Goal: Task Accomplishment & Management: Manage account settings

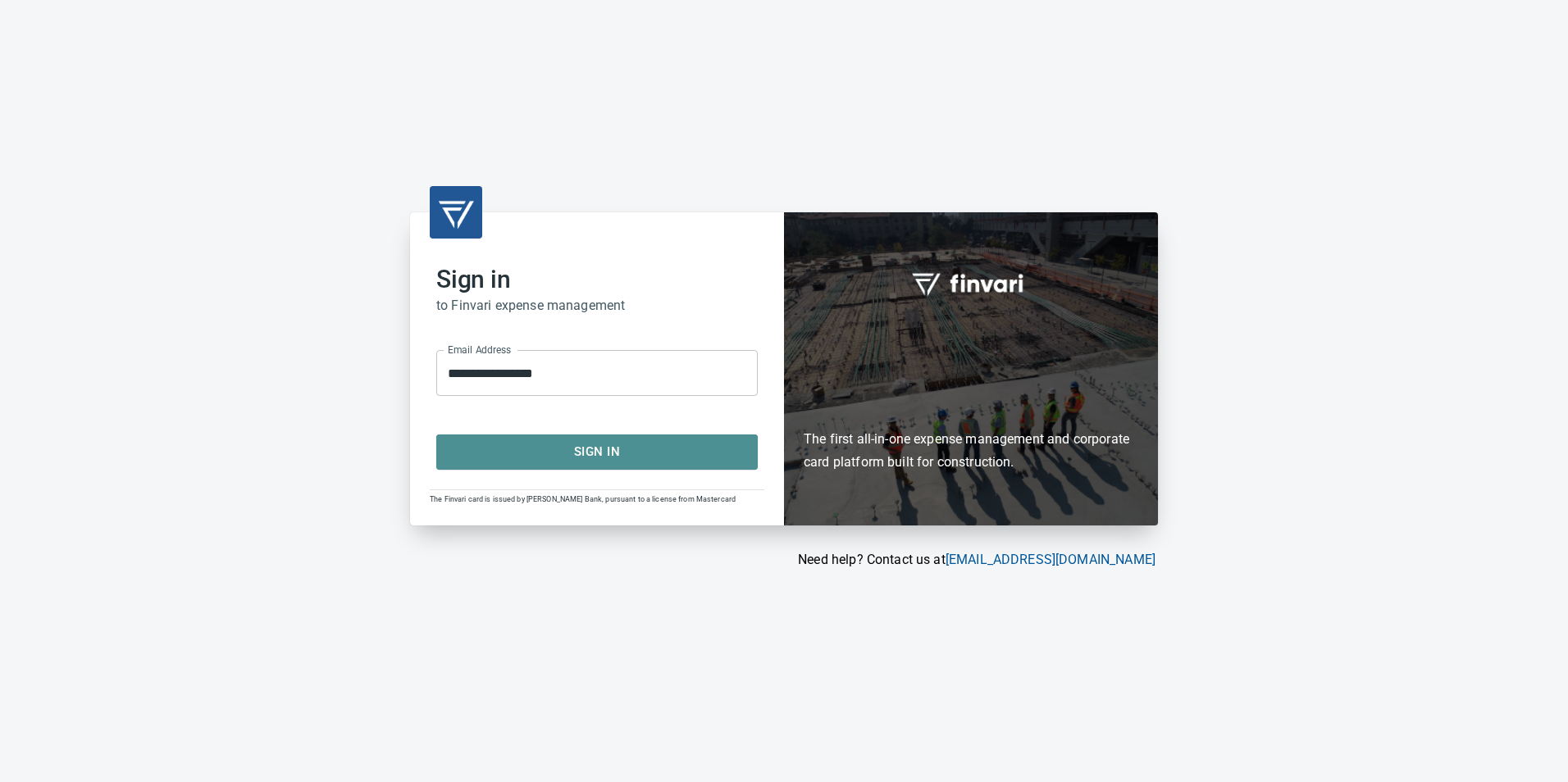
click at [509, 442] on span "Sign In" at bounding box center [597, 452] width 285 height 21
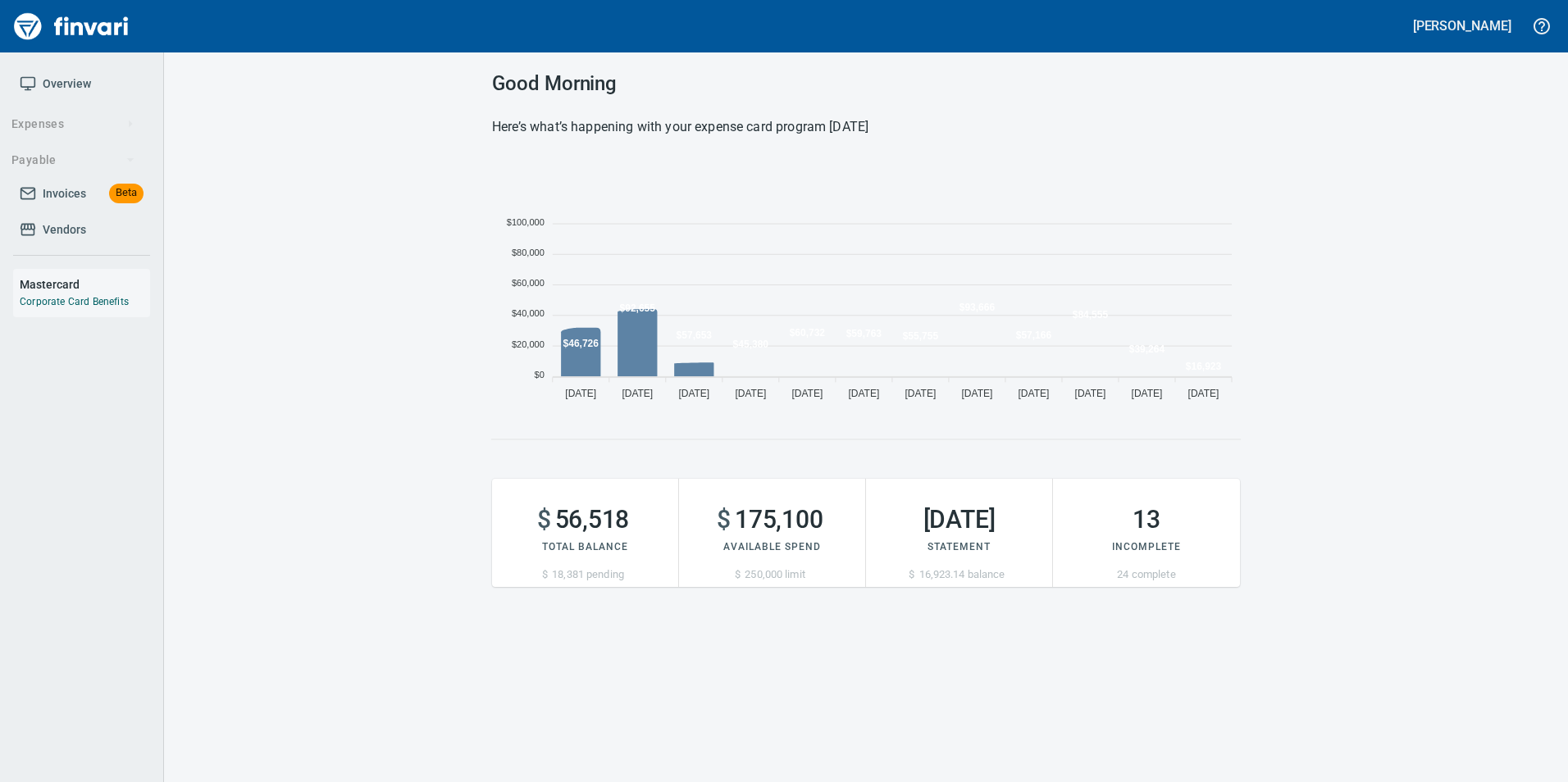
scroll to position [249, 736]
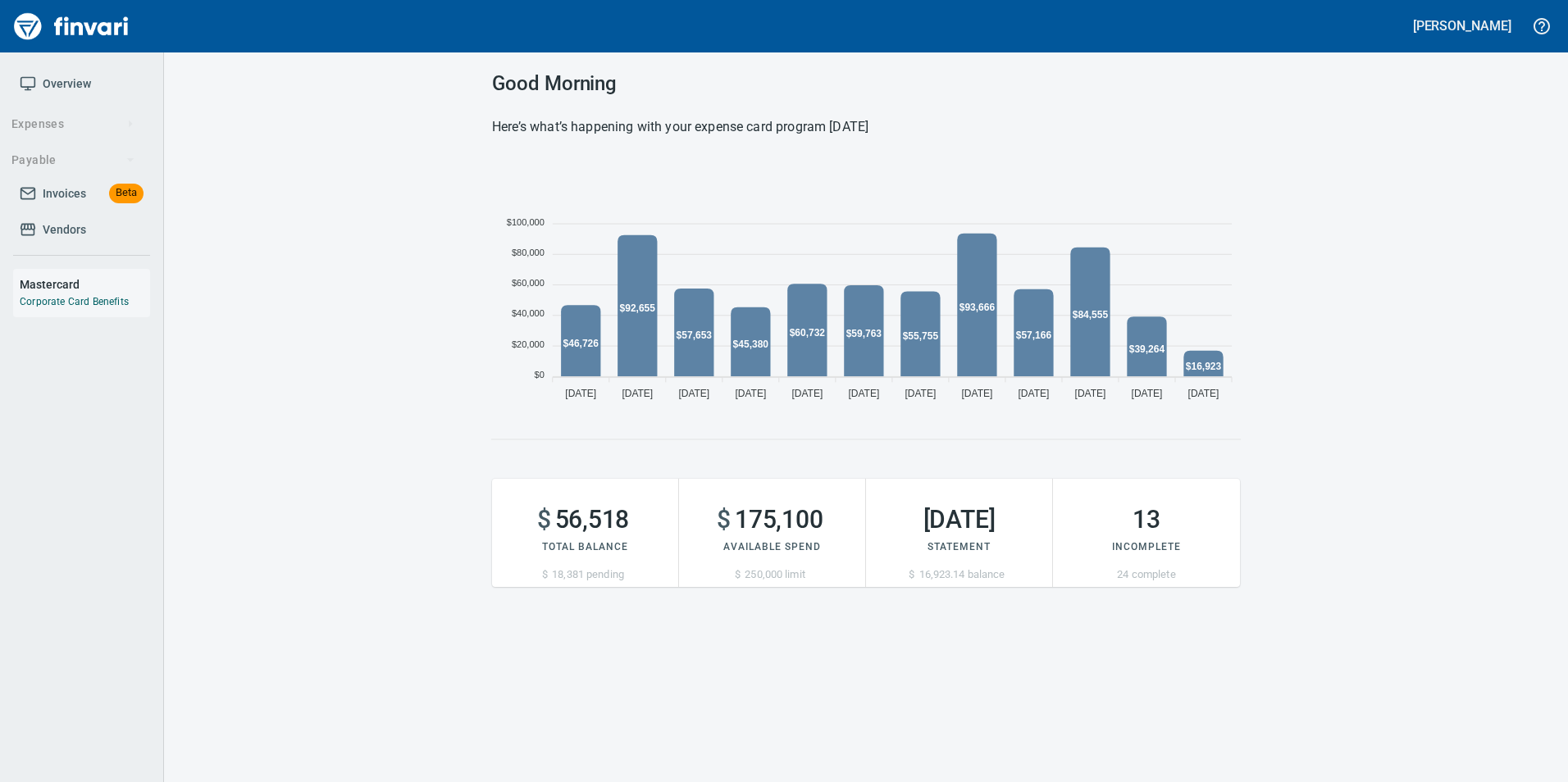
click at [68, 192] on span "Invoices" at bounding box center [64, 193] width 44 height 20
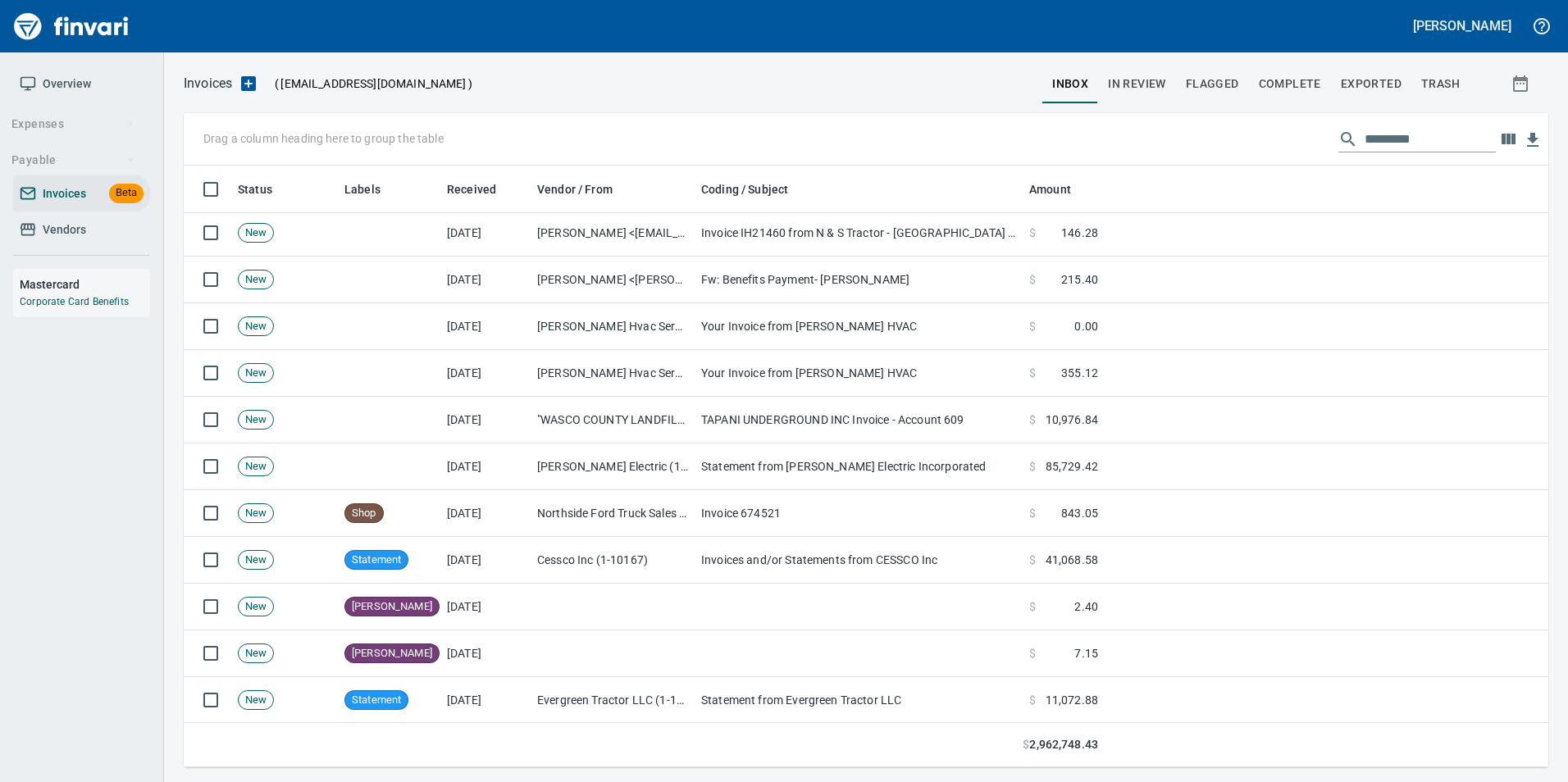
scroll to position [1722, 0]
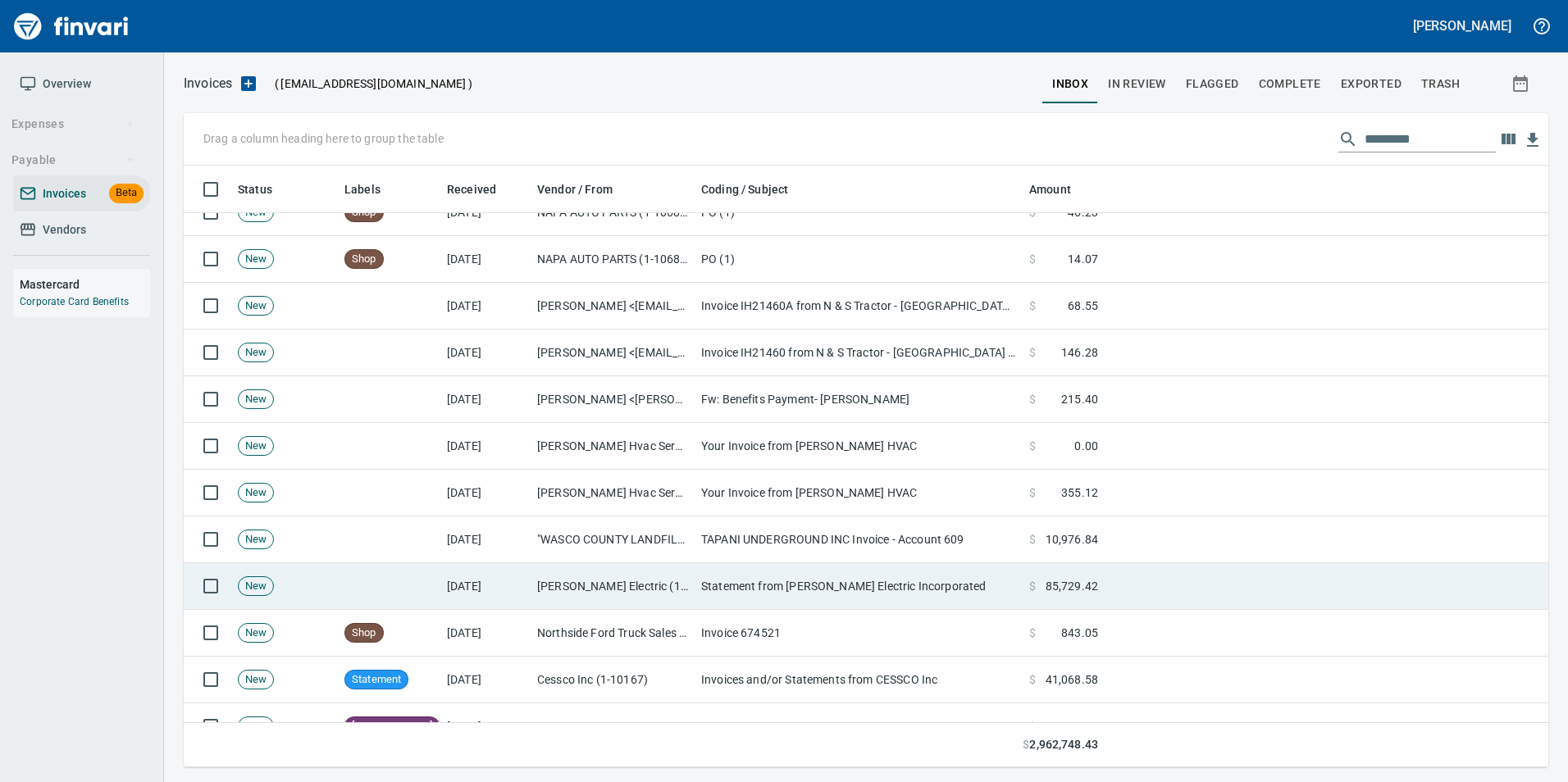
click at [412, 576] on td at bounding box center [389, 586] width 102 height 47
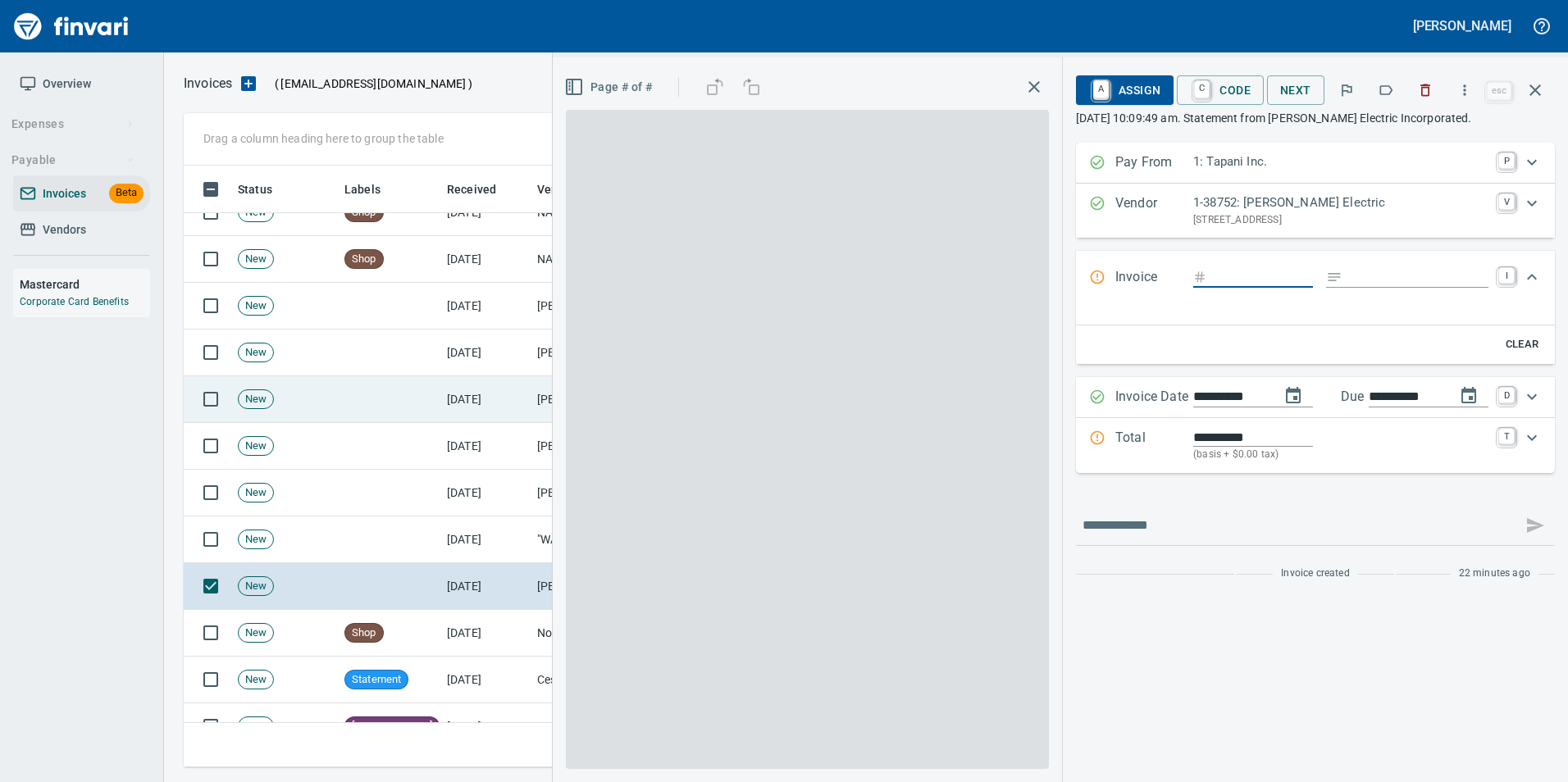
scroll to position [590, 1339]
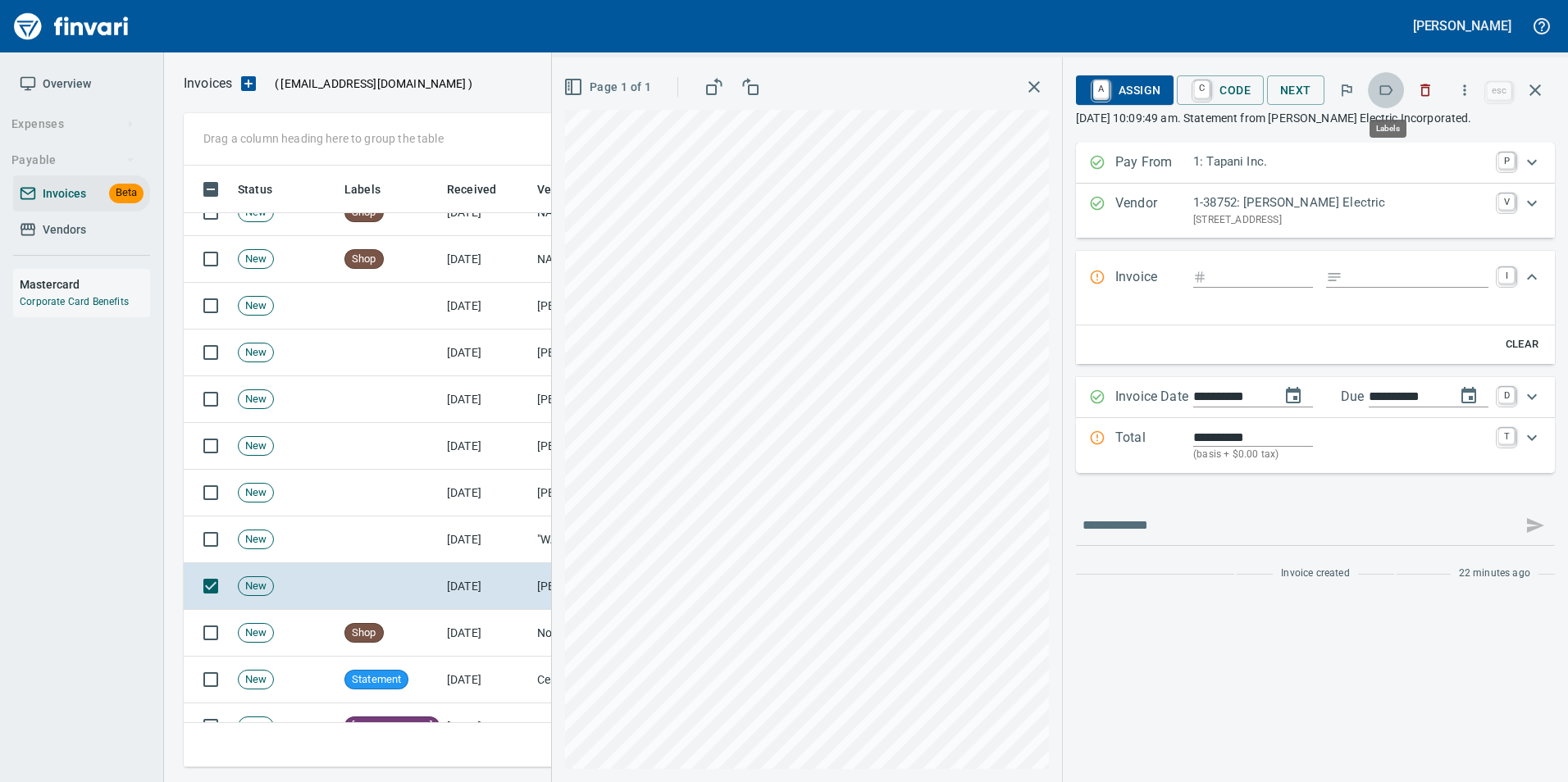
click at [1385, 92] on icon "button" at bounding box center [1386, 90] width 16 height 16
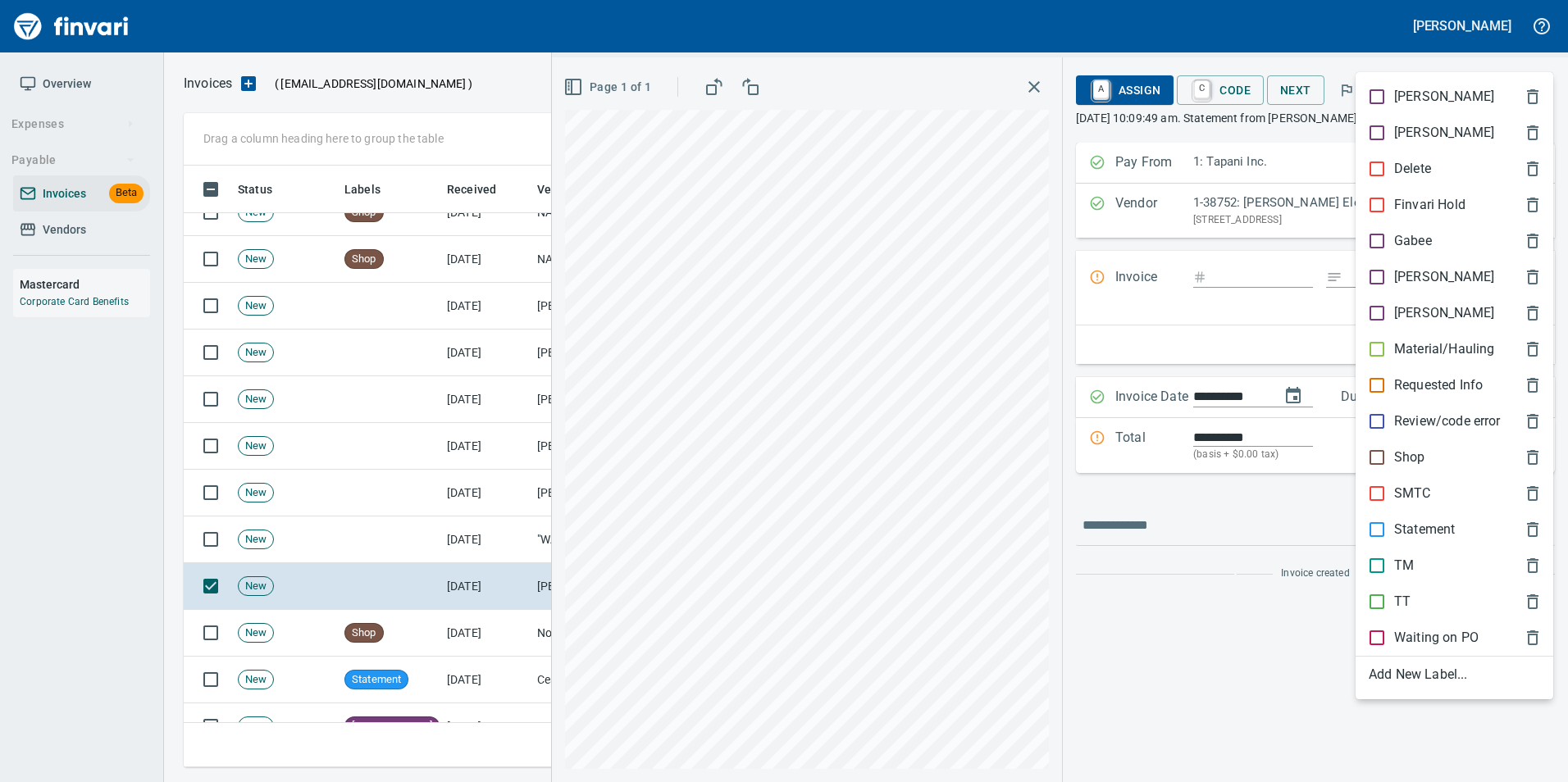
click at [1421, 524] on p "Statement" at bounding box center [1424, 529] width 60 height 20
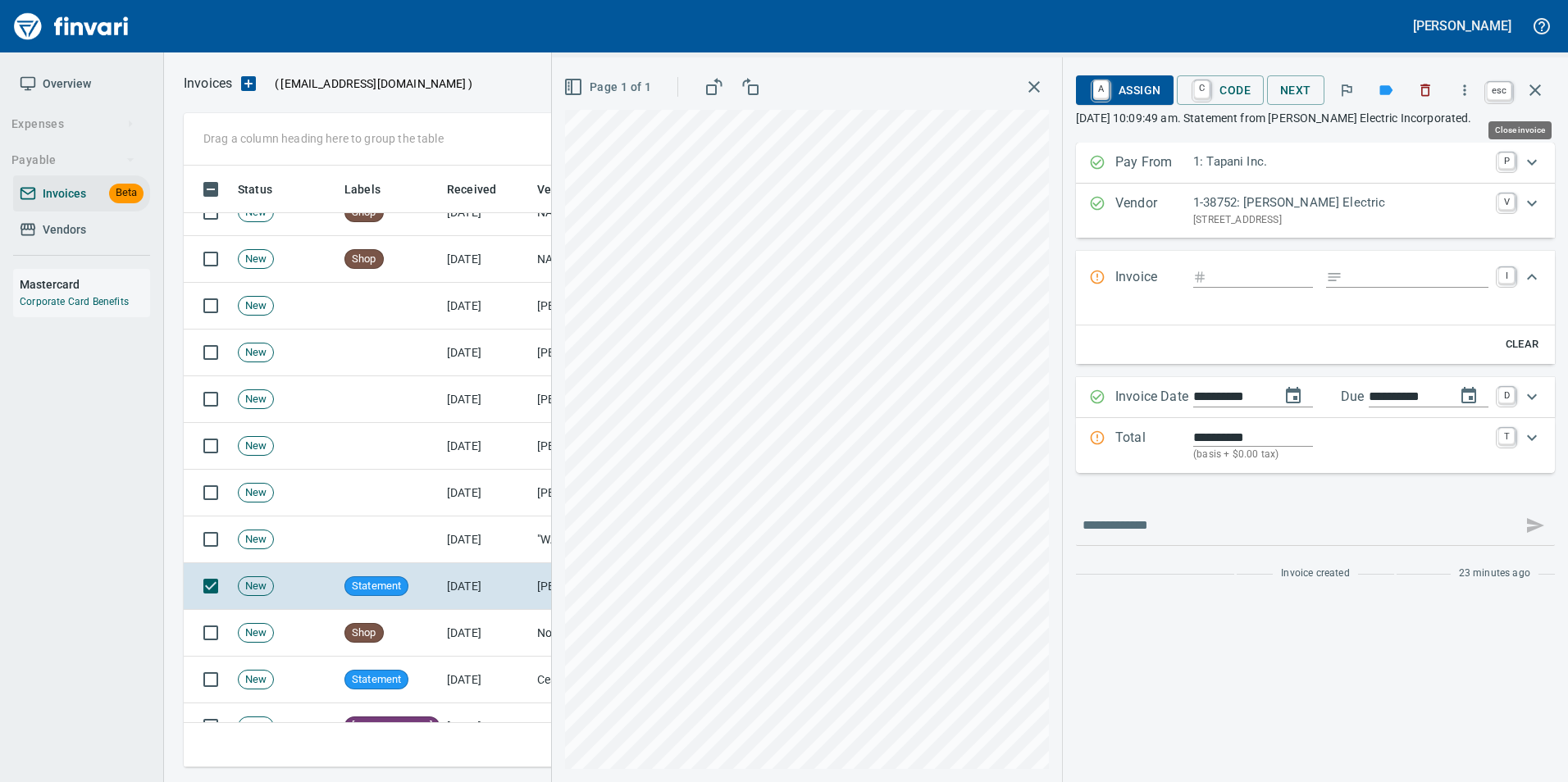
click at [1541, 81] on icon "button" at bounding box center [1535, 90] width 20 height 20
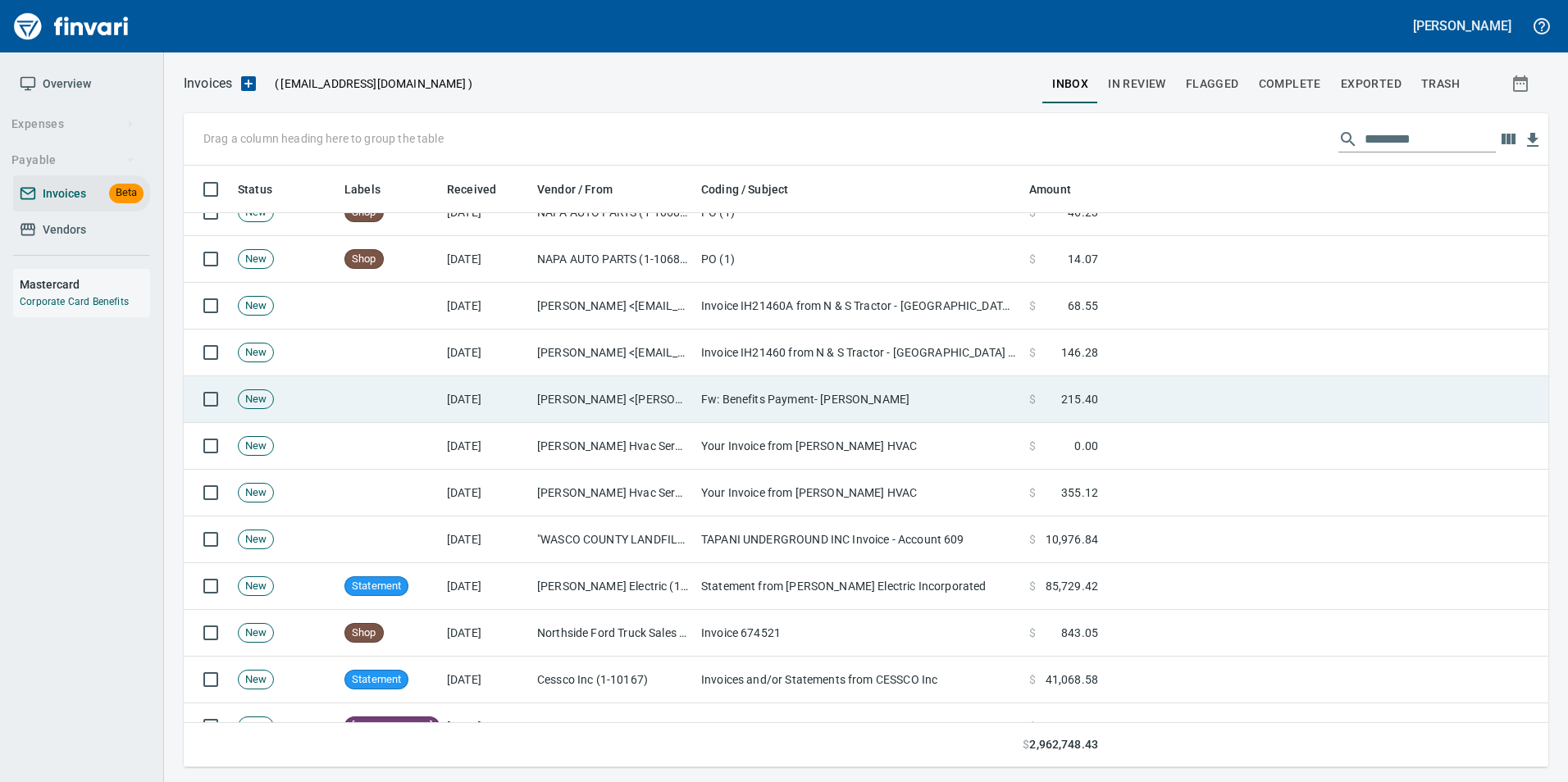
scroll to position [590, 1339]
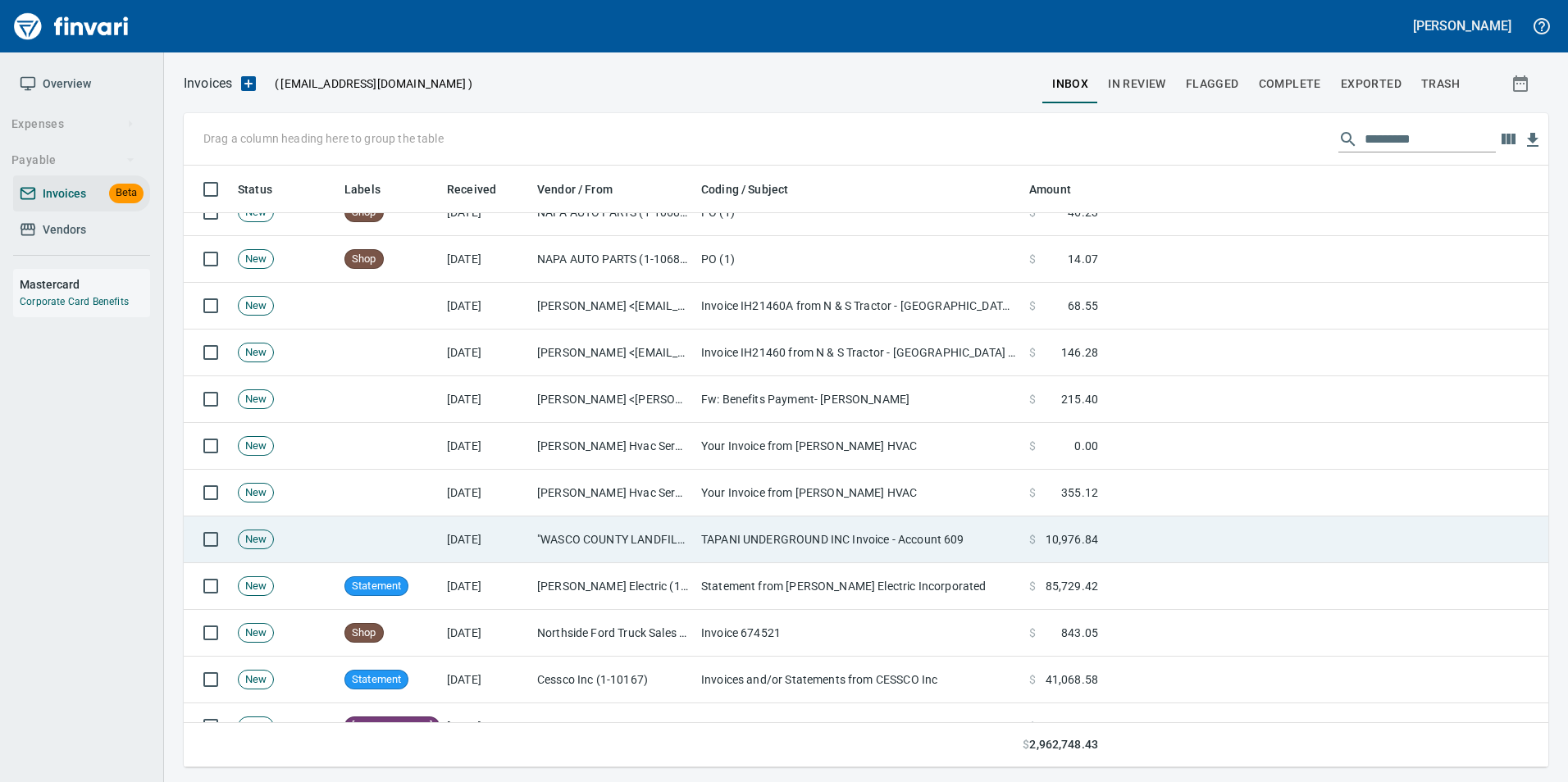
click at [520, 555] on td "[DATE]" at bounding box center [485, 540] width 90 height 47
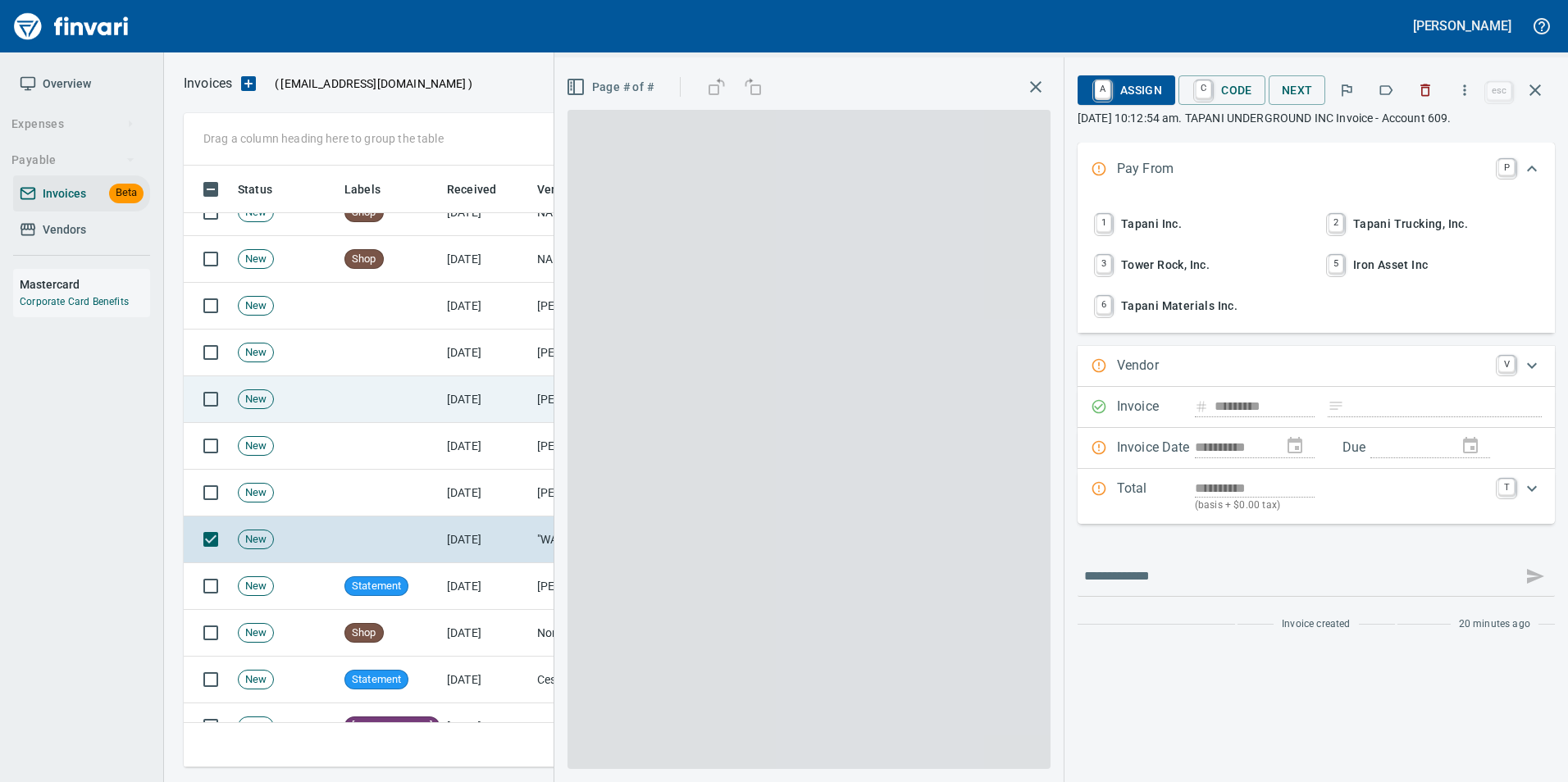
type input "**********"
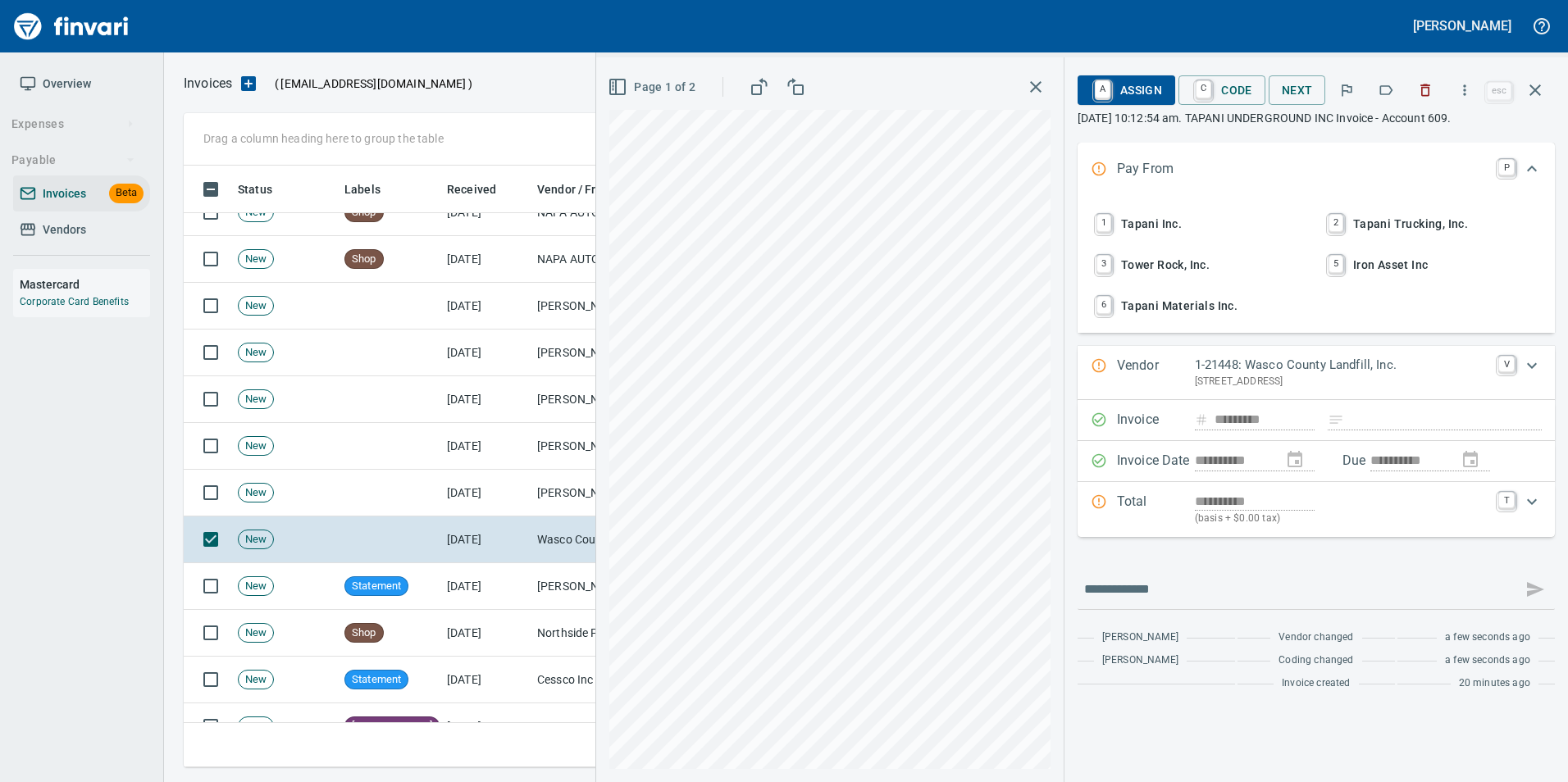
click at [1389, 100] on button "button" at bounding box center [1386, 90] width 36 height 36
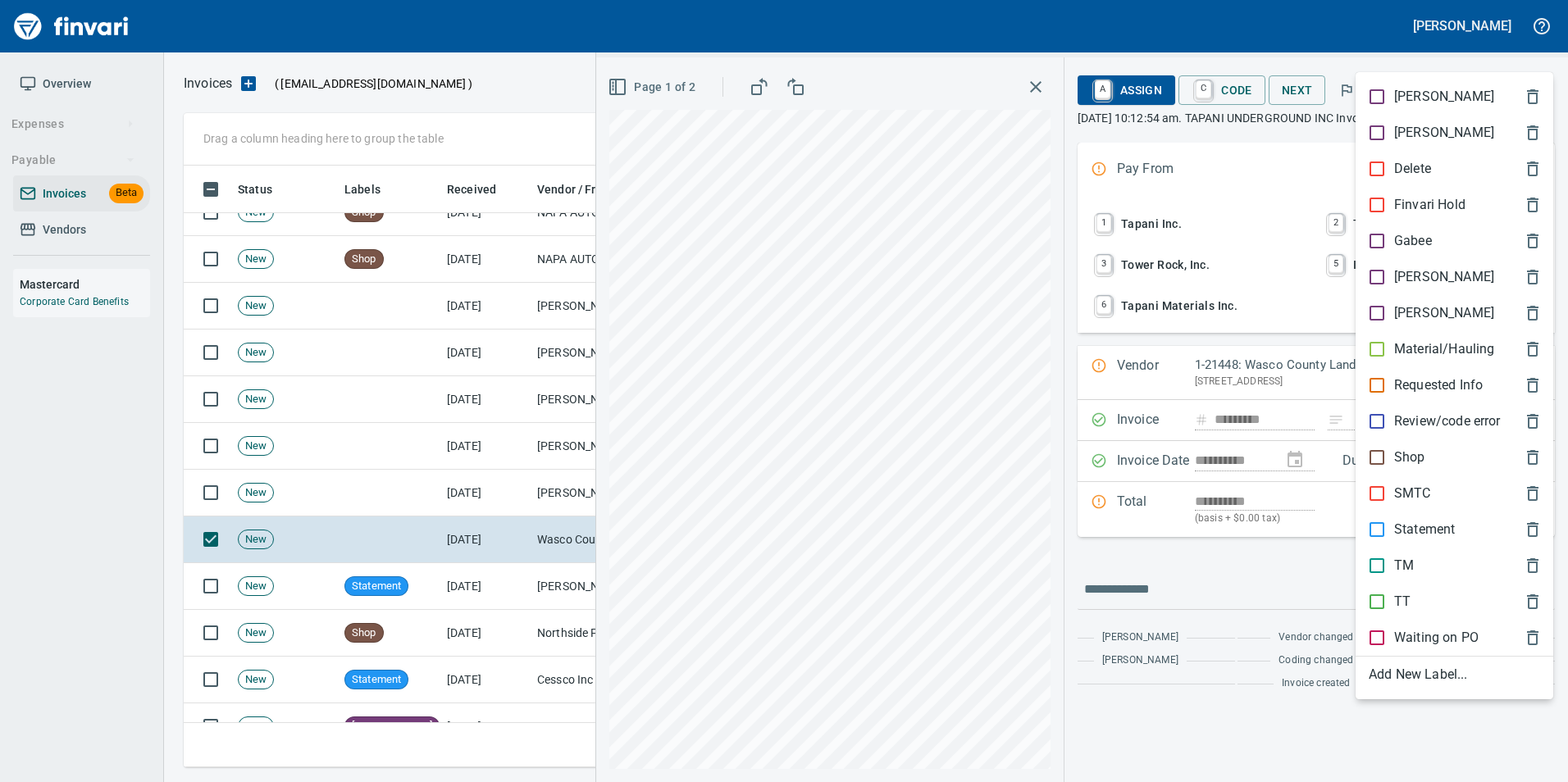
scroll to position [590, 1339]
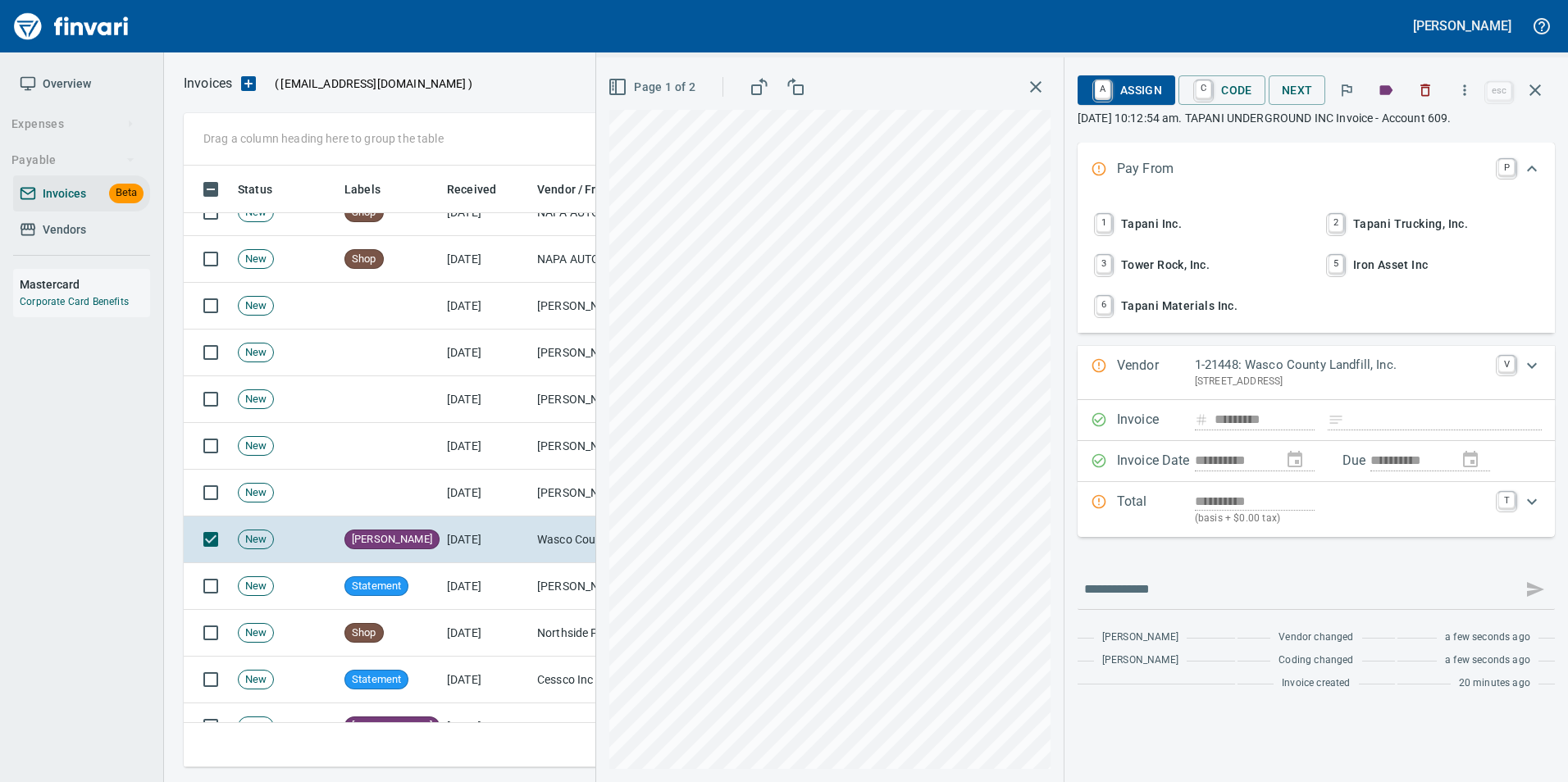
click at [1538, 93] on icon "button" at bounding box center [1535, 90] width 20 height 20
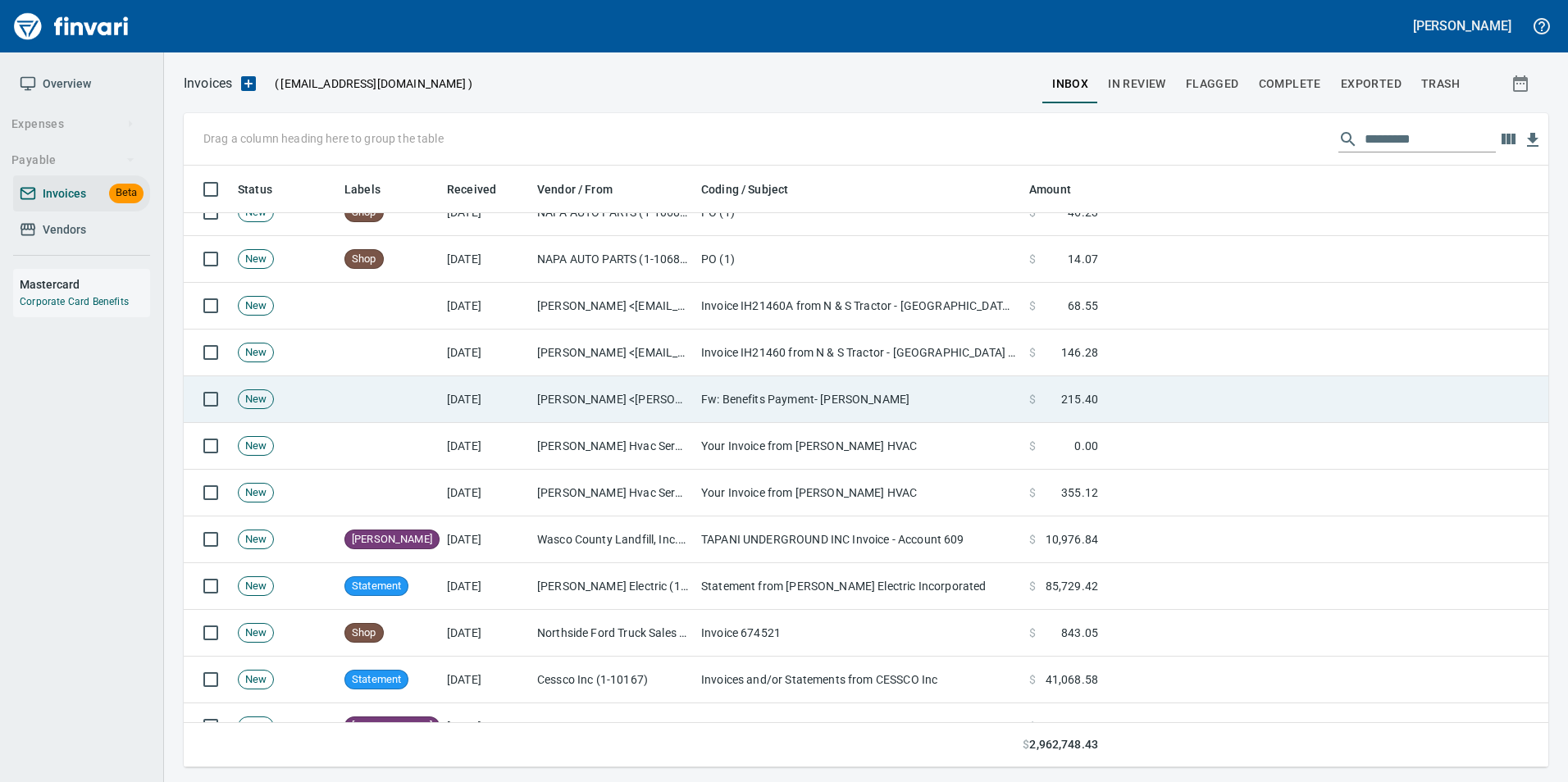
click at [469, 398] on td "[DATE]" at bounding box center [485, 399] width 90 height 47
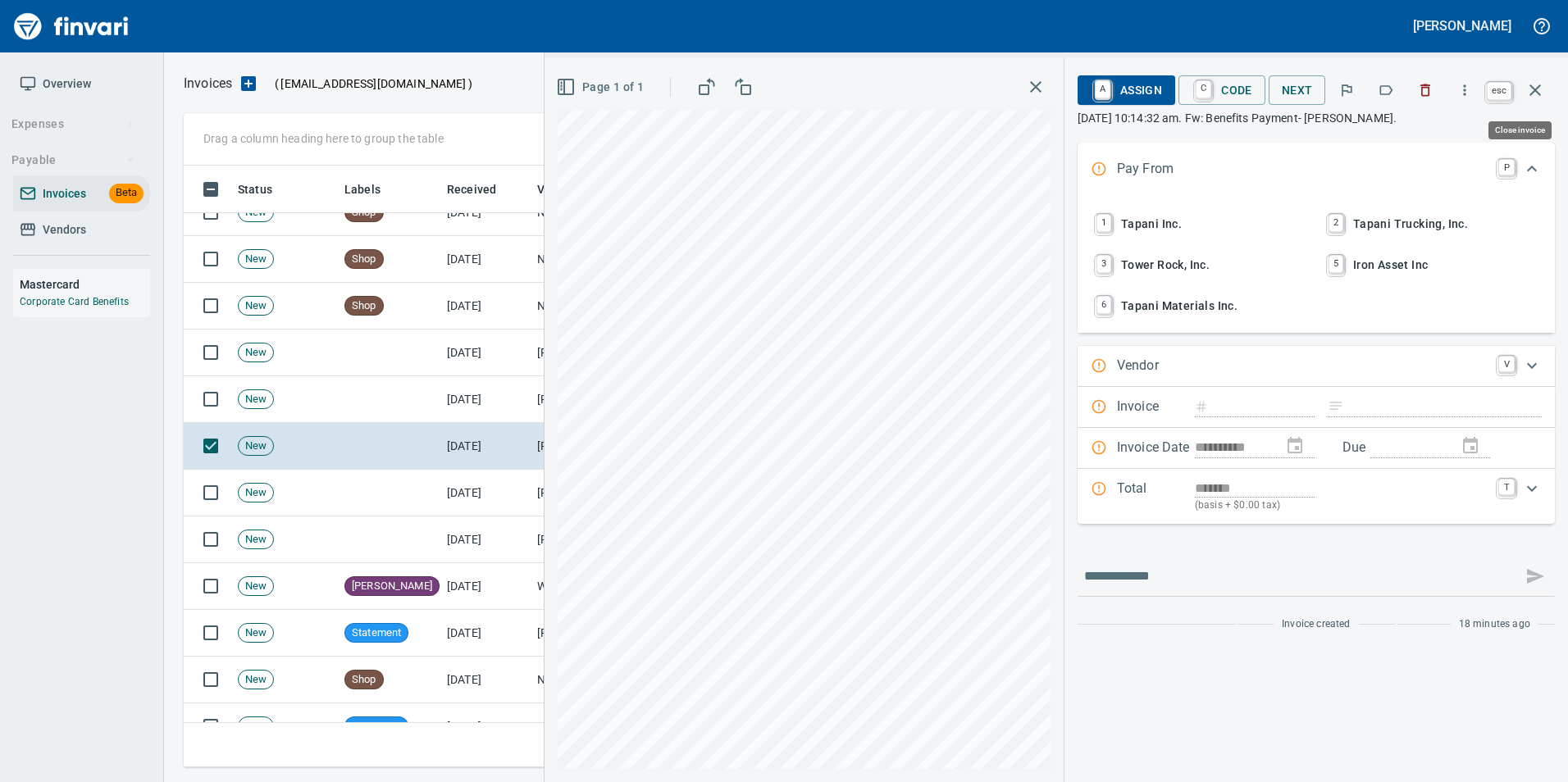
drag, startPoint x: 1547, startPoint y: 94, endPoint x: 1415, endPoint y: 202, distance: 170.6
click at [1547, 93] on button "button" at bounding box center [1535, 90] width 39 height 39
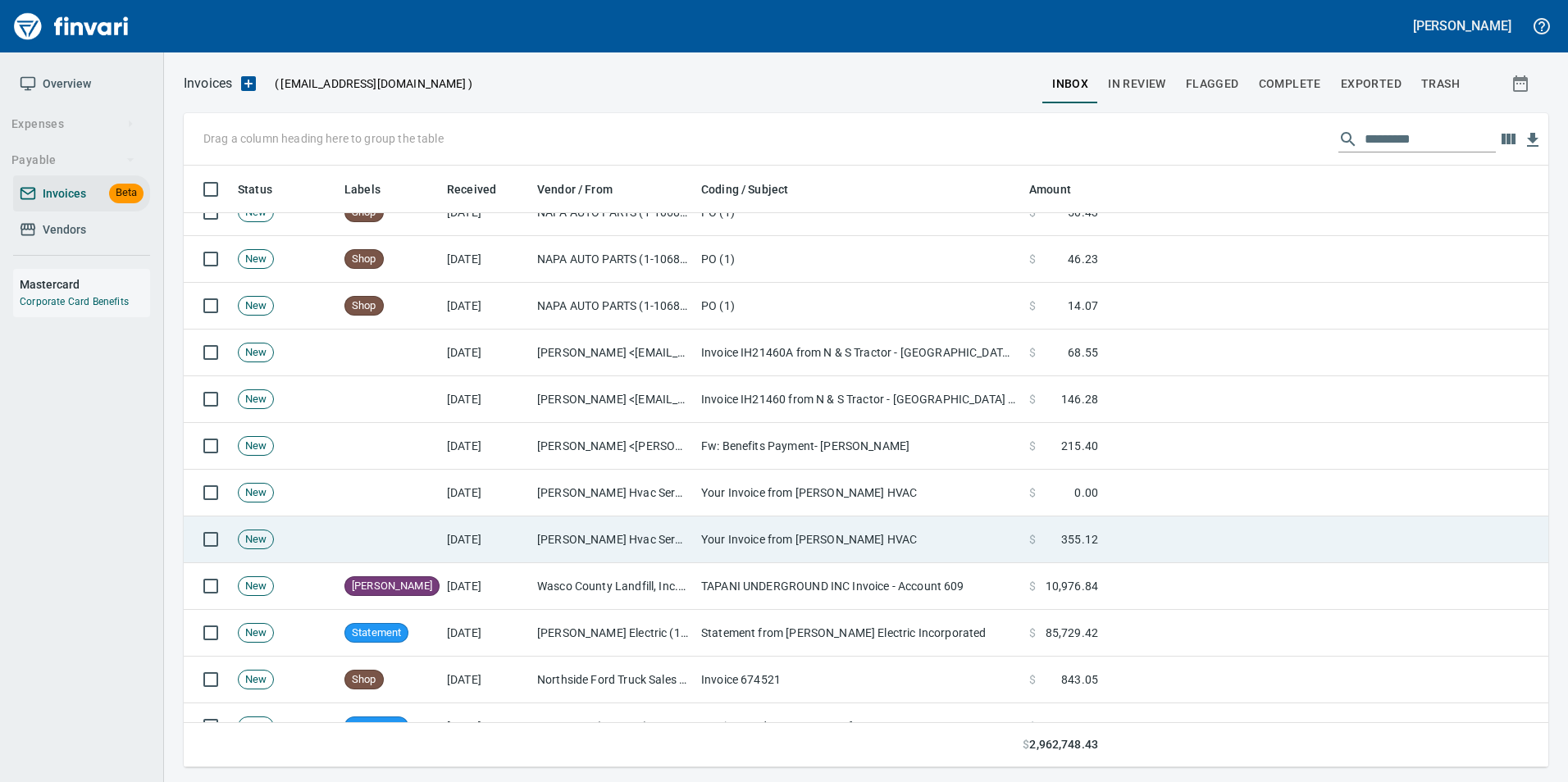
click at [579, 534] on td "Hendrickson Hvac Services Inc (1-10453)" at bounding box center [612, 540] width 164 height 47
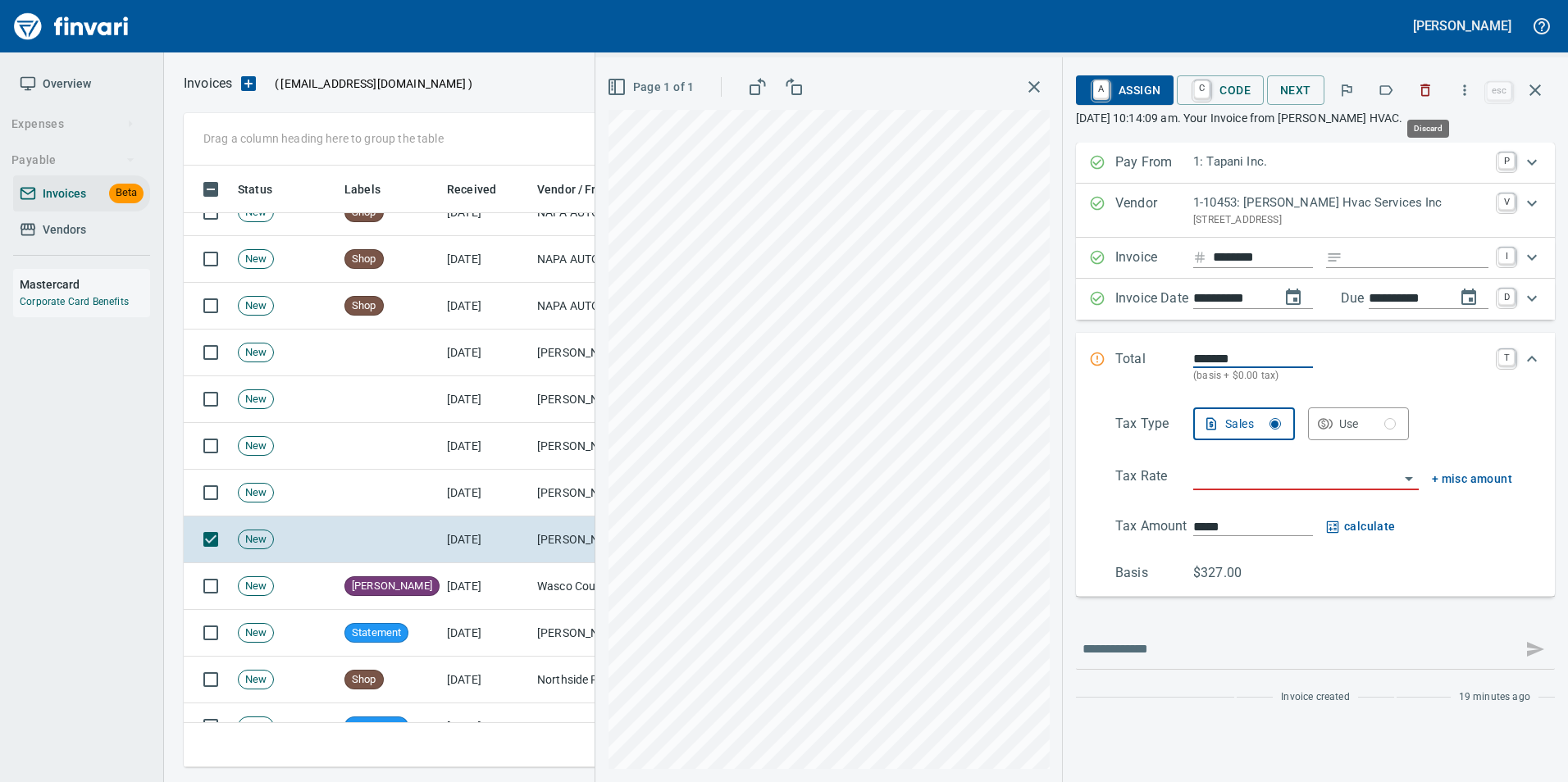
scroll to position [590, 1339]
click at [1425, 100] on button "button" at bounding box center [1425, 90] width 36 height 36
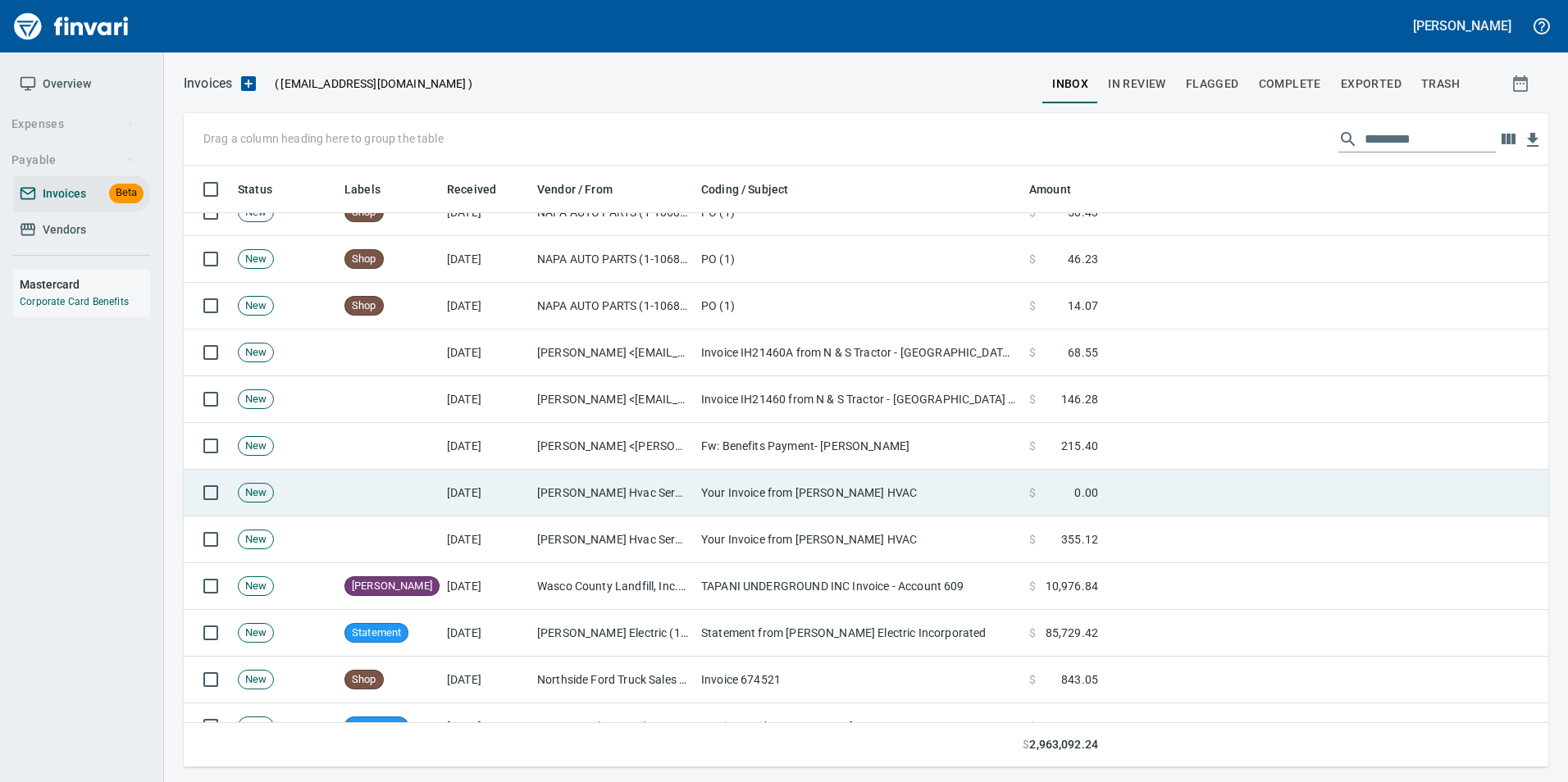
scroll to position [590, 1339]
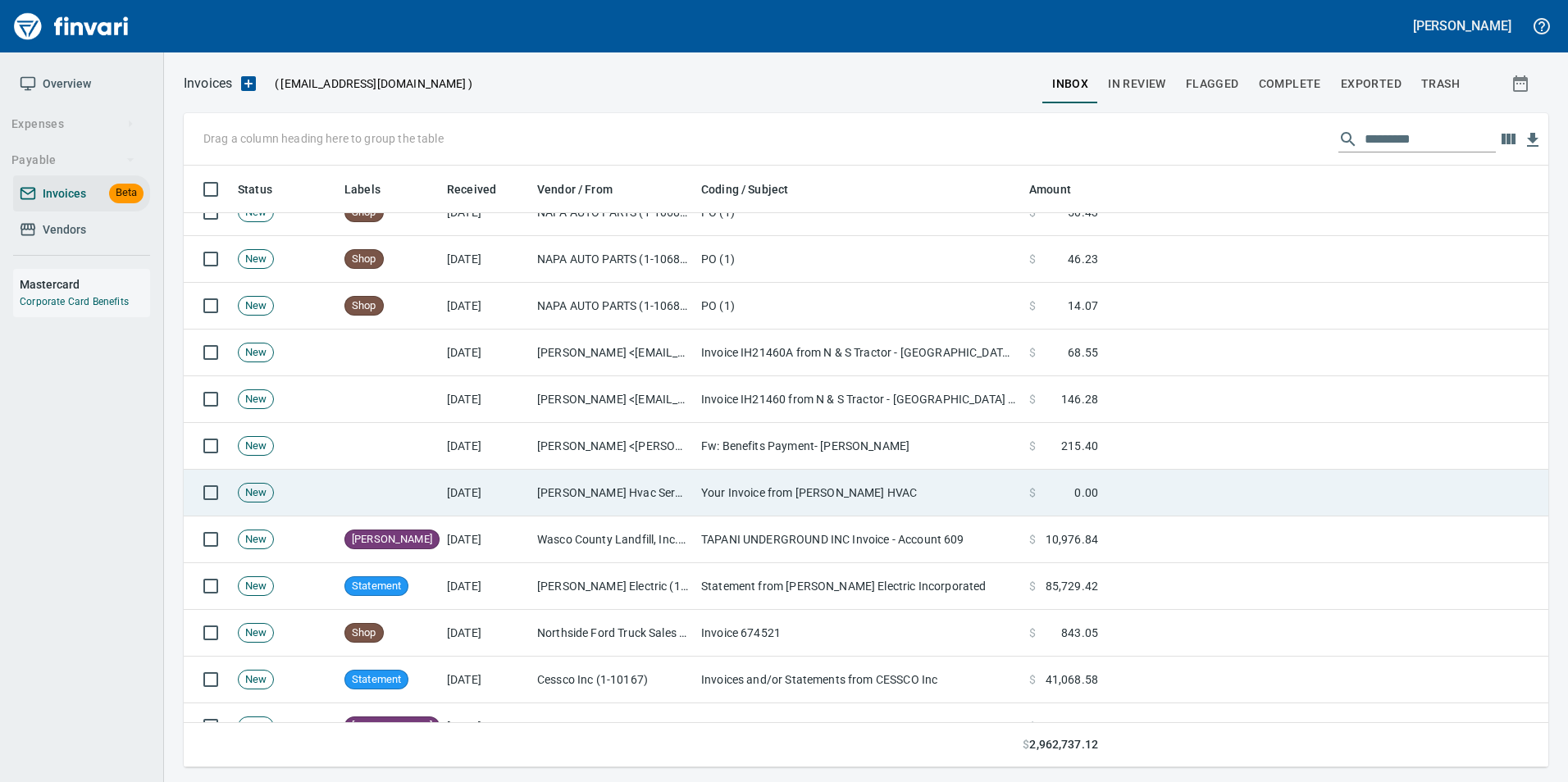
drag, startPoint x: 715, startPoint y: 503, endPoint x: 861, endPoint y: 447, distance: 156.4
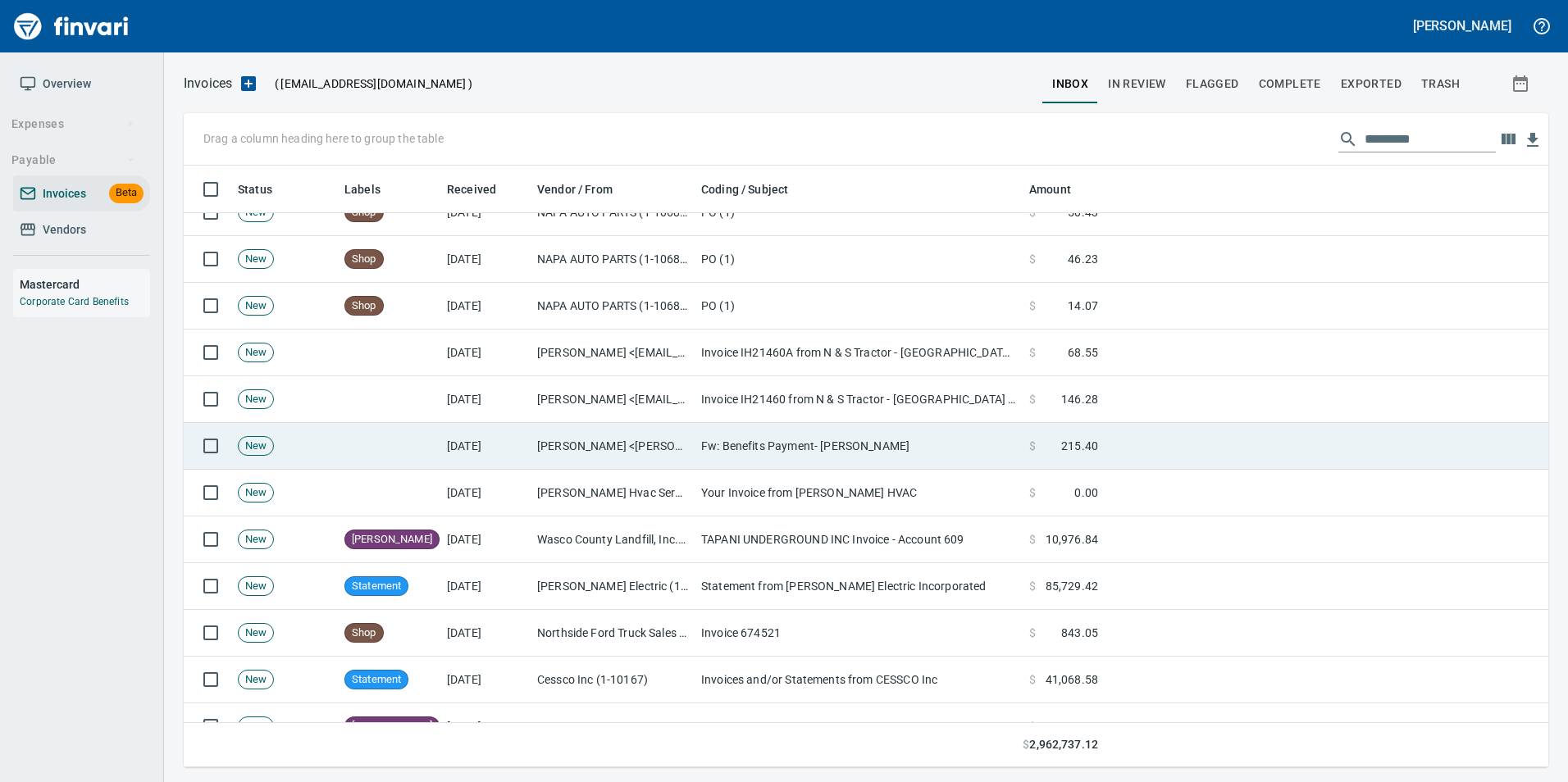
click at [715, 502] on td "Your Invoice from Hendrickson HVAC" at bounding box center [858, 493] width 328 height 47
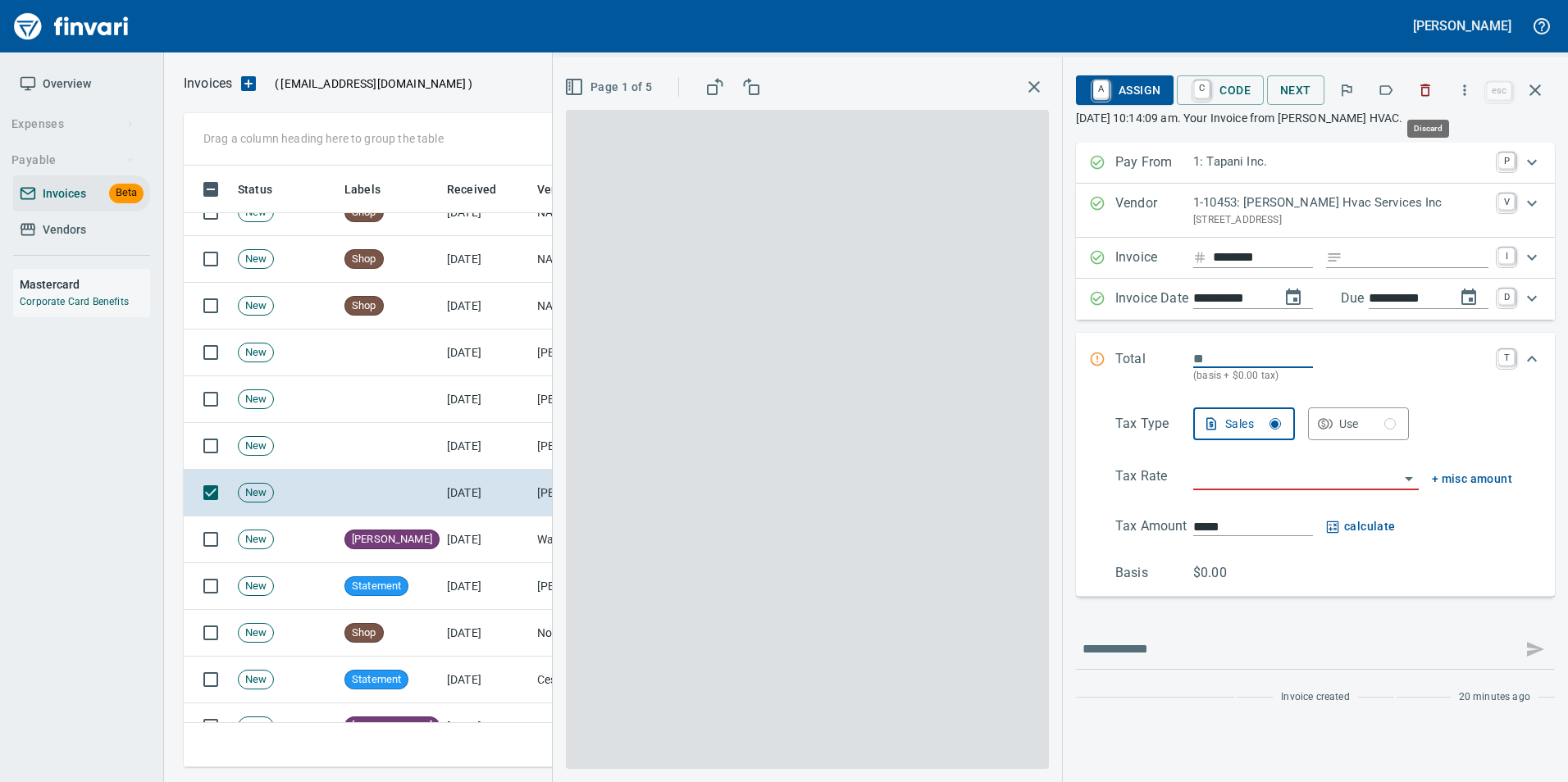
click at [1428, 92] on icon "button" at bounding box center [1425, 90] width 16 height 16
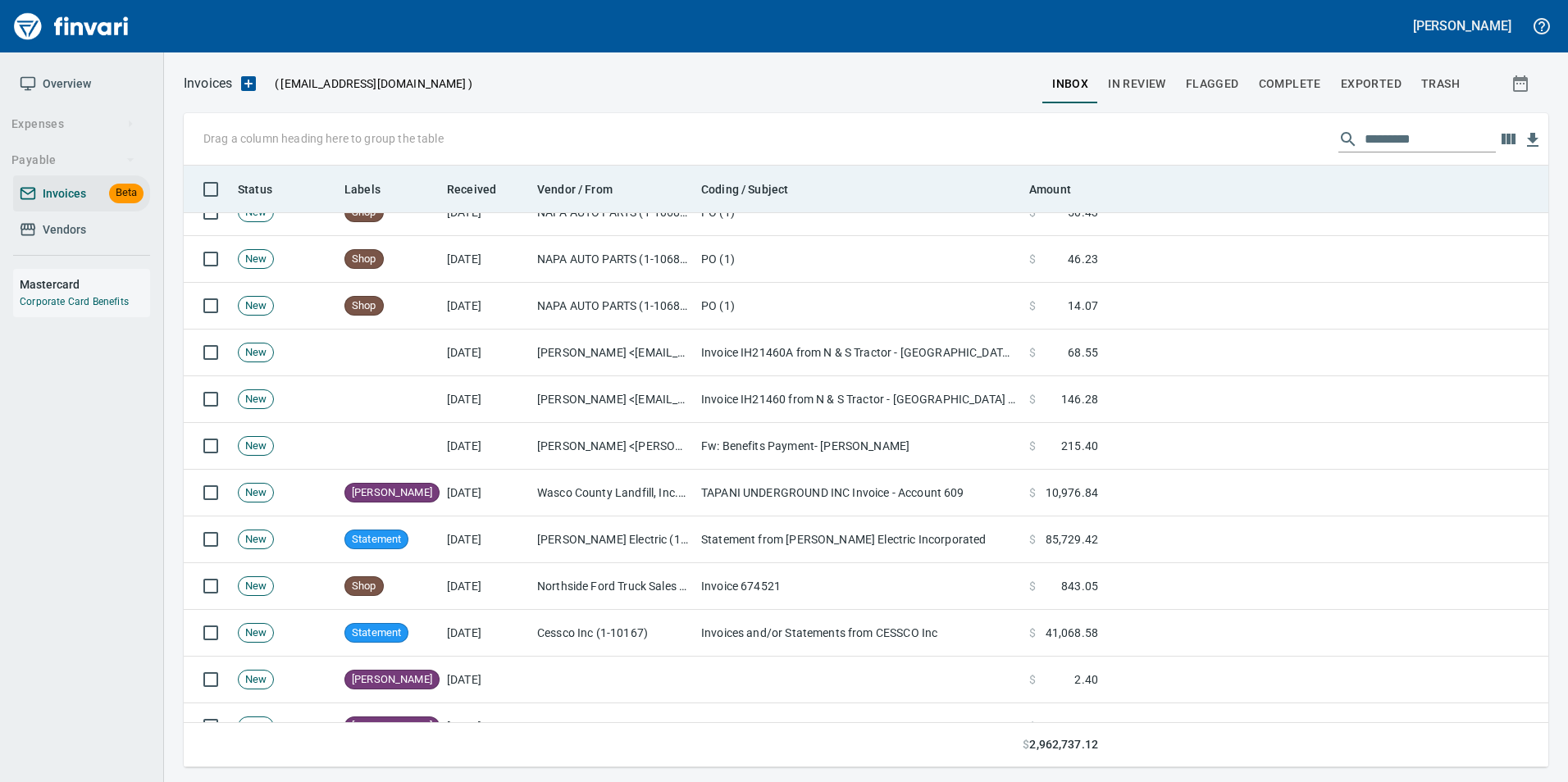
scroll to position [590, 1339]
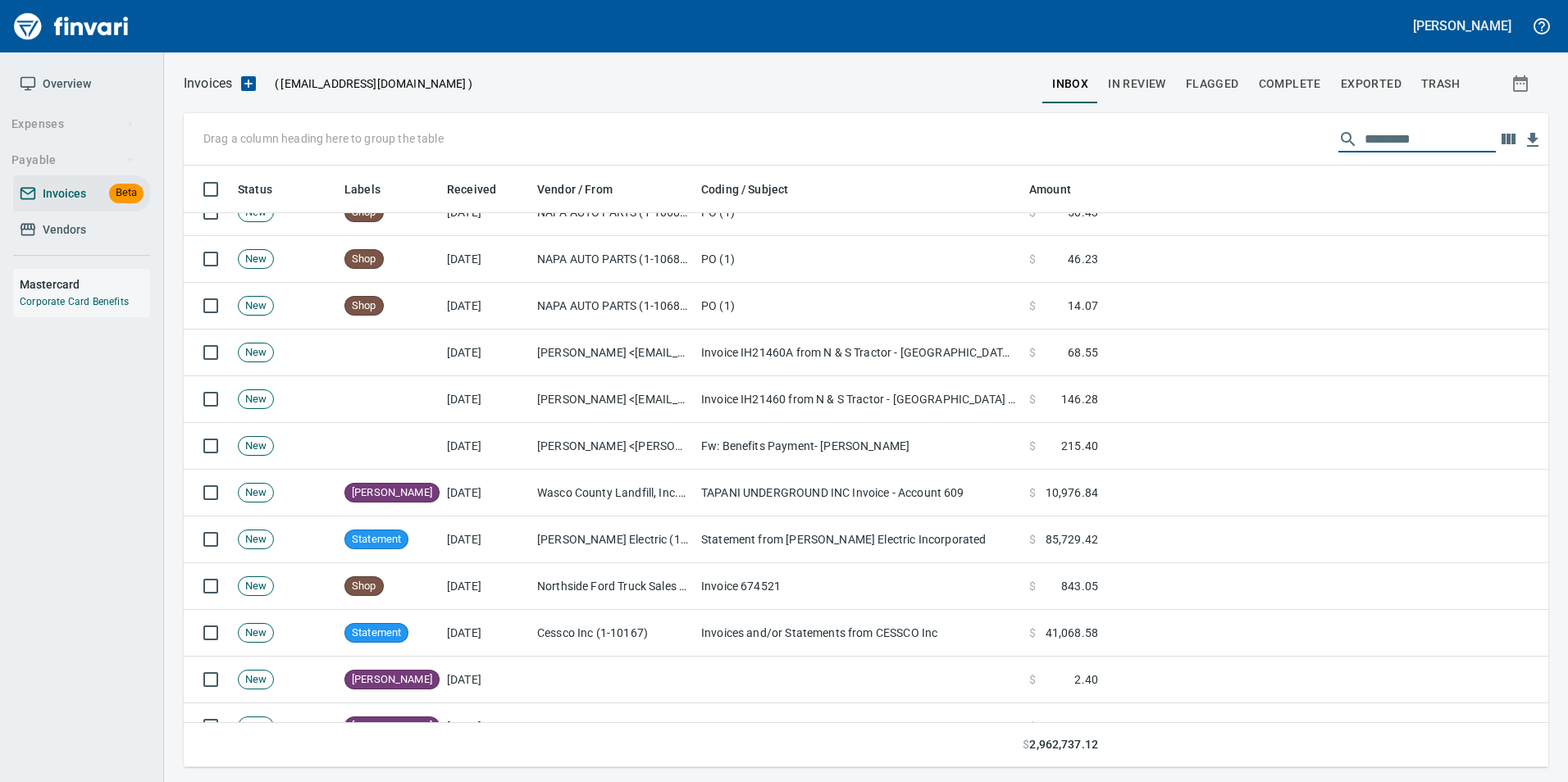
click at [1364, 141] on input "text" at bounding box center [1429, 139] width 131 height 26
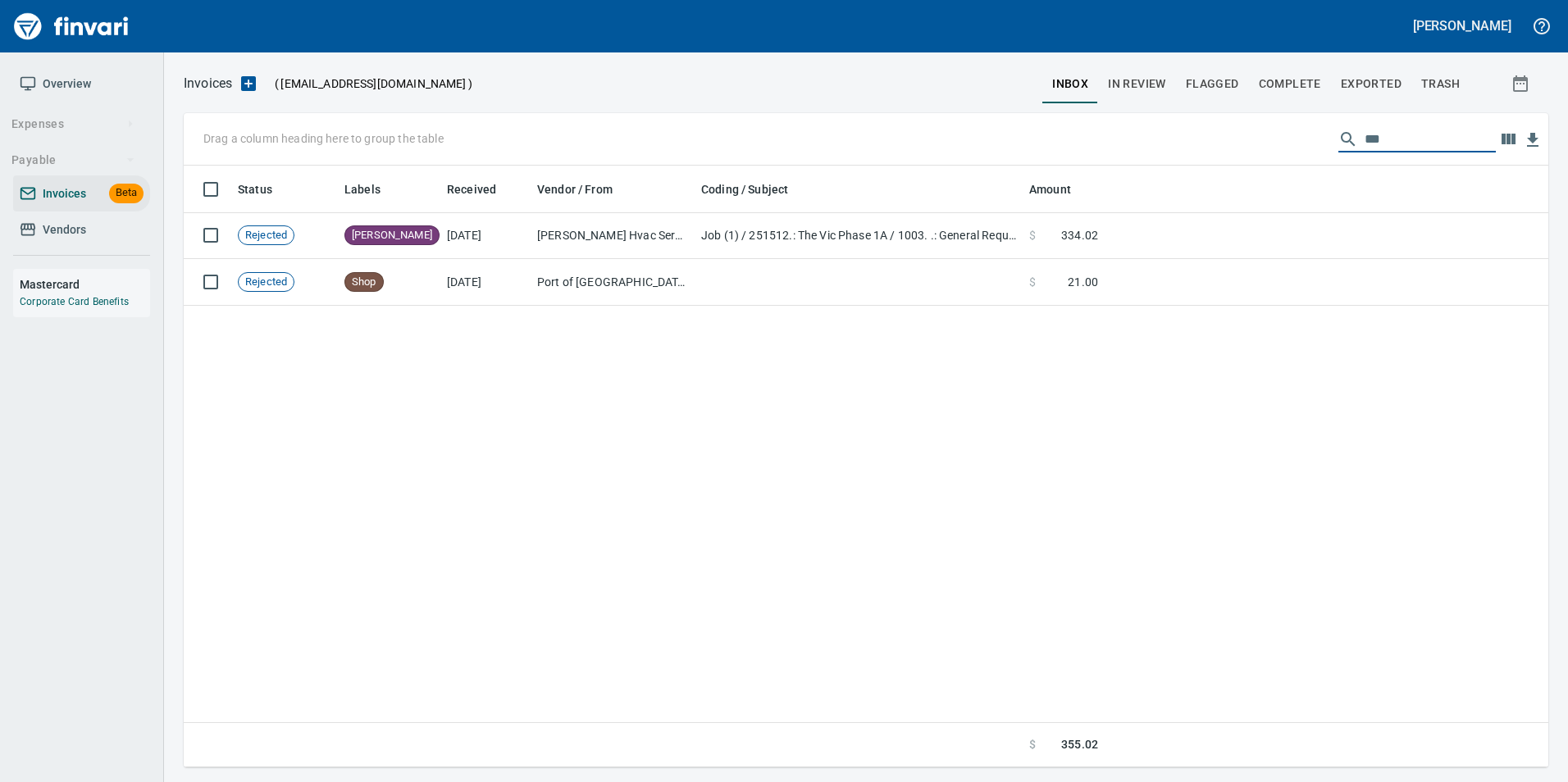
scroll to position [590, 1352]
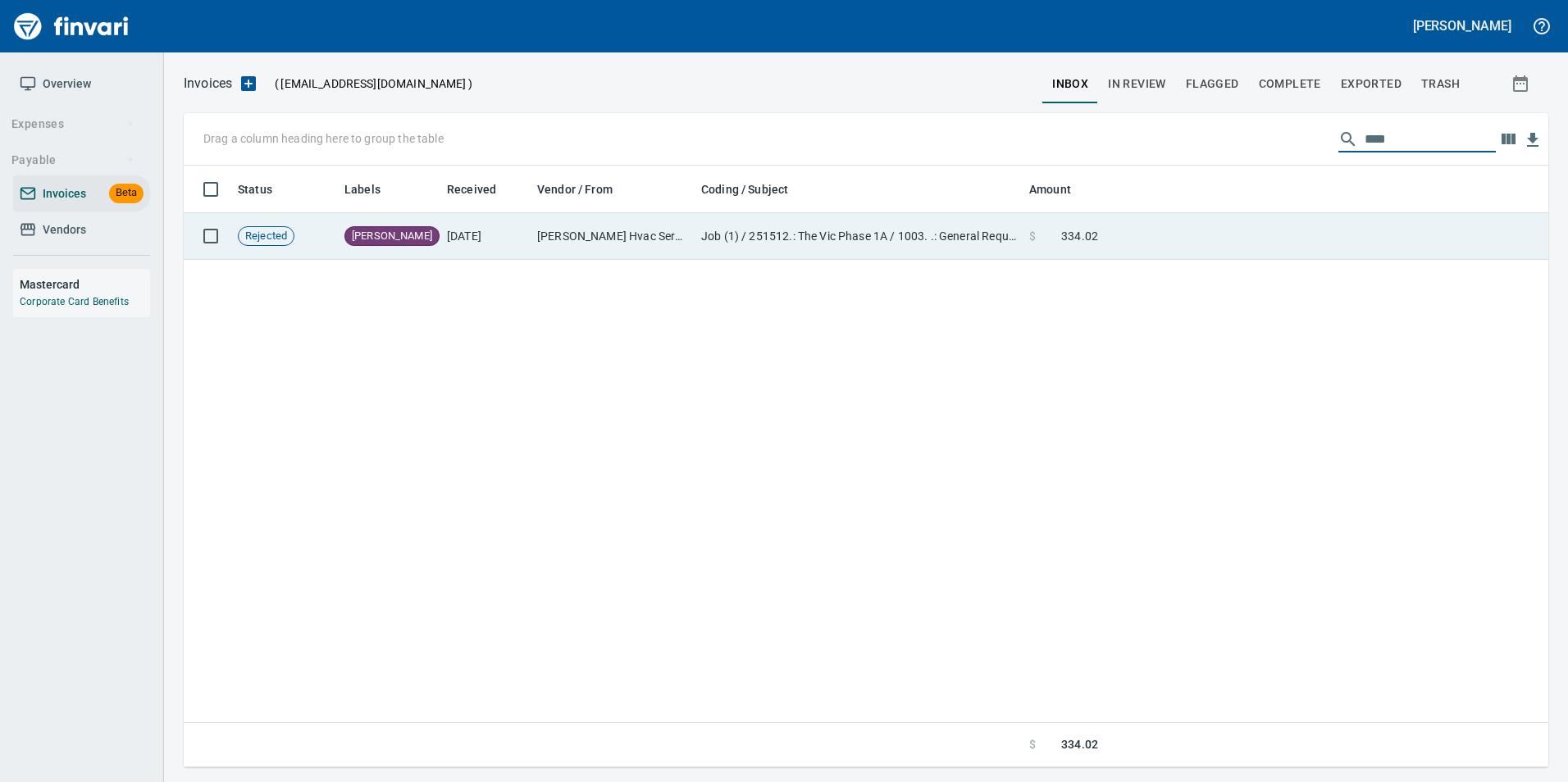
type input "****"
click at [1275, 243] on td at bounding box center [1326, 237] width 444 height 47
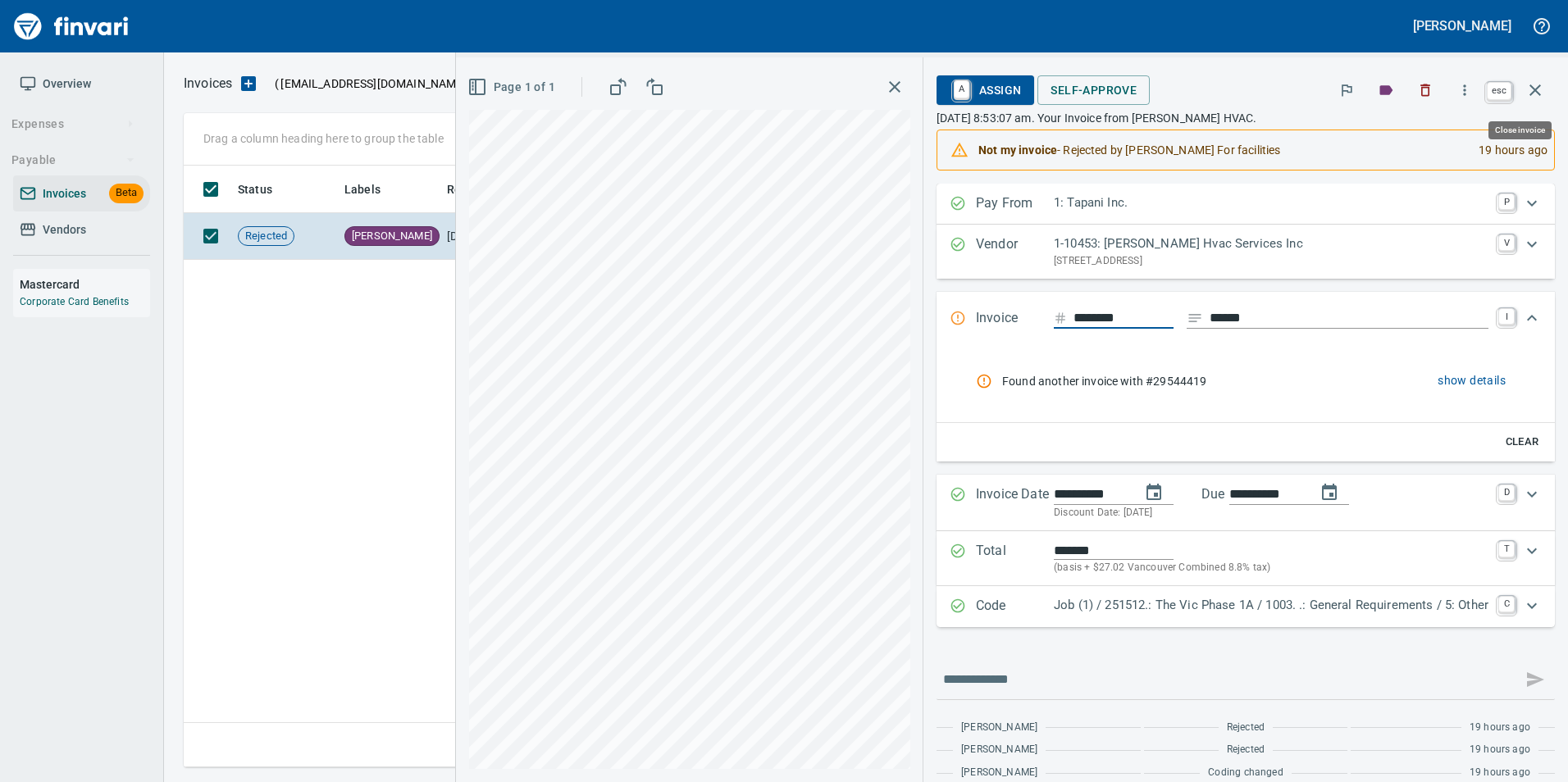
click at [1532, 85] on icon "button" at bounding box center [1535, 90] width 20 height 20
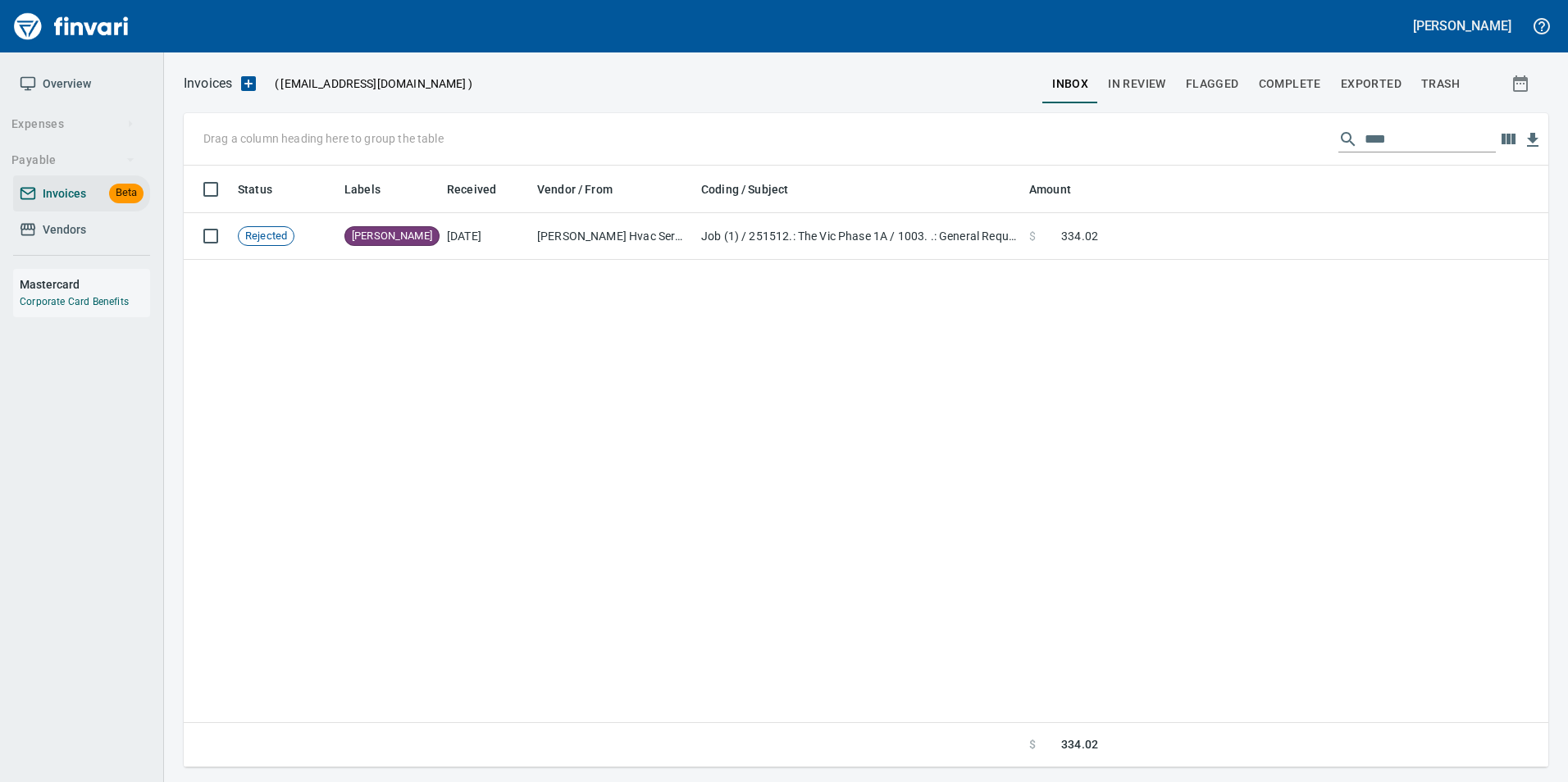
click at [1375, 151] on input "****" at bounding box center [1429, 139] width 131 height 26
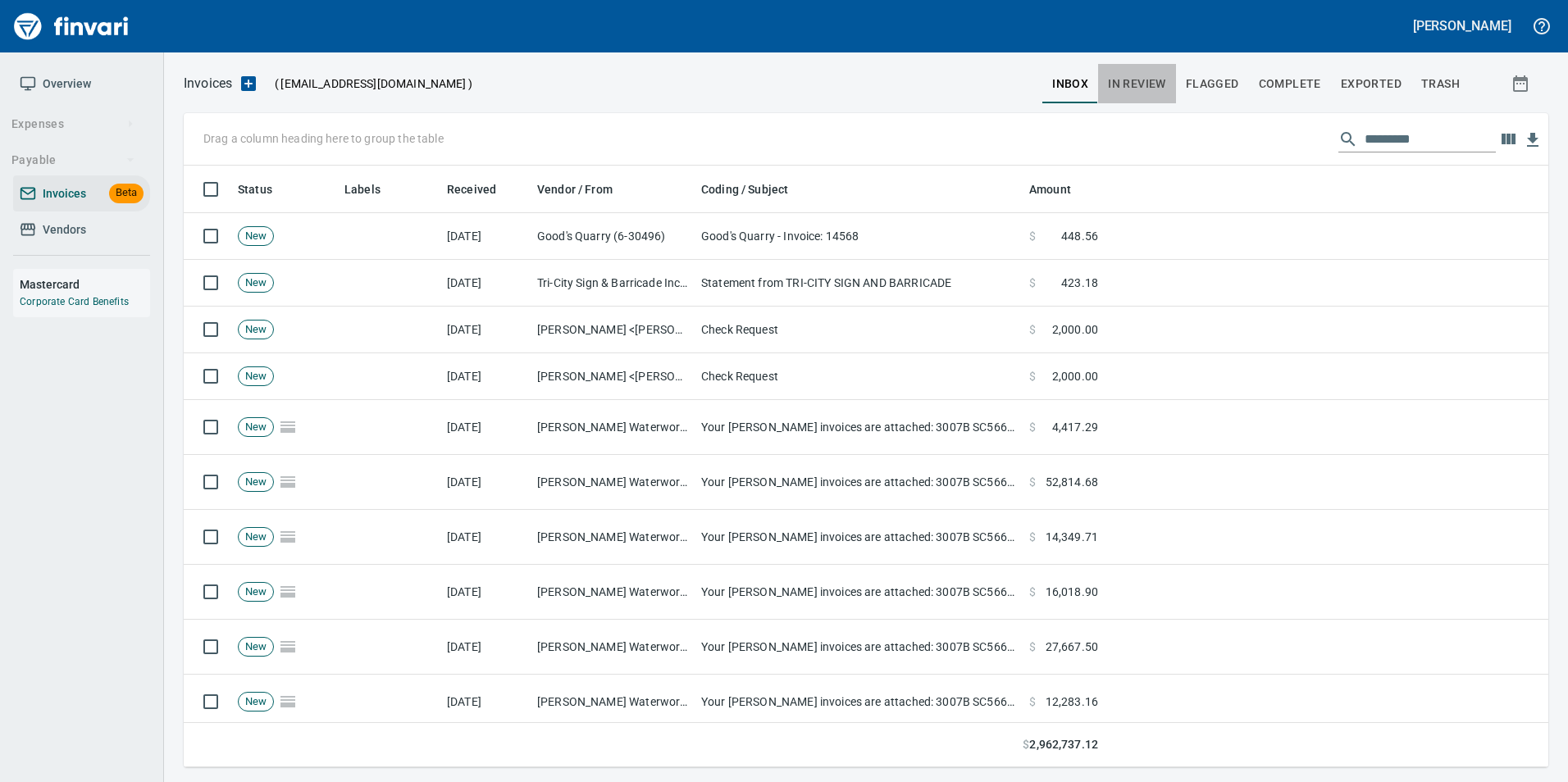
click at [1144, 88] on span "In Review" at bounding box center [1136, 84] width 58 height 20
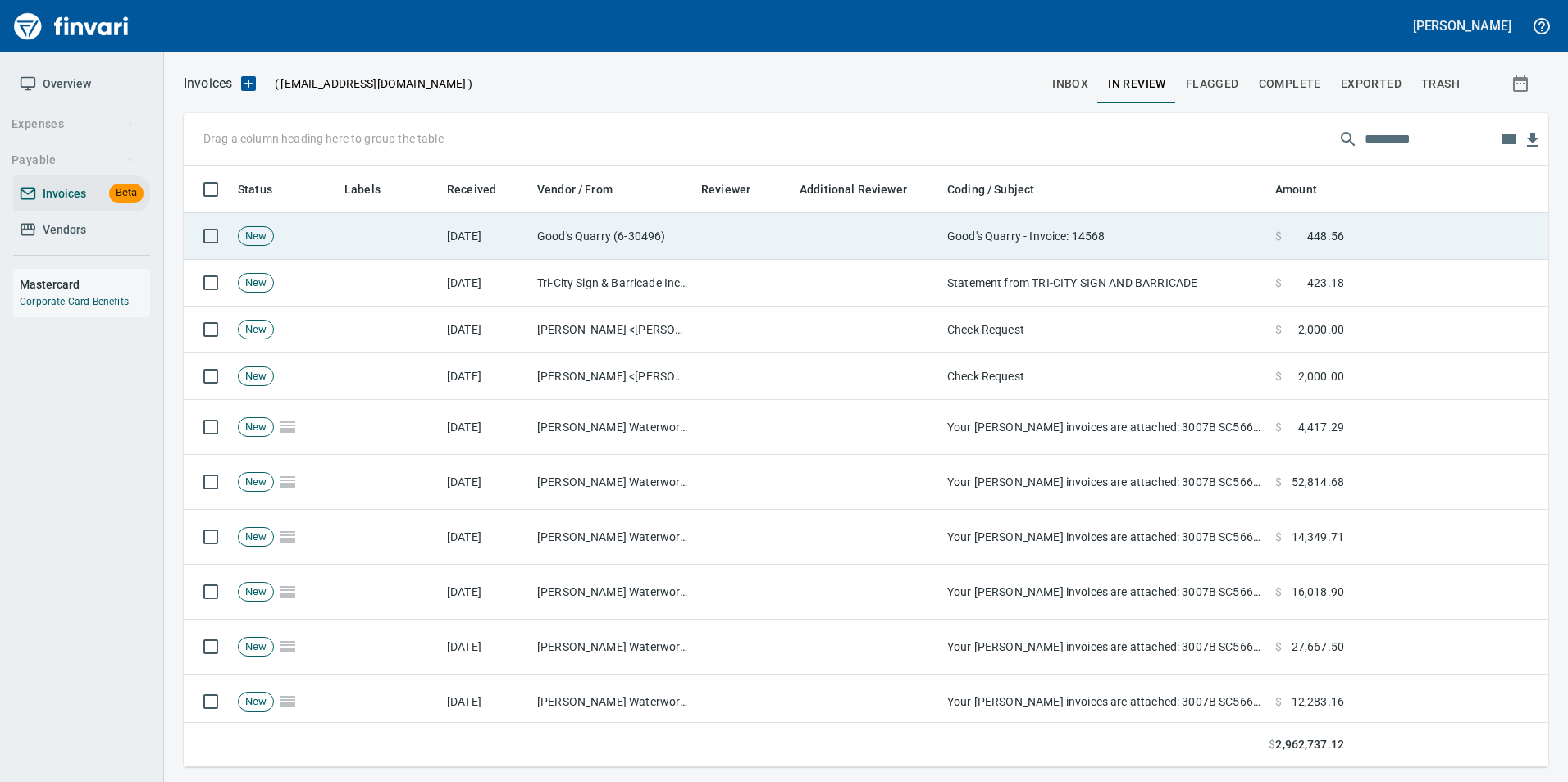
scroll to position [590, 1339]
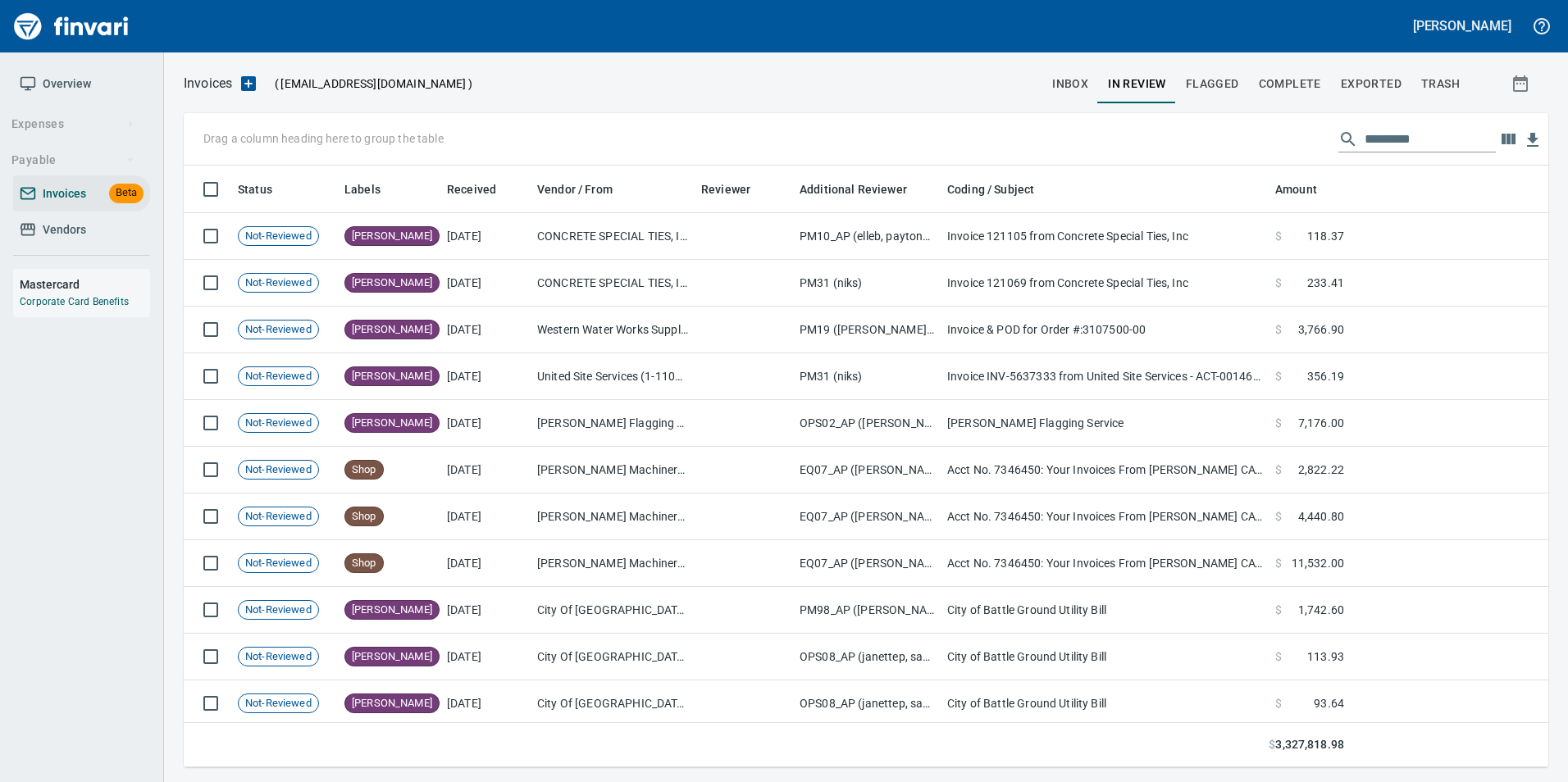
click at [1377, 128] on input "text" at bounding box center [1429, 139] width 131 height 26
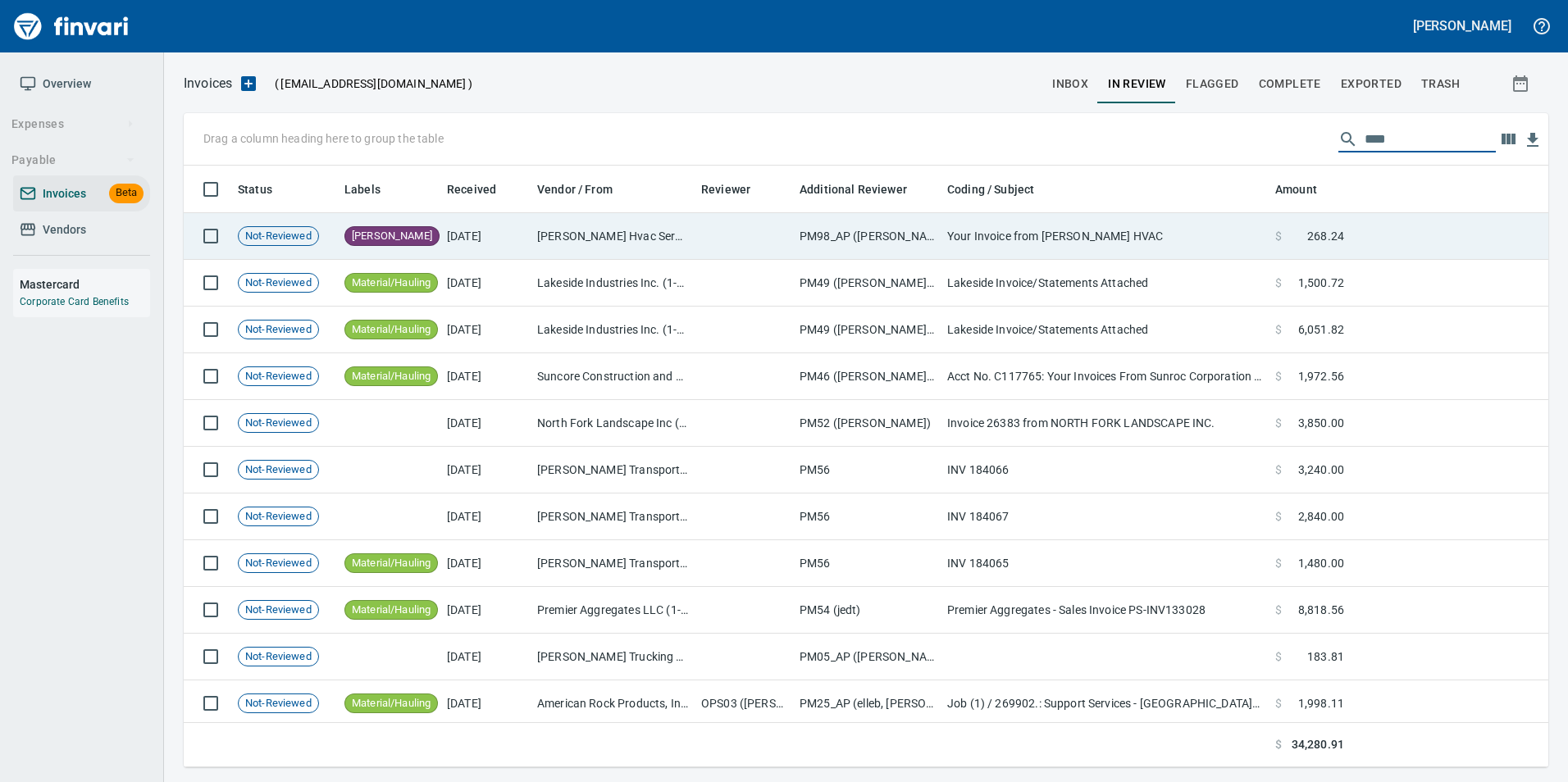
type input "****"
click at [1168, 228] on td "Your Invoice from Hendrickson HVAC" at bounding box center [1104, 237] width 328 height 47
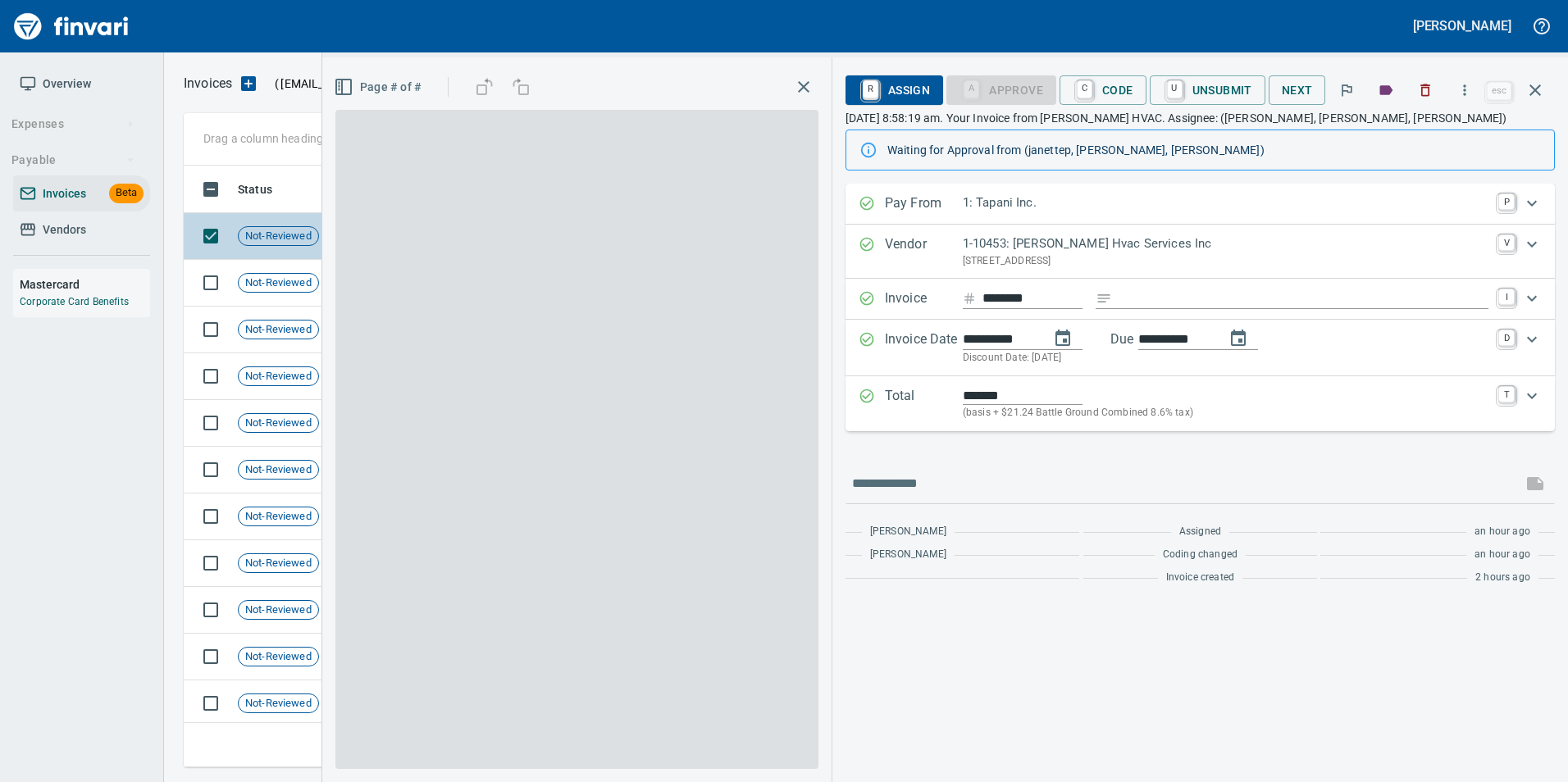
scroll to position [590, 1339]
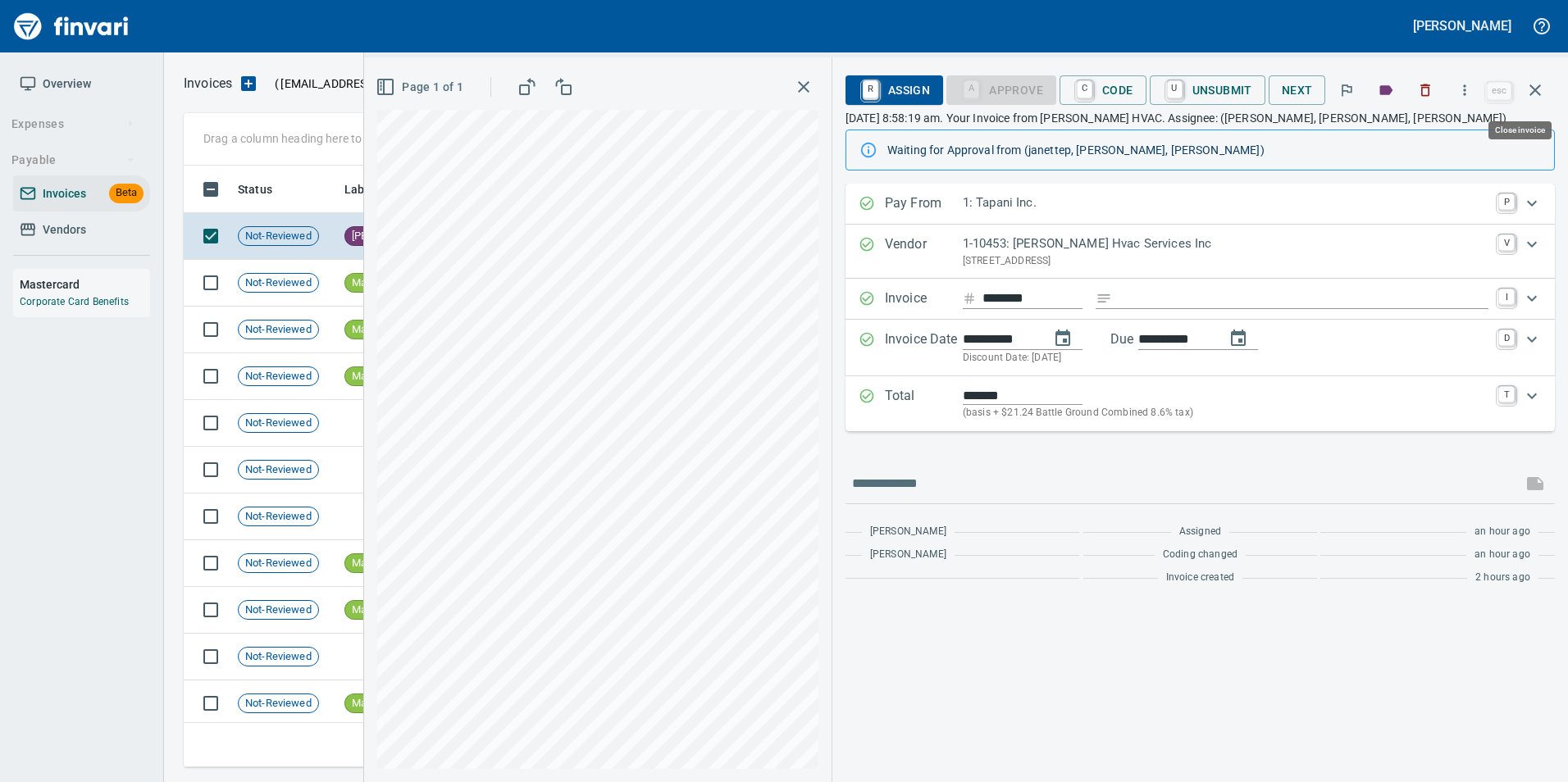
click at [1529, 97] on icon "button" at bounding box center [1535, 90] width 20 height 20
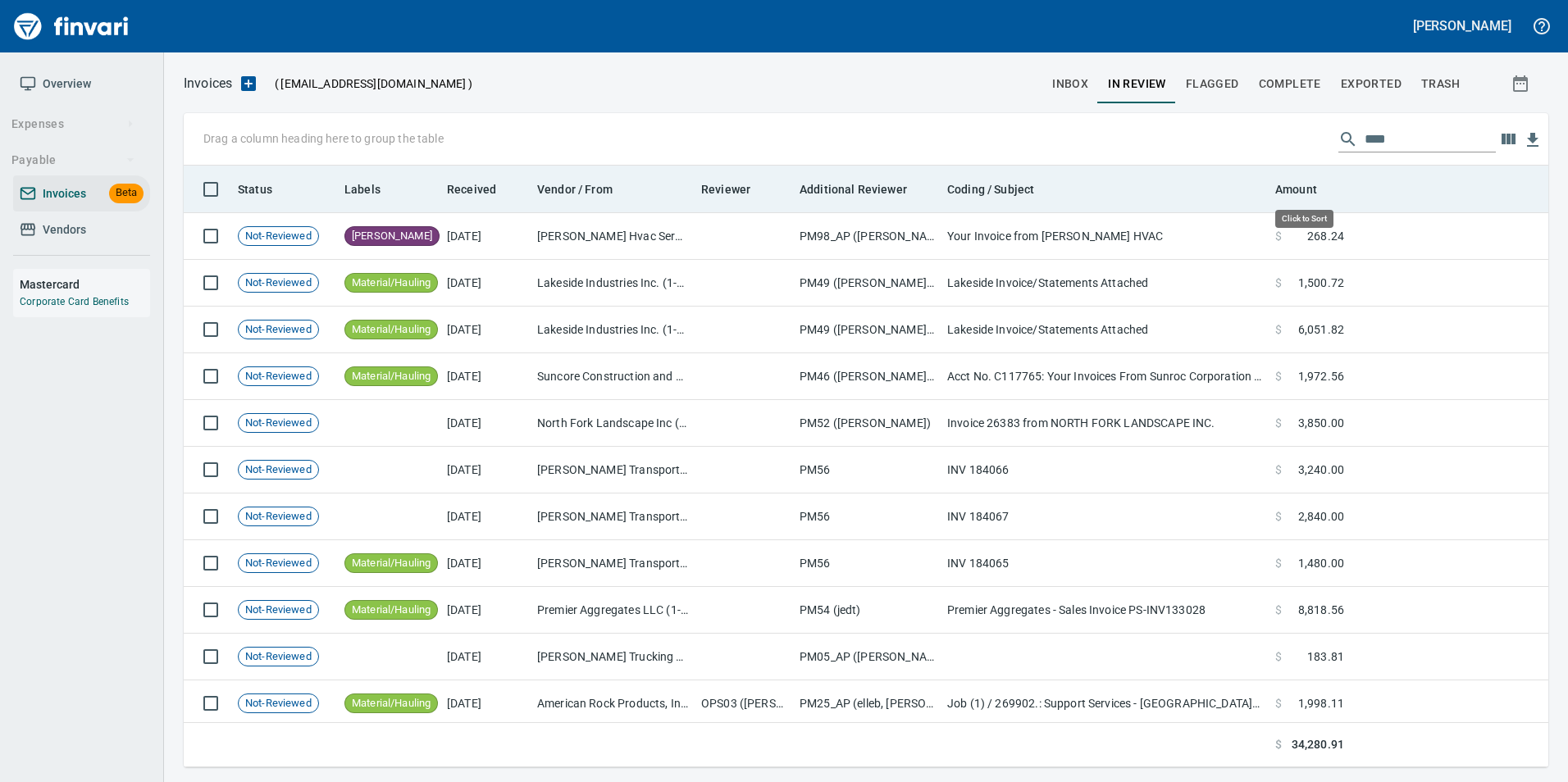
scroll to position [590, 1339]
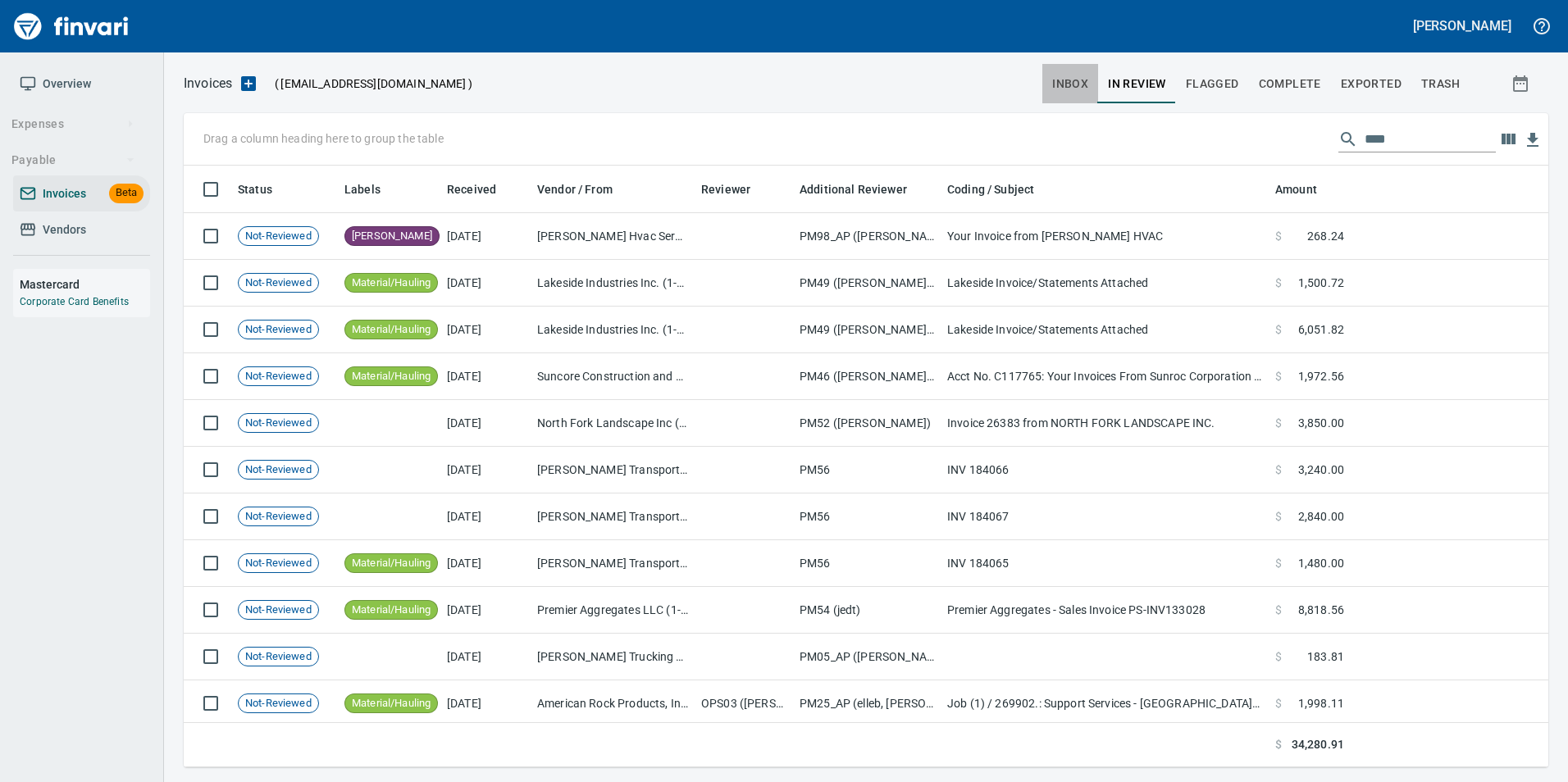
click at [1083, 99] on button "inbox" at bounding box center [1070, 84] width 56 height 39
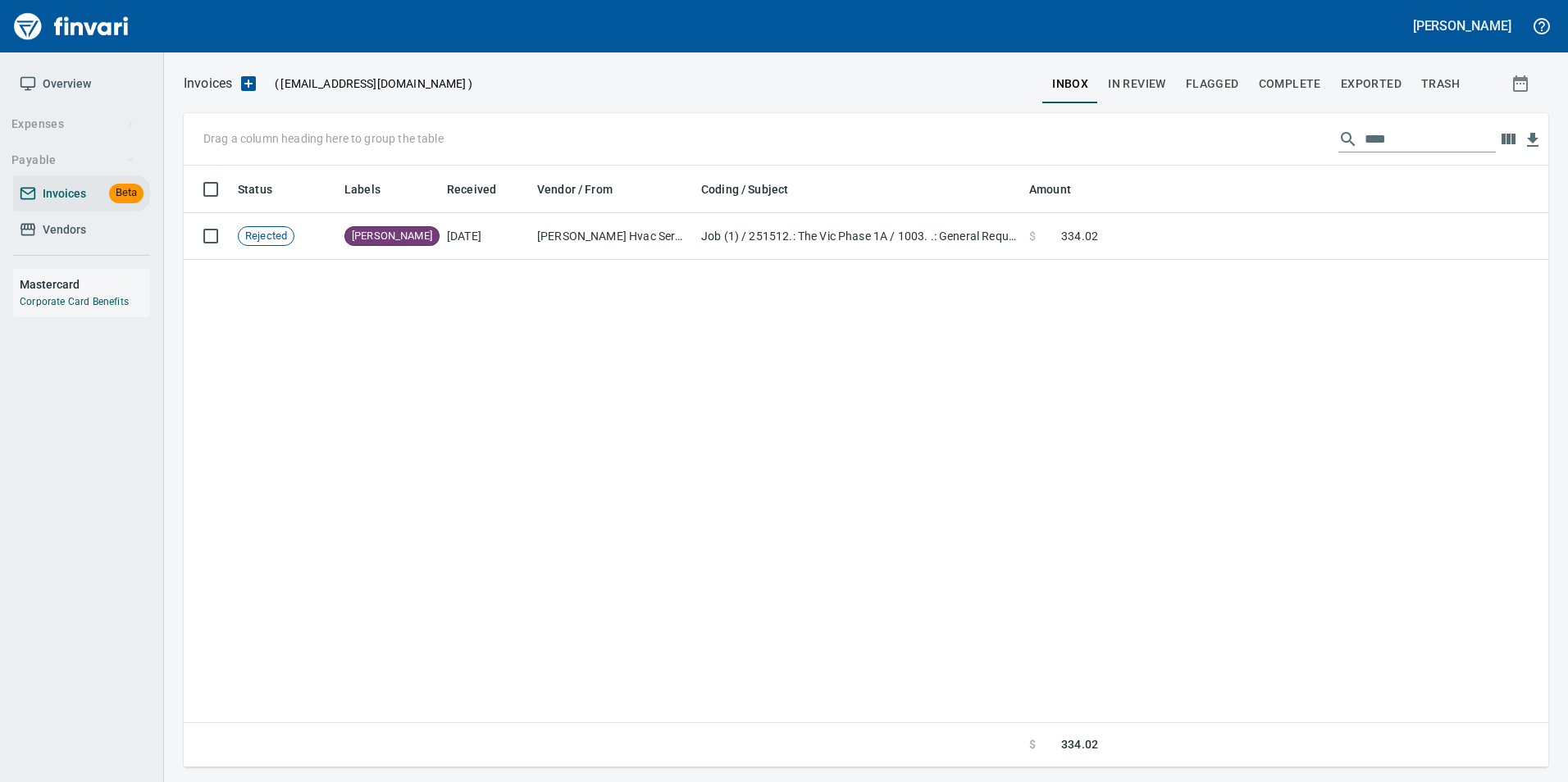
scroll to position [590, 1352]
click at [1377, 143] on input "****" at bounding box center [1429, 139] width 131 height 26
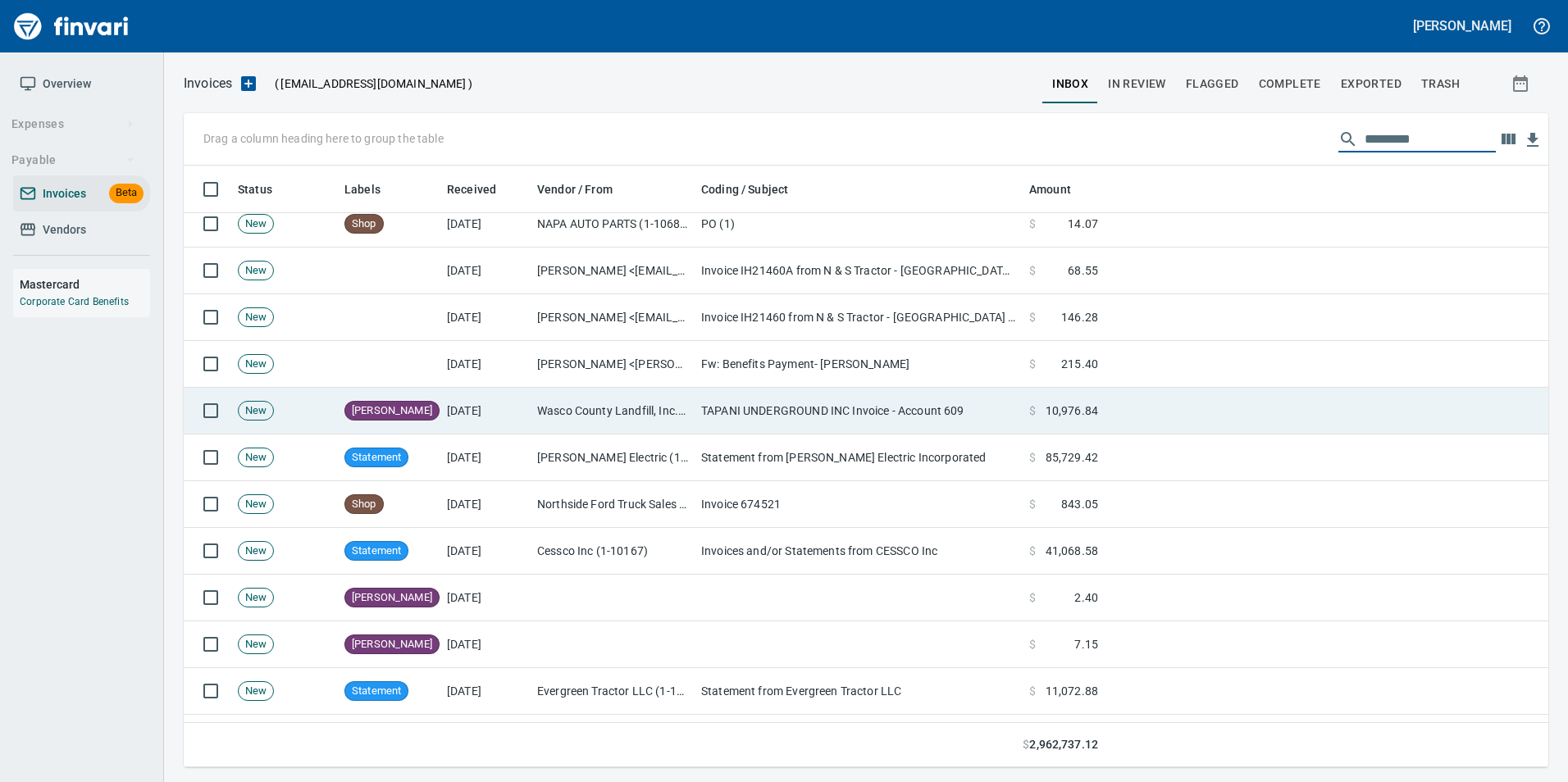
scroll to position [1722, 0]
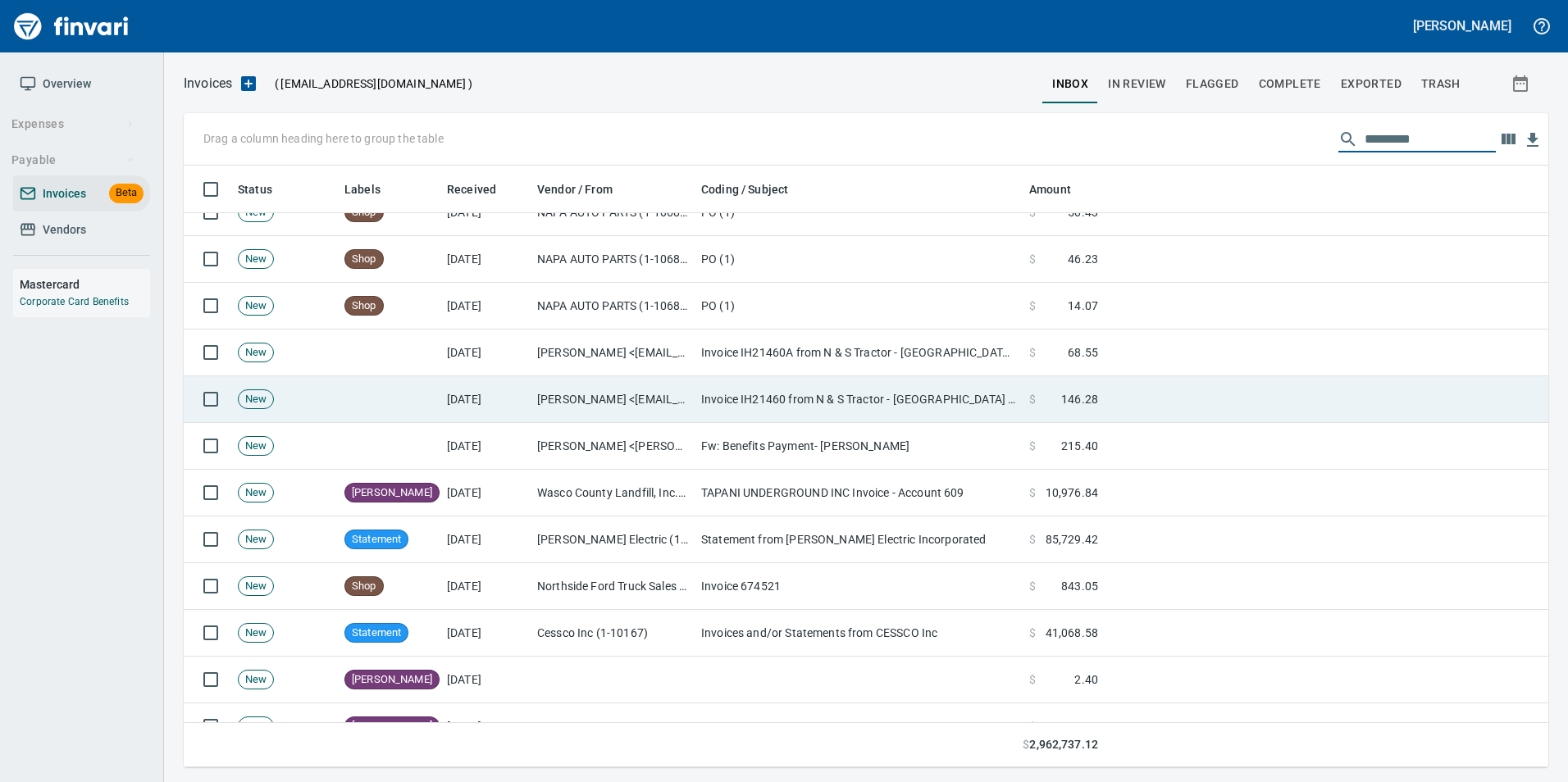
click at [738, 393] on td "Invoice IH21460 from N & S Tractor - Hillsboro attached" at bounding box center [858, 399] width 328 height 47
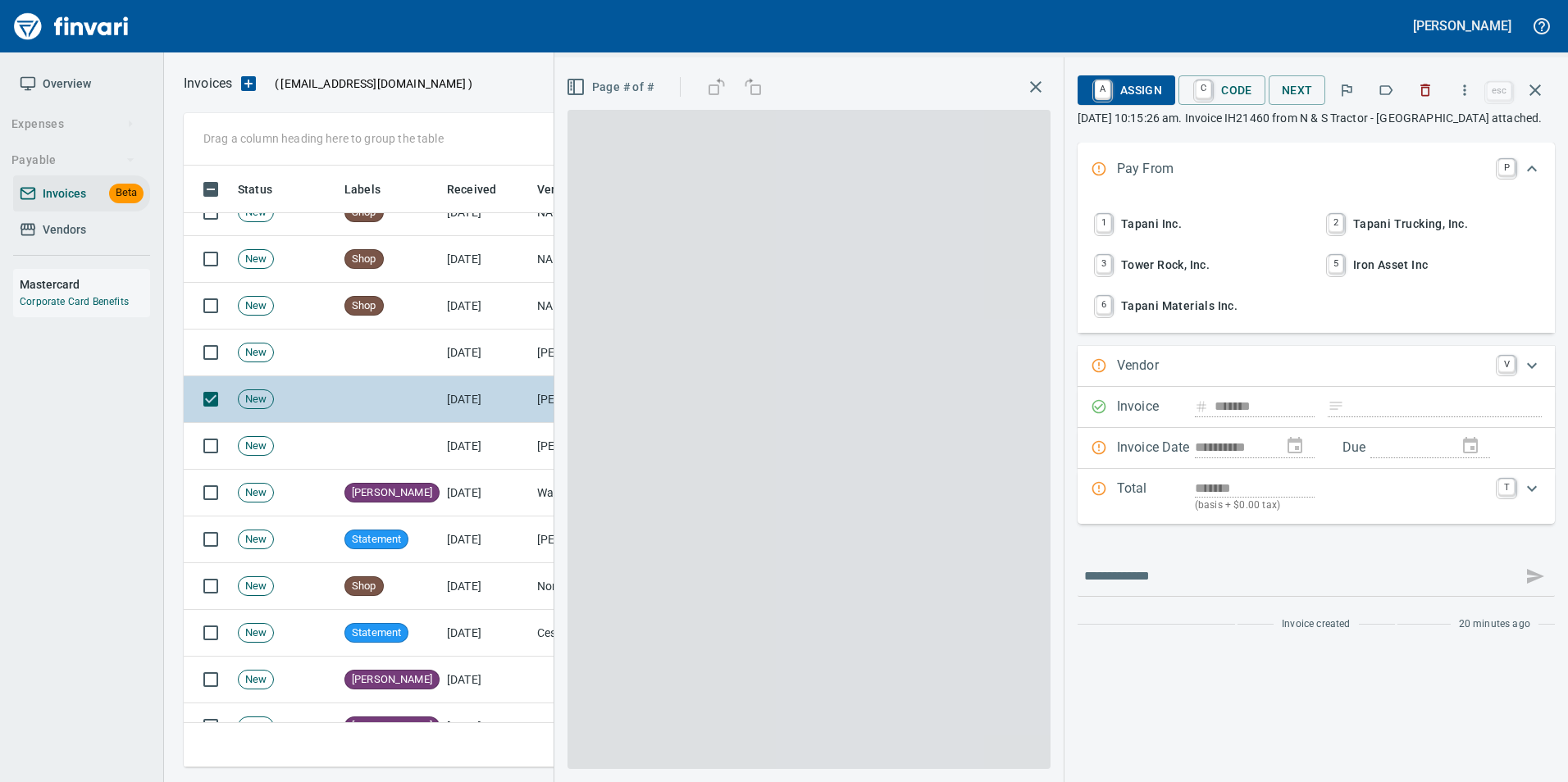
scroll to position [590, 1339]
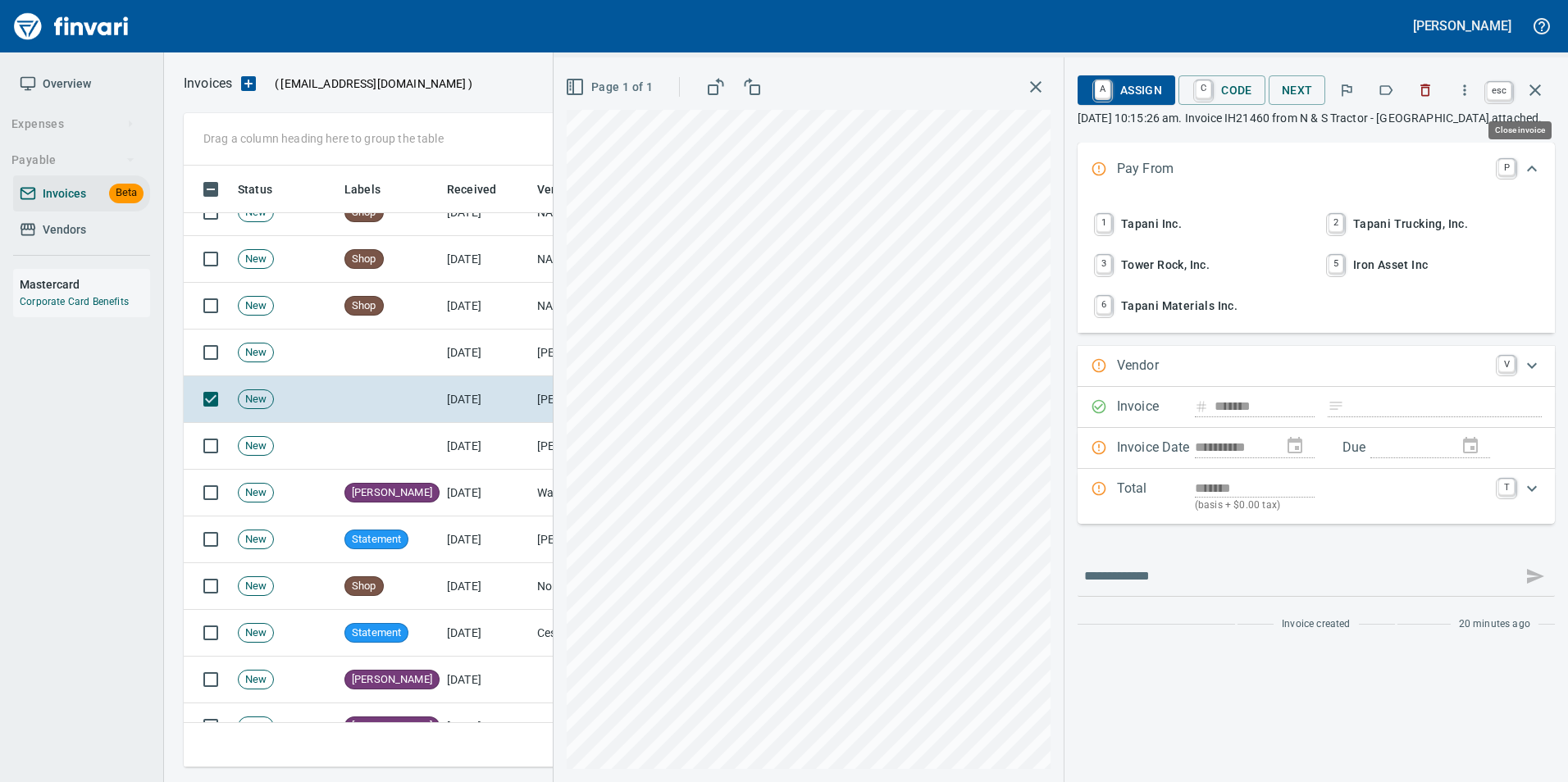
click at [1546, 97] on button "button" at bounding box center [1535, 90] width 39 height 39
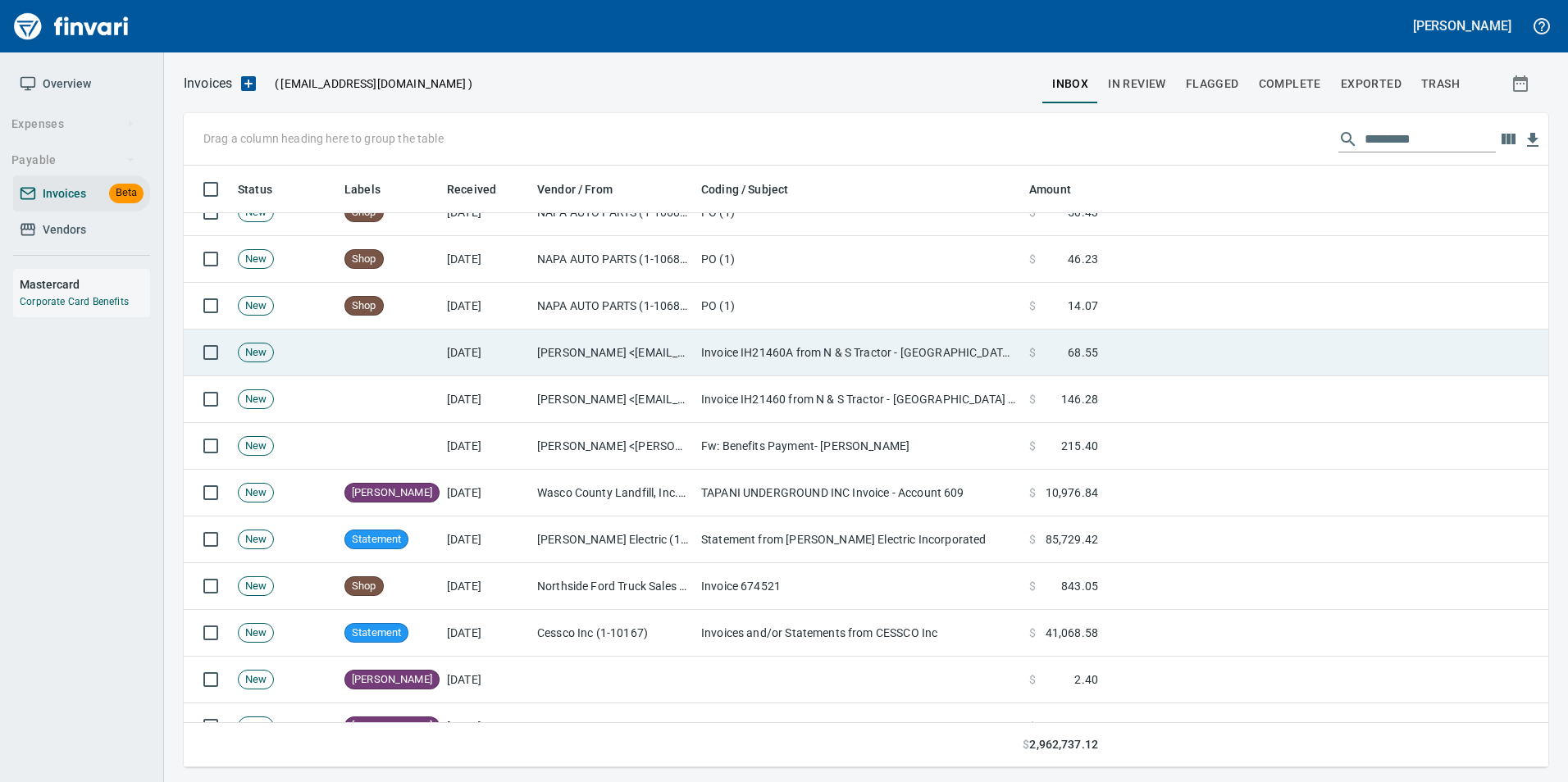
click at [716, 351] on td "Invoice IH21460A from N & S Tractor - Hillsboro attached" at bounding box center [858, 353] width 328 height 47
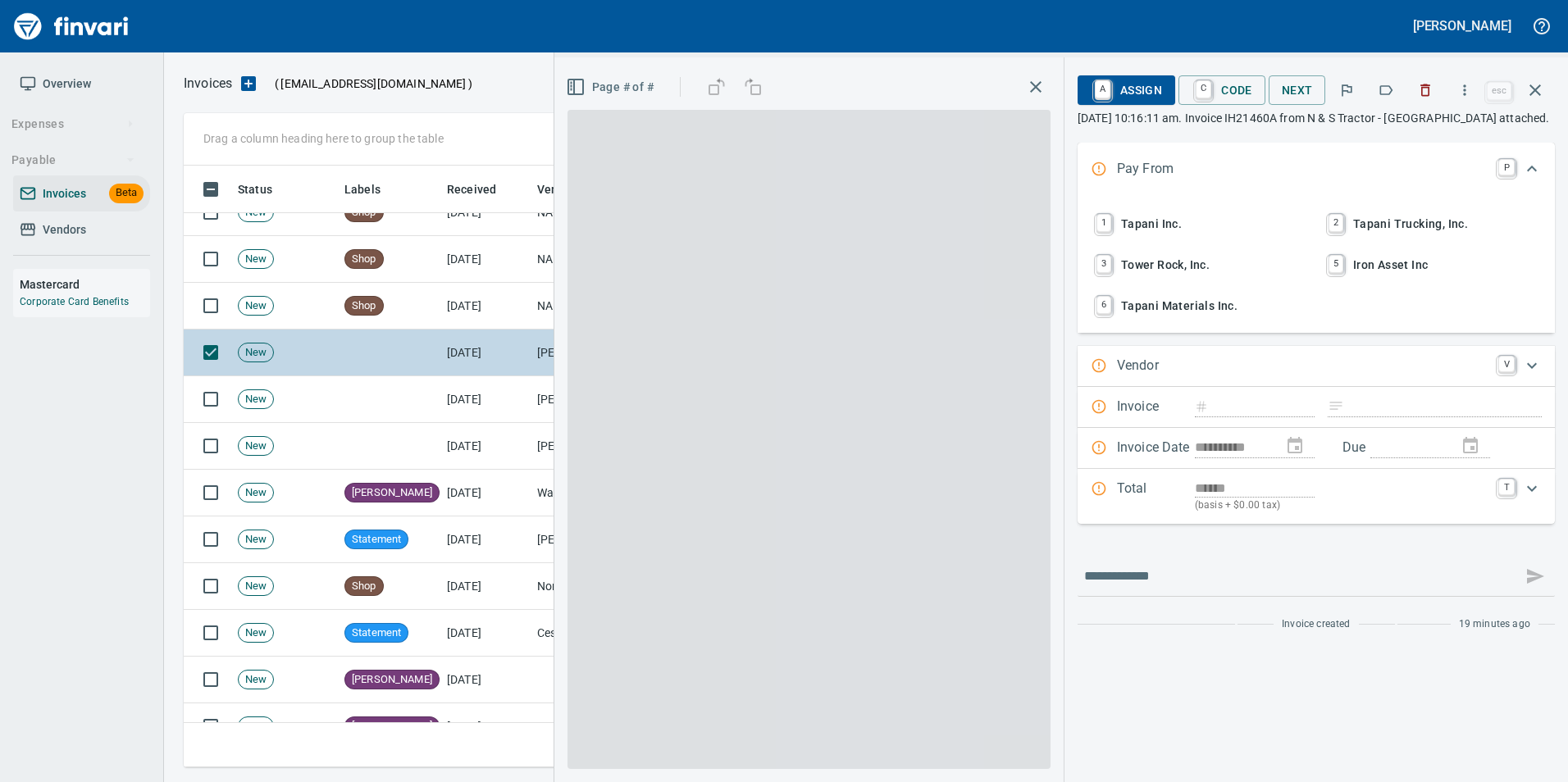
scroll to position [590, 1339]
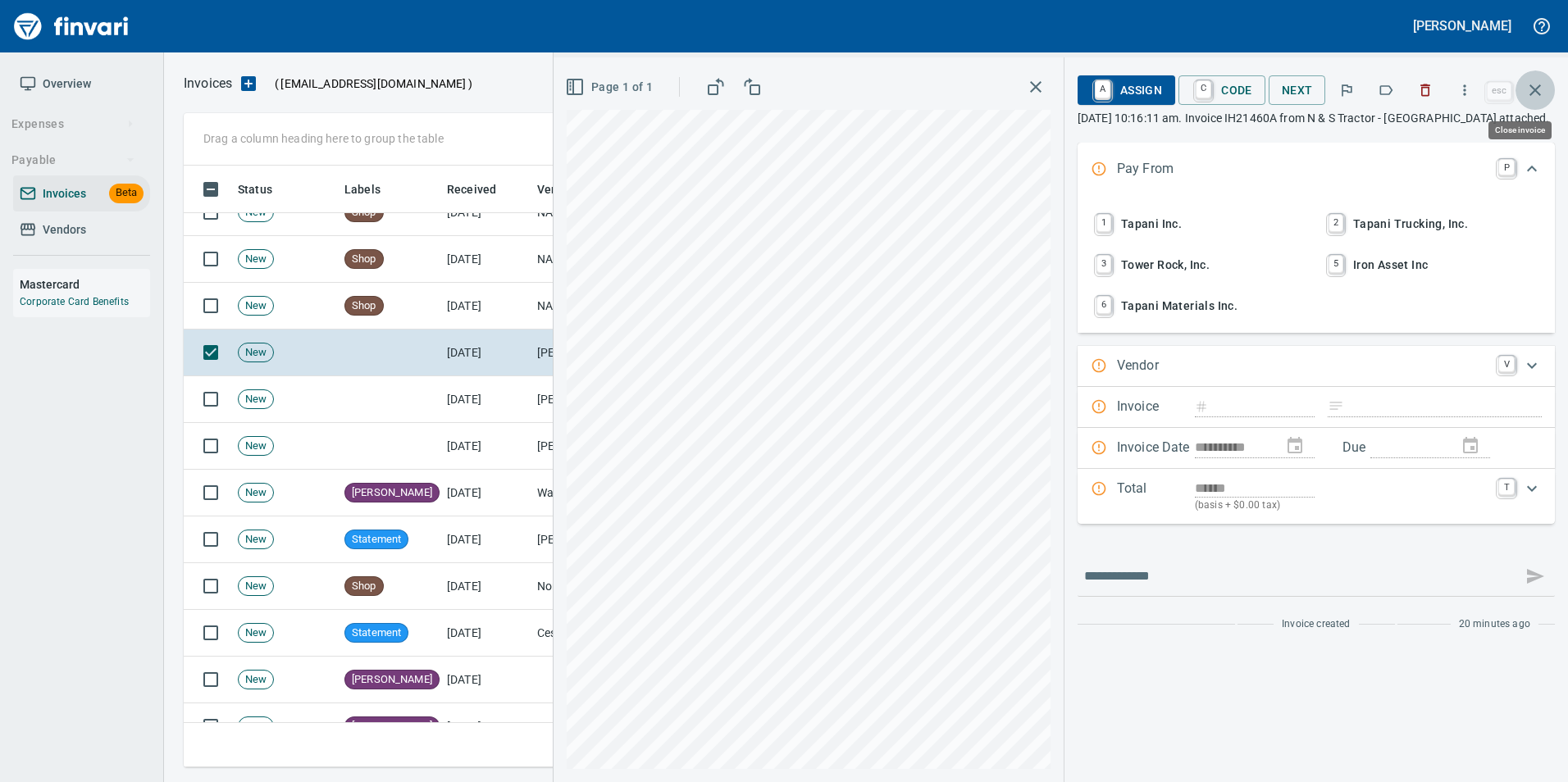
click at [1535, 89] on icon "button" at bounding box center [1535, 90] width 20 height 20
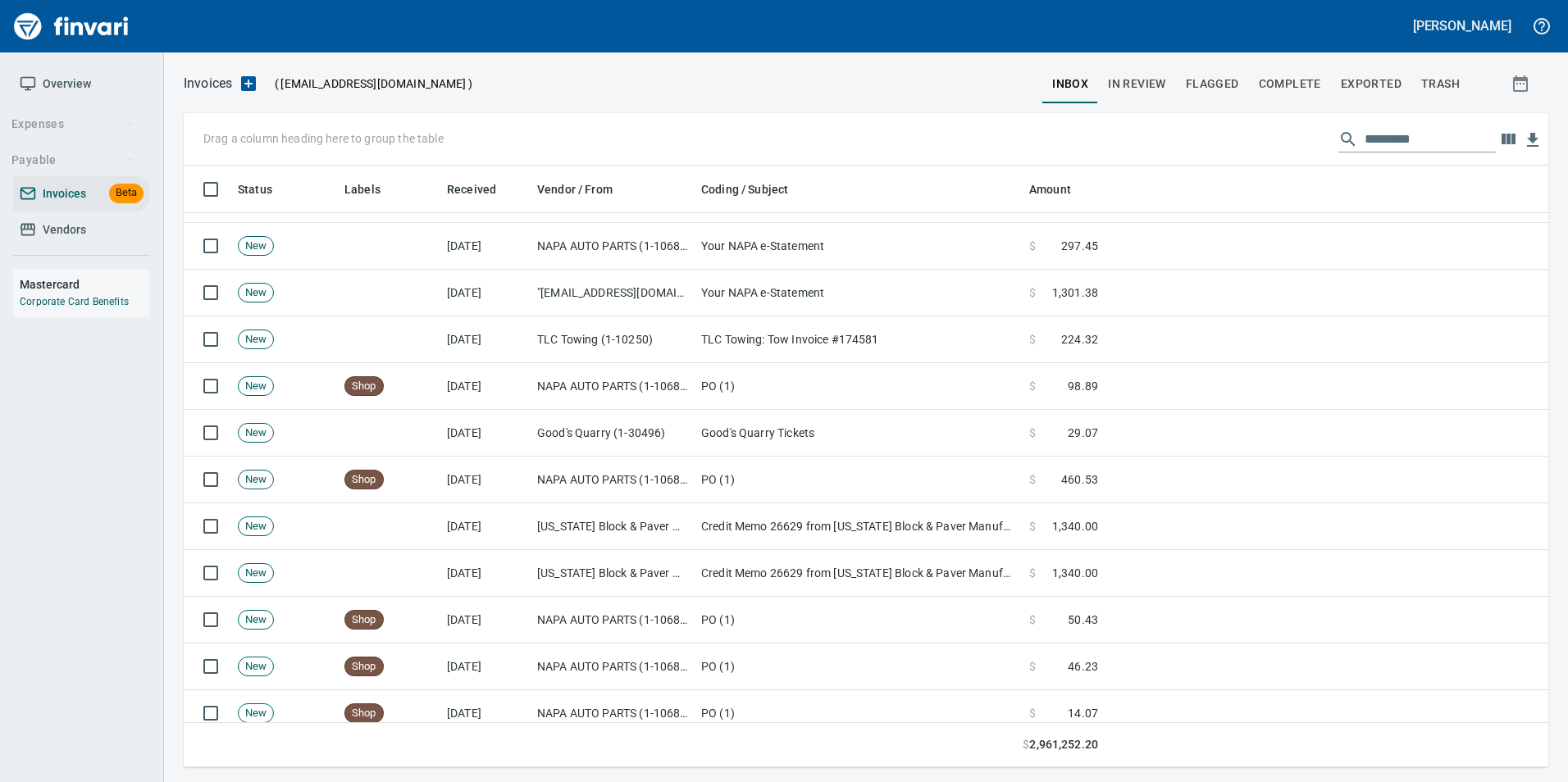
scroll to position [1312, 0]
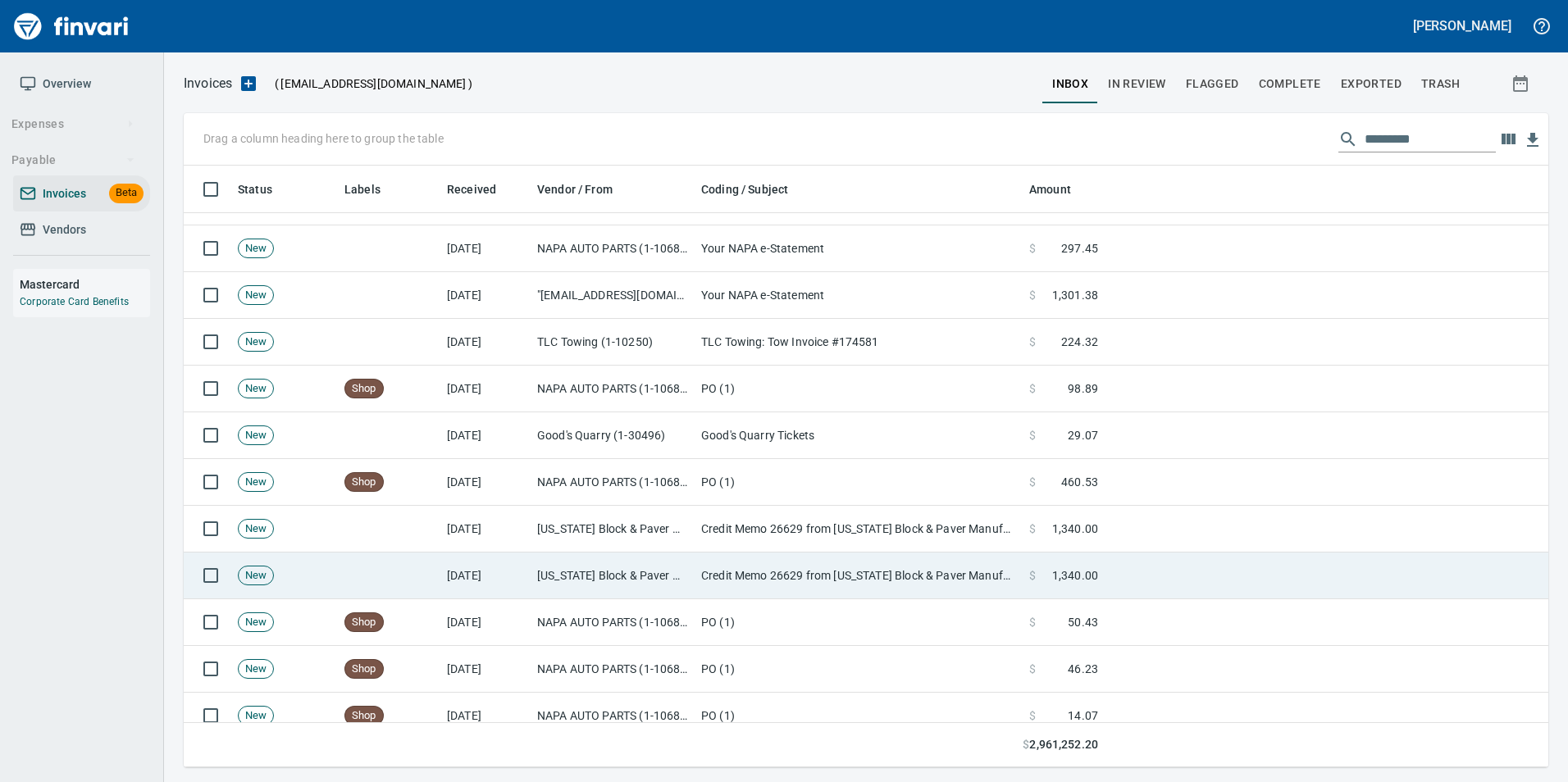
click at [563, 567] on td "Oregon Block & Paver Manufacturing, Inc. (1-10163)" at bounding box center [612, 576] width 164 height 47
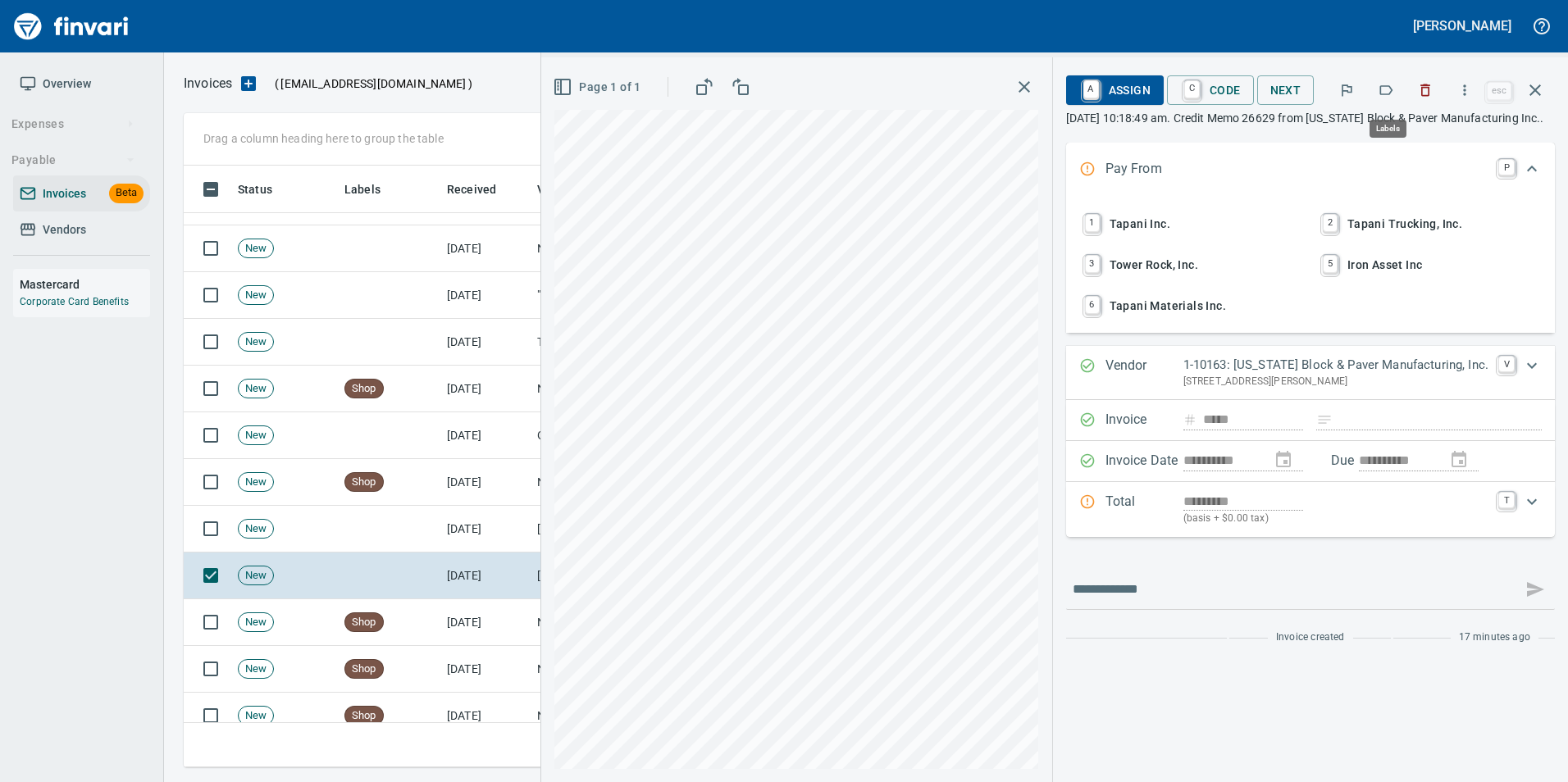
click at [1387, 84] on icon "button" at bounding box center [1386, 90] width 16 height 16
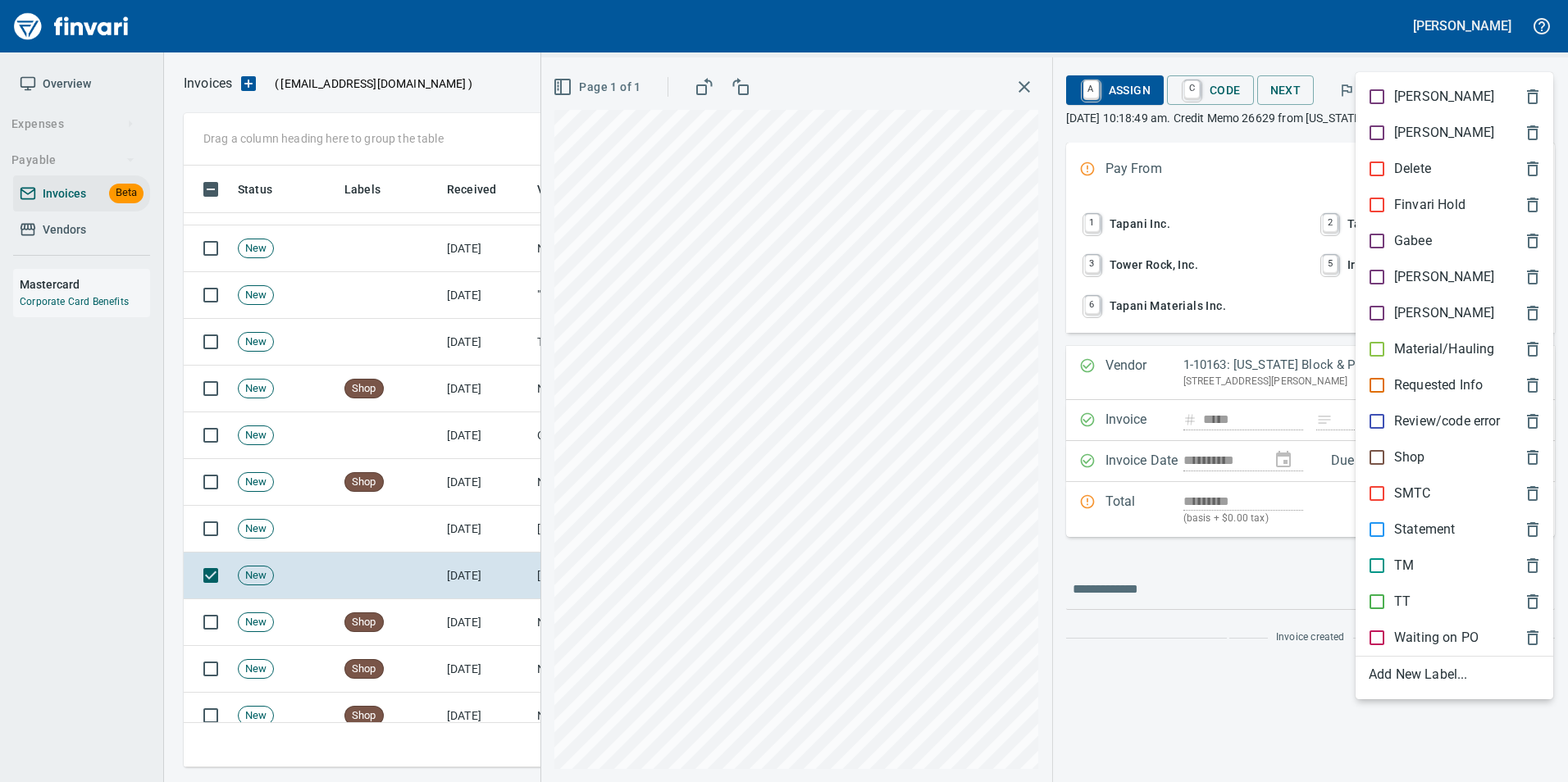
scroll to position [590, 1339]
click at [1421, 264] on div "[PERSON_NAME]" at bounding box center [1454, 277] width 197 height 36
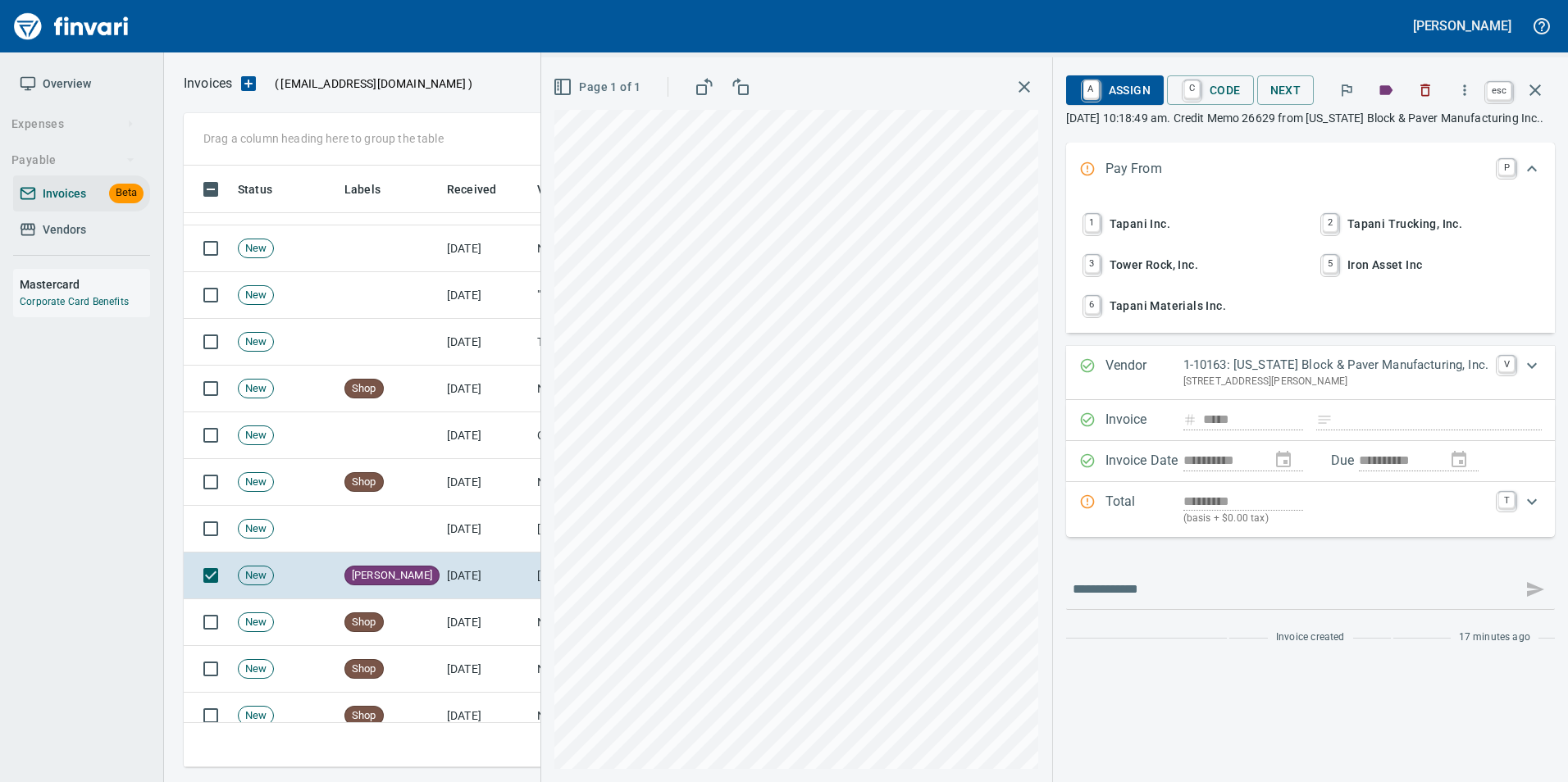
drag, startPoint x: 1544, startPoint y: 93, endPoint x: 1404, endPoint y: 203, distance: 178.0
click at [1544, 93] on icon "button" at bounding box center [1535, 90] width 20 height 20
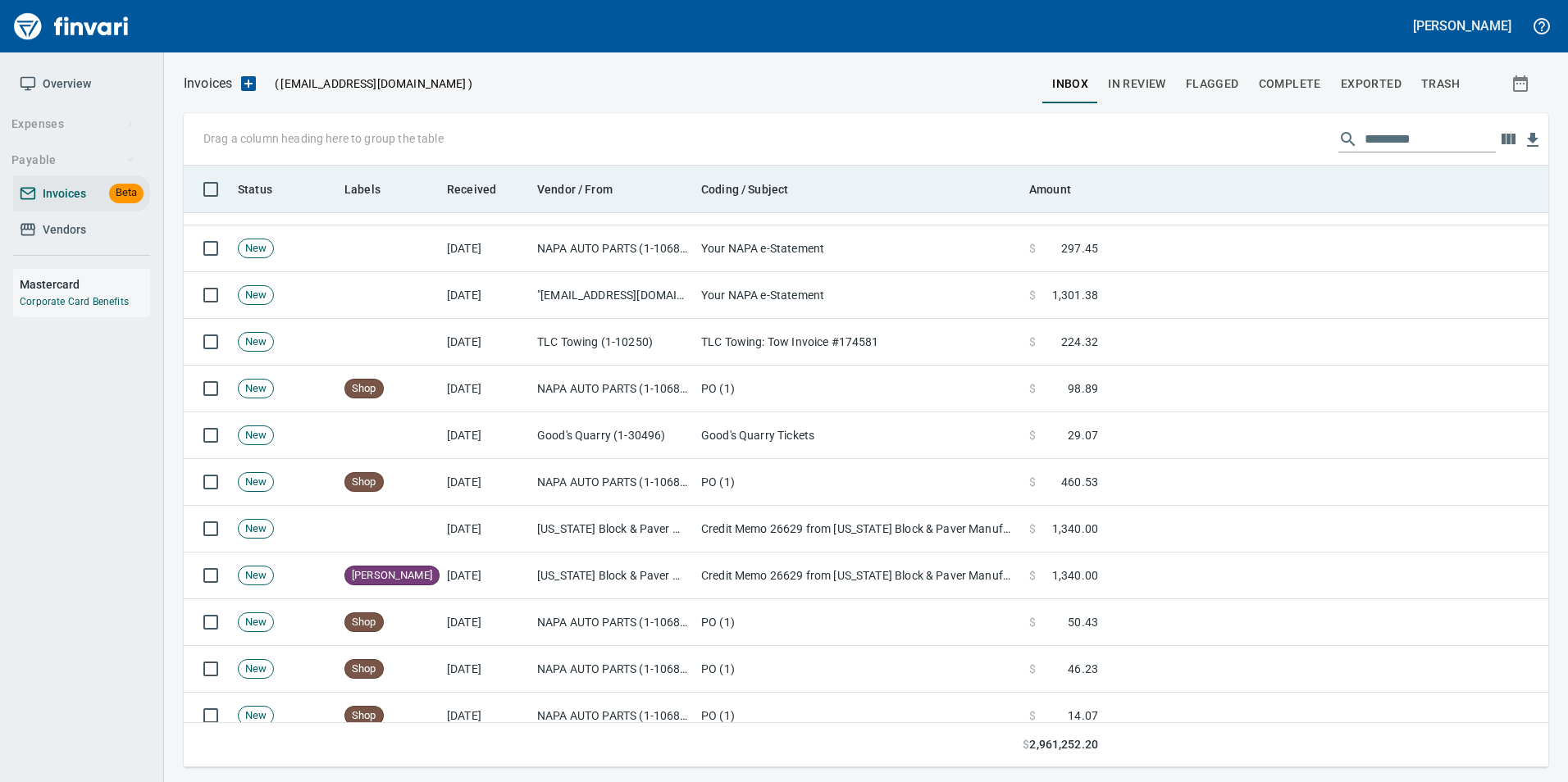
scroll to position [590, 1339]
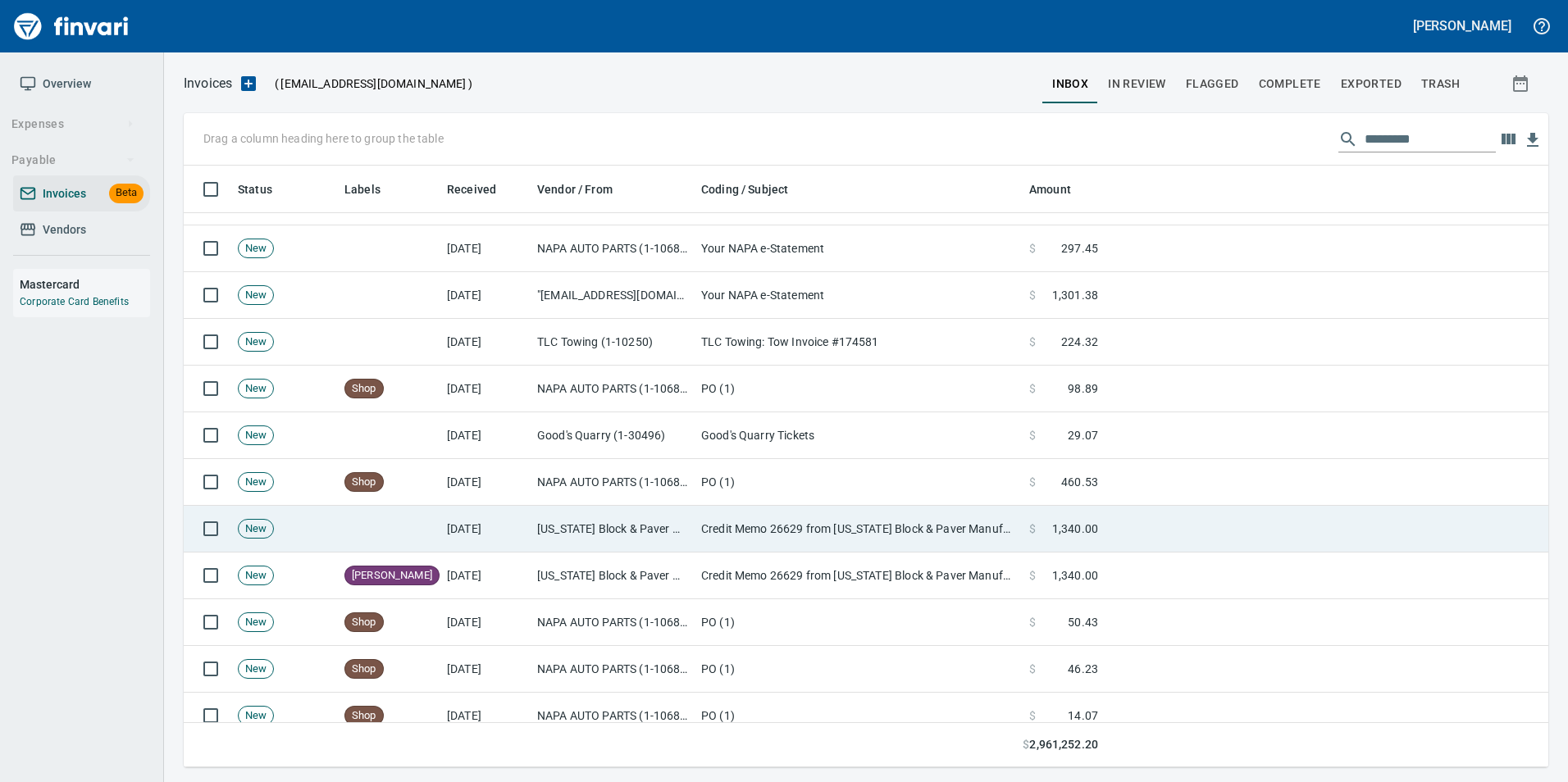
click at [604, 515] on td "Oregon Block & Paver Manufacturing, Inc. (1-10163)" at bounding box center [612, 529] width 164 height 47
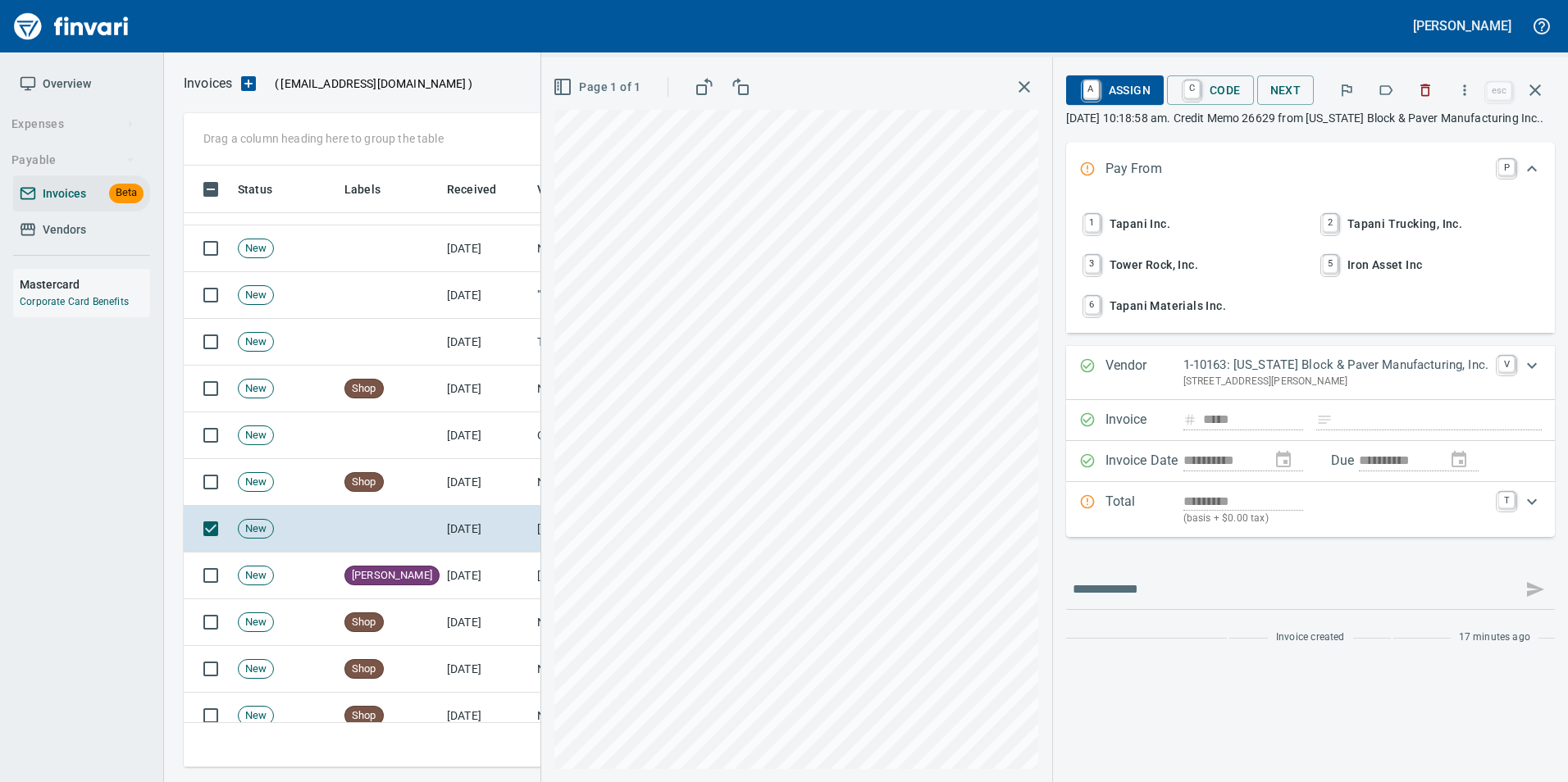
click at [1396, 89] on button "button" at bounding box center [1386, 90] width 36 height 36
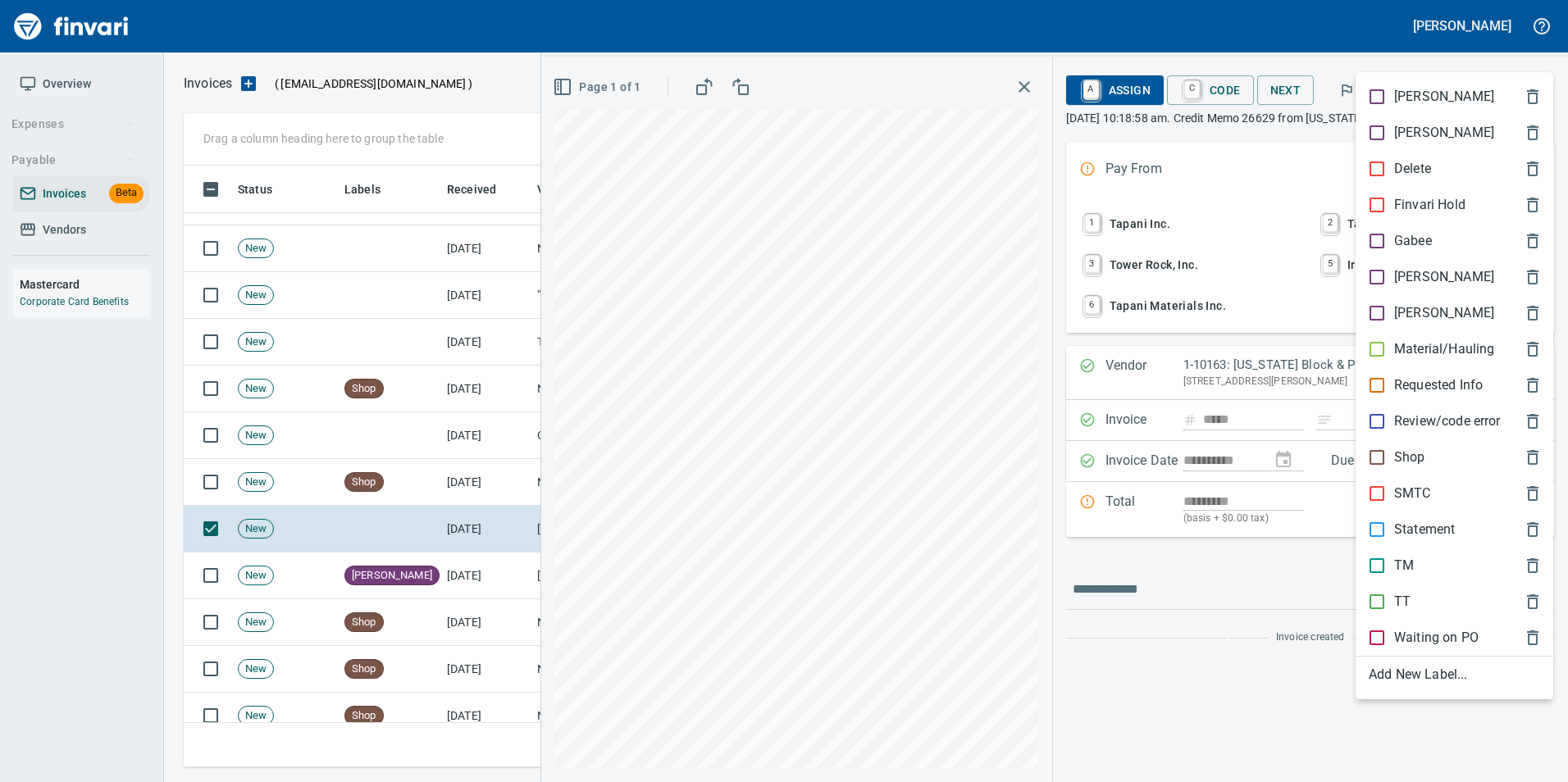
scroll to position [590, 1339]
drag, startPoint x: 1397, startPoint y: 286, endPoint x: 1414, endPoint y: 265, distance: 27.0
click at [1397, 285] on p "[PERSON_NAME]" at bounding box center [1443, 278] width 100 height 20
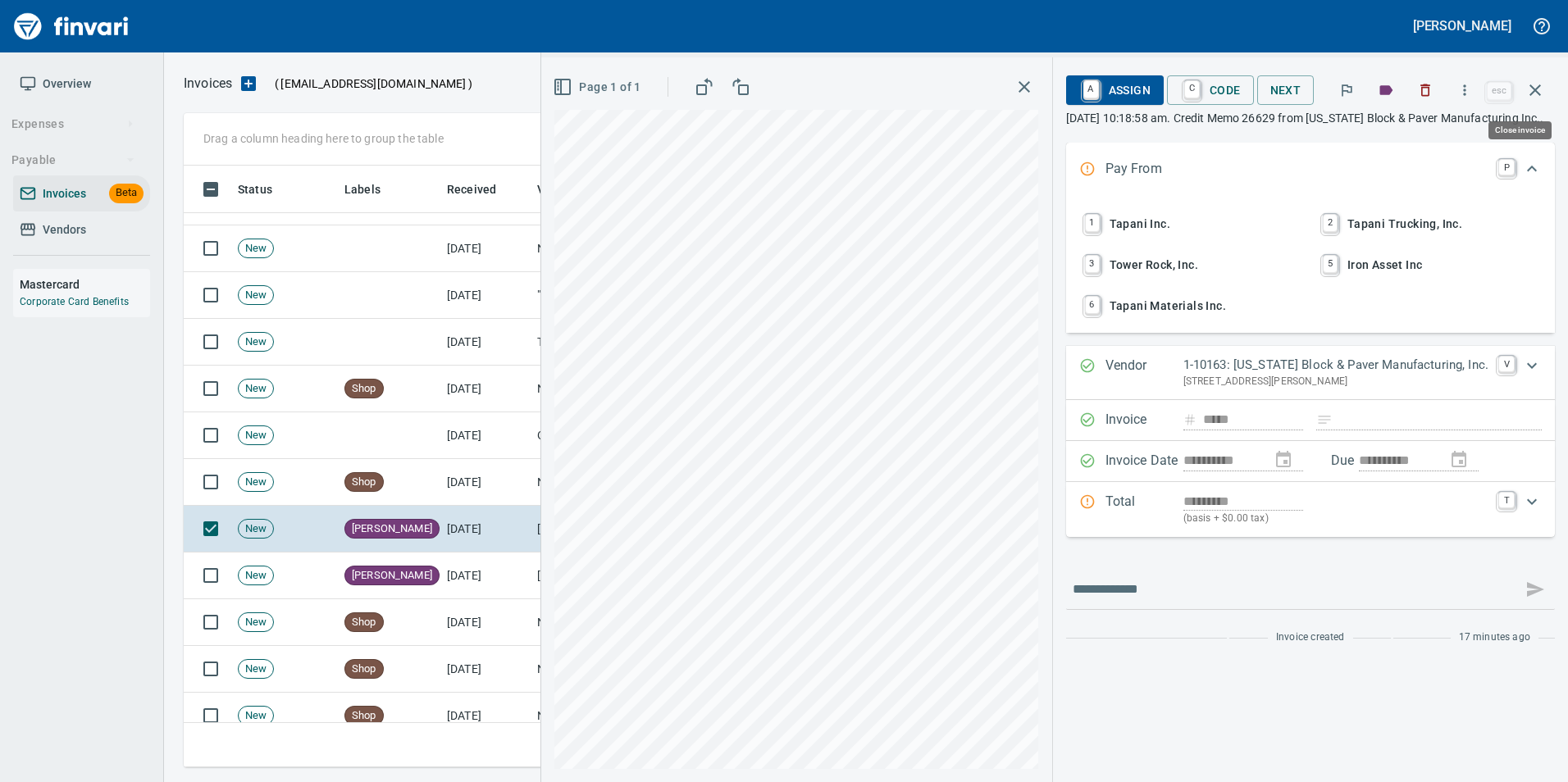
click at [1546, 87] on button "button" at bounding box center [1535, 90] width 39 height 39
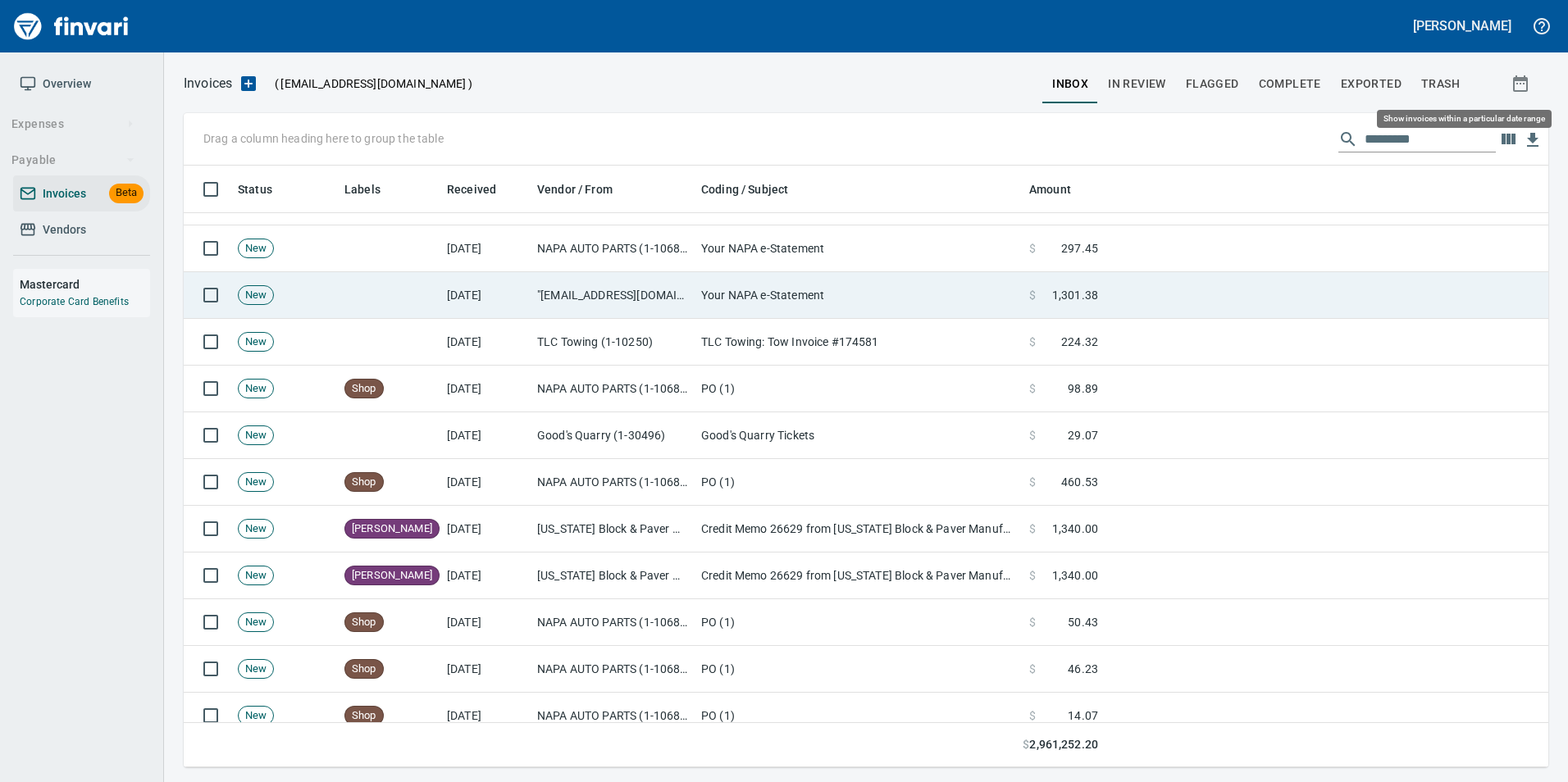
scroll to position [590, 1339]
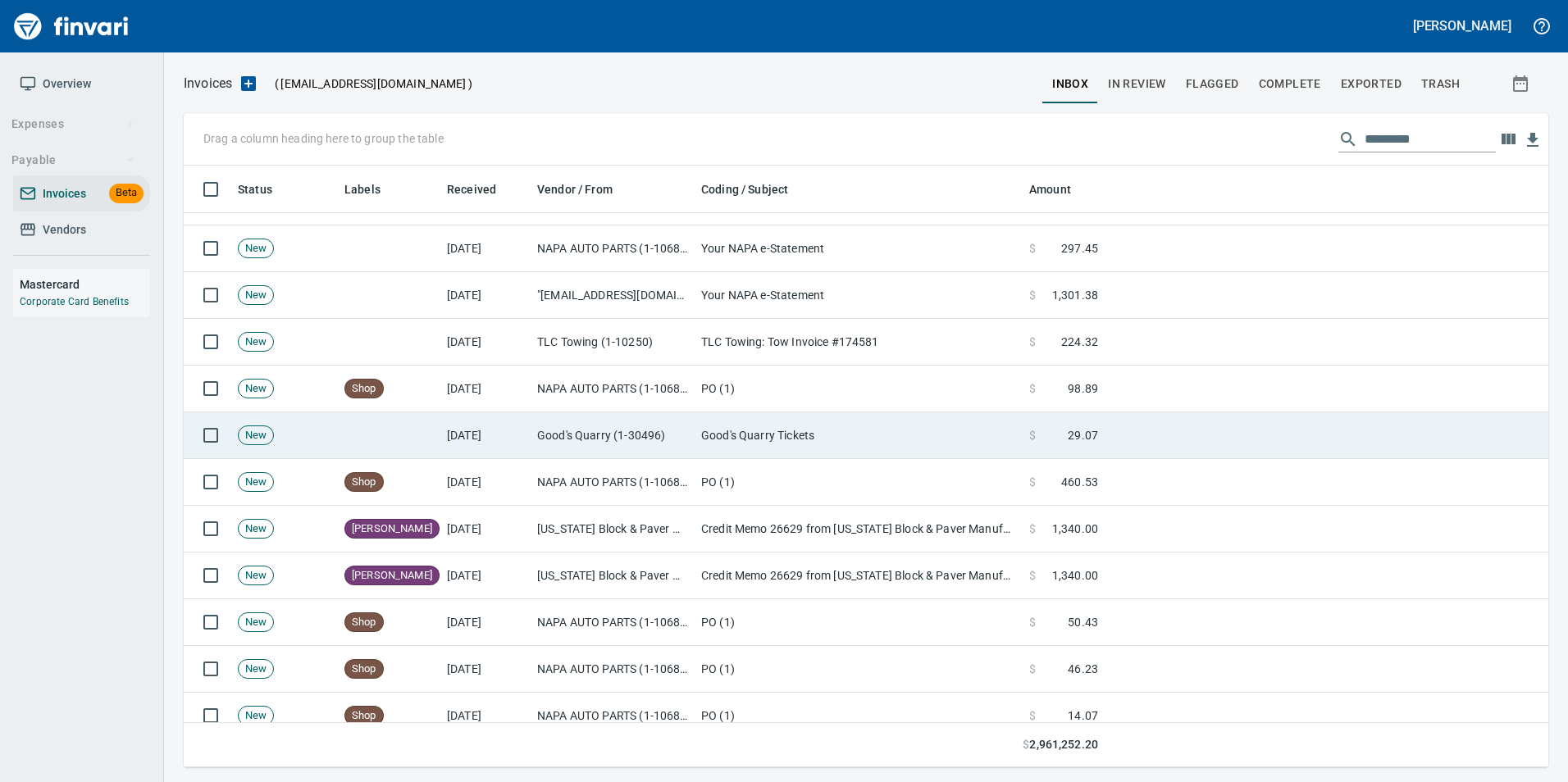
drag, startPoint x: 645, startPoint y: 418, endPoint x: 648, endPoint y: 430, distance: 12.4
click at [644, 418] on td "Good's Quarry (1-30496)" at bounding box center [612, 436] width 164 height 47
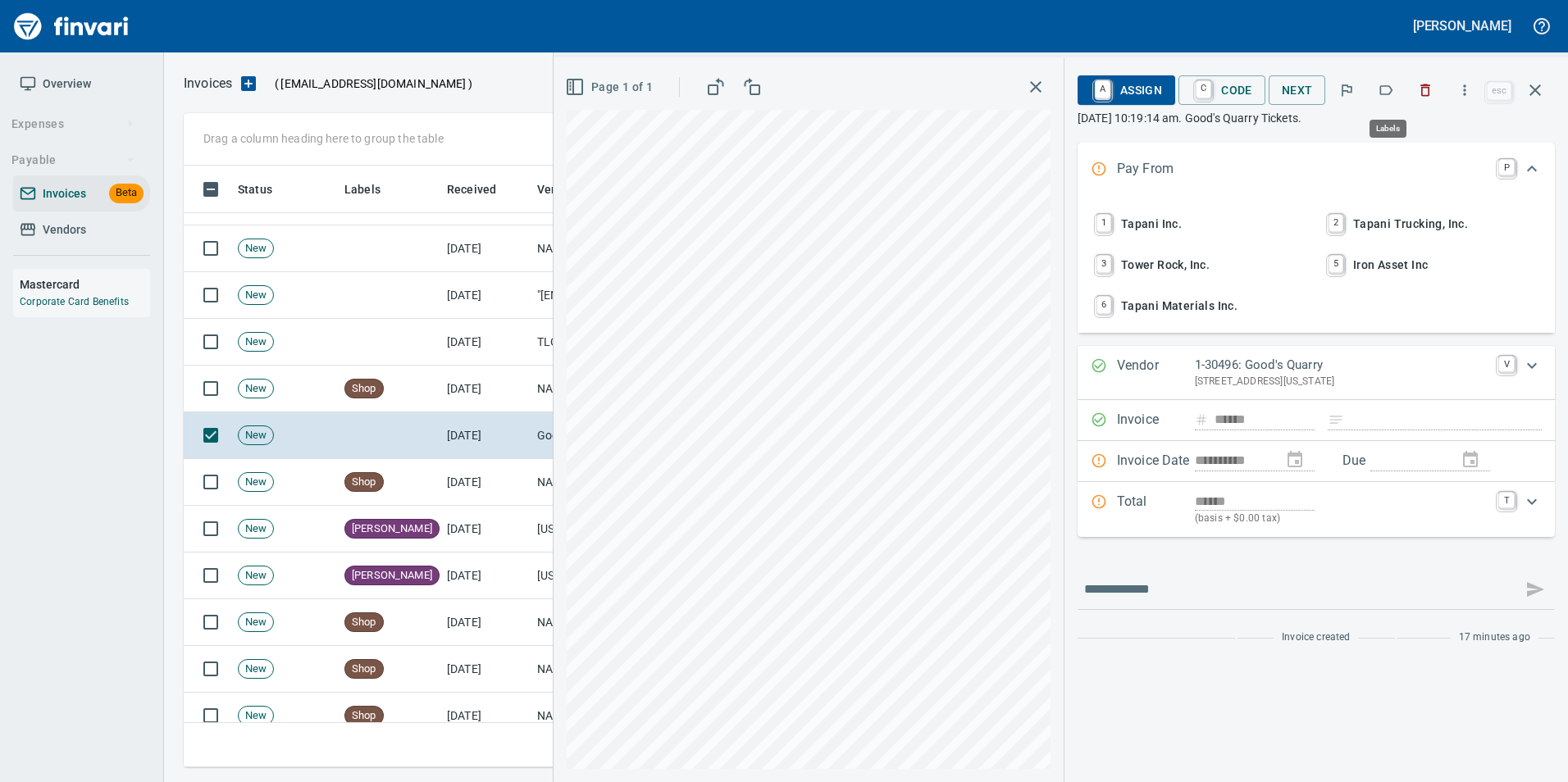
click at [1382, 85] on icon "button" at bounding box center [1386, 90] width 16 height 16
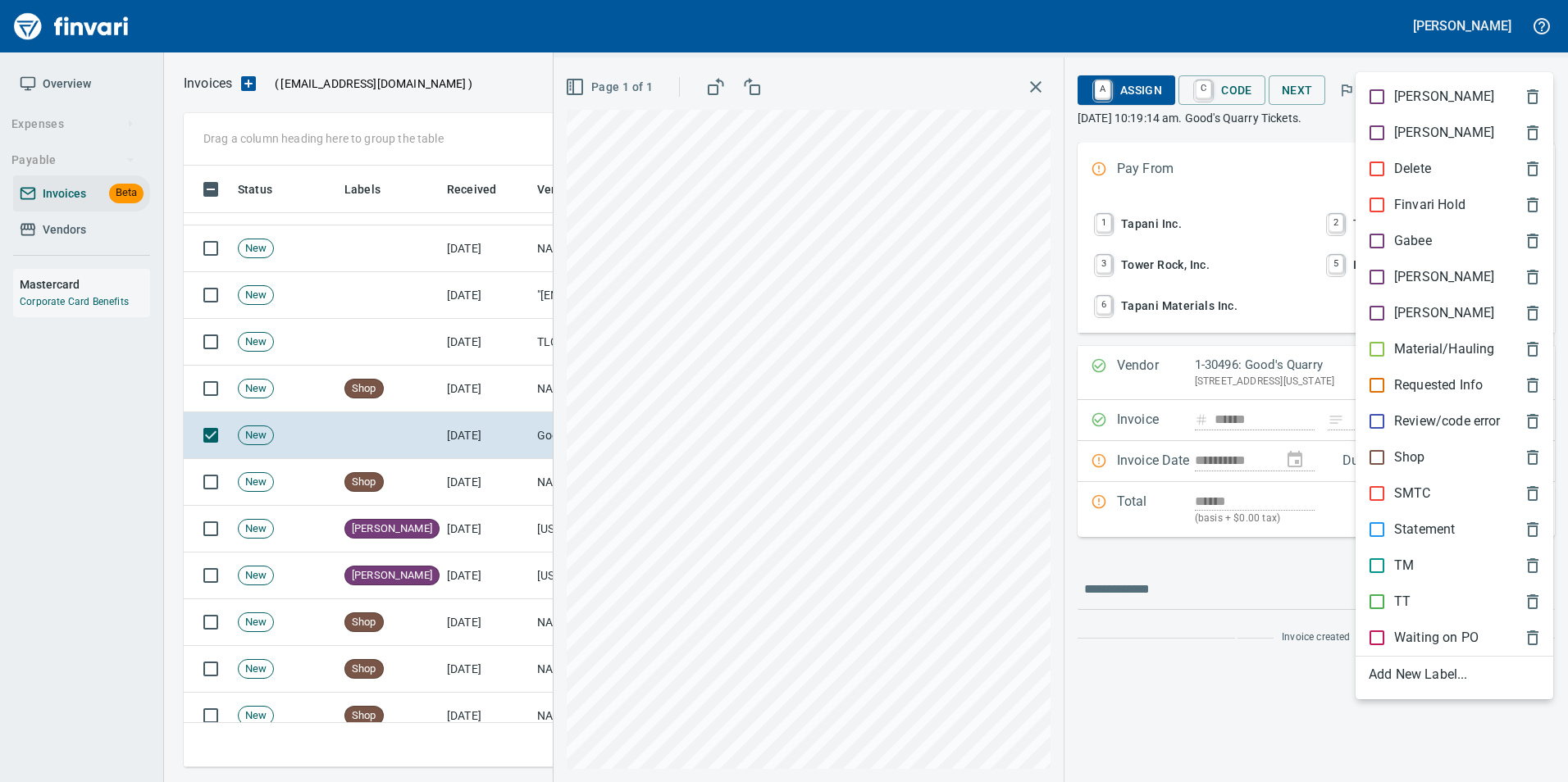
scroll to position [590, 1339]
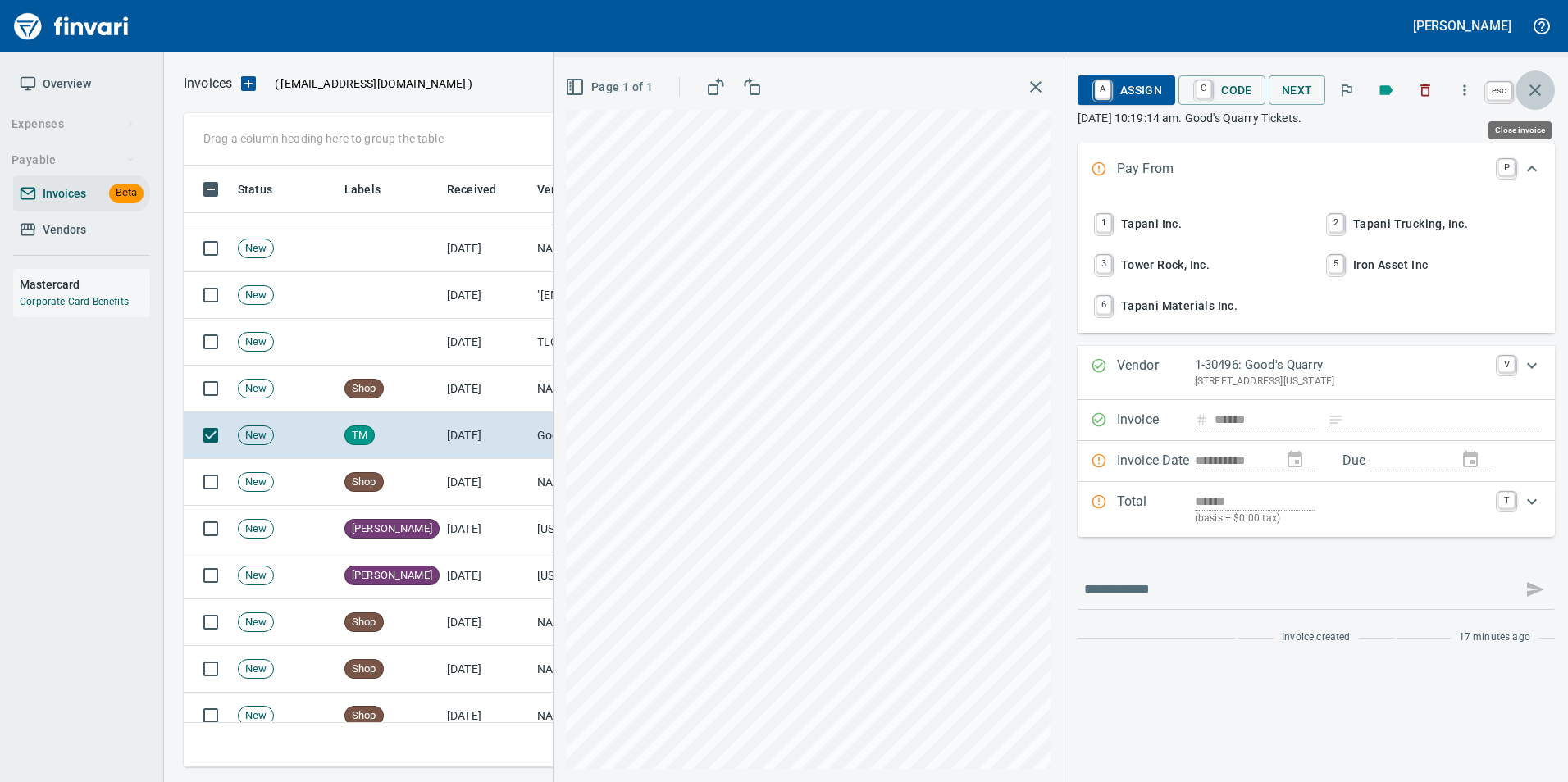
drag, startPoint x: 1535, startPoint y: 95, endPoint x: 1512, endPoint y: 125, distance: 37.8
click at [1535, 96] on icon "button" at bounding box center [1535, 90] width 20 height 20
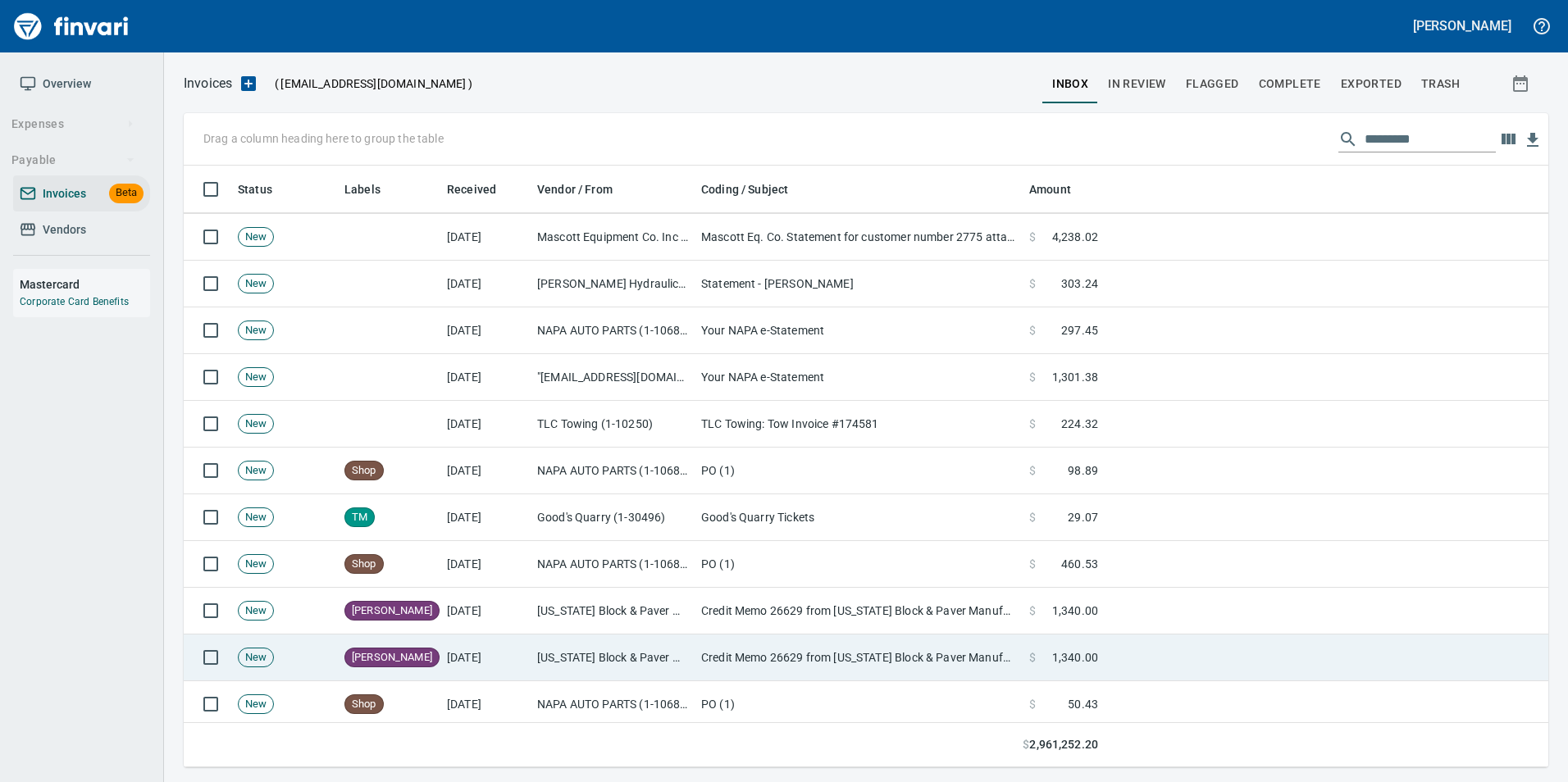
scroll to position [1149, 0]
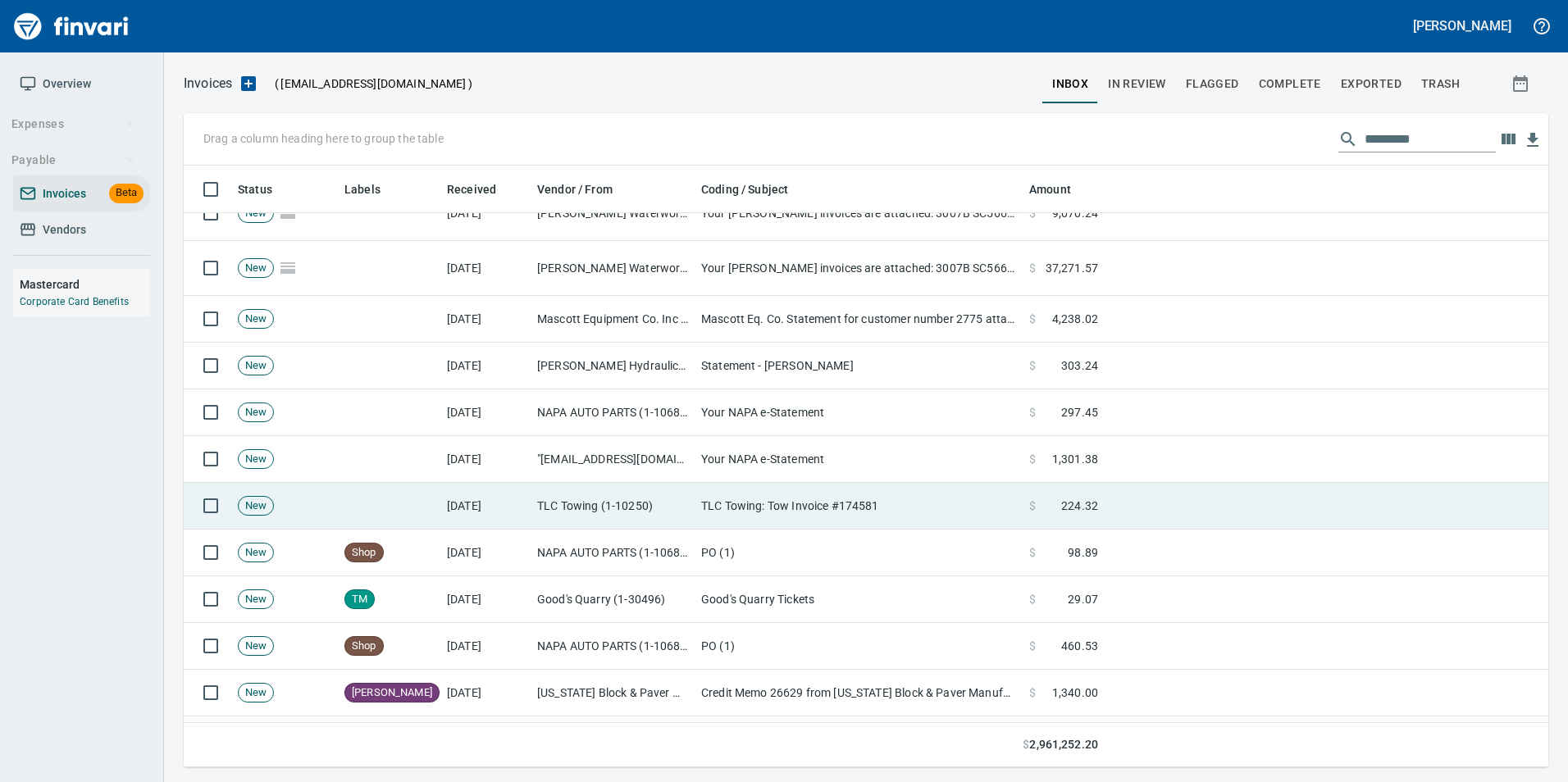
click at [623, 493] on td "TLC Towing (1-10250)" at bounding box center [612, 506] width 164 height 47
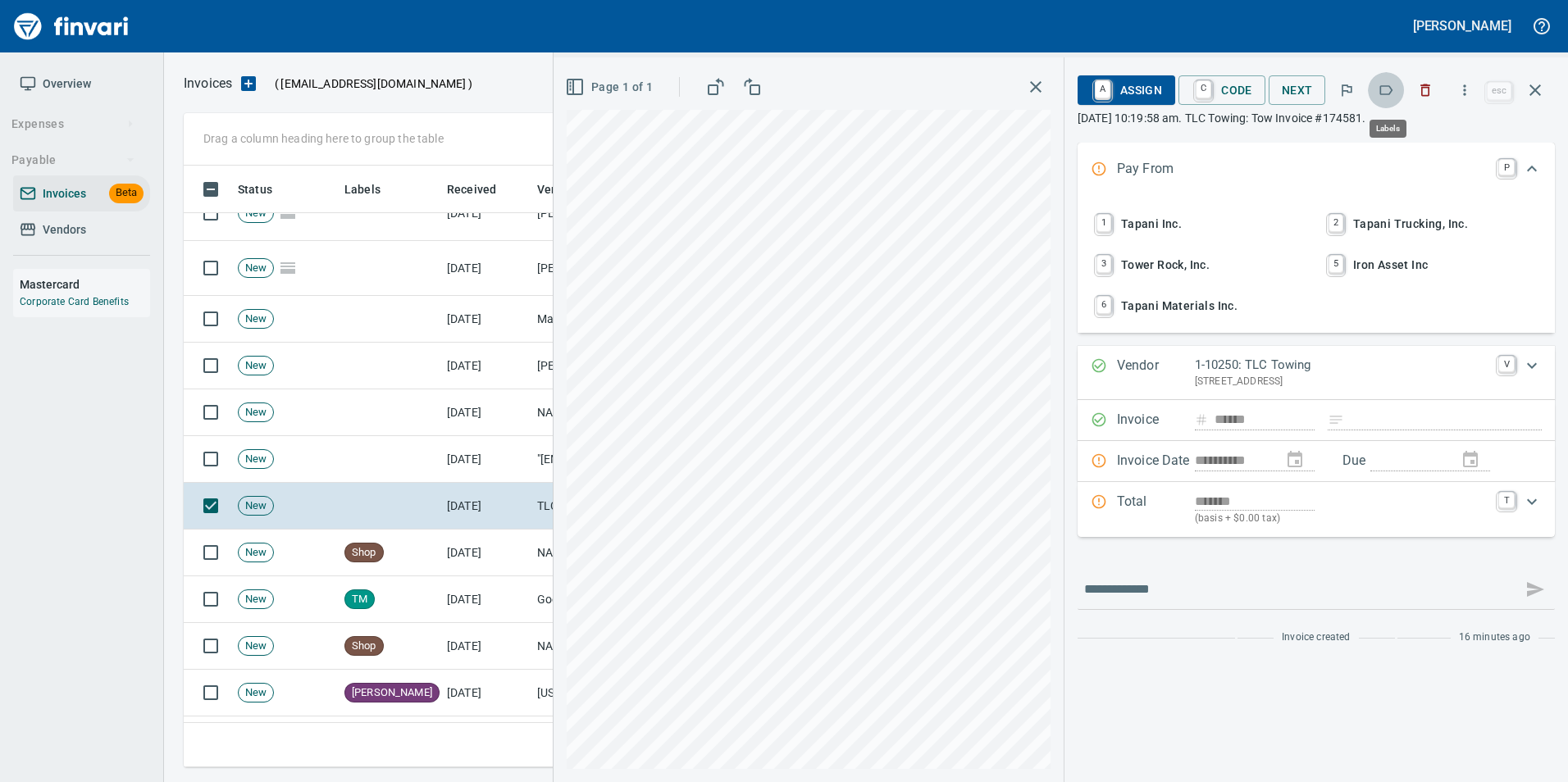
click at [1379, 92] on icon "button" at bounding box center [1386, 90] width 16 height 16
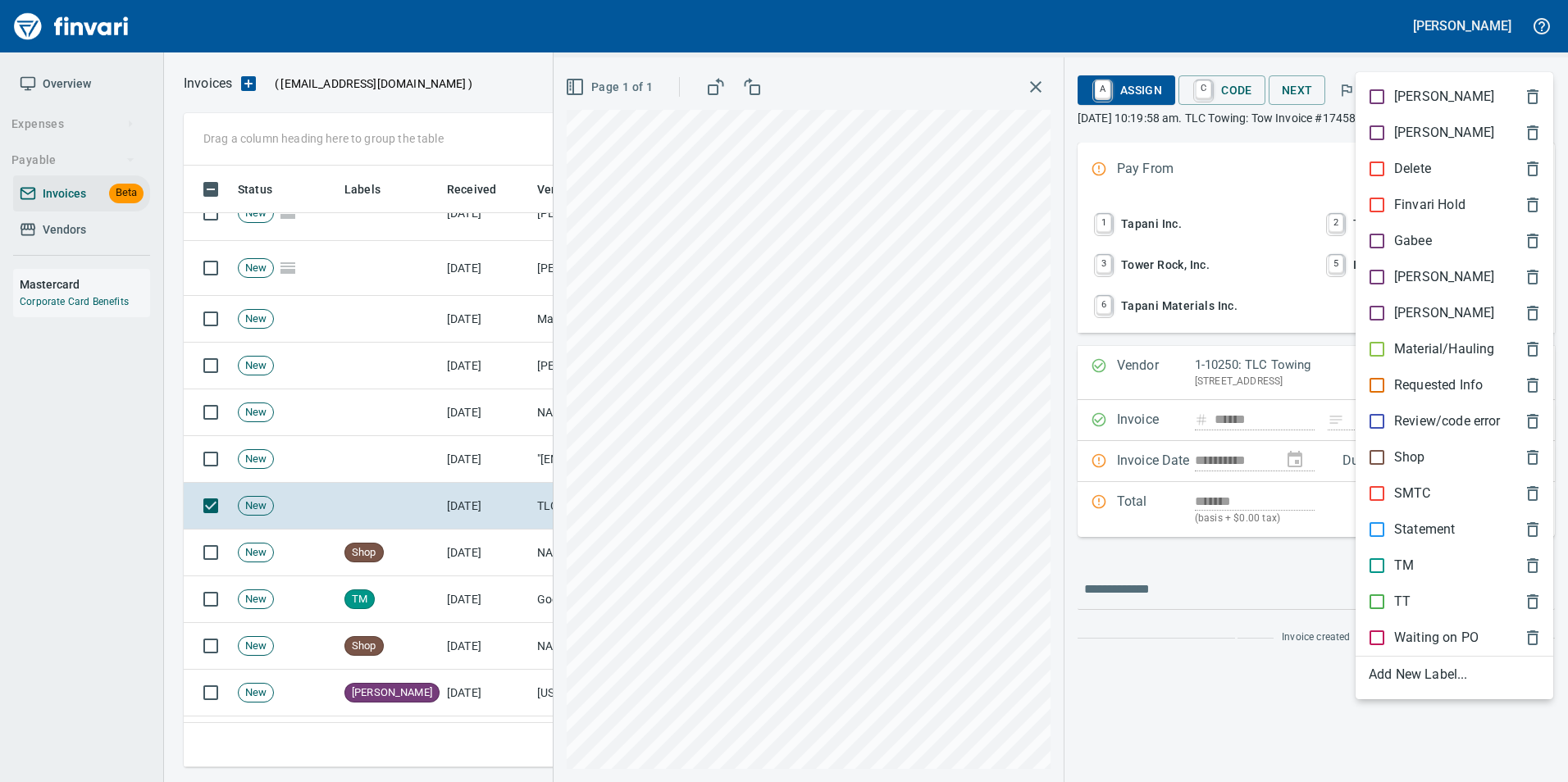
click at [1379, 302] on div "[PERSON_NAME]" at bounding box center [1454, 313] width 197 height 36
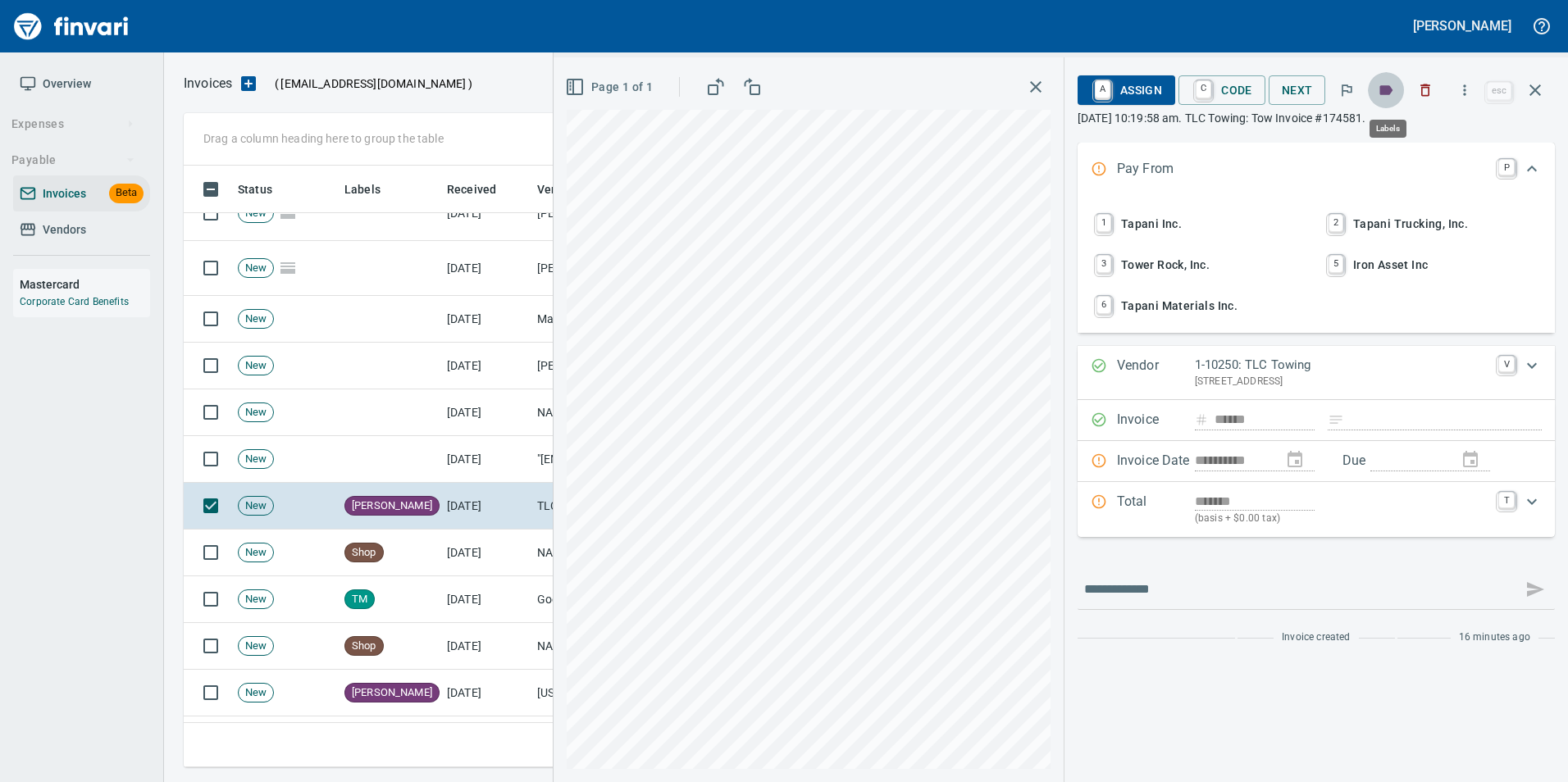
click at [1391, 82] on icon "button" at bounding box center [1386, 90] width 16 height 16
click at [1381, 90] on icon "button" at bounding box center [1386, 90] width 16 height 16
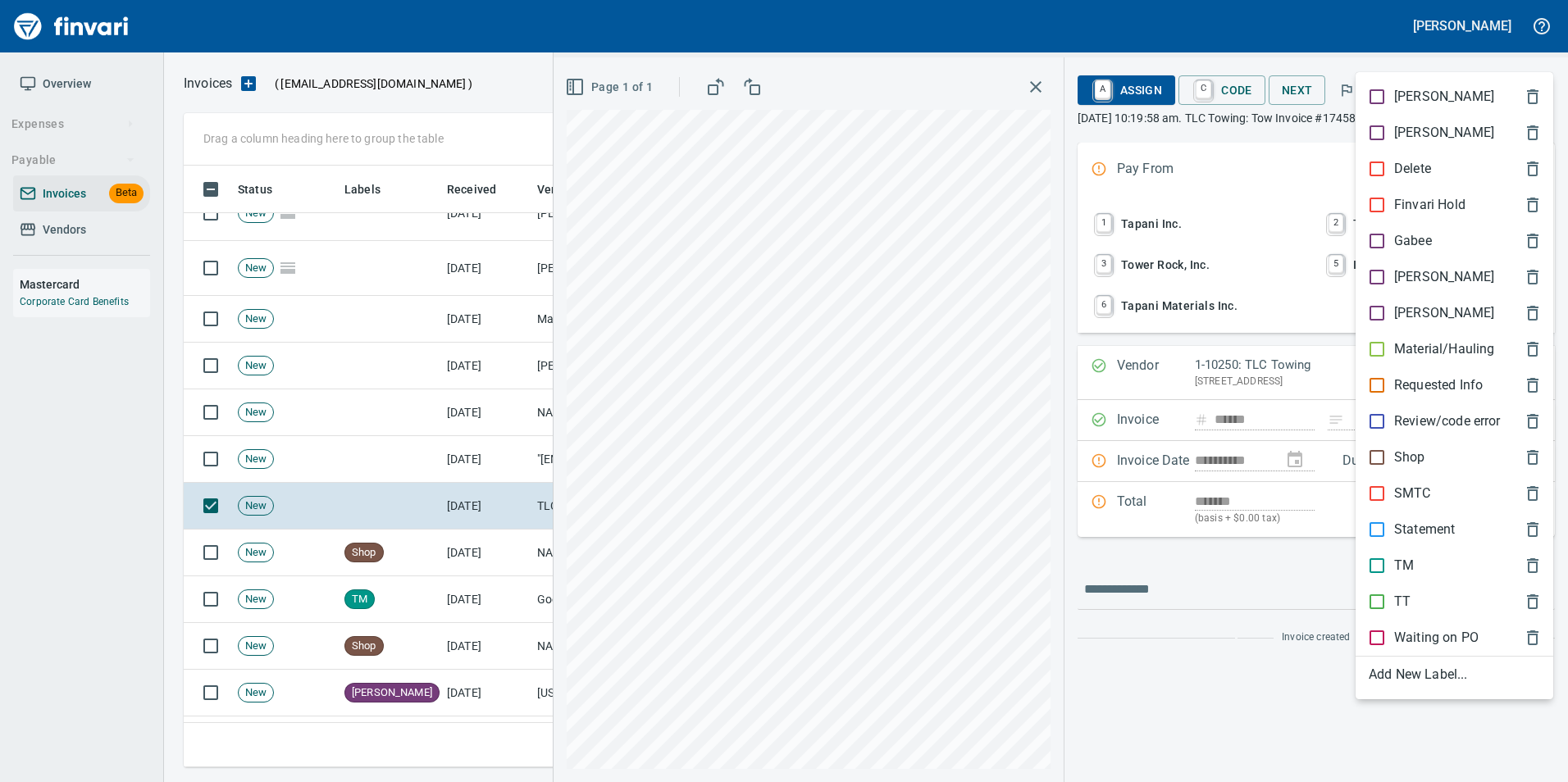
click at [1371, 266] on div "[PERSON_NAME]" at bounding box center [1454, 277] width 197 height 36
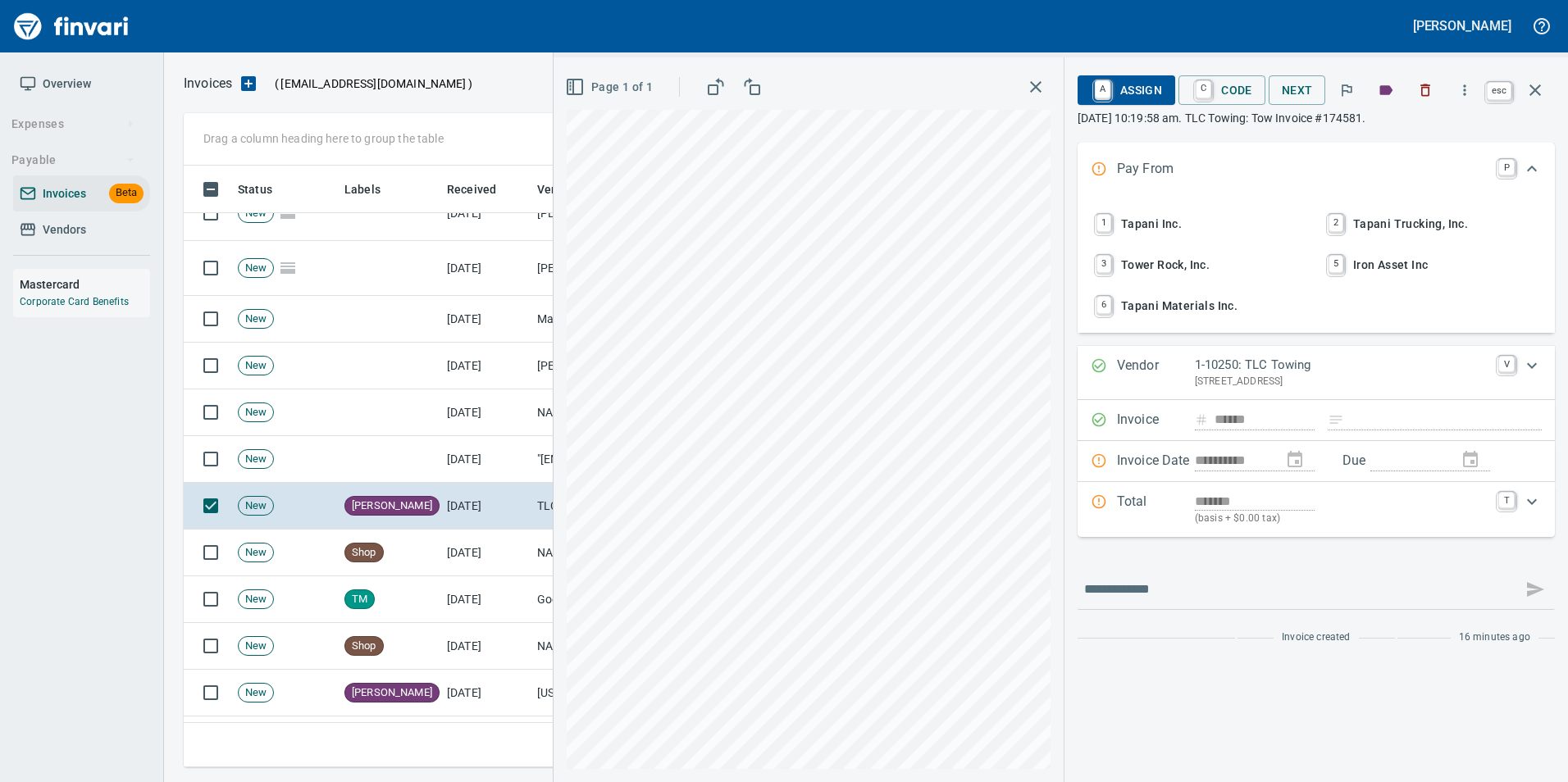
click at [1534, 99] on icon "button" at bounding box center [1535, 90] width 20 height 20
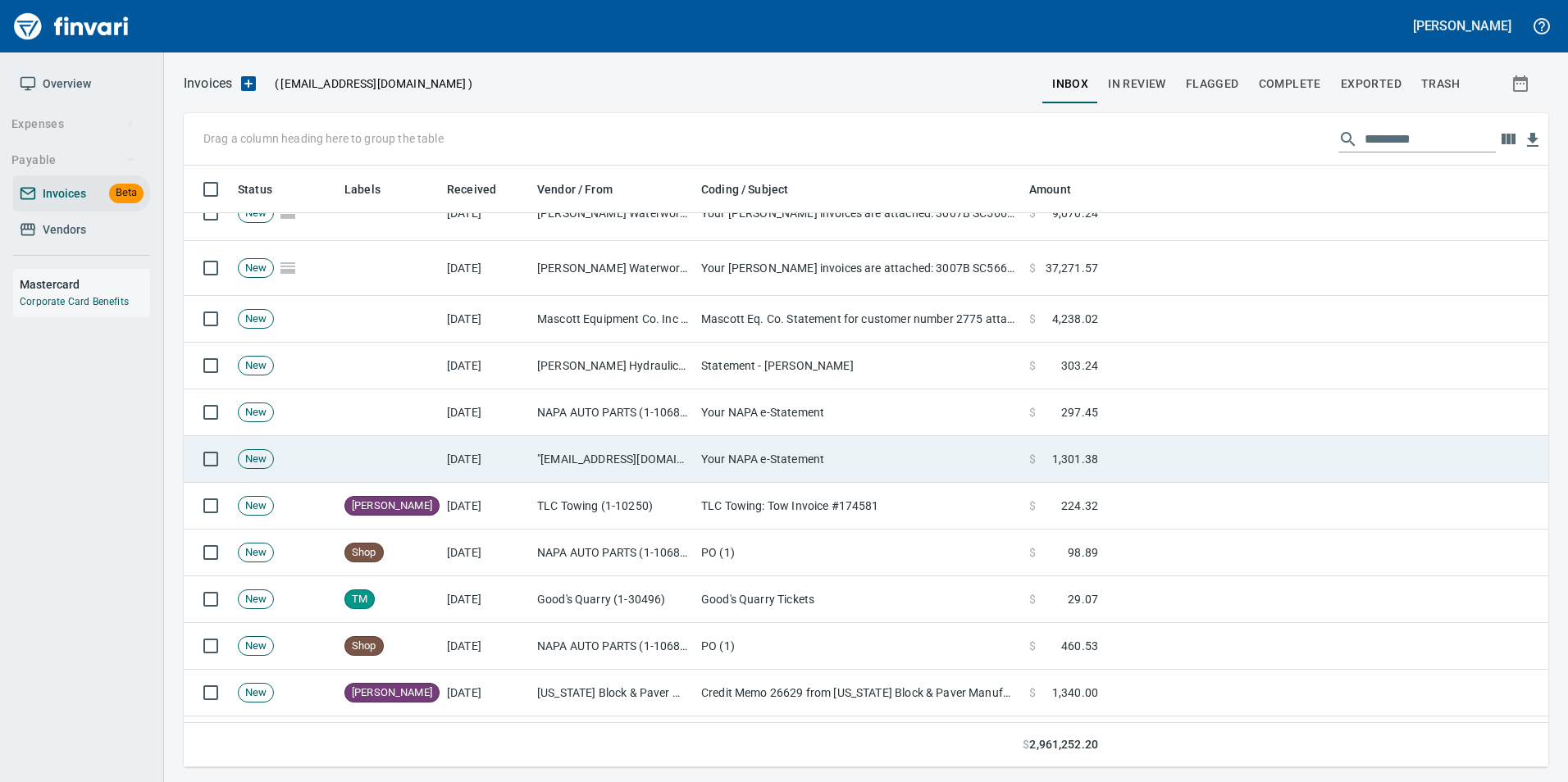
click at [749, 457] on td "Your NAPA e-Statement" at bounding box center [858, 459] width 328 height 47
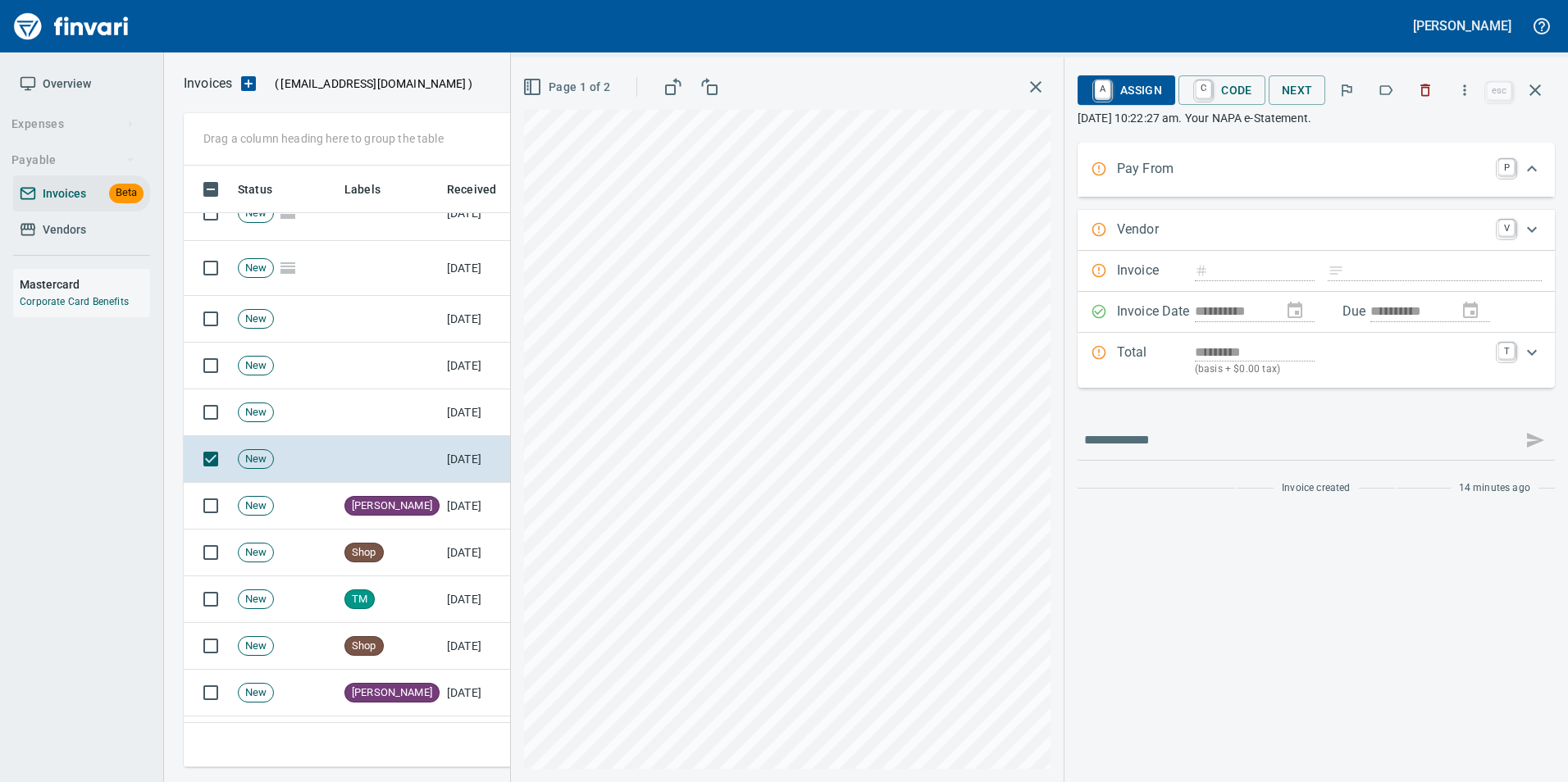
click at [1396, 94] on button "button" at bounding box center [1386, 90] width 36 height 36
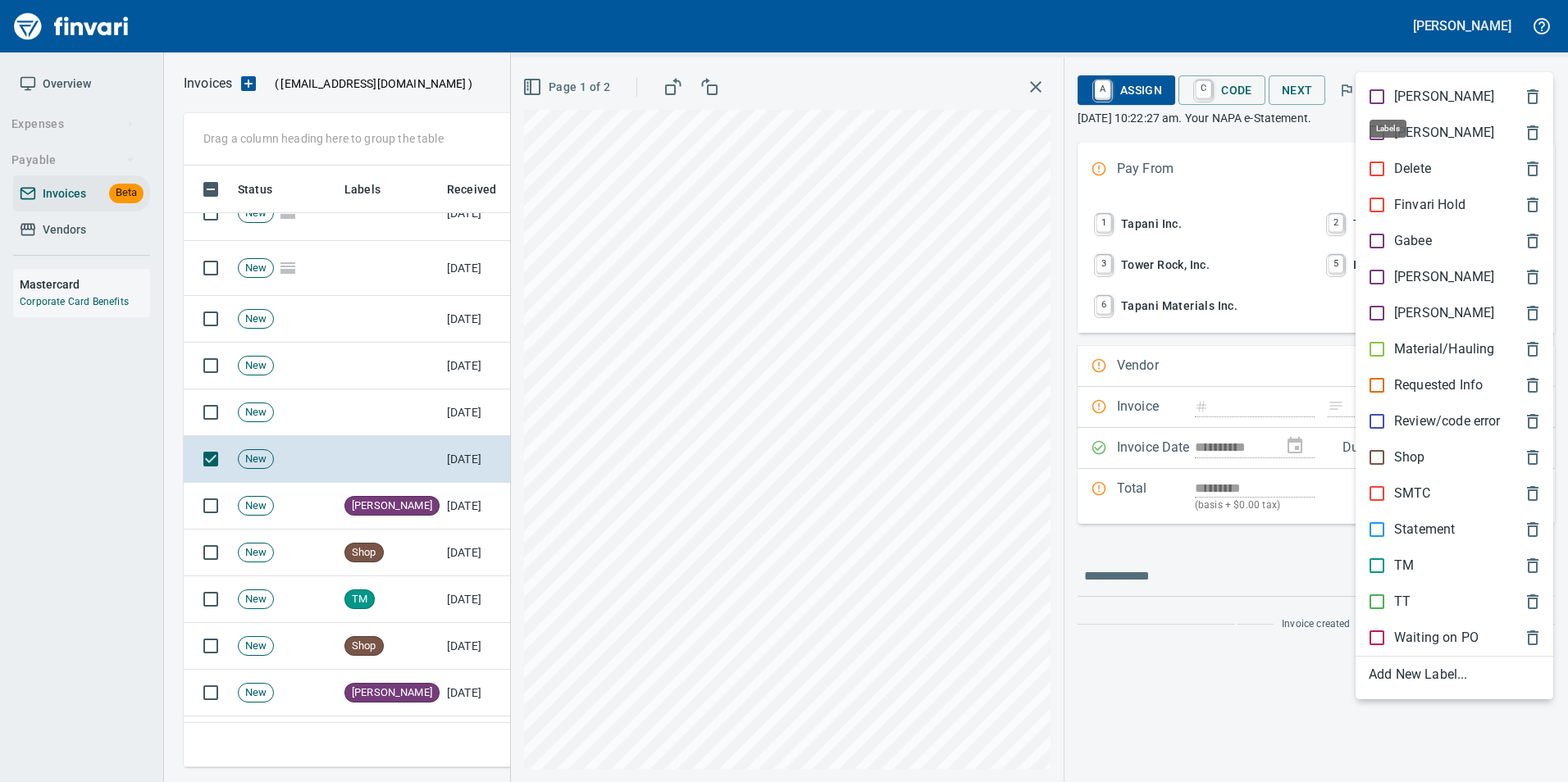
scroll to position [590, 1339]
click at [1403, 536] on p "Statement" at bounding box center [1424, 529] width 60 height 20
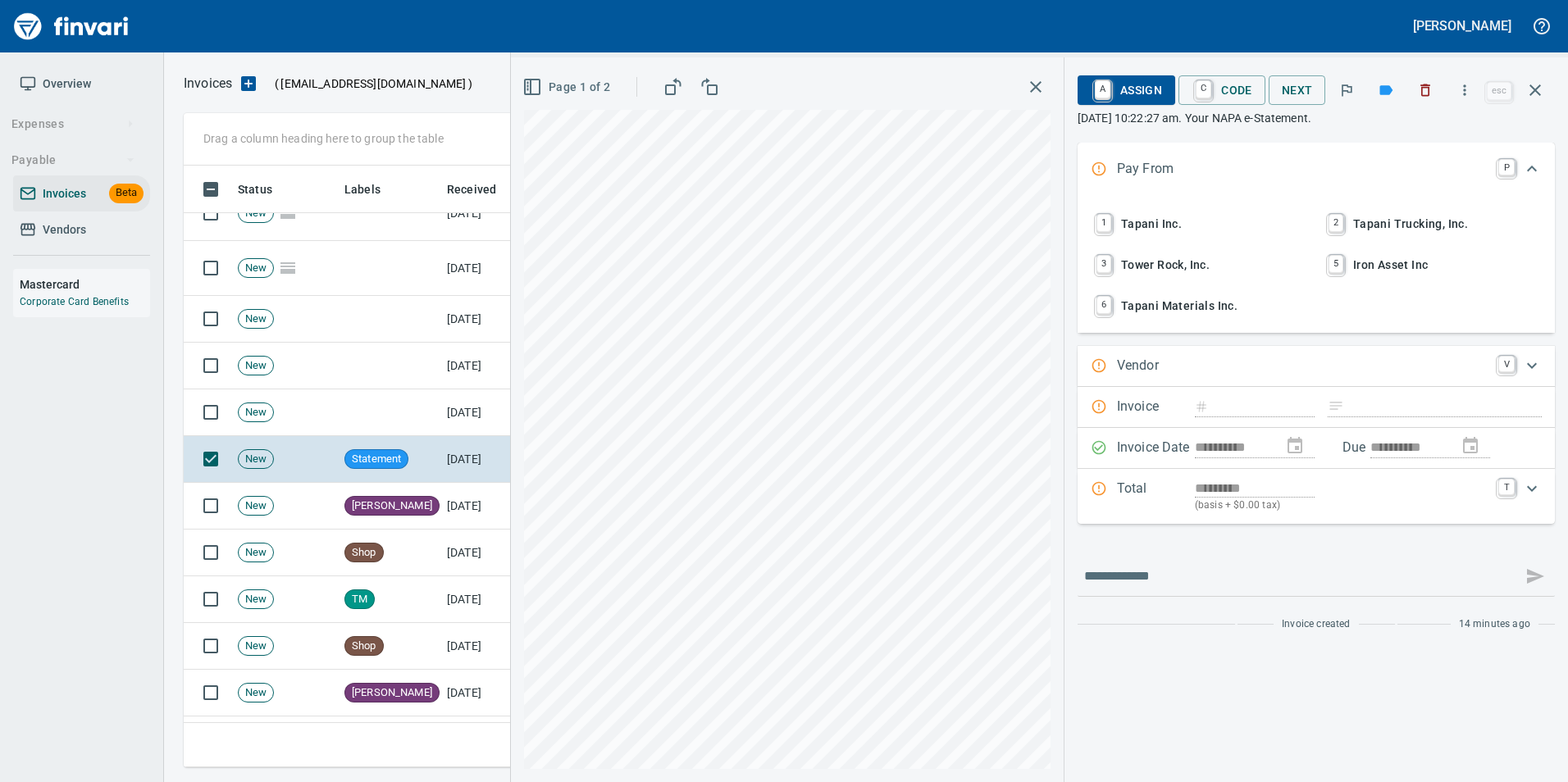
click at [1548, 90] on button "button" at bounding box center [1535, 90] width 39 height 39
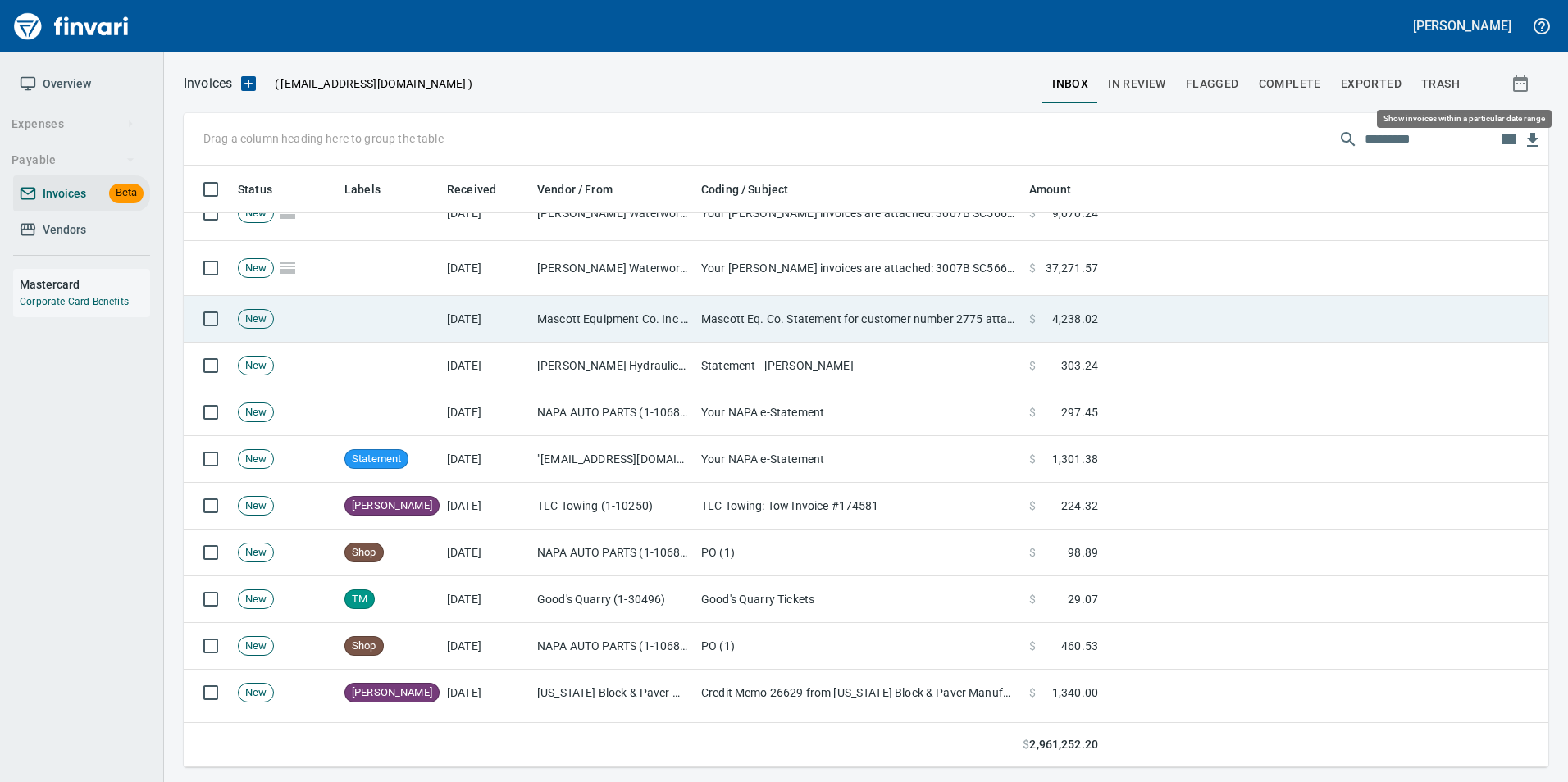
scroll to position [590, 1339]
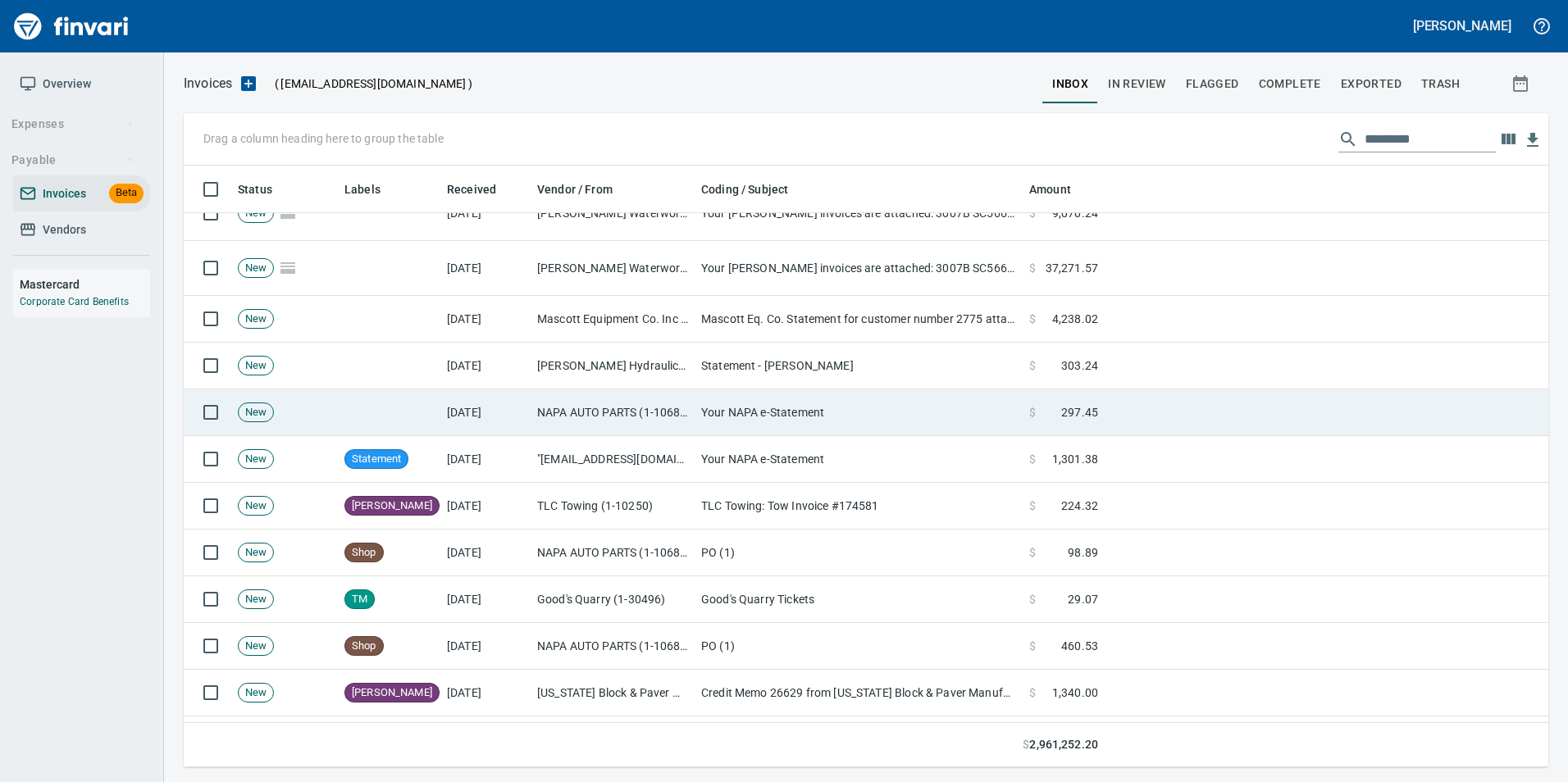
click at [890, 406] on td "Your NAPA e-Statement" at bounding box center [858, 413] width 328 height 47
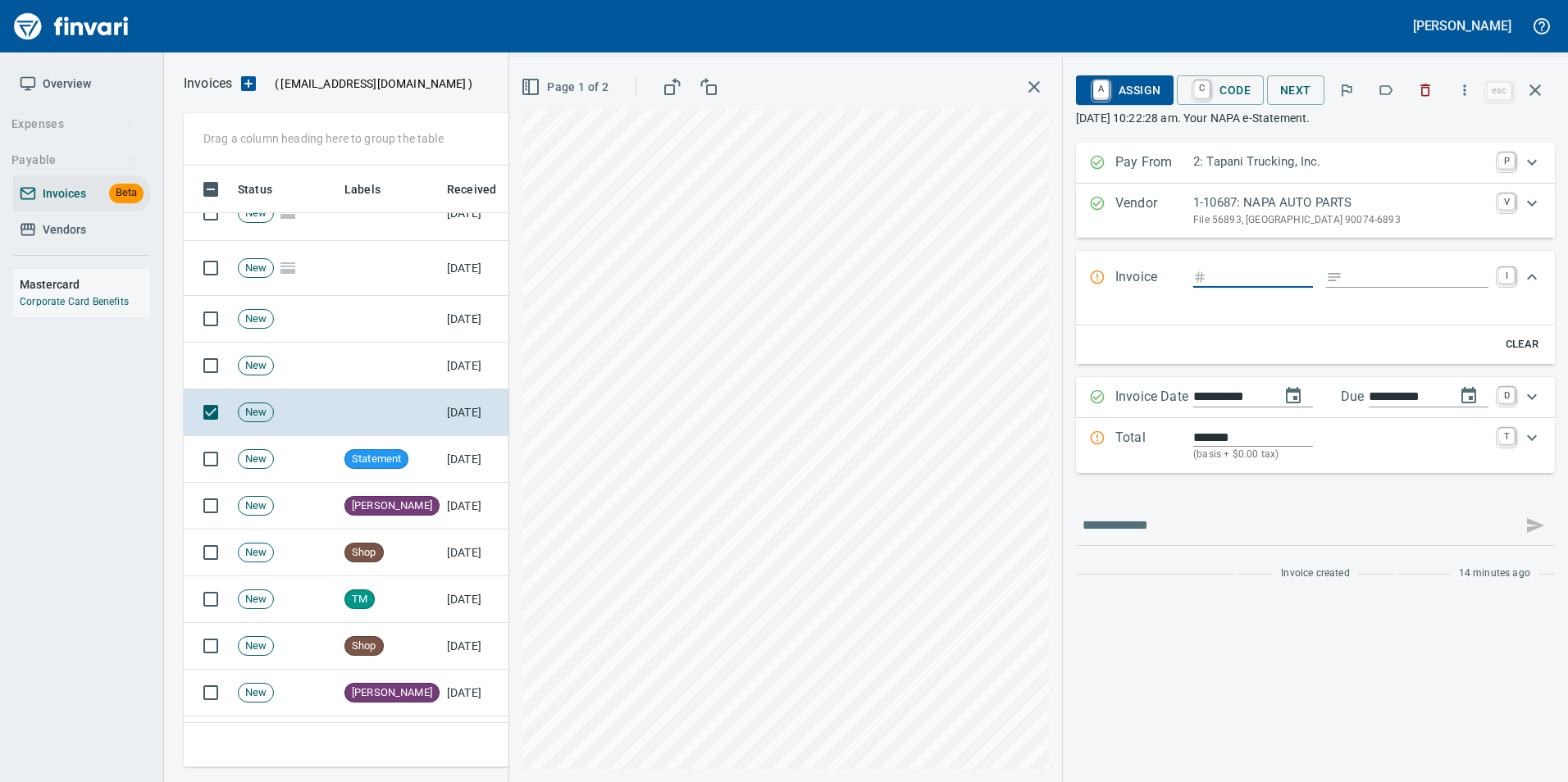
click at [1393, 91] on icon "button" at bounding box center [1386, 90] width 16 height 16
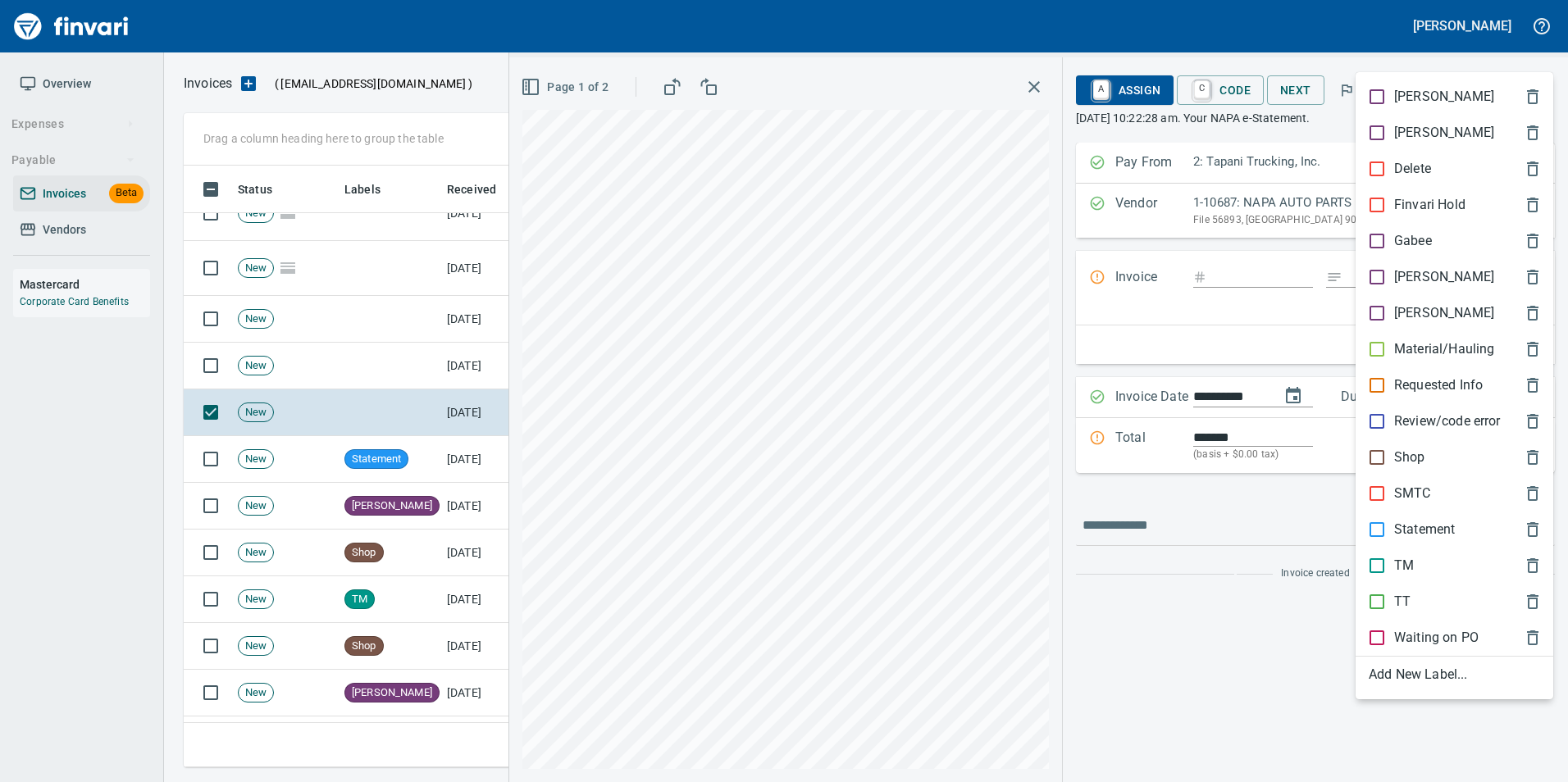
click at [1427, 527] on p "Statement" at bounding box center [1424, 529] width 60 height 20
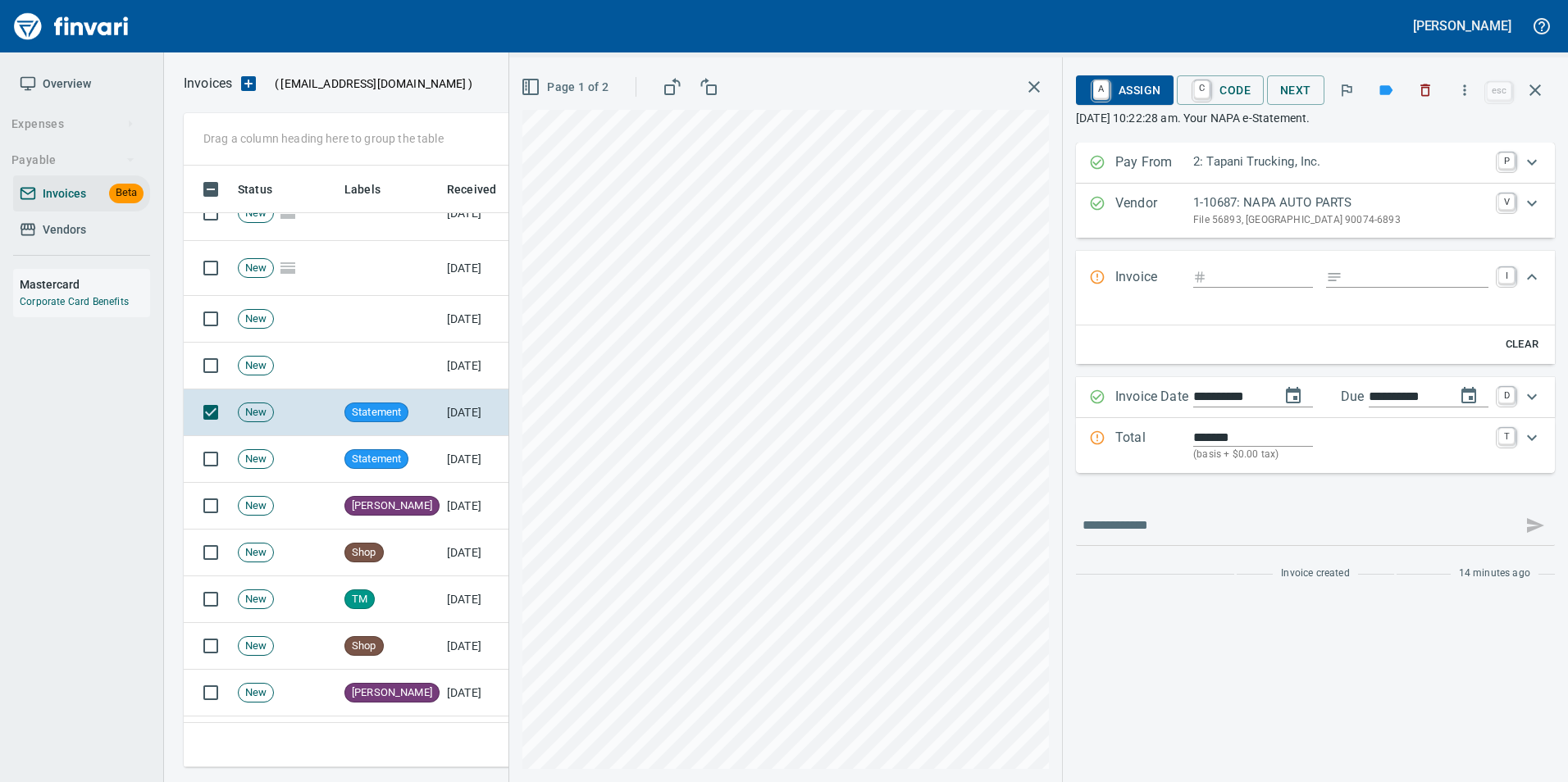
click at [1541, 94] on icon "button" at bounding box center [1535, 90] width 20 height 20
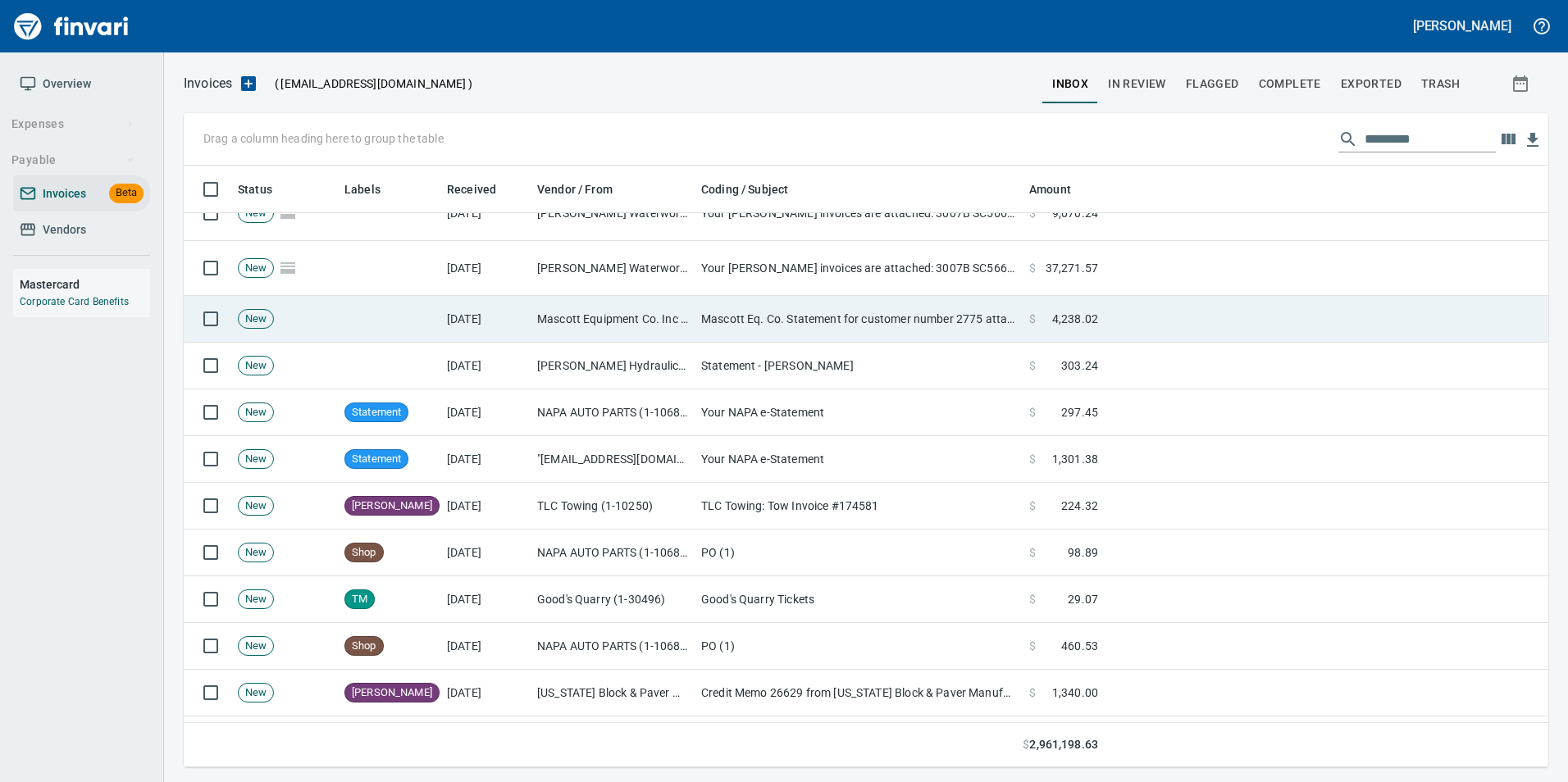
scroll to position [590, 1339]
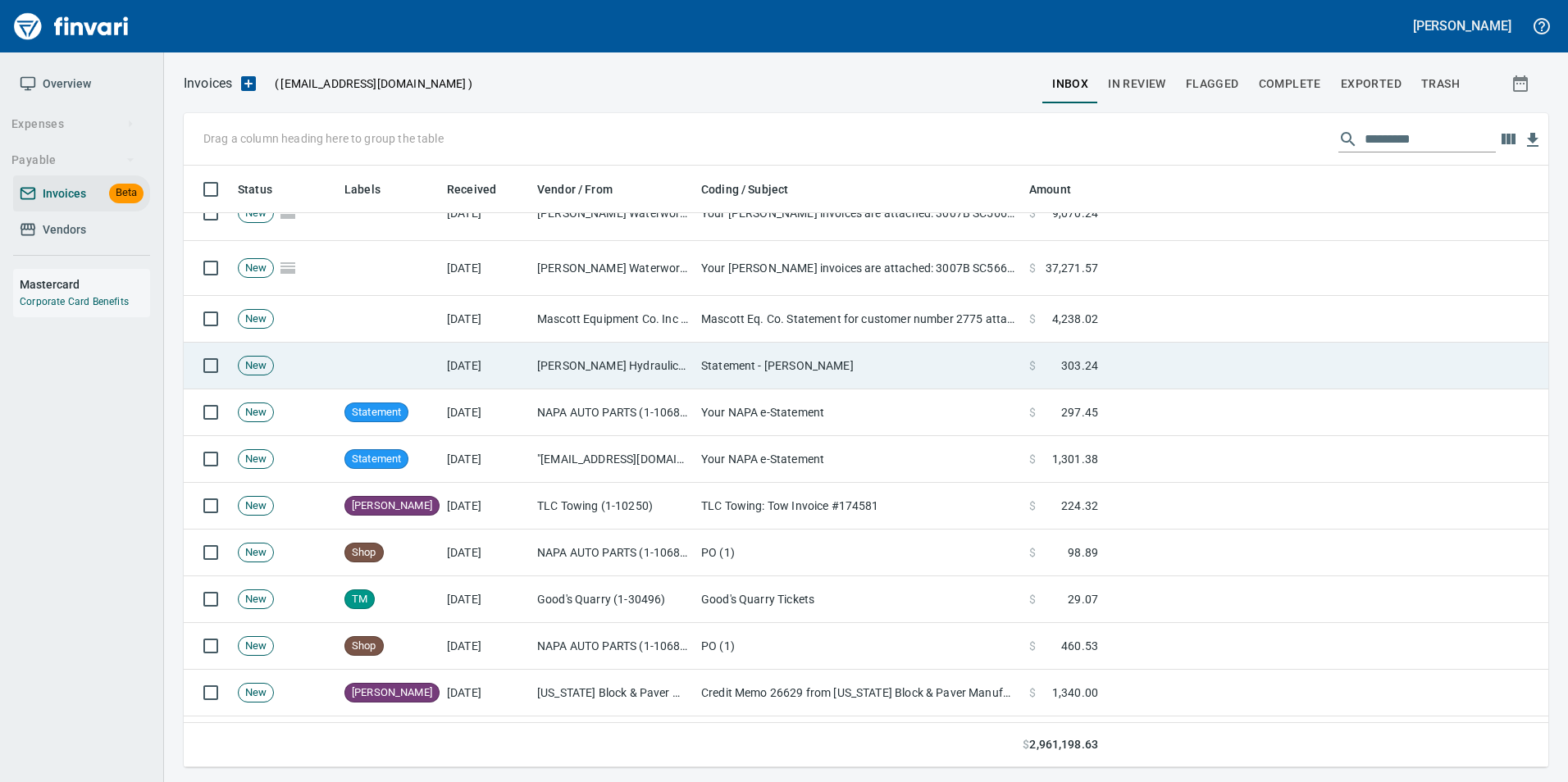
click at [909, 348] on td "Statement - [PERSON_NAME]" at bounding box center [858, 366] width 328 height 47
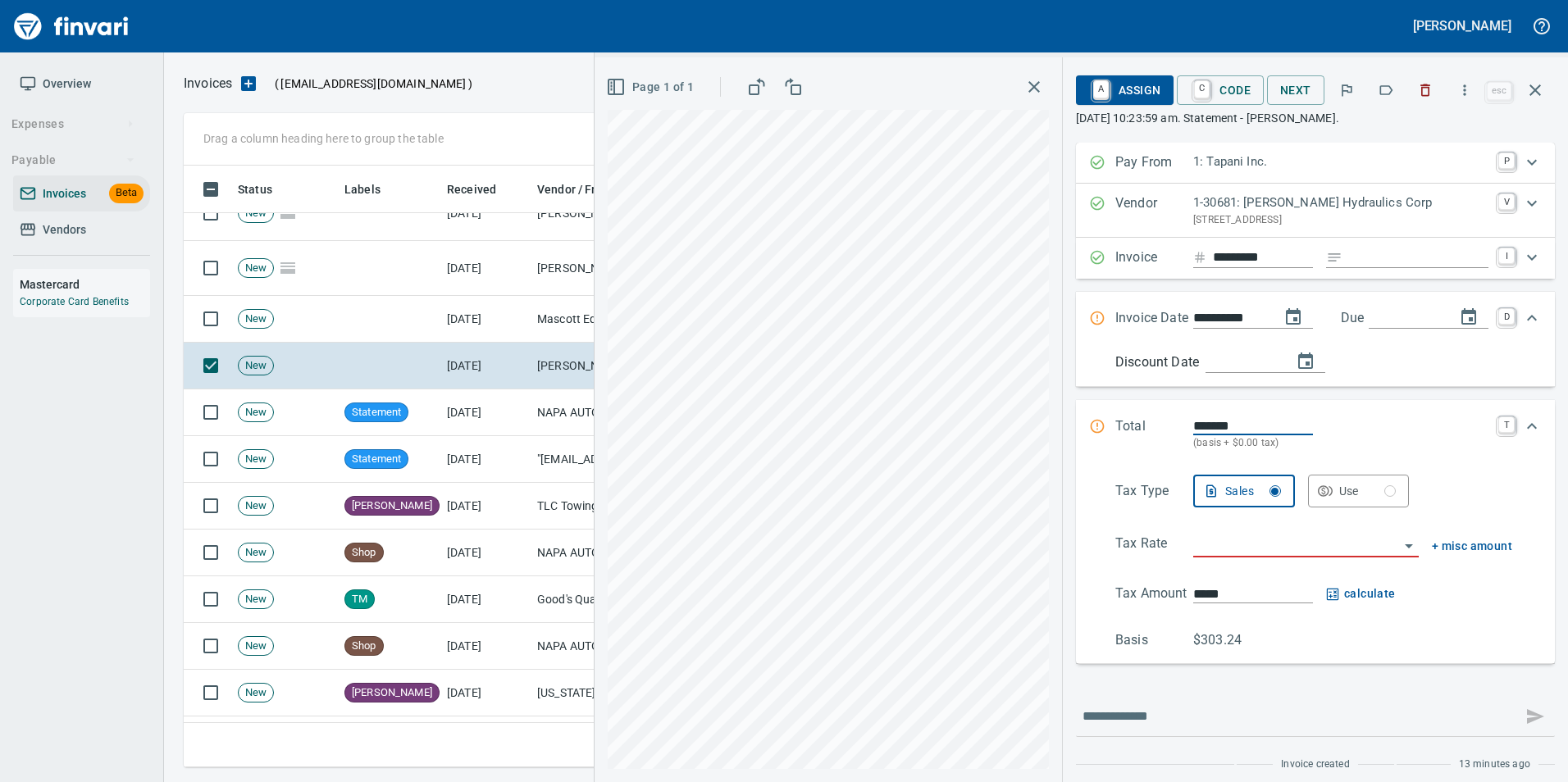
click at [1380, 85] on icon "button" at bounding box center [1386, 90] width 16 height 16
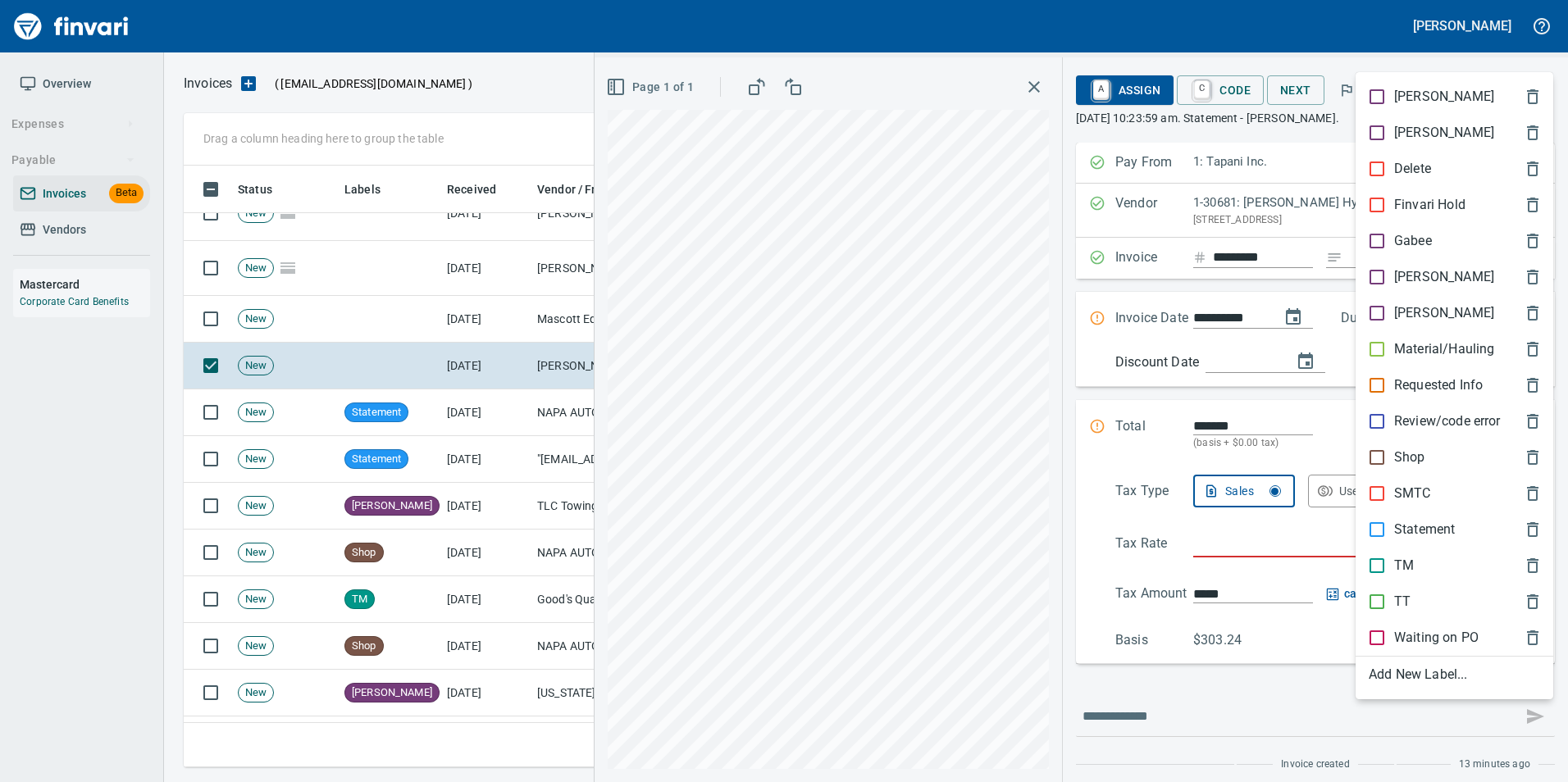
click at [1435, 529] on p "Statement" at bounding box center [1424, 529] width 60 height 20
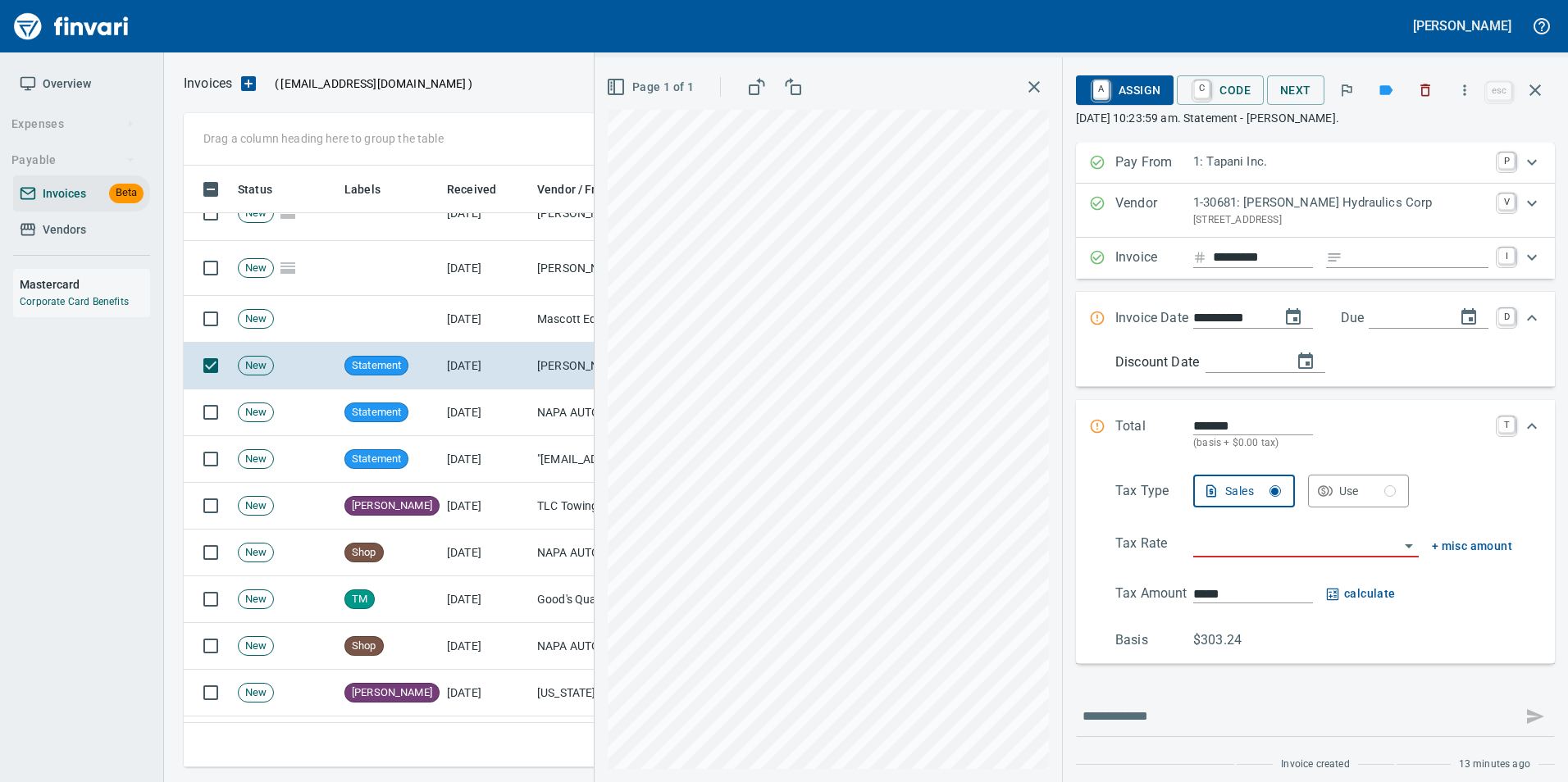
click at [1543, 92] on icon "button" at bounding box center [1535, 90] width 20 height 20
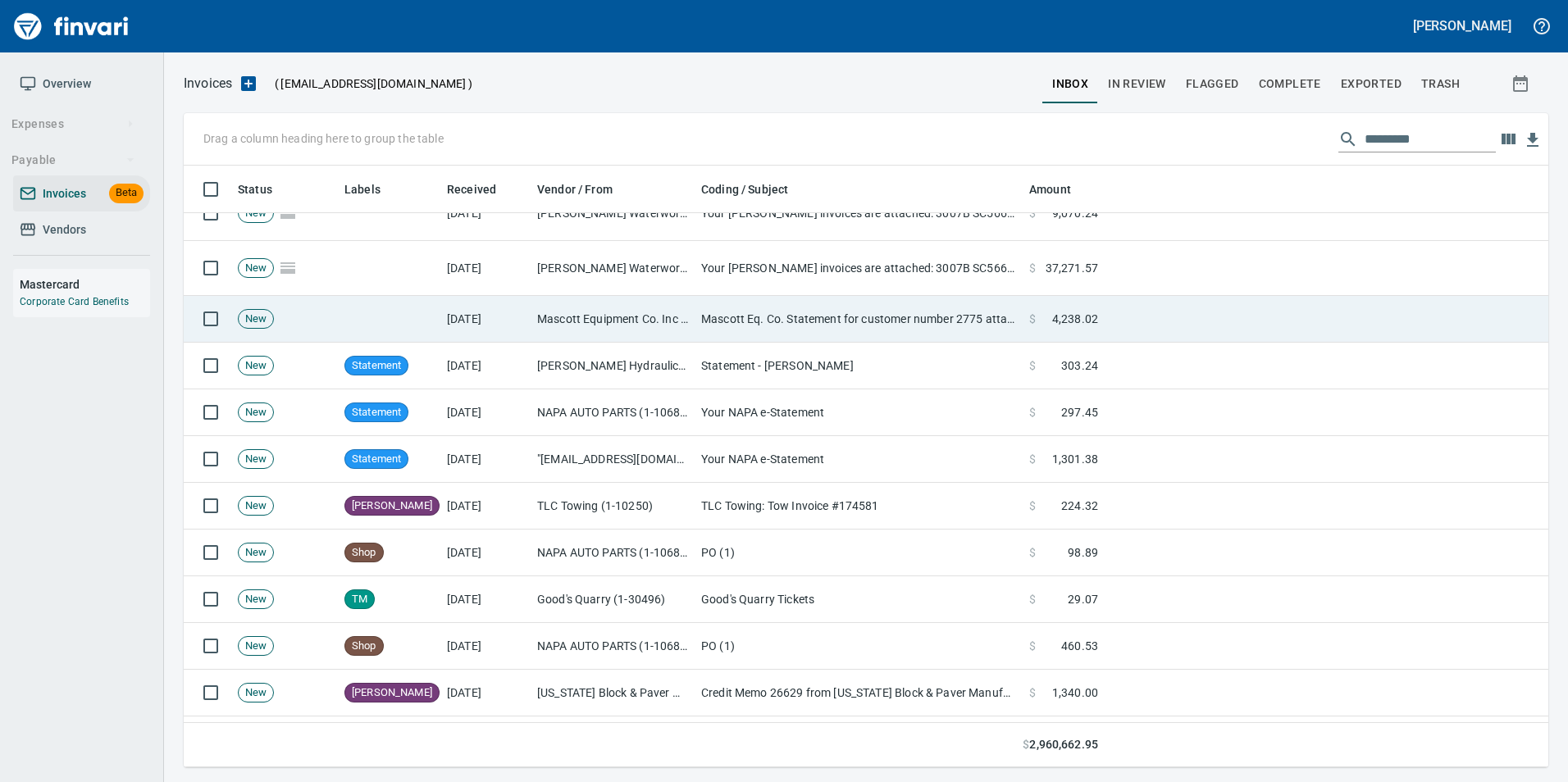
click at [834, 331] on td "Mascott Eq. Co. Statement for customer number 2775 attached" at bounding box center [858, 319] width 328 height 47
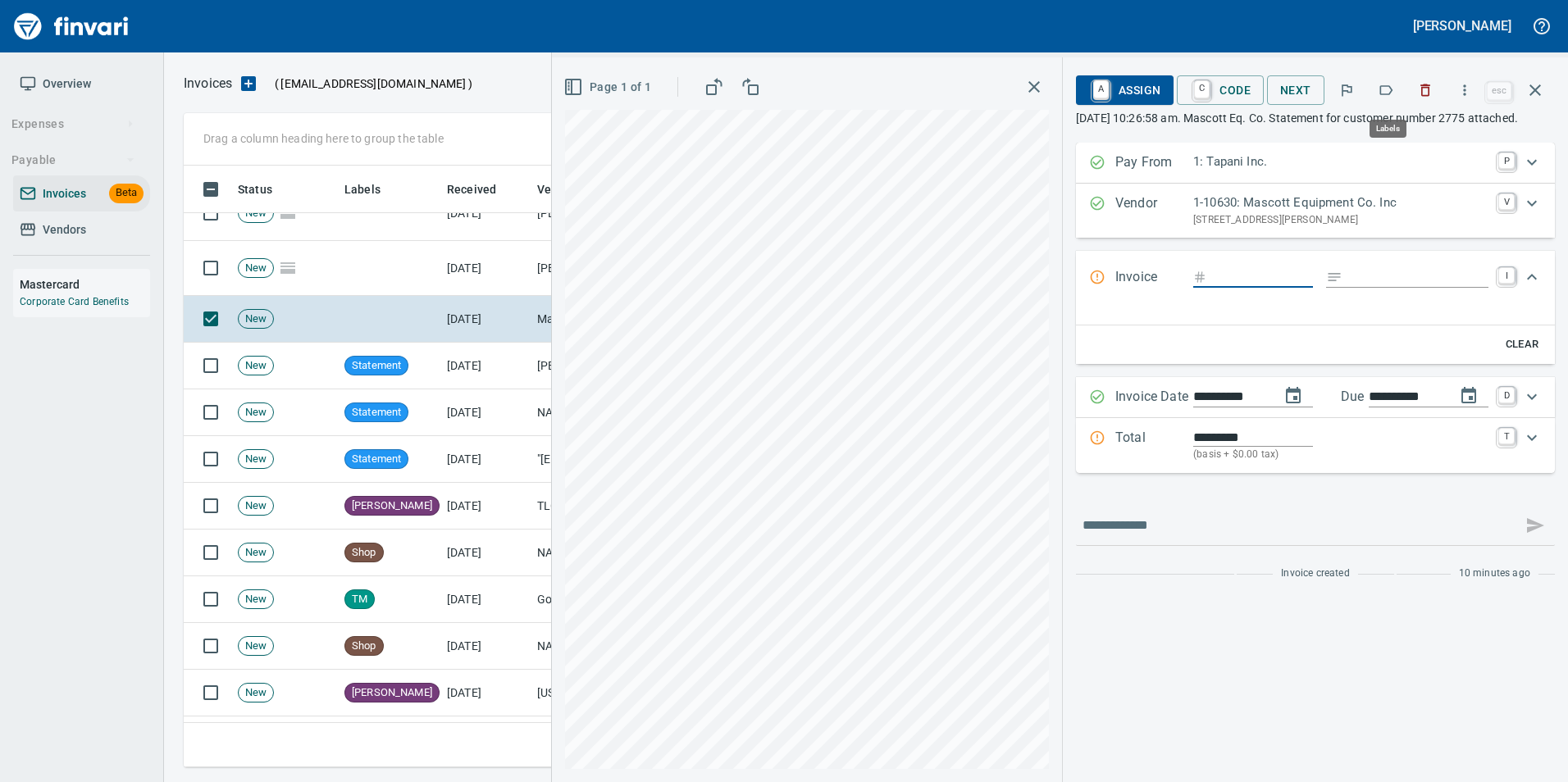
click at [1380, 93] on icon "button" at bounding box center [1386, 90] width 16 height 16
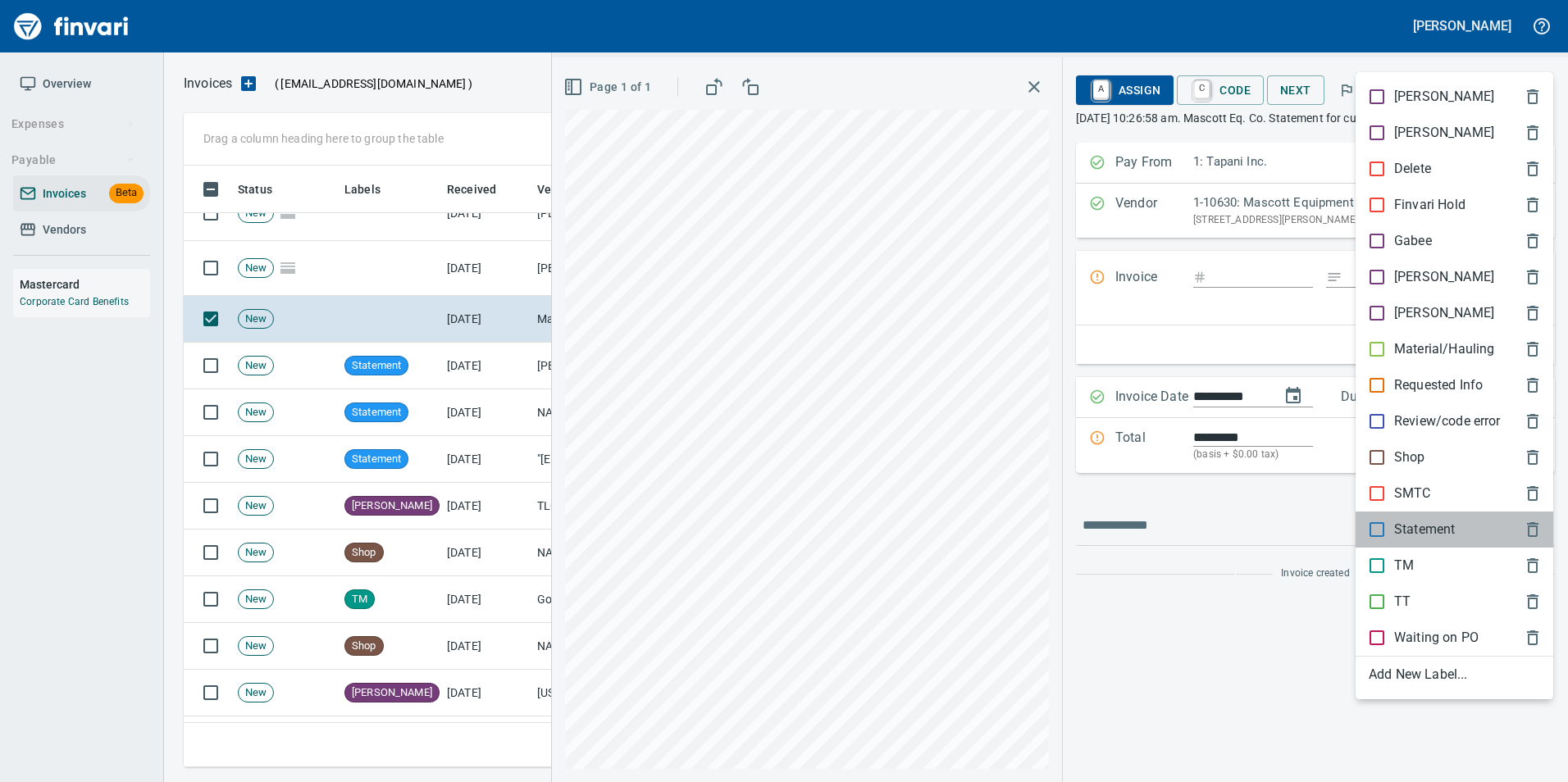
click at [1421, 538] on p "Statement" at bounding box center [1424, 529] width 60 height 20
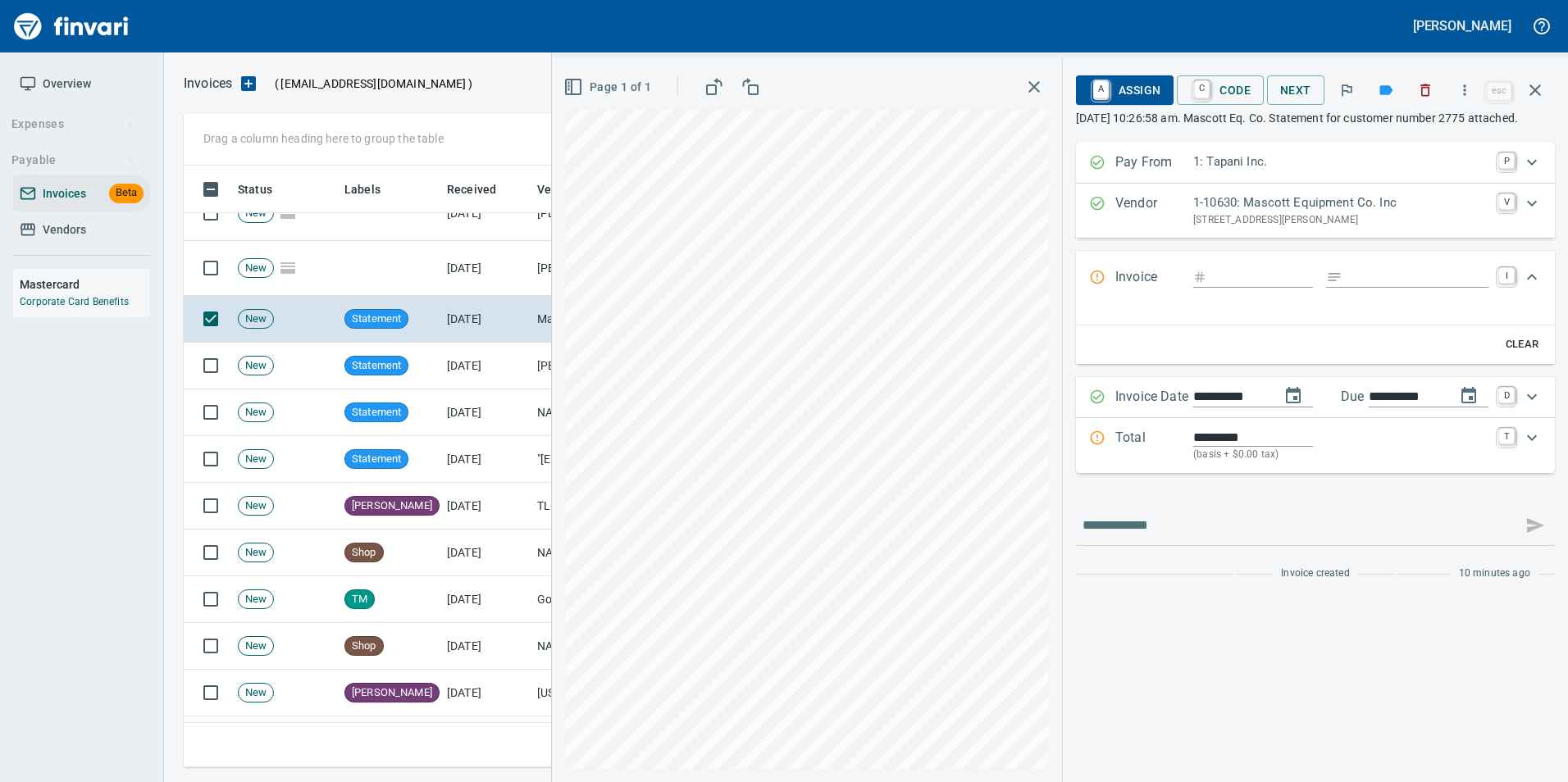
click at [1549, 87] on button "button" at bounding box center [1535, 90] width 39 height 39
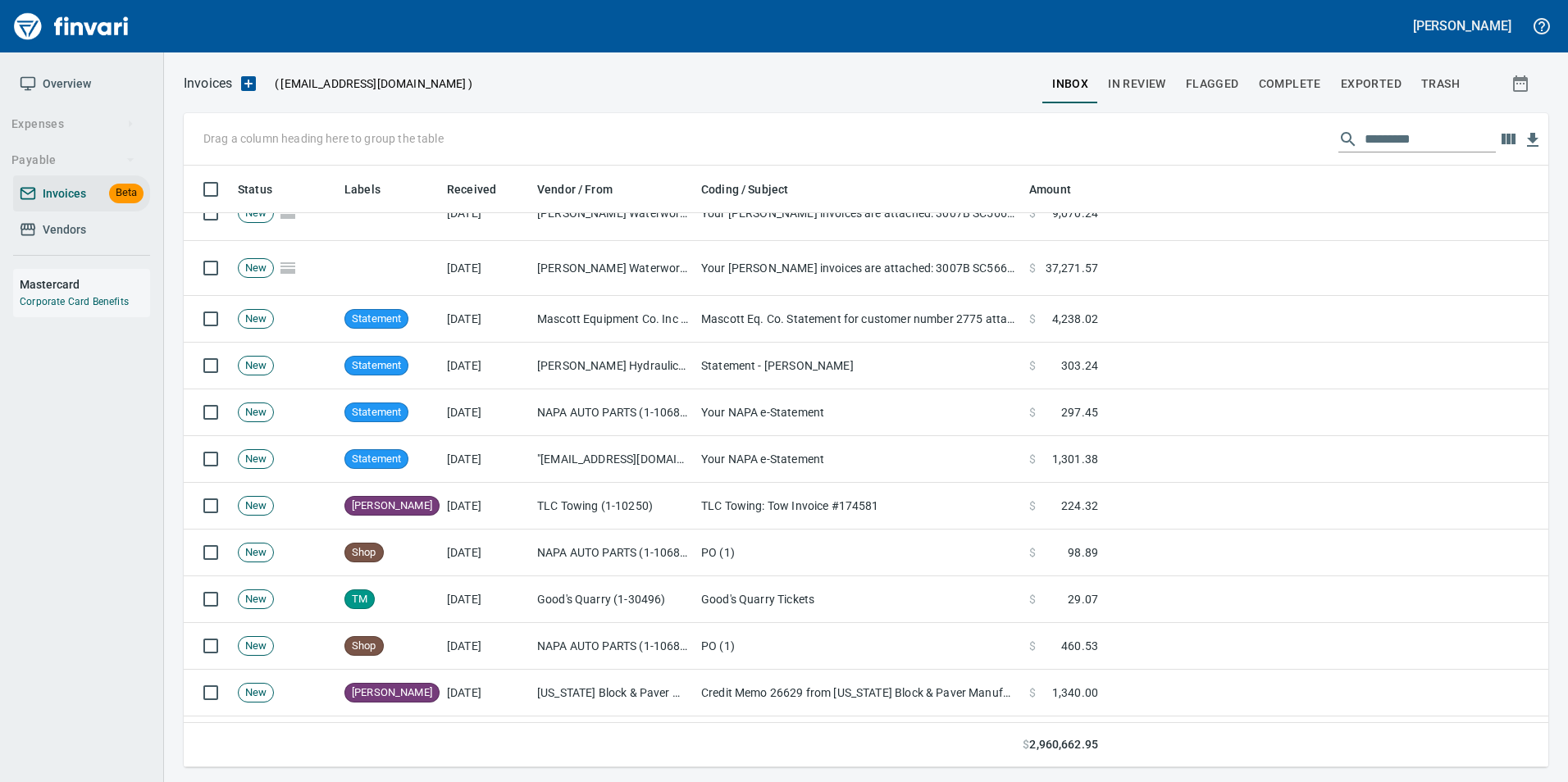
scroll to position [590, 1339]
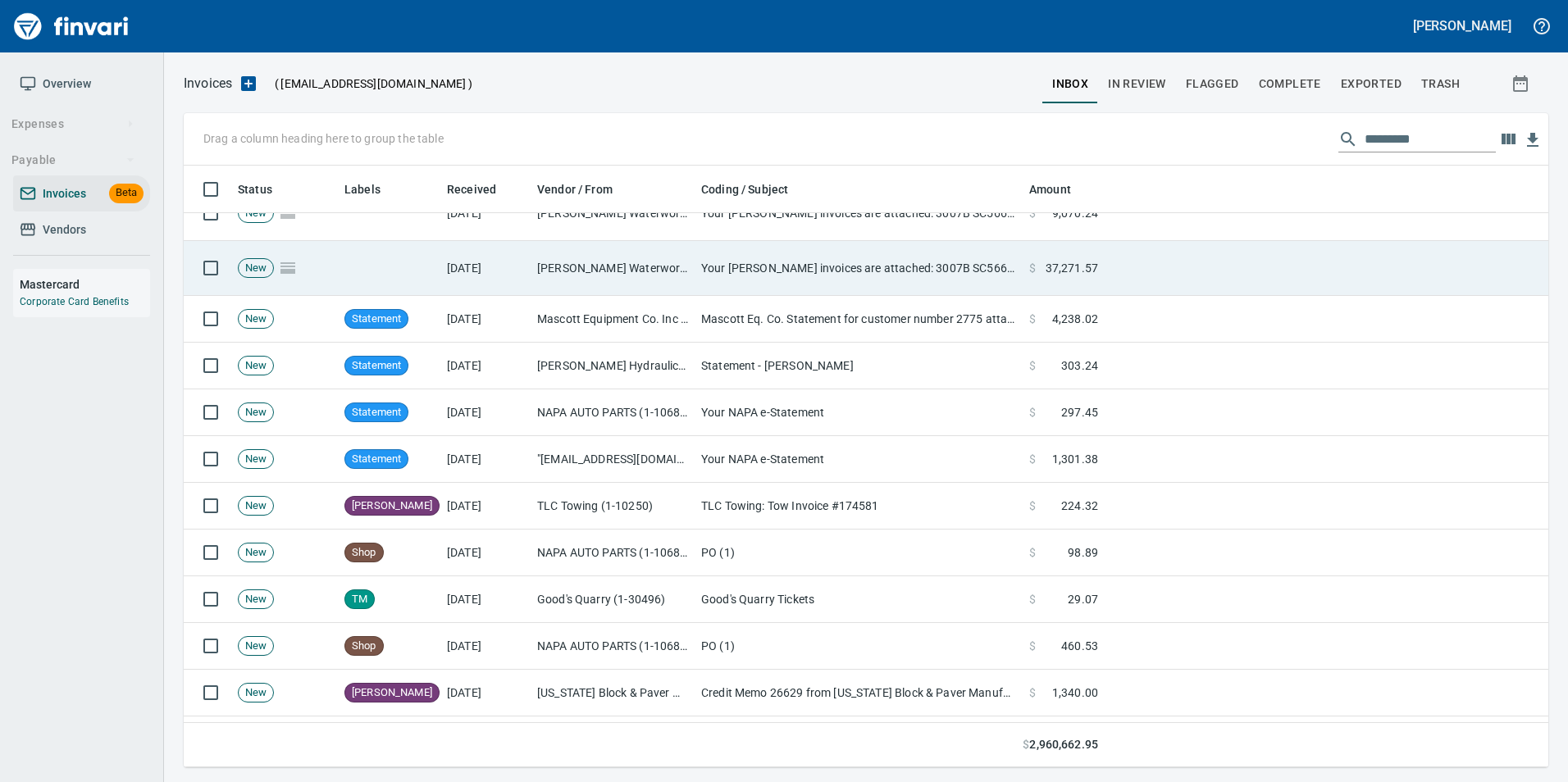
click at [752, 291] on td "Your Ferguson invoices are attached: 3007B SC566815" at bounding box center [858, 269] width 328 height 55
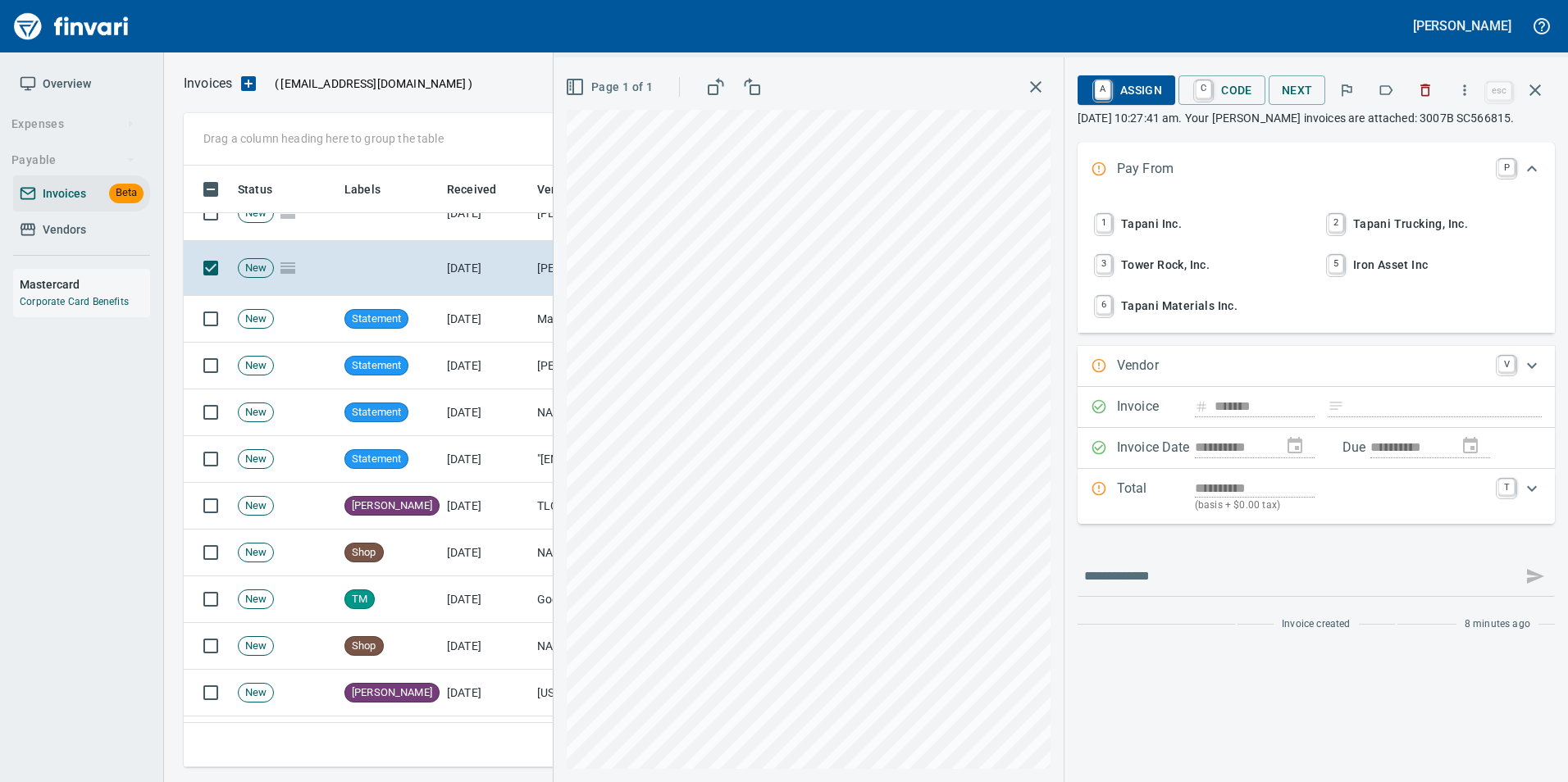
click at [1403, 85] on button "button" at bounding box center [1386, 90] width 36 height 36
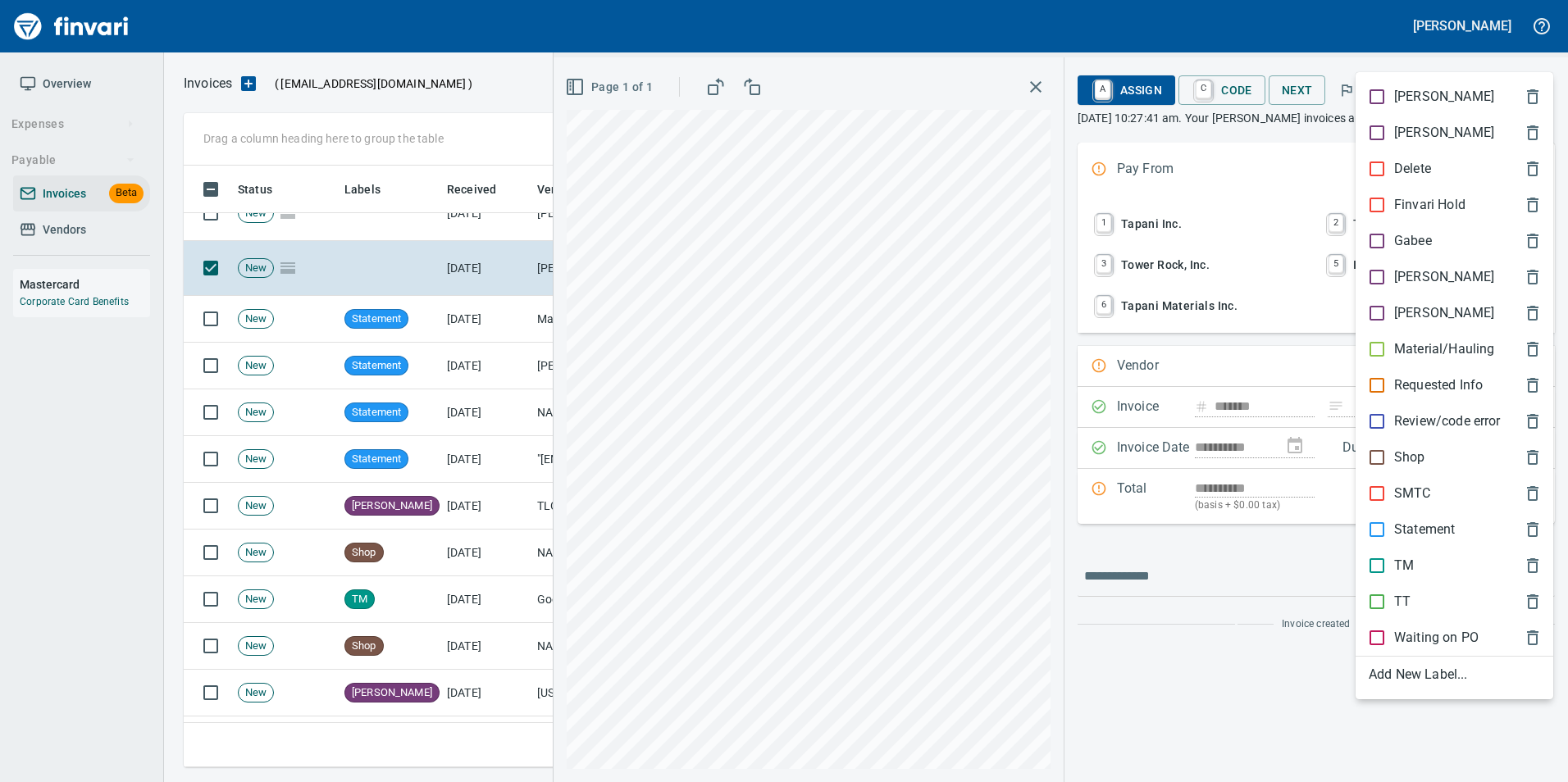
scroll to position [590, 1339]
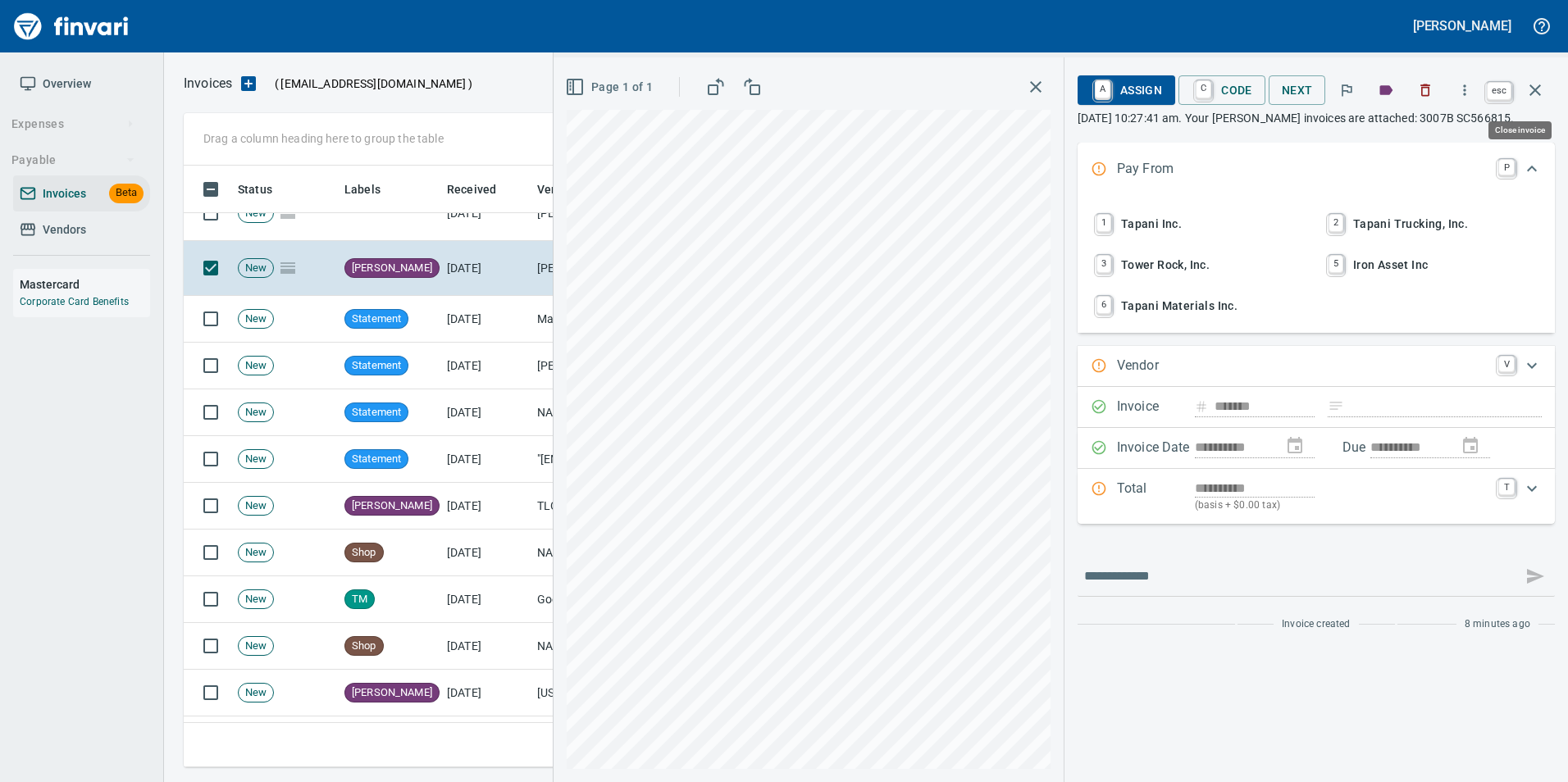
click at [1548, 92] on button "button" at bounding box center [1535, 90] width 39 height 39
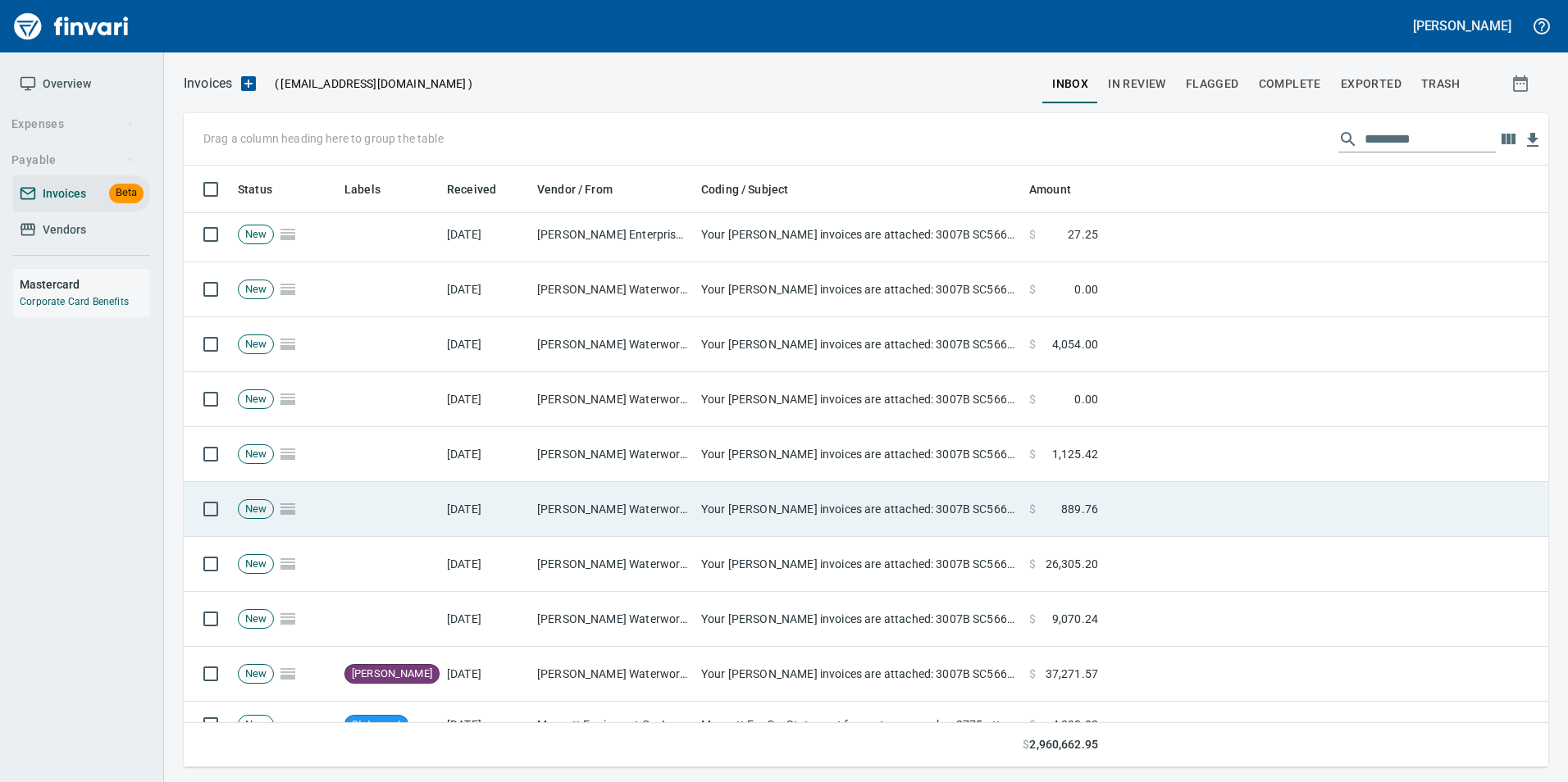
scroll to position [738, 0]
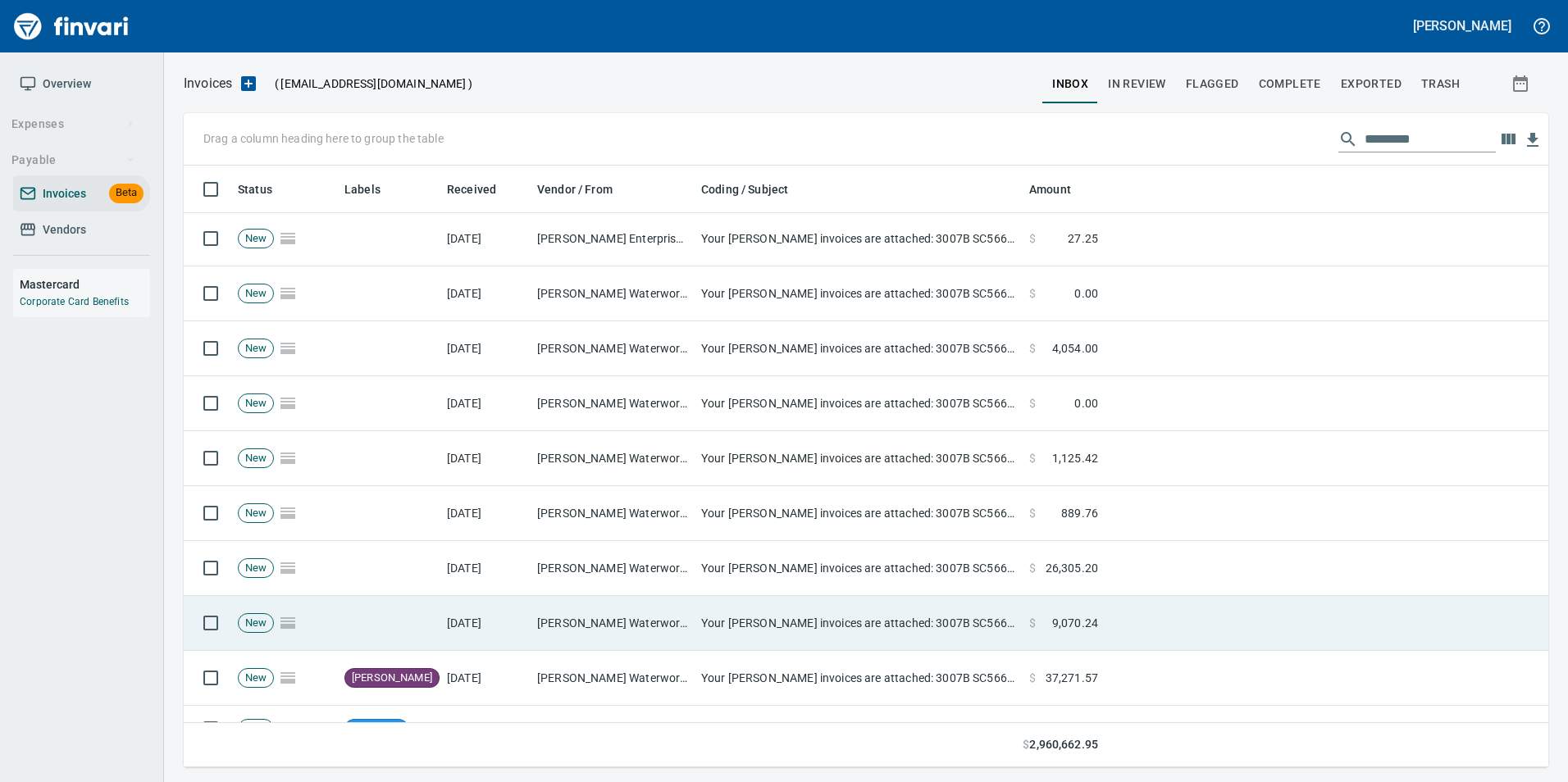
click at [423, 614] on td at bounding box center [389, 624] width 102 height 55
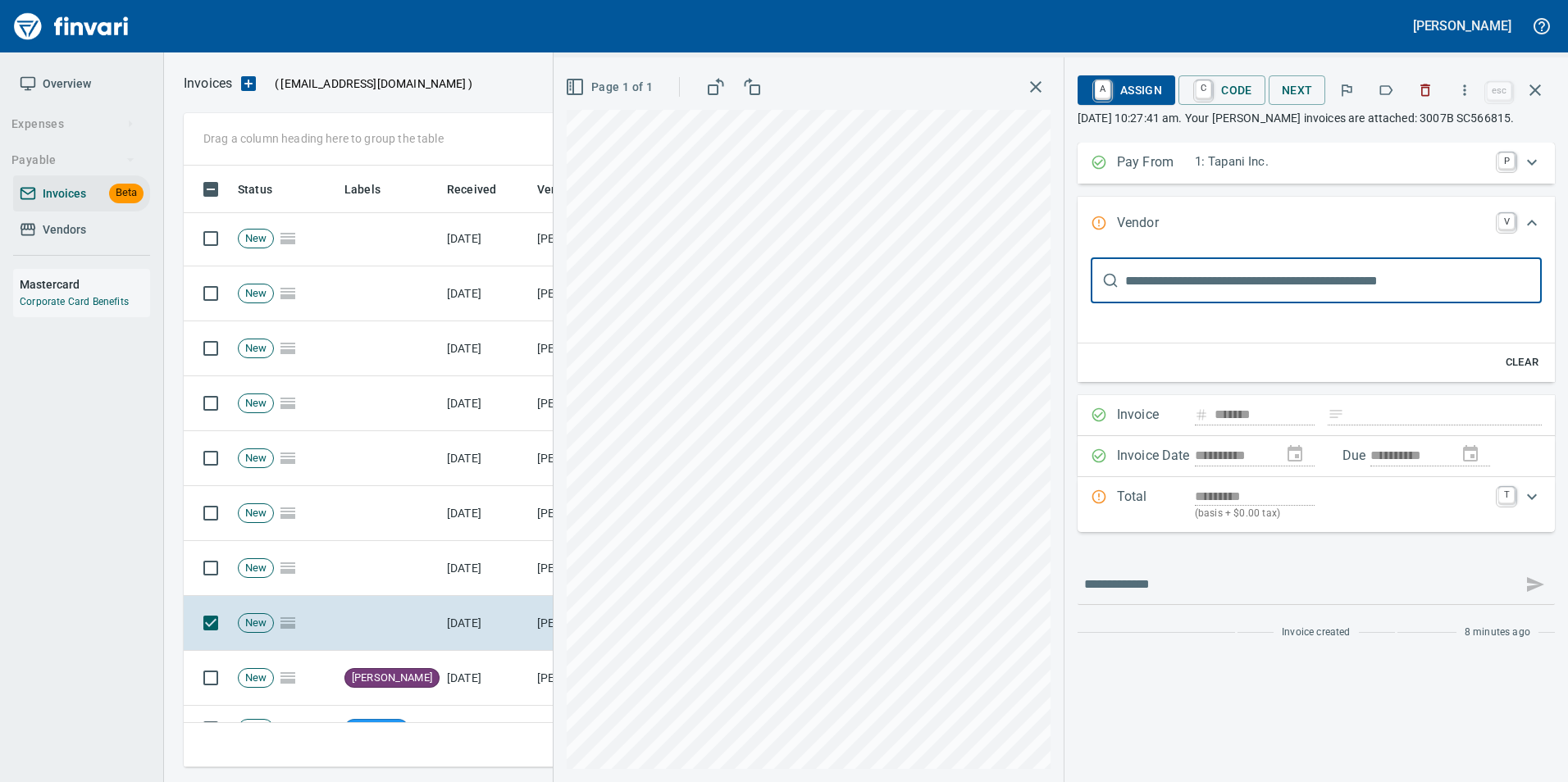
click at [1388, 92] on icon "button" at bounding box center [1386, 90] width 16 height 16
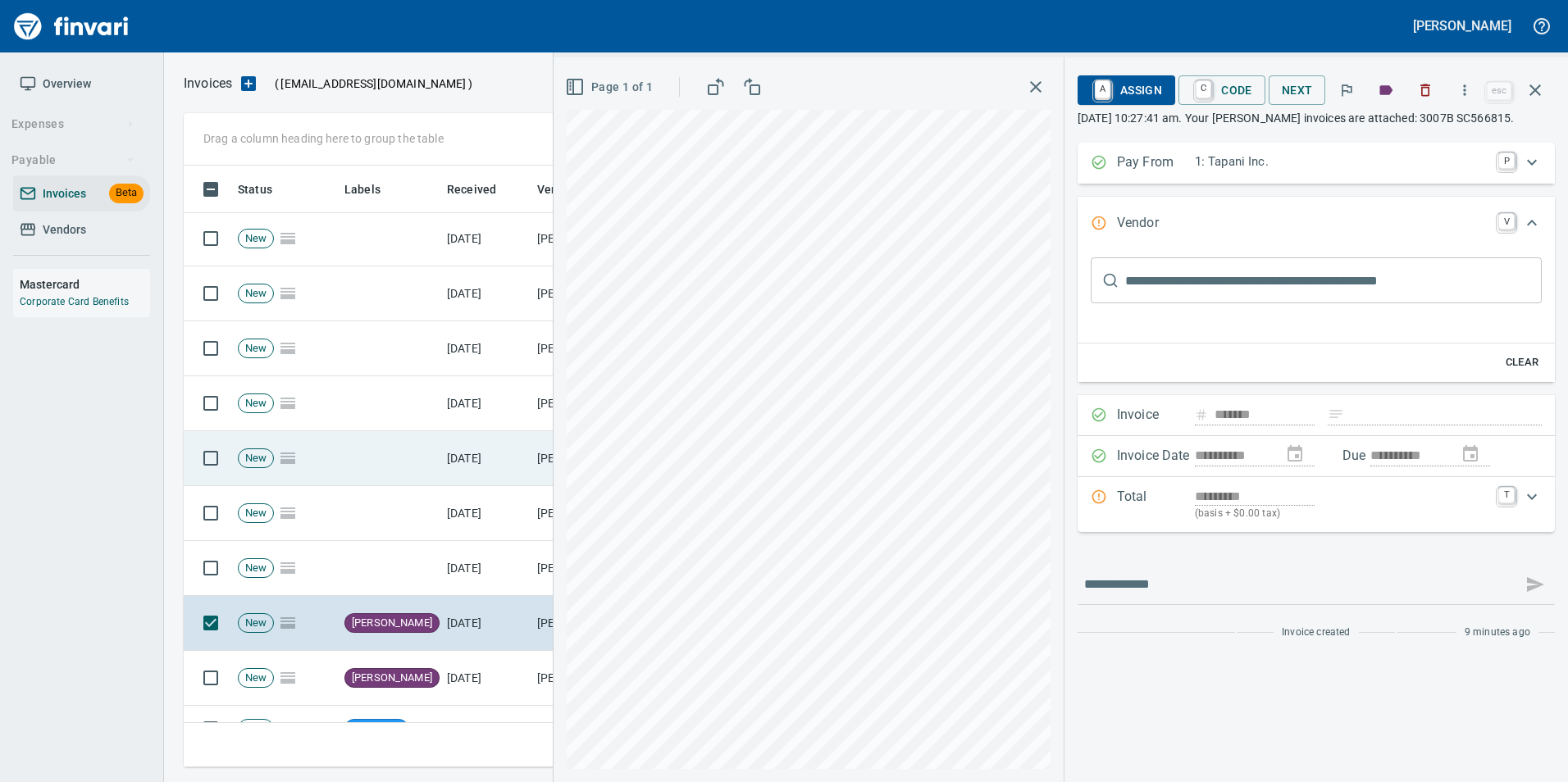
click at [1544, 99] on icon "button" at bounding box center [1535, 90] width 20 height 20
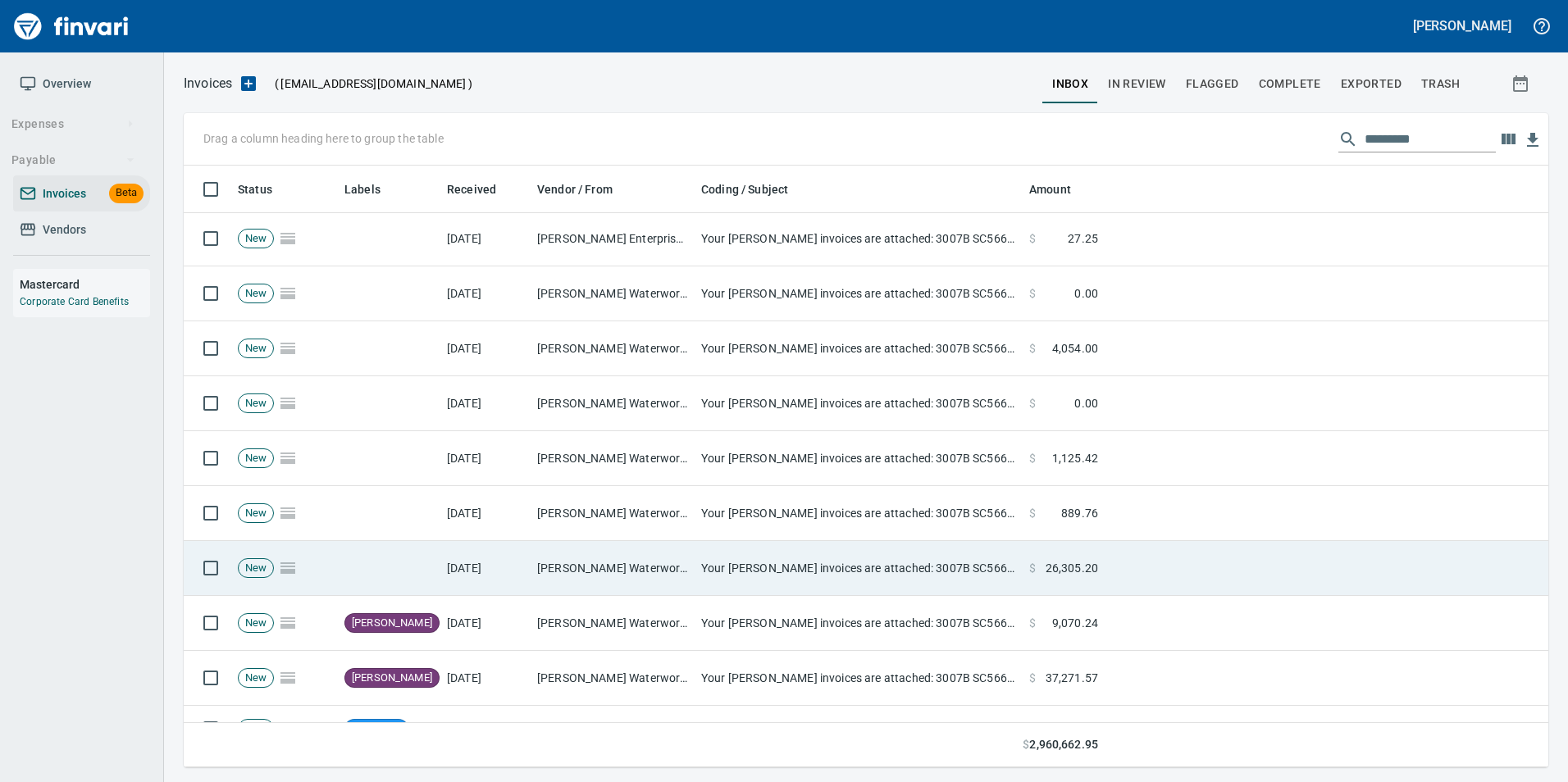
click at [651, 566] on td "Ferguson Waterworks <ferguson@billtrust.com>" at bounding box center [612, 568] width 164 height 55
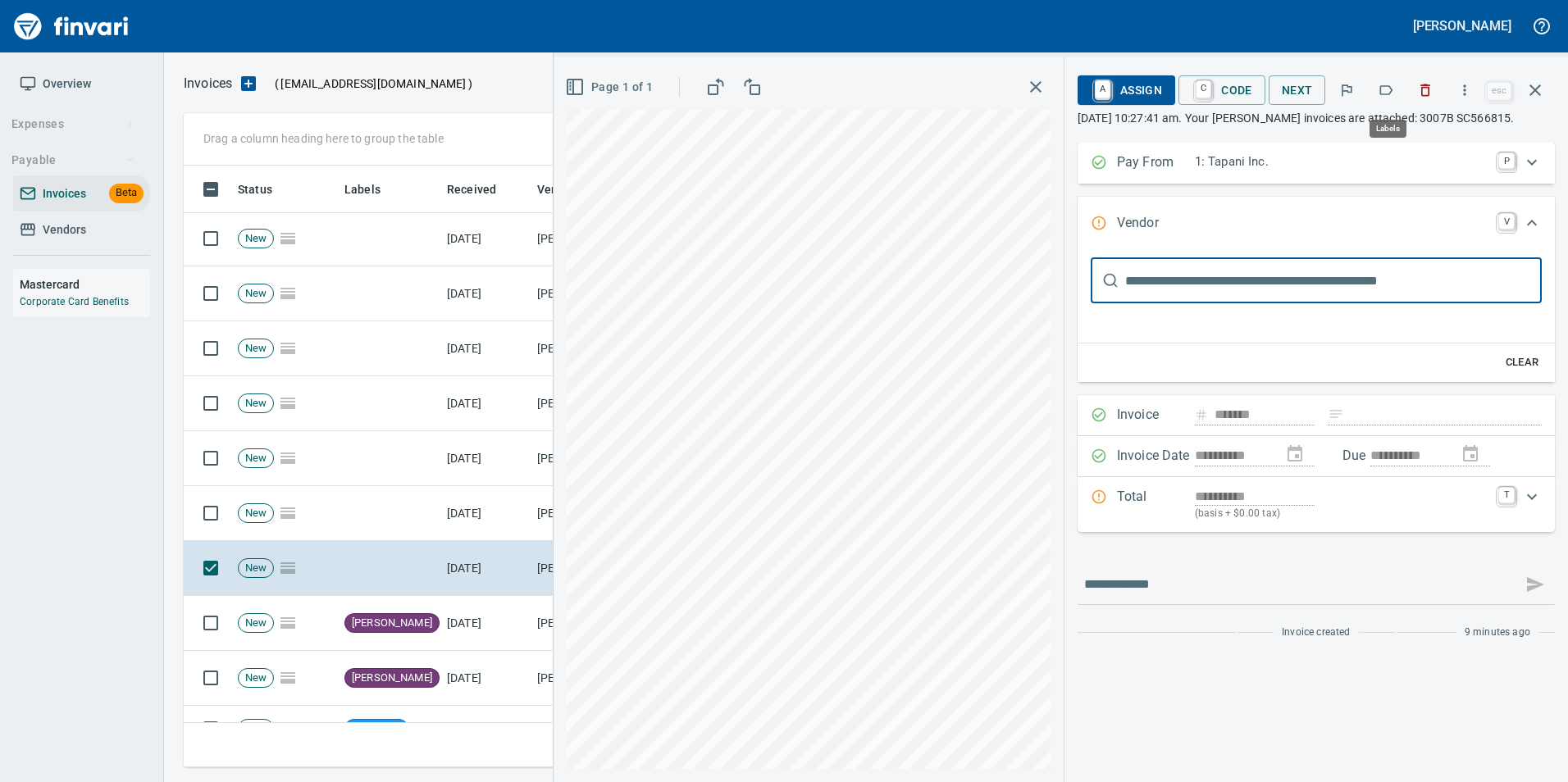
click at [1379, 85] on button "button" at bounding box center [1386, 90] width 36 height 36
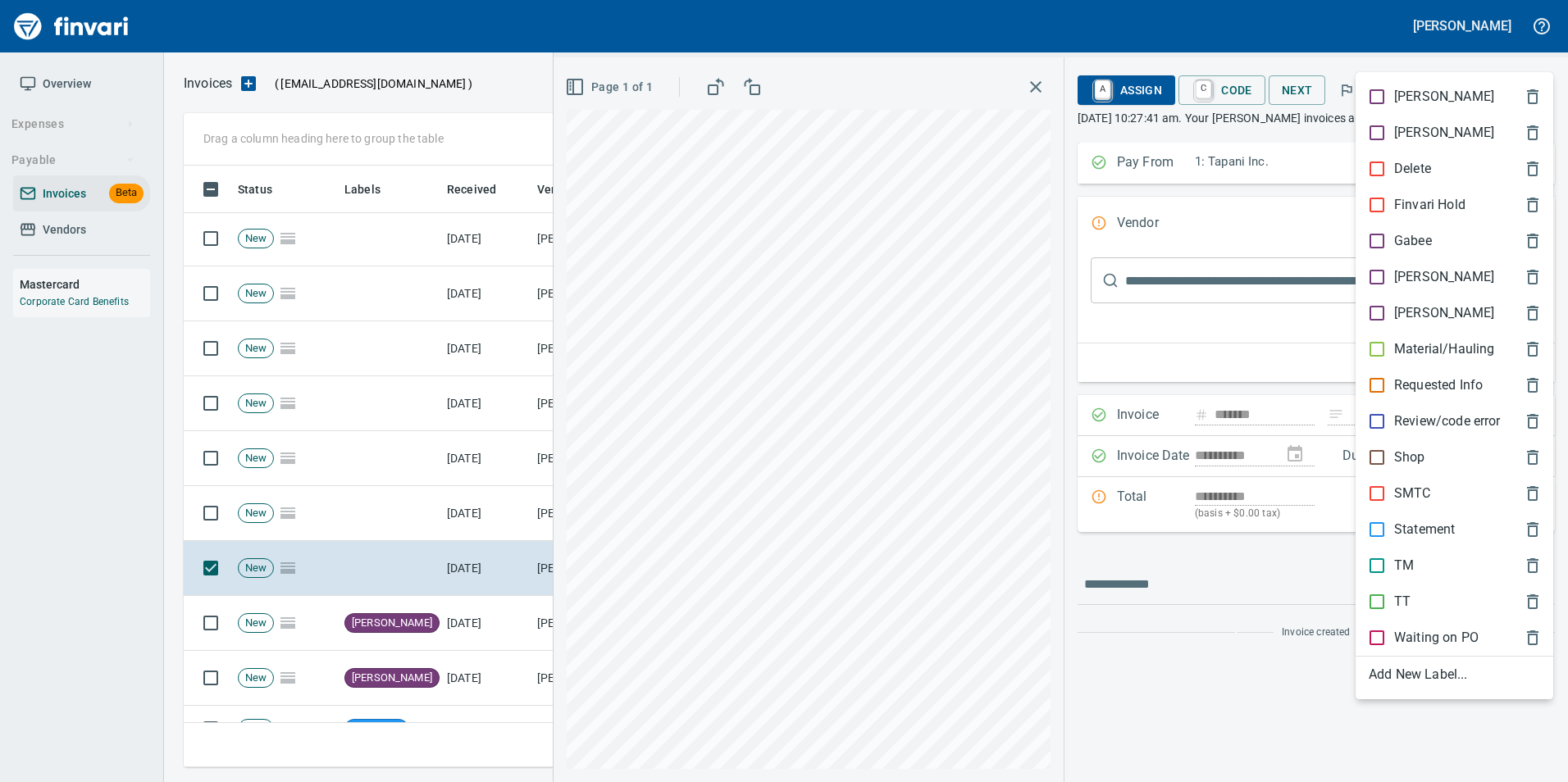
scroll to position [590, 1339]
click at [1417, 270] on p "[PERSON_NAME]" at bounding box center [1443, 278] width 100 height 20
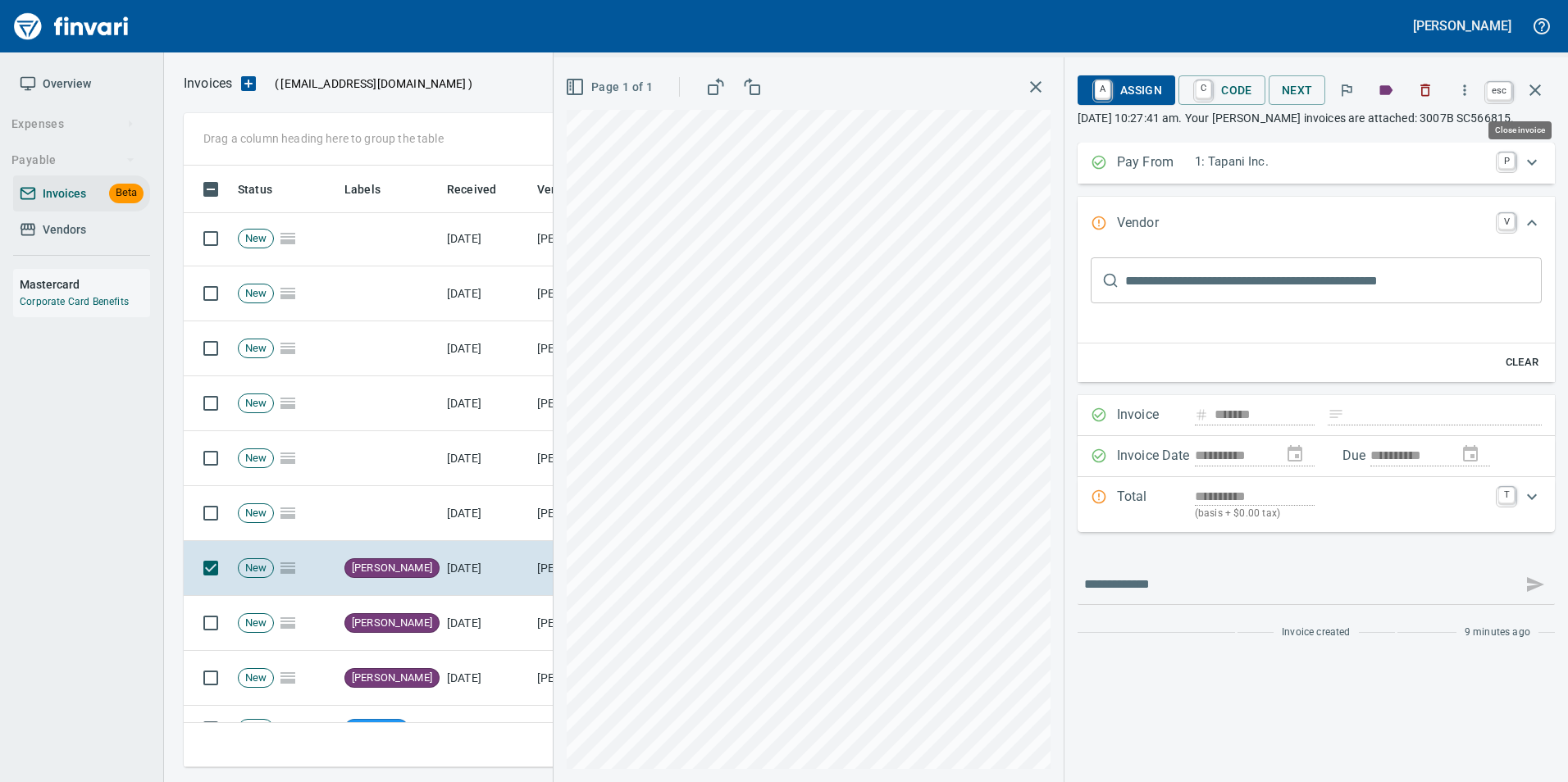
click at [1552, 85] on button "button" at bounding box center [1535, 90] width 39 height 39
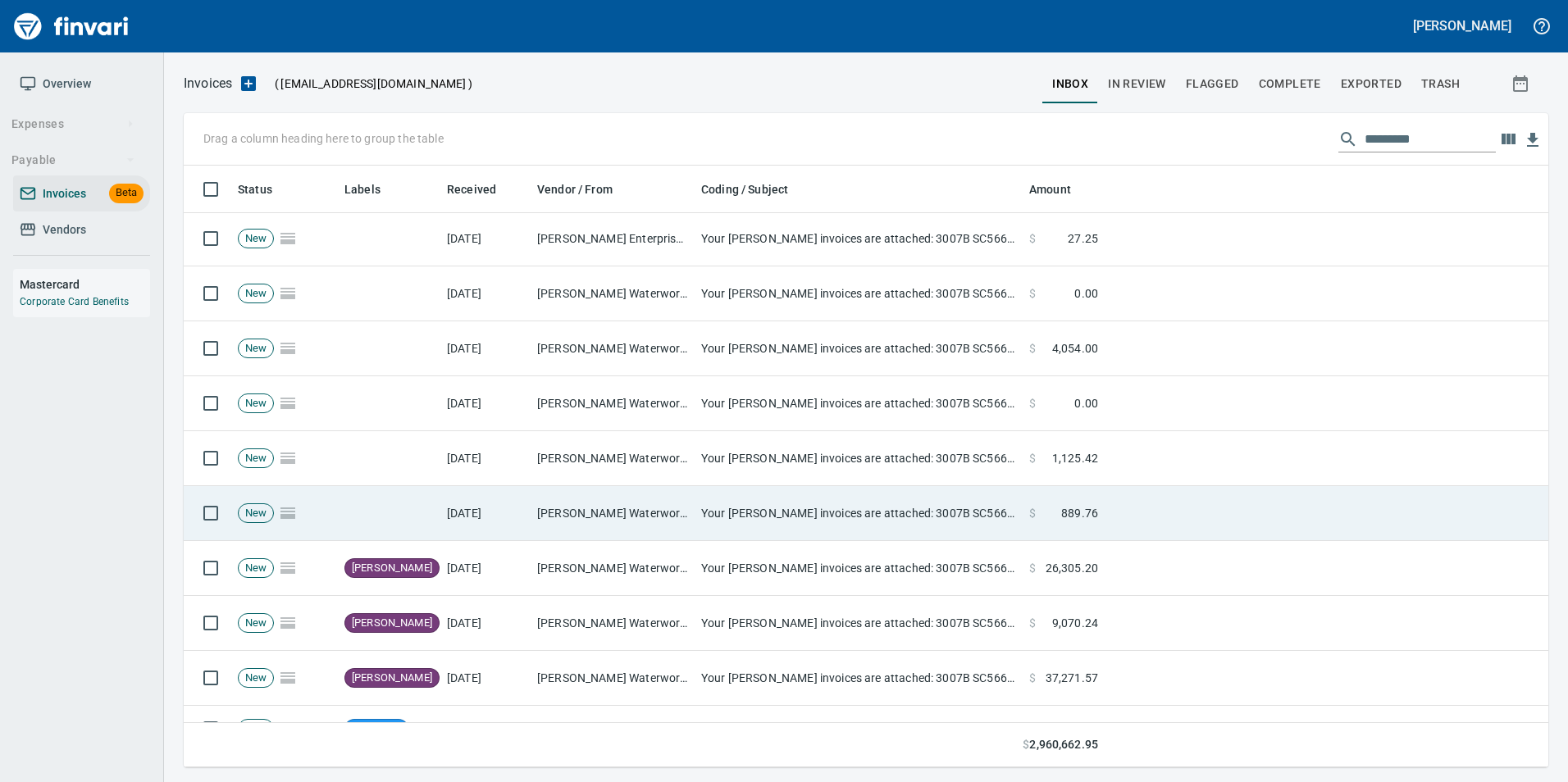
click at [873, 504] on td "Your [PERSON_NAME] invoices are attached: 3007B SC566815" at bounding box center [858, 514] width 328 height 55
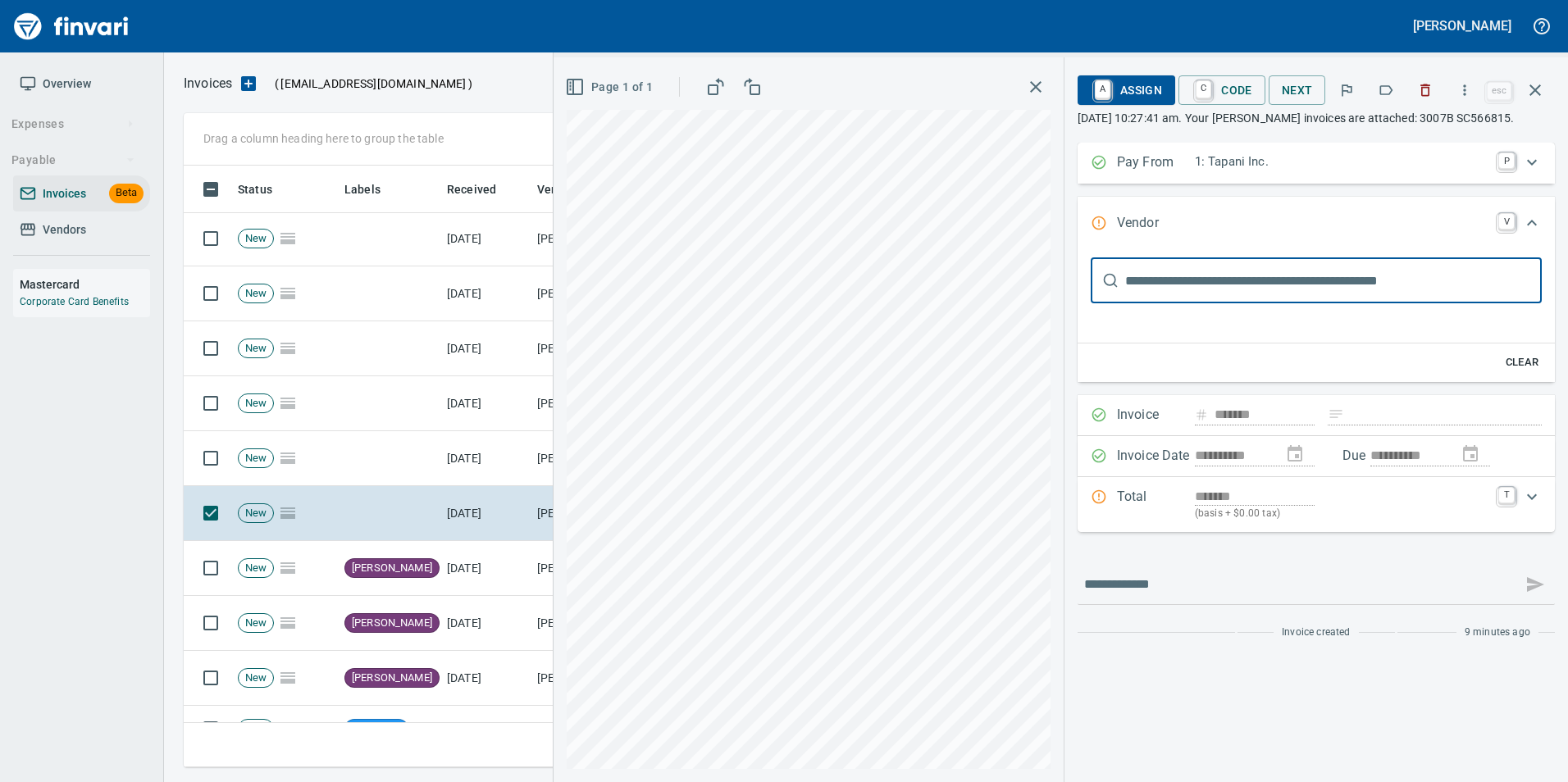
click at [1389, 82] on icon "button" at bounding box center [1386, 90] width 16 height 16
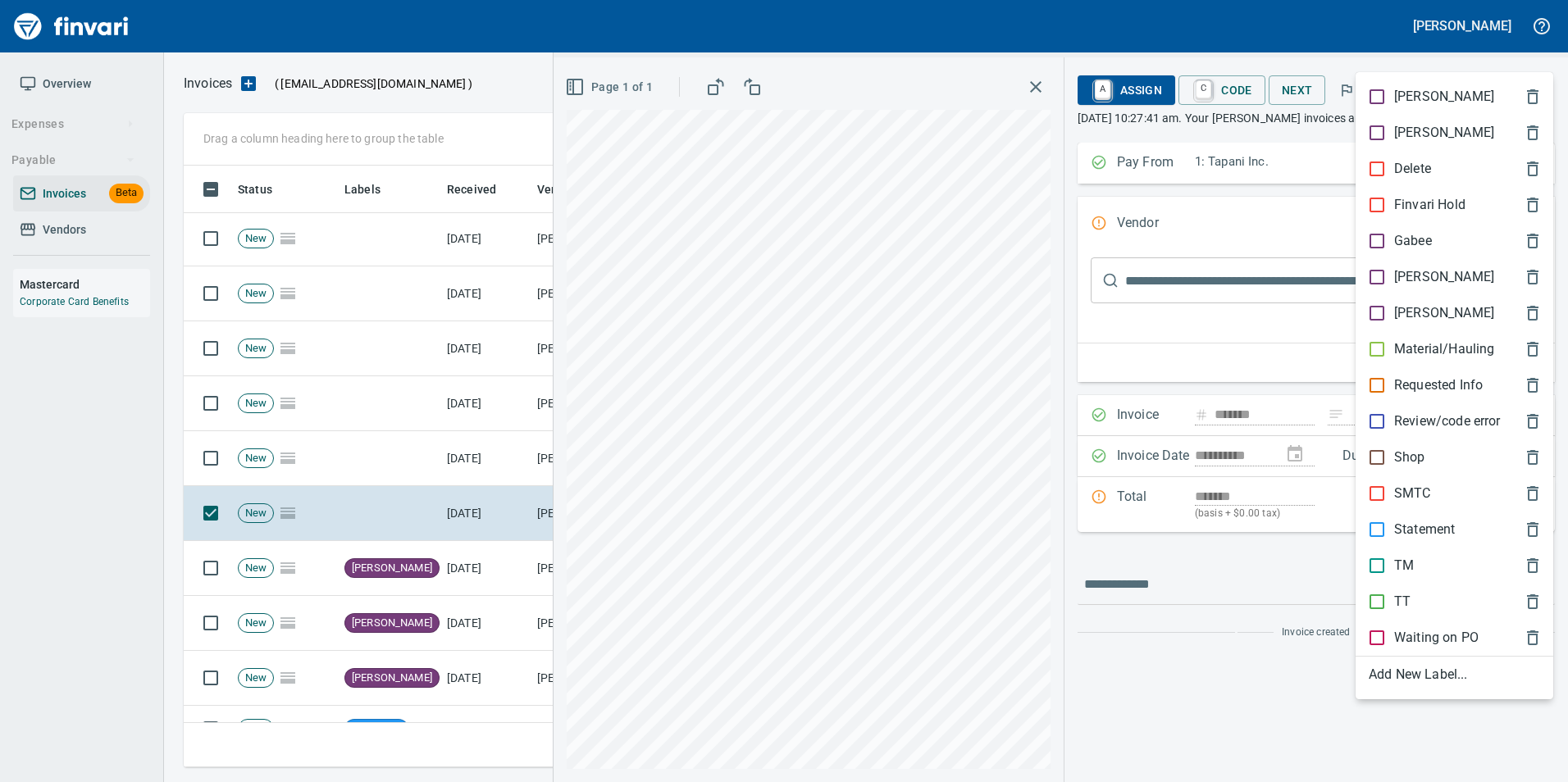
scroll to position [590, 1339]
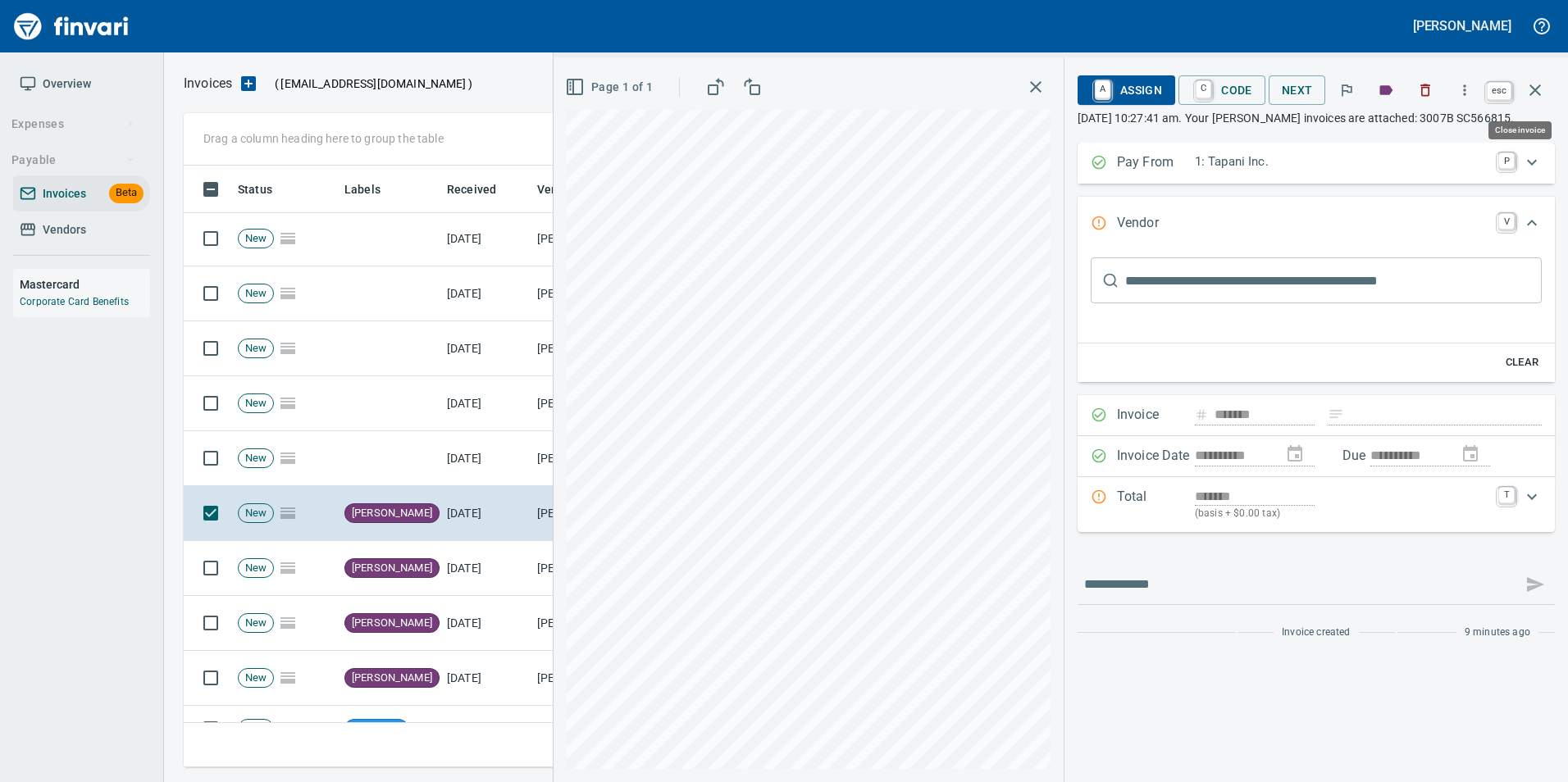
click at [1548, 95] on button "button" at bounding box center [1535, 90] width 39 height 39
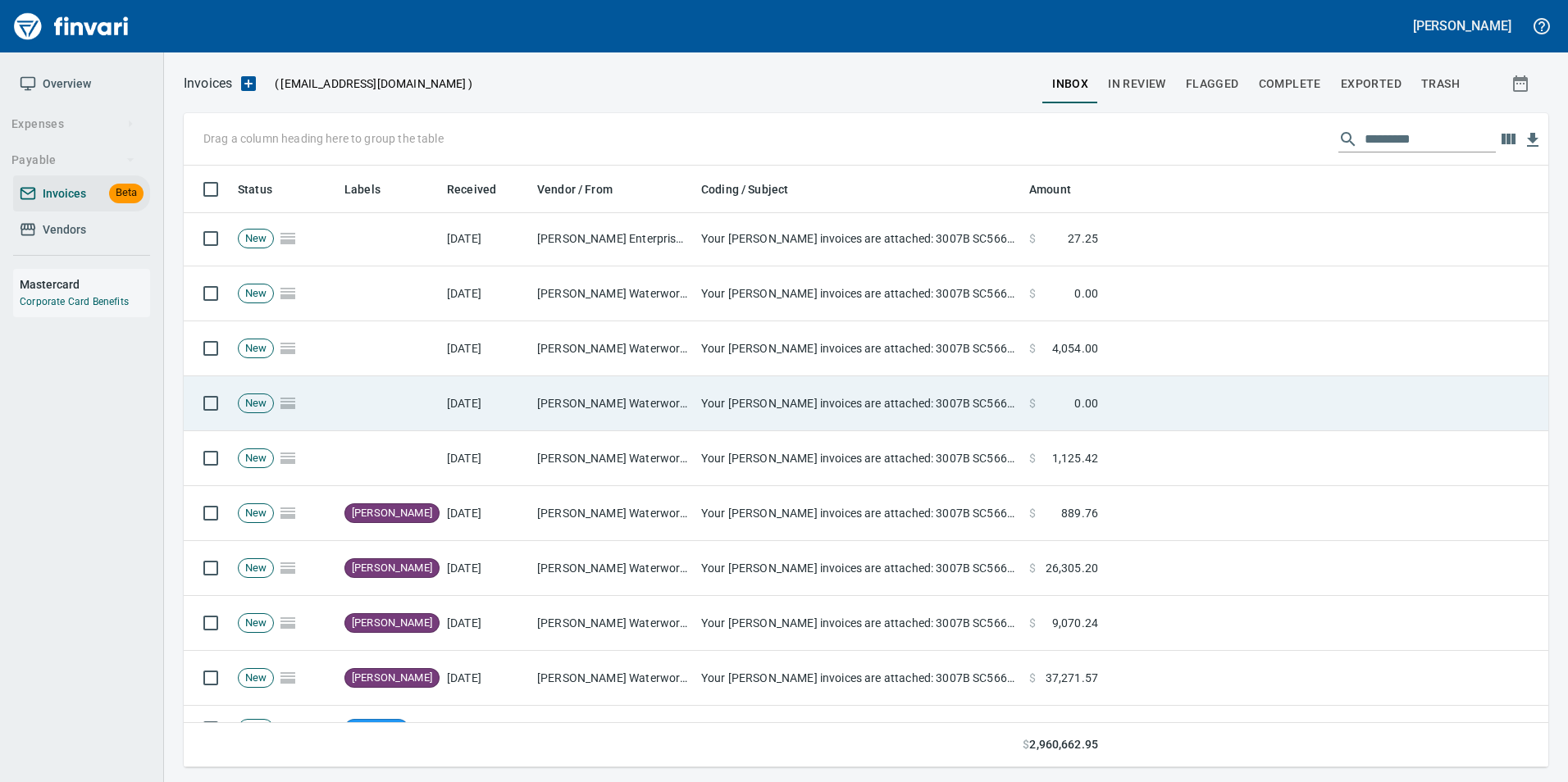
scroll to position [590, 1339]
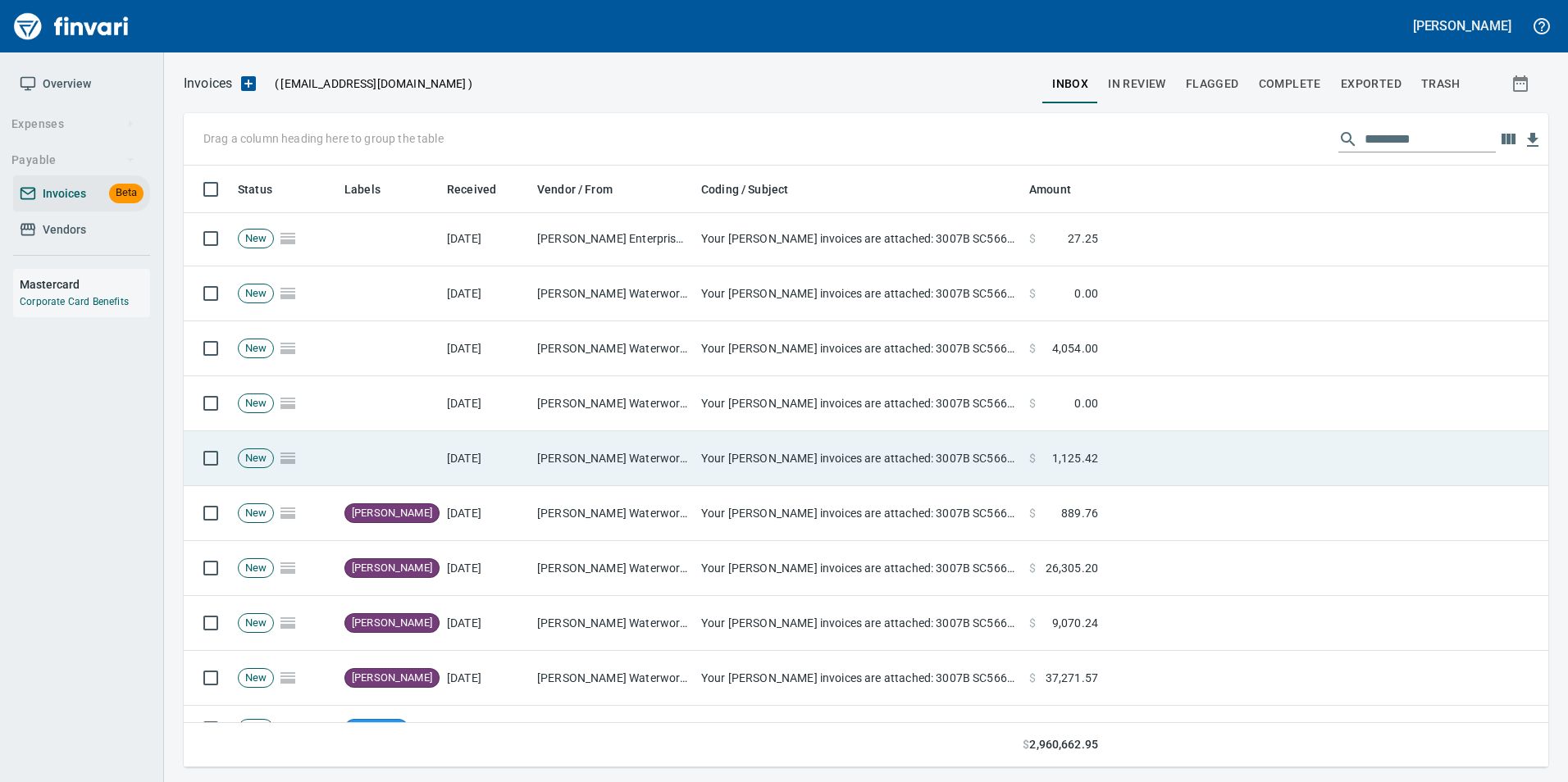
click at [705, 456] on td "Your [PERSON_NAME] invoices are attached: 3007B SC566815" at bounding box center [858, 459] width 328 height 55
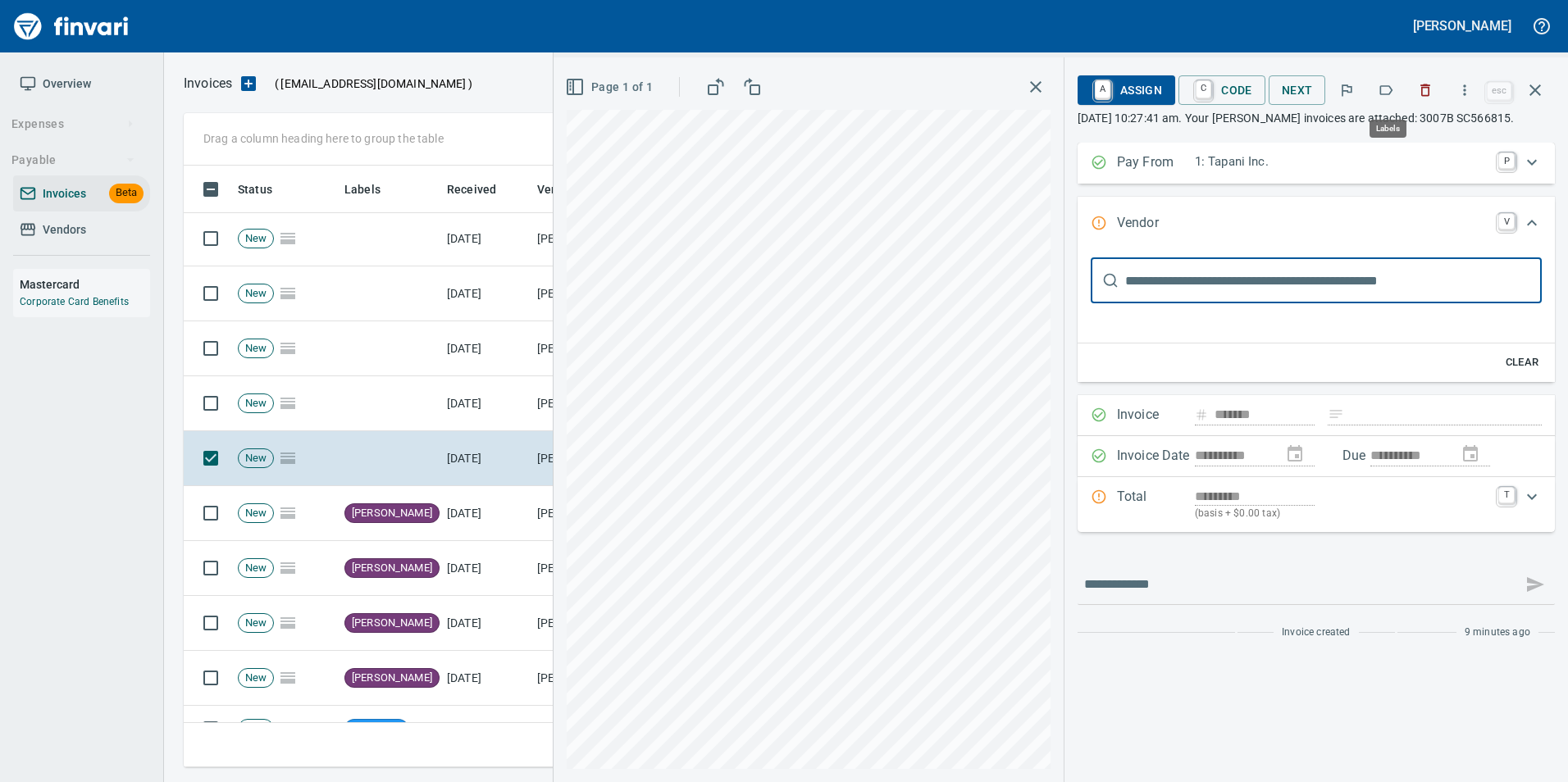
click at [1391, 93] on icon "button" at bounding box center [1386, 90] width 13 height 10
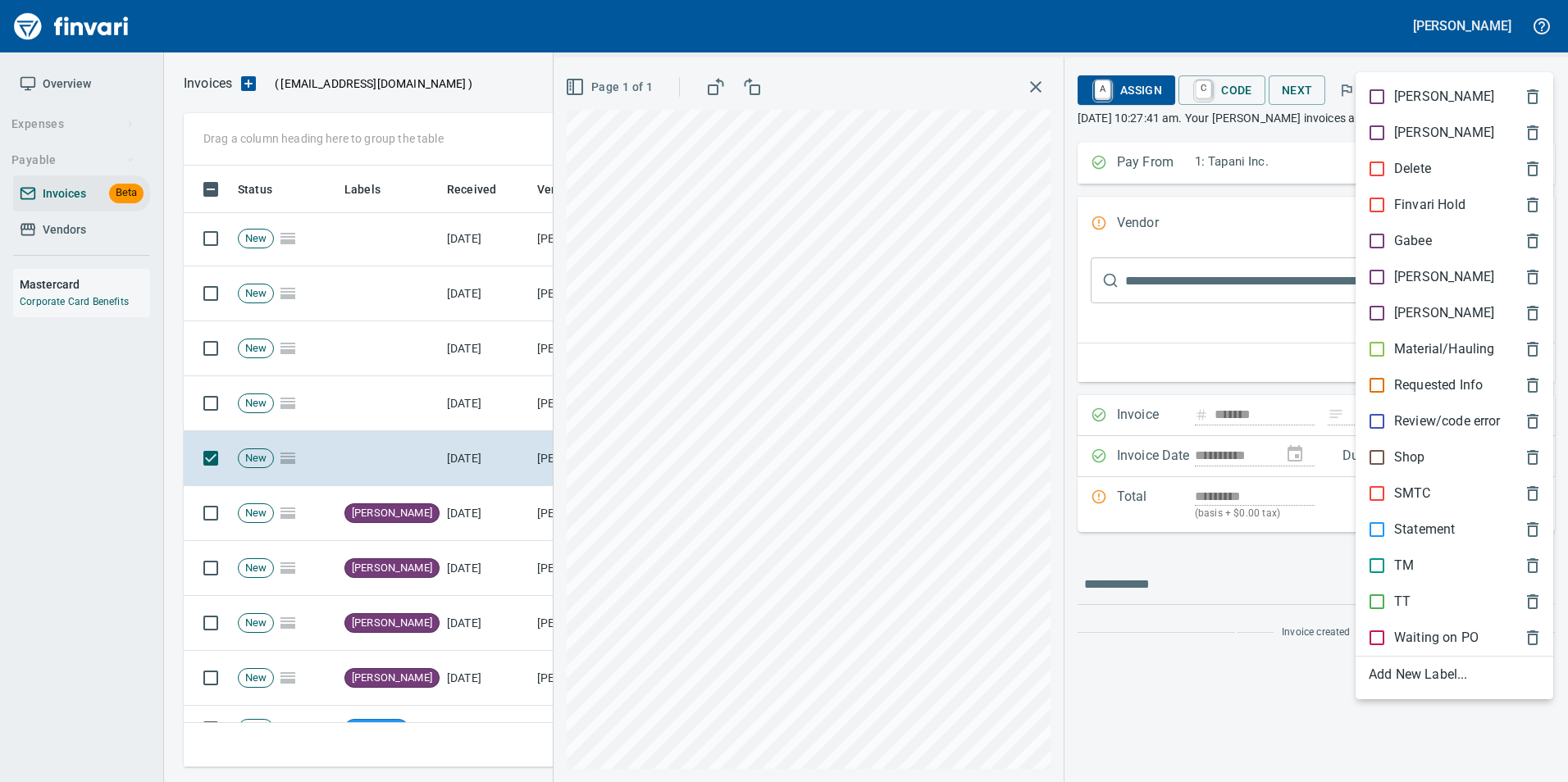
scroll to position [590, 1339]
click at [1416, 274] on p "[PERSON_NAME]" at bounding box center [1443, 278] width 100 height 20
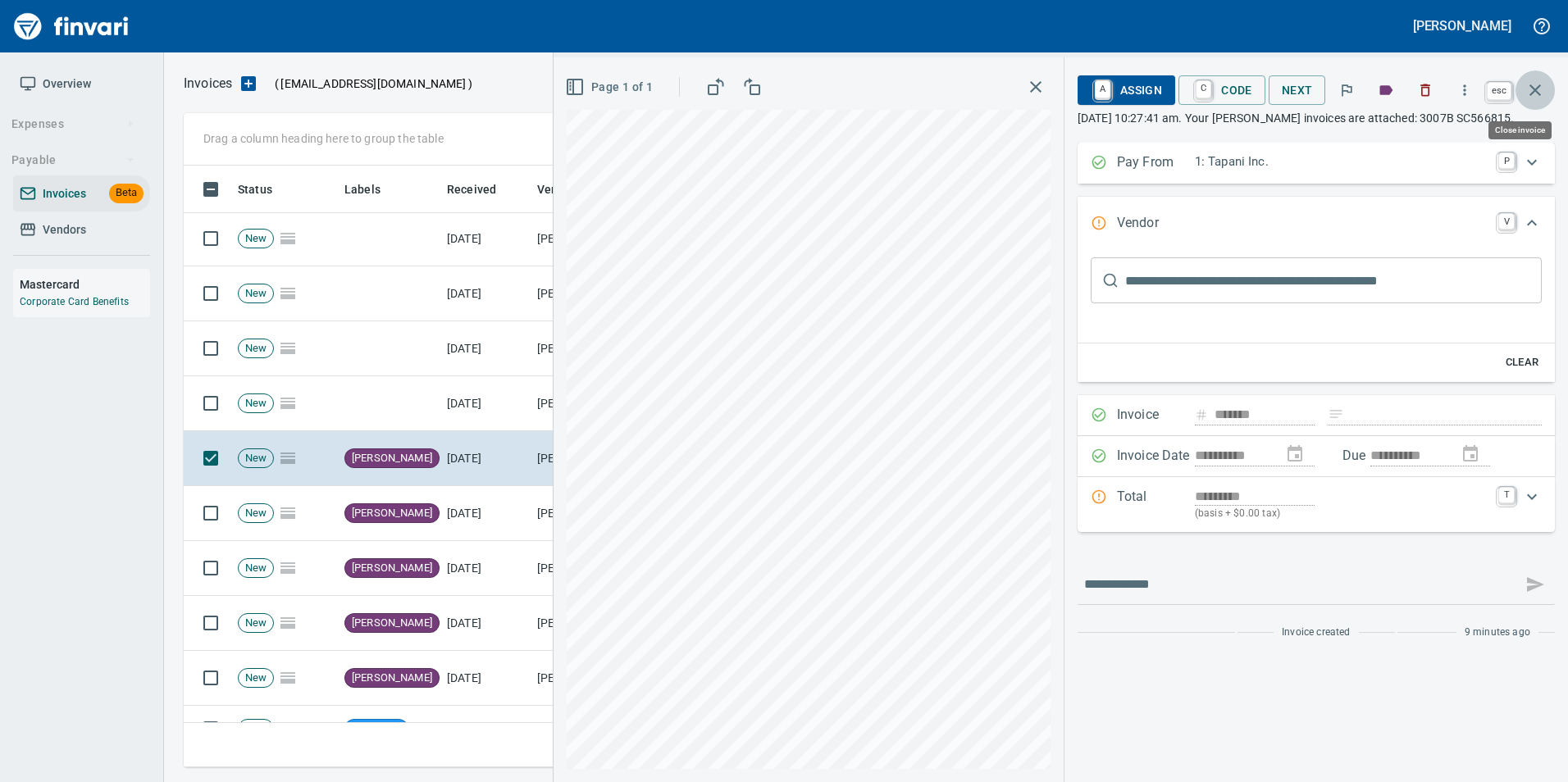
click at [1533, 100] on icon "button" at bounding box center [1535, 90] width 20 height 20
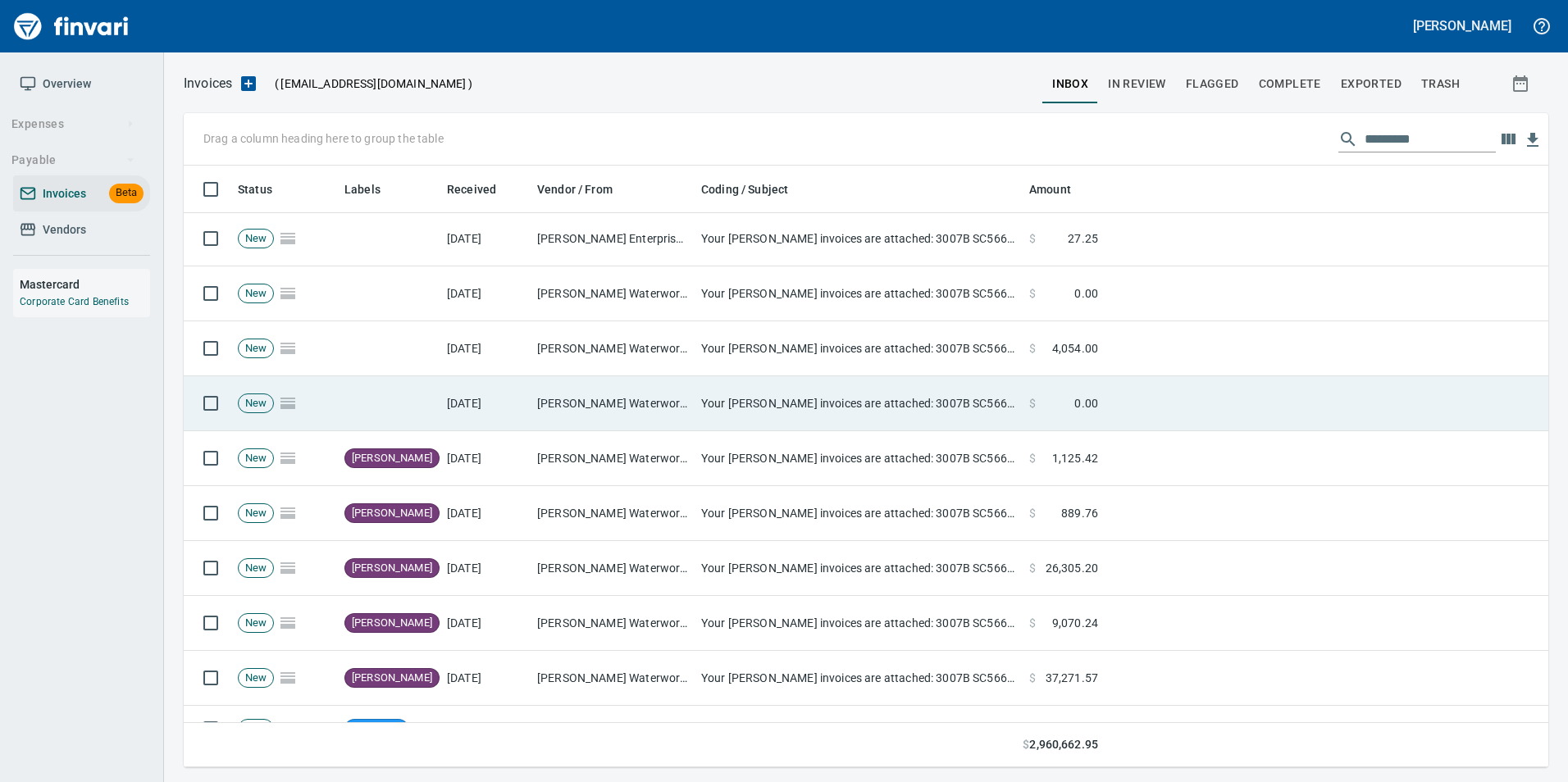
click at [792, 400] on td "Your [PERSON_NAME] invoices are attached: 3007B SC566815" at bounding box center [858, 404] width 328 height 55
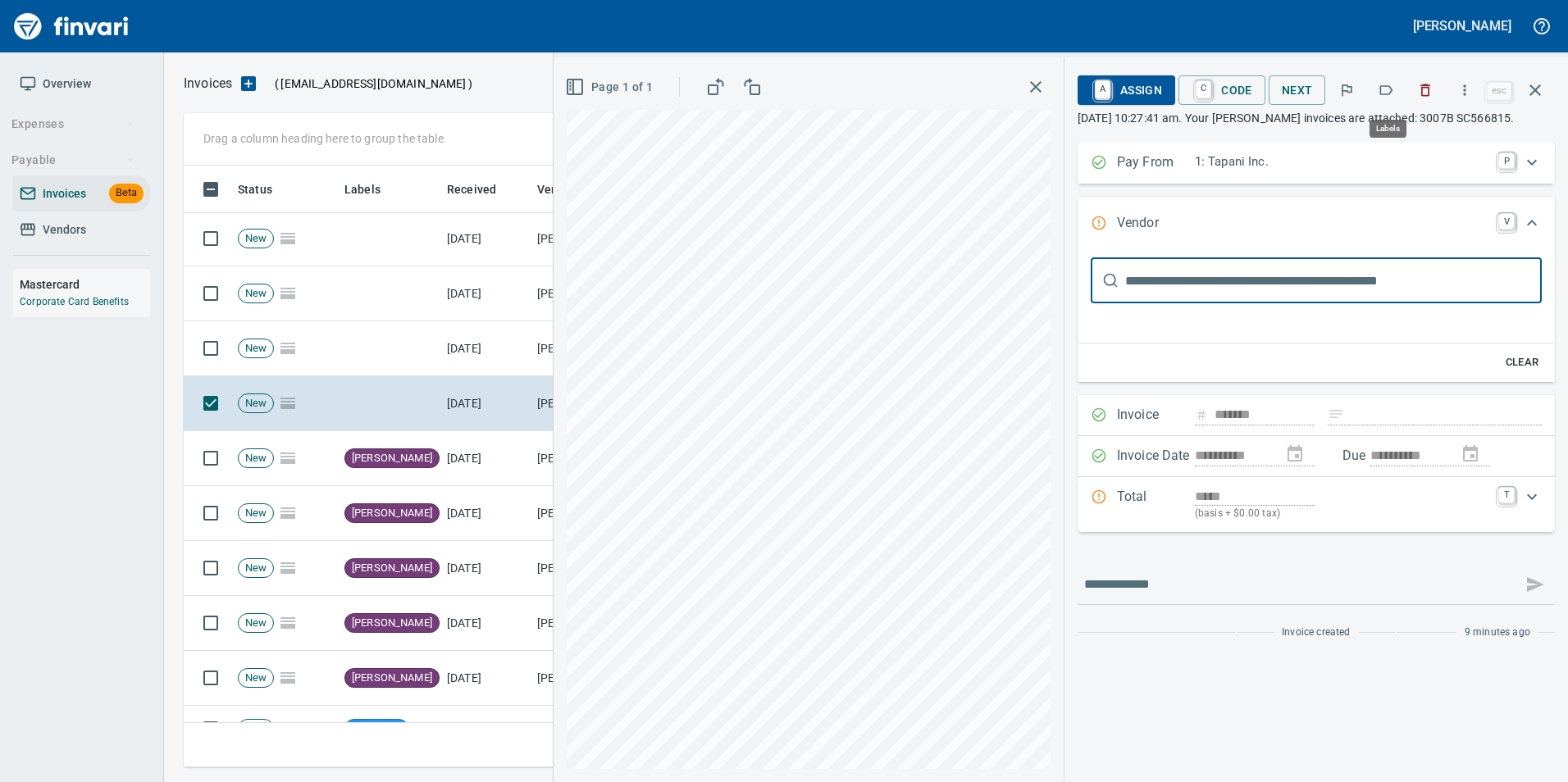
click at [1384, 92] on icon "button" at bounding box center [1386, 90] width 16 height 16
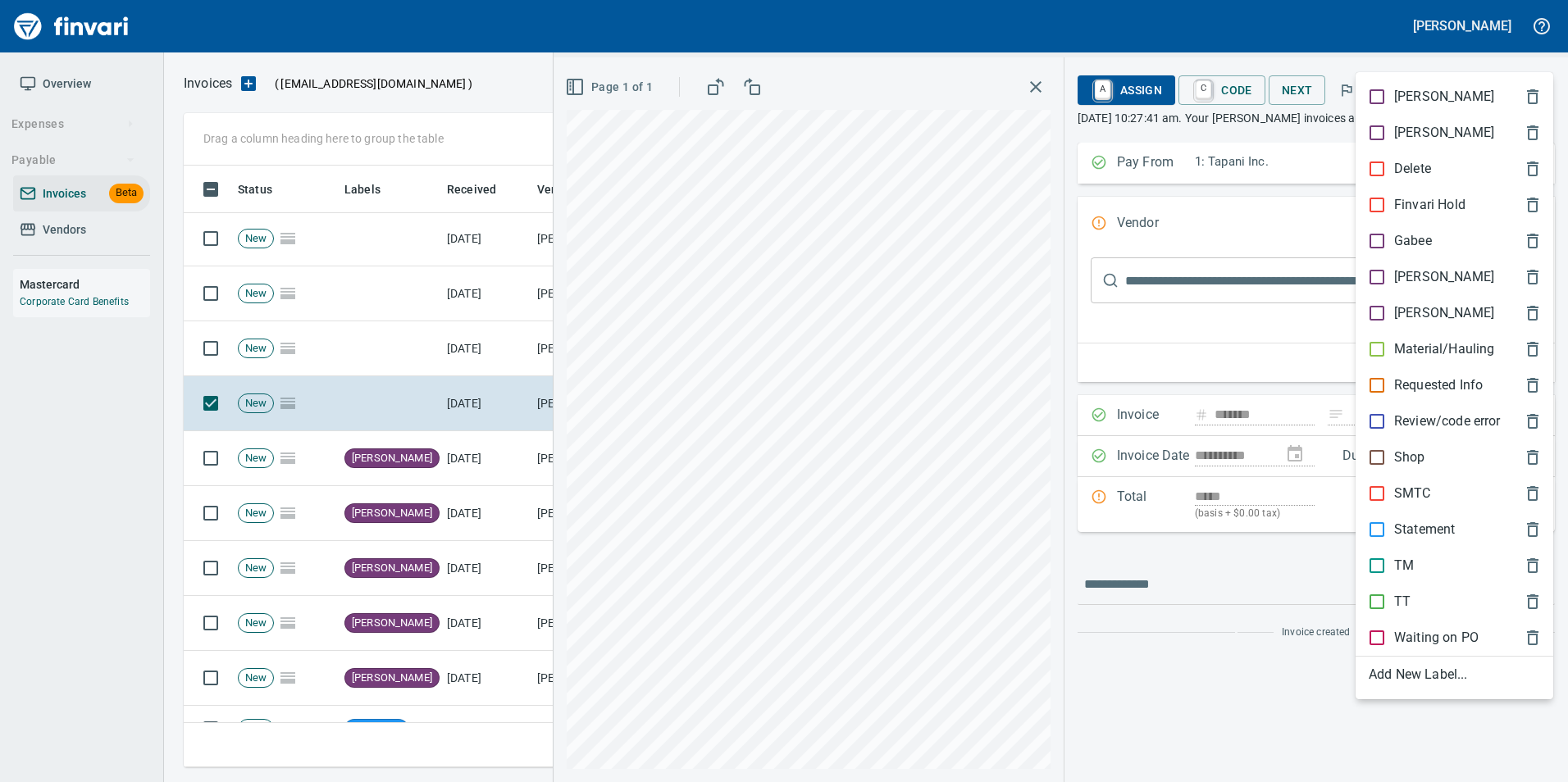
click at [1410, 270] on p "[PERSON_NAME]" at bounding box center [1443, 278] width 100 height 20
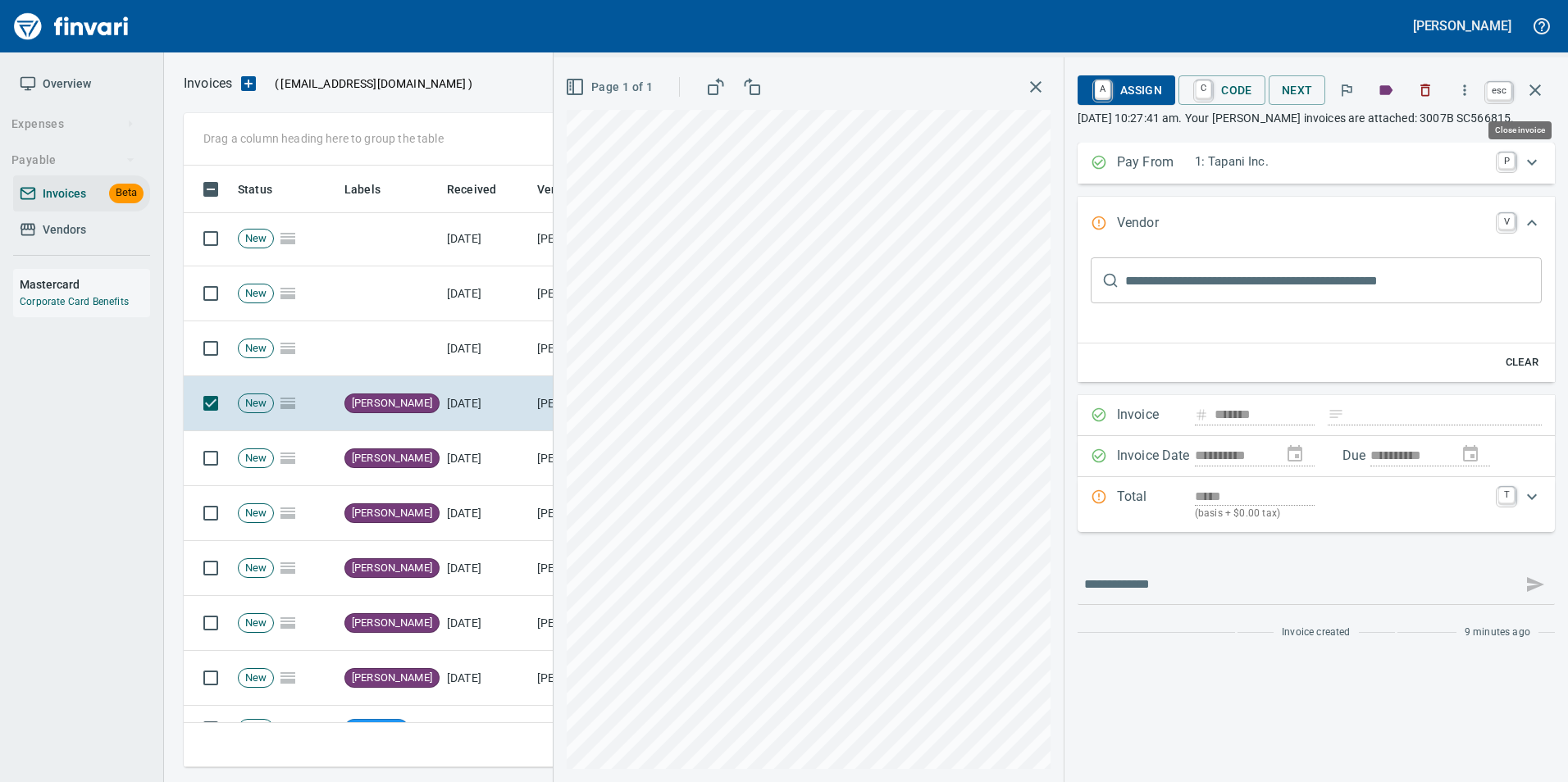
click at [1528, 93] on icon "button" at bounding box center [1535, 90] width 20 height 20
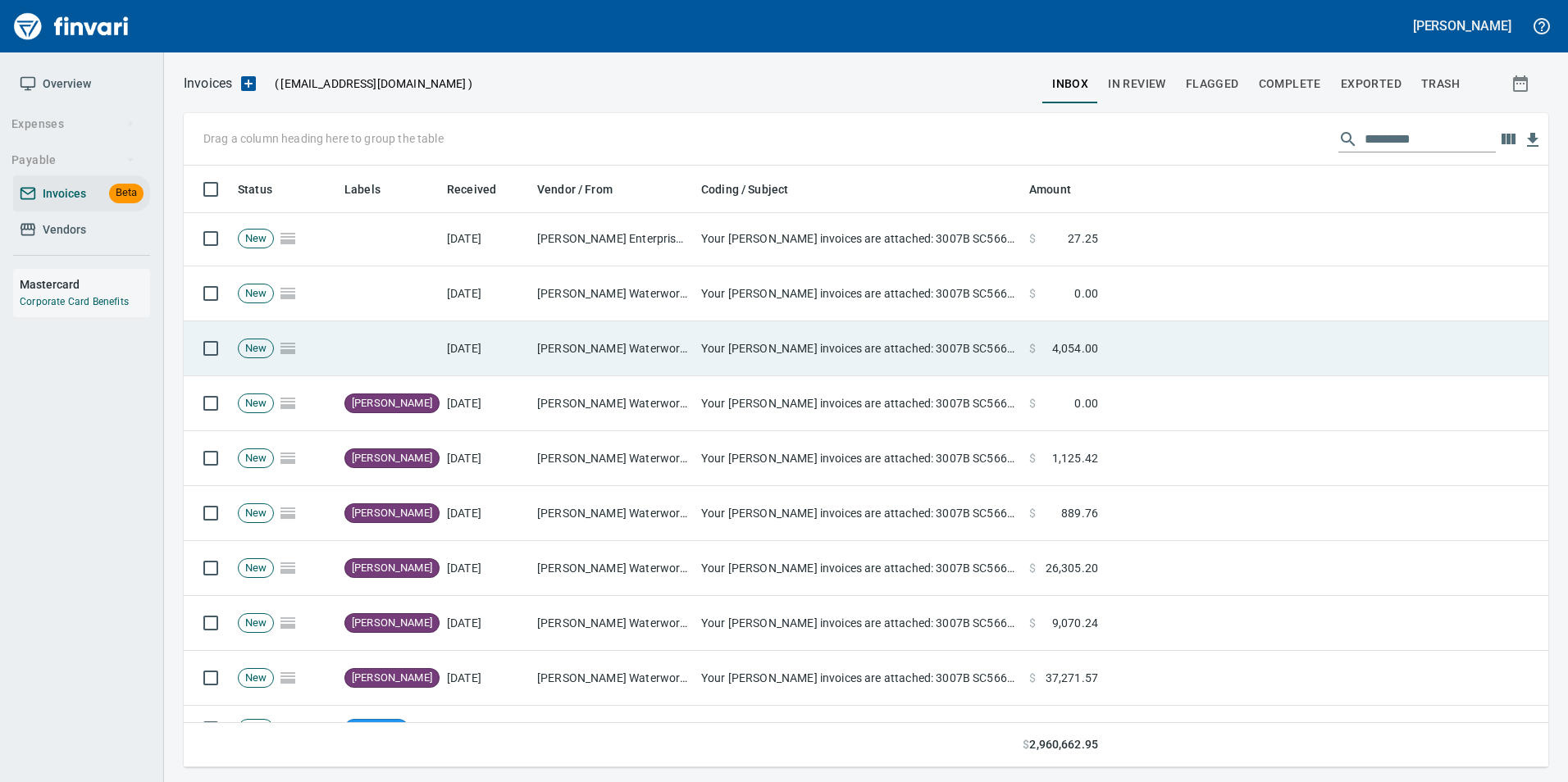
click at [523, 362] on td "[DATE]" at bounding box center [485, 349] width 90 height 55
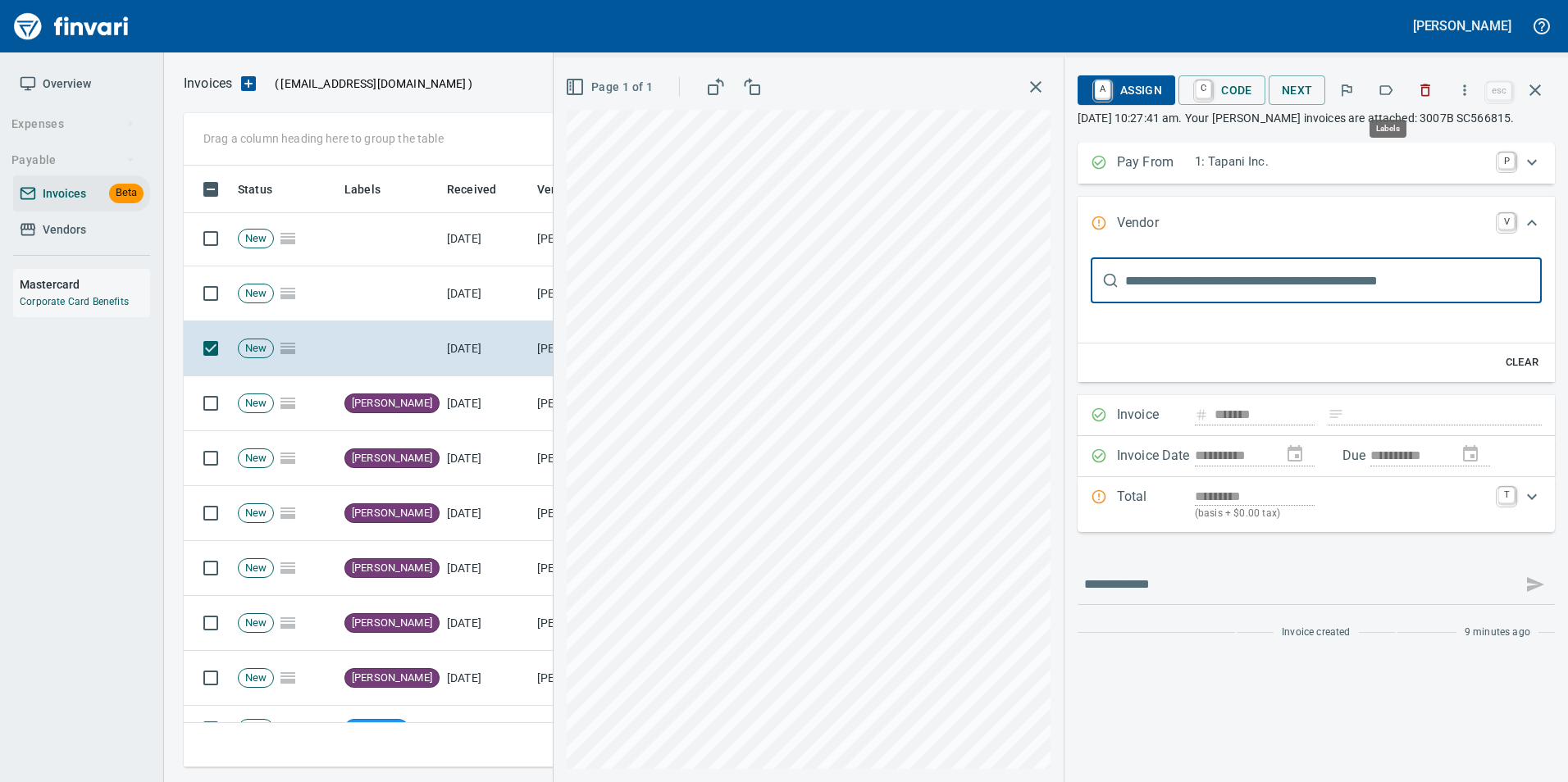
click at [1387, 100] on button "button" at bounding box center [1386, 90] width 36 height 36
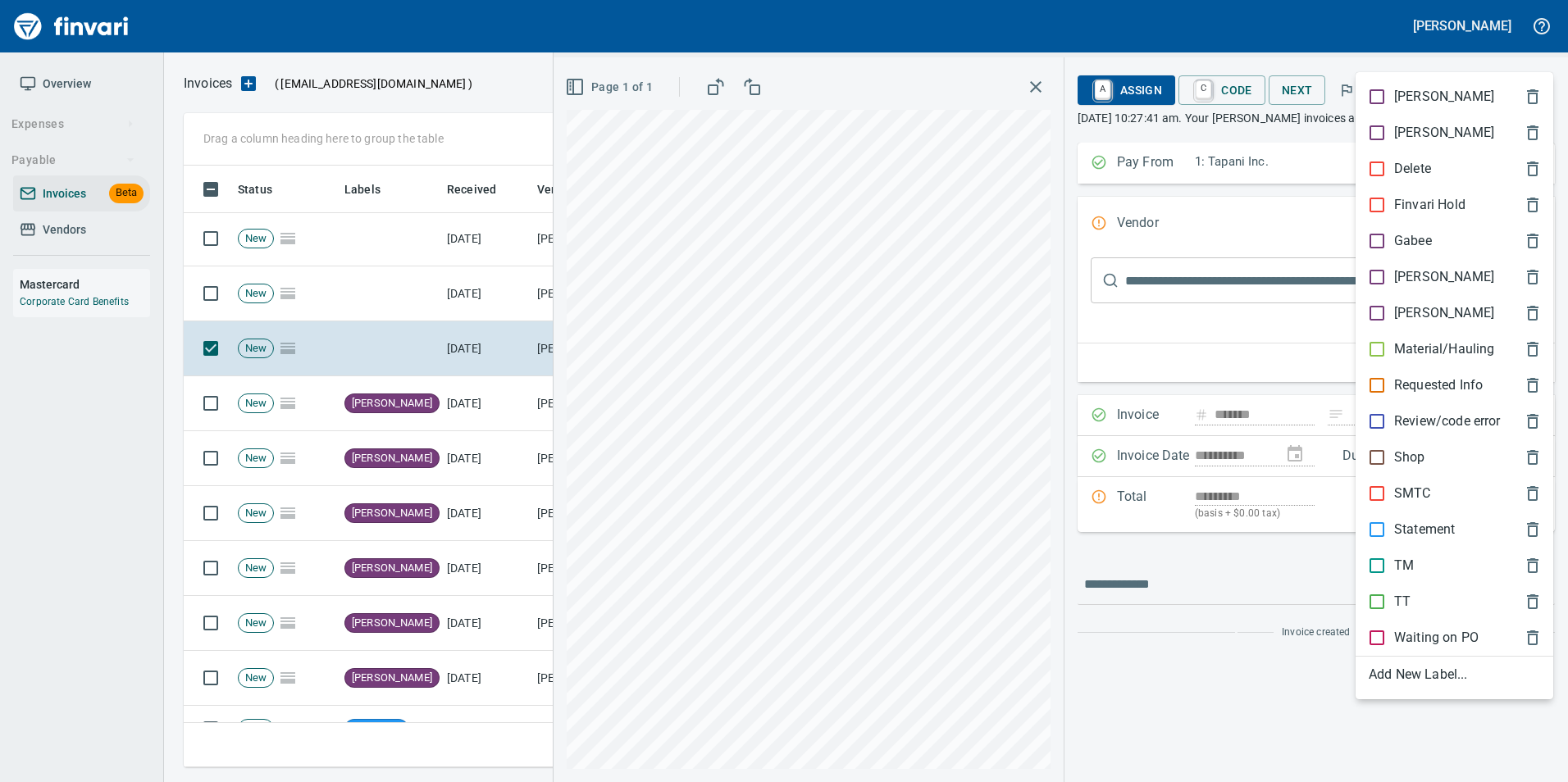
scroll to position [590, 1339]
drag, startPoint x: 1417, startPoint y: 270, endPoint x: 1536, endPoint y: 93, distance: 213.3
click at [1417, 268] on p "[PERSON_NAME]" at bounding box center [1443, 278] width 100 height 20
click at [1536, 93] on icon "button" at bounding box center [1535, 90] width 20 height 20
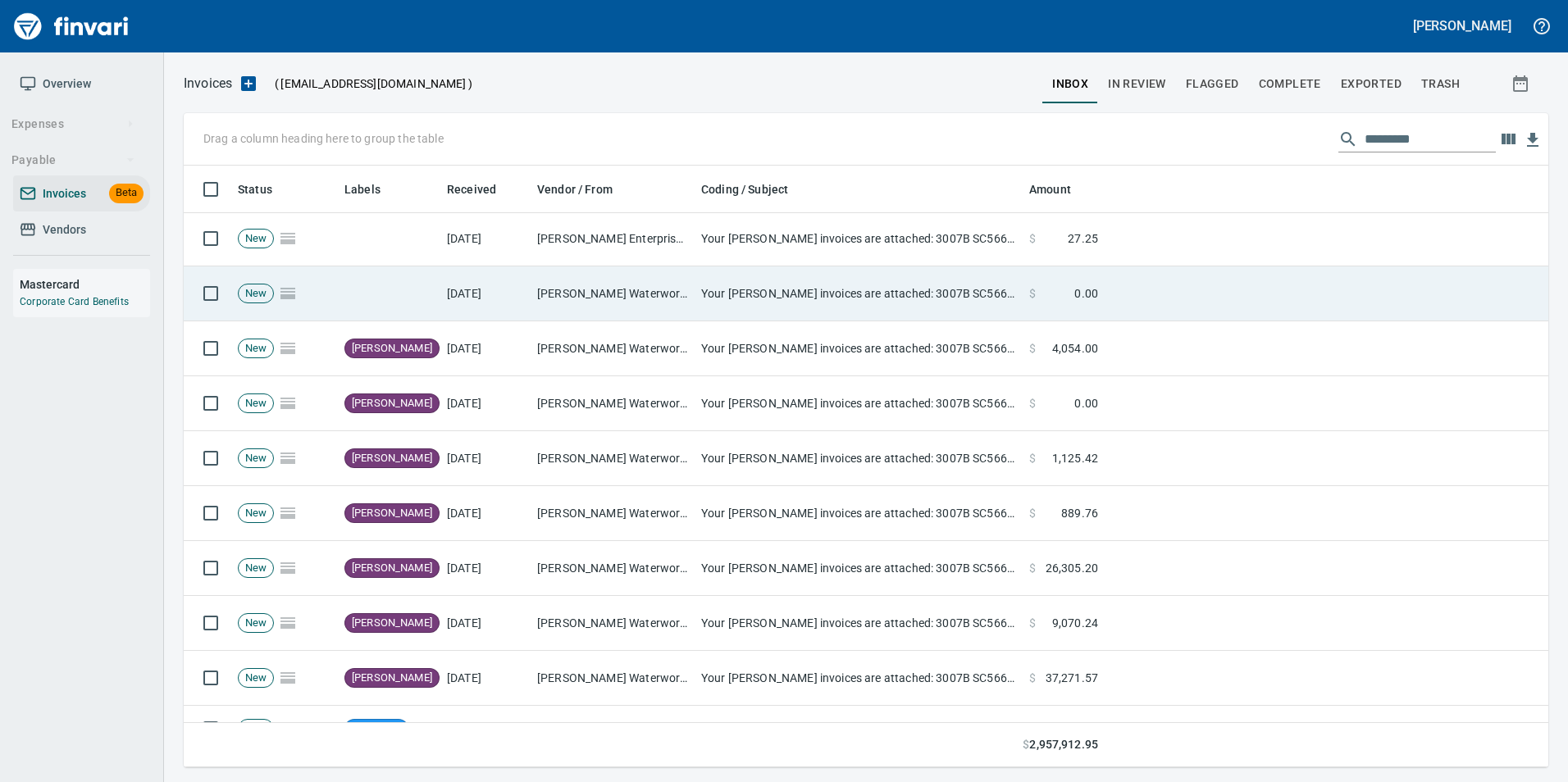
click at [929, 311] on td "Your [PERSON_NAME] invoices are attached: 3007B SC566815" at bounding box center [858, 294] width 328 height 55
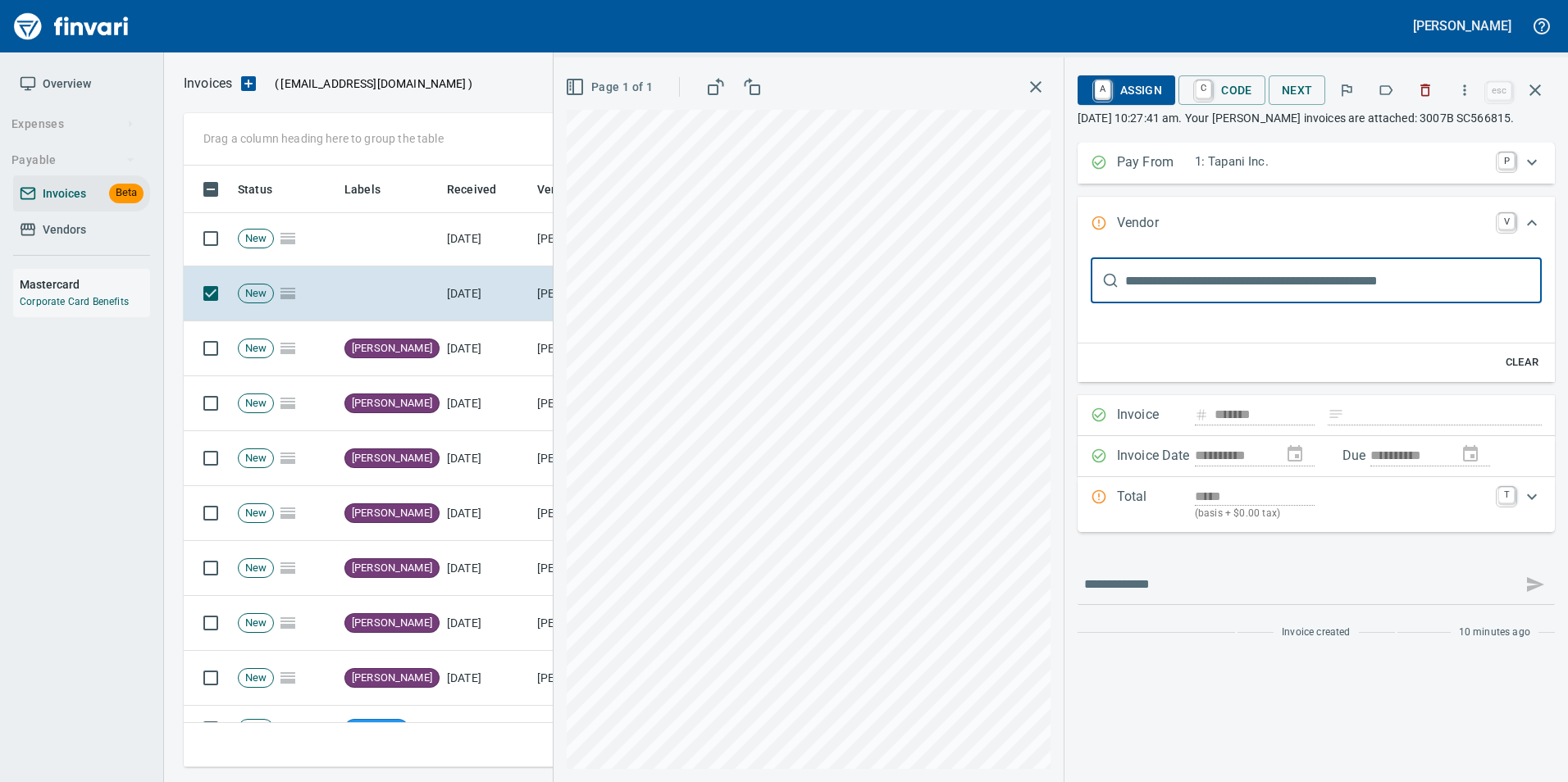
click at [1381, 85] on icon "button" at bounding box center [1386, 90] width 16 height 16
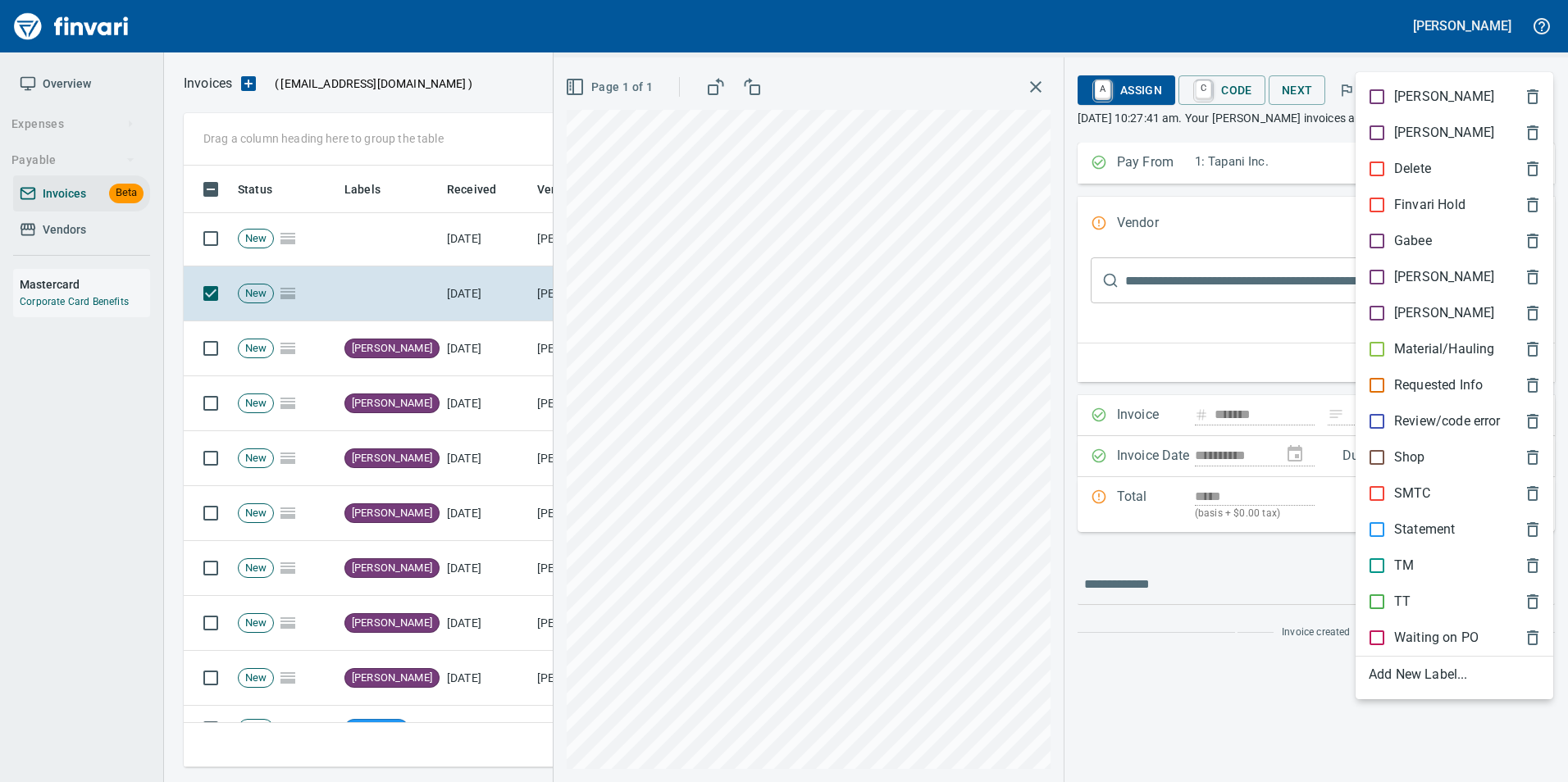
scroll to position [590, 1339]
click at [1396, 267] on div "[PERSON_NAME]" at bounding box center [1454, 277] width 197 height 36
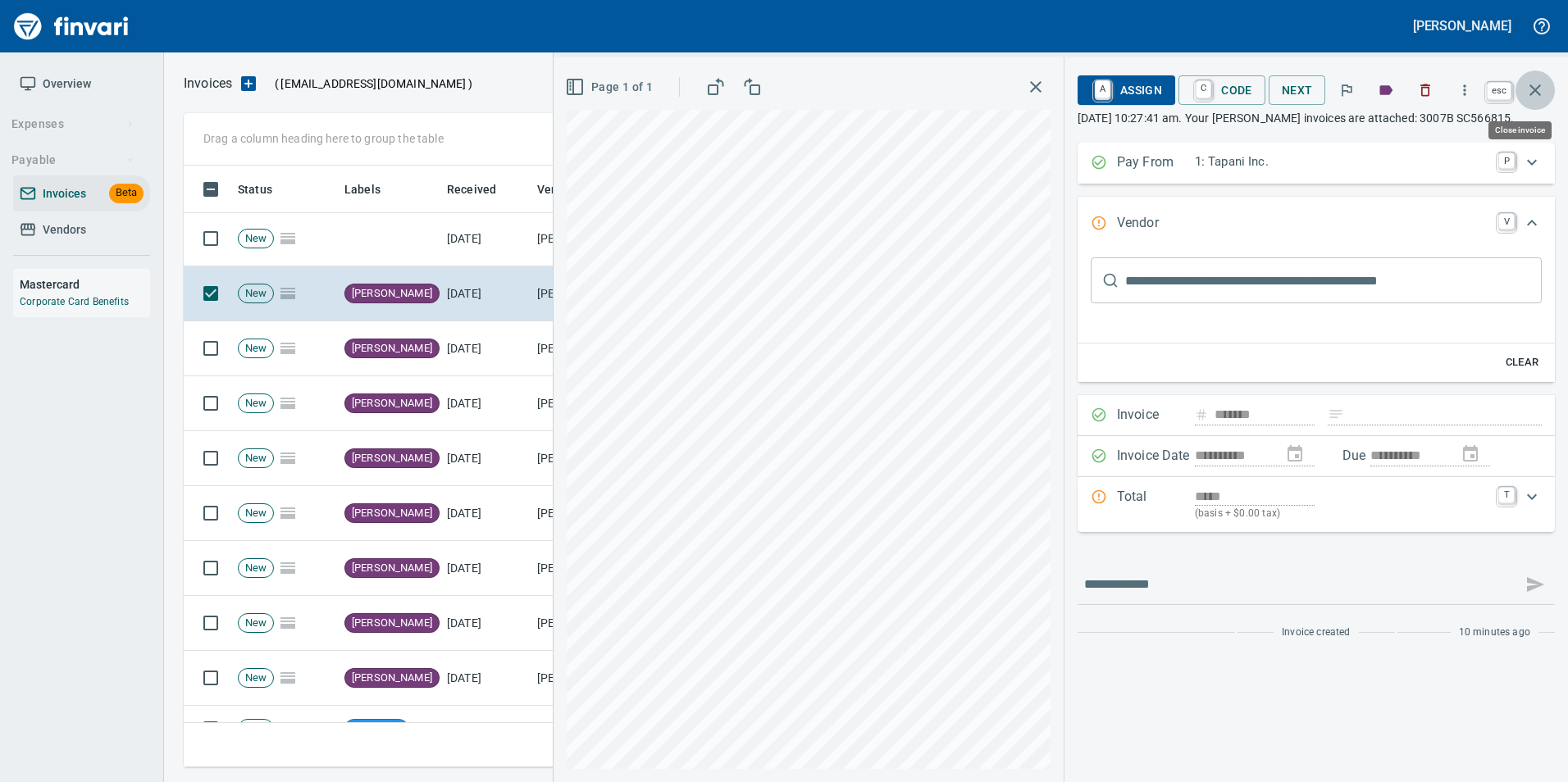
click at [1528, 88] on icon "button" at bounding box center [1535, 90] width 20 height 20
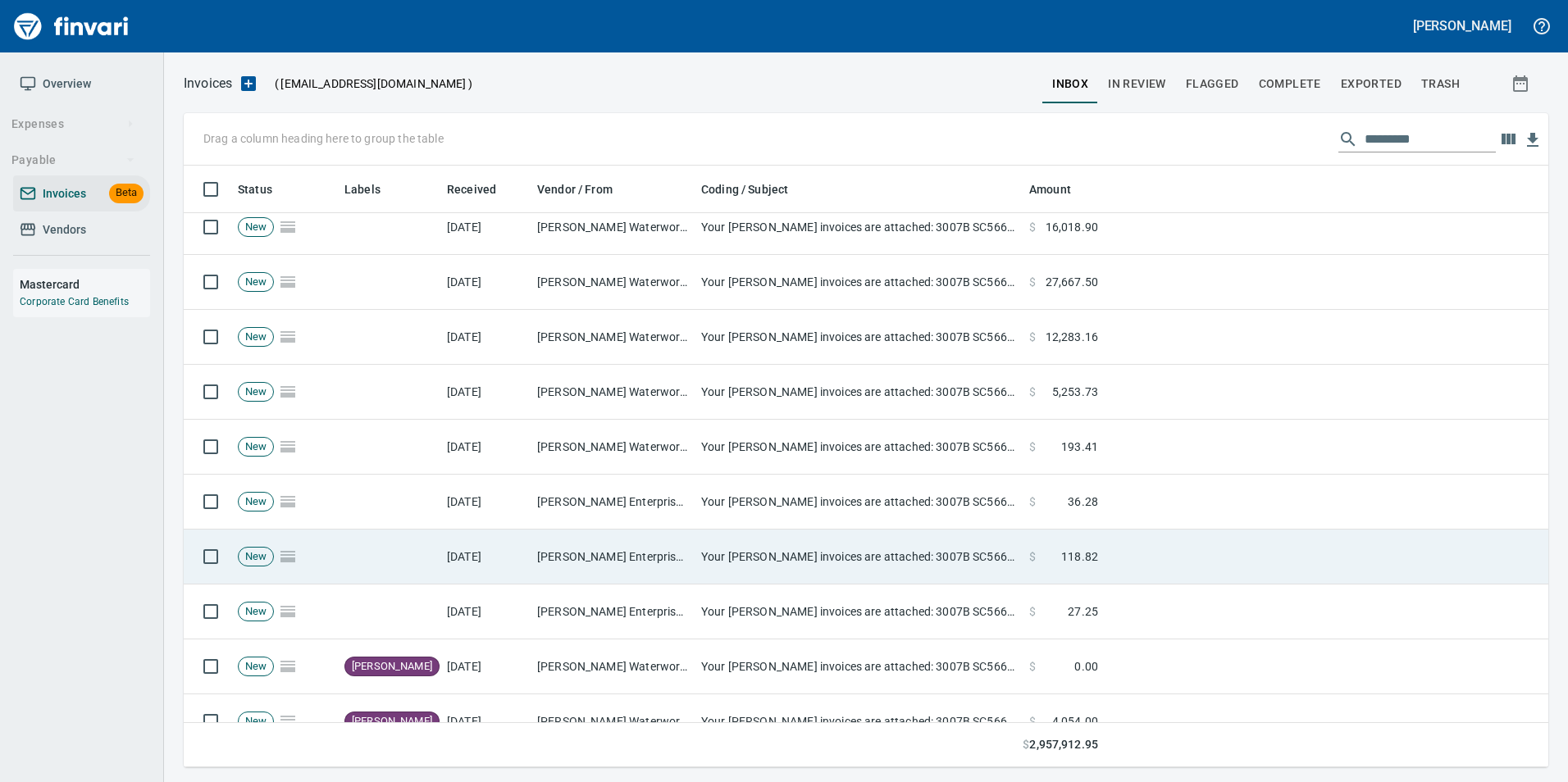
scroll to position [328, 0]
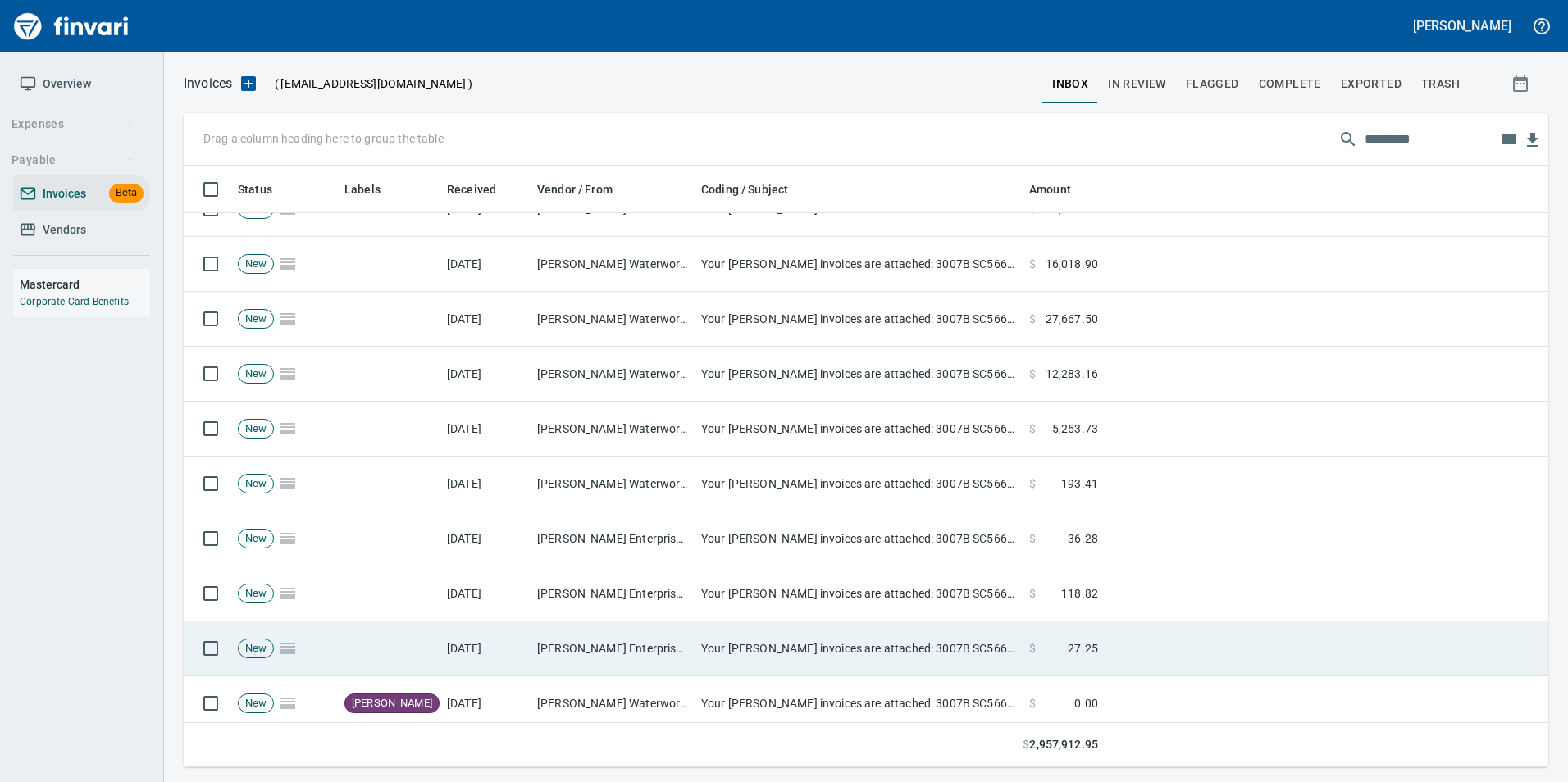
click at [528, 634] on td "[DATE]" at bounding box center [485, 649] width 90 height 55
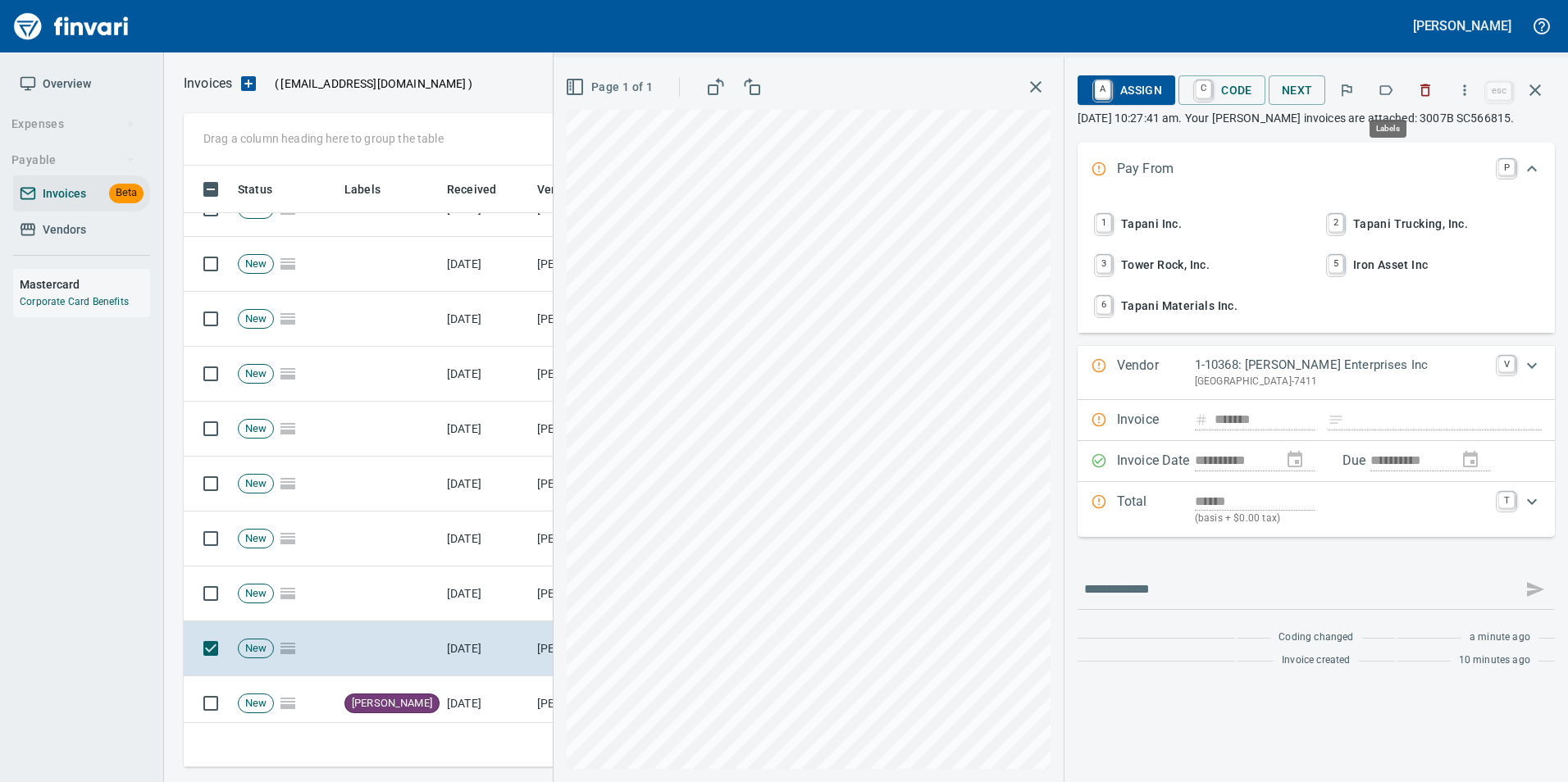
click at [1391, 89] on icon "button" at bounding box center [1386, 90] width 16 height 16
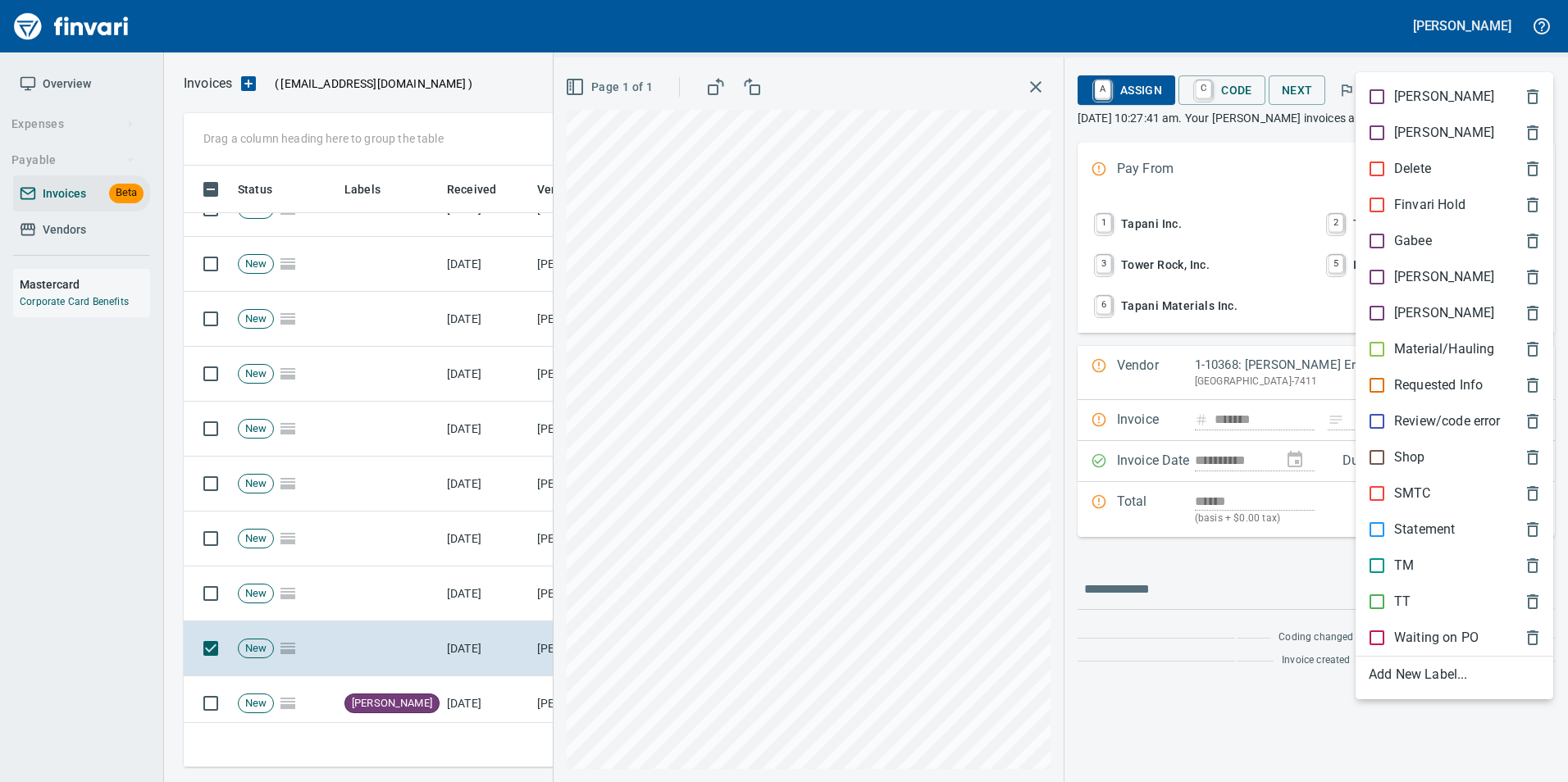
scroll to position [590, 1339]
click at [1420, 278] on p "[PERSON_NAME]" at bounding box center [1443, 278] width 100 height 20
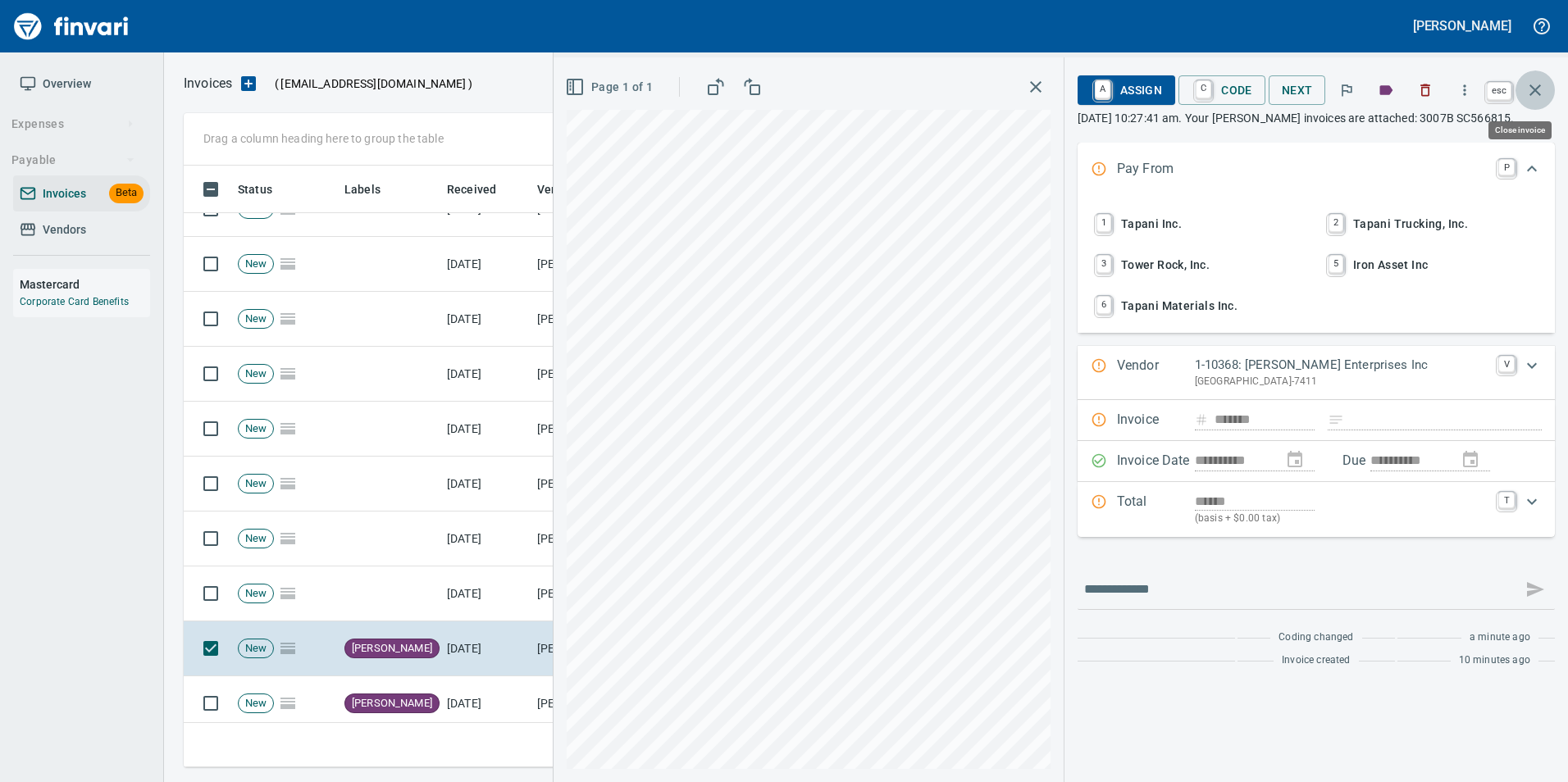
click at [1532, 85] on icon "button" at bounding box center [1535, 90] width 20 height 20
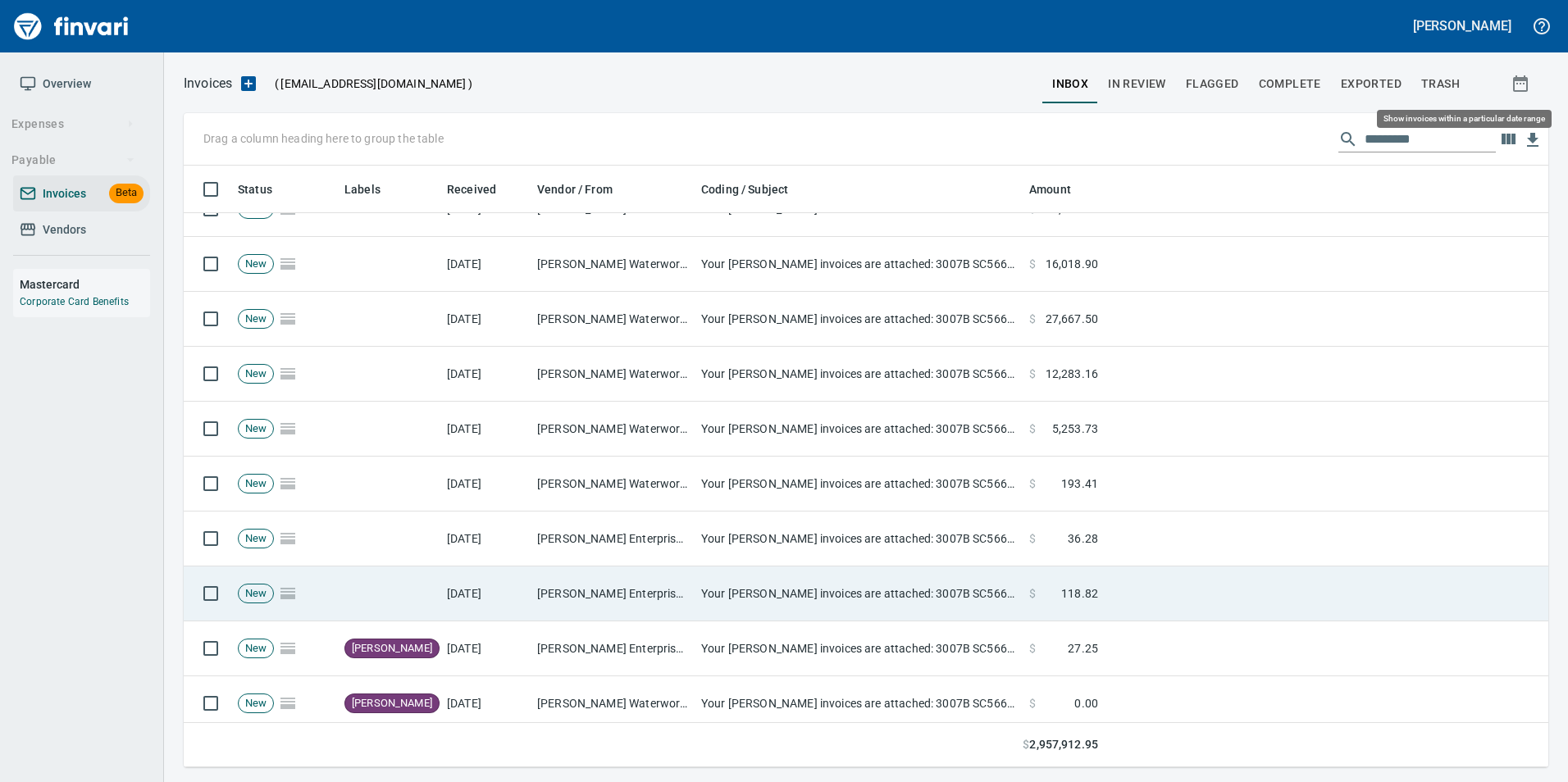
scroll to position [590, 1339]
click at [434, 589] on td at bounding box center [389, 594] width 102 height 55
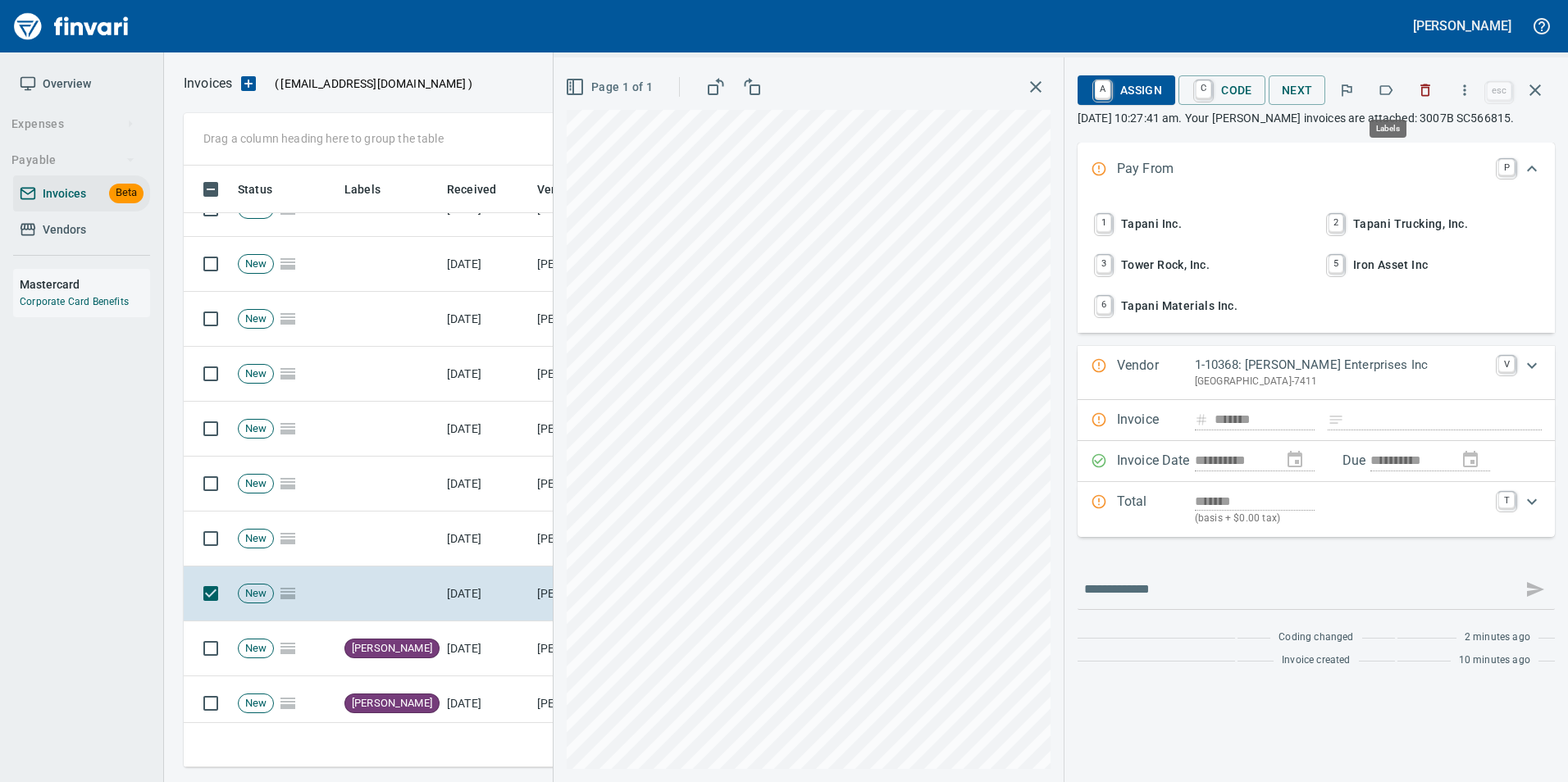
click at [1379, 96] on button "button" at bounding box center [1386, 90] width 36 height 36
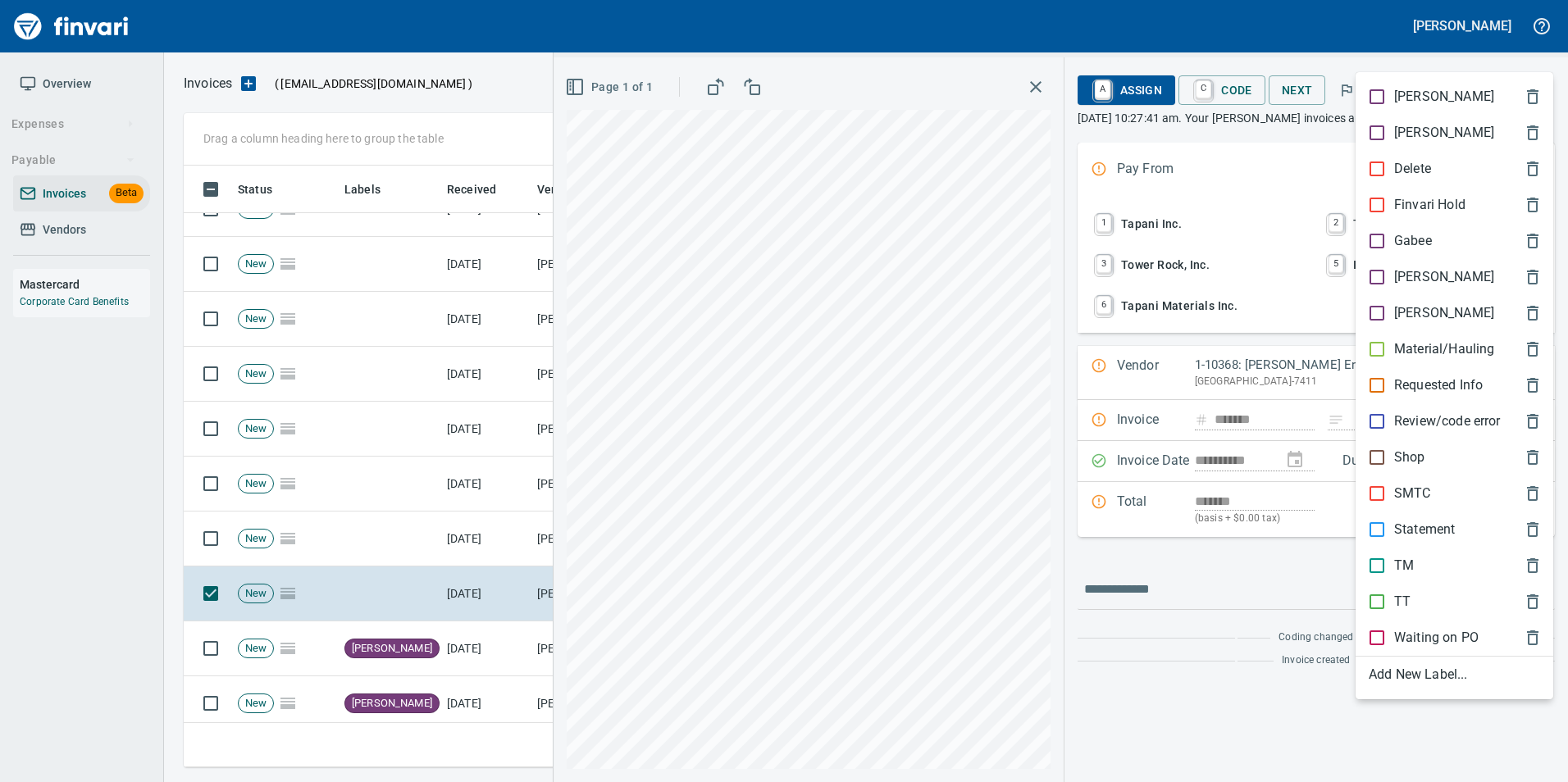
scroll to position [590, 1339]
click at [1376, 265] on div "[PERSON_NAME]" at bounding box center [1454, 277] width 197 height 36
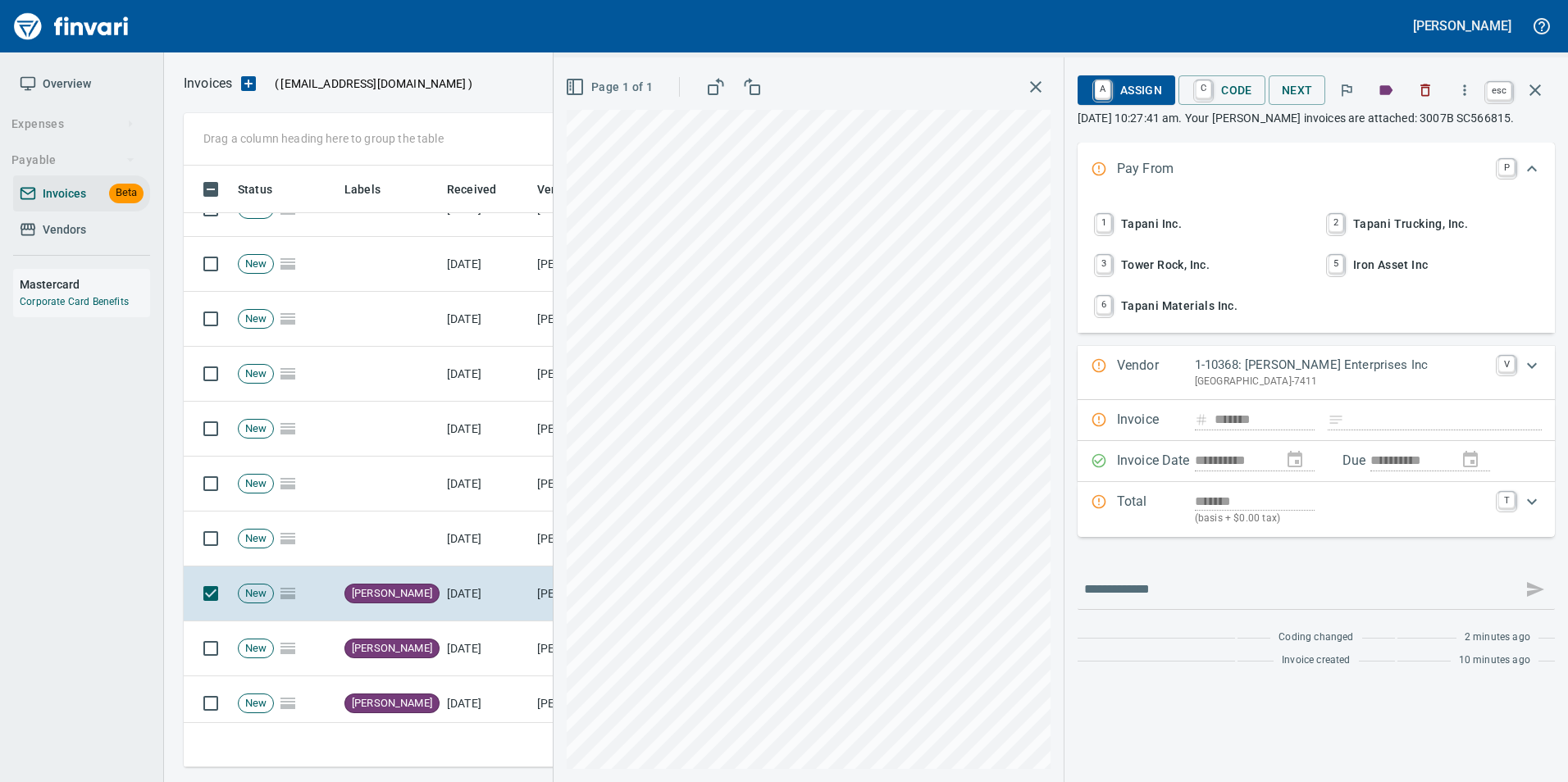
click at [1533, 93] on icon "button" at bounding box center [1535, 90] width 20 height 20
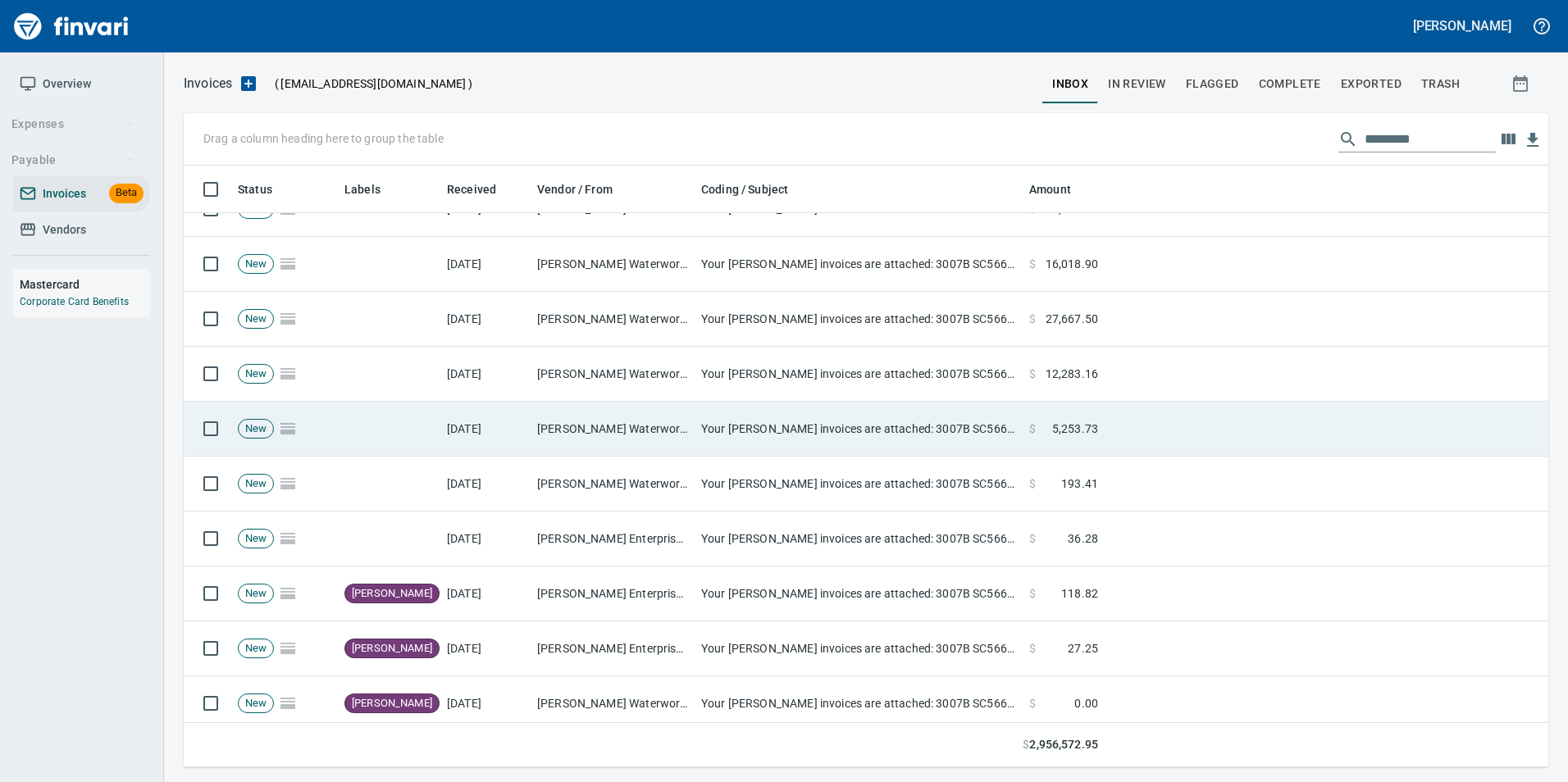
scroll to position [590, 1339]
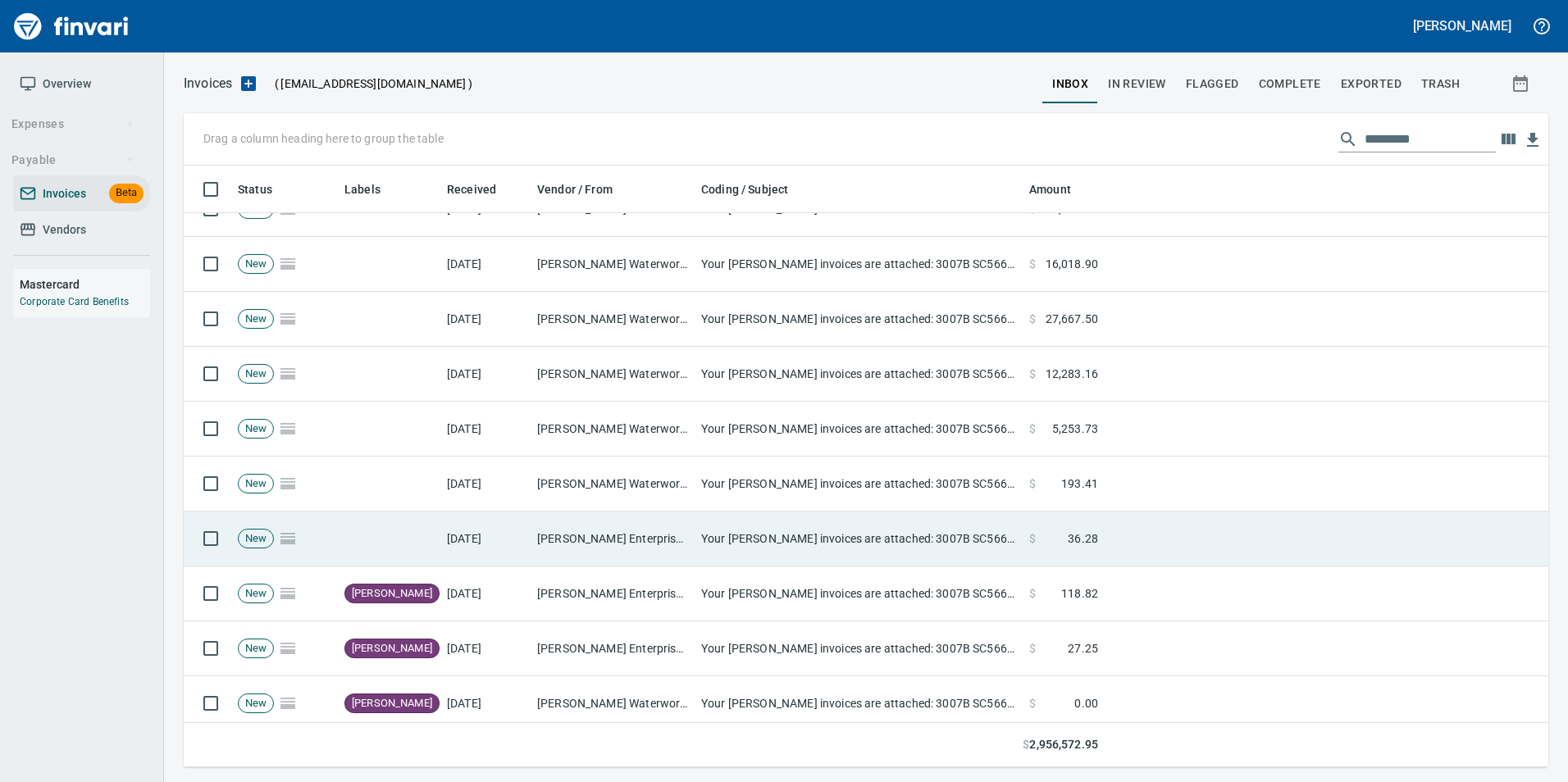
click at [698, 543] on td "Your [PERSON_NAME] invoices are attached: 3007B SC566815" at bounding box center [858, 539] width 328 height 55
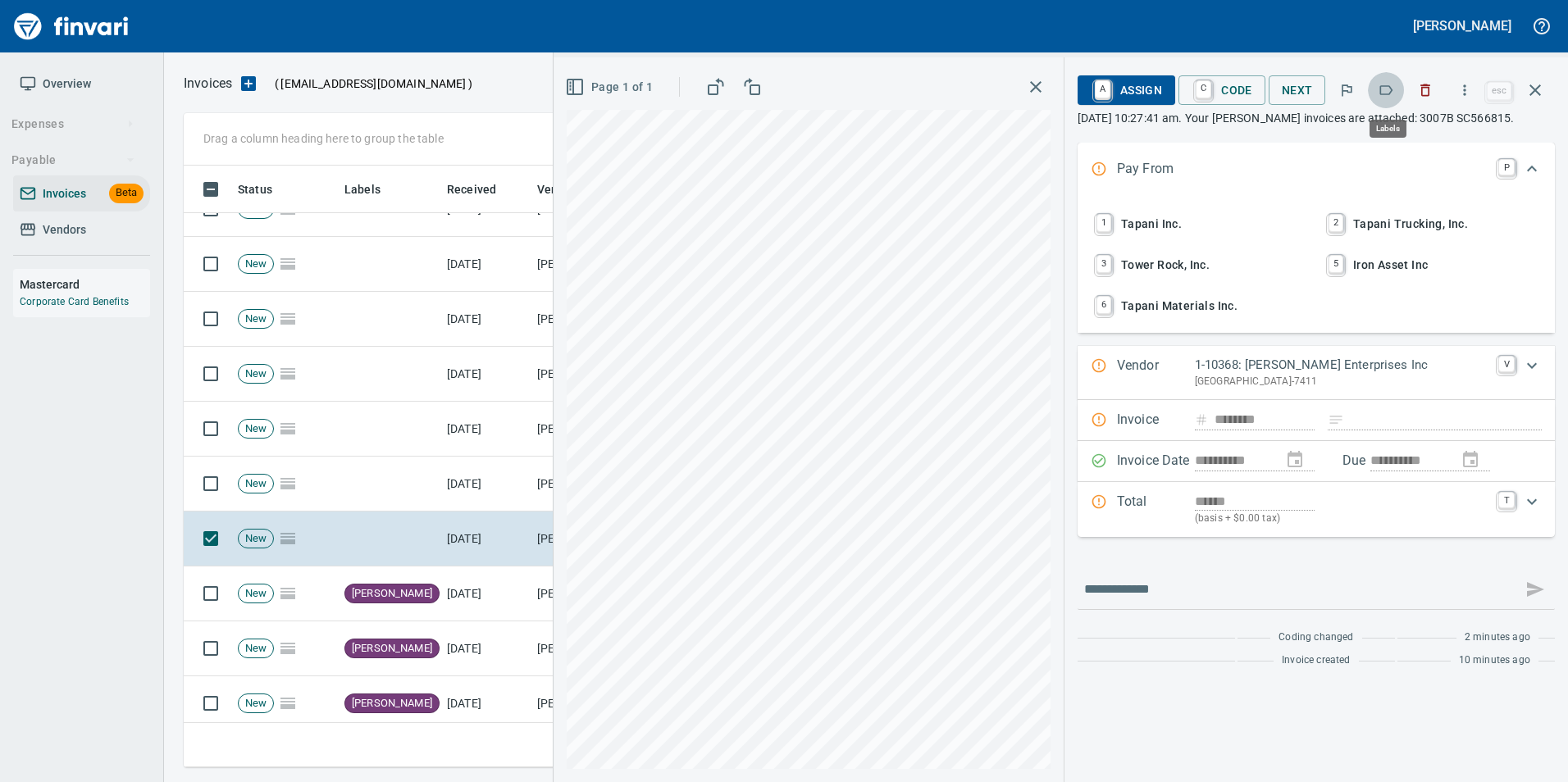
click at [1385, 93] on icon "button" at bounding box center [1386, 90] width 16 height 16
click at [1545, 101] on button "button" at bounding box center [1535, 90] width 39 height 39
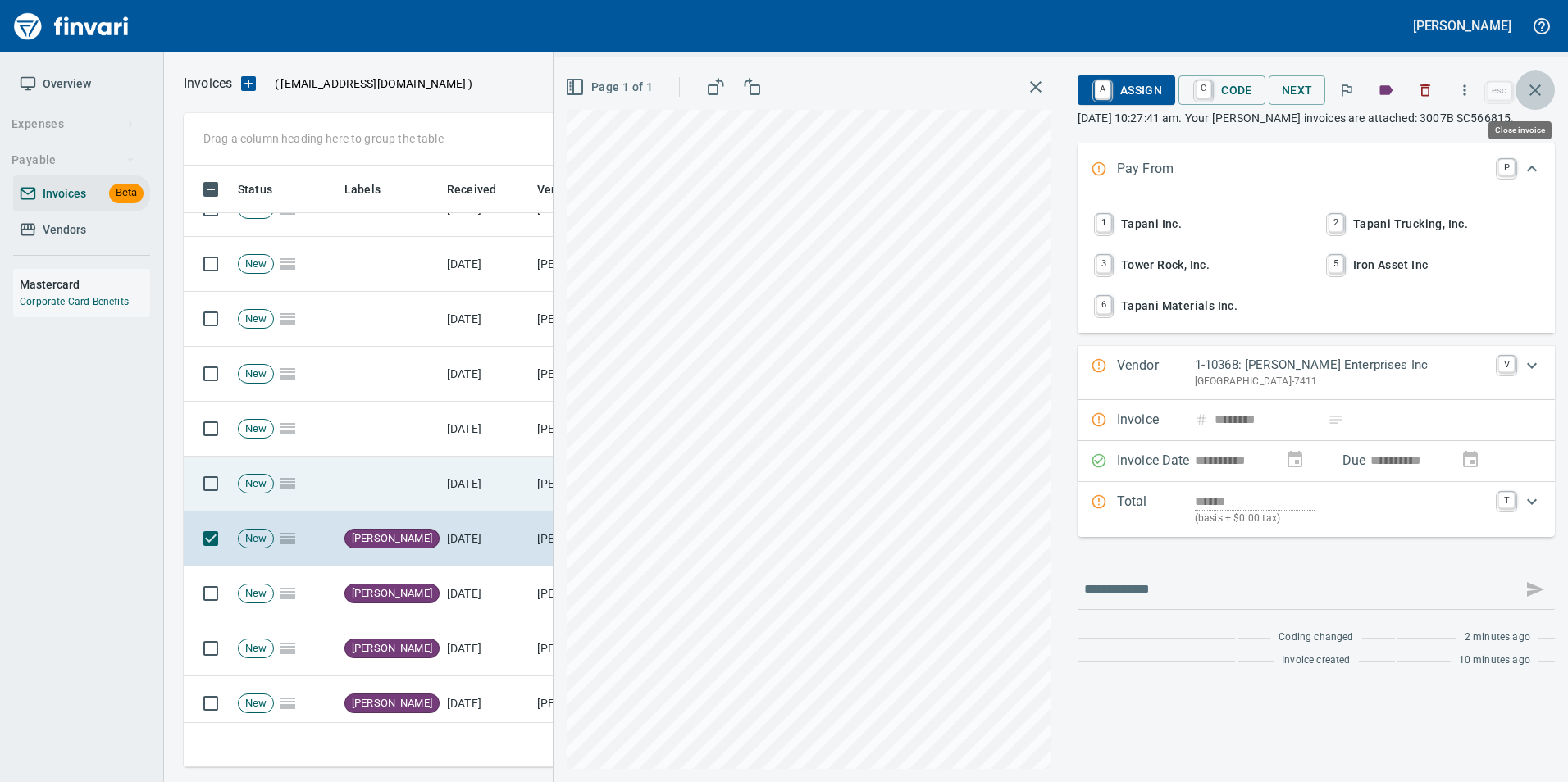
scroll to position [590, 1339]
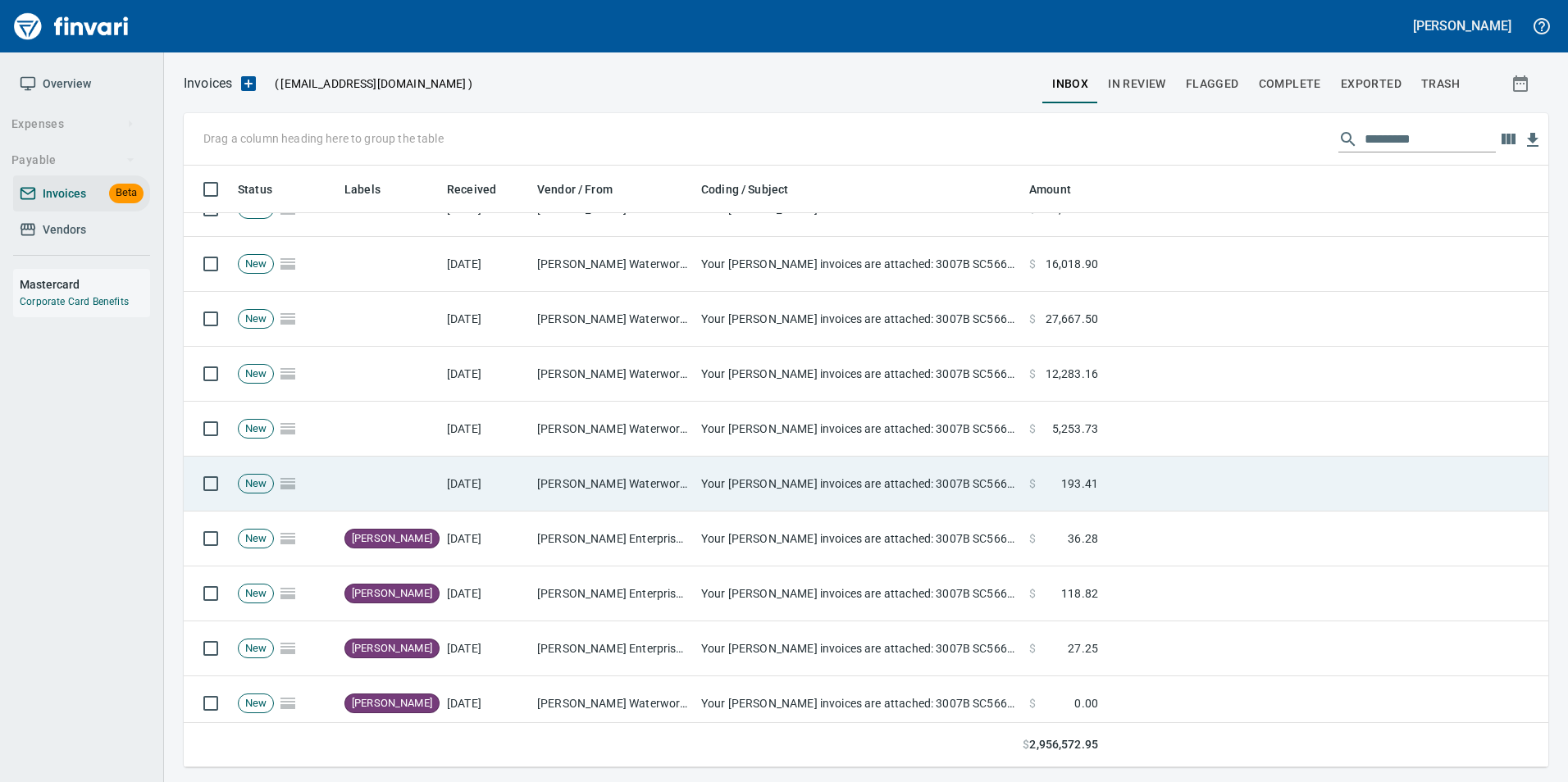
click at [561, 478] on td "Ferguson Waterworks <ferguson@billtrust.com>" at bounding box center [612, 484] width 164 height 55
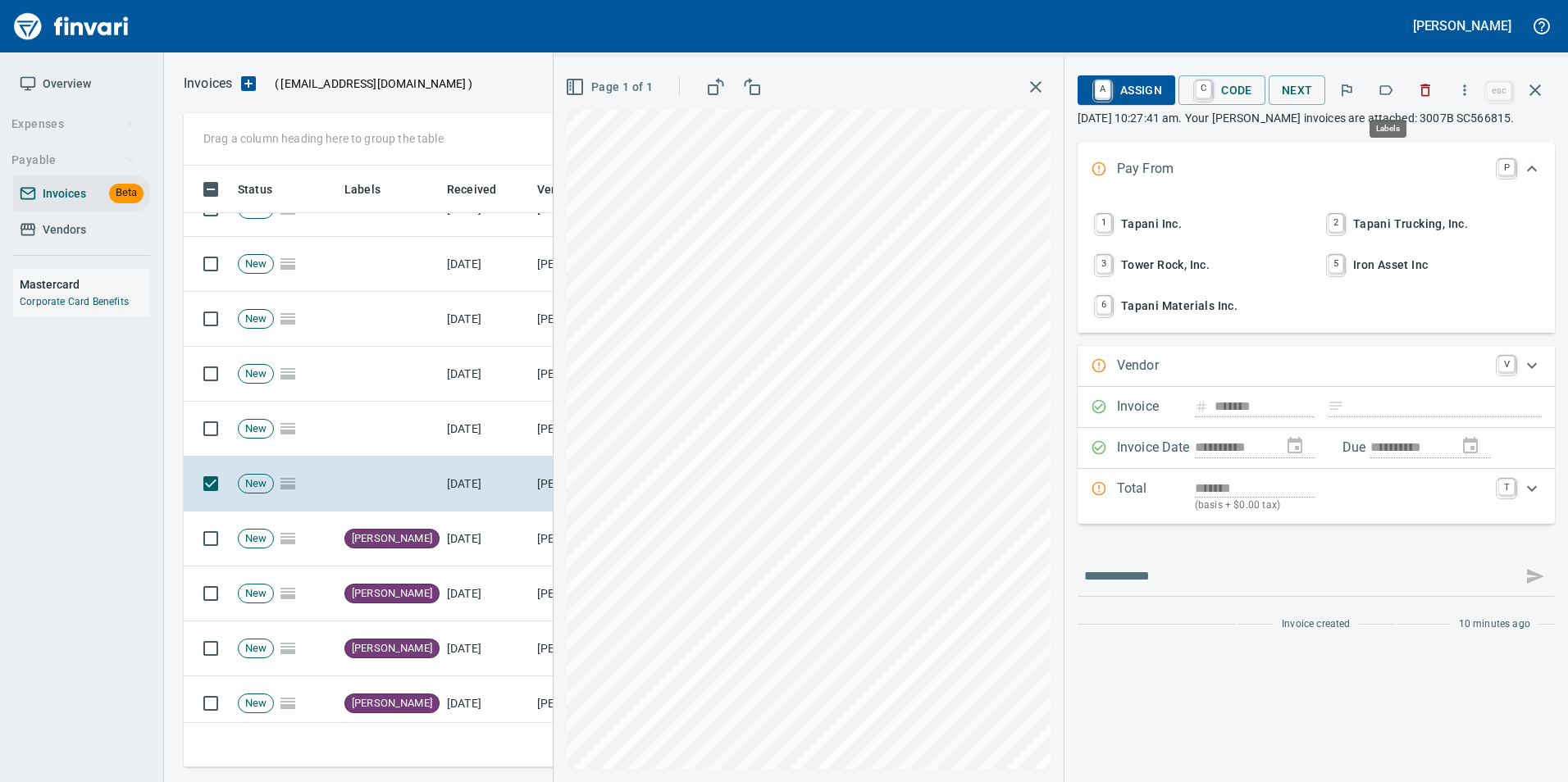
click at [1383, 84] on icon "button" at bounding box center [1386, 90] width 16 height 16
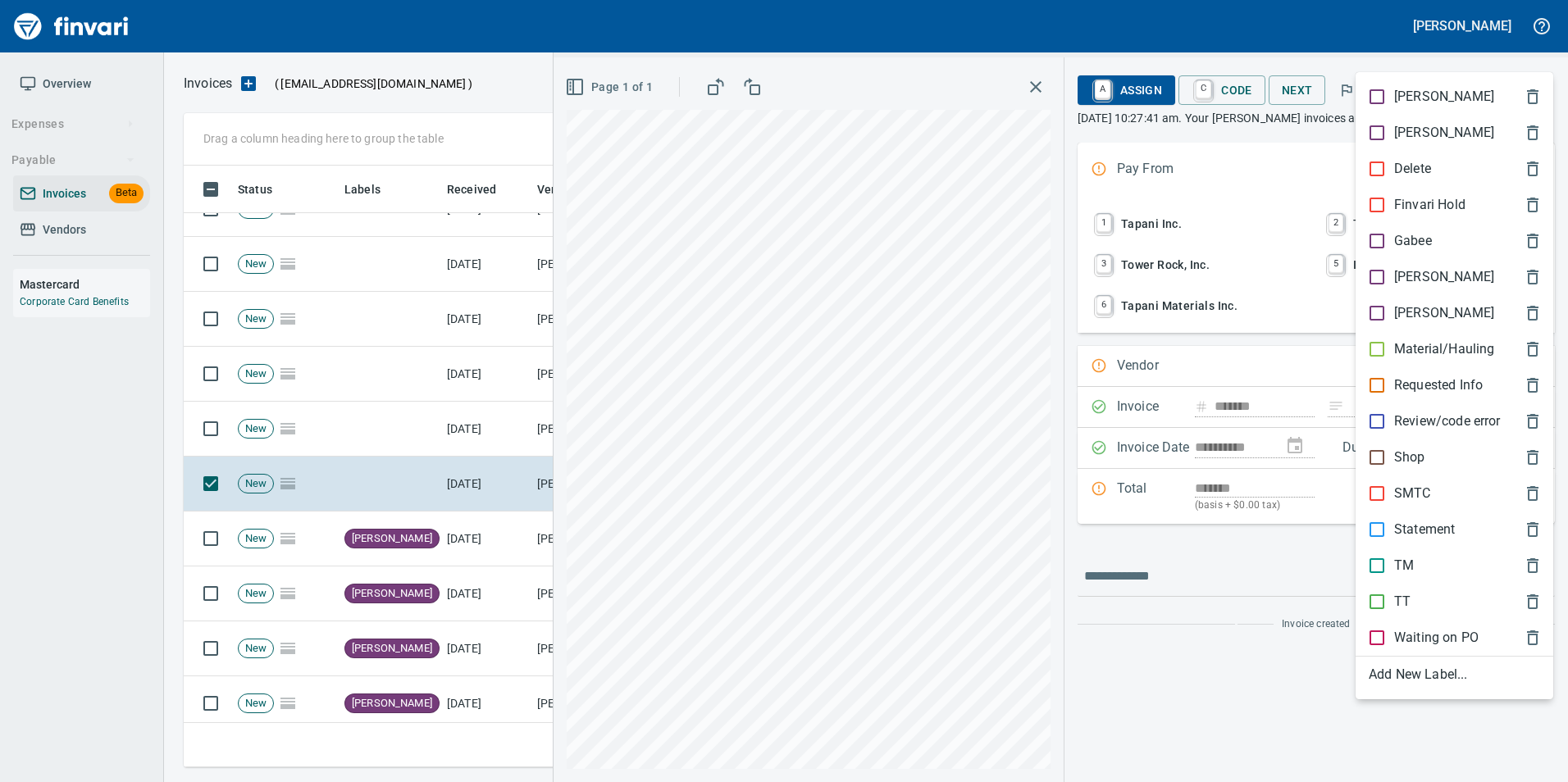
click at [1416, 271] on p "[PERSON_NAME]" at bounding box center [1443, 278] width 100 height 20
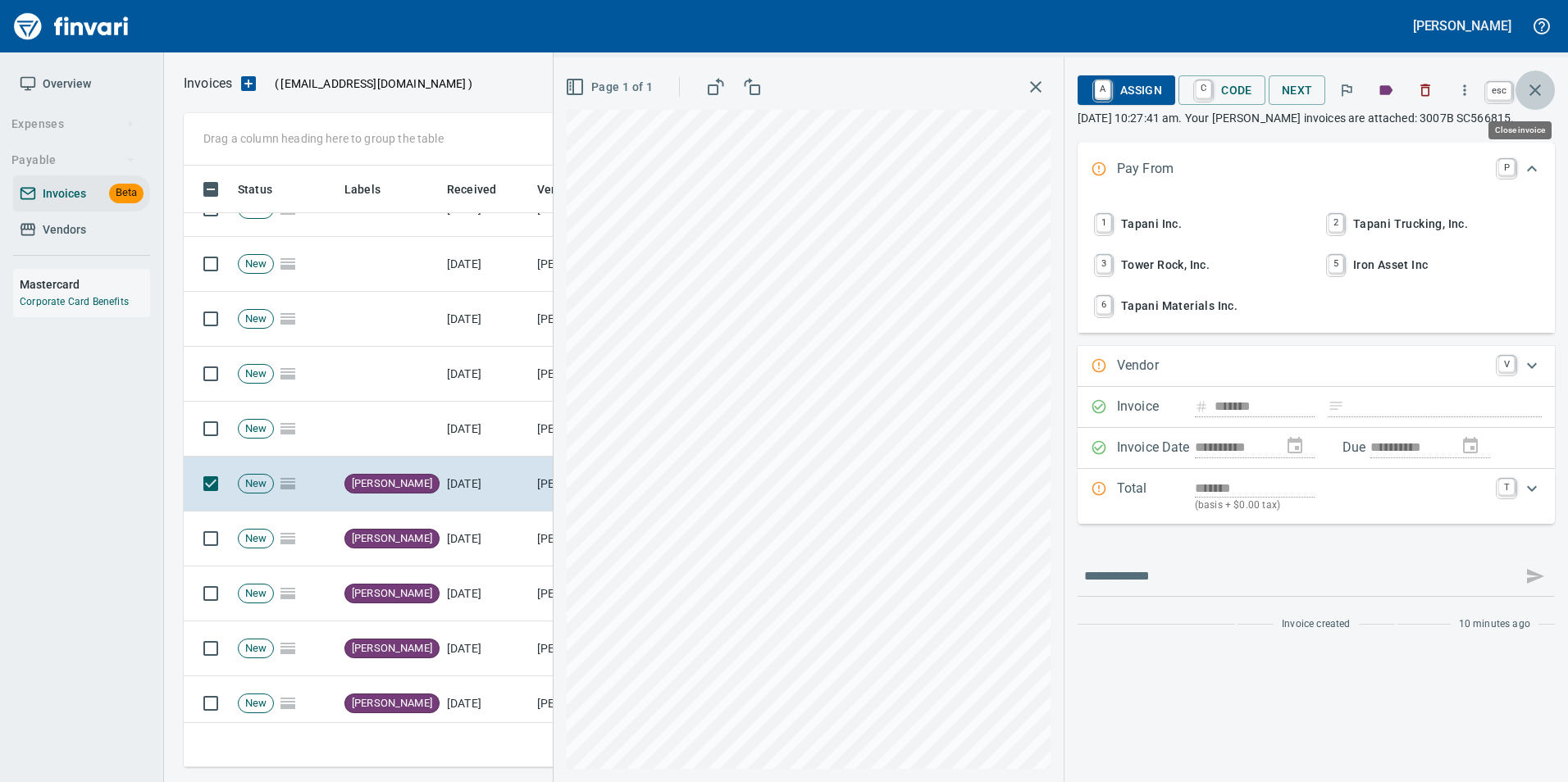
click at [1542, 88] on icon "button" at bounding box center [1535, 90] width 20 height 20
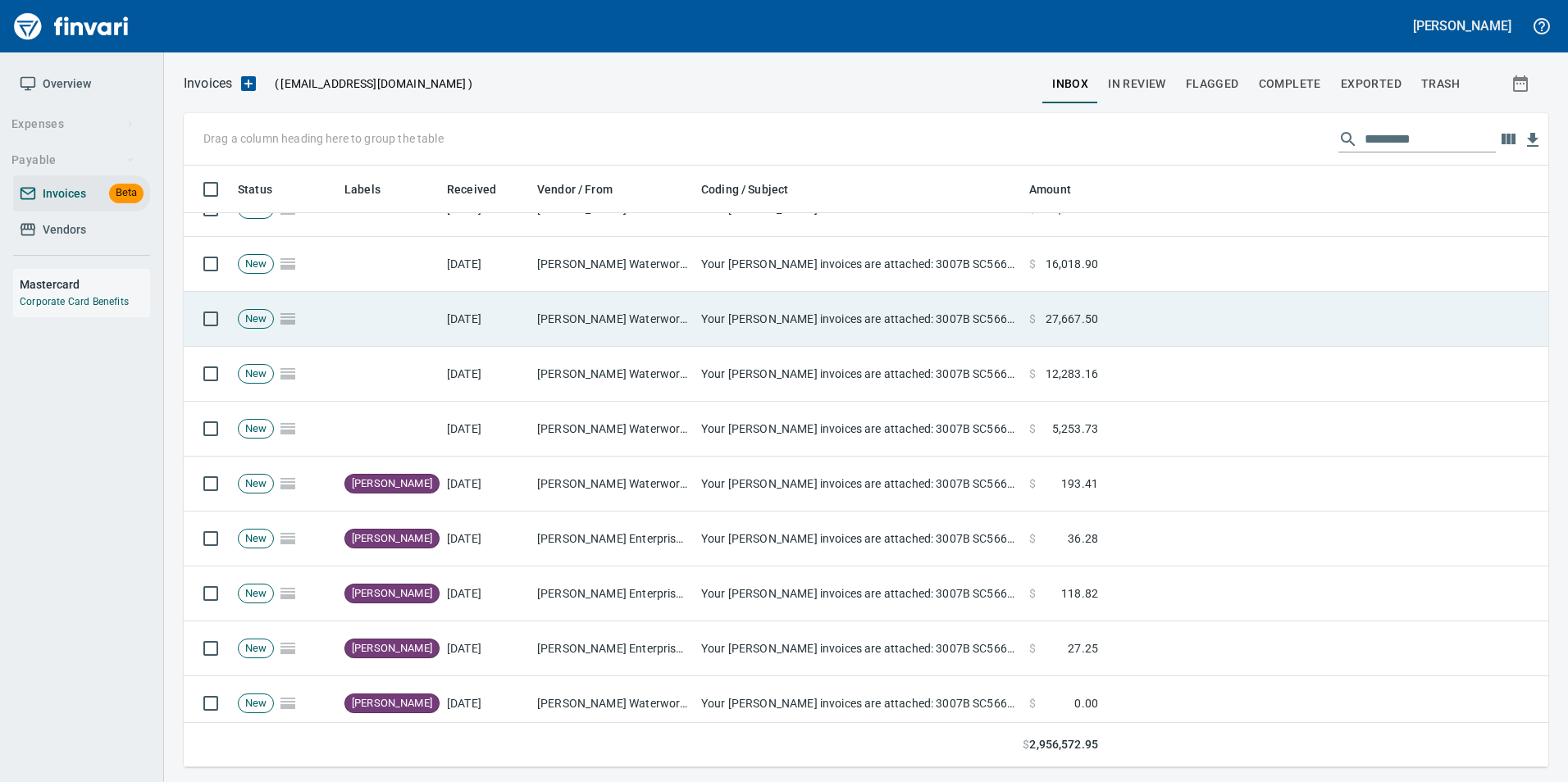
scroll to position [590, 1339]
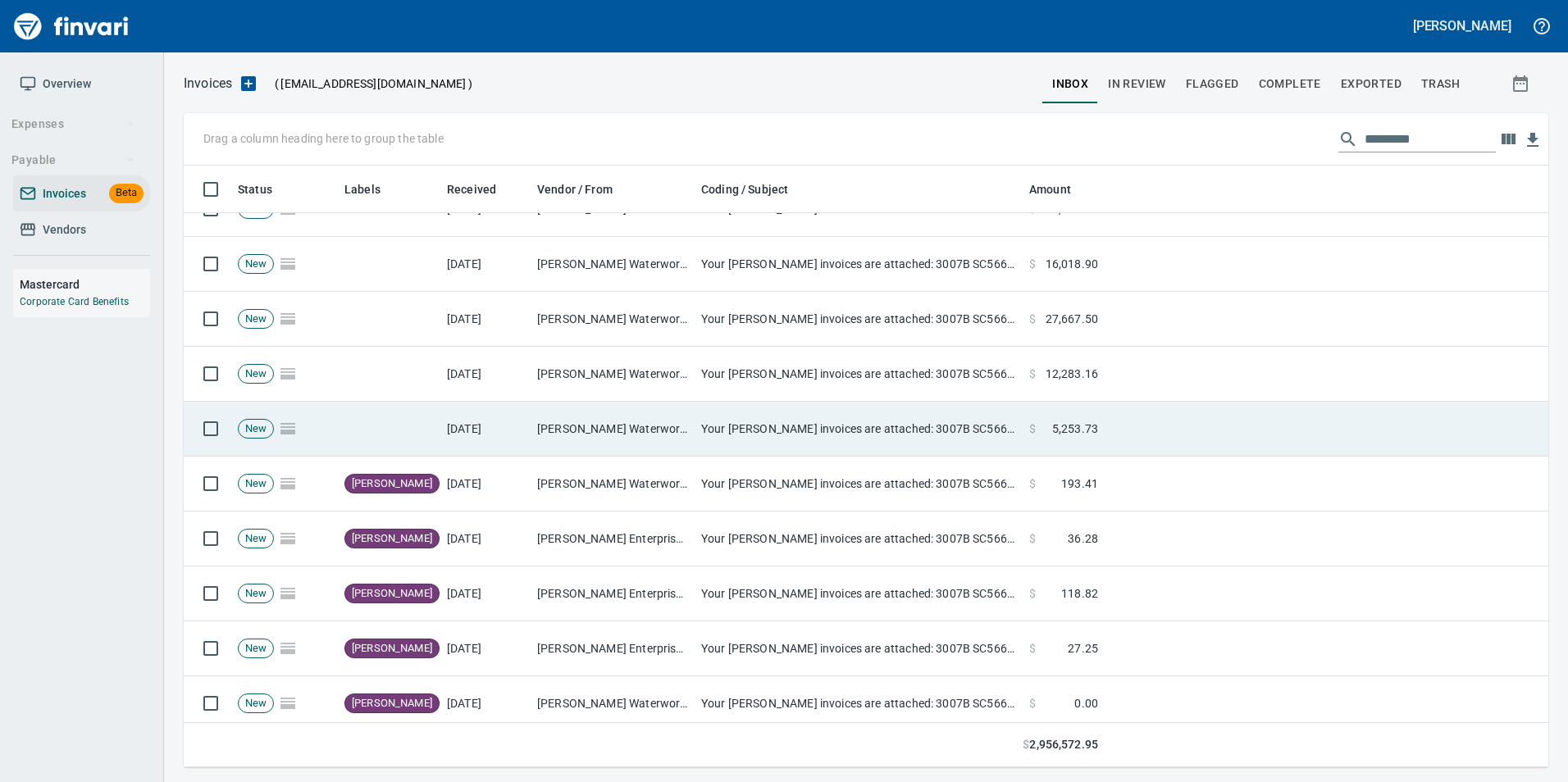
click at [448, 435] on td "[DATE]" at bounding box center [485, 430] width 90 height 55
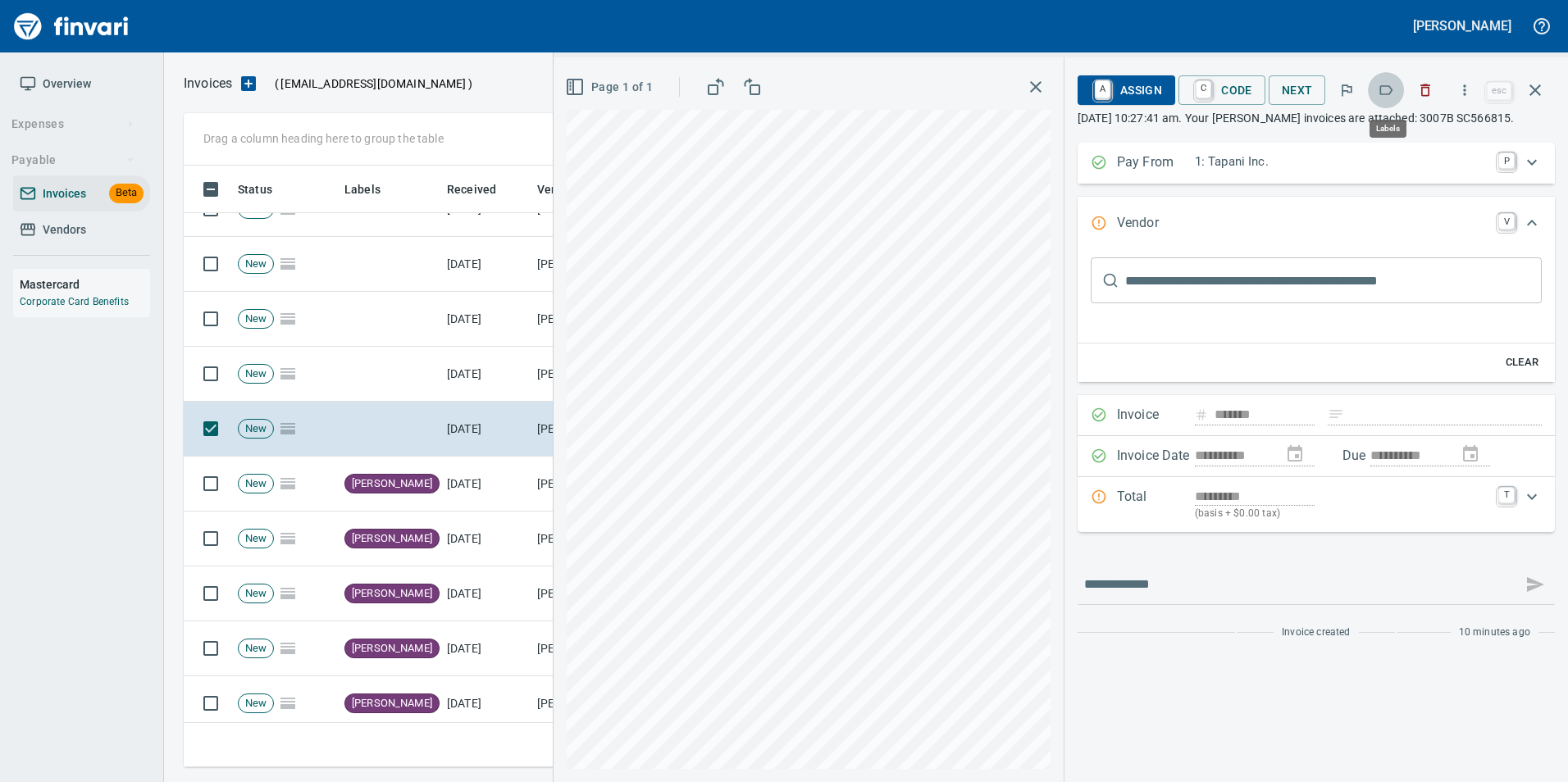
click at [1389, 93] on icon "button" at bounding box center [1386, 90] width 16 height 16
click at [1536, 93] on icon "button" at bounding box center [1535, 90] width 20 height 20
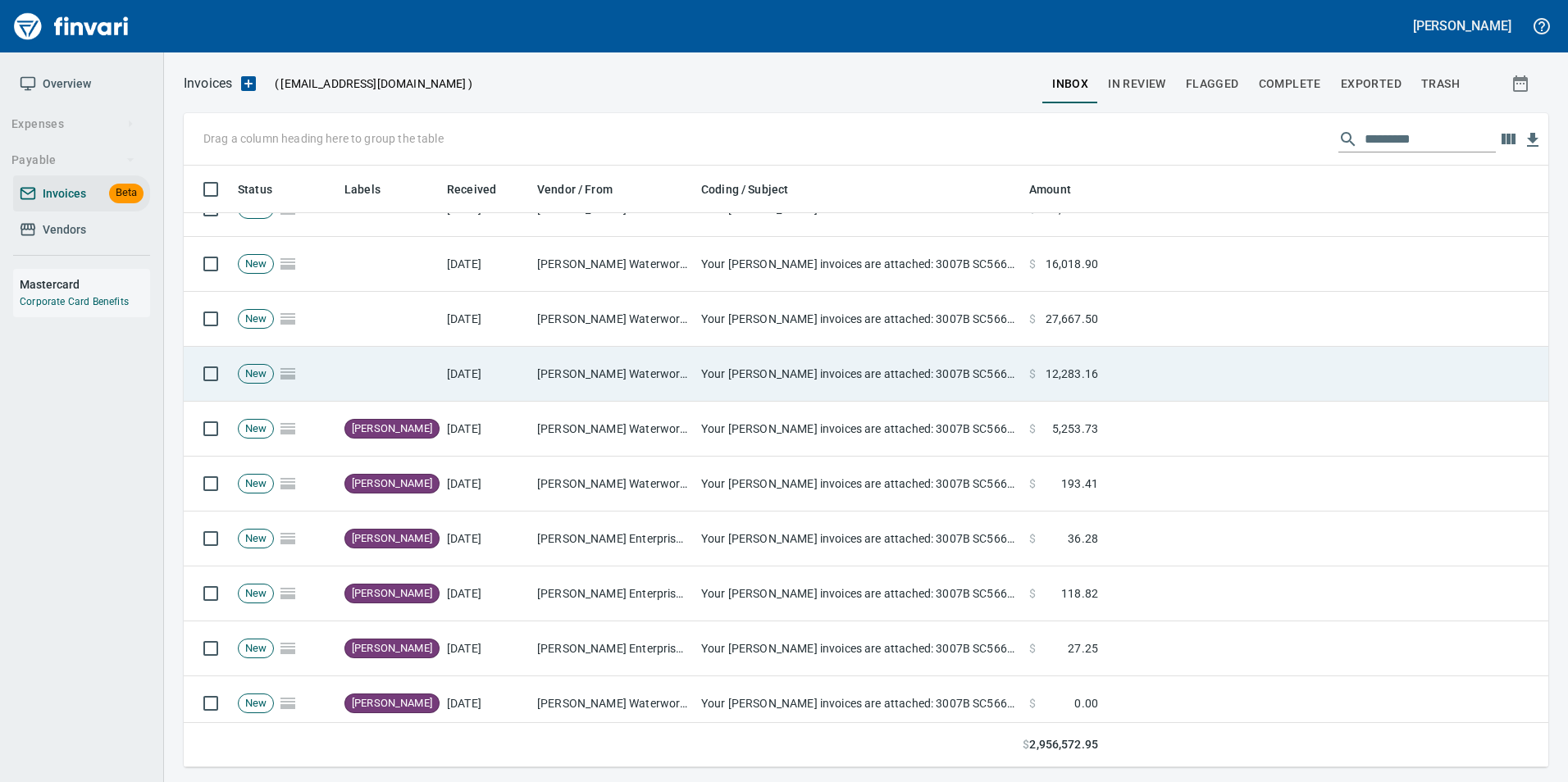
click at [686, 391] on td "Ferguson Waterworks <ferguson@billtrust.com>" at bounding box center [612, 375] width 164 height 55
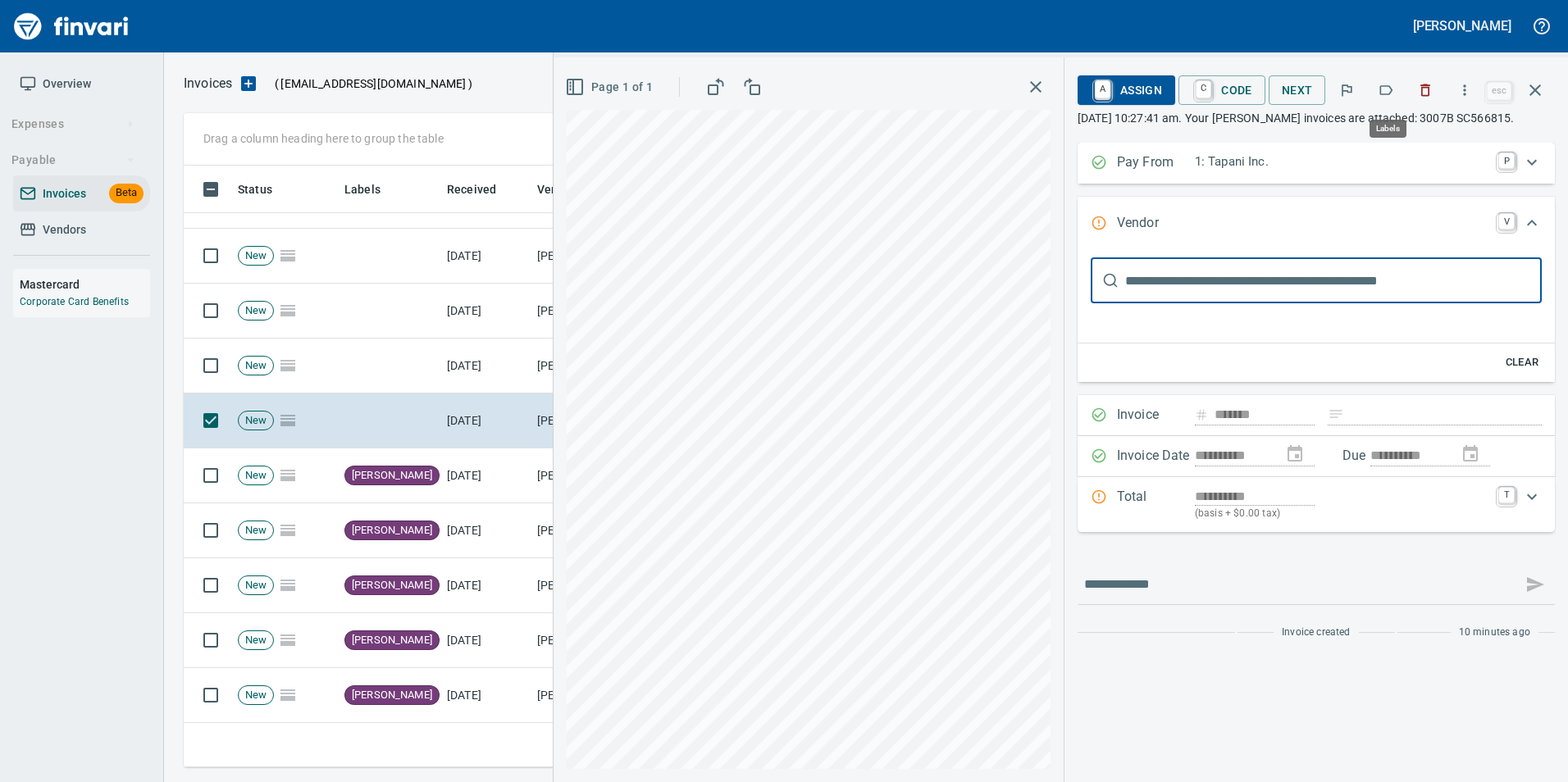
click at [1394, 86] on icon "button" at bounding box center [1386, 90] width 16 height 16
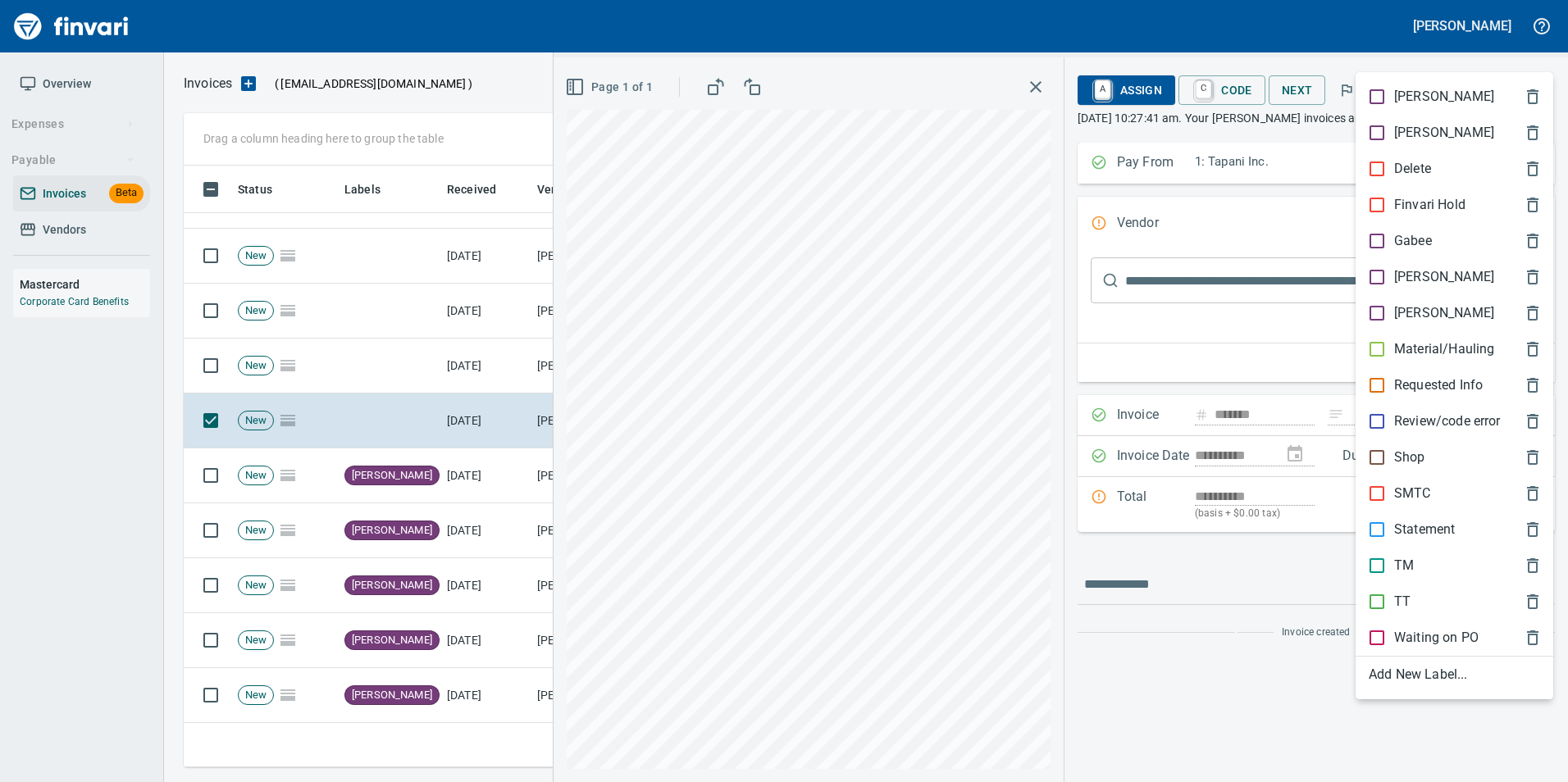
scroll to position [590, 1339]
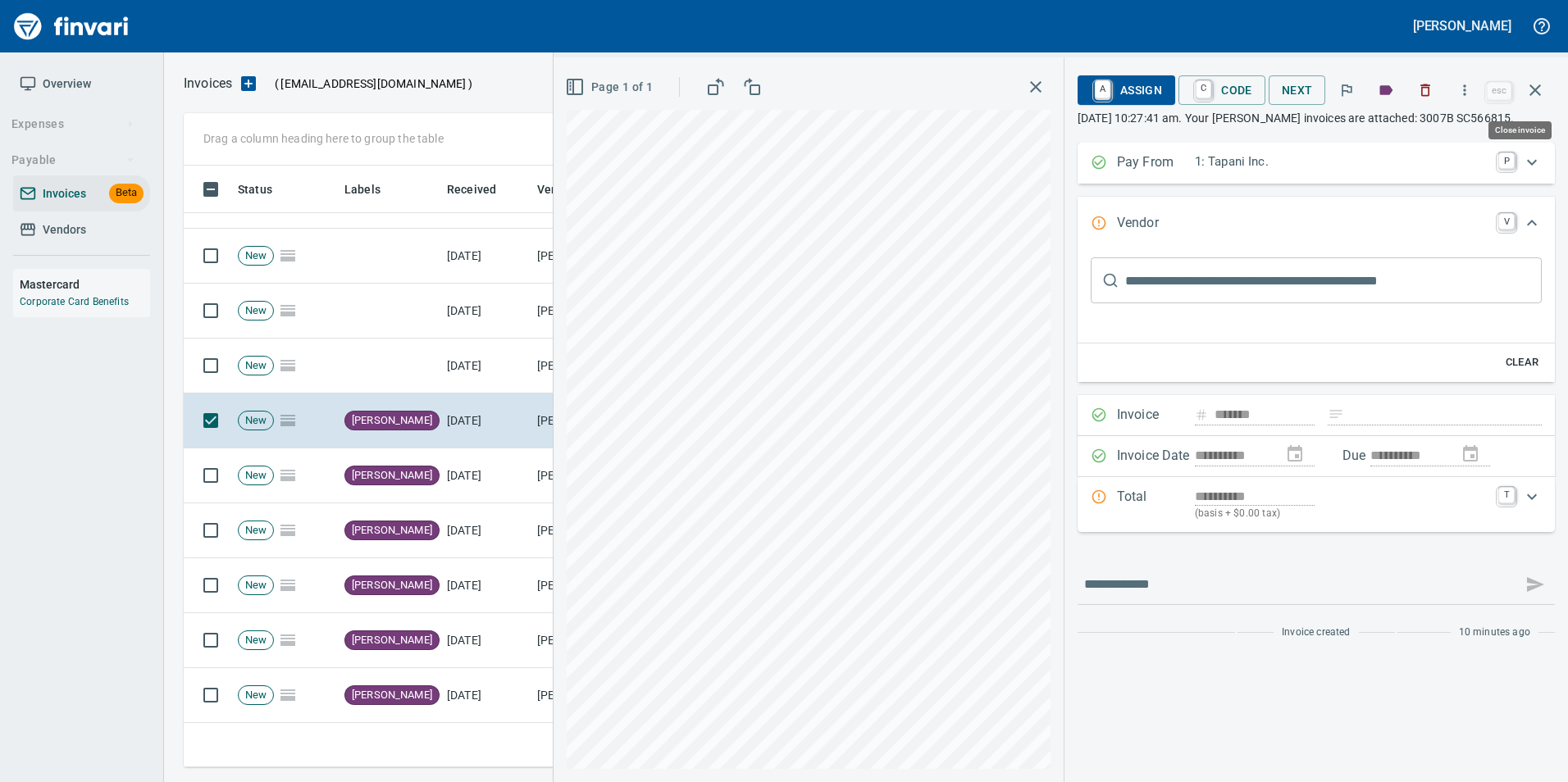
click at [1533, 93] on icon "button" at bounding box center [1534, 90] width 12 height 12
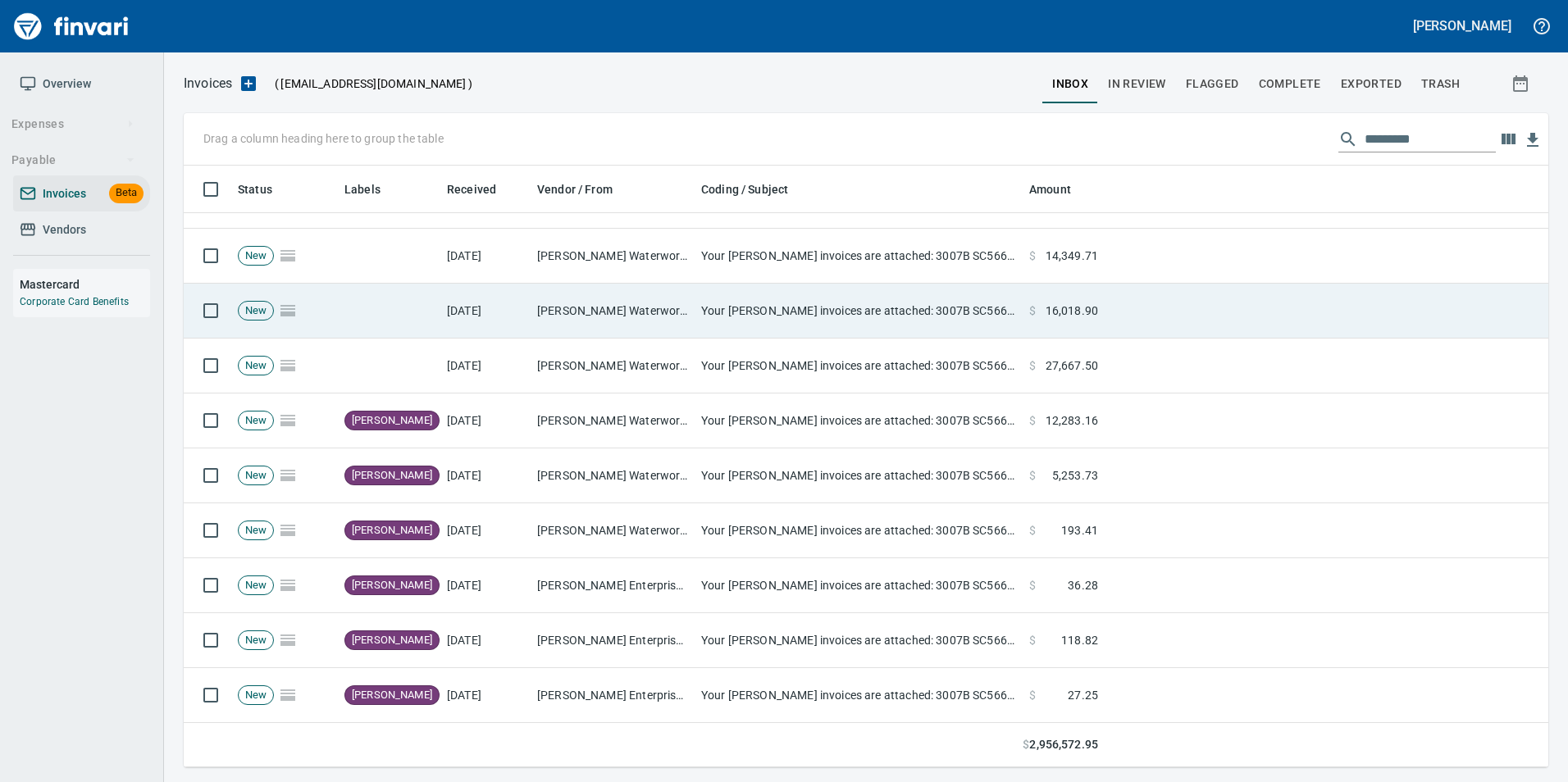
scroll to position [590, 1339]
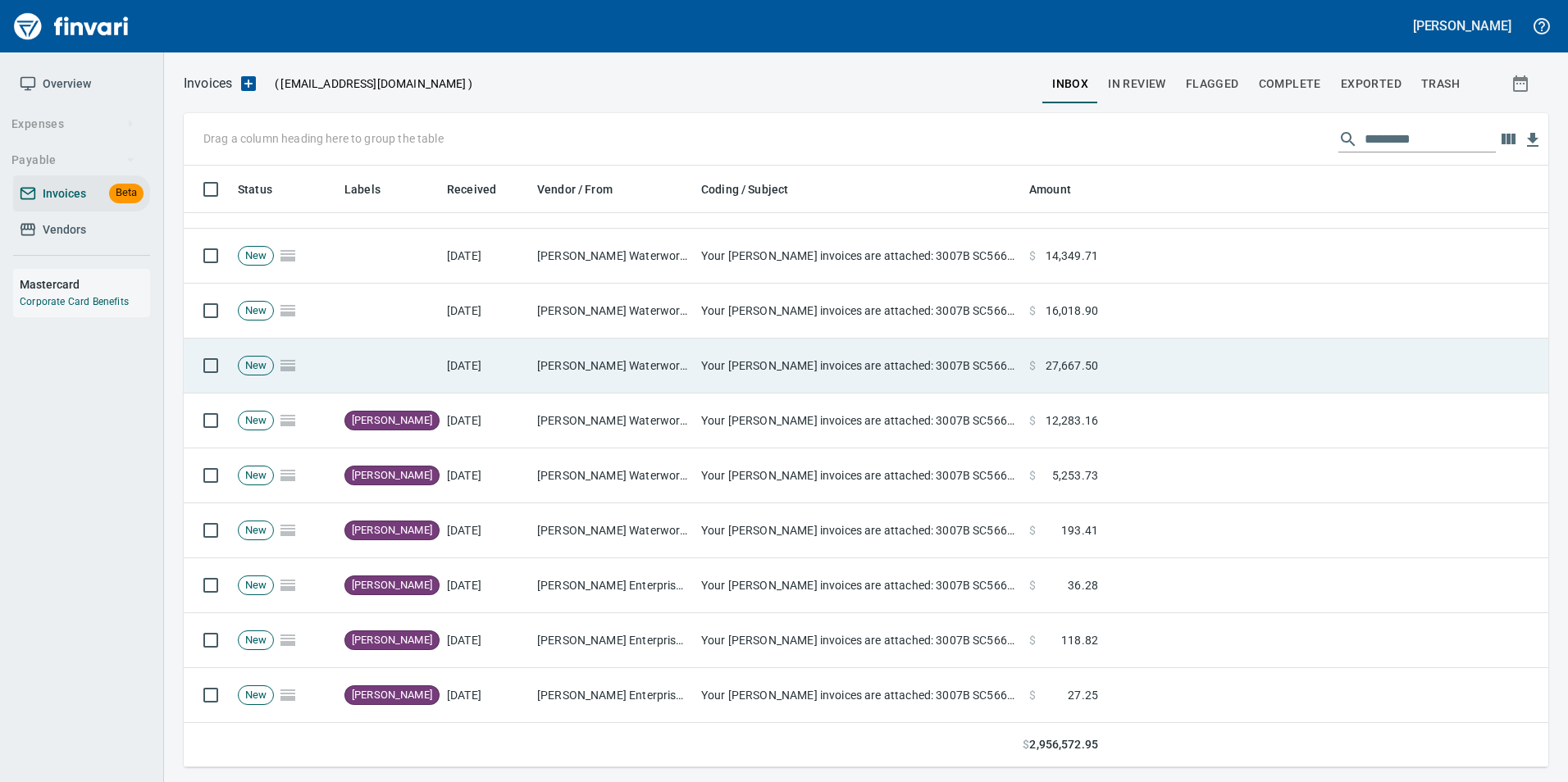
click at [828, 362] on td "Your [PERSON_NAME] invoices are attached: 3007B SC566815" at bounding box center [858, 367] width 328 height 55
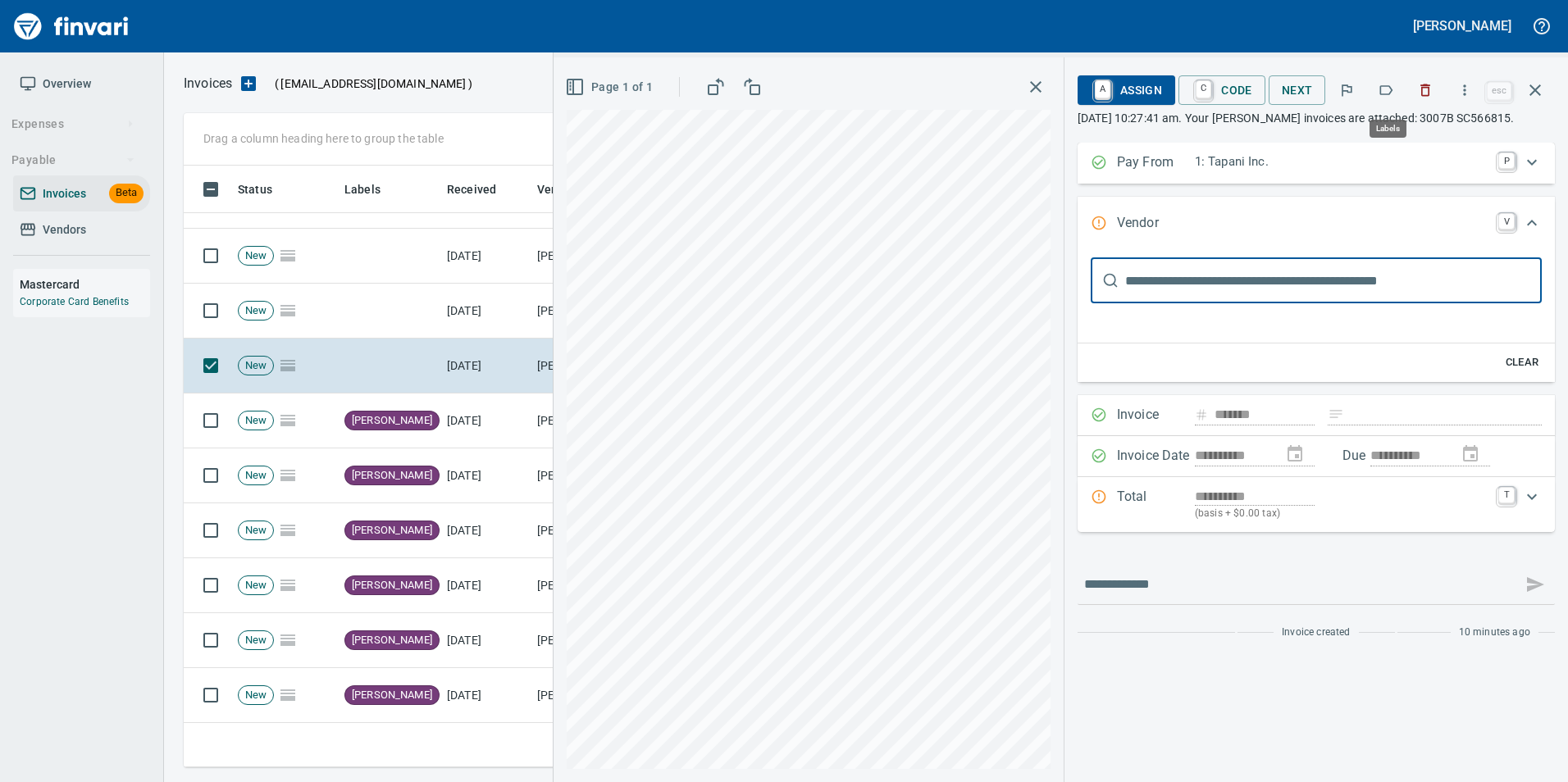
click at [1400, 84] on button "button" at bounding box center [1386, 90] width 36 height 36
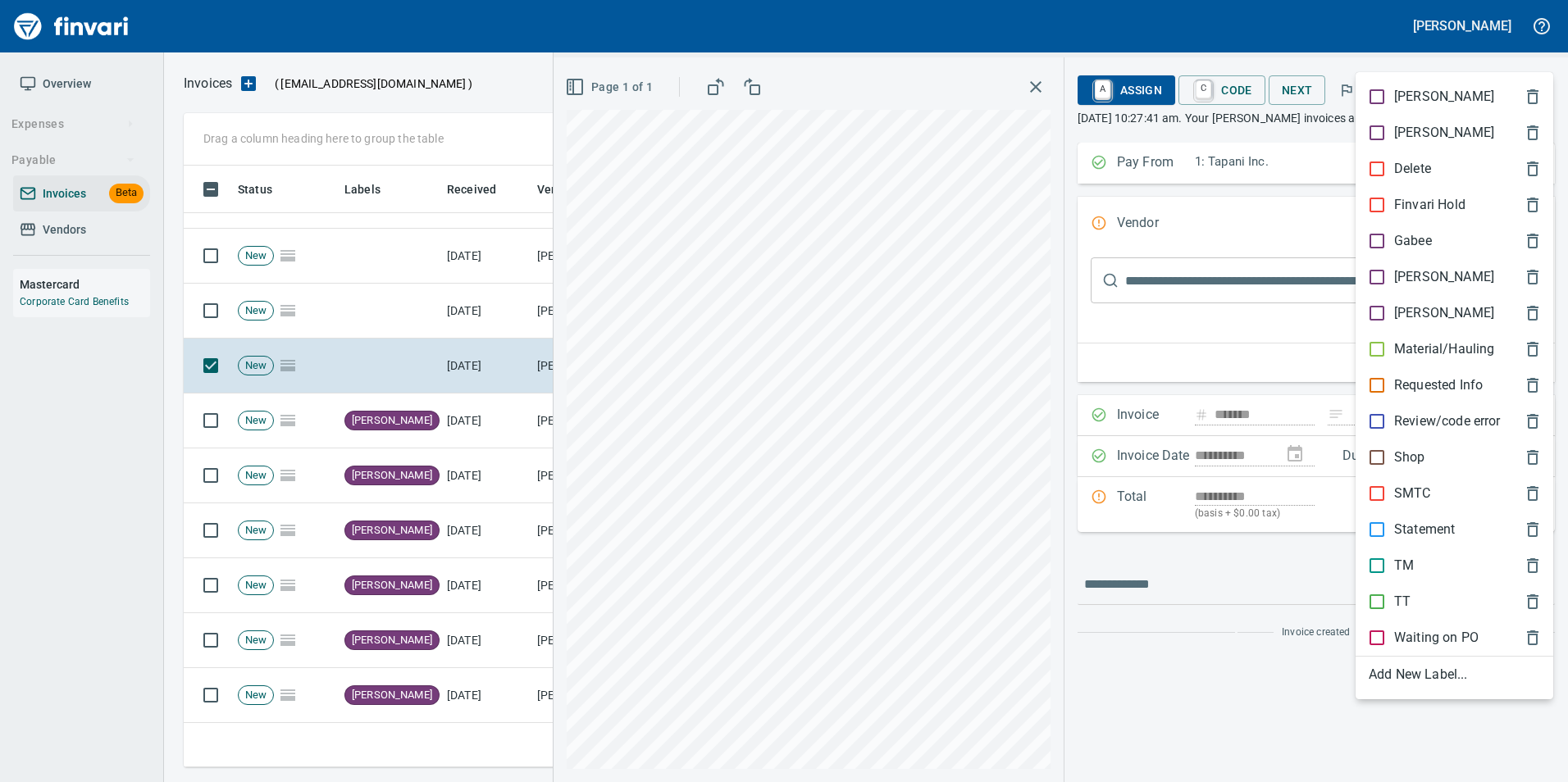
scroll to position [590, 1339]
click at [1419, 284] on p "[PERSON_NAME]" at bounding box center [1443, 278] width 100 height 20
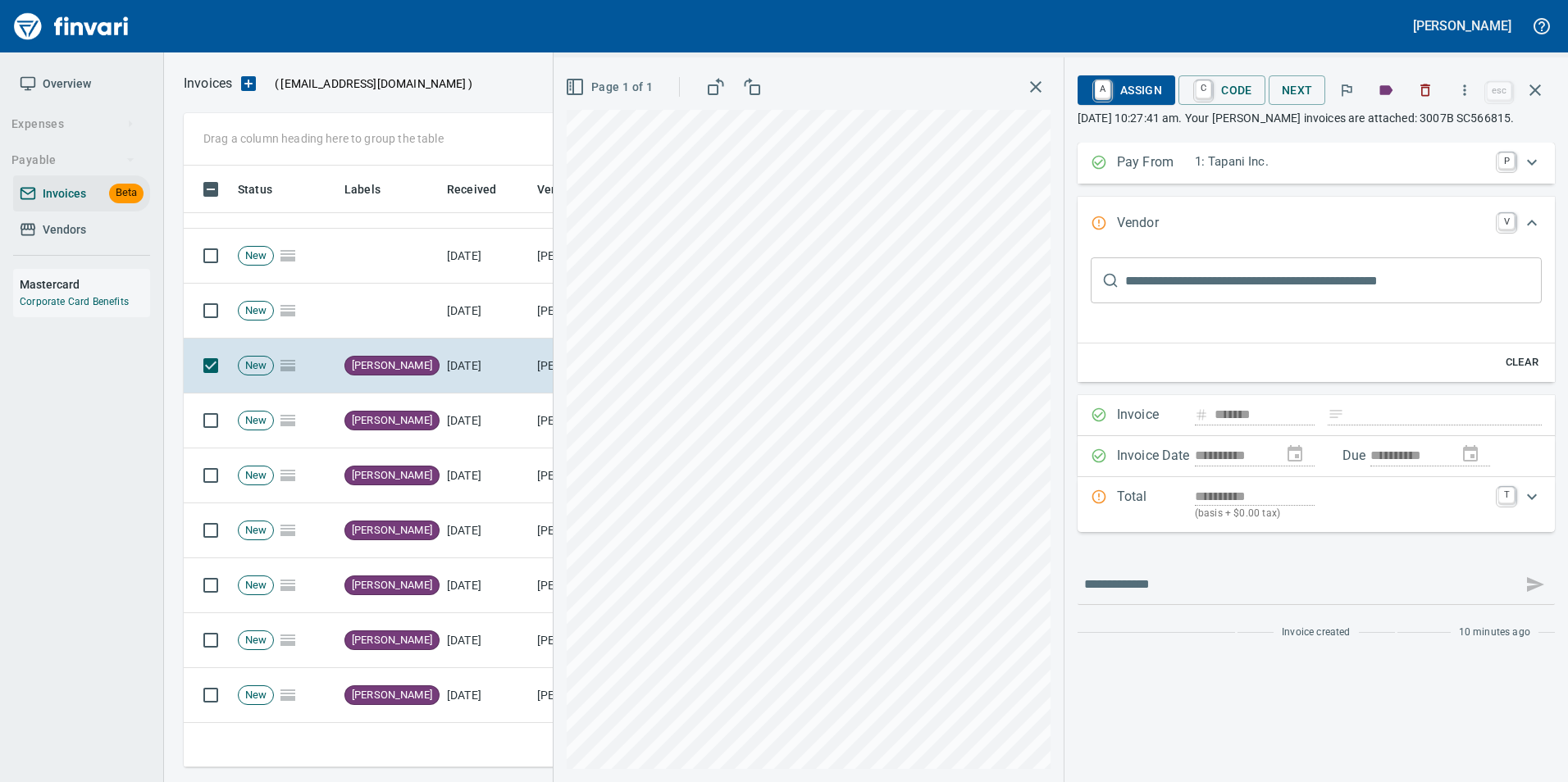
click at [1532, 85] on icon "button" at bounding box center [1535, 90] width 20 height 20
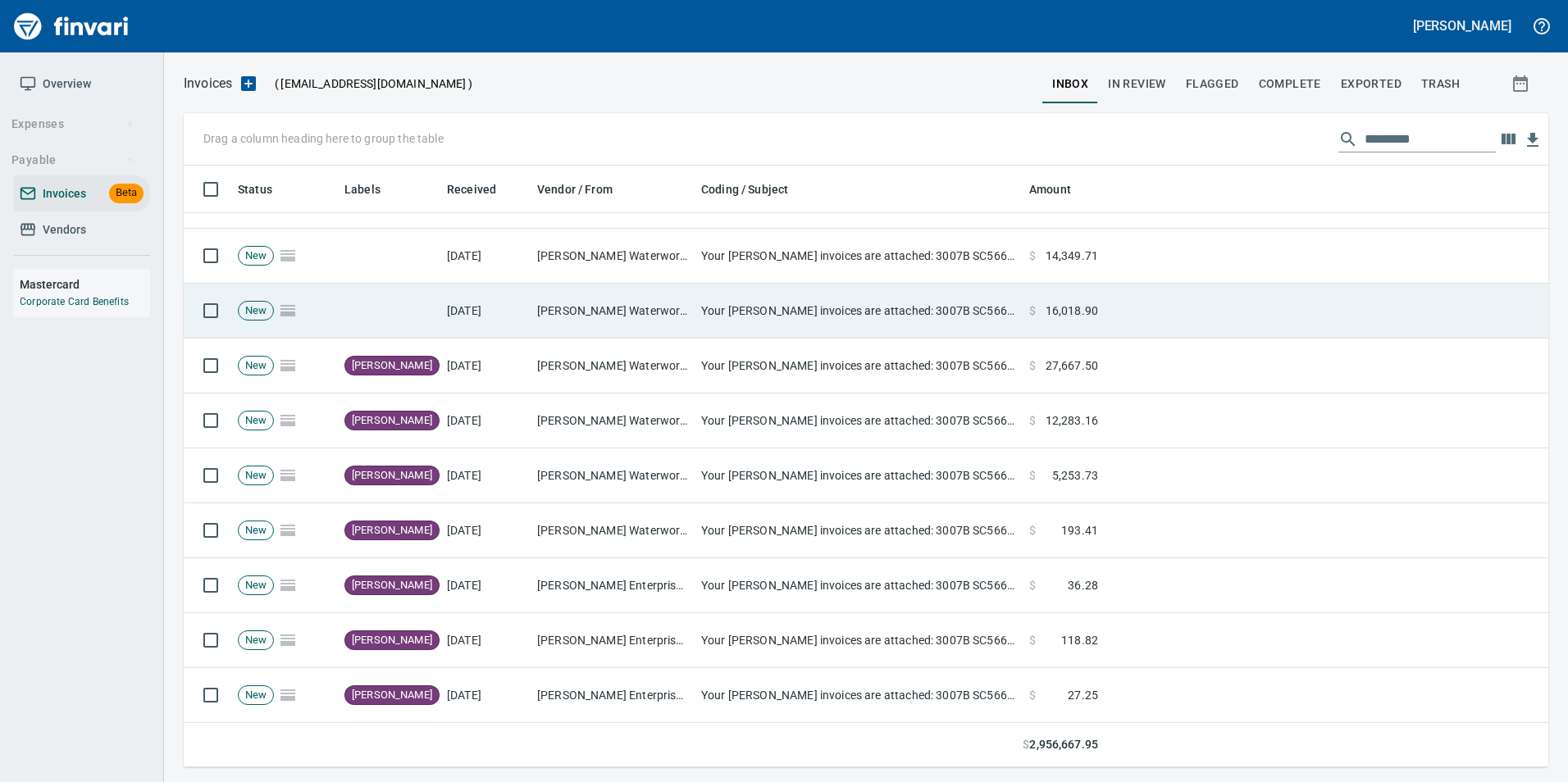
click at [885, 302] on td "Your [PERSON_NAME] invoices are attached: 3007B SC566815" at bounding box center [858, 311] width 328 height 55
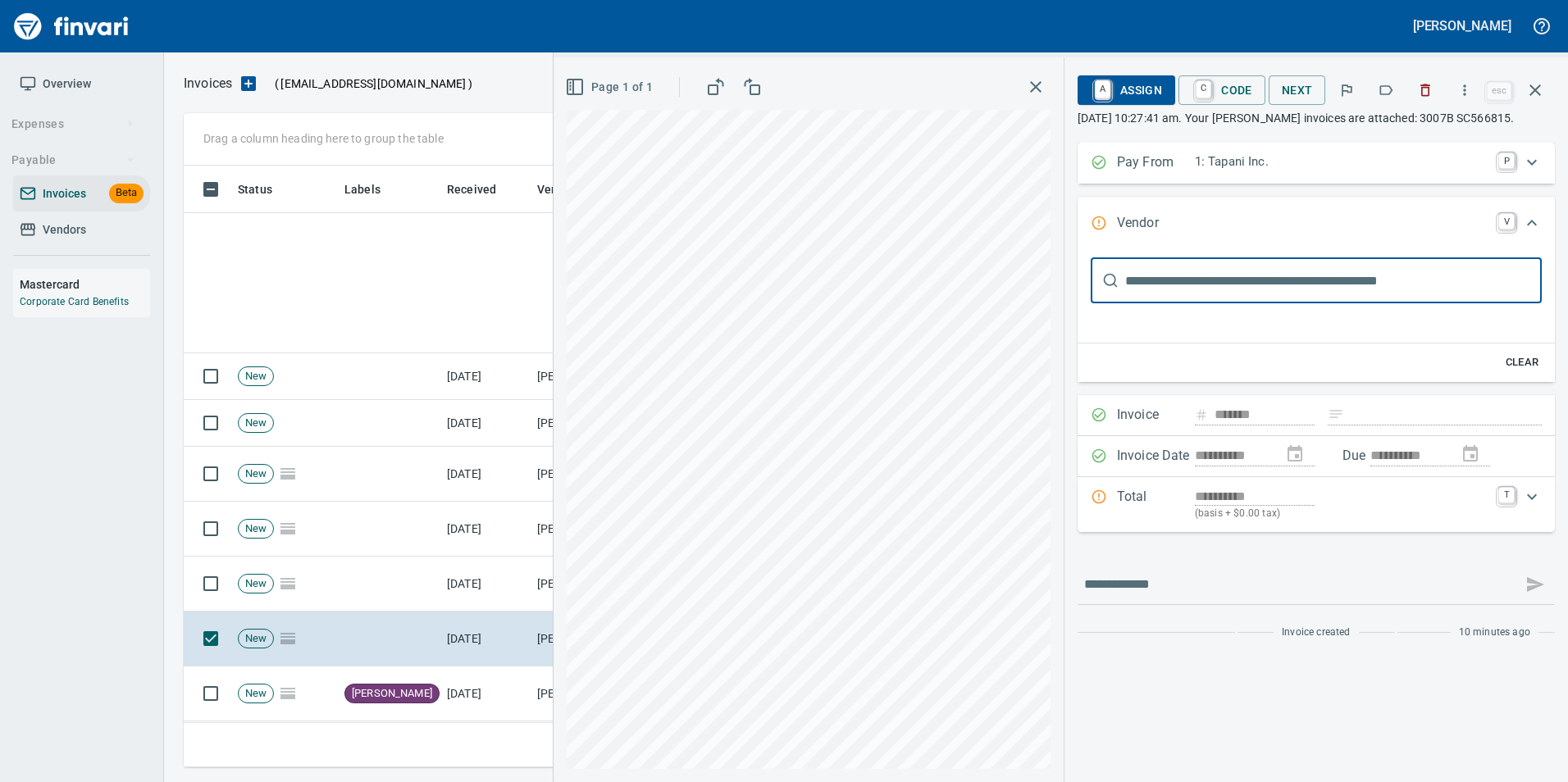
scroll to position [590, 1339]
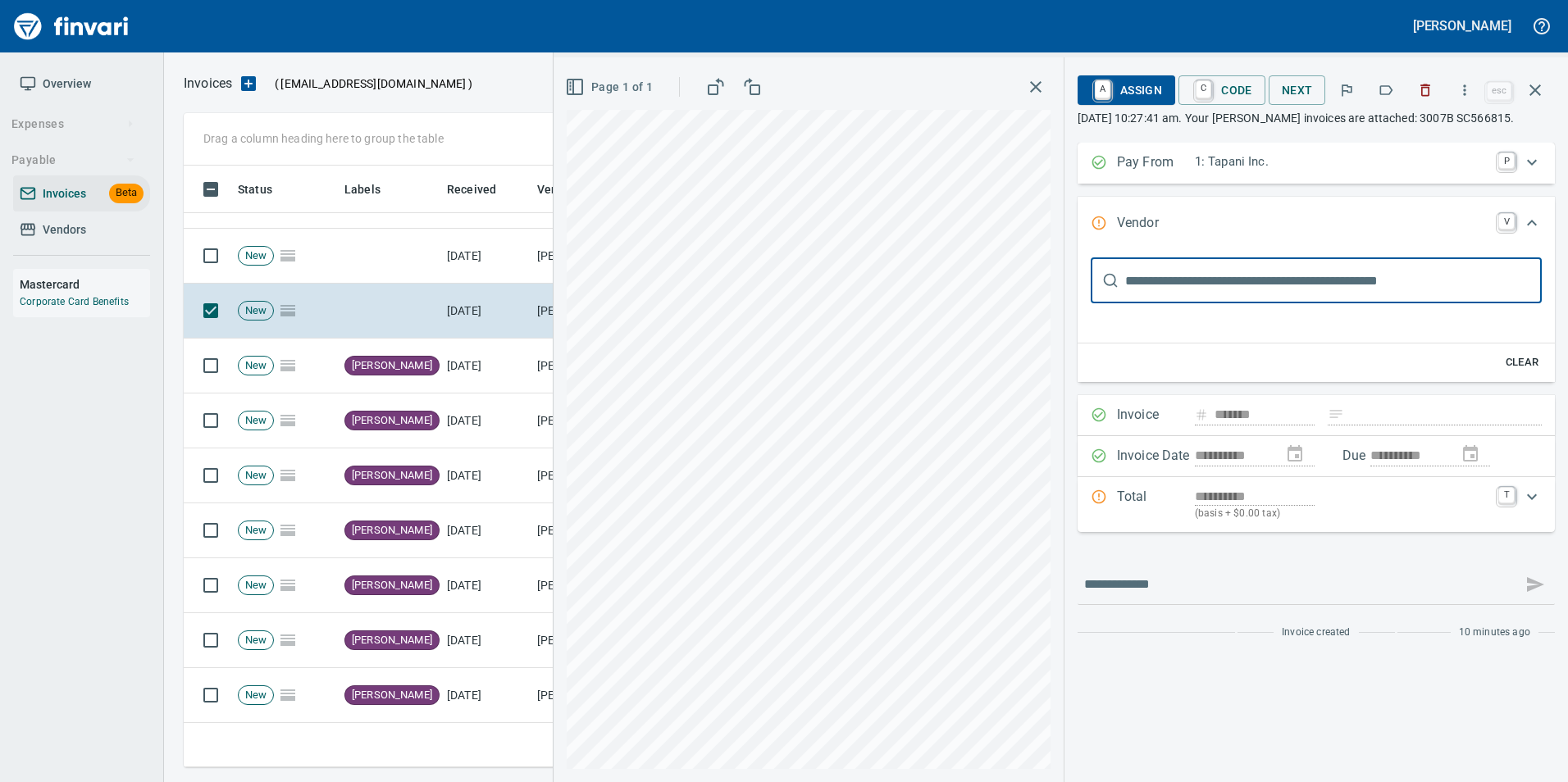
click at [1390, 88] on icon "button" at bounding box center [1386, 90] width 16 height 16
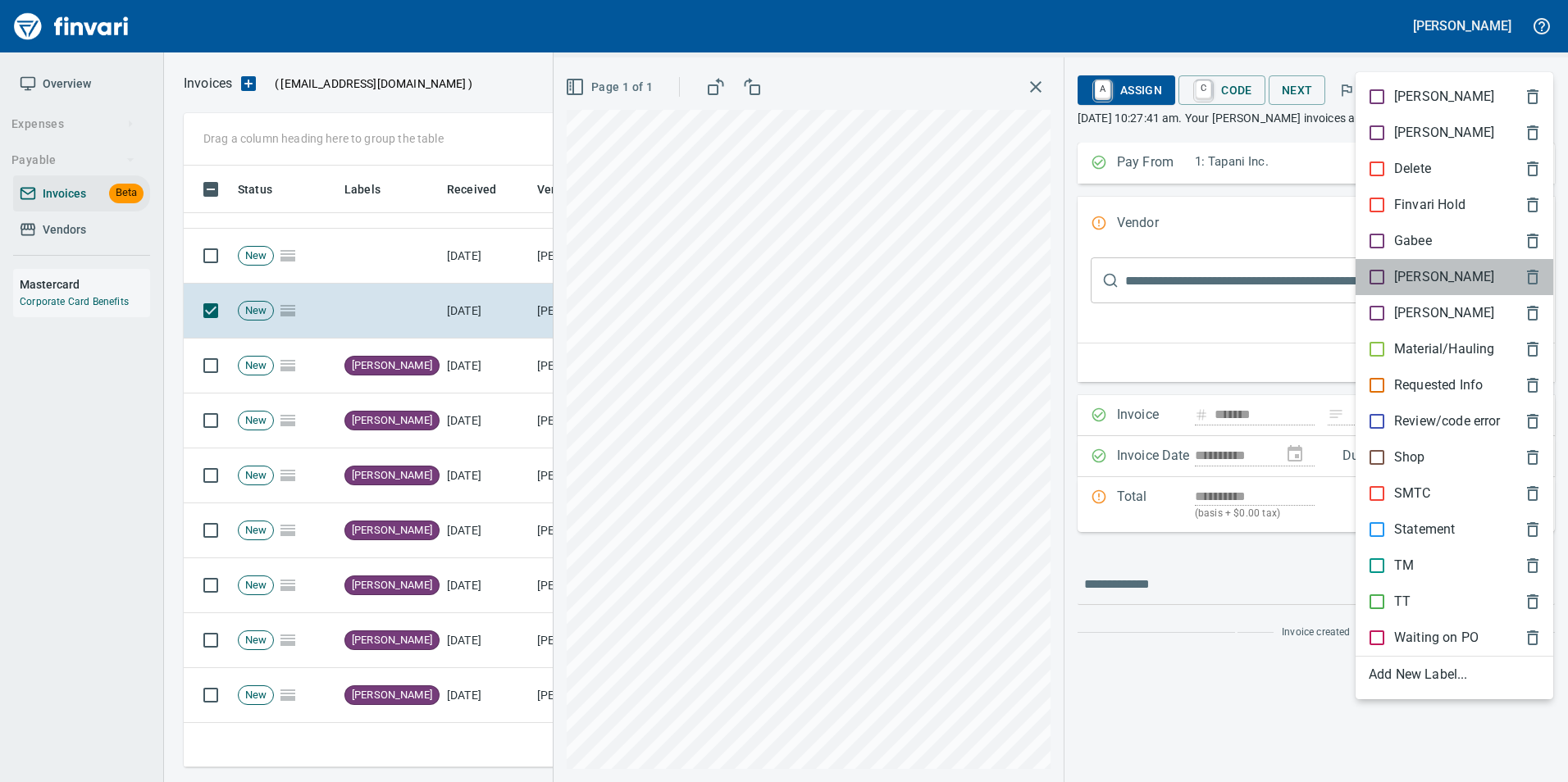
click at [1425, 262] on div "[PERSON_NAME]" at bounding box center [1454, 277] width 197 height 36
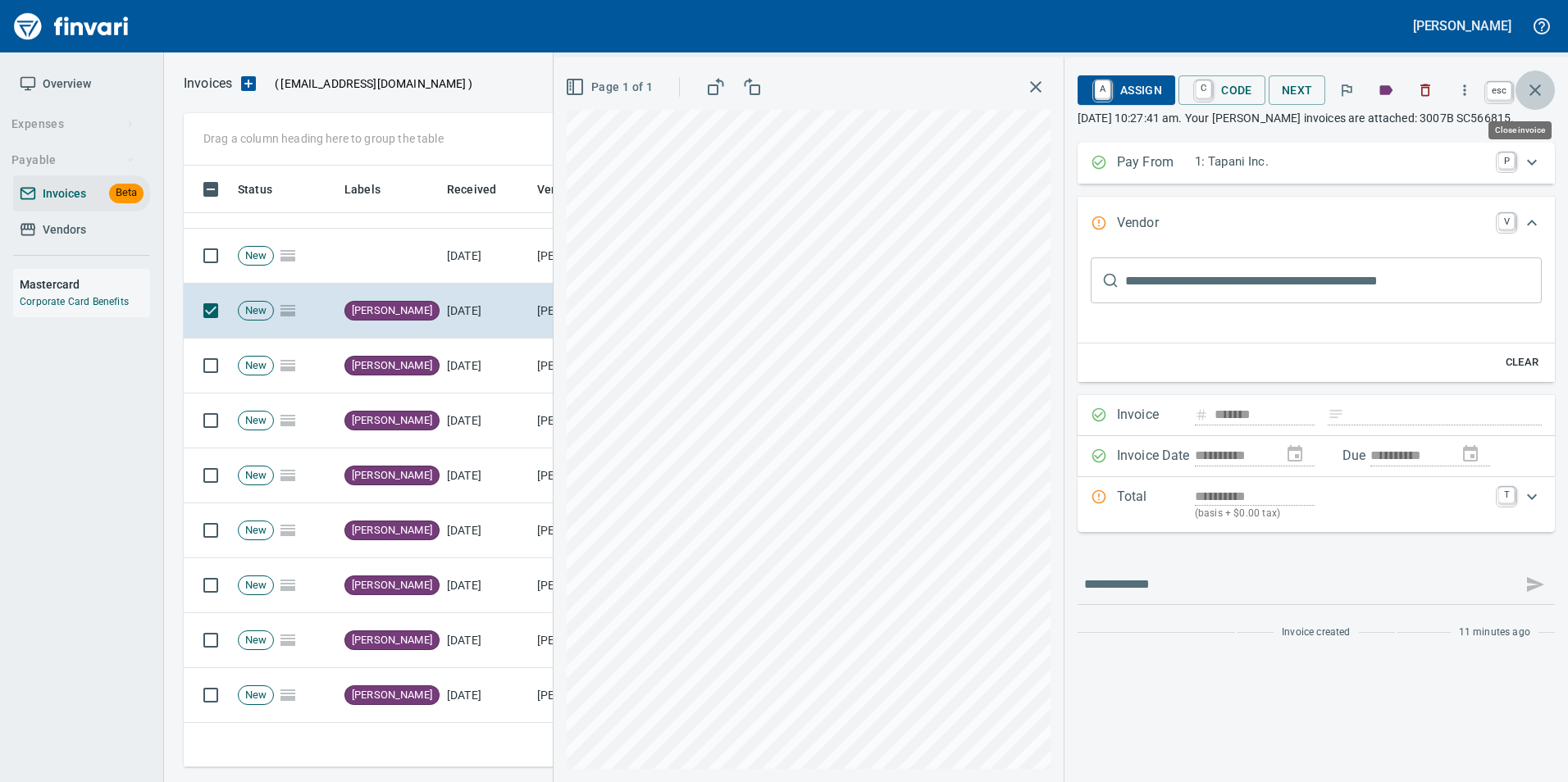
click at [1533, 91] on icon "button" at bounding box center [1534, 90] width 12 height 12
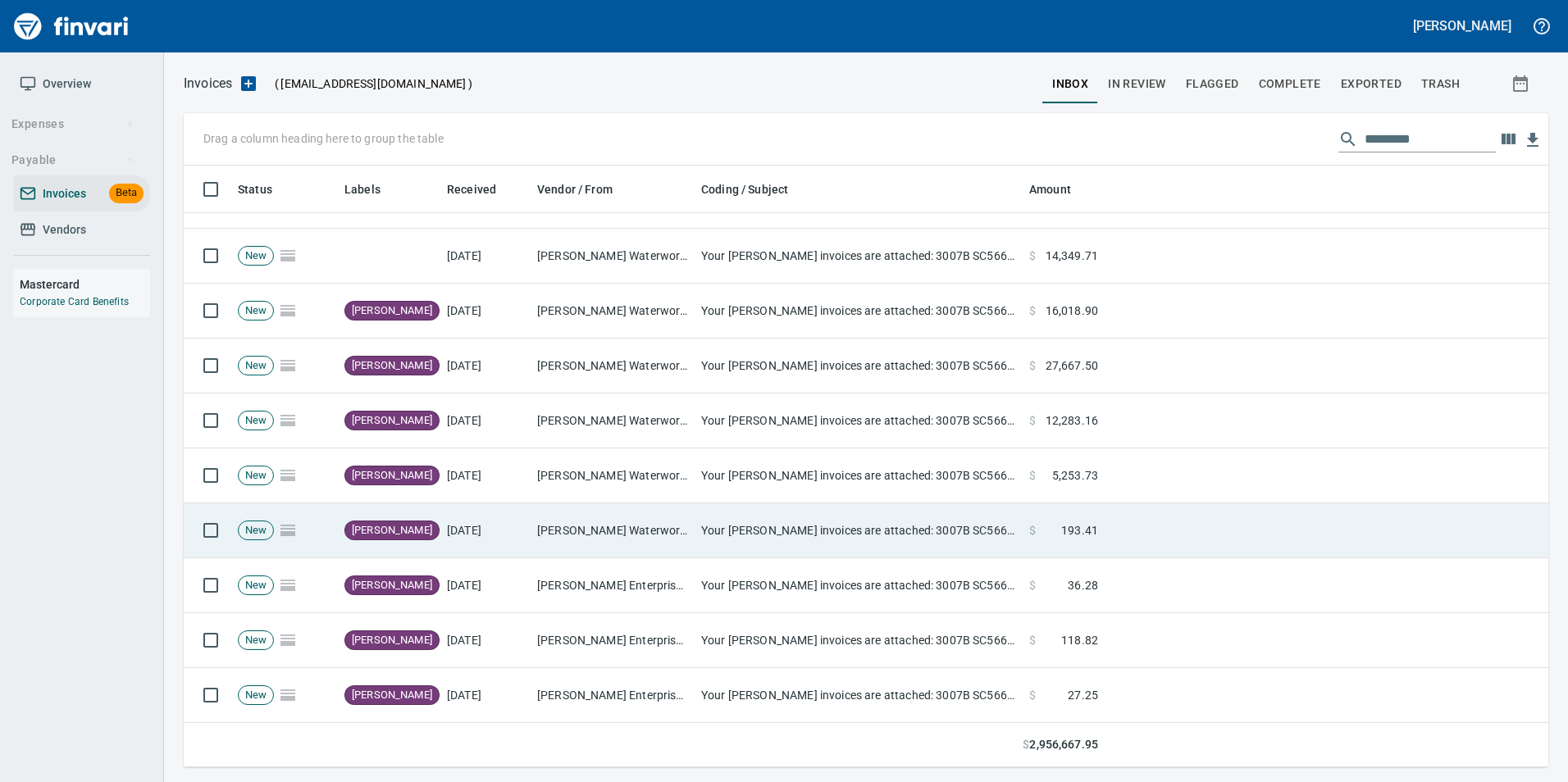
scroll to position [82, 0]
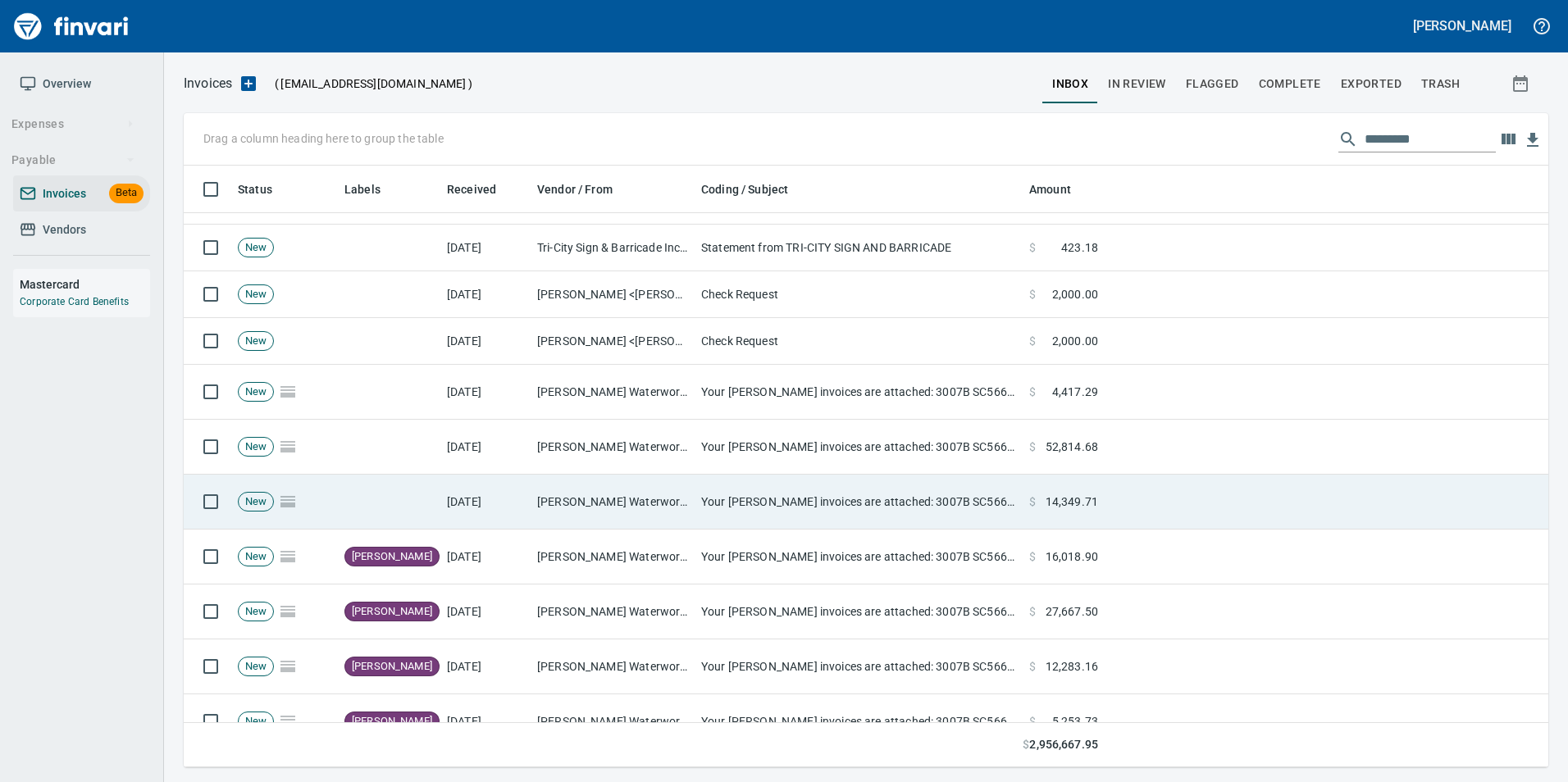
click at [519, 495] on td "[DATE]" at bounding box center [485, 503] width 90 height 55
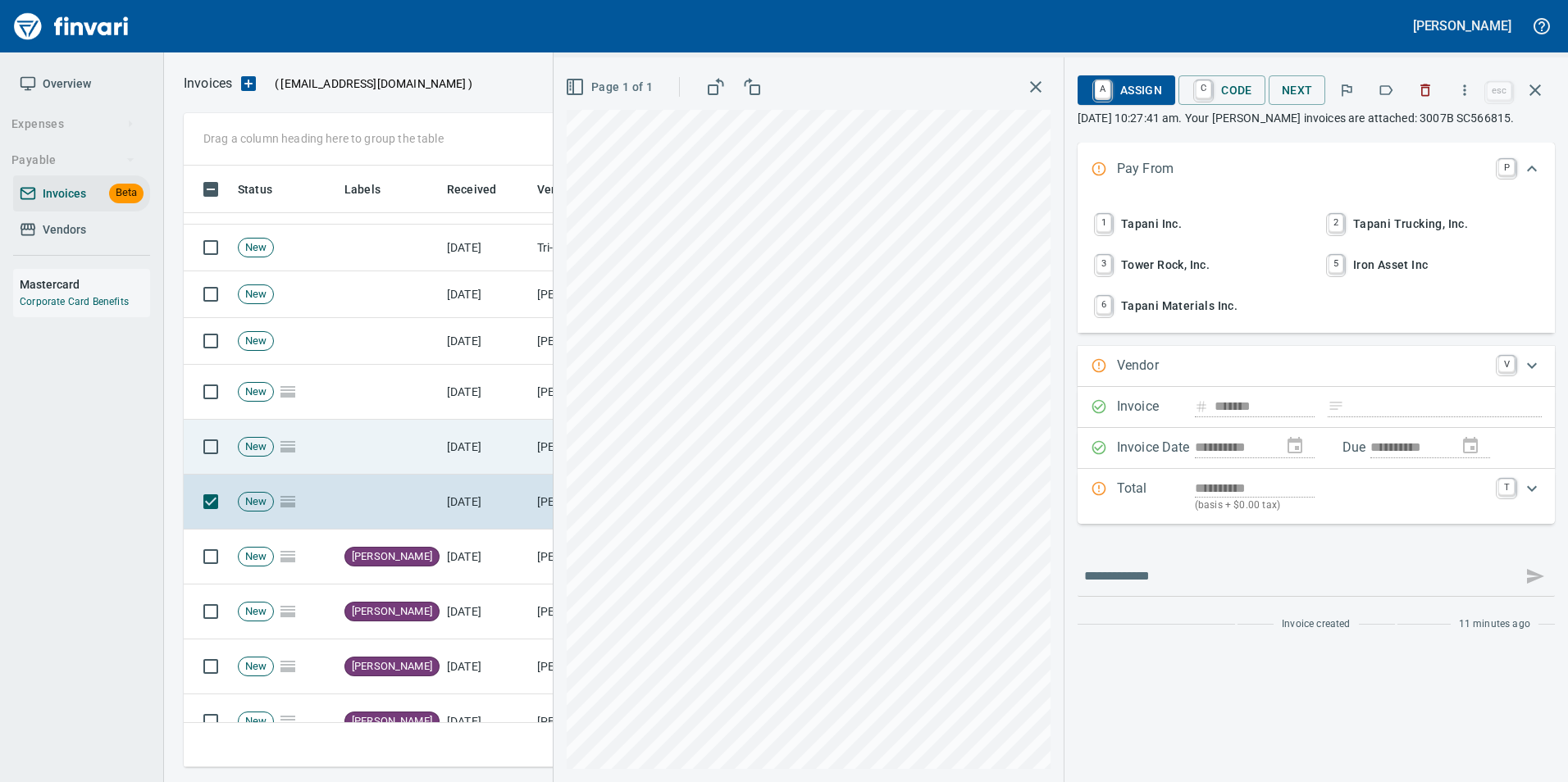
type input "**********"
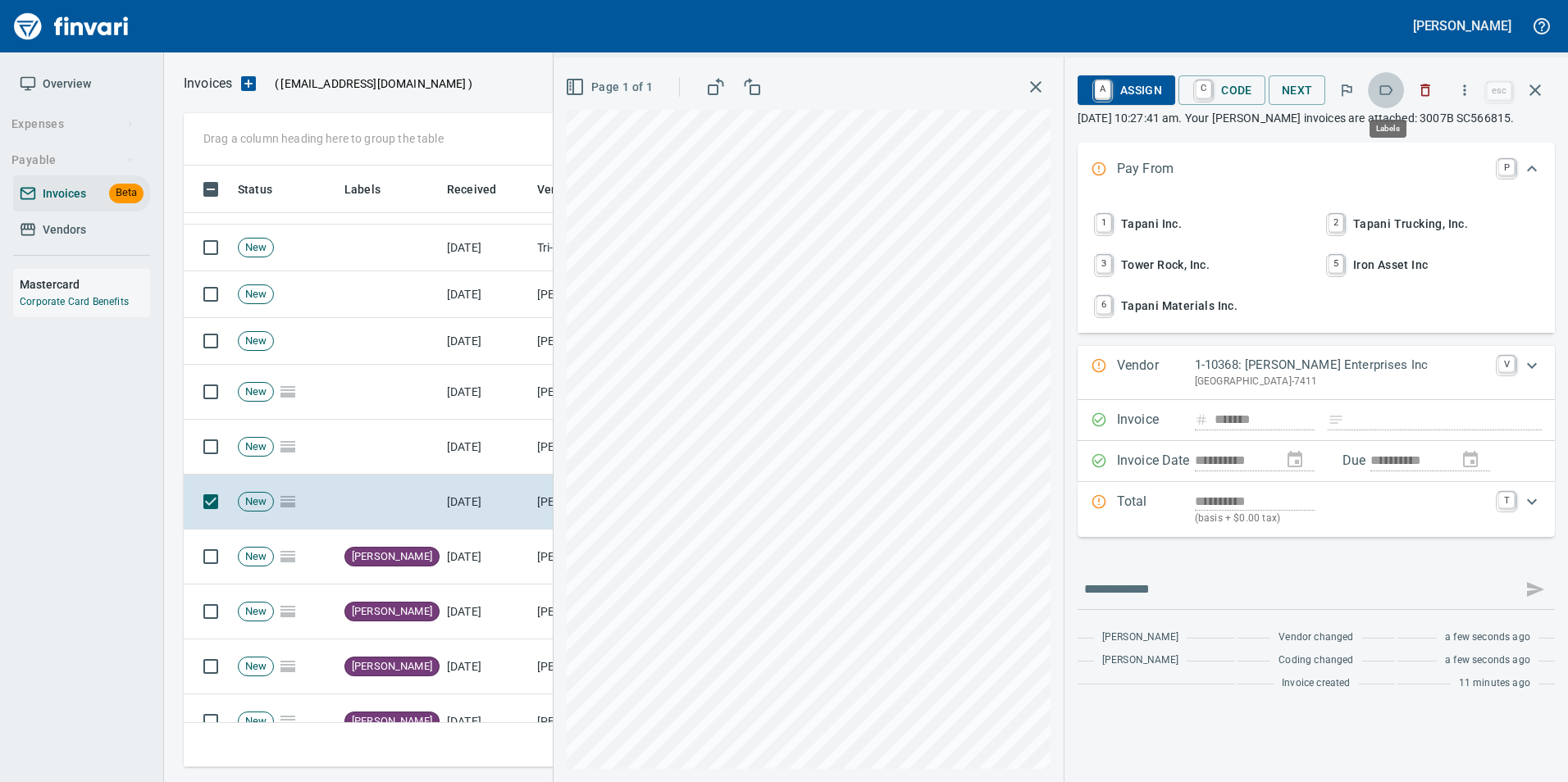
click at [1392, 92] on icon "button" at bounding box center [1386, 90] width 13 height 10
click at [1532, 89] on icon "button" at bounding box center [1535, 90] width 20 height 20
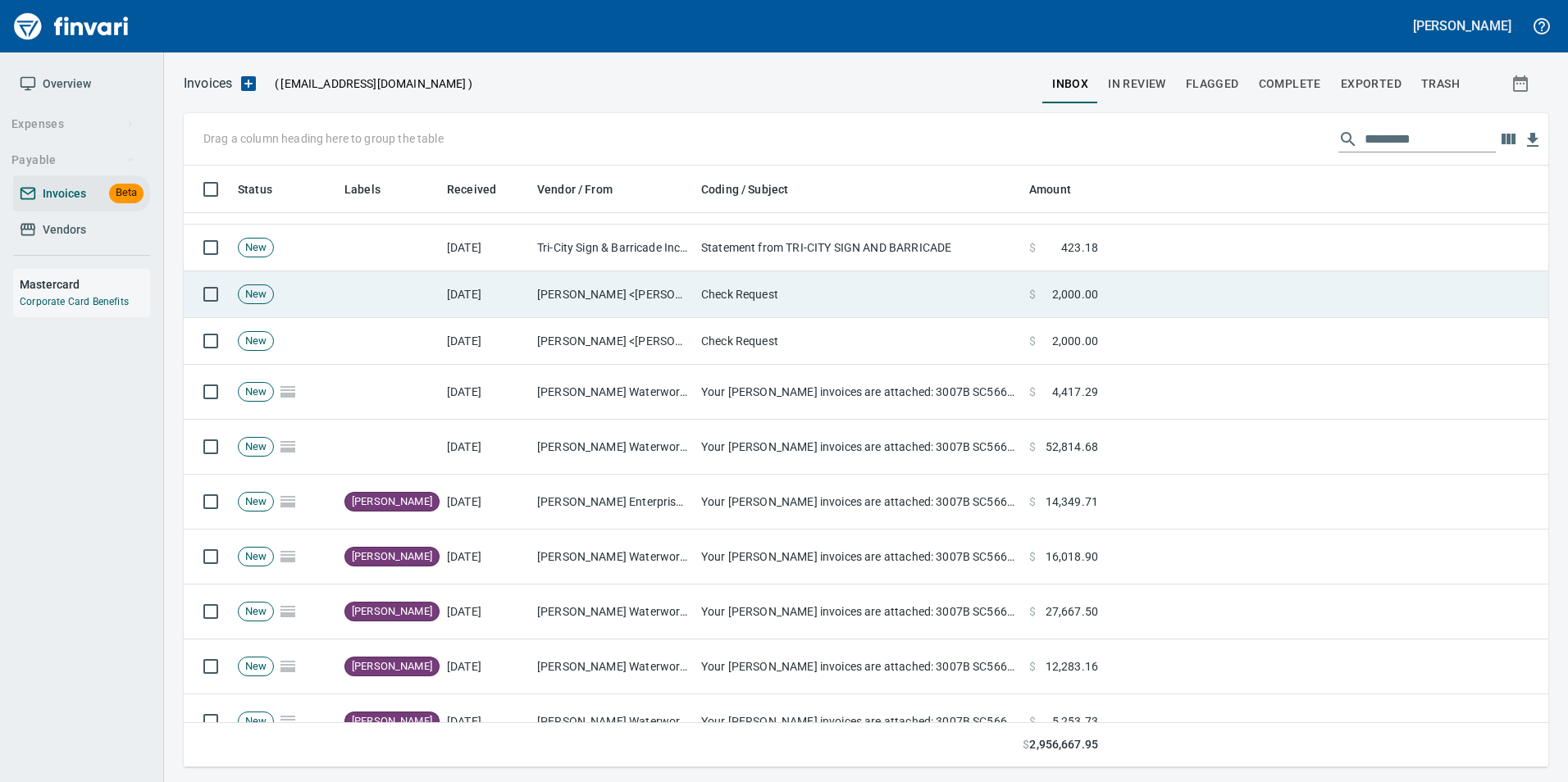
scroll to position [590, 1339]
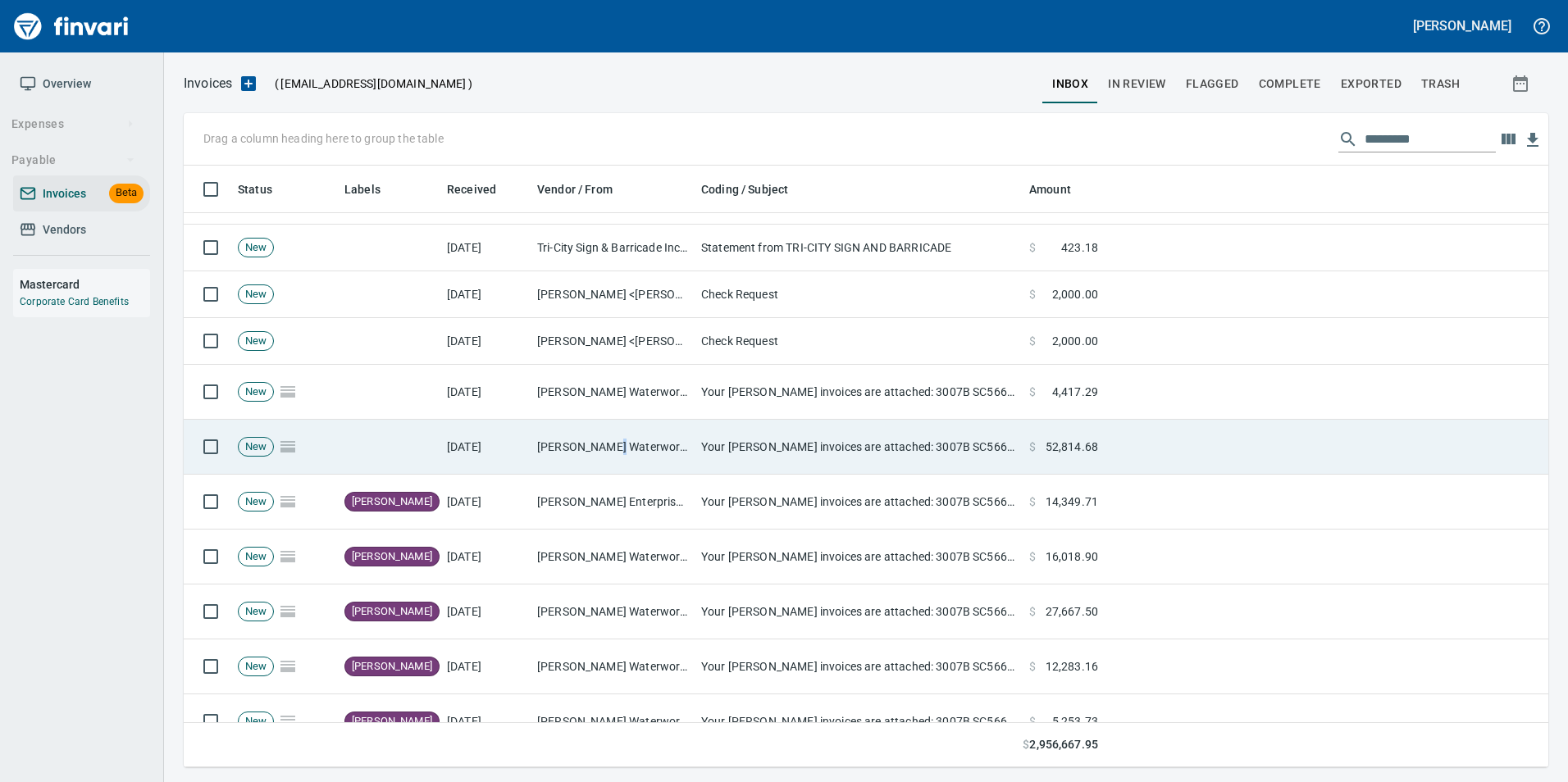
click at [613, 435] on td "Ferguson Waterworks <ferguson@billtrust.com>" at bounding box center [612, 447] width 164 height 55
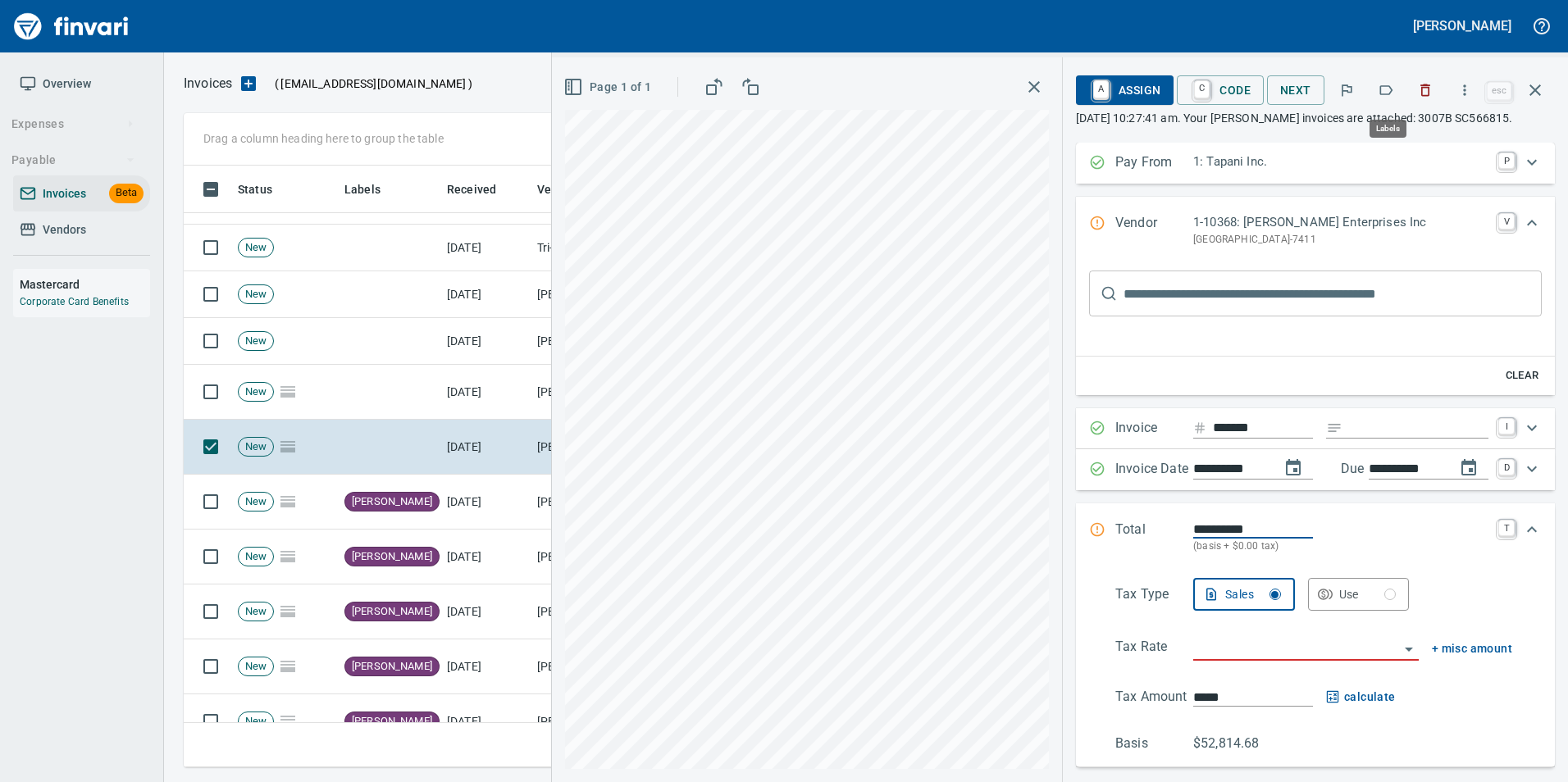
scroll to position [590, 1339]
click at [1380, 89] on icon "button" at bounding box center [1386, 90] width 16 height 16
click at [1538, 79] on button "button" at bounding box center [1535, 90] width 39 height 39
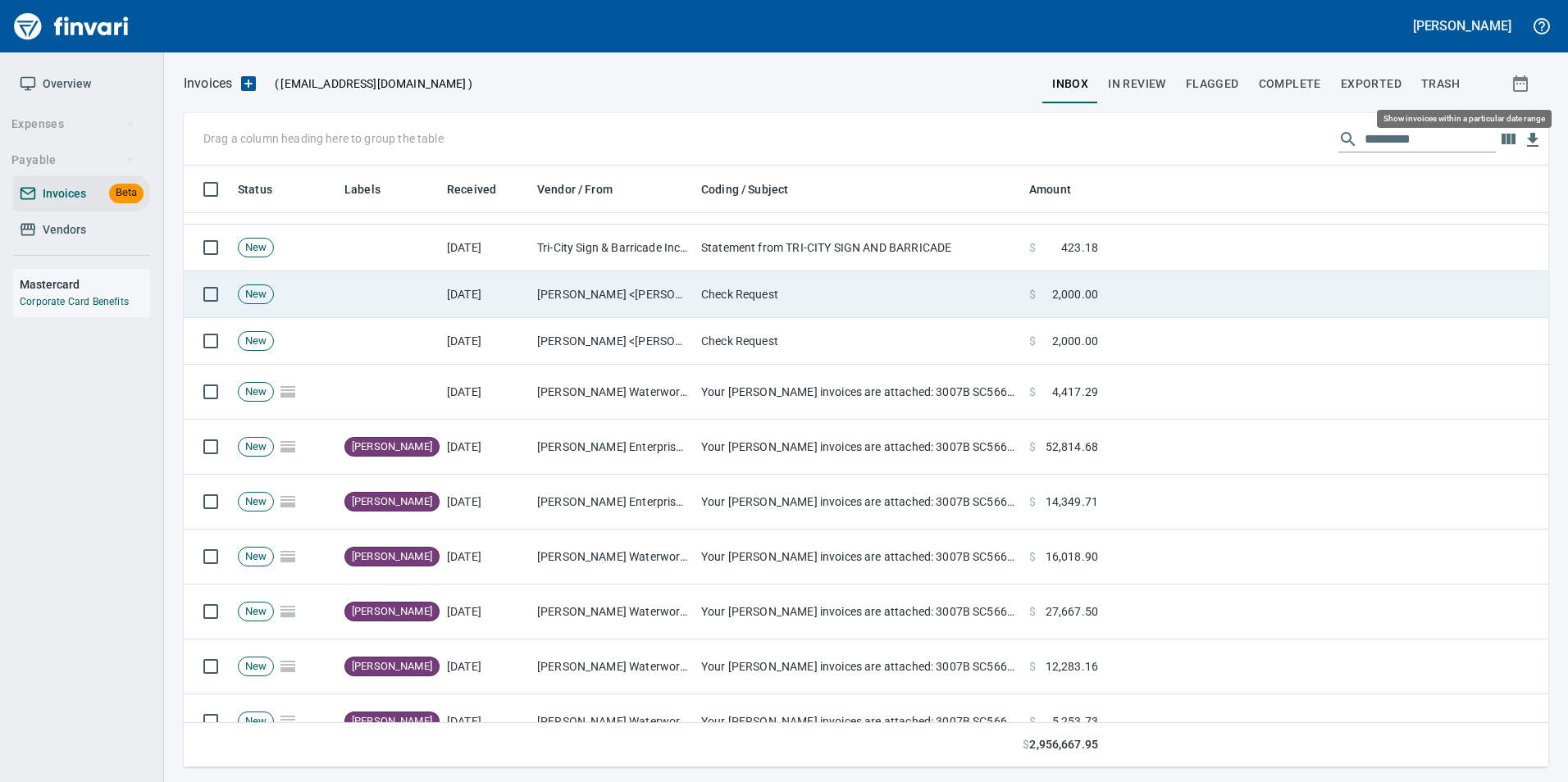
scroll to position [590, 1339]
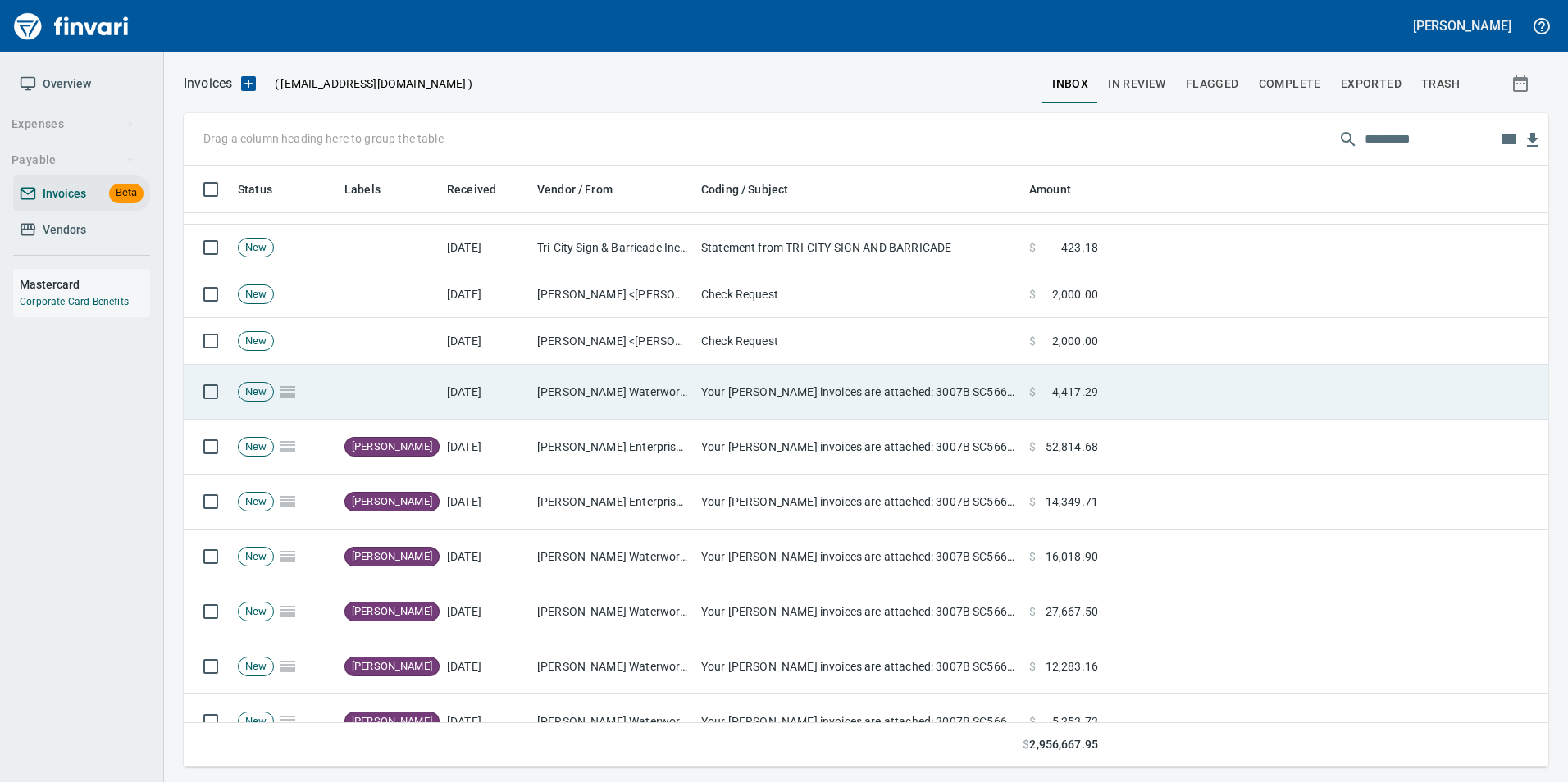
click at [622, 389] on td "Ferguson Waterworks <ferguson@billtrust.com>" at bounding box center [612, 392] width 164 height 55
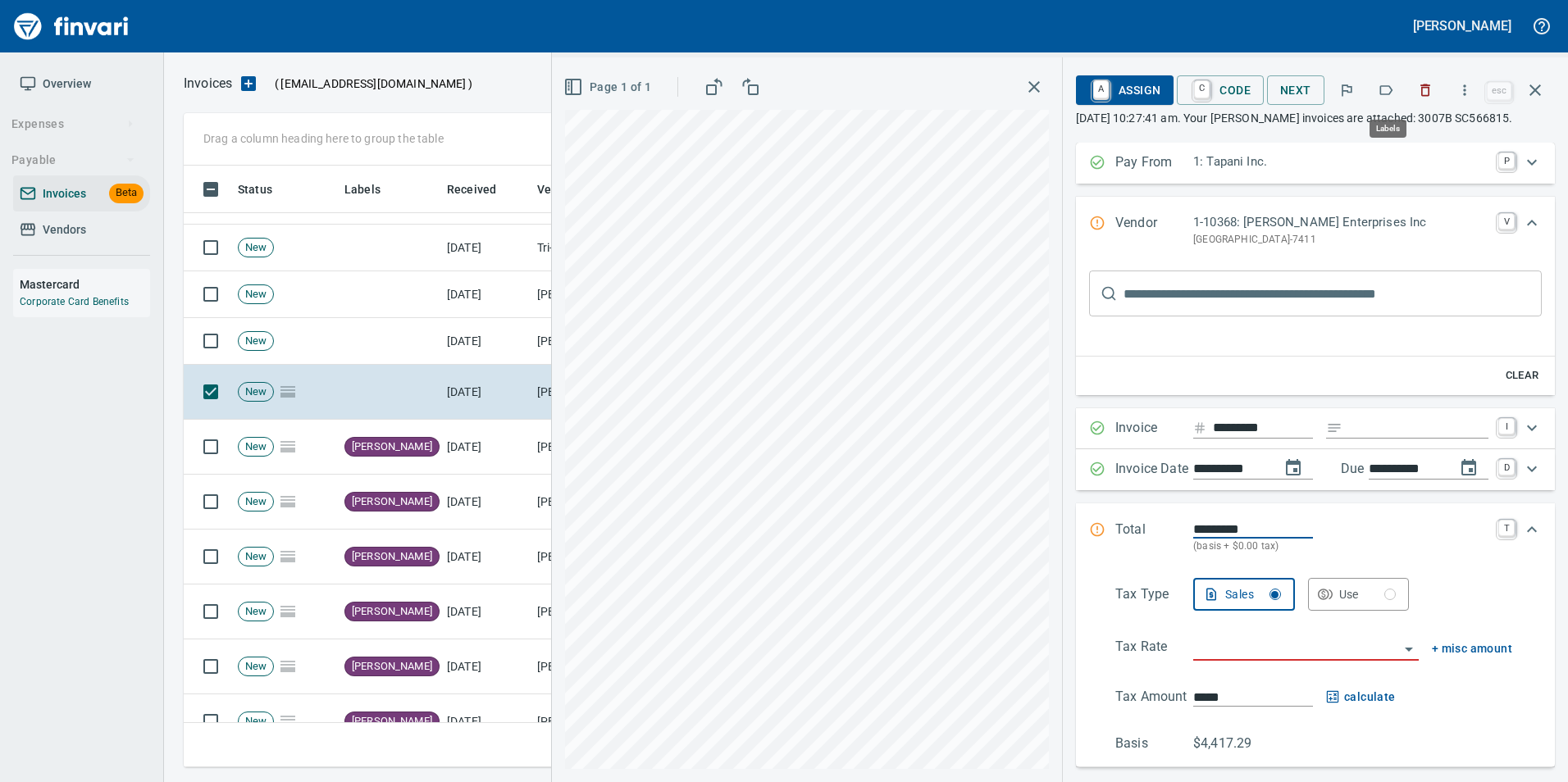
click at [1394, 89] on icon "button" at bounding box center [1386, 90] width 16 height 16
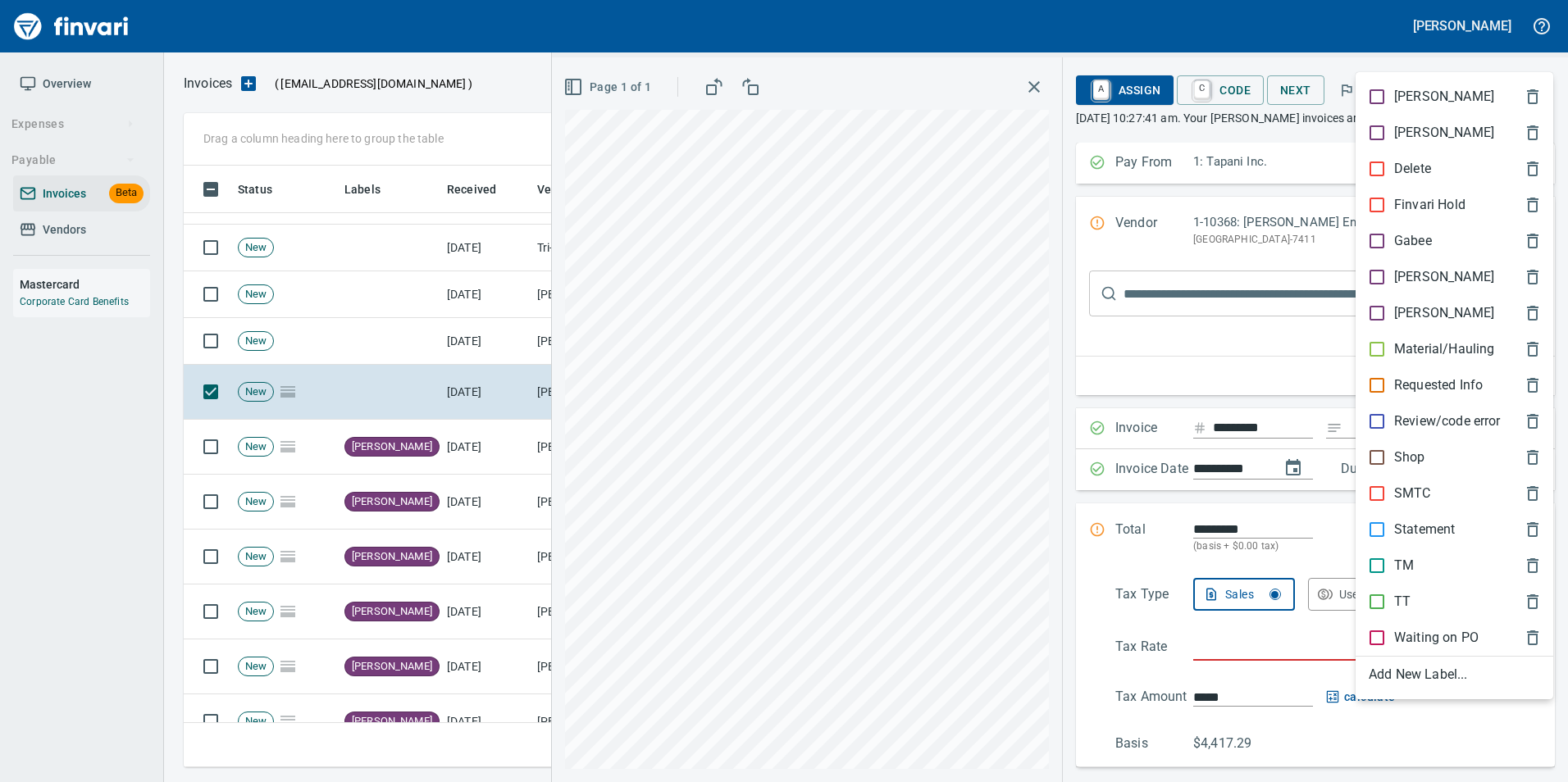
scroll to position [590, 1339]
click at [1416, 278] on p "[PERSON_NAME]" at bounding box center [1443, 278] width 100 height 20
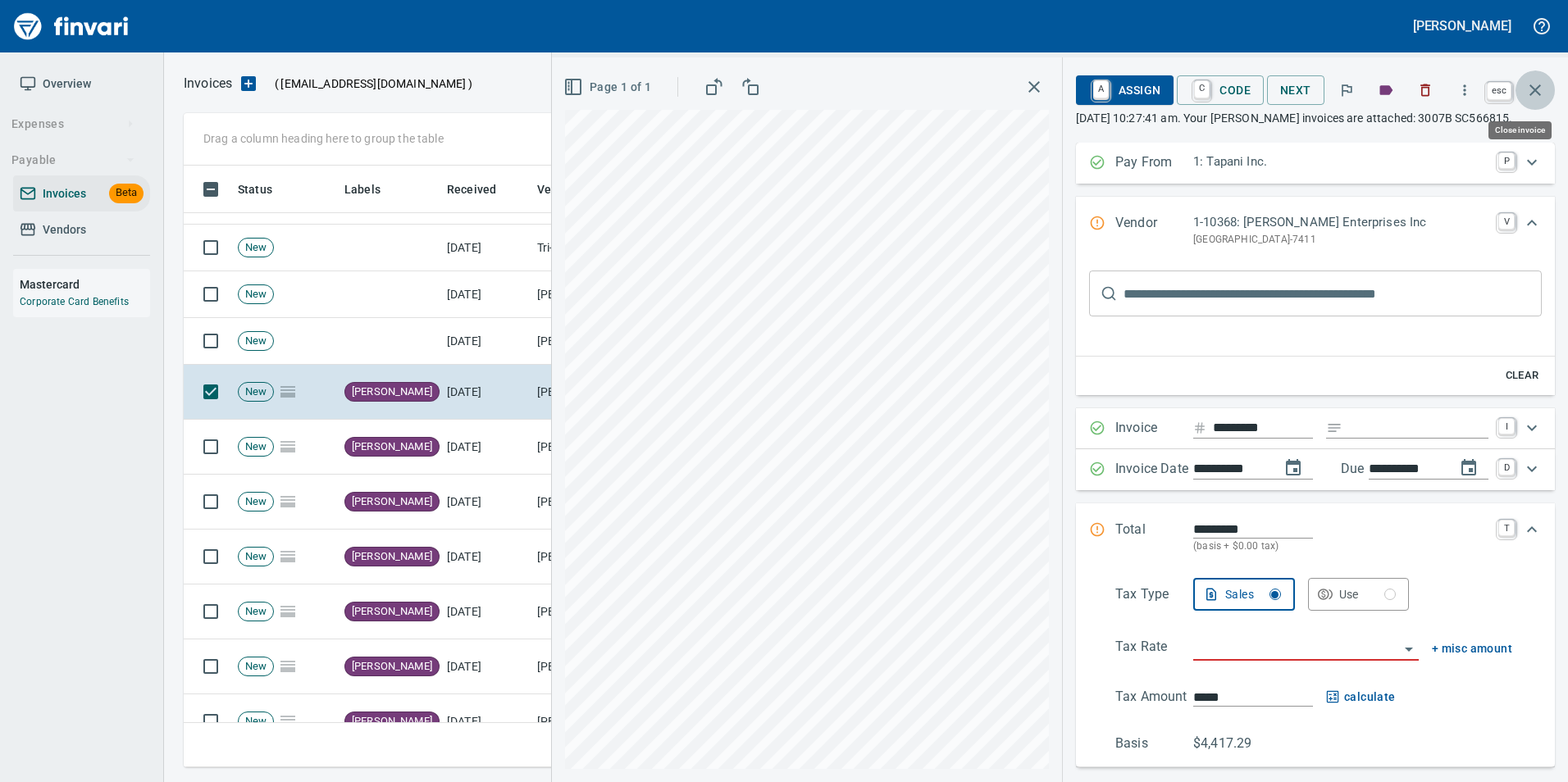
click at [1536, 92] on icon "button" at bounding box center [1534, 90] width 12 height 12
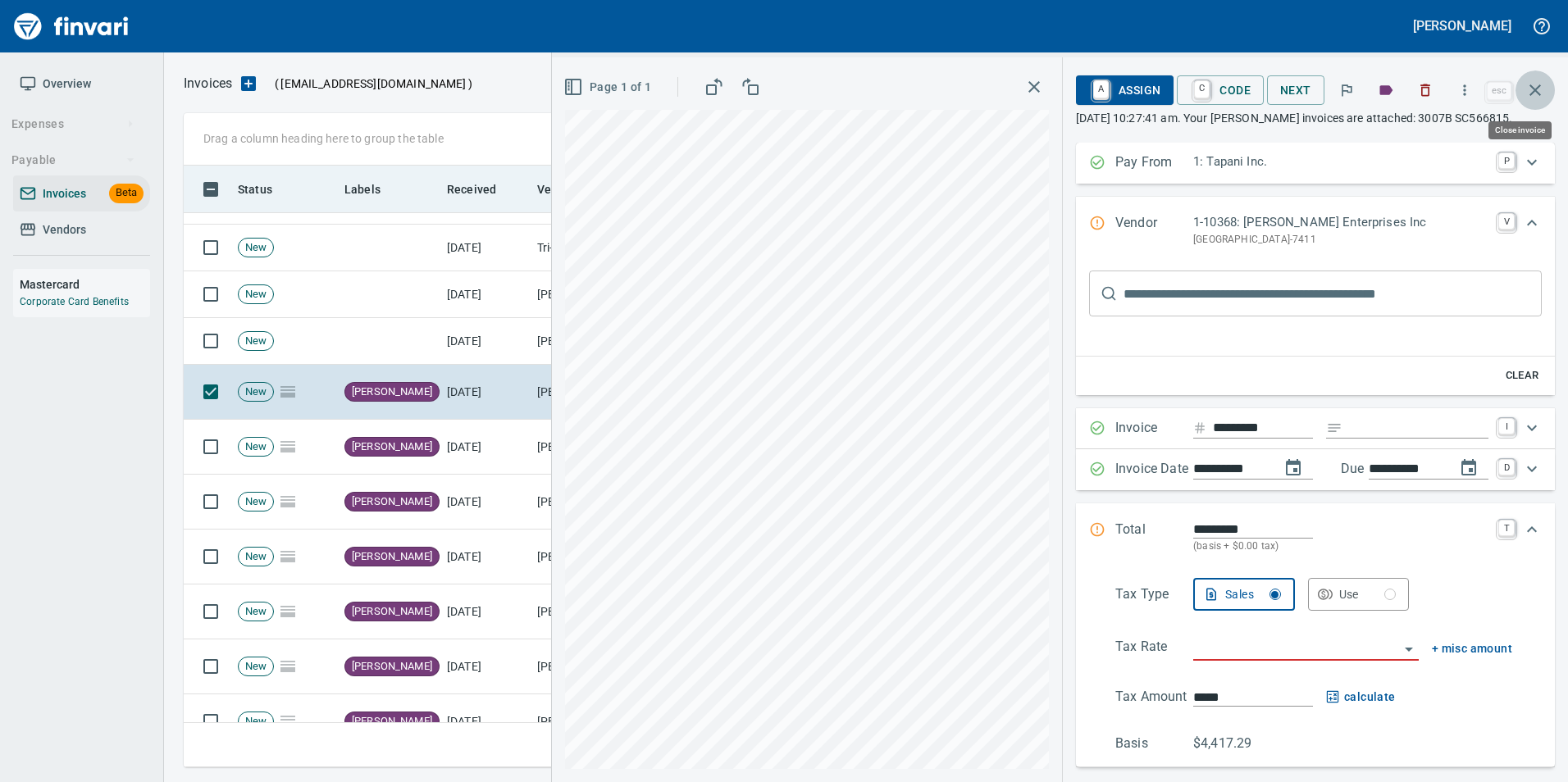
scroll to position [590, 1339]
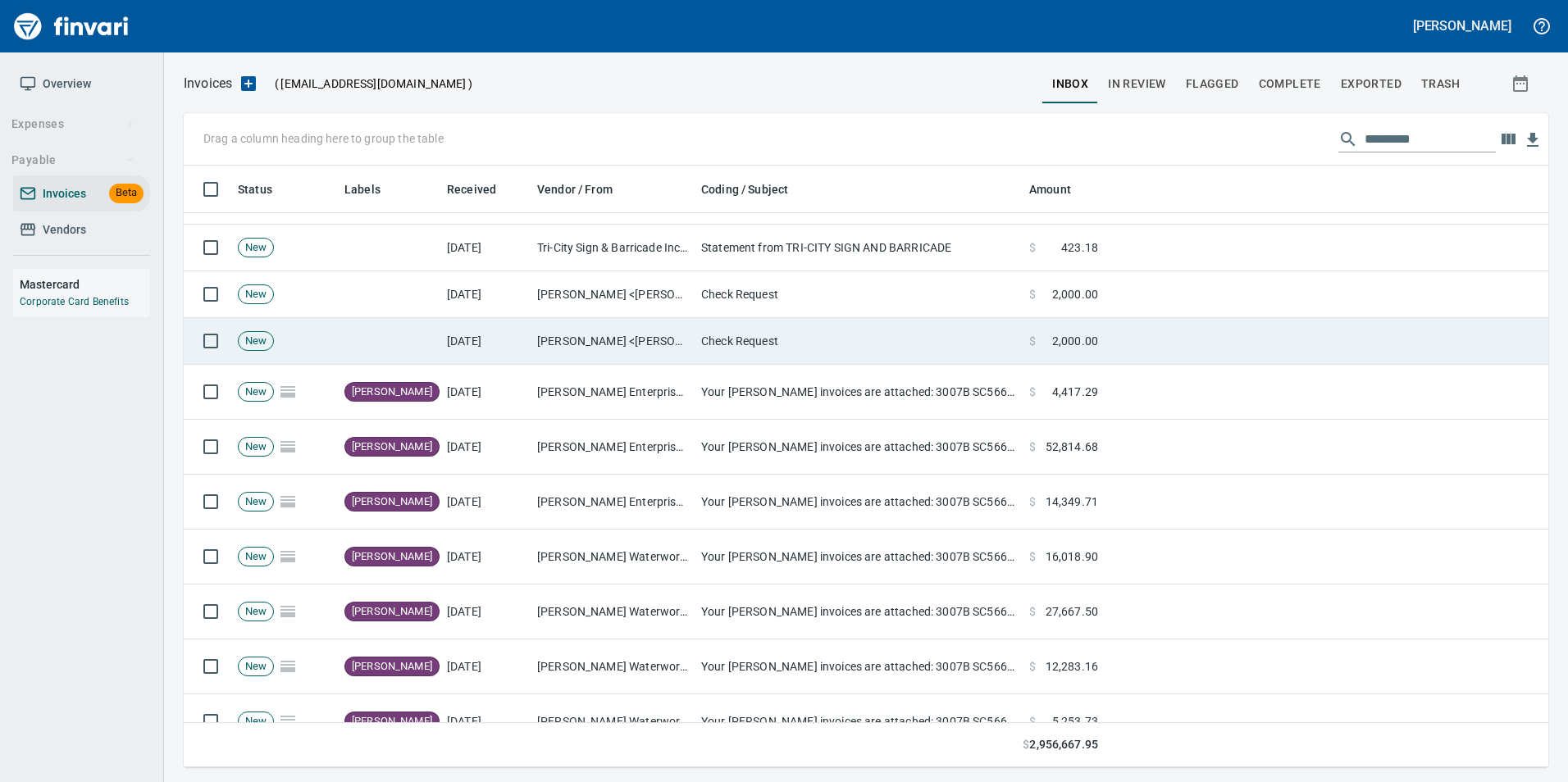
click at [866, 343] on td "Check Request" at bounding box center [858, 342] width 328 height 47
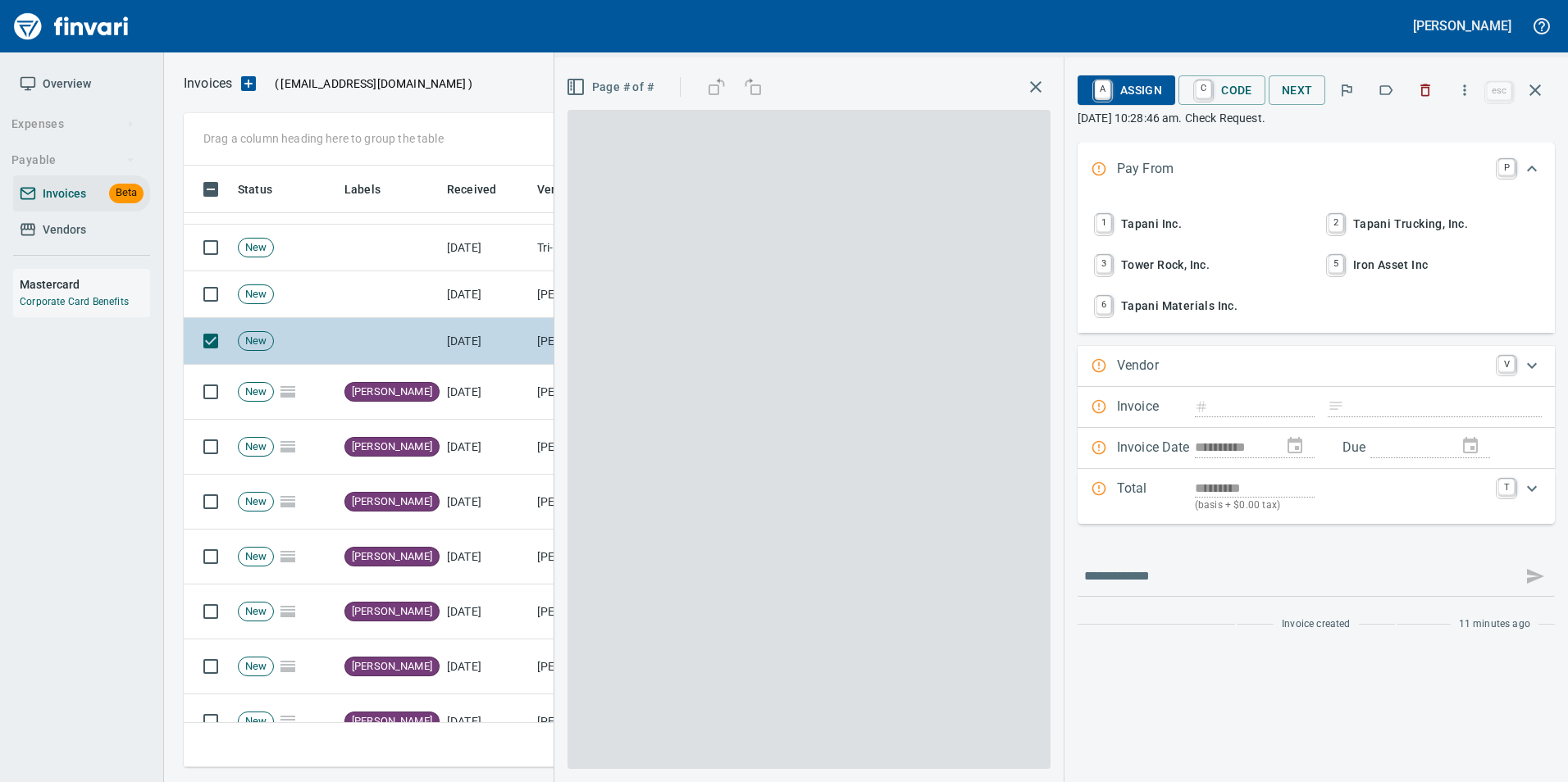
type input "**********"
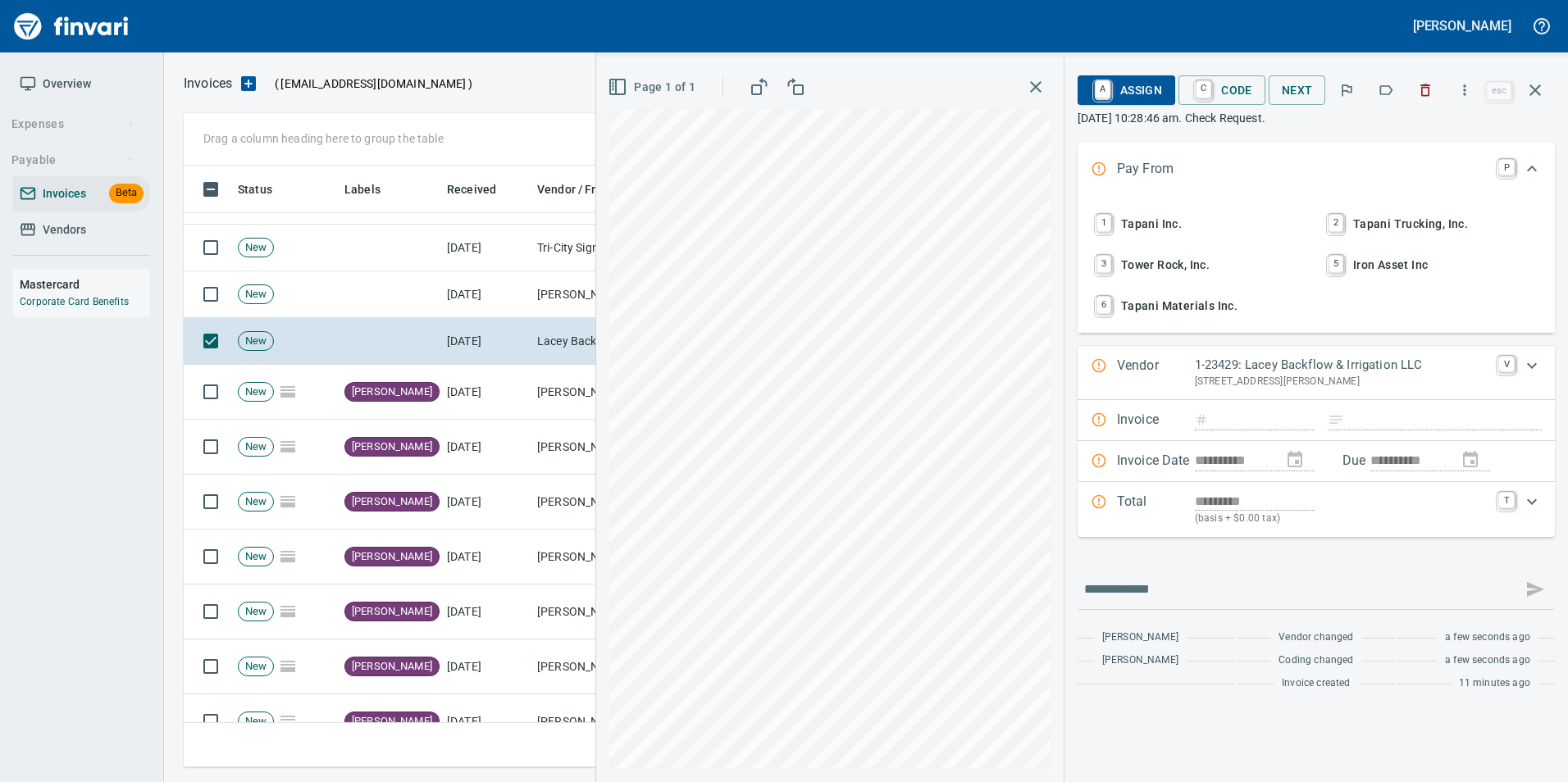
click at [1392, 87] on icon "button" at bounding box center [1386, 90] width 13 height 10
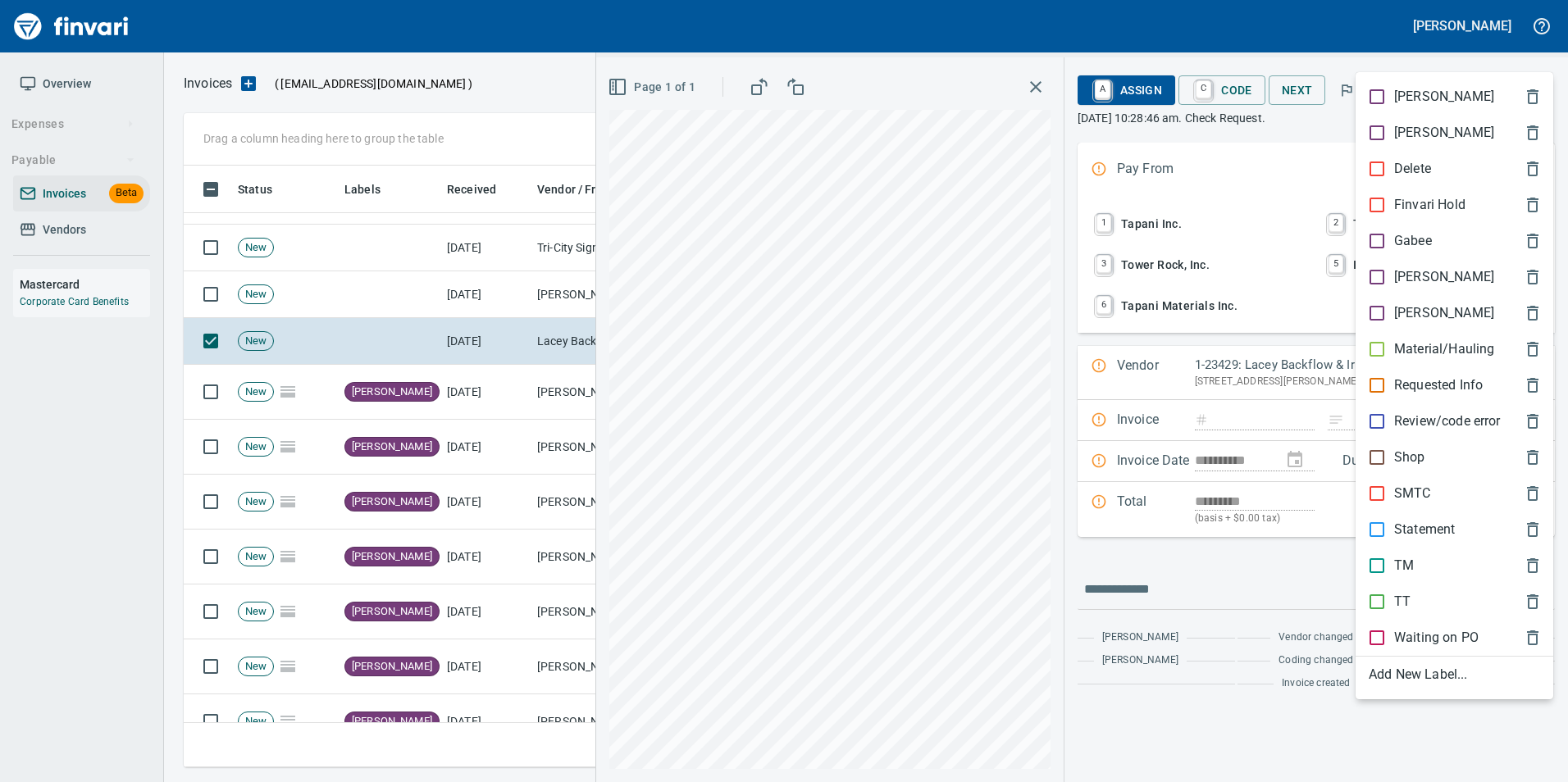
scroll to position [590, 1339]
click at [1400, 278] on p "[PERSON_NAME]" at bounding box center [1443, 278] width 100 height 20
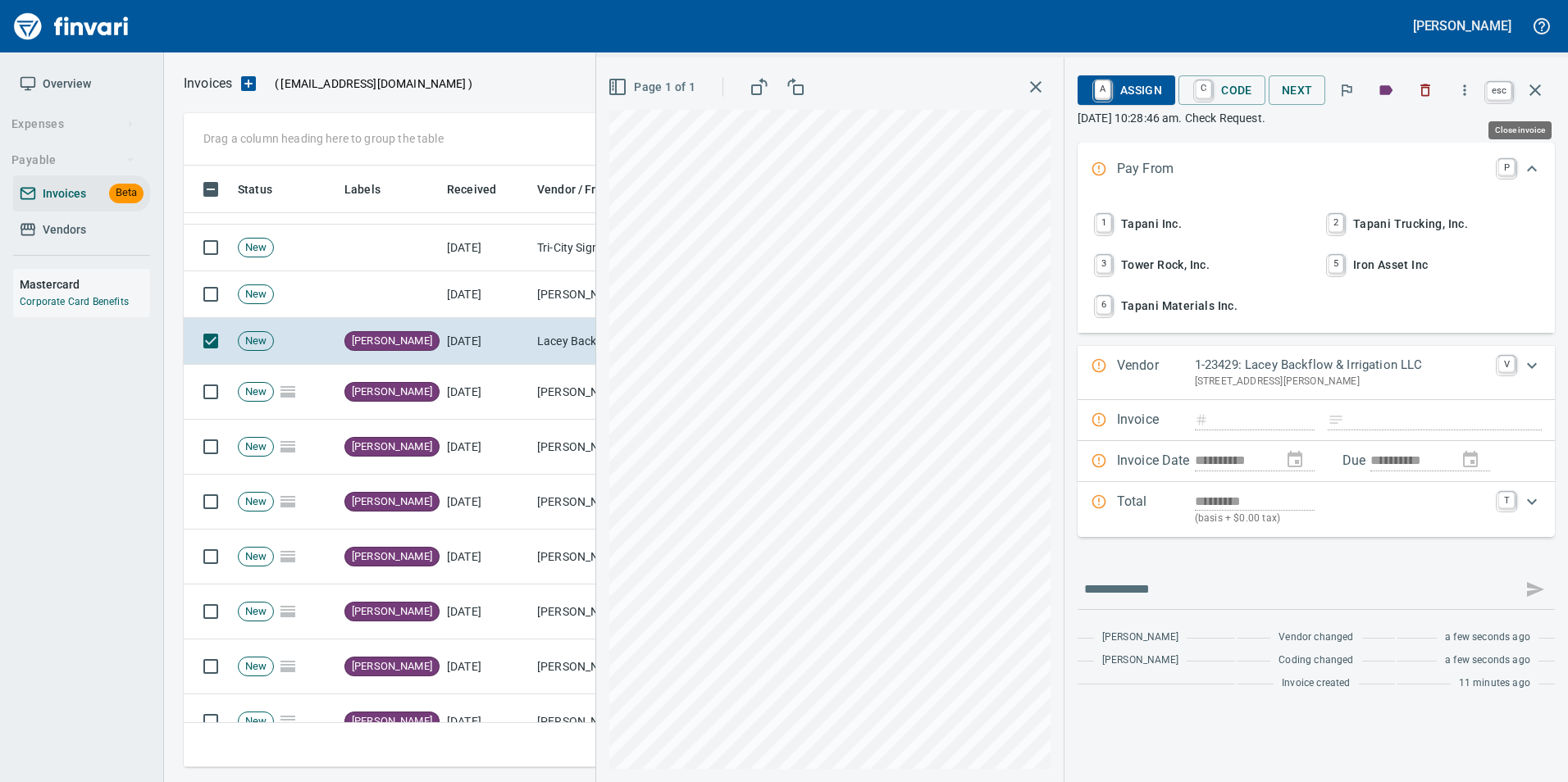
click at [1526, 93] on icon "button" at bounding box center [1535, 90] width 20 height 20
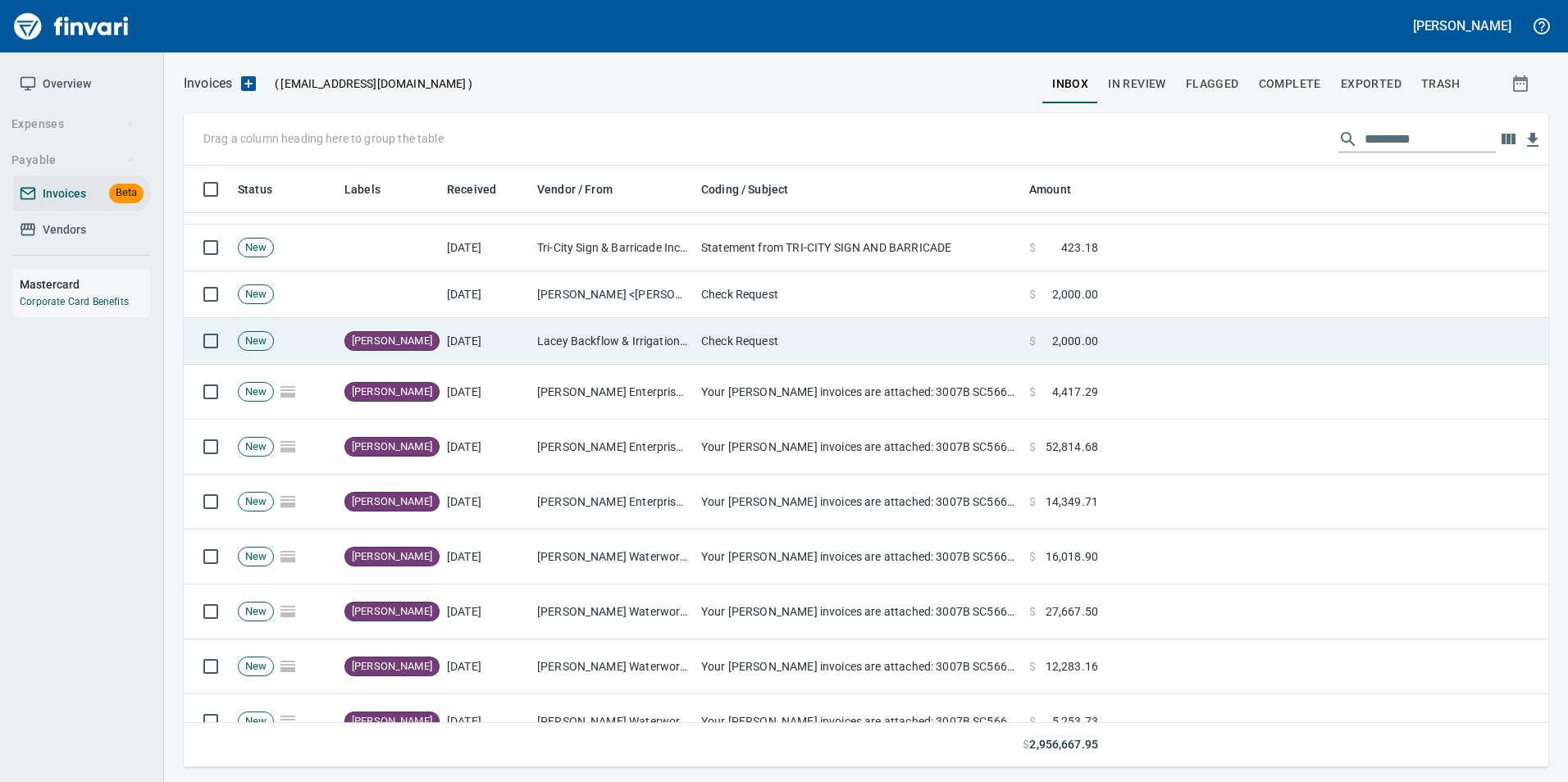
click at [792, 318] on td "Check Request" at bounding box center [858, 342] width 328 height 47
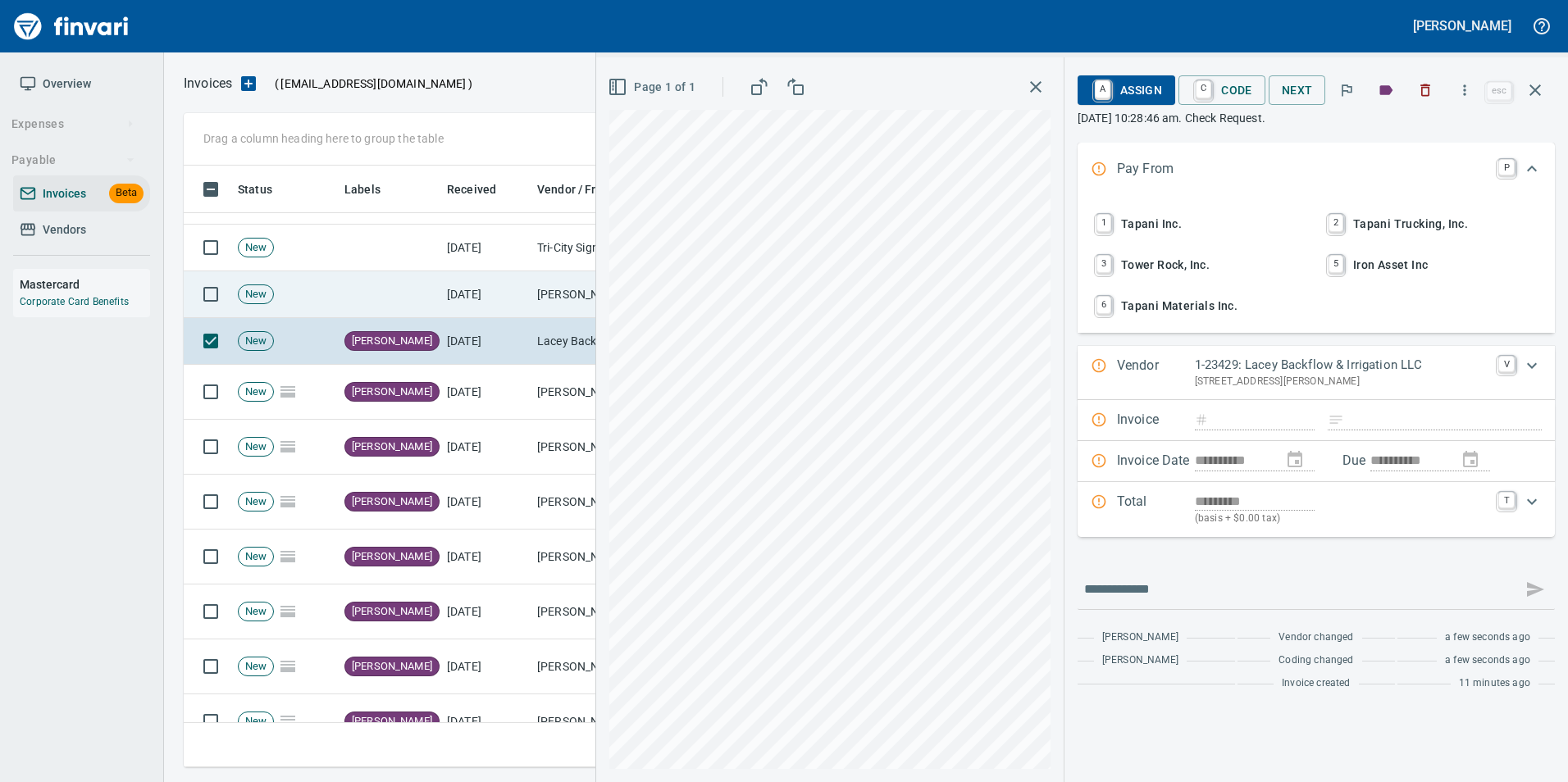
click at [495, 311] on td "[DATE]" at bounding box center [485, 294] width 90 height 47
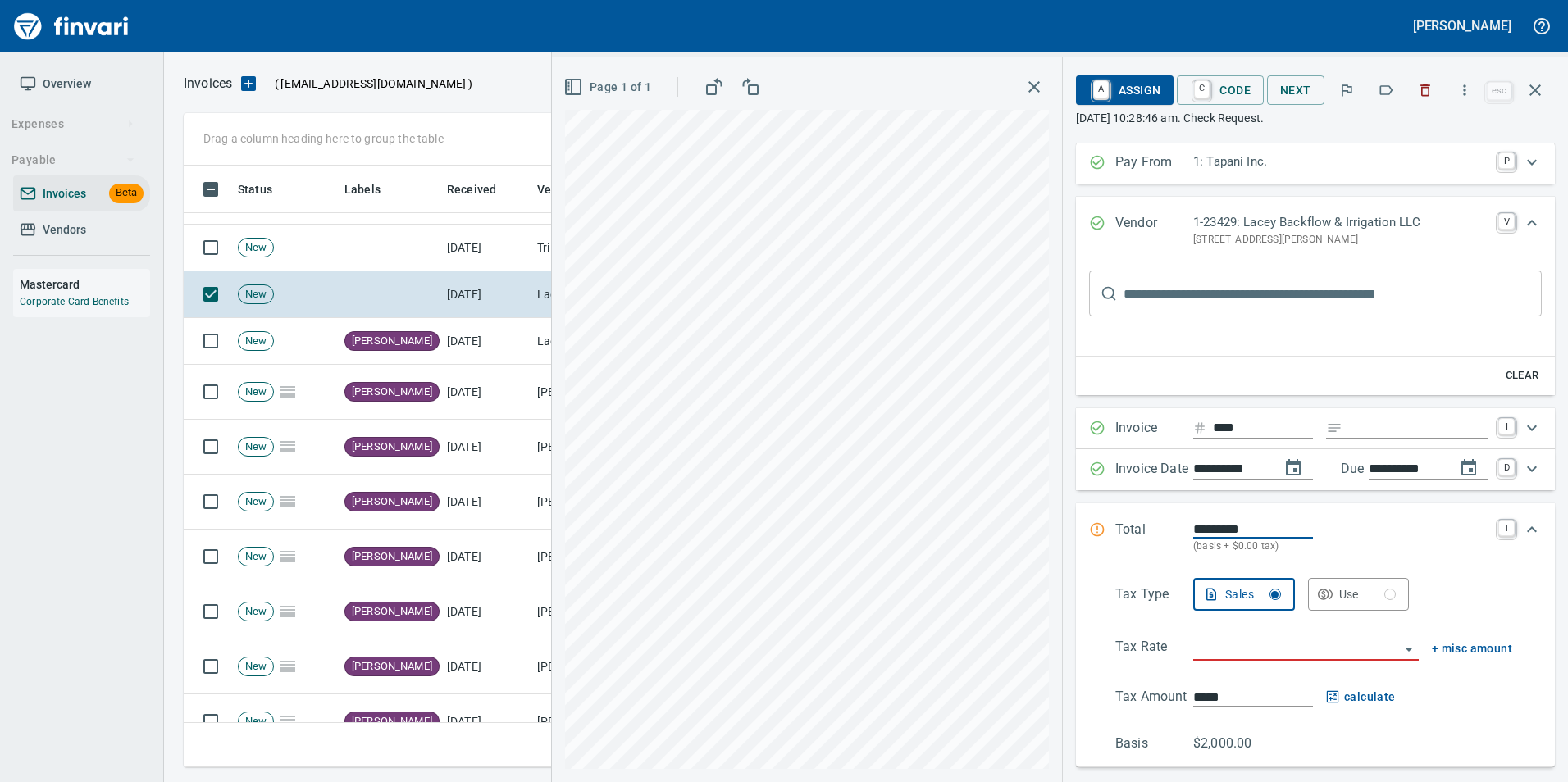
click at [1387, 92] on icon "button" at bounding box center [1386, 90] width 16 height 16
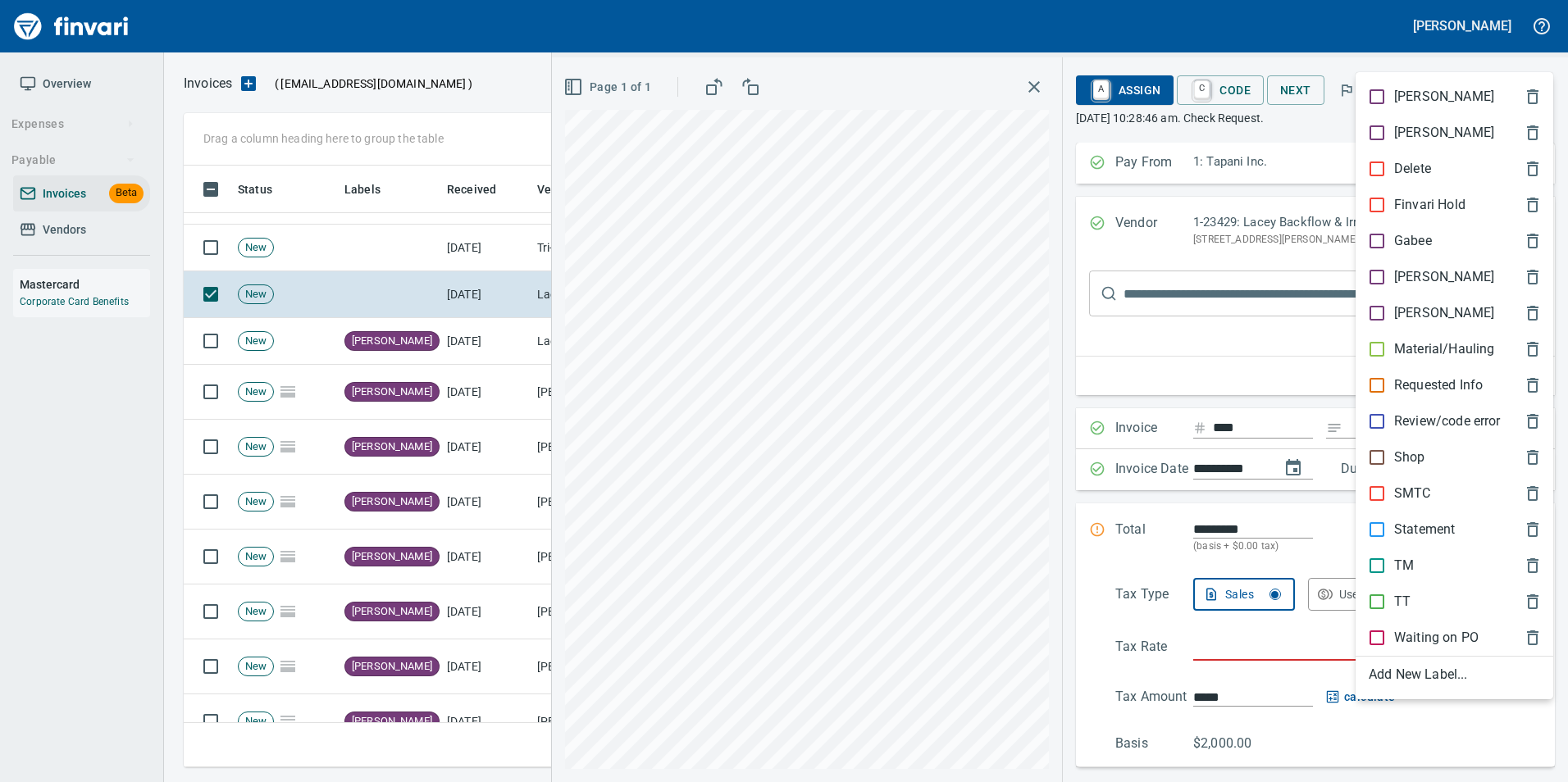
scroll to position [590, 1339]
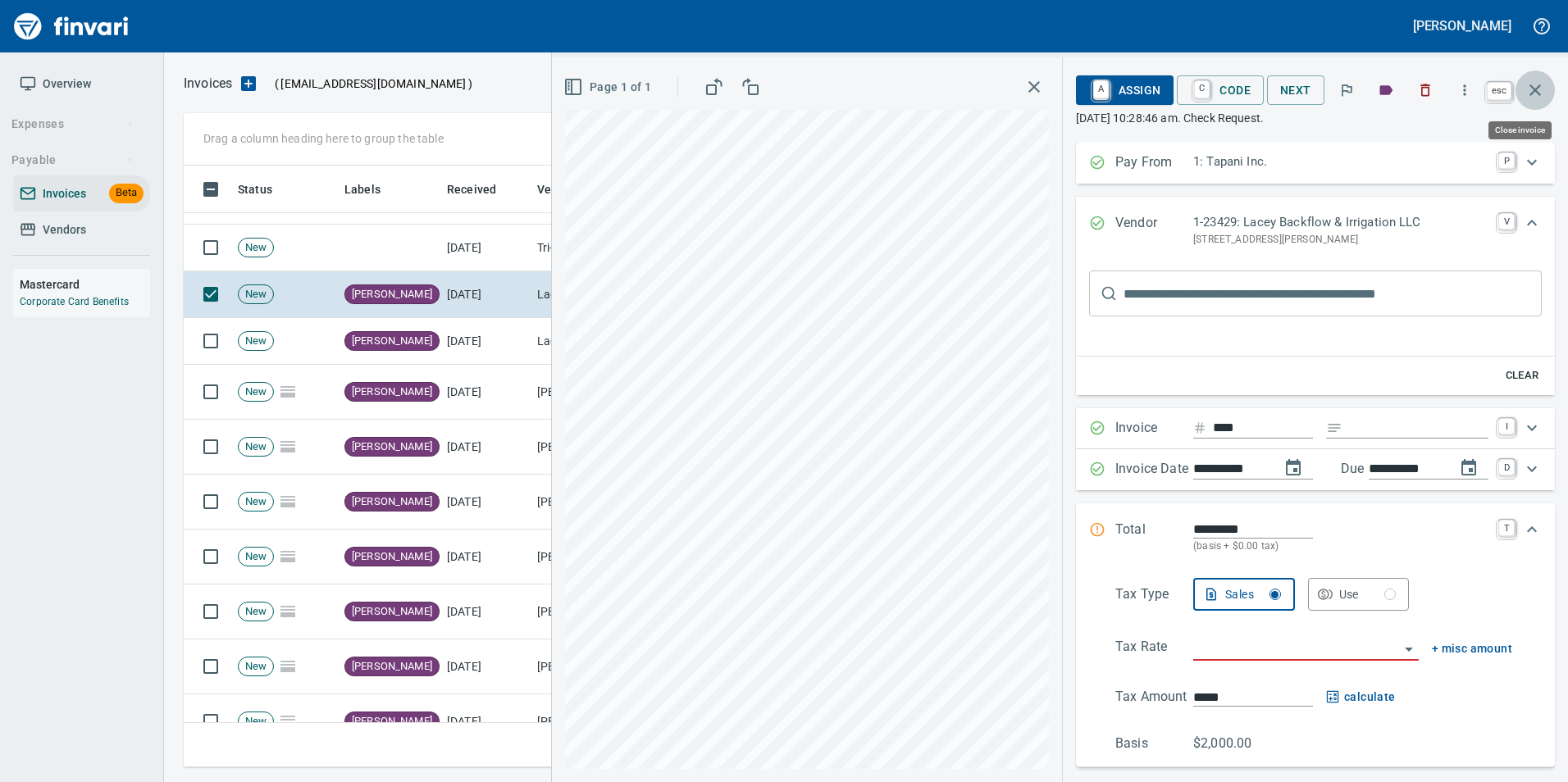
click at [1539, 92] on icon "button" at bounding box center [1535, 90] width 20 height 20
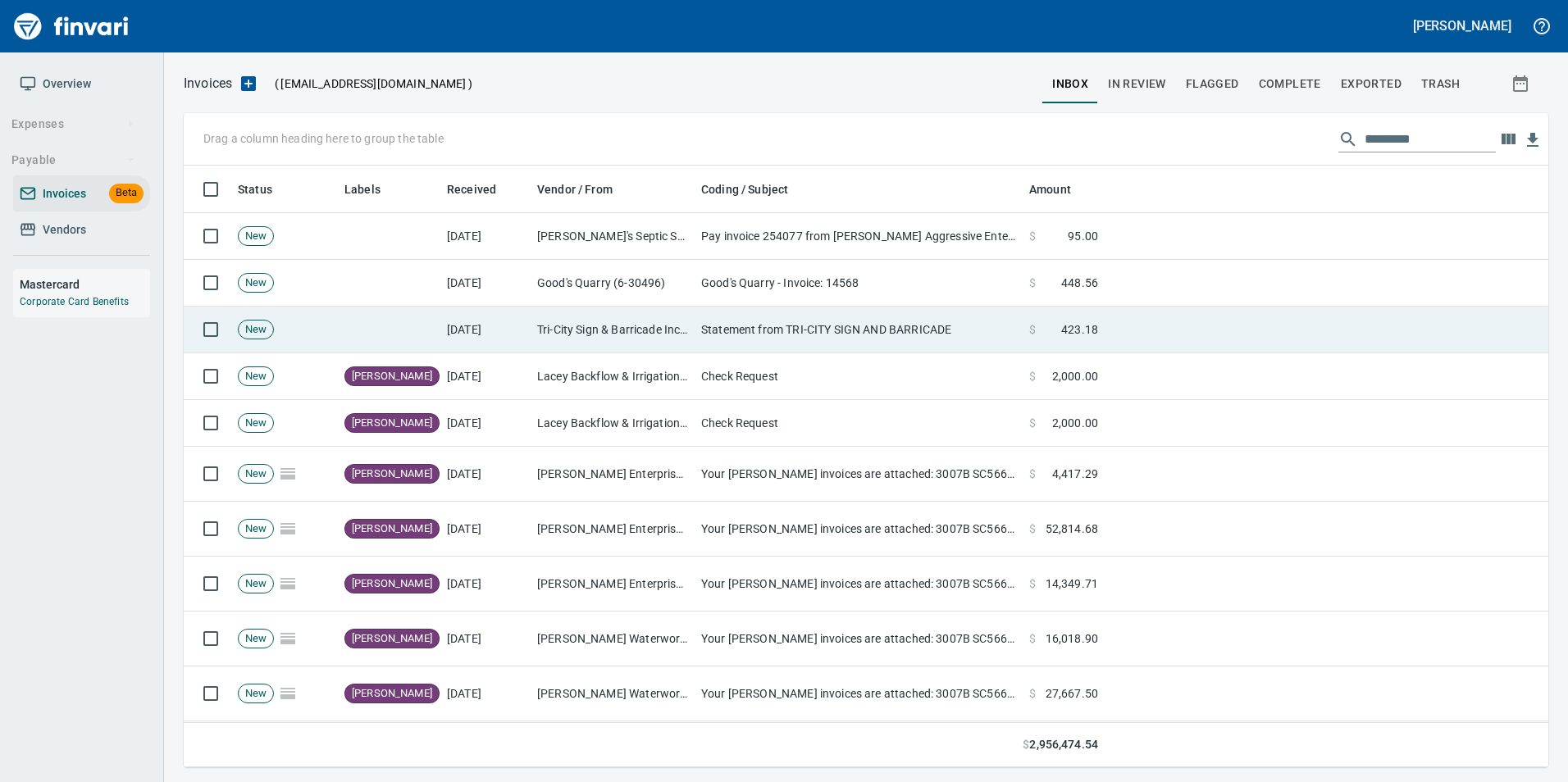
click at [495, 338] on td "[DATE]" at bounding box center [485, 330] width 90 height 47
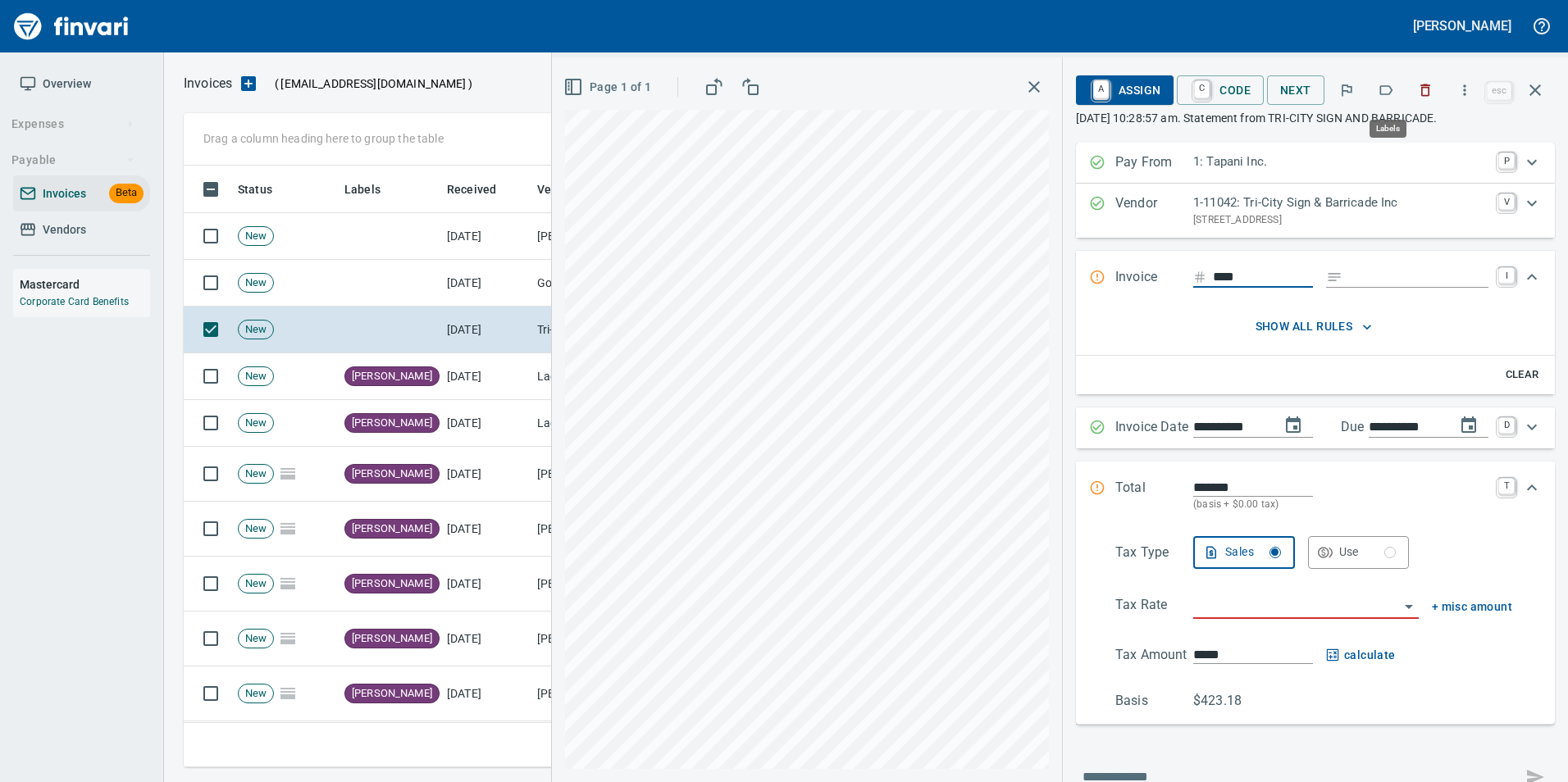
click at [1390, 90] on icon "button" at bounding box center [1386, 90] width 16 height 16
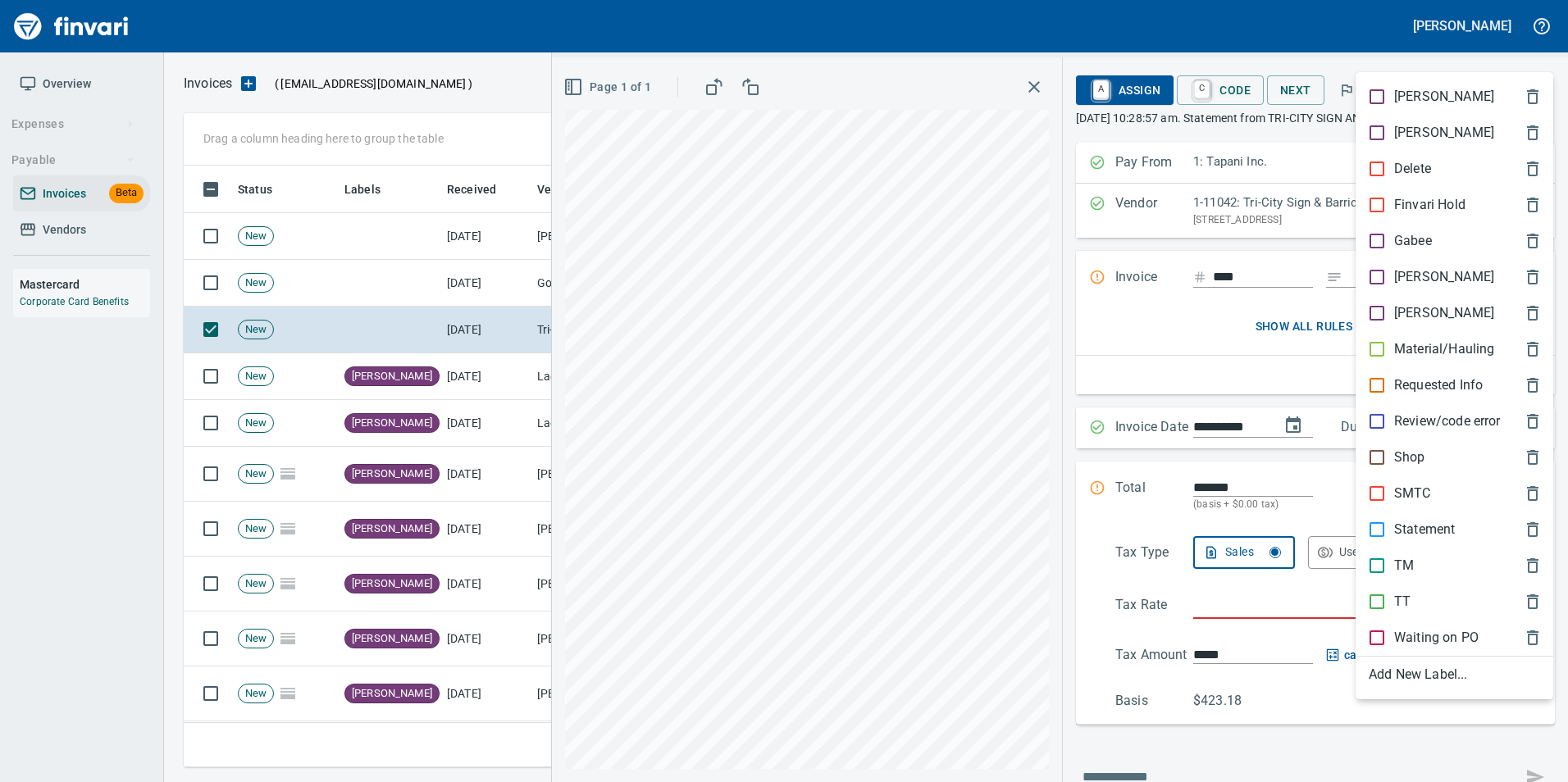
scroll to position [590, 1339]
click at [1439, 521] on p "Statement" at bounding box center [1424, 529] width 60 height 20
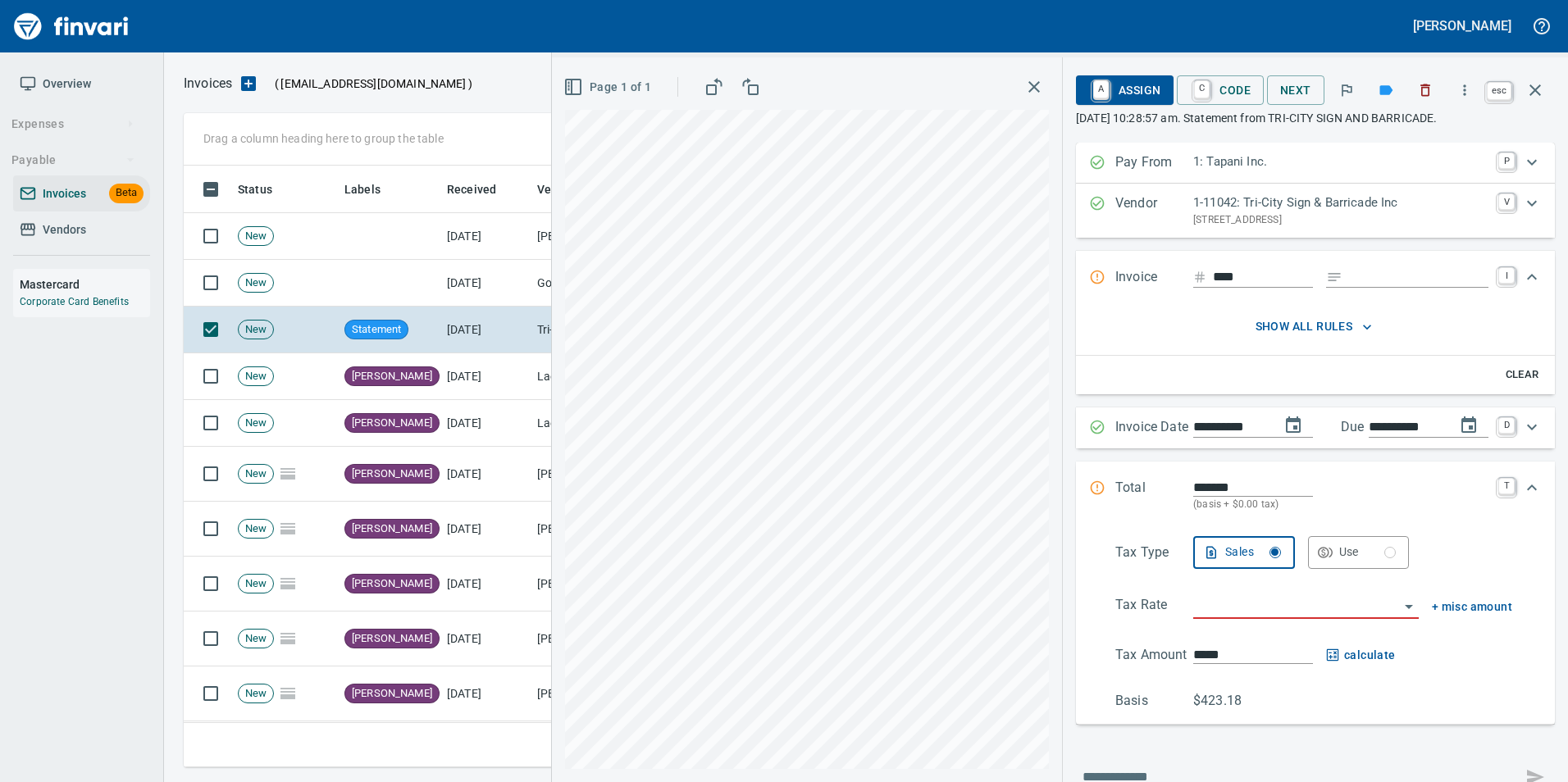
click at [1540, 93] on icon "button" at bounding box center [1535, 90] width 20 height 20
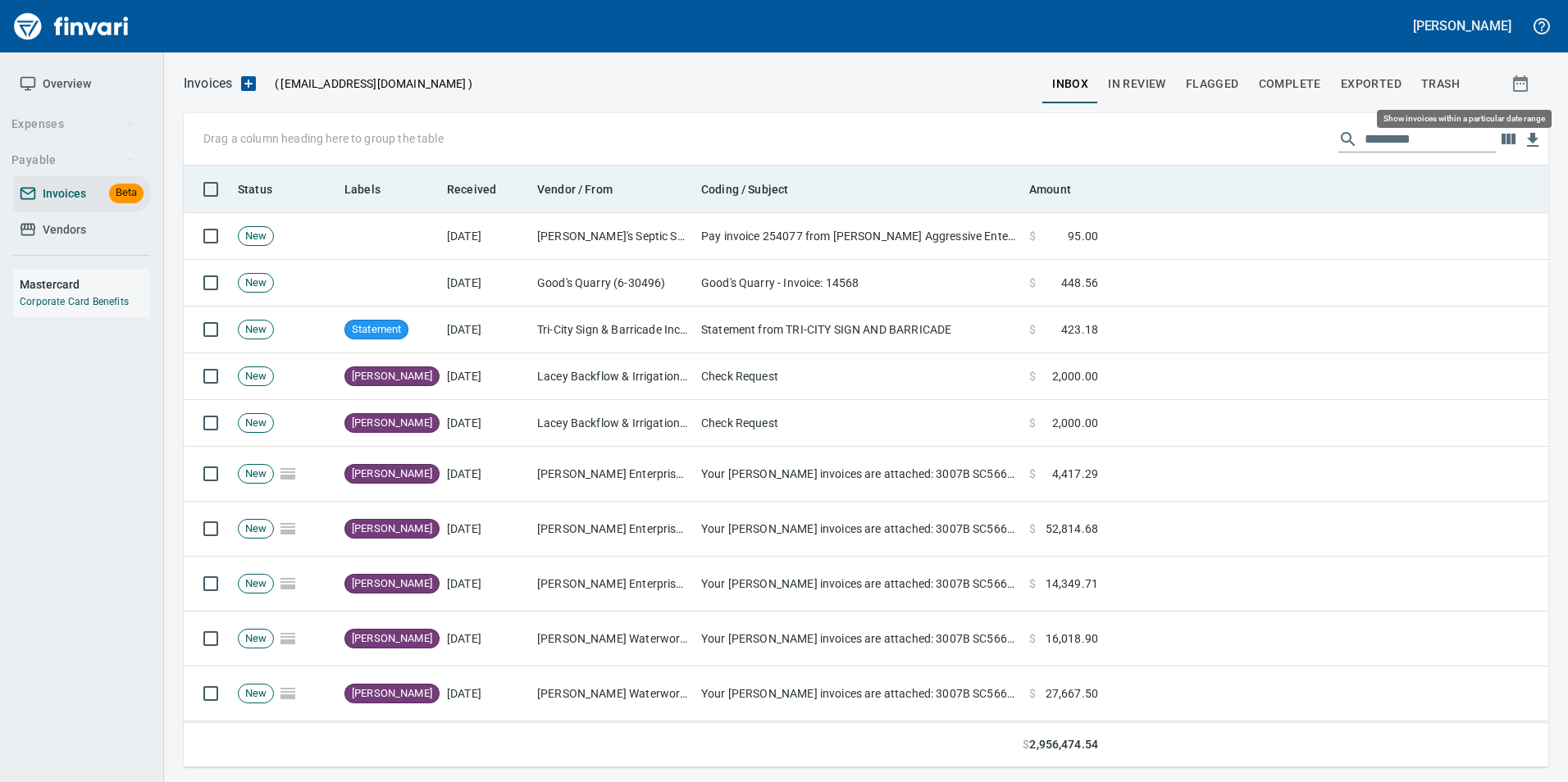
scroll to position [590, 1339]
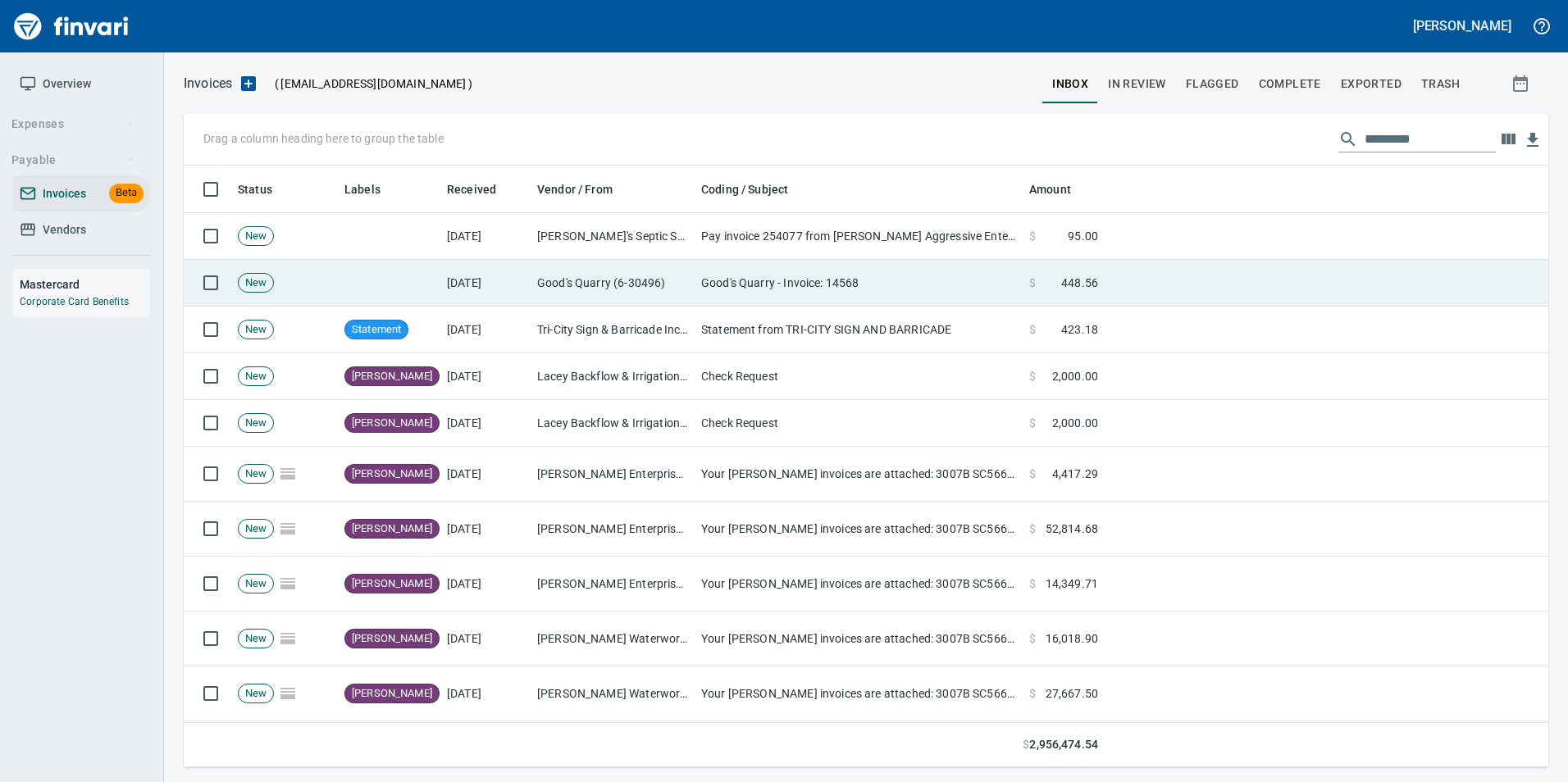
click at [688, 278] on td "Good's Quarry (6-30496)" at bounding box center [612, 283] width 164 height 47
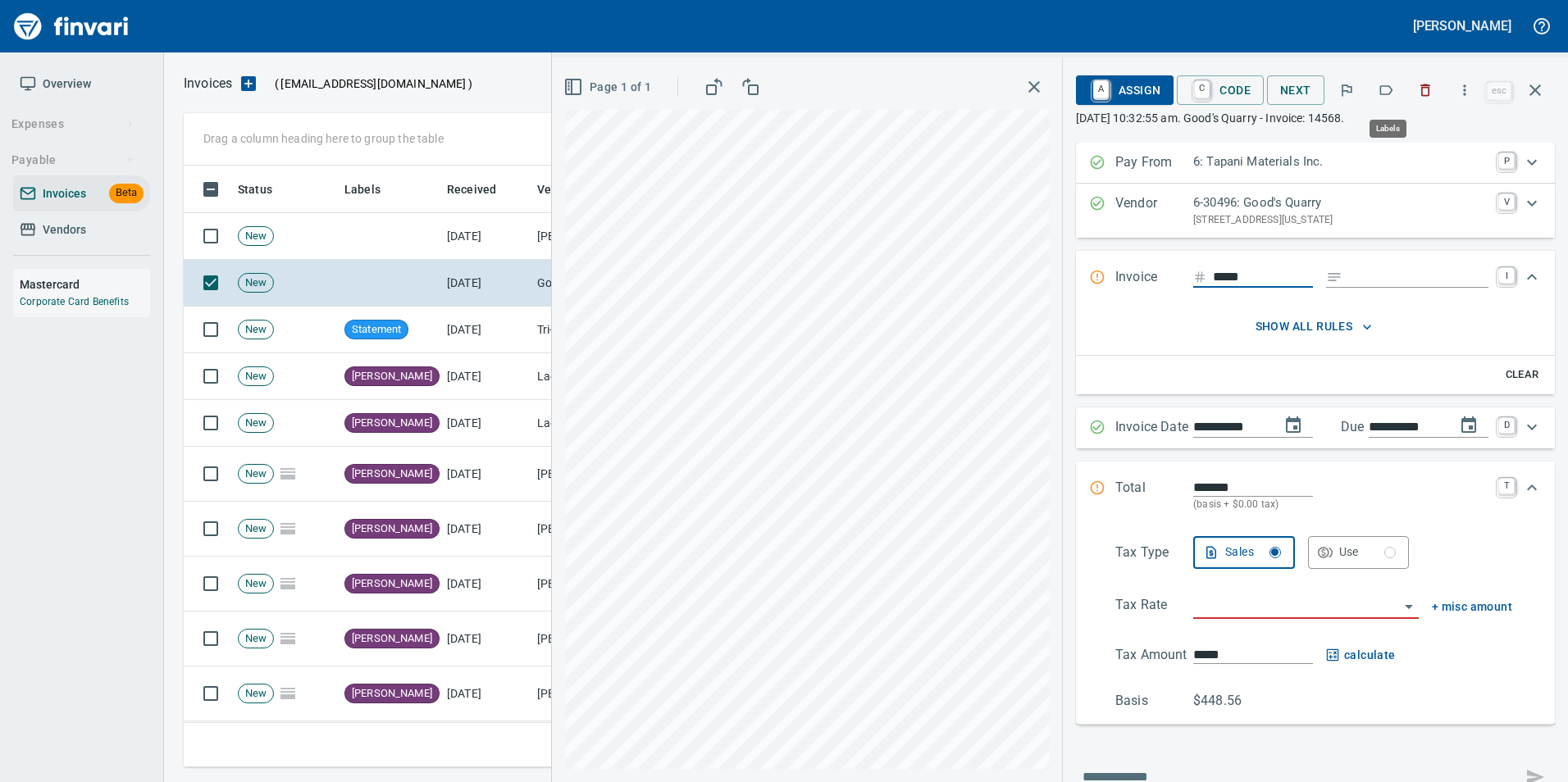
click at [1394, 93] on icon "button" at bounding box center [1386, 90] width 16 height 16
click at [1538, 103] on button "button" at bounding box center [1535, 90] width 39 height 39
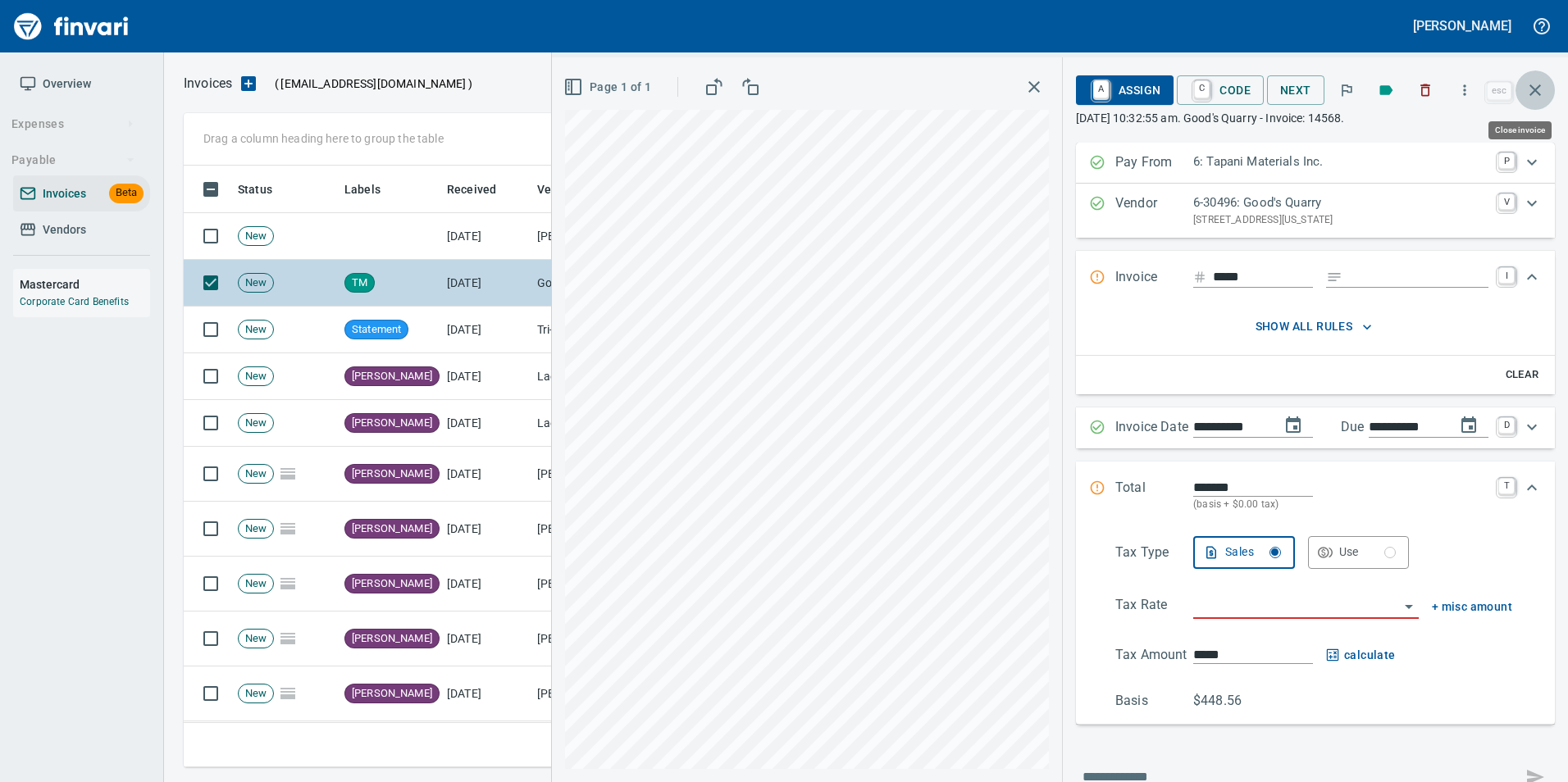
scroll to position [590, 1339]
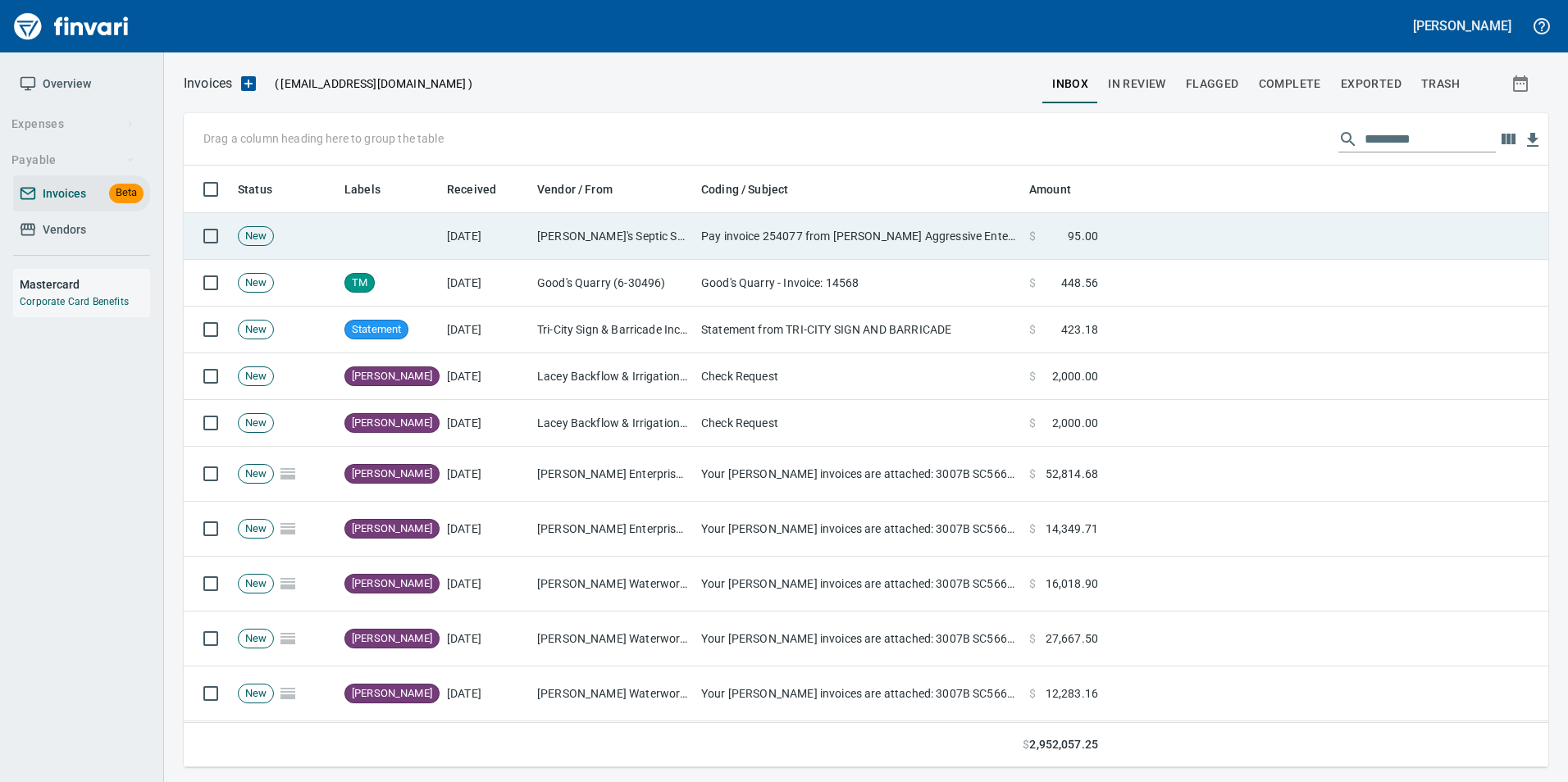
click at [686, 236] on td "Brad's Septic Service, Inc. (6-22812)" at bounding box center [612, 237] width 164 height 47
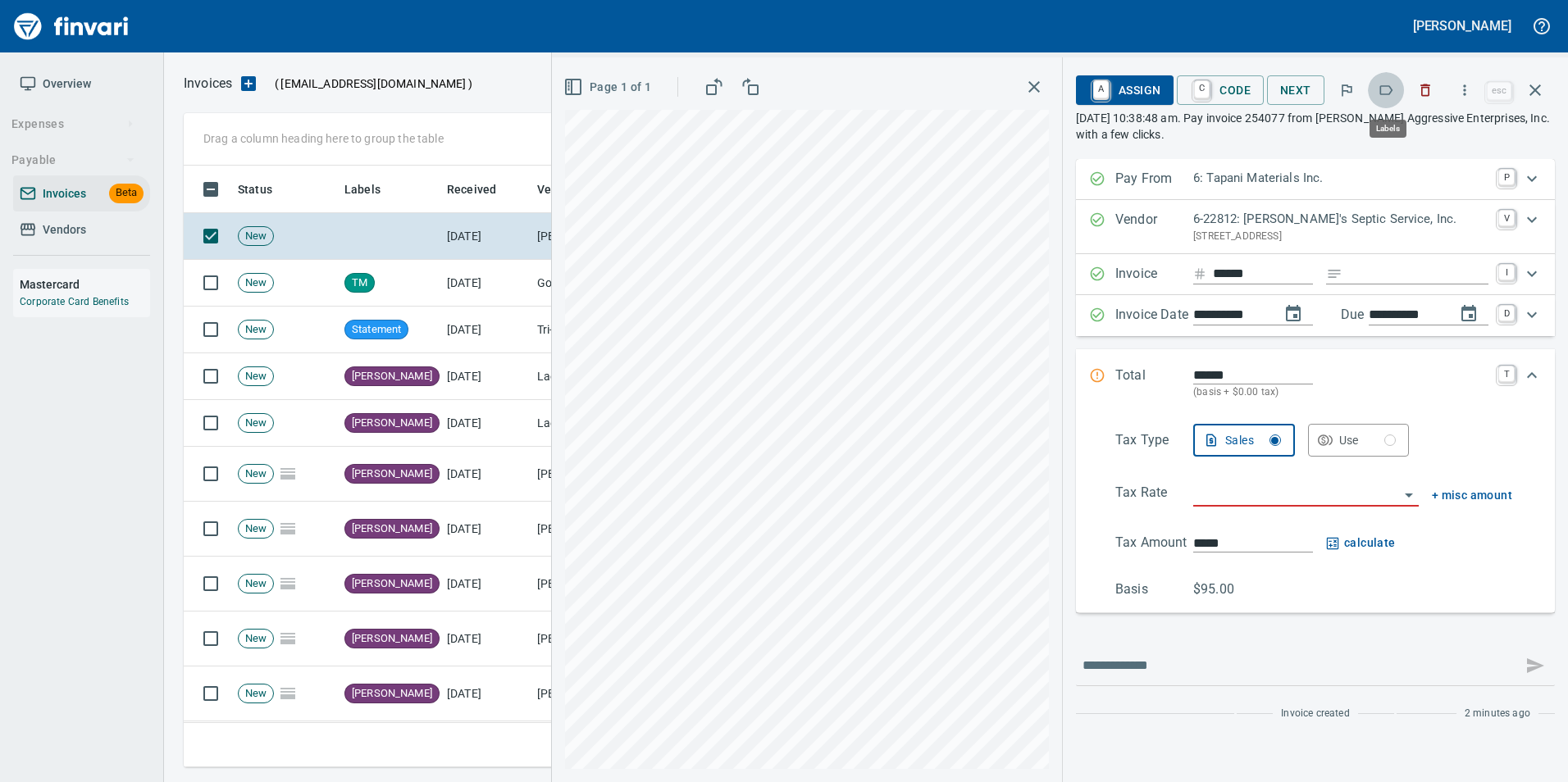
click at [1400, 90] on button "button" at bounding box center [1386, 90] width 36 height 36
click at [1530, 94] on icon "button" at bounding box center [1534, 90] width 12 height 12
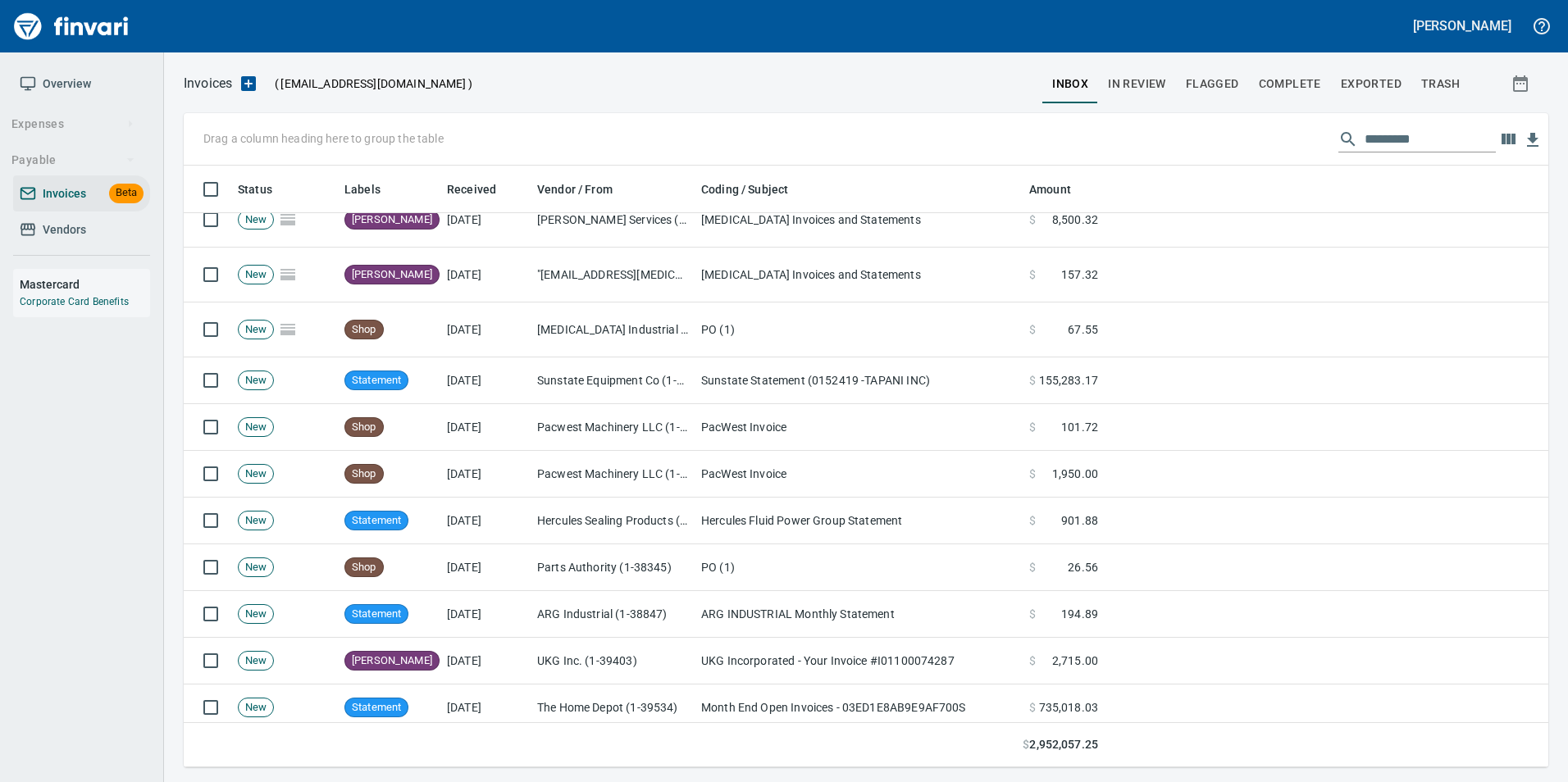
scroll to position [6069, 0]
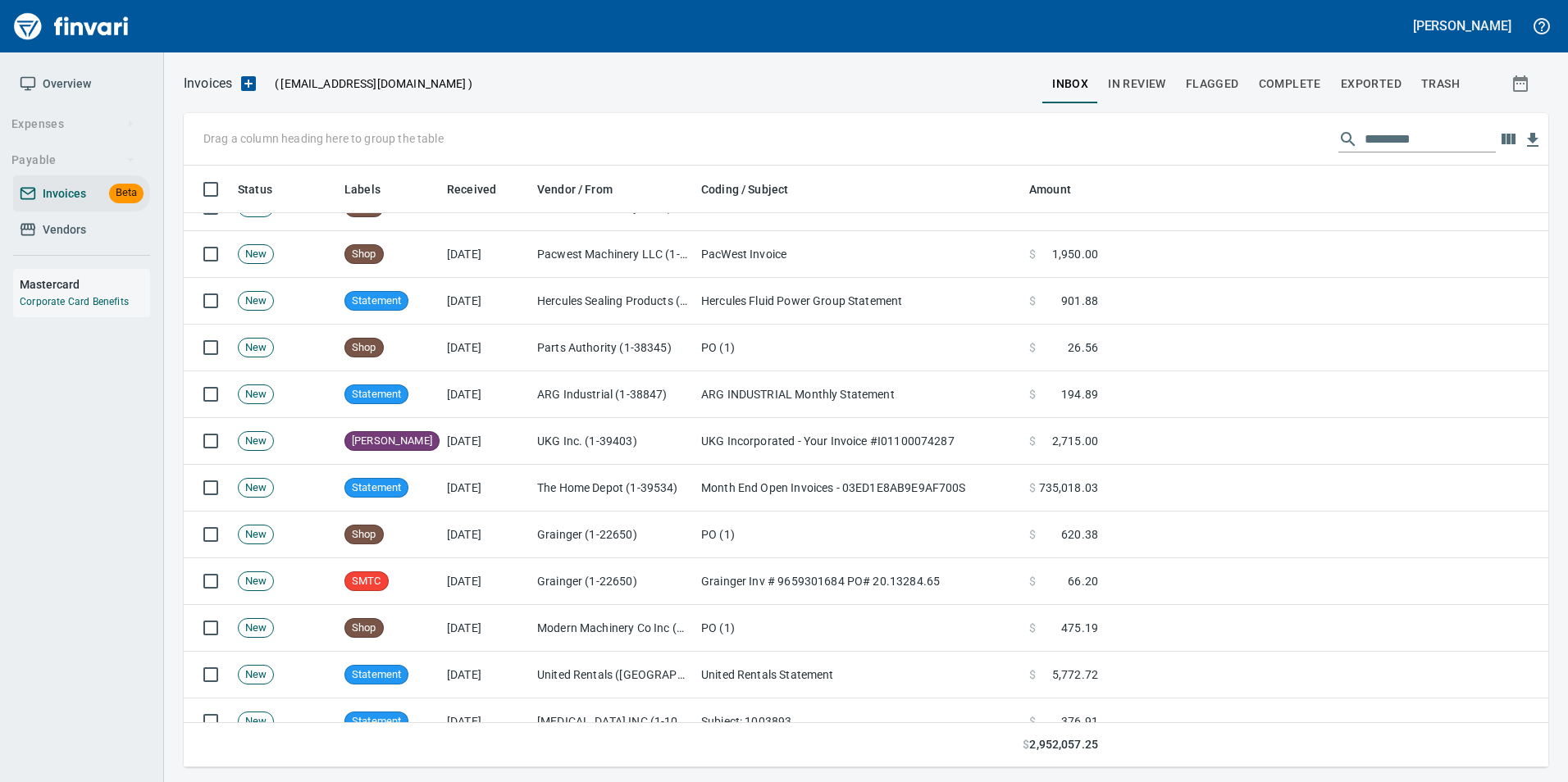
click at [1368, 133] on input "text" at bounding box center [1429, 139] width 131 height 26
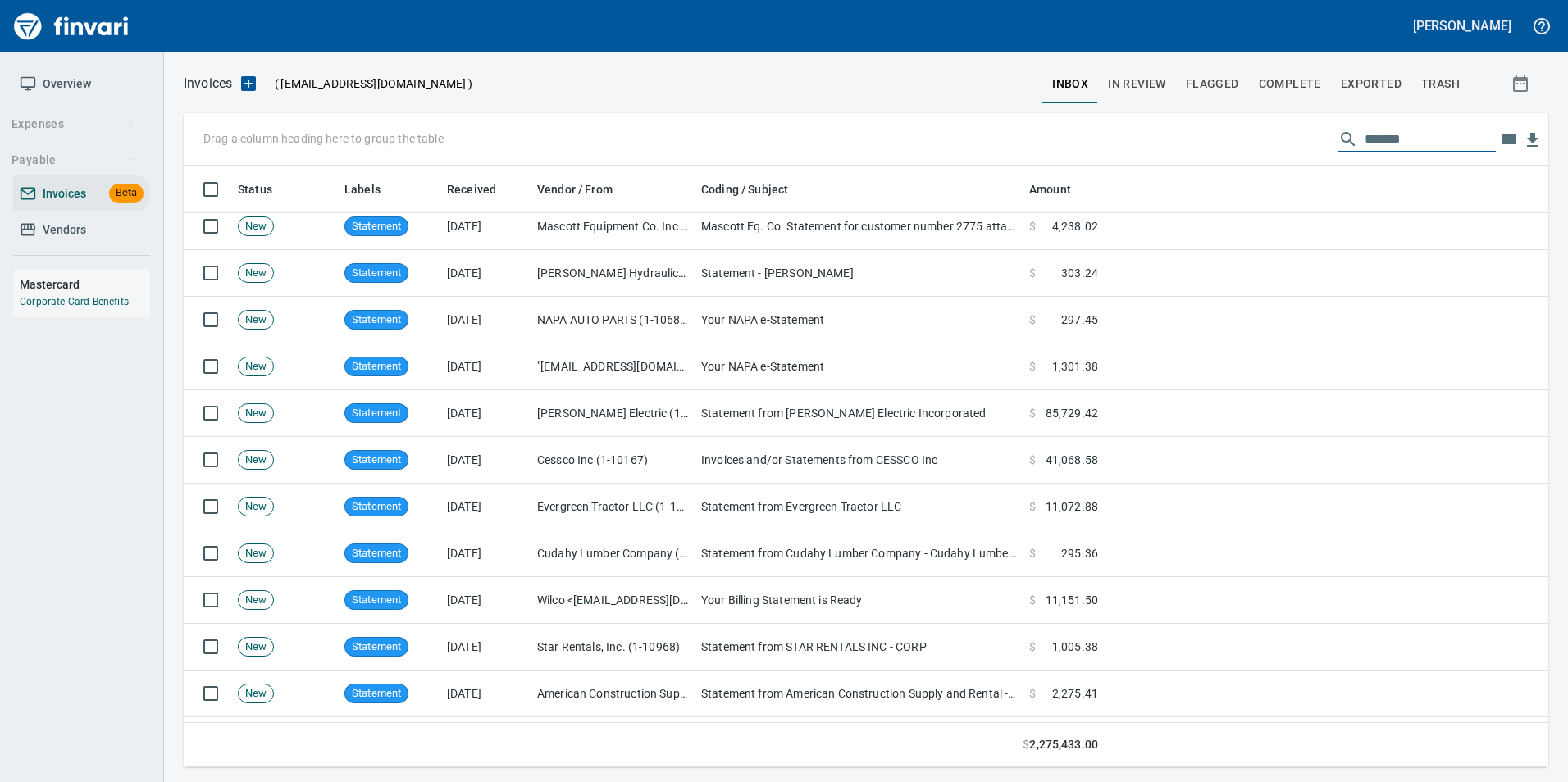
scroll to position [0, 0]
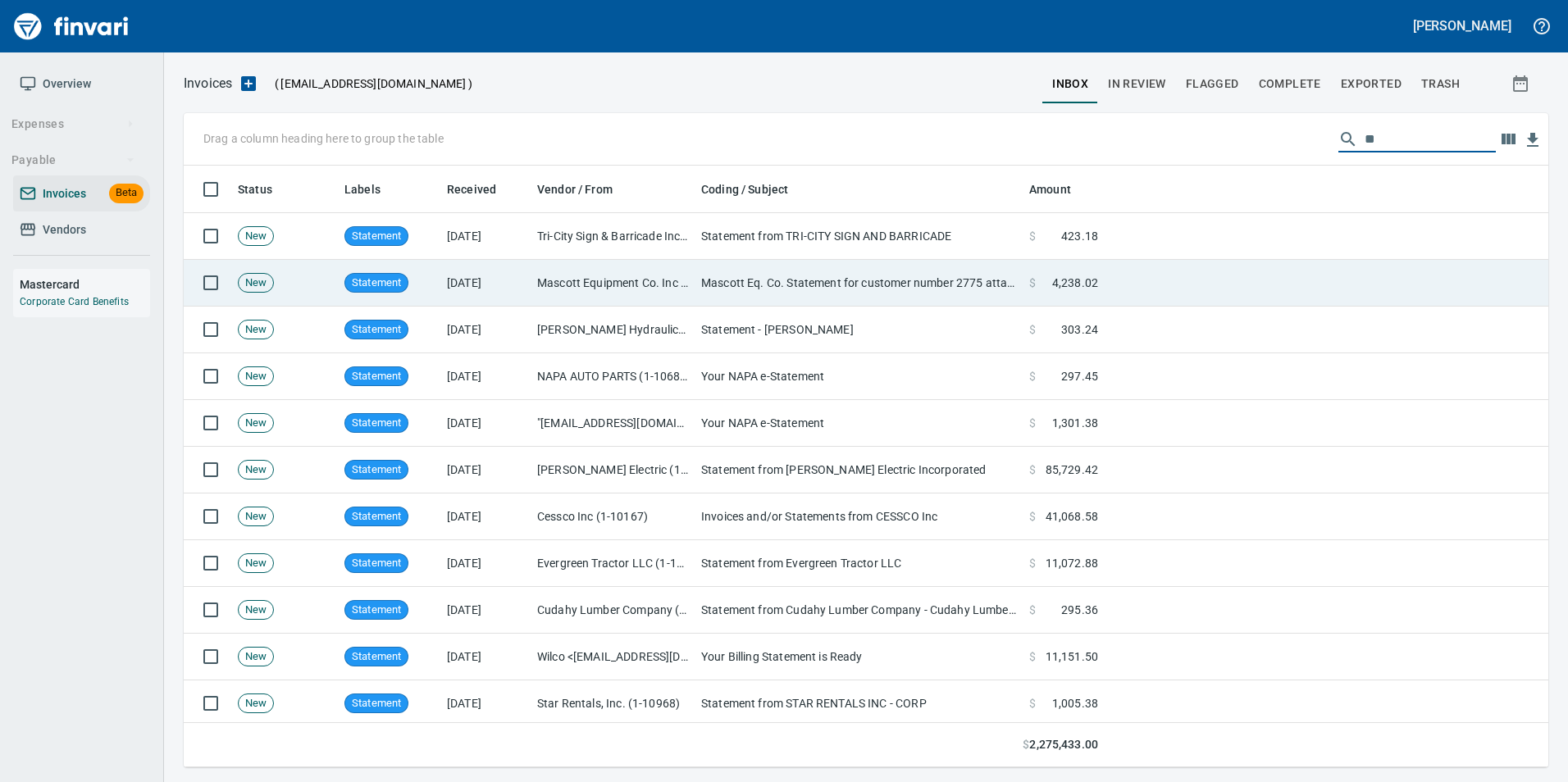
type input "*"
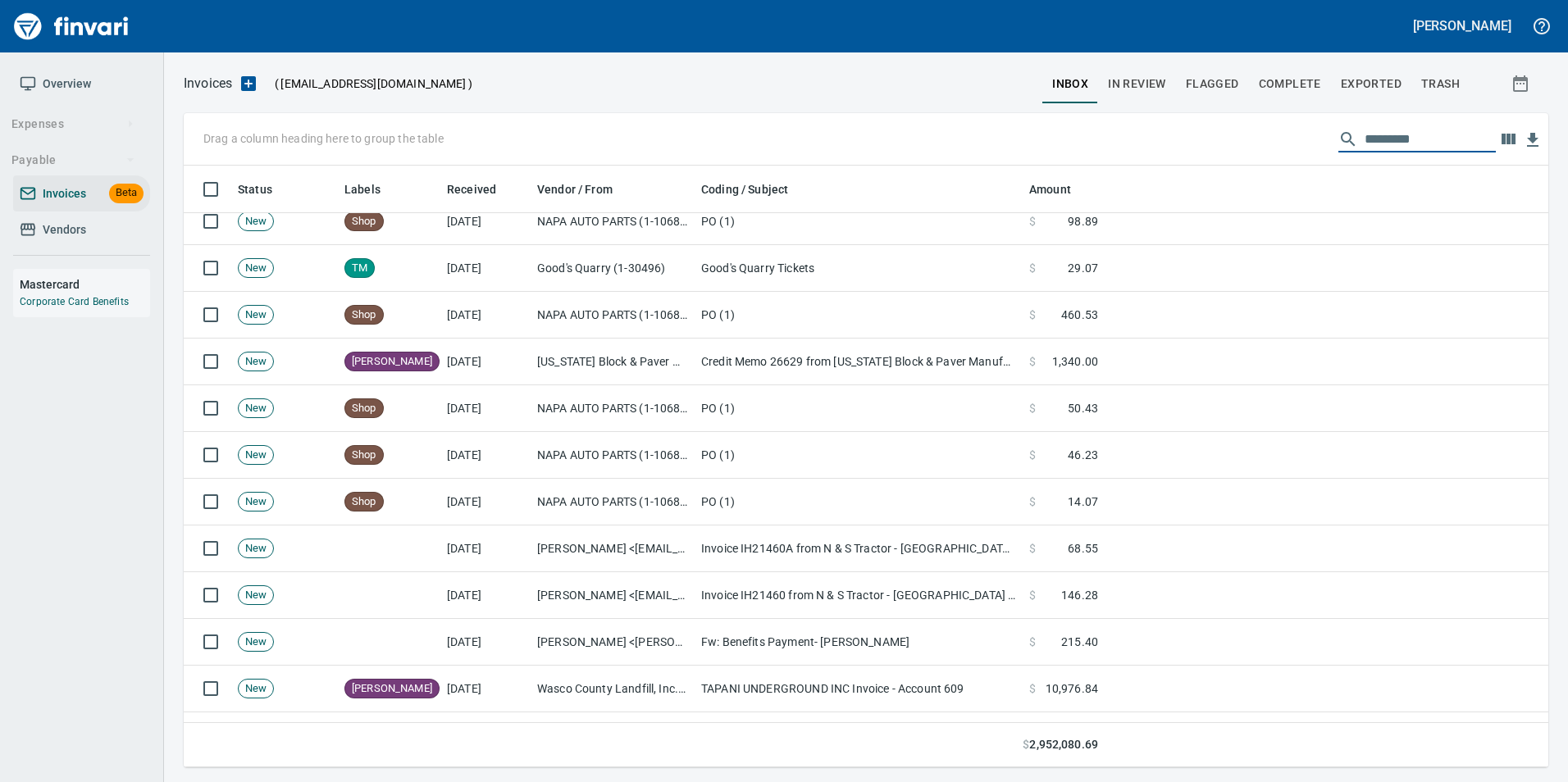
scroll to position [1558, 0]
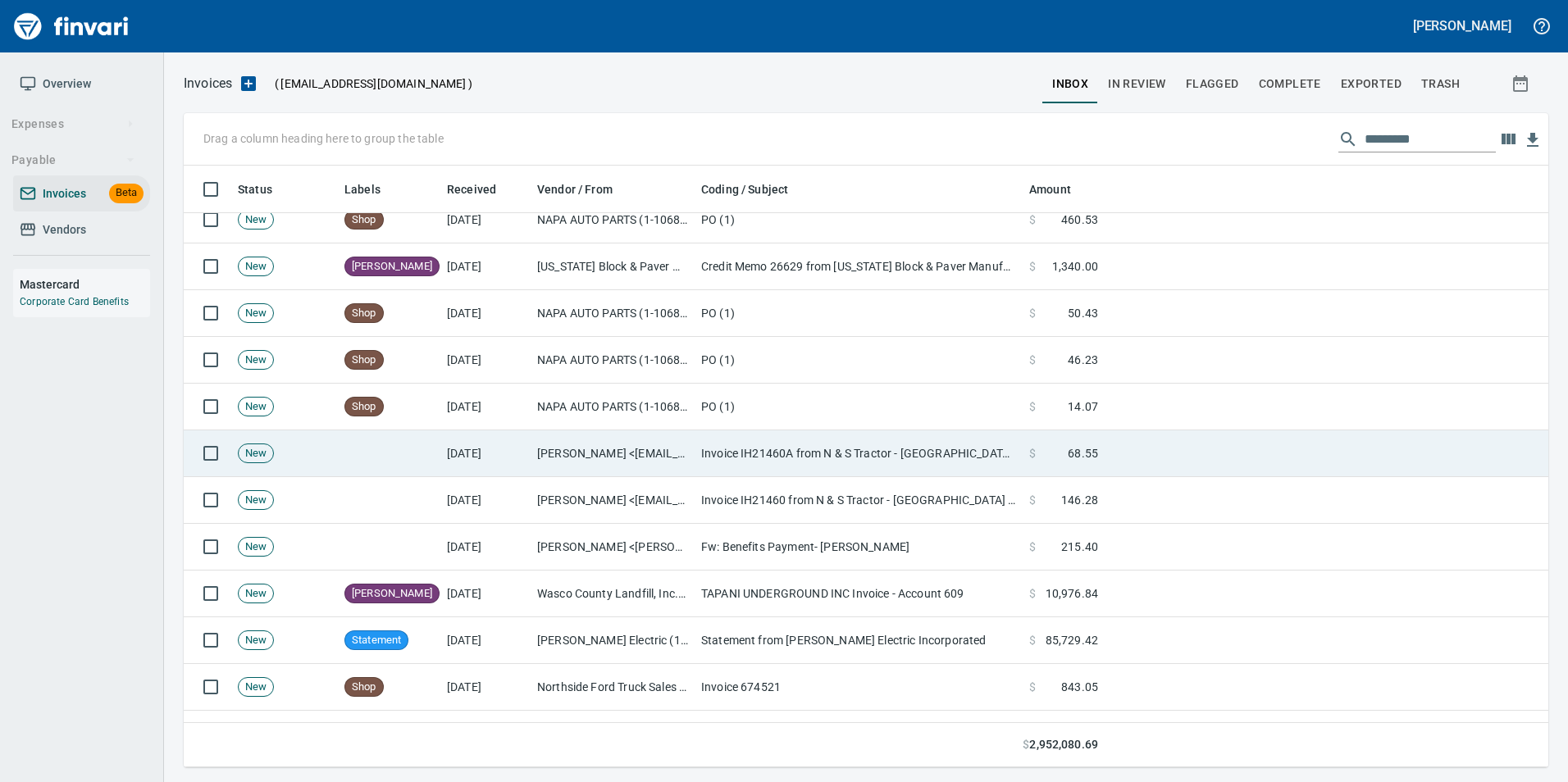
click at [599, 455] on td "Javier Tovar <jtovar@nstractor.com>" at bounding box center [612, 454] width 164 height 47
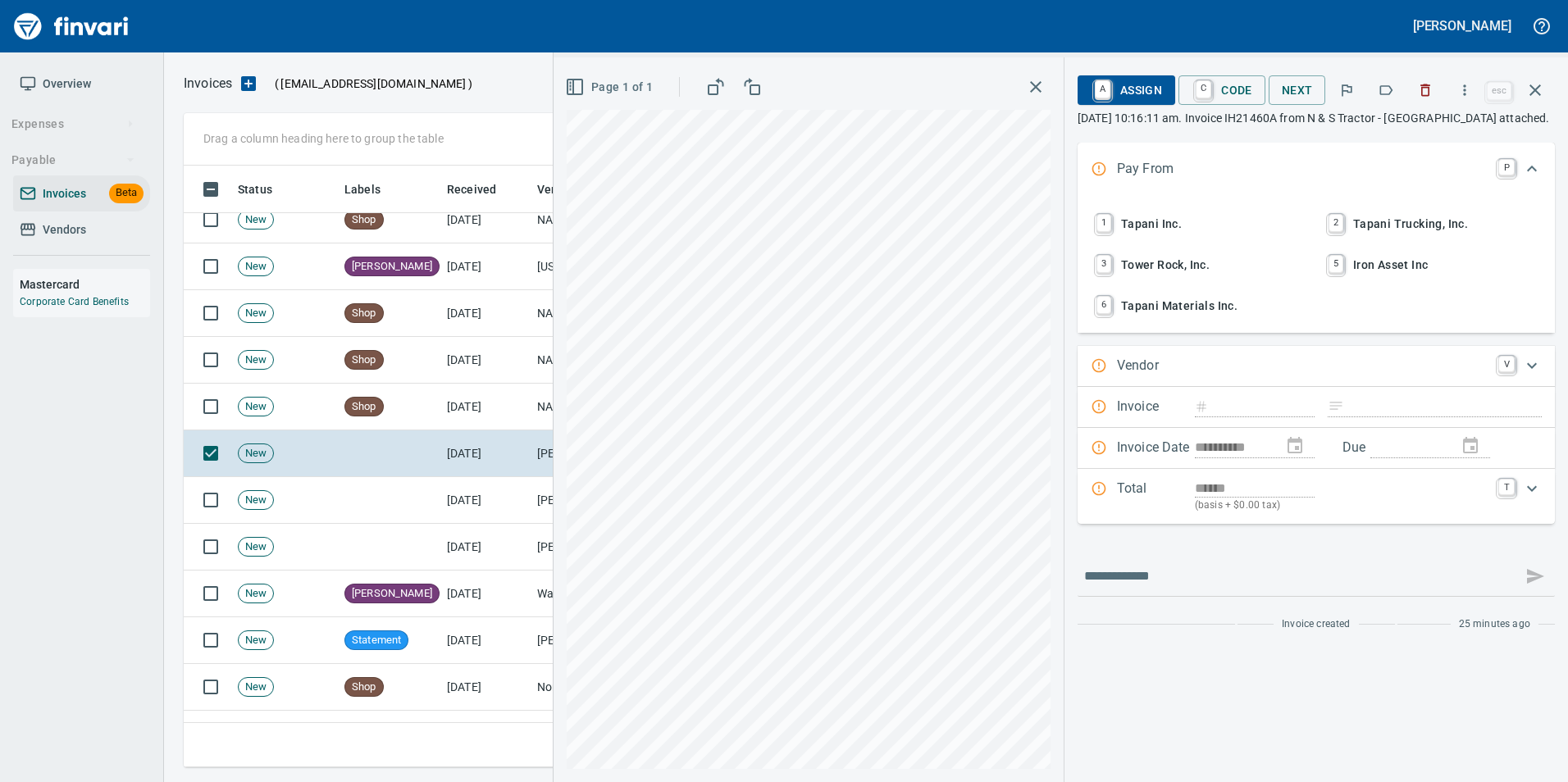
click at [1387, 90] on icon "button" at bounding box center [1386, 90] width 16 height 16
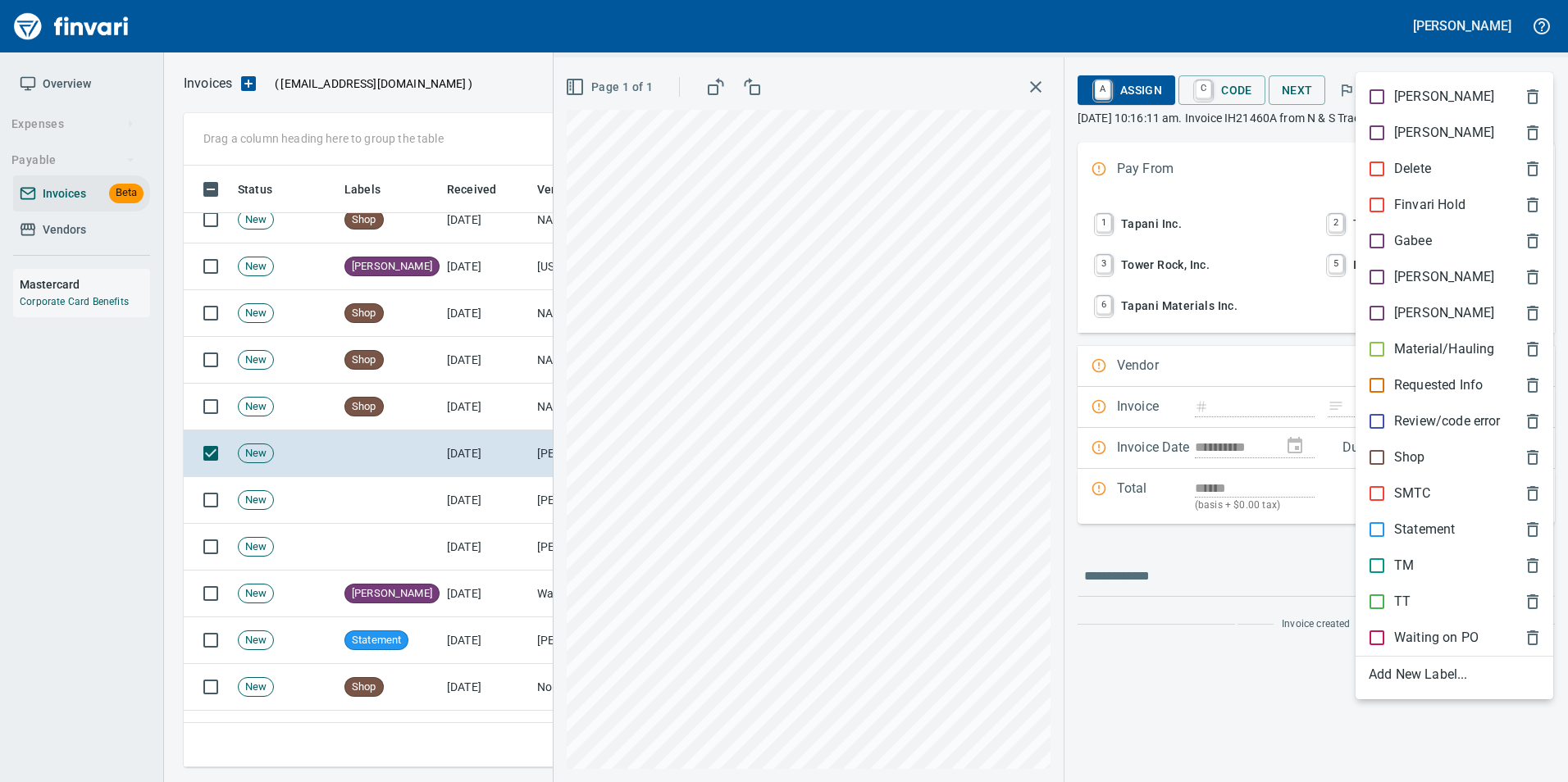
scroll to position [590, 1339]
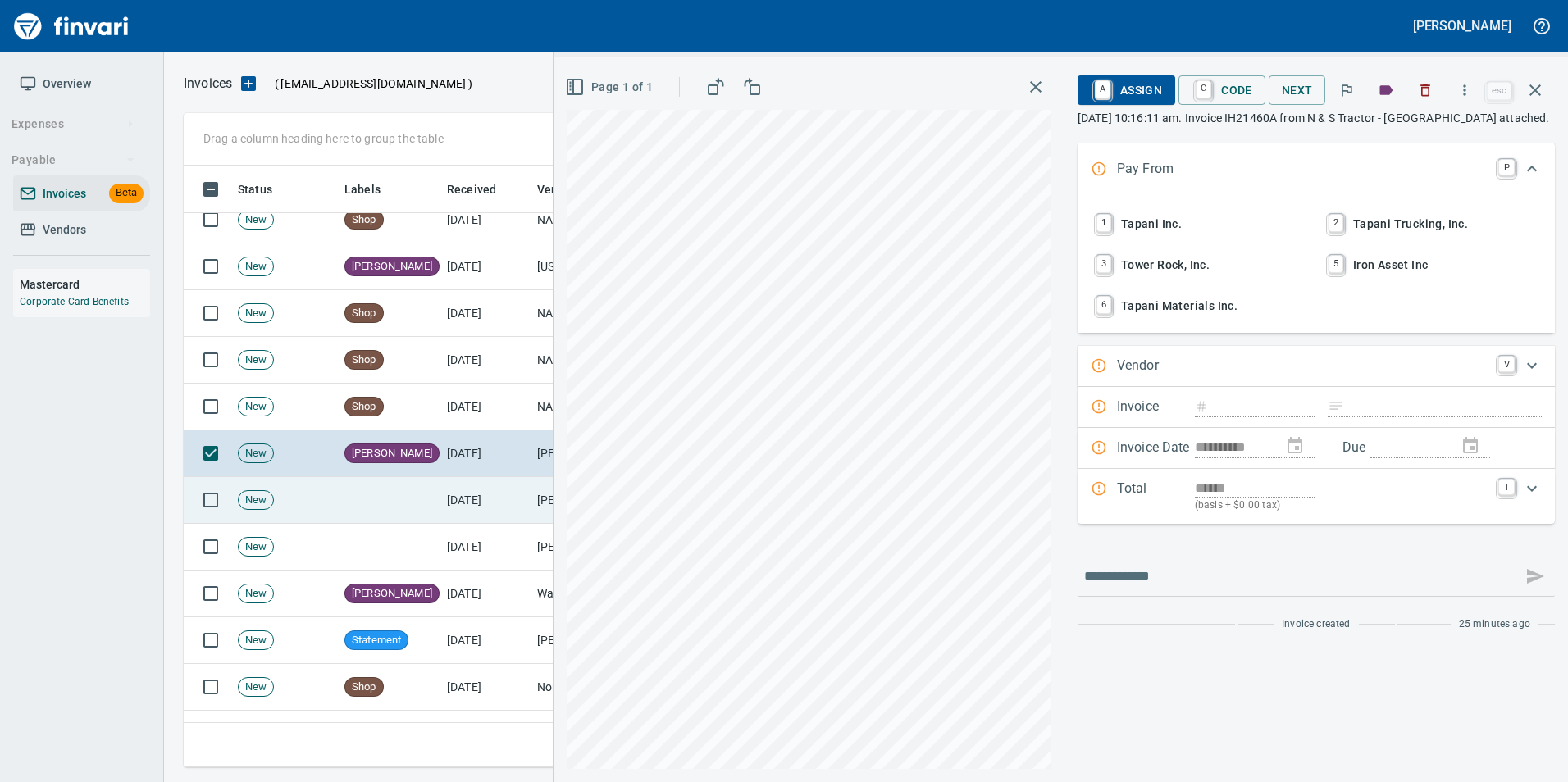
click at [445, 487] on td "[DATE]" at bounding box center [485, 501] width 90 height 47
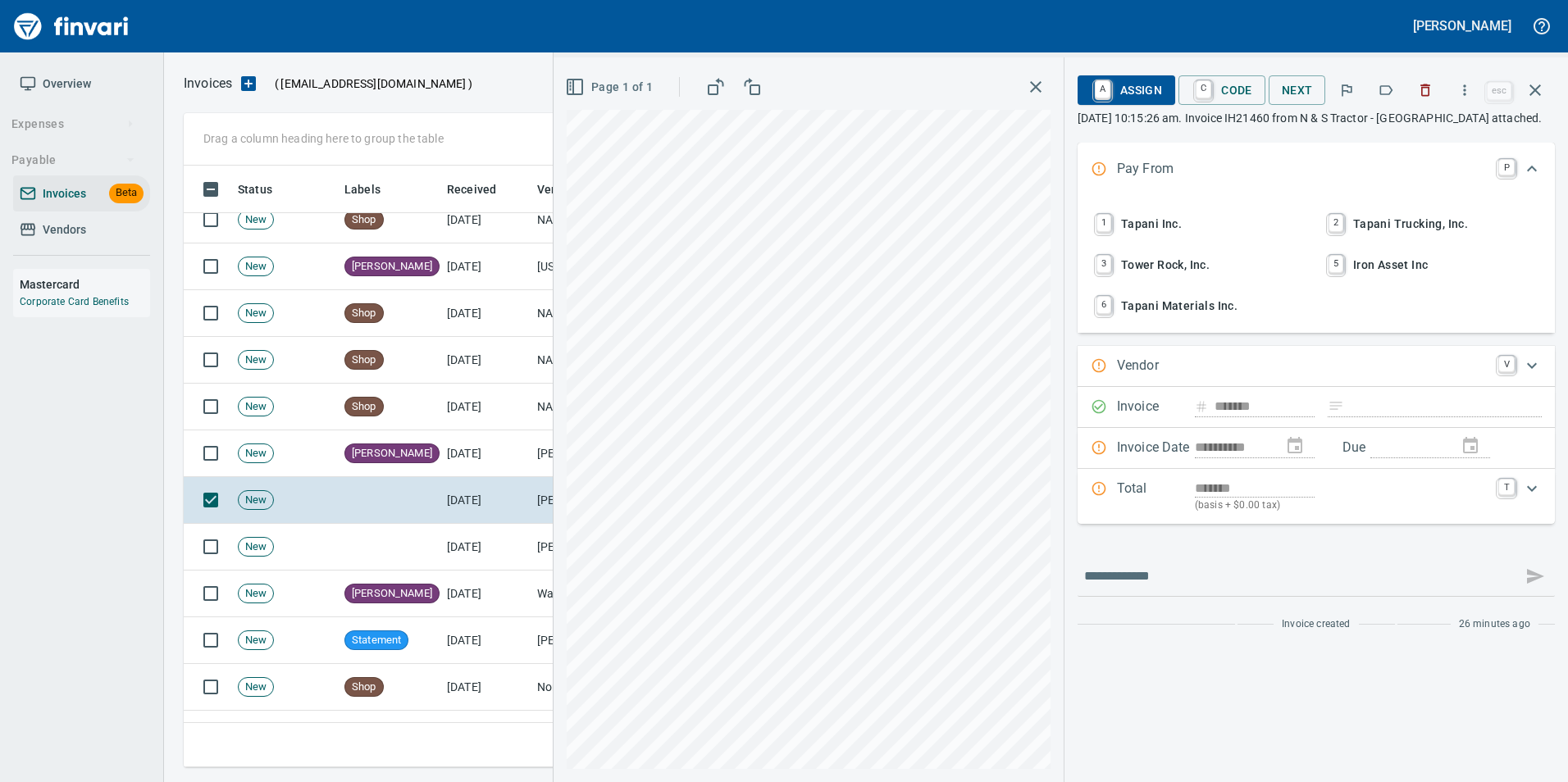
click at [1383, 93] on icon "button" at bounding box center [1386, 90] width 16 height 16
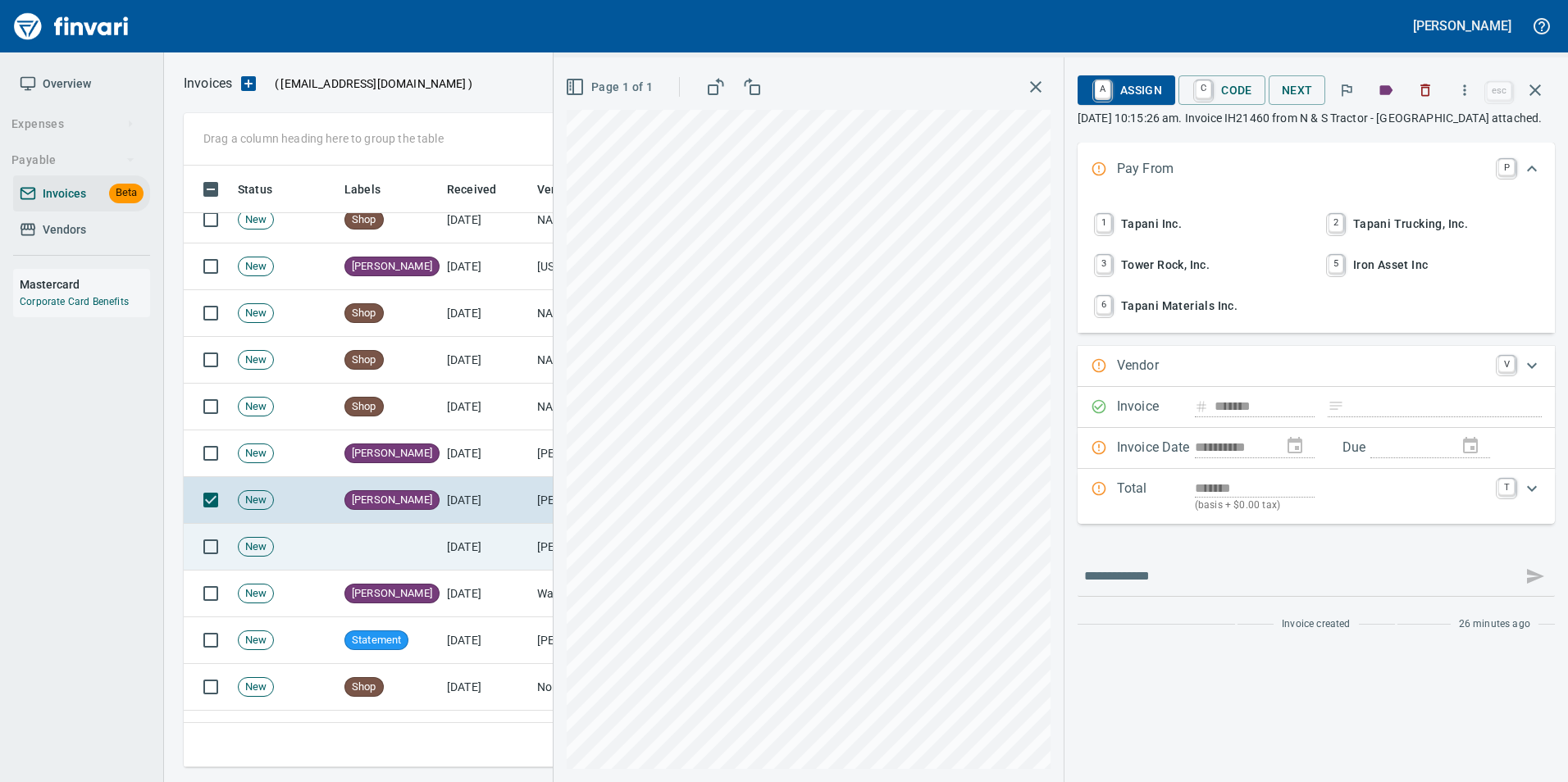
click at [495, 540] on td "[DATE]" at bounding box center [485, 547] width 90 height 47
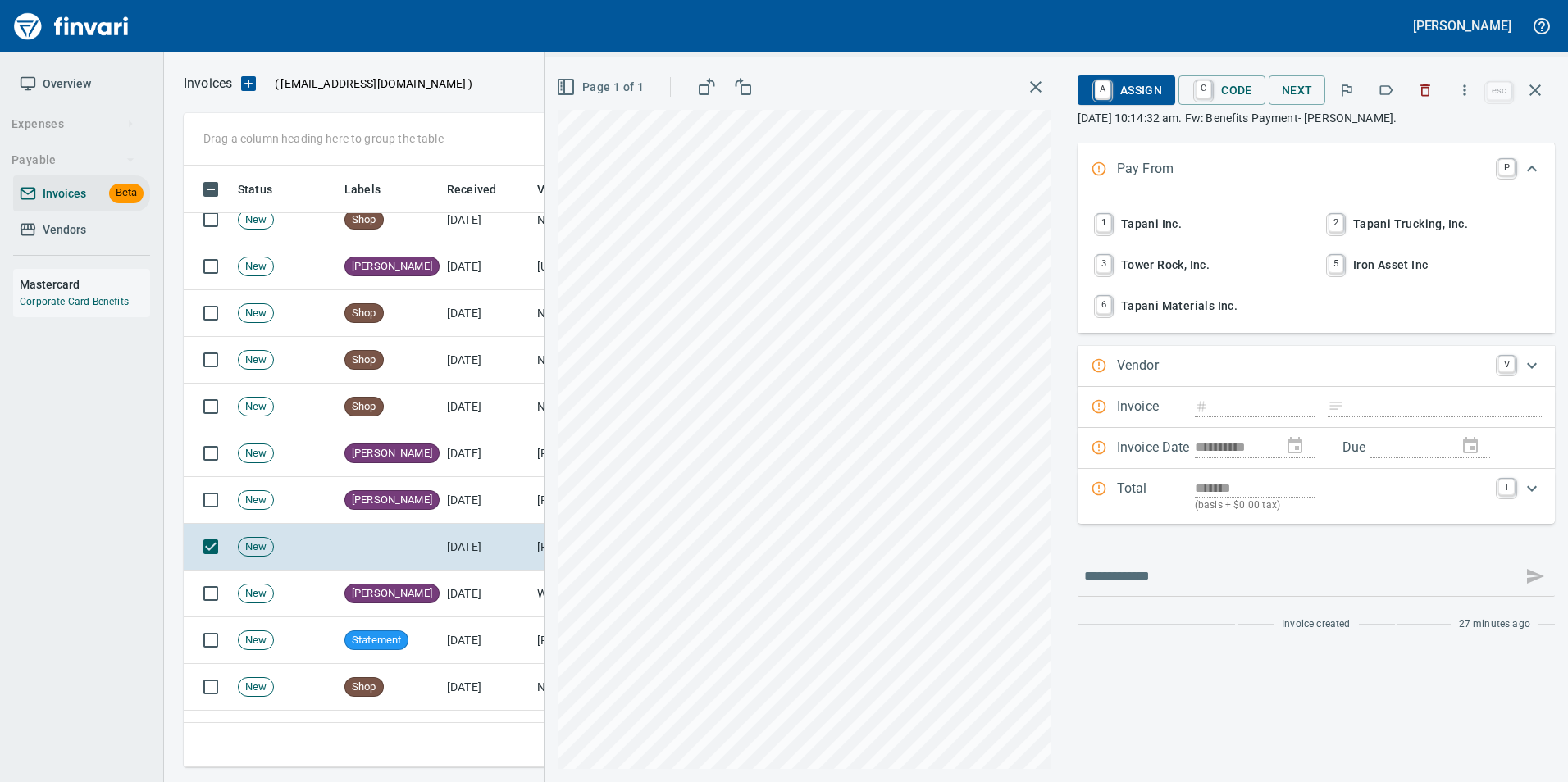
click at [1398, 93] on button "button" at bounding box center [1386, 90] width 36 height 36
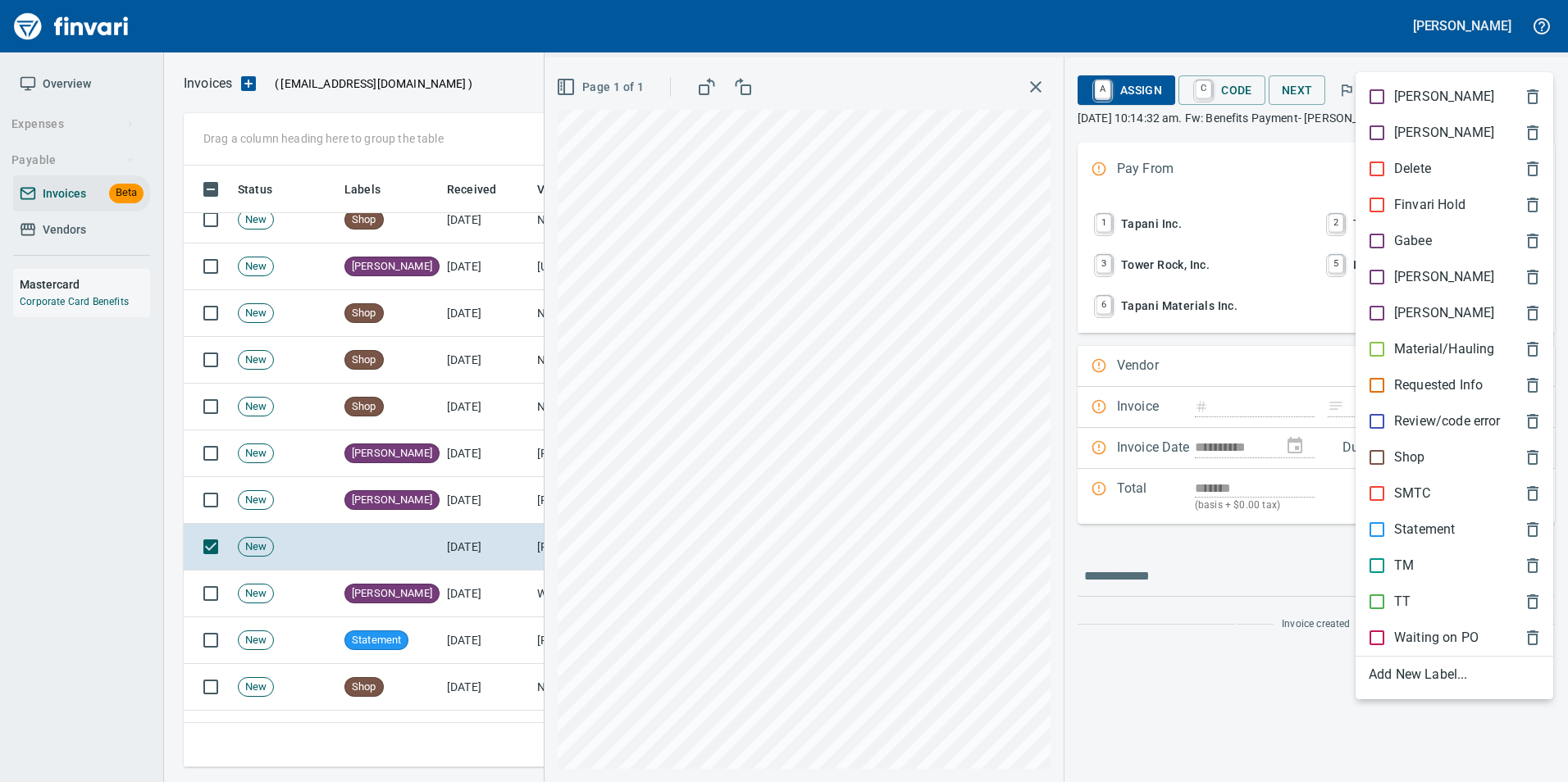
scroll to position [590, 1339]
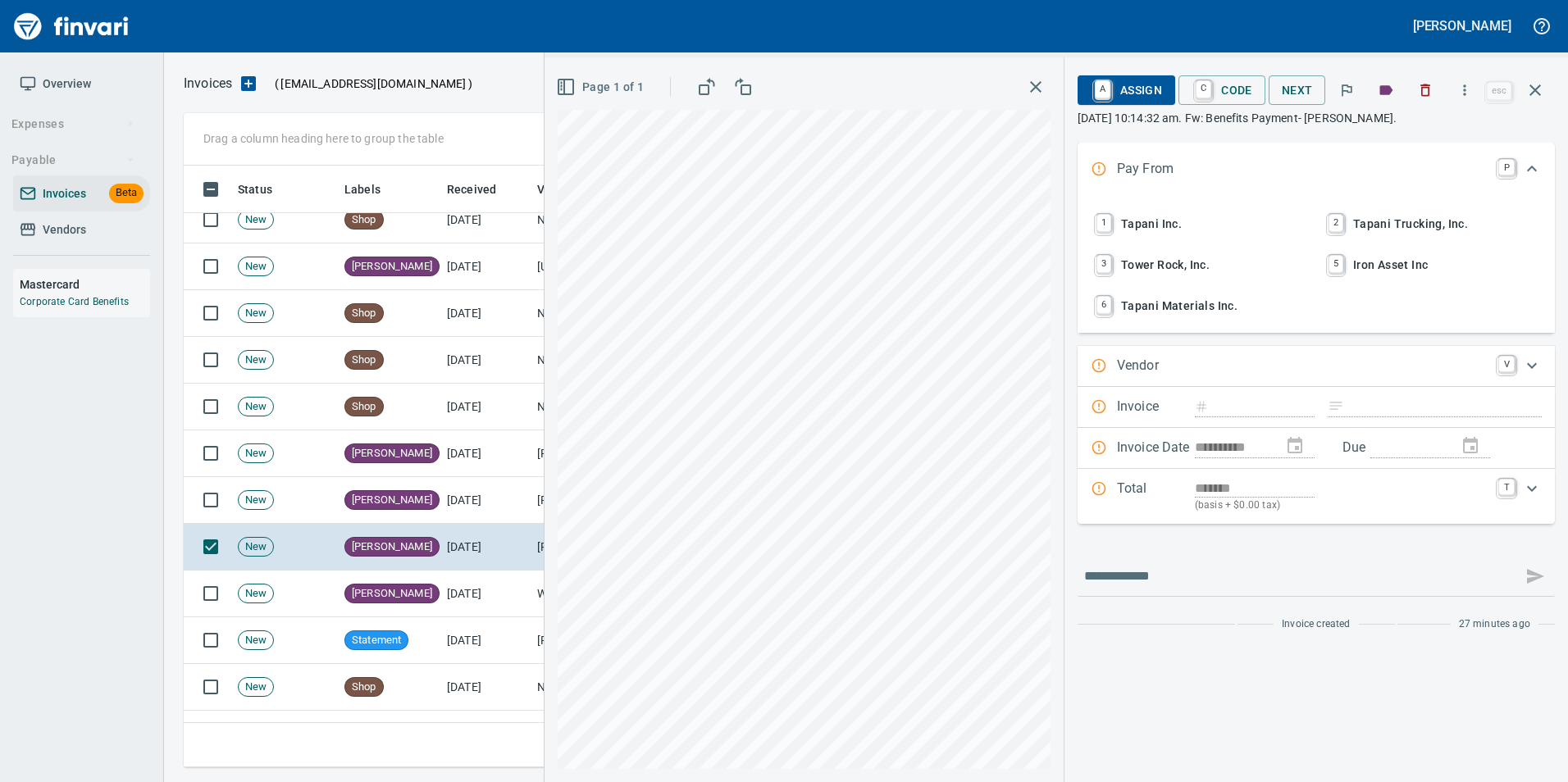
click at [1538, 95] on icon "button" at bounding box center [1535, 90] width 20 height 20
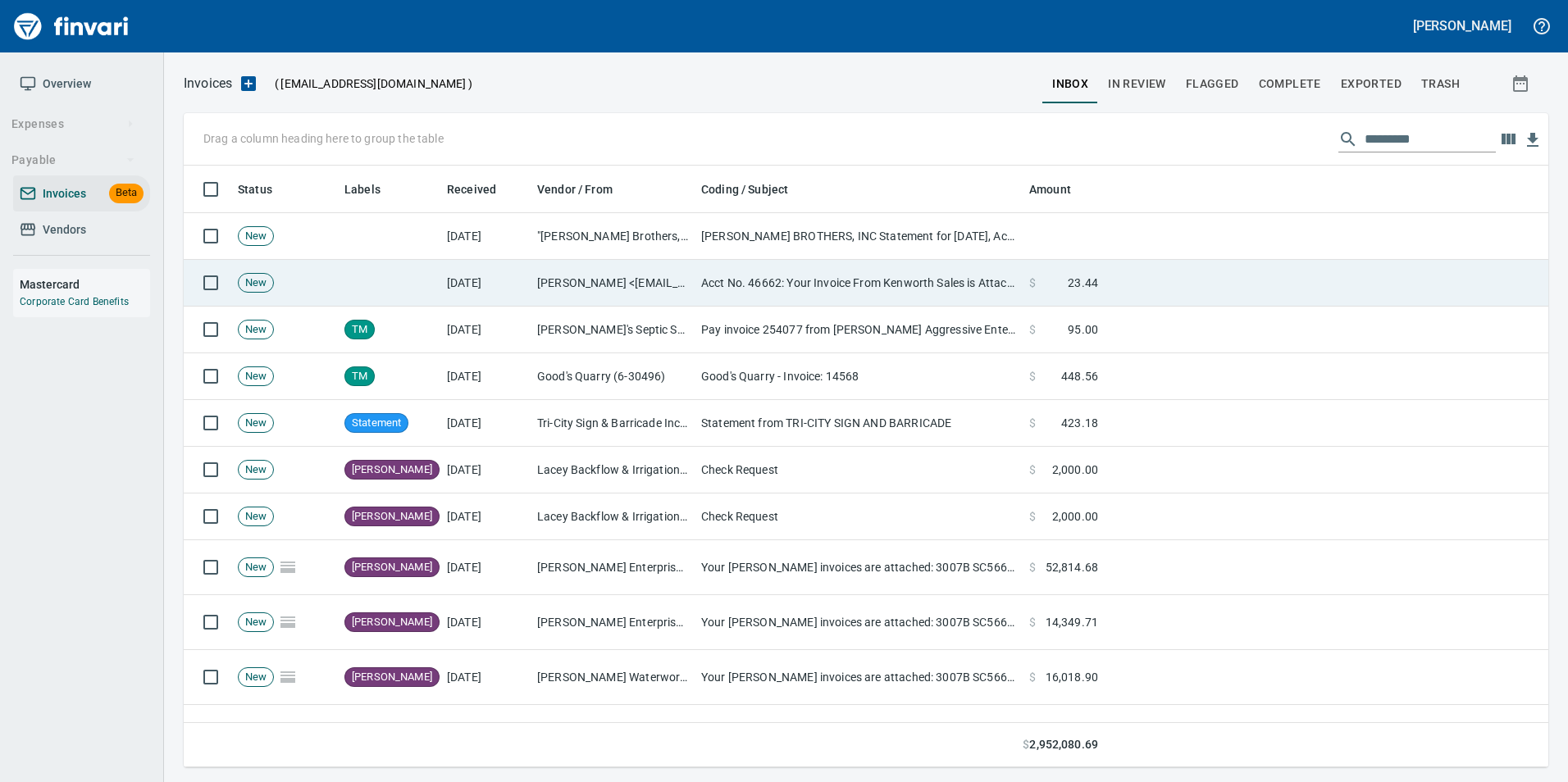
click at [470, 269] on td "[DATE]" at bounding box center [485, 283] width 90 height 47
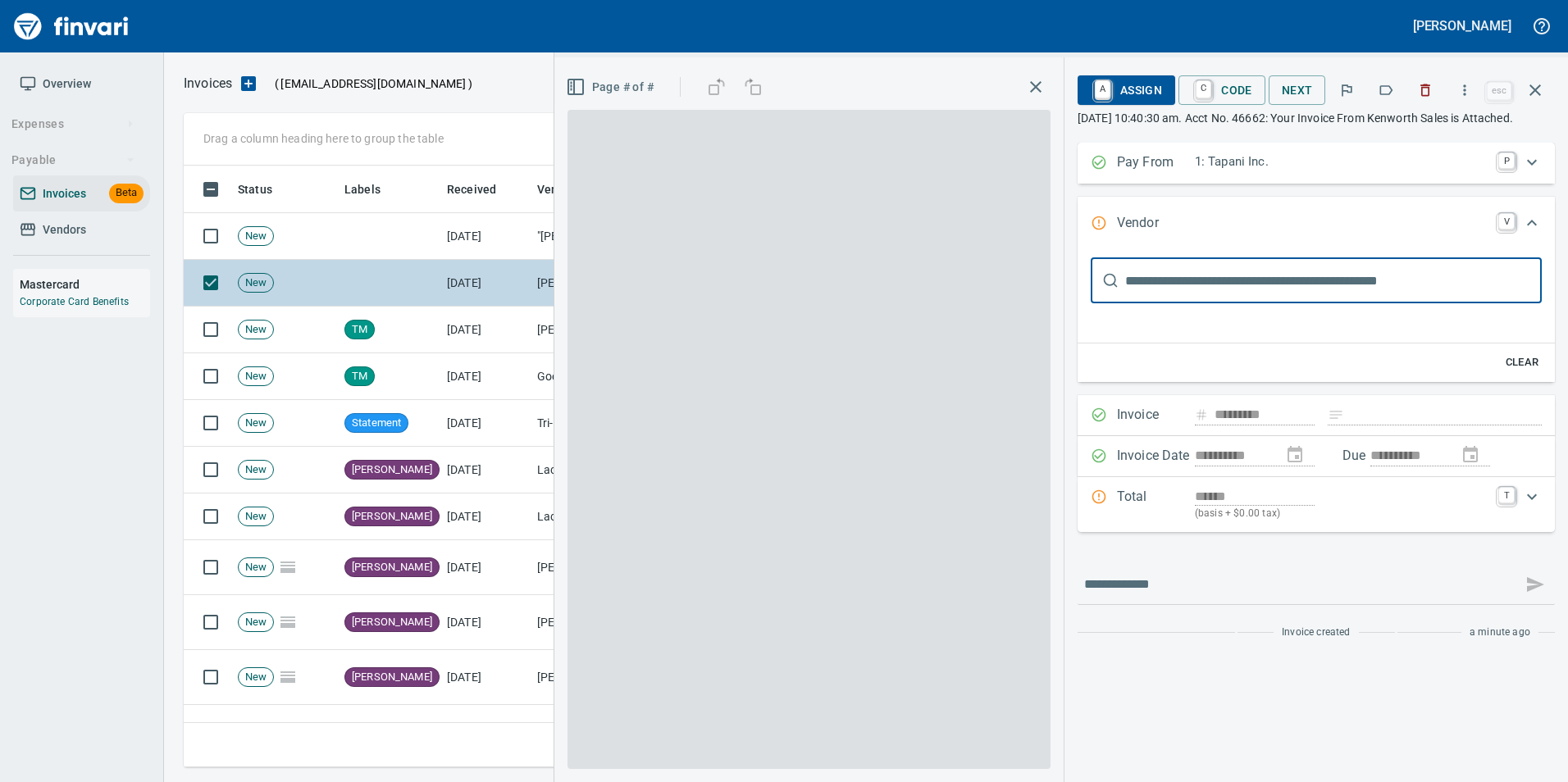
type input "**********"
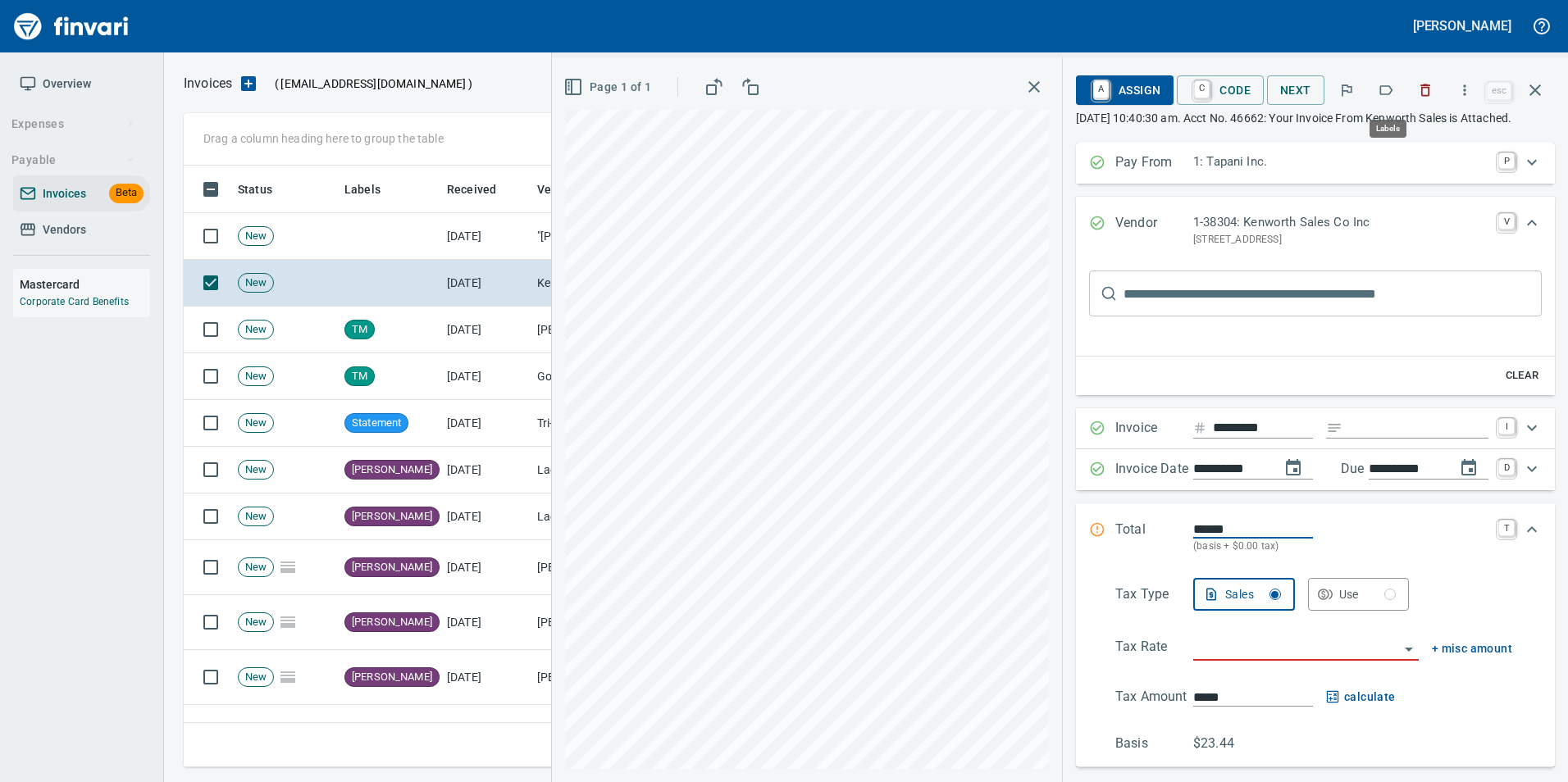
click at [1391, 92] on icon "button" at bounding box center [1386, 90] width 16 height 16
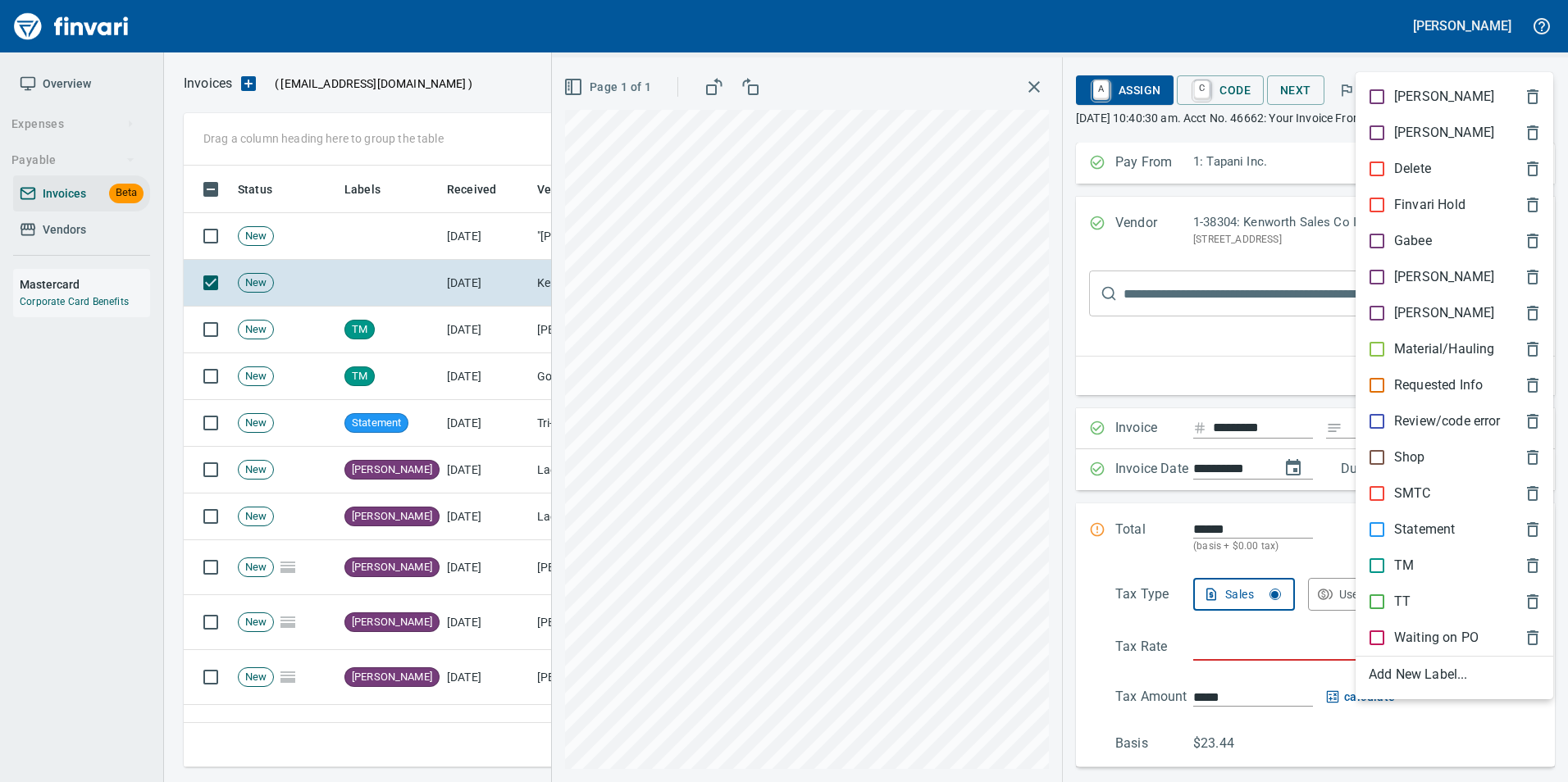
scroll to position [590, 1339]
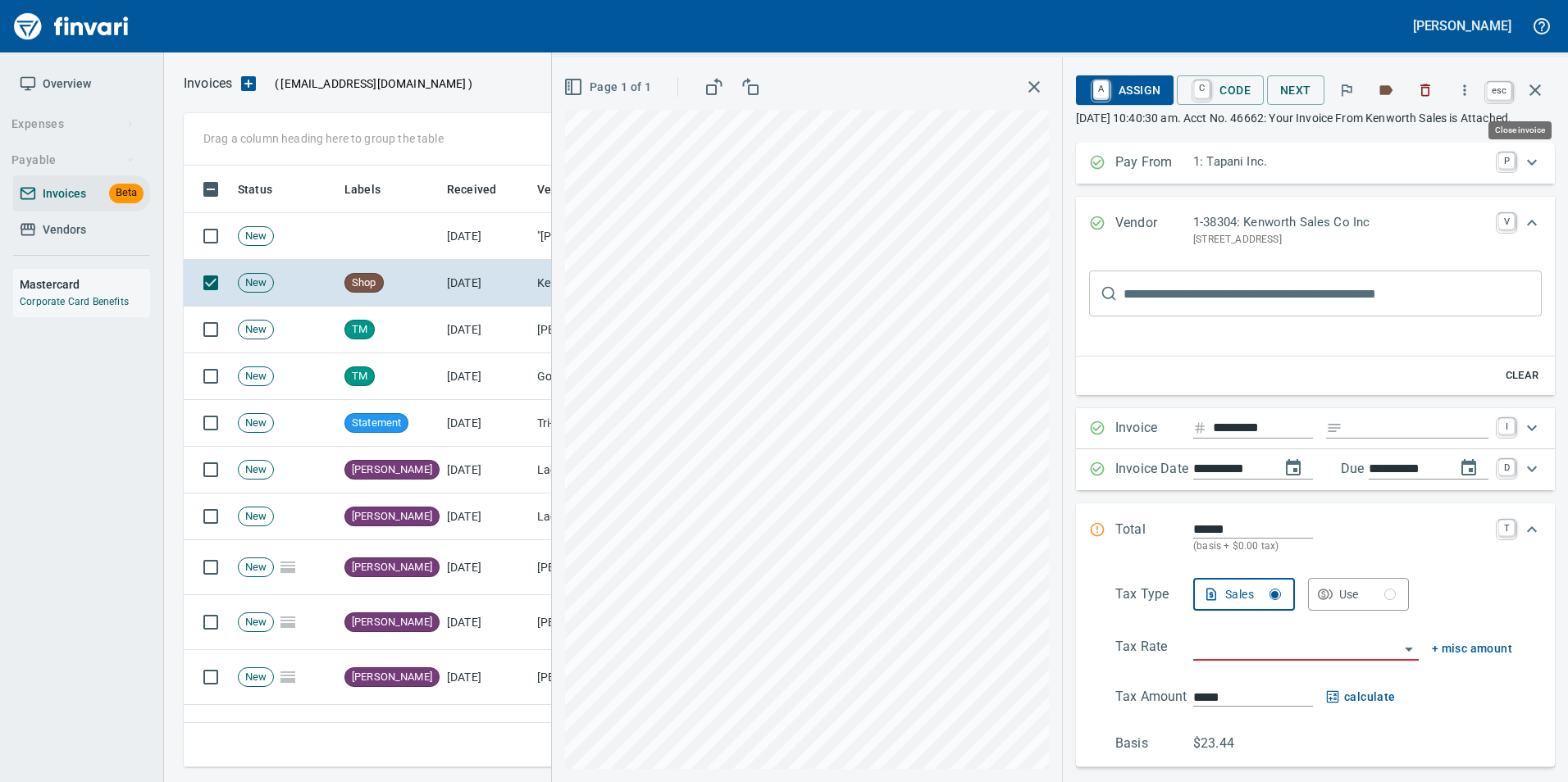
click at [1546, 93] on button "button" at bounding box center [1535, 90] width 39 height 39
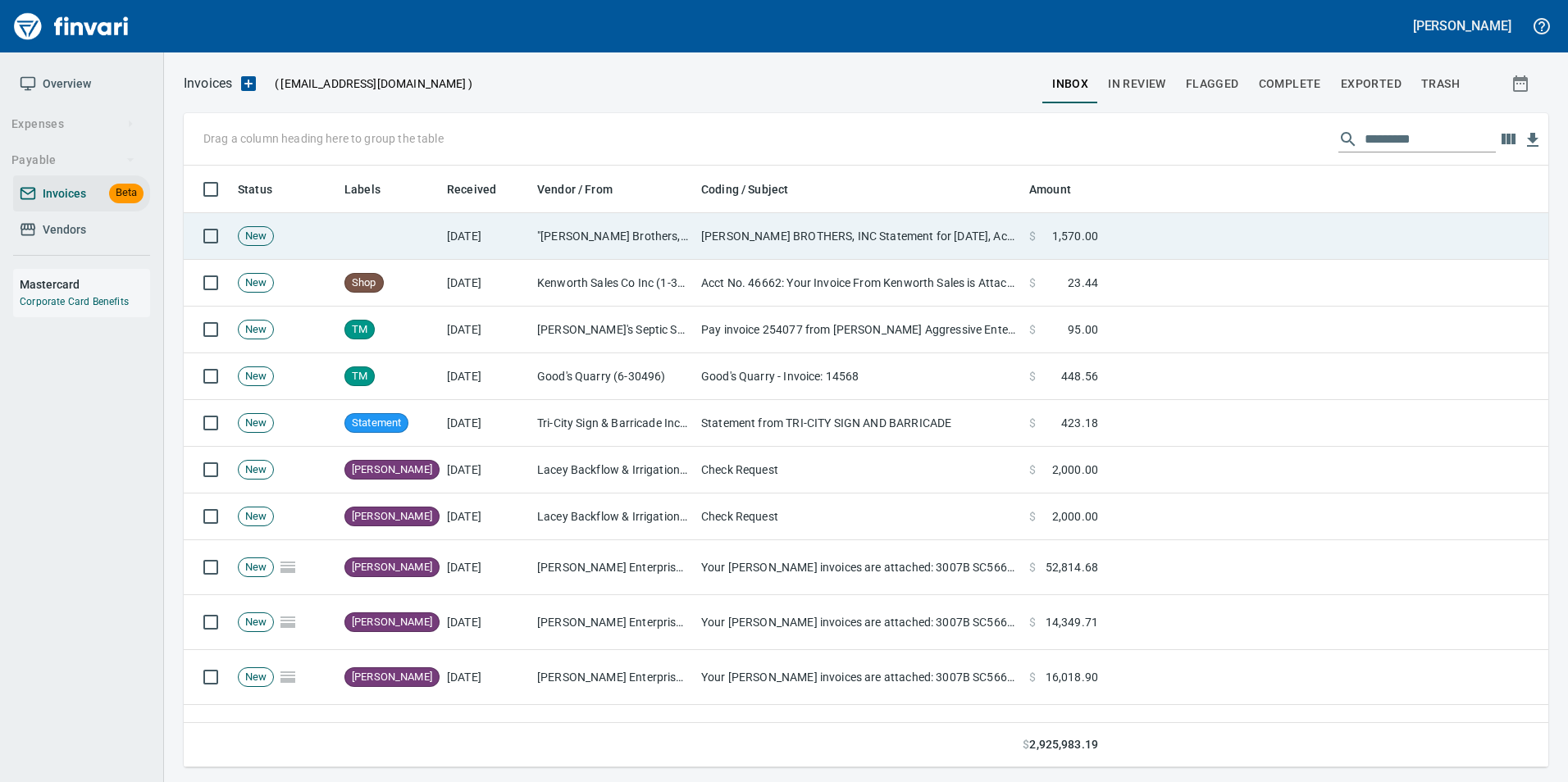
click at [752, 240] on td "[PERSON_NAME] BROTHERS, INC Statement for [DATE], Account# 1643" at bounding box center [858, 237] width 328 height 47
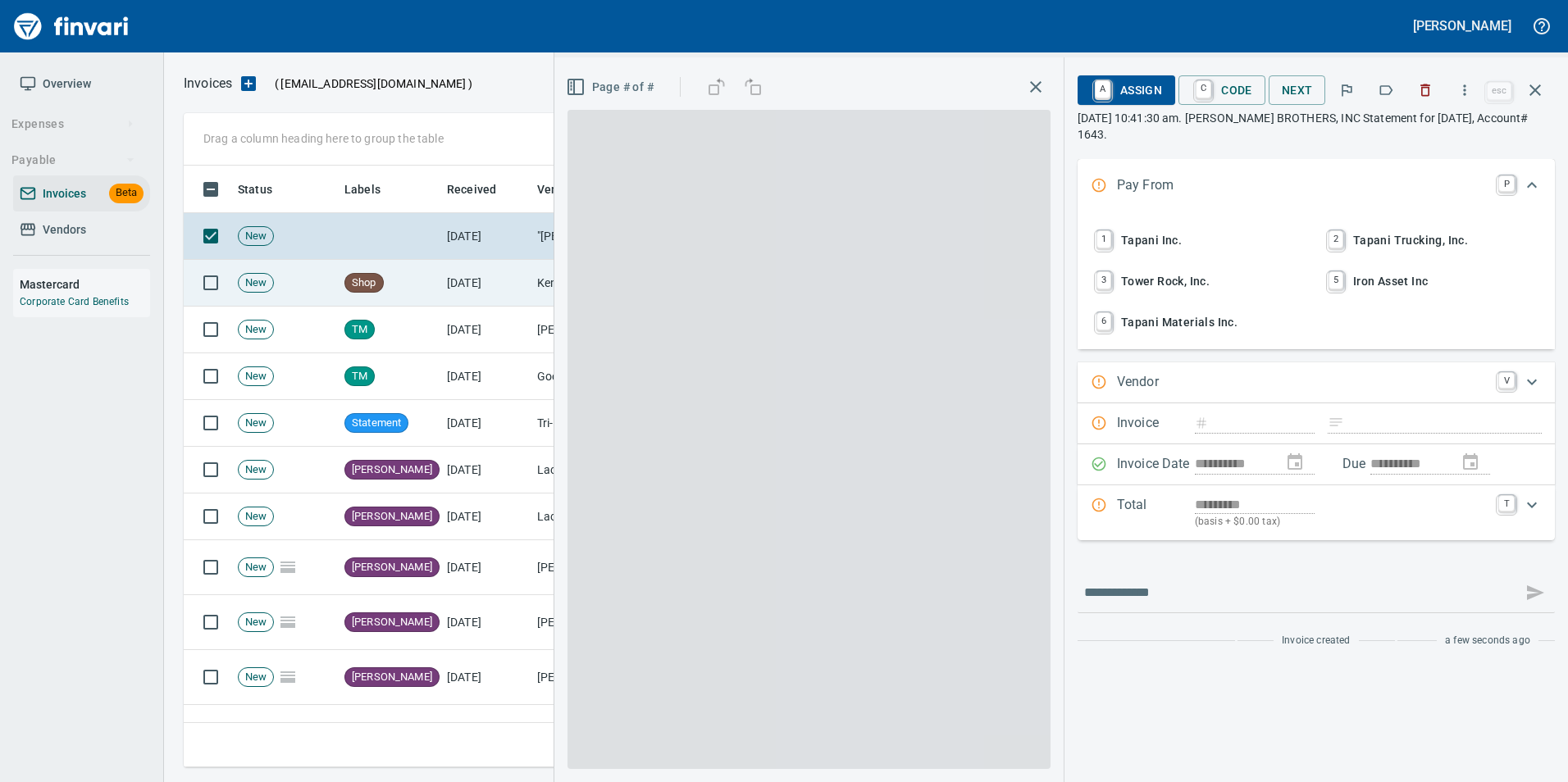
scroll to position [590, 1339]
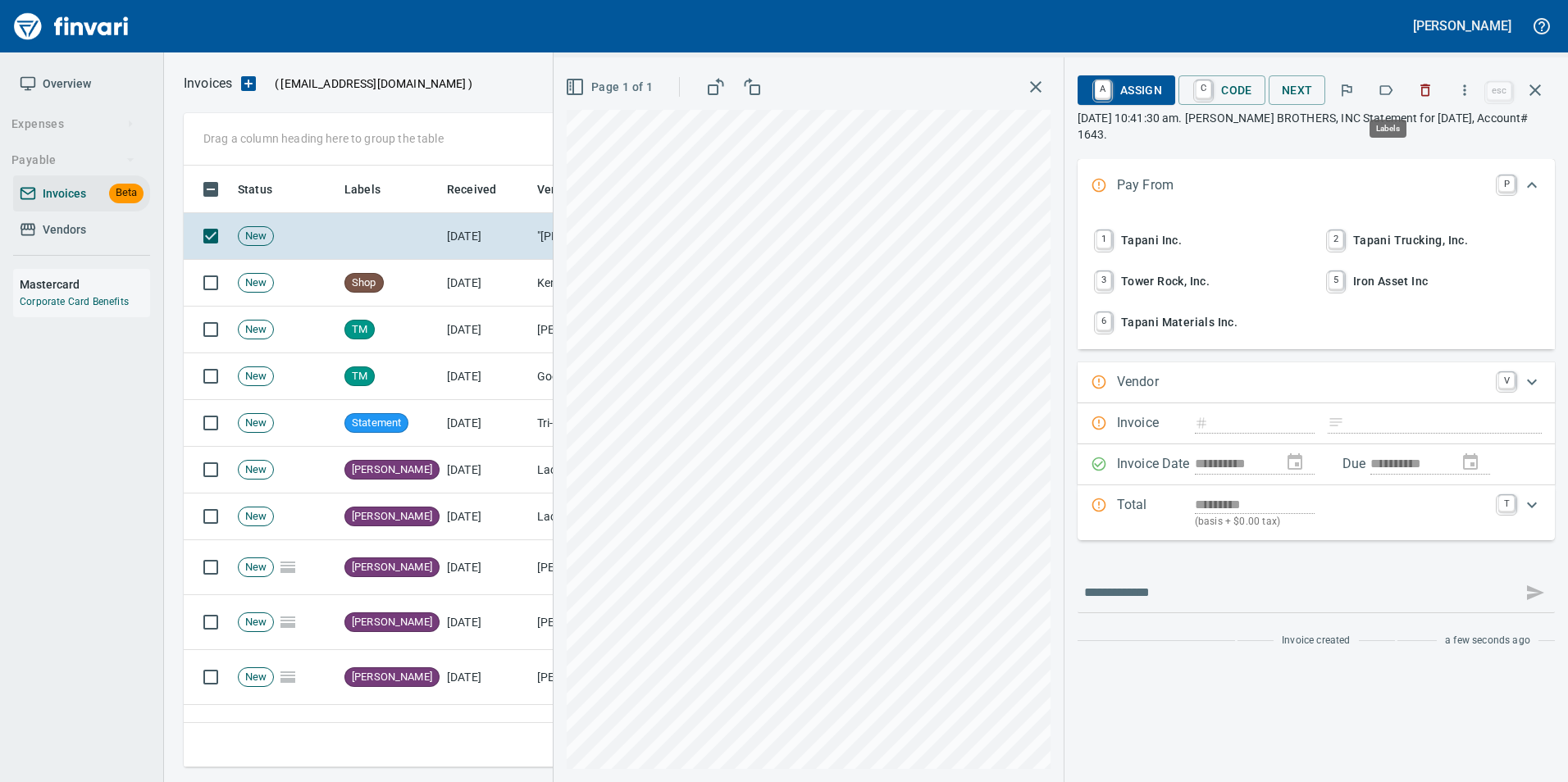
click at [1390, 84] on icon "button" at bounding box center [1386, 90] width 16 height 16
click at [1540, 101] on button "button" at bounding box center [1535, 90] width 39 height 39
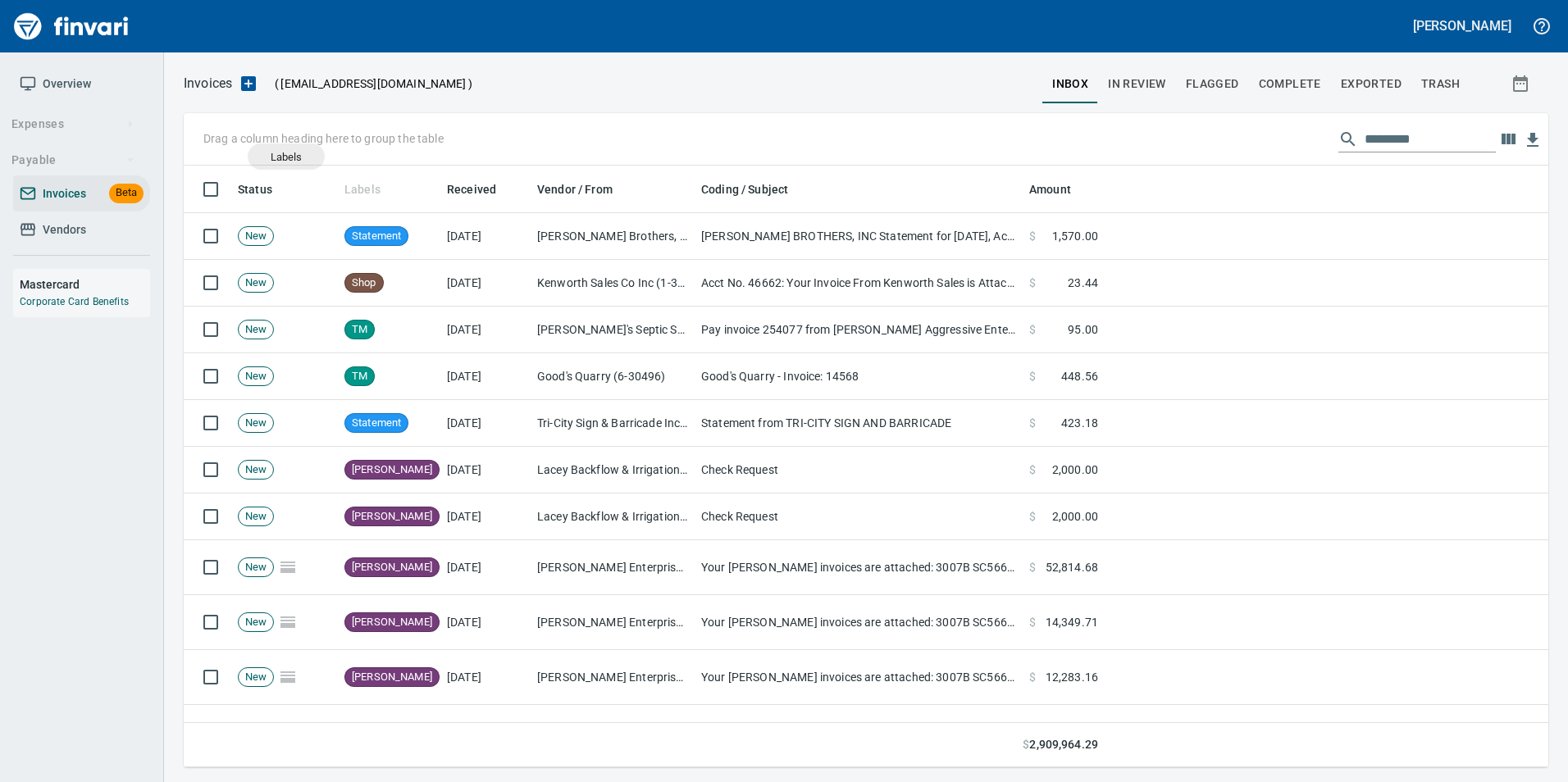
scroll to position [590, 1339]
drag, startPoint x: 371, startPoint y: 190, endPoint x: 236, endPoint y: 135, distance: 145.8
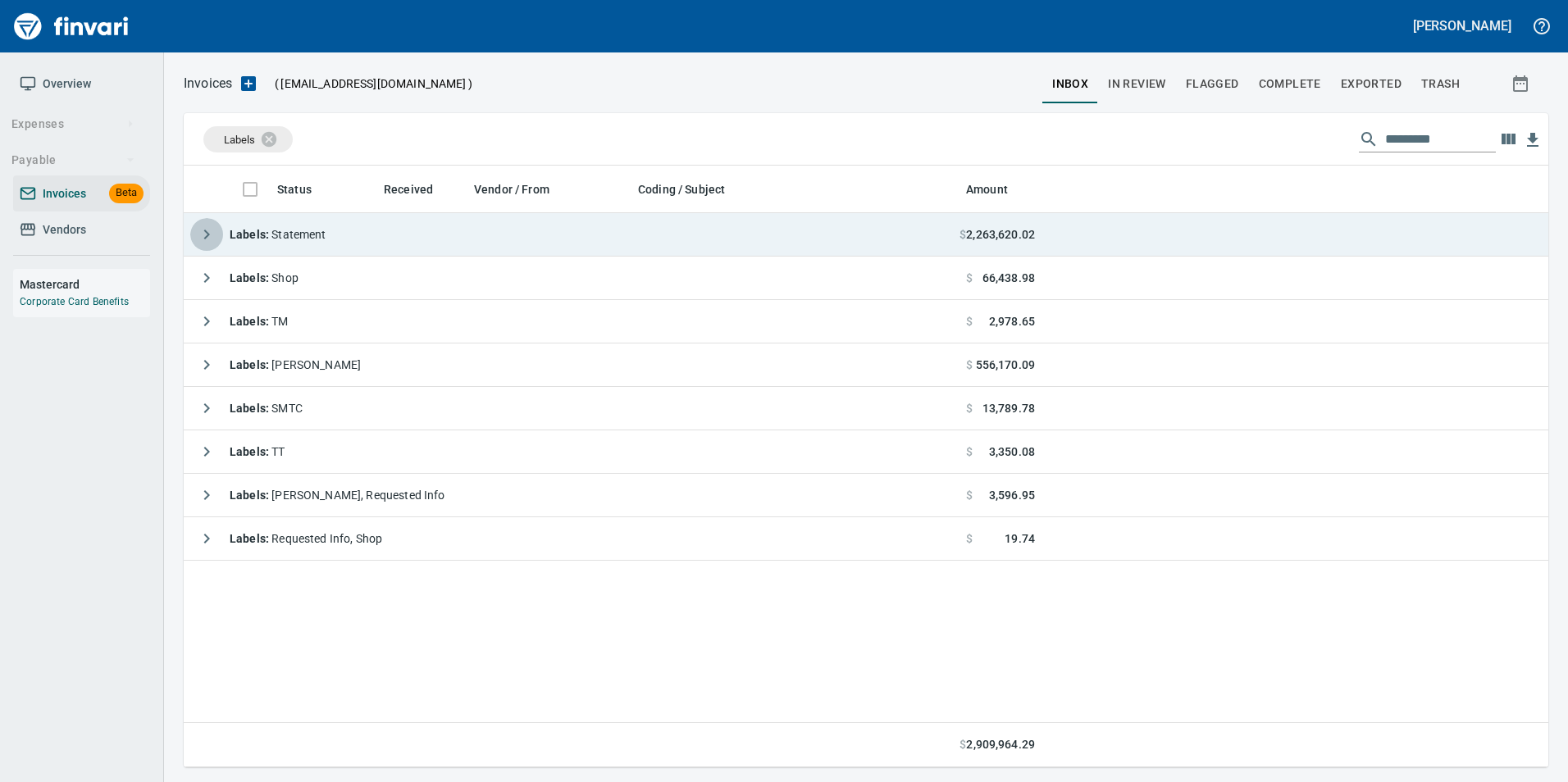
click at [195, 237] on button "button" at bounding box center [206, 234] width 33 height 33
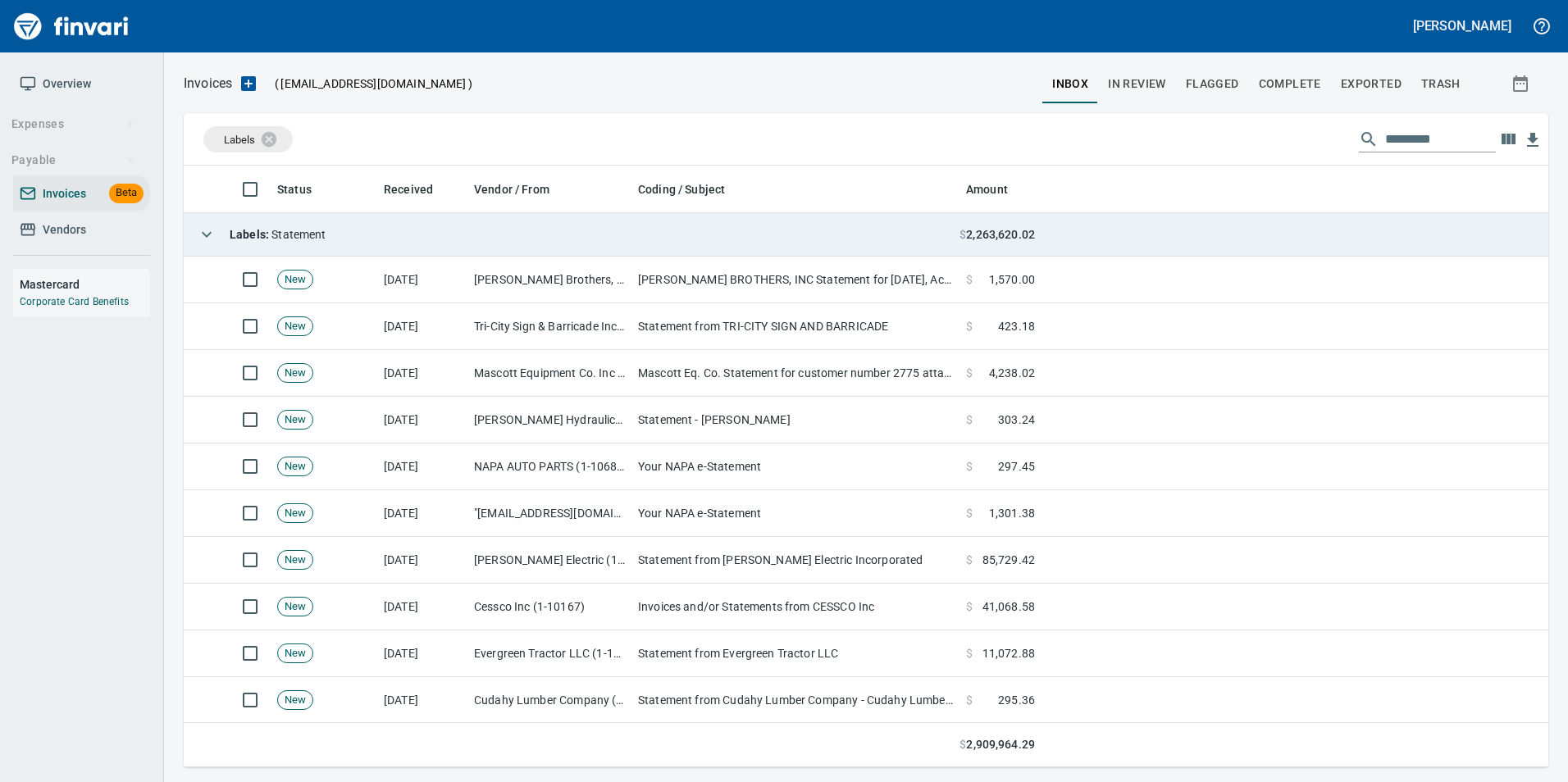
click at [195, 237] on button "button" at bounding box center [206, 234] width 33 height 33
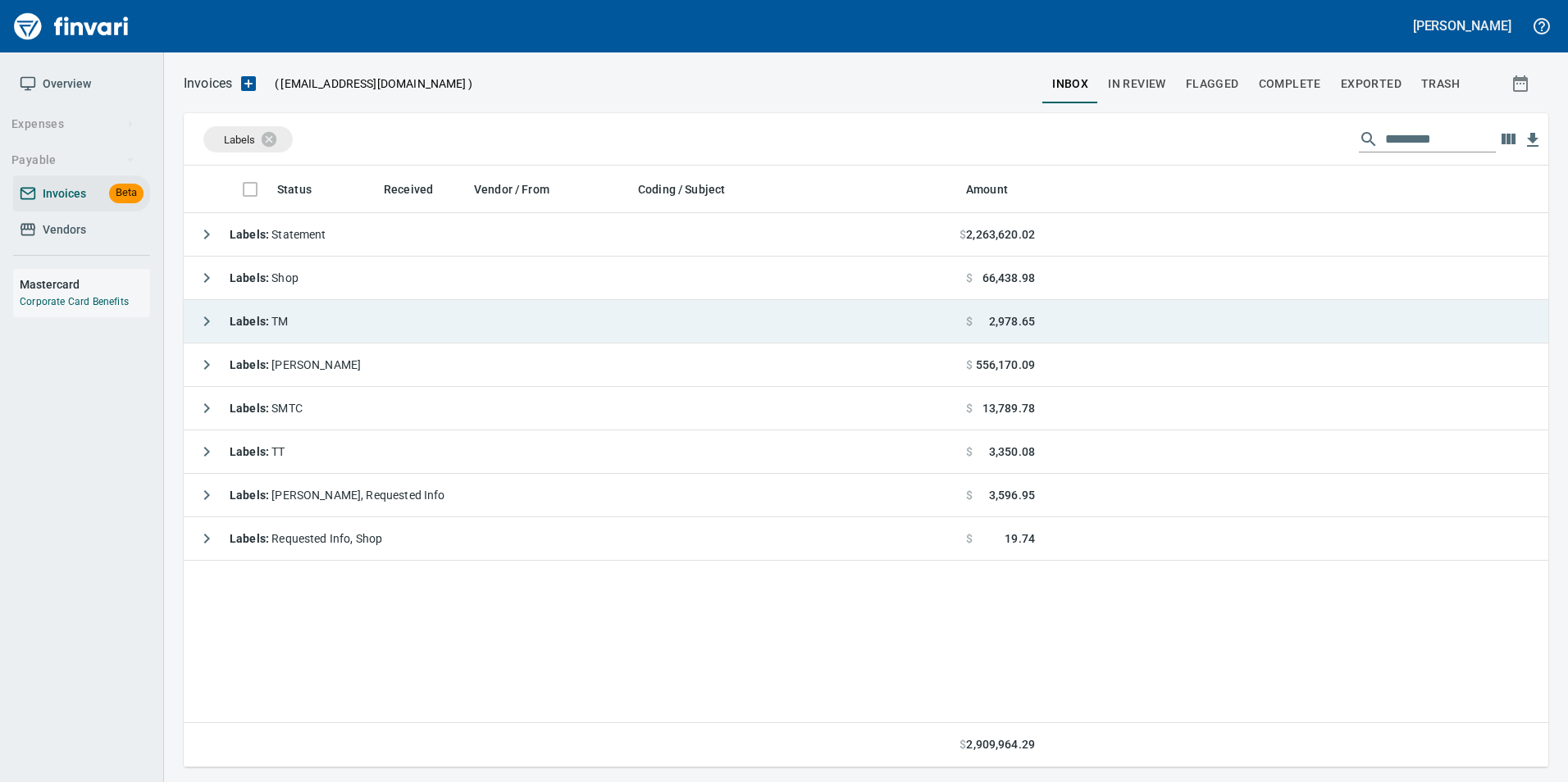
click at [204, 312] on icon "button" at bounding box center [206, 321] width 20 height 20
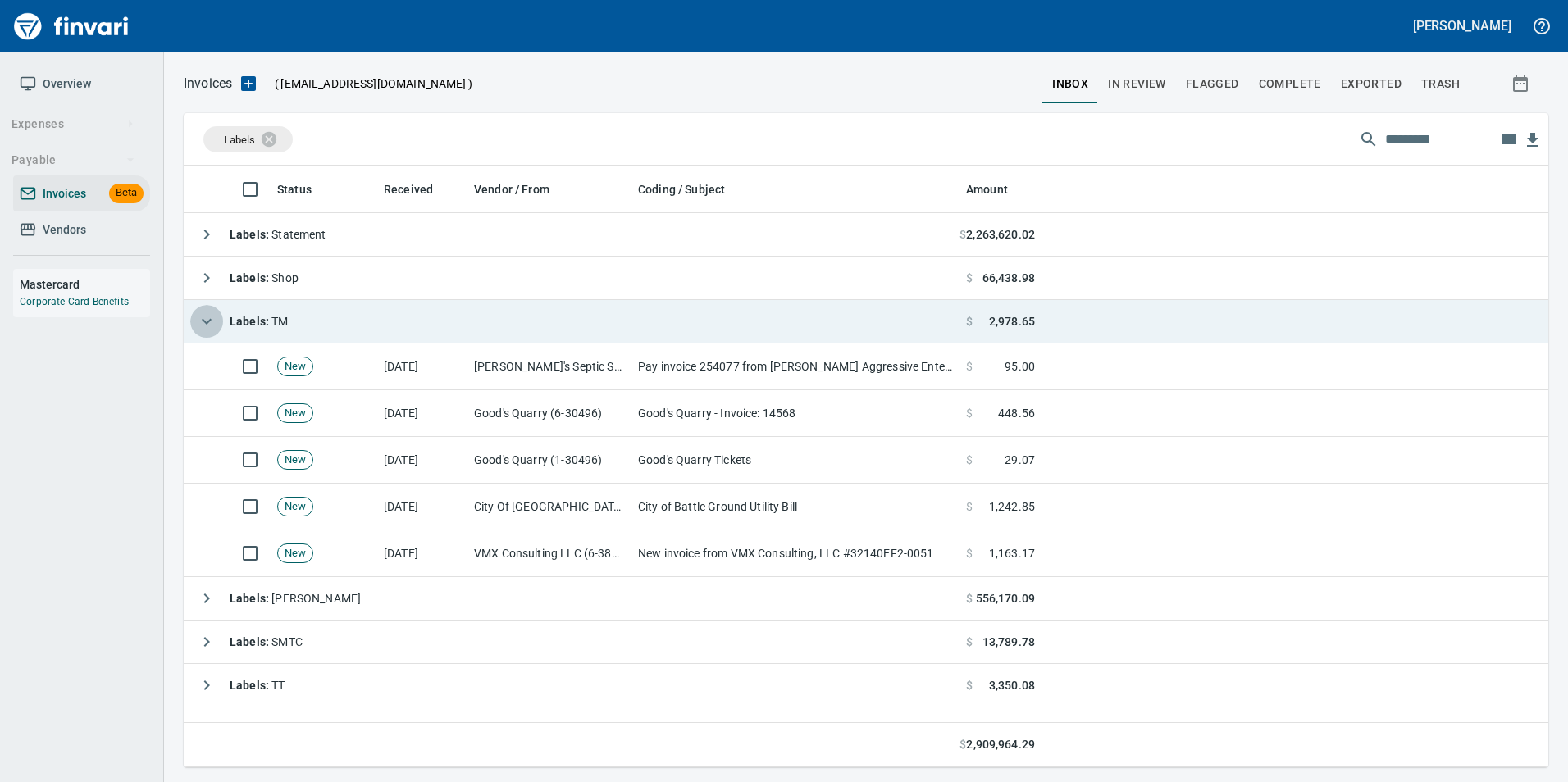
click at [203, 312] on icon "button" at bounding box center [206, 321] width 20 height 20
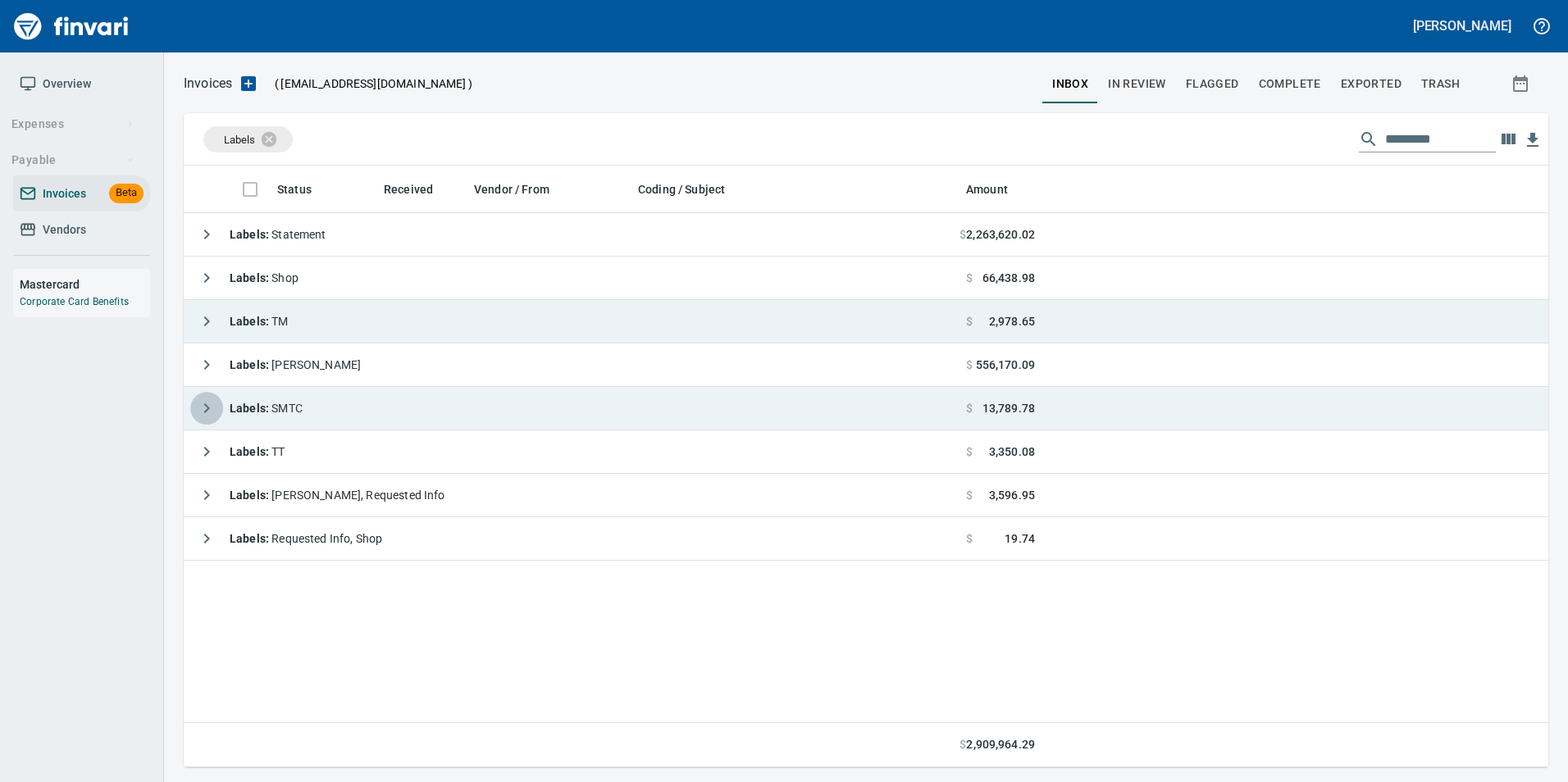
click at [206, 402] on icon "button" at bounding box center [206, 408] width 20 height 20
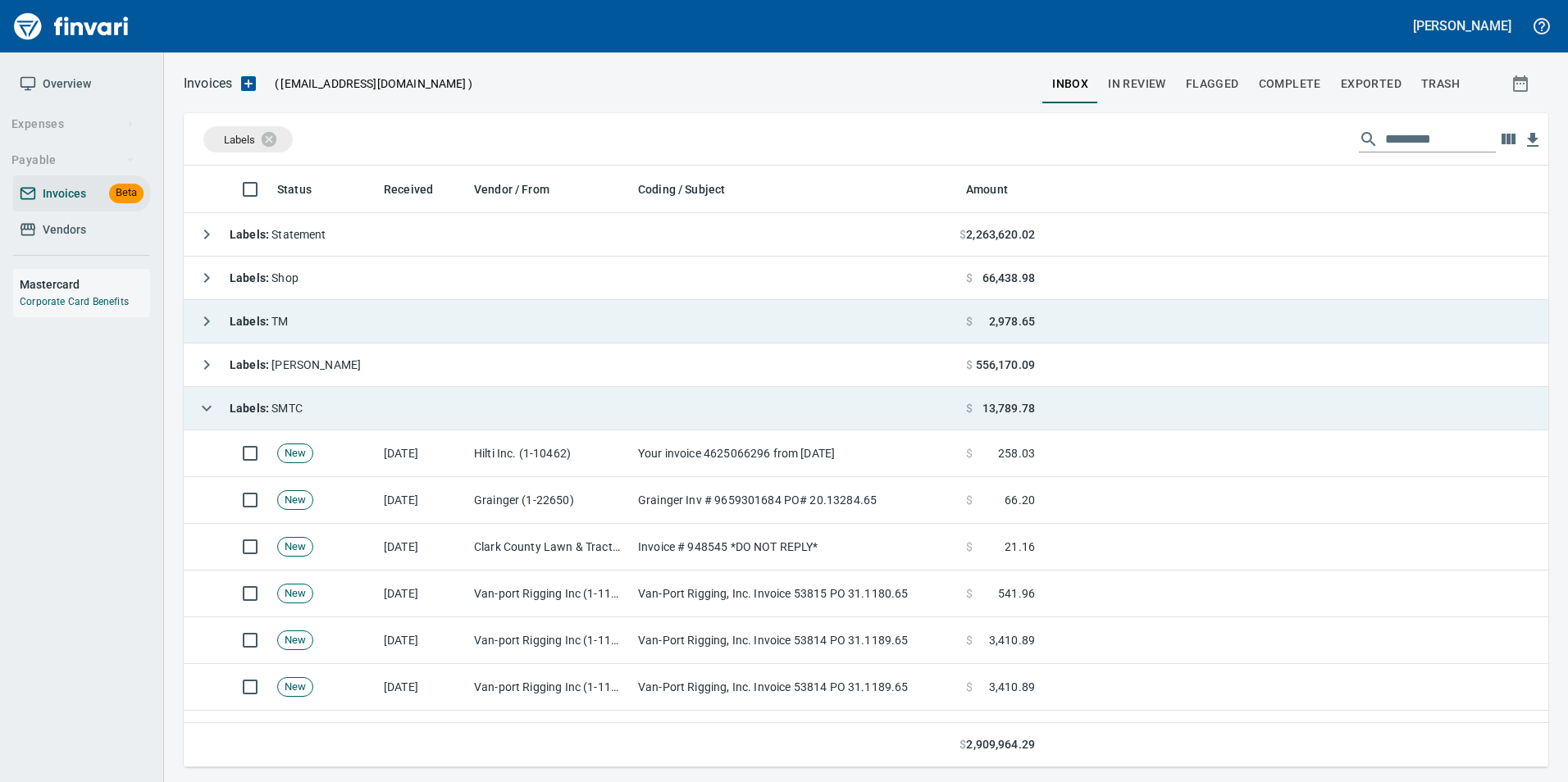
click at [206, 402] on icon "button" at bounding box center [206, 408] width 20 height 20
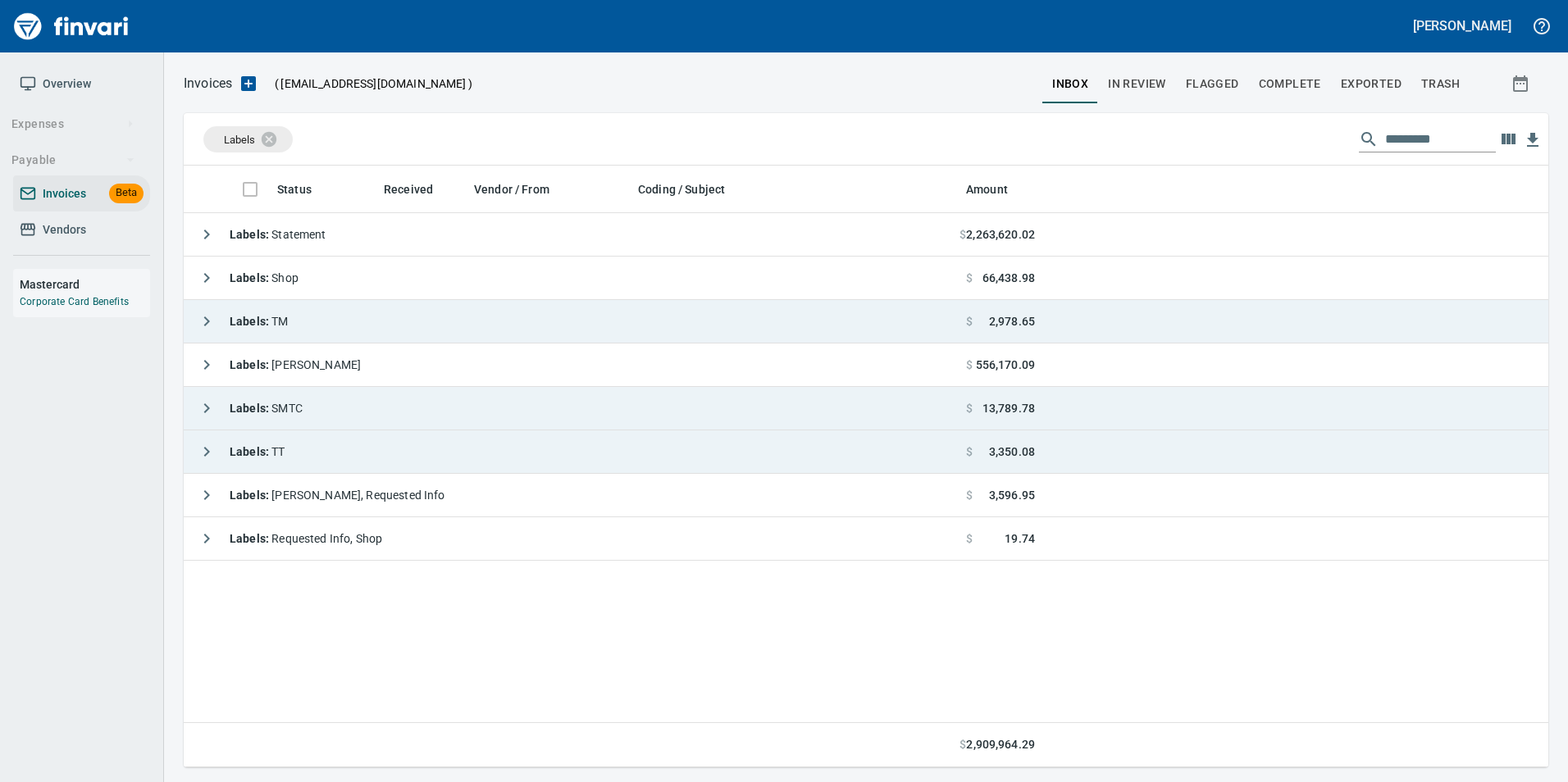
click at [217, 447] on button "button" at bounding box center [206, 451] width 33 height 33
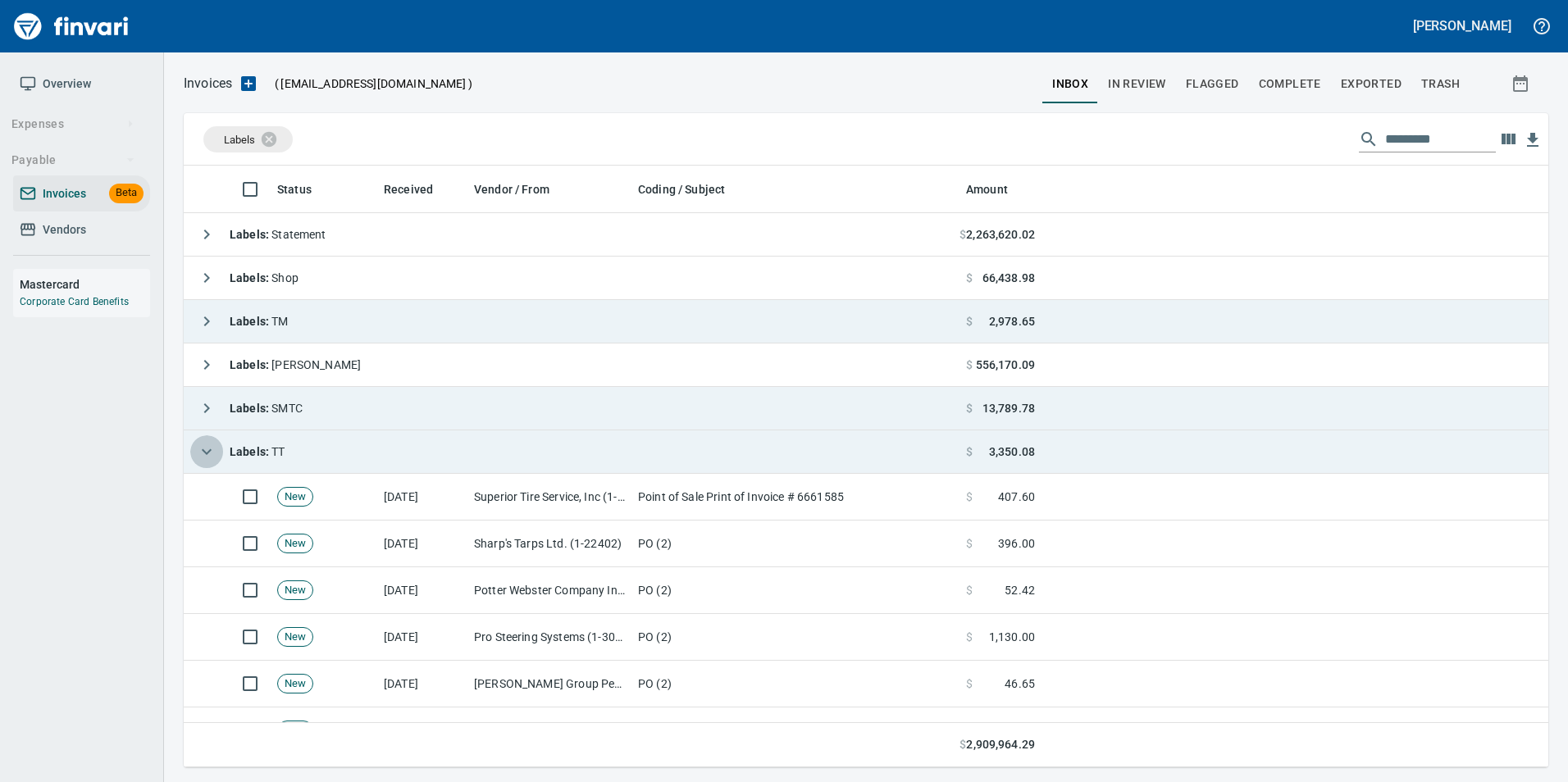
click at [217, 447] on button "button" at bounding box center [206, 451] width 33 height 33
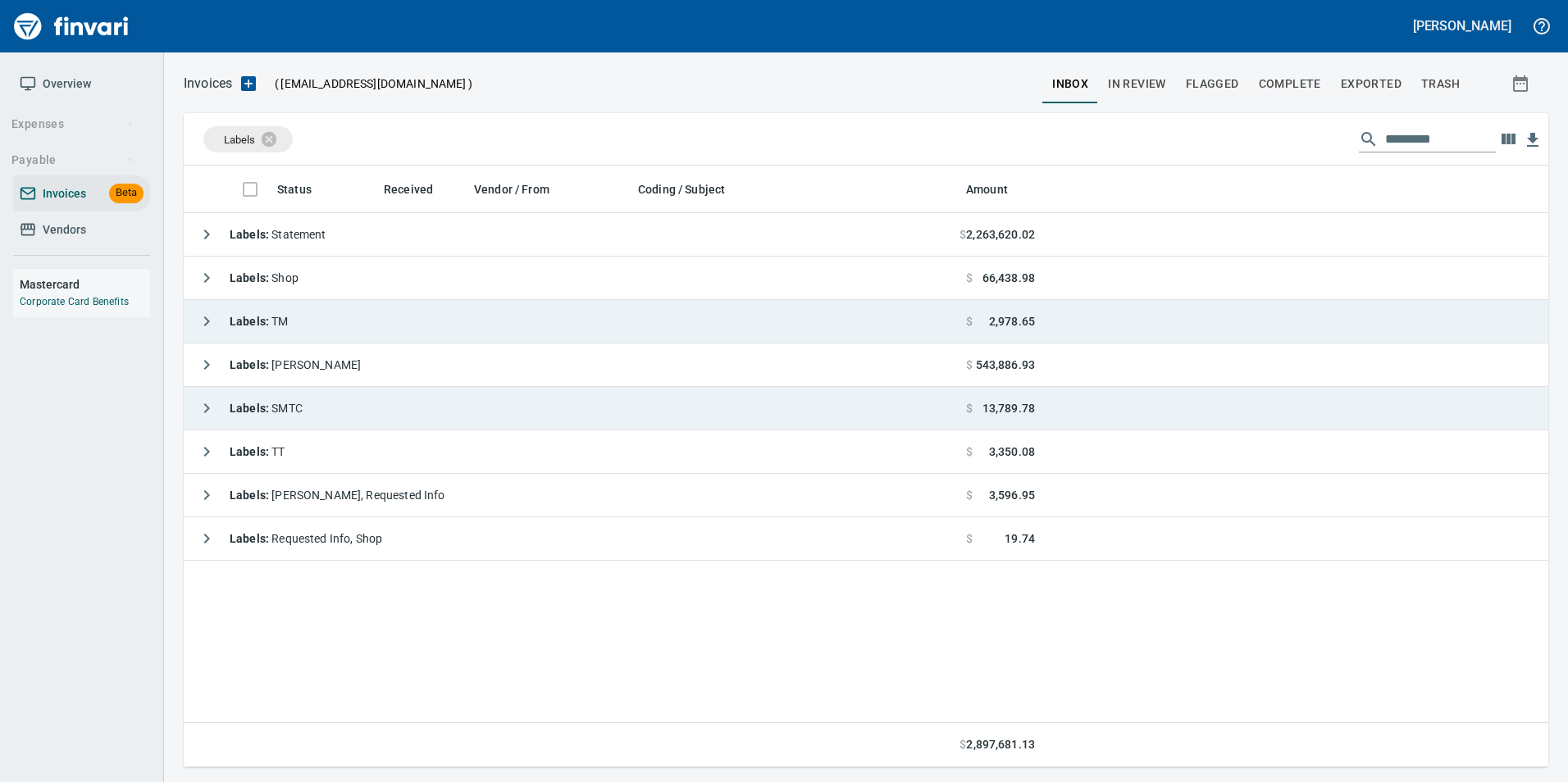
click at [198, 413] on icon "button" at bounding box center [206, 408] width 20 height 20
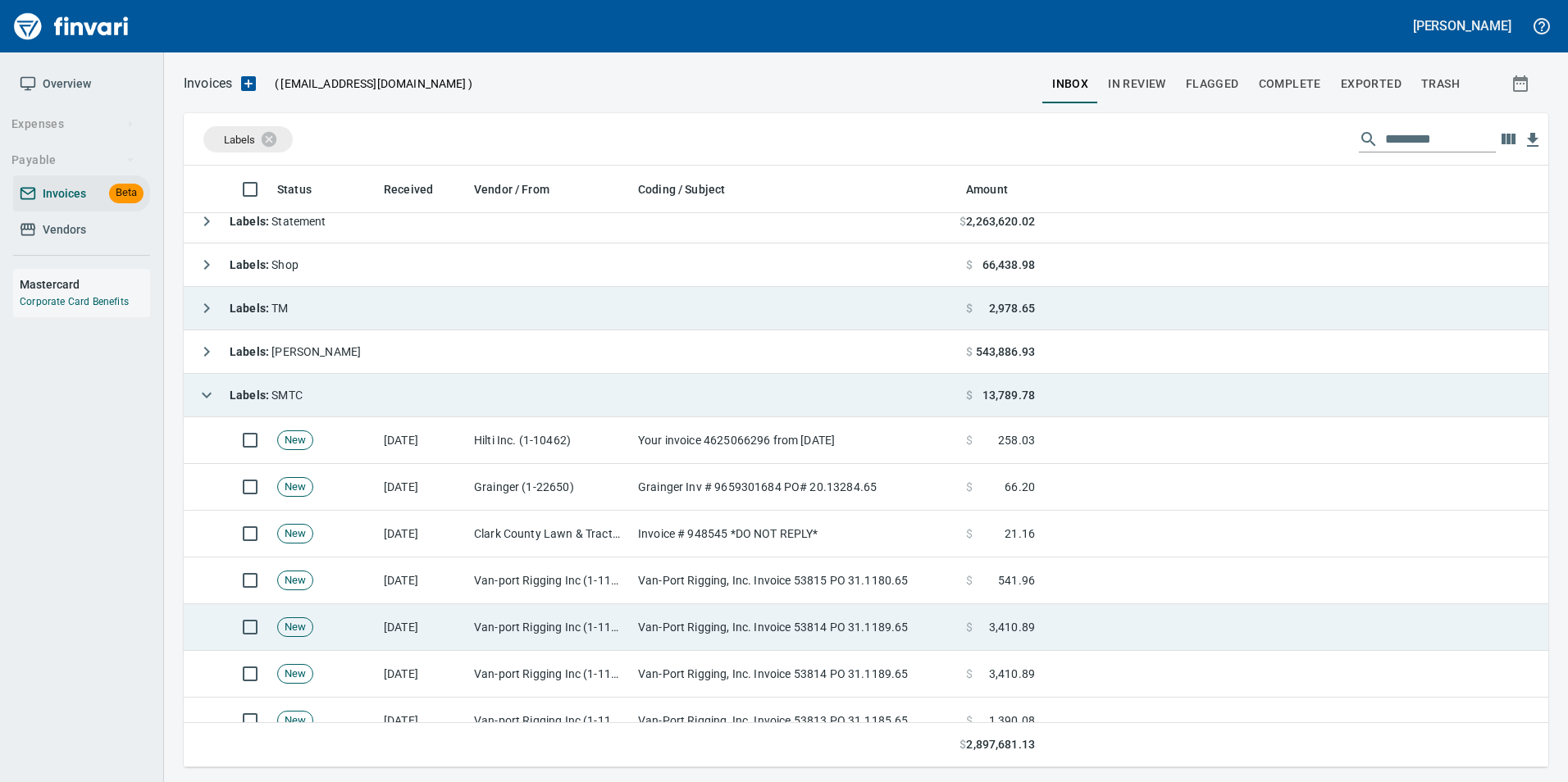
scroll to position [12, 0]
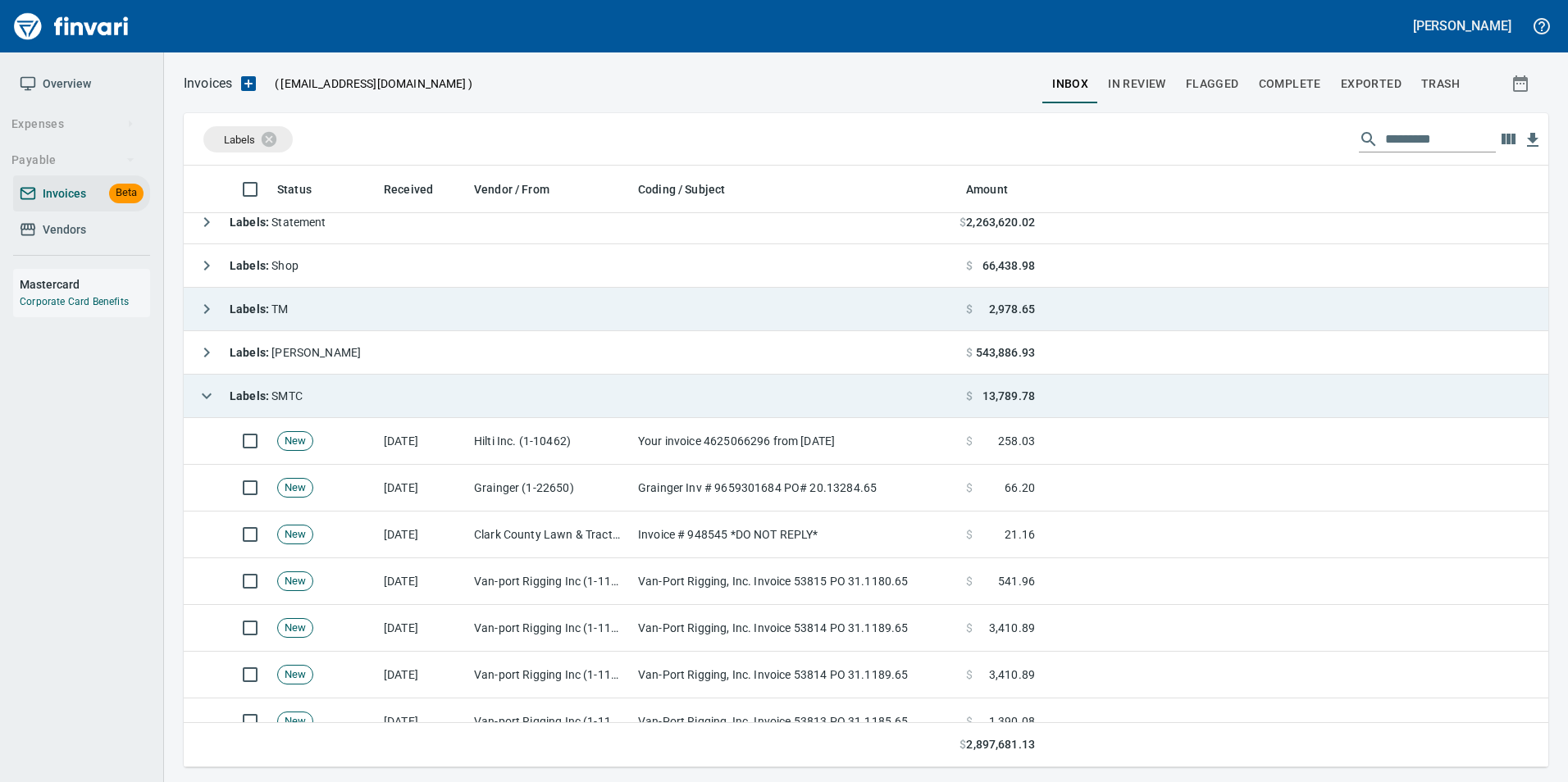
click at [213, 396] on icon "button" at bounding box center [206, 396] width 20 height 20
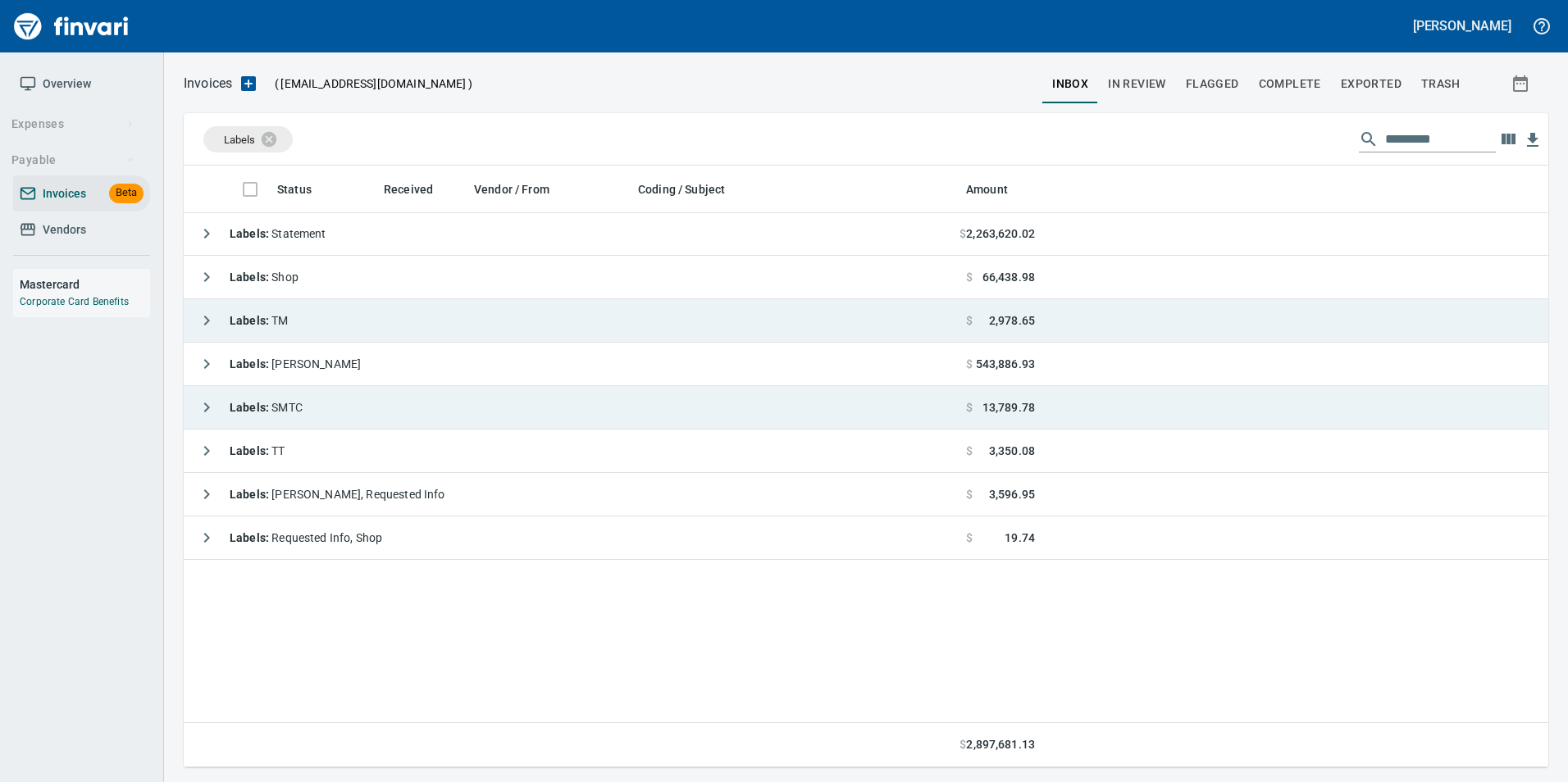
scroll to position [0, 0]
click at [205, 319] on icon "button" at bounding box center [206, 321] width 20 height 20
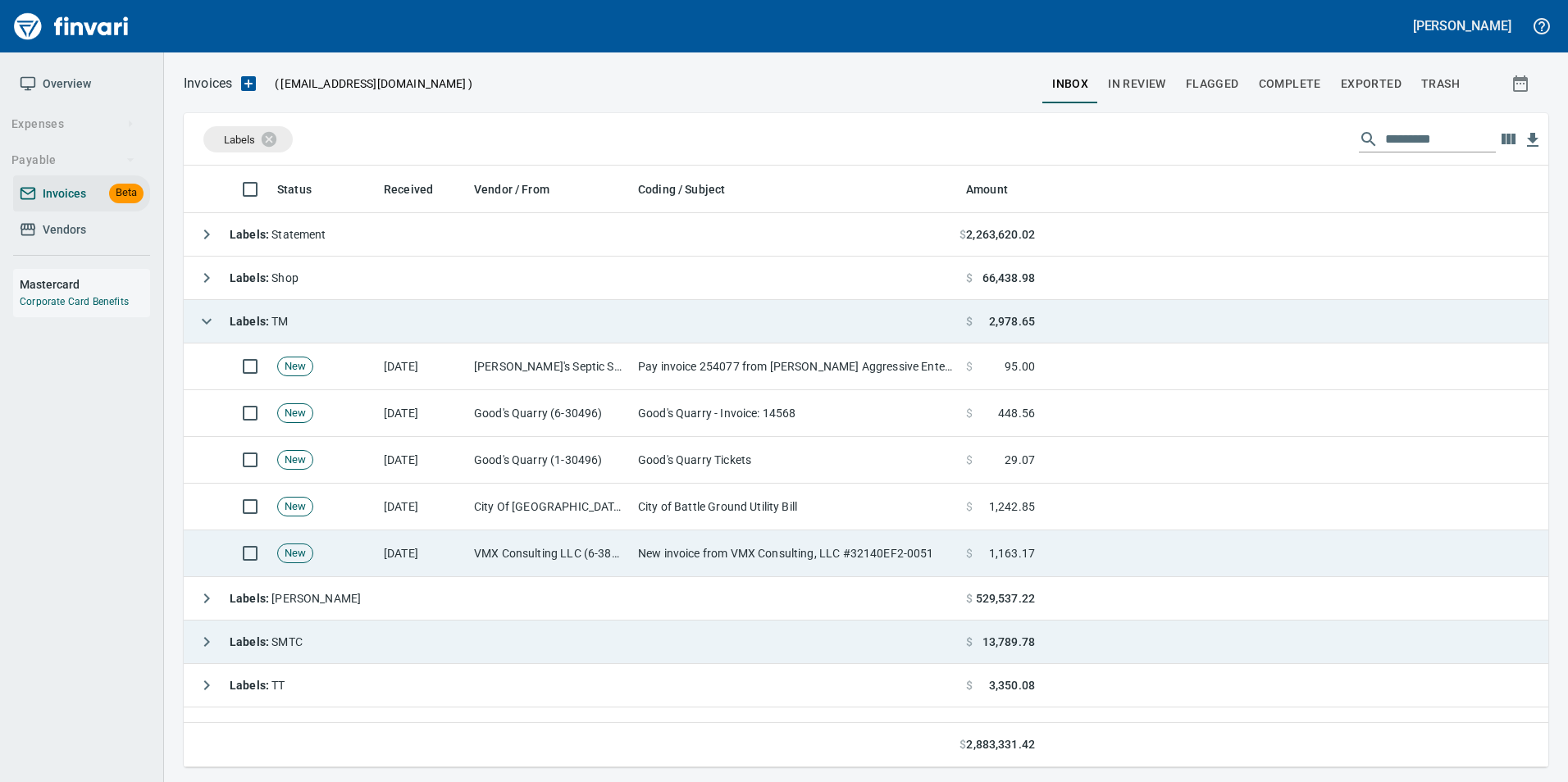
click at [405, 560] on td "[DATE]" at bounding box center [422, 553] width 90 height 47
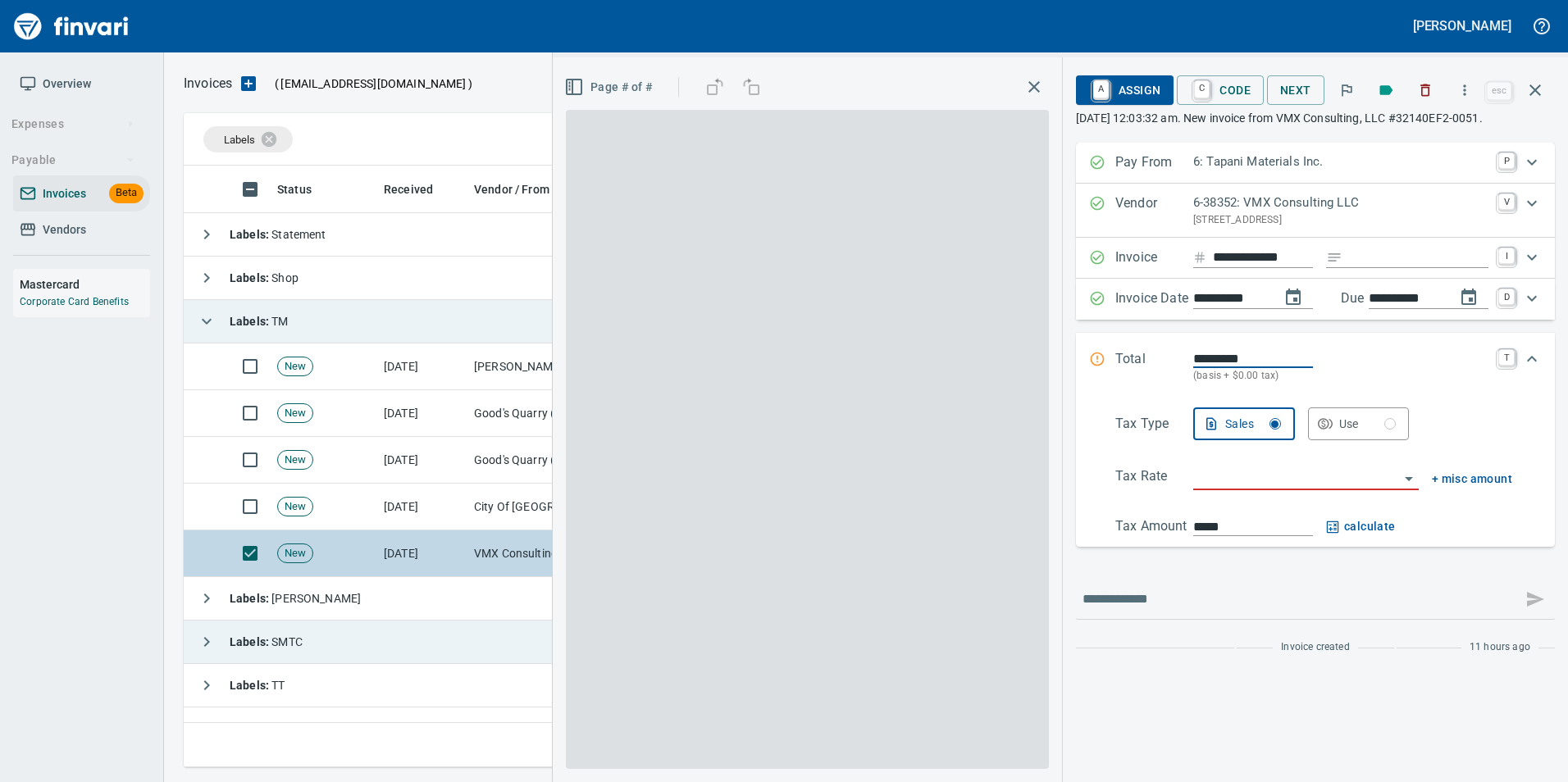
scroll to position [590, 1339]
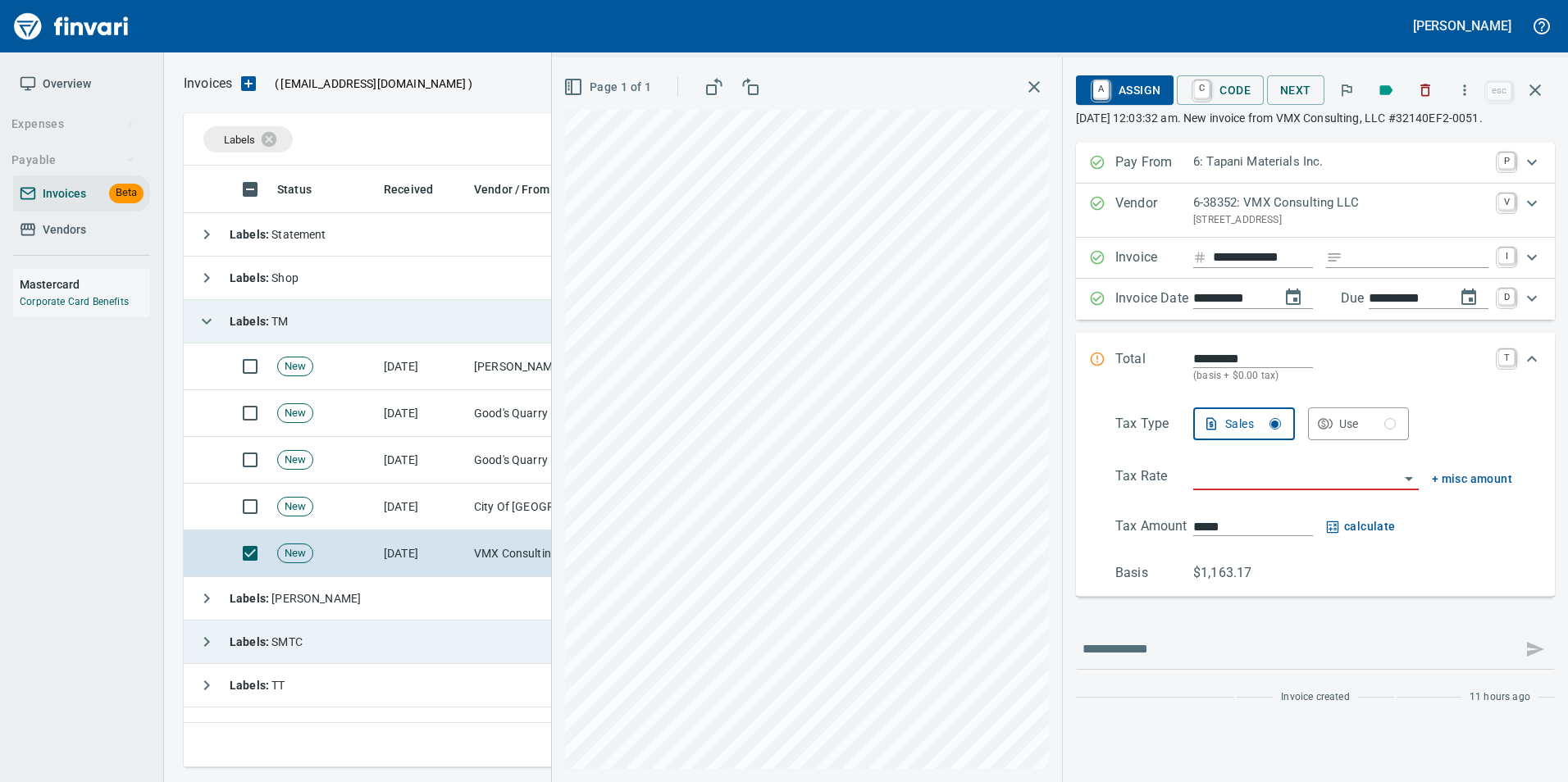
click at [1268, 486] on input "search" at bounding box center [1295, 479] width 205 height 23
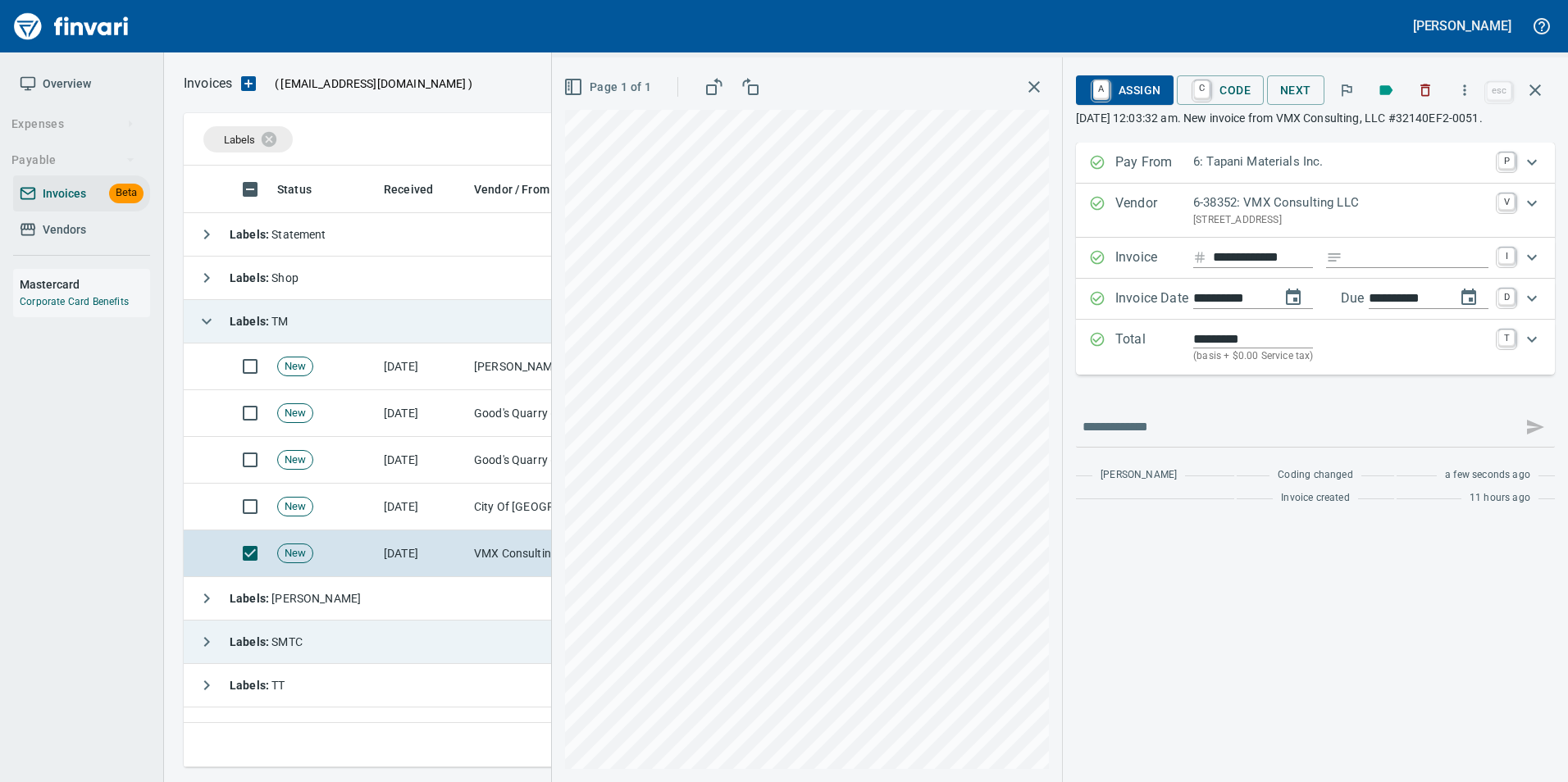
type input "**********"
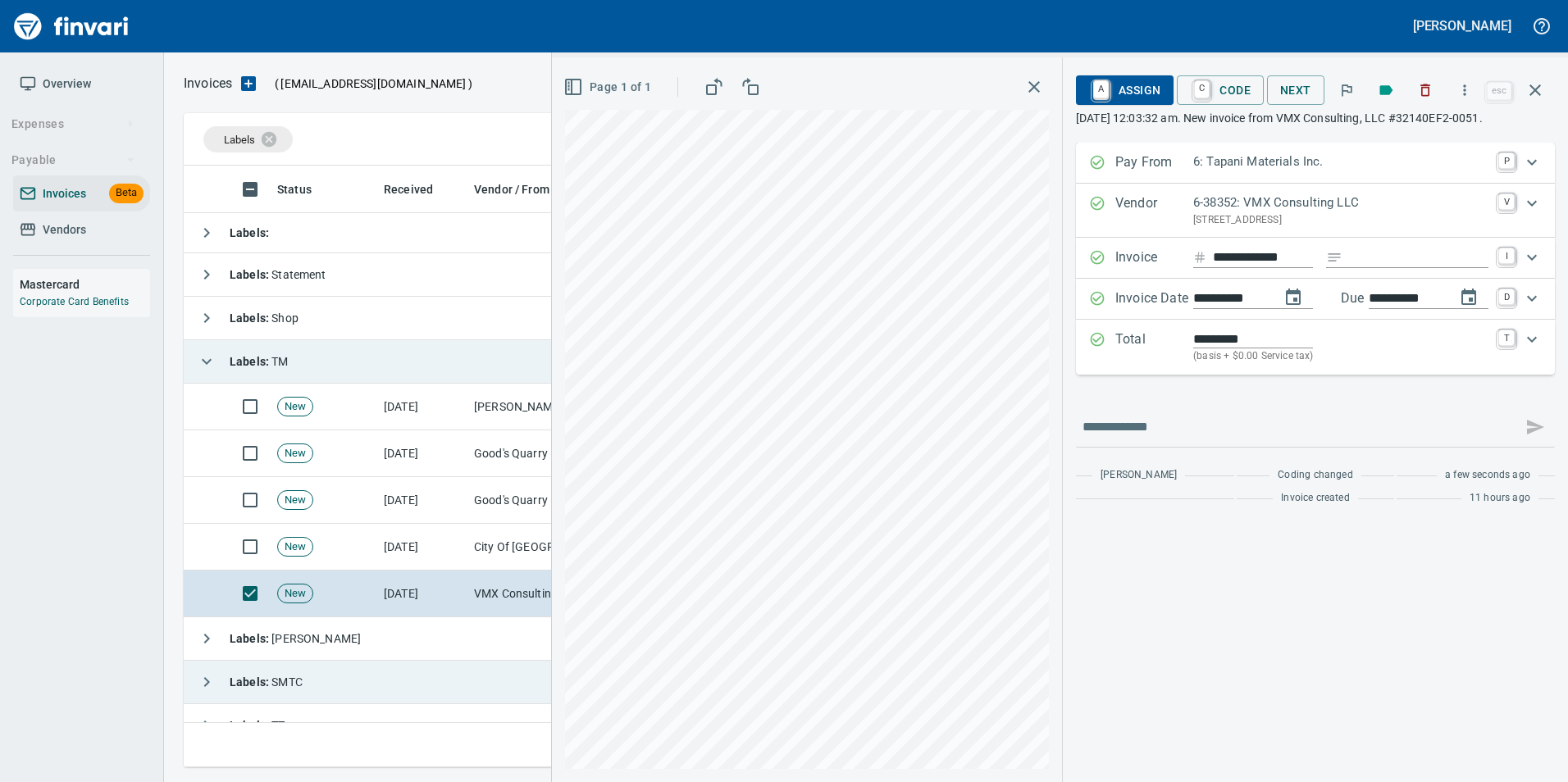
click at [1128, 93] on span "A Assign" at bounding box center [1124, 90] width 71 height 28
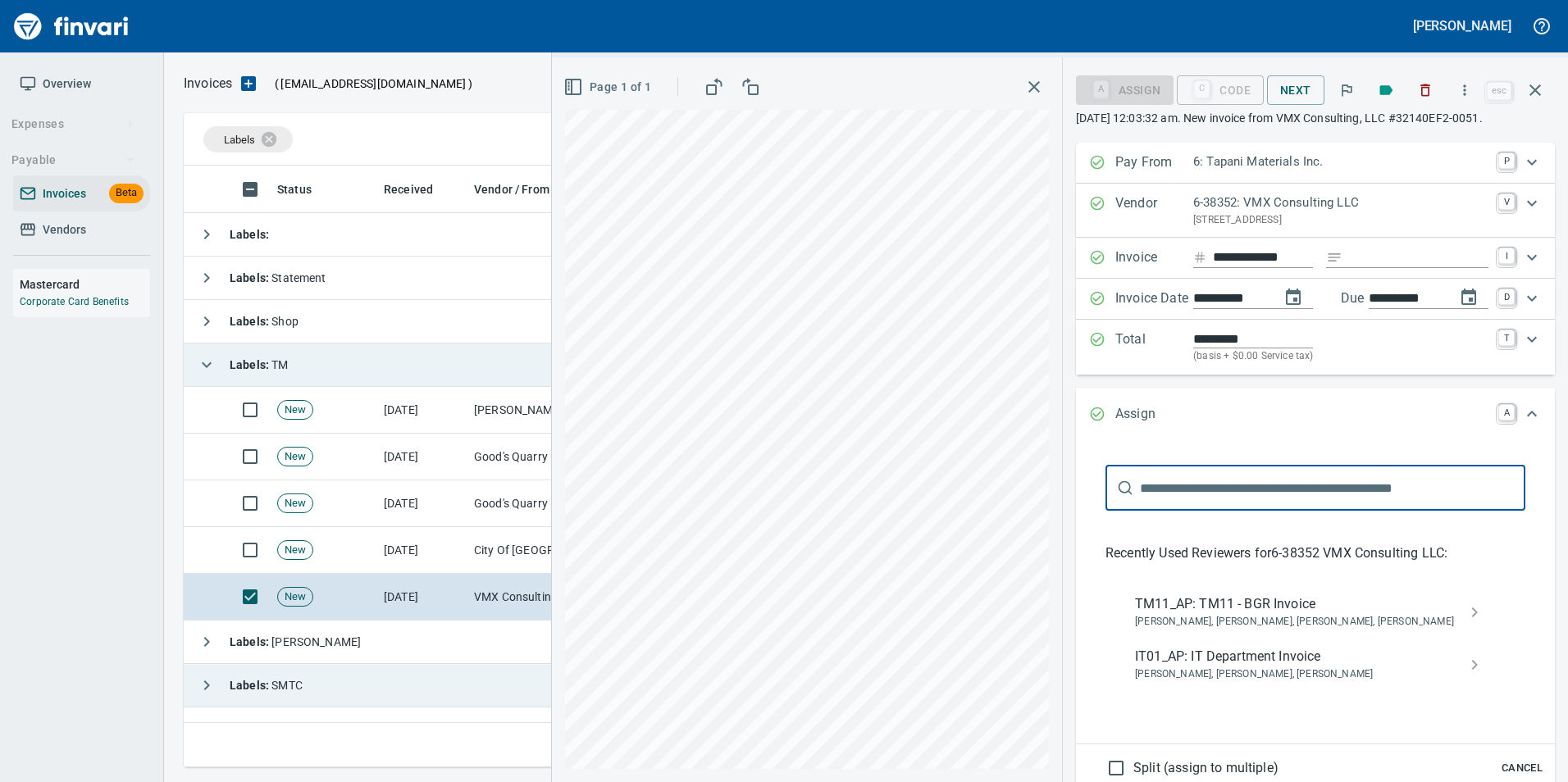
click at [1260, 613] on span "TM11_AP: TM11 - BGR Invoice" at bounding box center [1302, 604] width 334 height 20
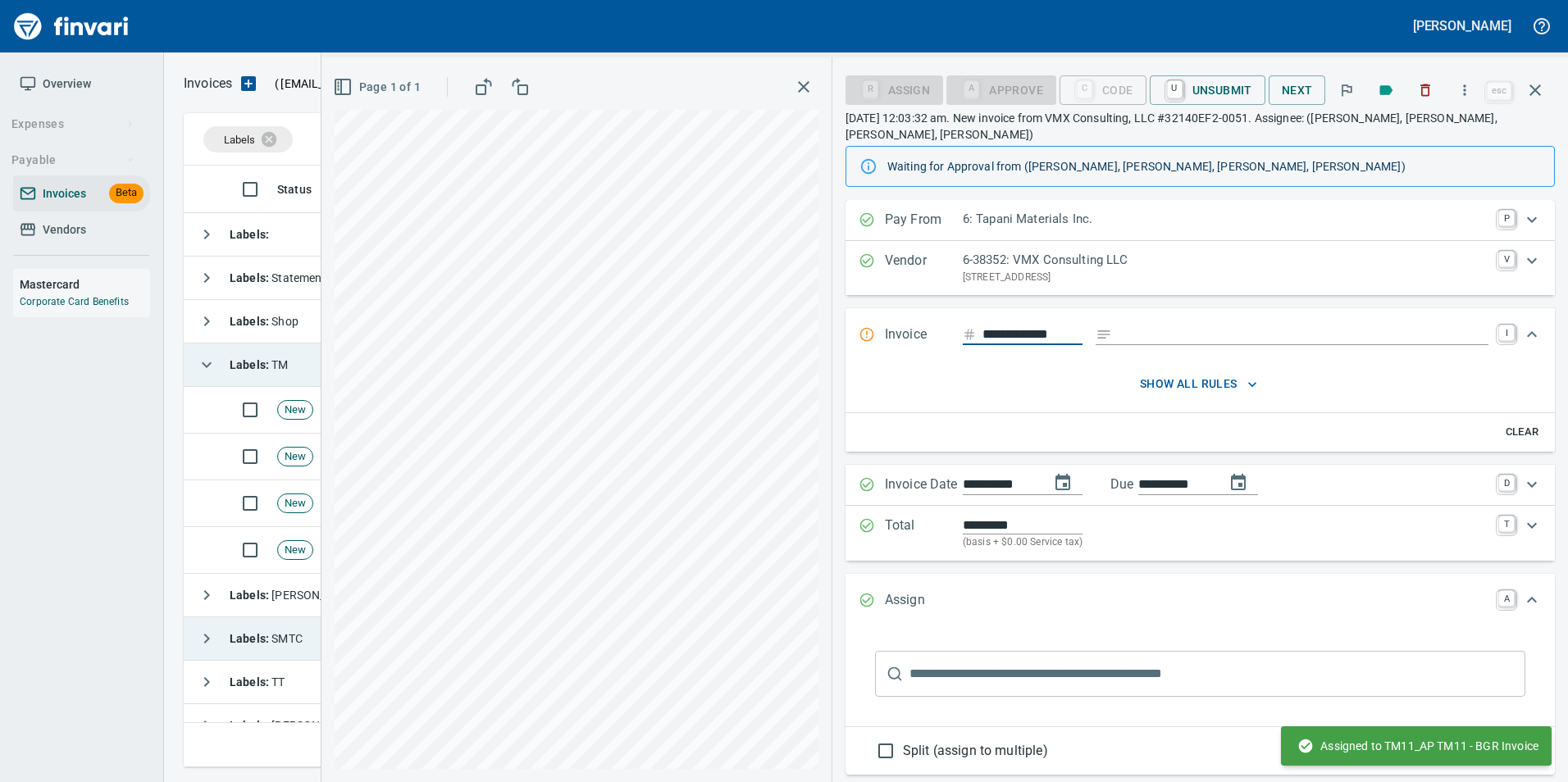
click at [1526, 96] on icon "button" at bounding box center [1535, 90] width 20 height 20
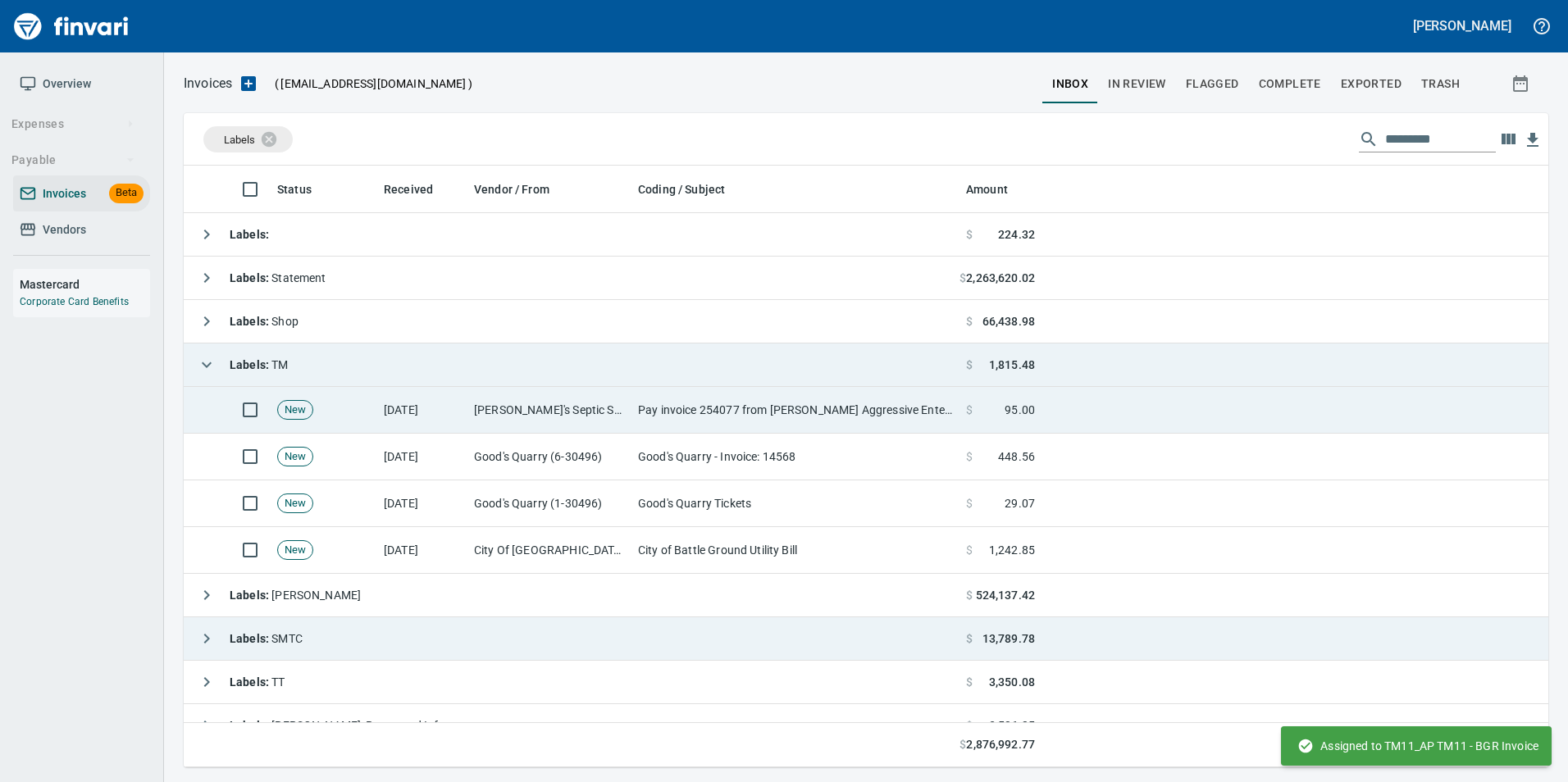
scroll to position [590, 1339]
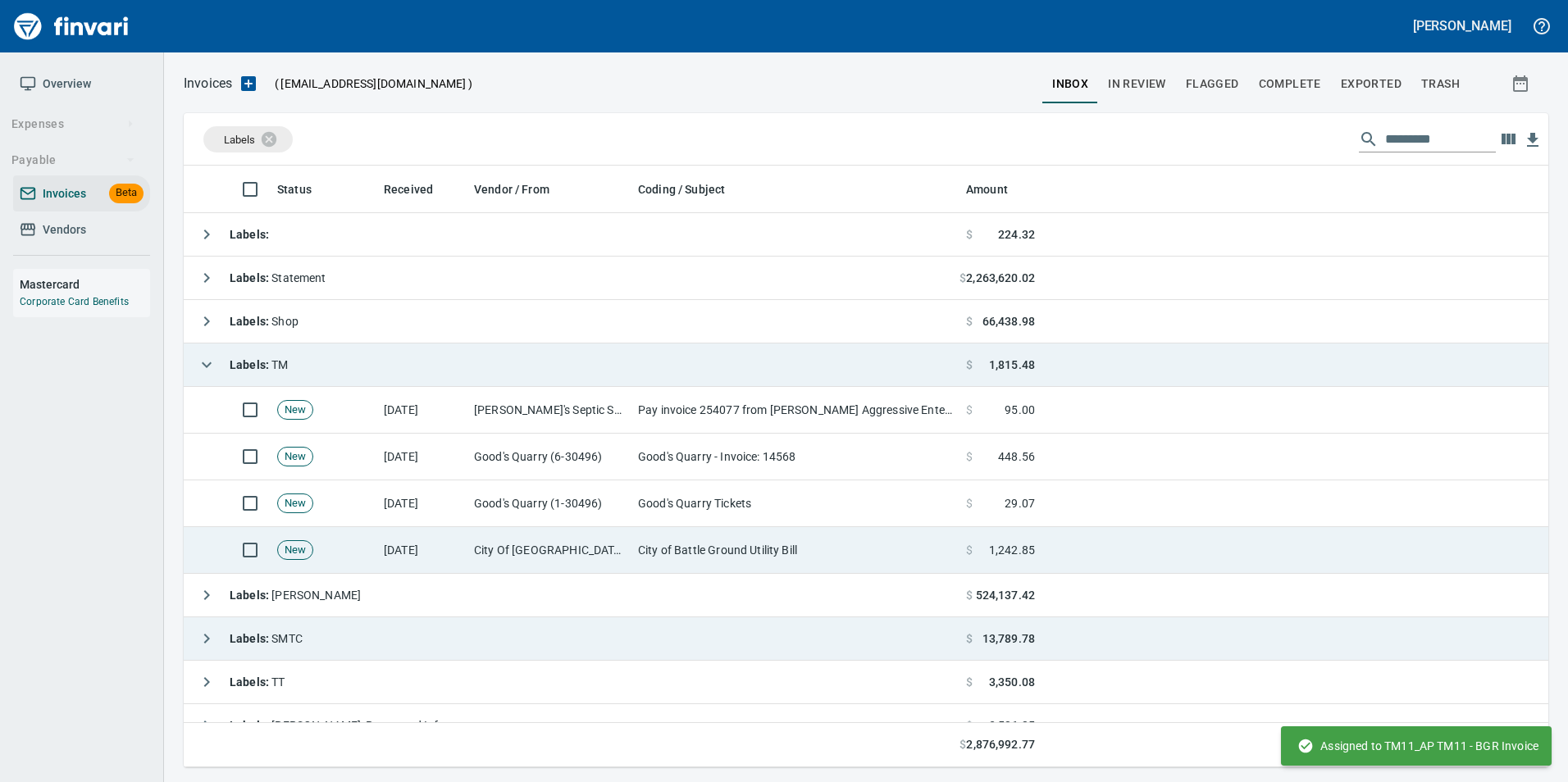
click at [526, 546] on td "City Of Battle Ground (1-10175)" at bounding box center [549, 551] width 164 height 47
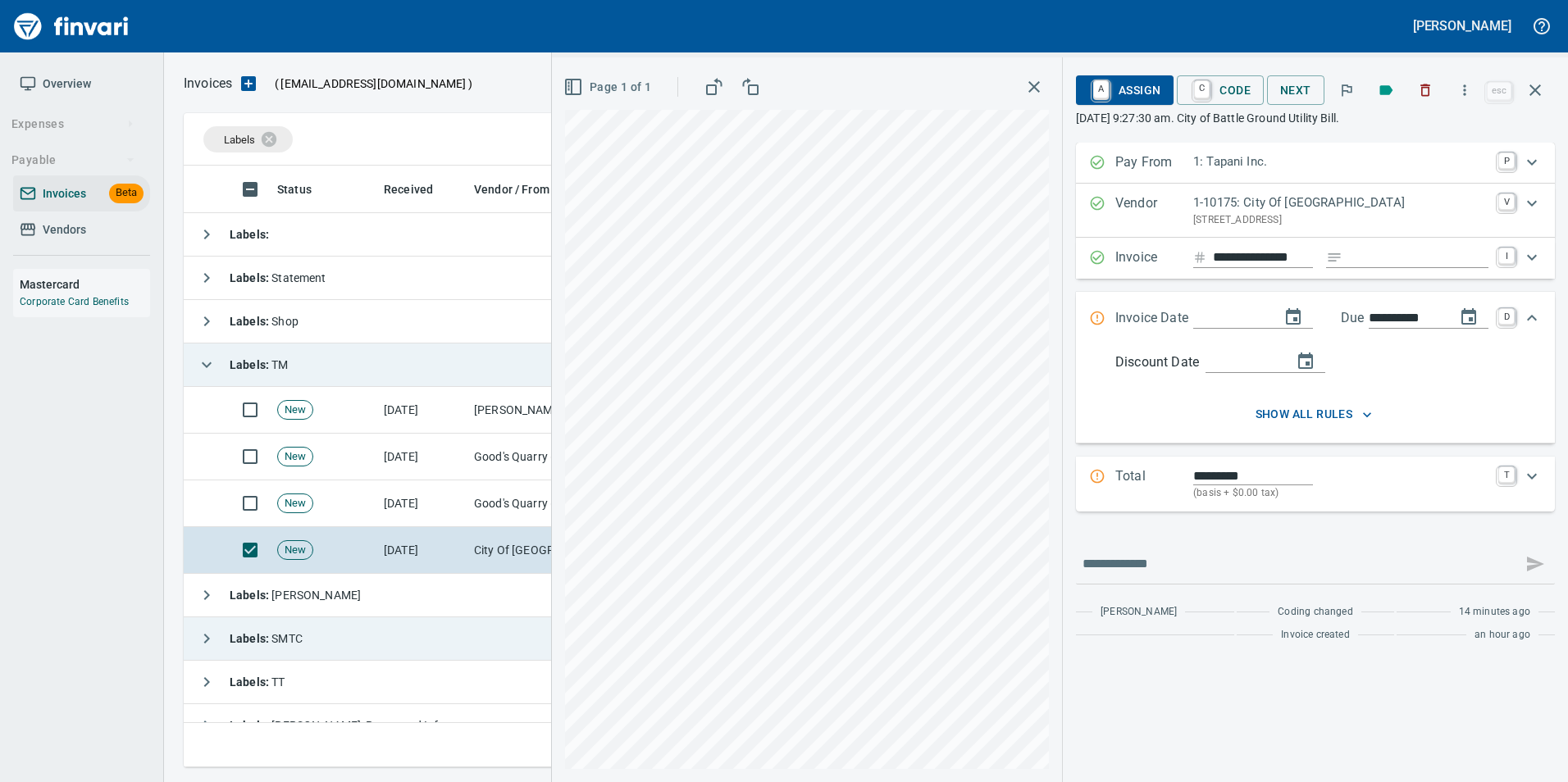
click at [1227, 163] on p "1: Tapani Inc." at bounding box center [1340, 161] width 295 height 19
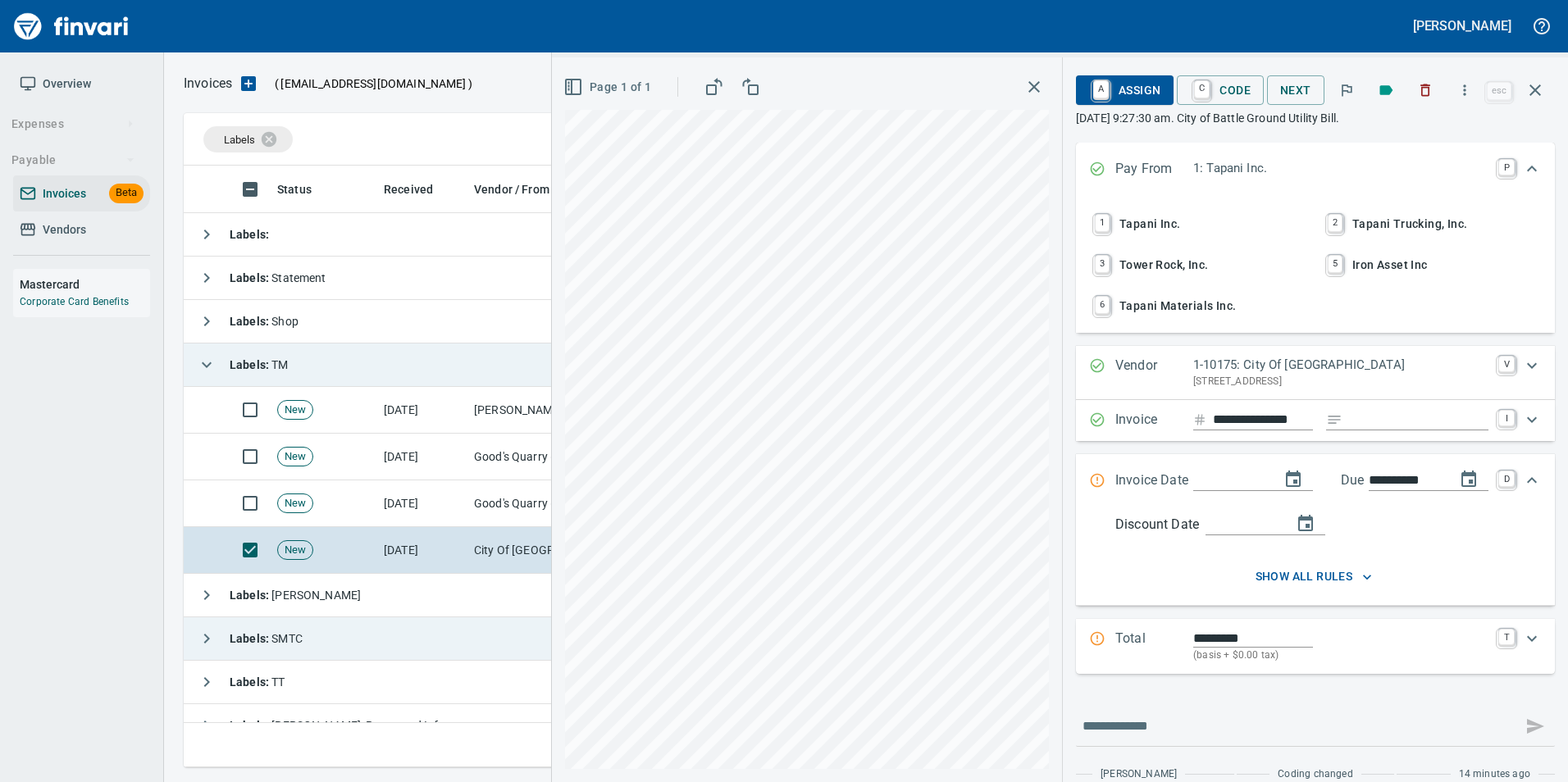
click at [1228, 305] on span "6 Tapani Materials Inc." at bounding box center [1198, 305] width 216 height 28
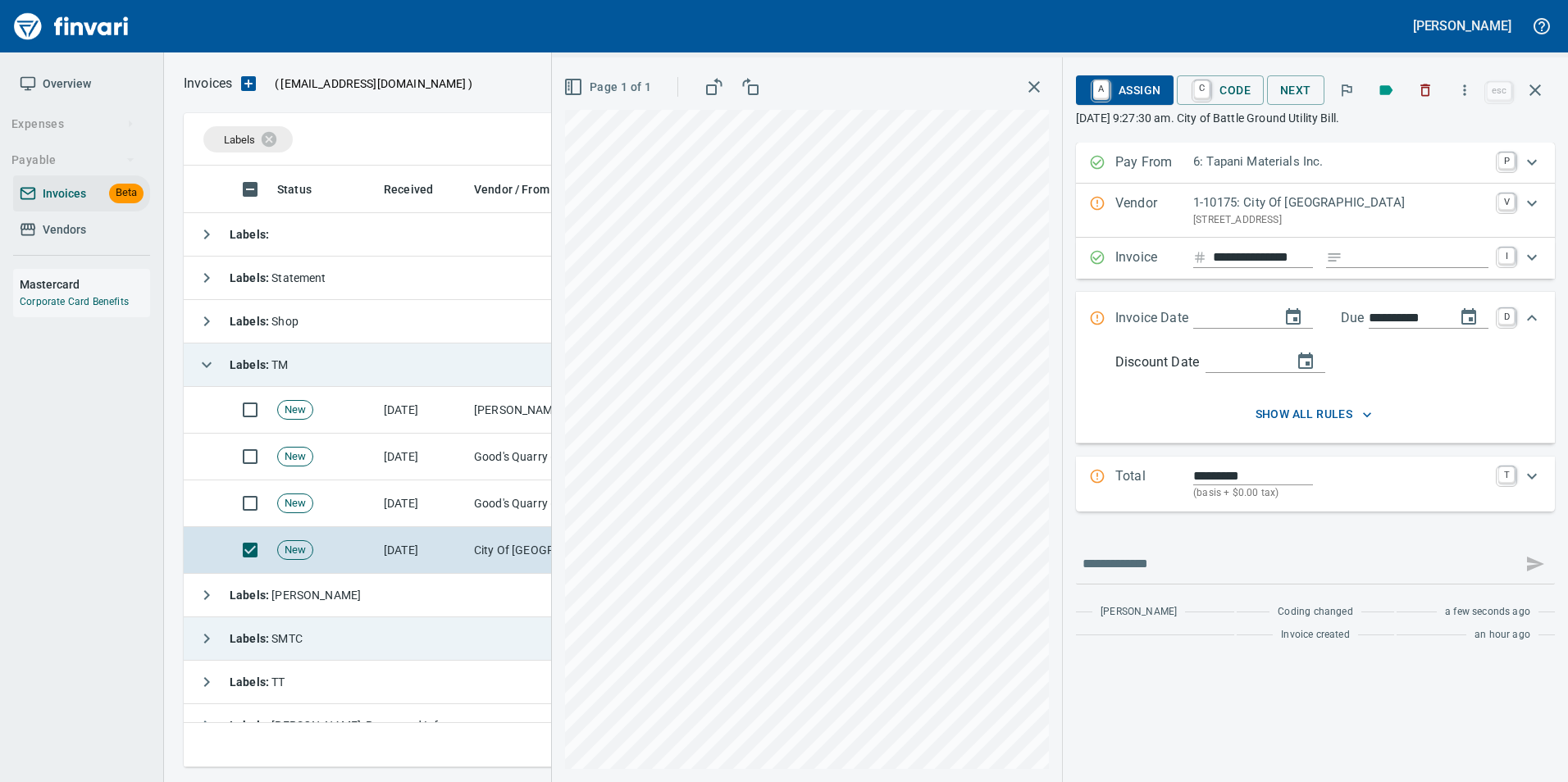
click at [1260, 202] on p "1-10175: City Of Battle Ground" at bounding box center [1340, 203] width 295 height 19
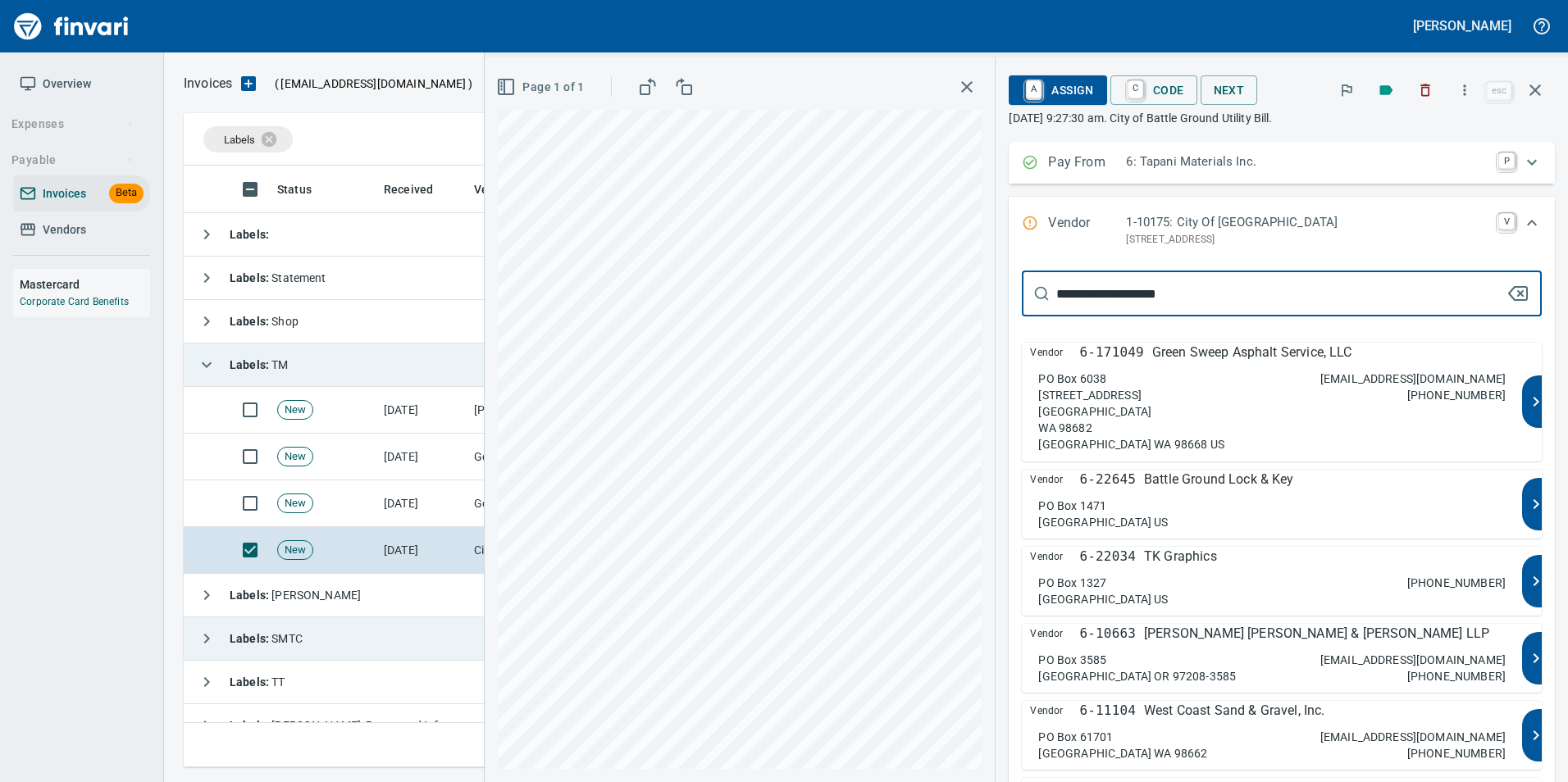
type input "**********"
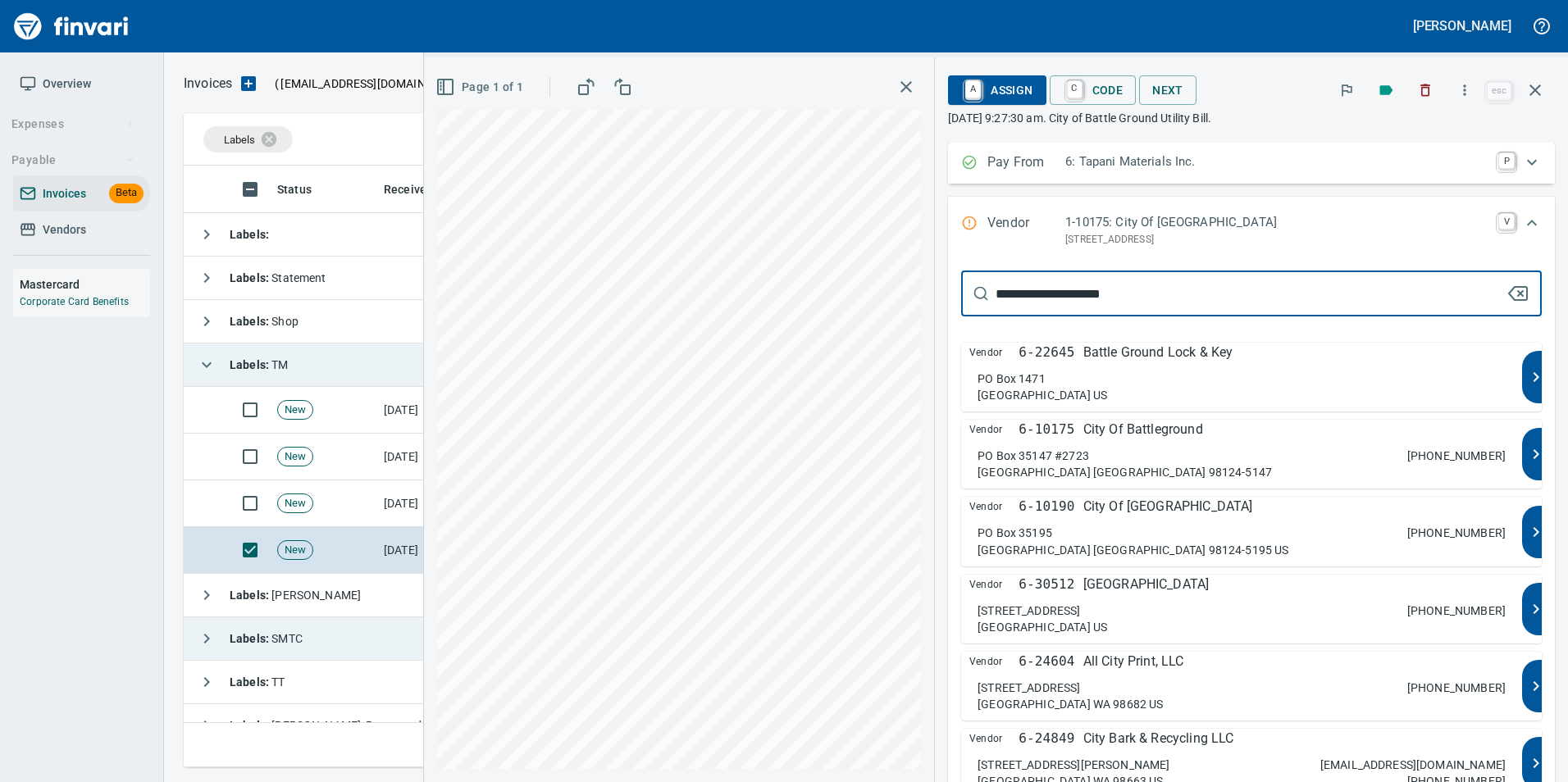
click at [1311, 450] on div "PO Box 35147 #2723 Seattle WA 98124-5147 360-342-5000" at bounding box center [1242, 464] width 528 height 33
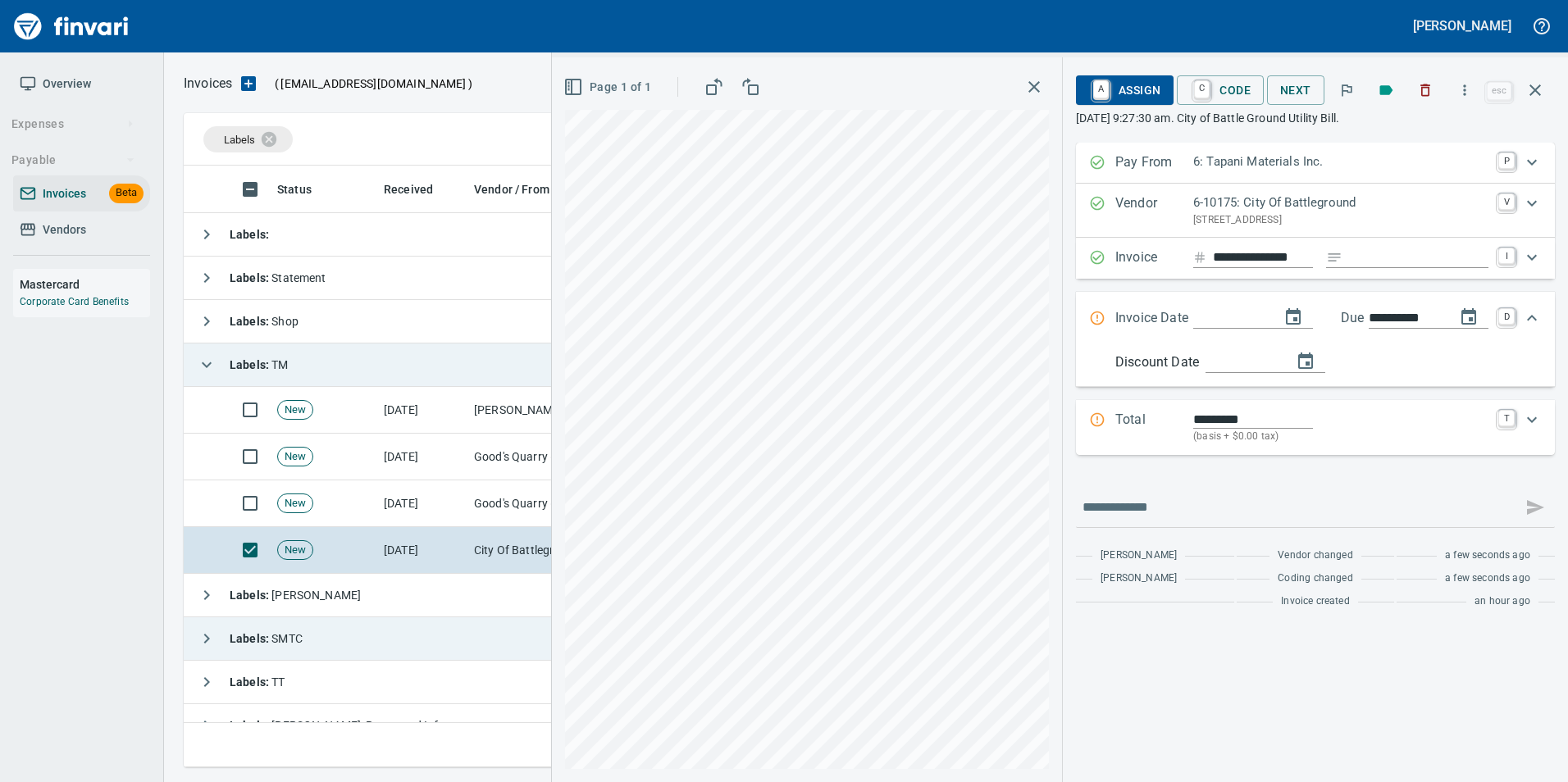
click at [1216, 324] on input "Expand" at bounding box center [1229, 318] width 74 height 20
type input "**********"
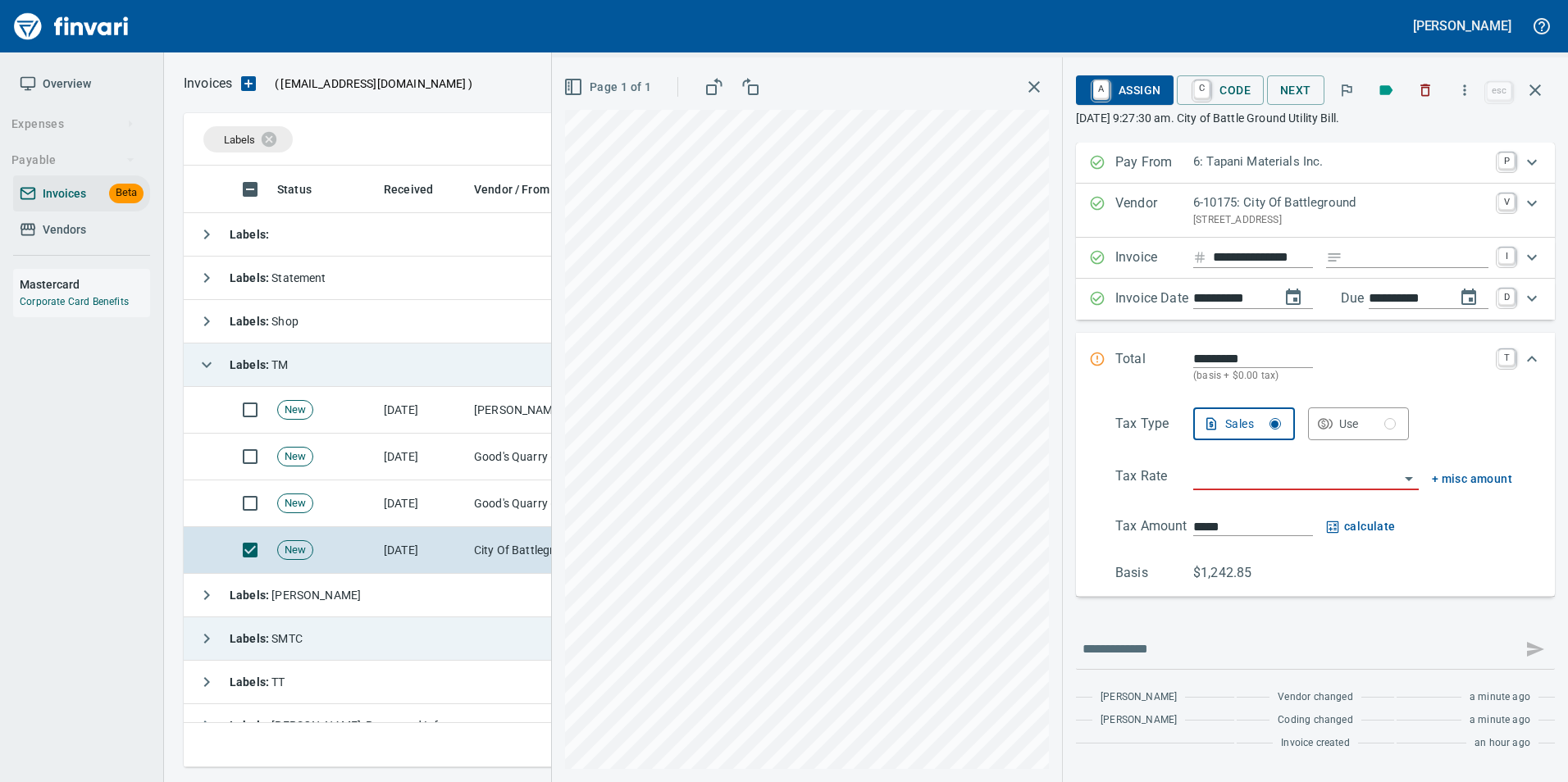
click at [1230, 354] on input "*********" at bounding box center [1252, 359] width 120 height 19
type input "*********"
click at [1233, 481] on input "search" at bounding box center [1295, 479] width 205 height 23
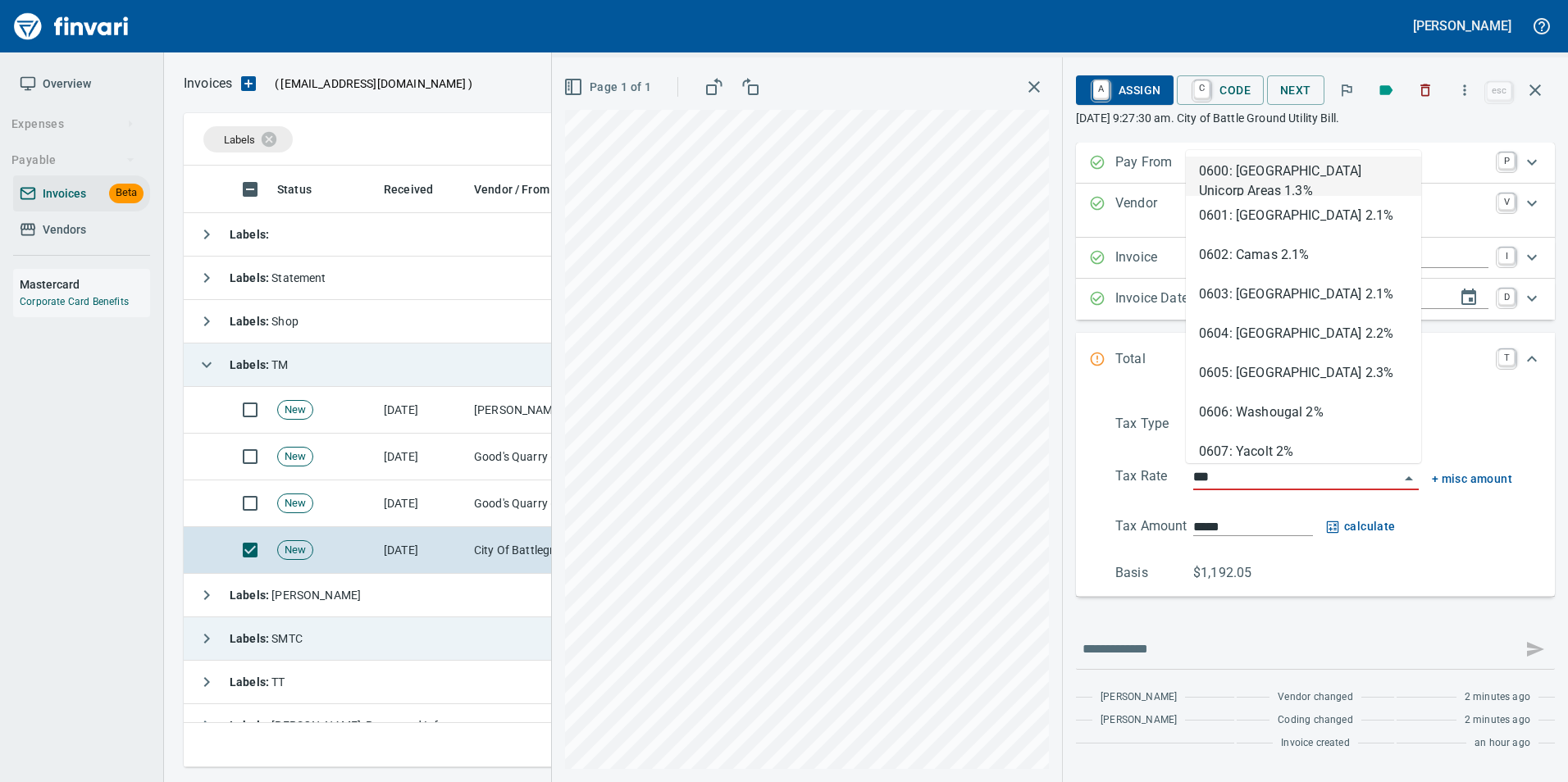
type input "****"
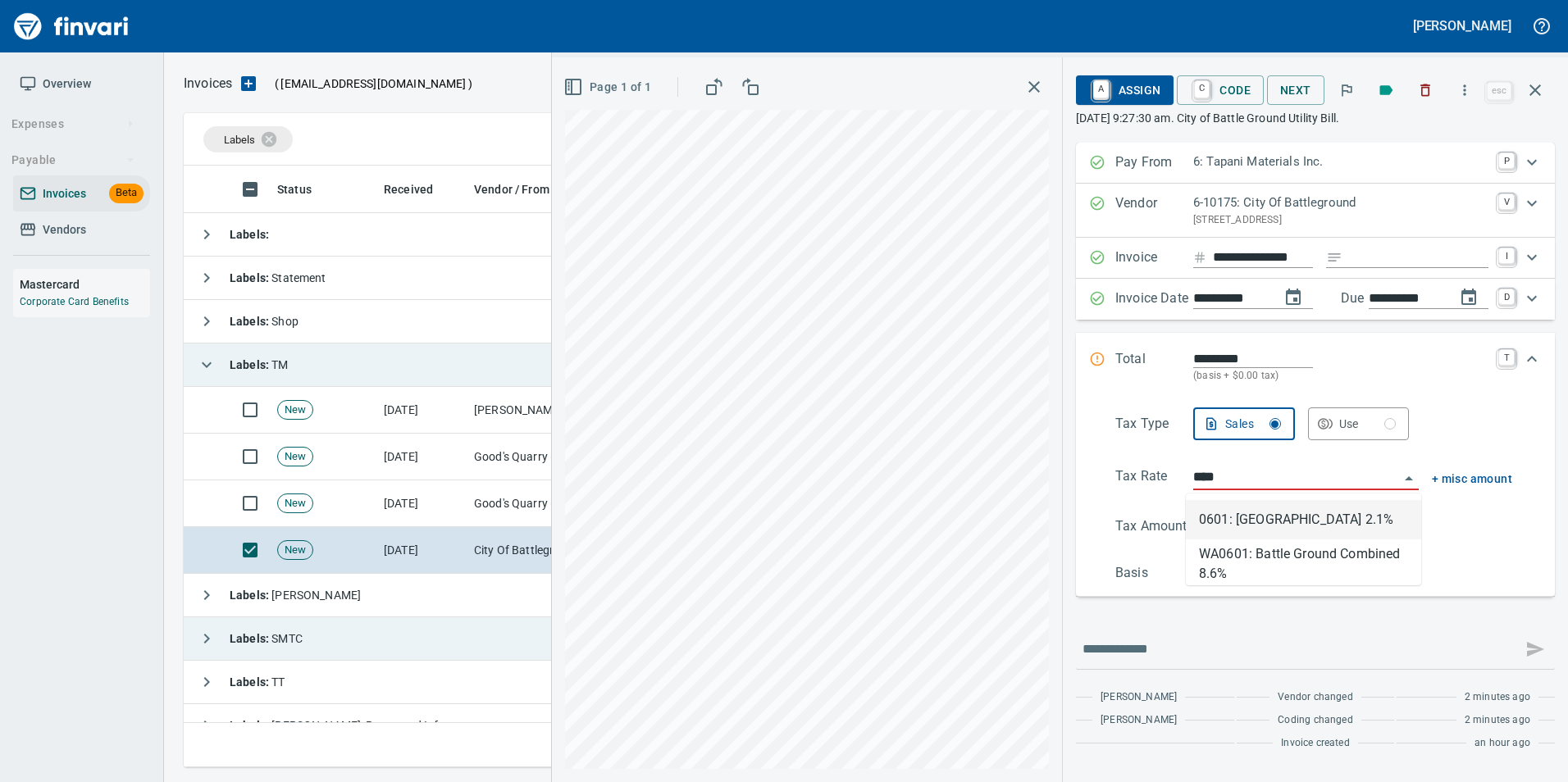
scroll to position [590, 1339]
click at [1258, 554] on li "WA0601: Battle Ground Combined 8.6%" at bounding box center [1303, 560] width 236 height 39
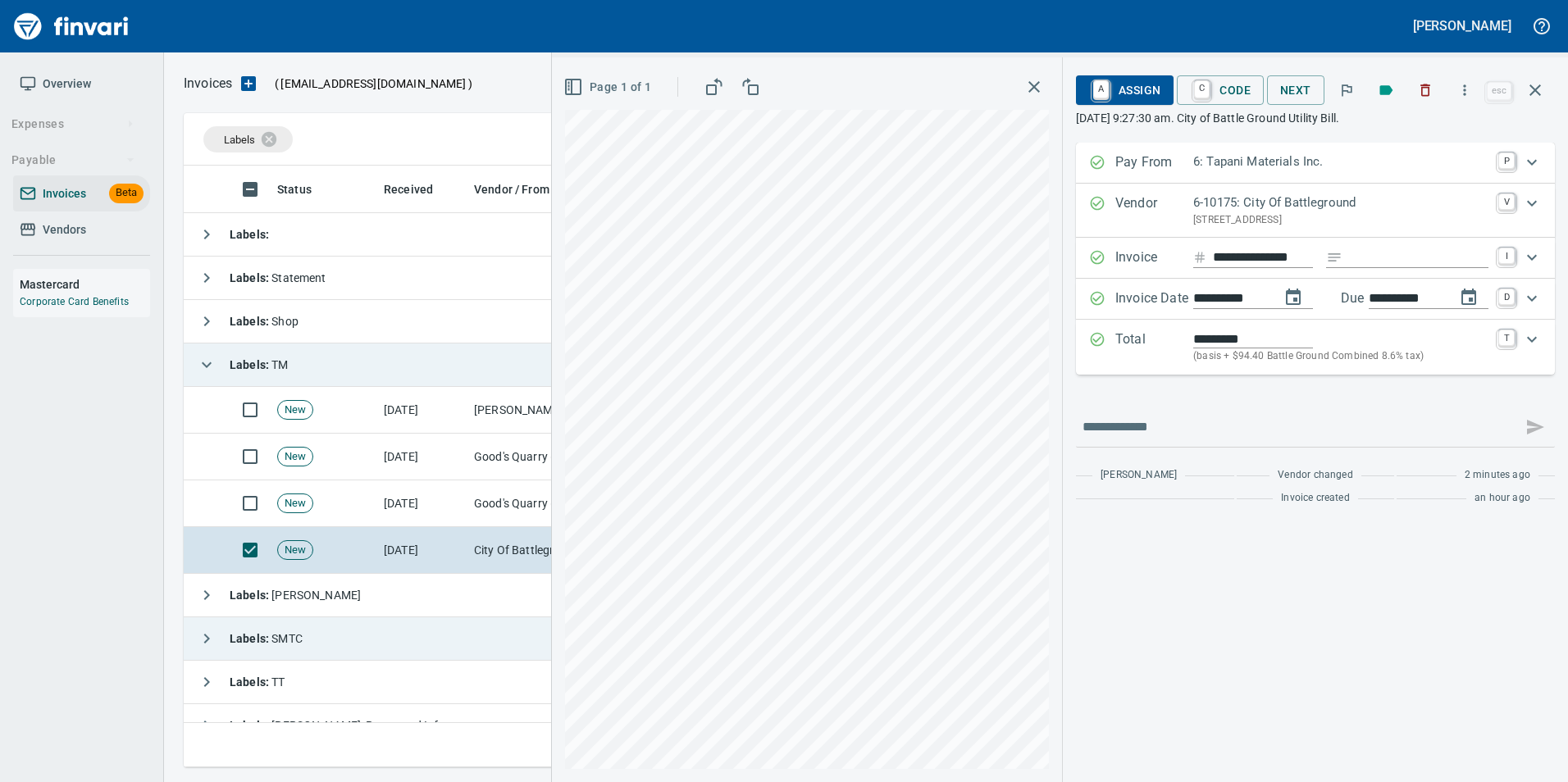
type input "******"
type input "**********"
click at [1096, 341] on icon "Expand" at bounding box center [1097, 339] width 16 height 16
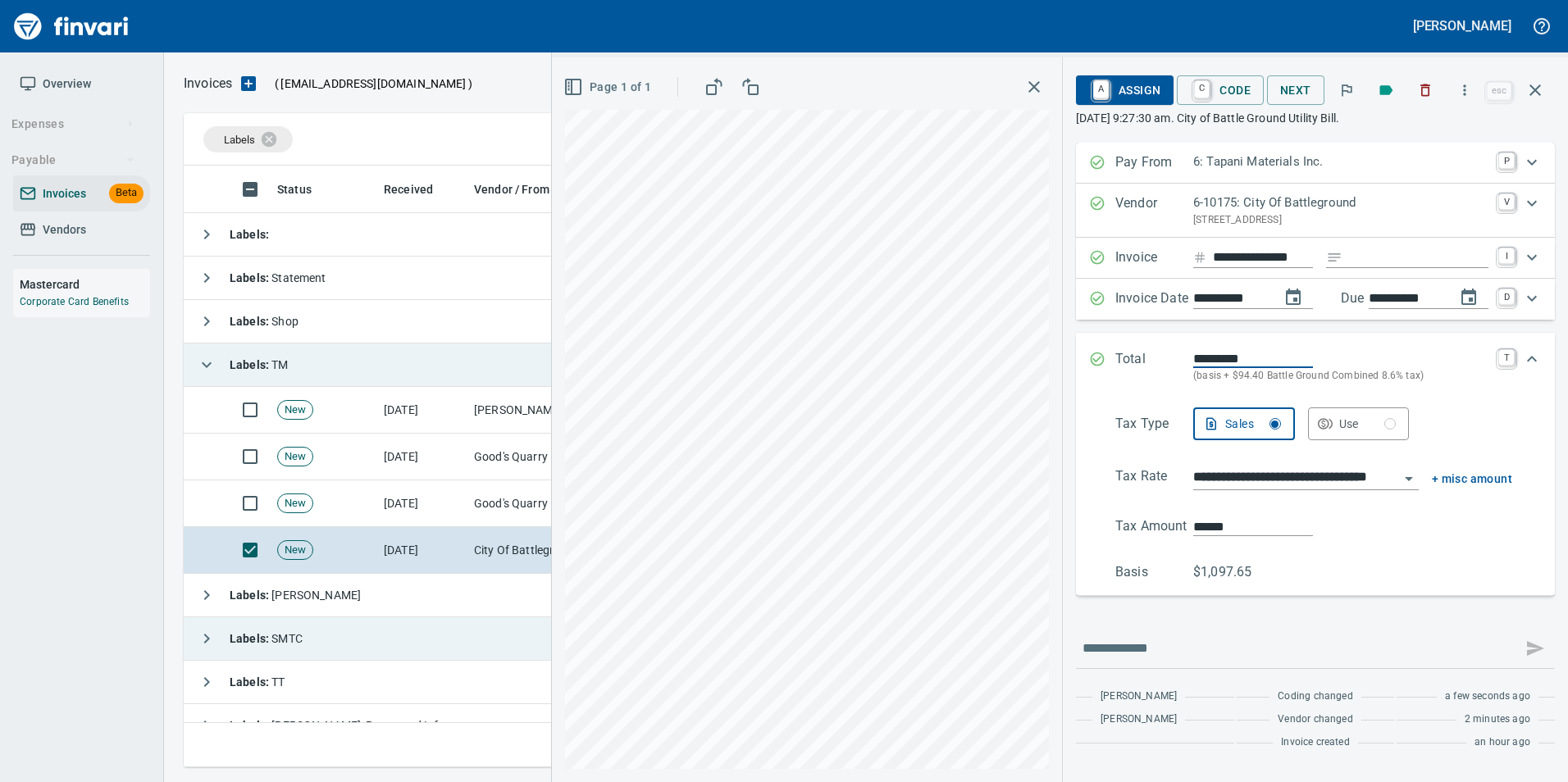
click at [1211, 520] on input "******" at bounding box center [1252, 527] width 120 height 19
type input "******"
click at [1452, 518] on div "****** calculate" at bounding box center [1352, 527] width 319 height 20
click at [1084, 354] on div "Total ********* (basis + $54.41 Battle Ground Combined 8.6% tax) T" at bounding box center [1315, 367] width 478 height 69
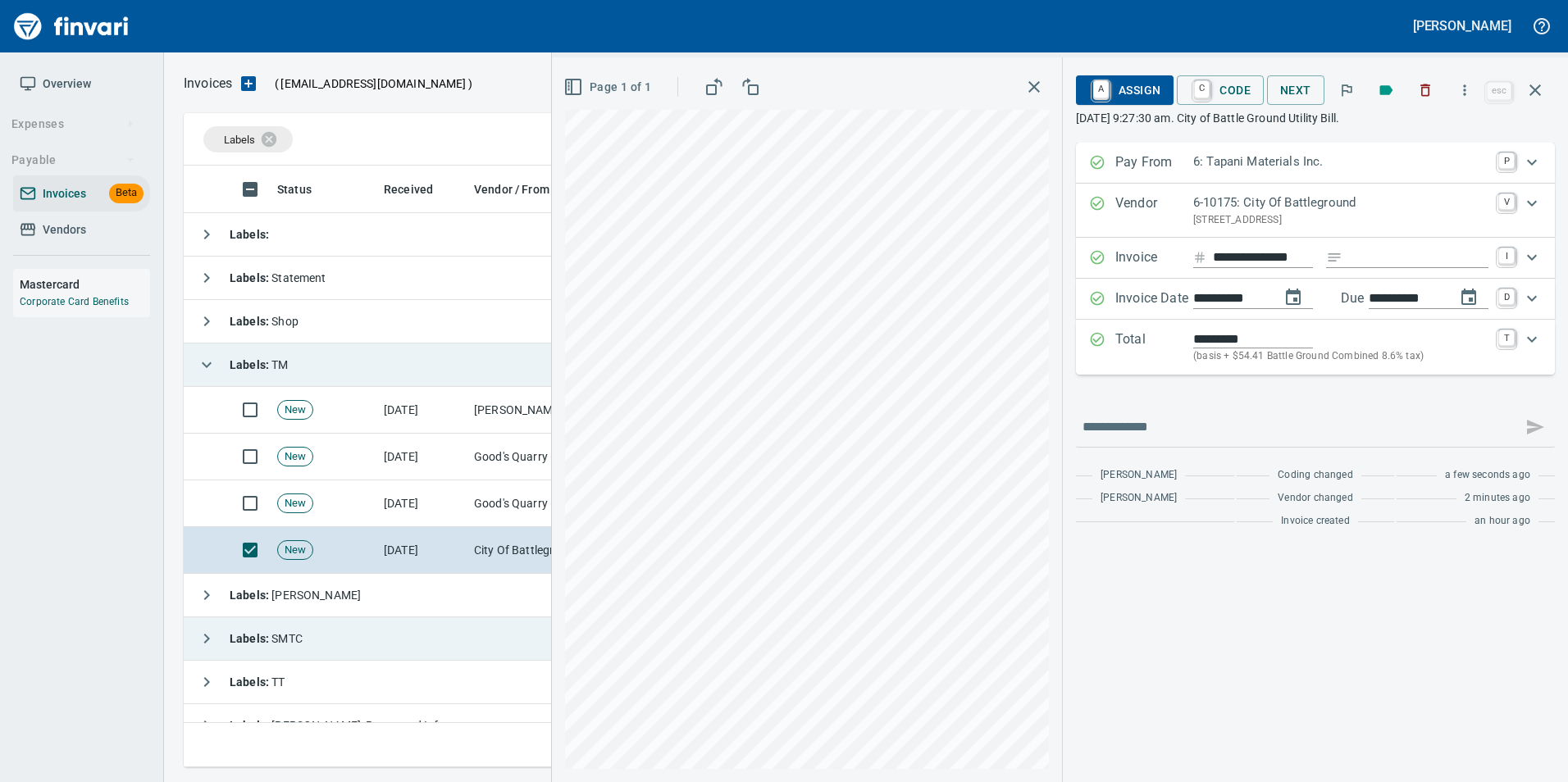
click at [1112, 248] on div "**********" at bounding box center [1059, 420] width 1016 height 725
click at [1267, 256] on input "**********" at bounding box center [1262, 257] width 100 height 20
click at [877, 58] on div "Page 1 of 1" at bounding box center [806, 420] width 510 height 725
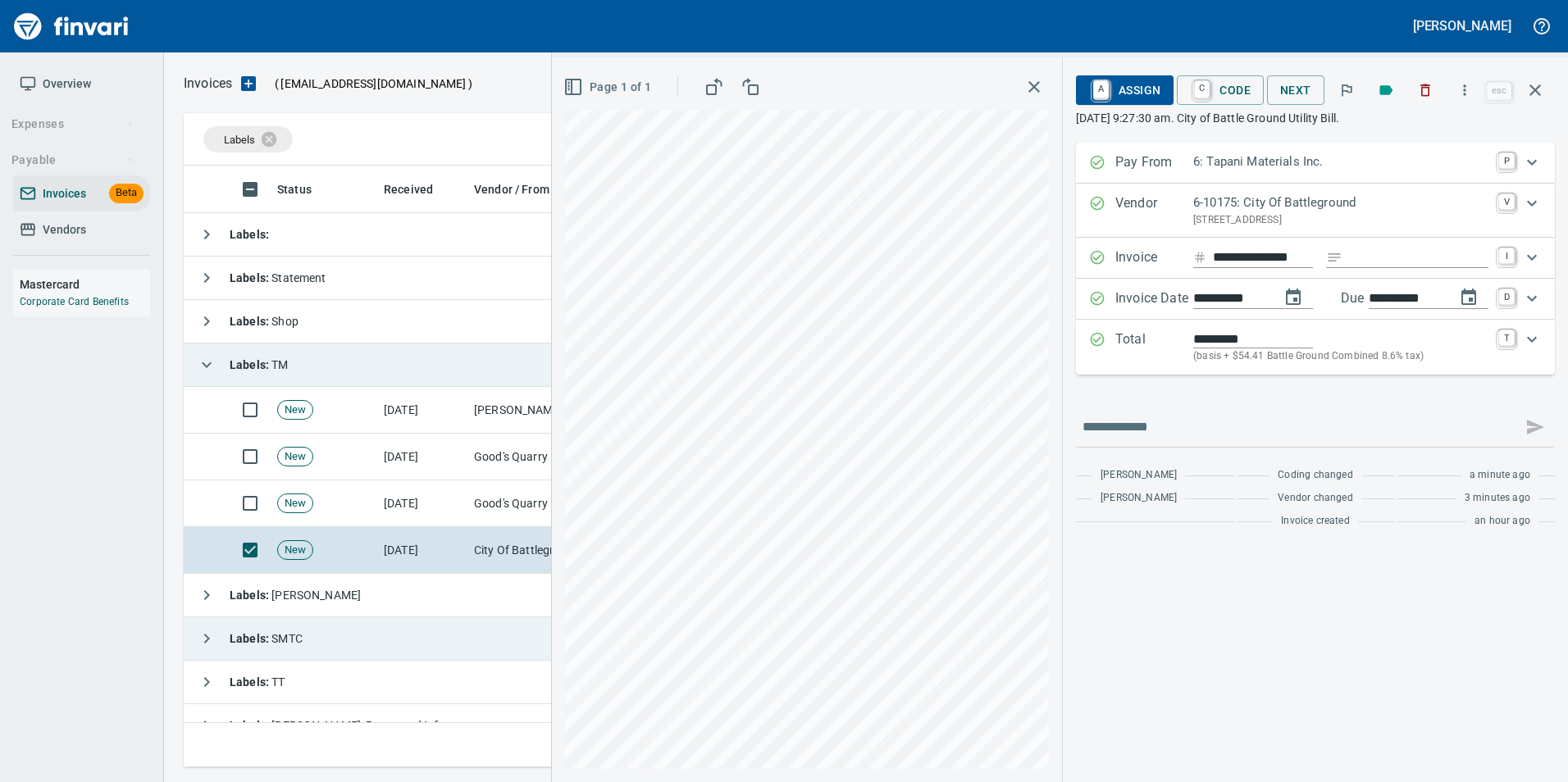
click at [740, 775] on div "Page 1 of 1" at bounding box center [806, 420] width 510 height 725
click at [1222, 254] on input "**********" at bounding box center [1262, 257] width 100 height 20
type input "**********"
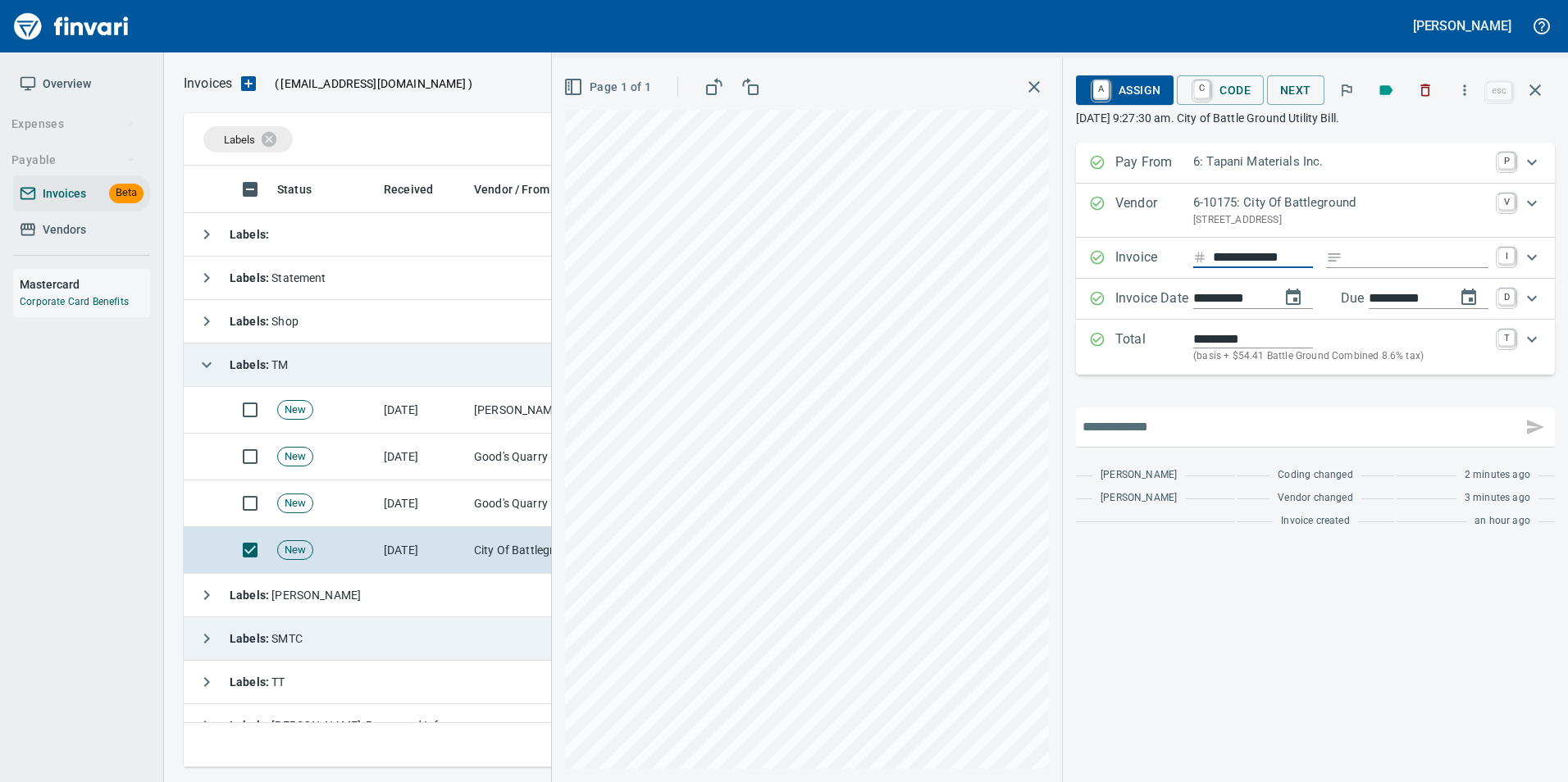
click at [1329, 415] on input "text" at bounding box center [1299, 427] width 433 height 26
click at [1314, 391] on div "**********" at bounding box center [1315, 339] width 478 height 393
click at [1400, 292] on input "**********" at bounding box center [1405, 298] width 74 height 20
click at [1402, 292] on input "**********" at bounding box center [1405, 298] width 74 height 20
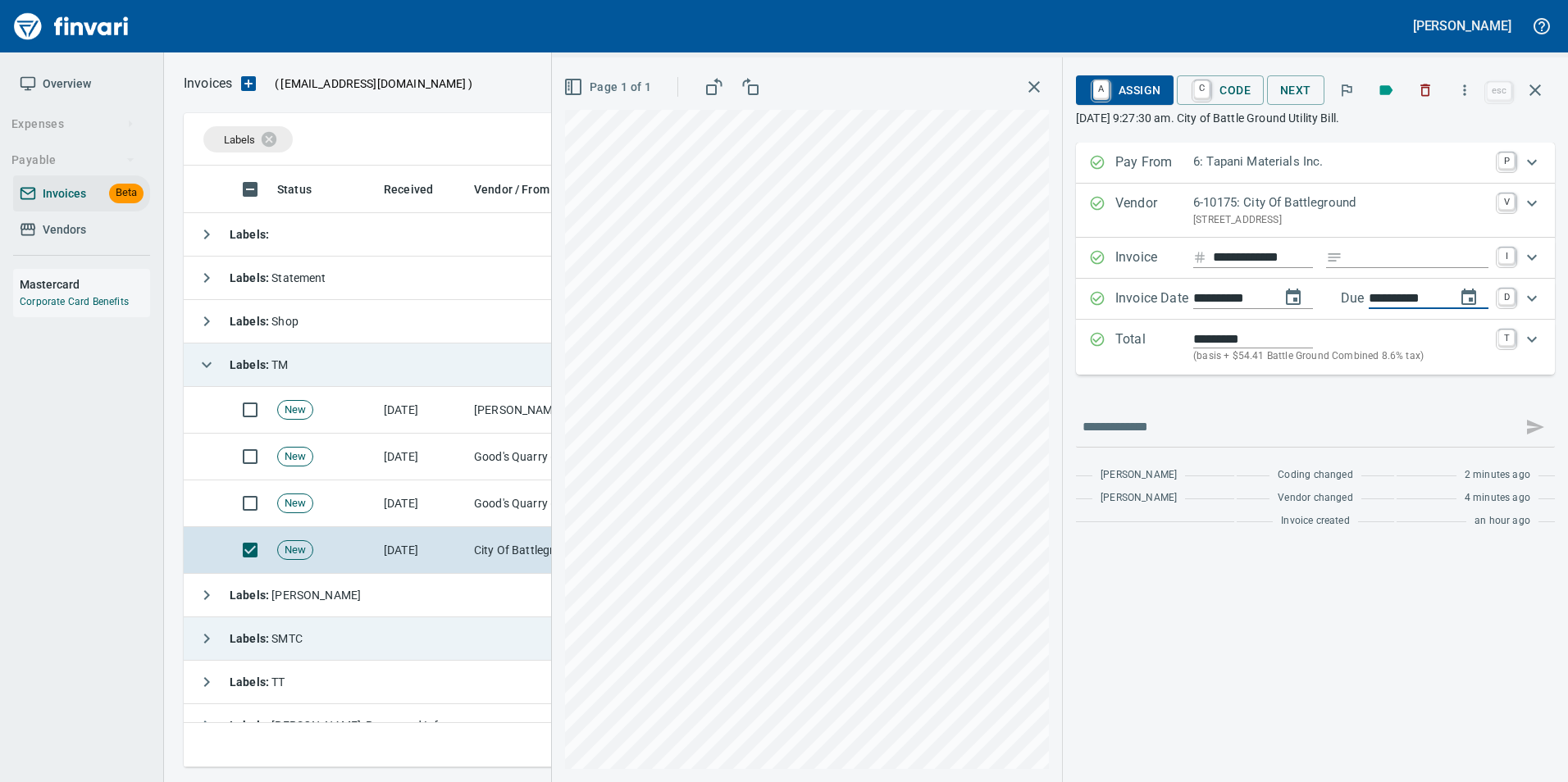
type input "**********"
click at [1430, 391] on div "**********" at bounding box center [1315, 339] width 478 height 393
click at [1124, 97] on span "A Assign" at bounding box center [1124, 90] width 71 height 28
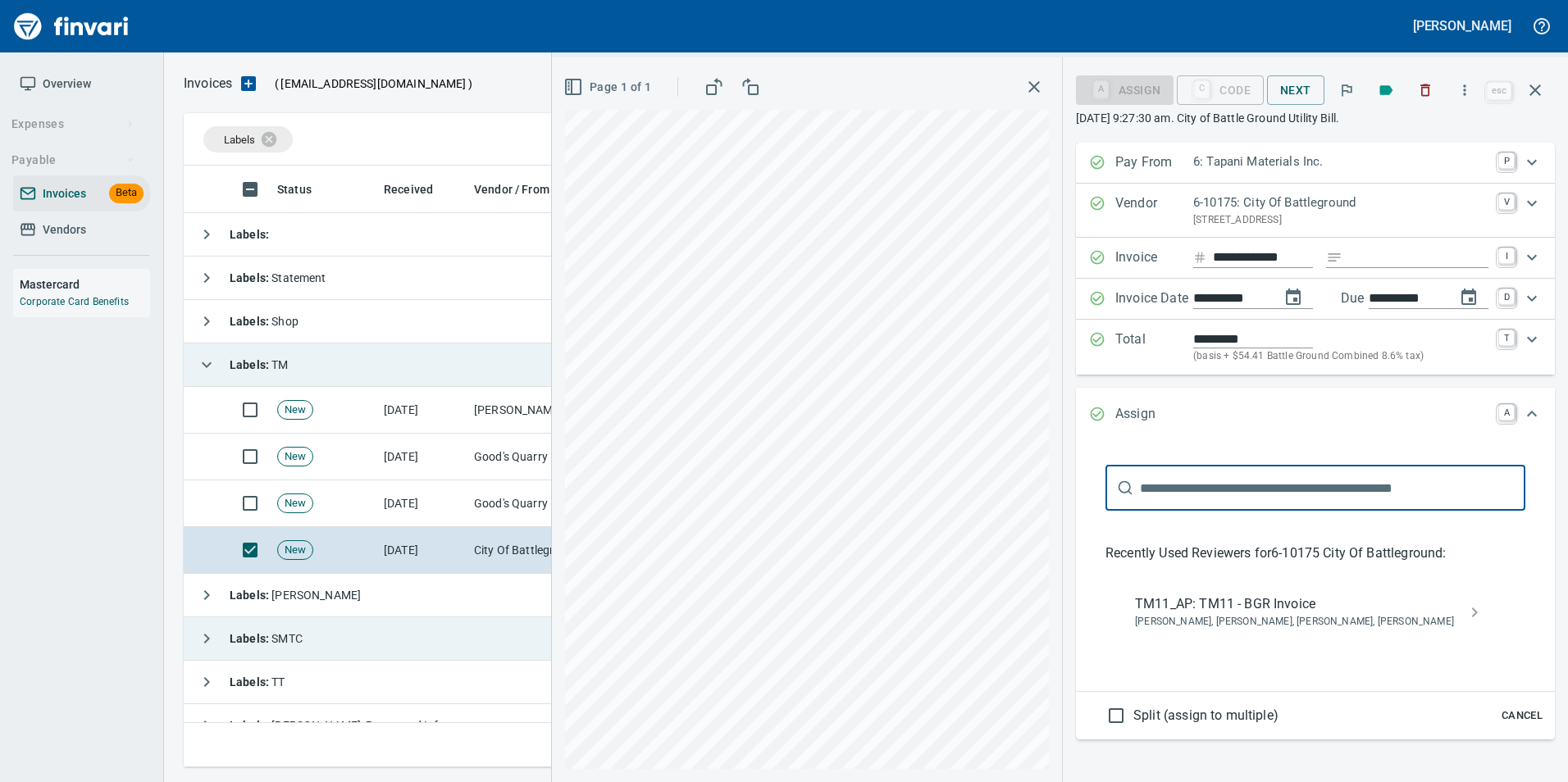
click at [1290, 610] on span "TM11_AP: TM11 - BGR Invoice" at bounding box center [1302, 604] width 334 height 20
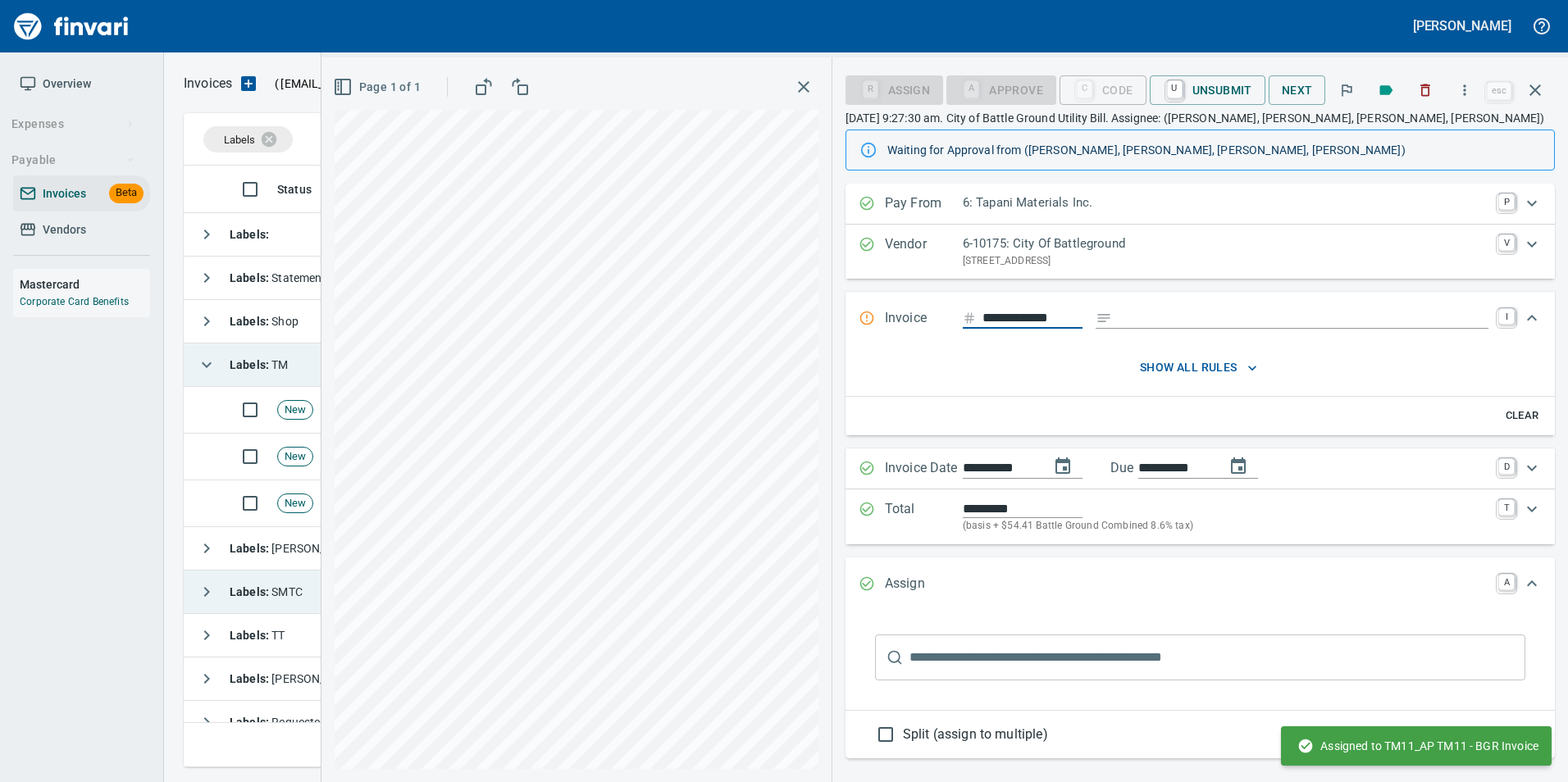
click at [1531, 100] on button "button" at bounding box center [1535, 90] width 39 height 39
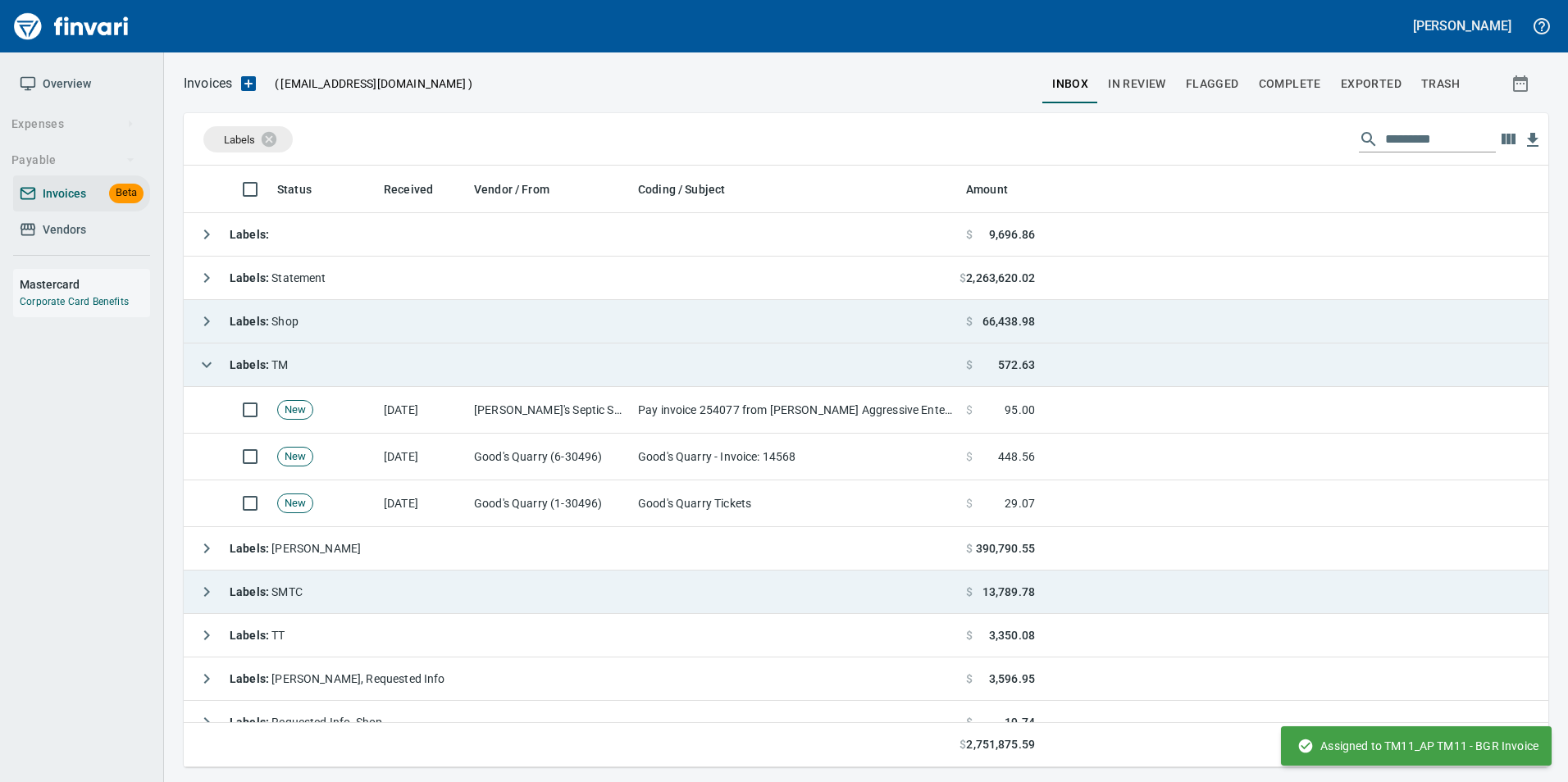
scroll to position [590, 1339]
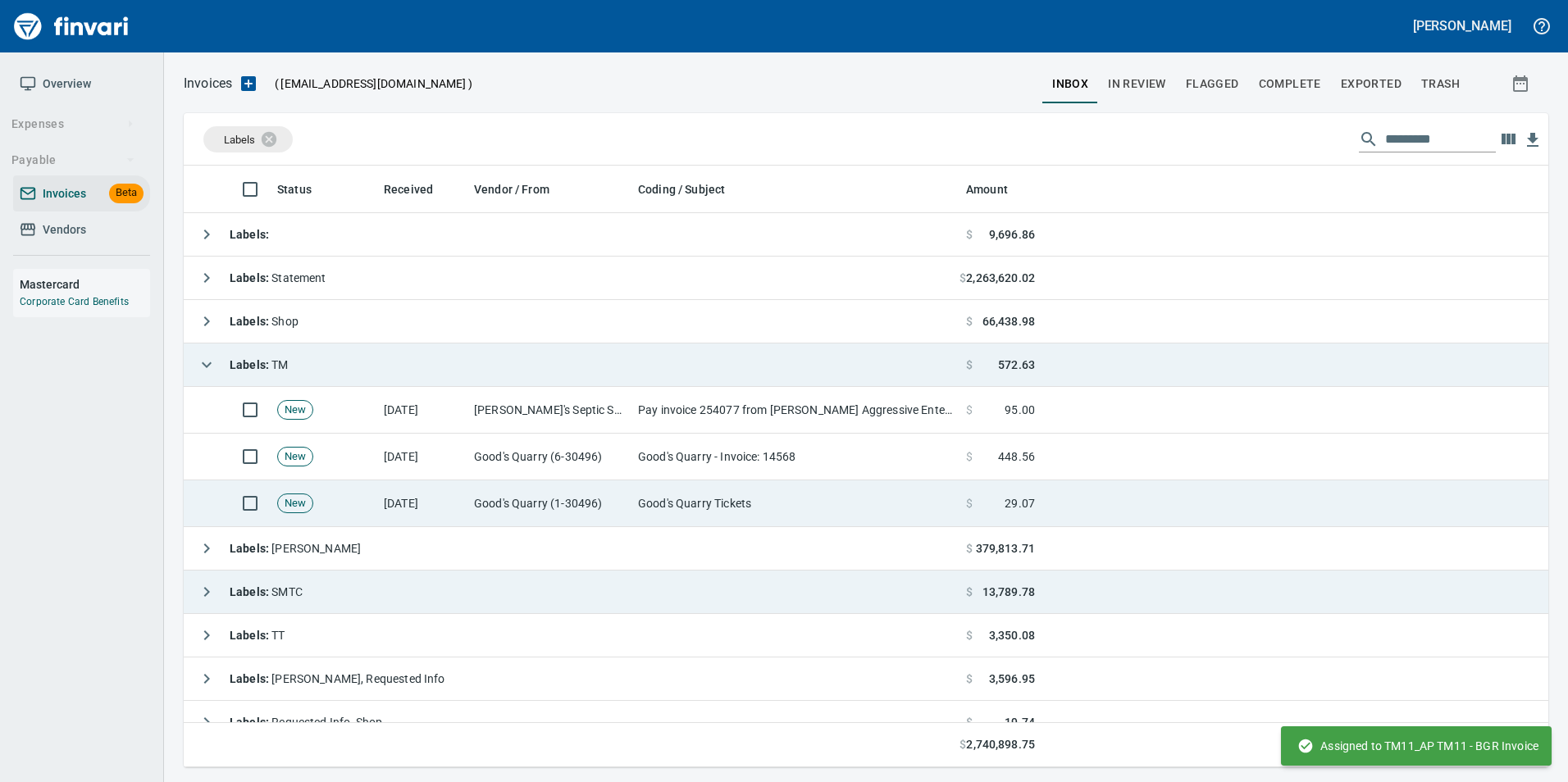
click at [880, 514] on td "Good's Quarry Tickets" at bounding box center [795, 504] width 328 height 47
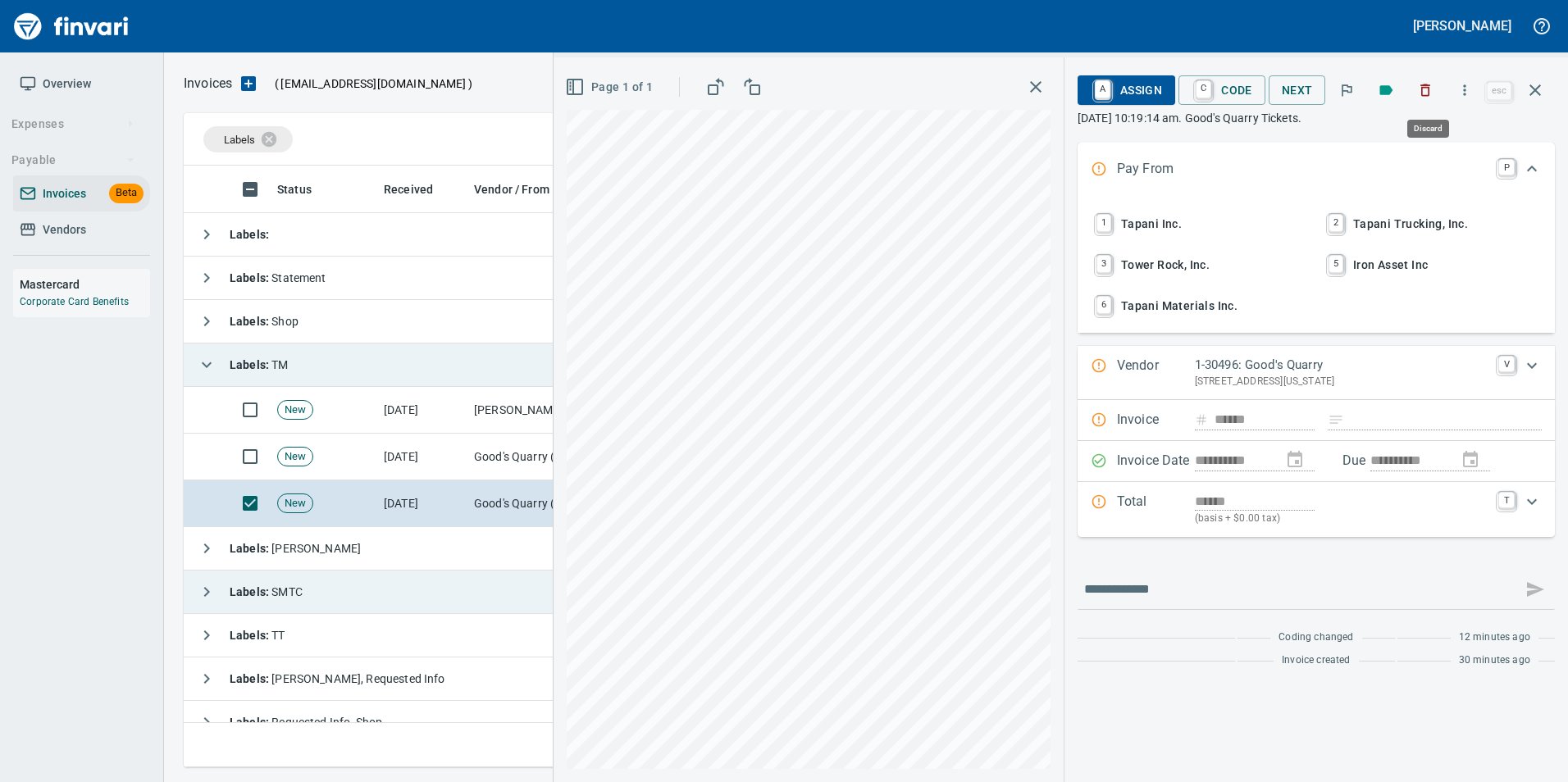
click at [1435, 101] on button "button" at bounding box center [1425, 90] width 36 height 36
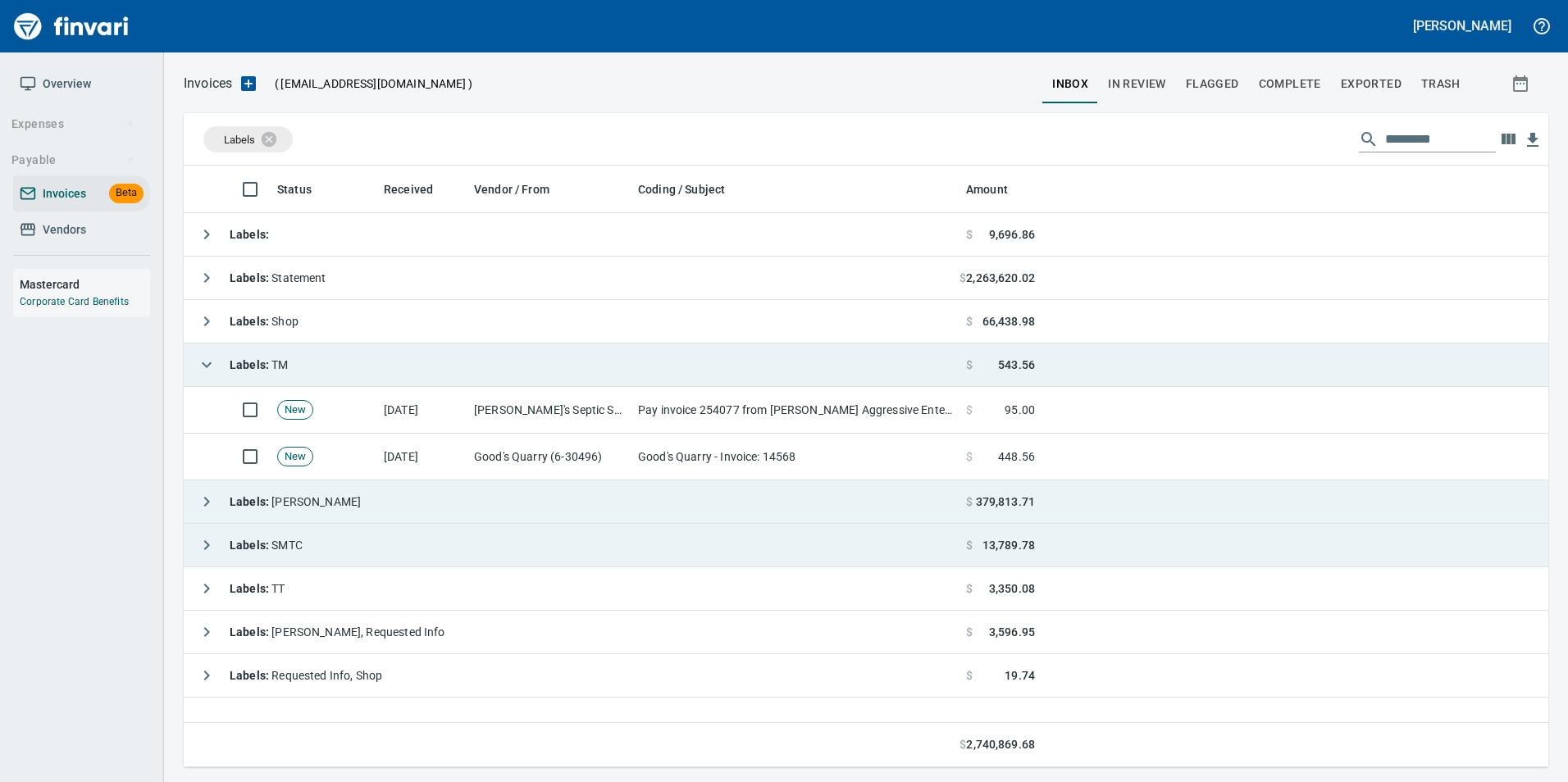
scroll to position [2, 2]
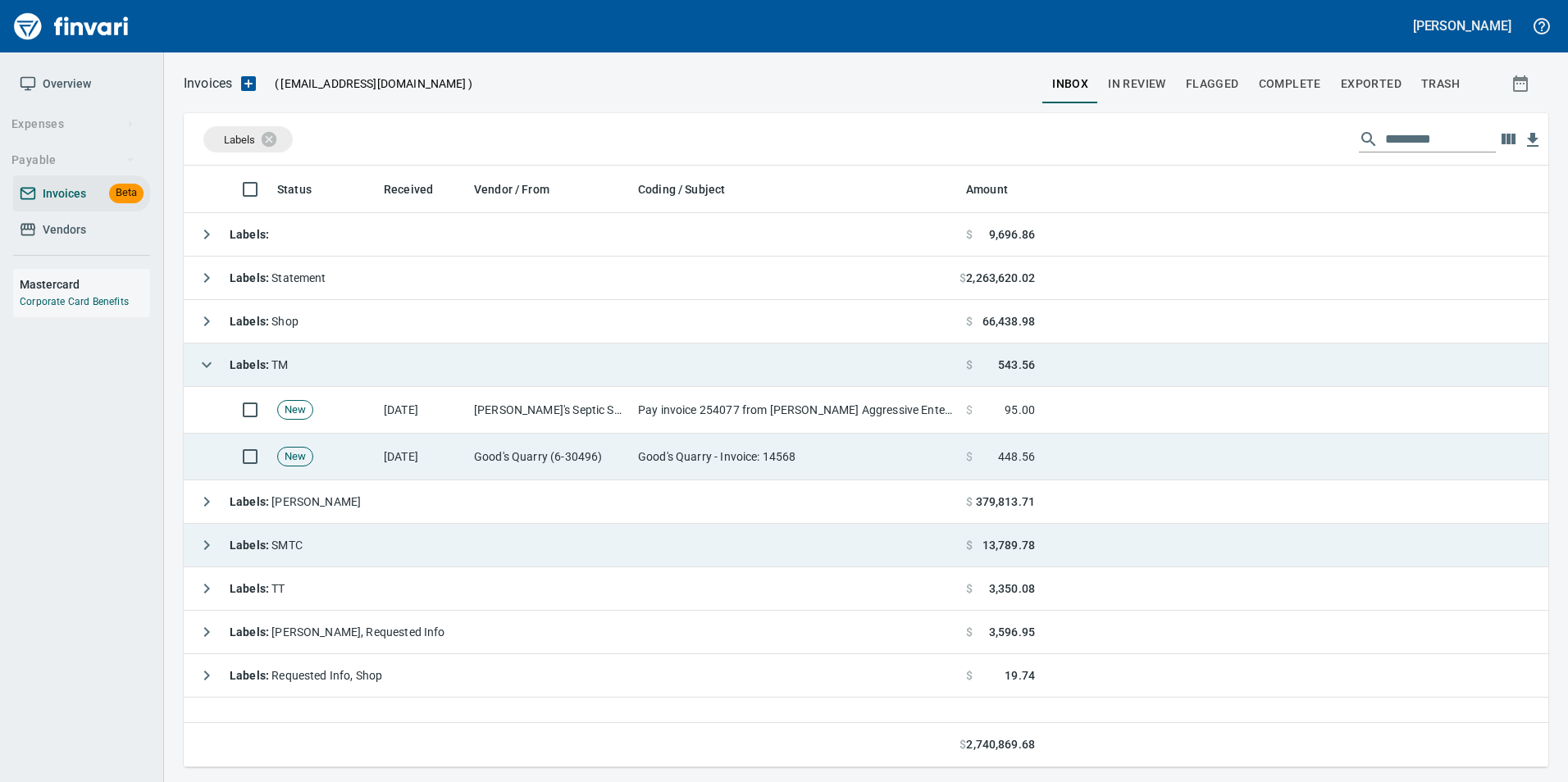
click at [605, 448] on td "Good's Quarry (6-30496)" at bounding box center [549, 457] width 164 height 47
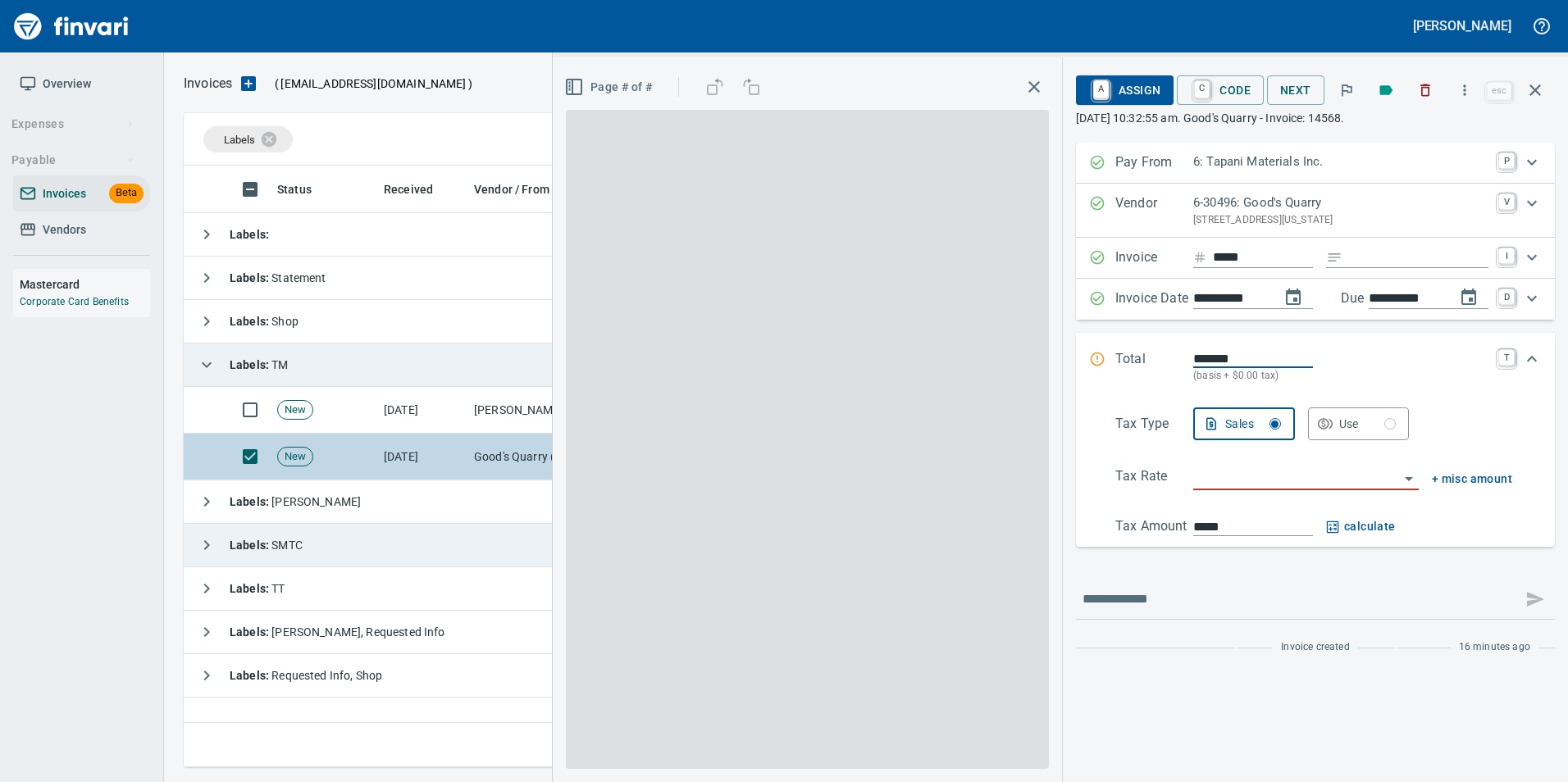
scroll to position [590, 1351]
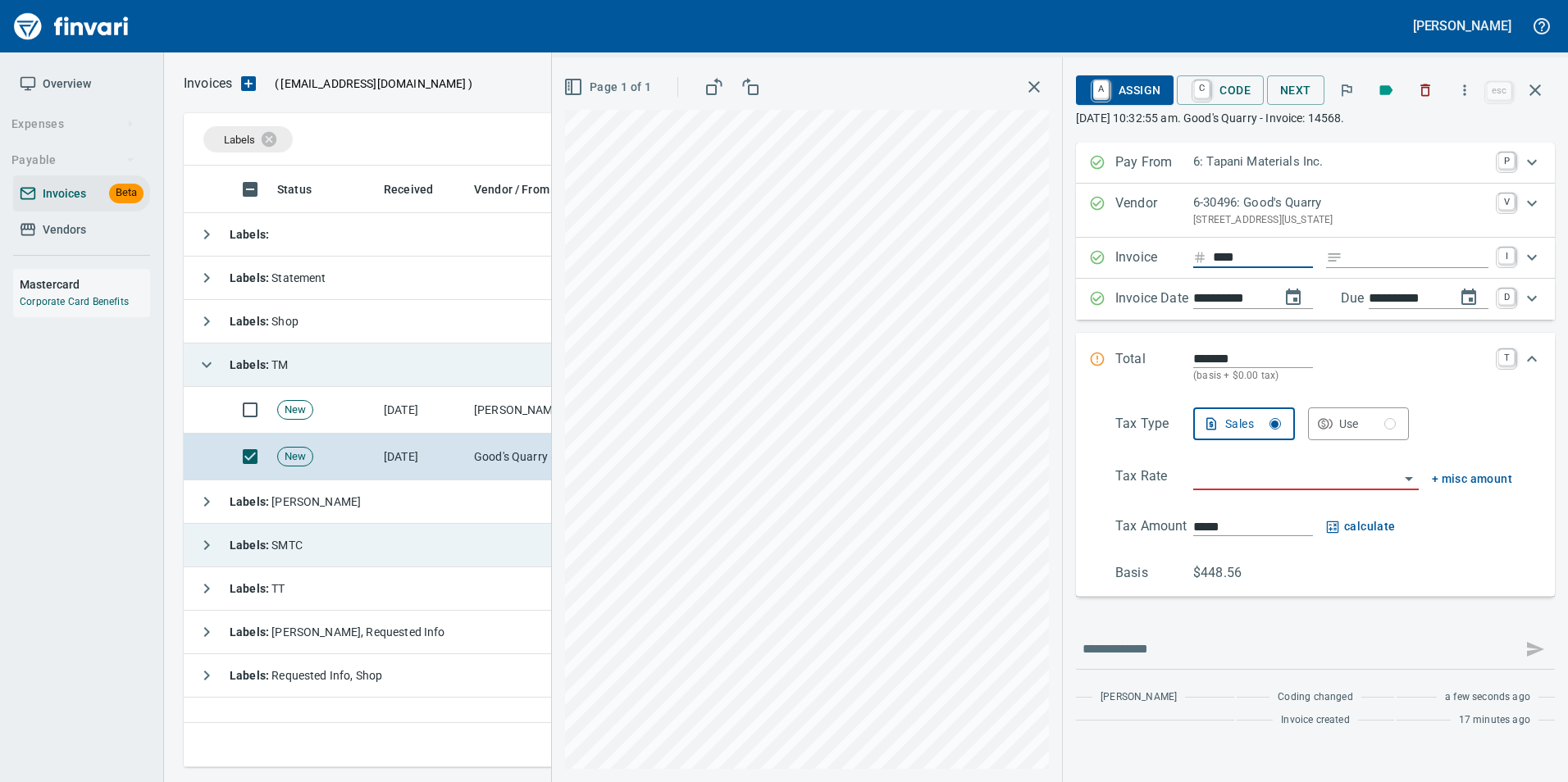
type input "*****"
click at [1401, 253] on input "Expand" at bounding box center [1418, 257] width 140 height 20
click at [1231, 473] on input "search" at bounding box center [1295, 479] width 205 height 23
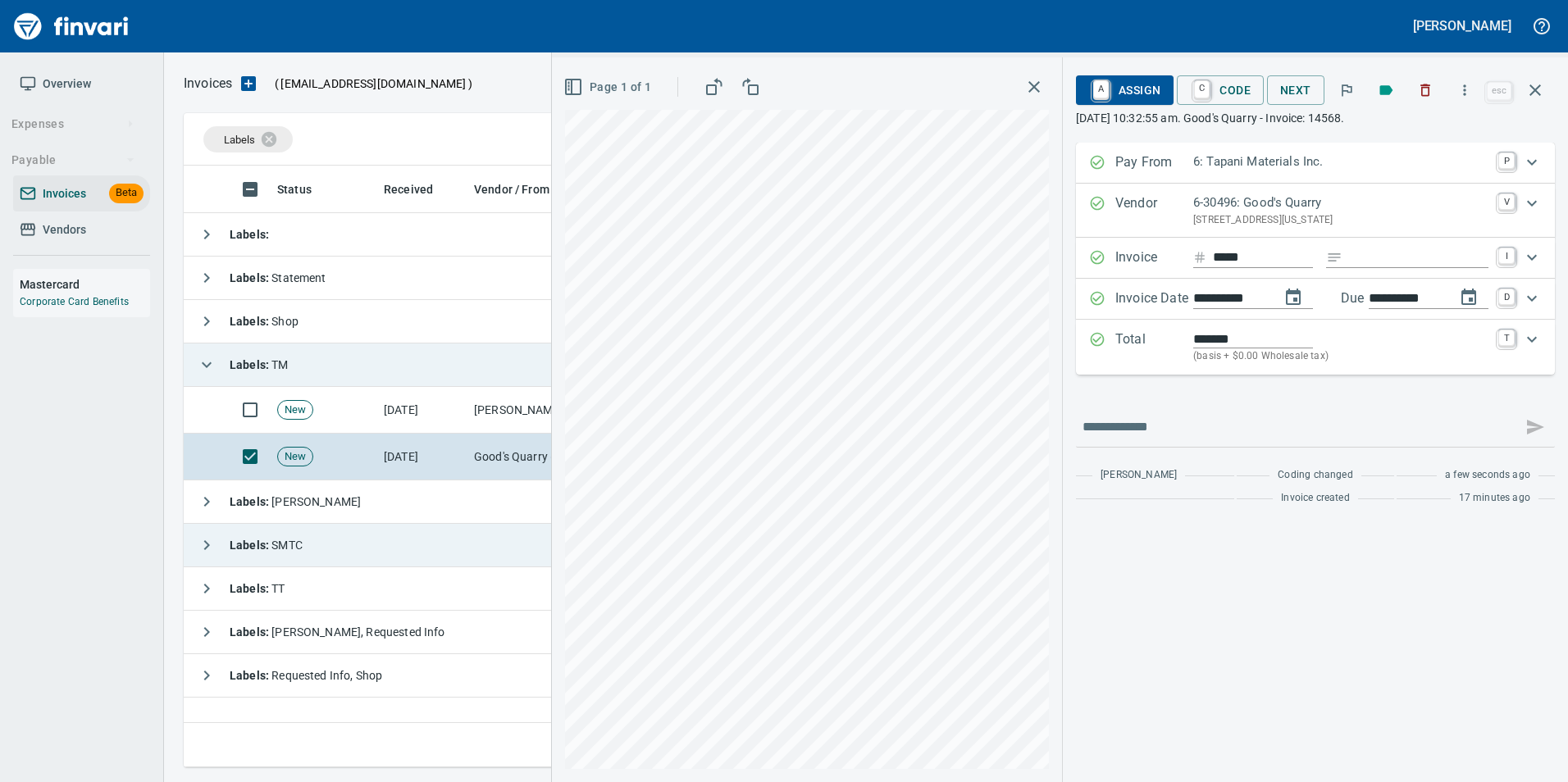
type input "**********"
click at [1133, 90] on span "A Assign" at bounding box center [1124, 90] width 71 height 28
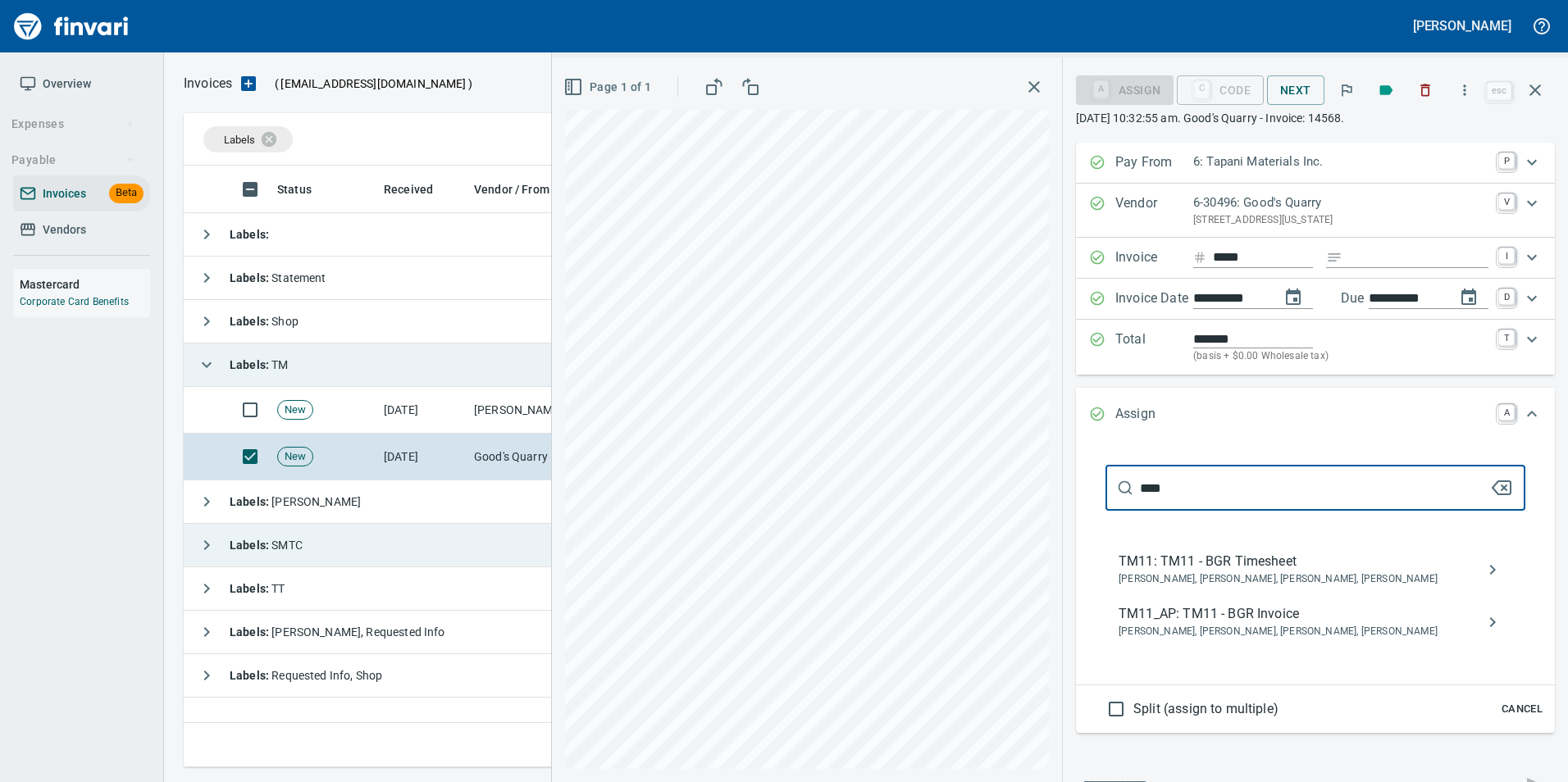
type input "****"
click at [1248, 632] on span "Bryan Skoko, Michael Maddux, Sam Rhoades, Shane Tapani" at bounding box center [1301, 633] width 367 height 16
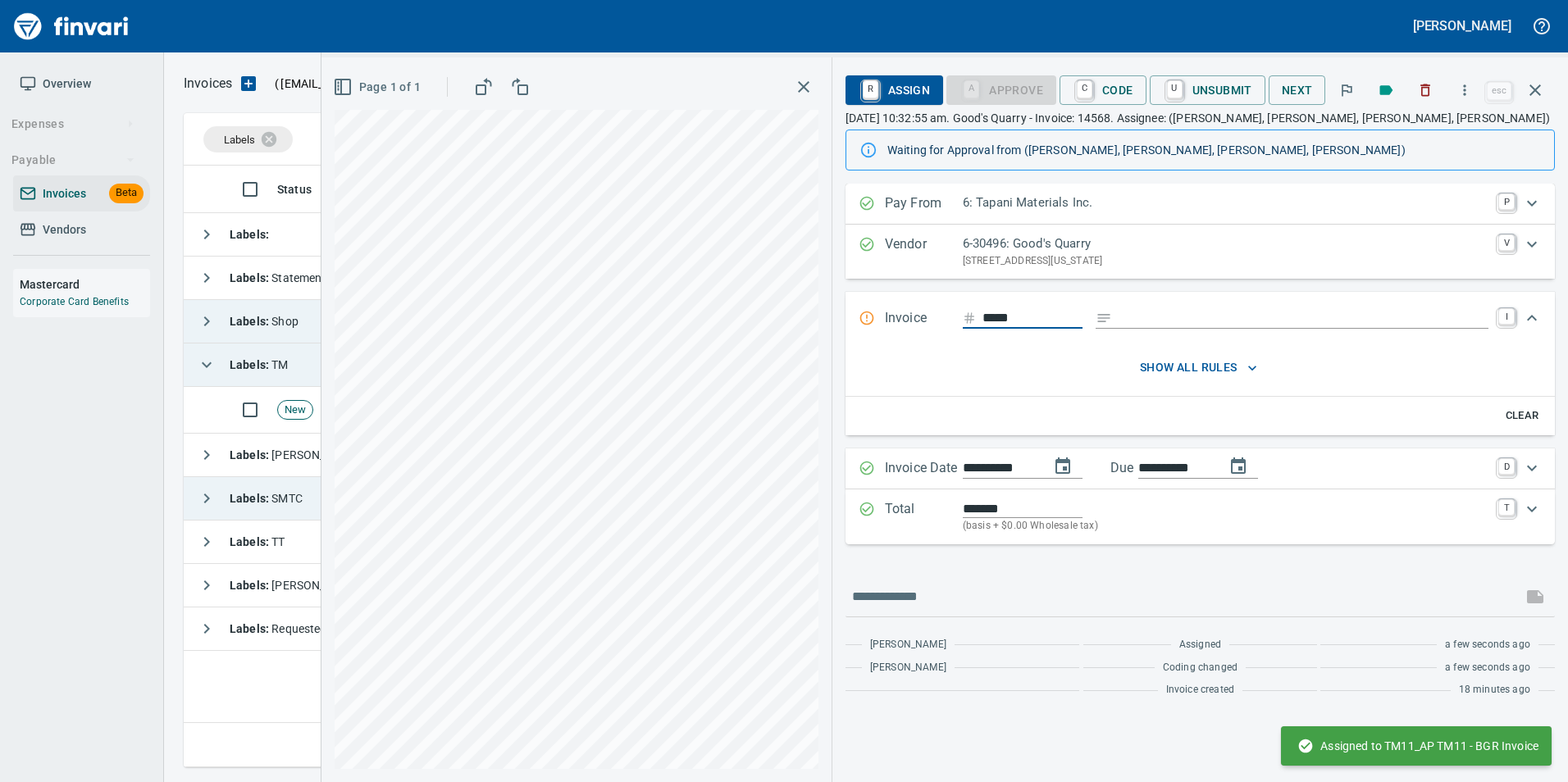
click at [1544, 97] on icon "button" at bounding box center [1535, 90] width 20 height 20
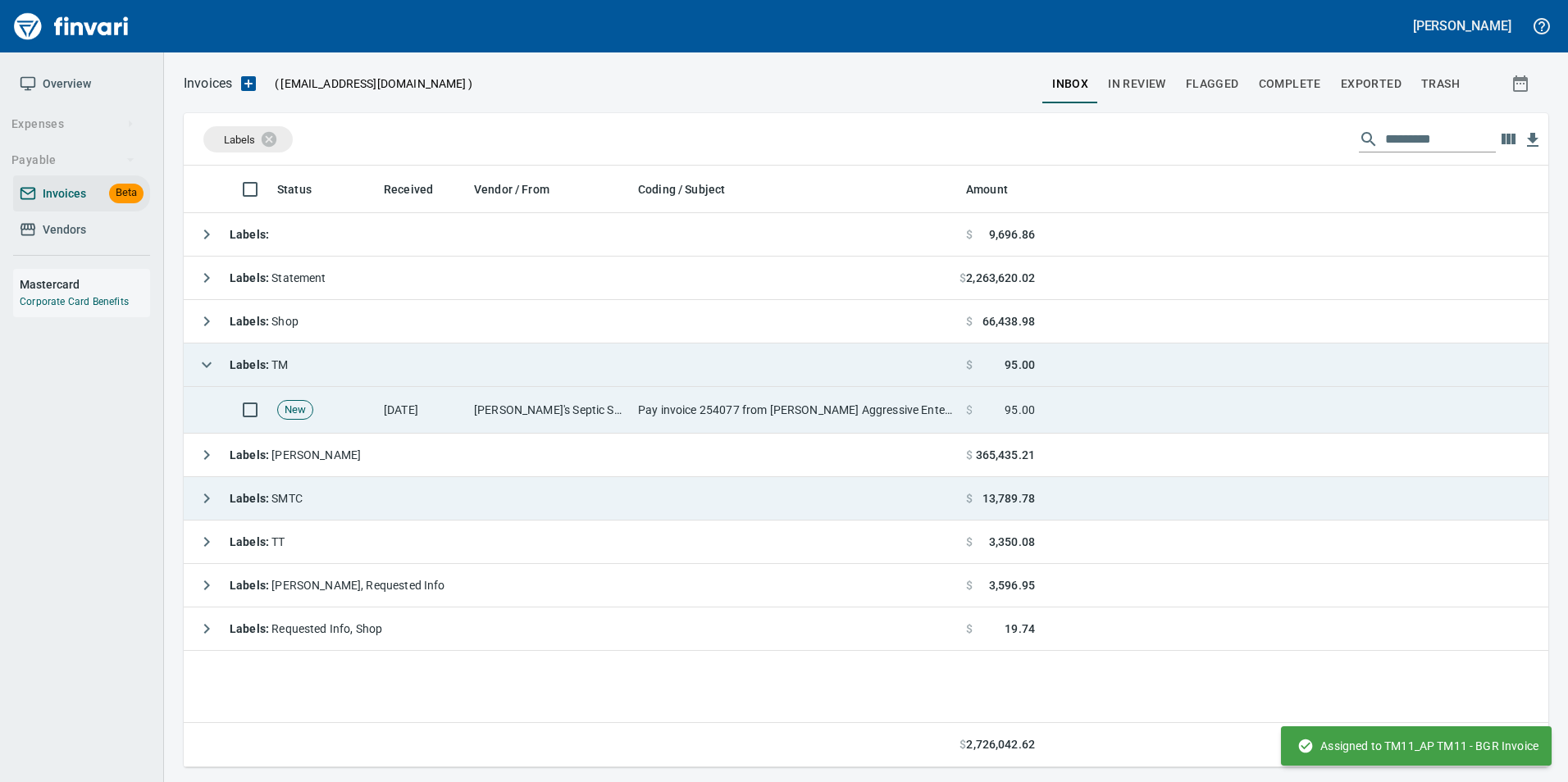
click at [893, 423] on td "Pay invoice 254077 from [PERSON_NAME] Aggressive Enterprises, Inc. with a few c…" at bounding box center [795, 410] width 328 height 47
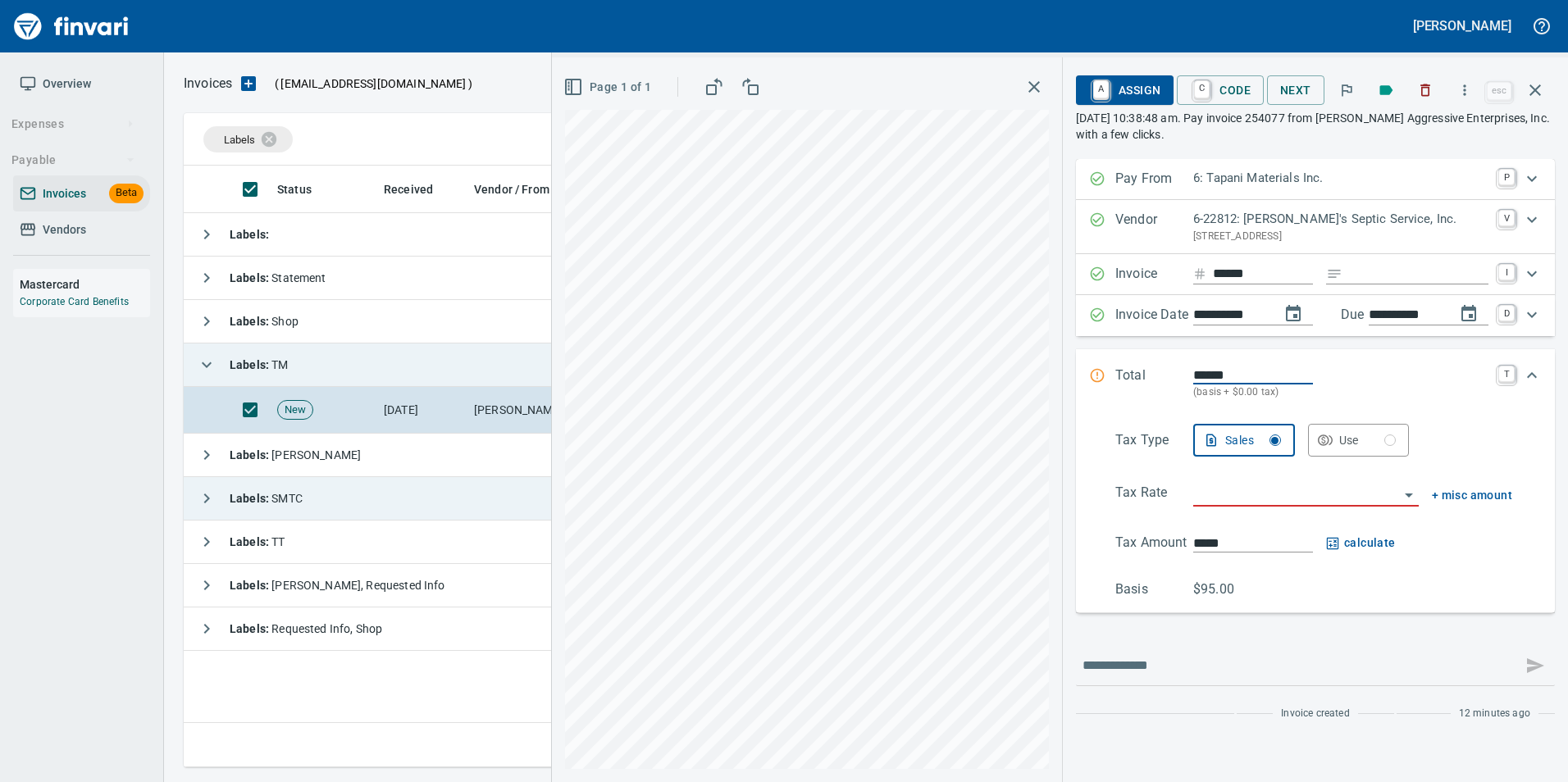
click at [1239, 492] on input "search" at bounding box center [1295, 495] width 205 height 23
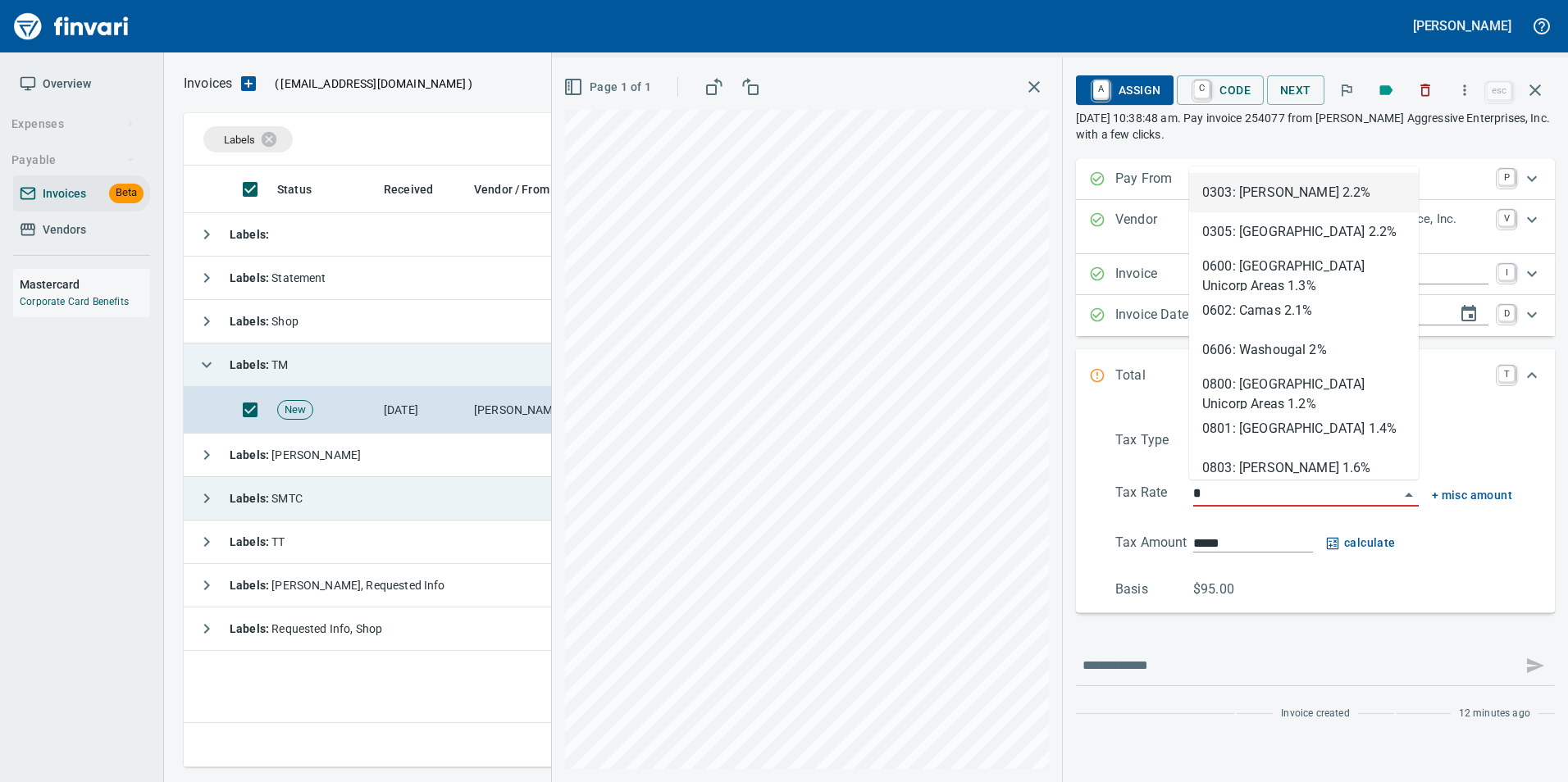
scroll to position [590, 1351]
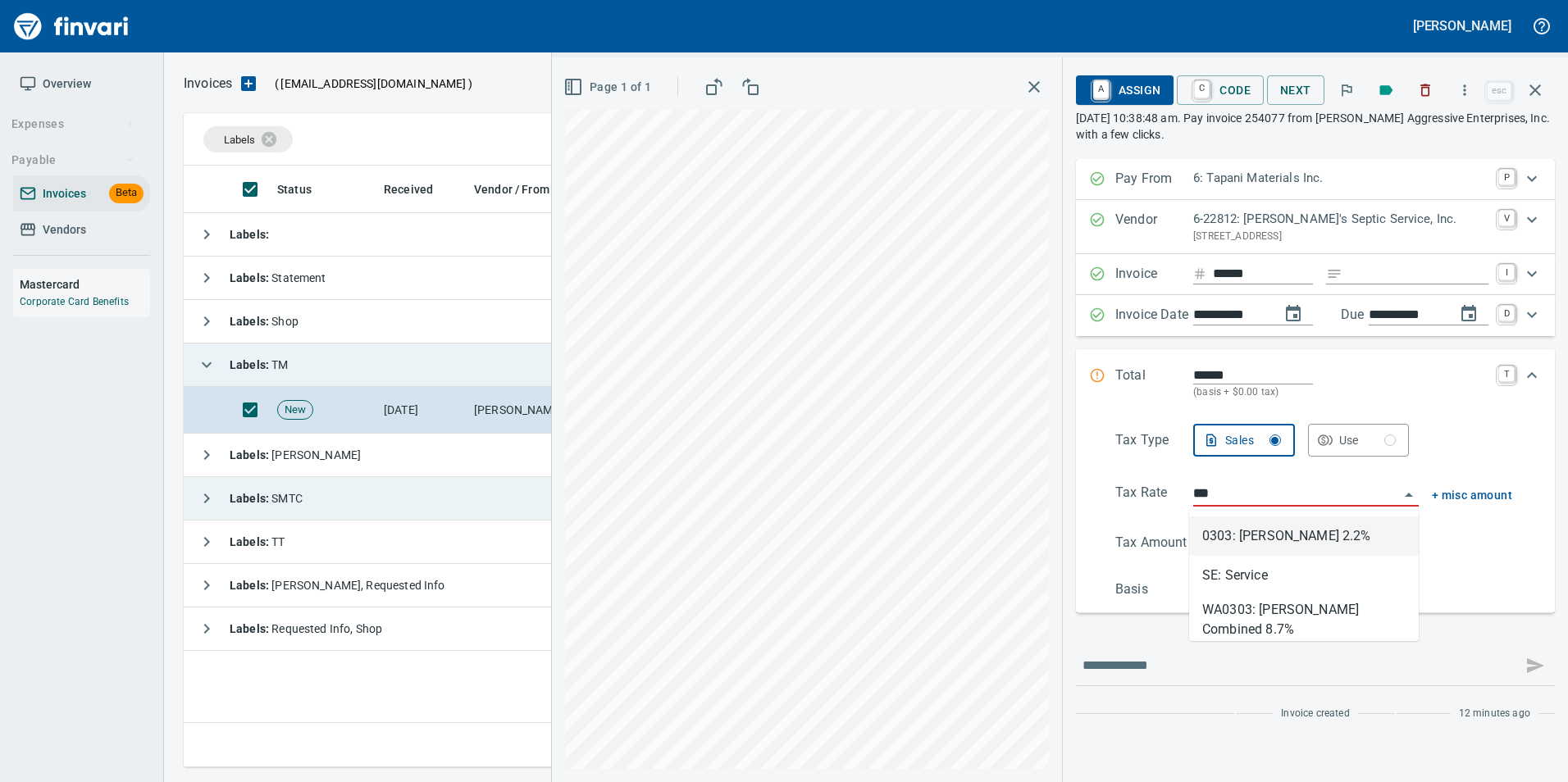
type input "****"
type input "**********"
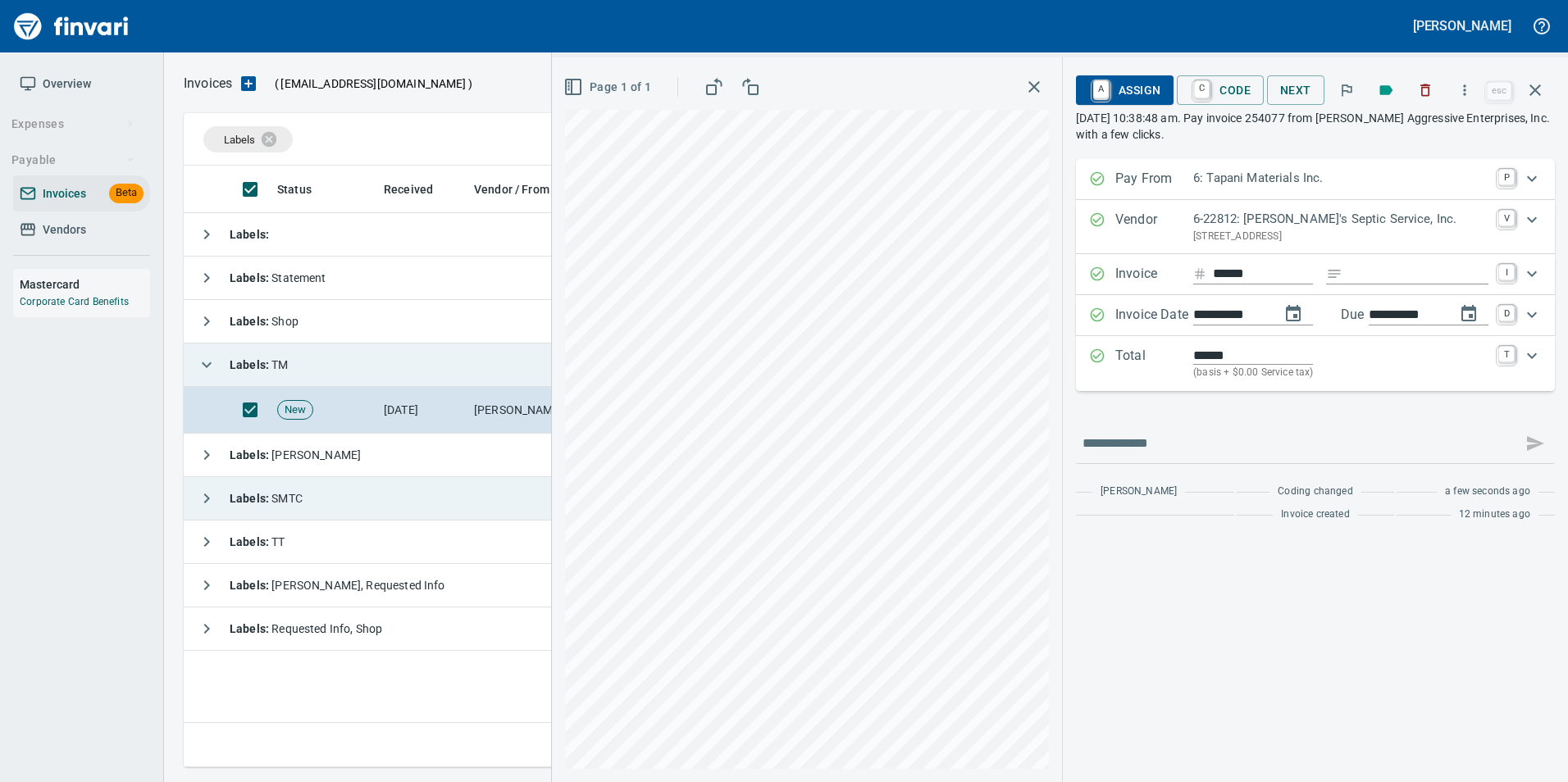
type input "**********"
click at [1386, 312] on input "**********" at bounding box center [1405, 315] width 74 height 20
type input "**********"
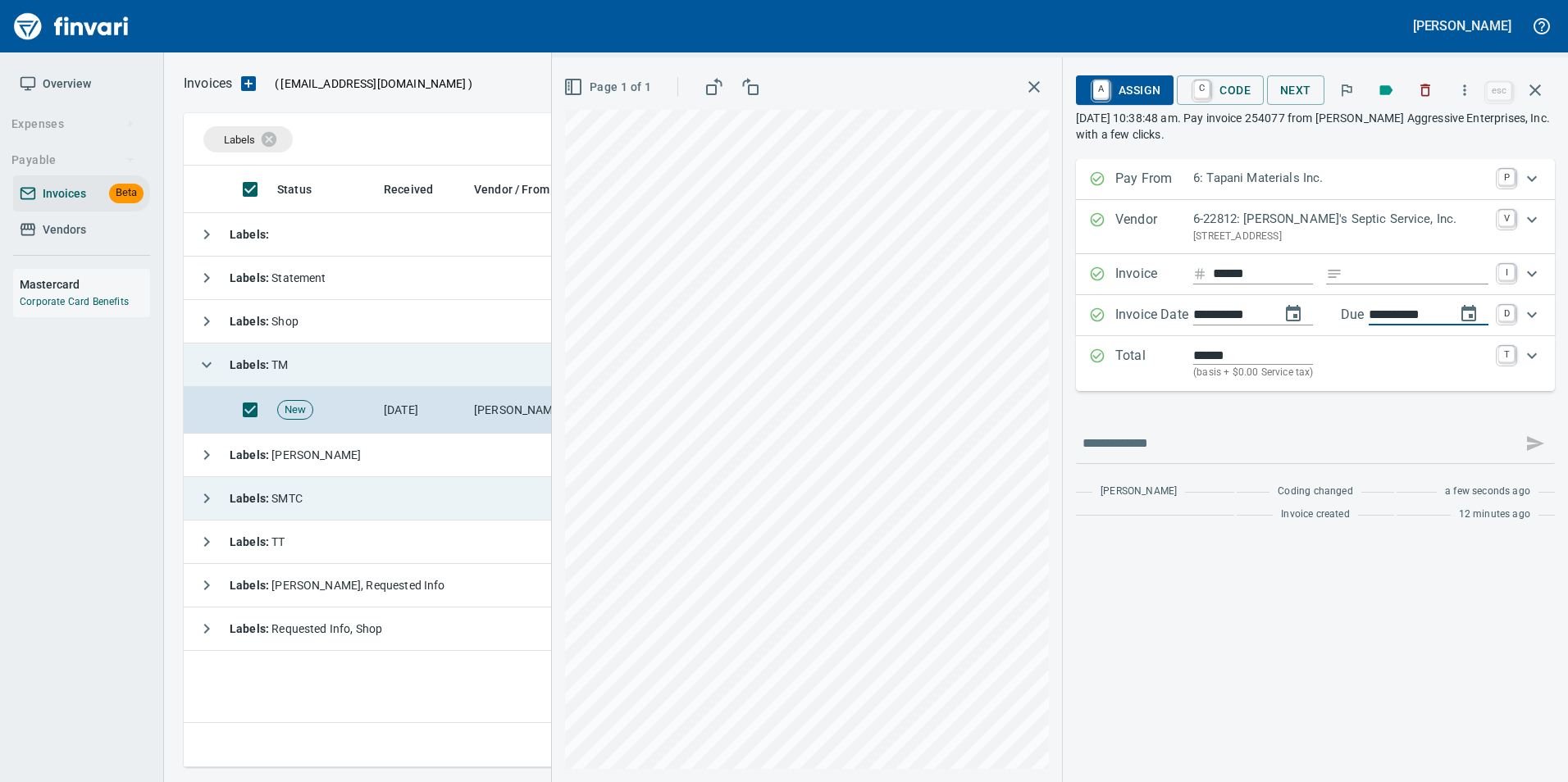
click at [1229, 595] on div "**********" at bounding box center [1315, 471] width 505 height 624
click at [1143, 88] on span "A Assign" at bounding box center [1124, 90] width 71 height 28
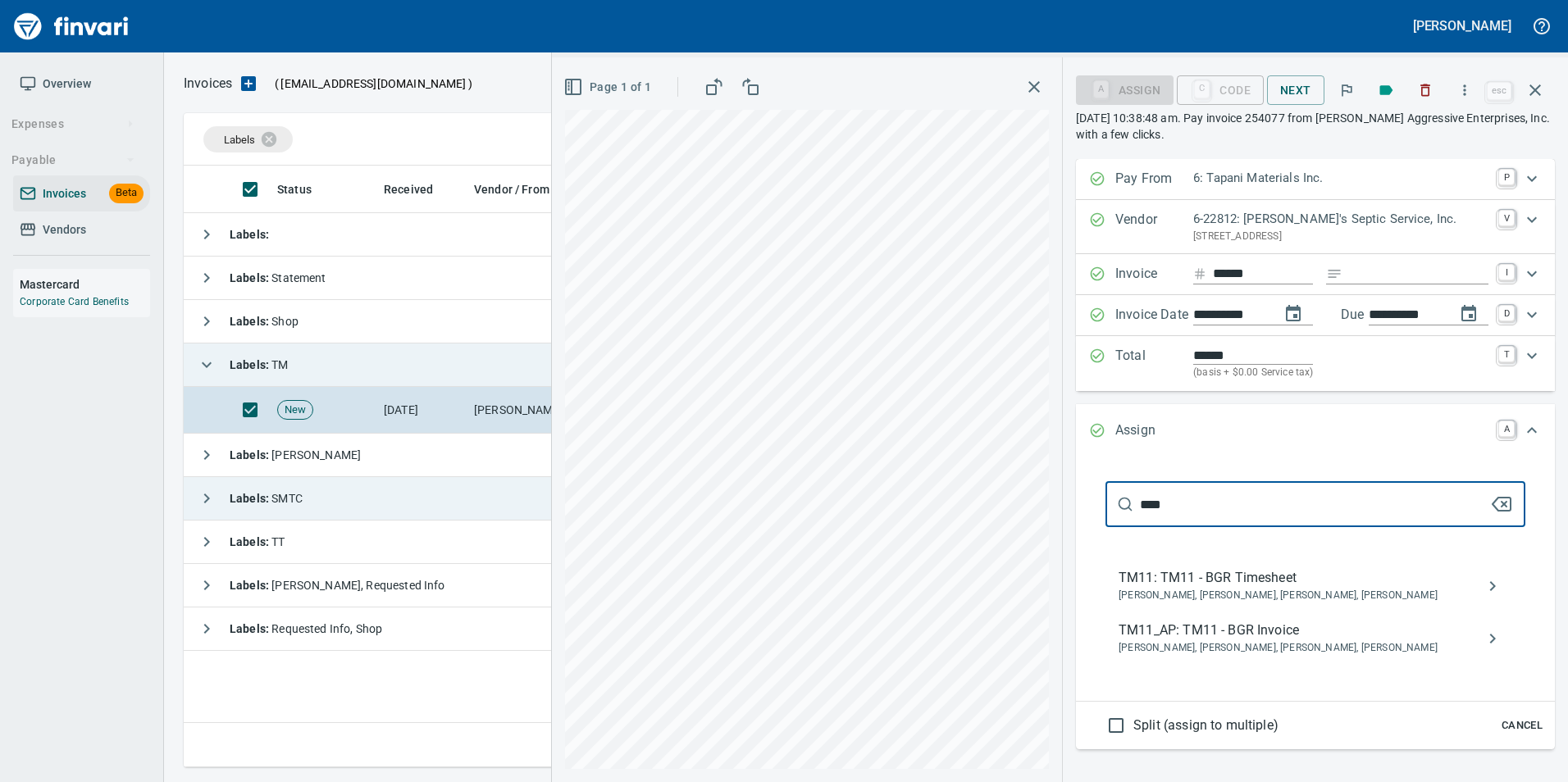
type input "****"
click at [1342, 633] on span "TM11_AP: TM11 - BGR Invoice" at bounding box center [1301, 631] width 367 height 20
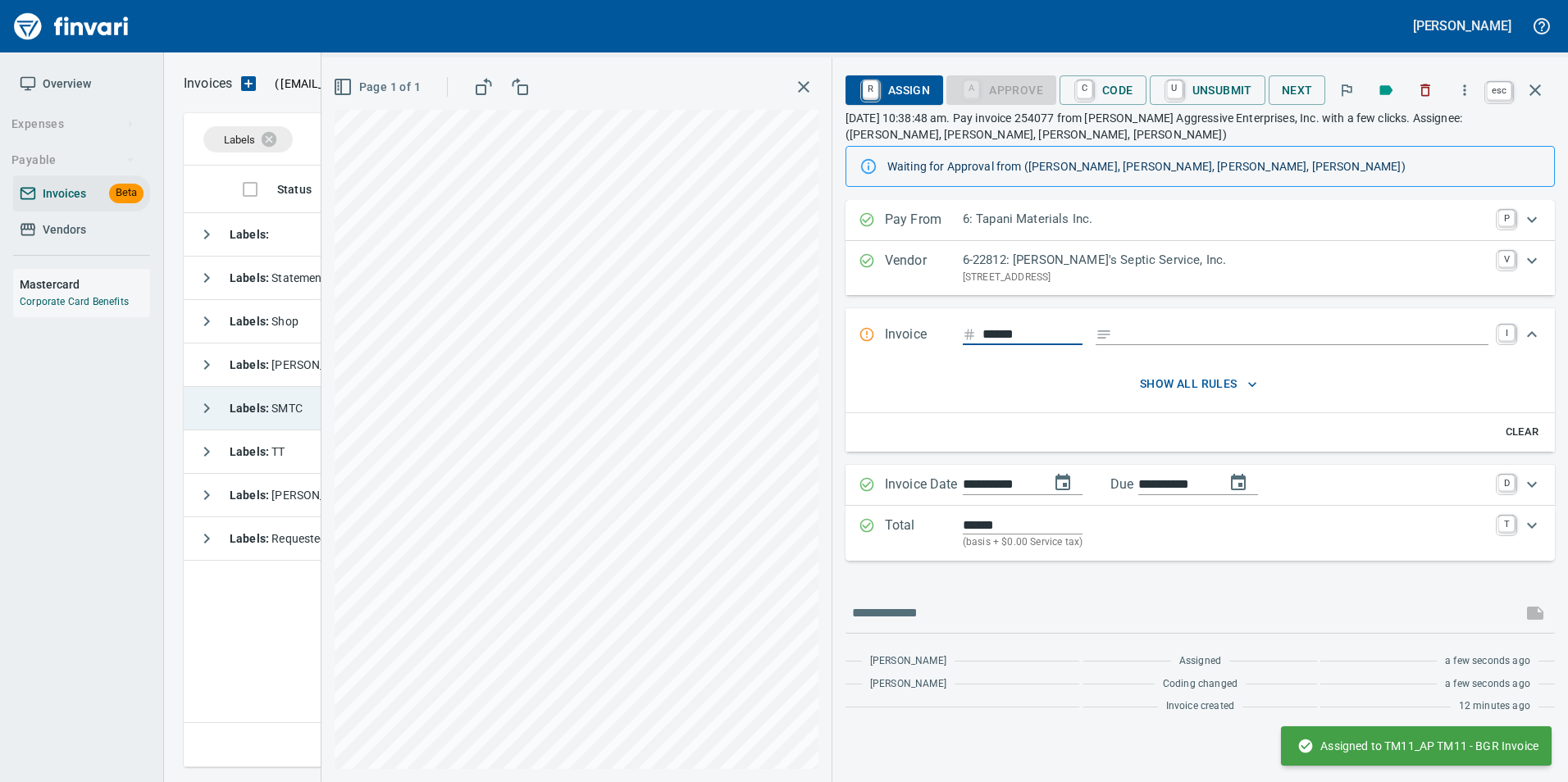
click at [1538, 89] on icon "button" at bounding box center [1535, 90] width 20 height 20
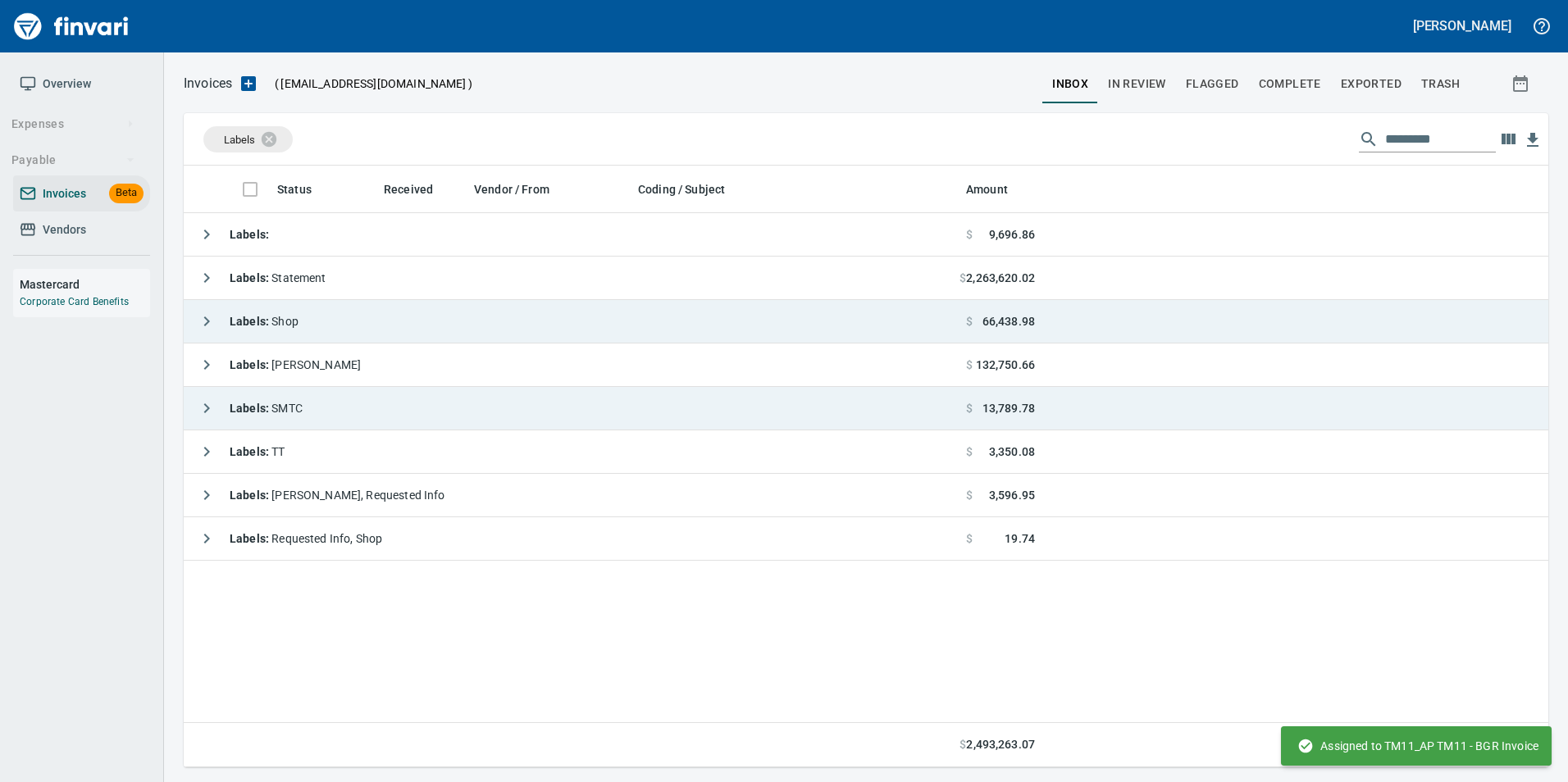
scroll to position [590, 1352]
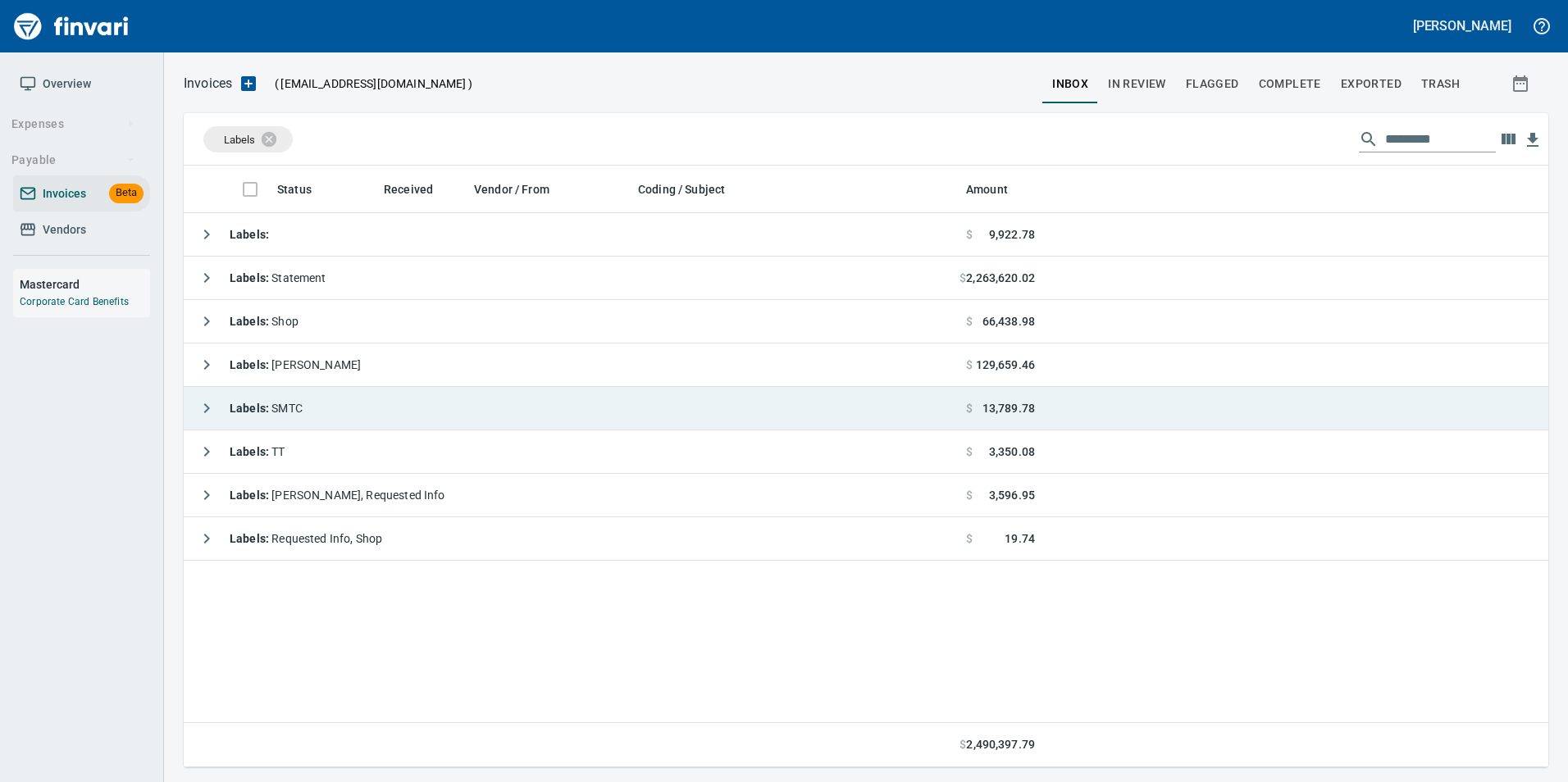
click at [205, 408] on icon "button" at bounding box center [206, 408] width 20 height 20
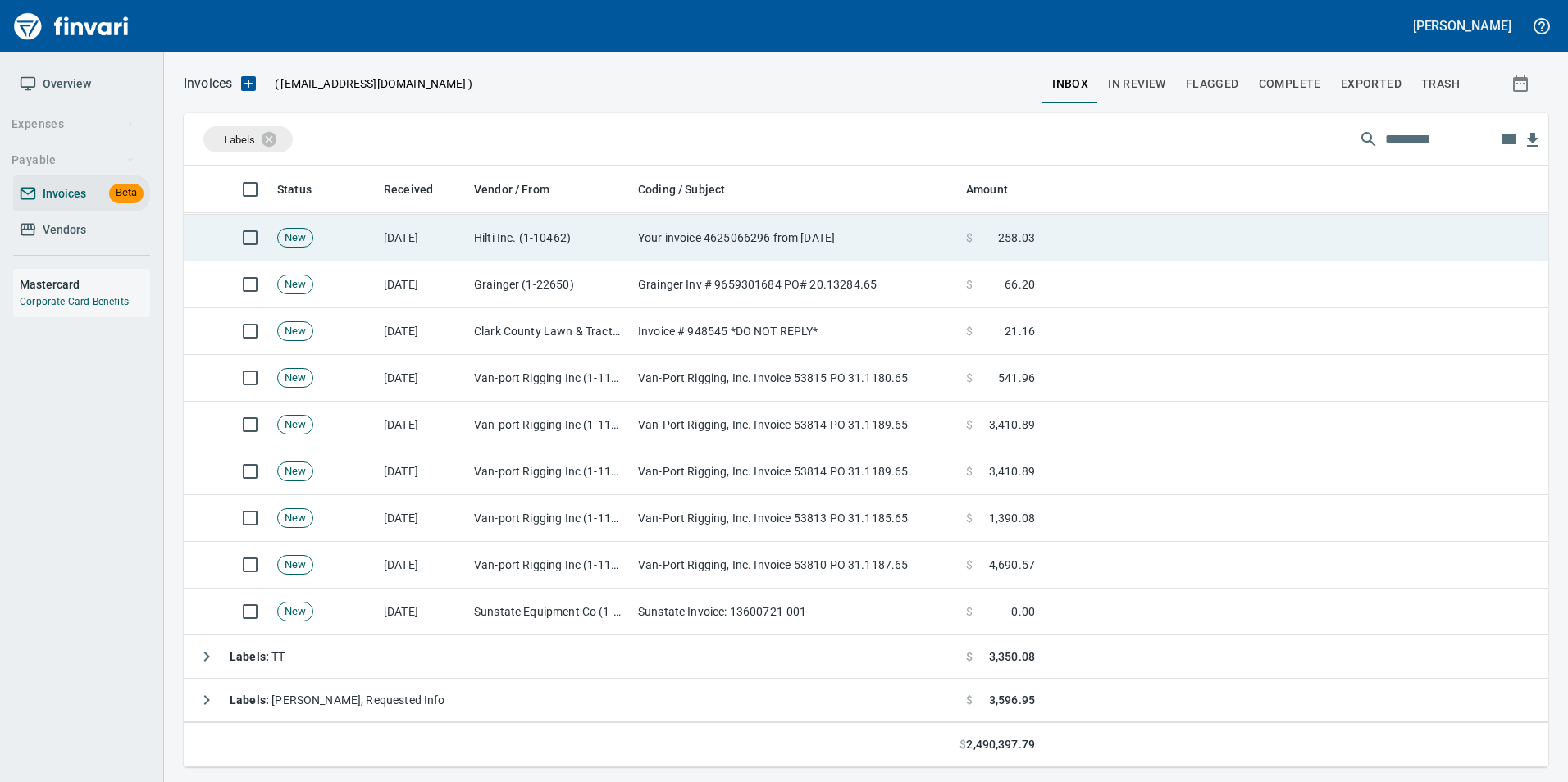
scroll to position [258, 0]
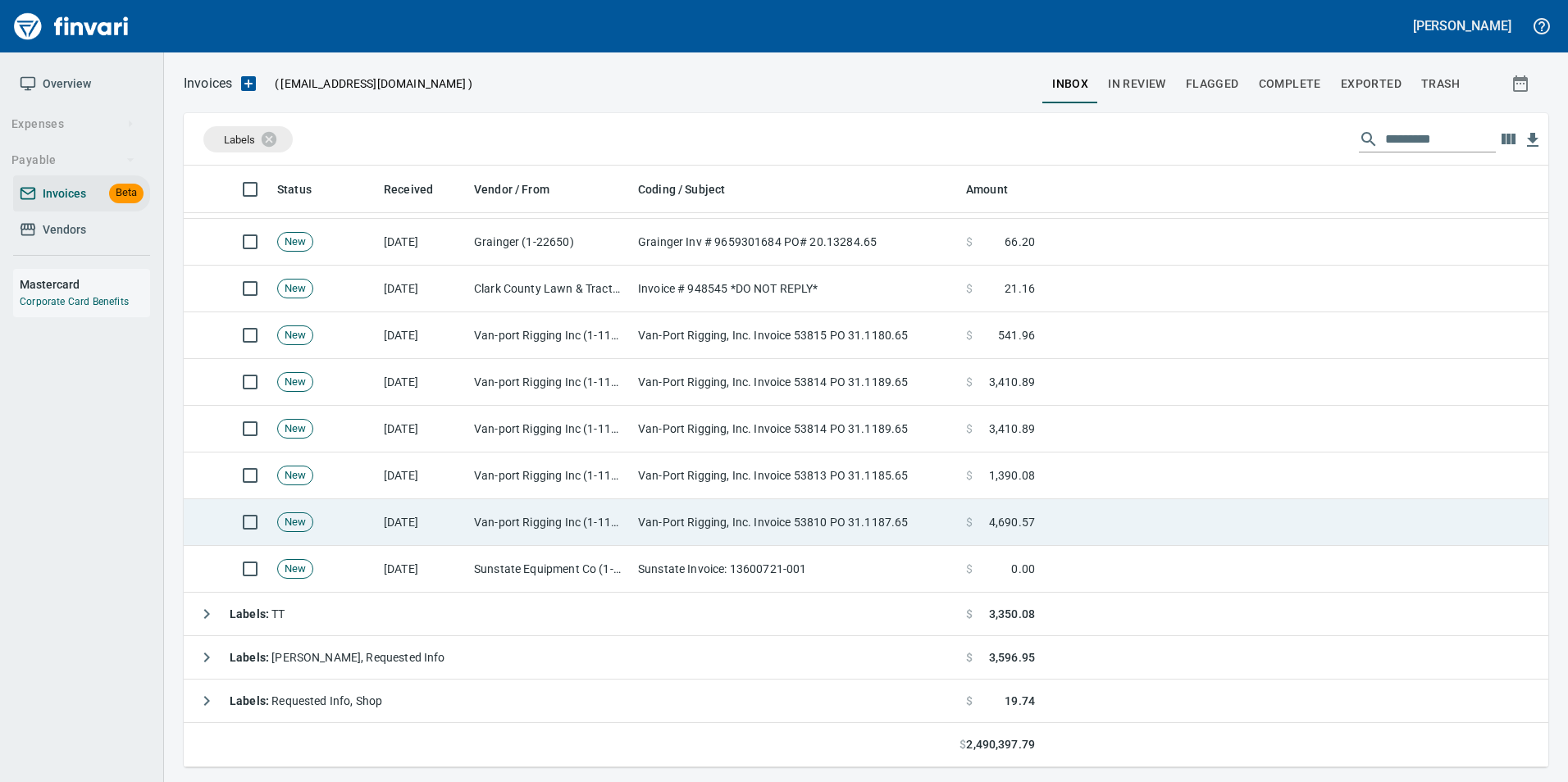
click at [392, 535] on td "[DATE]" at bounding box center [422, 522] width 90 height 47
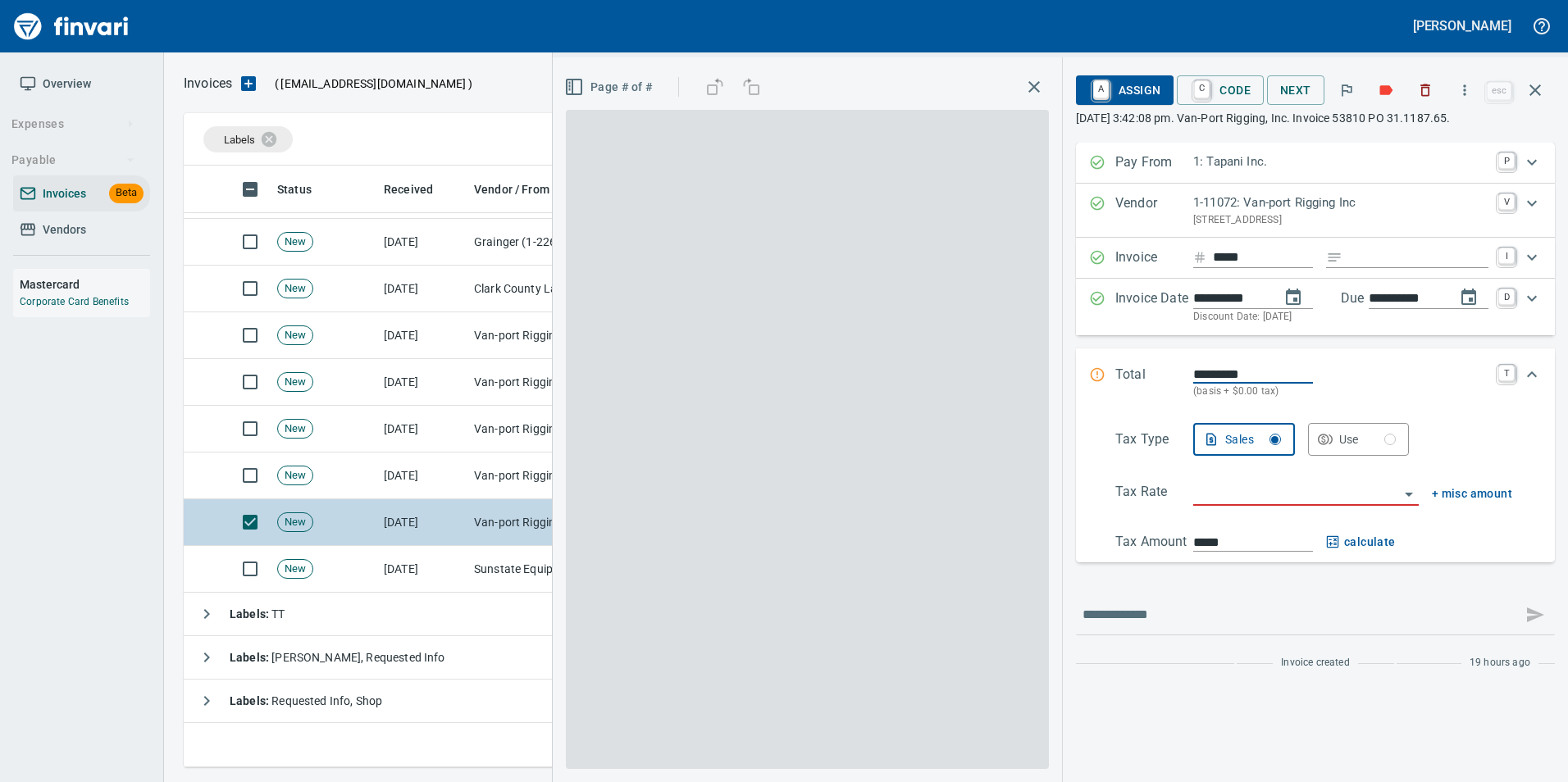
scroll to position [590, 1339]
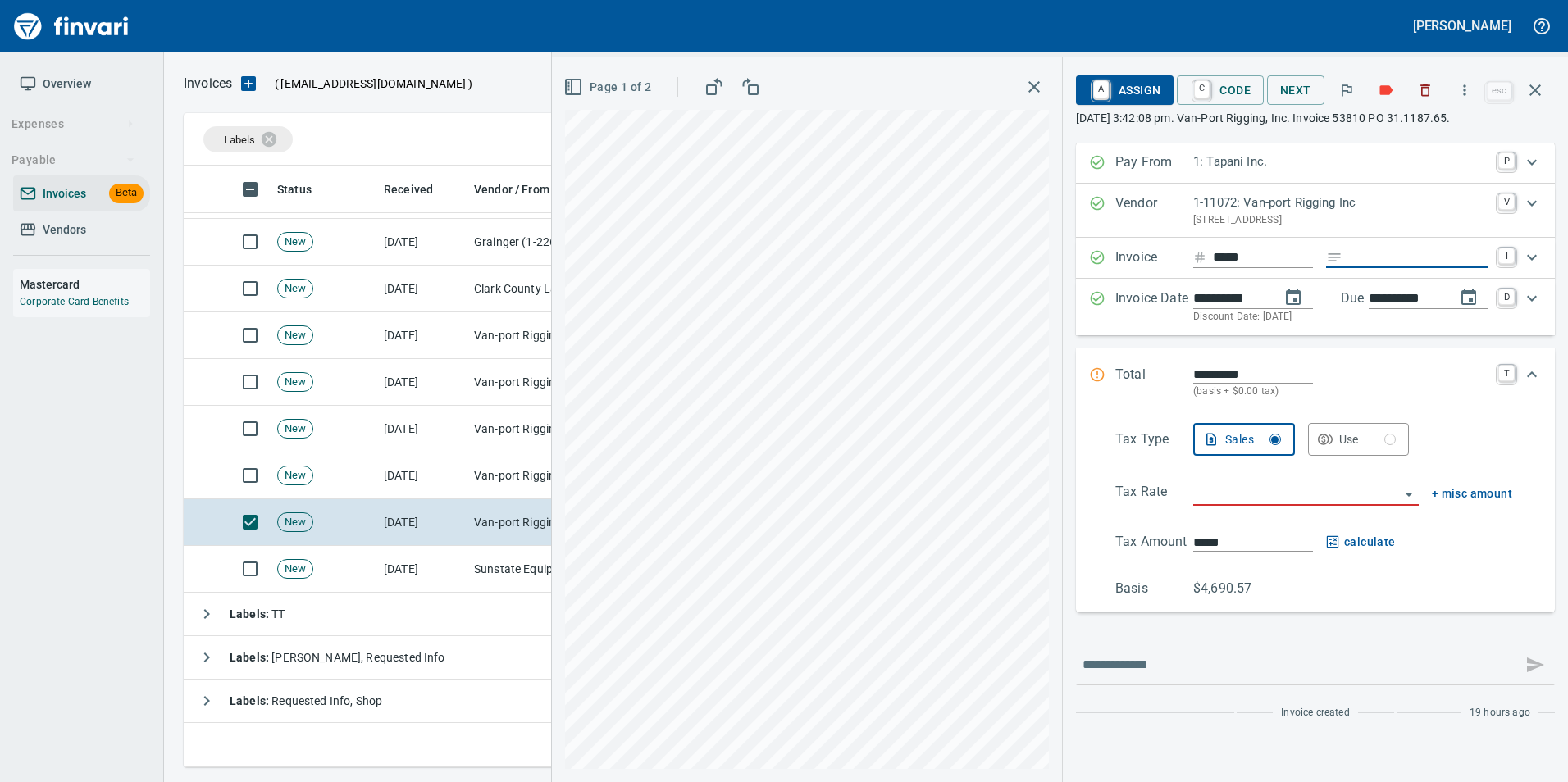
click at [1405, 262] on input "Expand" at bounding box center [1418, 257] width 140 height 20
type input "**********"
click at [618, 90] on span "Page 1 of 2" at bounding box center [608, 87] width 84 height 20
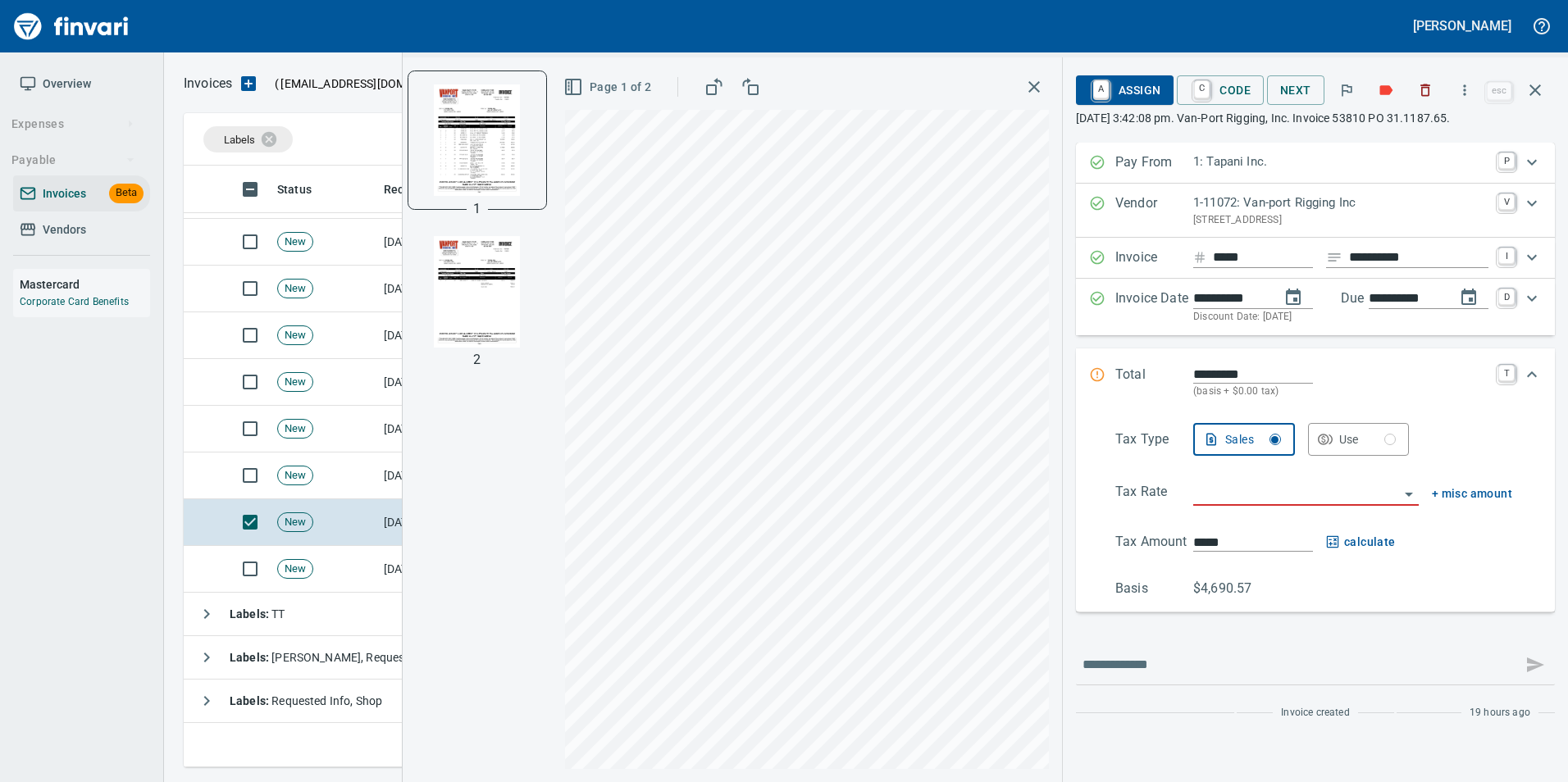
click at [471, 279] on img "button" at bounding box center [477, 291] width 111 height 111
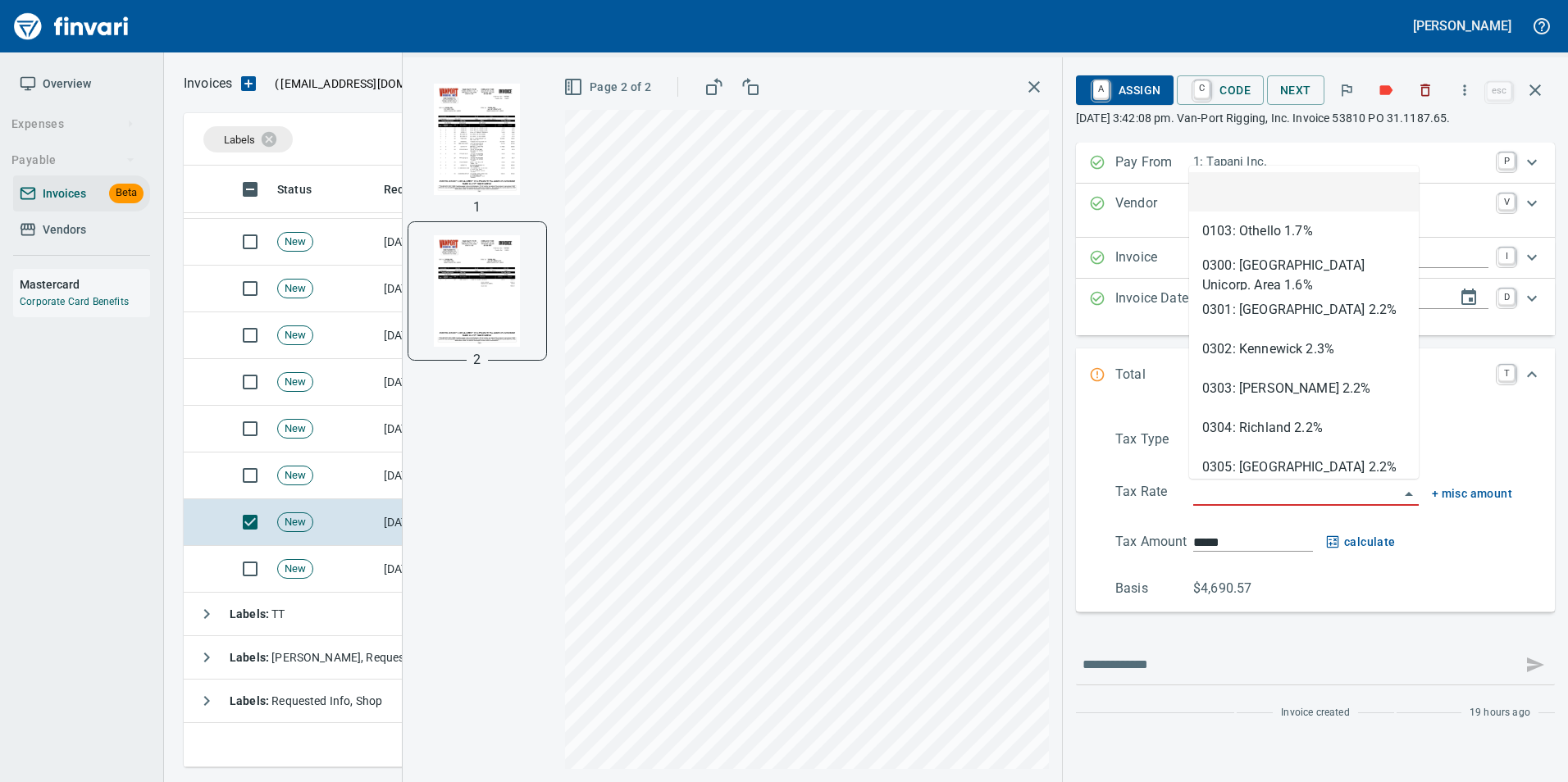
click at [1236, 501] on input "search" at bounding box center [1295, 494] width 205 height 23
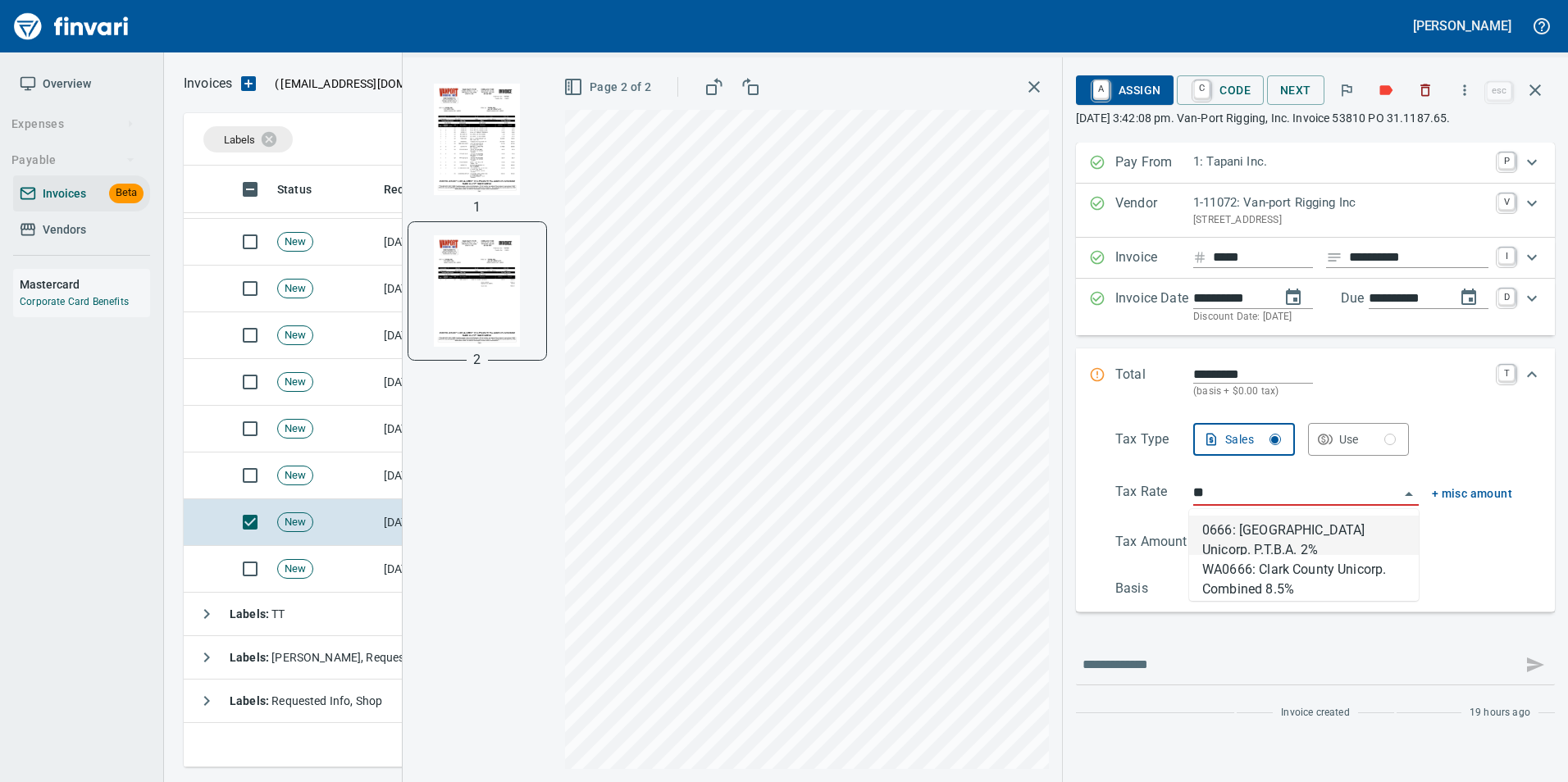
type input "***"
click at [1371, 594] on div "0666: Clark County Unicorp. P.T.B.A. 2% WA0666: Clark County Unicorp. Combined …" at bounding box center [1304, 554] width 229 height 92
click at [1348, 575] on li "WA0666: Clark County Unicorp. Combined 8.5%" at bounding box center [1304, 575] width 229 height 39
type input "*******"
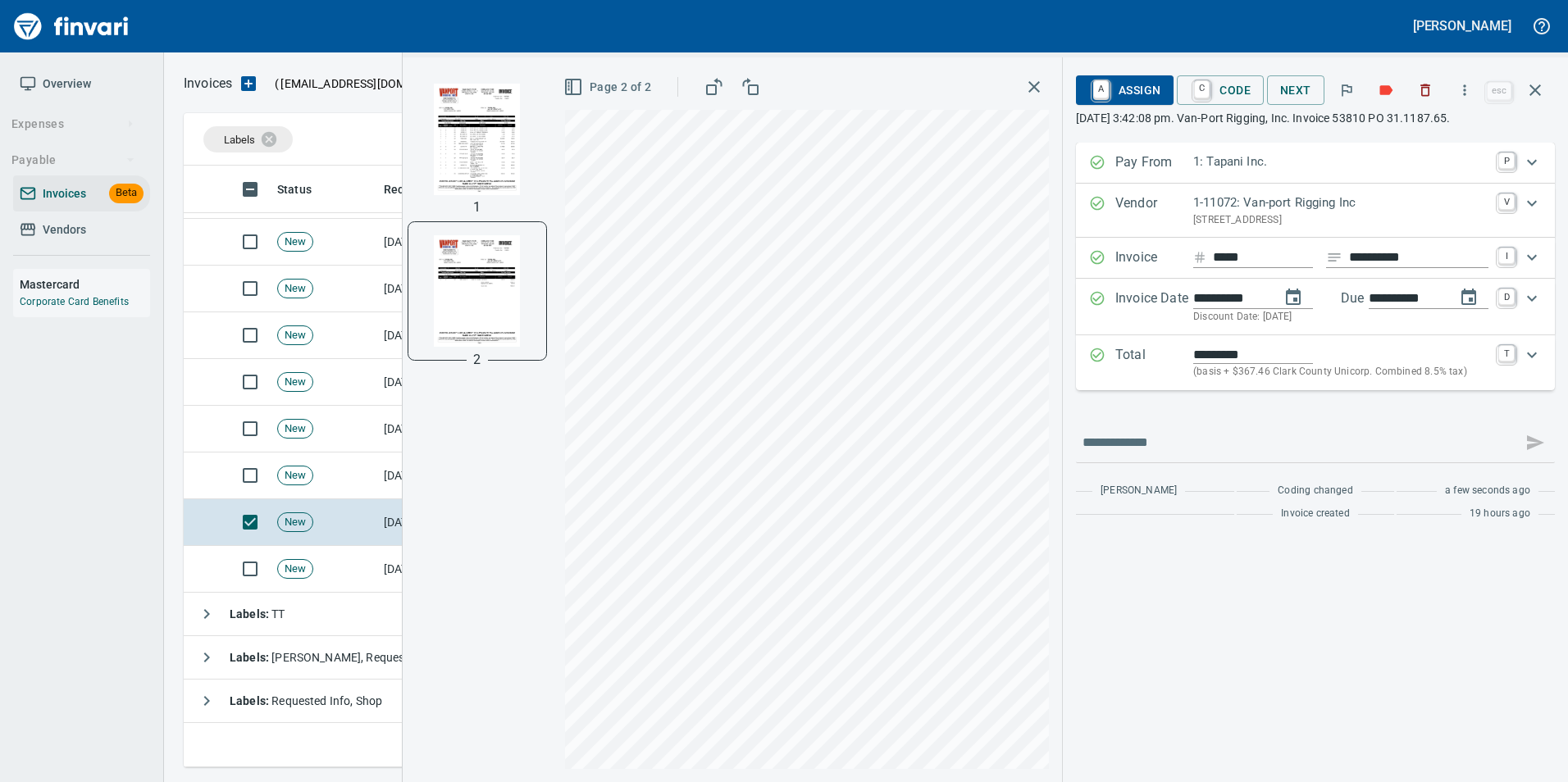
type input "**********"
click at [467, 137] on img "button" at bounding box center [477, 139] width 111 height 111
click at [1136, 101] on span "A Assign" at bounding box center [1124, 90] width 71 height 28
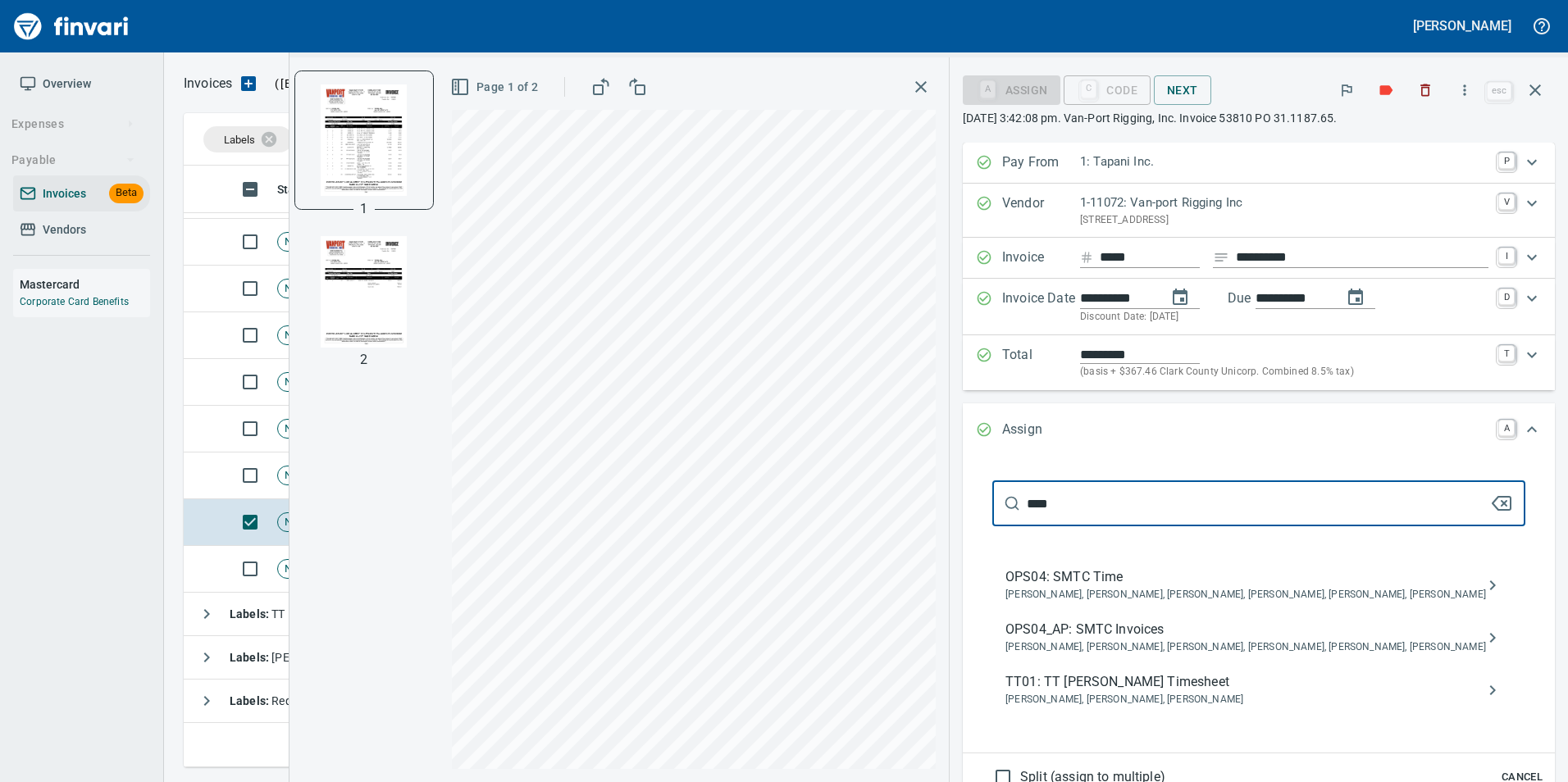
type input "****"
click at [1483, 633] on icon "assign" at bounding box center [1492, 638] width 20 height 20
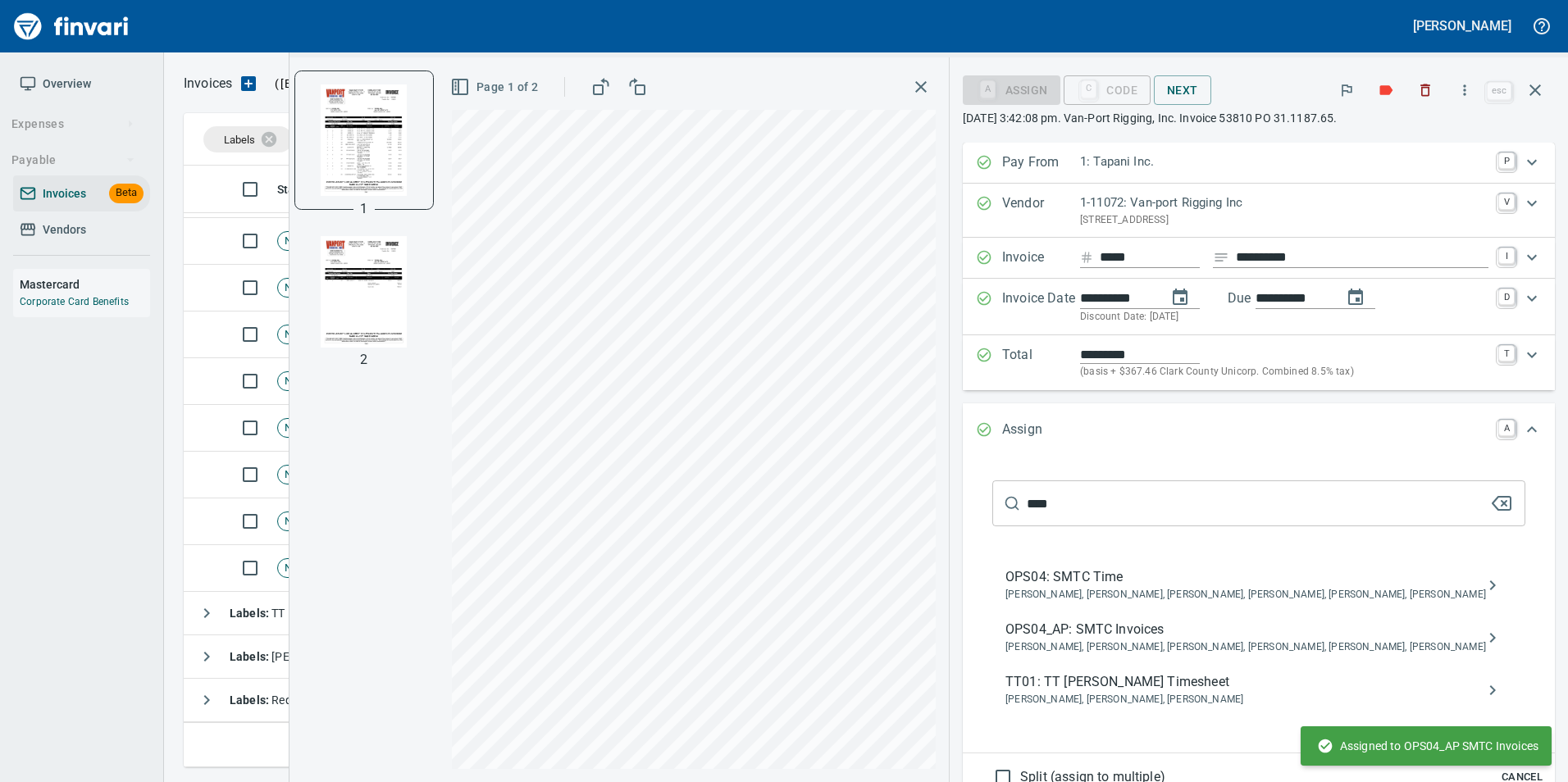
scroll to position [212, 0]
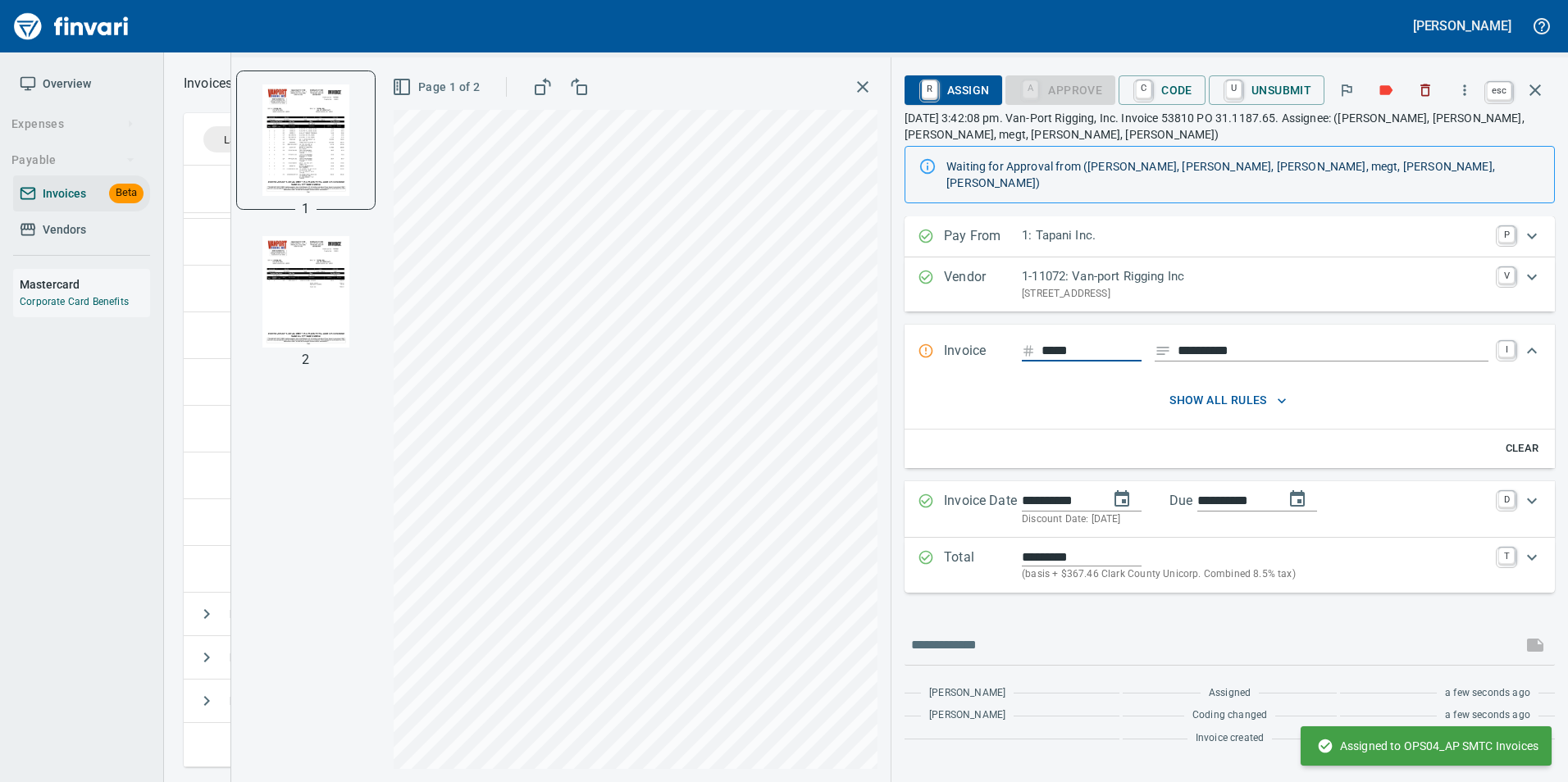
drag, startPoint x: 1533, startPoint y: 99, endPoint x: 1476, endPoint y: 144, distance: 72.6
click at [1533, 98] on icon "button" at bounding box center [1535, 90] width 20 height 20
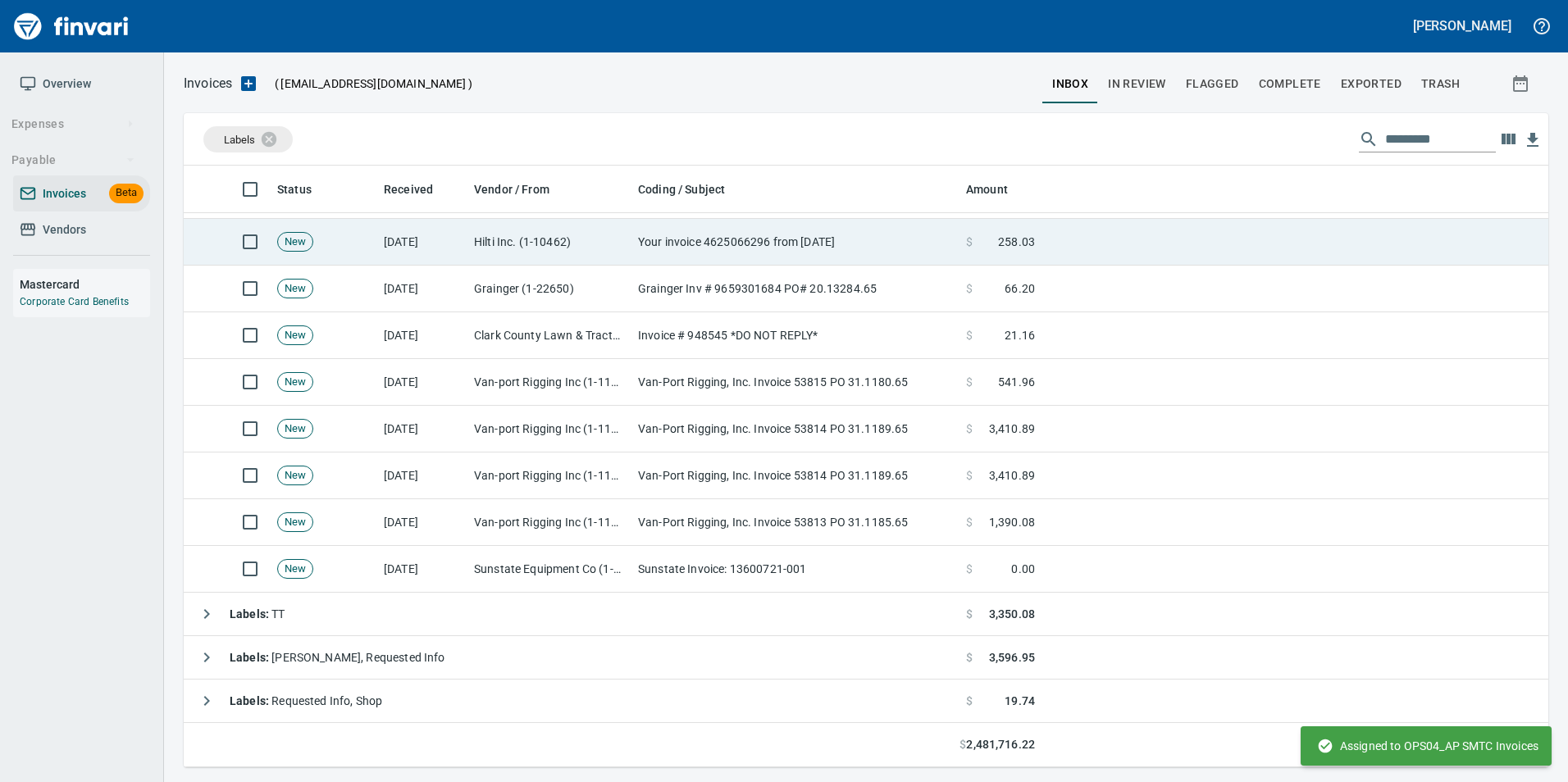
scroll to position [590, 1339]
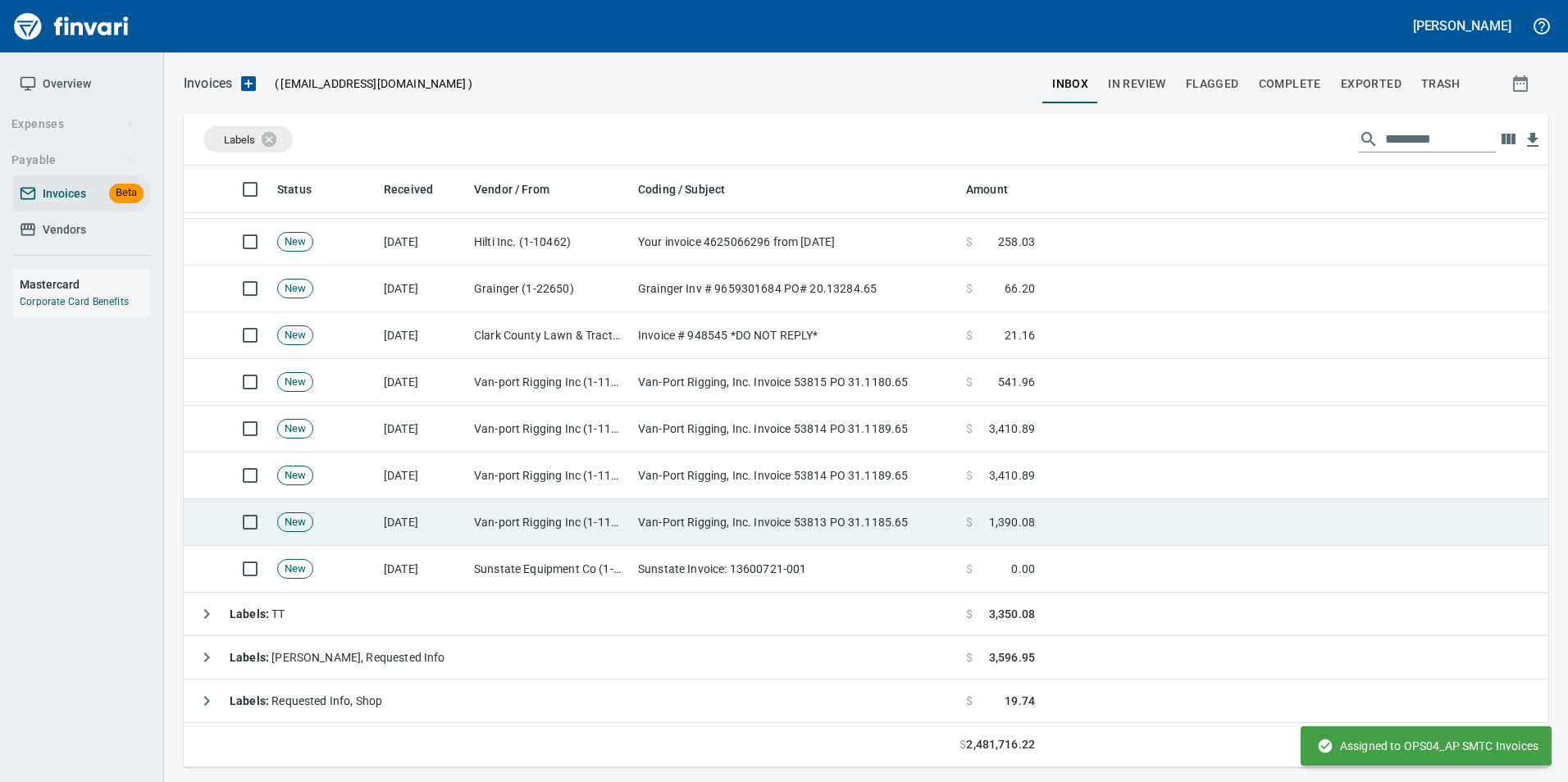
click at [832, 515] on td "Van-Port Rigging, Inc. Invoice 53813 PO 31.1185.65" at bounding box center [795, 522] width 328 height 47
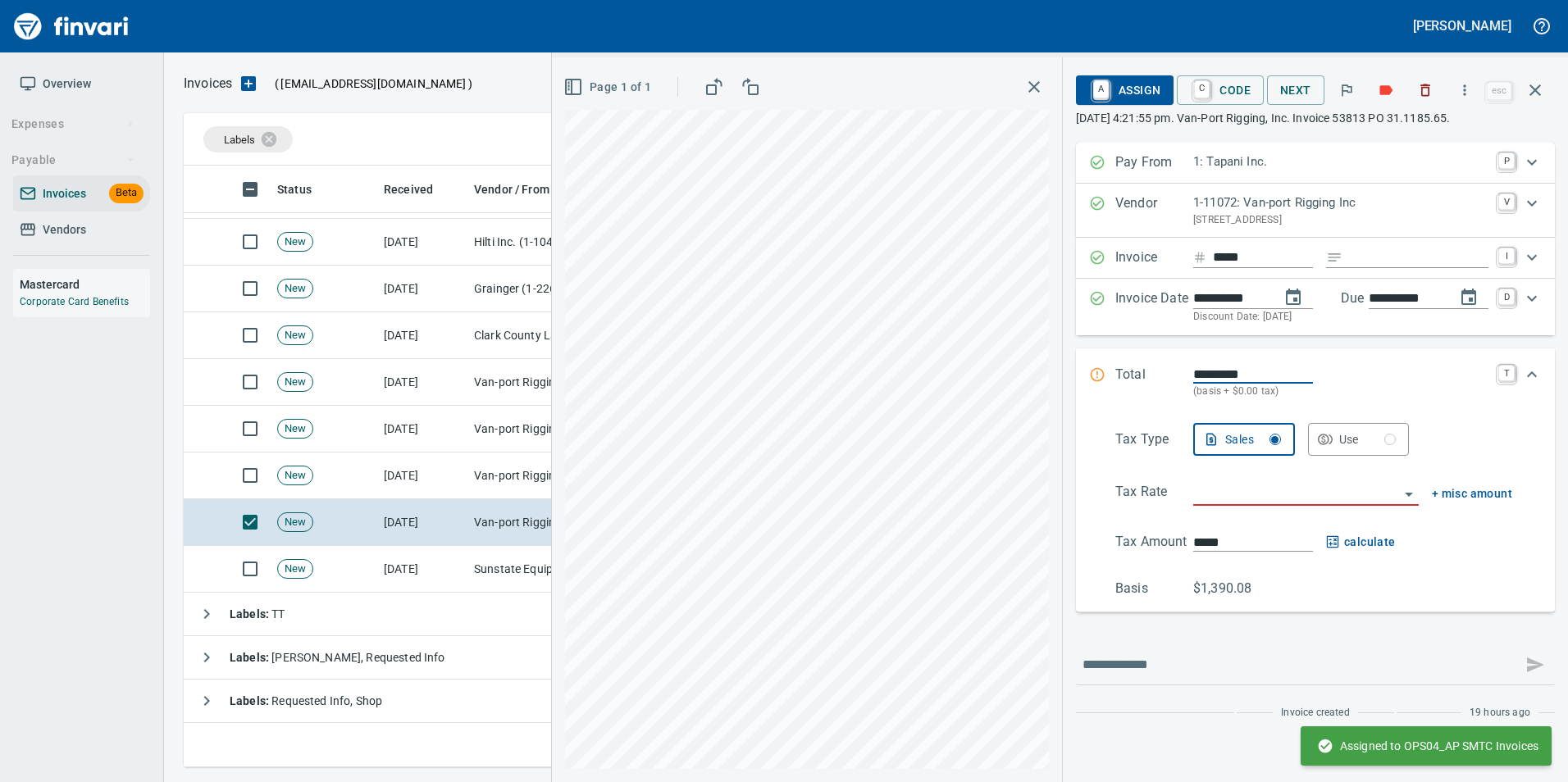
click at [1374, 256] on input "Expand" at bounding box center [1418, 257] width 140 height 20
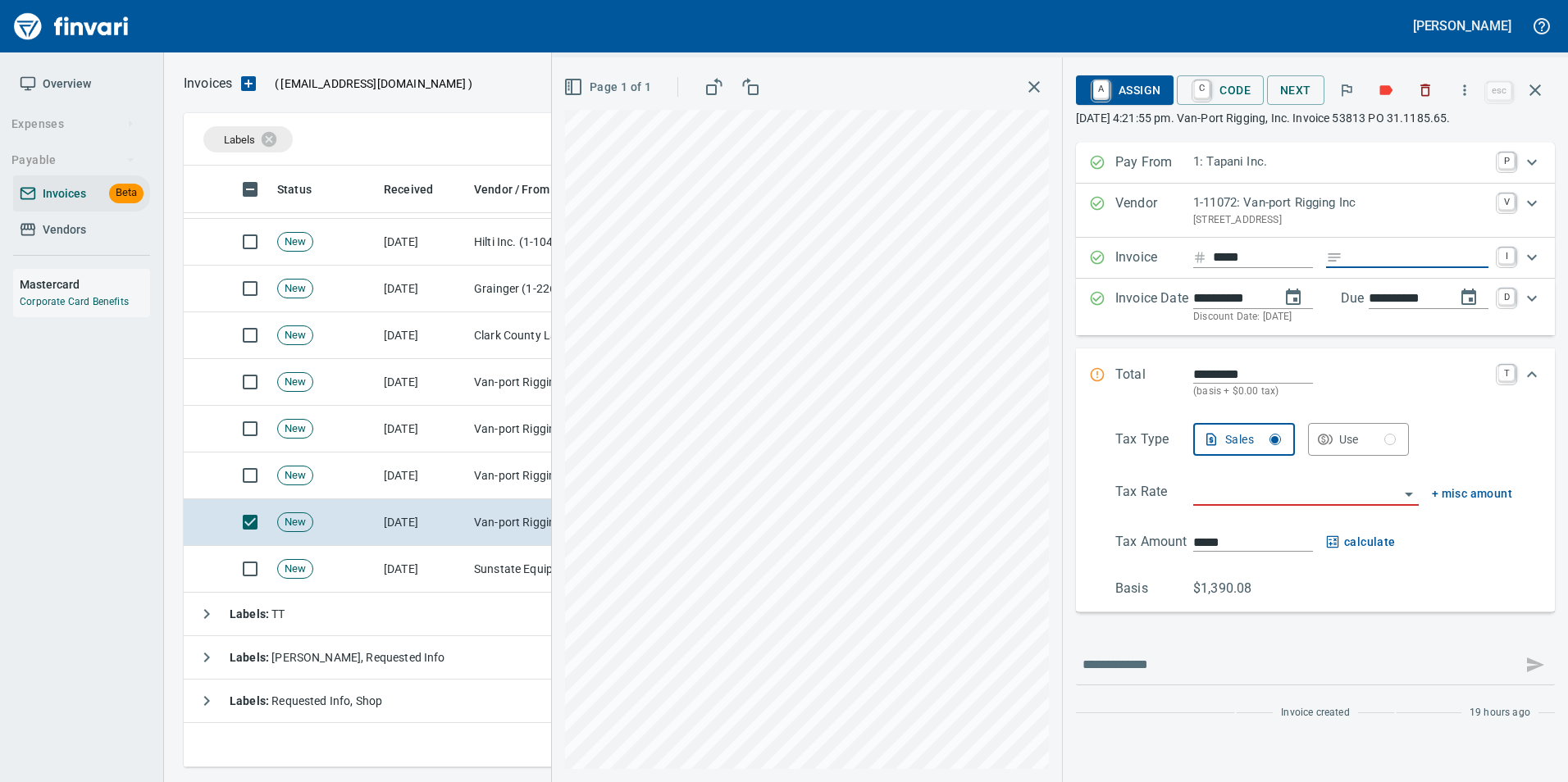
type input "**********"
click at [1218, 488] on input "search" at bounding box center [1295, 494] width 205 height 23
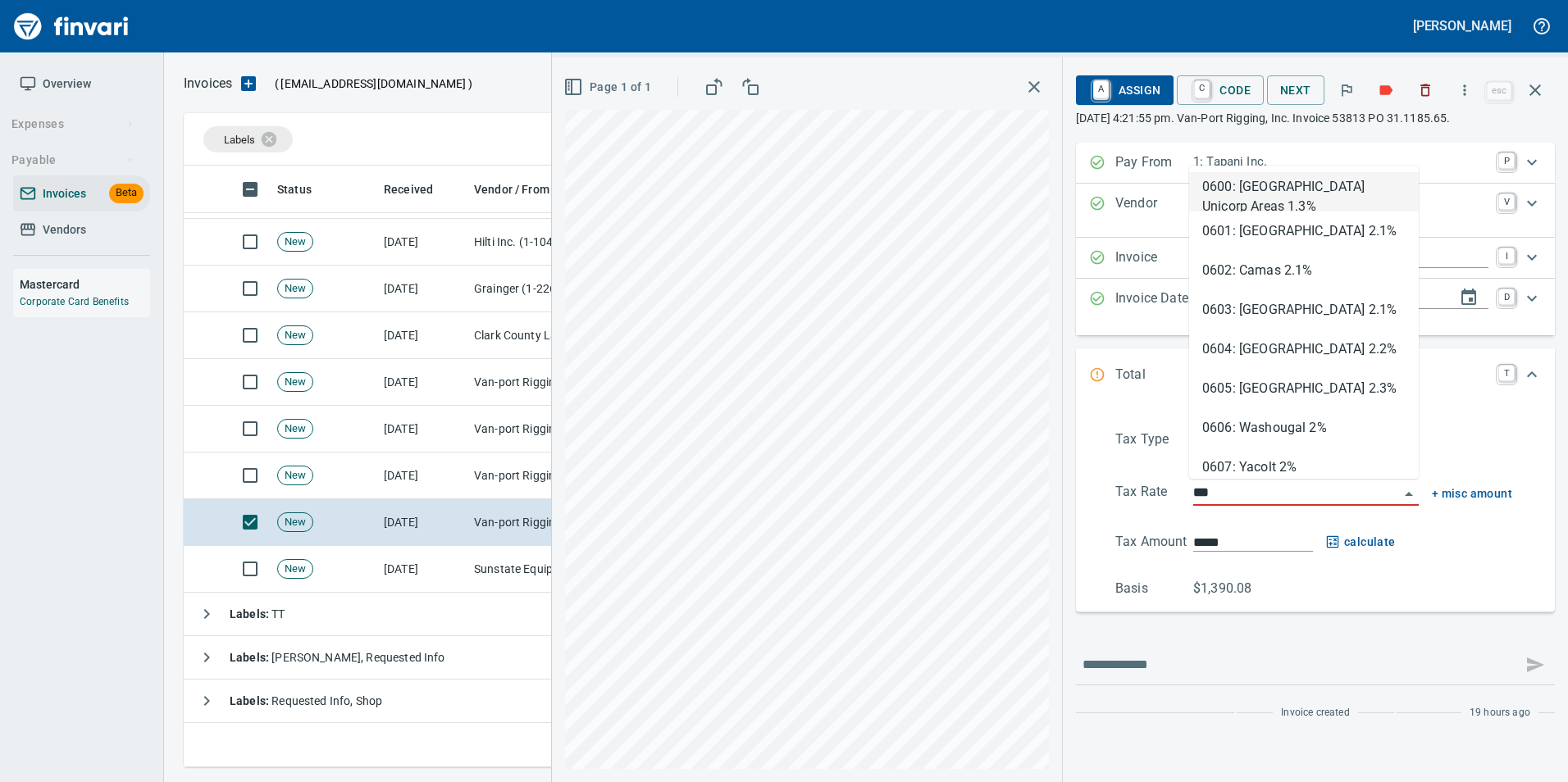
scroll to position [590, 1339]
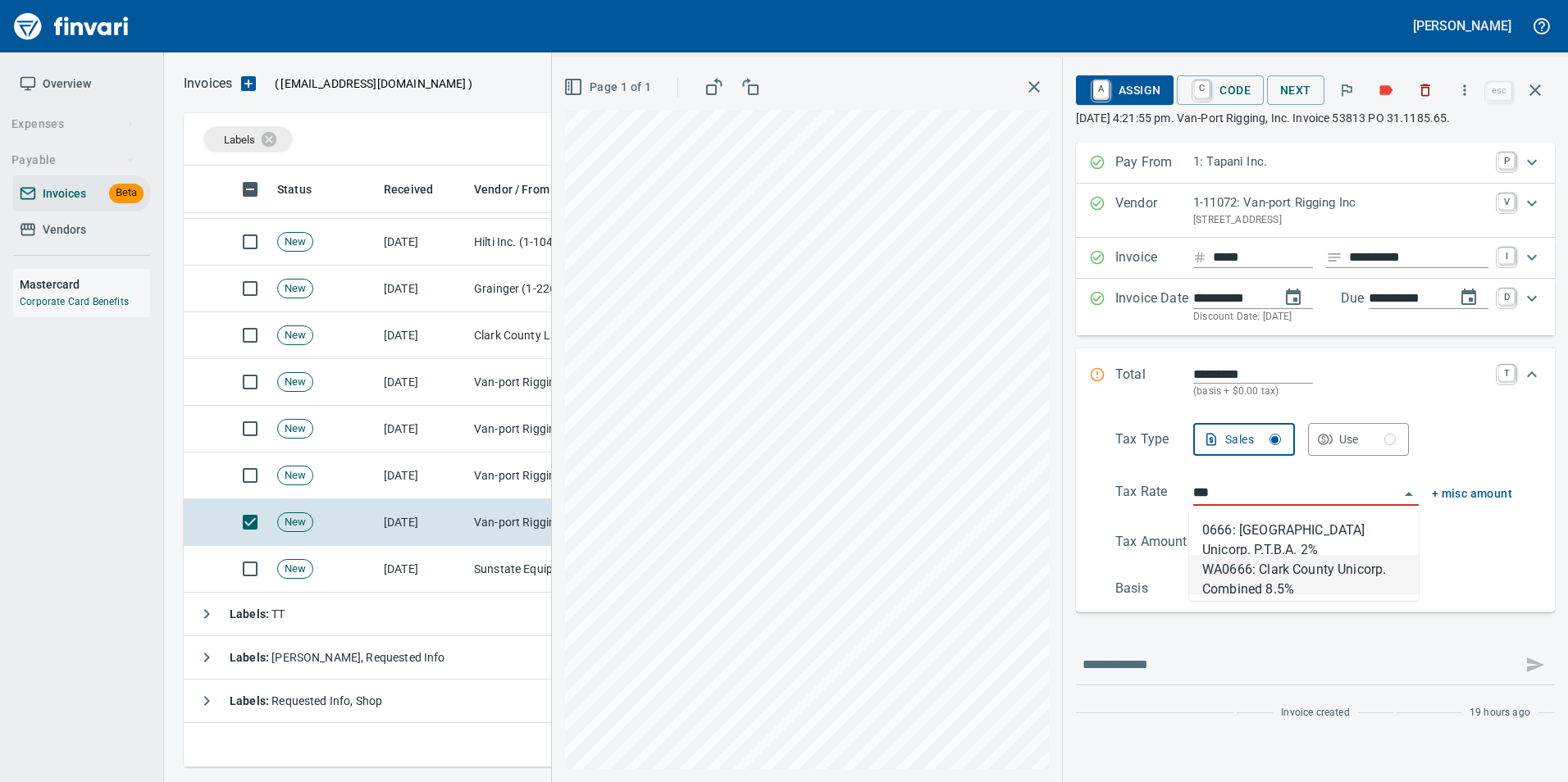
click at [1254, 567] on li "WA0666: Clark County Unicorp. Combined 8.5%" at bounding box center [1304, 575] width 229 height 39
type input "**********"
type input "*******"
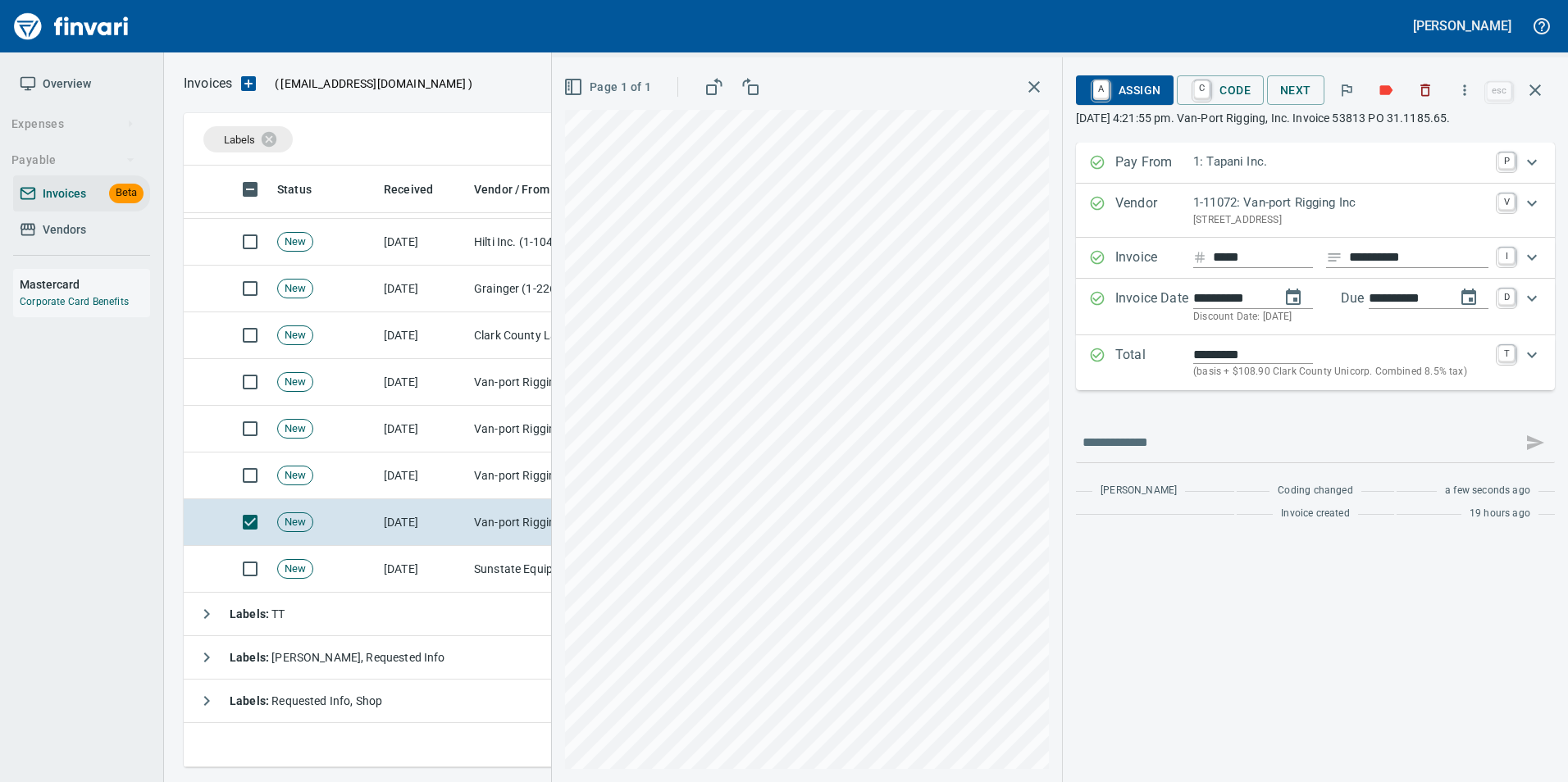
type input "**********"
click at [1124, 89] on span "A Assign" at bounding box center [1124, 90] width 71 height 28
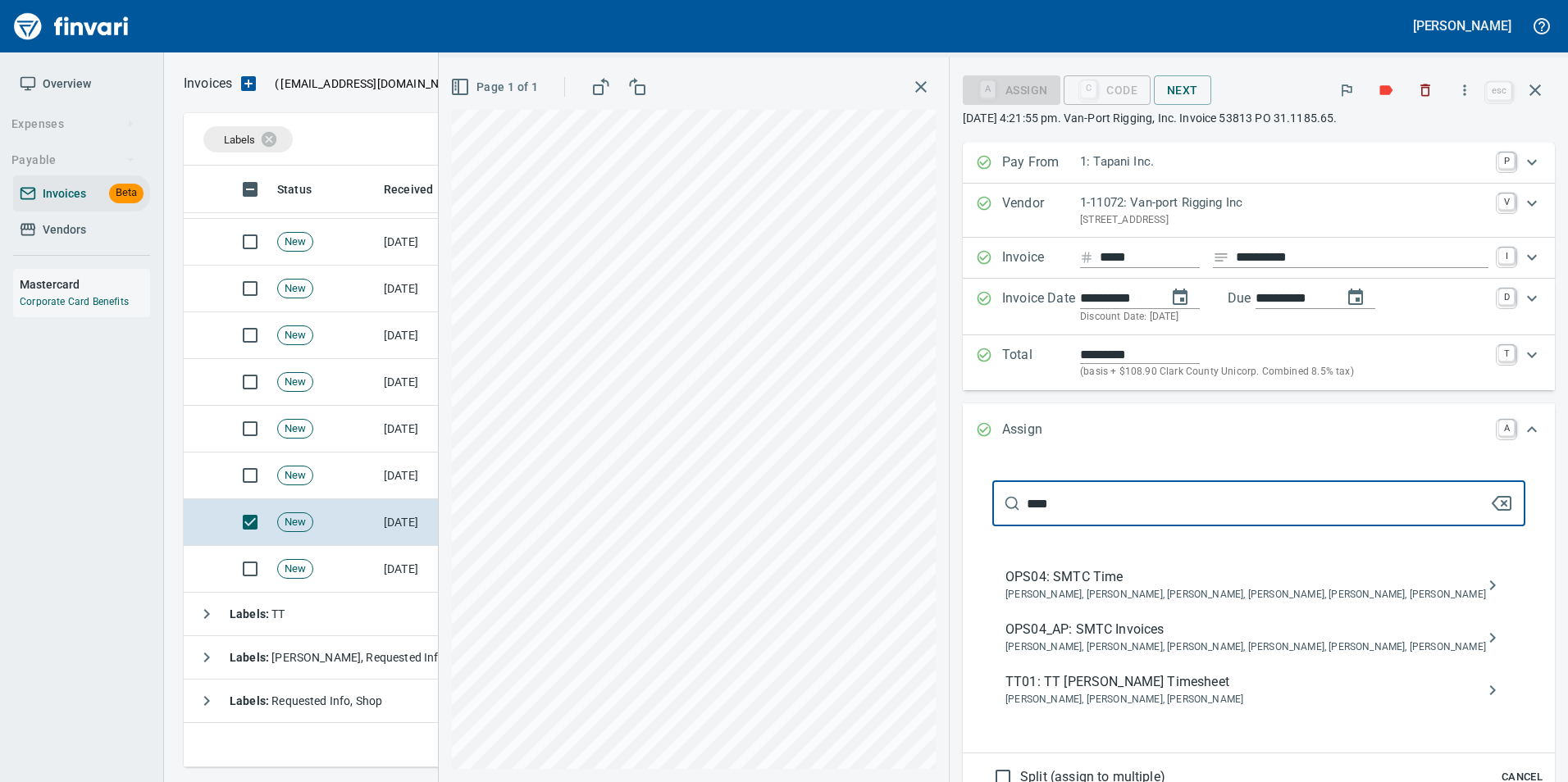
type input "****"
click at [1483, 636] on icon "assign" at bounding box center [1492, 638] width 20 height 20
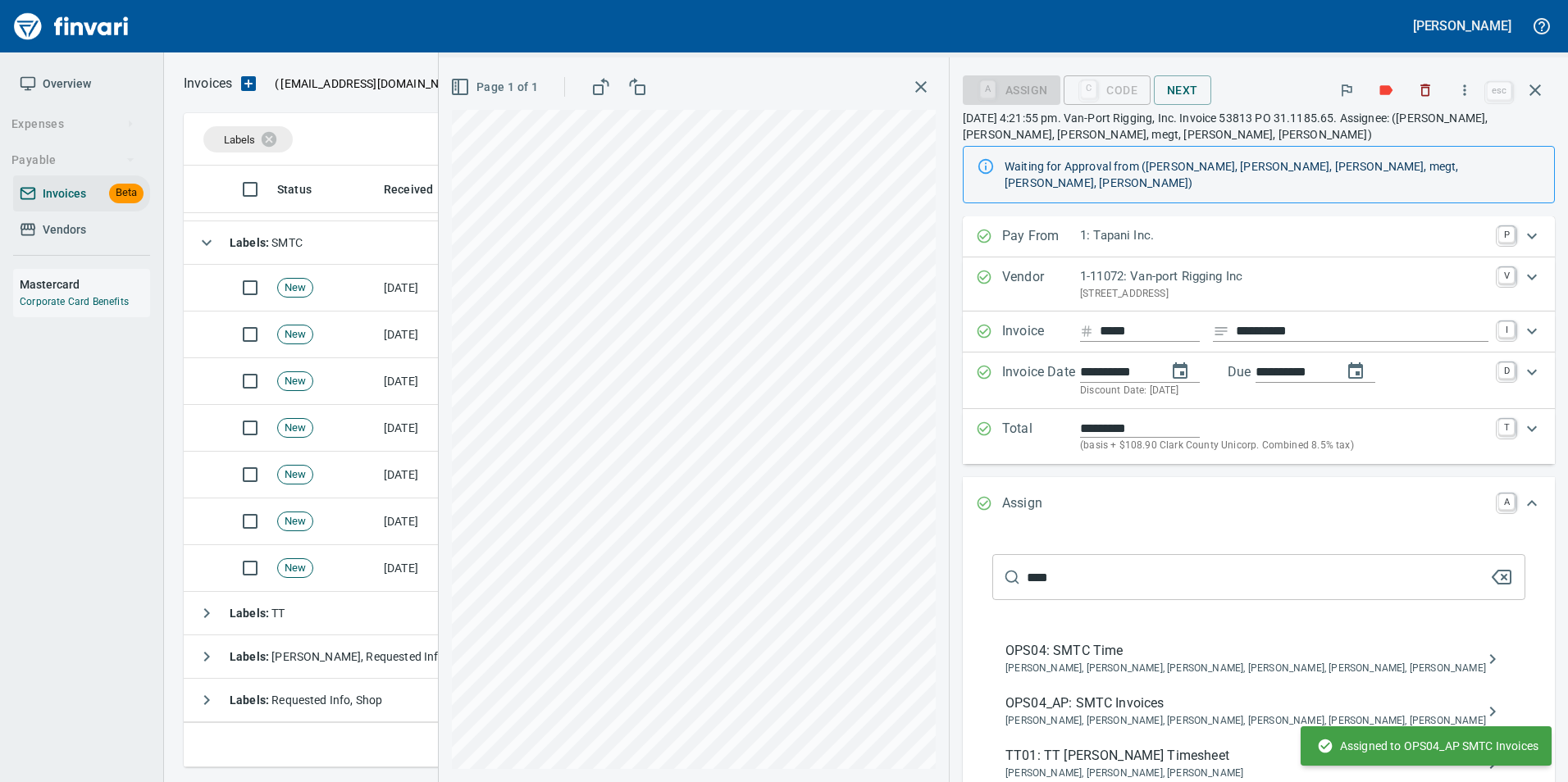
scroll to position [165, 0]
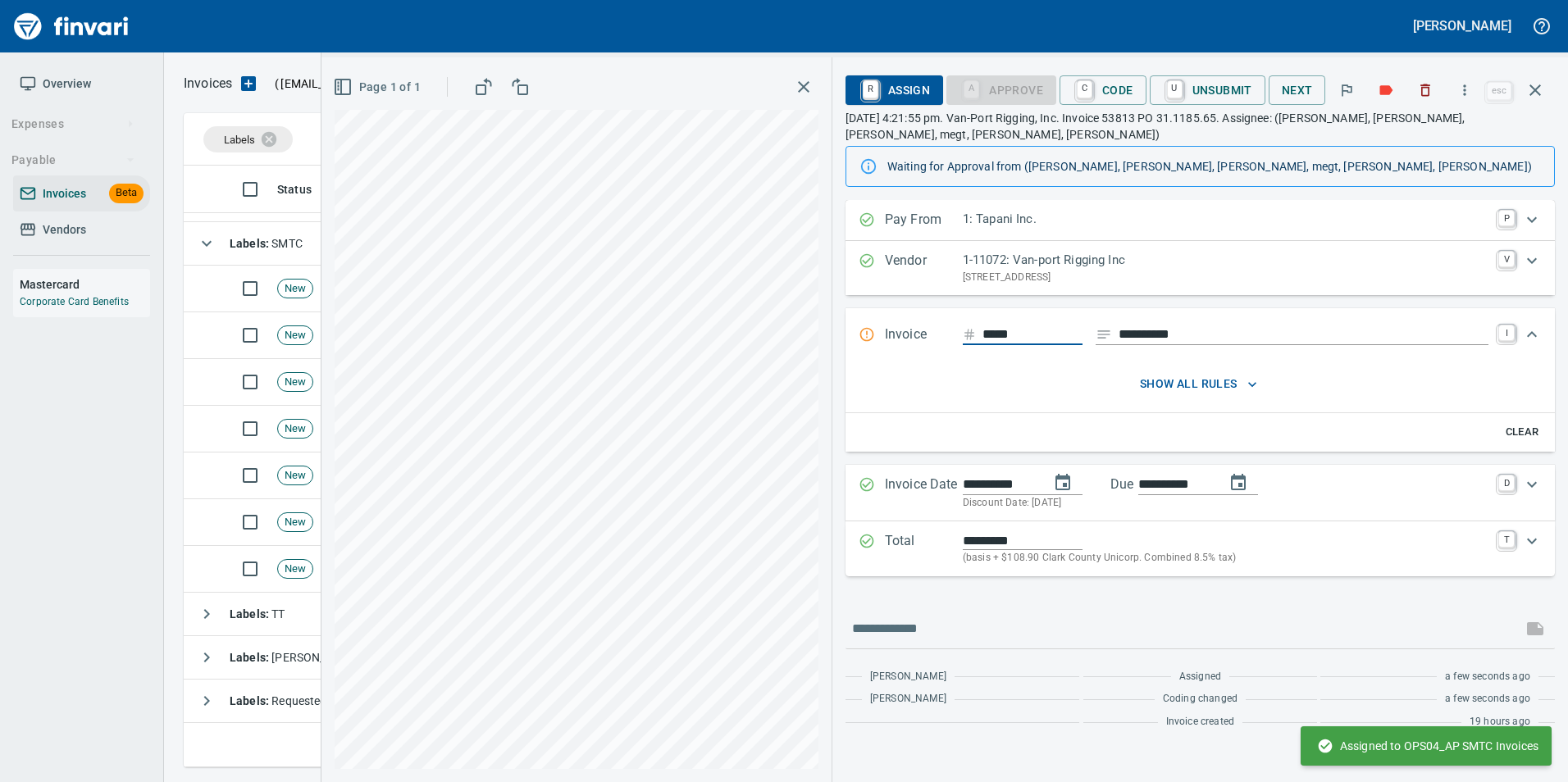
click at [1531, 91] on icon "button" at bounding box center [1535, 90] width 20 height 20
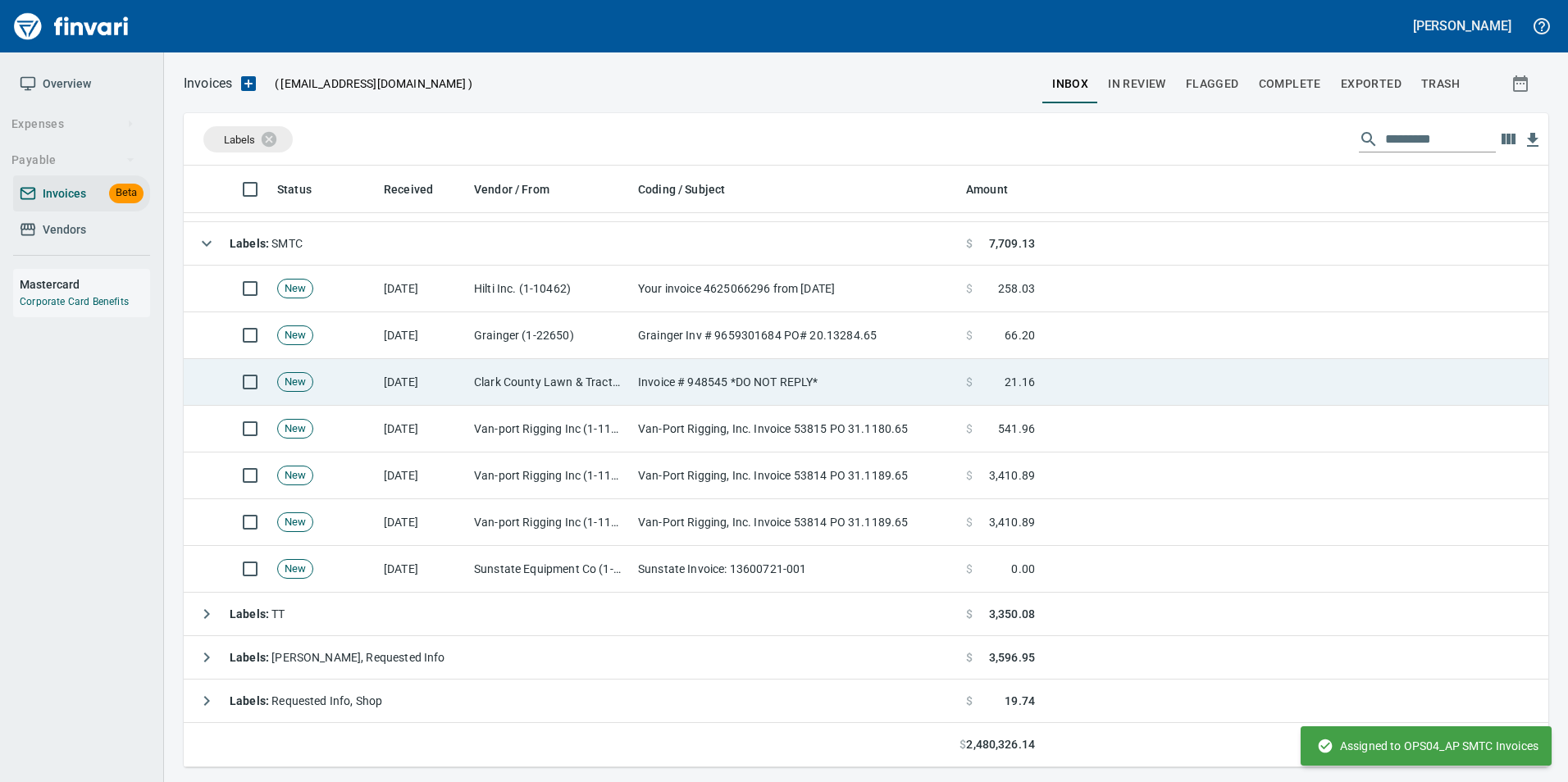
scroll to position [590, 1339]
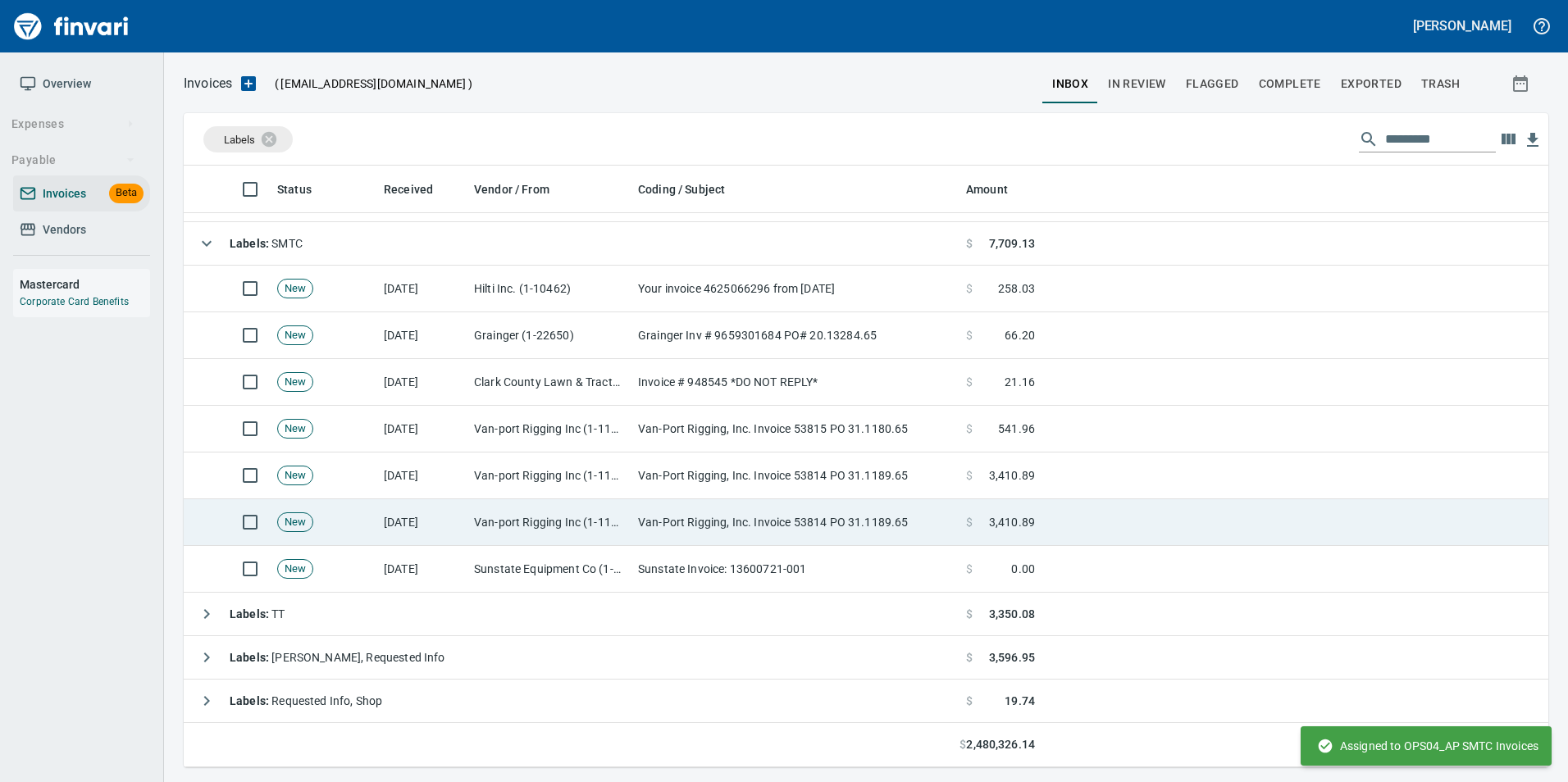
click at [845, 515] on td "Van-Port Rigging, Inc. Invoice 53814 PO 31.1189.65" at bounding box center [795, 522] width 328 height 47
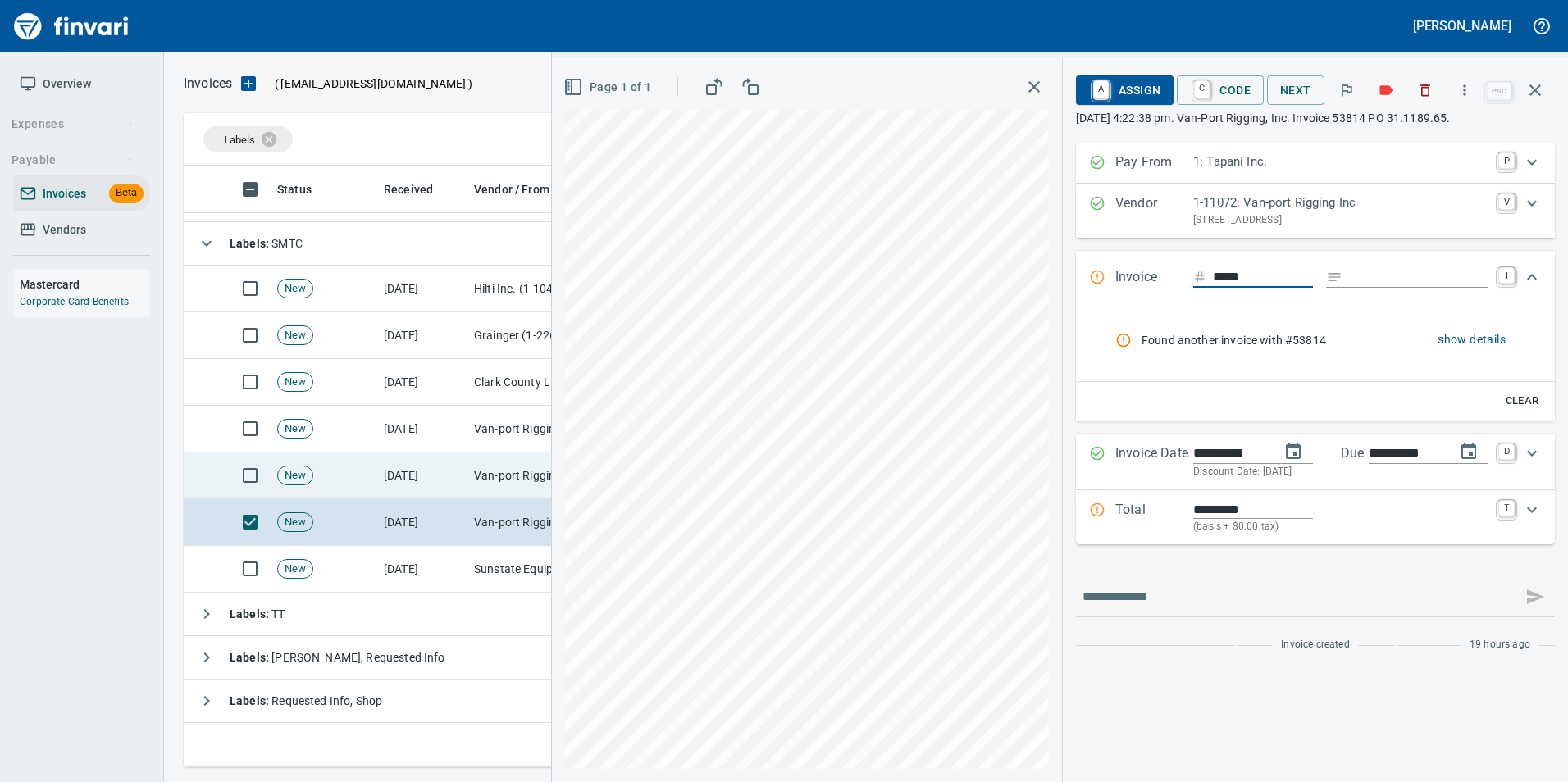
click at [527, 484] on td "Van-port Rigging Inc (1-11072)" at bounding box center [549, 476] width 164 height 47
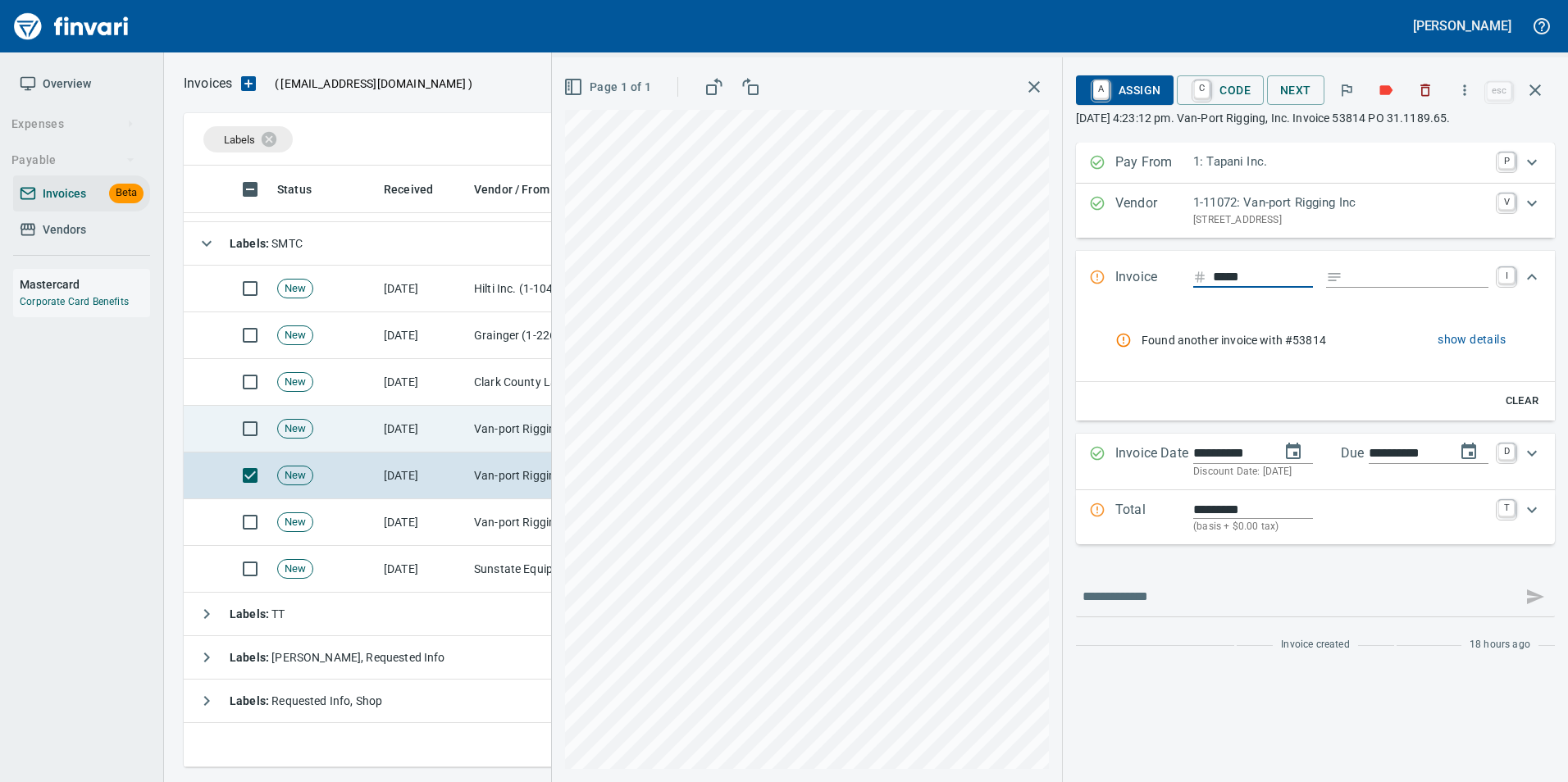
click at [464, 431] on td "9/30/2025" at bounding box center [422, 429] width 90 height 47
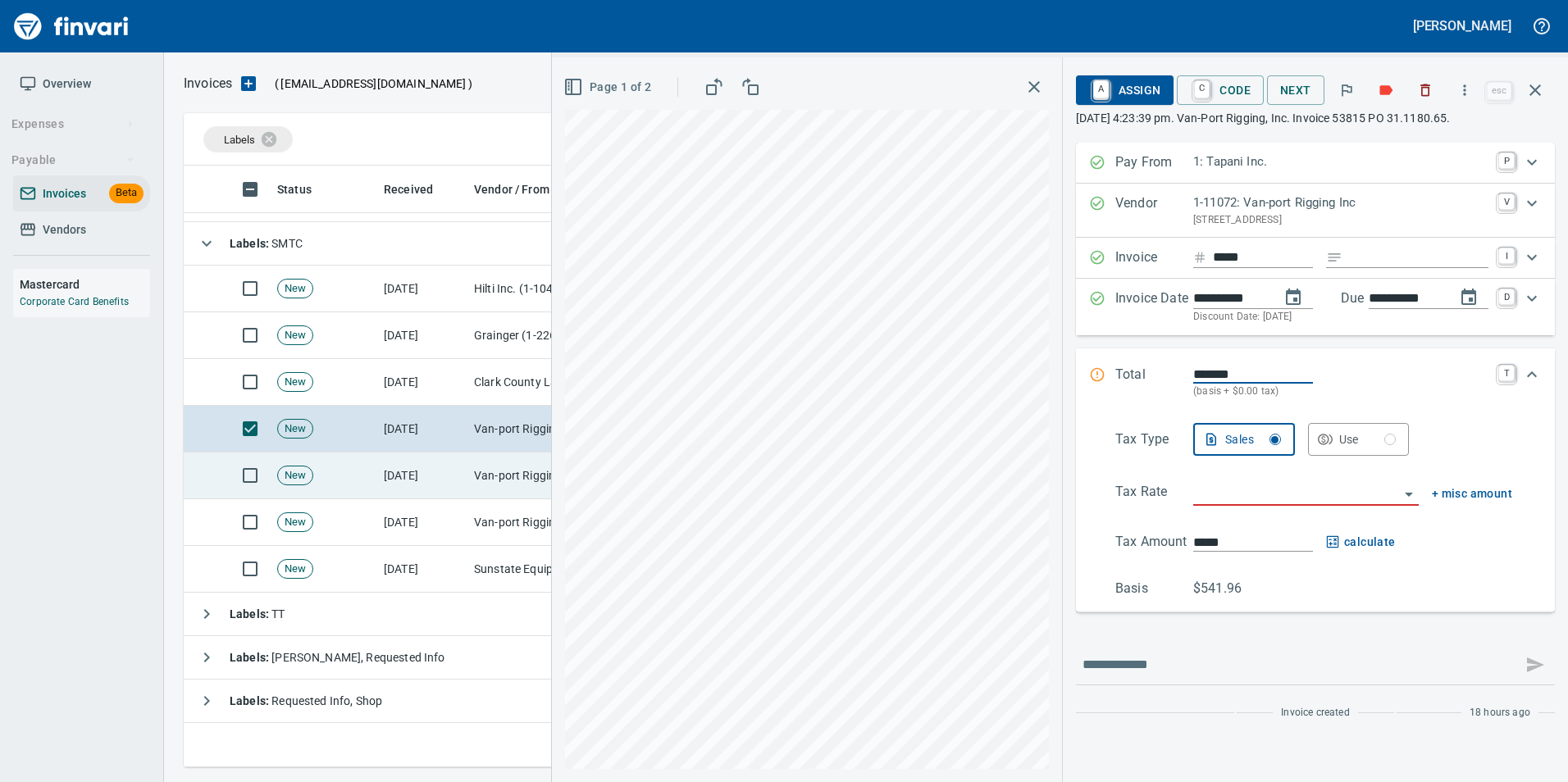
click at [480, 470] on td "Van-port Rigging Inc (1-11072)" at bounding box center [549, 476] width 164 height 47
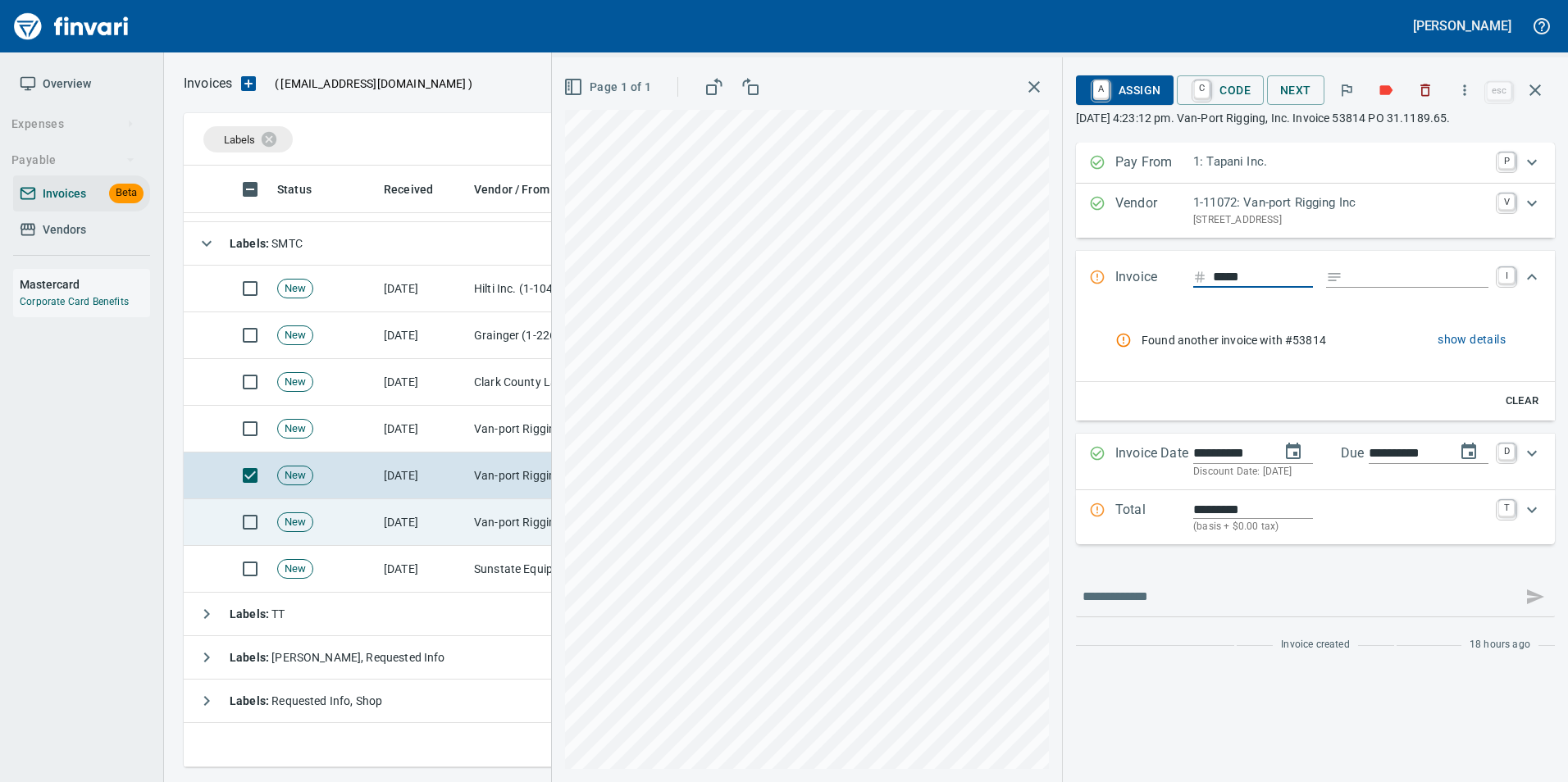
click at [483, 517] on td "Van-port Rigging Inc (1-11072)" at bounding box center [549, 522] width 164 height 47
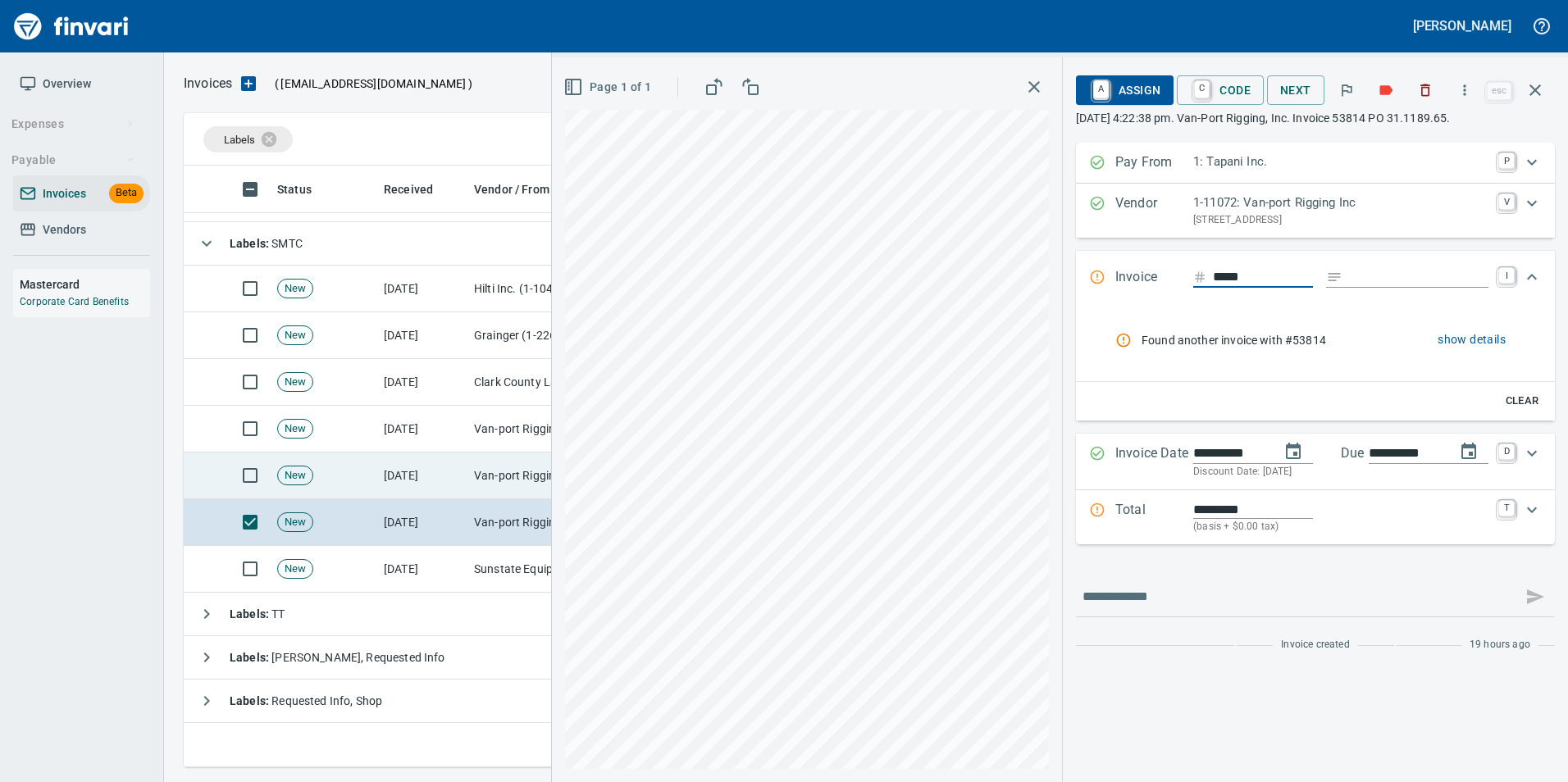
click at [473, 480] on td "Van-port Rigging Inc (1-11072)" at bounding box center [549, 476] width 164 height 47
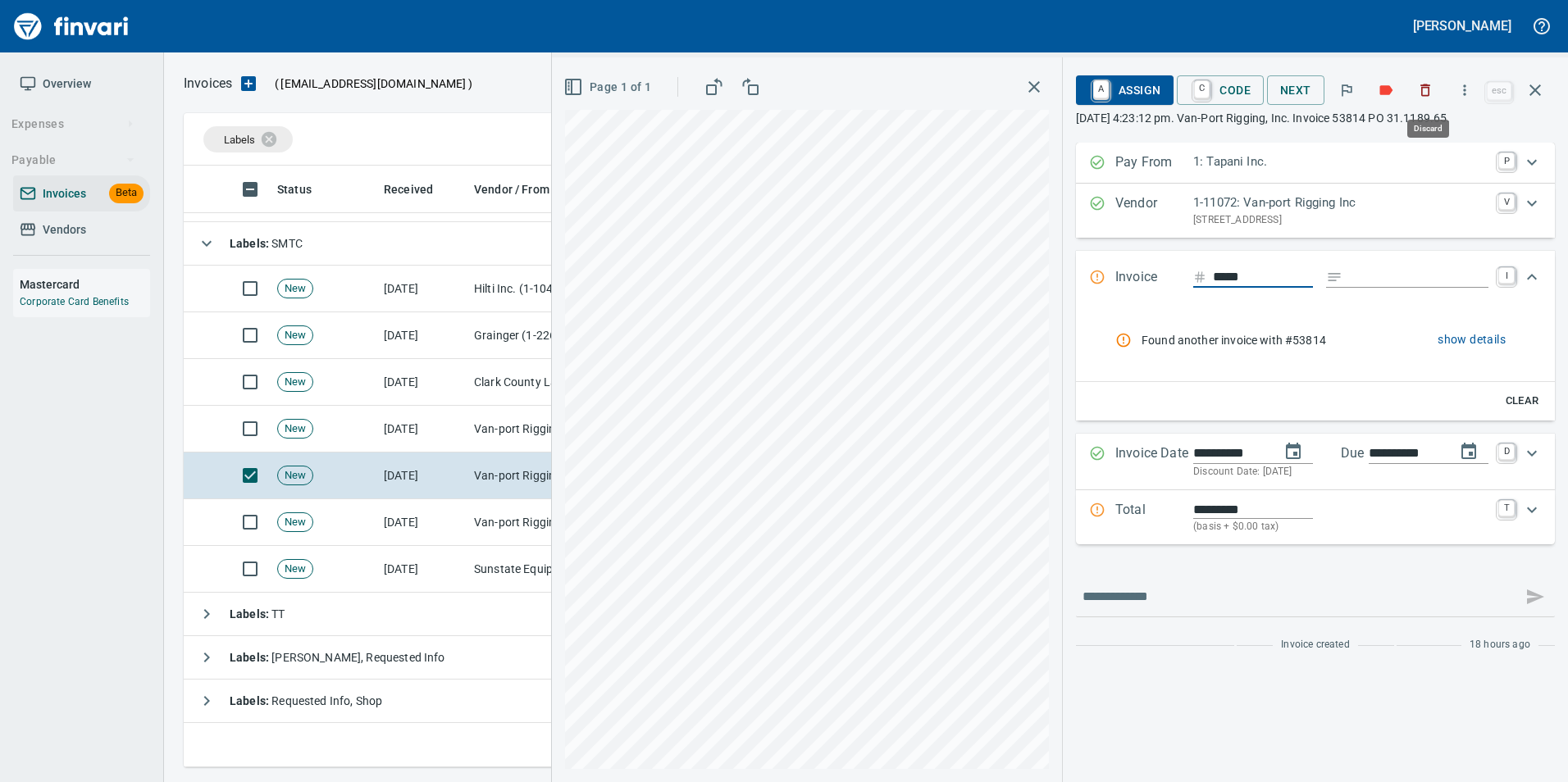
click at [1422, 95] on icon "button" at bounding box center [1425, 90] width 16 height 16
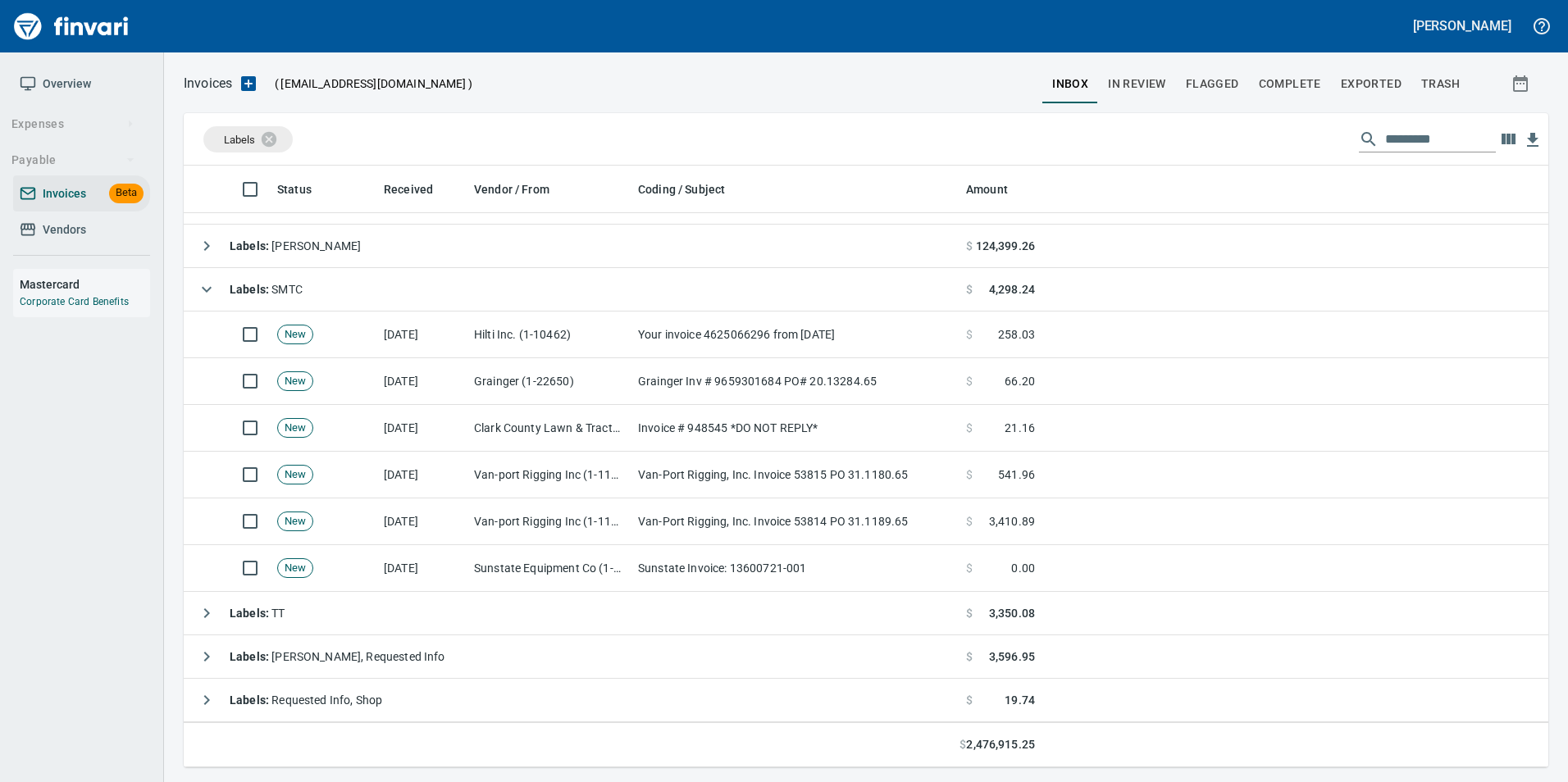
scroll to position [118, 0]
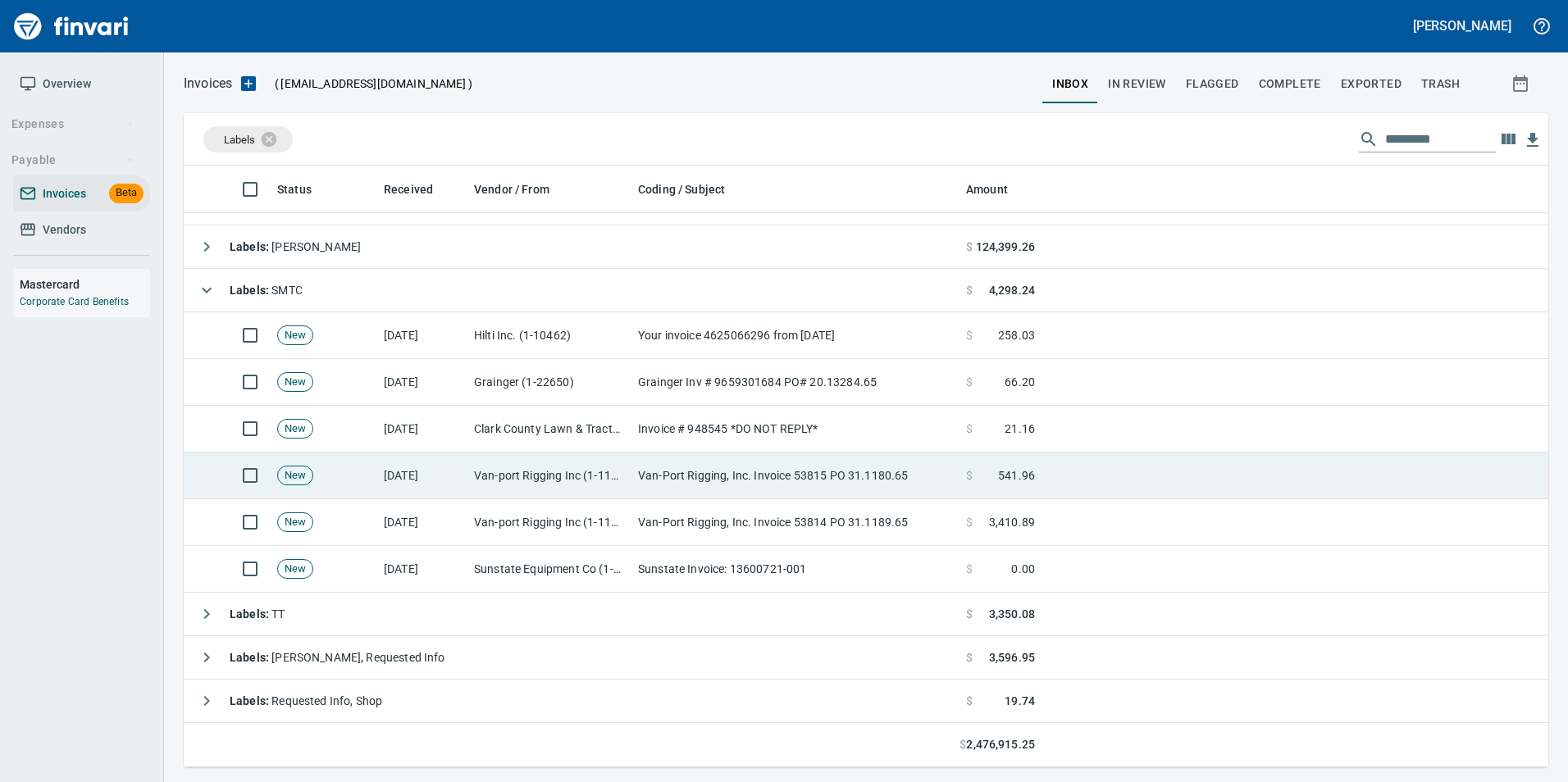
click at [655, 478] on td "Van-Port Rigging, Inc. Invoice 53815 PO 31.1180.65" at bounding box center [795, 476] width 328 height 47
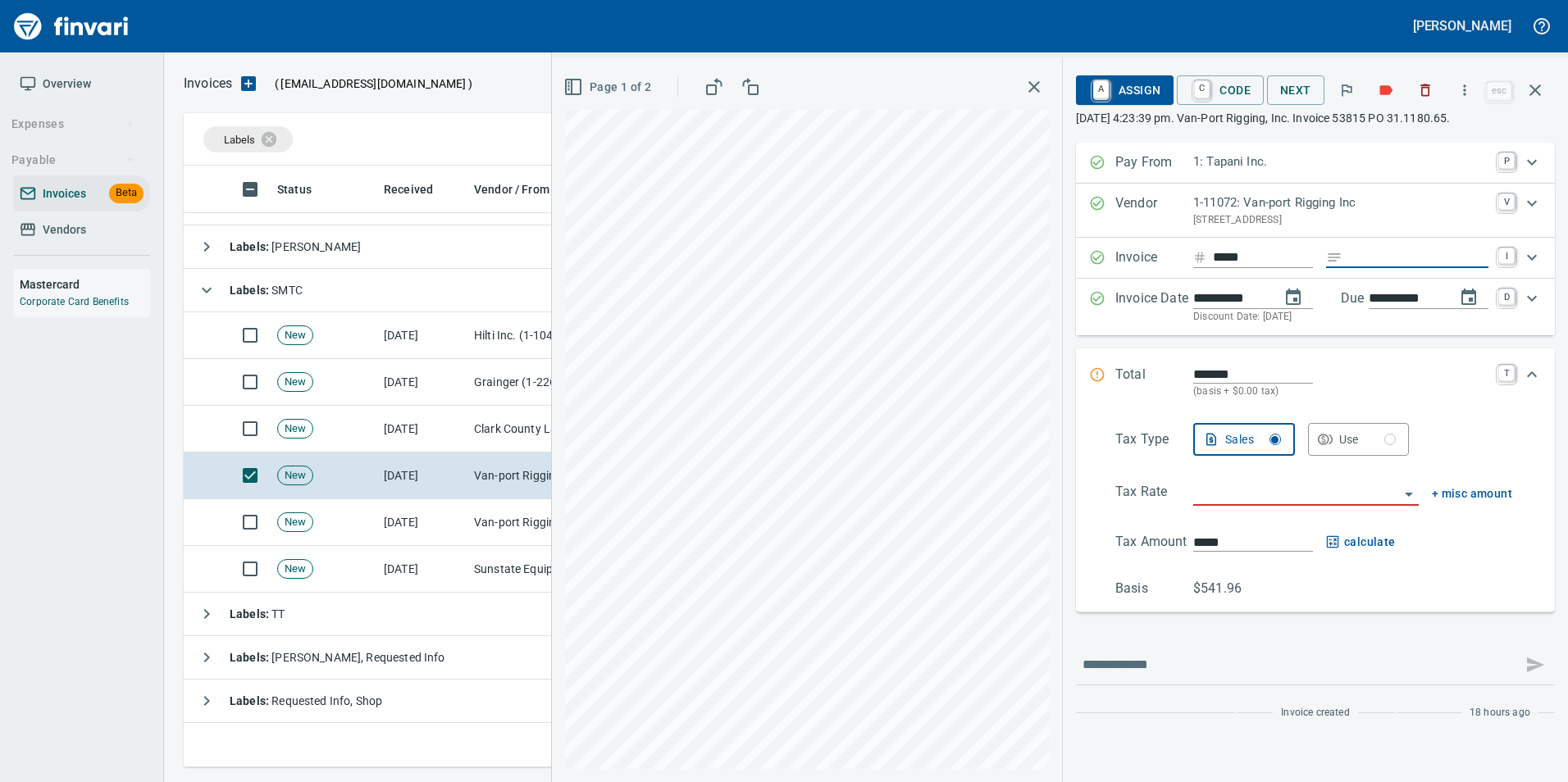
drag, startPoint x: 1362, startPoint y: 255, endPoint x: 1053, endPoint y: 310, distance: 313.9
click at [1362, 255] on input "Expand" at bounding box center [1418, 257] width 140 height 20
type input "**********"
click at [1242, 492] on input "search" at bounding box center [1295, 494] width 205 height 23
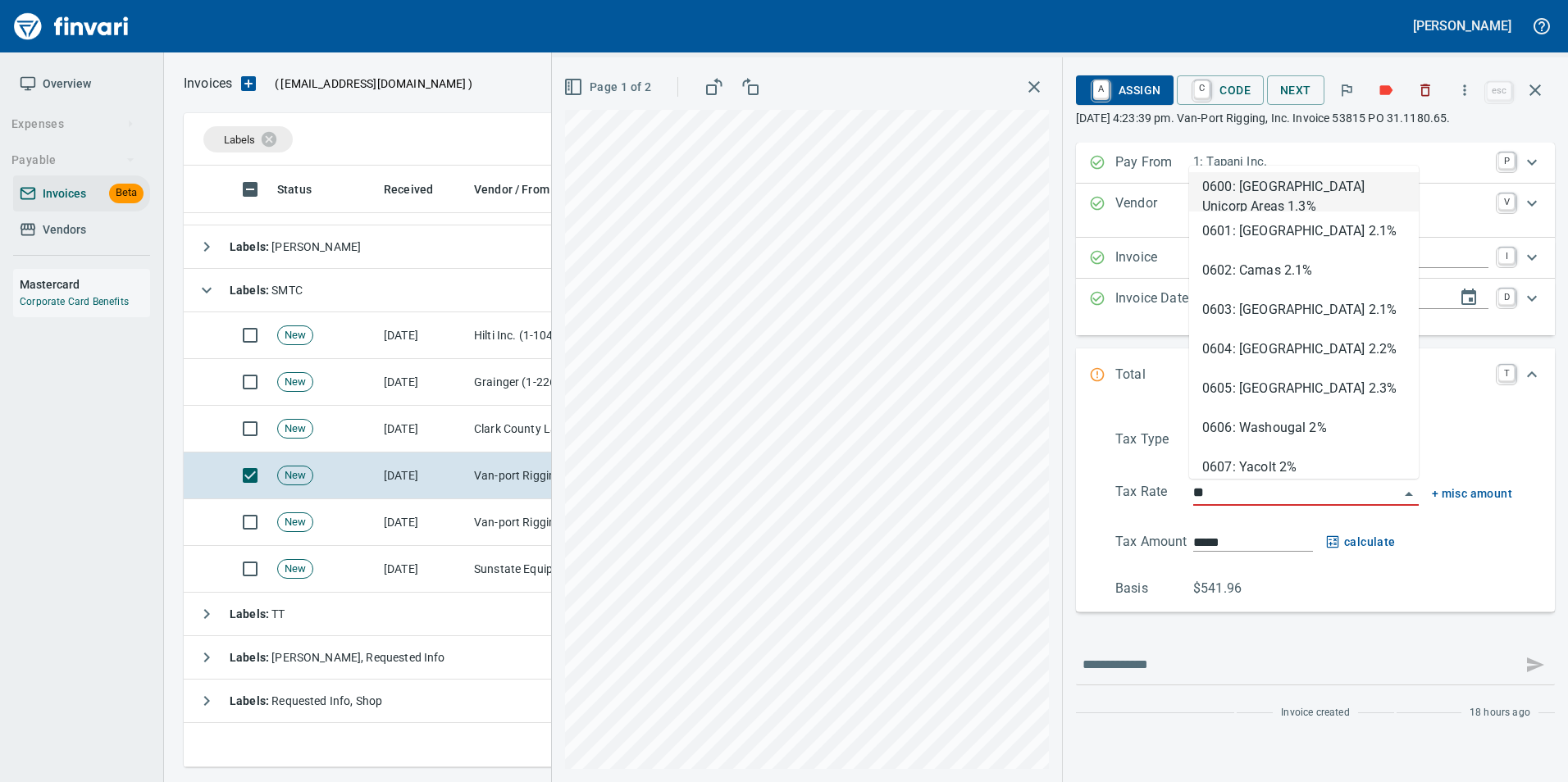
scroll to position [590, 1339]
type input "***"
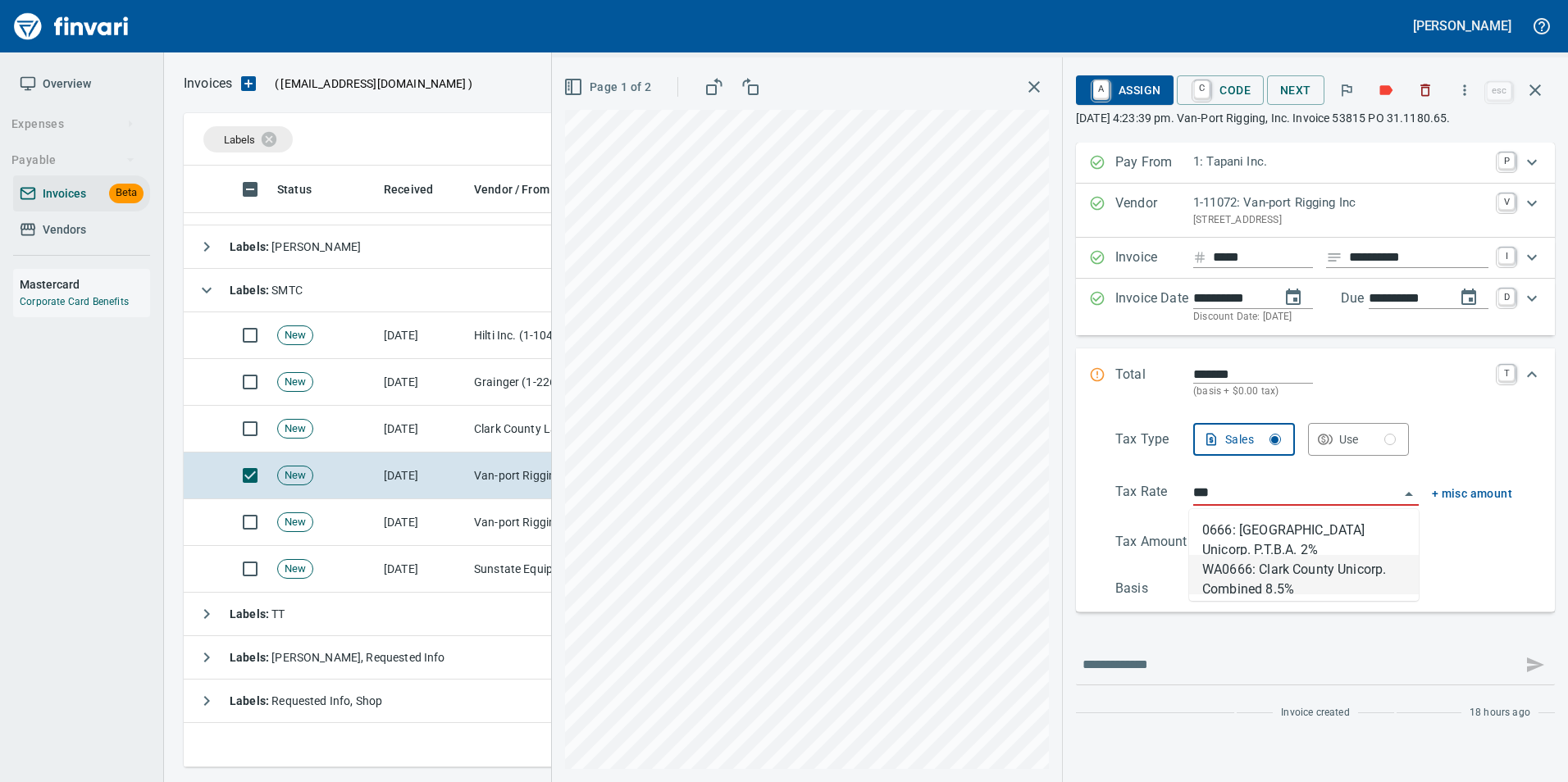
click at [1230, 576] on li "WA0666: Clark County Unicorp. Combined 8.5%" at bounding box center [1304, 575] width 229 height 39
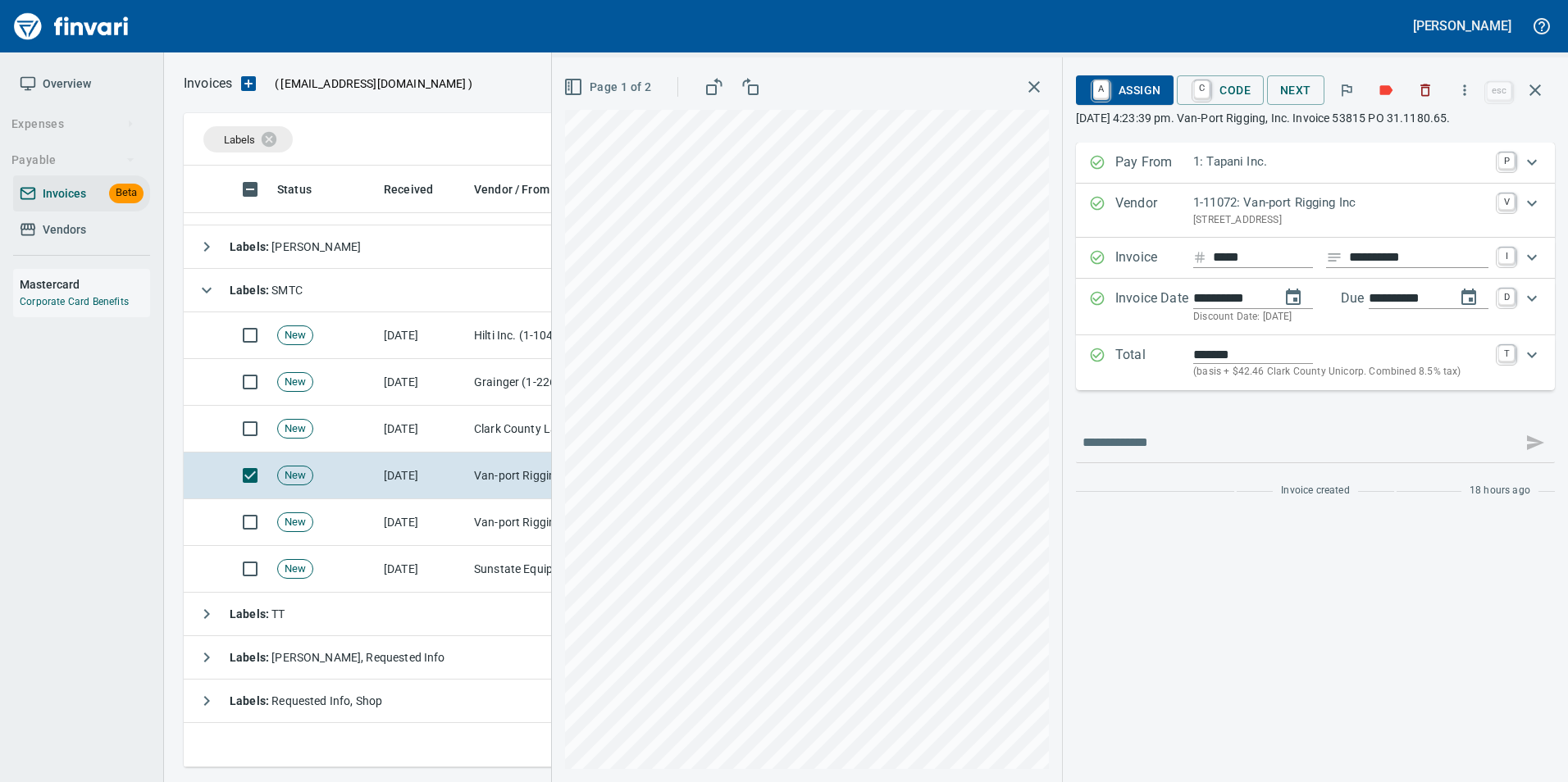
type input "******"
type input "**********"
click at [1131, 89] on span "A Assign" at bounding box center [1124, 90] width 71 height 28
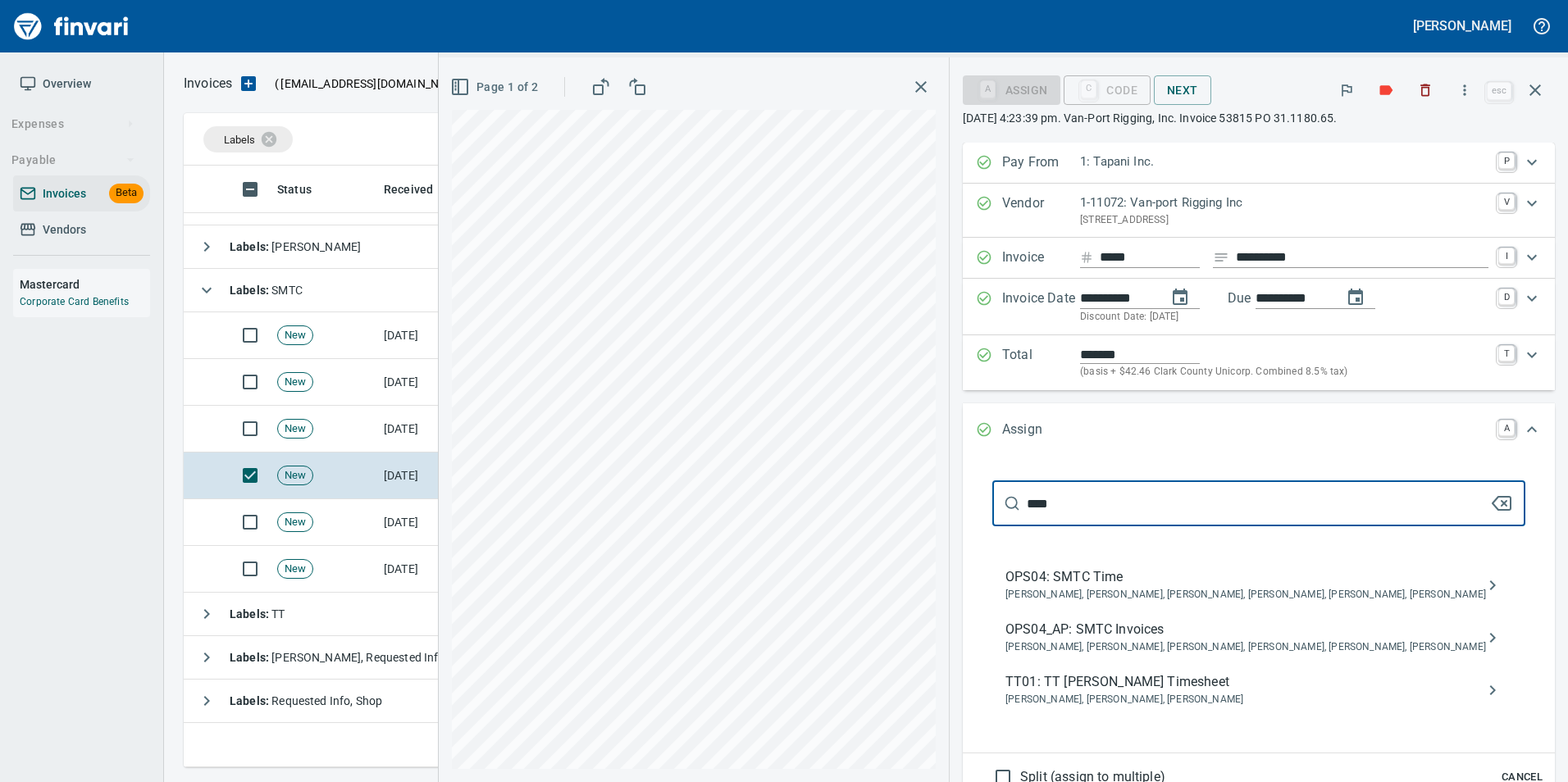
type input "****"
click at [1493, 632] on button "assign" at bounding box center [1492, 638] width 39 height 39
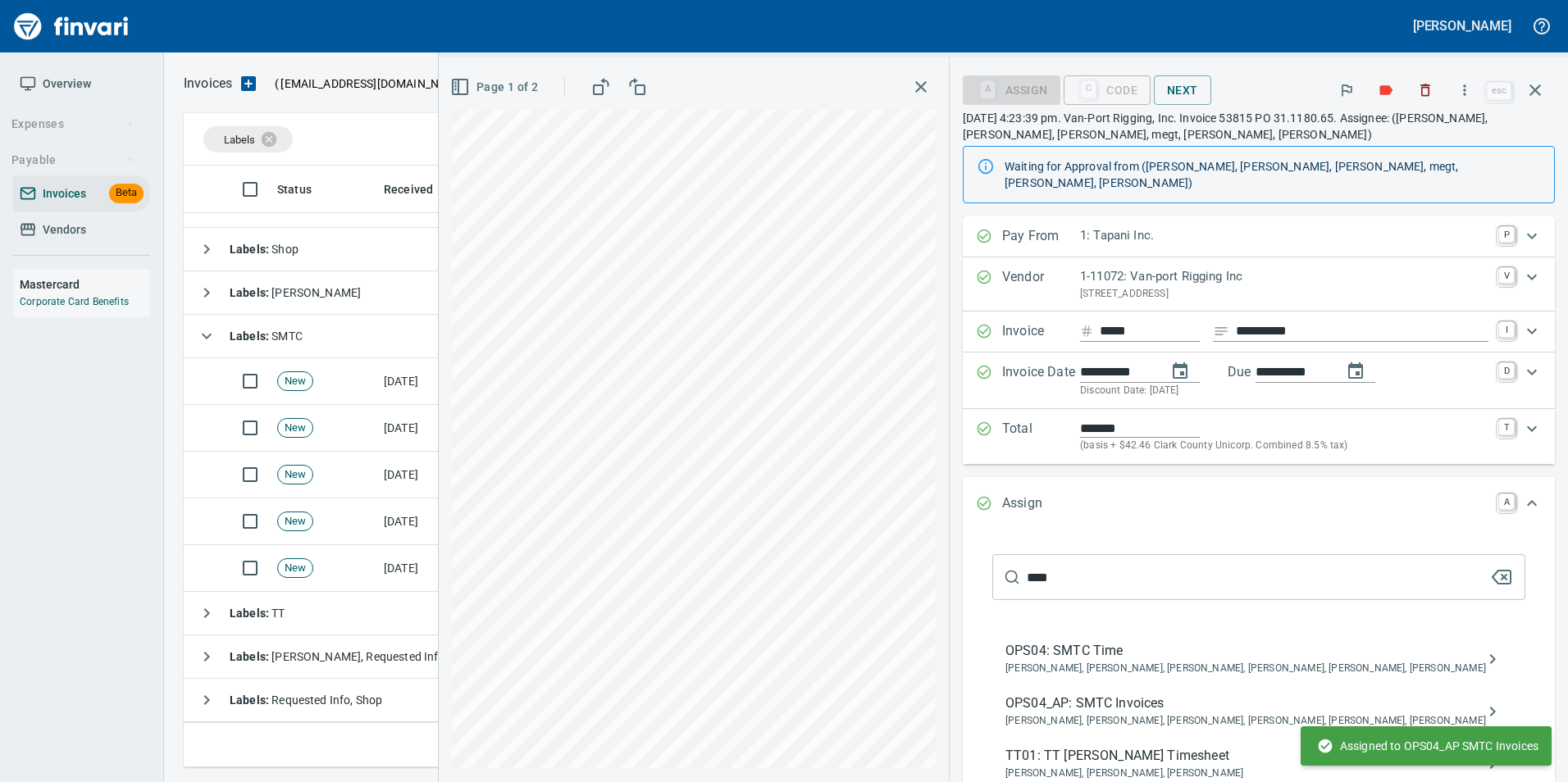
scroll to position [71, 0]
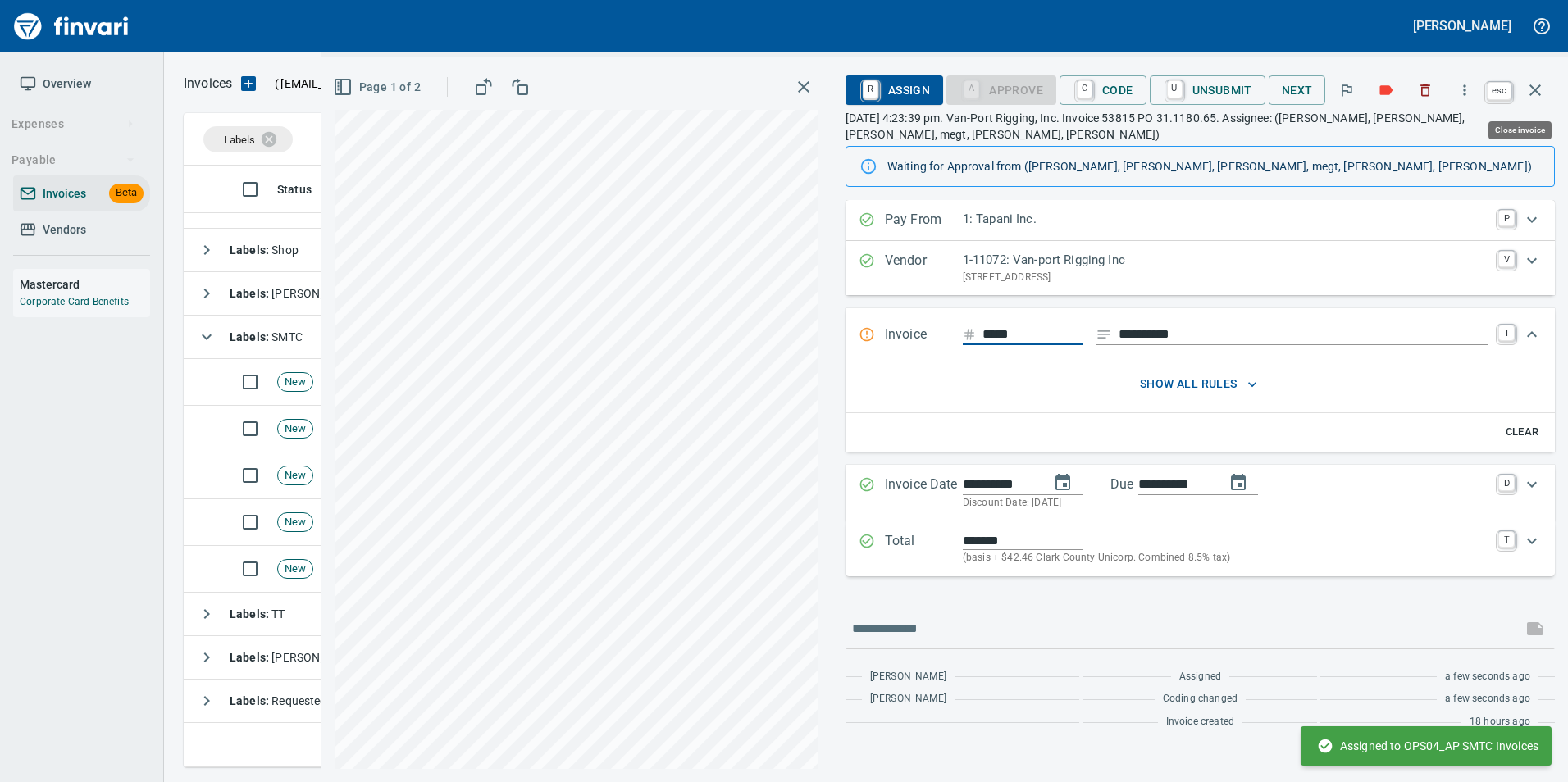
click at [1527, 96] on icon "button" at bounding box center [1535, 90] width 20 height 20
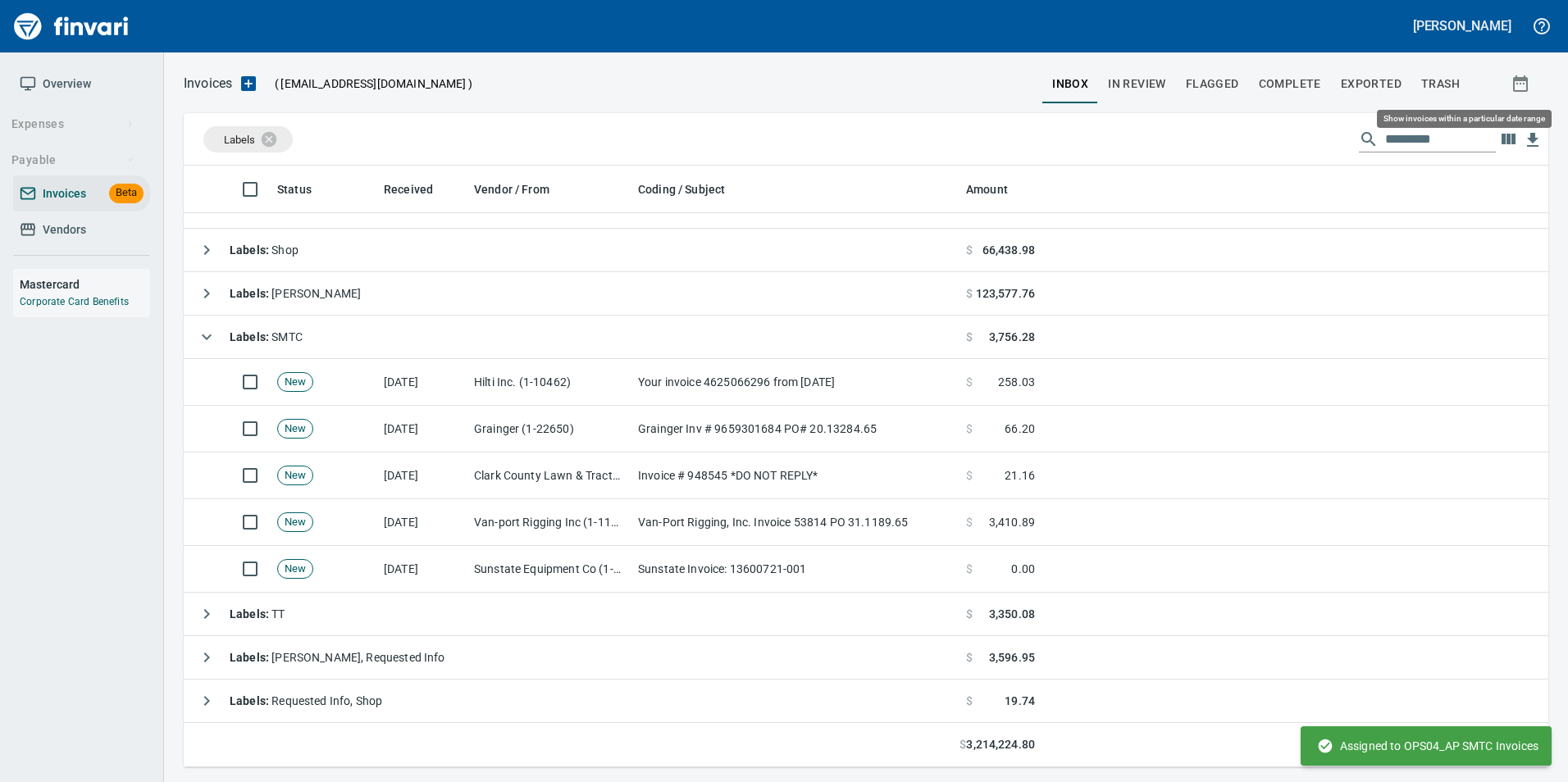
scroll to position [590, 1339]
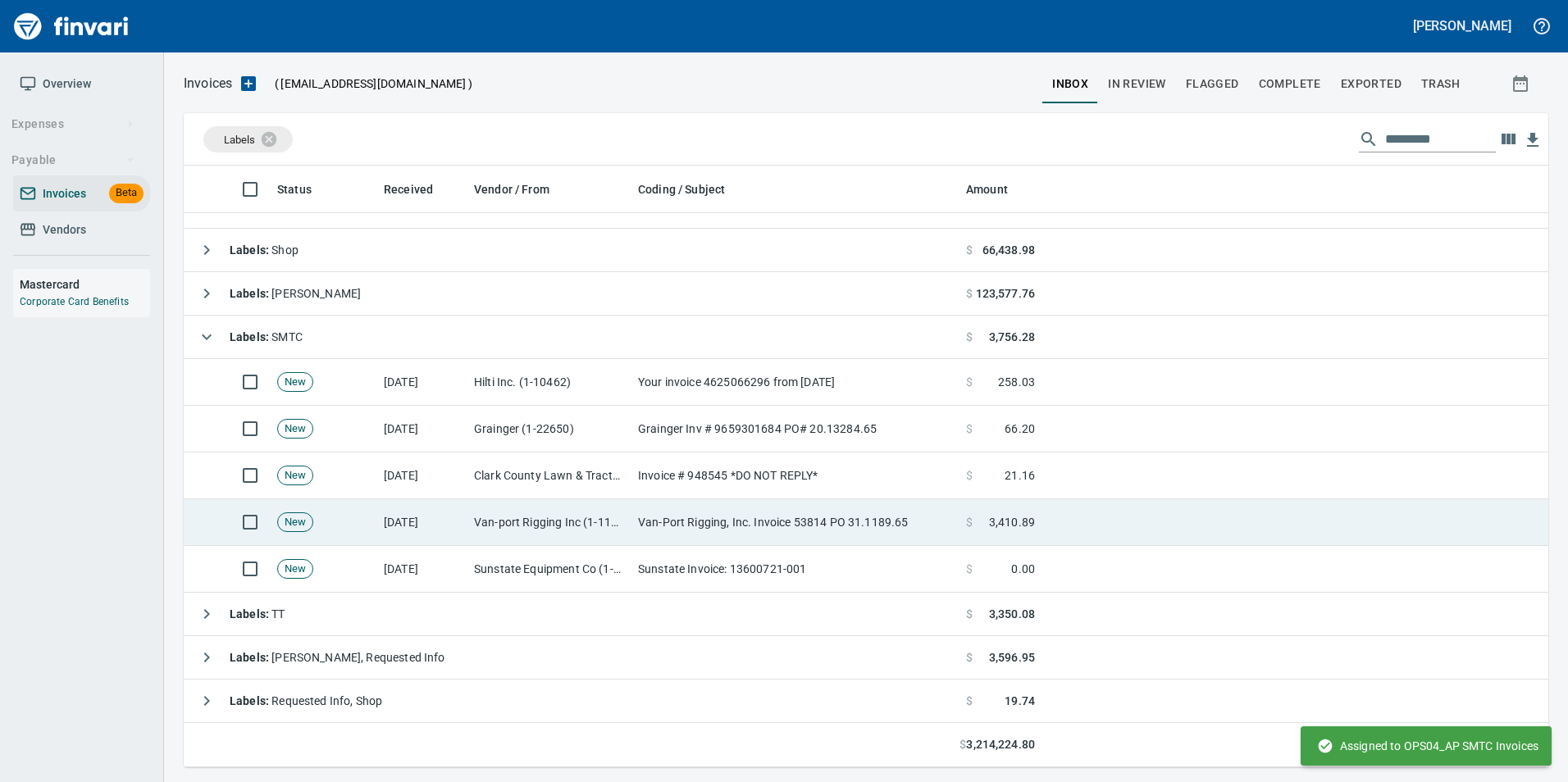
click at [647, 521] on td "Van-Port Rigging, Inc. Invoice 53814 PO 31.1189.65" at bounding box center [795, 522] width 328 height 47
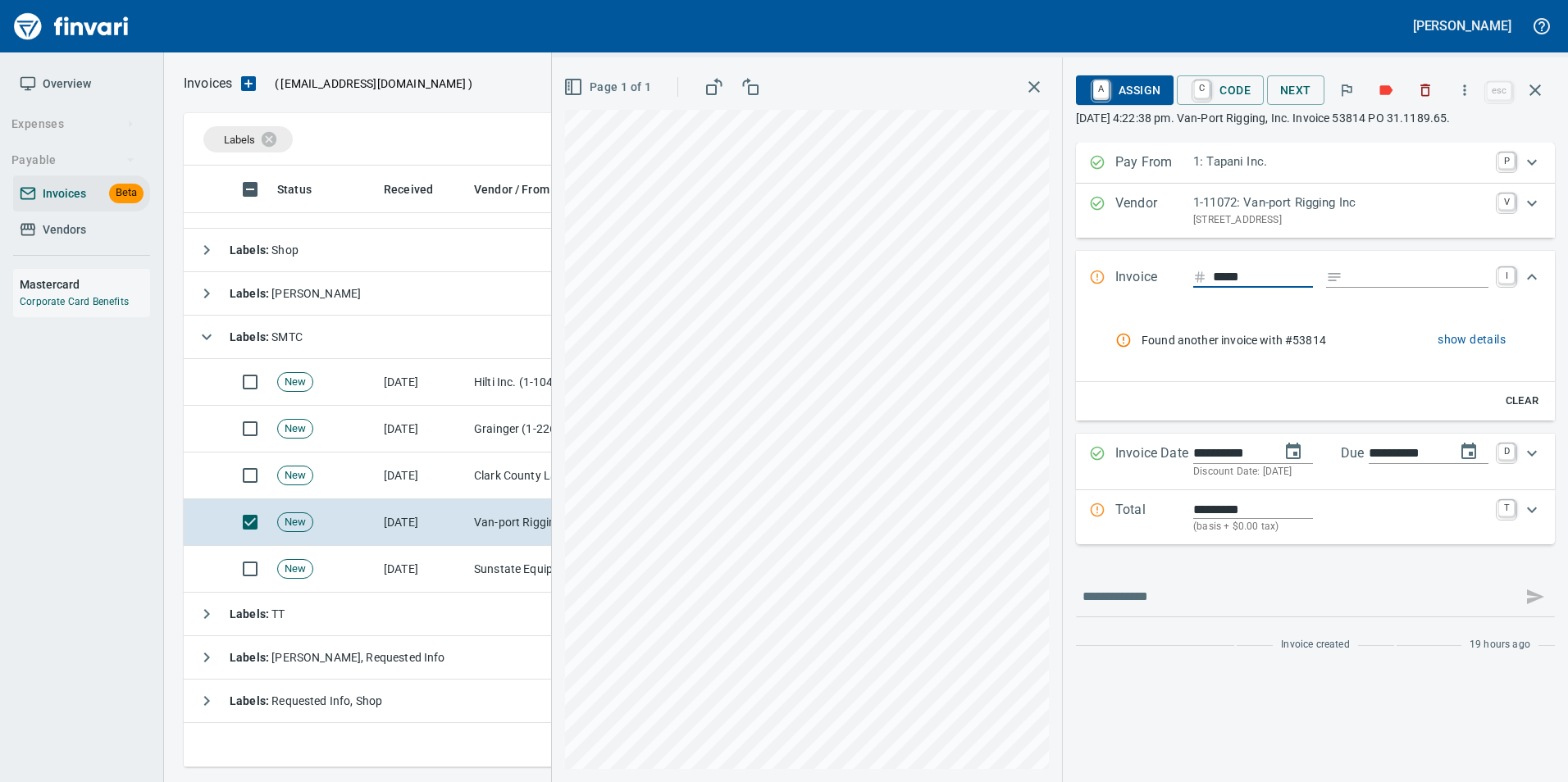
click at [1452, 345] on span "show details" at bounding box center [1471, 340] width 68 height 20
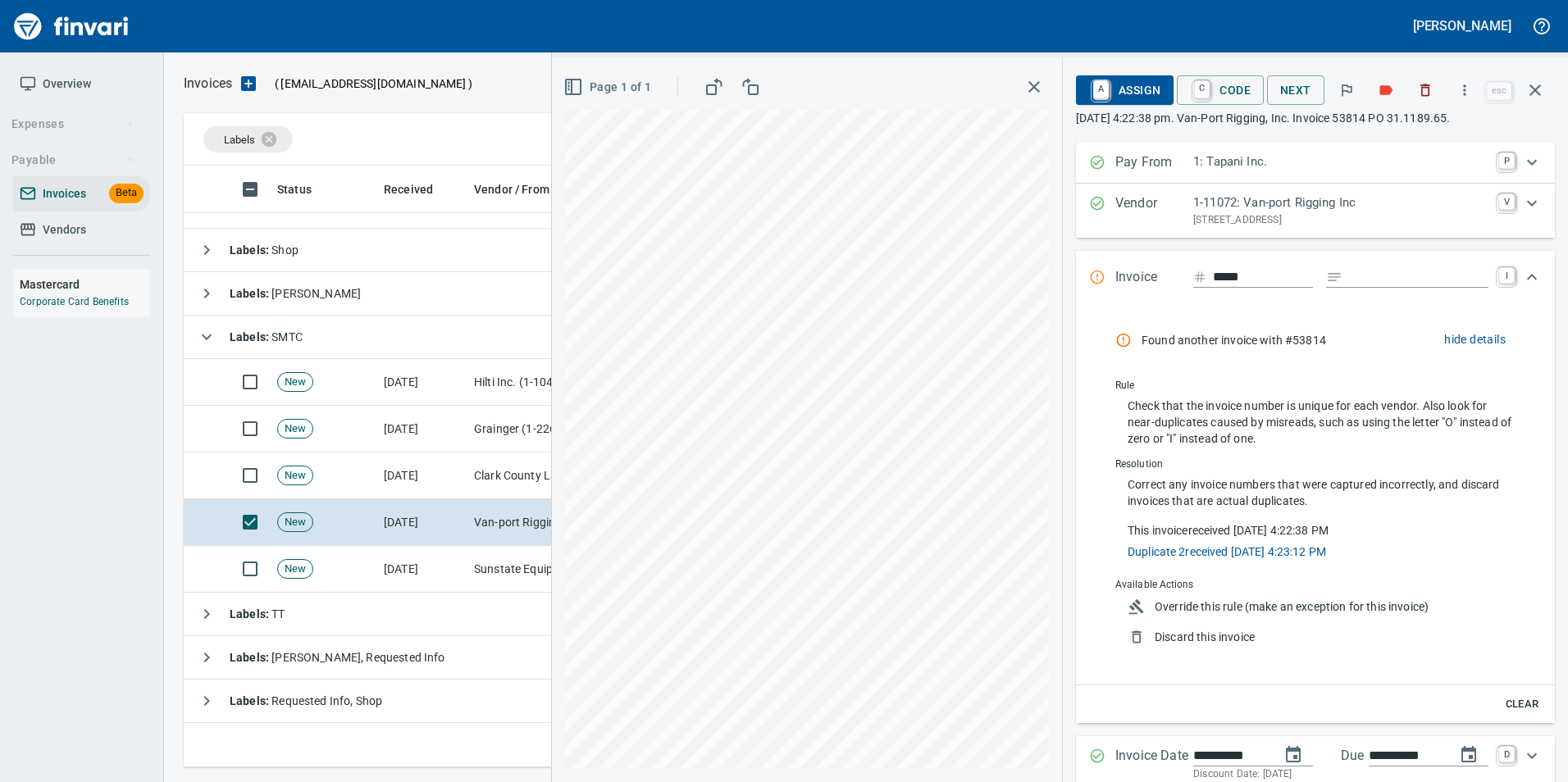
click at [1220, 611] on span "Override this rule (make an exception for this invoice)" at bounding box center [1326, 607] width 344 height 16
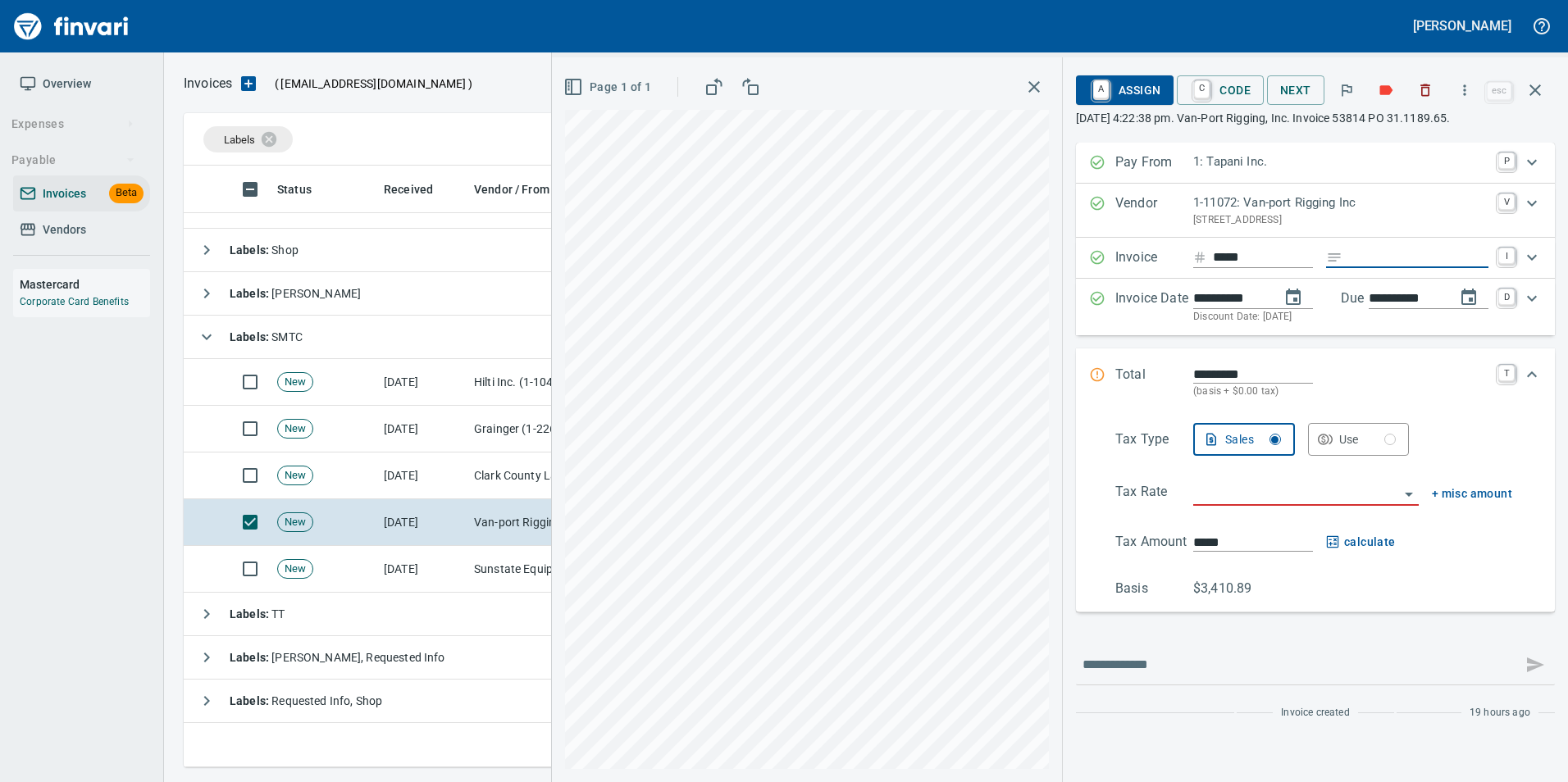
click at [1408, 259] on input "Expand" at bounding box center [1418, 257] width 140 height 20
type input "**********"
click at [1304, 498] on input "search" at bounding box center [1295, 494] width 205 height 23
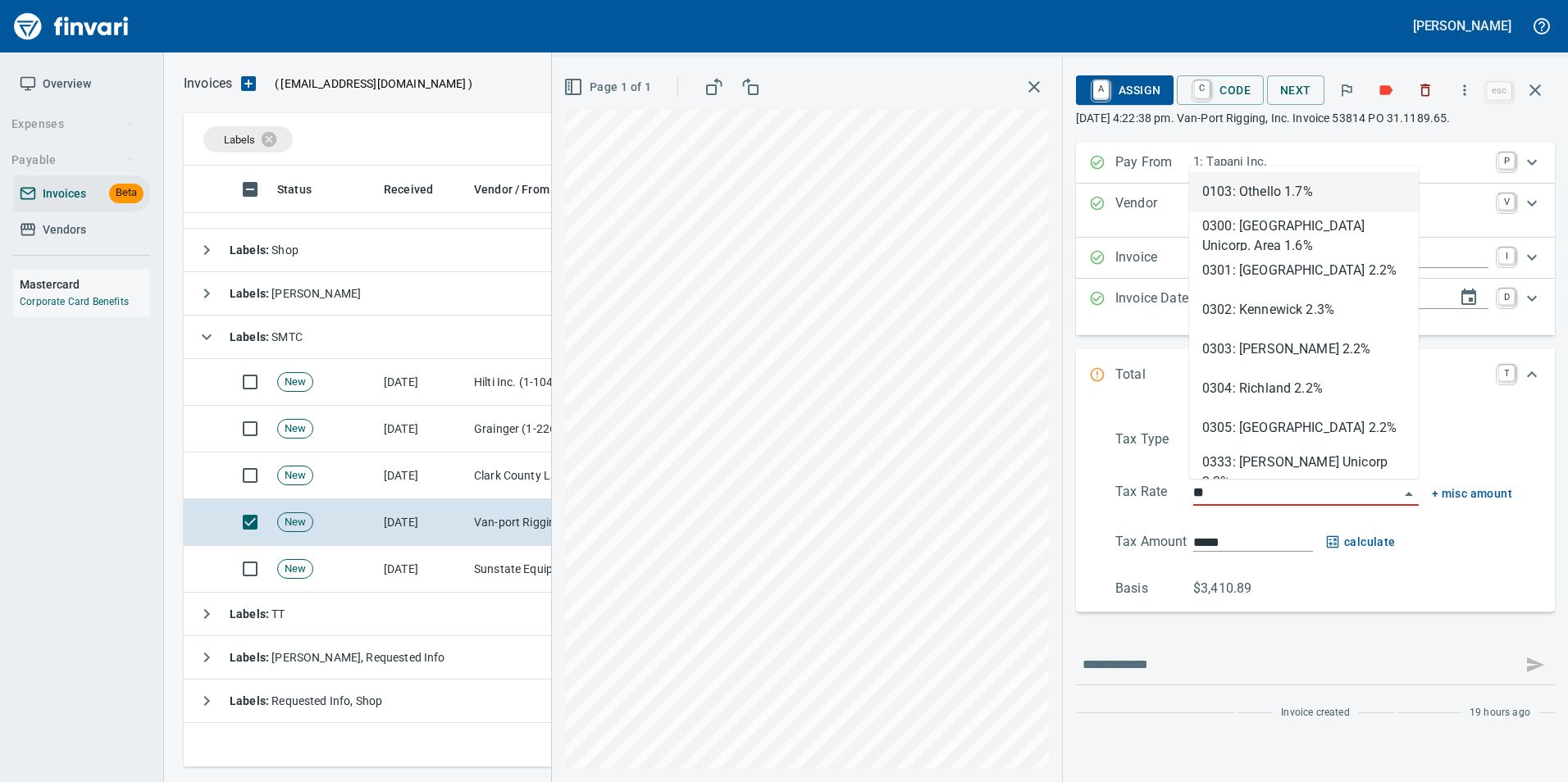
type input "***"
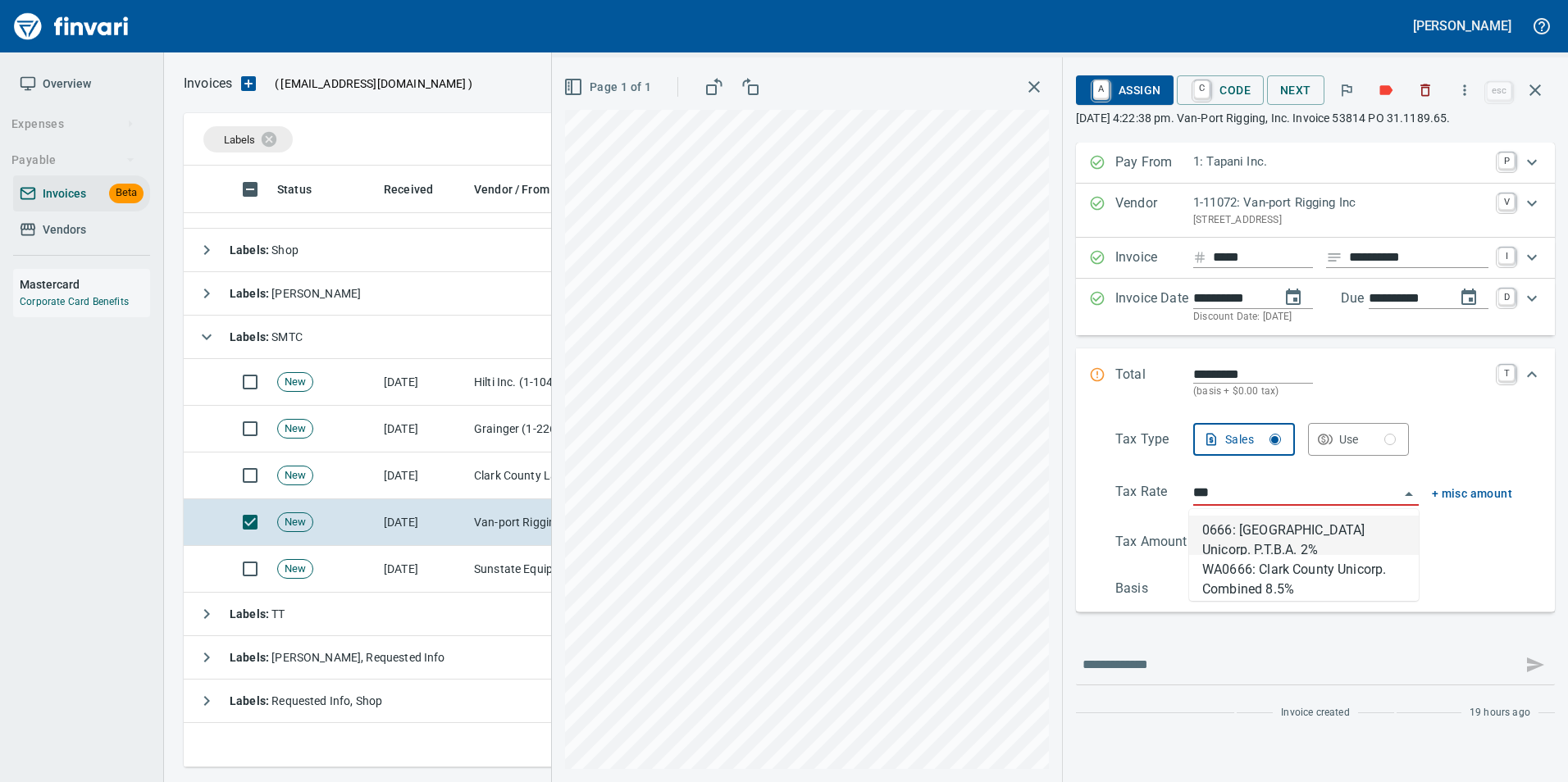
scroll to position [590, 1339]
click at [1264, 578] on li "WA0666: Clark County Unicorp. Combined 8.5%" at bounding box center [1304, 575] width 229 height 39
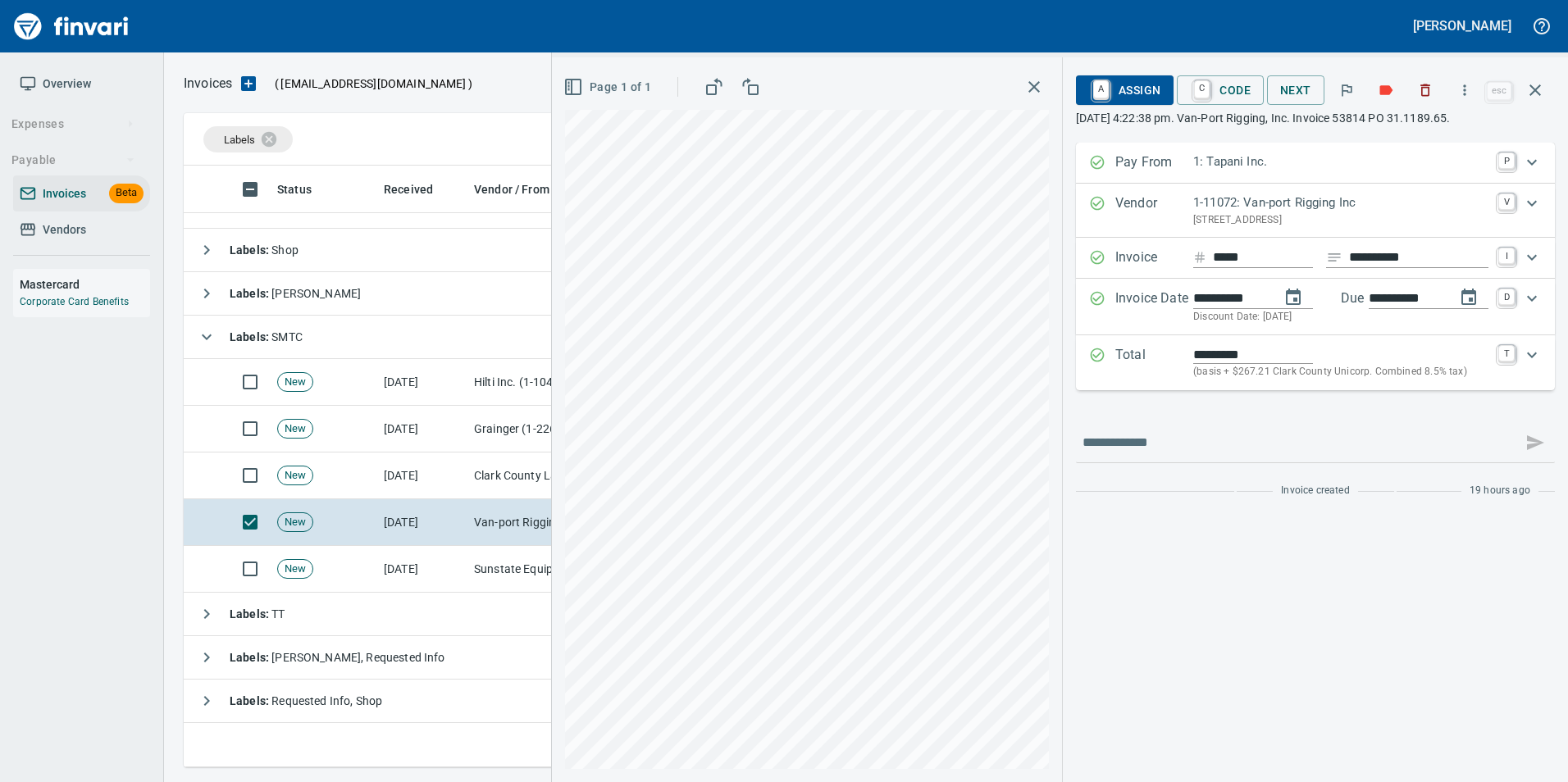
type input "*******"
type input "**********"
drag, startPoint x: 1146, startPoint y: 89, endPoint x: 1138, endPoint y: 108, distance: 20.6
click at [1146, 90] on span "A Assign" at bounding box center [1124, 90] width 71 height 28
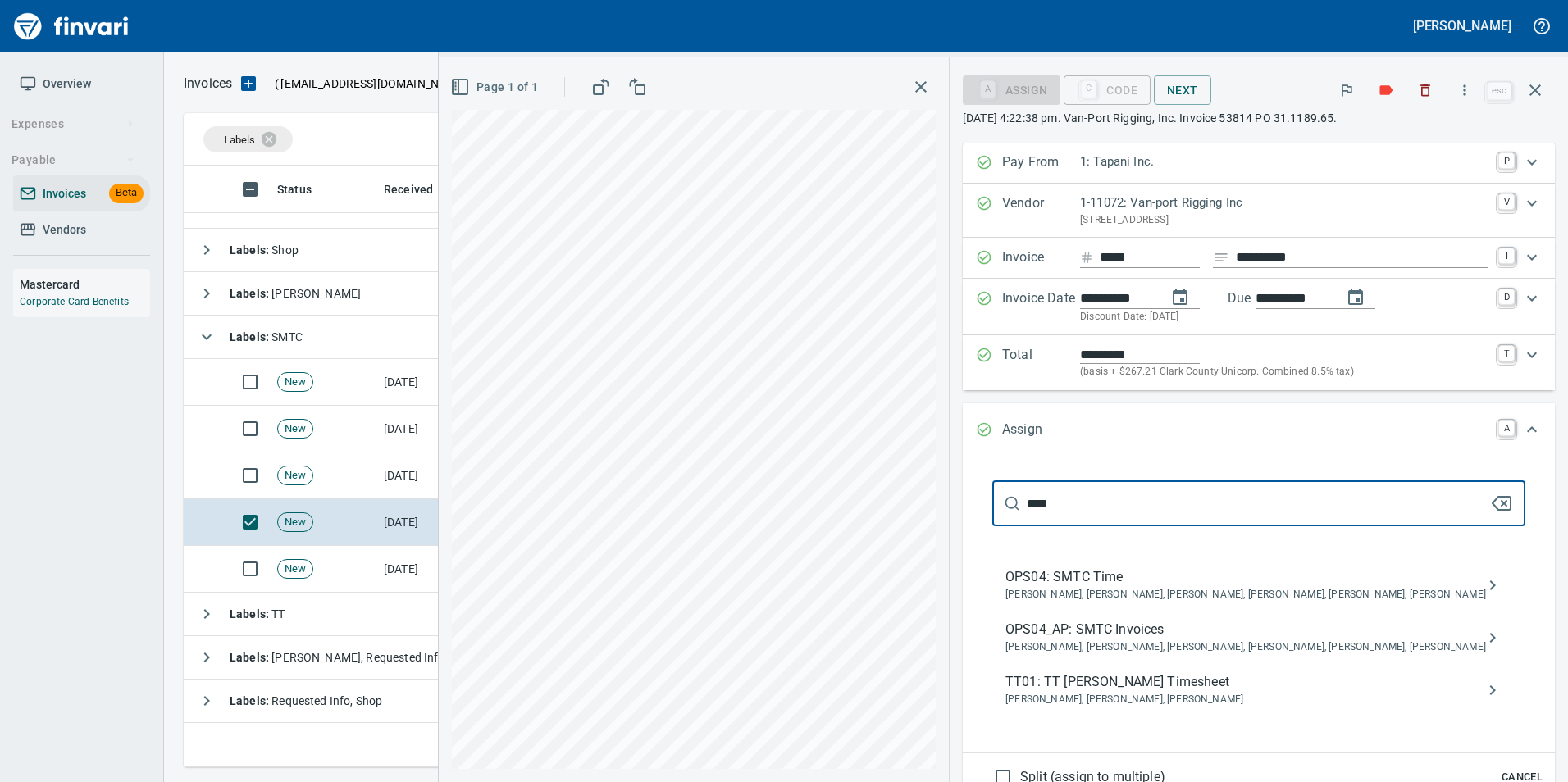
type input "****"
click at [1483, 637] on icon "assign" at bounding box center [1492, 638] width 20 height 20
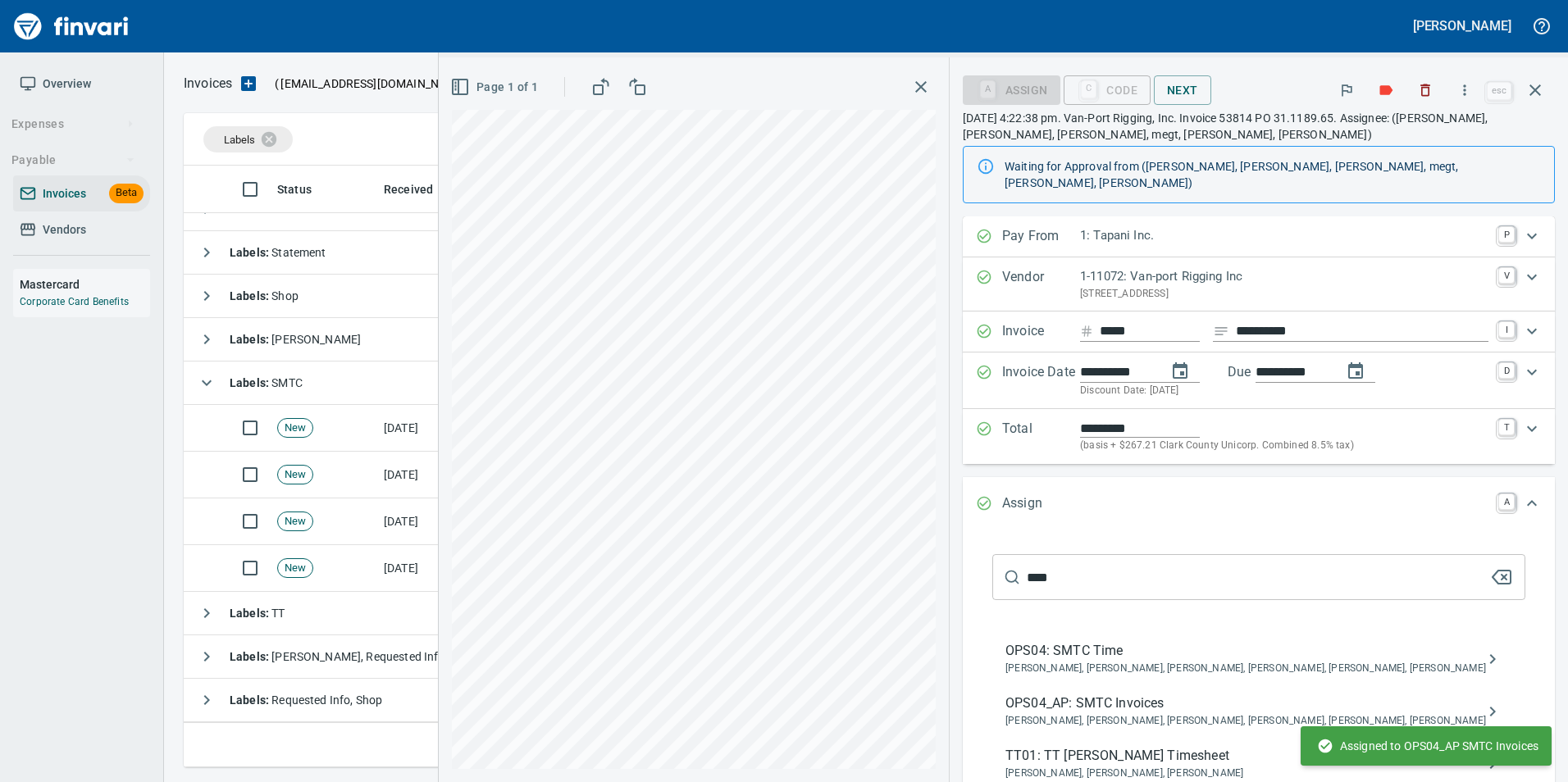
scroll to position [25, 0]
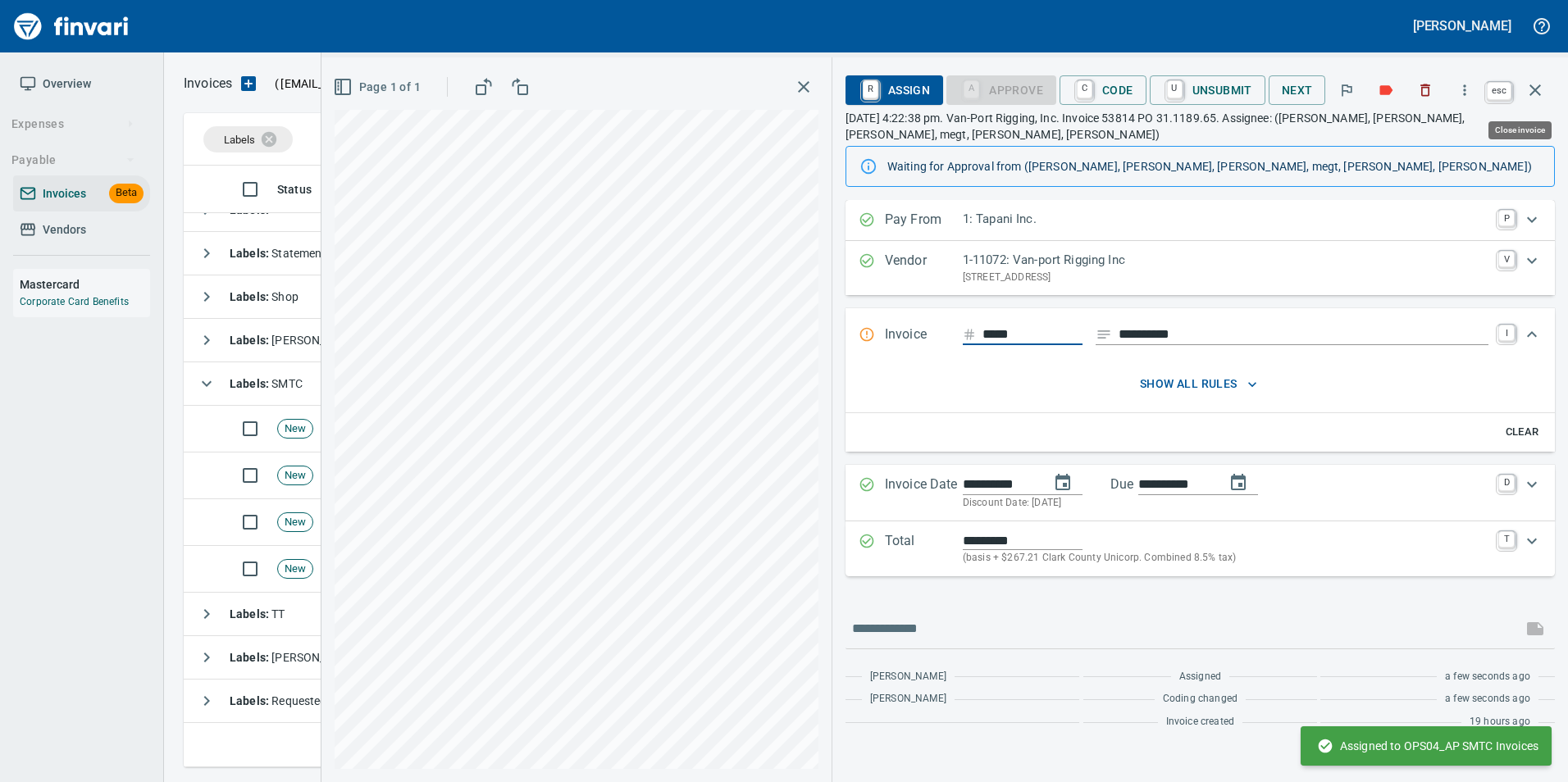
click at [1542, 91] on icon "button" at bounding box center [1535, 90] width 20 height 20
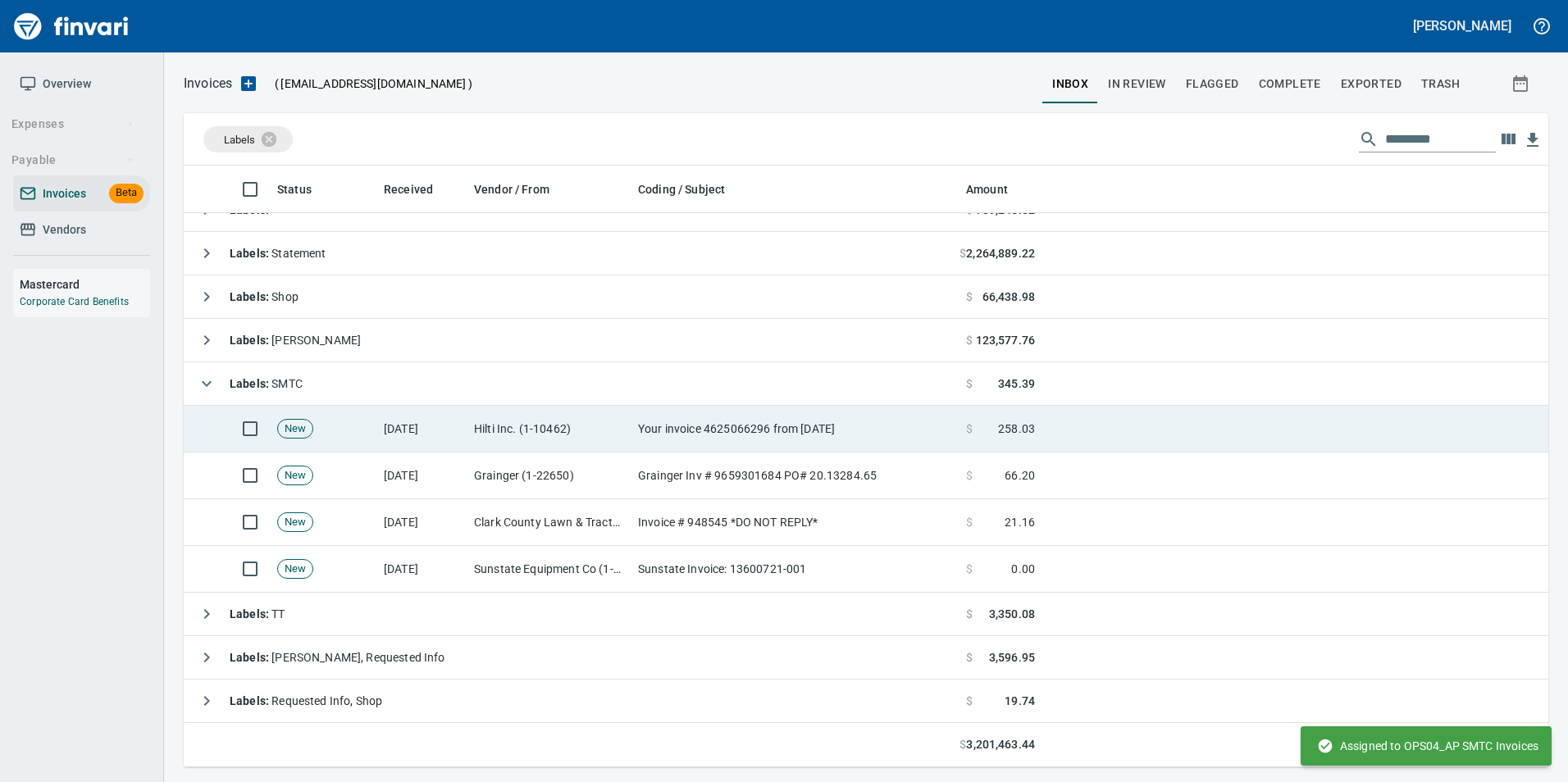
scroll to position [590, 1339]
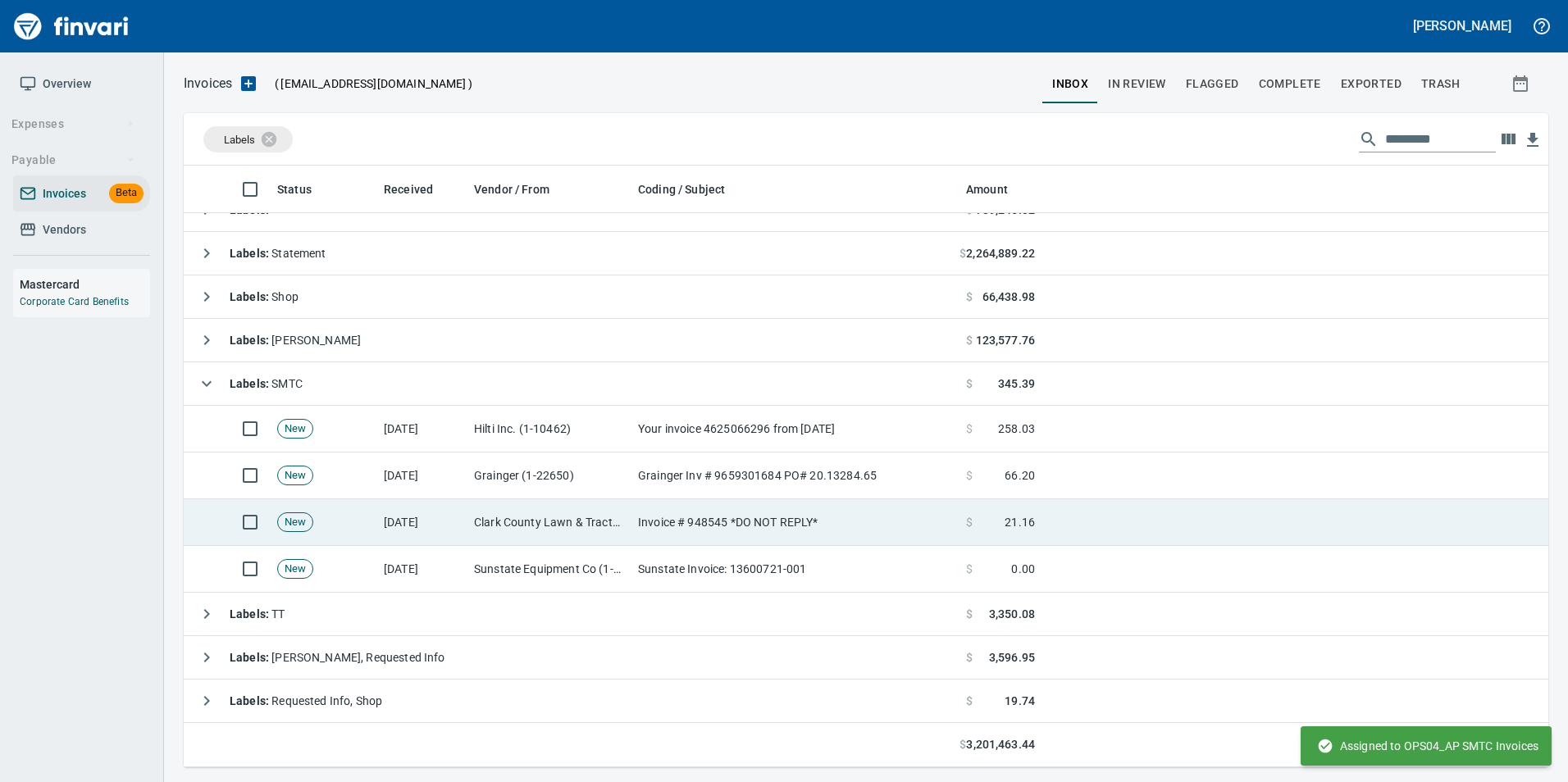
click at [566, 528] on td "Clark County Lawn & Tractor, LLC (1-22716)" at bounding box center [549, 522] width 164 height 47
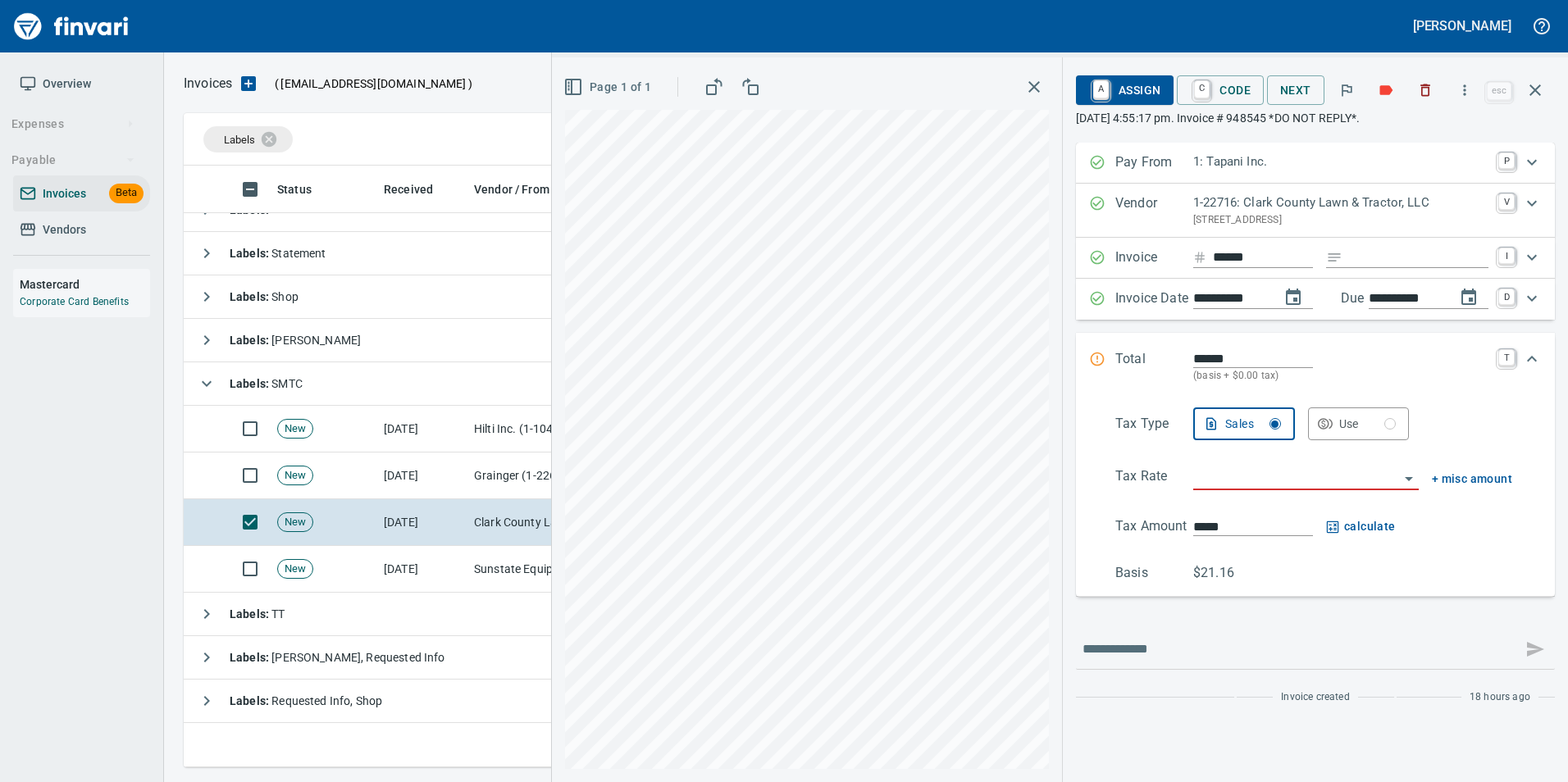
click at [1365, 262] on input "Expand" at bounding box center [1418, 257] width 140 height 20
type input "**********"
click at [1343, 473] on input "search" at bounding box center [1295, 479] width 205 height 23
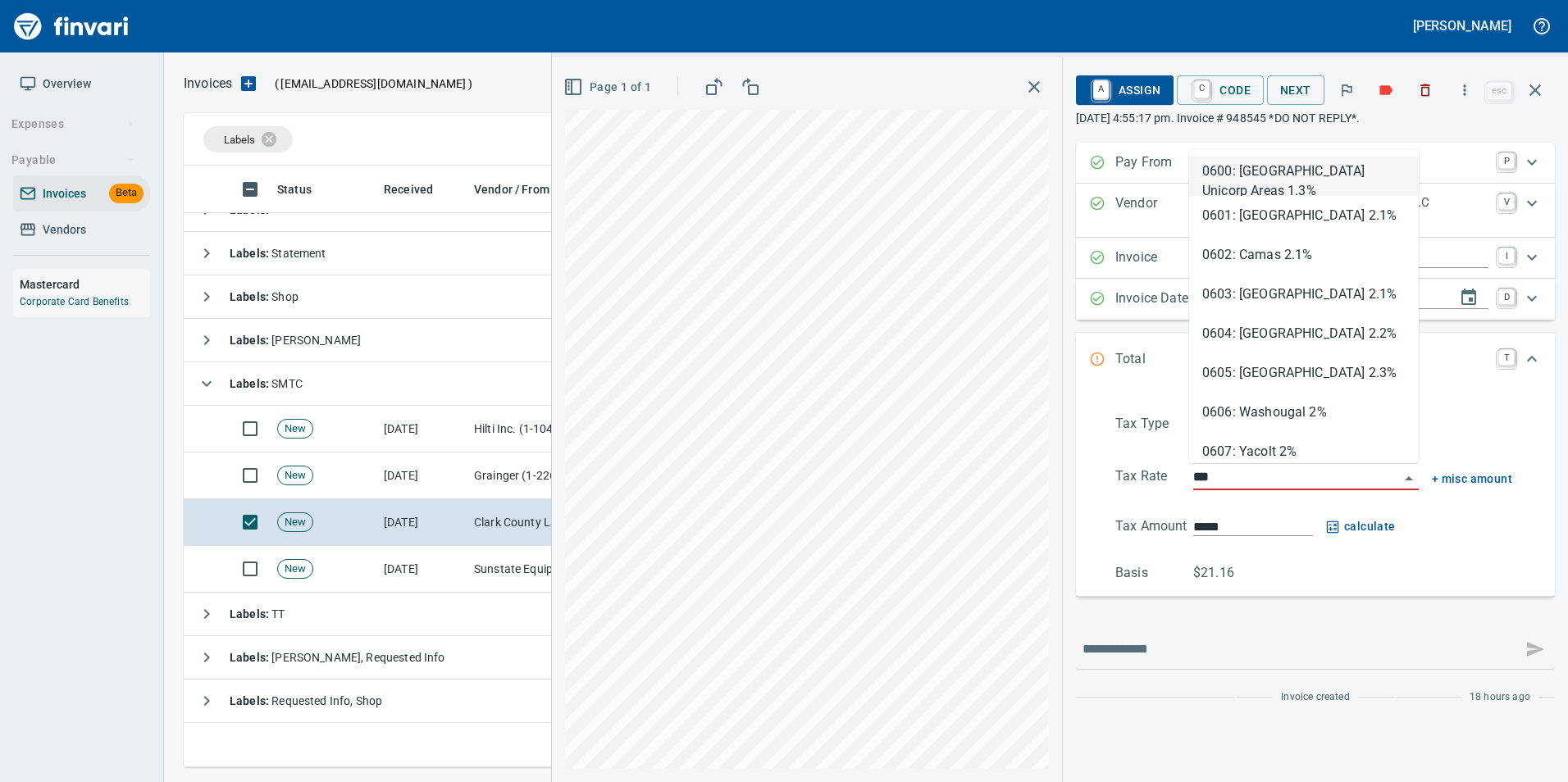
type input "****"
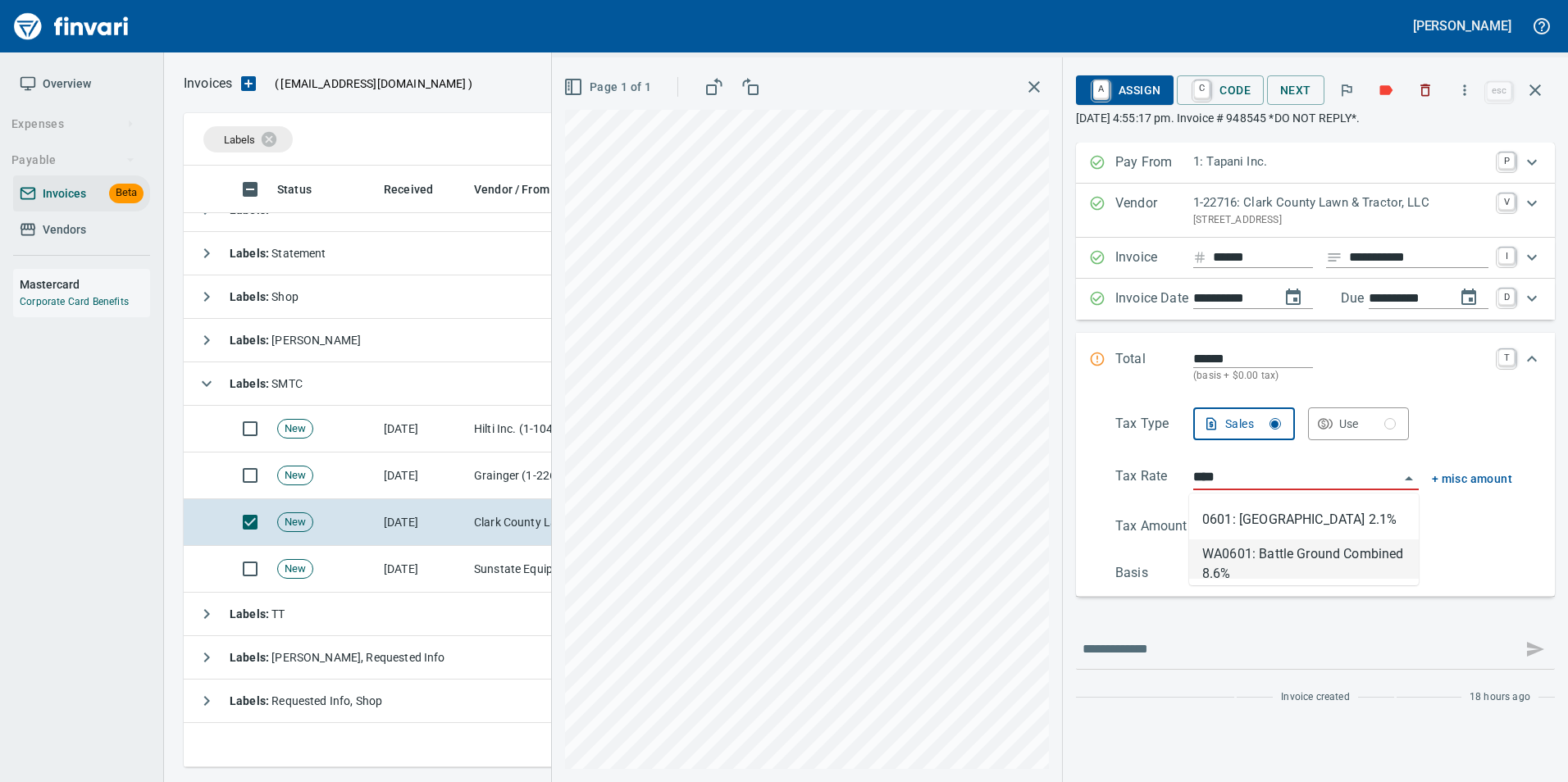
click at [1333, 564] on li "WA0601: Battle Ground Combined 8.6%" at bounding box center [1304, 560] width 229 height 39
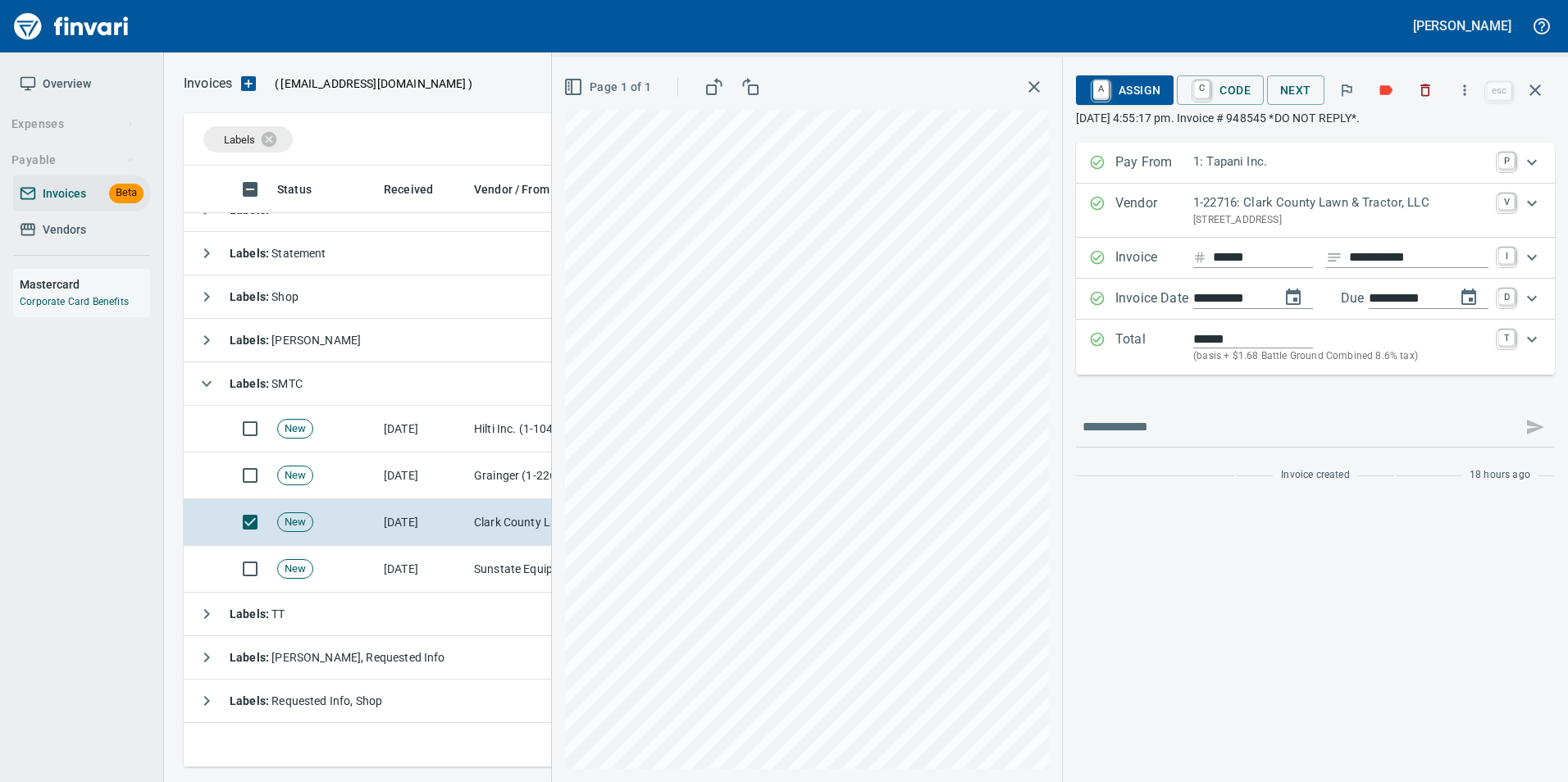
type input "*****"
type input "**********"
click at [1104, 342] on div "Total ****** (basis + $1.68 Battle Ground Combined 8.6% tax) T" at bounding box center [1300, 348] width 423 height 36
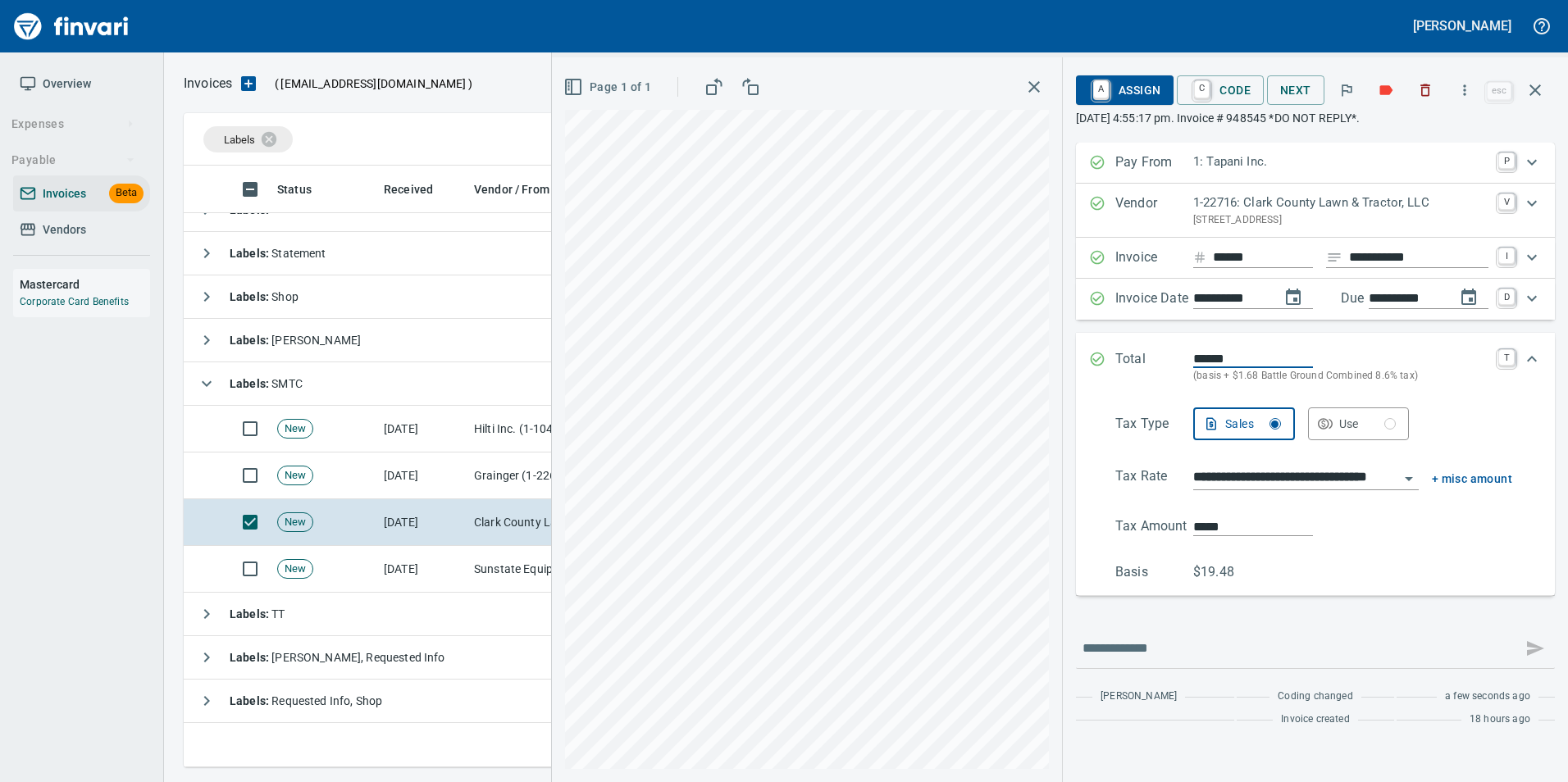
click at [1246, 470] on input "**********" at bounding box center [1295, 479] width 205 height 23
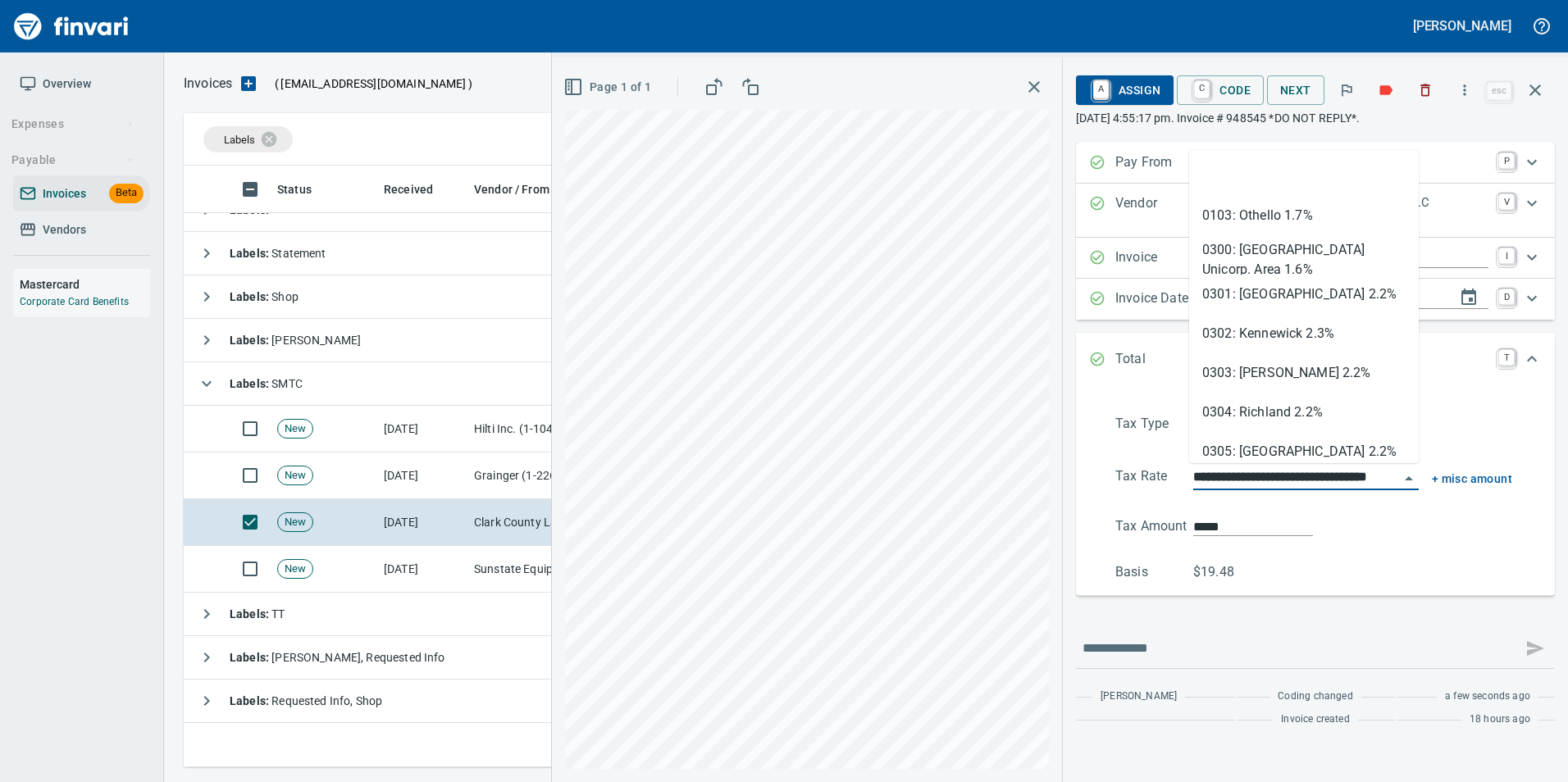
click at [1246, 470] on input "**********" at bounding box center [1295, 479] width 205 height 23
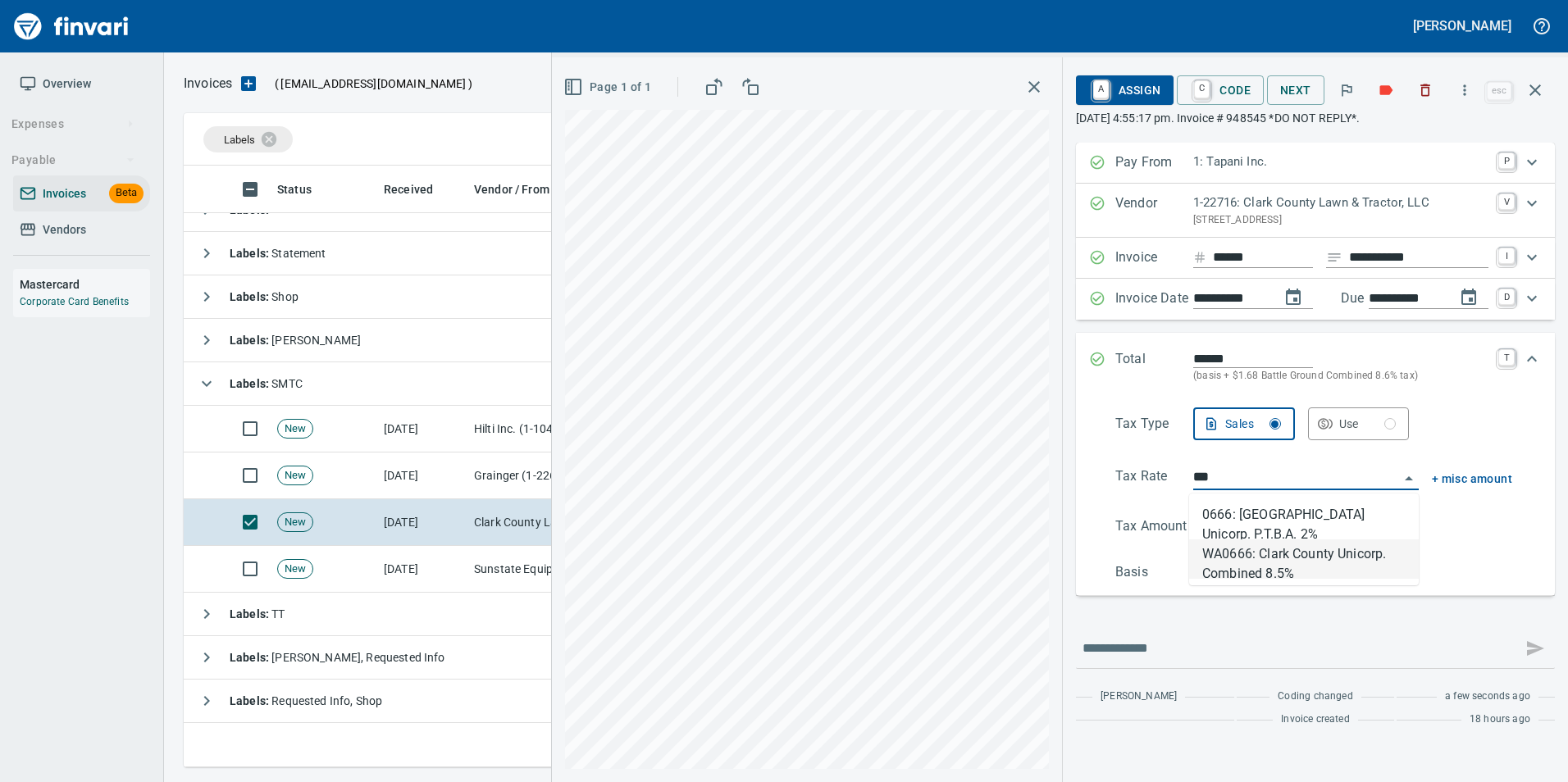
click at [1275, 567] on li "WA0666: Clark County Unicorp. Combined 8.5%" at bounding box center [1304, 560] width 229 height 39
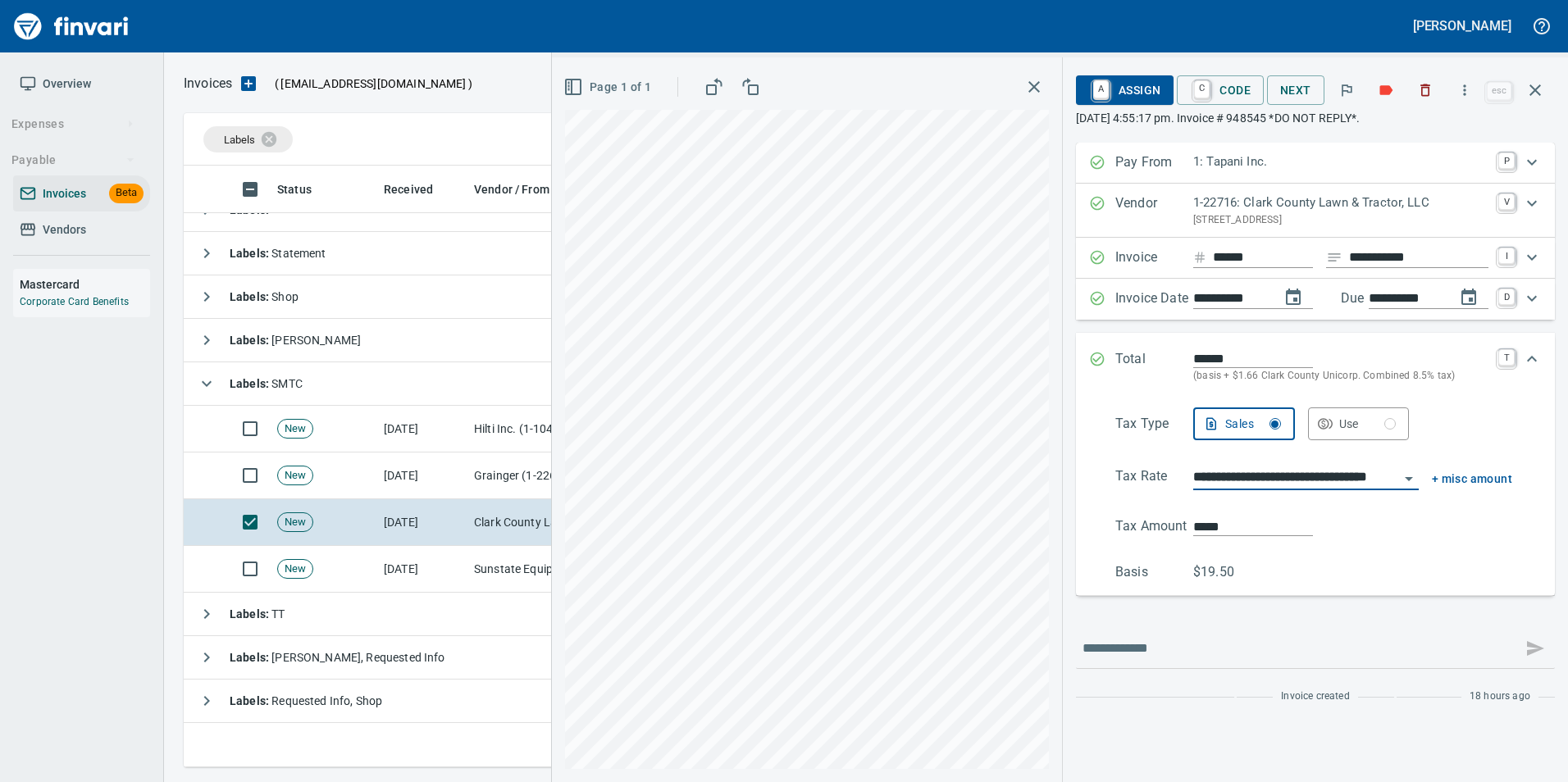
type input "**********"
type input "*****"
type input "***"
click at [1207, 473] on input "***" at bounding box center [1295, 479] width 205 height 23
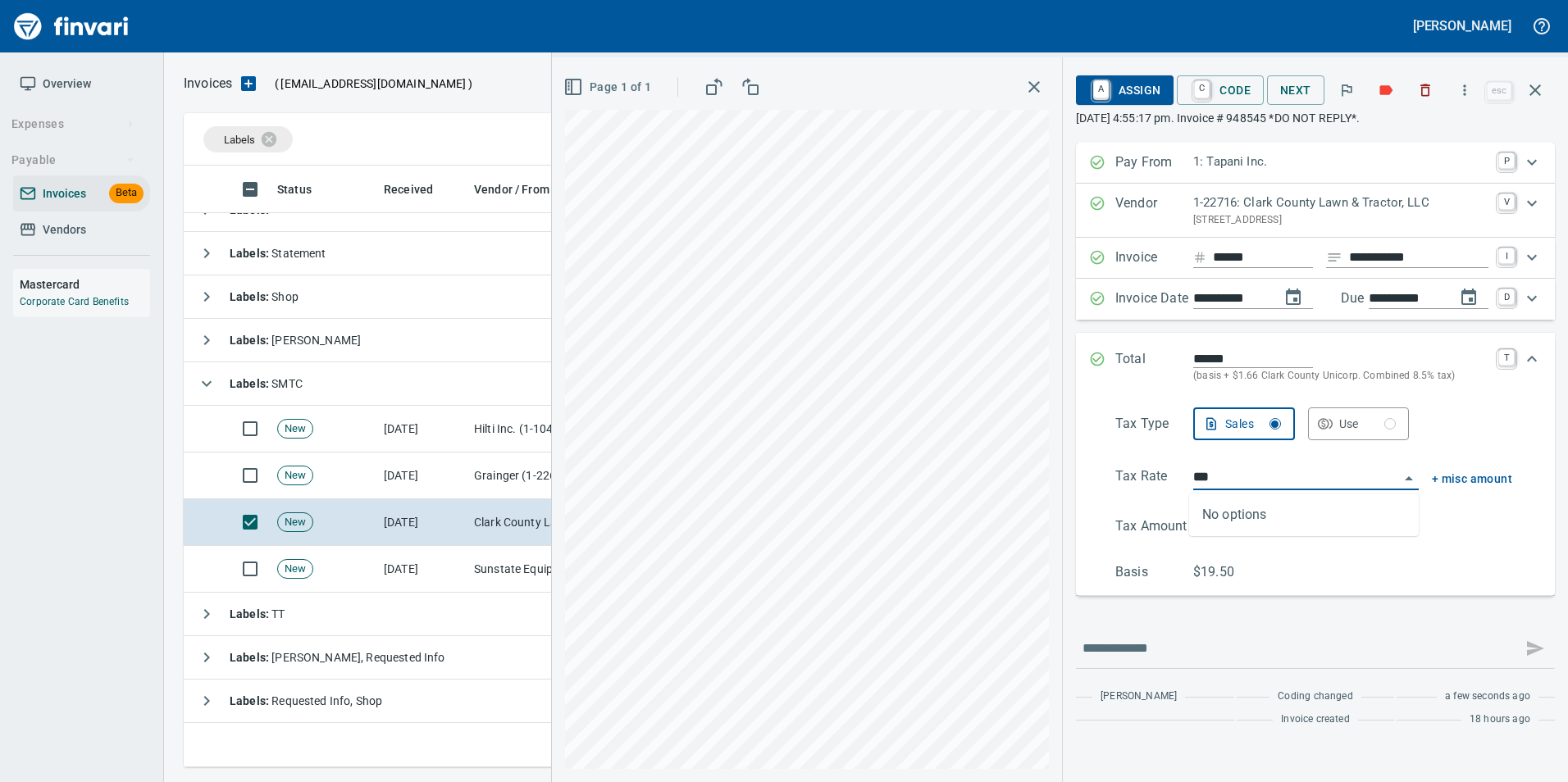
click at [1207, 473] on input "***" at bounding box center [1295, 479] width 205 height 23
type input "*****"
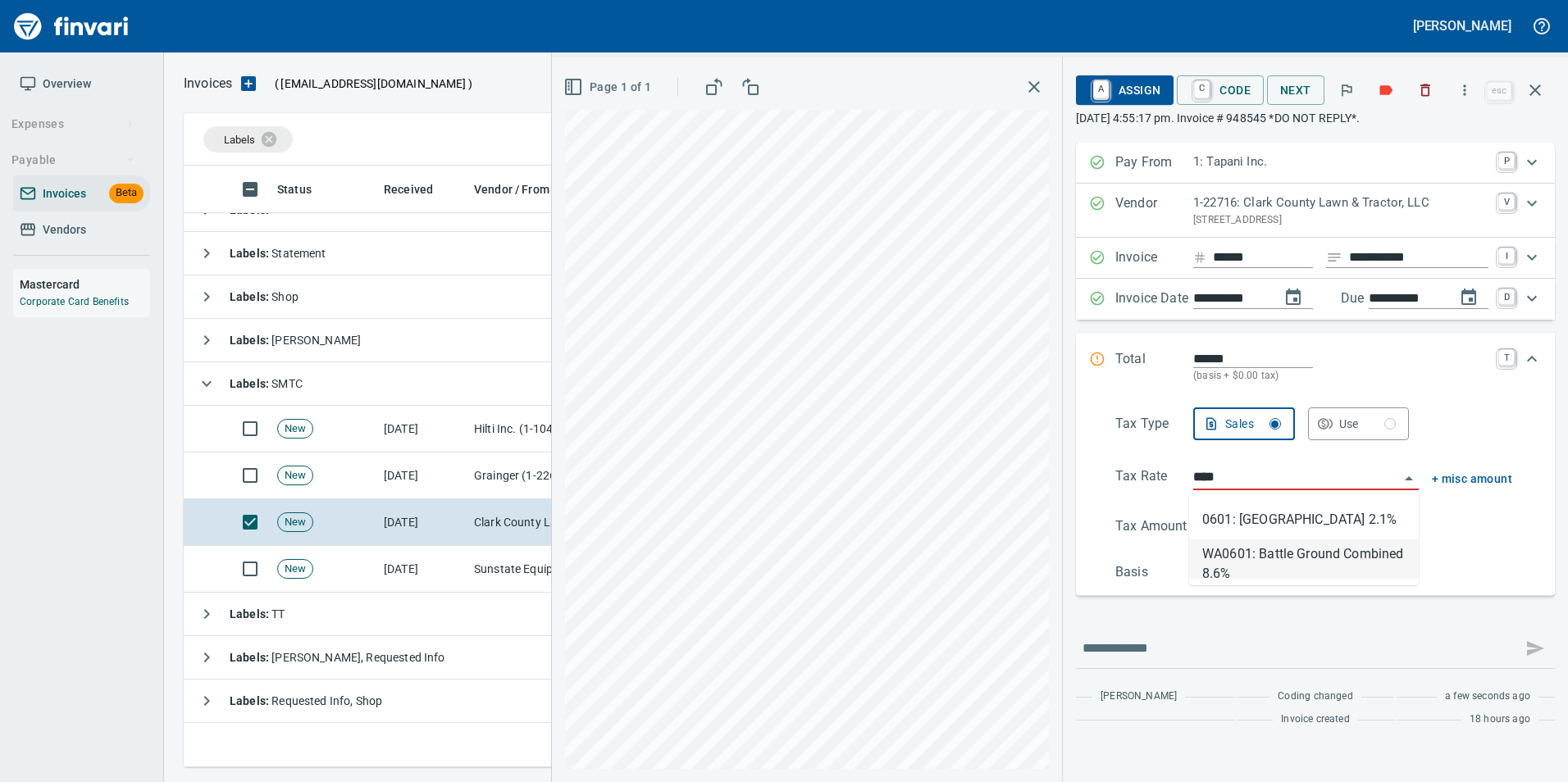
click at [1272, 553] on li "WA0601: Battle Ground Combined 8.6%" at bounding box center [1304, 560] width 229 height 39
type input "**********"
type input "*****"
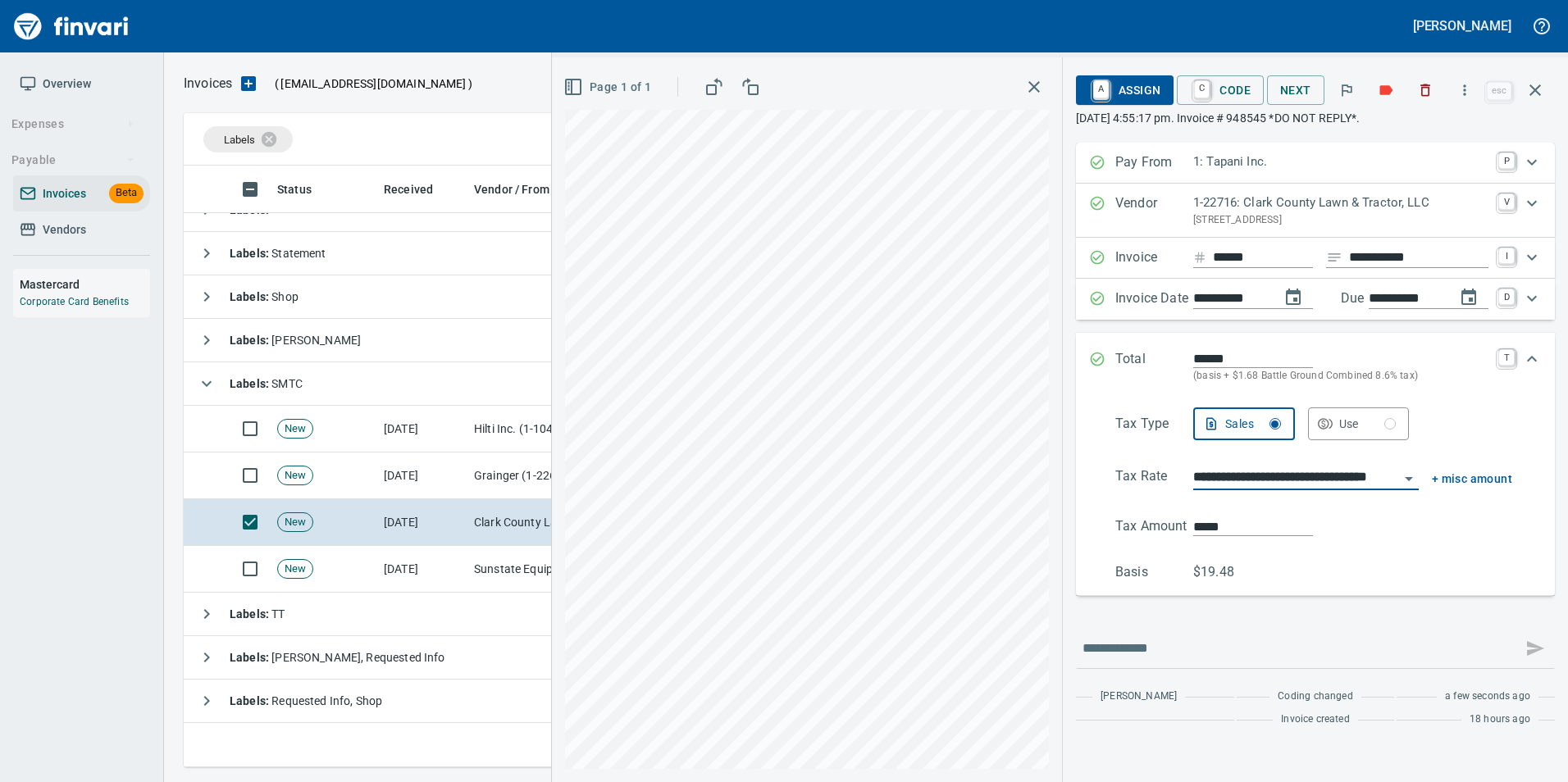
type input "**********"
click at [1206, 528] on input "*****" at bounding box center [1252, 527] width 120 height 19
type input "*****"
click at [1505, 540] on div "**********" at bounding box center [1315, 495] width 453 height 175
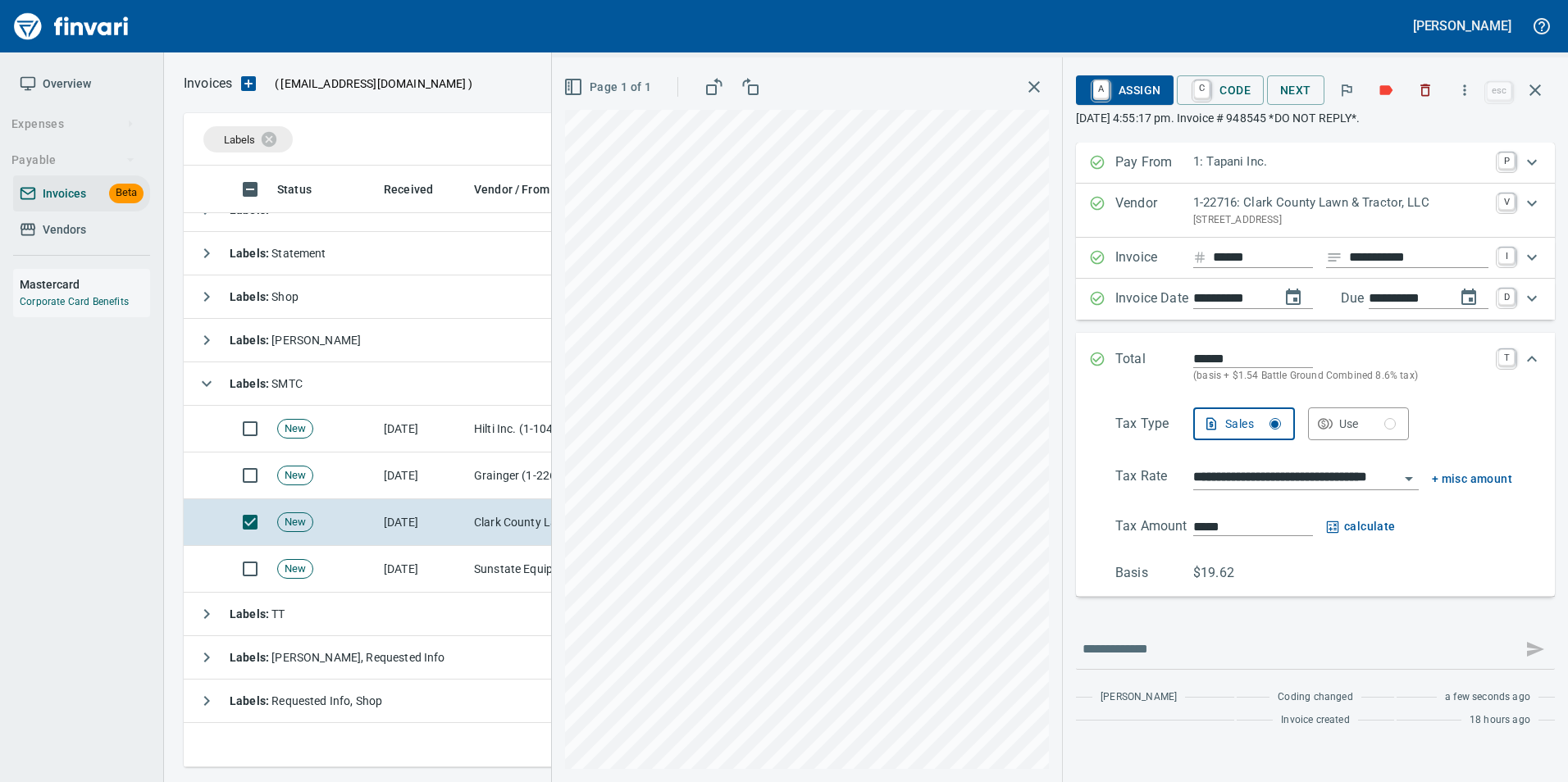
click at [1098, 354] on icon "Expand" at bounding box center [1097, 359] width 16 height 16
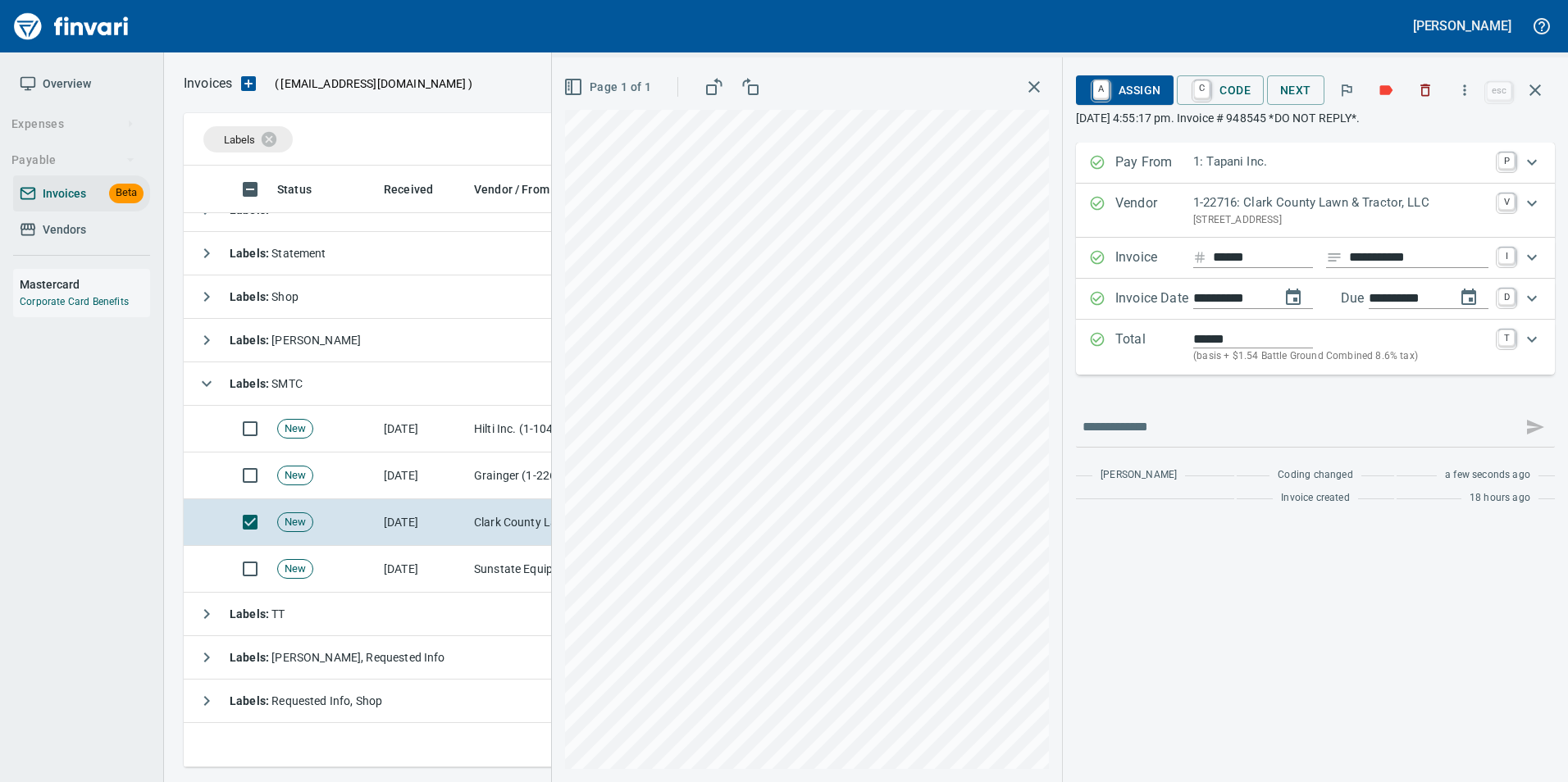
click at [1083, 340] on div "Total ****** (basis + $1.54 Battle Ground Combined 8.6% tax) T" at bounding box center [1315, 348] width 478 height 55
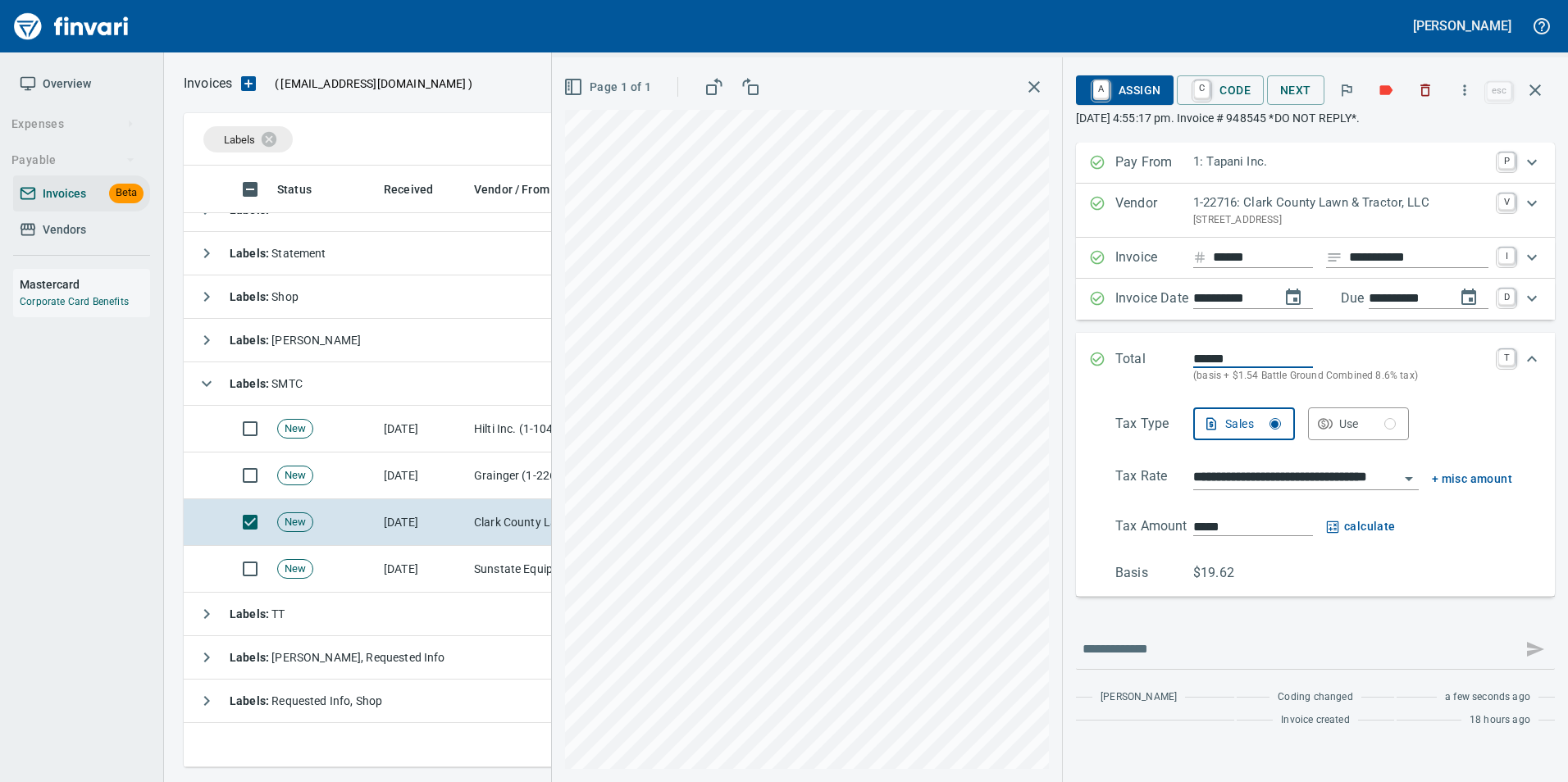
click at [1266, 480] on input "**********" at bounding box center [1295, 479] width 205 height 23
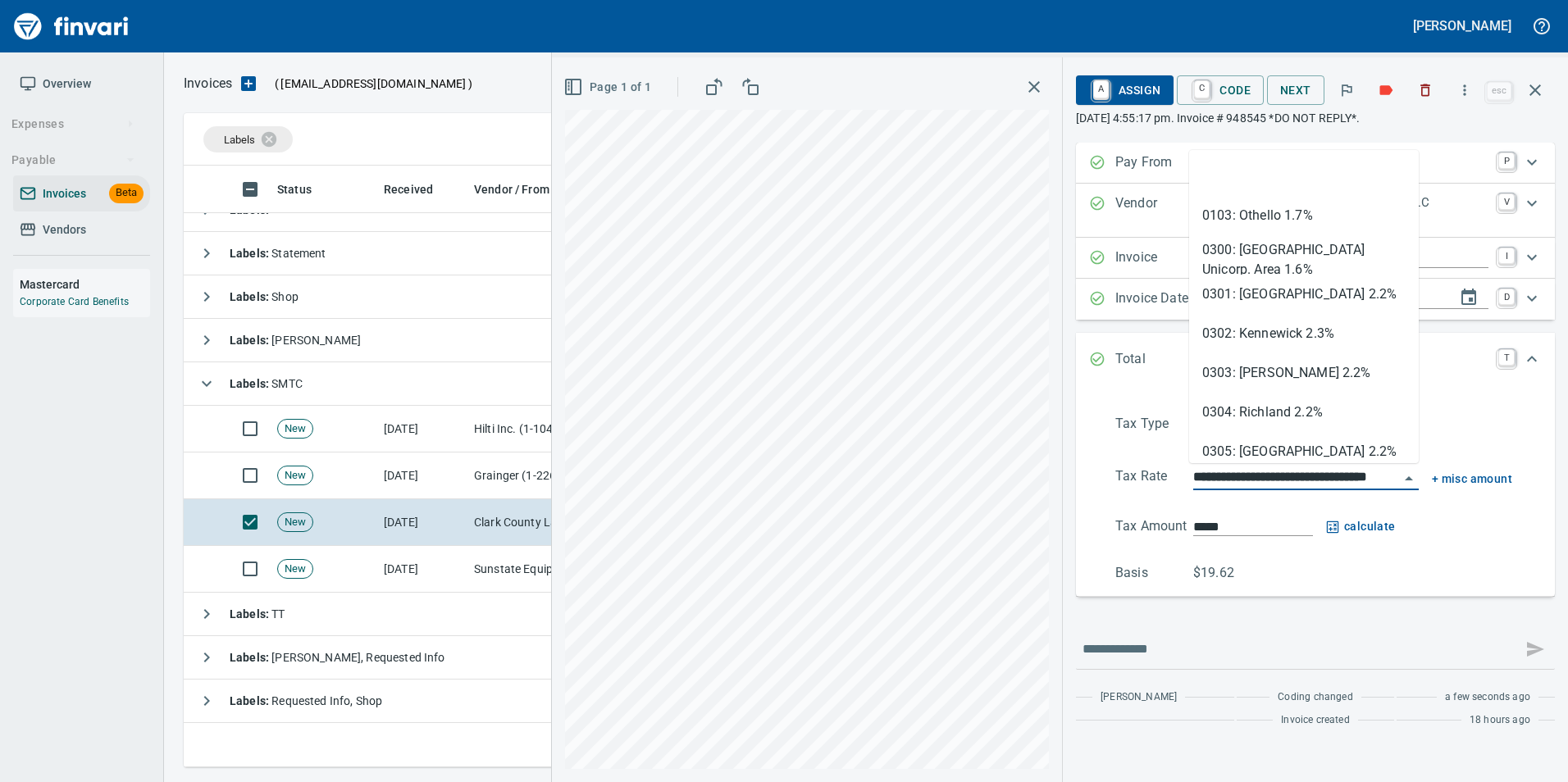
click at [1266, 480] on input "**********" at bounding box center [1295, 479] width 205 height 23
click at [1266, 480] on input "**********" at bounding box center [1295, 479] width 205 height 23
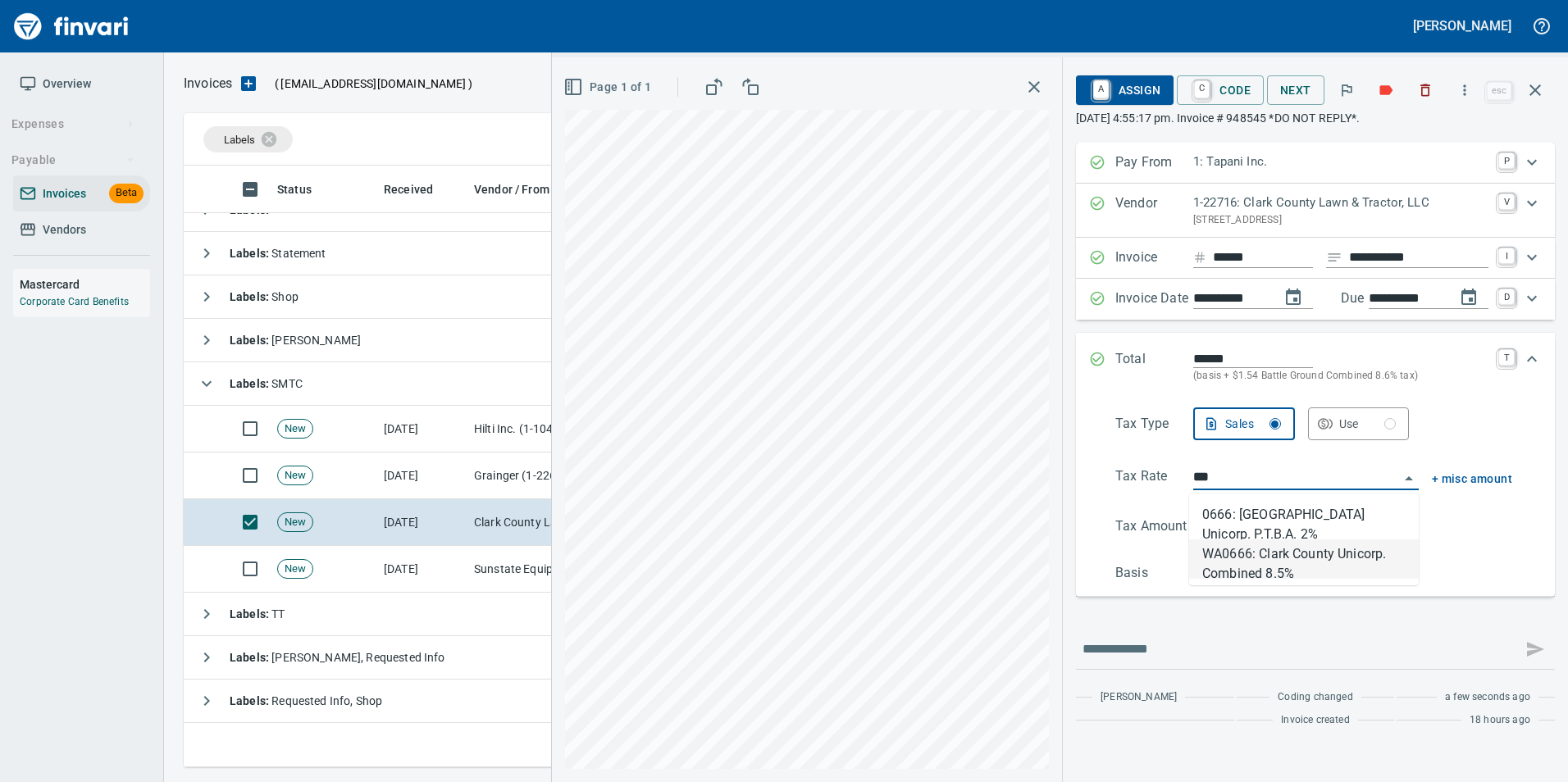
click at [1322, 557] on li "WA0666: Clark County Unicorp. Combined 8.5%" at bounding box center [1304, 560] width 229 height 39
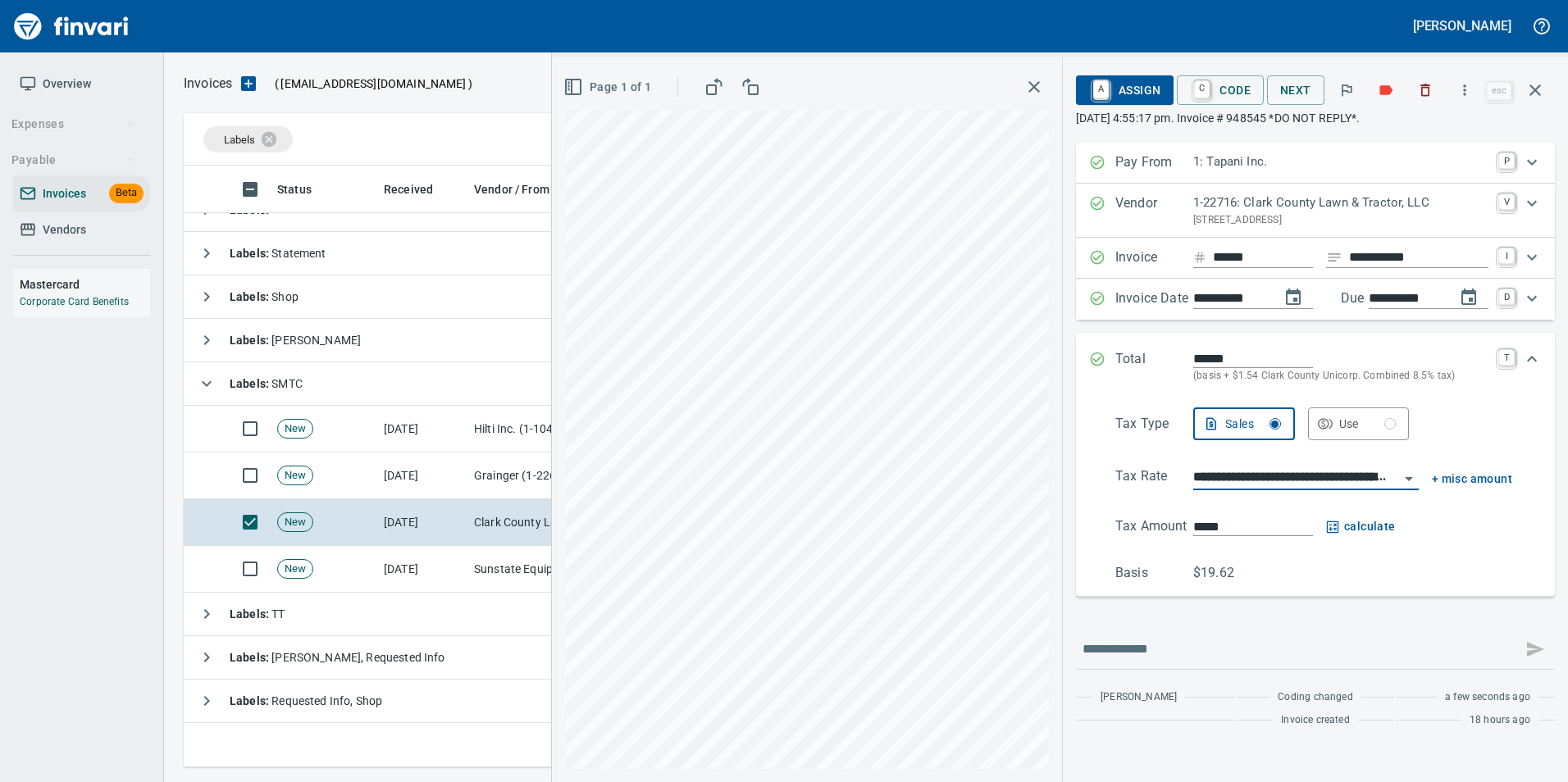
type input "**********"
click at [1099, 351] on icon "Expand" at bounding box center [1097, 359] width 16 height 16
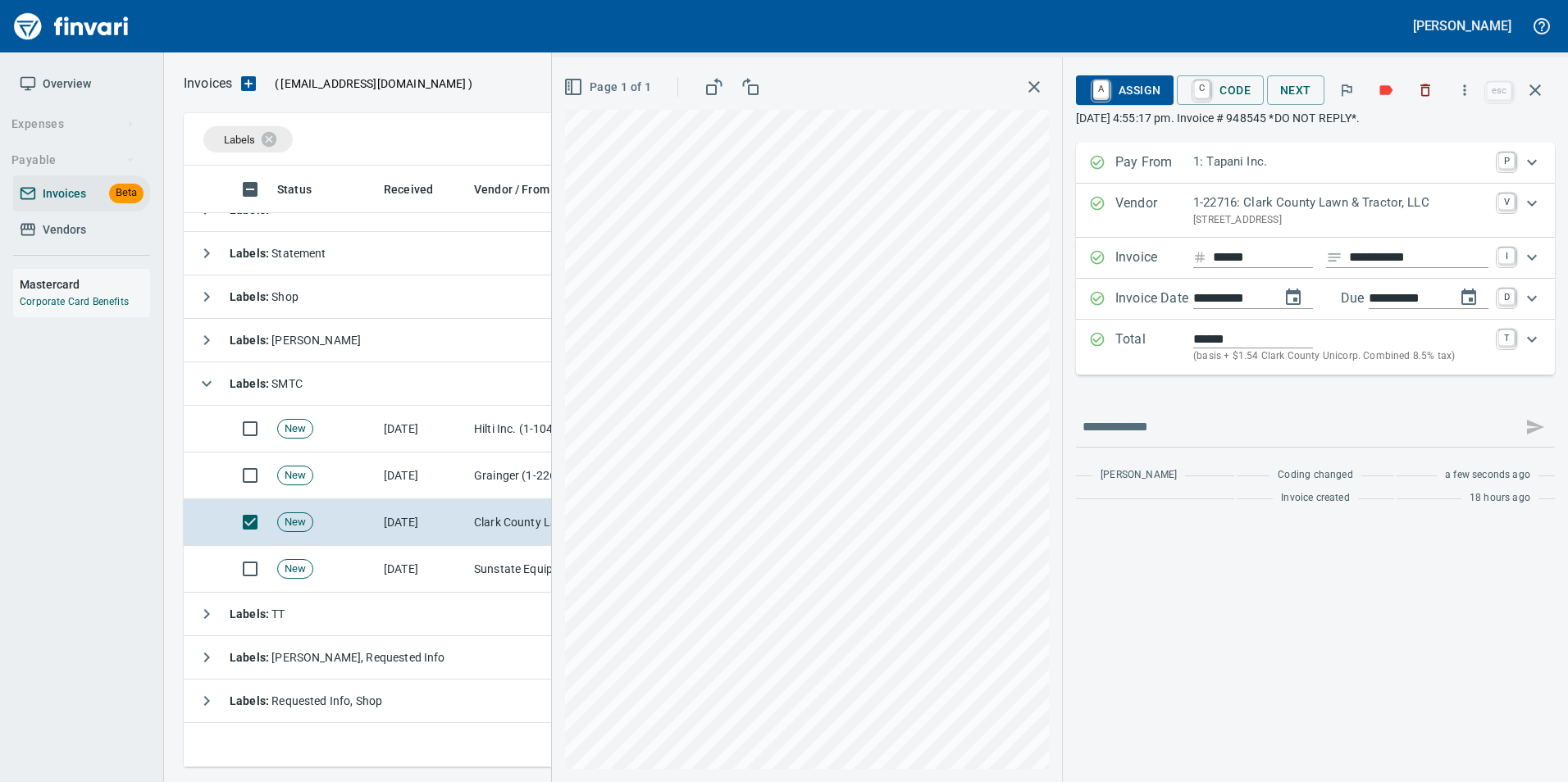
click at [1421, 299] on input "**********" at bounding box center [1405, 298] width 74 height 20
drag, startPoint x: 1421, startPoint y: 299, endPoint x: 1331, endPoint y: 314, distance: 91.2
click at [1416, 301] on input "**********" at bounding box center [1405, 298] width 74 height 20
type input "**********"
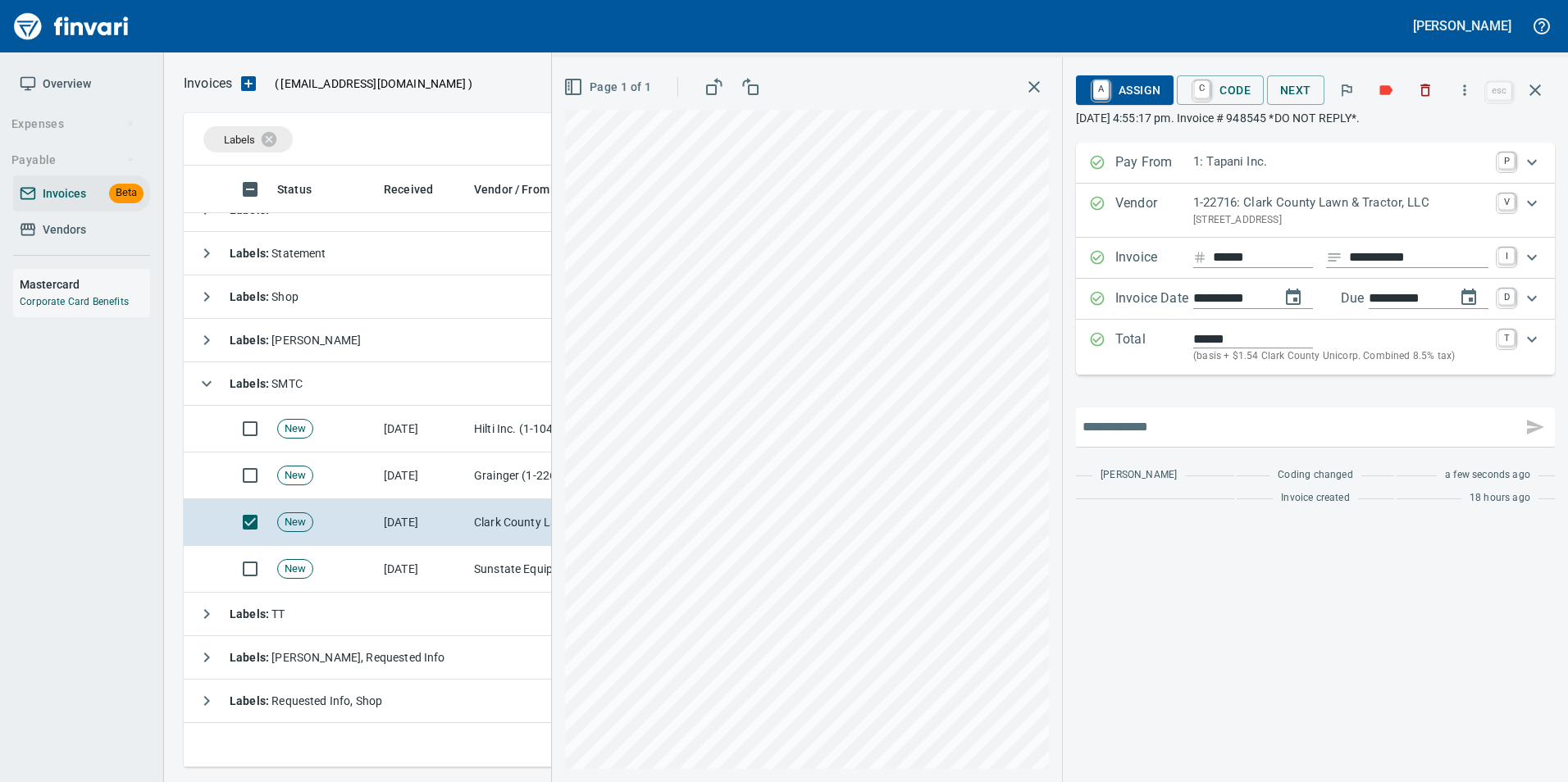
click at [1229, 419] on input "text" at bounding box center [1299, 427] width 433 height 26
click at [1201, 398] on div "**********" at bounding box center [1315, 327] width 478 height 371
click at [1146, 80] on span "A Assign" at bounding box center [1124, 90] width 71 height 28
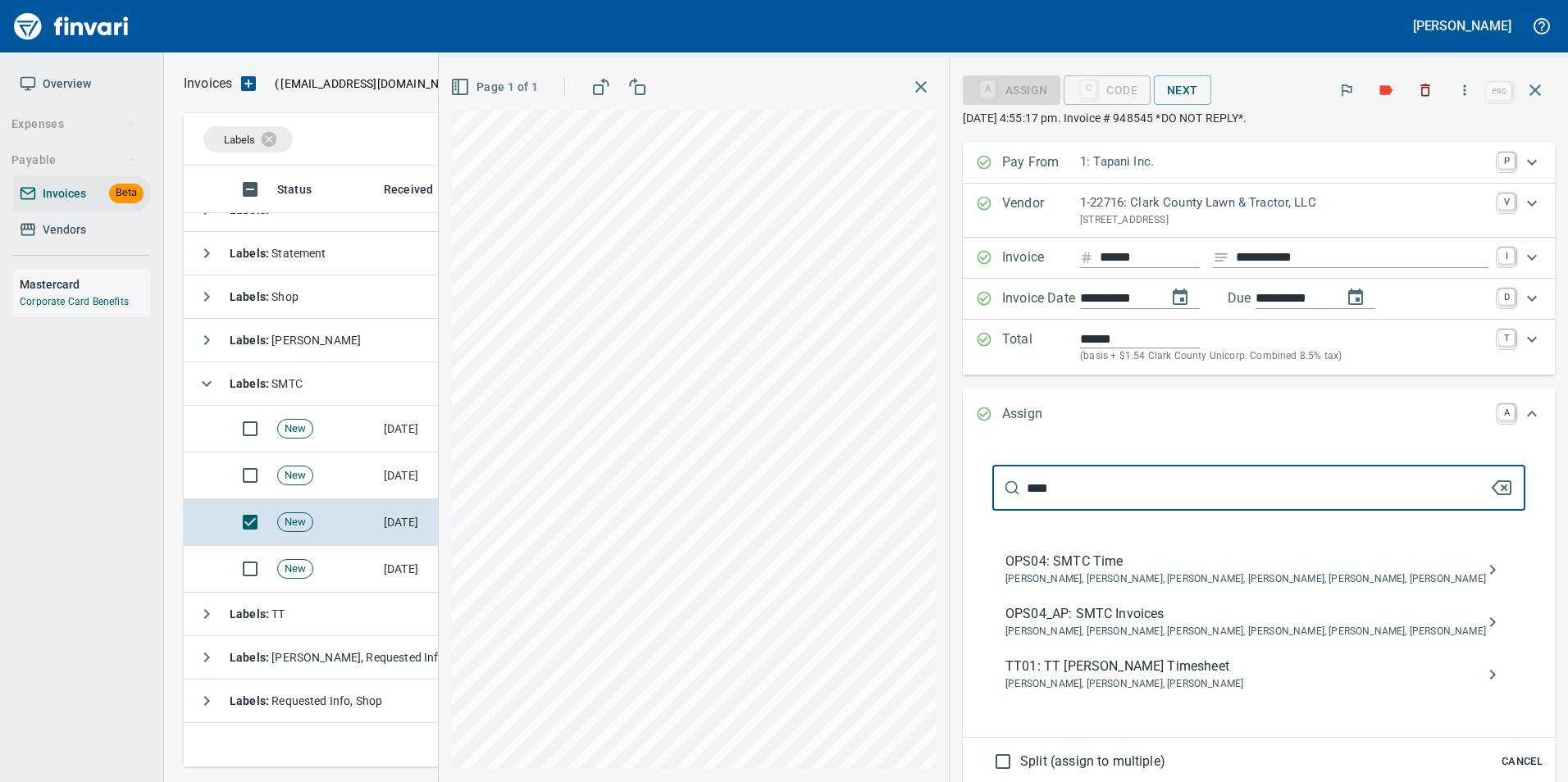
type input "****"
click at [1407, 618] on span "OPS04_AP: SMTC Invoices" at bounding box center [1245, 614] width 480 height 20
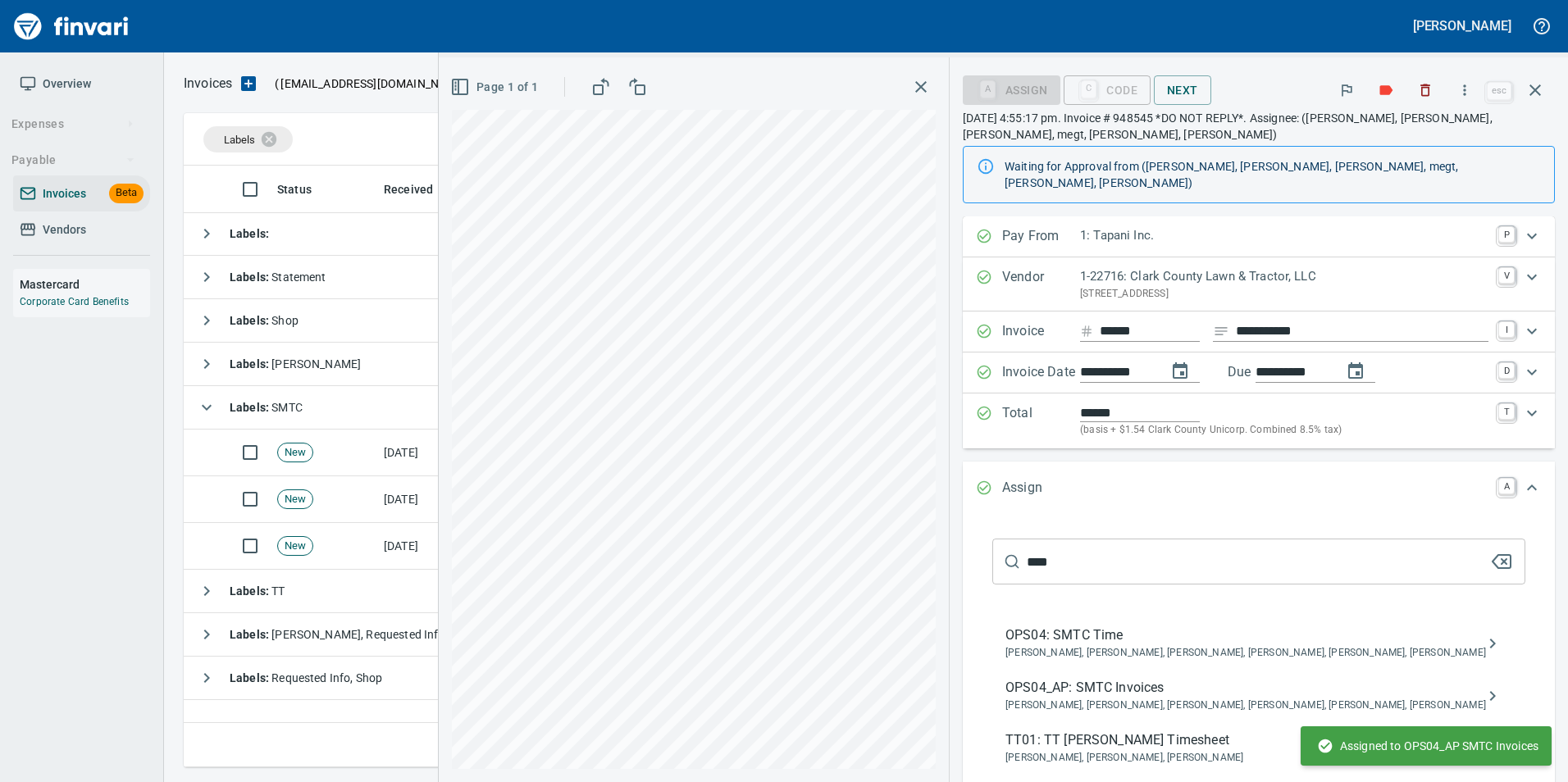
scroll to position [0, 0]
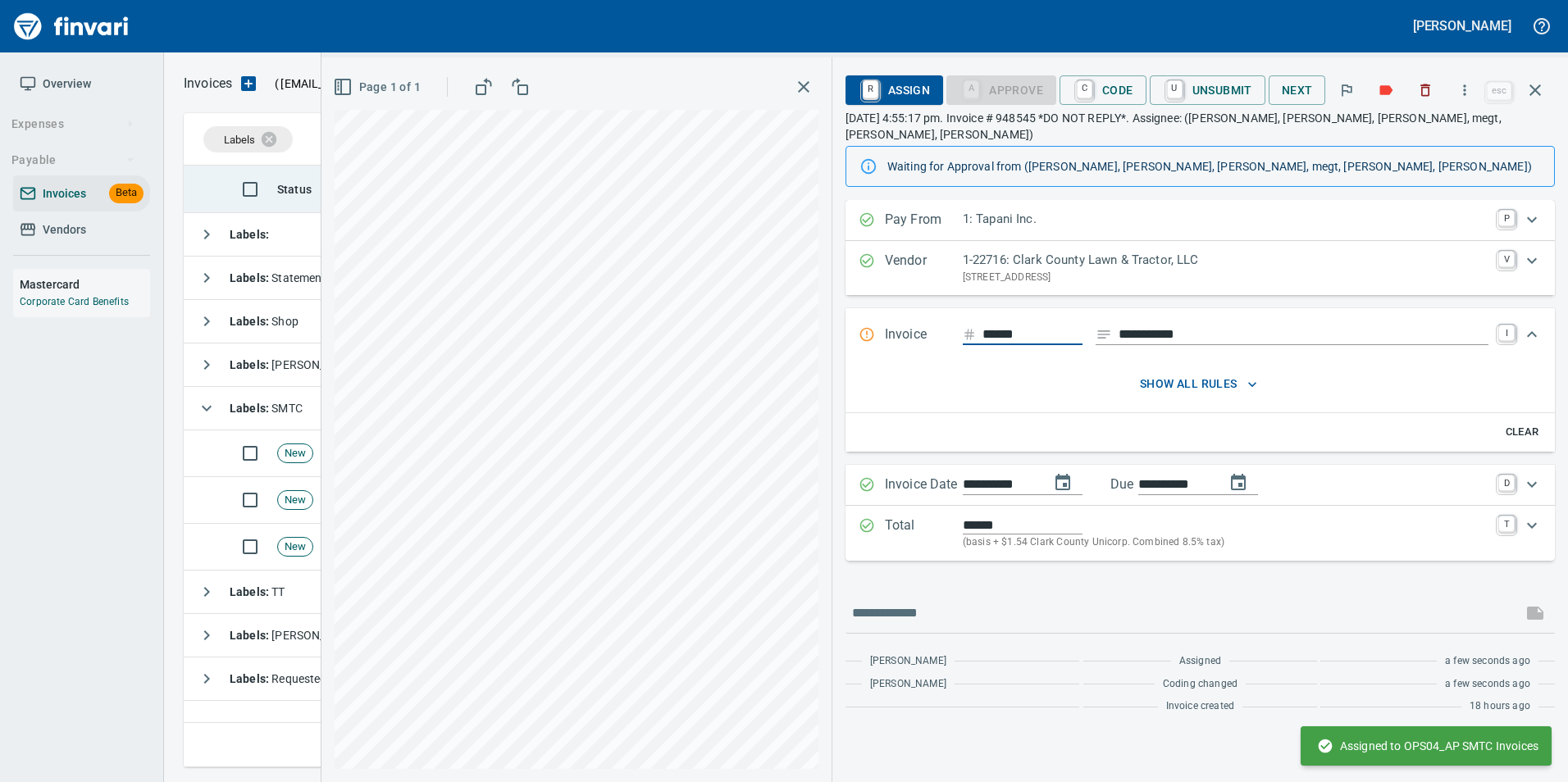
click at [1537, 98] on icon "button" at bounding box center [1535, 90] width 20 height 20
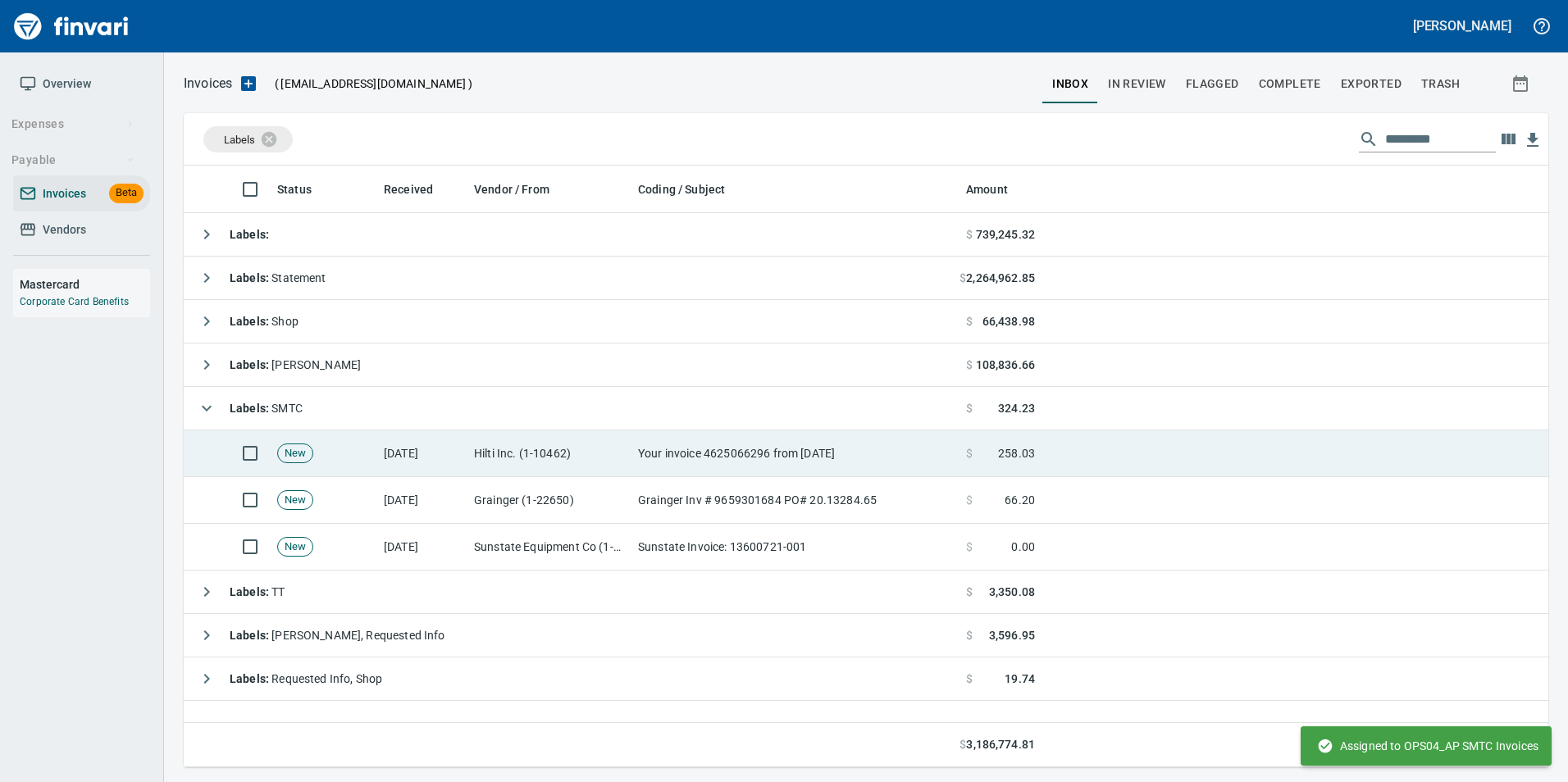
scroll to position [590, 1351]
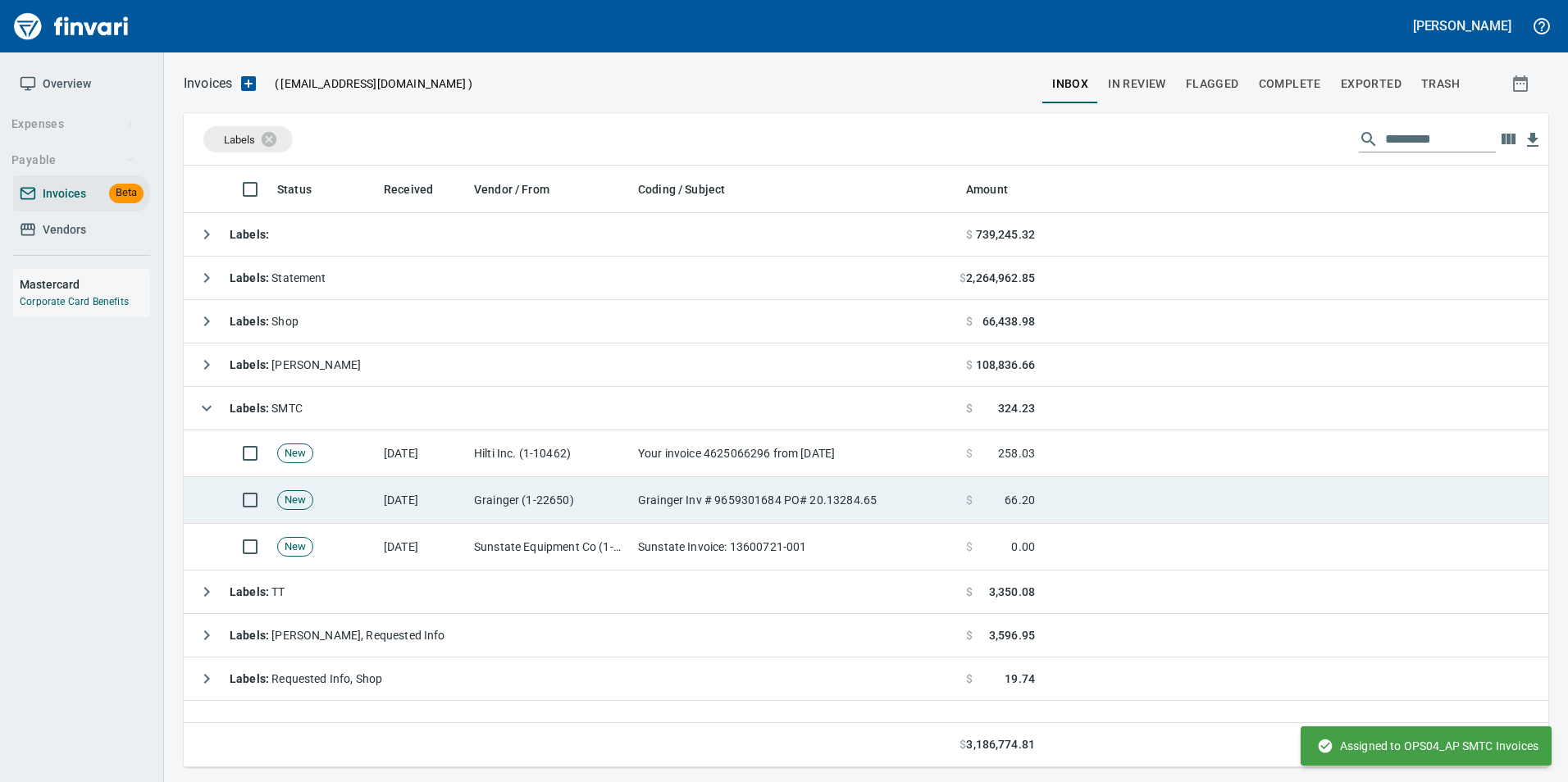
click at [415, 497] on td "[DATE]" at bounding box center [422, 501] width 90 height 47
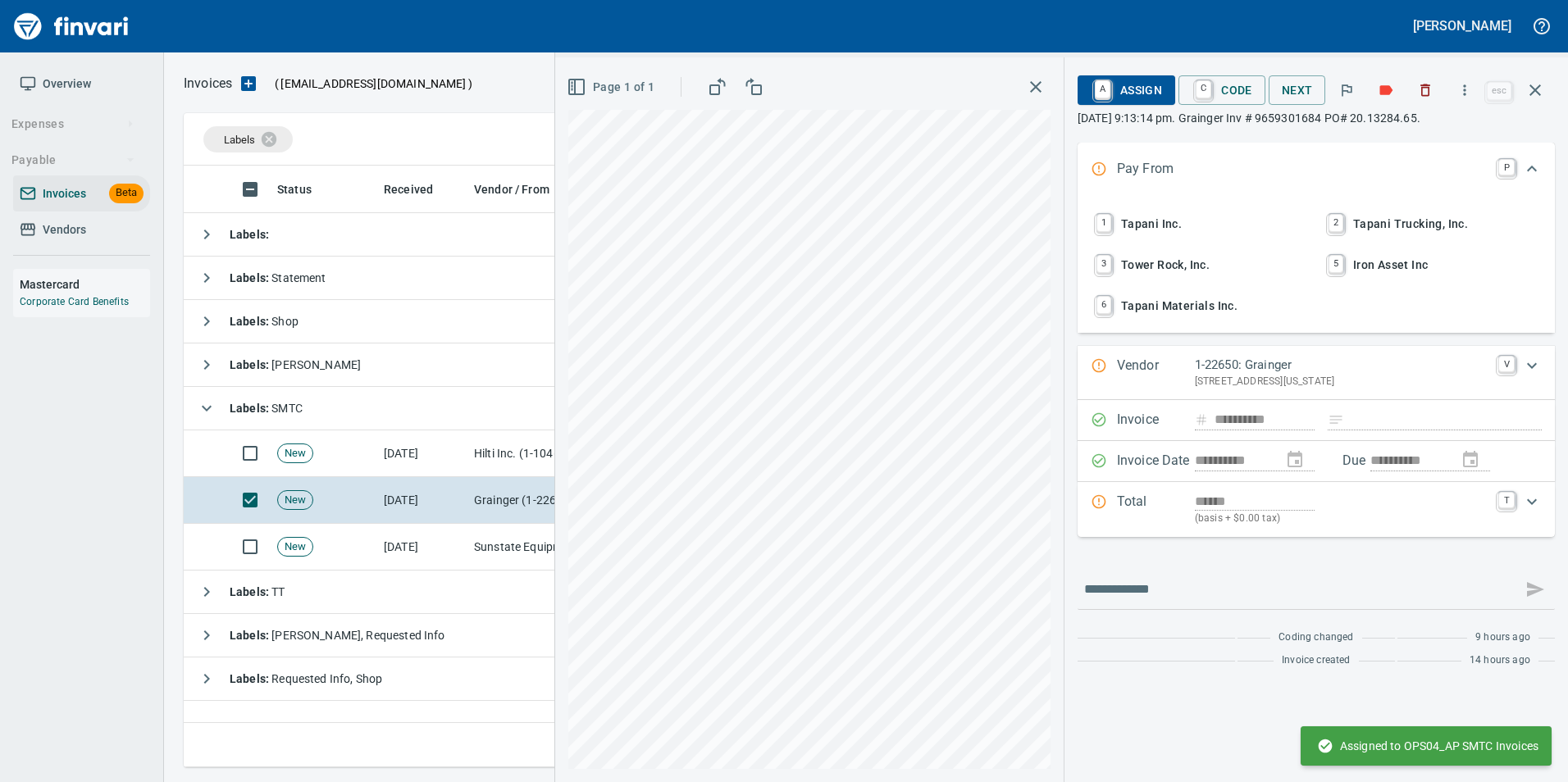
click at [1195, 221] on span "1 Tapani Inc." at bounding box center [1200, 223] width 215 height 28
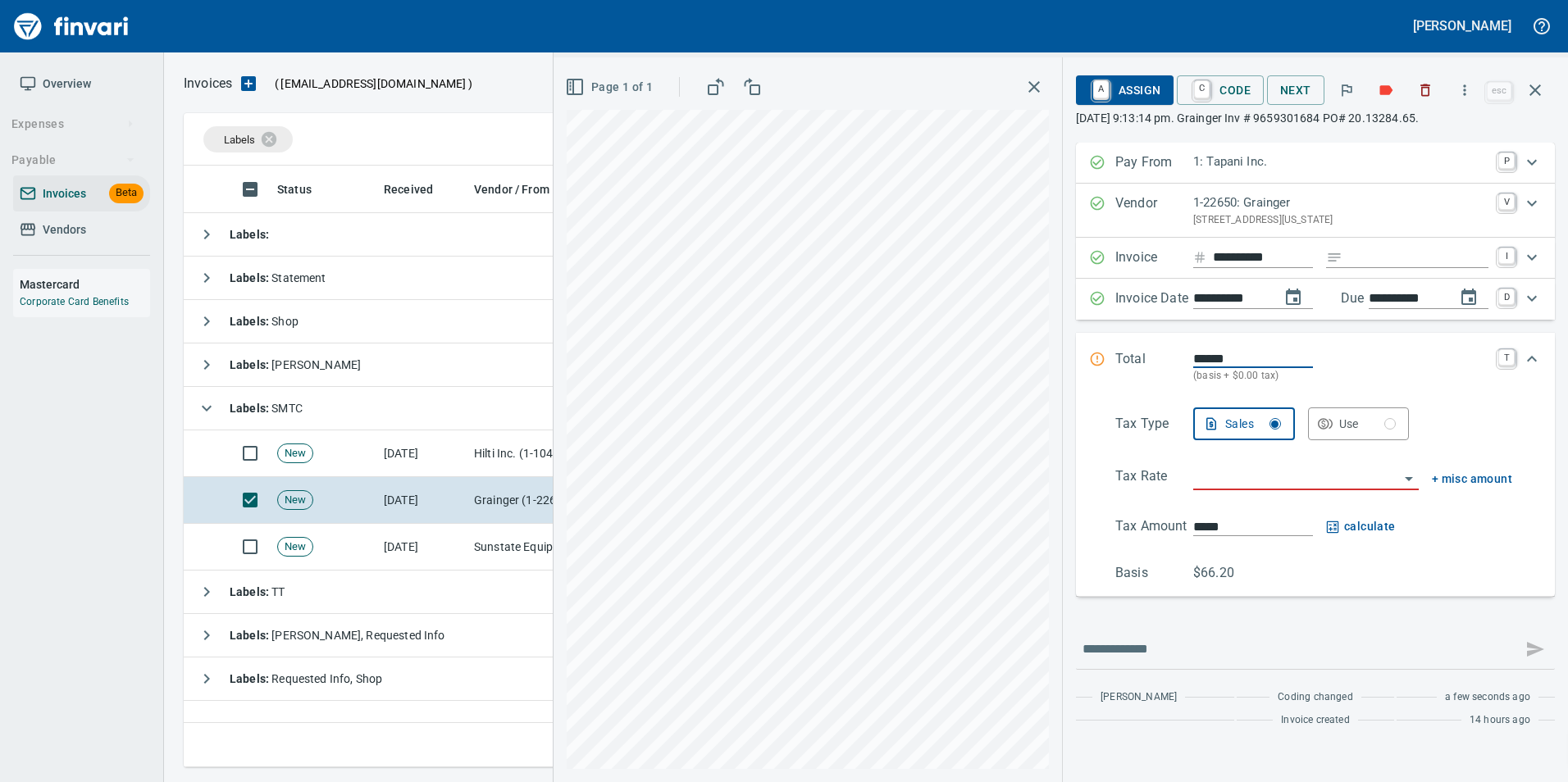
click at [1363, 248] on input "Expand" at bounding box center [1418, 257] width 140 height 20
type input "**********"
click at [1253, 478] on input "search" at bounding box center [1295, 479] width 205 height 23
click at [1253, 488] on input "search" at bounding box center [1295, 479] width 205 height 23
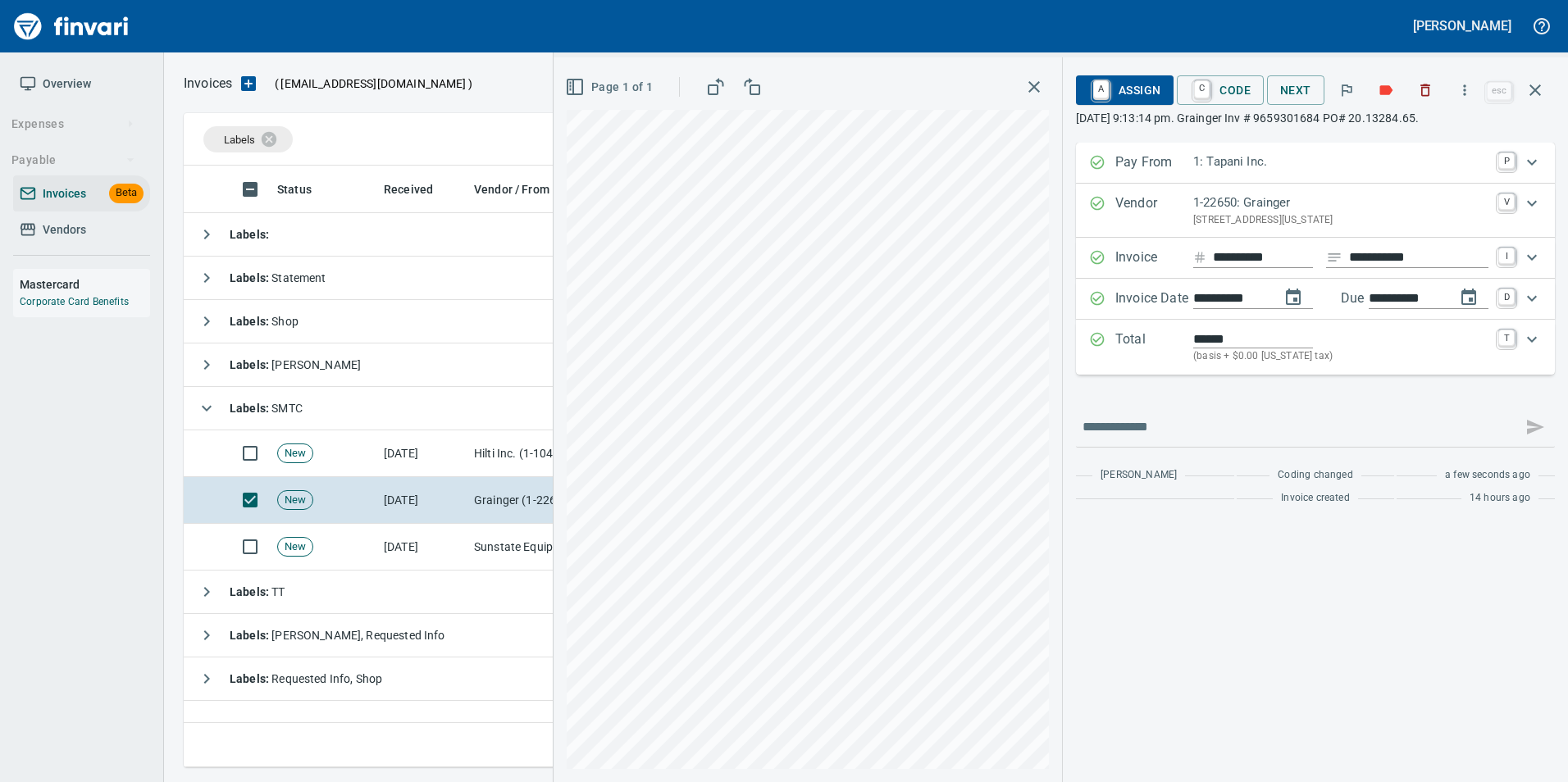
type input "**********"
click at [1115, 99] on span "A Assign" at bounding box center [1124, 90] width 71 height 28
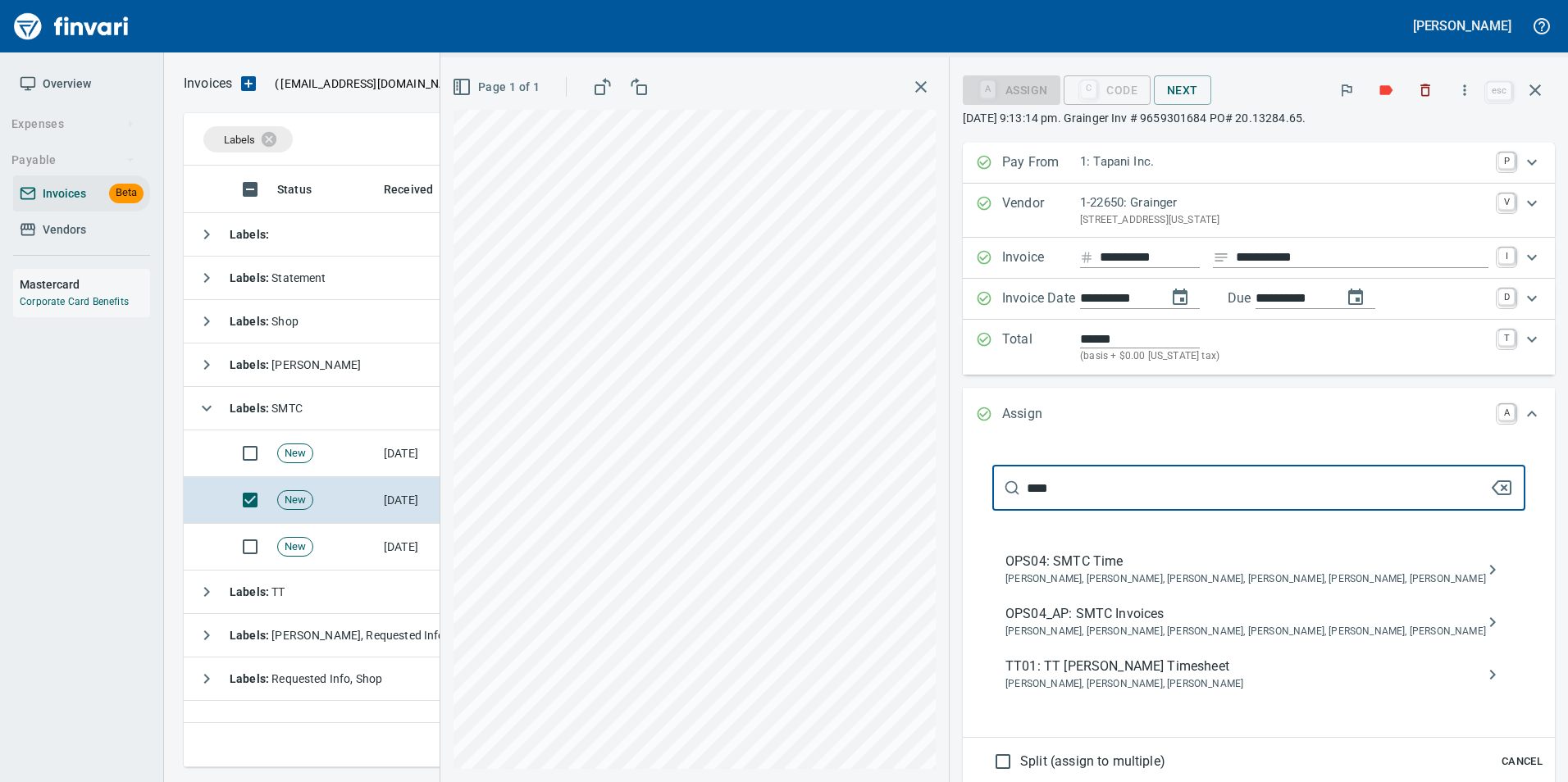
type input "****"
click at [1347, 608] on span "OPS04_AP: SMTC Invoices" at bounding box center [1245, 614] width 480 height 20
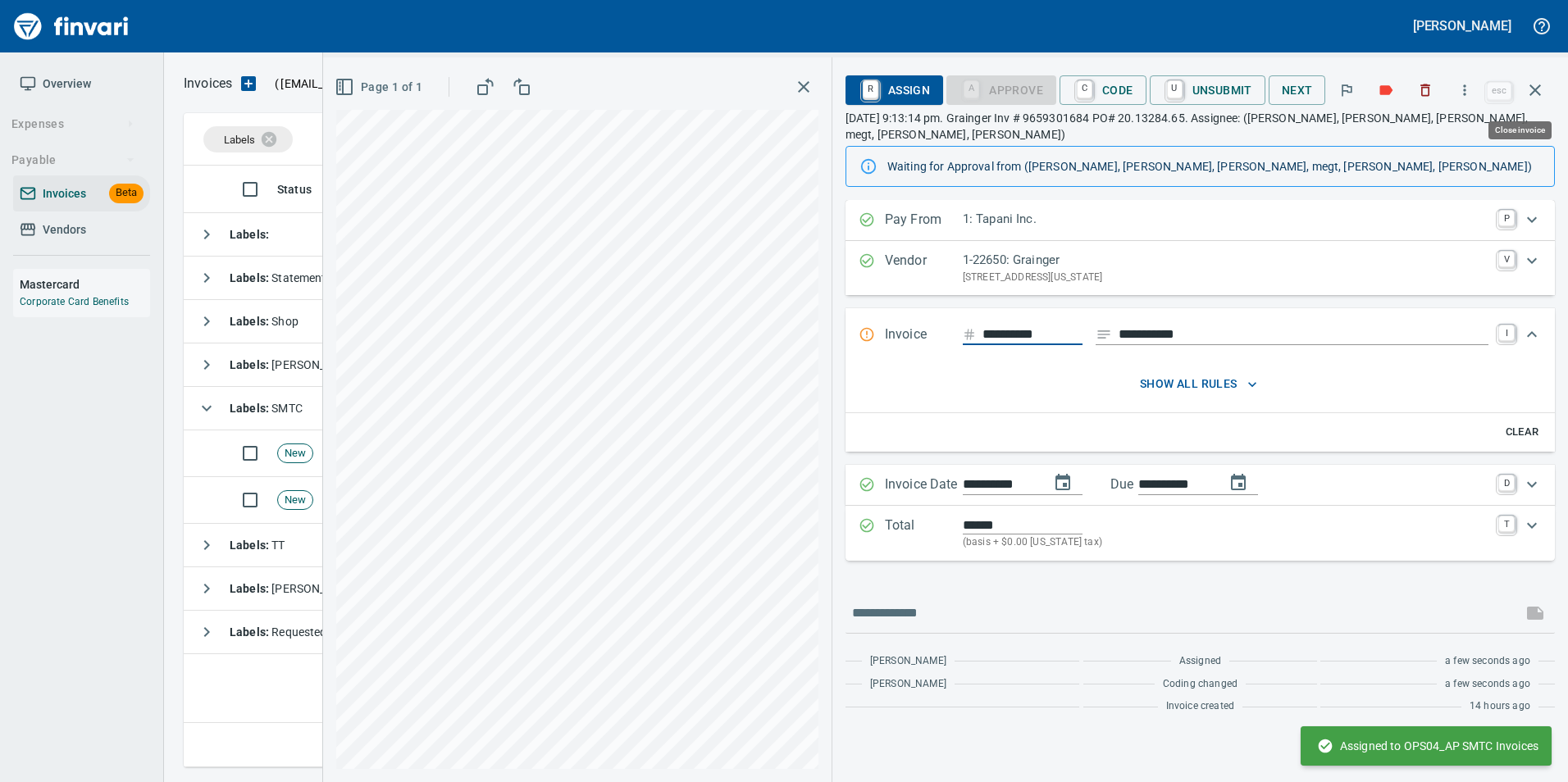
click at [1547, 92] on button "button" at bounding box center [1535, 90] width 39 height 39
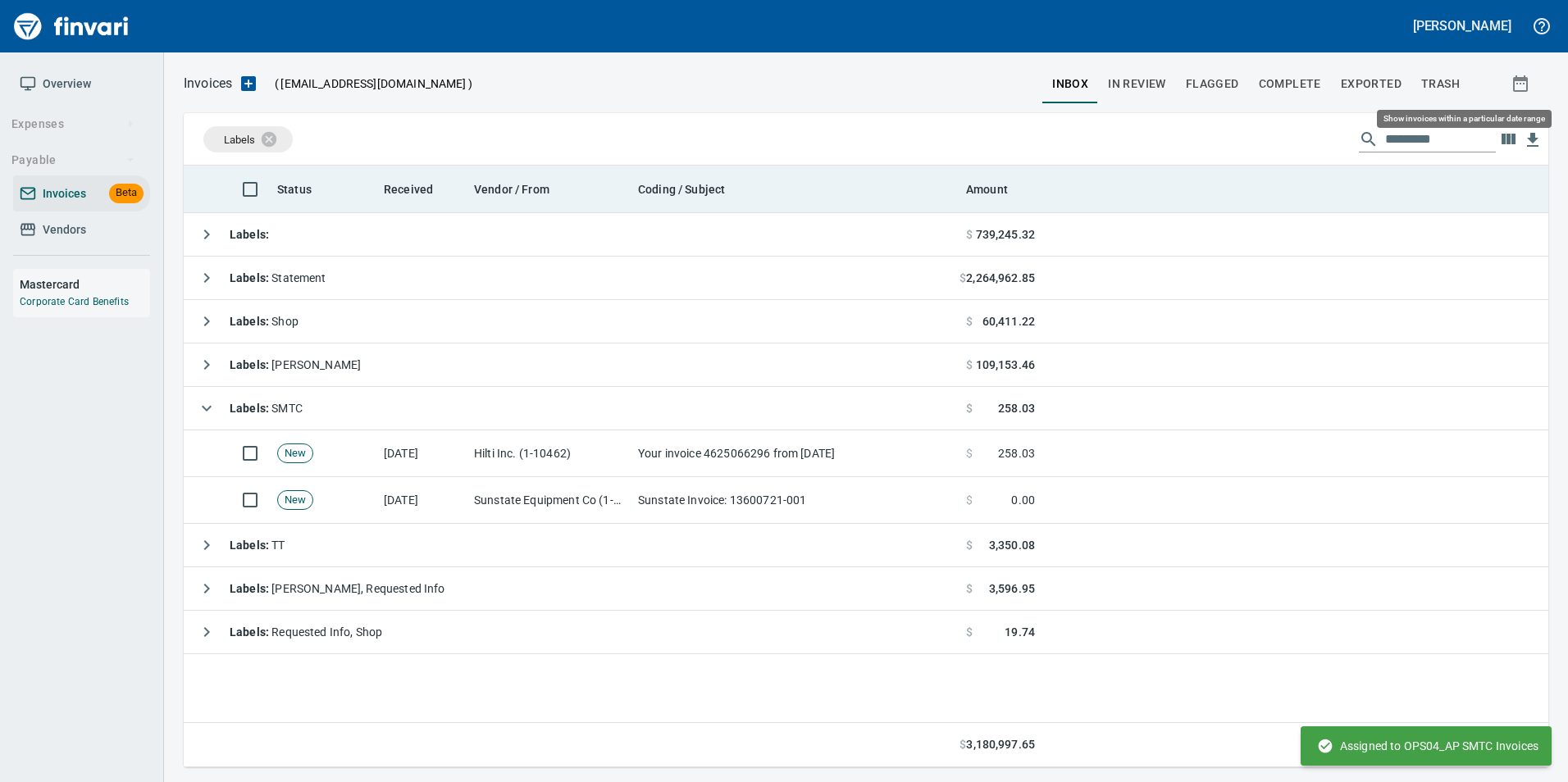
scroll to position [590, 1351]
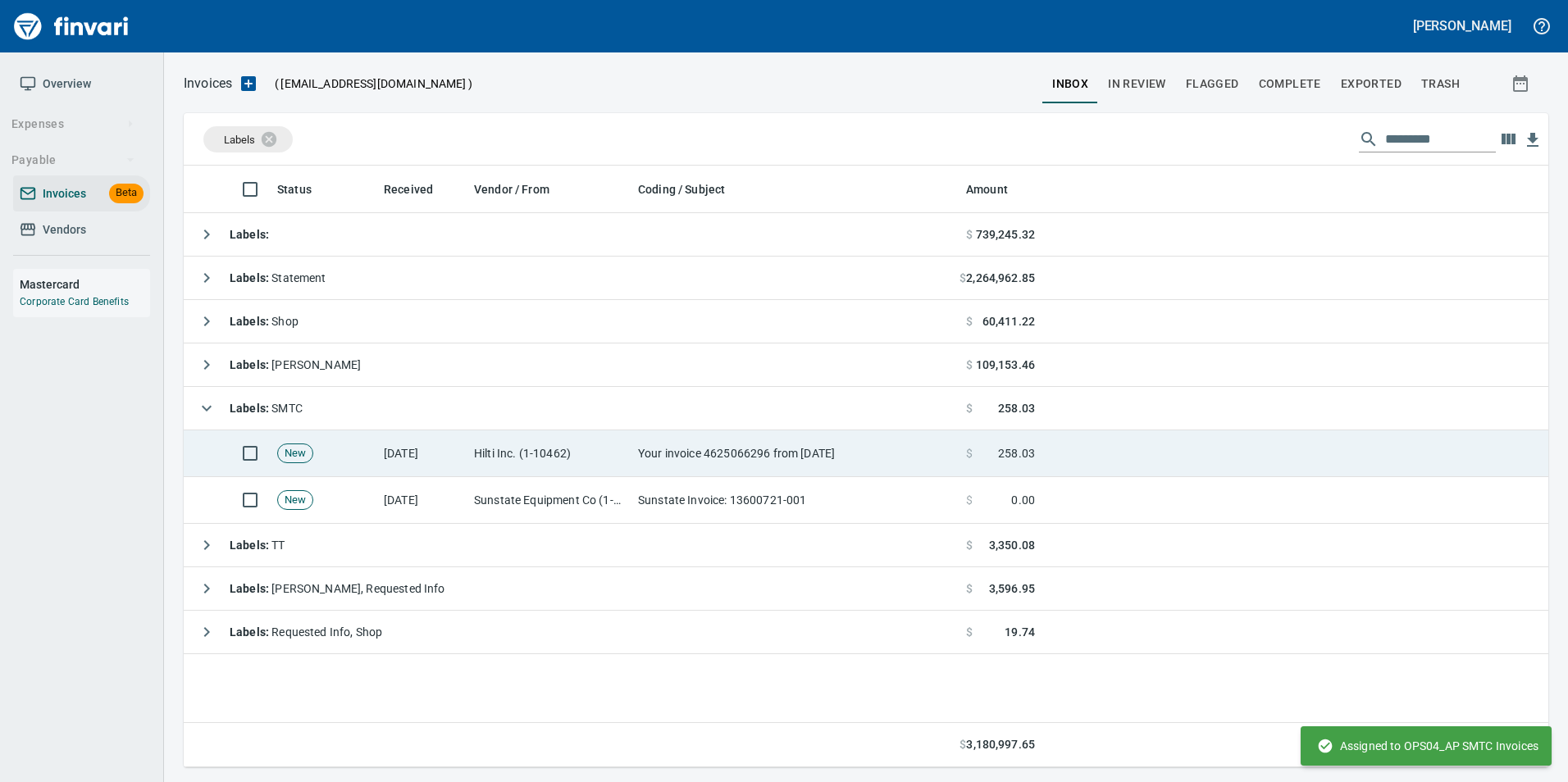
click at [719, 448] on td "Your invoice 4625066296 from 09/30/2025" at bounding box center [795, 454] width 328 height 47
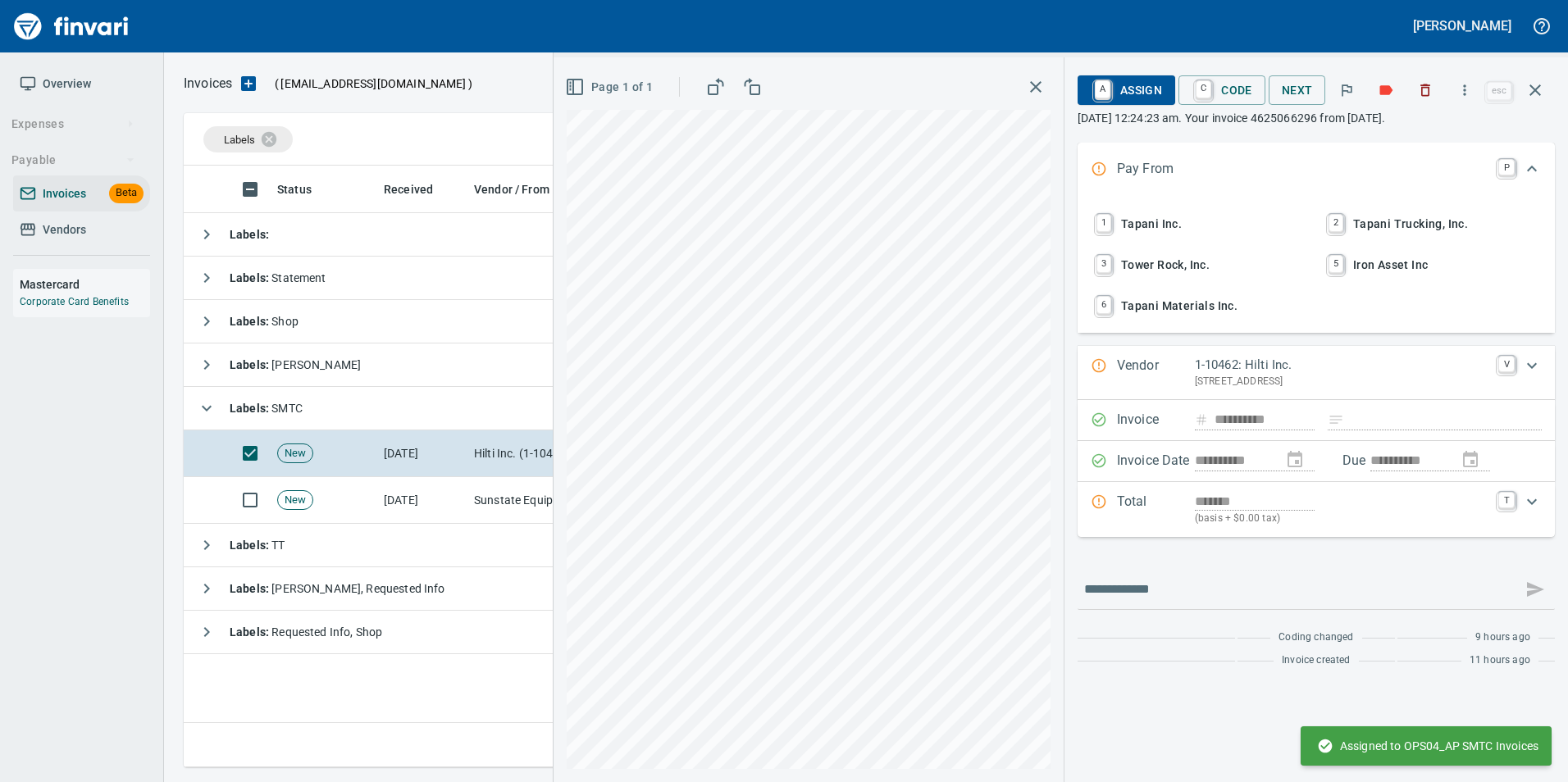
click at [1154, 222] on span "1 Tapani Inc." at bounding box center [1200, 223] width 215 height 28
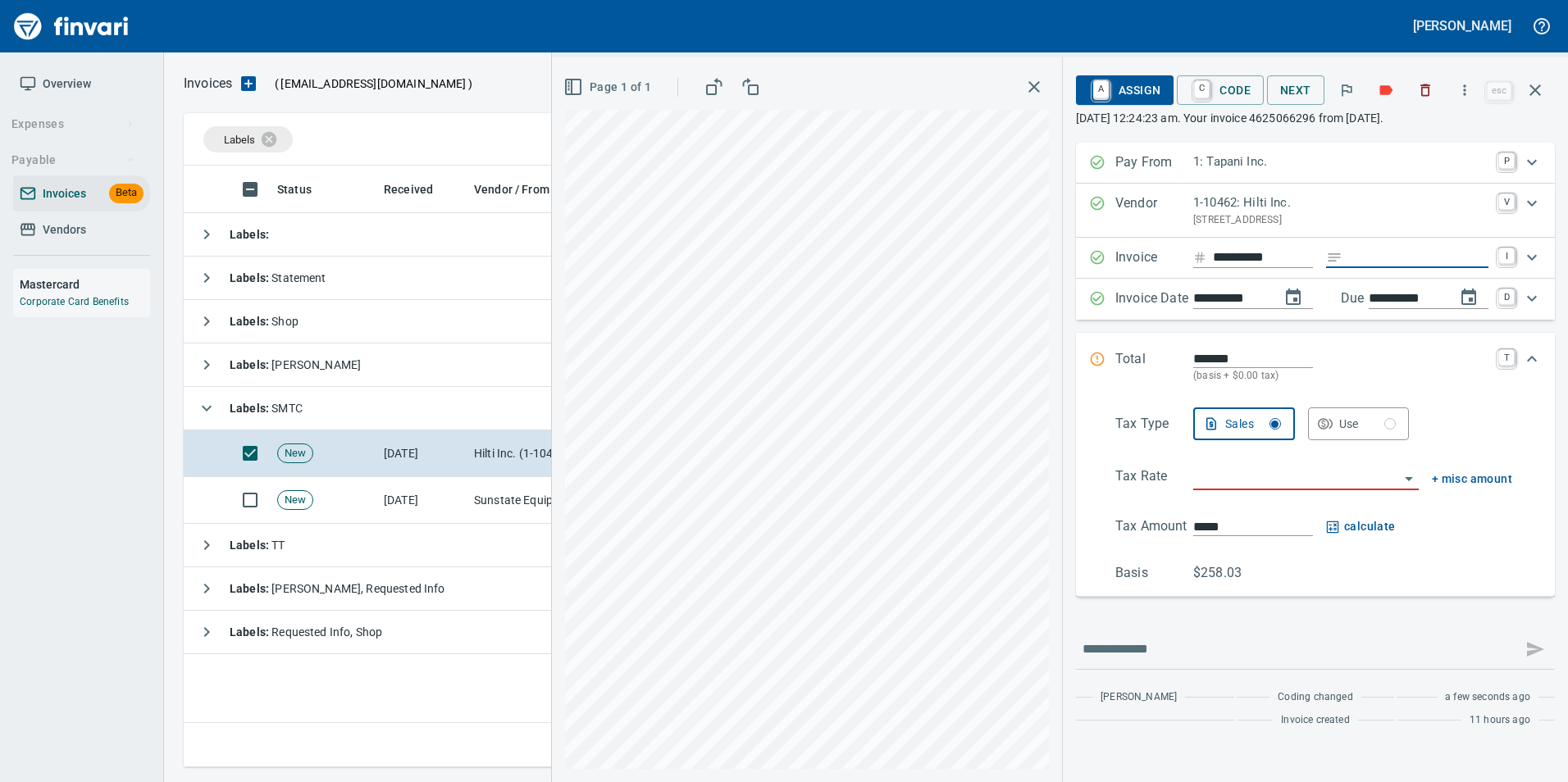
drag, startPoint x: 1468, startPoint y: 258, endPoint x: 1204, endPoint y: 291, distance: 266.1
click at [1468, 258] on input "Expand" at bounding box center [1418, 257] width 140 height 20
type input "**********"
drag, startPoint x: 1270, startPoint y: 476, endPoint x: 1256, endPoint y: 480, distance: 14.6
click at [1270, 476] on input "search" at bounding box center [1295, 479] width 205 height 23
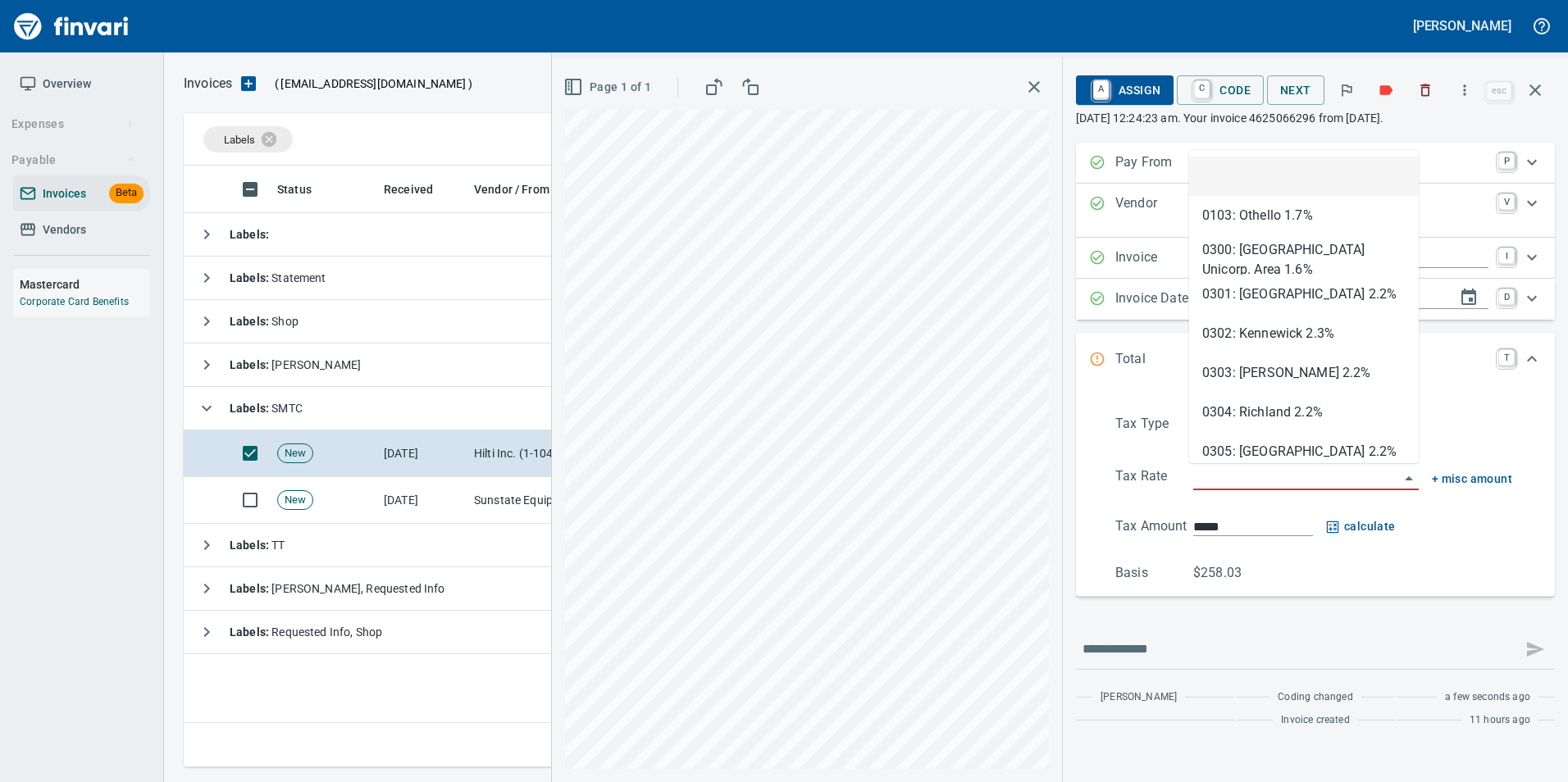
scroll to position [590, 1351]
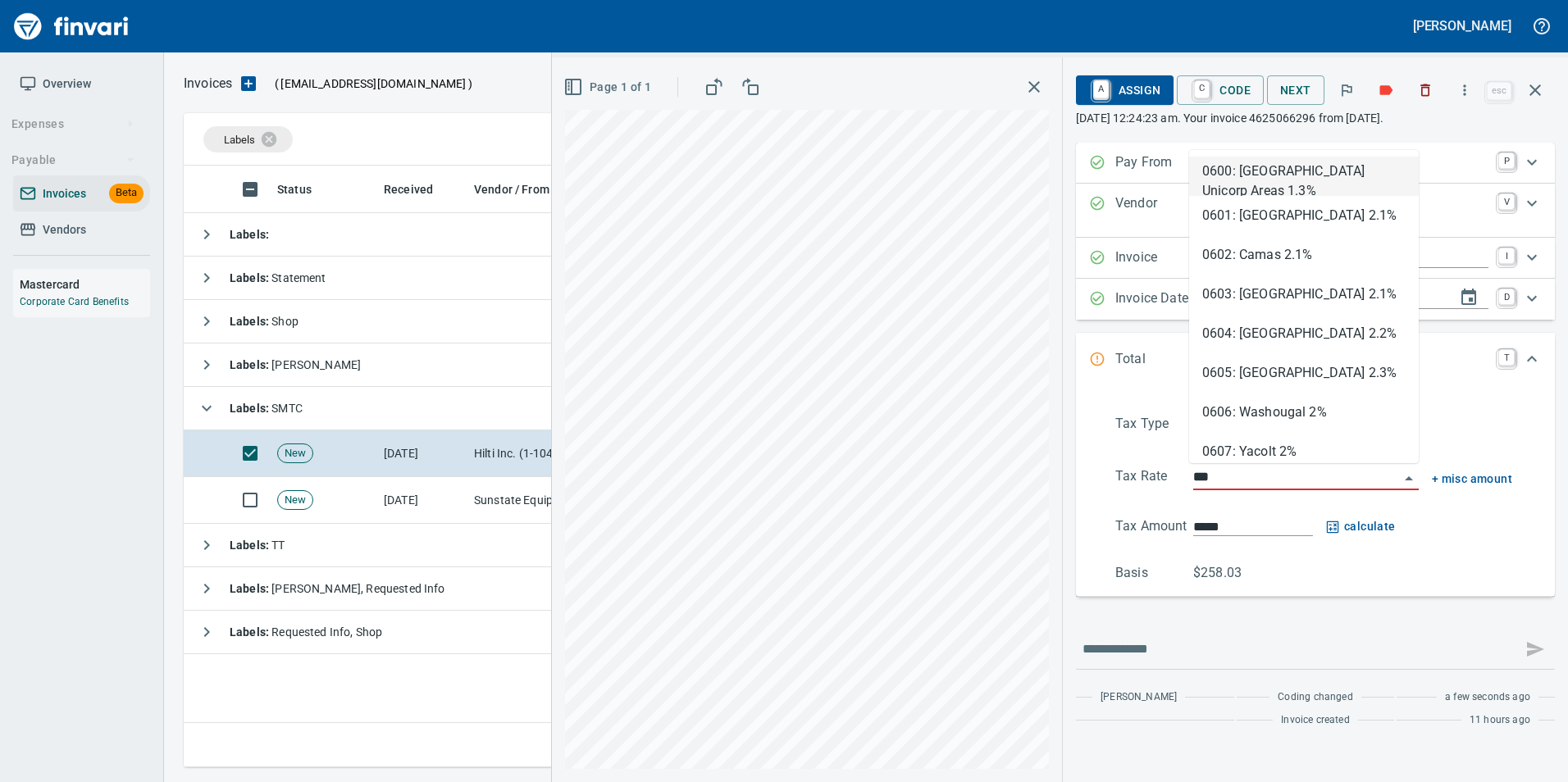
type input "****"
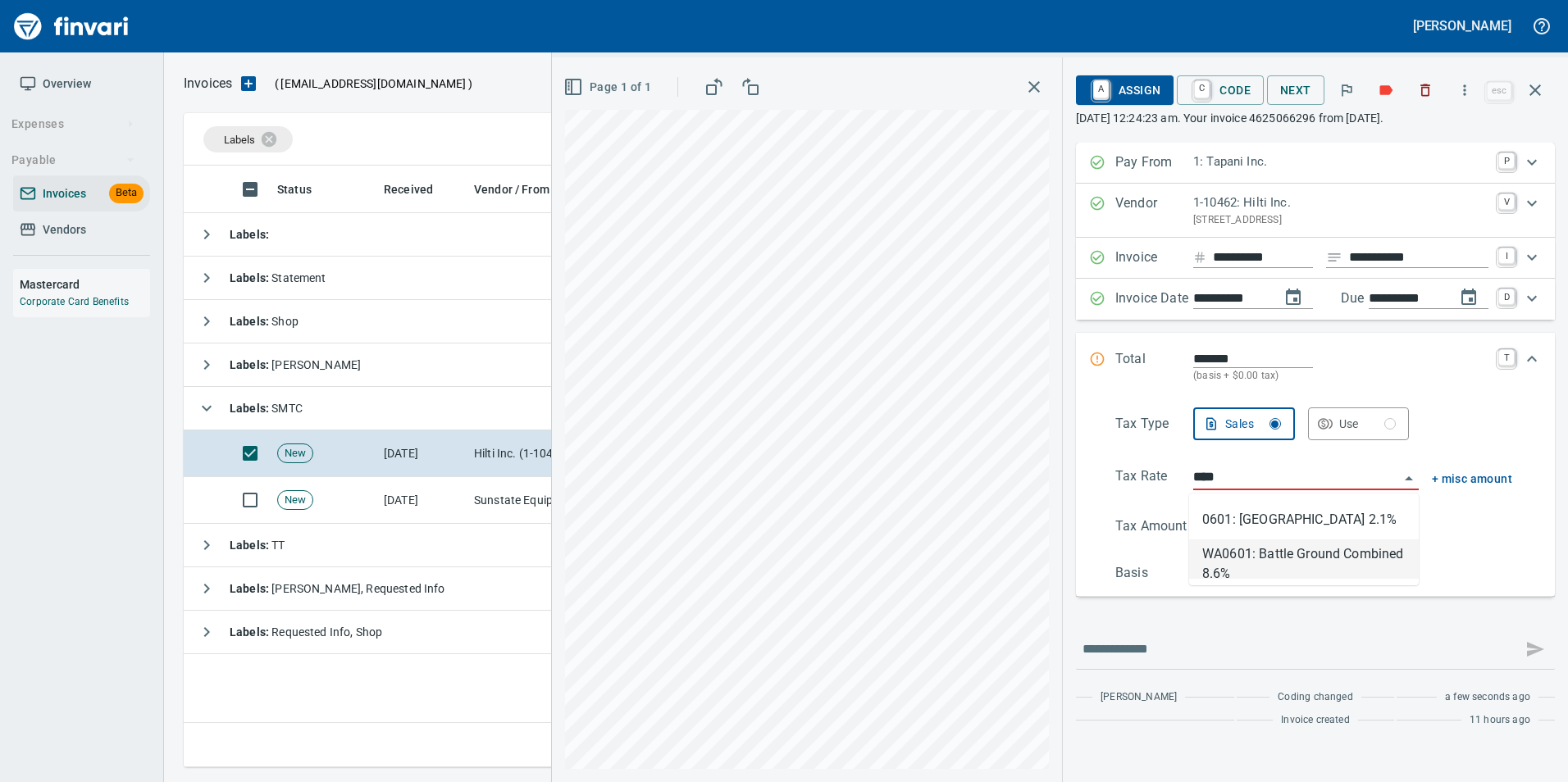
click at [1369, 561] on li "WA0601: Battle Ground Combined 8.6%" at bounding box center [1304, 560] width 229 height 39
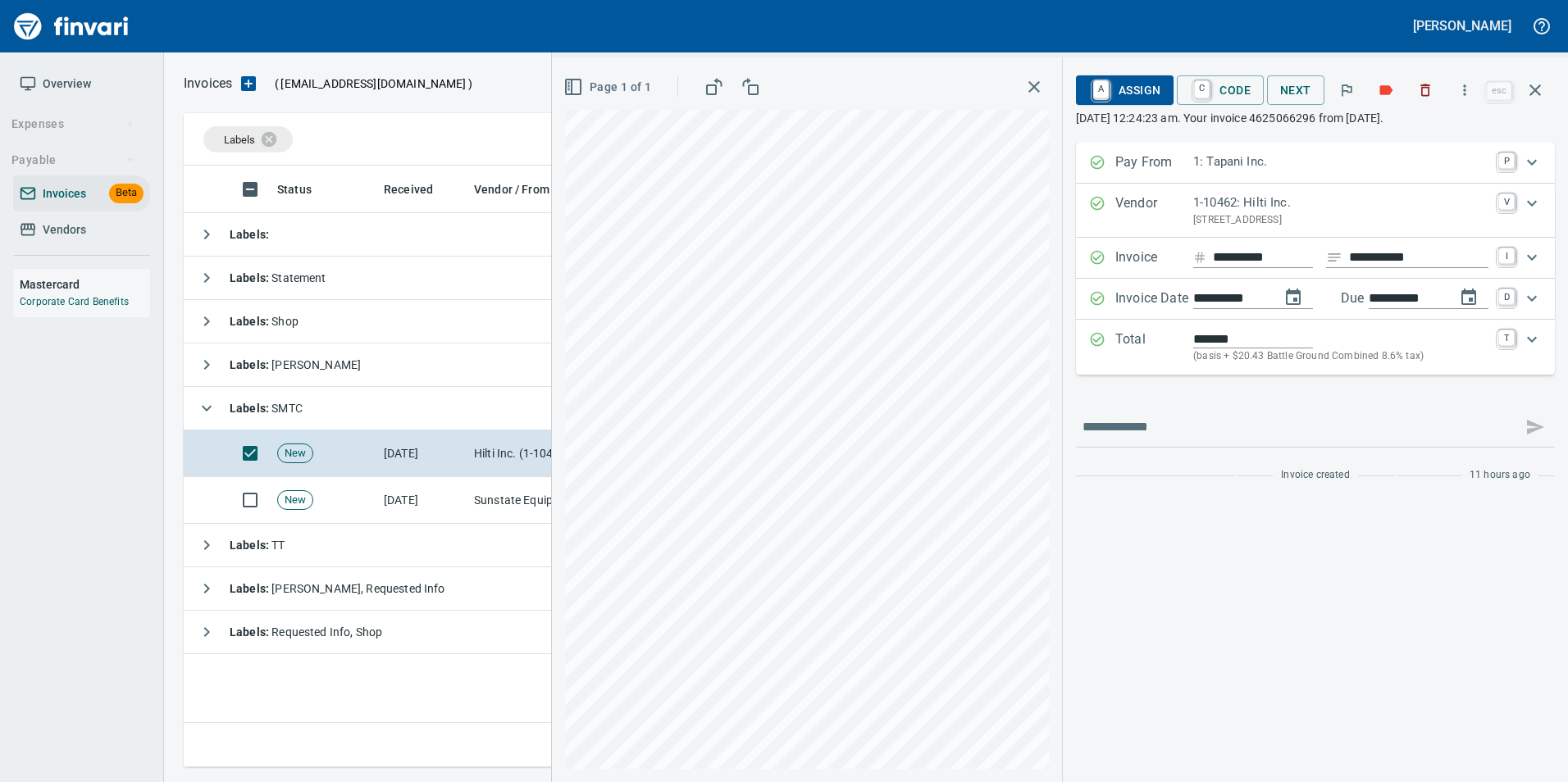
type input "******"
type input "**********"
click at [1133, 91] on span "A Assign" at bounding box center [1124, 90] width 71 height 28
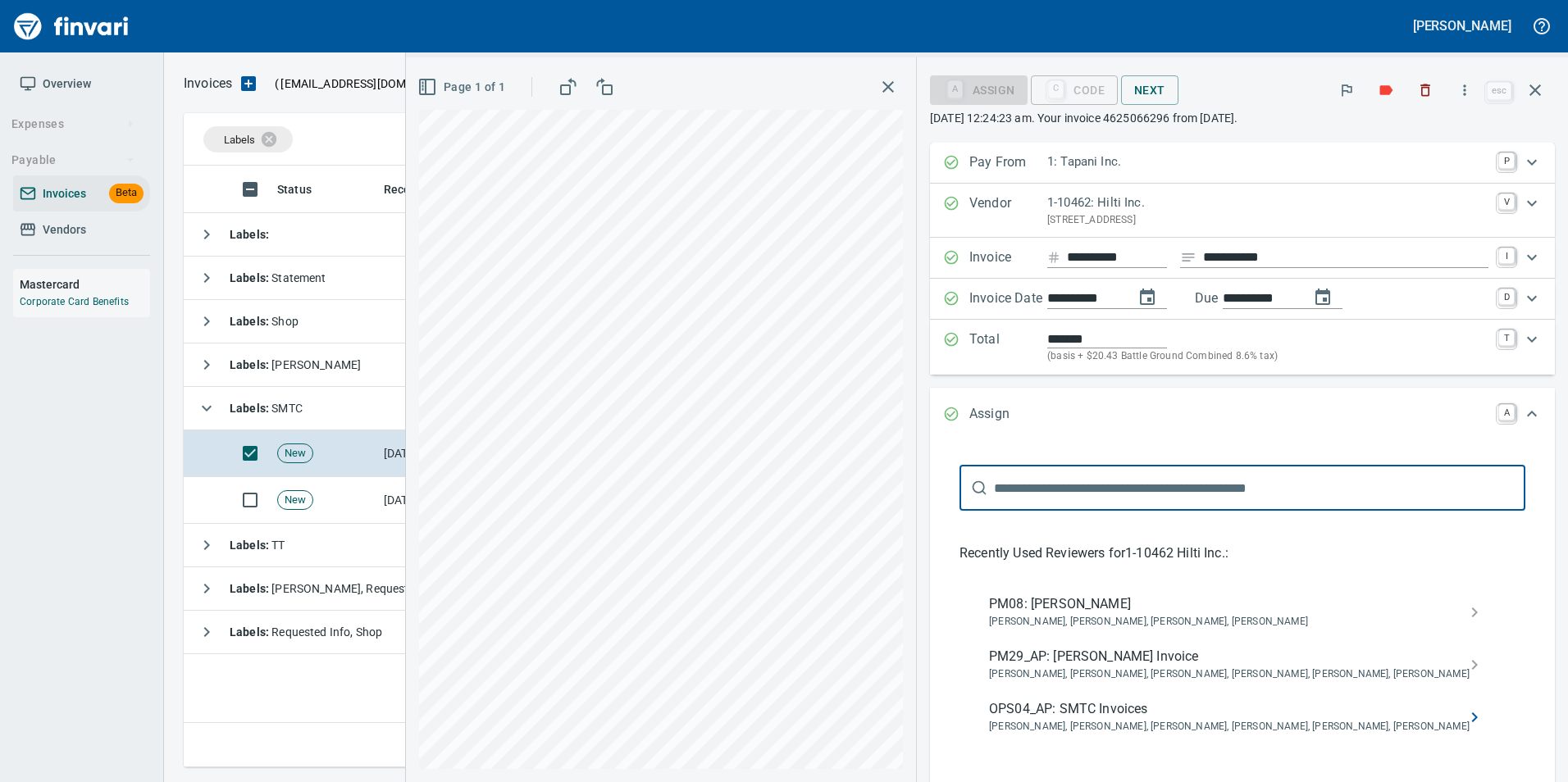
click at [1467, 721] on icon "recent" at bounding box center [1474, 718] width 20 height 20
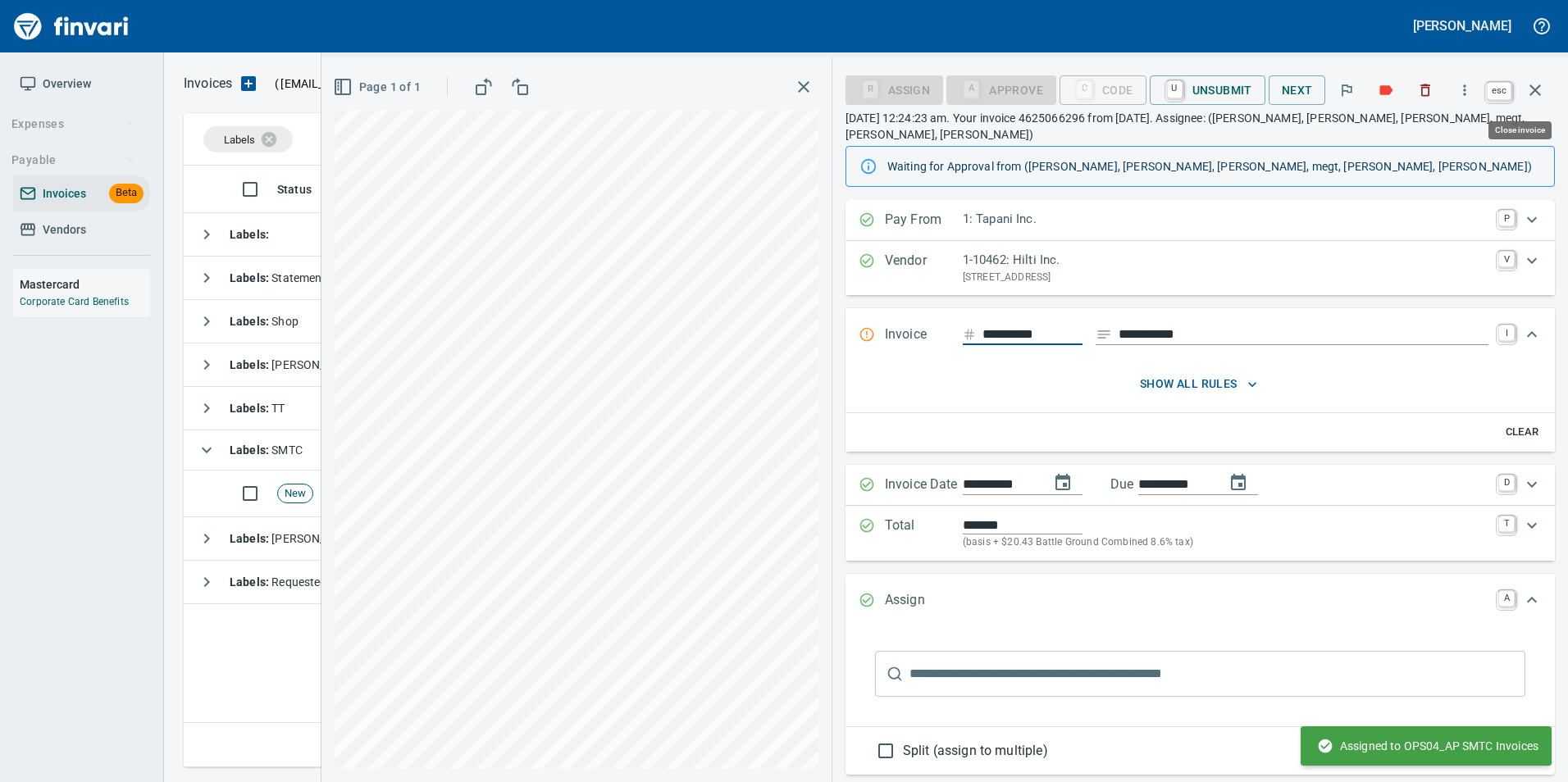
click at [1540, 80] on icon "button" at bounding box center [1535, 90] width 20 height 20
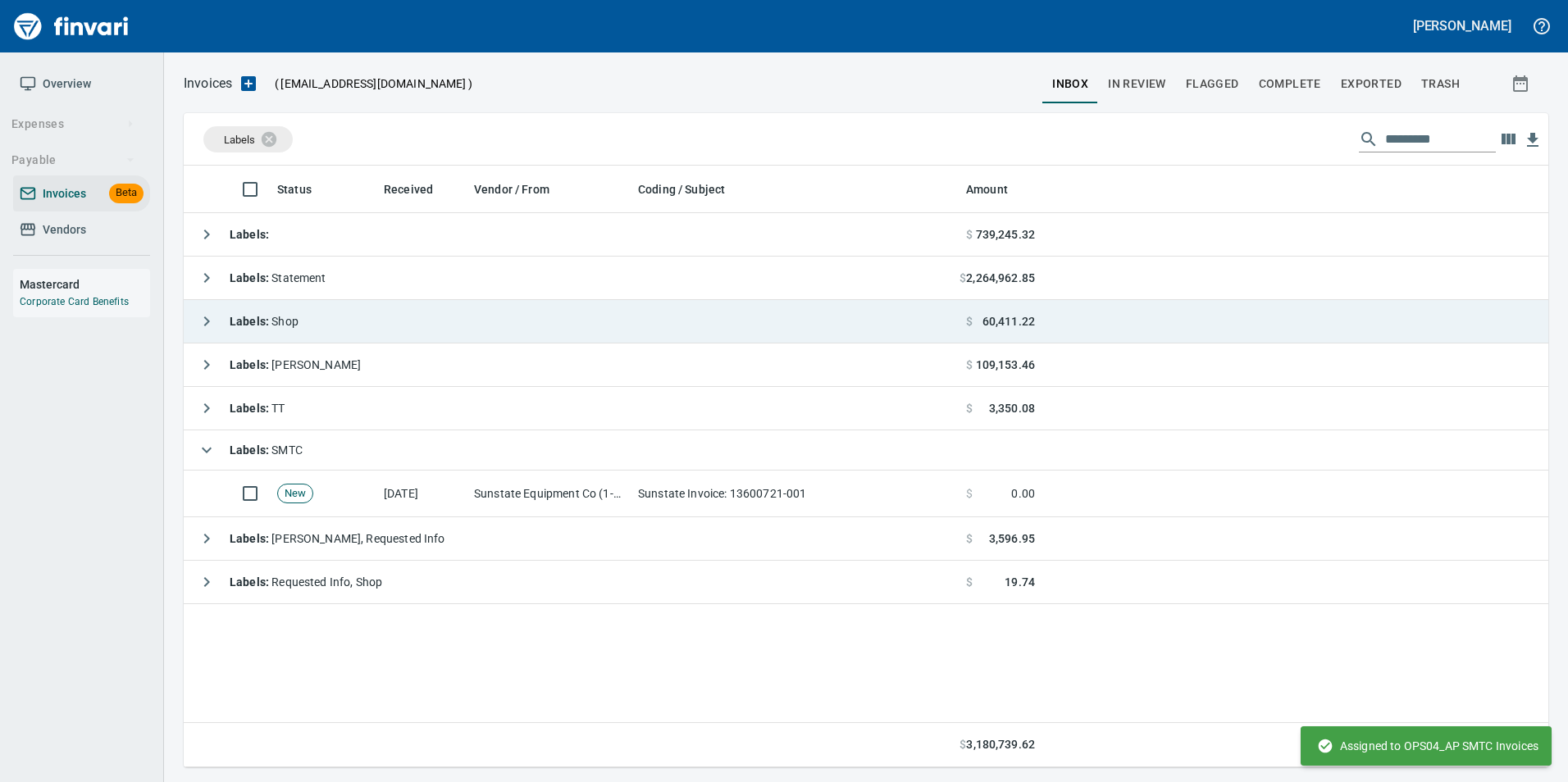
scroll to position [590, 1351]
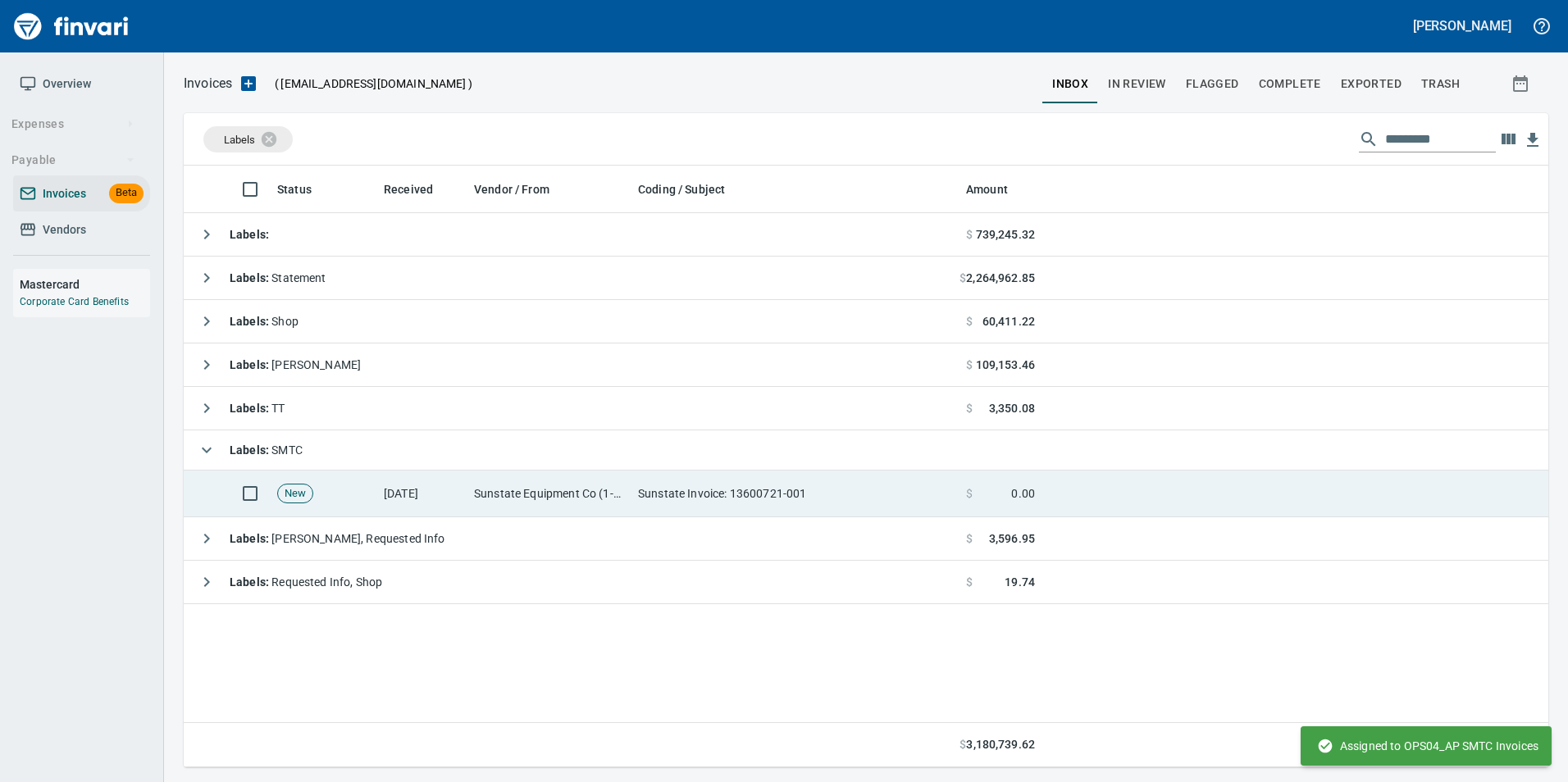
click at [810, 484] on td "Sunstate Invoice: 13600721-001" at bounding box center [795, 494] width 328 height 47
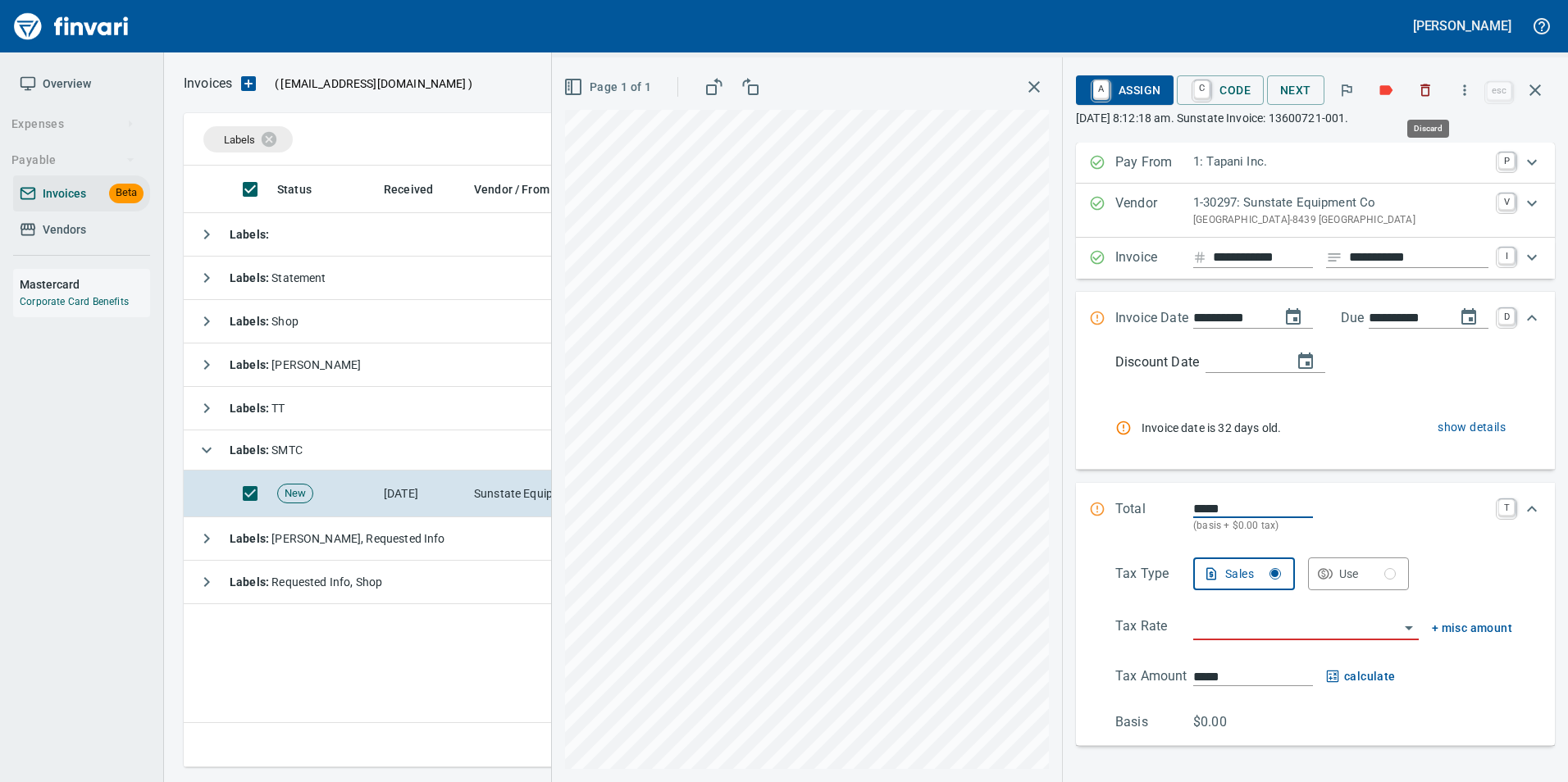
click at [1427, 92] on icon "button" at bounding box center [1425, 90] width 16 height 16
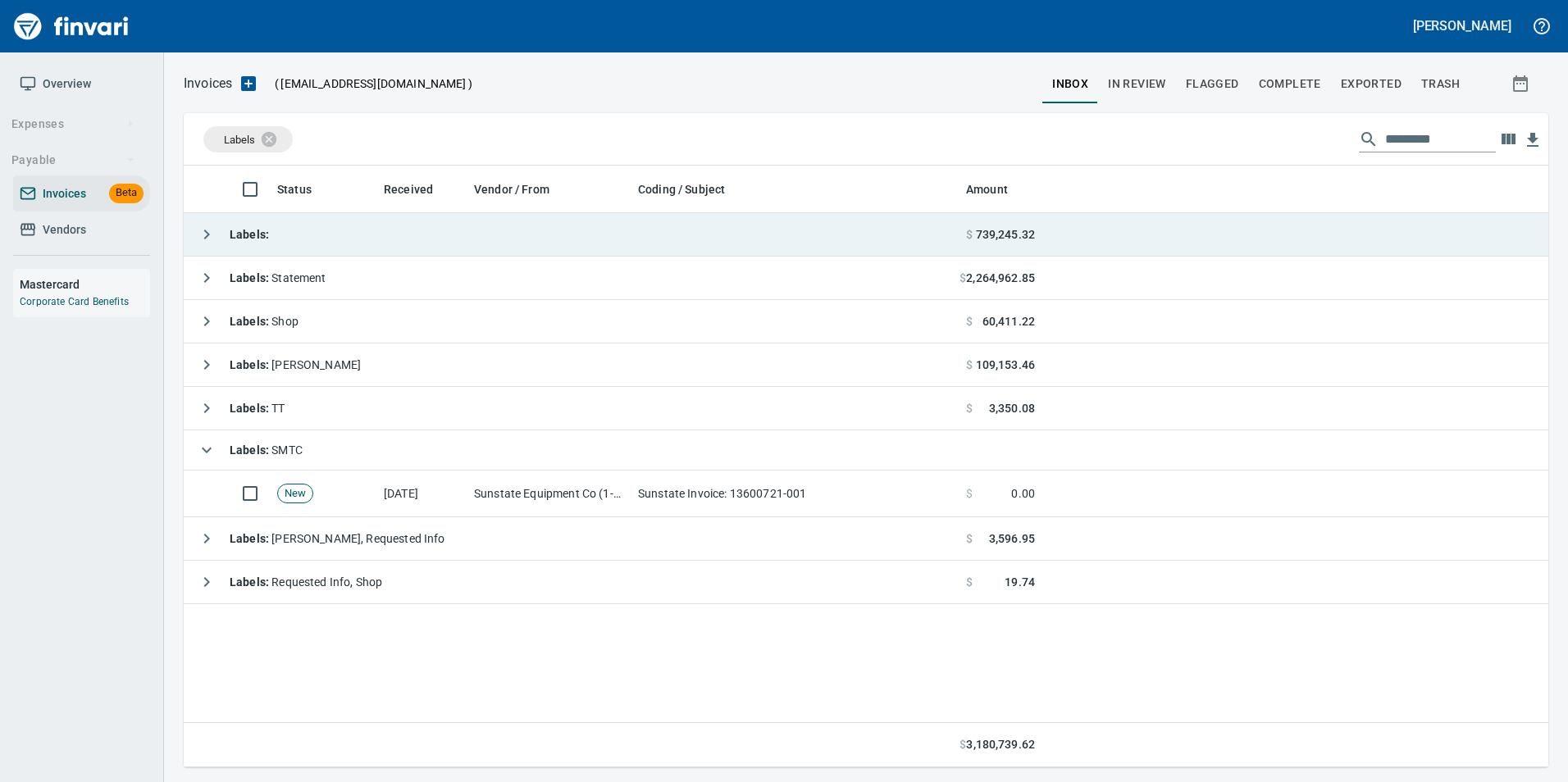
scroll to position [590, 1351]
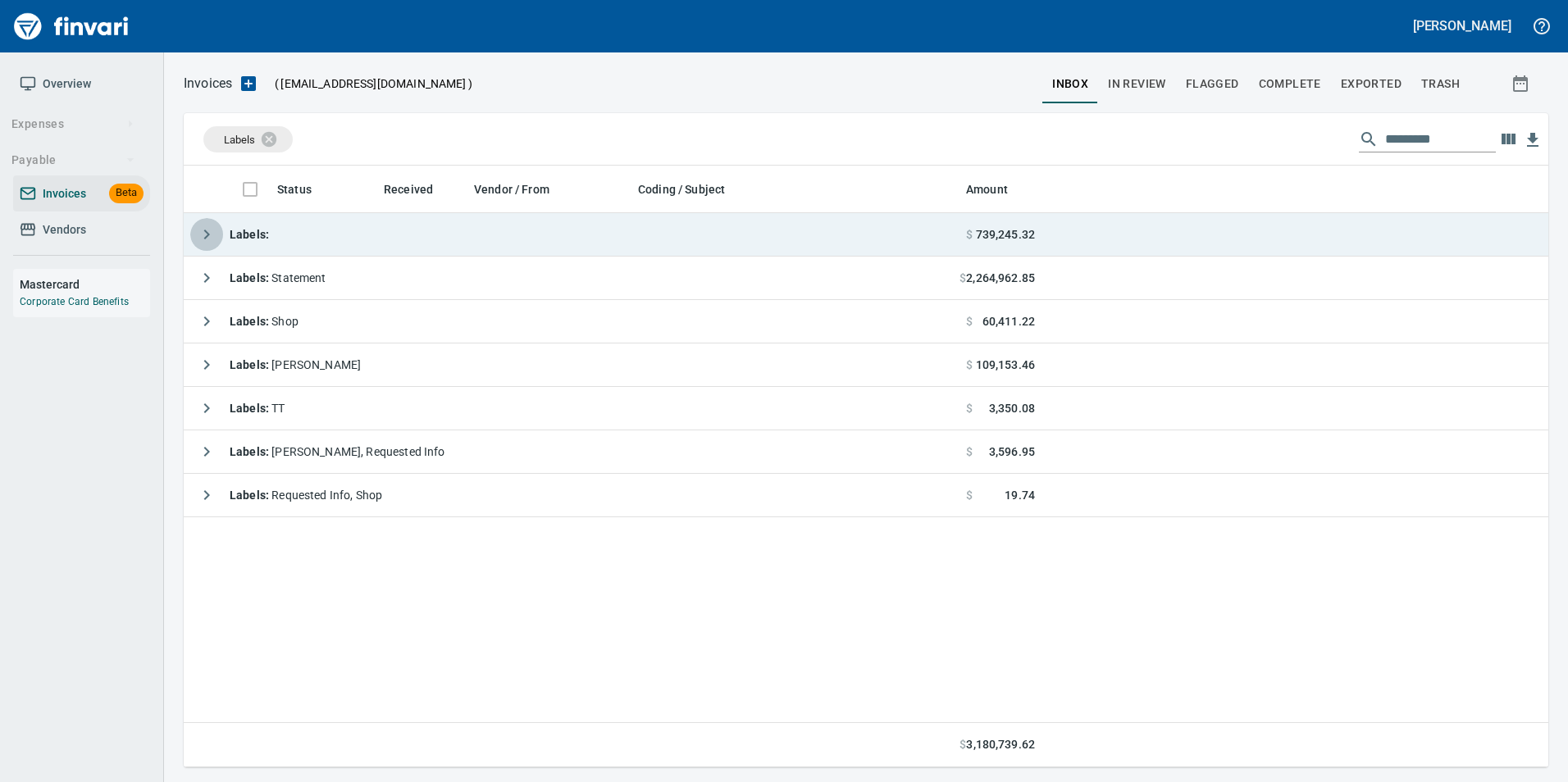
click at [207, 240] on icon "button" at bounding box center [206, 235] width 20 height 20
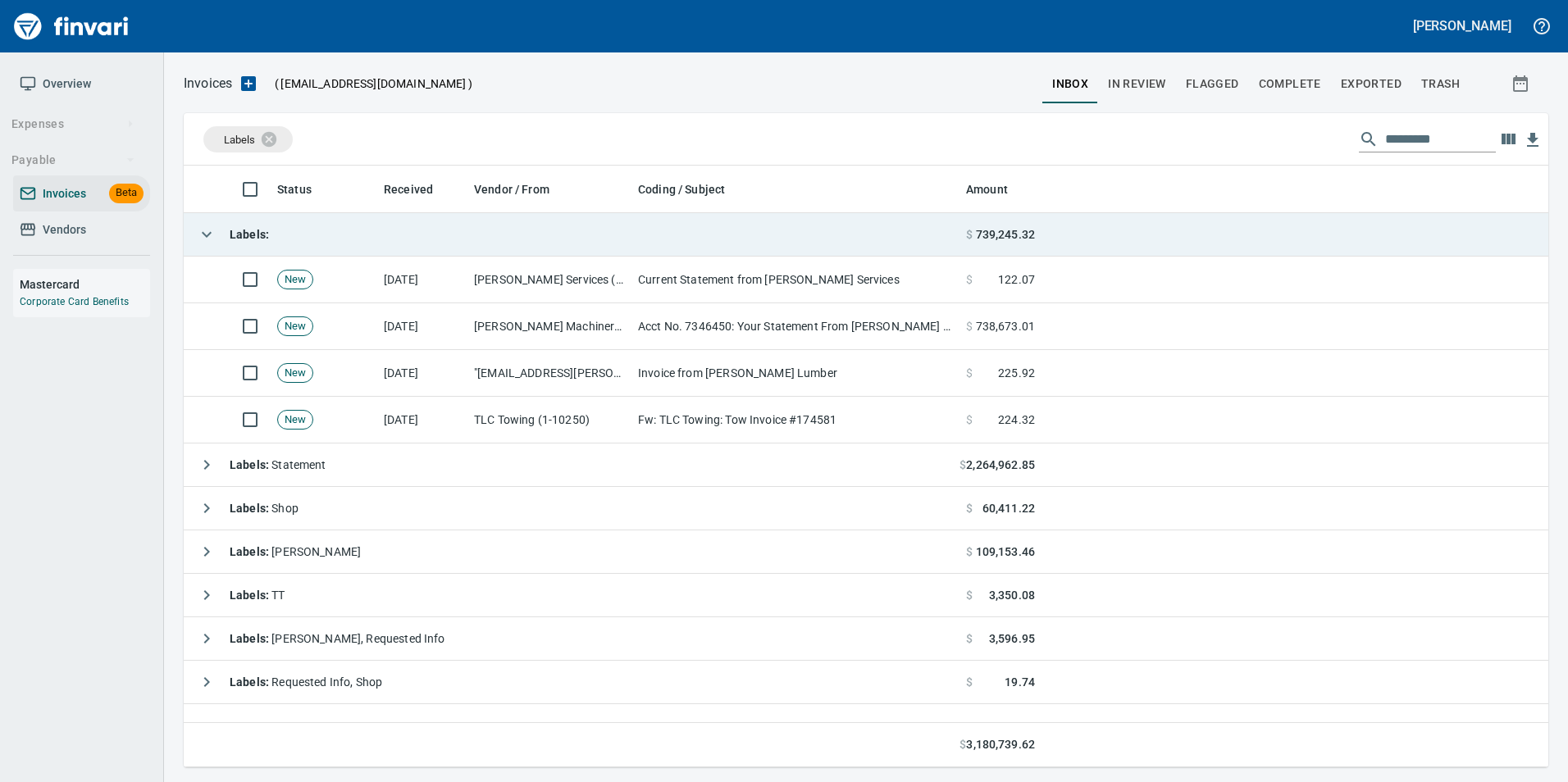
click at [203, 240] on icon "button" at bounding box center [206, 235] width 20 height 20
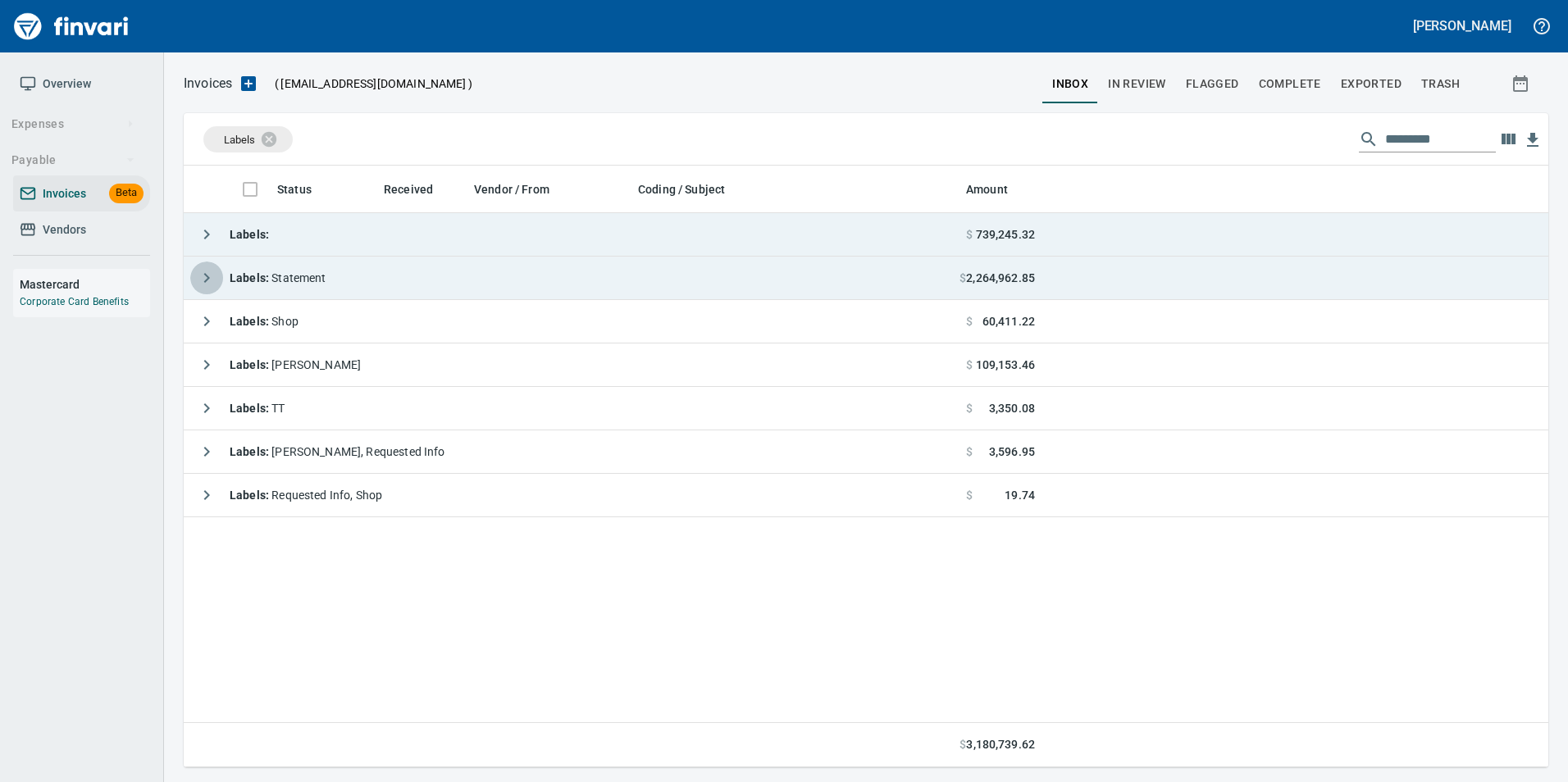
click at [205, 274] on icon "button" at bounding box center [207, 278] width 5 height 10
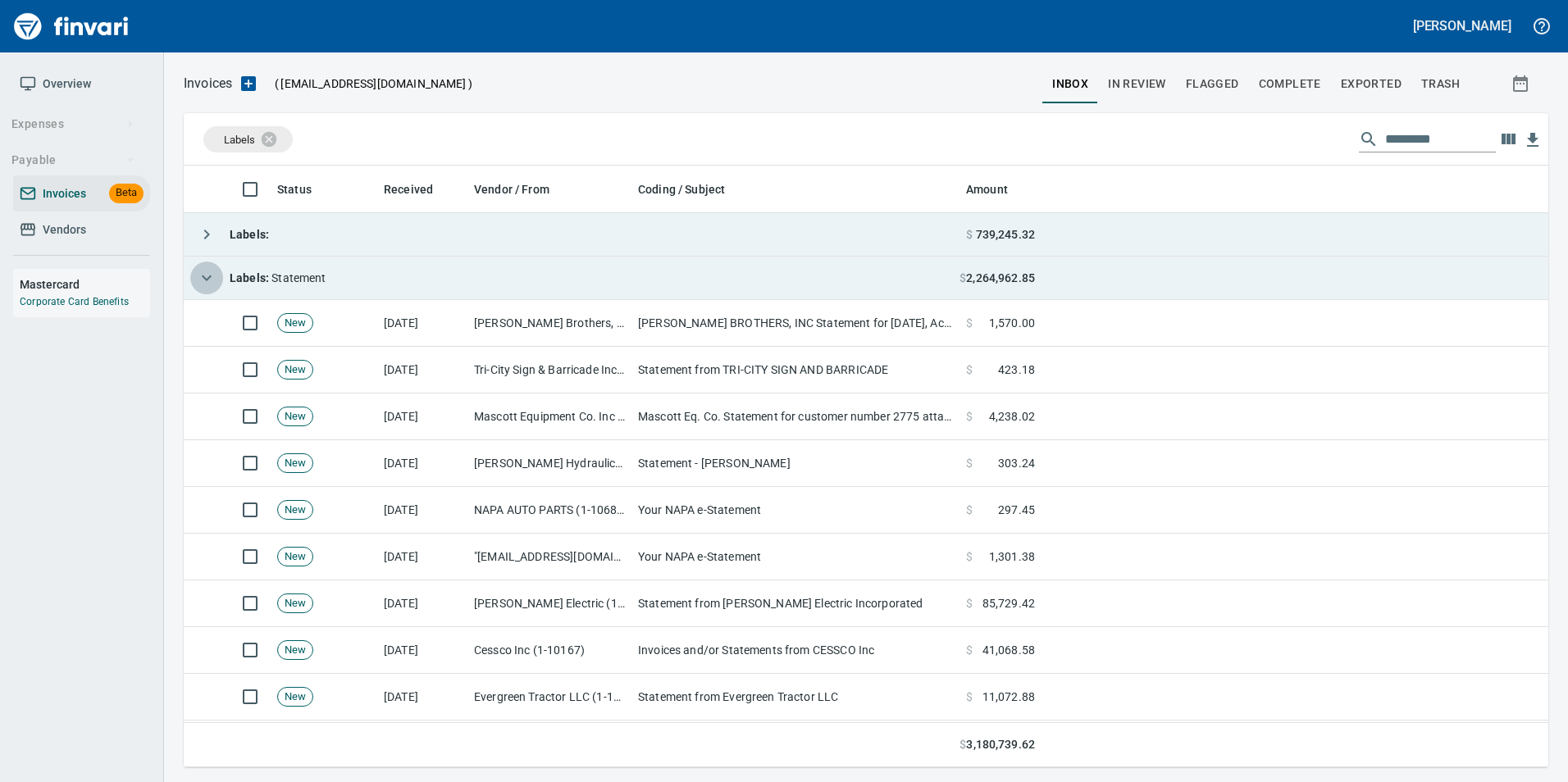
click at [205, 274] on icon "button" at bounding box center [206, 278] width 20 height 20
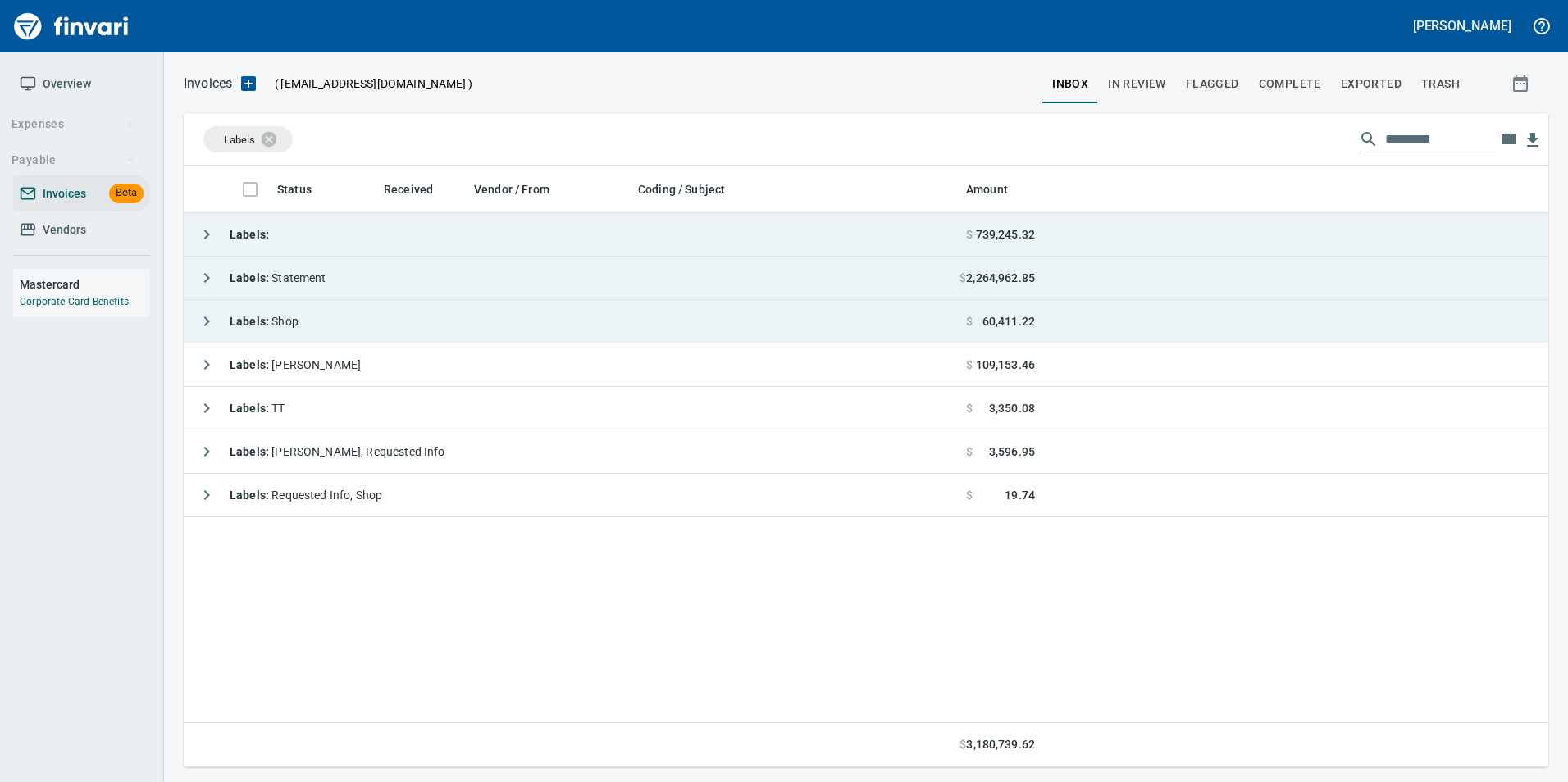
click at [203, 330] on icon "button" at bounding box center [206, 321] width 20 height 20
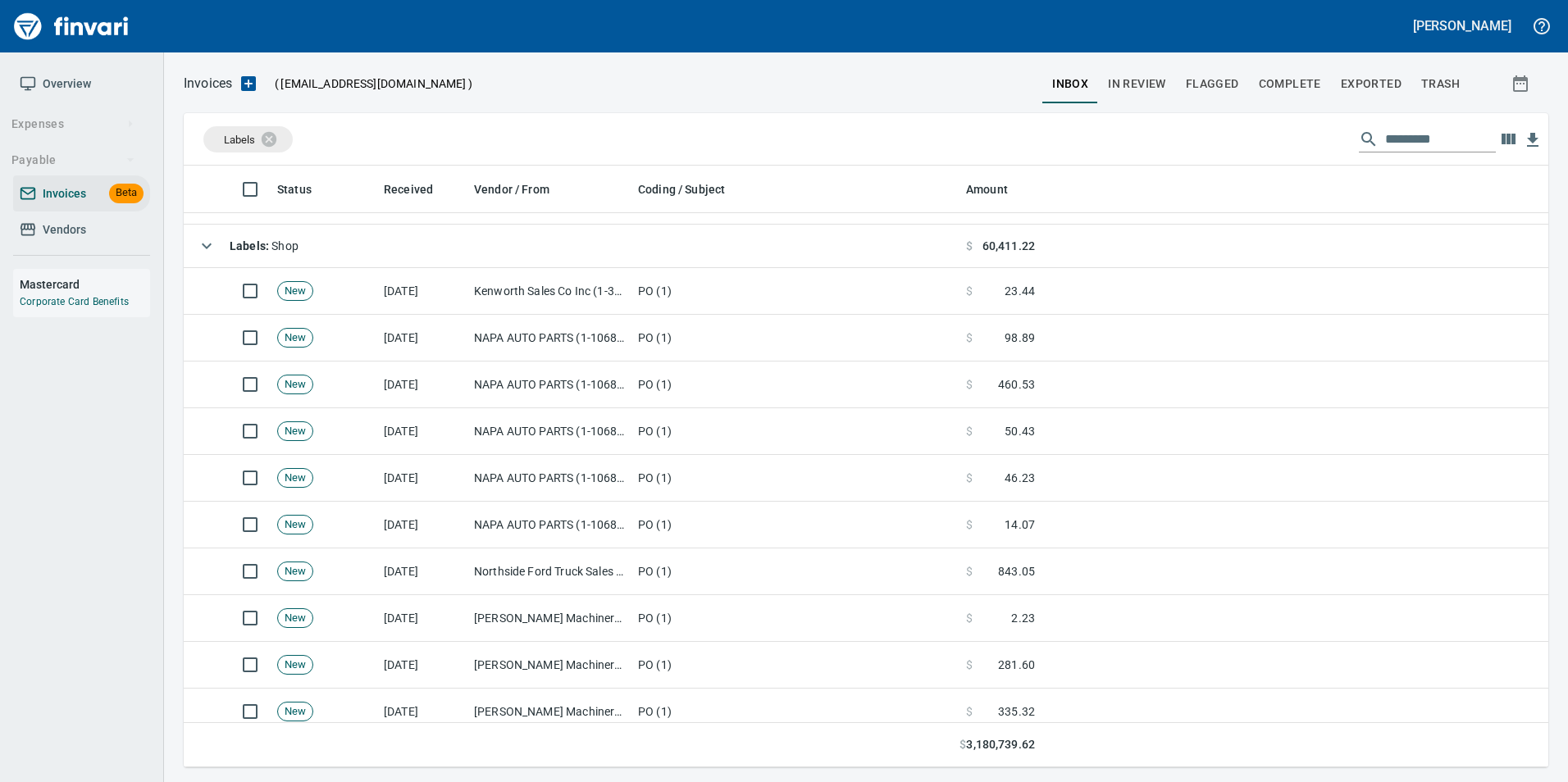
scroll to position [0, 0]
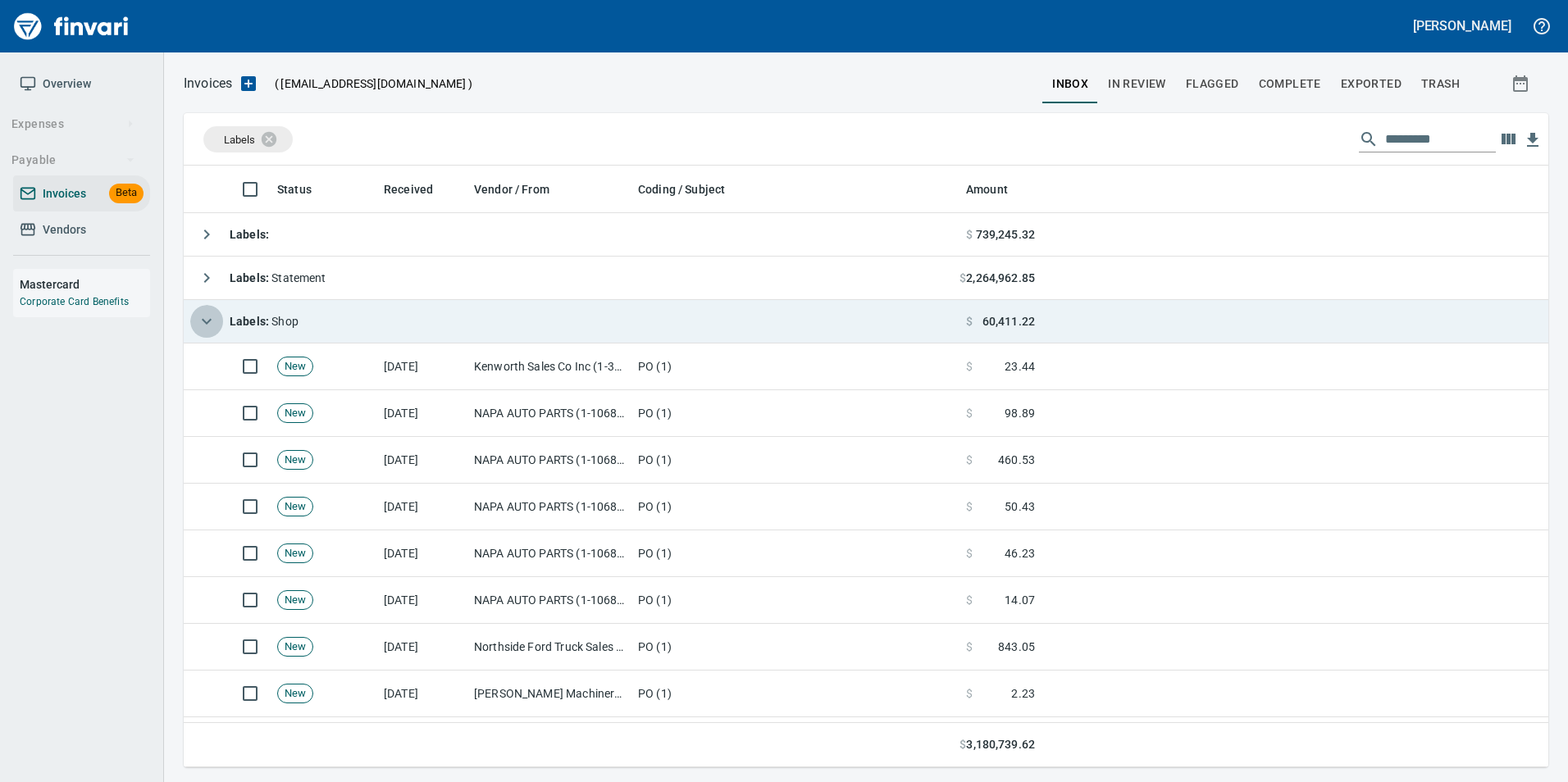
click at [215, 317] on icon "button" at bounding box center [206, 321] width 20 height 20
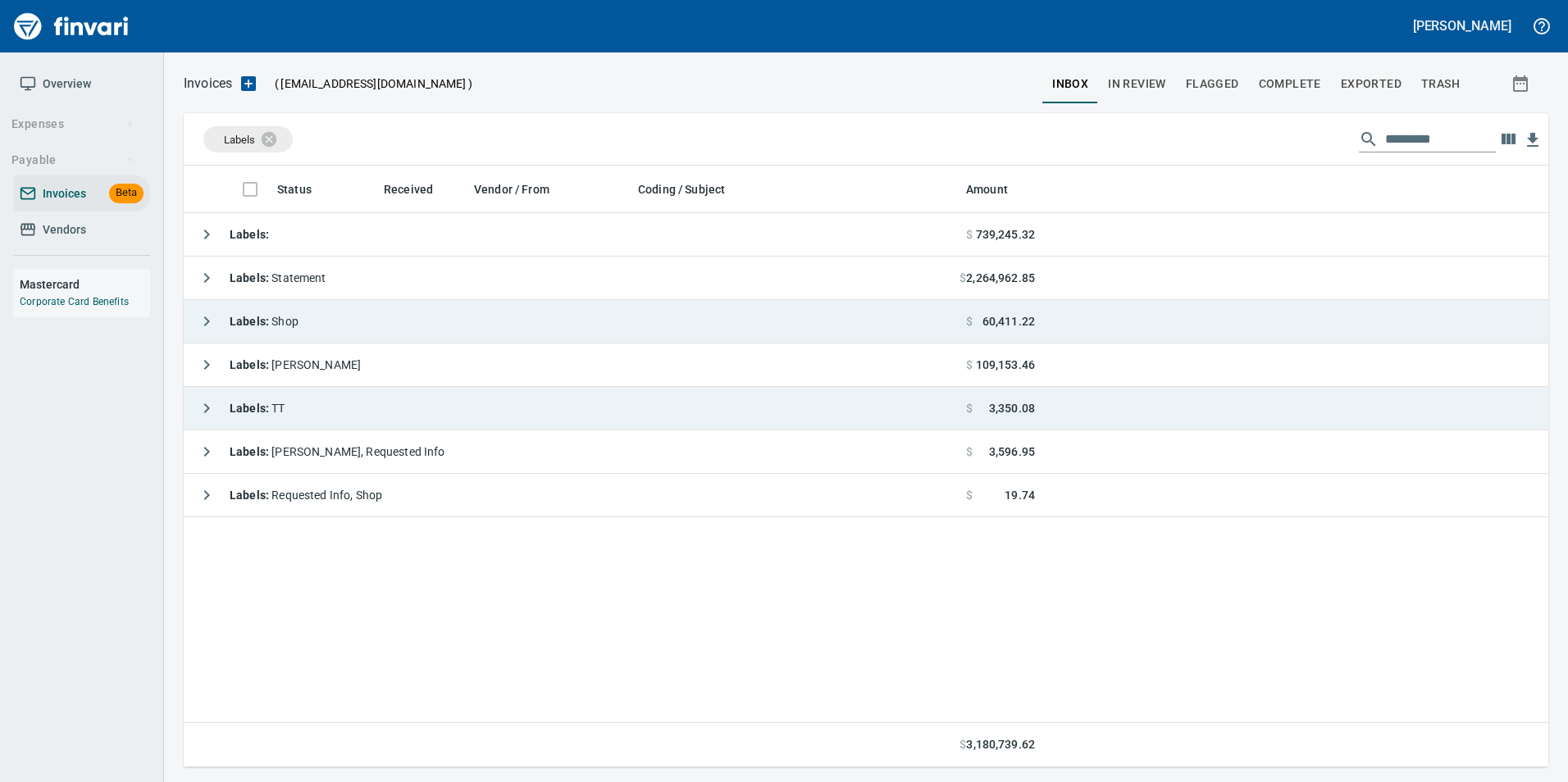
click at [209, 403] on icon "button" at bounding box center [206, 408] width 20 height 20
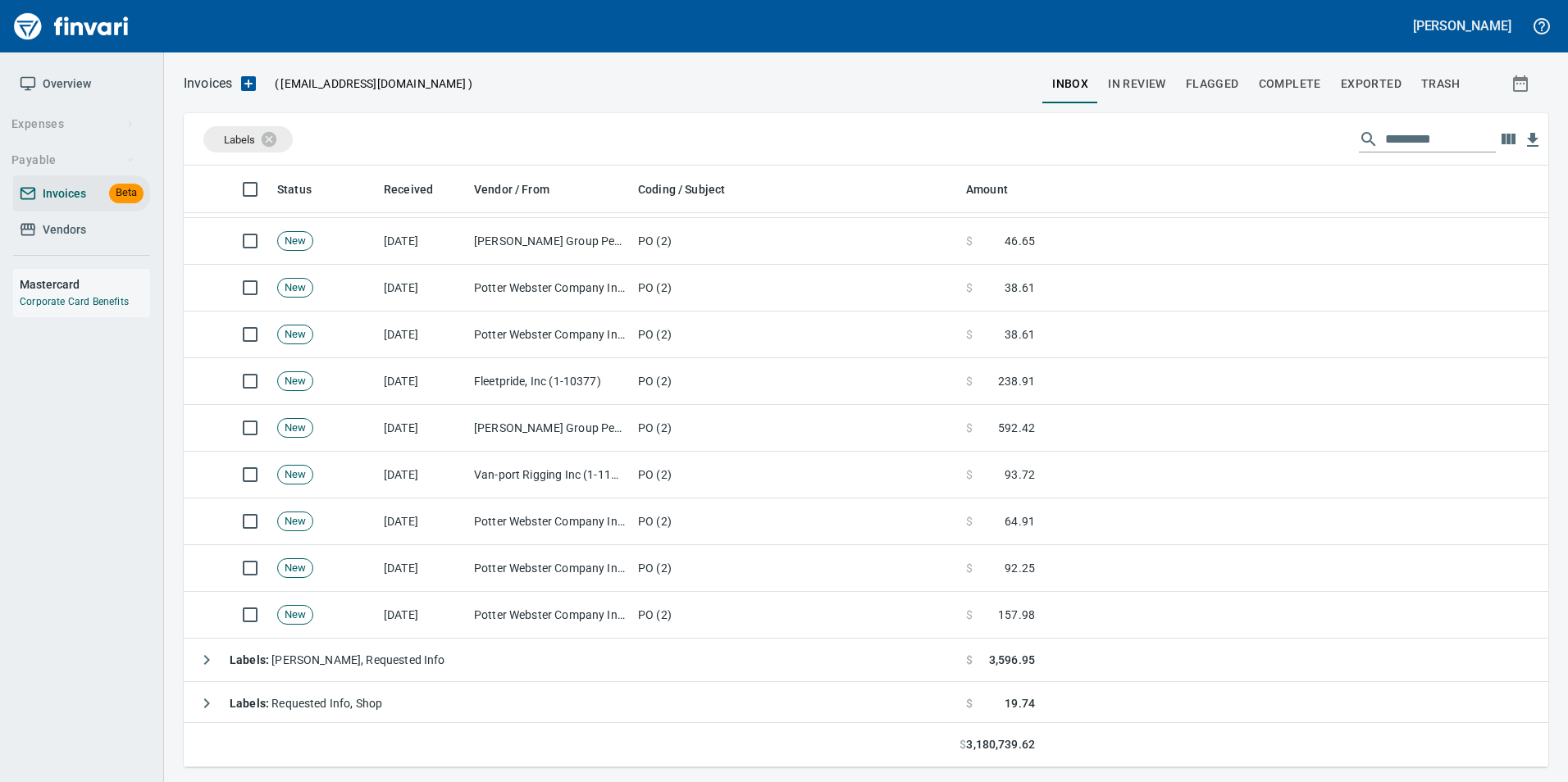
scroll to position [402, 0]
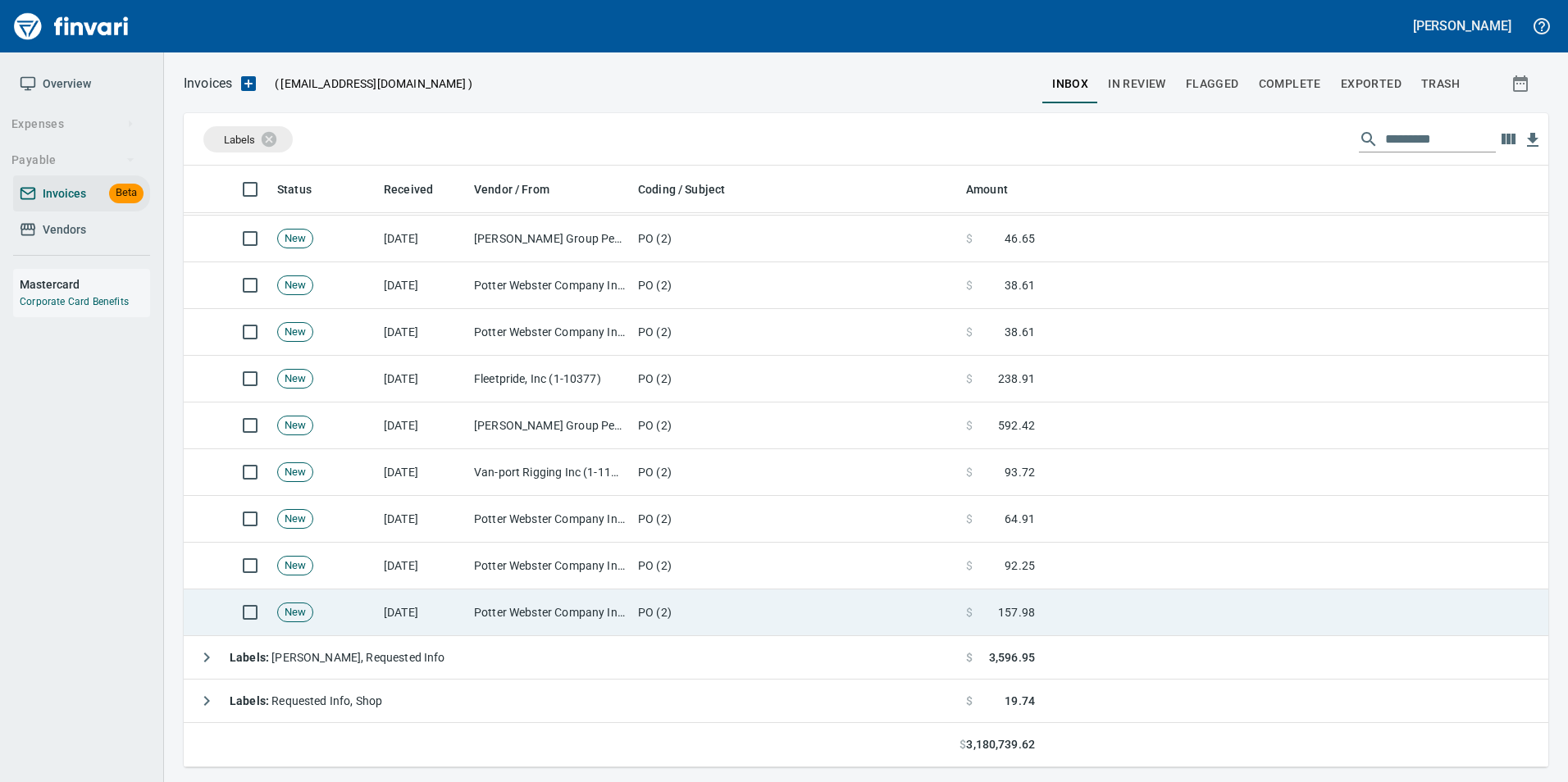
click at [616, 618] on td "Potter Webster Company Inc (1-10818)" at bounding box center [549, 613] width 164 height 47
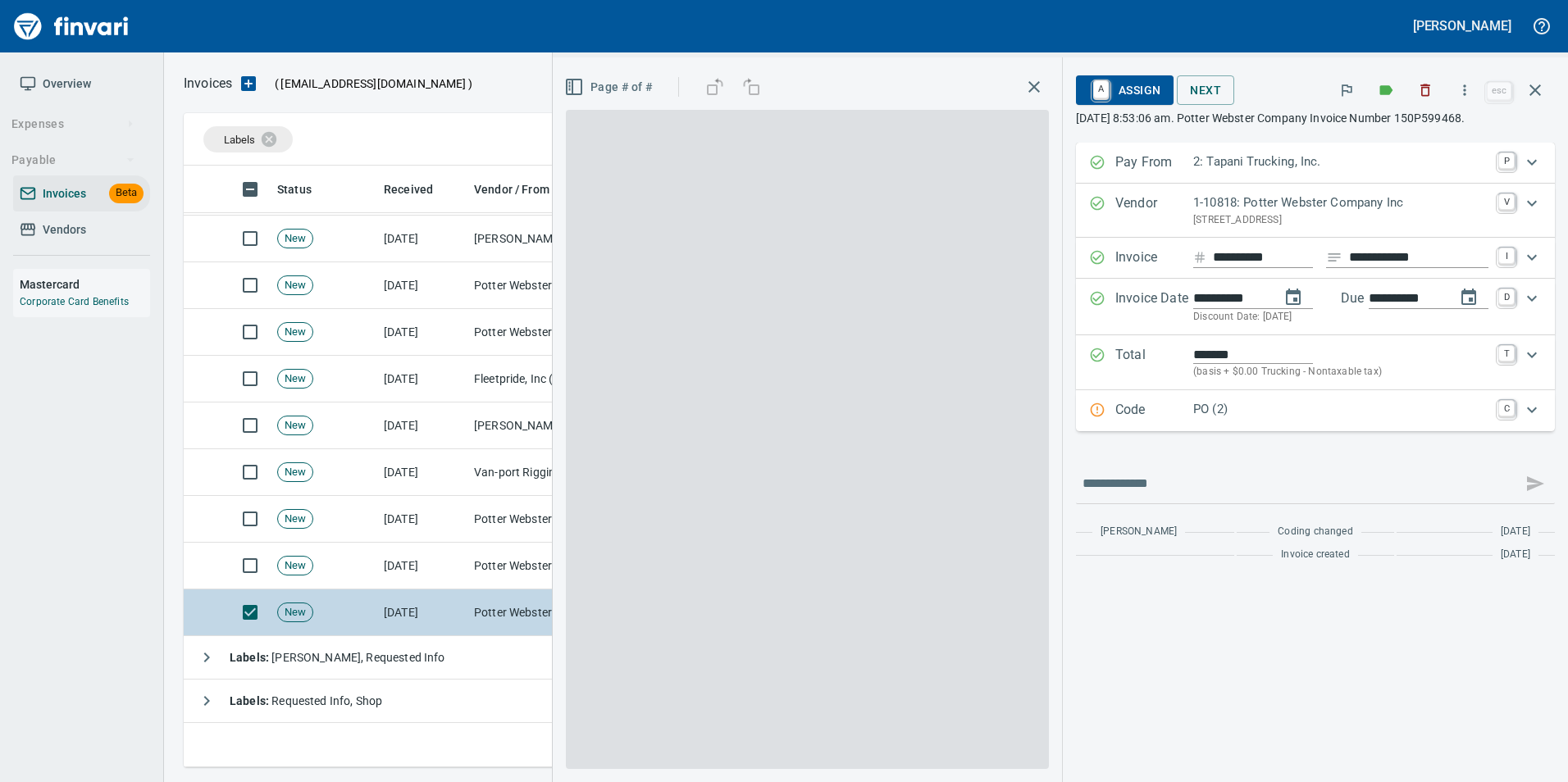
scroll to position [590, 1339]
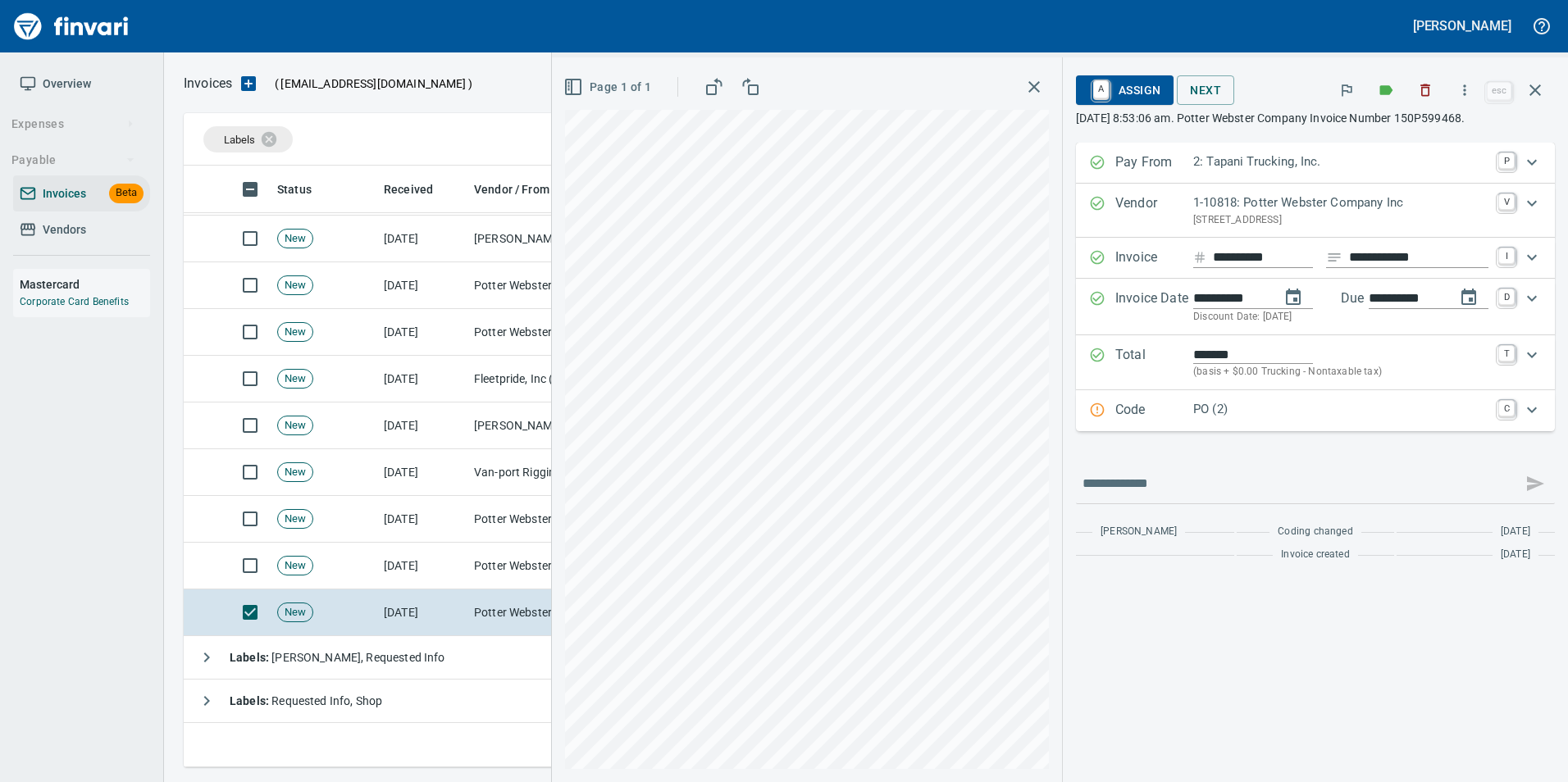
click at [1100, 407] on icon "Expand" at bounding box center [1097, 410] width 16 height 16
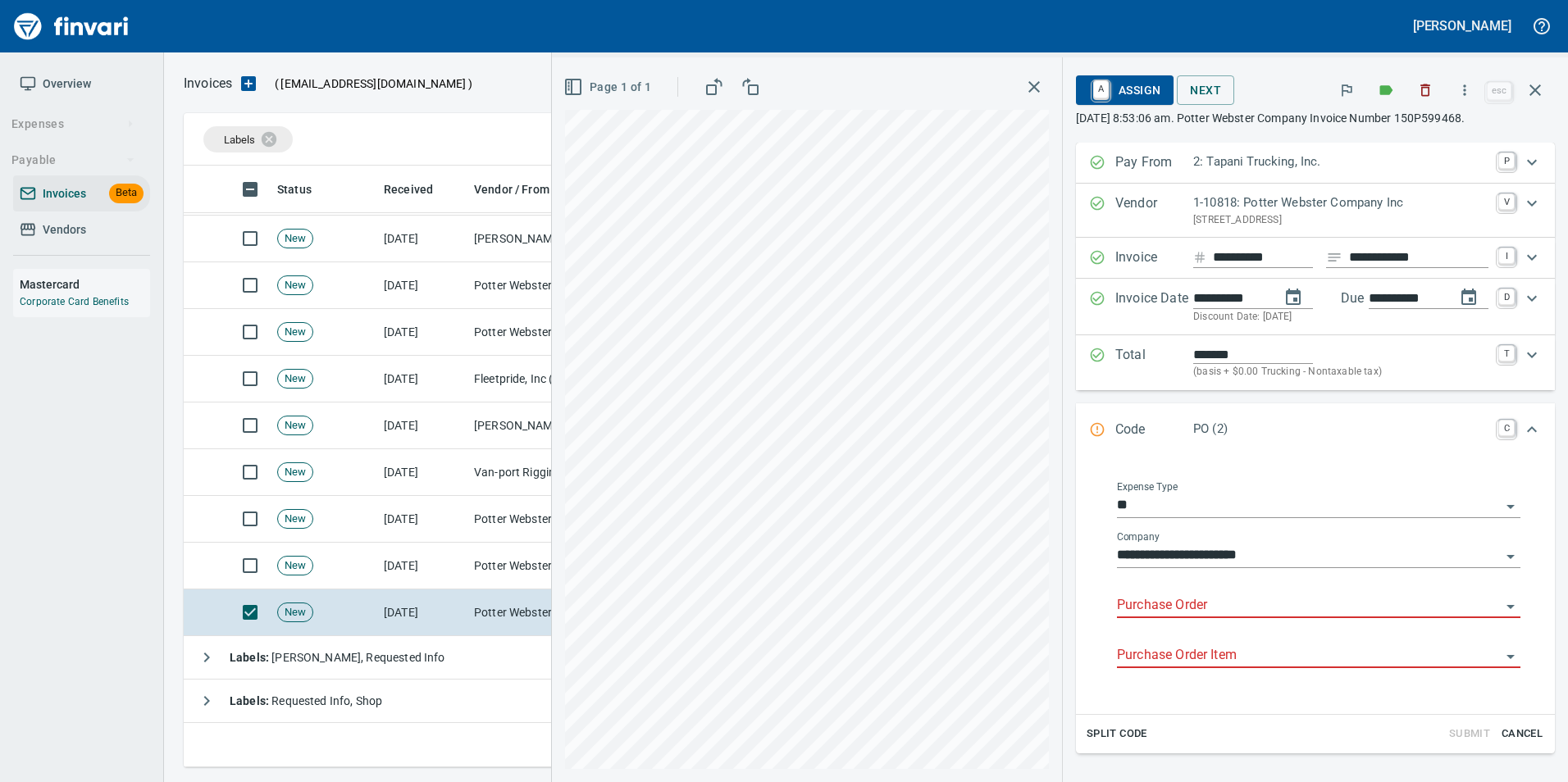
click at [1190, 607] on input "Purchase Order" at bounding box center [1308, 606] width 383 height 23
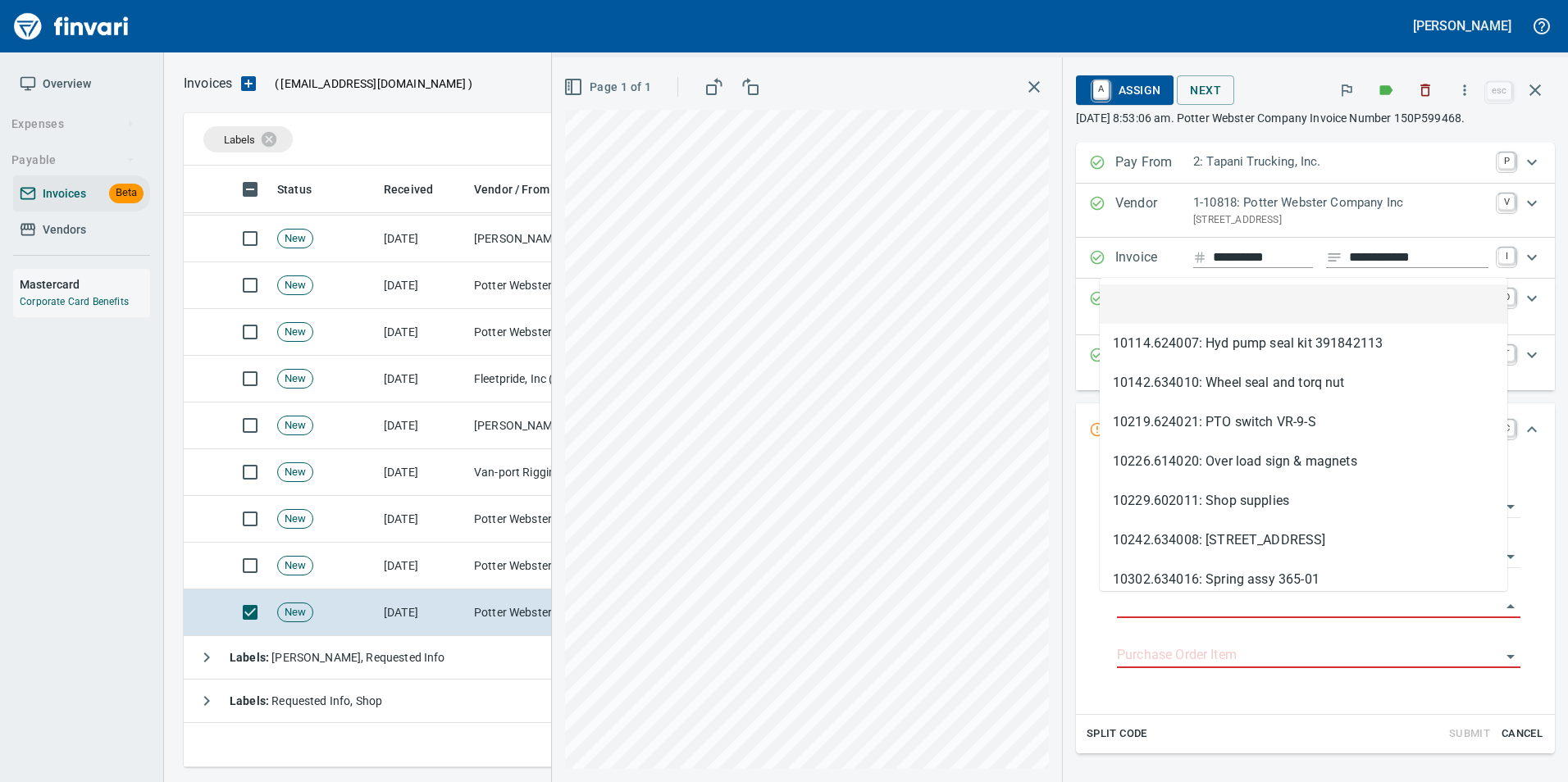
type input "**********"
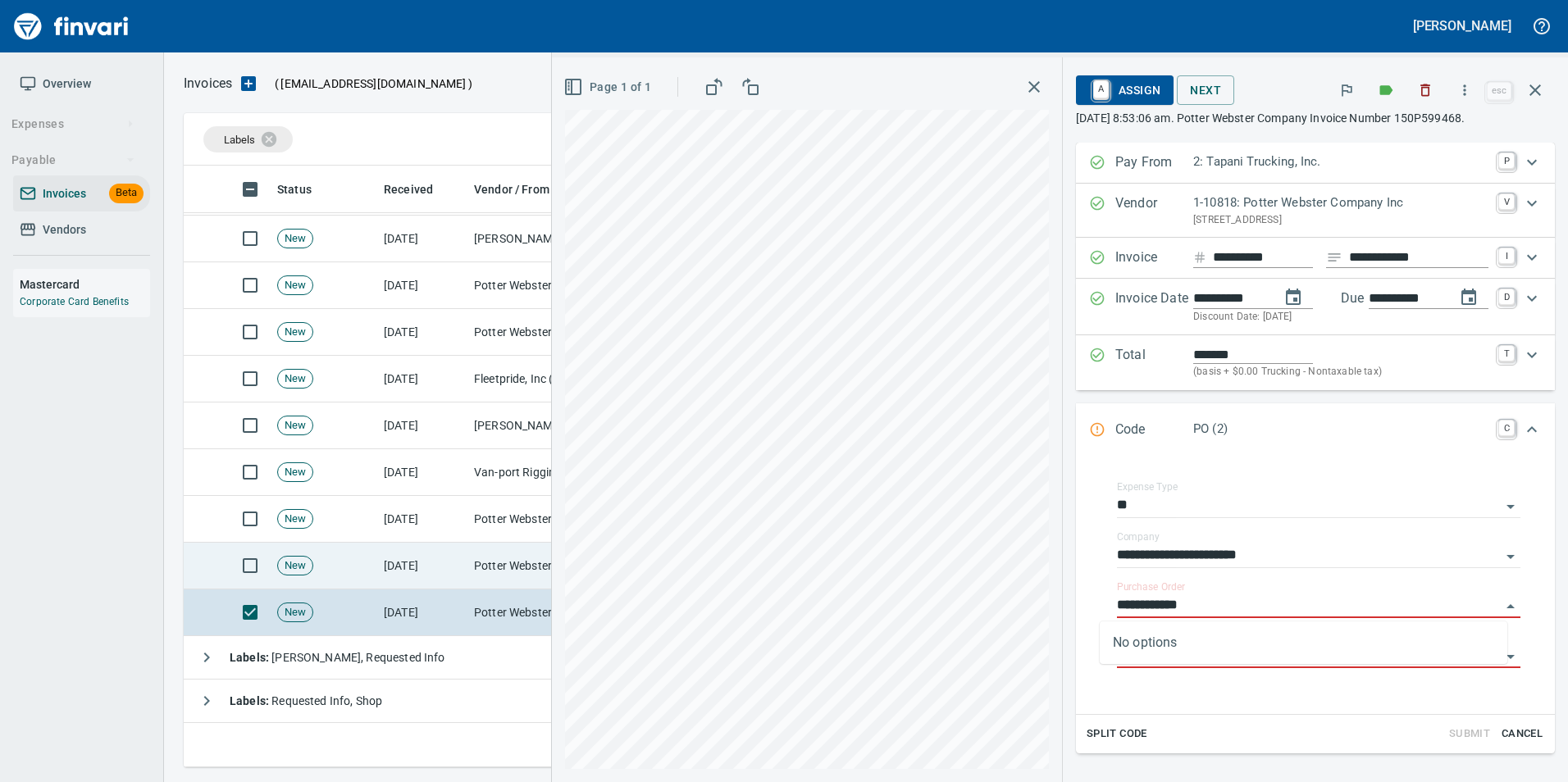
click at [495, 566] on td "Potter Webster Company Inc (1-10818)" at bounding box center [549, 566] width 164 height 47
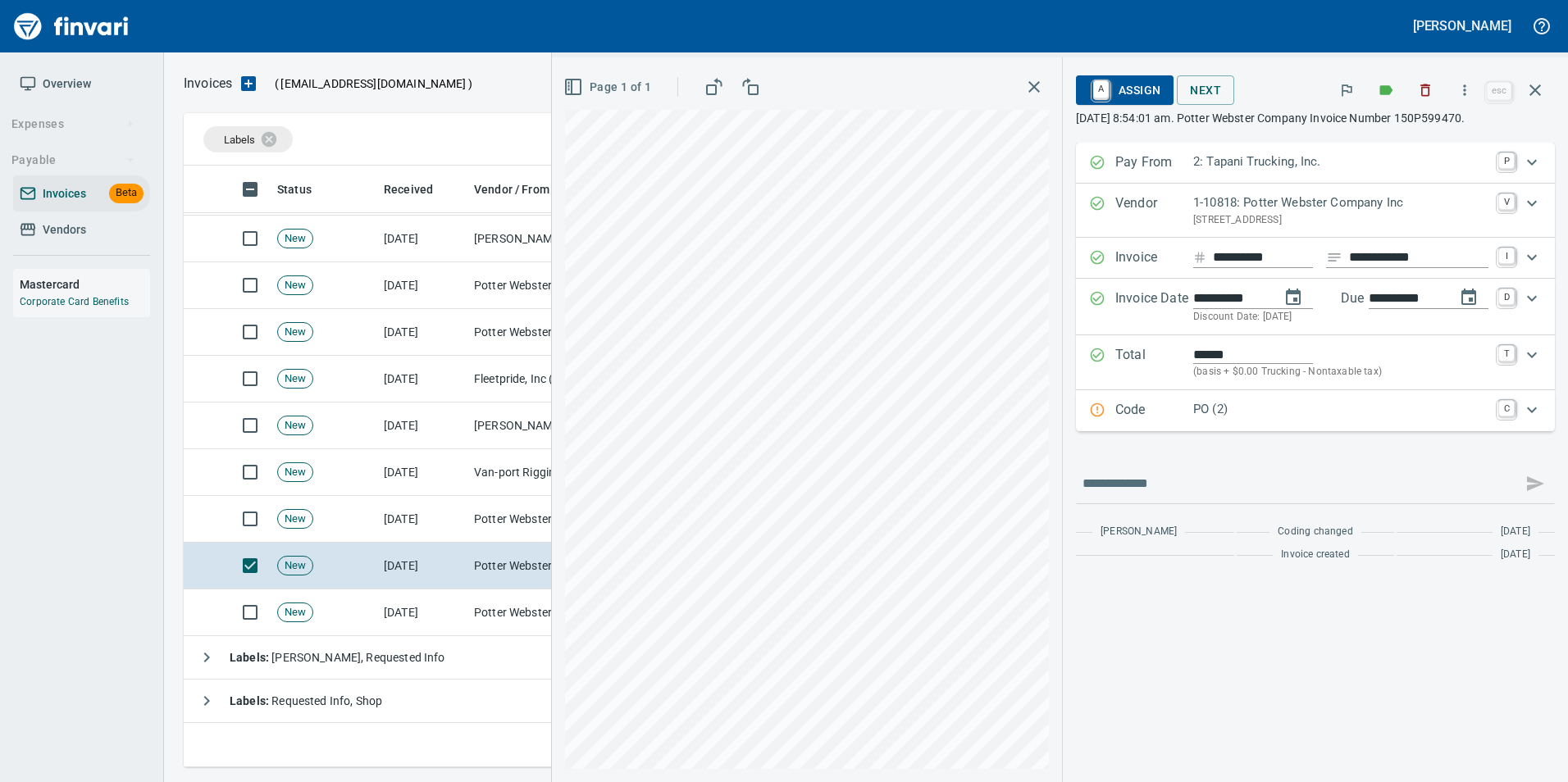
click at [1128, 412] on p "Code" at bounding box center [1154, 411] width 78 height 21
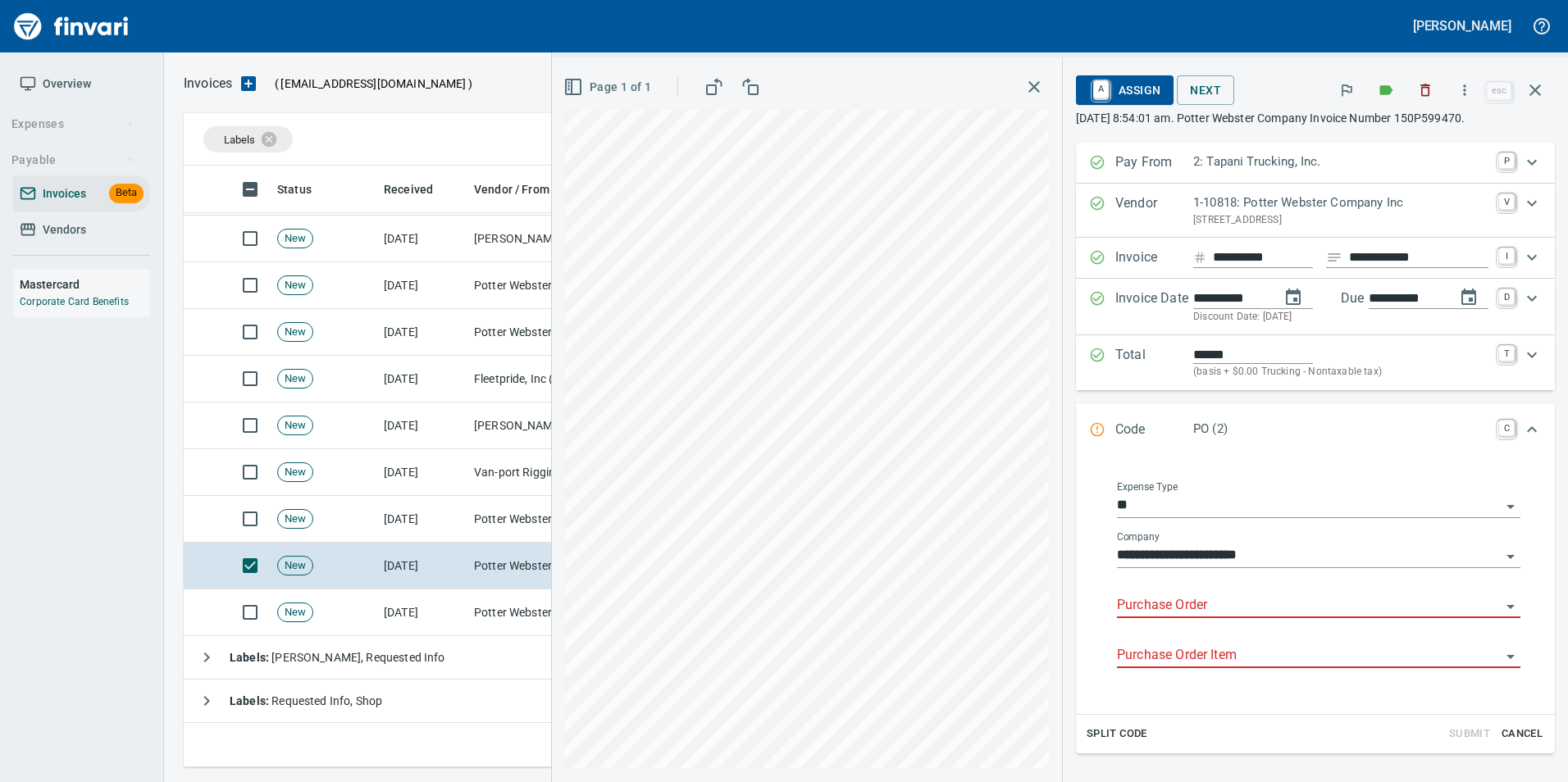
click at [1156, 598] on input "Purchase Order" at bounding box center [1308, 606] width 383 height 23
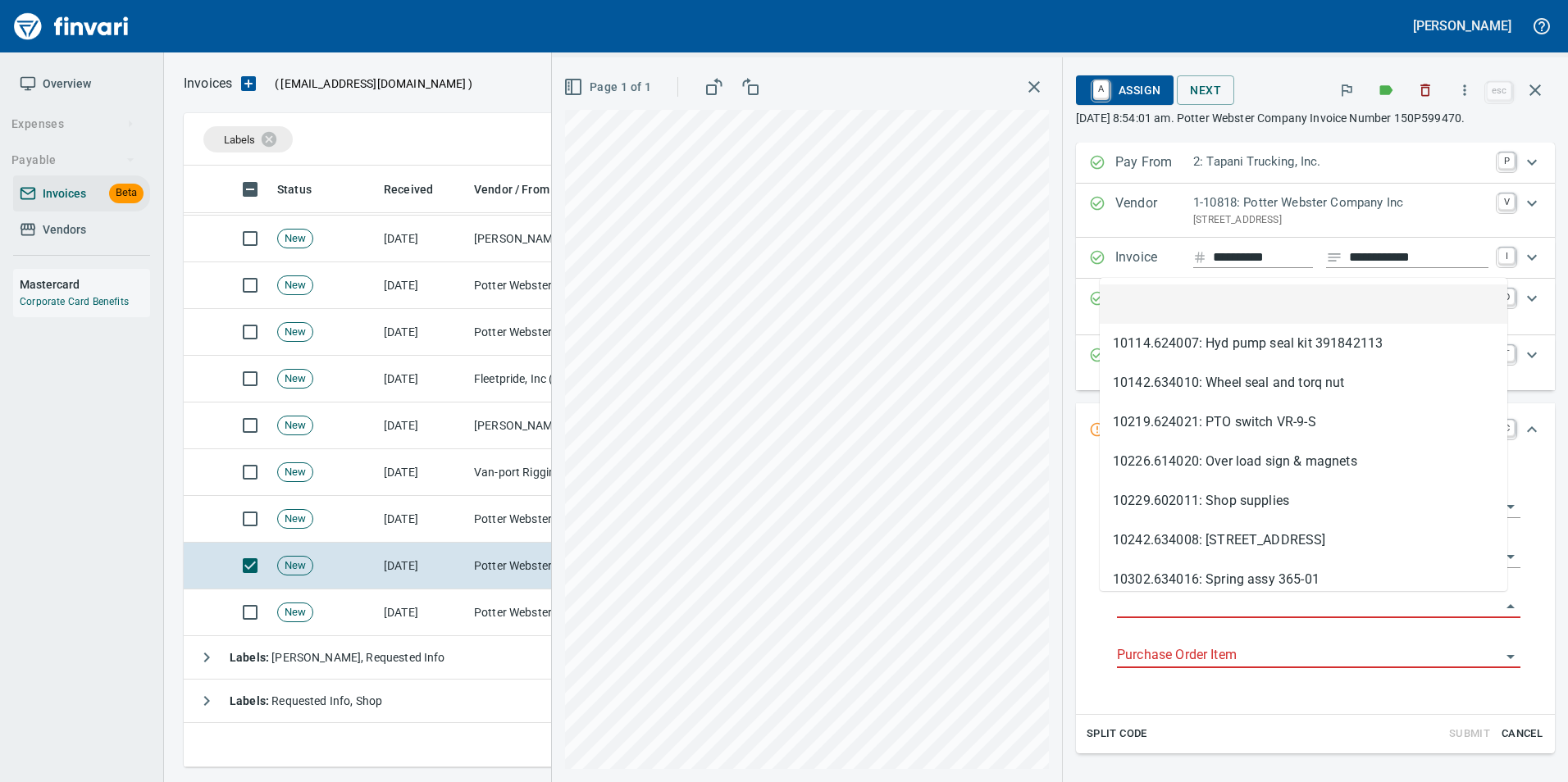
scroll to position [590, 1339]
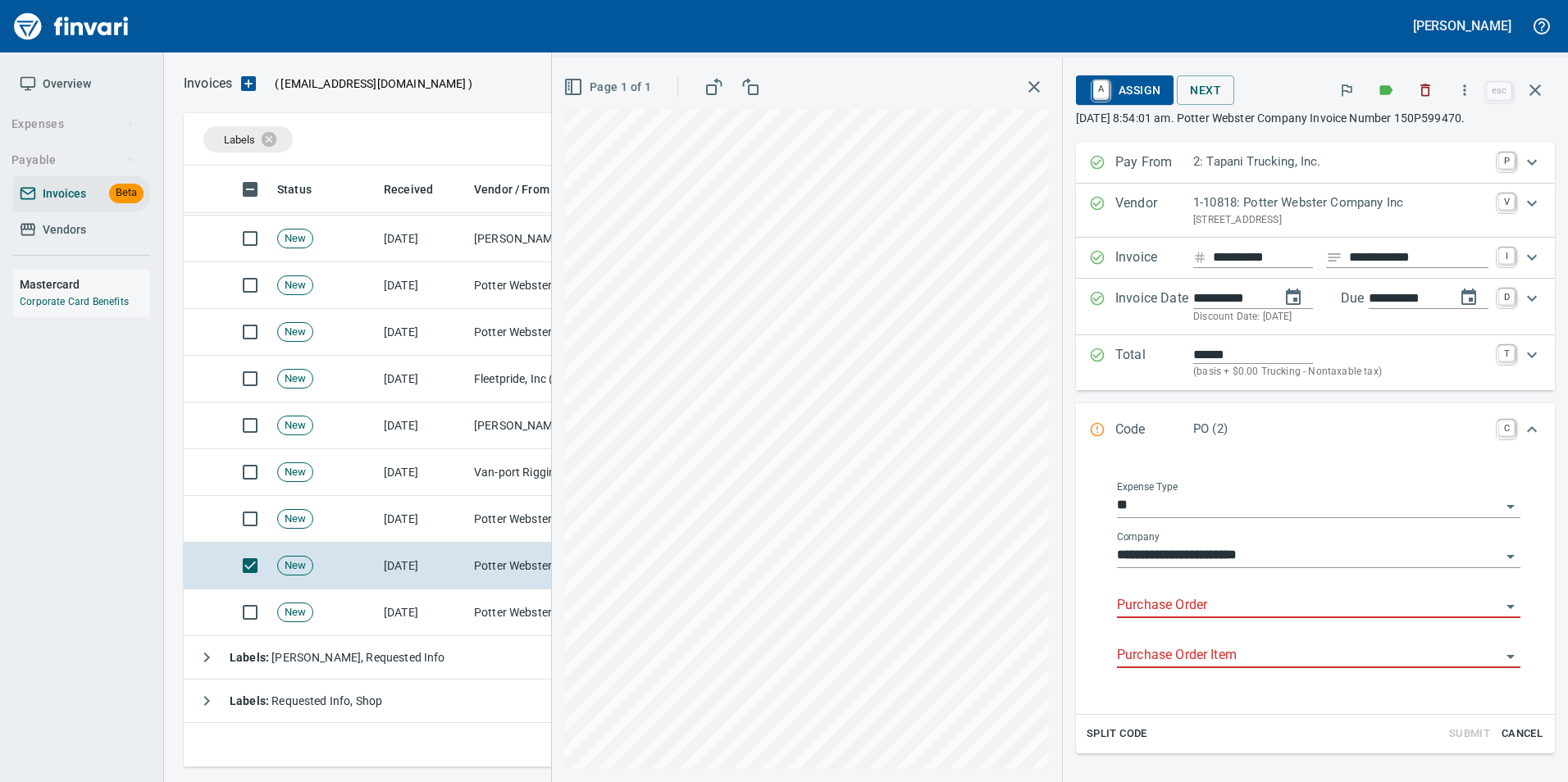
type input "**********"
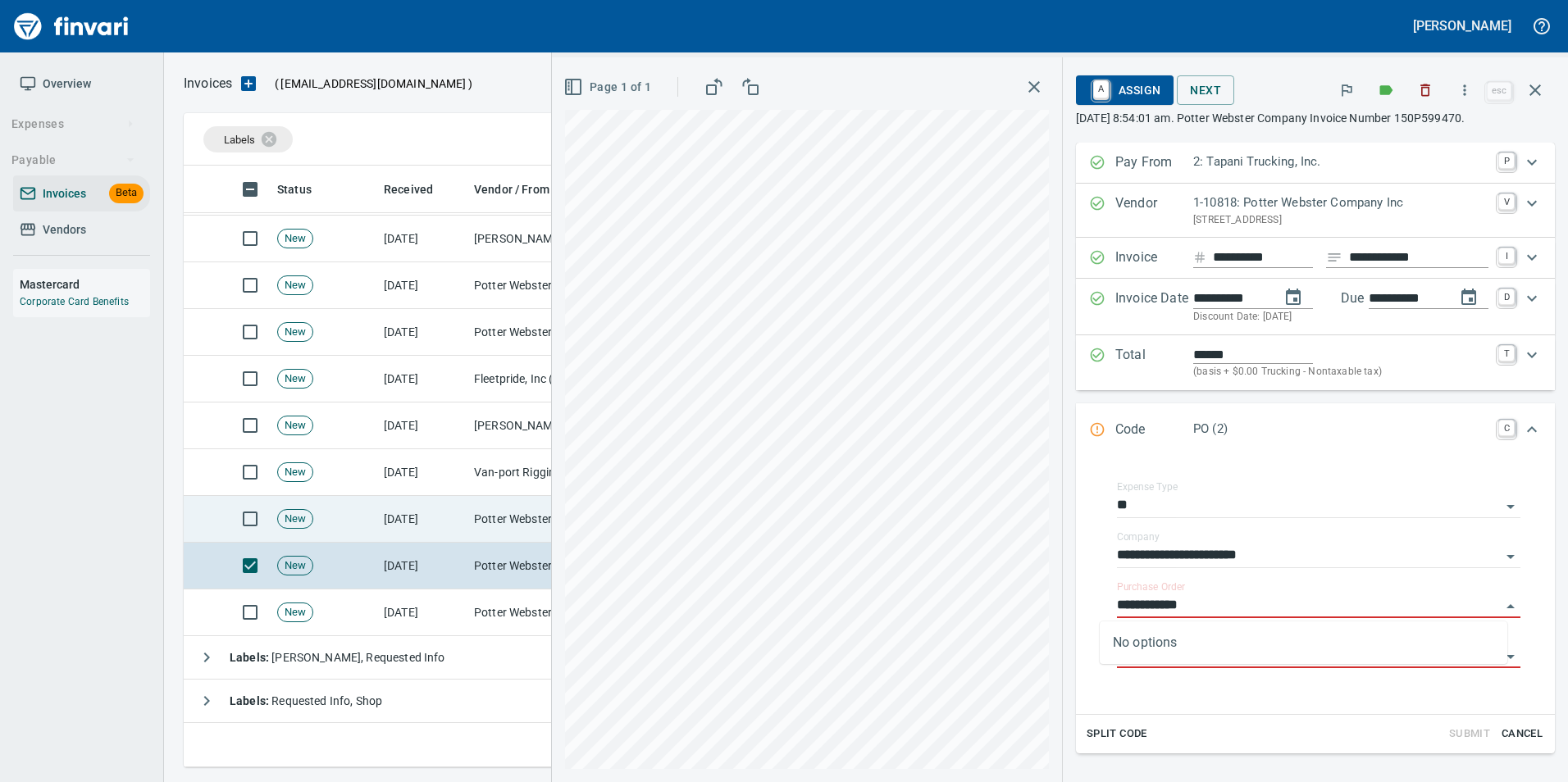
click at [477, 521] on td "Potter Webster Company Inc (1-10818)" at bounding box center [549, 520] width 164 height 47
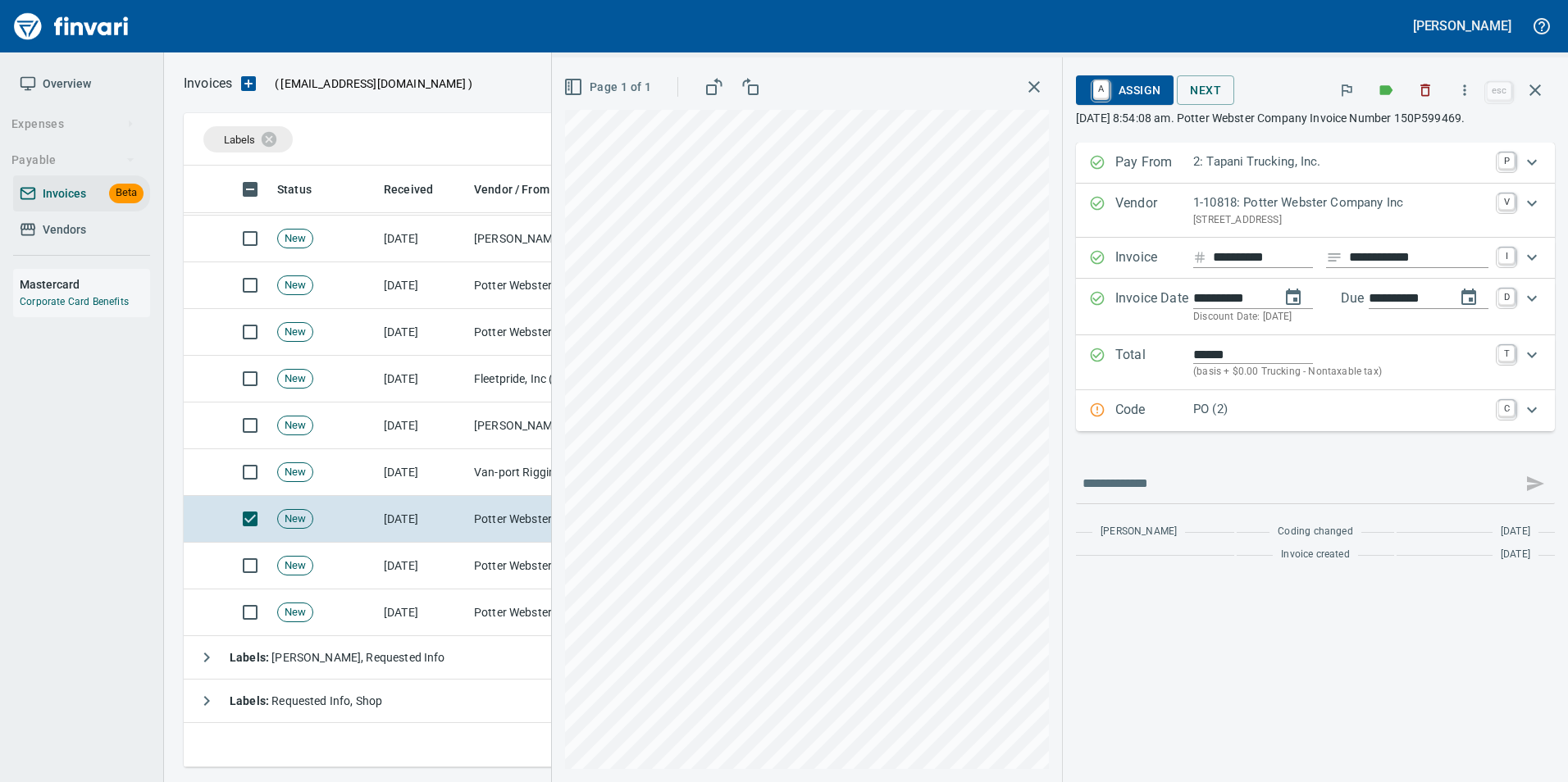
click at [1115, 404] on p "Code" at bounding box center [1154, 411] width 78 height 21
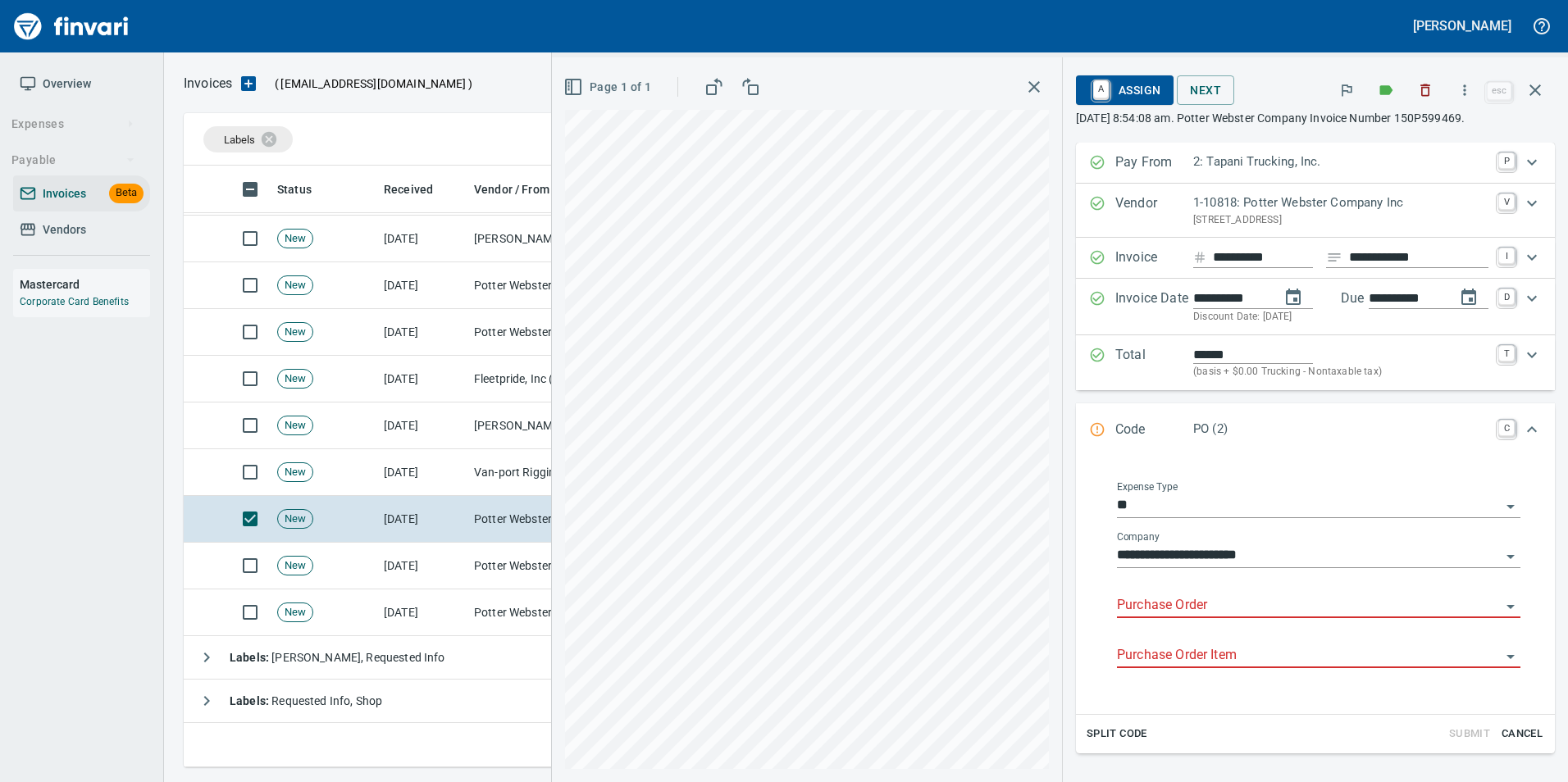
click at [1151, 603] on input "Purchase Order" at bounding box center [1308, 606] width 383 height 23
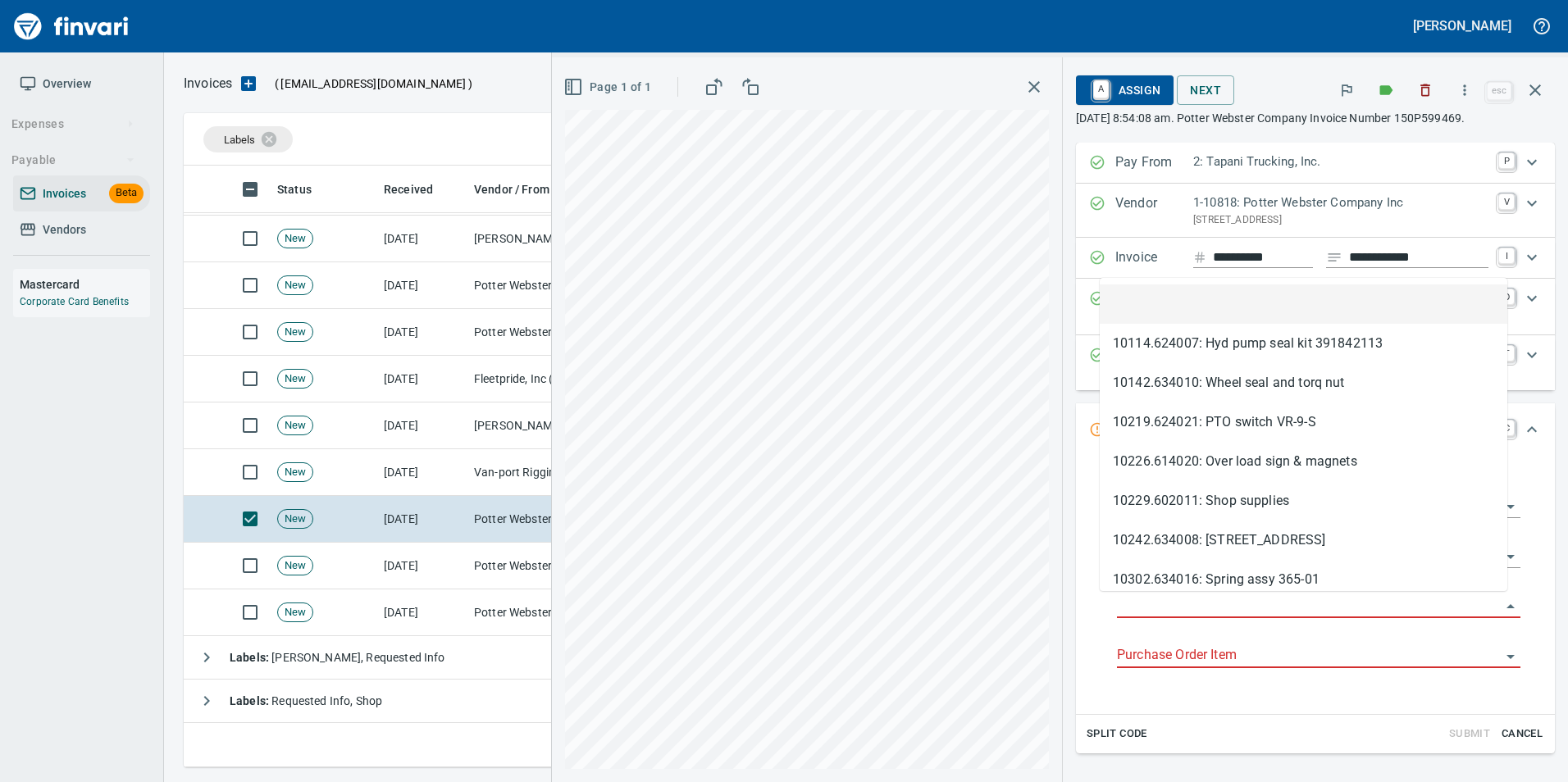
scroll to position [590, 1339]
type input "**********"
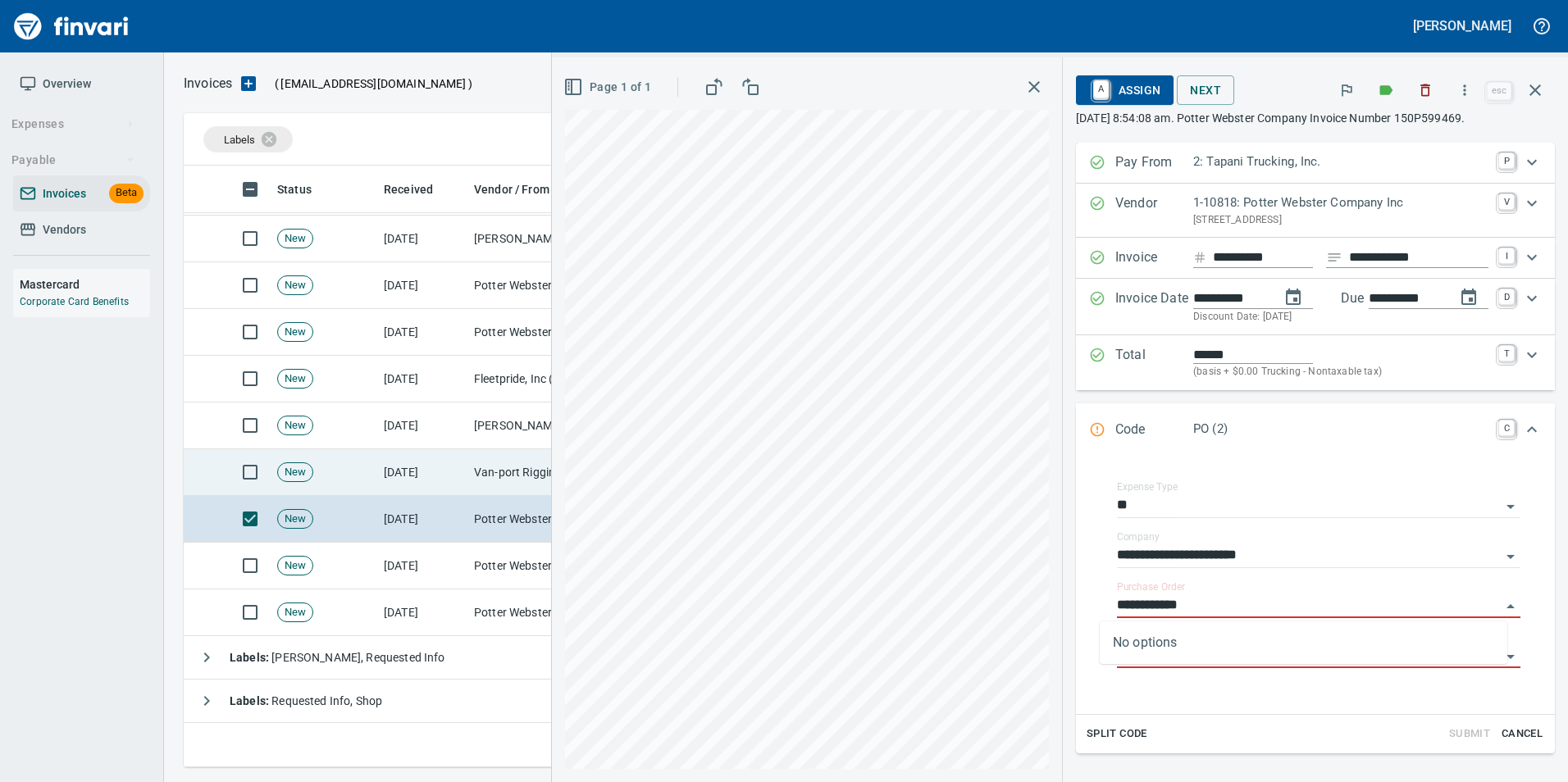
click at [478, 474] on td "Van-port Rigging Inc (1-11072)" at bounding box center [549, 472] width 164 height 47
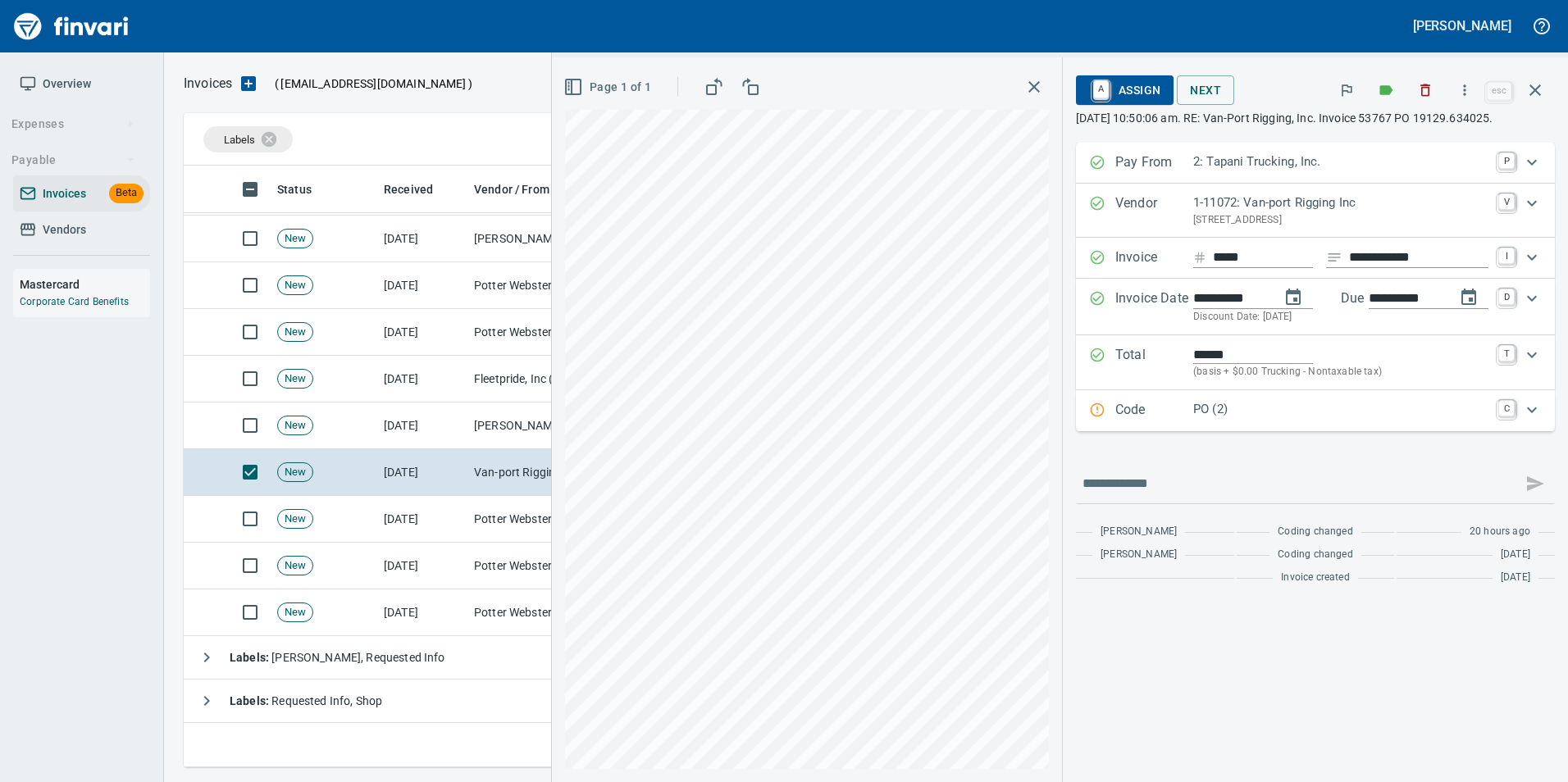
click at [1163, 416] on p "Code" at bounding box center [1154, 411] width 78 height 21
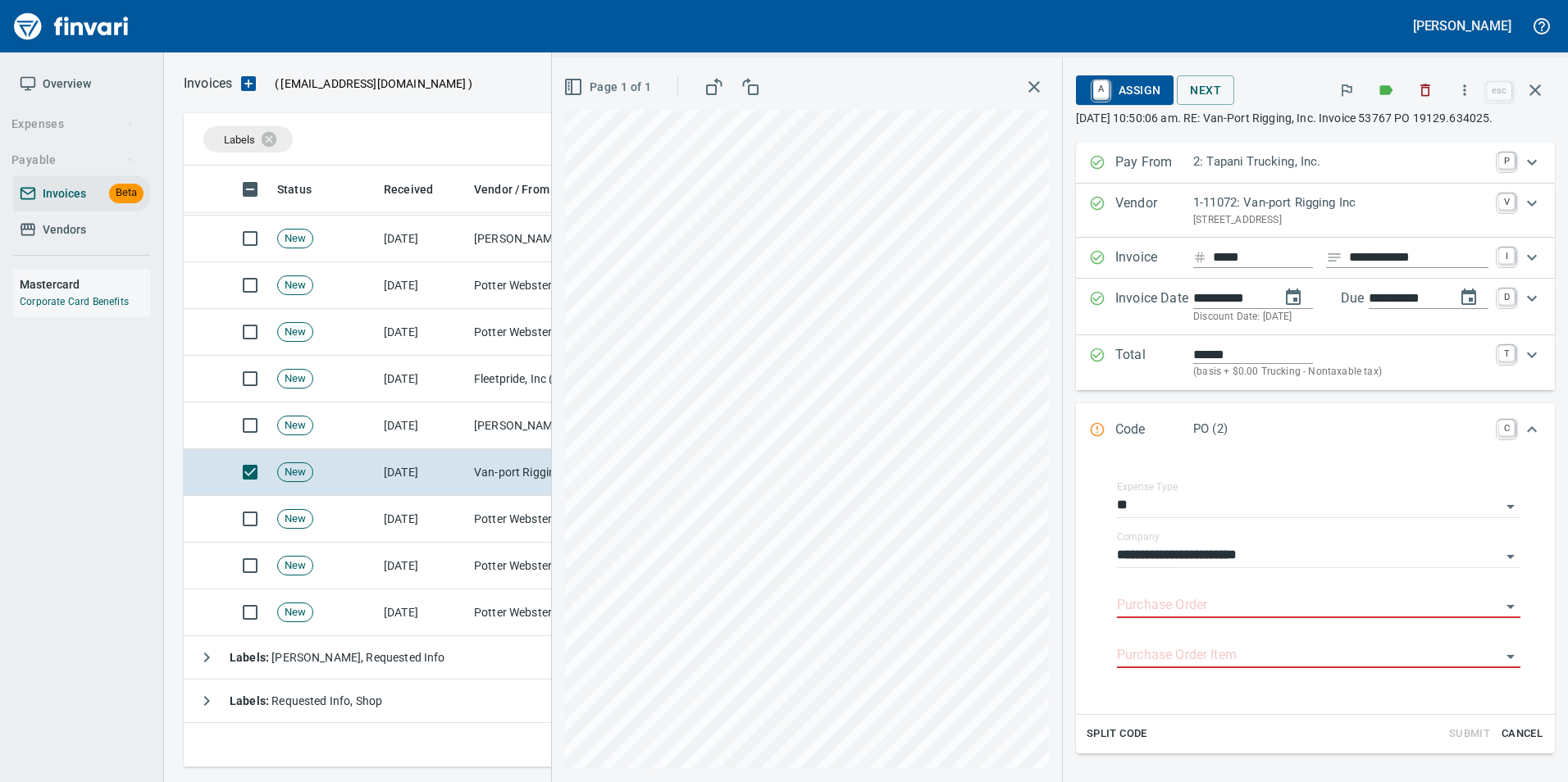
click at [1157, 617] on input "Purchase Order" at bounding box center [1308, 606] width 383 height 23
click at [1219, 655] on li "19129.634025: Service parts" at bounding box center [1303, 665] width 407 height 39
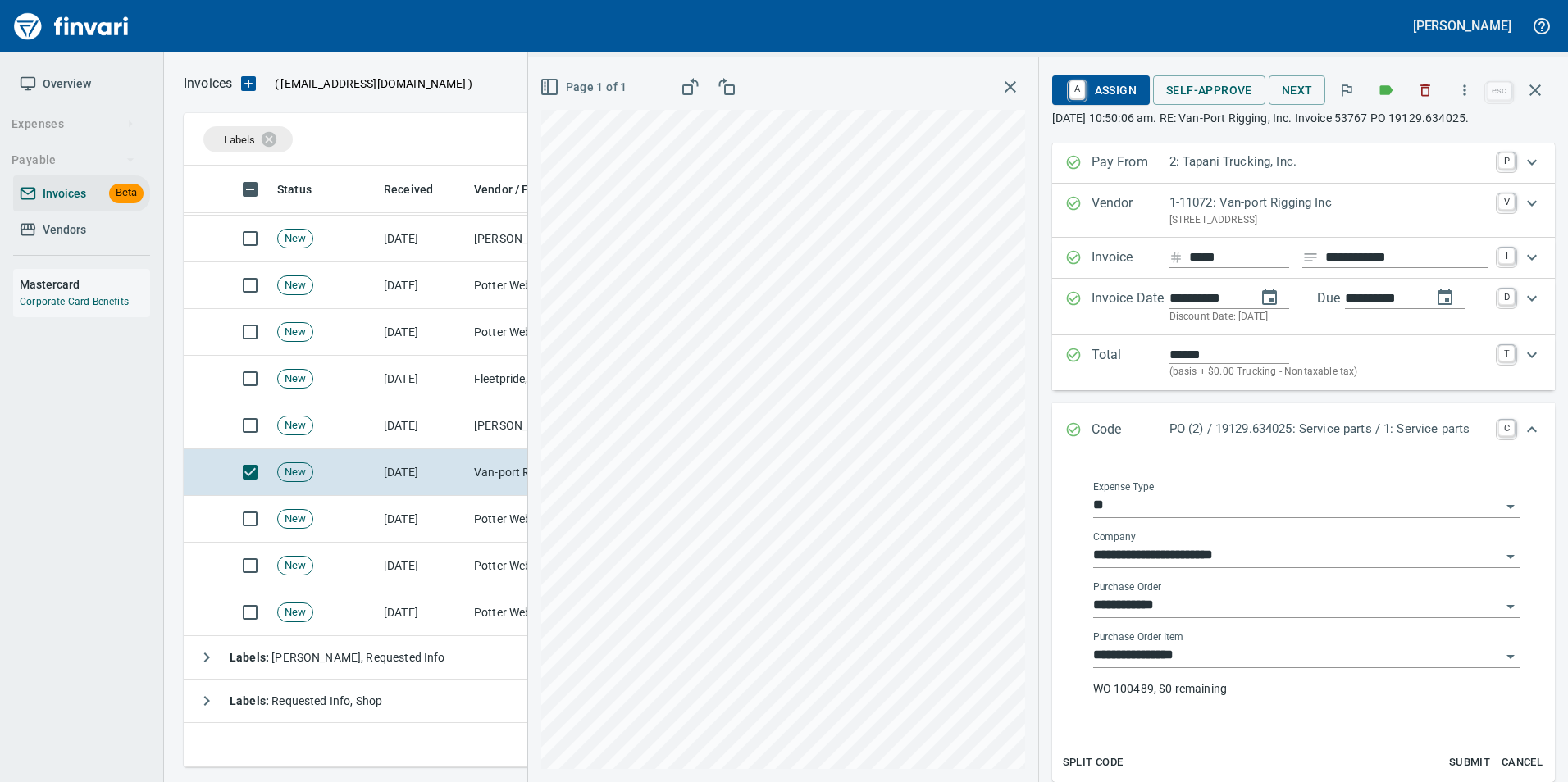
type input "**********"
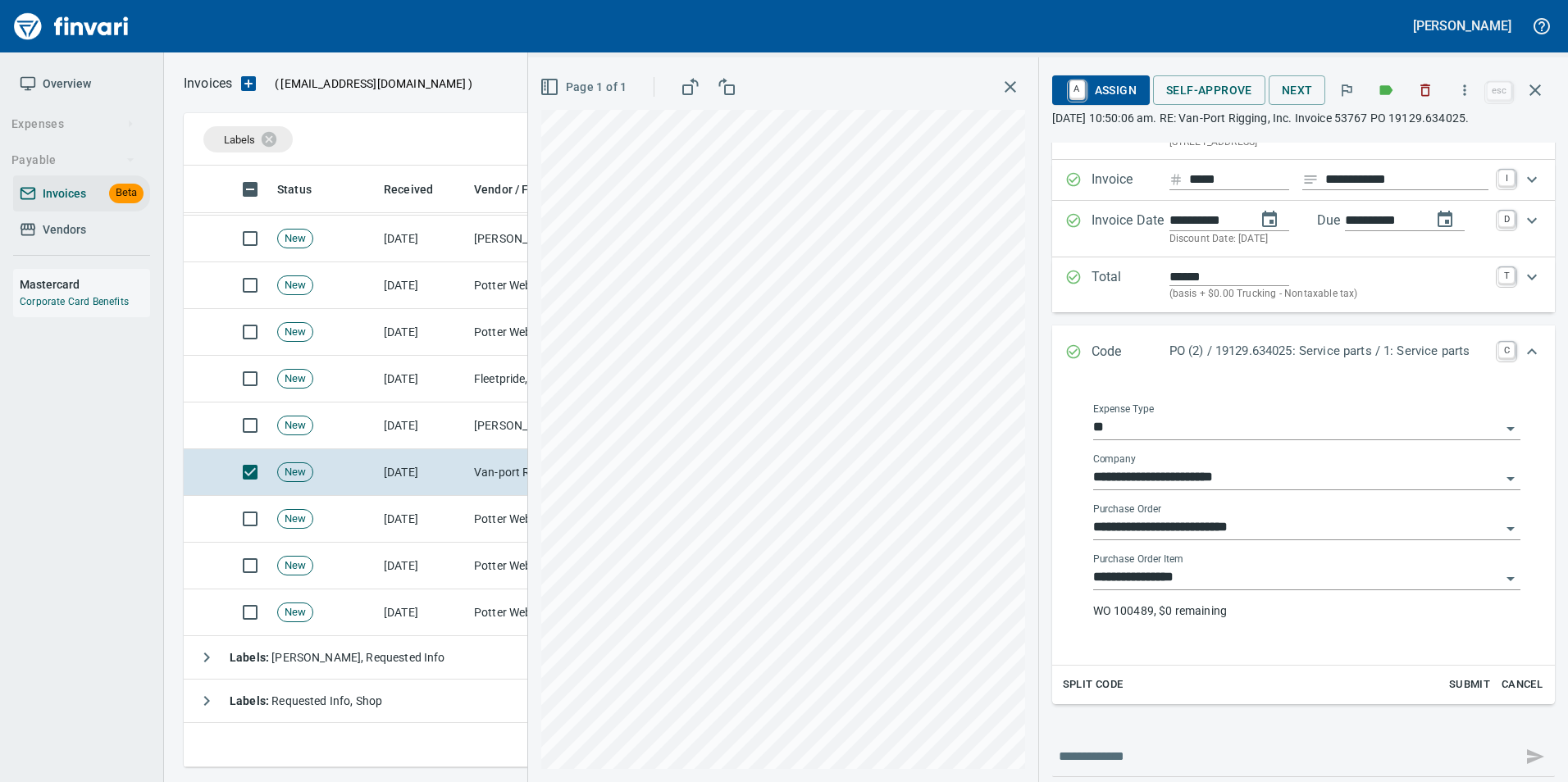
scroll to position [174, 0]
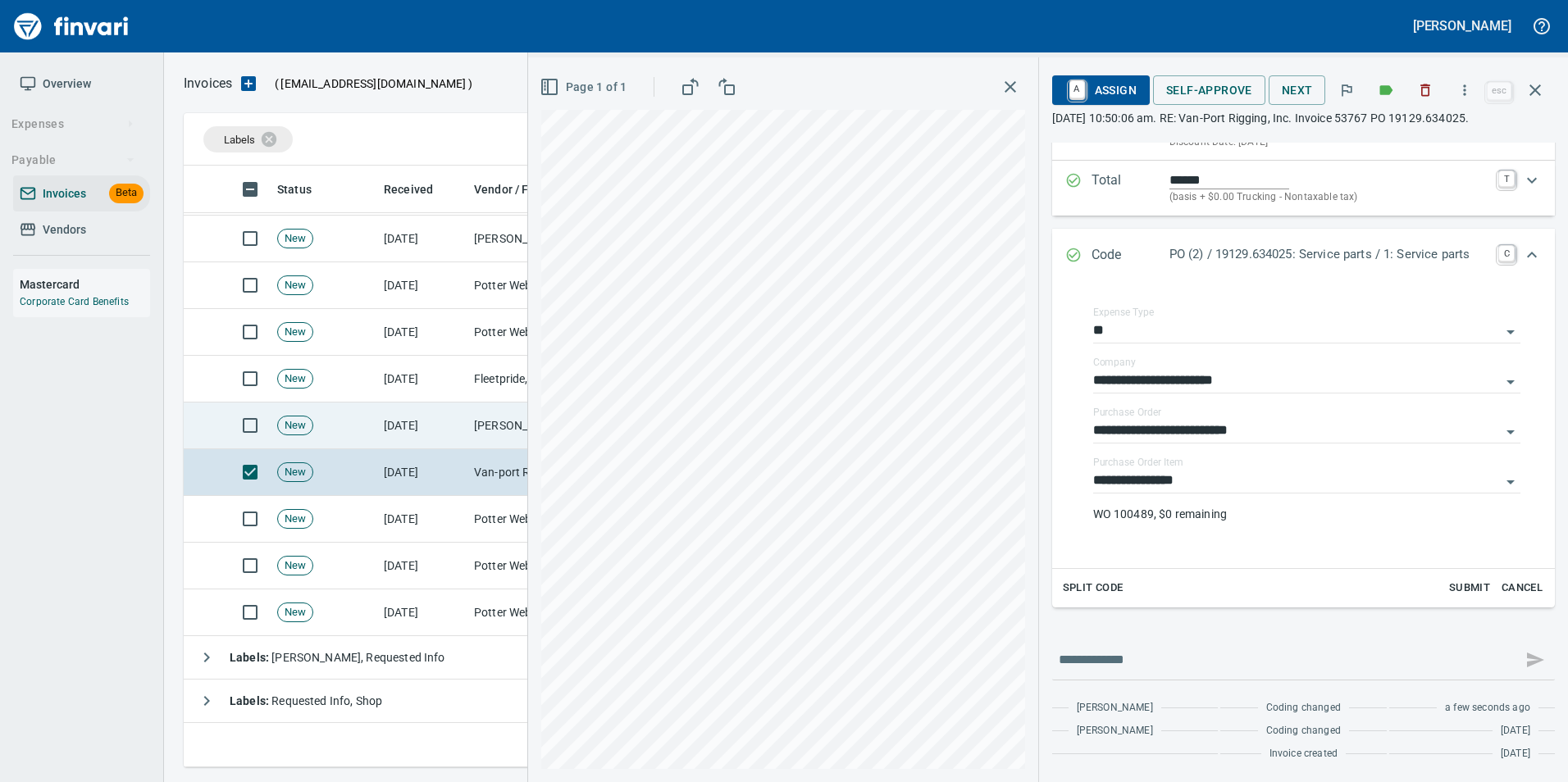
click at [502, 428] on td "[PERSON_NAME] Group Peterbilt([MEDICAL_DATA]) (1-38196)" at bounding box center [549, 426] width 164 height 47
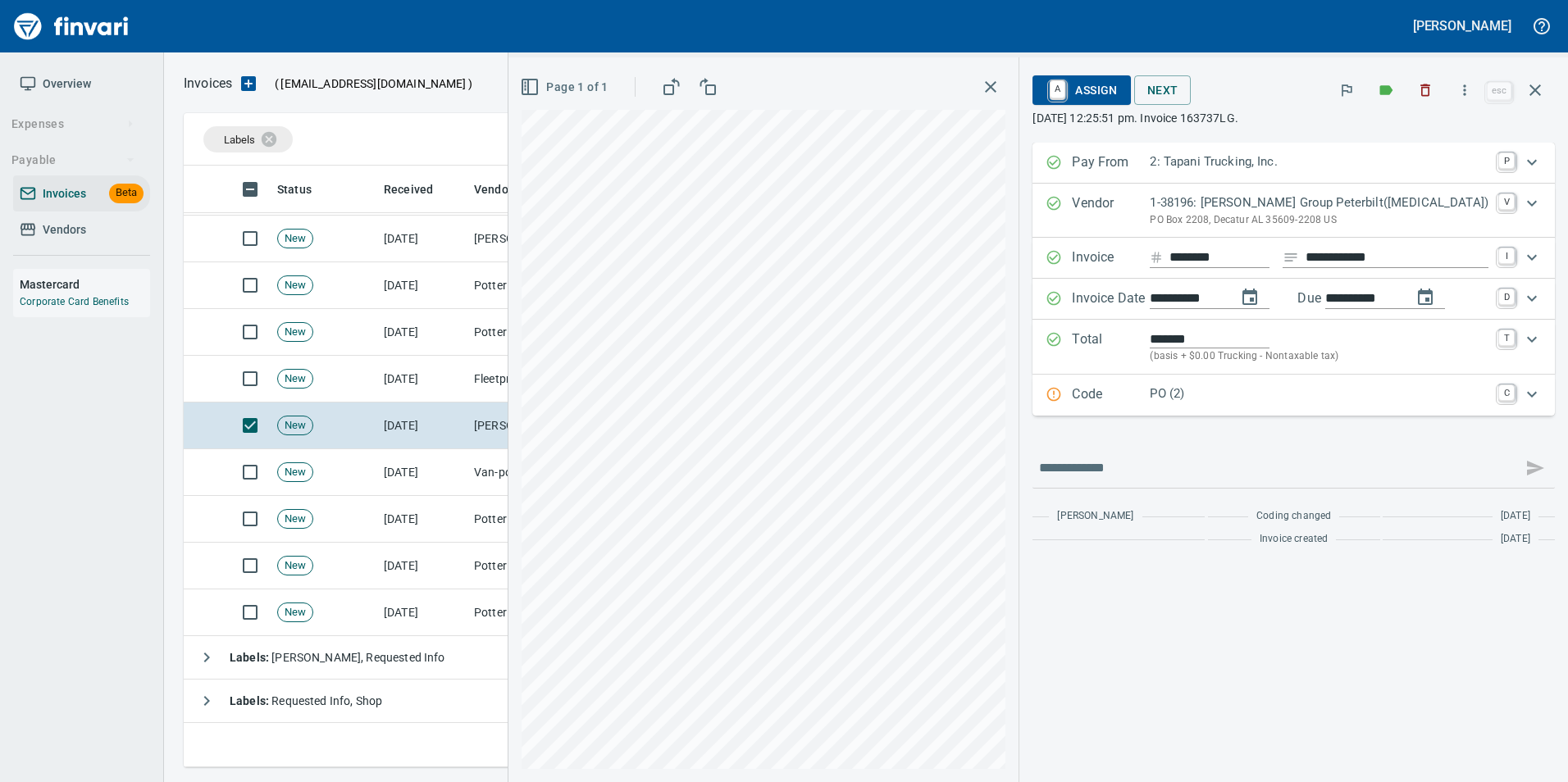
click at [1223, 386] on p "PO (2)" at bounding box center [1318, 393] width 339 height 19
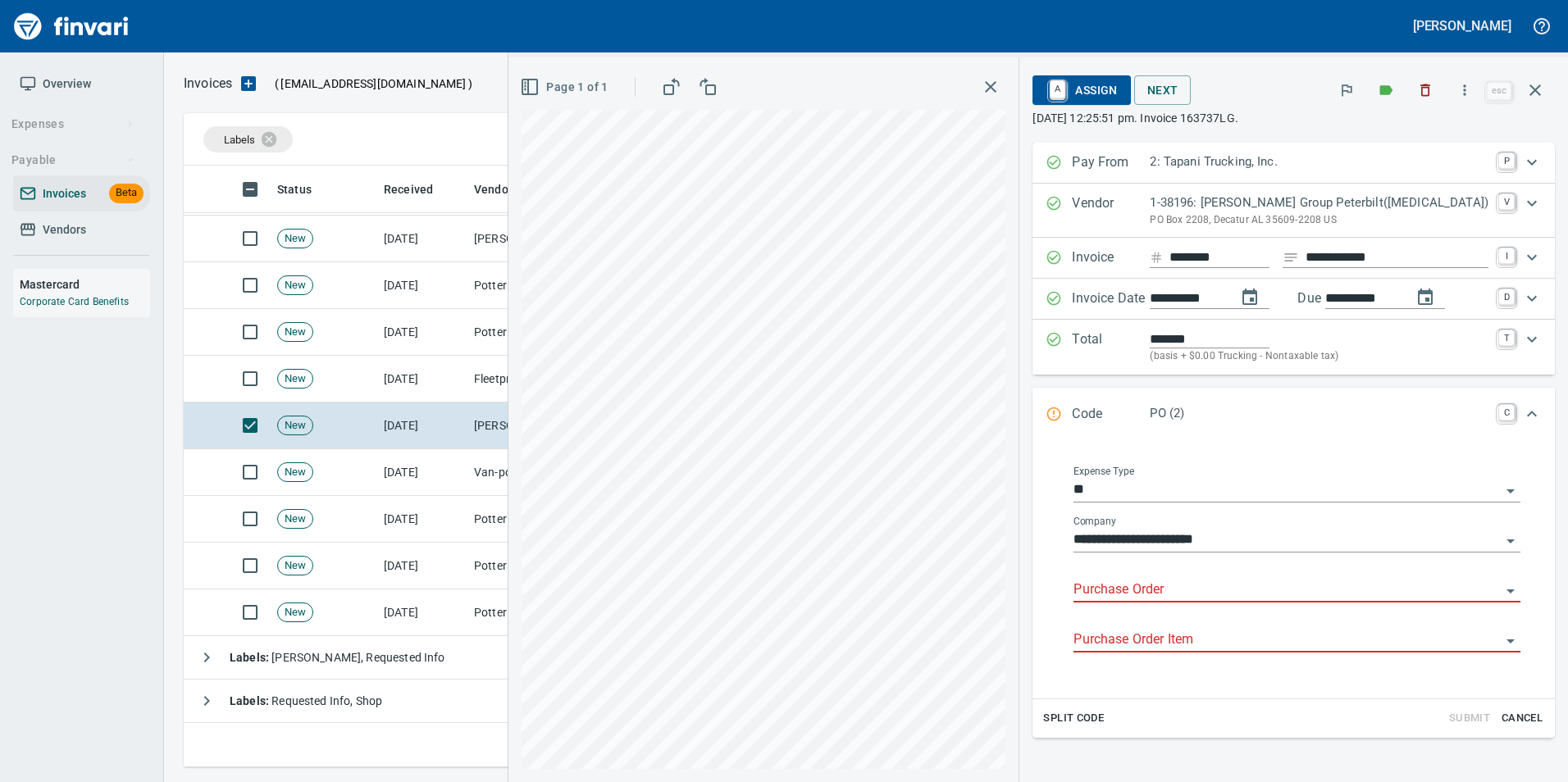
click at [1188, 580] on input "Purchase Order" at bounding box center [1287, 591] width 427 height 23
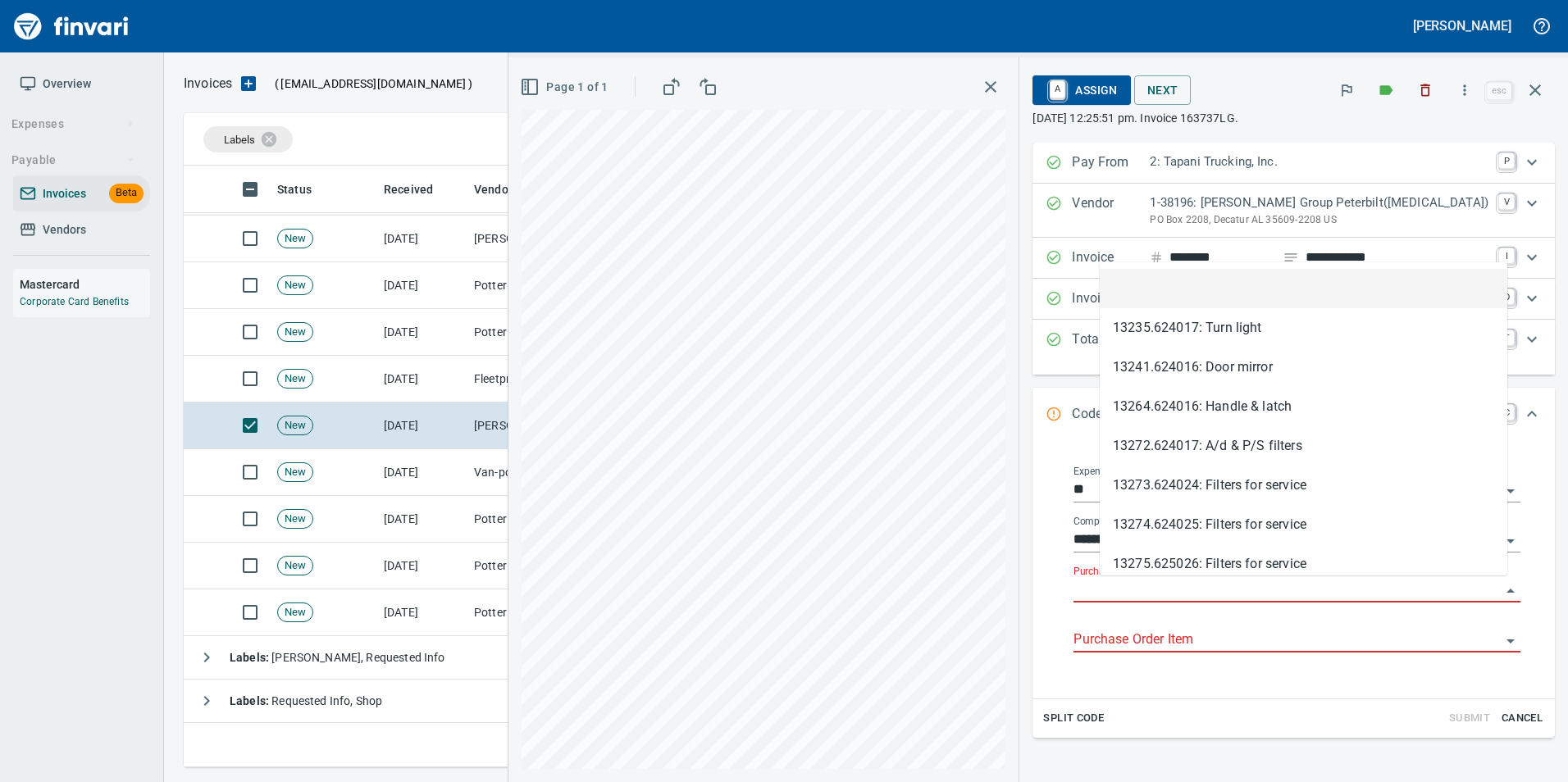
type input "**********"
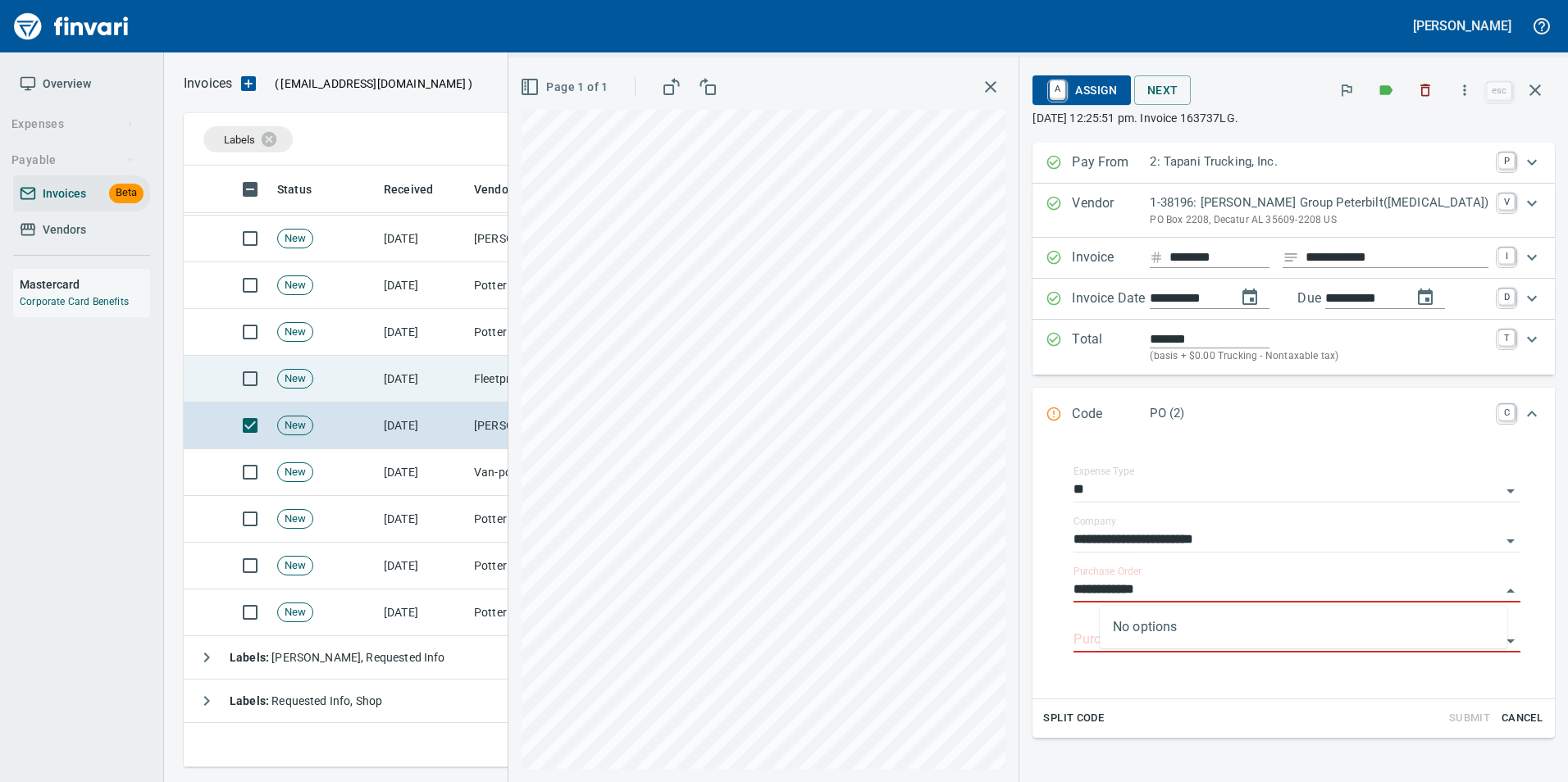
click at [447, 379] on td "9/29/2025" at bounding box center [422, 379] width 90 height 47
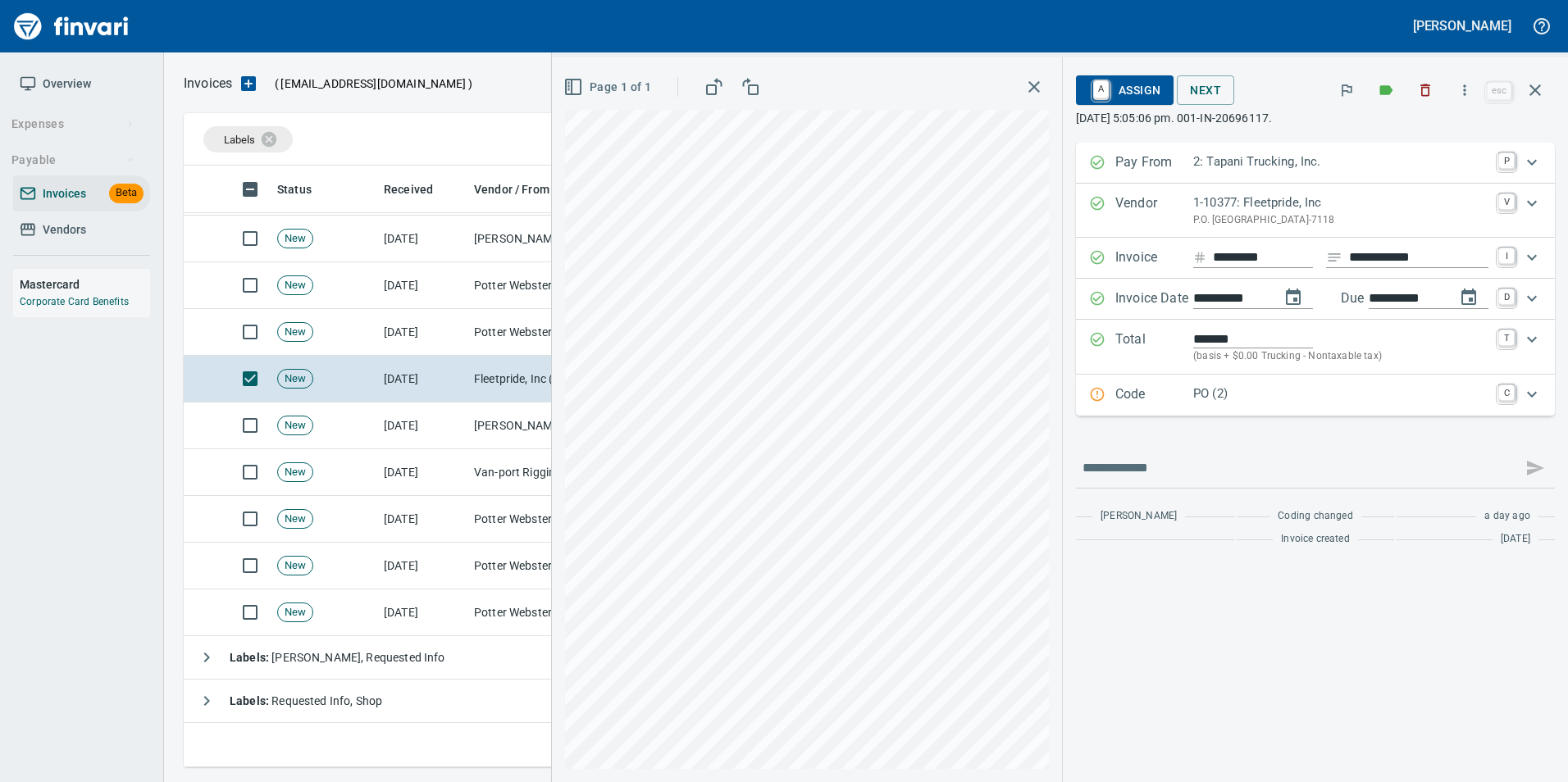
click at [1094, 387] on icon "Expand" at bounding box center [1097, 394] width 16 height 16
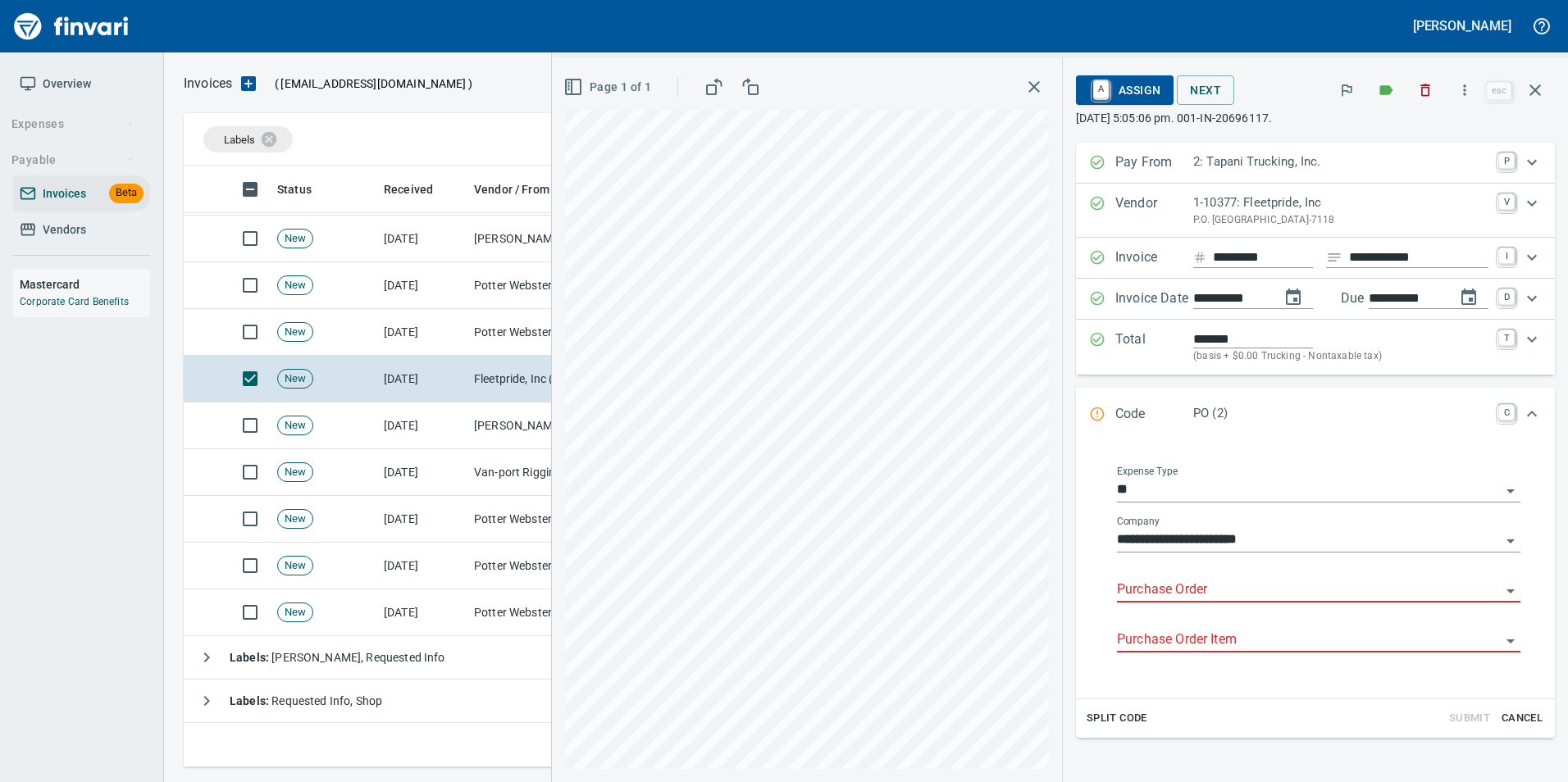
click at [1167, 582] on input "Purchase Order" at bounding box center [1308, 591] width 383 height 23
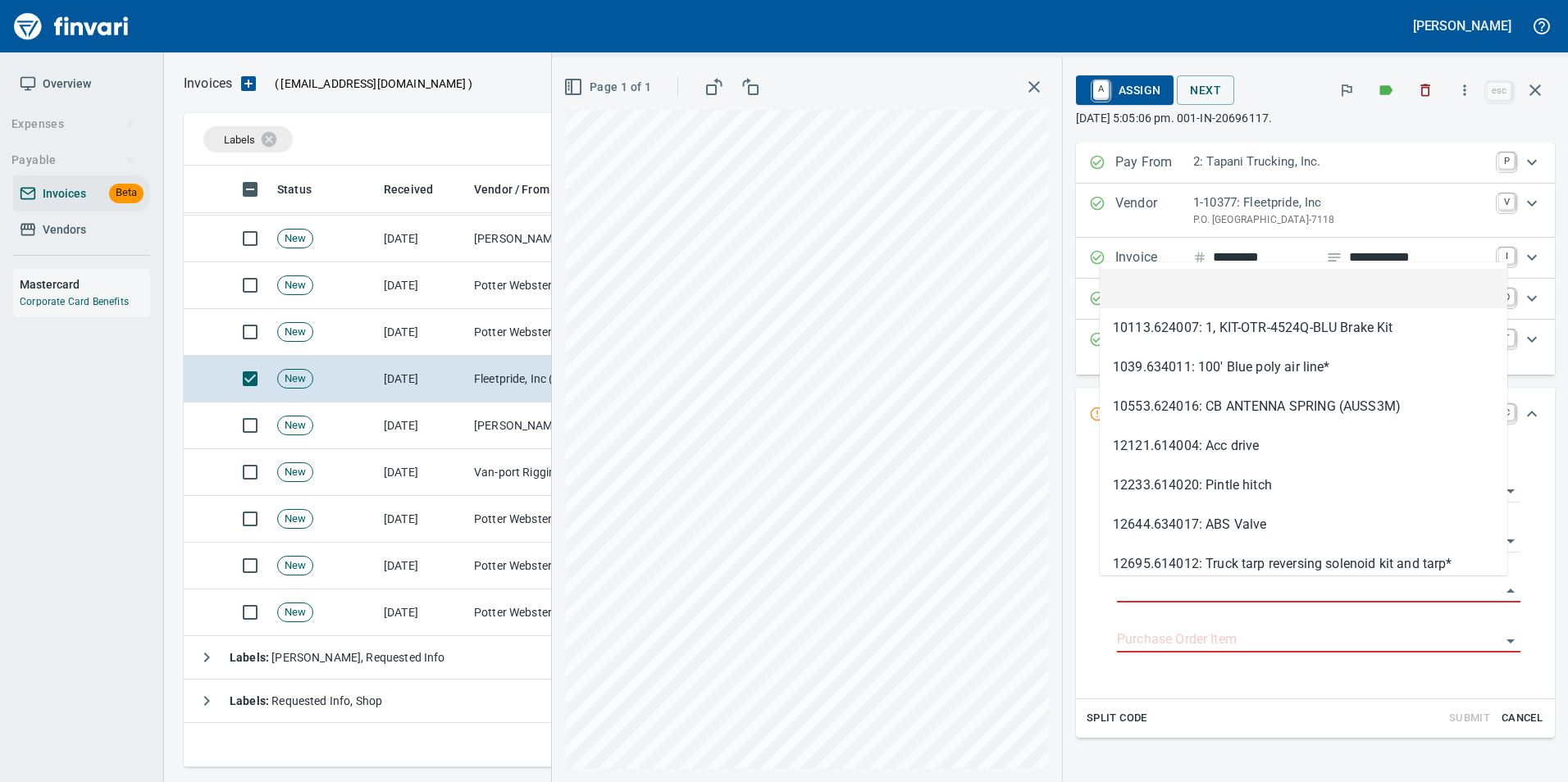
scroll to position [590, 1339]
type input "**********"
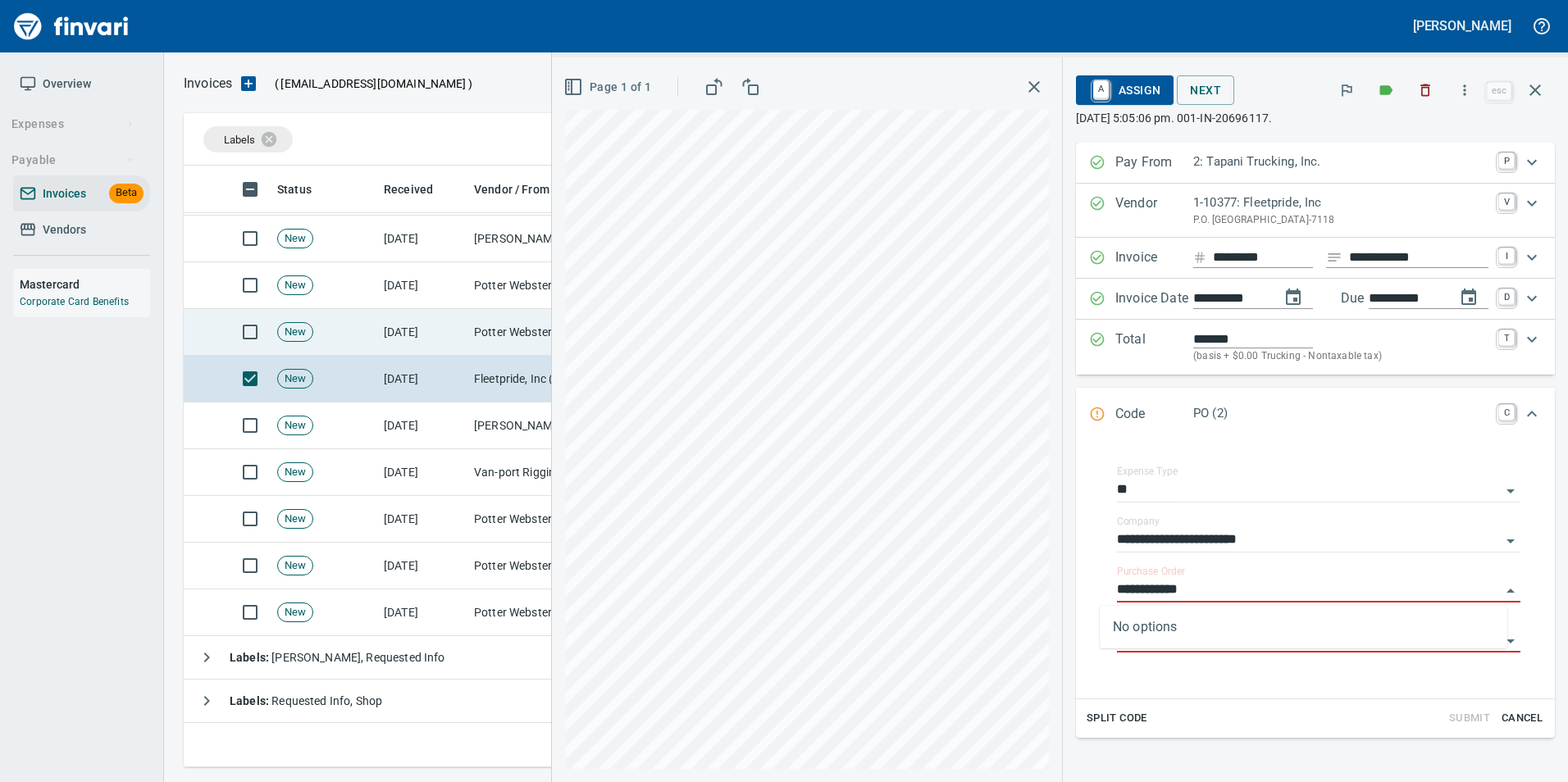
click at [414, 317] on td "[DATE]" at bounding box center [422, 333] width 90 height 47
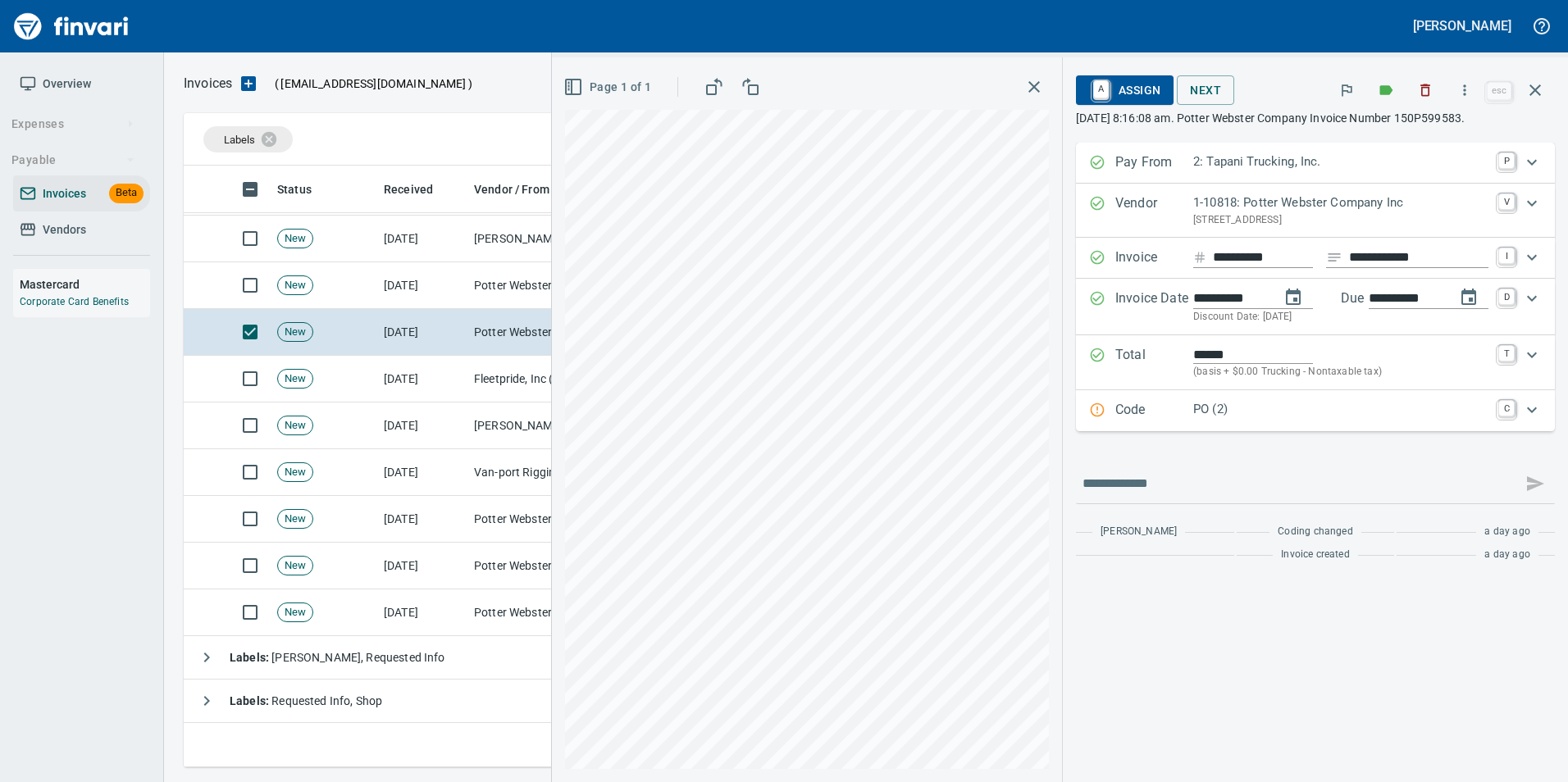
click at [1166, 413] on p "Code" at bounding box center [1154, 411] width 78 height 21
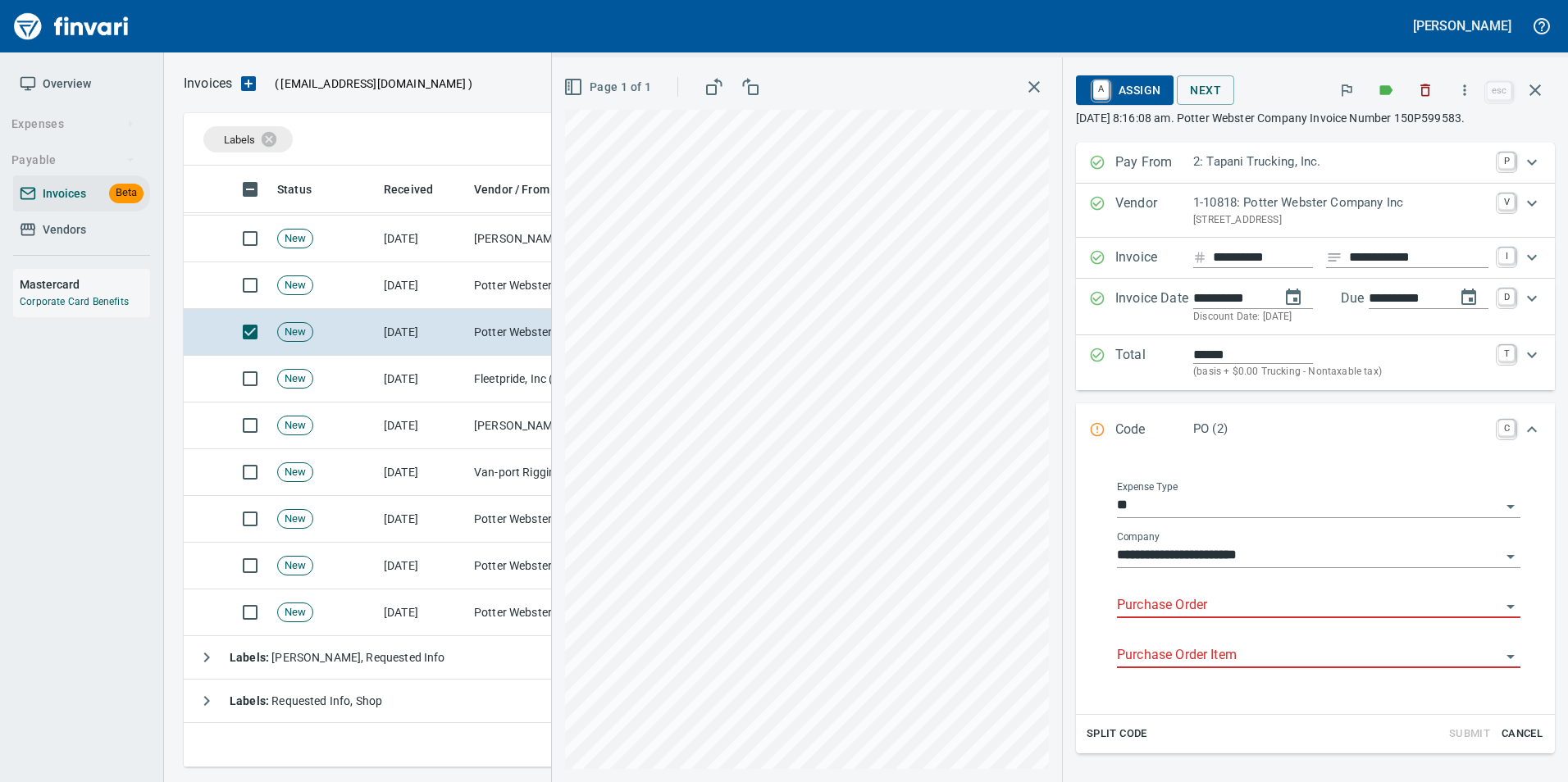
click at [1184, 595] on input "Purchase Order" at bounding box center [1308, 606] width 383 height 23
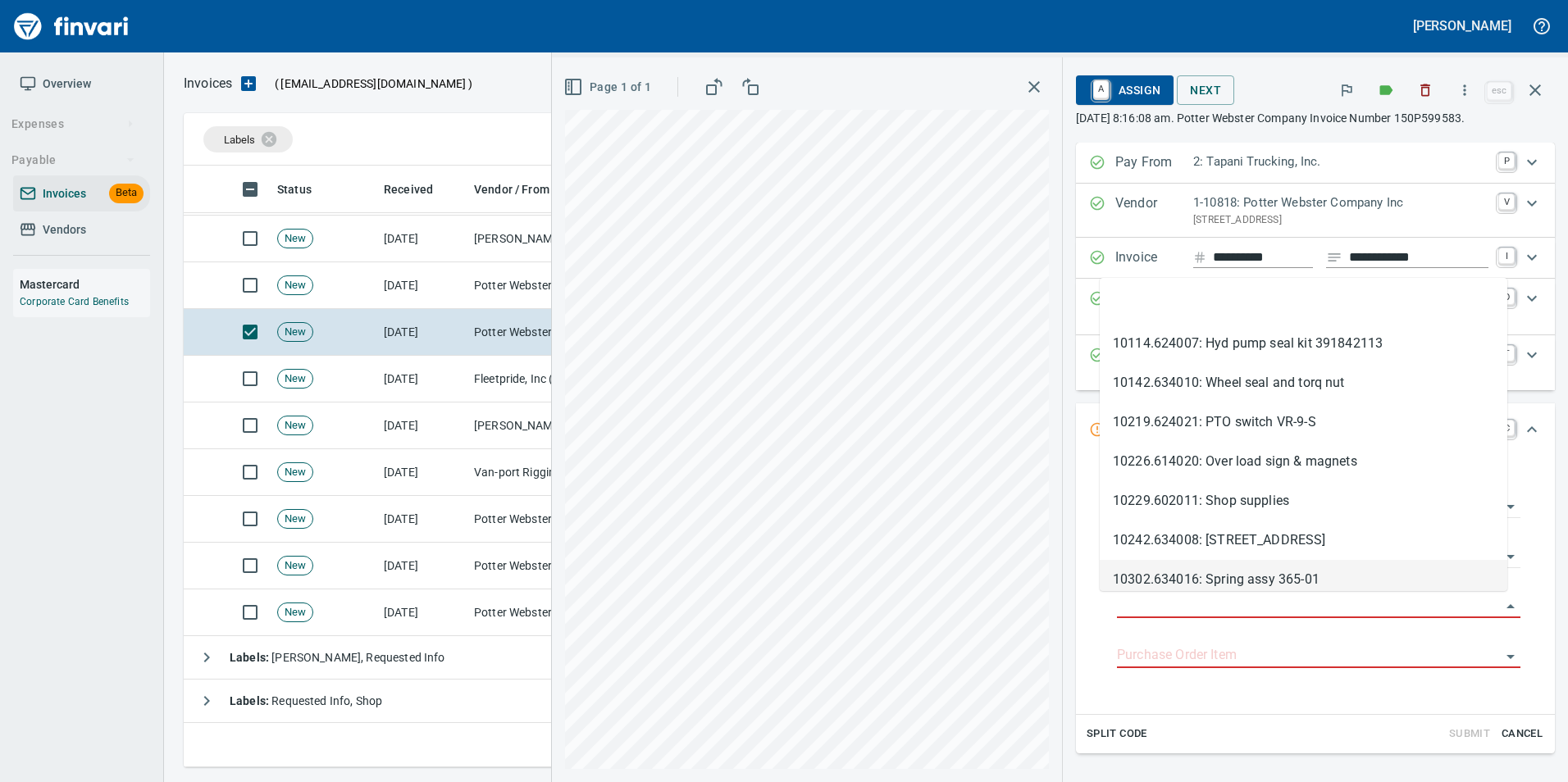
scroll to position [590, 1339]
type input "**********"
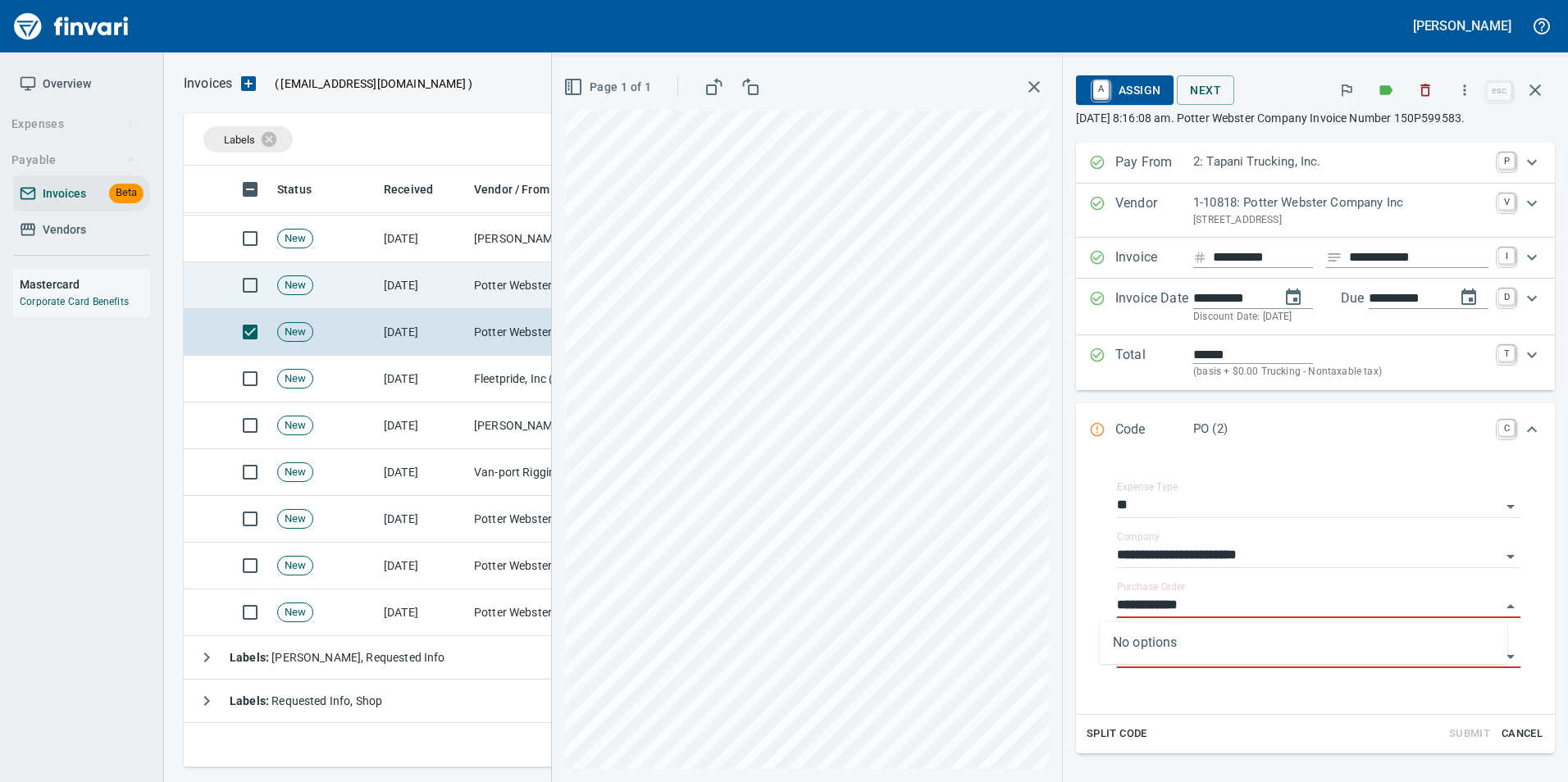
click at [477, 299] on td "Potter Webster Company Inc (1-10818)" at bounding box center [549, 286] width 164 height 47
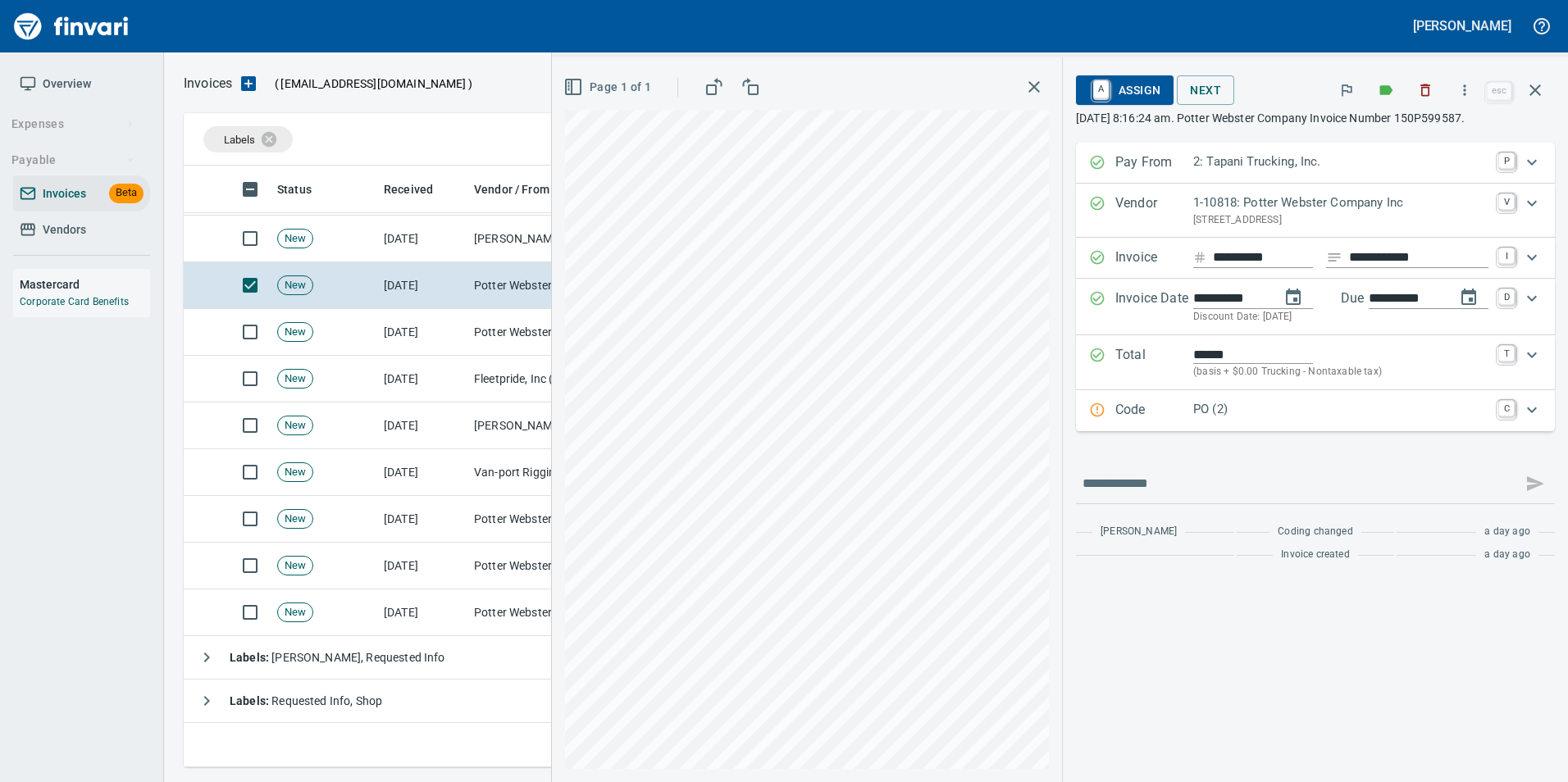
click at [1168, 409] on p "Code" at bounding box center [1154, 411] width 78 height 21
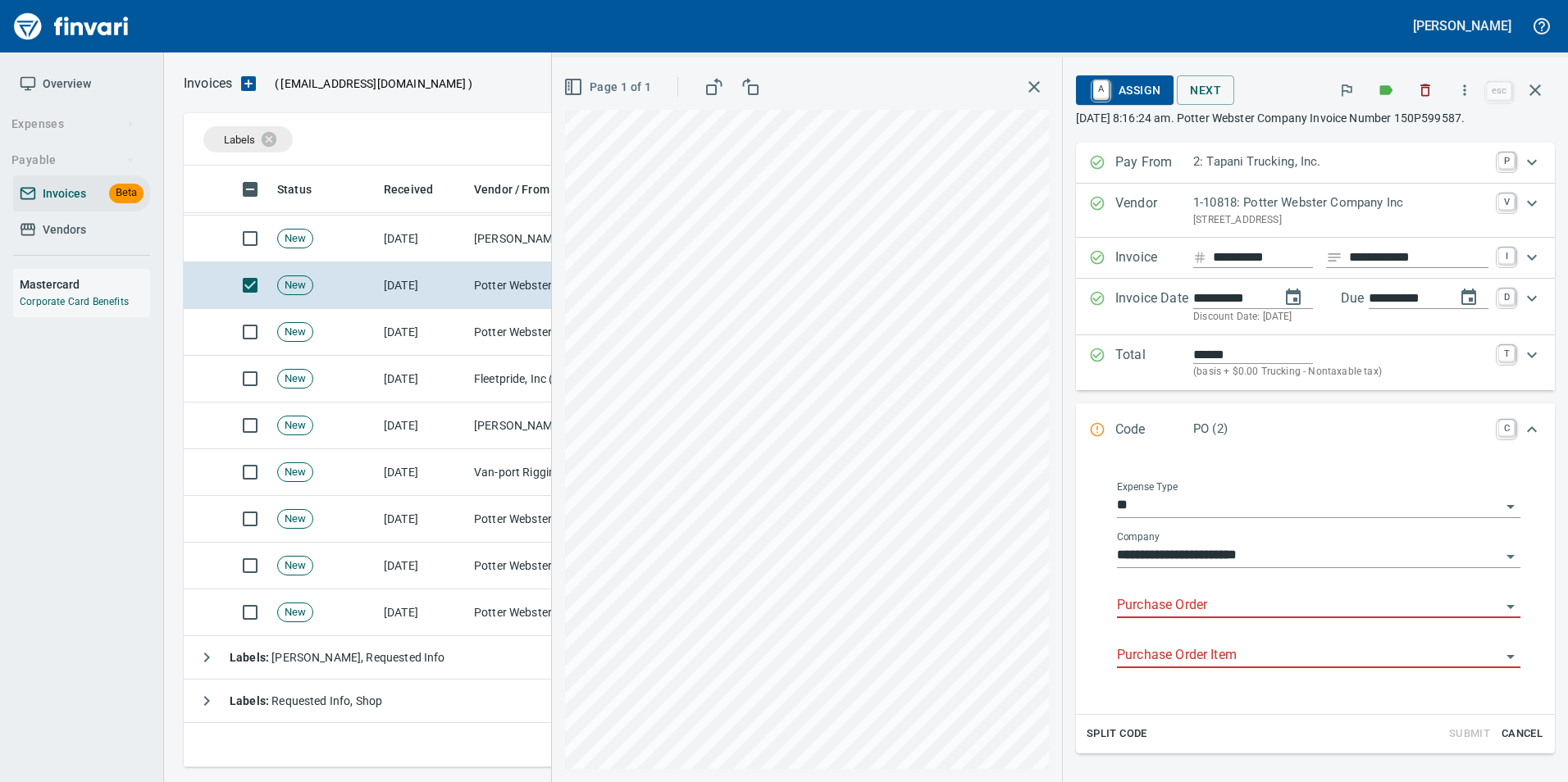
click at [1170, 609] on input "Purchase Order" at bounding box center [1308, 606] width 383 height 23
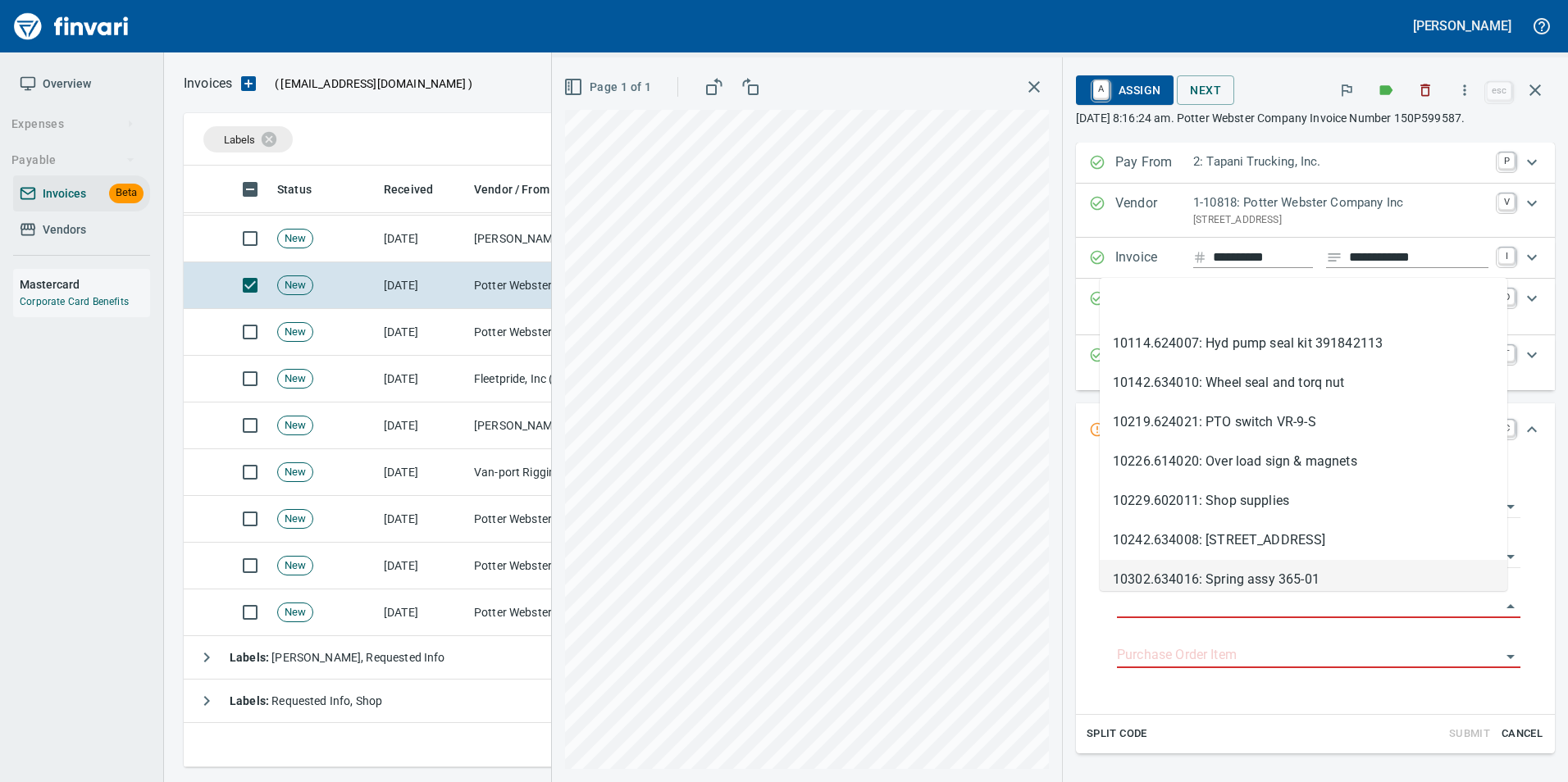
scroll to position [590, 1339]
type input "**********"
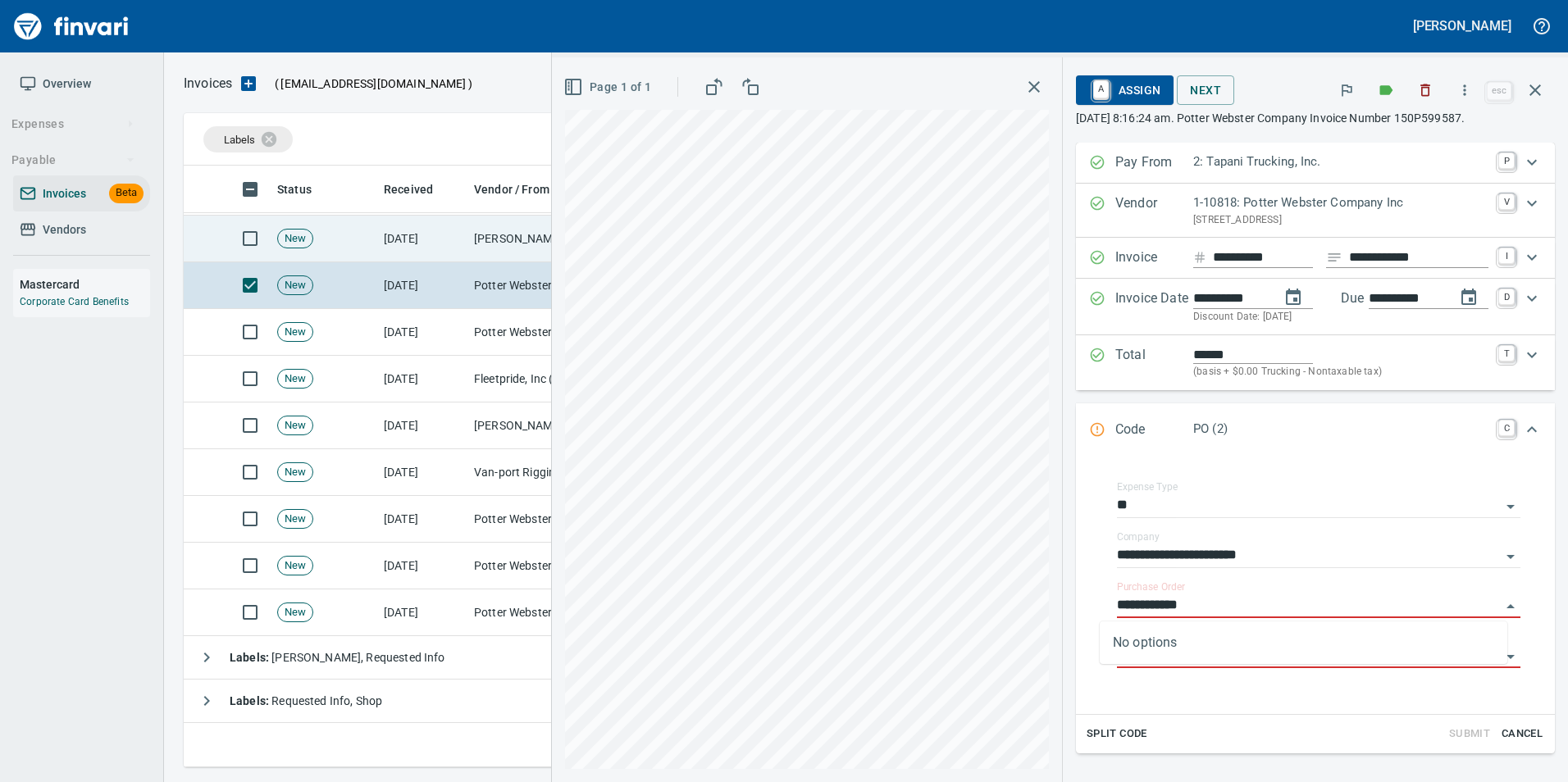
click at [464, 237] on td "[DATE]" at bounding box center [422, 238] width 90 height 47
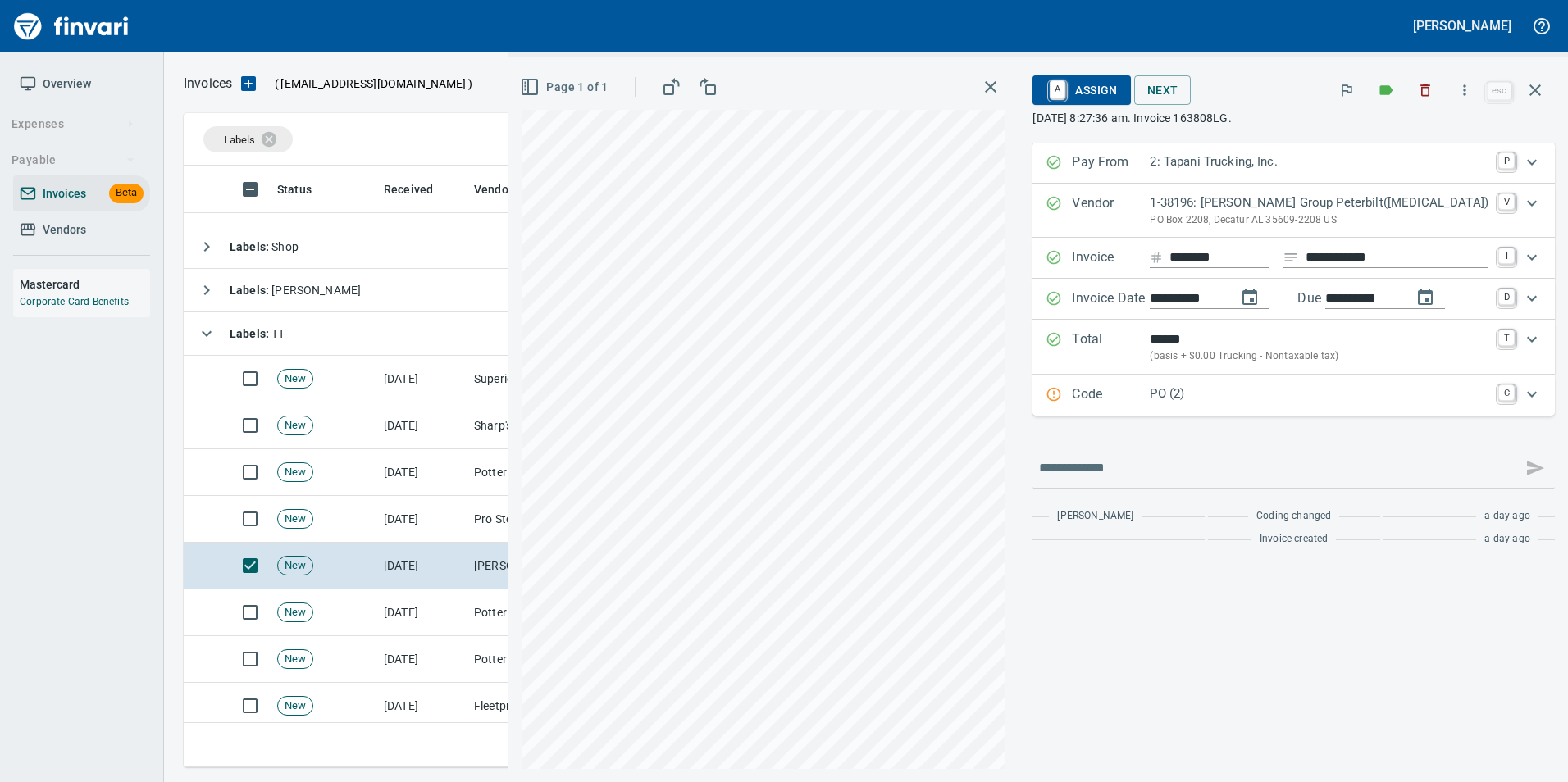
scroll to position [74, 0]
click at [1106, 399] on div "Code PO (2) C" at bounding box center [1278, 395] width 467 height 21
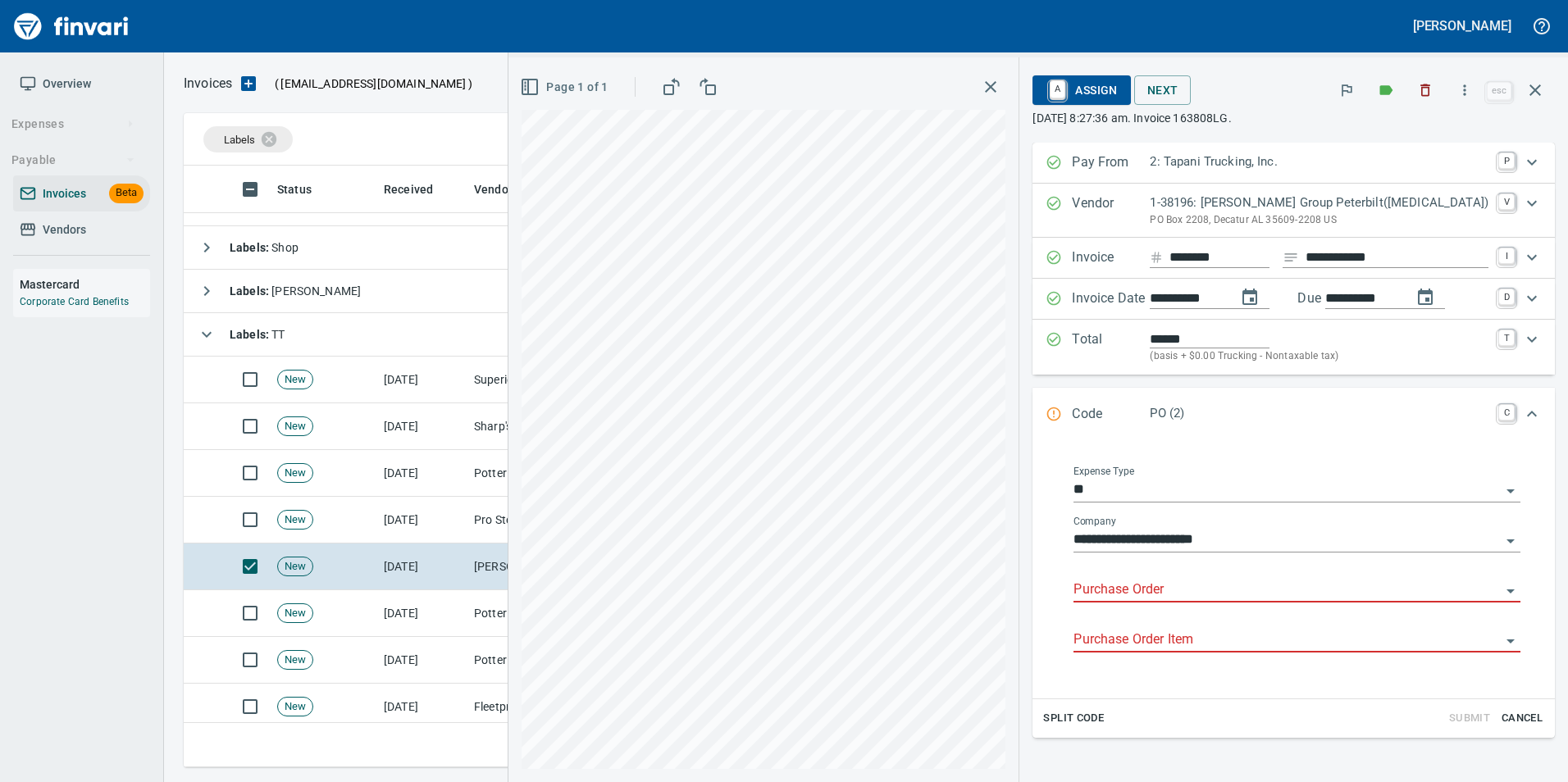
click at [1150, 593] on input "Purchase Order" at bounding box center [1287, 591] width 427 height 23
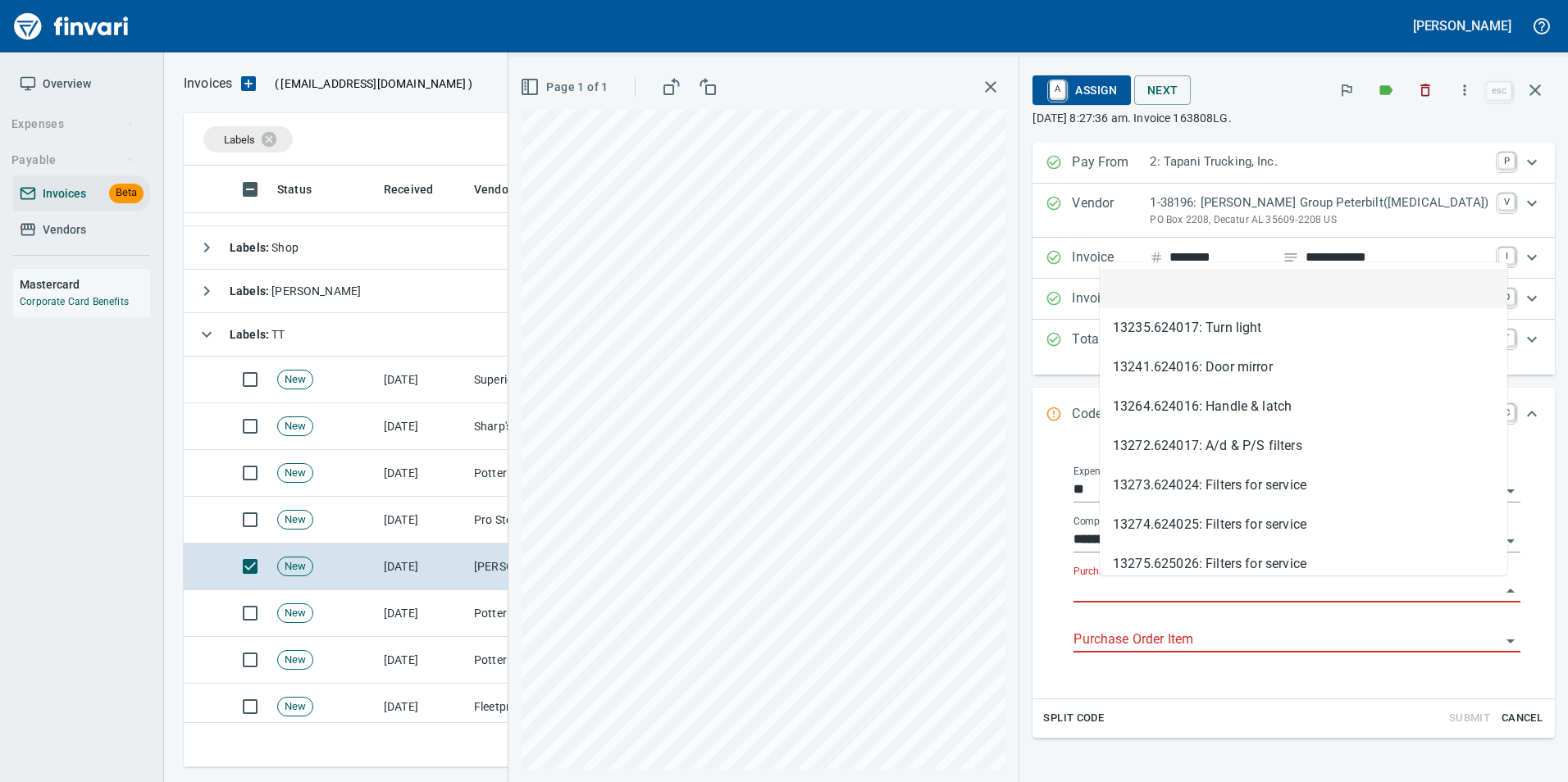
scroll to position [590, 1339]
type input "**********"
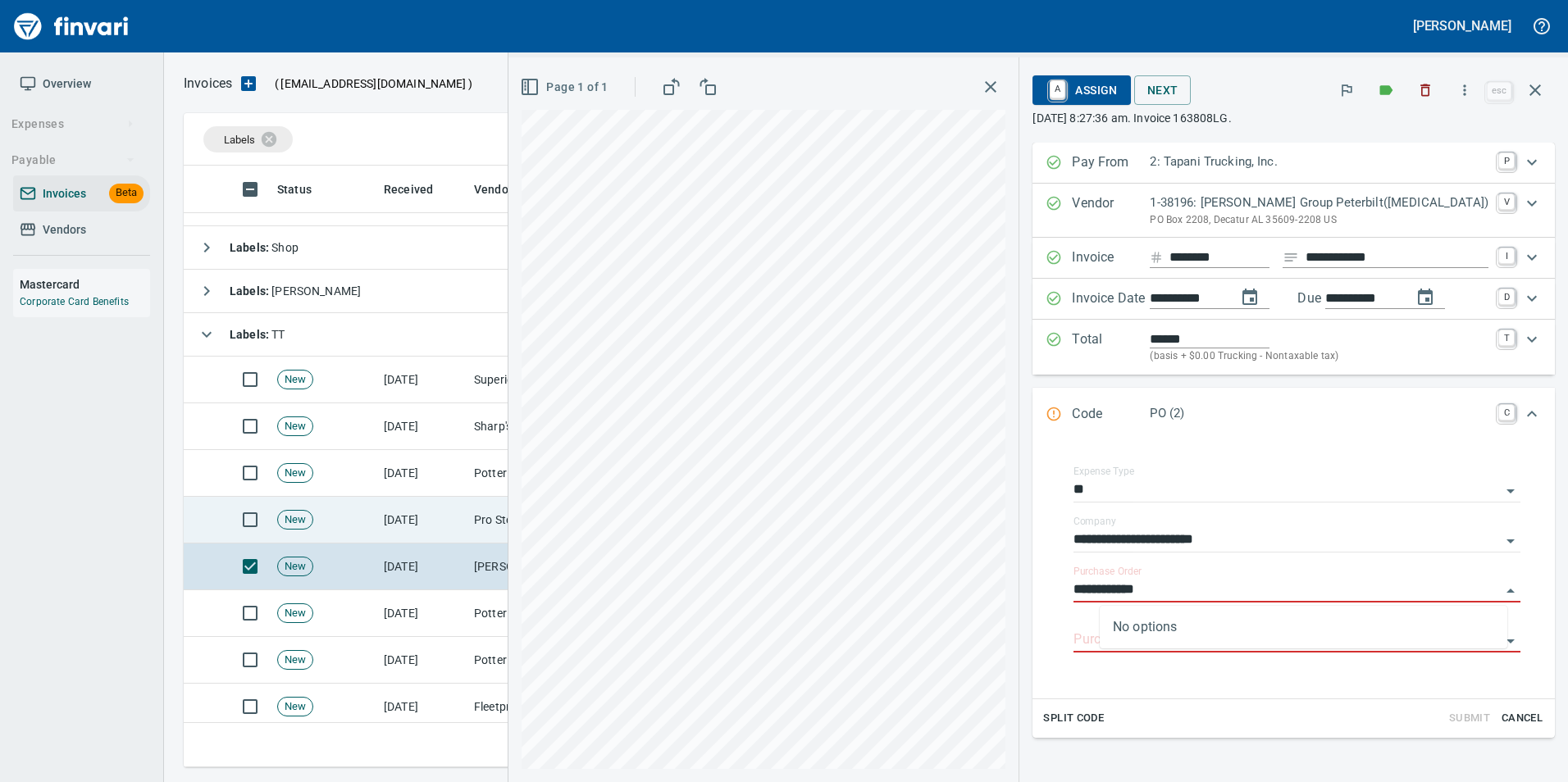
click at [464, 506] on td "[DATE]" at bounding box center [422, 520] width 90 height 47
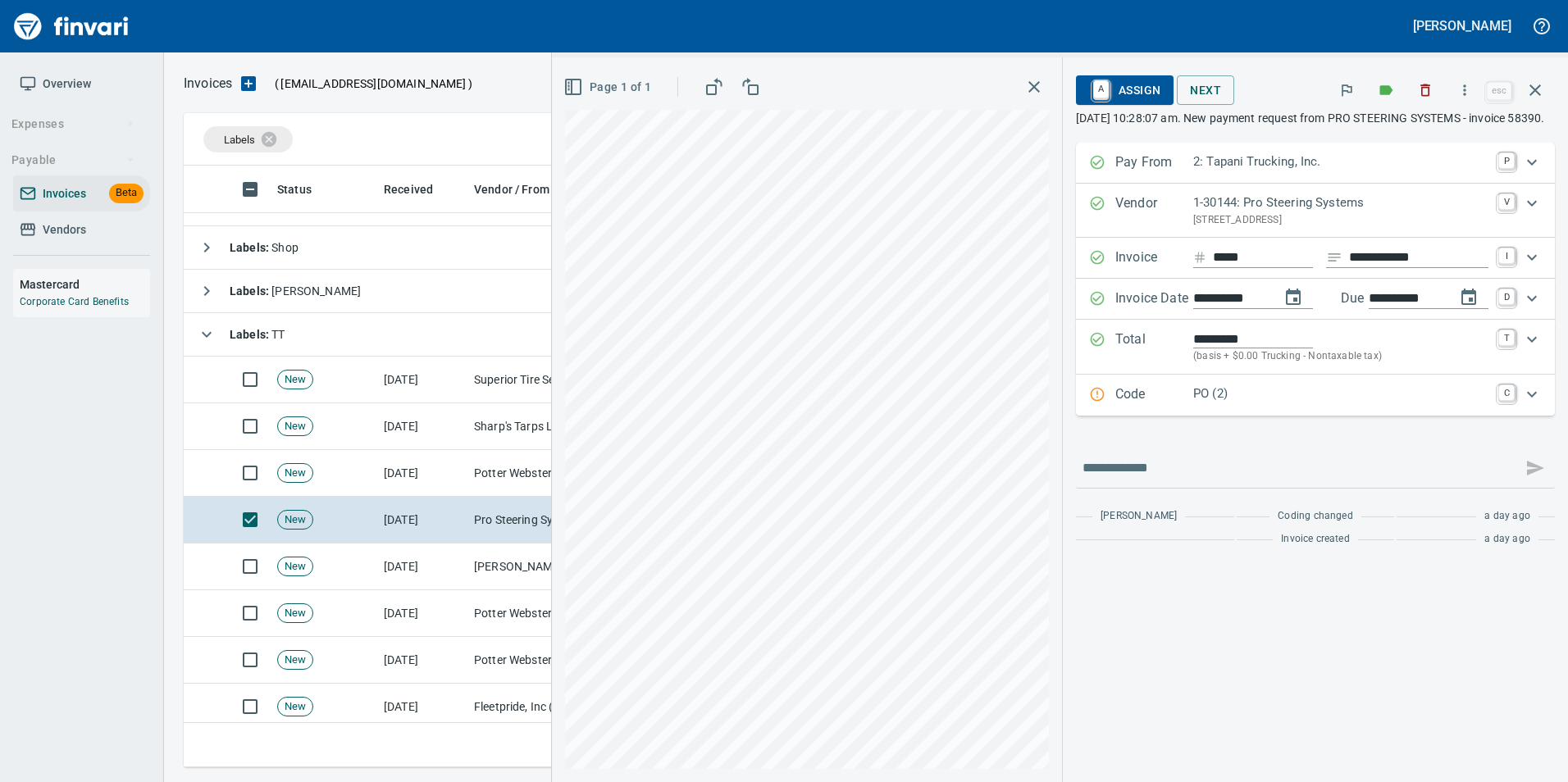
click at [1108, 406] on div "Code PO (2) C" at bounding box center [1300, 395] width 423 height 21
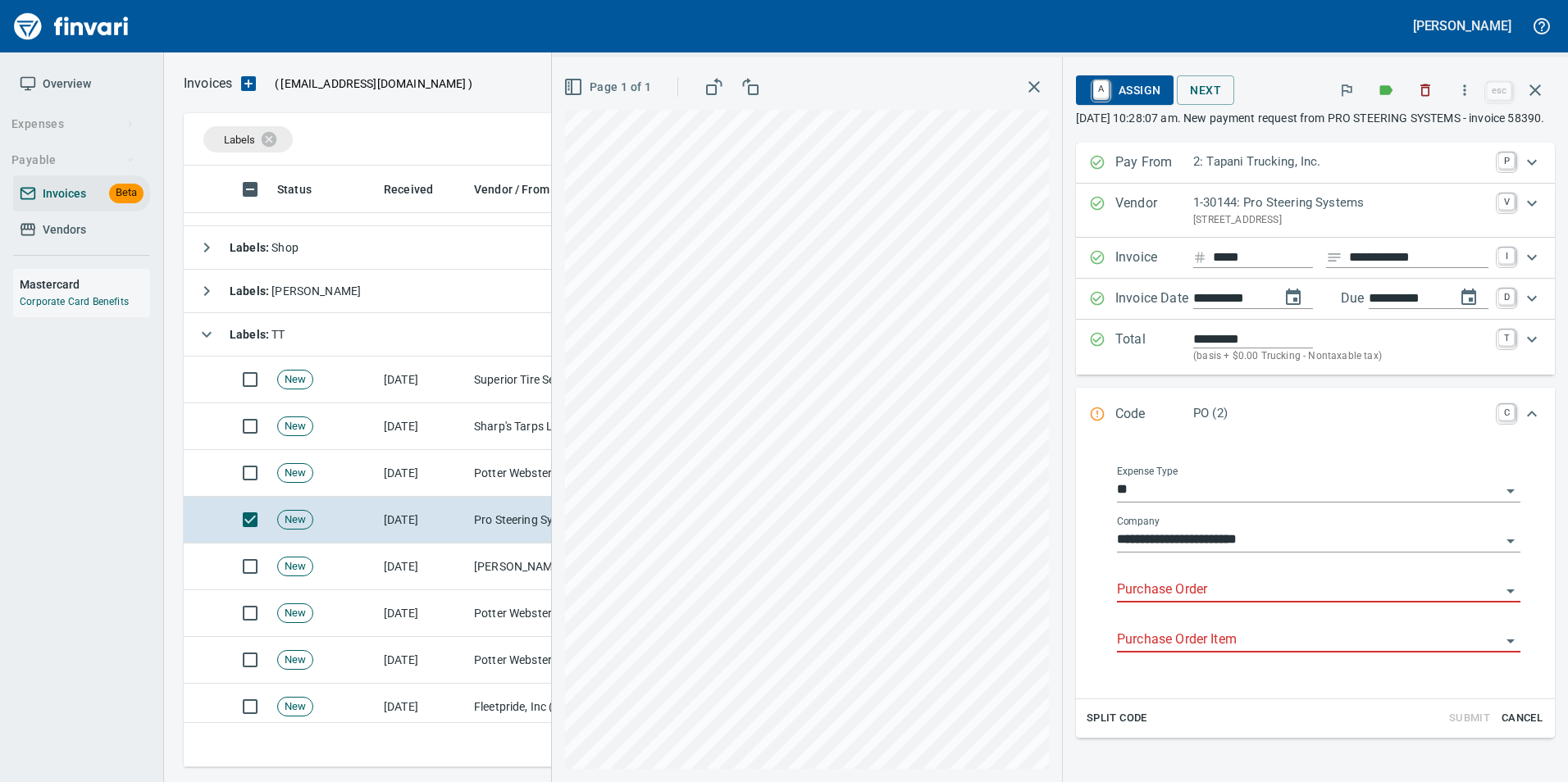
click at [1153, 602] on input "Purchase Order" at bounding box center [1308, 591] width 383 height 23
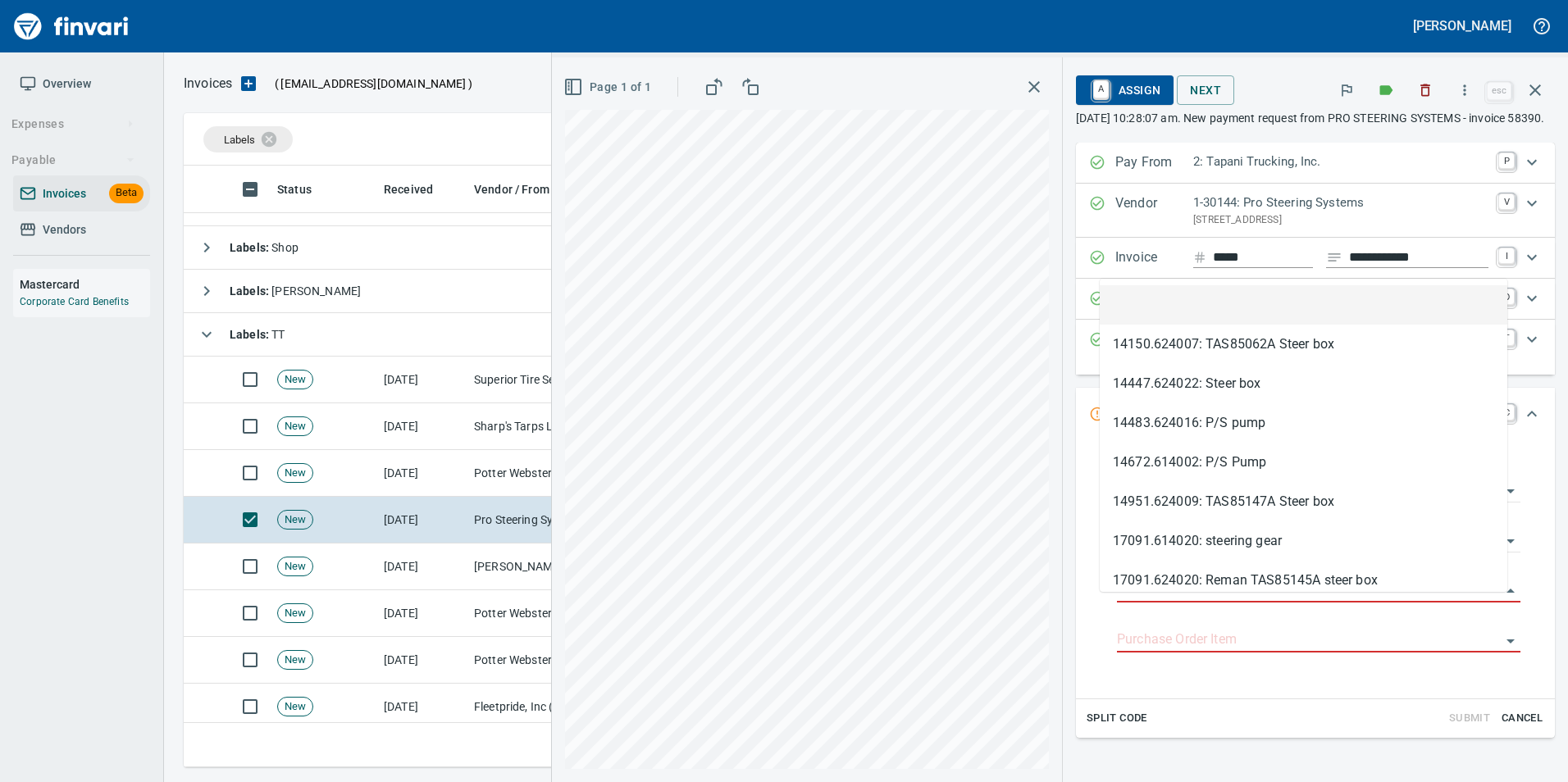
scroll to position [590, 1339]
type input "**********"
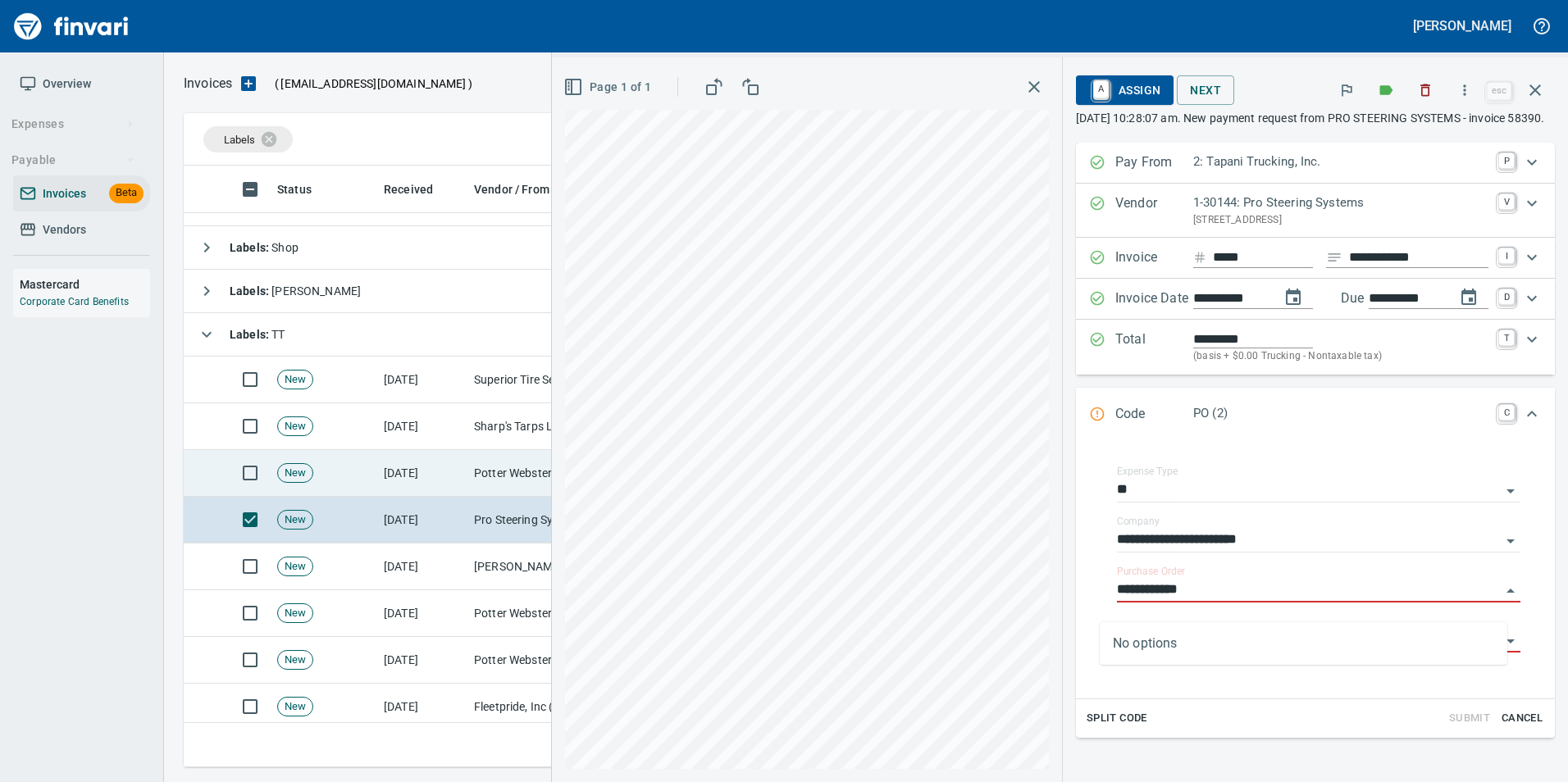
click at [512, 475] on td "Potter Webster Company Inc (1-10818)" at bounding box center [549, 473] width 164 height 47
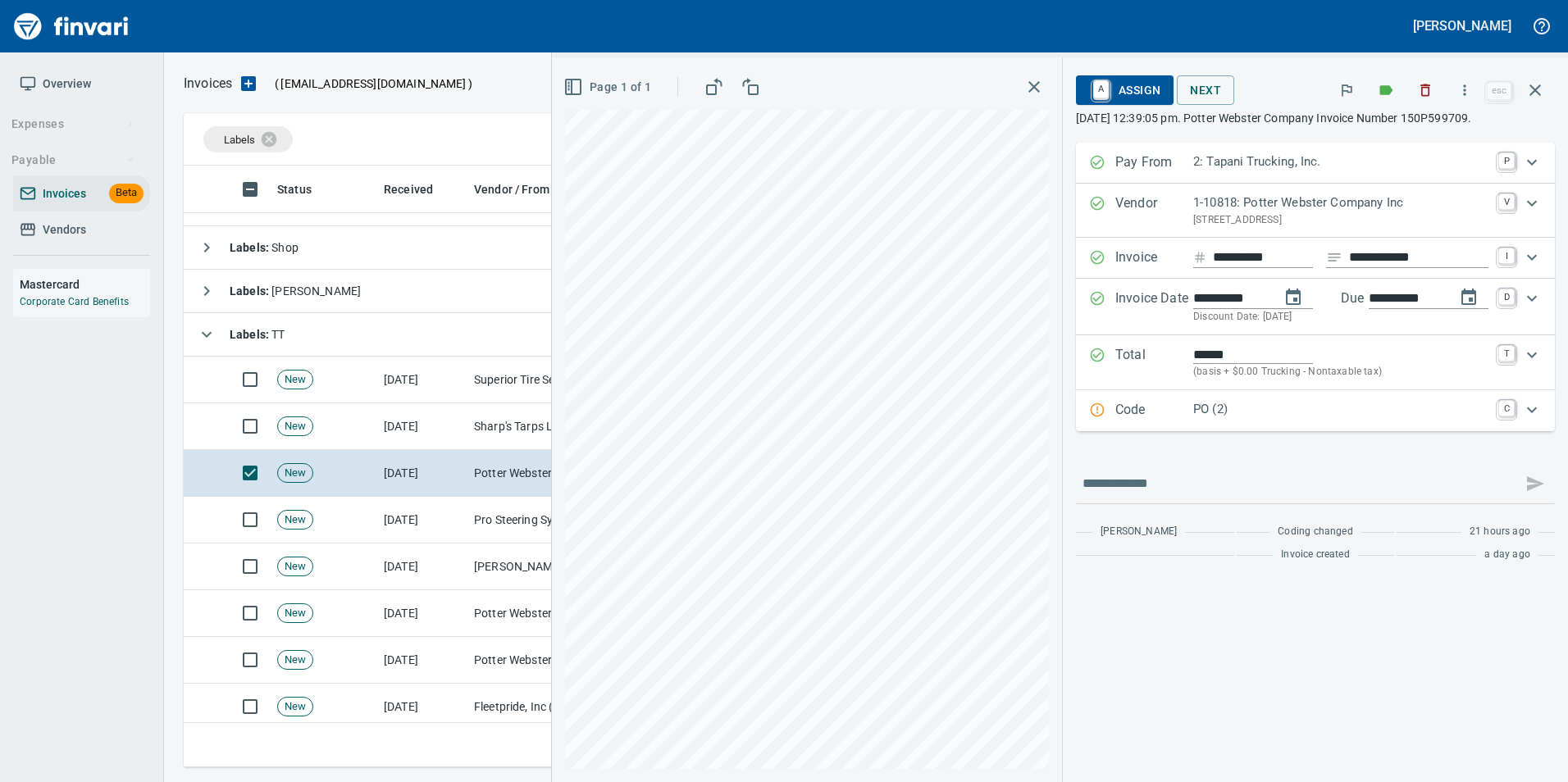
click at [1120, 413] on p "Code" at bounding box center [1154, 411] width 78 height 21
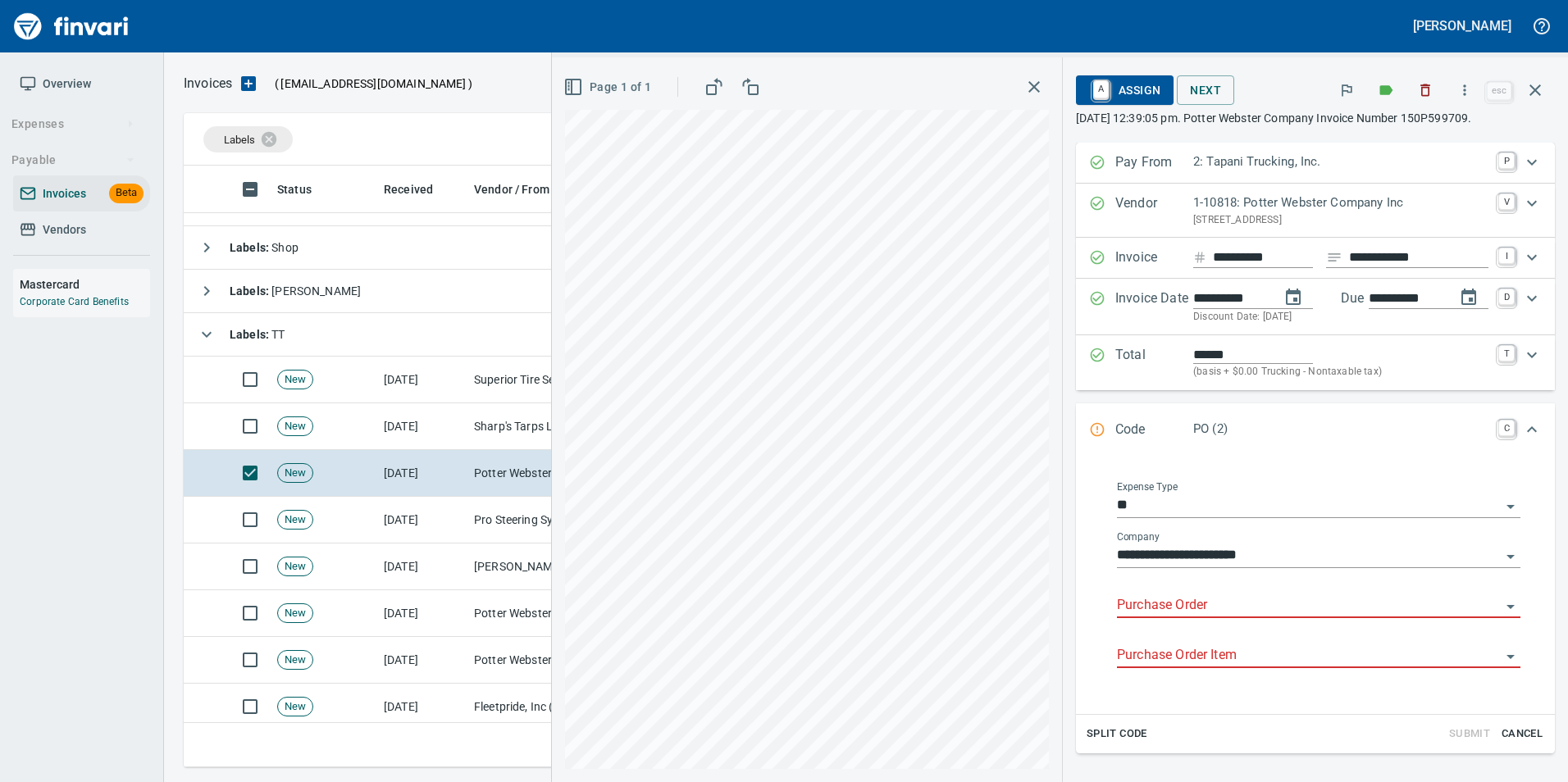
click at [1159, 617] on input "Purchase Order" at bounding box center [1308, 606] width 383 height 23
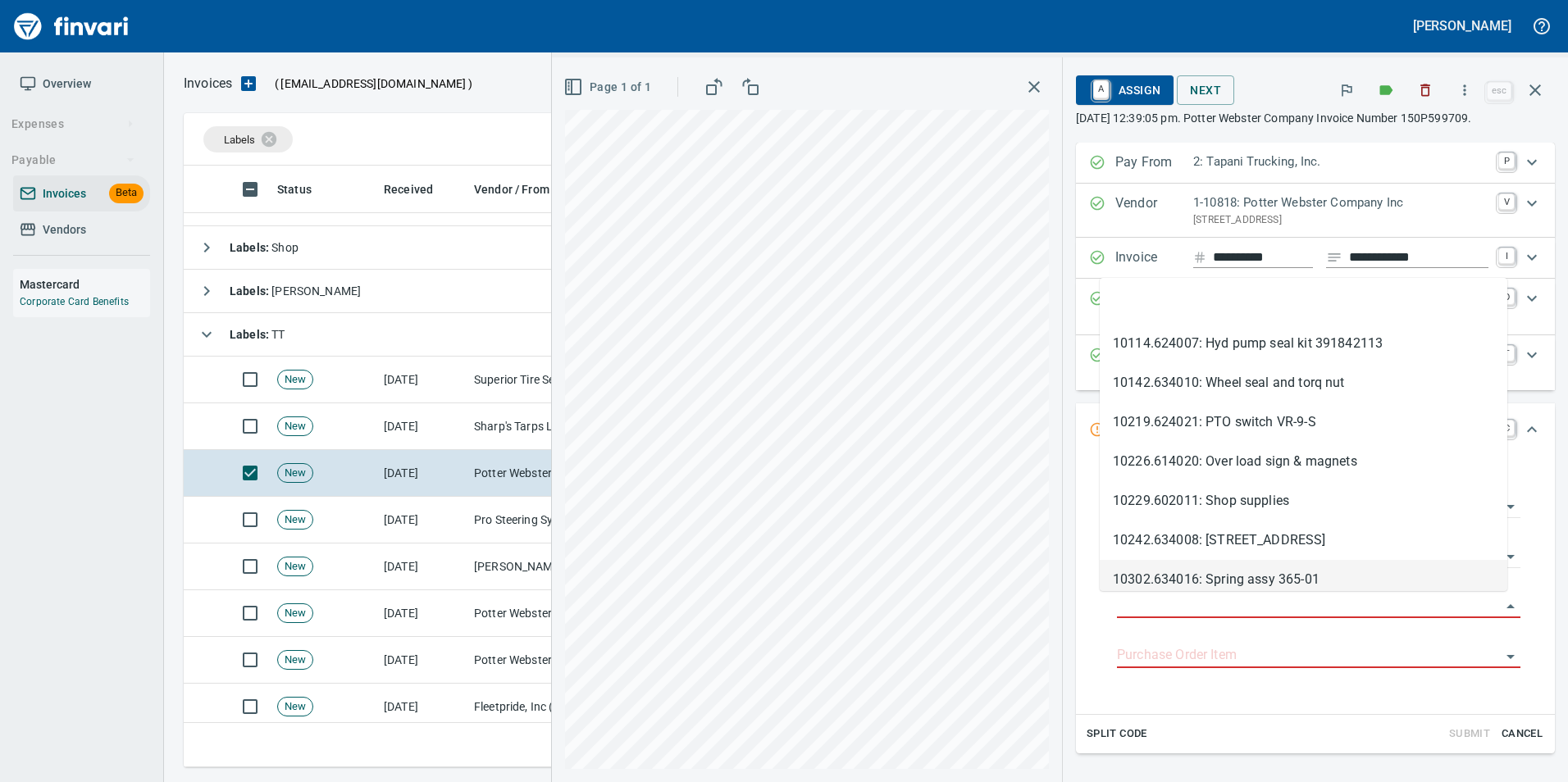
scroll to position [590, 1339]
type input "**********"
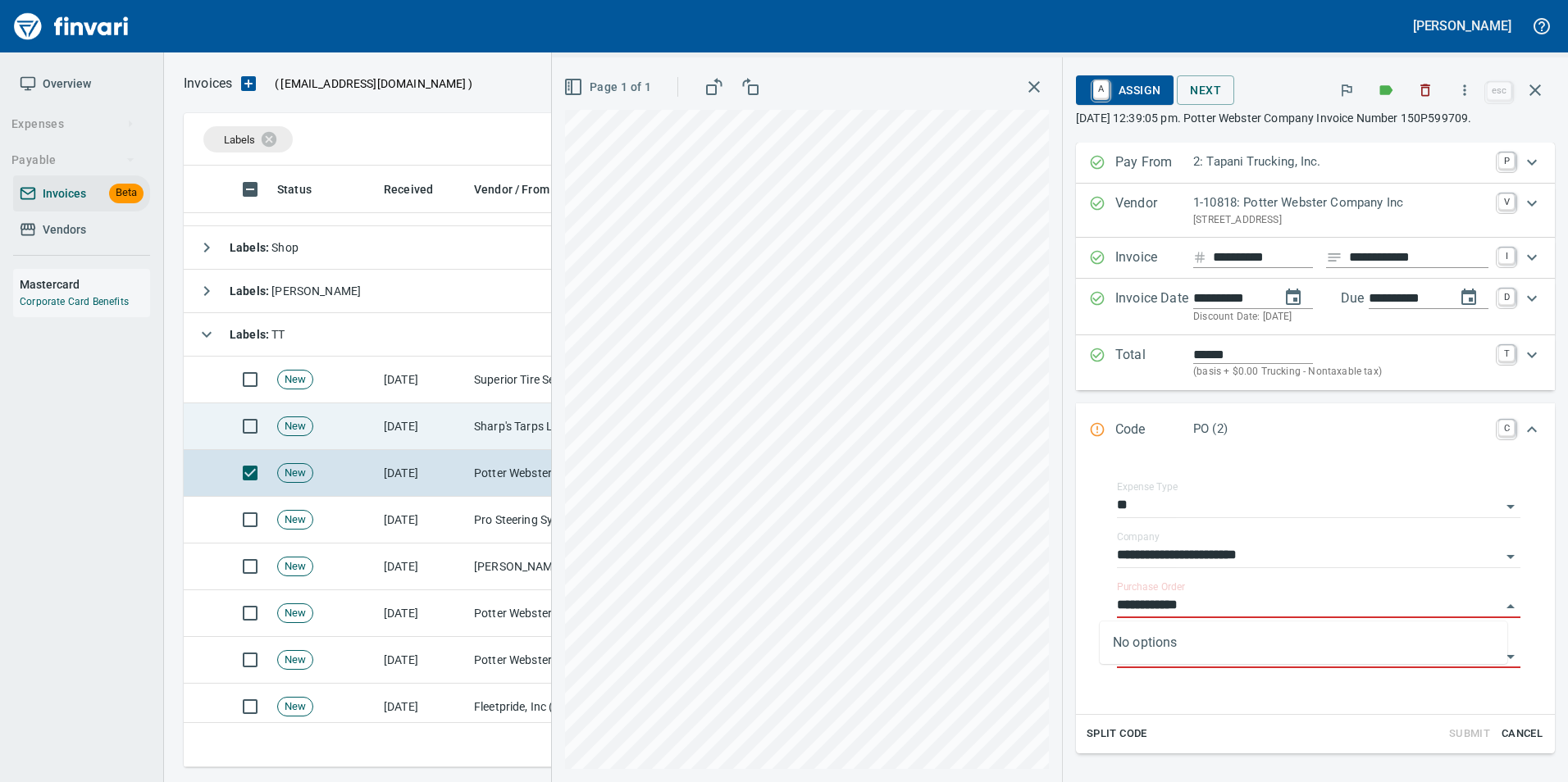
click at [401, 423] on td "[DATE]" at bounding box center [422, 427] width 90 height 47
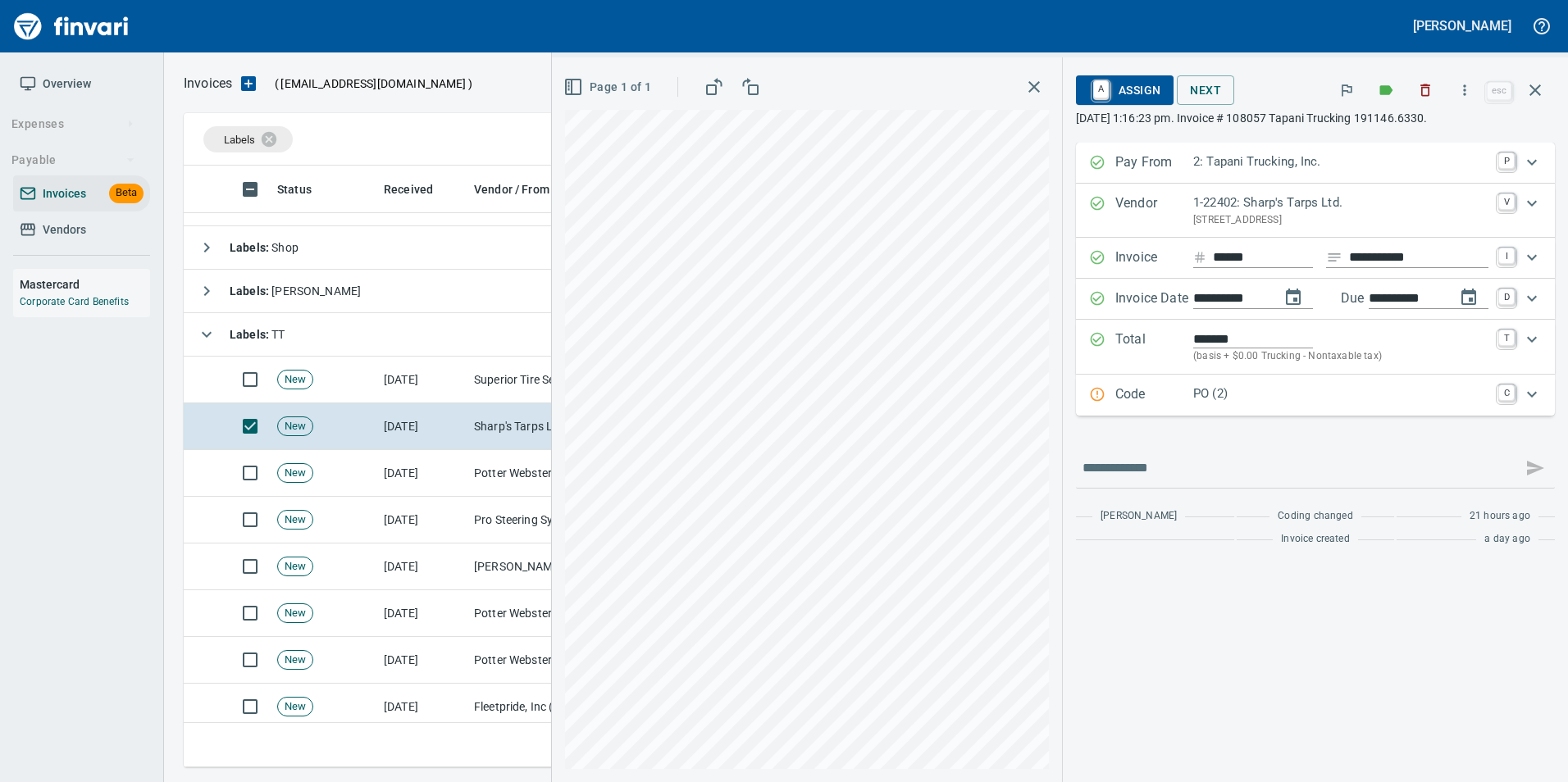
click at [1108, 408] on div "Code PO (2) C" at bounding box center [1315, 395] width 478 height 41
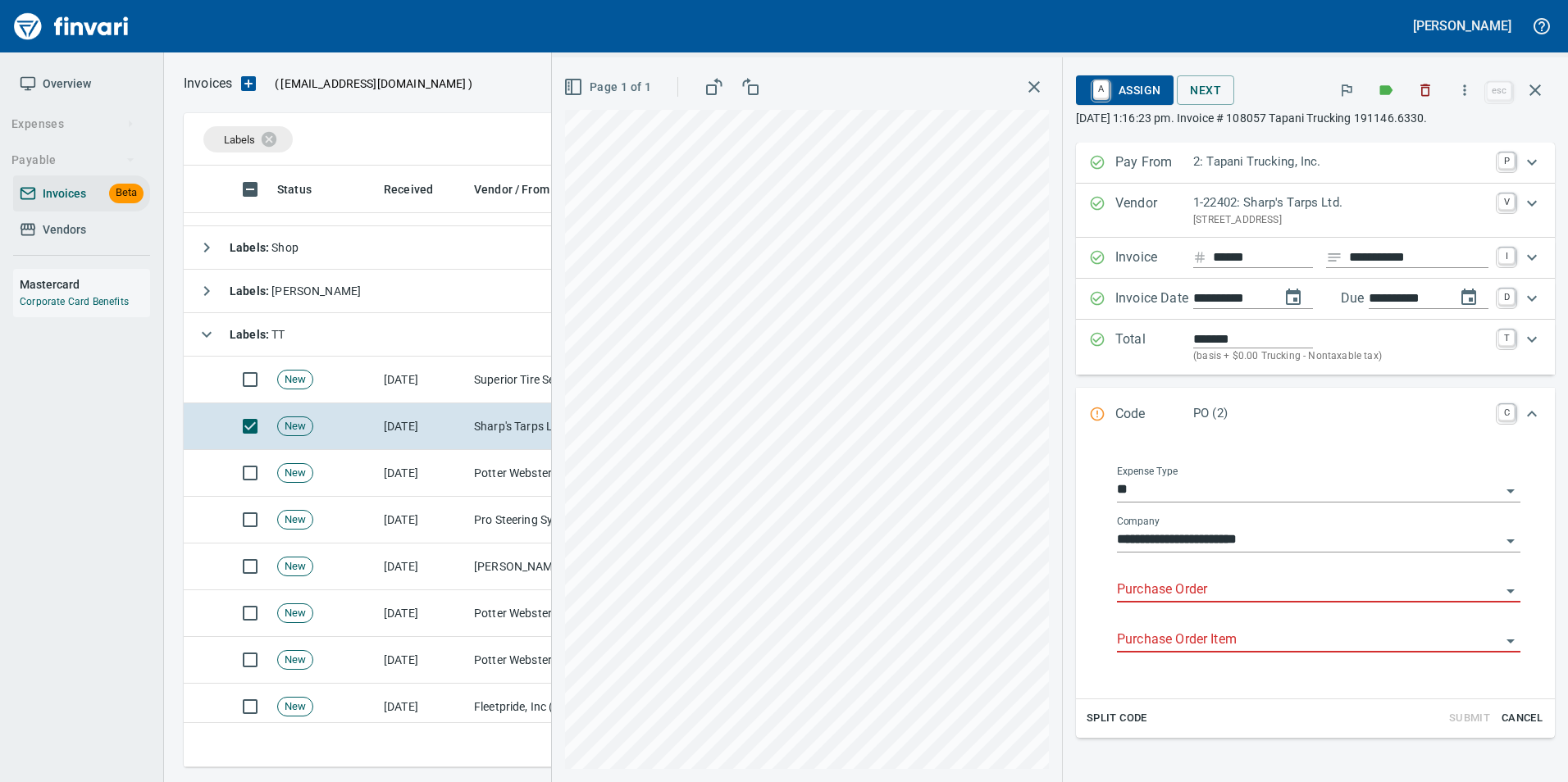
click at [1154, 601] on input "Purchase Order" at bounding box center [1308, 591] width 383 height 23
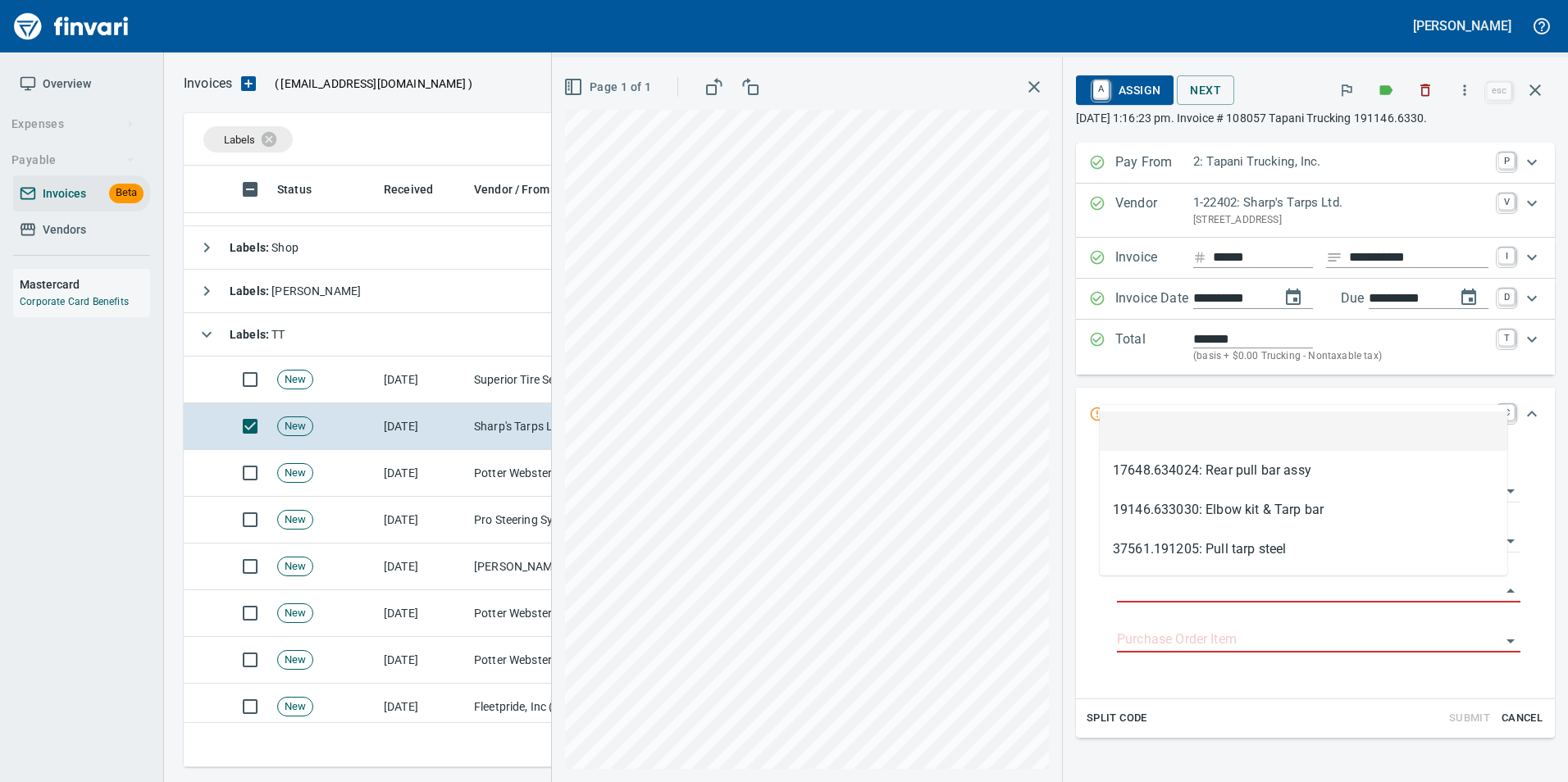
scroll to position [590, 1339]
type input "**********"
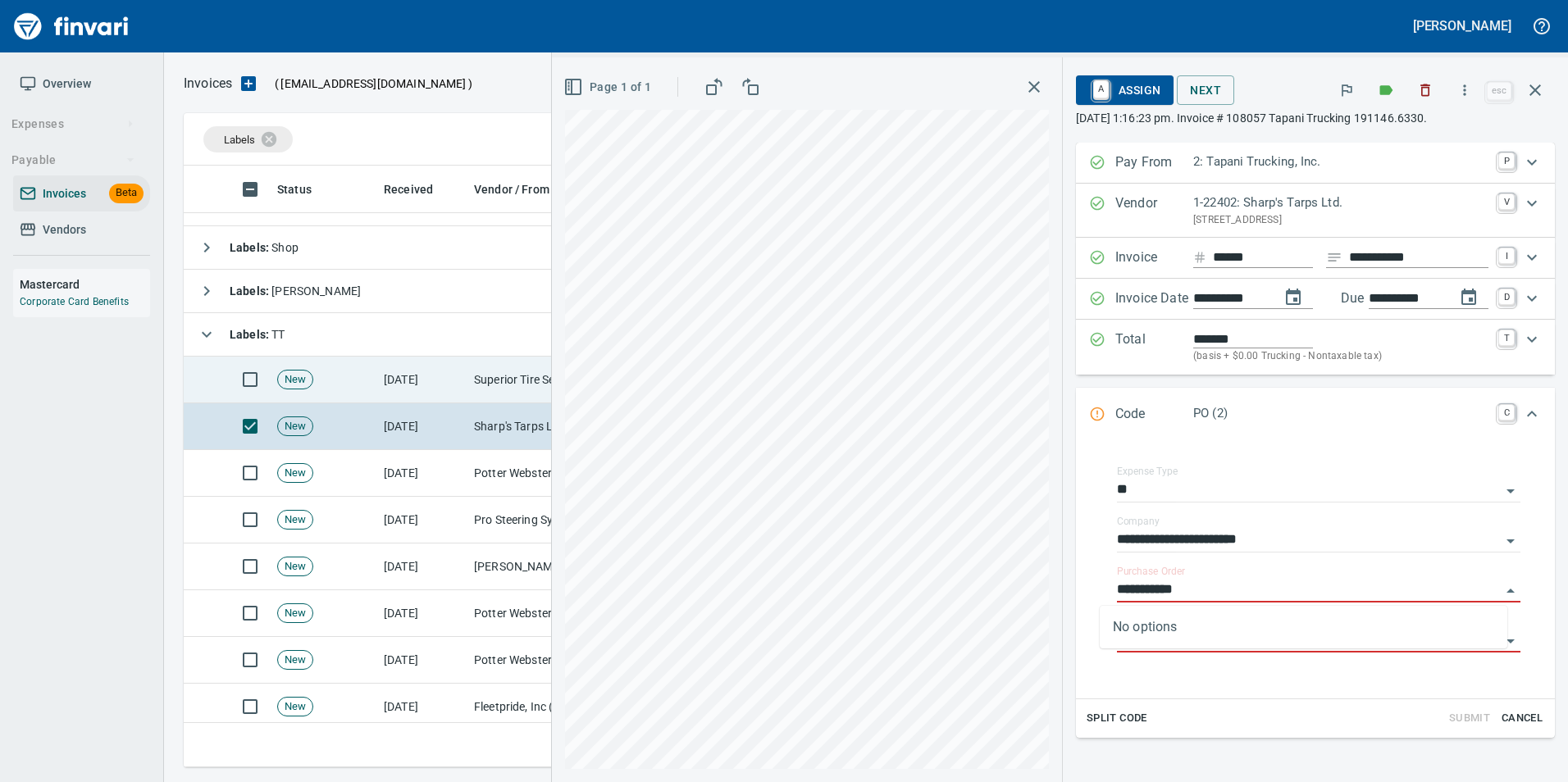
click at [473, 372] on td "Superior Tire Service, Inc (1-10991)" at bounding box center [549, 380] width 164 height 47
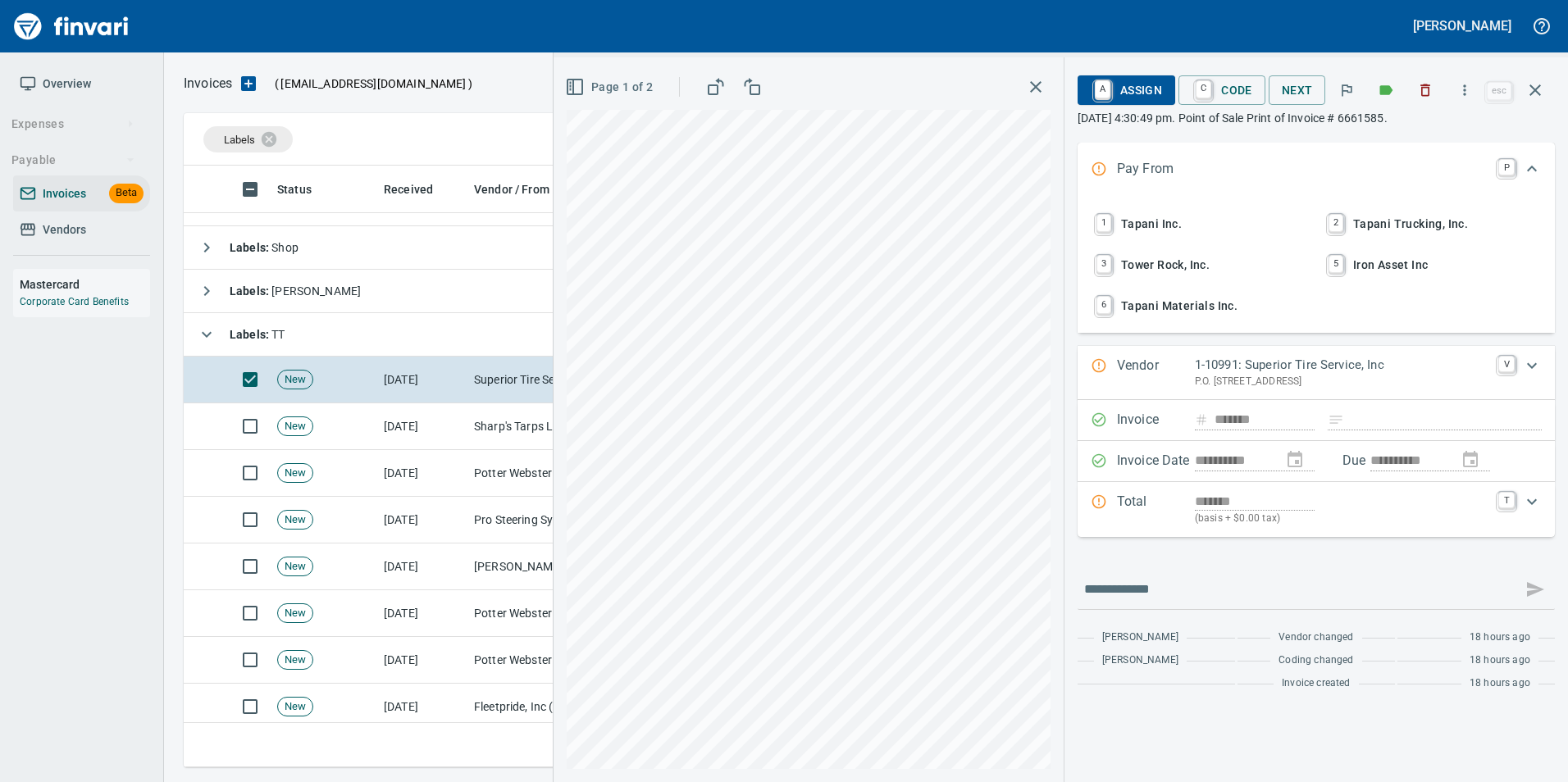
click at [1400, 225] on span "2 Tapani Trucking, Inc." at bounding box center [1432, 223] width 215 height 28
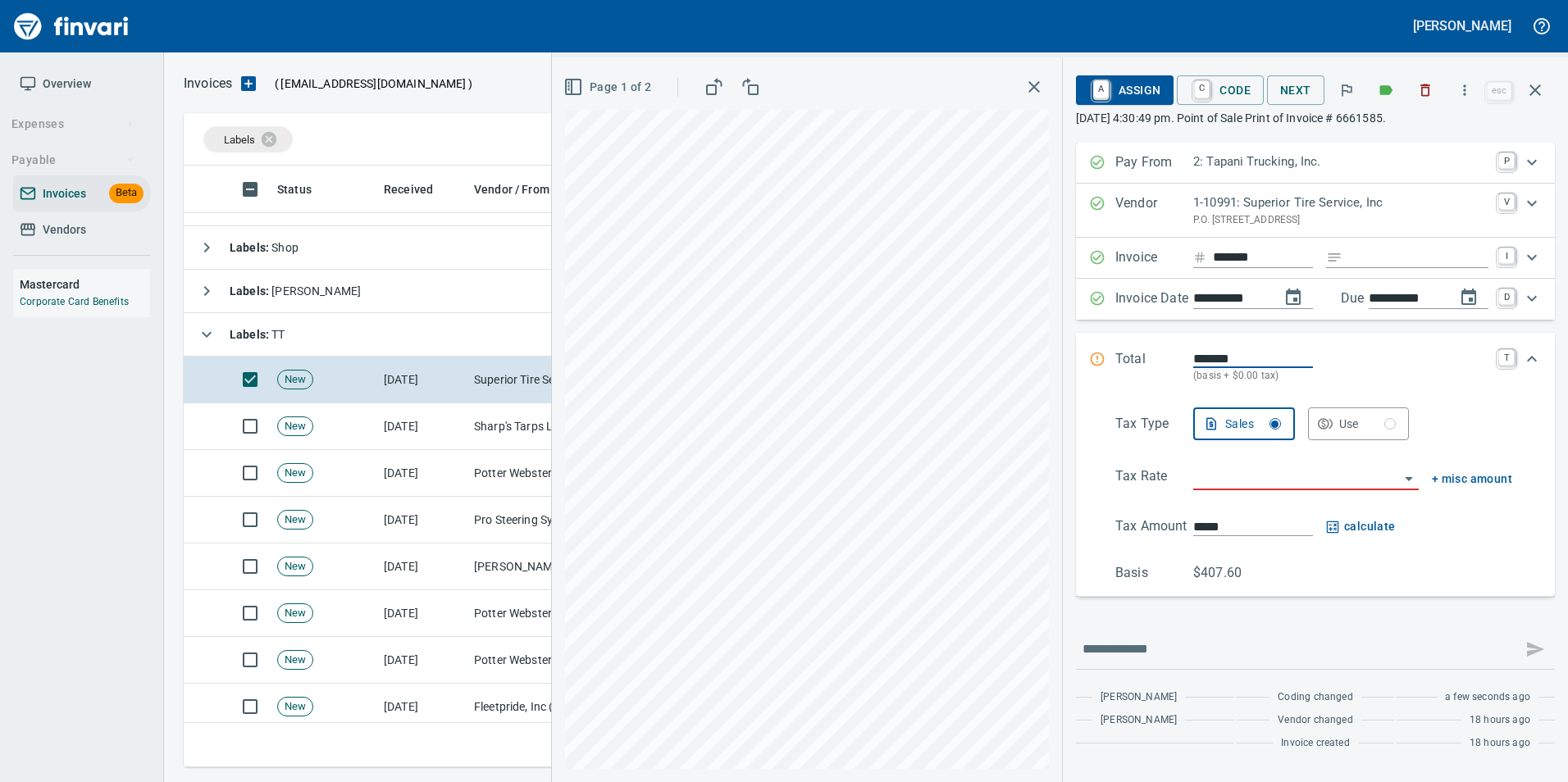
click at [1278, 480] on input "search" at bounding box center [1295, 479] width 205 height 23
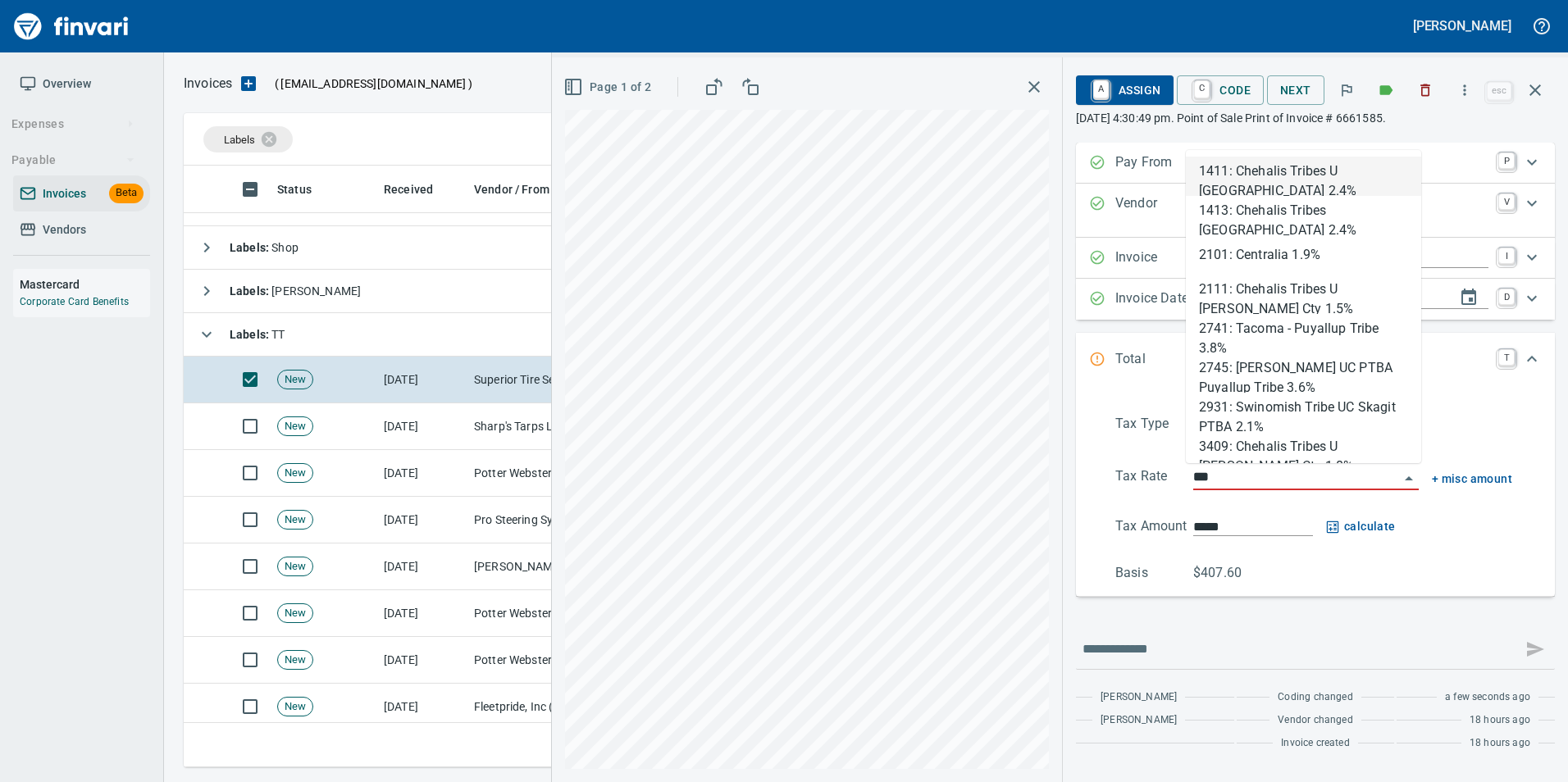
scroll to position [590, 1339]
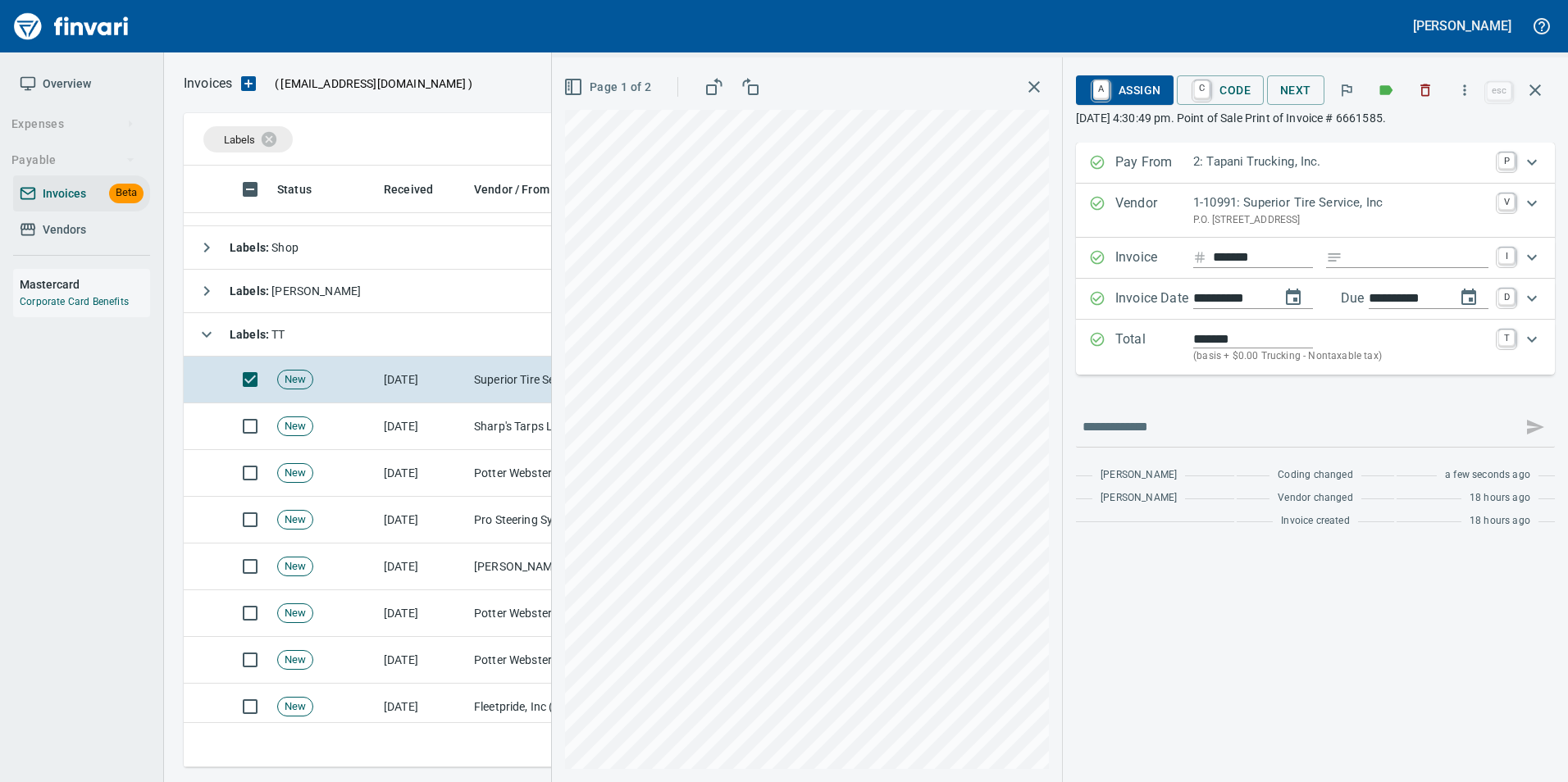
type input "**********"
click at [1121, 91] on span "A Assign" at bounding box center [1124, 90] width 71 height 28
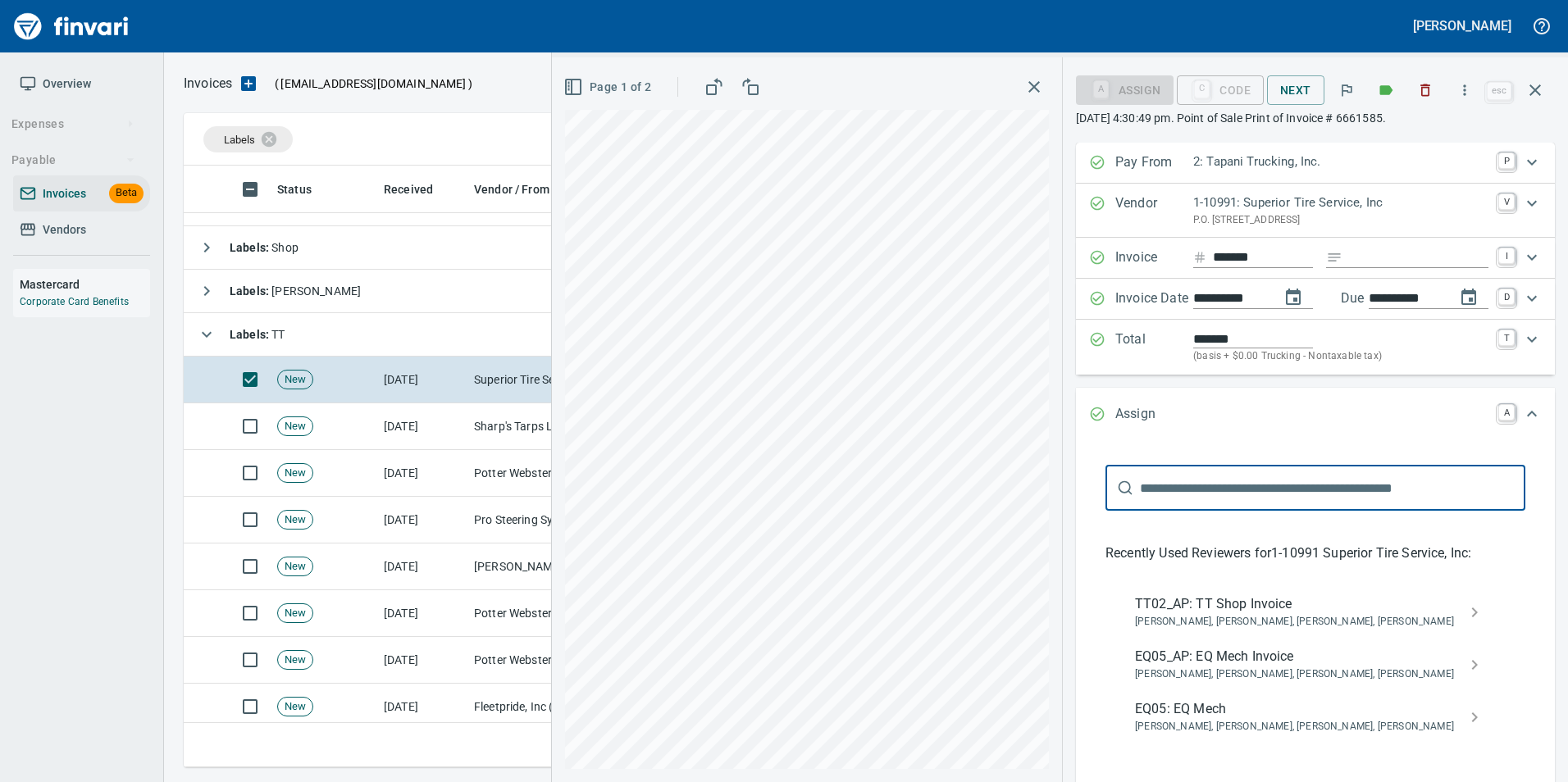
click at [1259, 605] on span "TT02_AP: TT Shop Invoice" at bounding box center [1302, 604] width 334 height 20
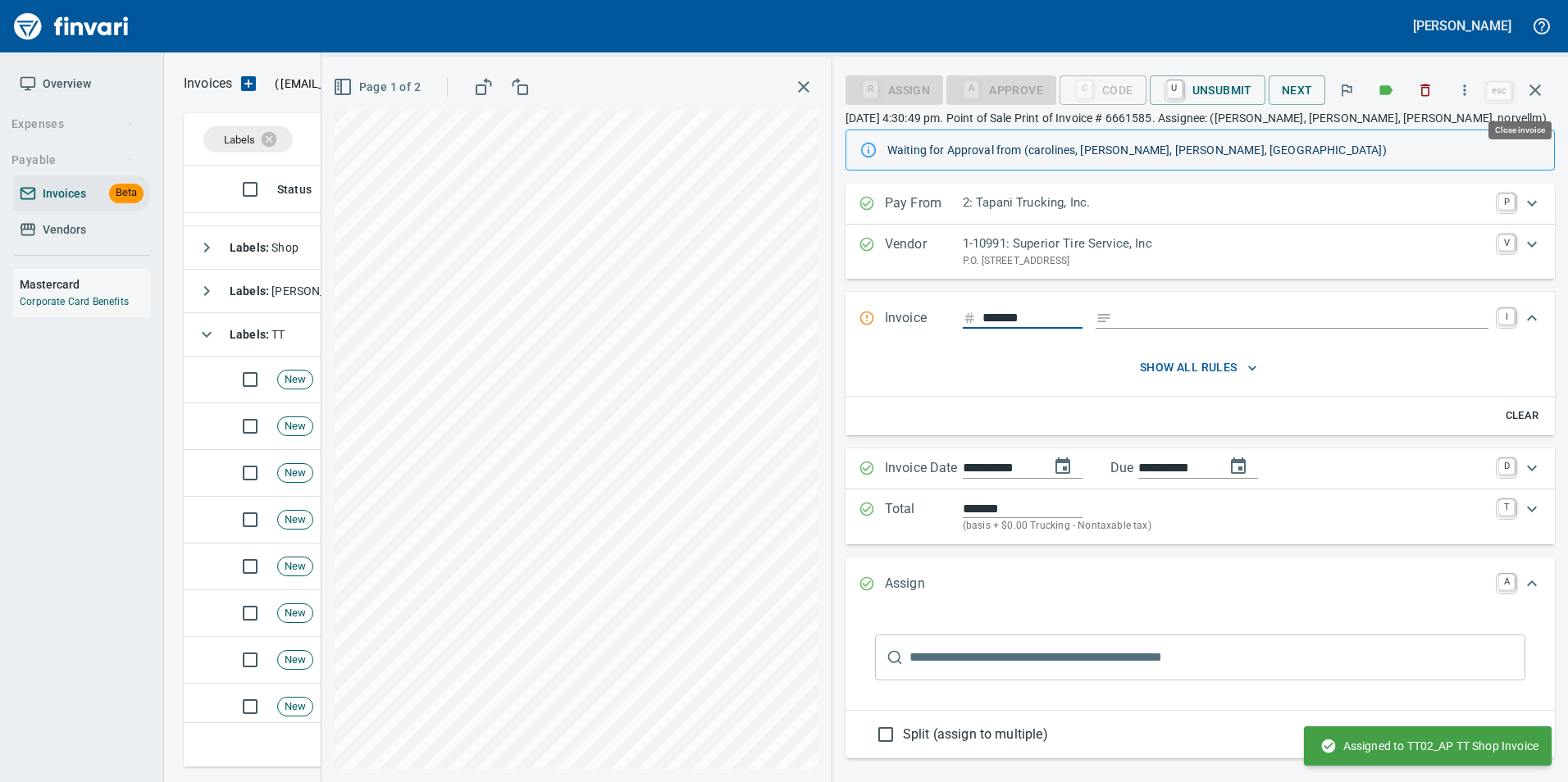
drag, startPoint x: 1540, startPoint y: 89, endPoint x: 1530, endPoint y: 99, distance: 14.1
click at [1540, 88] on icon "button" at bounding box center [1535, 90] width 20 height 20
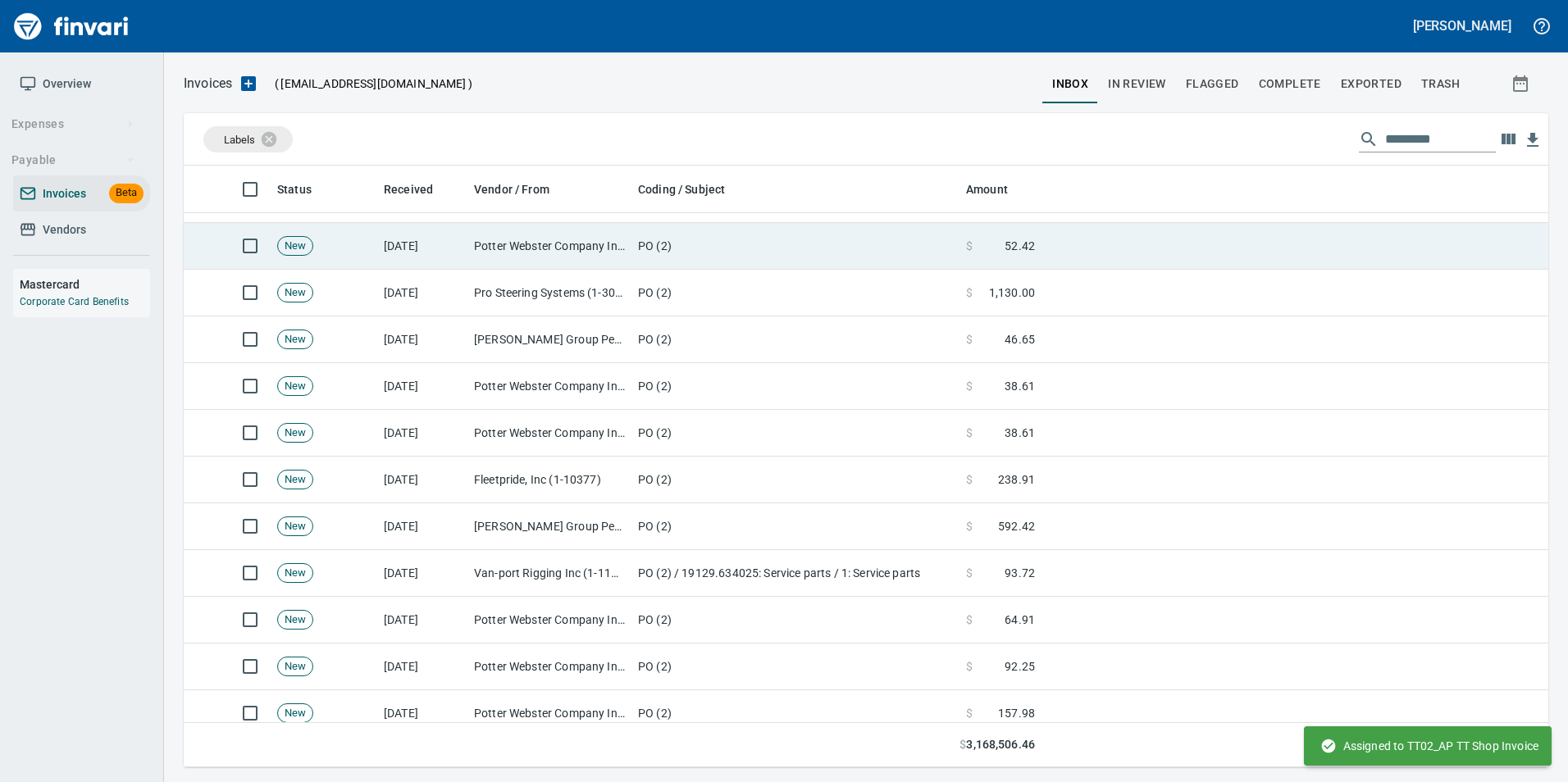
scroll to position [355, 0]
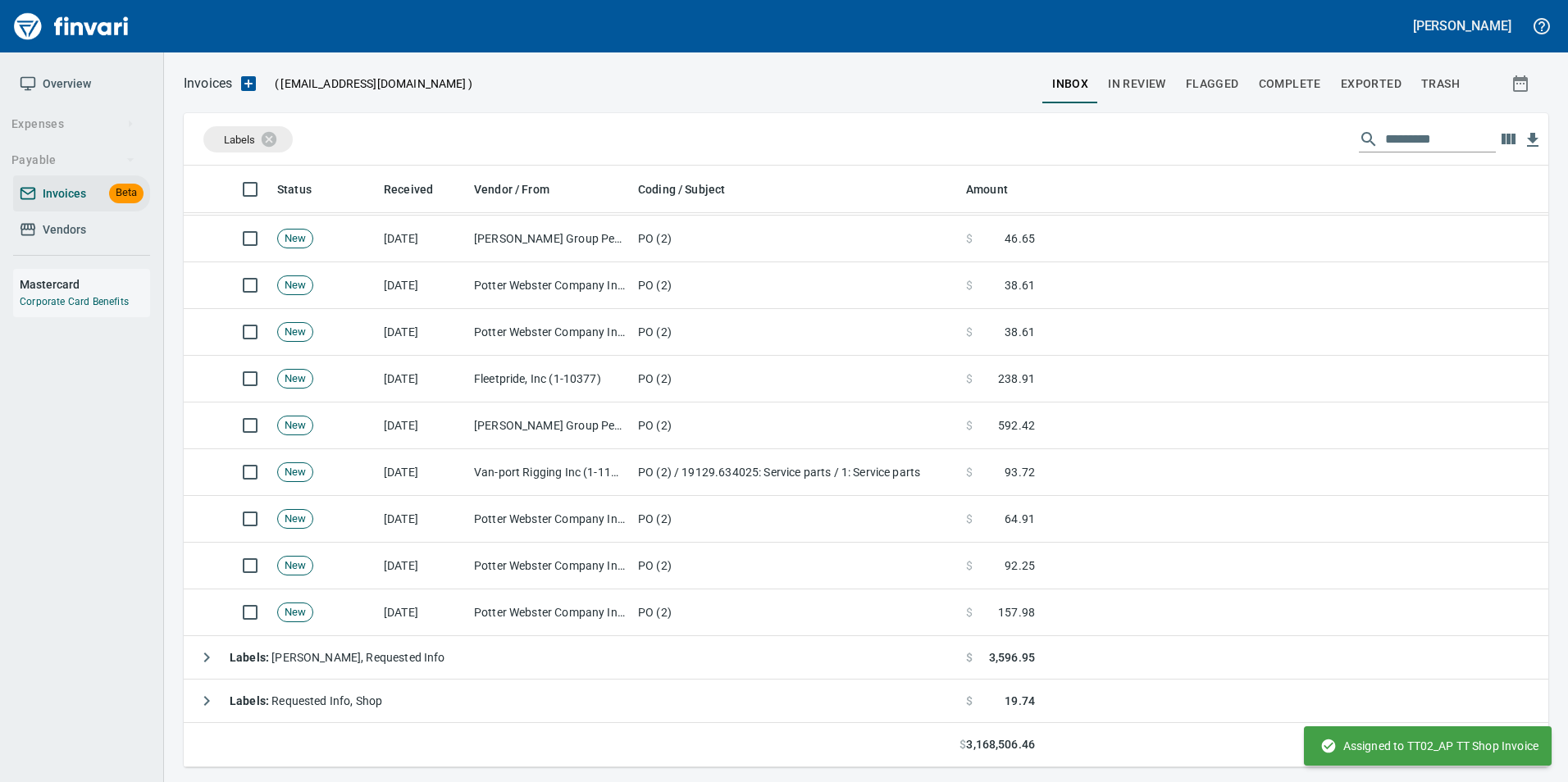
click at [864, 473] on td "PO (2) / 19129.634025: Service parts / 1: Service parts" at bounding box center [795, 472] width 328 height 47
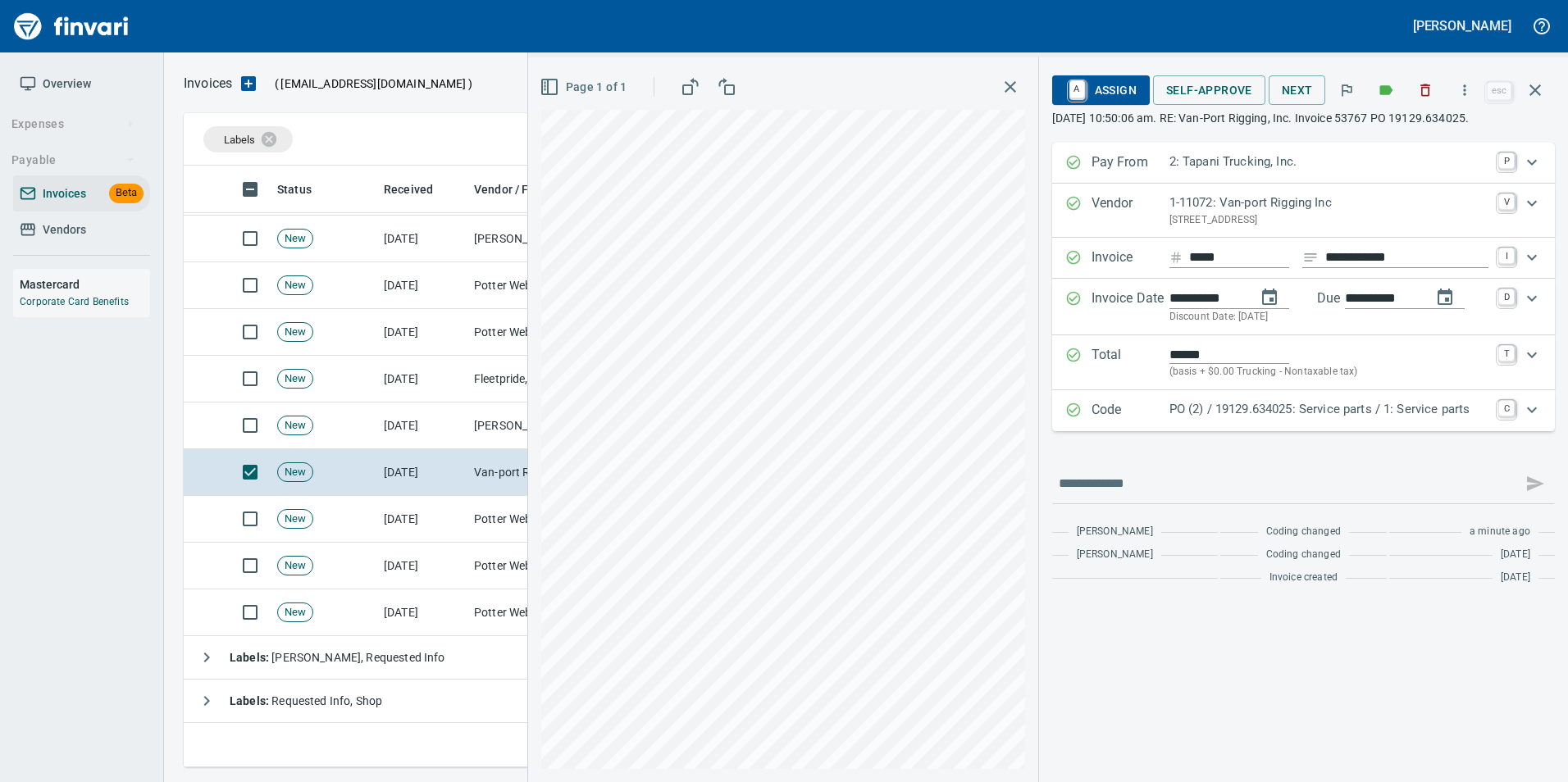
click at [1159, 415] on p "Code" at bounding box center [1130, 411] width 78 height 21
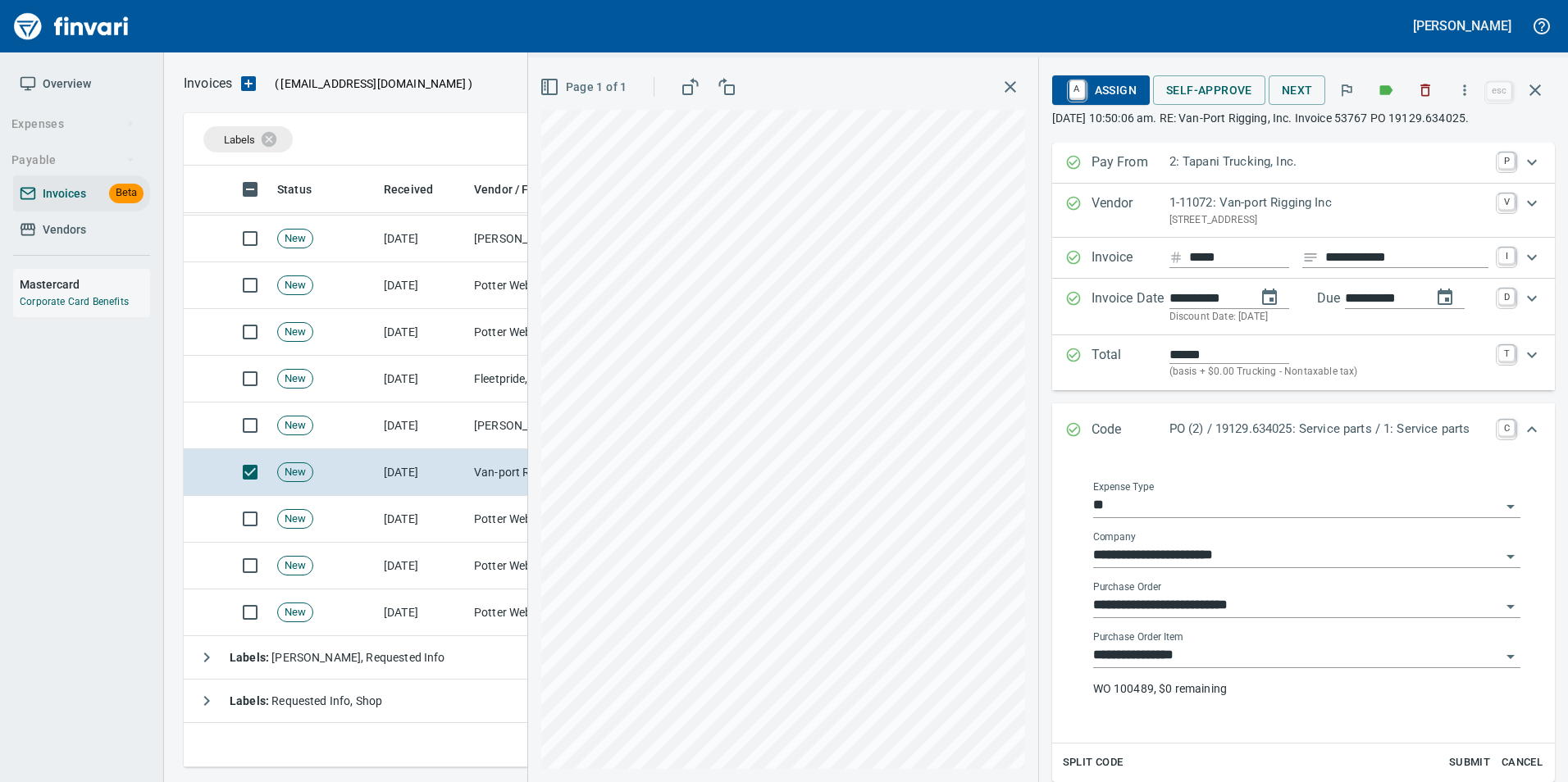
click at [1233, 604] on input "**********" at bounding box center [1297, 606] width 407 height 23
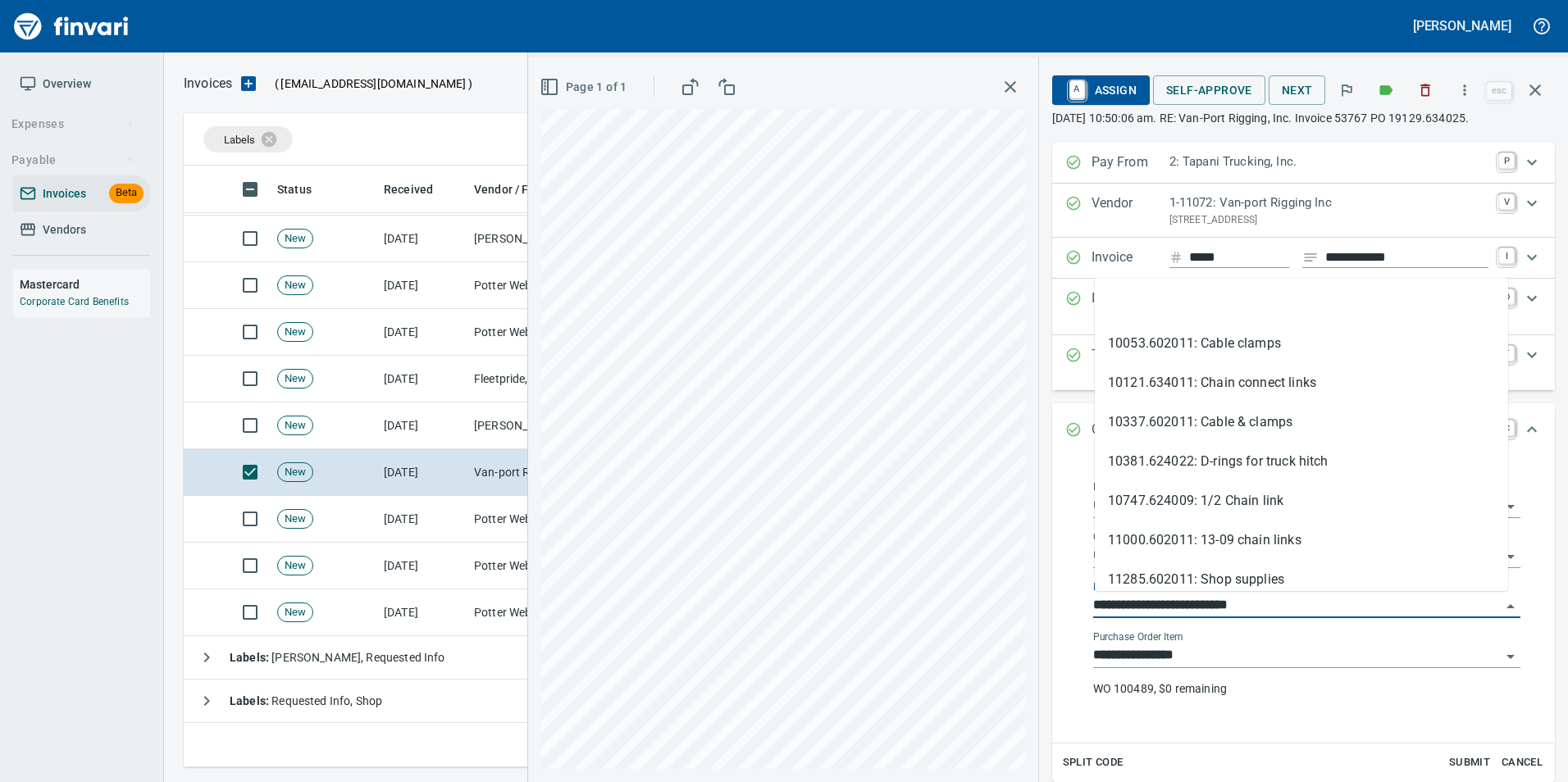
scroll to position [590, 1339]
click at [1177, 304] on li at bounding box center [1301, 304] width 414 height 39
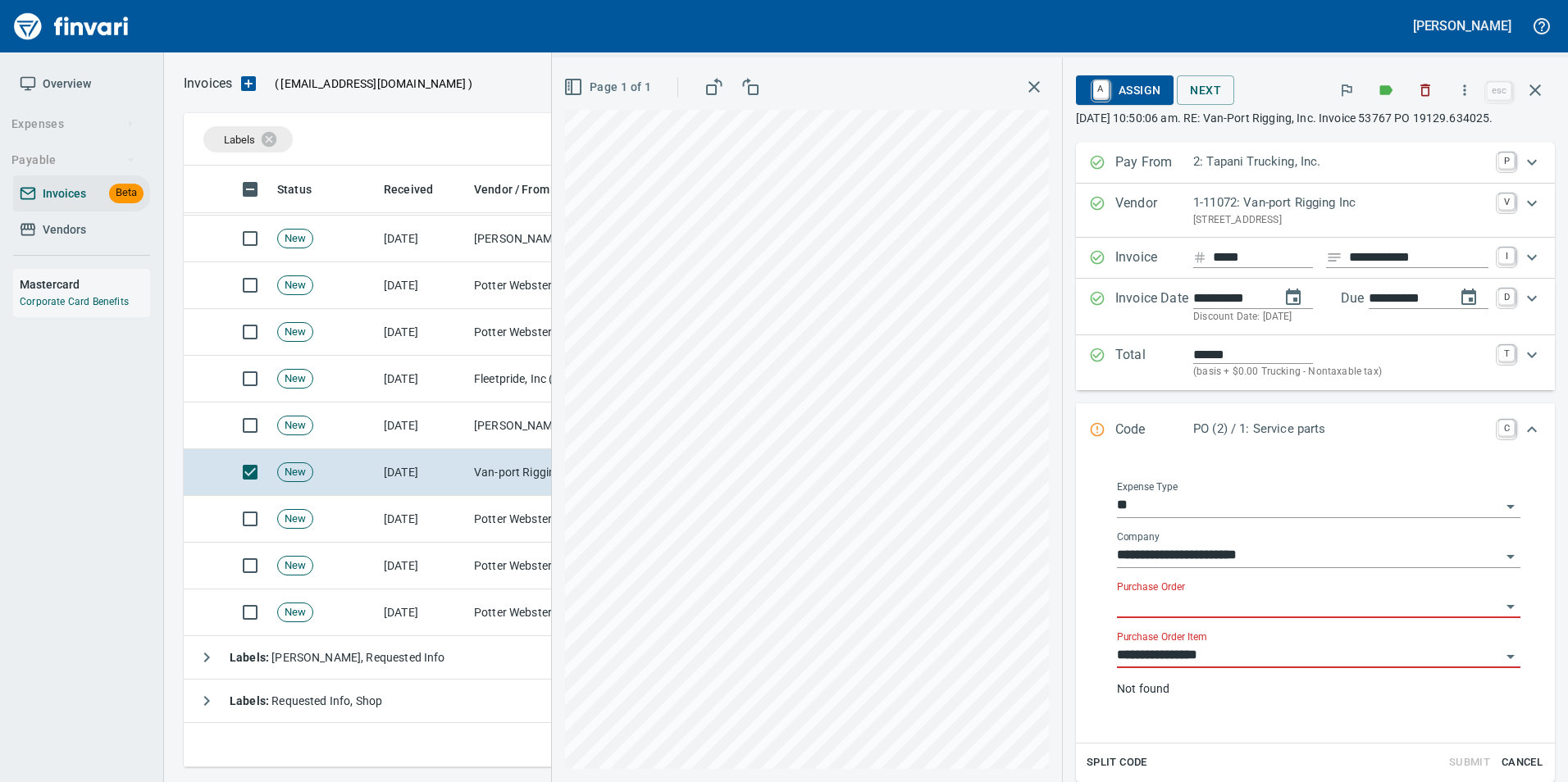
drag, startPoint x: 1211, startPoint y: 656, endPoint x: 1212, endPoint y: 665, distance: 9.1
click at [1214, 659] on div "**********" at bounding box center [1319, 649] width 404 height 36
click at [1203, 667] on input "**********" at bounding box center [1308, 657] width 383 height 23
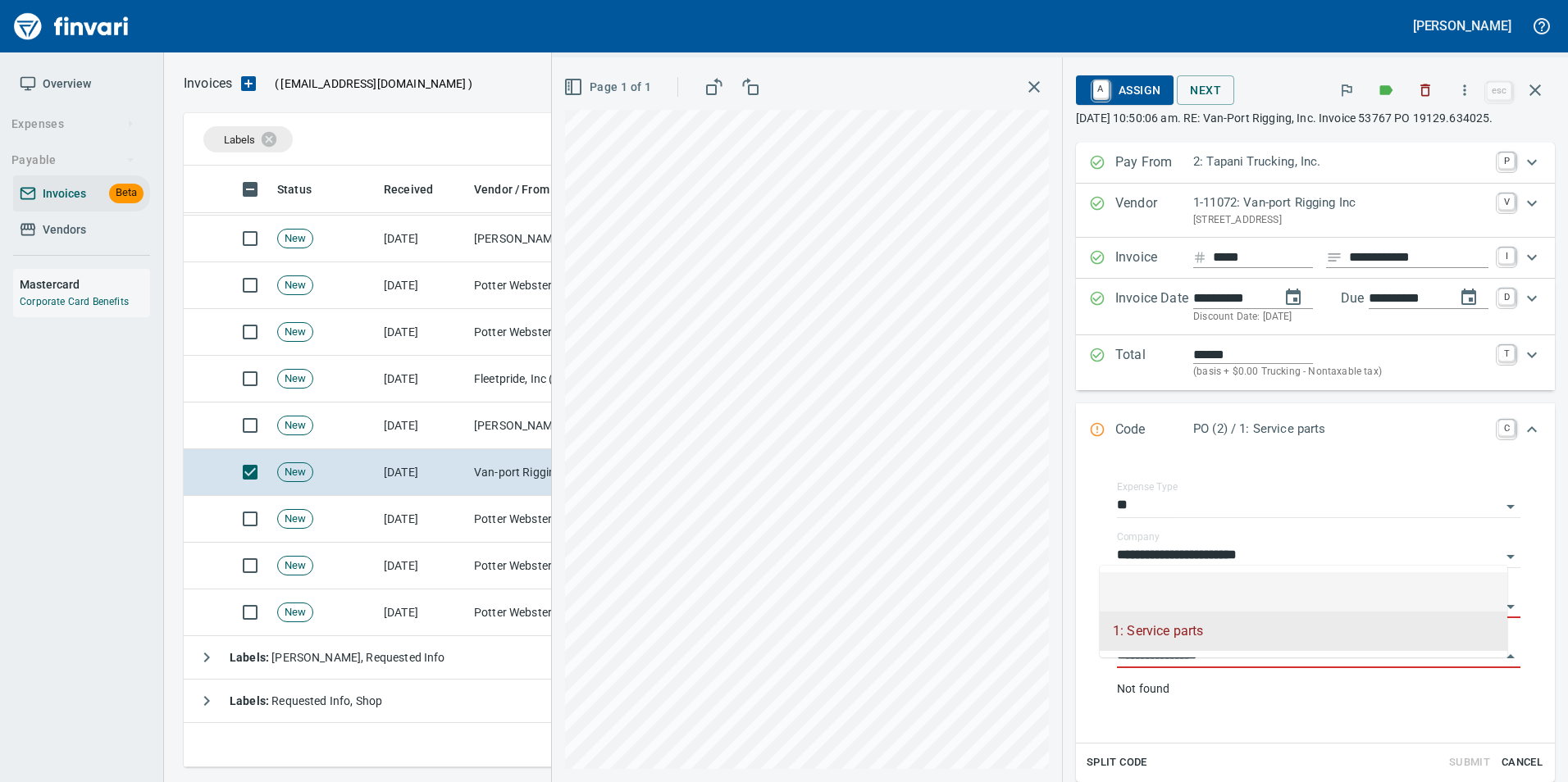
click at [1186, 581] on li at bounding box center [1303, 592] width 407 height 39
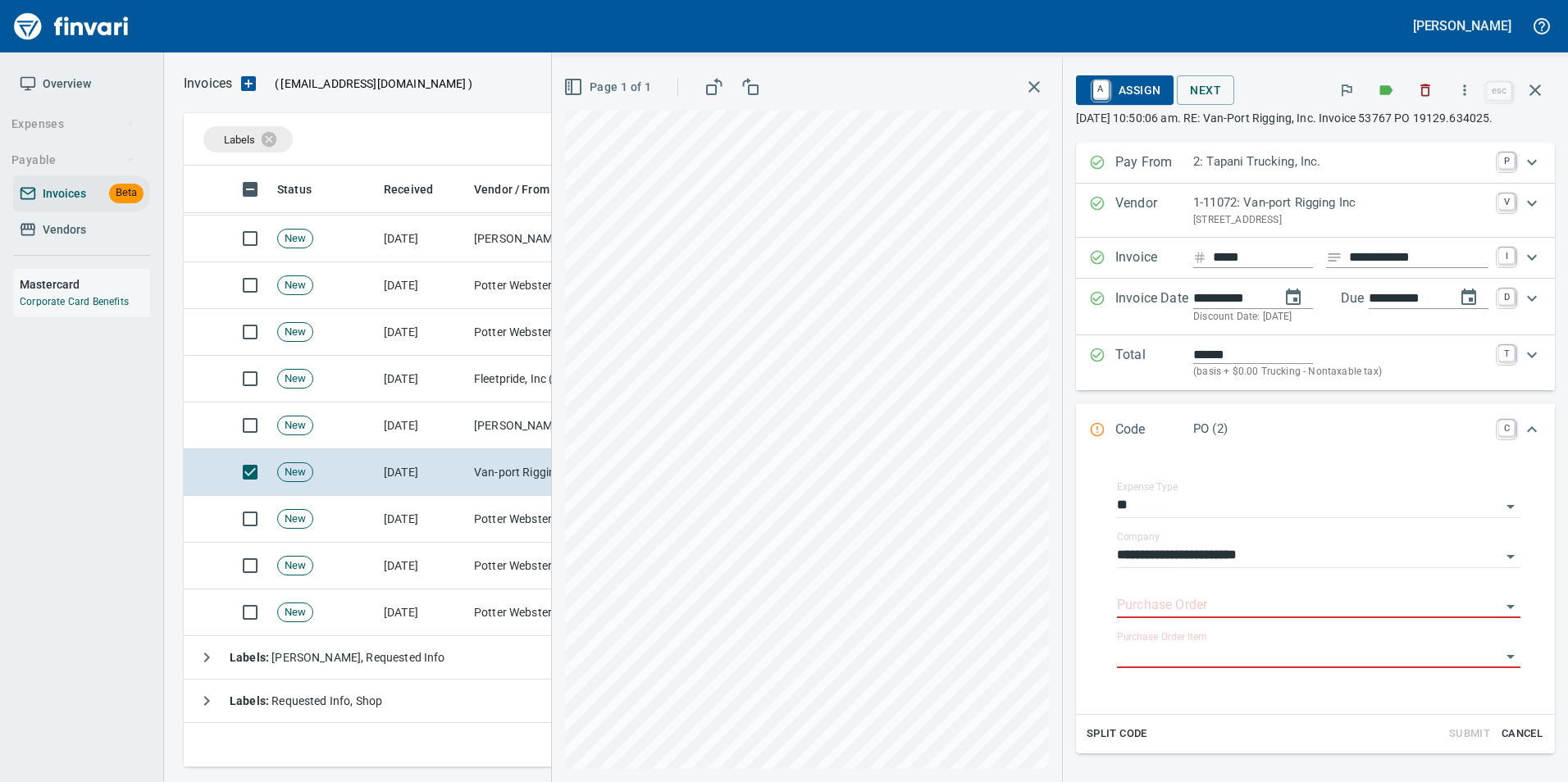
click at [1075, 435] on div "Code PO (2) C" at bounding box center [1315, 431] width 478 height 54
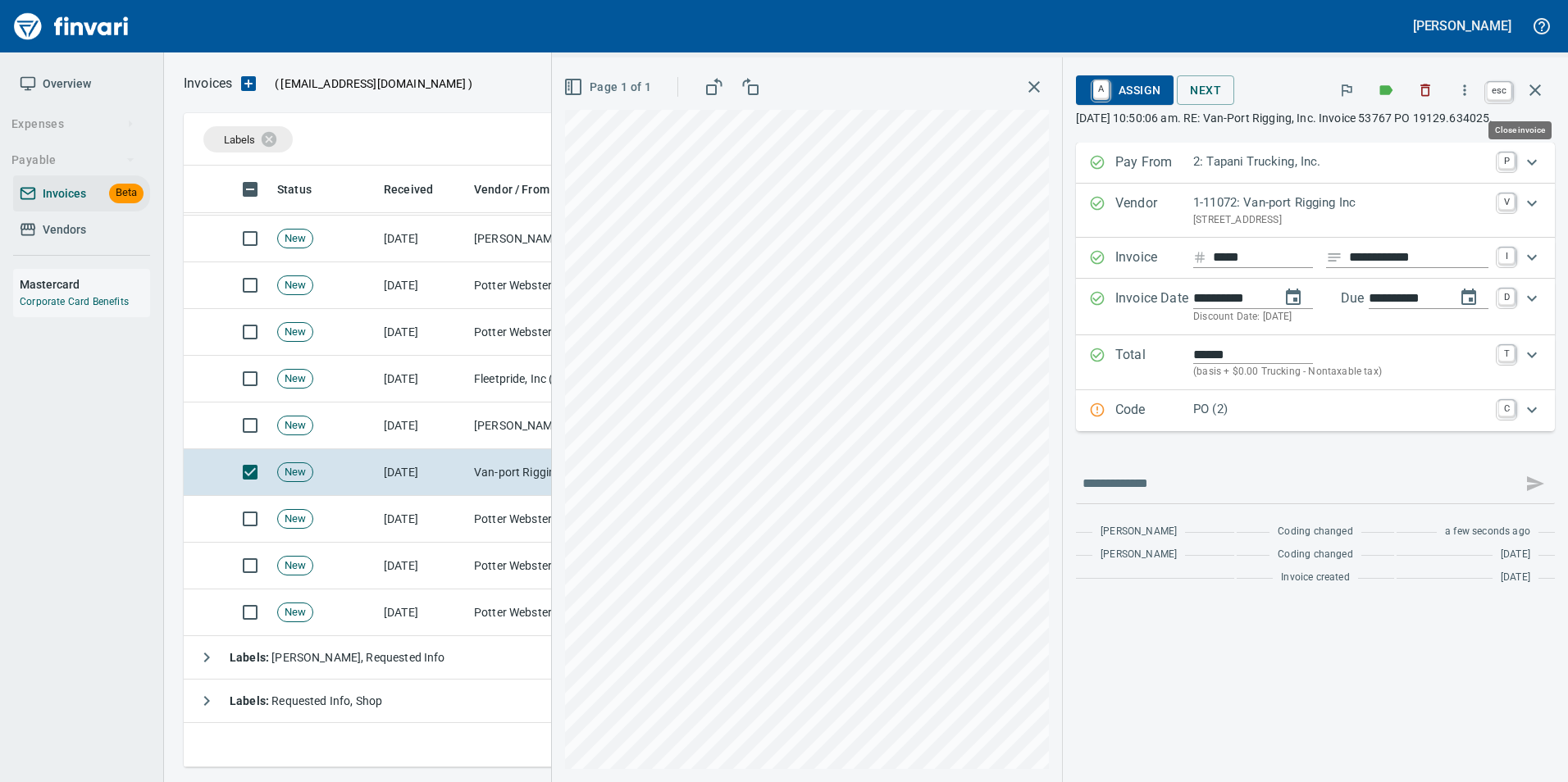
drag, startPoint x: 1526, startPoint y: 84, endPoint x: 782, endPoint y: 428, distance: 819.7
click at [1526, 83] on icon "button" at bounding box center [1535, 90] width 20 height 20
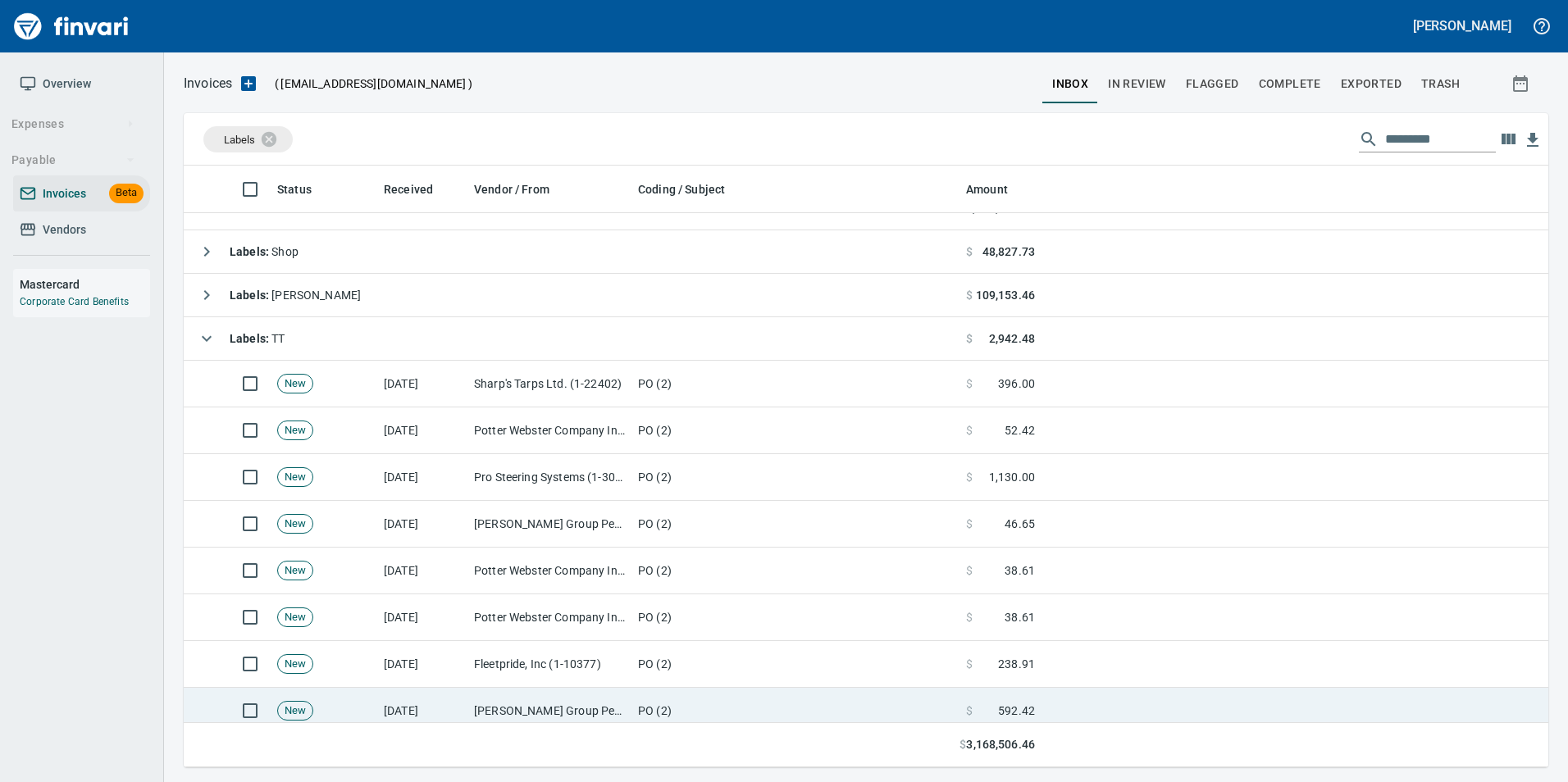
scroll to position [27, 0]
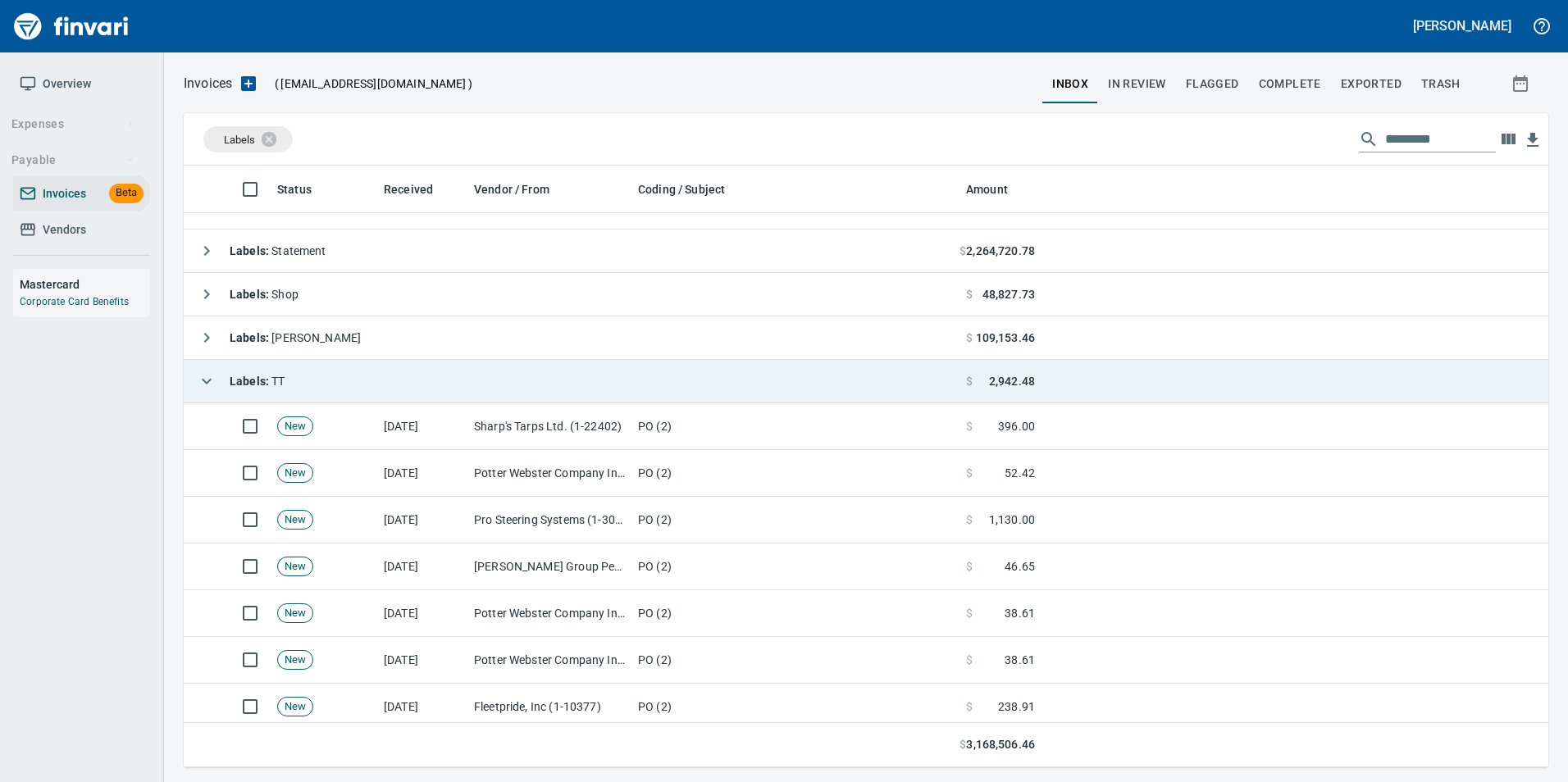
click at [212, 383] on icon "button" at bounding box center [206, 382] width 20 height 20
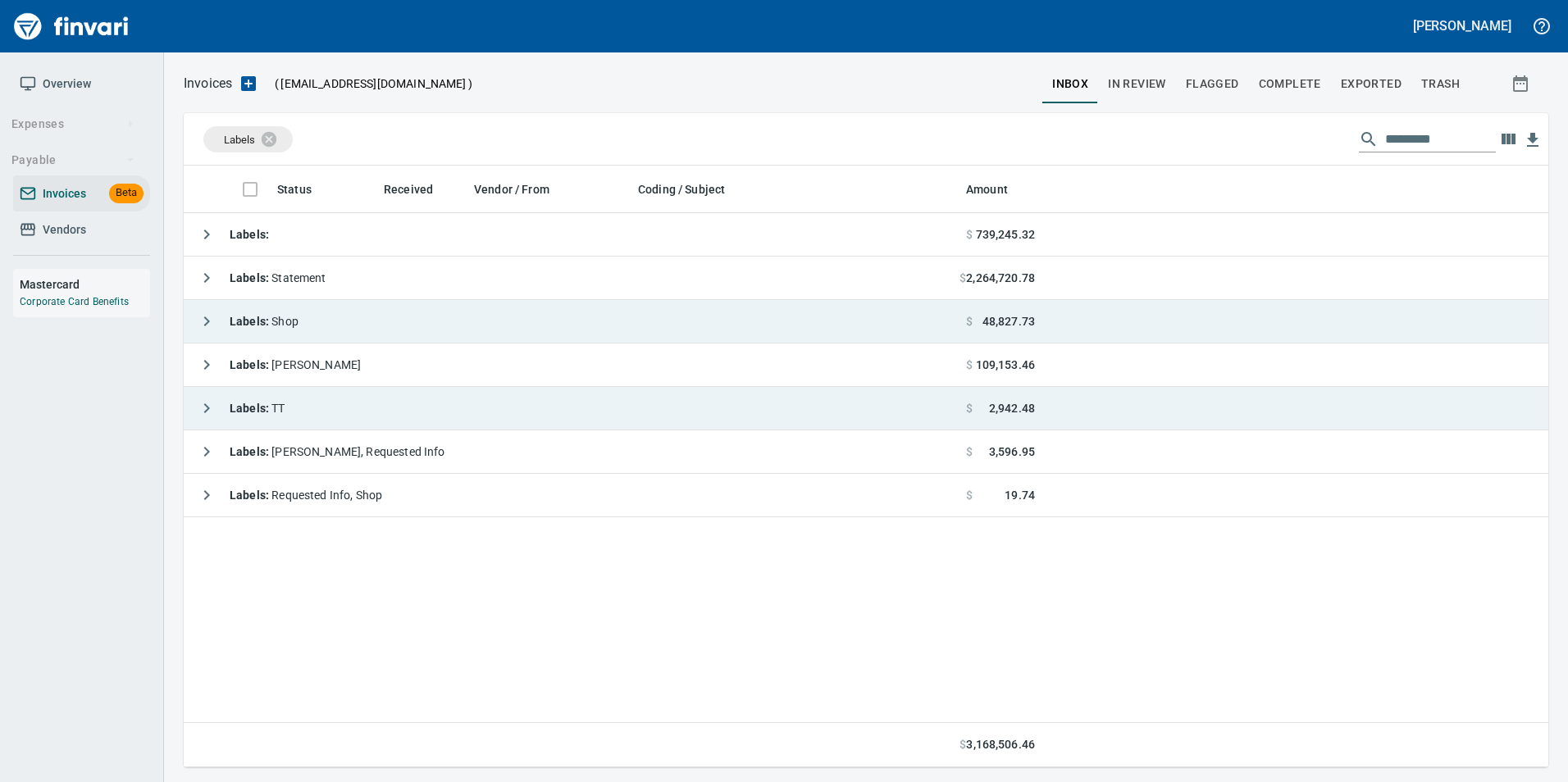
scroll to position [590, 1352]
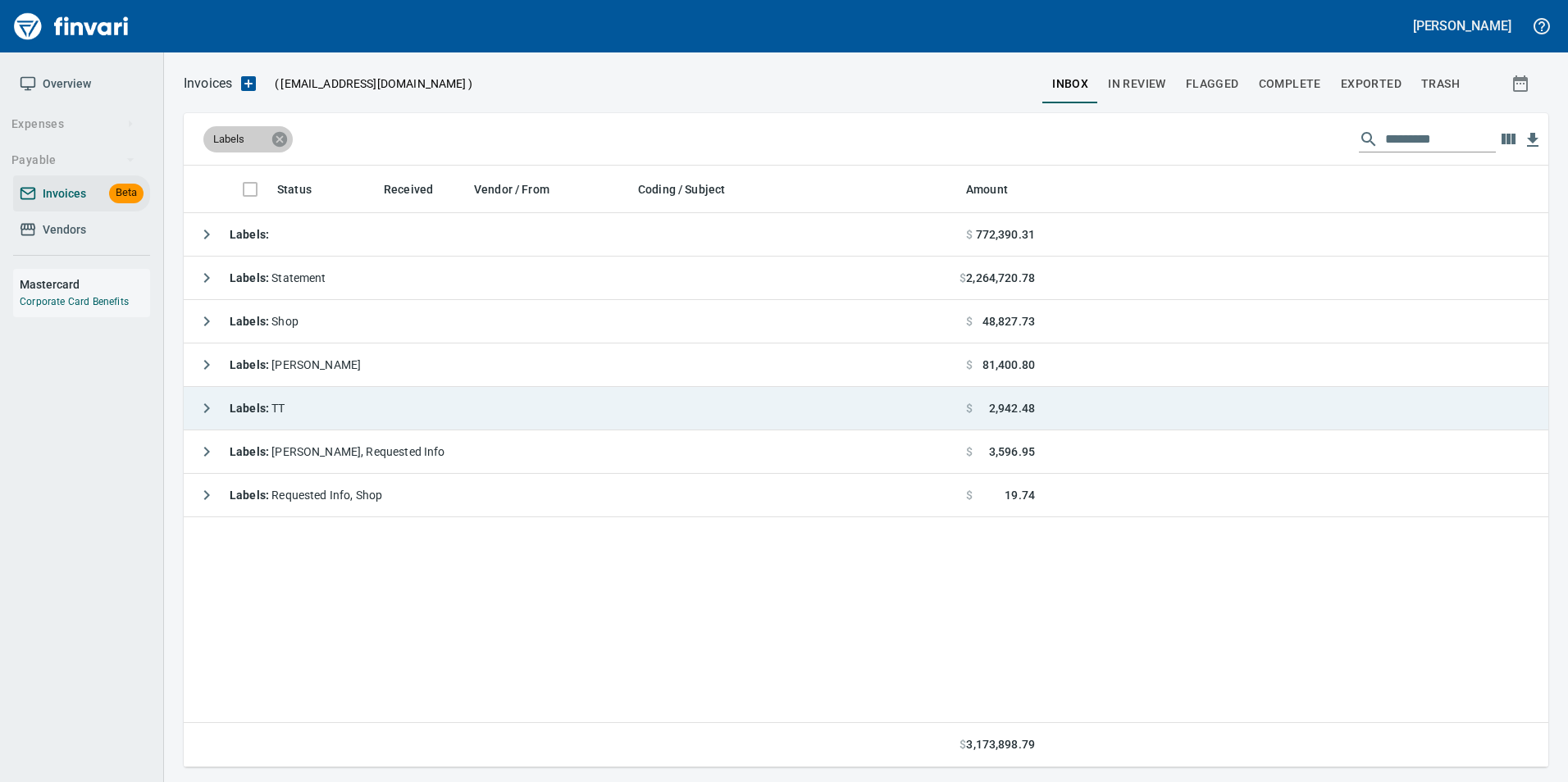
click at [282, 141] on icon at bounding box center [279, 138] width 15 height 15
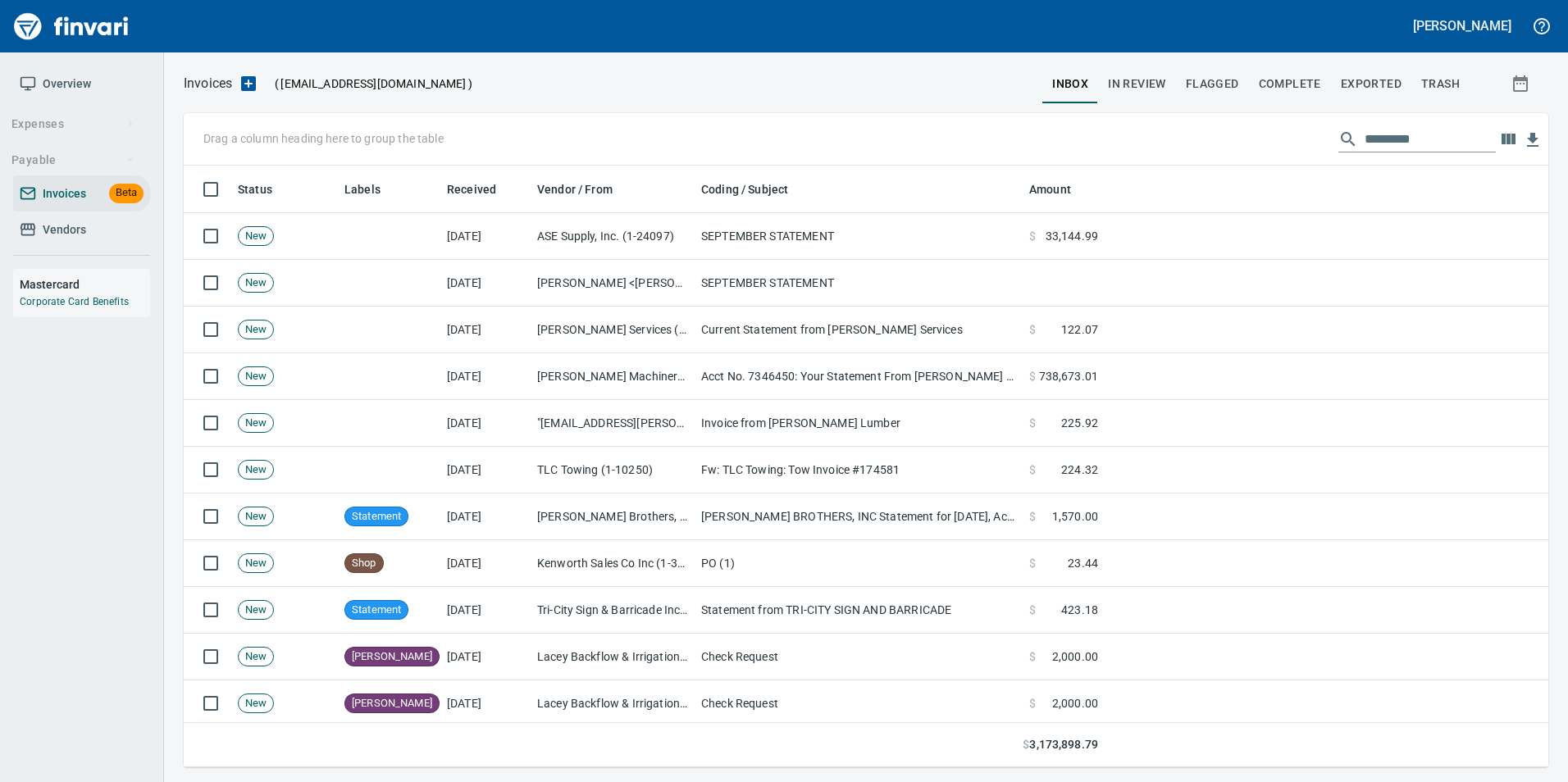
scroll to position [590, 1339]
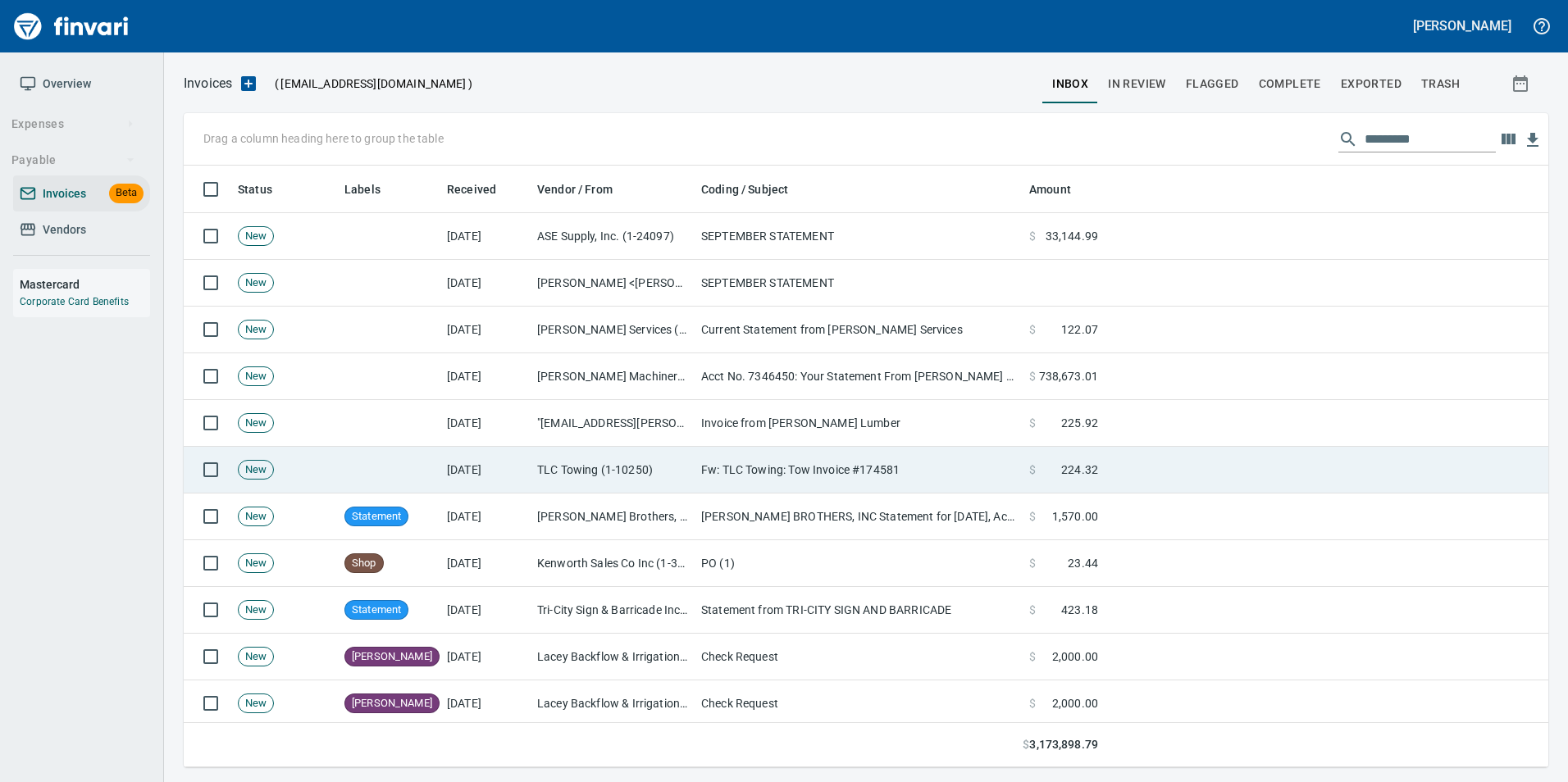
click at [490, 482] on td "[DATE]" at bounding box center [485, 470] width 90 height 47
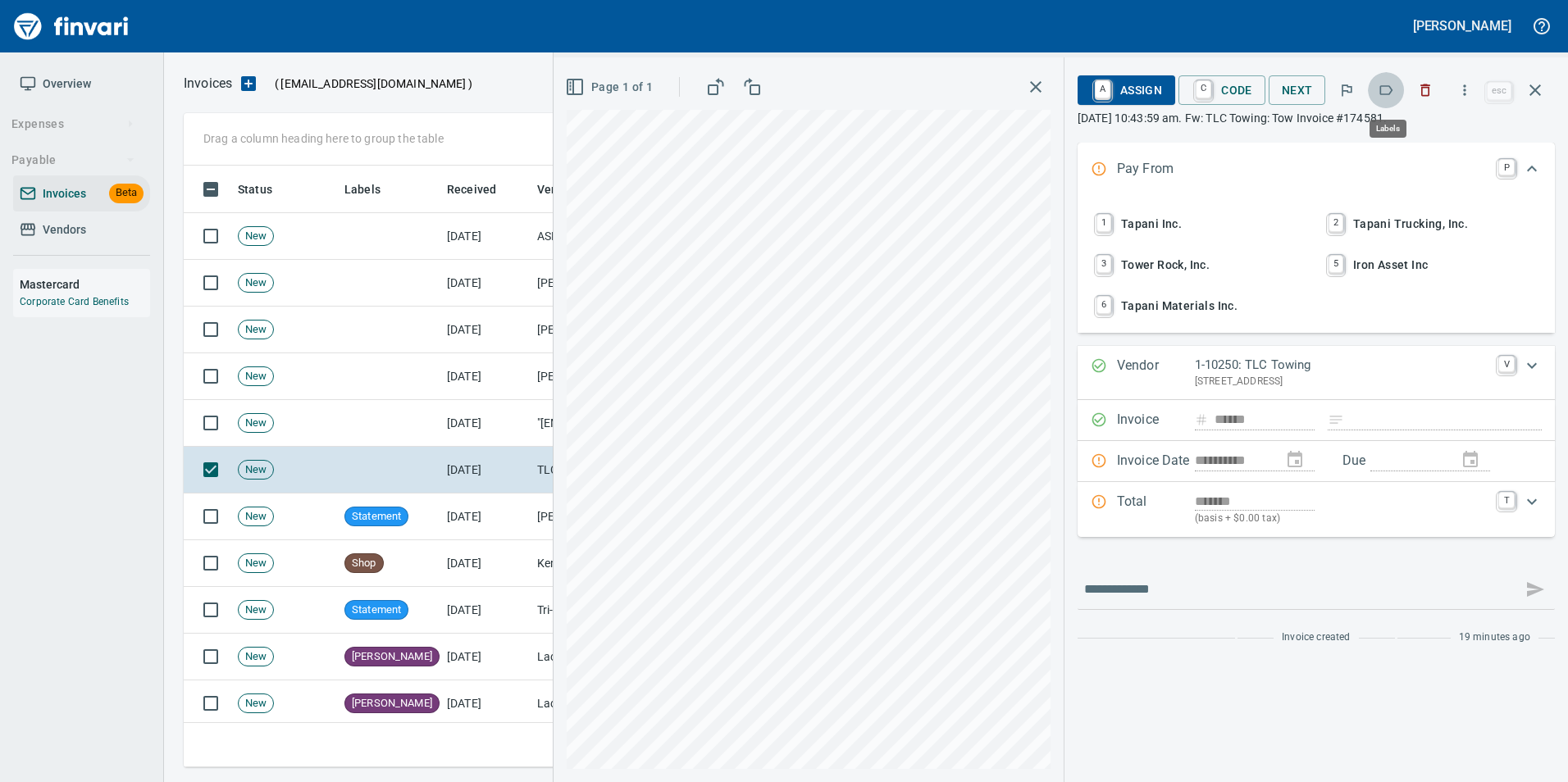
click at [1392, 85] on icon "button" at bounding box center [1386, 90] width 16 height 16
click at [1543, 100] on button "button" at bounding box center [1535, 90] width 39 height 39
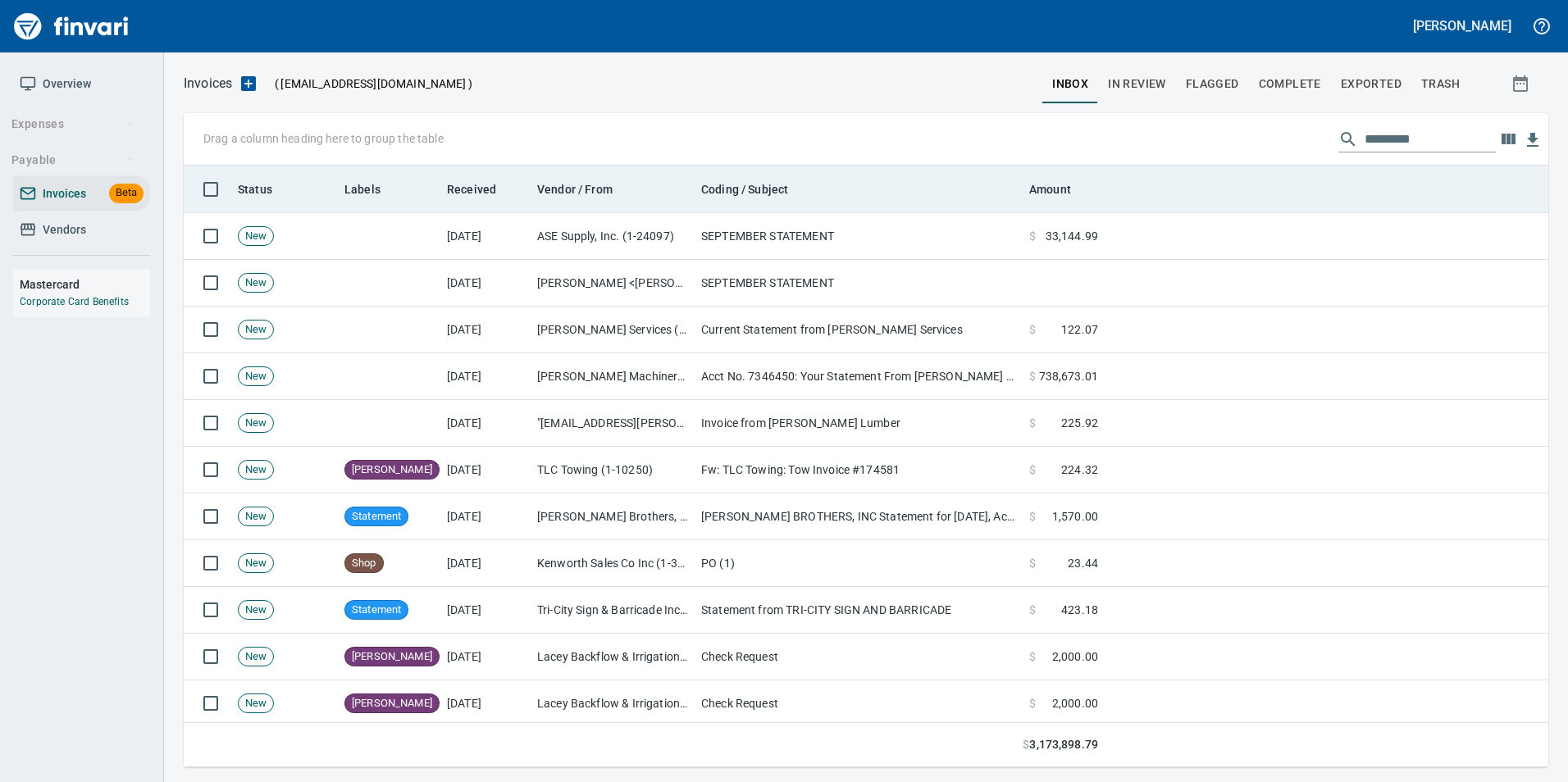
scroll to position [590, 1339]
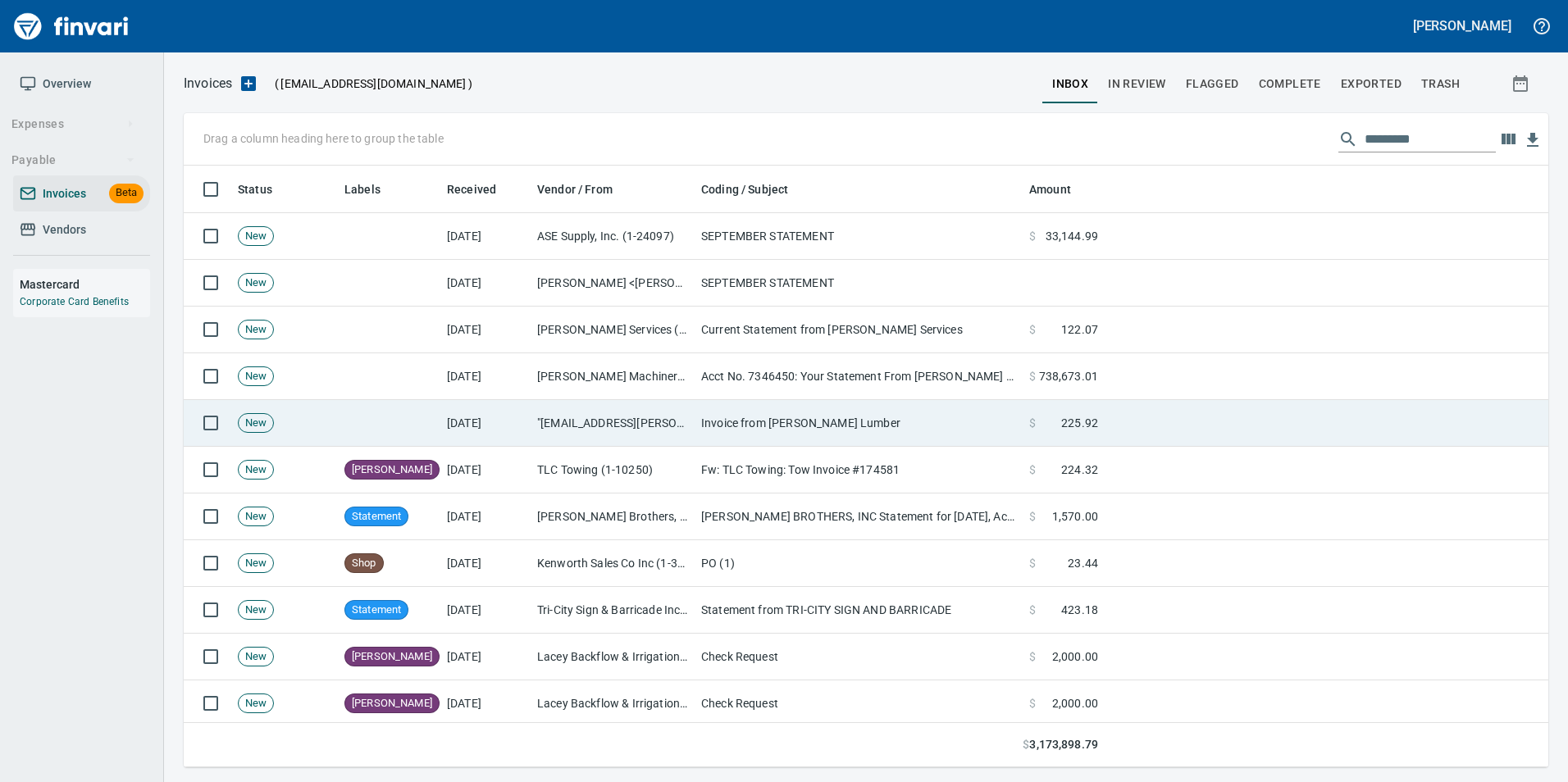
click at [676, 415] on td ""no-reply@parr.com" <no-reply@parr.com>" at bounding box center [612, 423] width 164 height 47
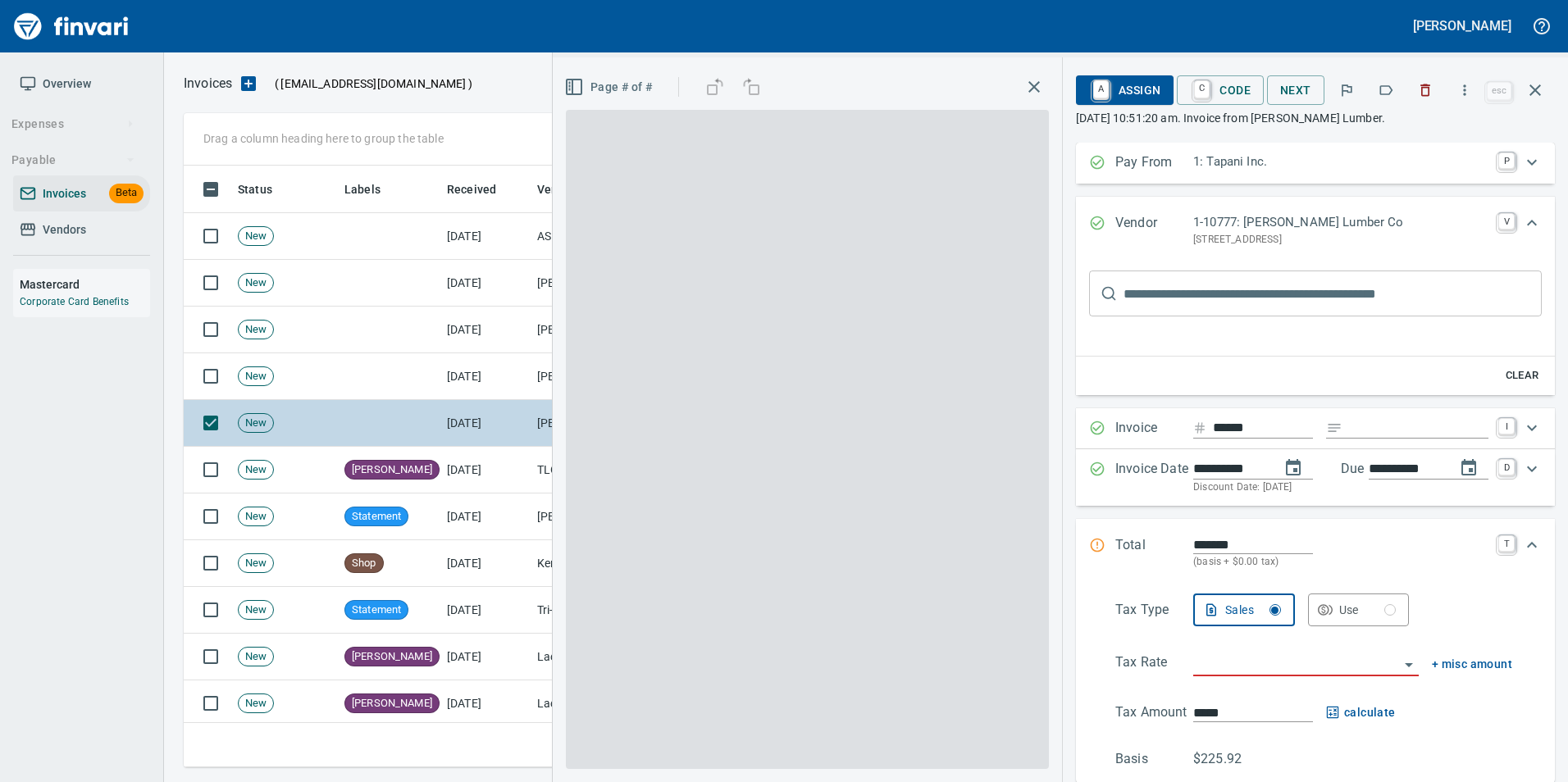
type input "**********"
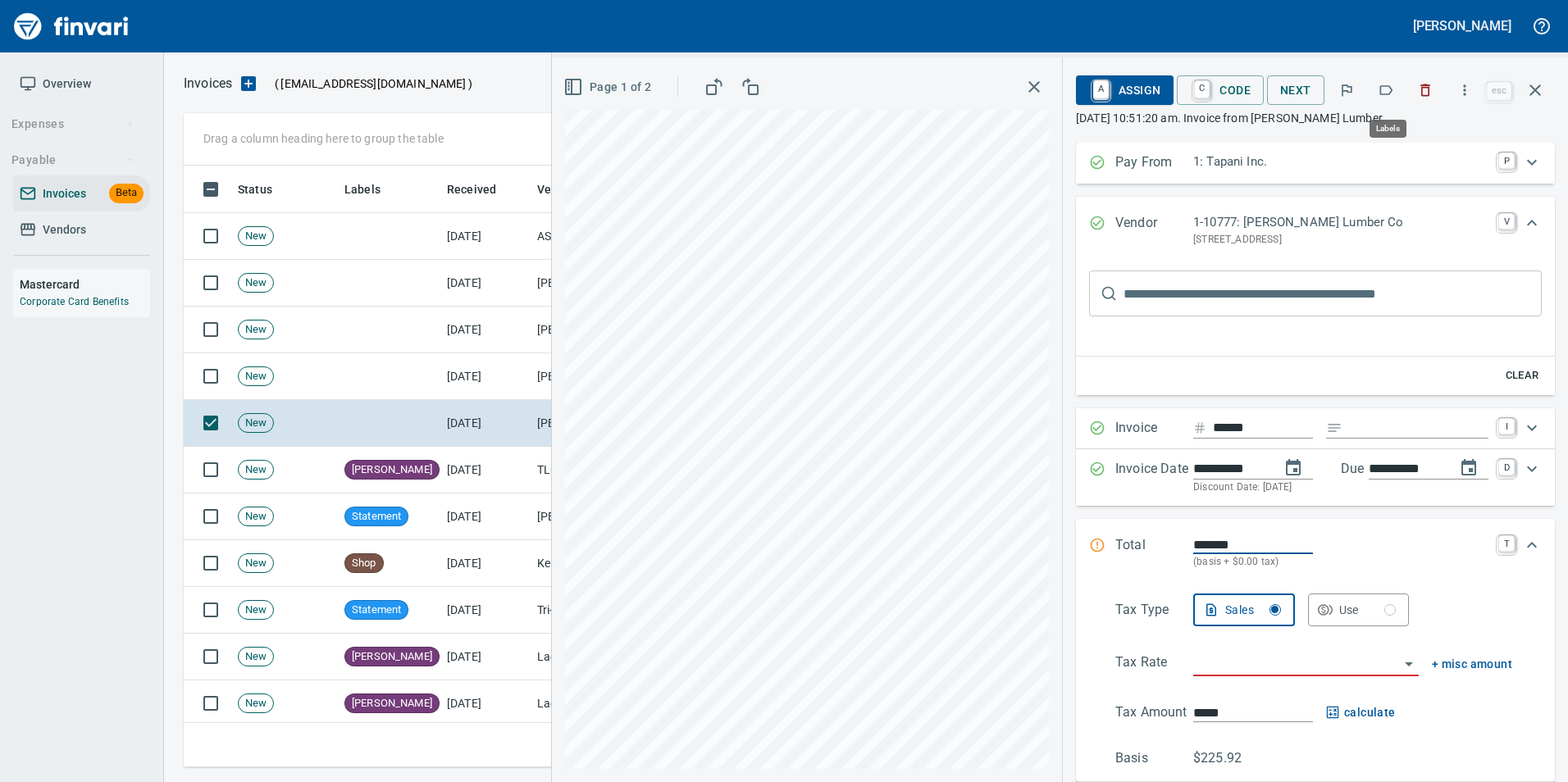
click at [1393, 85] on icon "button" at bounding box center [1386, 90] width 16 height 16
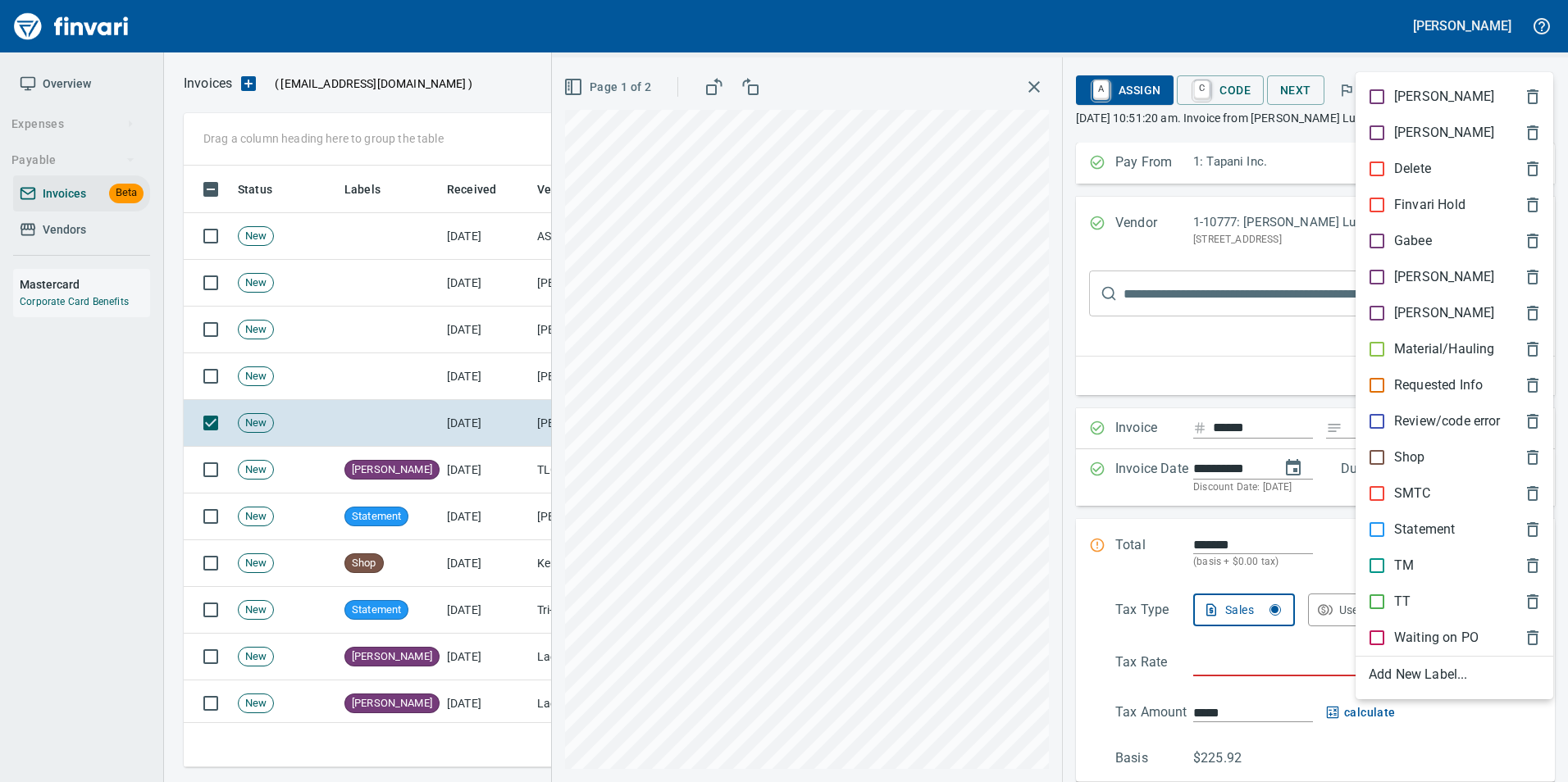
scroll to position [590, 1339]
click at [1403, 270] on p "[PERSON_NAME]" at bounding box center [1443, 278] width 100 height 20
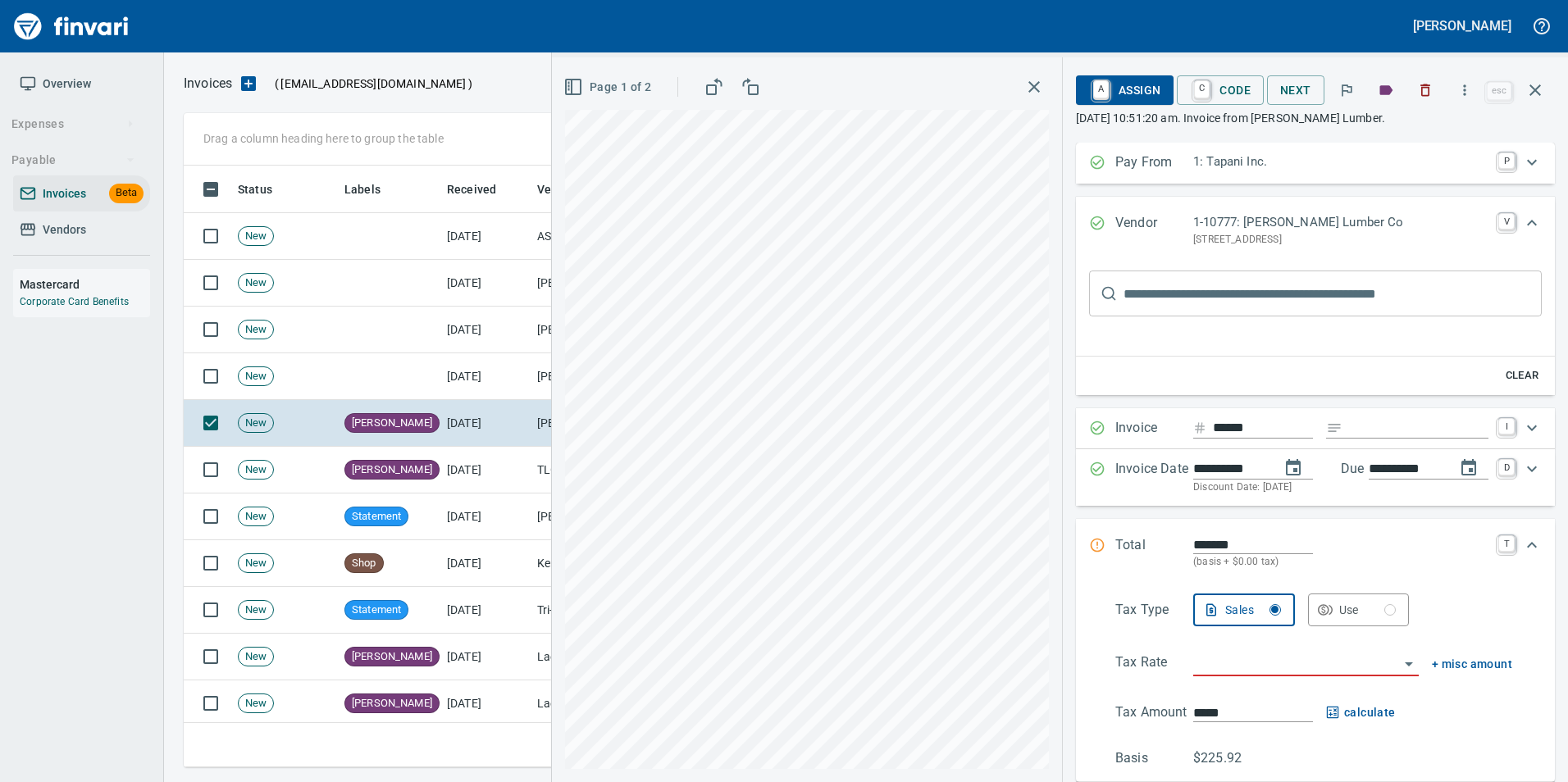
click at [1534, 93] on icon "button" at bounding box center [1535, 90] width 20 height 20
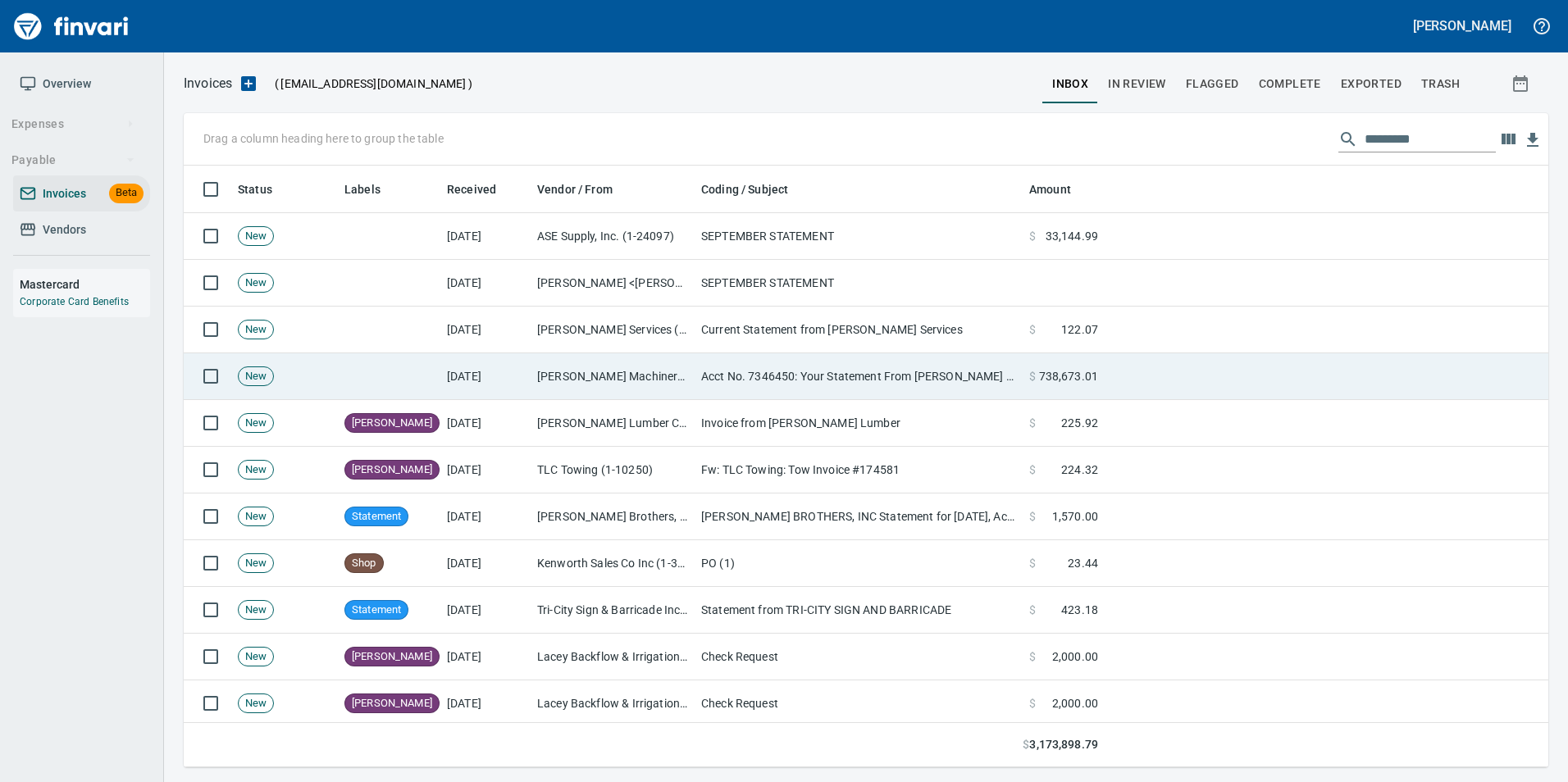
click at [603, 368] on td "[PERSON_NAME] Machinery Co (1-10794)" at bounding box center [612, 376] width 164 height 47
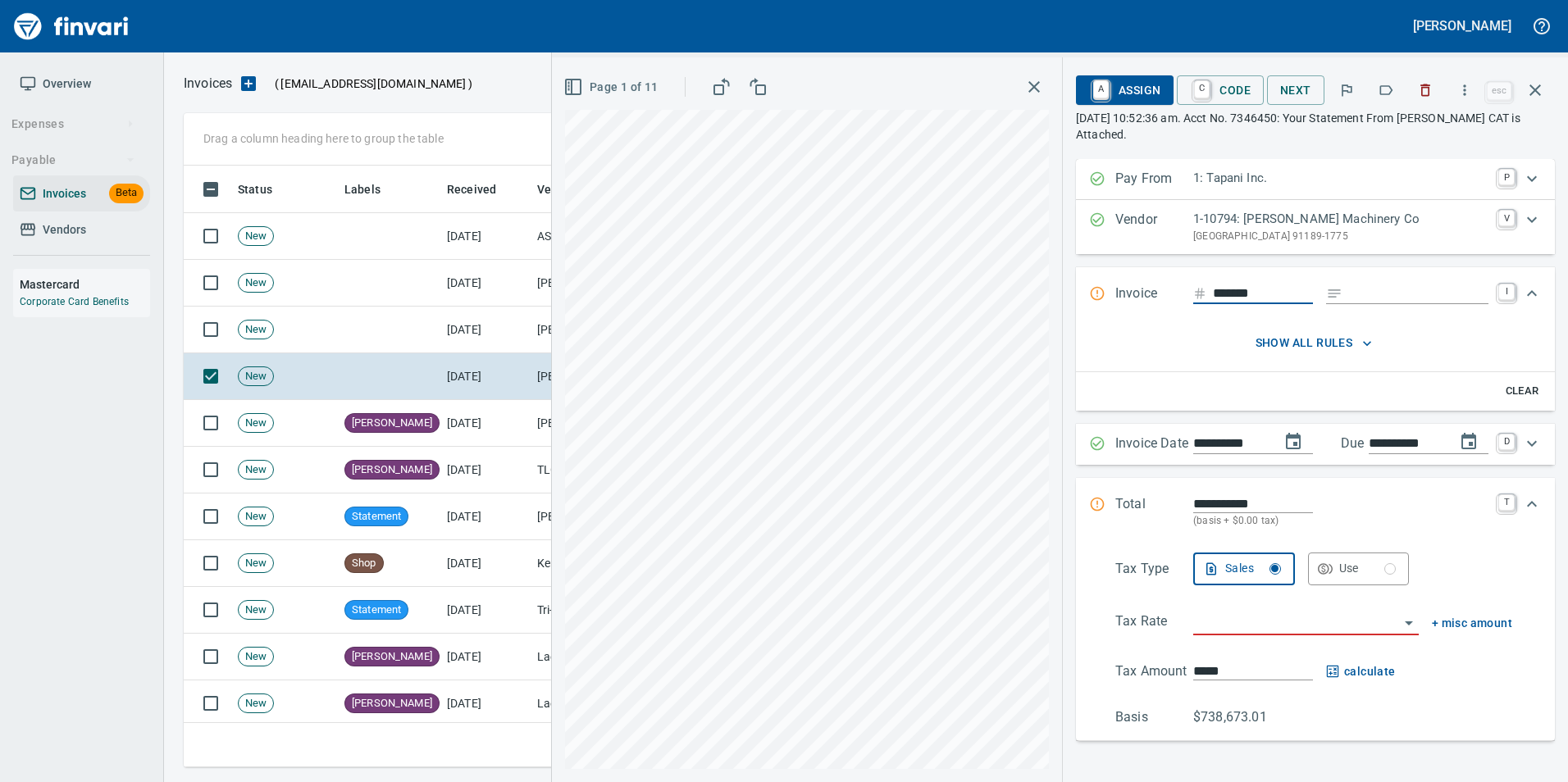
click at [603, 94] on span "Page 1 of 11" at bounding box center [612, 87] width 92 height 20
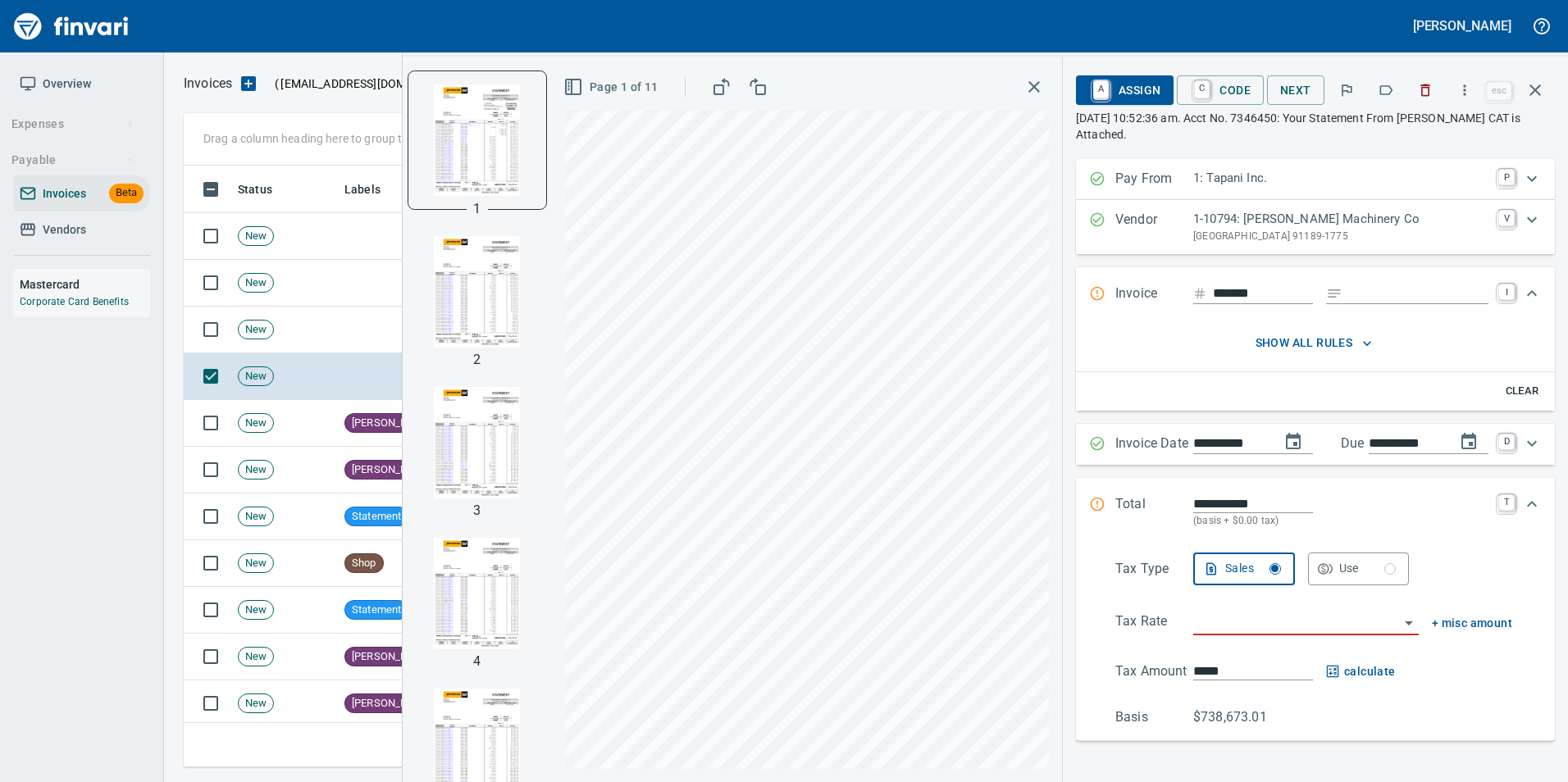
click at [591, 97] on span "Page 1 of 11" at bounding box center [612, 87] width 92 height 20
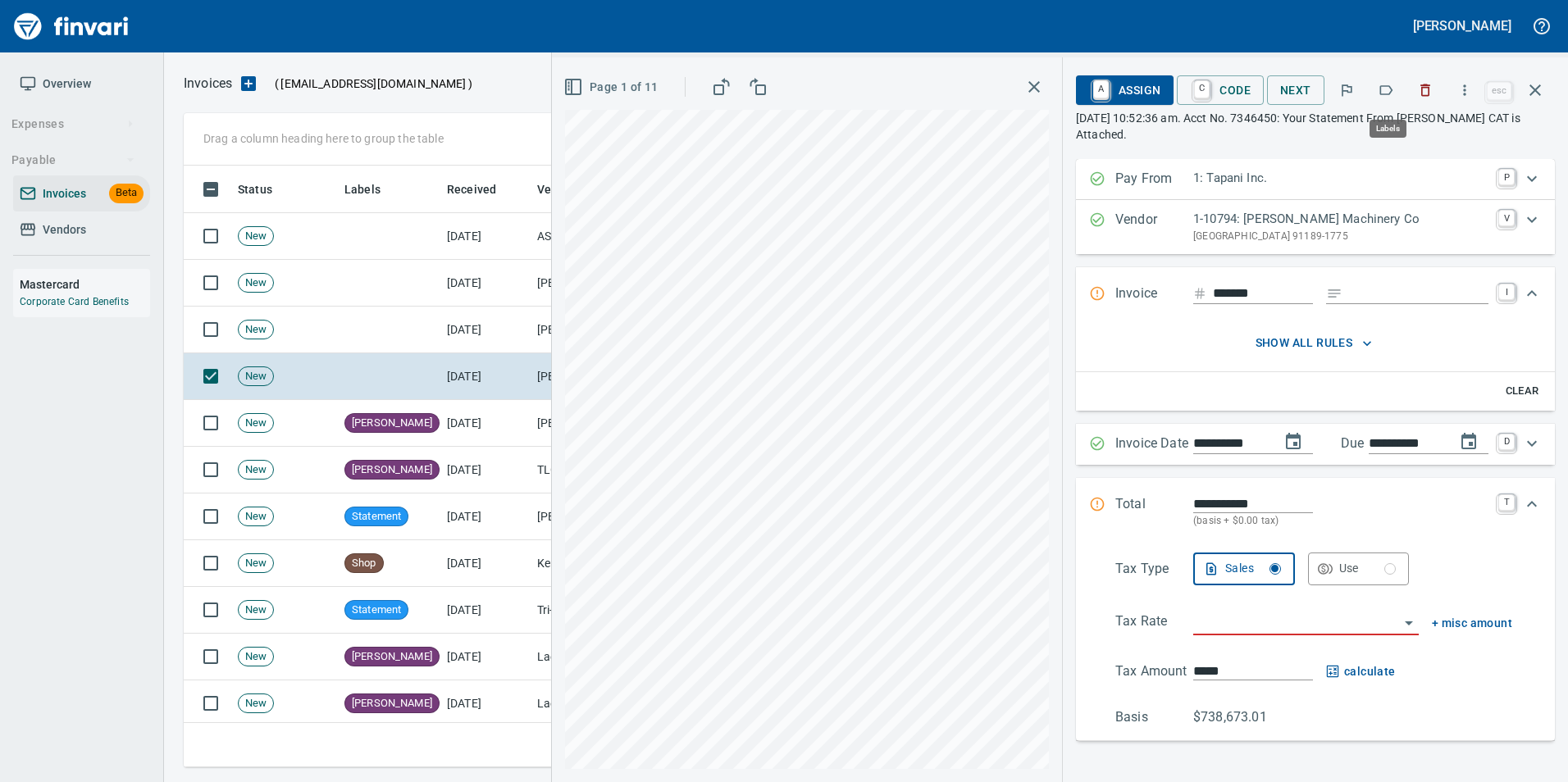
click at [1374, 89] on button "button" at bounding box center [1386, 90] width 36 height 36
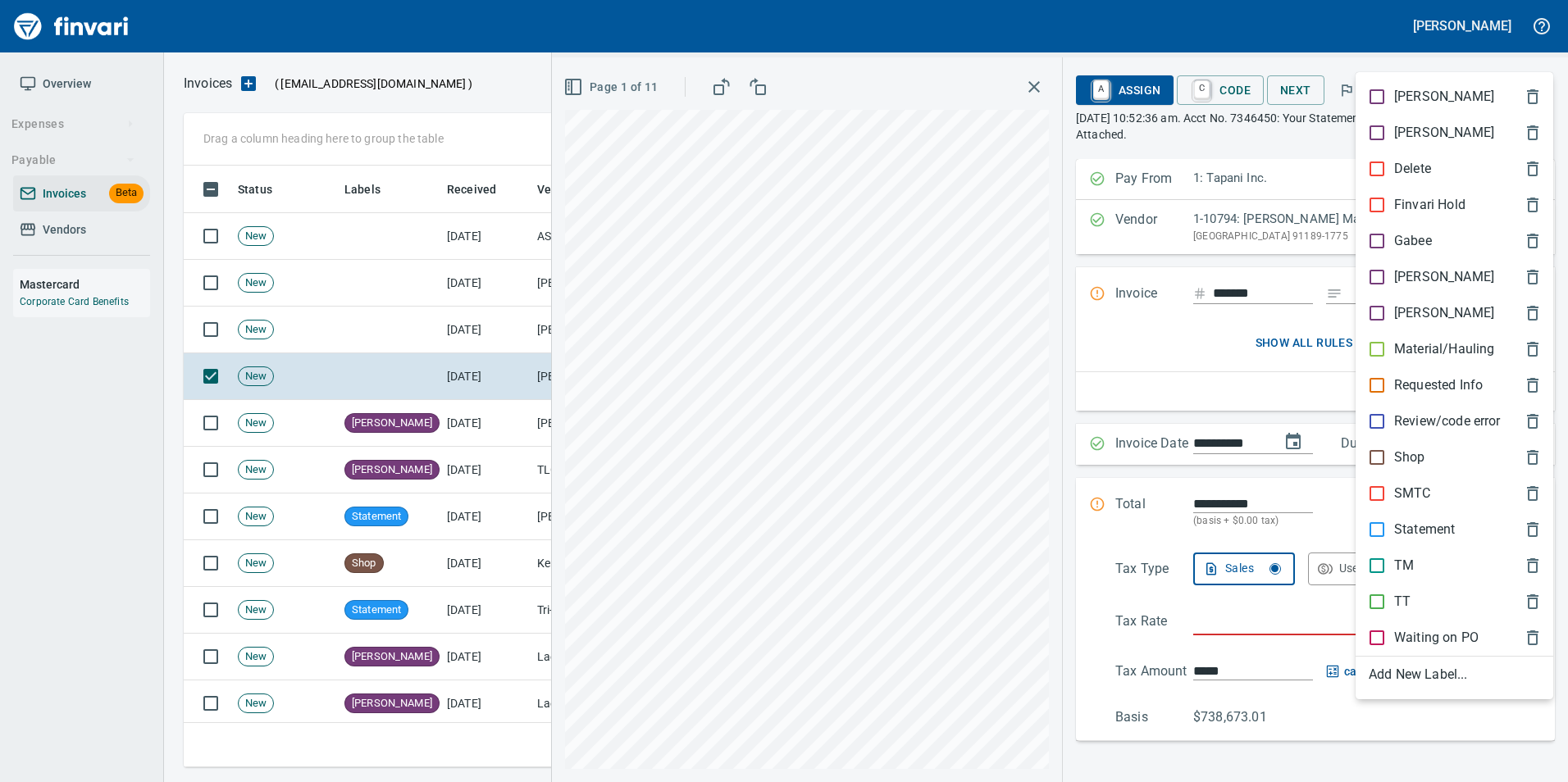
scroll to position [590, 1339]
click at [1443, 527] on p "Statement" at bounding box center [1424, 529] width 60 height 20
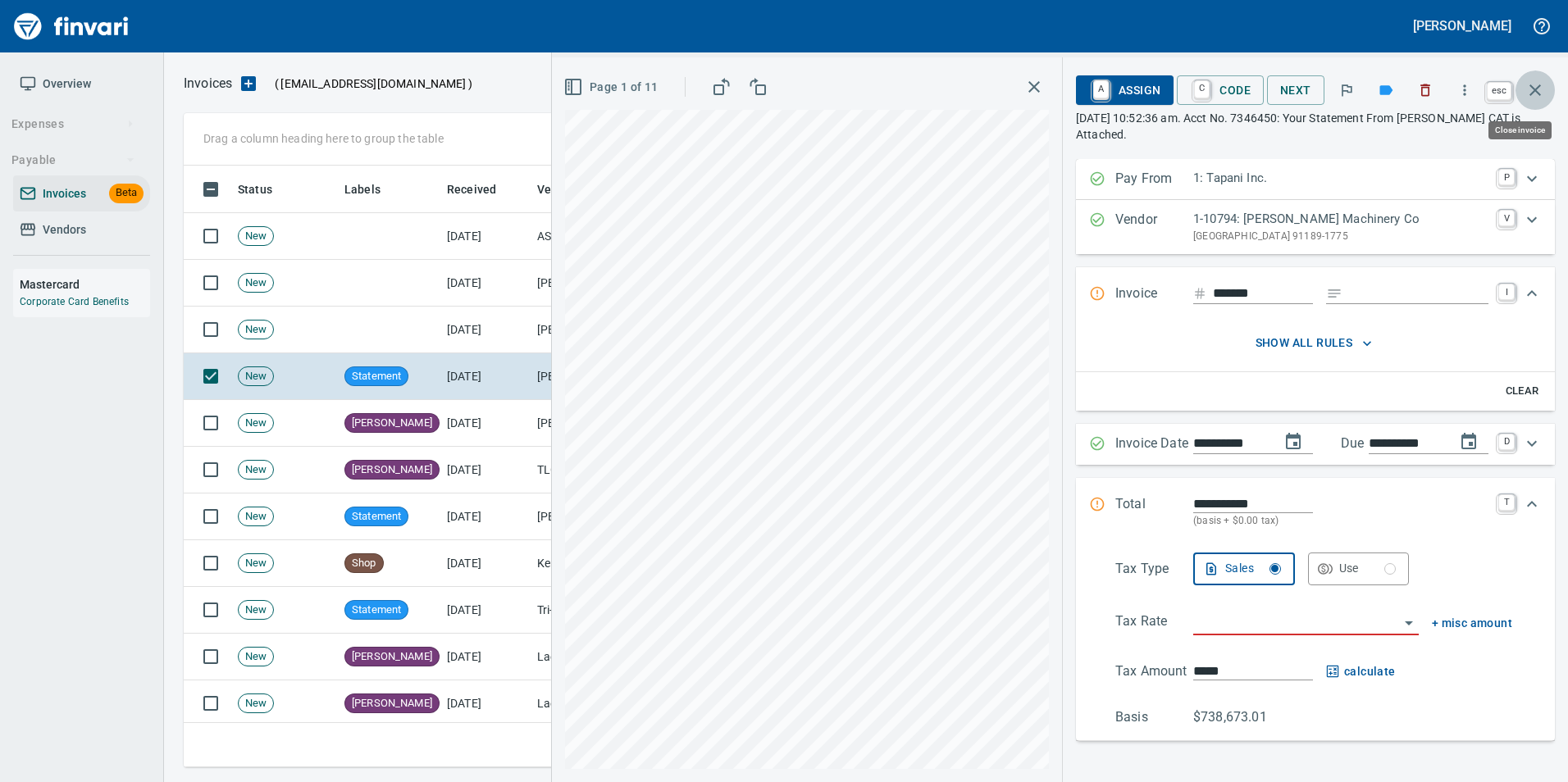
click at [1542, 90] on icon "button" at bounding box center [1535, 90] width 20 height 20
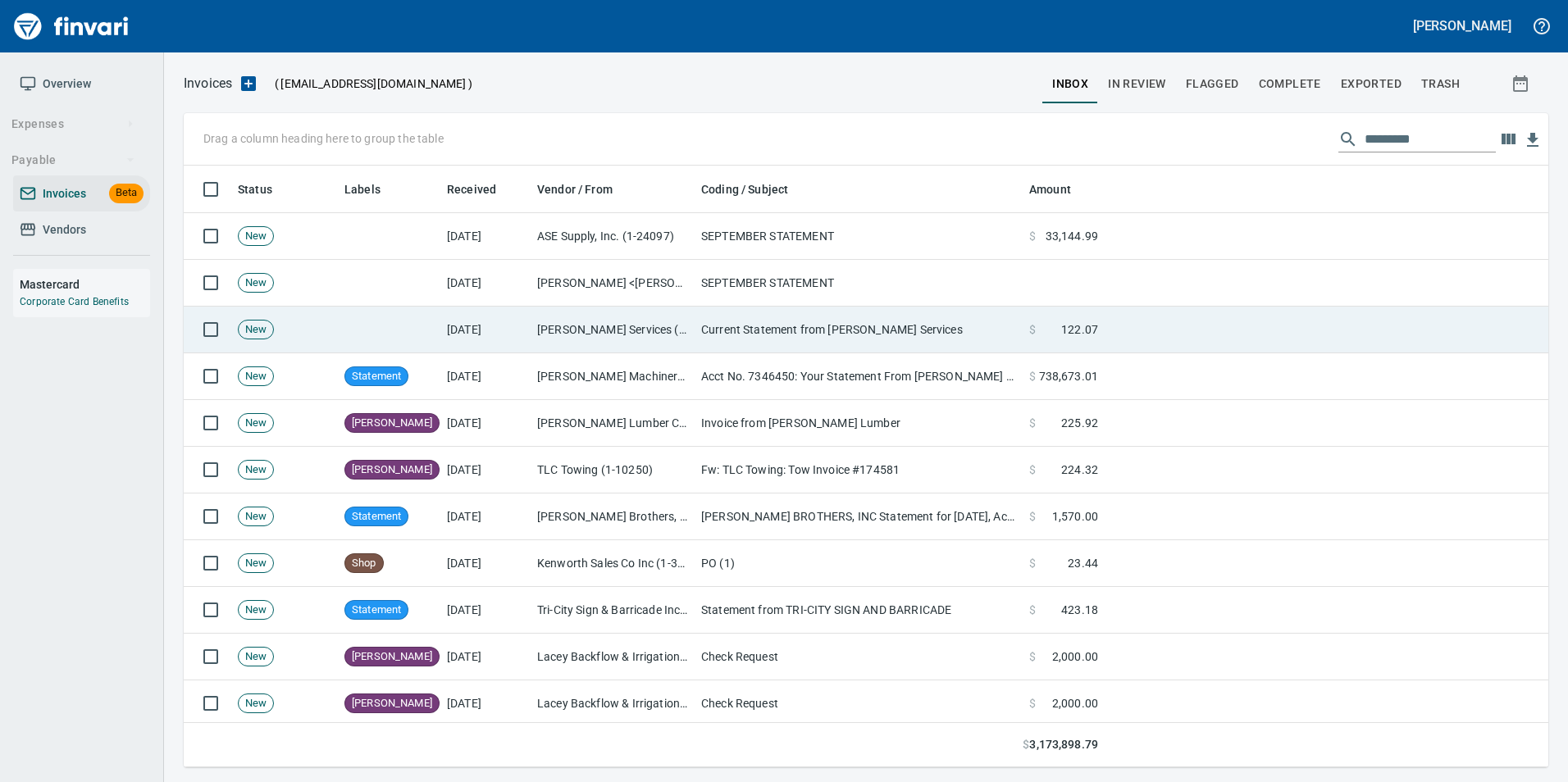
scroll to position [590, 1339]
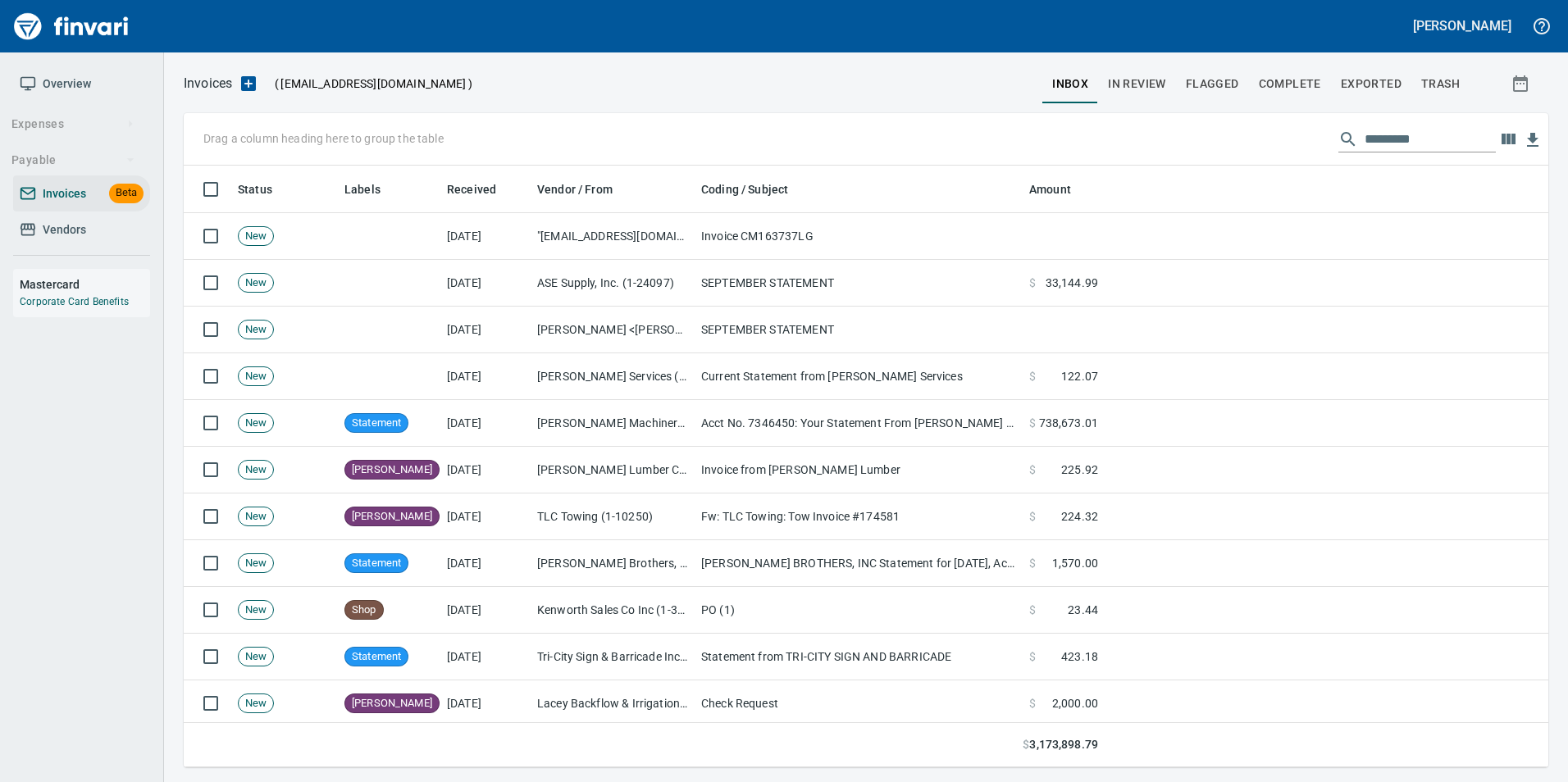
click at [537, 324] on td "Nona Paulsen <nona@mcktool.net>" at bounding box center [612, 330] width 164 height 47
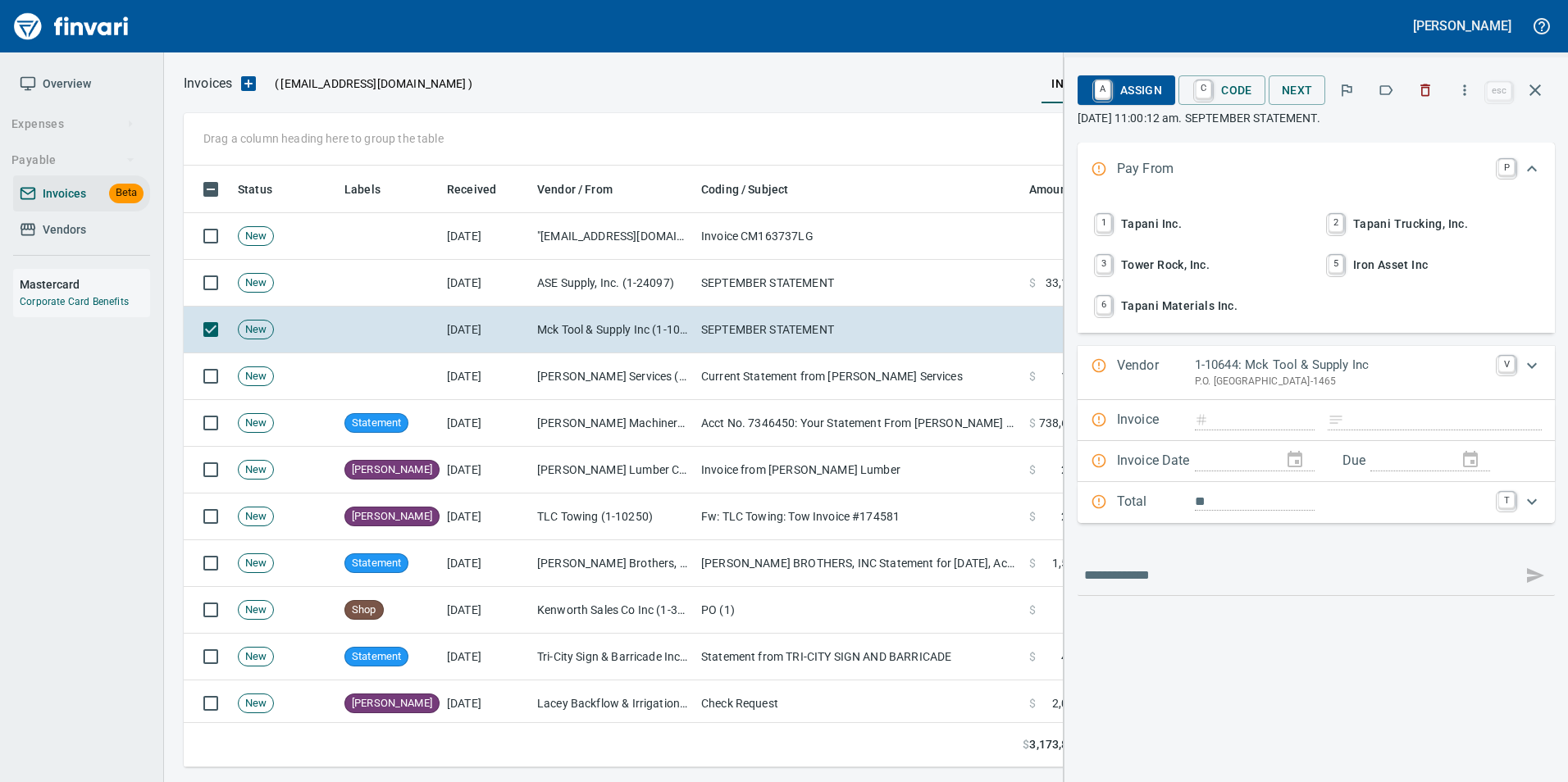
scroll to position [590, 1339]
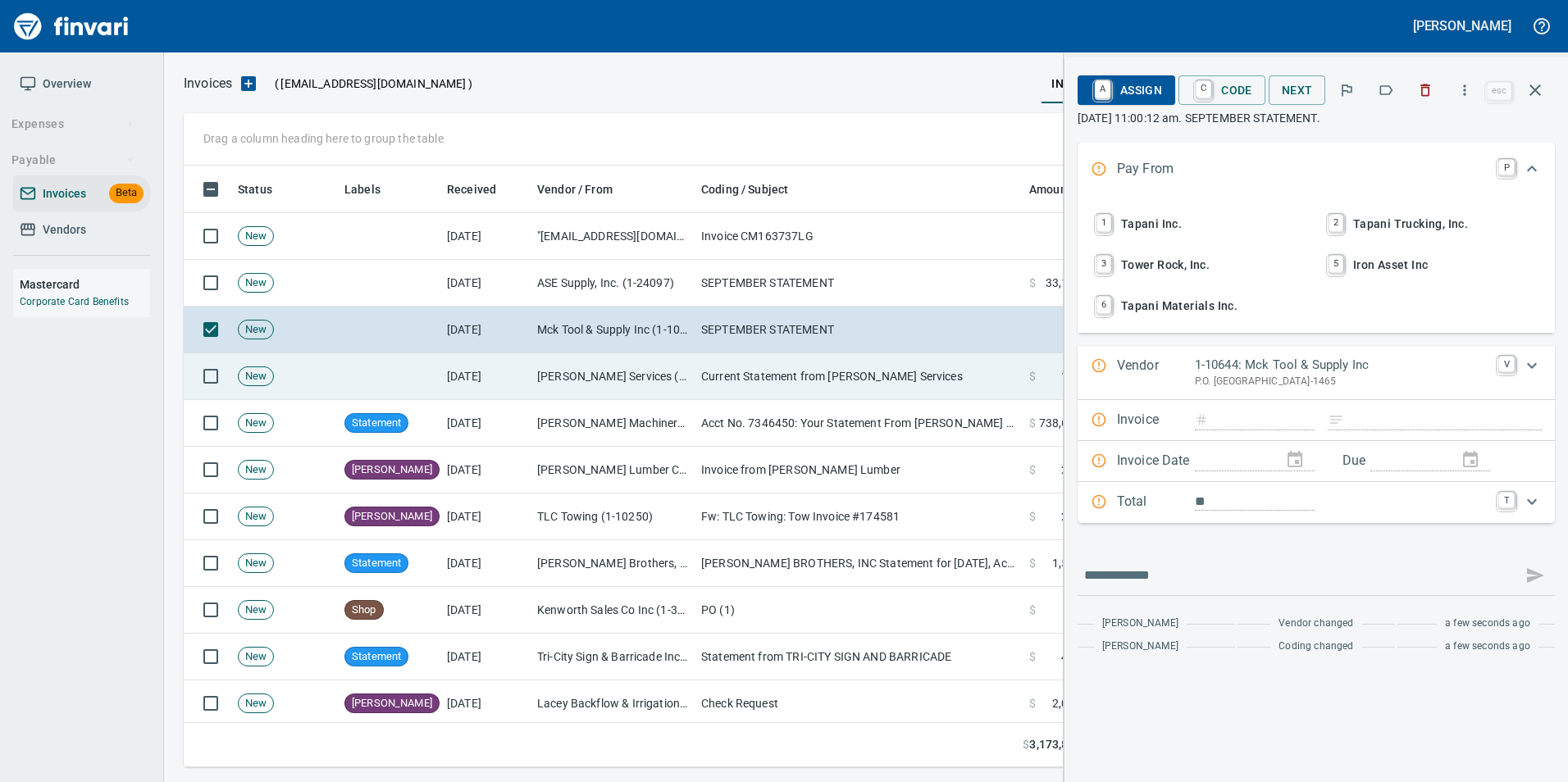
click at [774, 362] on td "Current Statement from Senske Services" at bounding box center [858, 376] width 328 height 47
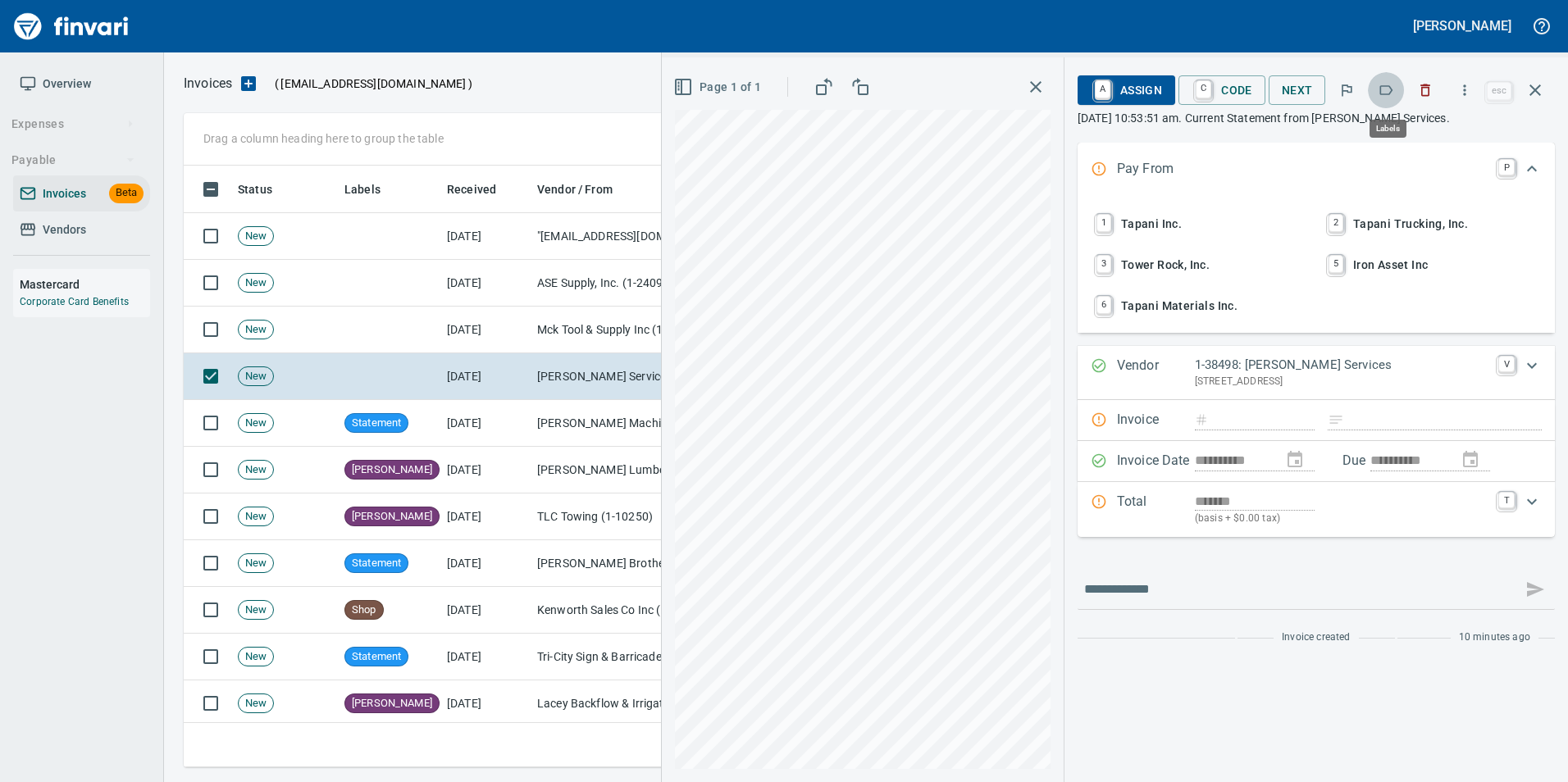
click at [1391, 96] on icon "button" at bounding box center [1386, 90] width 16 height 16
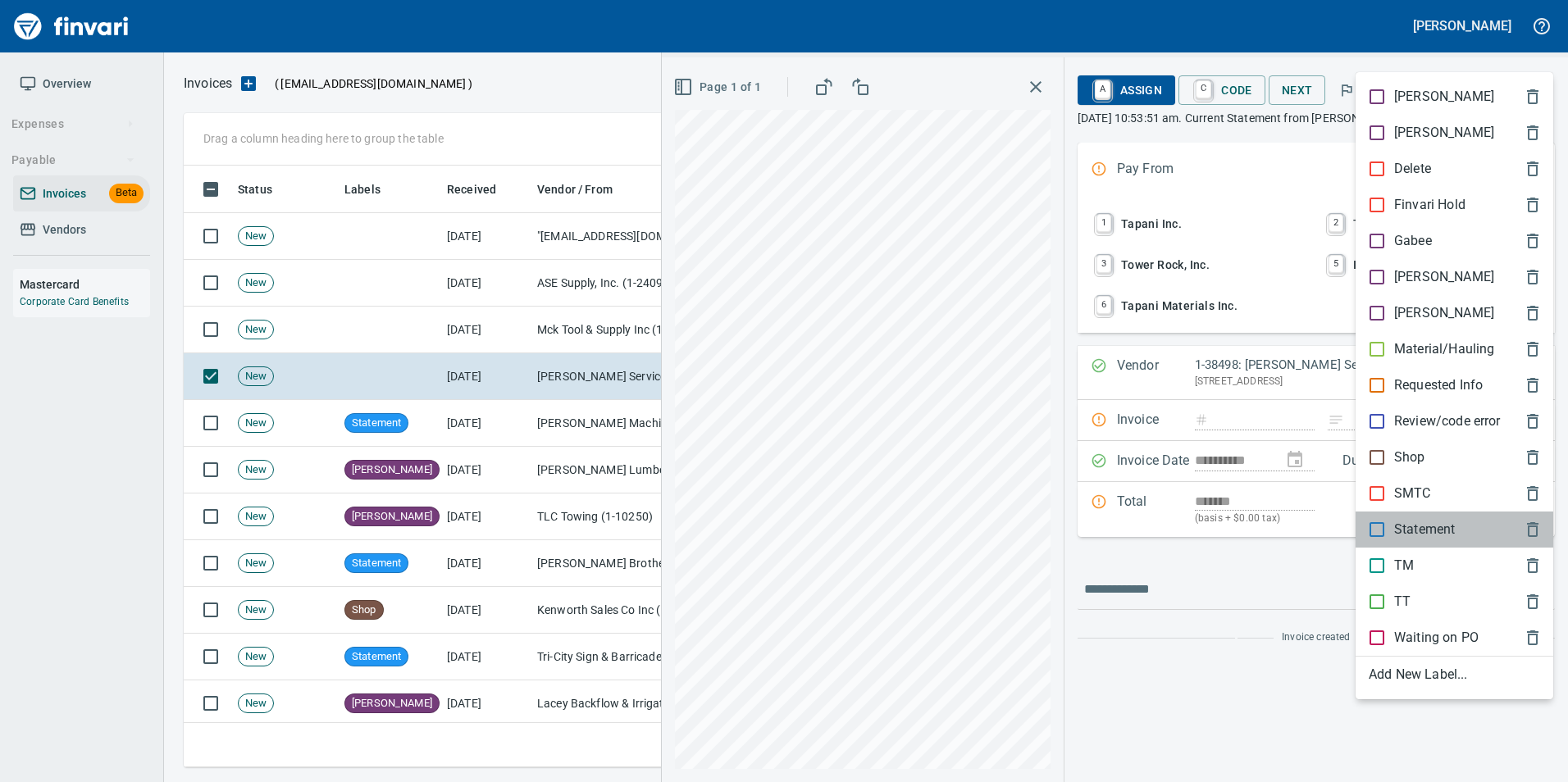
drag, startPoint x: 1413, startPoint y: 532, endPoint x: 1450, endPoint y: 409, distance: 128.4
click at [1411, 528] on p "Statement" at bounding box center [1424, 529] width 60 height 20
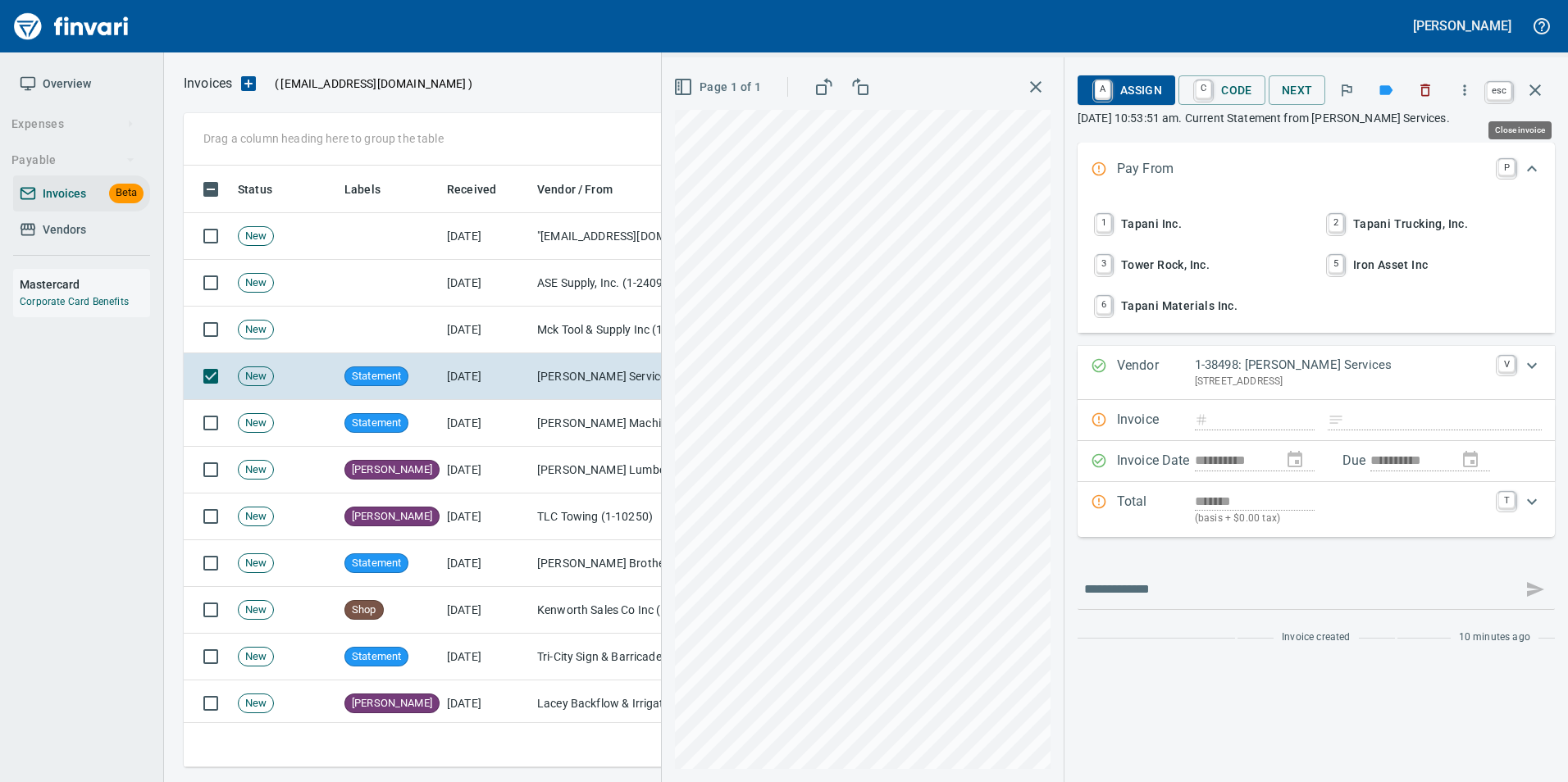
click at [1547, 89] on button "button" at bounding box center [1535, 90] width 39 height 39
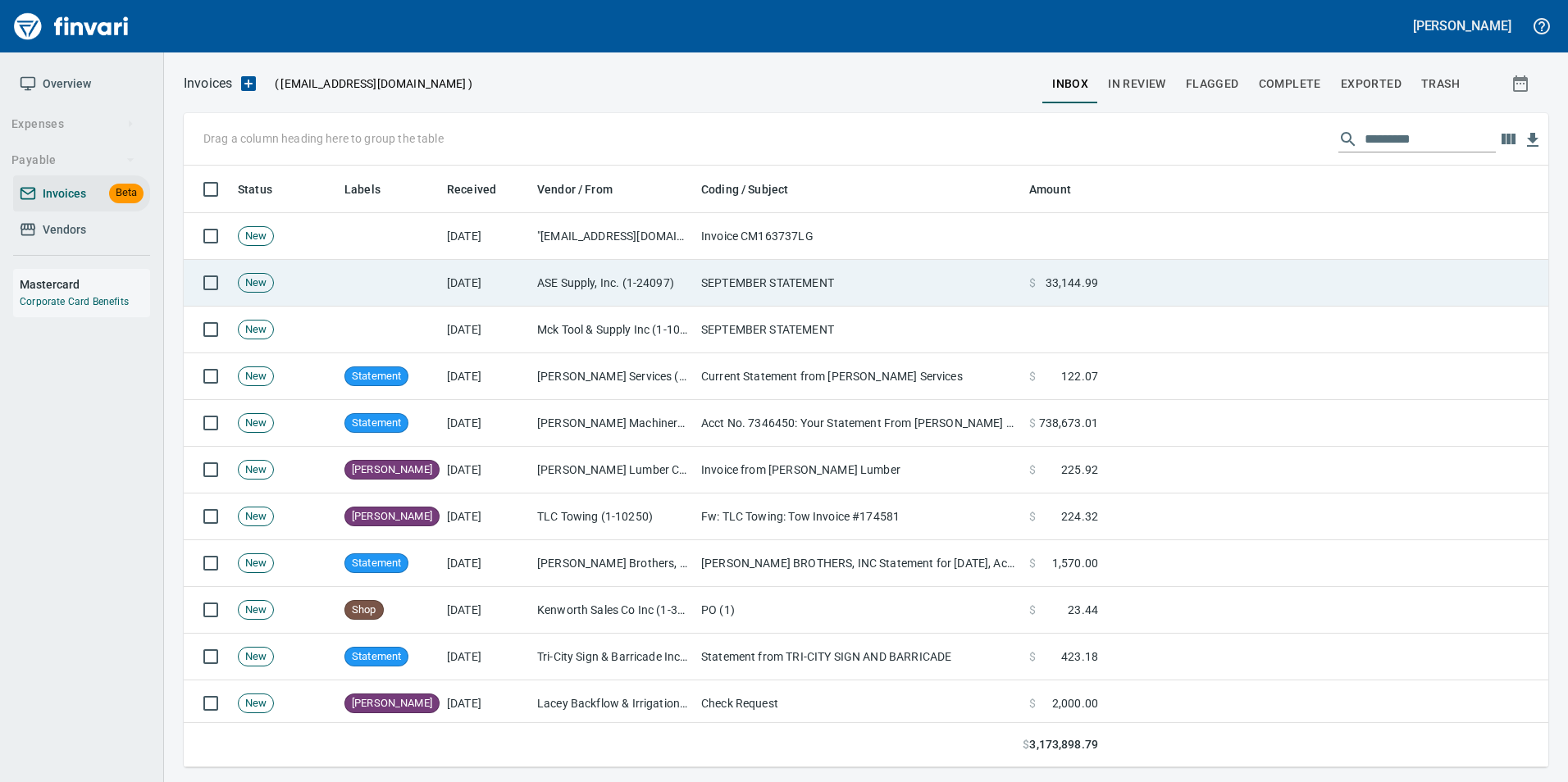
scroll to position [590, 1339]
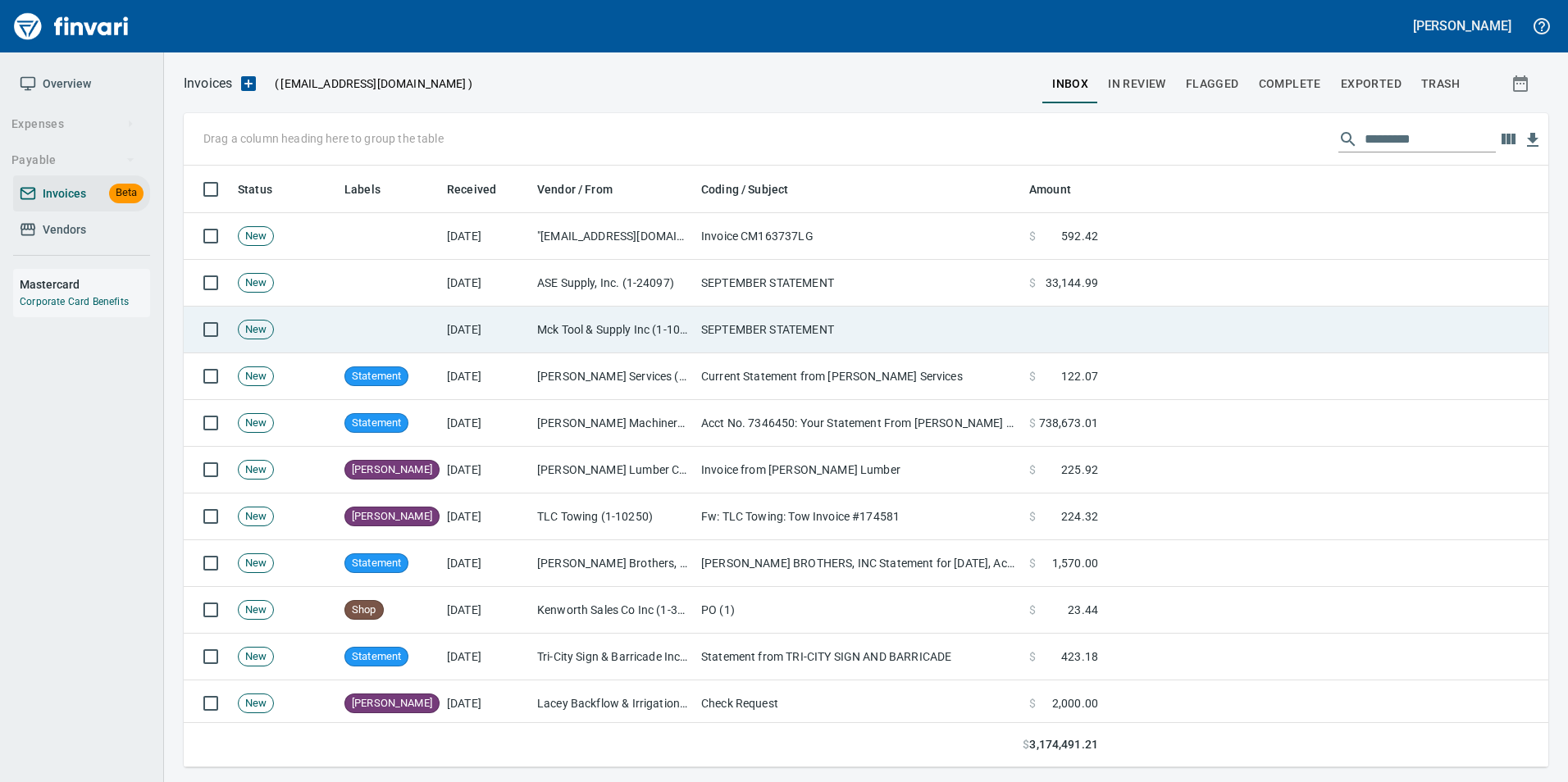
click at [1074, 323] on td at bounding box center [1064, 330] width 82 height 47
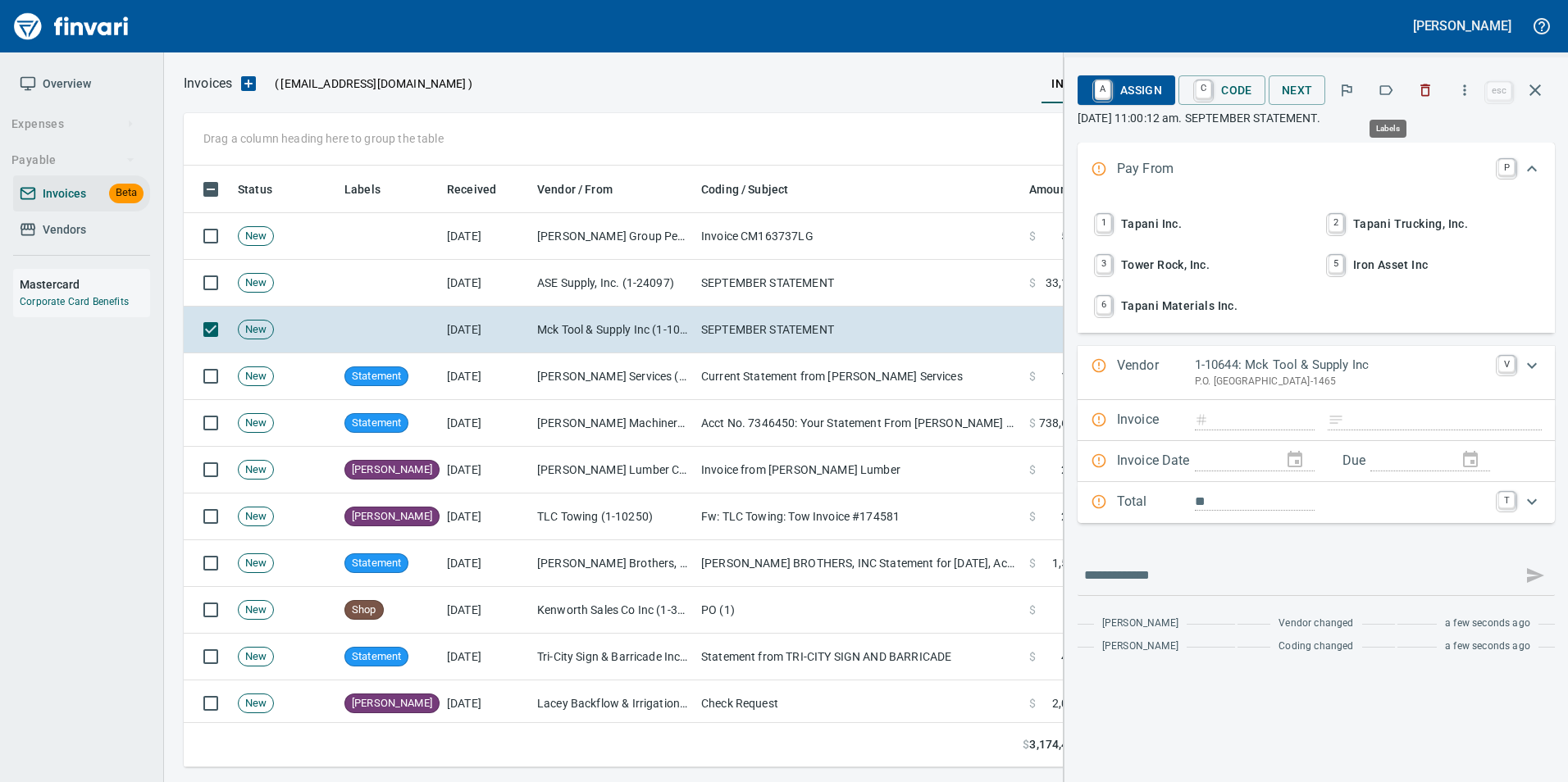
click at [1393, 94] on icon "button" at bounding box center [1386, 90] width 16 height 16
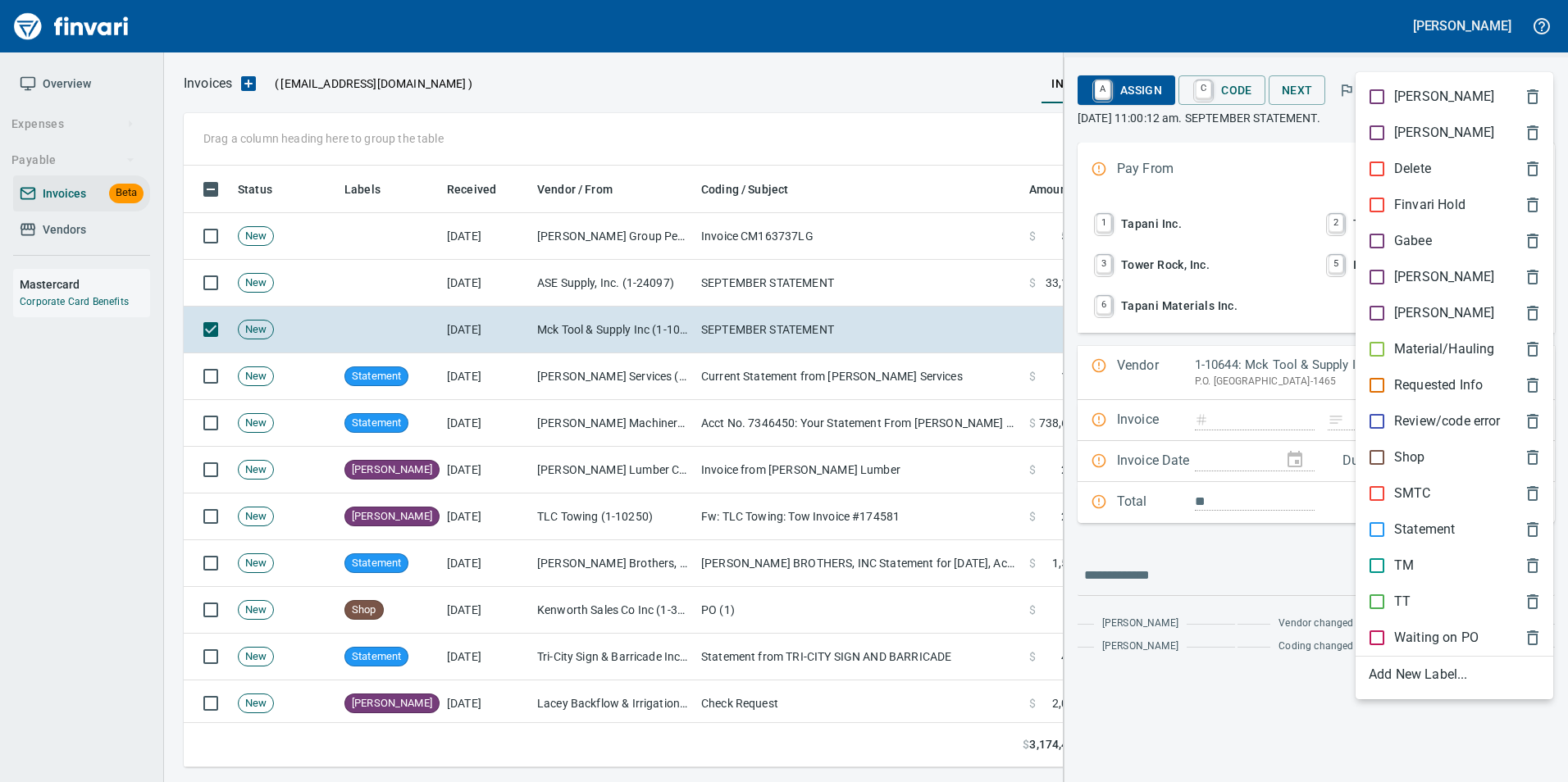
scroll to position [590, 1339]
drag, startPoint x: 1426, startPoint y: 529, endPoint x: 1423, endPoint y: 427, distance: 102.0
click at [1422, 525] on p "Statement" at bounding box center [1424, 529] width 60 height 20
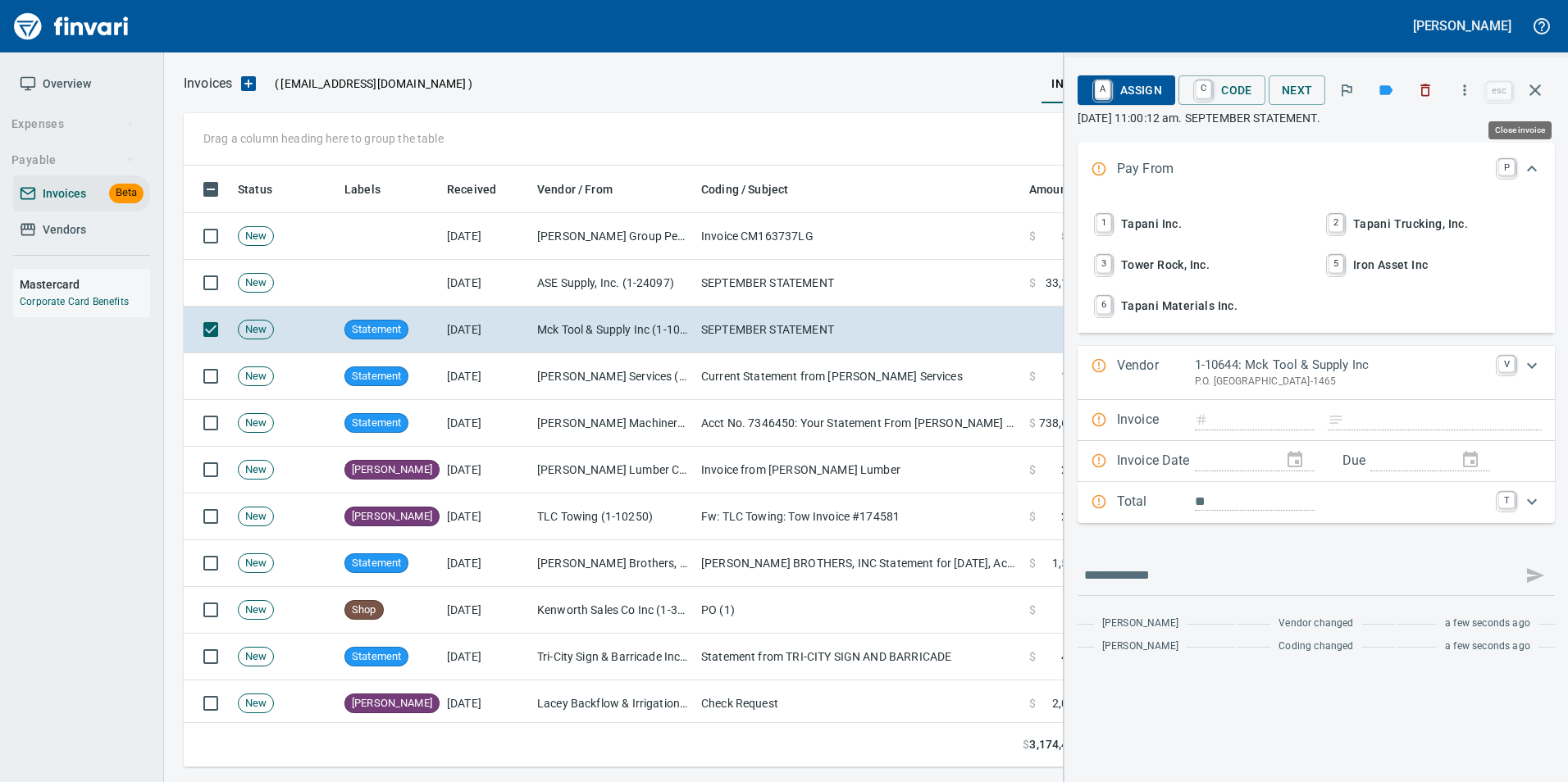
click at [1546, 82] on button "button" at bounding box center [1535, 90] width 39 height 39
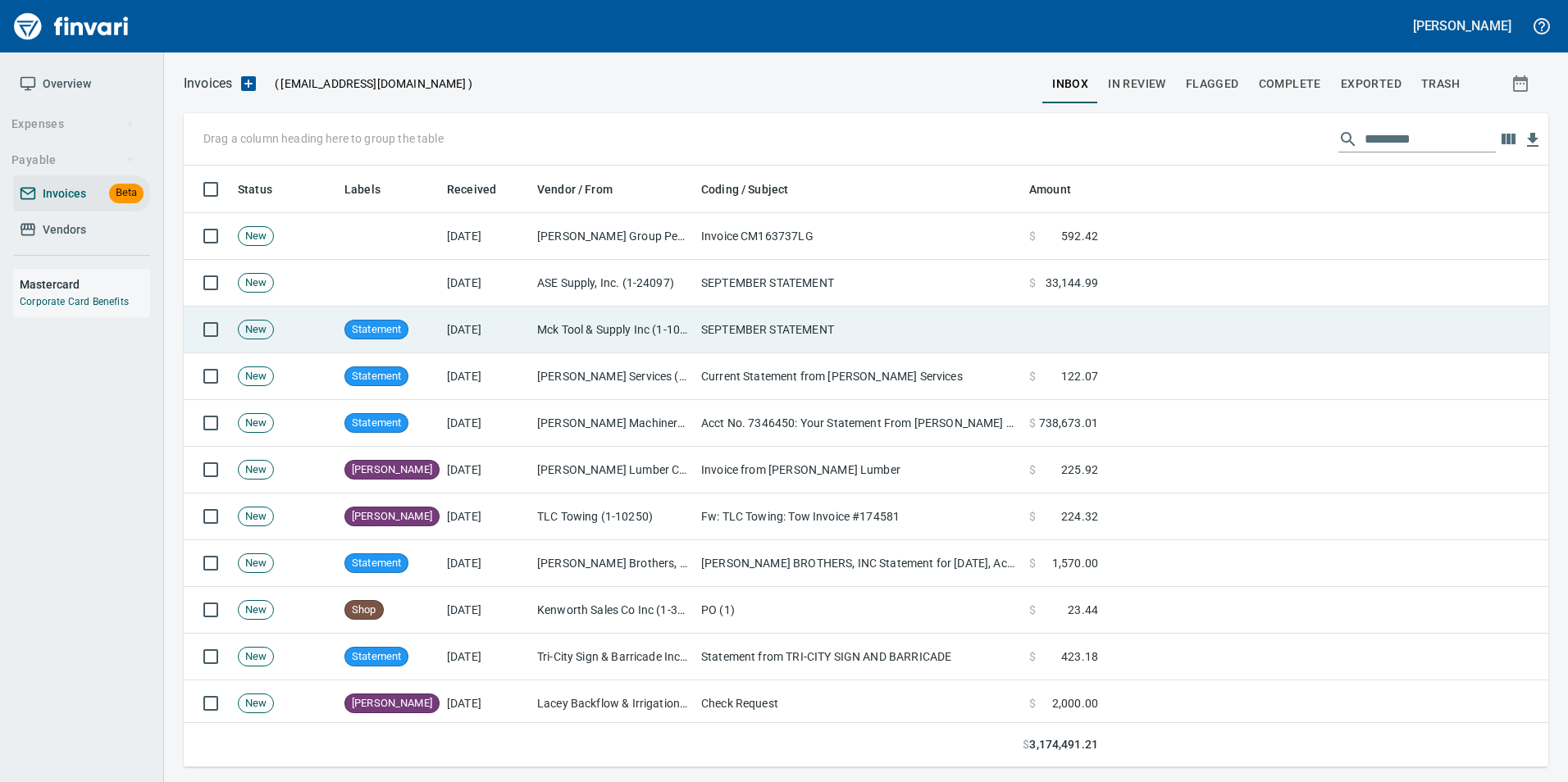
scroll to position [590, 1339]
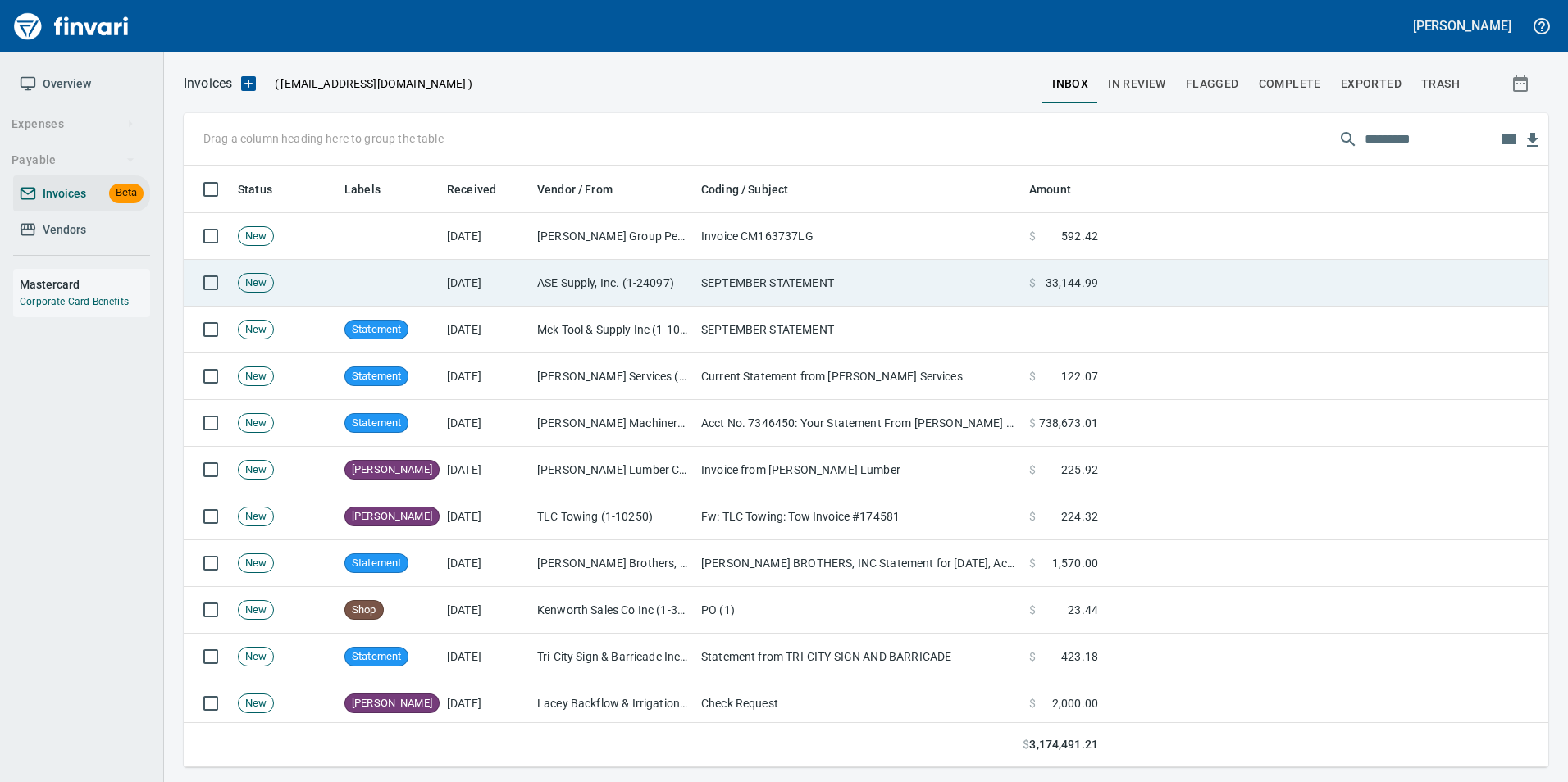
click at [758, 288] on td "SEPTEMBER STATEMENT" at bounding box center [858, 283] width 328 height 47
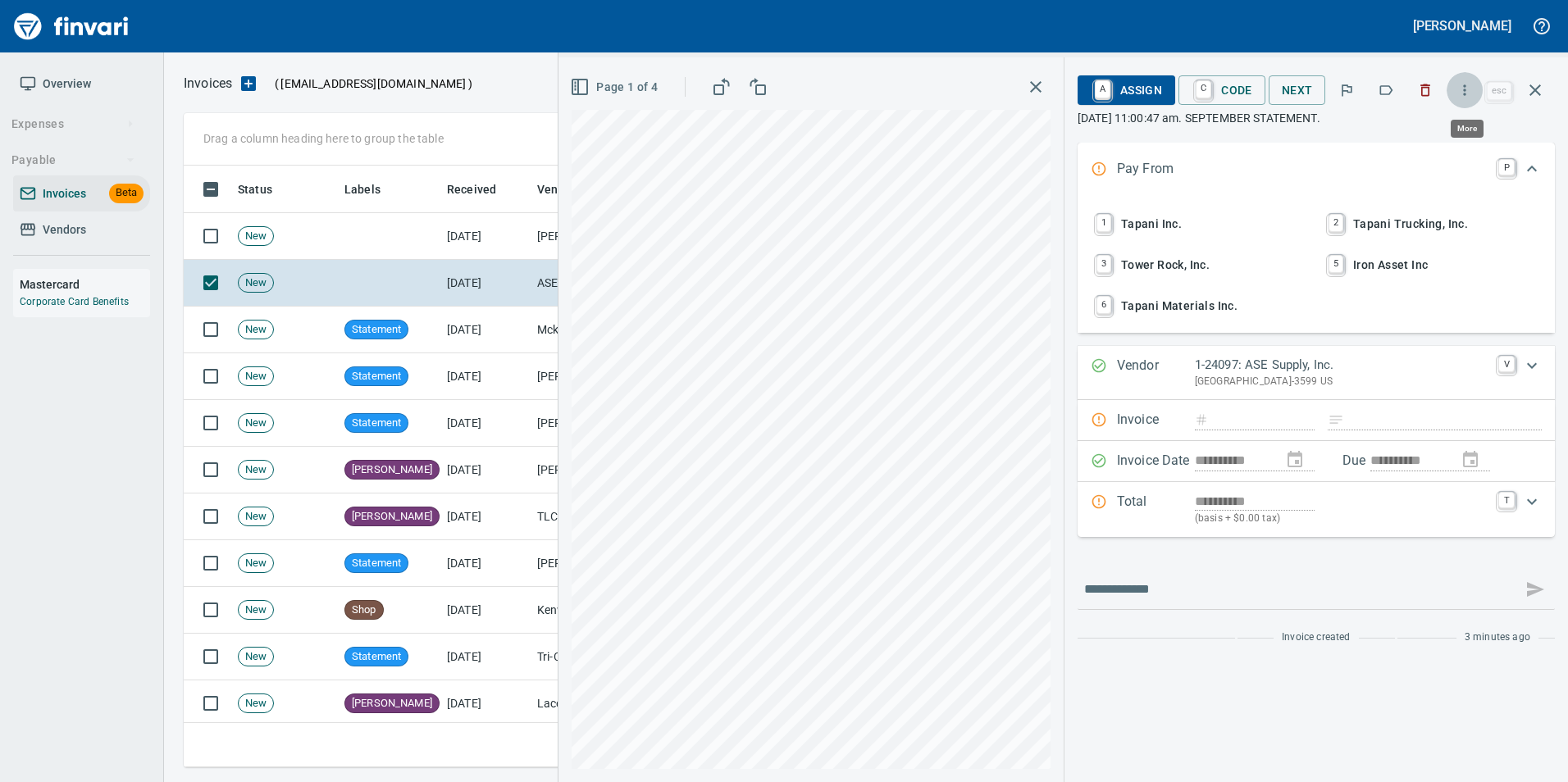
click at [1464, 91] on icon "button" at bounding box center [1464, 90] width 16 height 16
click at [1258, 134] on div at bounding box center [784, 391] width 1568 height 782
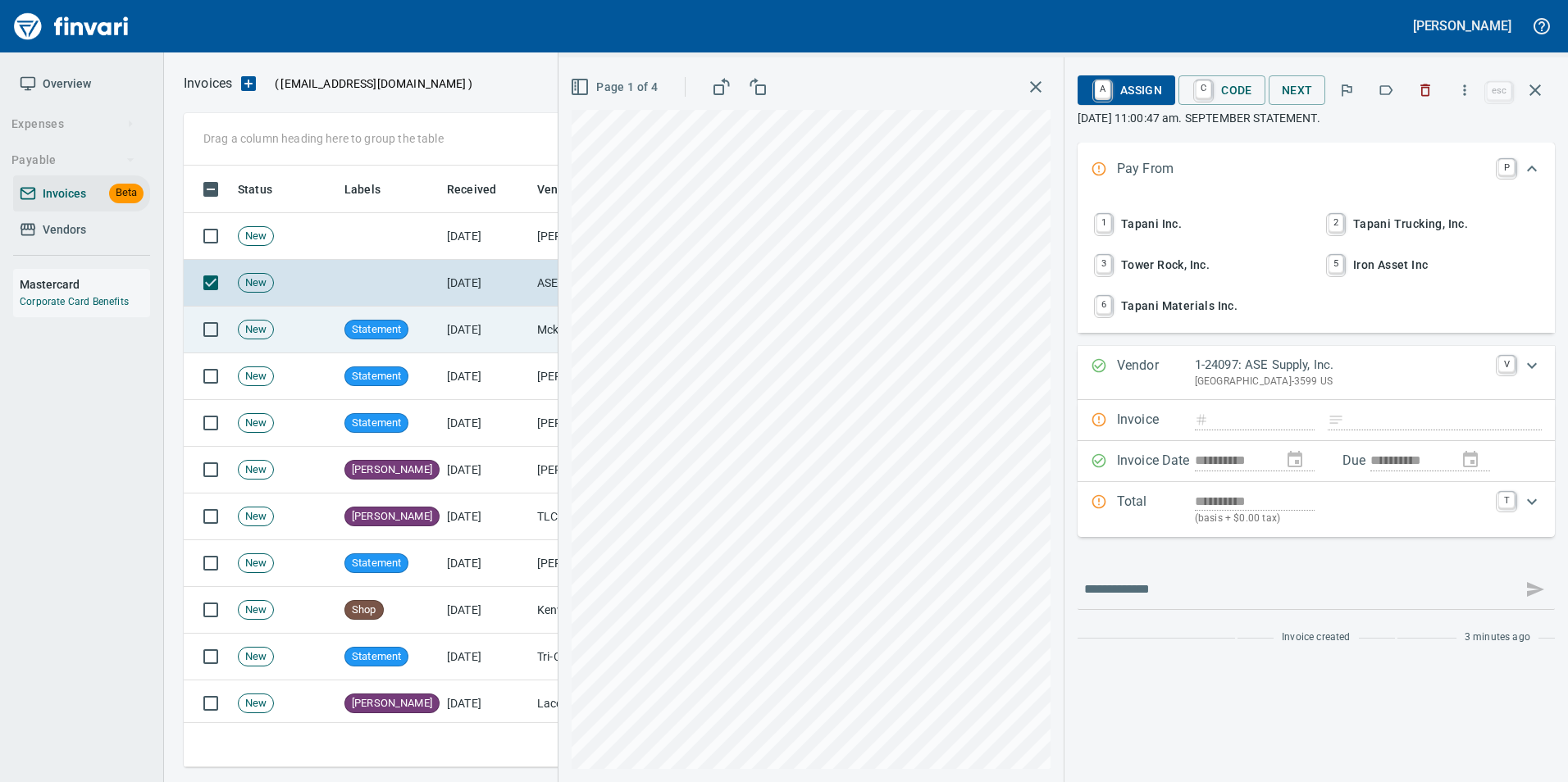
click at [490, 316] on td "[DATE]" at bounding box center [485, 330] width 90 height 47
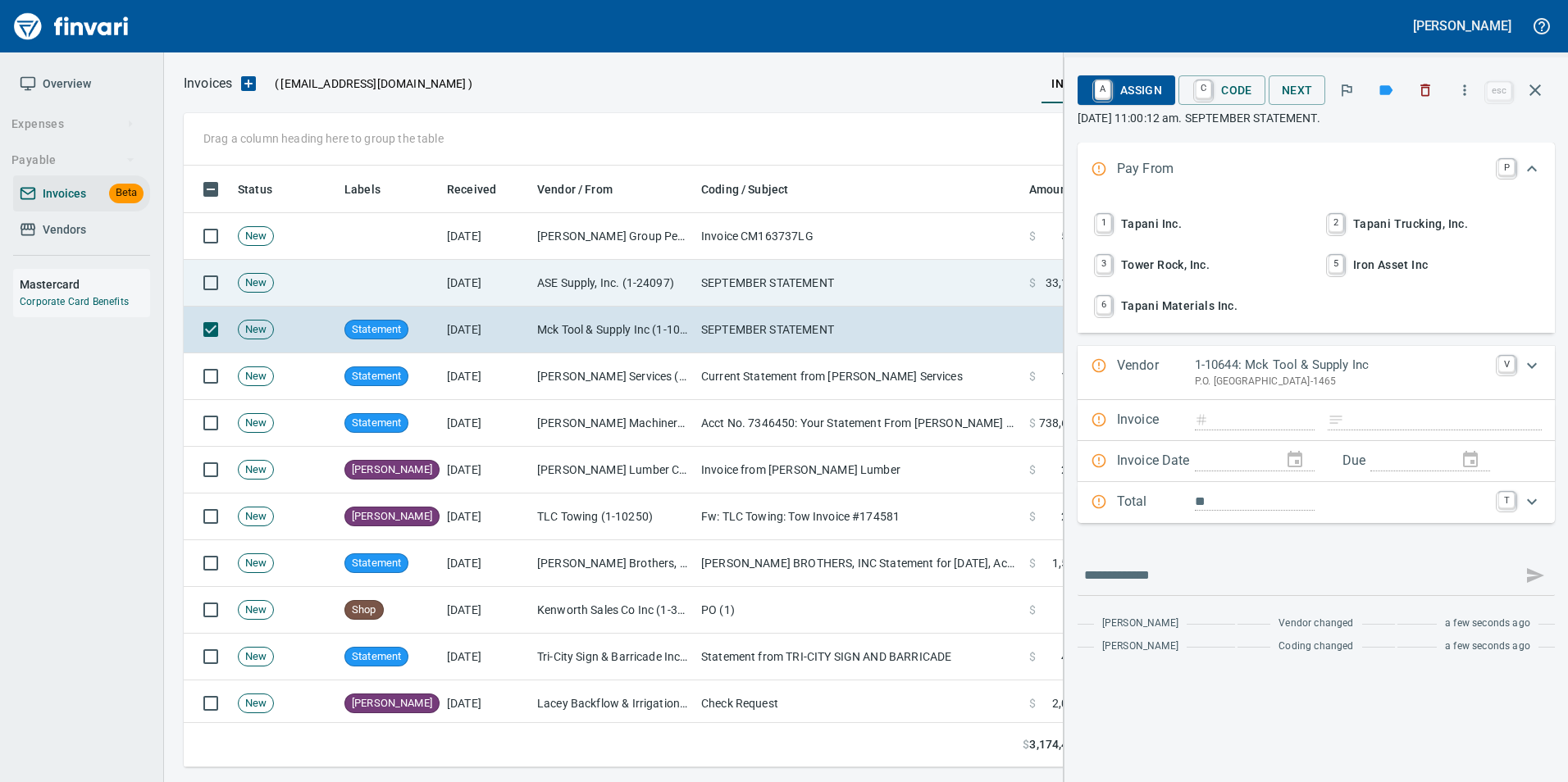
click at [462, 281] on td "[DATE]" at bounding box center [485, 283] width 90 height 47
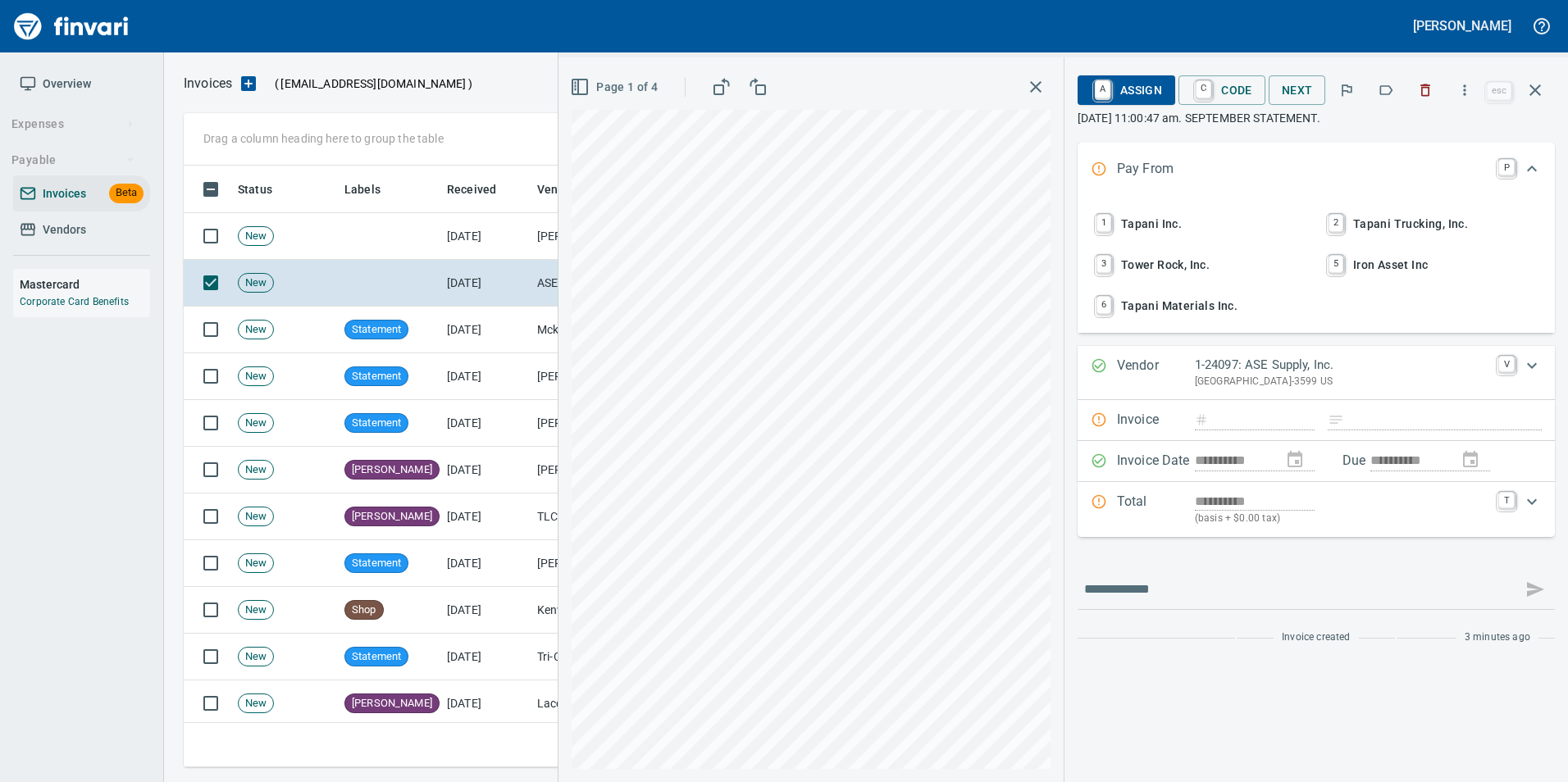
scroll to position [590, 1339]
click at [506, 331] on td "[DATE]" at bounding box center [485, 330] width 90 height 47
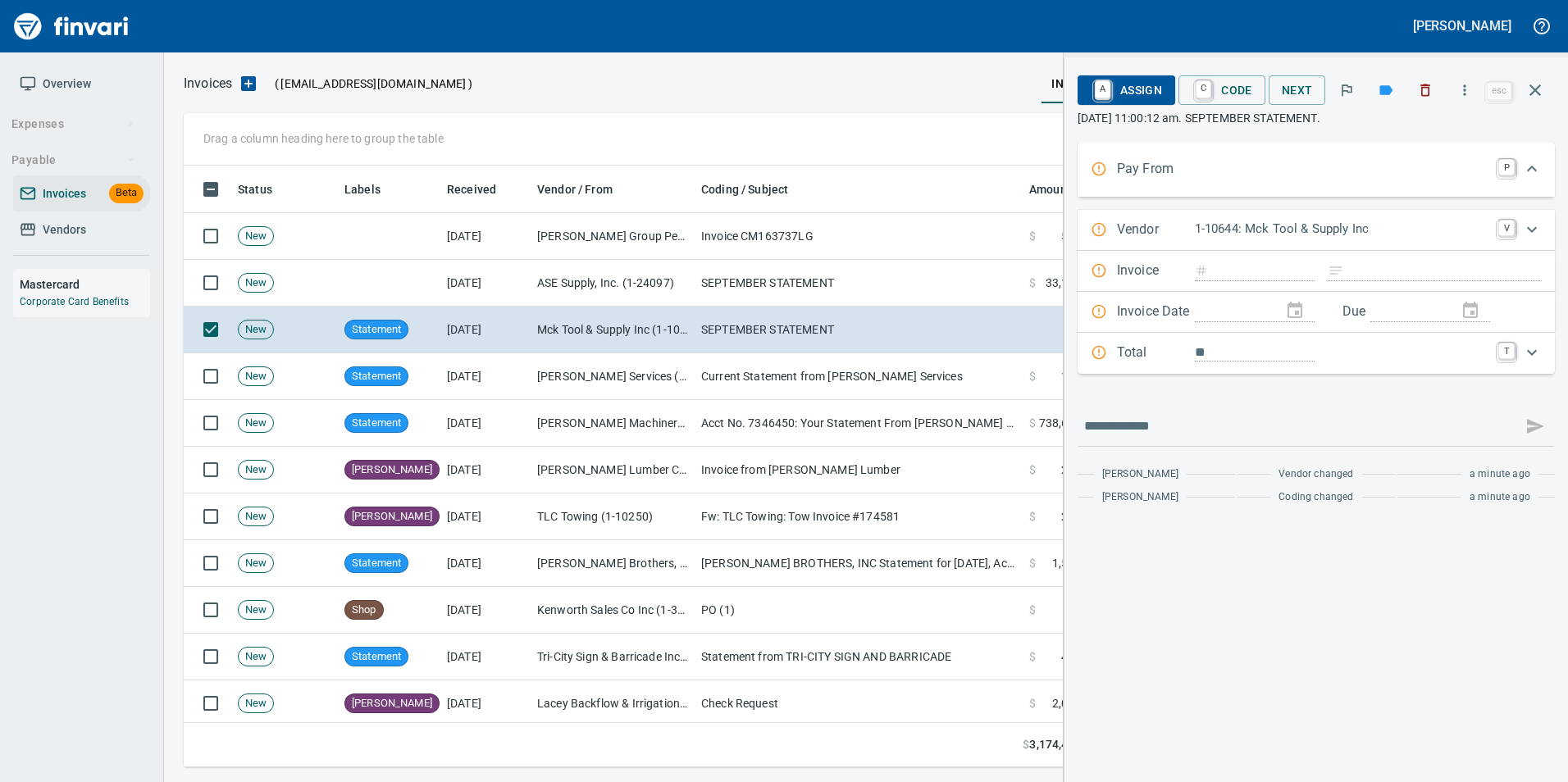
scroll to position [590, 1339]
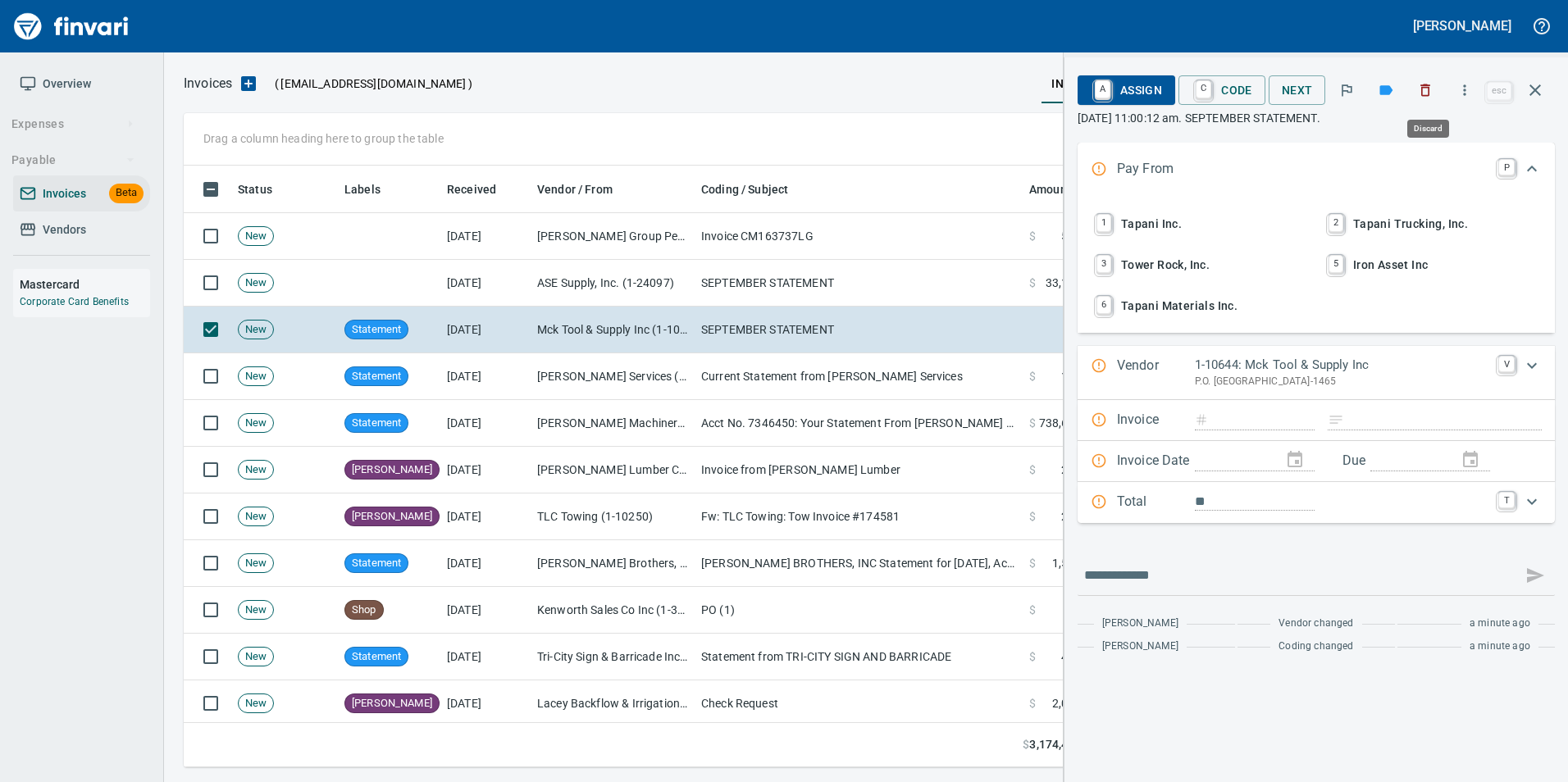
drag, startPoint x: 1438, startPoint y: 89, endPoint x: 1291, endPoint y: 162, distance: 164.1
click at [1438, 89] on button "button" at bounding box center [1425, 90] width 36 height 36
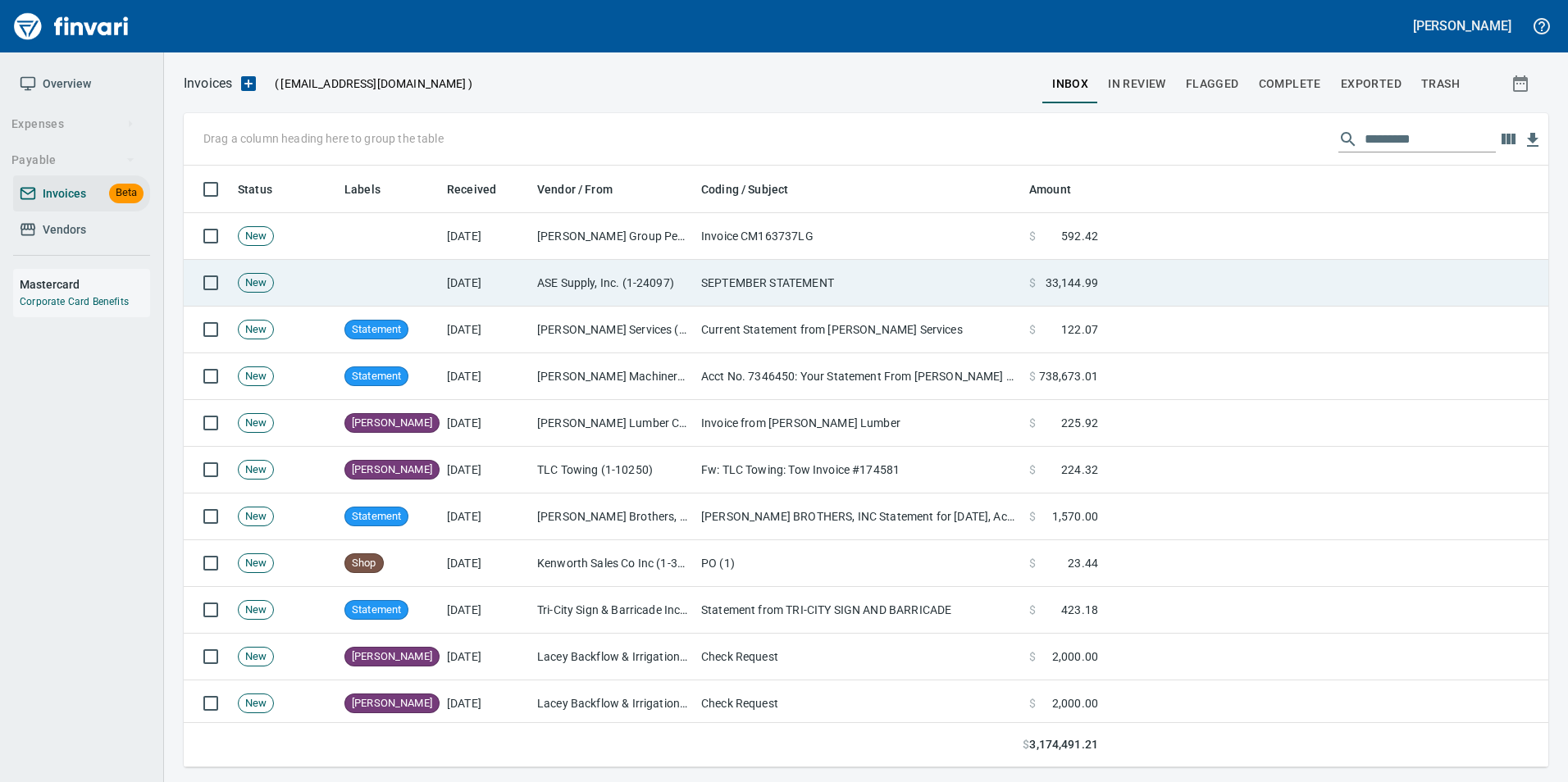
scroll to position [590, 1339]
click at [840, 286] on td "SEPTEMBER STATEMENT" at bounding box center [858, 283] width 328 height 47
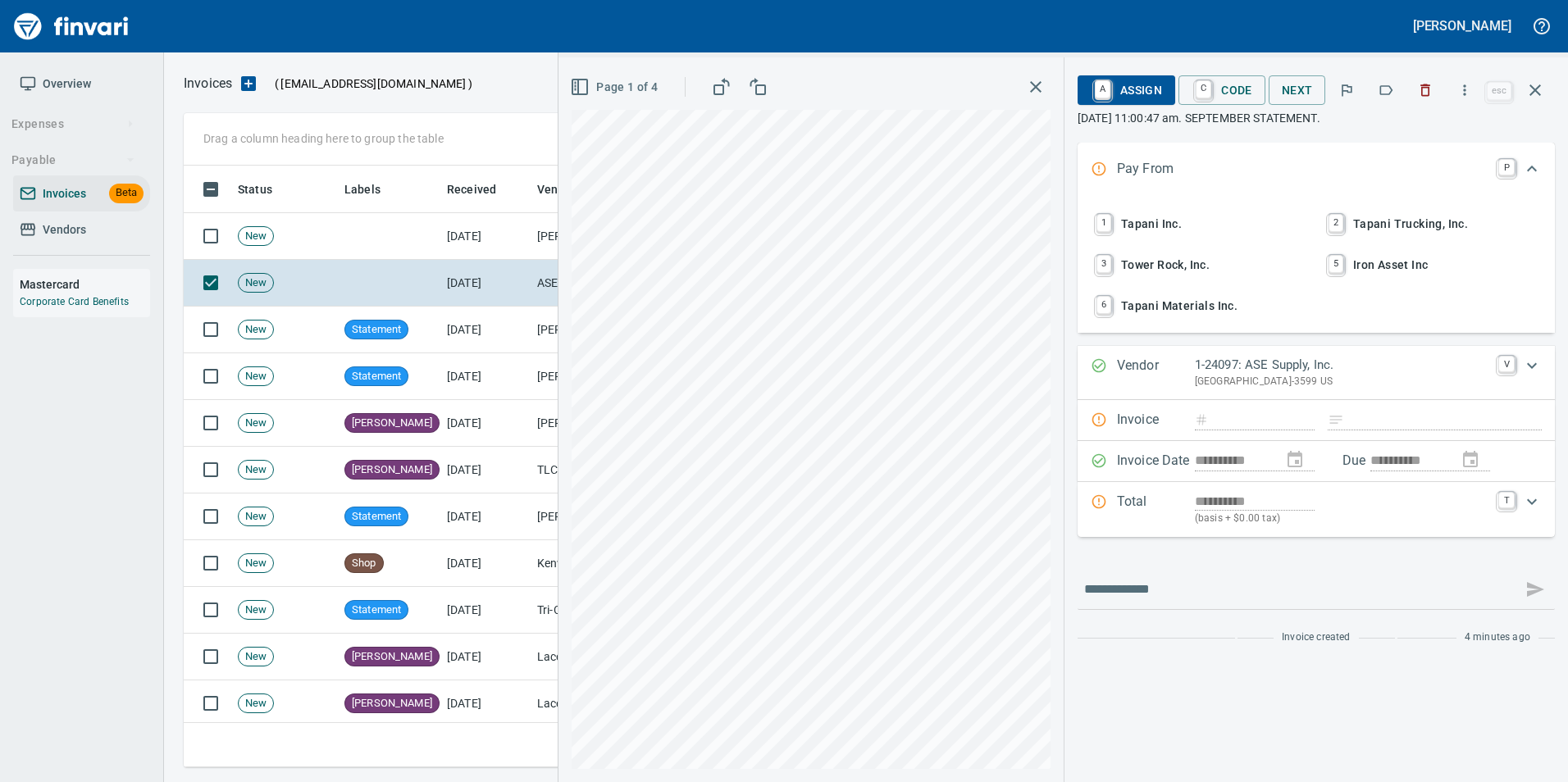
click at [1215, 379] on p "[GEOGRAPHIC_DATA]-3599 US" at bounding box center [1341, 382] width 293 height 16
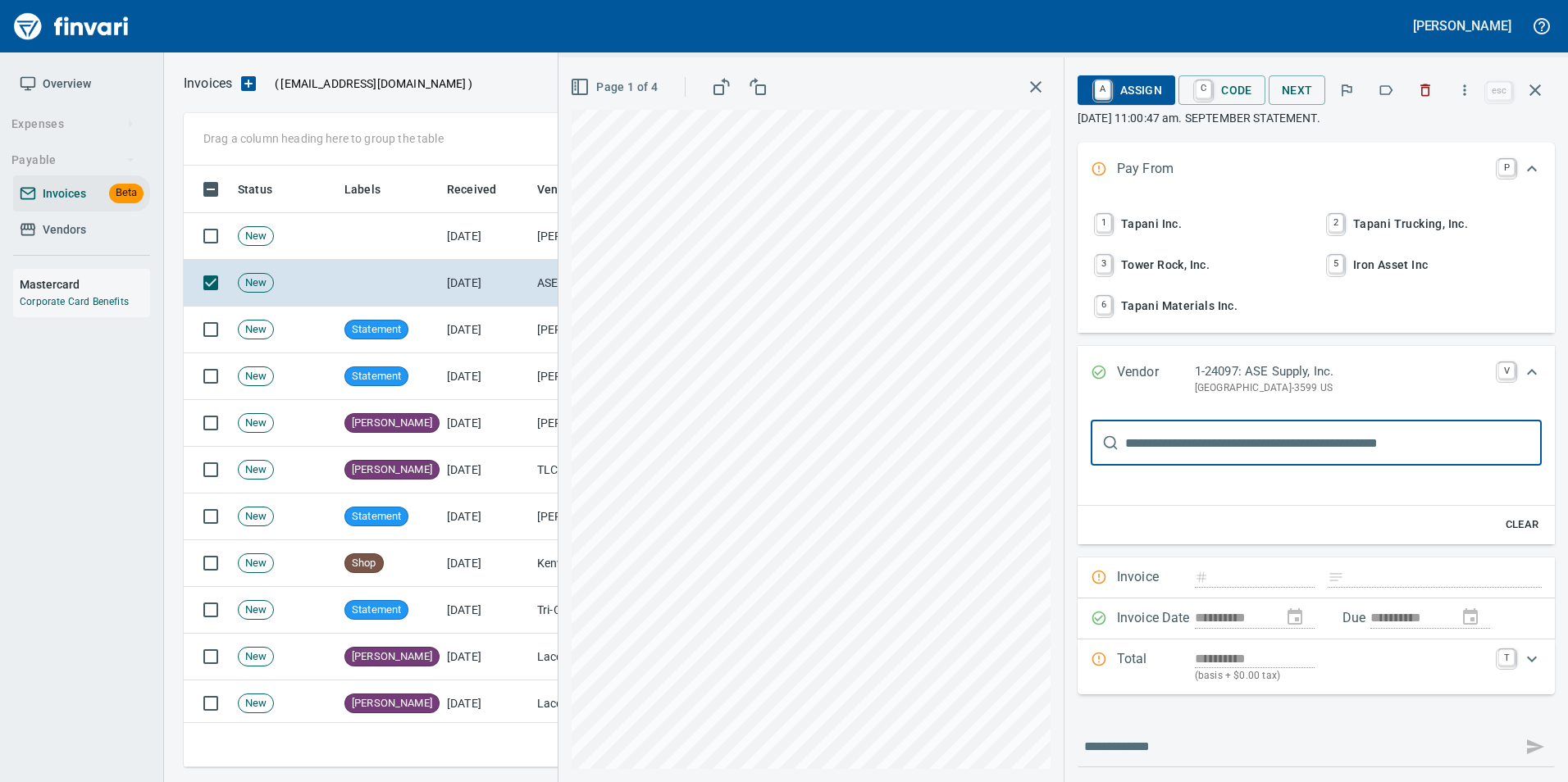
click at [1187, 441] on input "text" at bounding box center [1333, 443] width 416 height 46
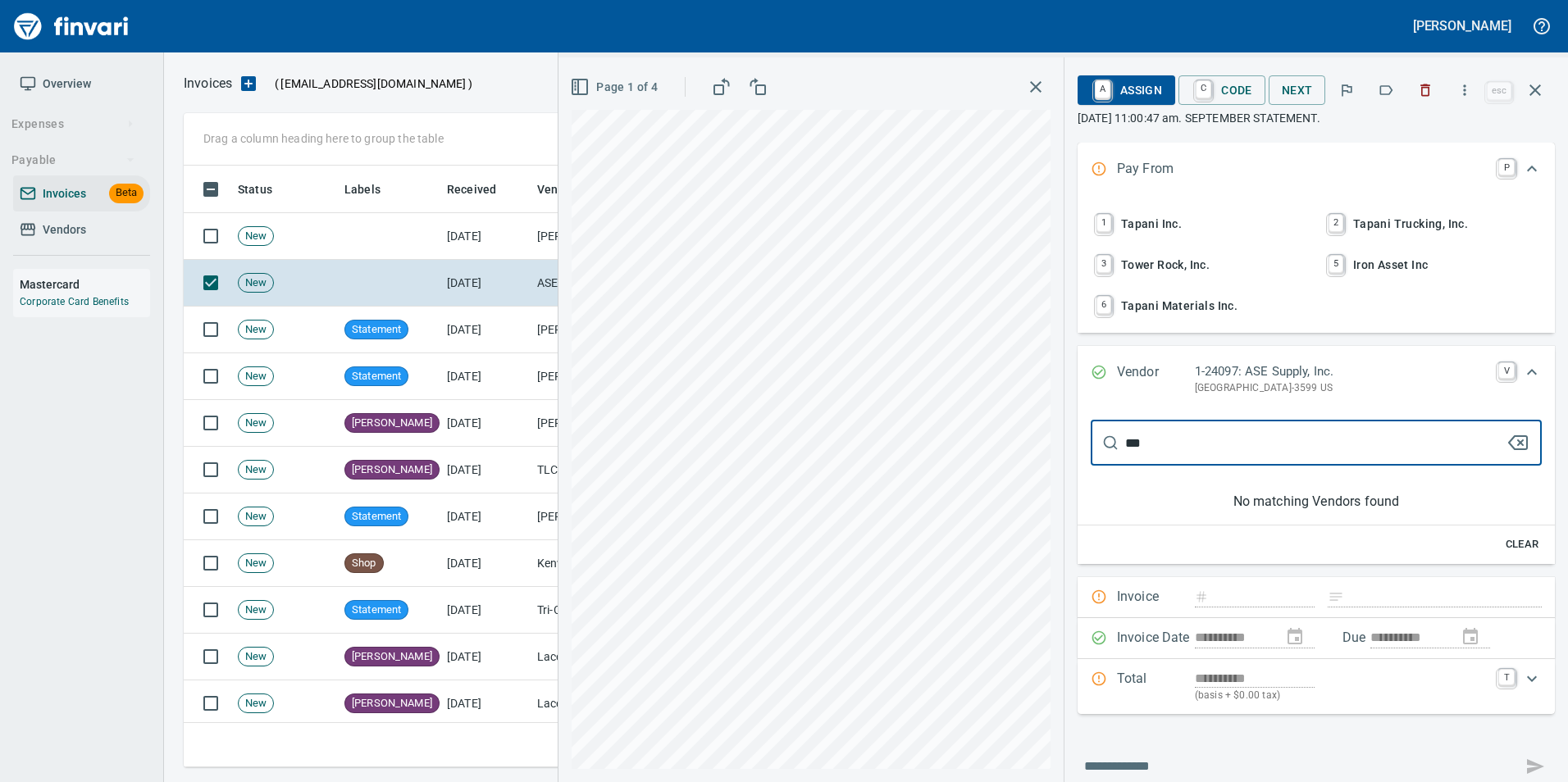
click at [1166, 221] on span "1 Tapani Inc." at bounding box center [1200, 223] width 215 height 28
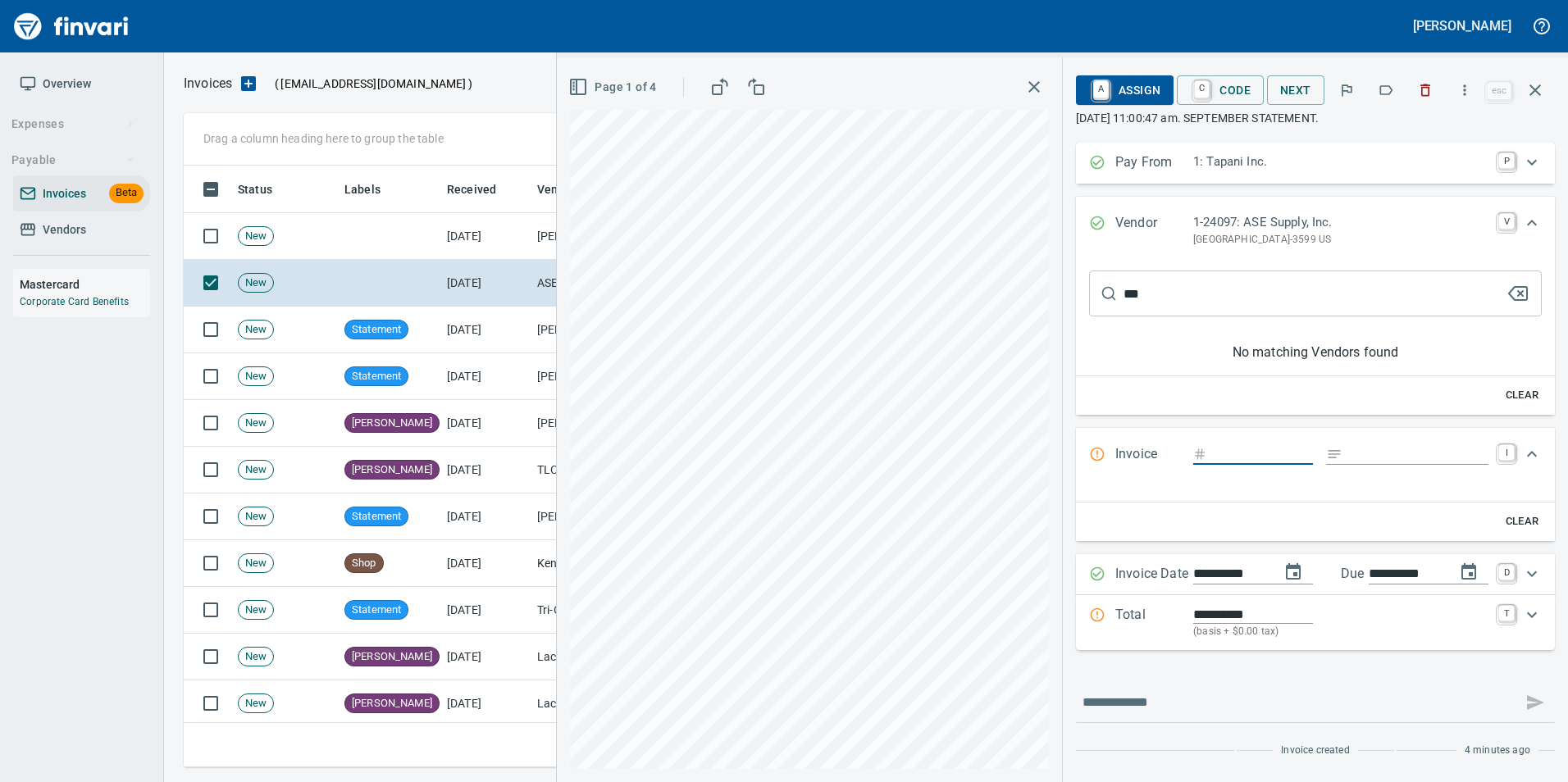
click at [1216, 304] on input "***" at bounding box center [1315, 294] width 382 height 46
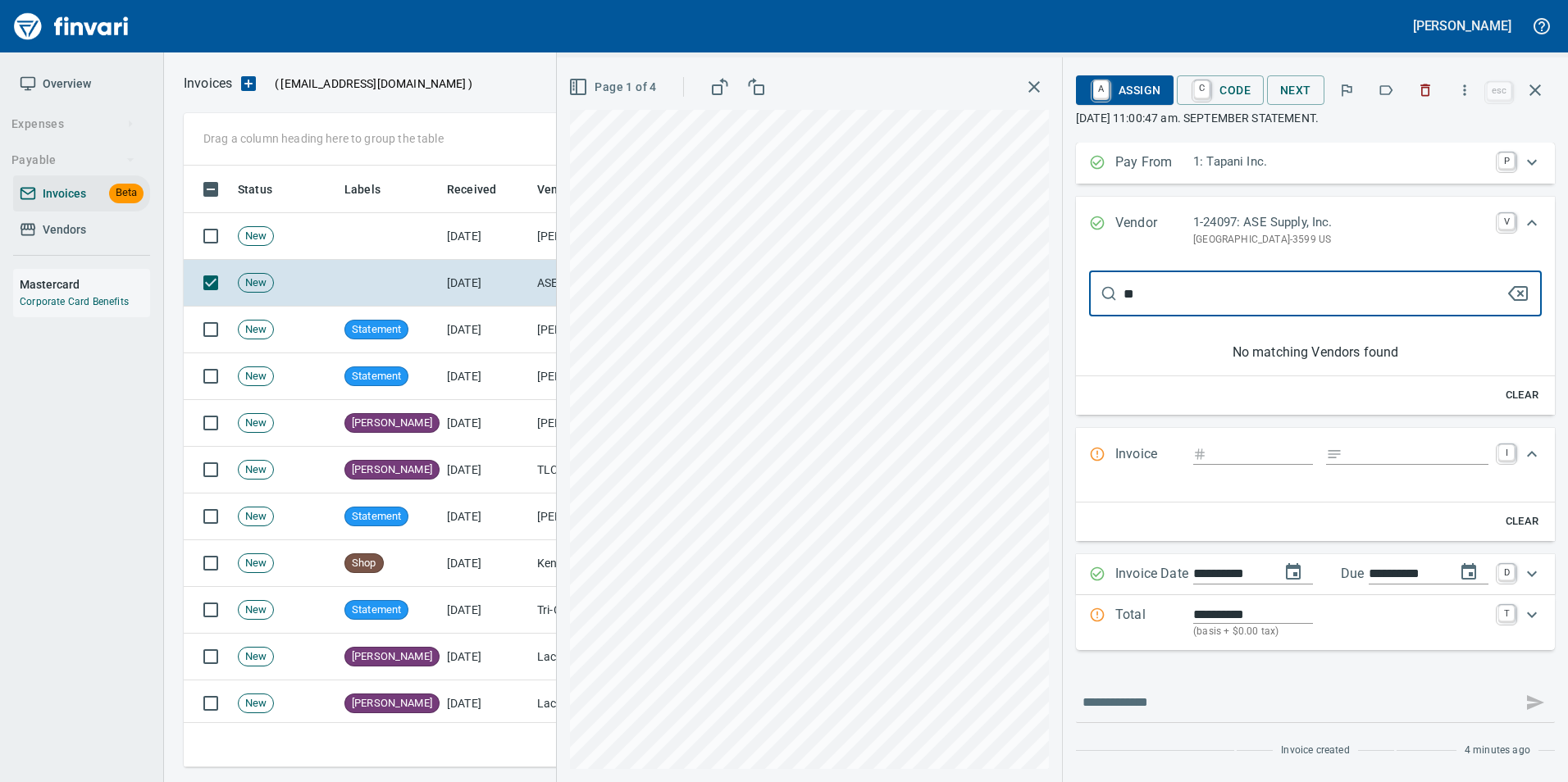
type input "*"
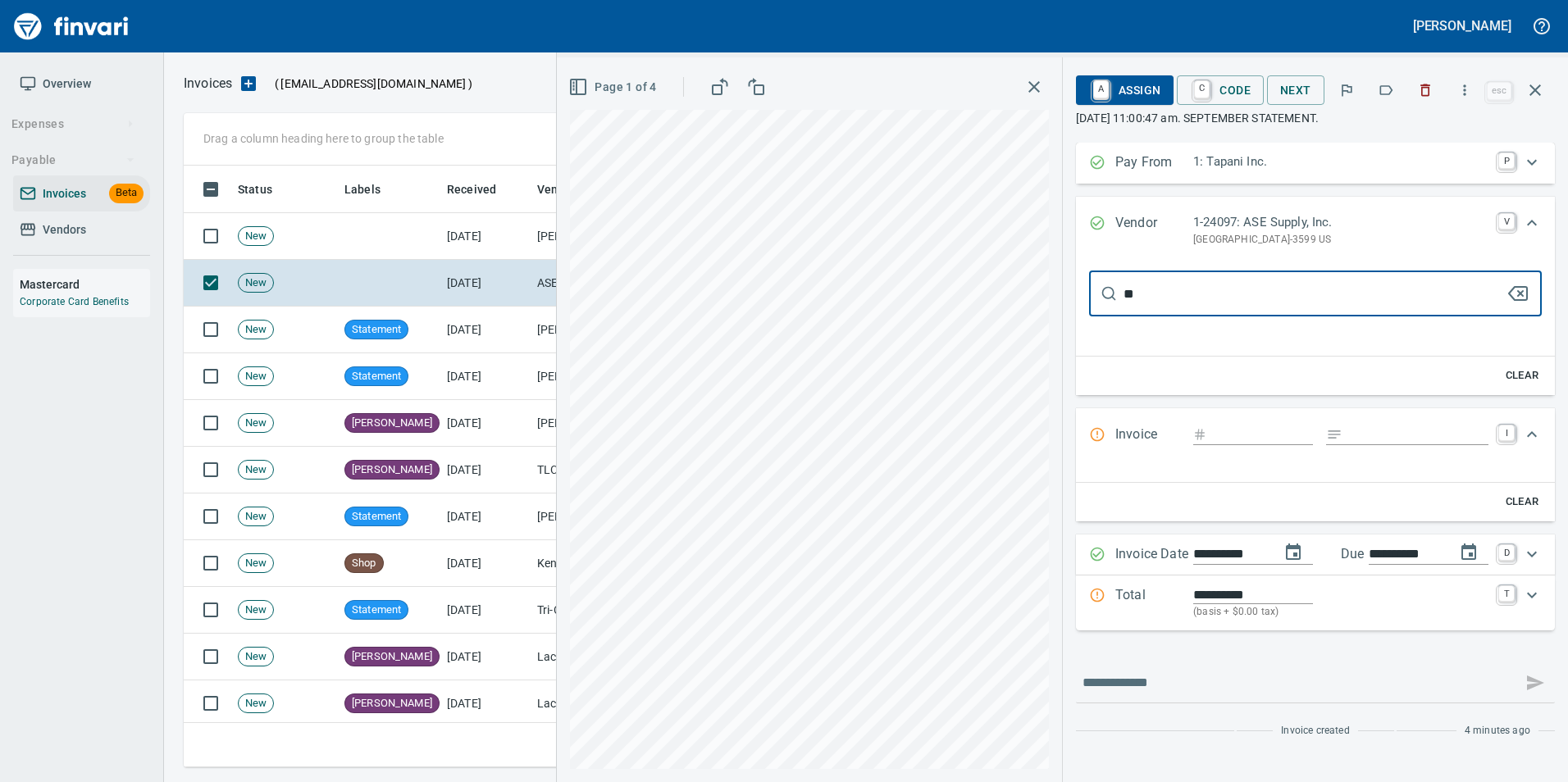
type input "***"
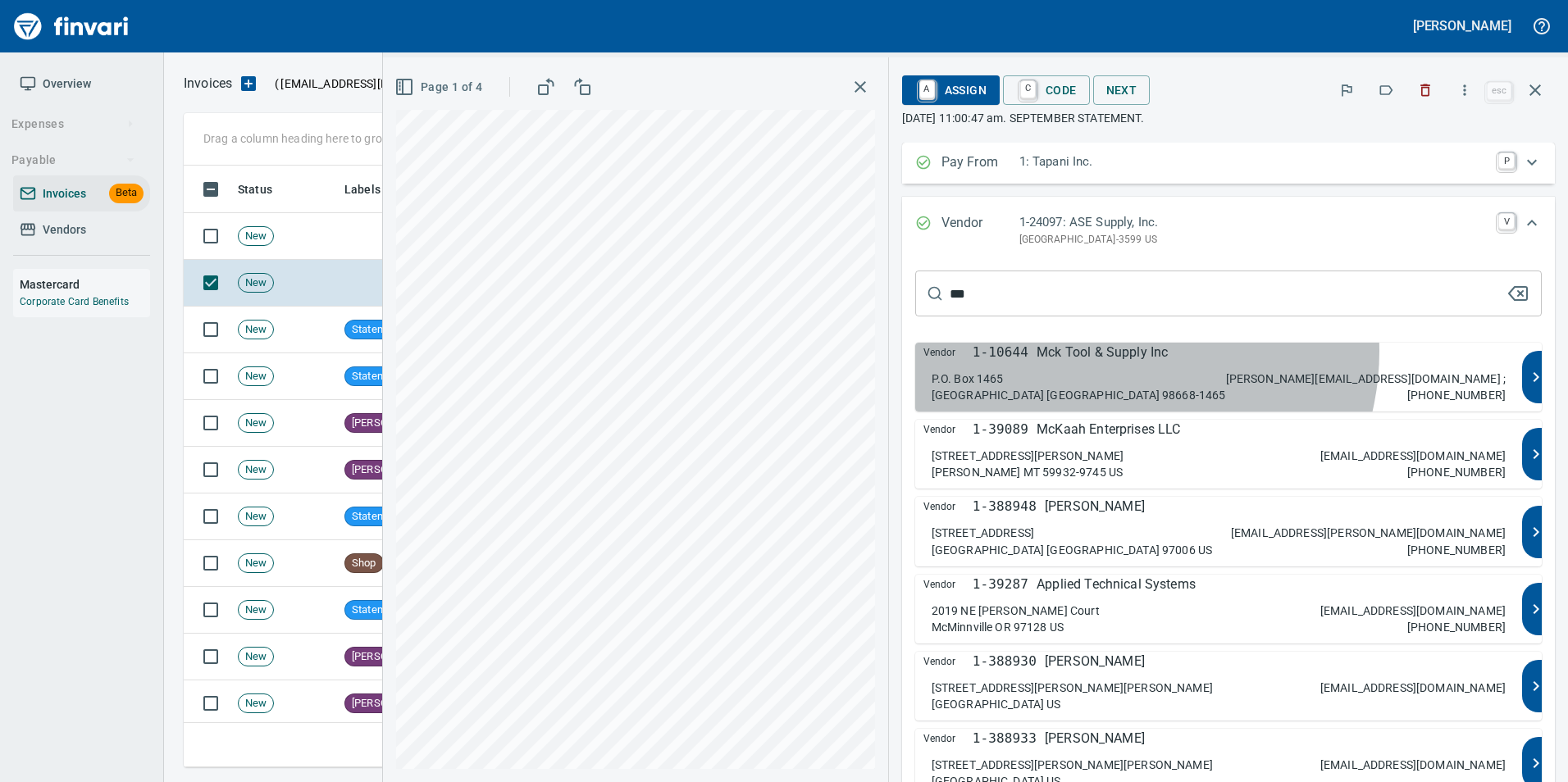
click at [1168, 351] on p "Mck Tool & Supply Inc" at bounding box center [1101, 352] width 131 height 20
type input "**********"
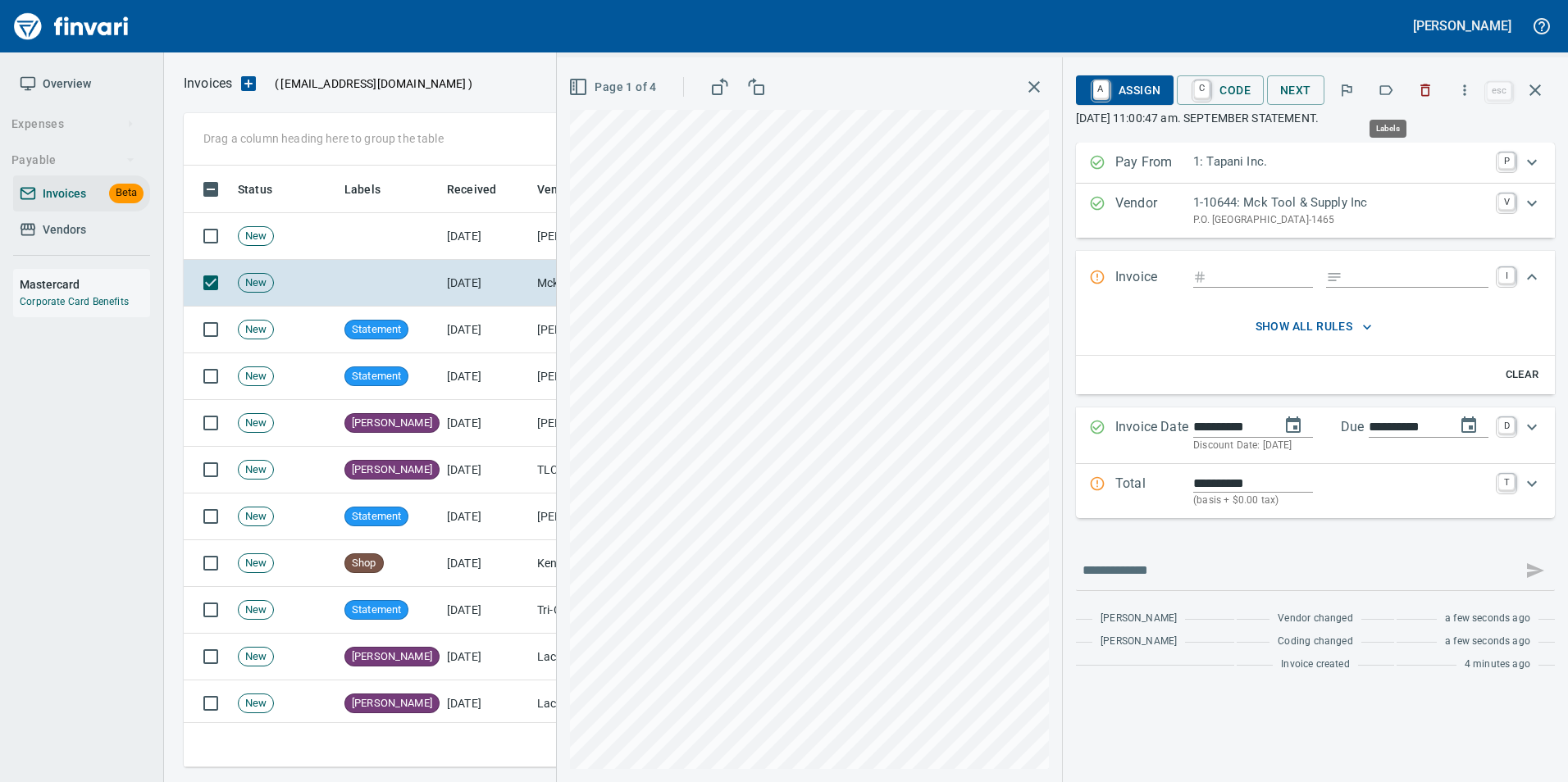
click at [1386, 90] on icon "button" at bounding box center [1386, 90] width 16 height 16
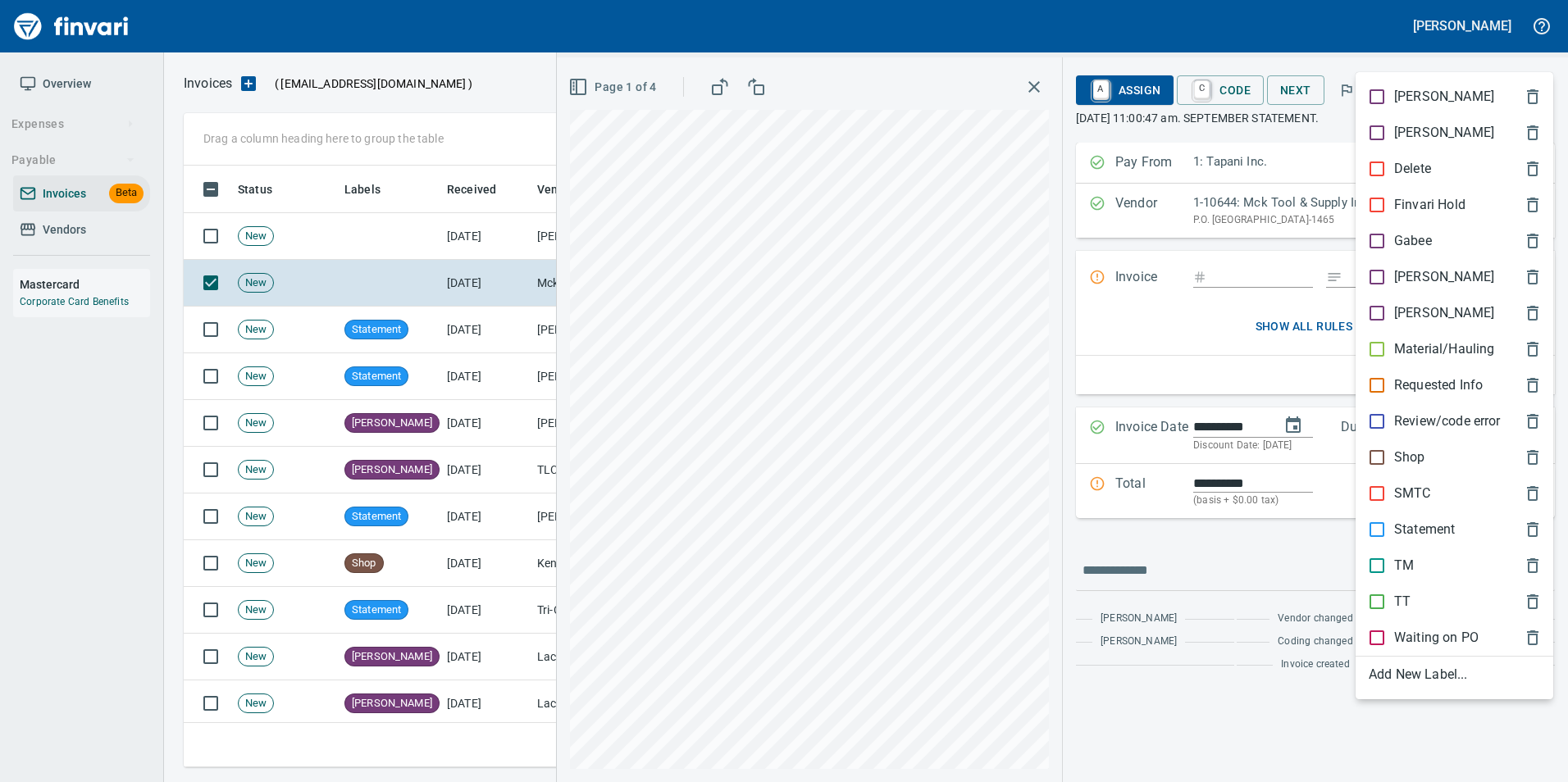
scroll to position [590, 1339]
click at [1434, 528] on p "Statement" at bounding box center [1424, 529] width 60 height 20
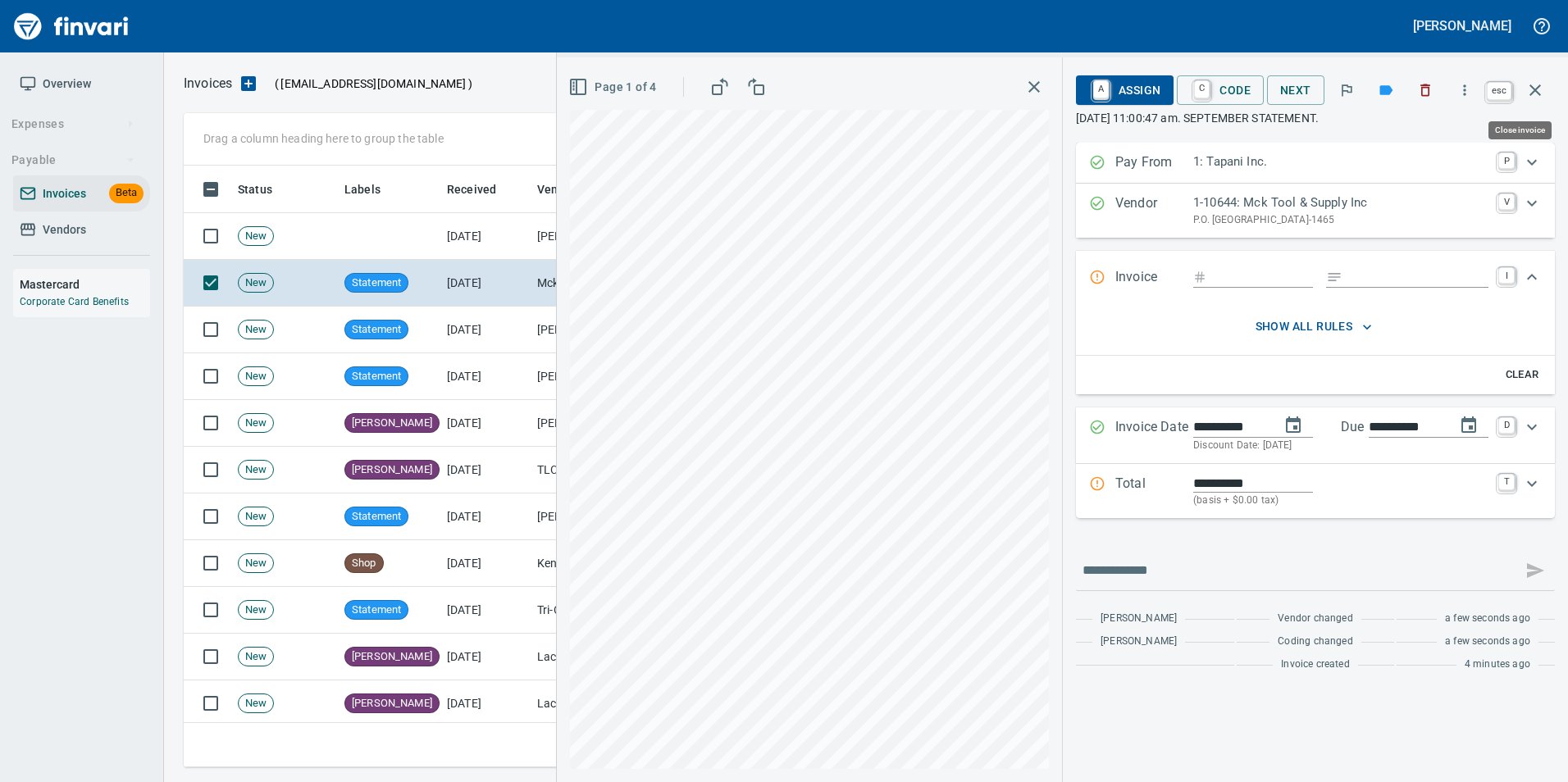
click at [1542, 80] on icon "button" at bounding box center [1535, 90] width 20 height 20
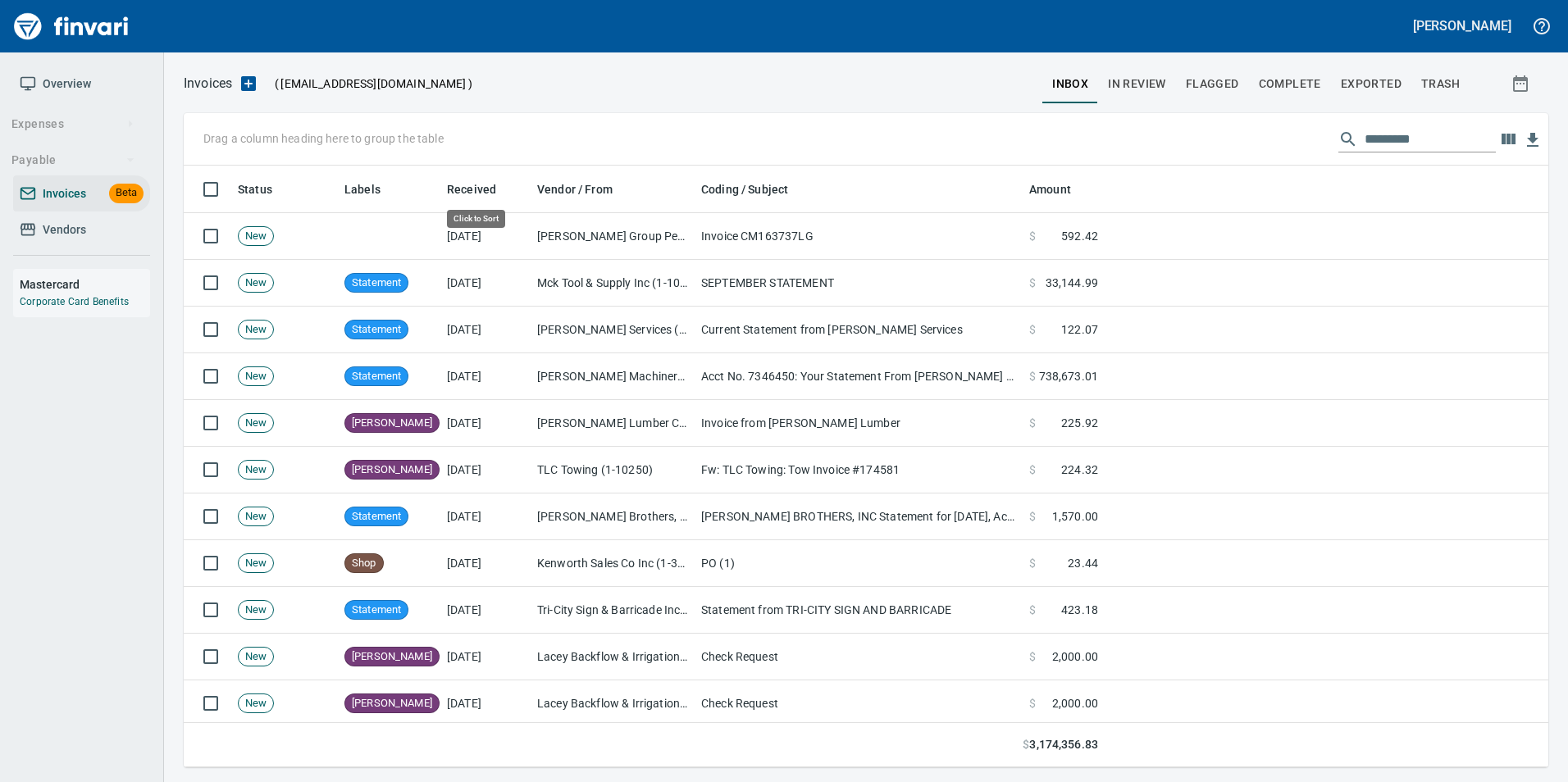
scroll to position [590, 1339]
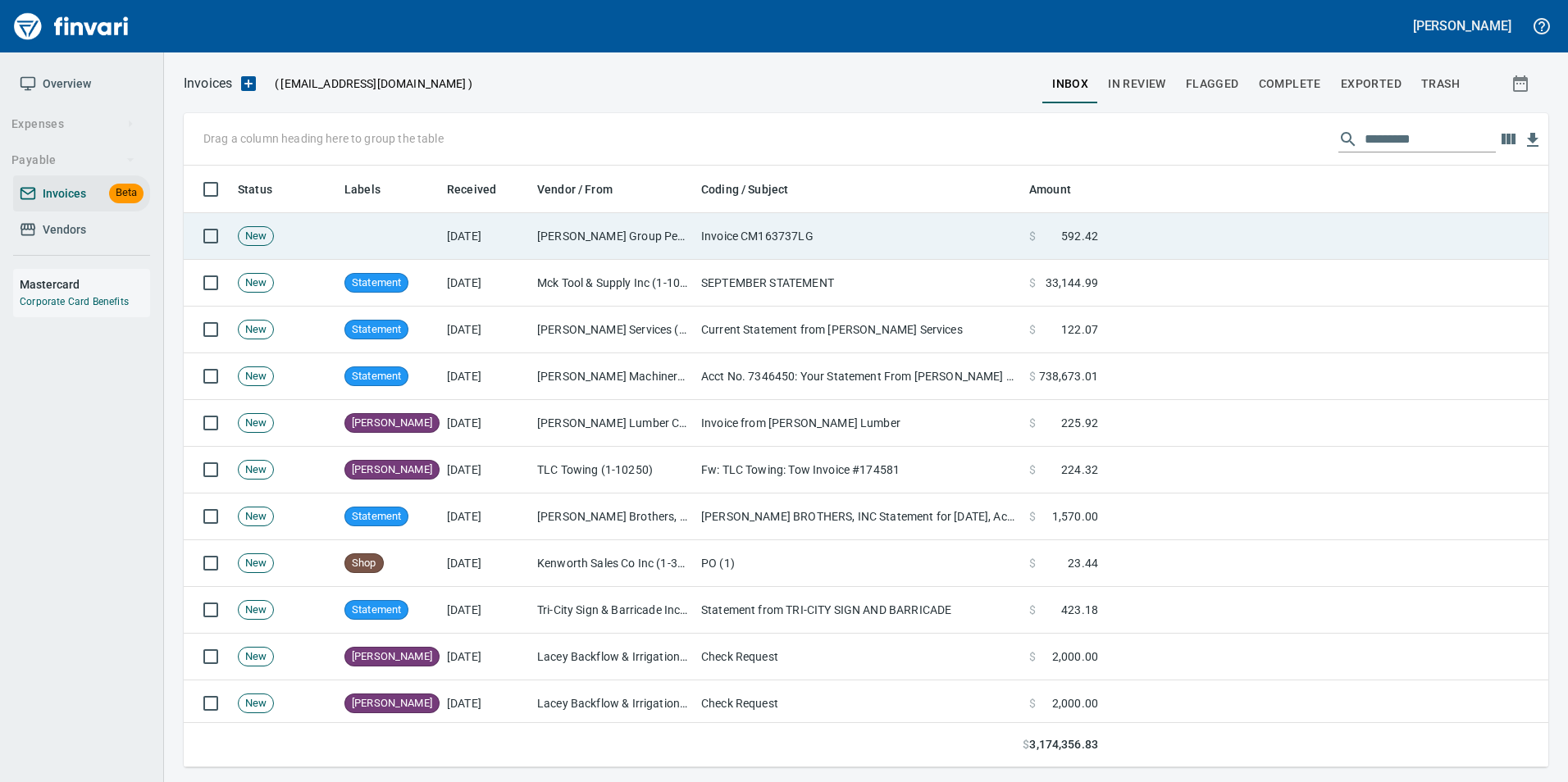
click at [790, 252] on td "Invoice CM163737LG" at bounding box center [858, 237] width 328 height 47
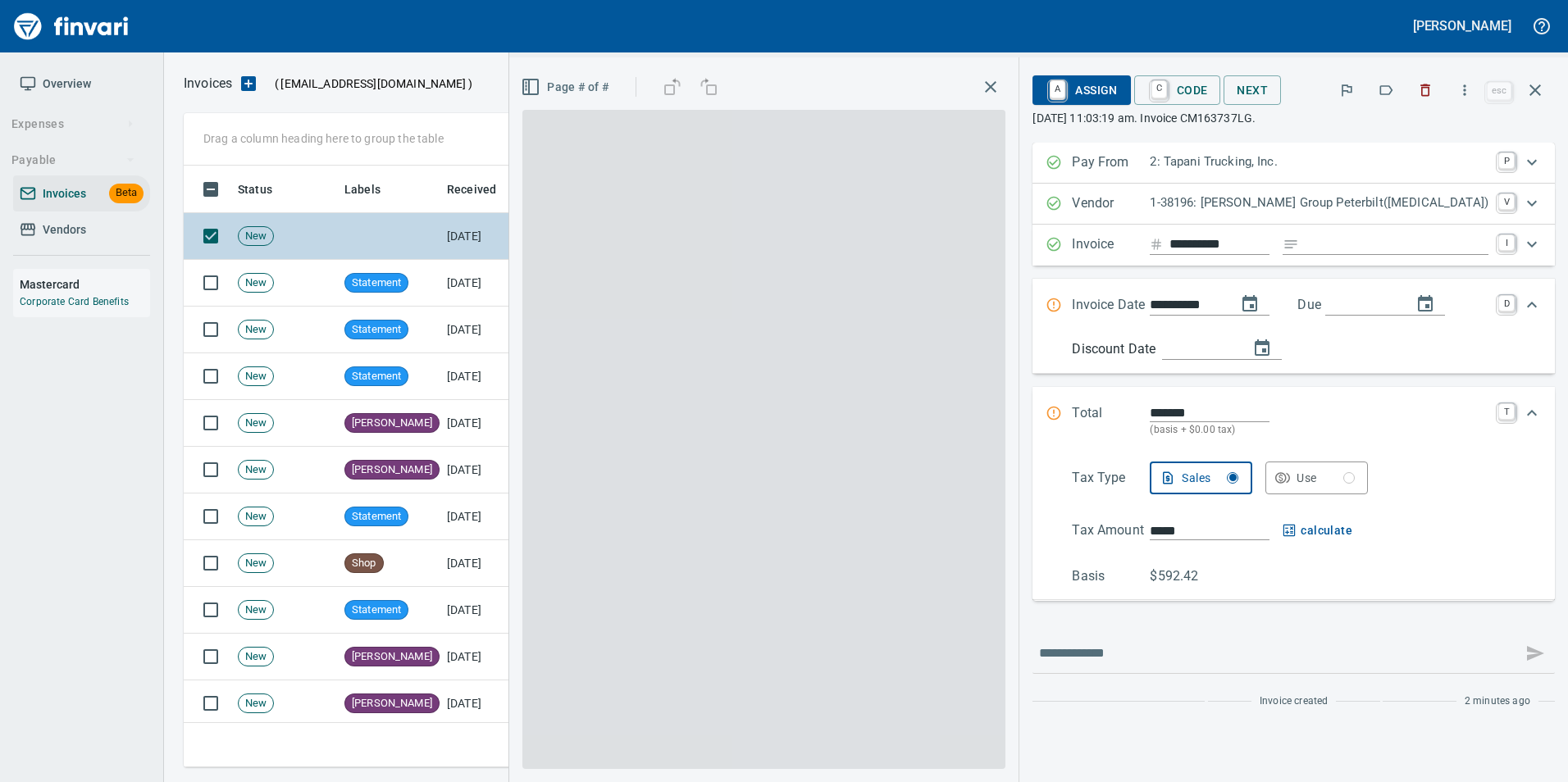
scroll to position [590, 1339]
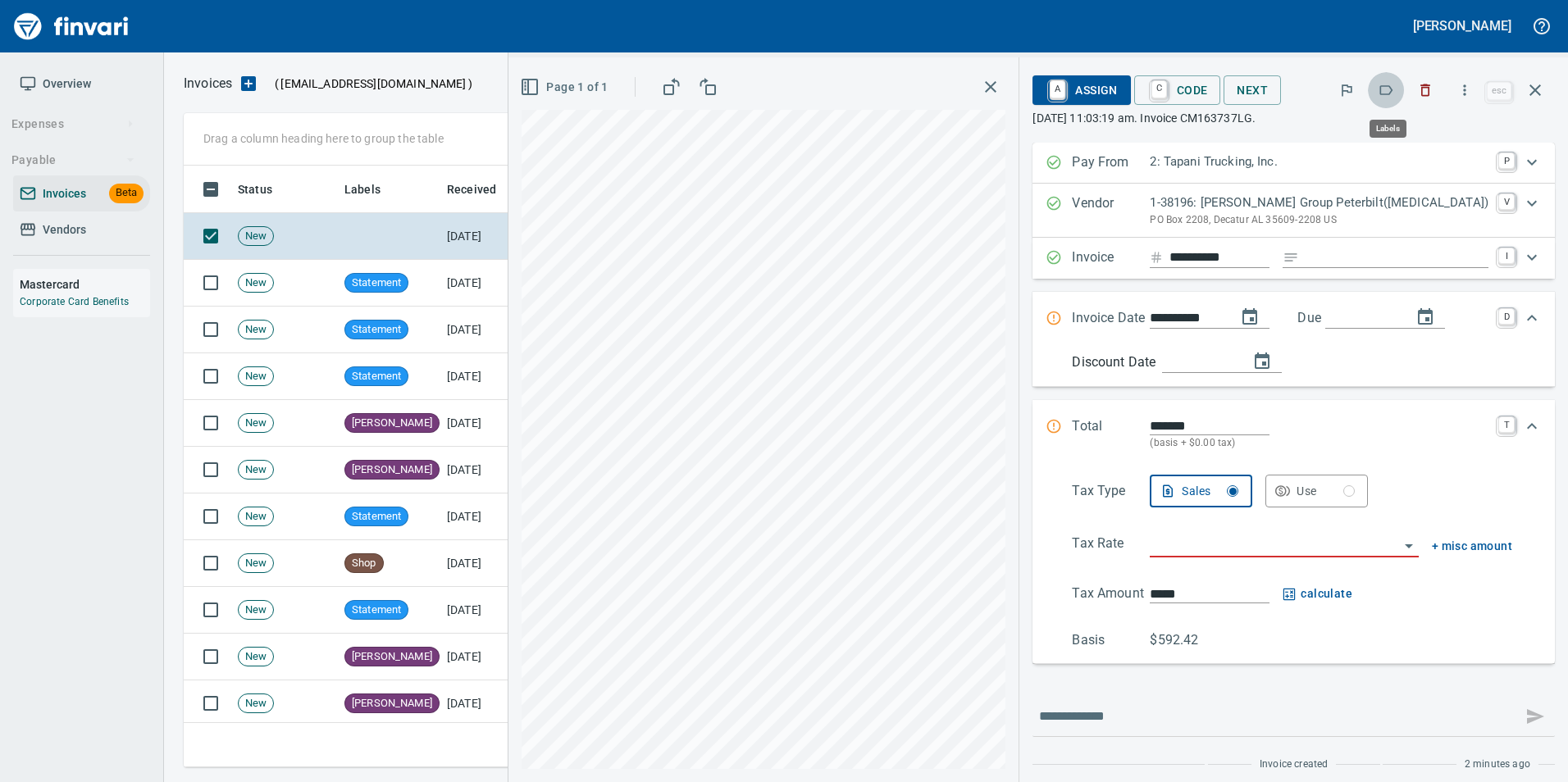
click at [1390, 89] on icon "button" at bounding box center [1386, 90] width 16 height 16
click at [1350, 248] on div "**********" at bounding box center [1293, 258] width 522 height 41
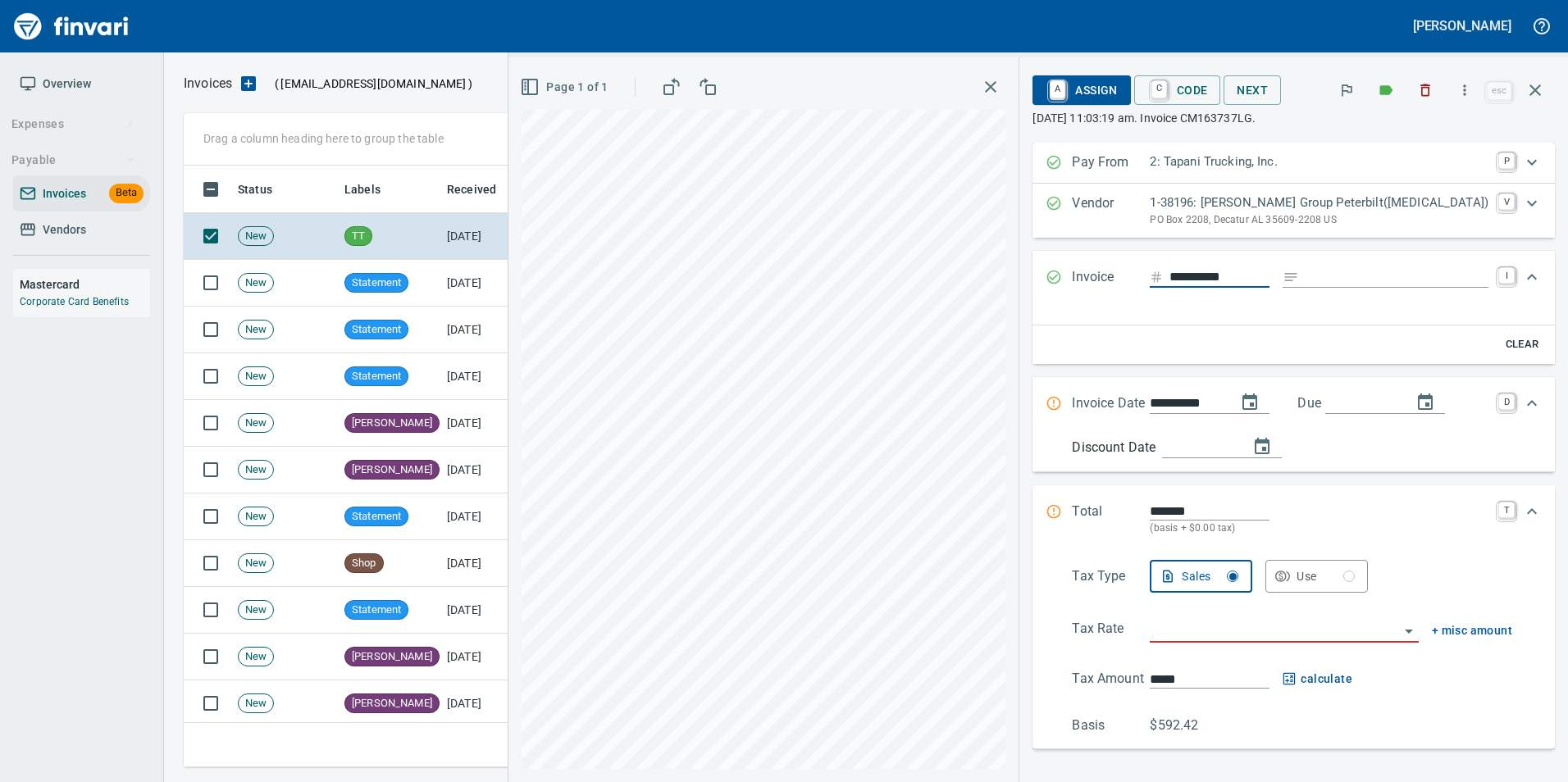
click at [1355, 262] on div "**********" at bounding box center [1293, 278] width 522 height 54
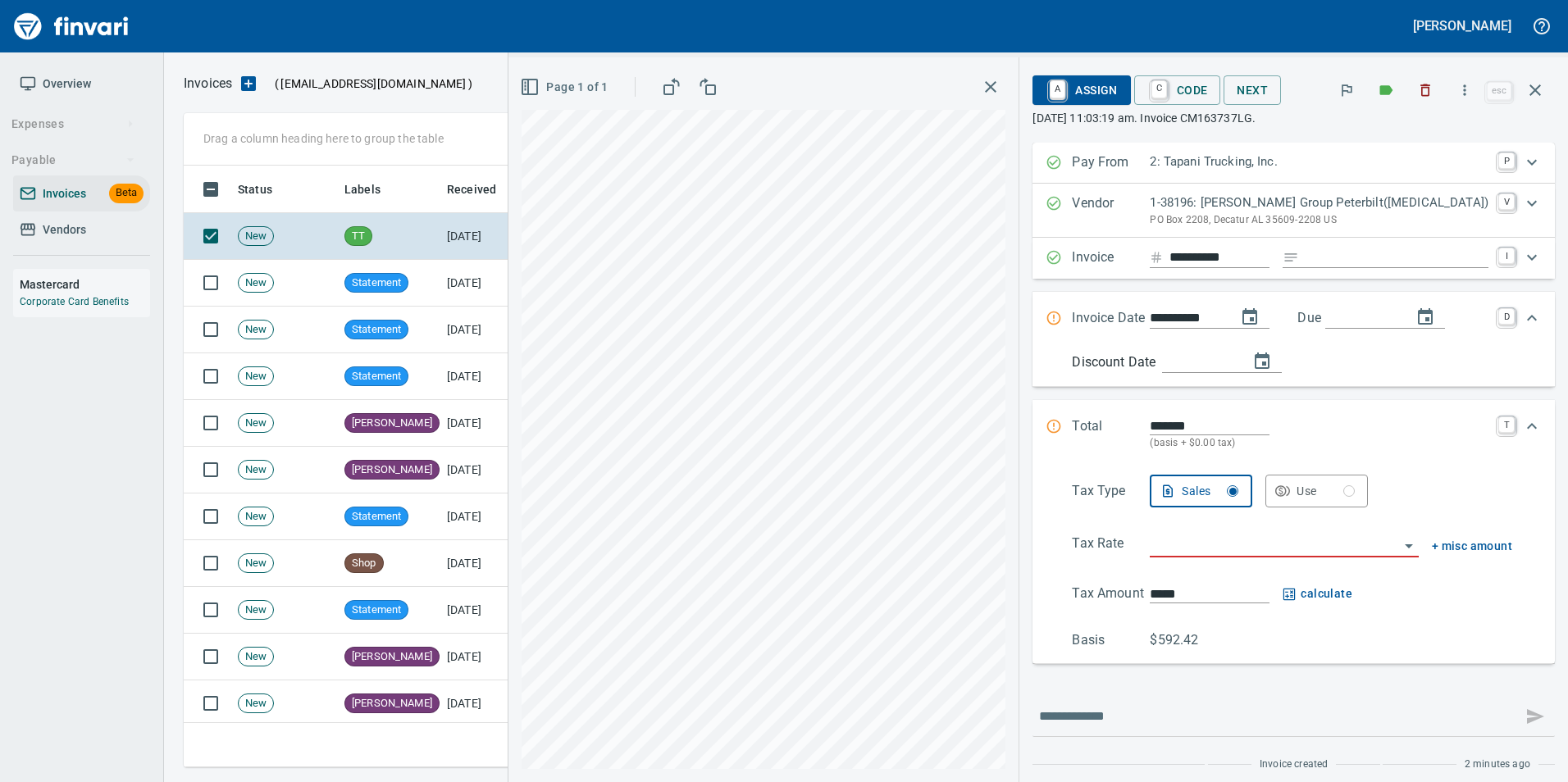
drag, startPoint x: 1347, startPoint y: 270, endPoint x: 1339, endPoint y: 264, distance: 10.0
click at [1339, 264] on div "**********" at bounding box center [1293, 258] width 522 height 41
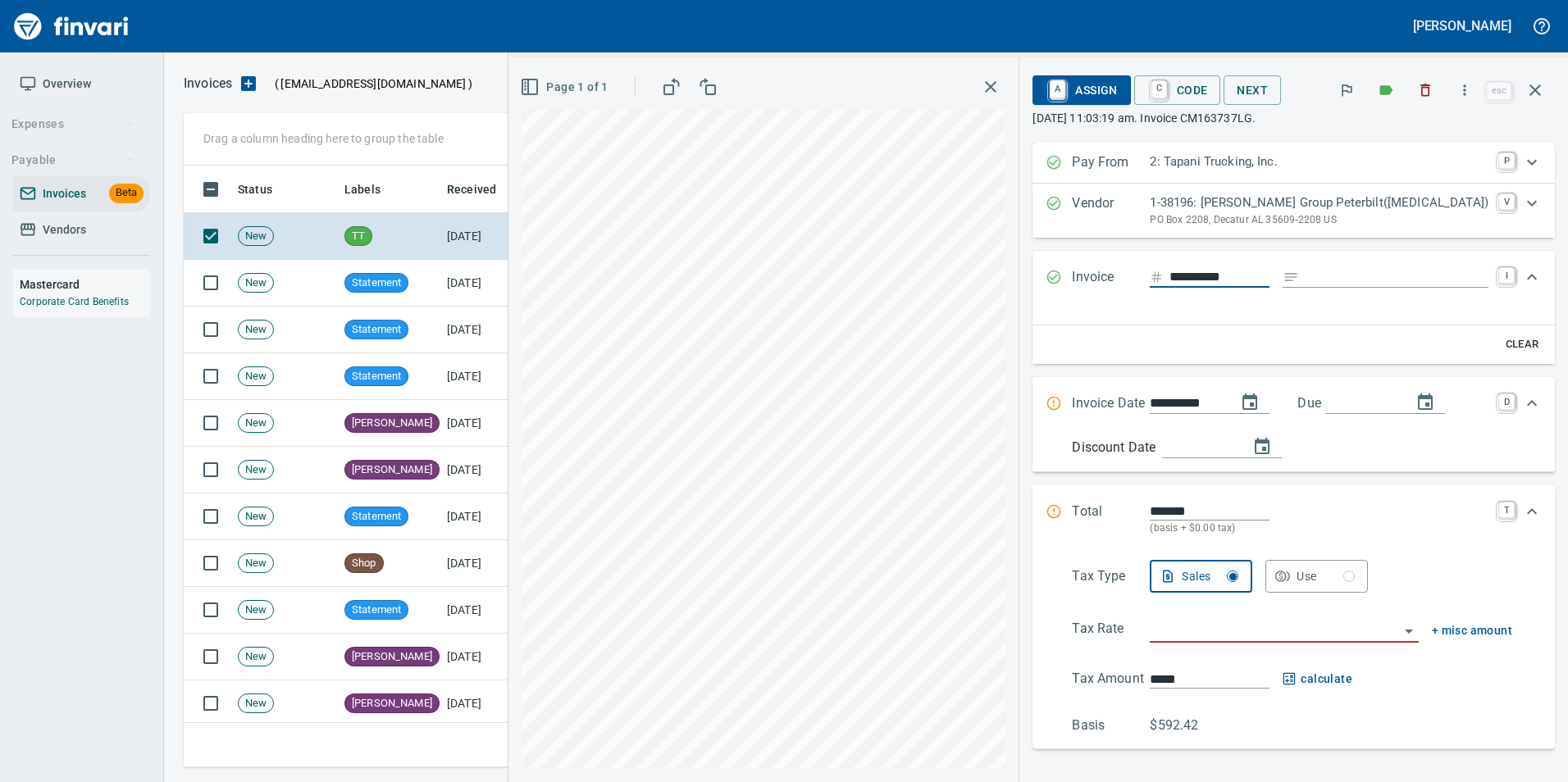
click at [1346, 271] on div "**********" at bounding box center [1293, 278] width 522 height 54
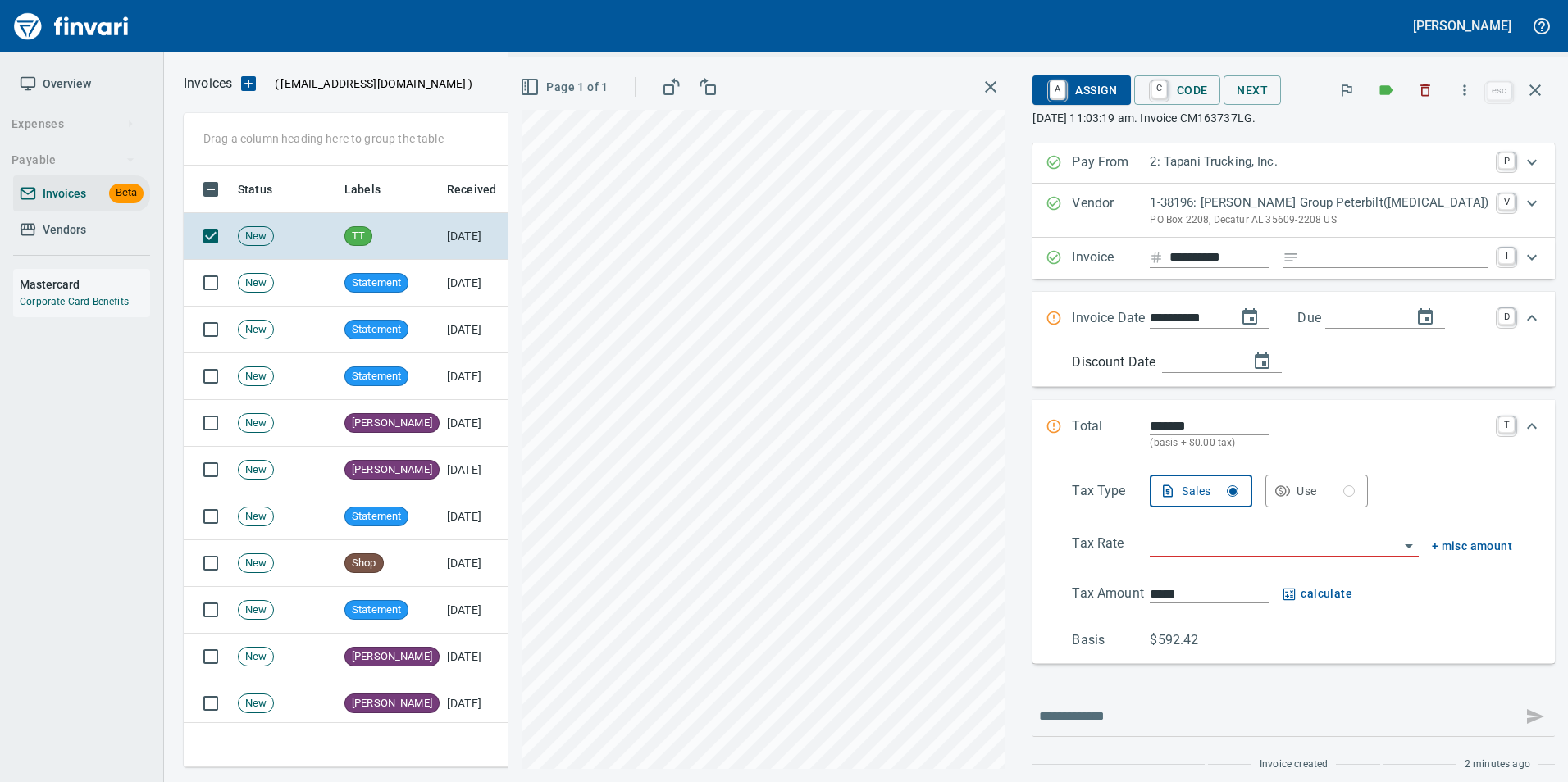
click at [1344, 256] on input "Expand" at bounding box center [1397, 257] width 183 height 20
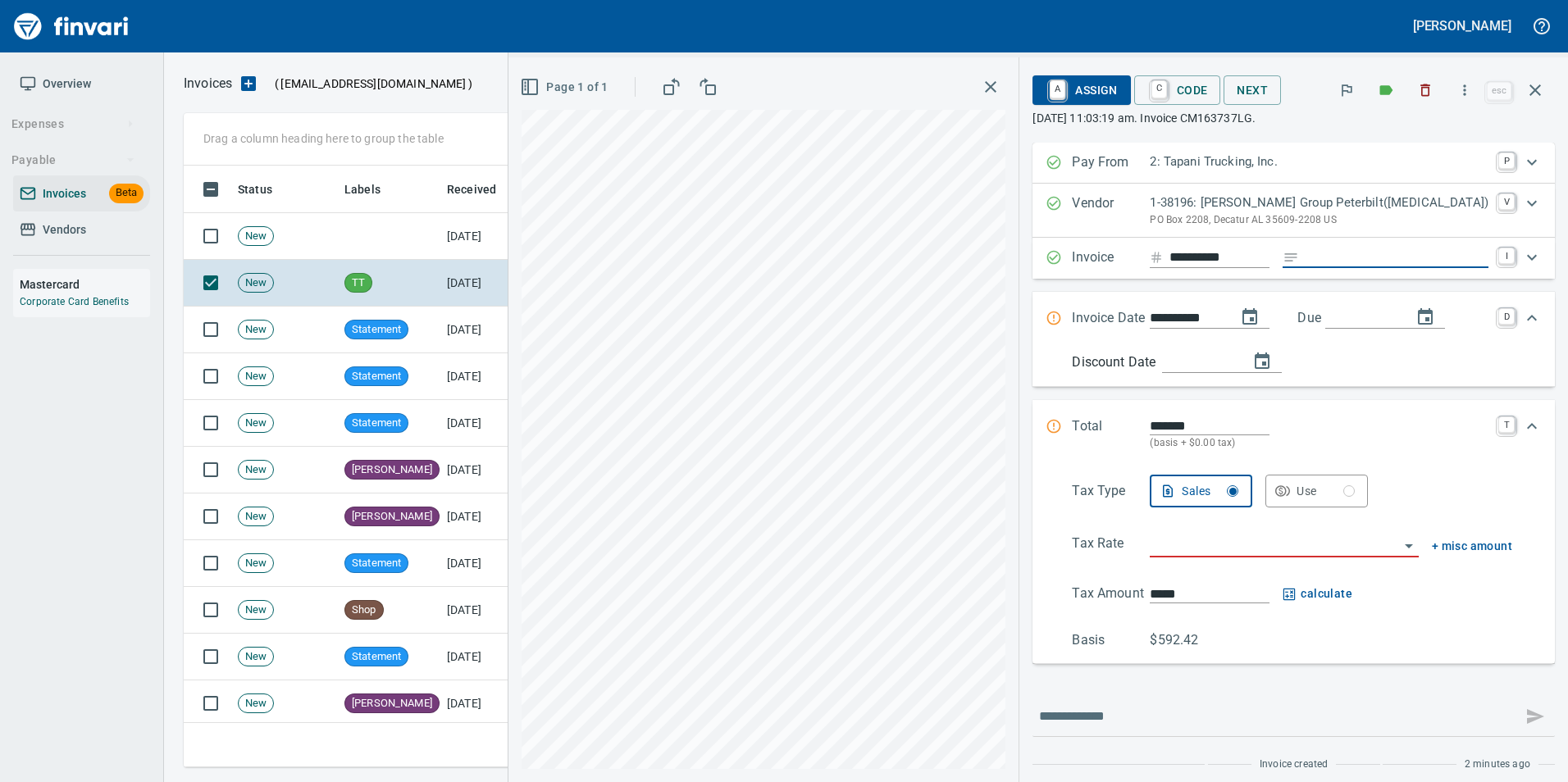
type input "**********"
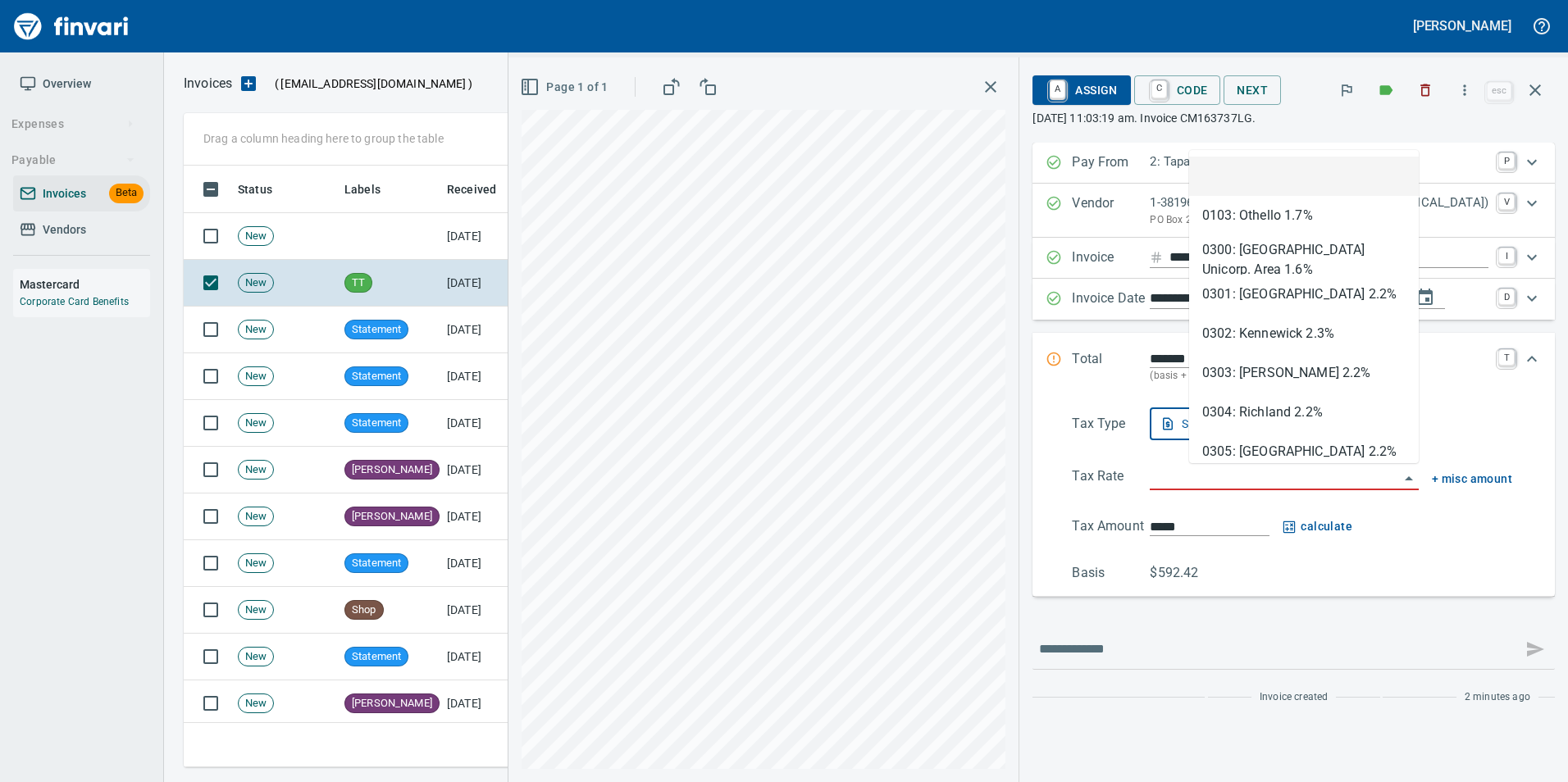
click at [1237, 482] on input "search" at bounding box center [1273, 479] width 248 height 23
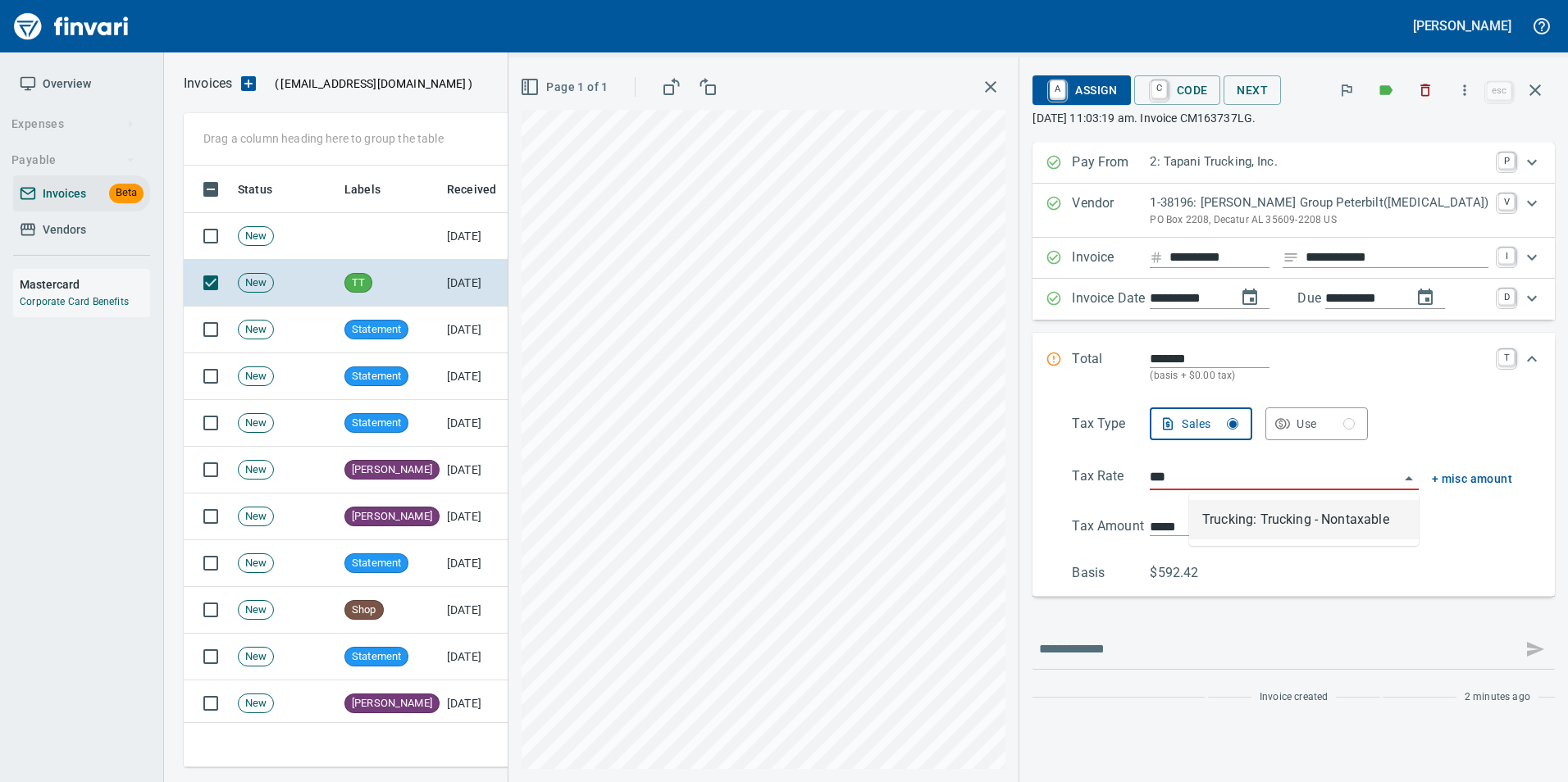
click at [1271, 508] on li "Trucking: Trucking - Nontaxable" at bounding box center [1304, 520] width 229 height 39
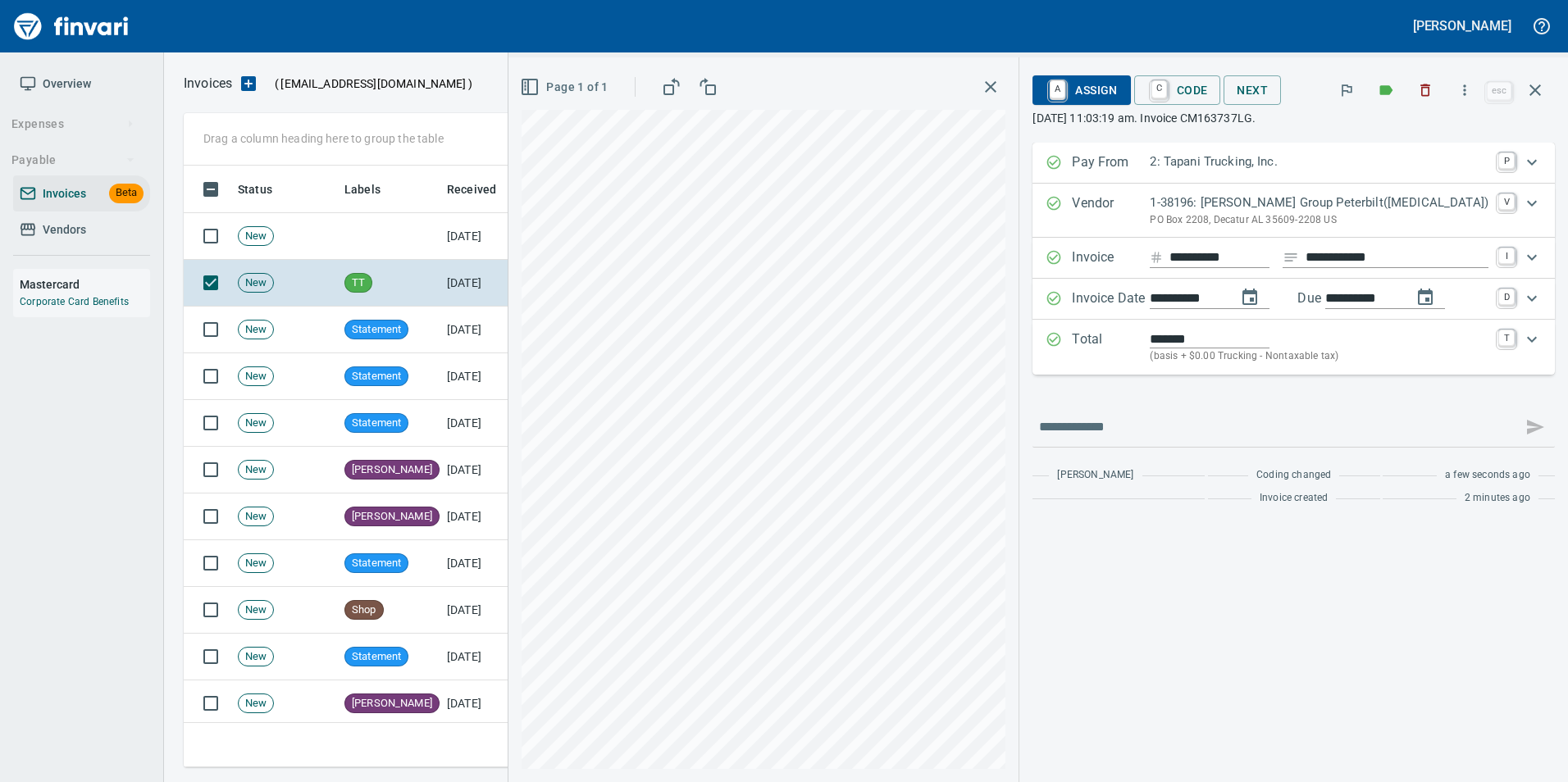
type input "**********"
click at [1196, 335] on input "*******" at bounding box center [1209, 339] width 120 height 19
type input "********"
click at [1347, 409] on div "**********" at bounding box center [1293, 327] width 522 height 371
click at [1346, 408] on div at bounding box center [1293, 427] width 522 height 39
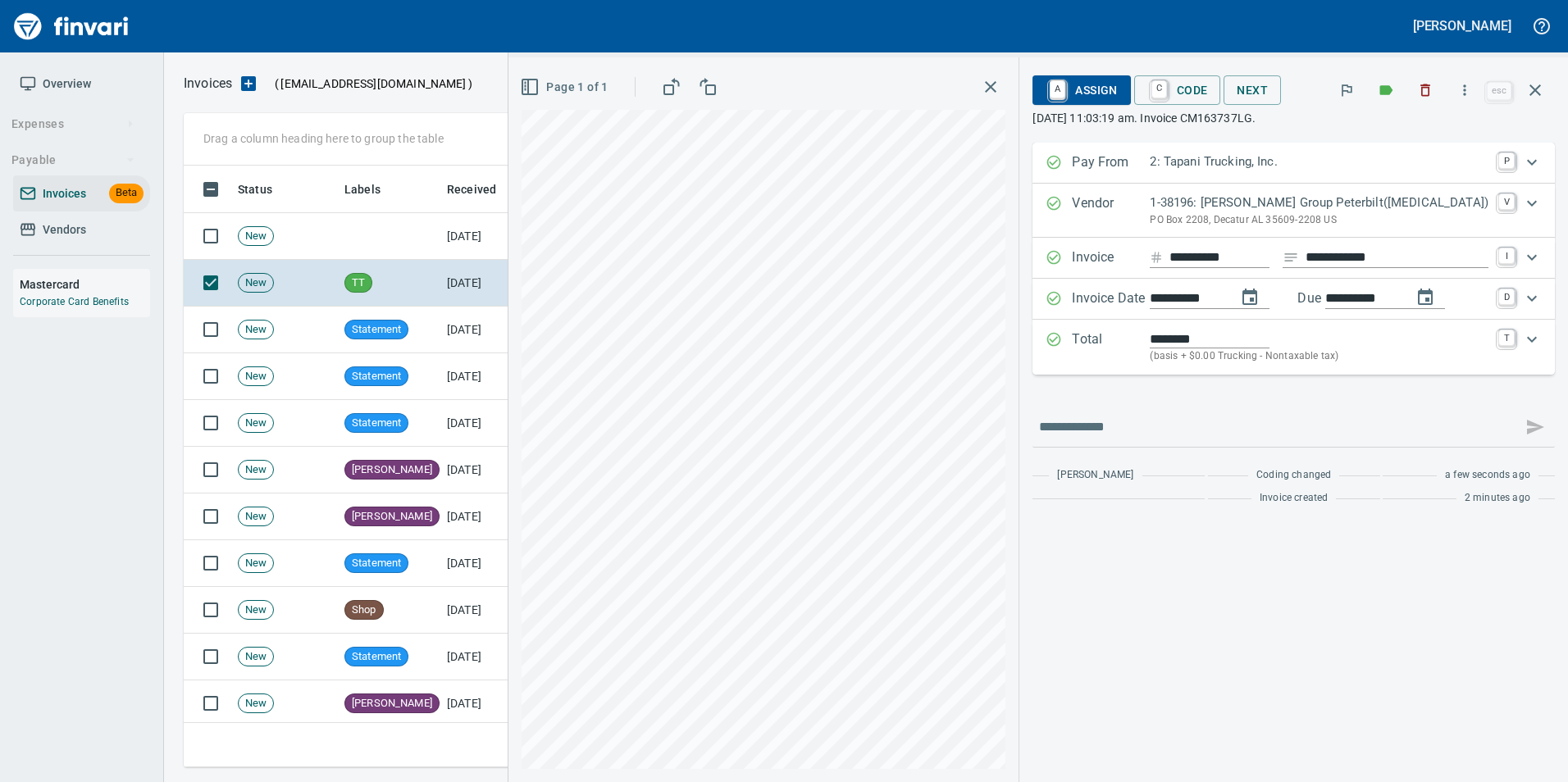
click at [1208, 97] on span "C Code" at bounding box center [1178, 90] width 60 height 28
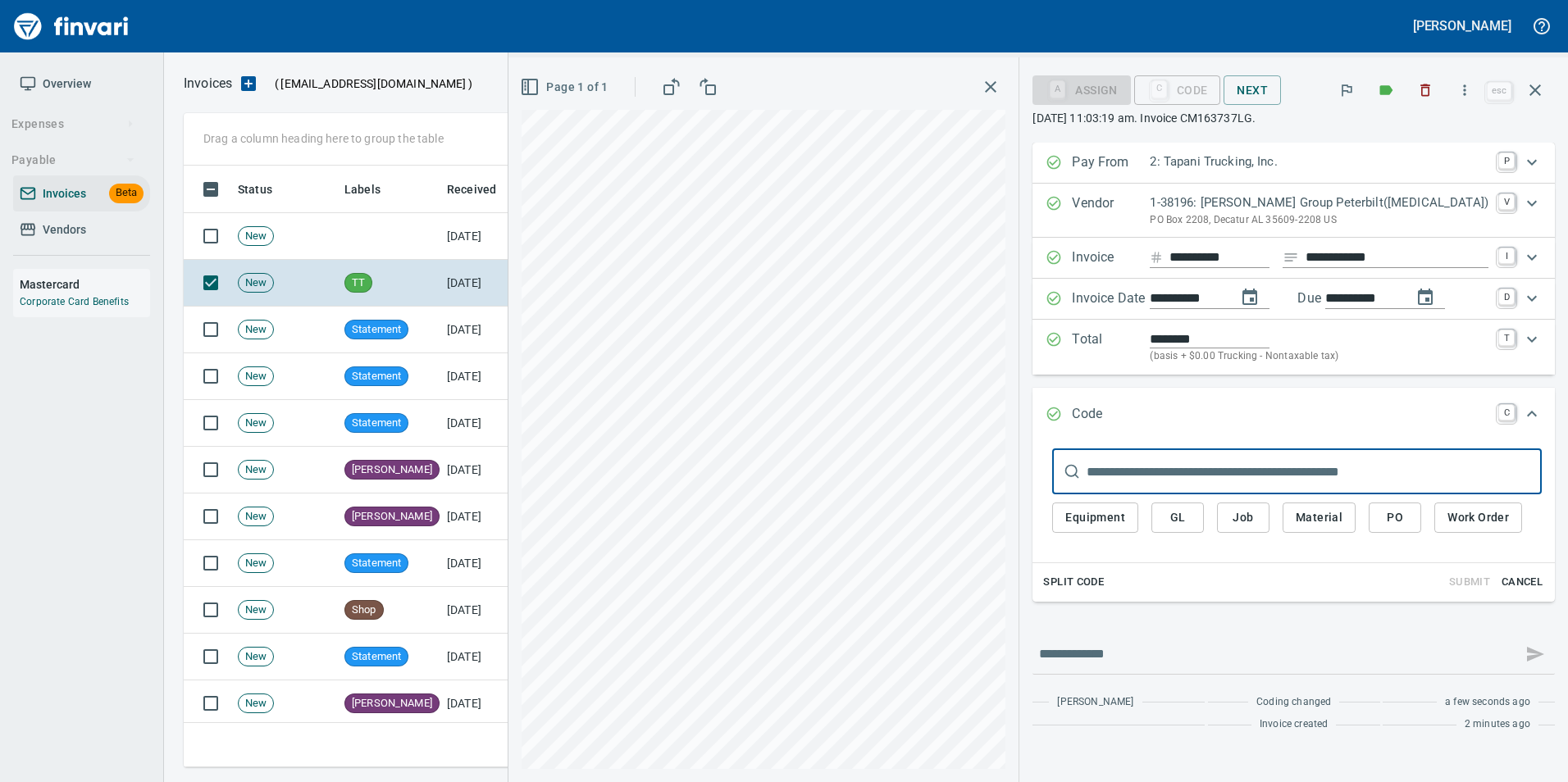
click at [1414, 504] on button "PO" at bounding box center [1395, 518] width 52 height 30
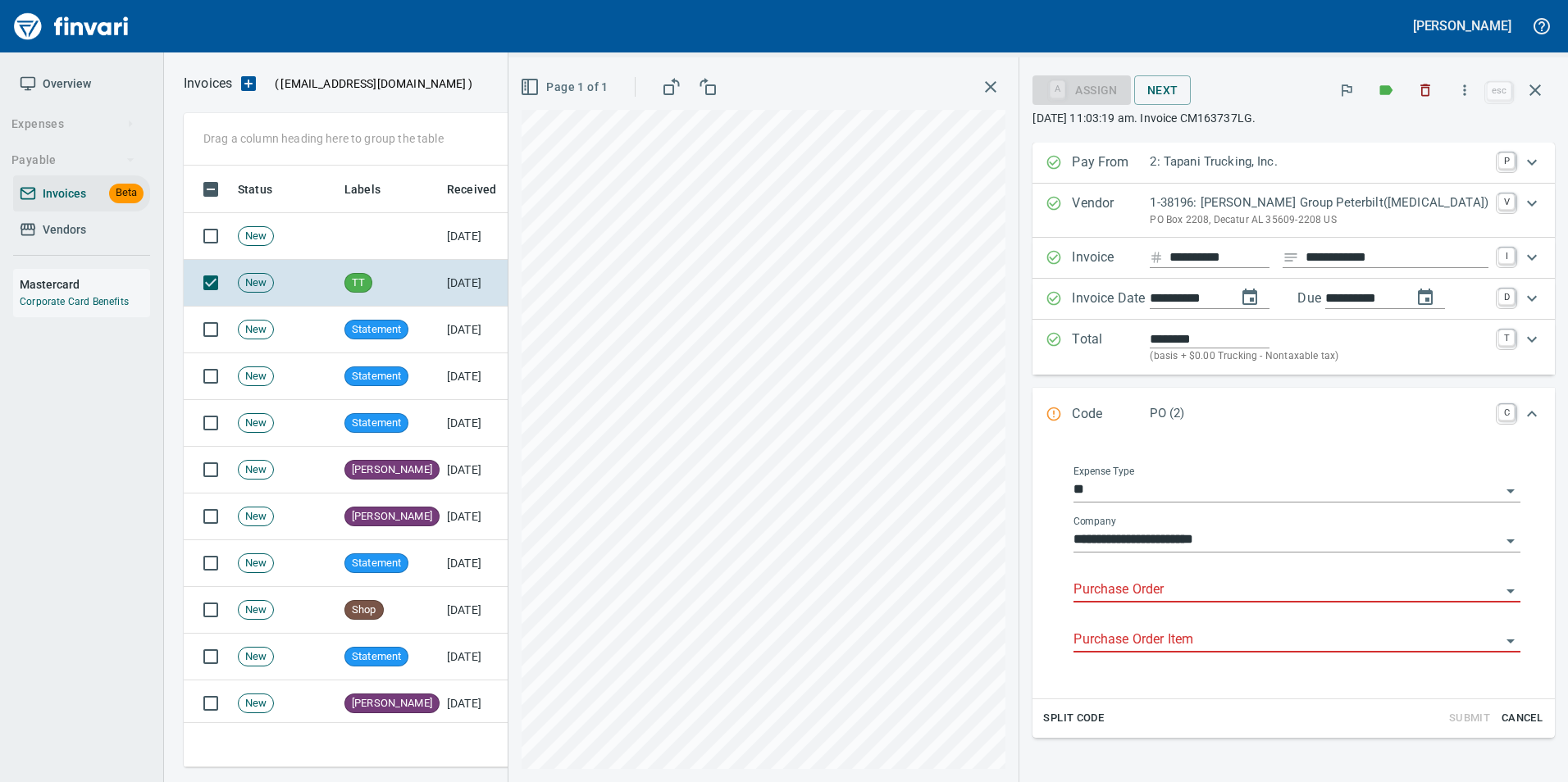
click at [1185, 587] on input "Purchase Order" at bounding box center [1287, 591] width 427 height 23
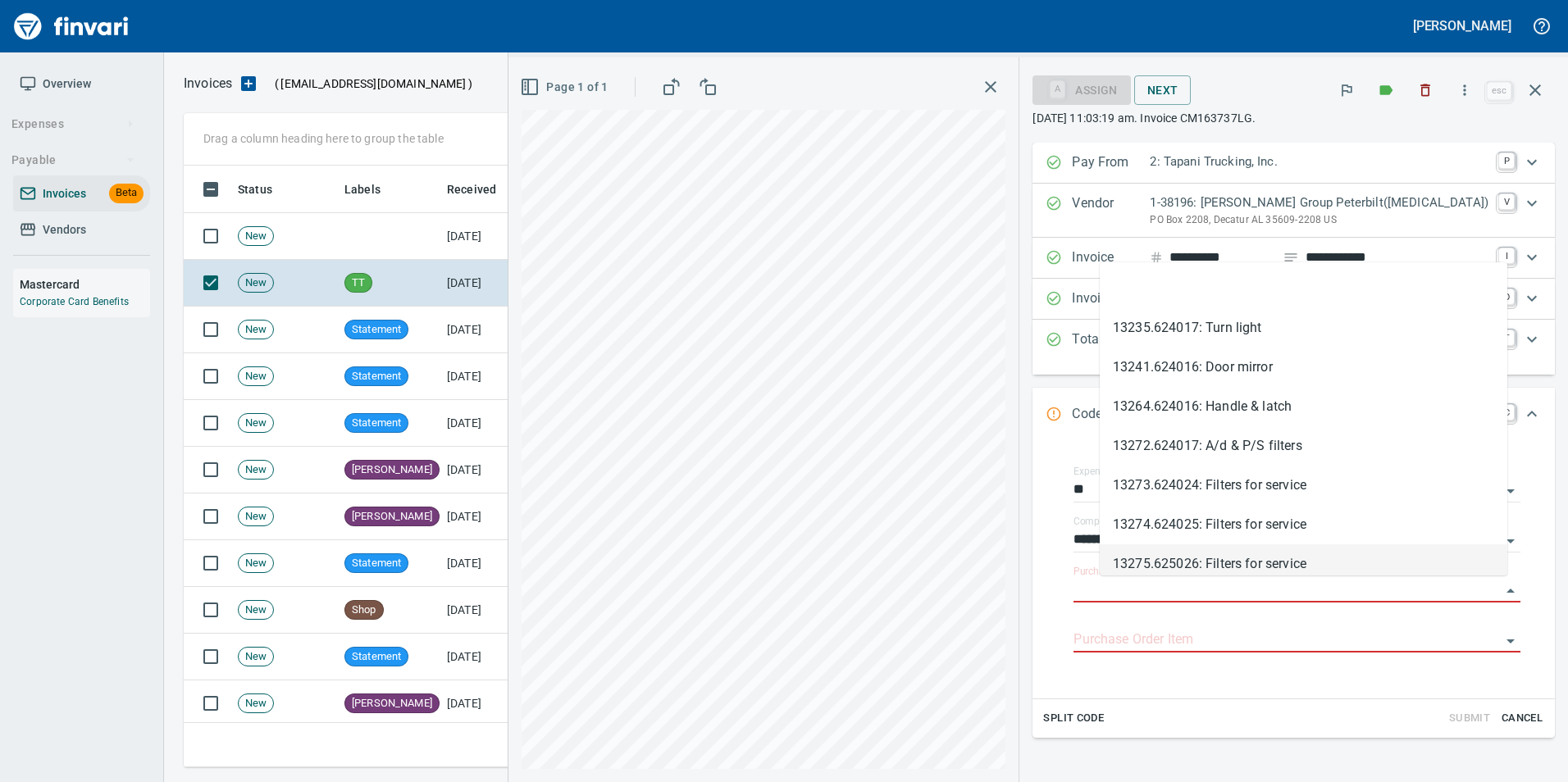
type input "**********"
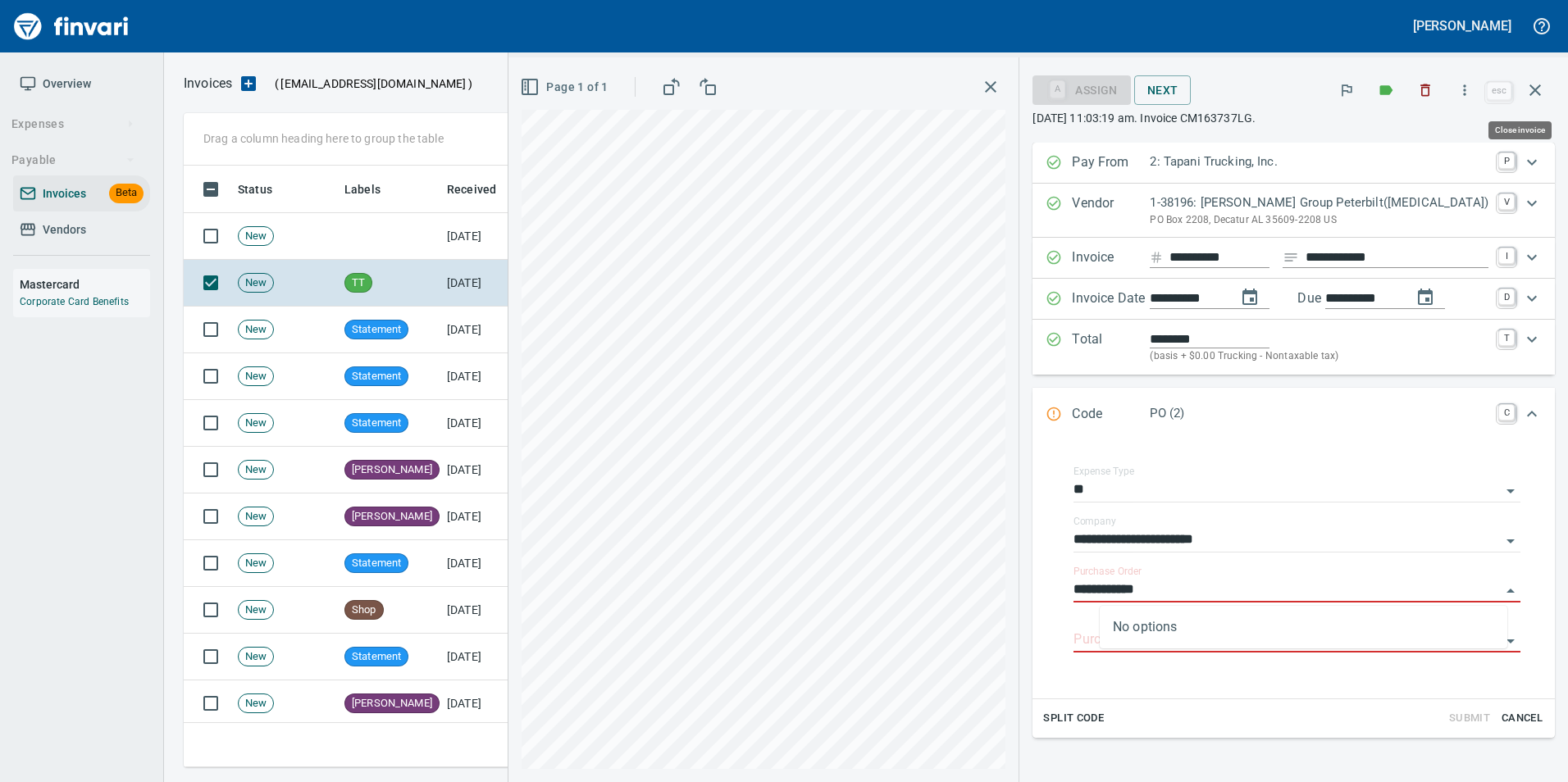
click at [1542, 91] on icon "button" at bounding box center [1535, 90] width 20 height 20
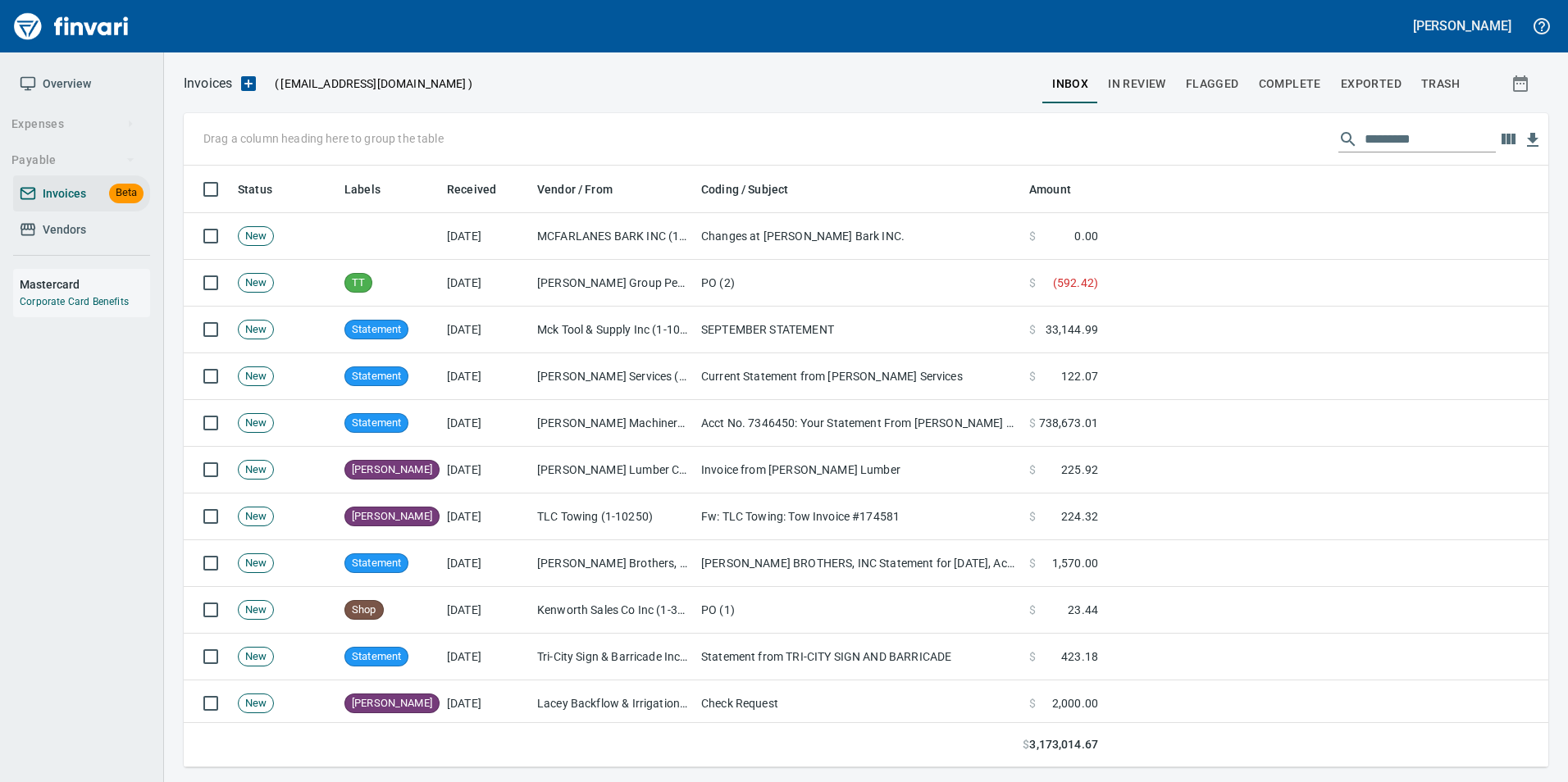
scroll to position [590, 1339]
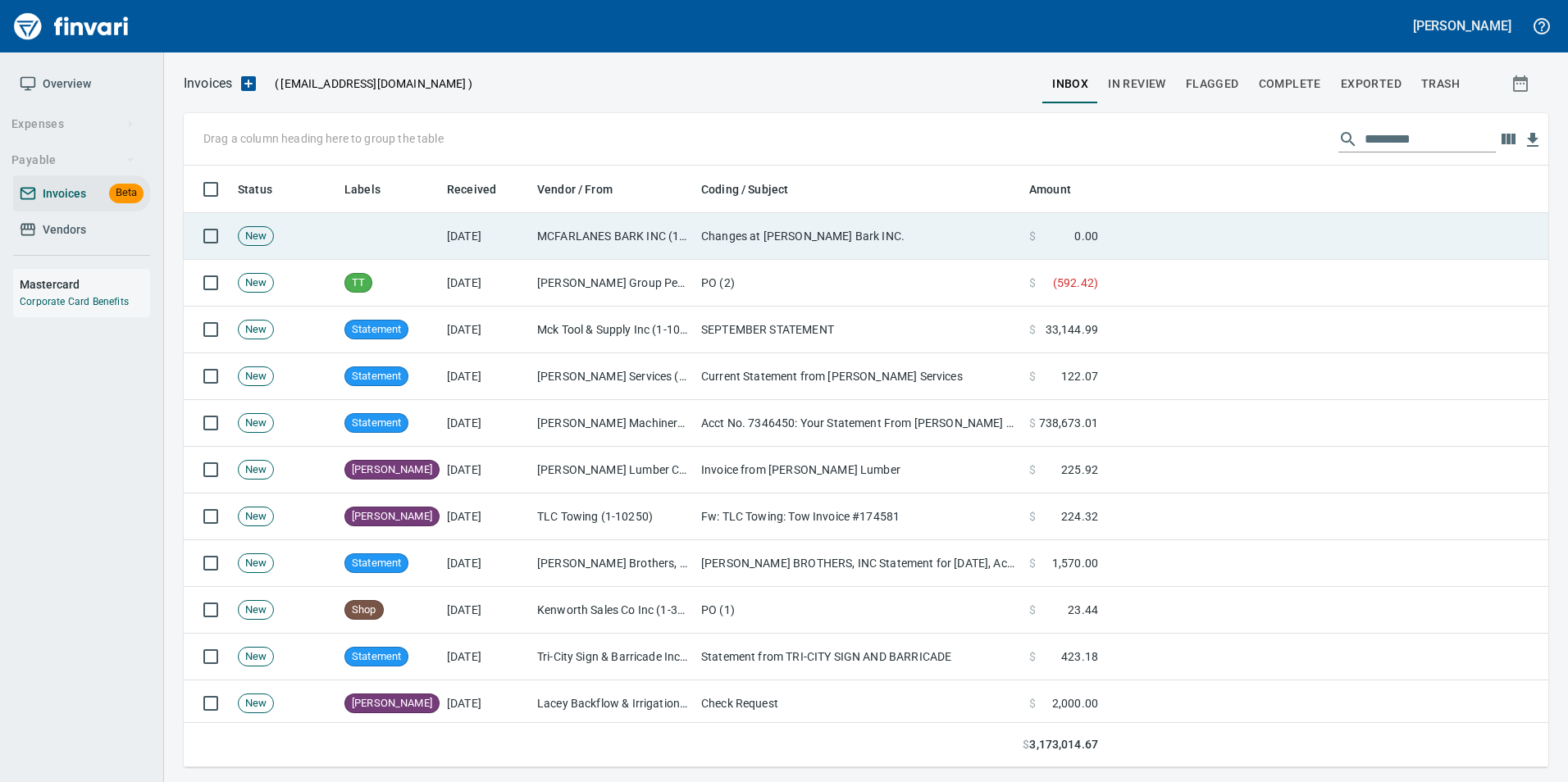
click at [669, 226] on td "MCFARLANES BARK INC (1-12390)" at bounding box center [612, 237] width 164 height 47
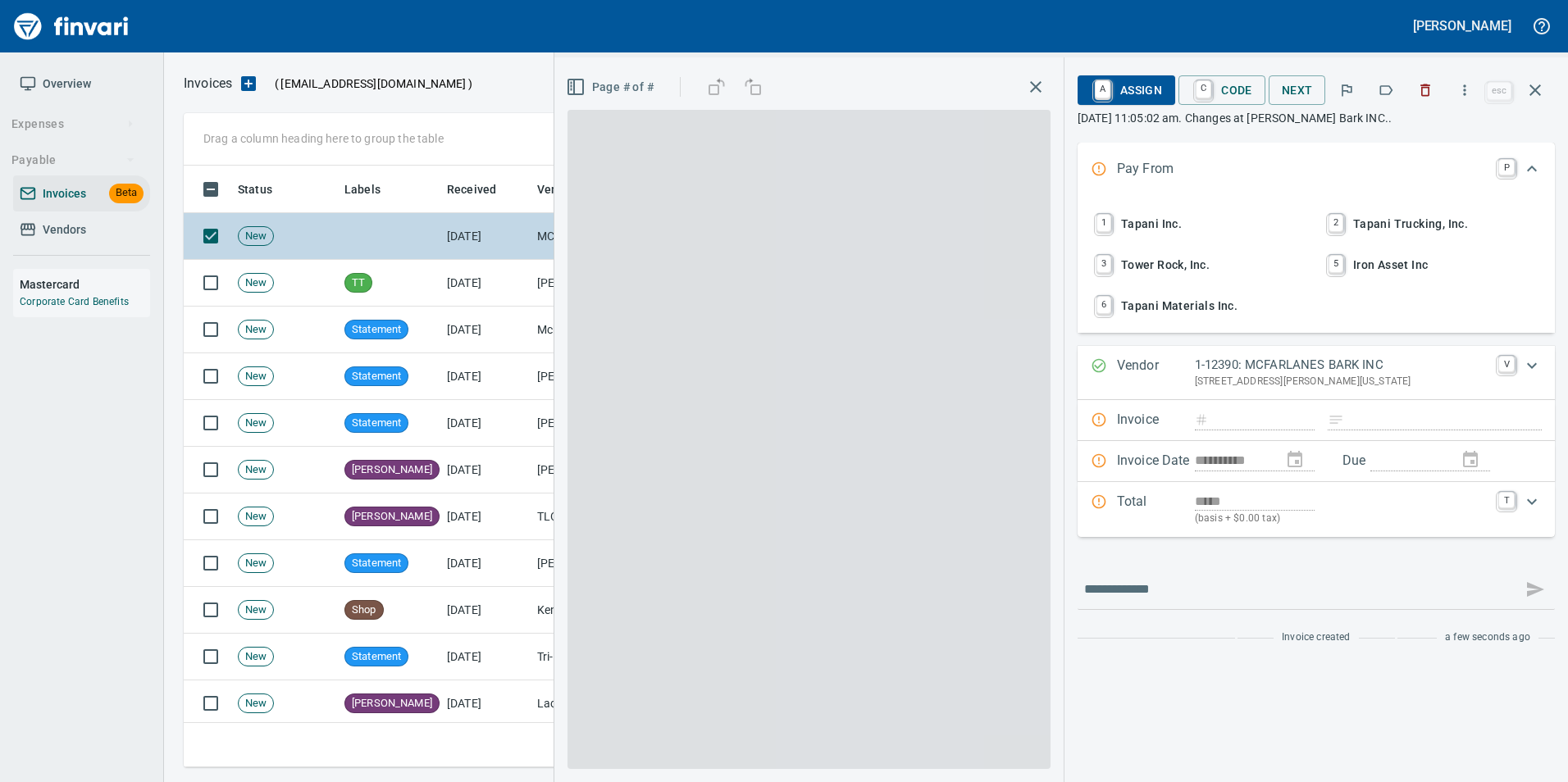
scroll to position [590, 1339]
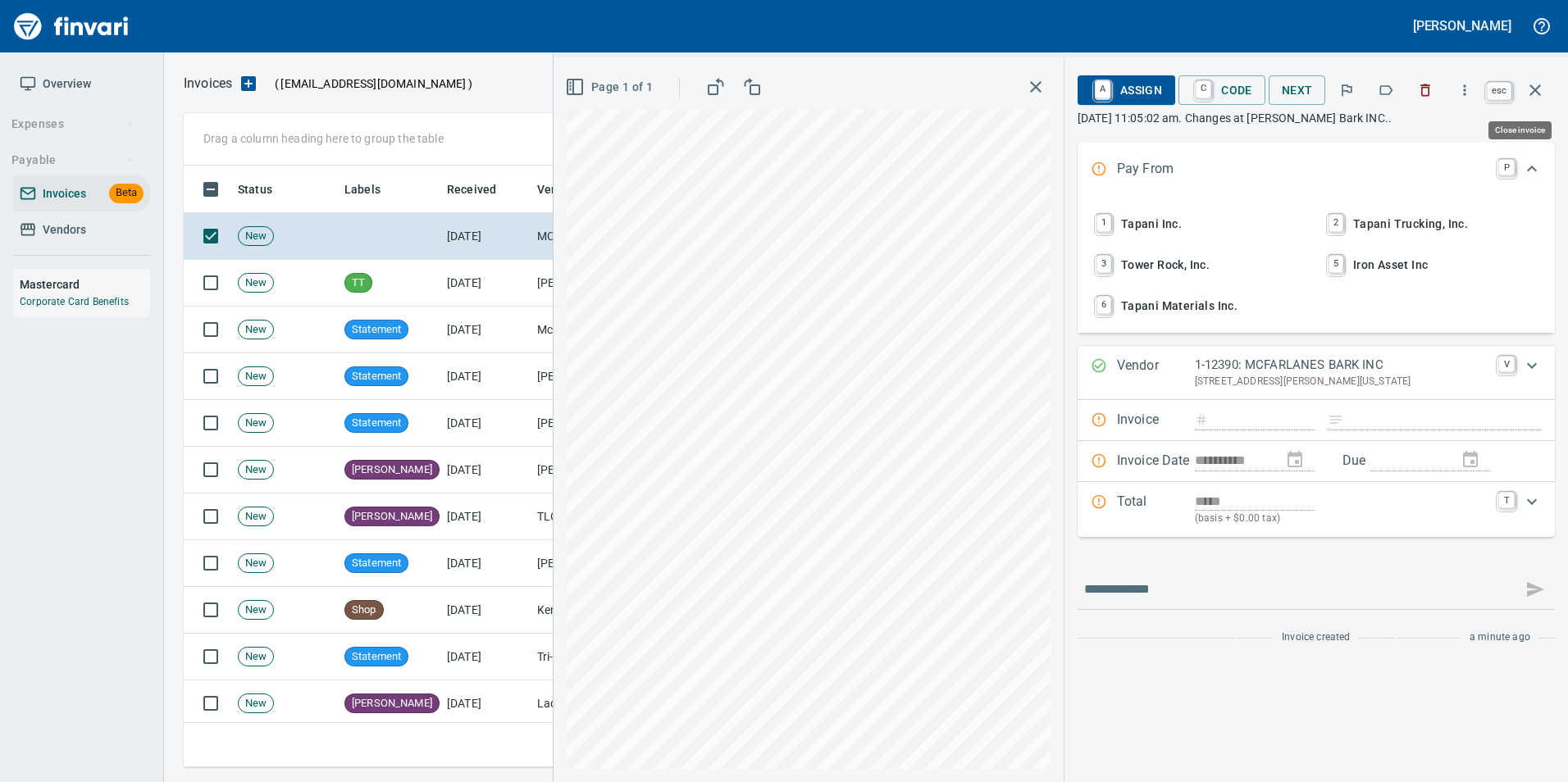
click at [1545, 94] on button "button" at bounding box center [1535, 90] width 39 height 39
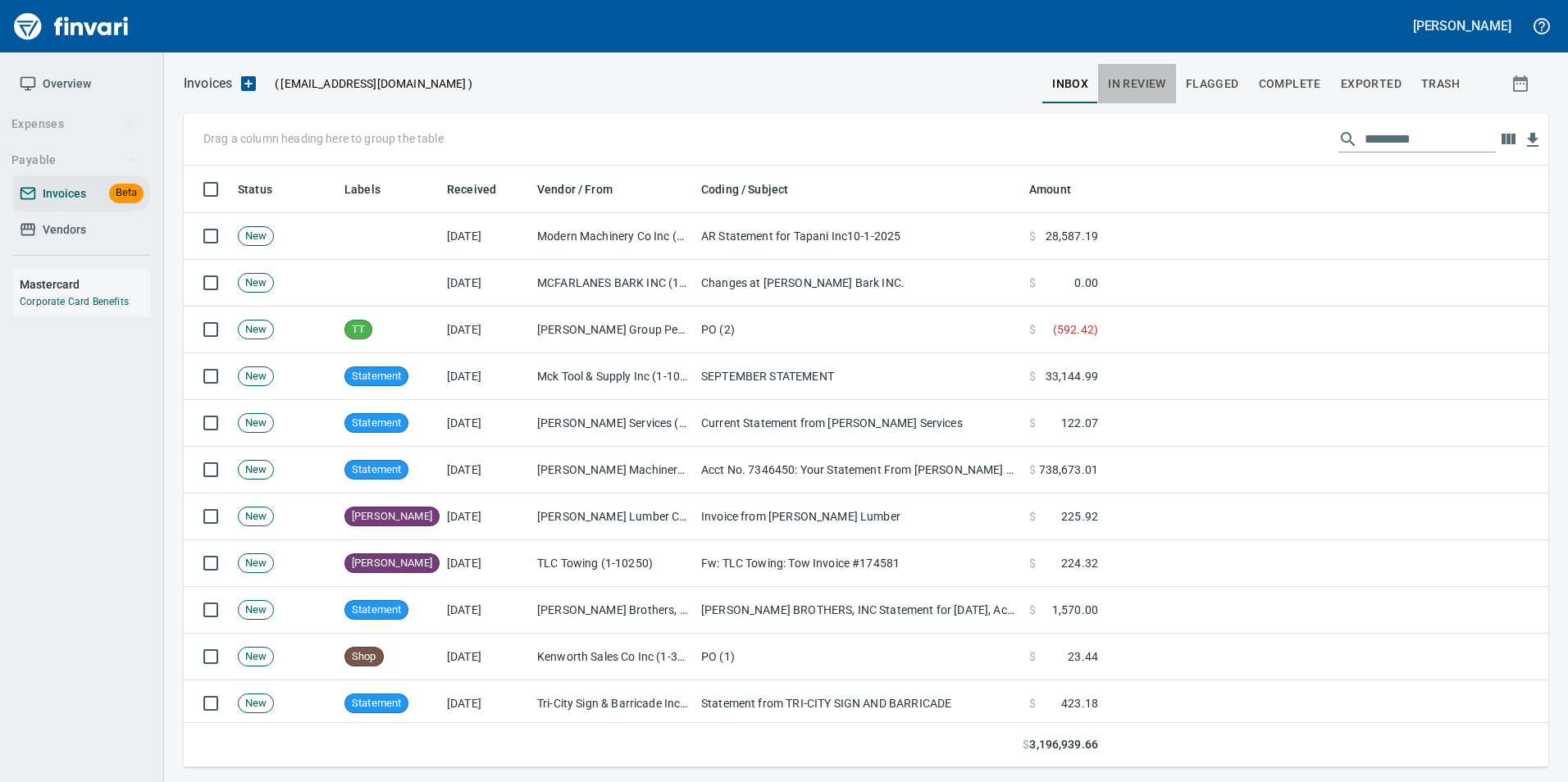
click at [1132, 72] on button "In Review" at bounding box center [1137, 84] width 78 height 39
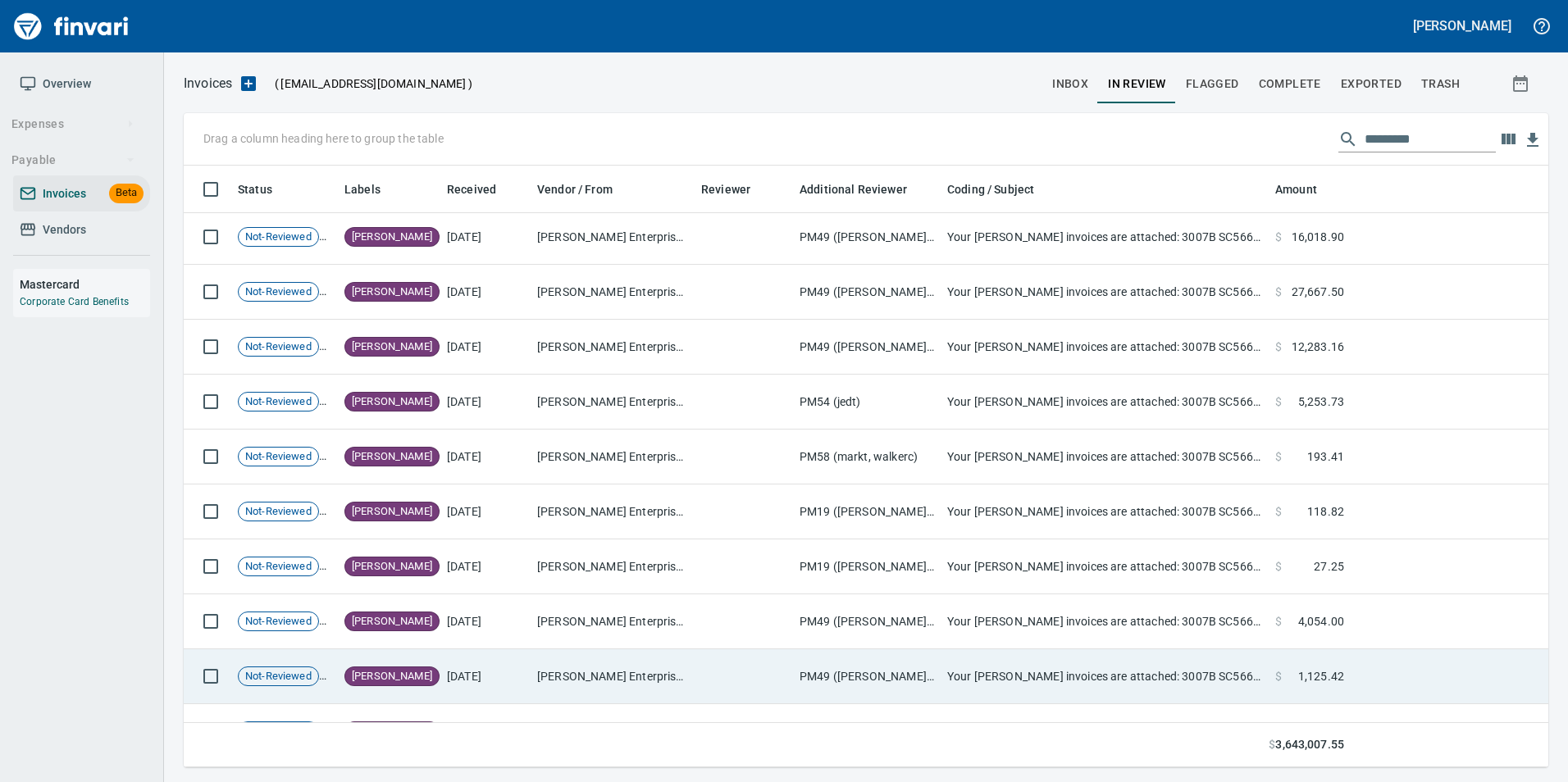
scroll to position [82, 0]
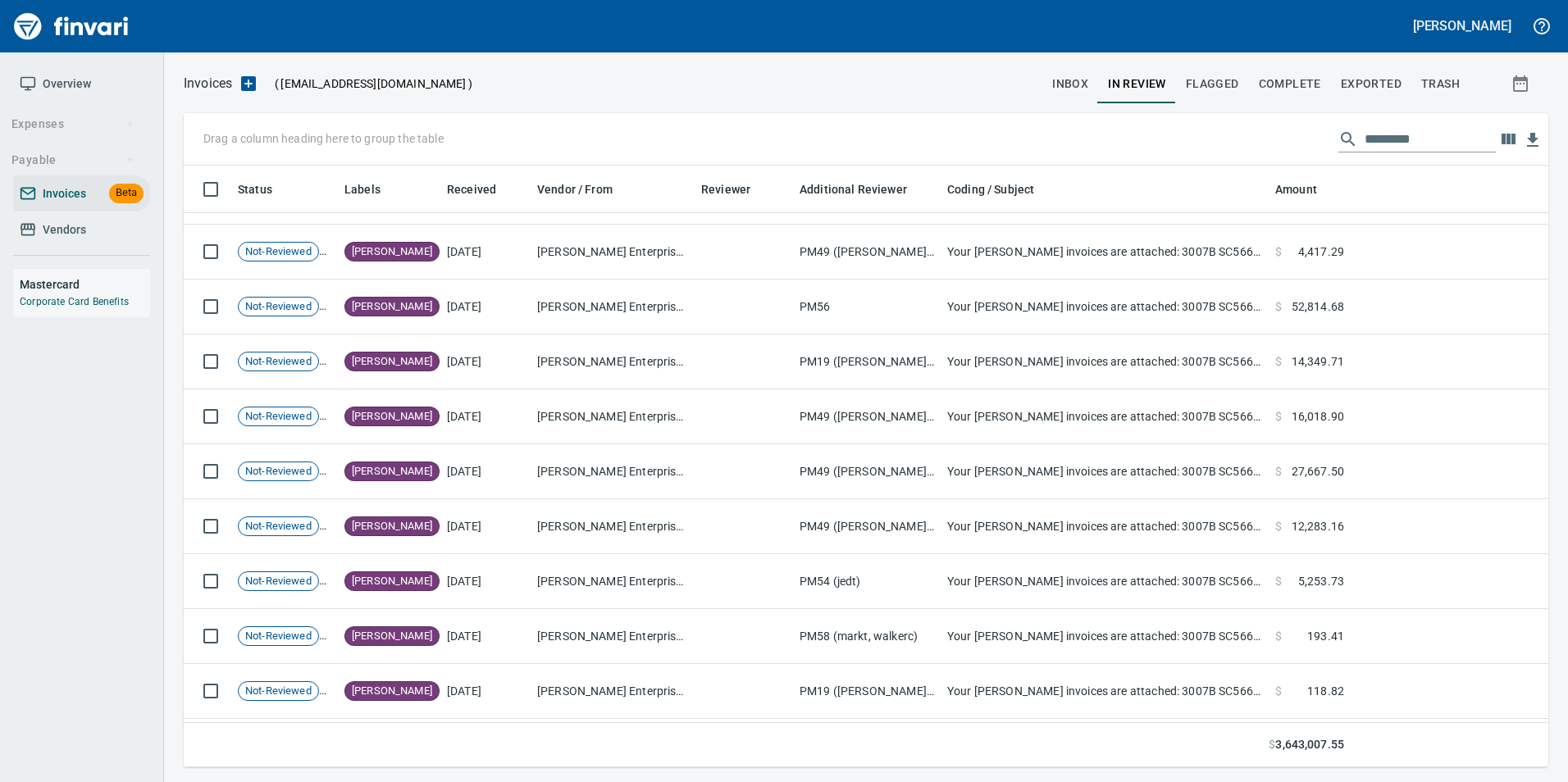
click at [731, 425] on td at bounding box center [744, 417] width 99 height 55
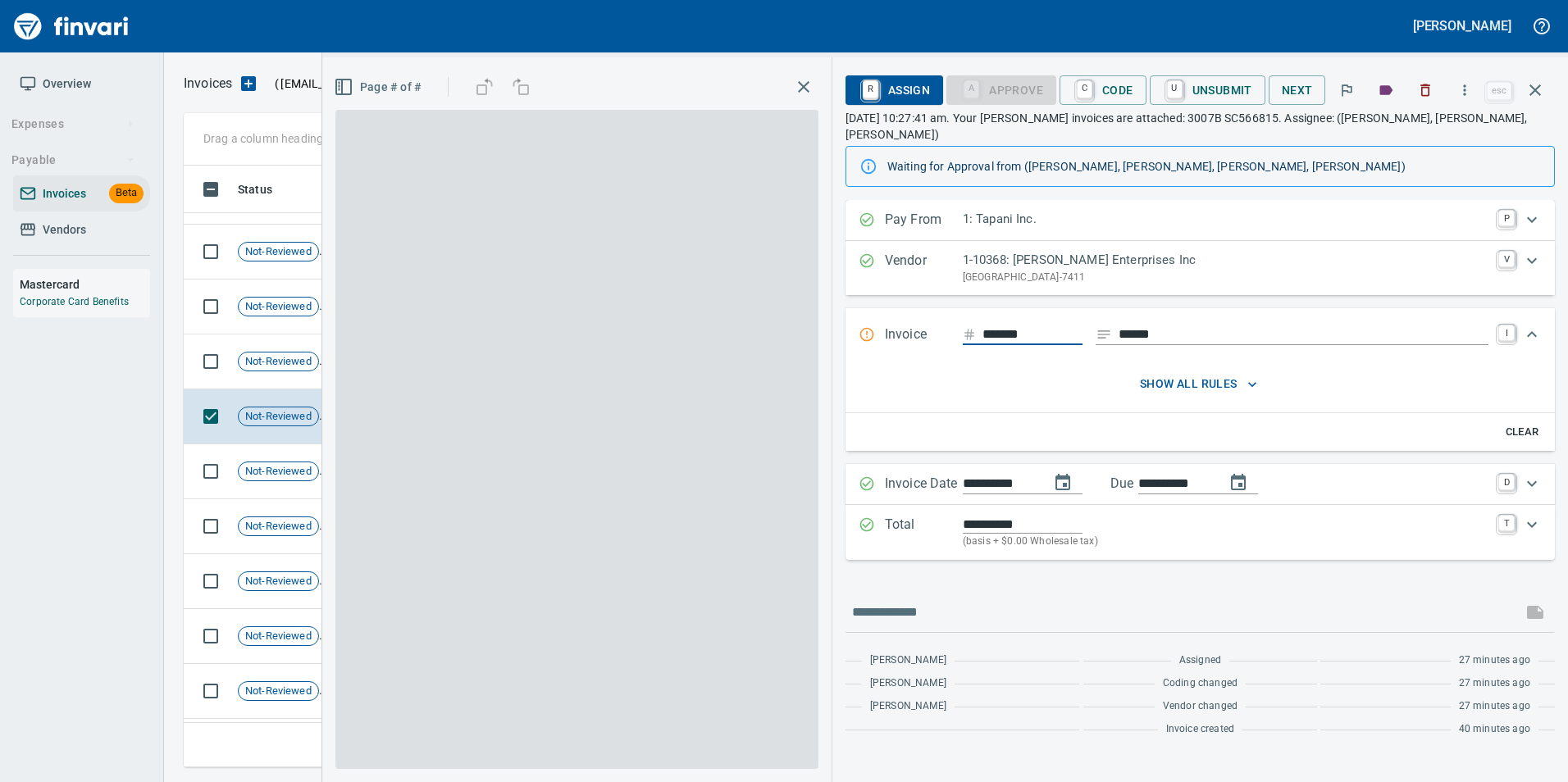
scroll to position [590, 1339]
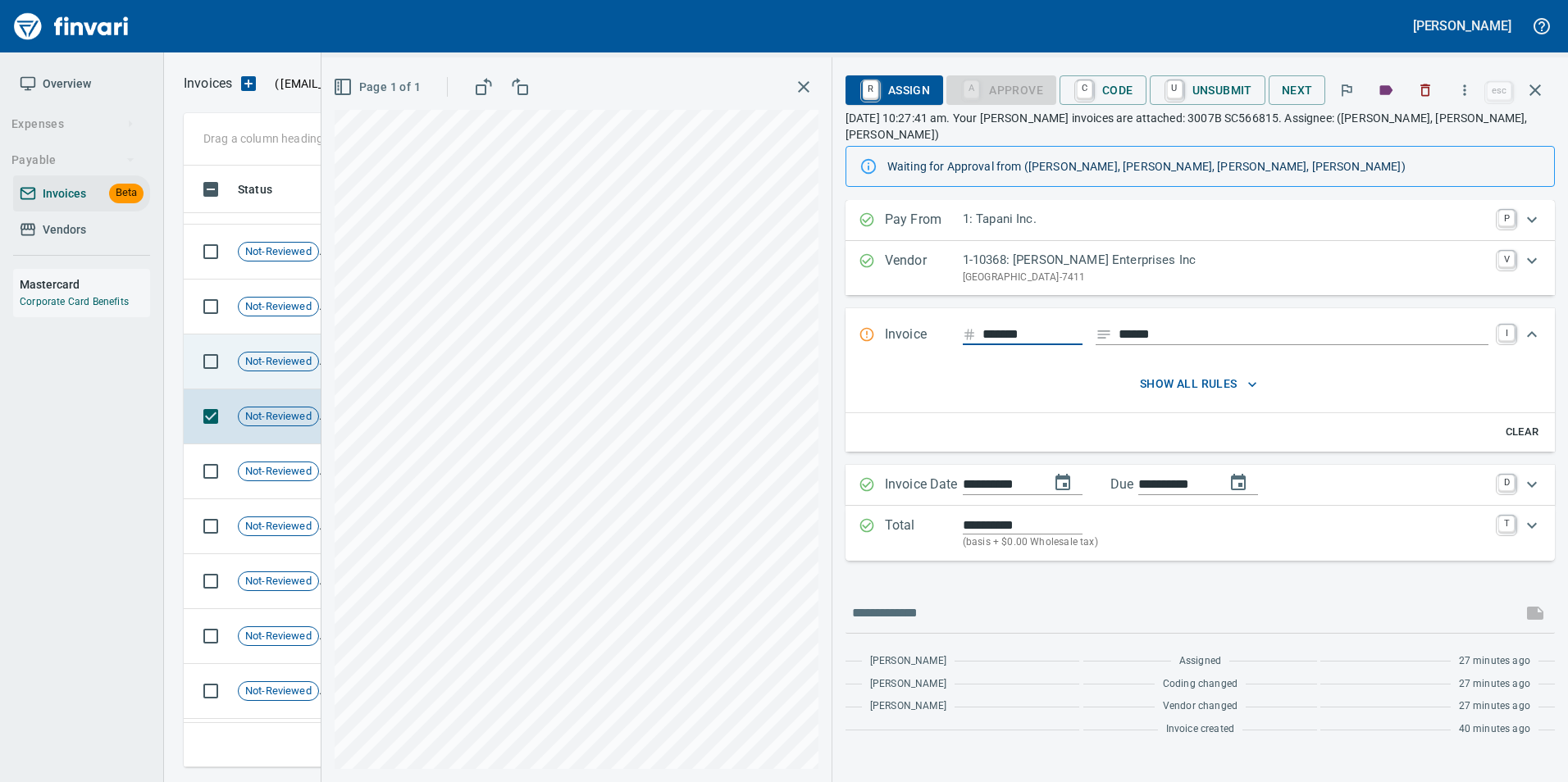
click at [284, 362] on span "Not-Reviewed" at bounding box center [277, 362] width 79 height 16
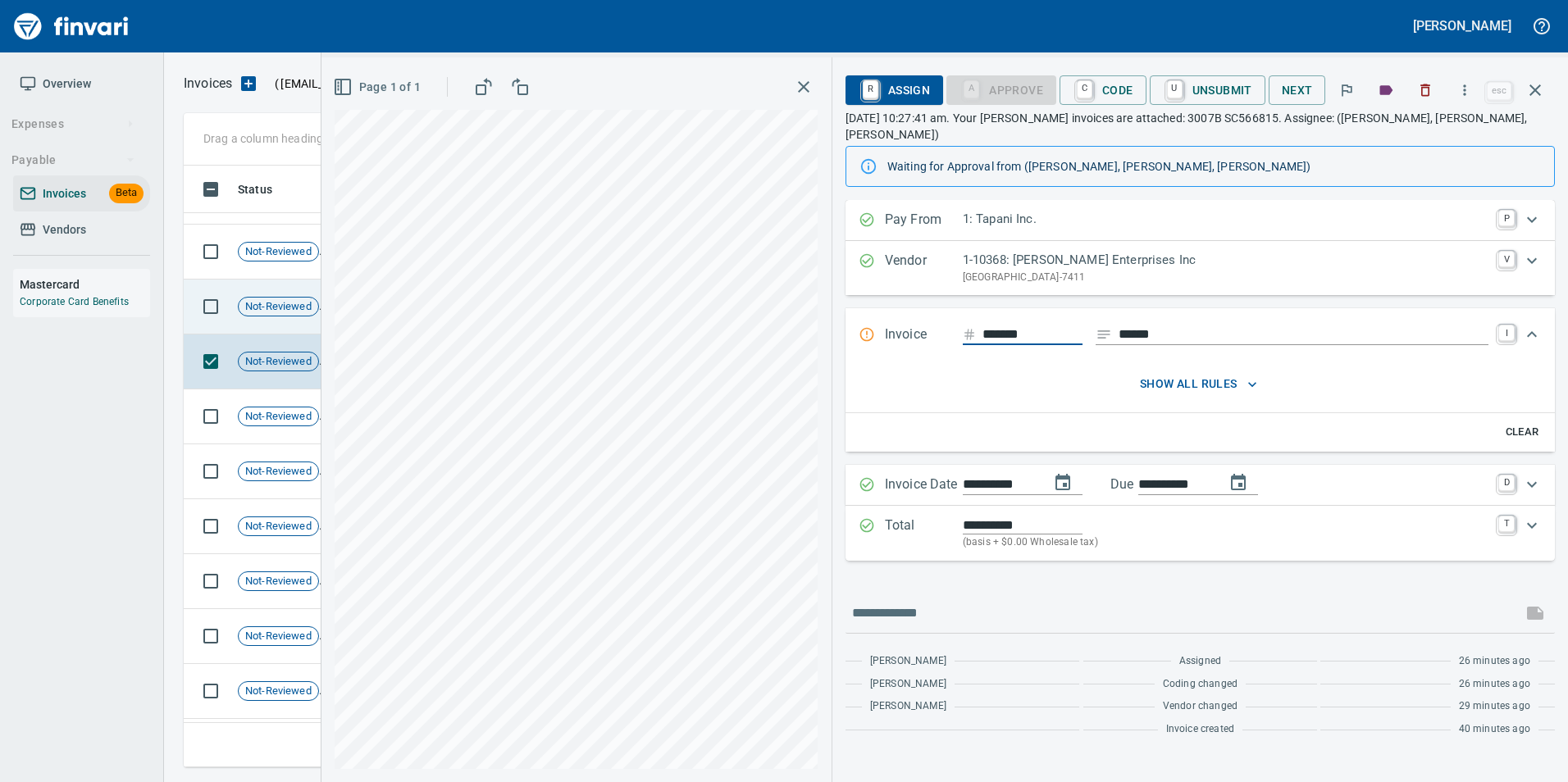
click at [281, 311] on span "Not-Reviewed" at bounding box center [277, 307] width 79 height 16
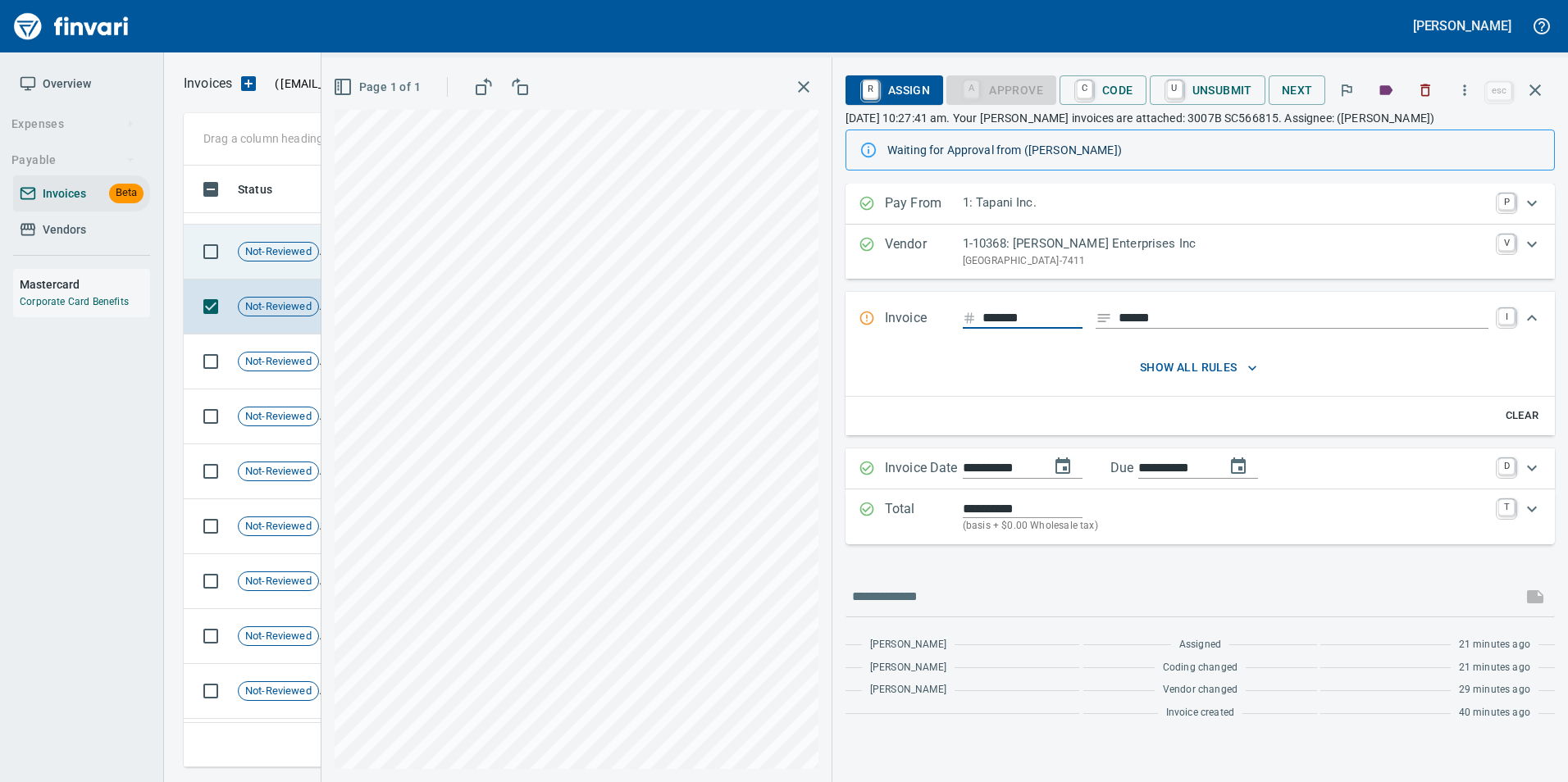
click at [277, 257] on span "Not-Reviewed" at bounding box center [277, 253] width 79 height 16
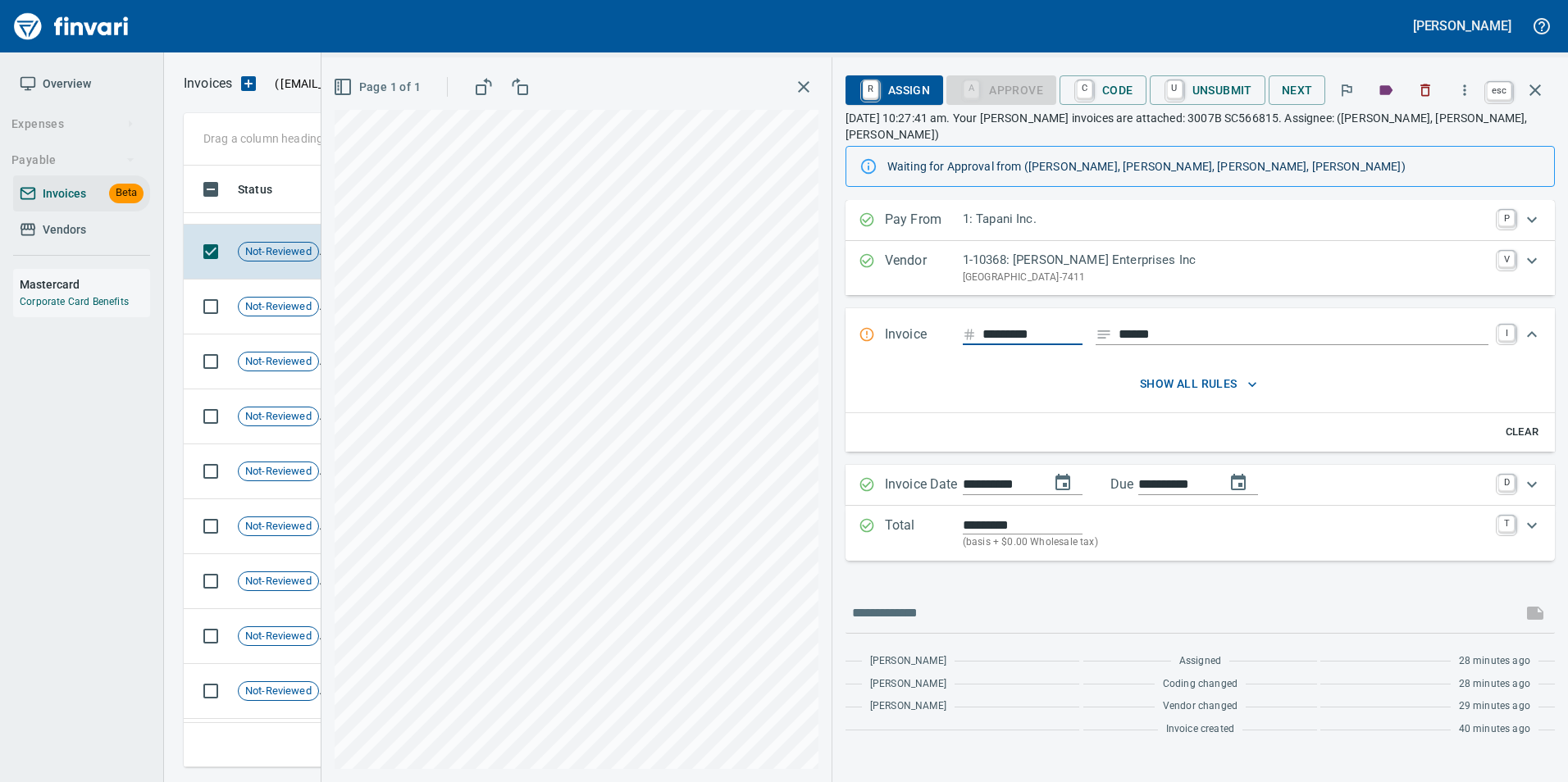
click at [1533, 89] on icon "button" at bounding box center [1534, 90] width 12 height 12
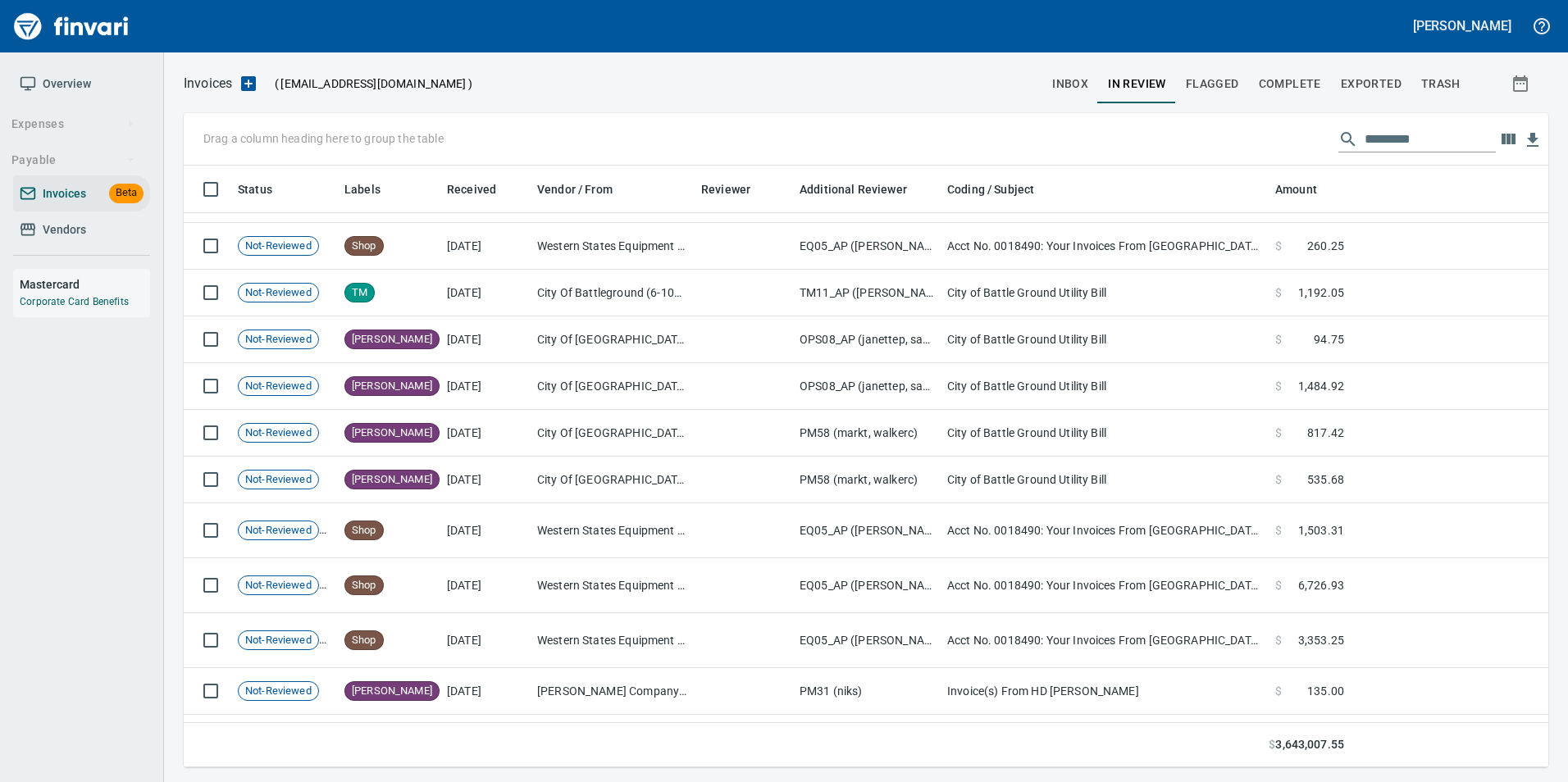
scroll to position [1722, 0]
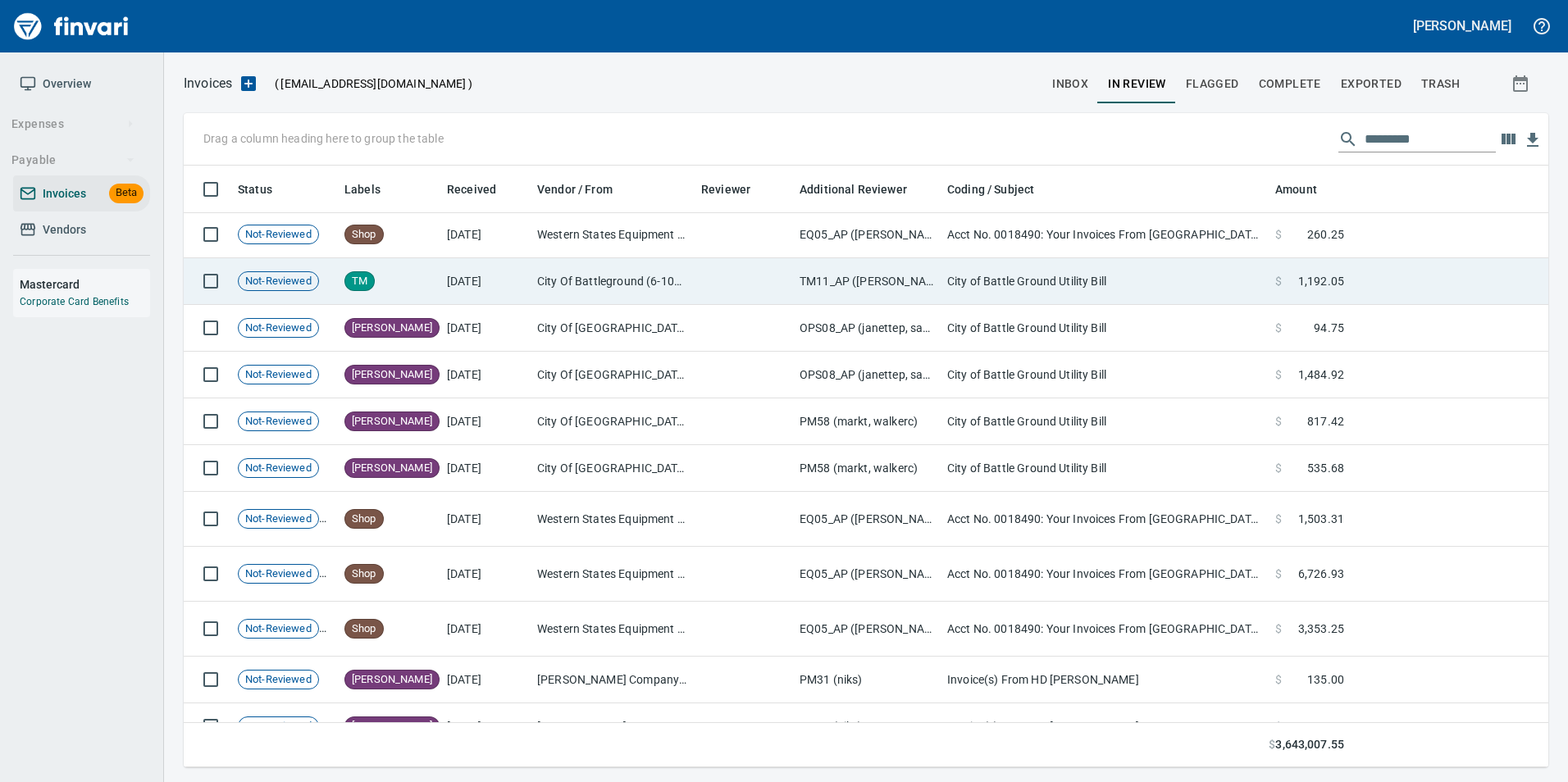
click at [709, 294] on td at bounding box center [744, 281] width 99 height 47
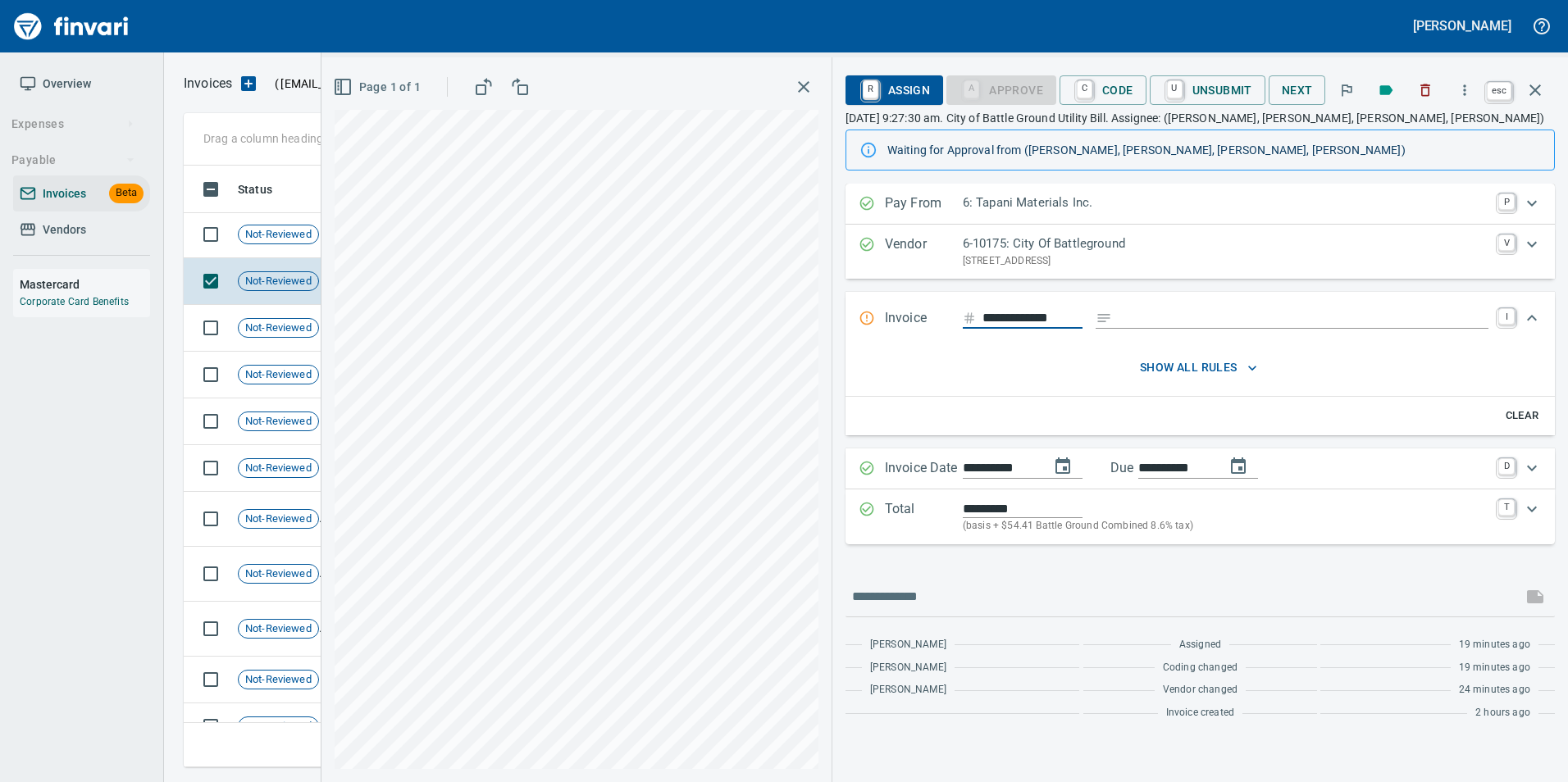
click at [1543, 93] on icon "button" at bounding box center [1535, 90] width 20 height 20
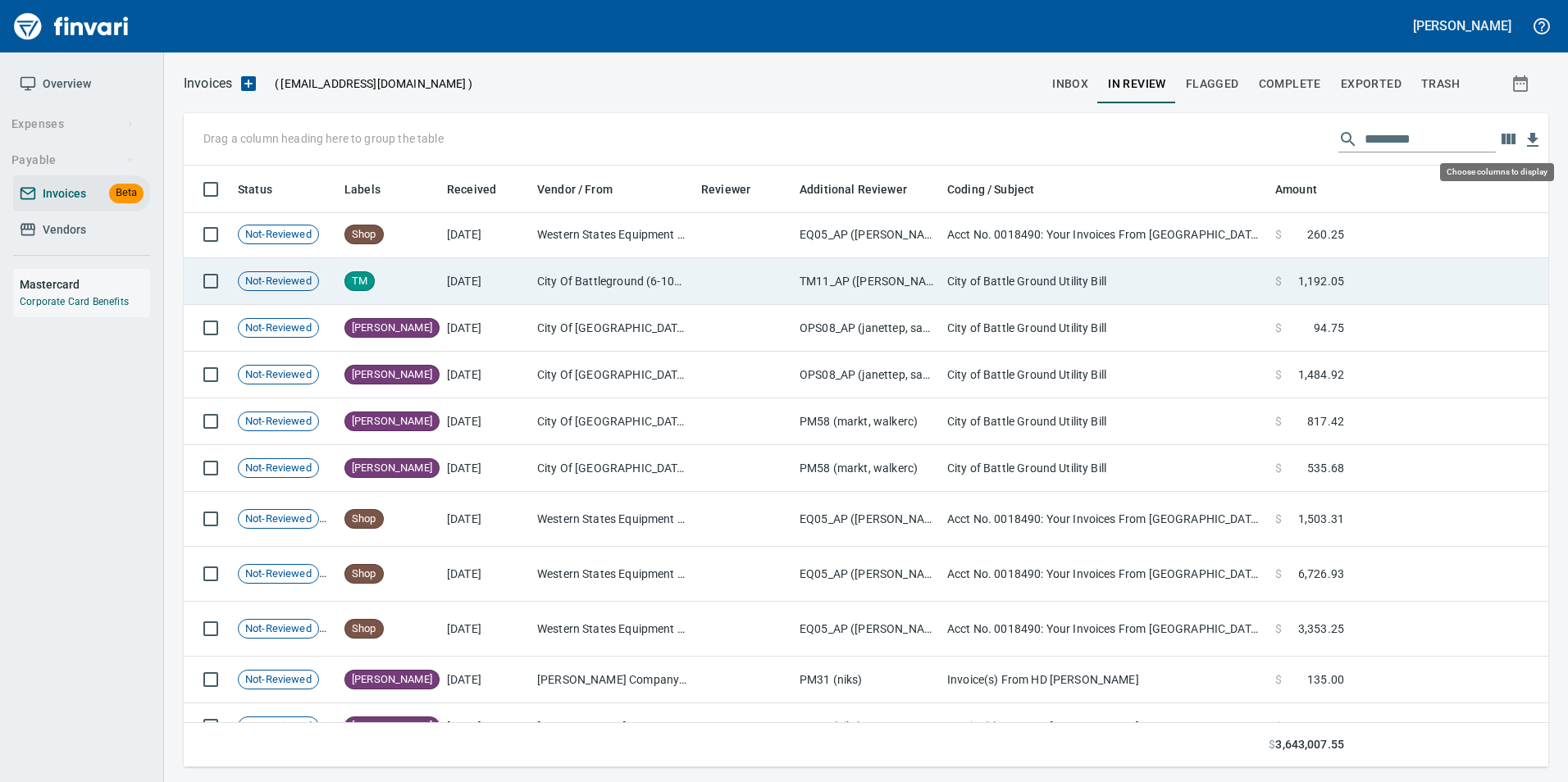
scroll to position [590, 1339]
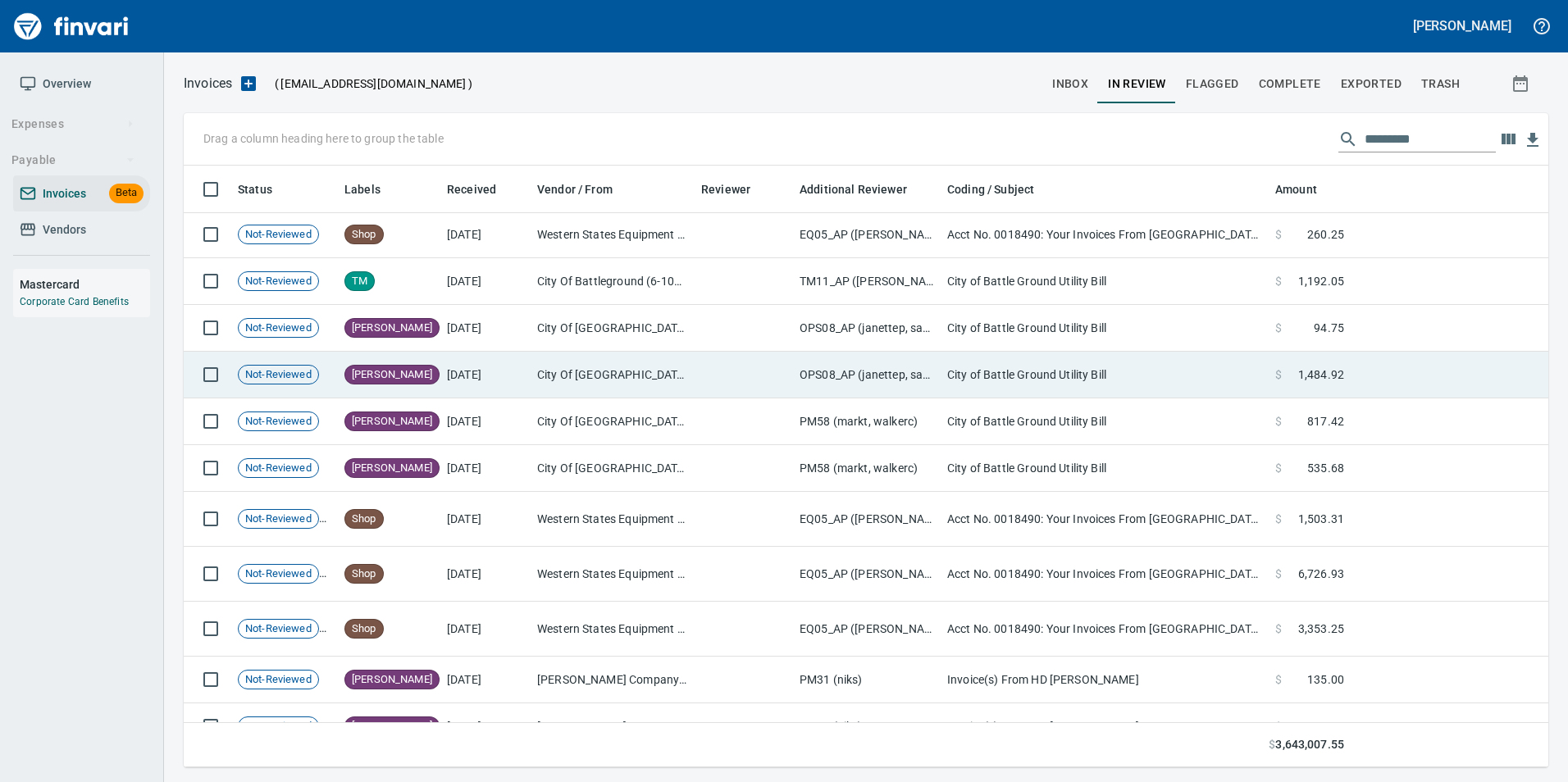
click at [550, 365] on td "City Of Battle Ground (1-10175)" at bounding box center [612, 375] width 164 height 47
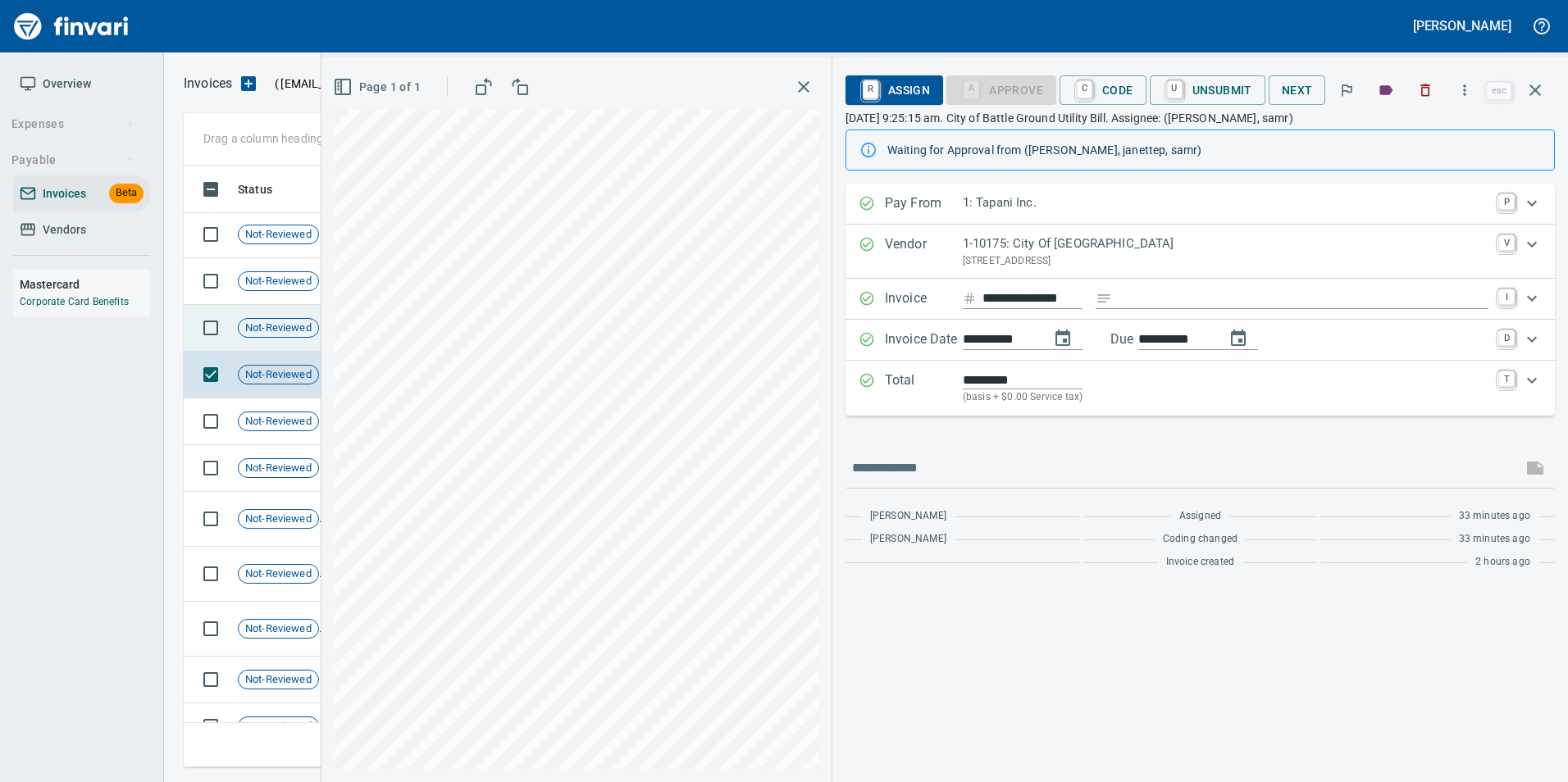
click at [293, 327] on span "Not-Reviewed" at bounding box center [277, 328] width 79 height 16
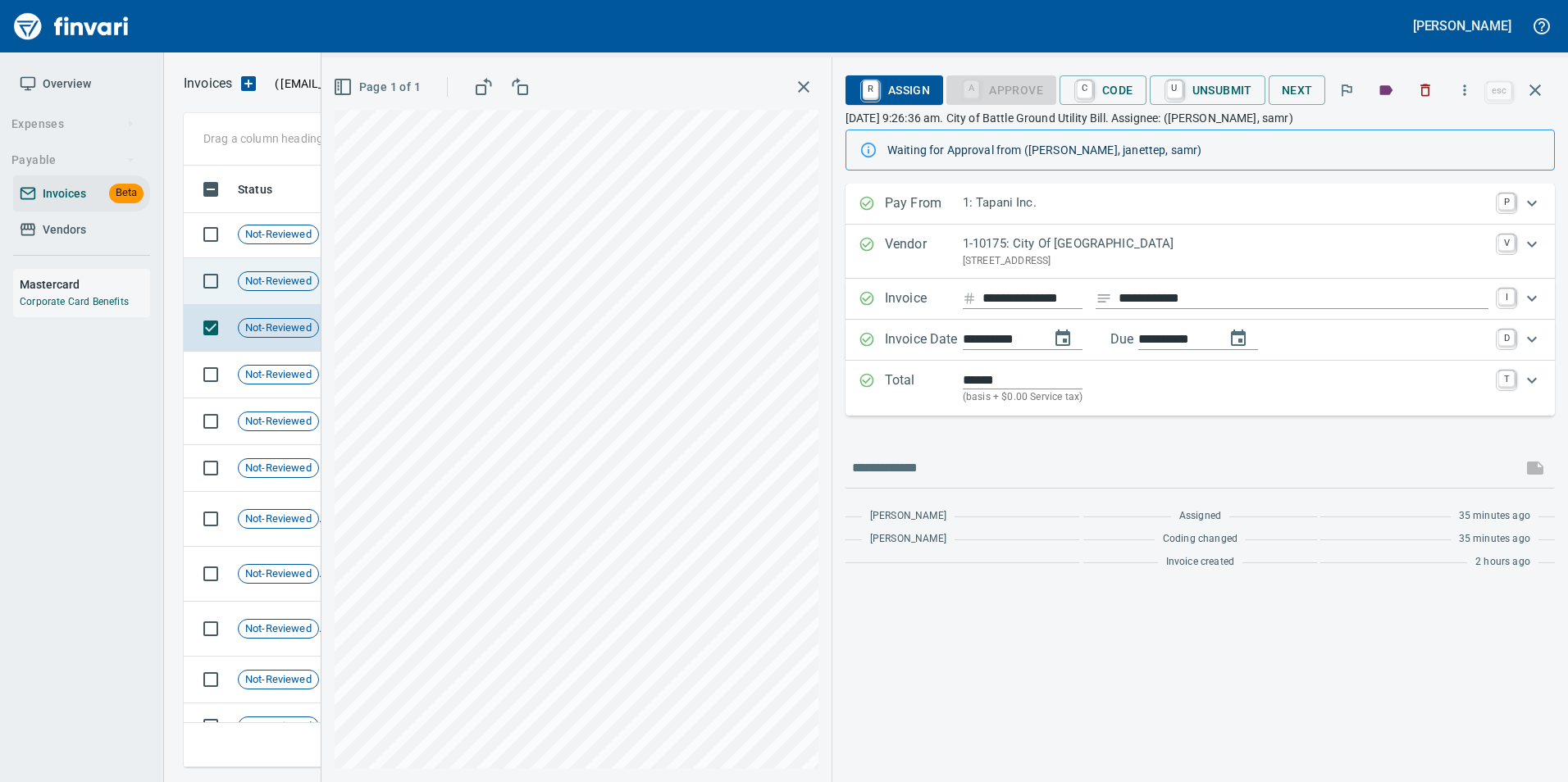
click at [282, 278] on span "Not-Reviewed" at bounding box center [277, 282] width 79 height 16
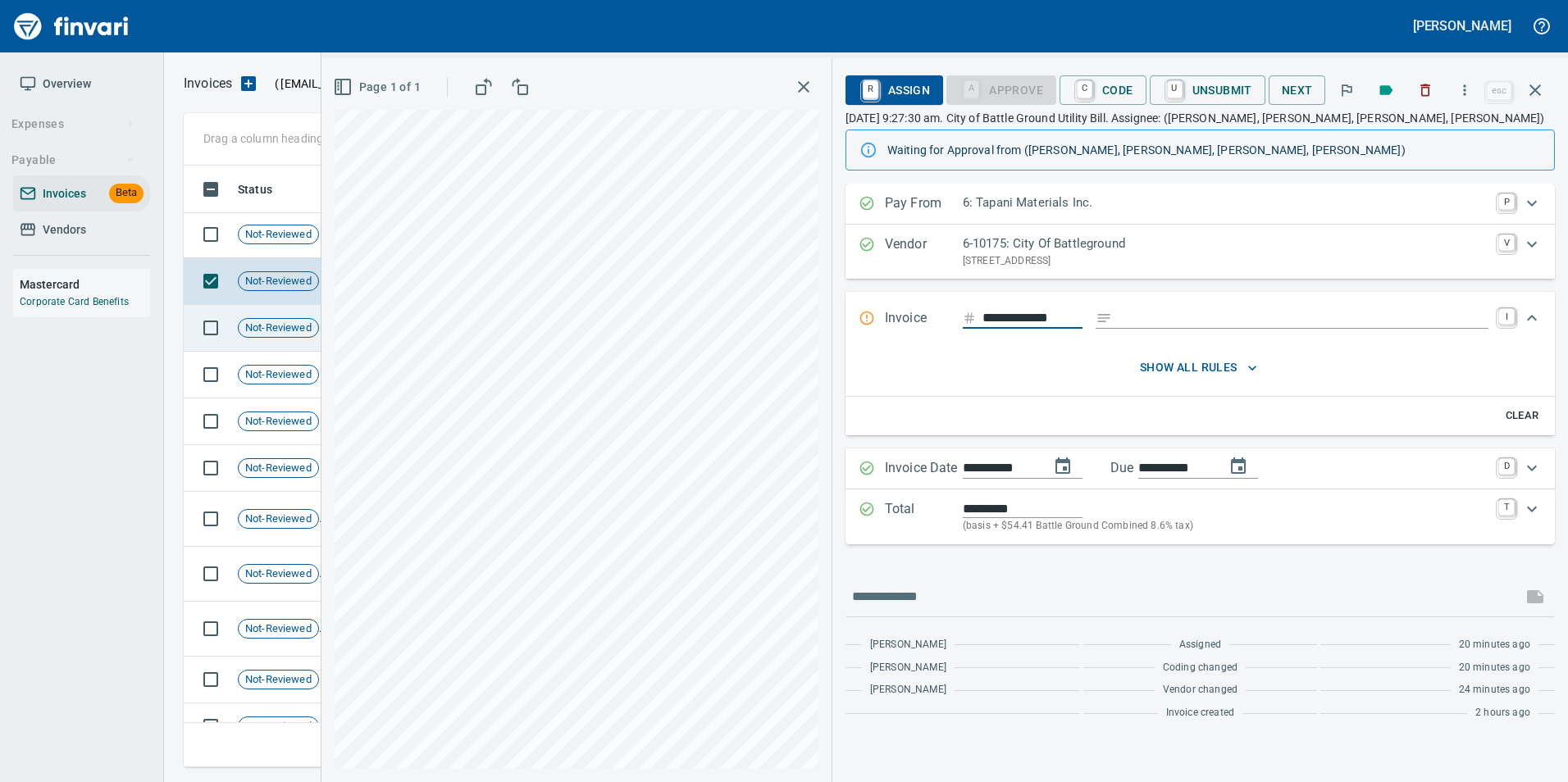
click at [268, 344] on td "Not-Reviewed" at bounding box center [285, 328] width 107 height 47
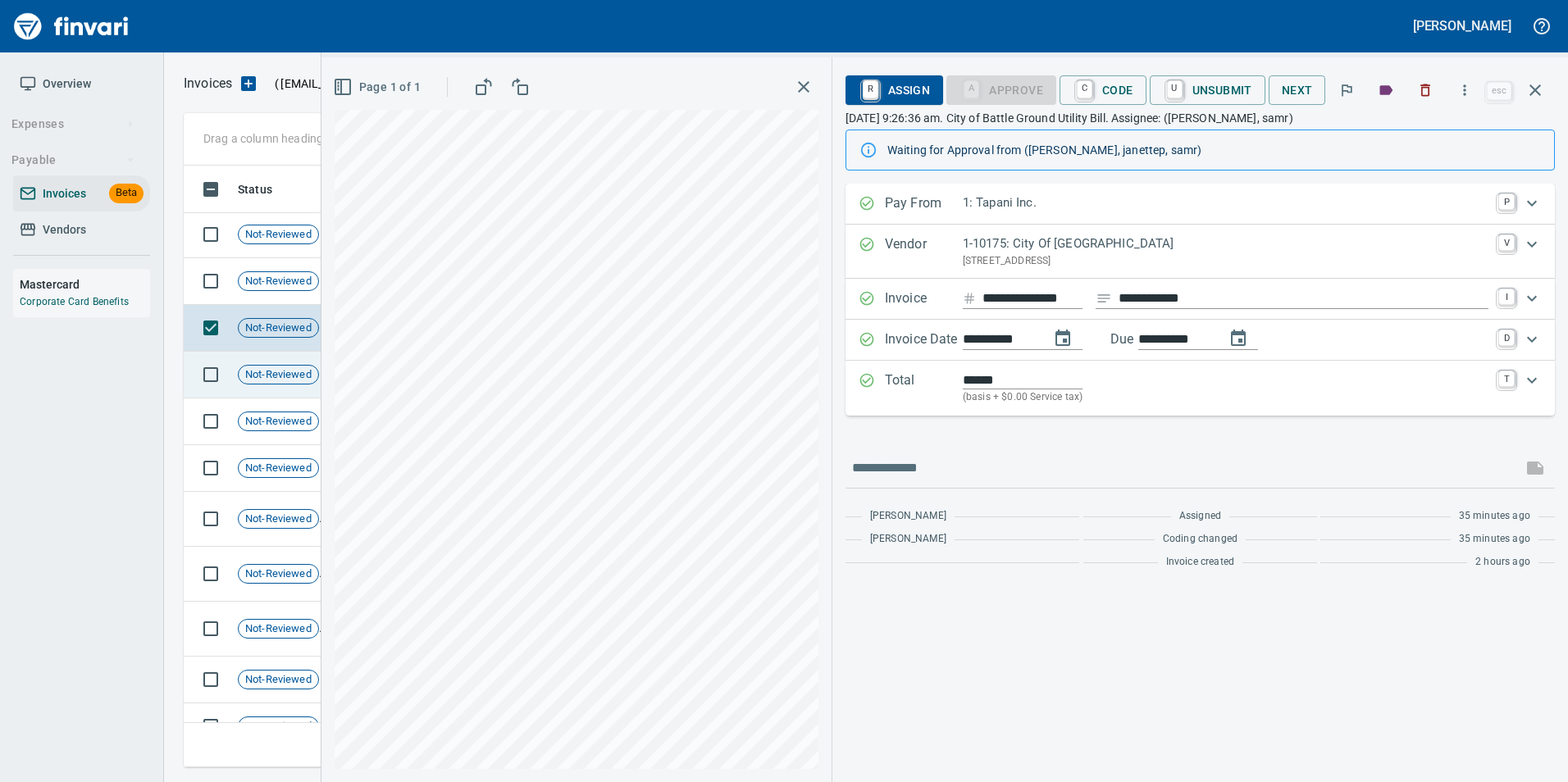
click at [278, 374] on span "Not-Reviewed" at bounding box center [277, 375] width 79 height 16
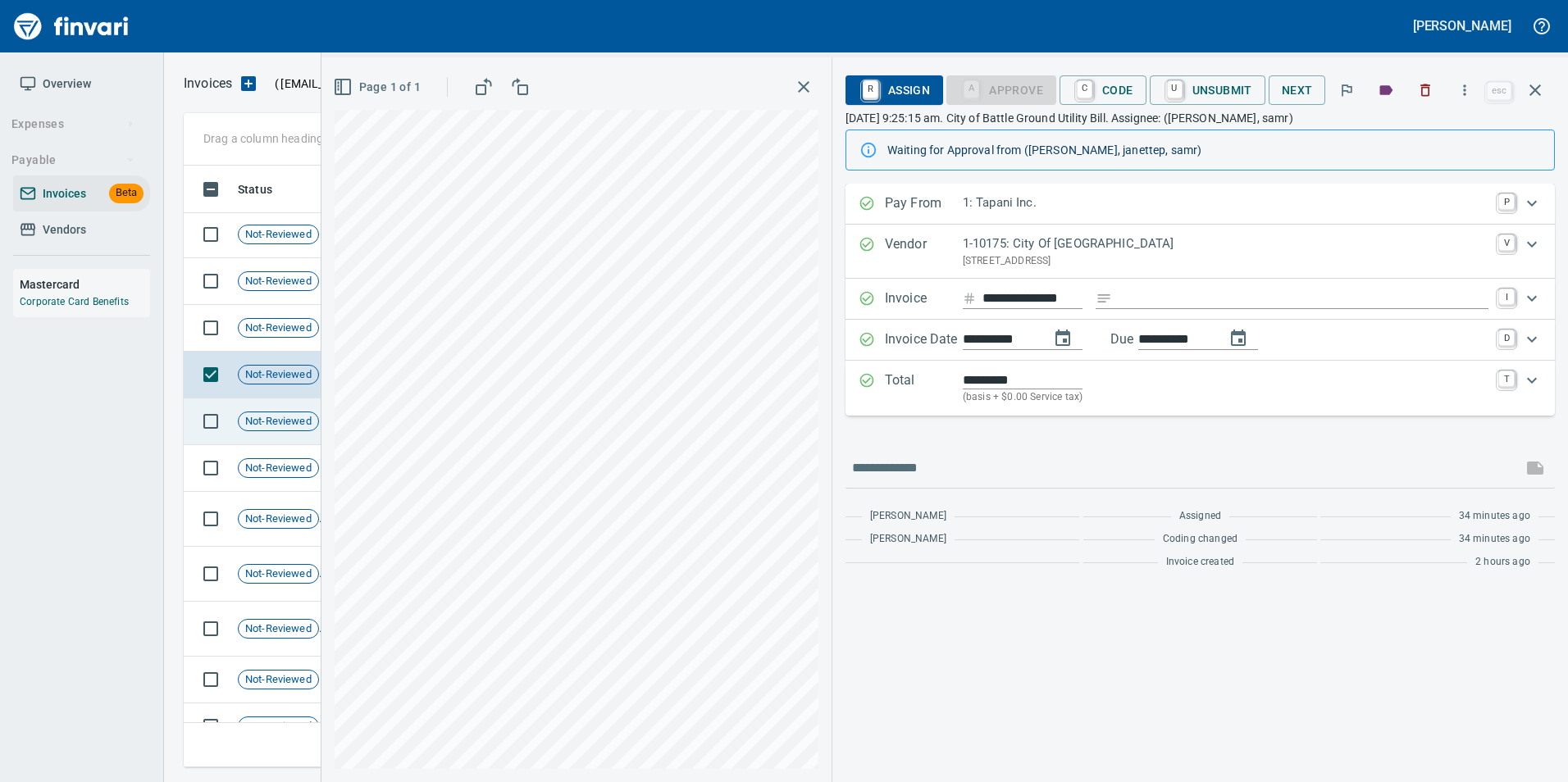
click at [278, 407] on td "Not-Reviewed" at bounding box center [285, 422] width 107 height 47
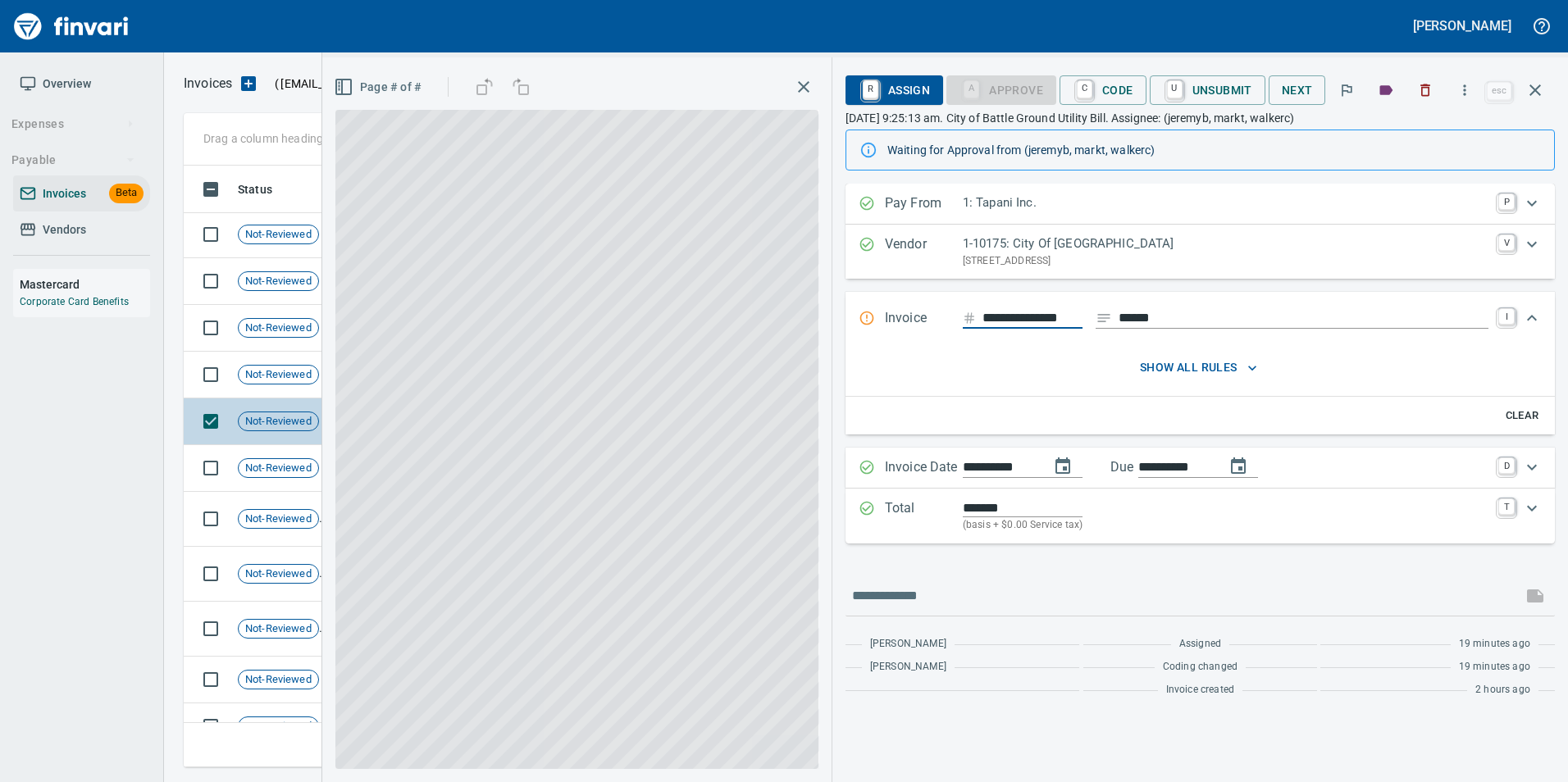
scroll to position [0, 12]
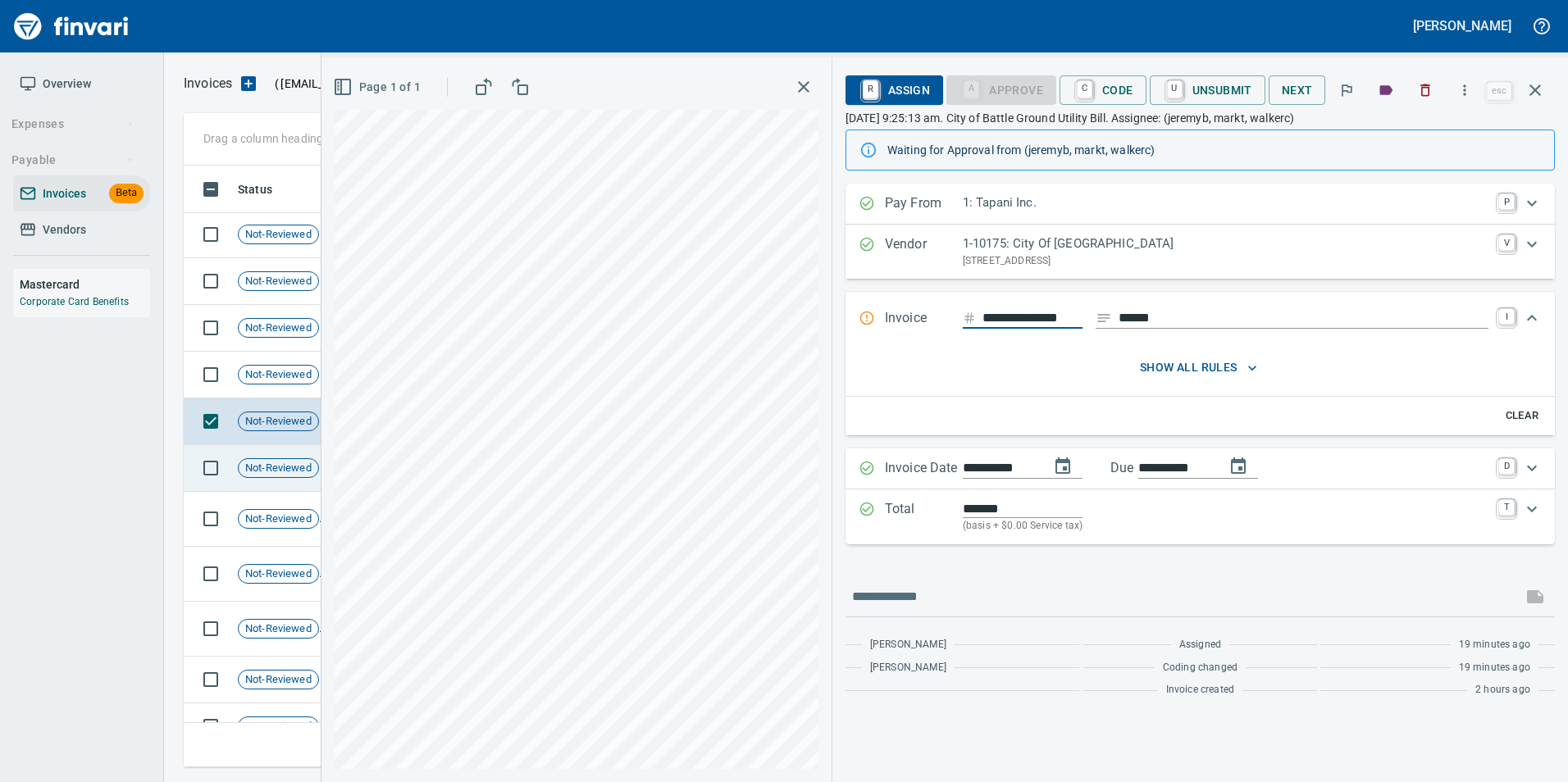
click at [277, 458] on div "Not-Reviewed" at bounding box center [277, 468] width 81 height 20
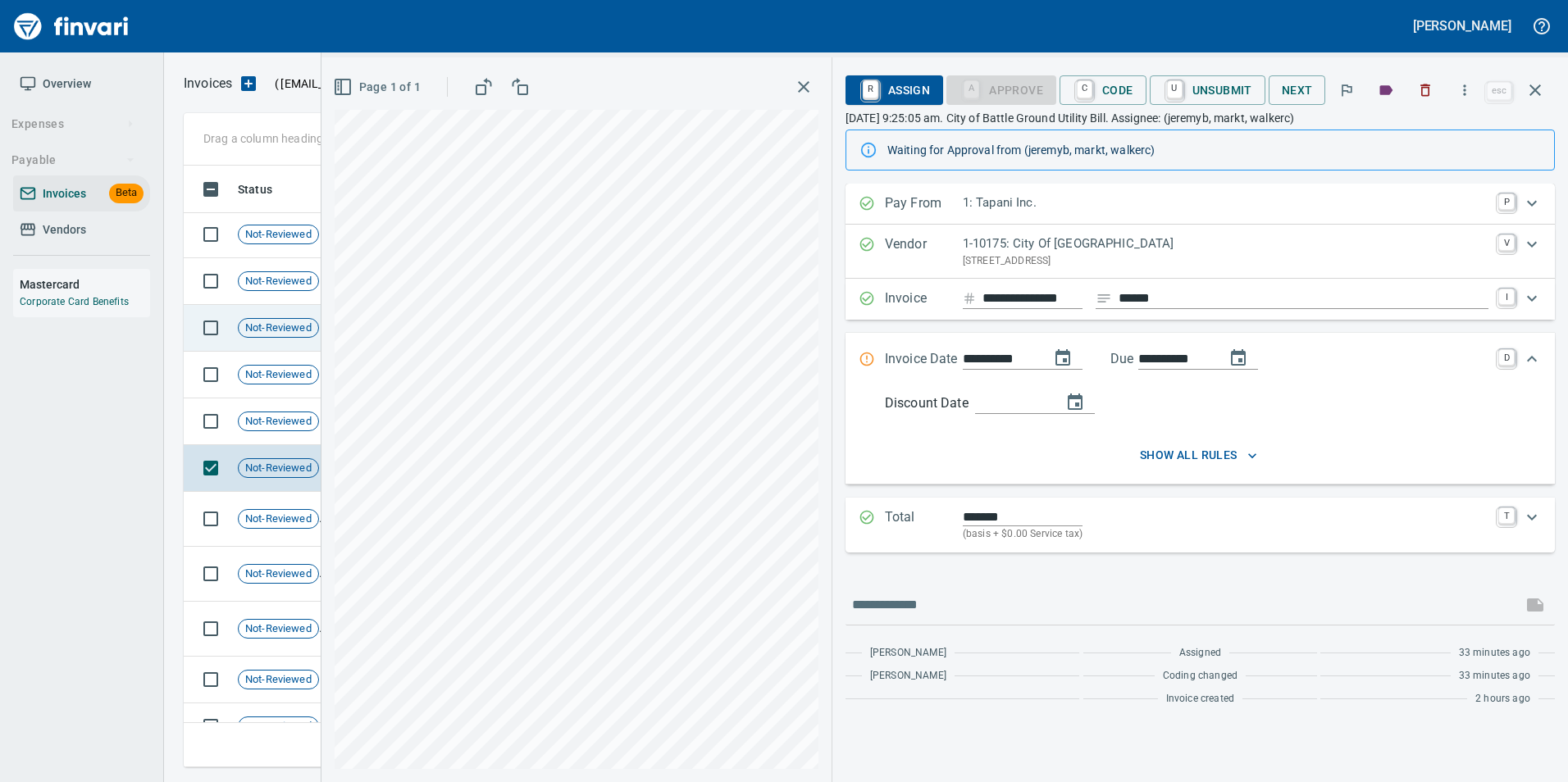
click at [263, 333] on span "Not-Reviewed" at bounding box center [277, 328] width 79 height 16
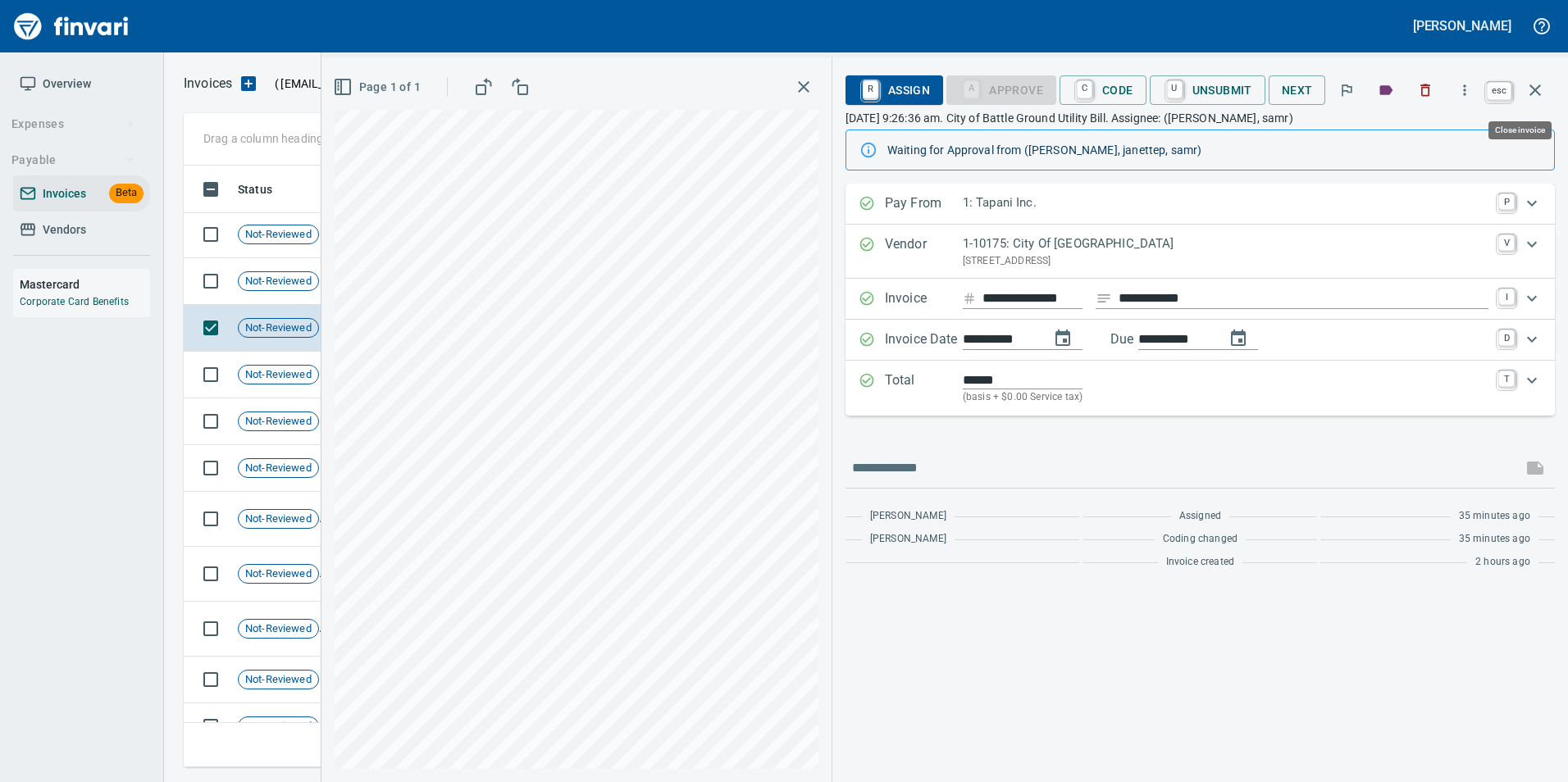
click at [1539, 87] on icon "button" at bounding box center [1534, 90] width 12 height 12
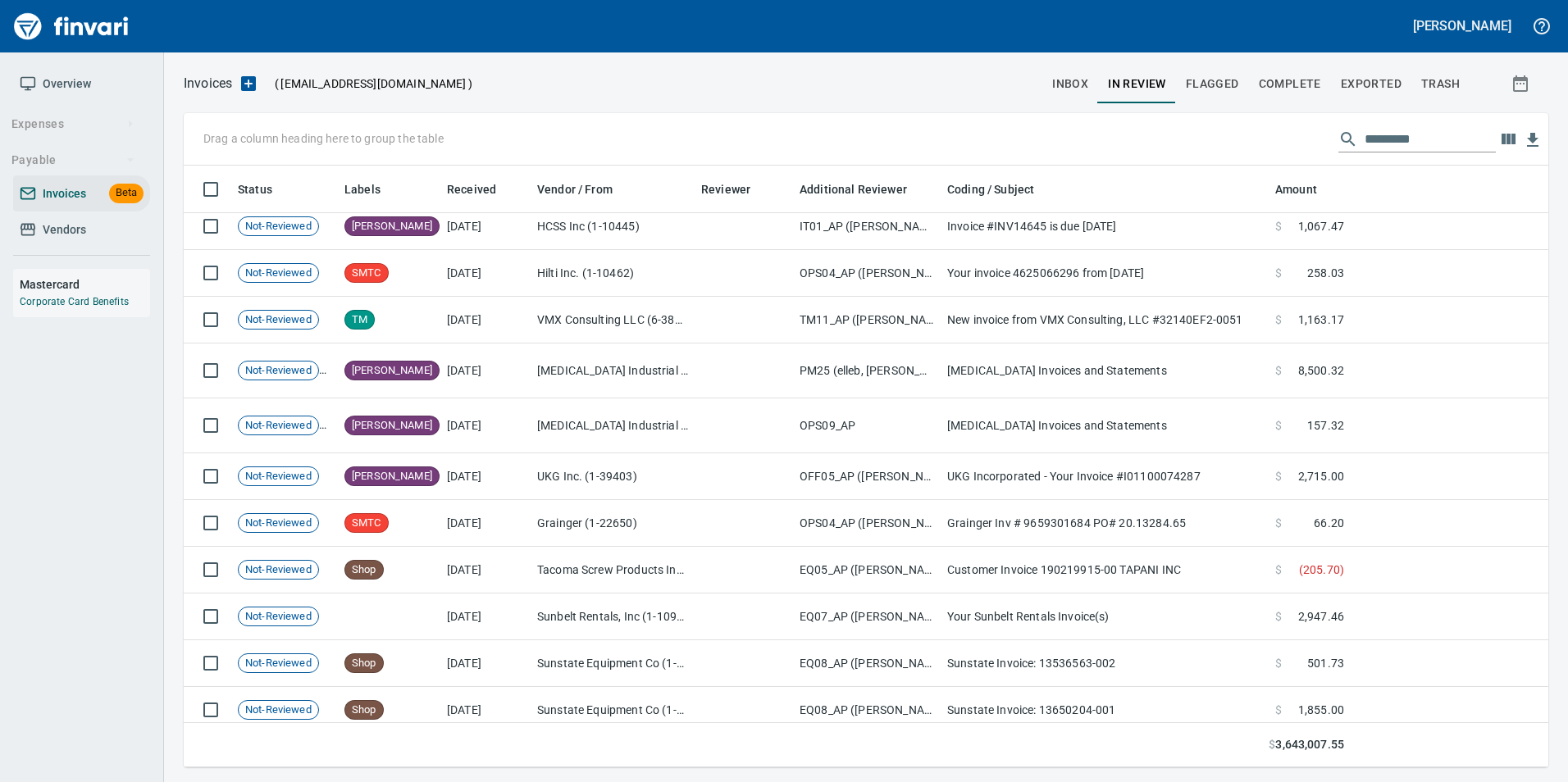
scroll to position [4757, 0]
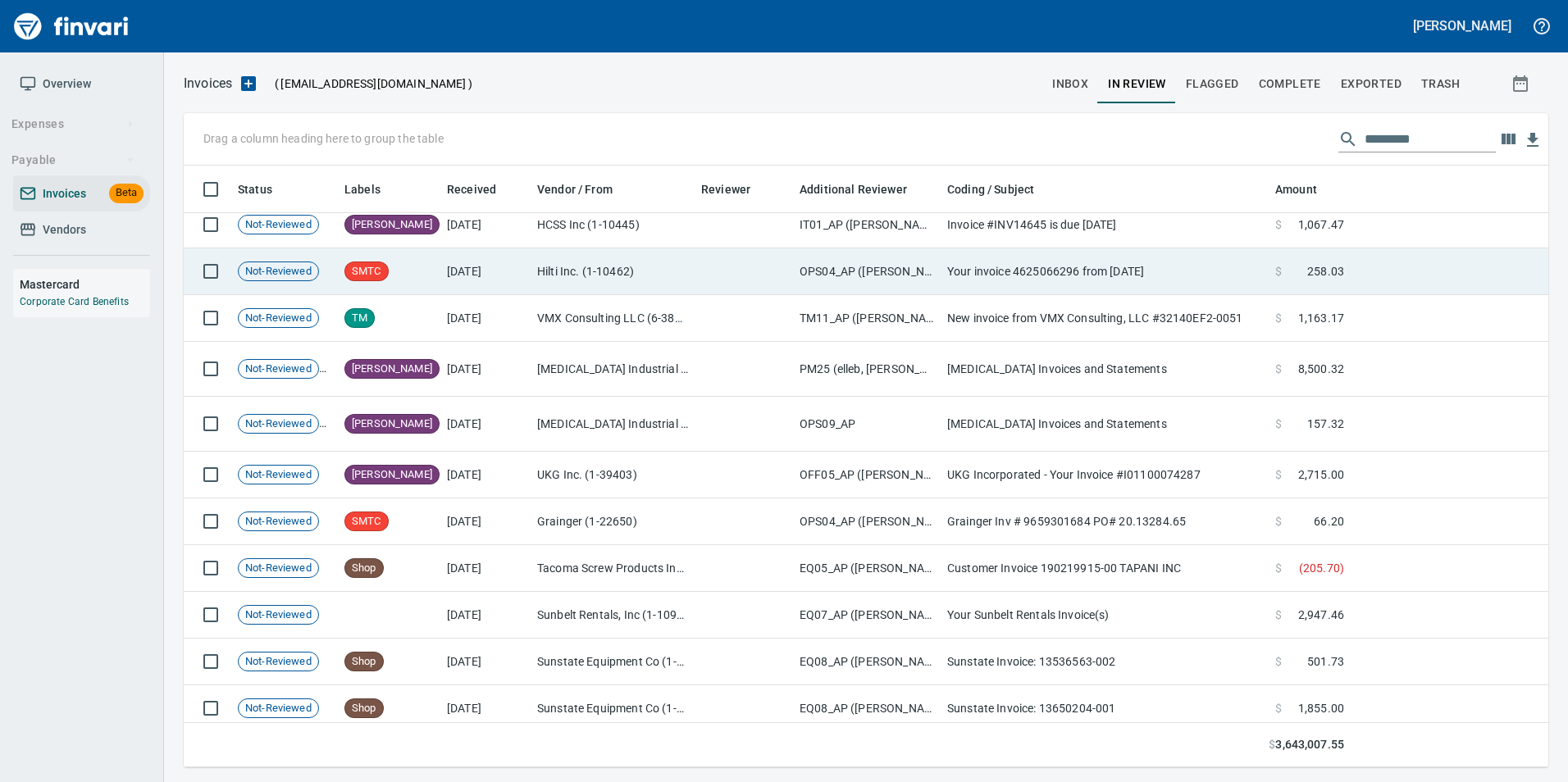
click at [665, 285] on td "Hilti Inc. (1-10462)" at bounding box center [612, 271] width 164 height 47
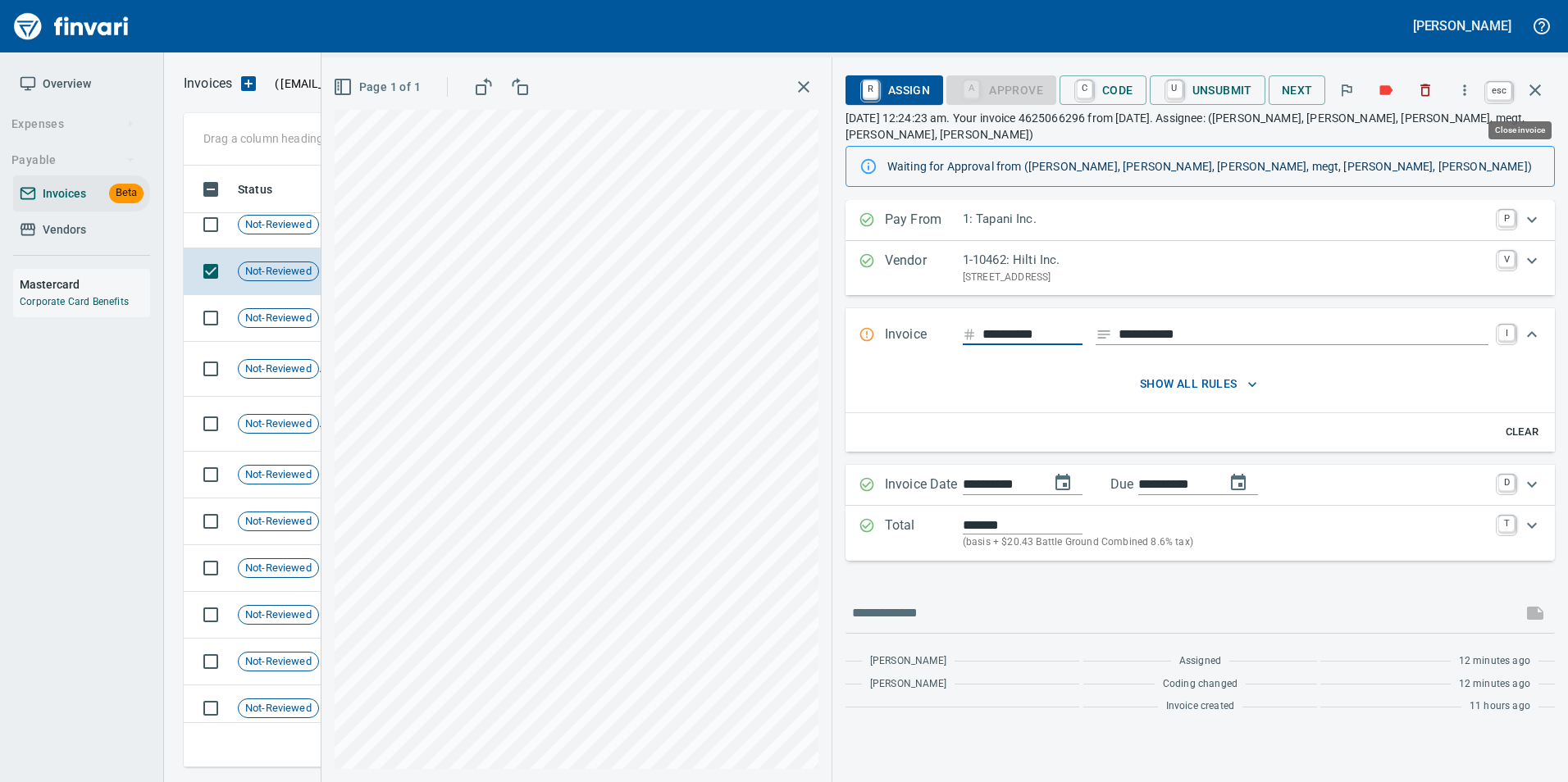
click at [1531, 96] on icon "button" at bounding box center [1535, 90] width 20 height 20
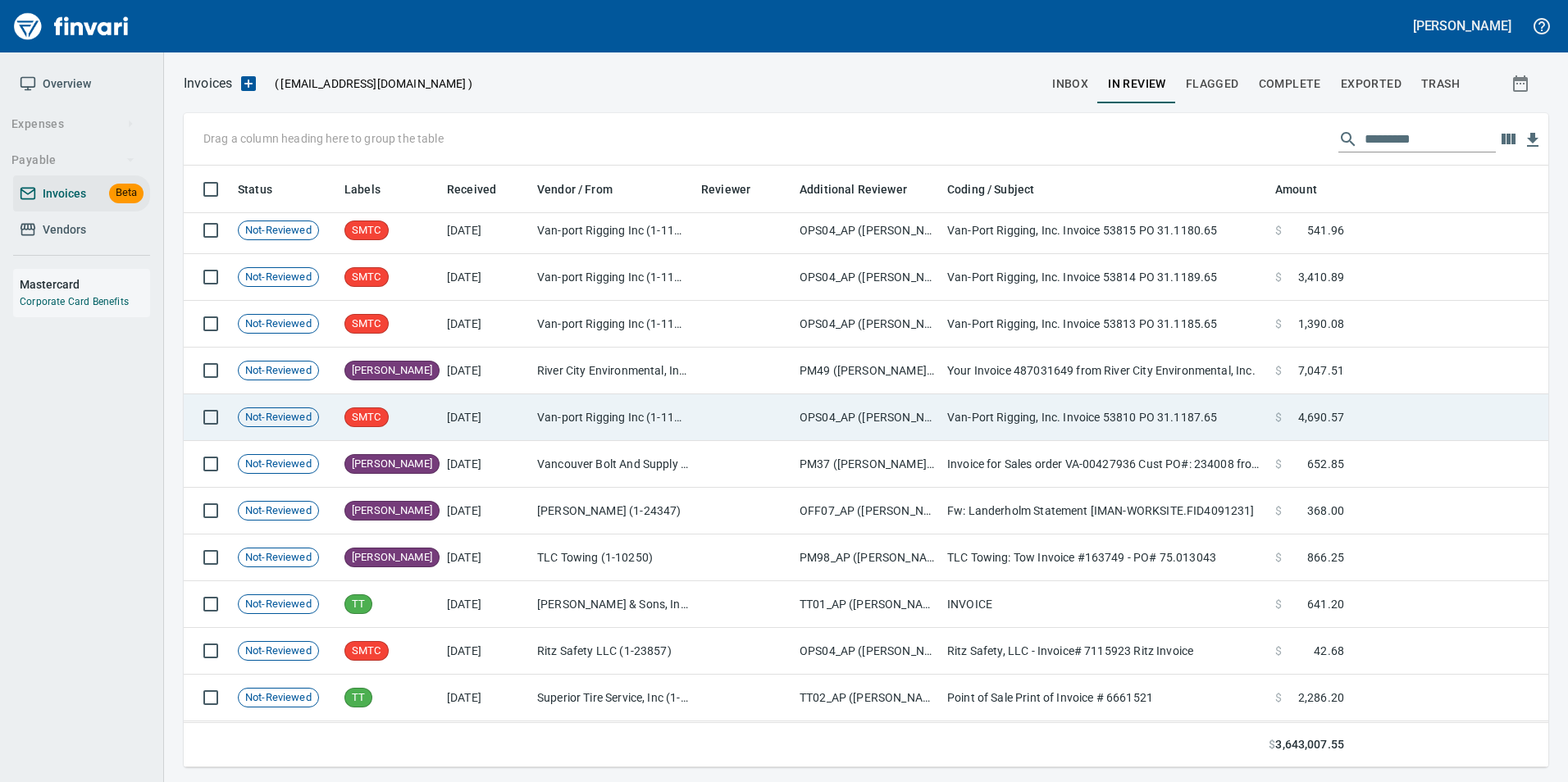
scroll to position [6397, 0]
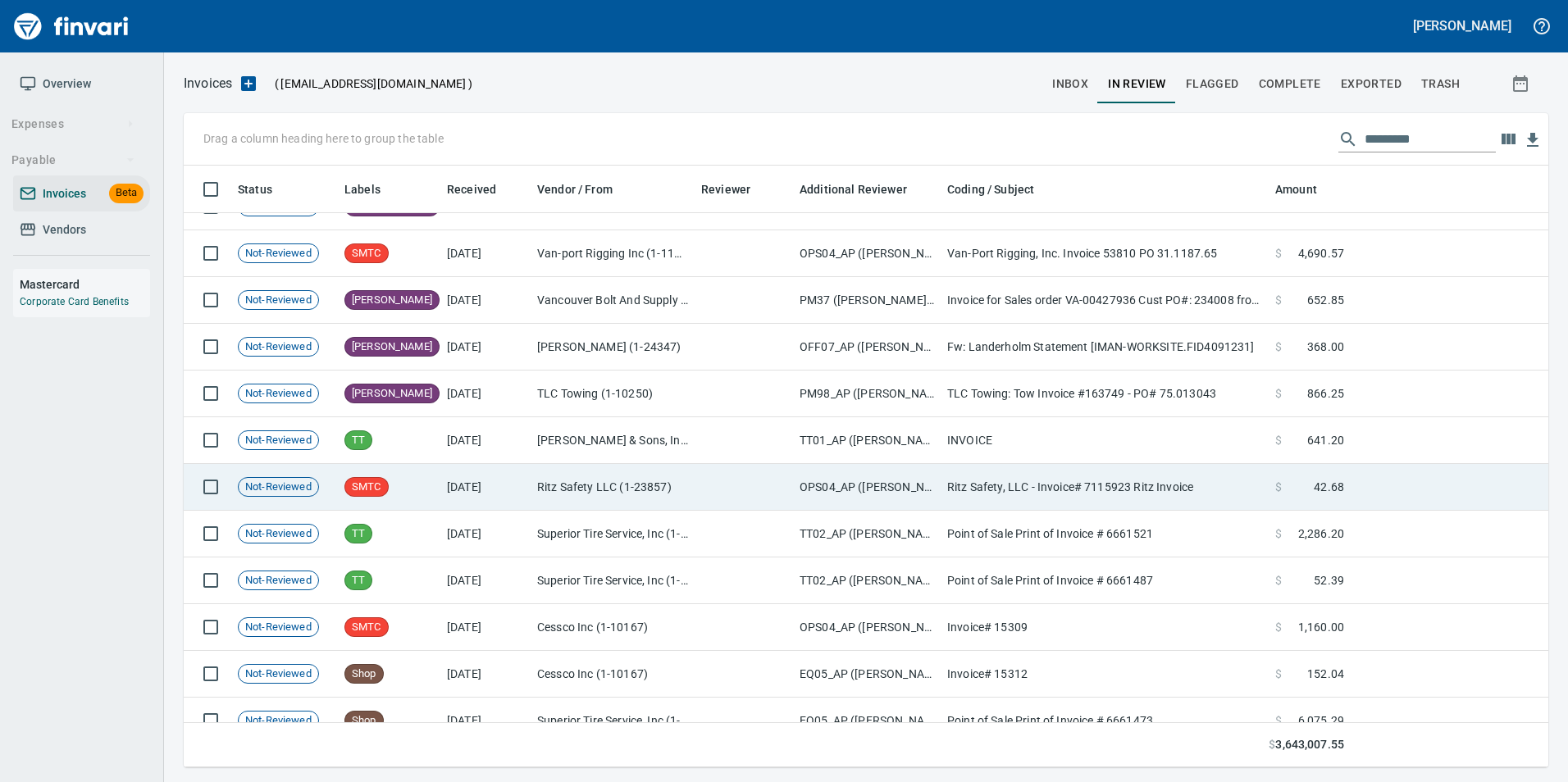
click at [608, 467] on td "Ritz Safety LLC (1-23857)" at bounding box center [612, 488] width 164 height 47
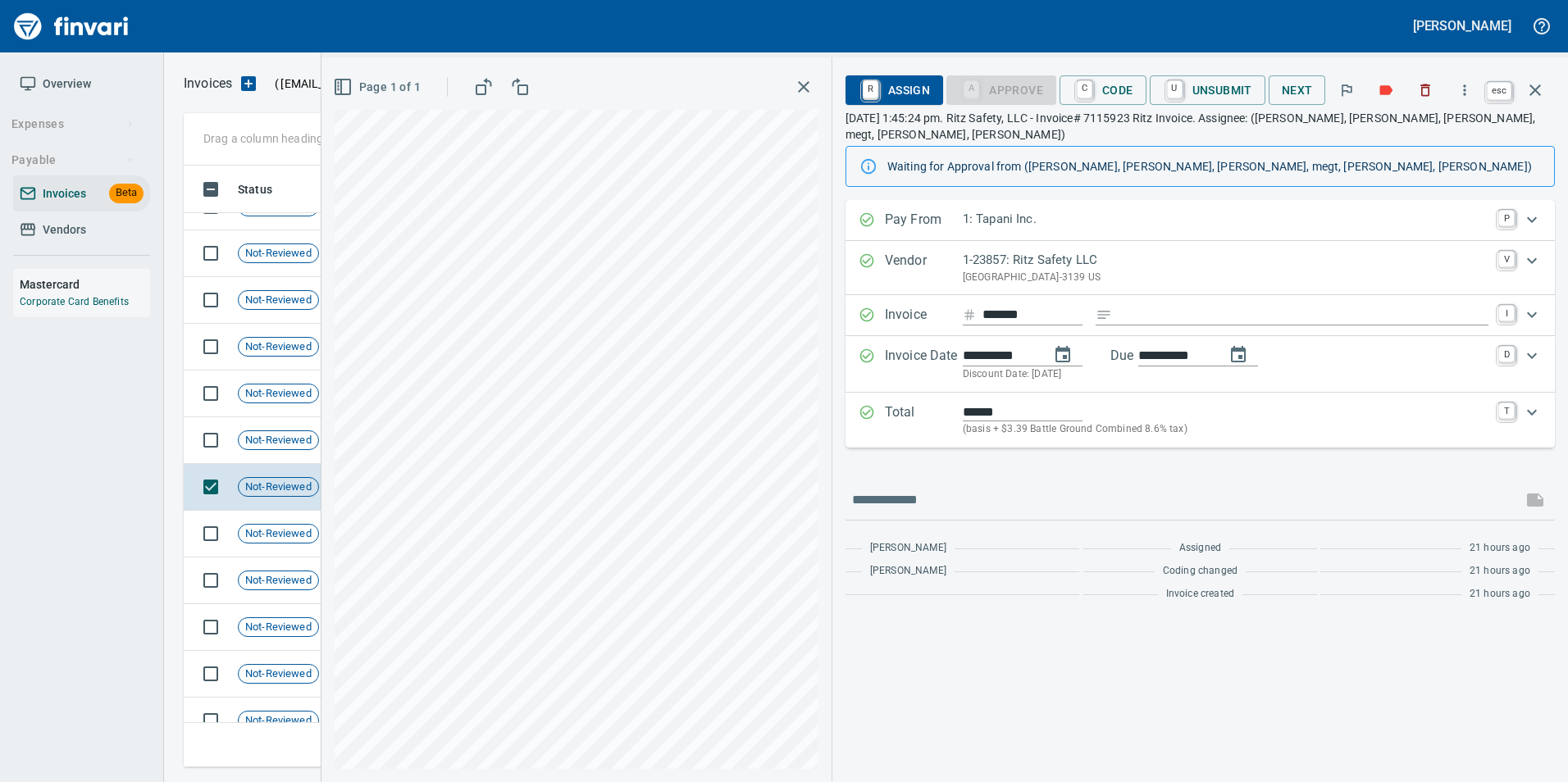
click at [1536, 93] on icon "button" at bounding box center [1535, 90] width 20 height 20
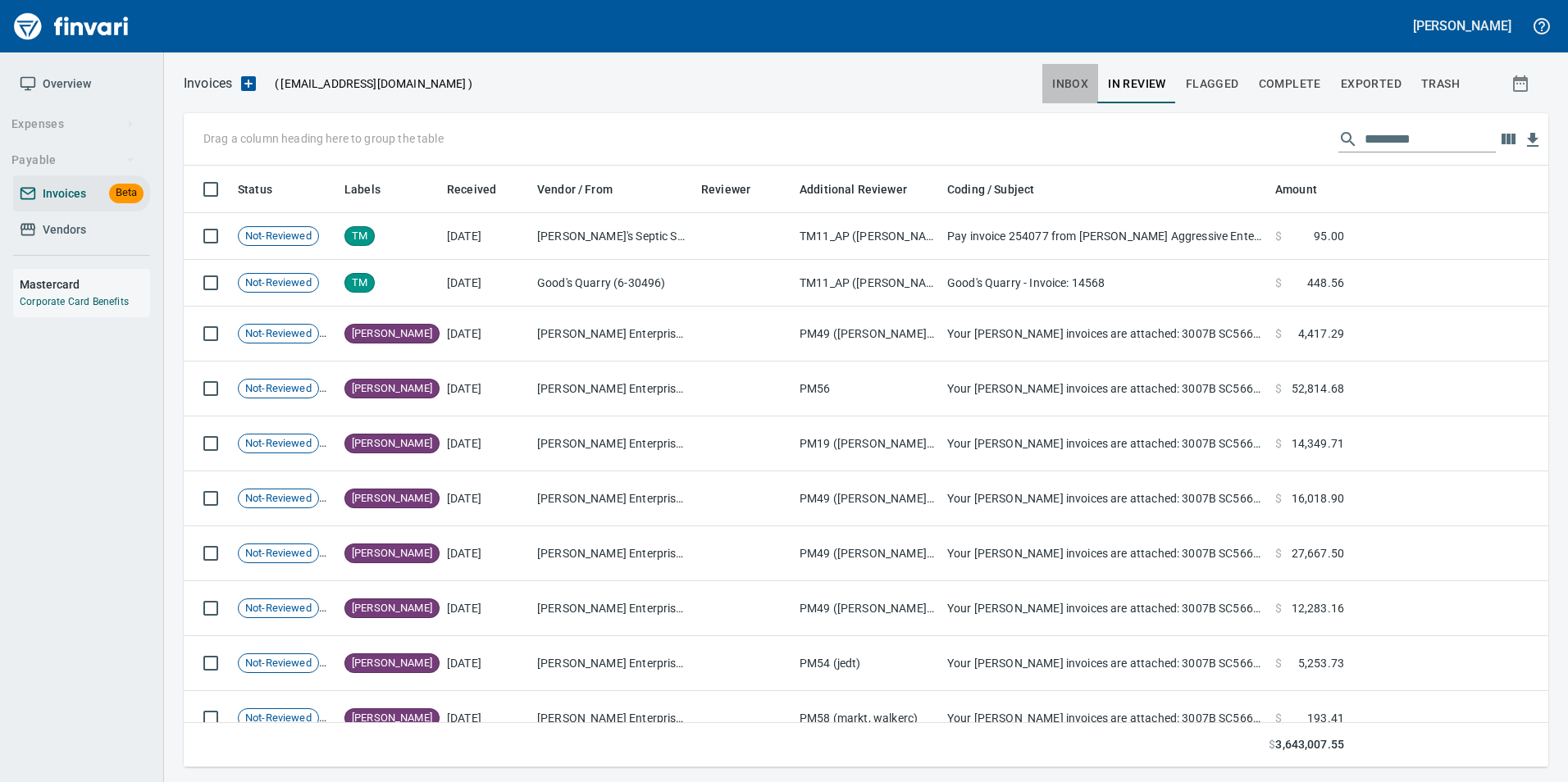
click at [1073, 78] on span "inbox" at bounding box center [1070, 84] width 36 height 20
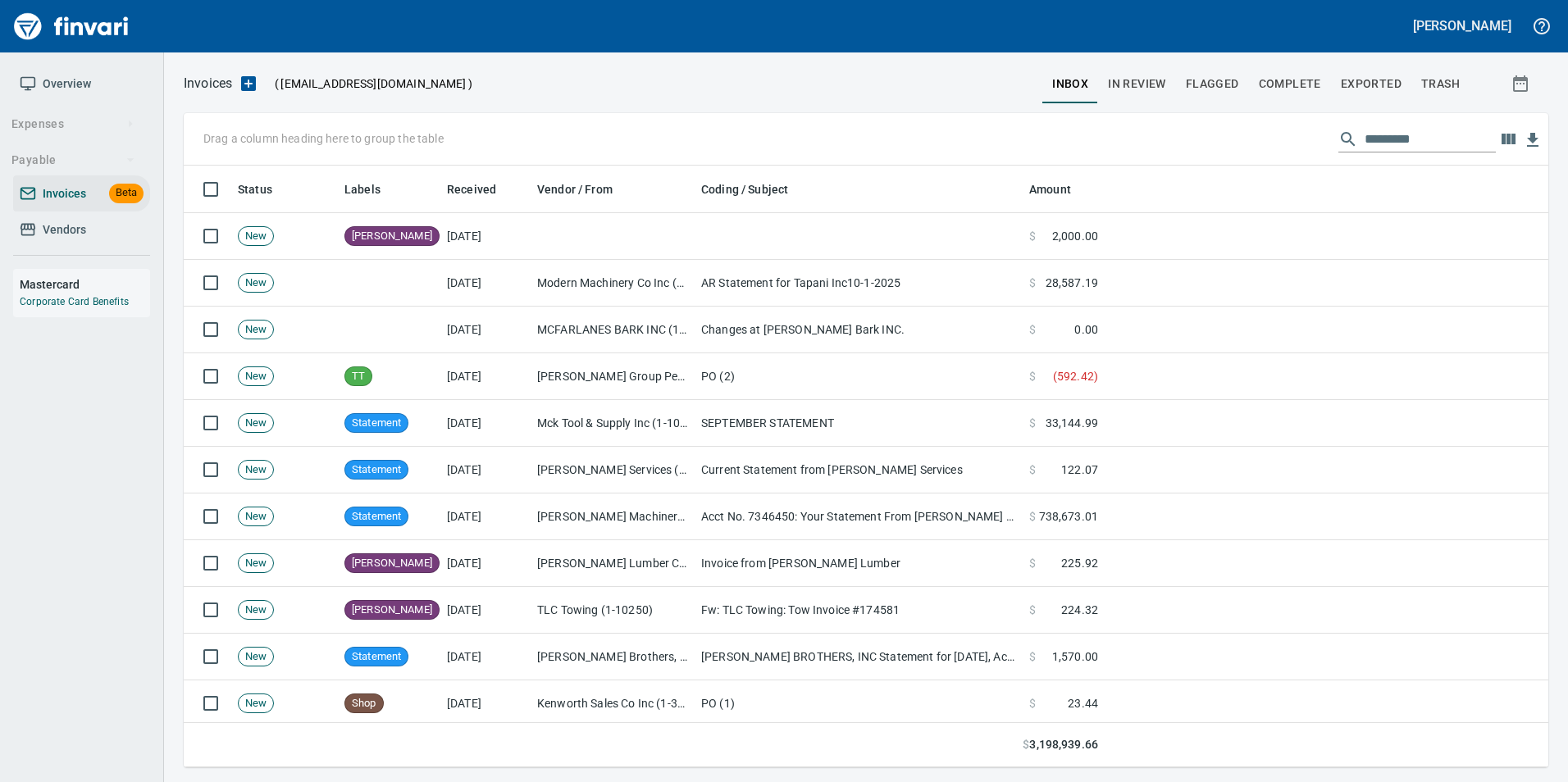
scroll to position [590, 1339]
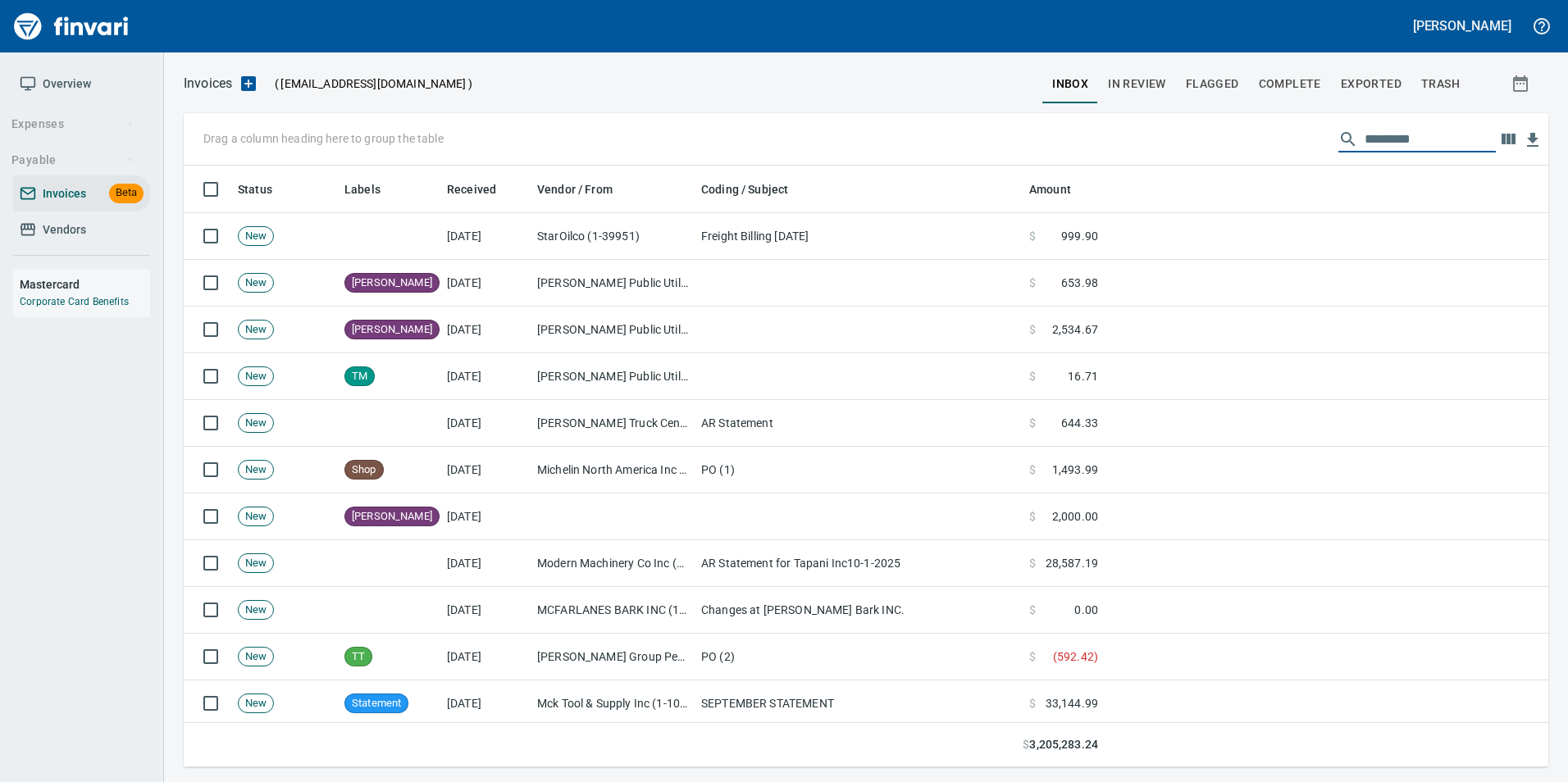
click at [1388, 136] on input "text" at bounding box center [1429, 139] width 131 height 26
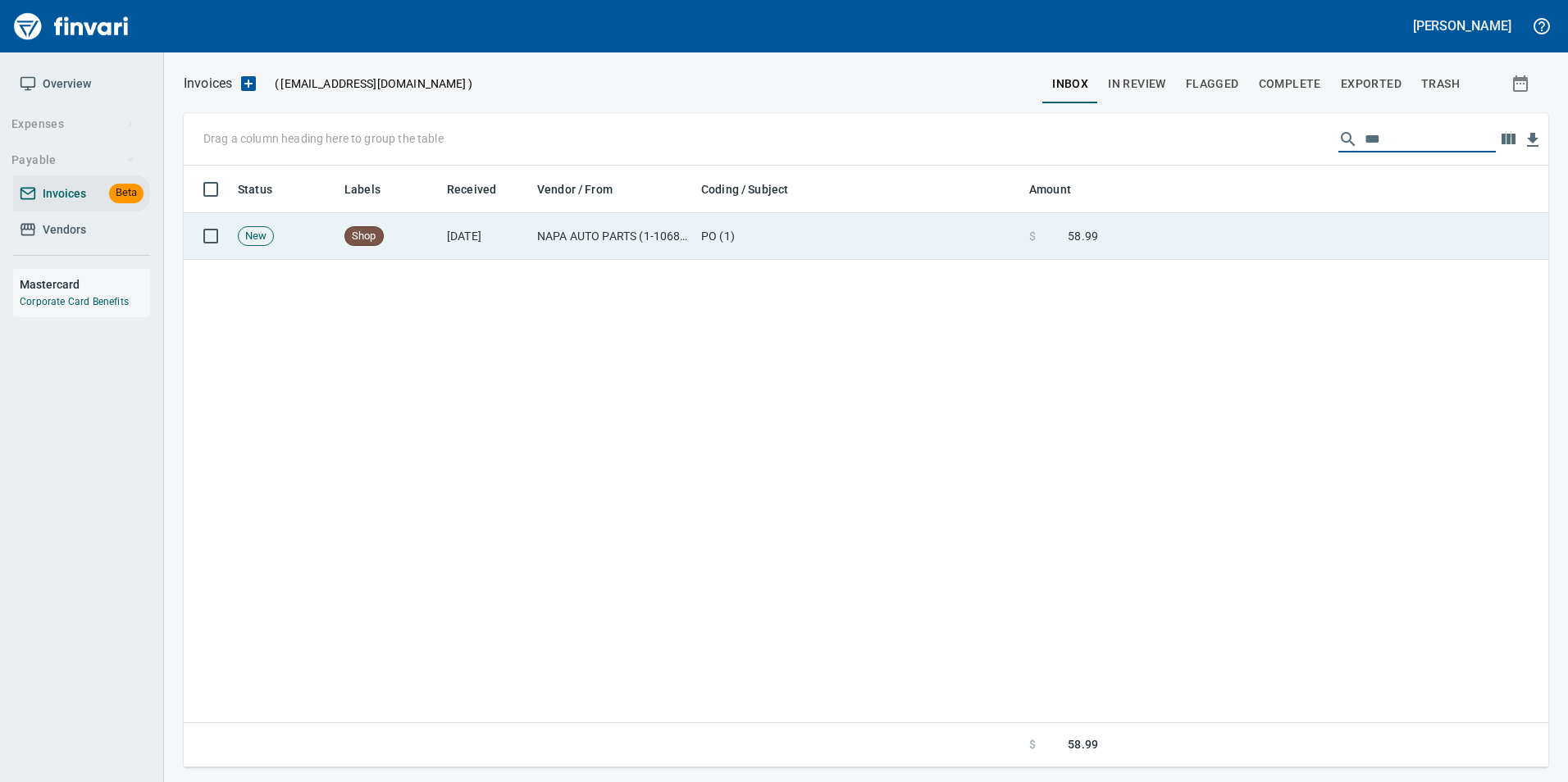
click at [1331, 239] on td at bounding box center [1326, 237] width 444 height 47
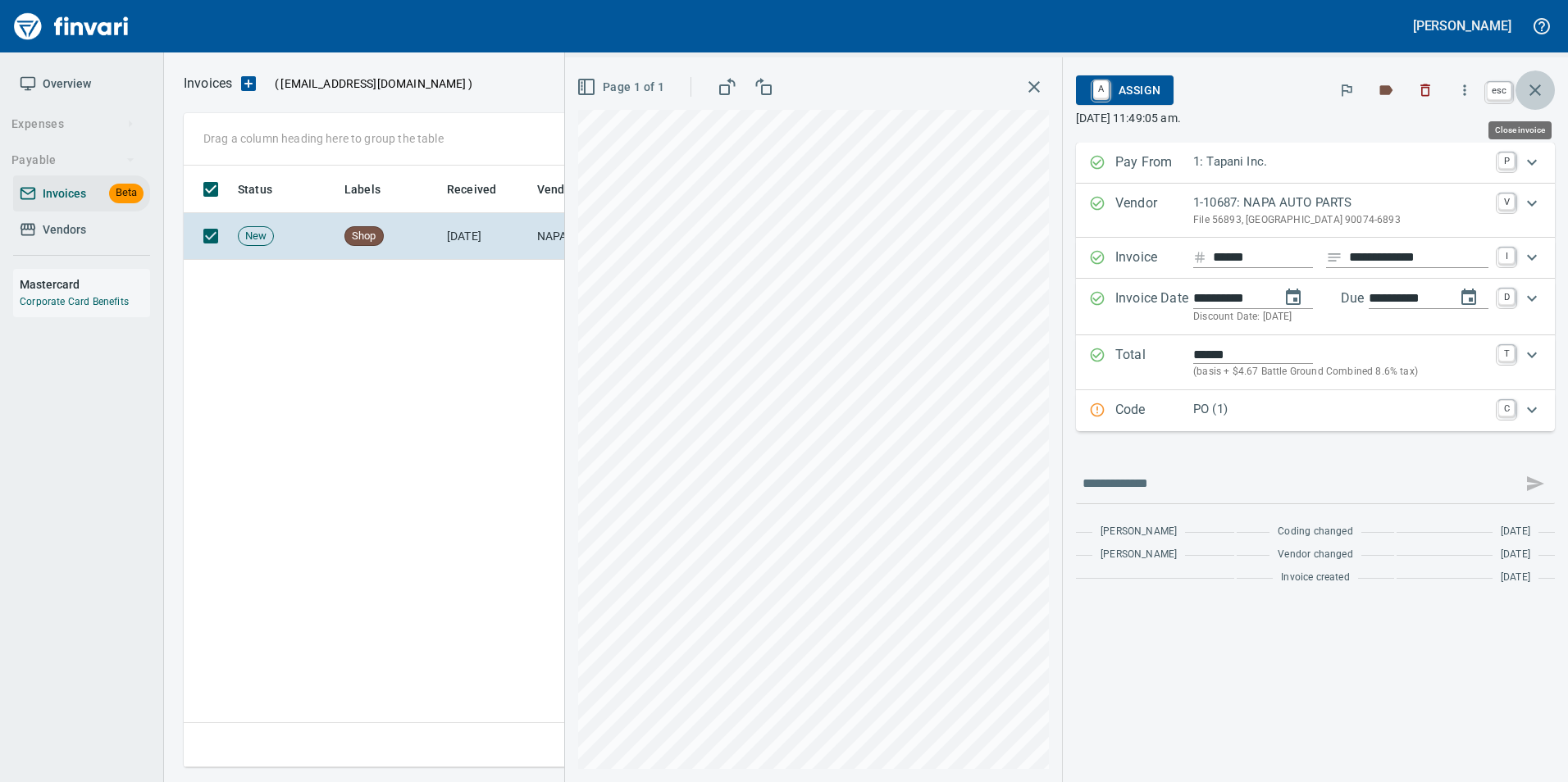
click at [1545, 74] on button "button" at bounding box center [1535, 90] width 39 height 39
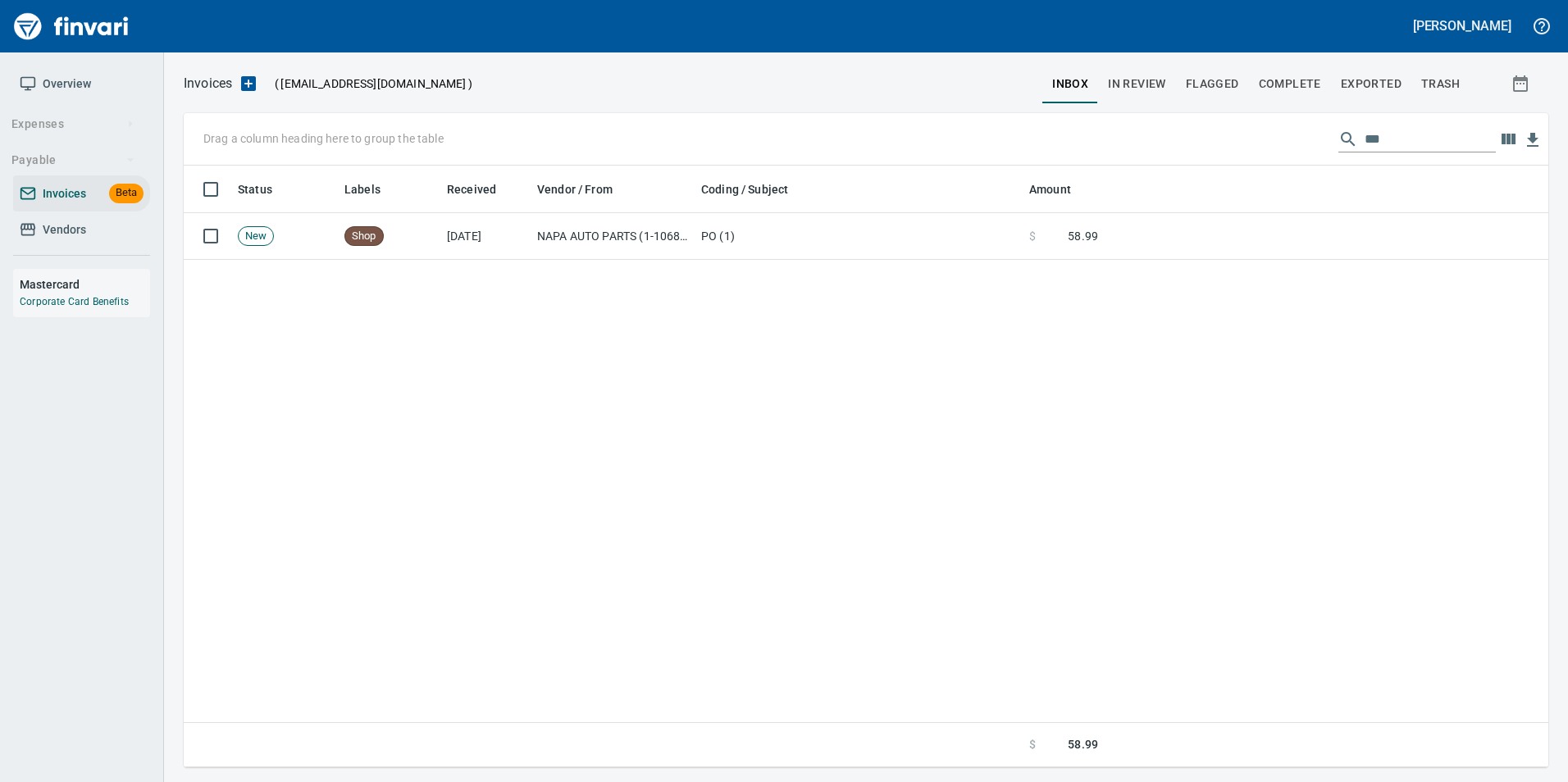
click at [1390, 141] on input "***" at bounding box center [1429, 139] width 131 height 26
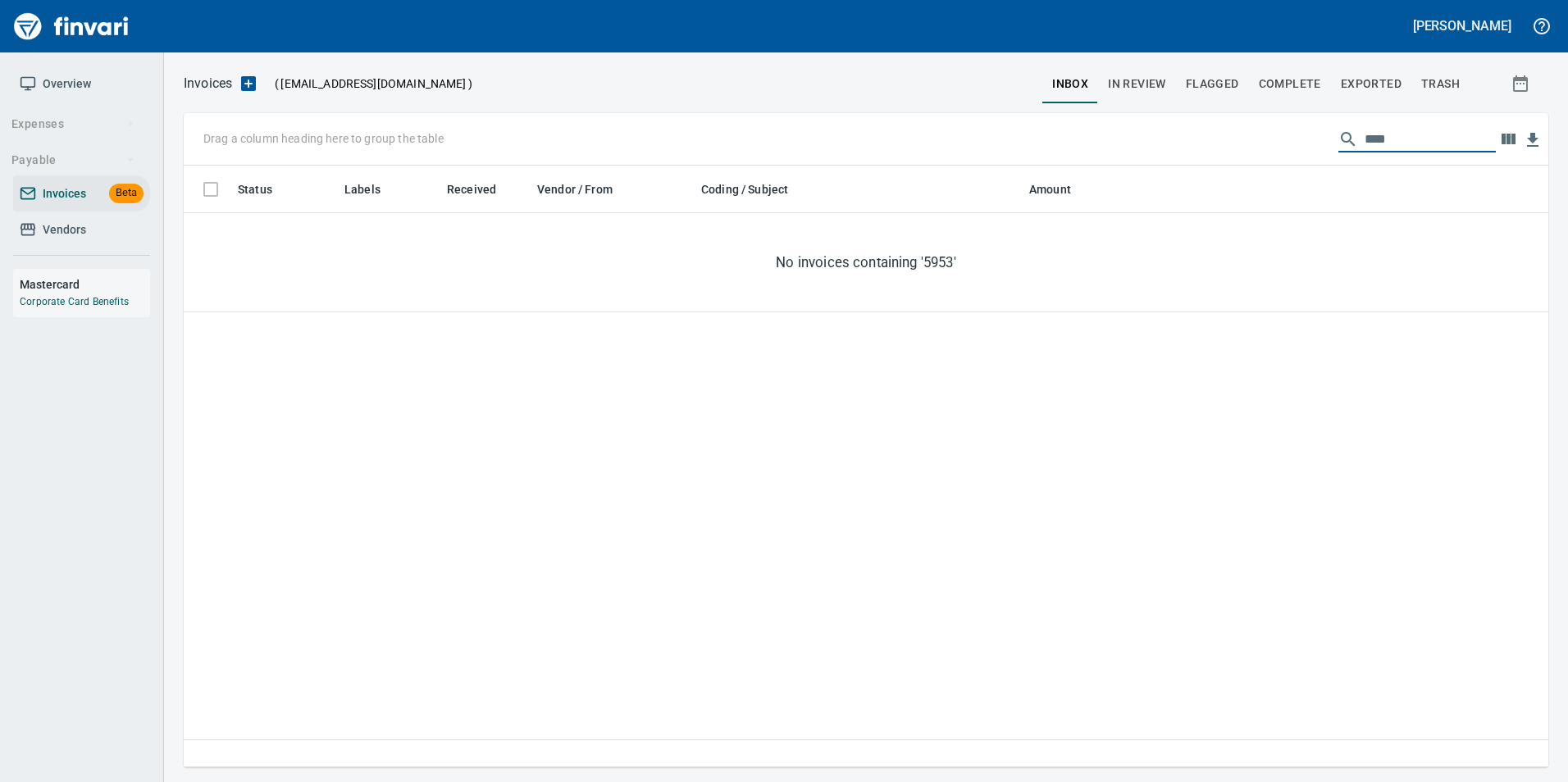
scroll to position [590, 1352]
type input "******"
click at [1151, 77] on span "In Review" at bounding box center [1136, 84] width 58 height 20
click at [1371, 140] on input "******" at bounding box center [1429, 139] width 131 height 26
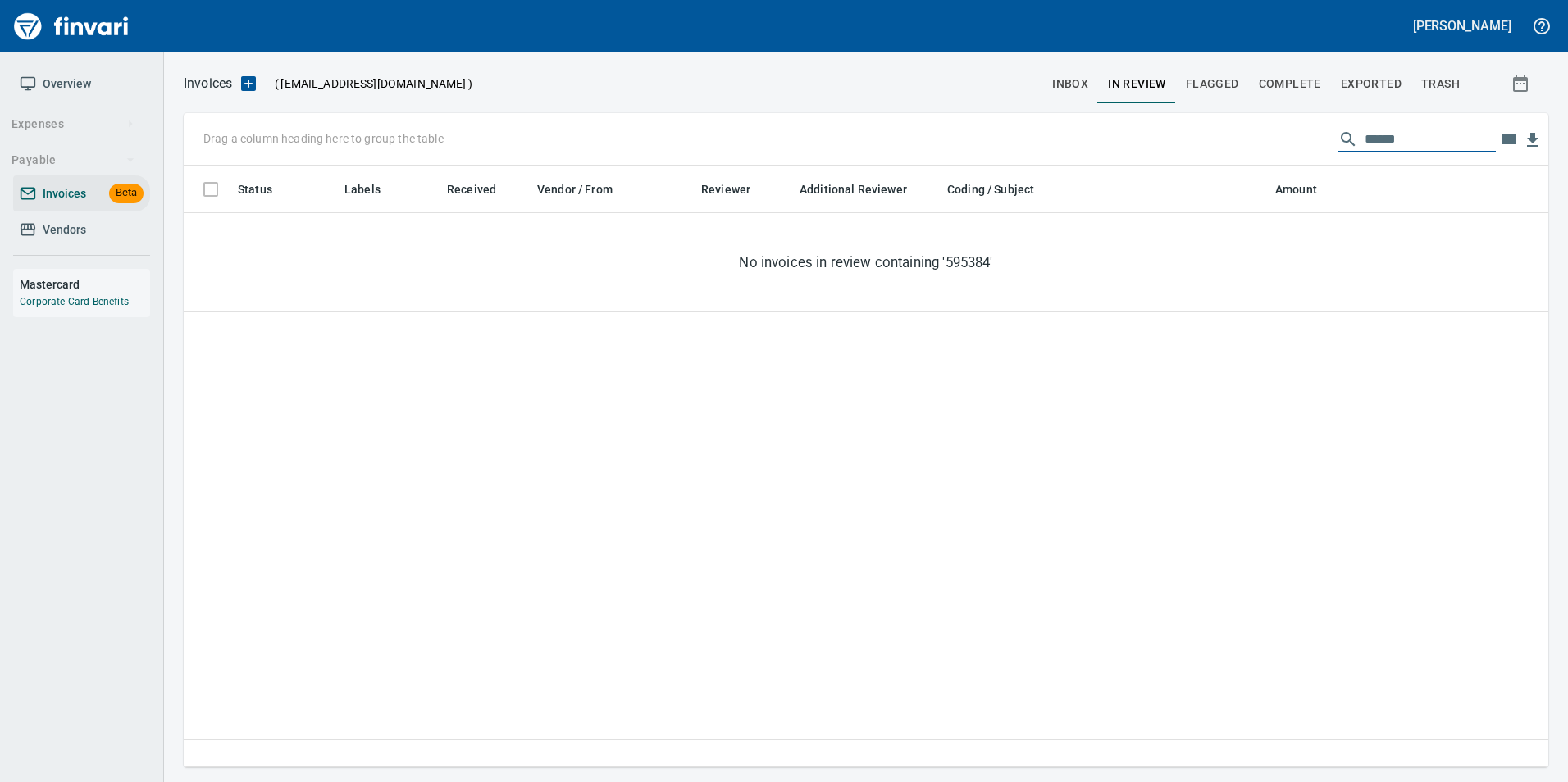
click at [1371, 139] on input "******" at bounding box center [1429, 139] width 131 height 26
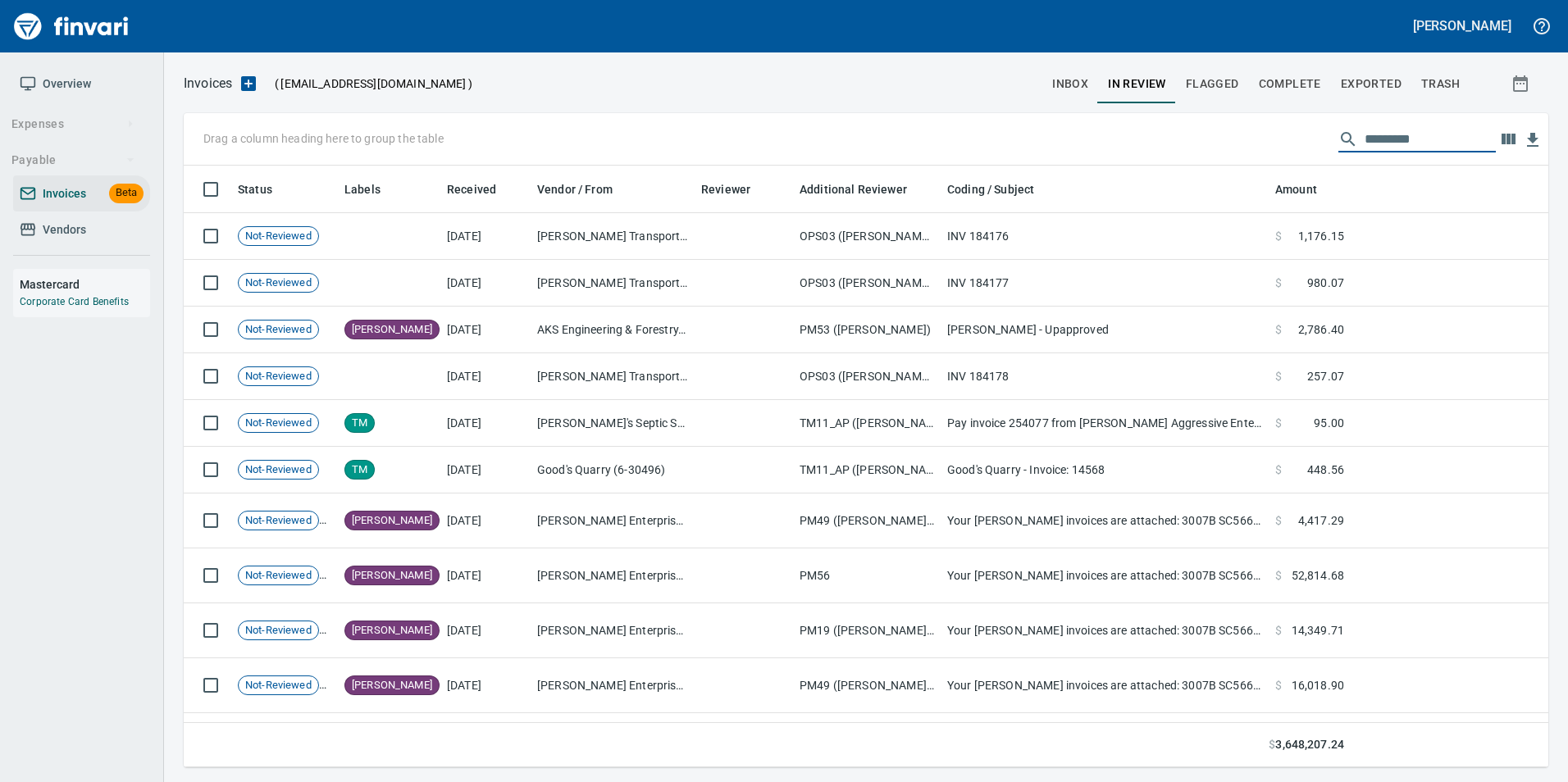
scroll to position [590, 1339]
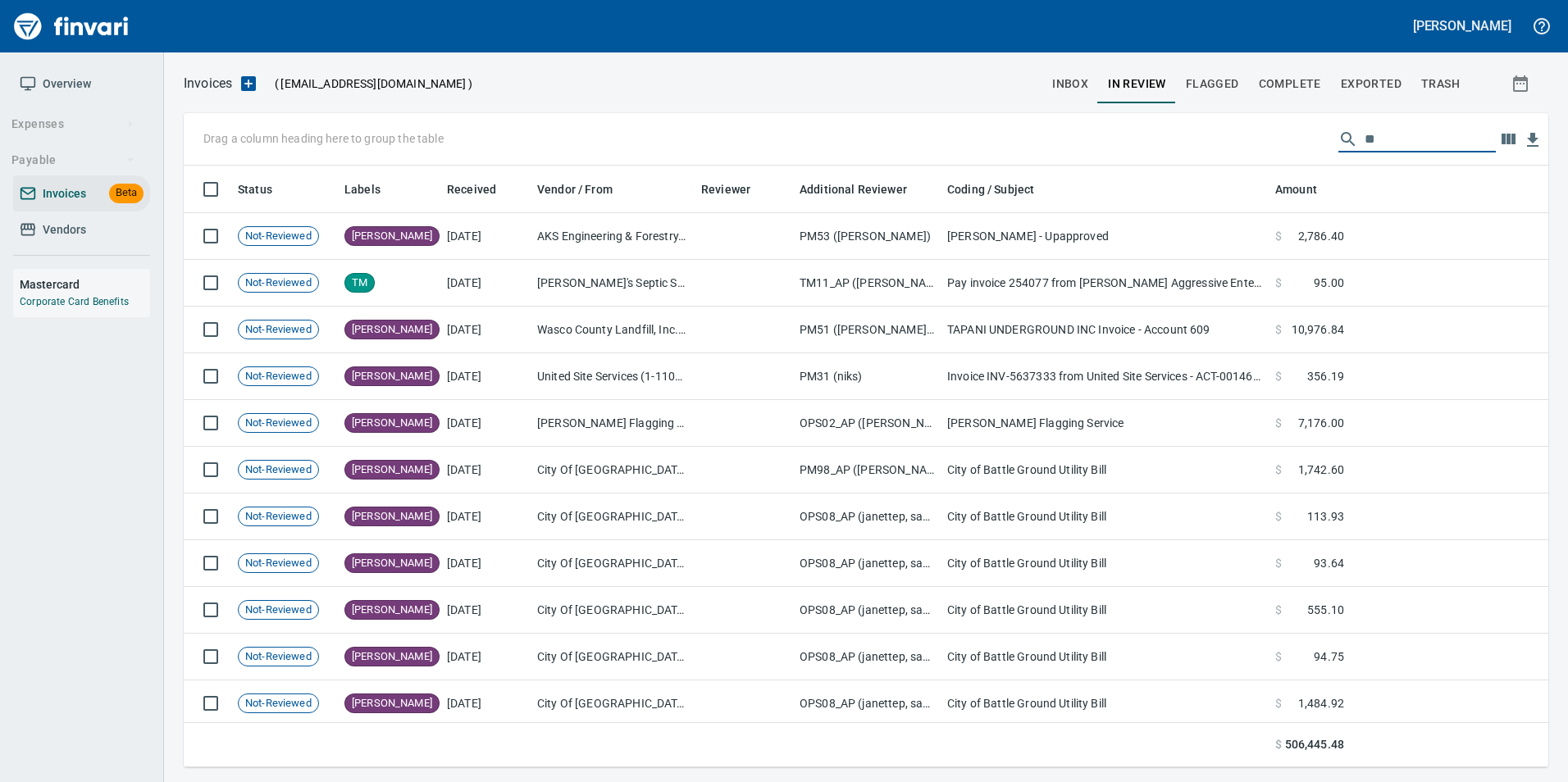
type input "*"
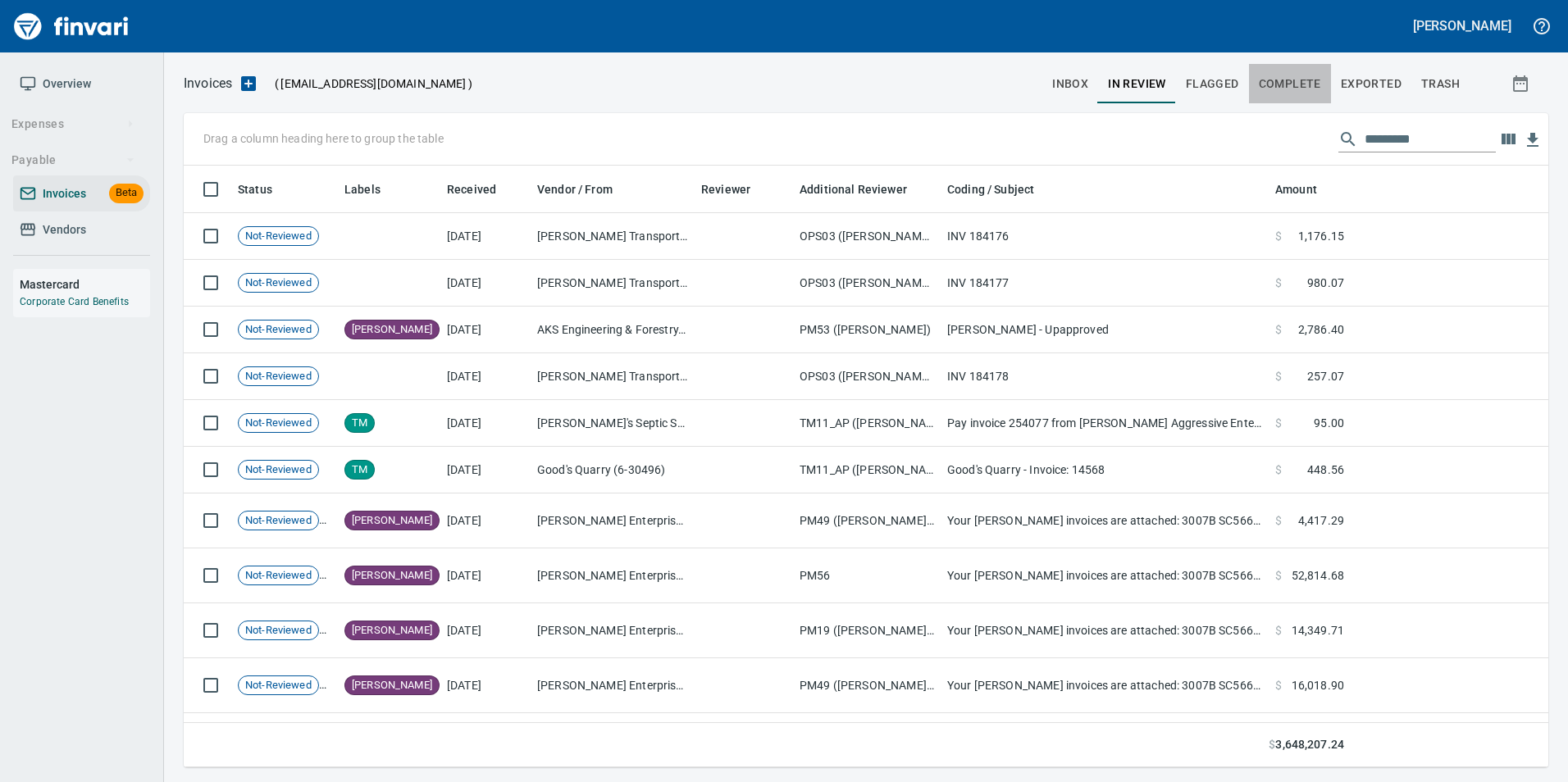
click at [1304, 79] on span "Complete" at bounding box center [1290, 84] width 62 height 20
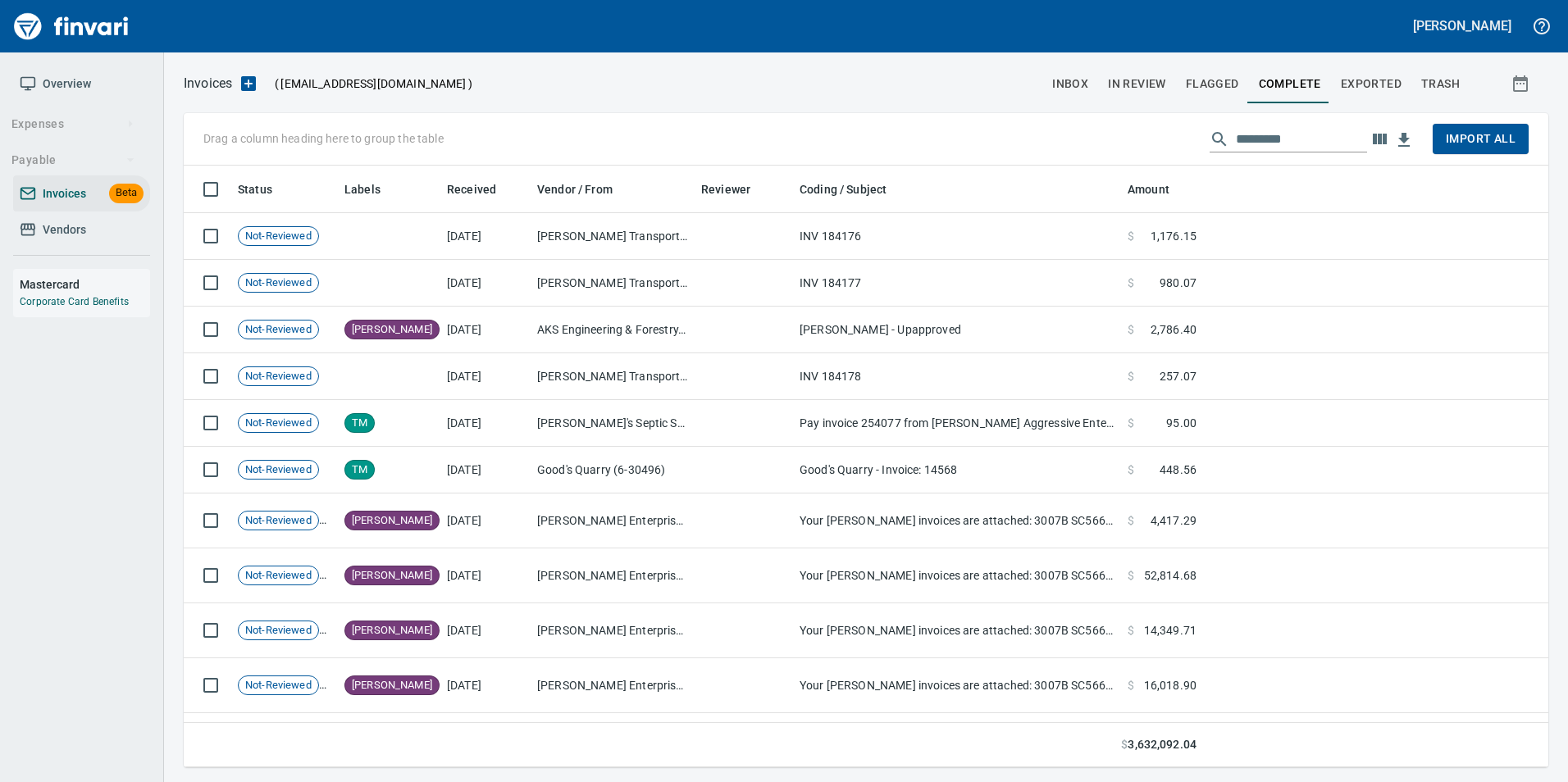
scroll to position [590, 1339]
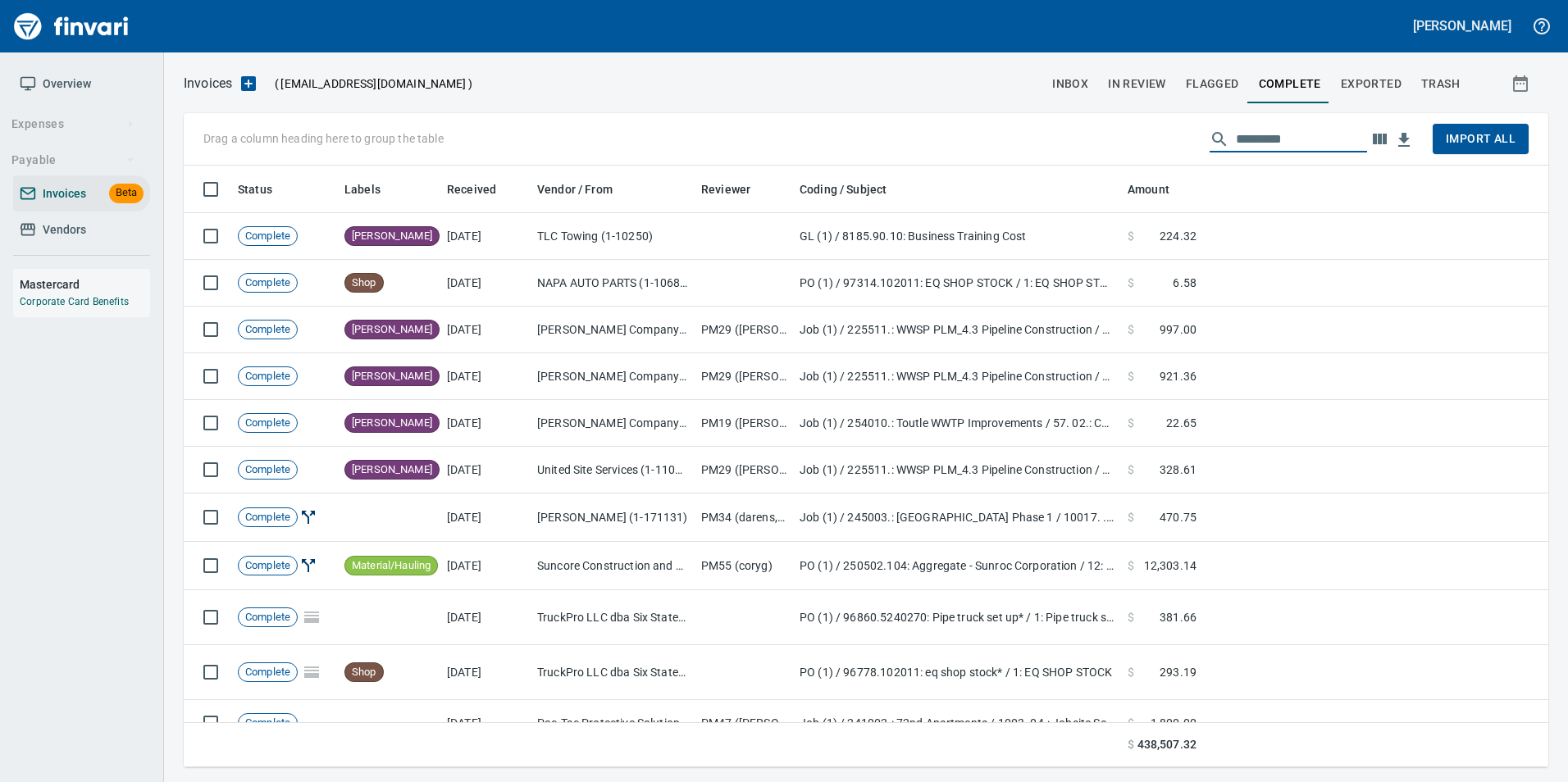
click at [1291, 142] on input "text" at bounding box center [1300, 139] width 131 height 26
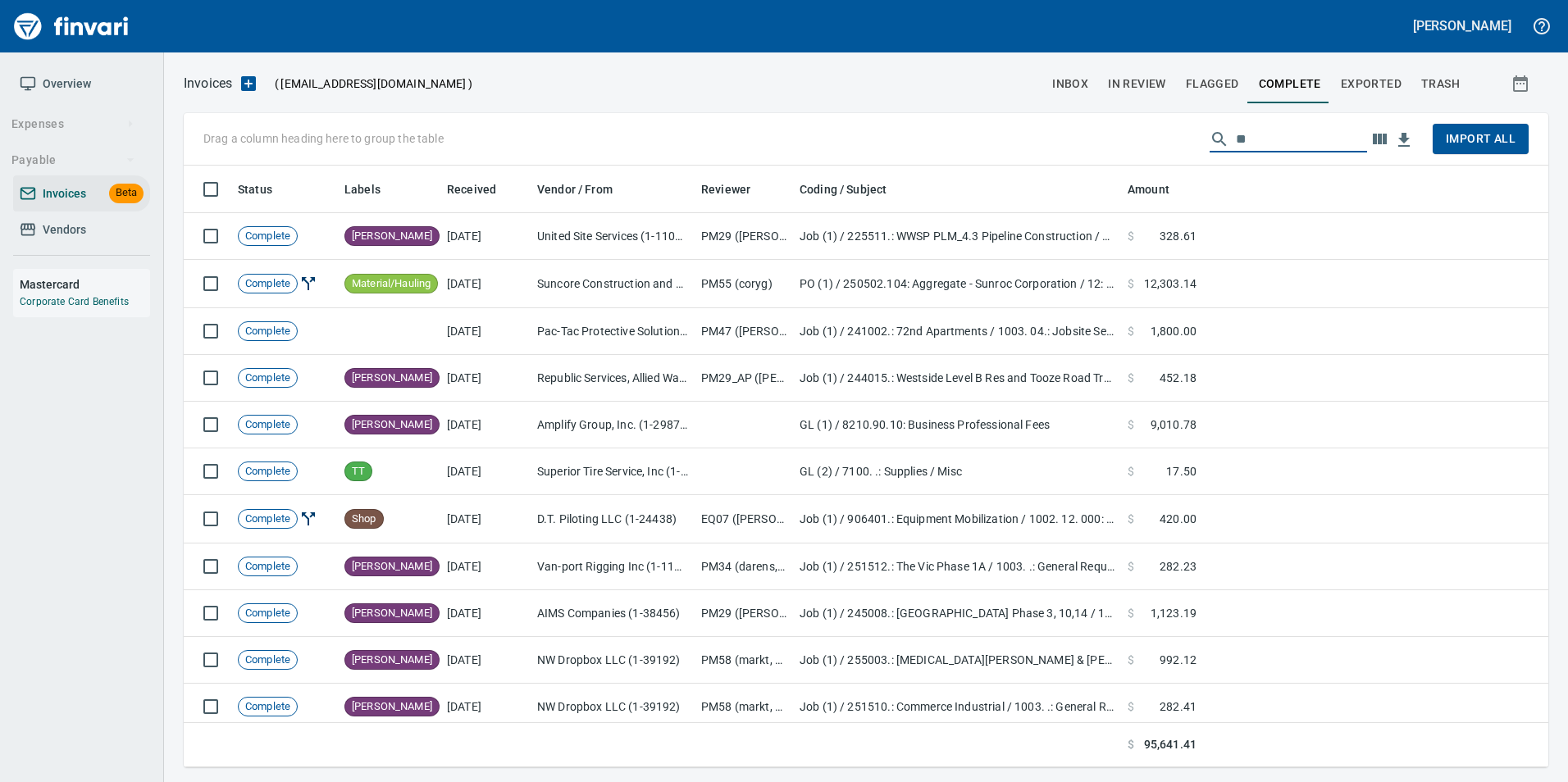
type input "*"
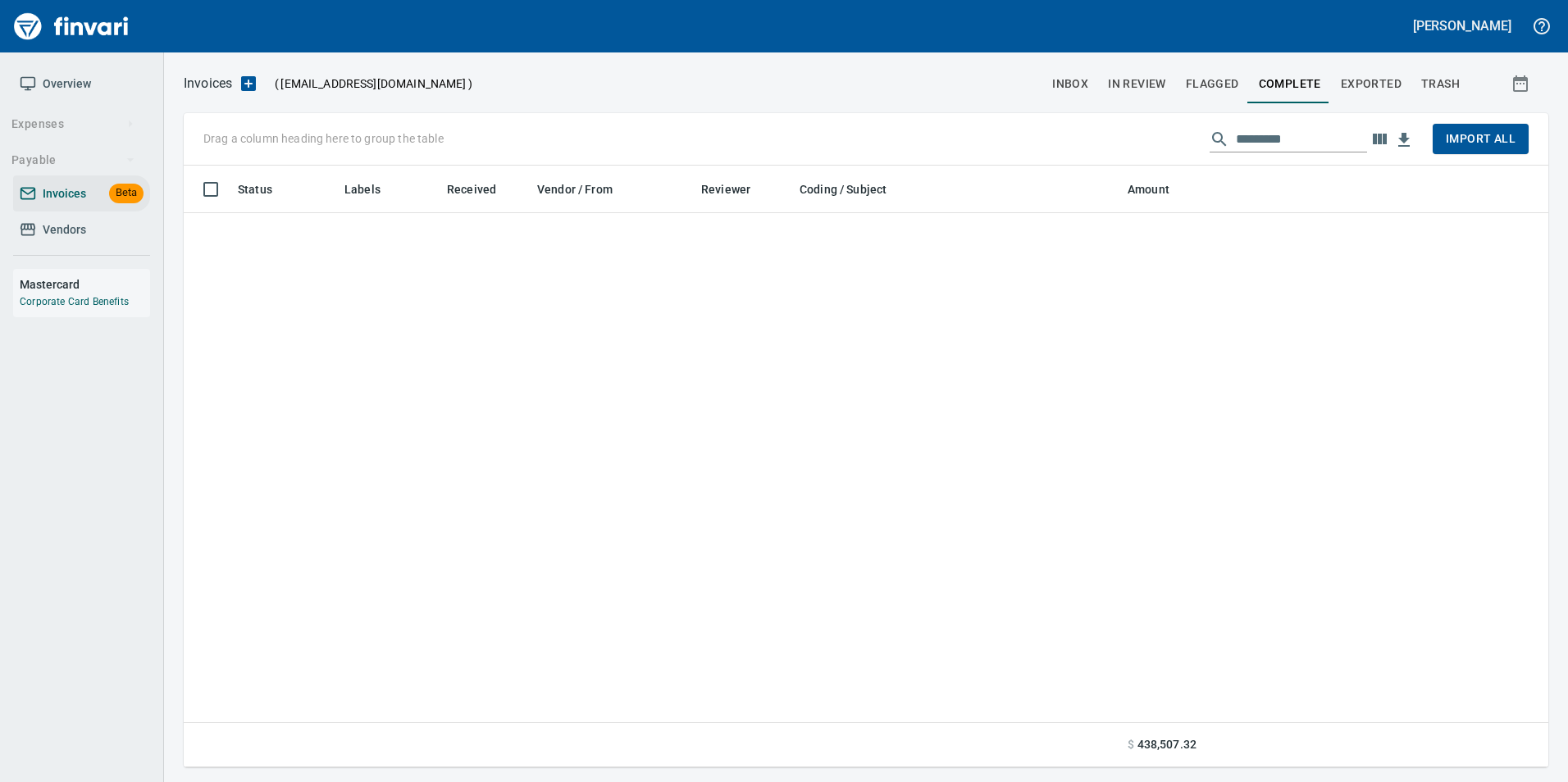
scroll to position [0, 0]
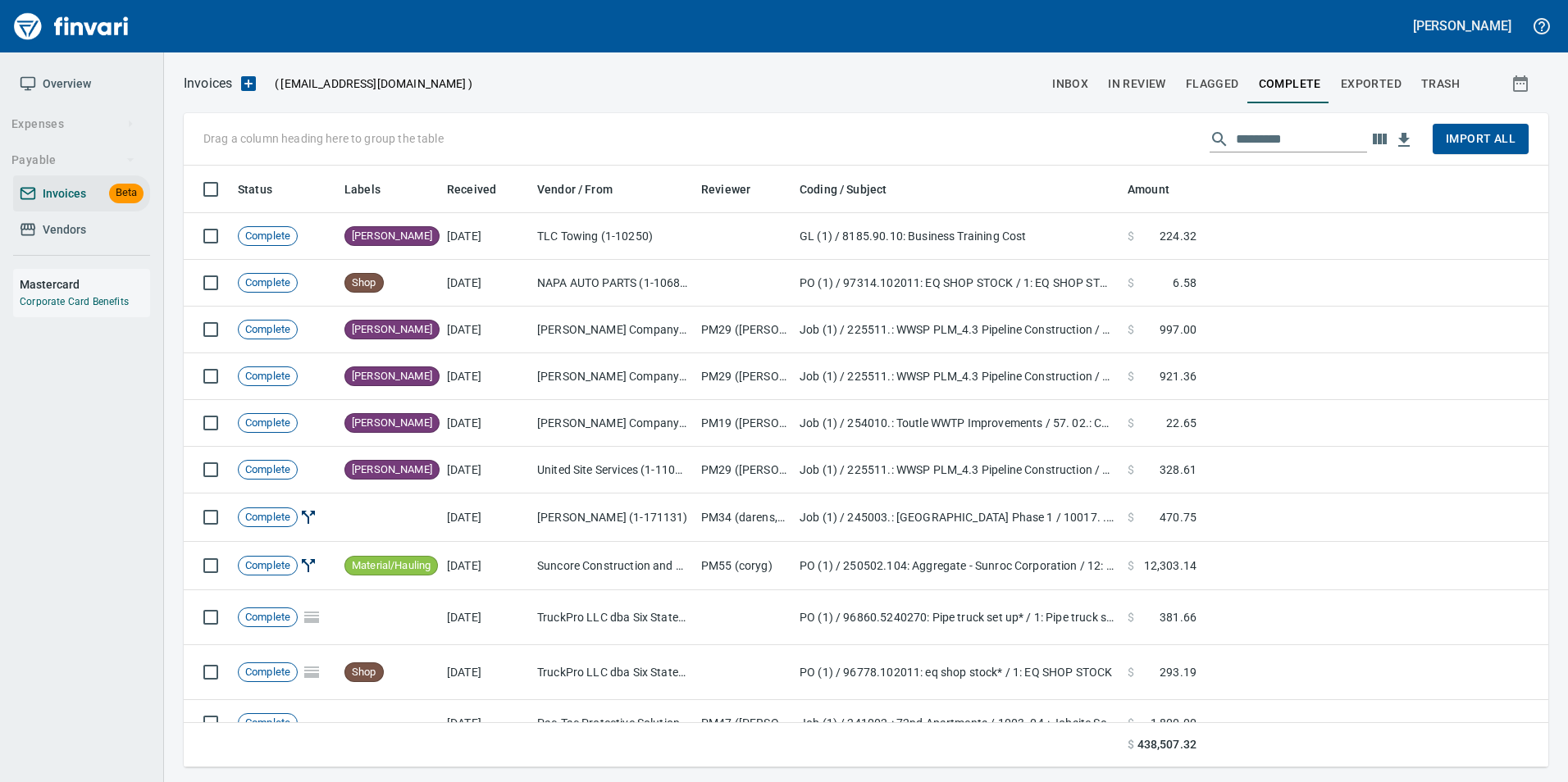
click at [1312, 133] on input "text" at bounding box center [1300, 139] width 131 height 26
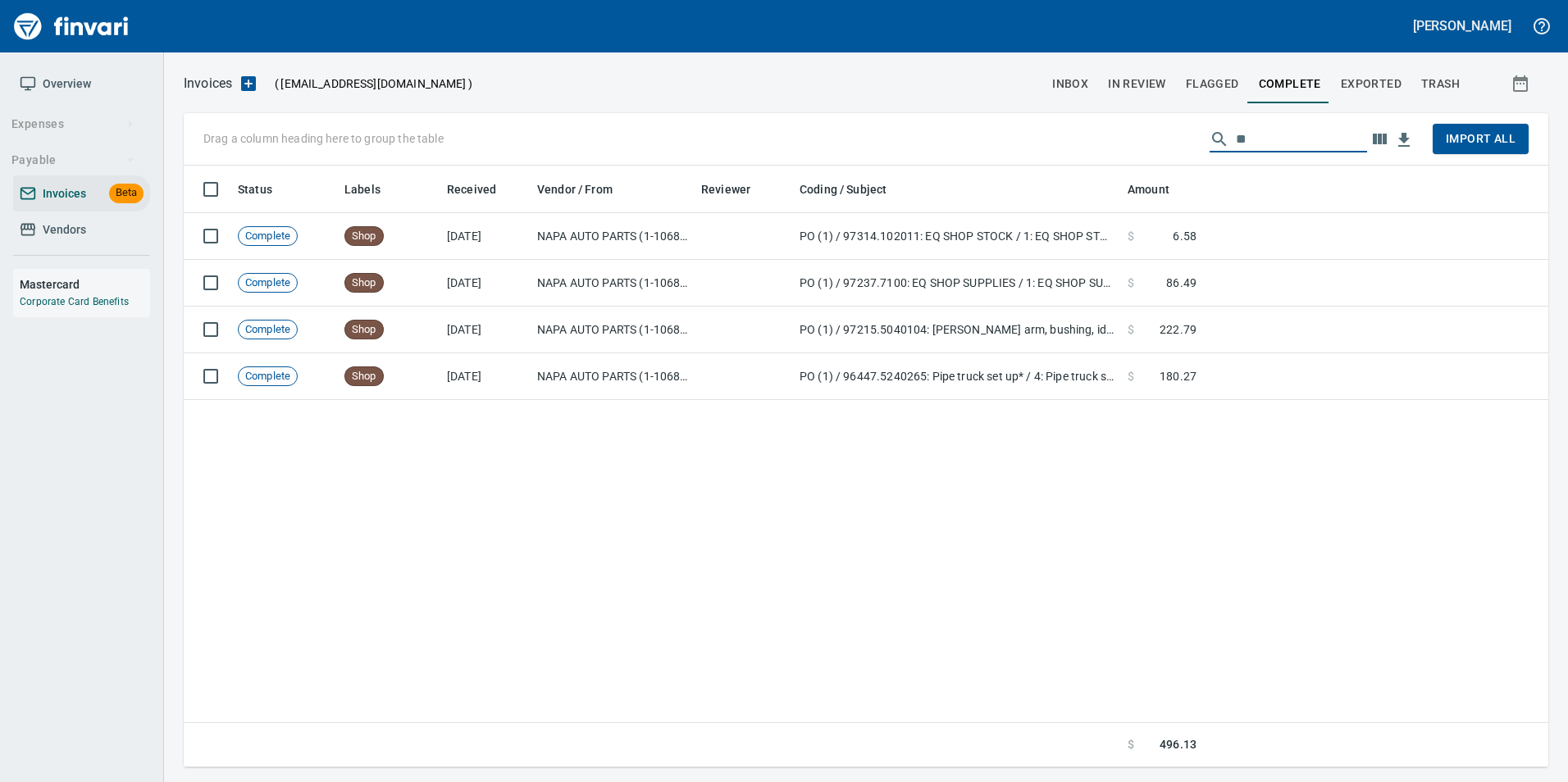
type input "*"
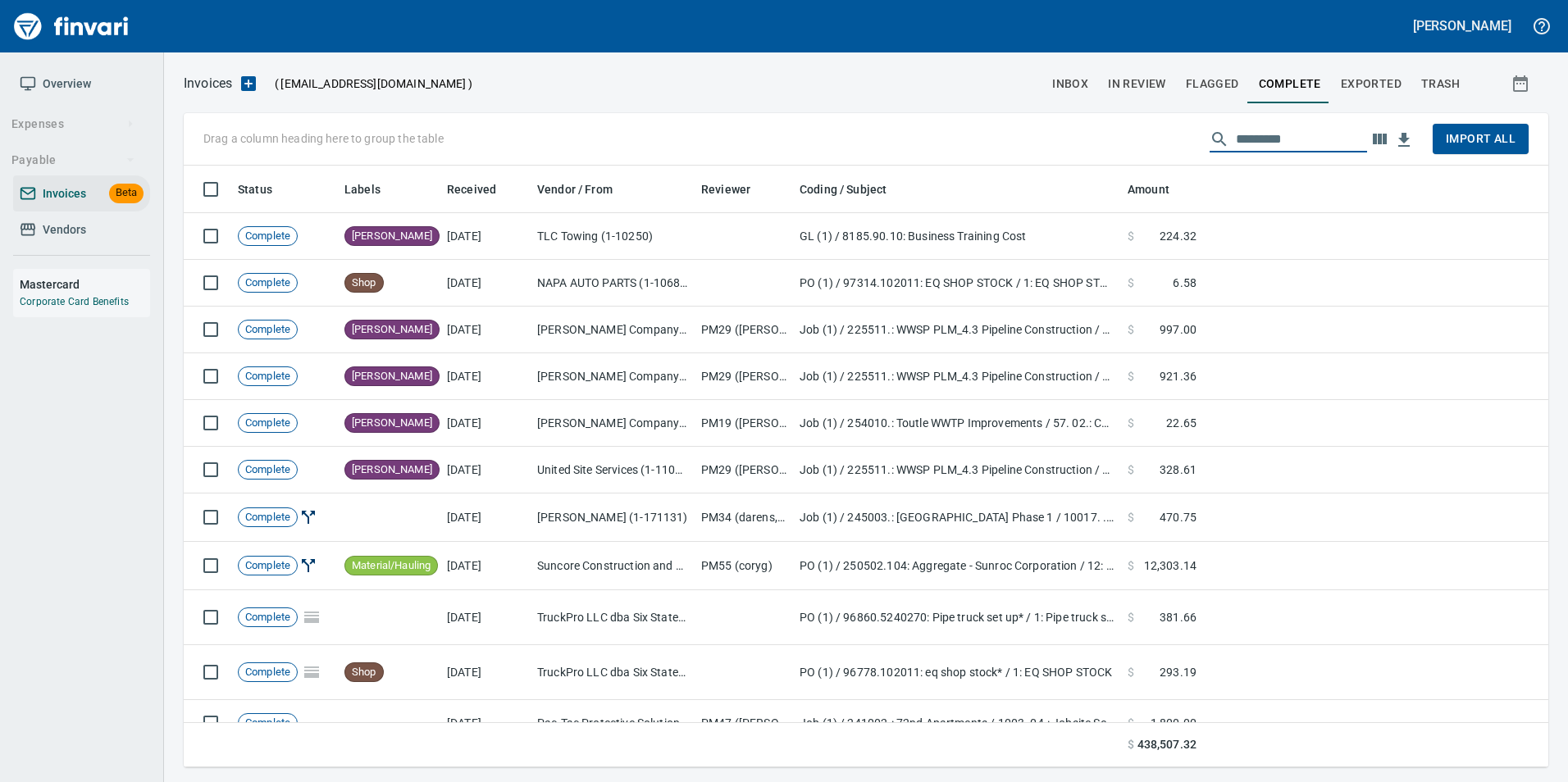
click at [1371, 74] on span "Exported" at bounding box center [1371, 84] width 60 height 20
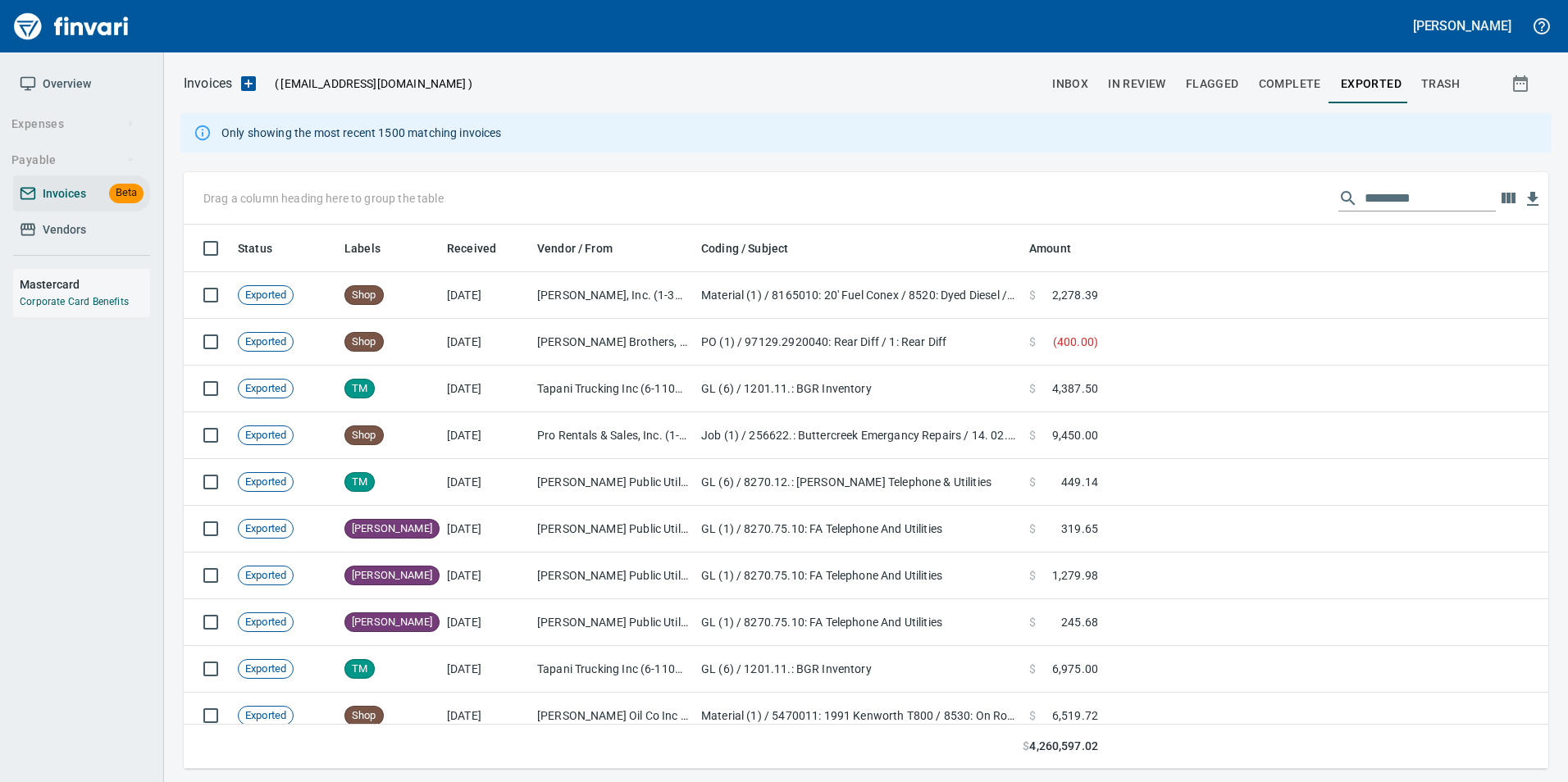
scroll to position [532, 1339]
click at [1366, 179] on div "Drag a column heading here to group the table" at bounding box center [865, 198] width 1364 height 52
click at [1379, 198] on input "text" at bounding box center [1429, 198] width 131 height 26
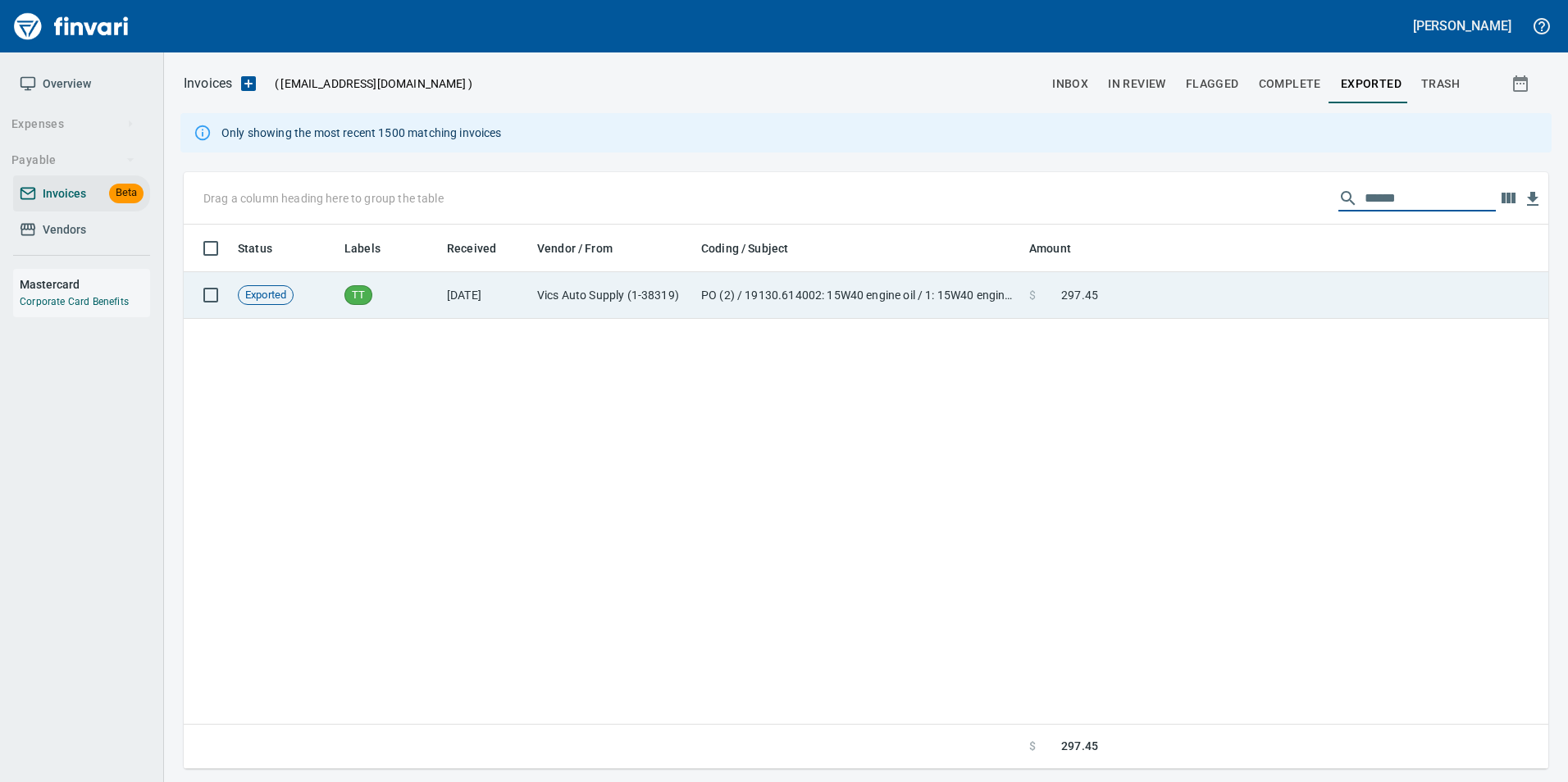
type input "******"
click at [1261, 316] on td at bounding box center [1326, 295] width 444 height 47
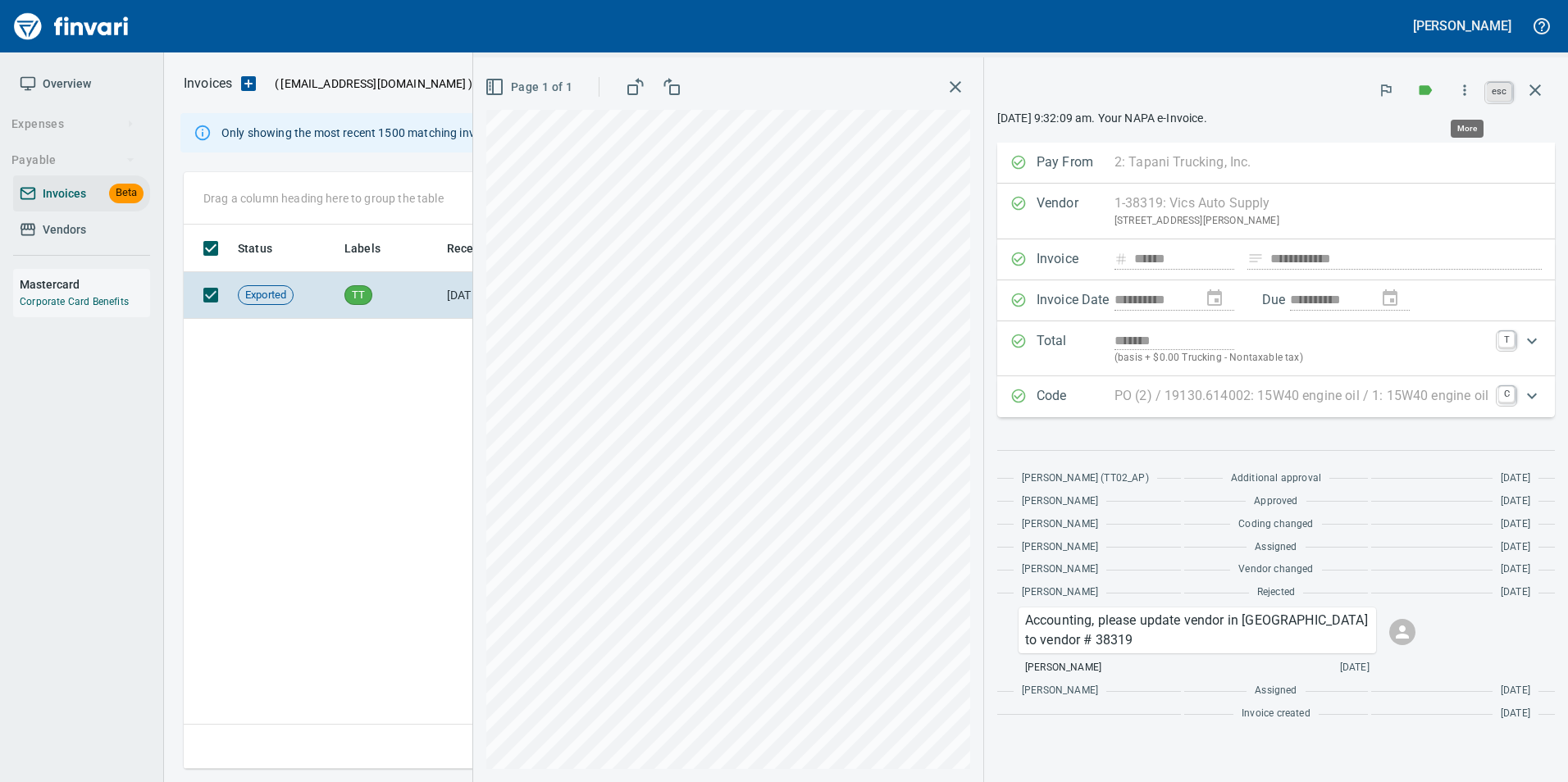
scroll to position [532, 1351]
drag, startPoint x: 1527, startPoint y: 91, endPoint x: 1567, endPoint y: 120, distance: 49.4
click at [1527, 90] on icon "button" at bounding box center [1535, 90] width 20 height 20
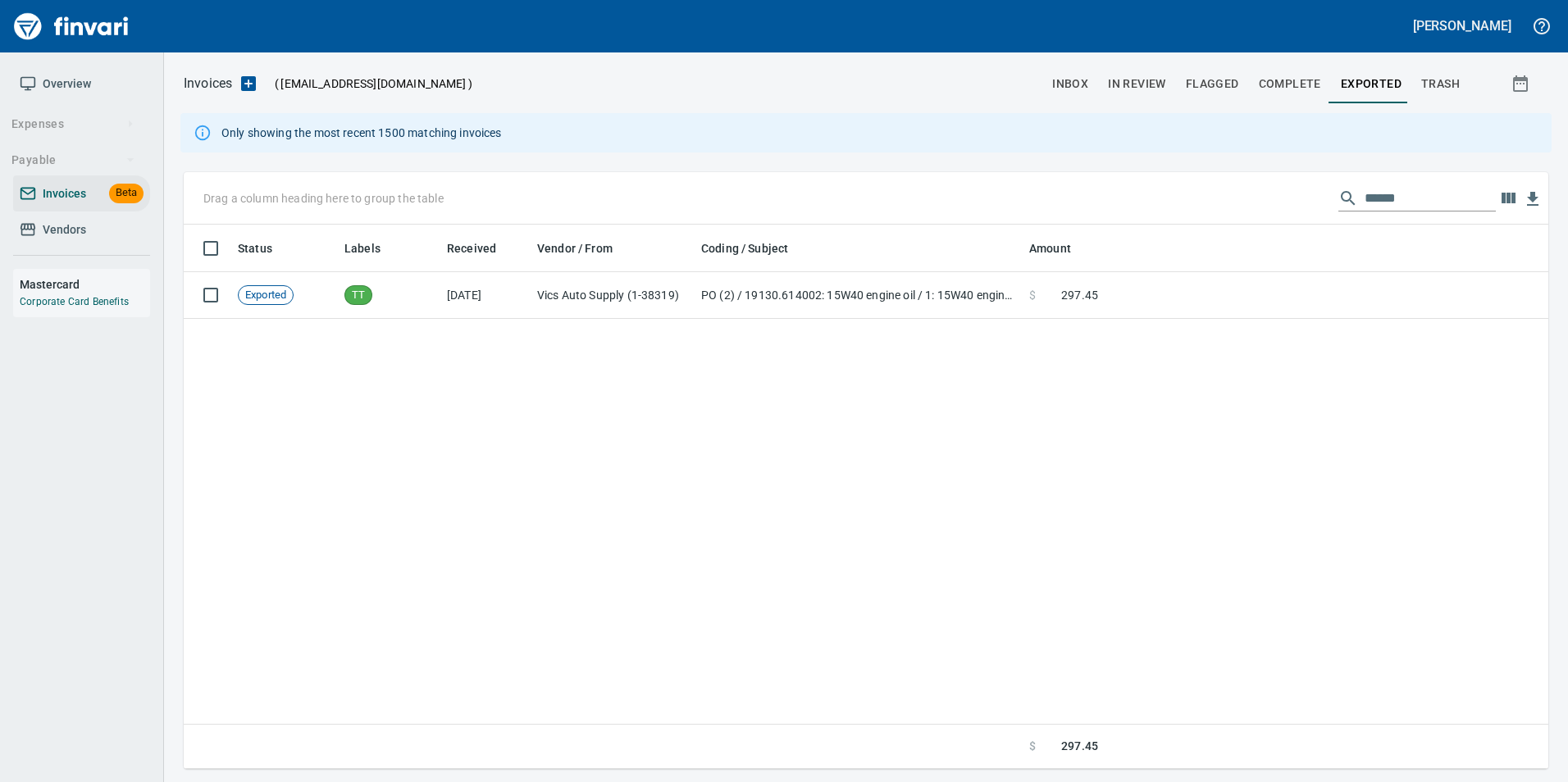
scroll to position [532, 1351]
click at [1364, 199] on input "******" at bounding box center [1429, 198] width 131 height 26
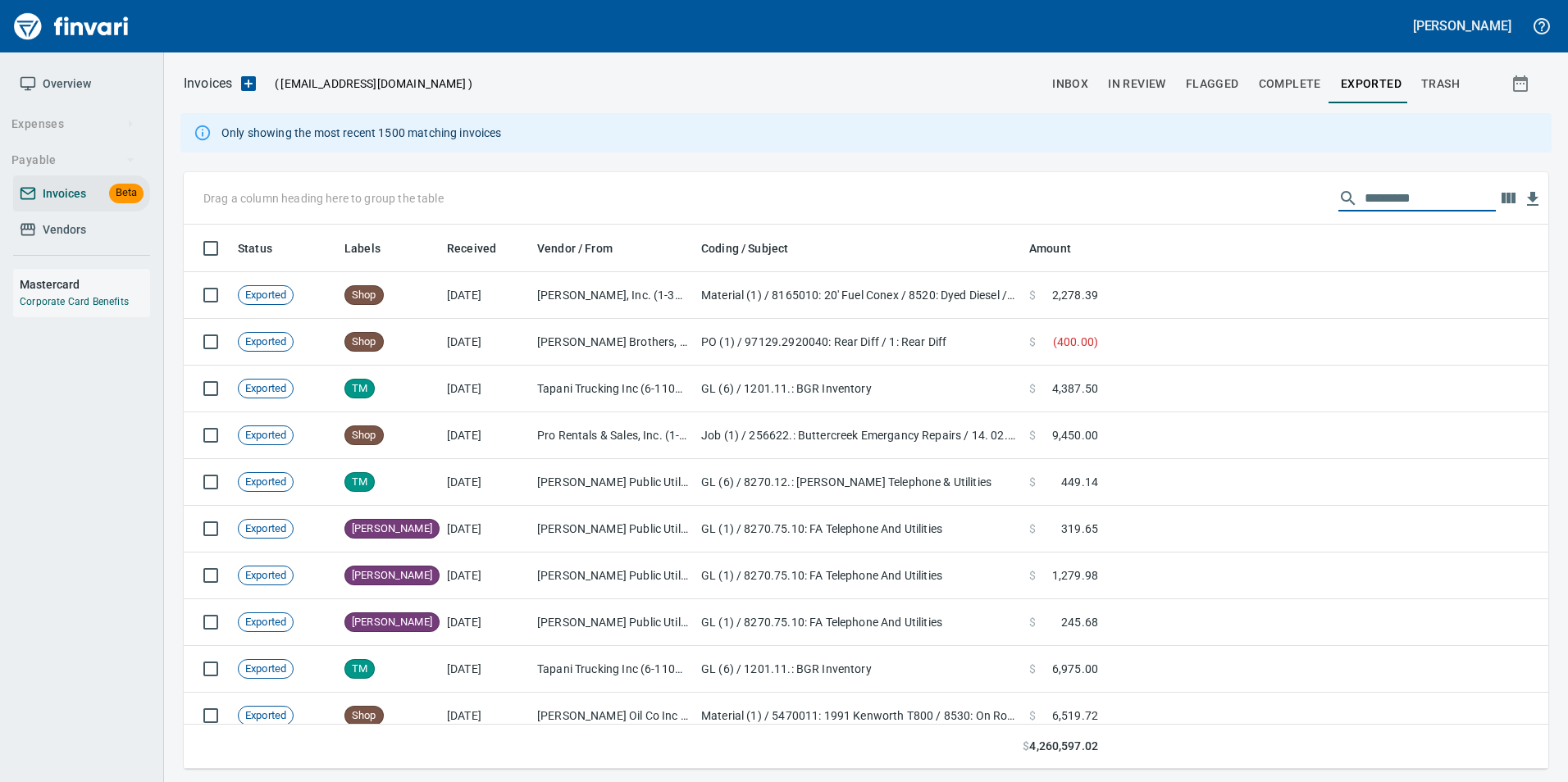
click at [1083, 67] on button "inbox" at bounding box center [1070, 84] width 56 height 39
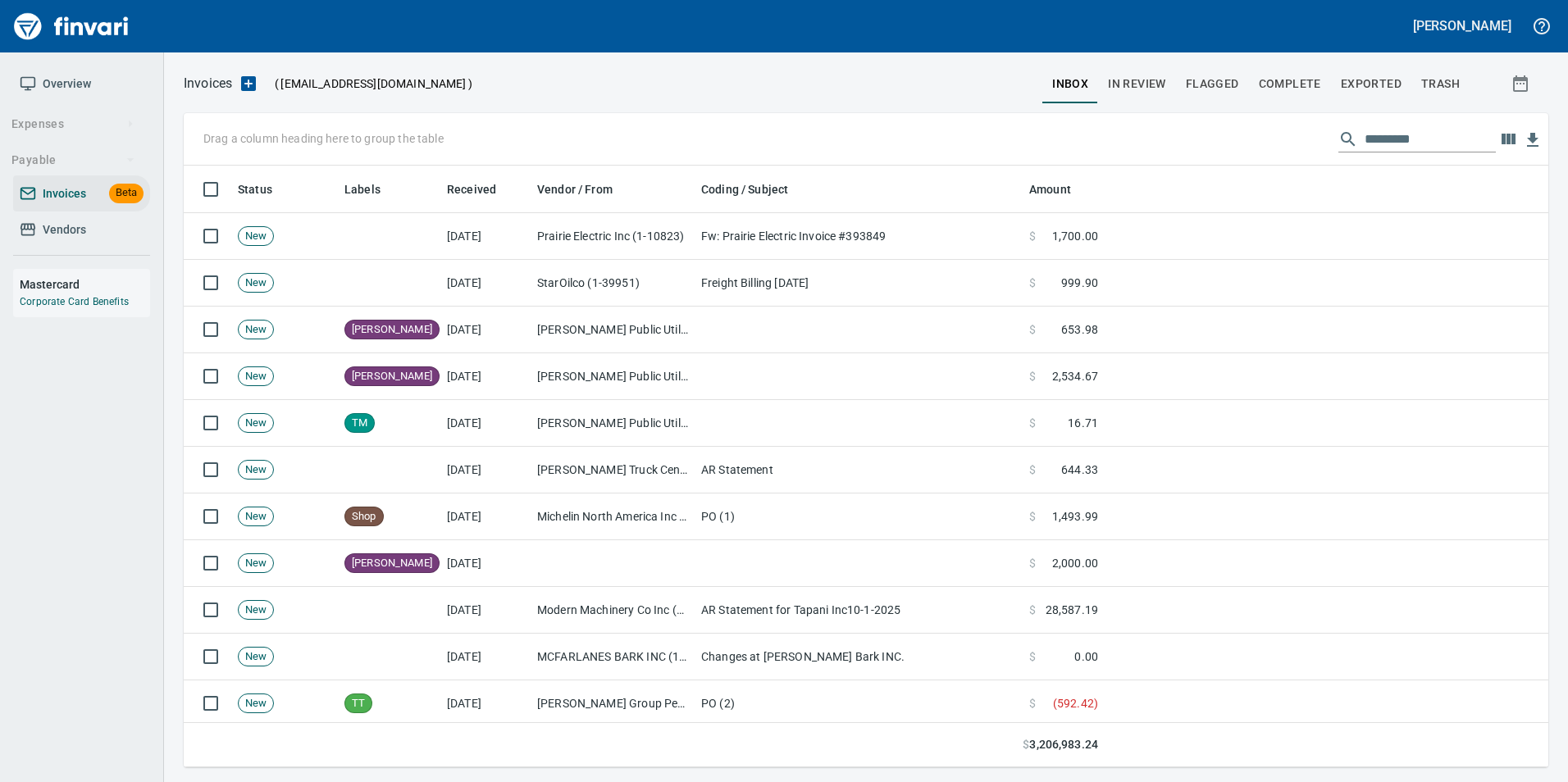
scroll to position [590, 1339]
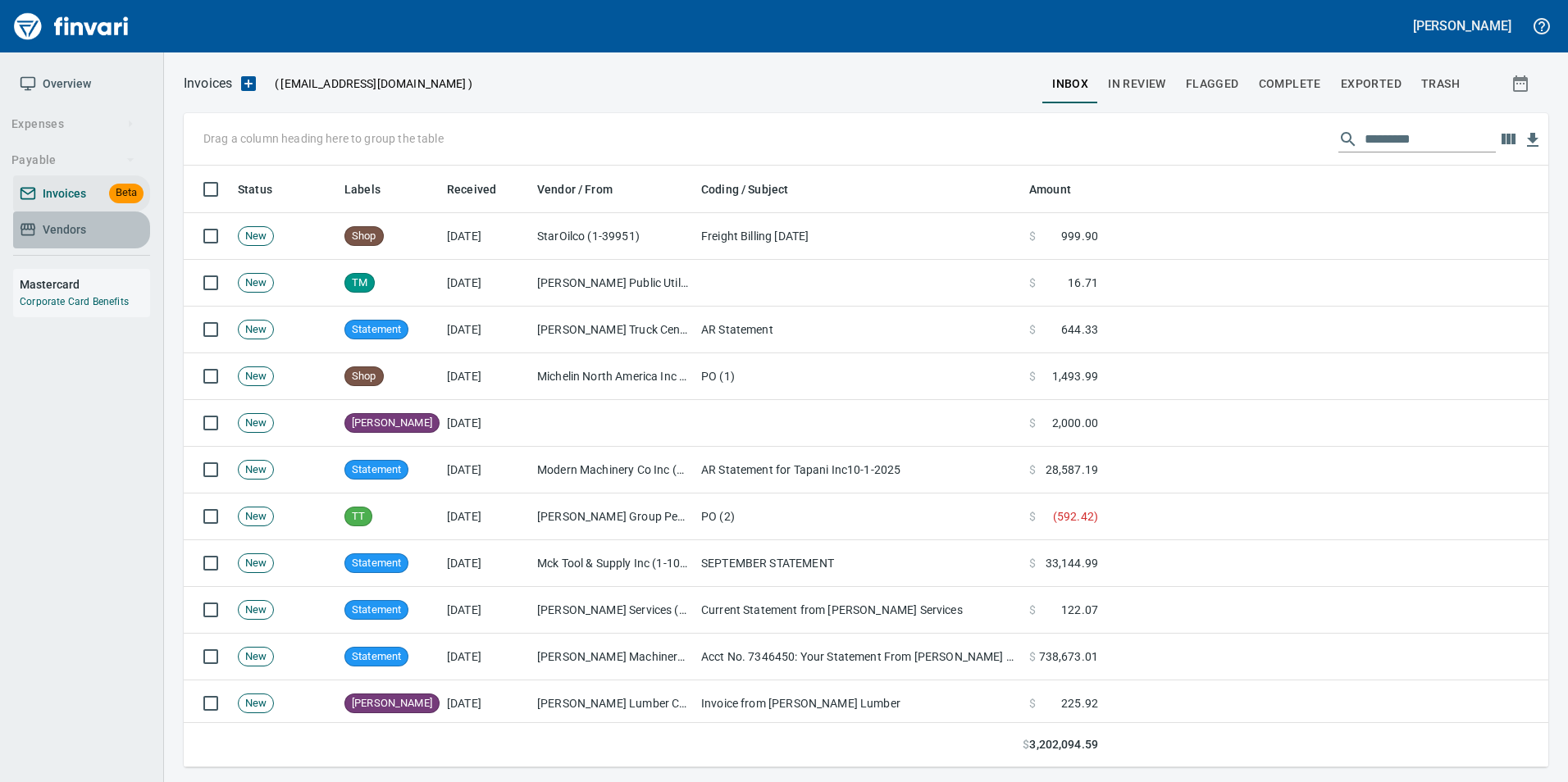
click at [37, 237] on span "Vendors" at bounding box center [81, 230] width 124 height 20
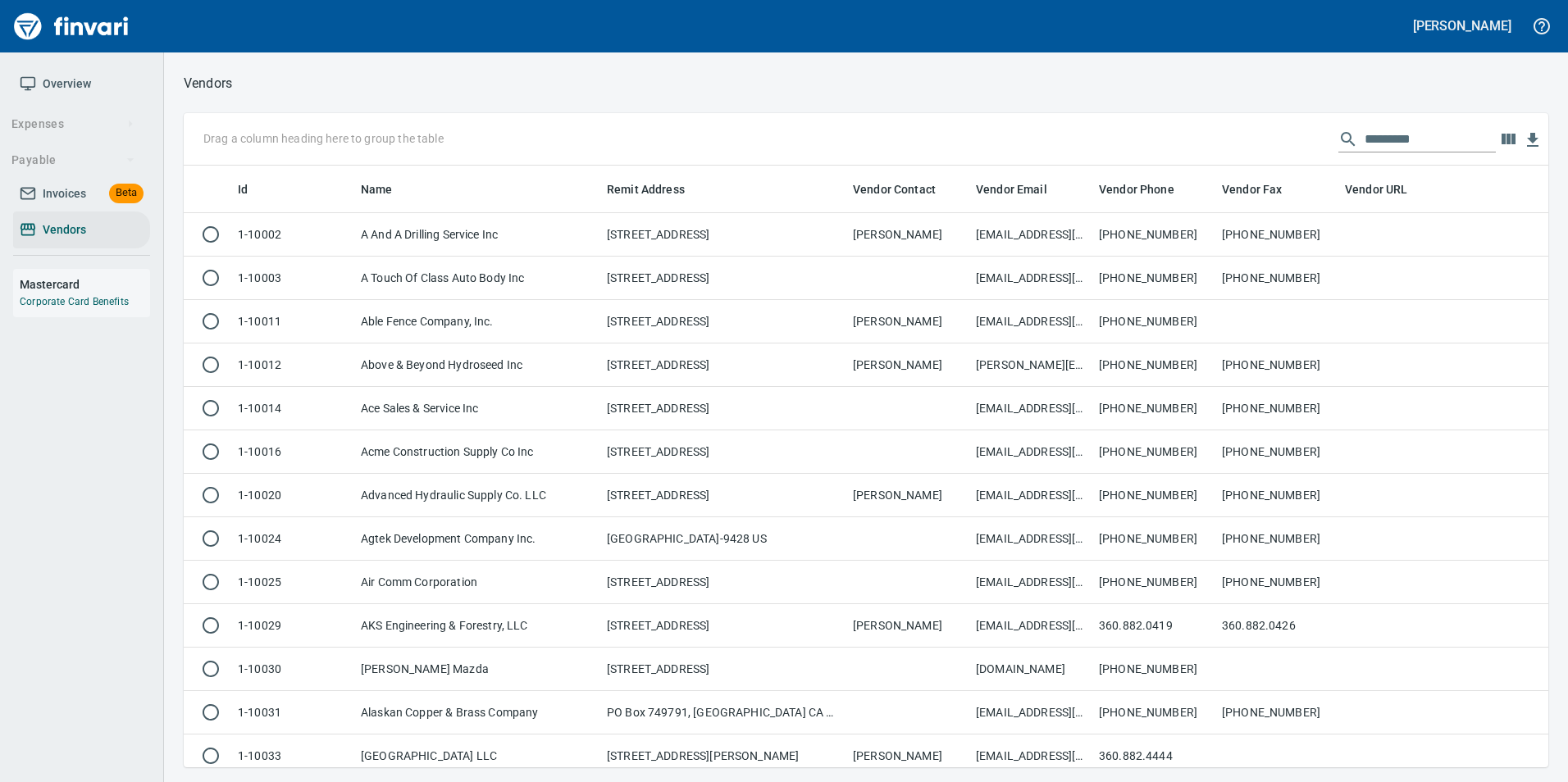
scroll to position [590, 1339]
click at [1398, 137] on input "text" at bounding box center [1429, 139] width 131 height 26
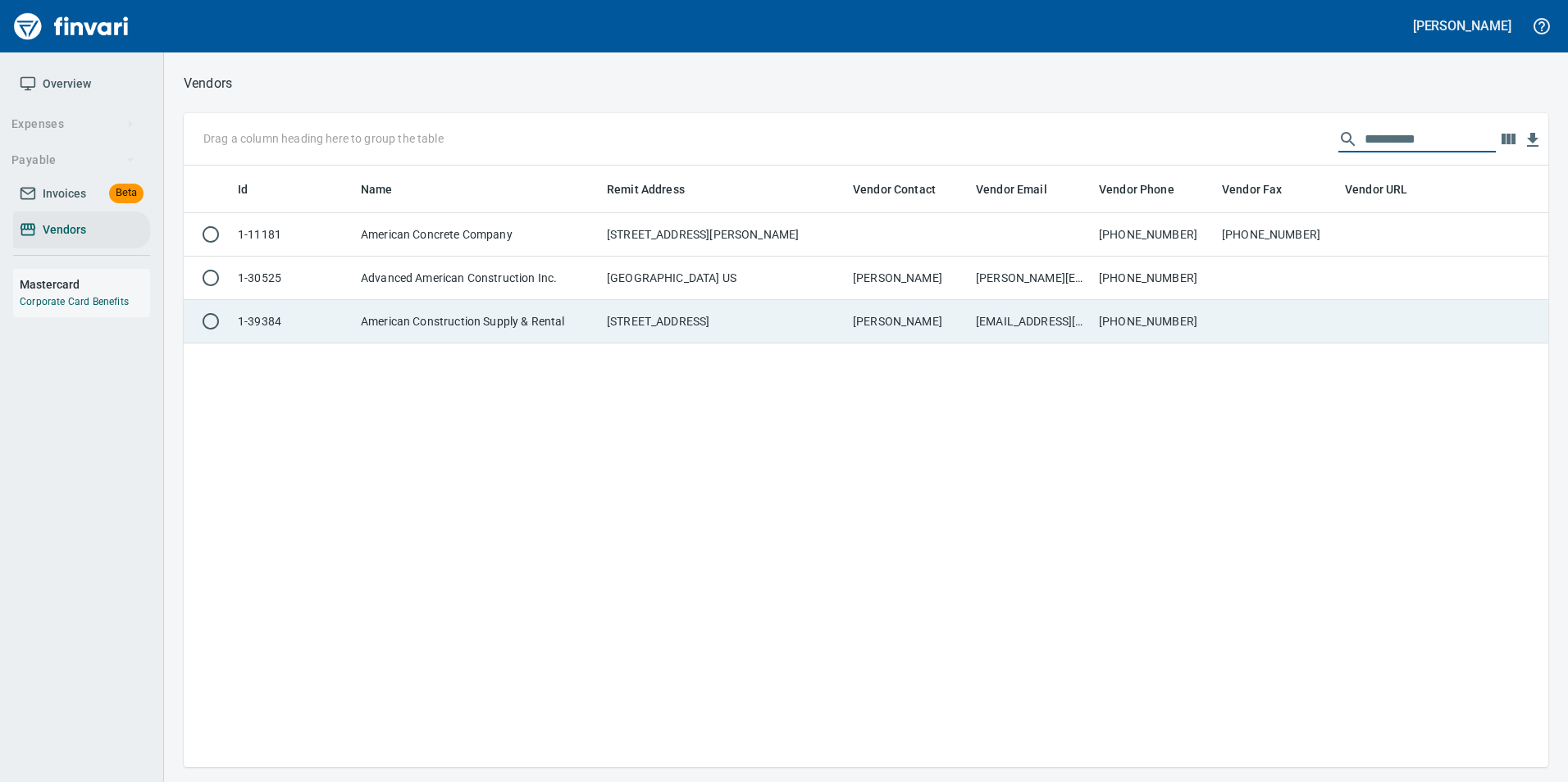
type input "**********"
click at [1305, 317] on td at bounding box center [1276, 321] width 123 height 44
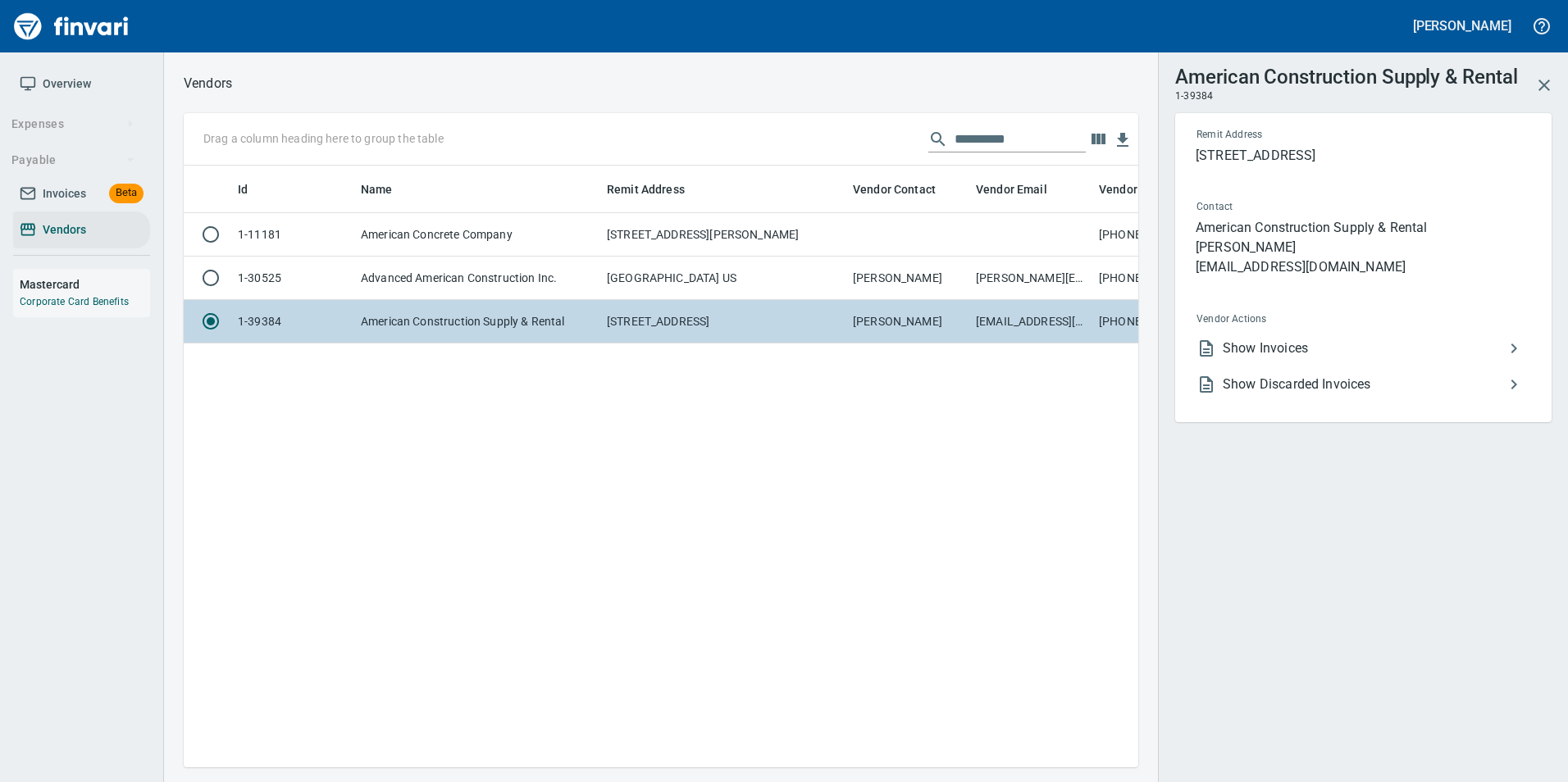
scroll to position [577, 942]
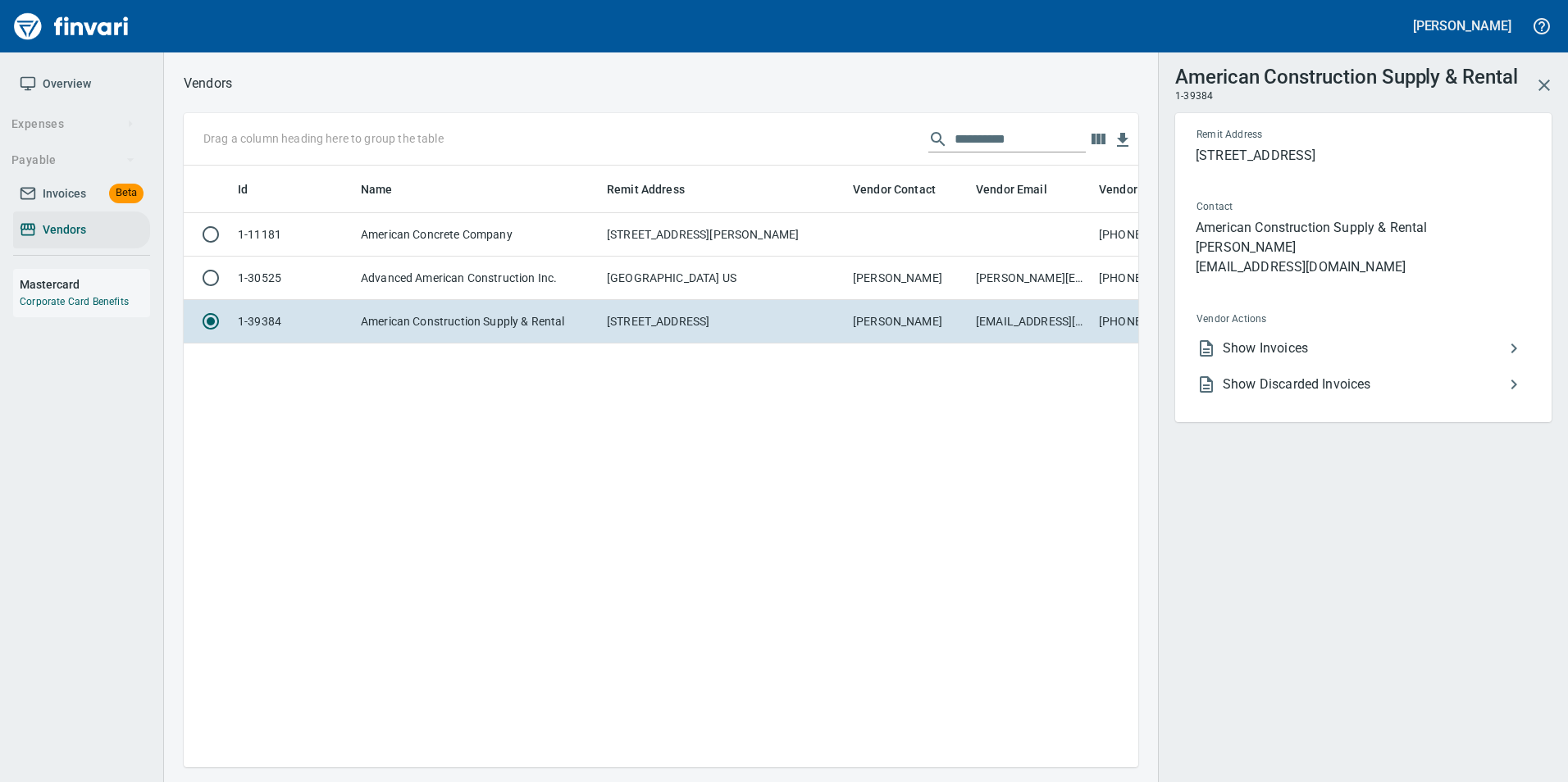
click at [1360, 343] on span "Show Invoices" at bounding box center [1363, 349] width 281 height 20
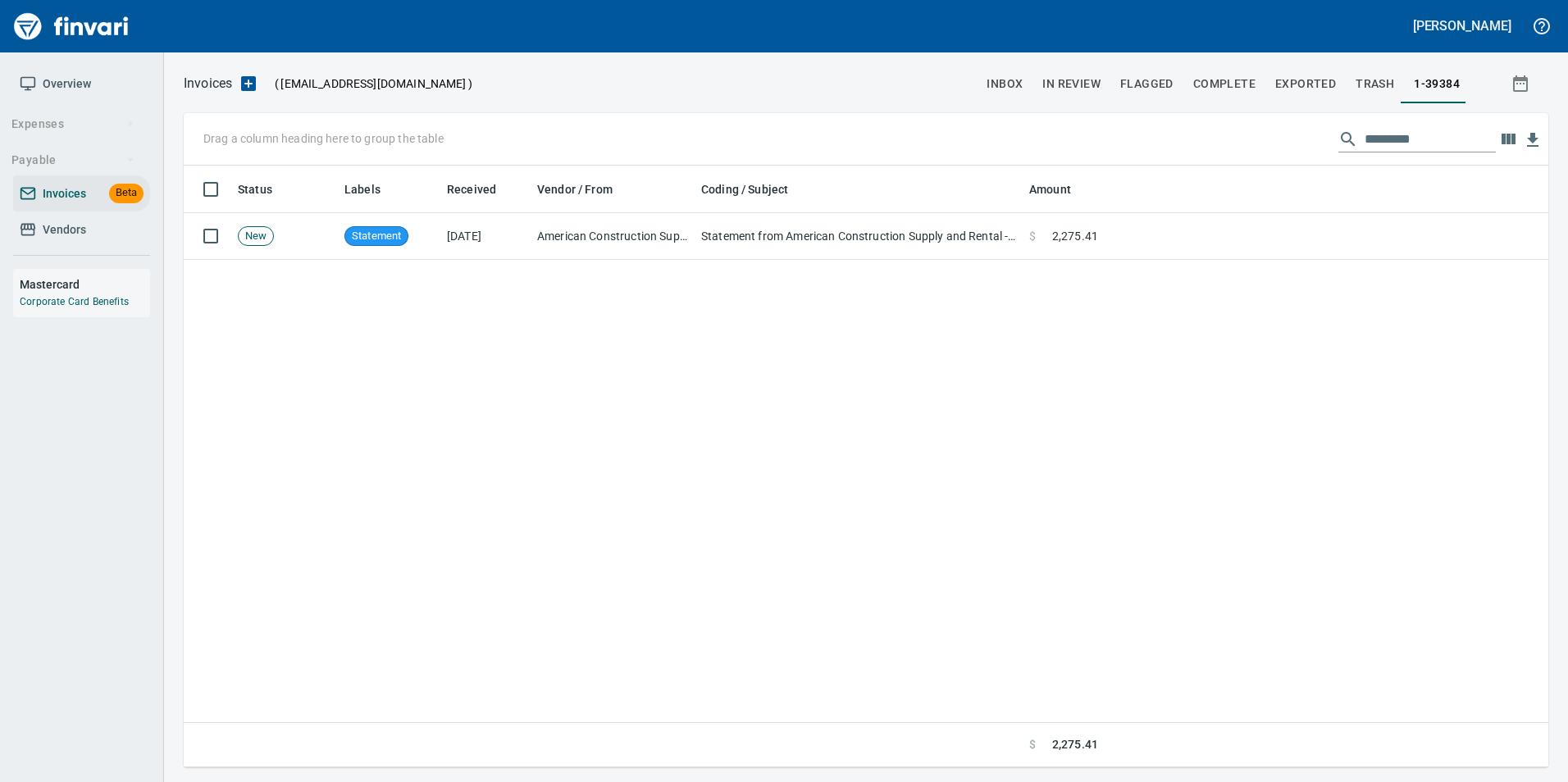
scroll to position [590, 1339]
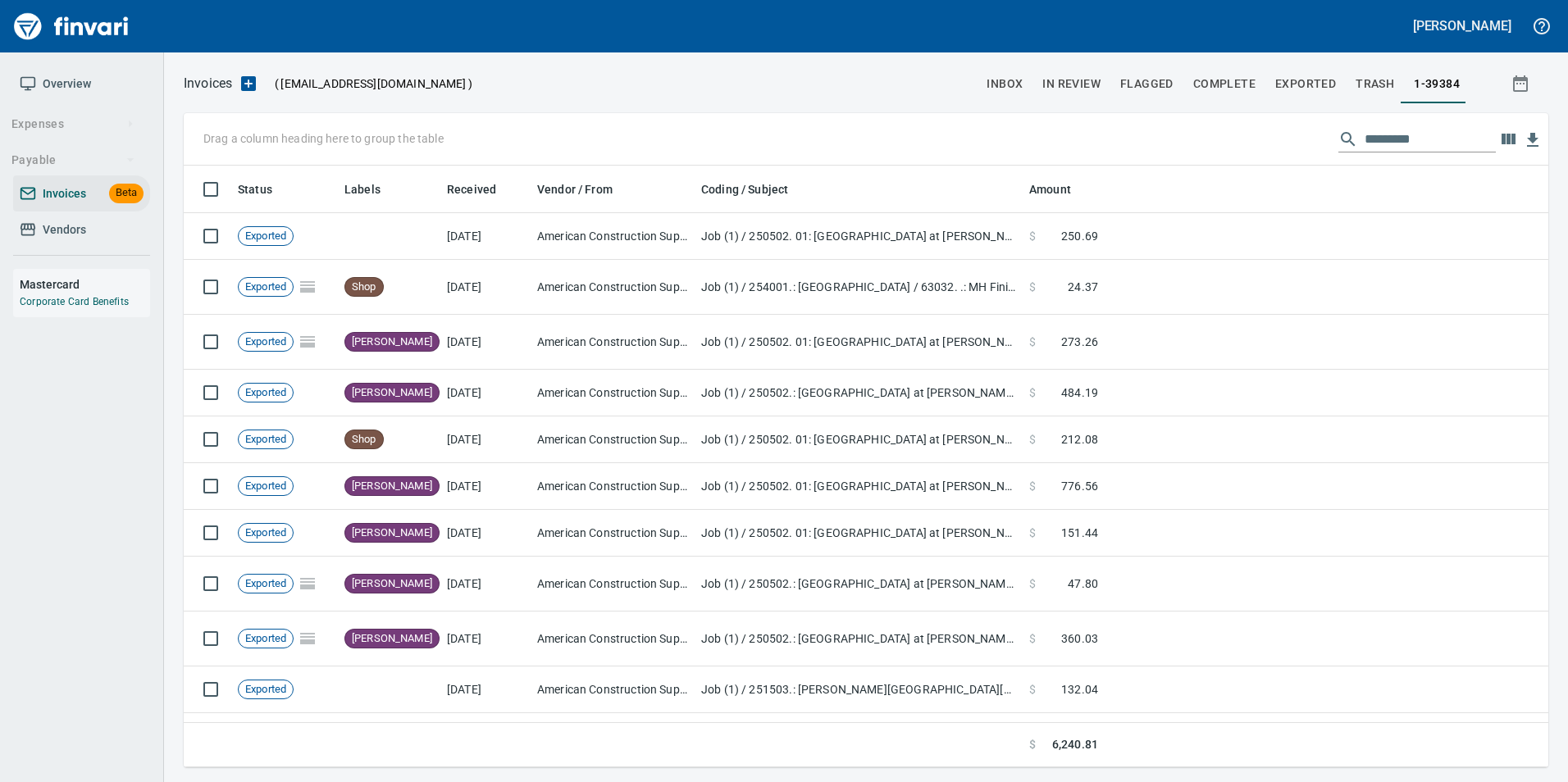
click at [1403, 141] on input "text" at bounding box center [1429, 139] width 131 height 26
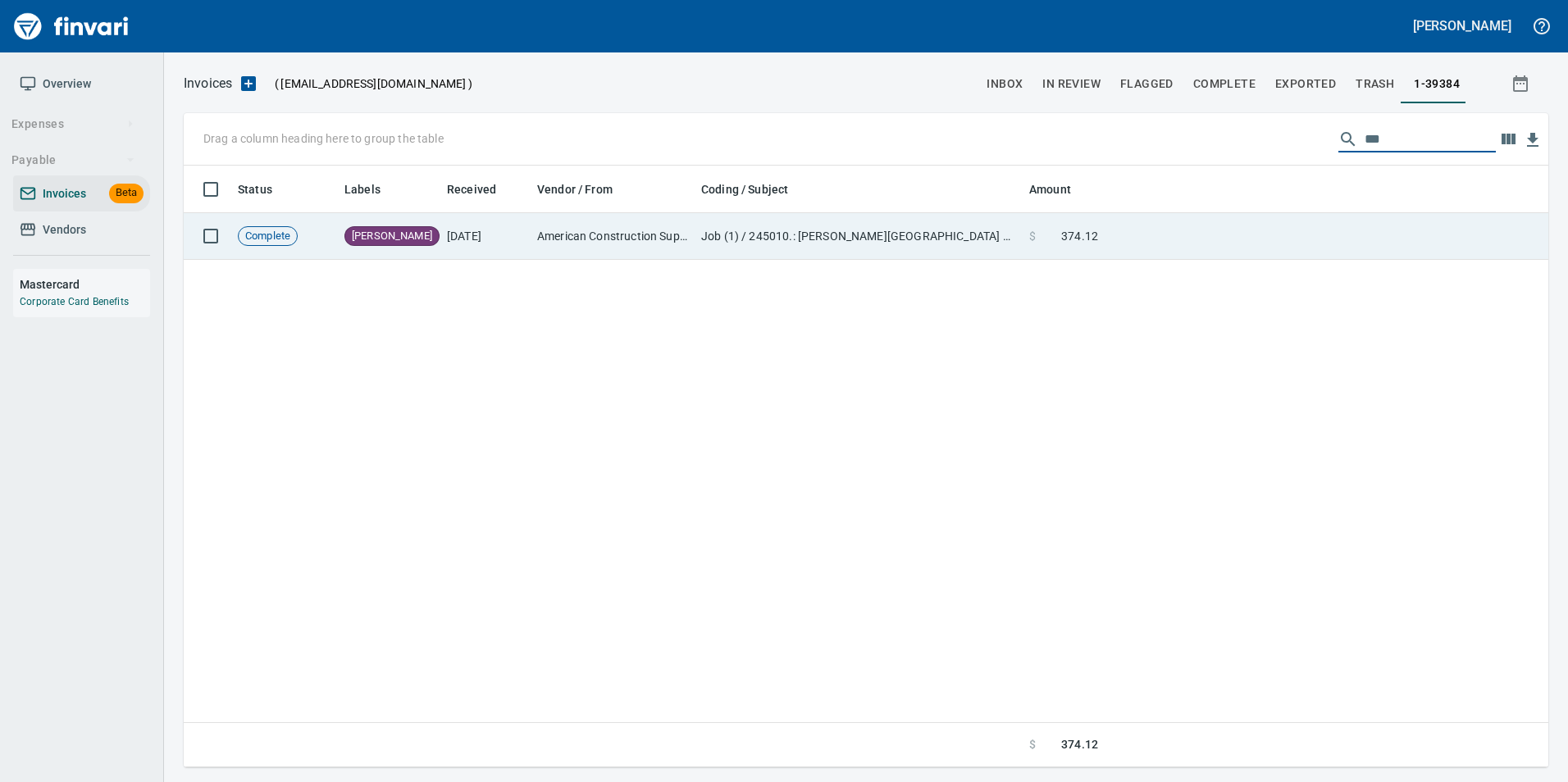
type input "***"
click at [1312, 227] on td at bounding box center [1326, 237] width 444 height 47
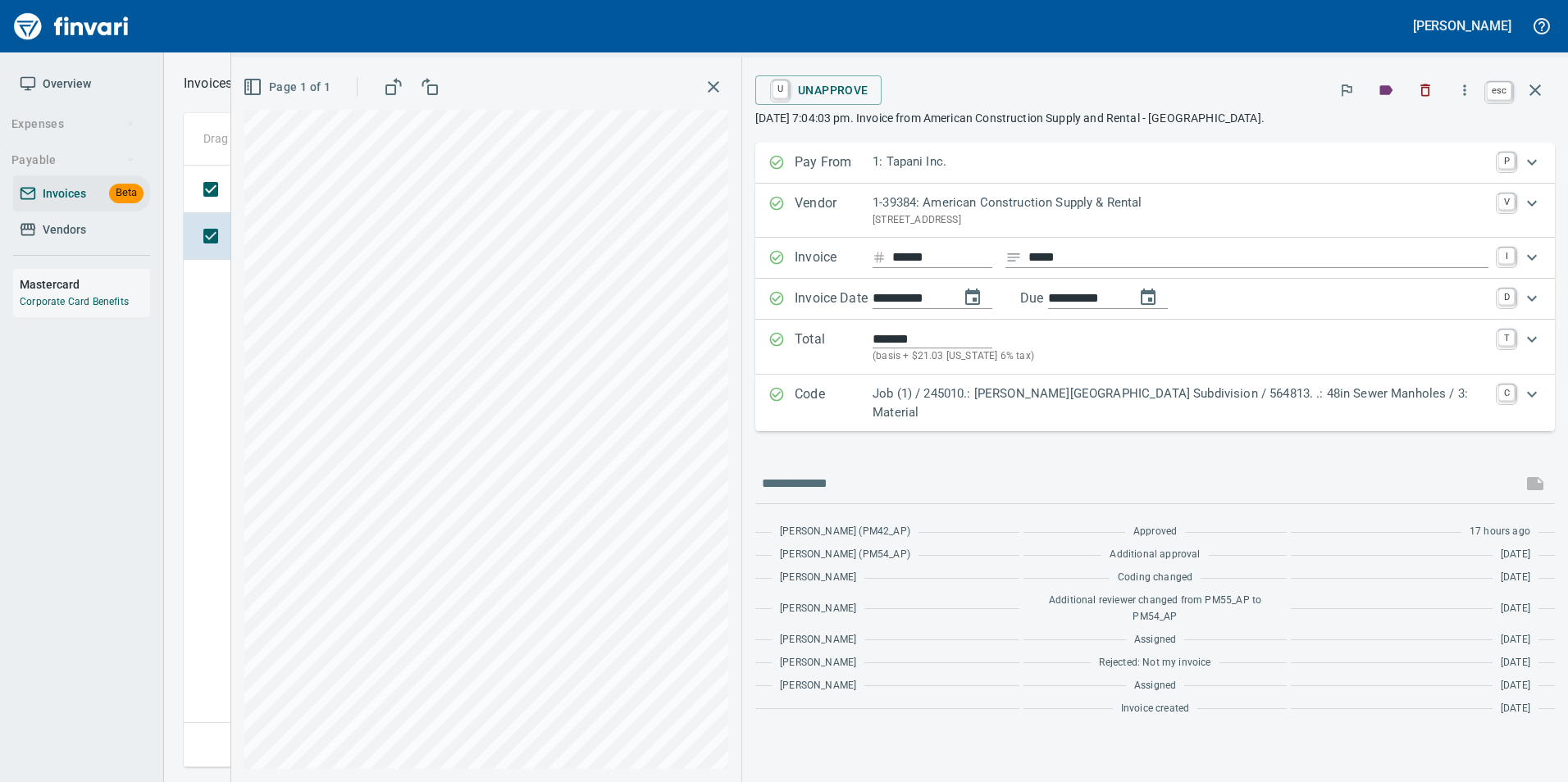
click at [1530, 98] on icon "button" at bounding box center [1535, 90] width 20 height 20
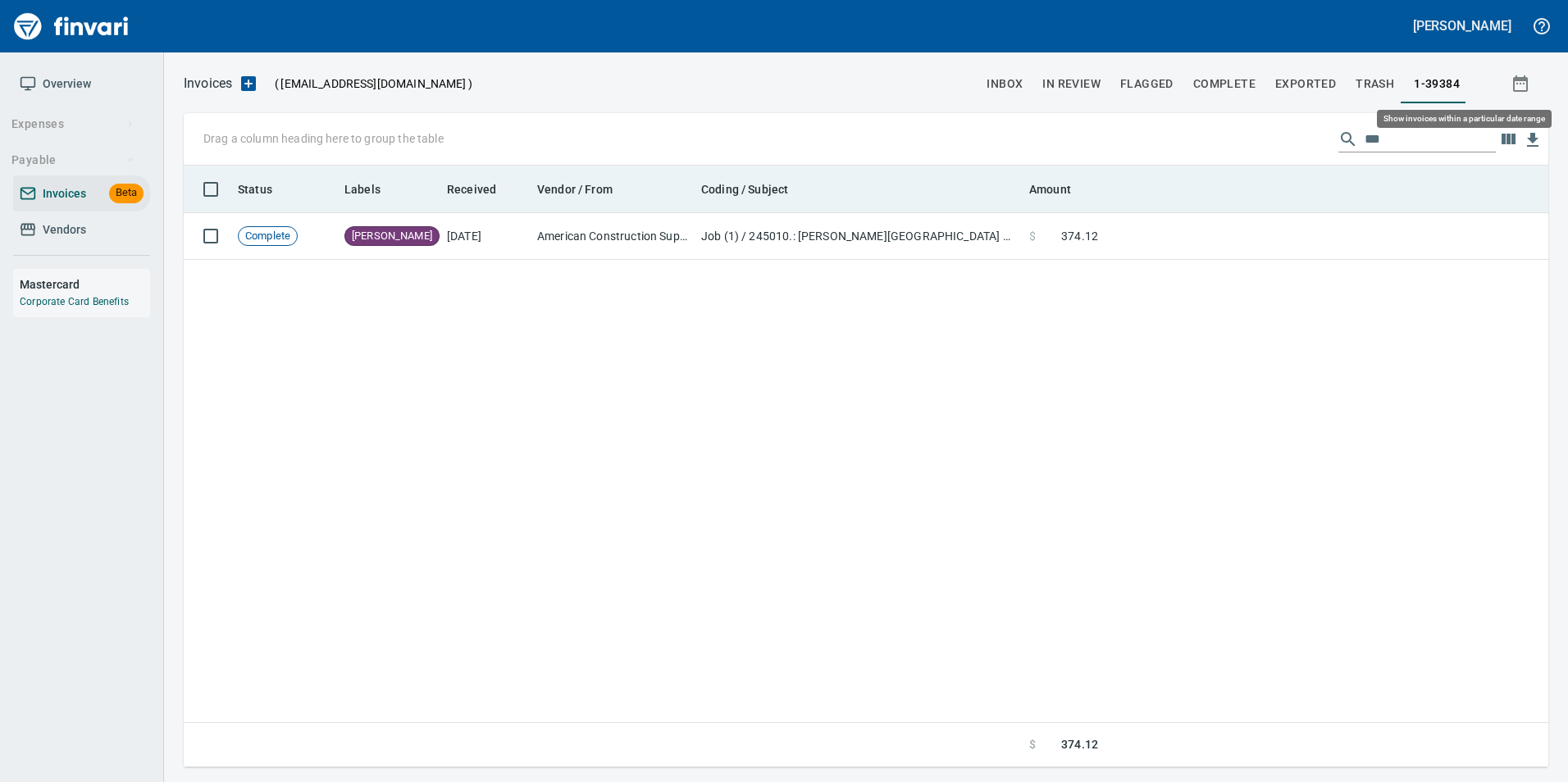
scroll to position [590, 1351]
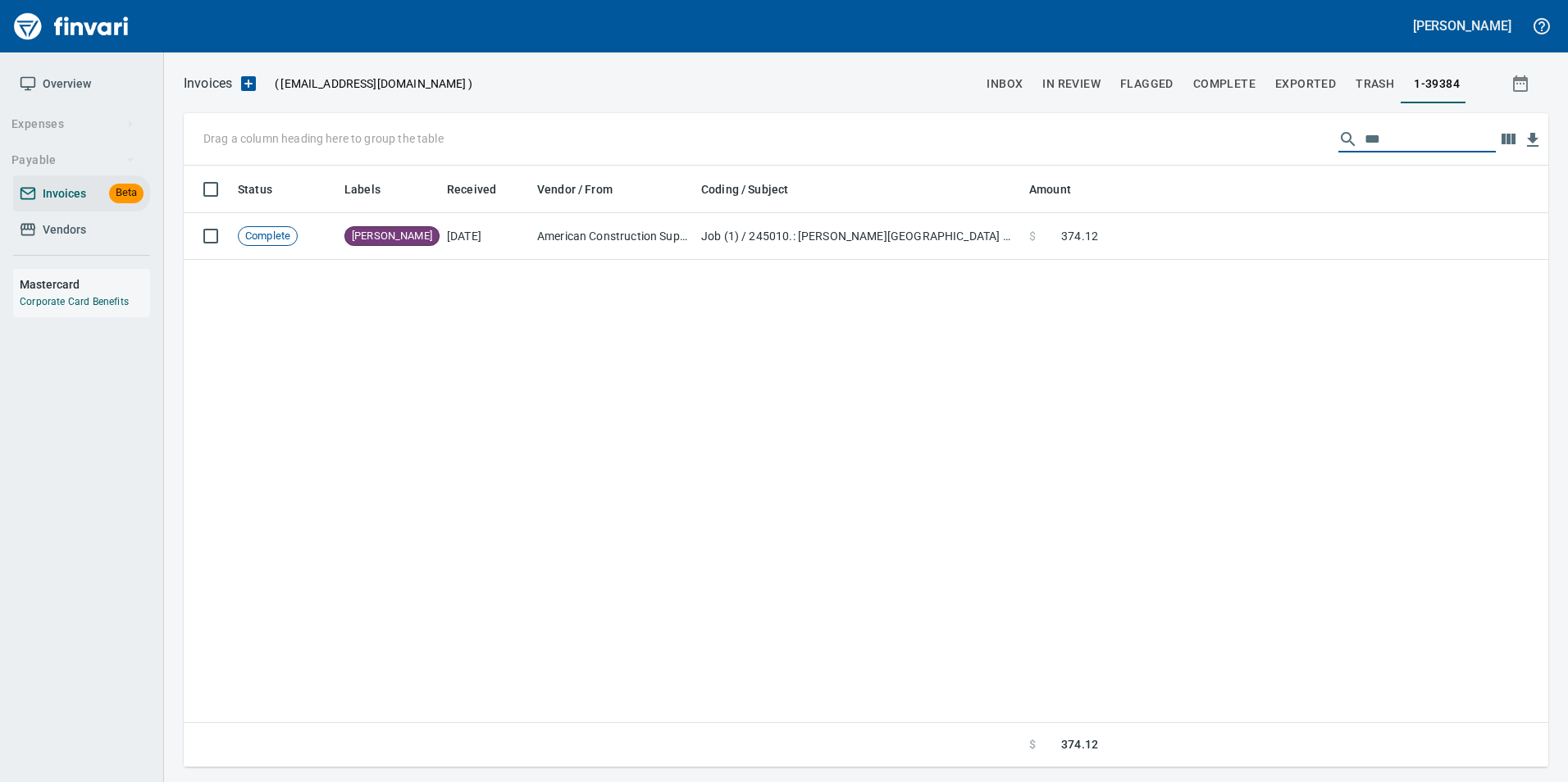
click at [1380, 139] on input "***" at bounding box center [1429, 139] width 131 height 26
click at [1380, 138] on input "***" at bounding box center [1429, 139] width 131 height 26
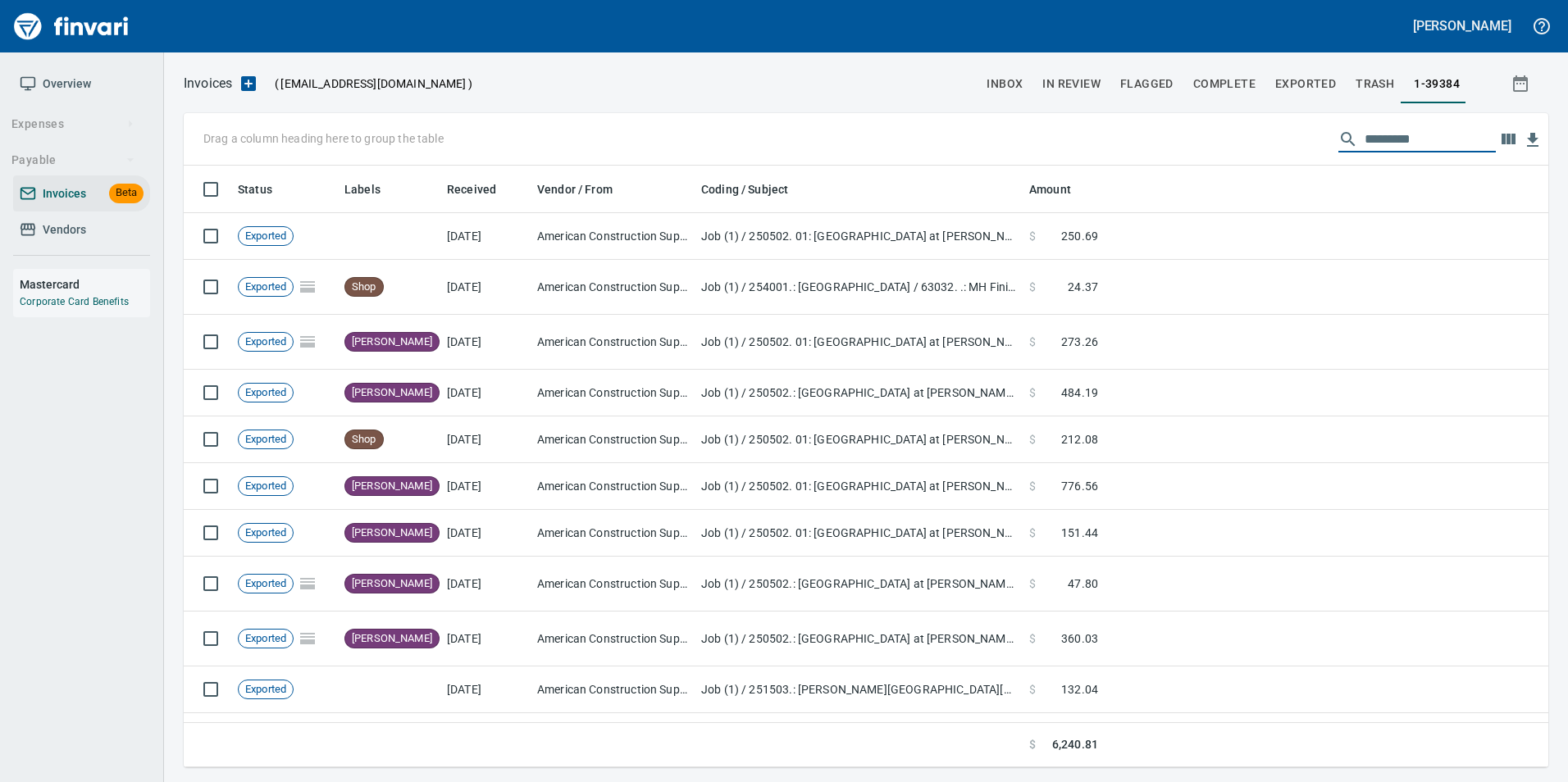
scroll to position [590, 1339]
click at [1023, 92] on span "inbox" at bounding box center [1004, 84] width 36 height 20
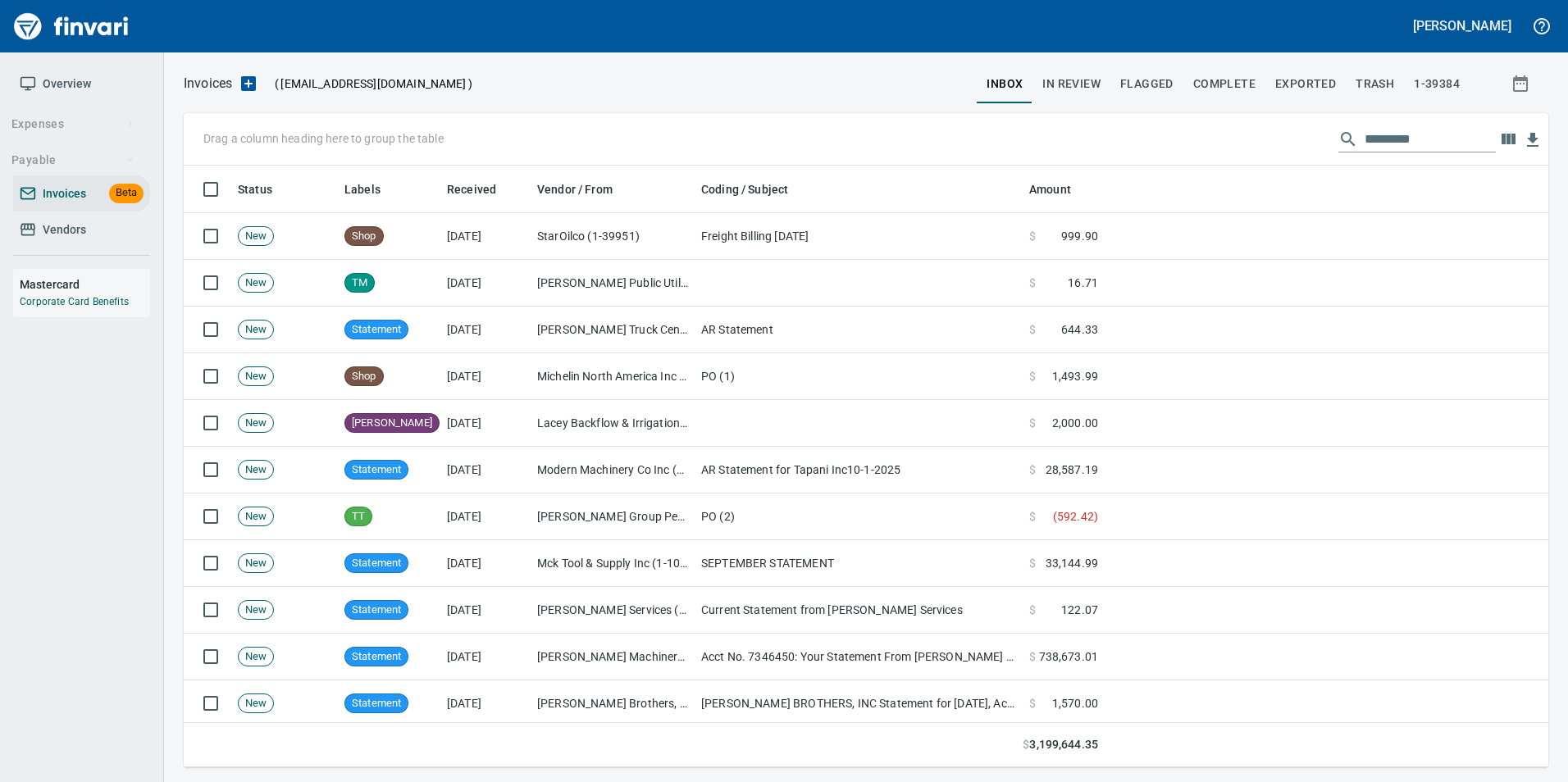
scroll to position [590, 1339]
click at [1380, 146] on input "text" at bounding box center [1429, 139] width 131 height 26
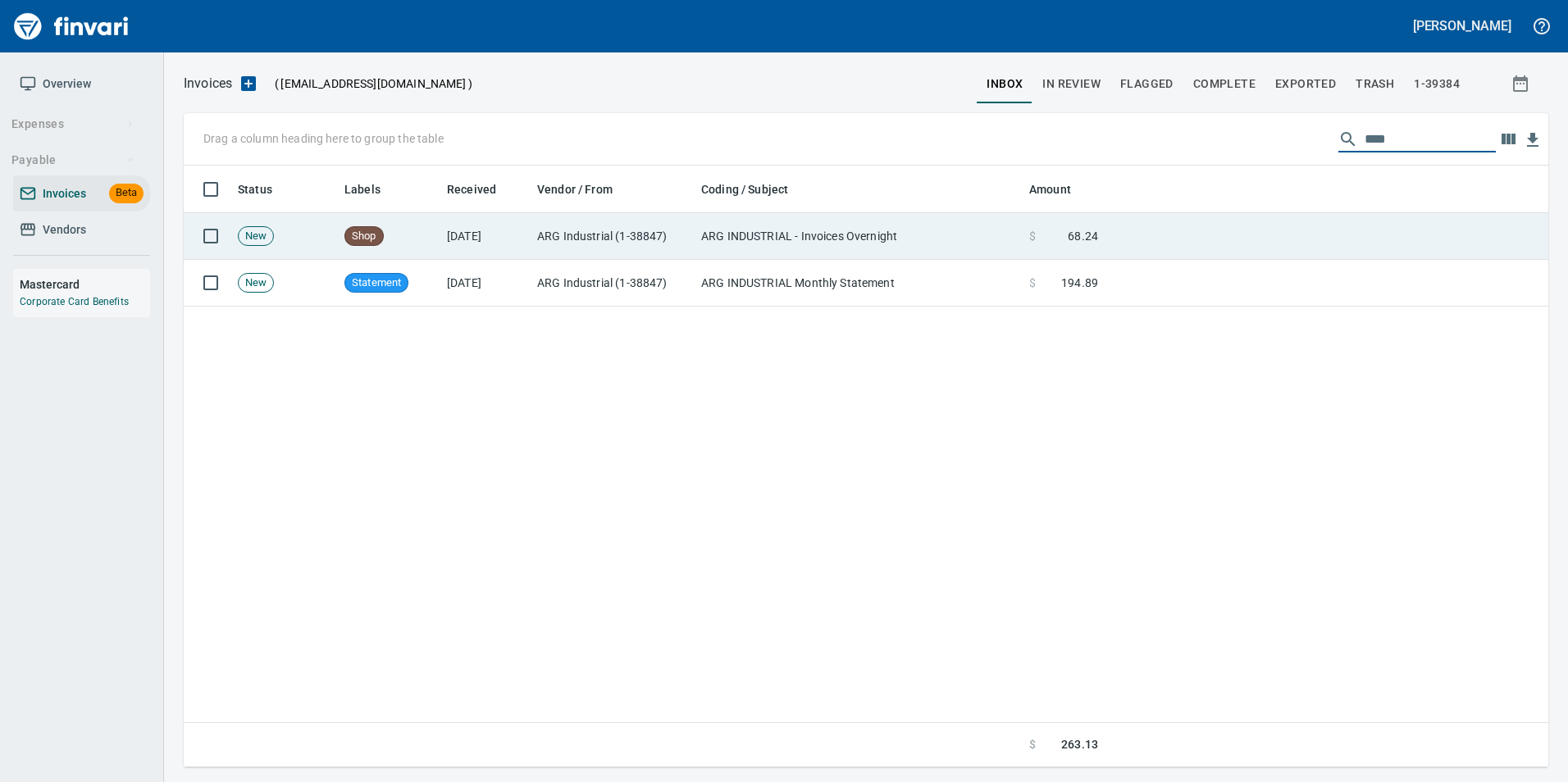
type input "***"
click at [1347, 228] on td at bounding box center [1326, 237] width 444 height 47
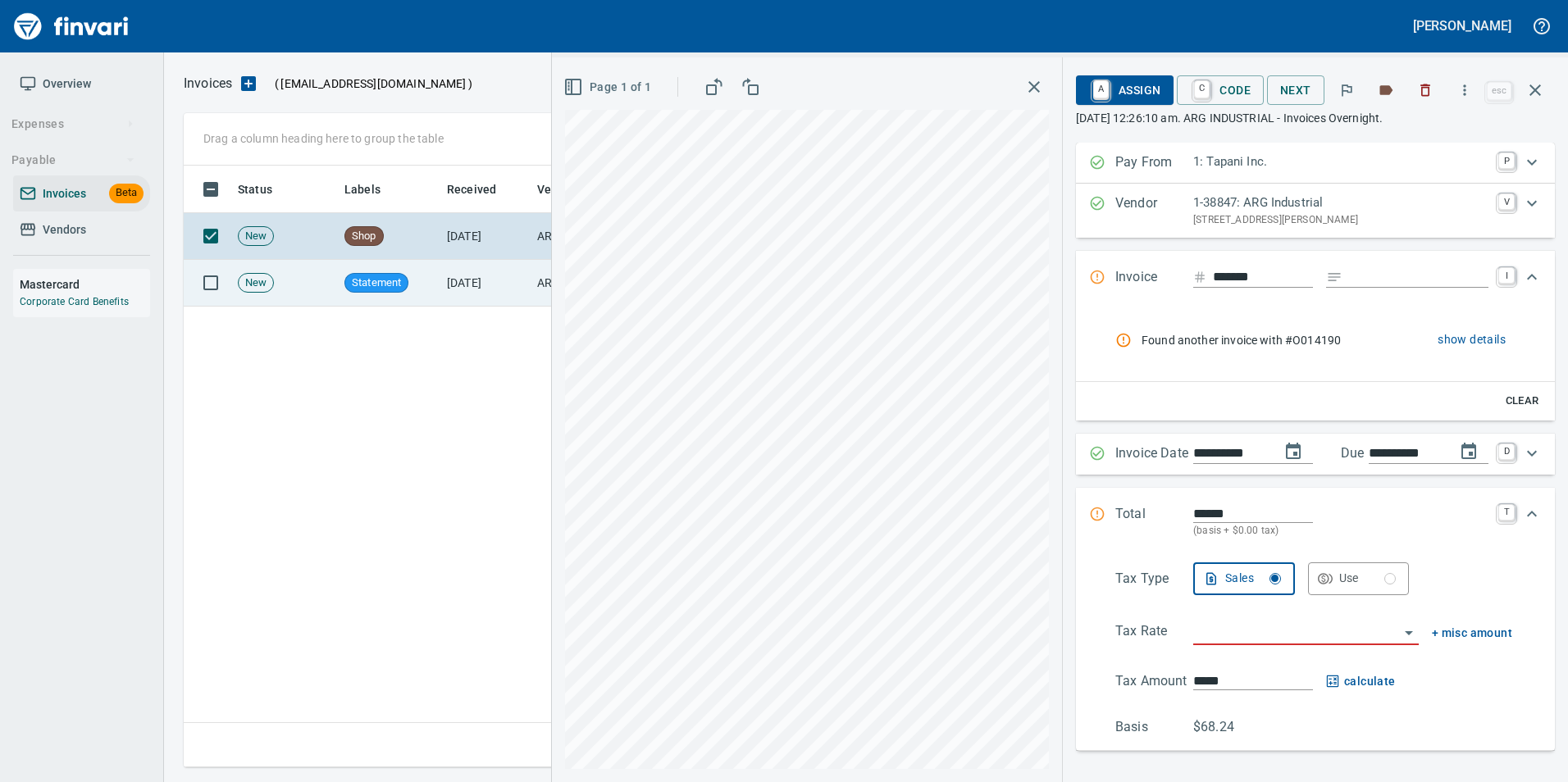
click at [435, 300] on td "Statement" at bounding box center [389, 283] width 102 height 47
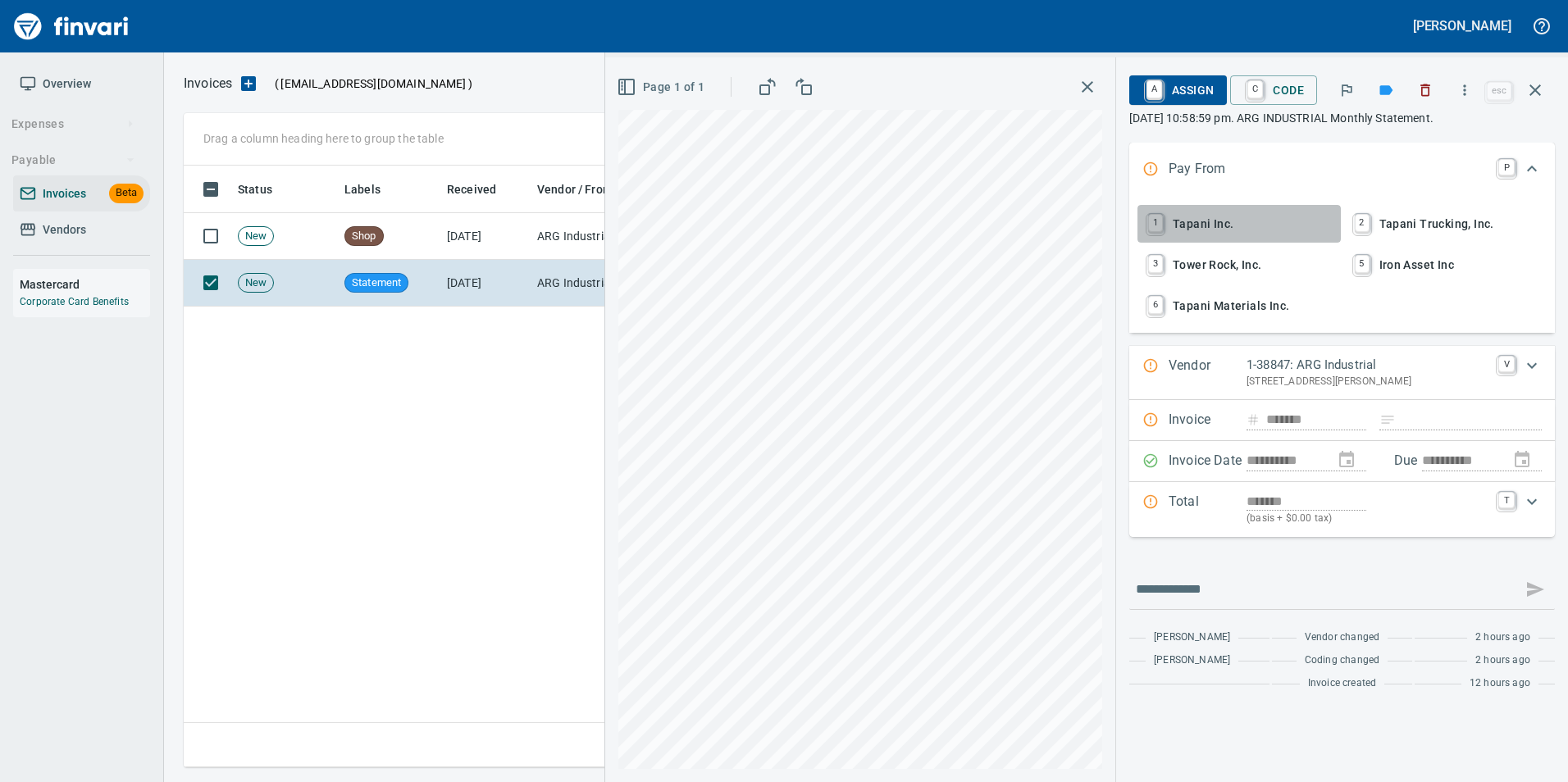
click at [1217, 215] on span "1 Tapani Inc." at bounding box center [1239, 223] width 190 height 28
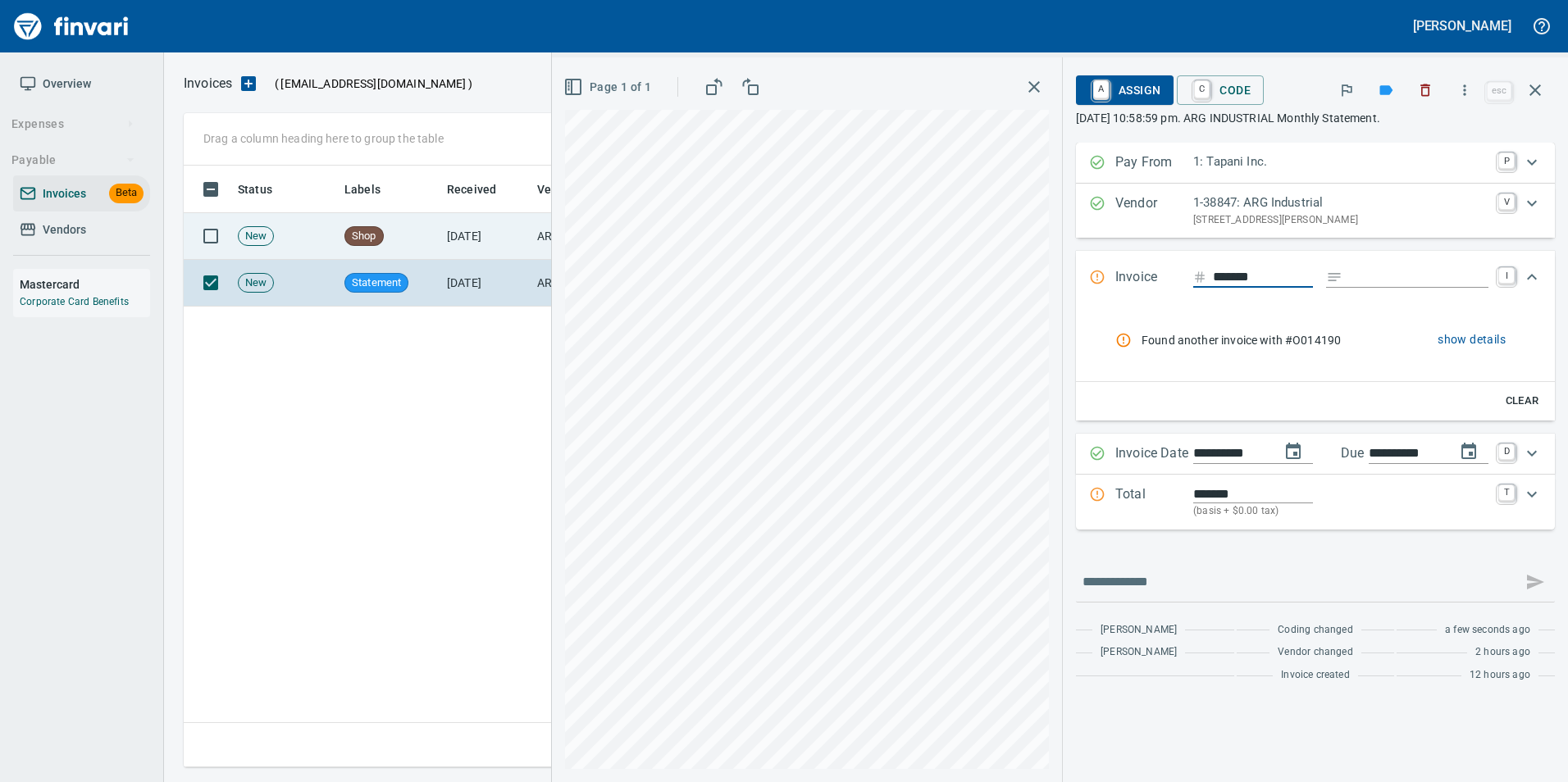
click at [463, 223] on td "[DATE]" at bounding box center [485, 237] width 90 height 47
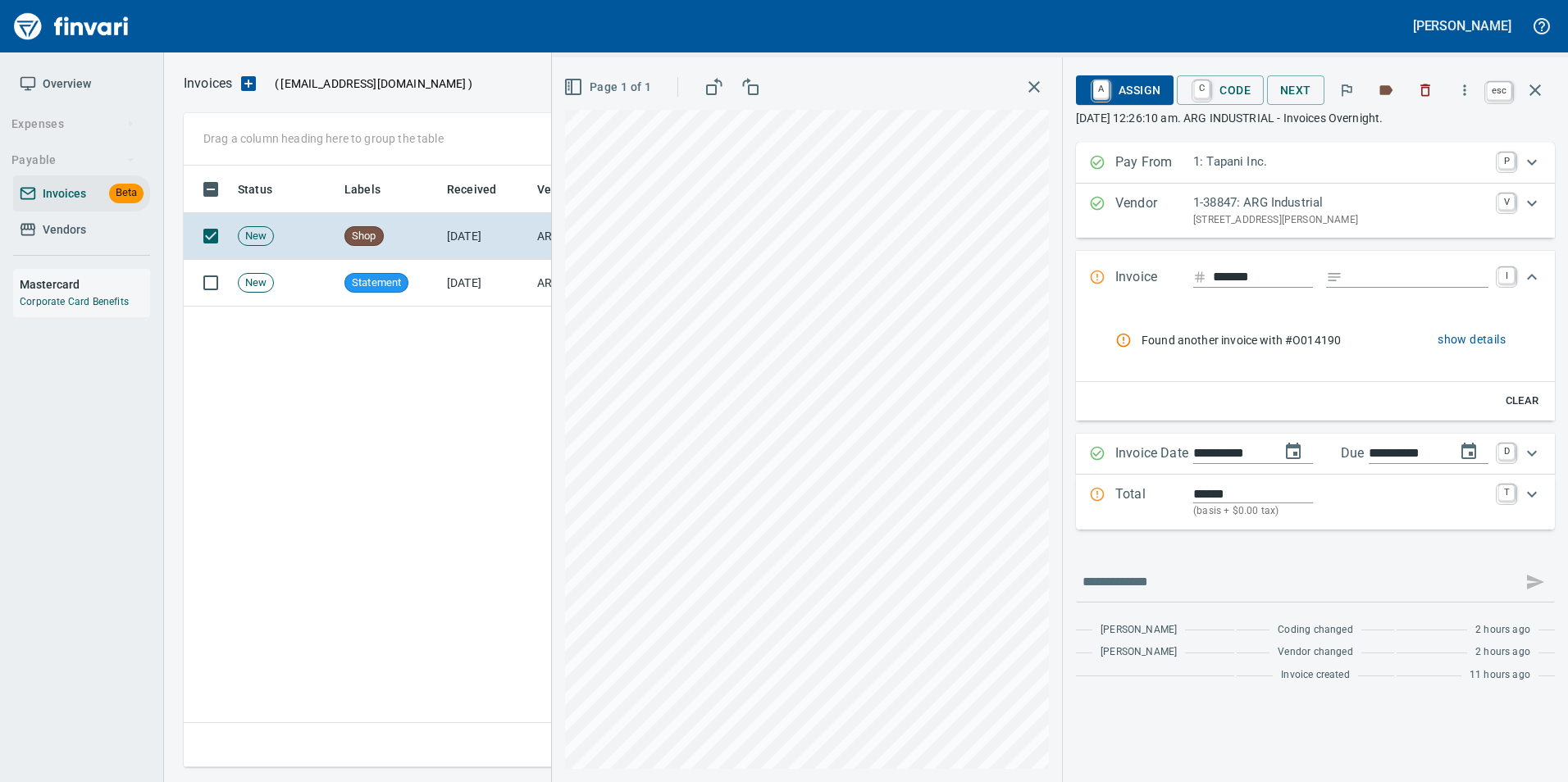
click at [1540, 83] on icon "button" at bounding box center [1535, 90] width 20 height 20
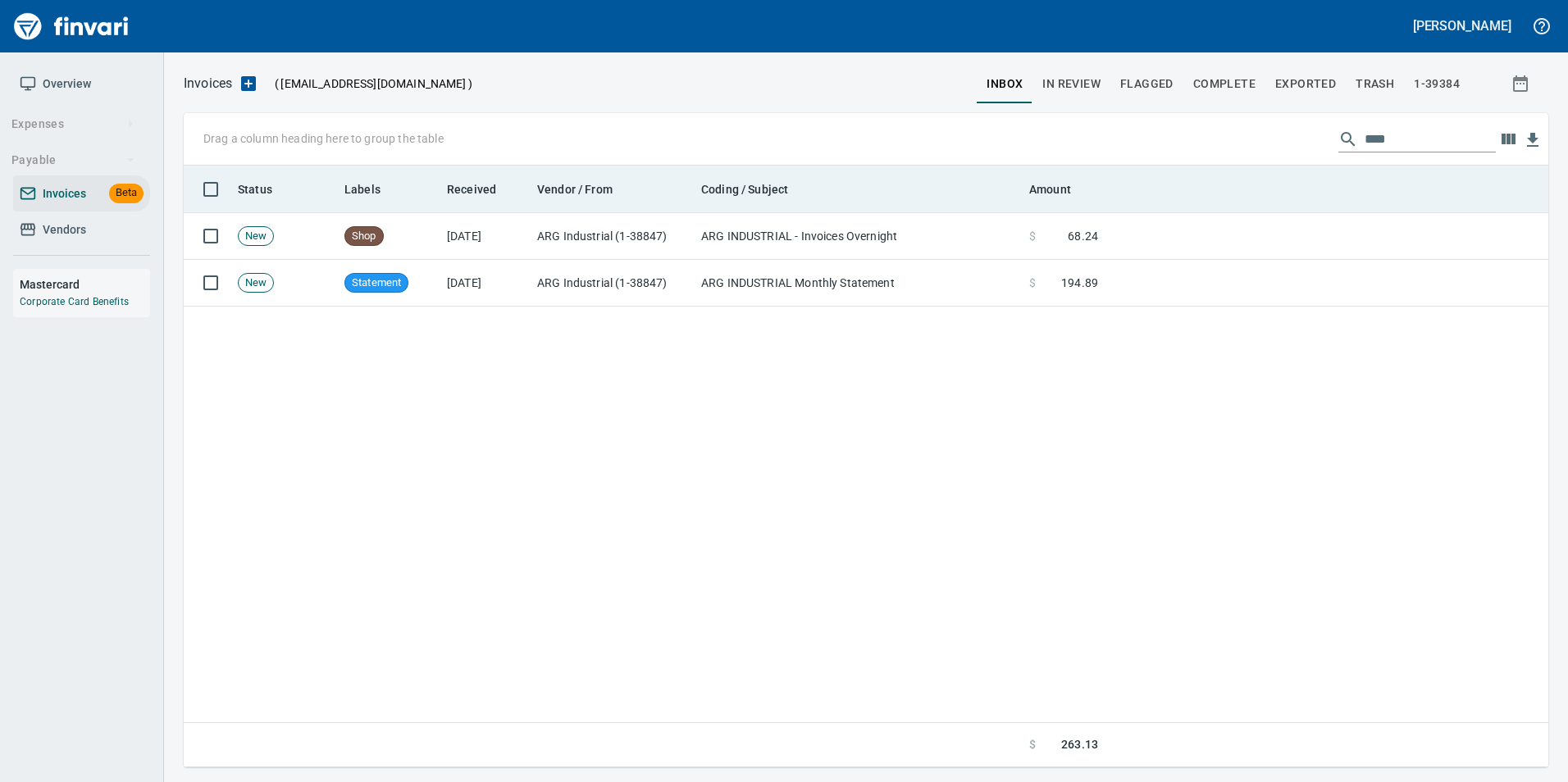
scroll to position [590, 1352]
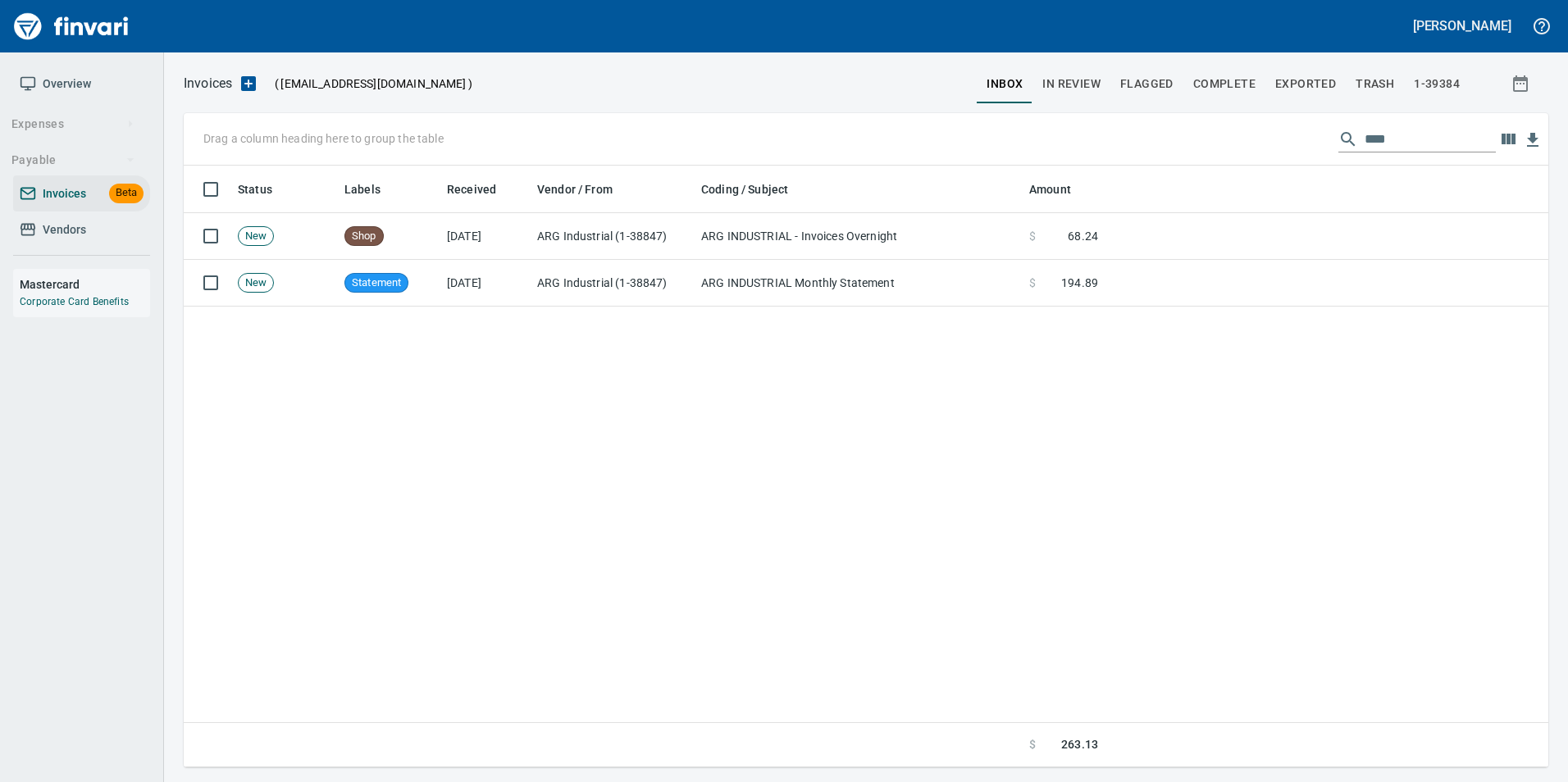
click at [81, 224] on span "Vendors" at bounding box center [64, 230] width 44 height 20
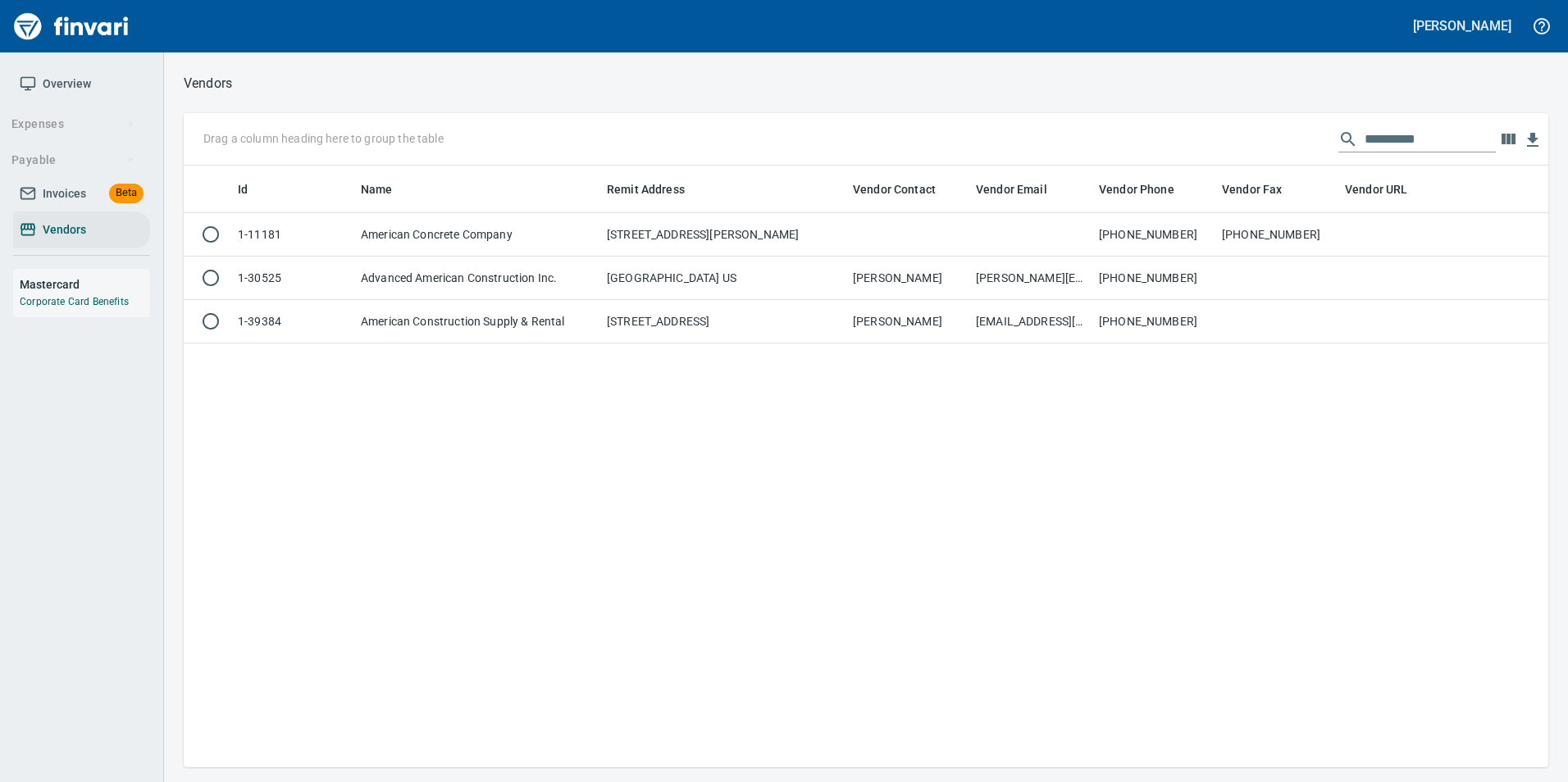
scroll to position [590, 1352]
click at [1428, 126] on input "**********" at bounding box center [1429, 139] width 131 height 26
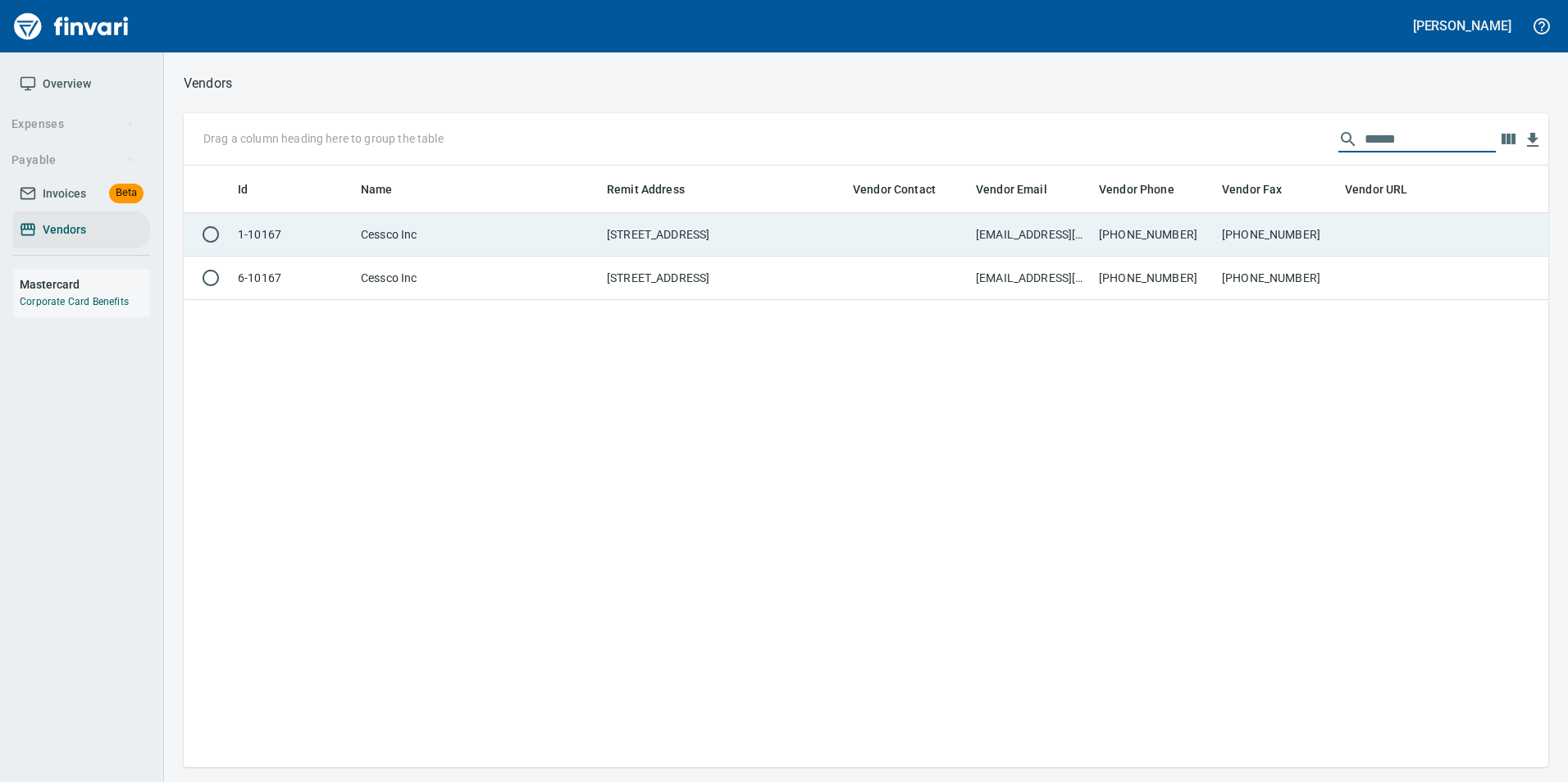
type input "******"
click at [1419, 217] on td at bounding box center [1399, 235] width 123 height 44
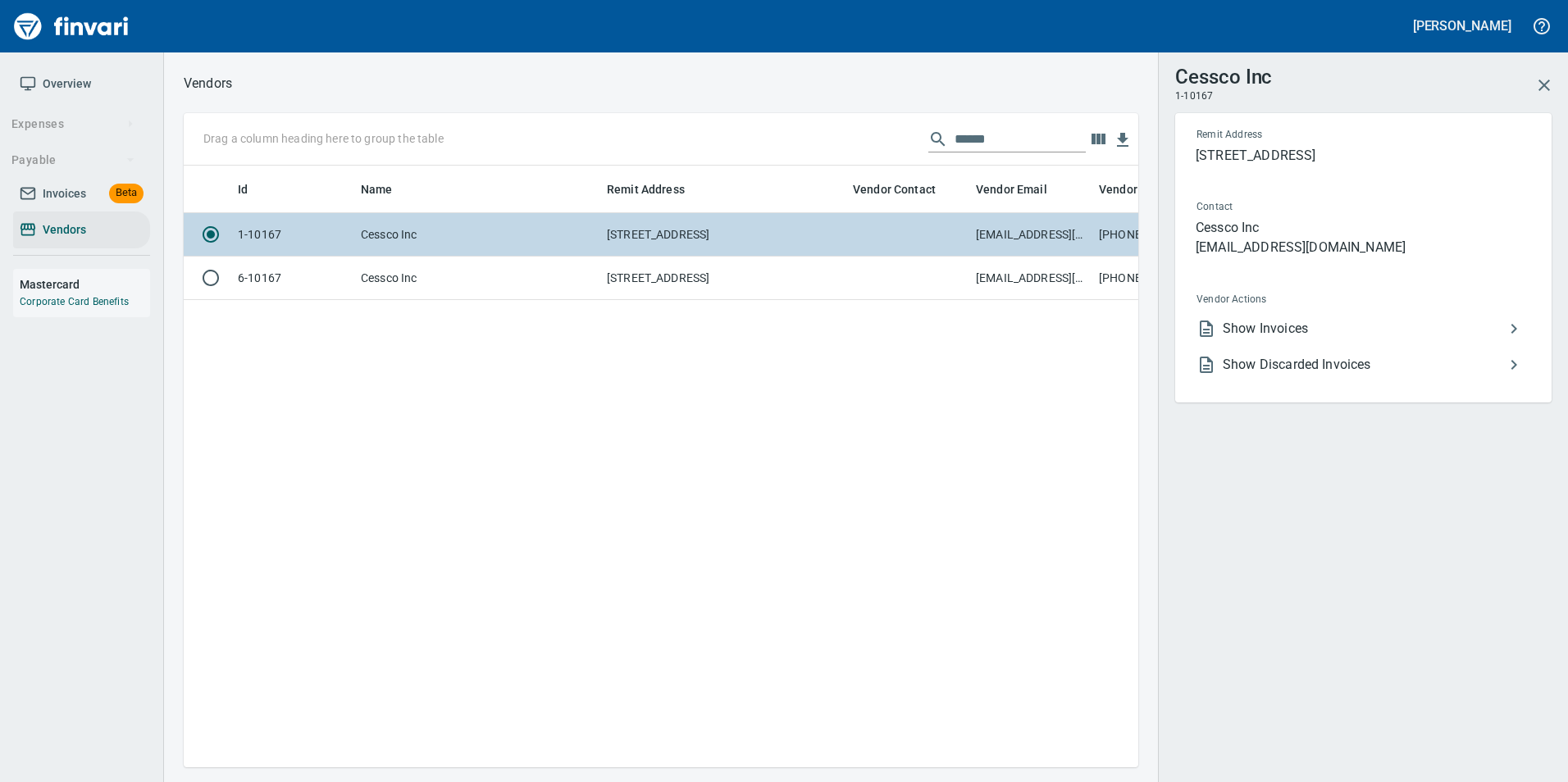
scroll to position [577, 942]
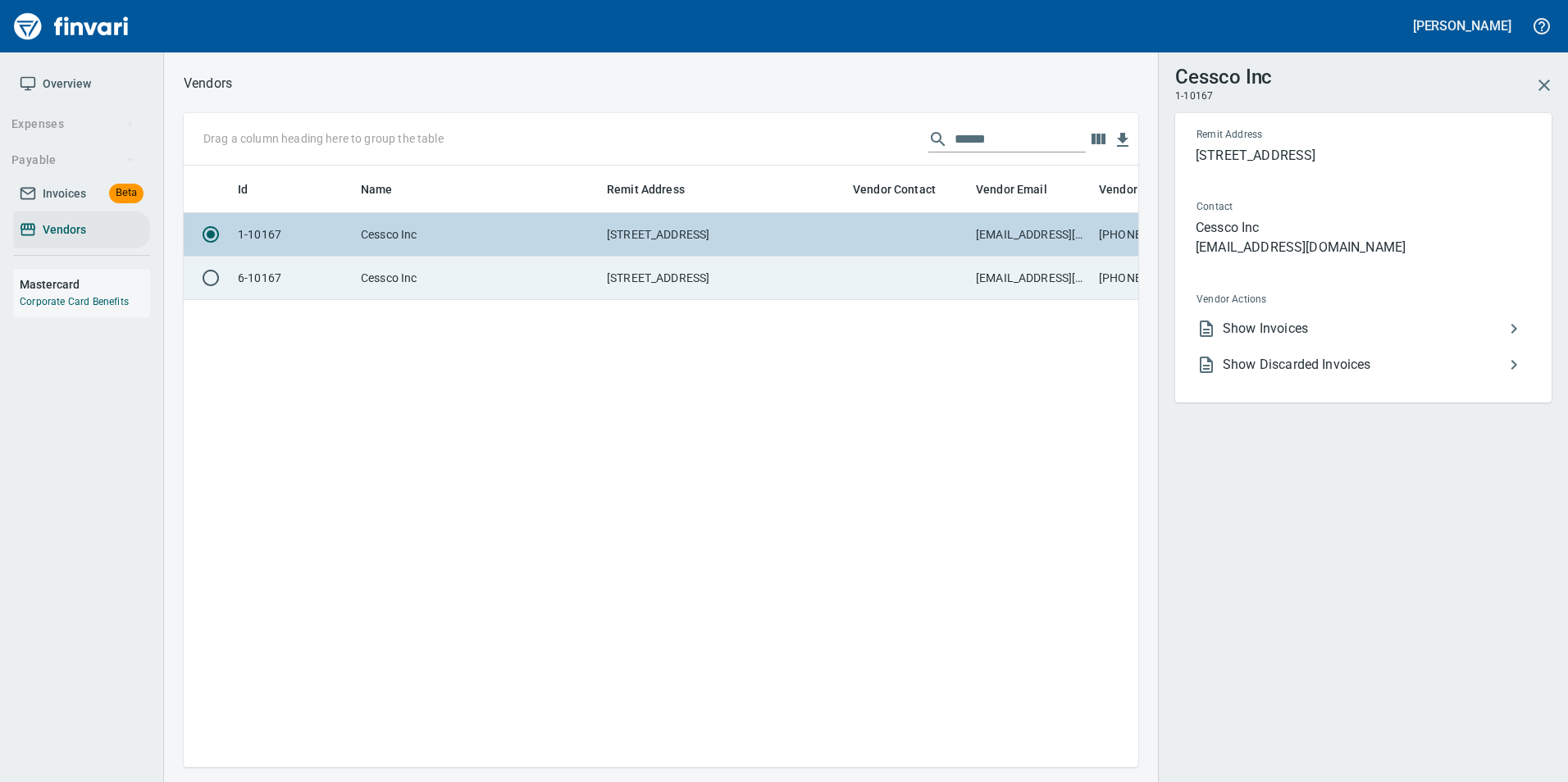
click at [966, 259] on td at bounding box center [907, 278] width 123 height 44
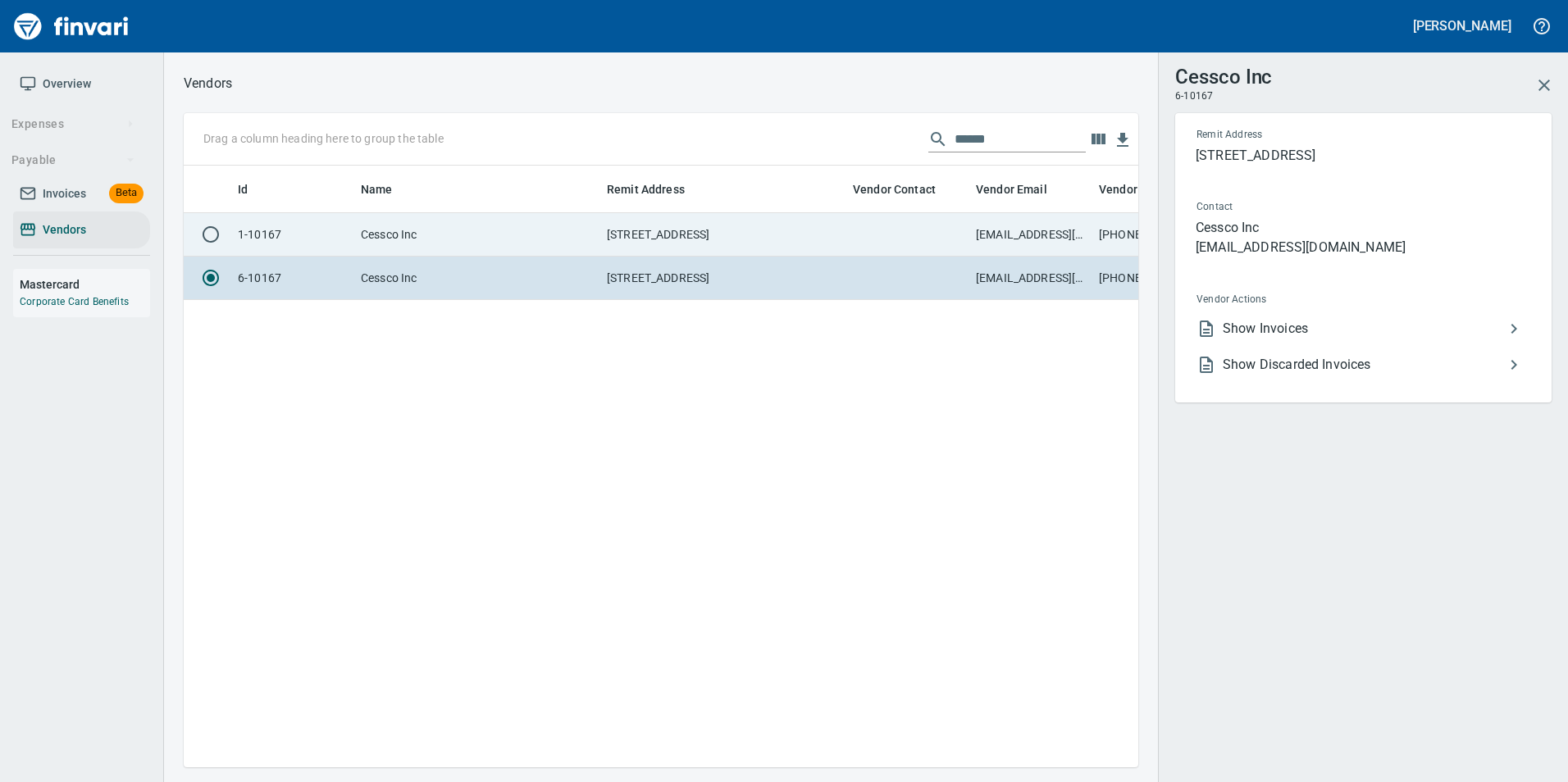
click at [941, 219] on td at bounding box center [907, 235] width 123 height 44
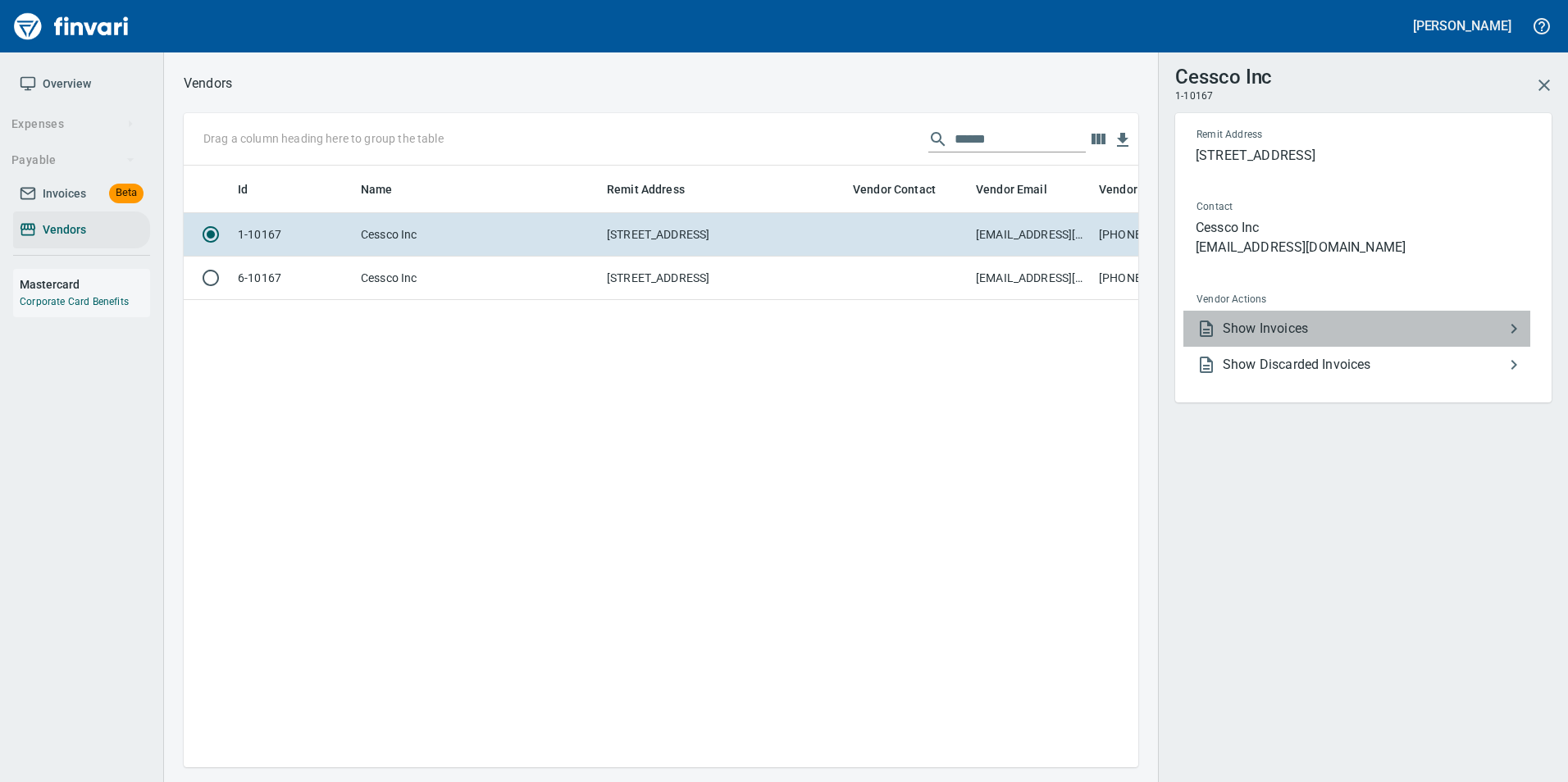
click at [1446, 327] on span "Show Invoices" at bounding box center [1363, 329] width 281 height 20
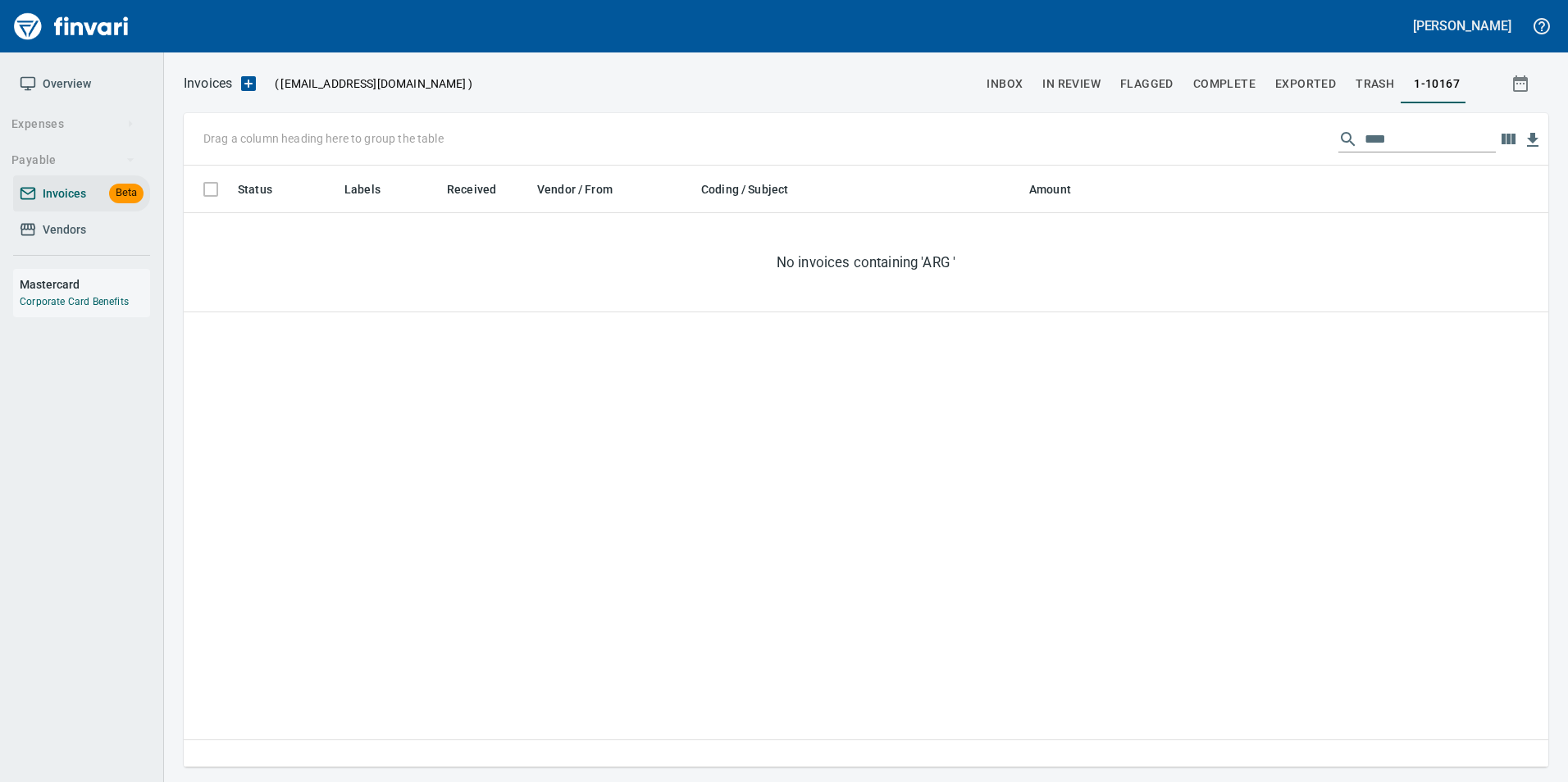
scroll to position [590, 1352]
click at [1378, 138] on input "***" at bounding box center [1429, 139] width 131 height 26
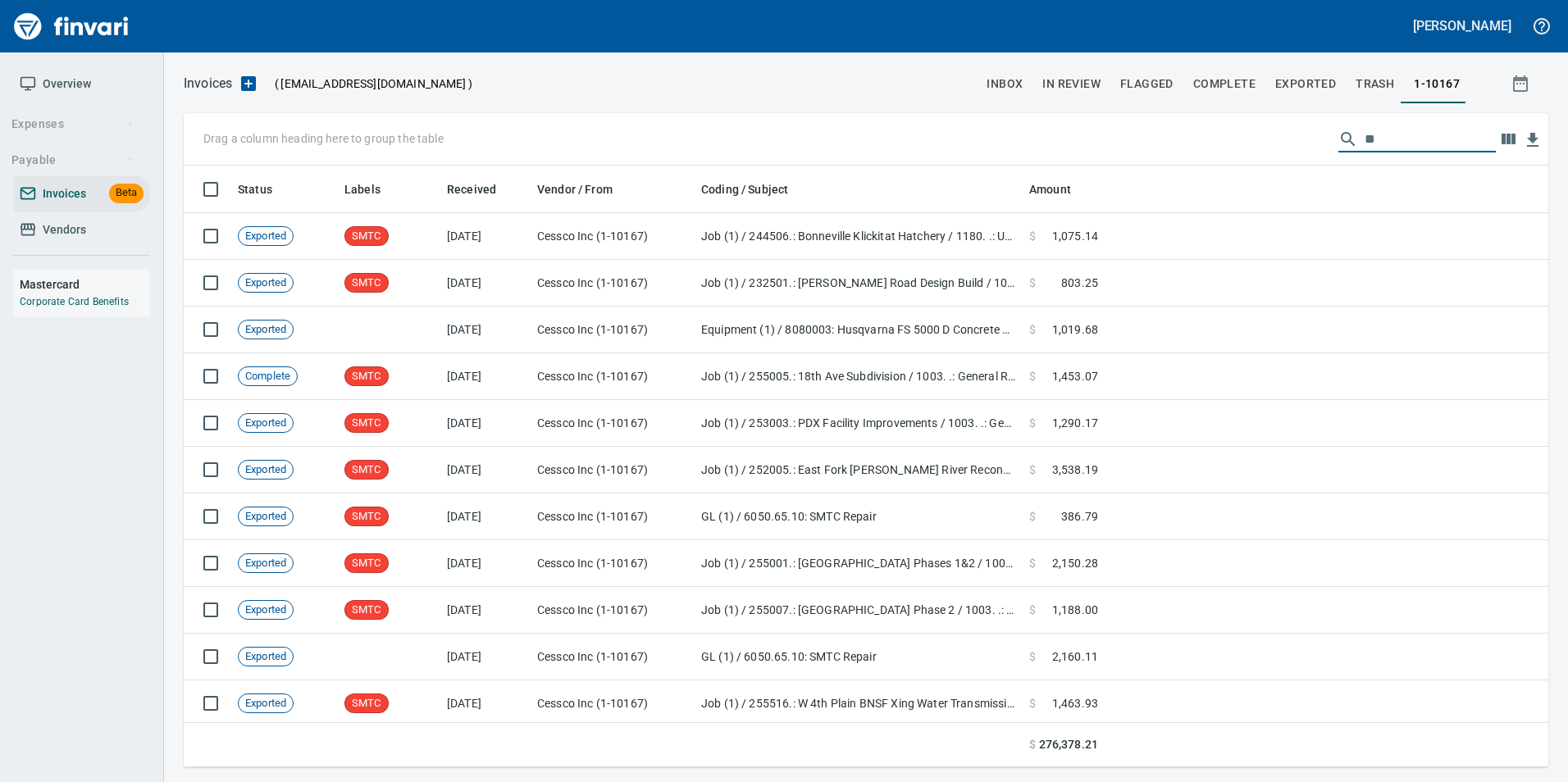
type input "*"
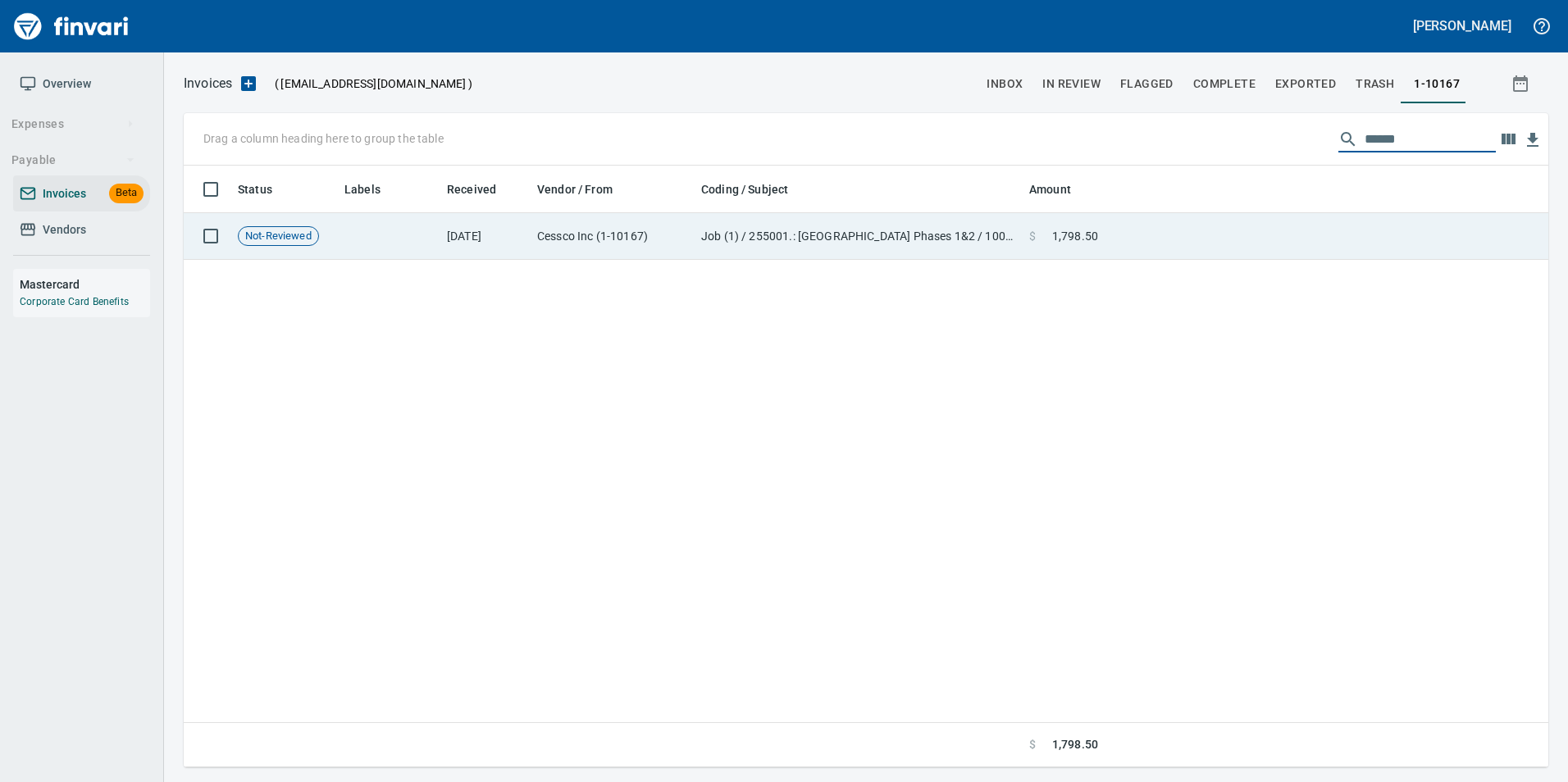
click at [1164, 233] on td at bounding box center [1326, 237] width 444 height 47
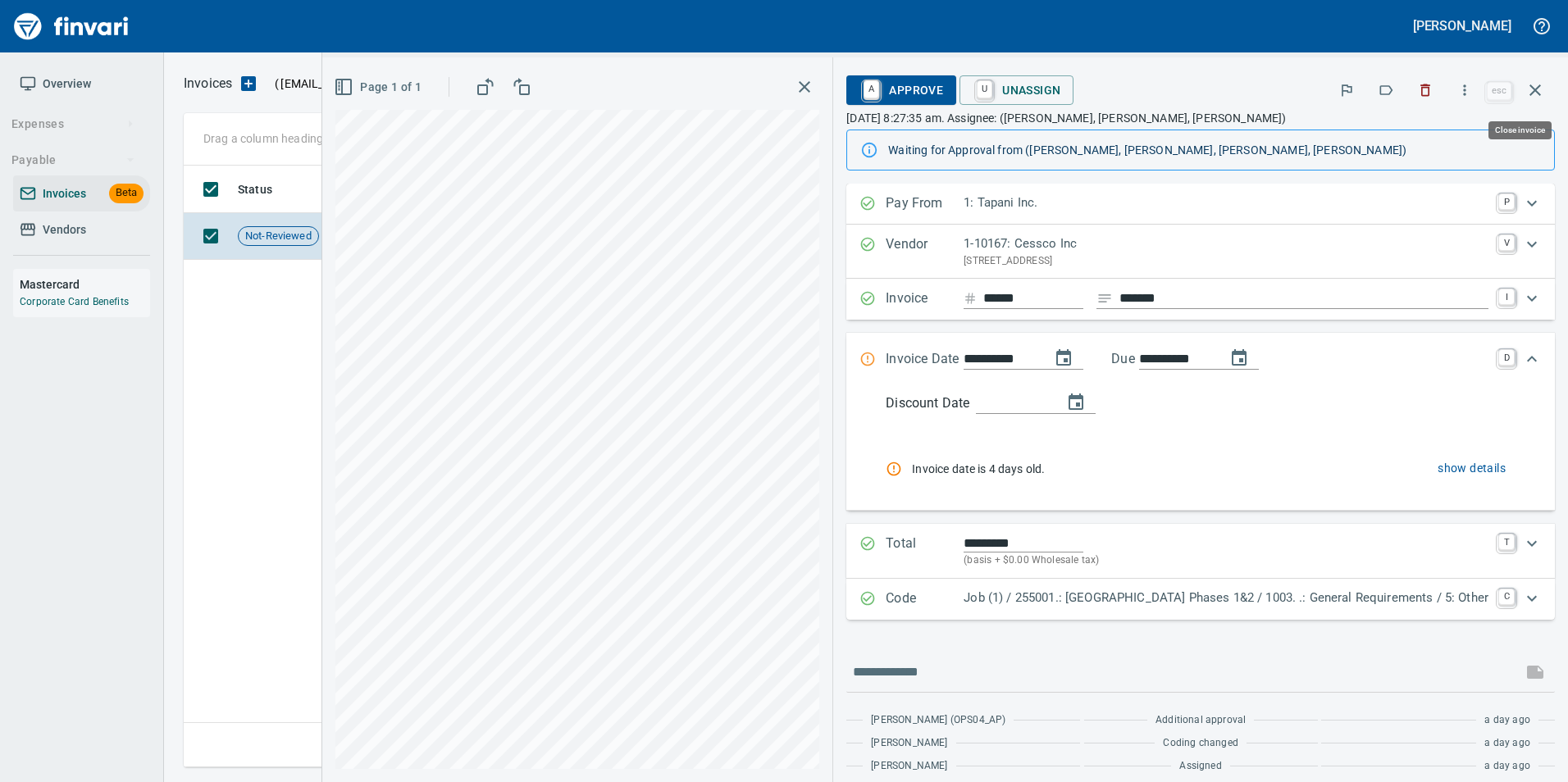
drag, startPoint x: 1537, startPoint y: 81, endPoint x: 1500, endPoint y: 131, distance: 62.2
click at [1537, 81] on icon "button" at bounding box center [1535, 90] width 20 height 20
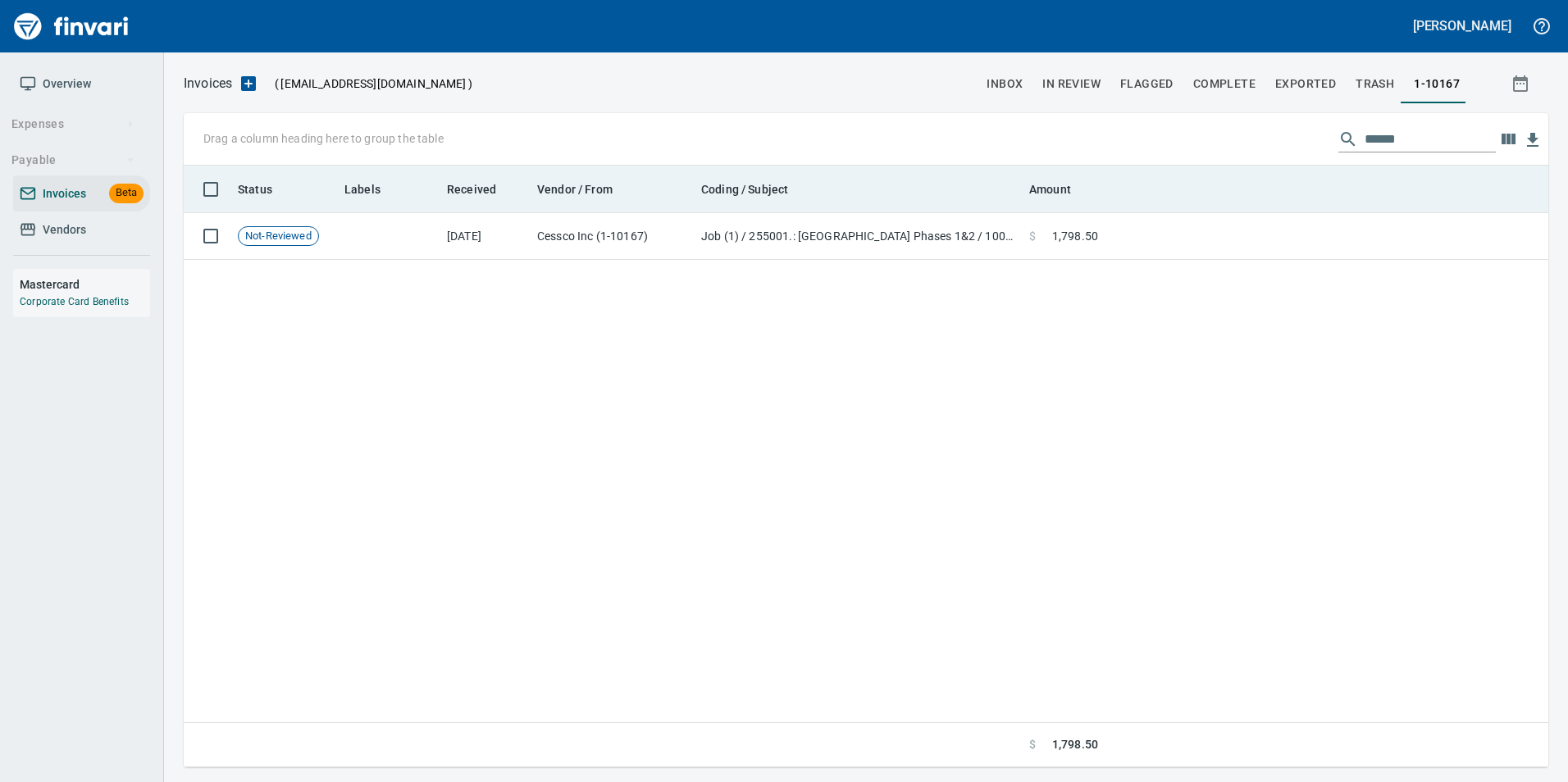
scroll to position [590, 1351]
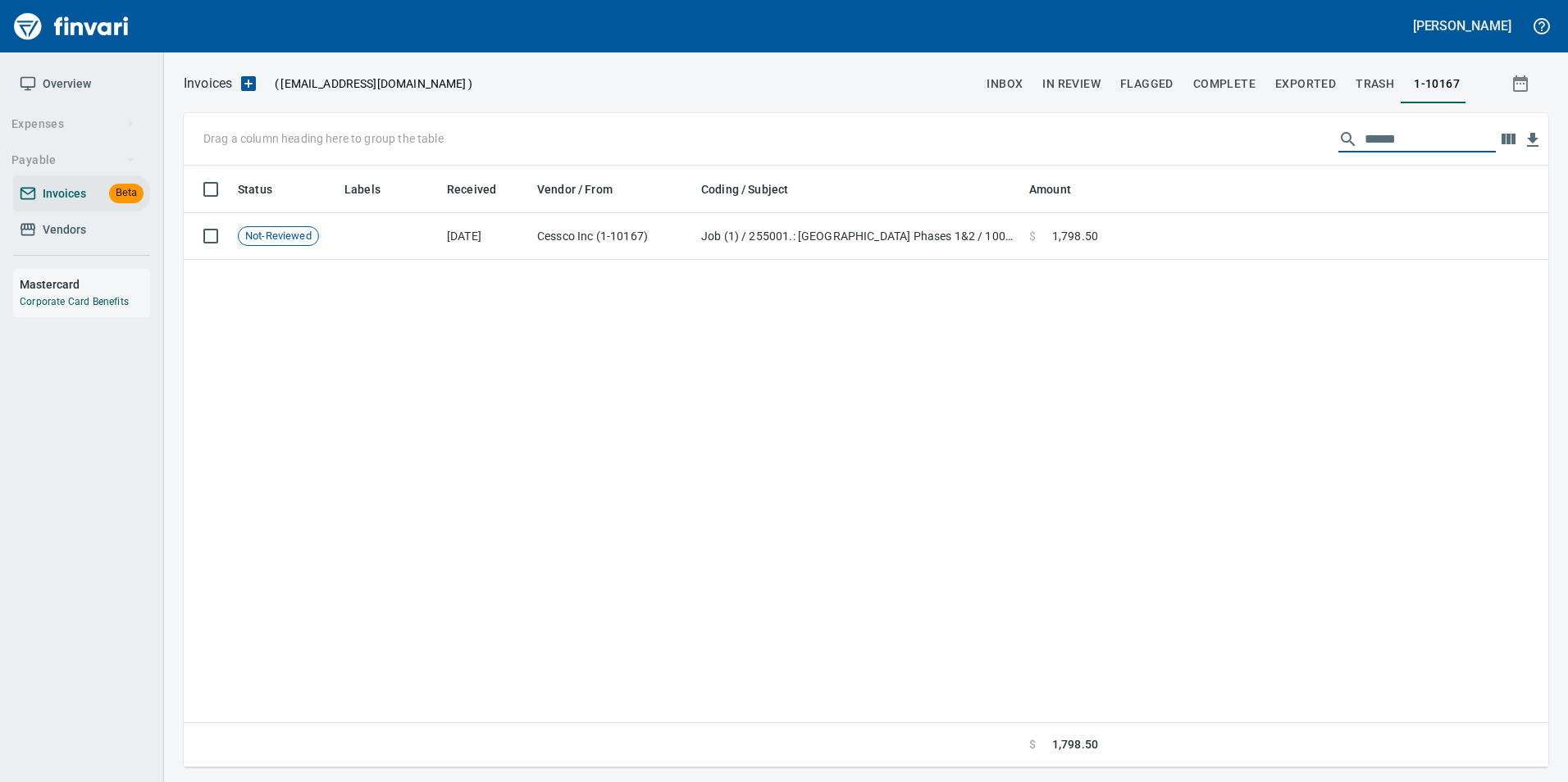
click at [1405, 149] on input "******" at bounding box center [1429, 139] width 131 height 26
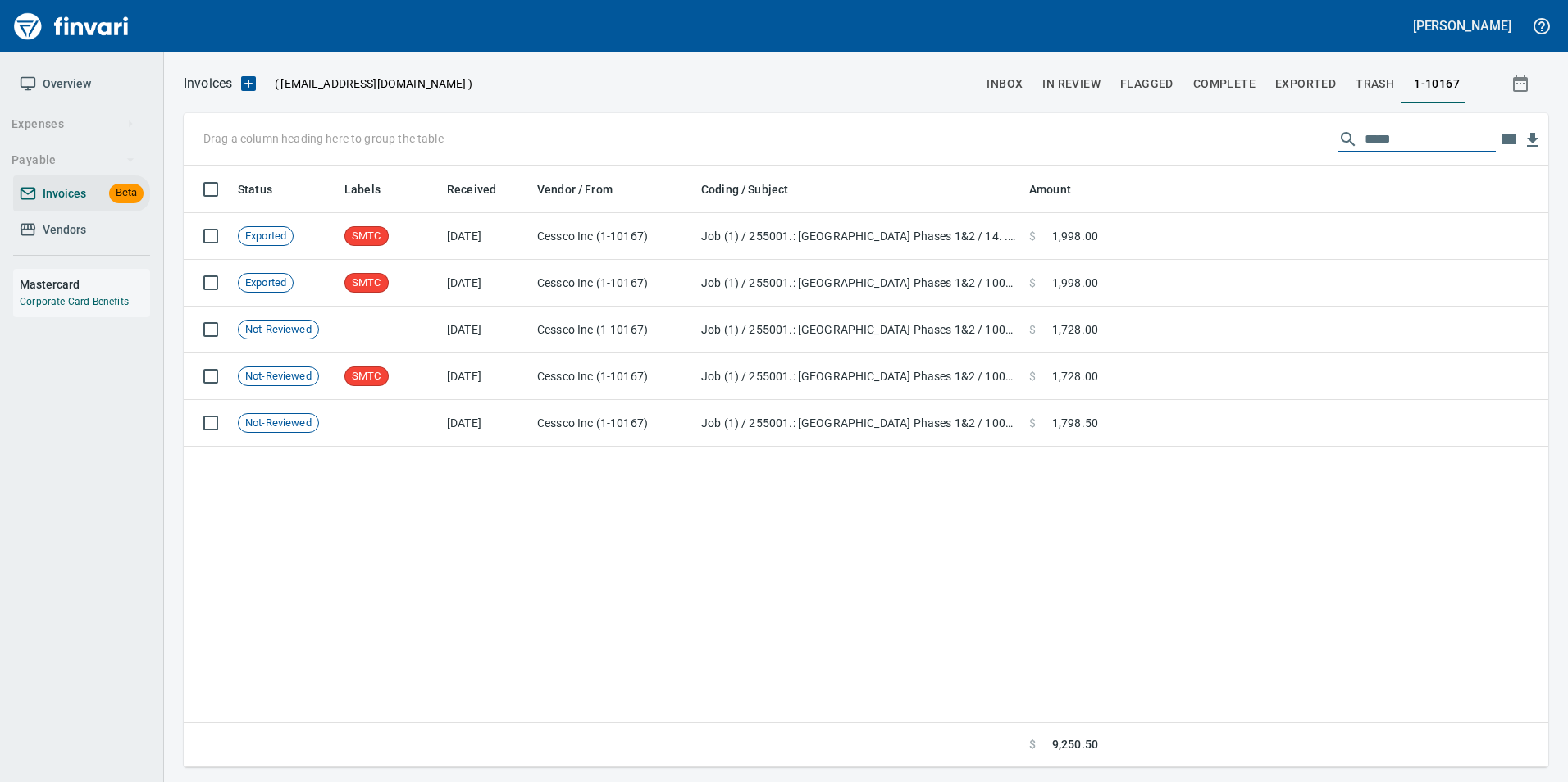
scroll to position [590, 1352]
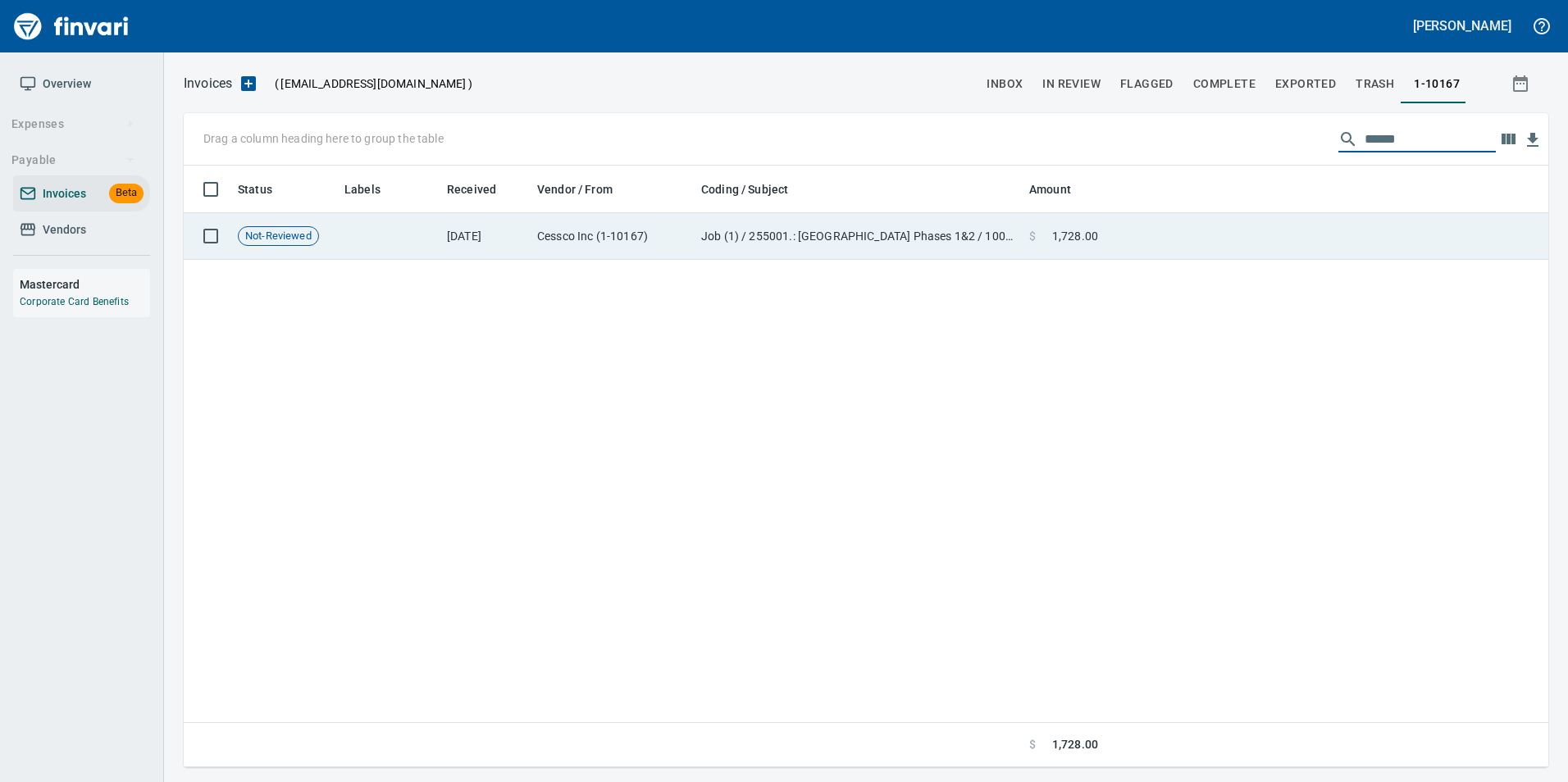
type input "******"
click at [1338, 225] on td at bounding box center [1326, 237] width 444 height 47
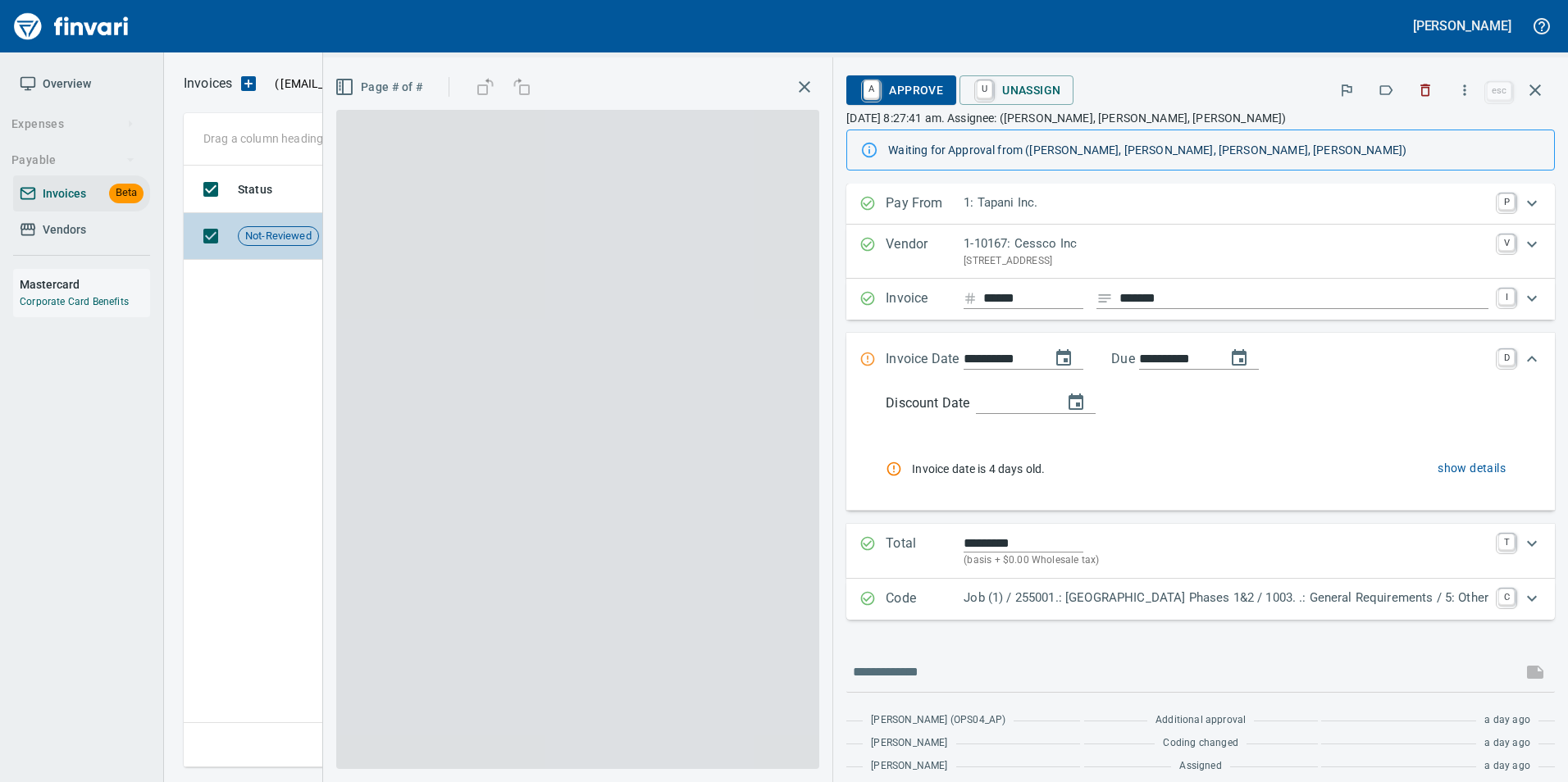
scroll to position [590, 1351]
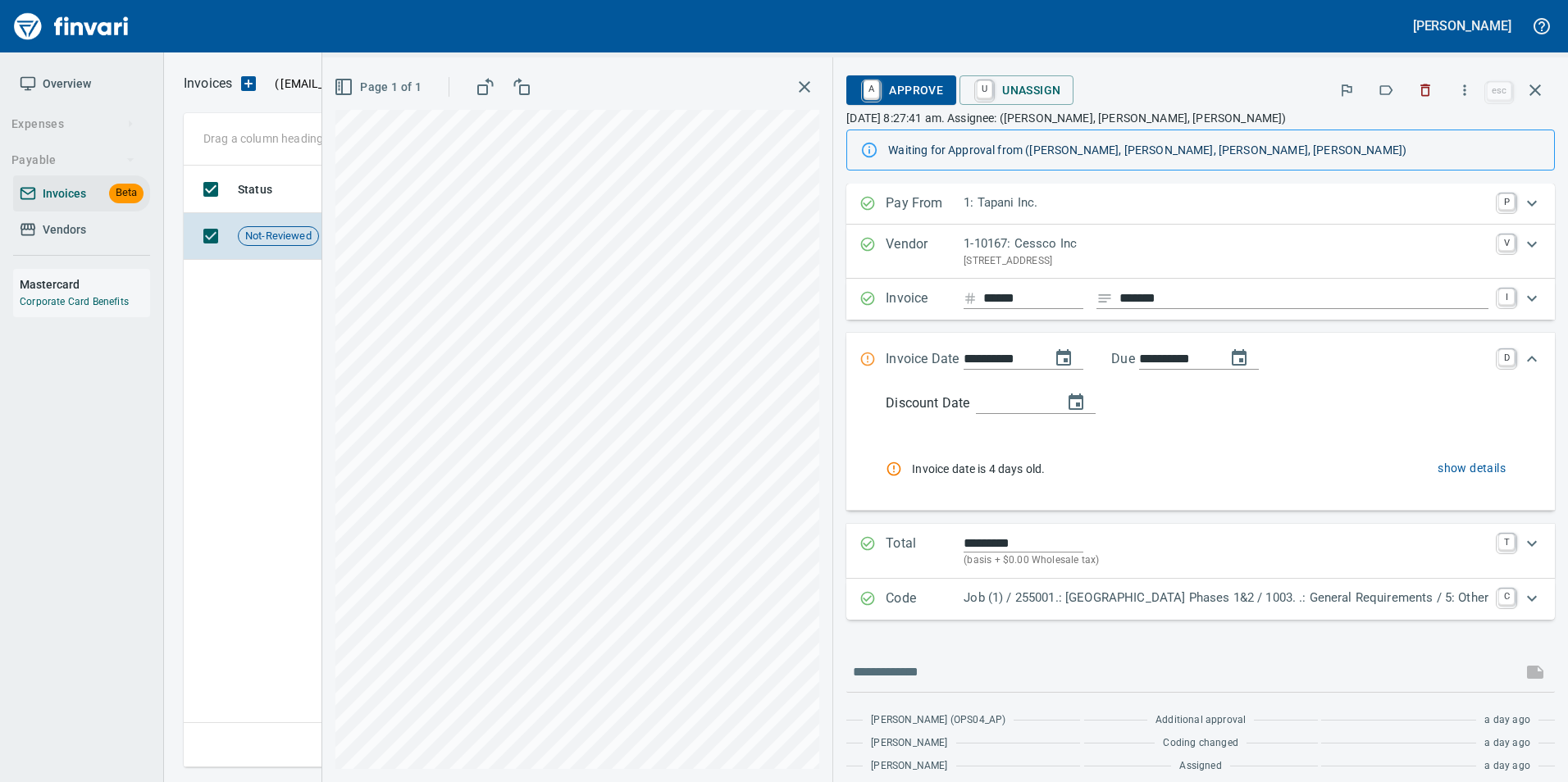
scroll to position [590, 1351]
drag, startPoint x: 1532, startPoint y: 96, endPoint x: 1462, endPoint y: 113, distance: 72.0
click at [1532, 95] on icon "button" at bounding box center [1535, 90] width 20 height 20
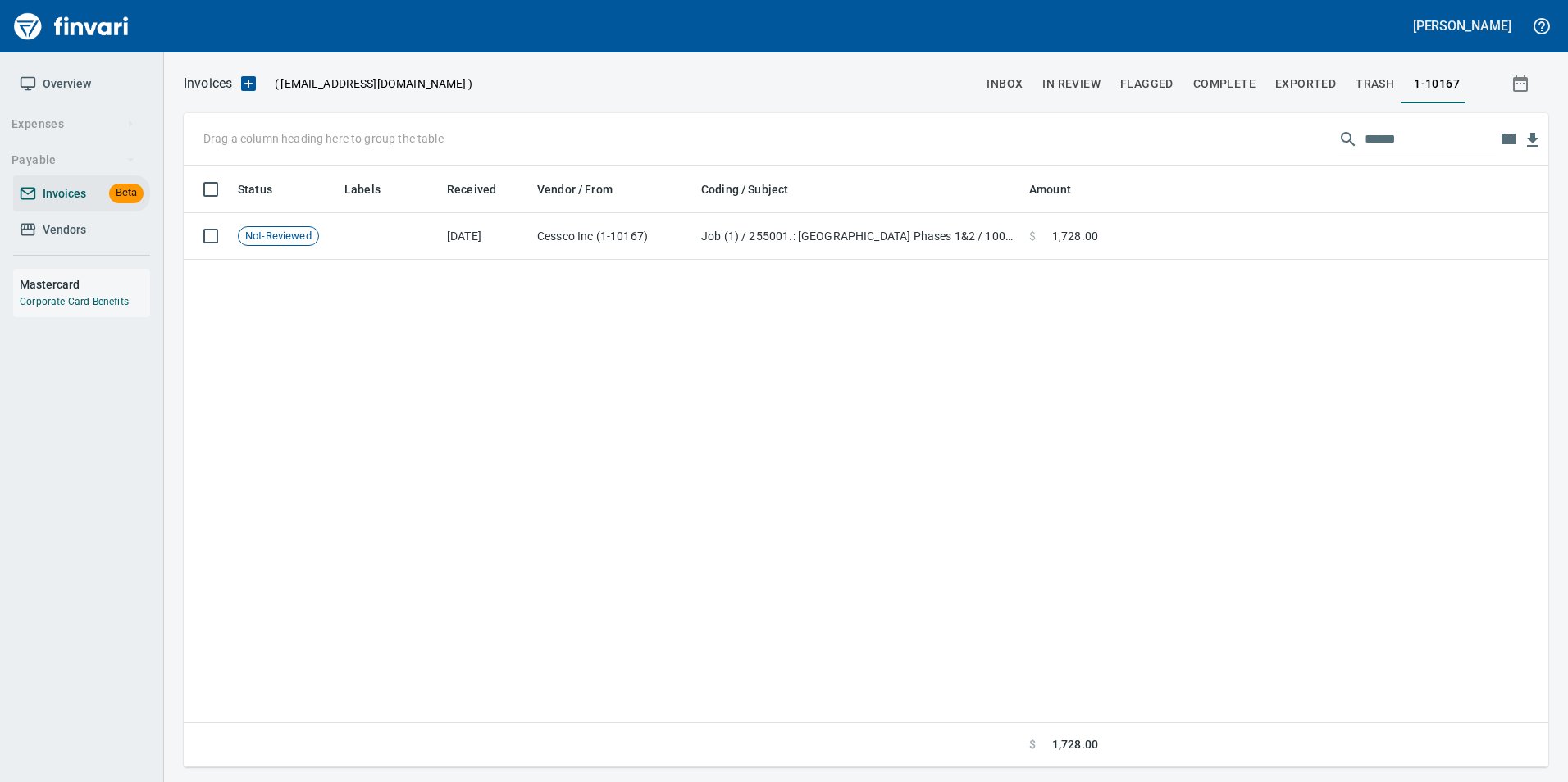
click at [1382, 137] on input "******" at bounding box center [1429, 139] width 131 height 26
click at [1382, 138] on input "******" at bounding box center [1429, 139] width 131 height 26
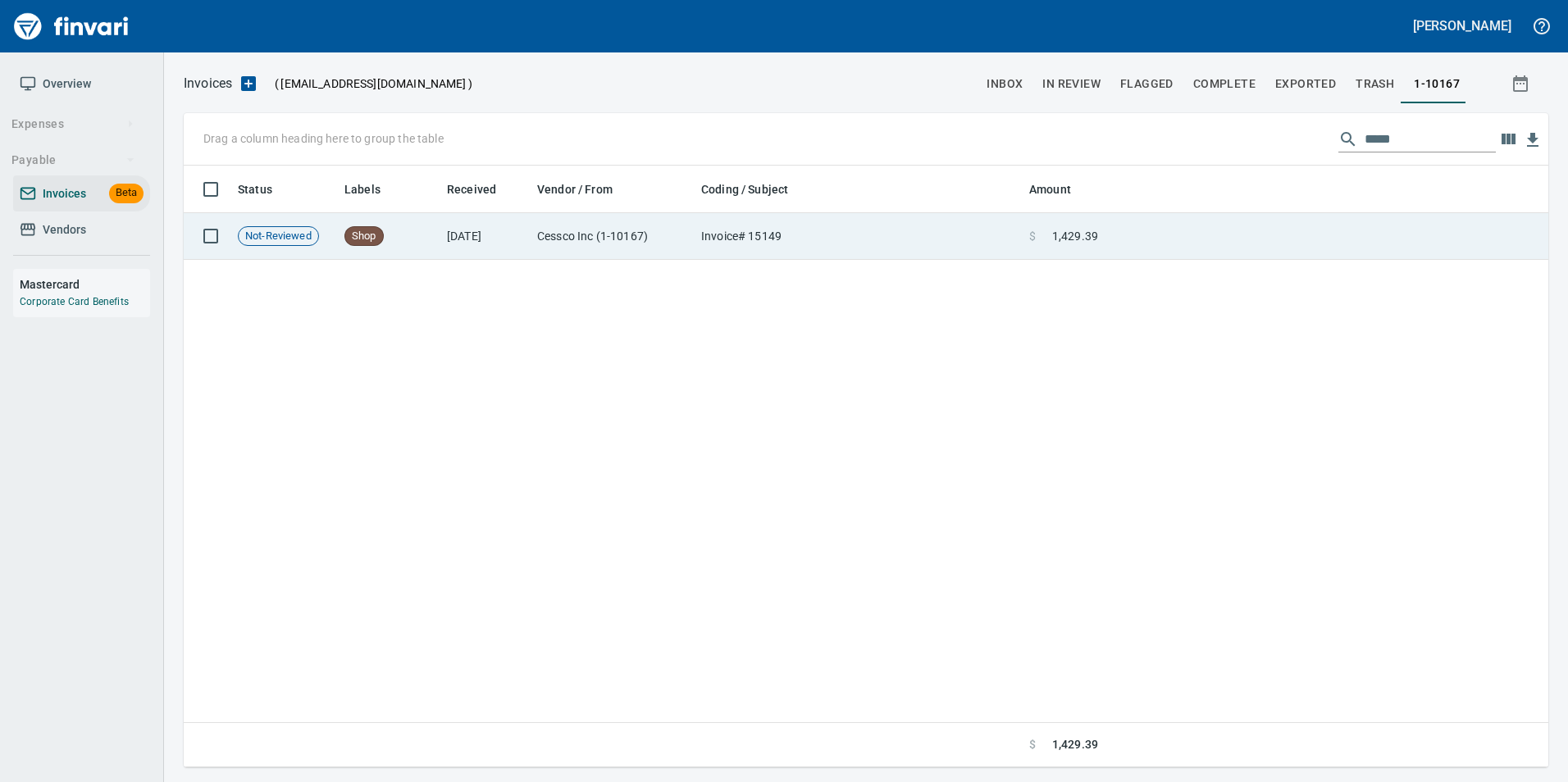
click at [1338, 235] on td at bounding box center [1326, 237] width 444 height 47
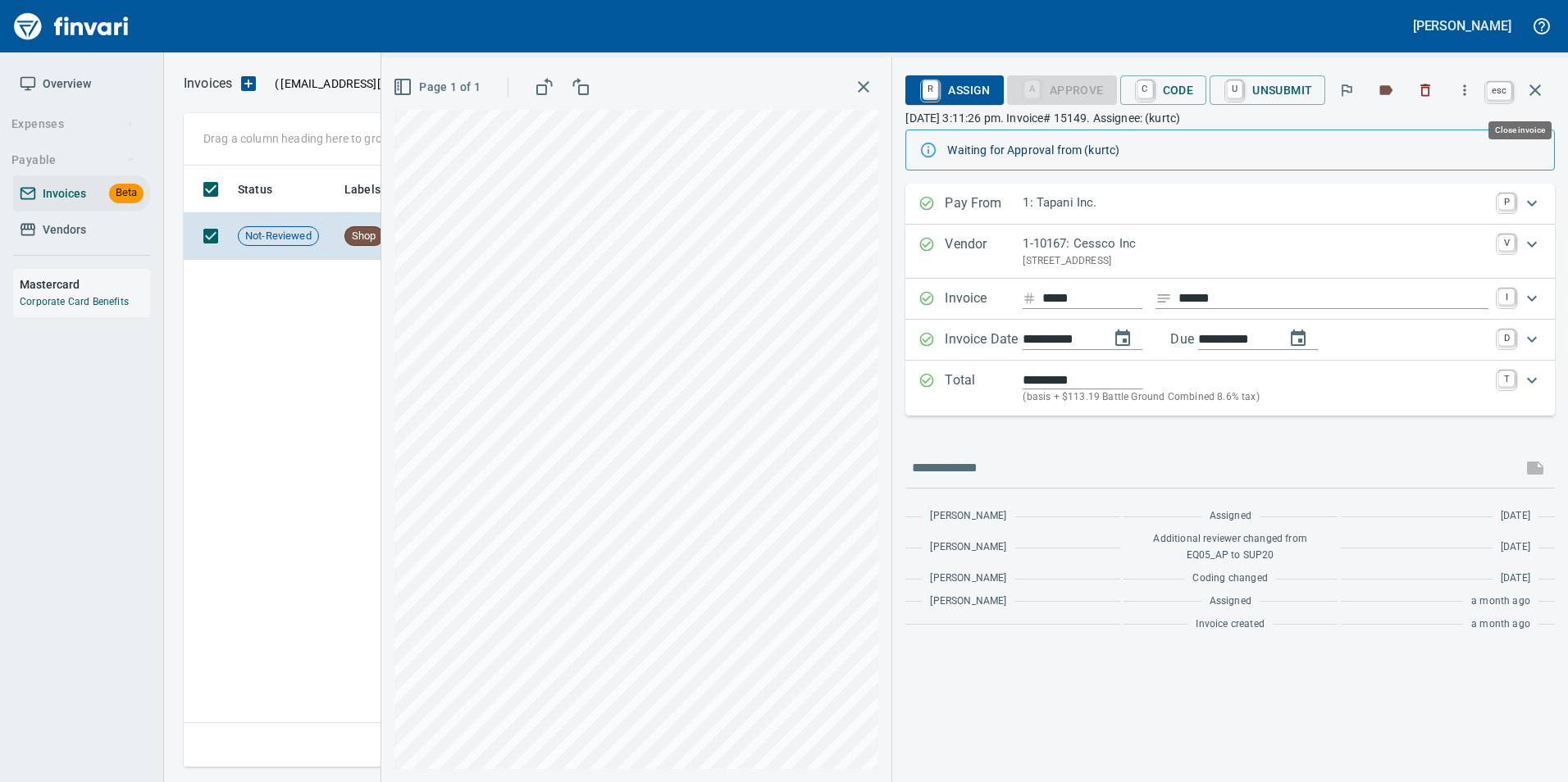
drag, startPoint x: 1537, startPoint y: 89, endPoint x: 1515, endPoint y: 106, distance: 27.8
click at [1537, 89] on icon "button" at bounding box center [1534, 90] width 12 height 12
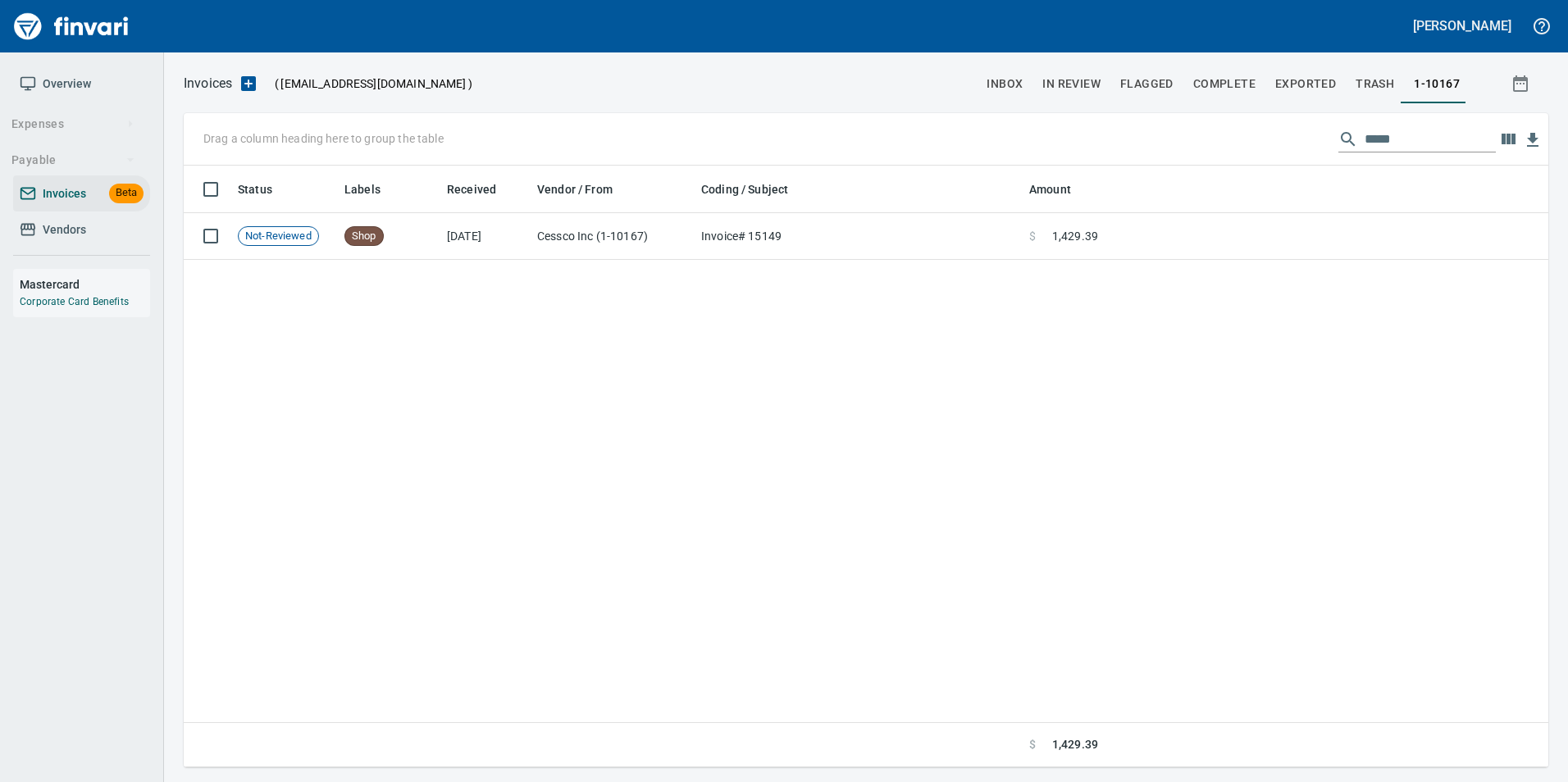
click at [1404, 147] on input "*****" at bounding box center [1429, 139] width 131 height 26
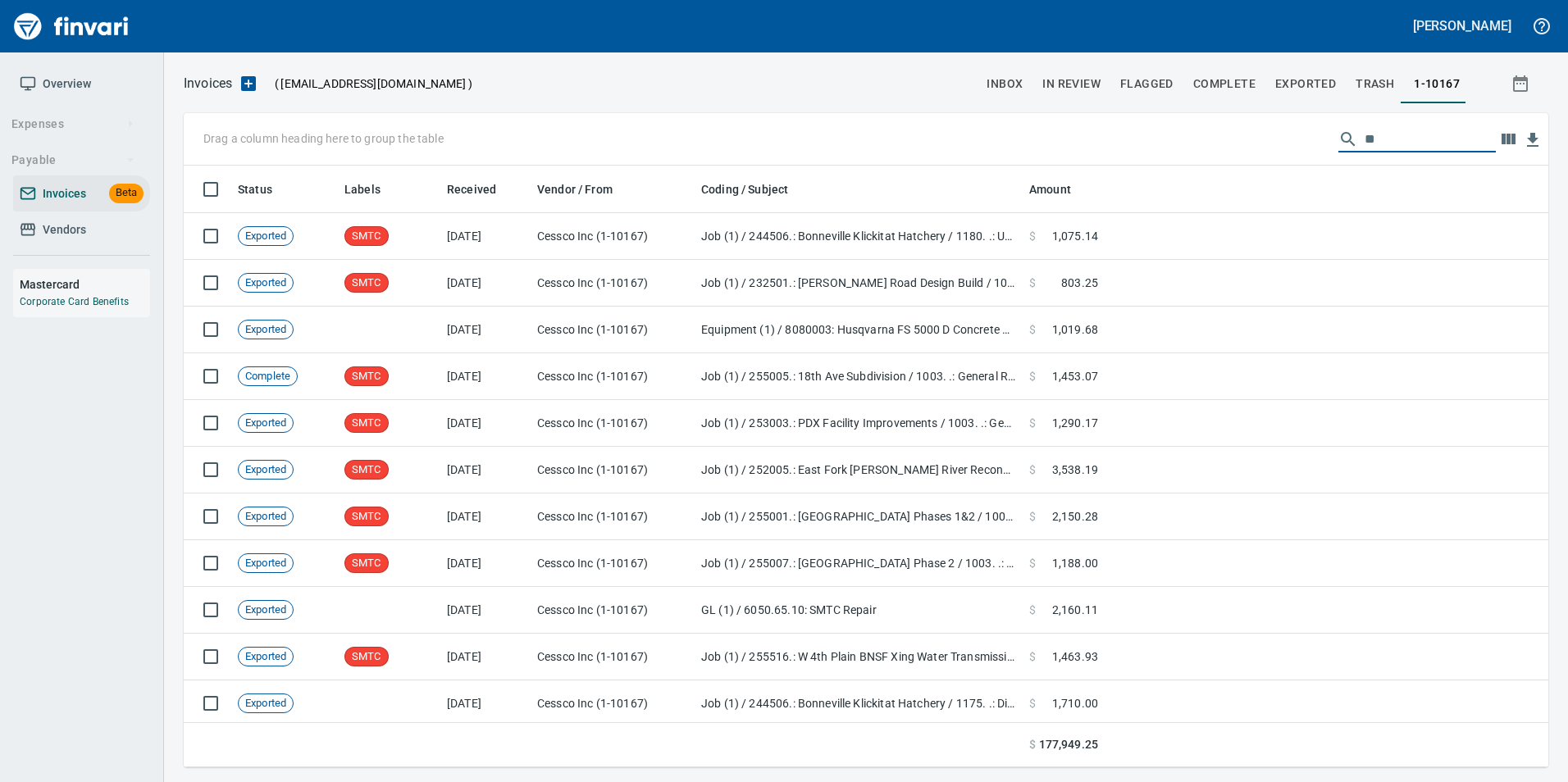
scroll to position [590, 1339]
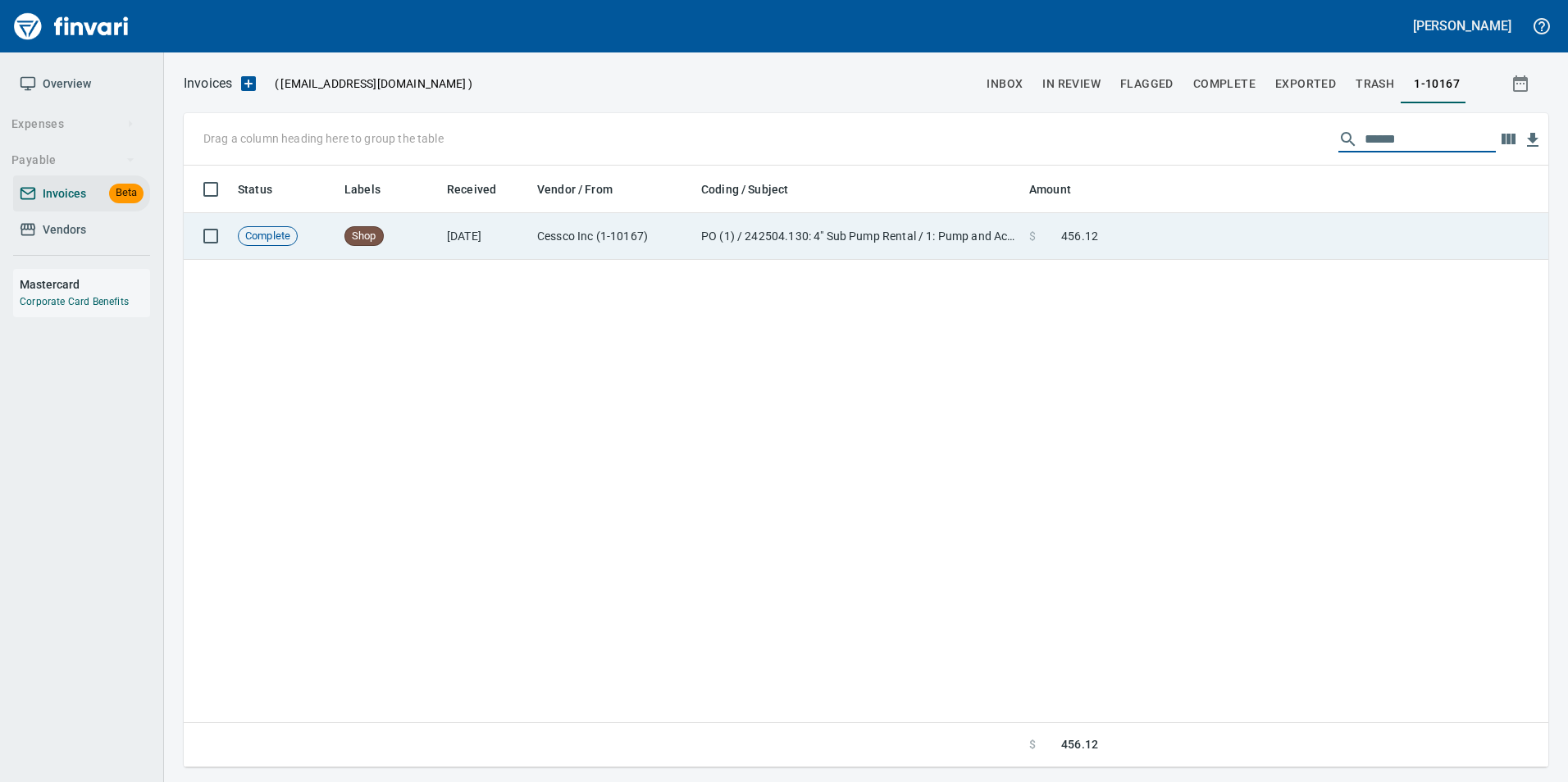
click at [1323, 226] on td at bounding box center [1326, 237] width 444 height 47
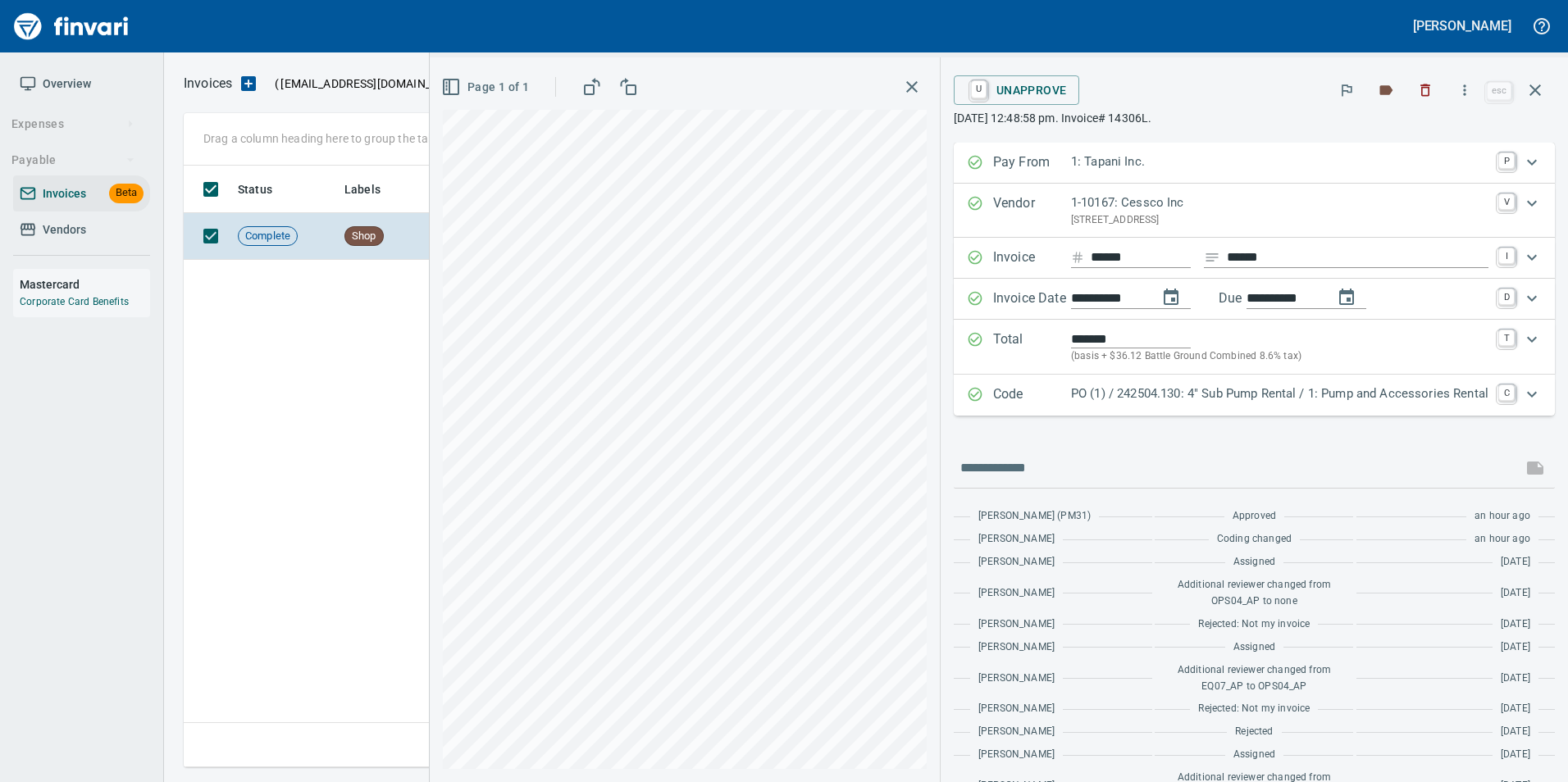
click at [1537, 89] on icon "button" at bounding box center [1535, 90] width 20 height 20
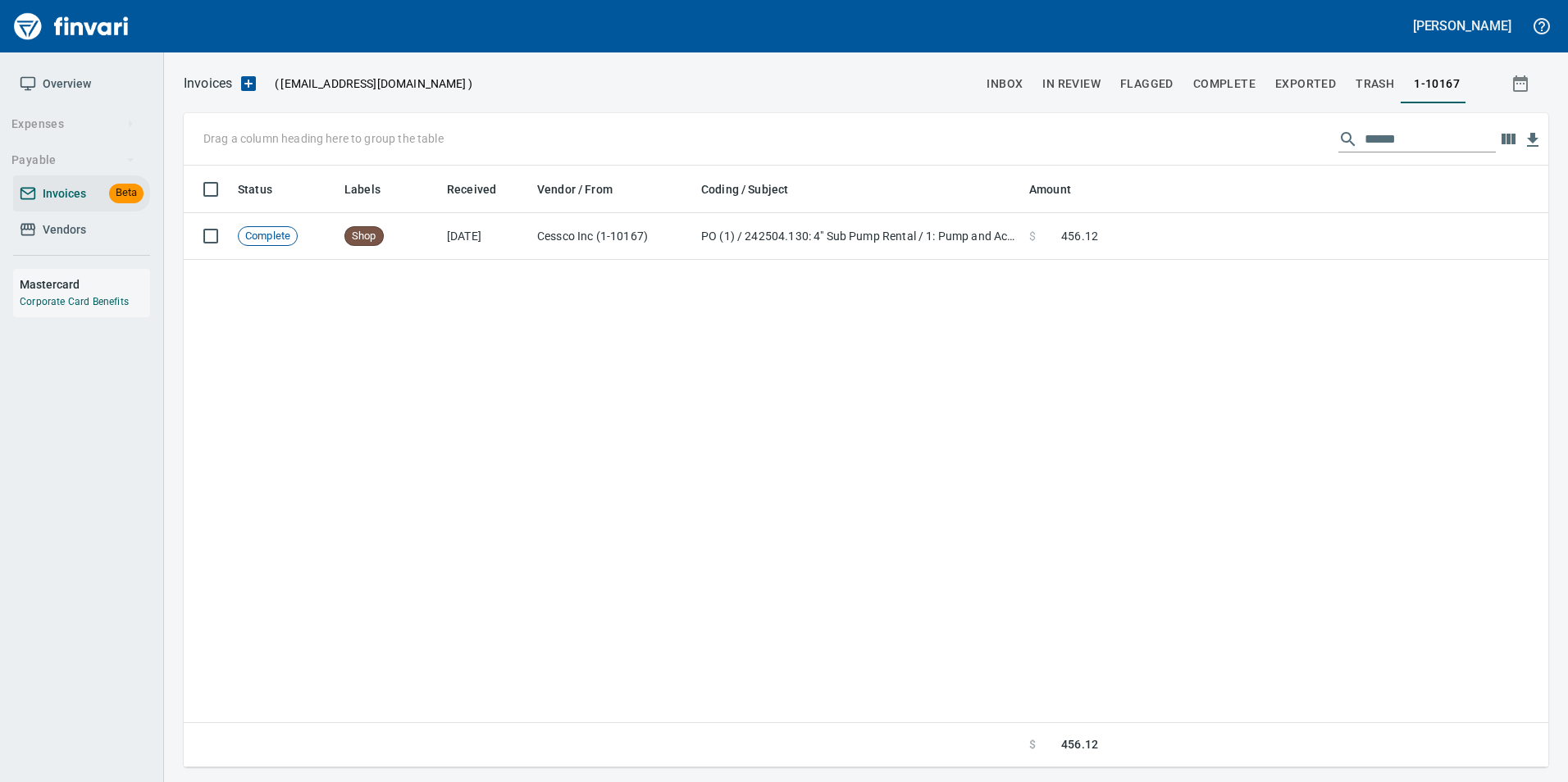
click at [1415, 144] on input "******" at bounding box center [1429, 139] width 131 height 26
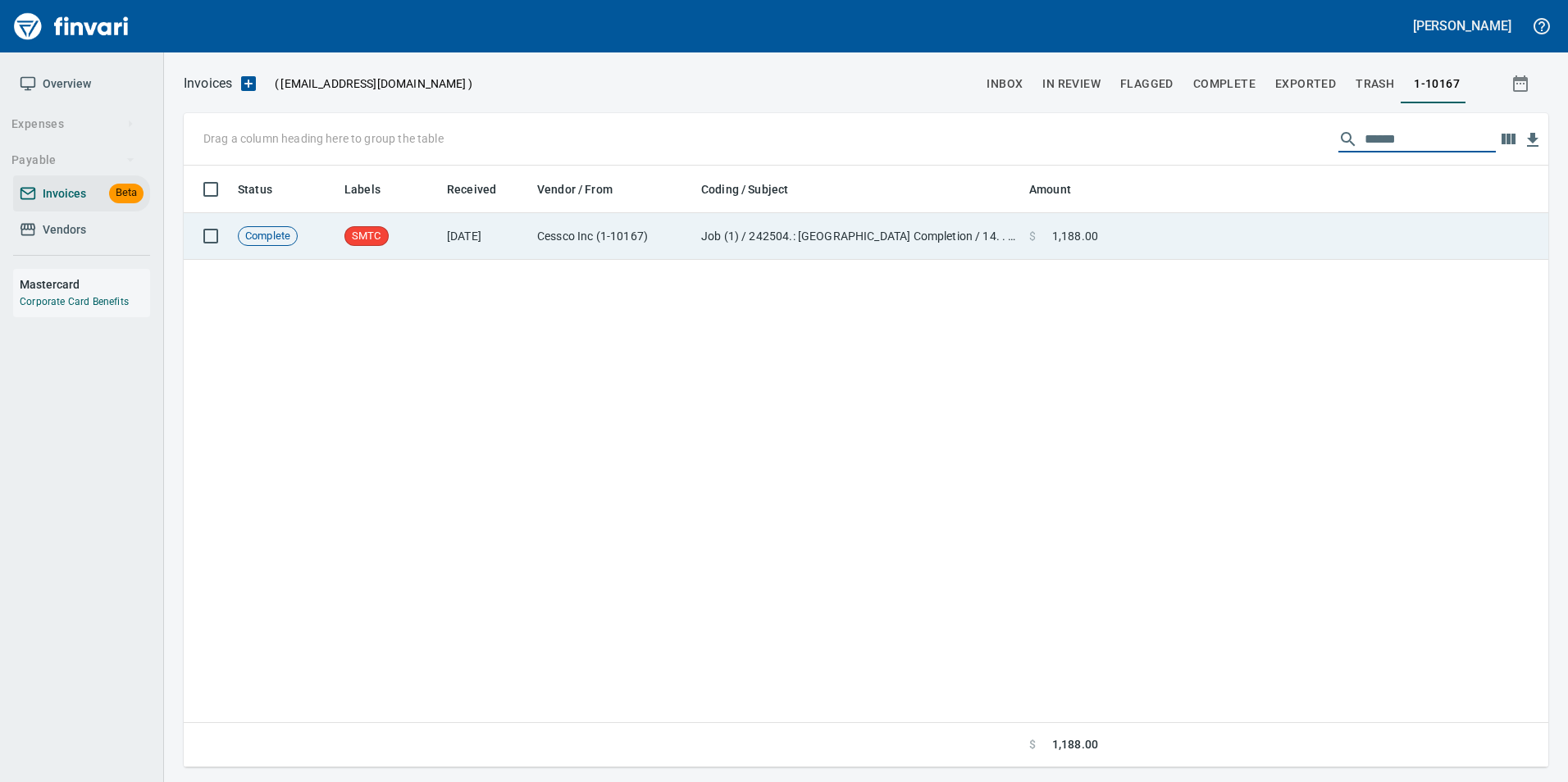
click at [1400, 235] on td at bounding box center [1326, 237] width 444 height 47
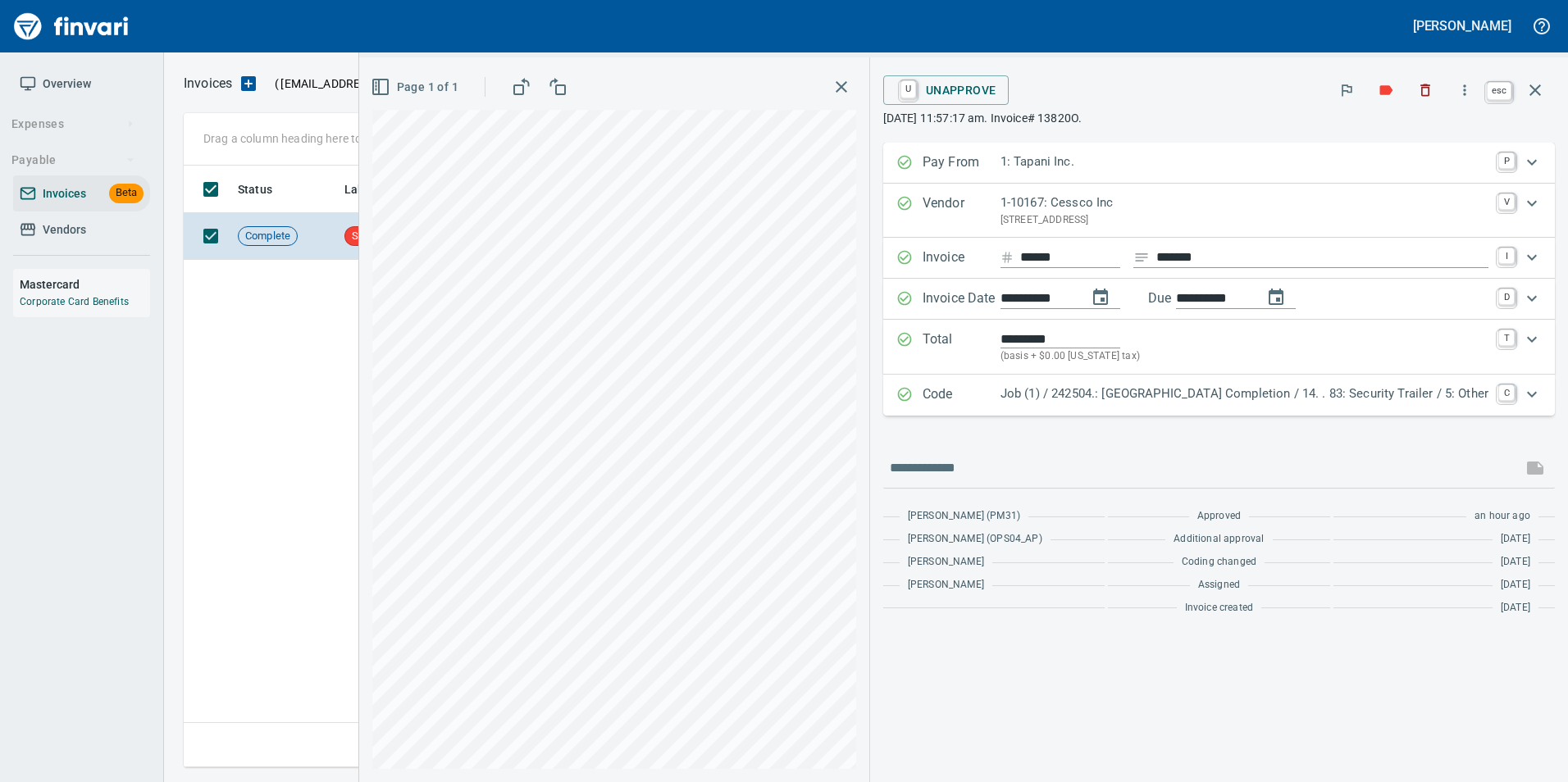
drag, startPoint x: 1541, startPoint y: 78, endPoint x: 1449, endPoint y: 191, distance: 145.7
click at [1541, 78] on button "button" at bounding box center [1535, 90] width 39 height 39
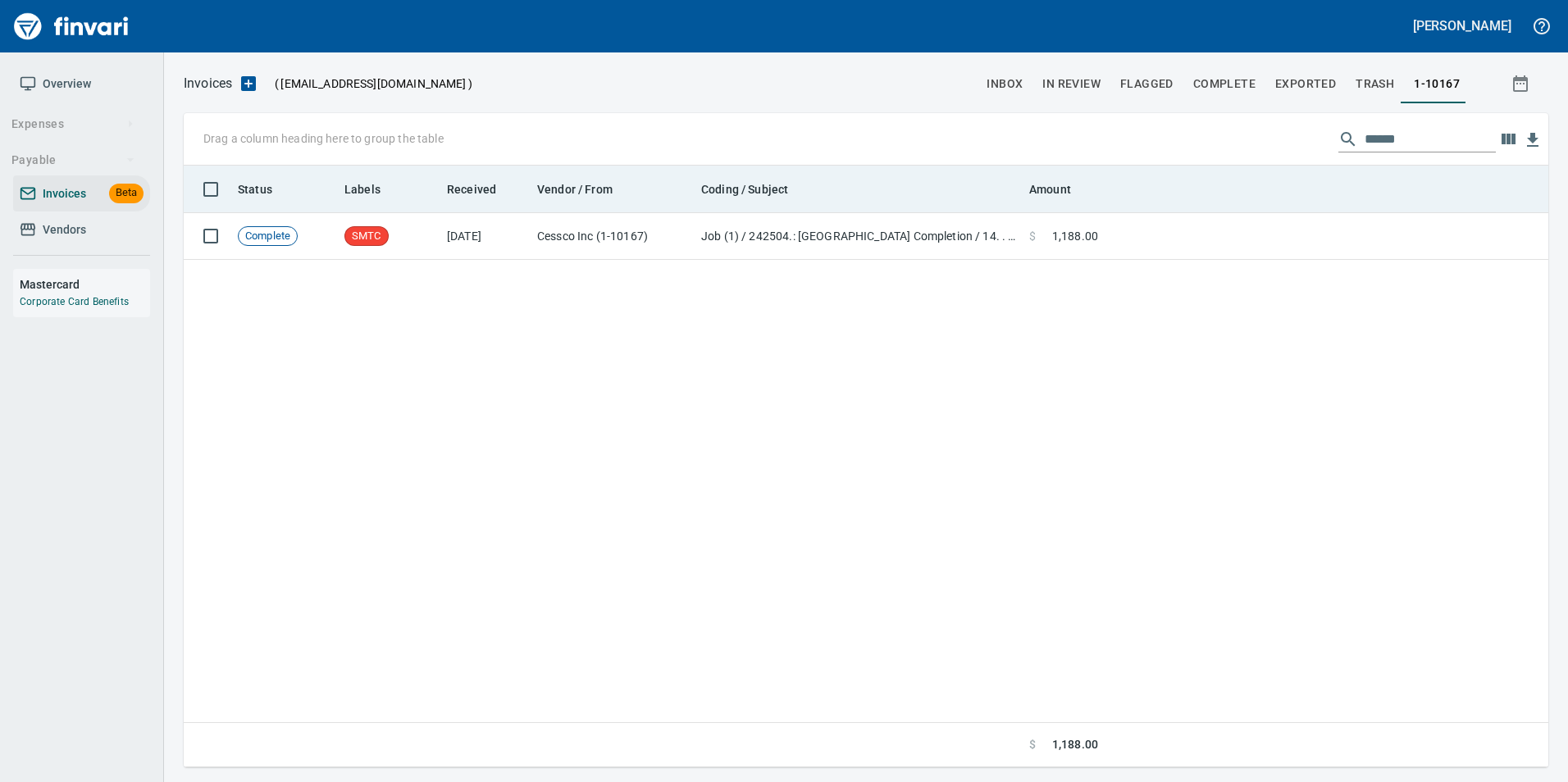
scroll to position [590, 1351]
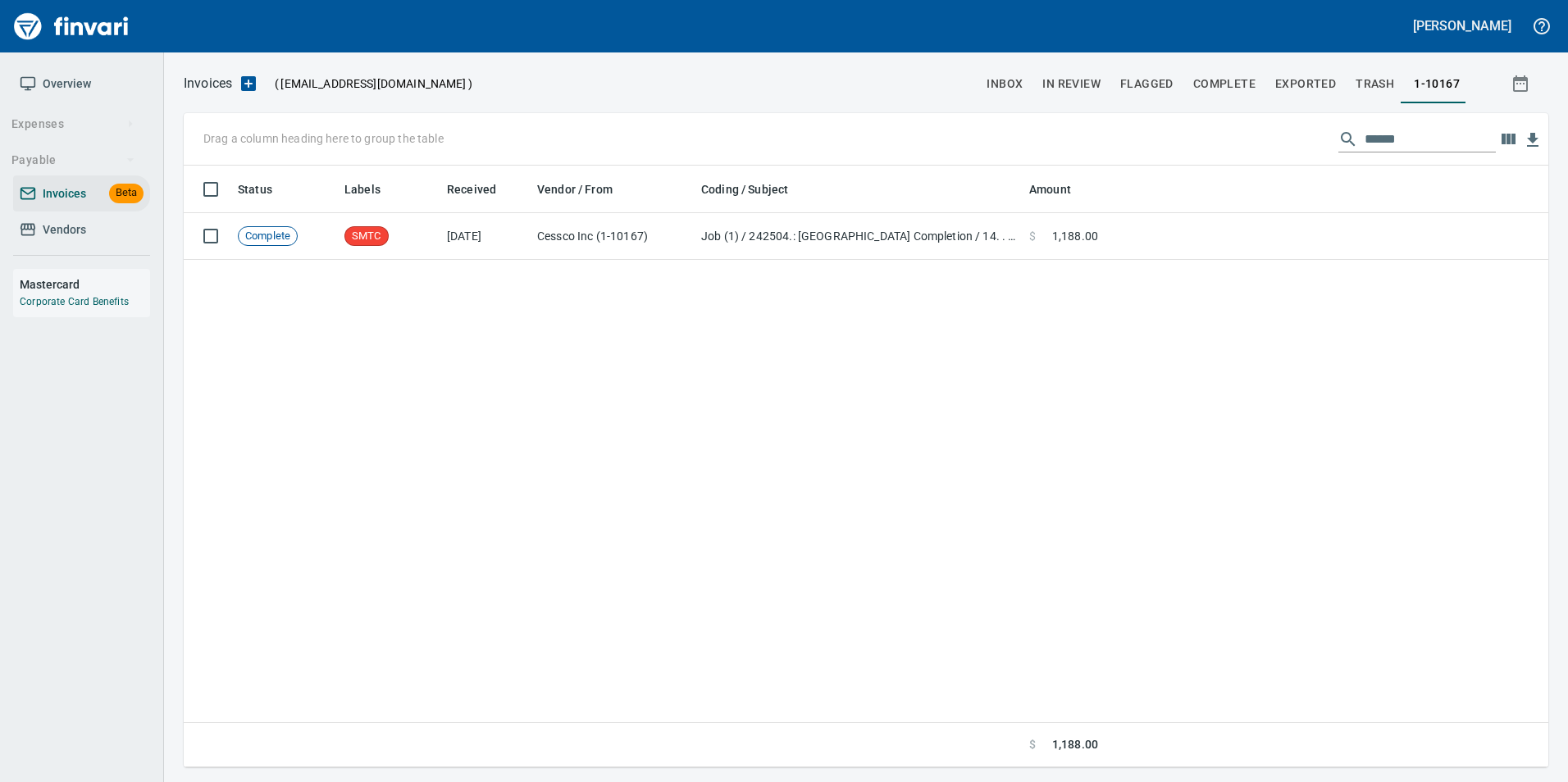
click at [1379, 137] on input "******" at bounding box center [1429, 139] width 131 height 26
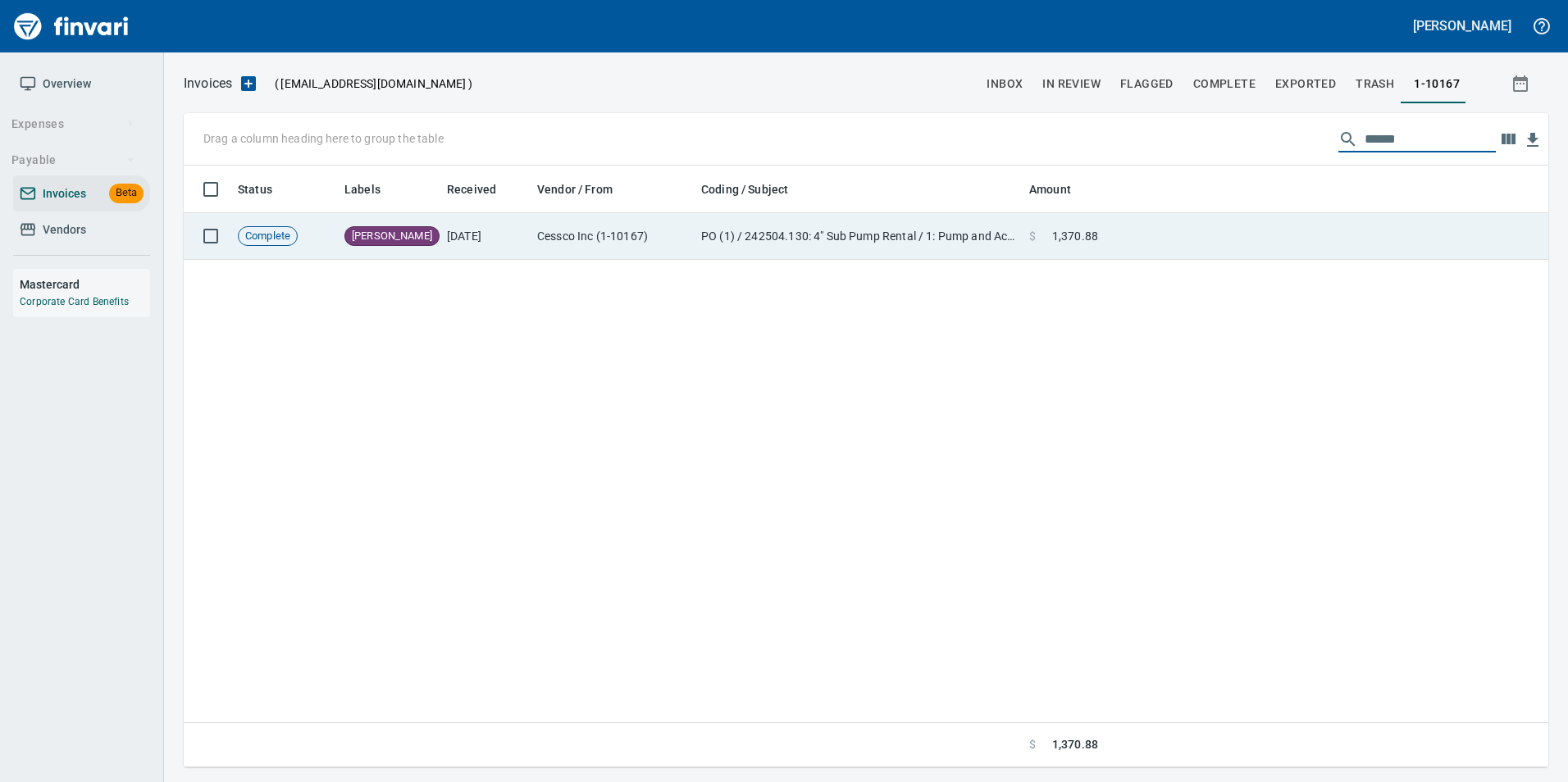
click at [1277, 234] on td at bounding box center [1326, 237] width 444 height 47
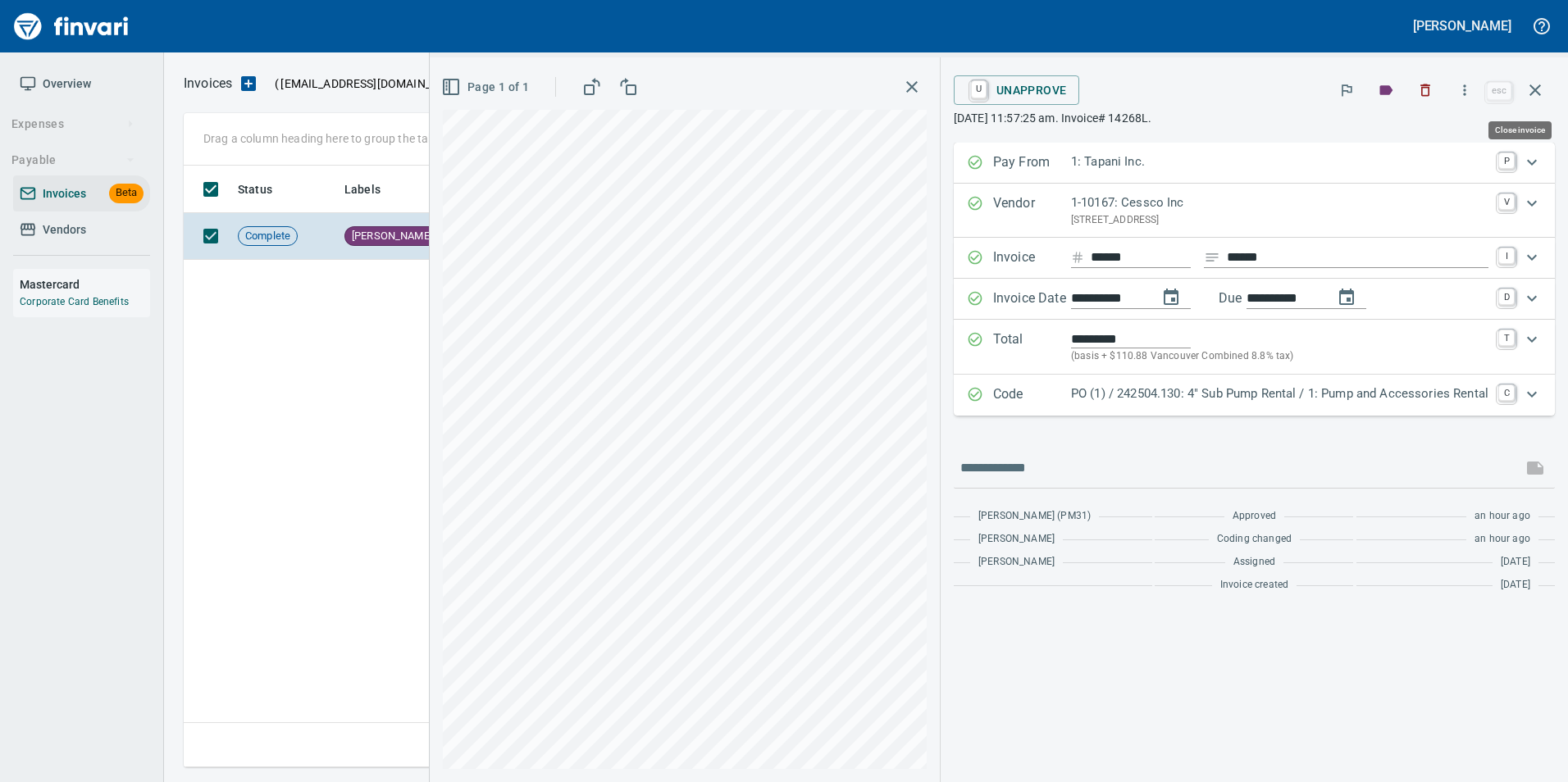
click at [1540, 93] on icon "button" at bounding box center [1535, 90] width 20 height 20
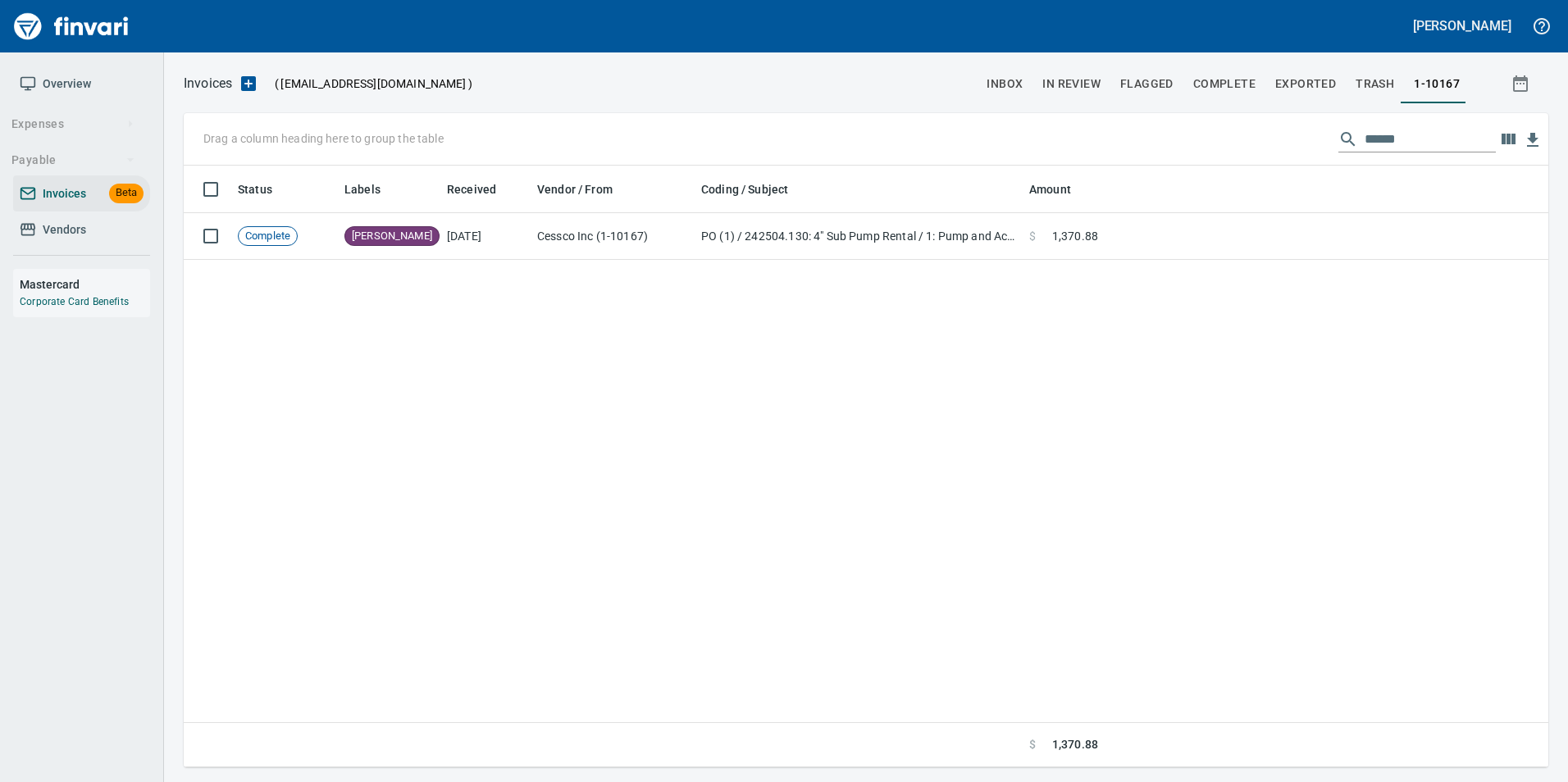
scroll to position [590, 1351]
click at [1383, 142] on input "******" at bounding box center [1429, 139] width 131 height 26
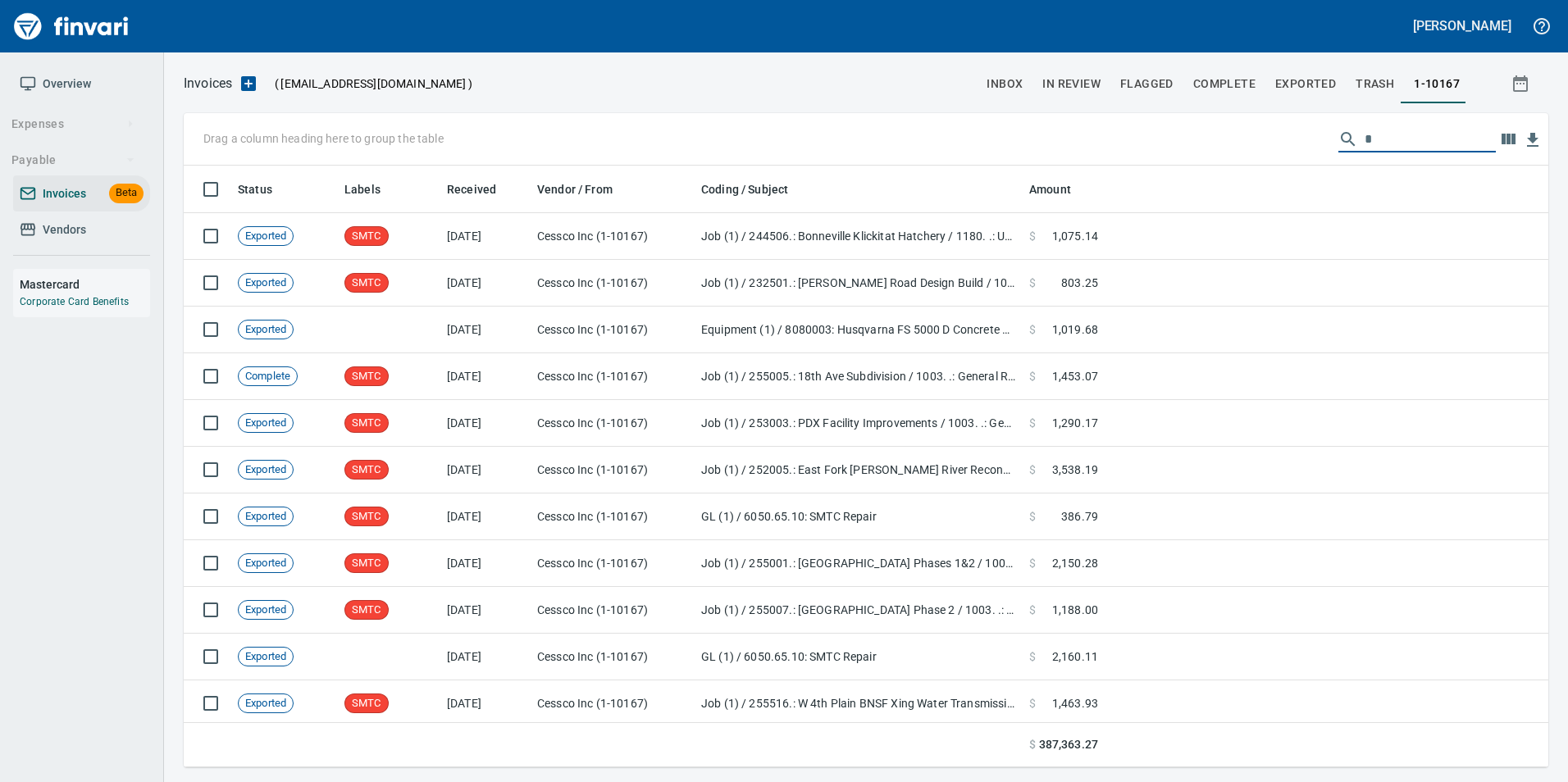
scroll to position [590, 1339]
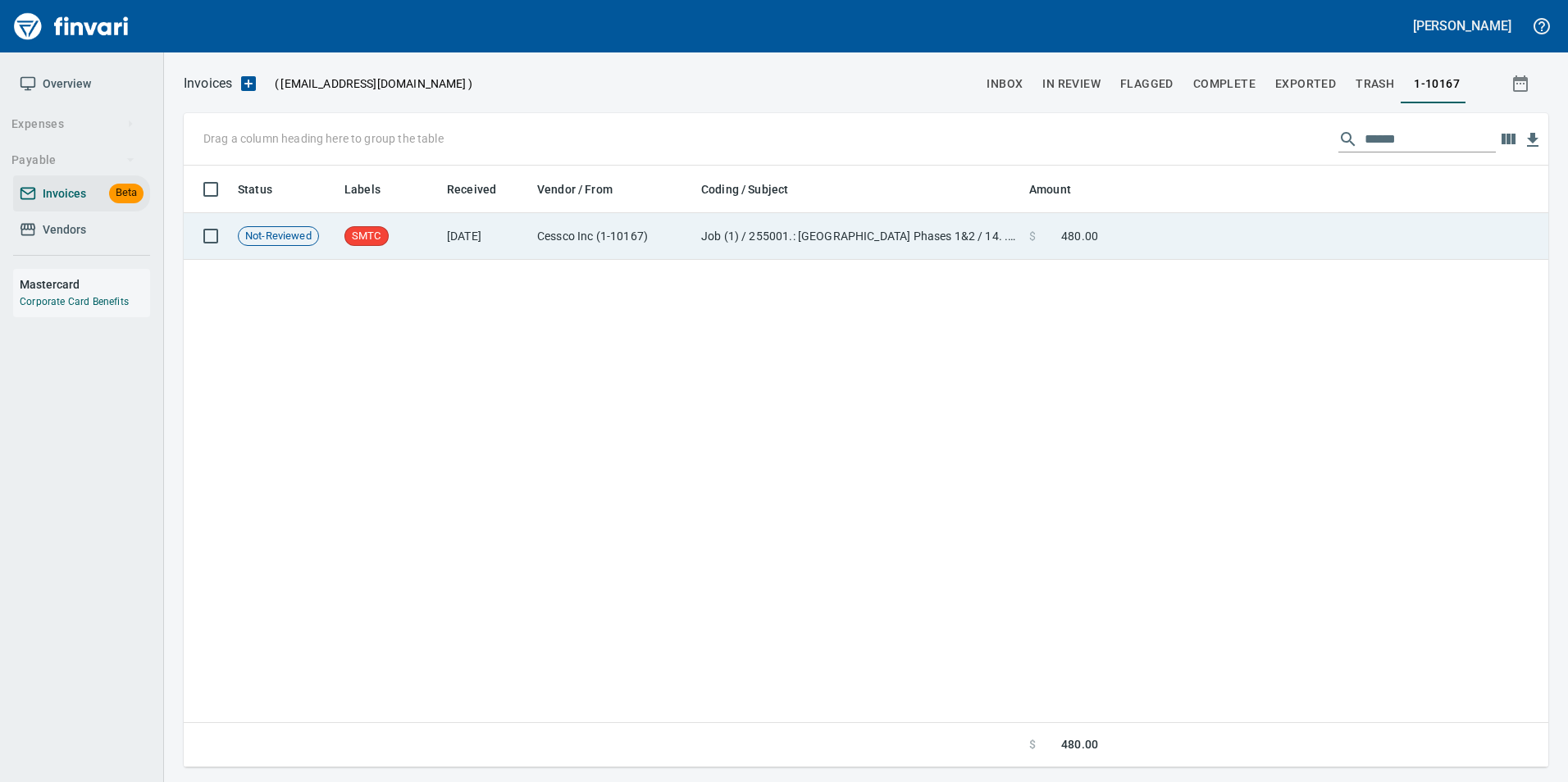
click at [1266, 235] on td at bounding box center [1326, 237] width 444 height 47
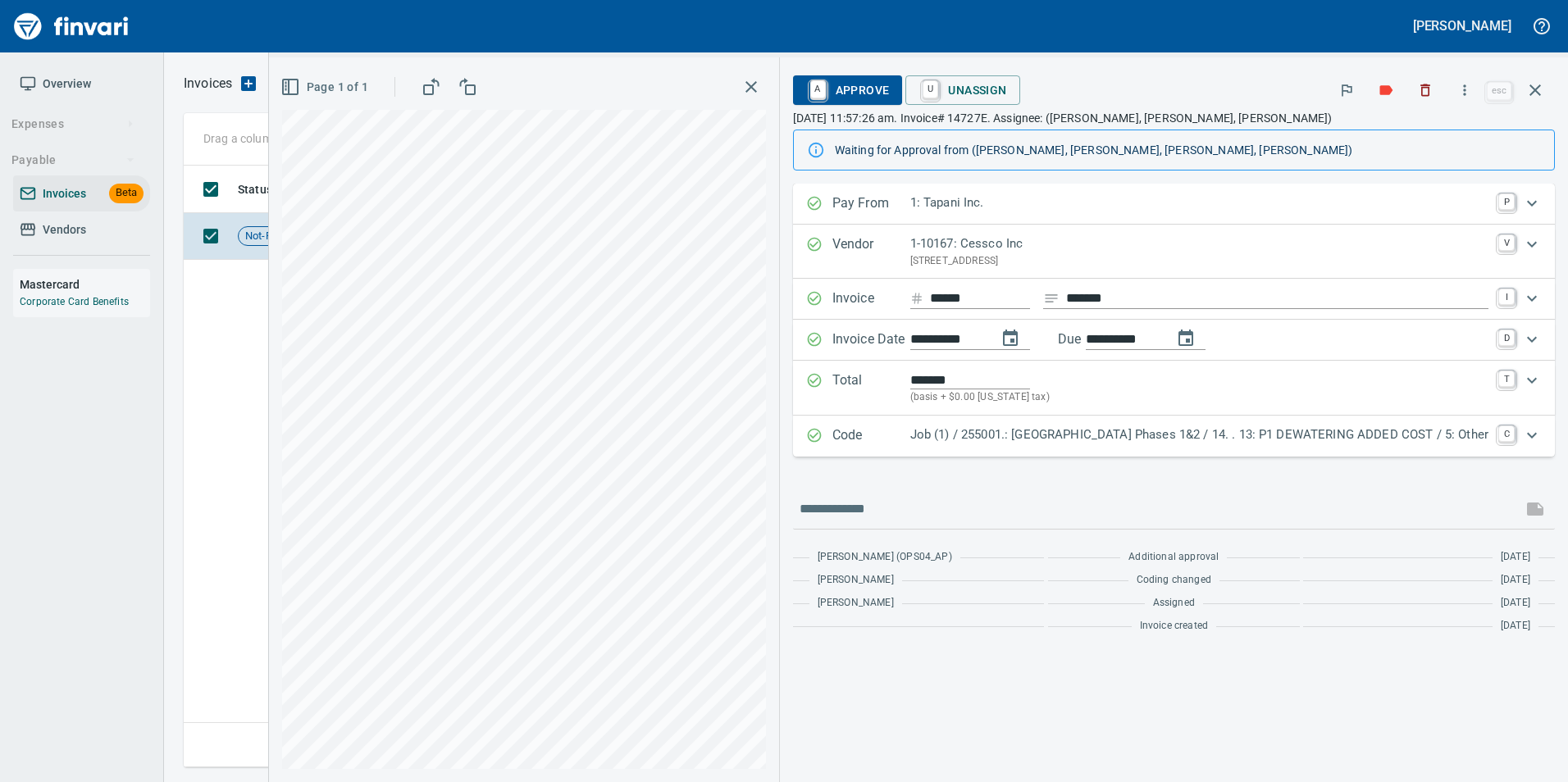
click at [1540, 89] on icon "button" at bounding box center [1535, 90] width 20 height 20
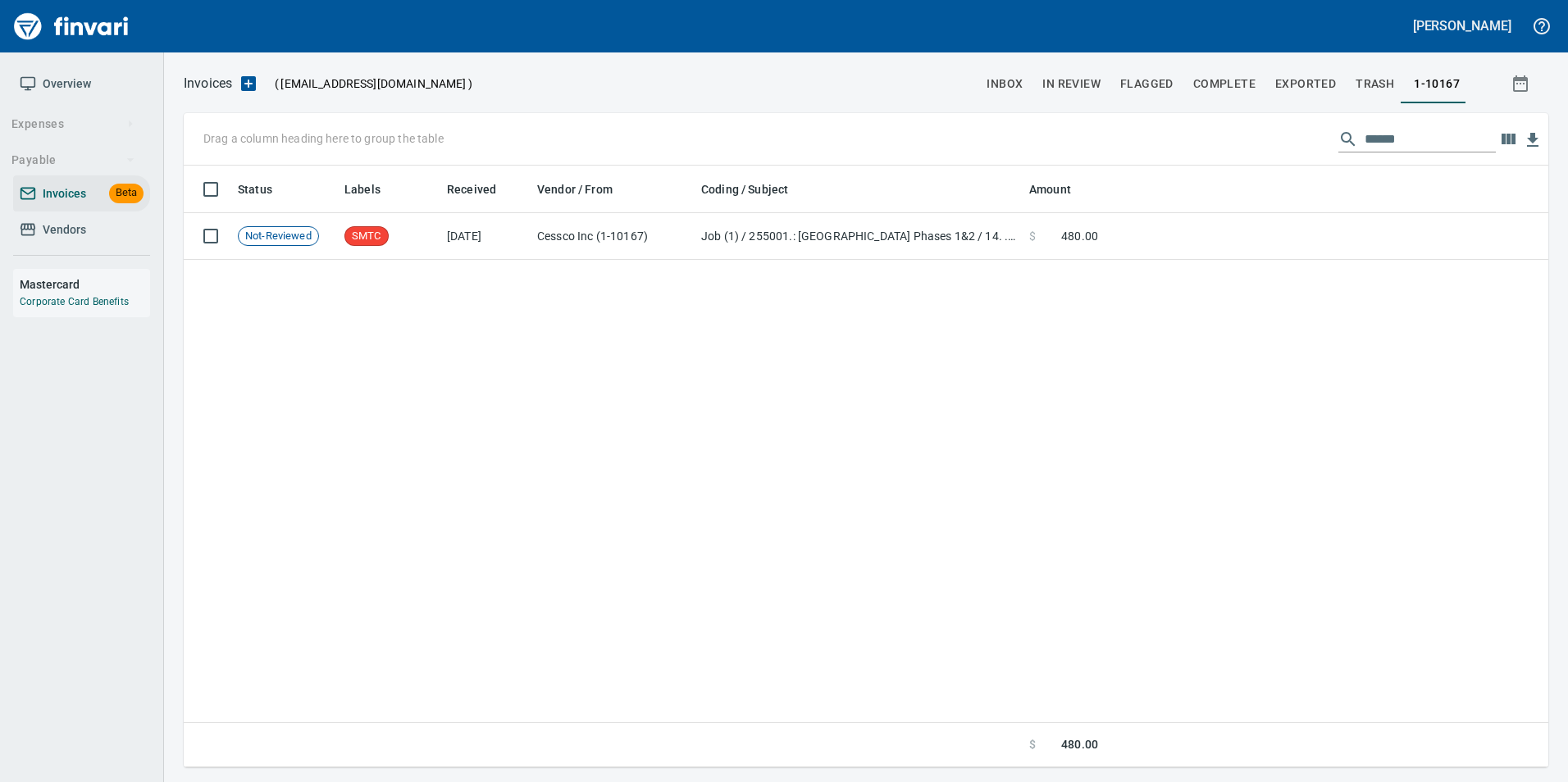
scroll to position [590, 1351]
click at [1436, 141] on input "******" at bounding box center [1429, 139] width 131 height 26
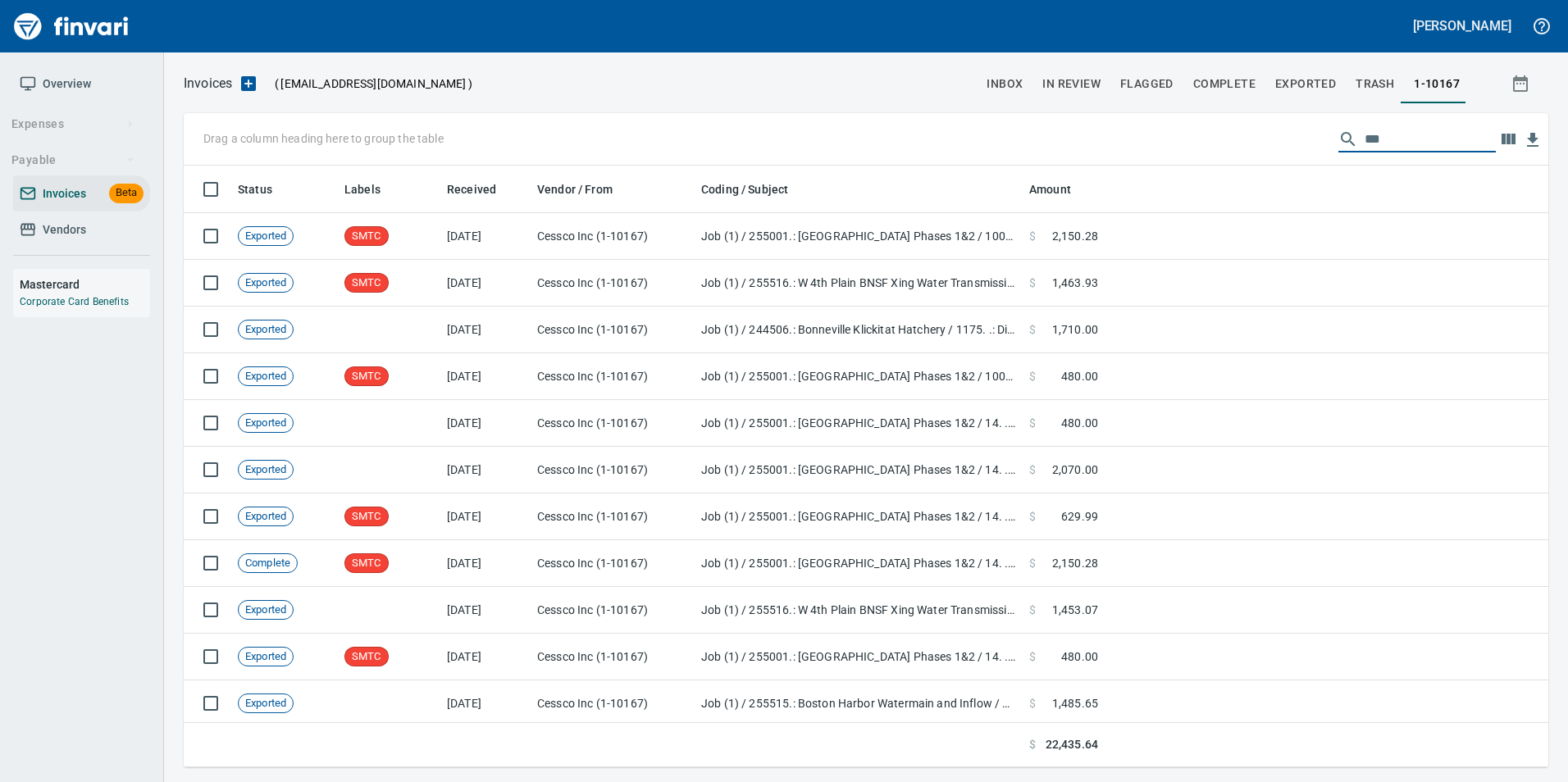
scroll to position [590, 1339]
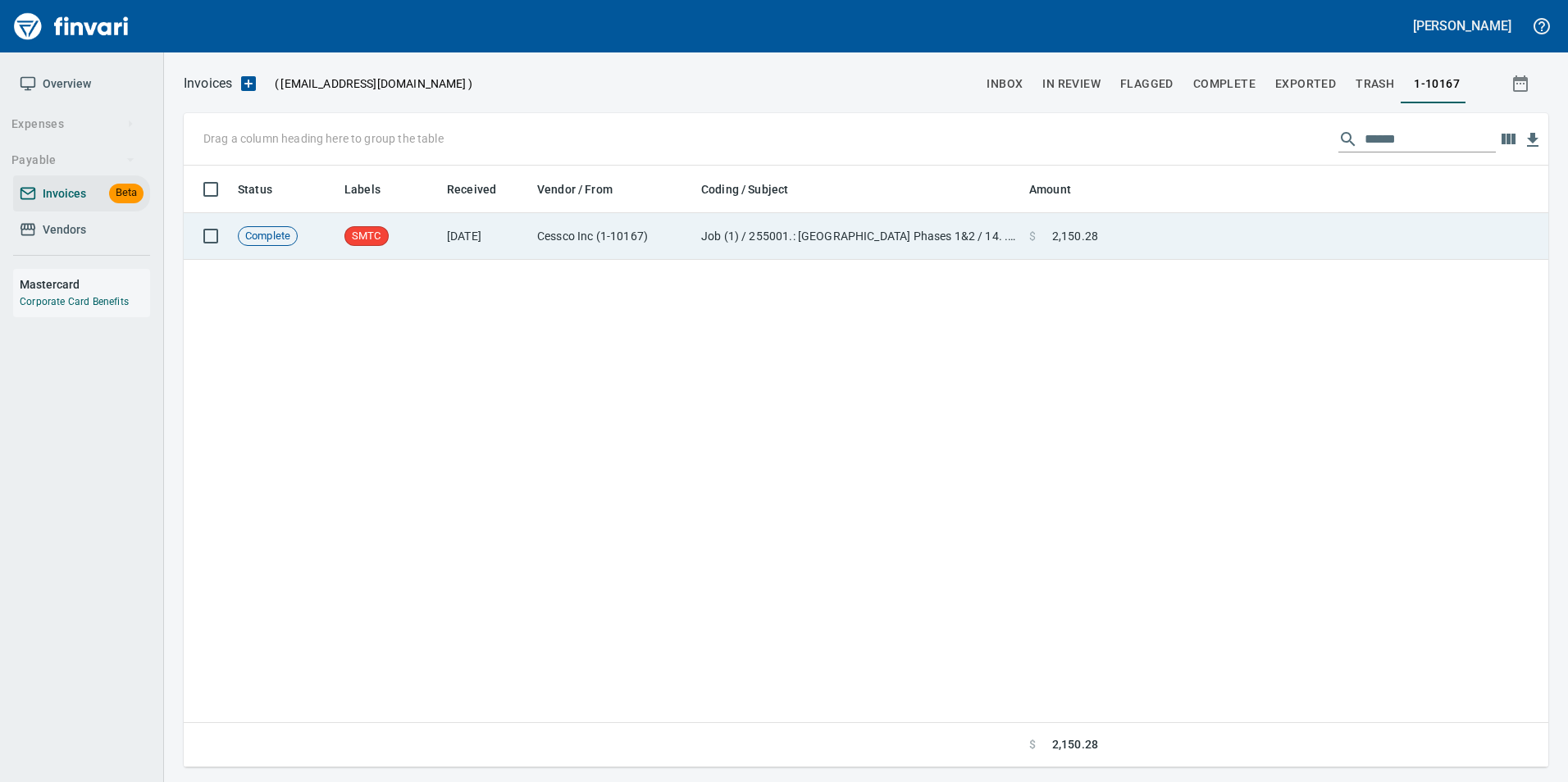
click at [1328, 229] on td at bounding box center [1326, 237] width 444 height 47
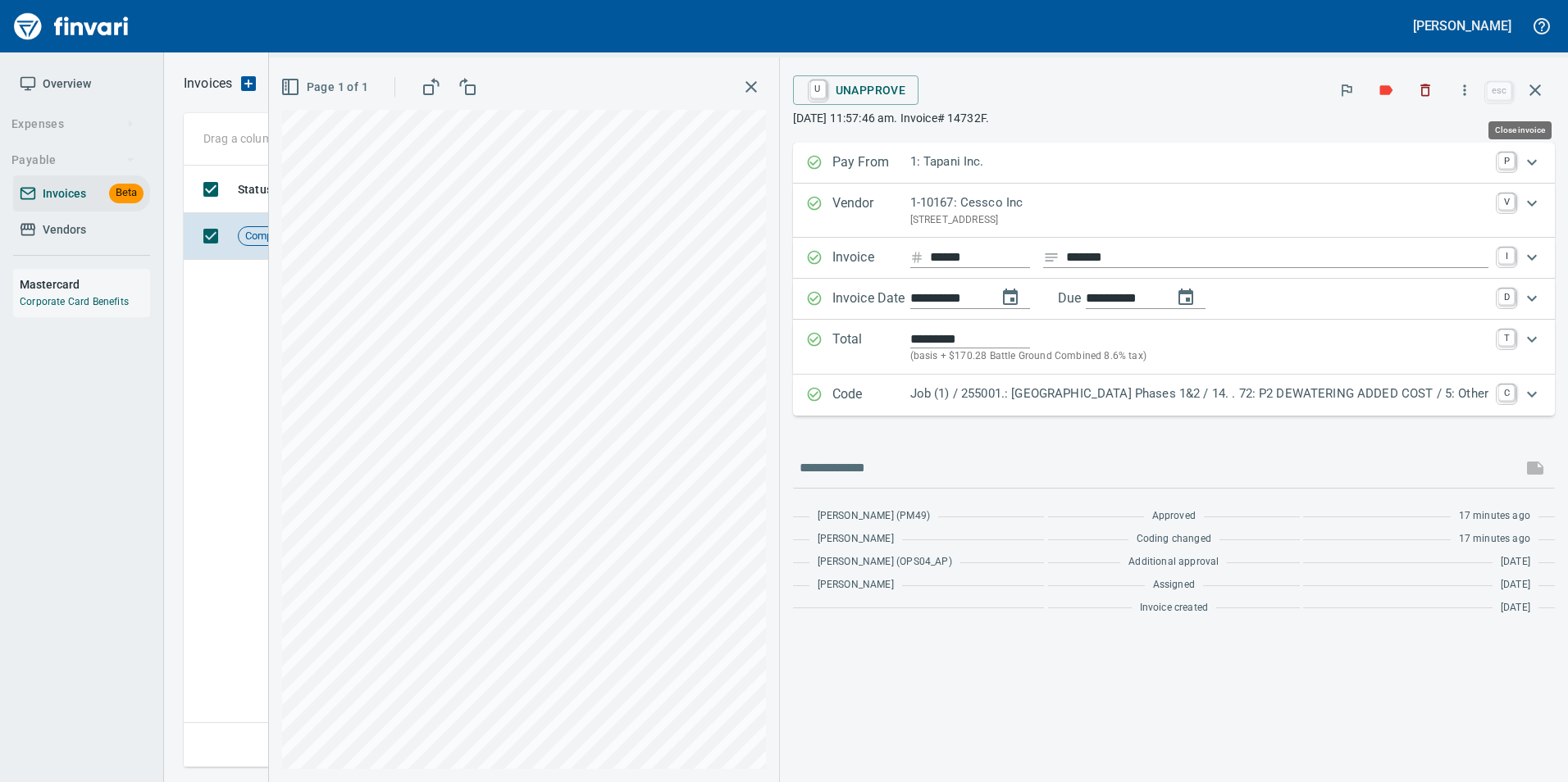
scroll to position [590, 1351]
drag, startPoint x: 1542, startPoint y: 85, endPoint x: 1506, endPoint y: 117, distance: 48.2
click at [1542, 85] on icon "button" at bounding box center [1535, 90] width 20 height 20
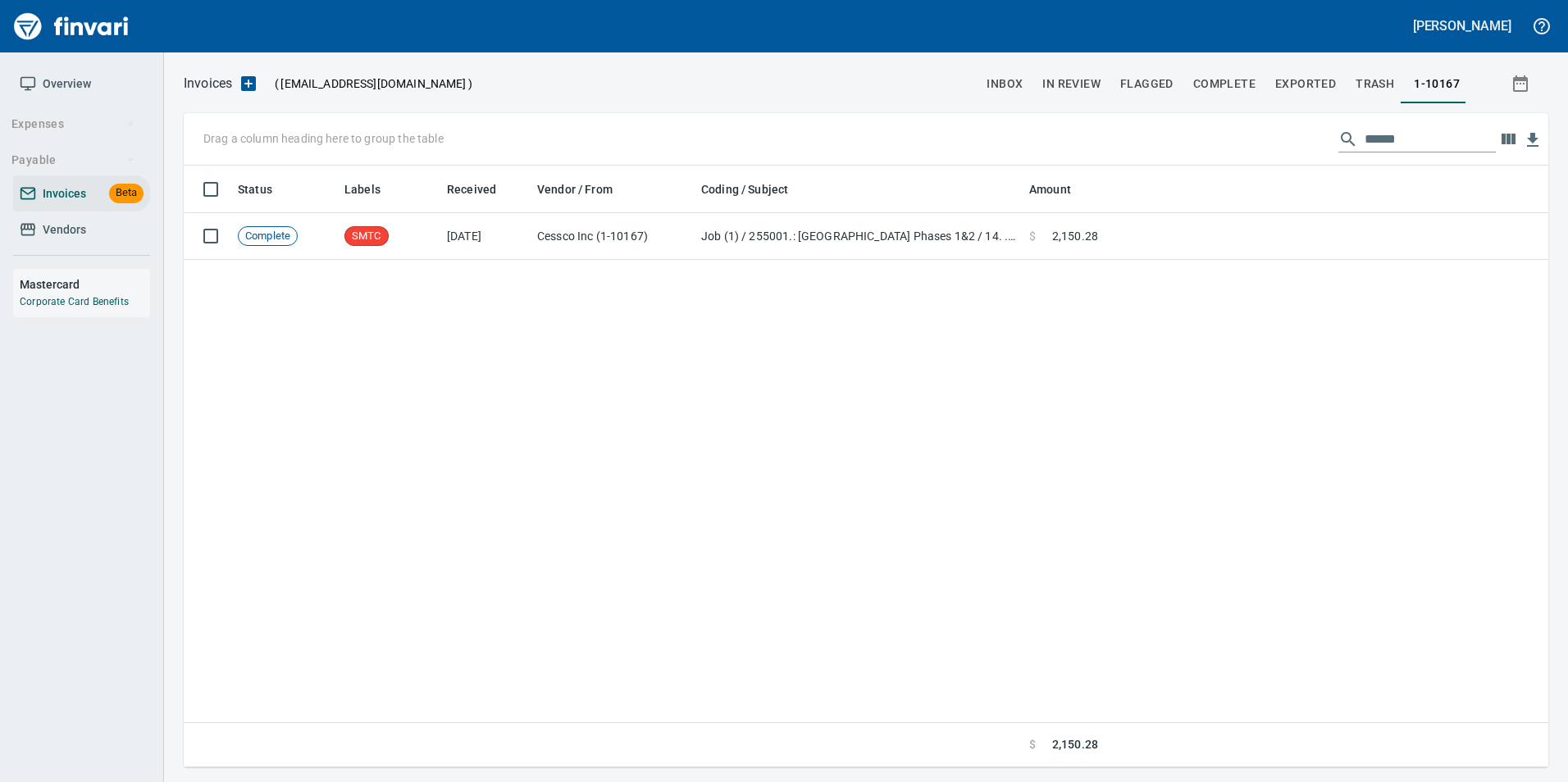
scroll to position [590, 1351]
click at [1424, 141] on input "******" at bounding box center [1429, 139] width 131 height 26
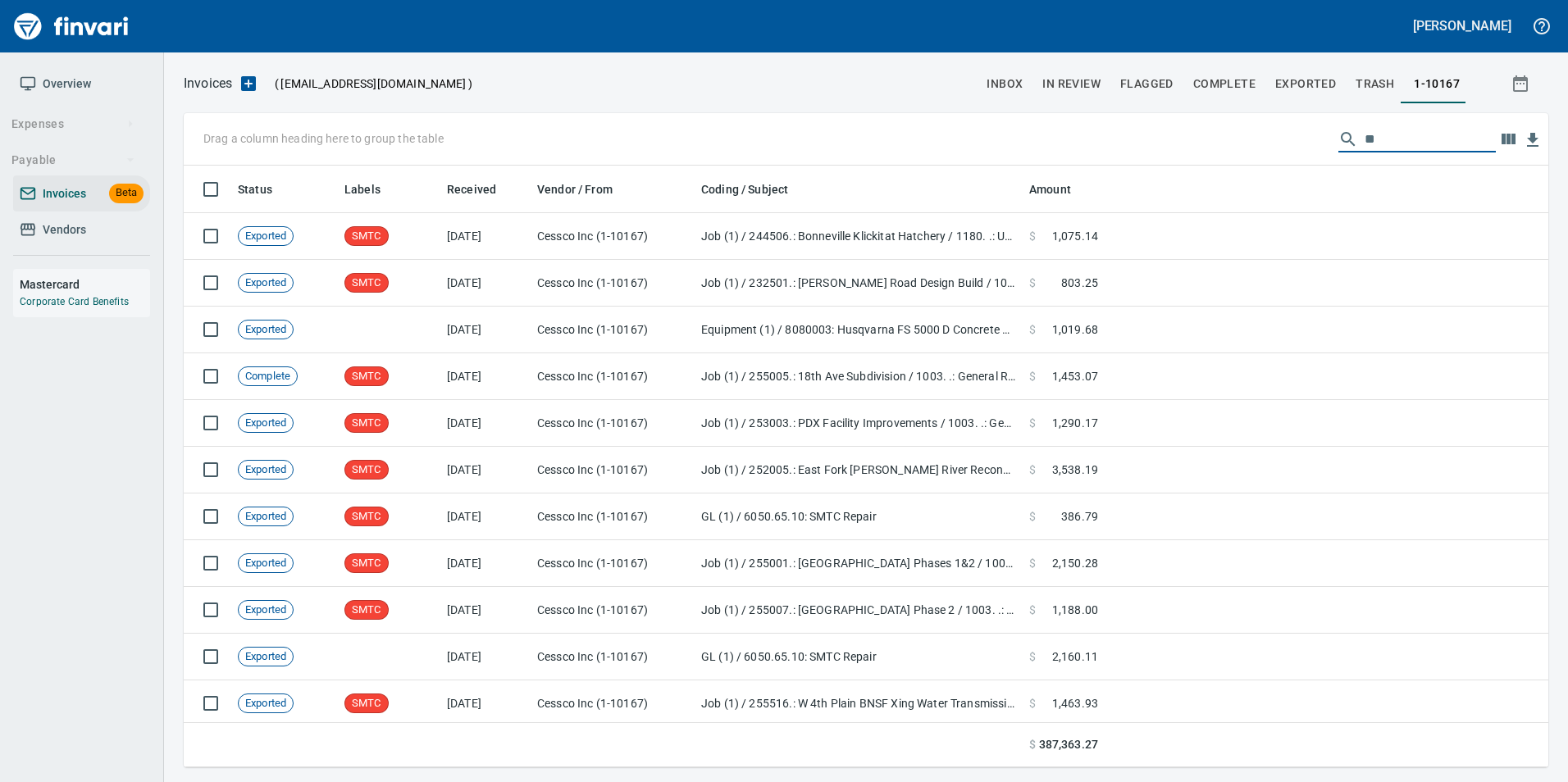
scroll to position [590, 1339]
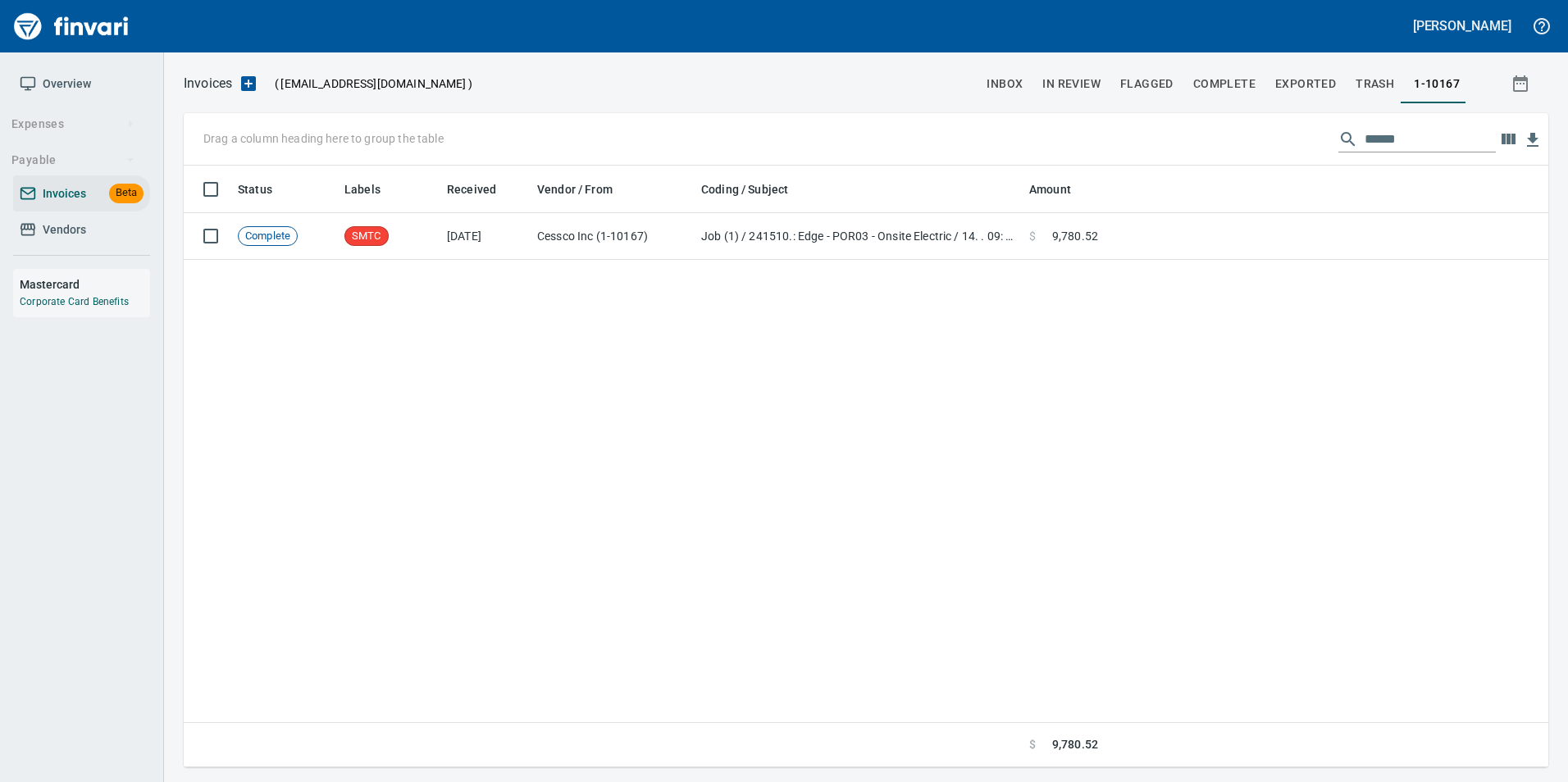
click at [1400, 139] on input "******" at bounding box center [1429, 139] width 131 height 26
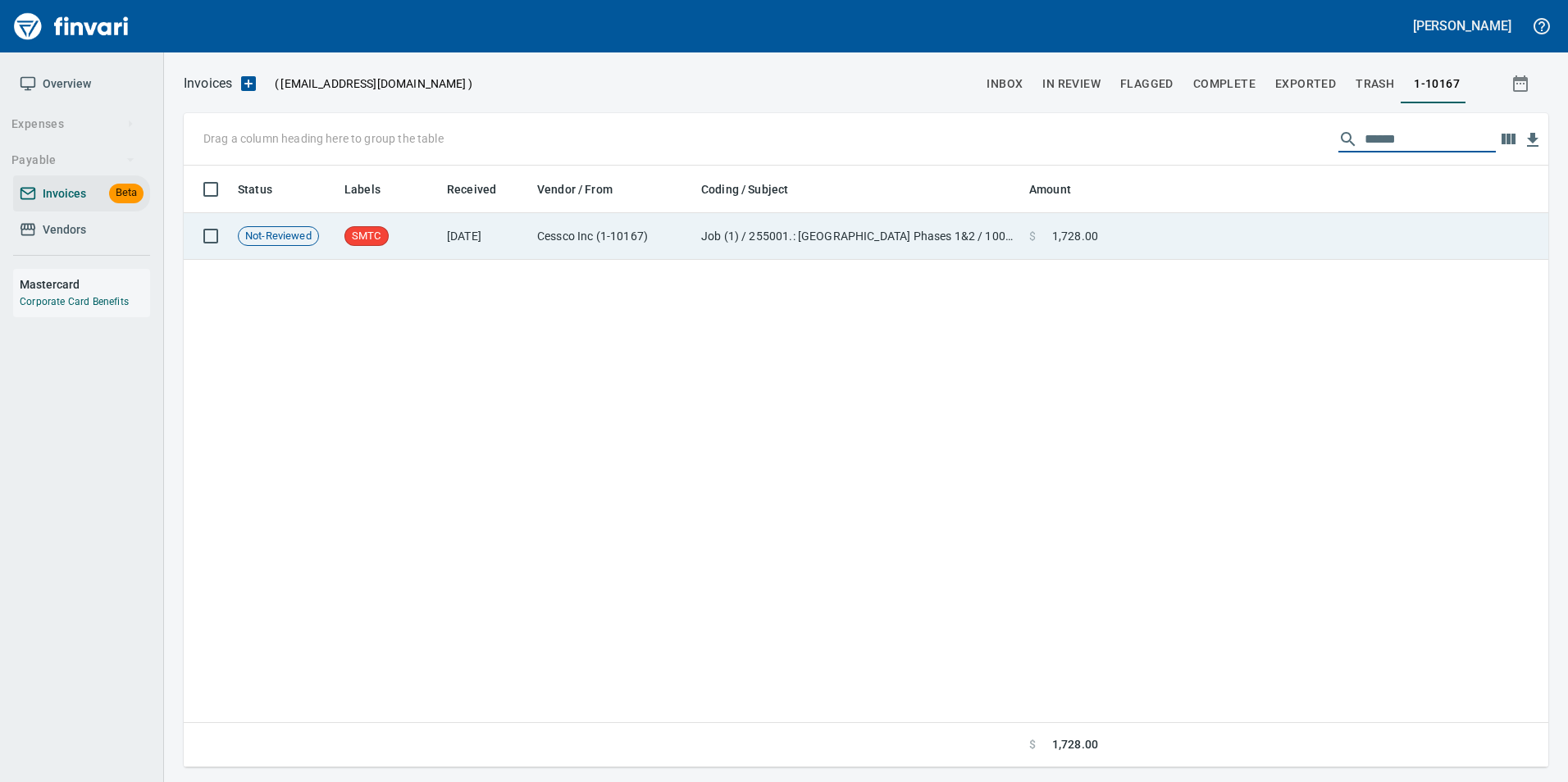
click at [1226, 249] on td at bounding box center [1326, 237] width 444 height 47
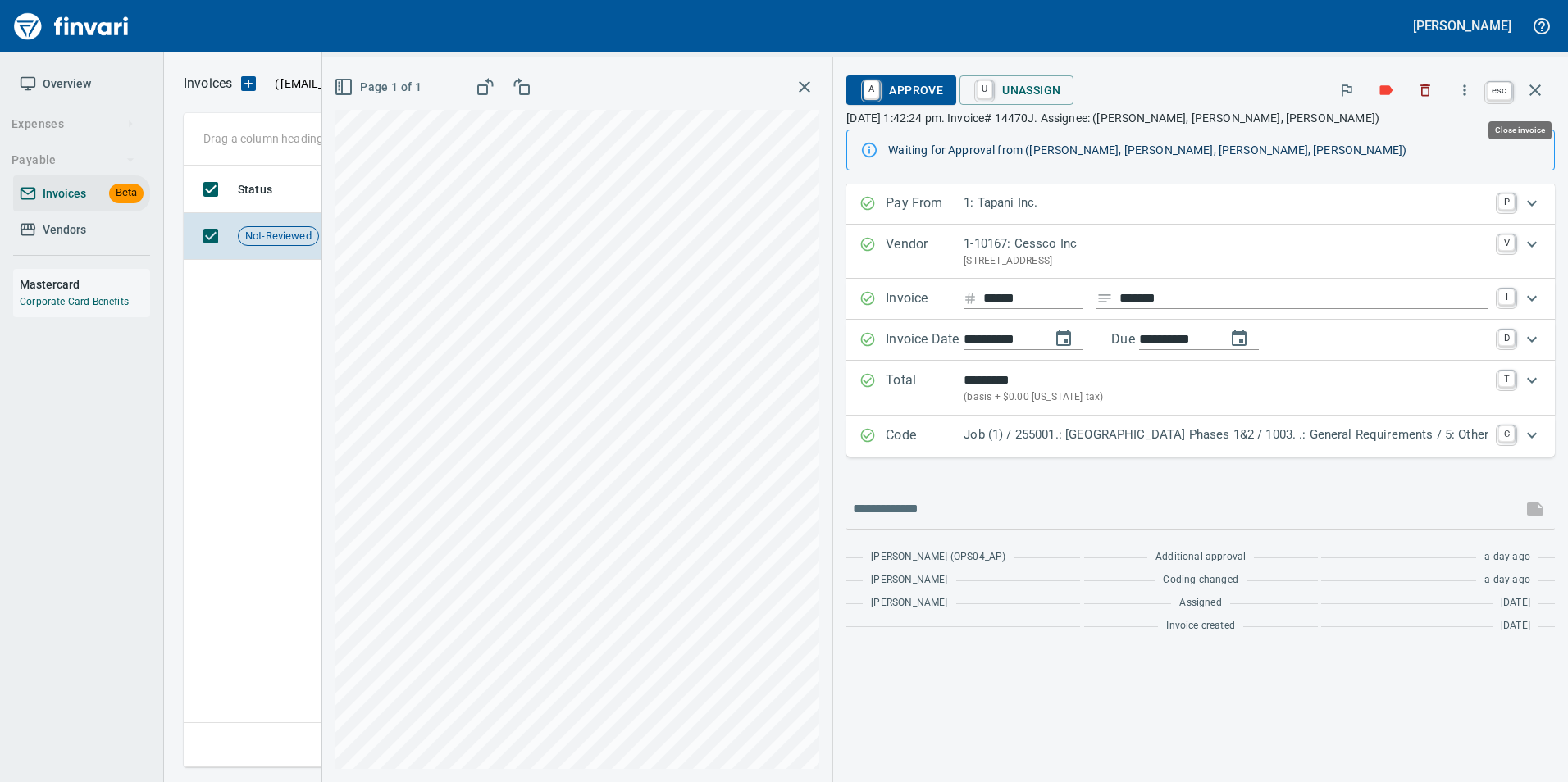
drag, startPoint x: 1521, startPoint y: 89, endPoint x: 1494, endPoint y: 117, distance: 38.9
click at [1521, 89] on button "button" at bounding box center [1535, 90] width 39 height 39
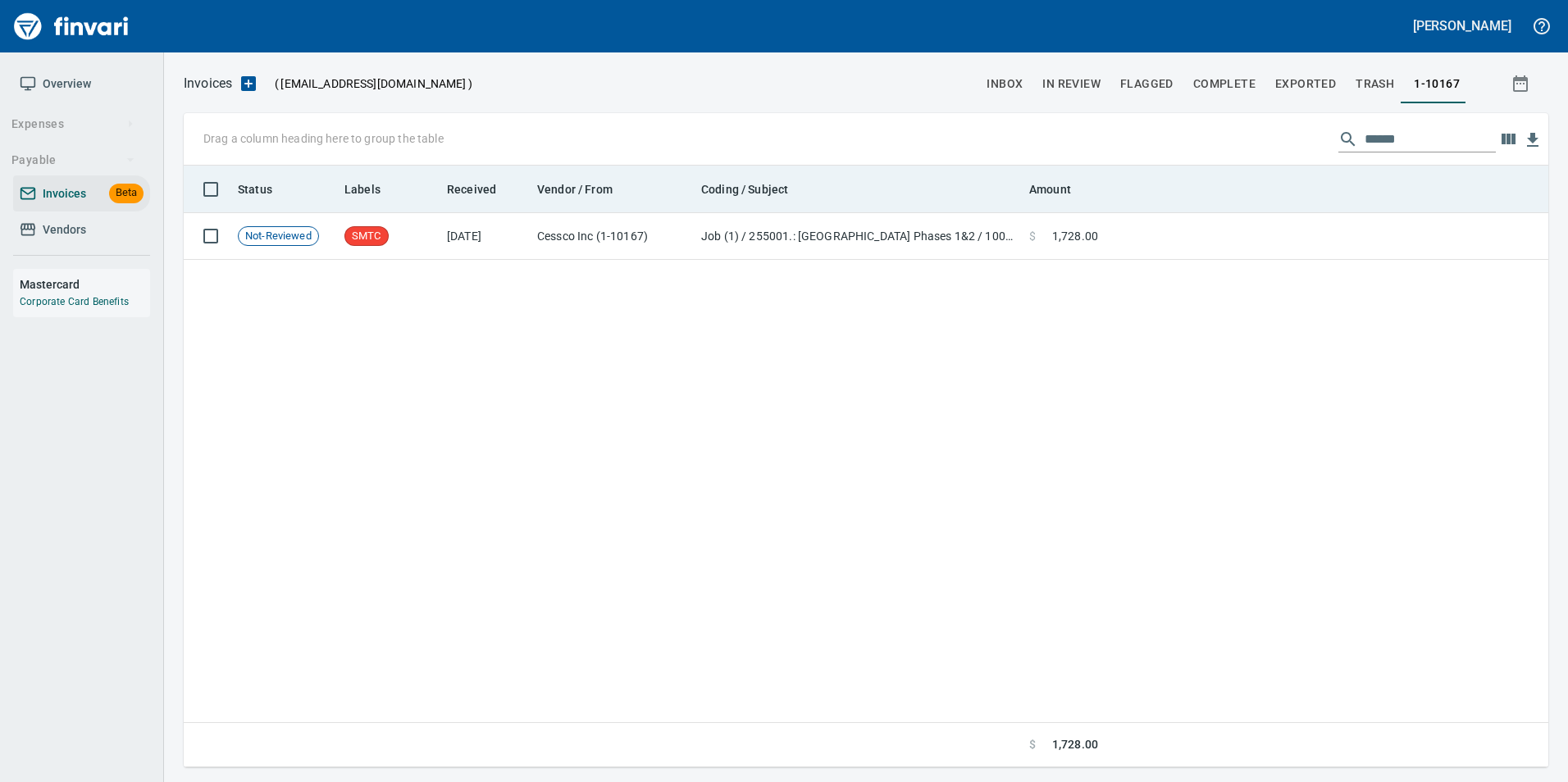
scroll to position [590, 1351]
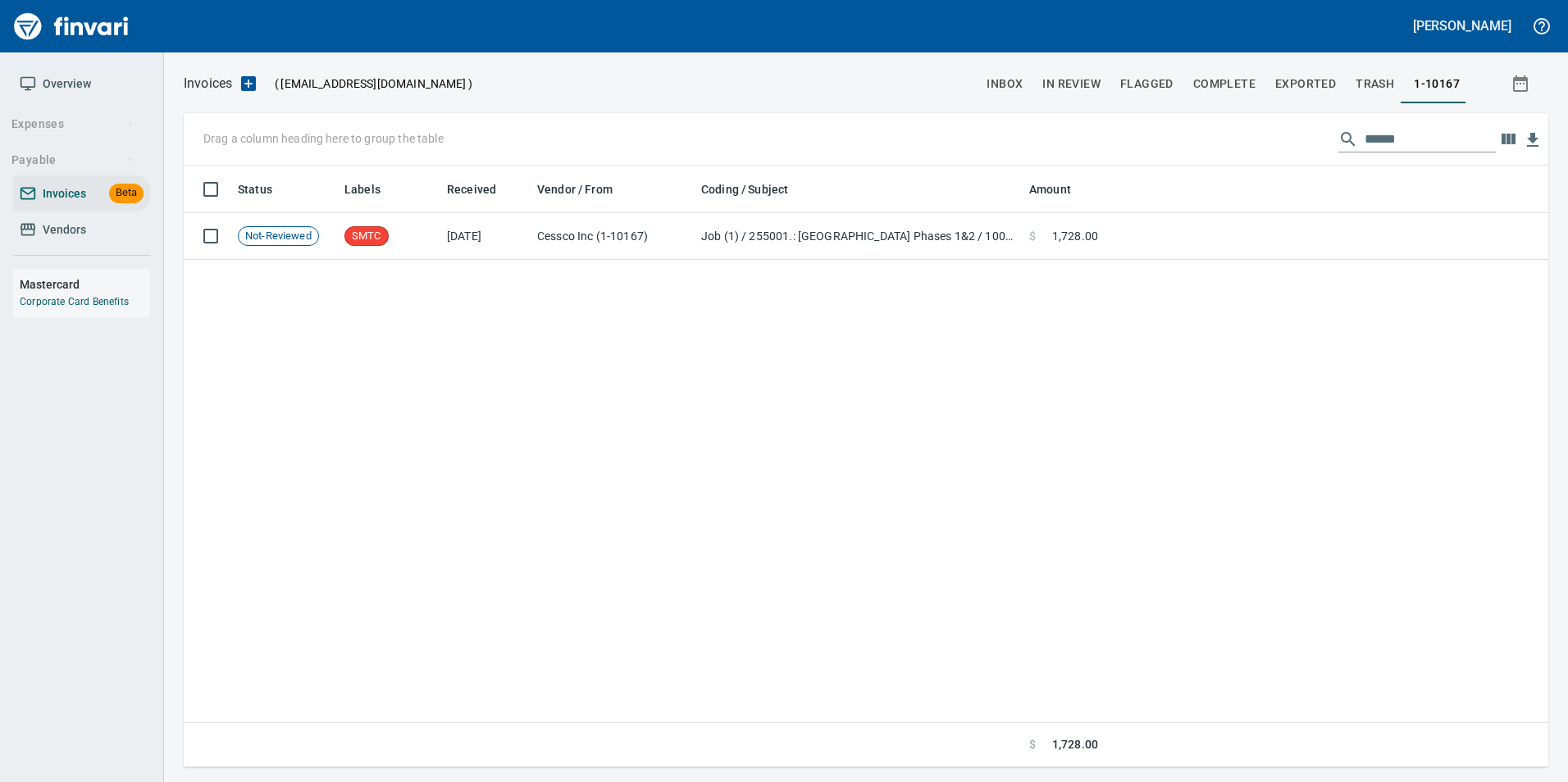
click at [1378, 139] on input "******" at bounding box center [1429, 139] width 131 height 26
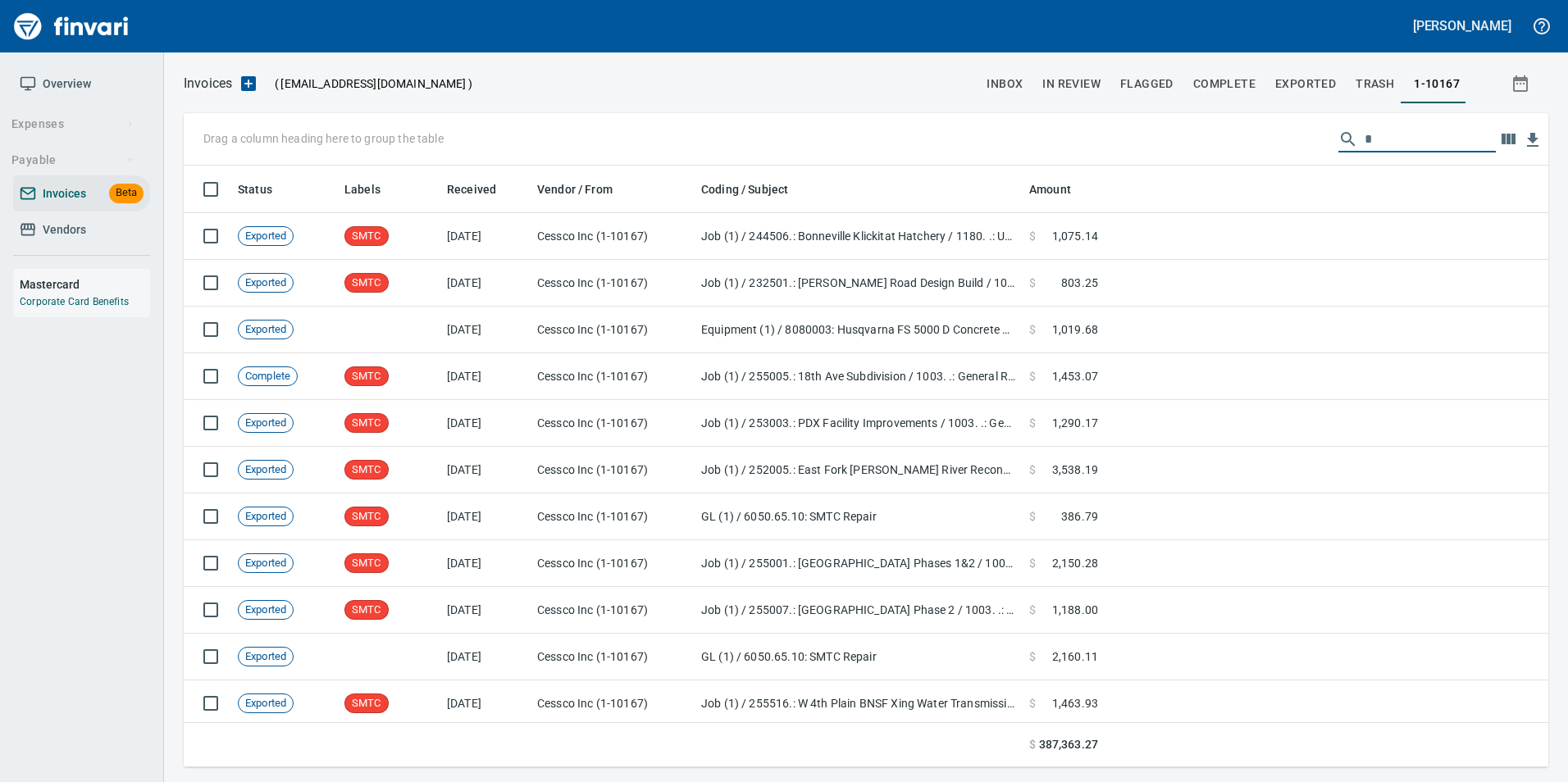
scroll to position [590, 1339]
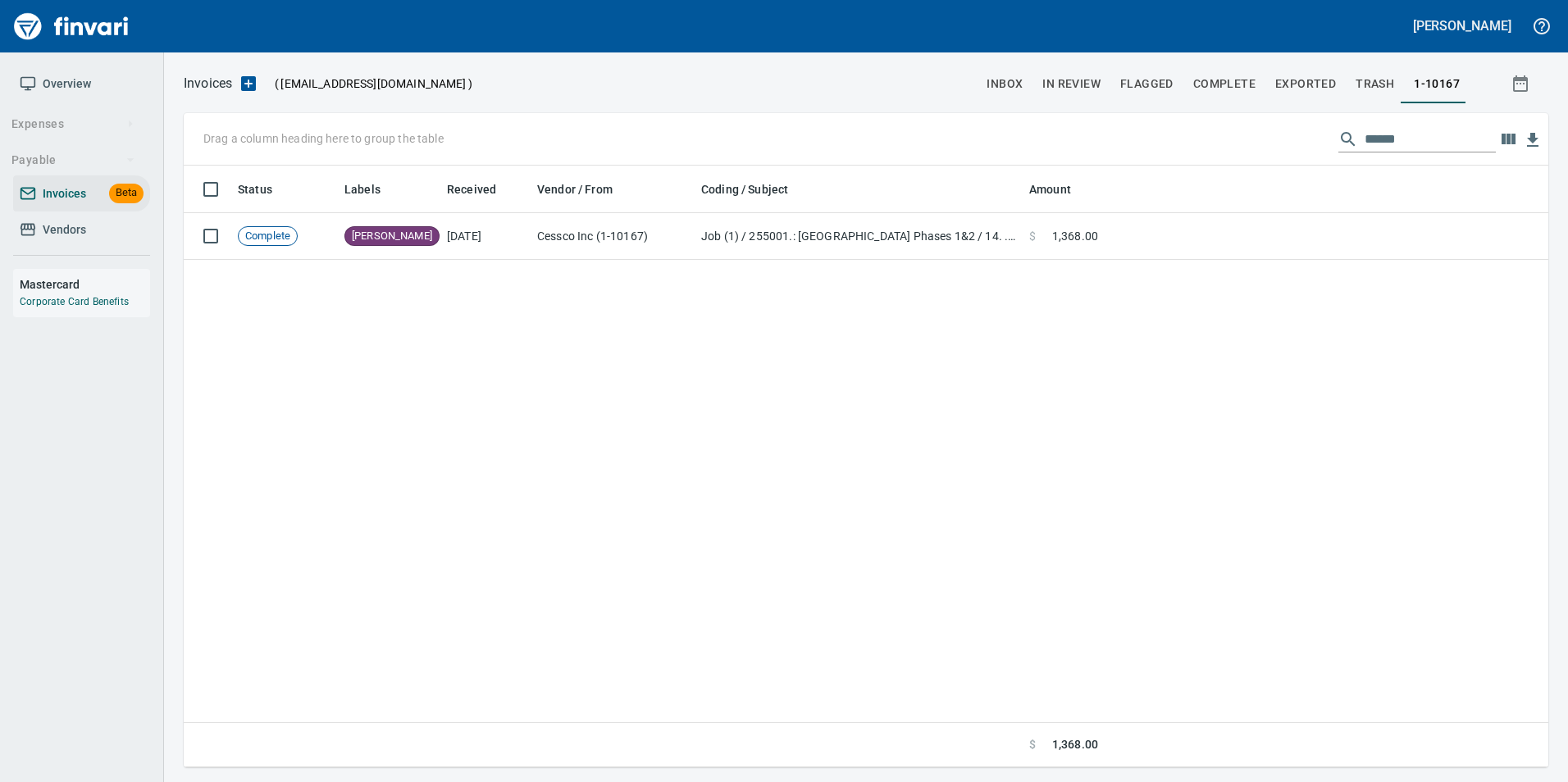
click at [1404, 144] on input "******" at bounding box center [1429, 139] width 131 height 26
click at [1409, 136] on input "******" at bounding box center [1429, 139] width 131 height 26
click at [1369, 132] on input "******" at bounding box center [1429, 139] width 131 height 26
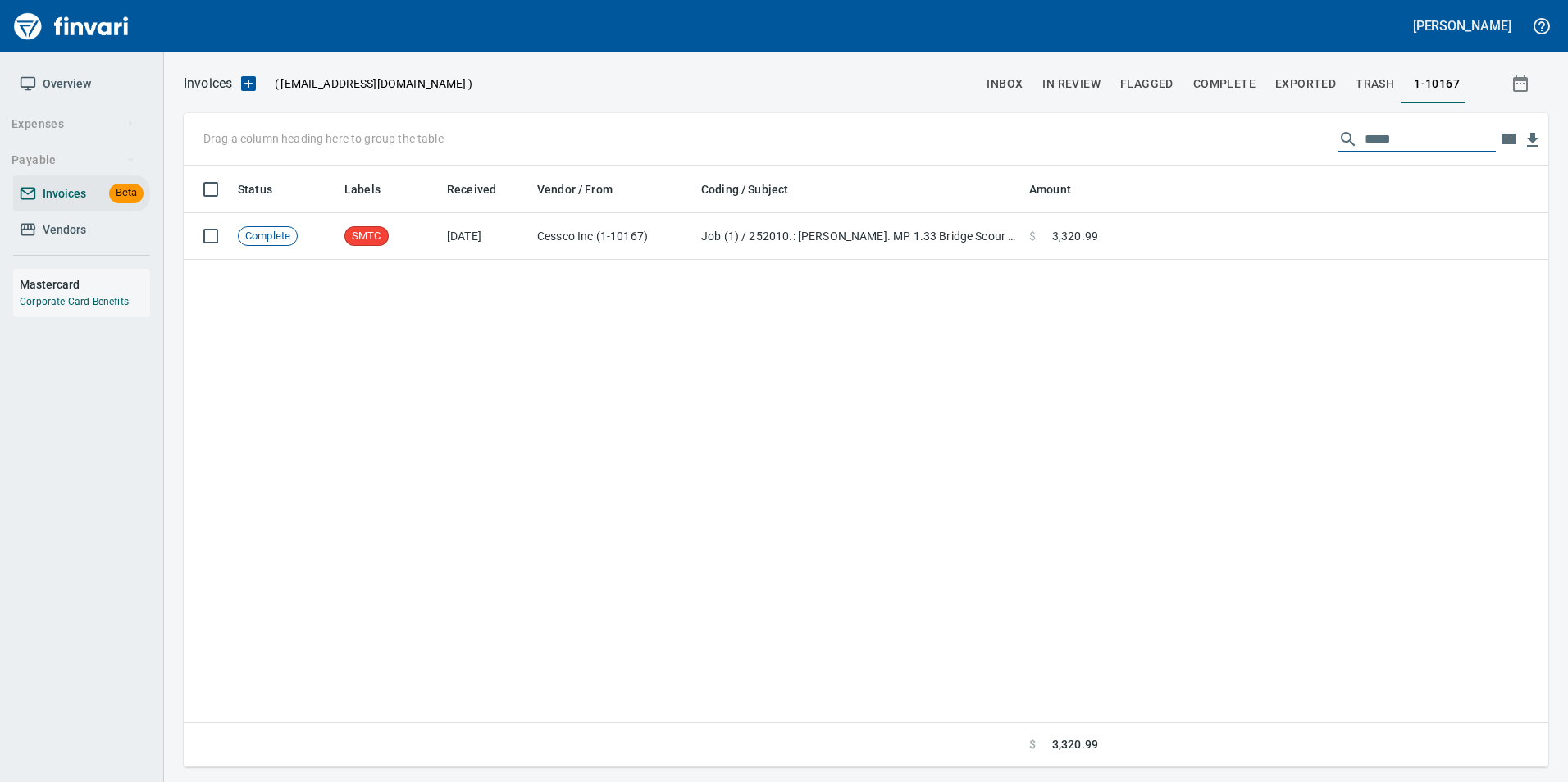
click at [1392, 133] on input "*****" at bounding box center [1429, 139] width 131 height 26
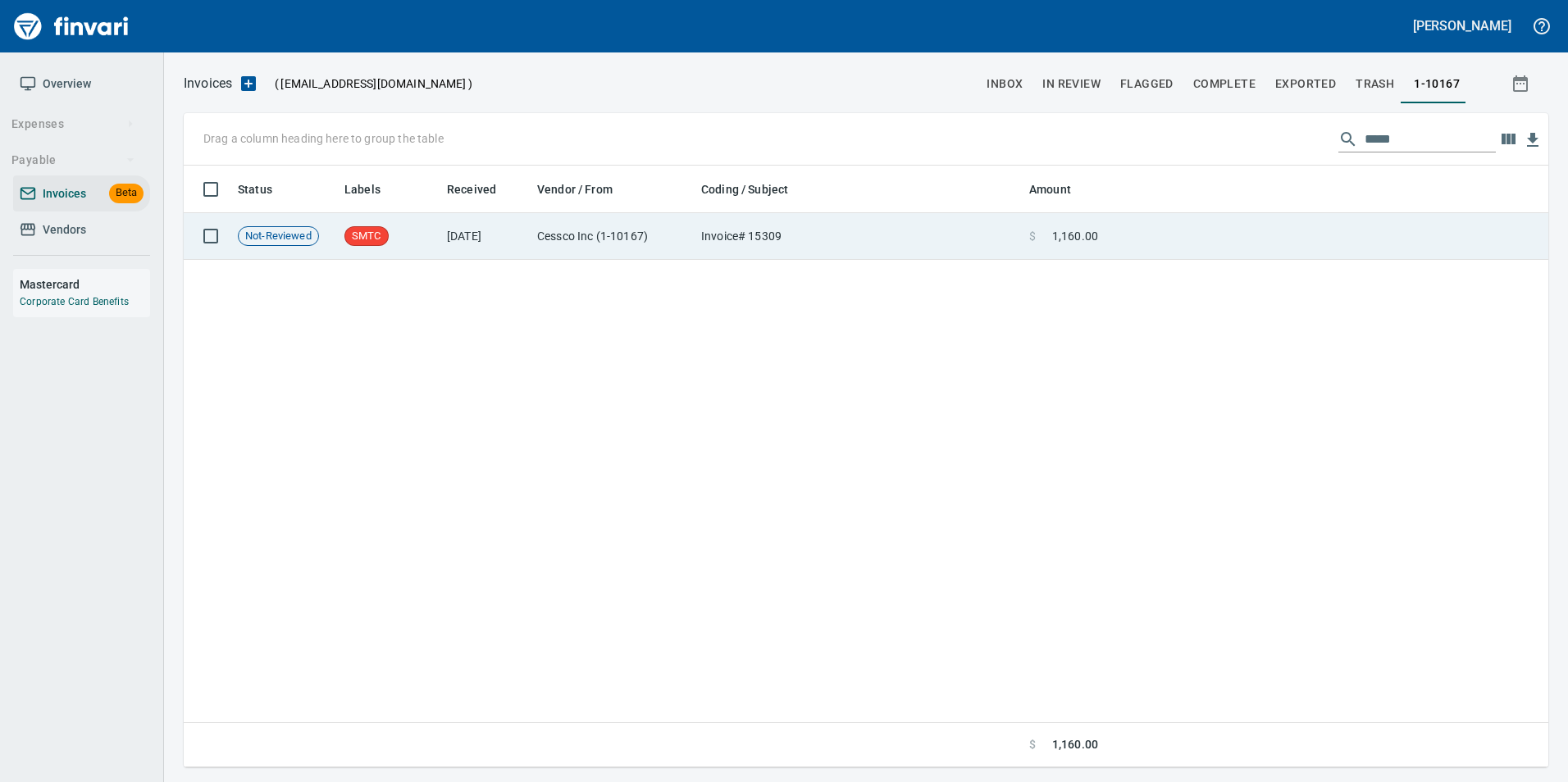
click at [1430, 217] on td at bounding box center [1326, 237] width 444 height 47
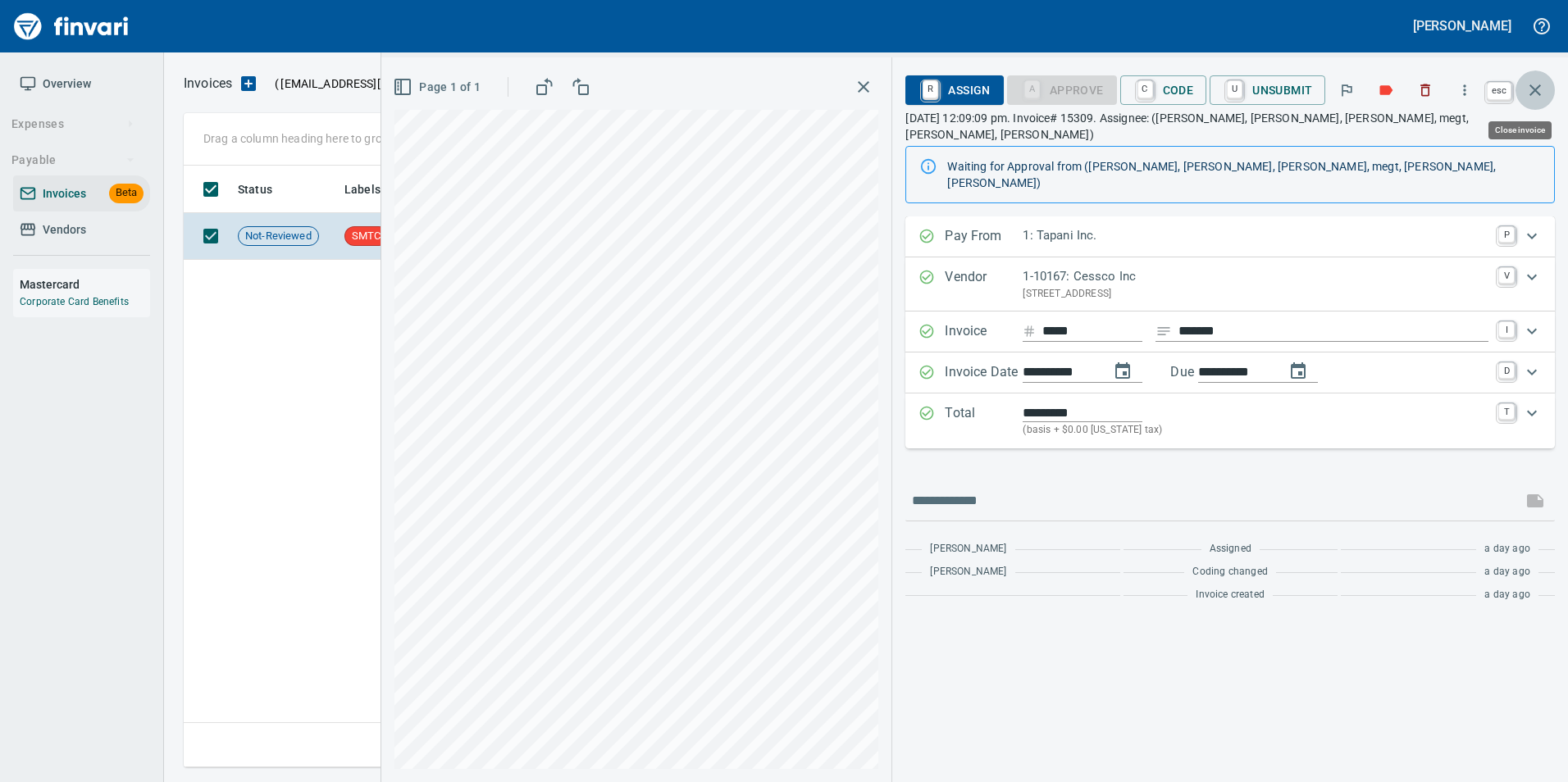
click at [1527, 98] on icon "button" at bounding box center [1535, 90] width 20 height 20
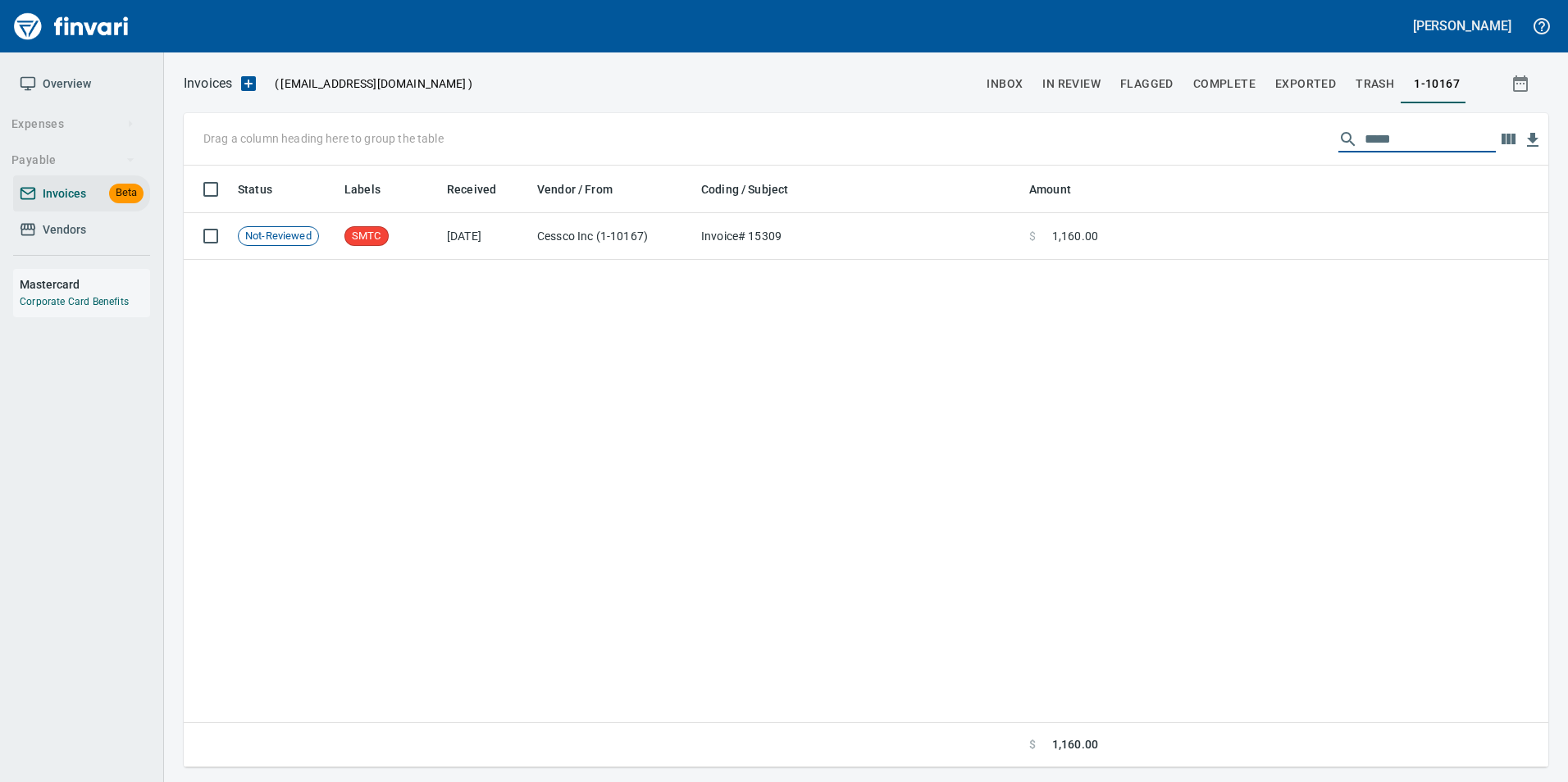
click at [1377, 137] on input "*****" at bounding box center [1429, 139] width 131 height 26
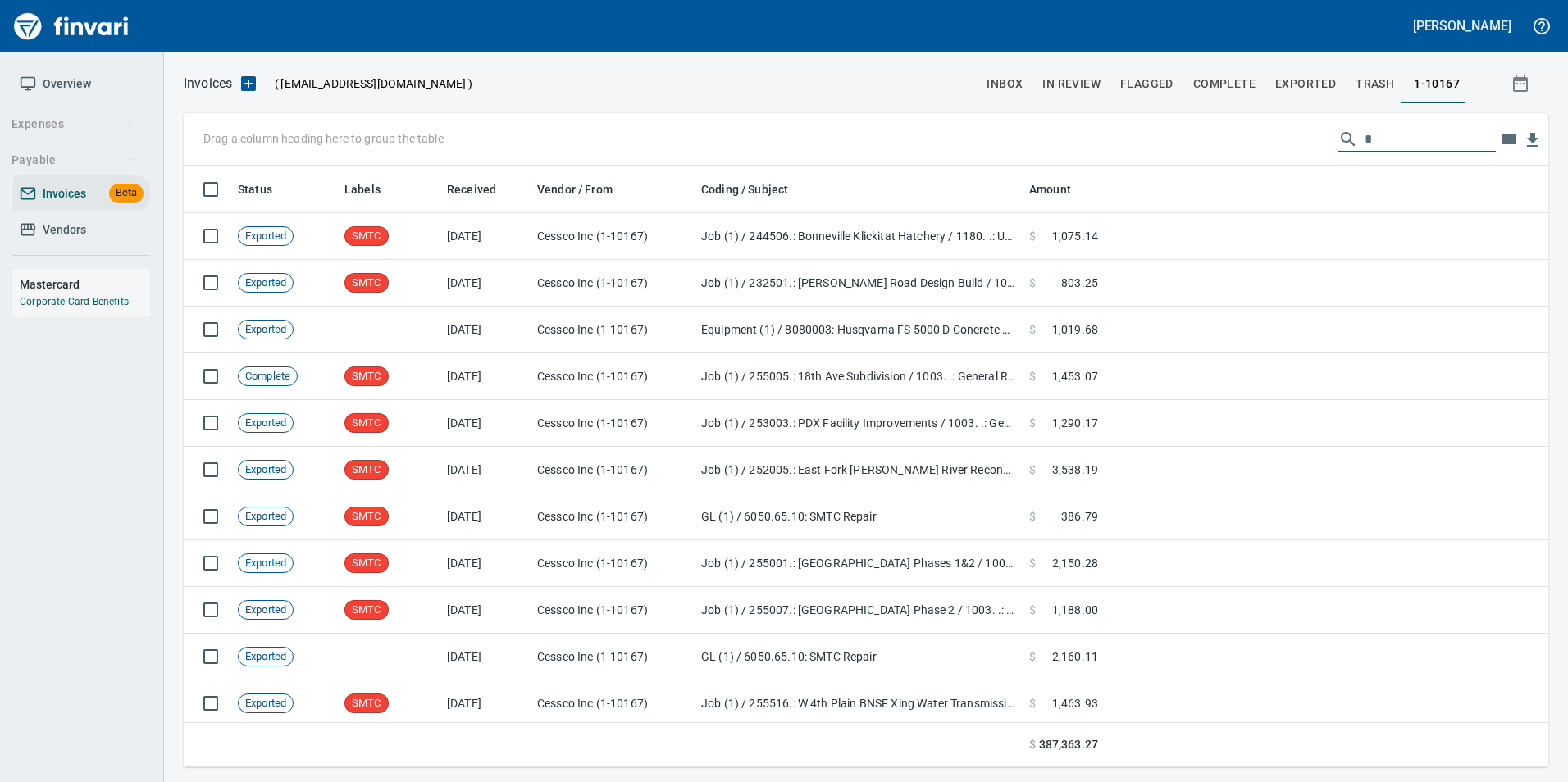
scroll to position [590, 1339]
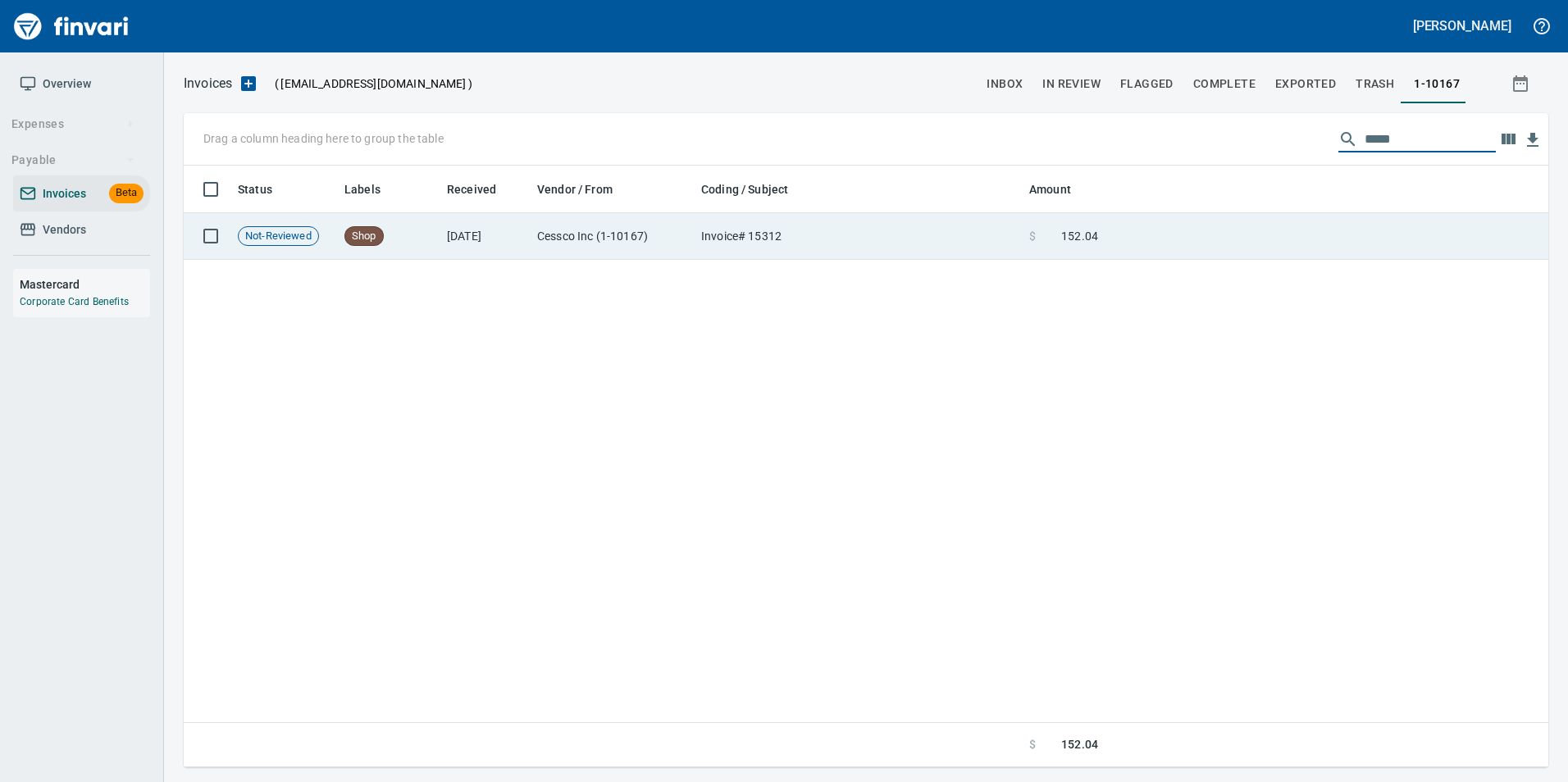
type input "*****"
click at [1307, 221] on td at bounding box center [1326, 237] width 444 height 47
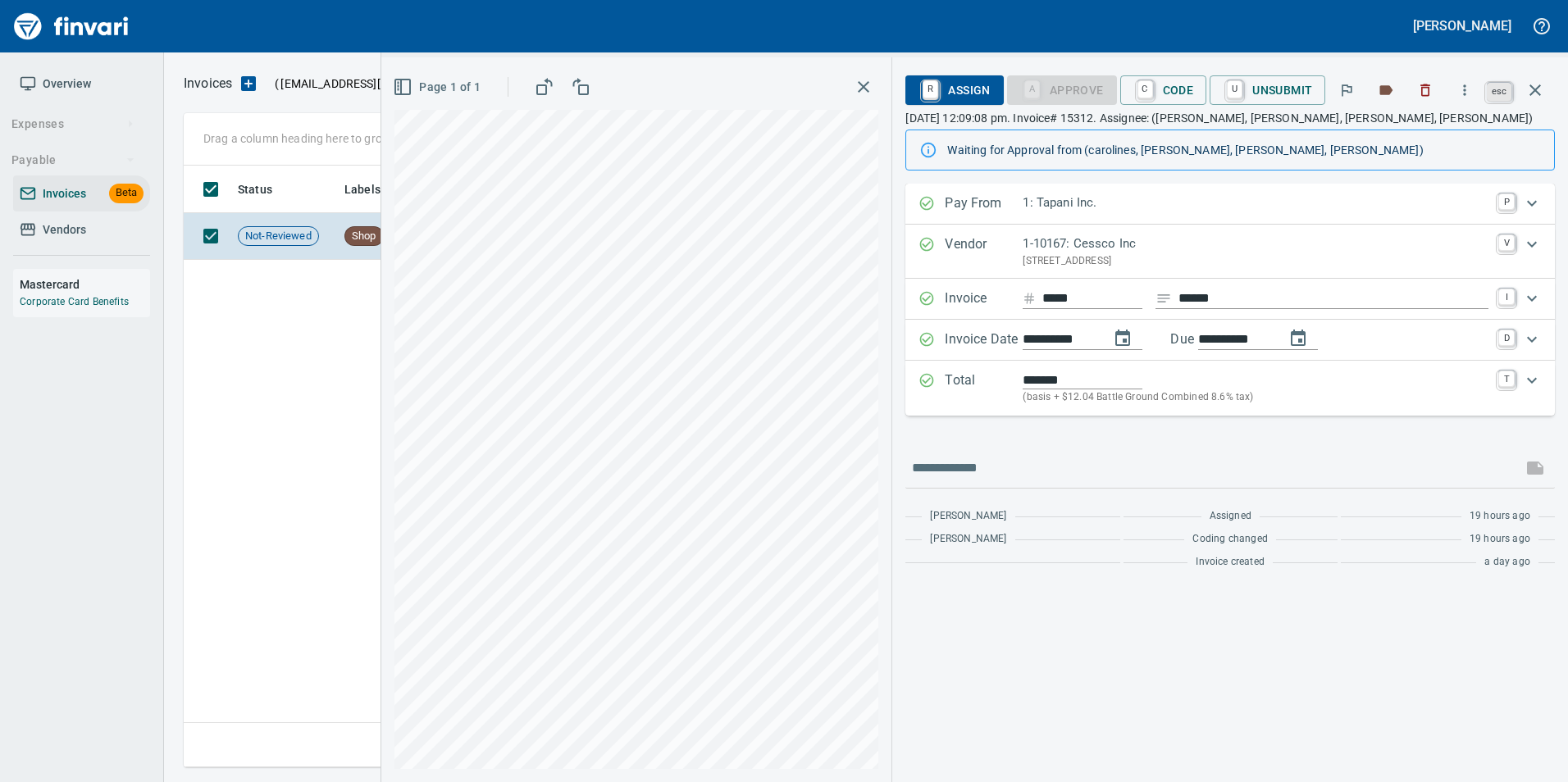
scroll to position [590, 1351]
click at [1532, 97] on icon "button" at bounding box center [1535, 90] width 20 height 20
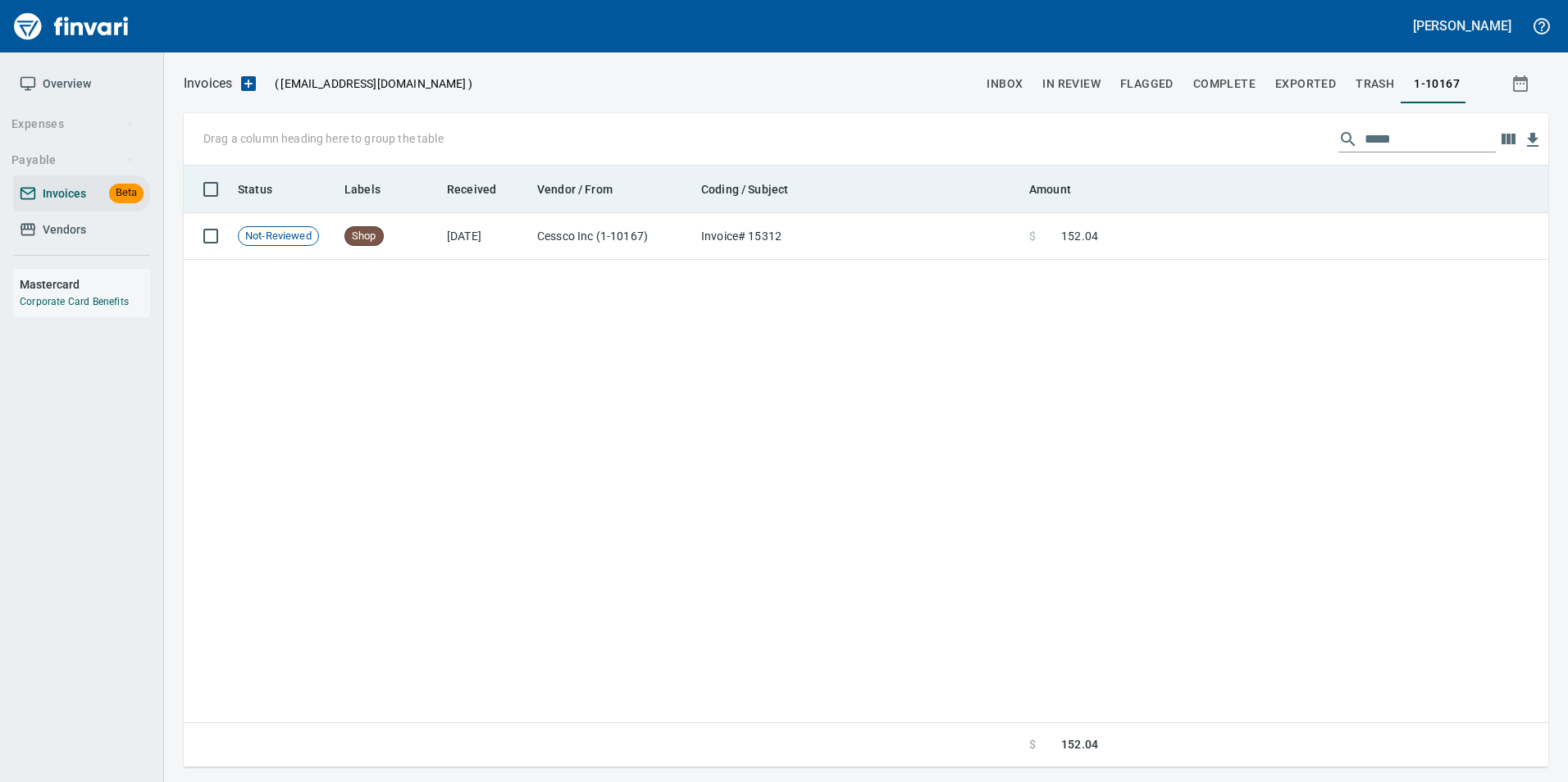
scroll to position [590, 1352]
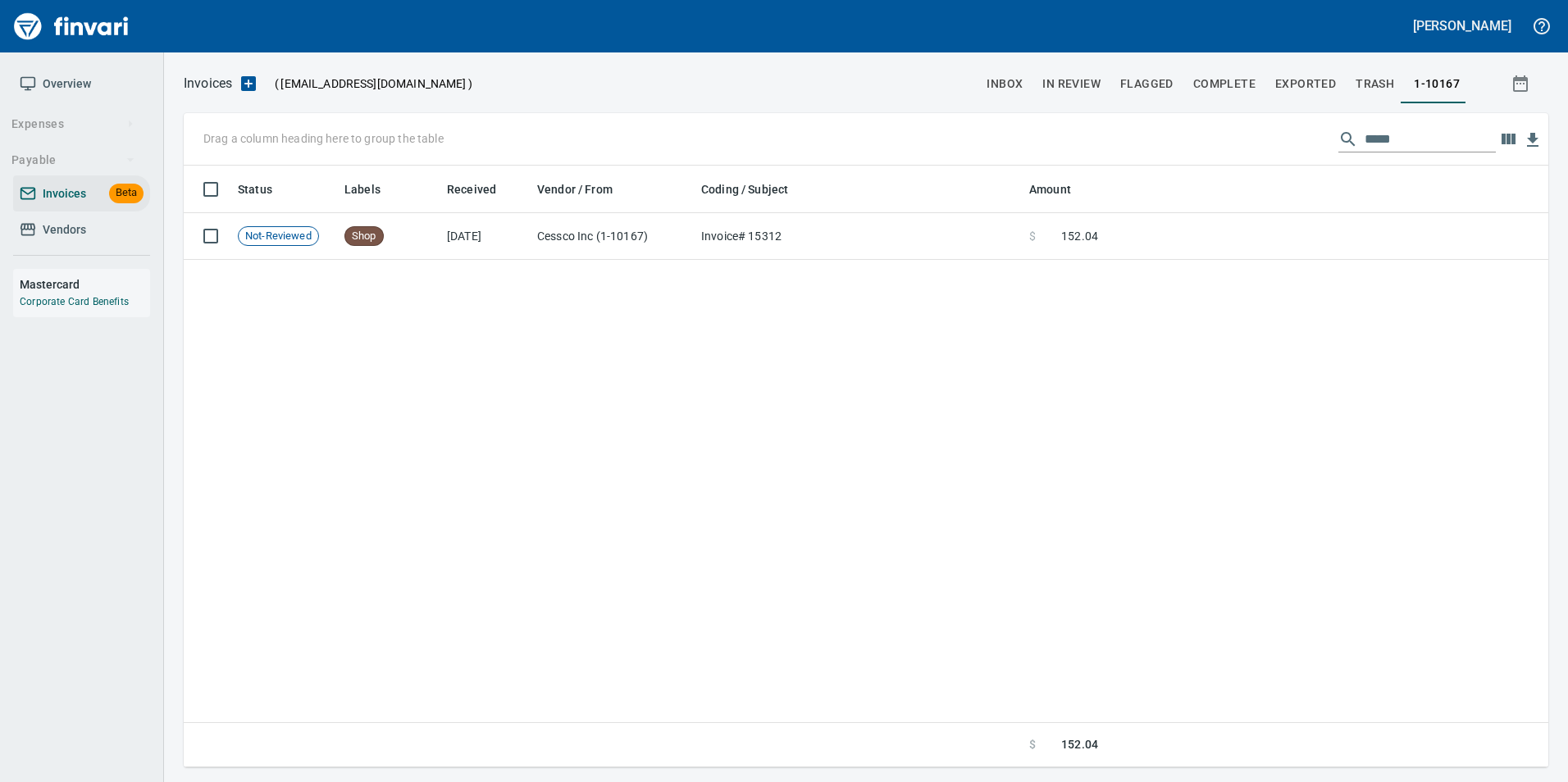
click at [1396, 138] on input "*****" at bounding box center [1429, 139] width 131 height 26
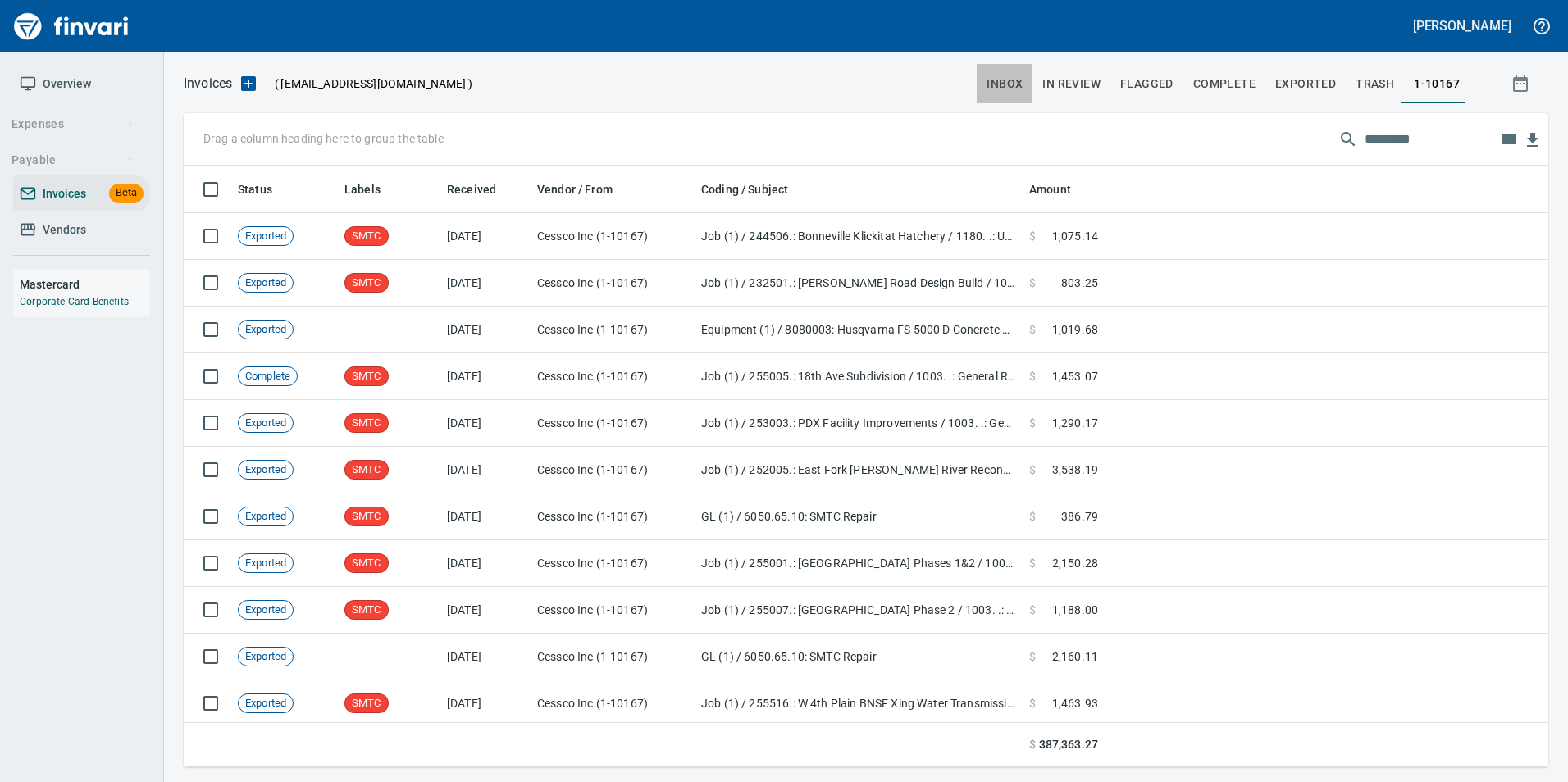
click at [1019, 89] on span "inbox" at bounding box center [1004, 84] width 36 height 20
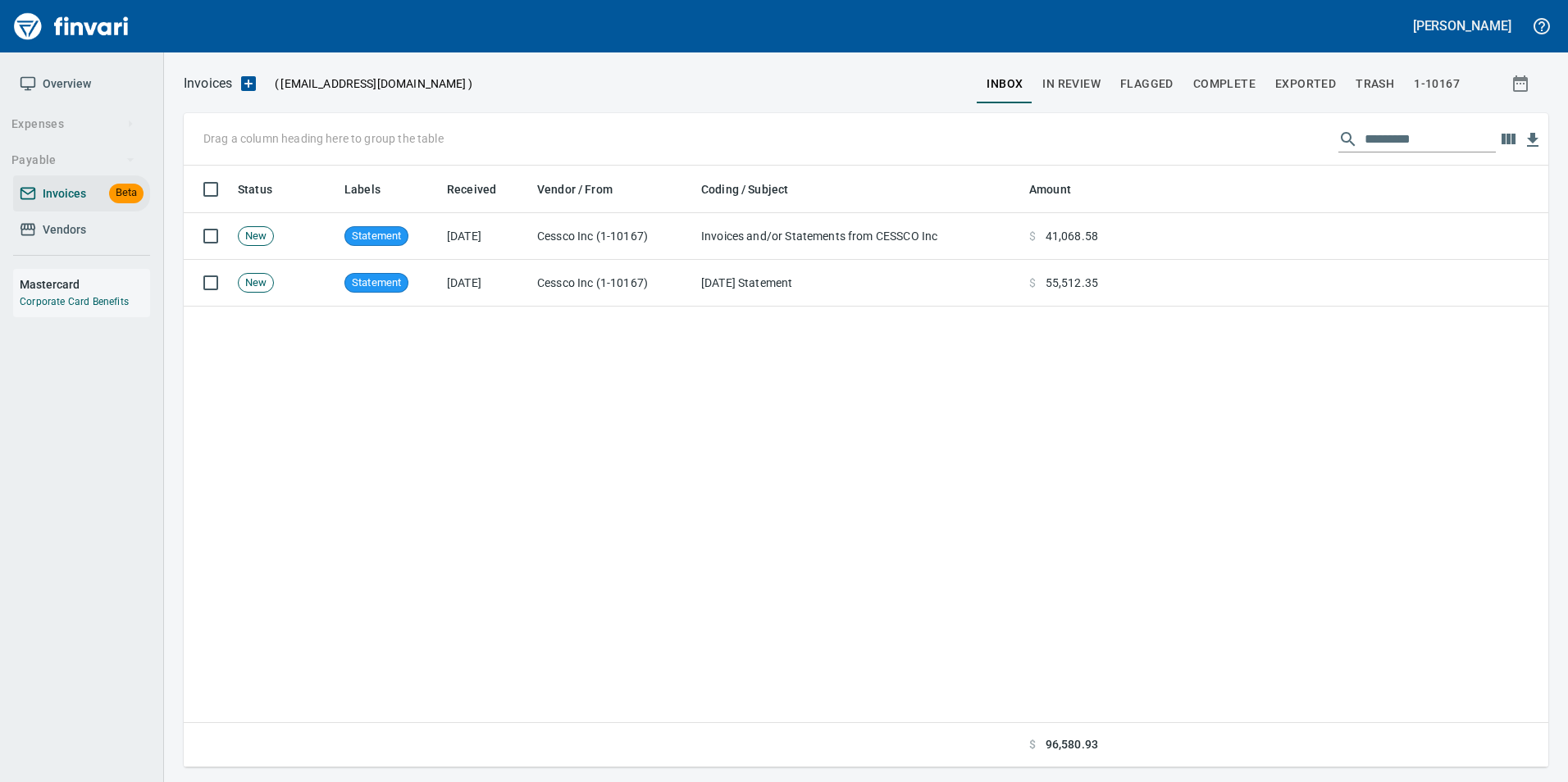
scroll to position [590, 1339]
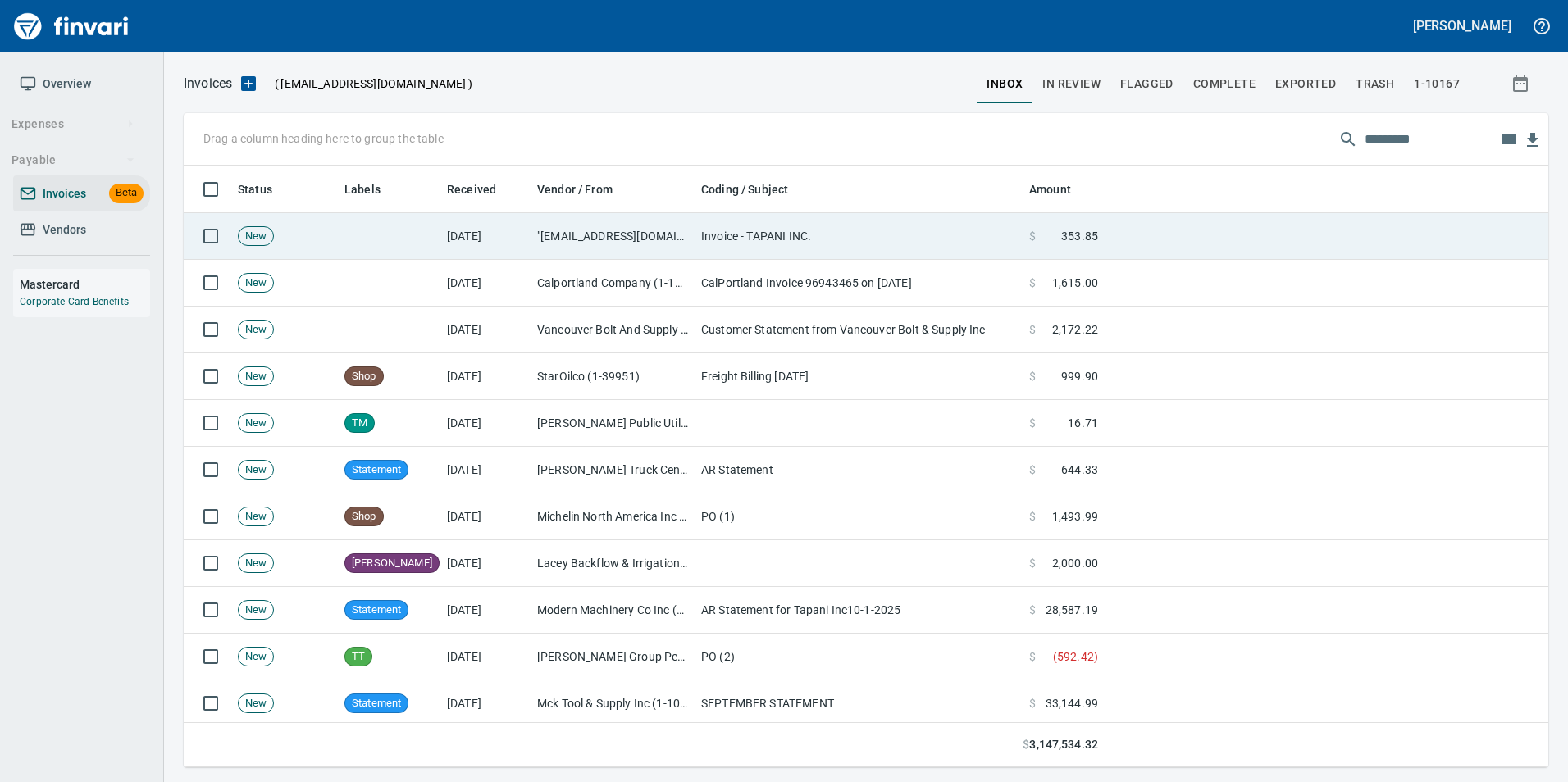
click at [628, 242] on td ""[EMAIL_ADDRESS][DOMAIN_NAME]" <[EMAIL_ADDRESS][DOMAIN_NAME]>" at bounding box center [612, 237] width 164 height 47
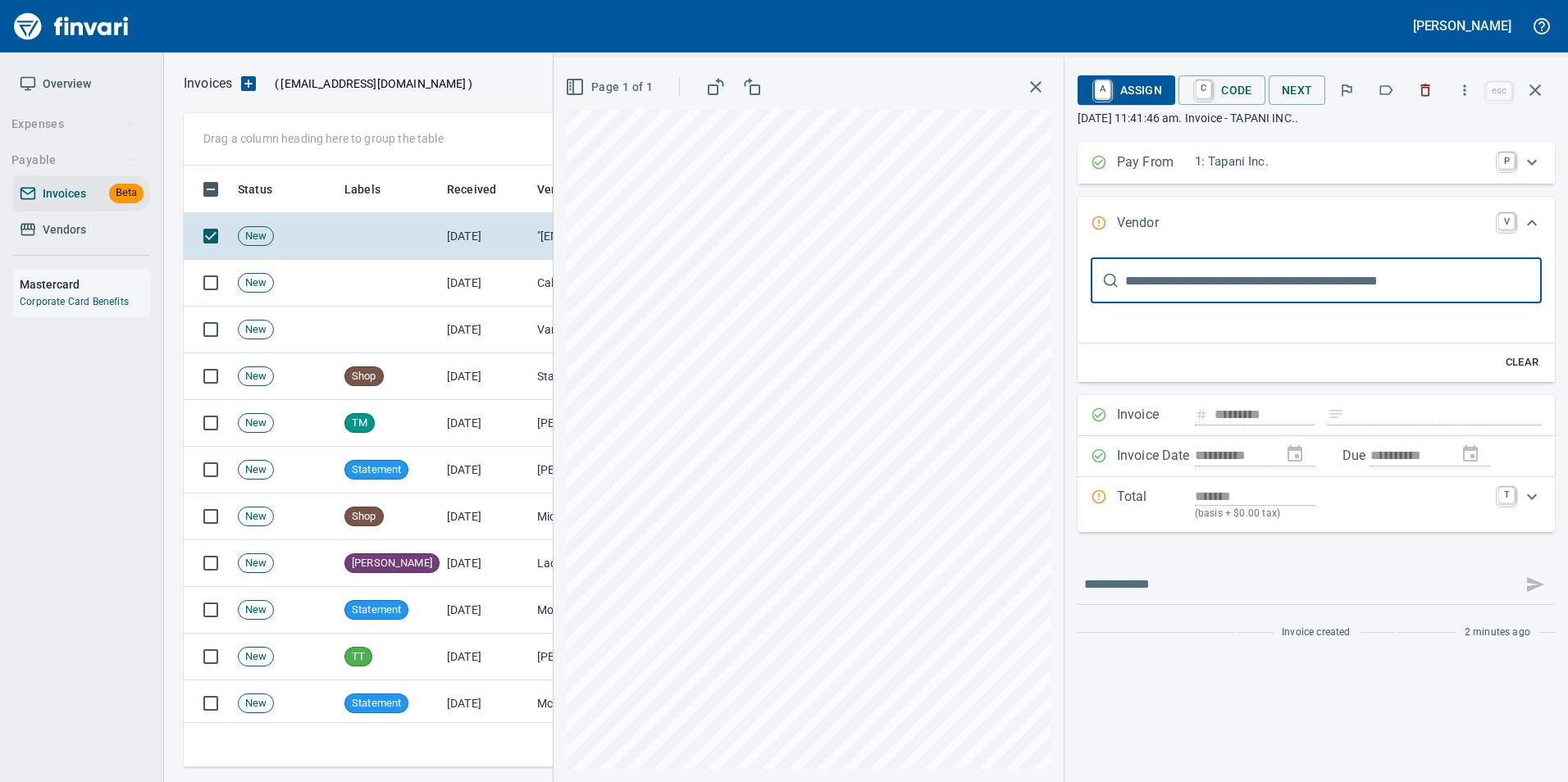
scroll to position [590, 1339]
click at [1386, 97] on icon "button" at bounding box center [1386, 90] width 16 height 16
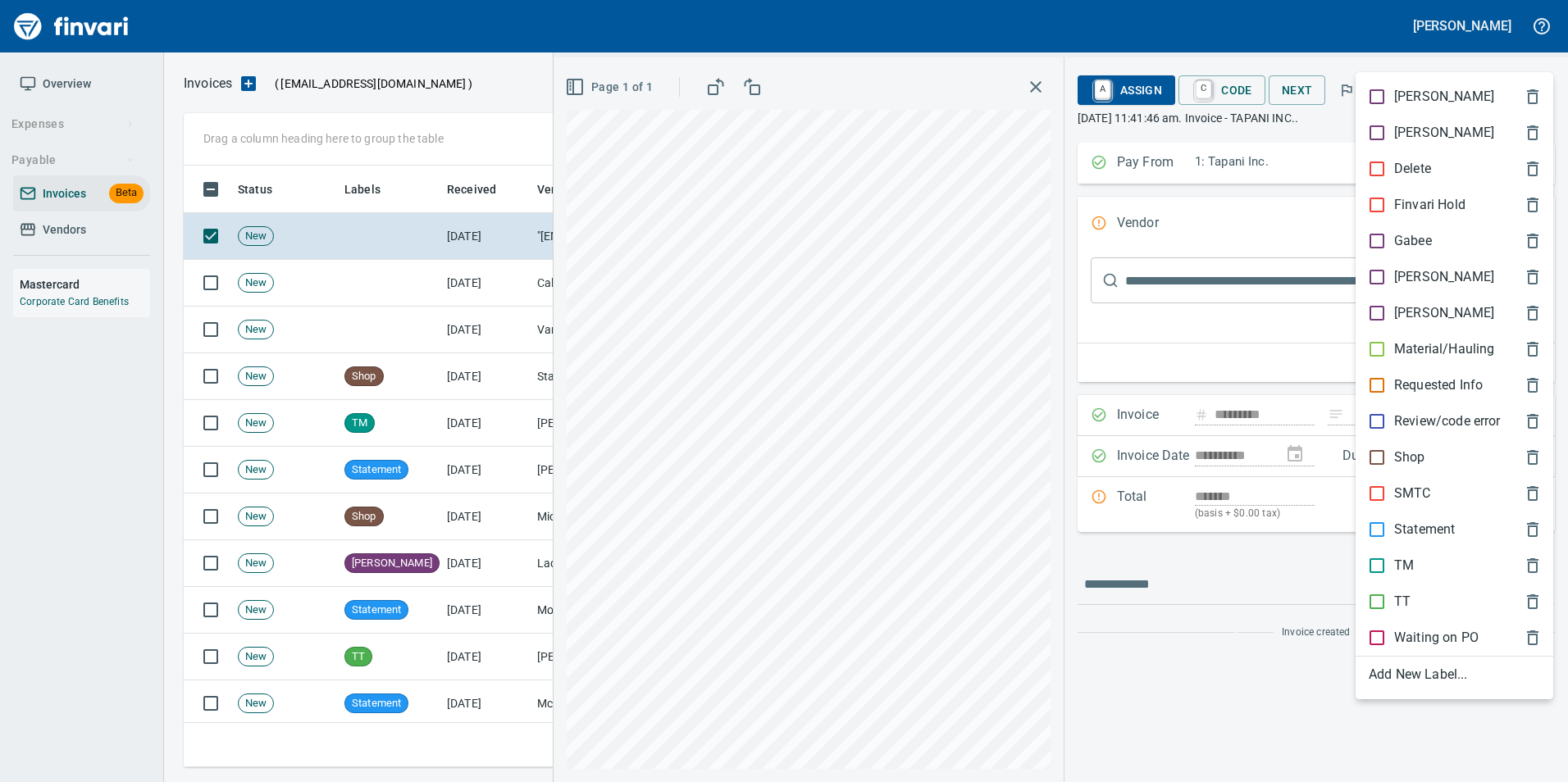
click at [1418, 464] on p "Shop" at bounding box center [1409, 457] width 31 height 20
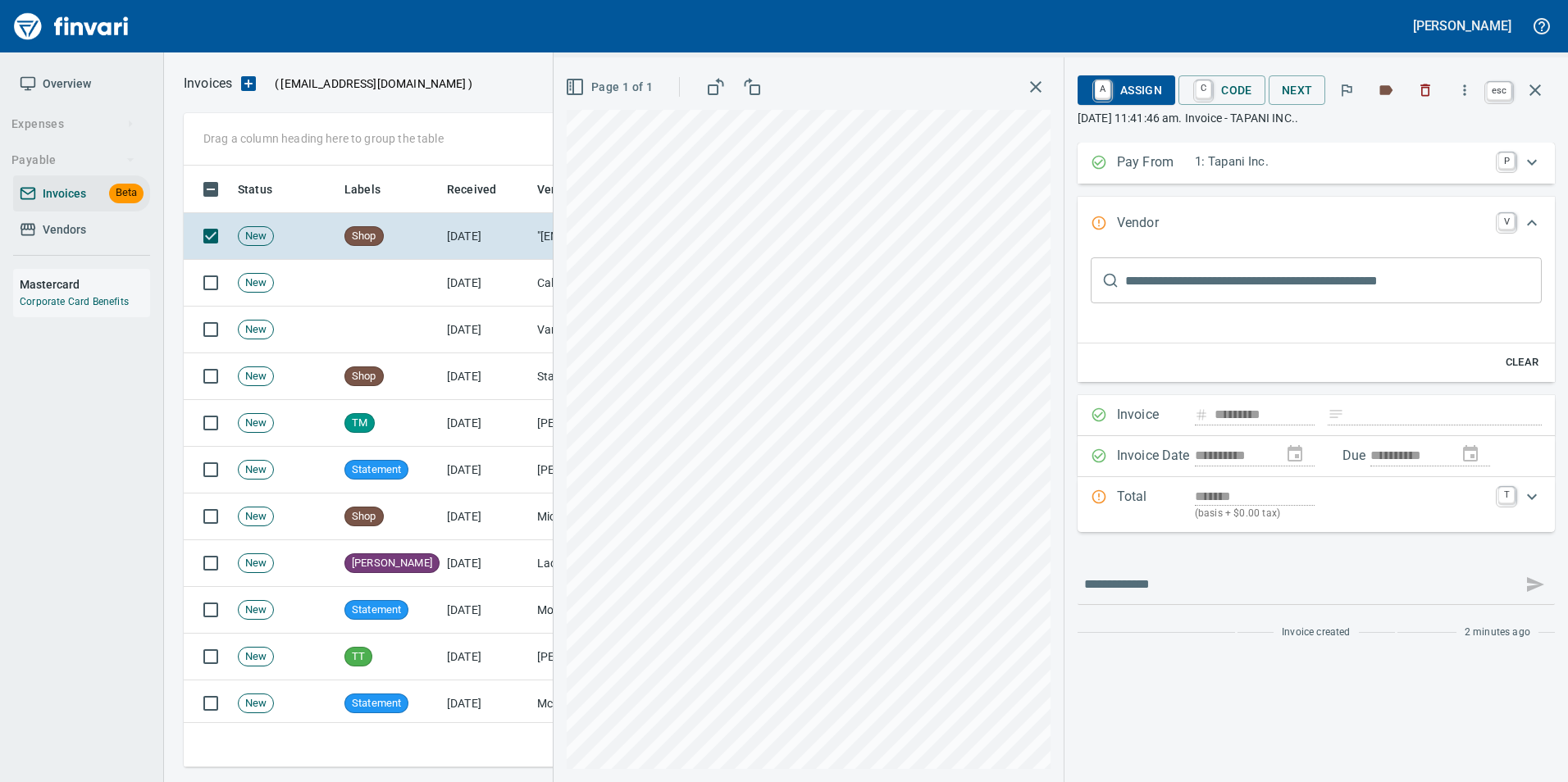
click at [1540, 97] on icon "button" at bounding box center [1535, 90] width 20 height 20
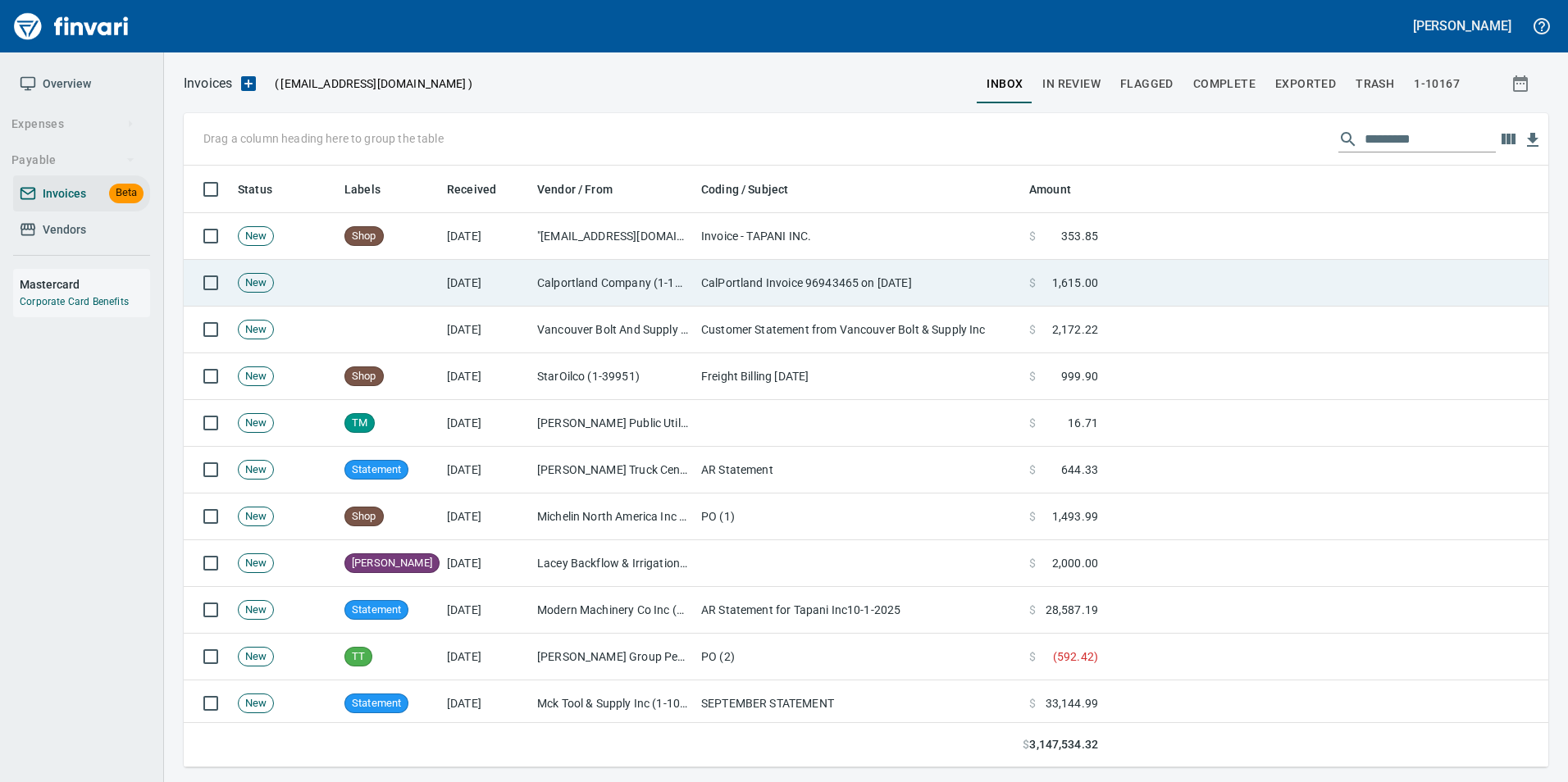
click at [864, 288] on td "CalPortland Invoice 96943465 on 09-26-25" at bounding box center [858, 283] width 328 height 47
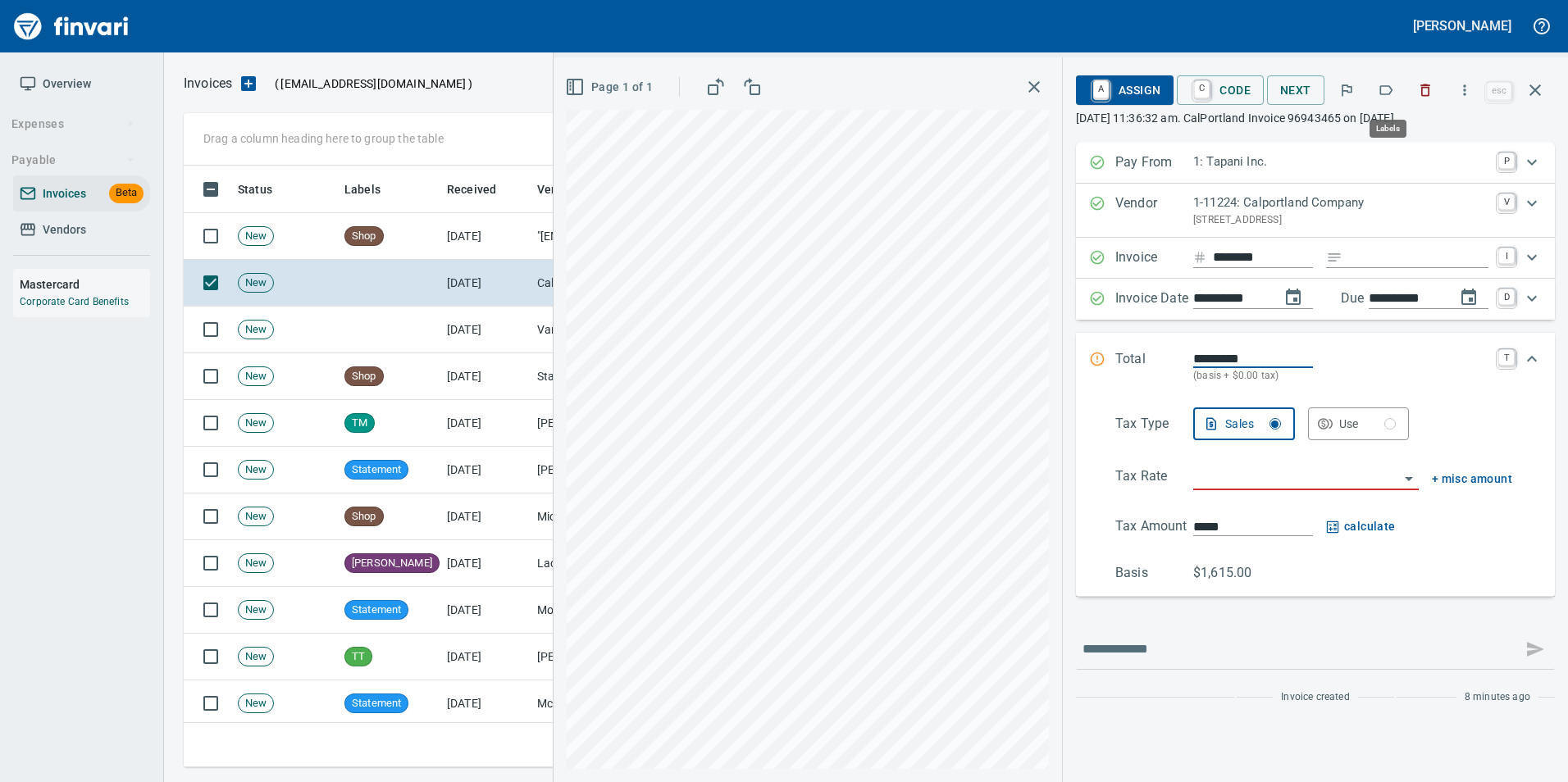
click at [1395, 89] on button "button" at bounding box center [1386, 90] width 36 height 36
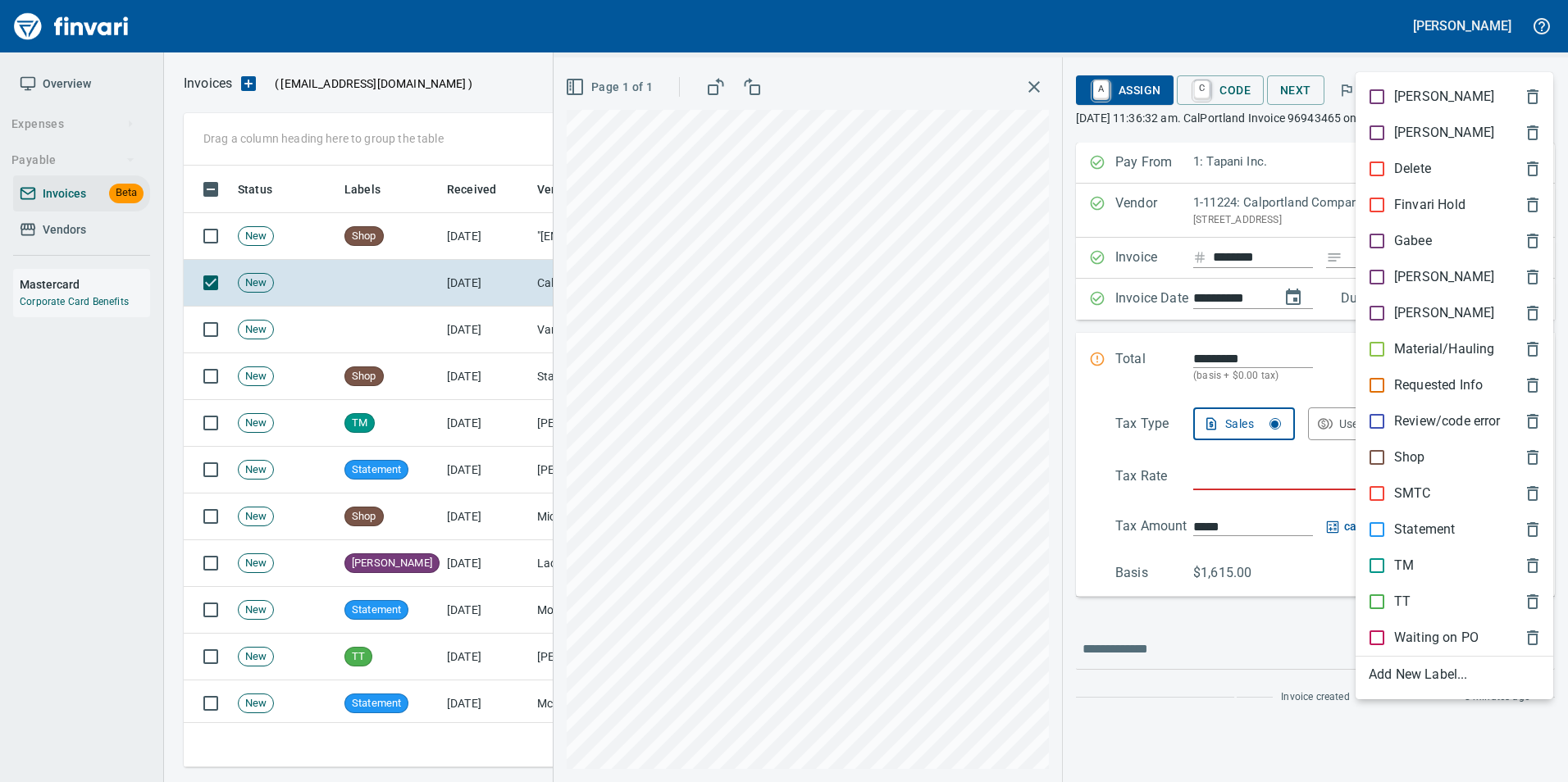
scroll to position [590, 1339]
click at [1427, 356] on p "Material/Hauling" at bounding box center [1443, 350] width 100 height 20
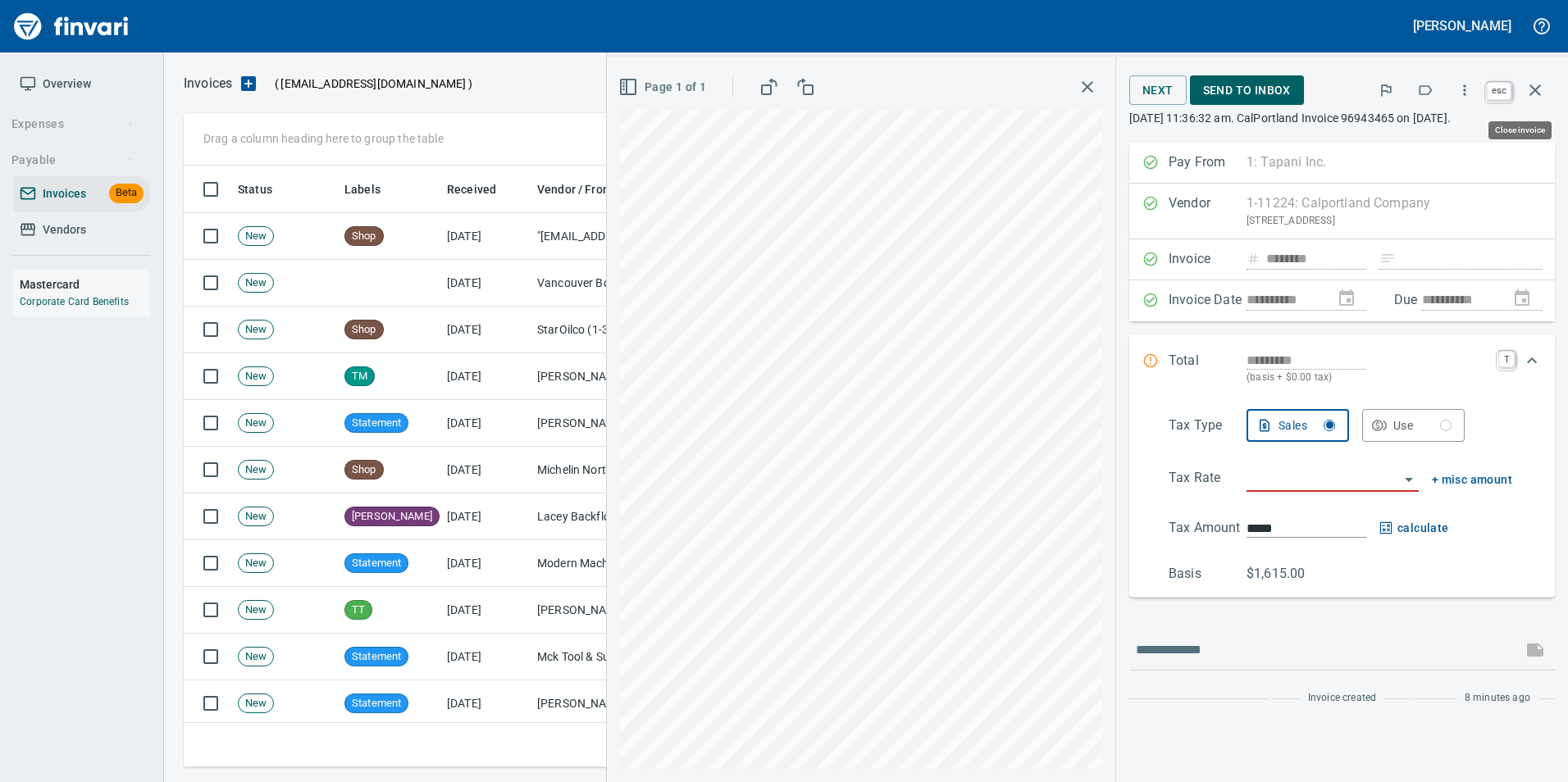
click at [1536, 101] on button "button" at bounding box center [1535, 90] width 39 height 39
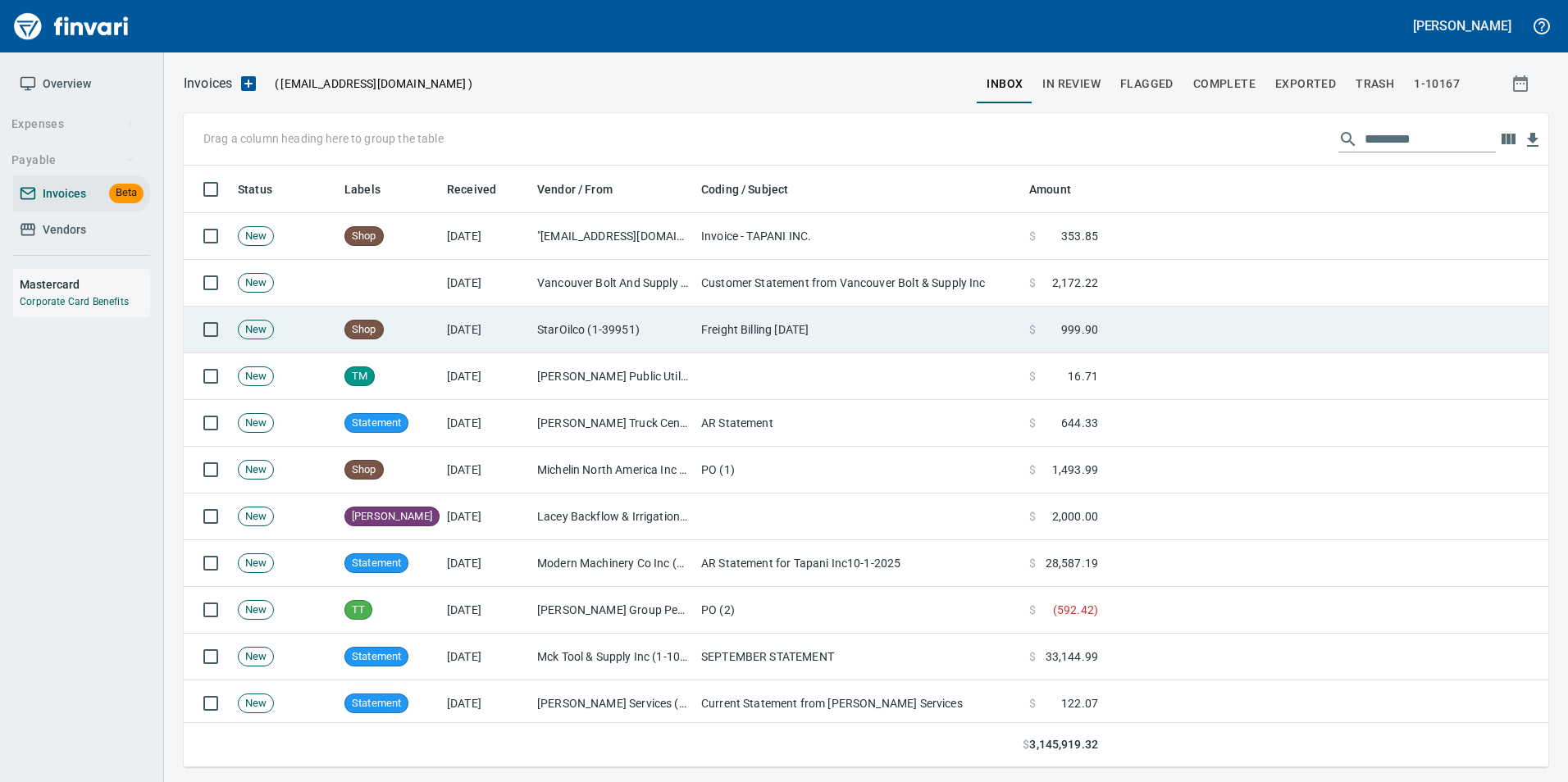
scroll to position [590, 1339]
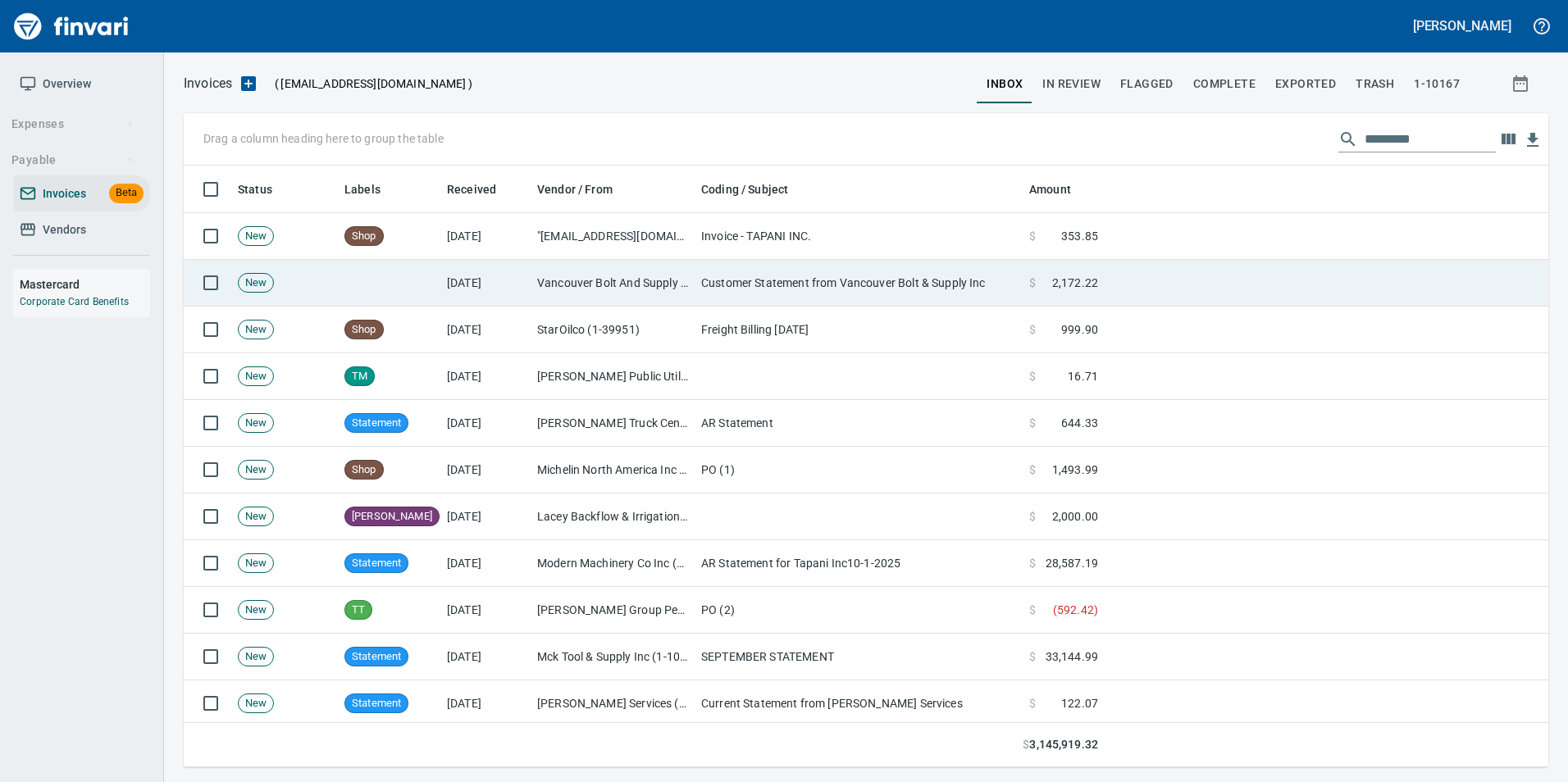
click at [872, 276] on td "Customer Statement from Vancouver Bolt & Supply Inc" at bounding box center [858, 283] width 328 height 47
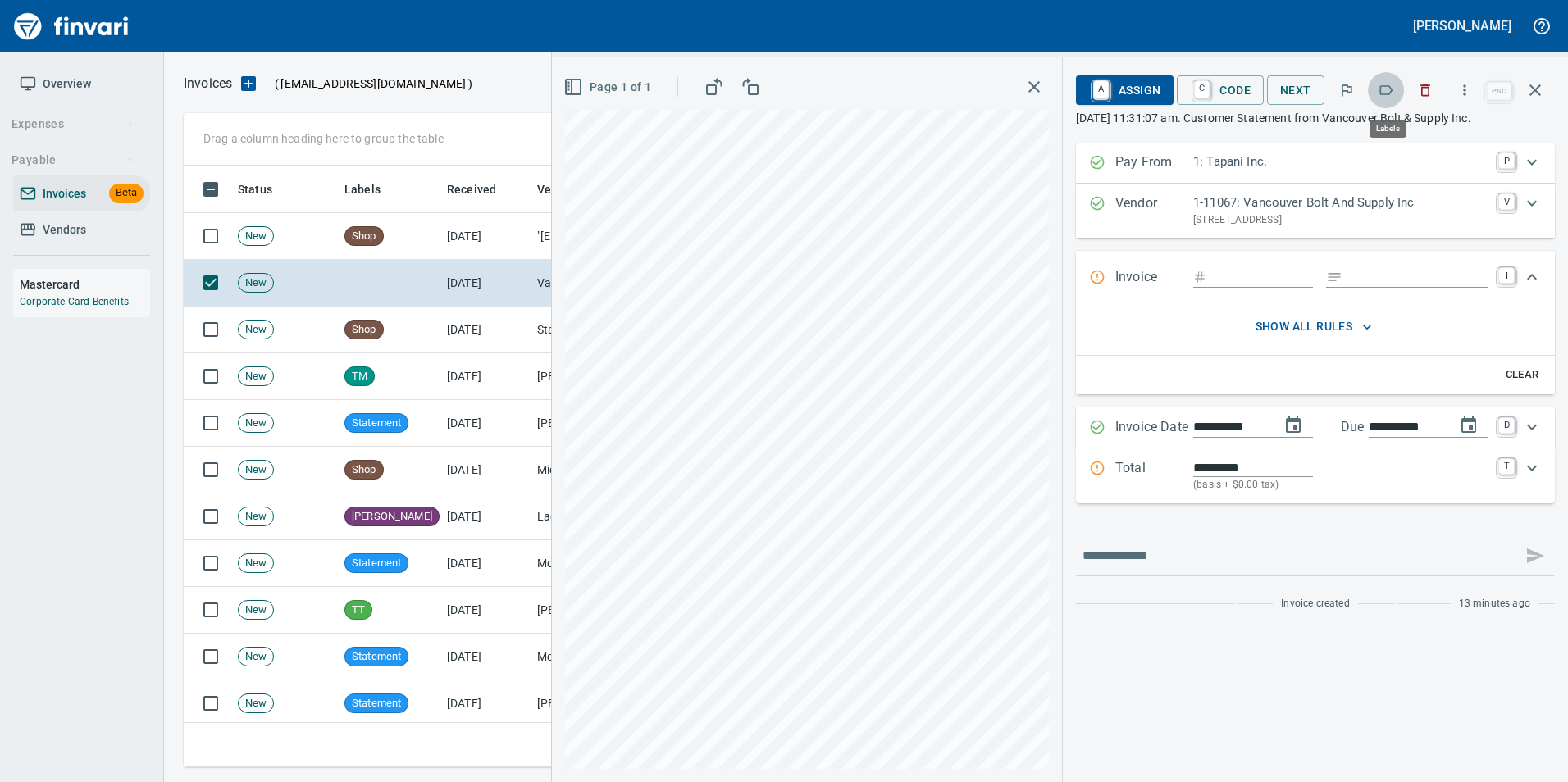
scroll to position [590, 1339]
click at [1397, 94] on button "button" at bounding box center [1386, 90] width 36 height 36
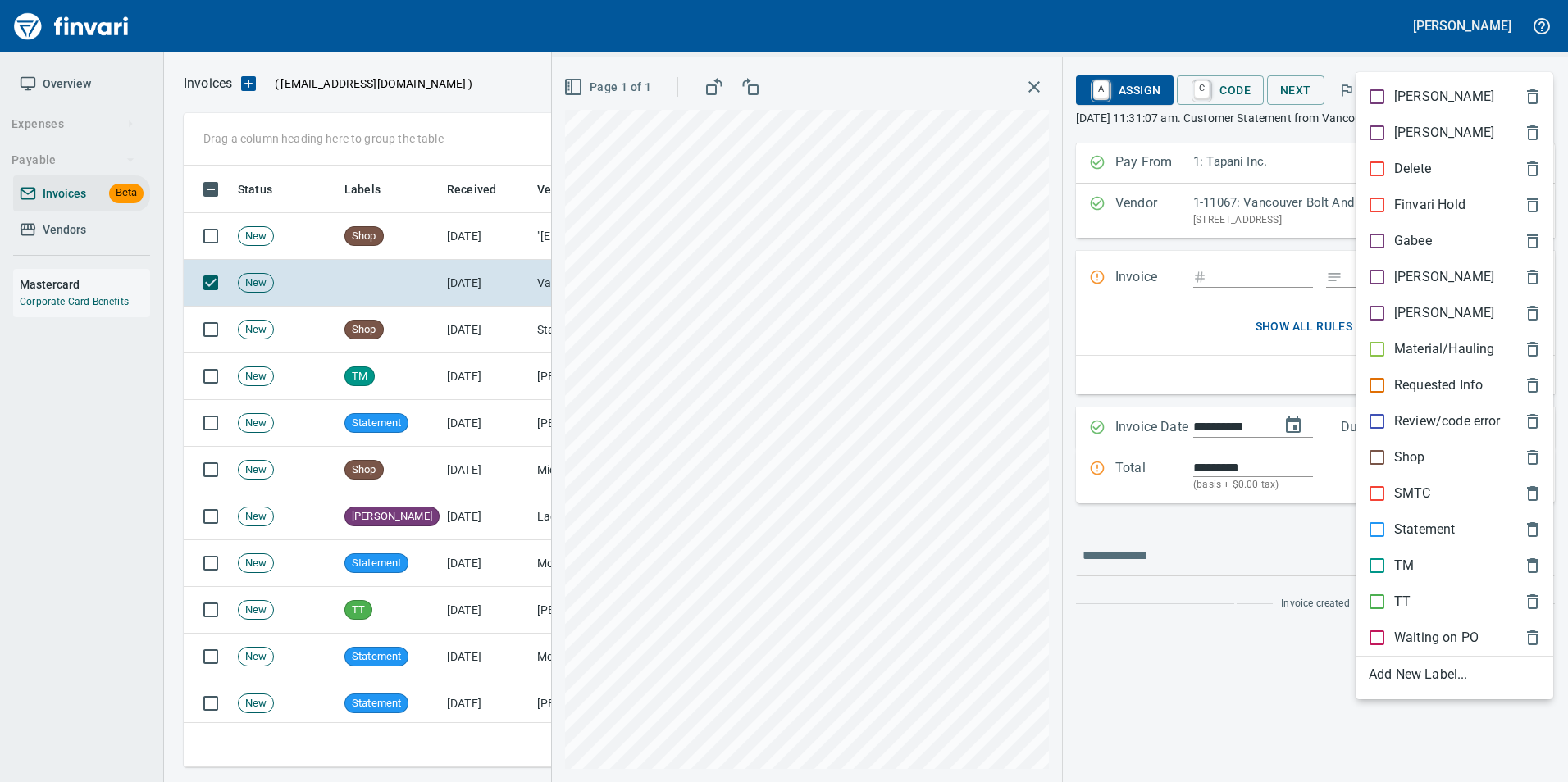
click at [1448, 520] on div "Statement" at bounding box center [1454, 529] width 197 height 36
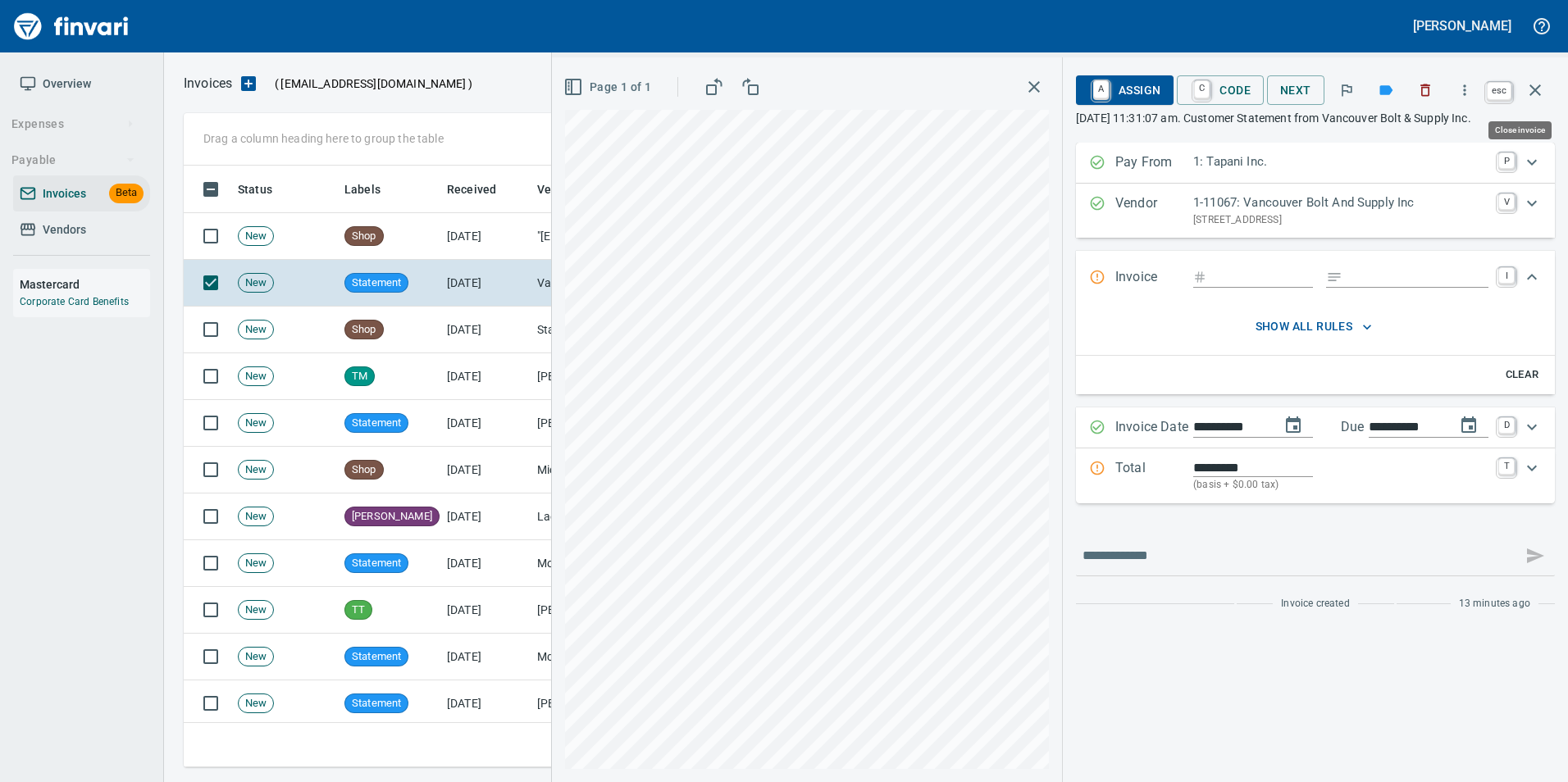
click at [1548, 101] on button "button" at bounding box center [1535, 90] width 39 height 39
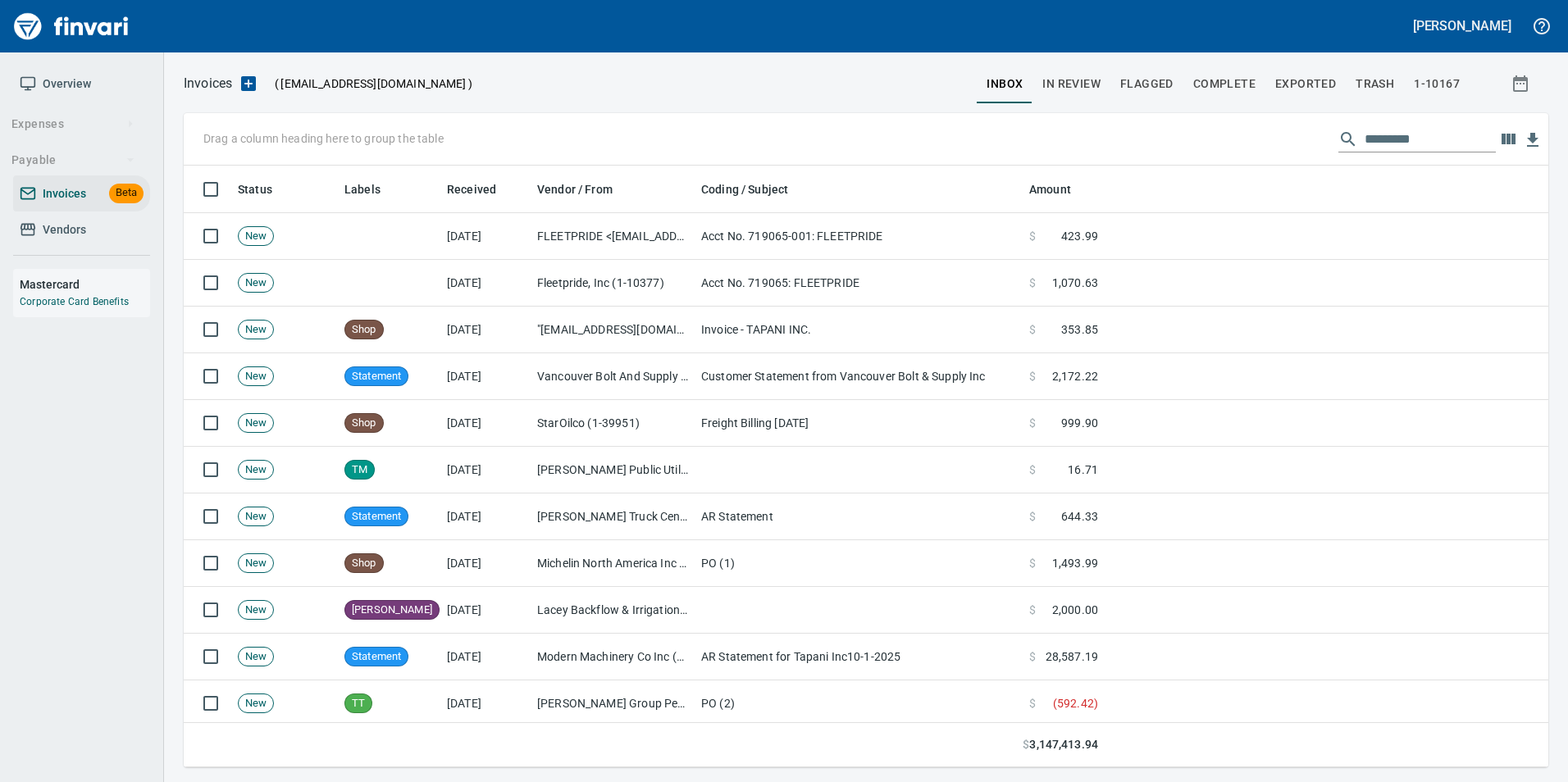
click at [76, 232] on span "Vendors" at bounding box center [64, 230] width 44 height 20
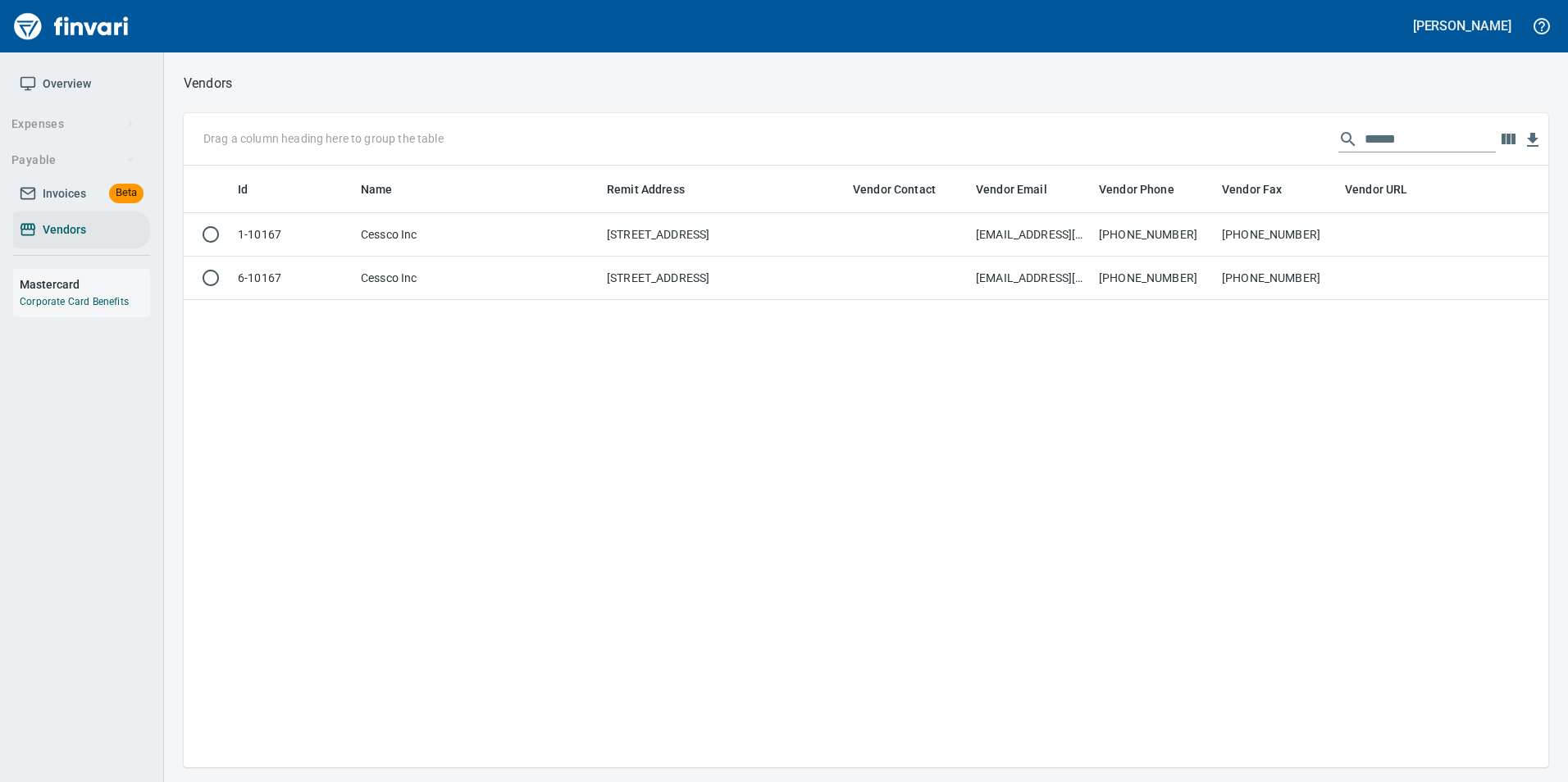
scroll to position [590, 1352]
click at [1393, 132] on input "******" at bounding box center [1429, 139] width 131 height 26
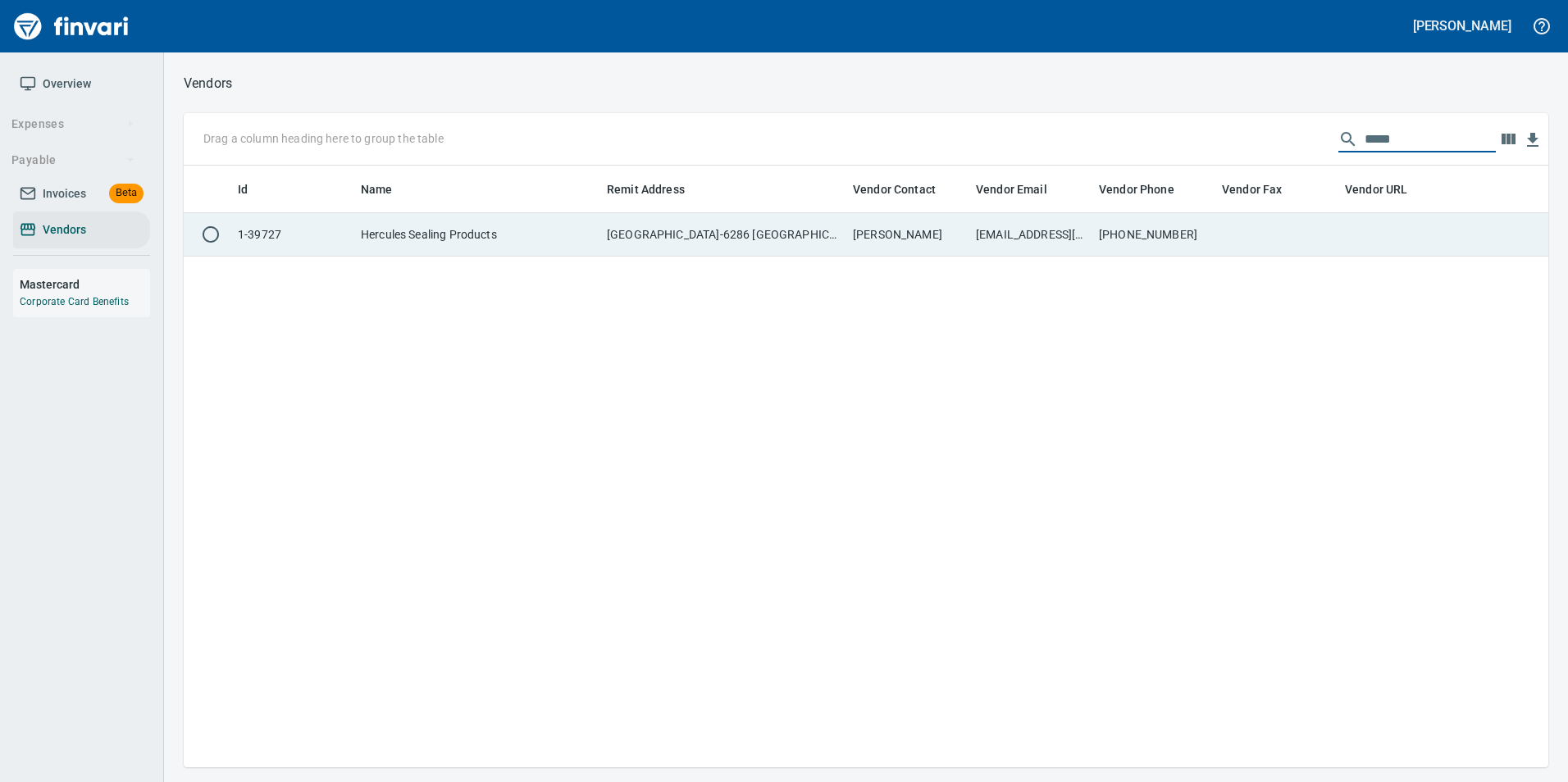
type input "*****"
click at [1360, 222] on td at bounding box center [1399, 235] width 123 height 44
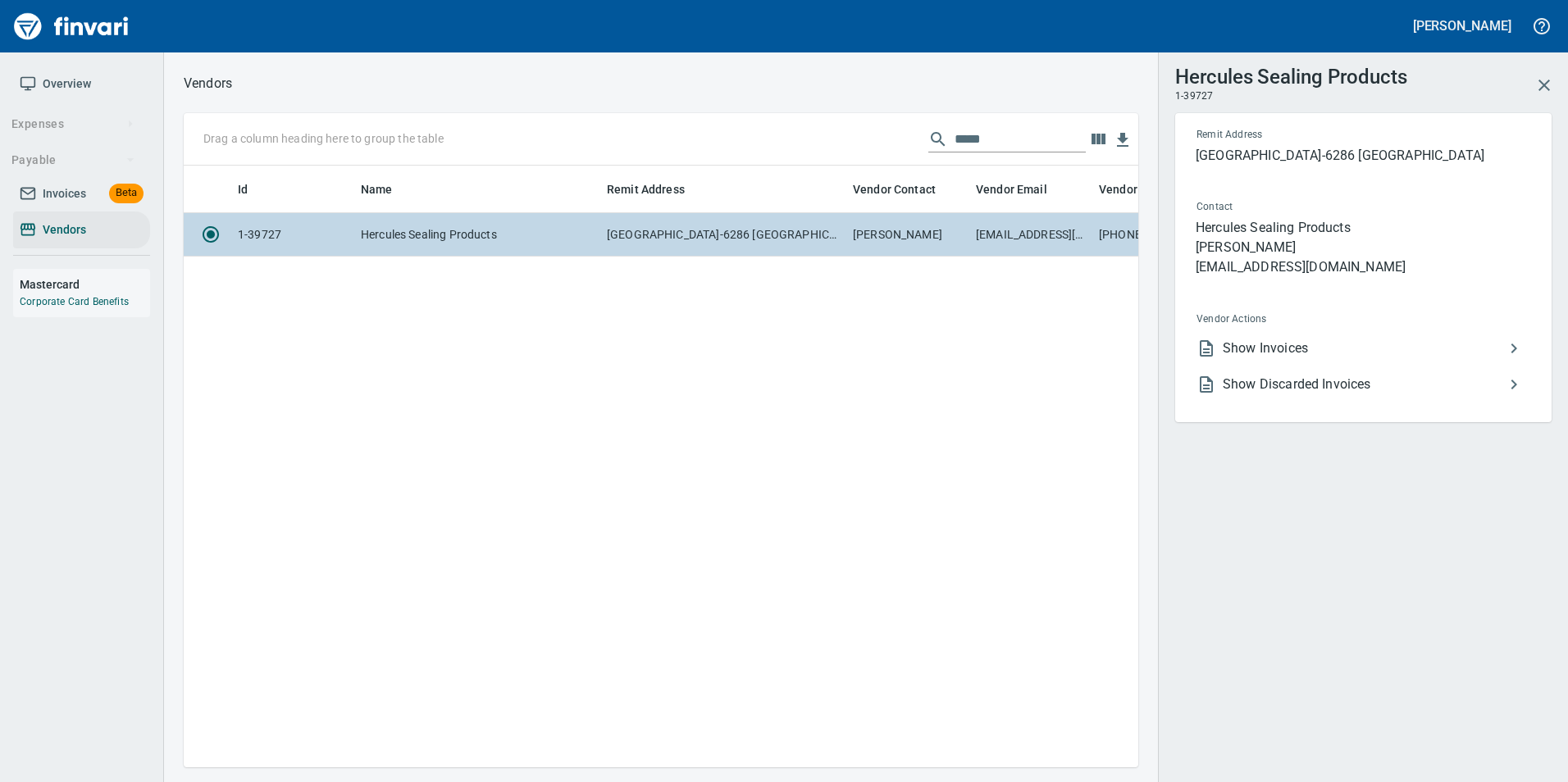
scroll to position [577, 942]
click at [1327, 371] on li "Show Discarded Invoices" at bounding box center [1356, 384] width 347 height 36
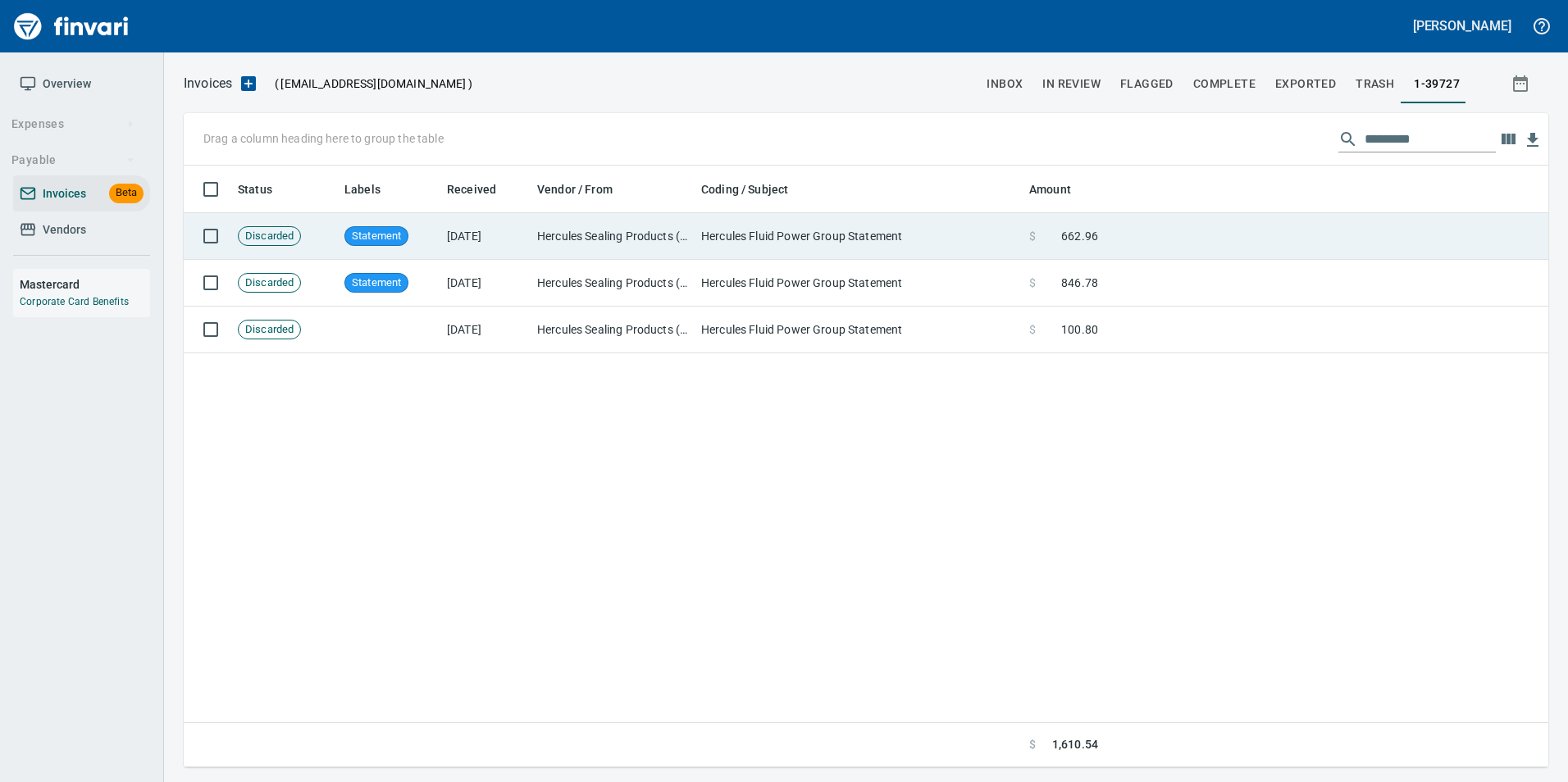
scroll to position [590, 1352]
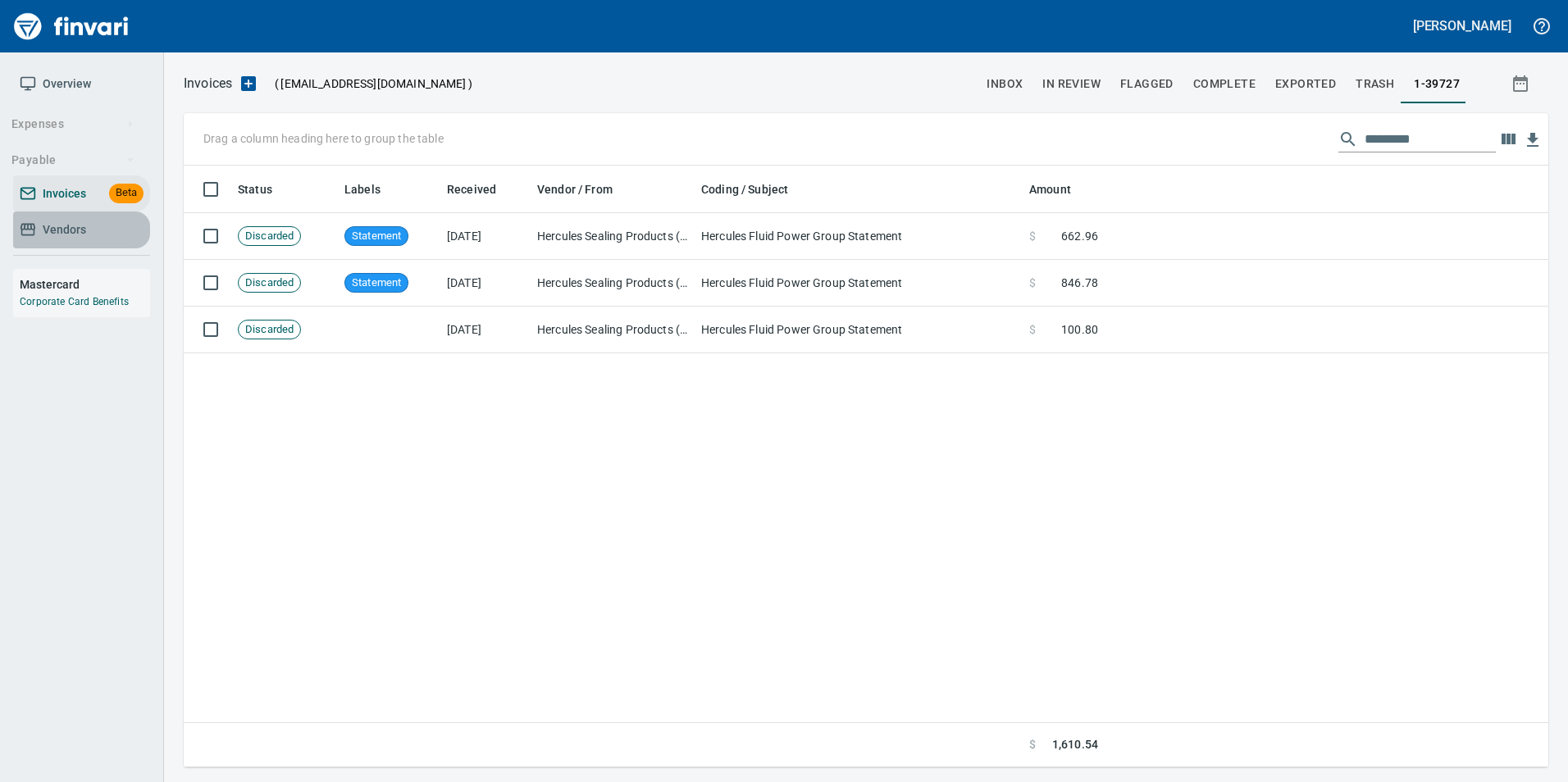
click at [112, 226] on span "Vendors" at bounding box center [81, 230] width 124 height 20
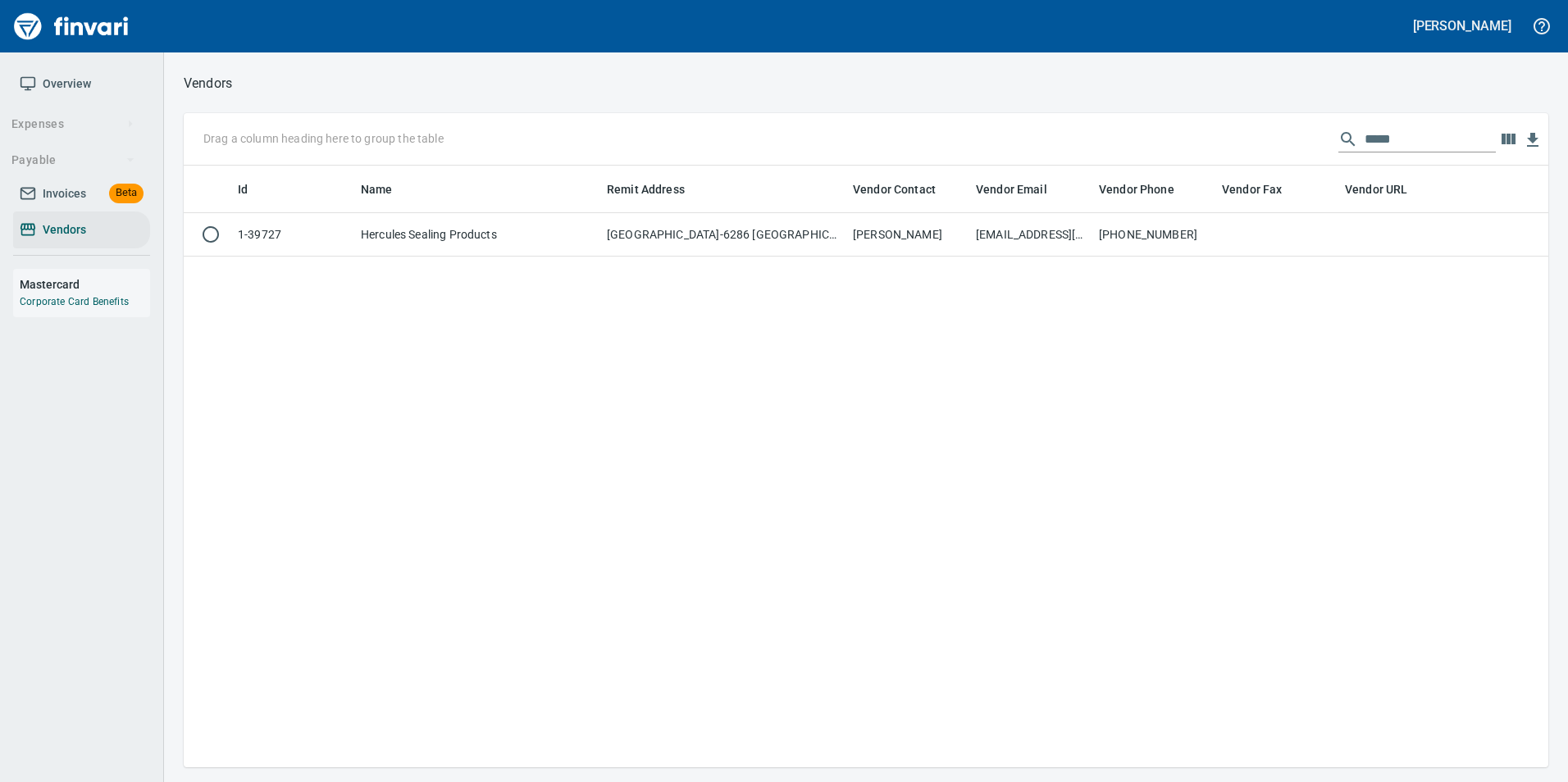
scroll to position [590, 1352]
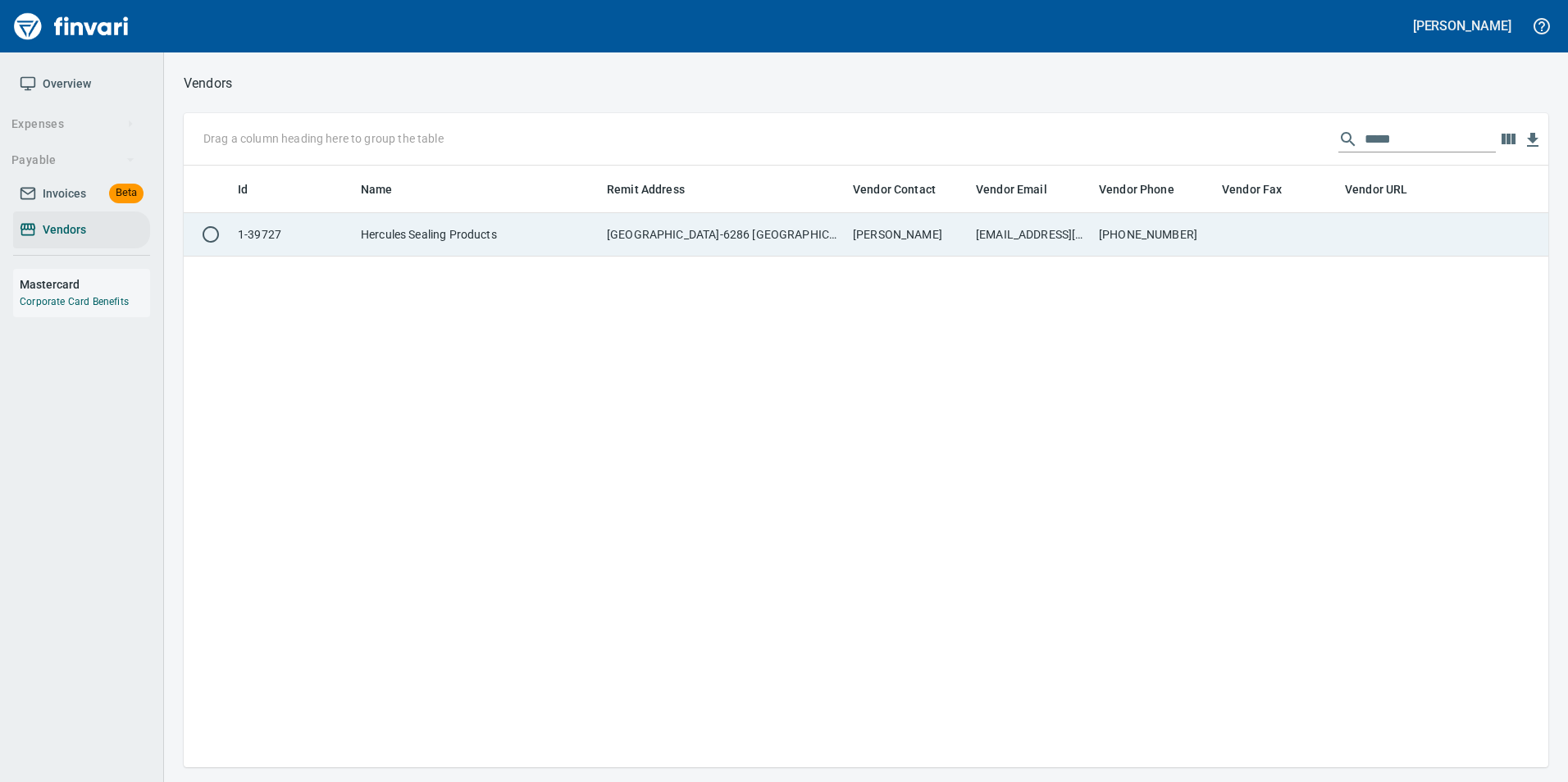
click at [1370, 234] on td at bounding box center [1399, 235] width 123 height 44
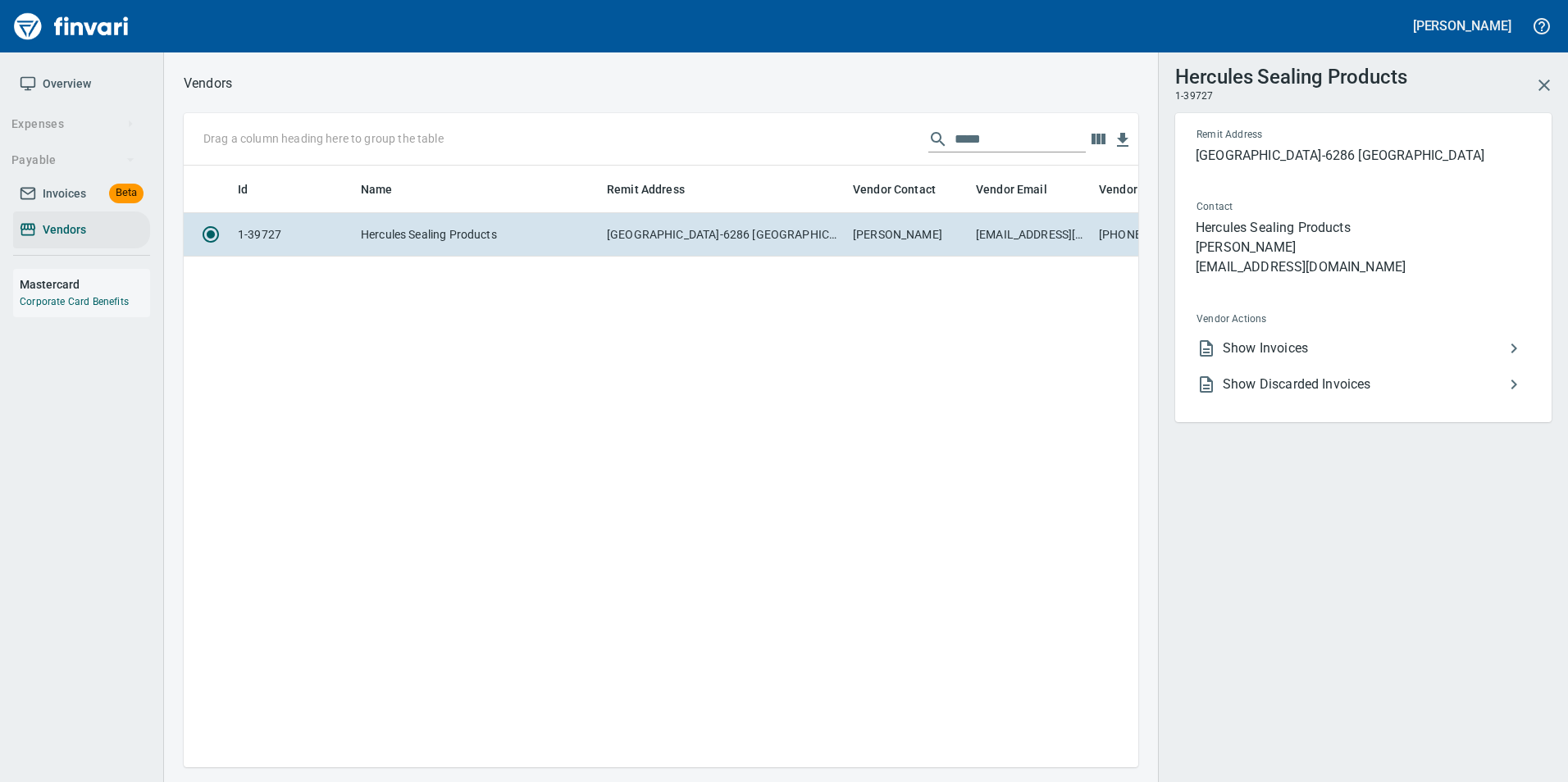
scroll to position [577, 942]
click at [1396, 350] on span "Show Invoices" at bounding box center [1363, 349] width 281 height 20
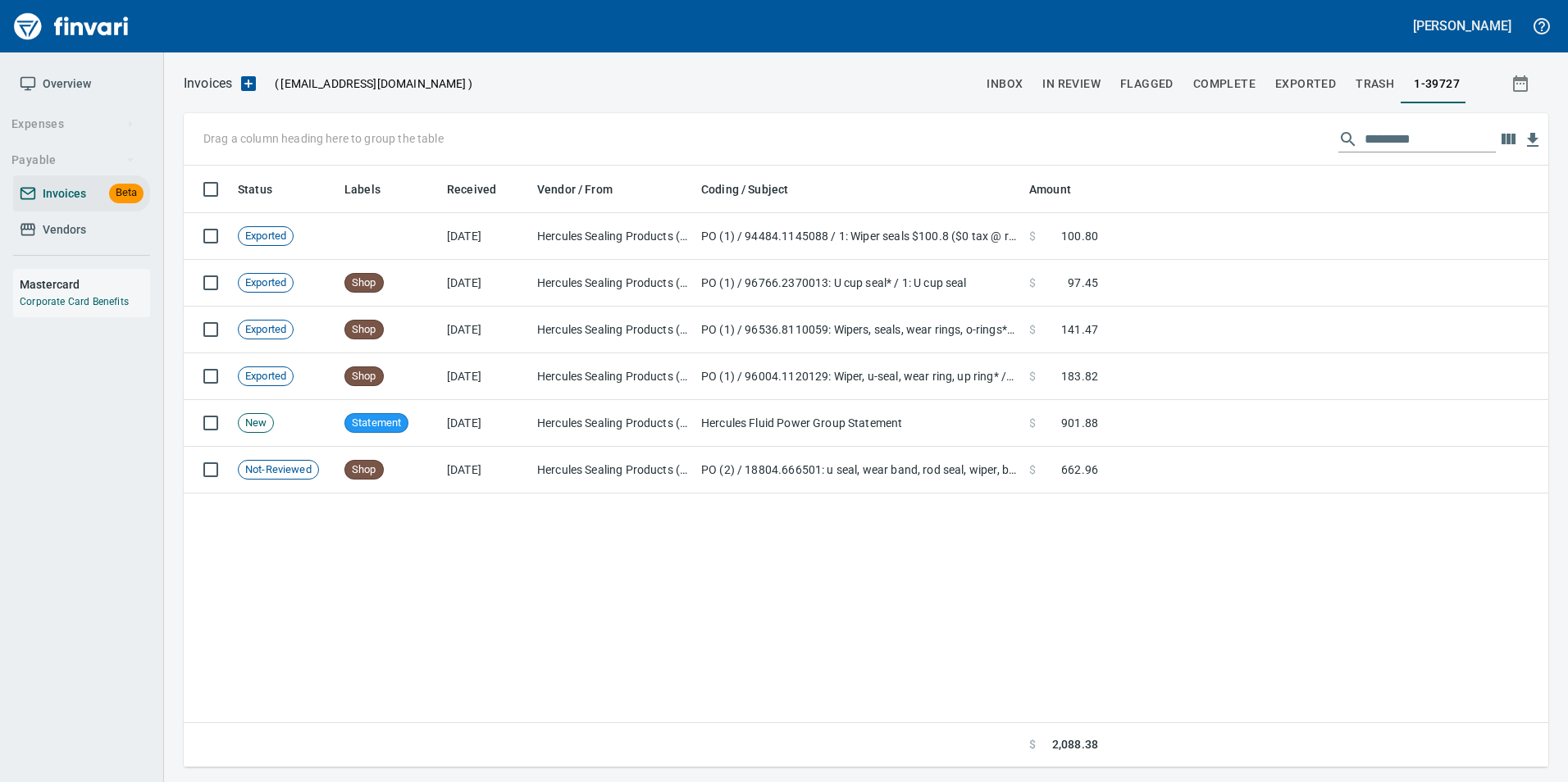
scroll to position [590, 1352]
click at [1368, 138] on input "text" at bounding box center [1429, 139] width 131 height 26
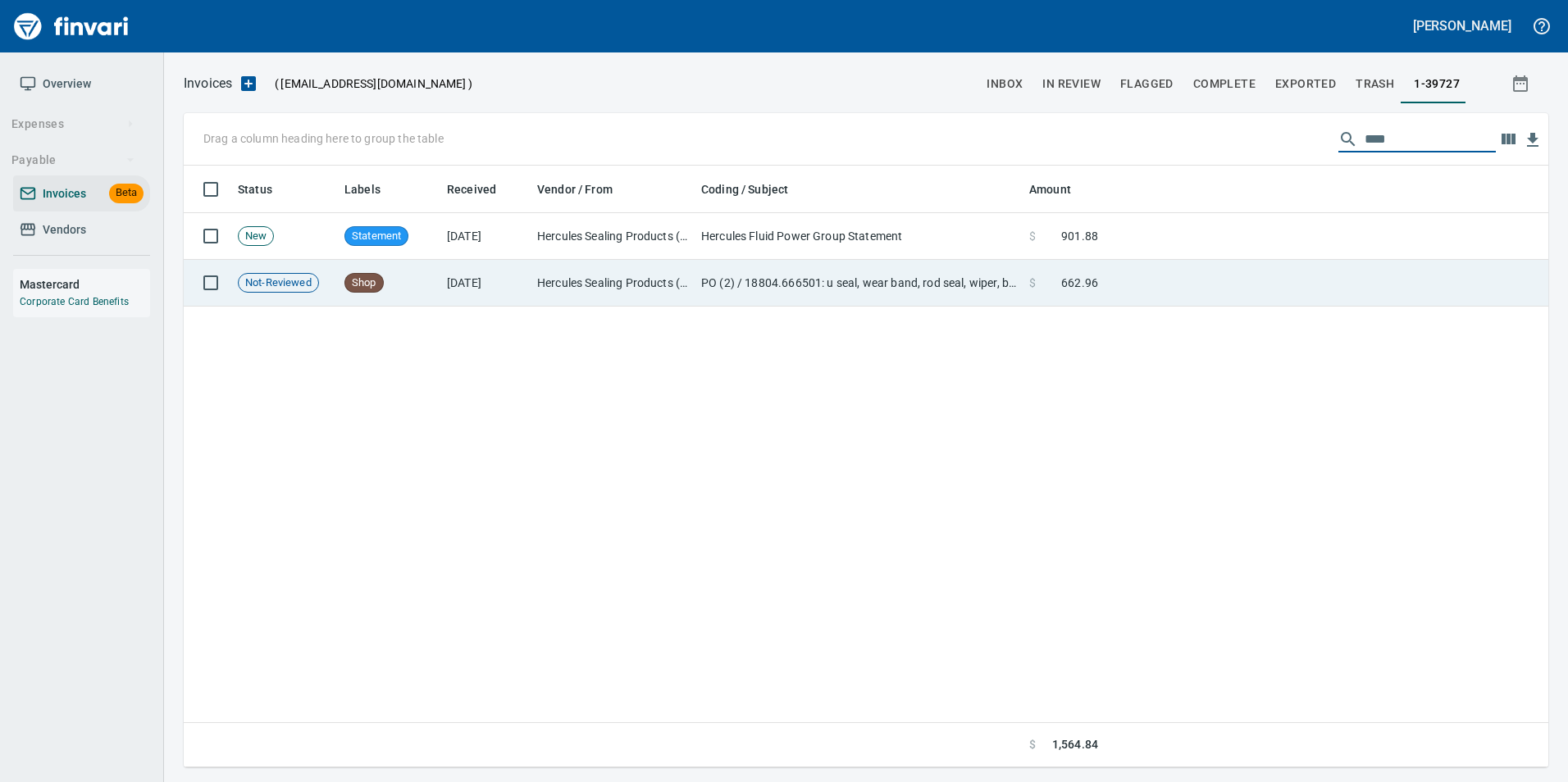
type input "****"
click at [1231, 295] on td at bounding box center [1326, 283] width 444 height 47
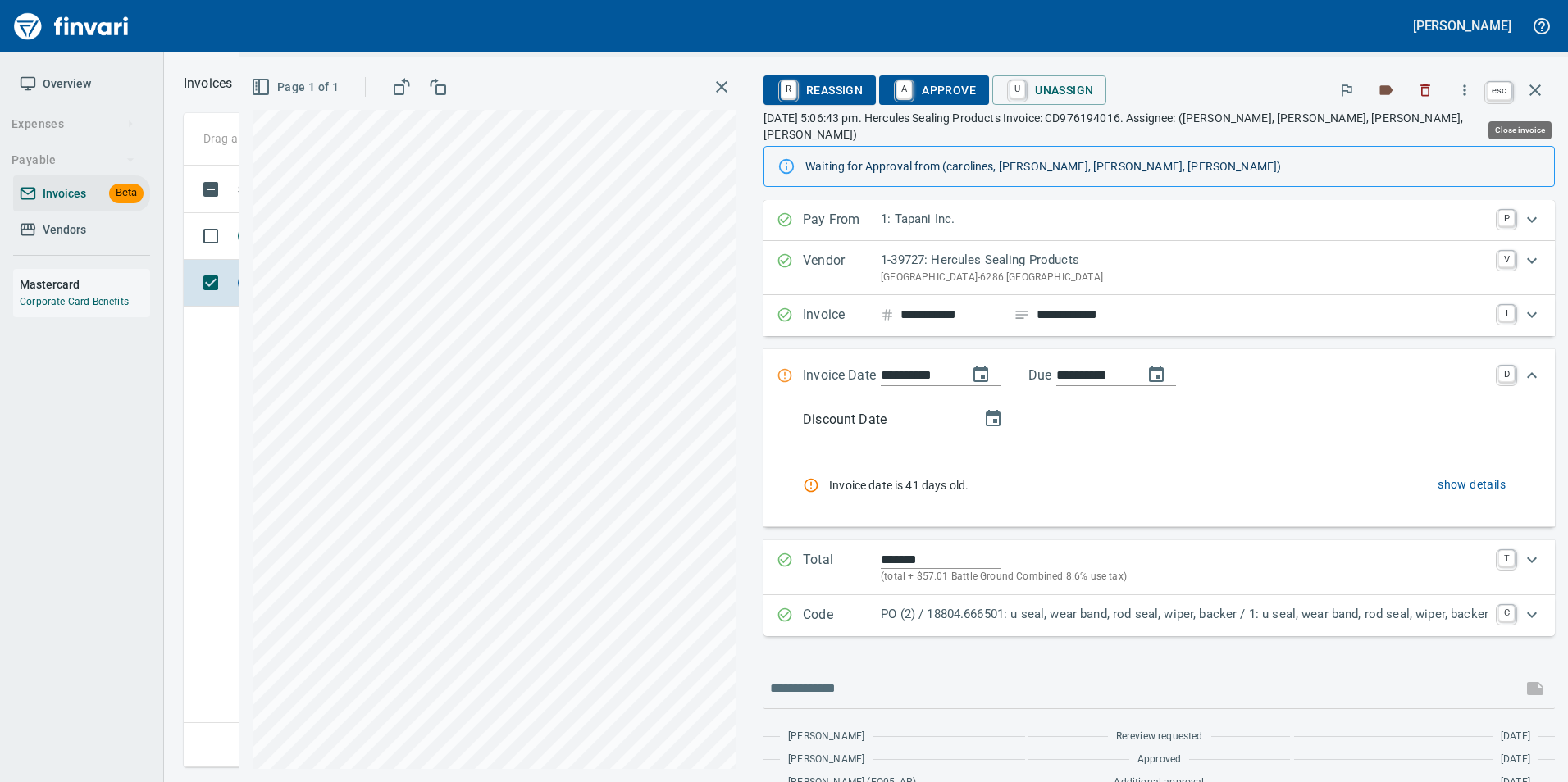
drag, startPoint x: 1539, startPoint y: 87, endPoint x: 1548, endPoint y: 114, distance: 28.5
click at [1539, 87] on icon "button" at bounding box center [1534, 90] width 12 height 12
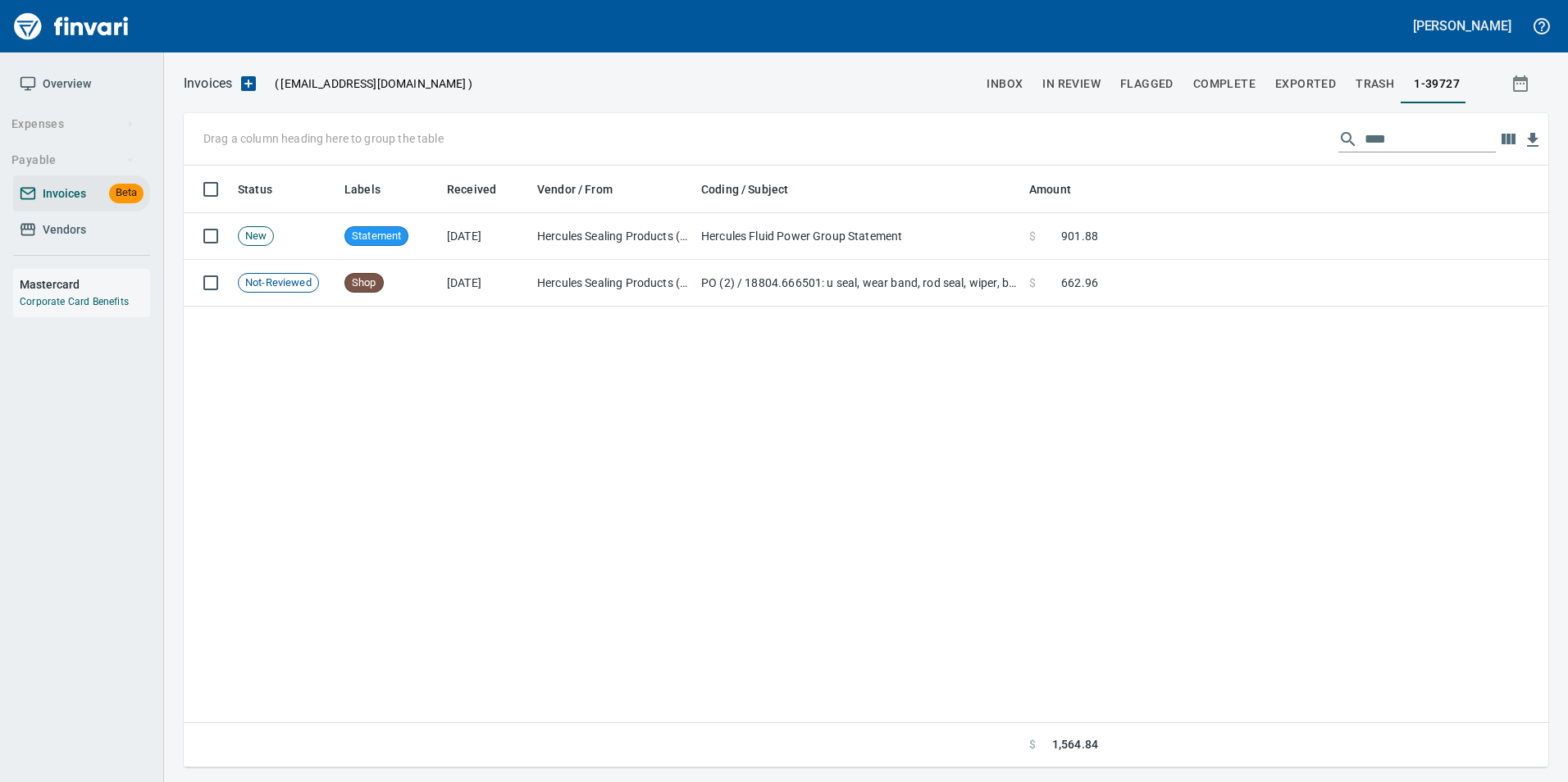
scroll to position [590, 1352]
click at [1387, 139] on input "****" at bounding box center [1429, 139] width 131 height 26
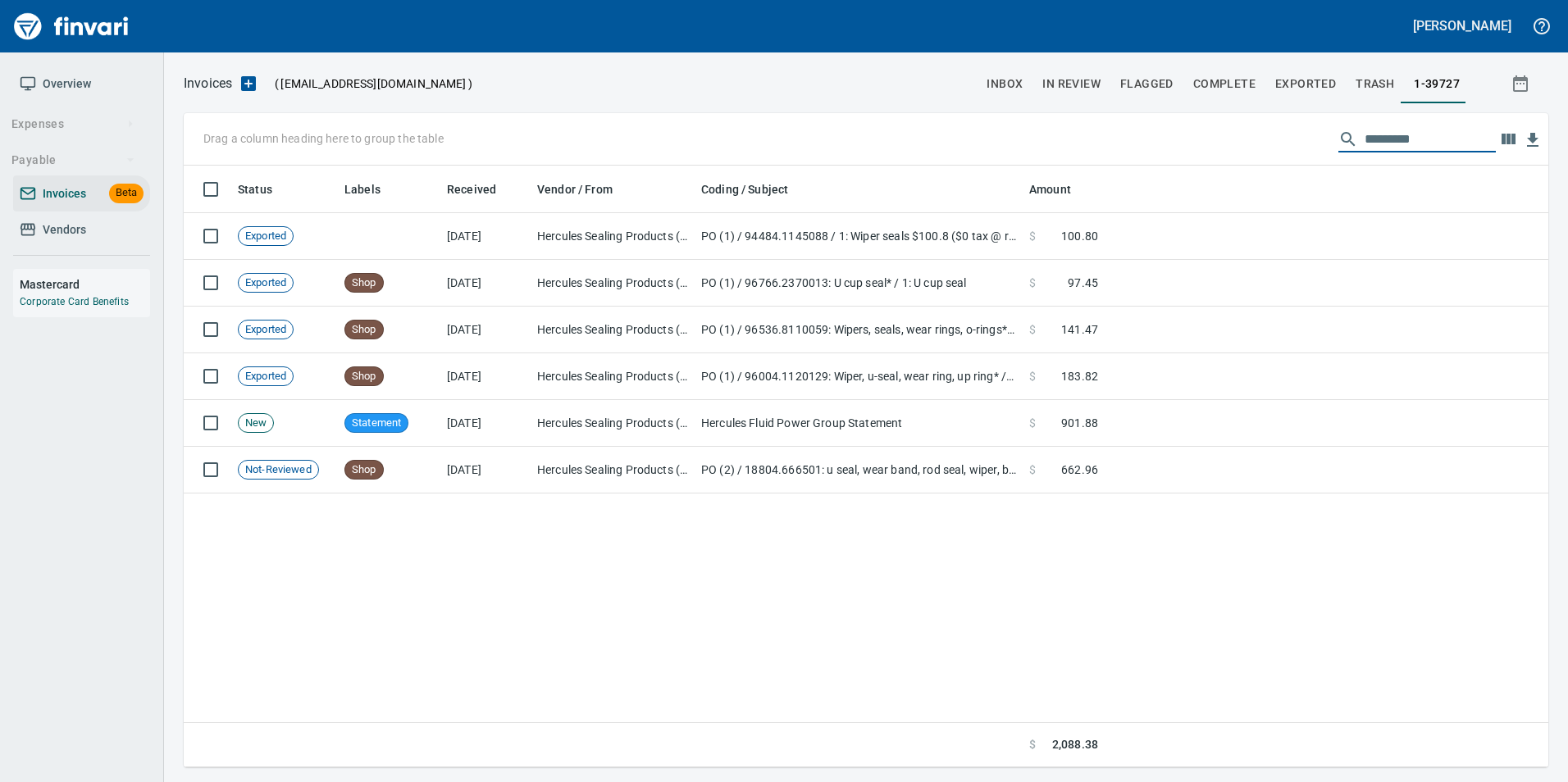
click at [1003, 78] on span "inbox" at bounding box center [1004, 84] width 36 height 20
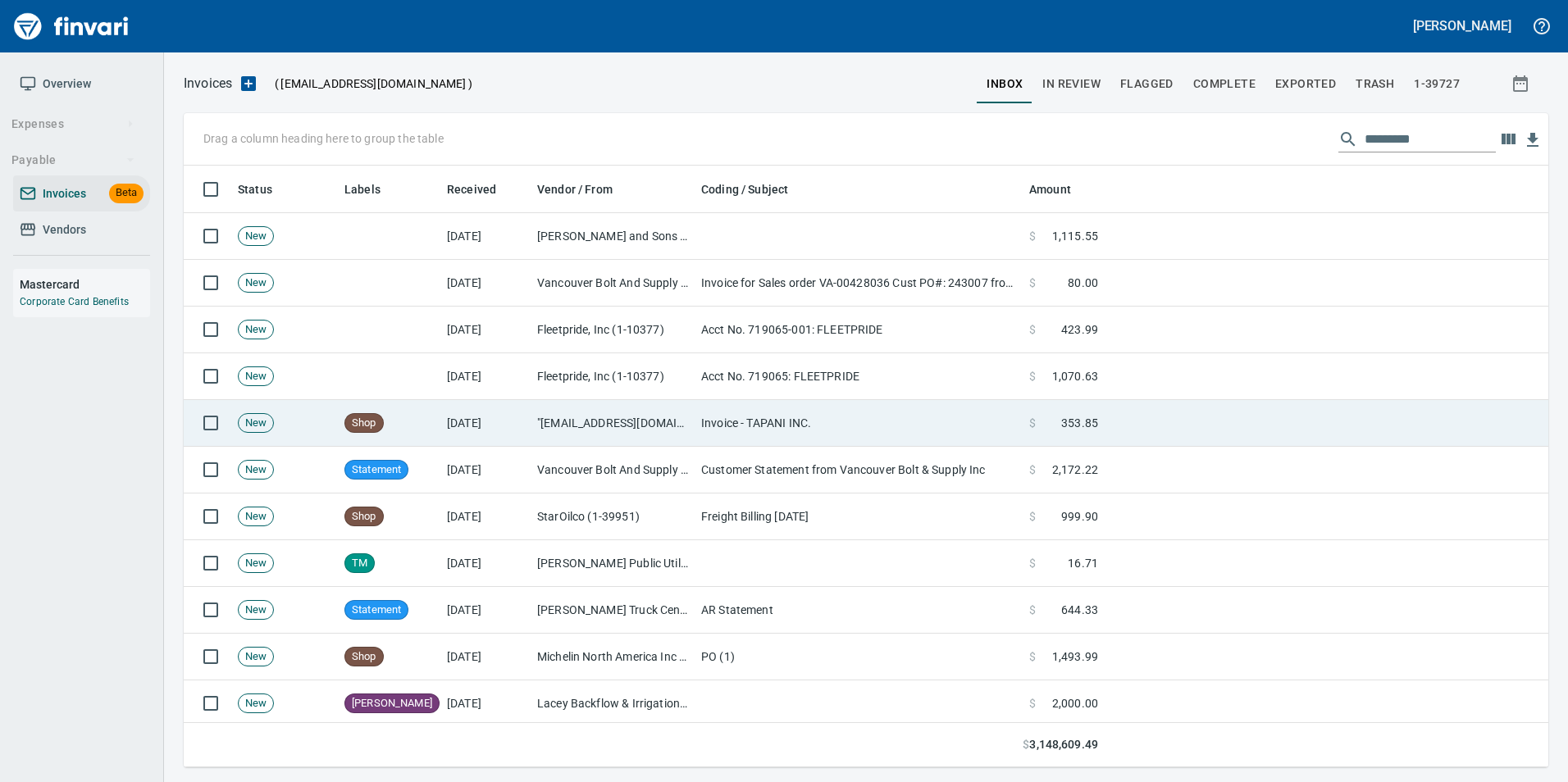
scroll to position [590, 1339]
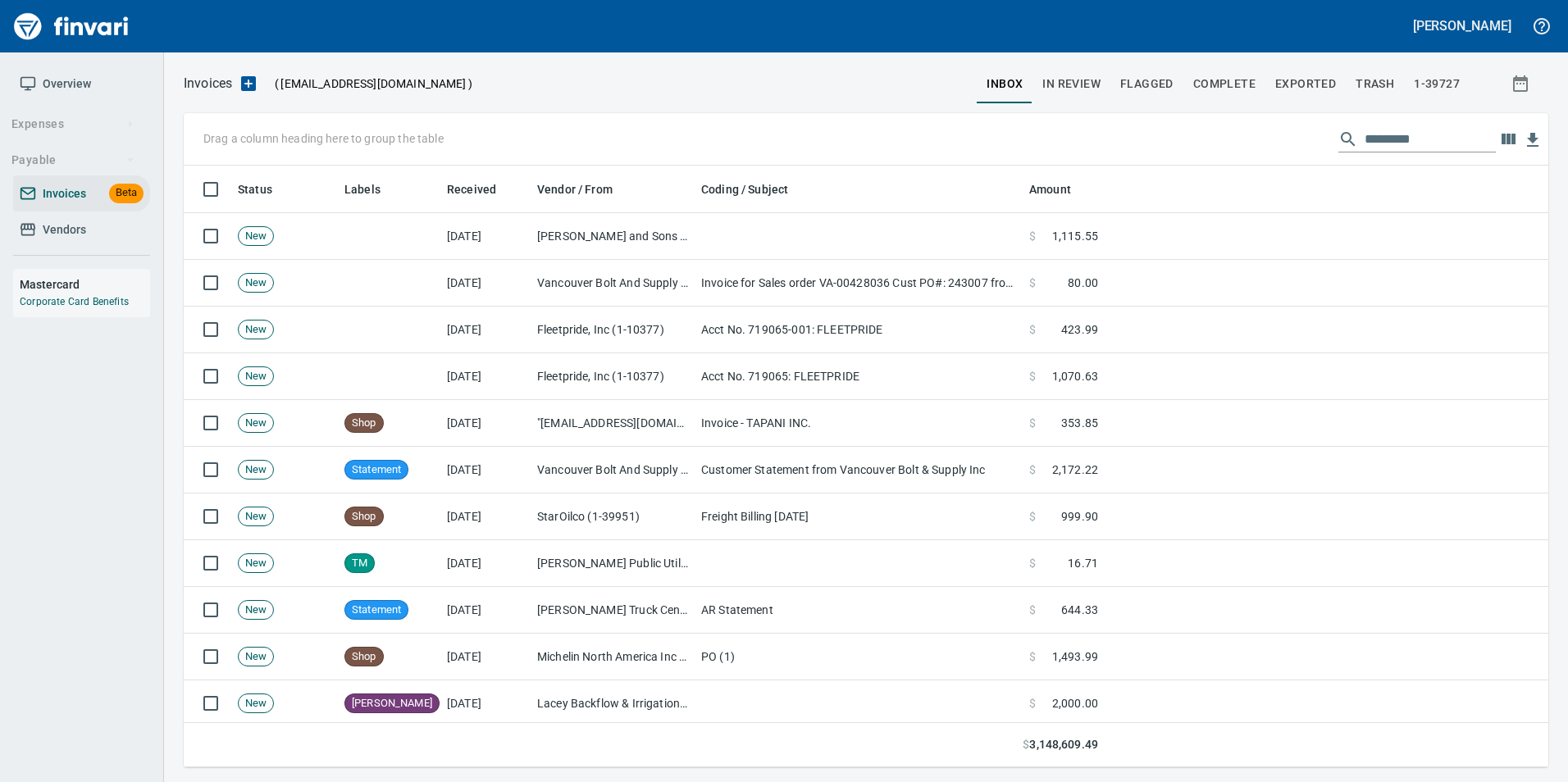
click at [1418, 154] on div "Drag a column heading here to group the table" at bounding box center [865, 139] width 1364 height 52
click at [1414, 146] on input "text" at bounding box center [1429, 139] width 131 height 26
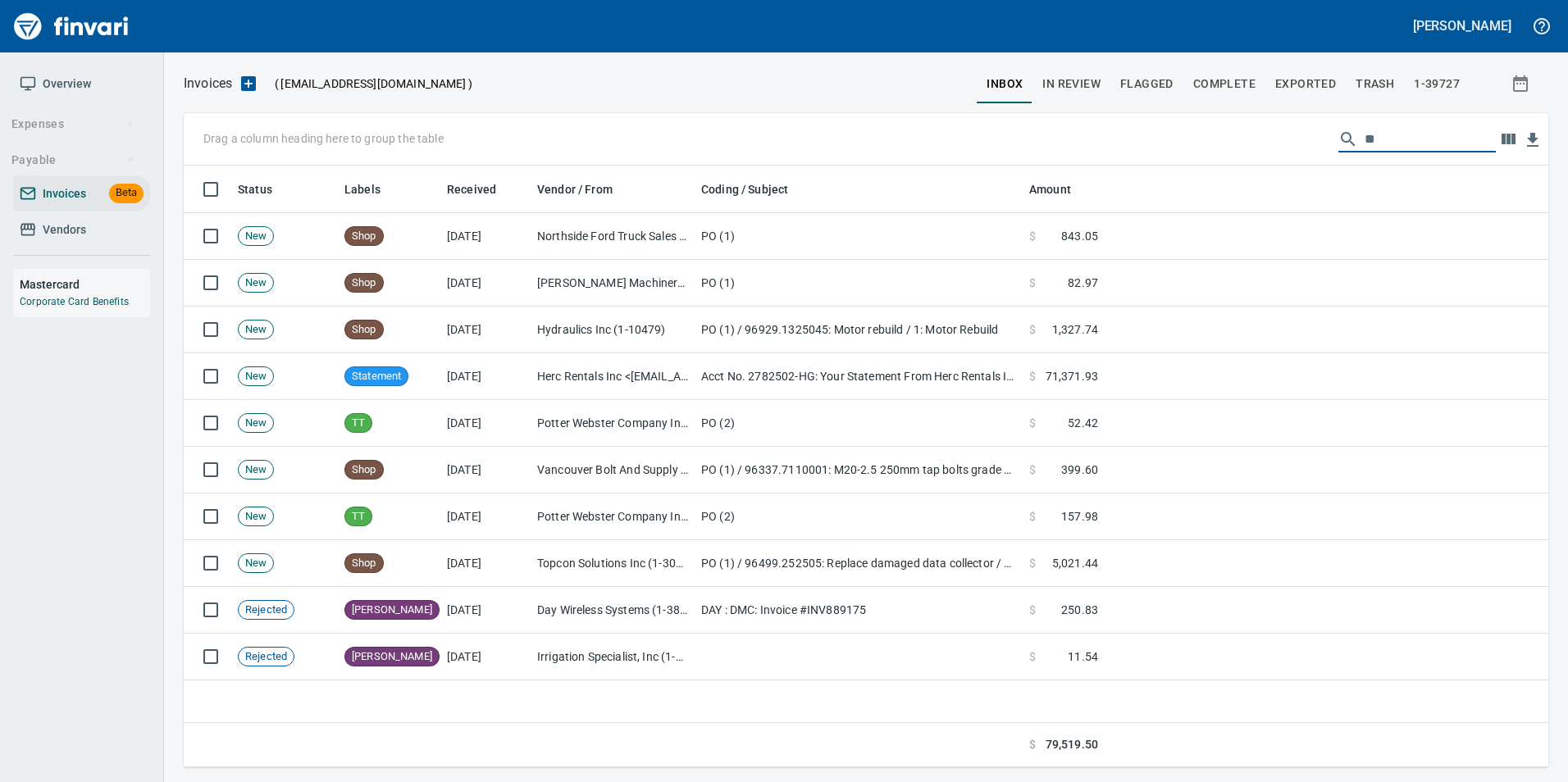
type input "*"
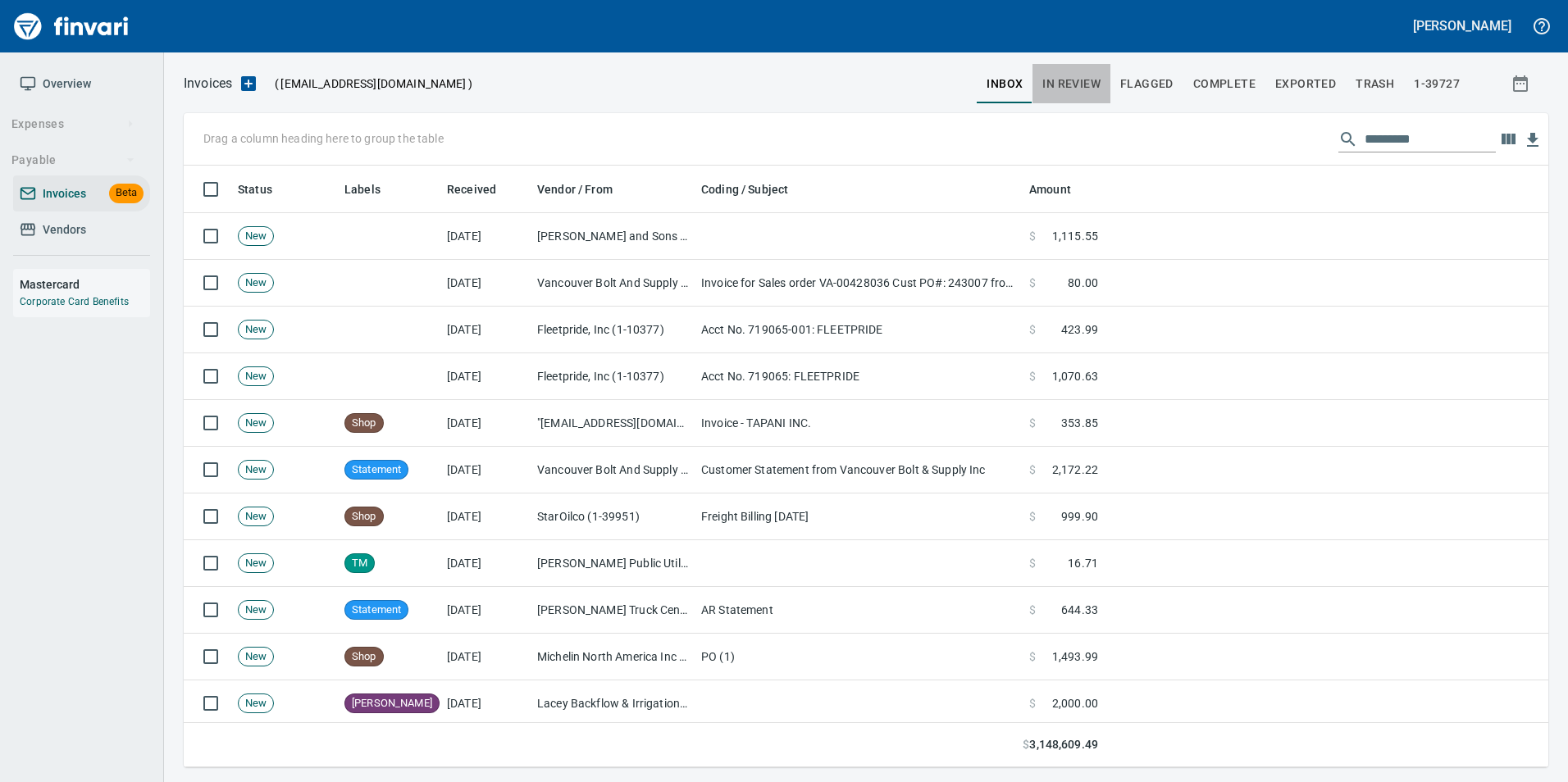
click at [1084, 81] on span "In Review" at bounding box center [1071, 84] width 58 height 20
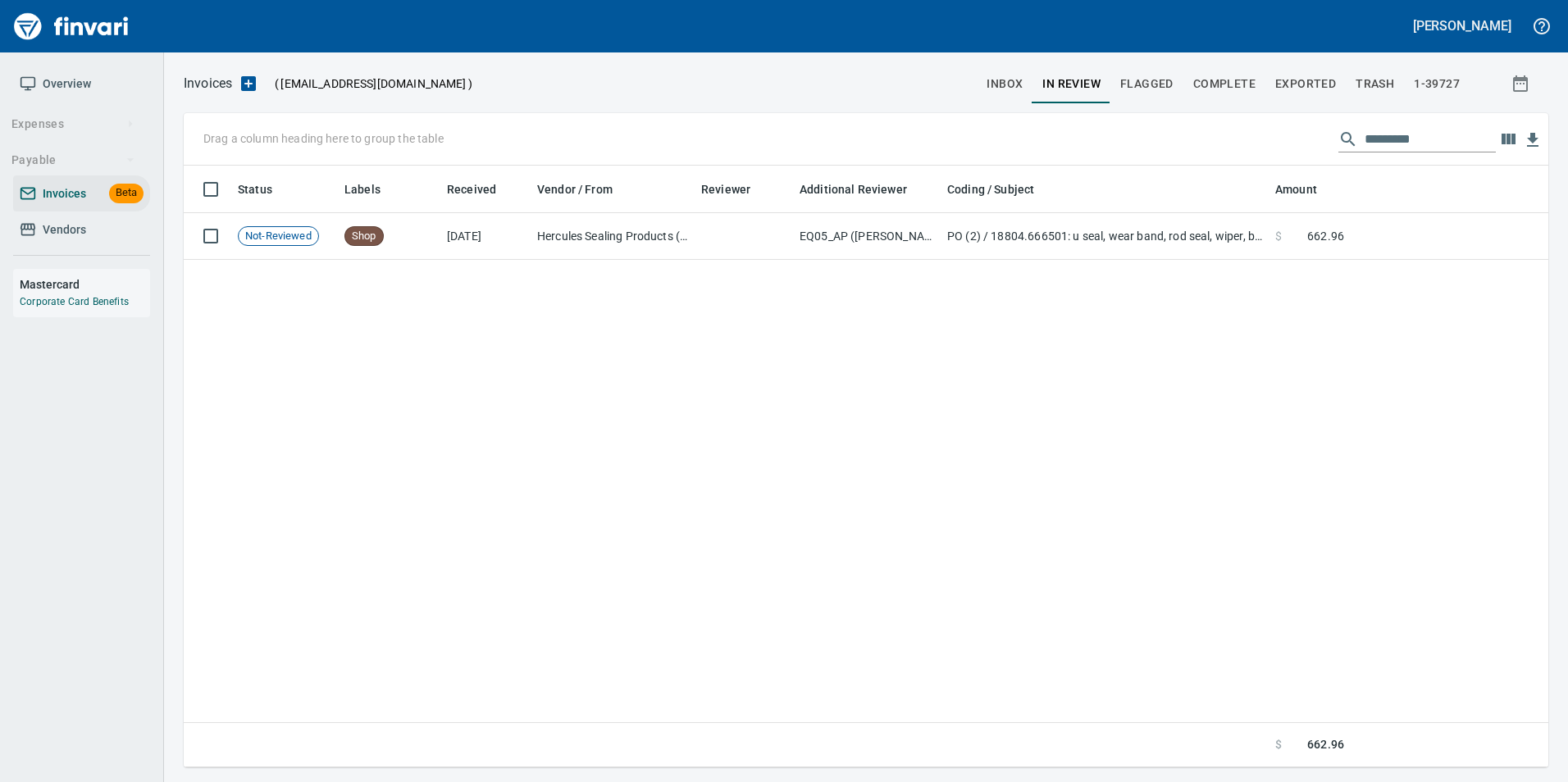
scroll to position [590, 1339]
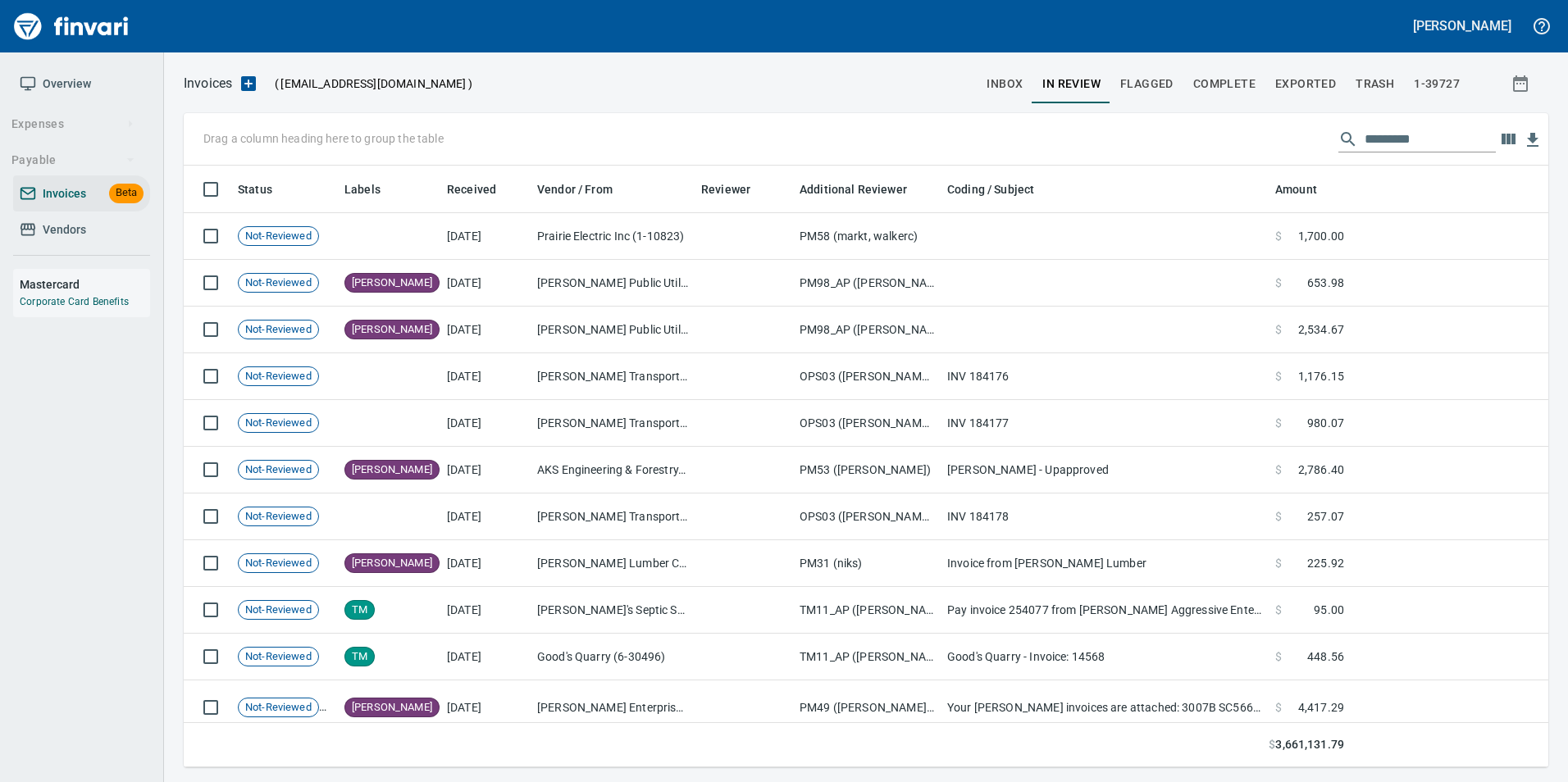
click at [1410, 141] on input "text" at bounding box center [1429, 139] width 131 height 26
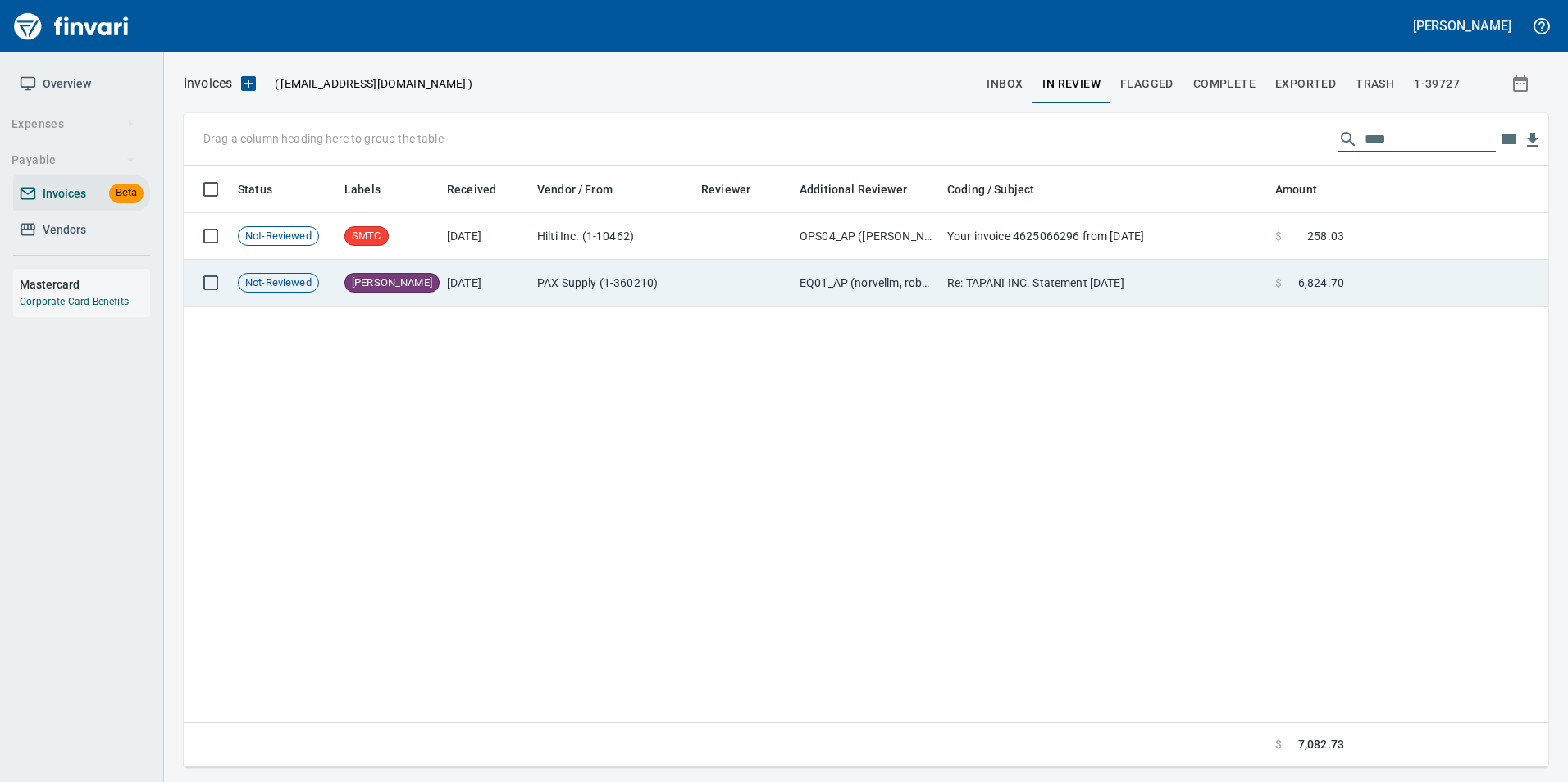
type input "****"
click at [1350, 286] on td at bounding box center [1449, 283] width 197 height 47
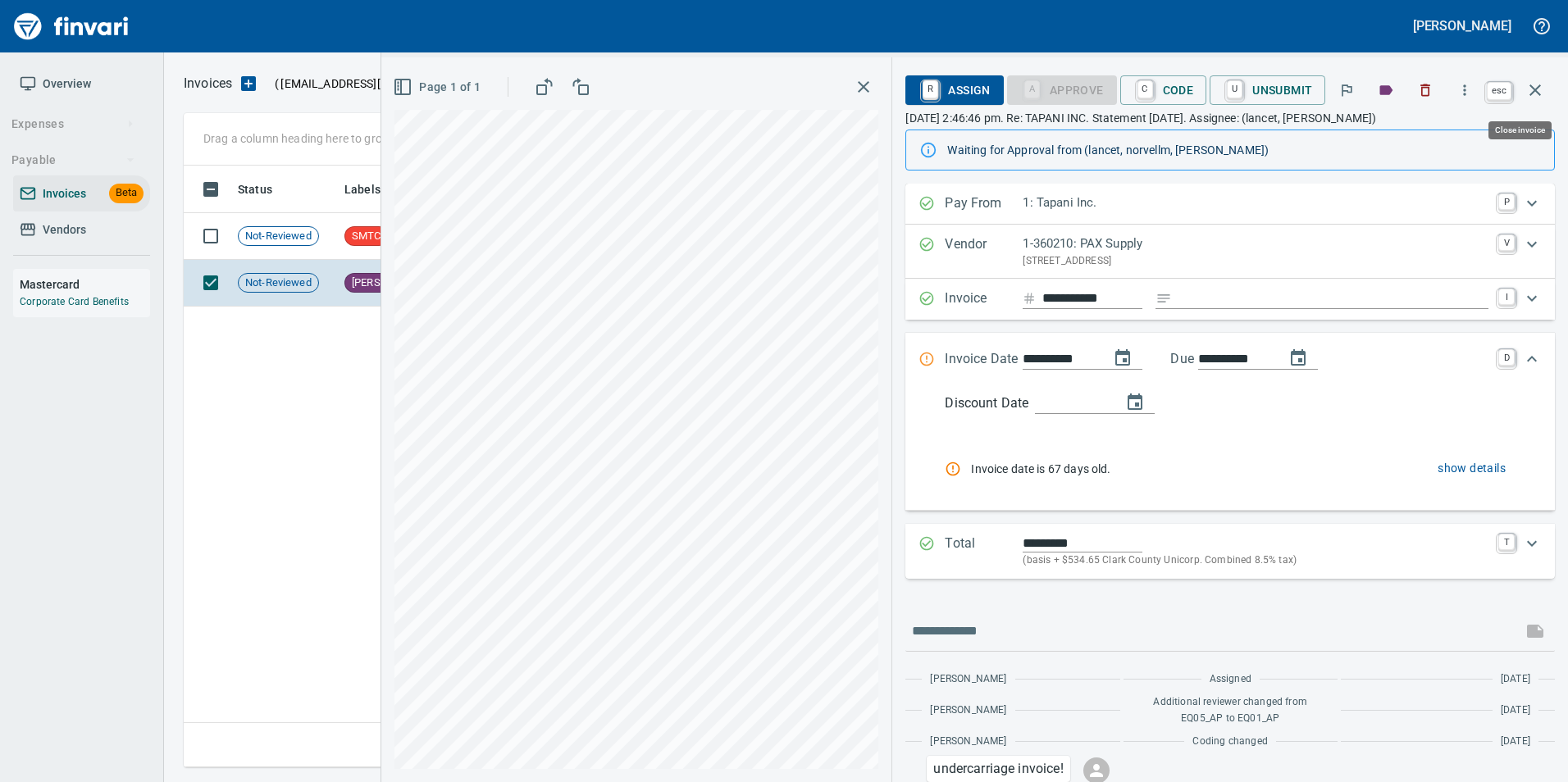
drag, startPoint x: 1540, startPoint y: 90, endPoint x: 1462, endPoint y: 147, distance: 96.6
click at [1540, 91] on icon "button" at bounding box center [1535, 90] width 20 height 20
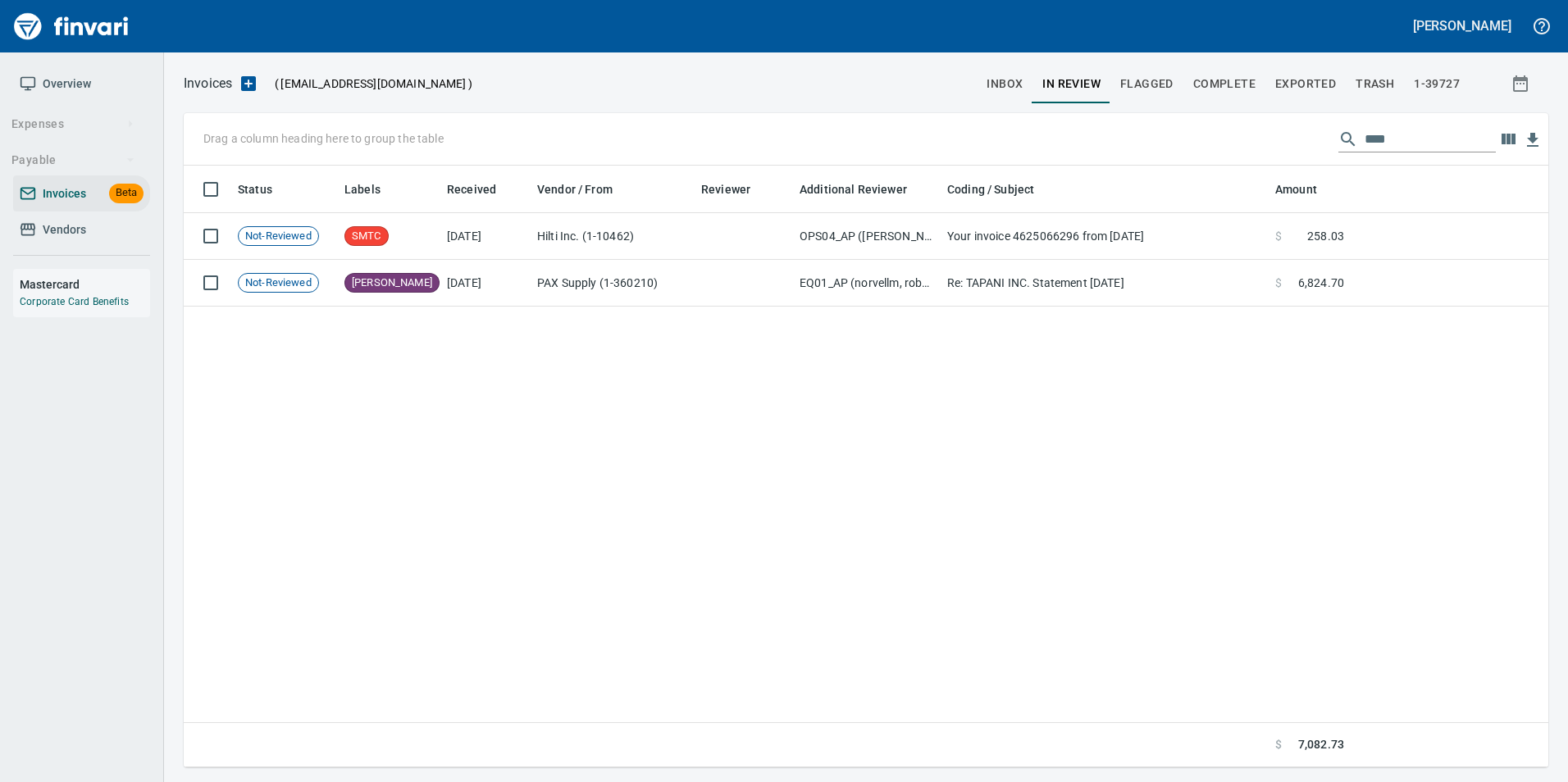
scroll to position [590, 1352]
click at [89, 238] on span "Vendors" at bounding box center [81, 230] width 124 height 20
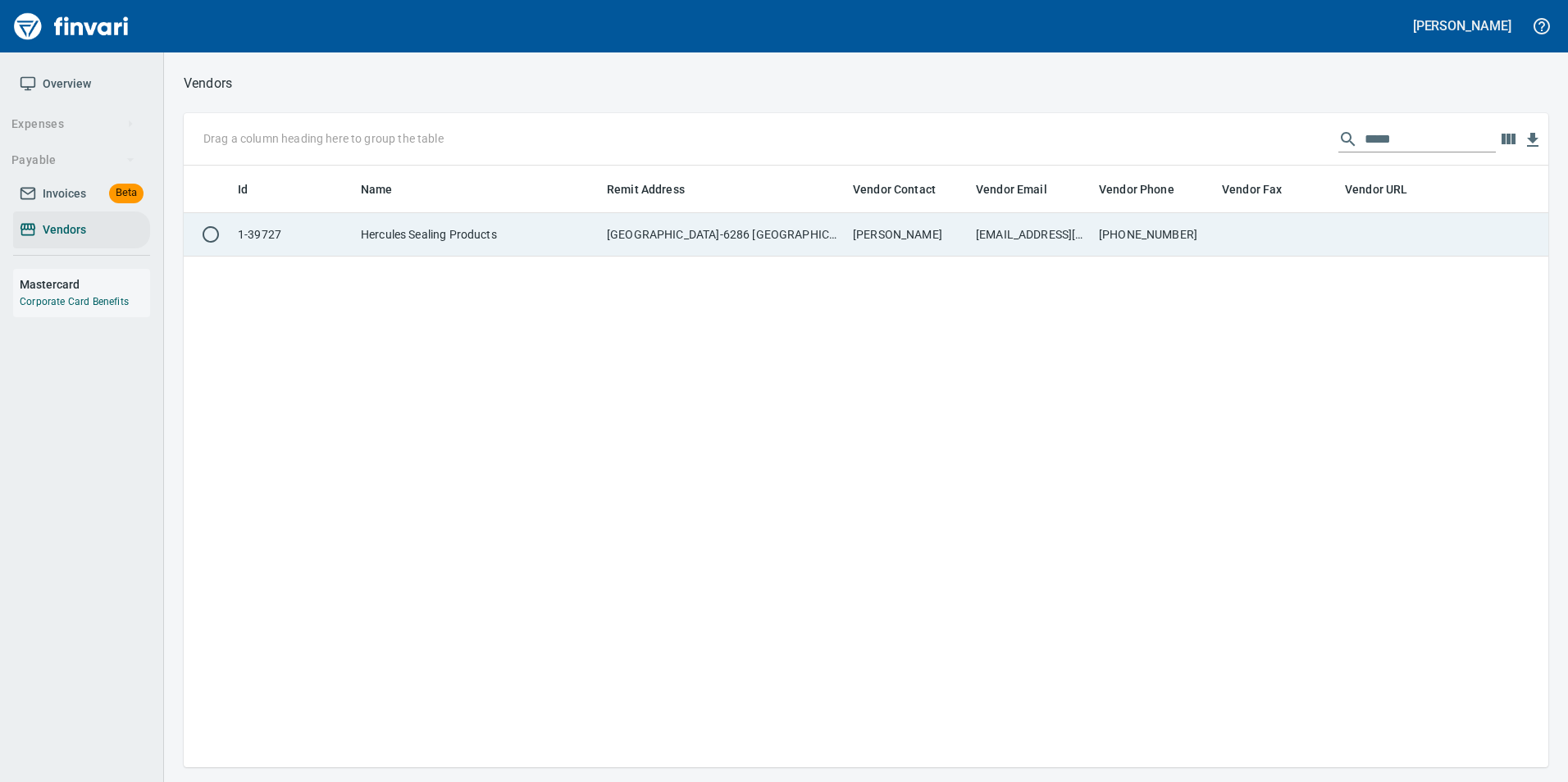
scroll to position [590, 1352]
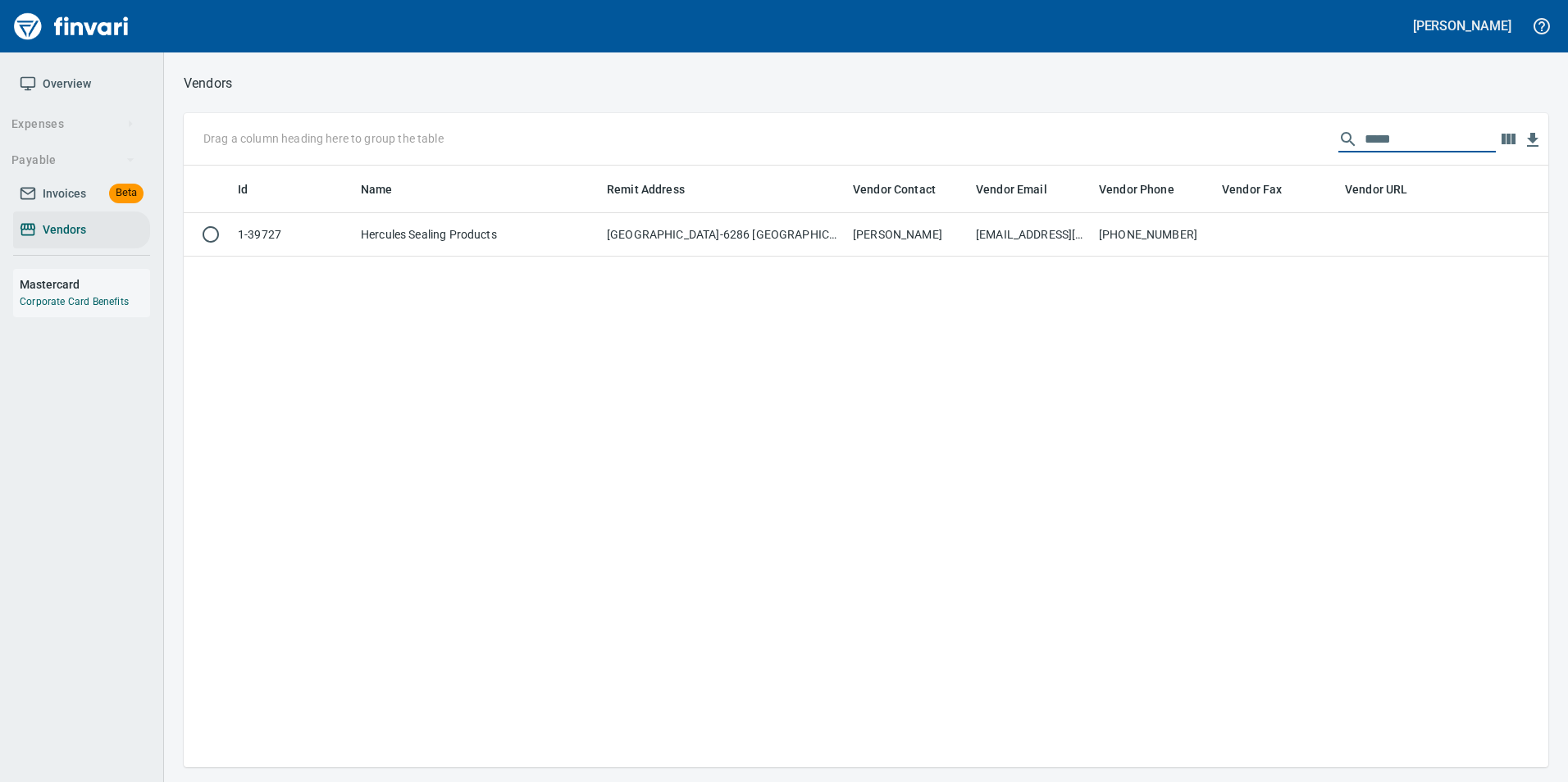
click at [1399, 140] on input "*****" at bounding box center [1429, 139] width 131 height 26
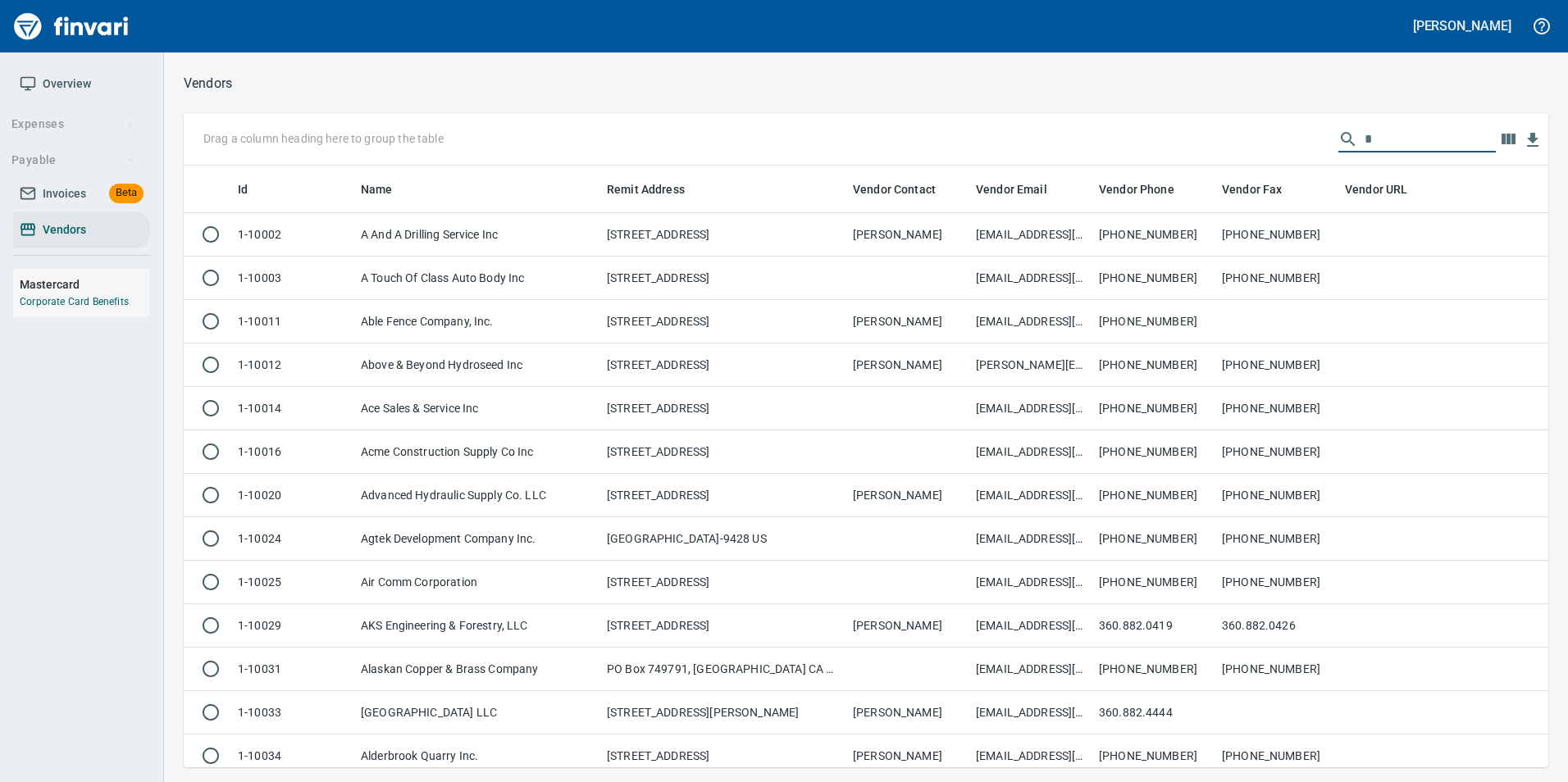
scroll to position [590, 1339]
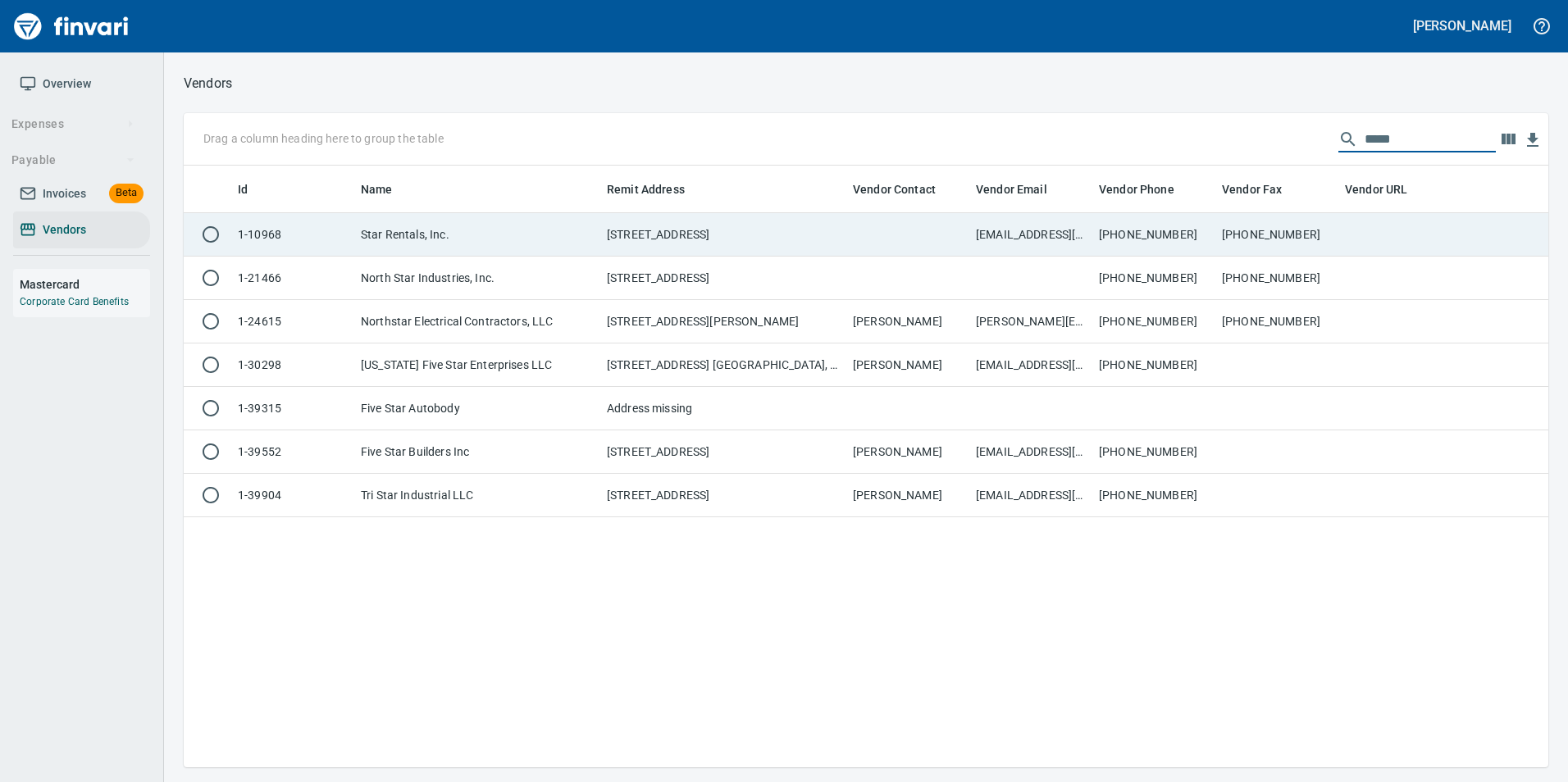
type input "****"
click at [1363, 234] on td at bounding box center [1399, 235] width 123 height 44
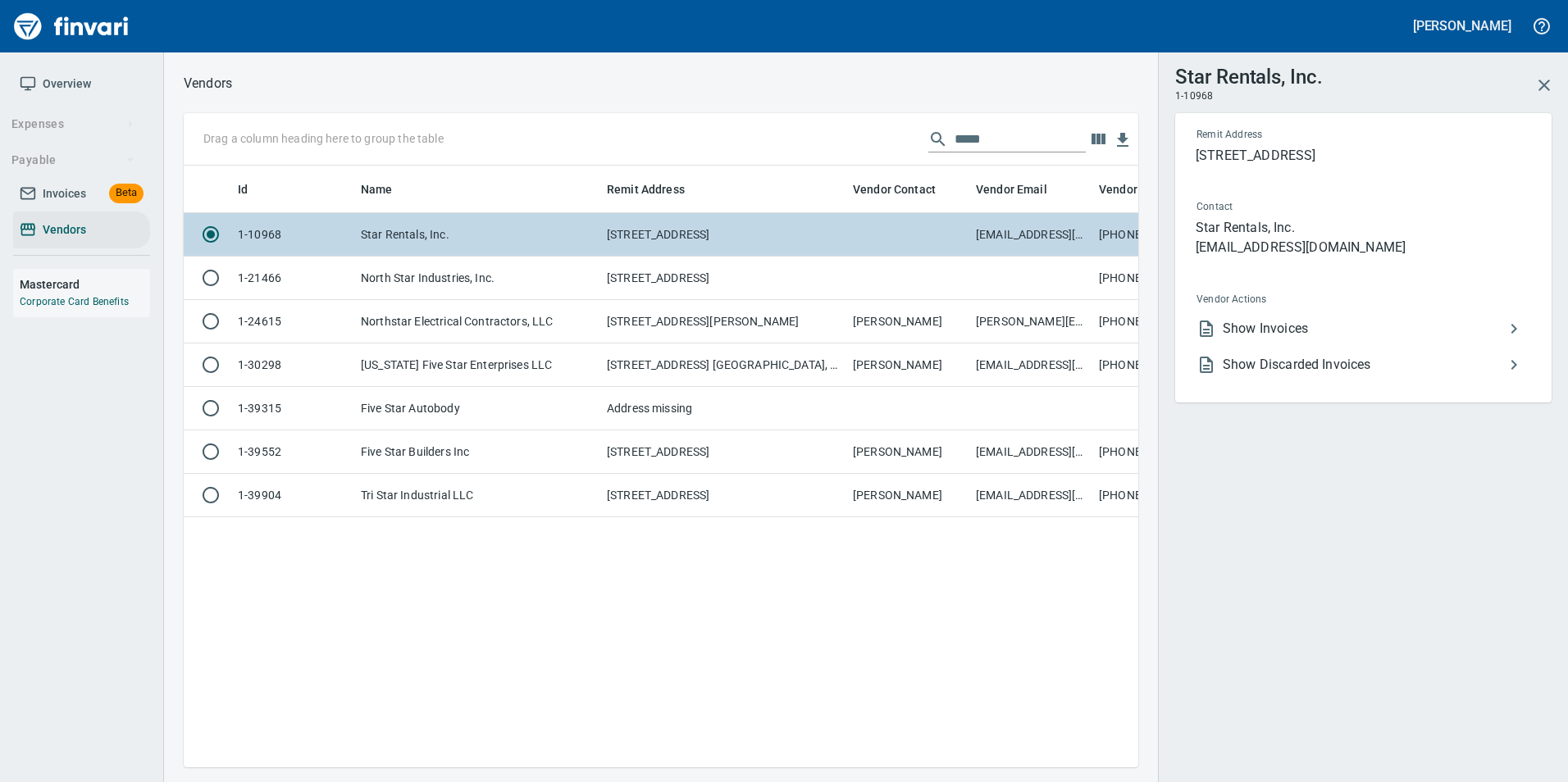
scroll to position [577, 942]
click at [1338, 334] on span "Show Invoices" at bounding box center [1363, 329] width 281 height 20
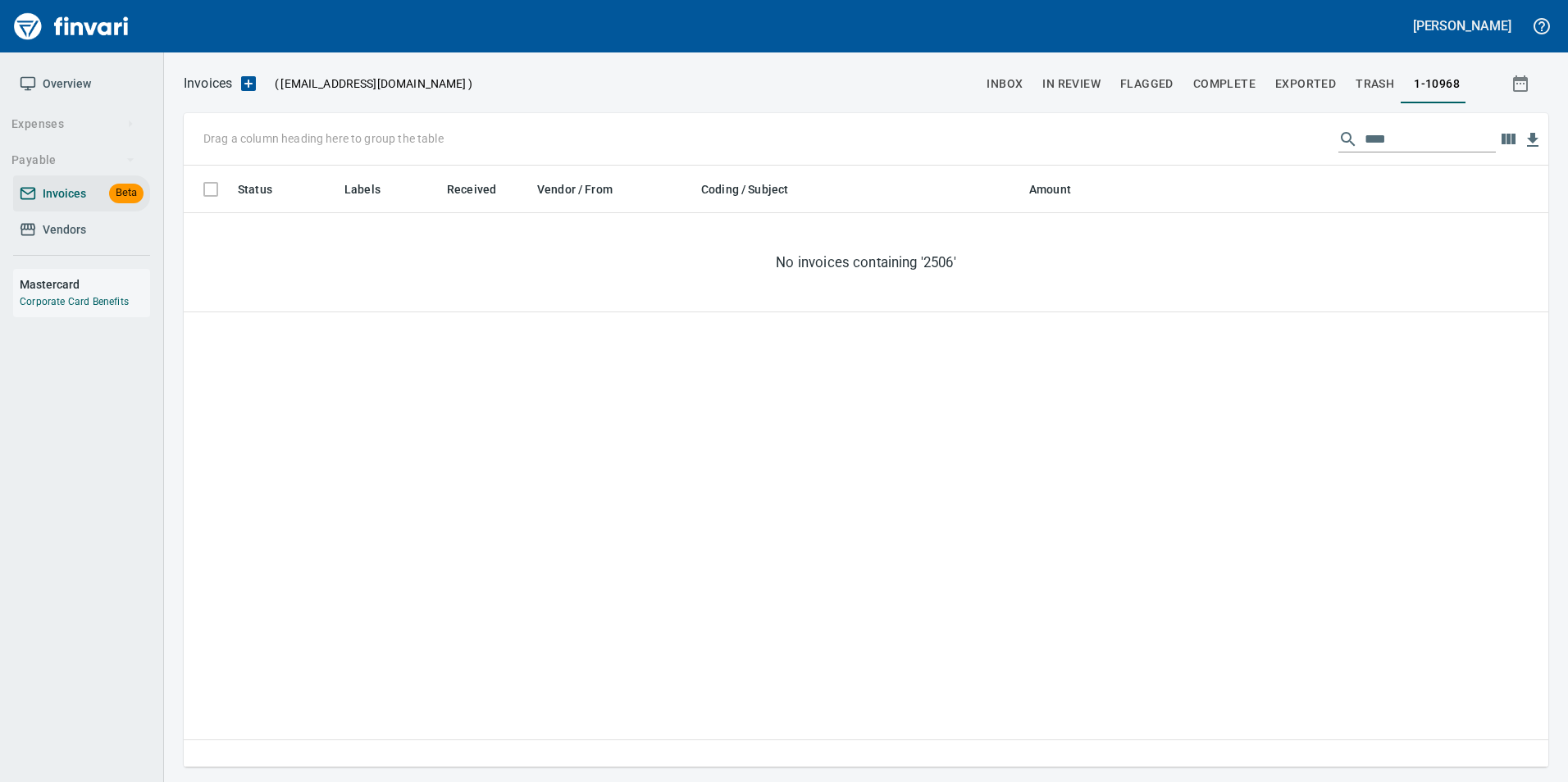
scroll to position [590, 1352]
click at [1376, 146] on input "****" at bounding box center [1429, 139] width 131 height 26
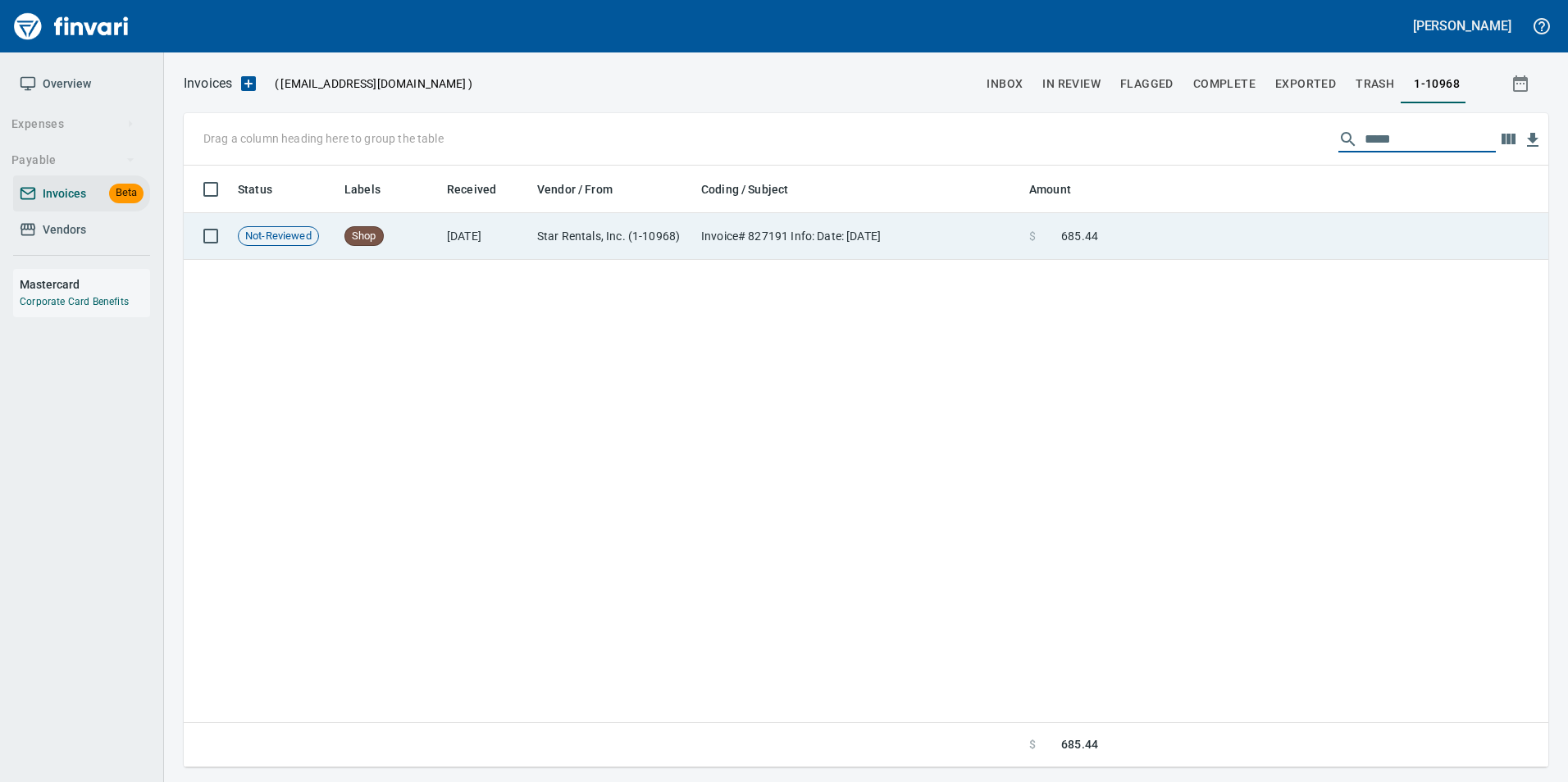
click at [1178, 241] on td at bounding box center [1326, 237] width 444 height 47
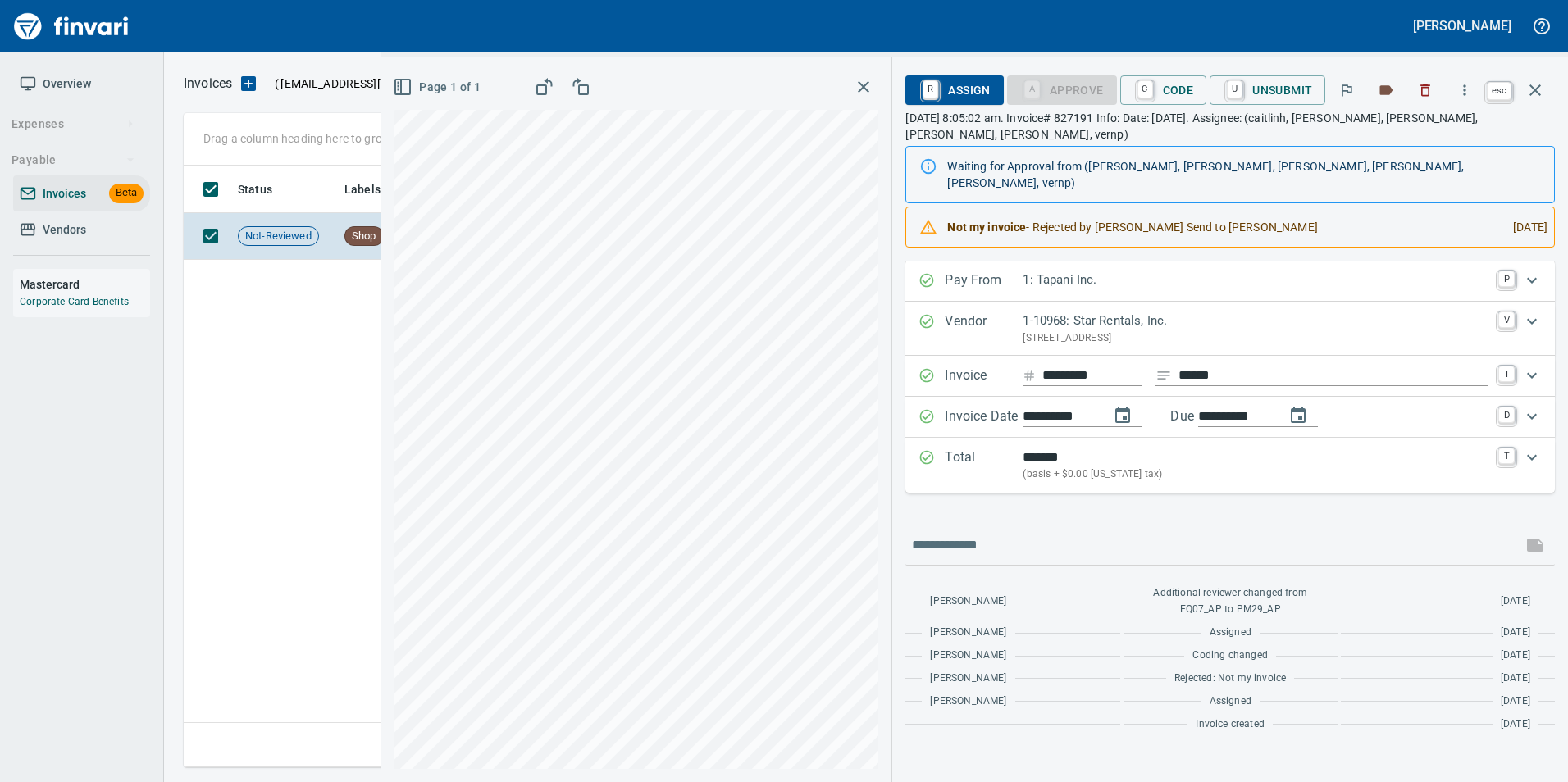
drag, startPoint x: 1551, startPoint y: 89, endPoint x: 1537, endPoint y: 106, distance: 22.0
click at [1551, 89] on button "button" at bounding box center [1535, 90] width 39 height 39
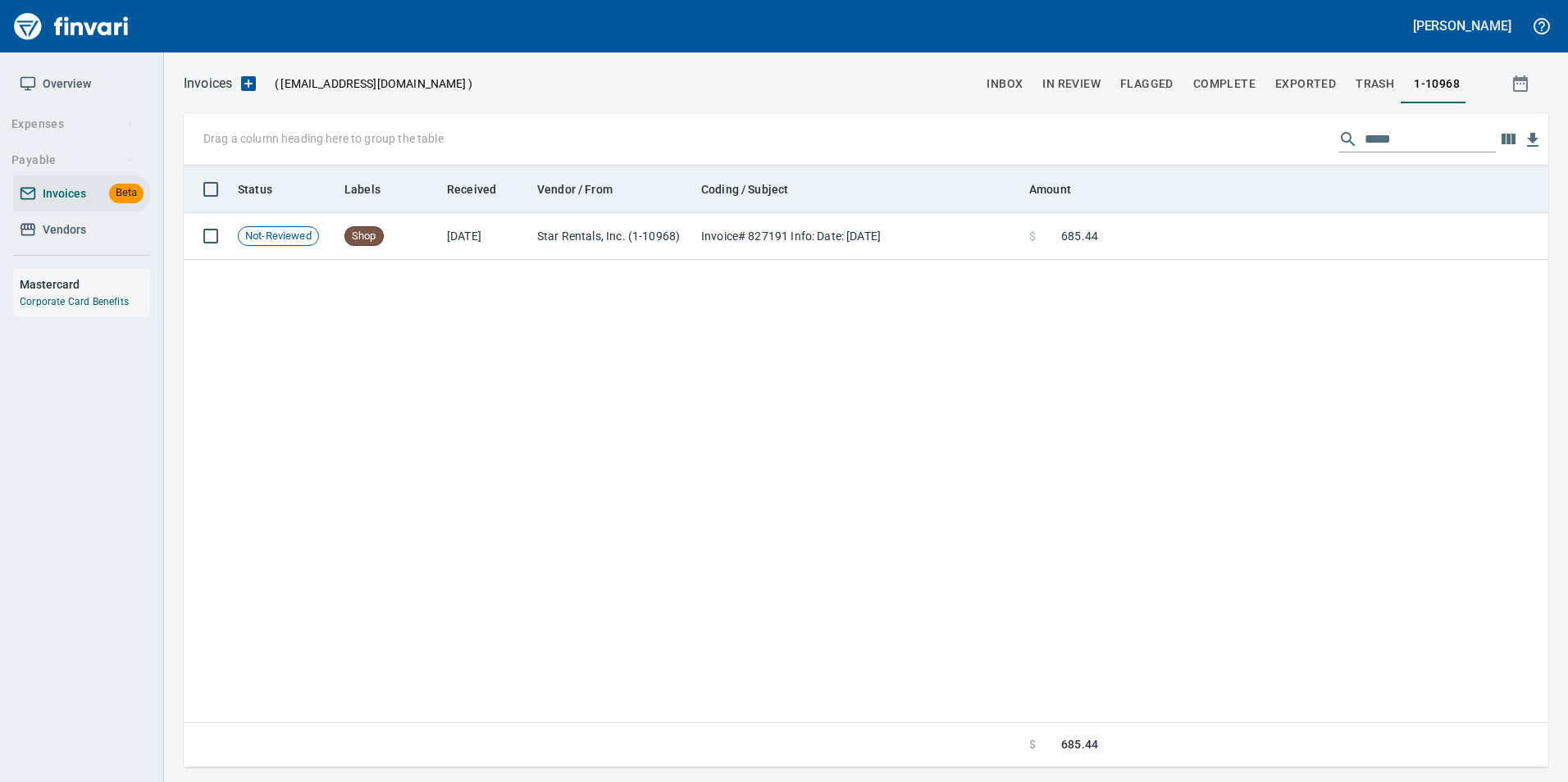
scroll to position [590, 1351]
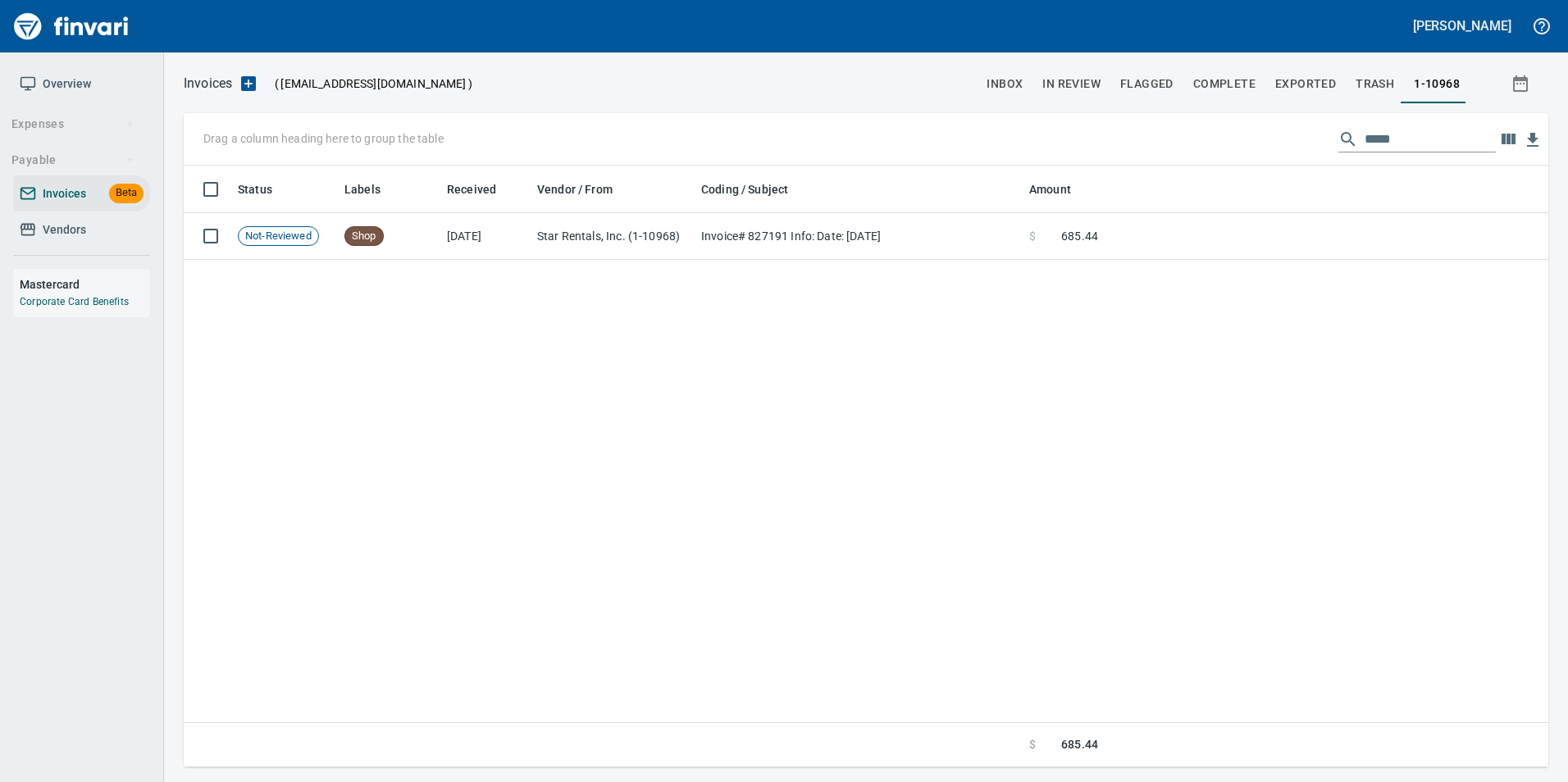
click at [1377, 147] on input "*****" at bounding box center [1429, 139] width 131 height 26
click at [1377, 146] on input "*****" at bounding box center [1429, 139] width 131 height 26
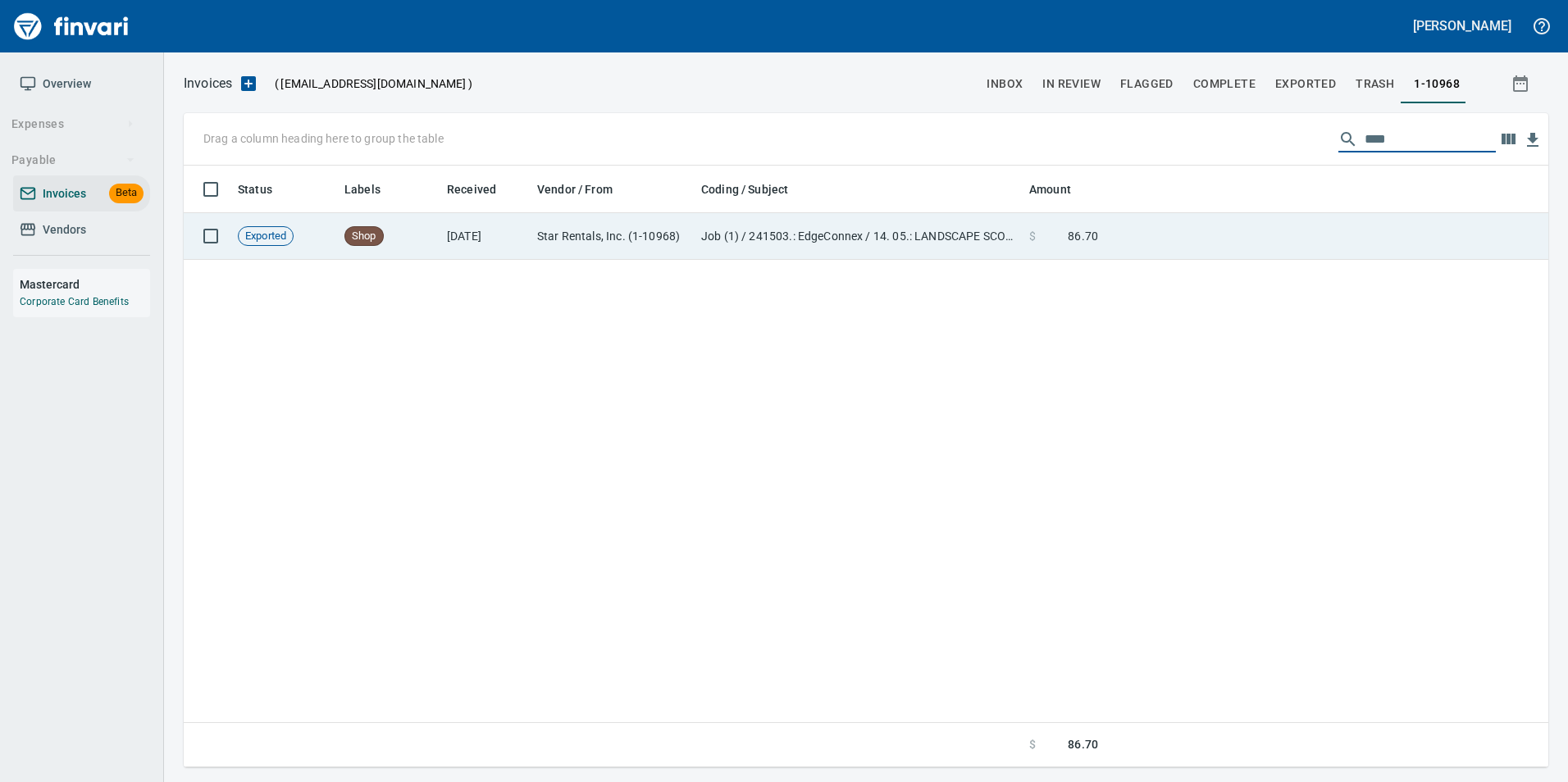
click at [1291, 223] on td at bounding box center [1326, 237] width 444 height 47
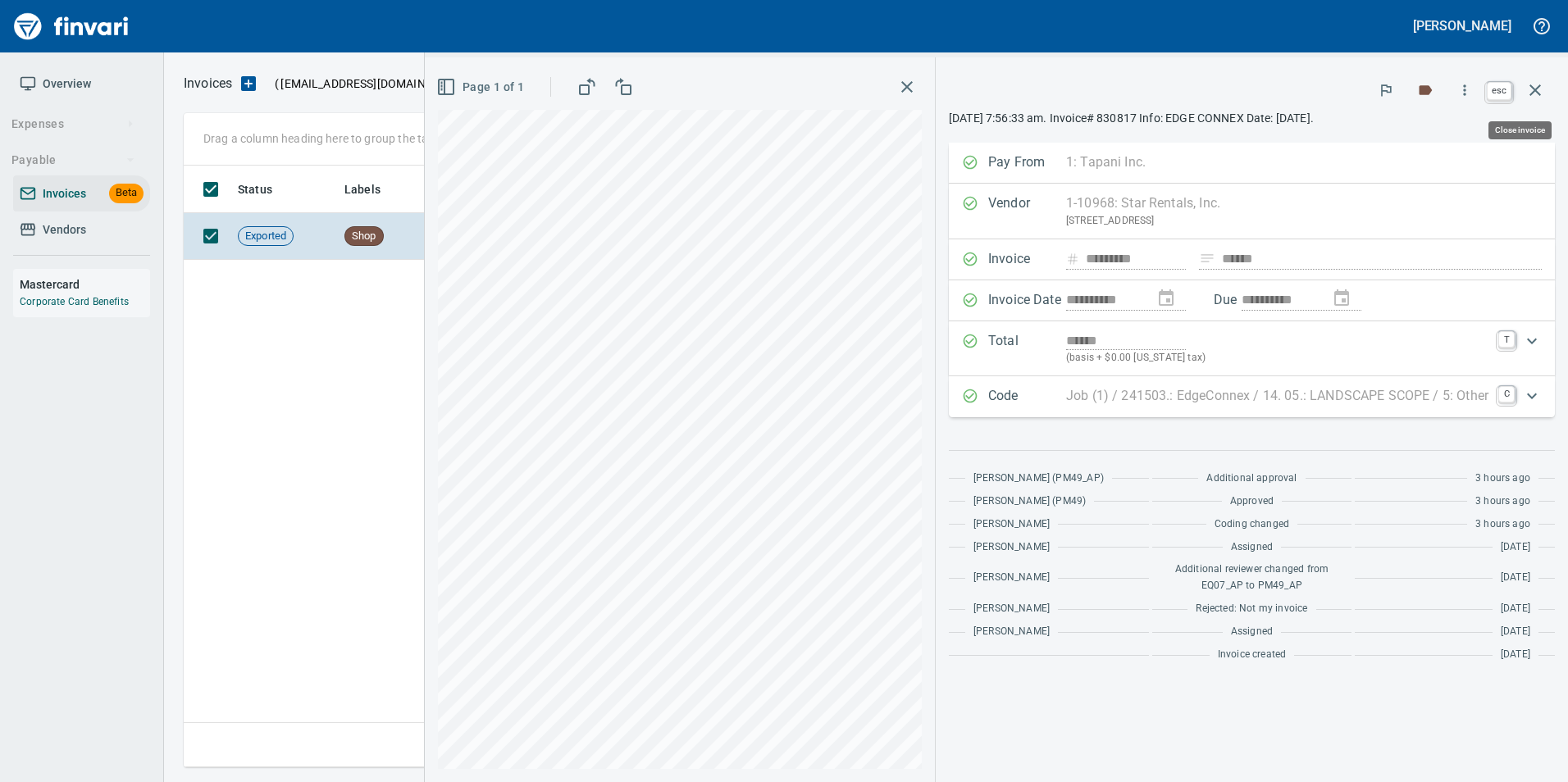
drag, startPoint x: 1544, startPoint y: 83, endPoint x: 1492, endPoint y: 109, distance: 58.1
click at [1544, 83] on icon "button" at bounding box center [1535, 90] width 20 height 20
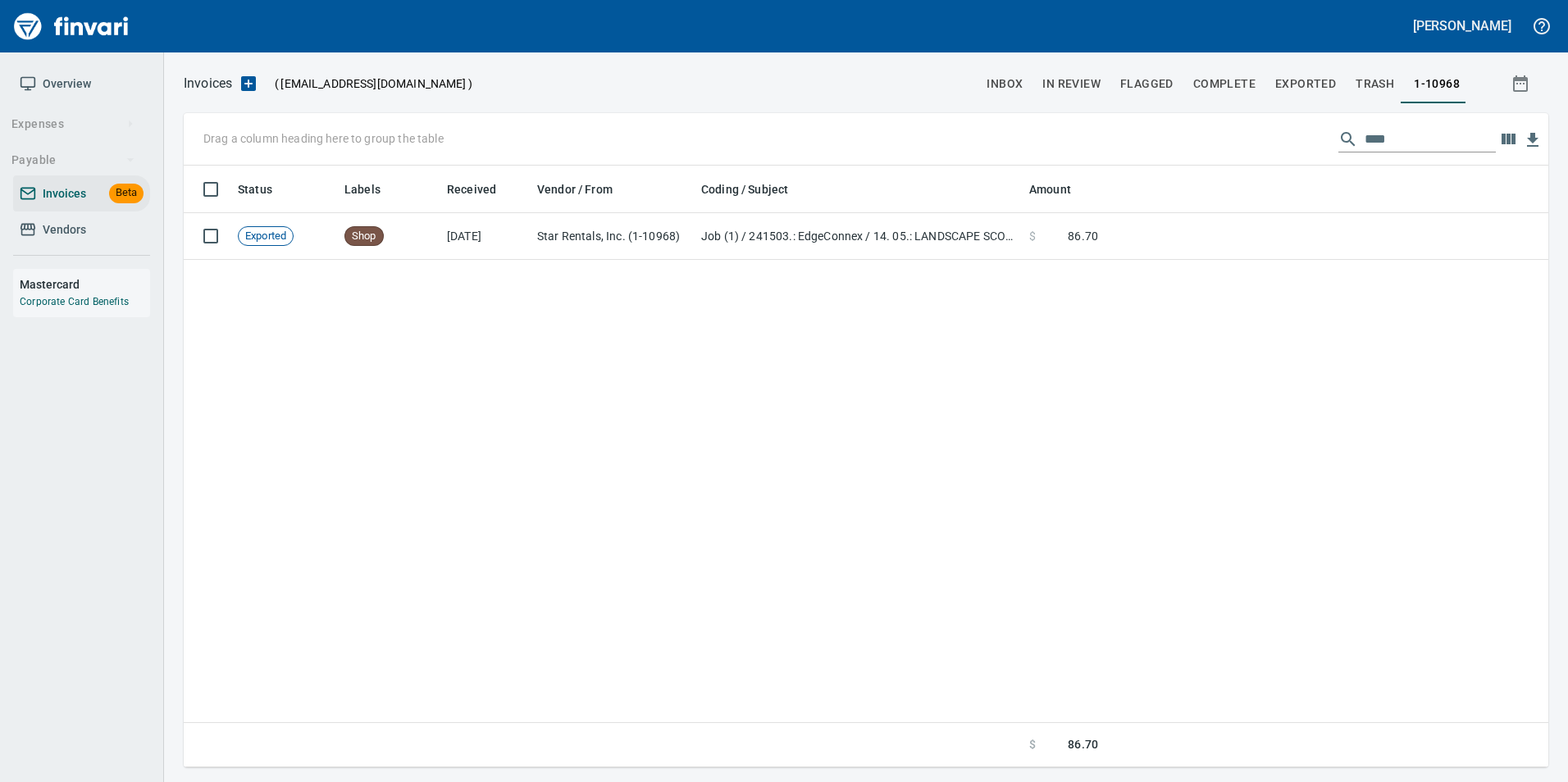
scroll to position [590, 1351]
drag, startPoint x: 1414, startPoint y: 135, endPoint x: 1355, endPoint y: 157, distance: 63.0
click at [1355, 157] on div "Drag a column heading here to group the table ****" at bounding box center [865, 139] width 1364 height 52
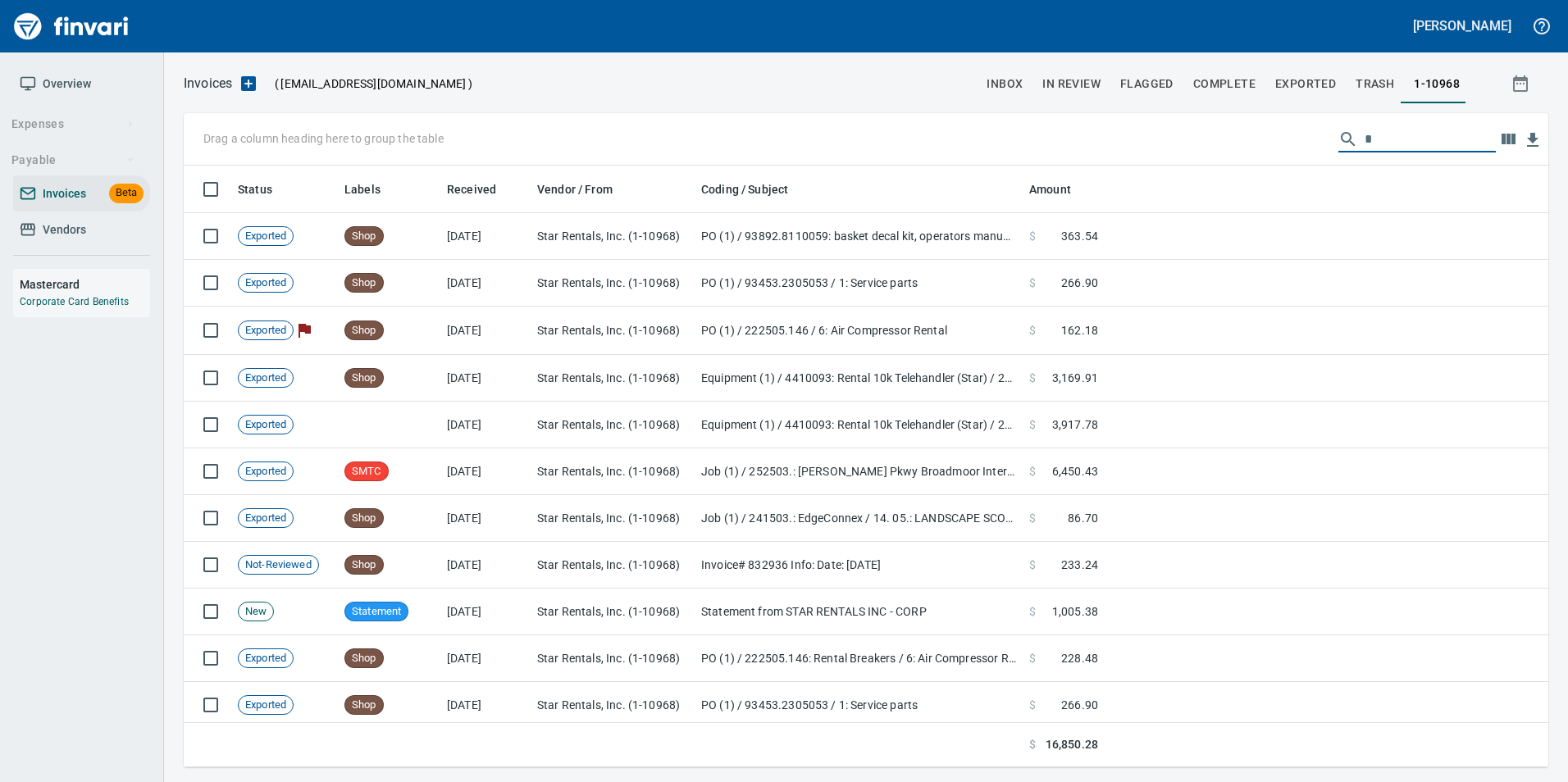
scroll to position [590, 1339]
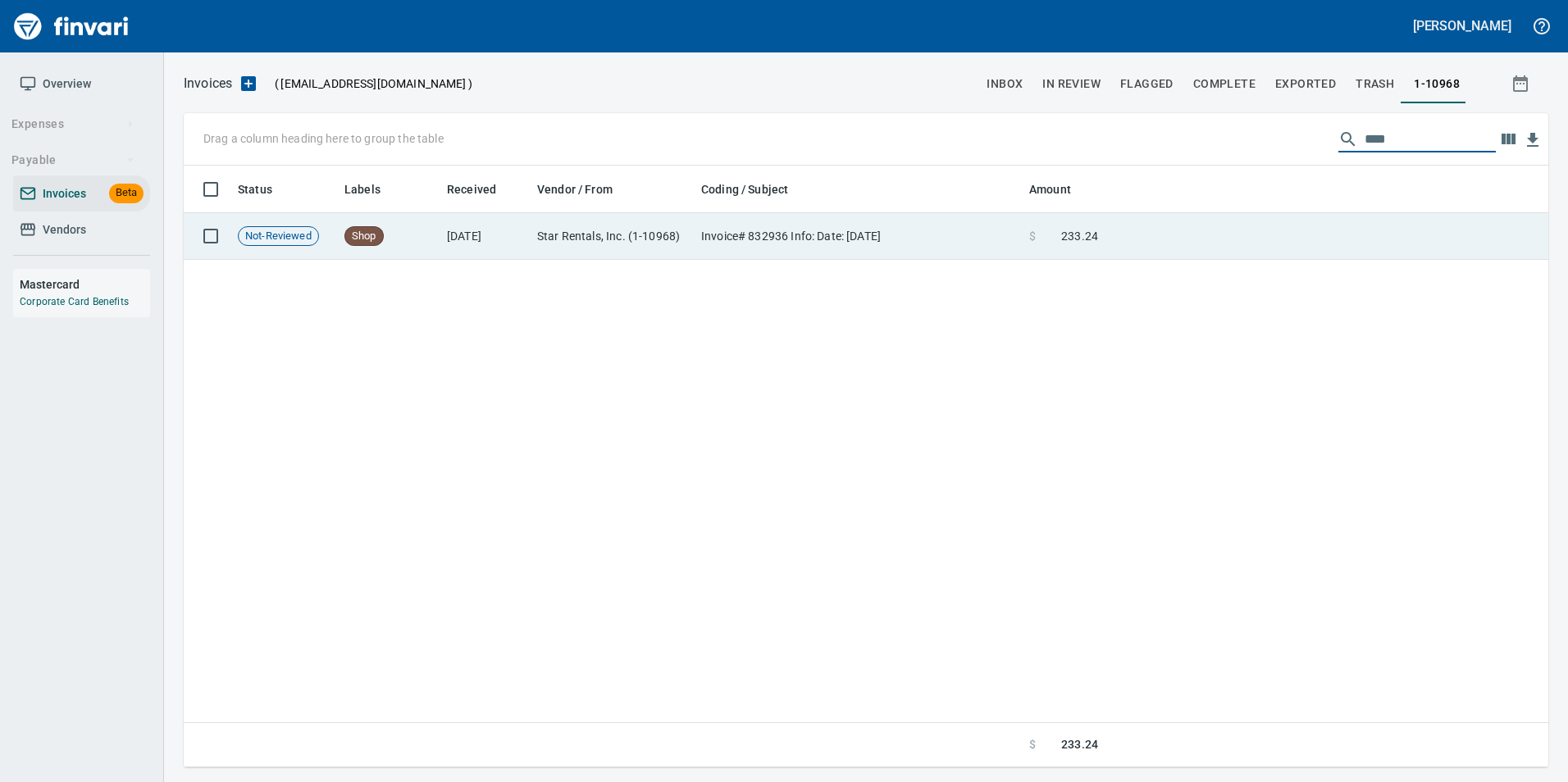
type input "****"
click at [1316, 230] on td at bounding box center [1326, 237] width 444 height 47
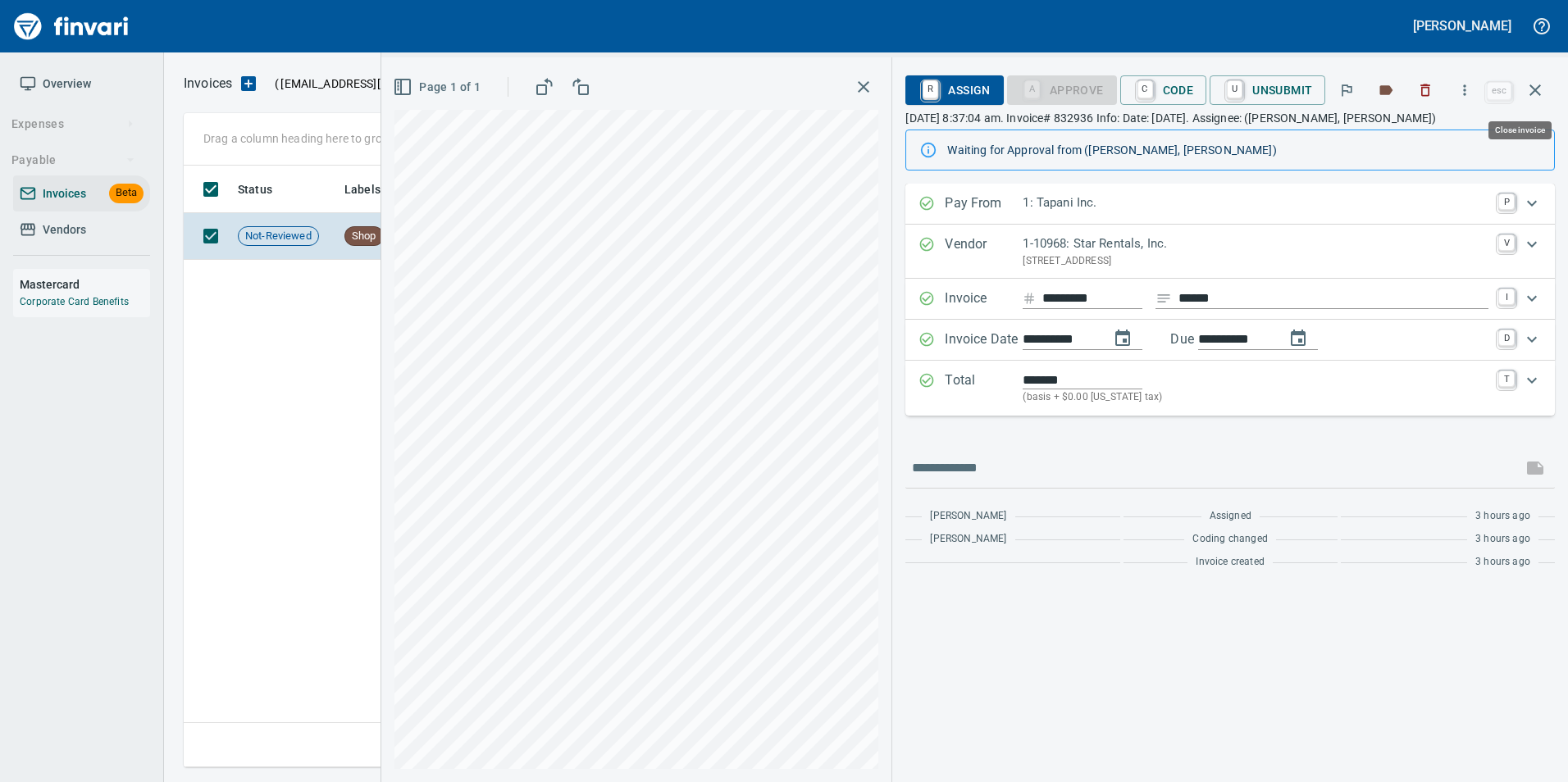
click at [1536, 88] on icon "button" at bounding box center [1535, 90] width 20 height 20
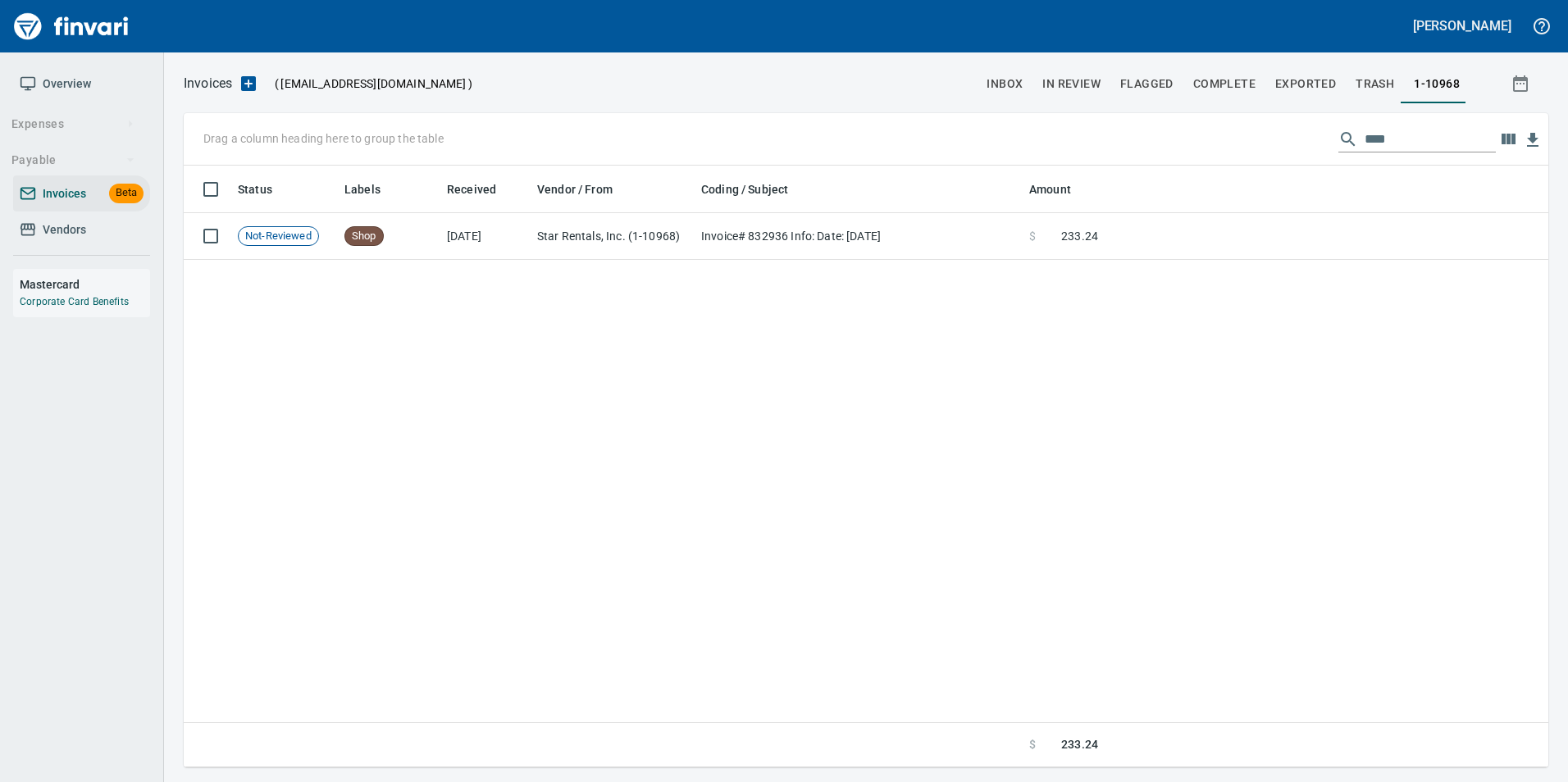
scroll to position [590, 1351]
click at [1364, 137] on input "****" at bounding box center [1429, 139] width 131 height 26
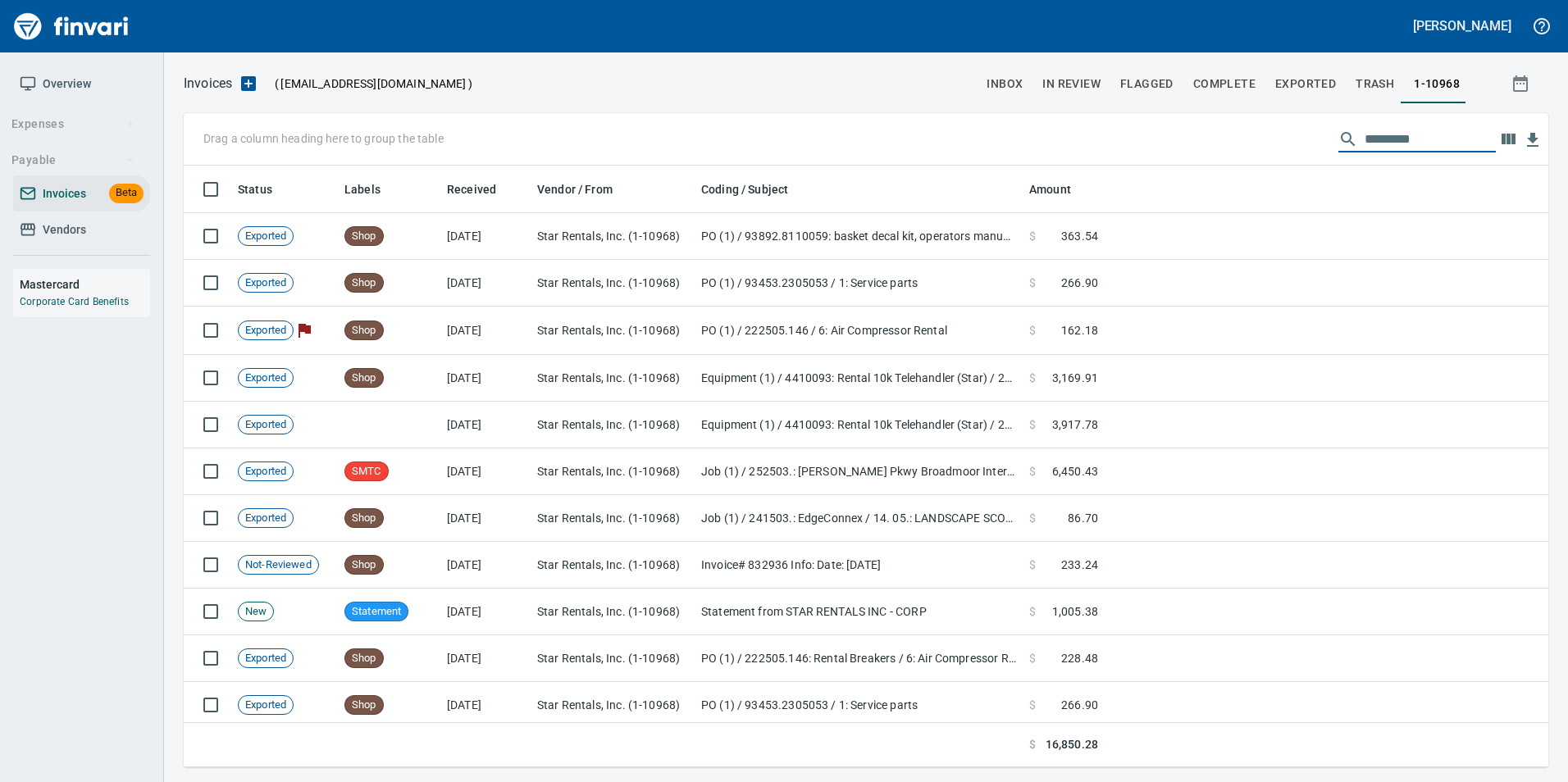
scroll to position [590, 1339]
click at [59, 181] on link "Invoices Beta" at bounding box center [82, 193] width 137 height 36
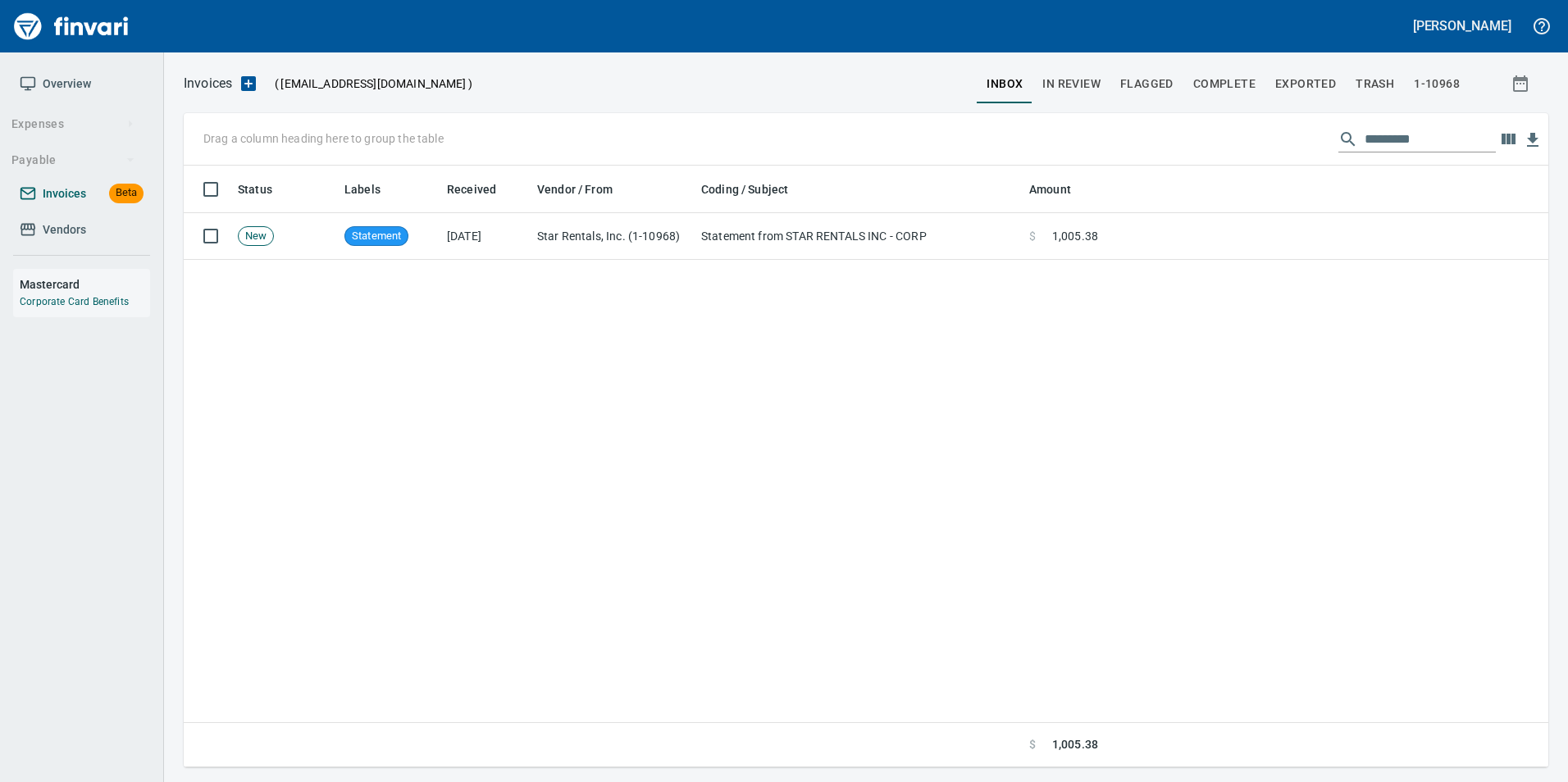
scroll to position [590, 1339]
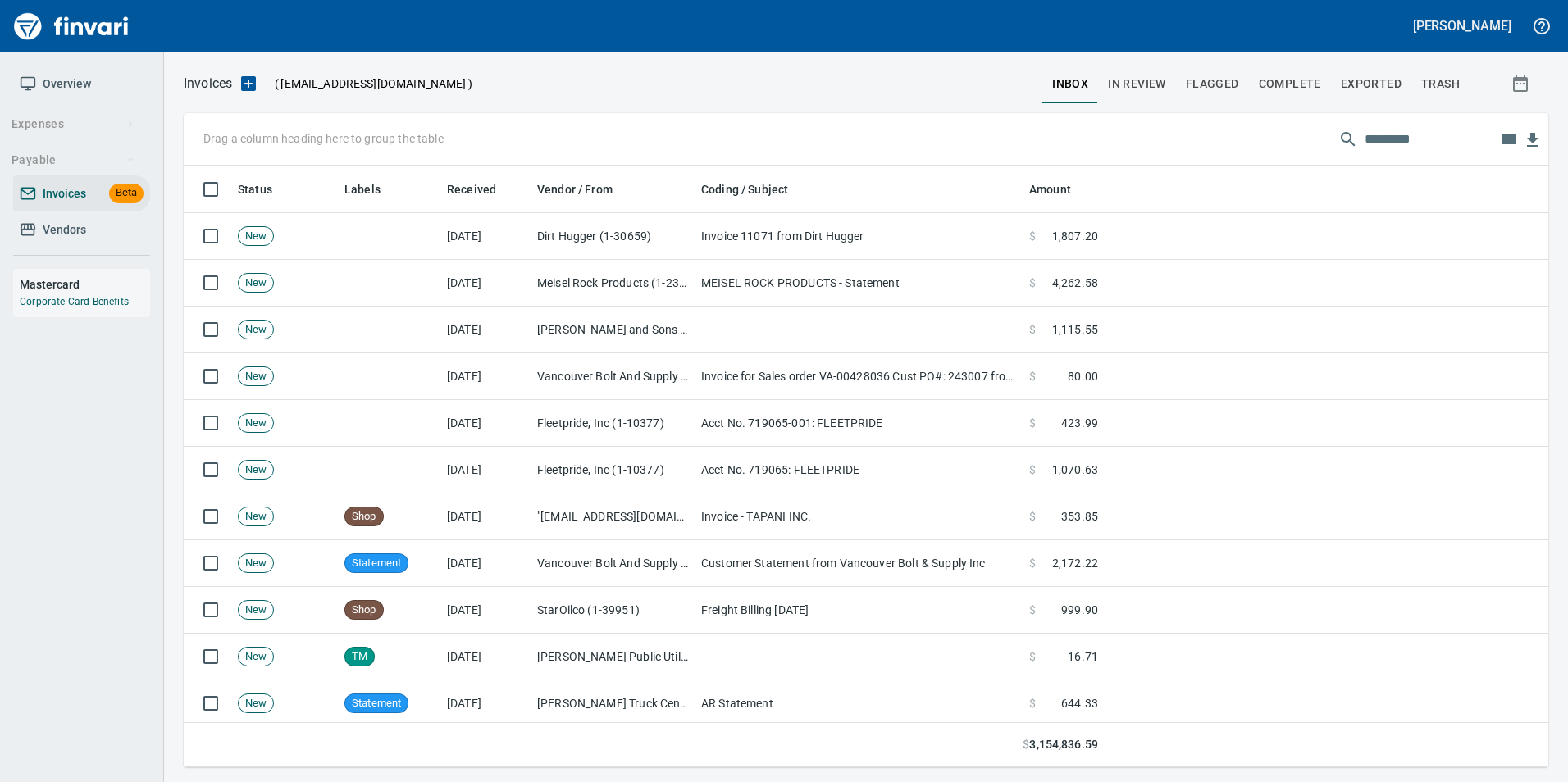
scroll to position [590, 1339]
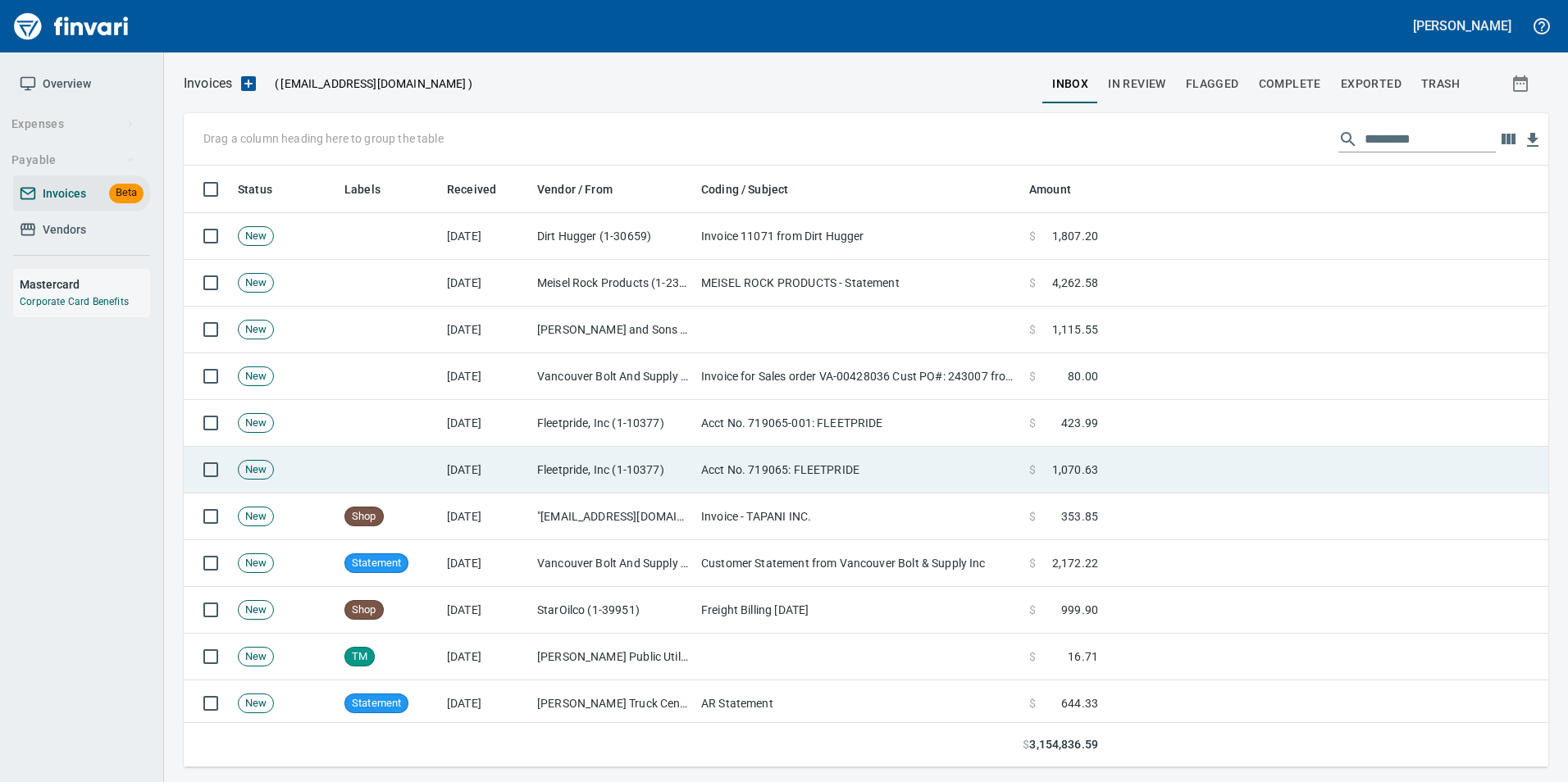
click at [573, 453] on td "Fleetpride, Inc (1-10377)" at bounding box center [612, 470] width 164 height 47
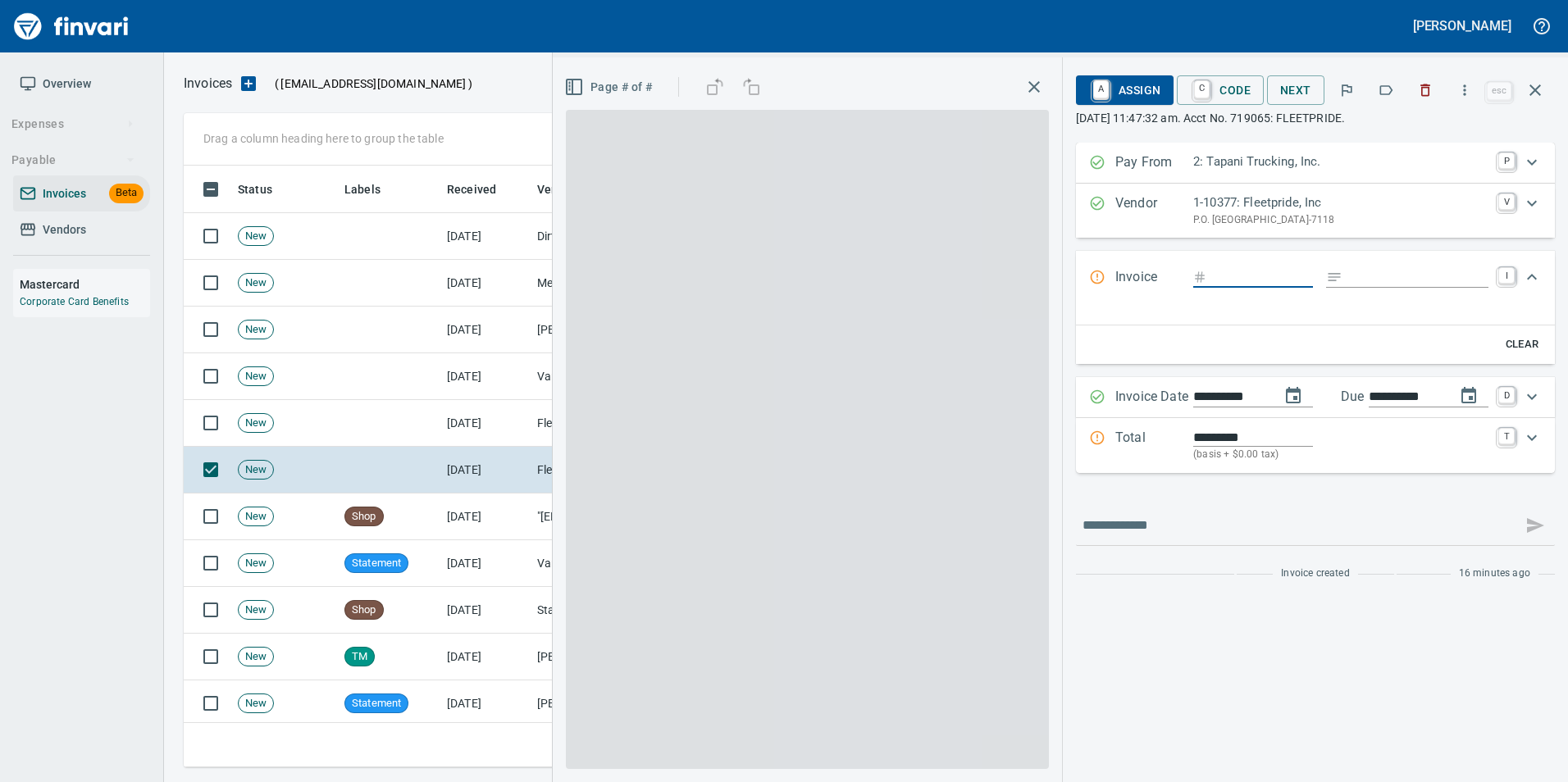
scroll to position [590, 1339]
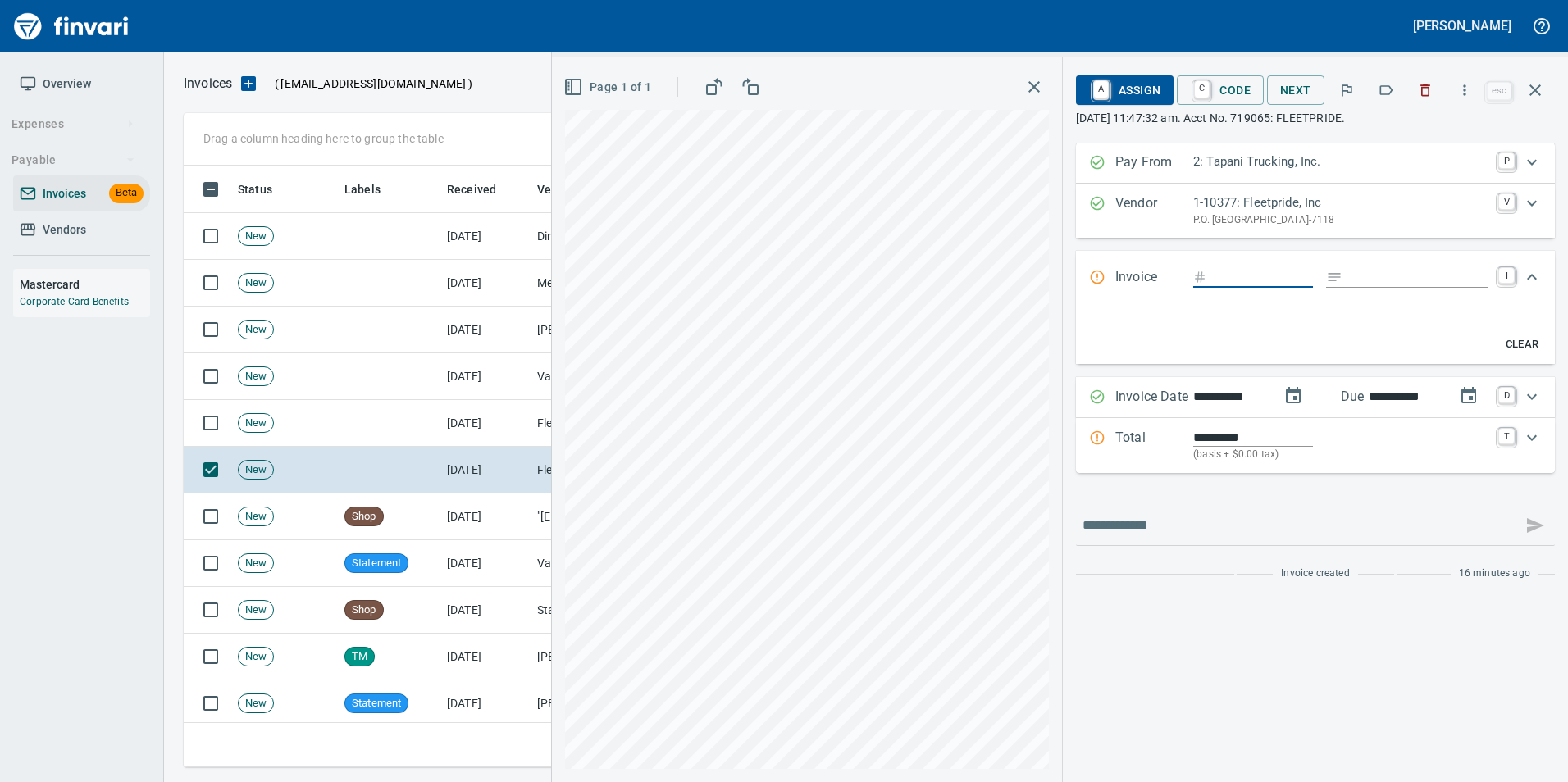
click at [1374, 96] on button "button" at bounding box center [1386, 90] width 36 height 36
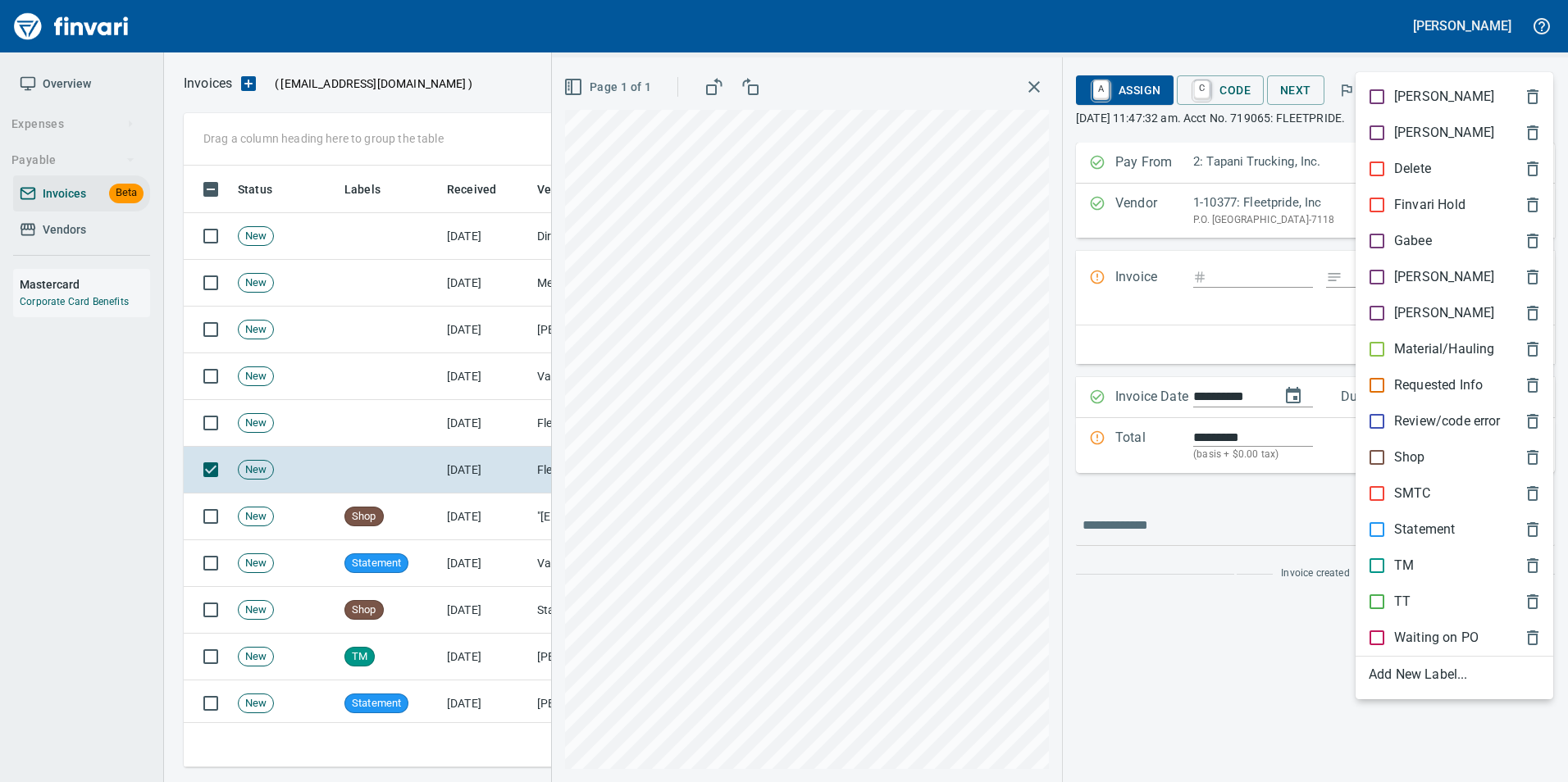
click at [1434, 530] on p "Statement" at bounding box center [1424, 529] width 60 height 20
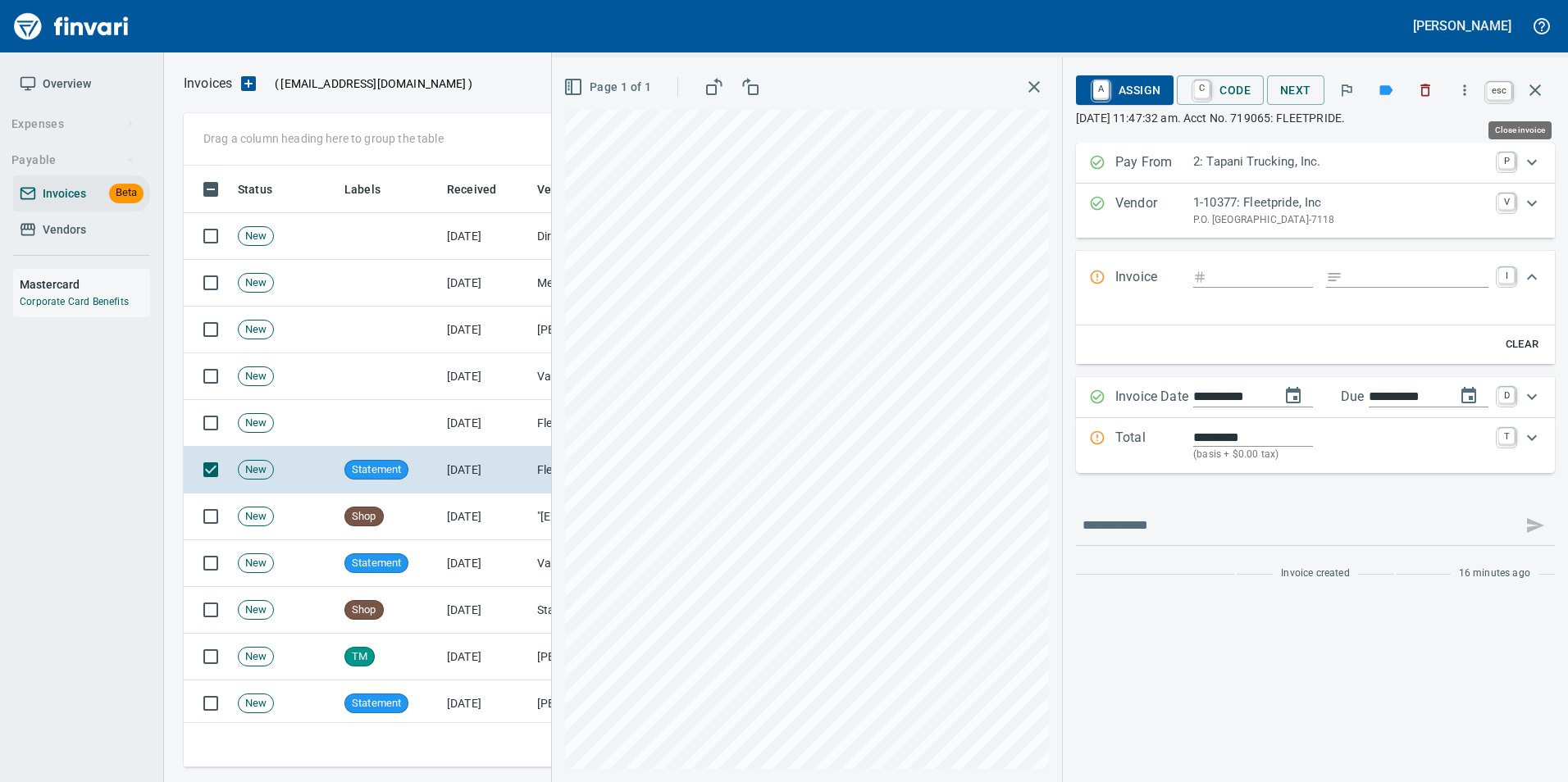
click at [1537, 93] on icon "button" at bounding box center [1534, 90] width 12 height 12
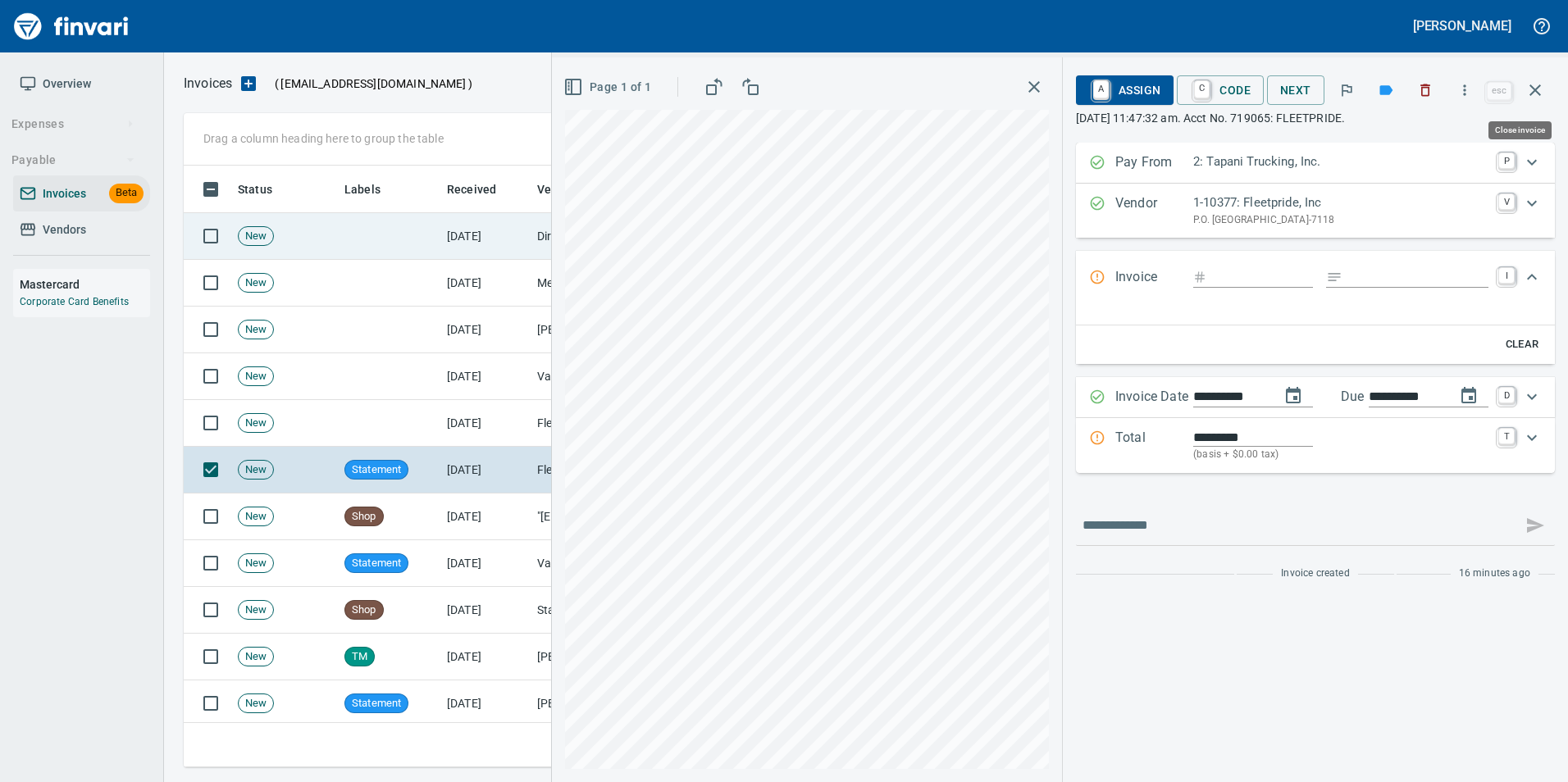
scroll to position [590, 1339]
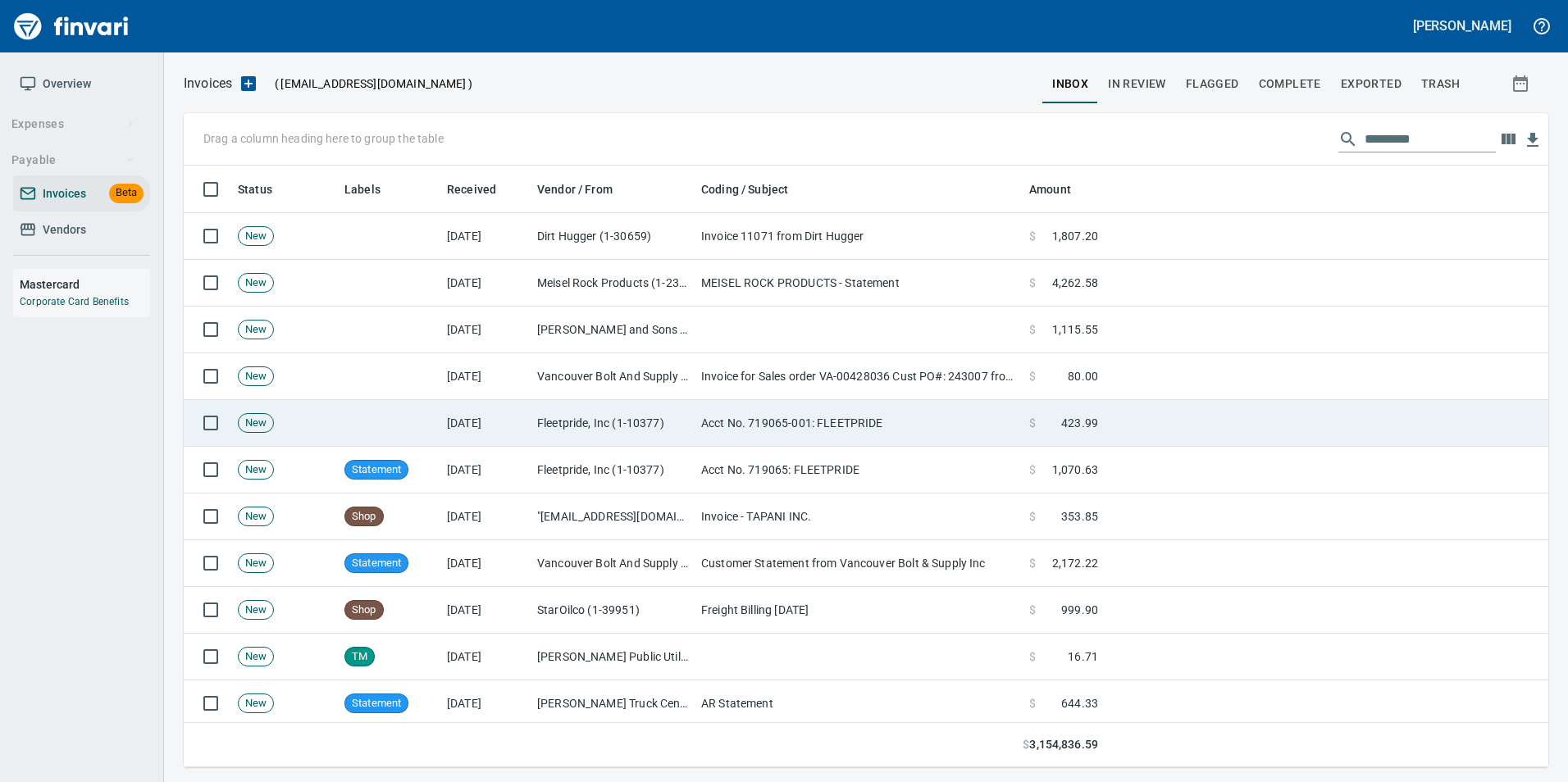
click at [945, 437] on td "Acct No. 719065-001: FLEETPRIDE" at bounding box center [858, 423] width 328 height 47
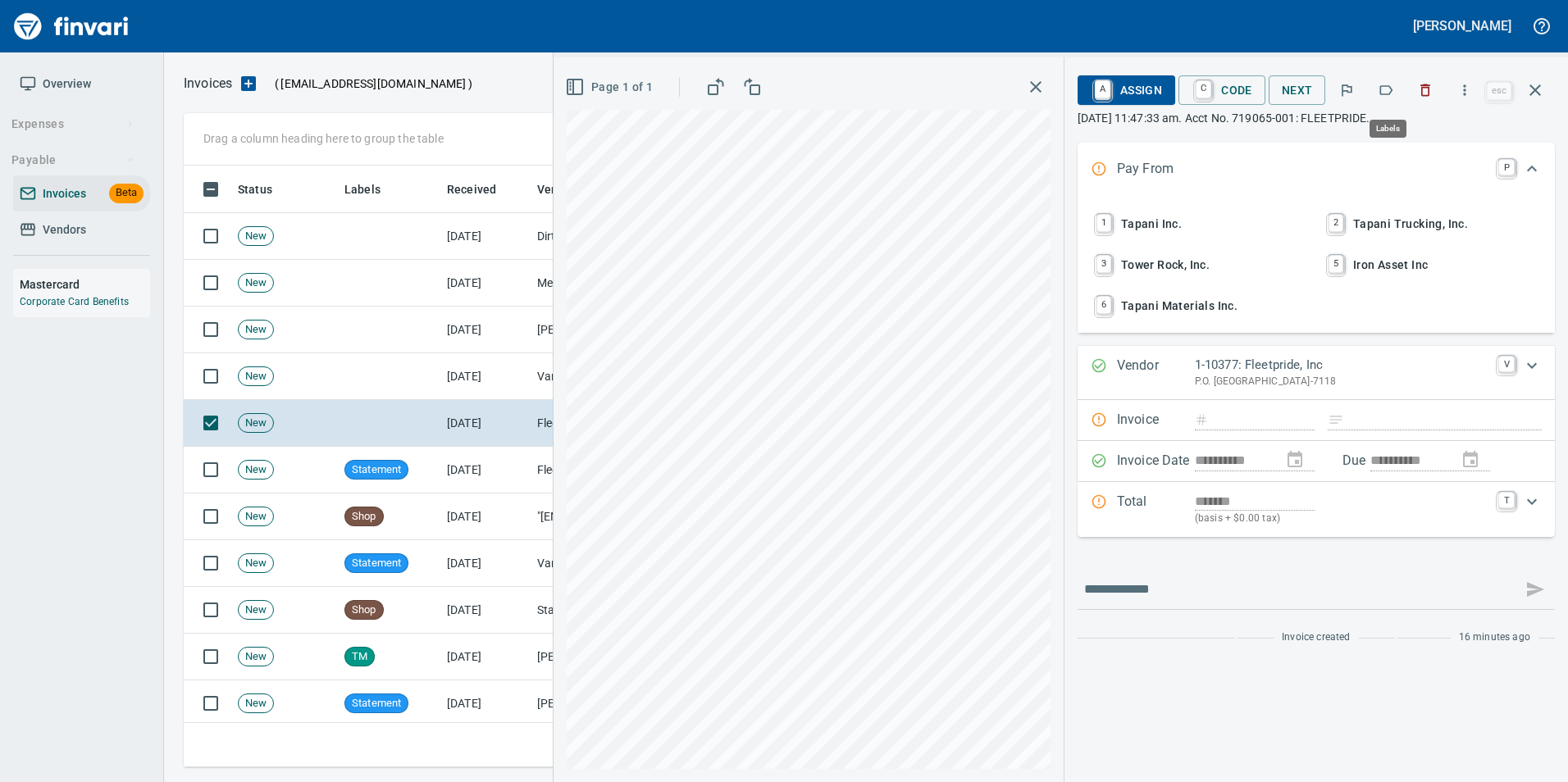
click at [1392, 87] on icon "button" at bounding box center [1386, 90] width 13 height 10
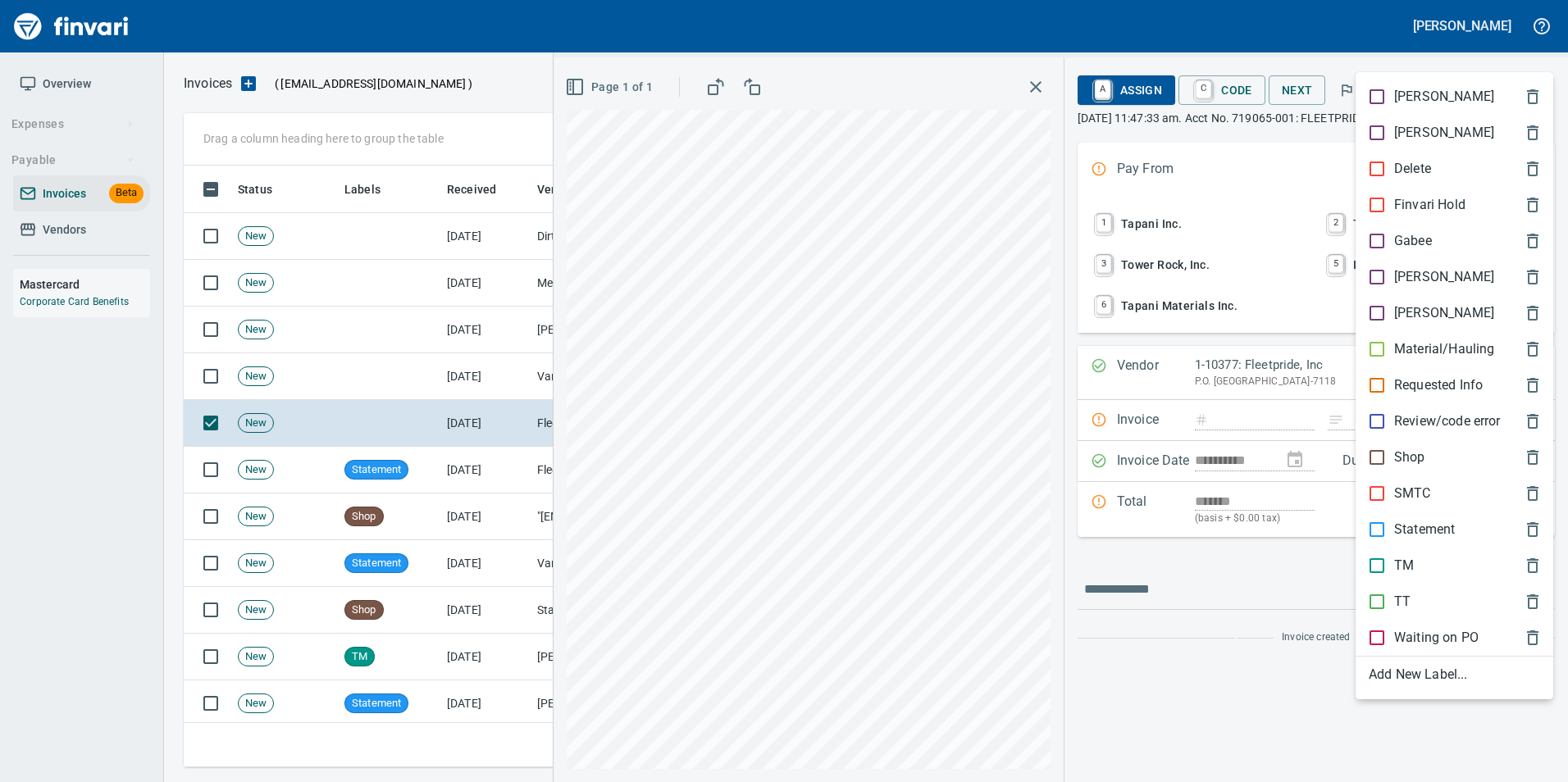
click at [1432, 528] on p "Statement" at bounding box center [1424, 529] width 60 height 20
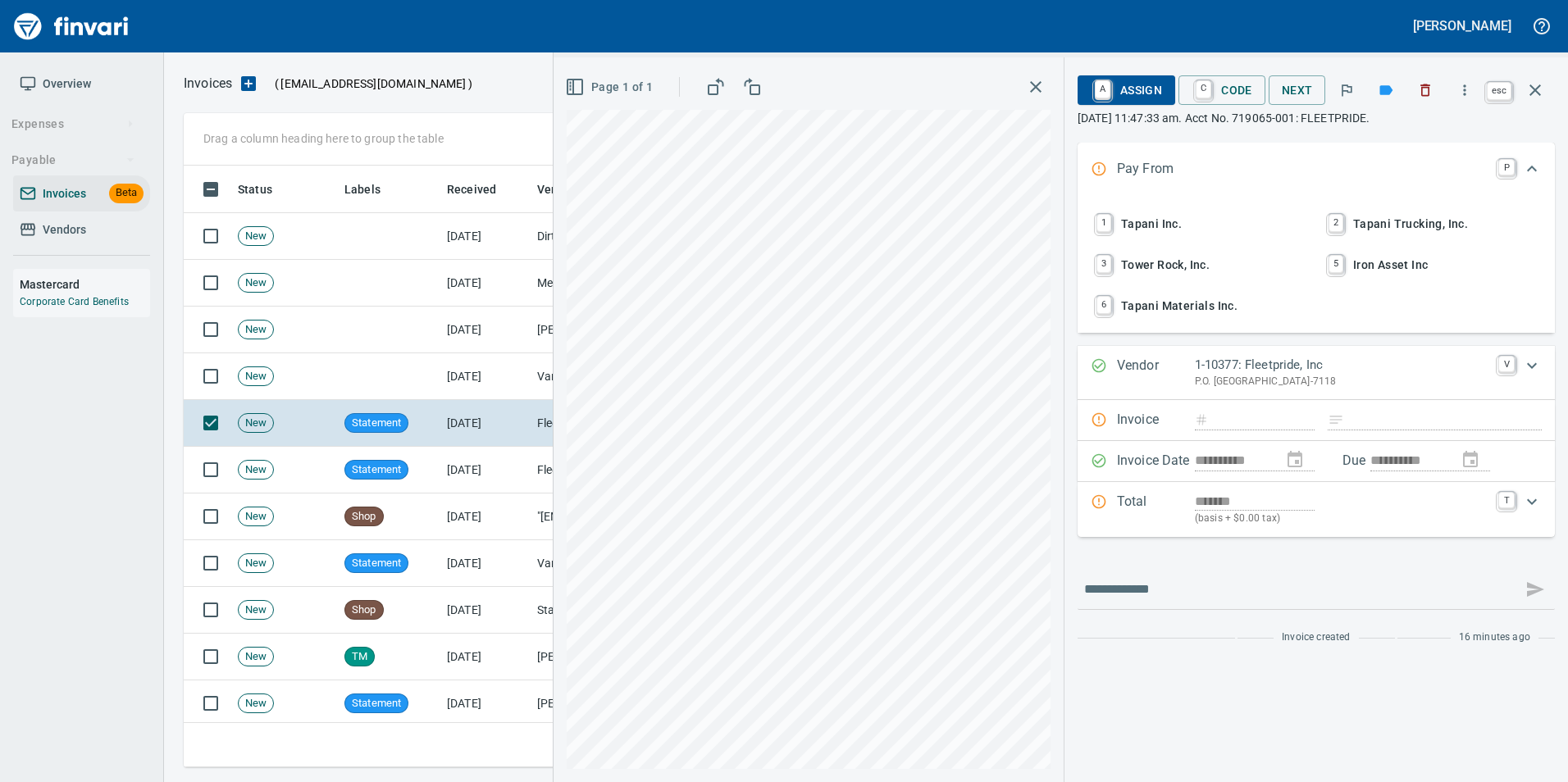
click at [1534, 89] on icon "button" at bounding box center [1534, 90] width 12 height 12
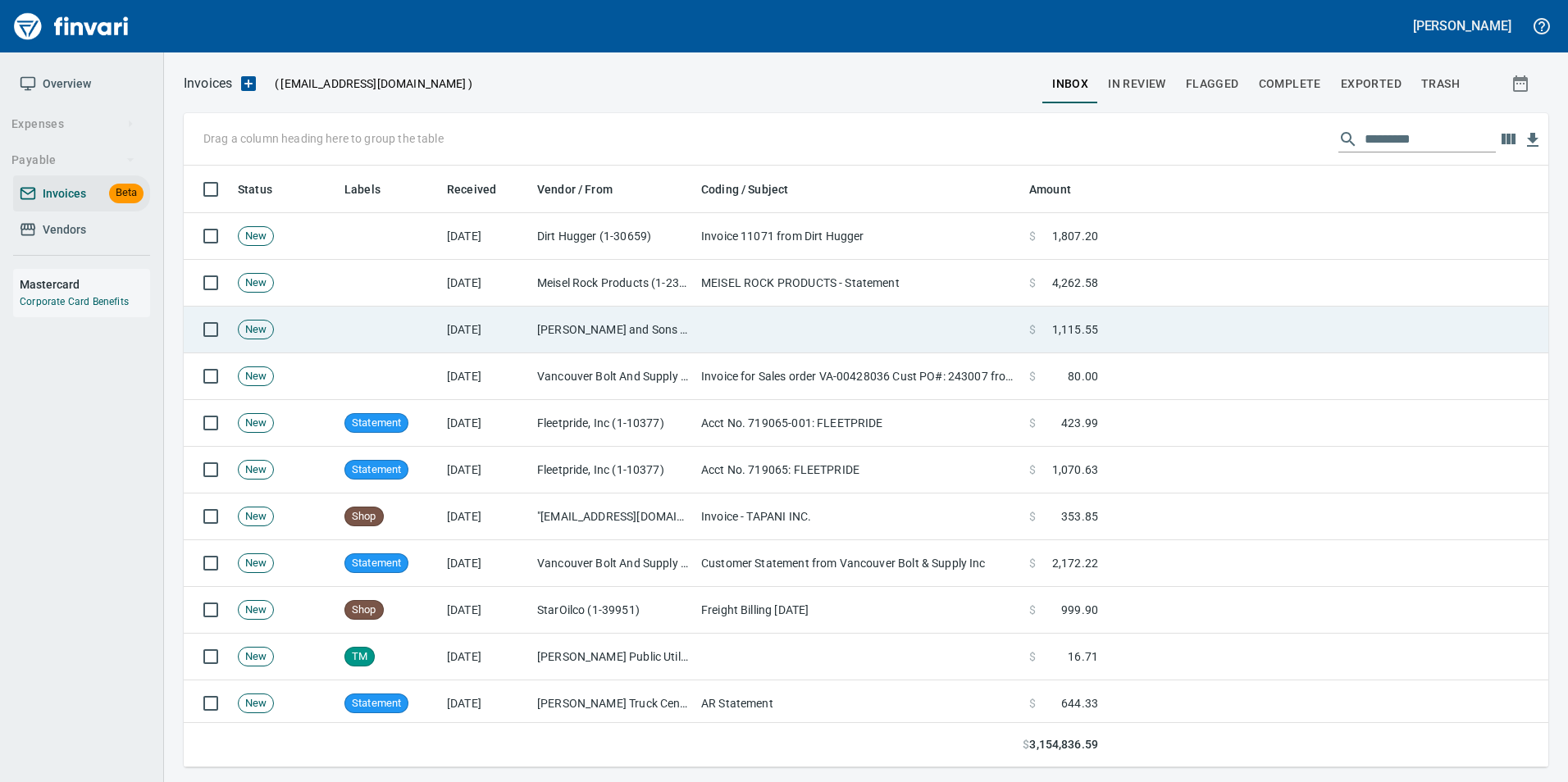
scroll to position [590, 1339]
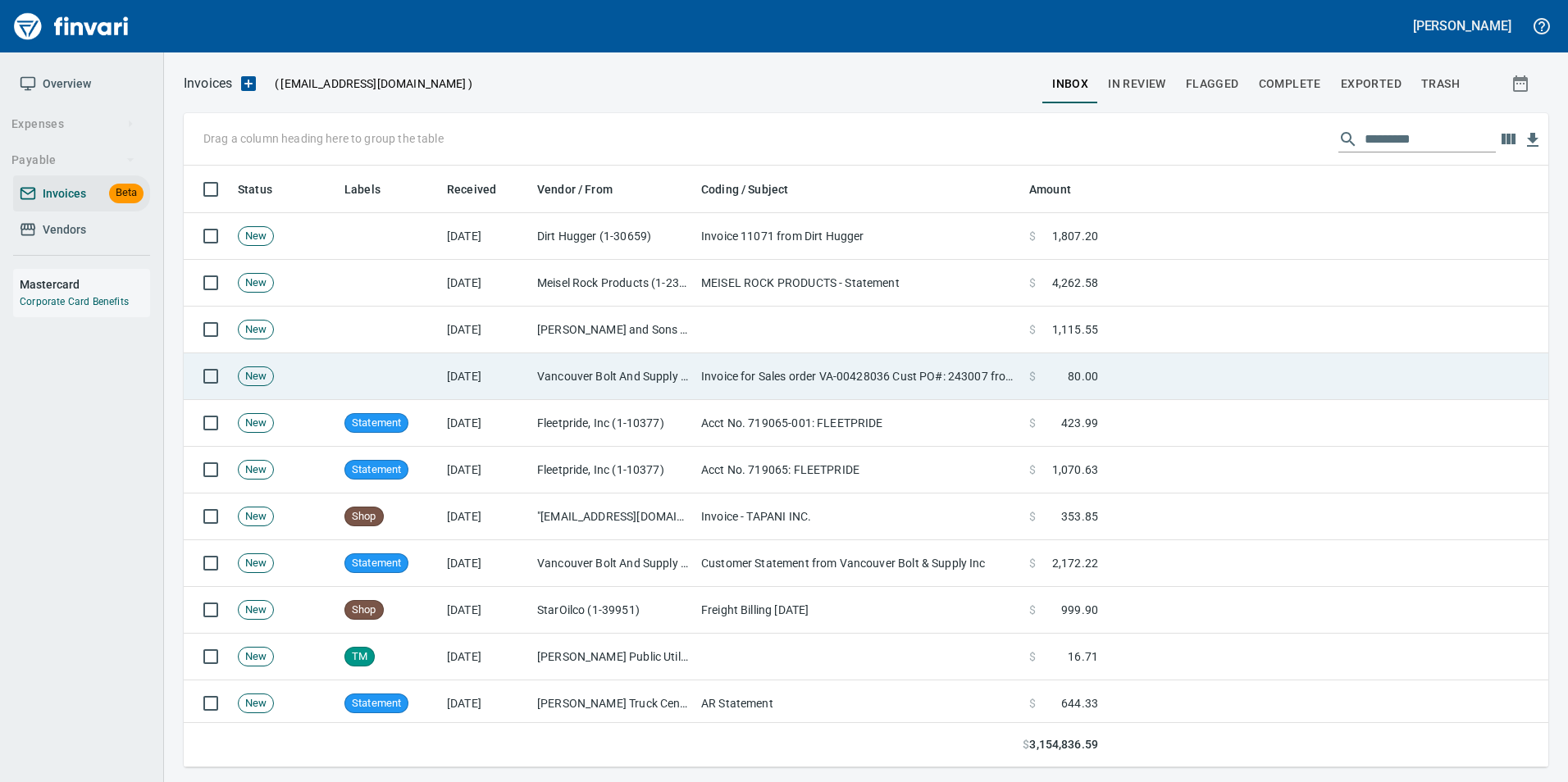
click at [800, 357] on td "Invoice for Sales order VA-00428036 Cust PO#: 243007 from Vancouver Bolt & Supp…" at bounding box center [858, 376] width 328 height 47
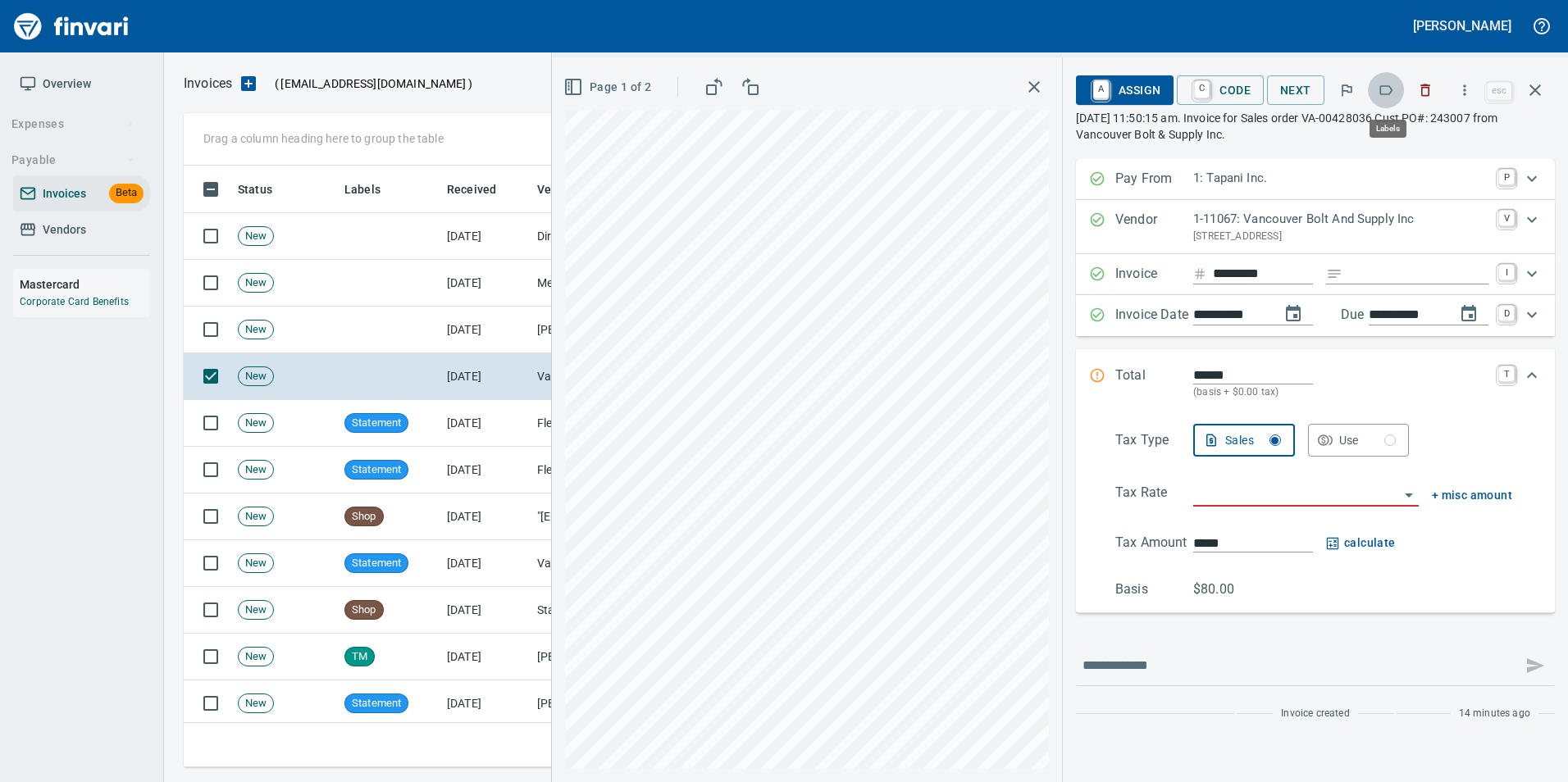
click at [1394, 101] on button "button" at bounding box center [1386, 90] width 36 height 36
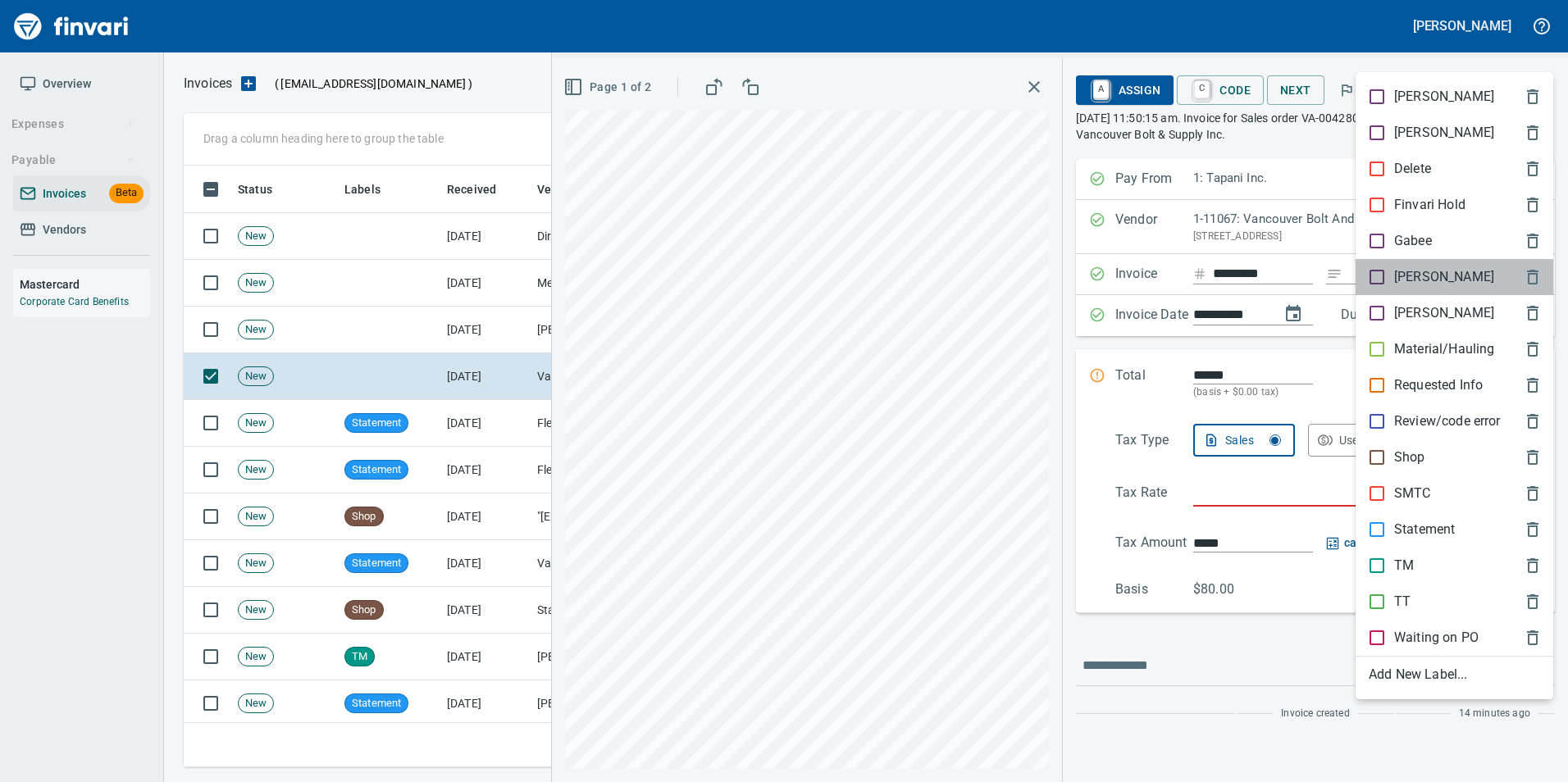
click at [1427, 270] on span "[PERSON_NAME]" at bounding box center [1441, 278] width 145 height 20
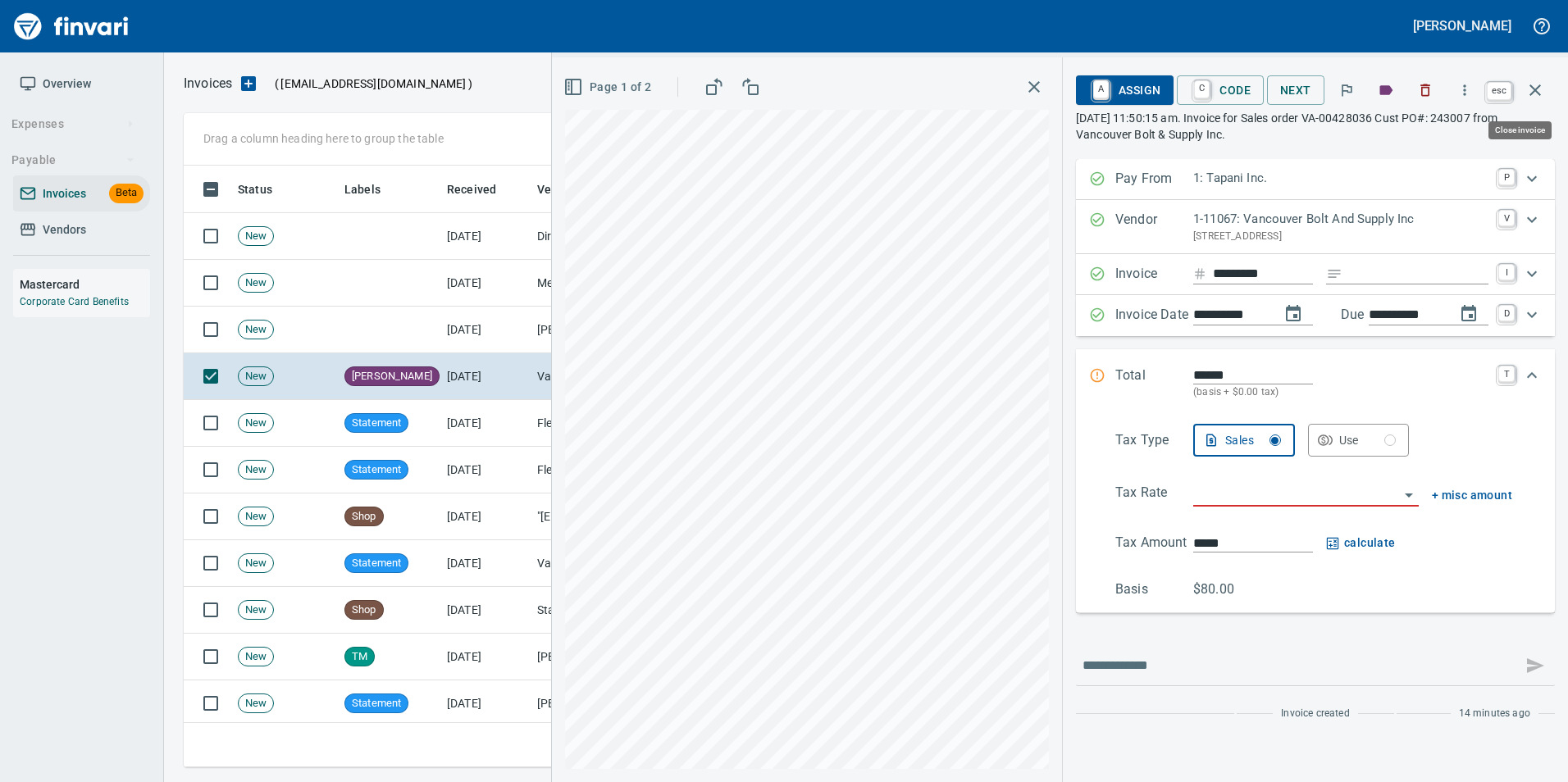
click at [1541, 91] on icon "button" at bounding box center [1535, 90] width 20 height 20
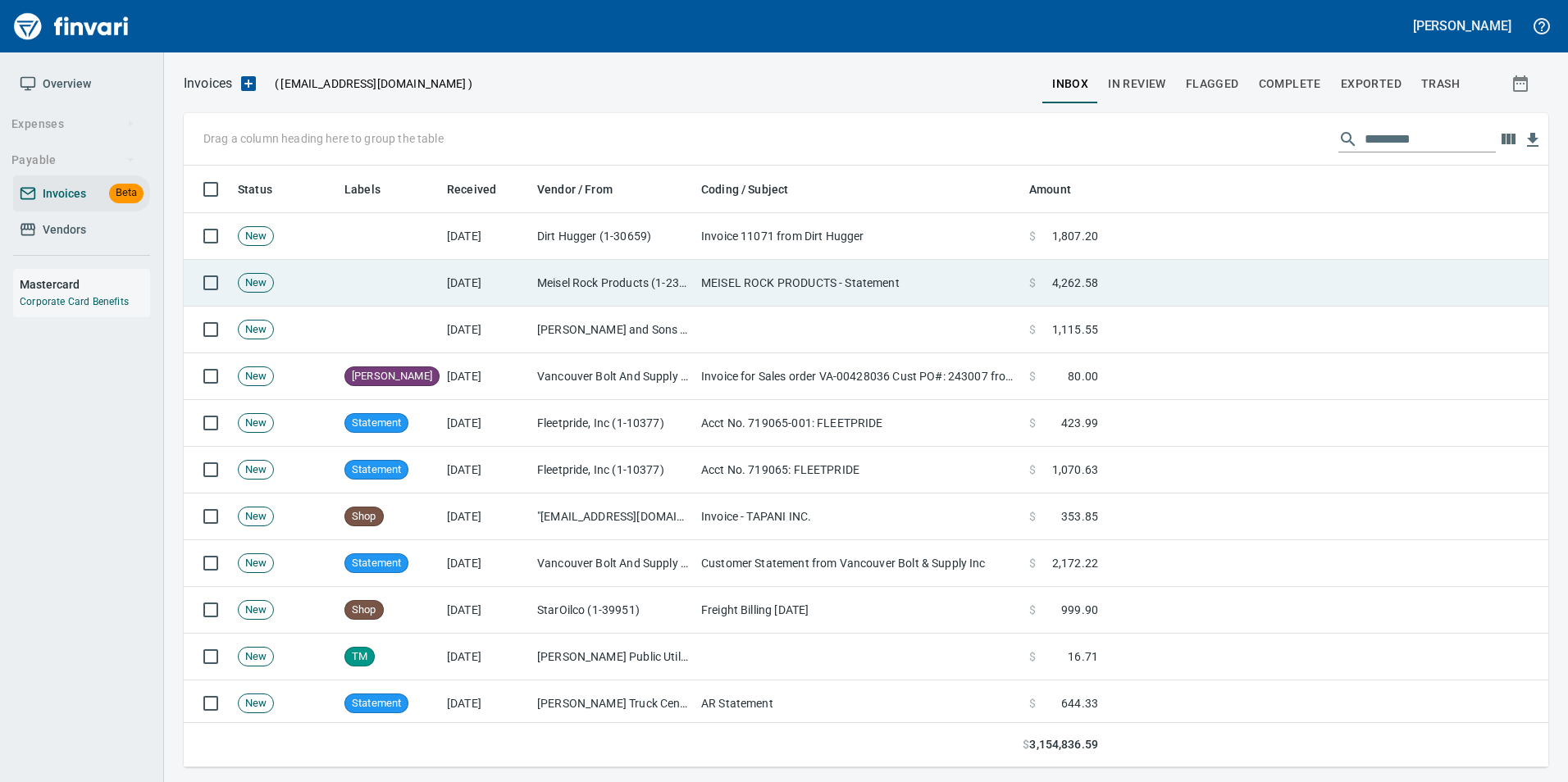
scroll to position [590, 1339]
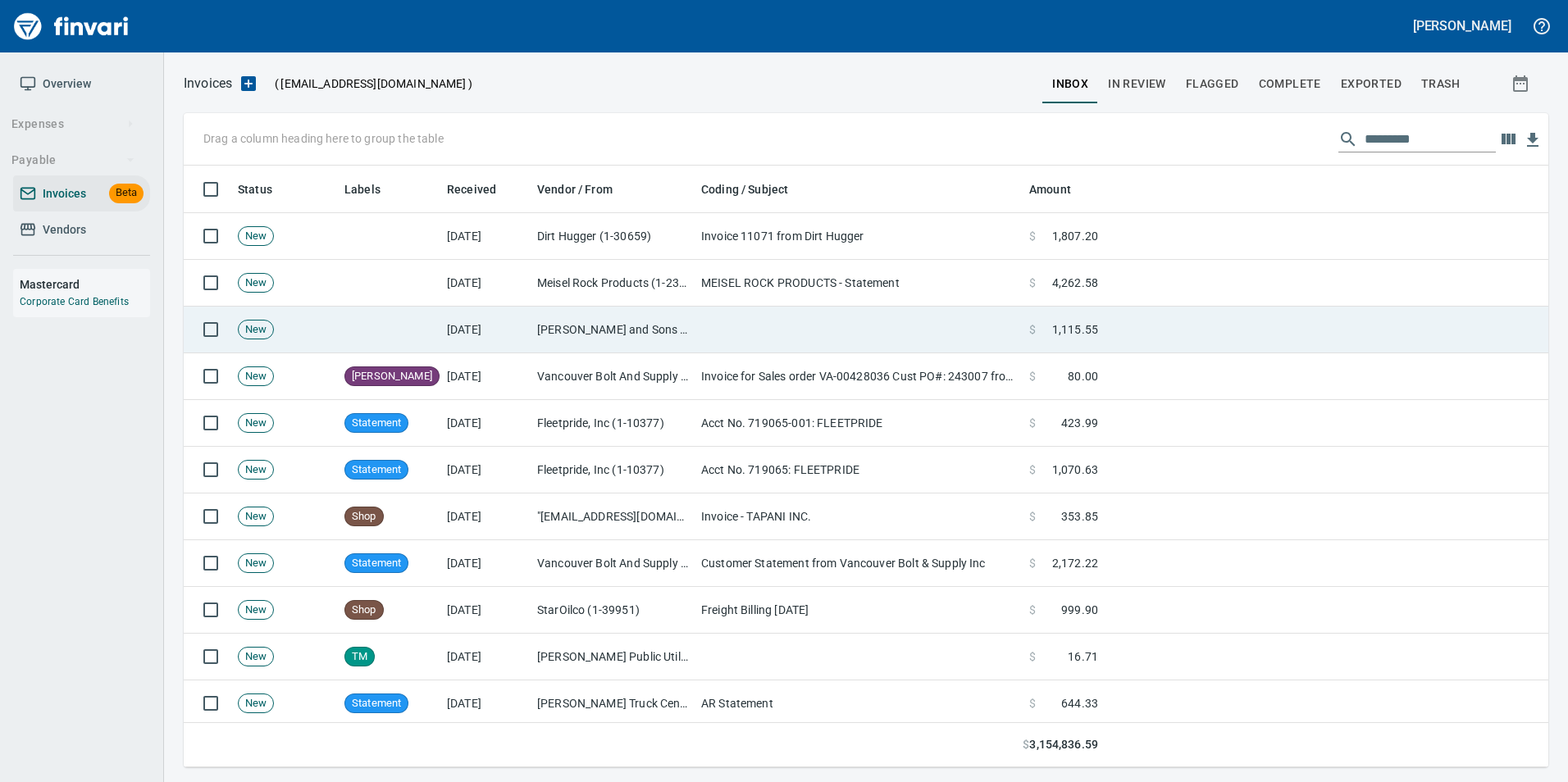
click at [728, 334] on td at bounding box center [858, 330] width 328 height 47
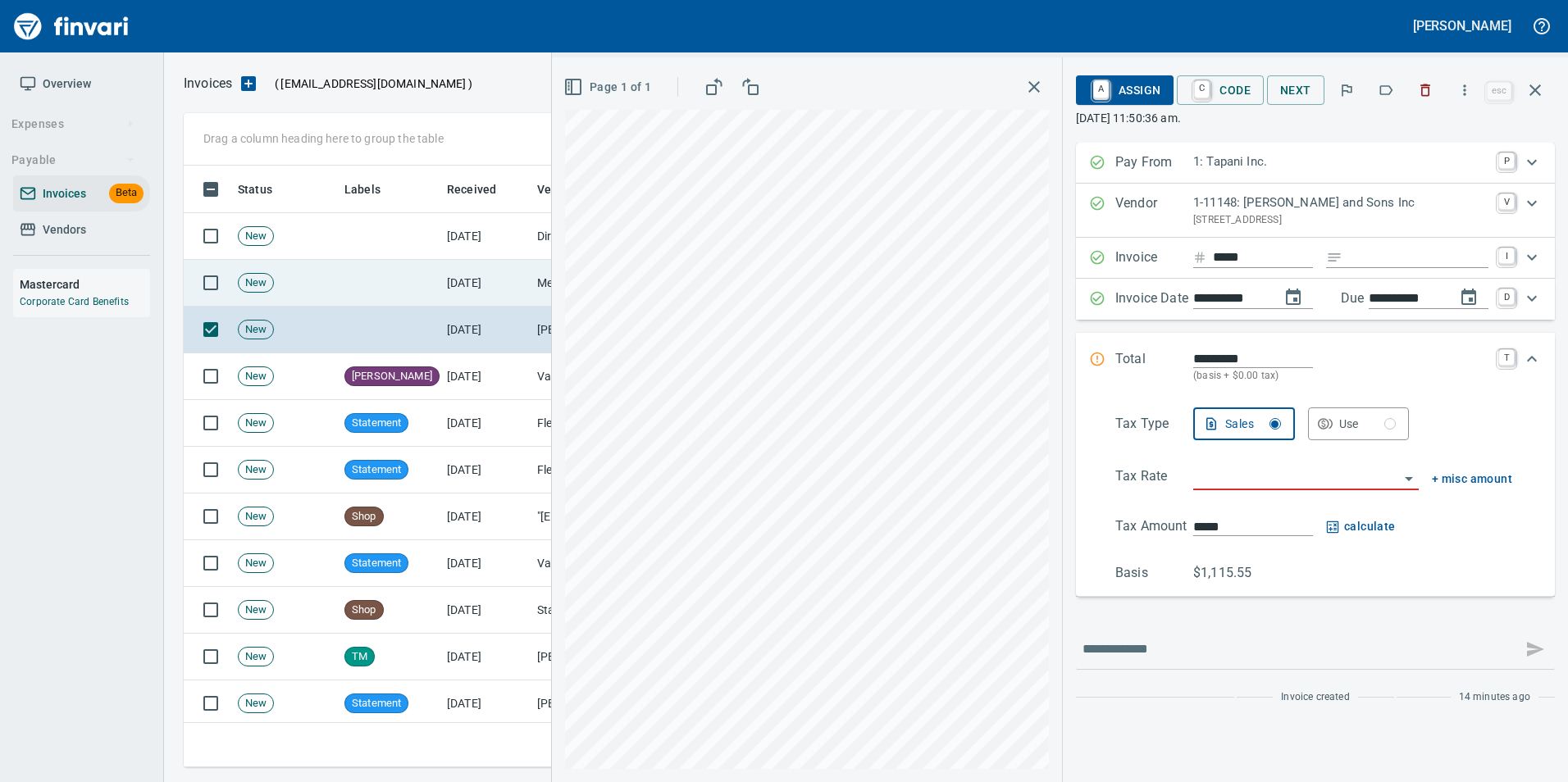
click at [470, 287] on td "[DATE]" at bounding box center [485, 283] width 90 height 47
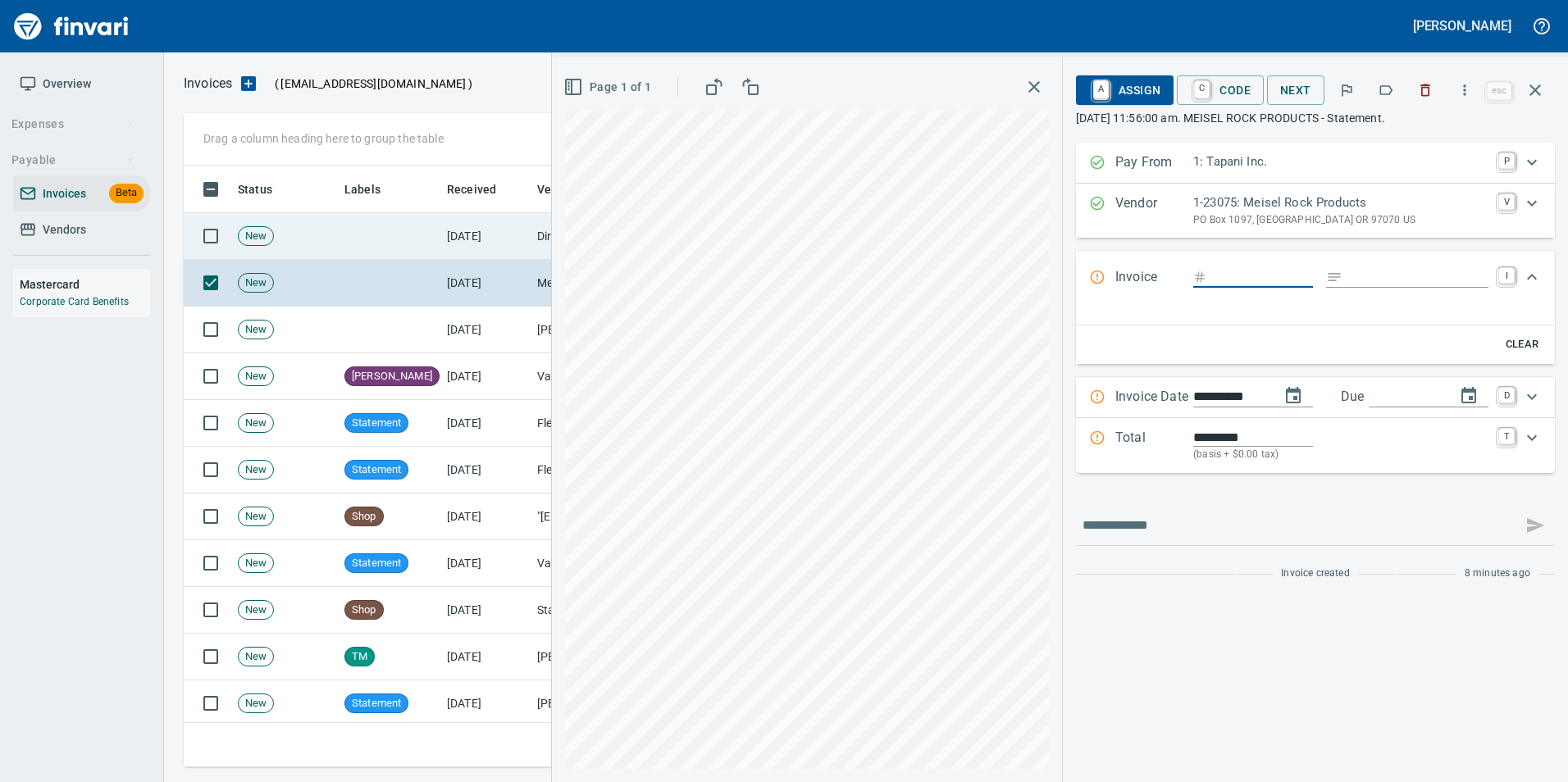
click at [445, 220] on td "[DATE]" at bounding box center [485, 237] width 90 height 47
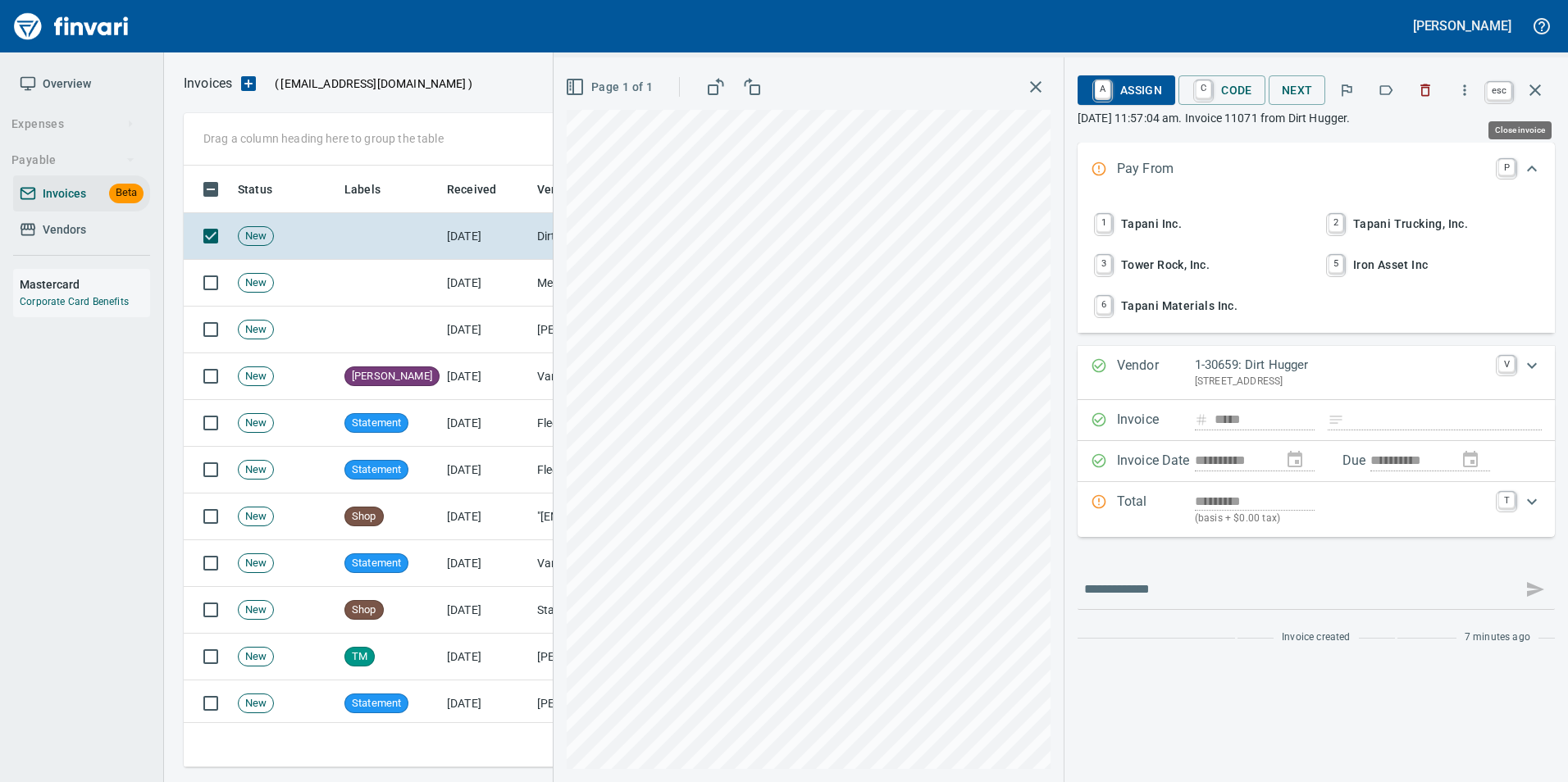
click at [1538, 87] on icon "button" at bounding box center [1534, 90] width 12 height 12
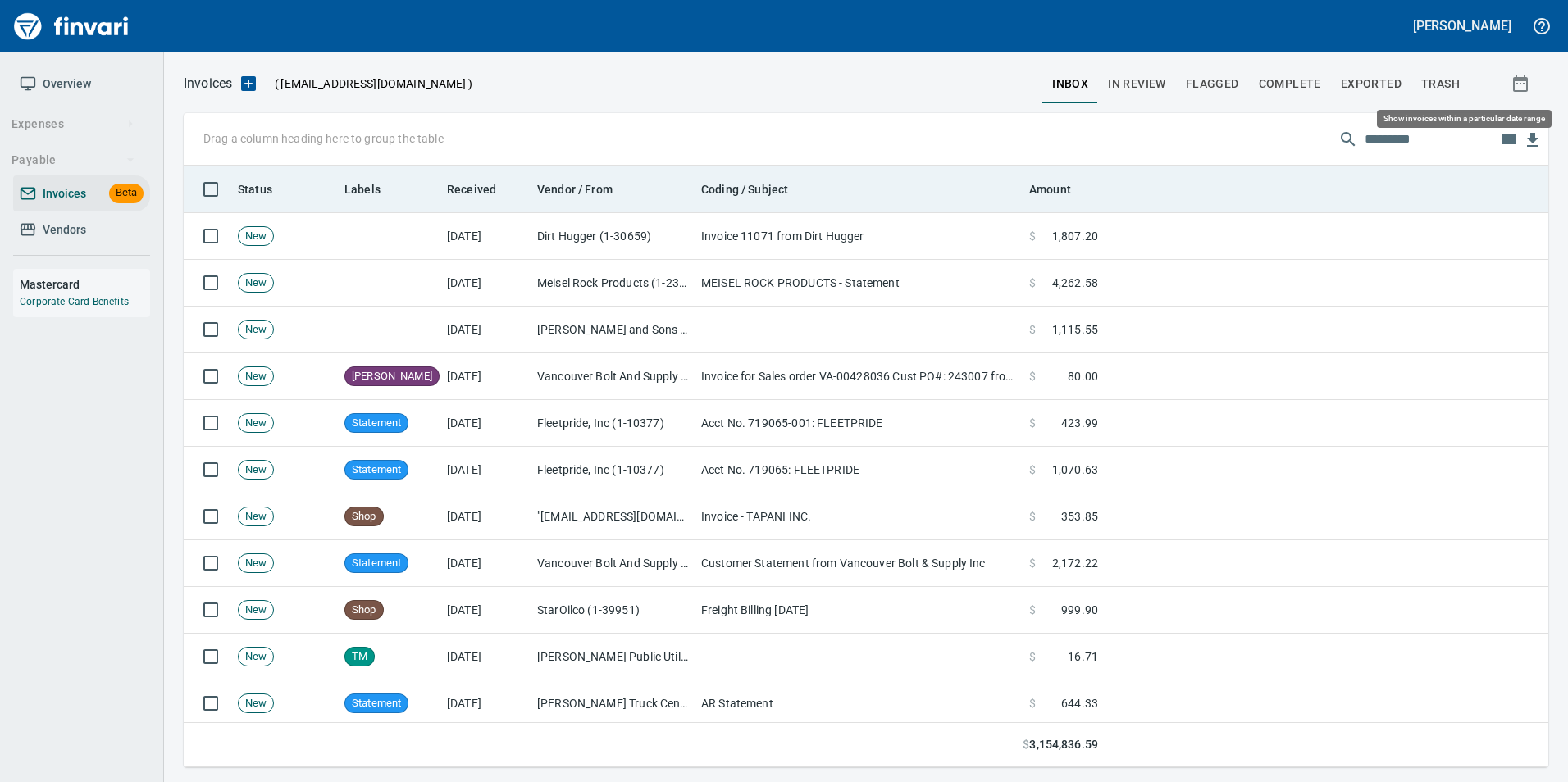
scroll to position [590, 1339]
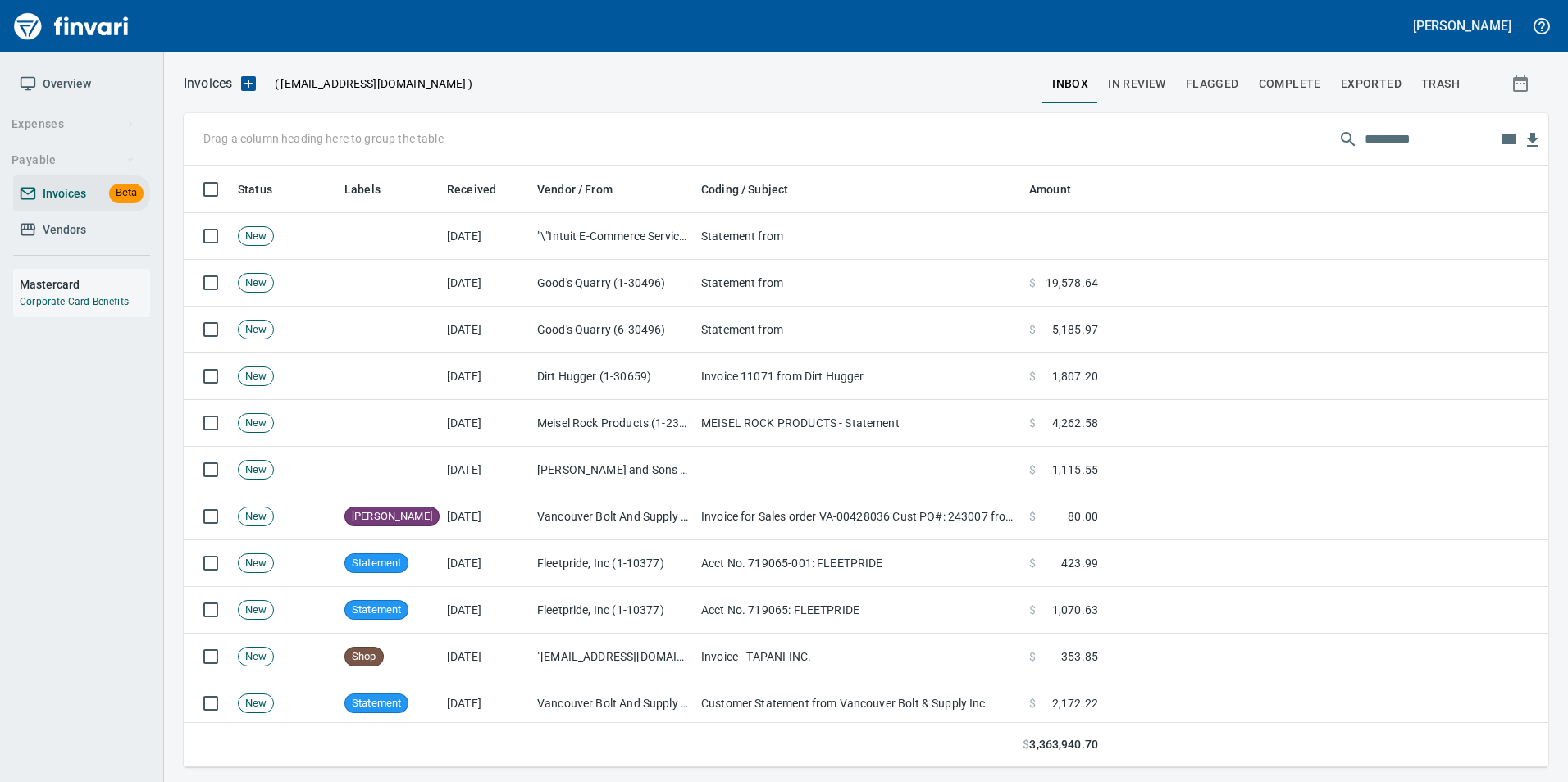
click at [1438, 141] on input "text" at bounding box center [1429, 139] width 131 height 26
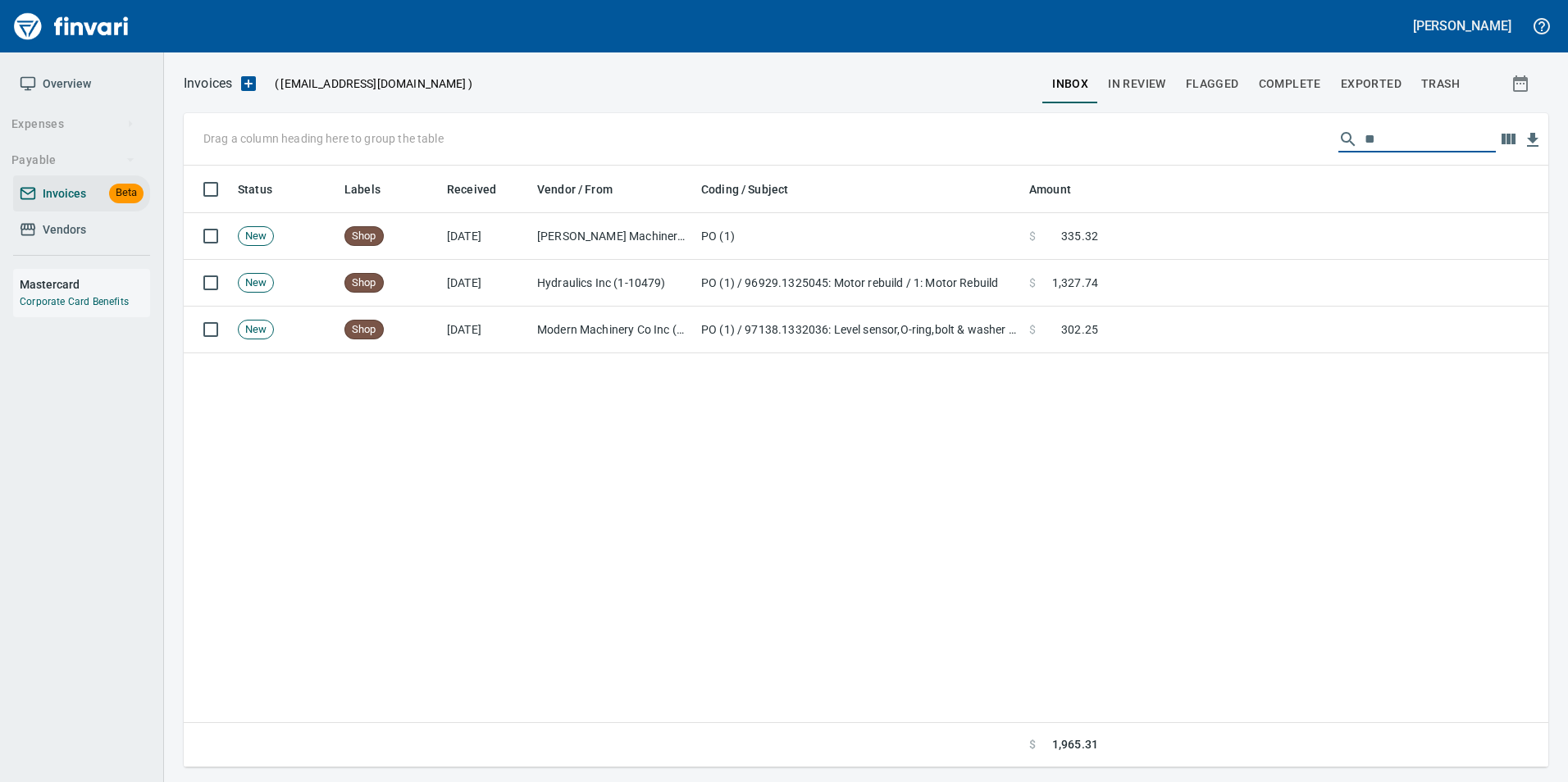
type input "*"
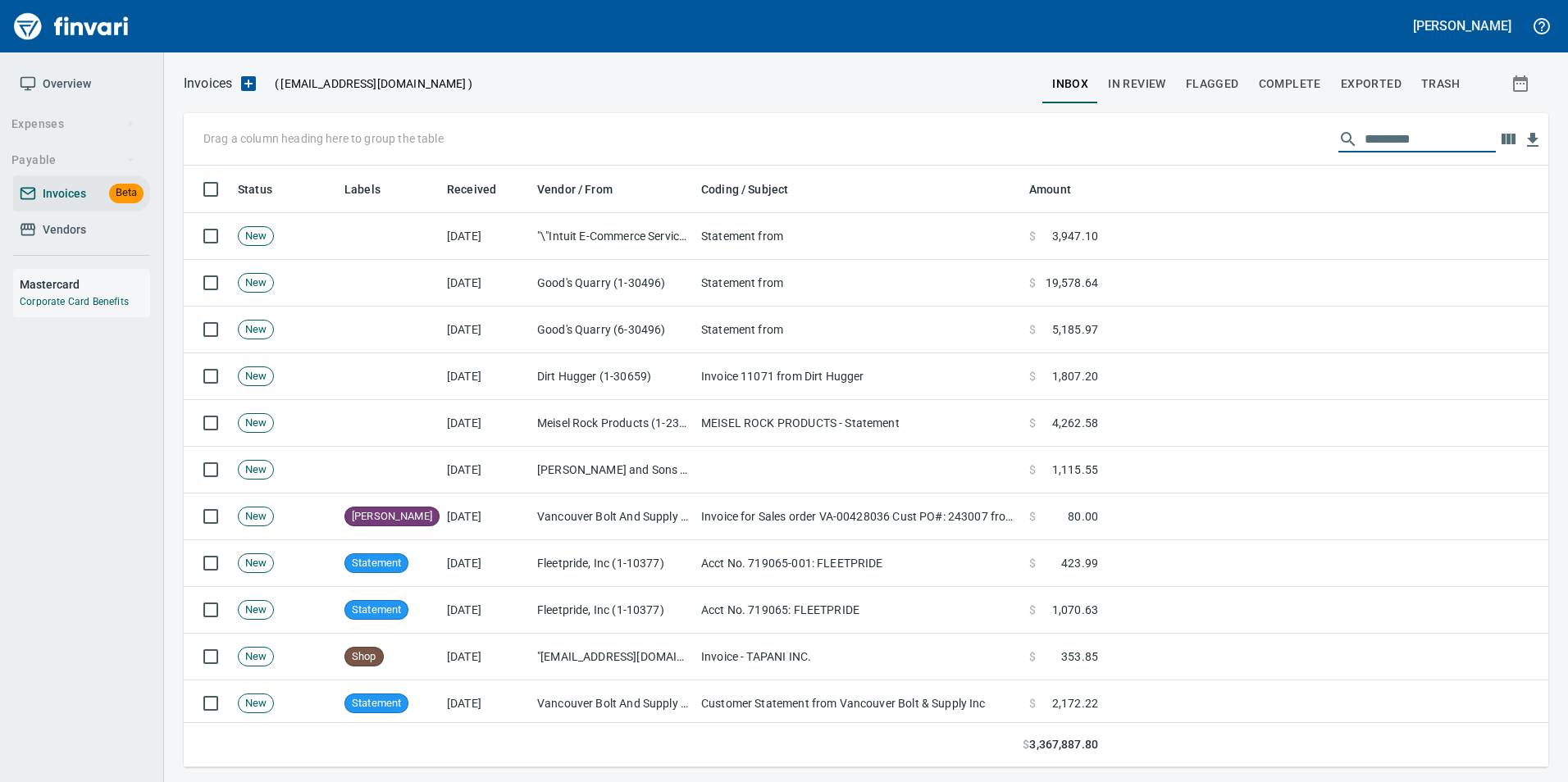
click at [1148, 88] on span "In Review" at bounding box center [1136, 84] width 58 height 20
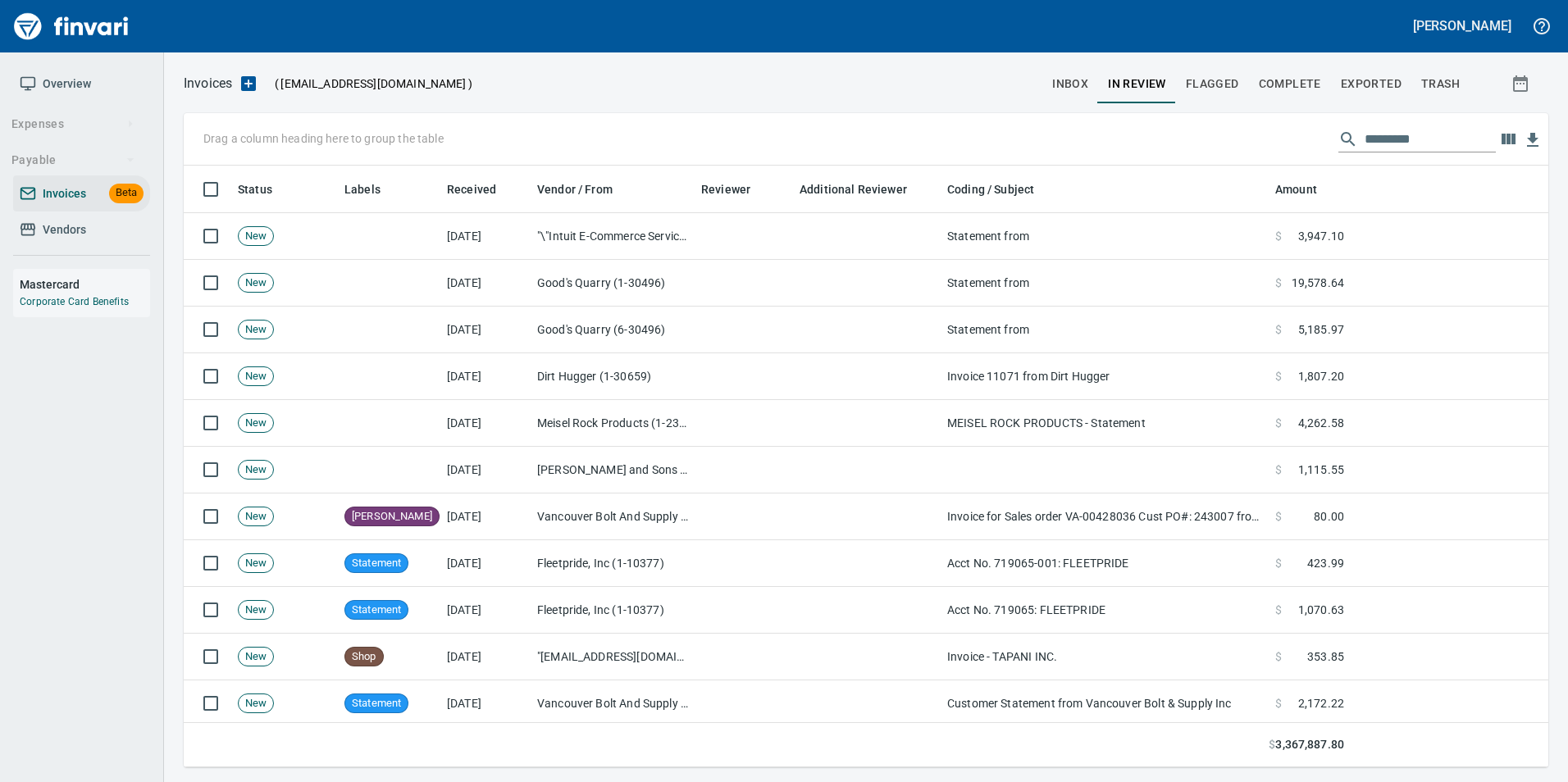
scroll to position [590, 1339]
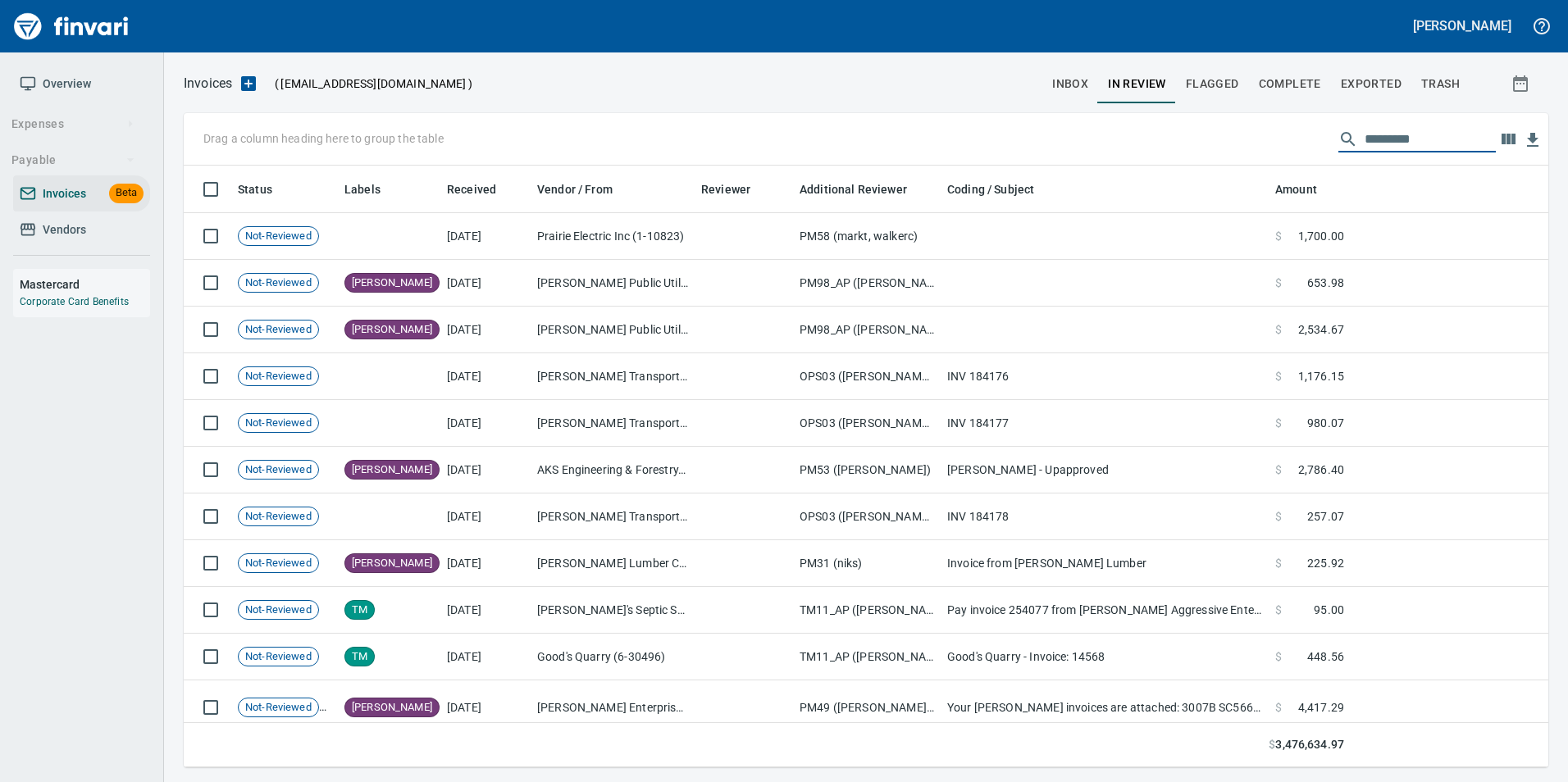
click at [1372, 131] on input "text" at bounding box center [1429, 139] width 131 height 26
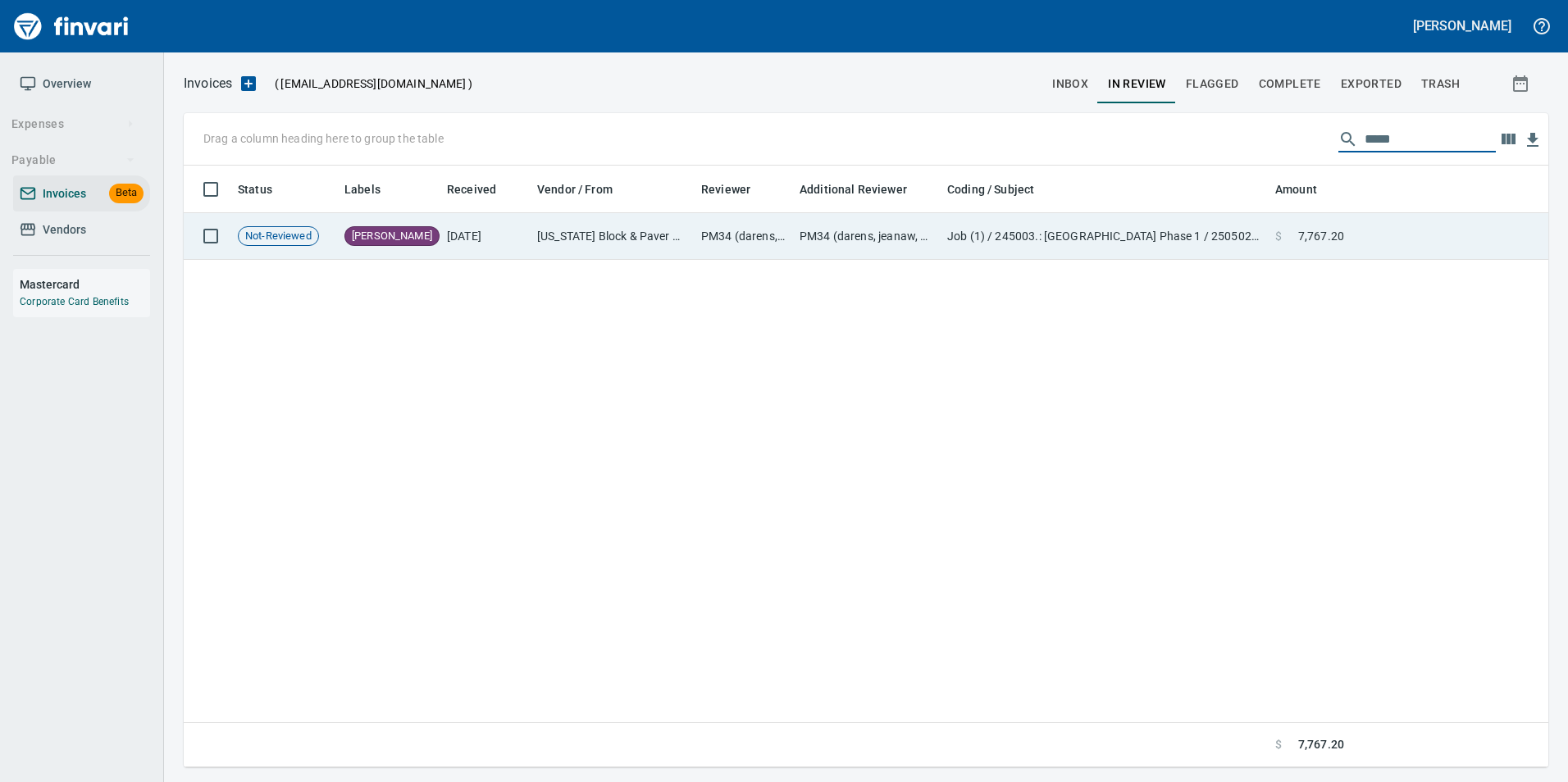
type input "*****"
click at [1290, 241] on span at bounding box center [1290, 236] width 16 height 16
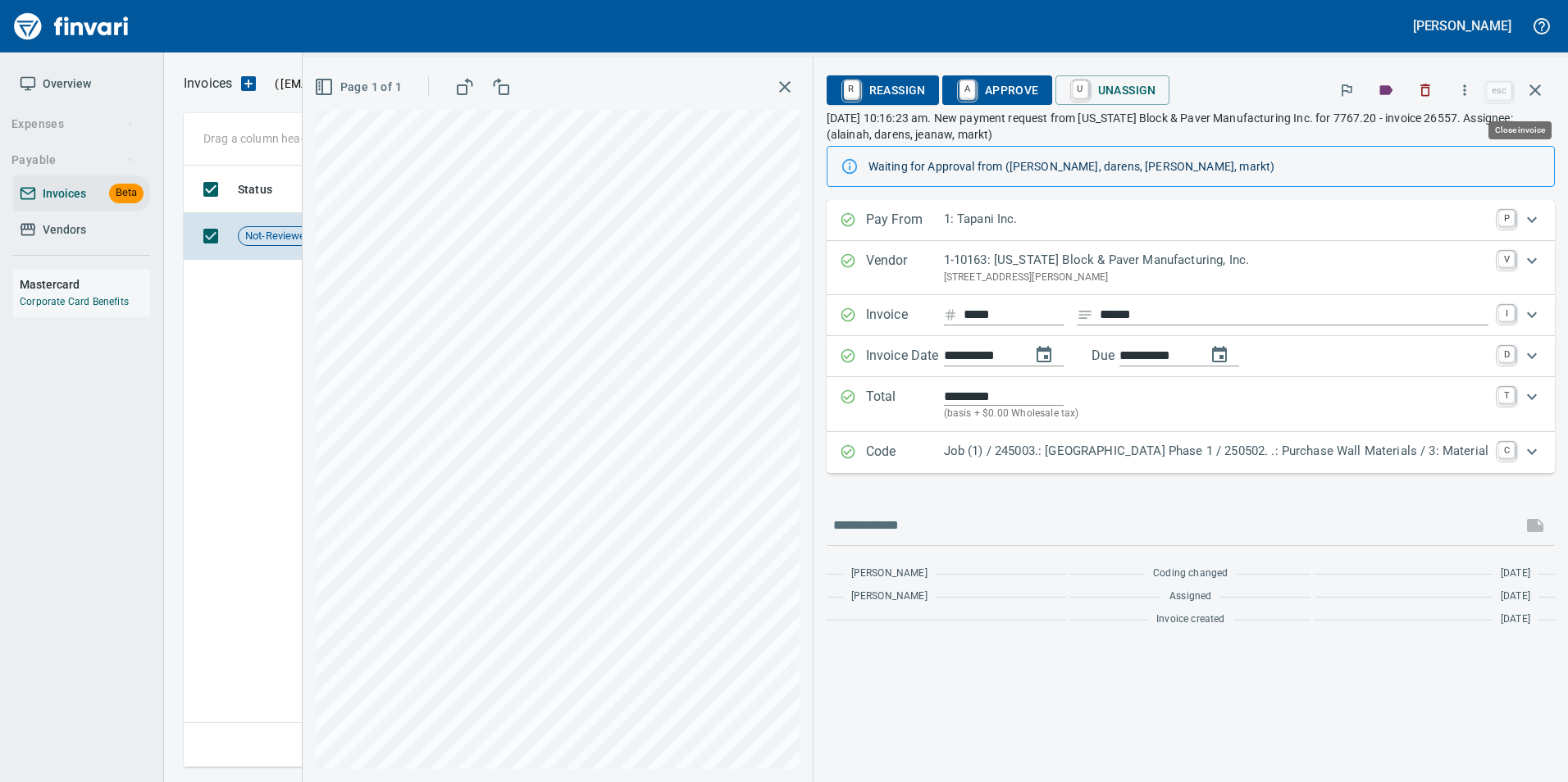
click at [1547, 96] on button "button" at bounding box center [1535, 90] width 39 height 39
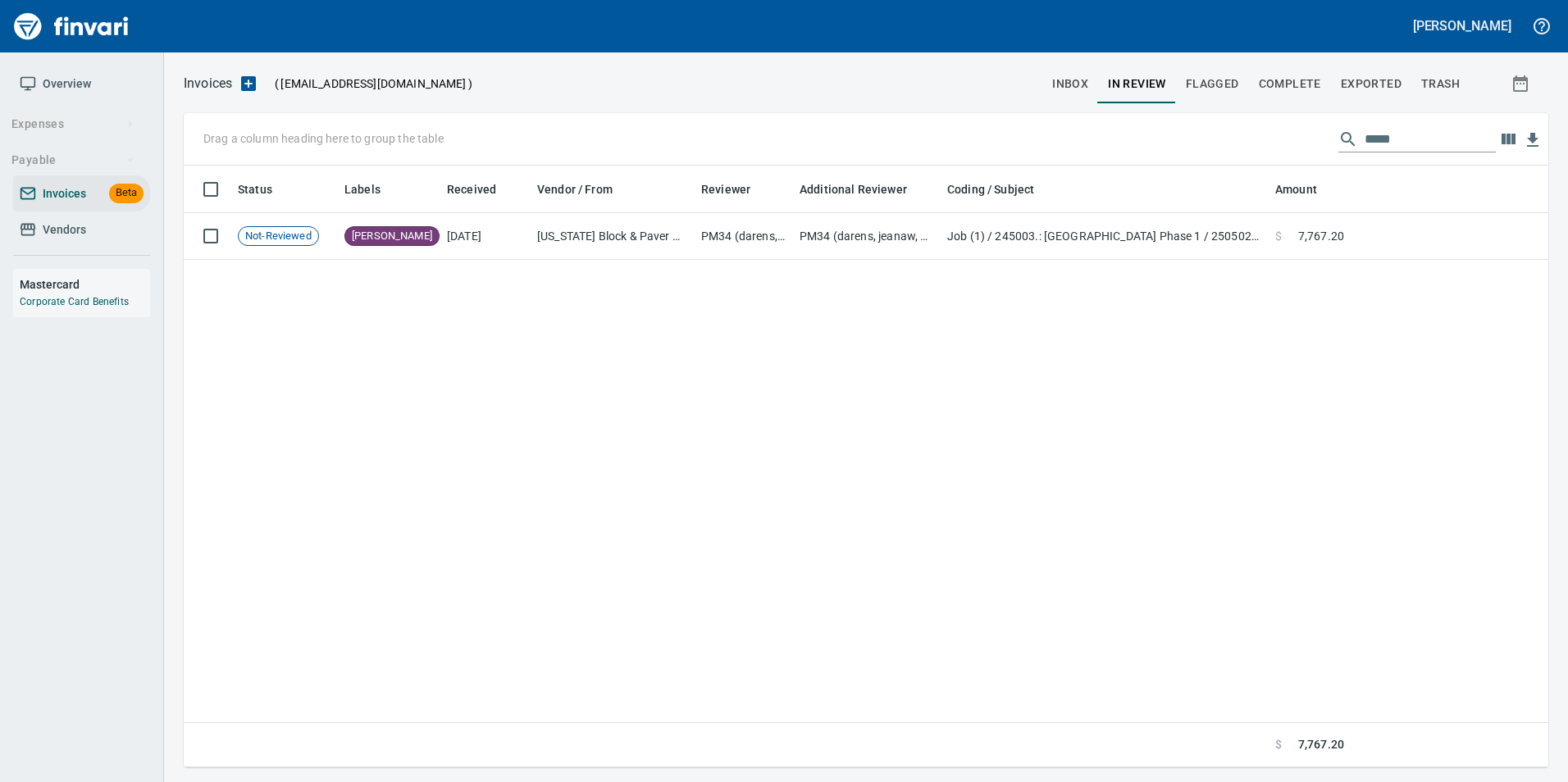
scroll to position [590, 1351]
click at [1408, 126] on input "*****" at bounding box center [1429, 139] width 131 height 26
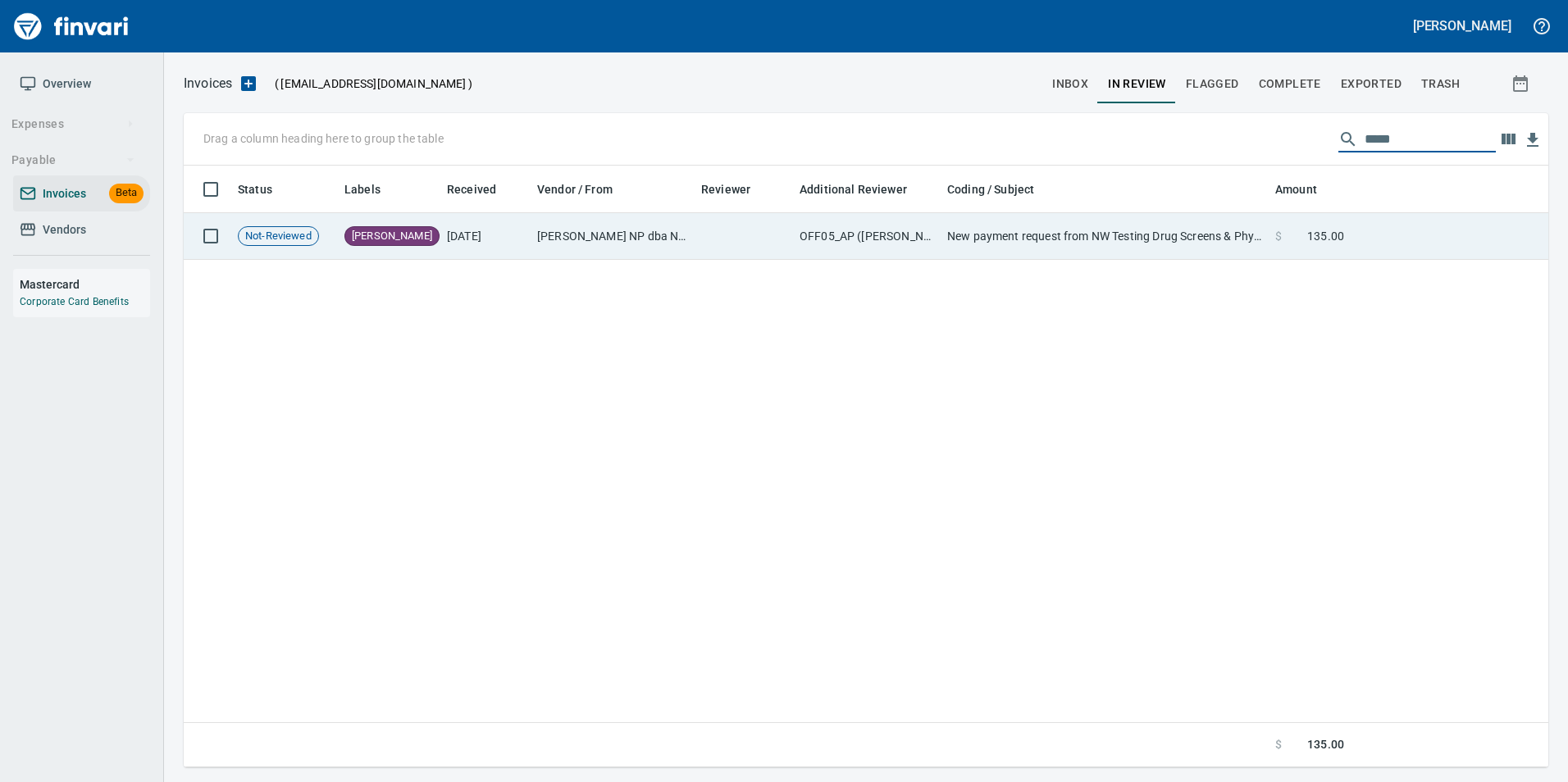
type input "*****"
click at [1363, 233] on td at bounding box center [1449, 237] width 197 height 47
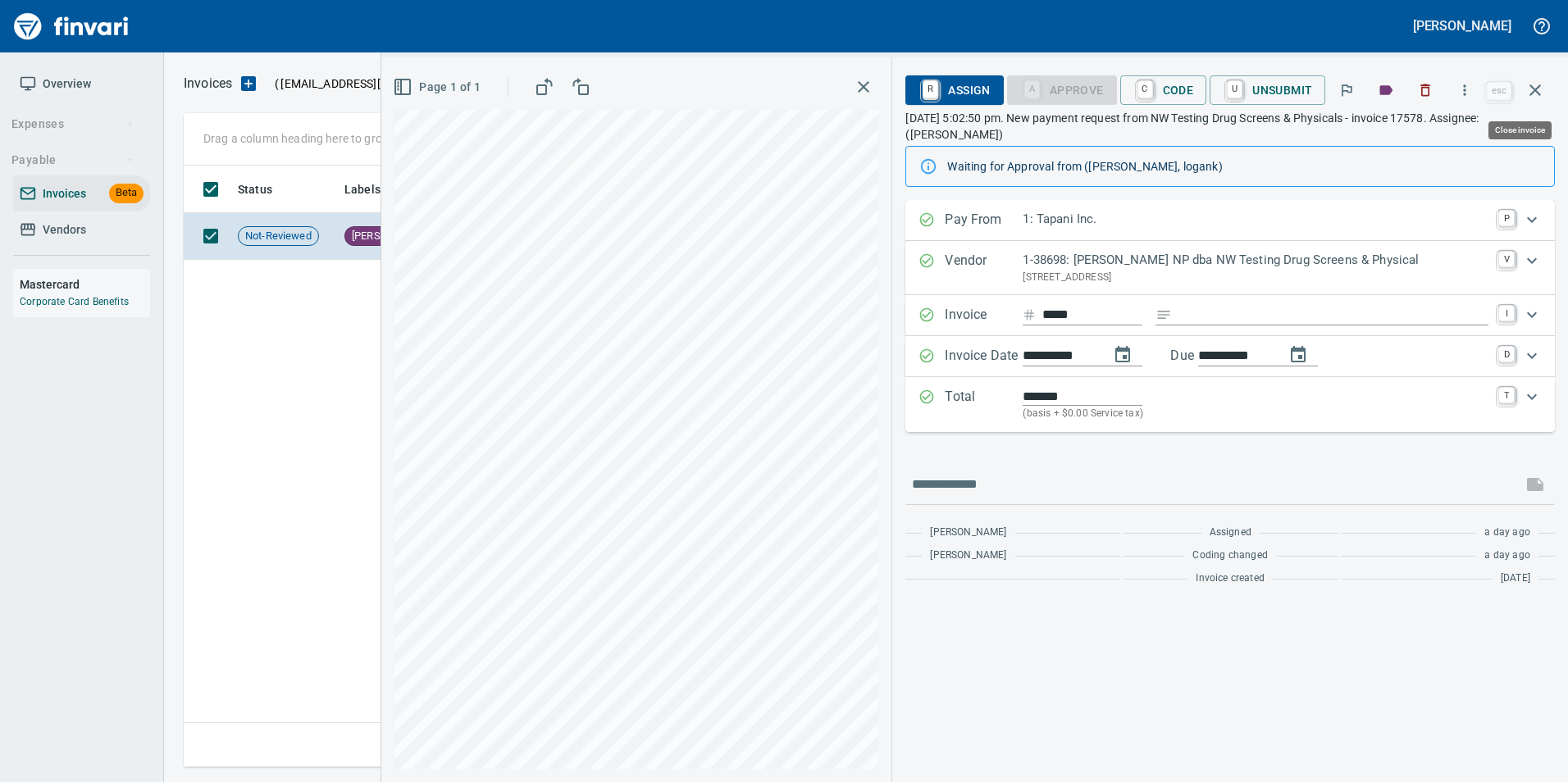
click at [1542, 96] on icon "button" at bounding box center [1535, 90] width 20 height 20
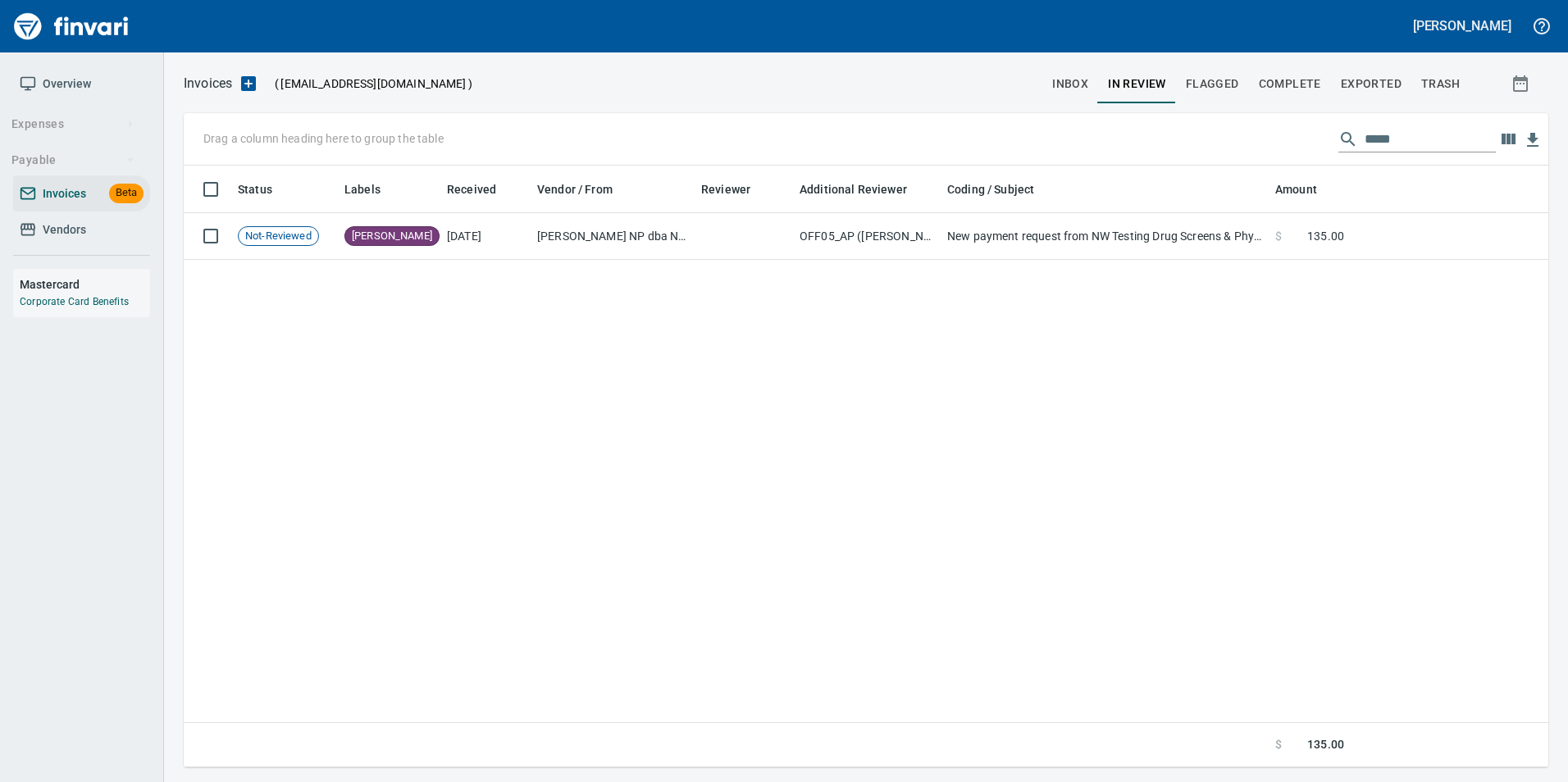
scroll to position [590, 1352]
click at [1420, 143] on input "*****" at bounding box center [1429, 139] width 131 height 26
click at [1386, 140] on input "*****" at bounding box center [1429, 139] width 131 height 26
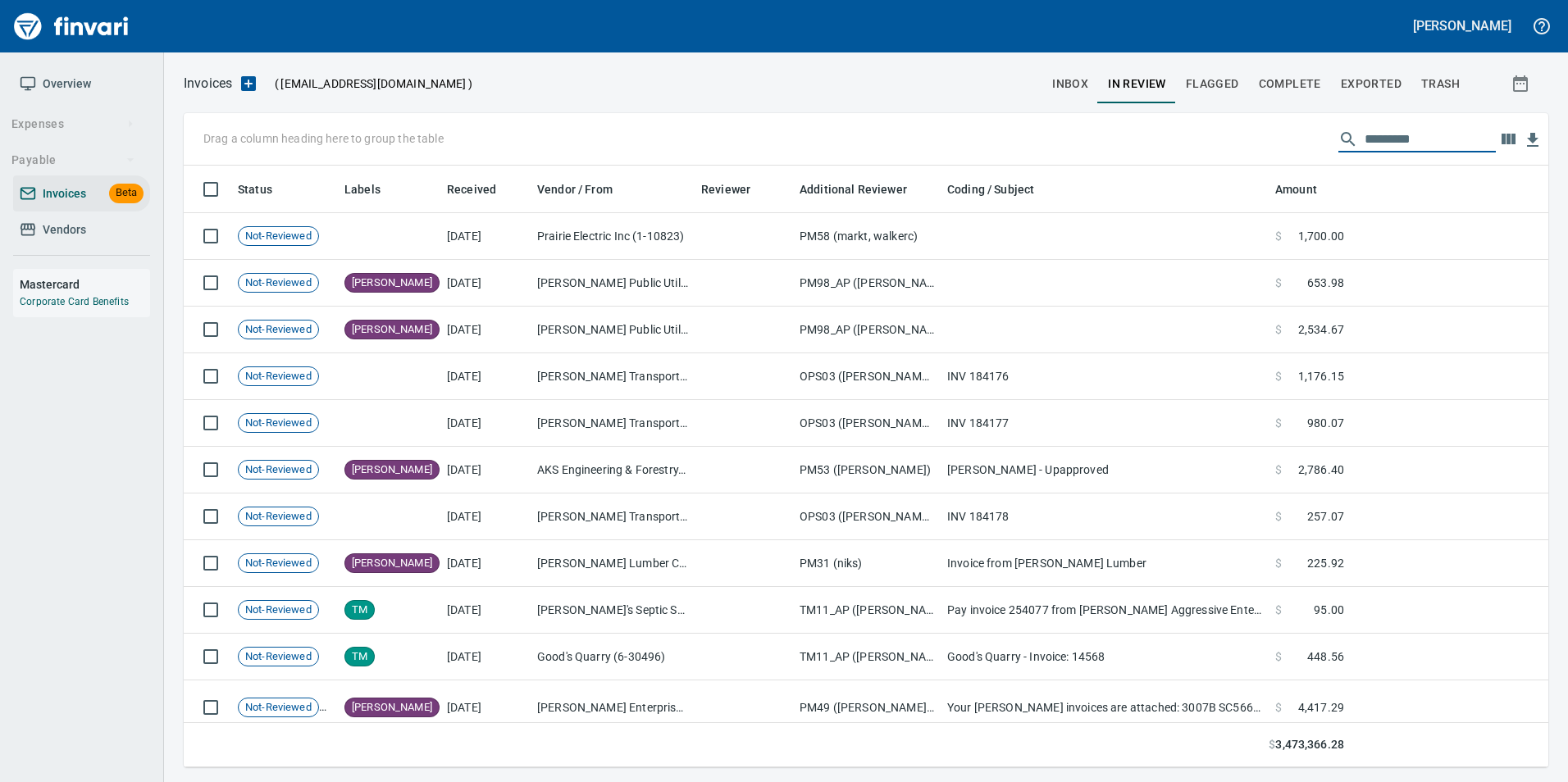
scroll to position [590, 1339]
click at [104, 228] on span "Vendors" at bounding box center [81, 230] width 124 height 20
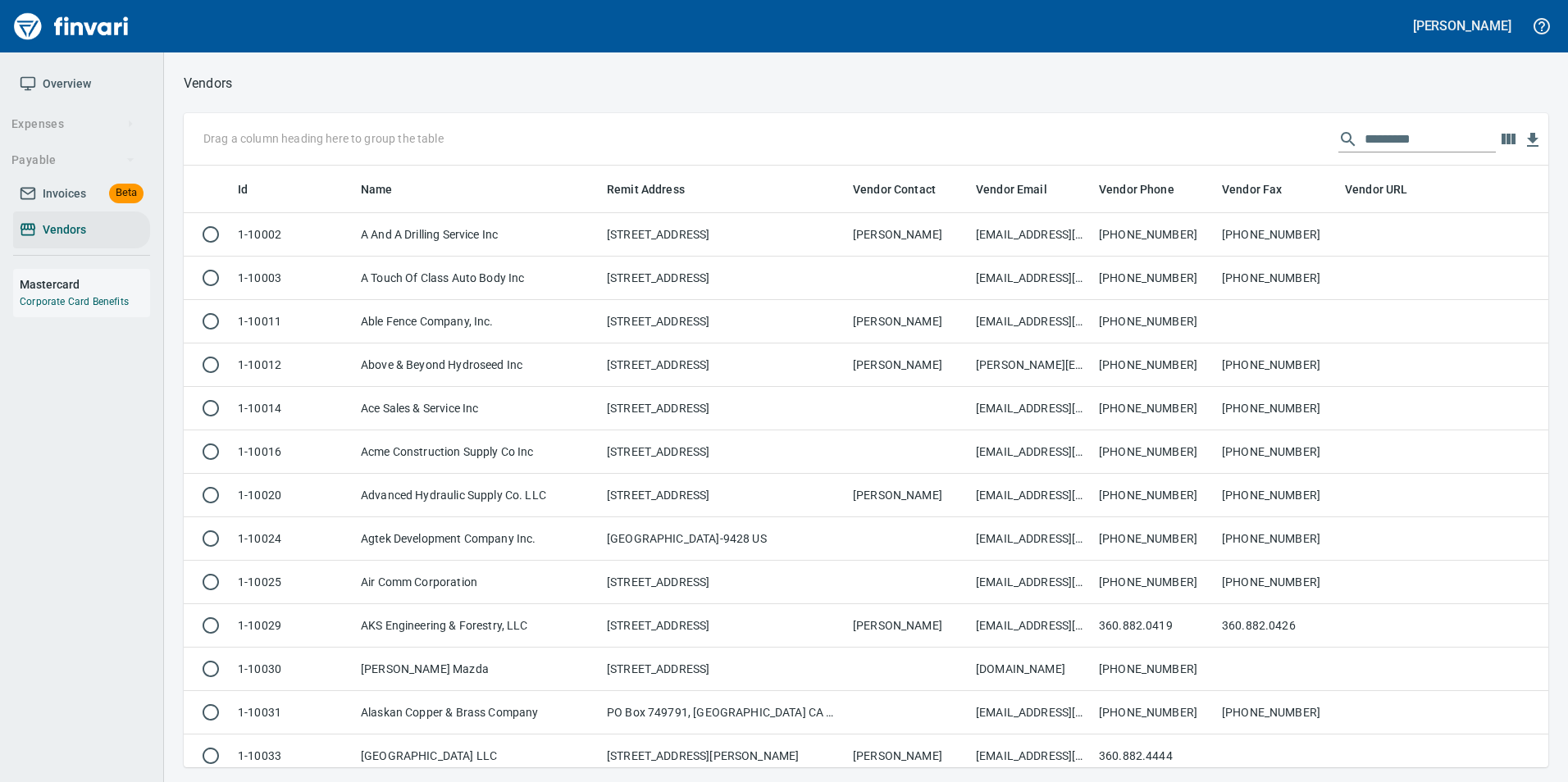
scroll to position [590, 1339]
click at [1382, 128] on input "text" at bounding box center [1429, 139] width 131 height 26
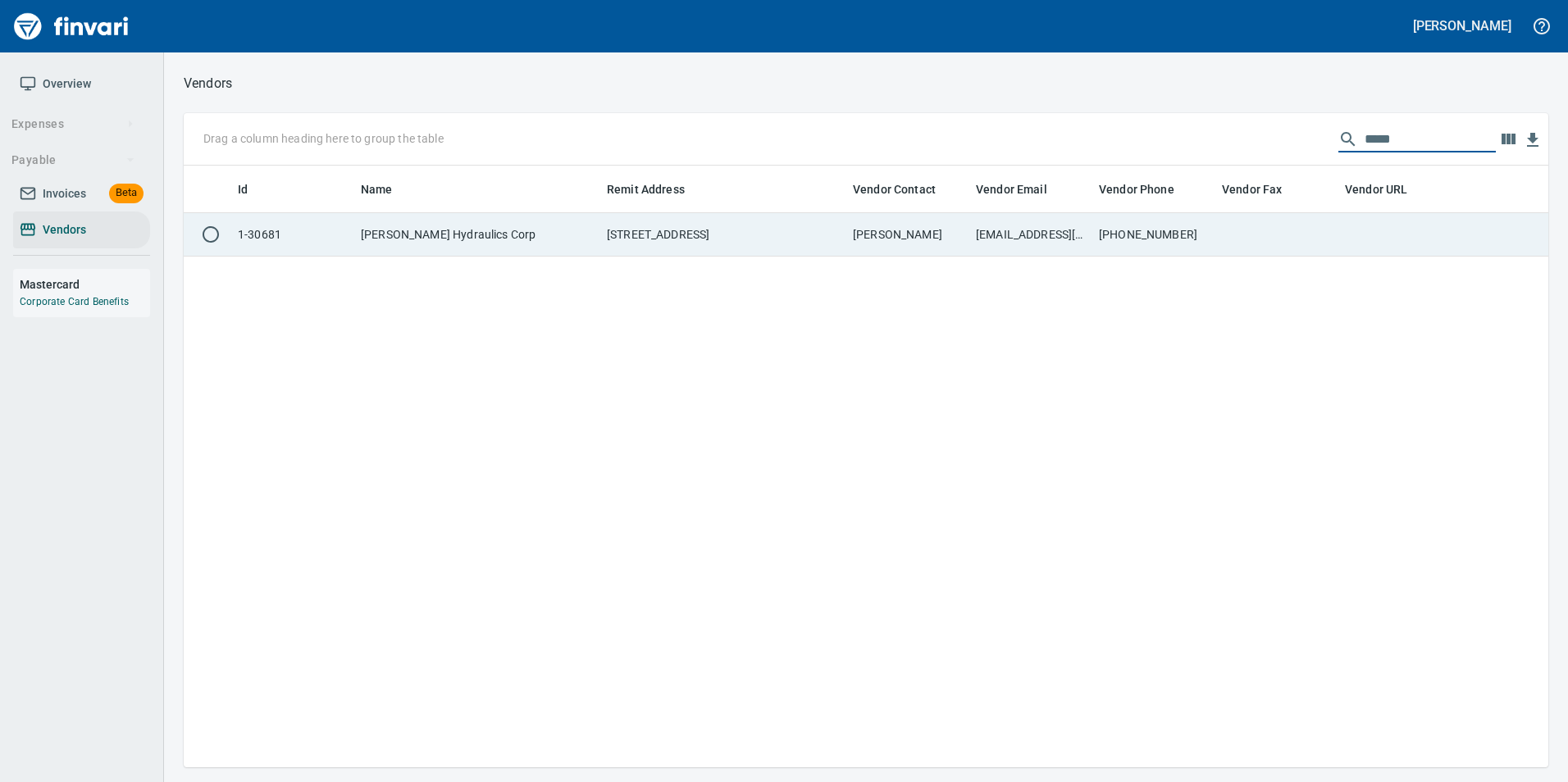
type input "*****"
click at [1363, 230] on td at bounding box center [1399, 235] width 123 height 44
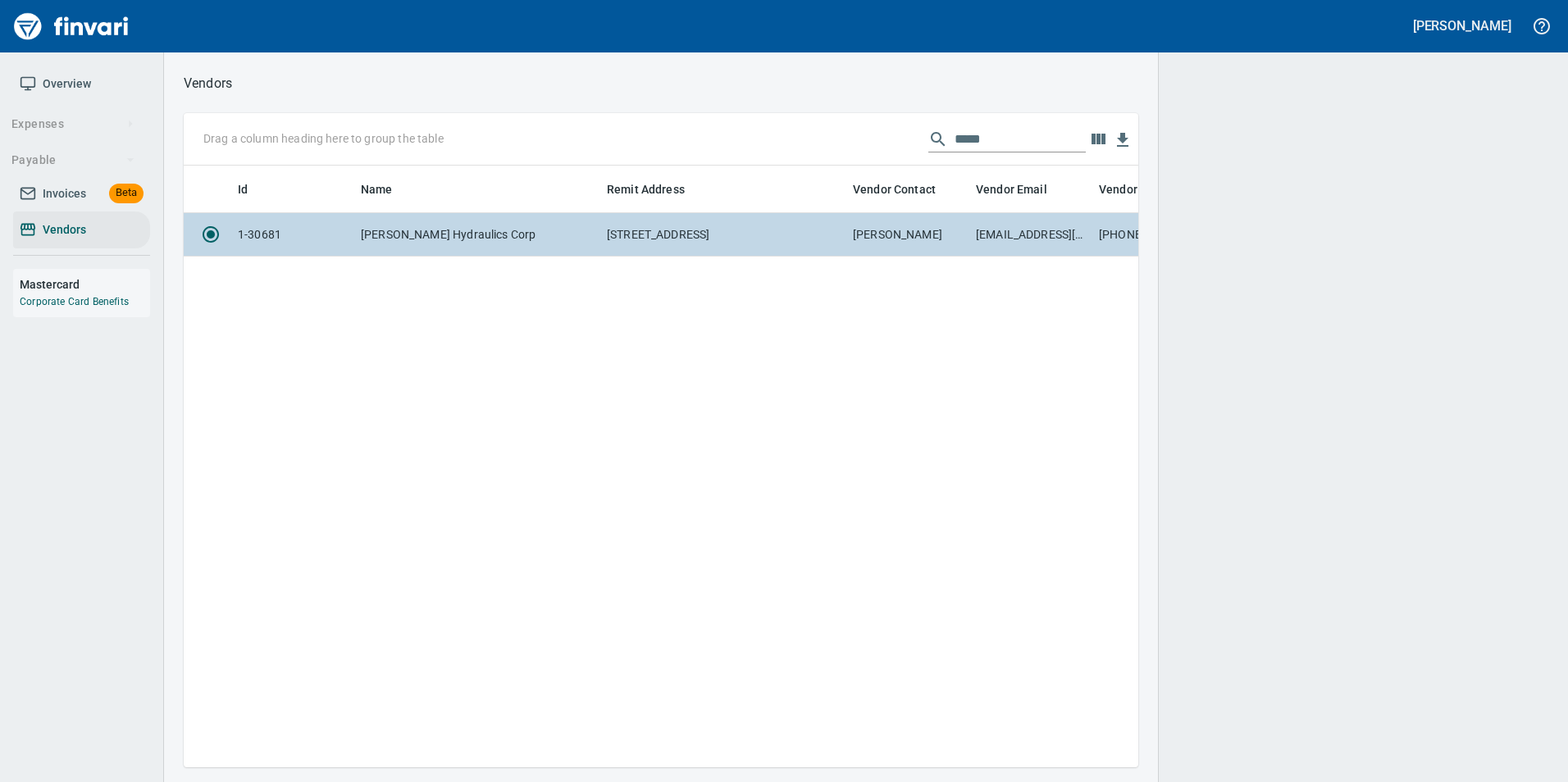
scroll to position [577, 942]
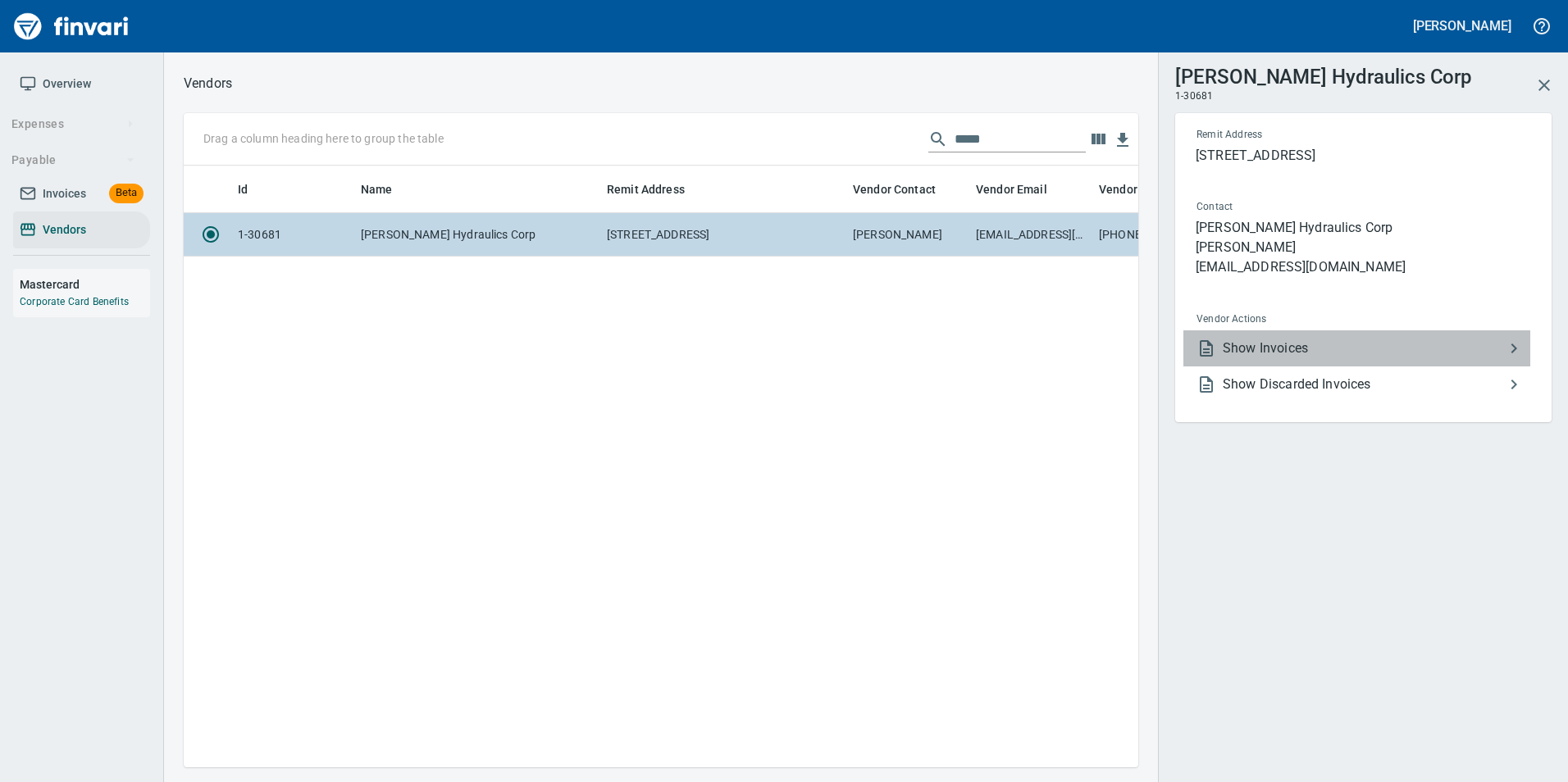
click at [1390, 346] on span "Show Invoices" at bounding box center [1363, 349] width 281 height 20
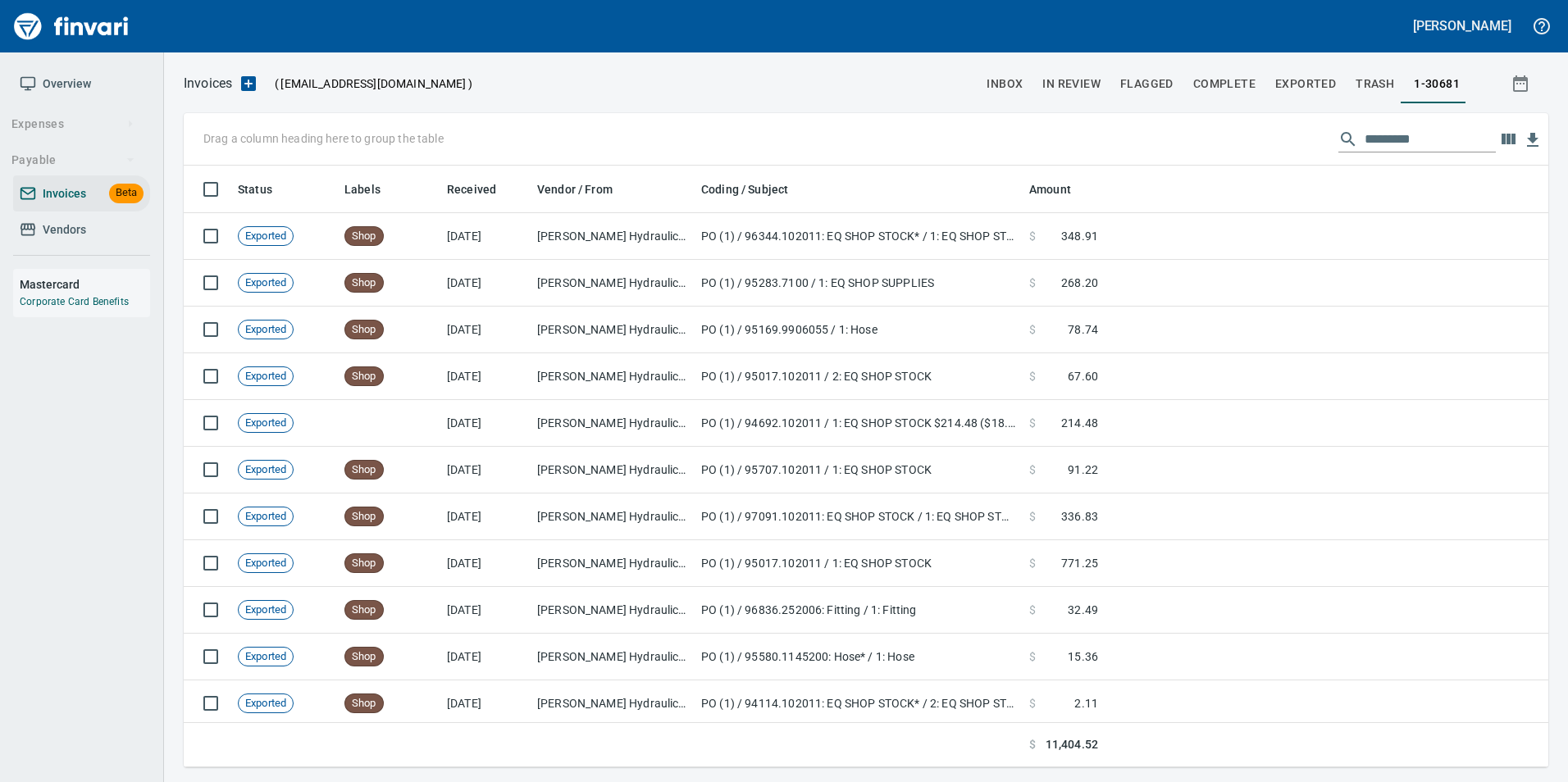
scroll to position [590, 1339]
click at [1398, 141] on input "text" at bounding box center [1429, 139] width 131 height 26
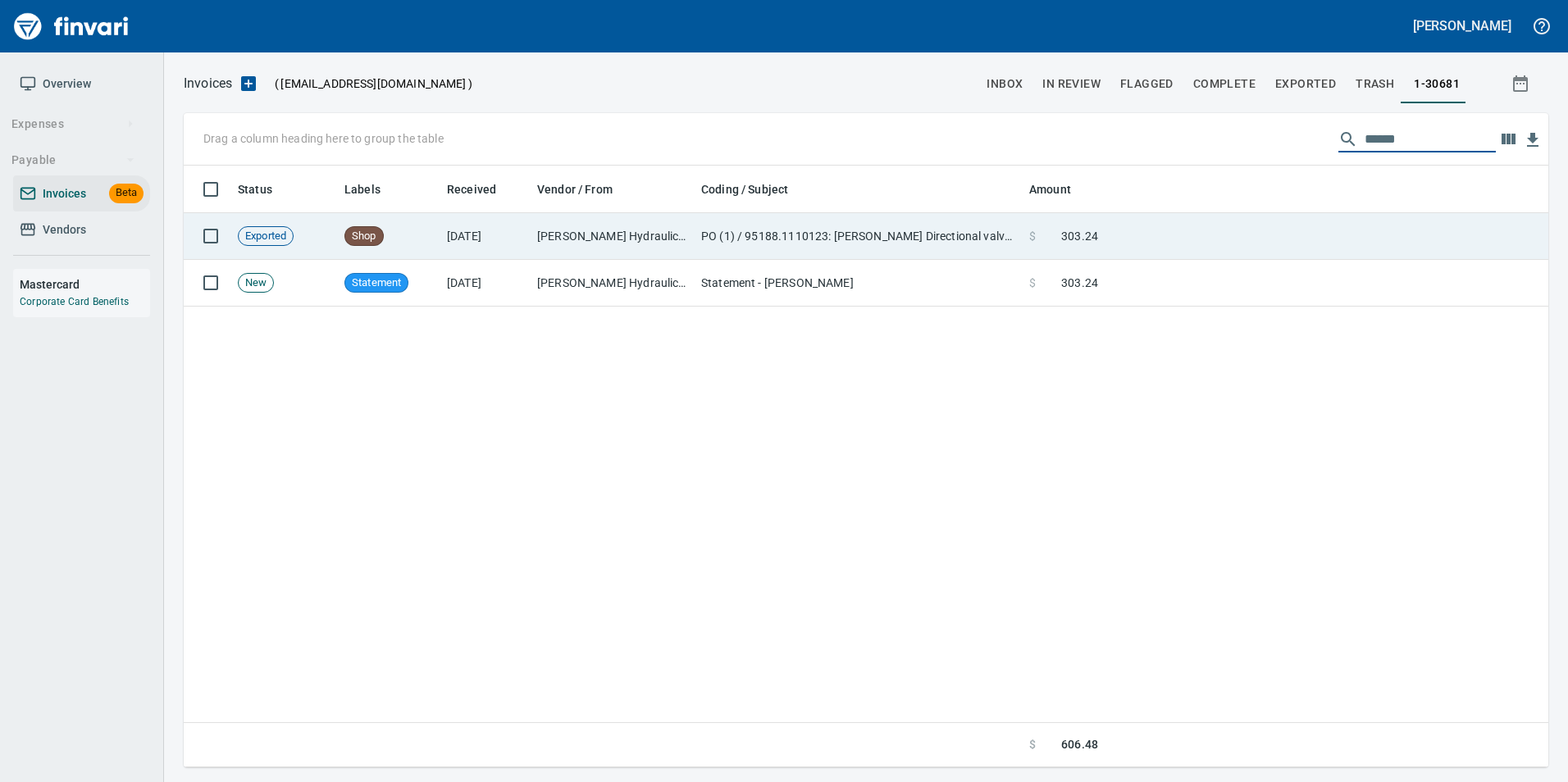
type input "******"
click at [1243, 244] on td at bounding box center [1326, 237] width 444 height 47
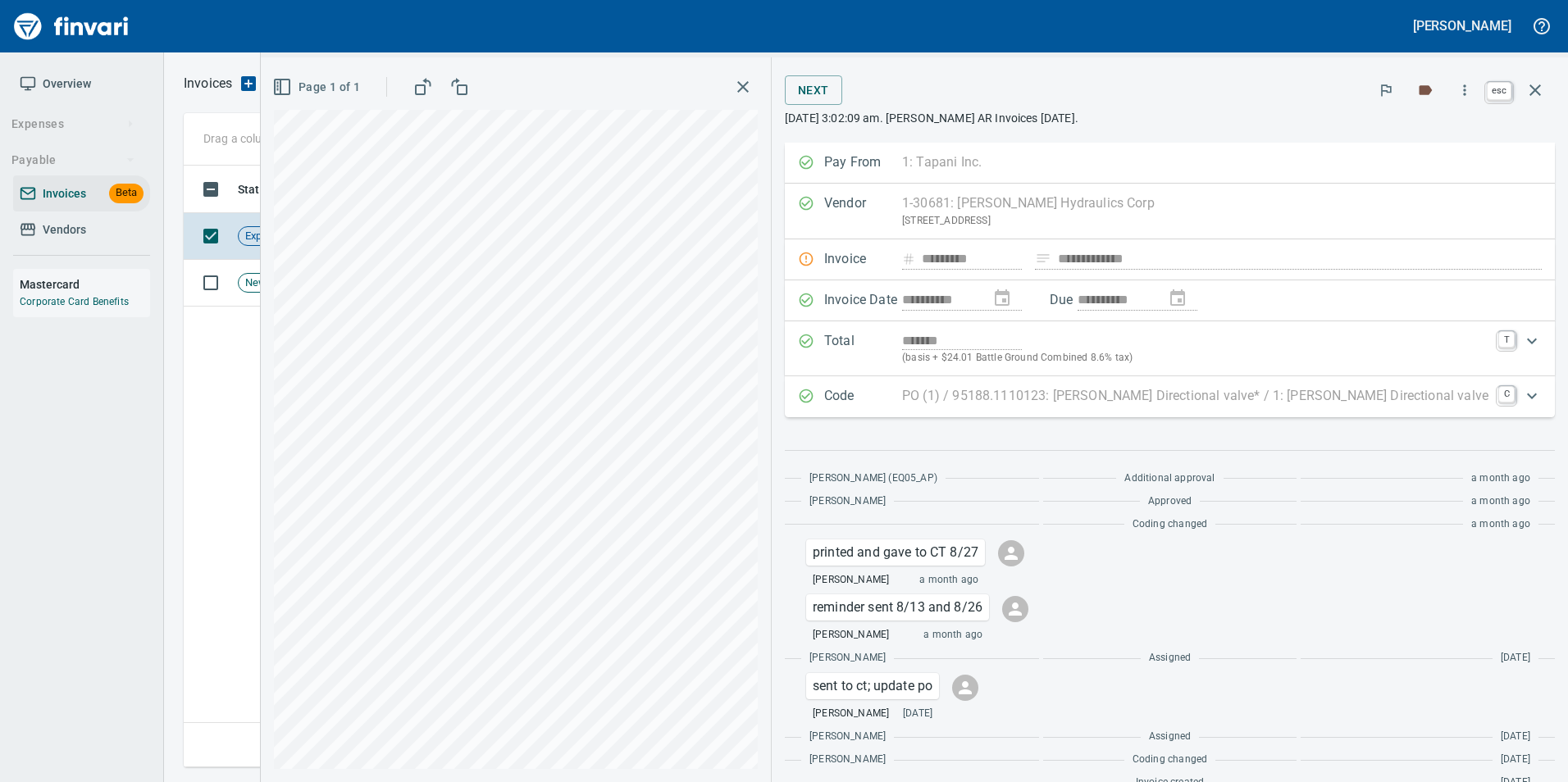
click at [1538, 93] on icon "button" at bounding box center [1534, 90] width 12 height 12
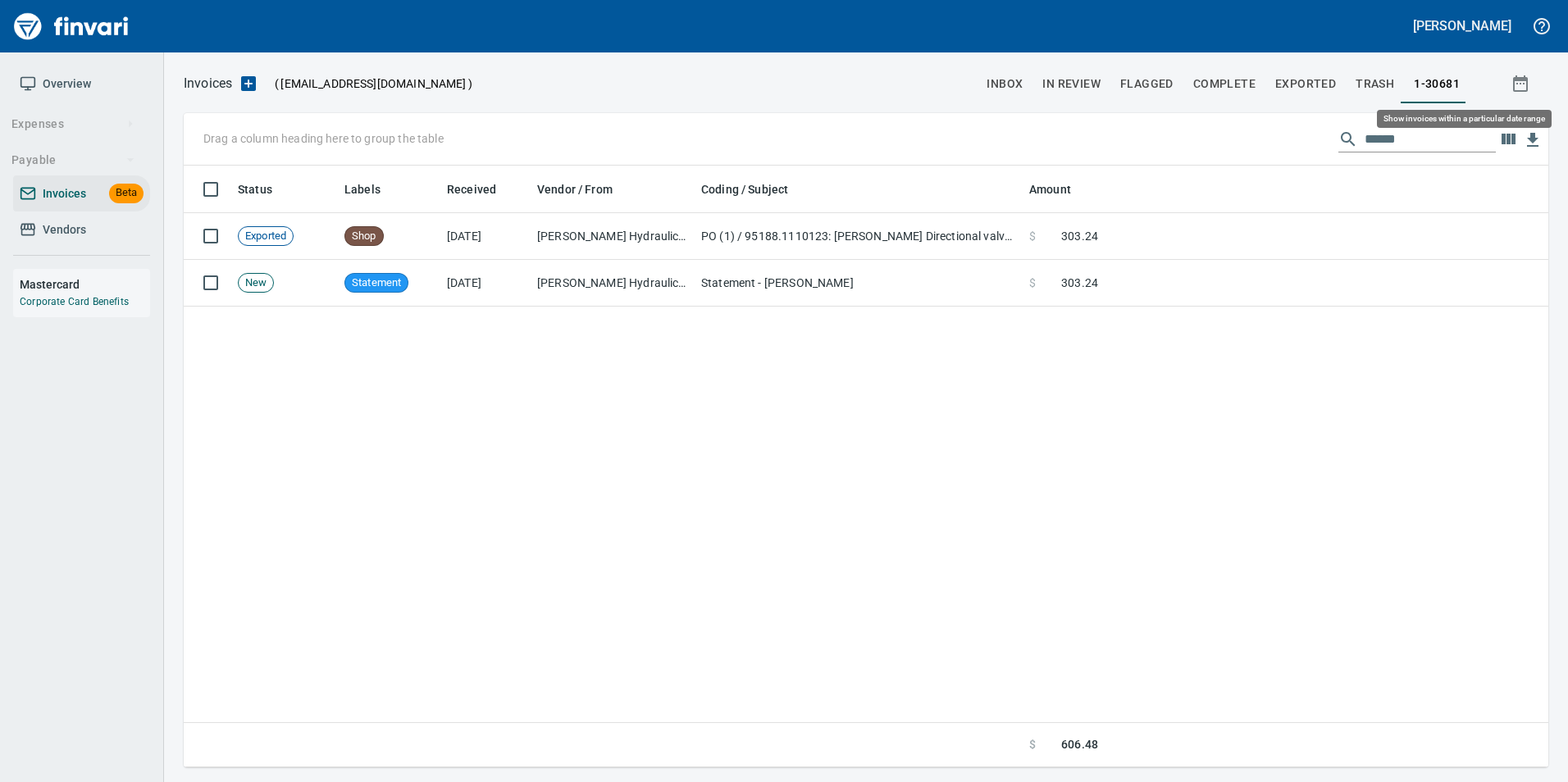
scroll to position [590, 1352]
click at [1377, 141] on input "******" at bounding box center [1429, 139] width 131 height 26
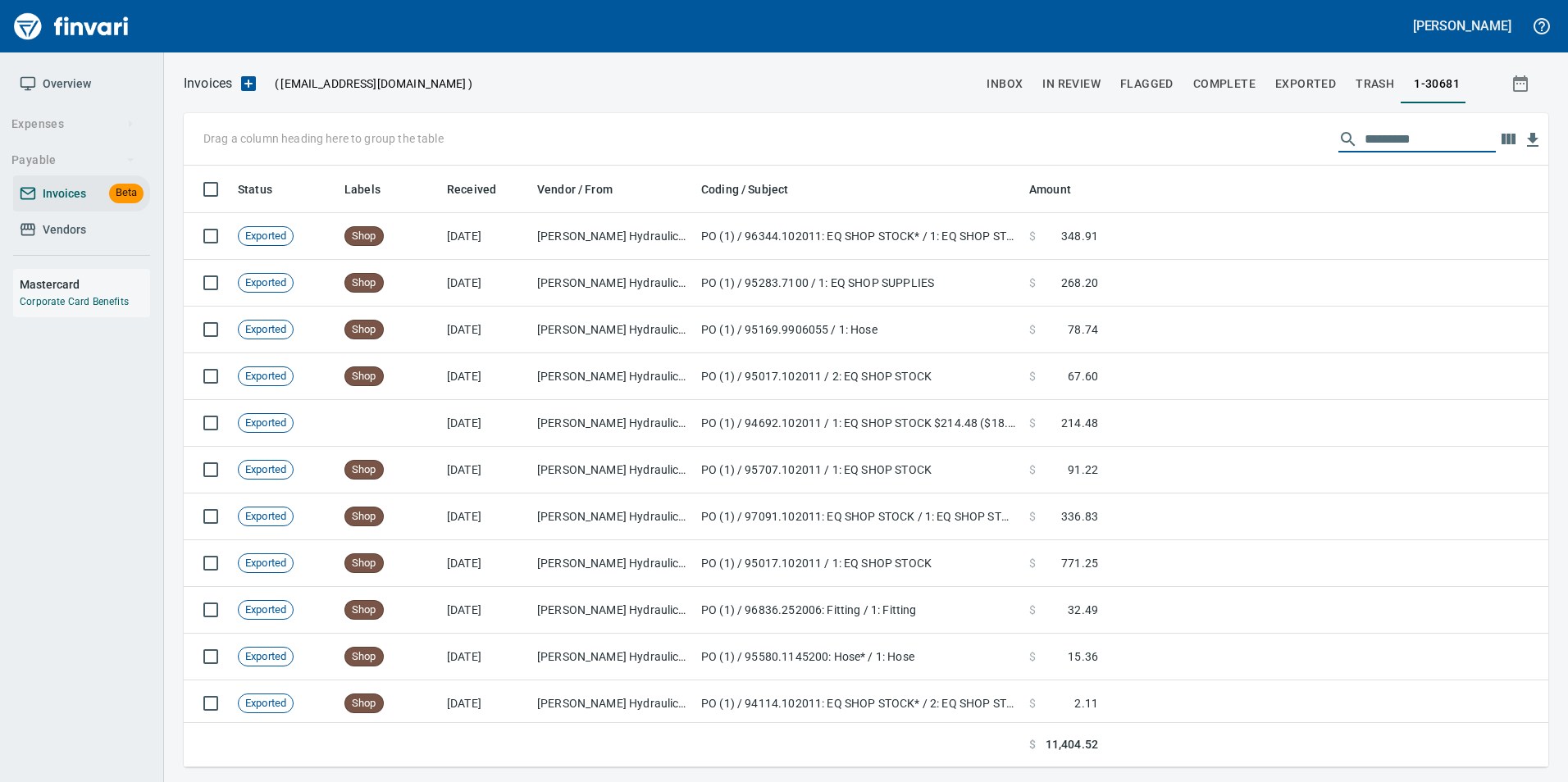
scroll to position [590, 1339]
click at [1049, 74] on span "In Review" at bounding box center [1071, 84] width 58 height 20
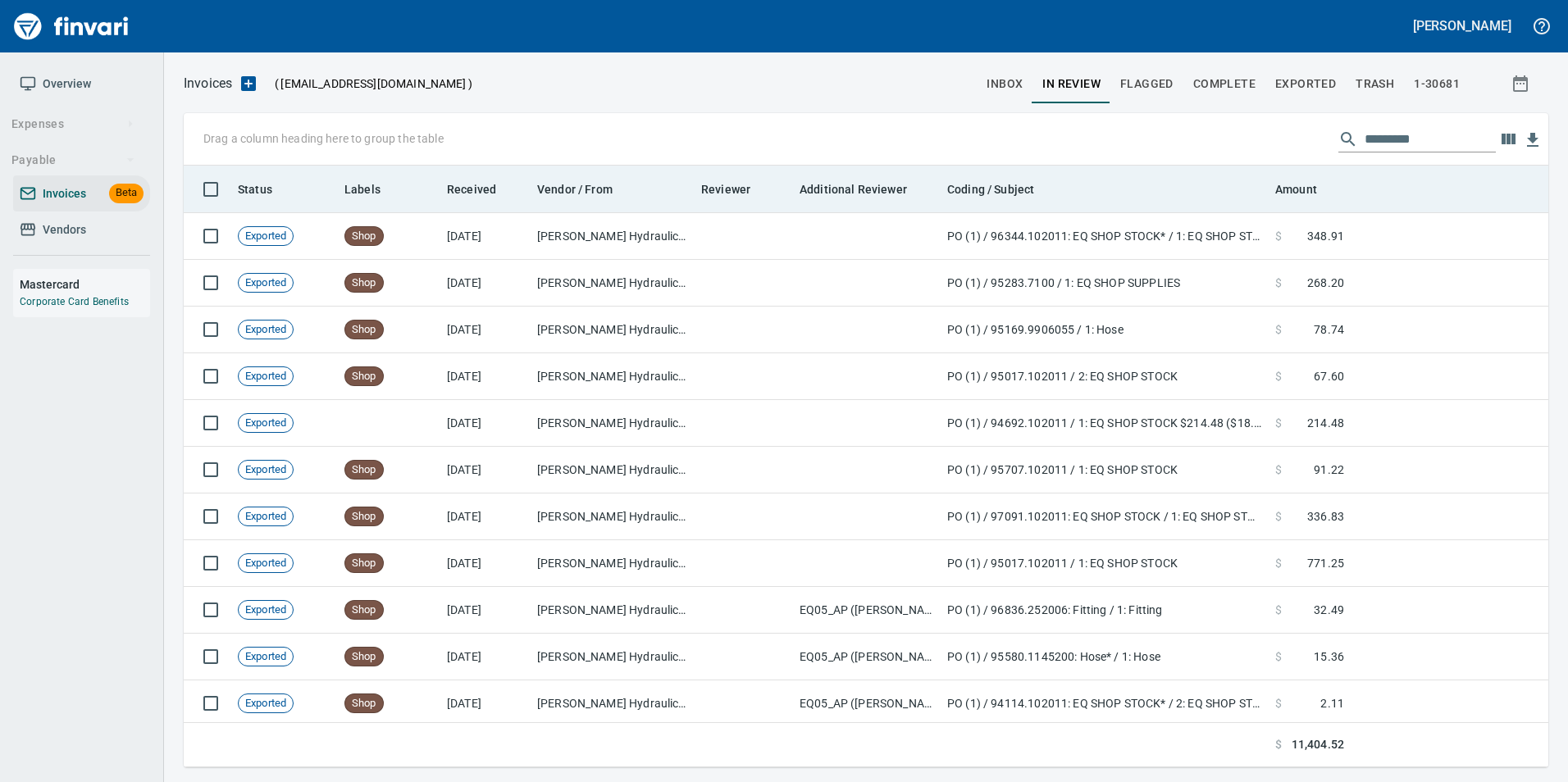
scroll to position [590, 1339]
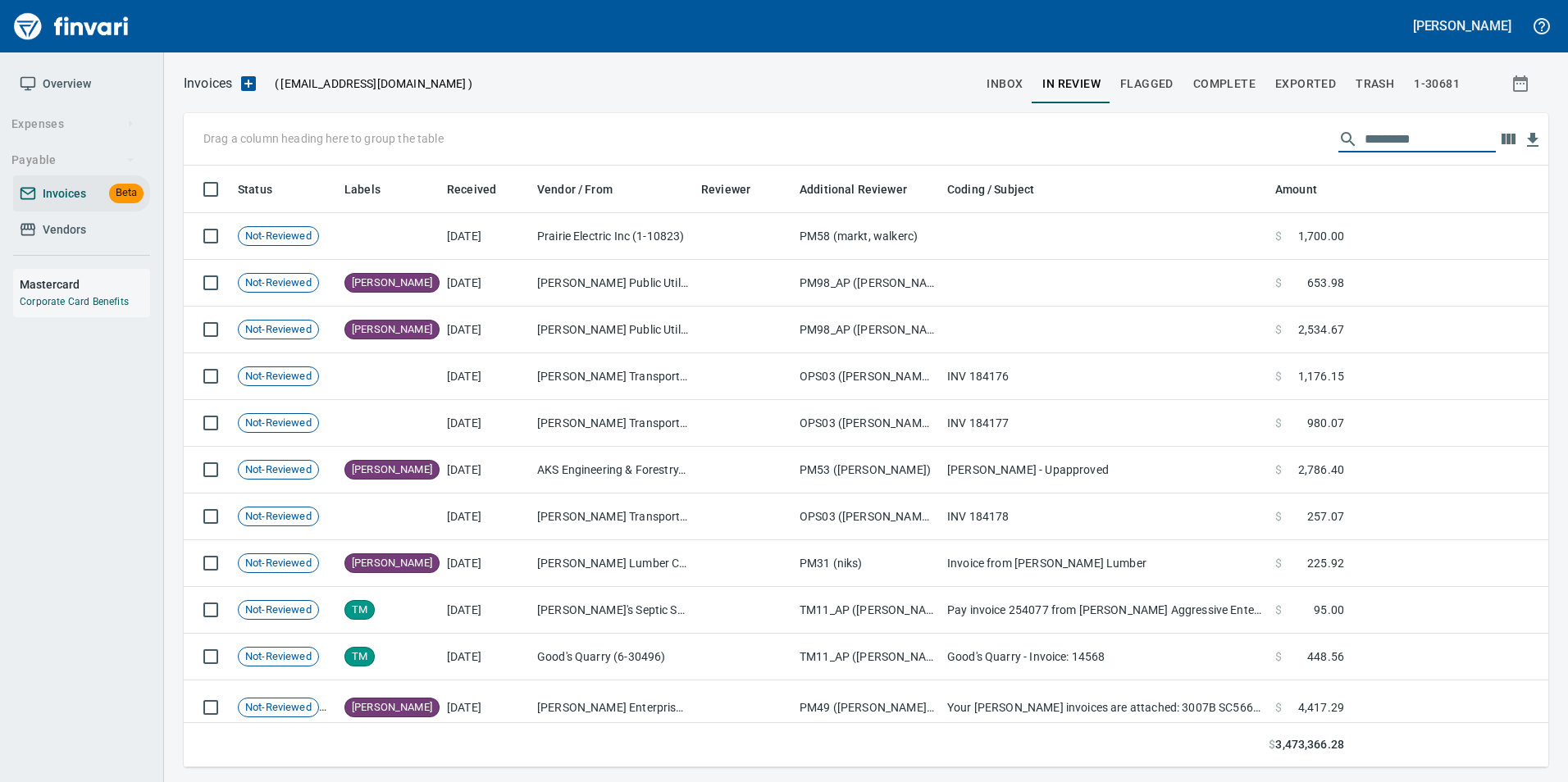
click at [1364, 137] on input "text" at bounding box center [1429, 139] width 131 height 26
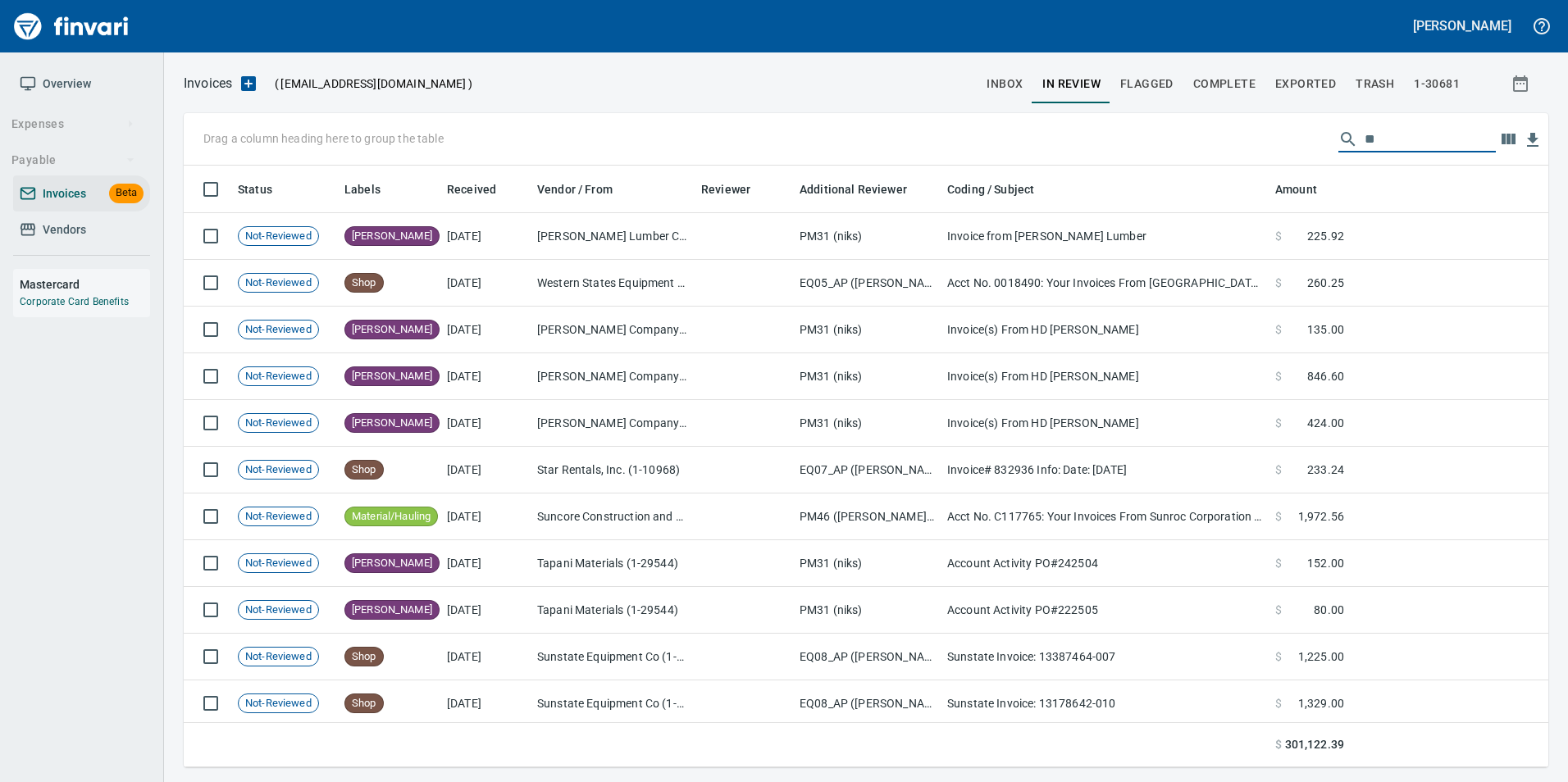
type input "*"
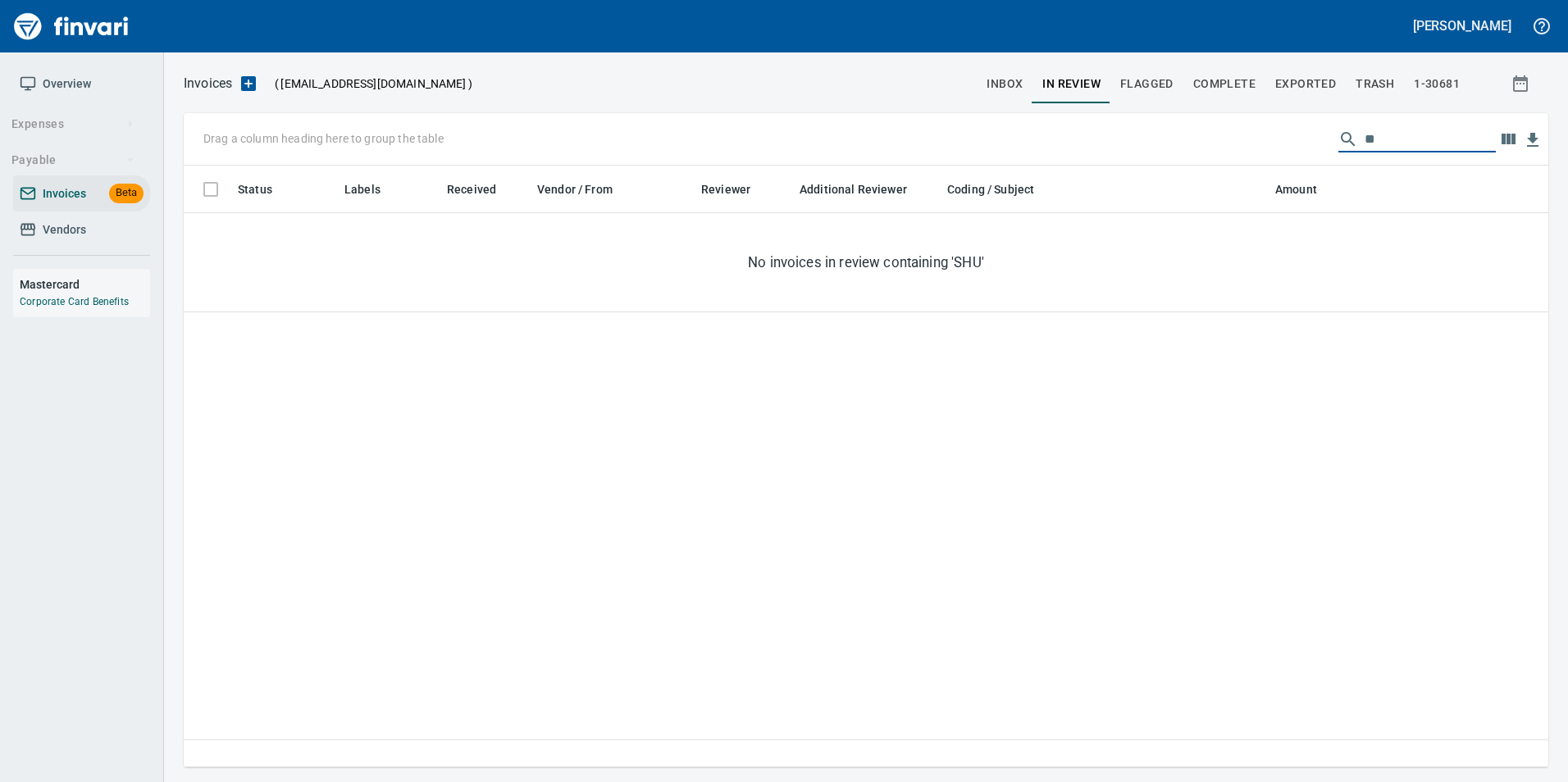
type input "*"
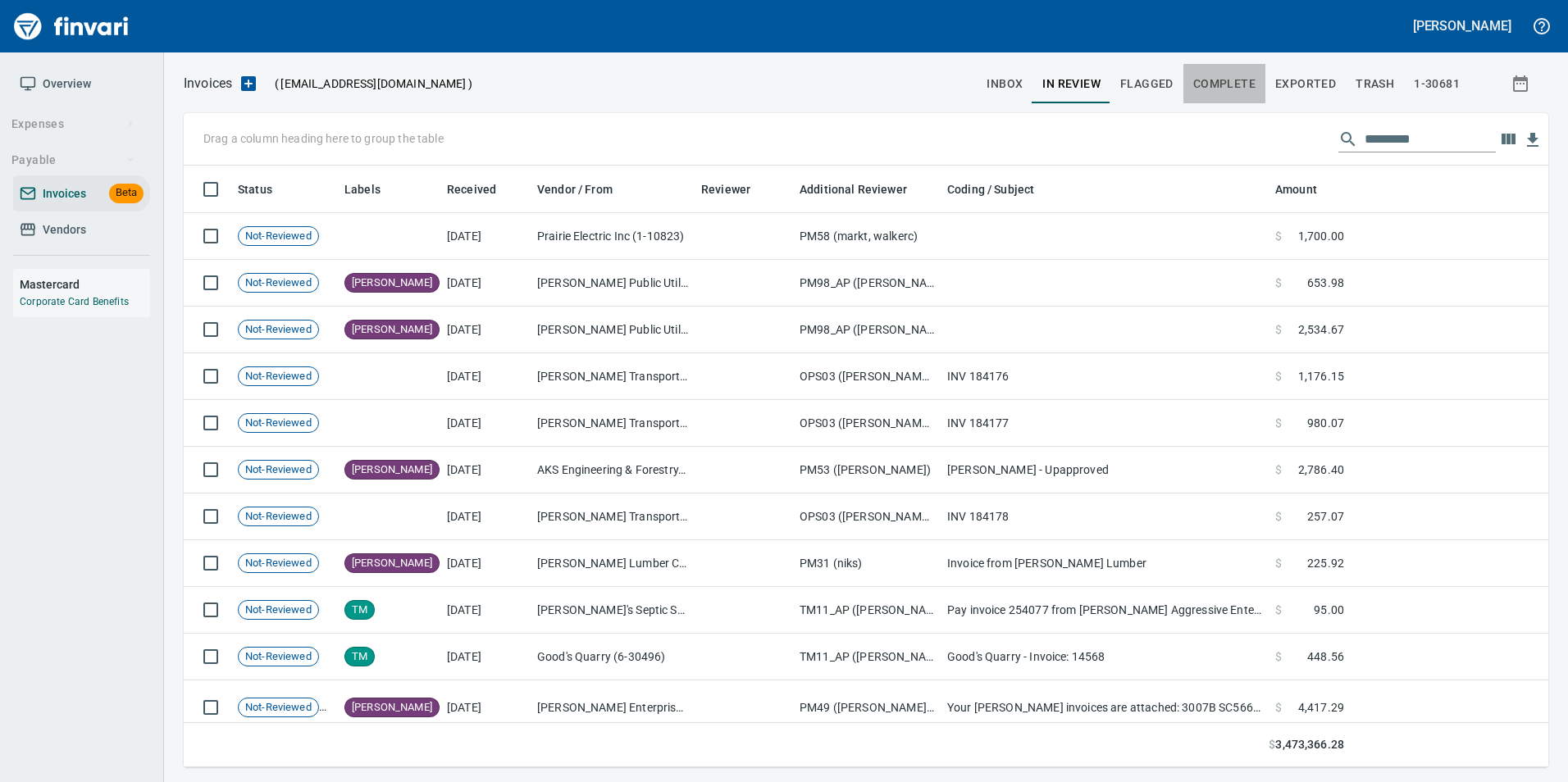
click at [1198, 78] on span "Complete" at bounding box center [1224, 84] width 62 height 20
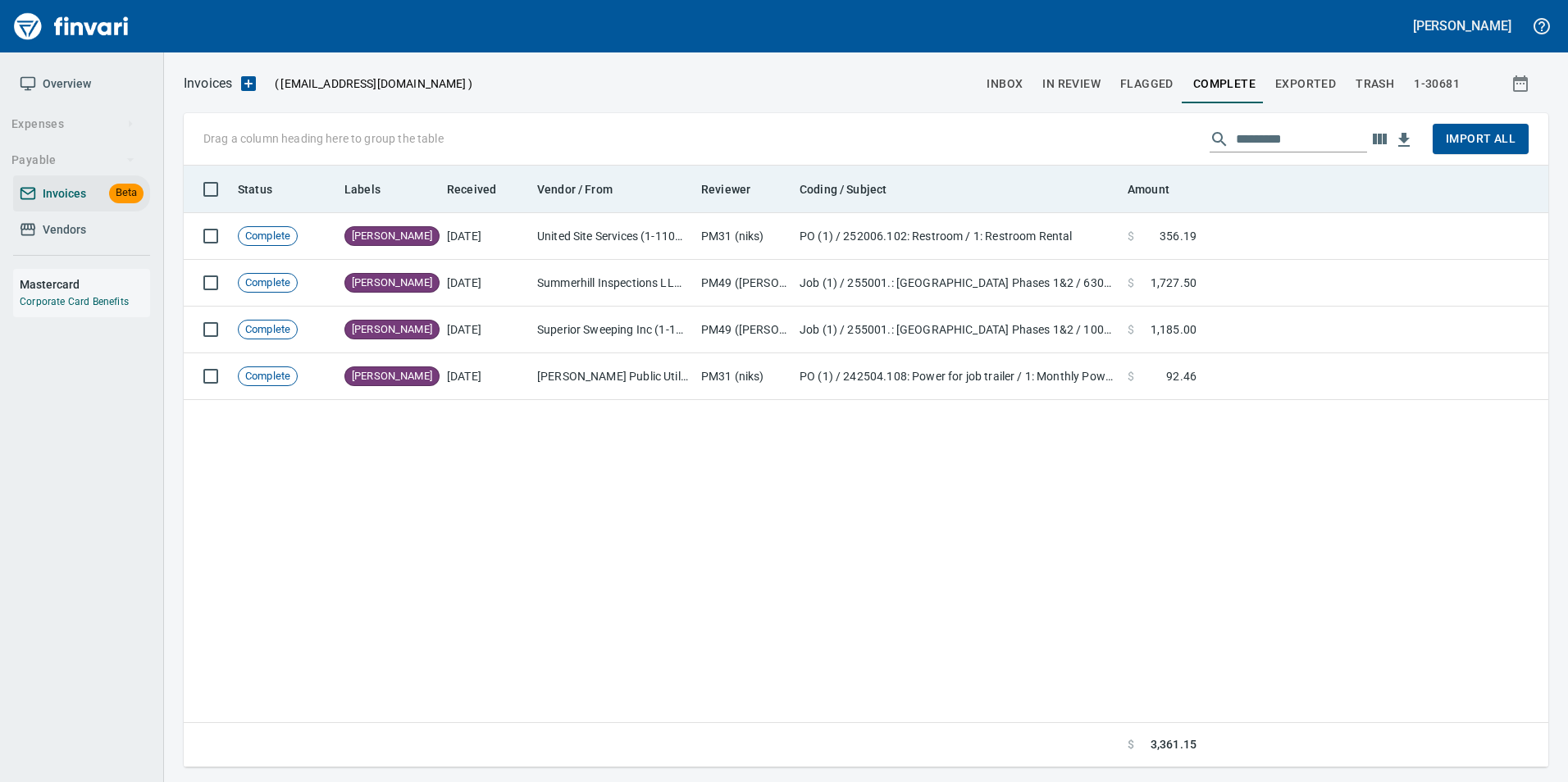
scroll to position [590, 1339]
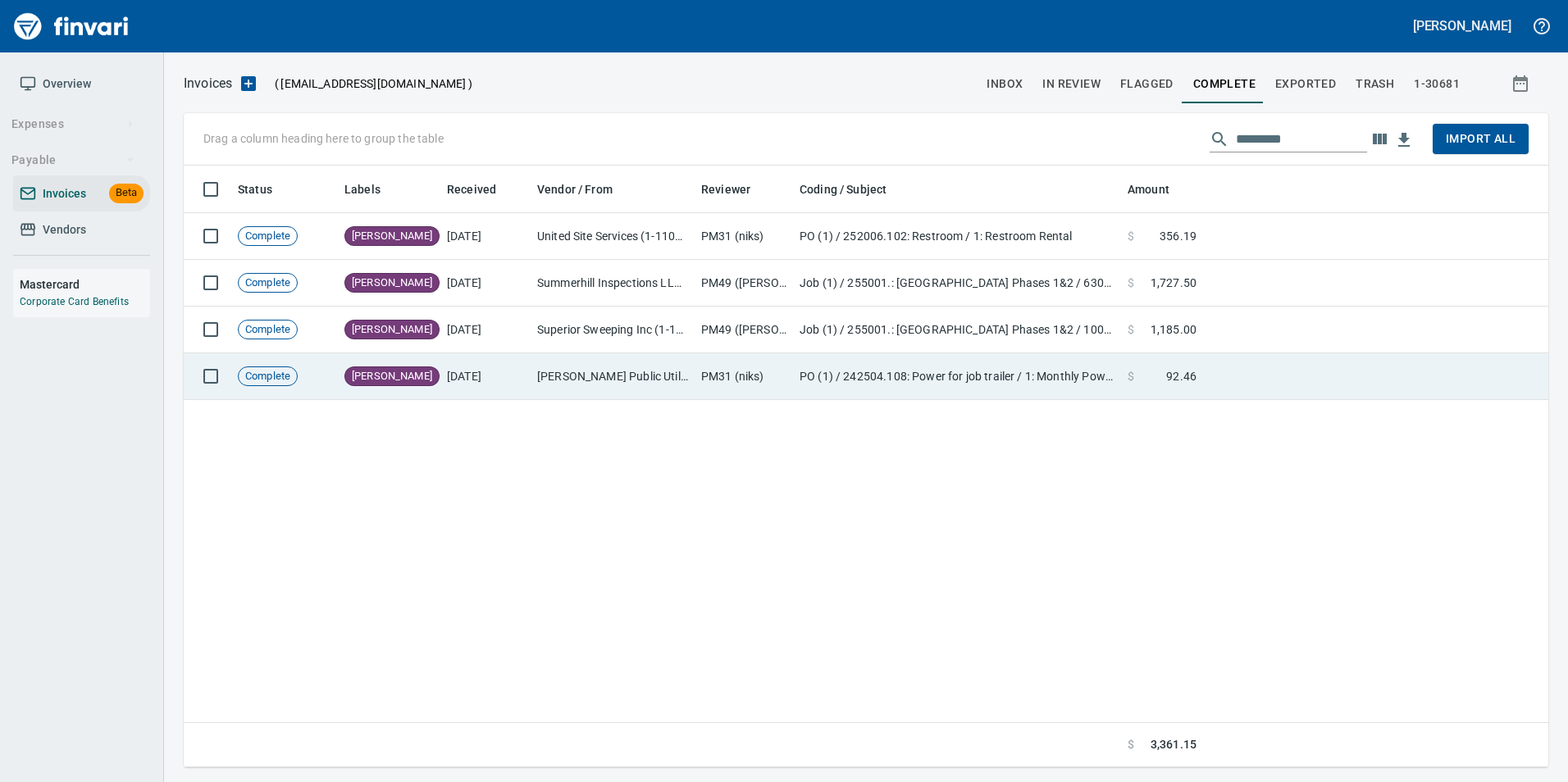
click at [1295, 383] on td at bounding box center [1375, 376] width 345 height 47
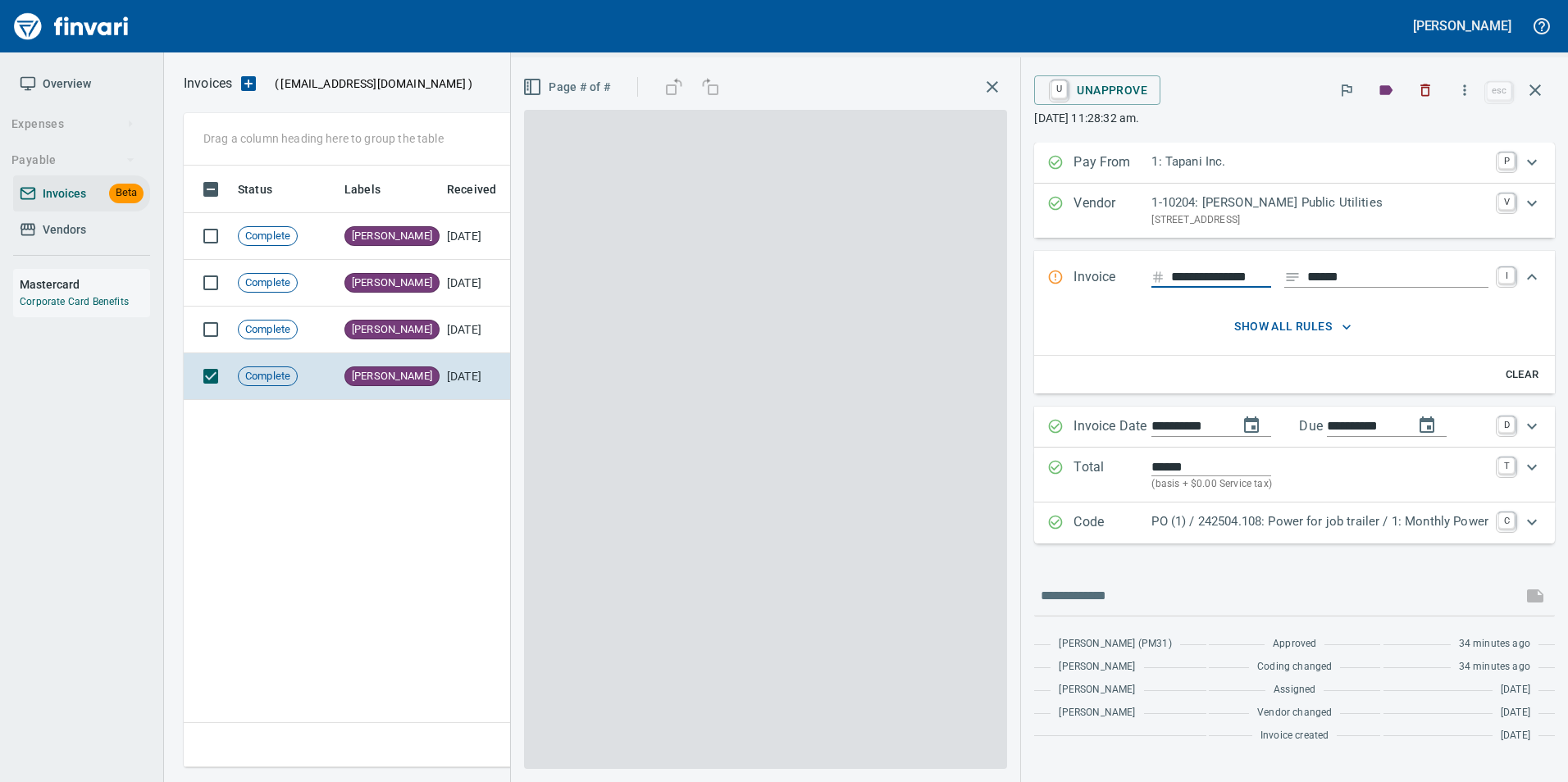
scroll to position [0, 1]
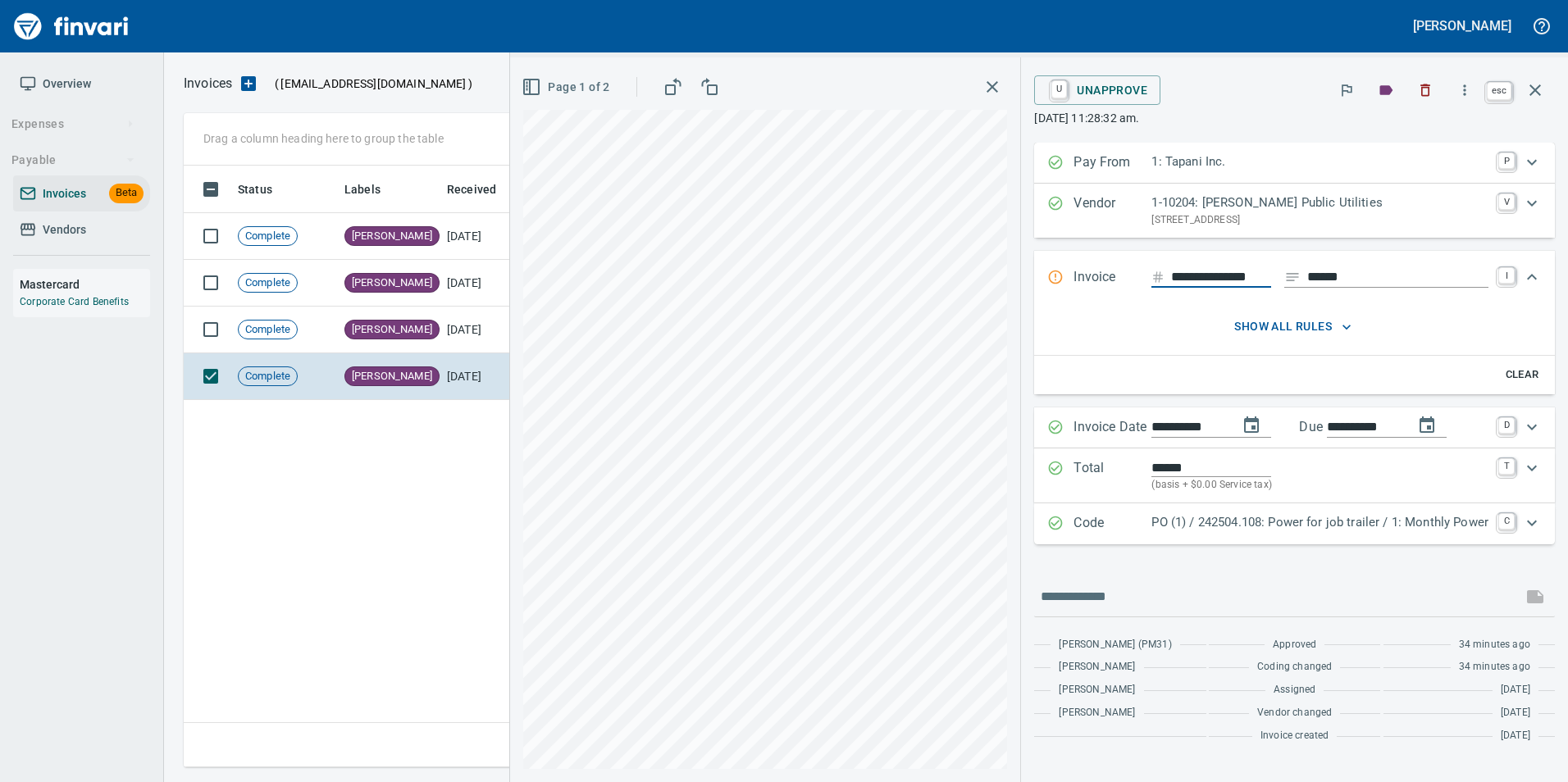
click at [1533, 88] on icon "button" at bounding box center [1534, 90] width 12 height 12
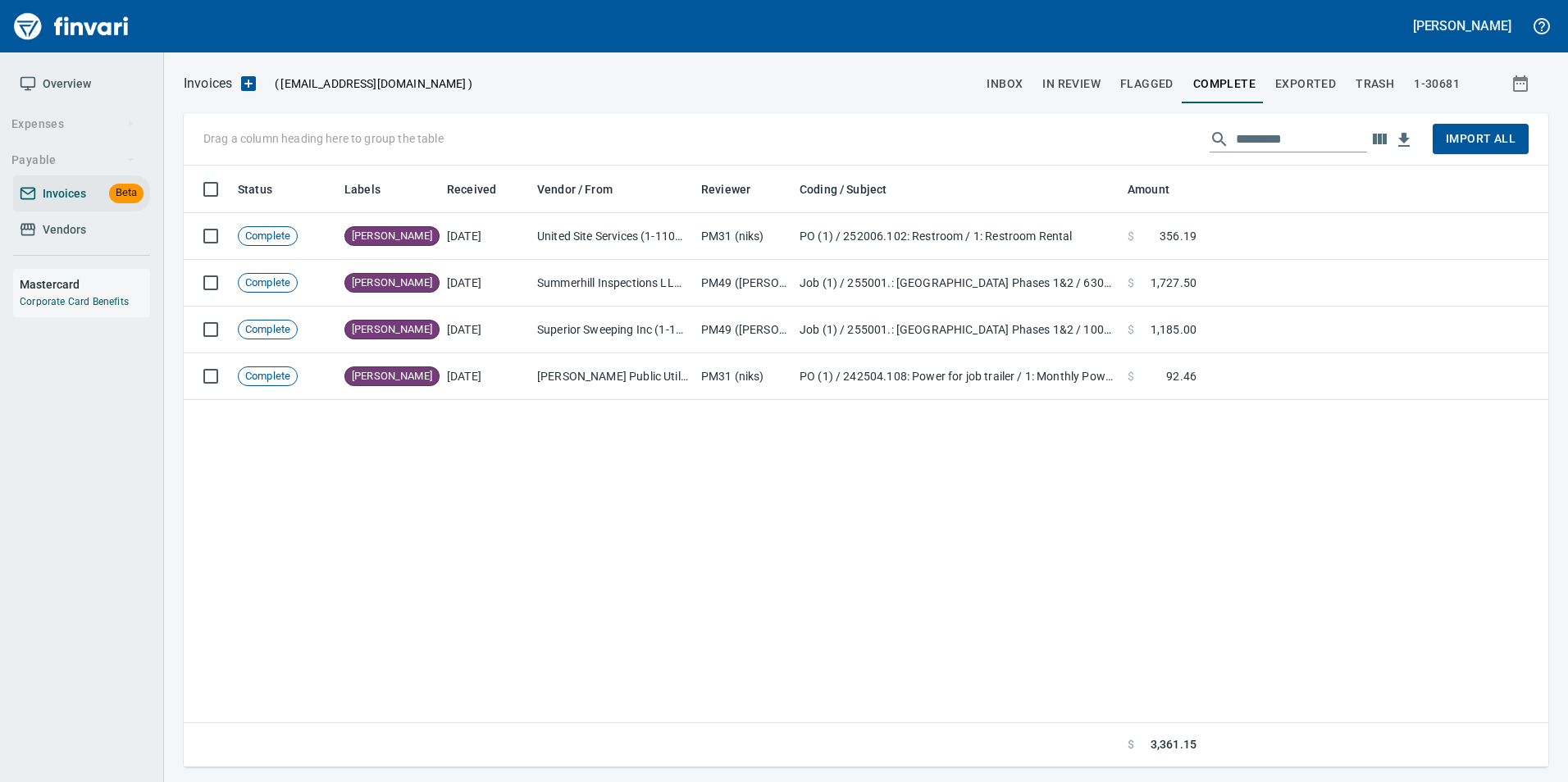
click at [982, 76] on button "inbox" at bounding box center [1004, 84] width 56 height 39
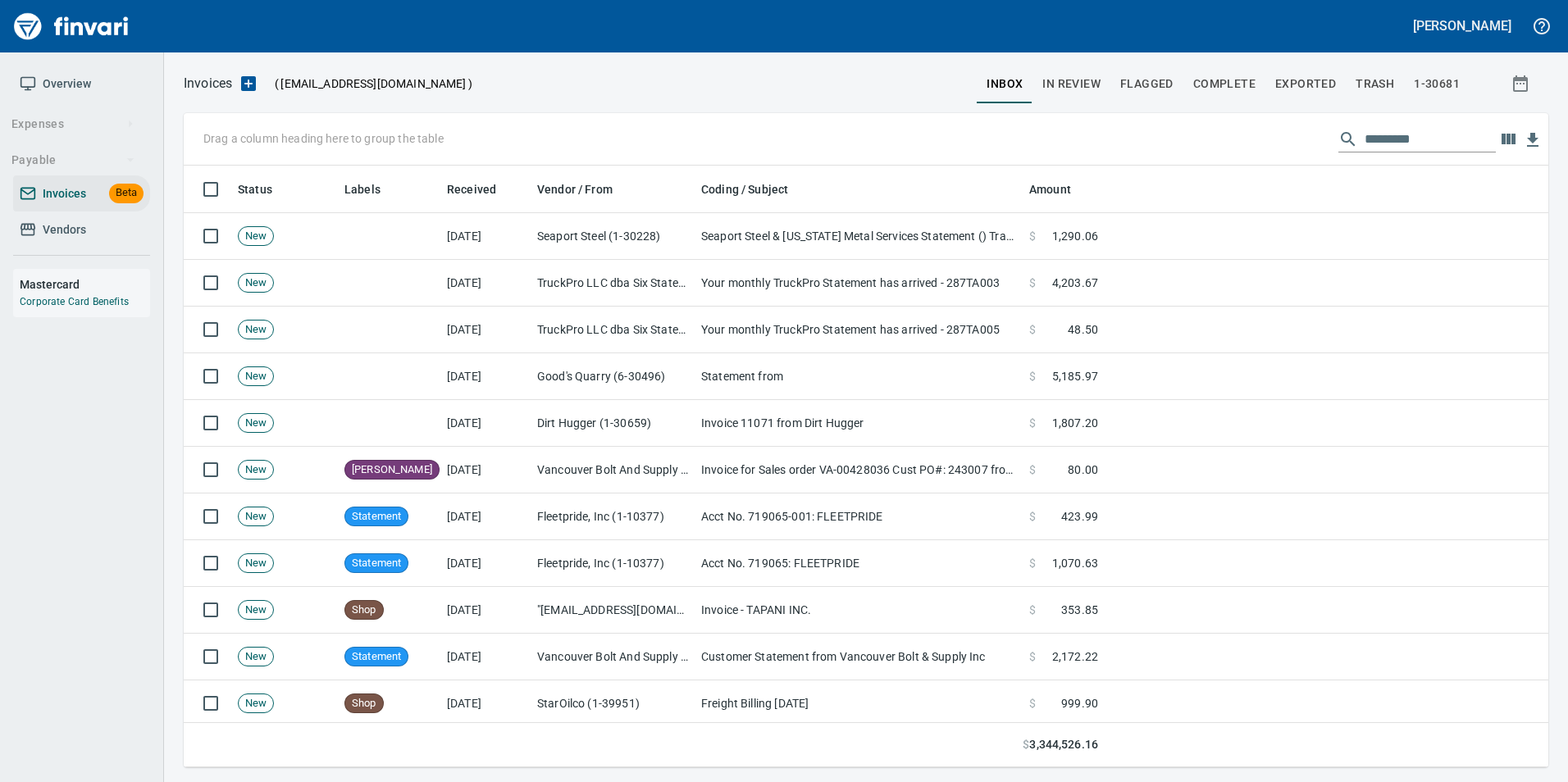
scroll to position [590, 1339]
click at [1391, 136] on input "text" at bounding box center [1429, 139] width 131 height 26
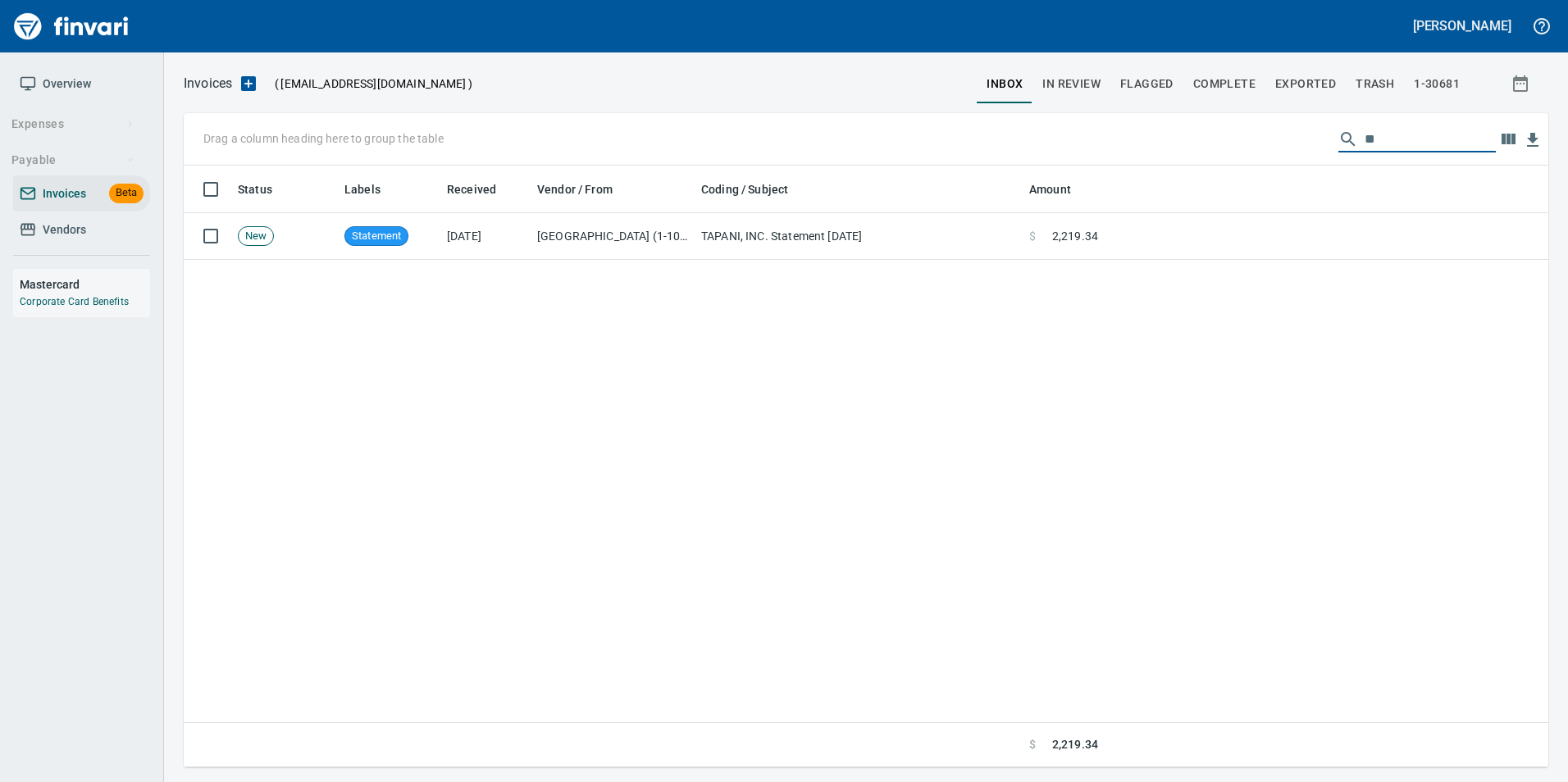
type input "*"
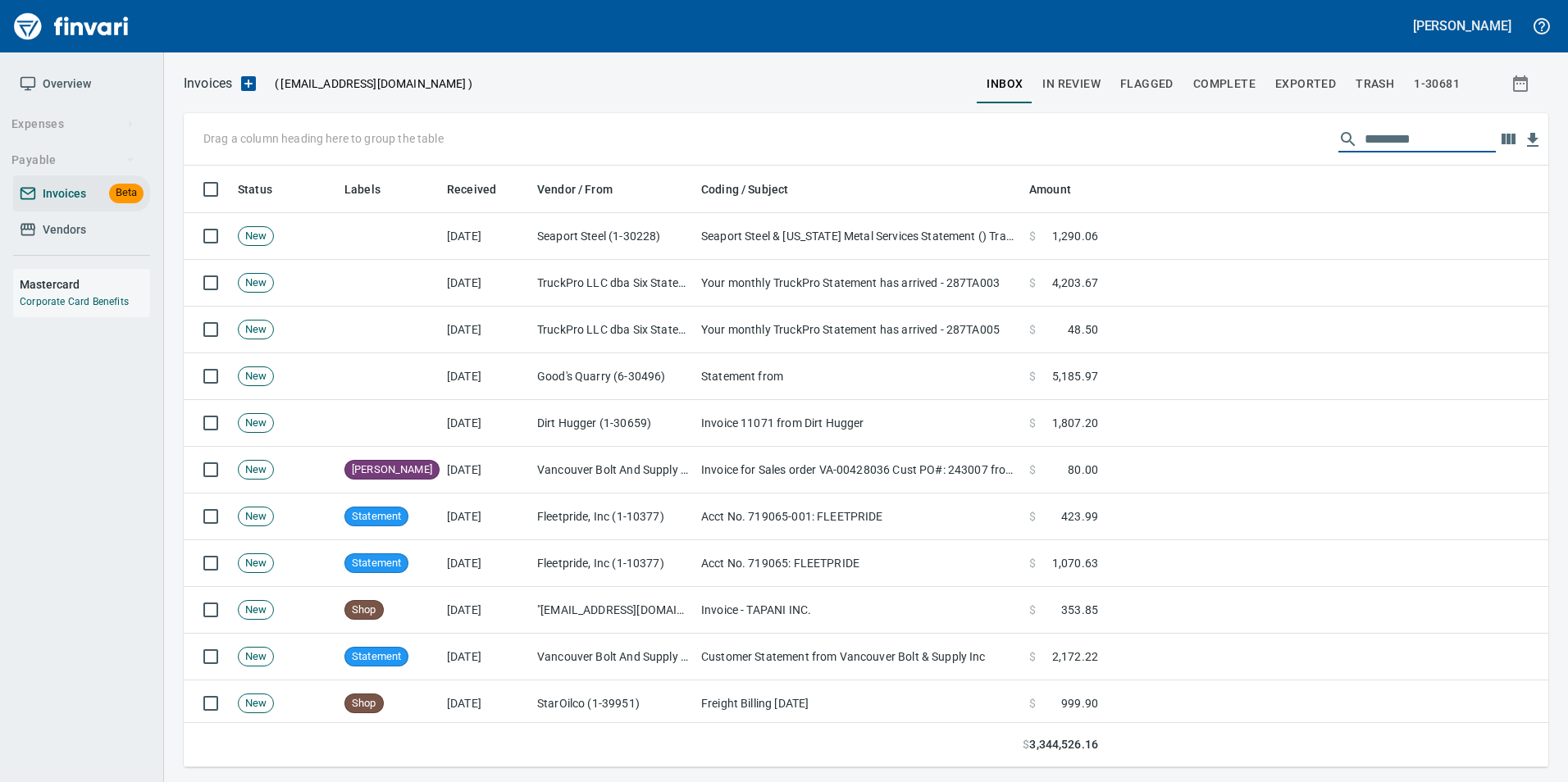
click at [1302, 95] on button "Exported" at bounding box center [1305, 84] width 80 height 39
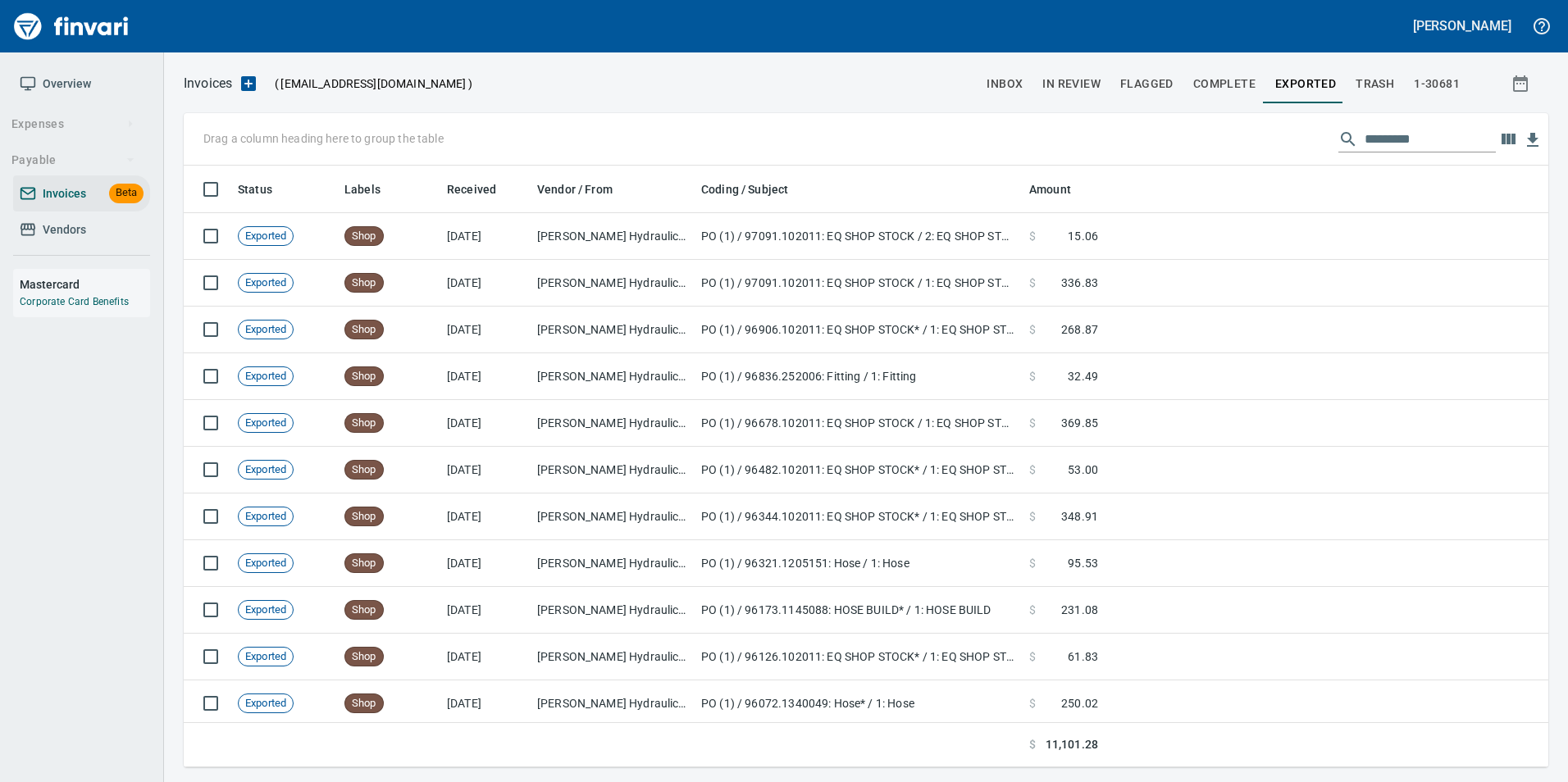
scroll to position [590, 1339]
click at [1394, 141] on input "text" at bounding box center [1429, 139] width 131 height 26
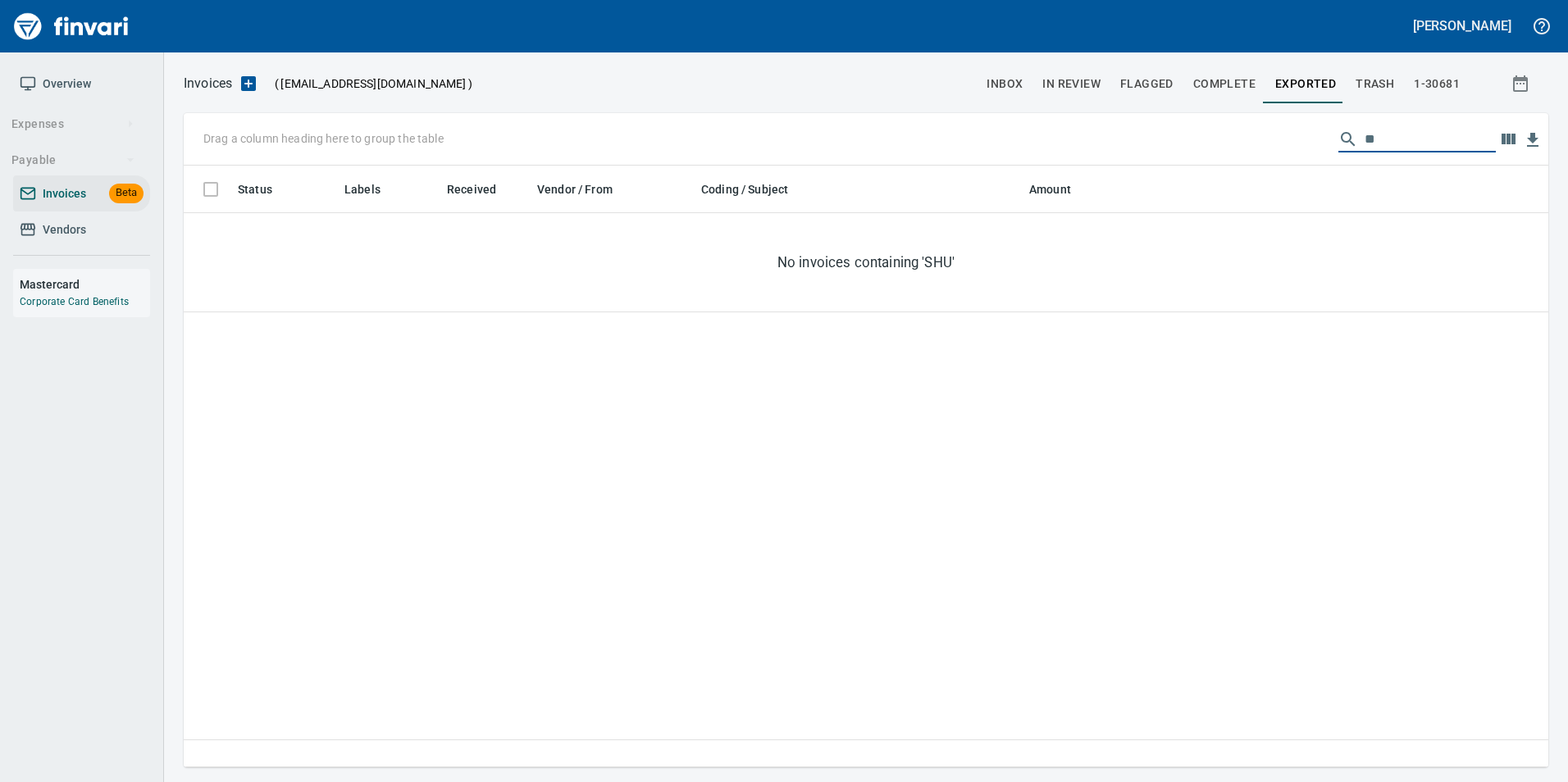
type input "*"
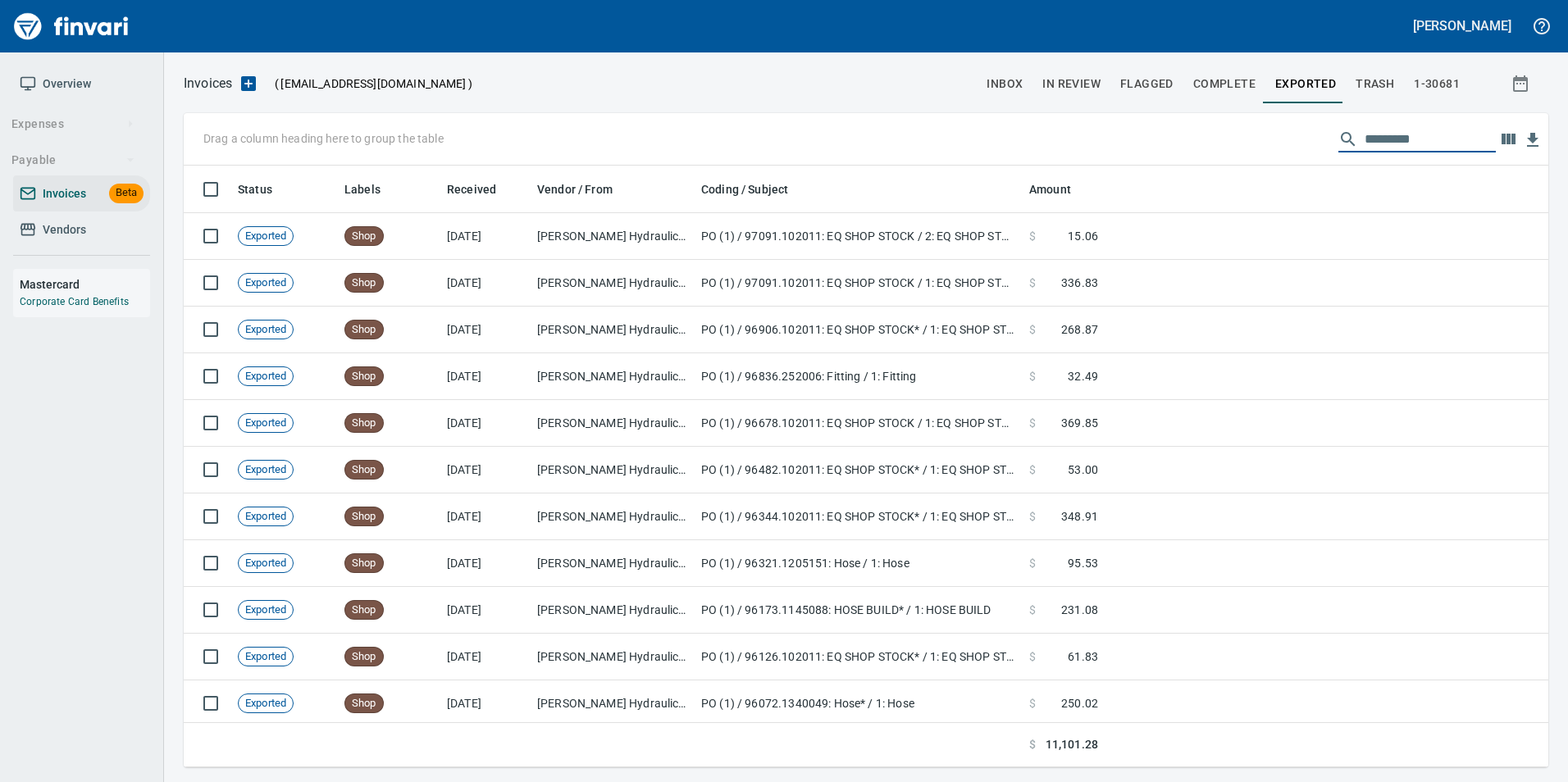
click at [54, 237] on span "Vendors" at bounding box center [64, 230] width 44 height 20
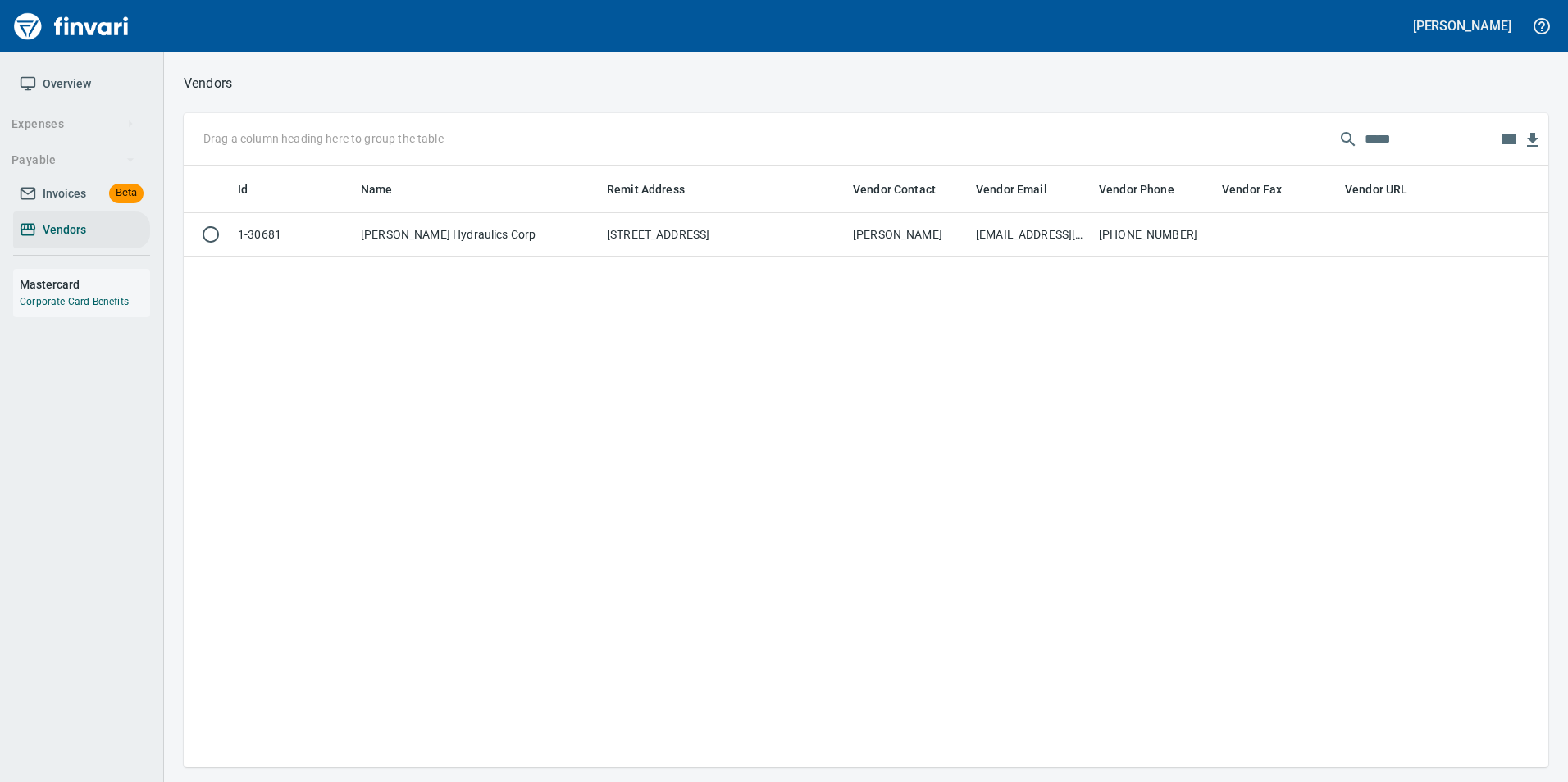
scroll to position [590, 1352]
click at [1368, 129] on input "*****" at bounding box center [1429, 139] width 131 height 26
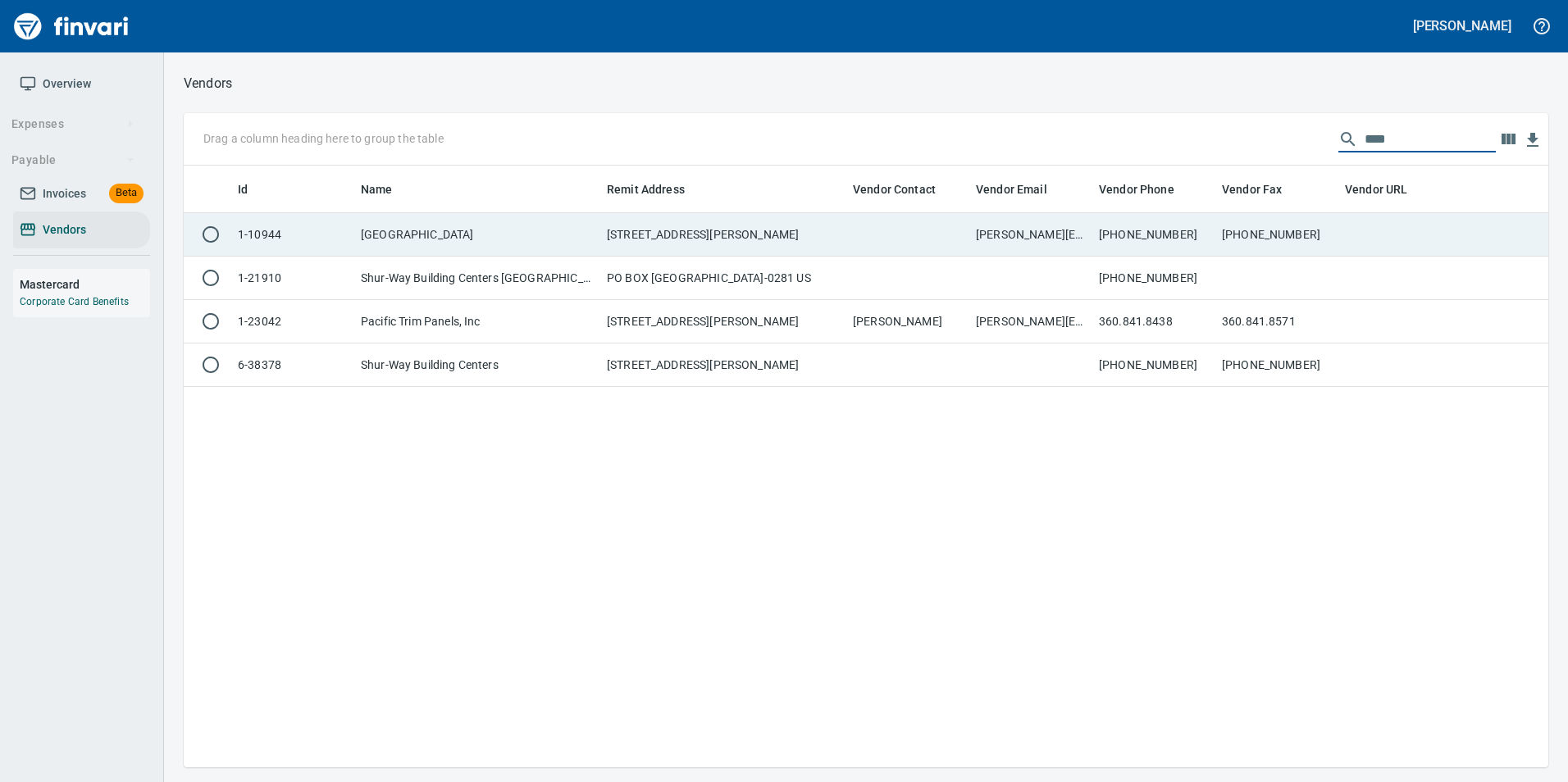
type input "****"
click at [1287, 225] on td "360-695-0236" at bounding box center [1276, 235] width 123 height 44
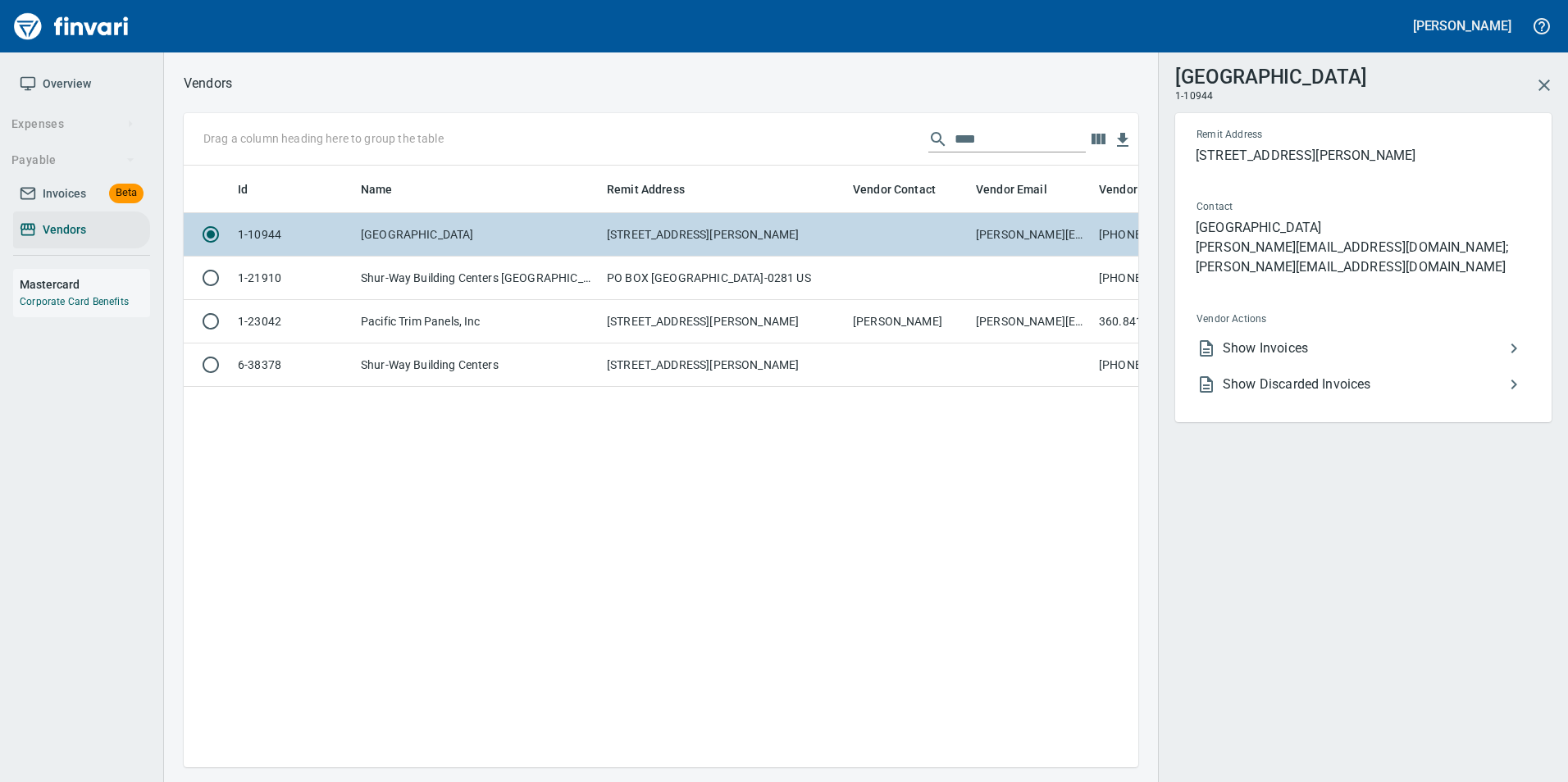
scroll to position [577, 942]
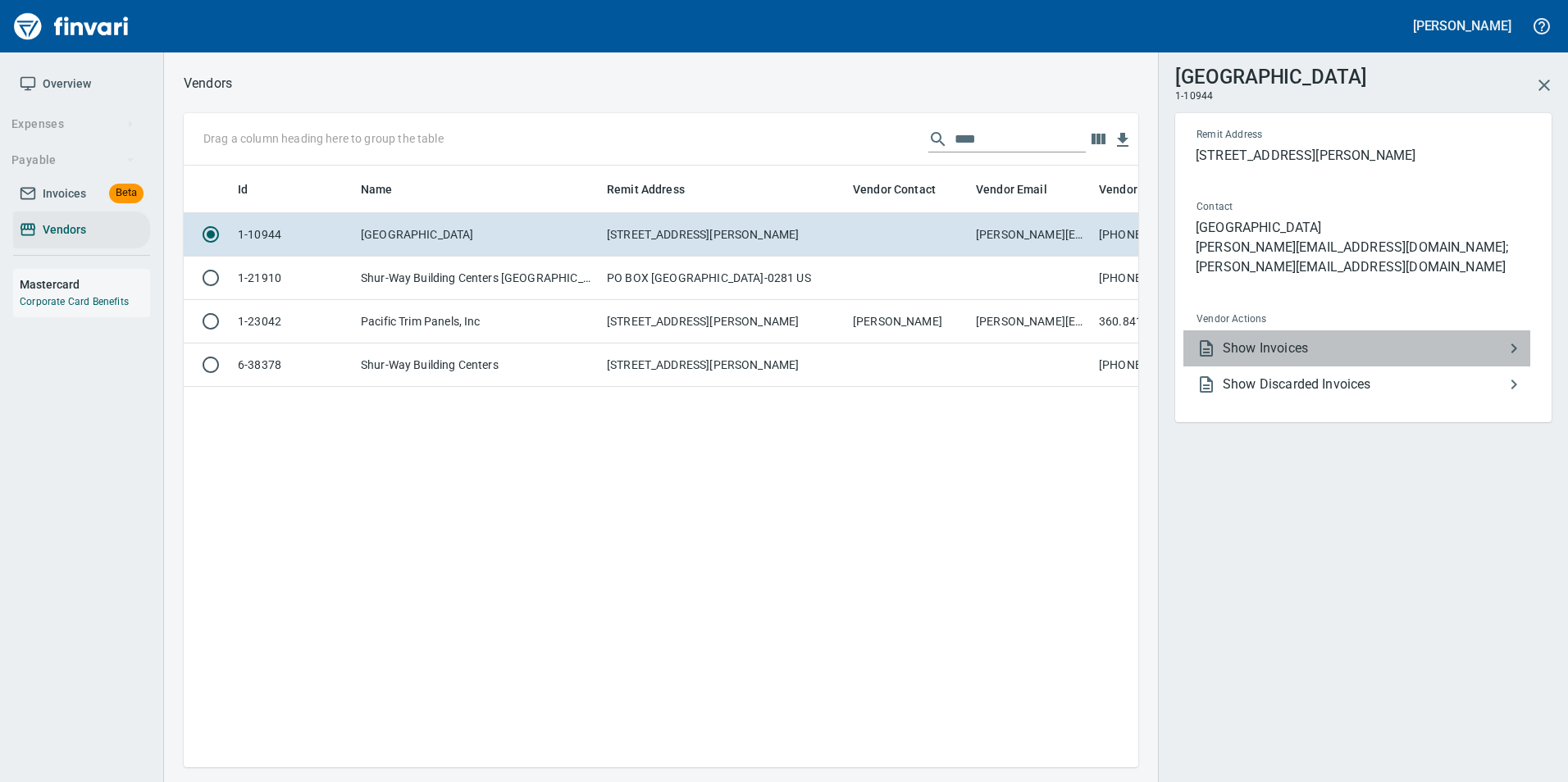
click at [1339, 339] on span "Show Invoices" at bounding box center [1363, 349] width 281 height 20
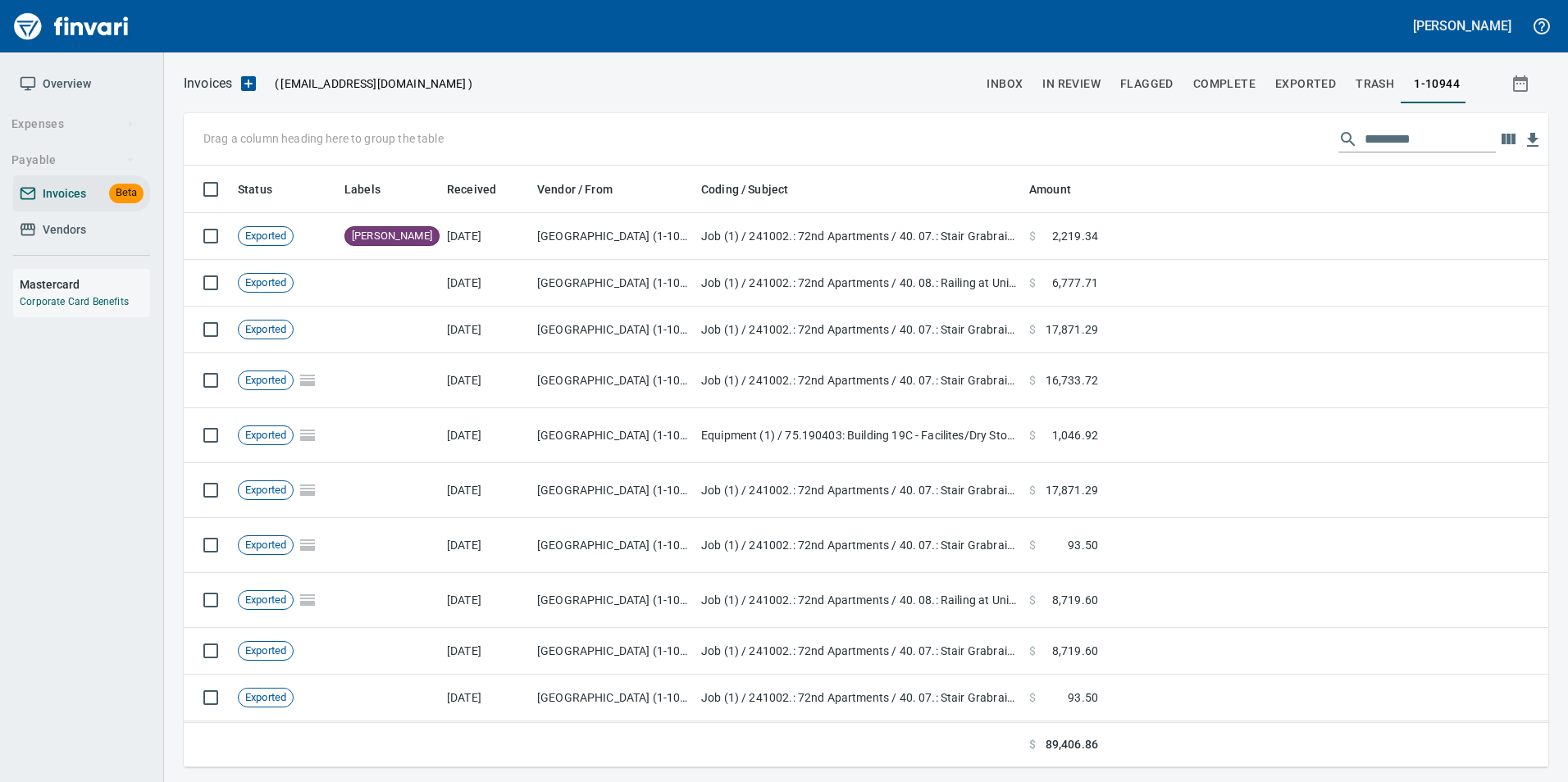
scroll to position [590, 1339]
click at [1421, 147] on input "text" at bounding box center [1429, 139] width 131 height 26
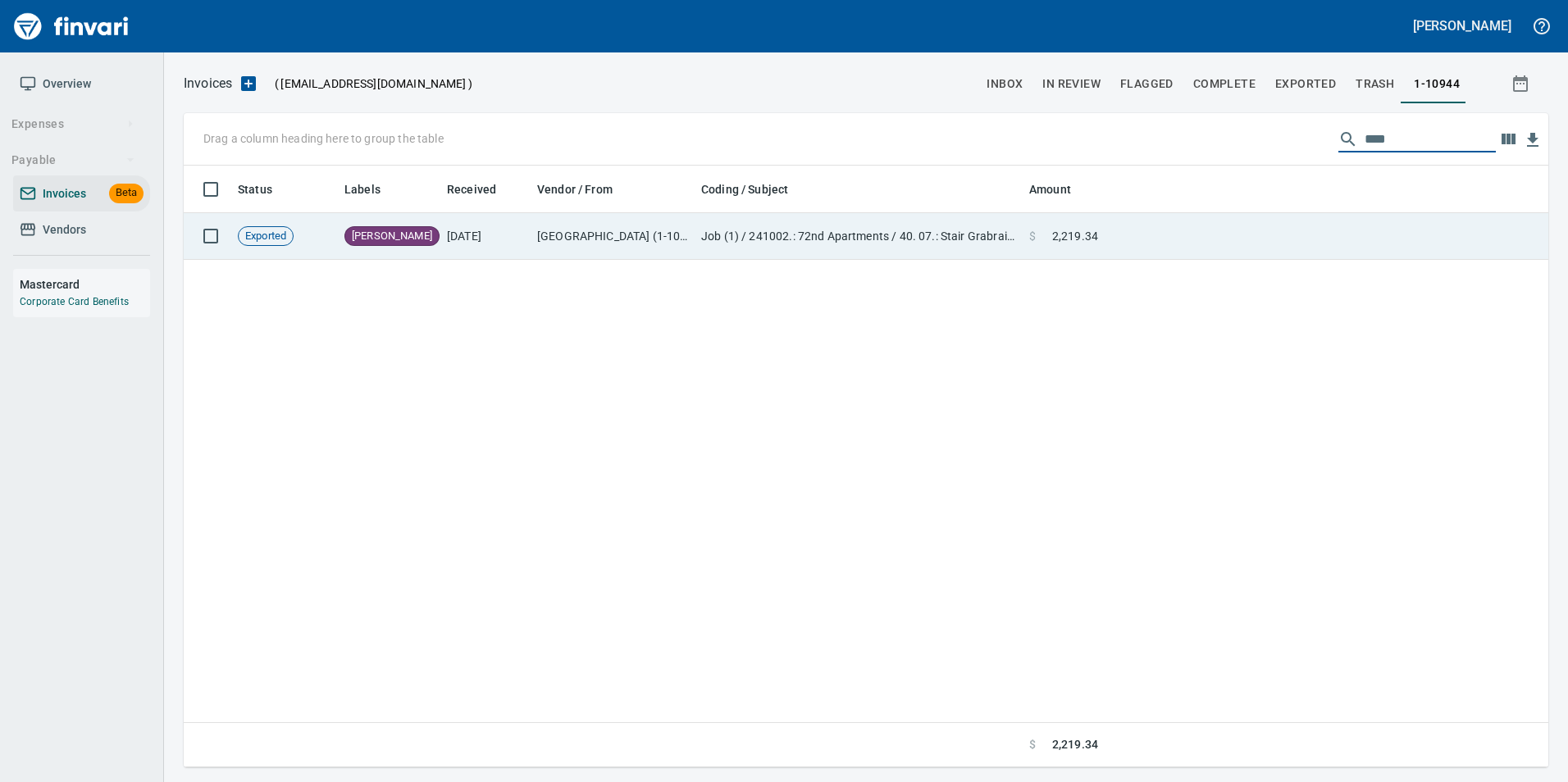
type input "****"
click at [1340, 231] on td at bounding box center [1326, 237] width 444 height 47
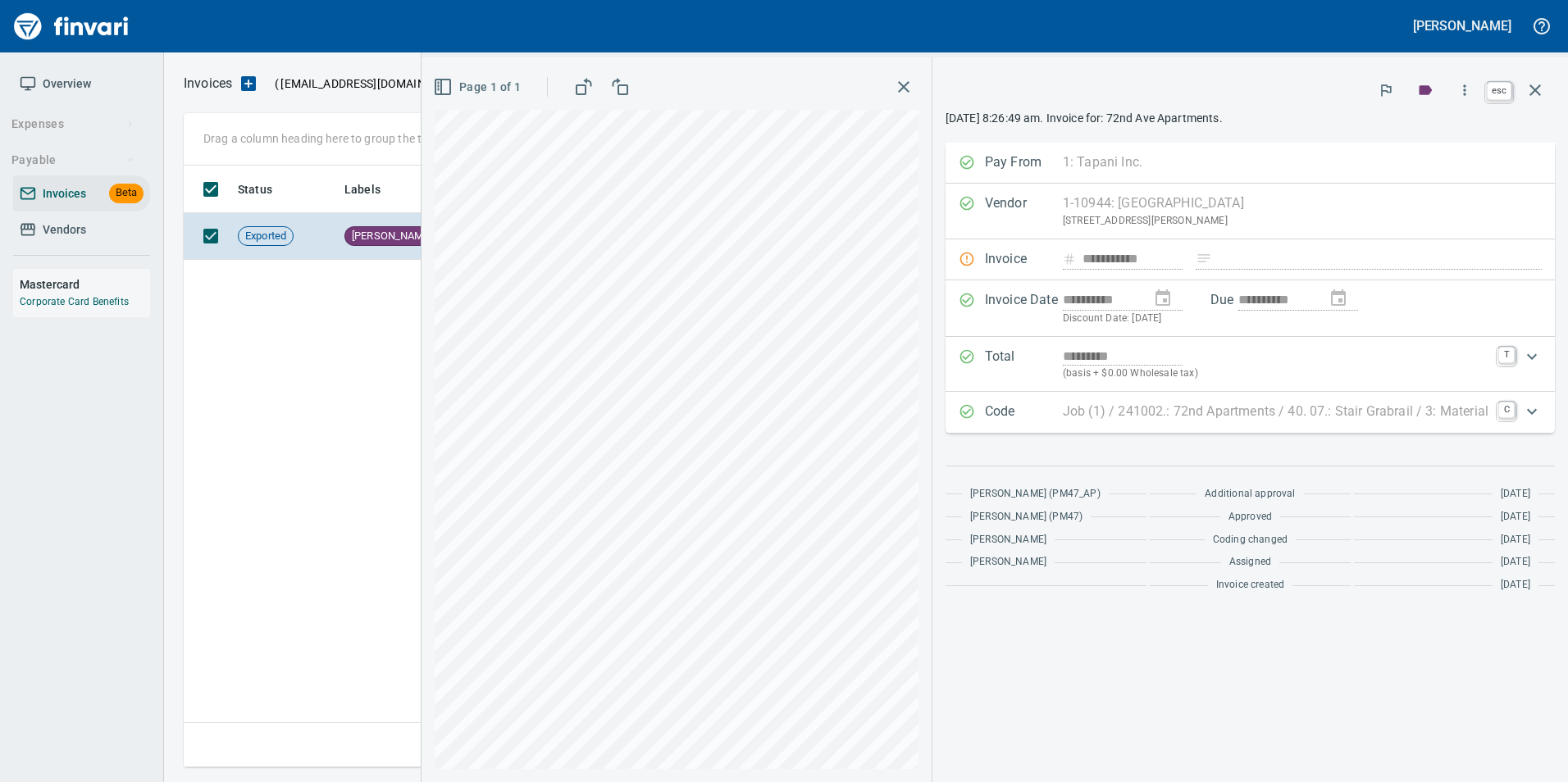
click at [1532, 101] on button "button" at bounding box center [1535, 90] width 39 height 39
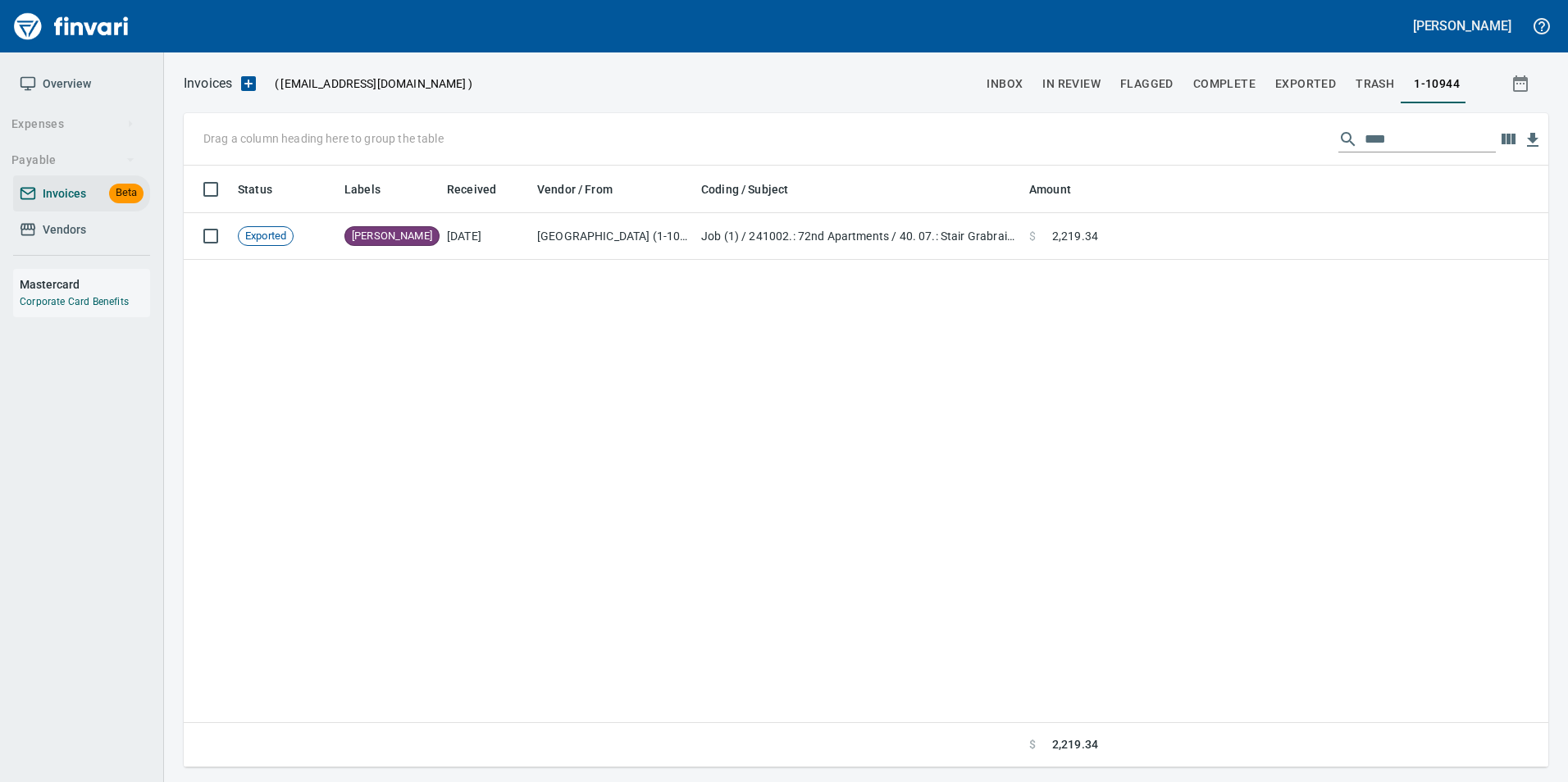
scroll to position [590, 1351]
click at [1365, 139] on input "****" at bounding box center [1429, 139] width 131 height 26
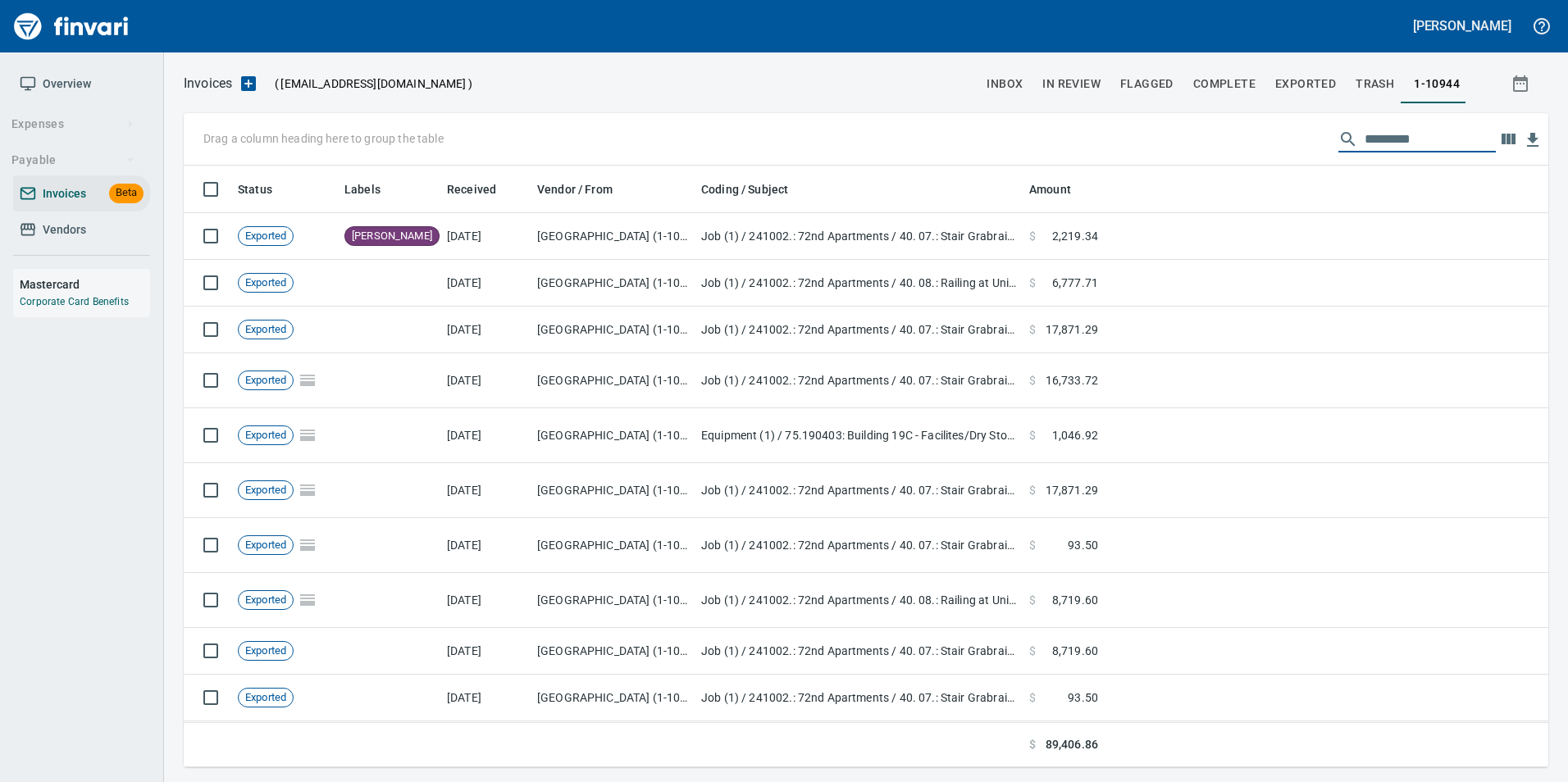
scroll to position [590, 1339]
click at [993, 89] on span "inbox" at bounding box center [1004, 84] width 36 height 20
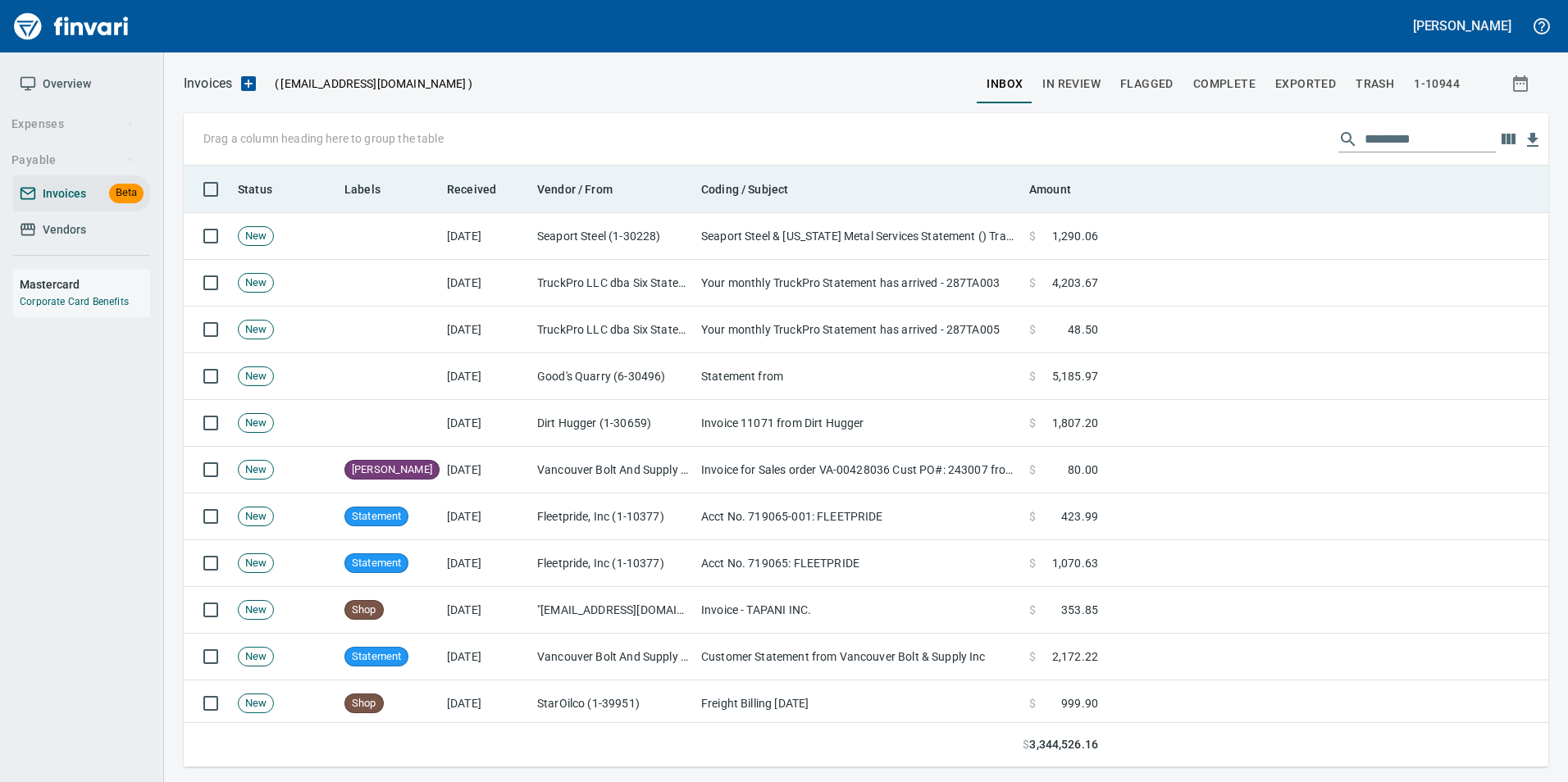
scroll to position [590, 1339]
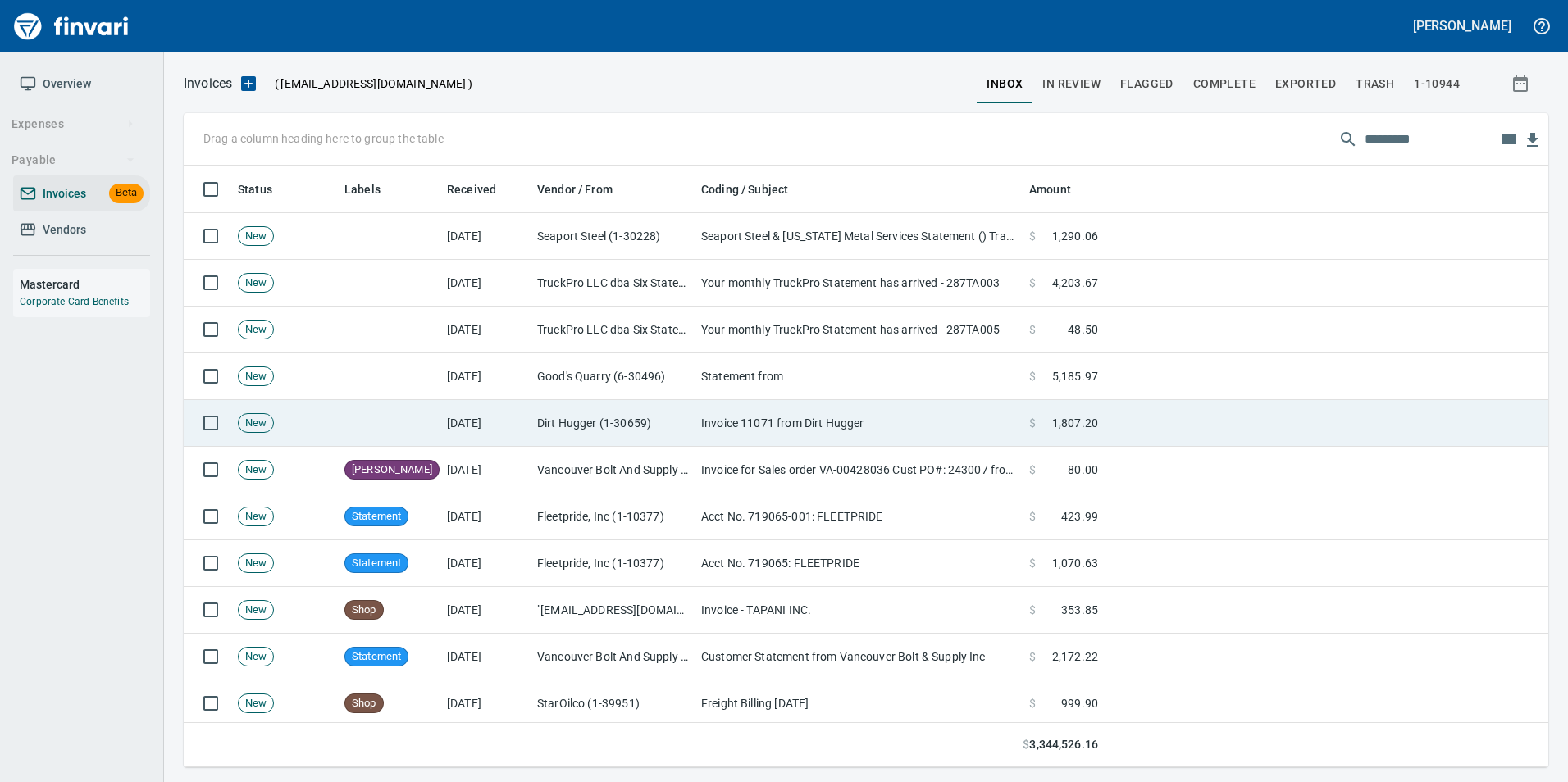
click at [949, 429] on td "Invoice 11071 from Dirt Hugger" at bounding box center [858, 423] width 328 height 47
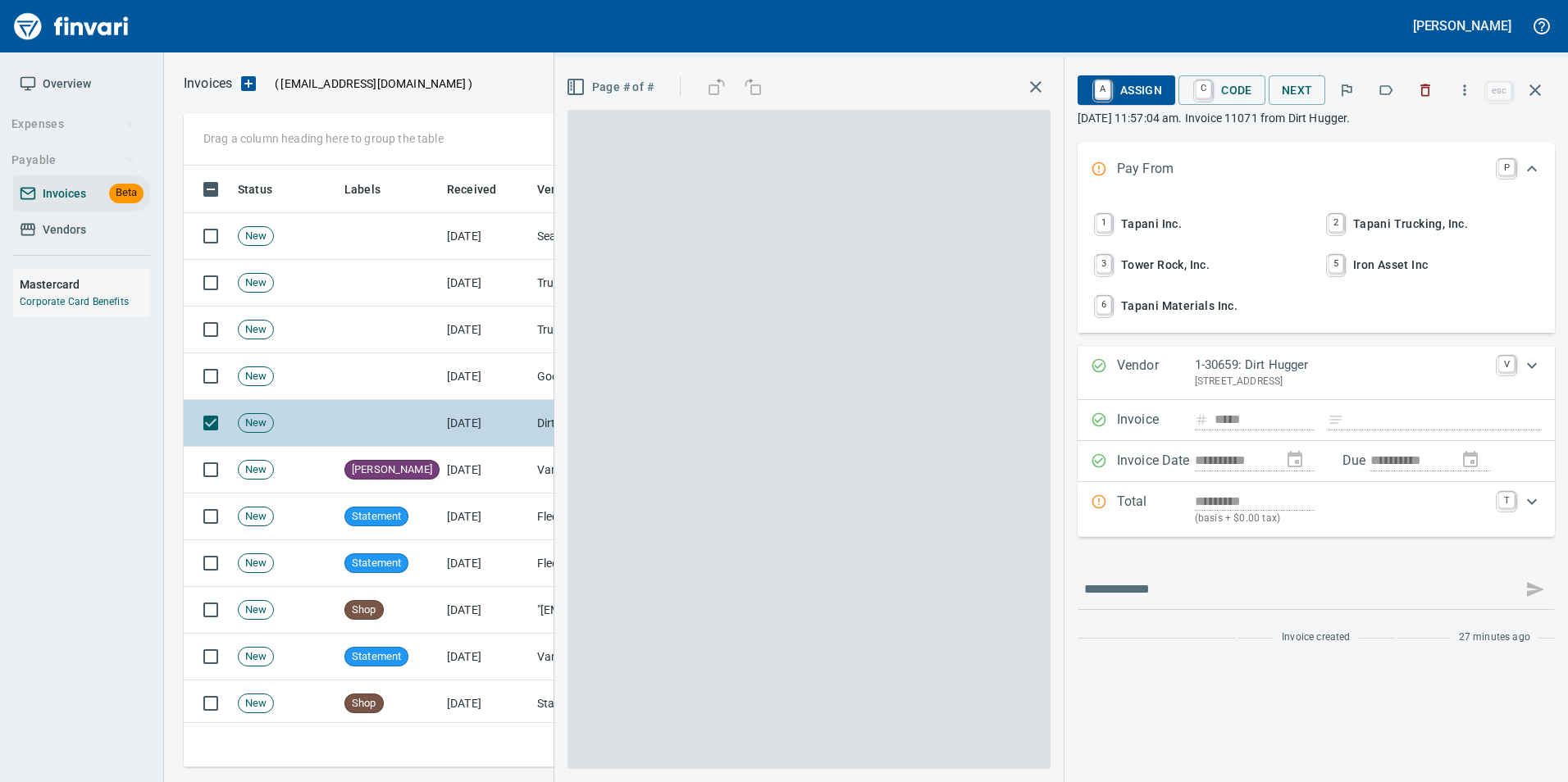
scroll to position [590, 1339]
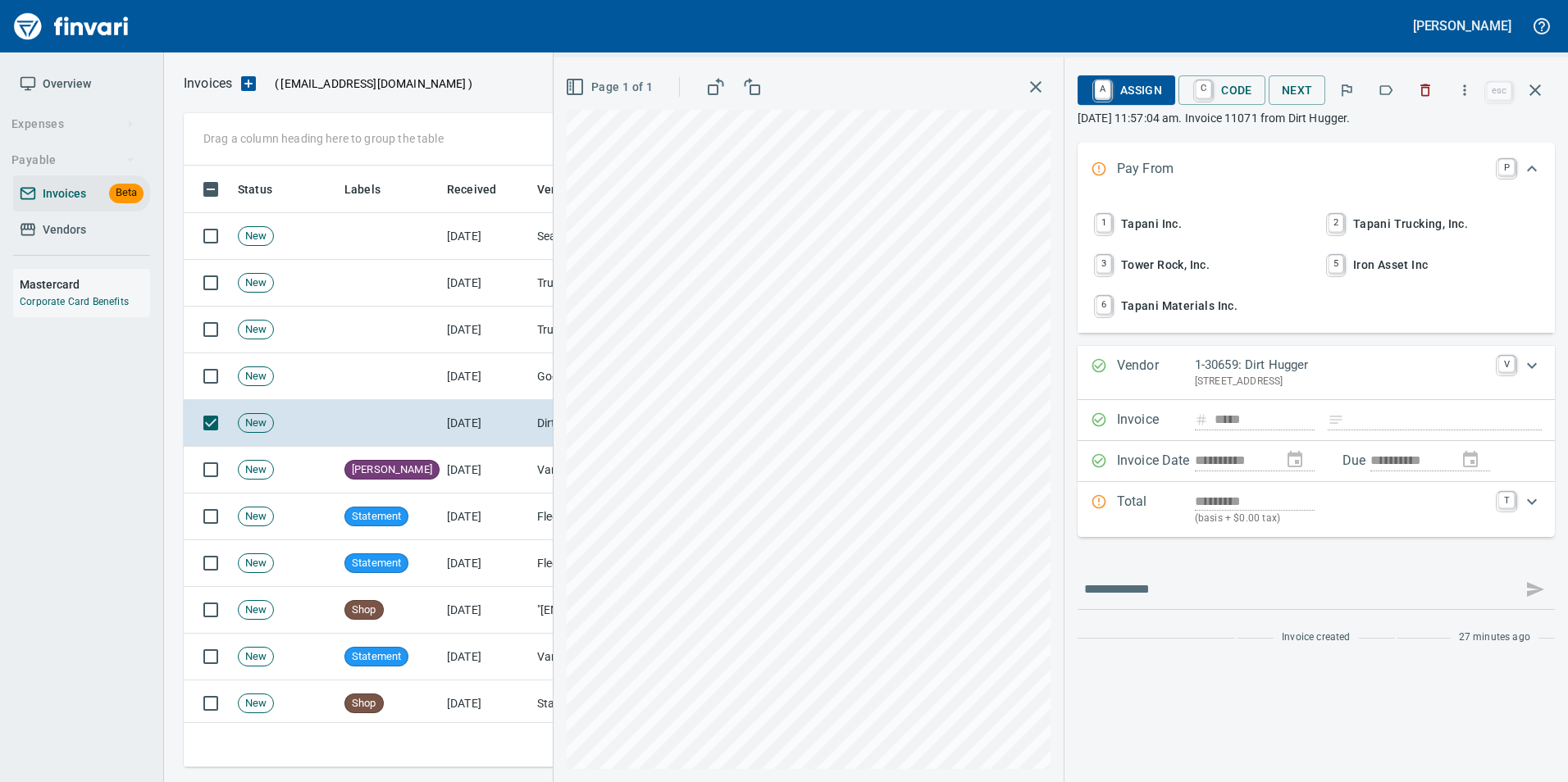
click at [1389, 87] on icon "button" at bounding box center [1386, 90] width 16 height 16
click at [1530, 98] on icon "button" at bounding box center [1535, 90] width 20 height 20
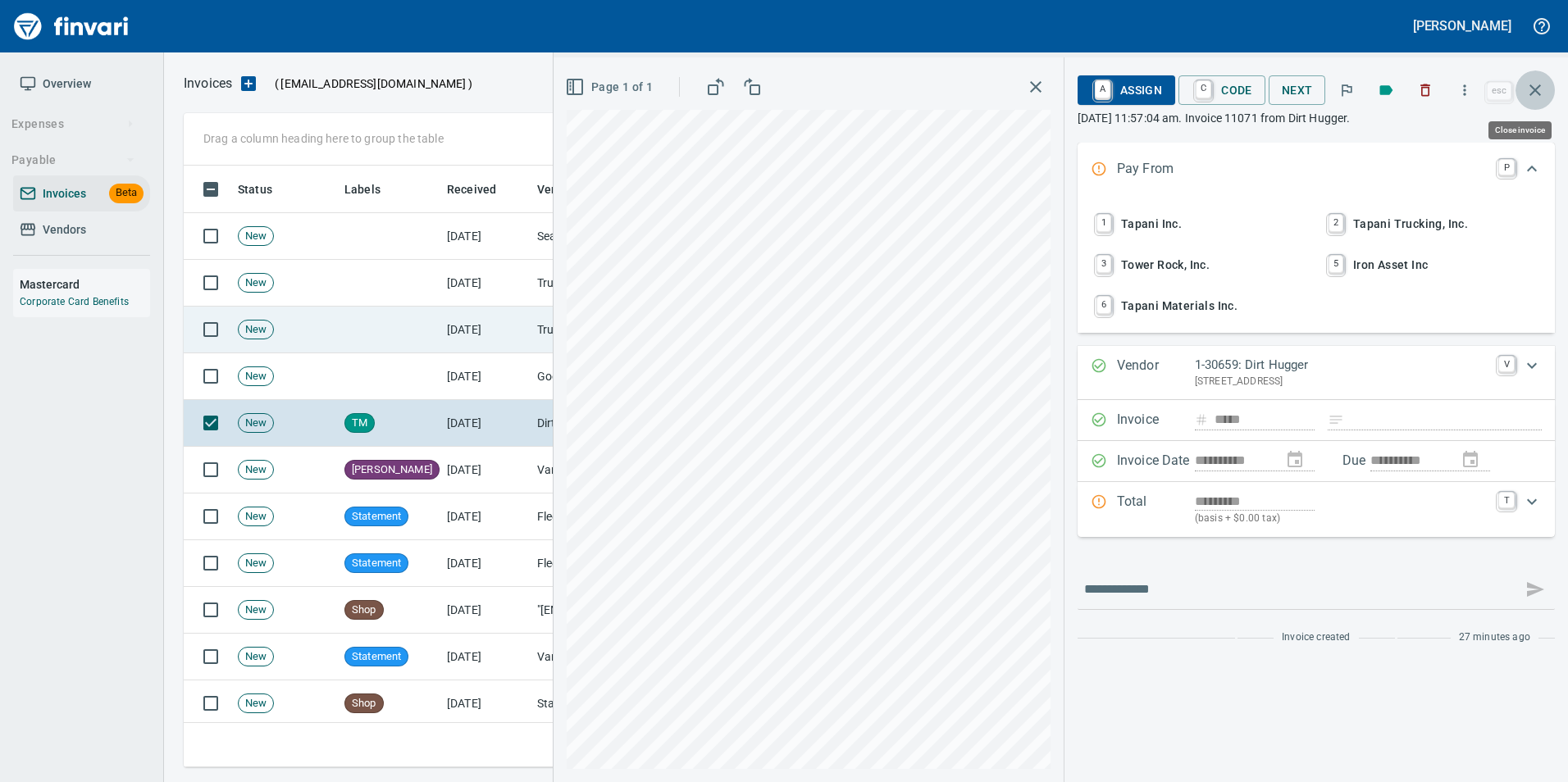
scroll to position [590, 1339]
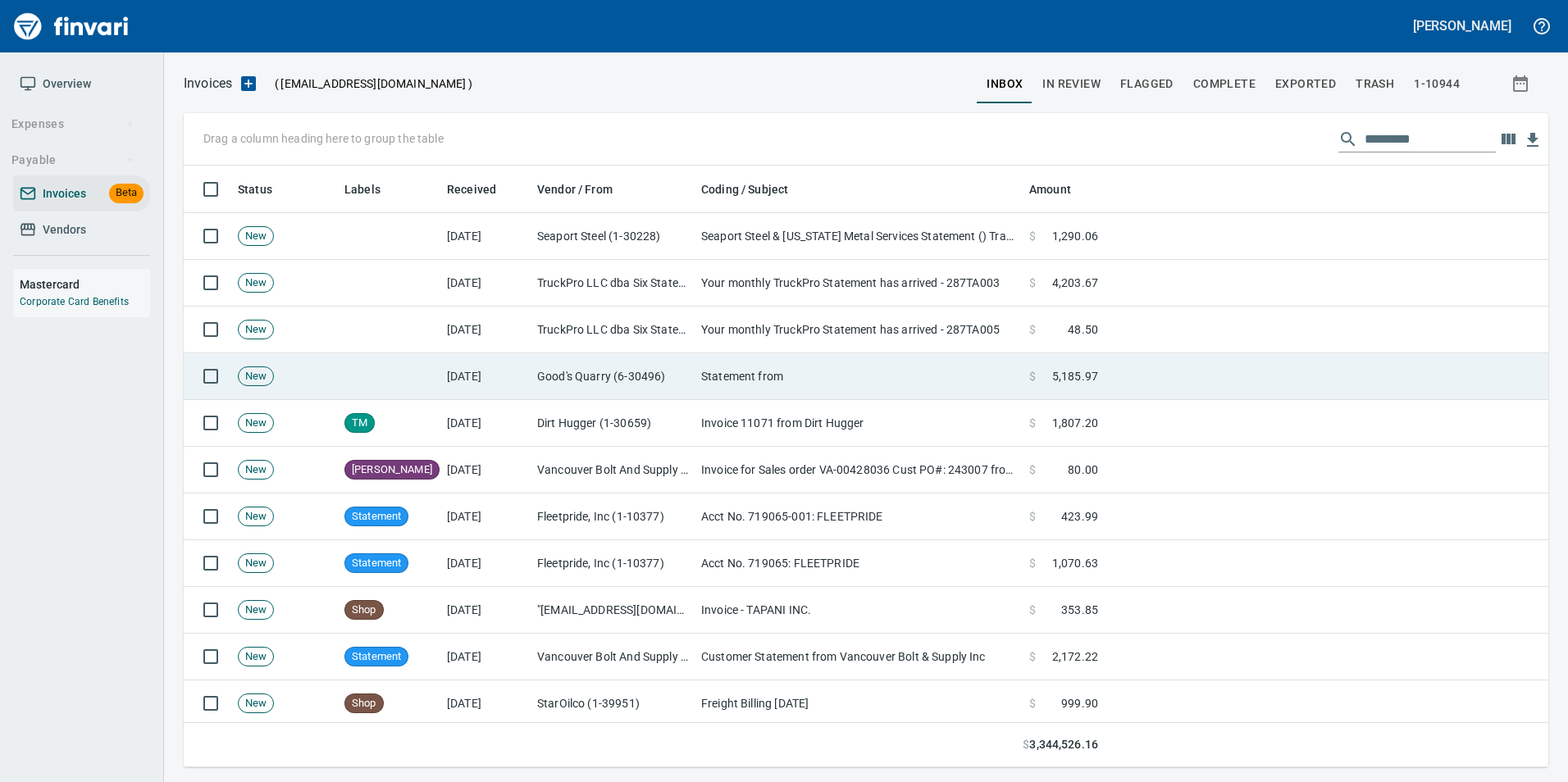
click at [580, 386] on td "Good's Quarry (6-30496)" at bounding box center [612, 376] width 164 height 47
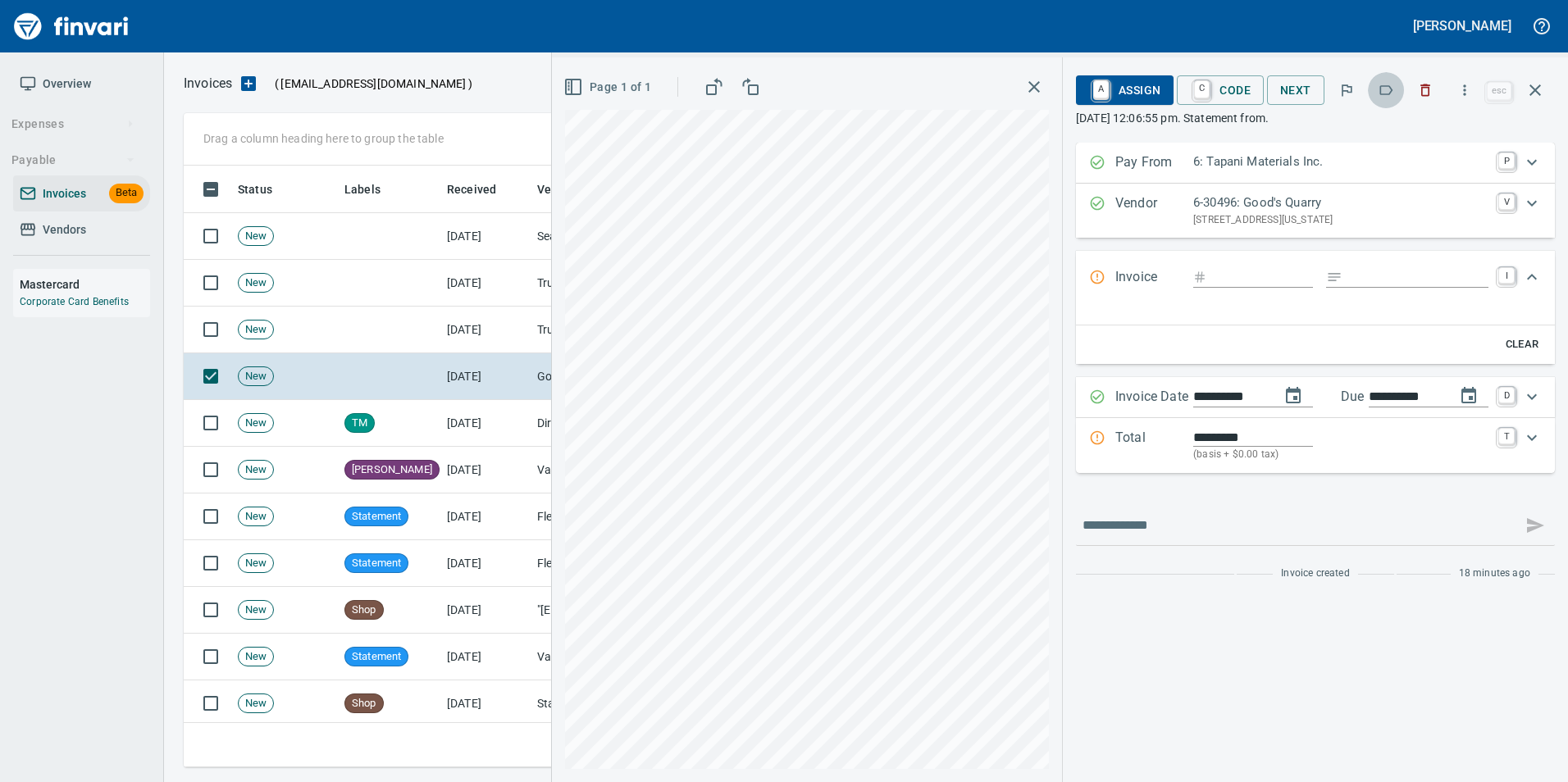
click at [1387, 93] on icon "button" at bounding box center [1386, 90] width 16 height 16
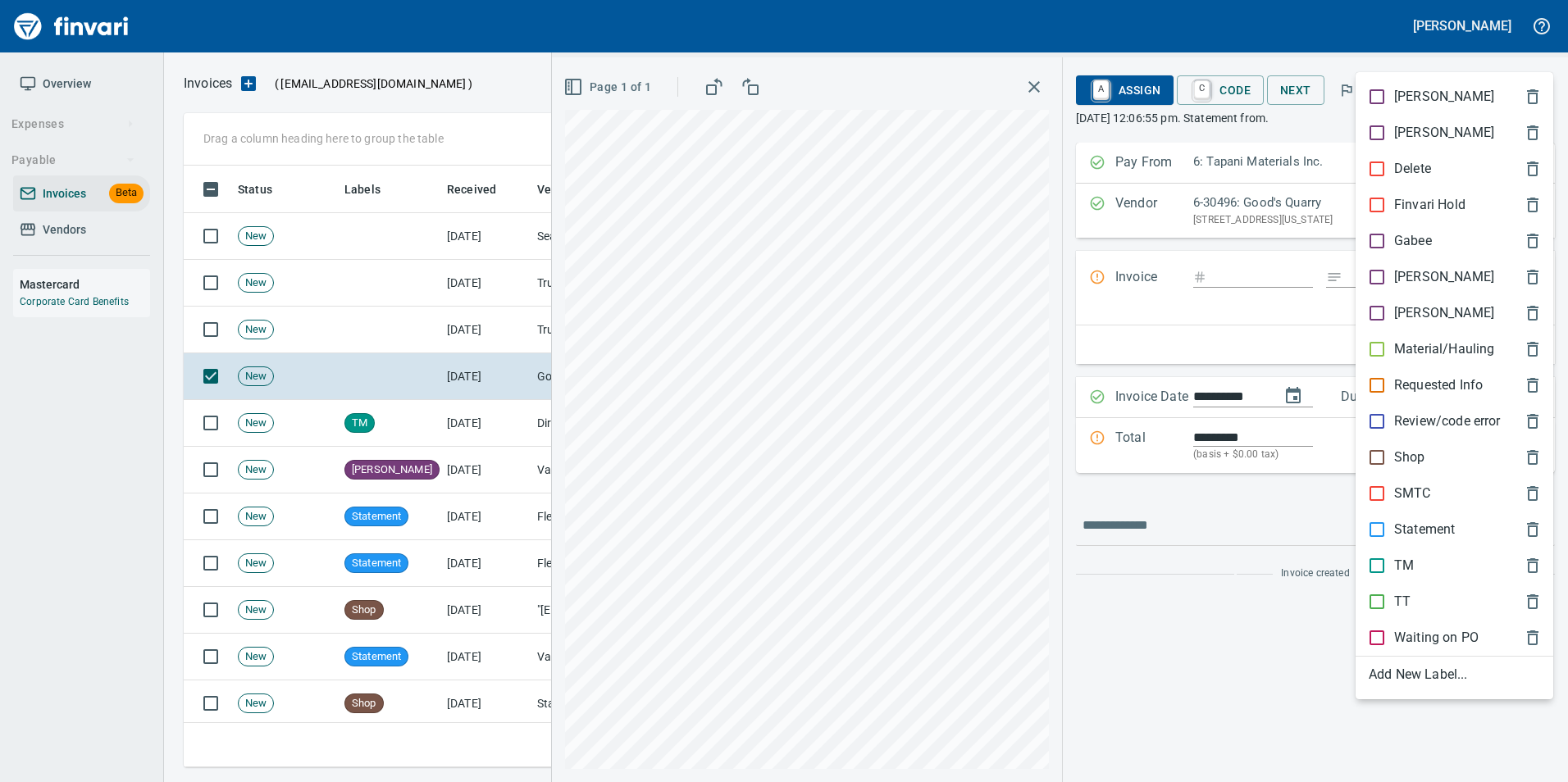
drag, startPoint x: 1443, startPoint y: 521, endPoint x: 1437, endPoint y: 464, distance: 57.3
click at [1442, 520] on div "Statement" at bounding box center [1454, 529] width 197 height 36
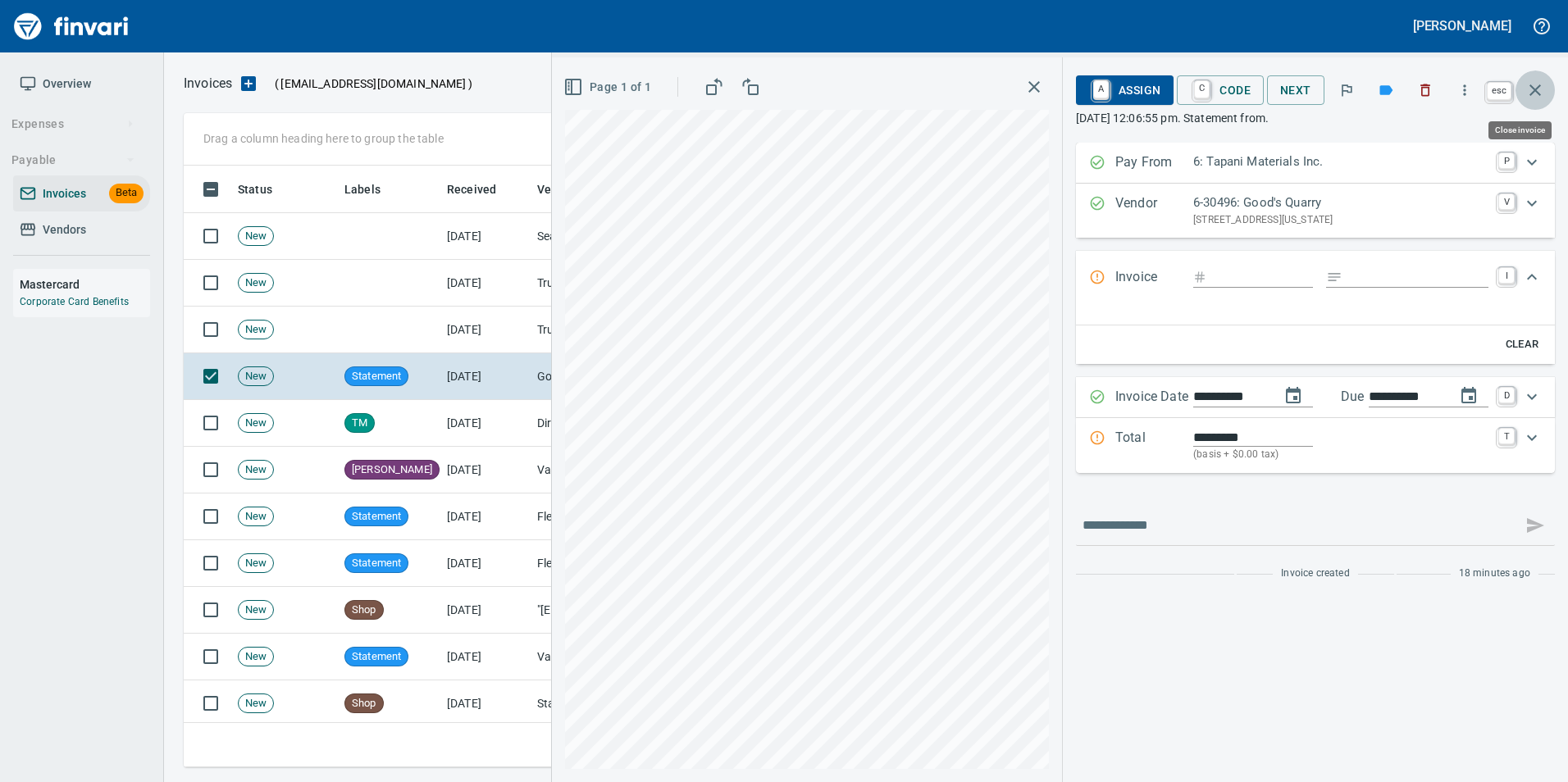
click at [1537, 89] on icon "button" at bounding box center [1535, 90] width 20 height 20
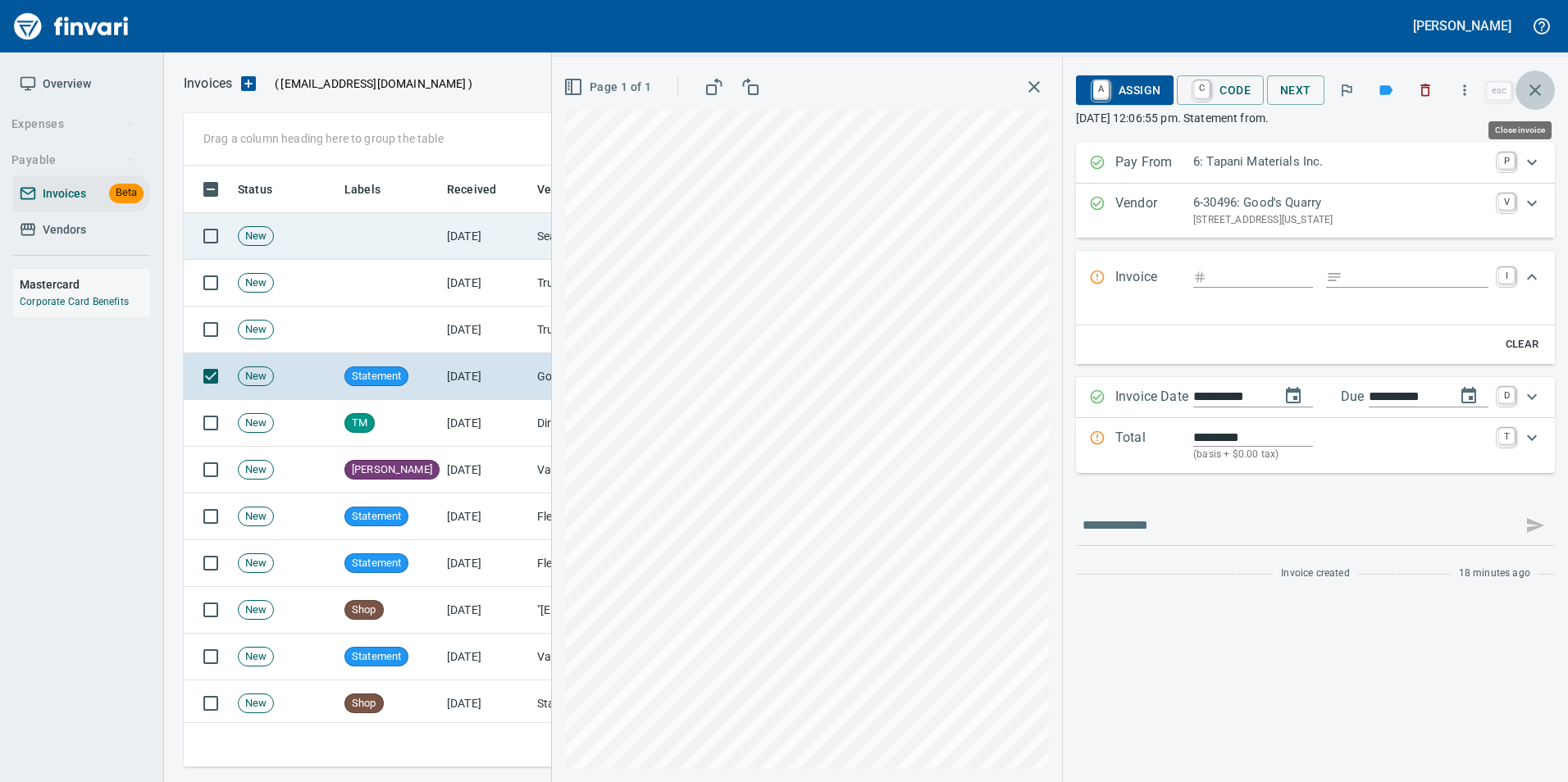
scroll to position [590, 1339]
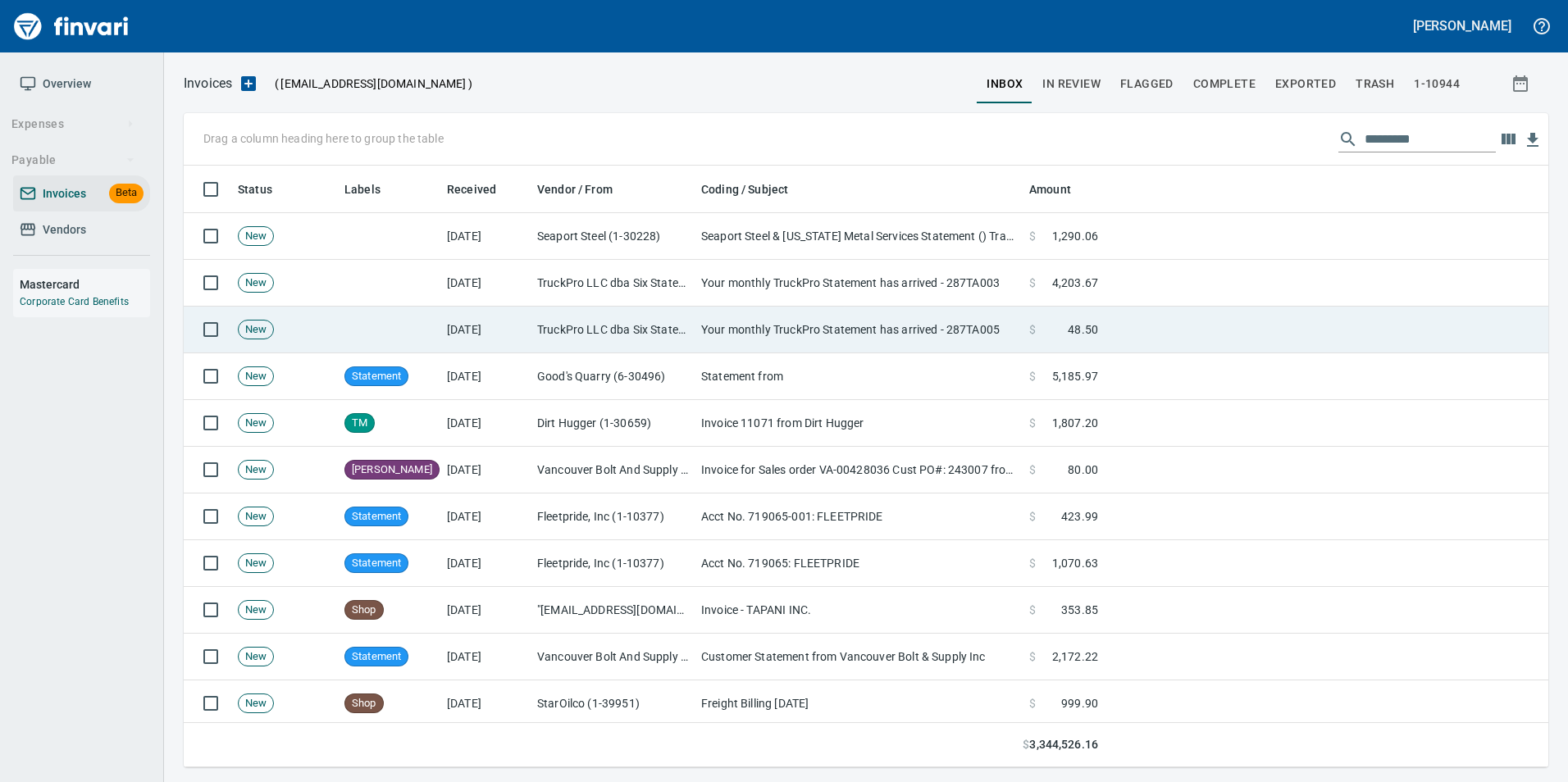
click at [676, 323] on td "TruckPro LLC dba Six States Distributors Inc (1-10953)" at bounding box center [612, 330] width 164 height 47
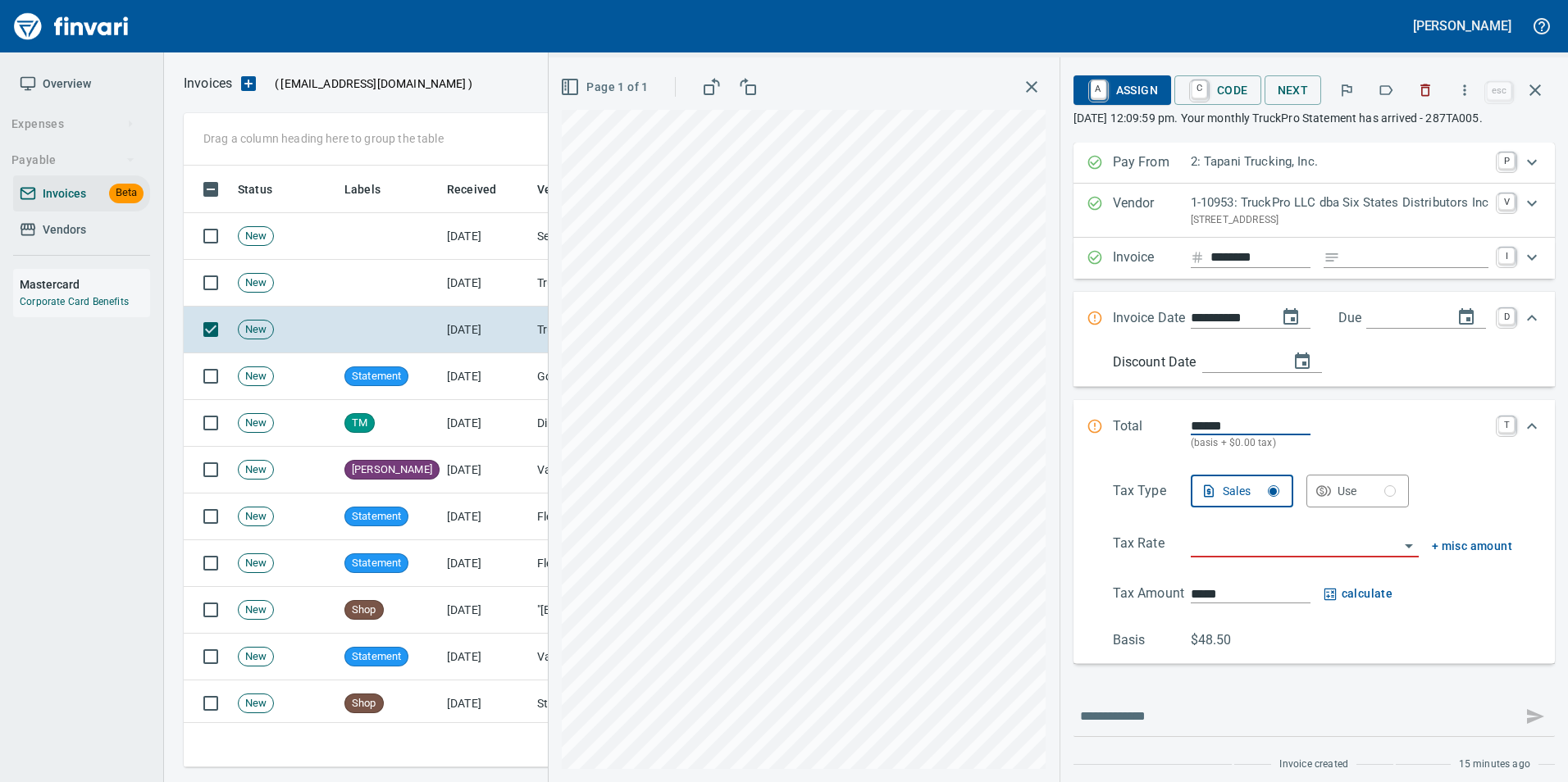
click at [1394, 101] on button "button" at bounding box center [1386, 90] width 36 height 36
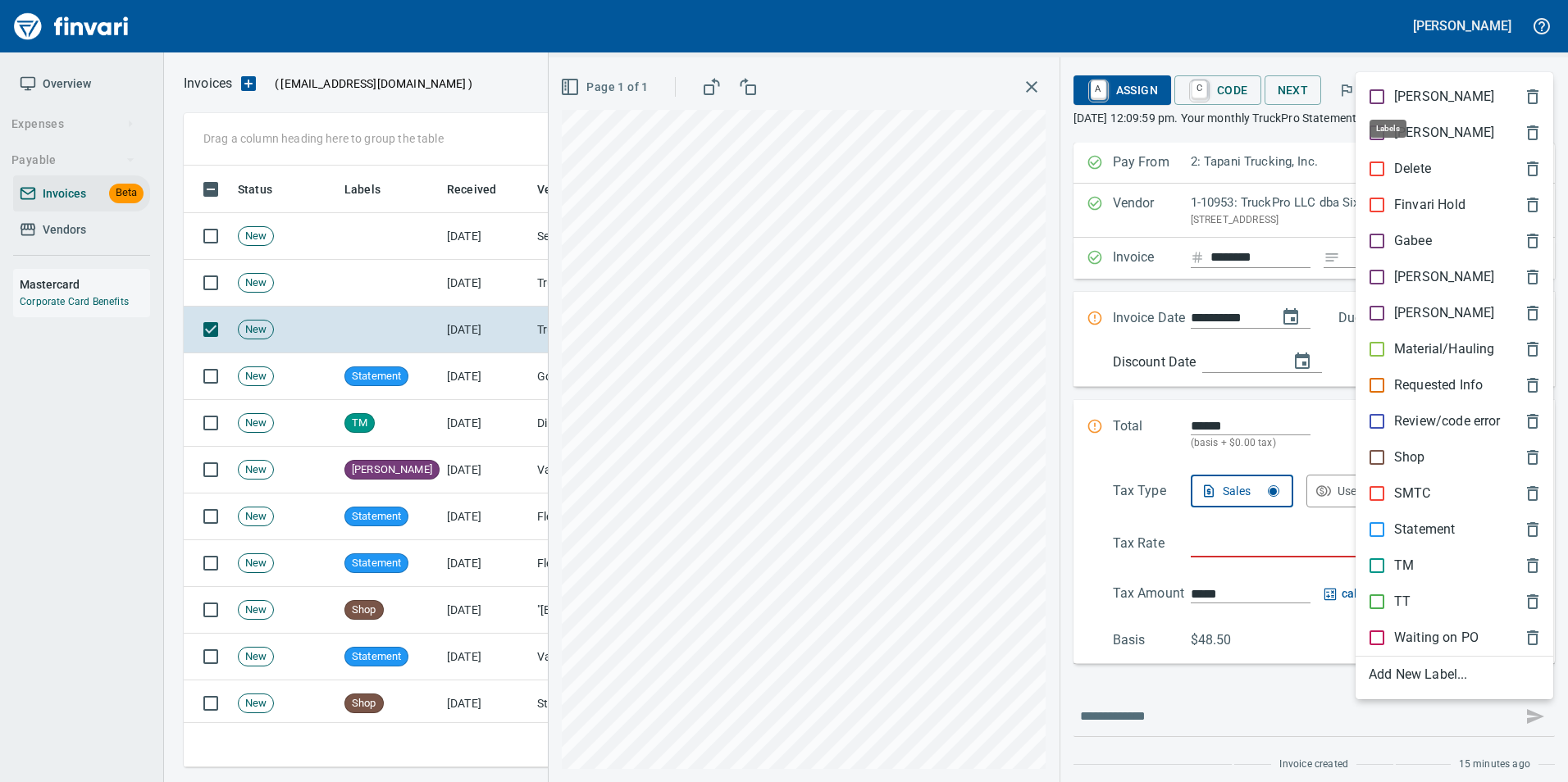
scroll to position [590, 1339]
click at [1427, 519] on div "Statement" at bounding box center [1454, 529] width 197 height 36
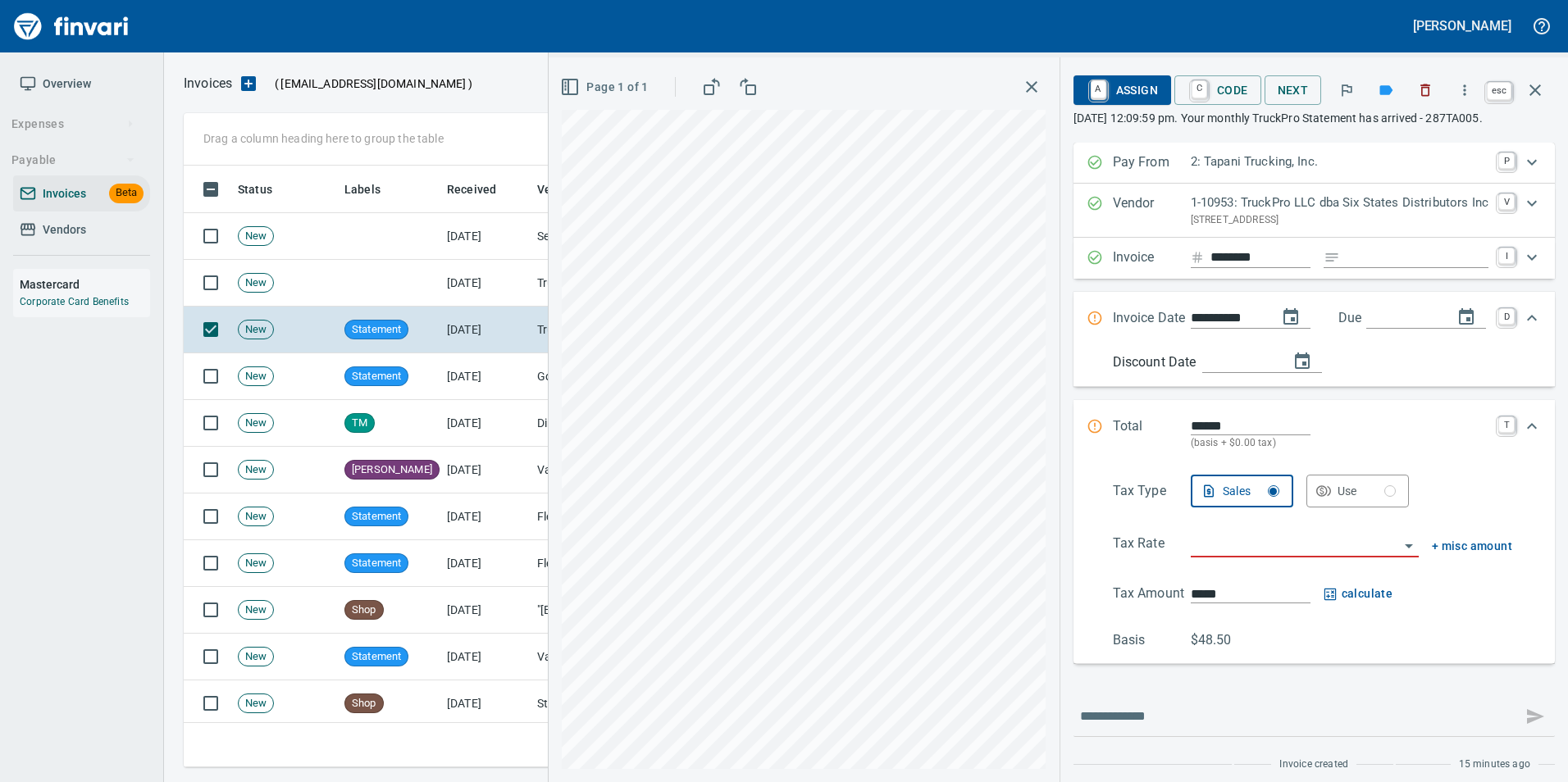
click at [1547, 91] on button "button" at bounding box center [1535, 90] width 39 height 39
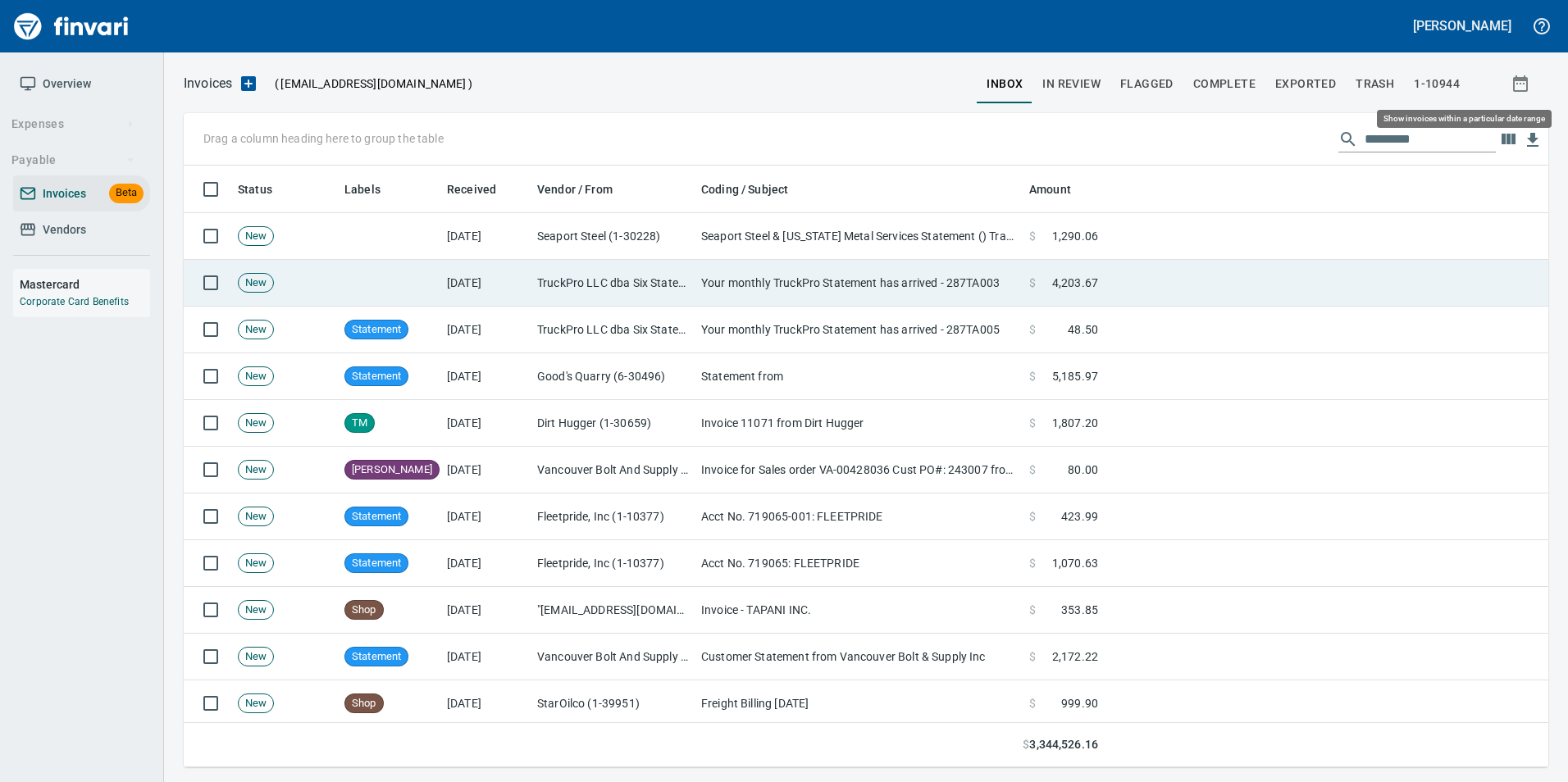
scroll to position [590, 1339]
click at [631, 287] on td "TruckPro LLC dba Six States Distributors Inc (1-10953)" at bounding box center [612, 283] width 164 height 47
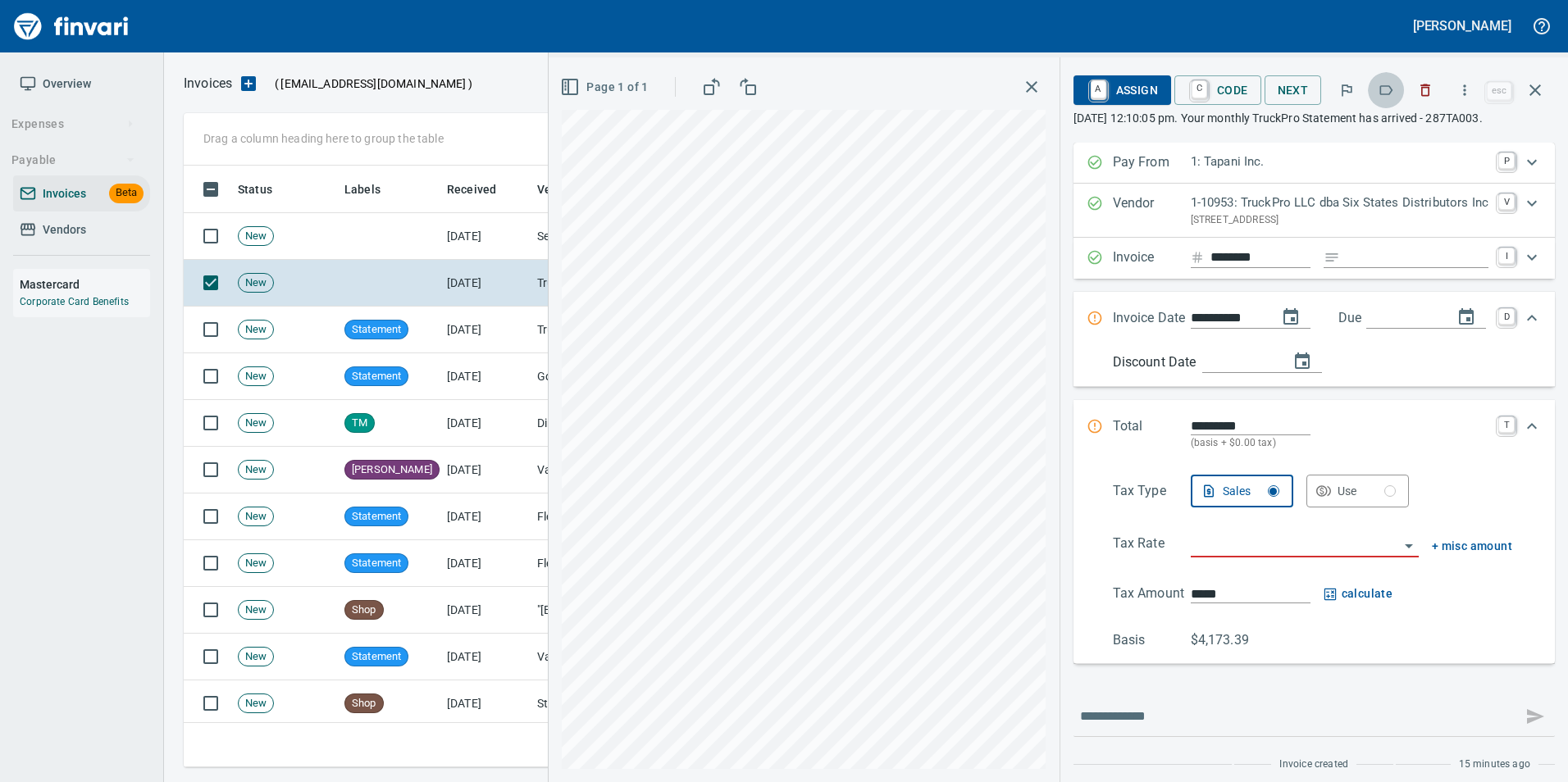
click at [1393, 91] on icon "button" at bounding box center [1386, 90] width 13 height 10
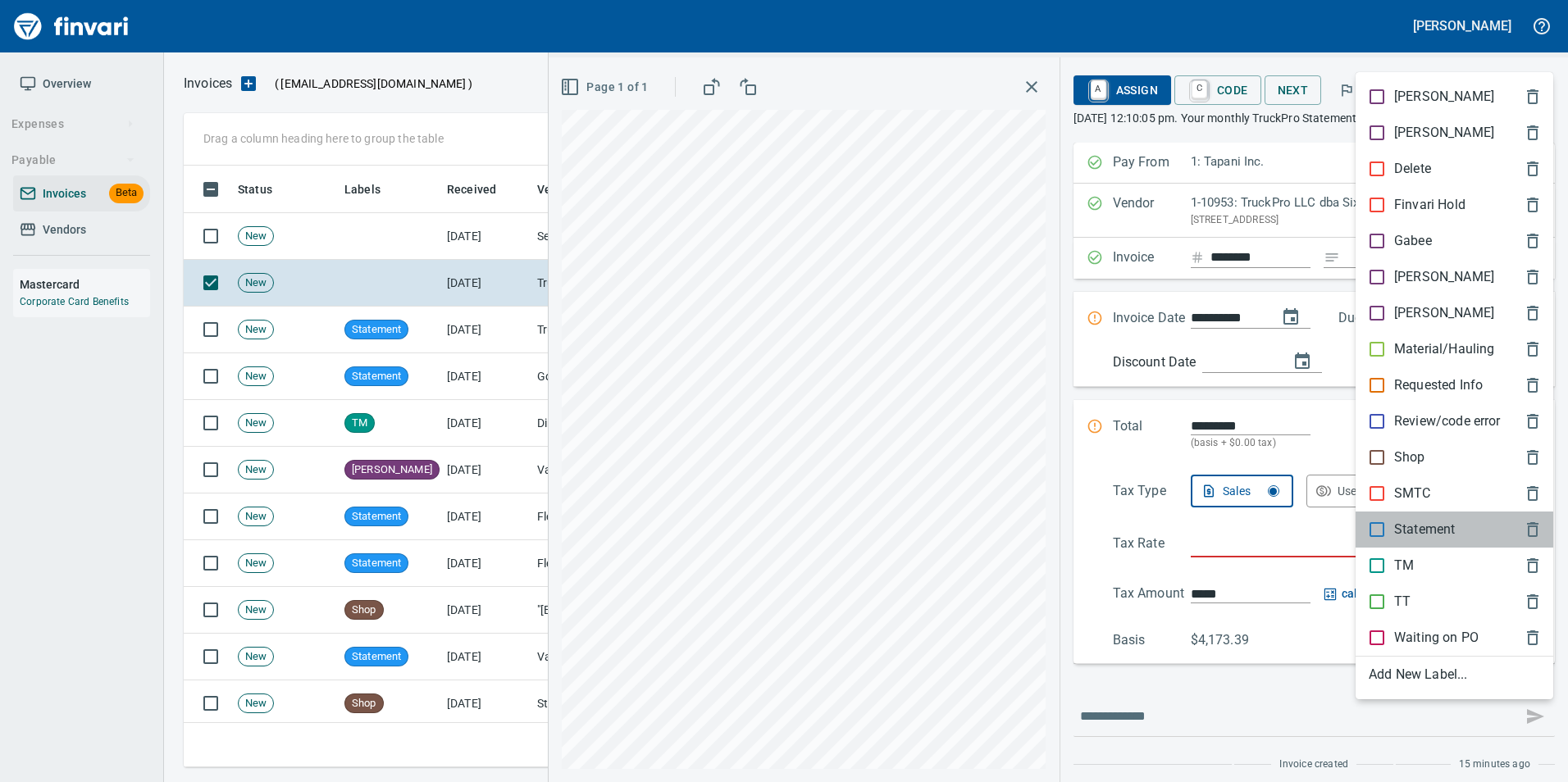
click at [1468, 540] on div "Statement" at bounding box center [1454, 529] width 197 height 36
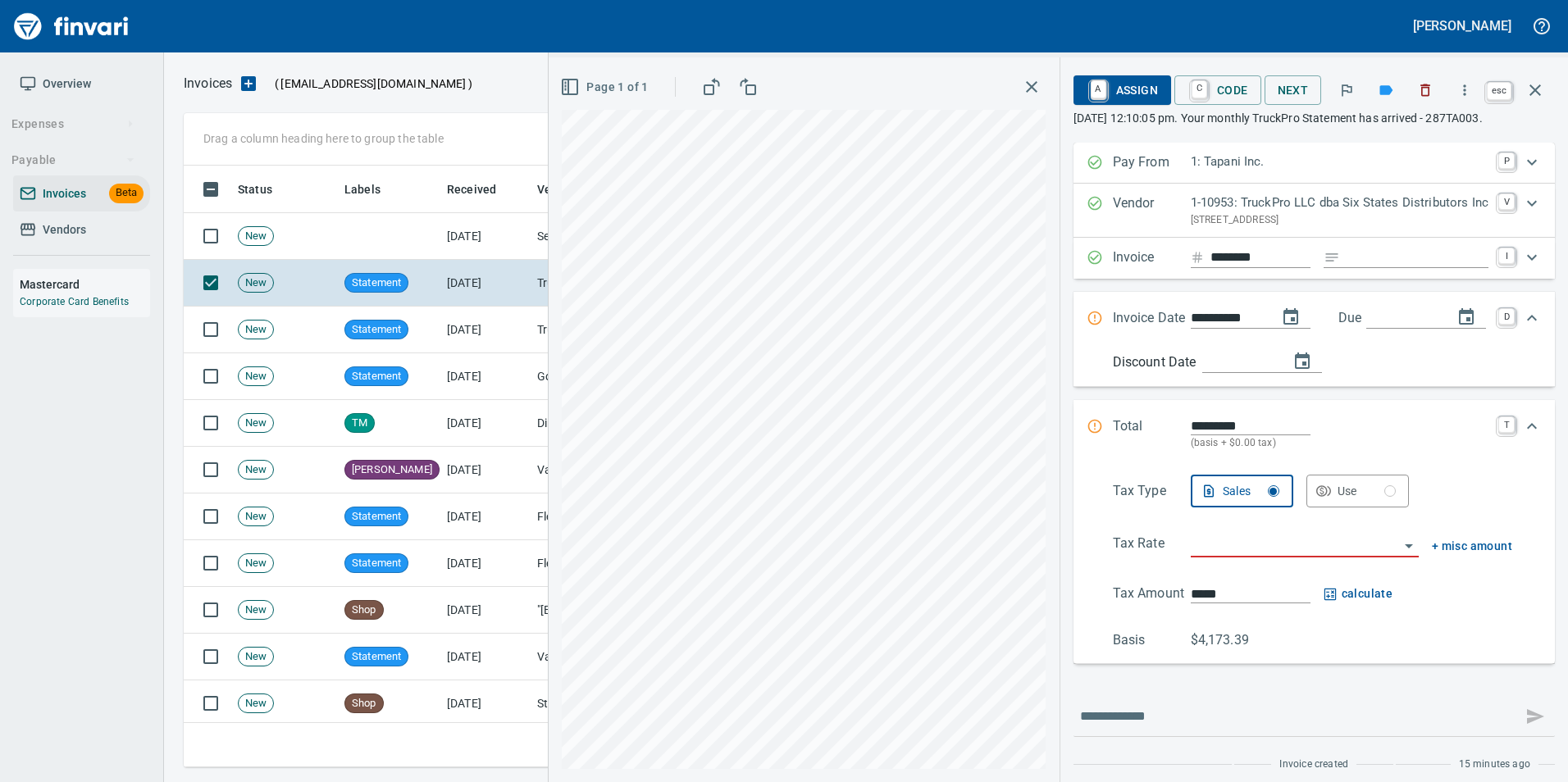
click at [1533, 92] on icon "button" at bounding box center [1534, 90] width 12 height 12
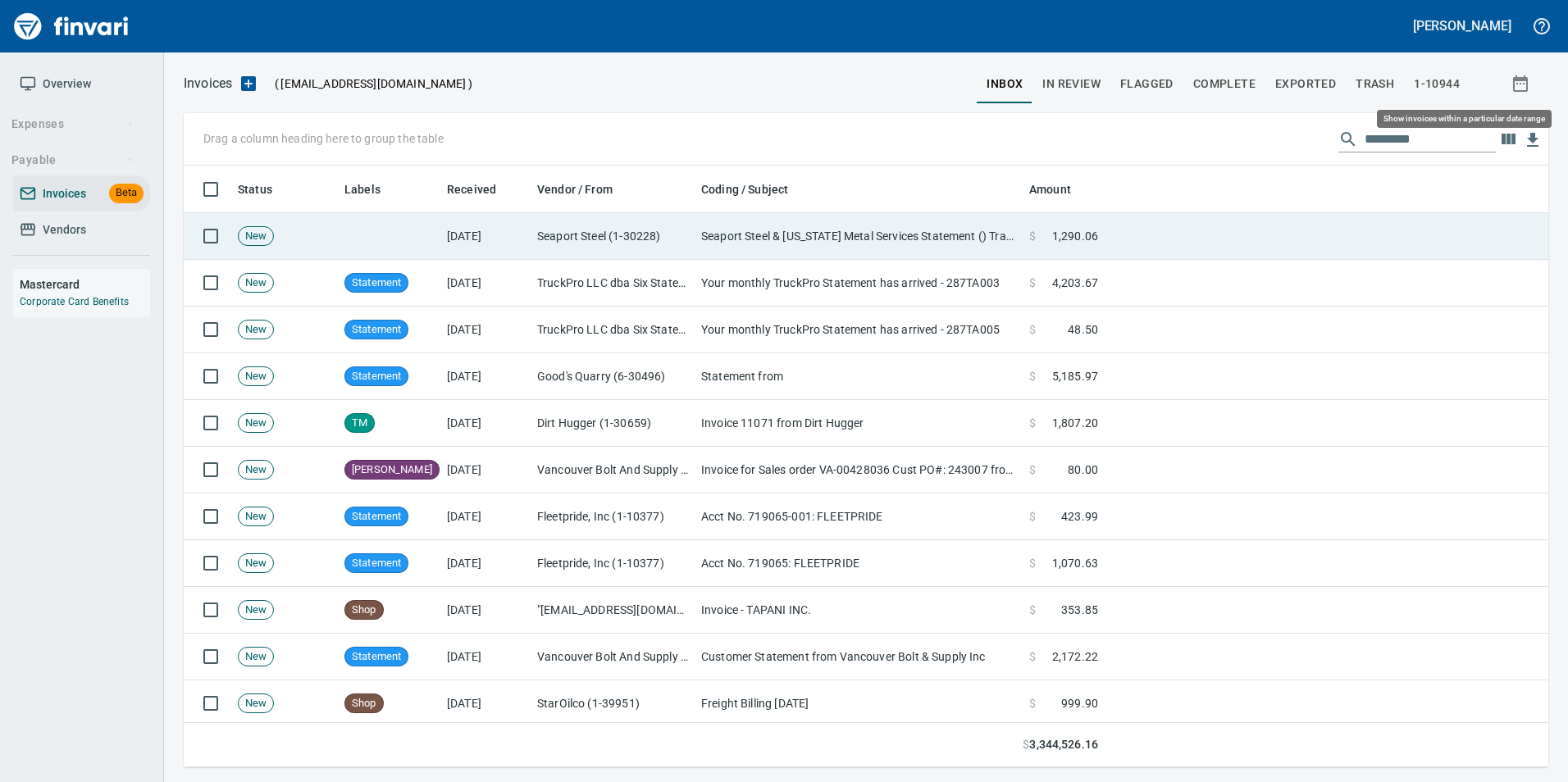
scroll to position [590, 1339]
click at [736, 252] on td "Seaport Steel & [US_STATE] Metal Services Statement () Transmission for TAPANI,…" at bounding box center [858, 237] width 328 height 47
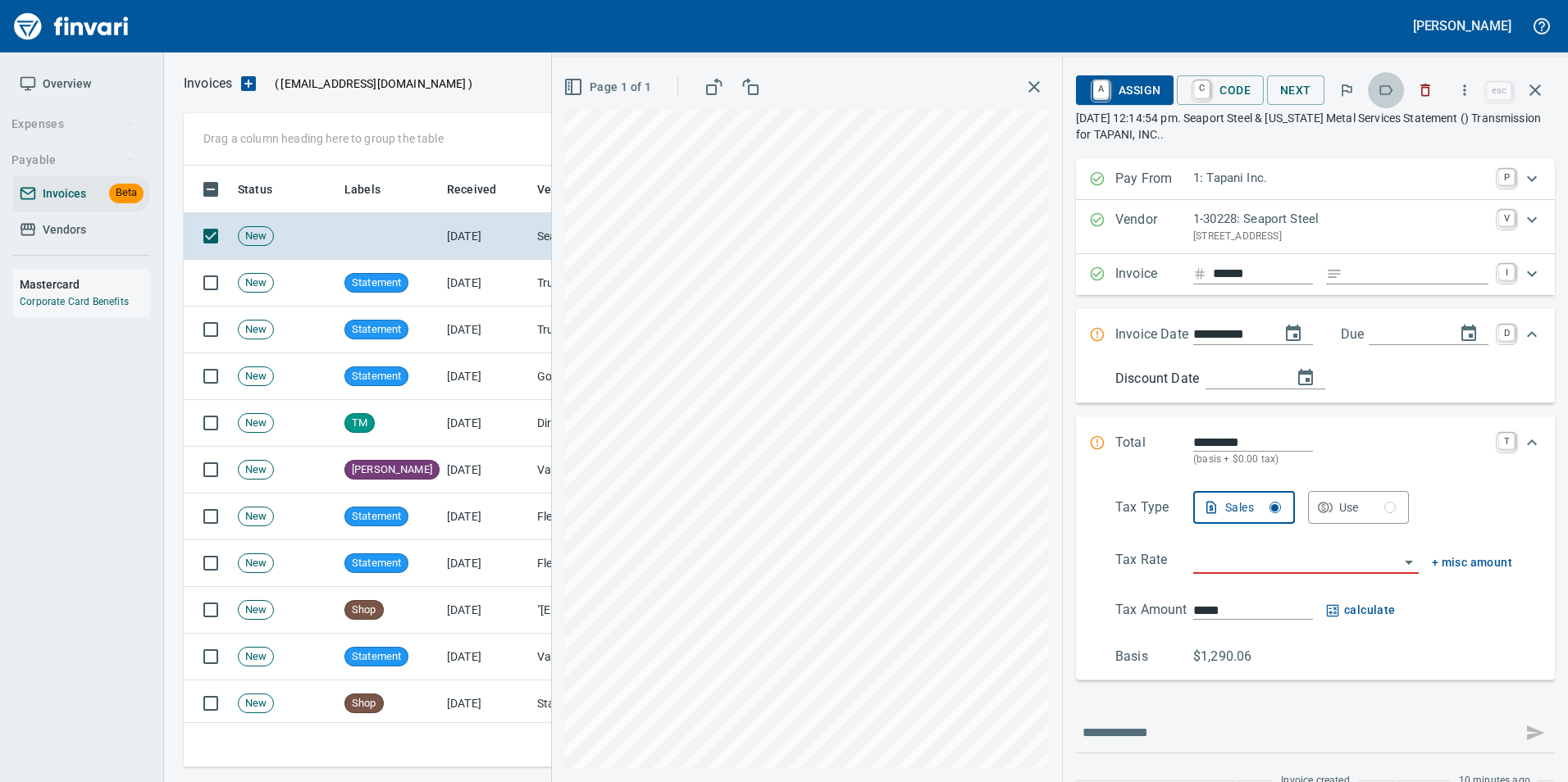
click at [1383, 94] on icon "button" at bounding box center [1386, 90] width 13 height 10
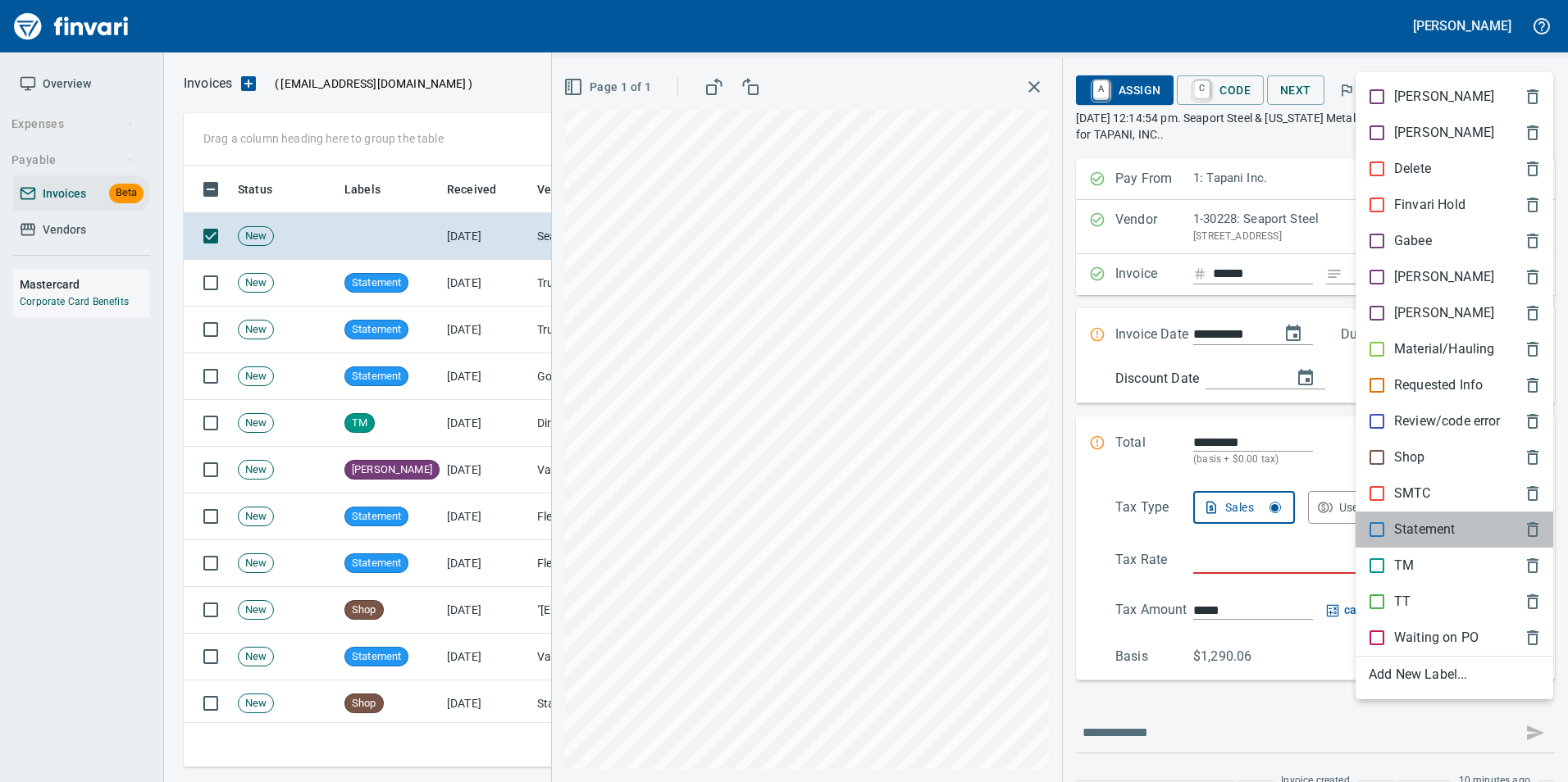
click at [1435, 532] on p "Statement" at bounding box center [1424, 529] width 60 height 20
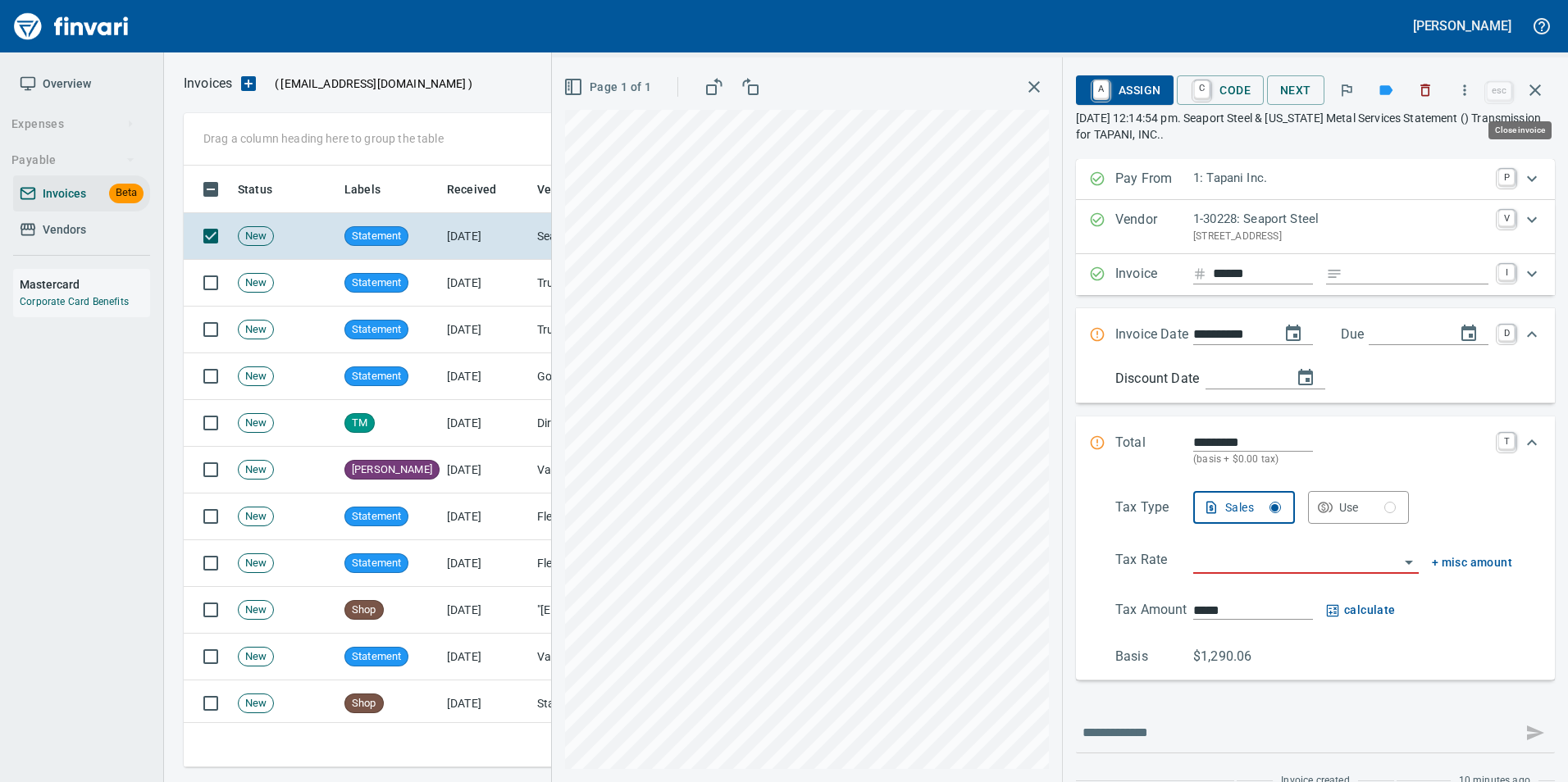
click at [1550, 92] on button "button" at bounding box center [1535, 90] width 39 height 39
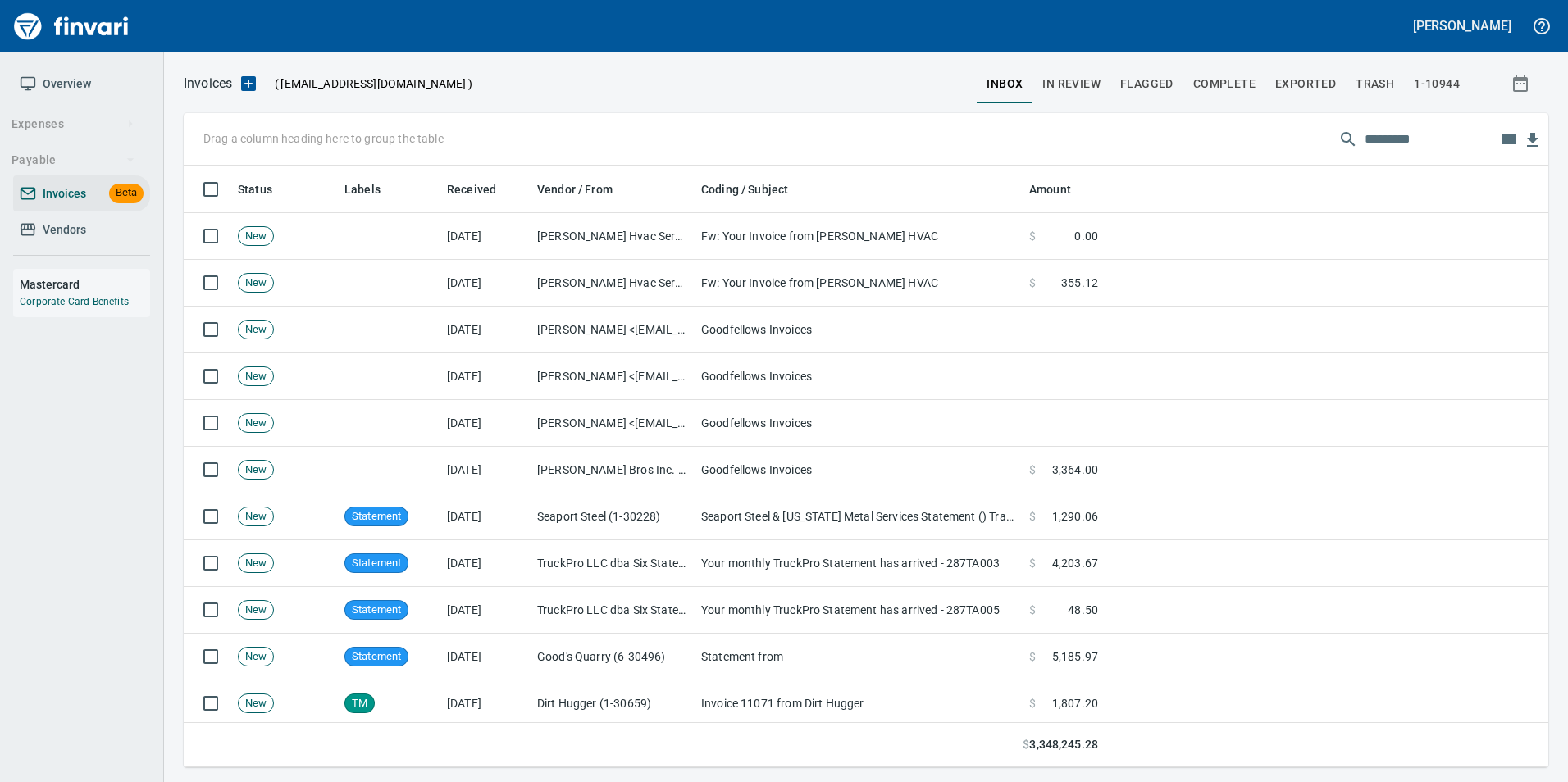
click at [120, 226] on span "Vendors" at bounding box center [81, 230] width 124 height 20
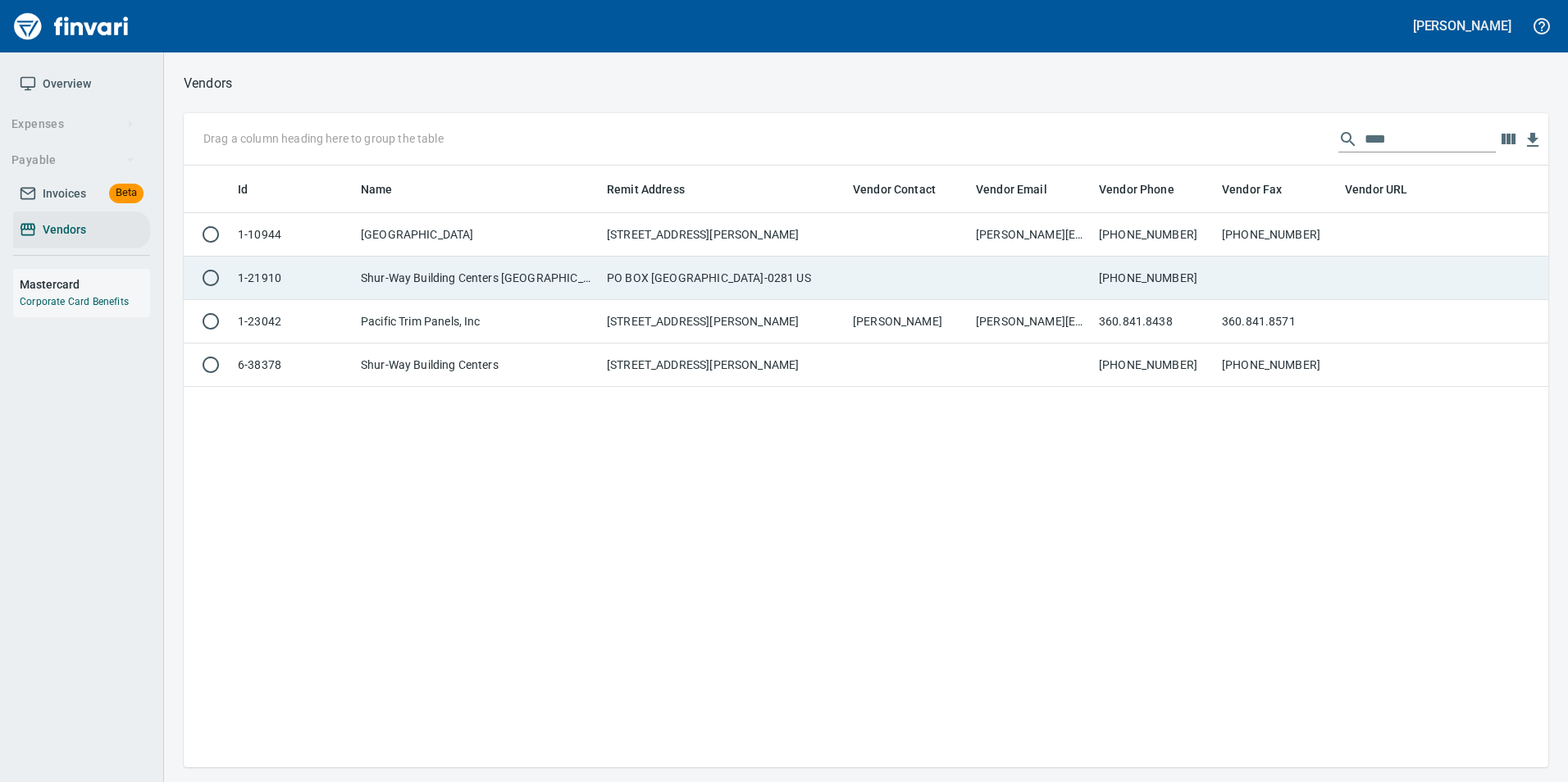
scroll to position [590, 1352]
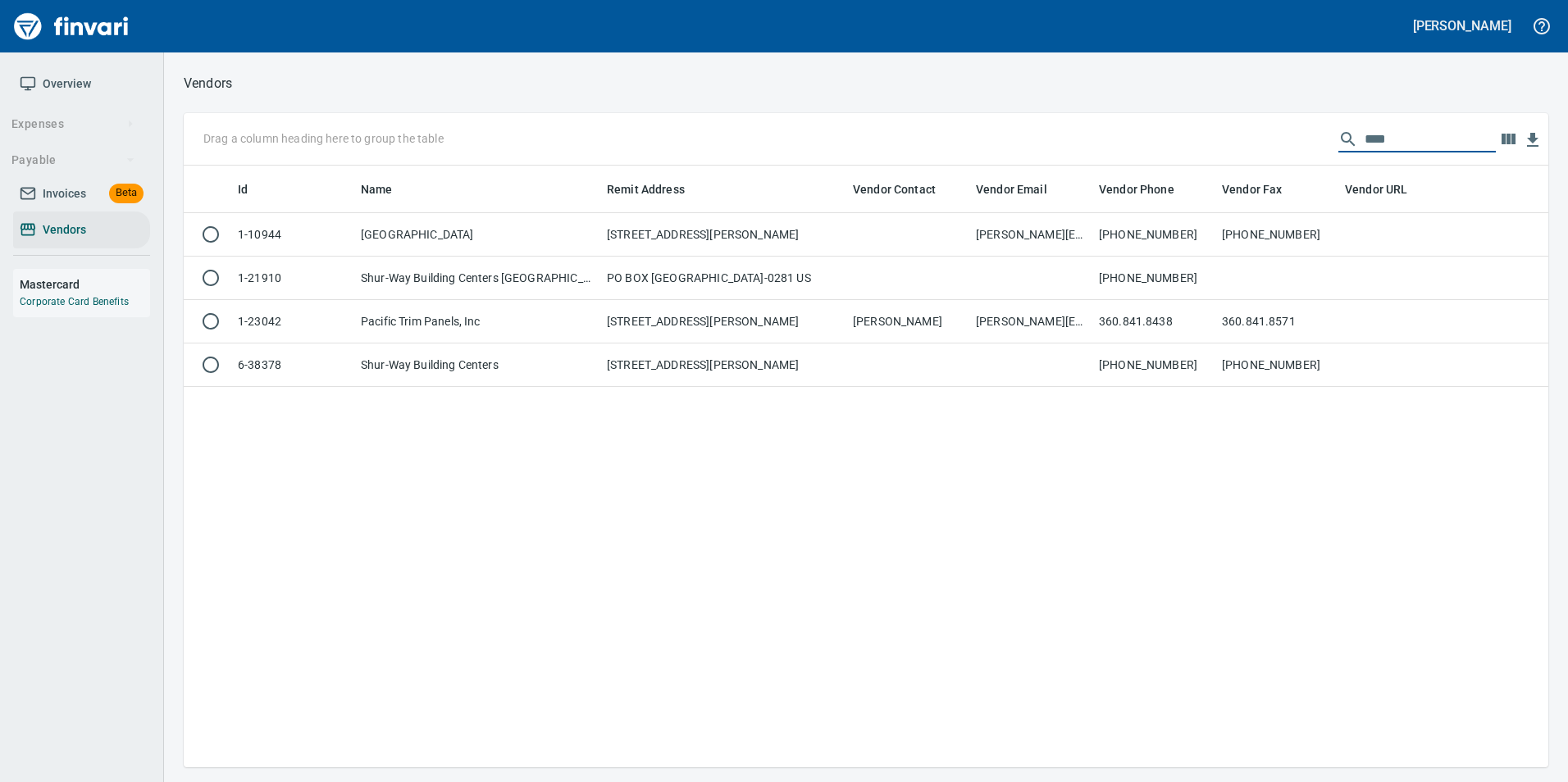
click at [1379, 130] on input "****" at bounding box center [1429, 139] width 131 height 26
click at [1379, 129] on input "****" at bounding box center [1429, 139] width 131 height 26
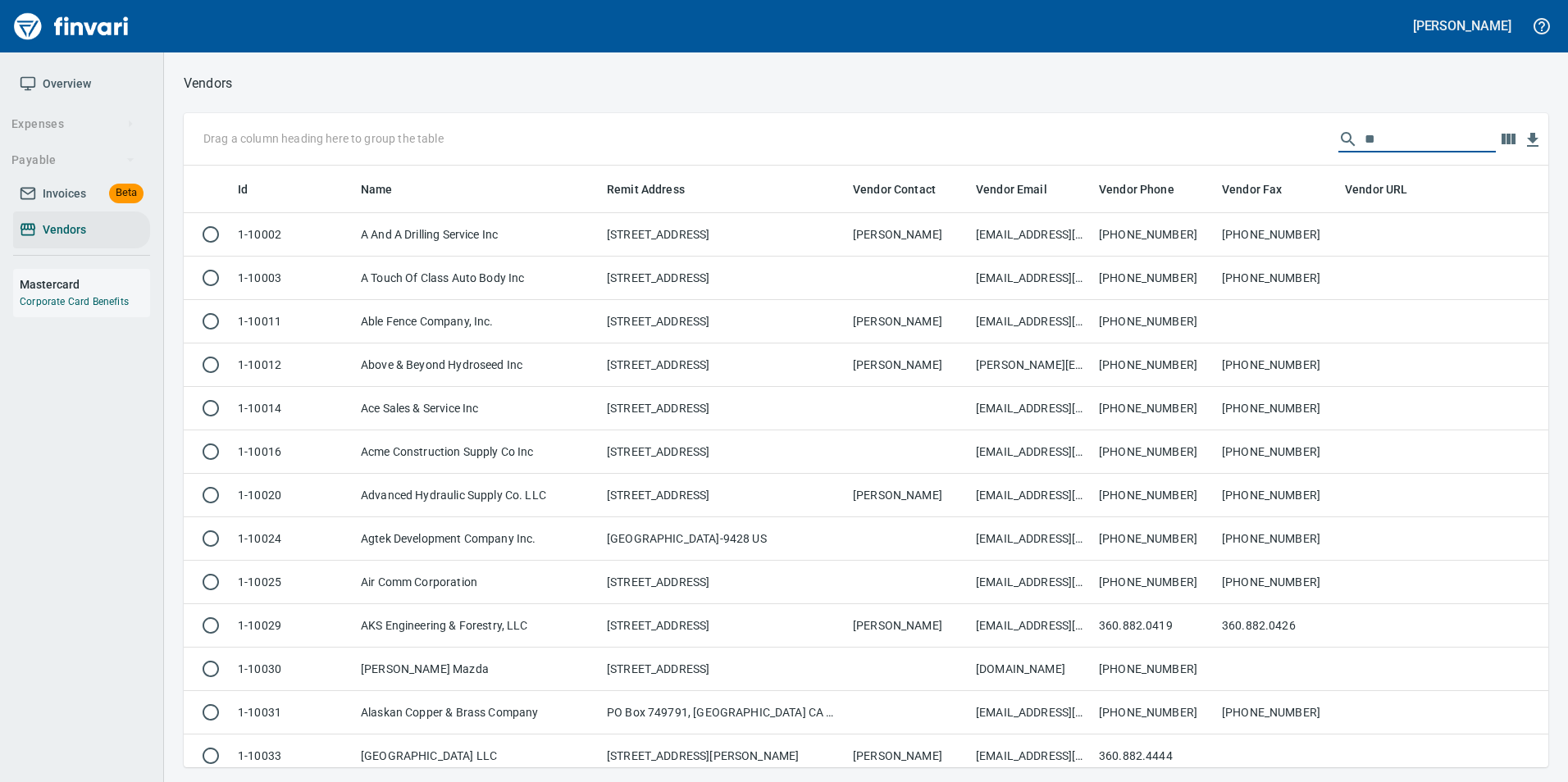
scroll to position [590, 1339]
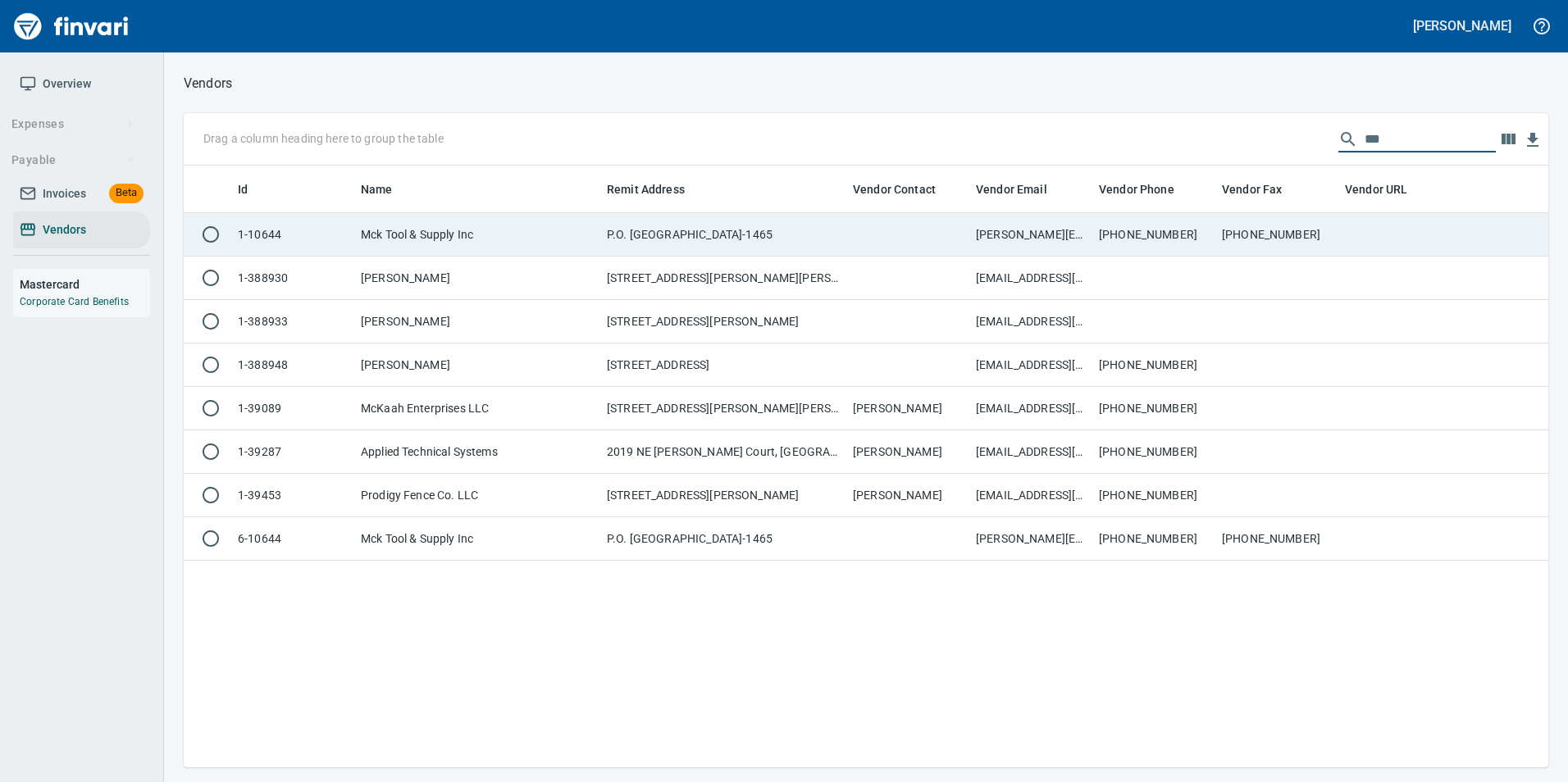
type input "***"
click at [1128, 230] on td "360-699-4575" at bounding box center [1154, 235] width 123 height 44
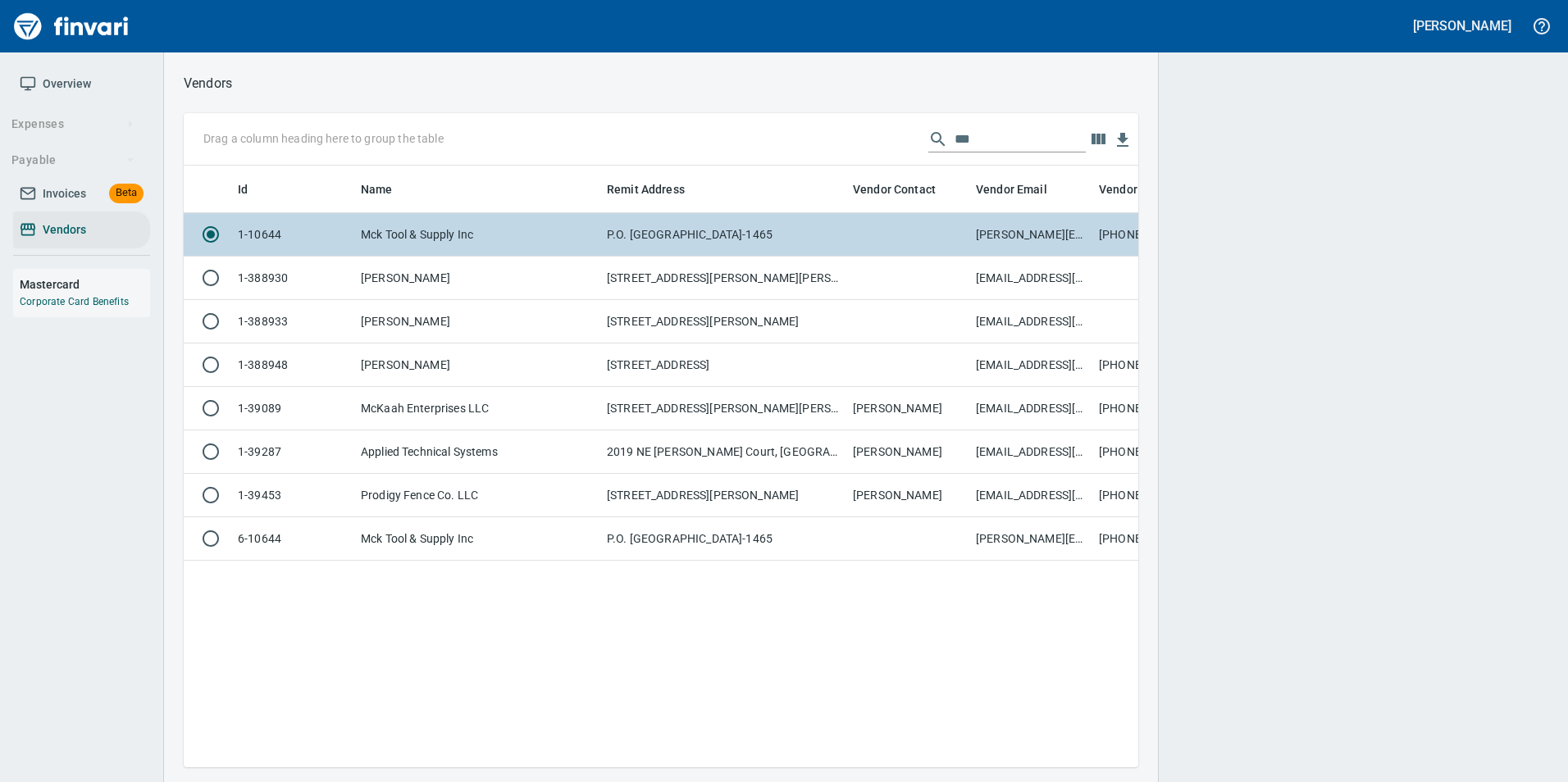
scroll to position [577, 942]
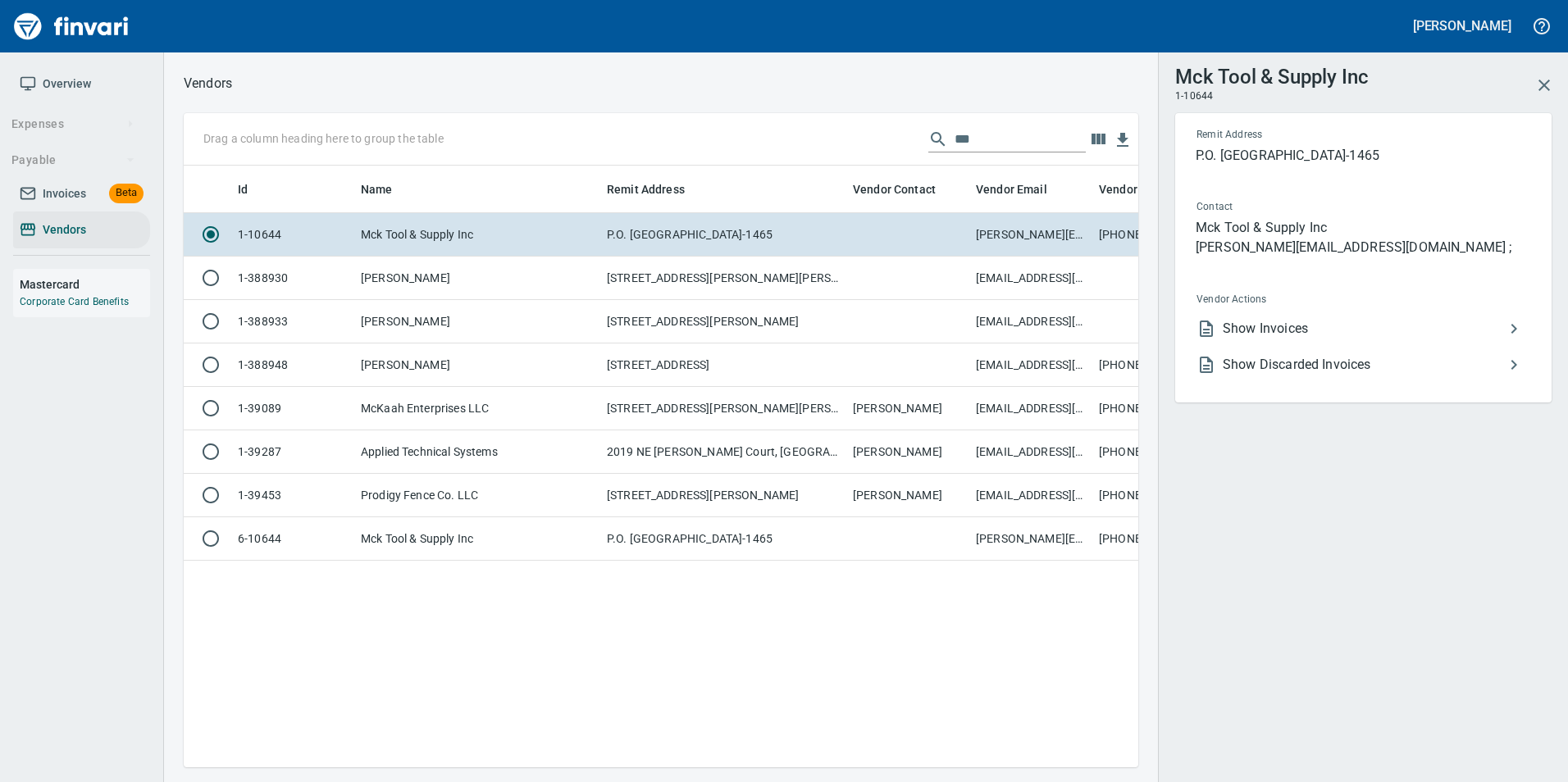
click at [1358, 319] on span "Show Invoices" at bounding box center [1363, 329] width 281 height 20
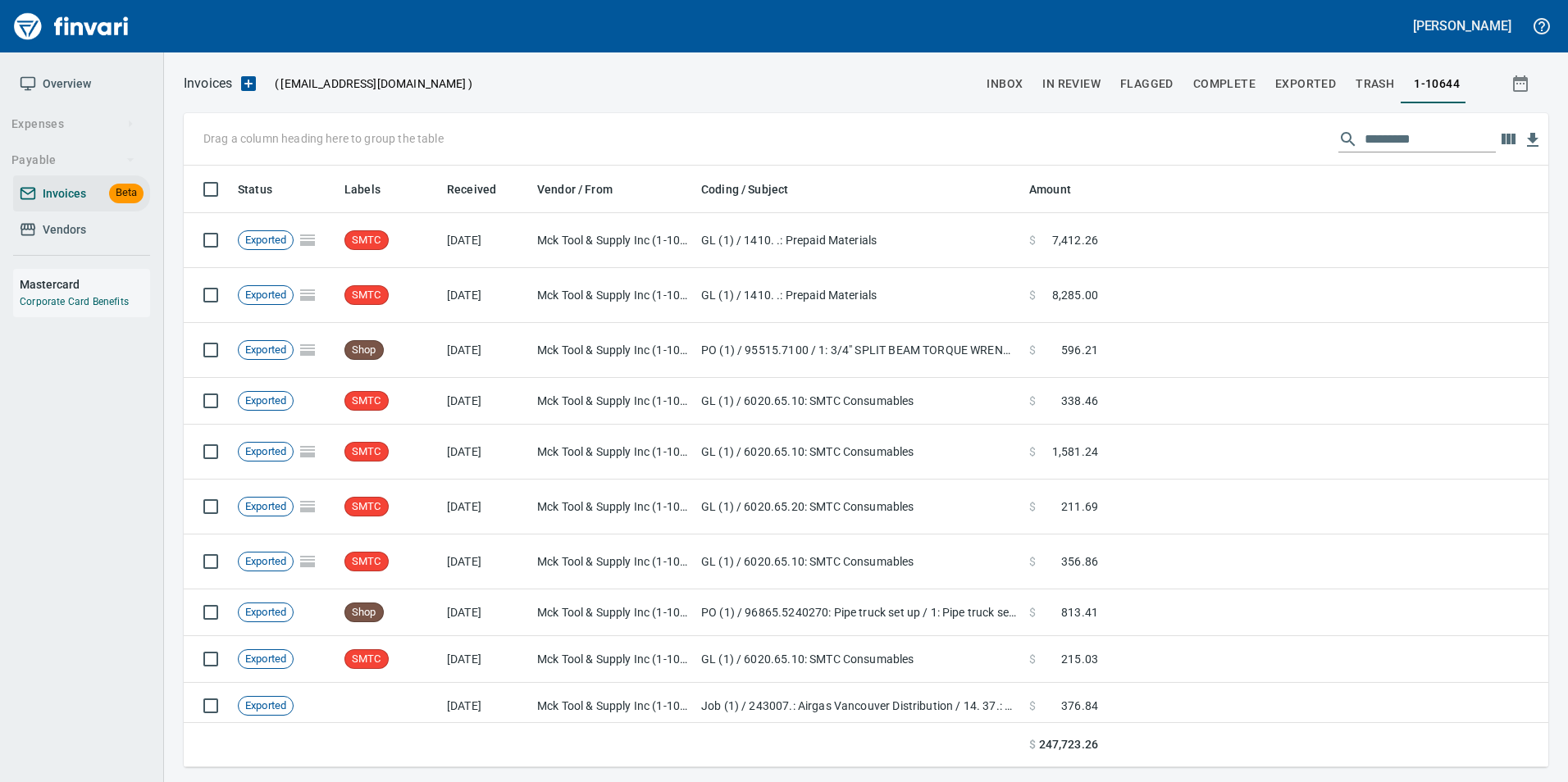
scroll to position [590, 1339]
click at [1386, 140] on input "text" at bounding box center [1429, 139] width 131 height 26
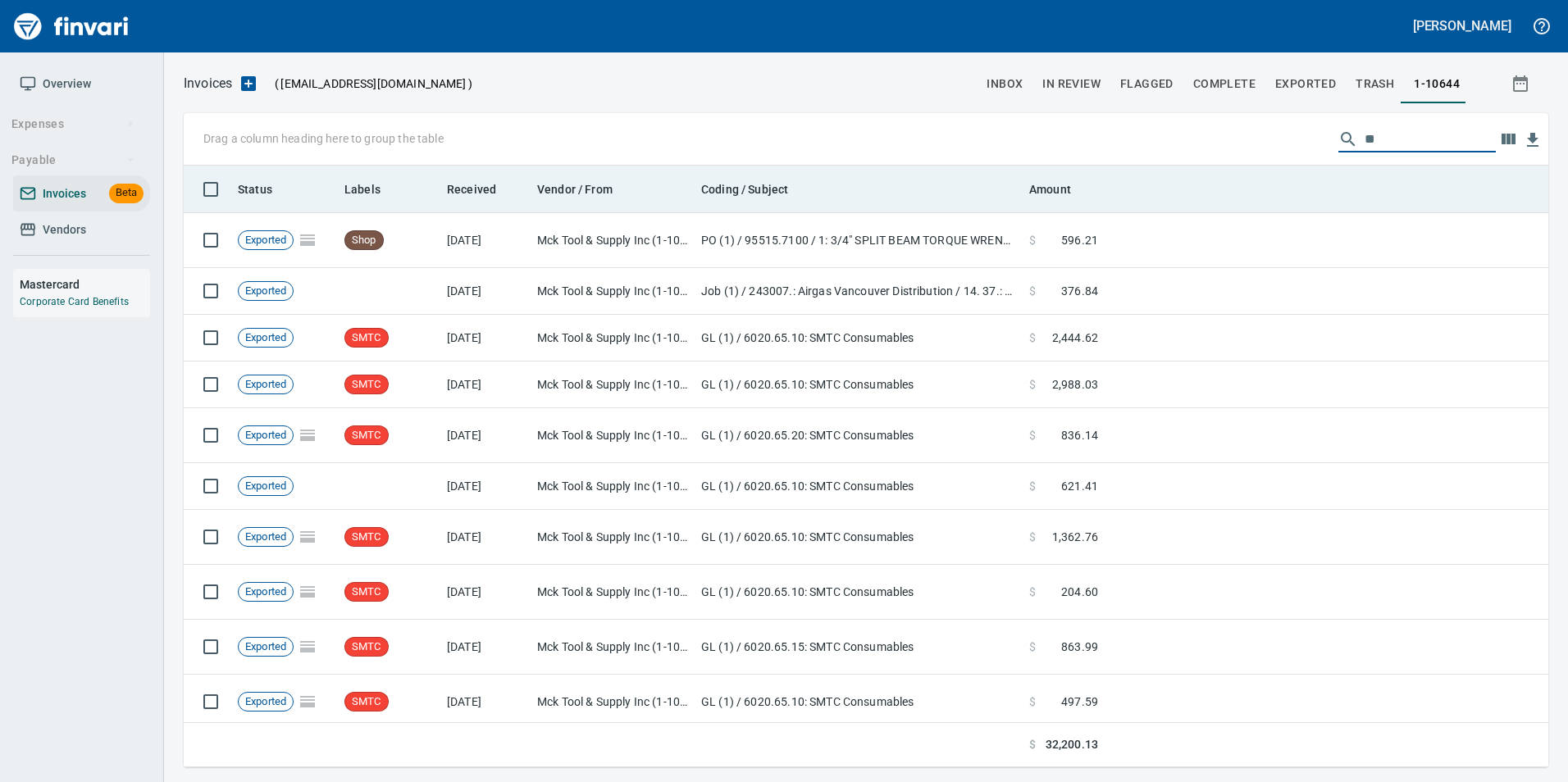
type input "*"
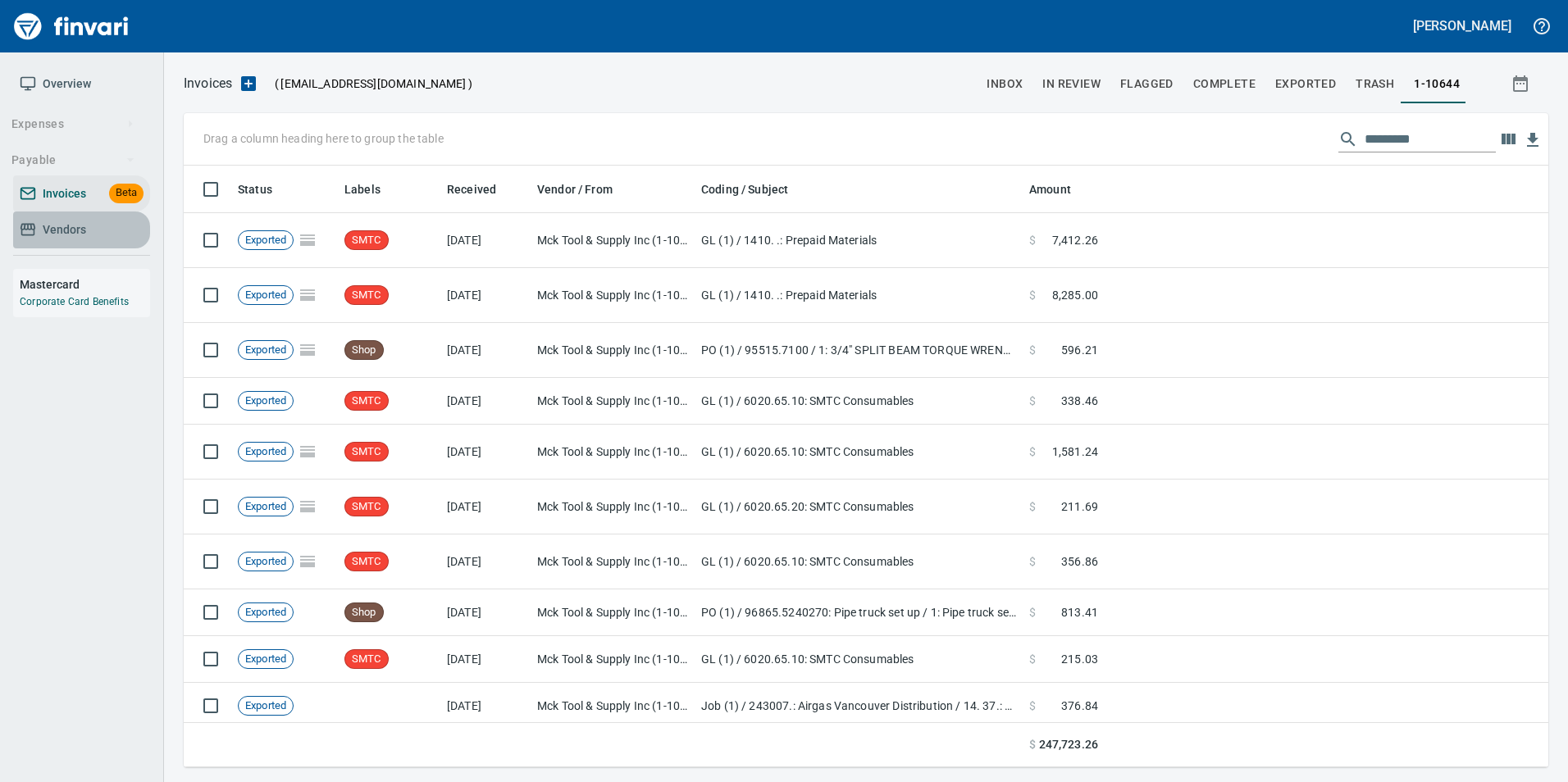
click at [148, 230] on link "Vendors" at bounding box center [82, 230] width 137 height 36
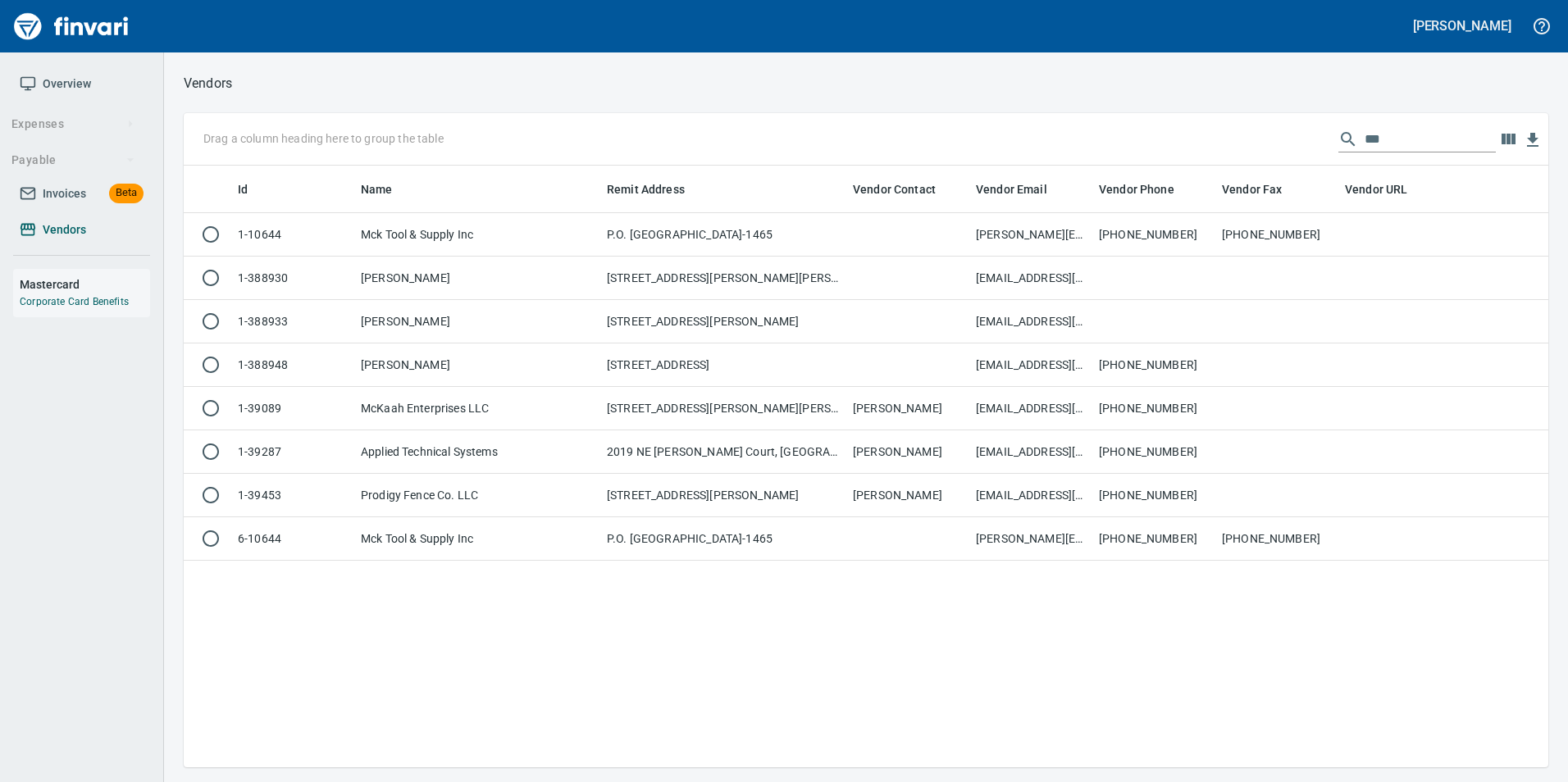
scroll to position [590, 1352]
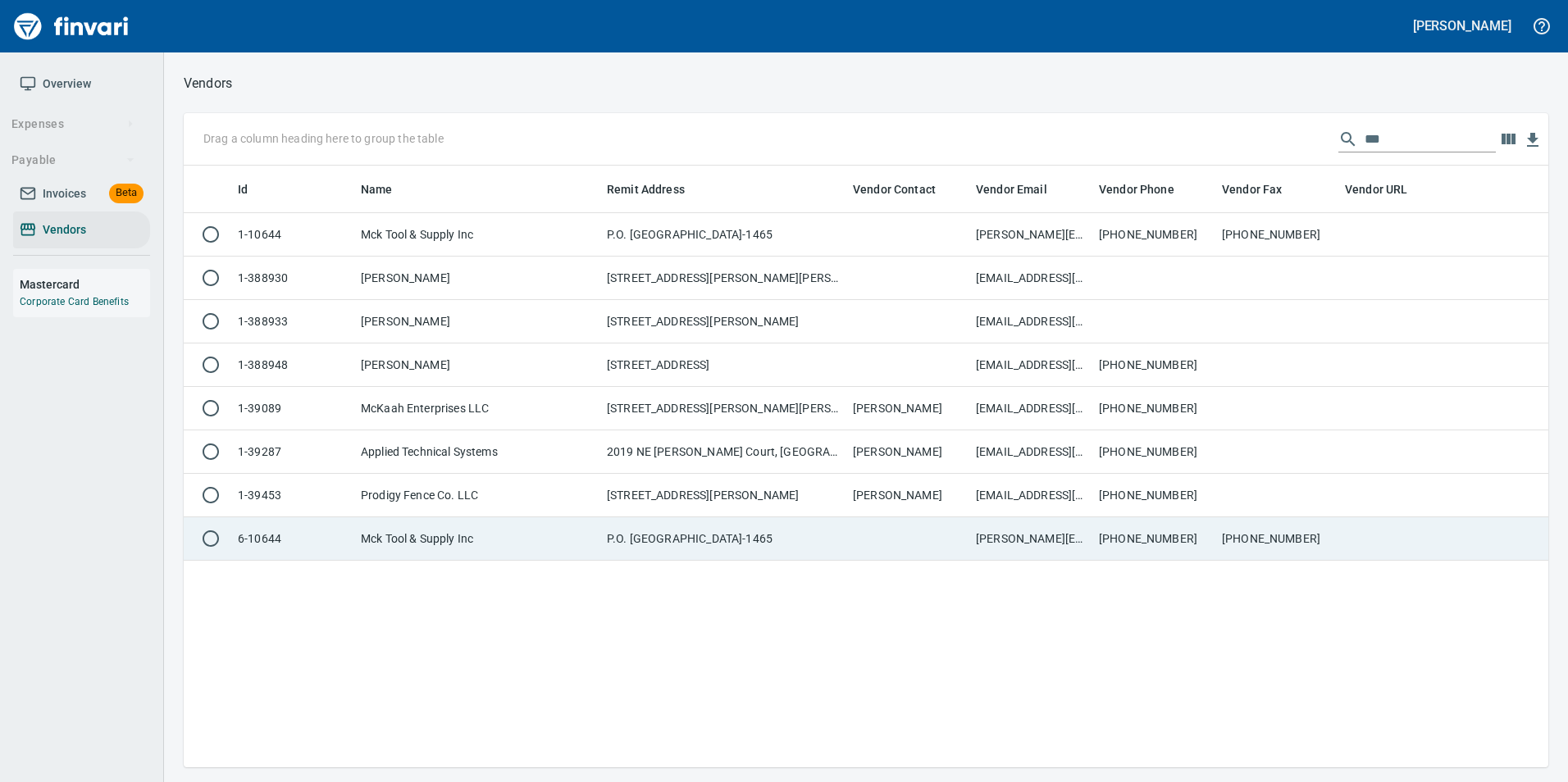
click at [918, 536] on td at bounding box center [907, 539] width 123 height 44
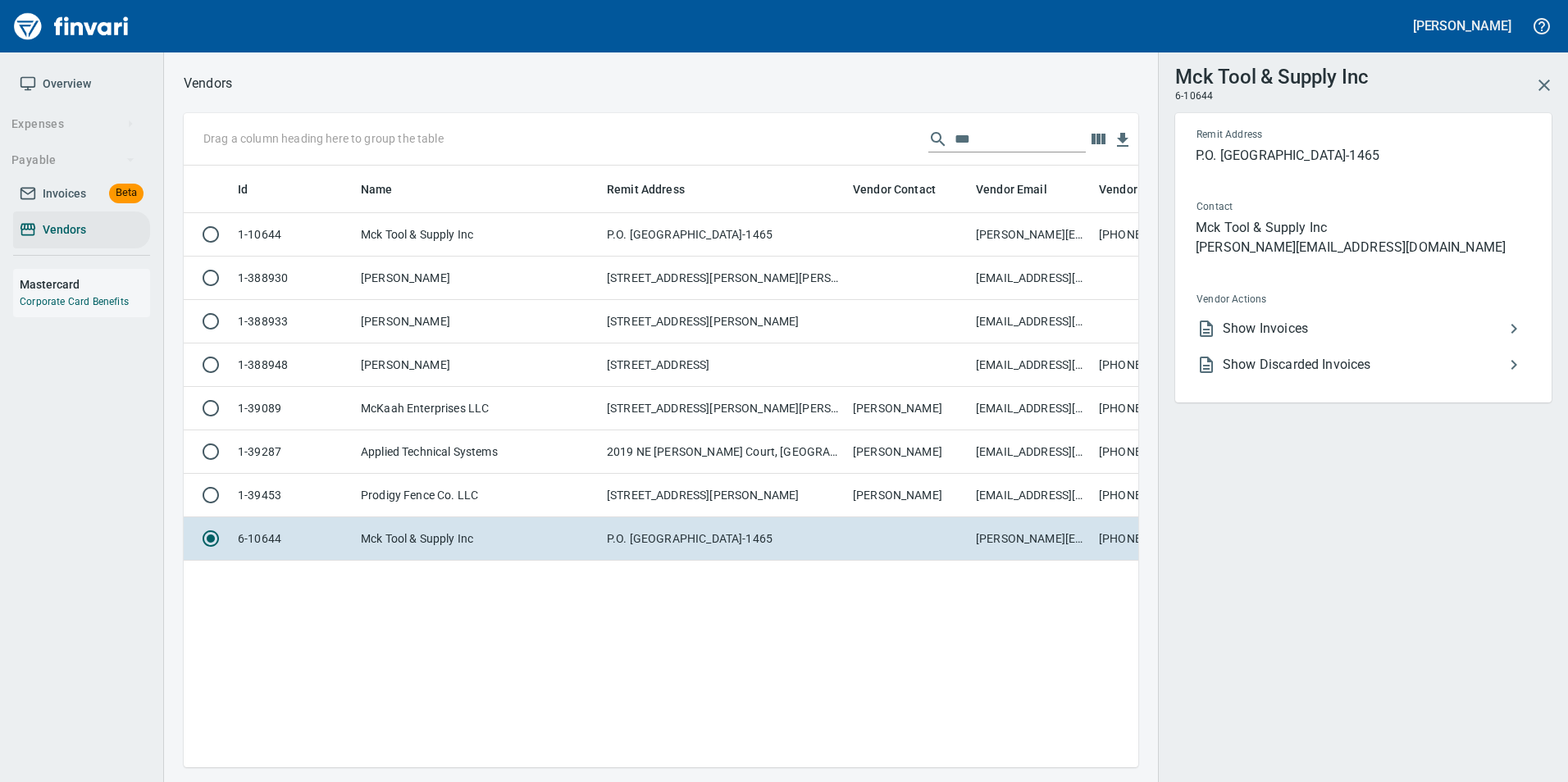
scroll to position [577, 942]
click at [1361, 331] on span "Show Invoices" at bounding box center [1363, 329] width 281 height 20
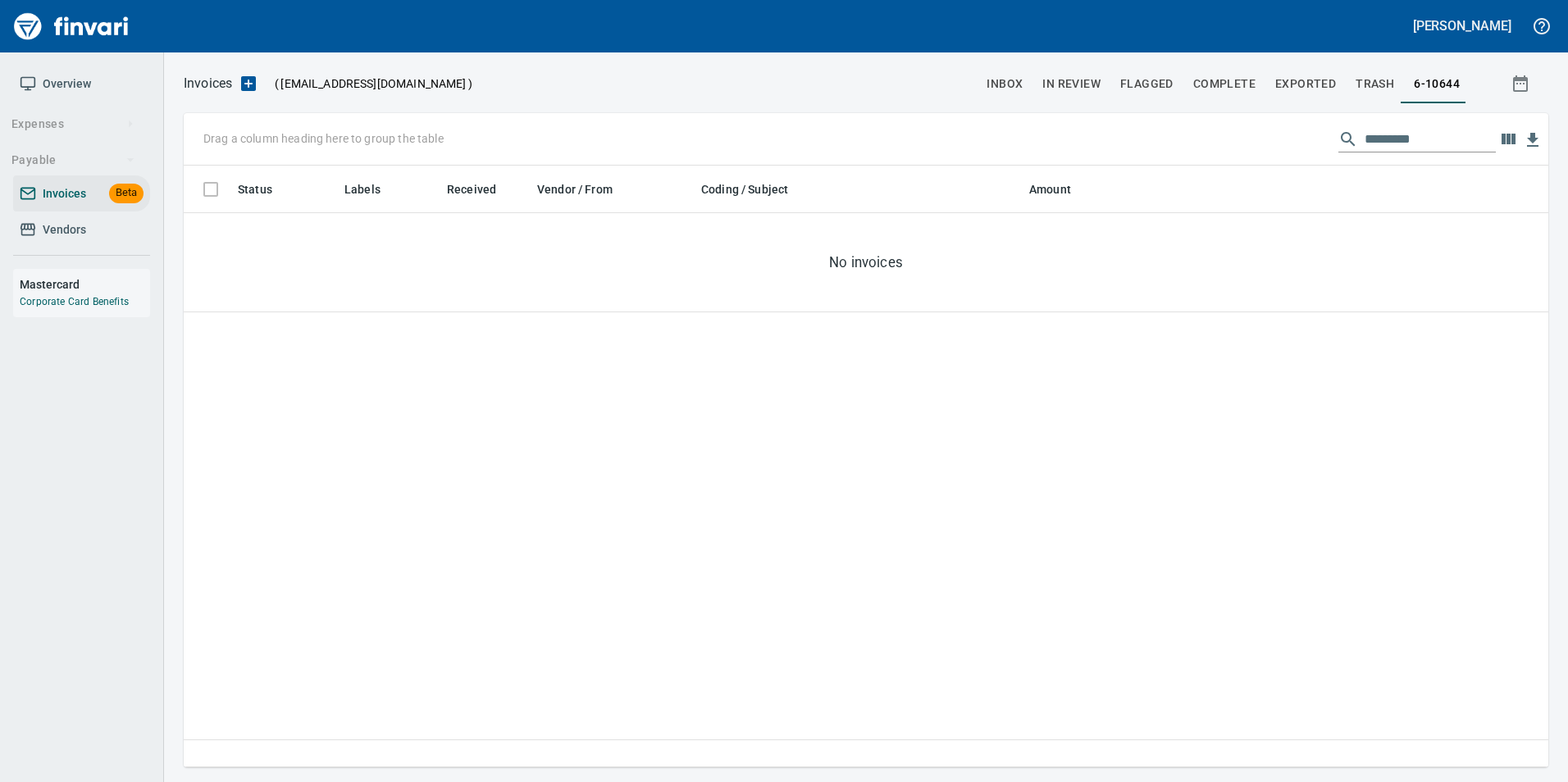
scroll to position [590, 1352]
click at [73, 227] on span "Vendors" at bounding box center [64, 230] width 44 height 20
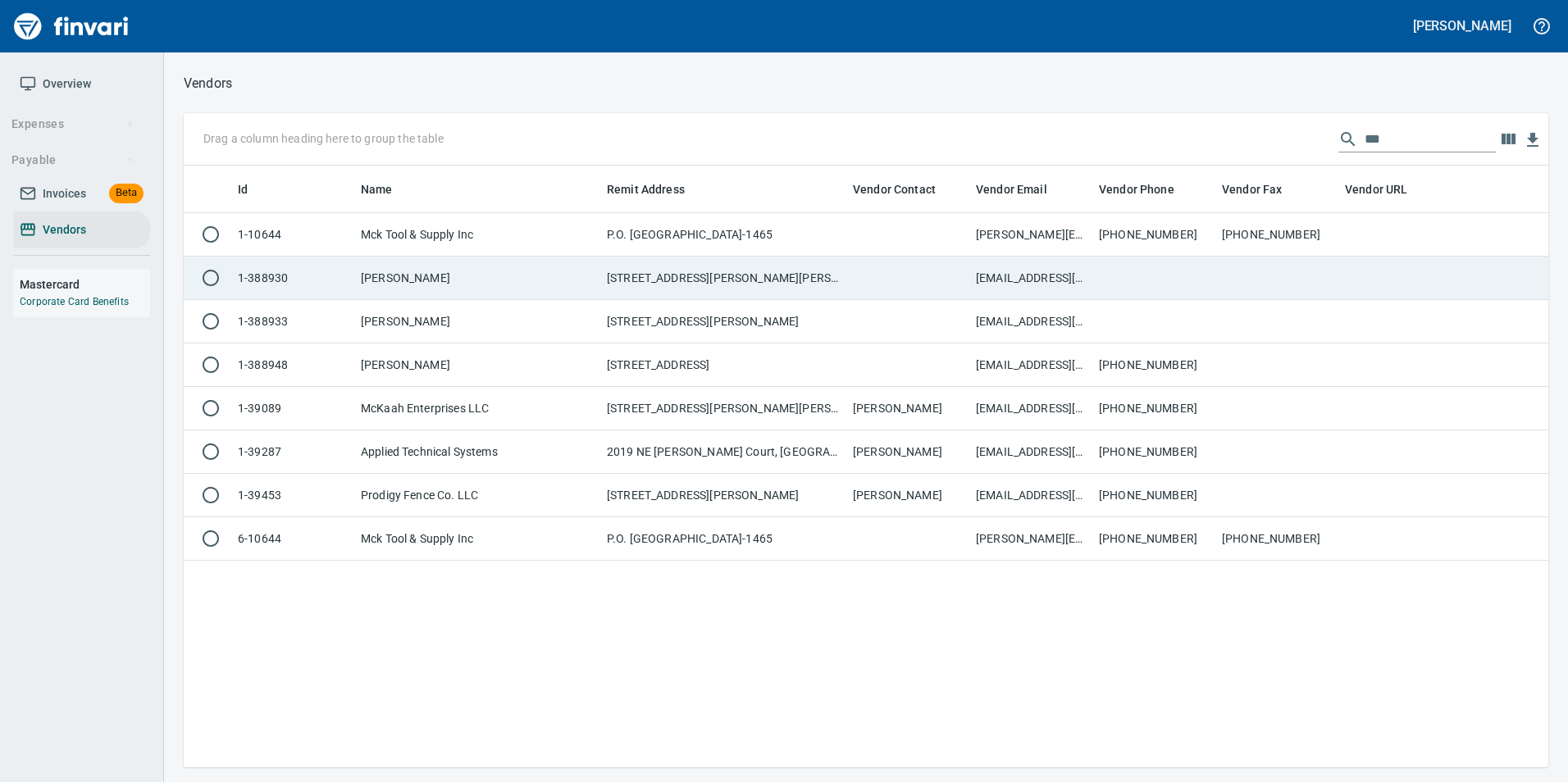
scroll to position [2, 2]
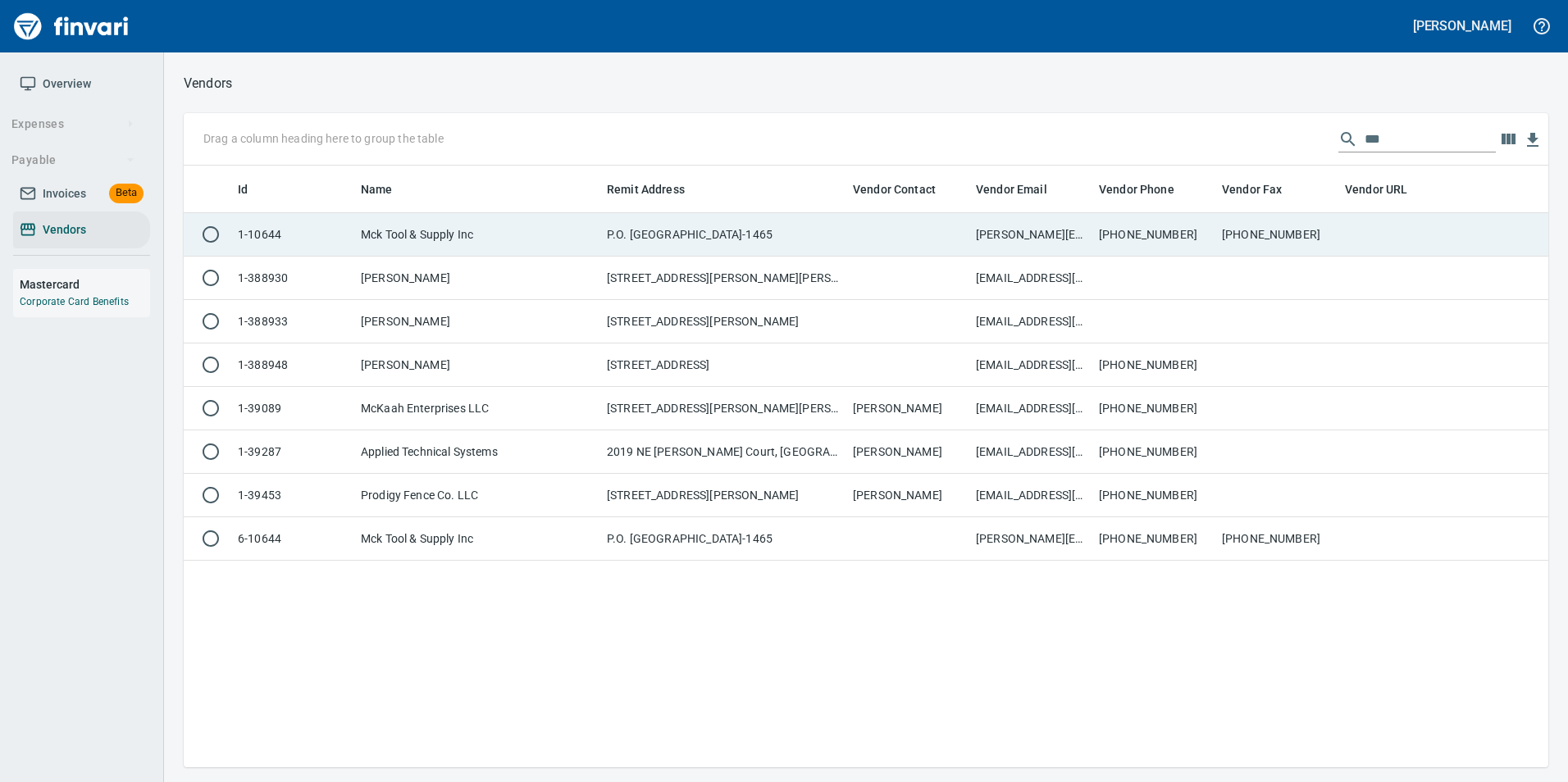
click at [617, 244] on td "P.O. Box 1465, Vancouver WA 98668-1465" at bounding box center [723, 235] width 246 height 44
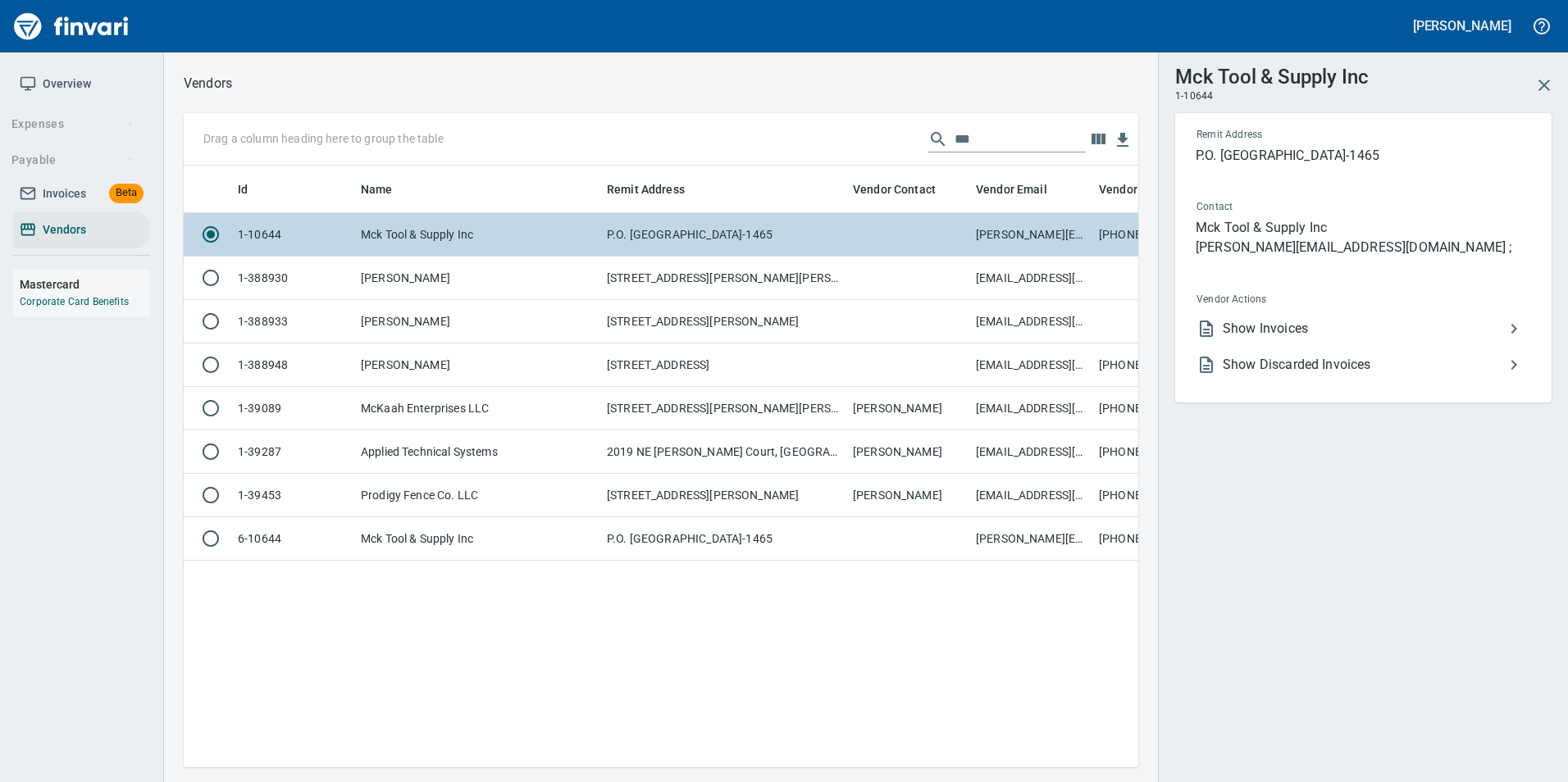
scroll to position [577, 942]
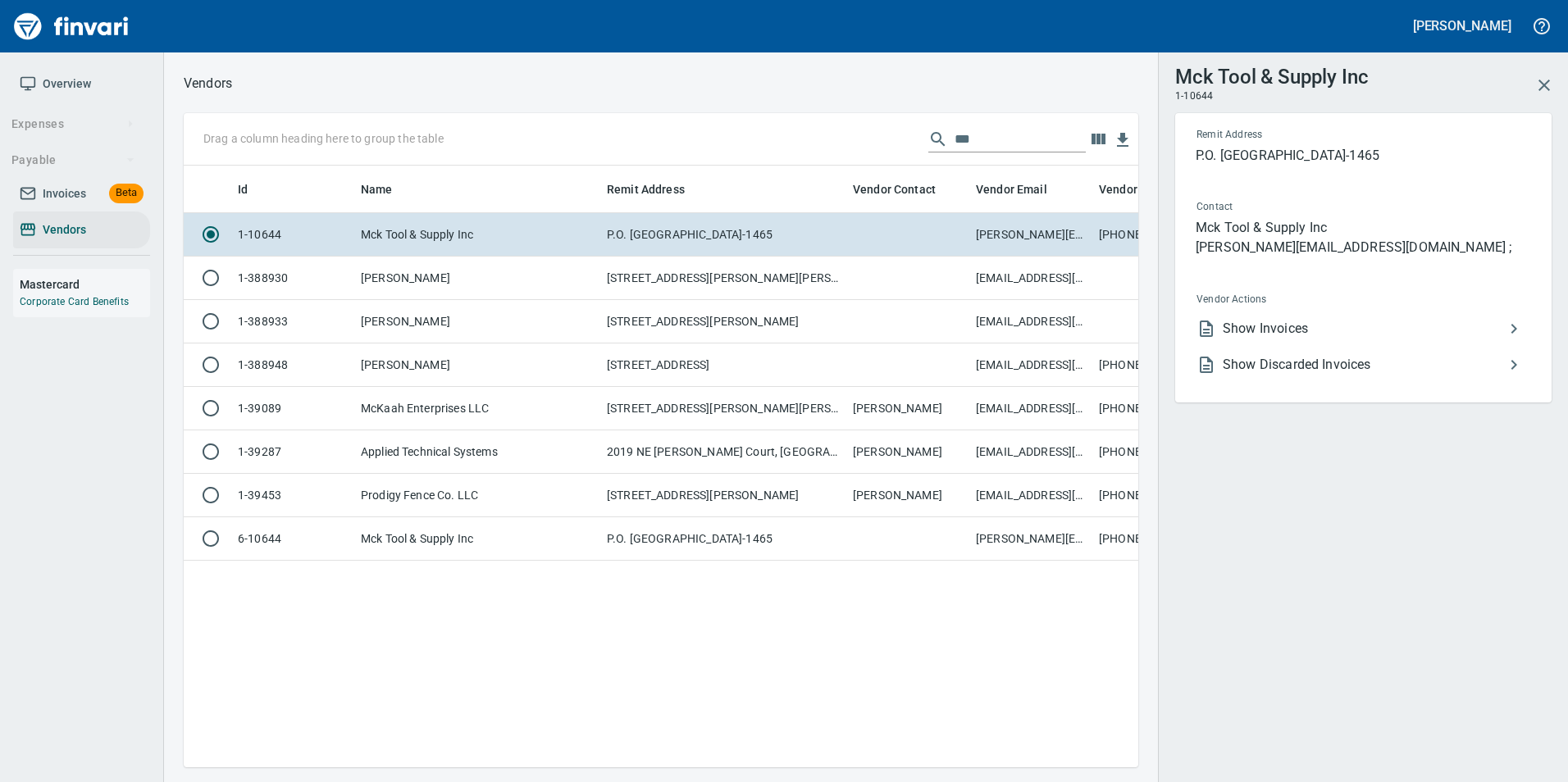
click at [1326, 328] on span "Show Invoices" at bounding box center [1363, 329] width 281 height 20
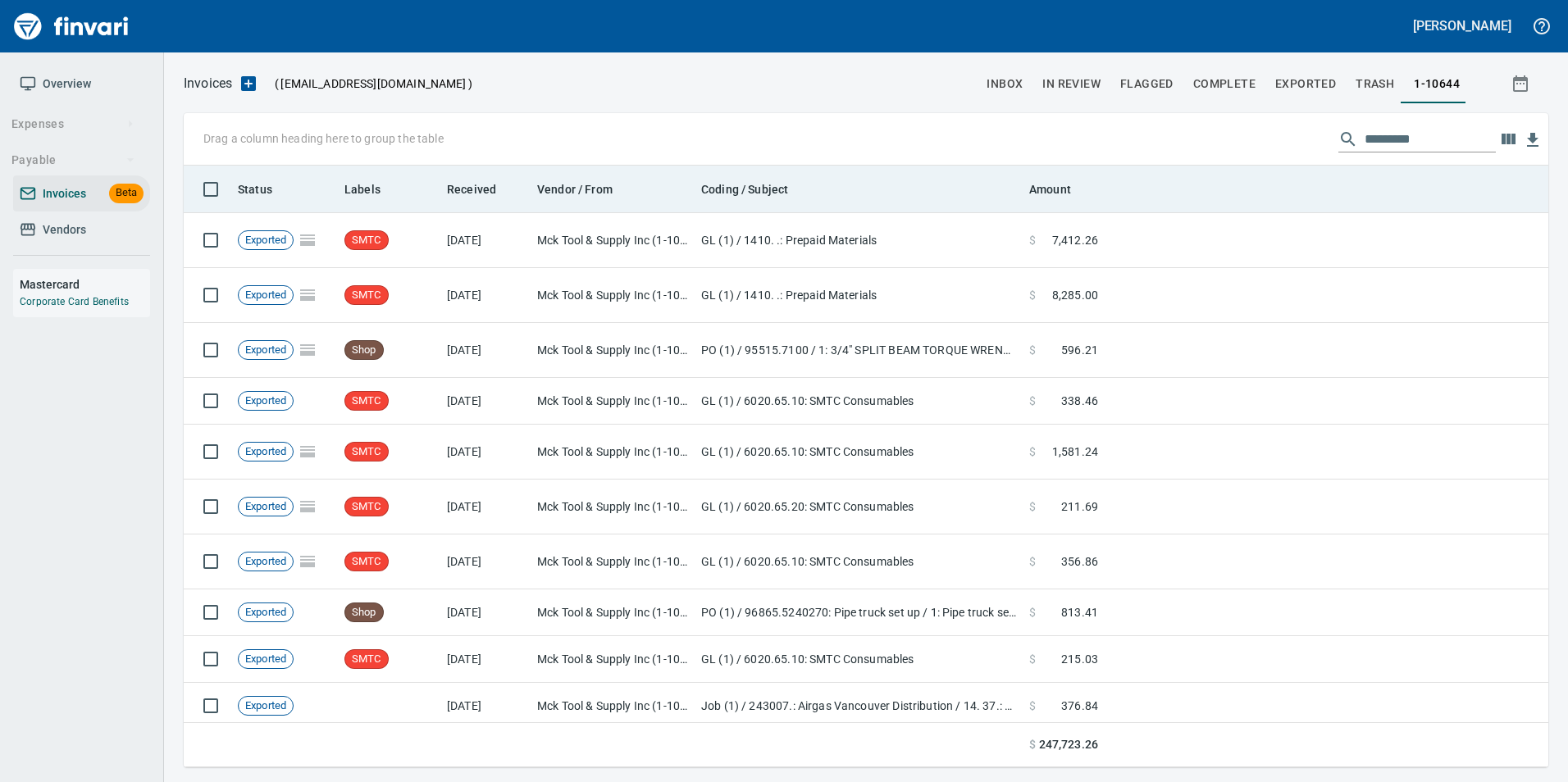
scroll to position [590, 1339]
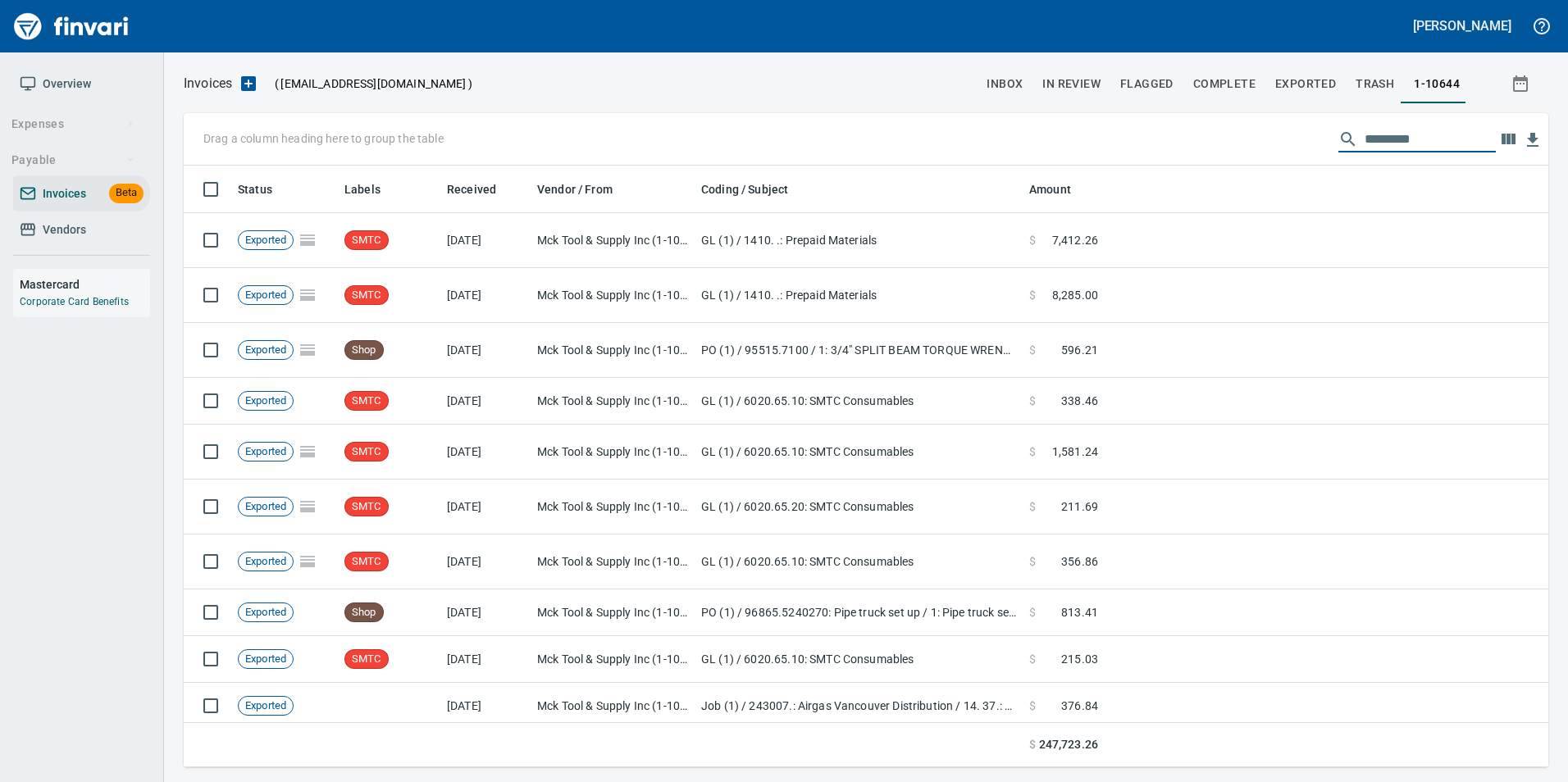
click at [1398, 140] on input "text" at bounding box center [1429, 139] width 131 height 26
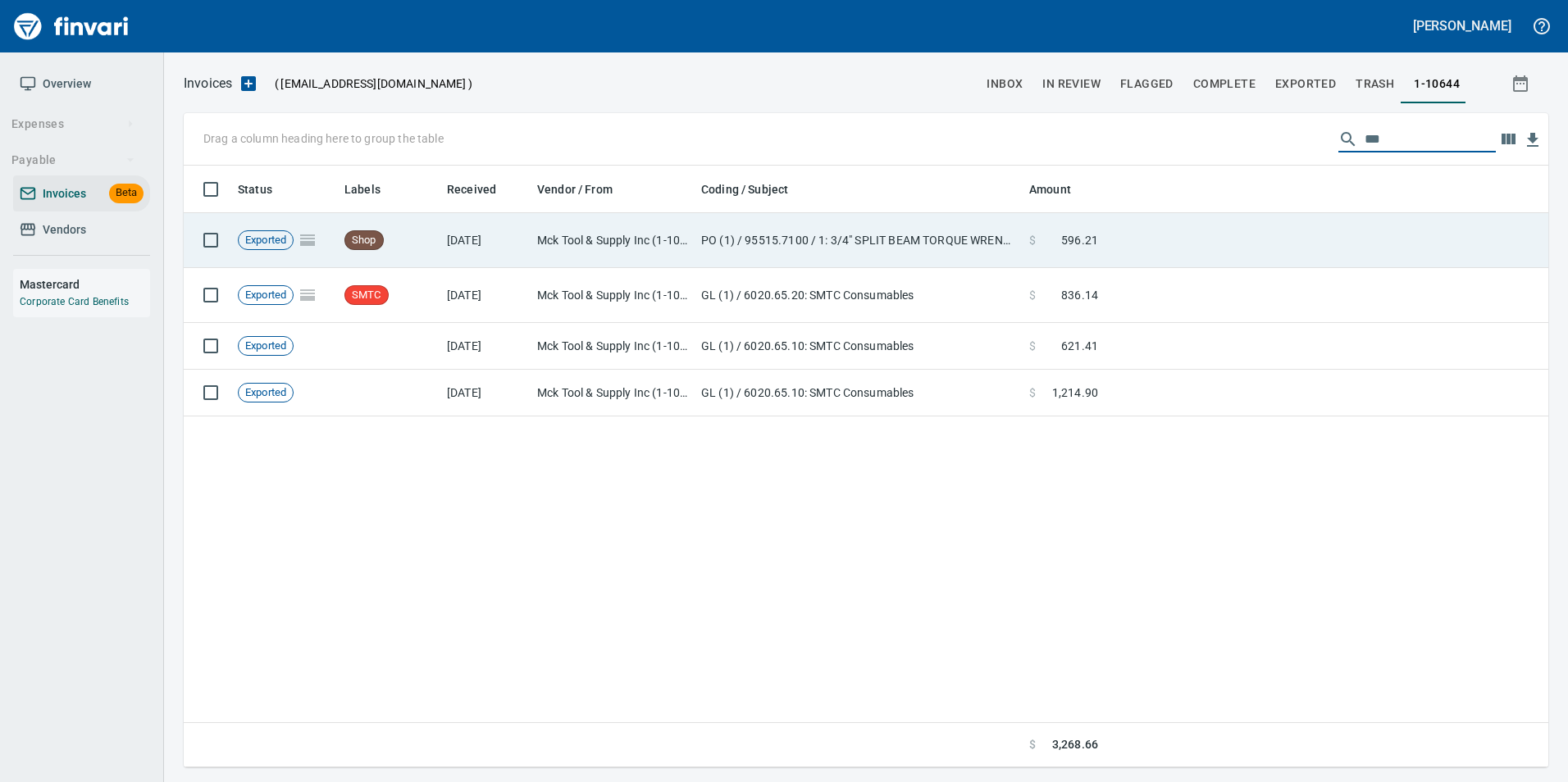
type input "***"
click at [1170, 243] on td at bounding box center [1326, 241] width 444 height 55
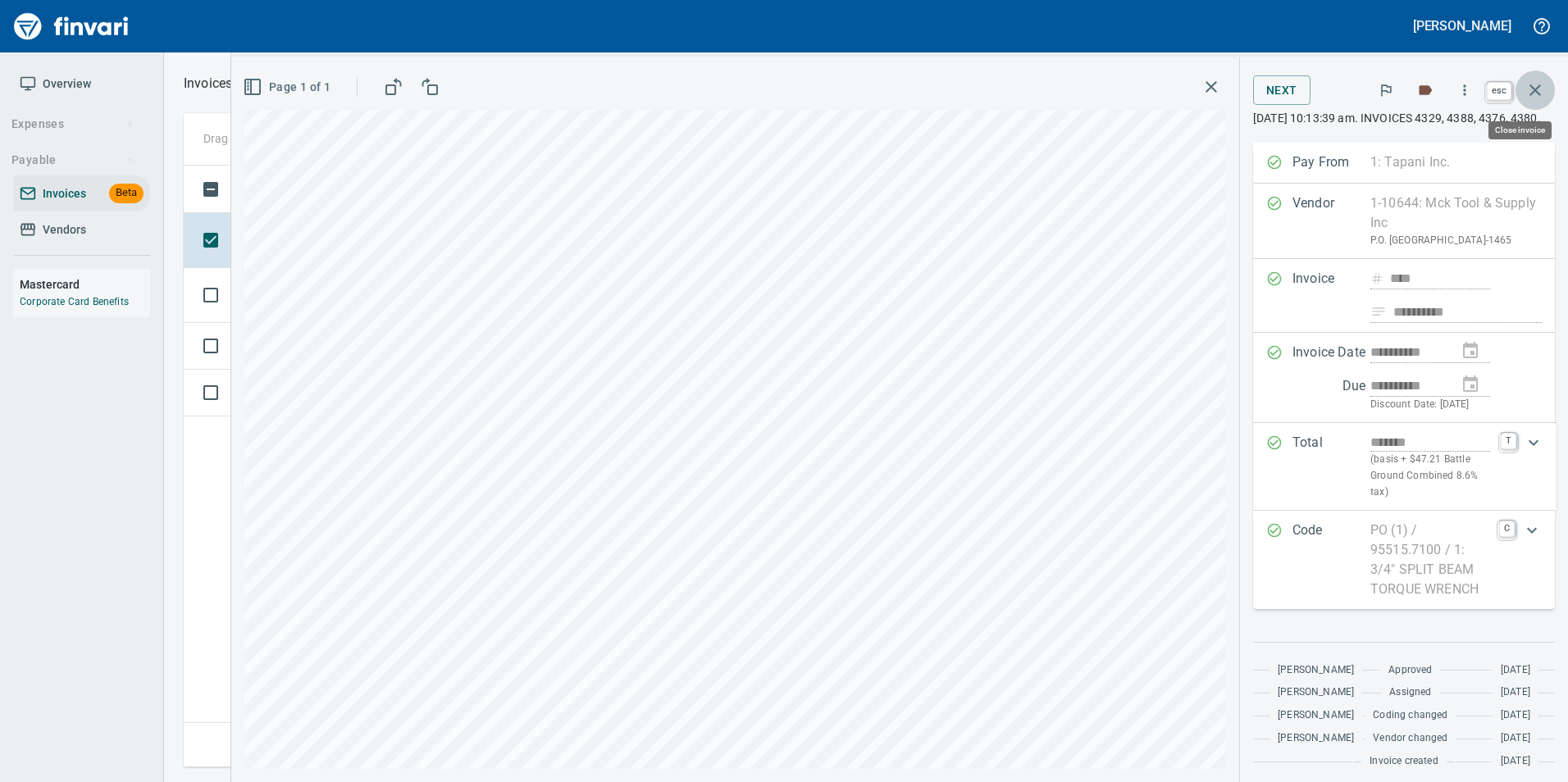
click at [1530, 77] on button "button" at bounding box center [1535, 90] width 39 height 39
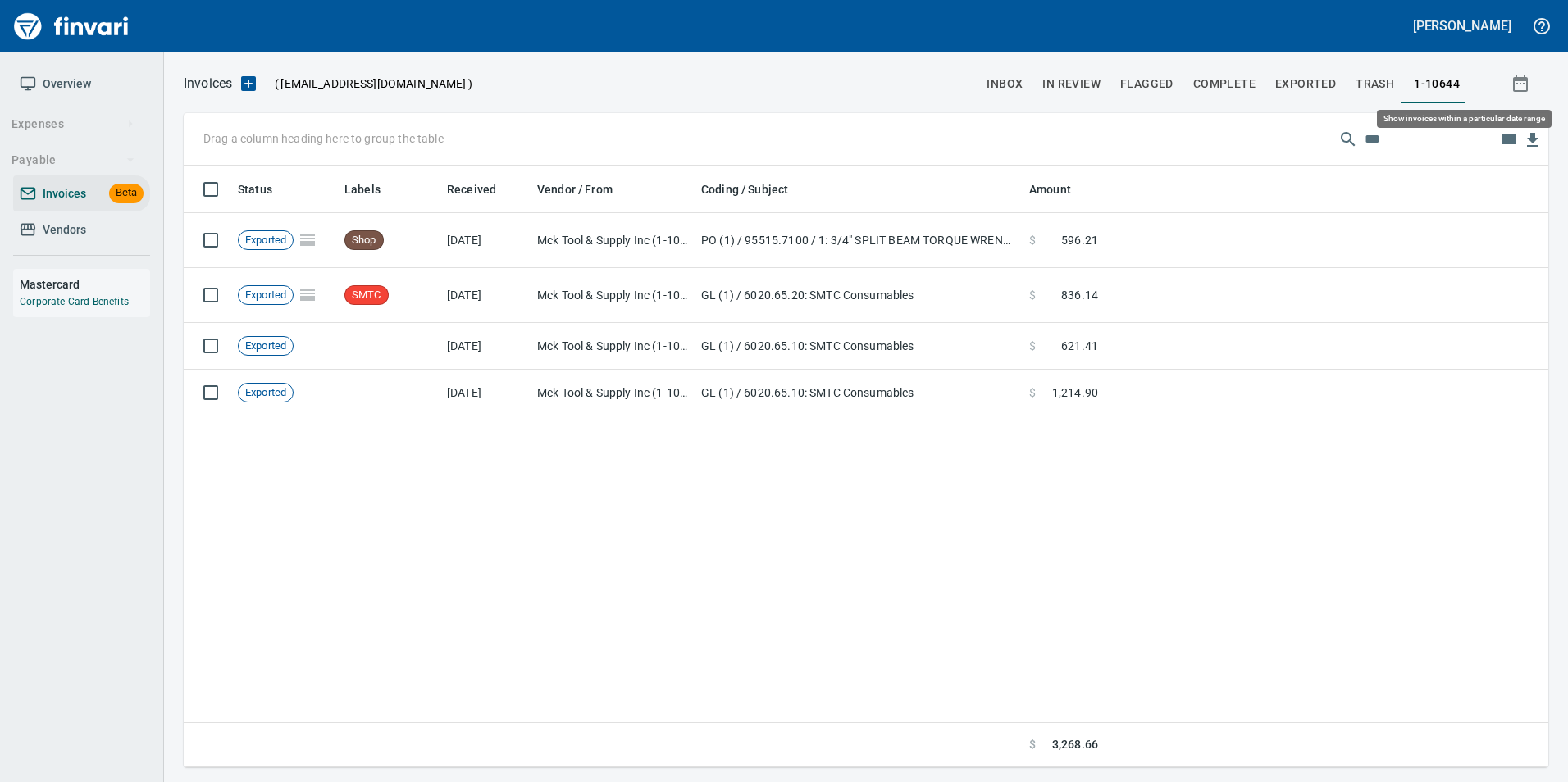
scroll to position [590, 1352]
click at [1368, 141] on input "***" at bounding box center [1429, 139] width 131 height 26
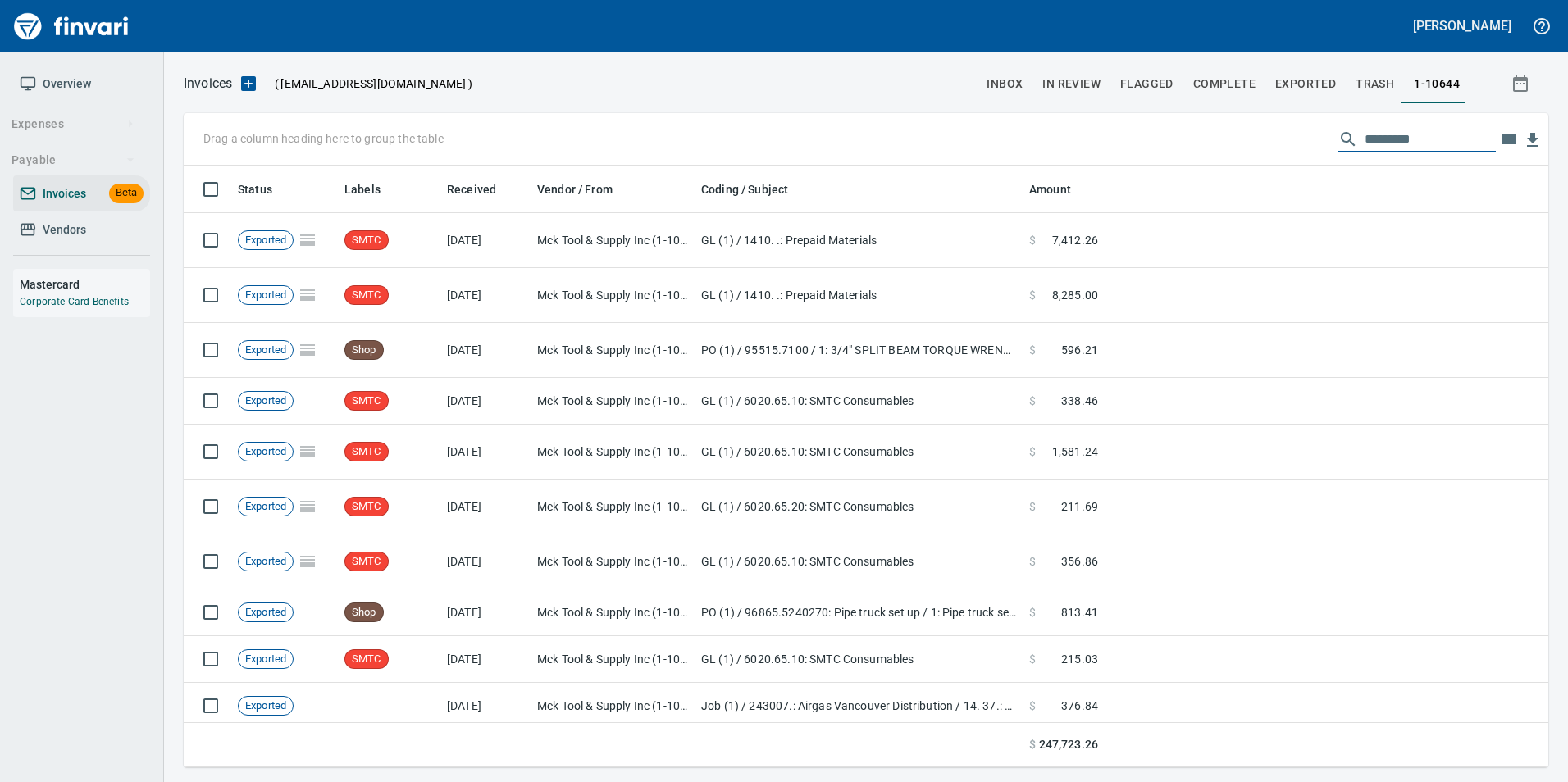
scroll to position [590, 1339]
click at [1083, 70] on button "In Review" at bounding box center [1072, 84] width 78 height 39
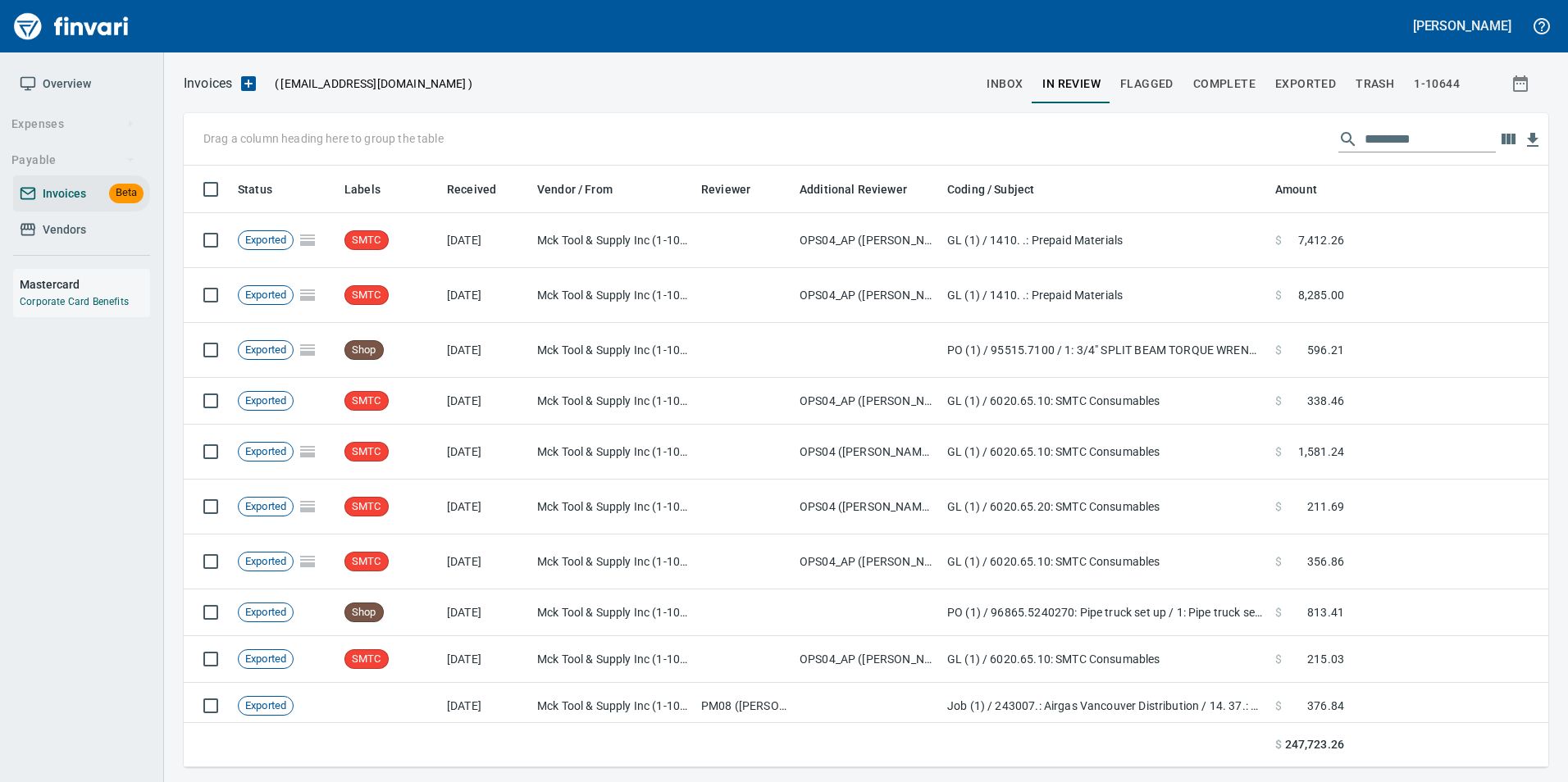
scroll to position [590, 1339]
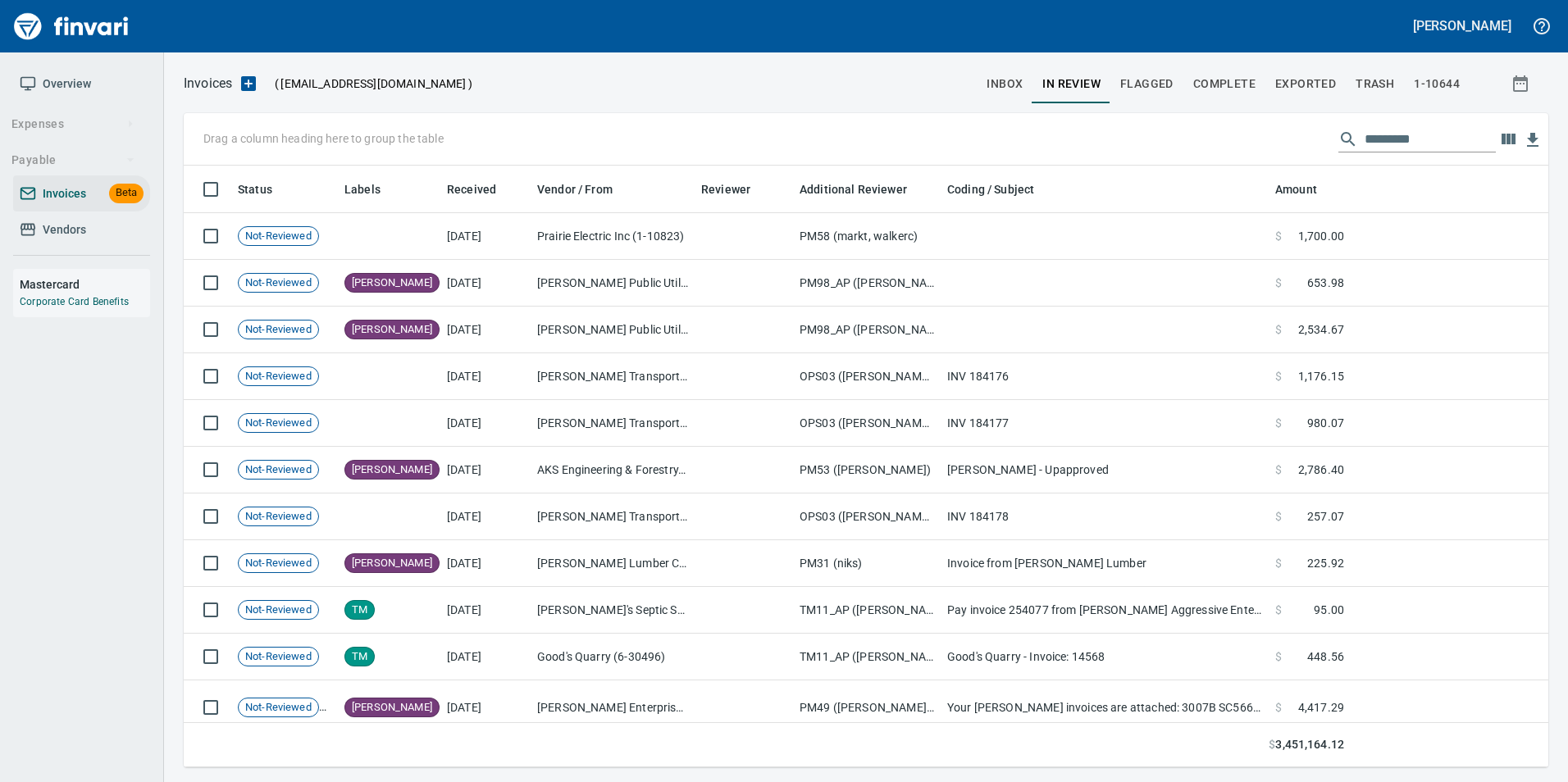
click at [1387, 141] on input "text" at bounding box center [1429, 139] width 131 height 26
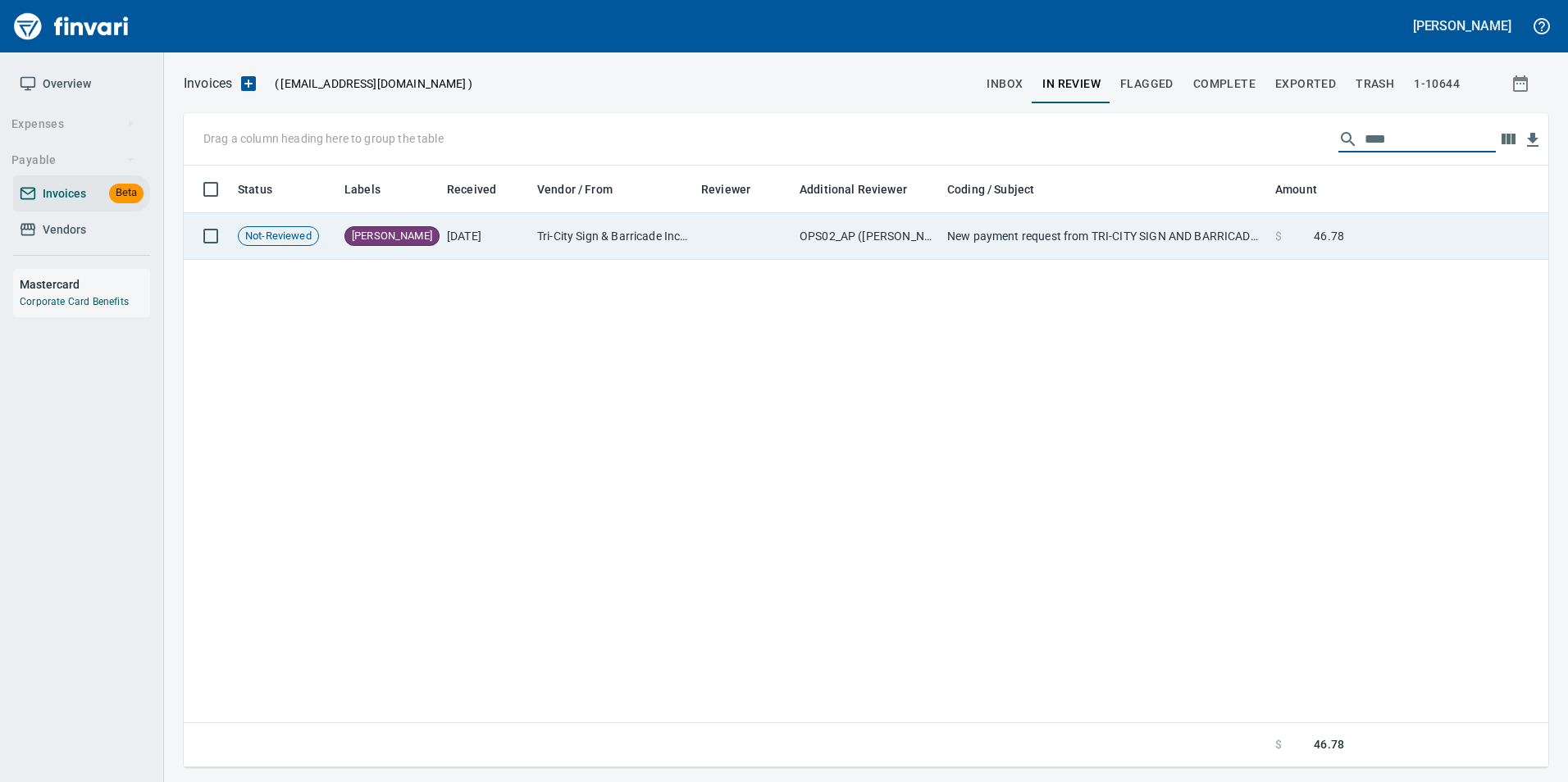
type input "****"
click at [1342, 230] on span "46.78" at bounding box center [1329, 236] width 30 height 16
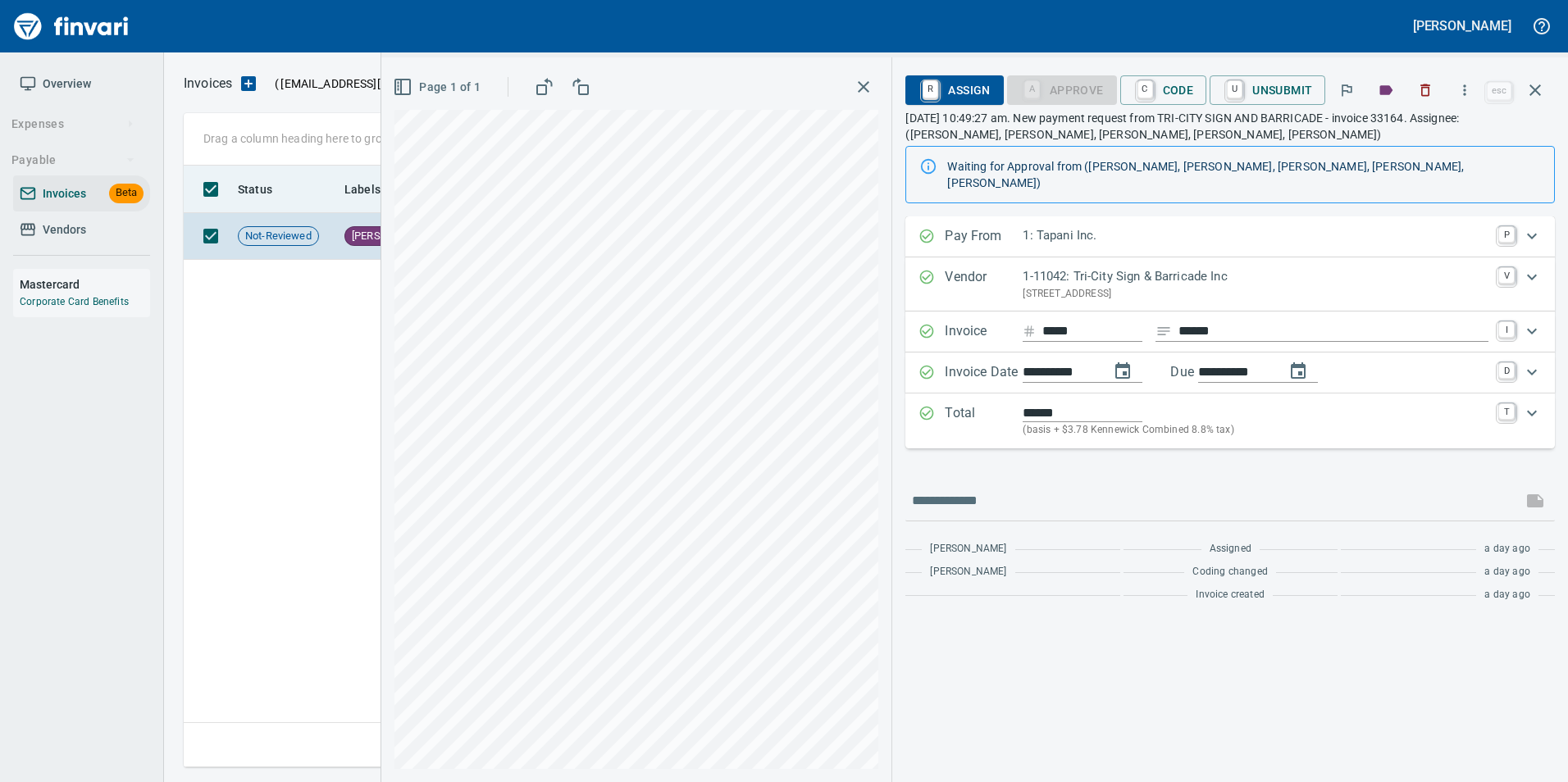
click at [1537, 92] on icon "button" at bounding box center [1534, 90] width 12 height 12
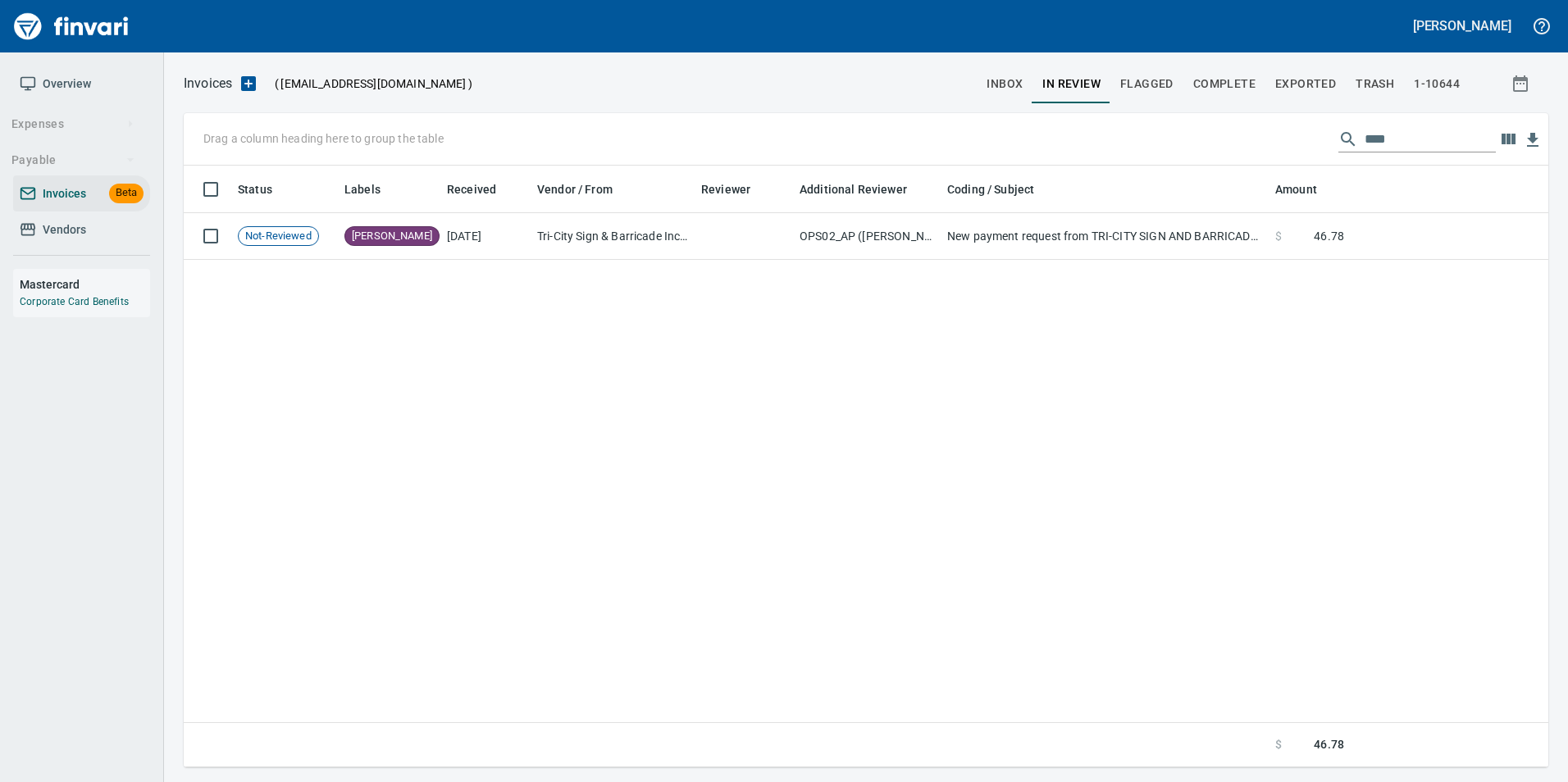
click at [1376, 134] on input "****" at bounding box center [1429, 139] width 131 height 26
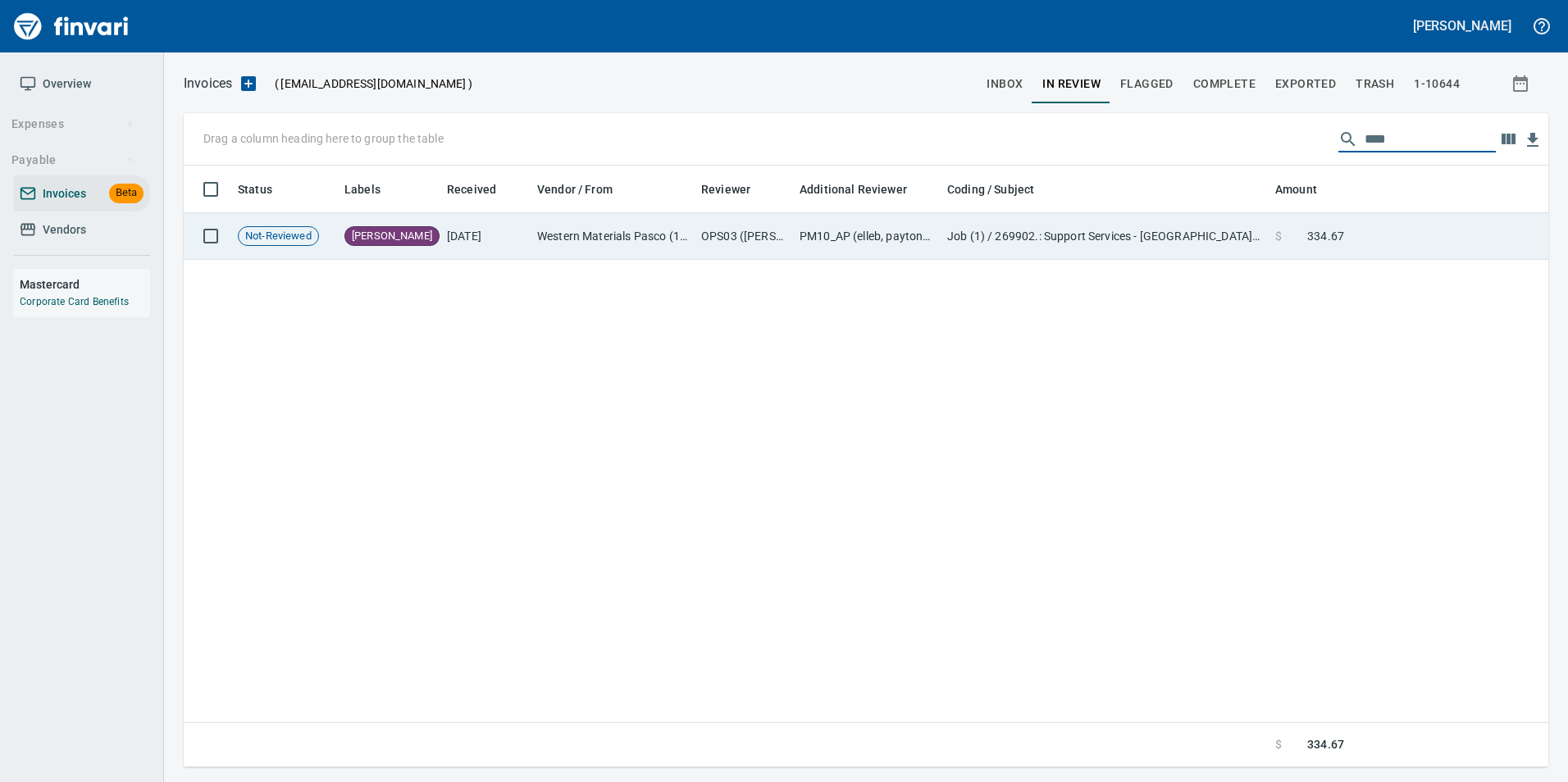
click at [1369, 245] on td at bounding box center [1449, 237] width 197 height 47
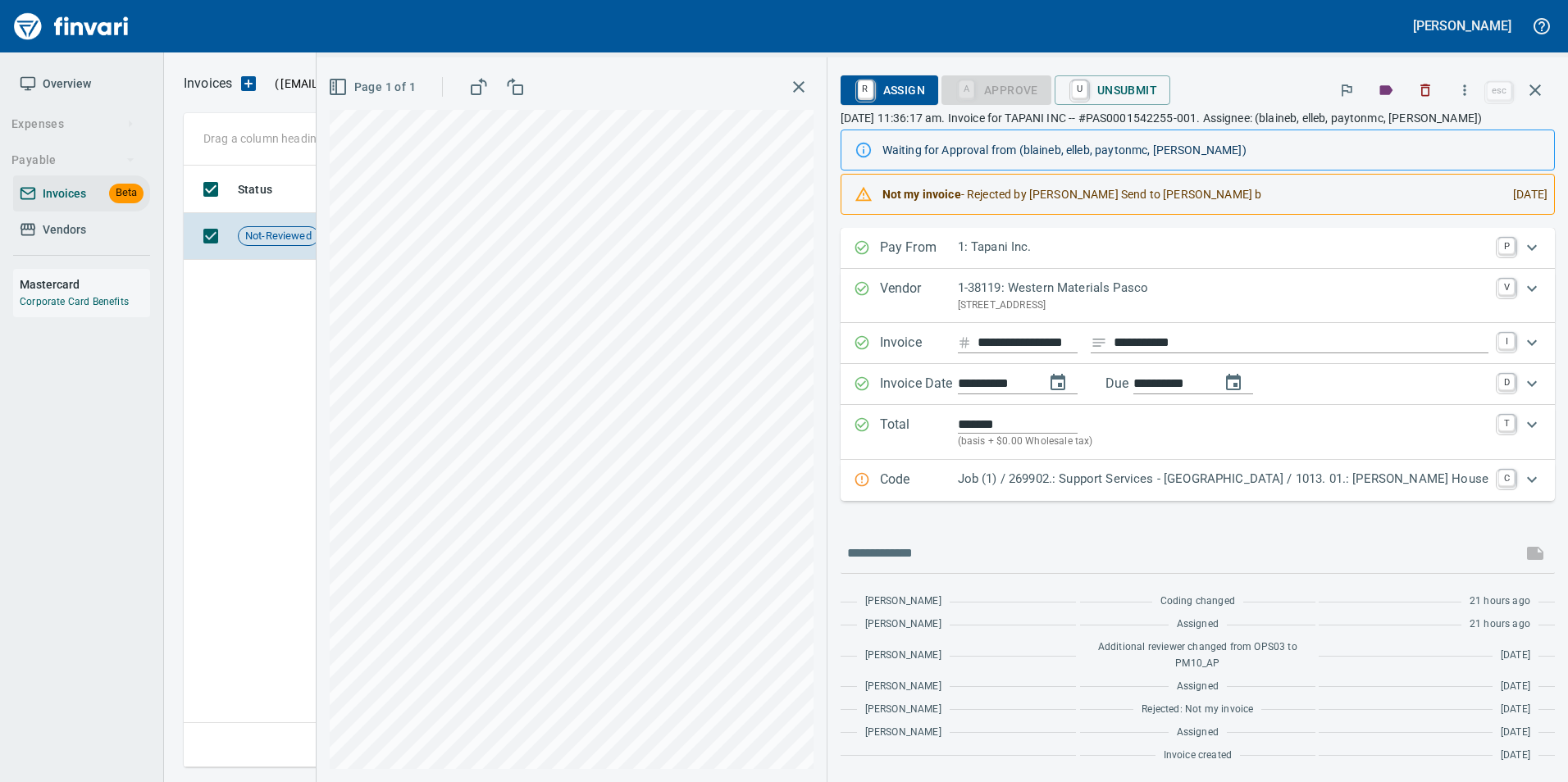
click at [1164, 488] on p "Job (1) / 269902.: Support Services - Richland / 1013. 01.: Blaine Bellikka's H…" at bounding box center [1223, 479] width 530 height 19
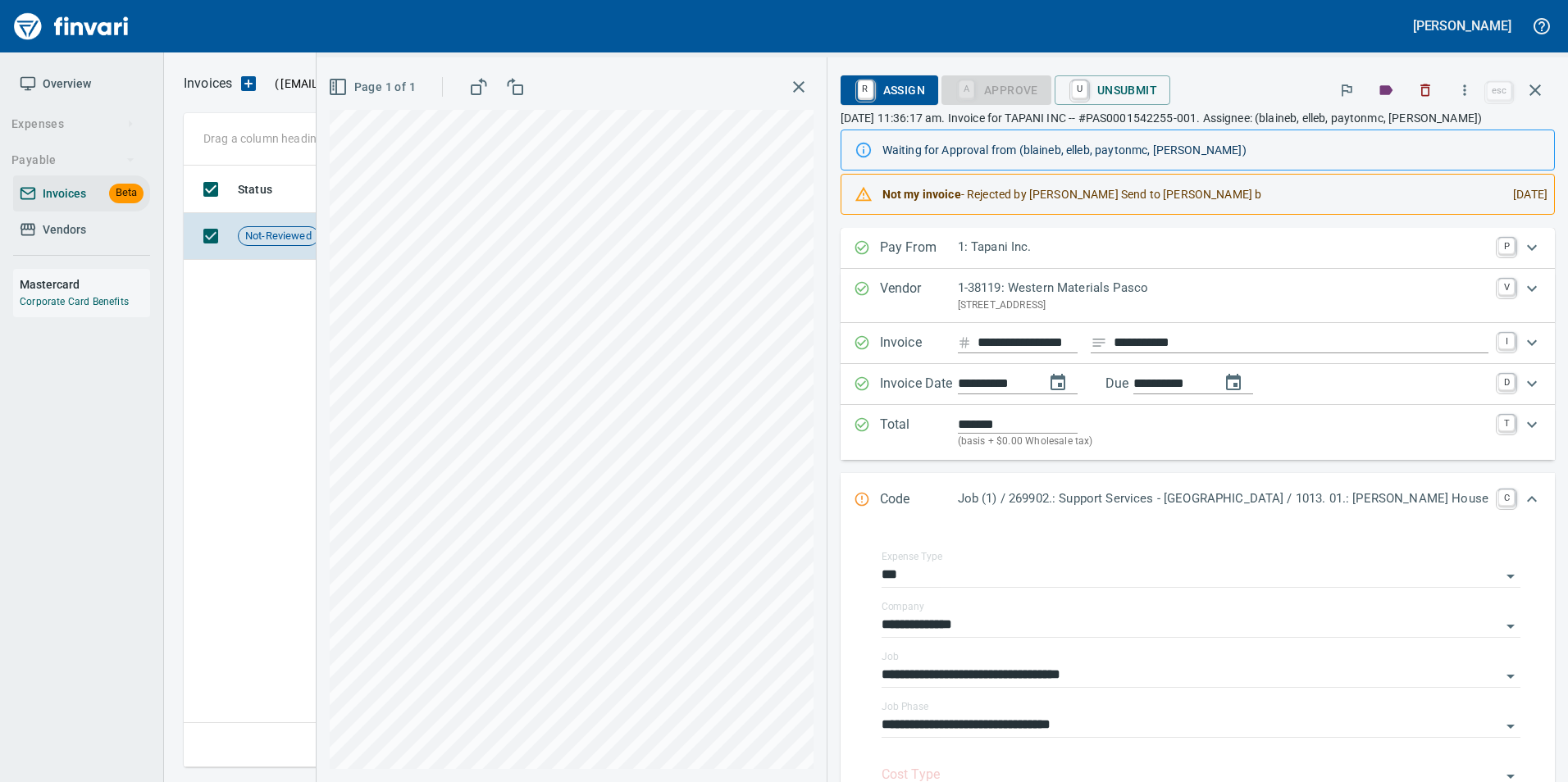
click at [1146, 509] on p "Job (1) / 269902.: Support Services - Richland / 1013. 01.: Blaine Bellikka's H…" at bounding box center [1223, 498] width 530 height 19
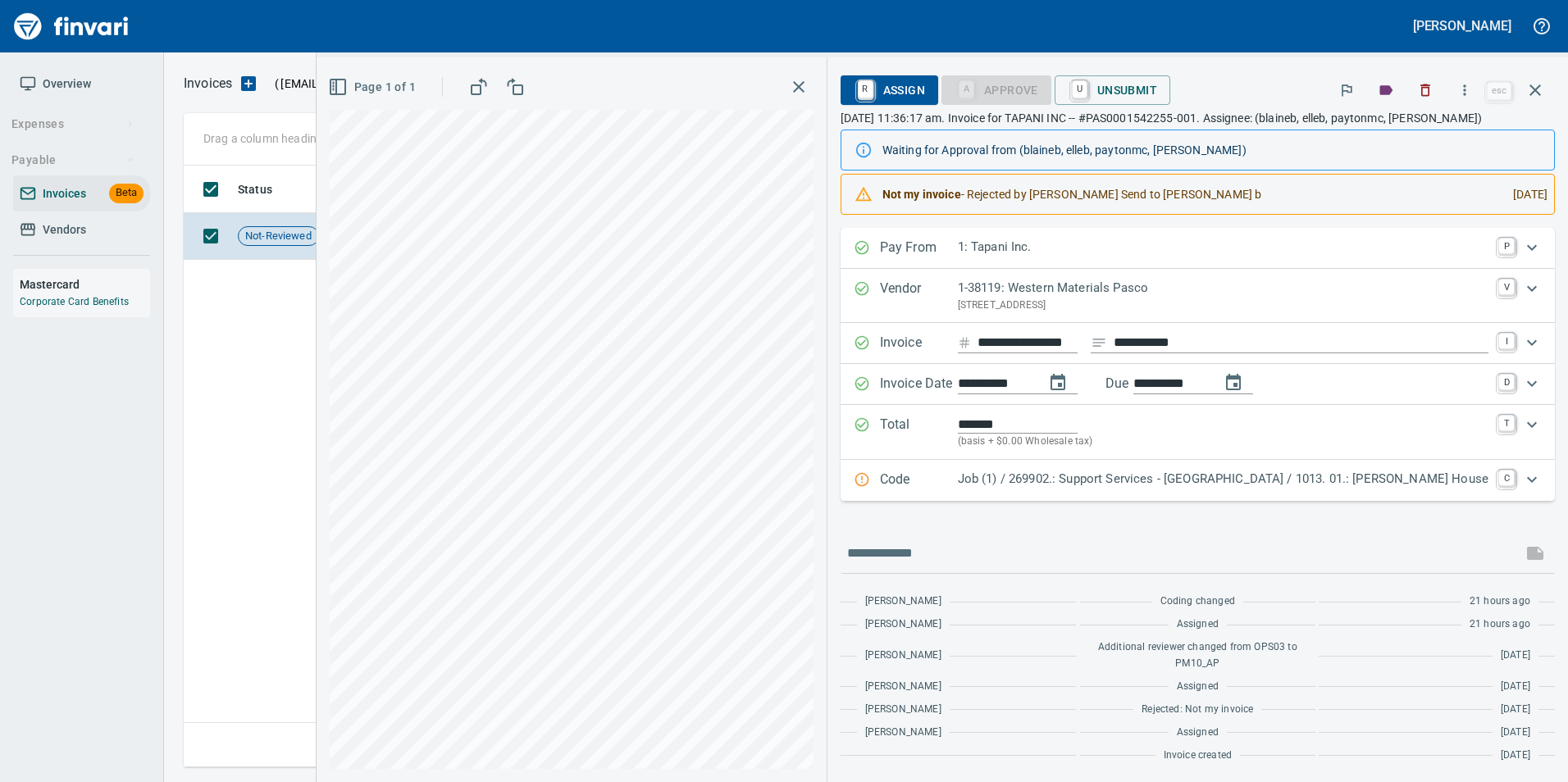
click at [935, 495] on div "Code Job (1) / 269902.: Support Services - Richland / 1013. 01.: Blaine Bellikk…" at bounding box center [1197, 480] width 714 height 41
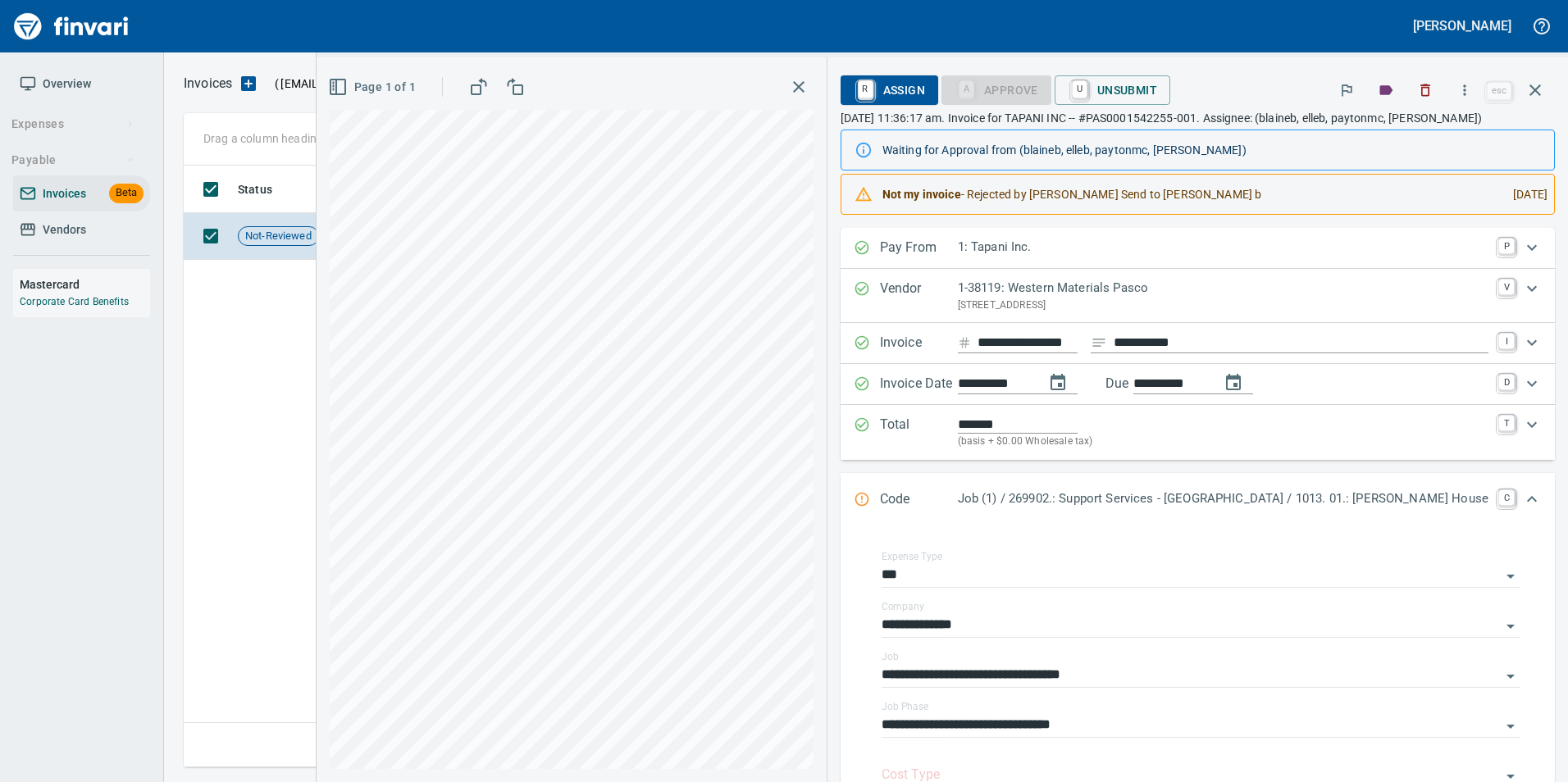
click at [934, 494] on div "Code Job (1) / 269902.: Support Services - Richland / 1013. 01.: Blaine Bellikk…" at bounding box center [1197, 500] width 714 height 54
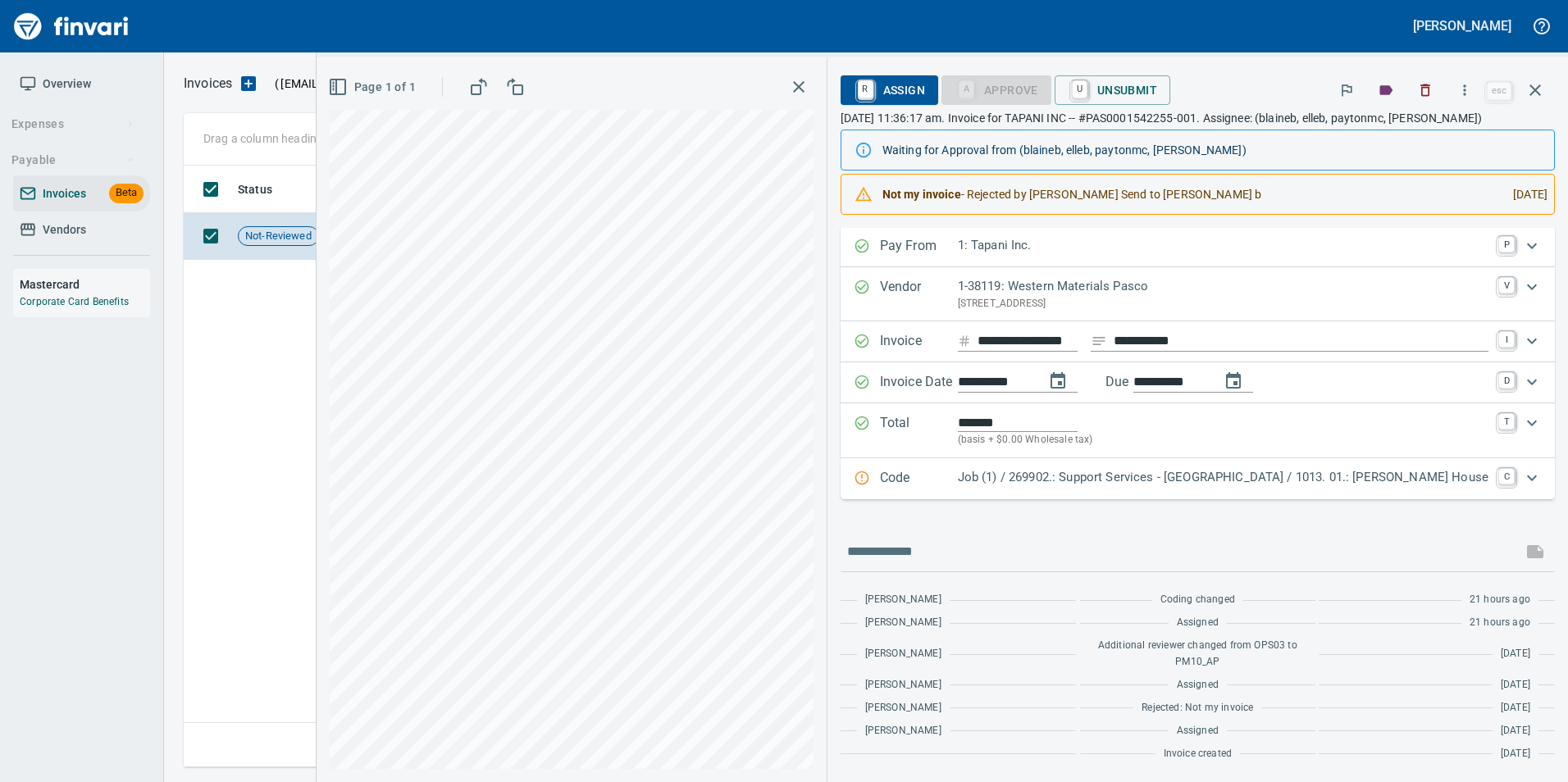
scroll to position [18, 0]
click at [1540, 97] on icon "button" at bounding box center [1535, 90] width 20 height 20
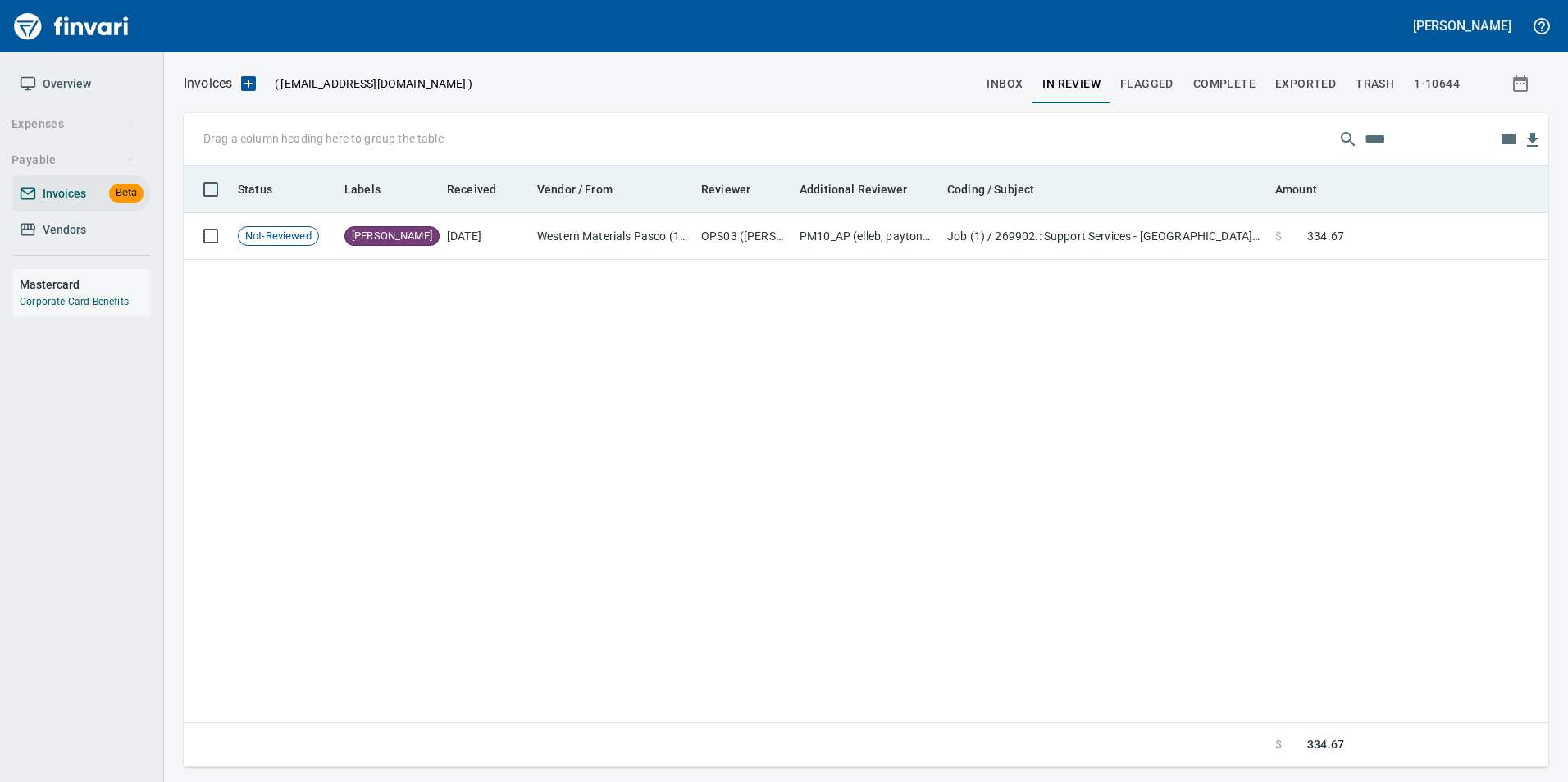
scroll to position [590, 1351]
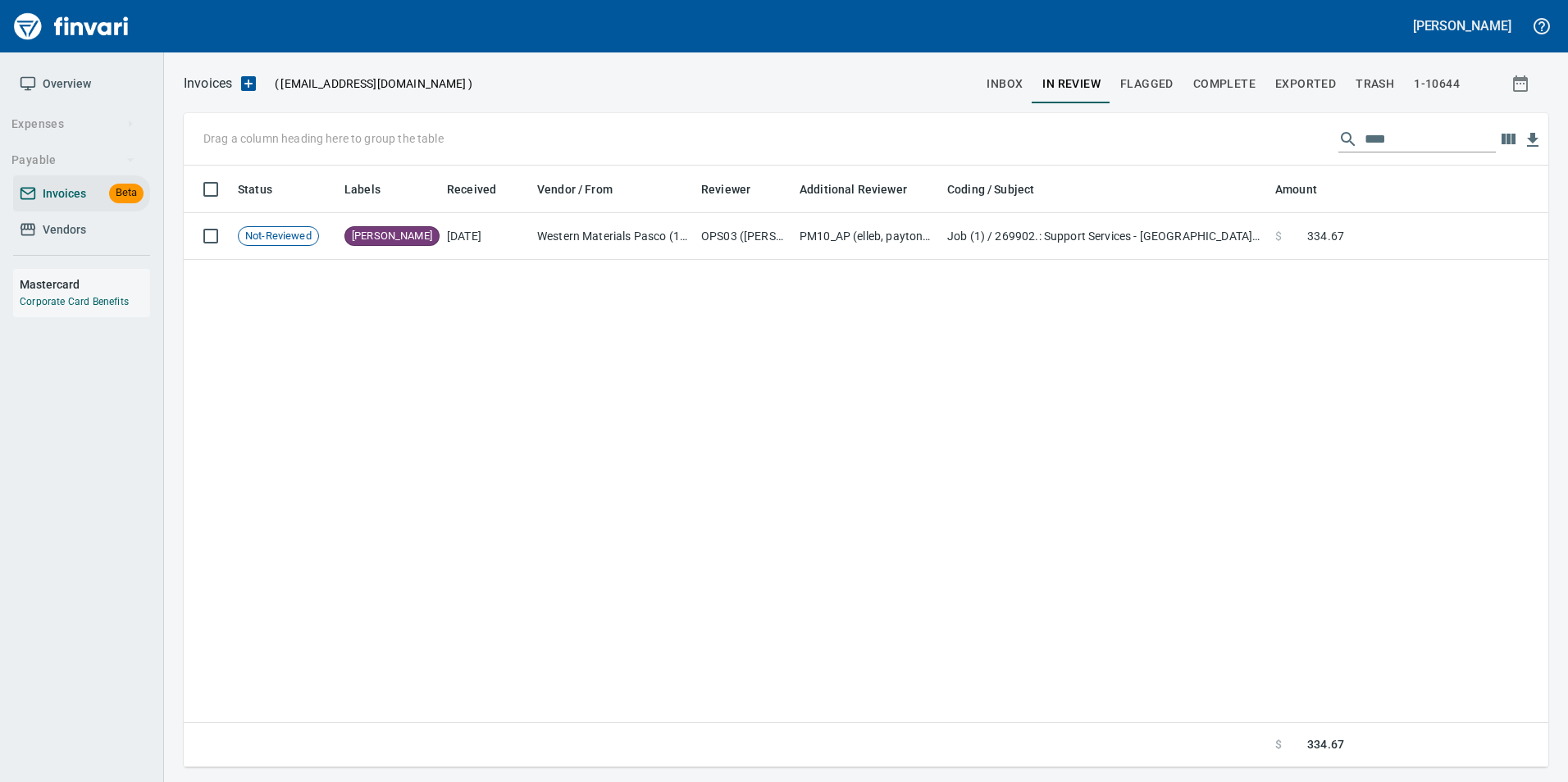
click at [1379, 128] on input "****" at bounding box center [1429, 139] width 131 height 26
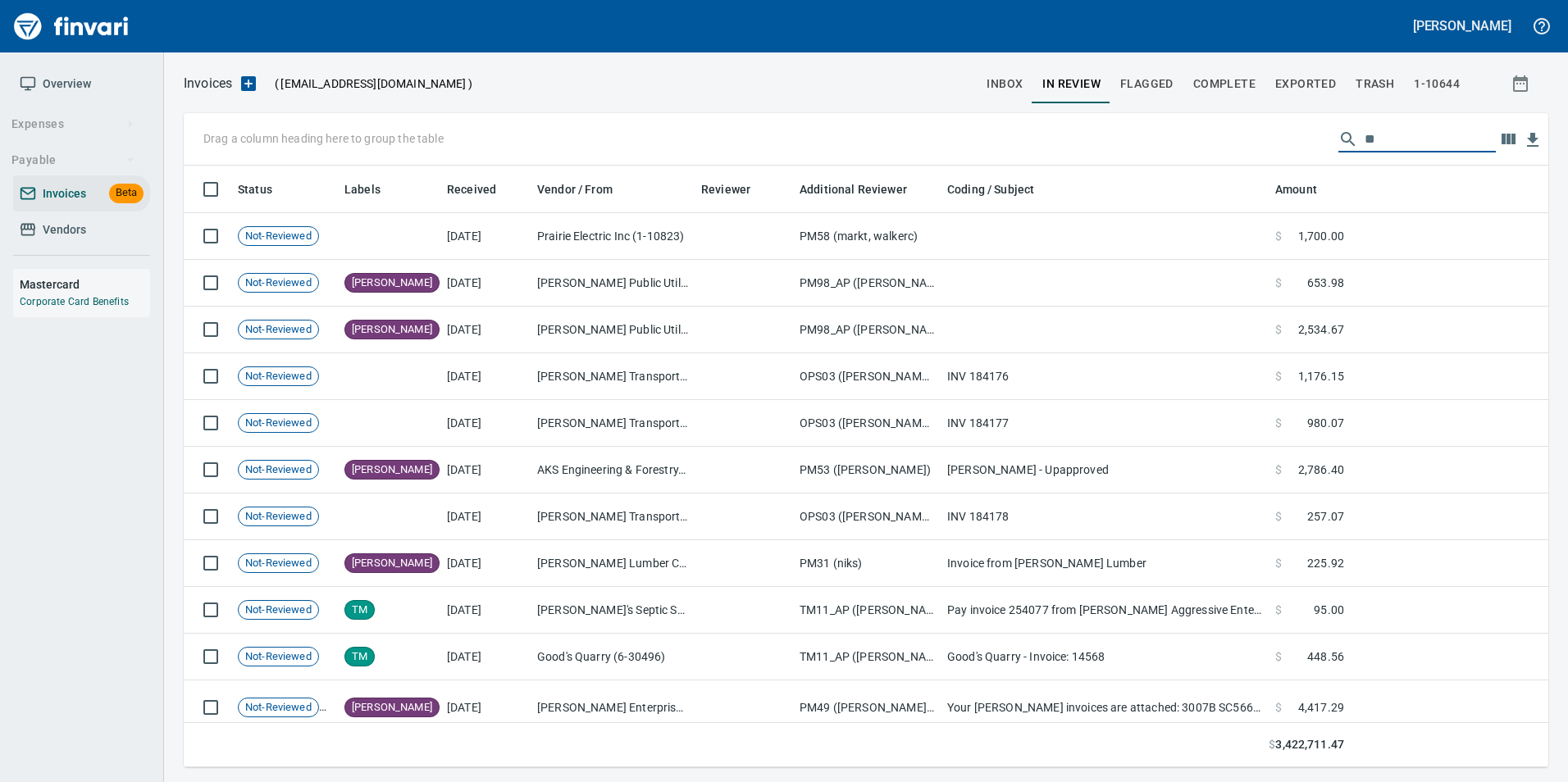
scroll to position [590, 1339]
type input "*"
click at [1002, 69] on button "inbox" at bounding box center [1004, 84] width 56 height 39
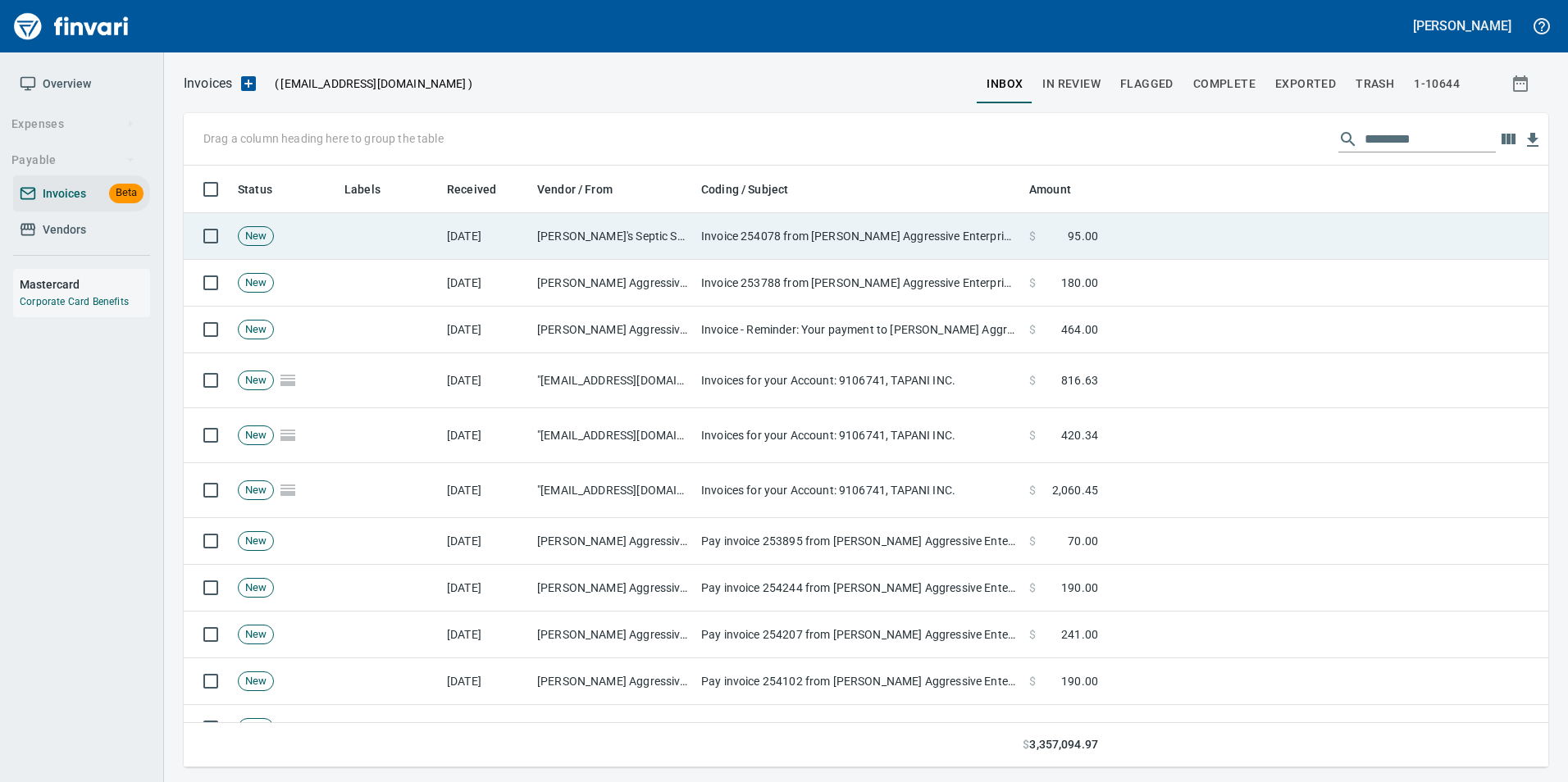
click at [647, 244] on td "[PERSON_NAME]'s Septic Service, Inc. (6-22812)" at bounding box center [612, 237] width 164 height 47
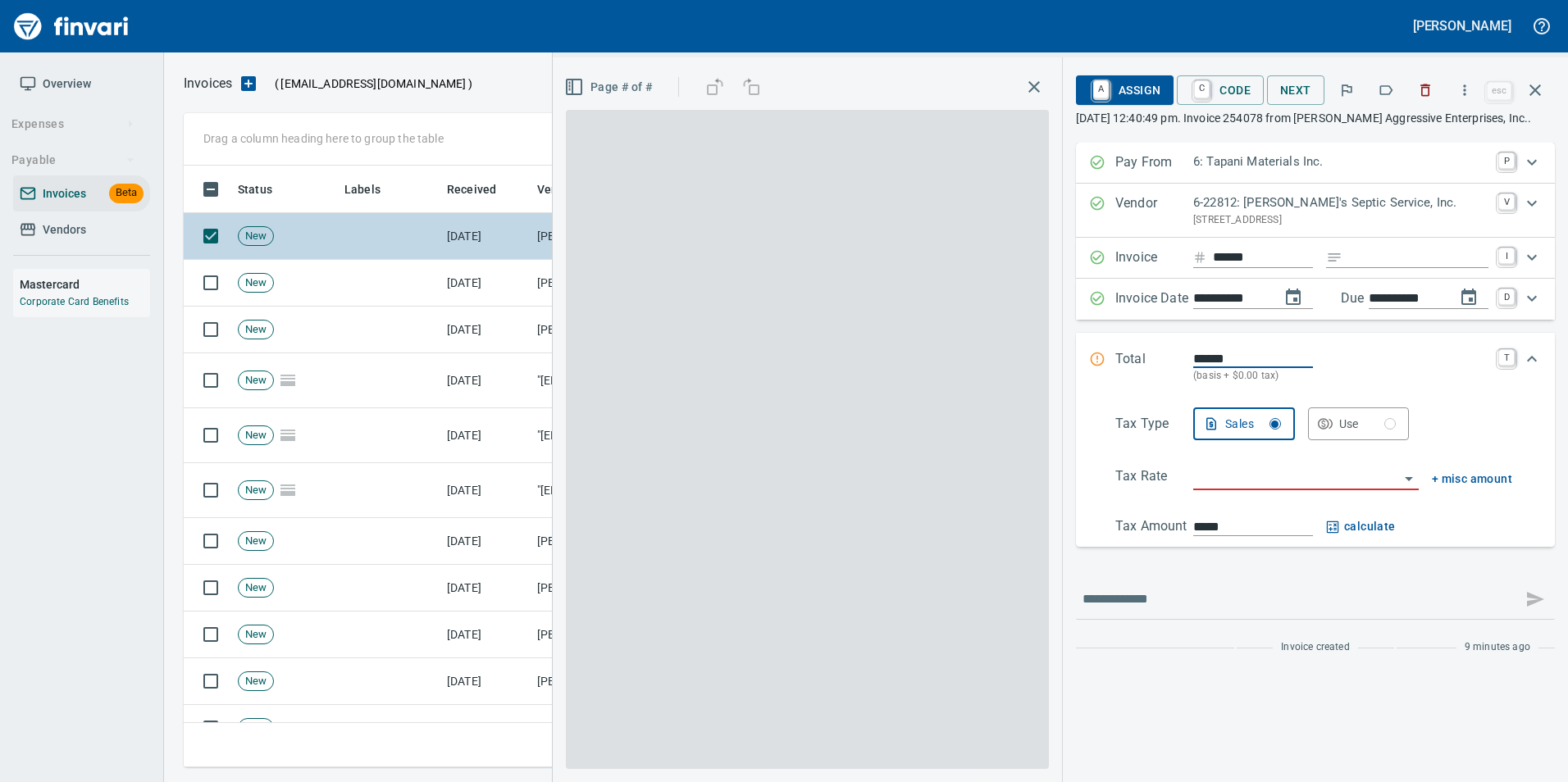
scroll to position [590, 1339]
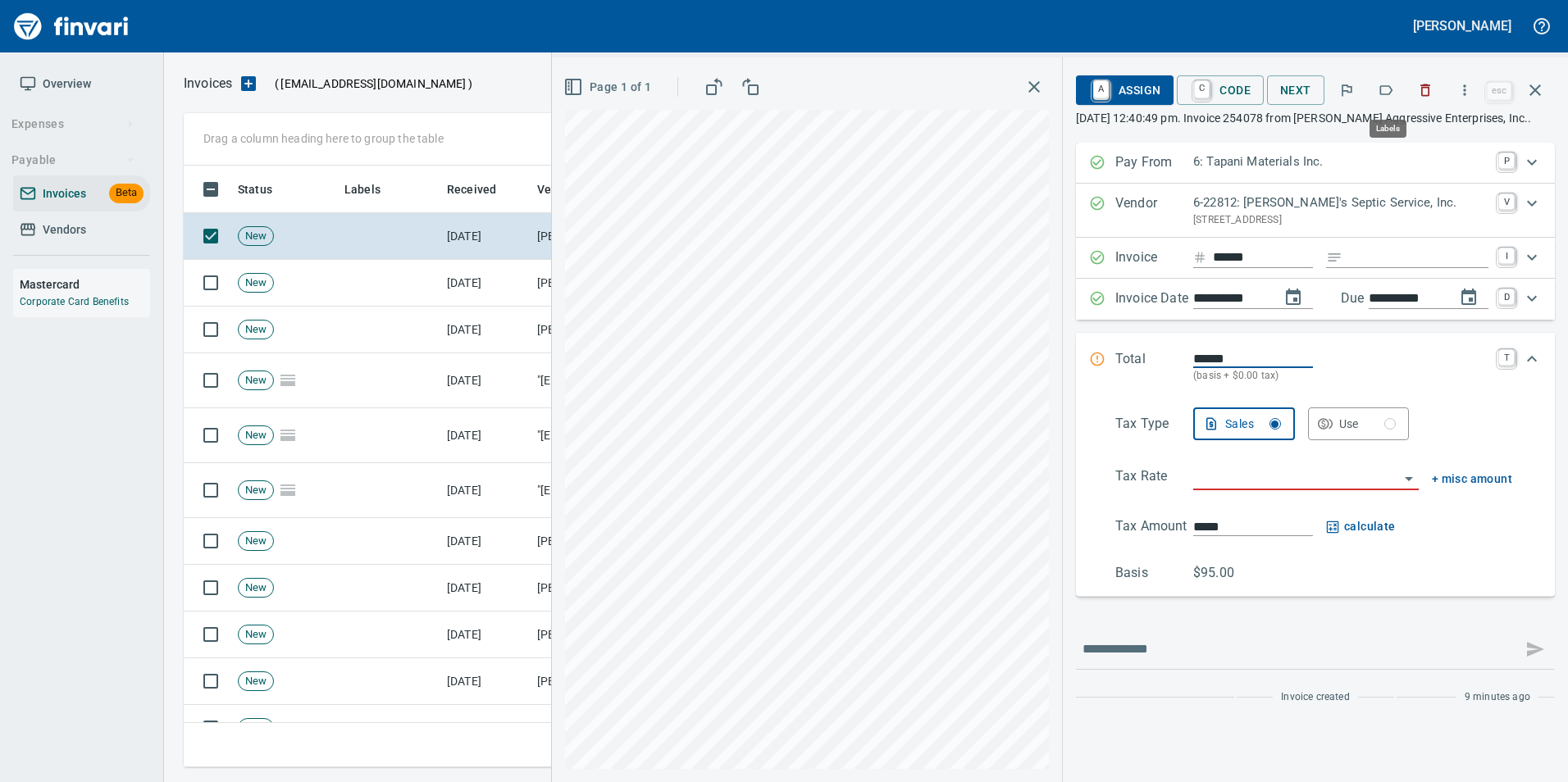
click at [1393, 91] on icon "button" at bounding box center [1386, 90] width 13 height 10
click at [1531, 85] on icon "button" at bounding box center [1535, 90] width 20 height 20
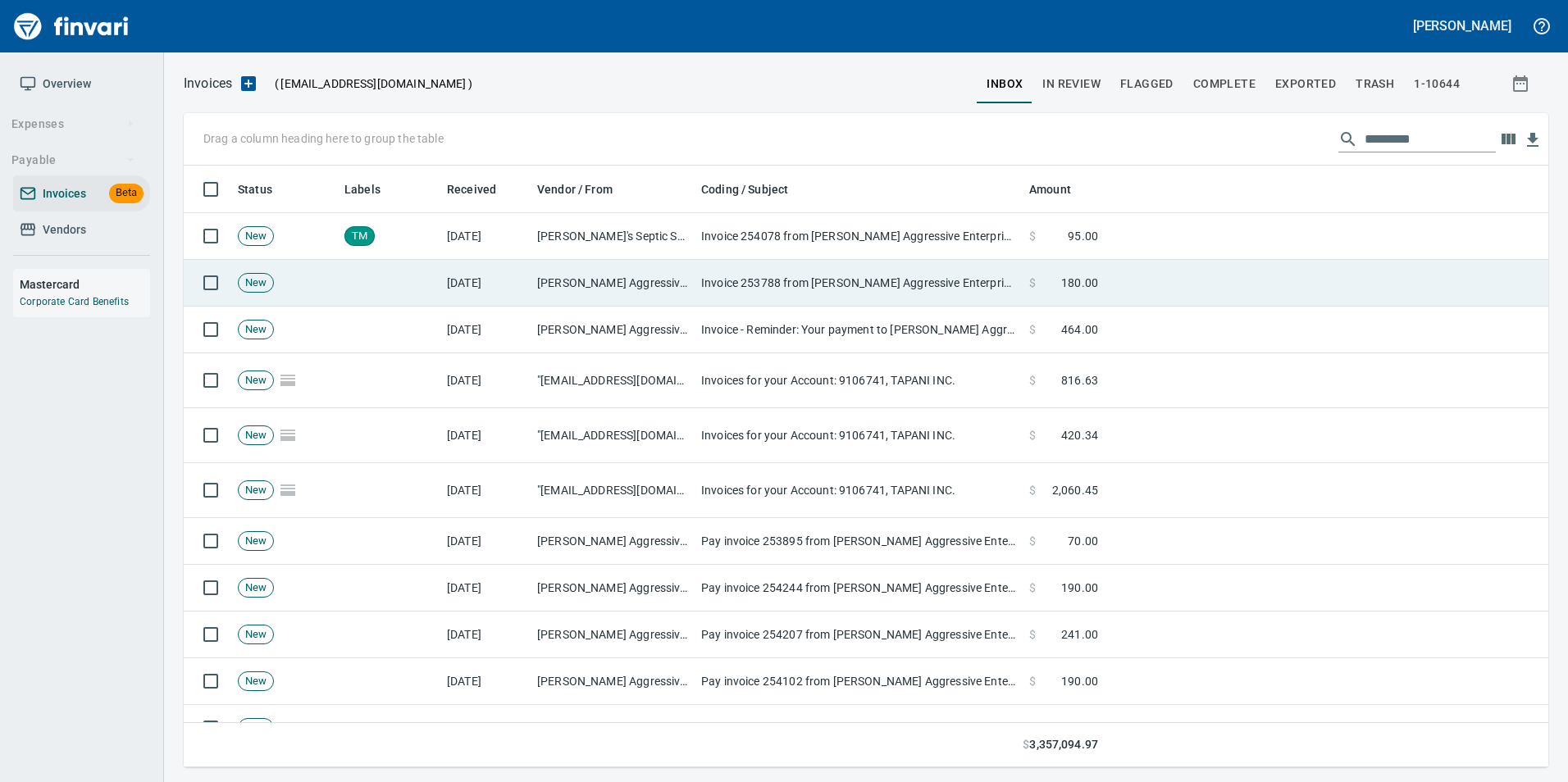
scroll to position [590, 1339]
click at [800, 295] on td "Invoice 253788 from [PERSON_NAME] Aggressive Enterprises, Inc." at bounding box center [858, 283] width 328 height 47
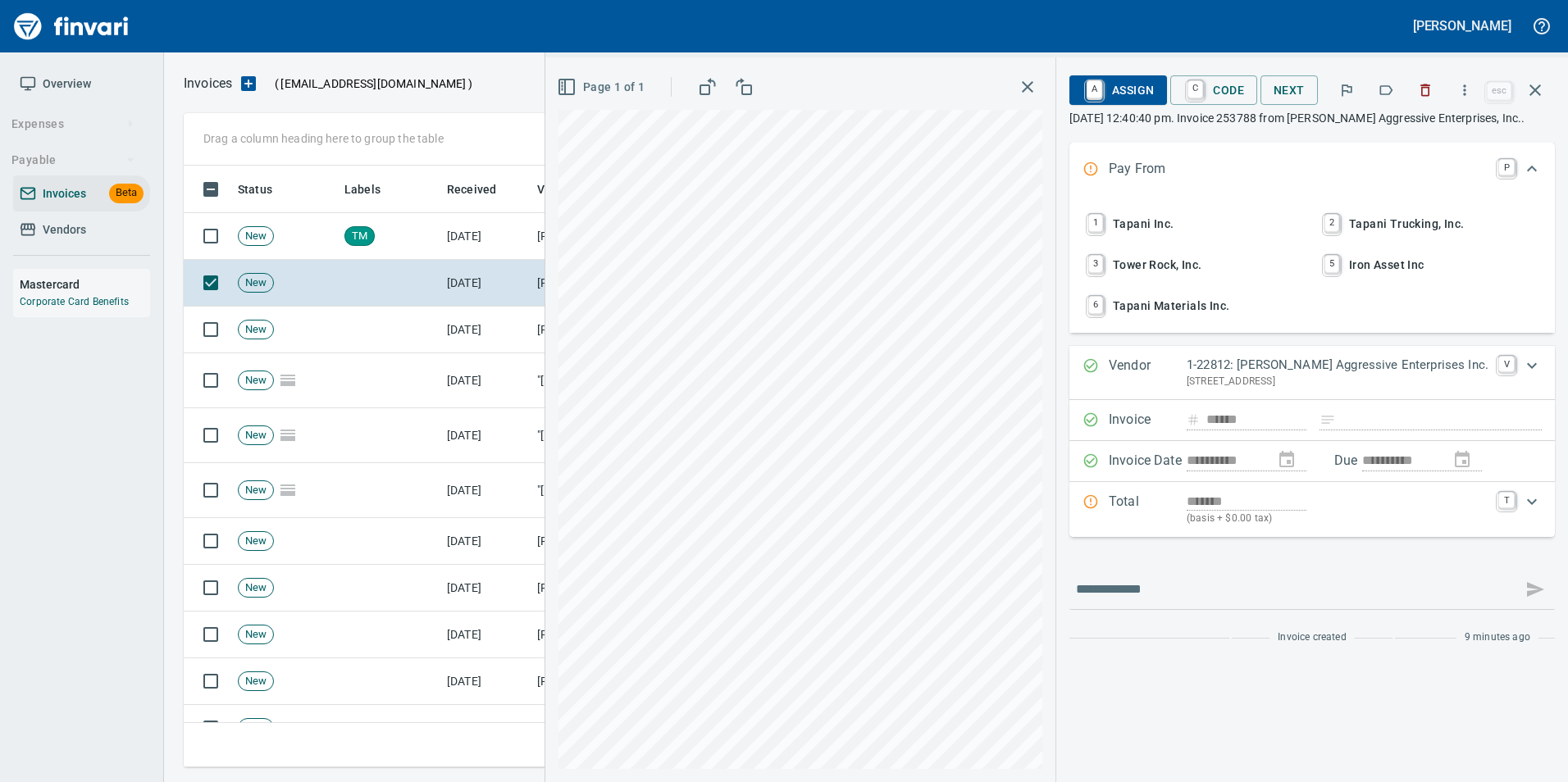
click at [1387, 85] on icon "button" at bounding box center [1386, 90] width 16 height 16
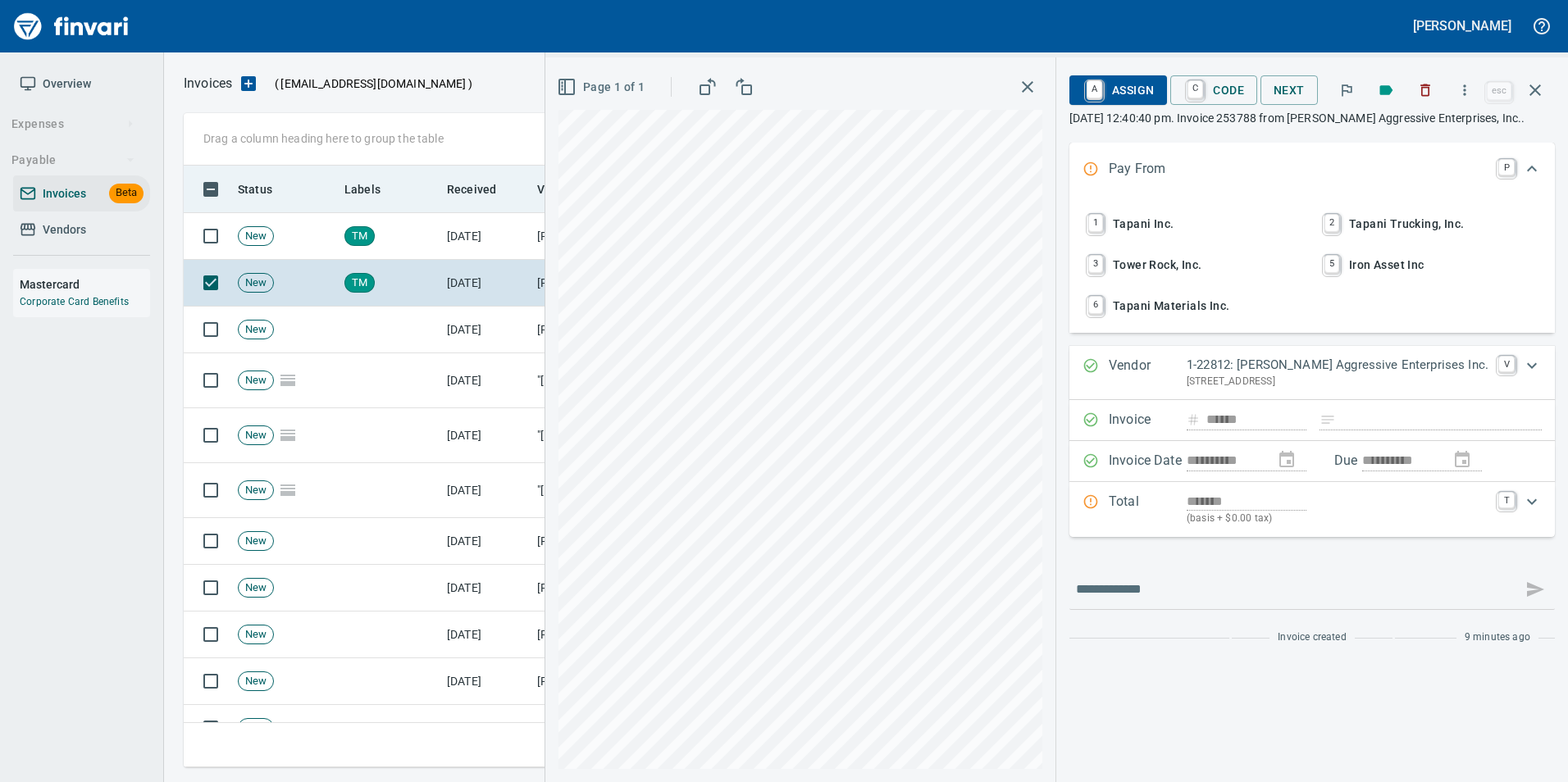
click at [1537, 90] on icon "button" at bounding box center [1535, 90] width 20 height 20
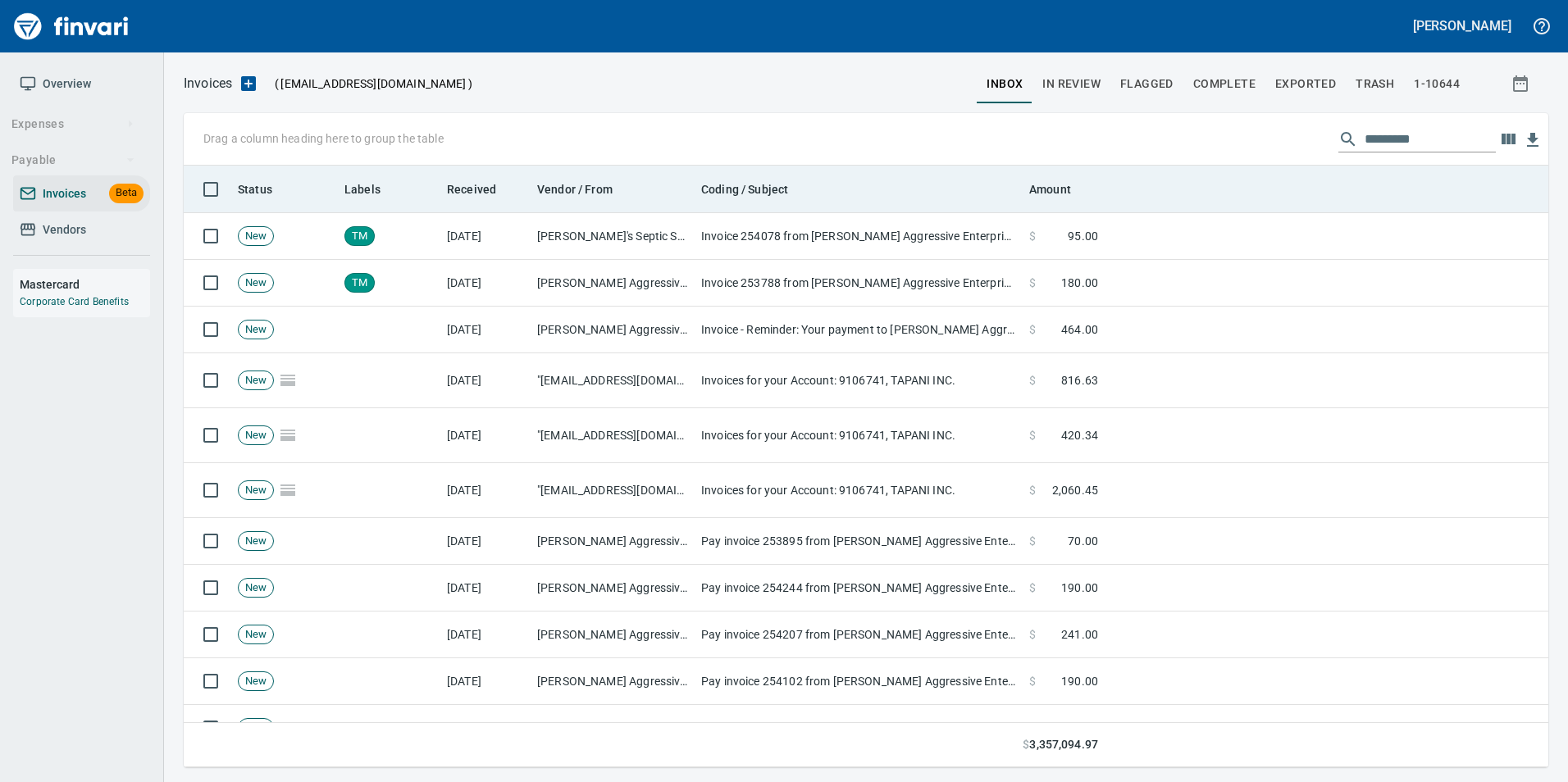
scroll to position [590, 1339]
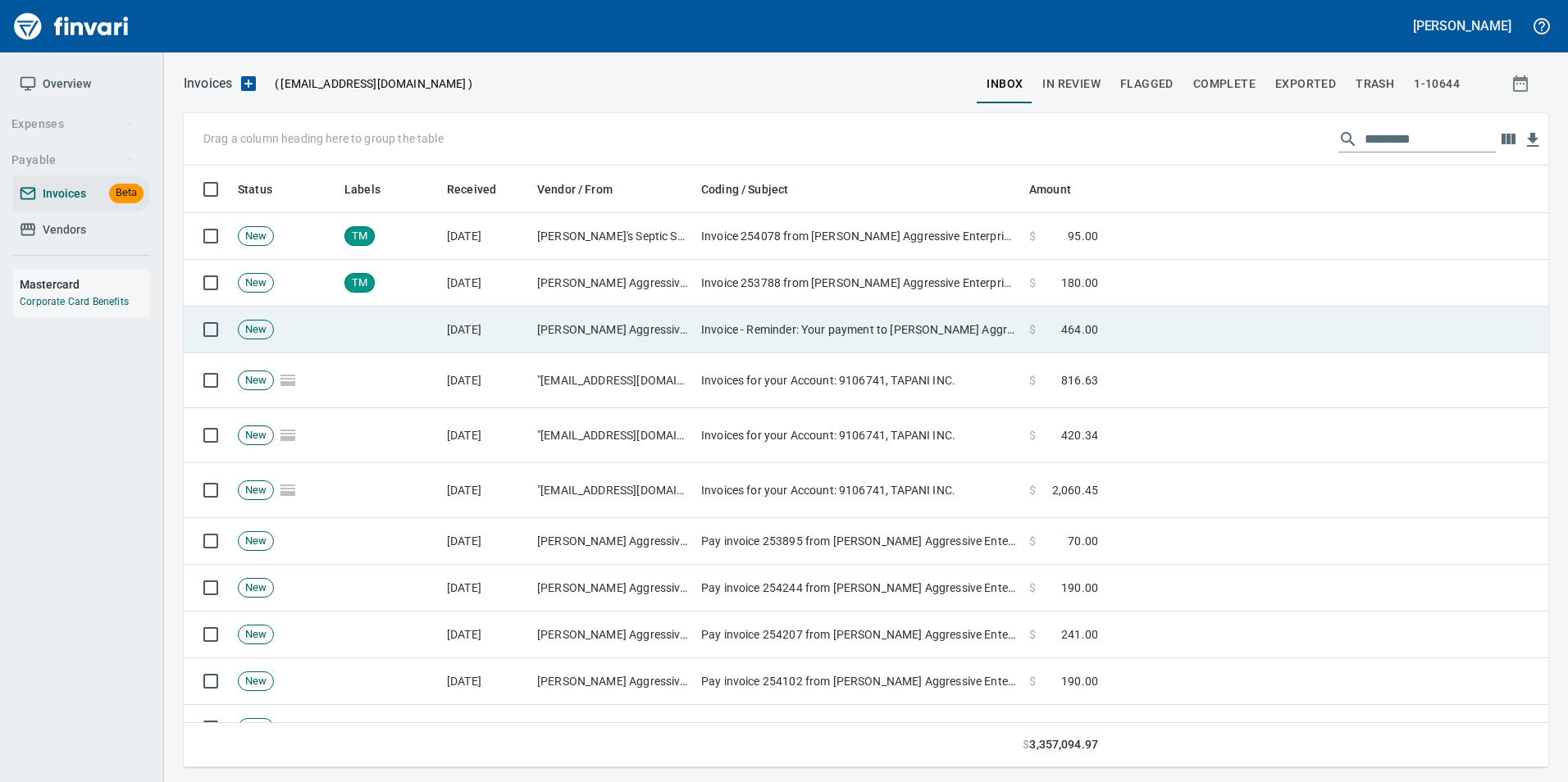
click at [933, 320] on td "Invoice - Reminder: Your payment to [PERSON_NAME] Aggressive Enterprises, Inc. …" at bounding box center [858, 330] width 328 height 47
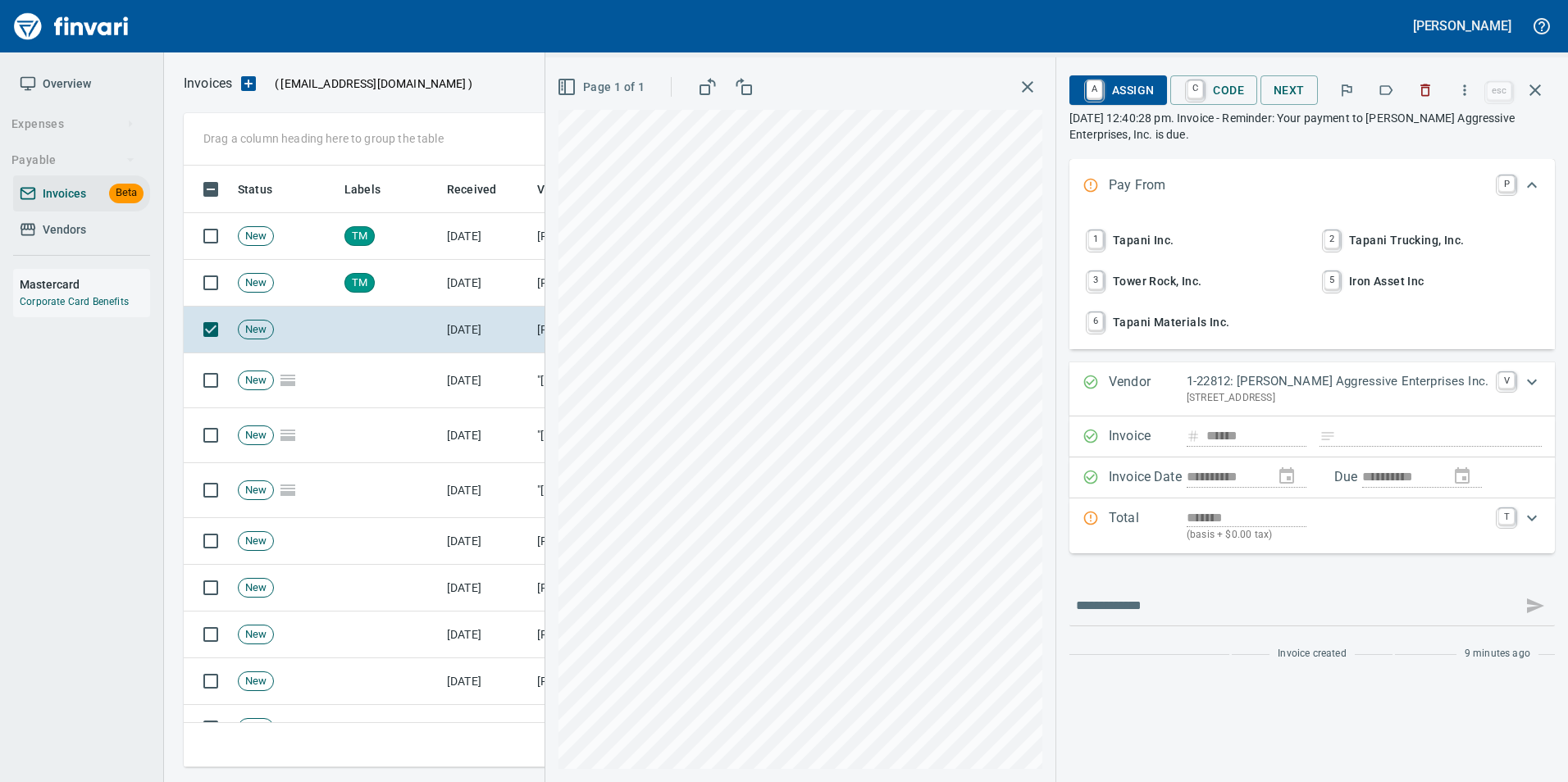
click at [1386, 97] on icon "button" at bounding box center [1386, 90] width 16 height 16
click at [1540, 77] on button "button" at bounding box center [1535, 90] width 39 height 39
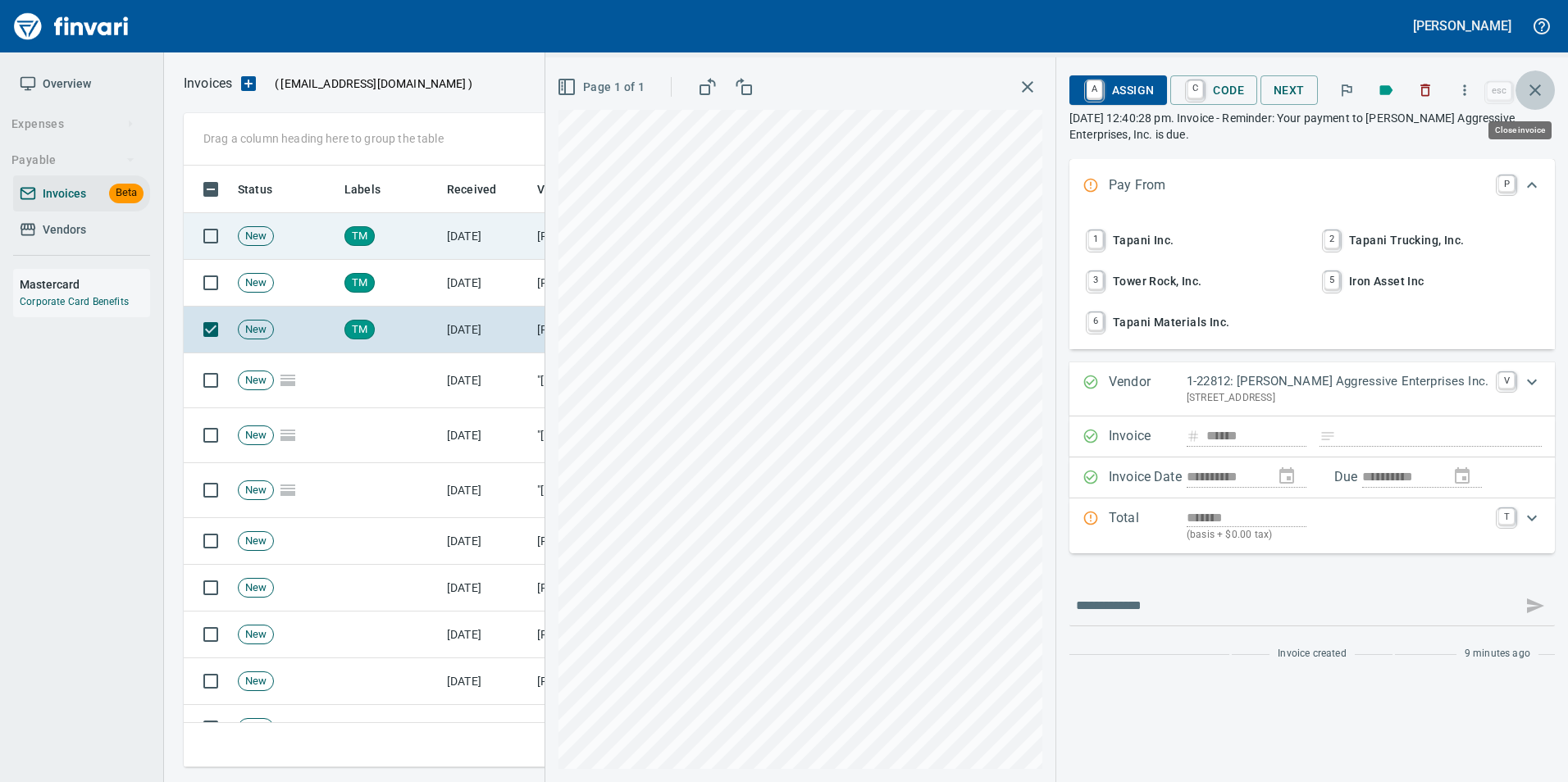
scroll to position [590, 1339]
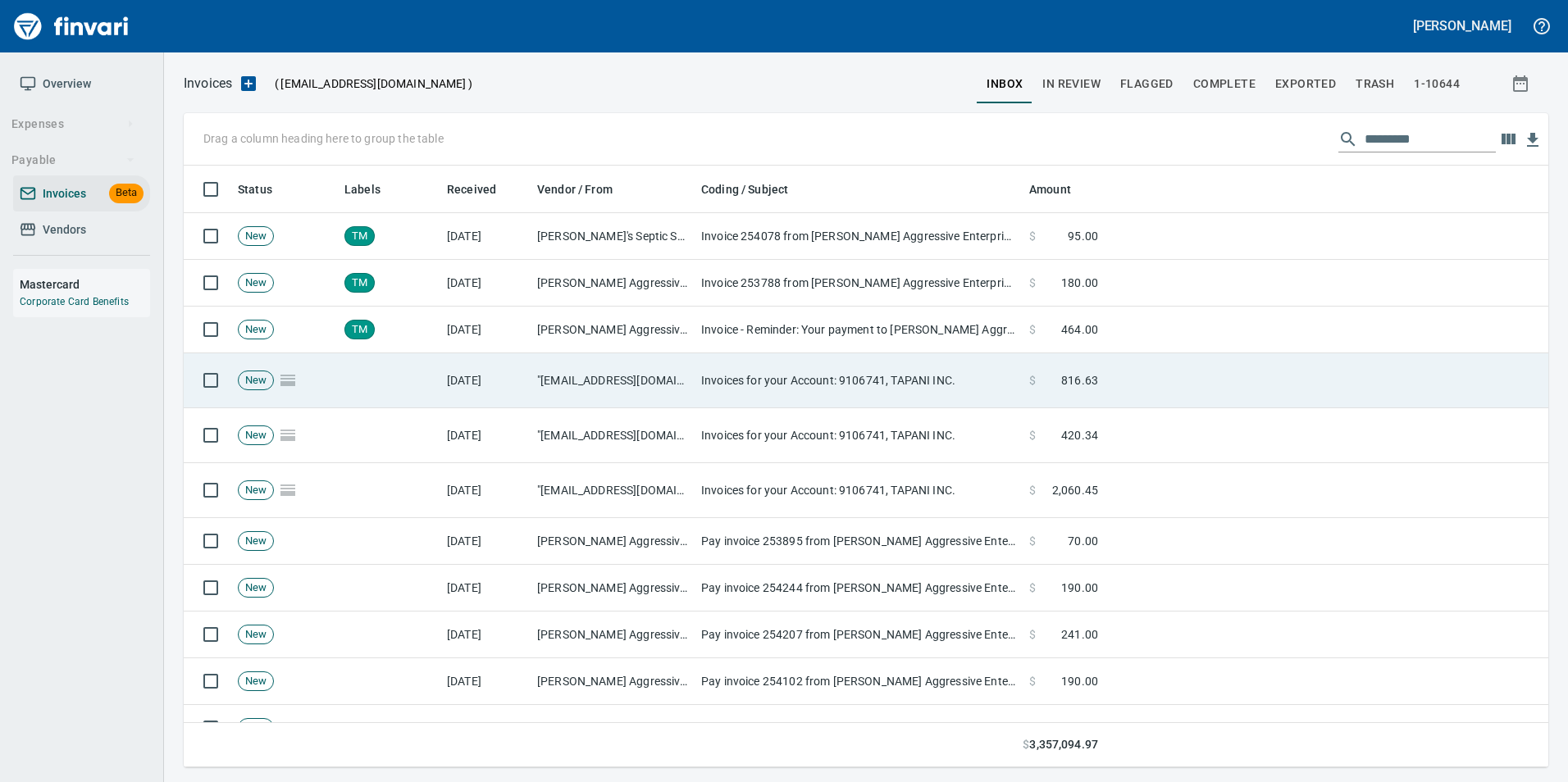
click at [1061, 376] on span at bounding box center [1048, 381] width 26 height 16
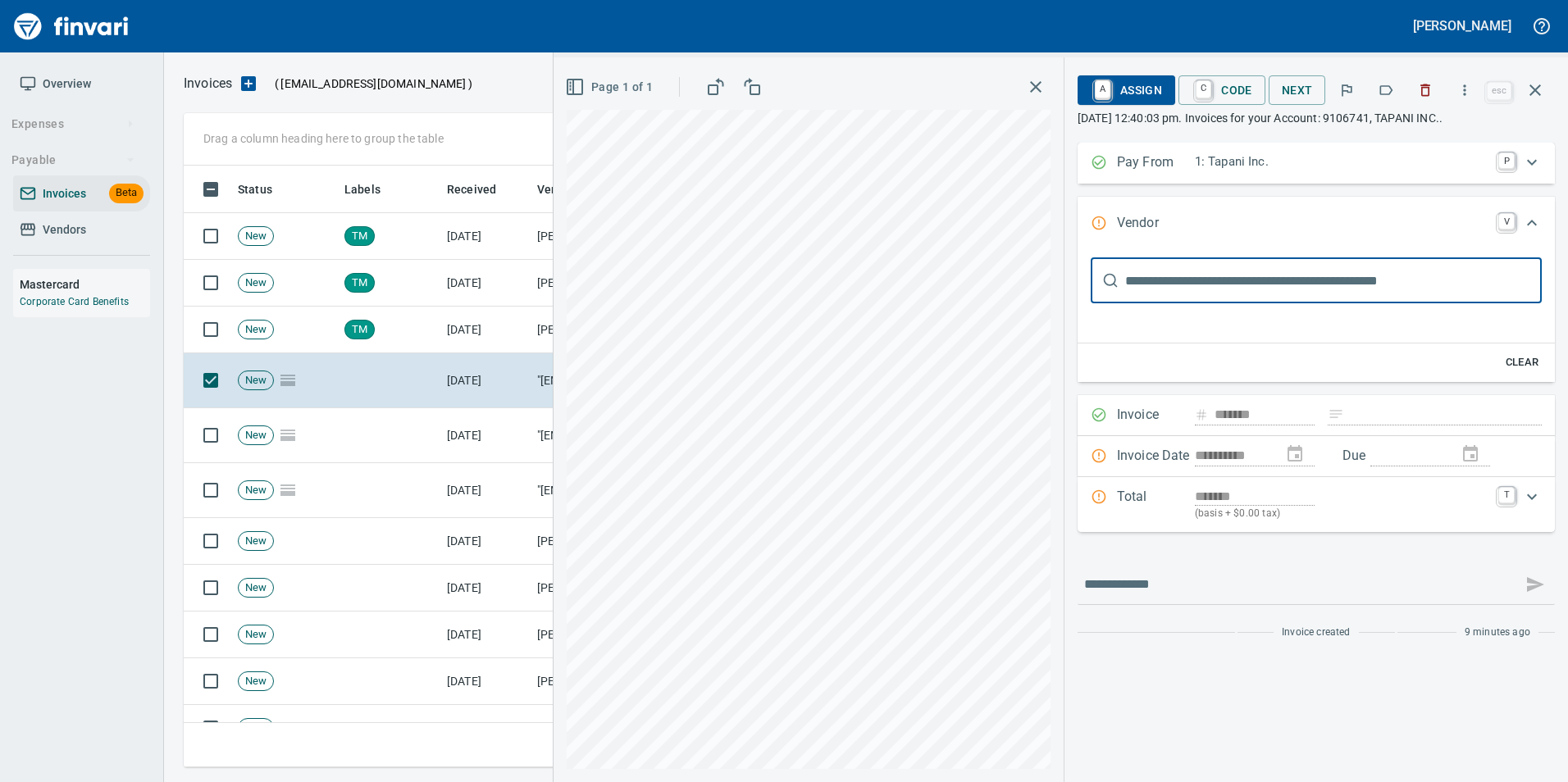
click at [1384, 89] on icon "button" at bounding box center [1386, 90] width 16 height 16
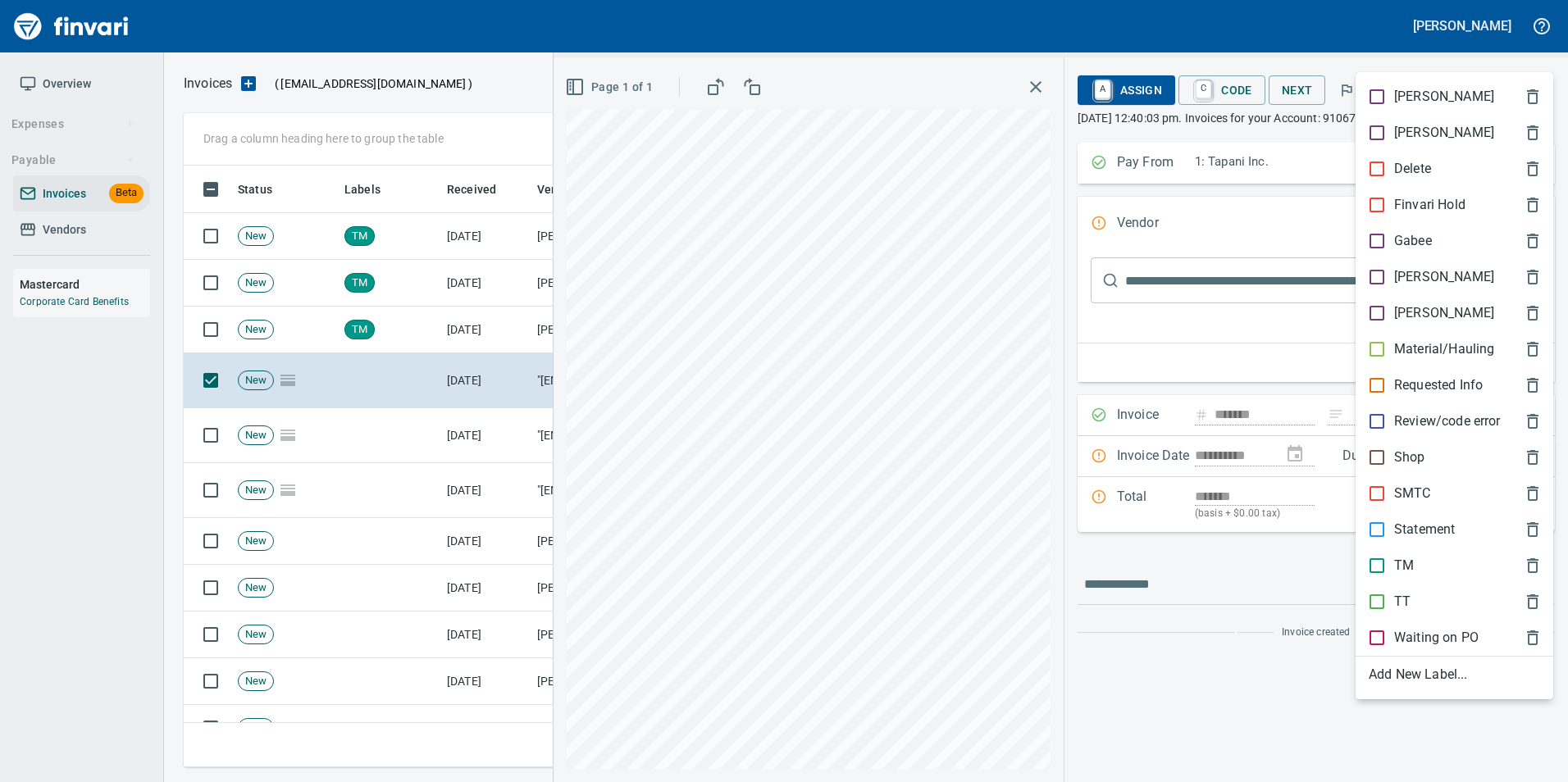
click at [1432, 340] on p "Material/Hauling" at bounding box center [1443, 350] width 100 height 20
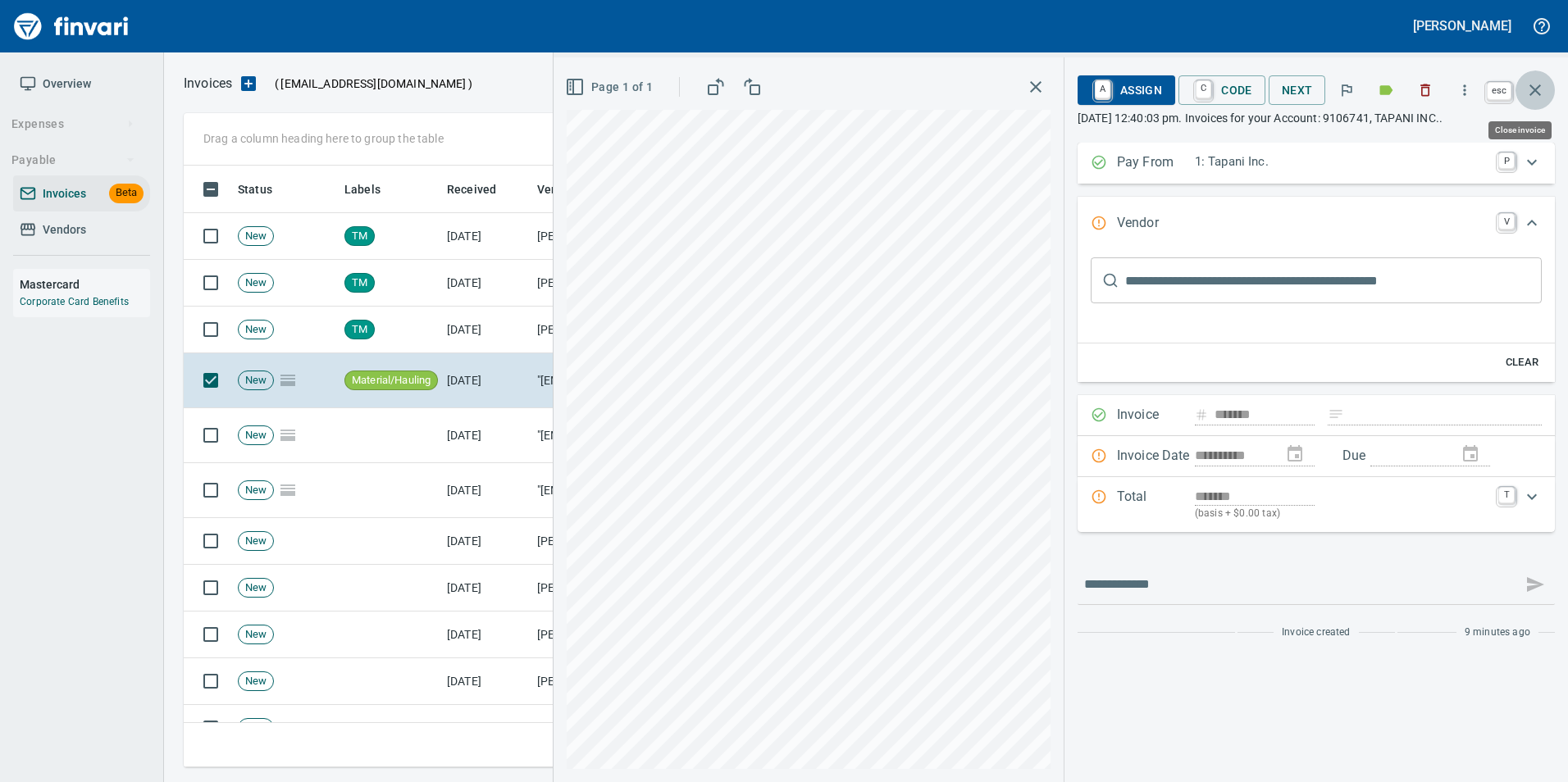
click at [1537, 93] on icon "button" at bounding box center [1535, 90] width 20 height 20
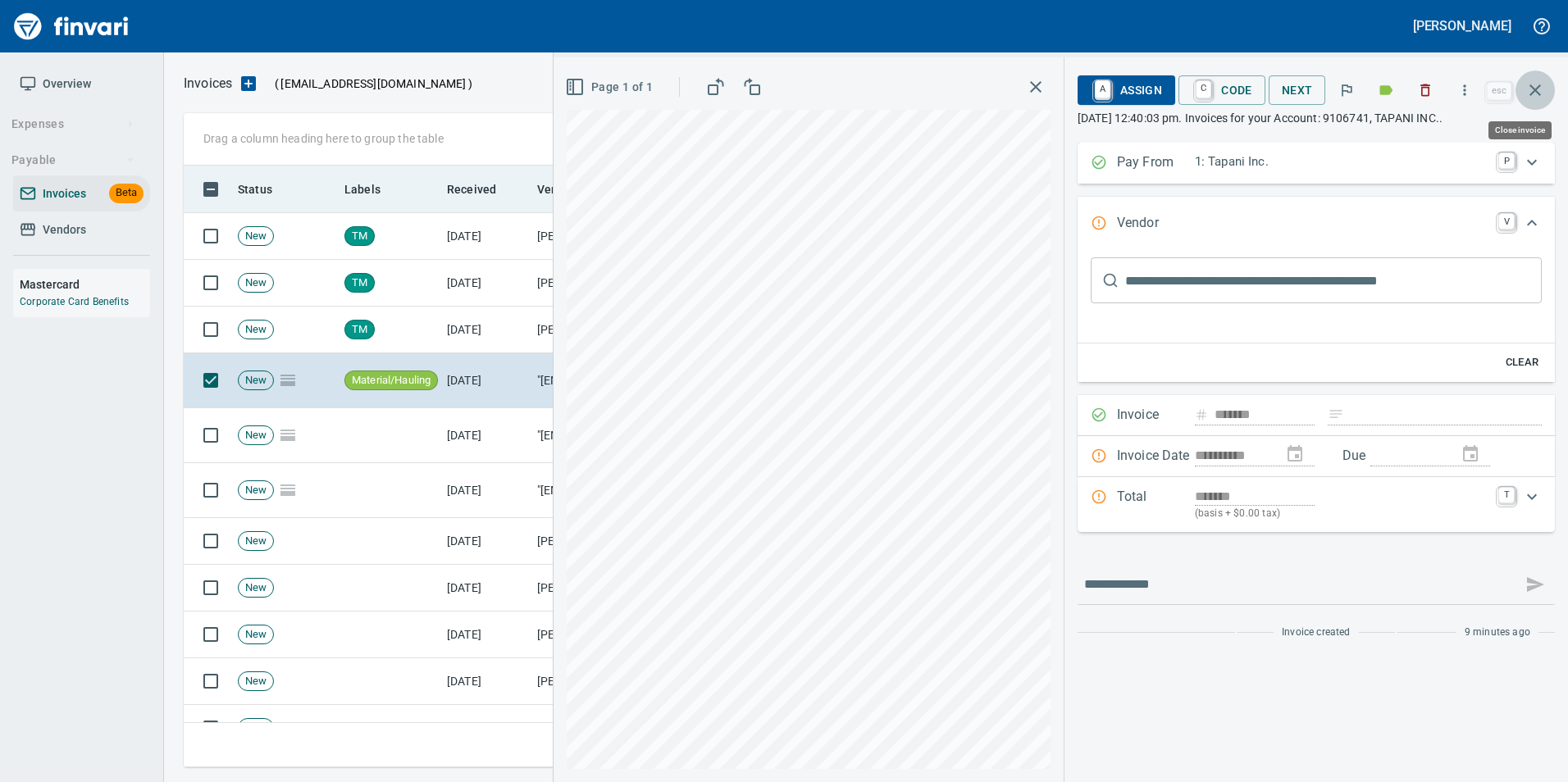
scroll to position [590, 1339]
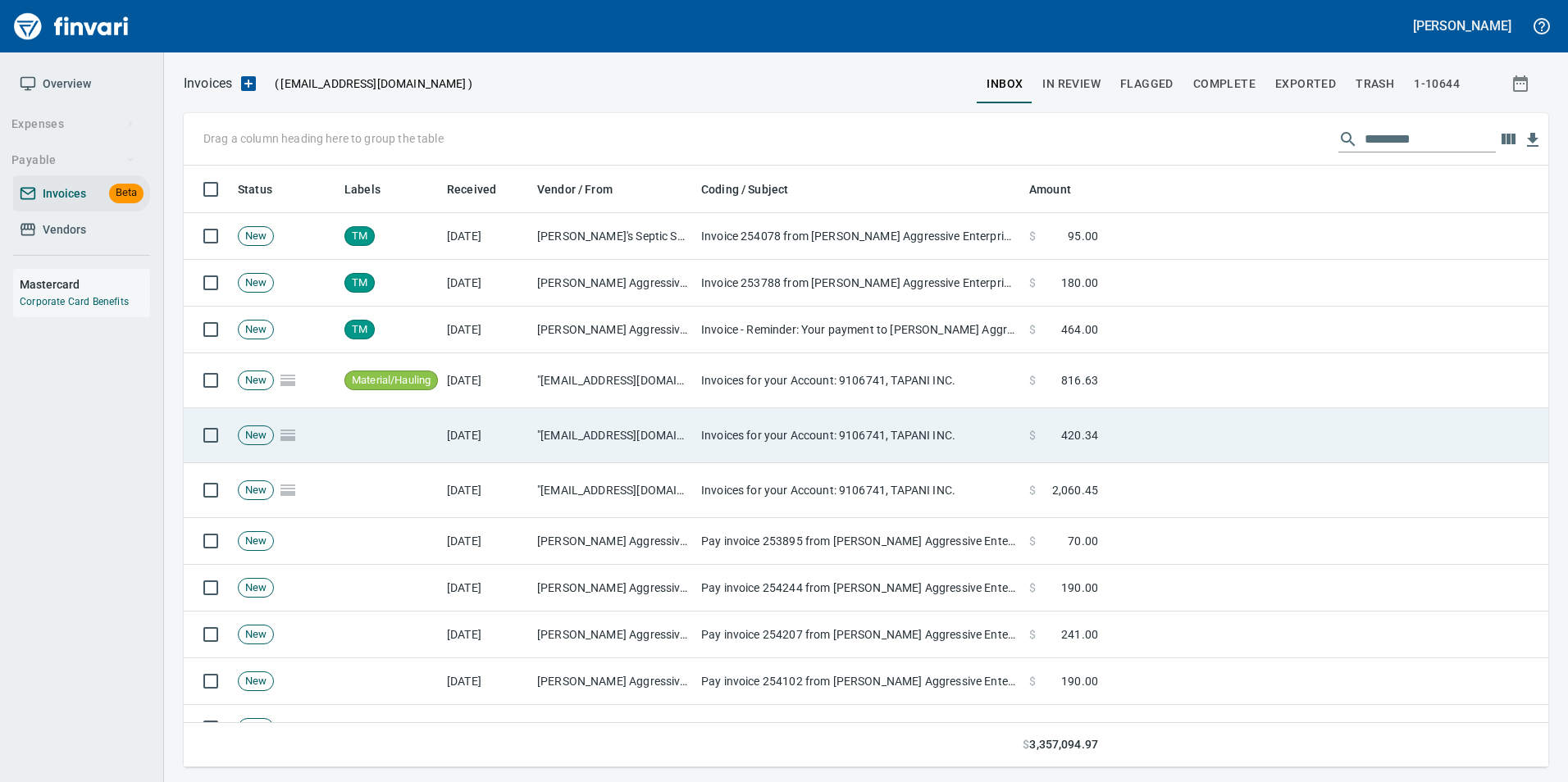
click at [1143, 433] on td at bounding box center [1326, 436] width 444 height 55
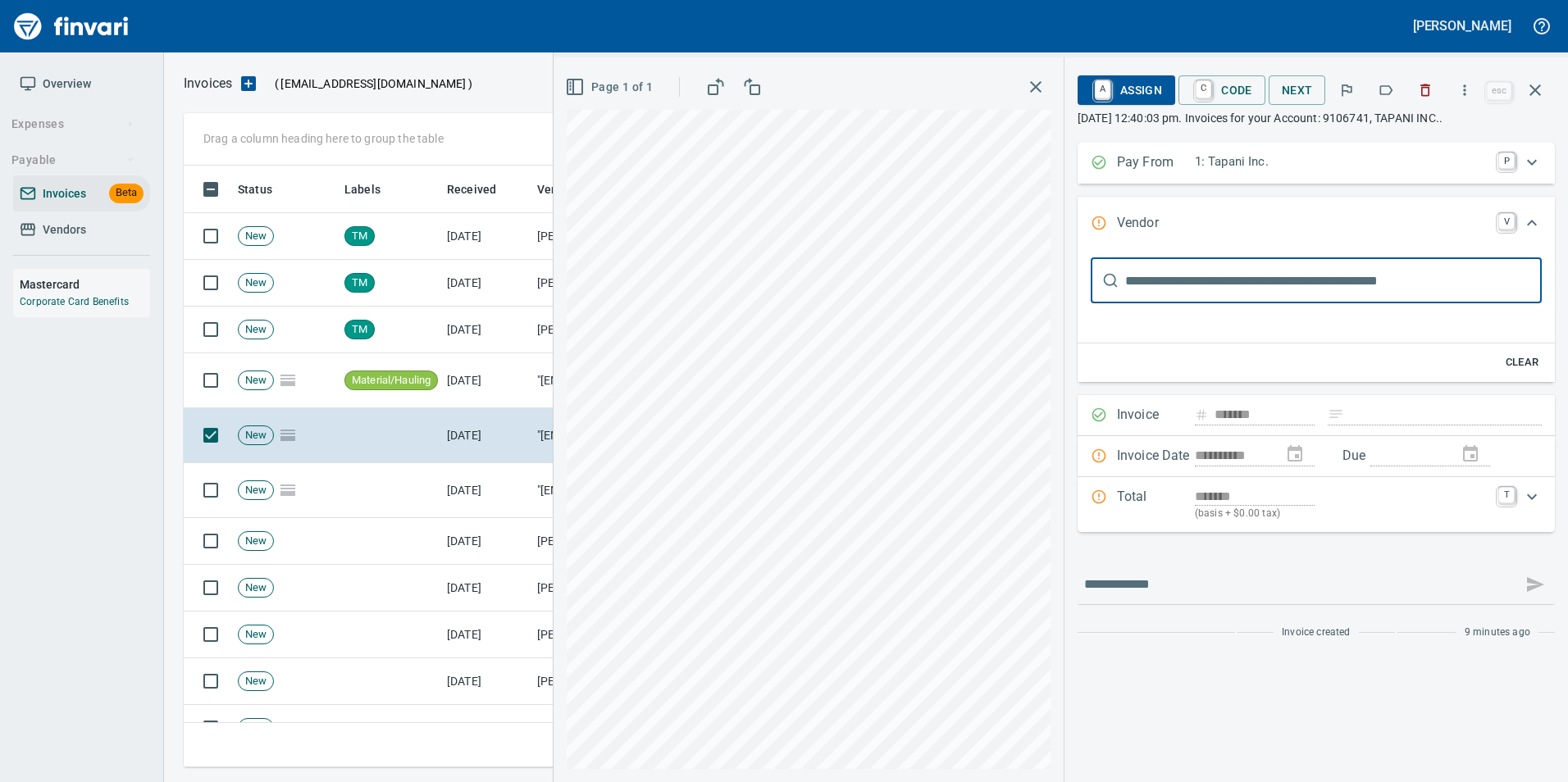
click at [1381, 92] on icon "button" at bounding box center [1386, 90] width 16 height 16
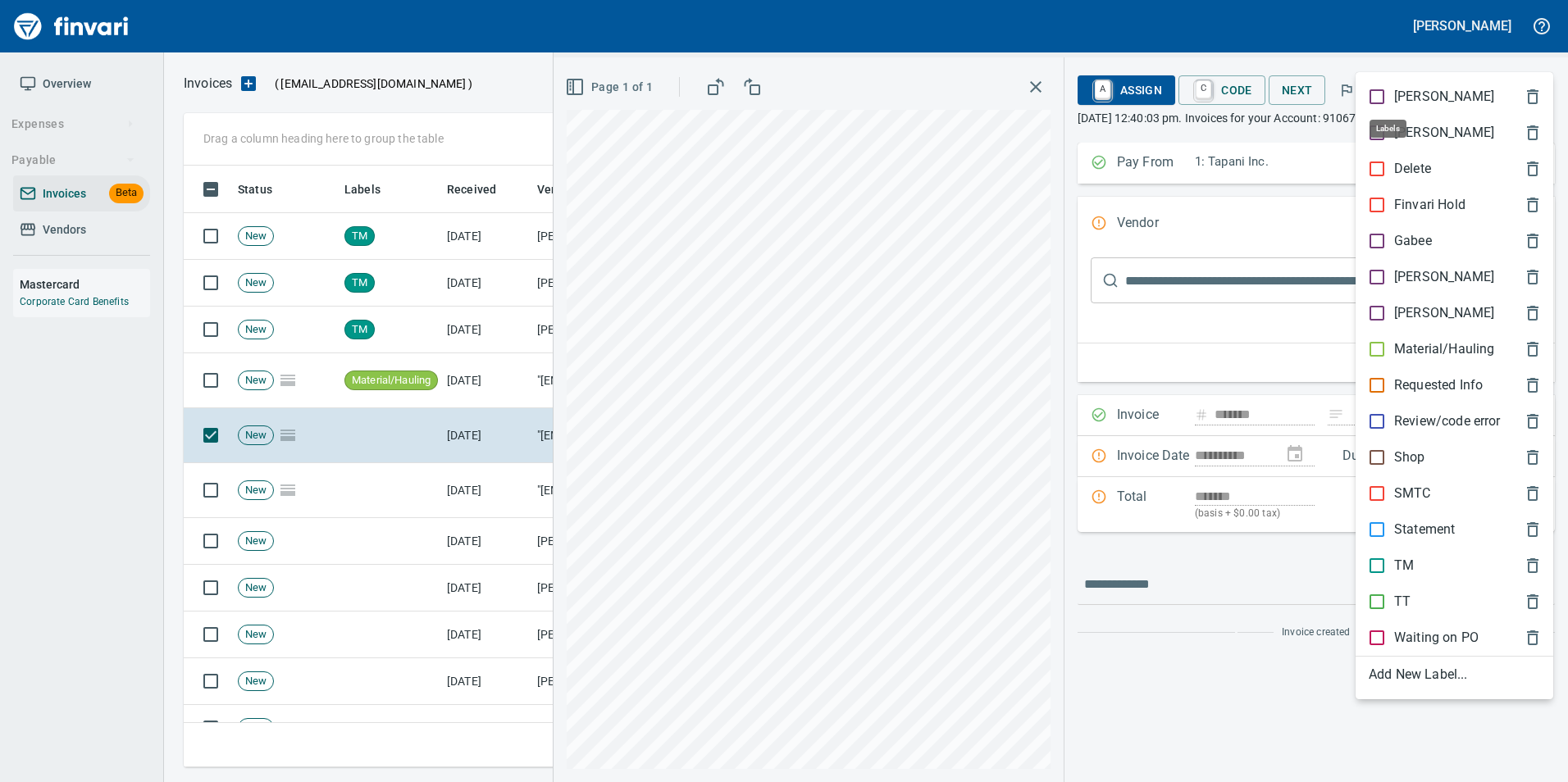
scroll to position [590, 1339]
click at [1442, 351] on p "Material/Hauling" at bounding box center [1443, 350] width 100 height 20
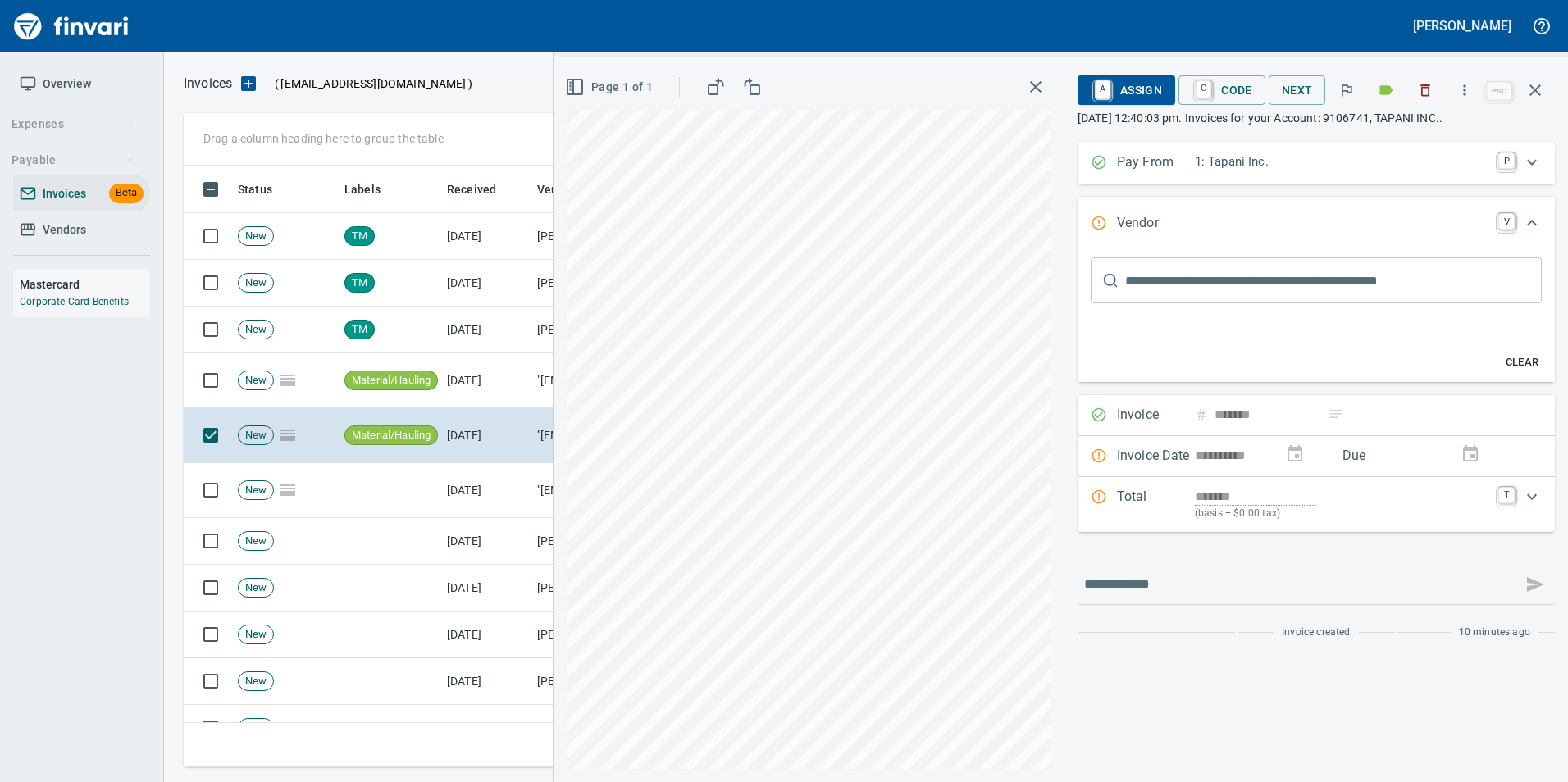
click at [1530, 89] on icon "button" at bounding box center [1535, 90] width 20 height 20
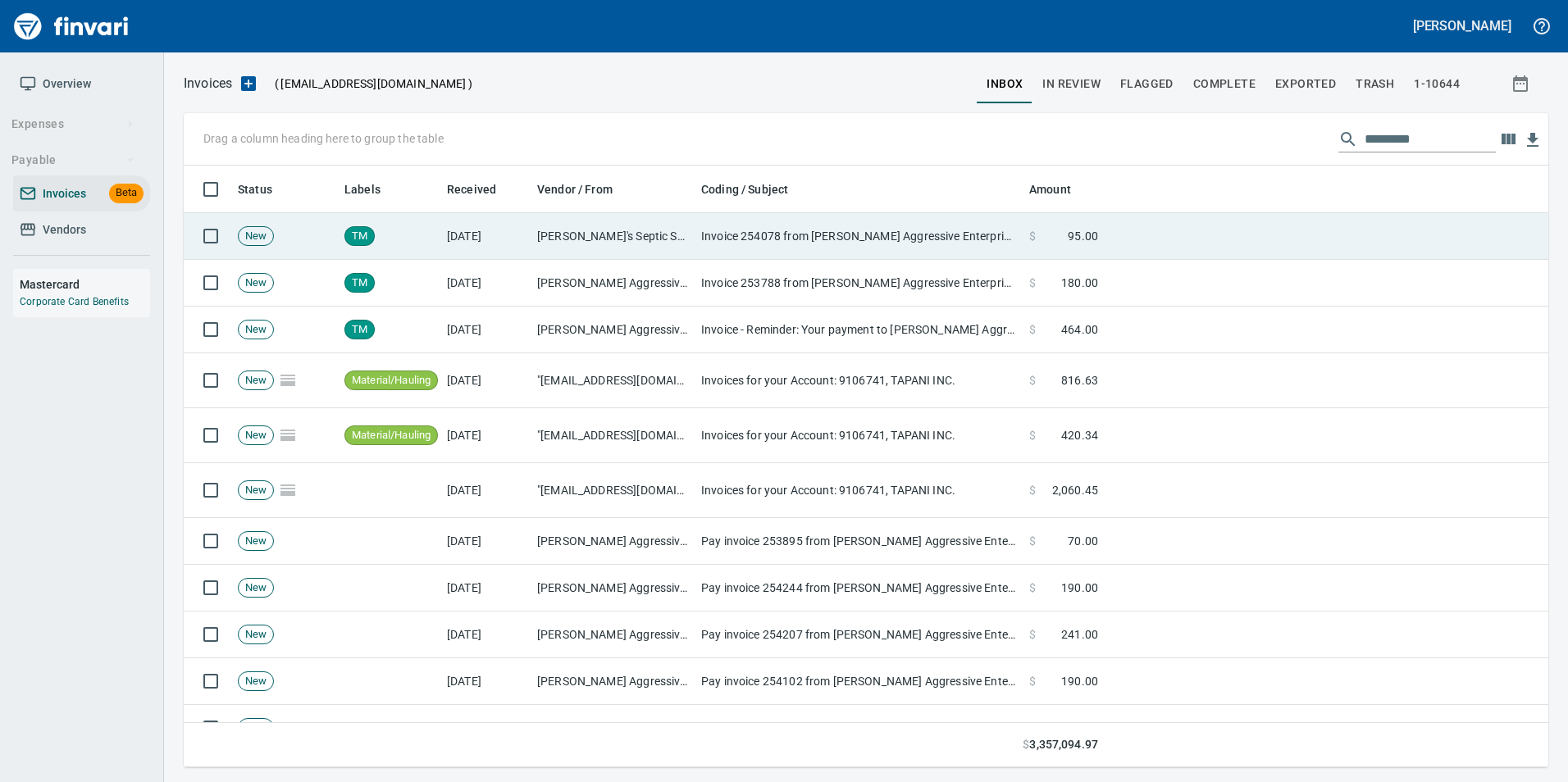
scroll to position [590, 1339]
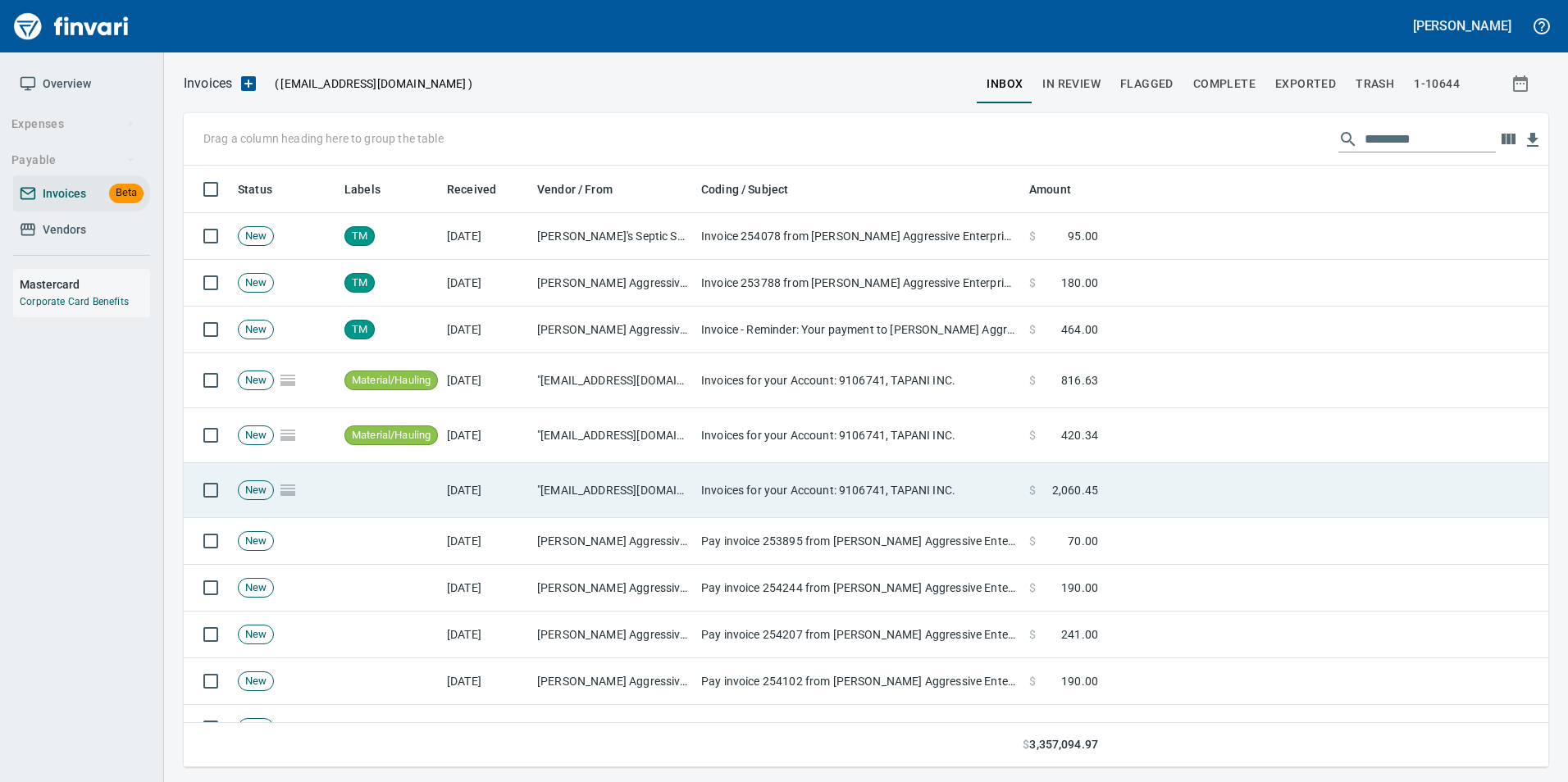
click at [1194, 488] on td at bounding box center [1326, 491] width 444 height 55
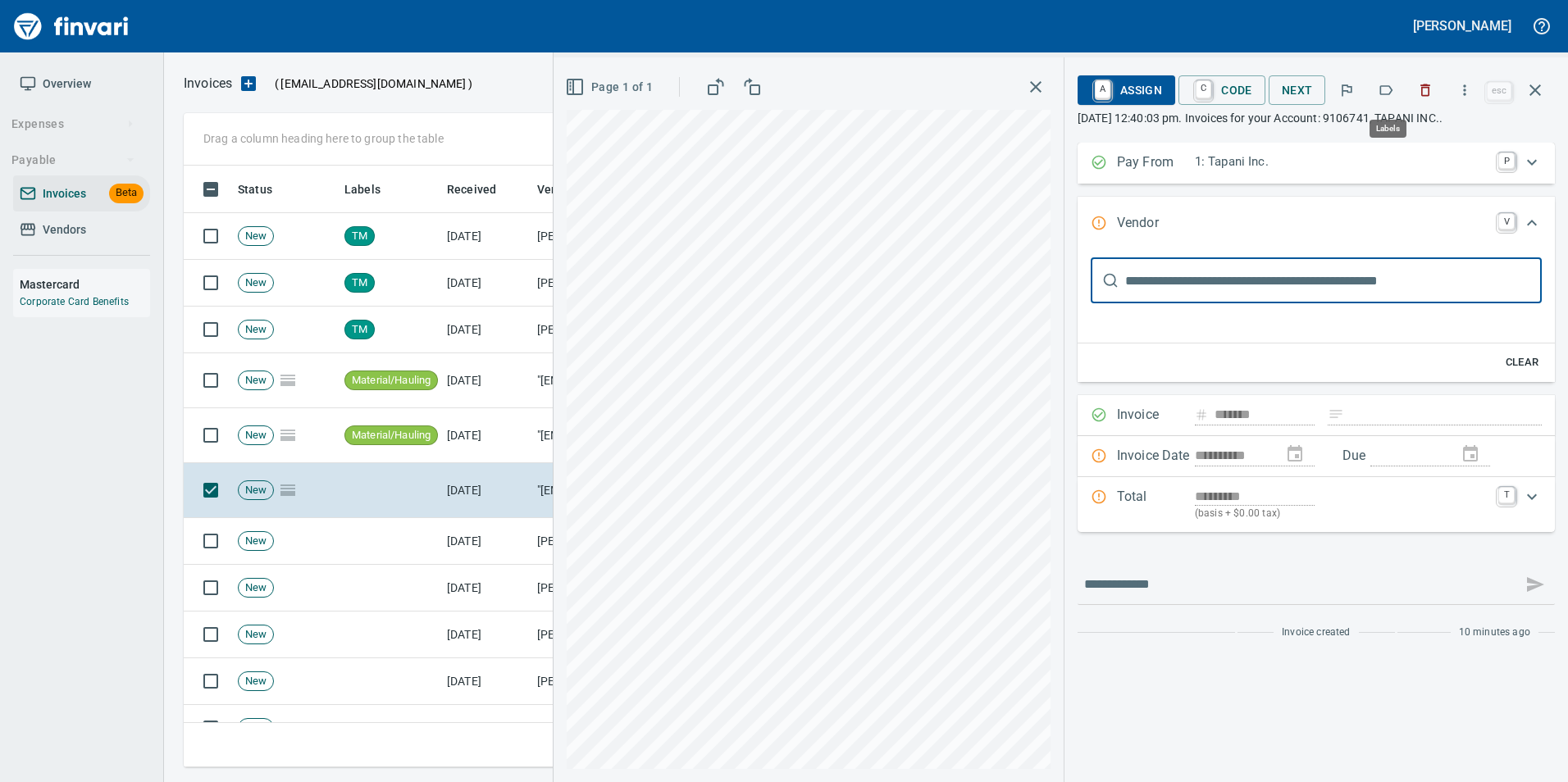
click at [1380, 93] on icon "button" at bounding box center [1386, 90] width 16 height 16
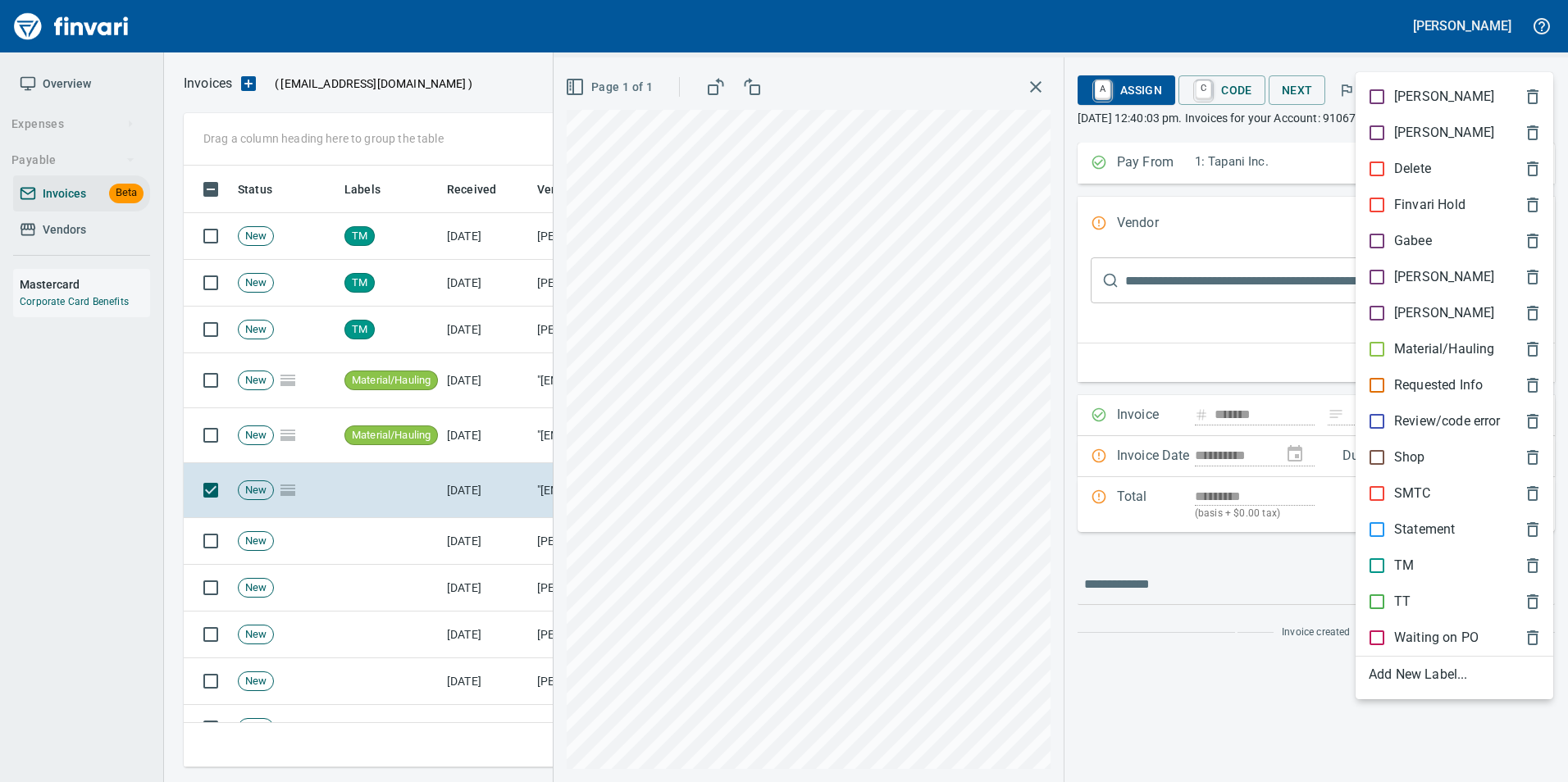
scroll to position [590, 1339]
click at [1413, 354] on p "Material/Hauling" at bounding box center [1443, 350] width 100 height 20
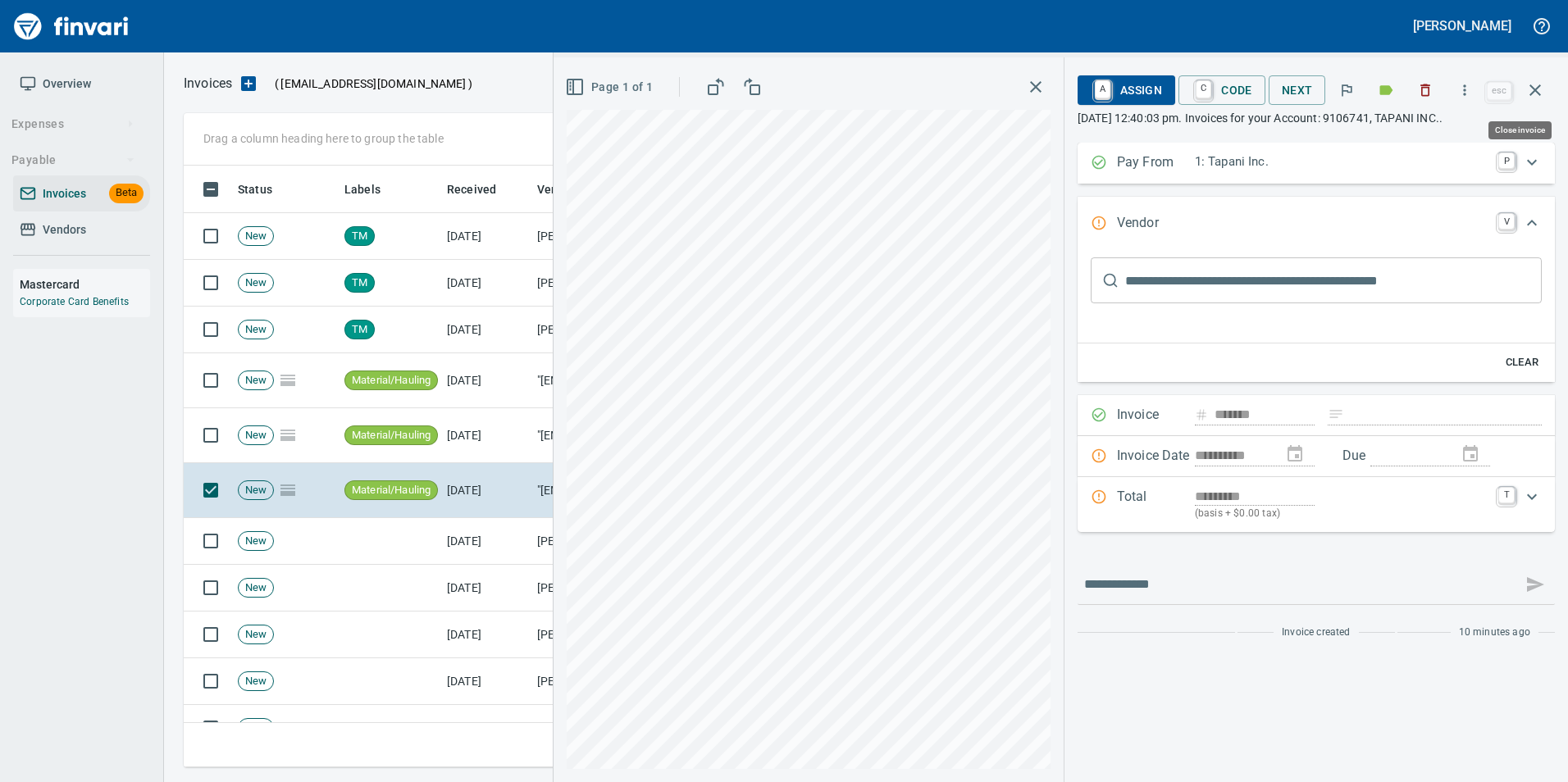
click at [1531, 100] on icon "button" at bounding box center [1535, 90] width 20 height 20
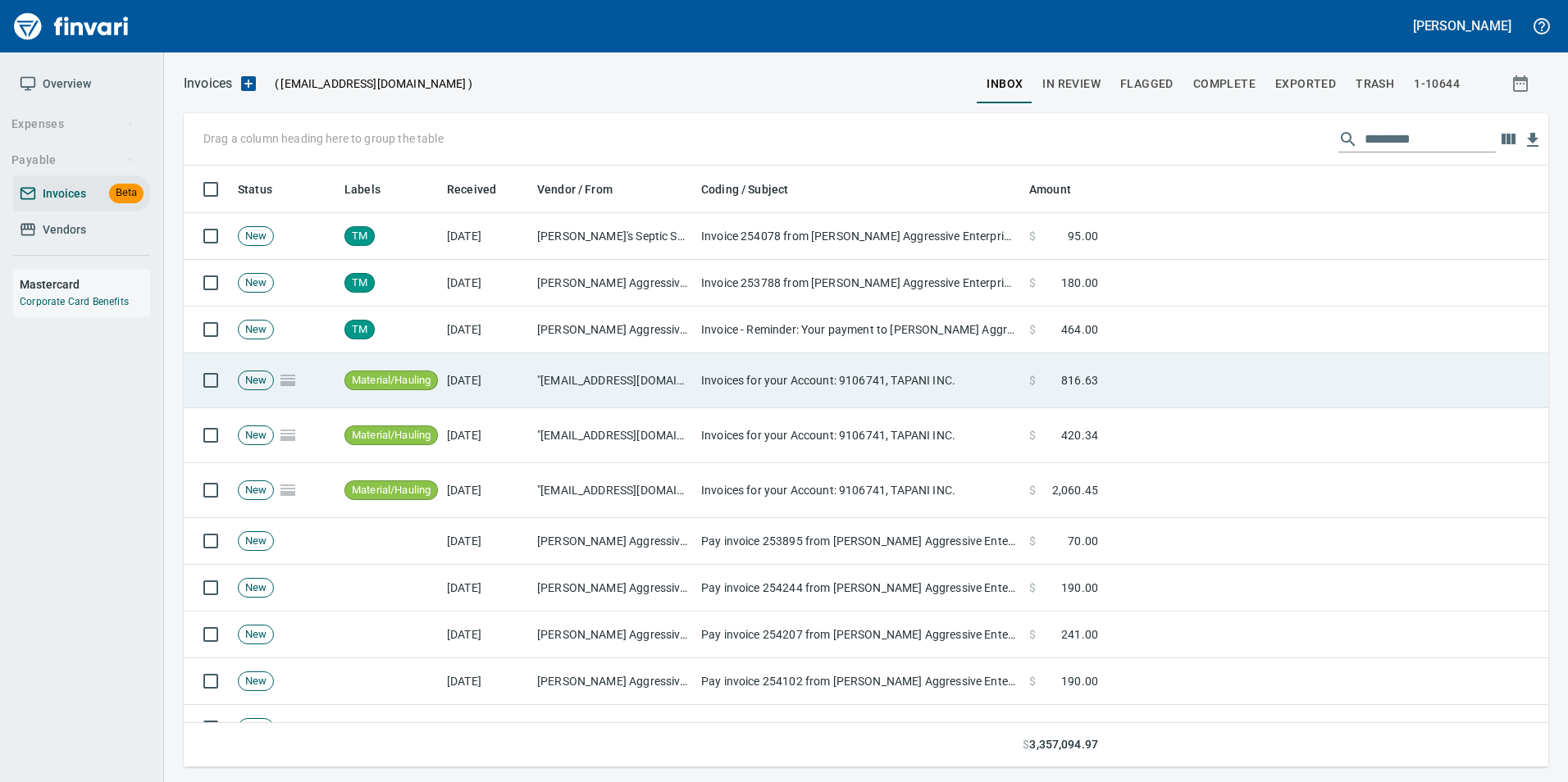
scroll to position [590, 1339]
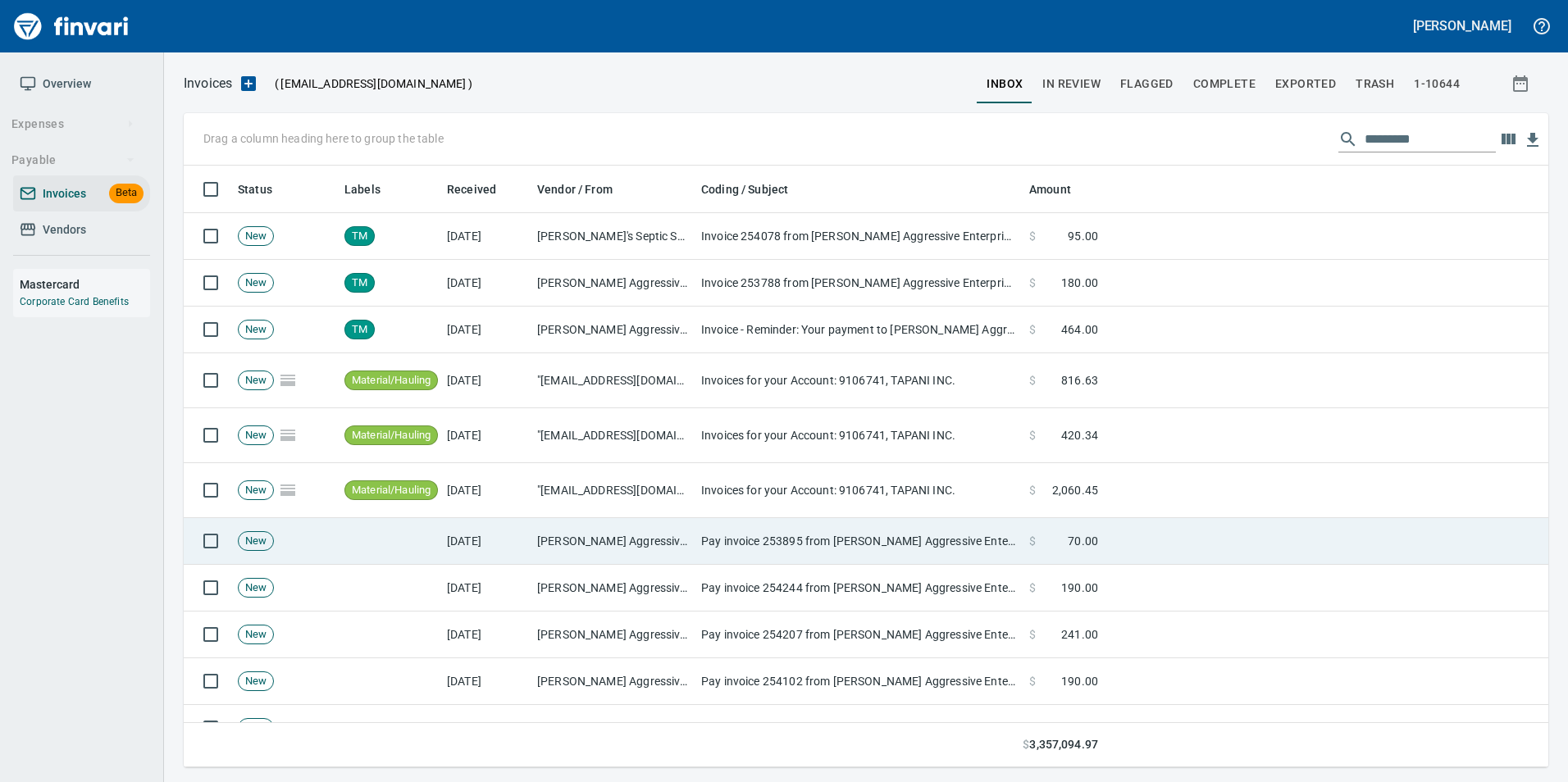
click at [826, 527] on td "Pay invoice 253895 from [PERSON_NAME] Aggressive Enterprises, Inc. with a few c…" at bounding box center [858, 542] width 328 height 47
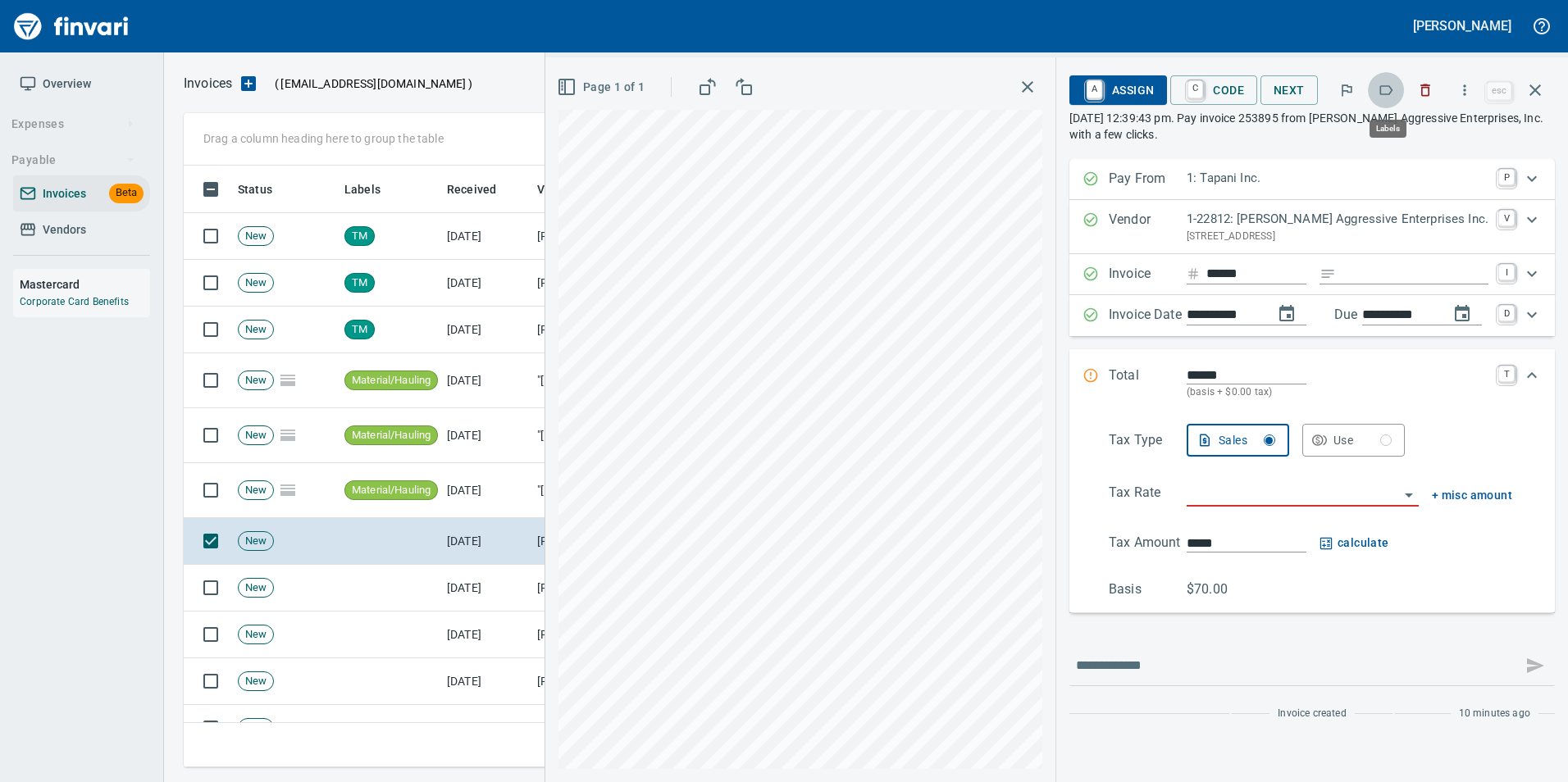
click at [1387, 94] on icon "button" at bounding box center [1386, 90] width 13 height 10
drag, startPoint x: 1547, startPoint y: 95, endPoint x: 1492, endPoint y: 145, distance: 74.3
click at [1543, 98] on button "button" at bounding box center [1535, 90] width 39 height 39
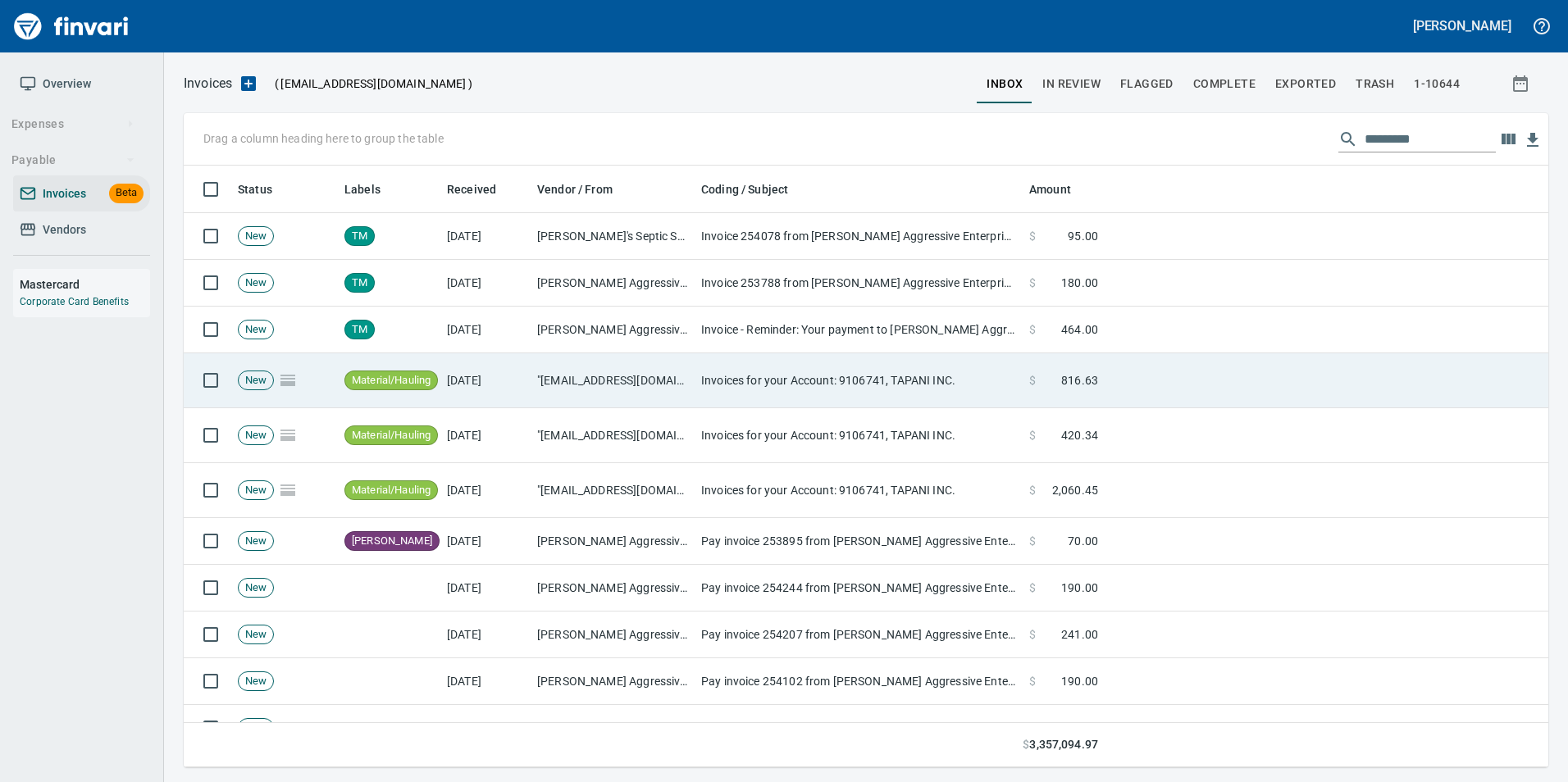
scroll to position [590, 1339]
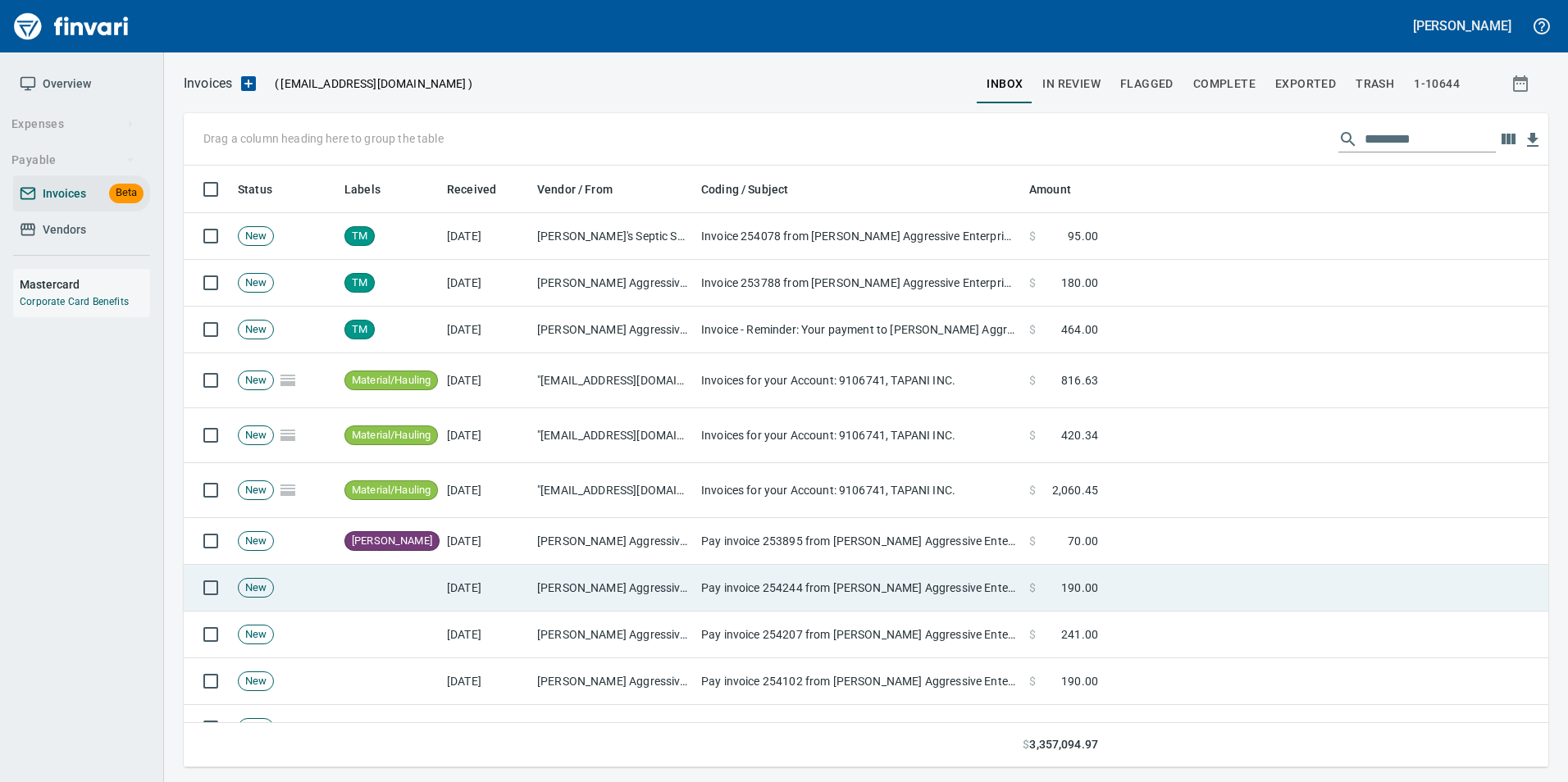
click at [941, 582] on td "Pay invoice 254244 from [PERSON_NAME] Aggressive Enterprises, Inc. with a few c…" at bounding box center [858, 588] width 328 height 47
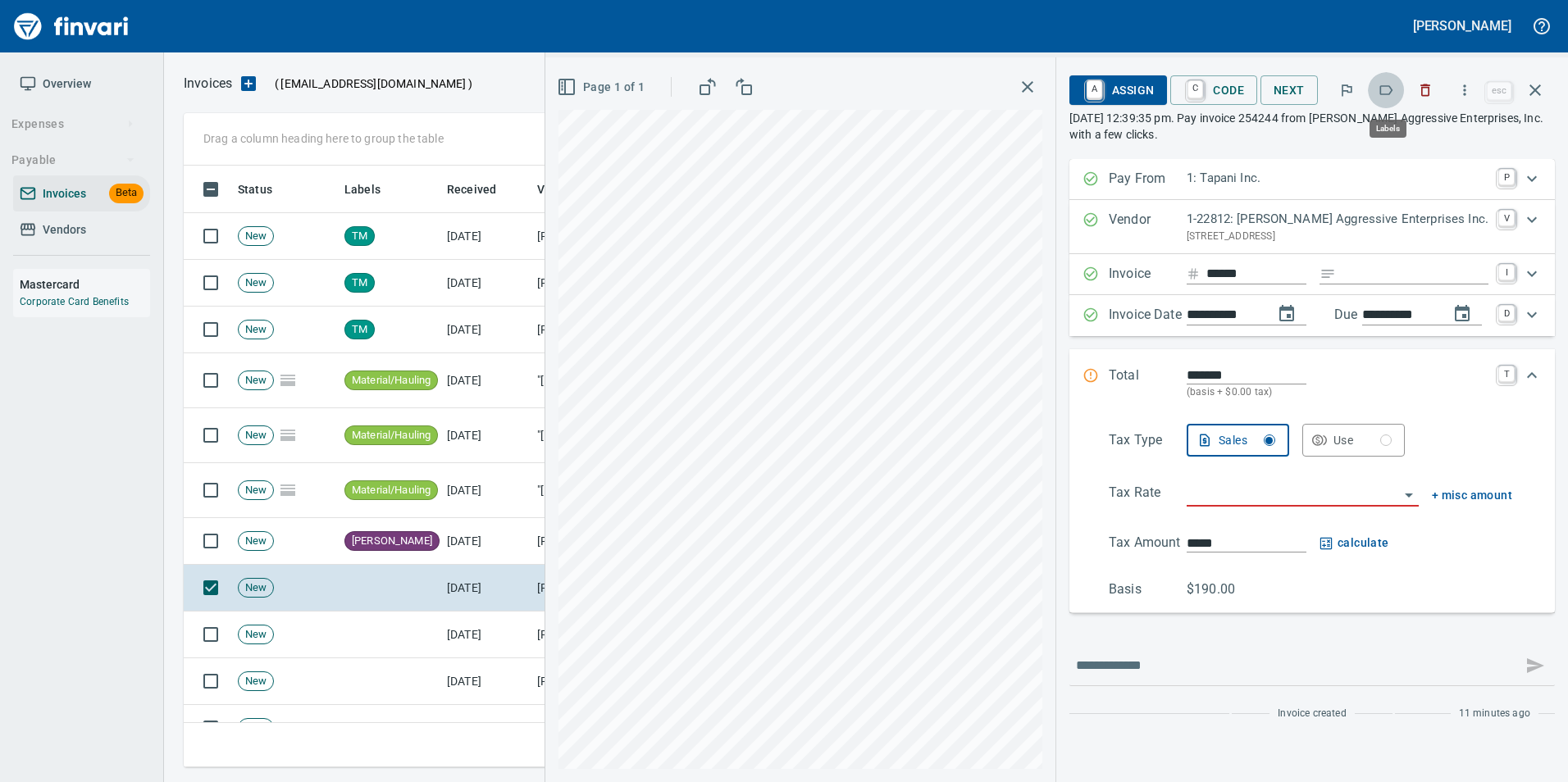
click at [1394, 85] on icon "button" at bounding box center [1386, 90] width 16 height 16
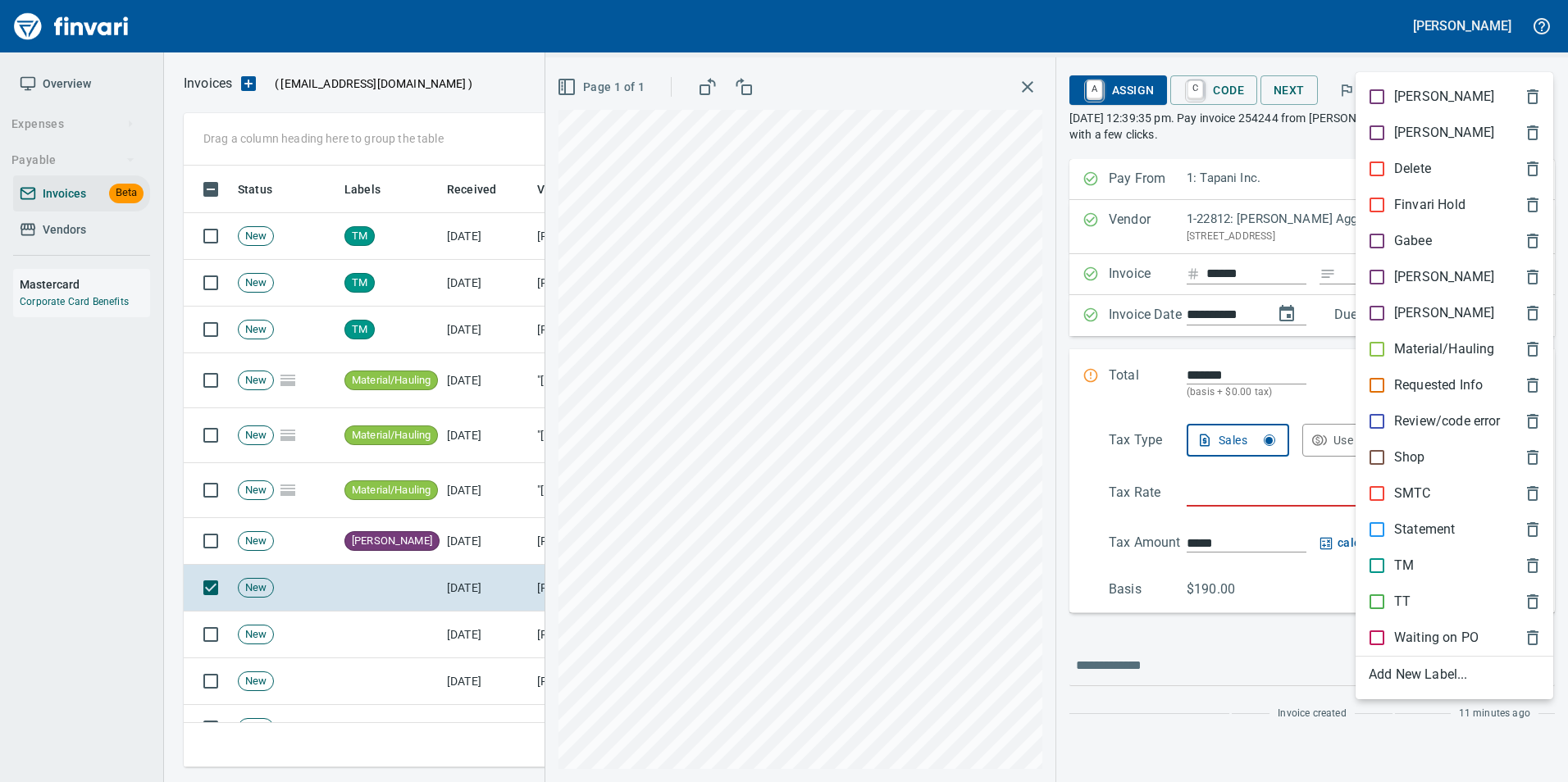
click at [1407, 268] on p "[PERSON_NAME]" at bounding box center [1443, 278] width 100 height 20
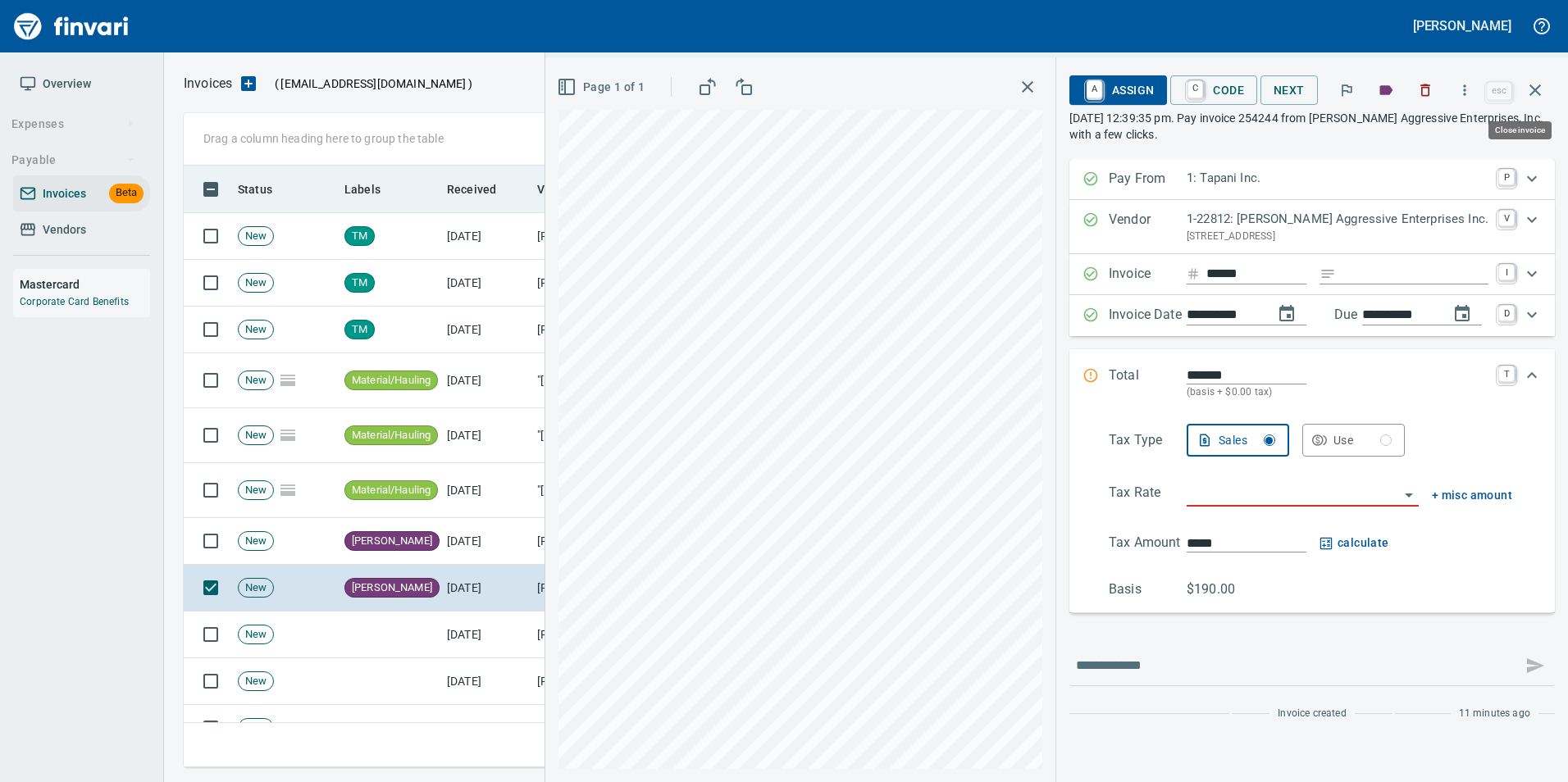
drag, startPoint x: 1532, startPoint y: 82, endPoint x: 1464, endPoint y: 172, distance: 112.8
click at [1528, 85] on icon "button" at bounding box center [1535, 90] width 20 height 20
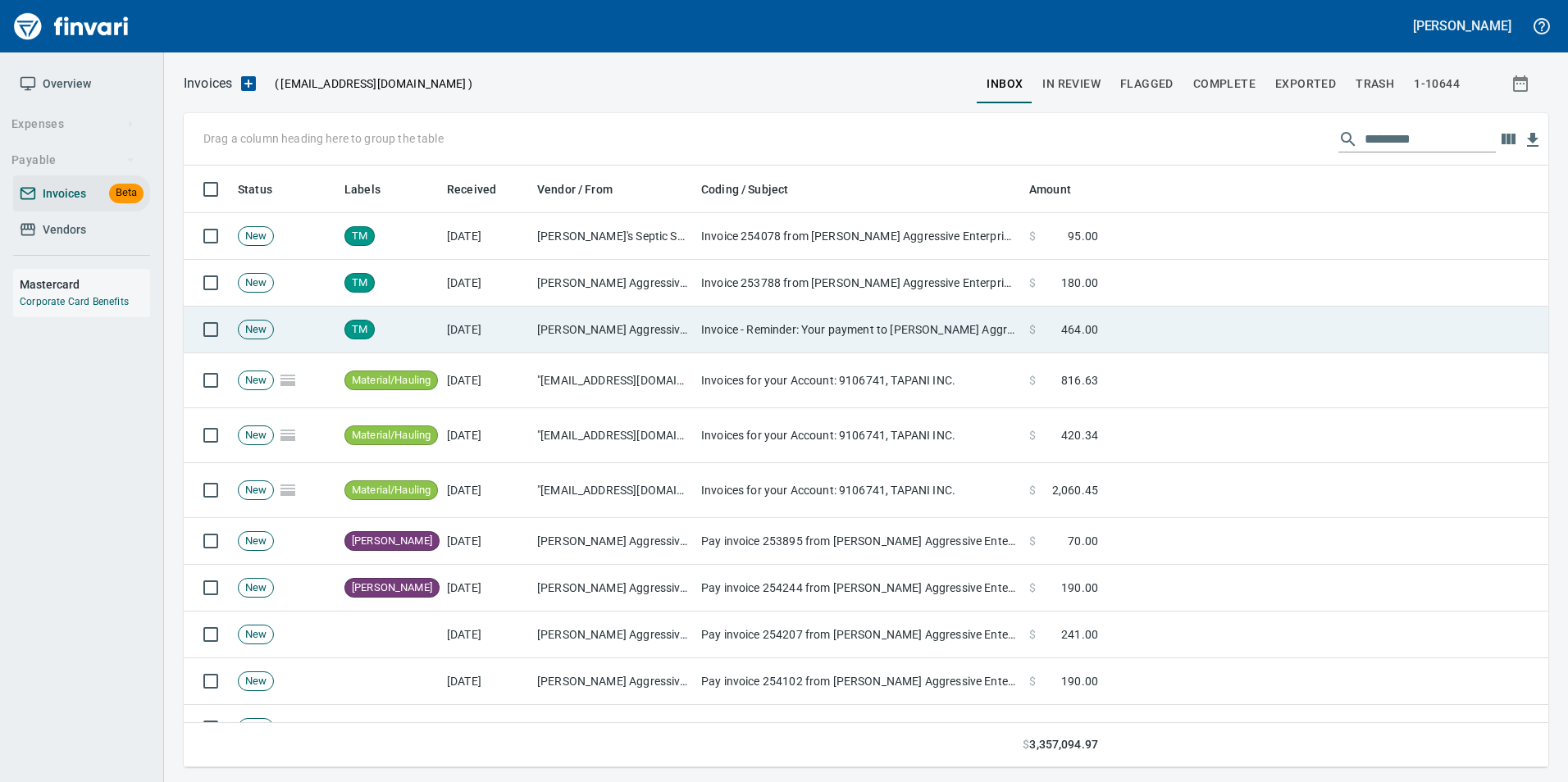
scroll to position [590, 1339]
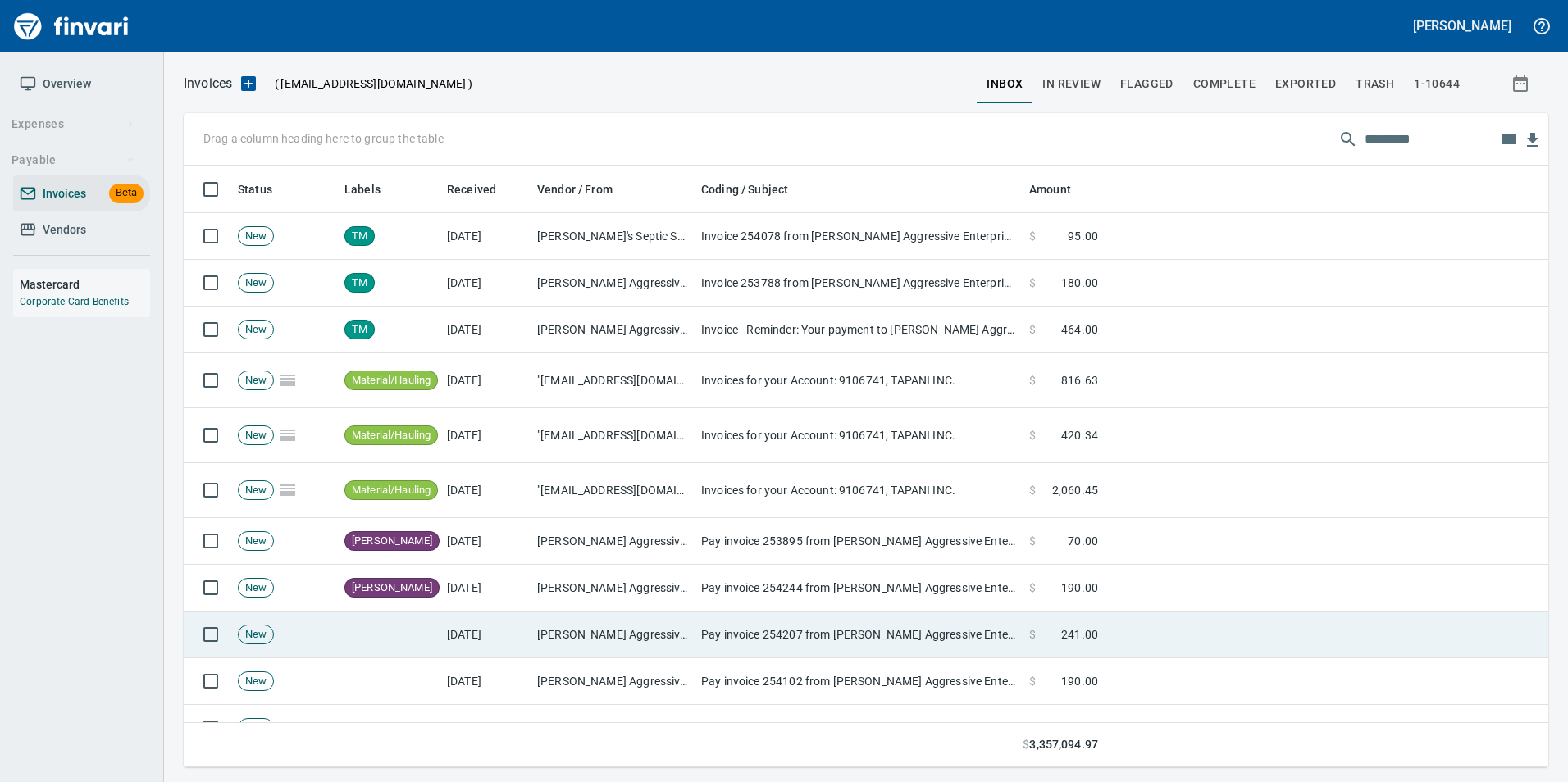
drag, startPoint x: 891, startPoint y: 638, endPoint x: 904, endPoint y: 633, distance: 13.9
click at [891, 637] on td "Pay invoice 254207 from [PERSON_NAME] Aggressive Enterprises, Inc. with a few c…" at bounding box center [858, 635] width 328 height 47
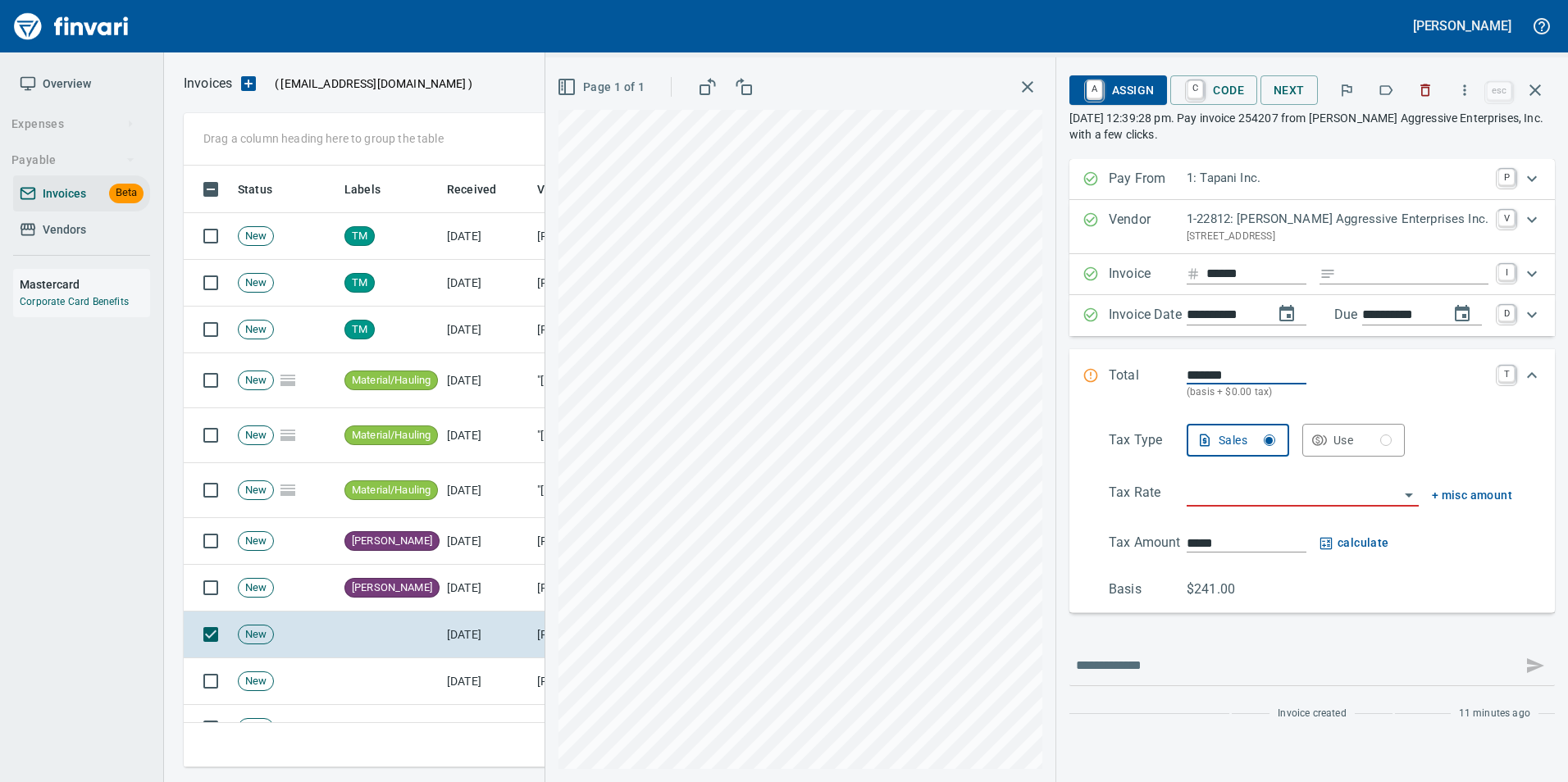
click at [1394, 100] on button "button" at bounding box center [1386, 90] width 36 height 36
click at [1533, 104] on button "button" at bounding box center [1535, 90] width 39 height 39
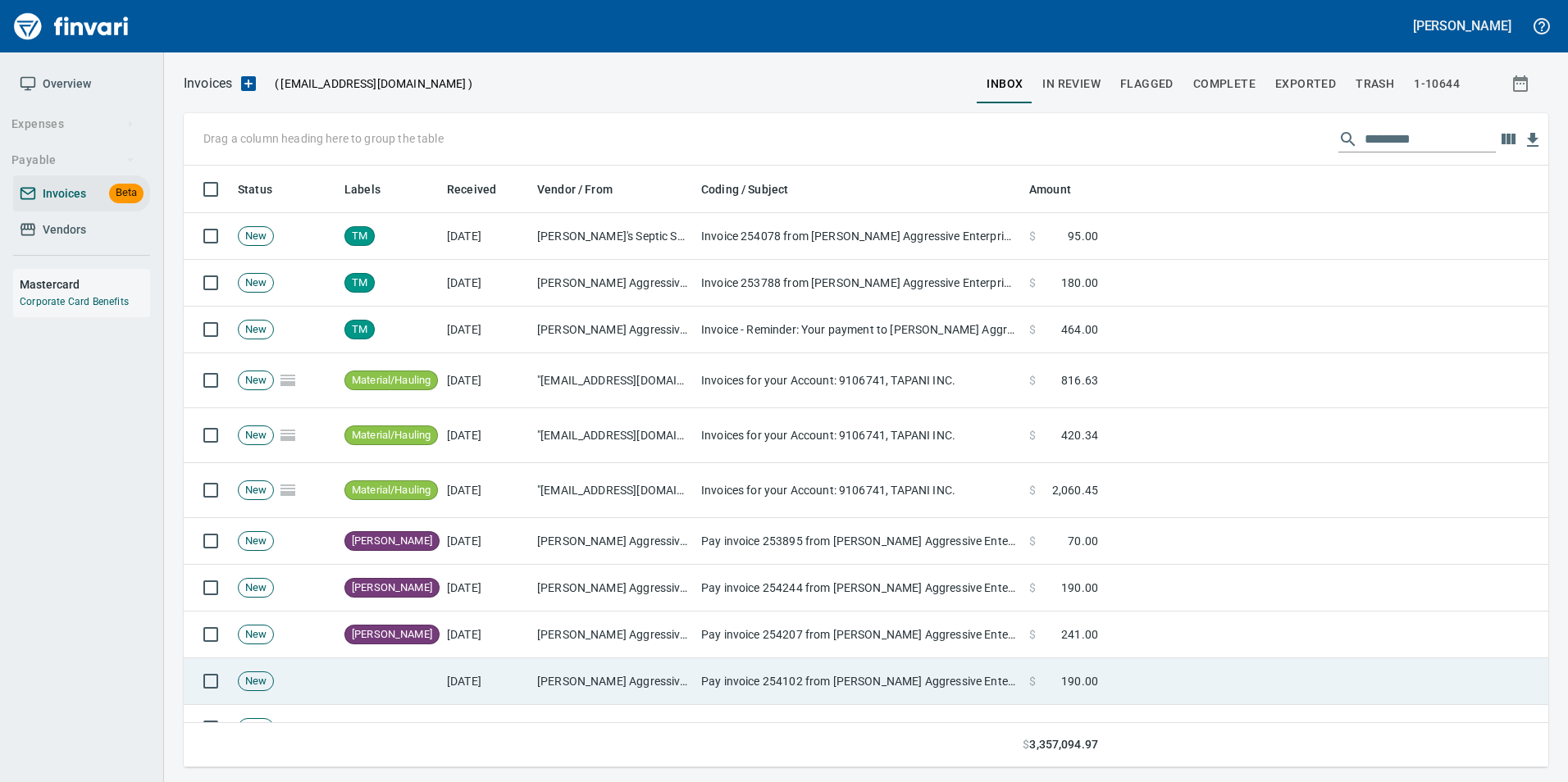
click at [841, 675] on td "Pay invoice 254102 from [PERSON_NAME] Aggressive Enterprises, Inc. with a few c…" at bounding box center [858, 681] width 328 height 47
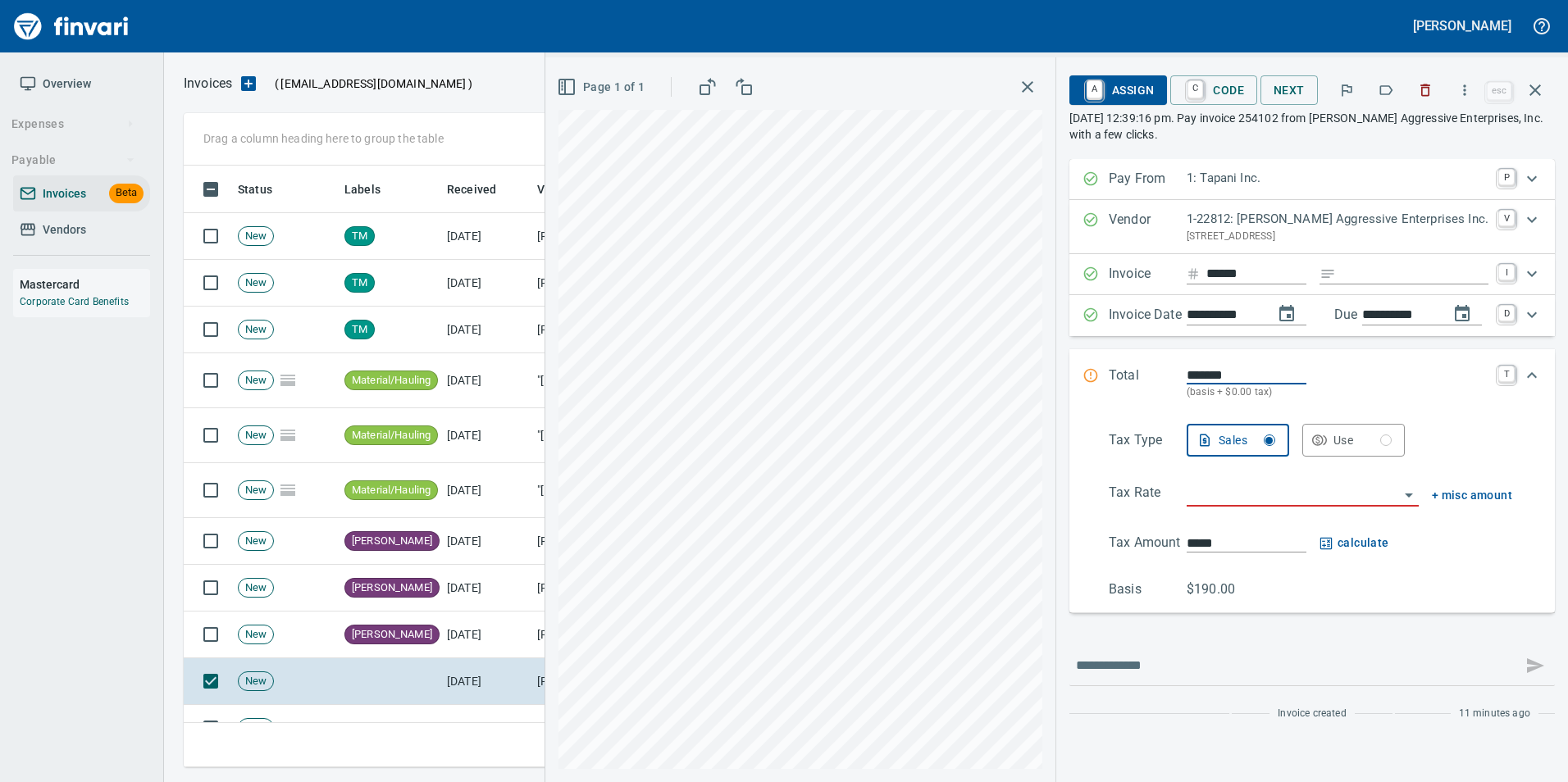
click at [1392, 90] on icon "button" at bounding box center [1386, 90] width 16 height 16
click at [1537, 94] on icon "button" at bounding box center [1535, 90] width 20 height 20
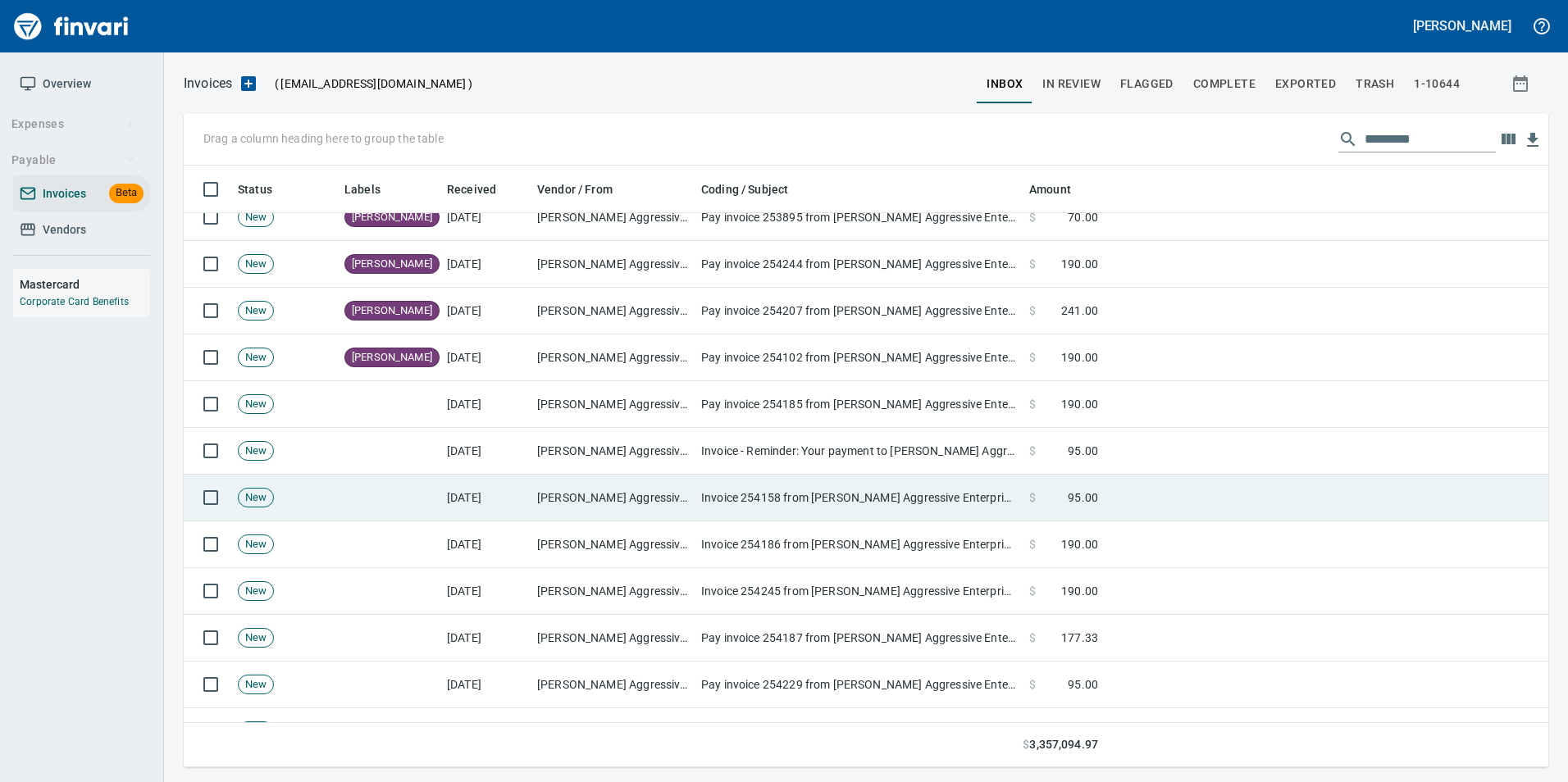
scroll to position [328, 0]
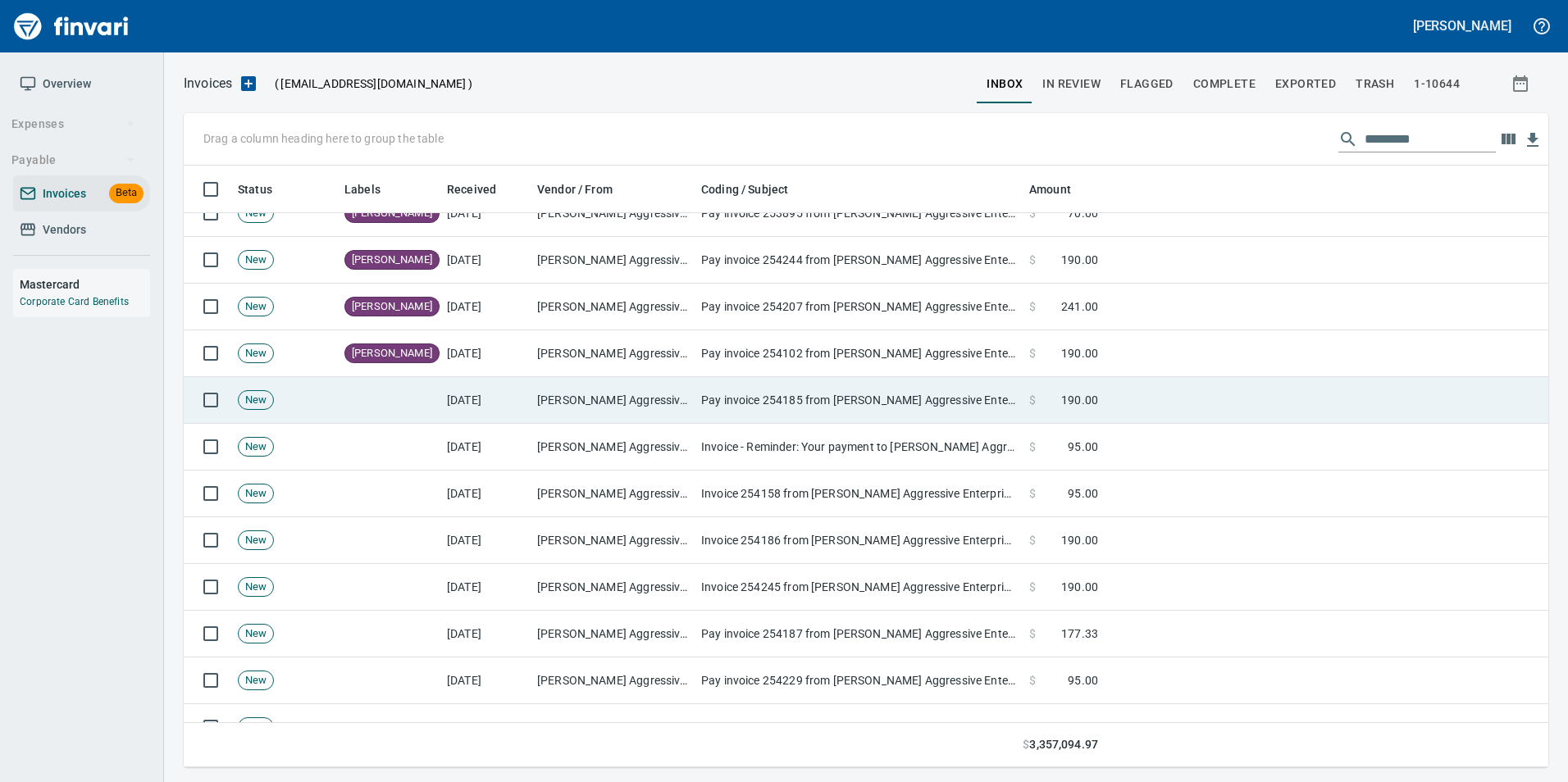
click at [566, 384] on td "[PERSON_NAME] Aggressive Enterprises Inc. (1-22812)" at bounding box center [612, 400] width 164 height 47
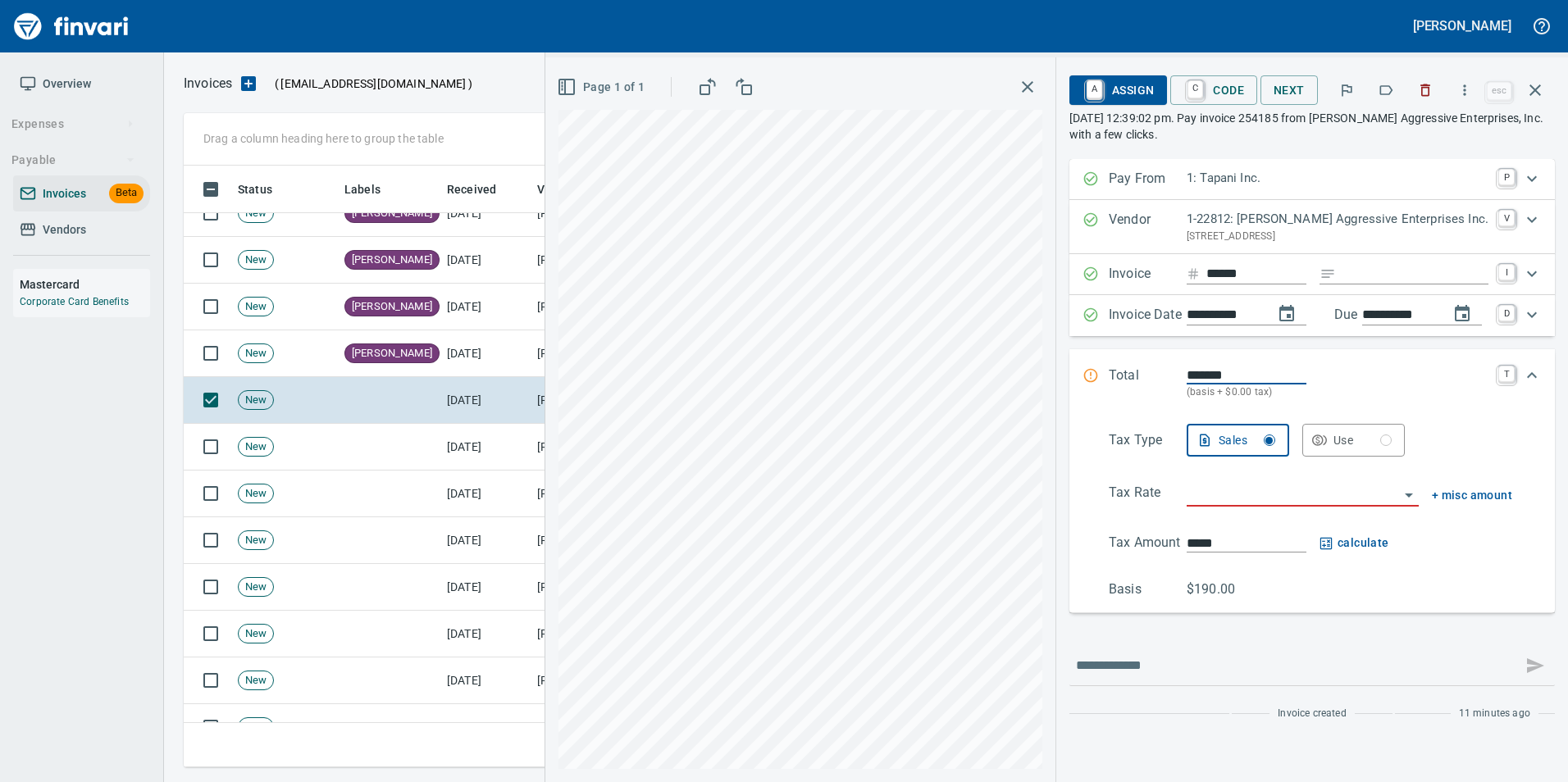
click at [1386, 93] on icon "button" at bounding box center [1386, 90] width 16 height 16
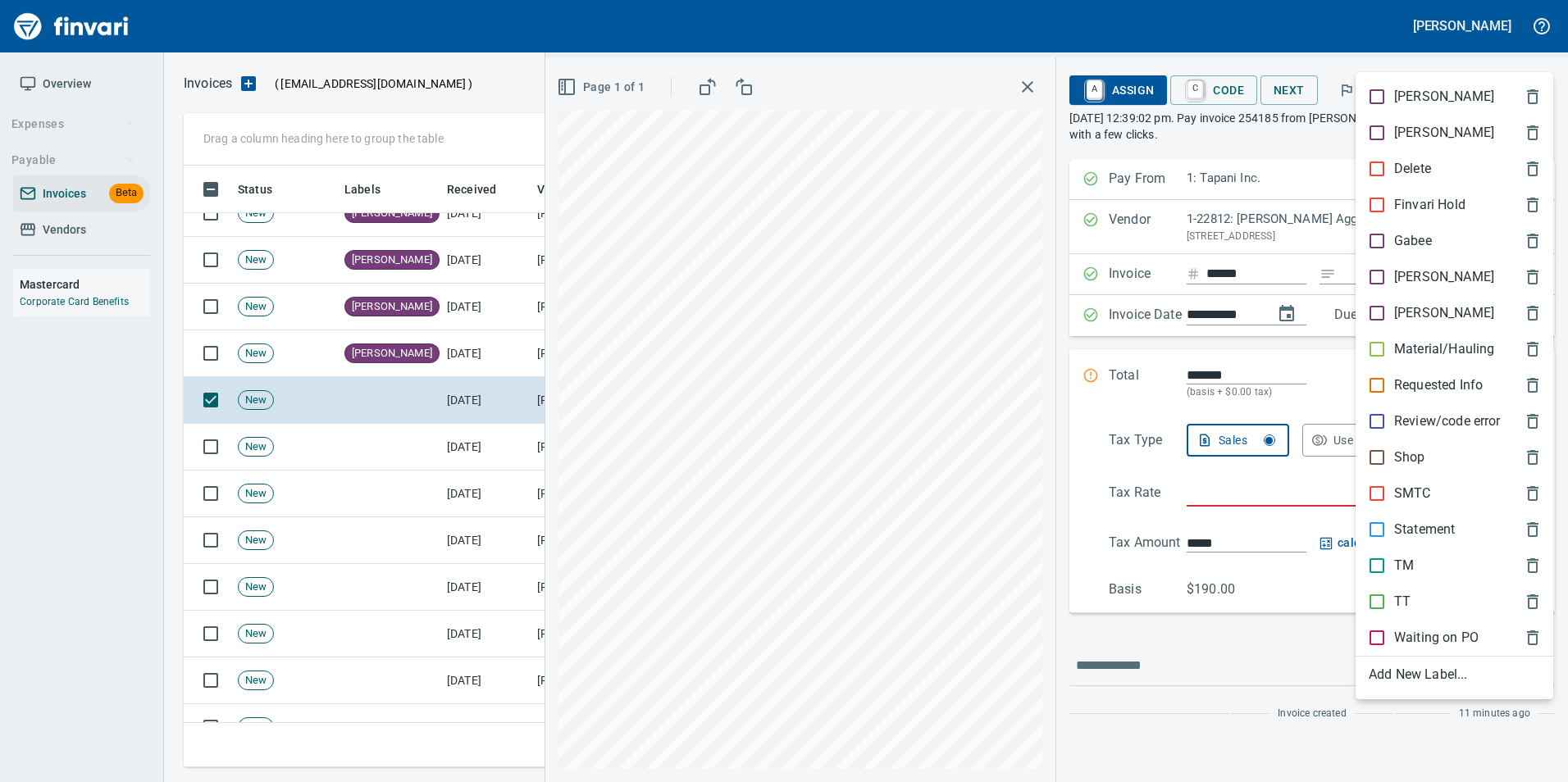
scroll to position [590, 1339]
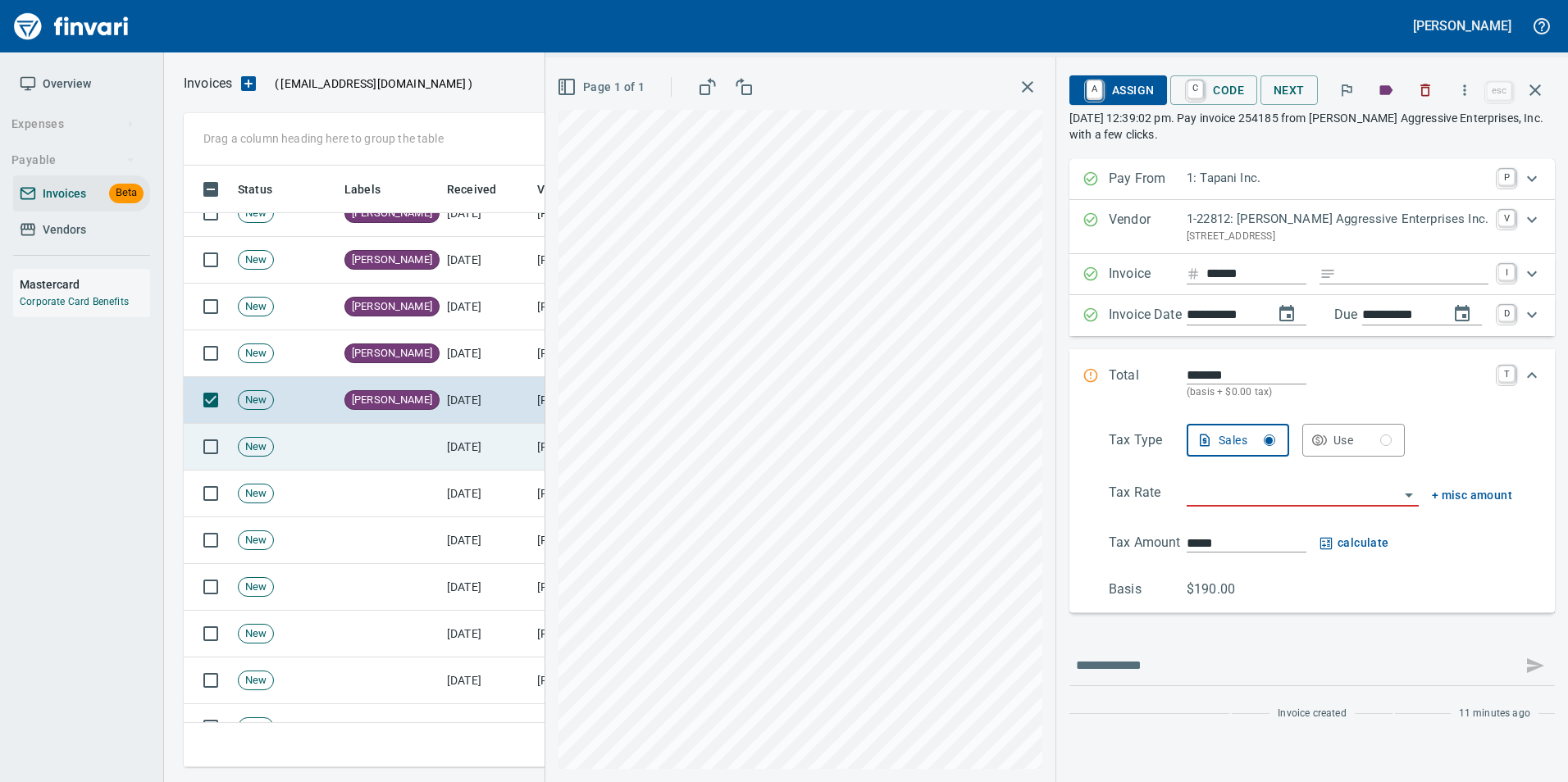
drag, startPoint x: 450, startPoint y: 444, endPoint x: 443, endPoint y: 436, distance: 10.6
click at [443, 436] on td "[DATE]" at bounding box center [485, 447] width 90 height 47
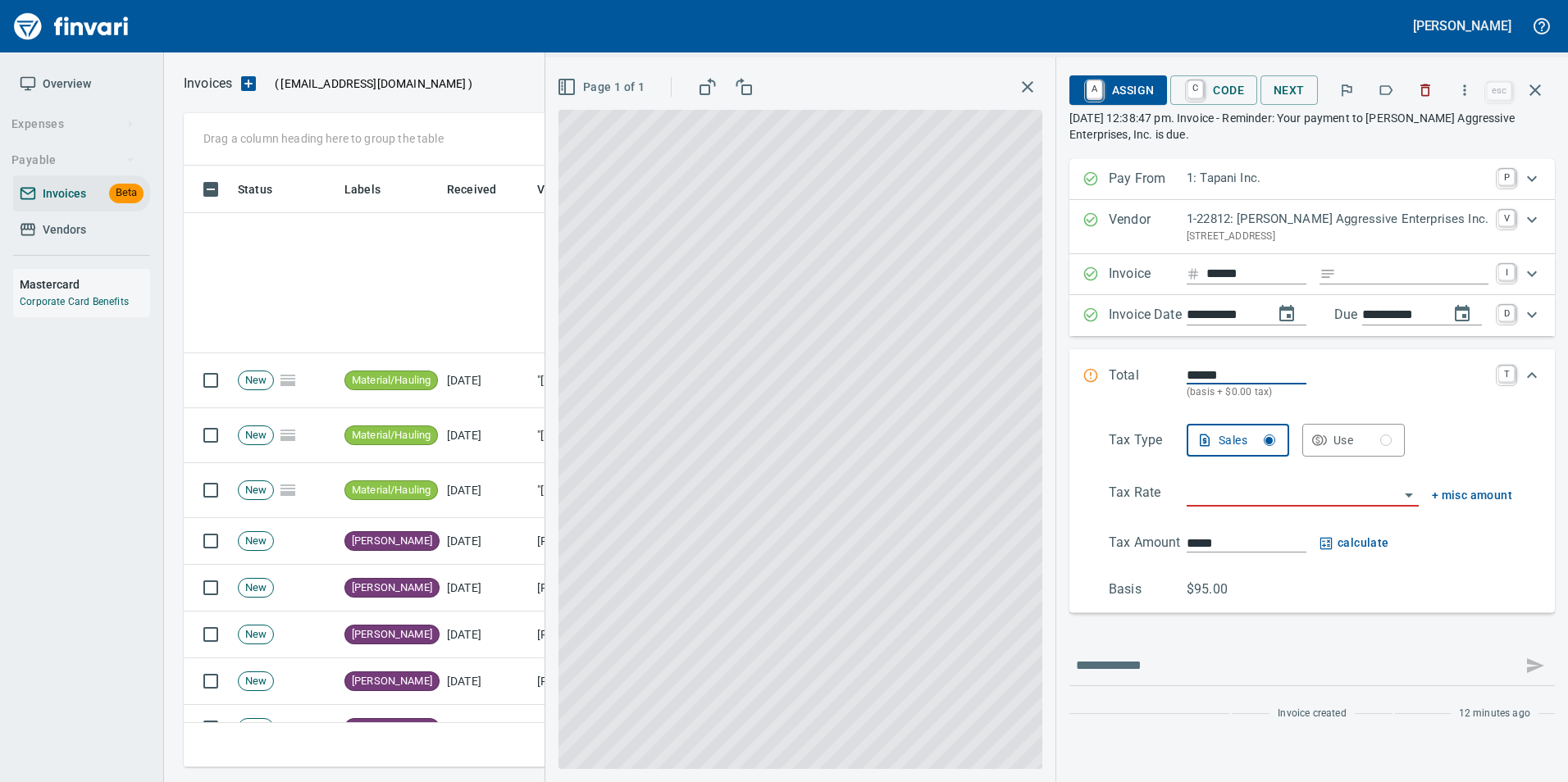
scroll to position [590, 1339]
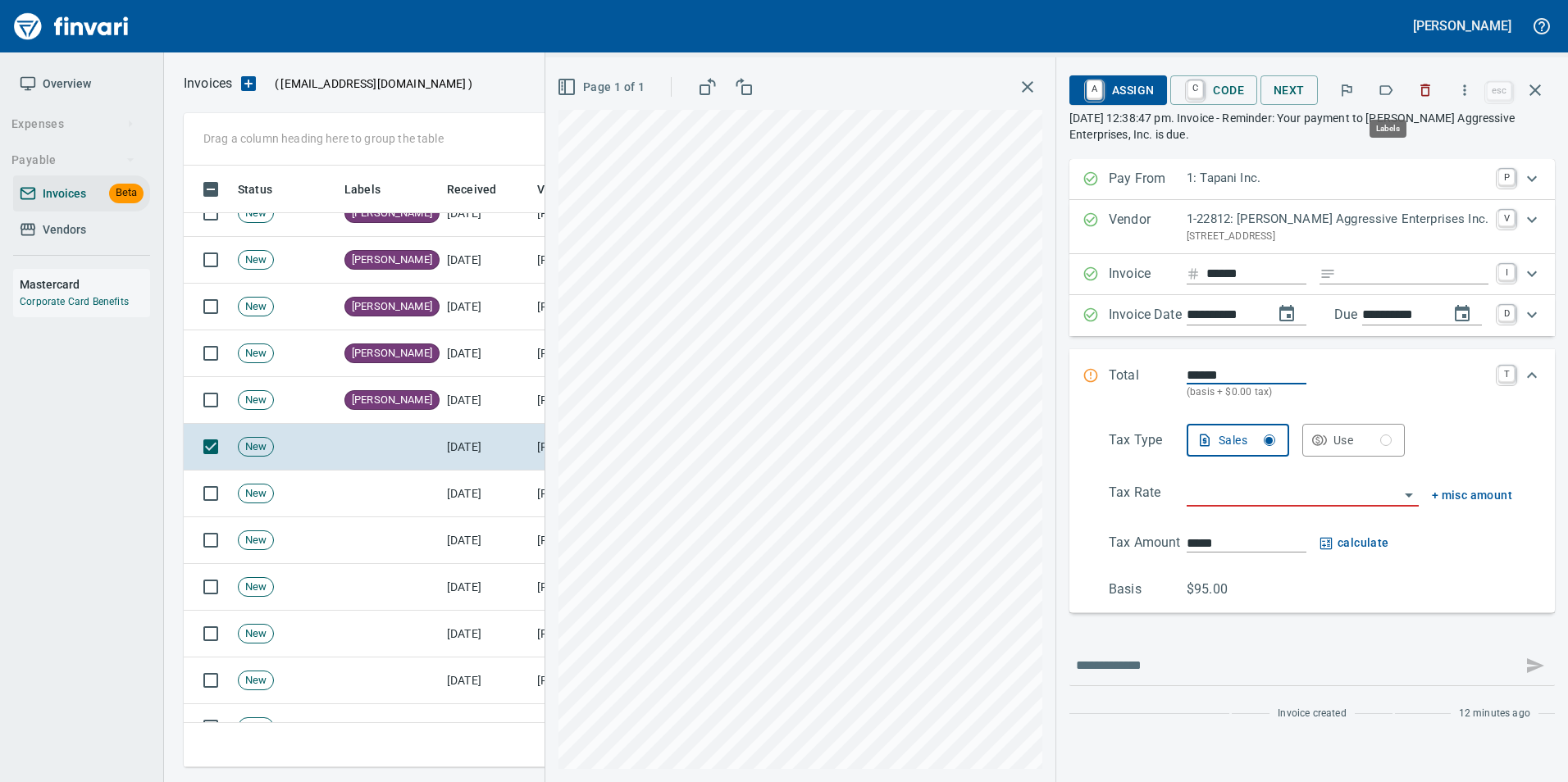
click at [1383, 93] on icon "button" at bounding box center [1386, 90] width 16 height 16
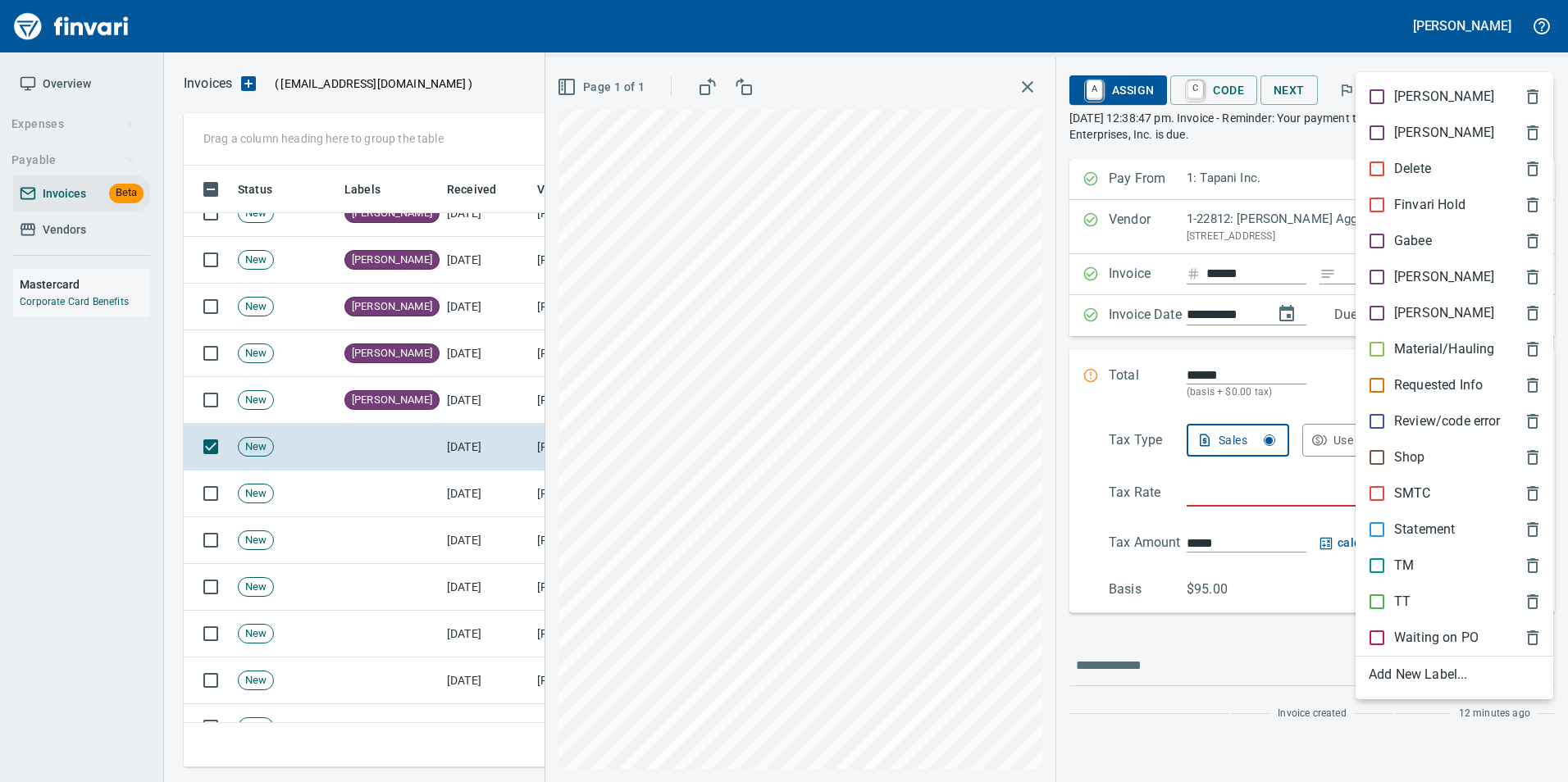
click at [1406, 263] on div "[PERSON_NAME]" at bounding box center [1454, 277] width 197 height 36
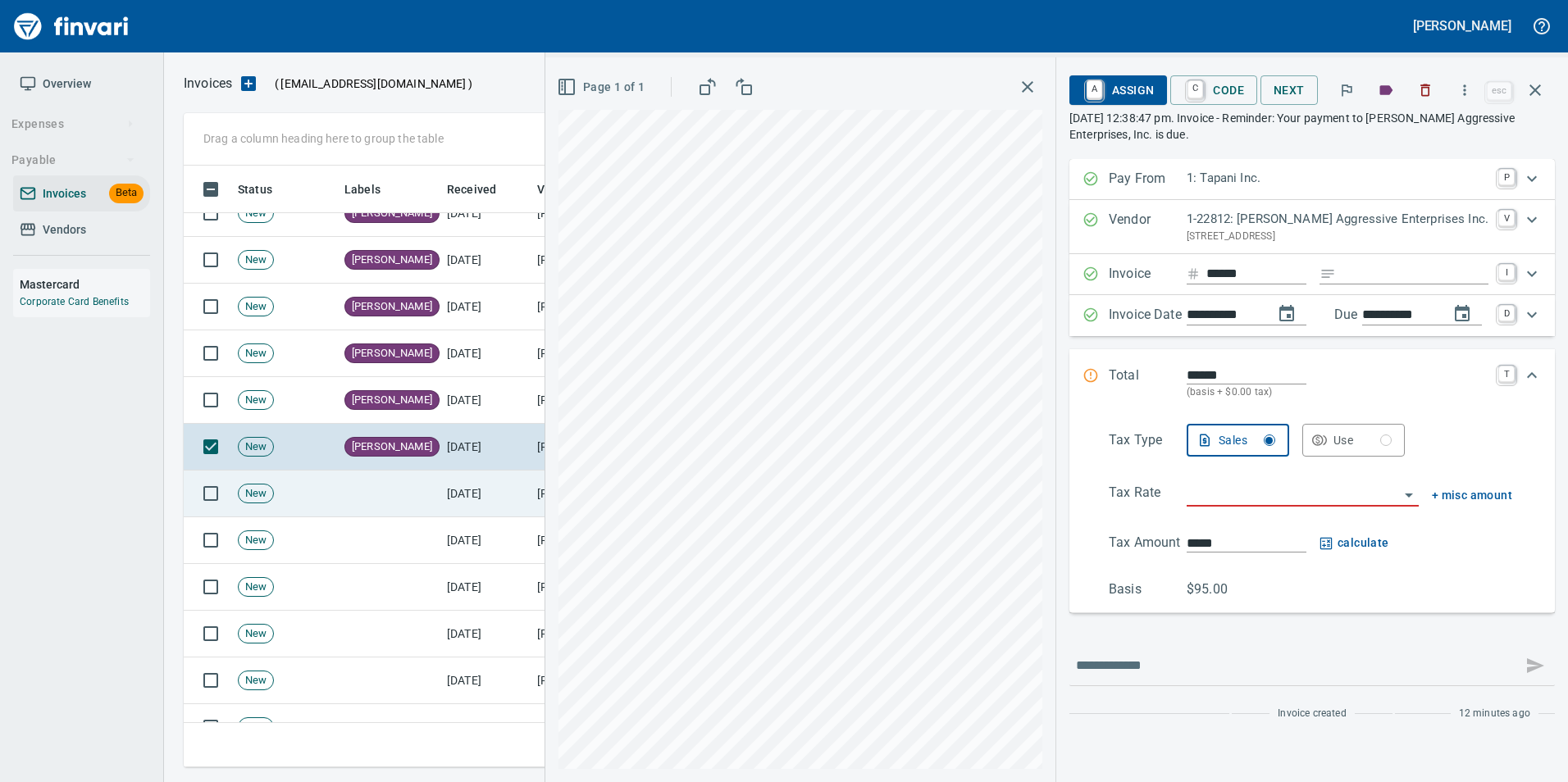
click at [473, 490] on td "[DATE]" at bounding box center [485, 494] width 90 height 47
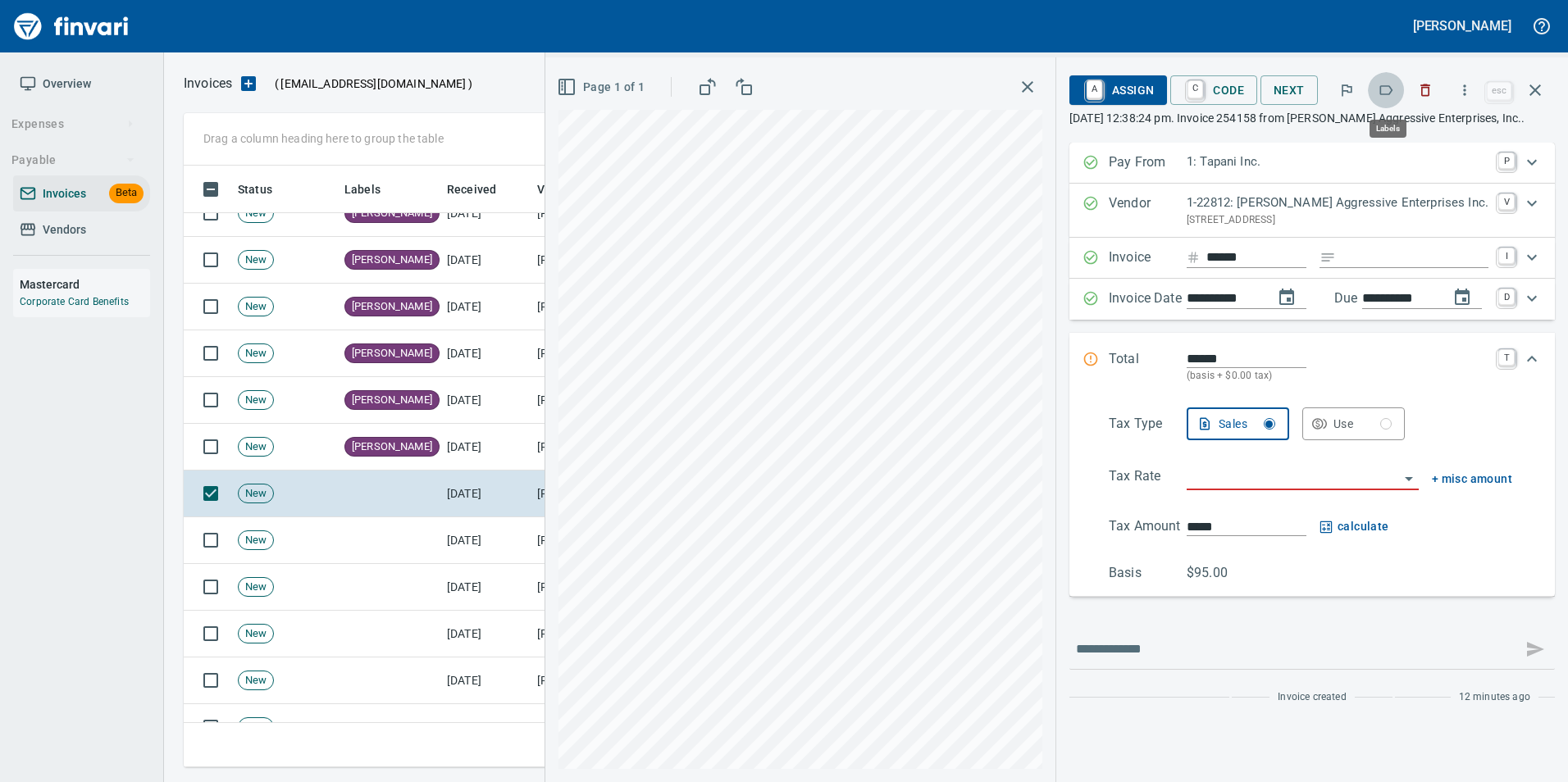
scroll to position [590, 1339]
click at [1389, 98] on icon "button" at bounding box center [1386, 90] width 16 height 16
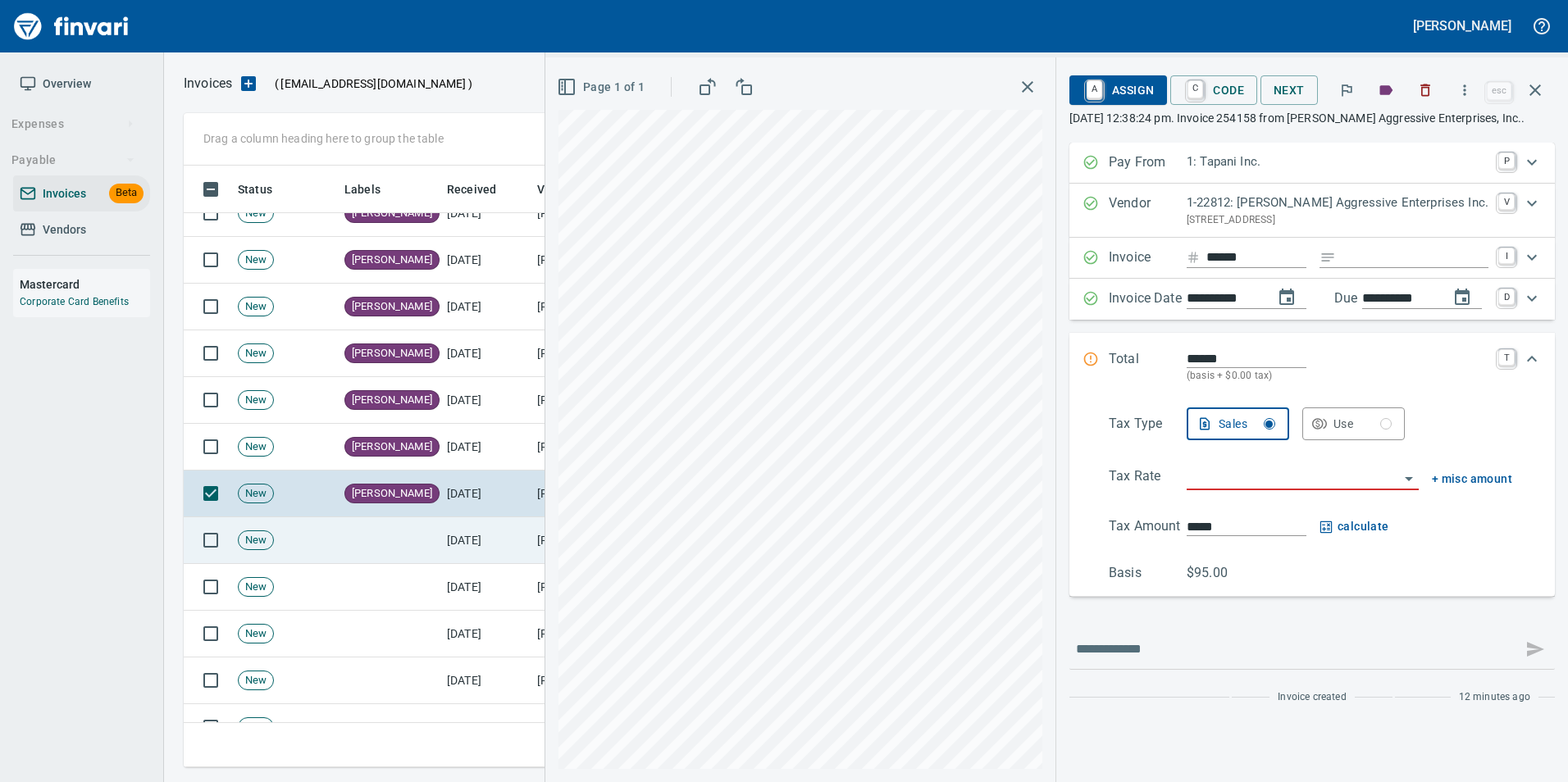
click at [486, 539] on td "[DATE]" at bounding box center [485, 541] width 90 height 47
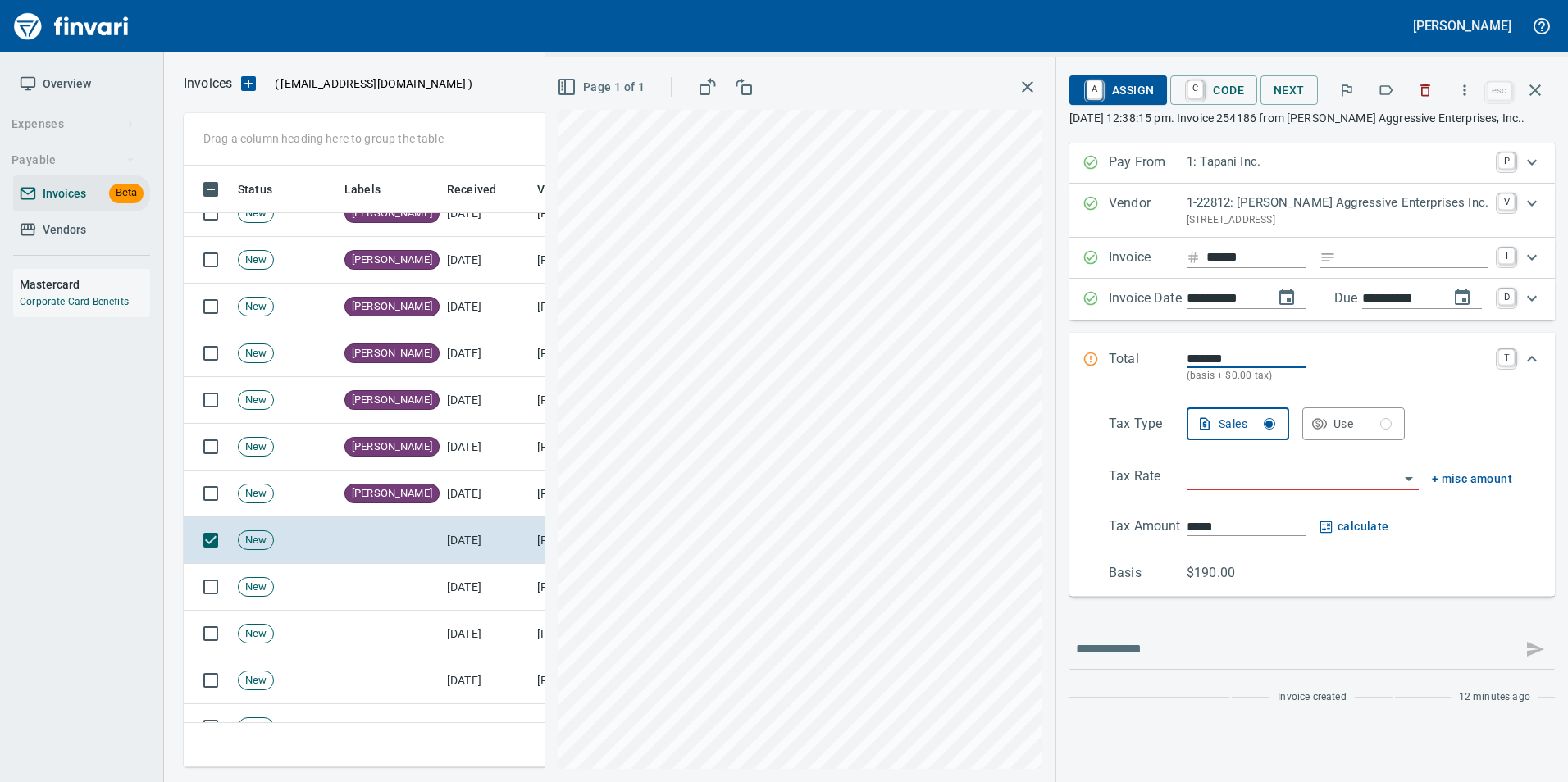
click at [1382, 92] on icon "button" at bounding box center [1386, 90] width 13 height 10
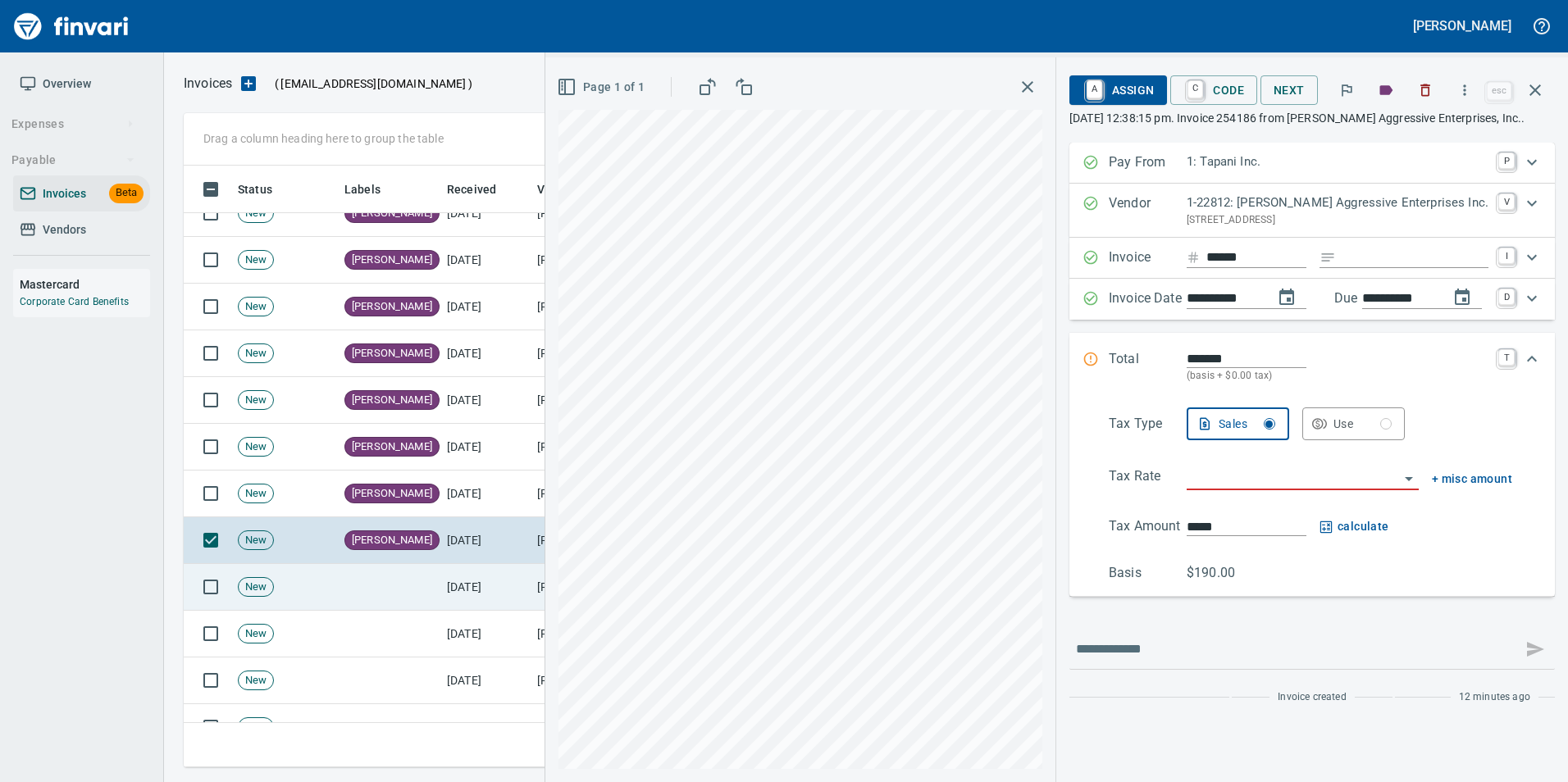
click at [456, 576] on td "[DATE]" at bounding box center [485, 587] width 90 height 47
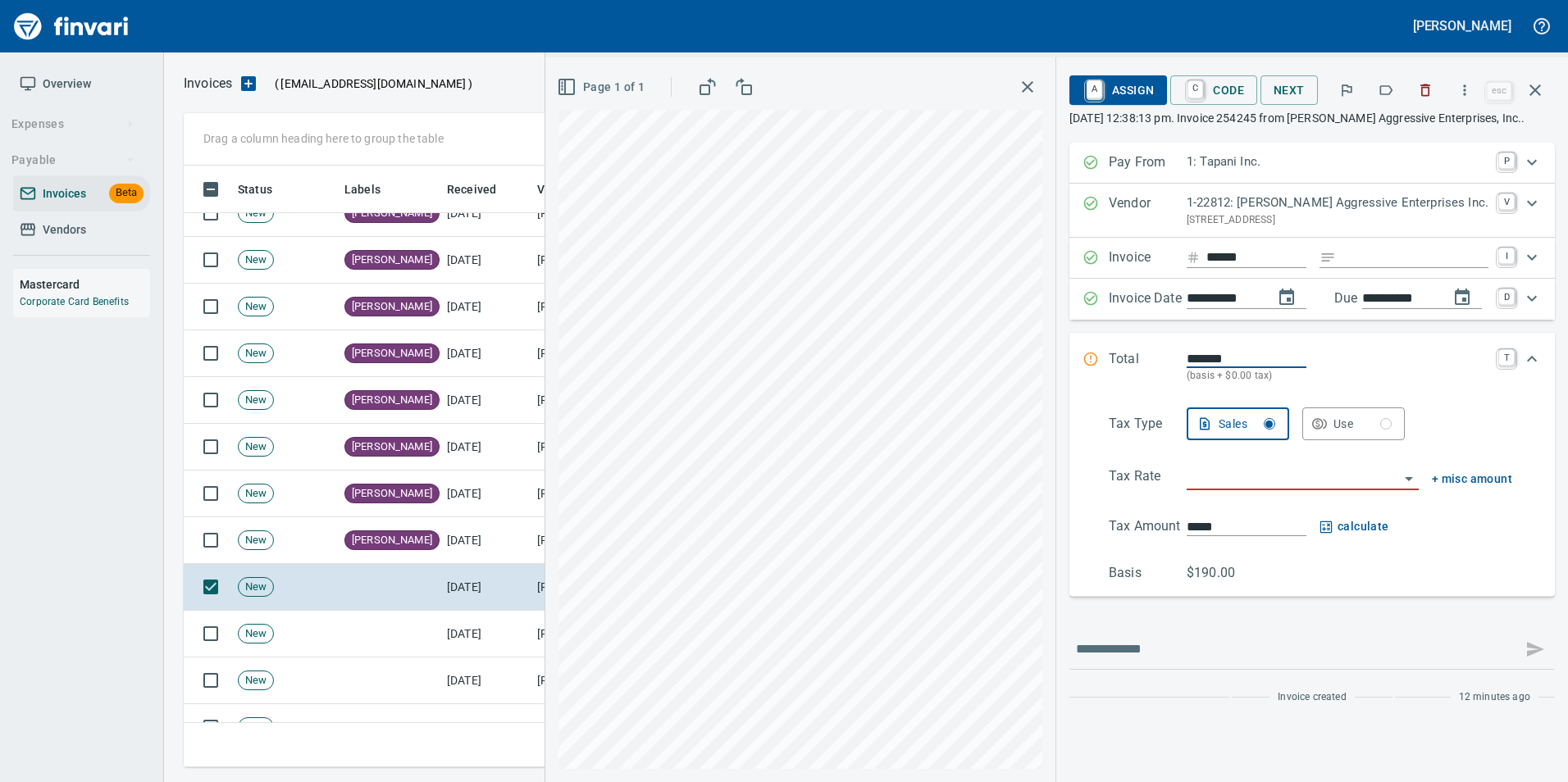
click at [1386, 93] on icon "button" at bounding box center [1386, 90] width 16 height 16
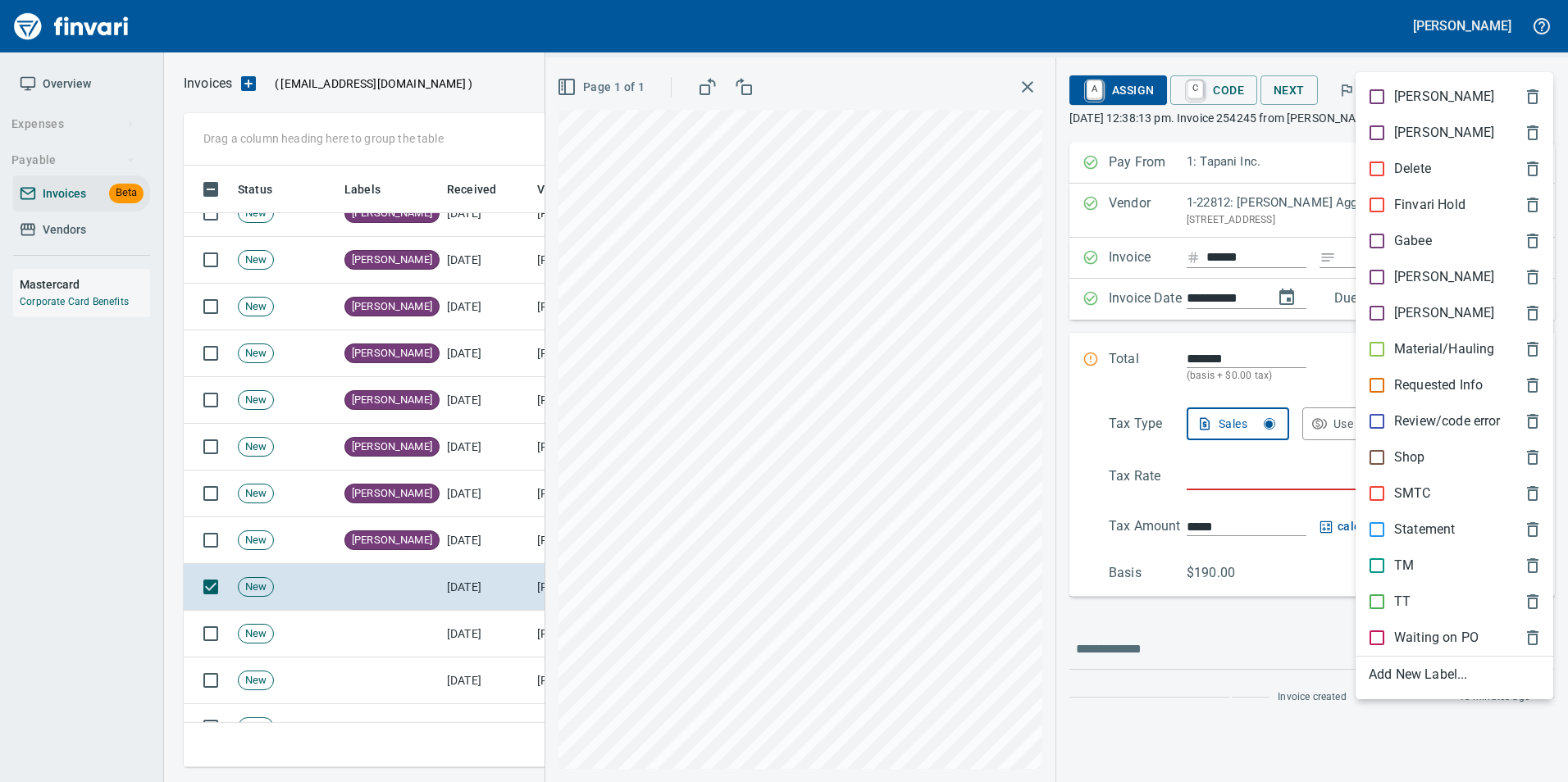
scroll to position [590, 1339]
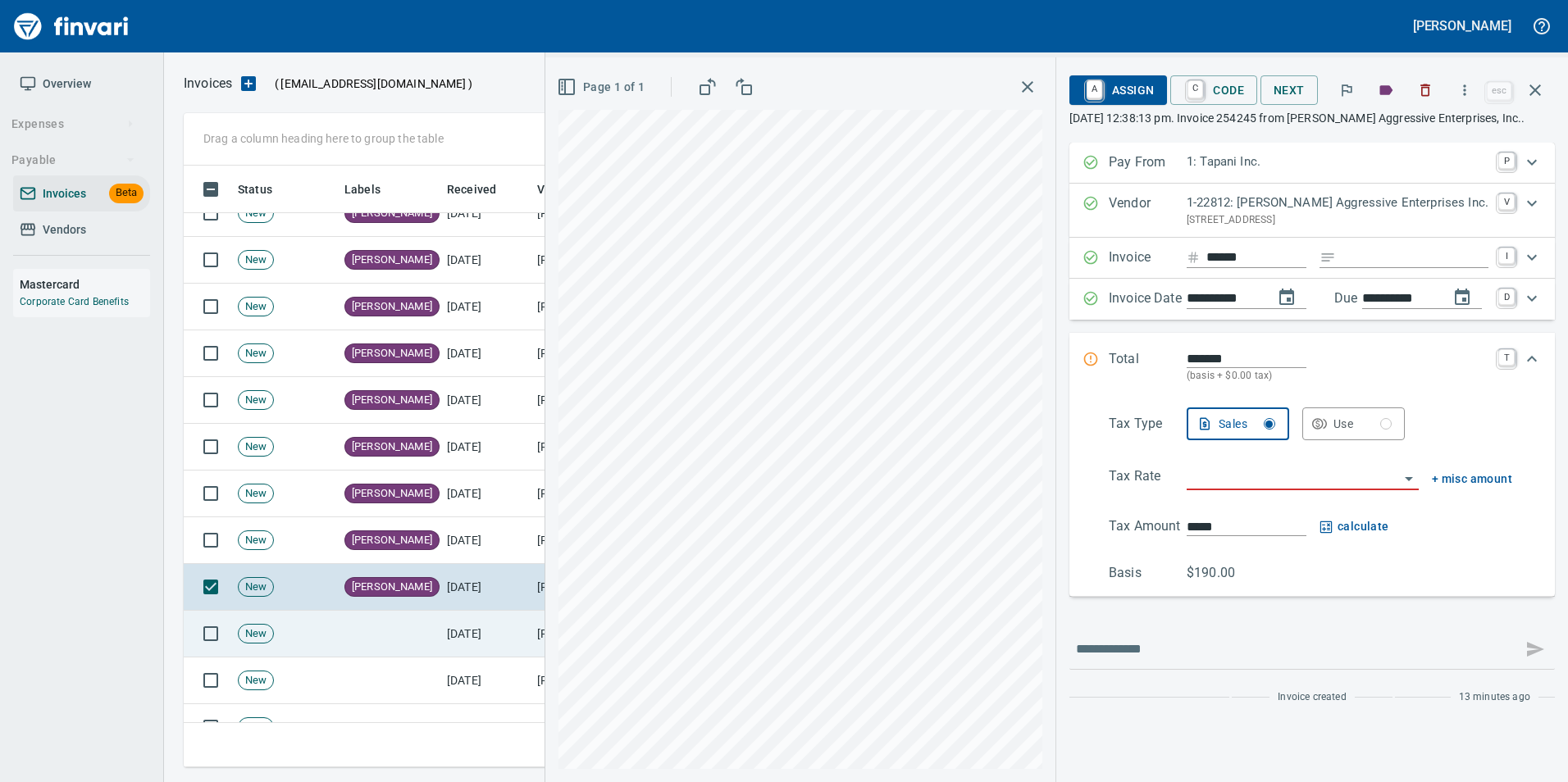
click at [481, 630] on td "[DATE]" at bounding box center [485, 634] width 90 height 47
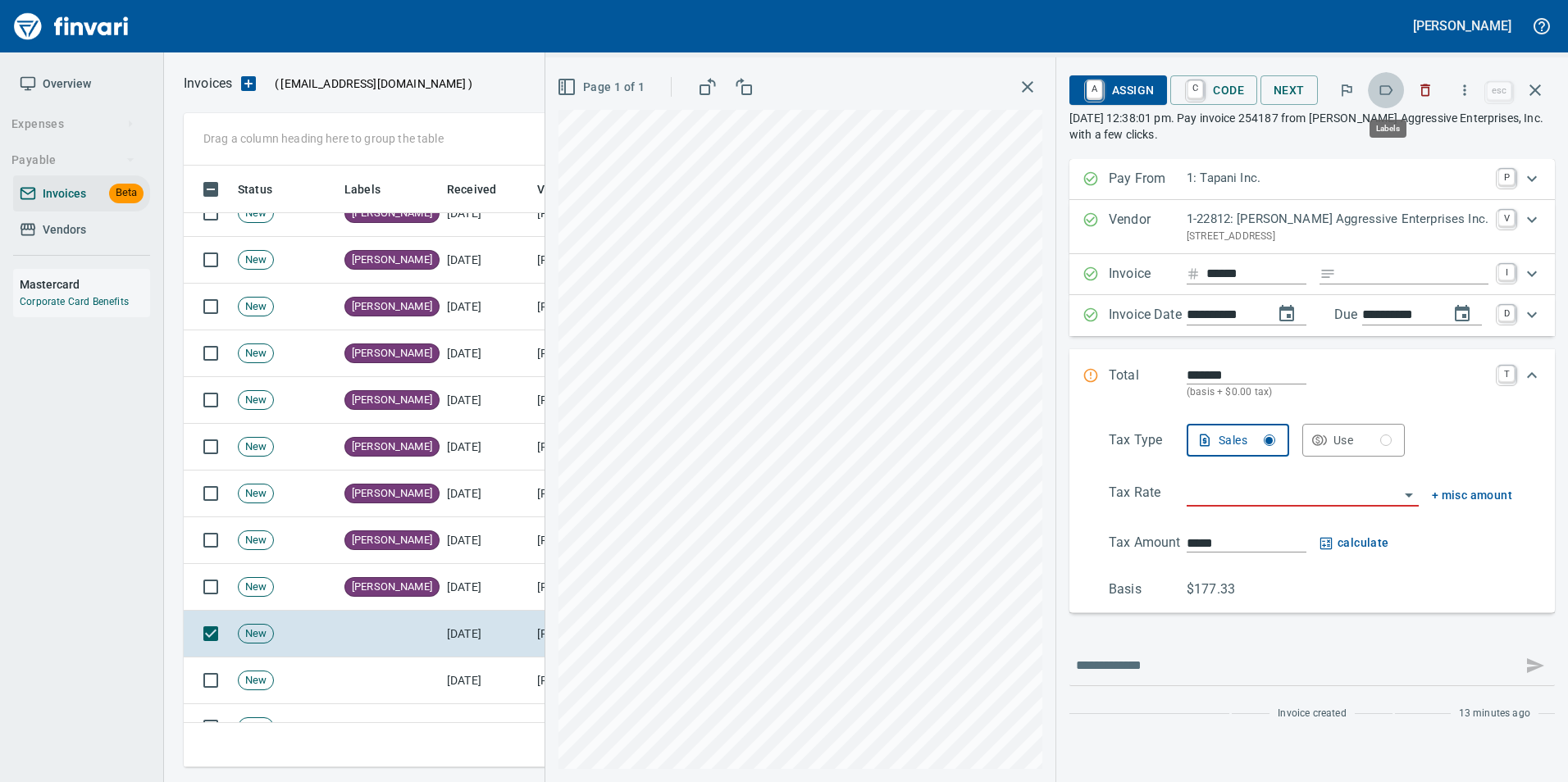
click at [1390, 79] on button "button" at bounding box center [1386, 90] width 36 height 36
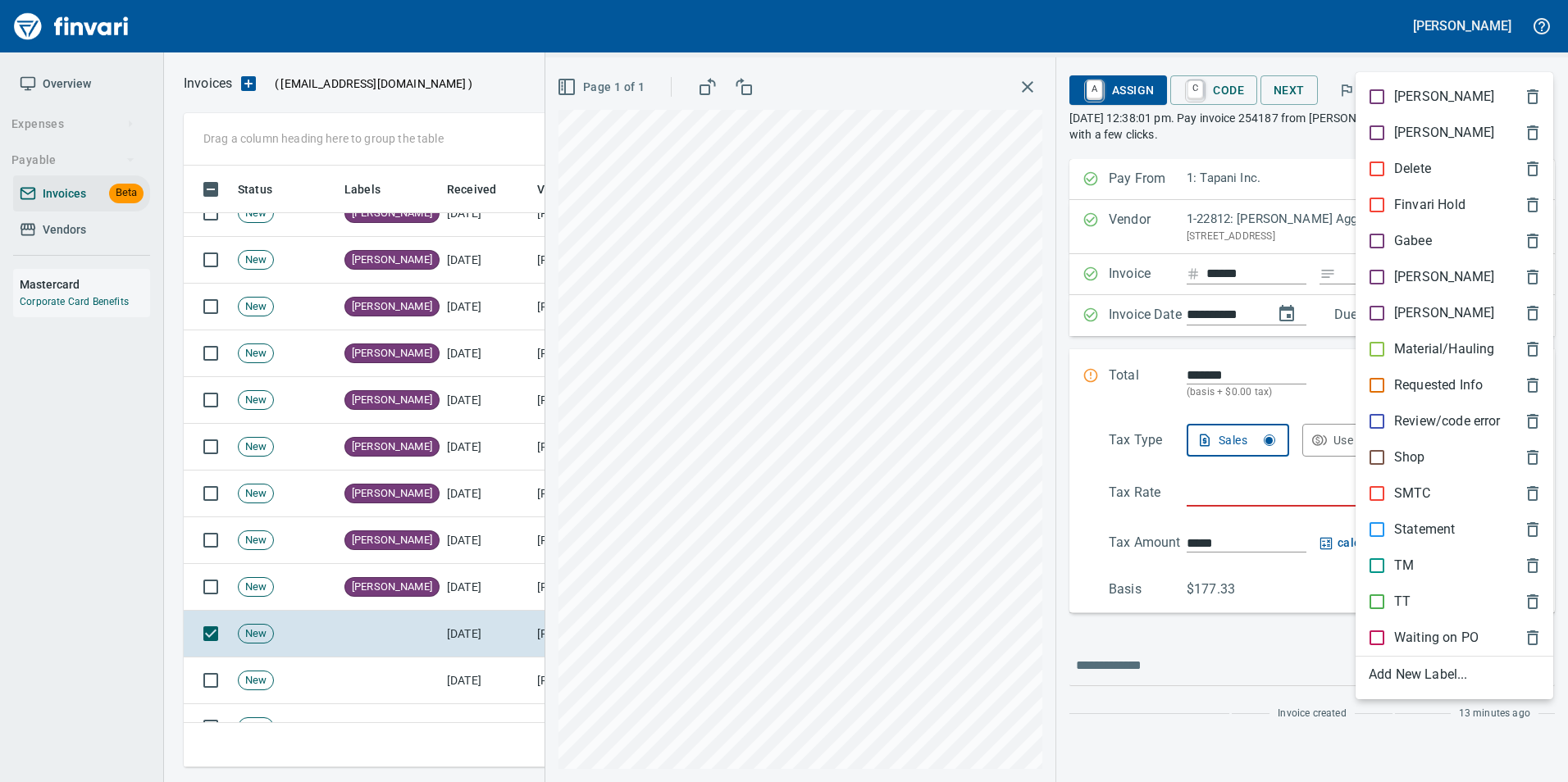
click at [1395, 286] on div "[PERSON_NAME]" at bounding box center [1454, 277] width 197 height 36
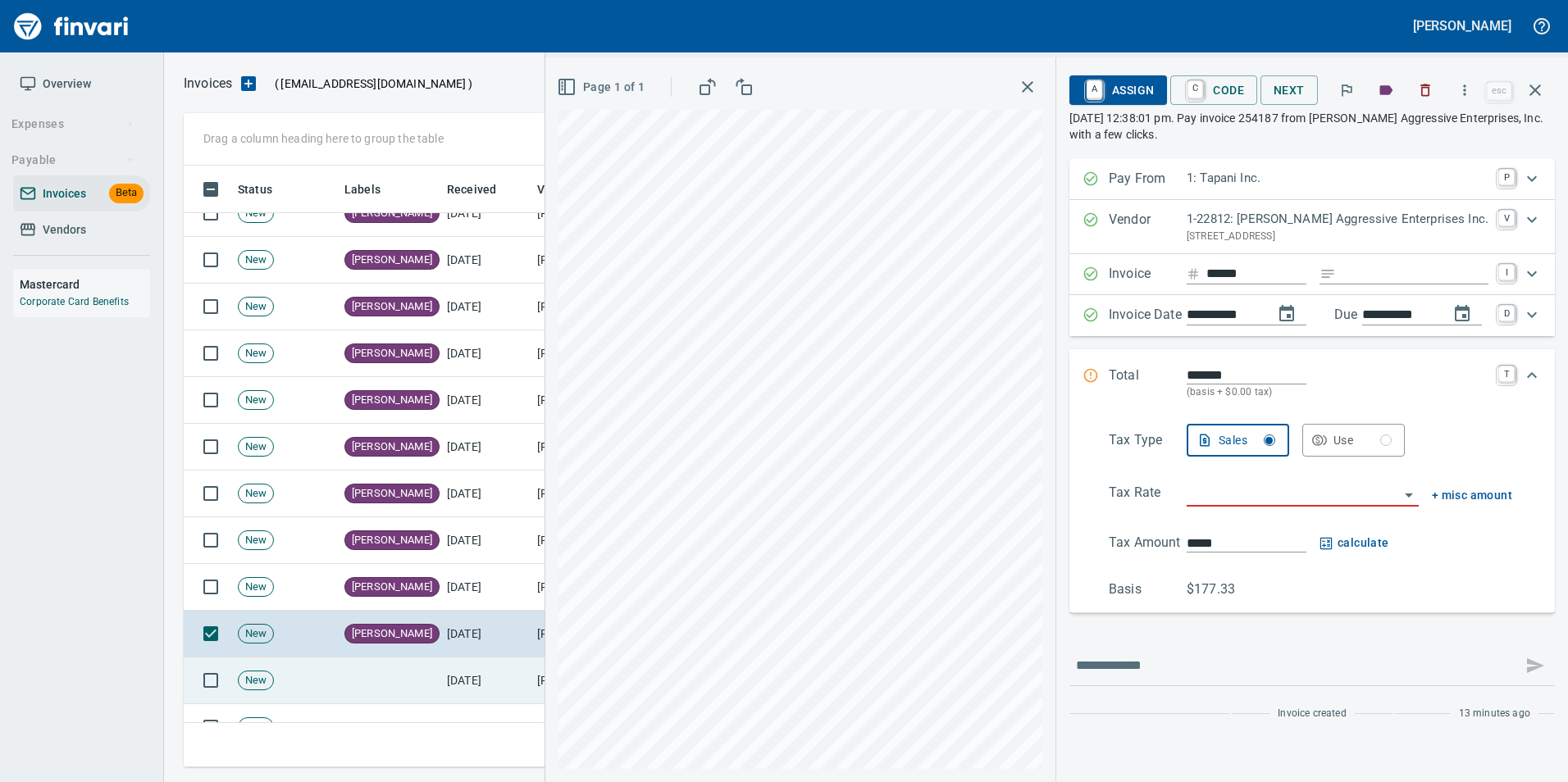
drag, startPoint x: 501, startPoint y: 678, endPoint x: 536, endPoint y: 679, distance: 35.0
click at [503, 677] on td "[DATE]" at bounding box center [485, 681] width 90 height 47
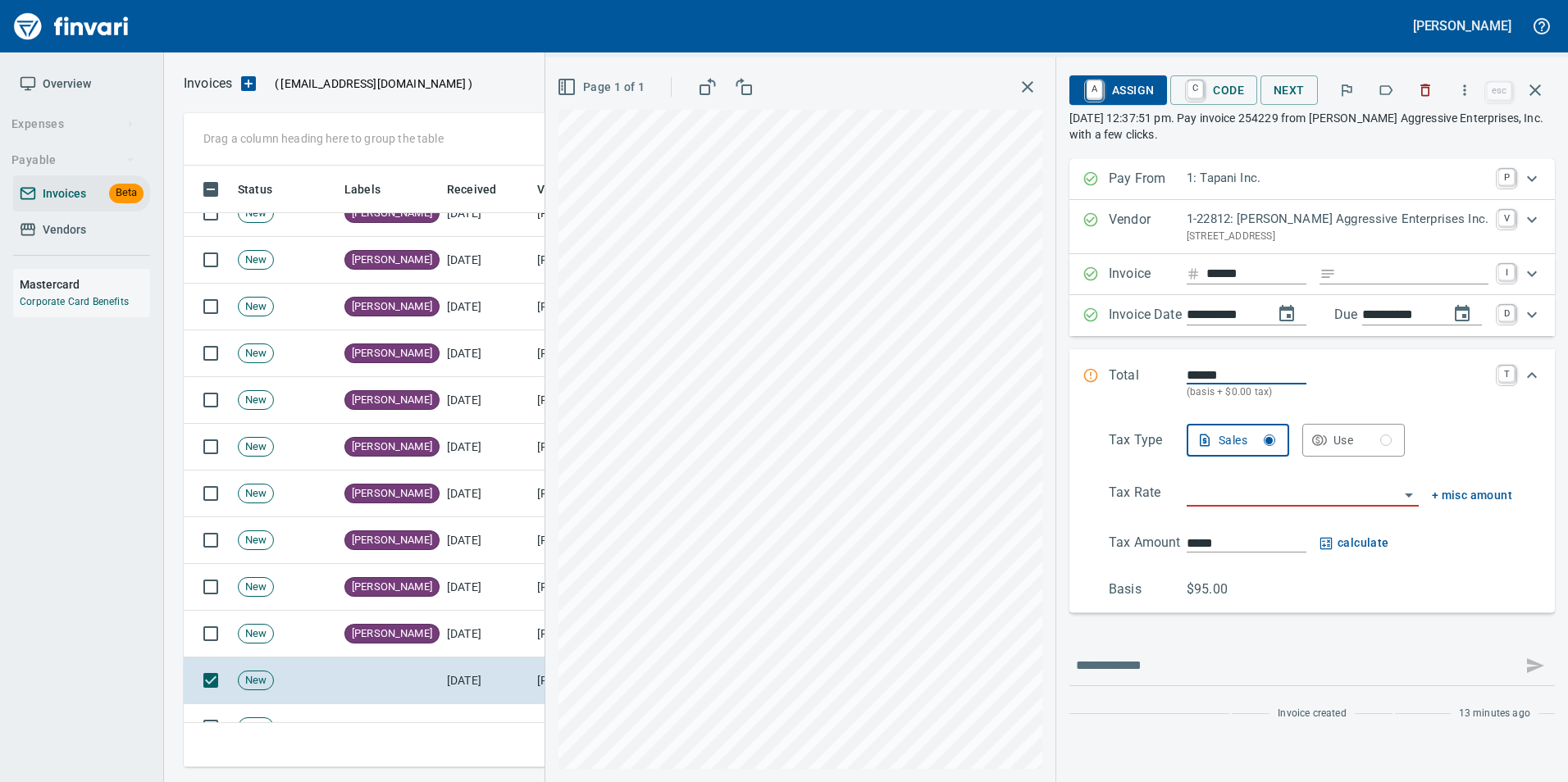
click at [1384, 96] on icon "button" at bounding box center [1386, 90] width 16 height 16
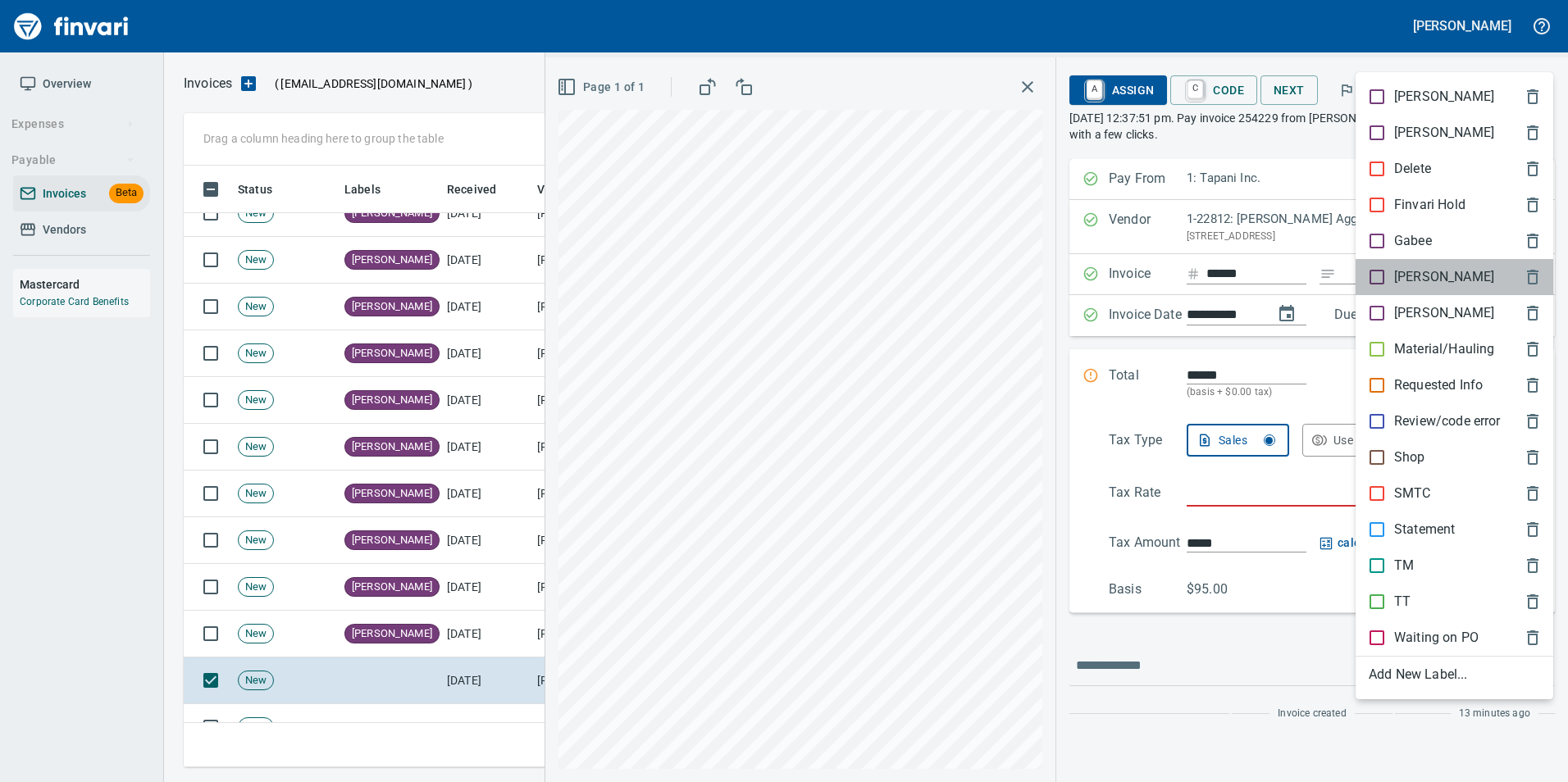
click at [1397, 277] on p "[PERSON_NAME]" at bounding box center [1443, 278] width 100 height 20
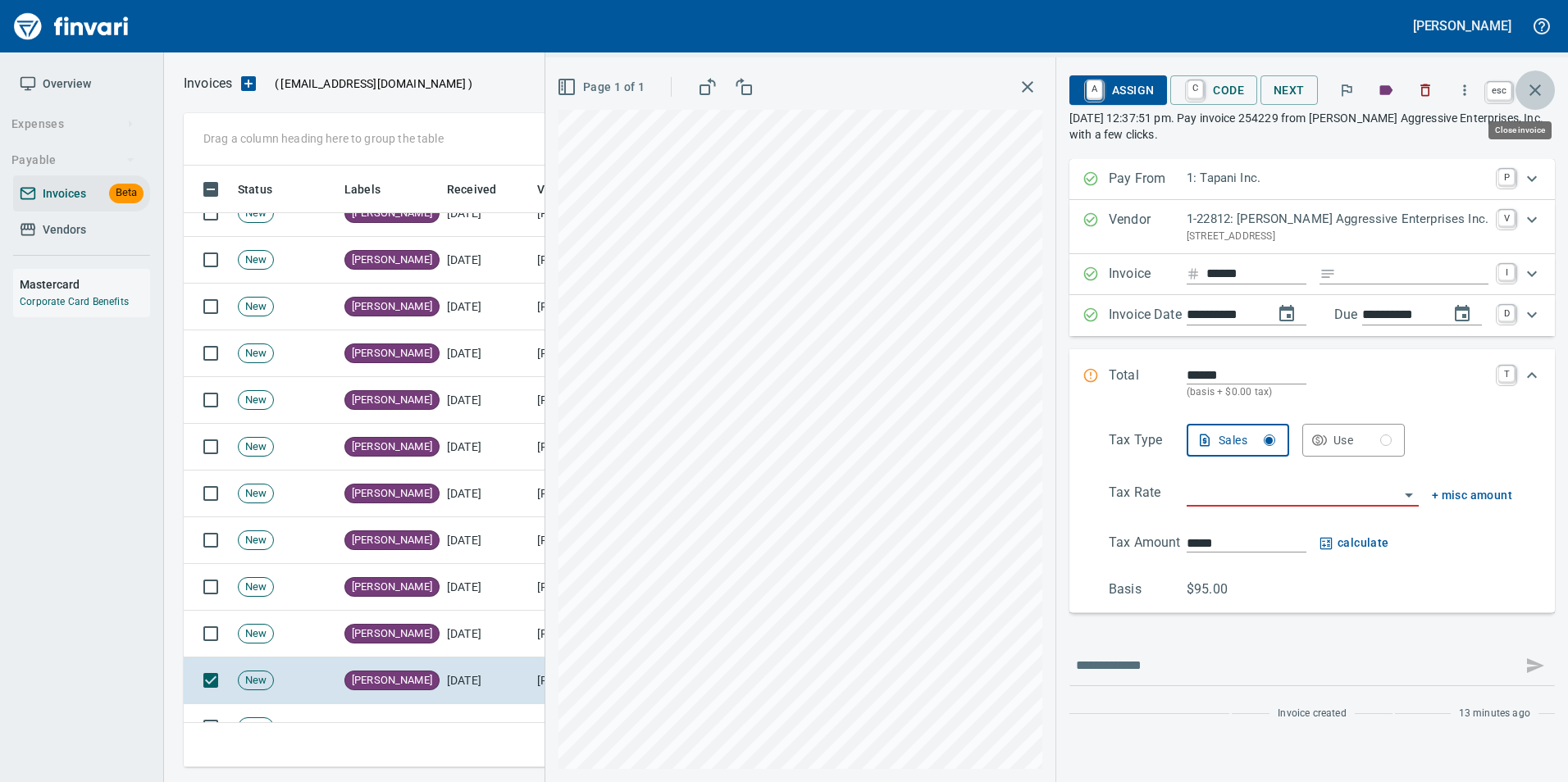
scroll to position [590, 1339]
click at [1532, 94] on icon "button" at bounding box center [1535, 90] width 20 height 20
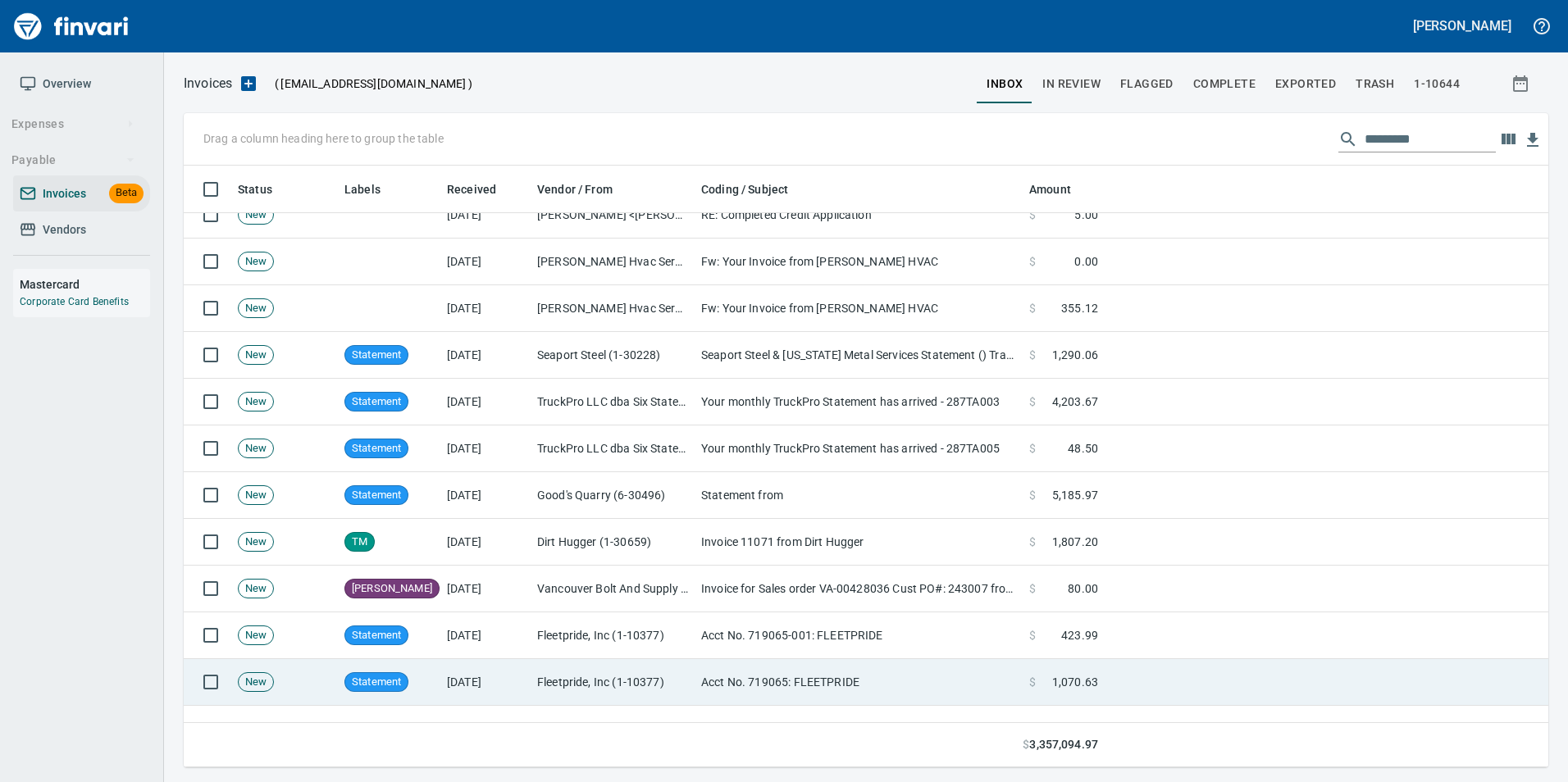
scroll to position [1476, 0]
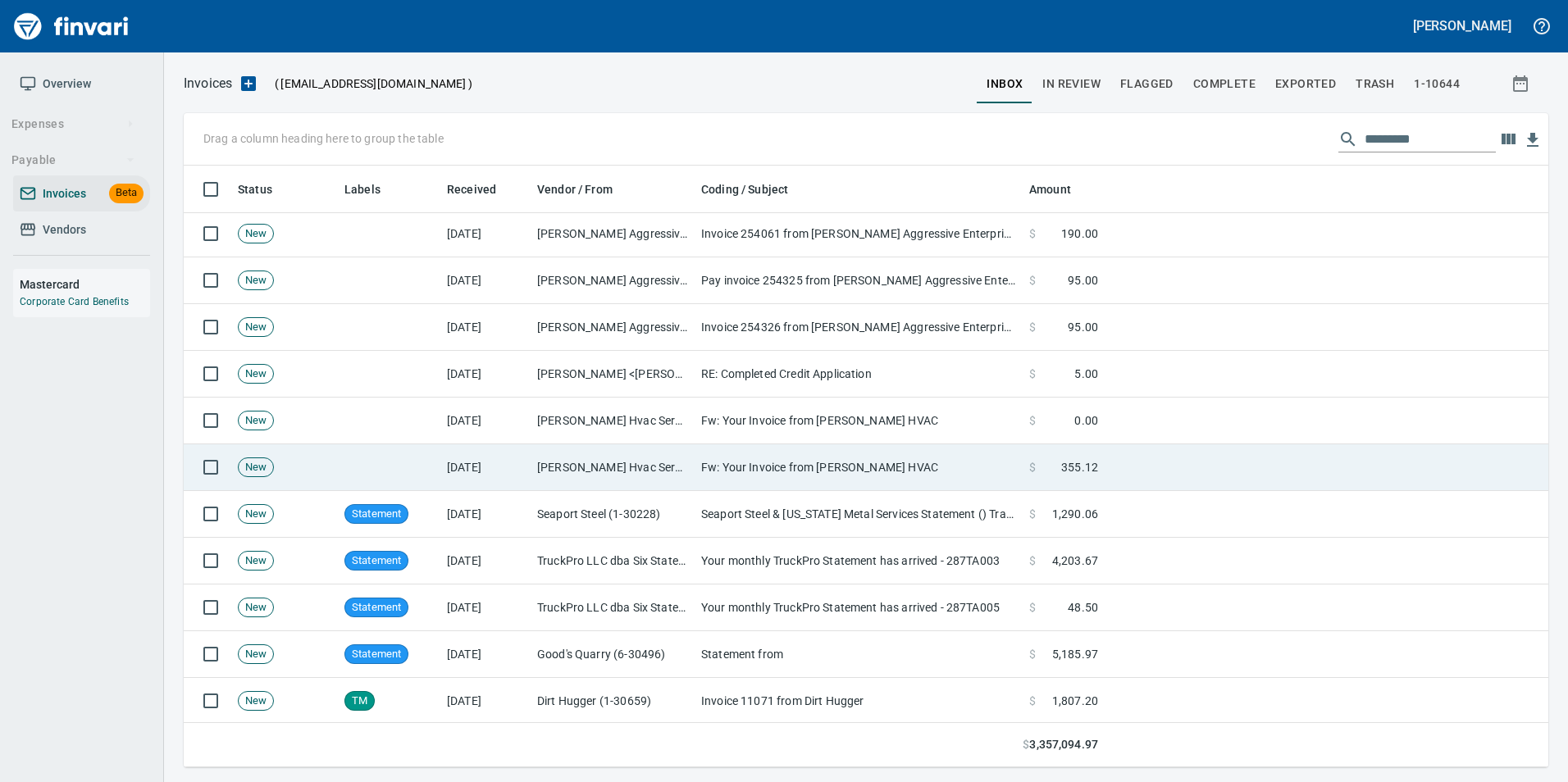
click at [549, 455] on td "Hendrickson Hvac Services Inc (1-10453)" at bounding box center [612, 468] width 164 height 47
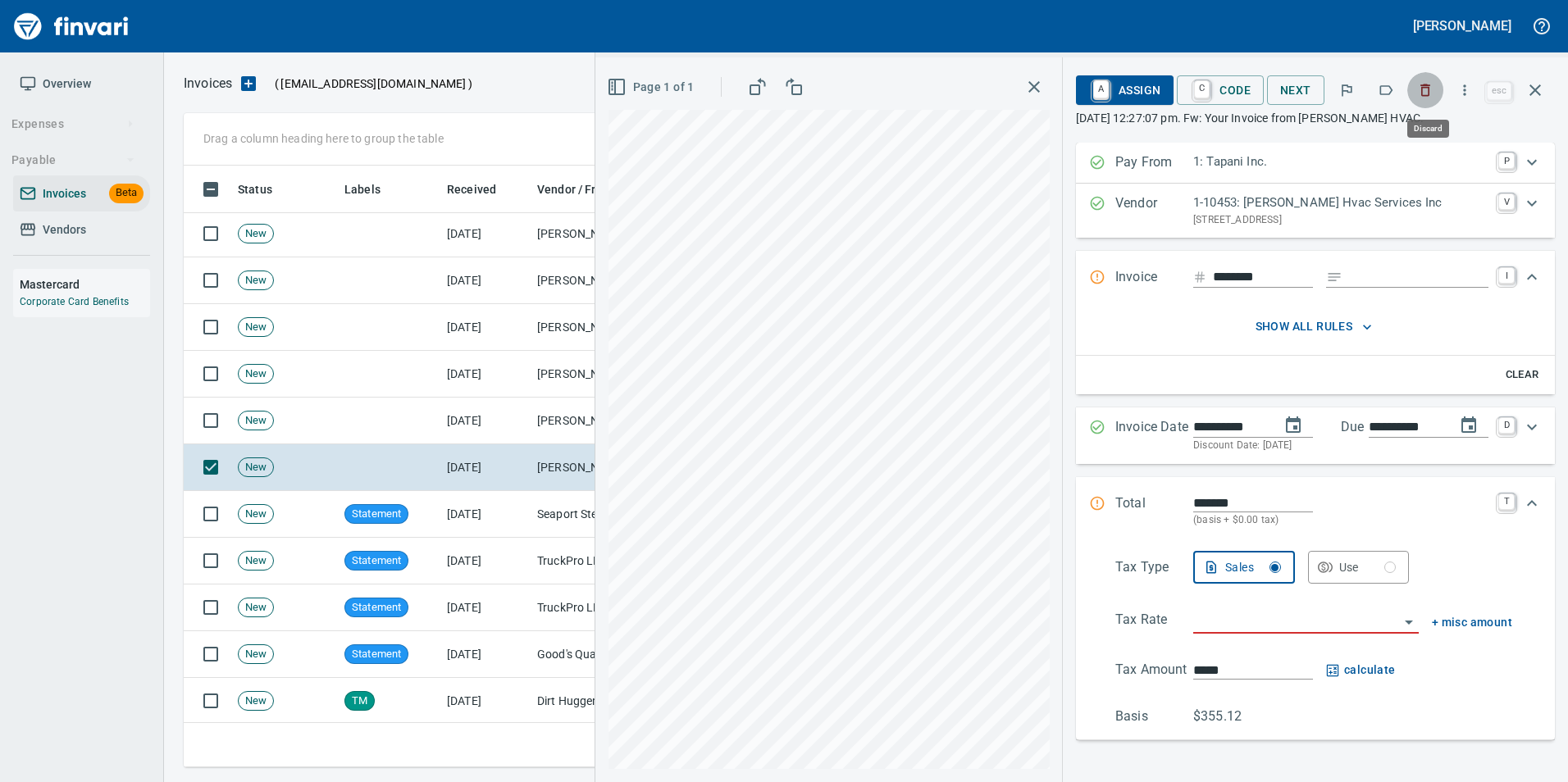
click at [1422, 93] on icon "button" at bounding box center [1425, 90] width 16 height 16
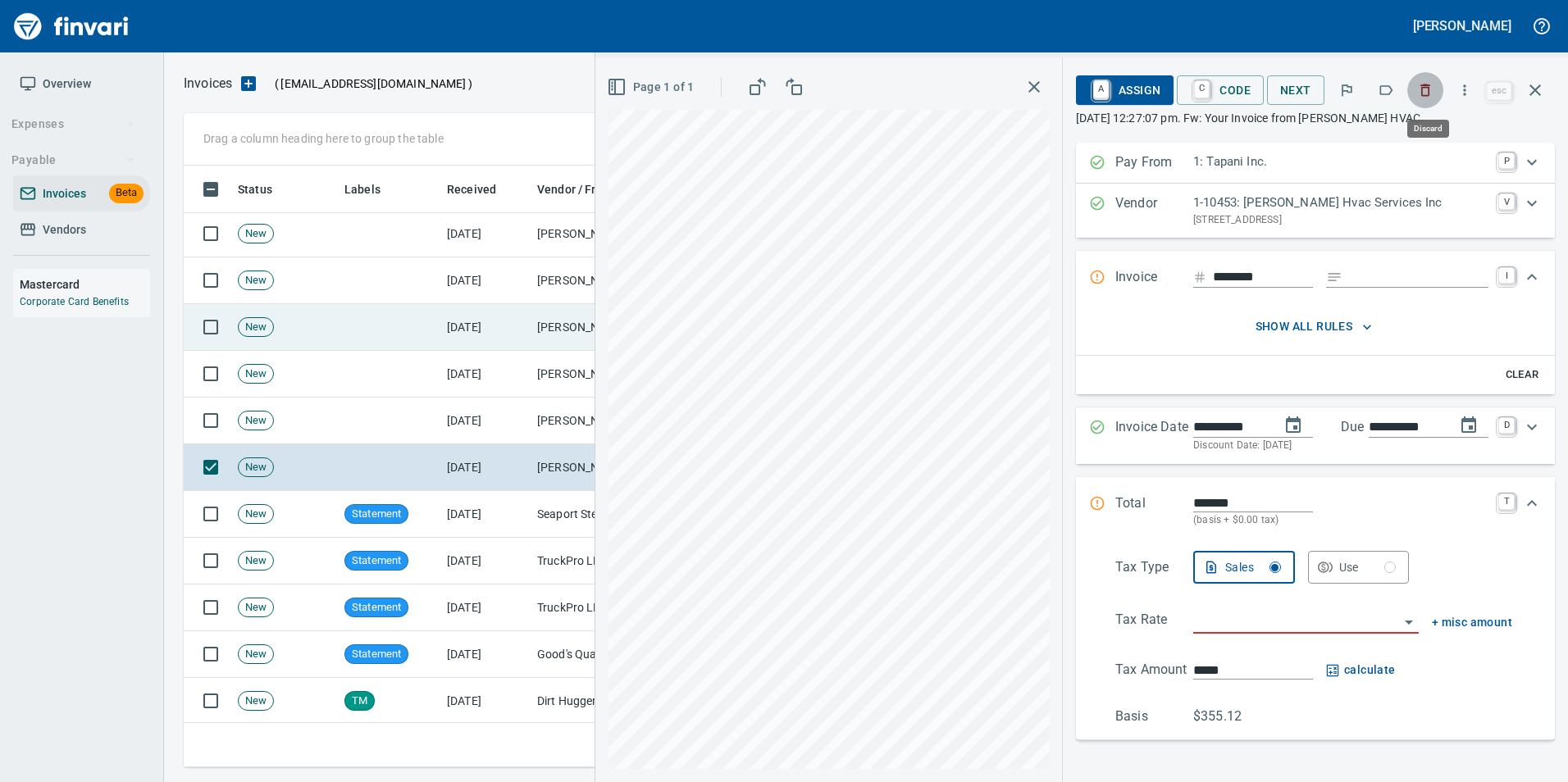
scroll to position [590, 1339]
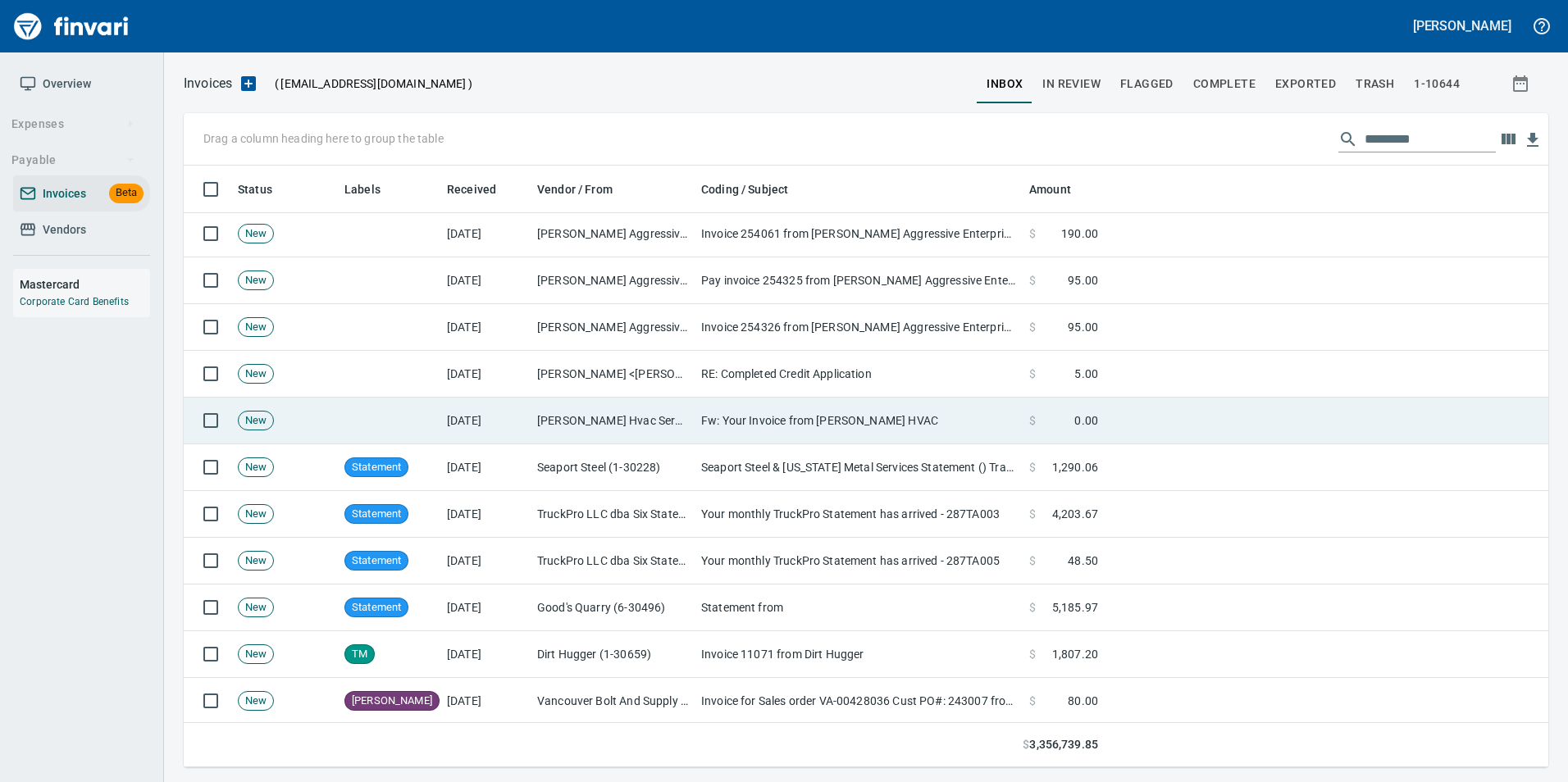
click at [582, 415] on td "Hendrickson Hvac Services Inc (1-10453)" at bounding box center [612, 421] width 164 height 47
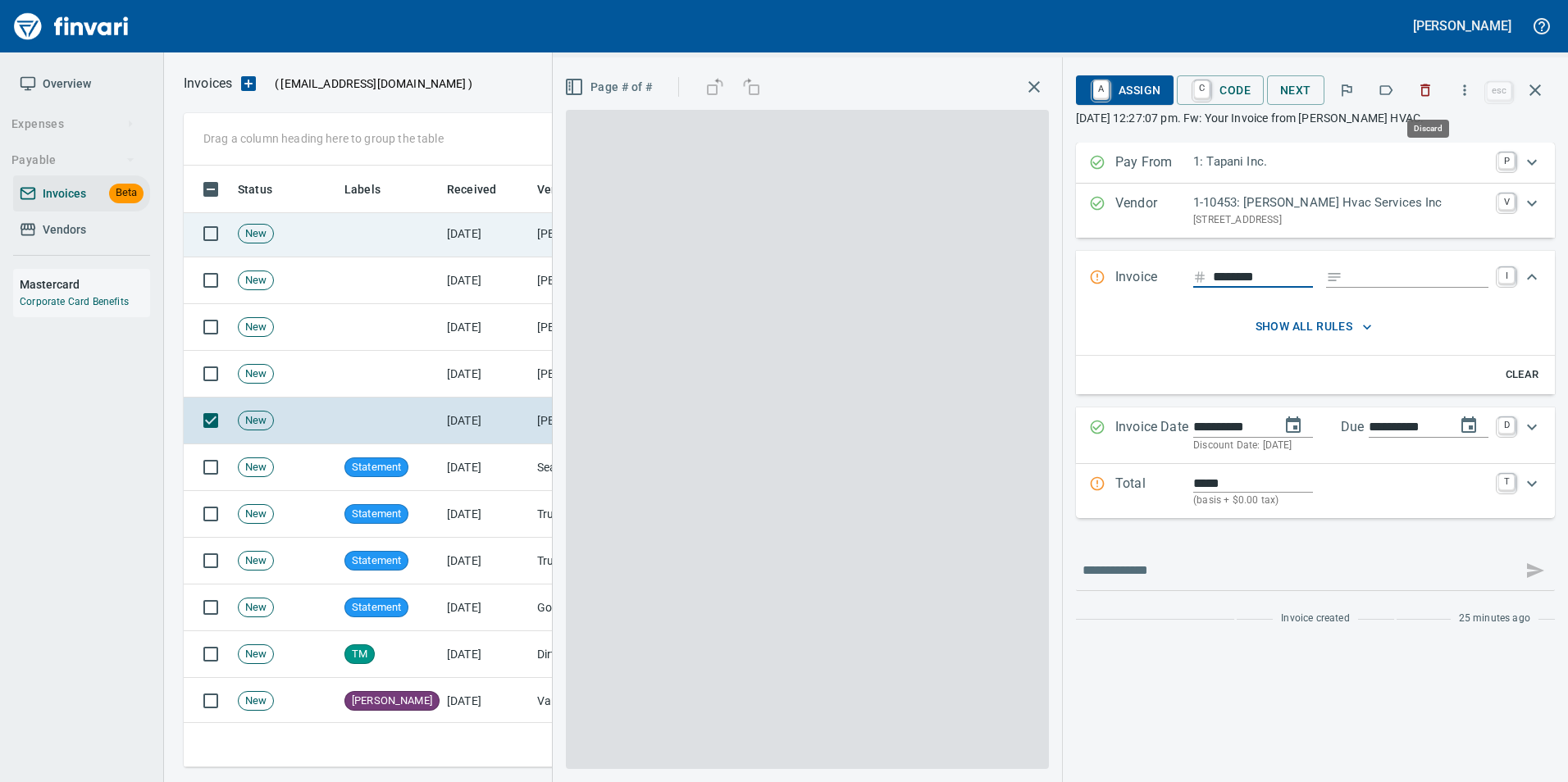
click at [1420, 100] on button "button" at bounding box center [1425, 90] width 36 height 36
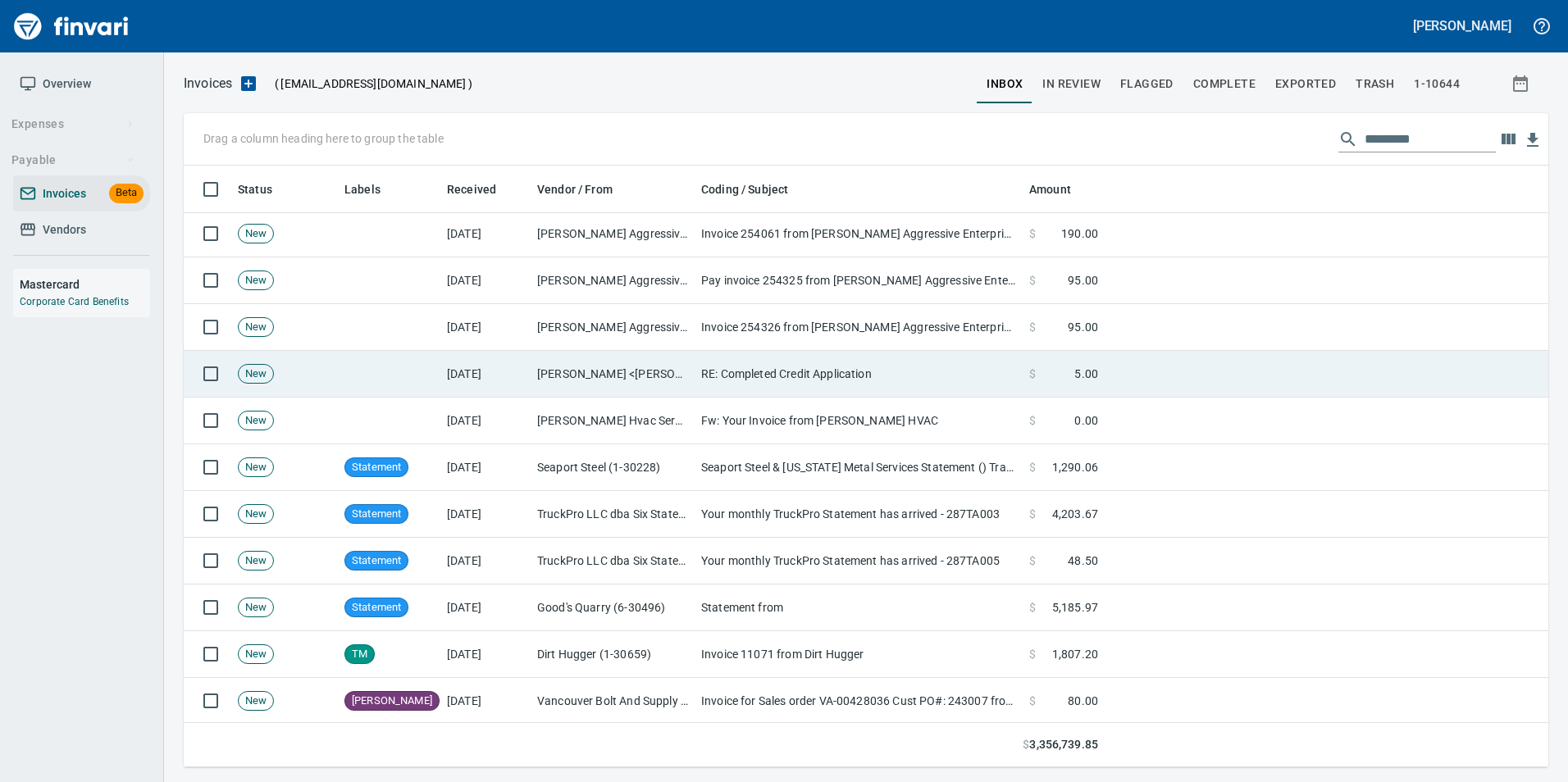
scroll to position [590, 1339]
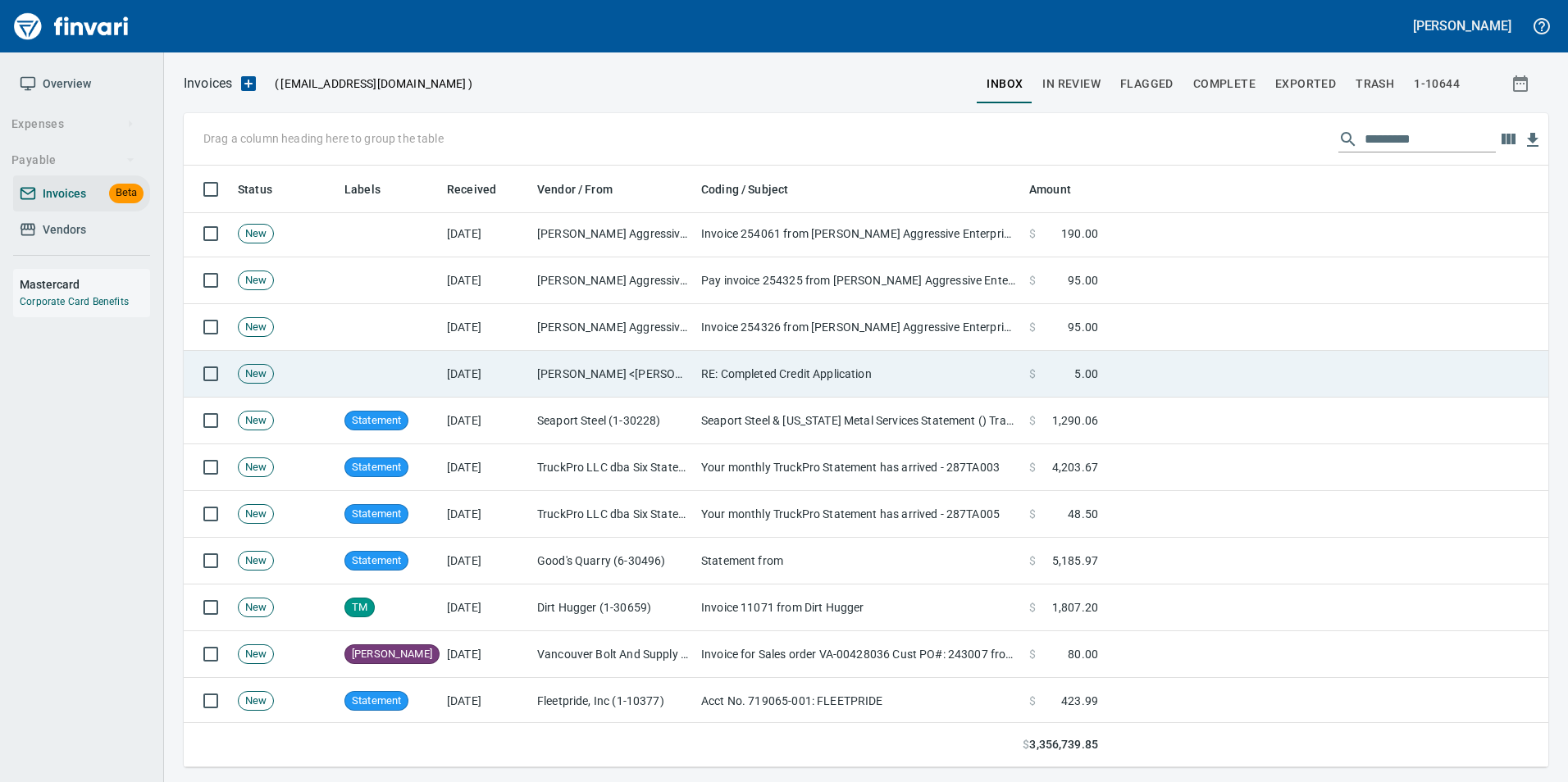
click at [759, 374] on td "RE: Completed Credit Application" at bounding box center [858, 375] width 328 height 47
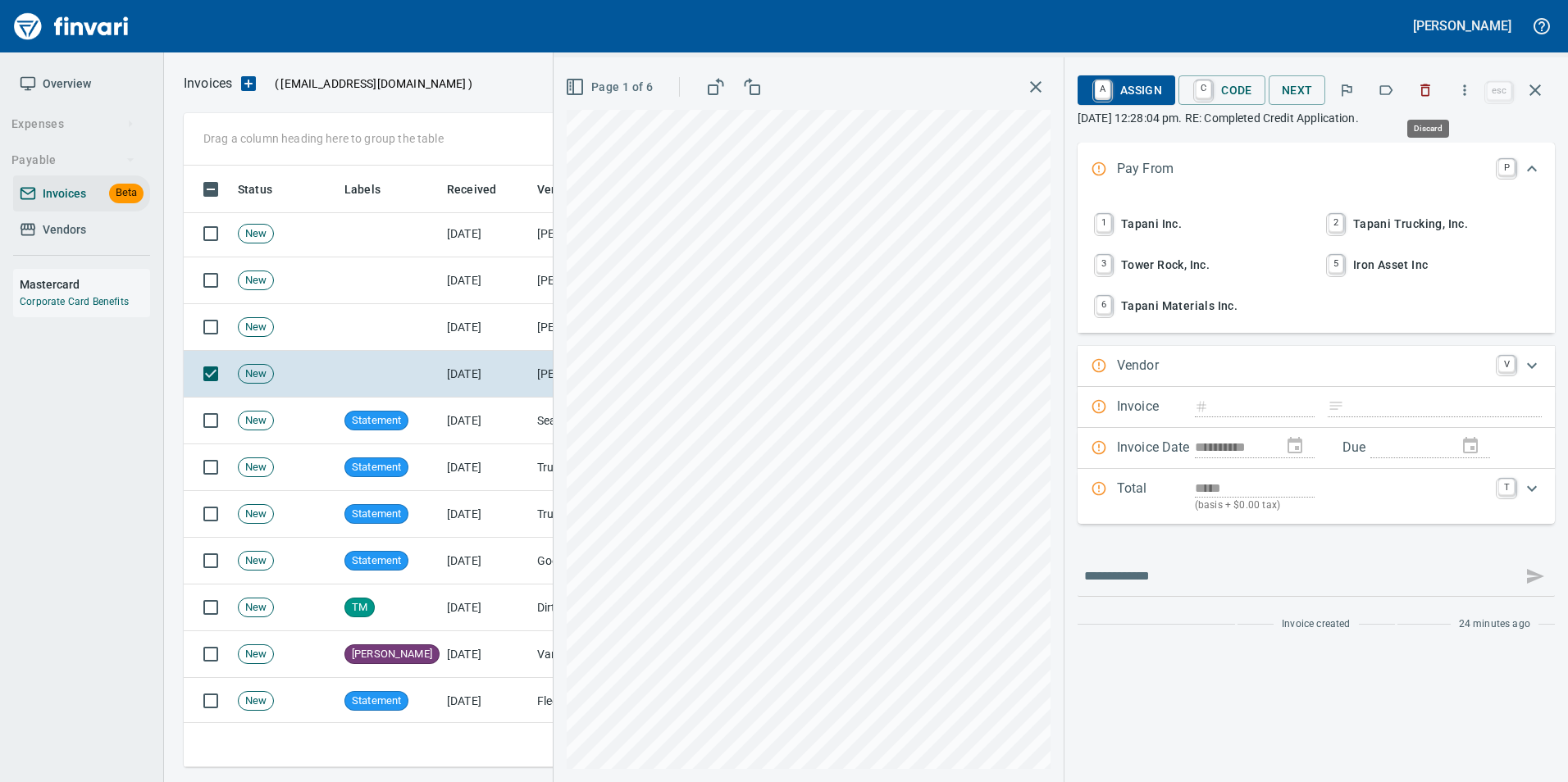
click at [1423, 90] on icon "button" at bounding box center [1426, 91] width 10 height 12
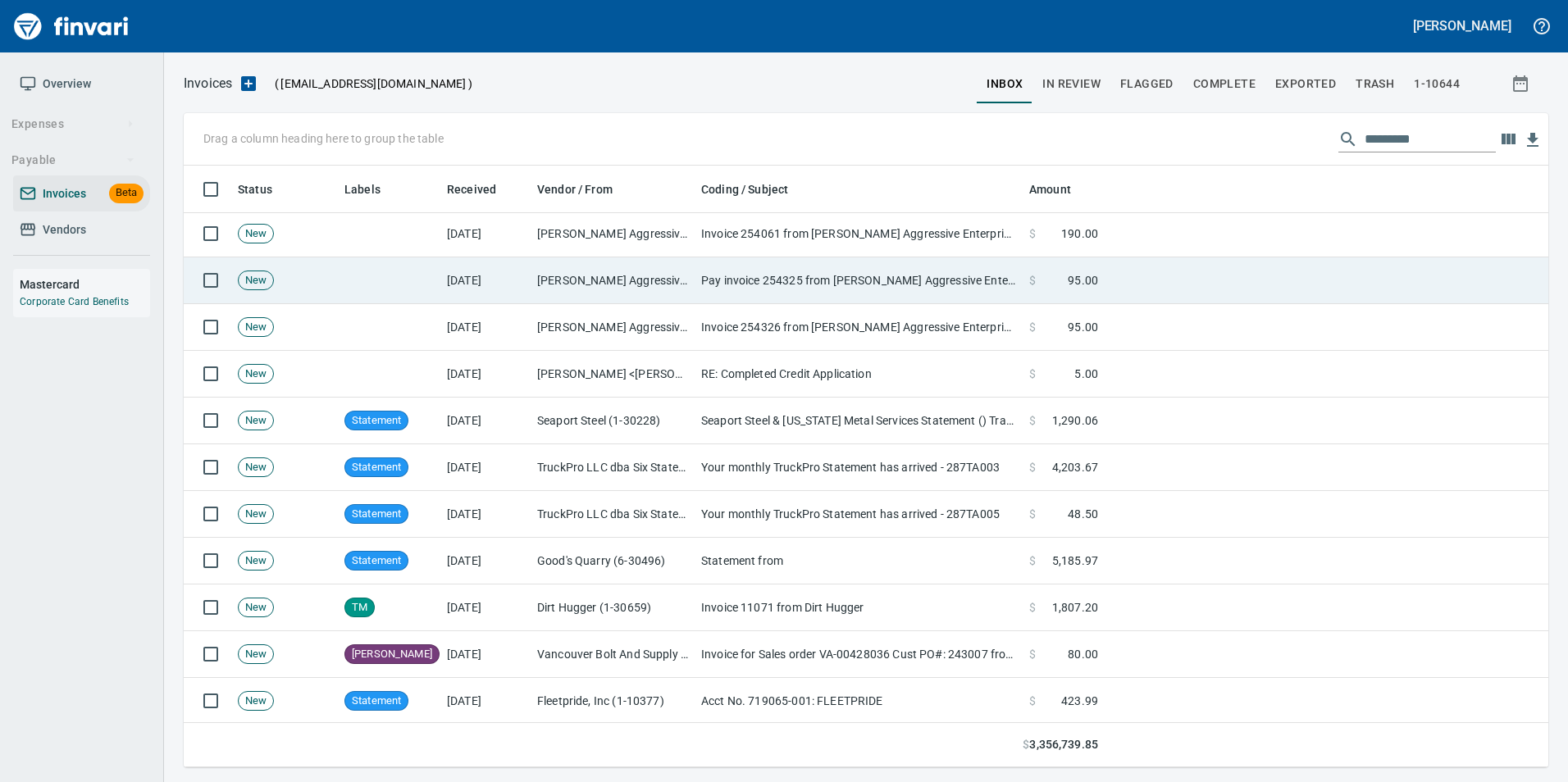
scroll to position [590, 1339]
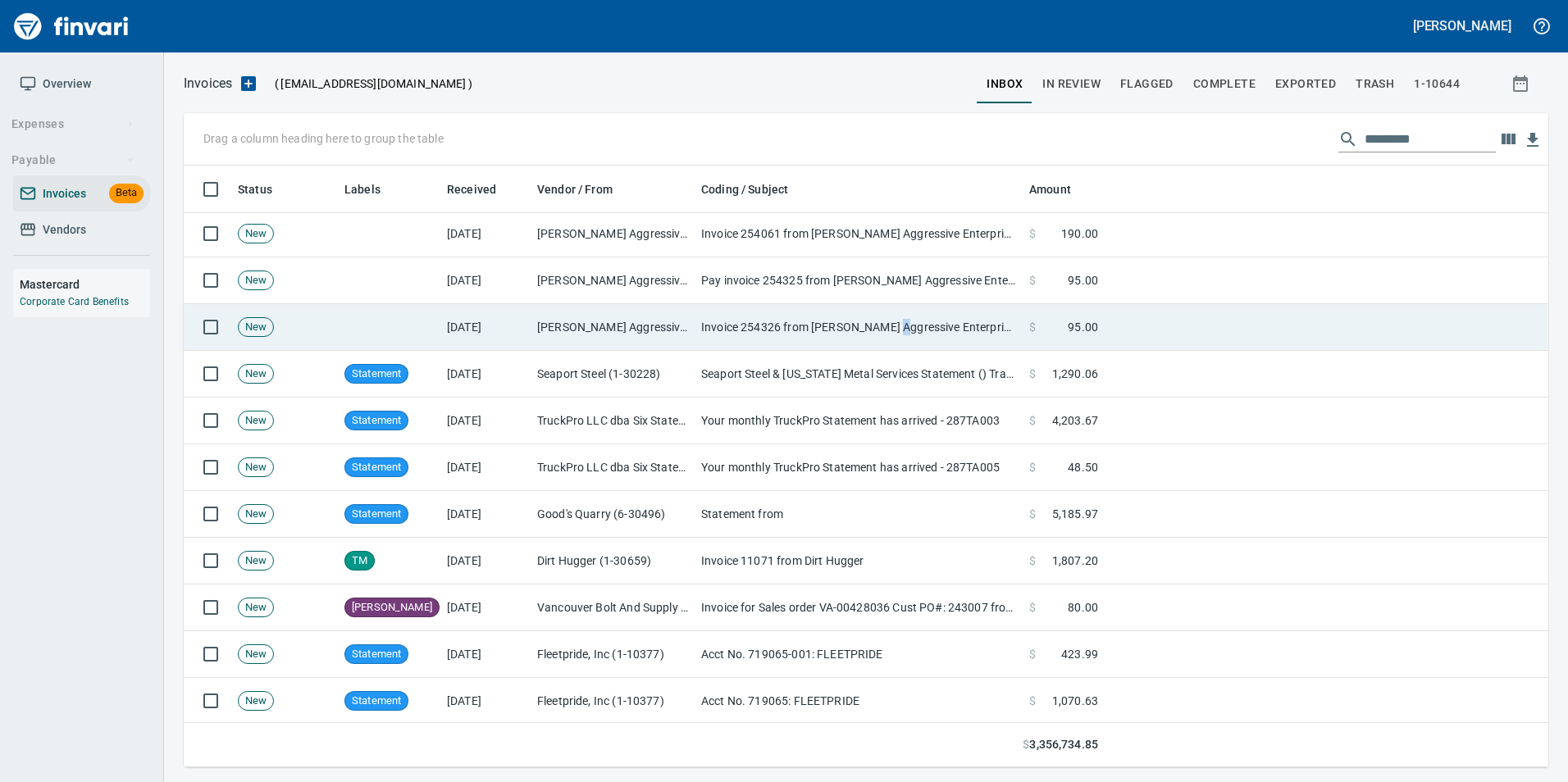
click at [890, 342] on td "Invoice 254326 from [PERSON_NAME] Aggressive Enterprises, Inc." at bounding box center [858, 327] width 328 height 47
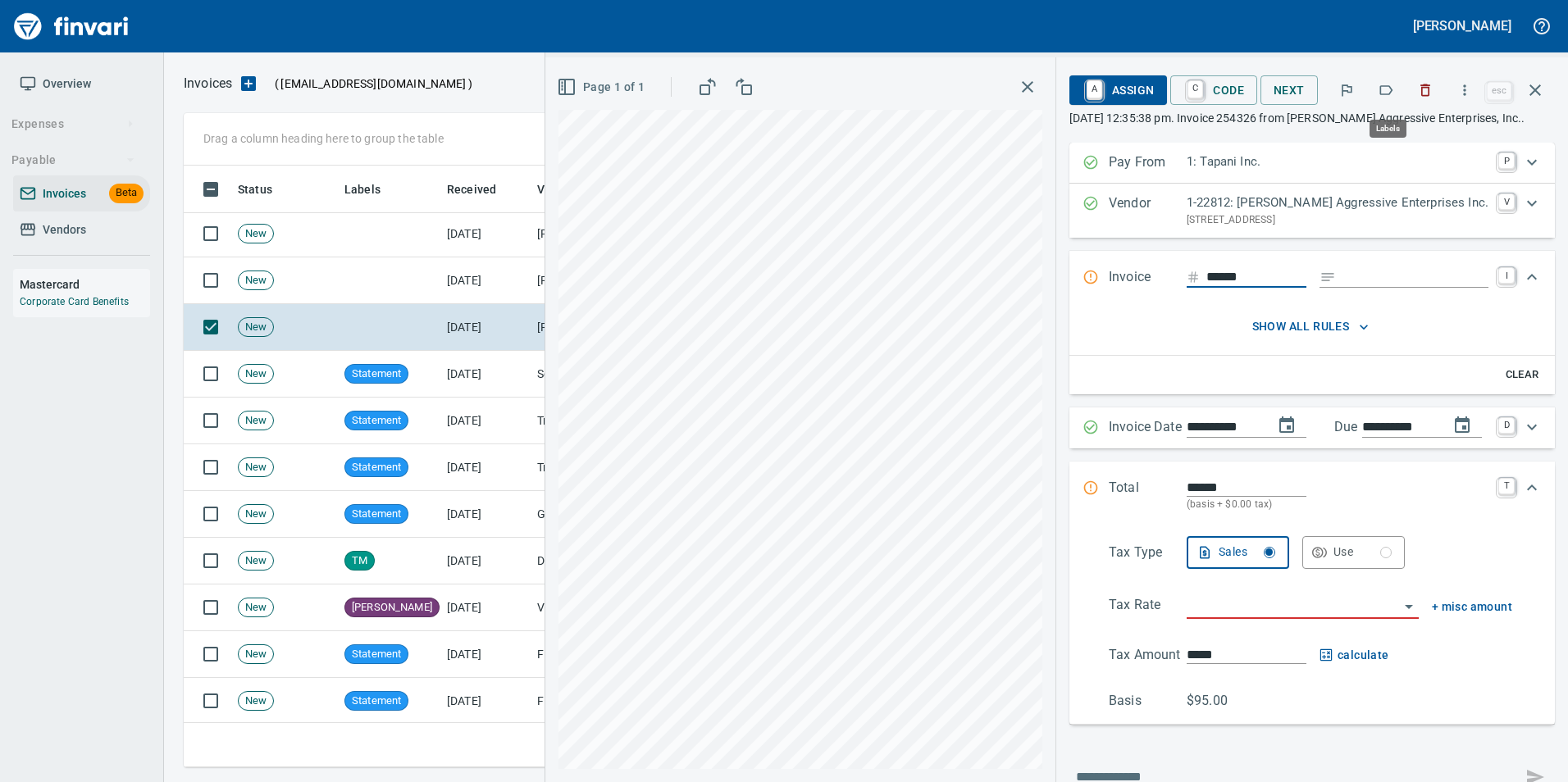
click at [1385, 89] on icon "button" at bounding box center [1386, 90] width 16 height 16
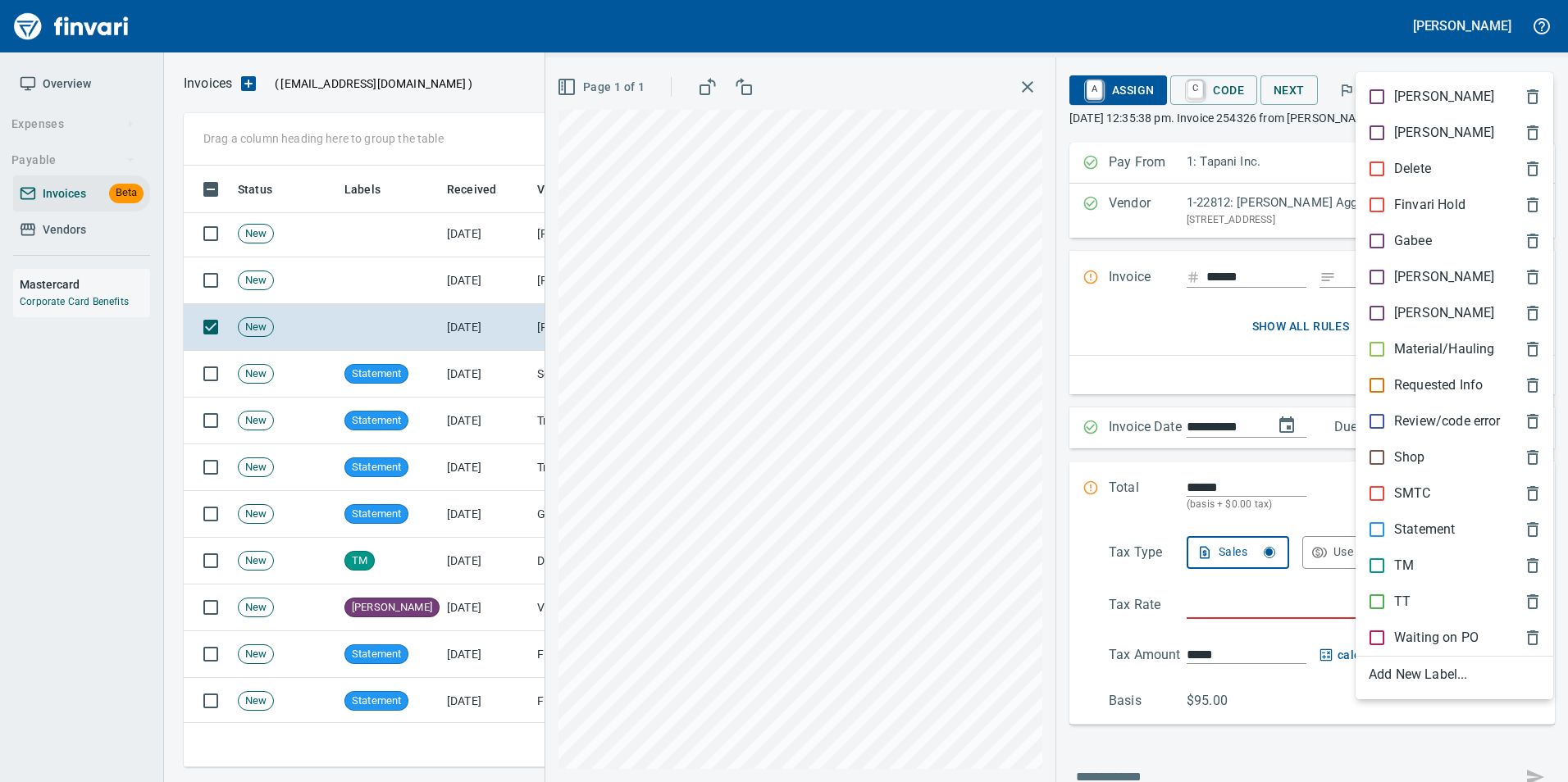
scroll to position [590, 1339]
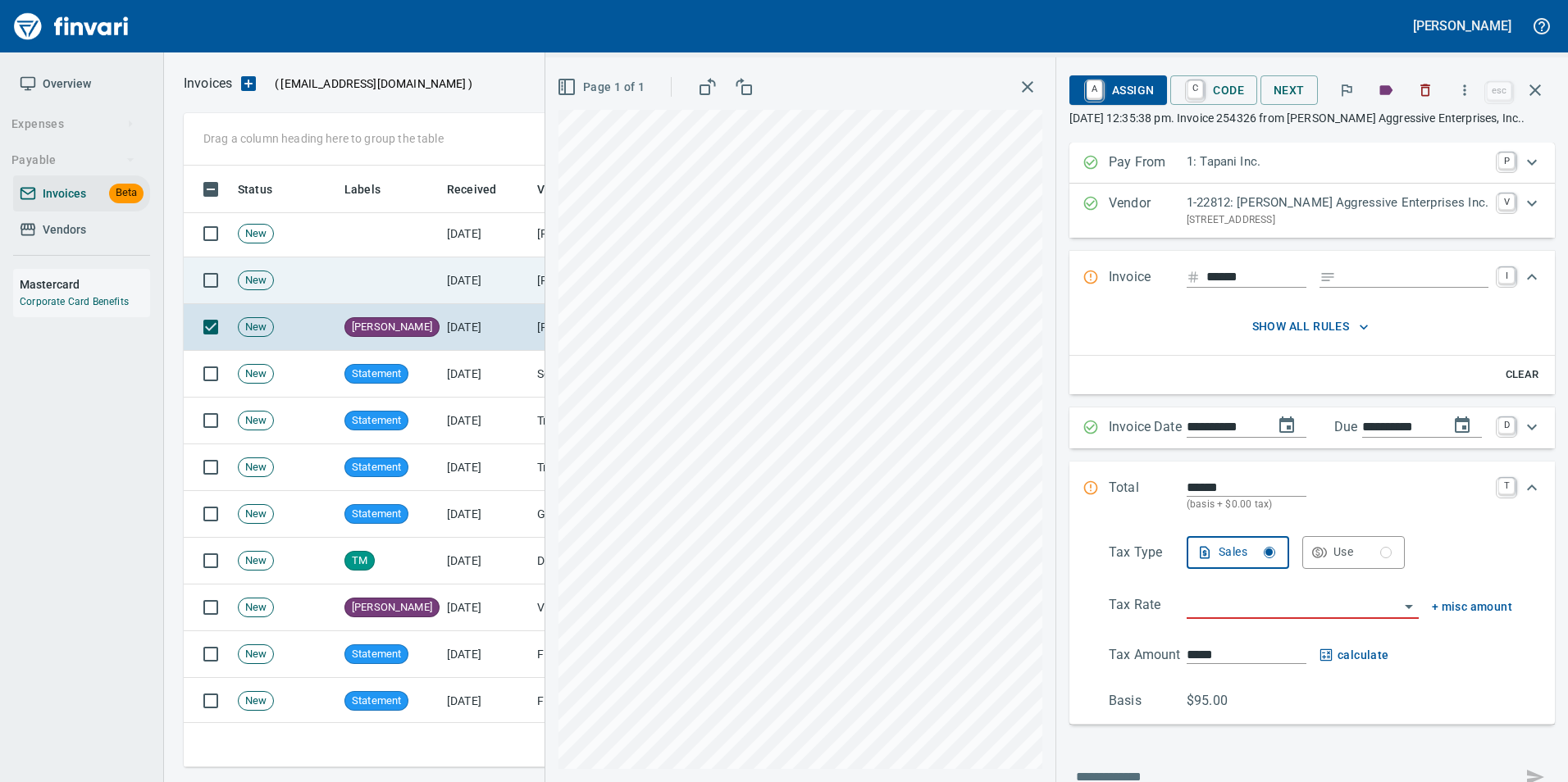
drag, startPoint x: 489, startPoint y: 296, endPoint x: 516, endPoint y: 301, distance: 27.5
click at [489, 297] on td "[DATE]" at bounding box center [485, 280] width 90 height 47
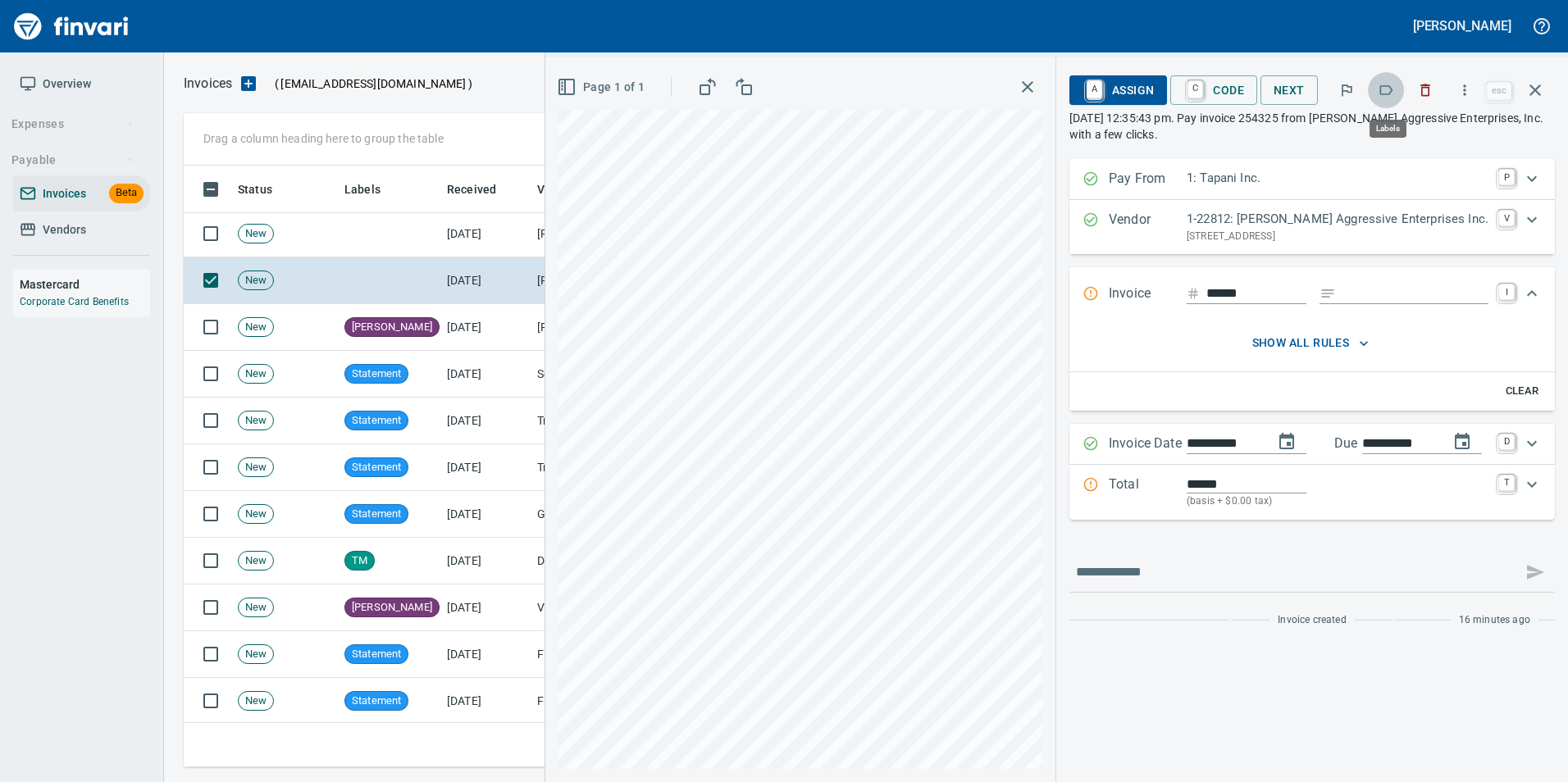
scroll to position [590, 1339]
click at [1388, 81] on button "button" at bounding box center [1386, 90] width 36 height 36
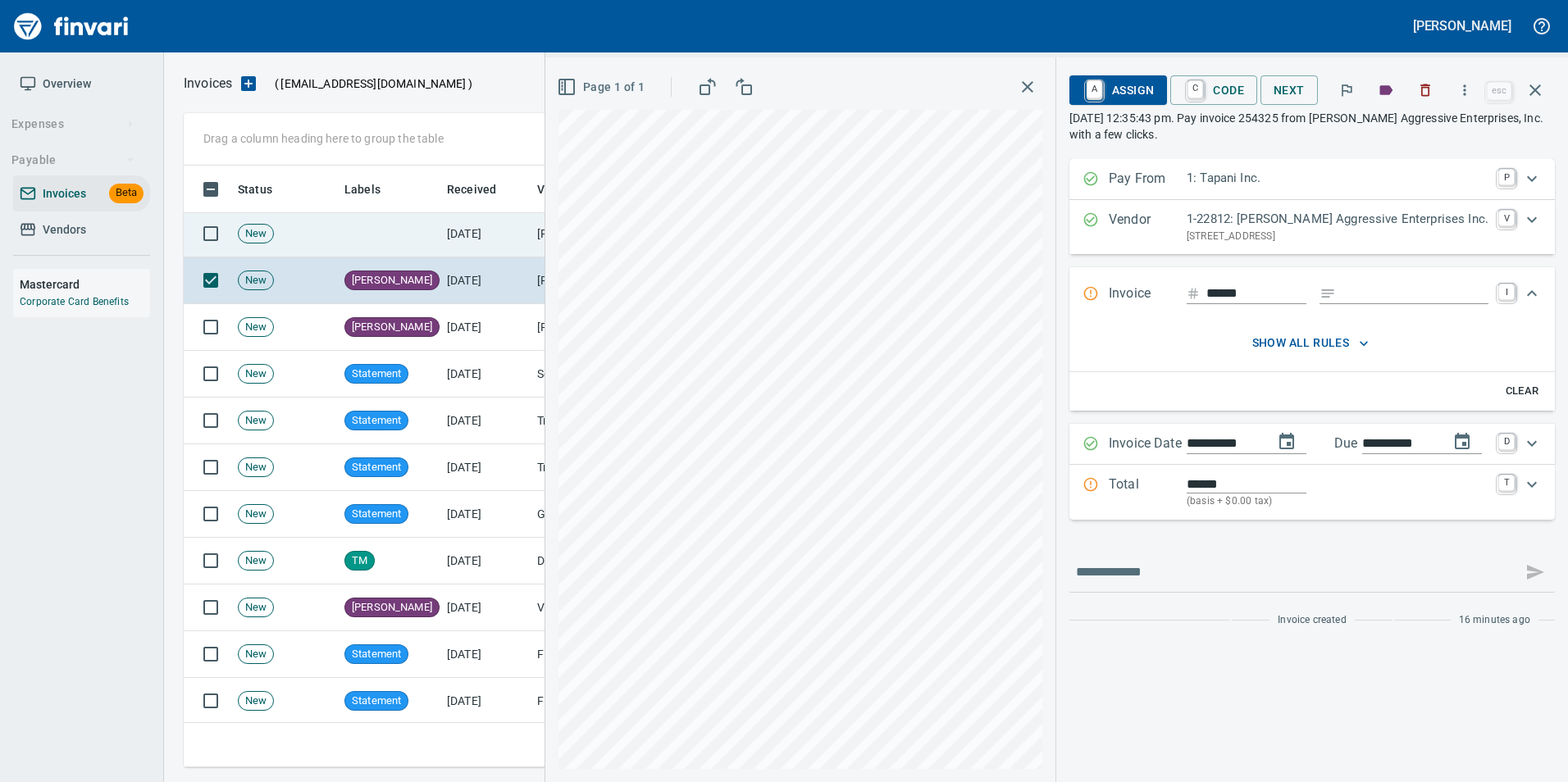
click at [525, 230] on td "[DATE]" at bounding box center [485, 234] width 90 height 47
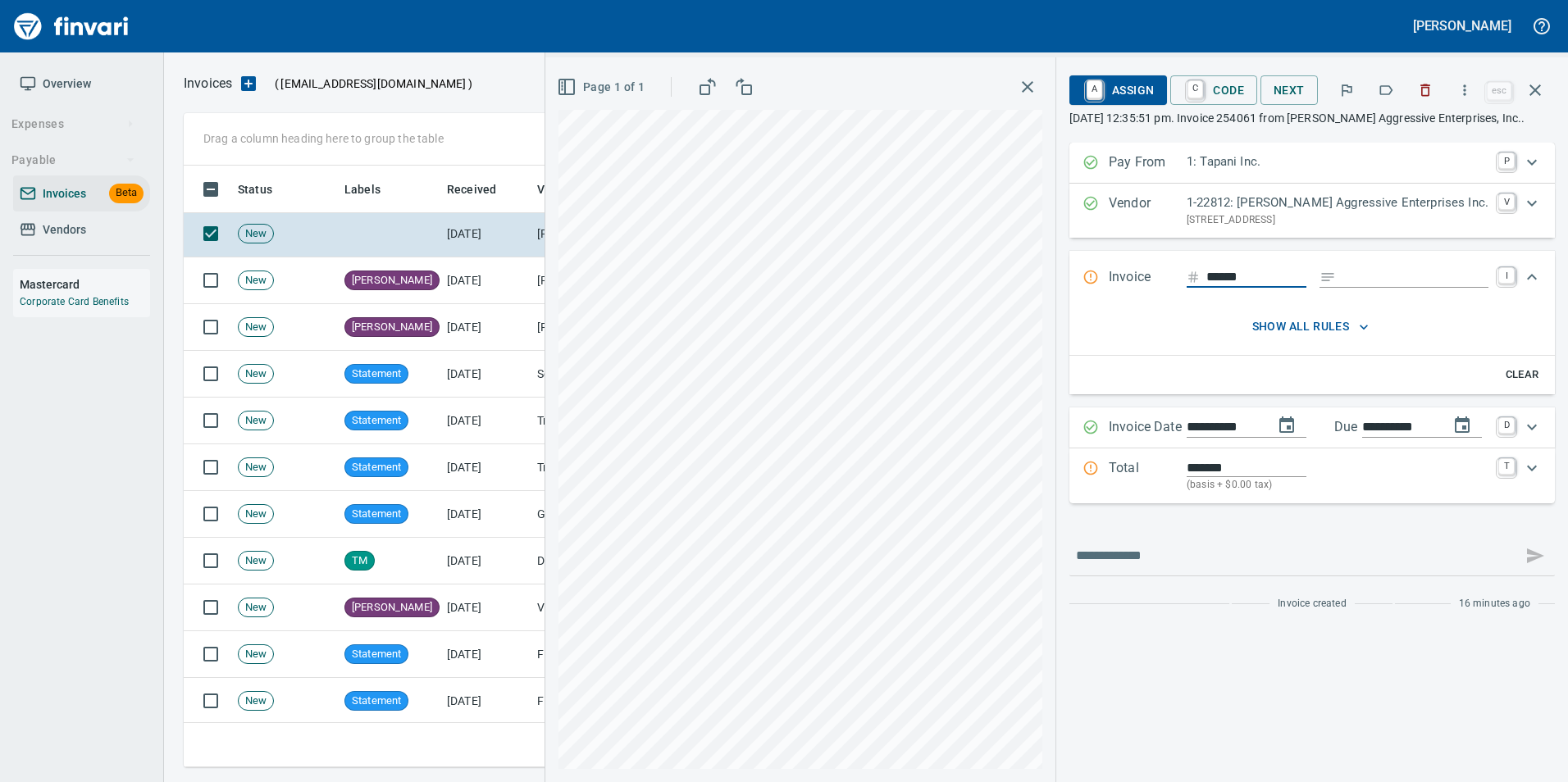
click at [1378, 90] on button "button" at bounding box center [1386, 90] width 36 height 36
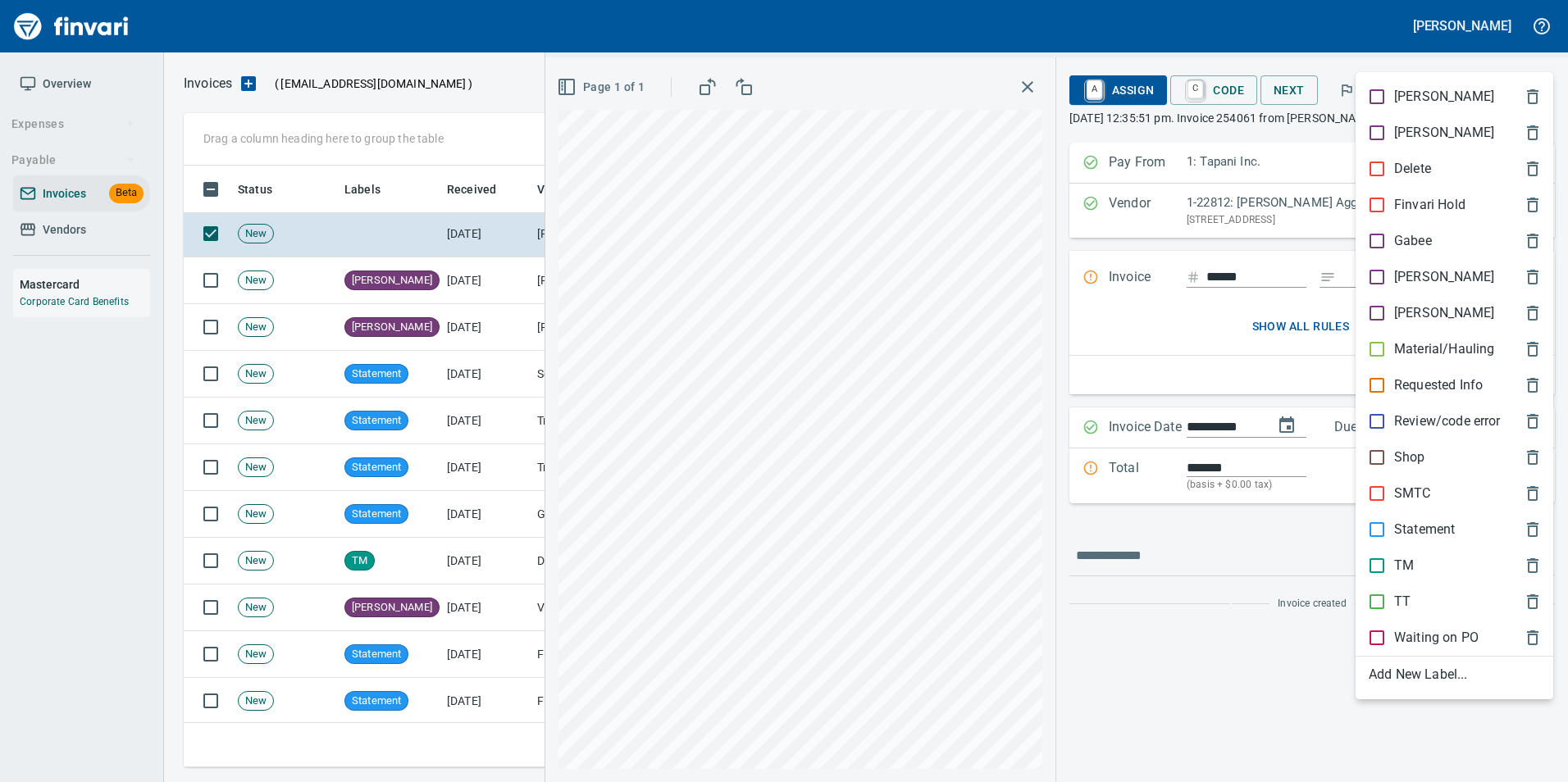
scroll to position [590, 1339]
click at [1398, 275] on p "[PERSON_NAME]" at bounding box center [1443, 278] width 100 height 20
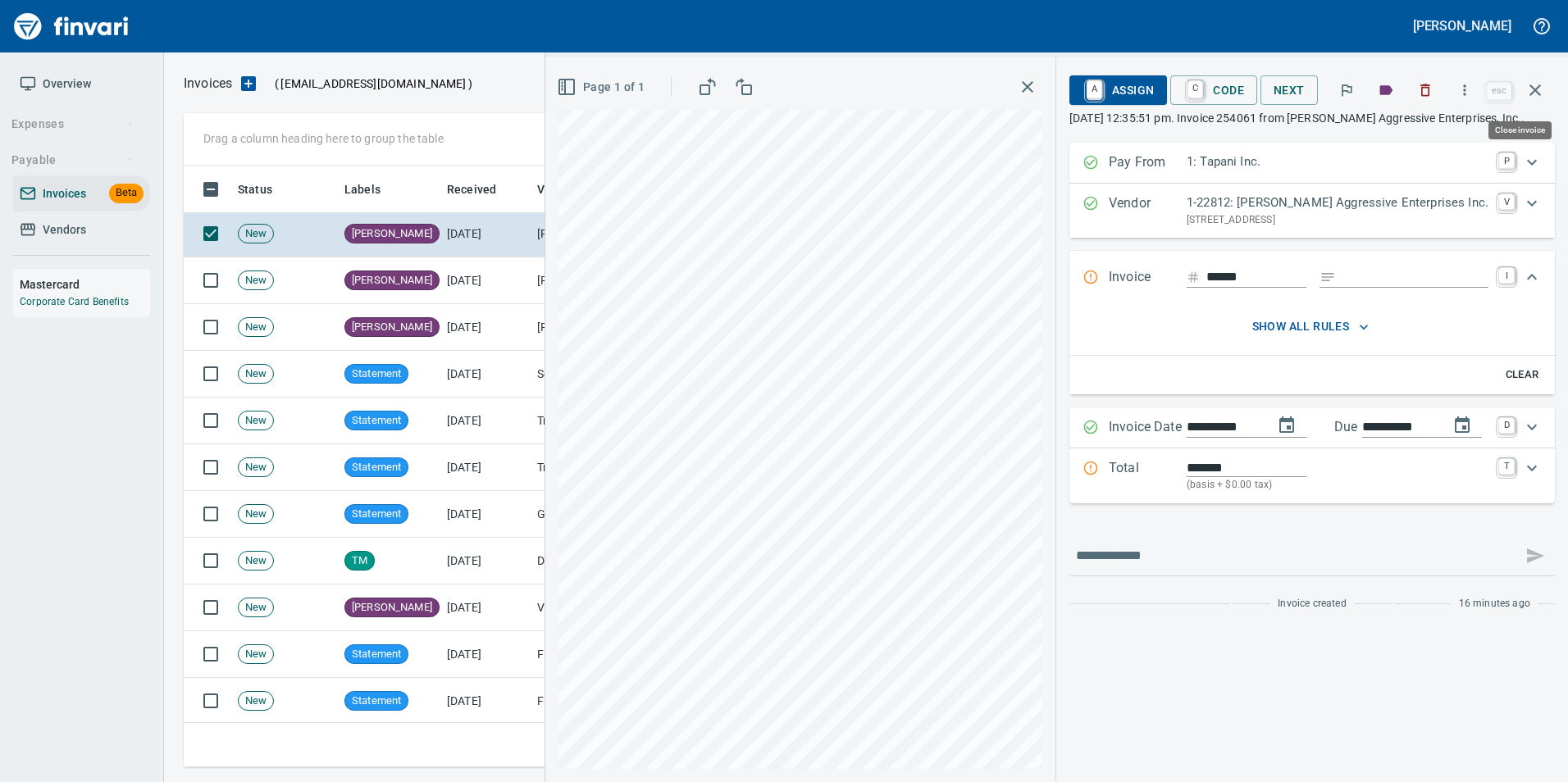
click at [1529, 87] on icon "button" at bounding box center [1535, 90] width 20 height 20
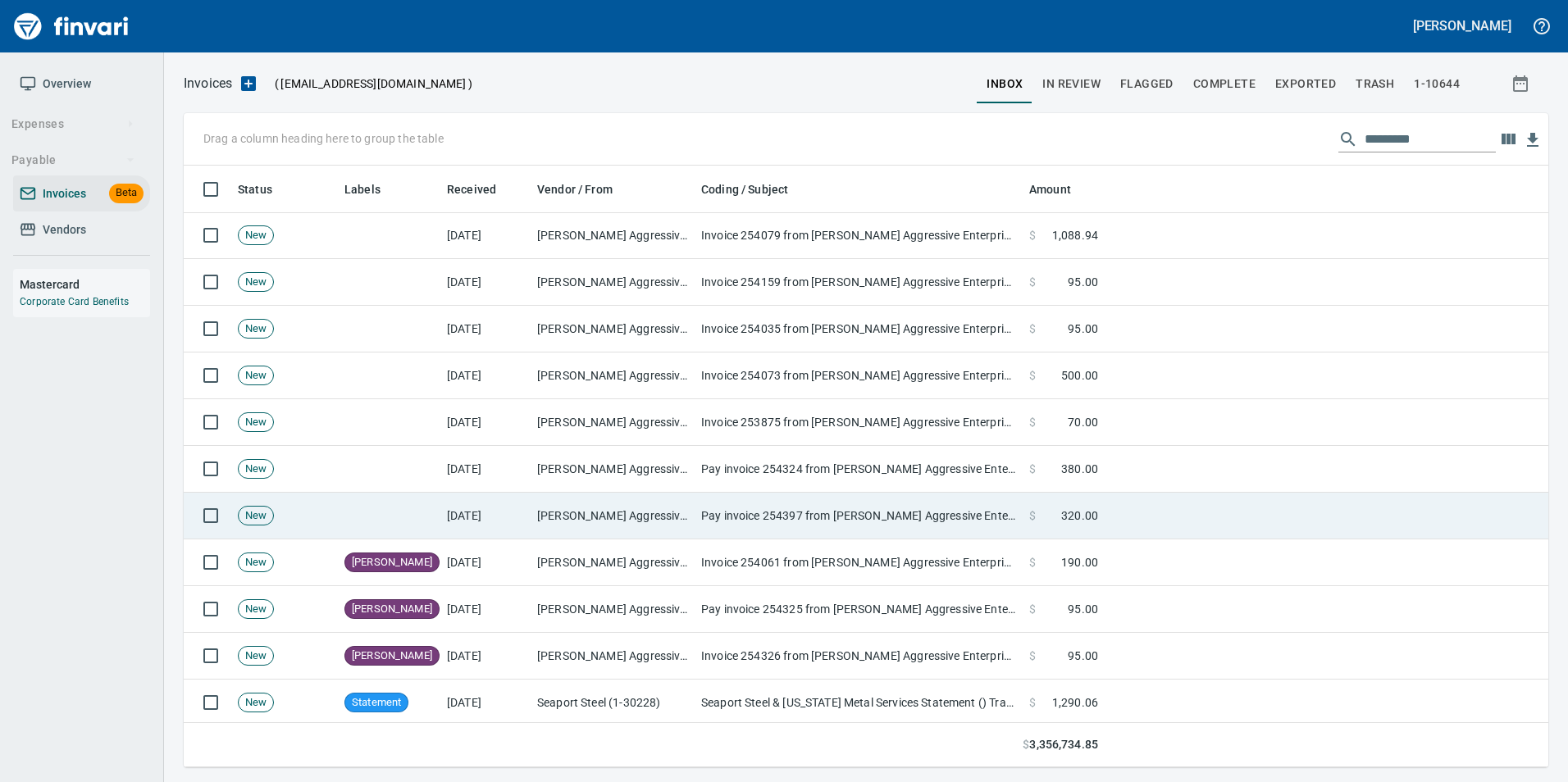
scroll to position [1149, 0]
click at [561, 501] on td "[PERSON_NAME] Aggressive Enterprises Inc. (1-22812)" at bounding box center [612, 515] width 164 height 47
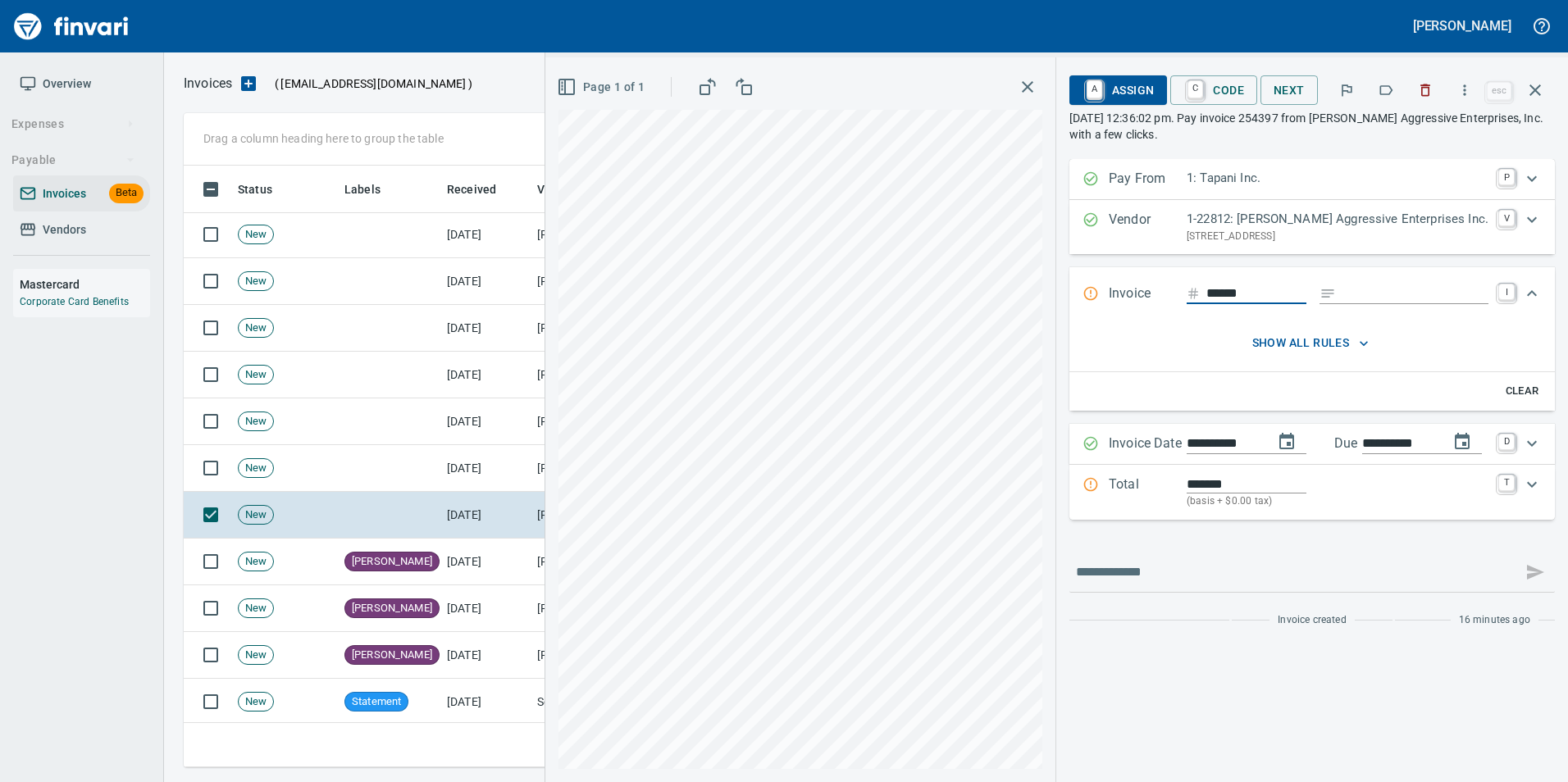
scroll to position [590, 1339]
click at [1378, 89] on button "button" at bounding box center [1386, 90] width 36 height 36
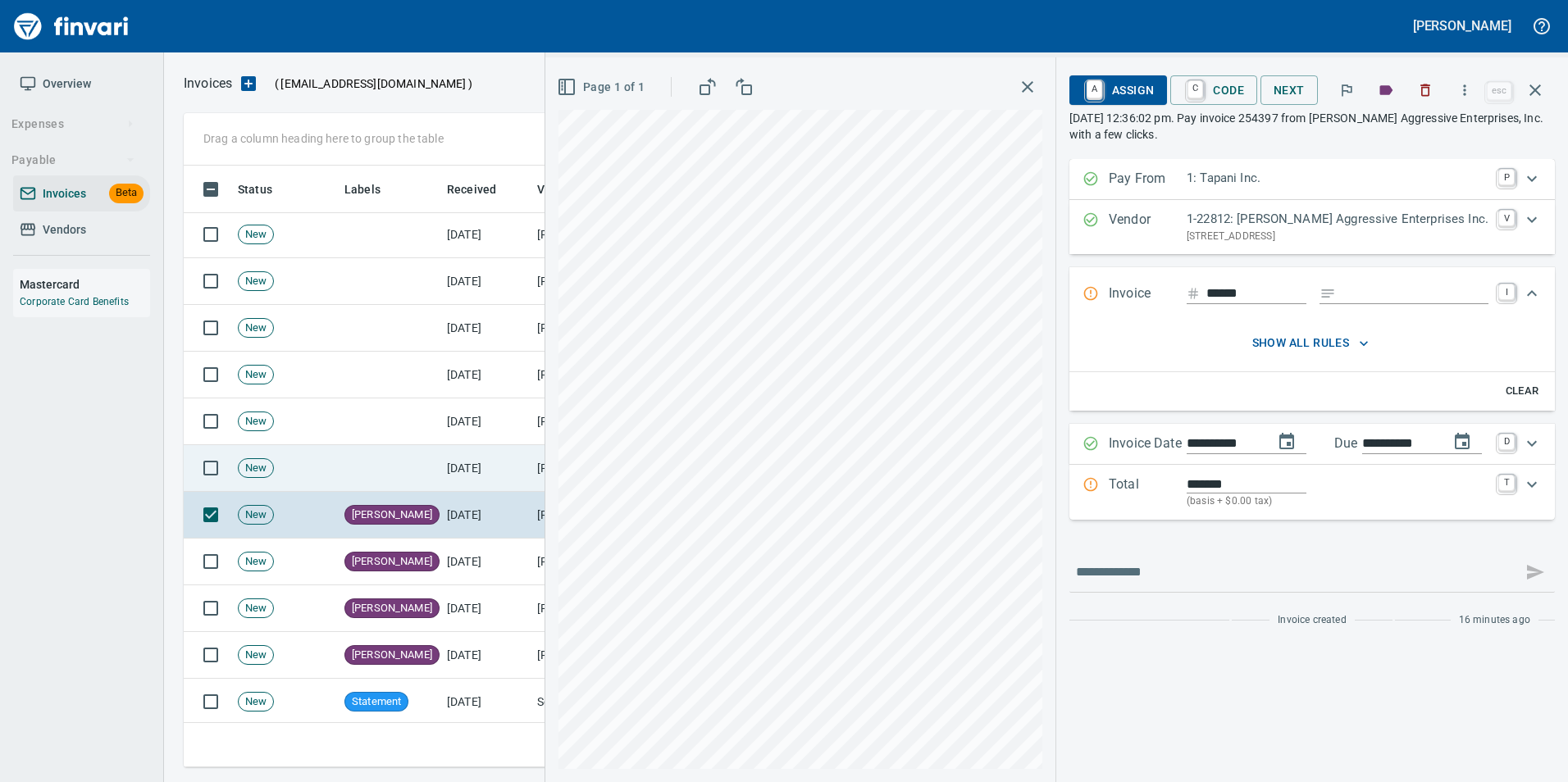
click at [438, 470] on td at bounding box center [389, 469] width 102 height 47
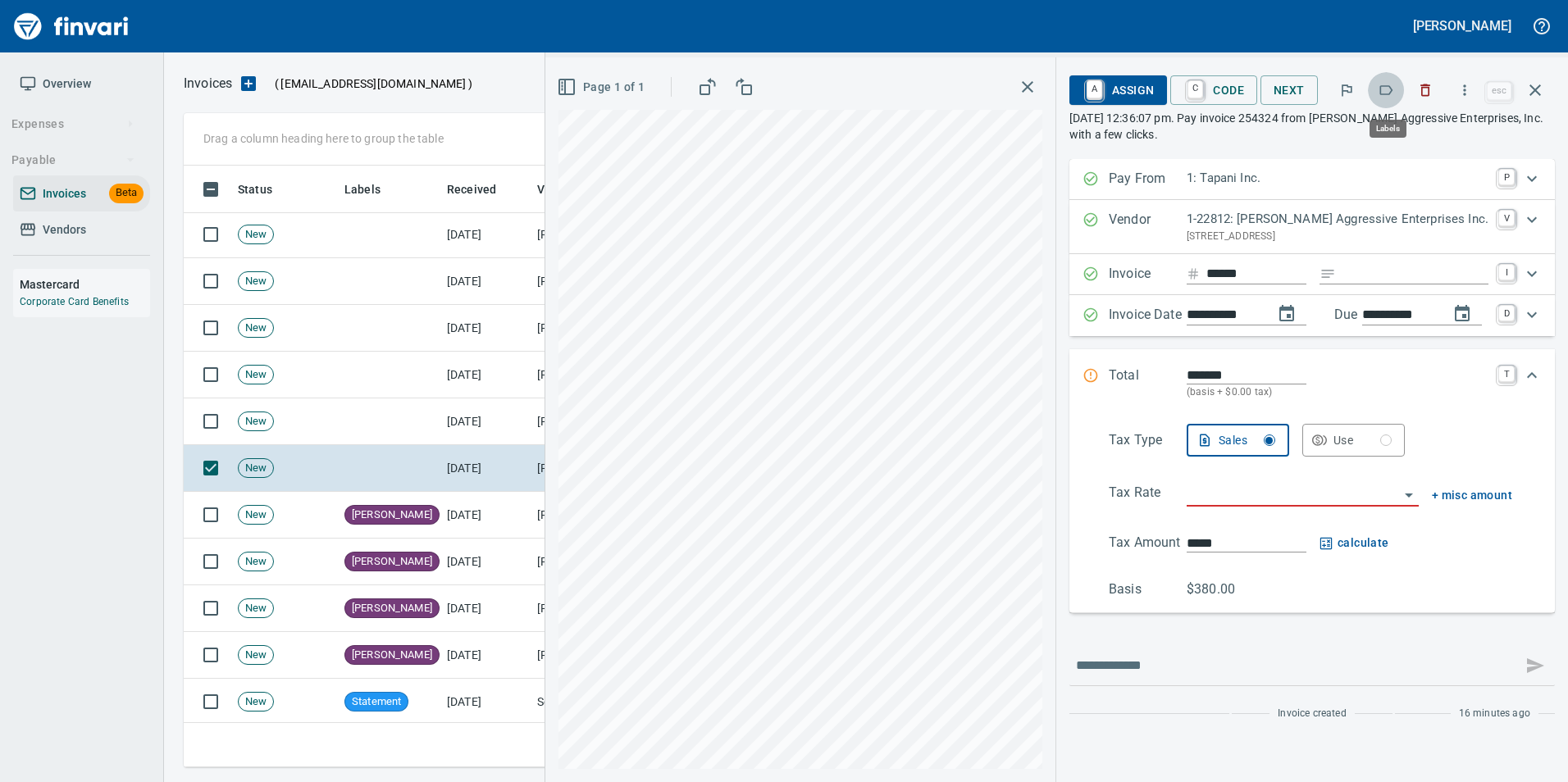
click at [1390, 82] on icon "button" at bounding box center [1386, 90] width 16 height 16
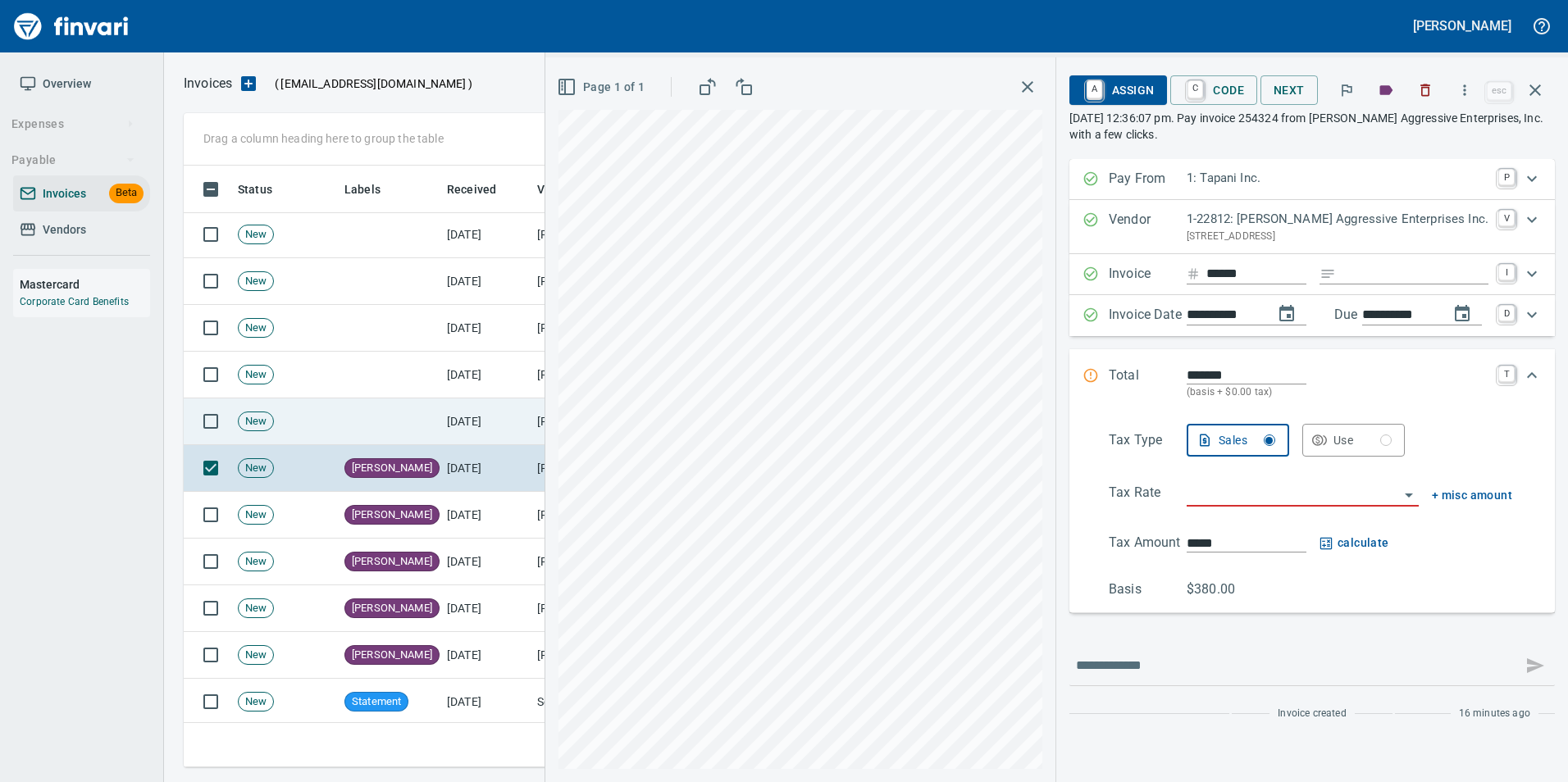
click at [478, 416] on td "[DATE]" at bounding box center [485, 422] width 90 height 47
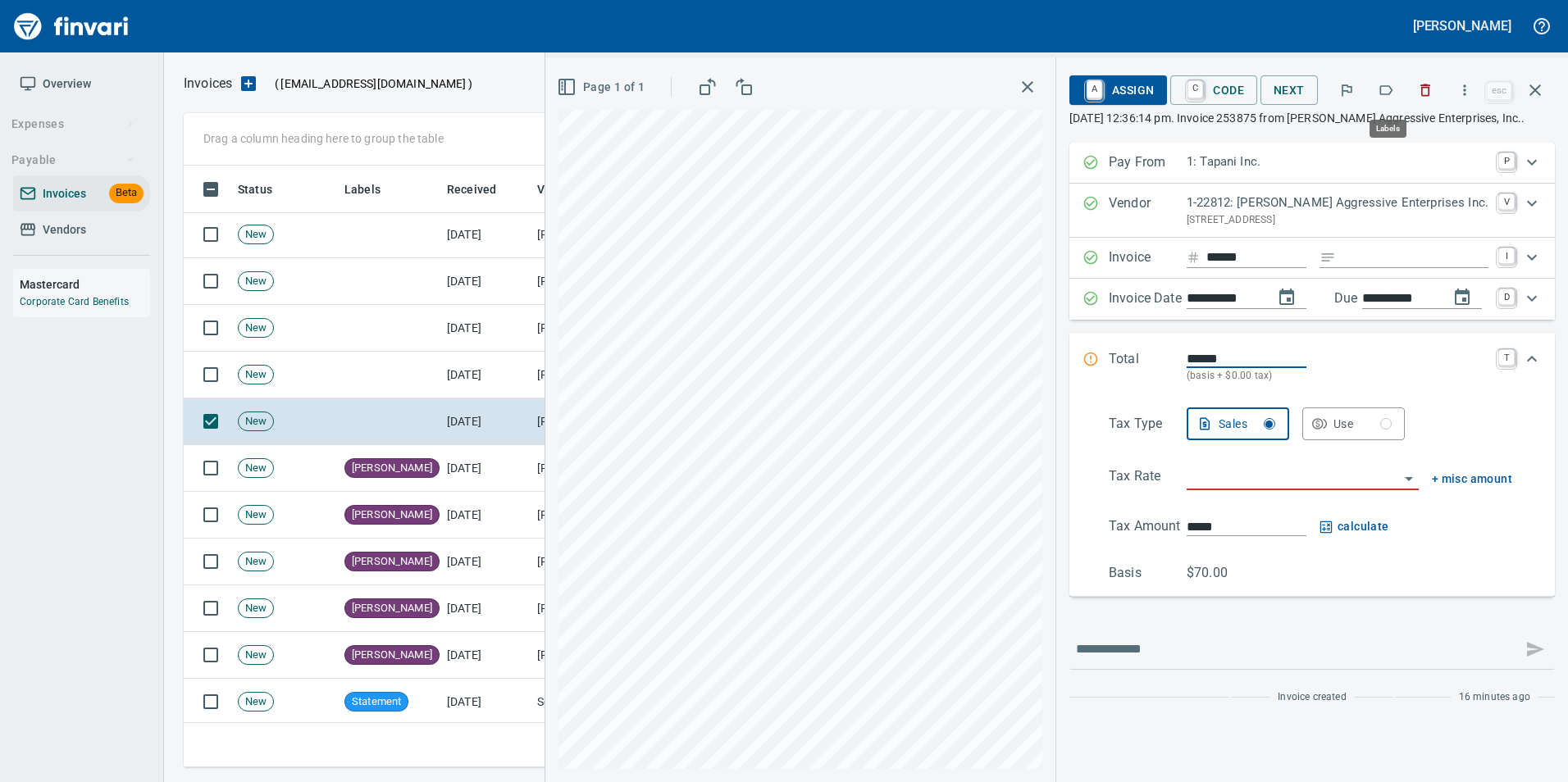
click at [1387, 85] on icon "button" at bounding box center [1386, 90] width 16 height 16
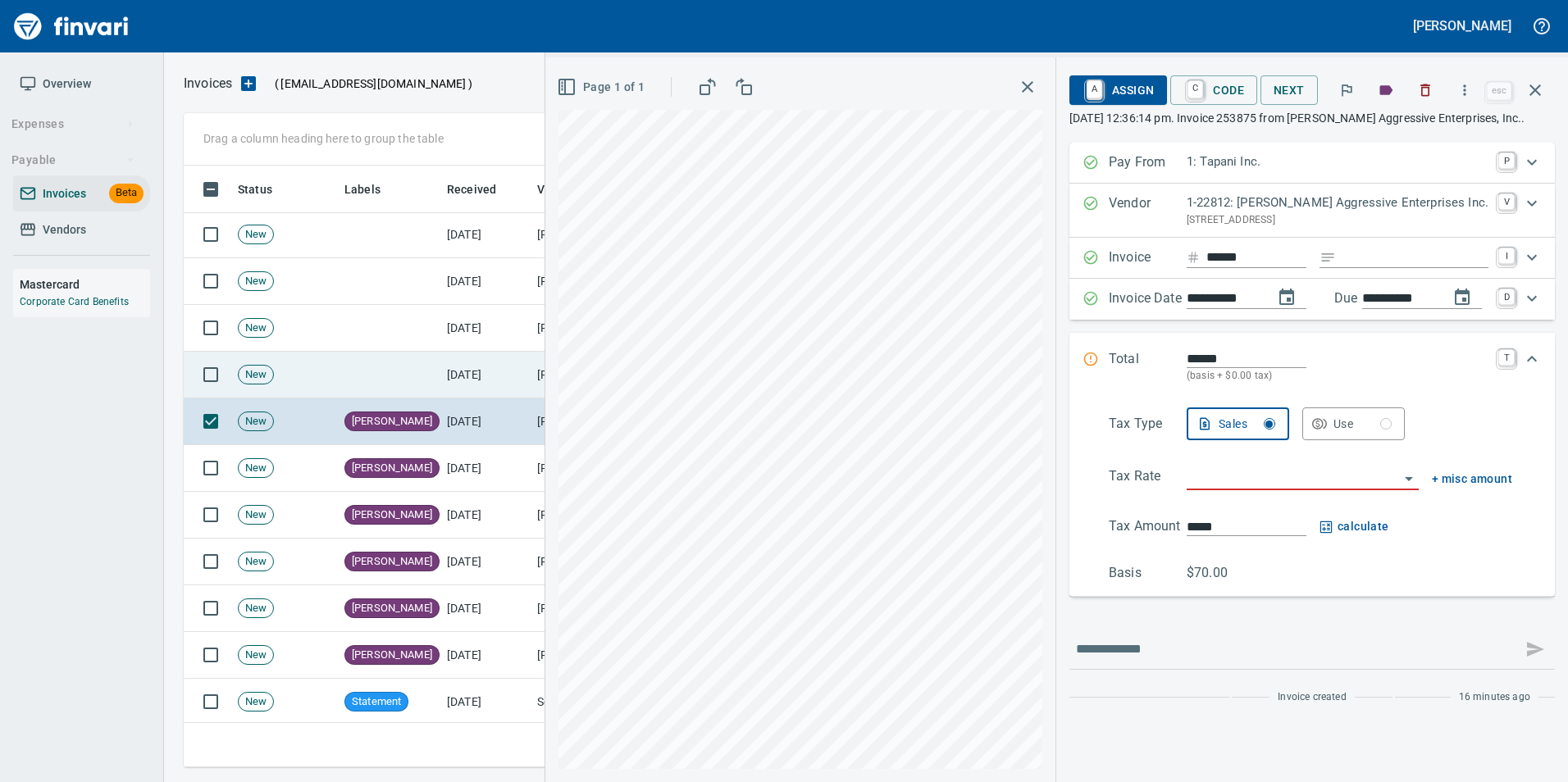
click at [530, 367] on td "[DATE]" at bounding box center [485, 375] width 90 height 47
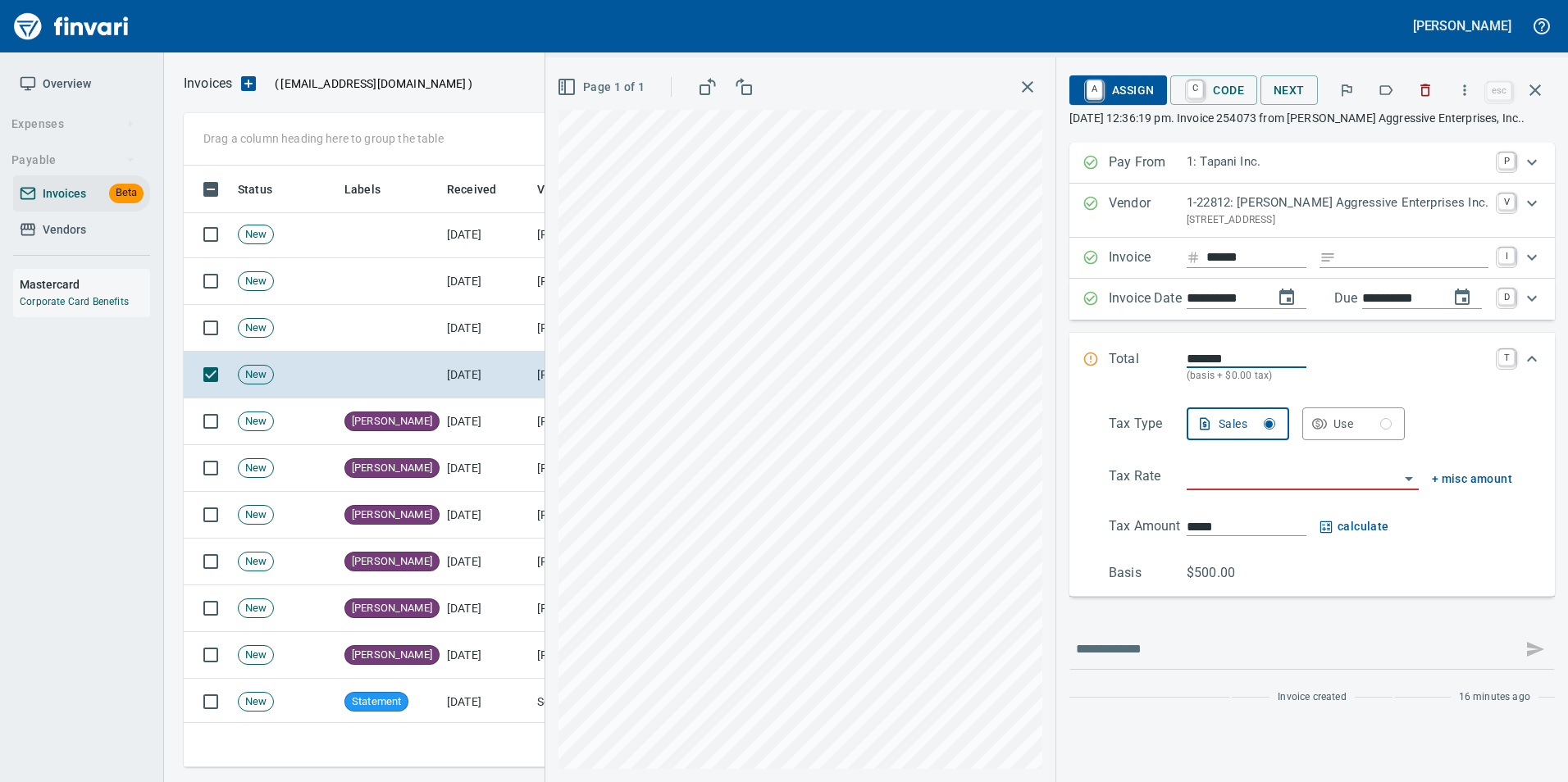
click at [1386, 93] on icon "button" at bounding box center [1386, 90] width 16 height 16
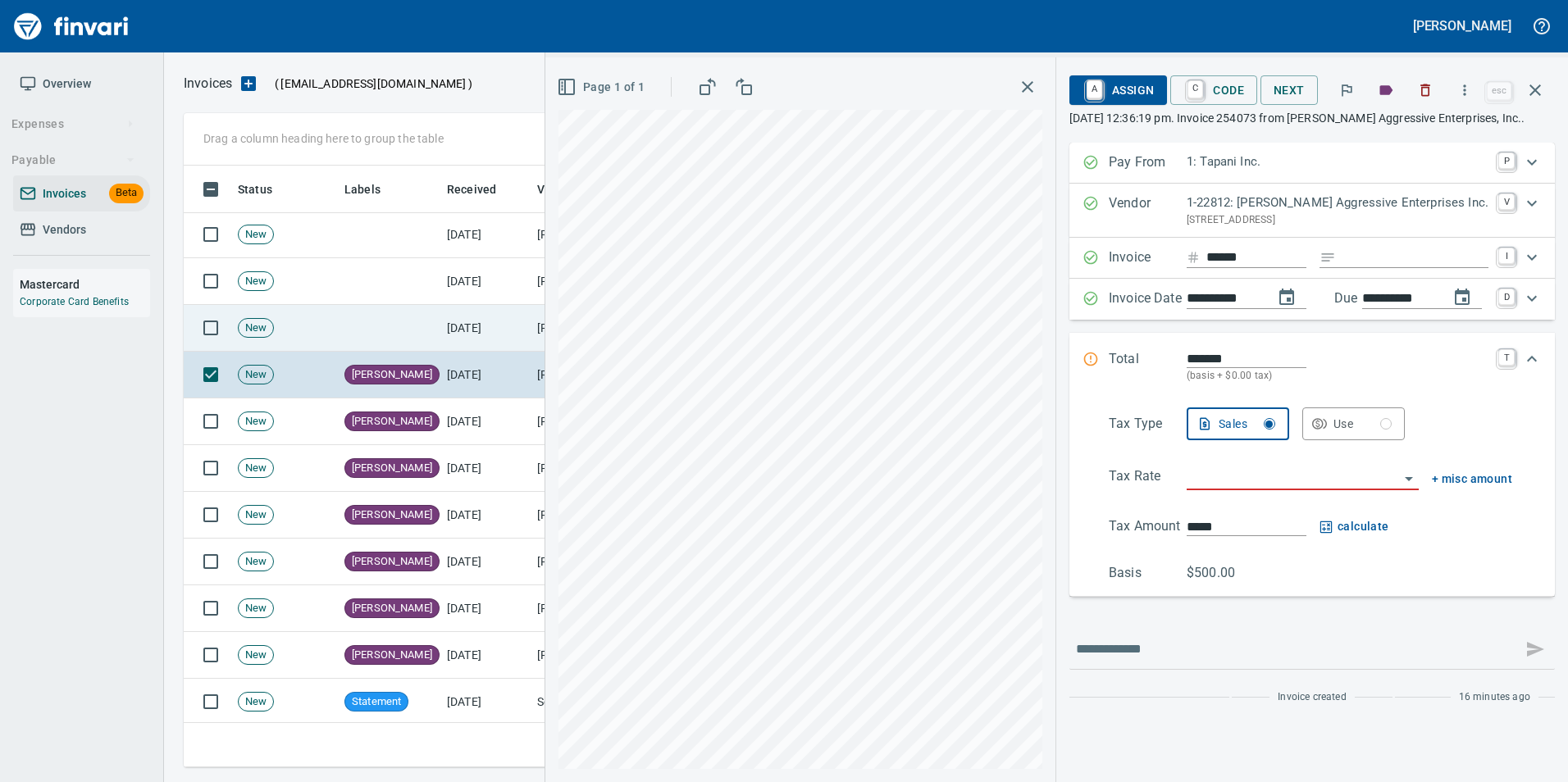
click at [487, 330] on td "[DATE]" at bounding box center [485, 328] width 90 height 47
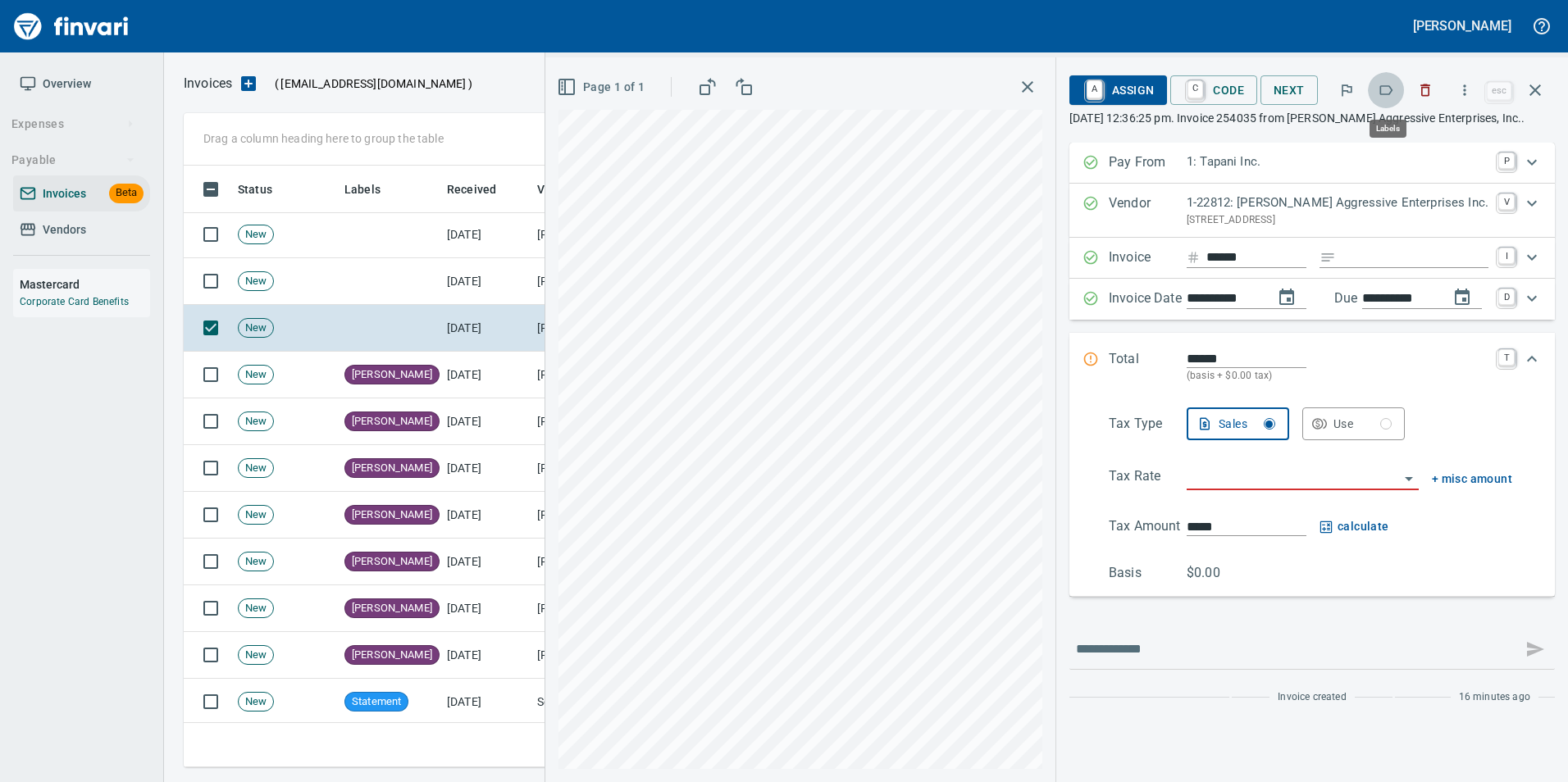
scroll to position [590, 1339]
click at [1383, 93] on icon "button" at bounding box center [1386, 90] width 16 height 16
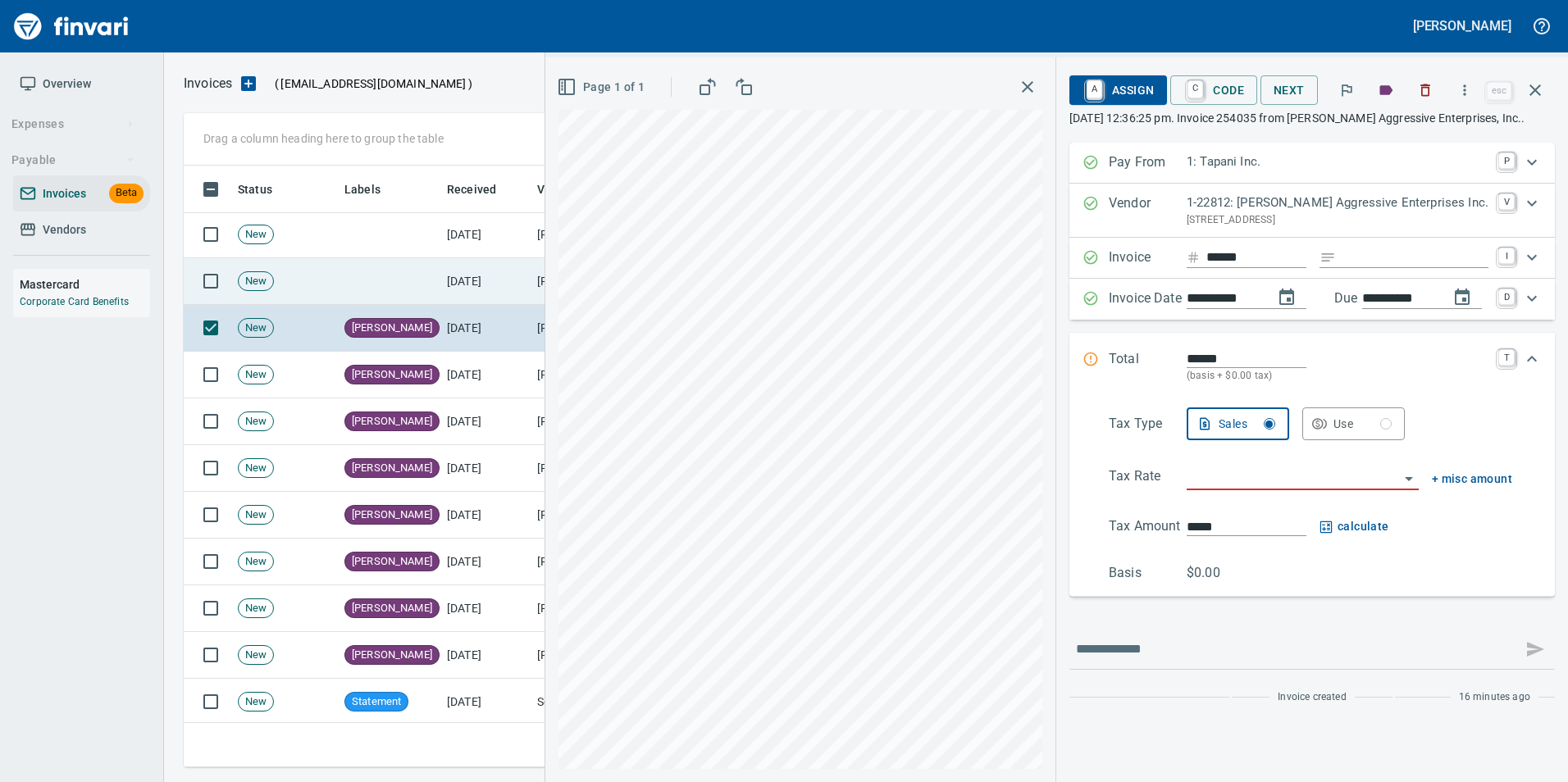
click at [479, 296] on td "[DATE]" at bounding box center [485, 281] width 90 height 47
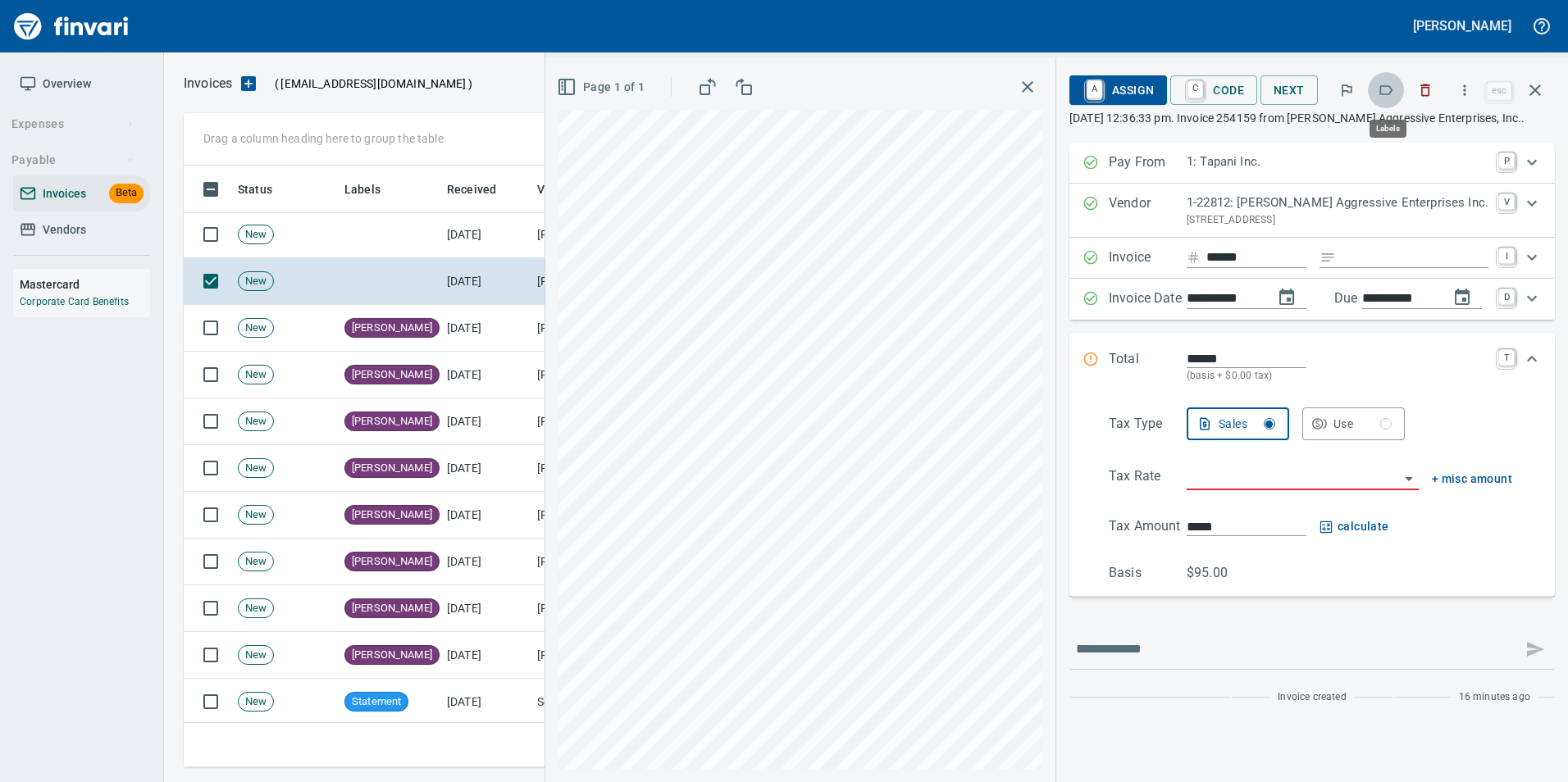
click at [1386, 88] on icon "button" at bounding box center [1386, 90] width 16 height 16
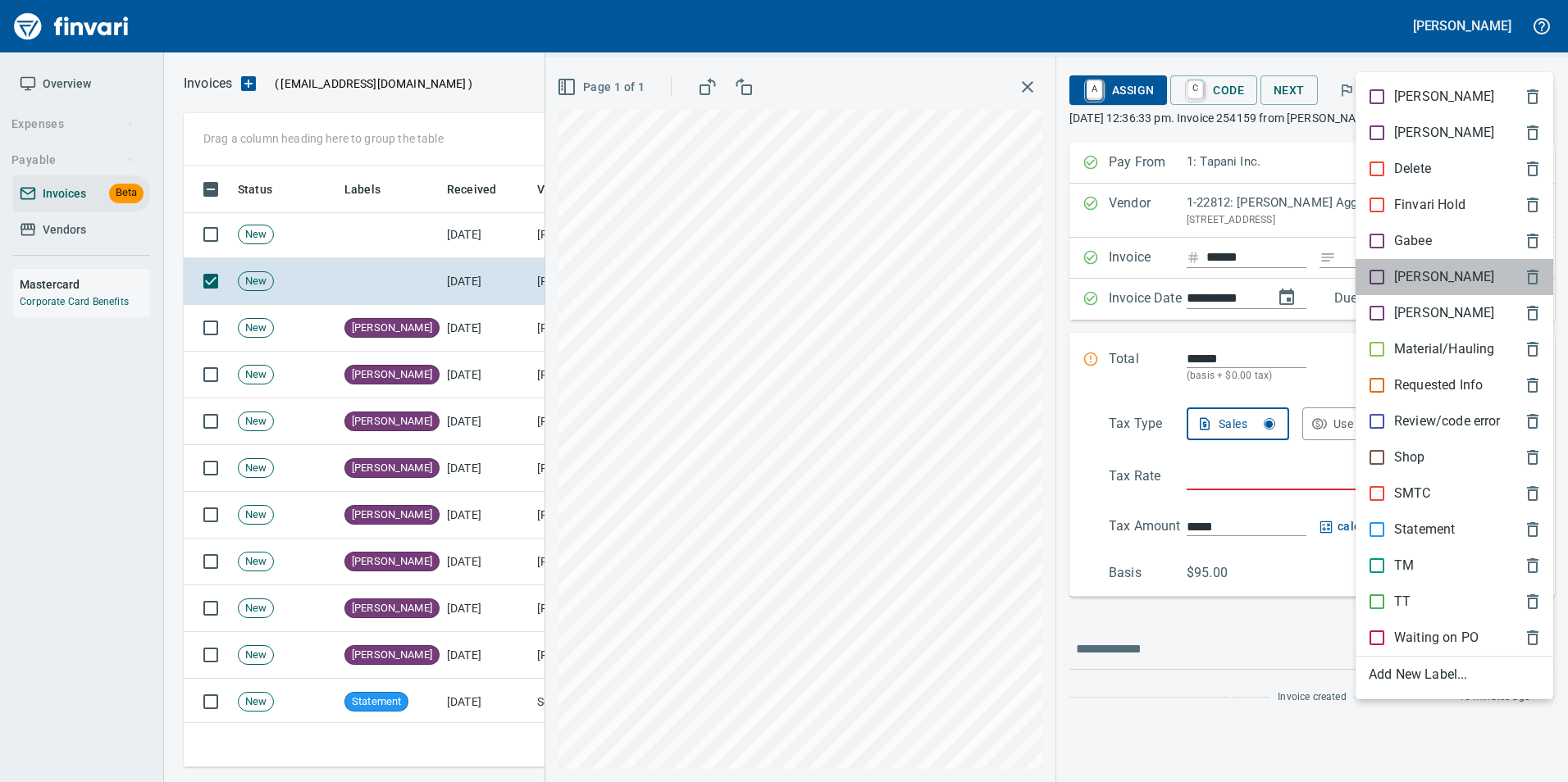
click at [1402, 270] on p "[PERSON_NAME]" at bounding box center [1443, 278] width 100 height 20
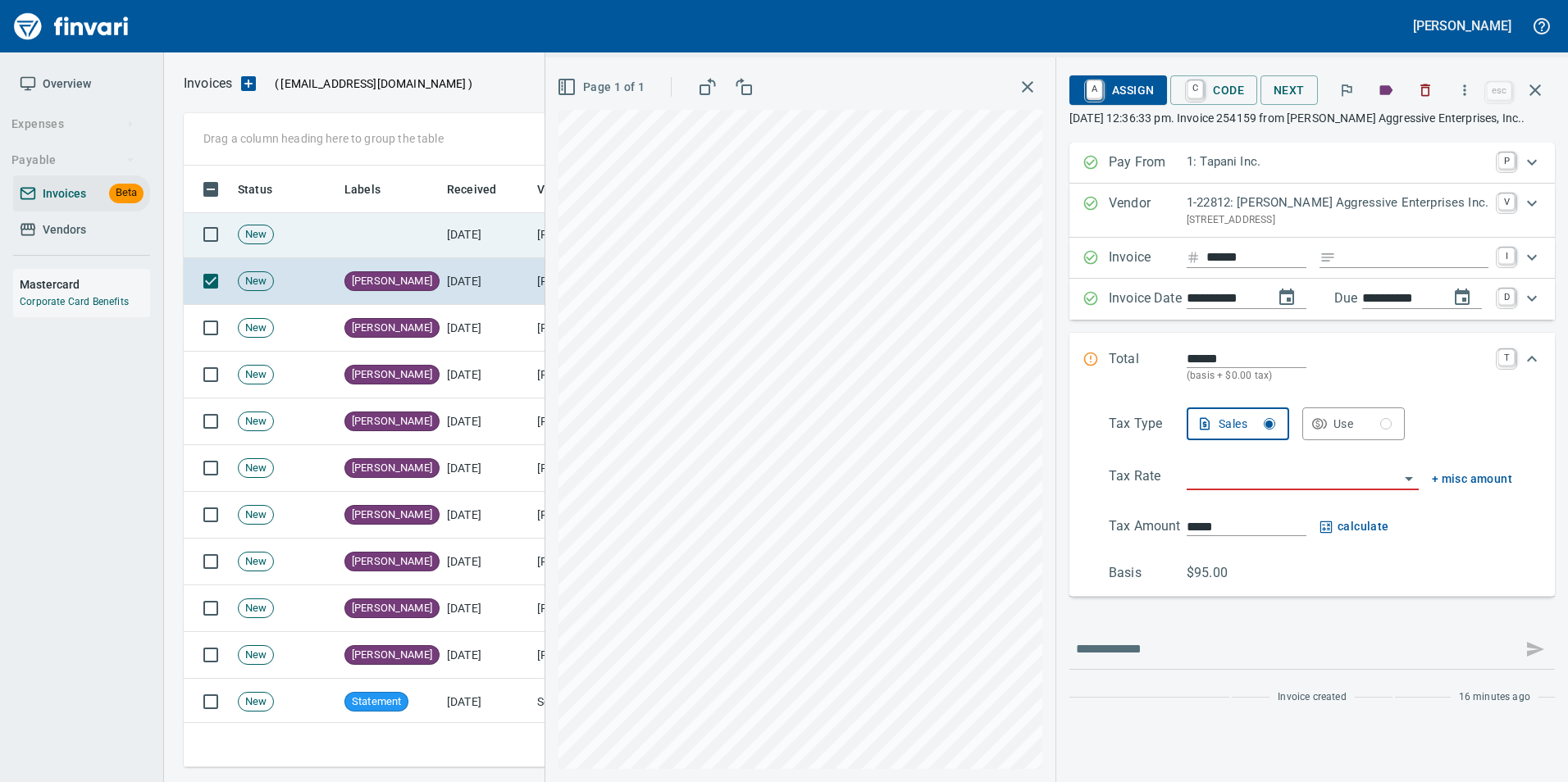
click at [509, 244] on td "[DATE]" at bounding box center [485, 235] width 90 height 47
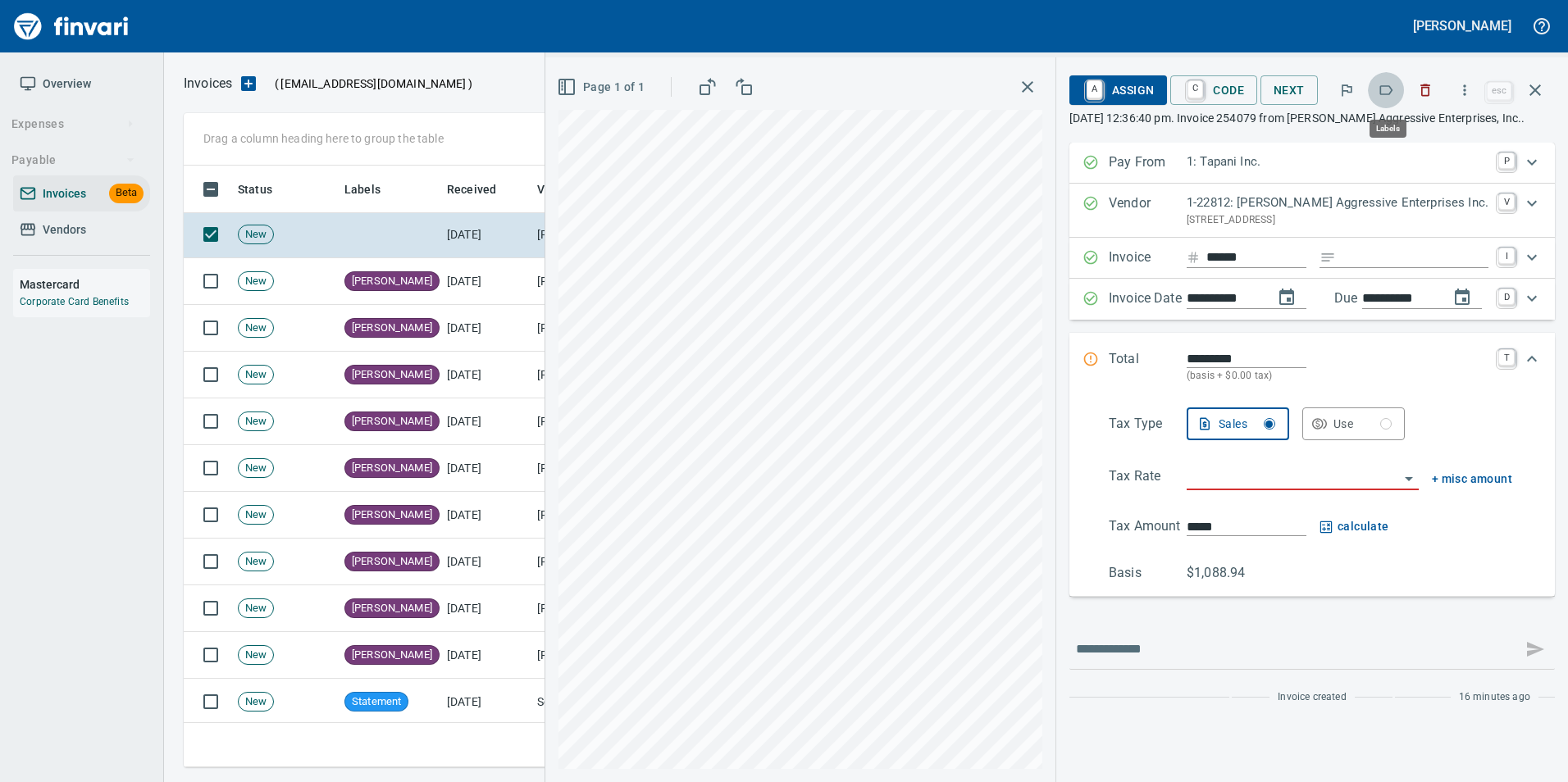
click at [1384, 89] on icon "button" at bounding box center [1386, 90] width 16 height 16
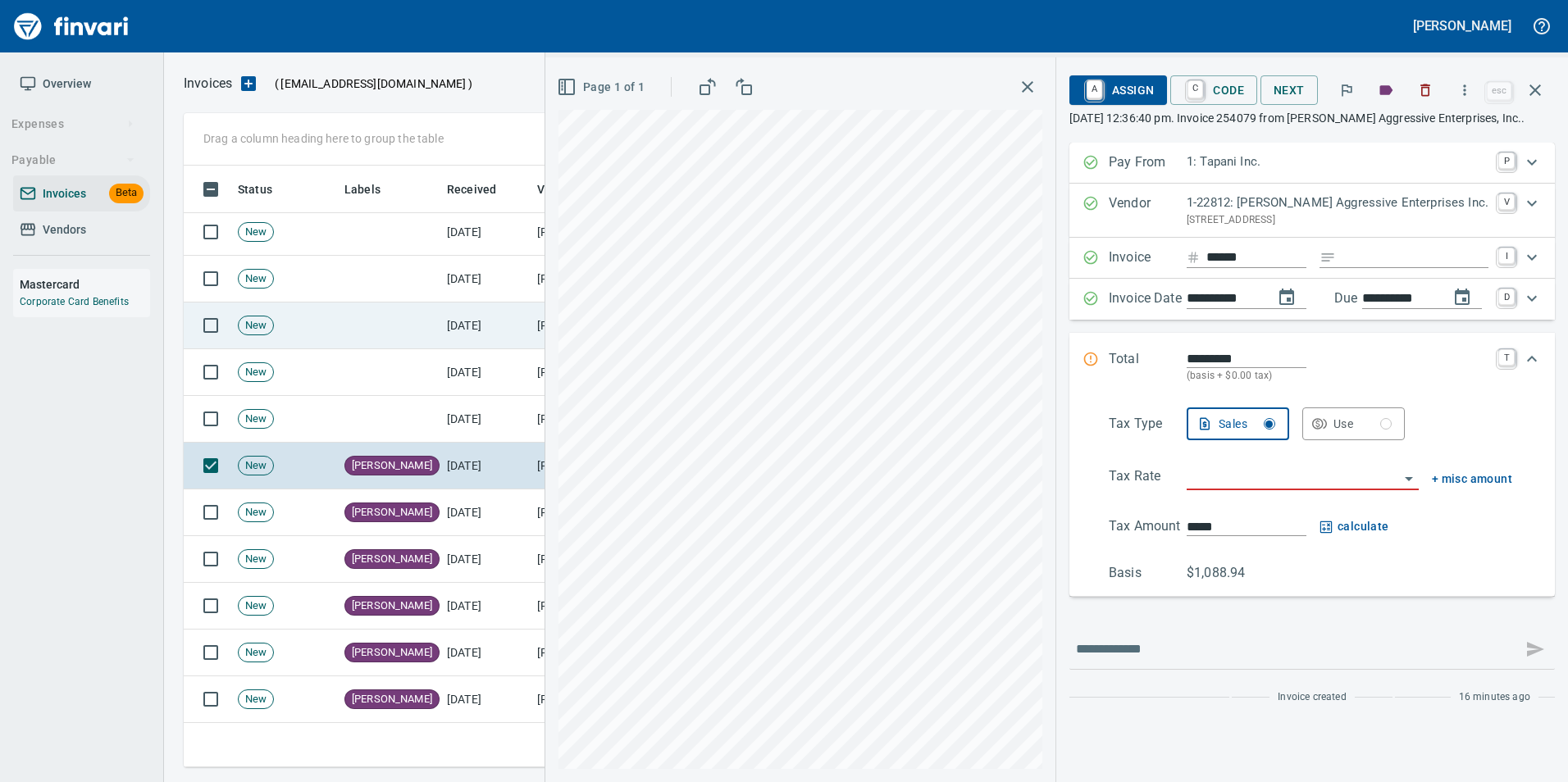
scroll to position [820, 0]
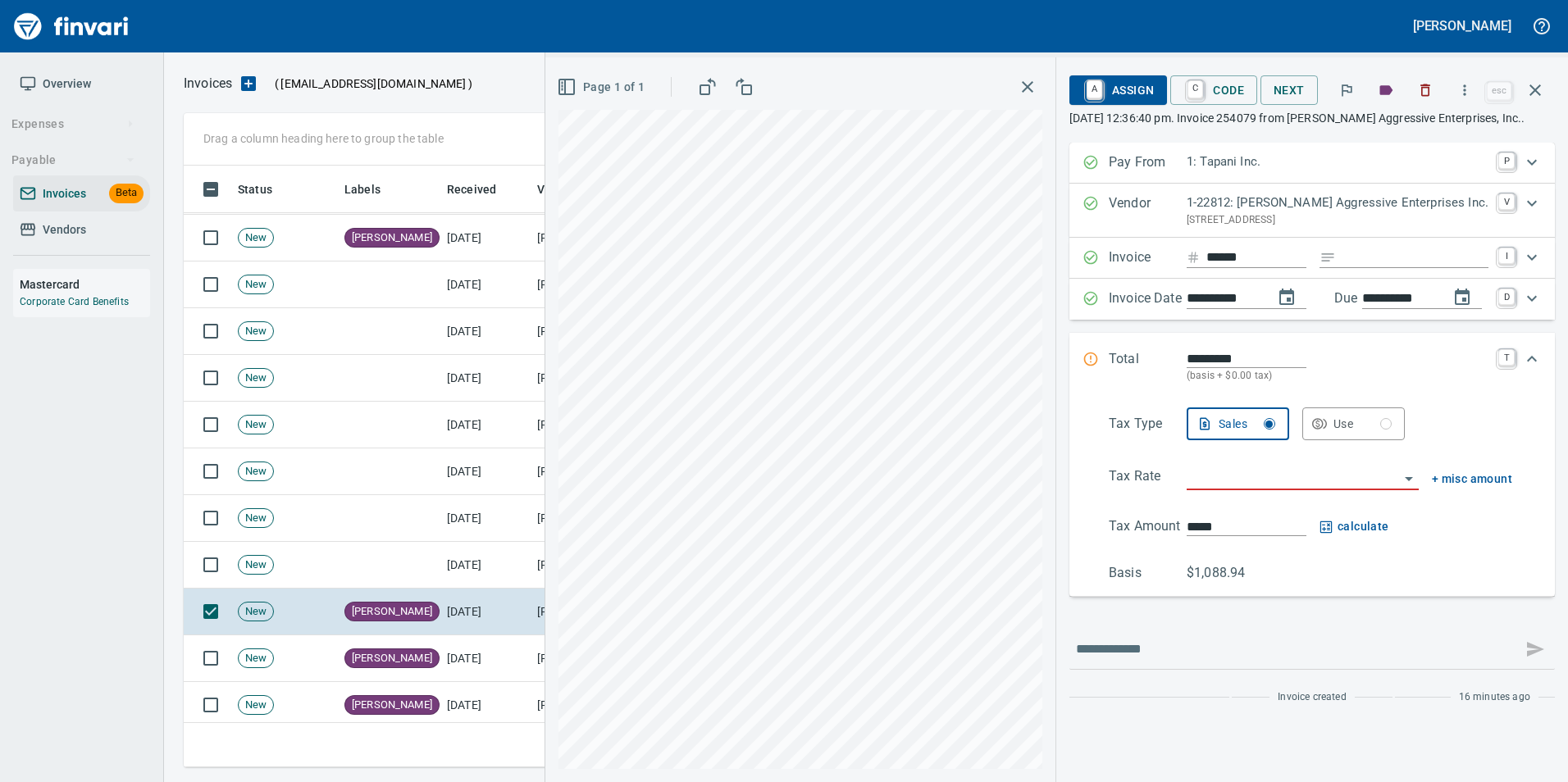
scroll to position [820, 0]
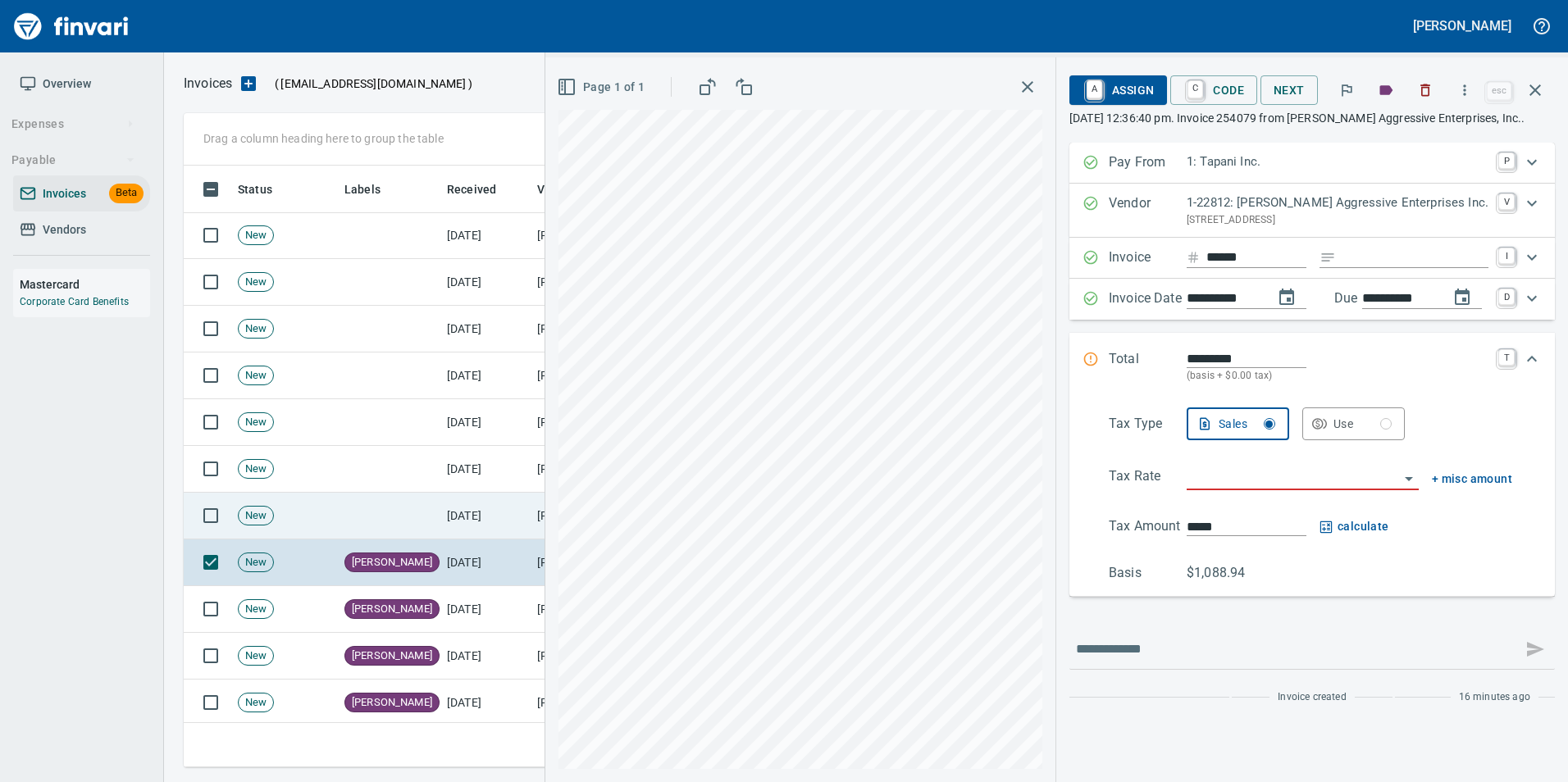
click at [456, 502] on td "[DATE]" at bounding box center [485, 516] width 90 height 47
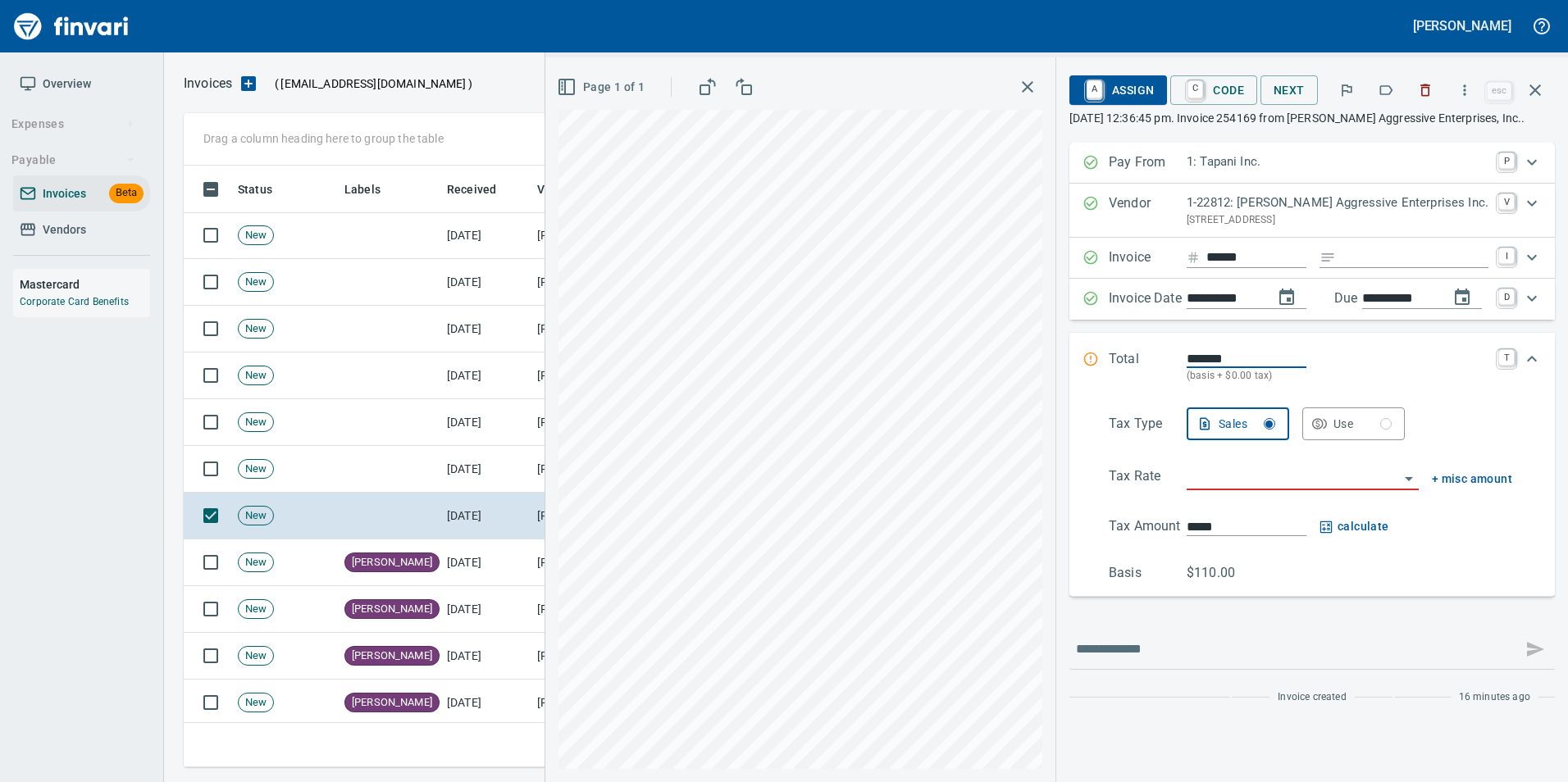
click at [1385, 89] on icon "button" at bounding box center [1386, 90] width 16 height 16
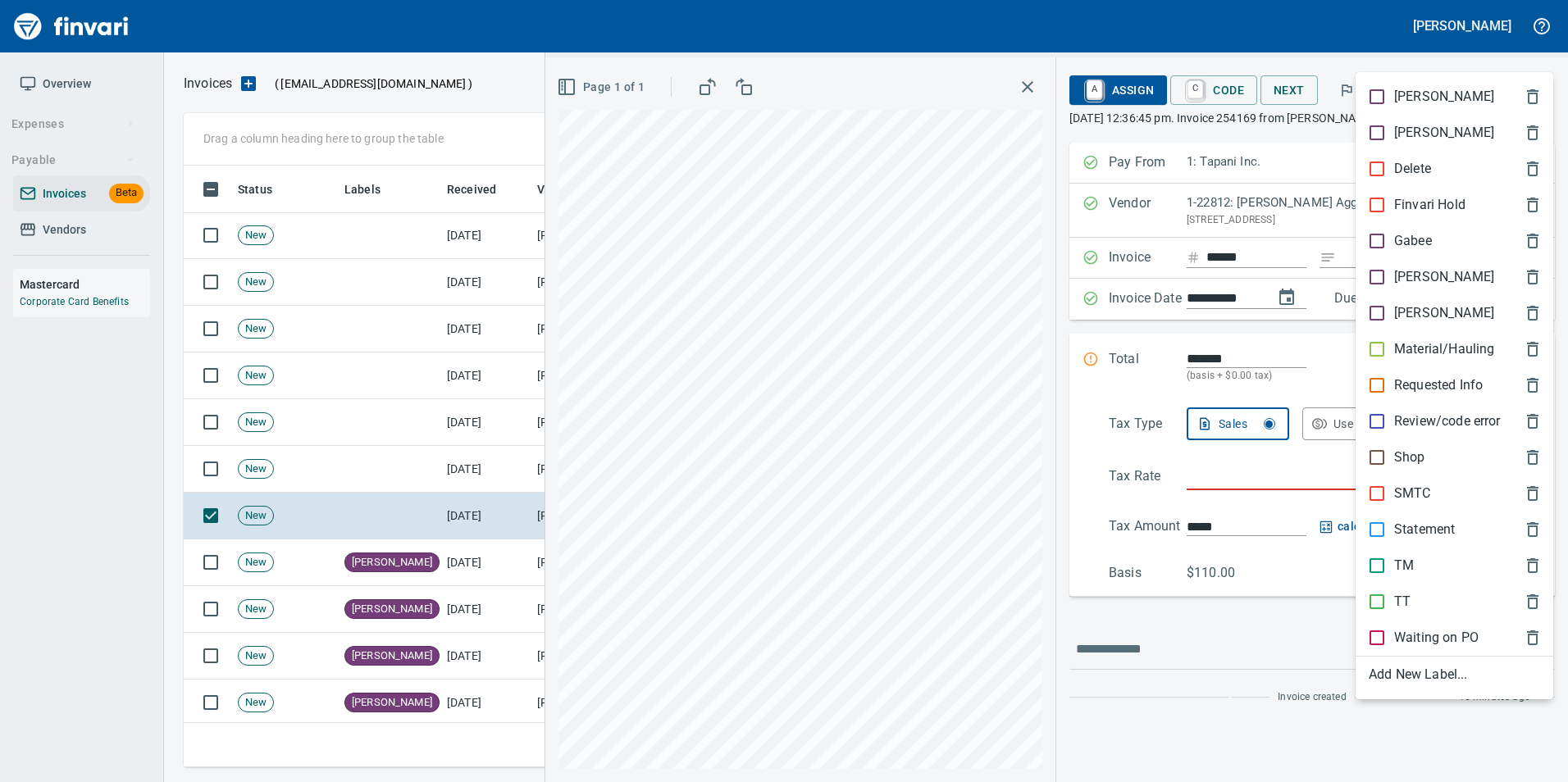
scroll to position [590, 1339]
click at [1323, 286] on div at bounding box center [784, 391] width 1568 height 782
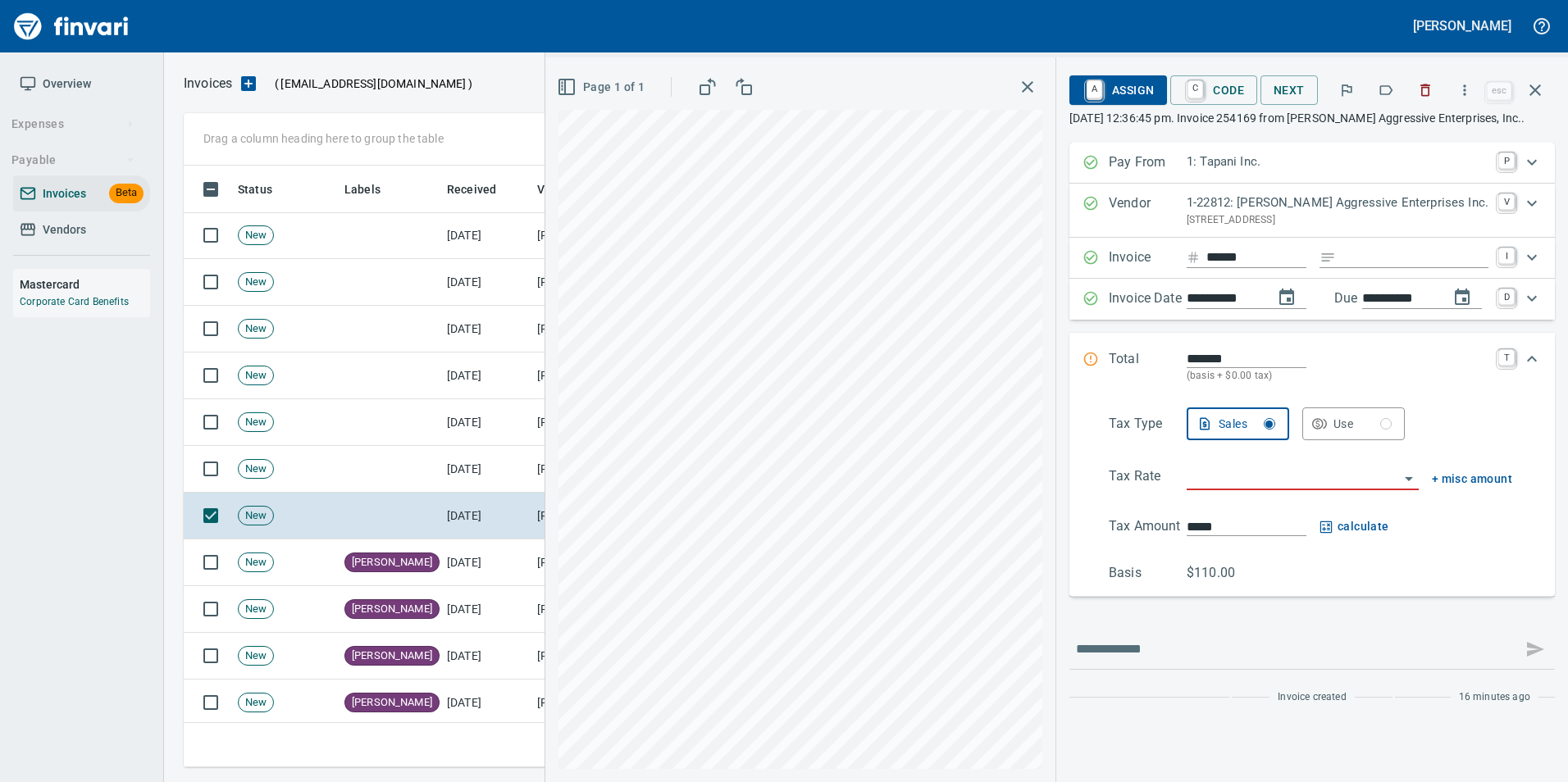
click at [1389, 85] on icon "button" at bounding box center [1386, 90] width 16 height 16
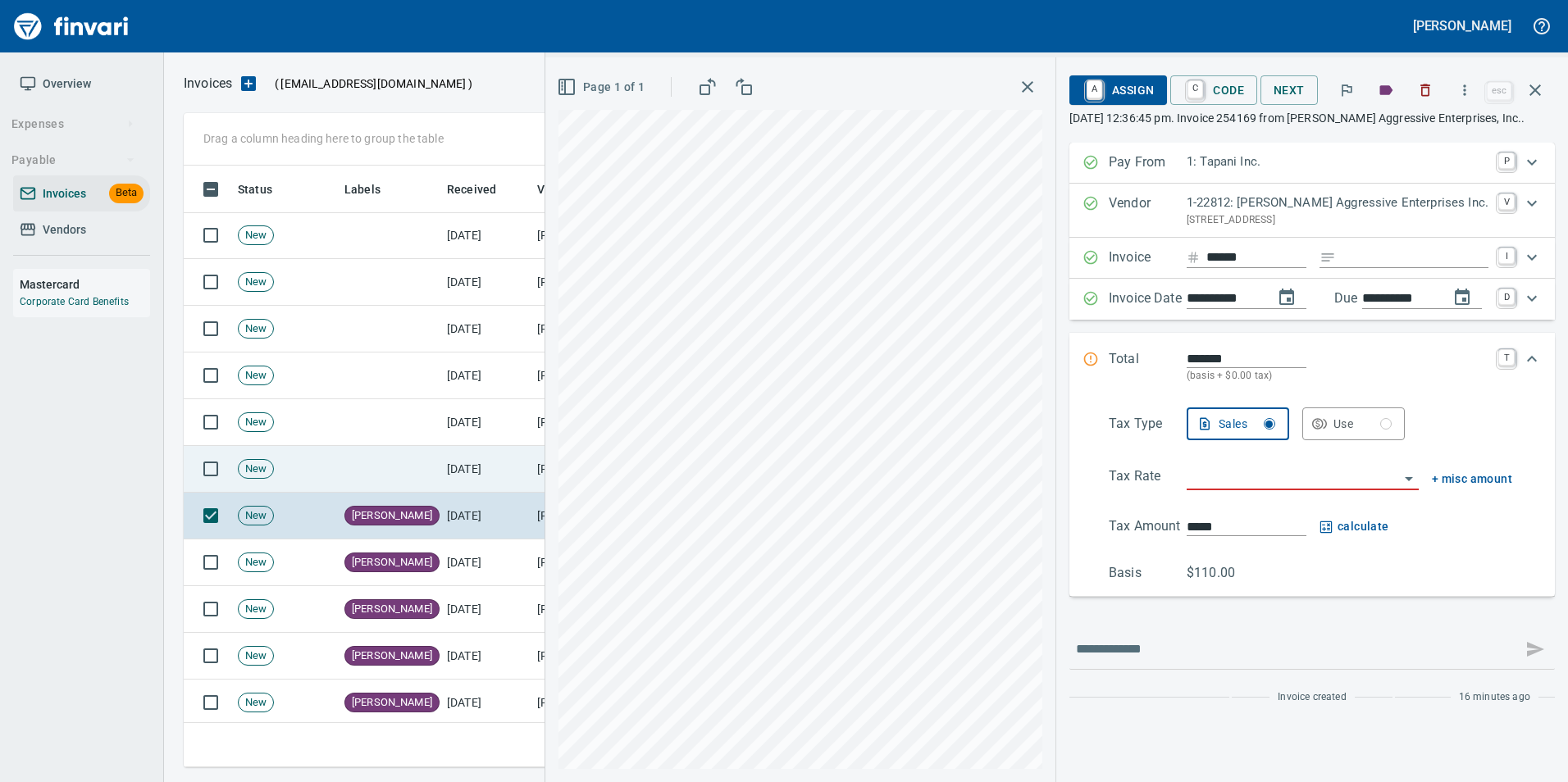
click at [461, 465] on td "[DATE]" at bounding box center [485, 469] width 90 height 47
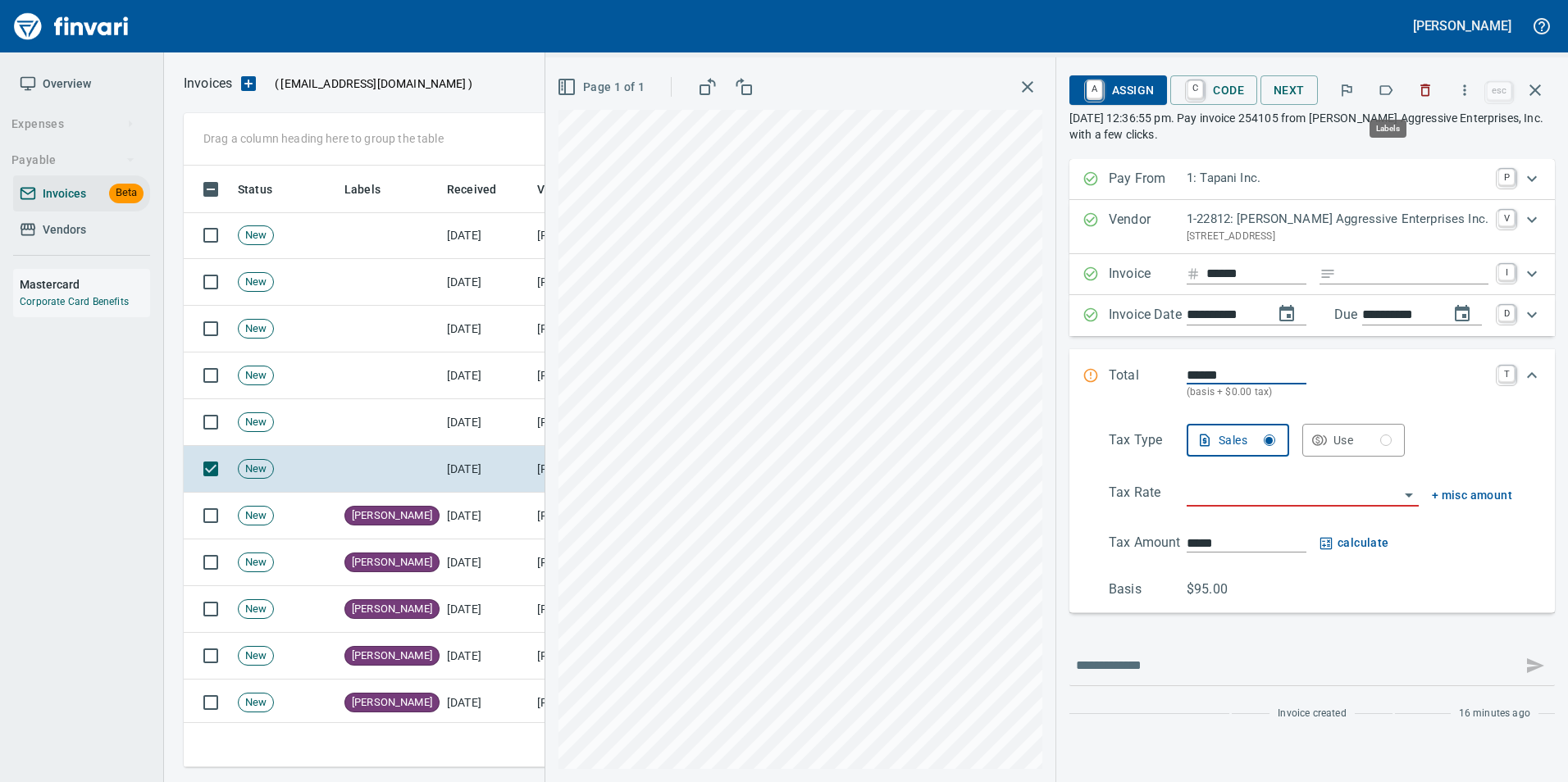
scroll to position [590, 1339]
click at [1387, 94] on icon "button" at bounding box center [1386, 90] width 13 height 10
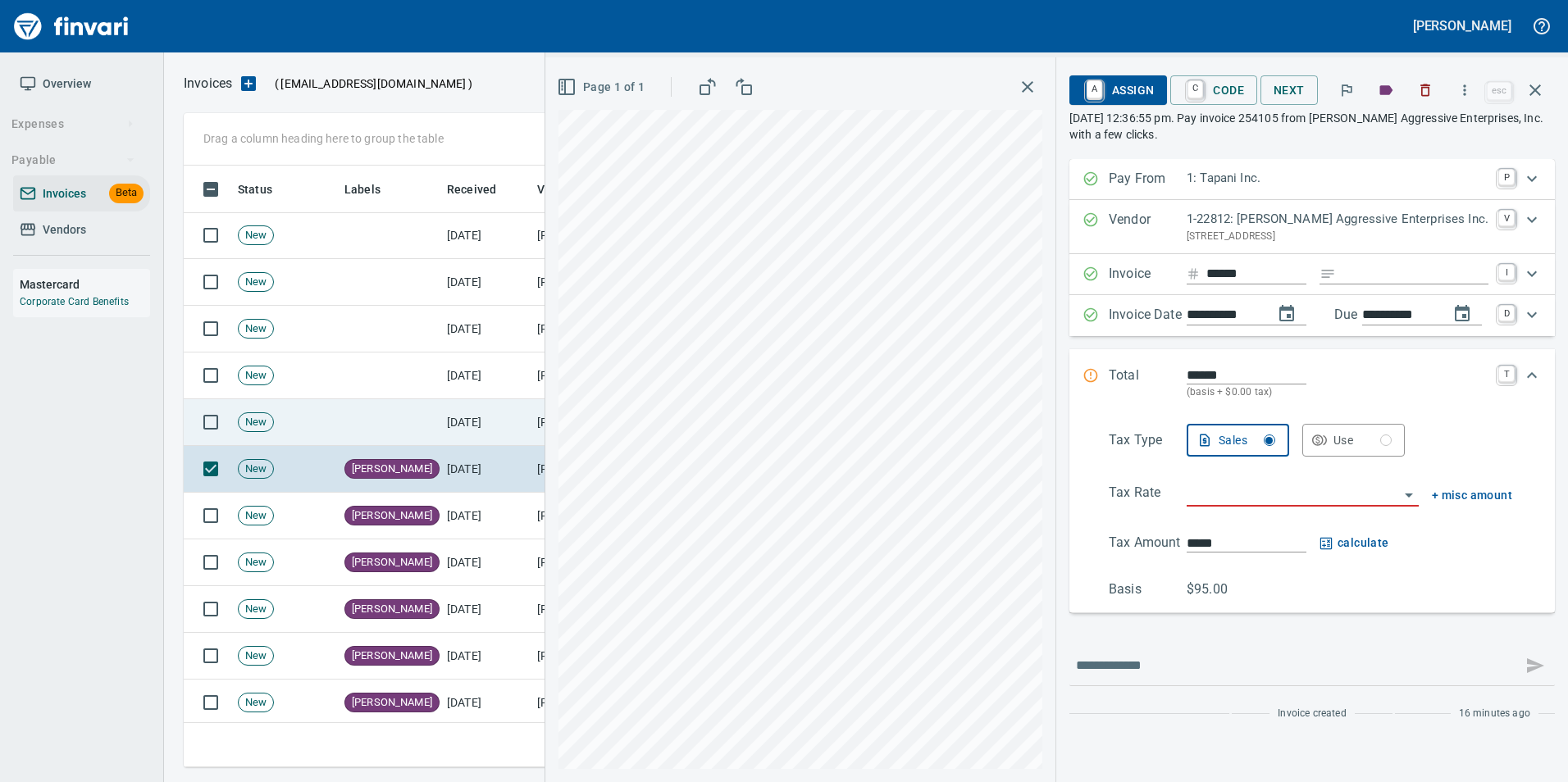
click at [478, 410] on td "[DATE]" at bounding box center [485, 423] width 90 height 47
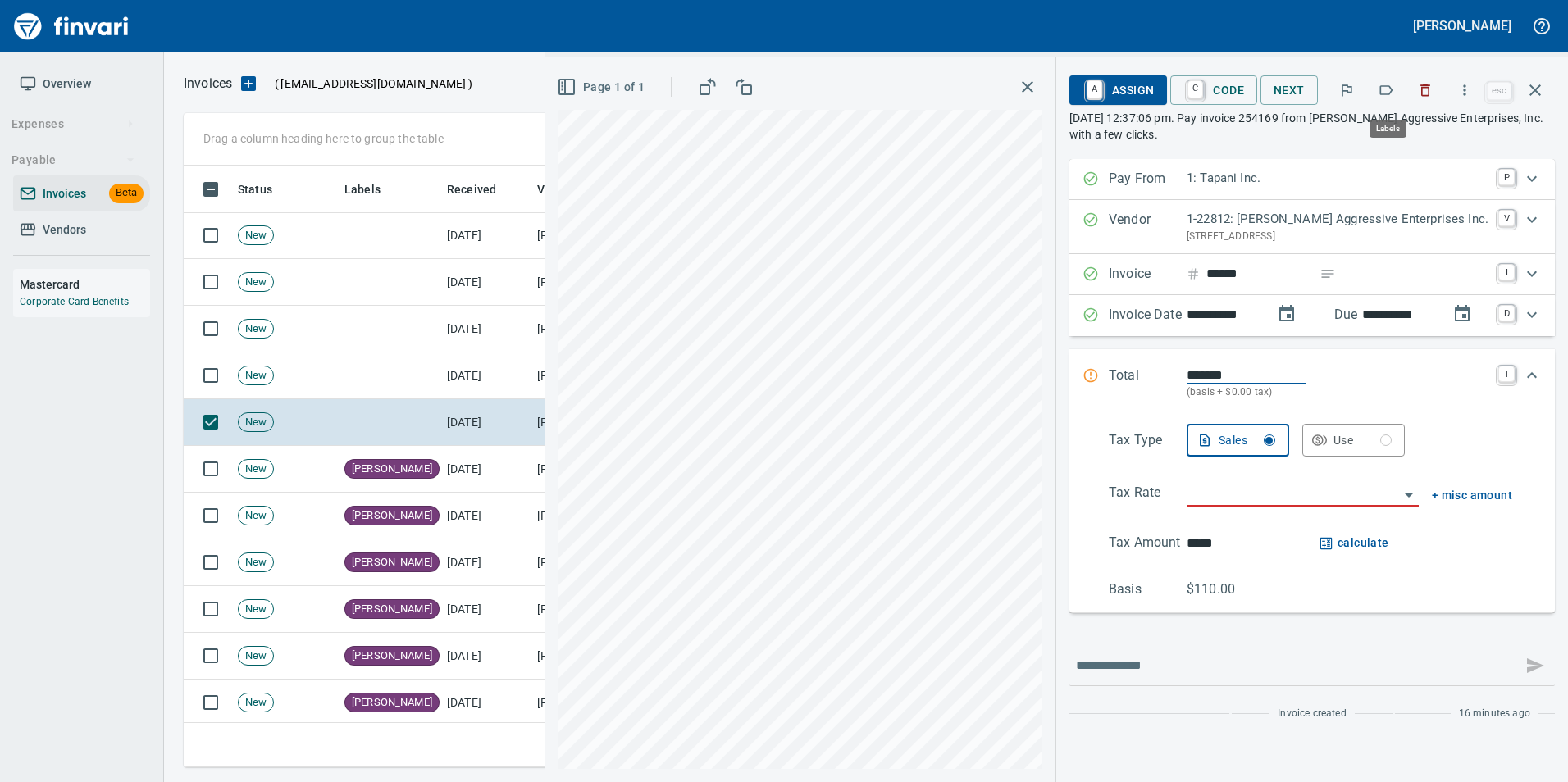
click at [1384, 89] on icon "button" at bounding box center [1386, 90] width 16 height 16
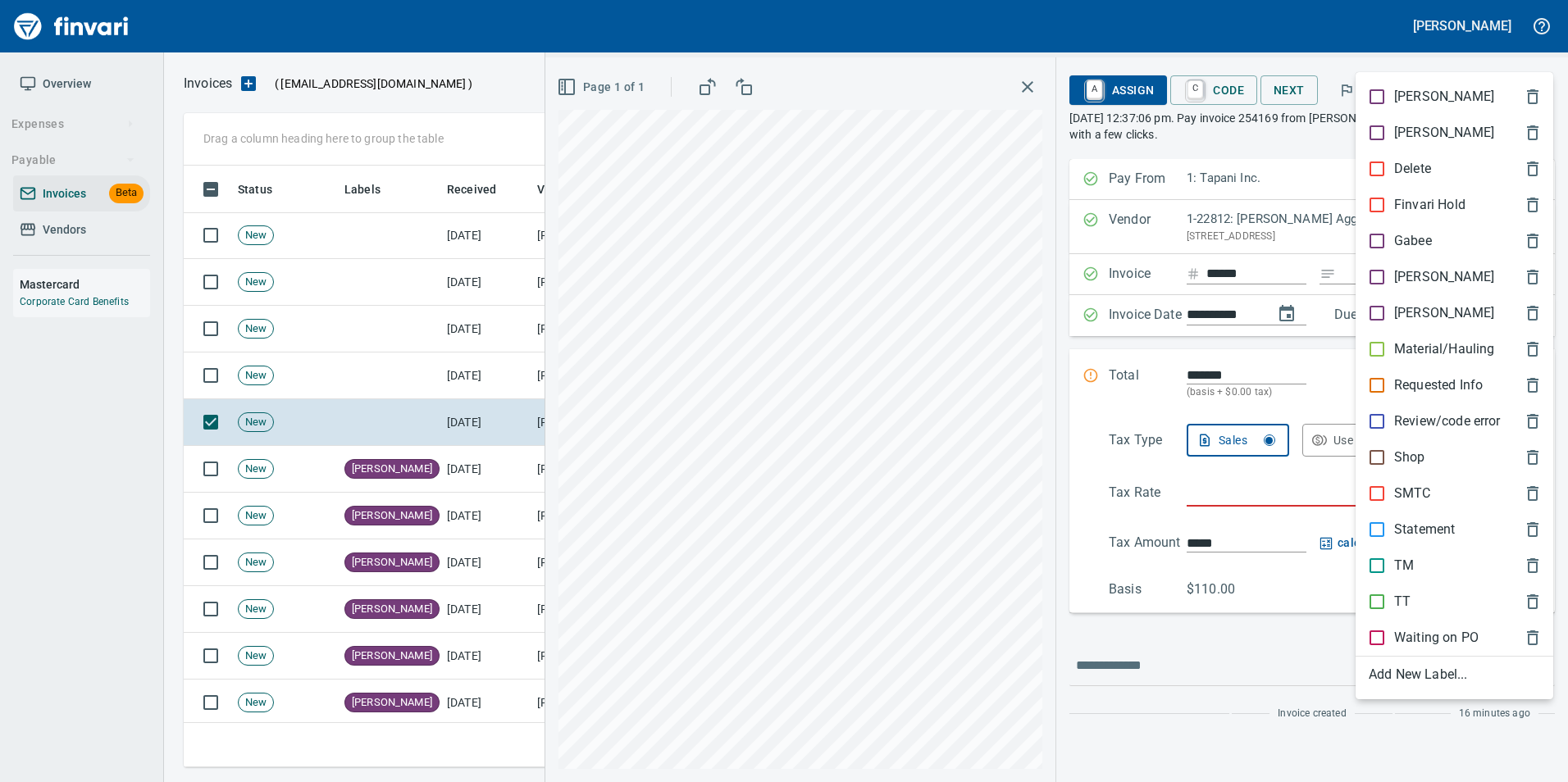
scroll to position [590, 1339]
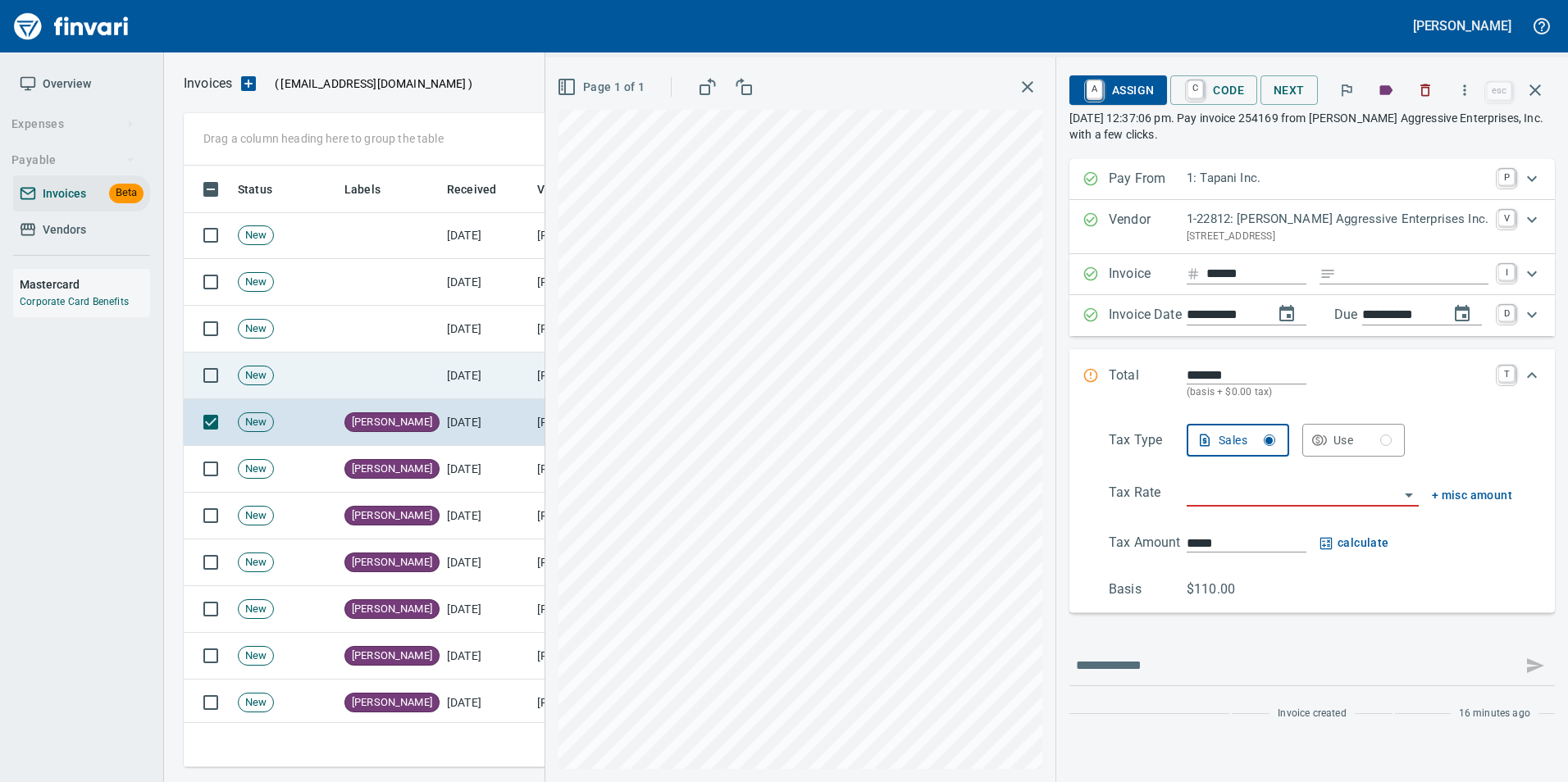
click at [533, 373] on td "[PERSON_NAME] Aggressive Enterprises Inc. (1-22812)" at bounding box center [612, 375] width 164 height 47
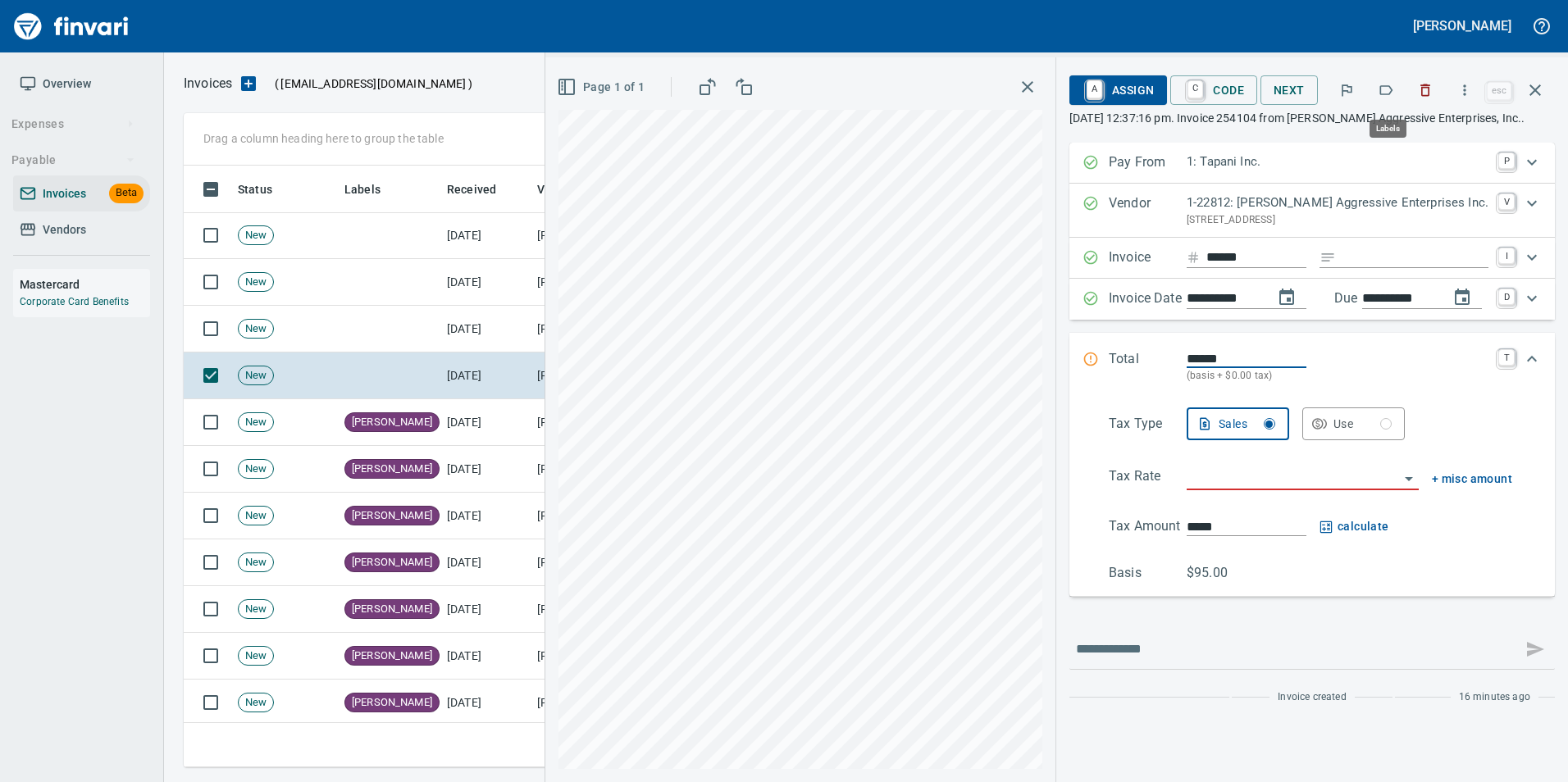
click at [1379, 82] on icon "button" at bounding box center [1386, 90] width 16 height 16
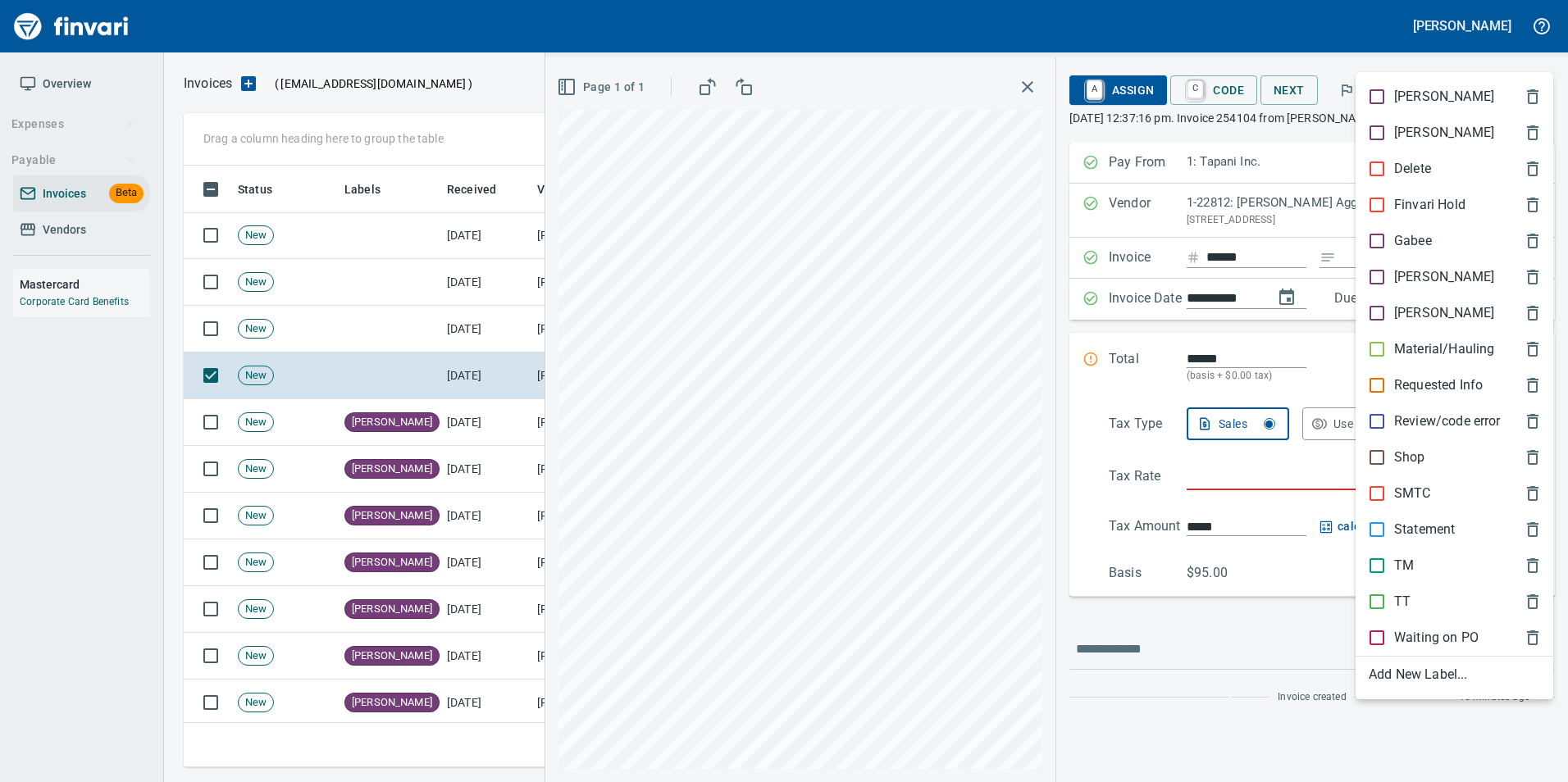
scroll to position [590, 1339]
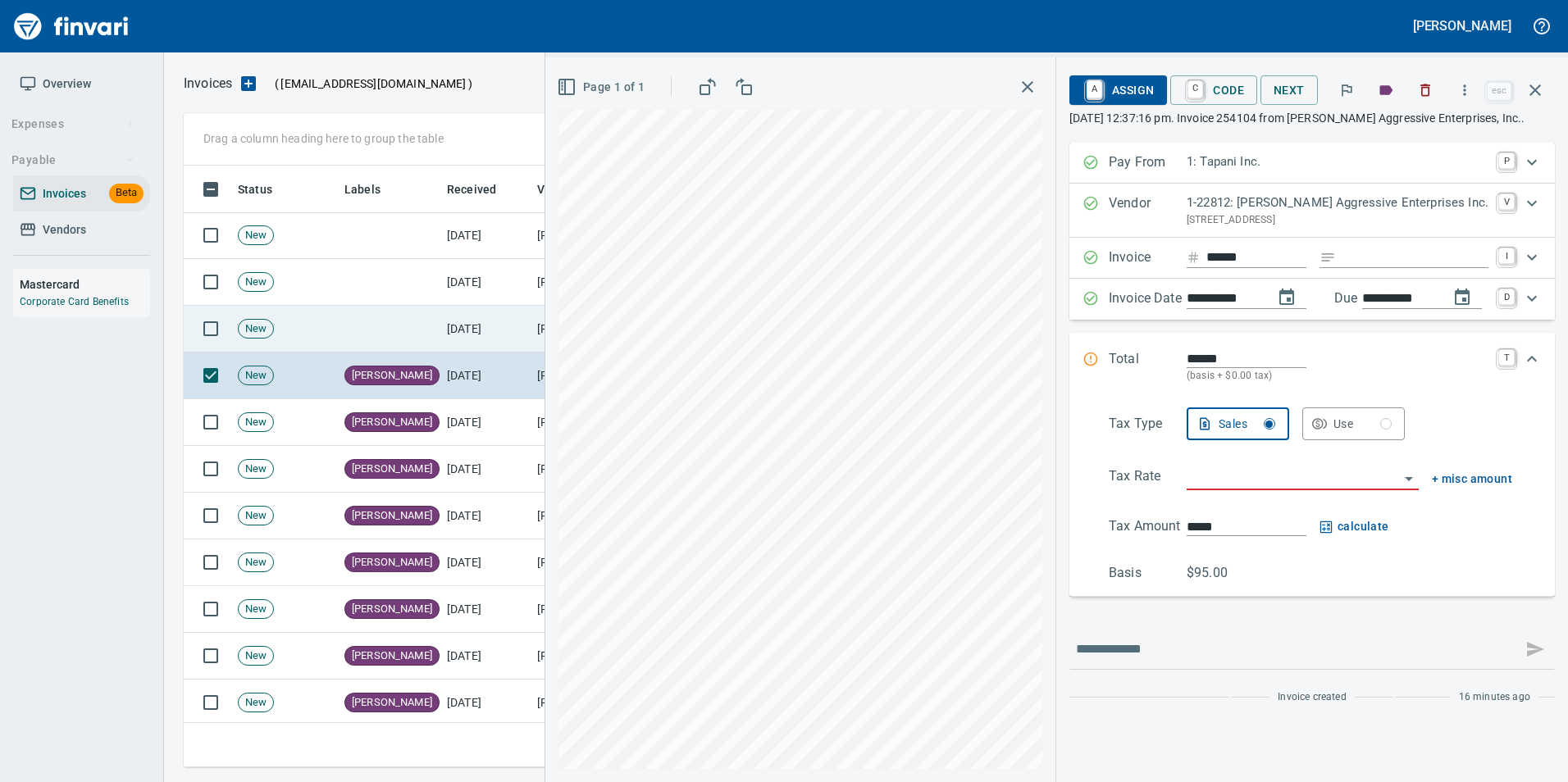
click at [468, 322] on td "[DATE]" at bounding box center [485, 329] width 90 height 47
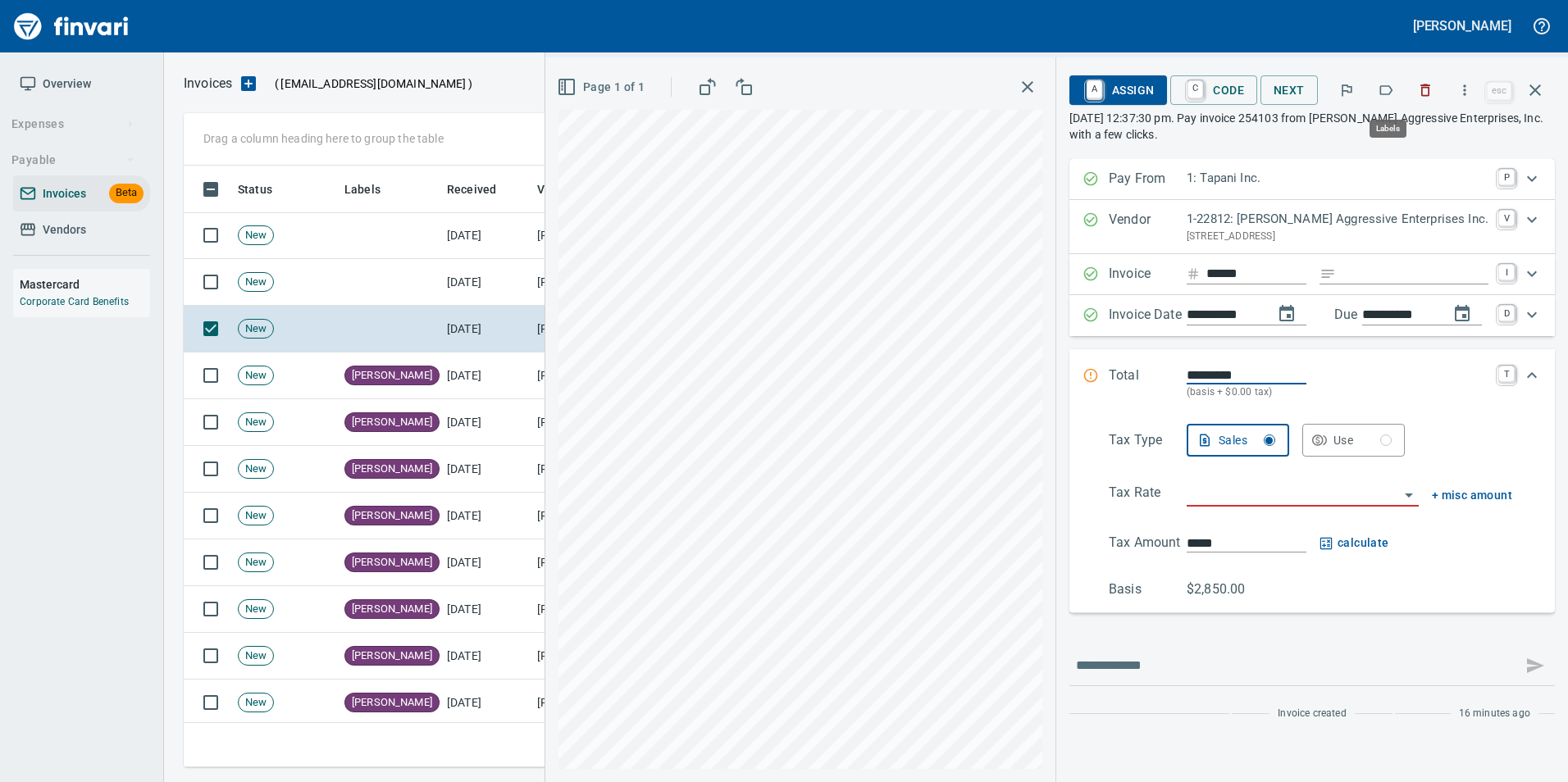
click at [1379, 86] on icon "button" at bounding box center [1386, 90] width 16 height 16
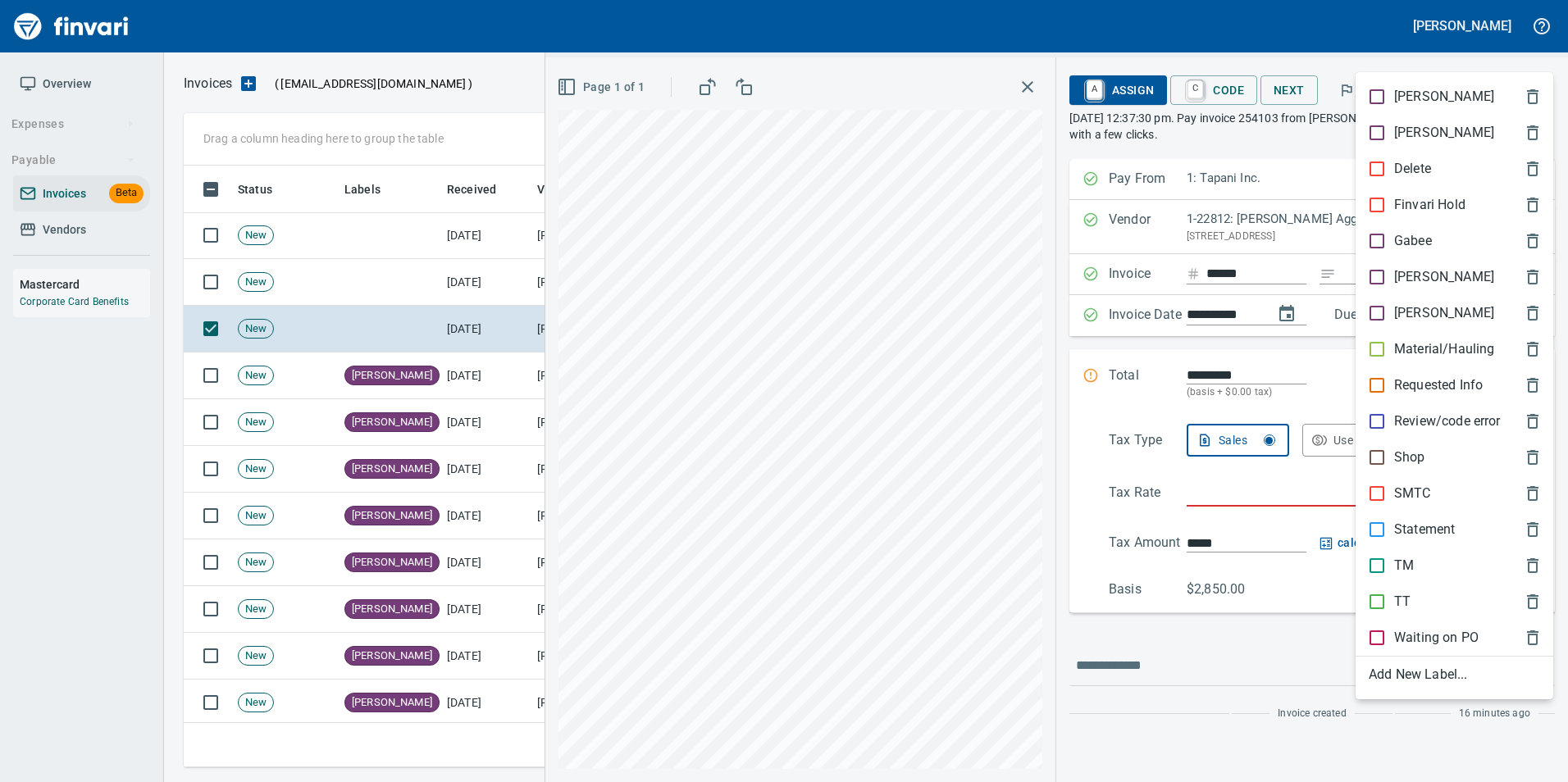
scroll to position [590, 1339]
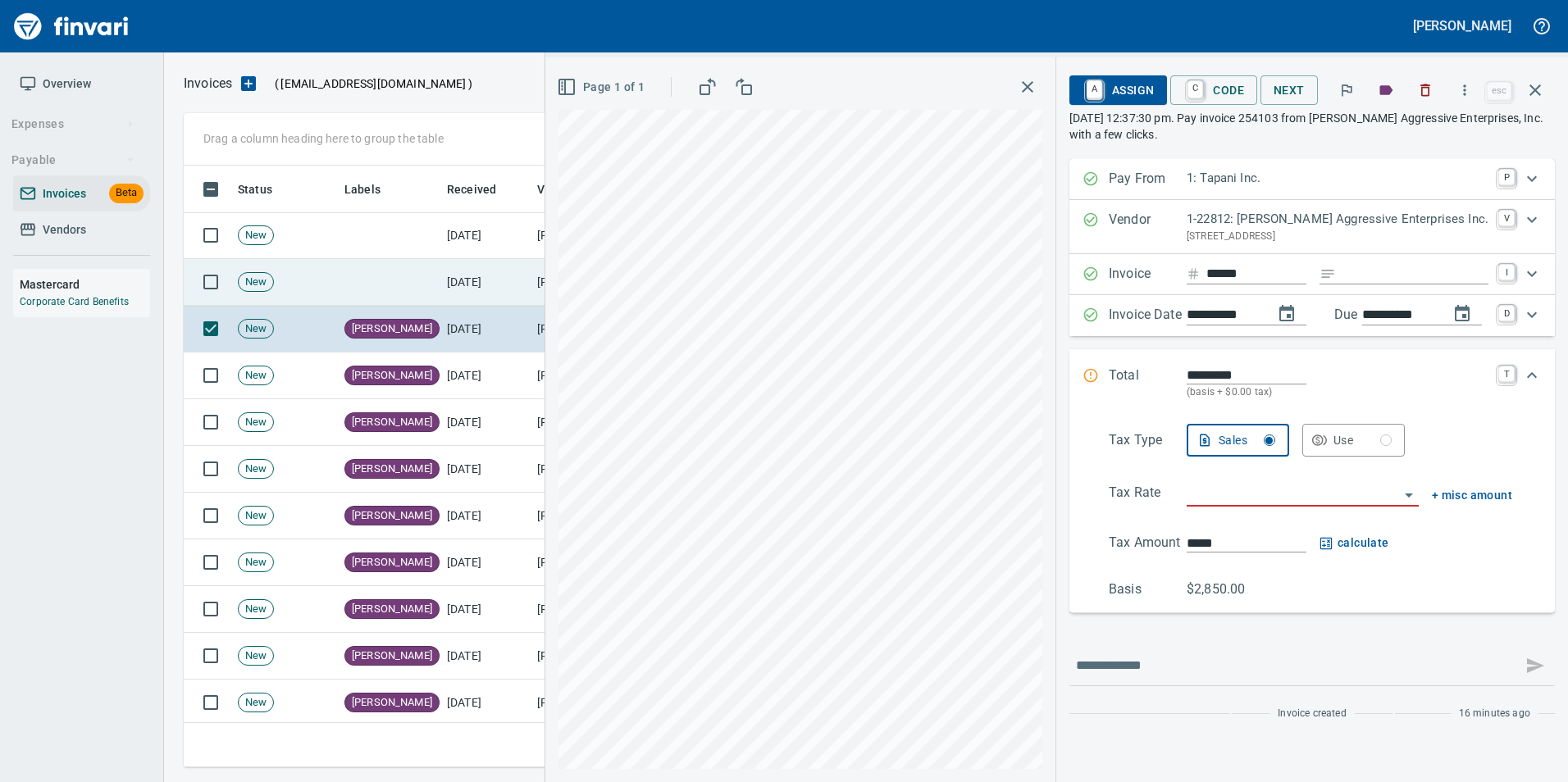
click at [495, 287] on td "[DATE]" at bounding box center [485, 282] width 90 height 47
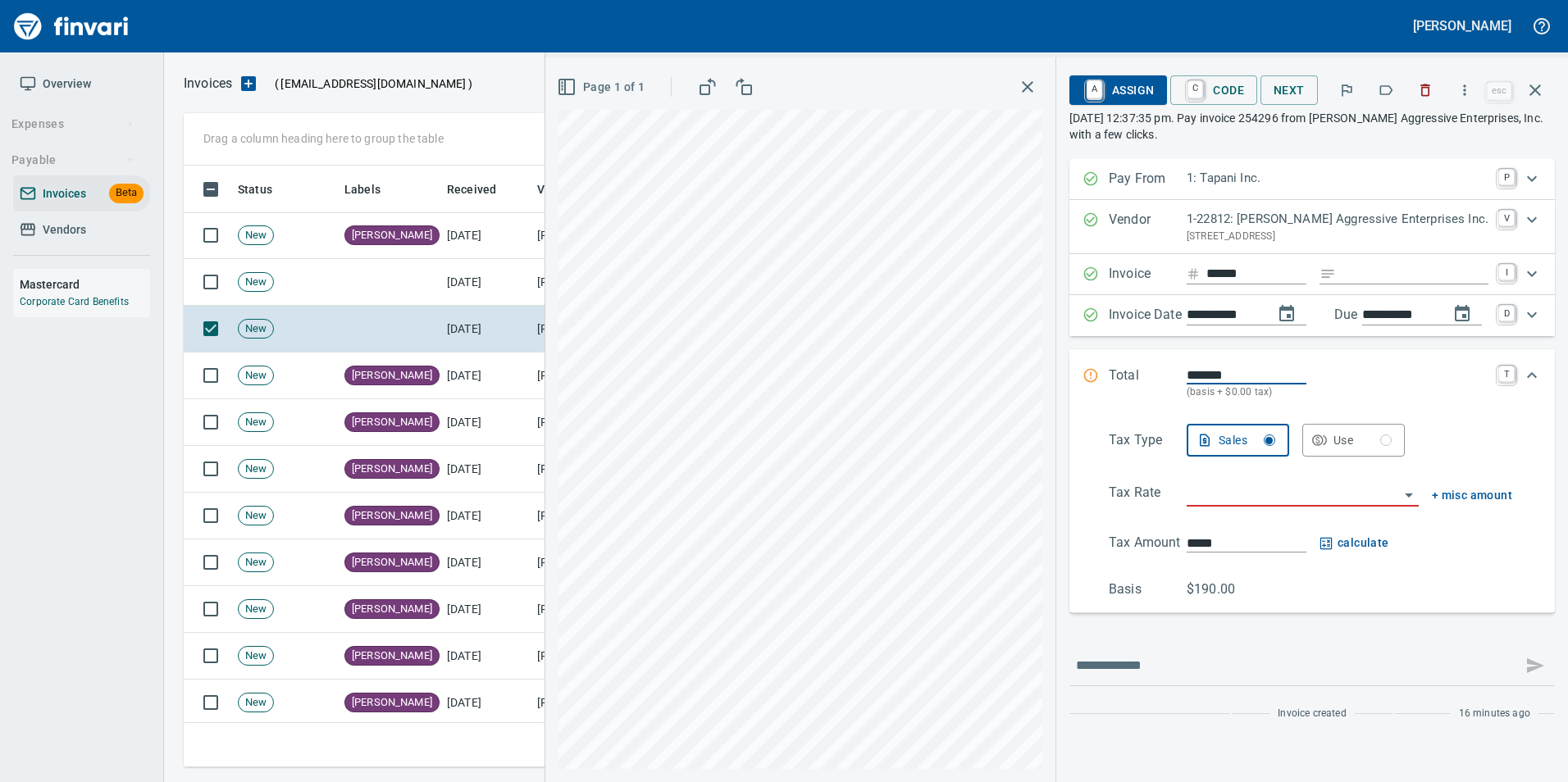
click at [1380, 97] on icon "button" at bounding box center [1386, 90] width 16 height 16
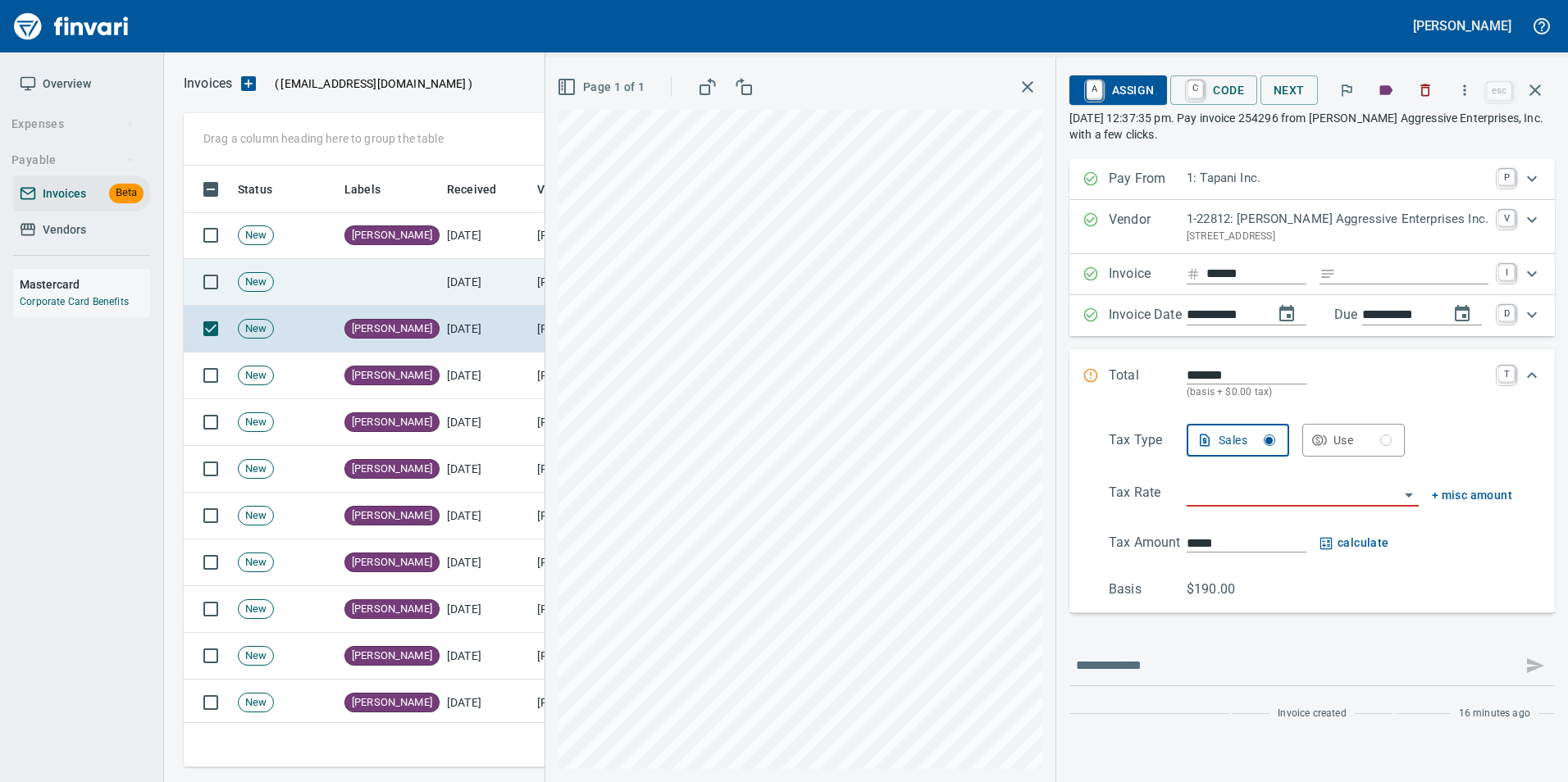
click at [460, 279] on td "[DATE]" at bounding box center [485, 282] width 90 height 47
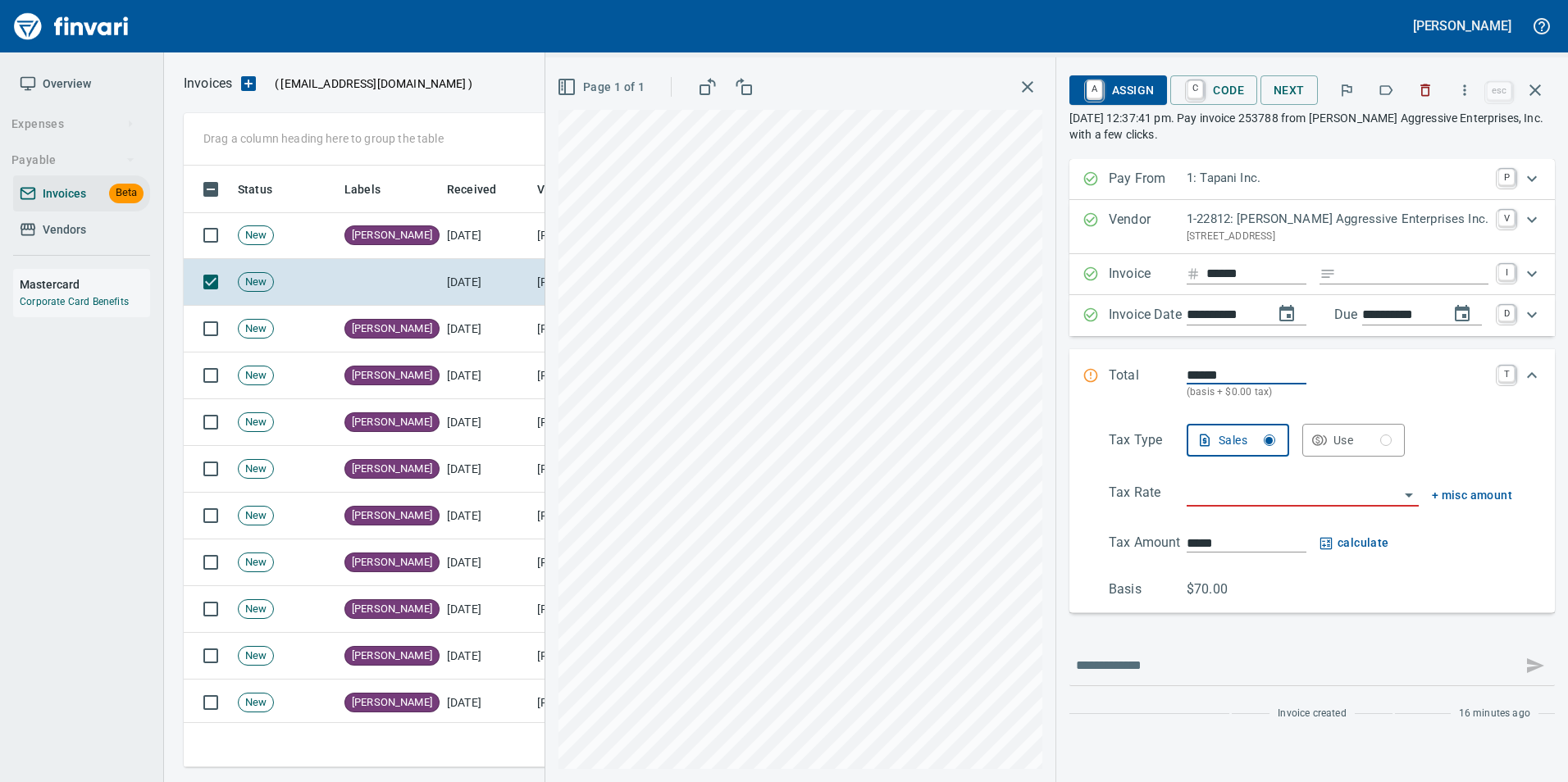
click at [1384, 93] on icon "button" at bounding box center [1386, 90] width 16 height 16
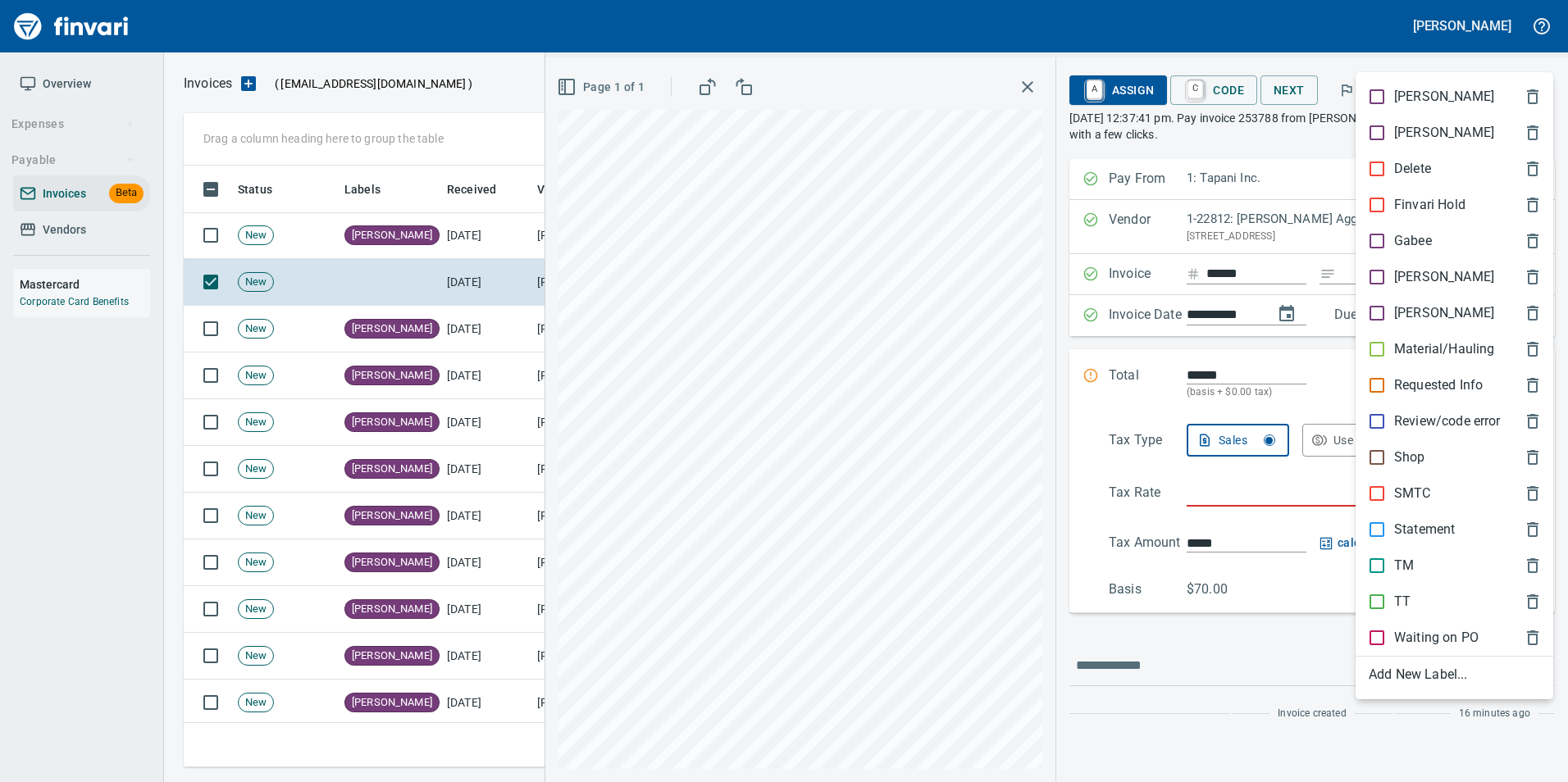
scroll to position [590, 1339]
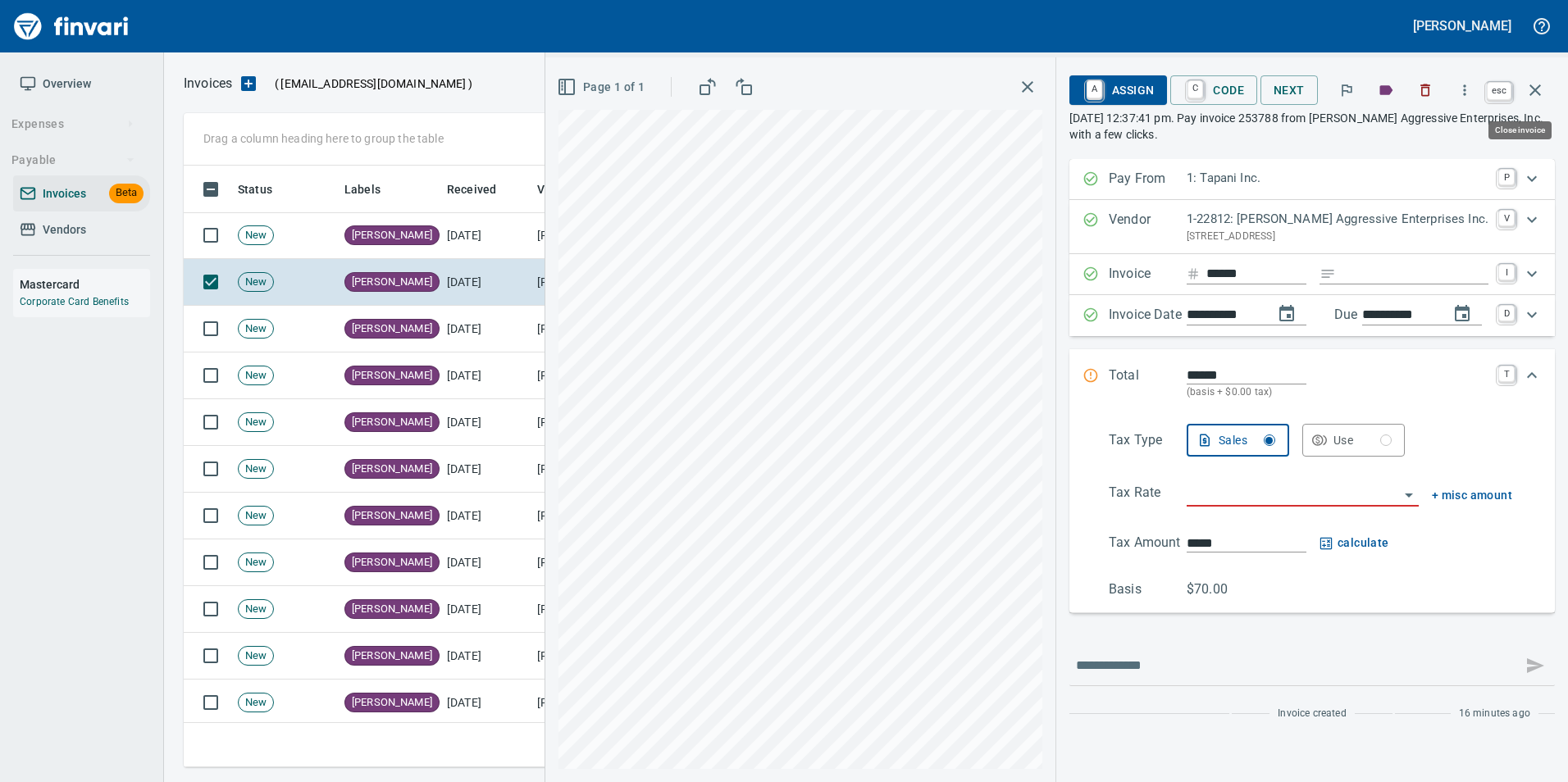
click at [1537, 102] on button "button" at bounding box center [1535, 90] width 39 height 39
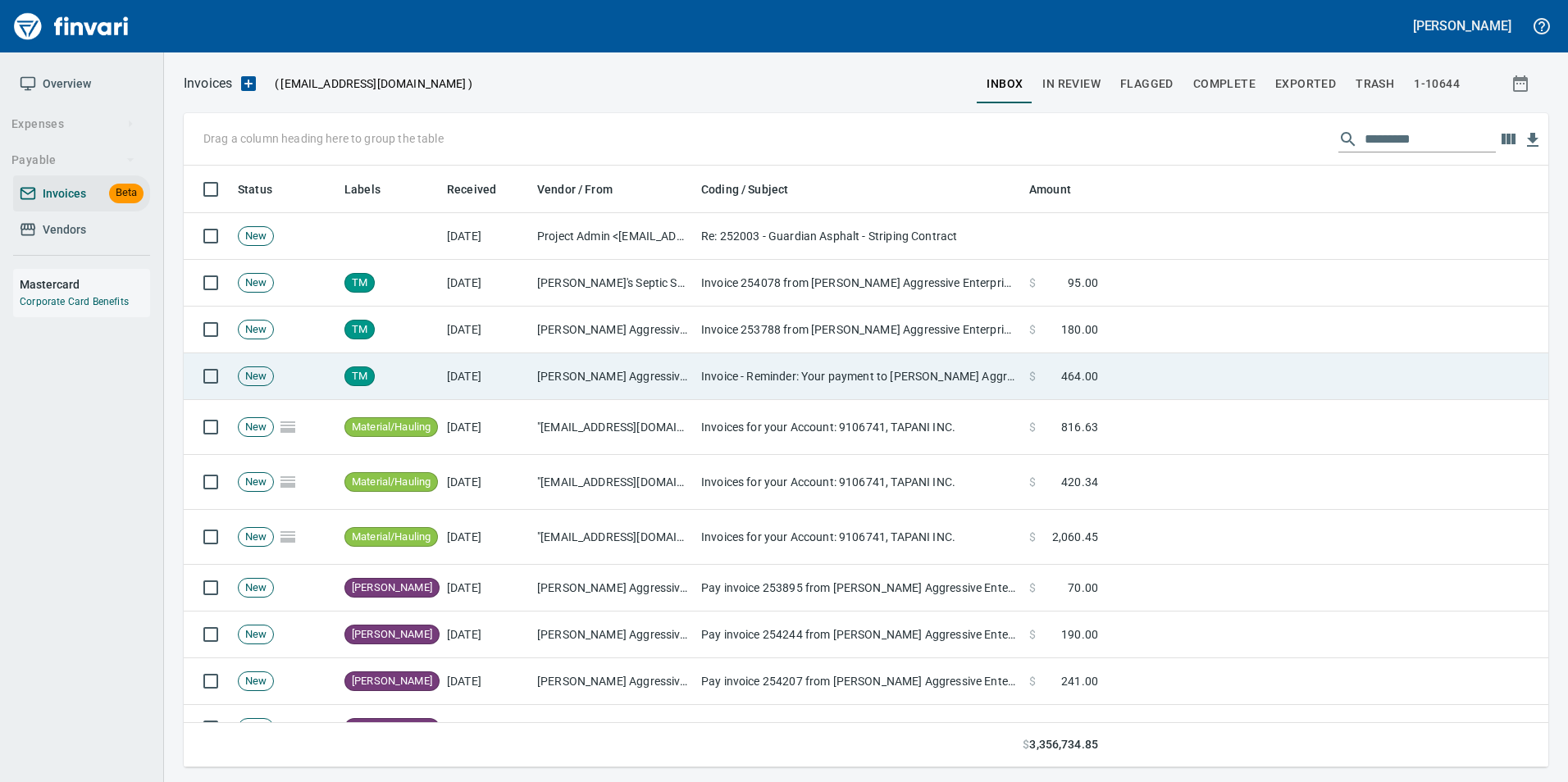
click at [442, 356] on td "[DATE]" at bounding box center [485, 376] width 90 height 47
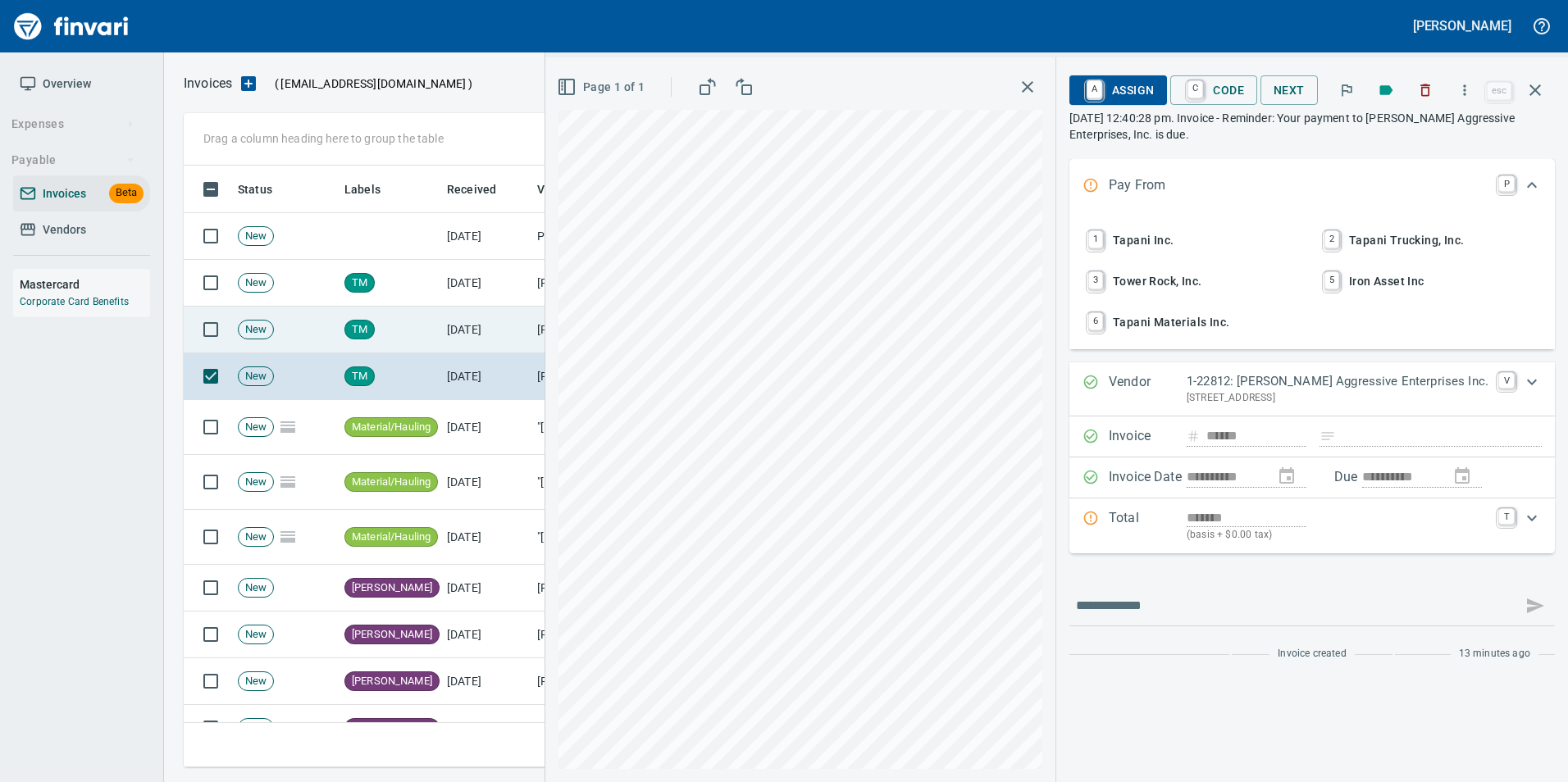
click at [430, 332] on td "TM" at bounding box center [389, 330] width 102 height 47
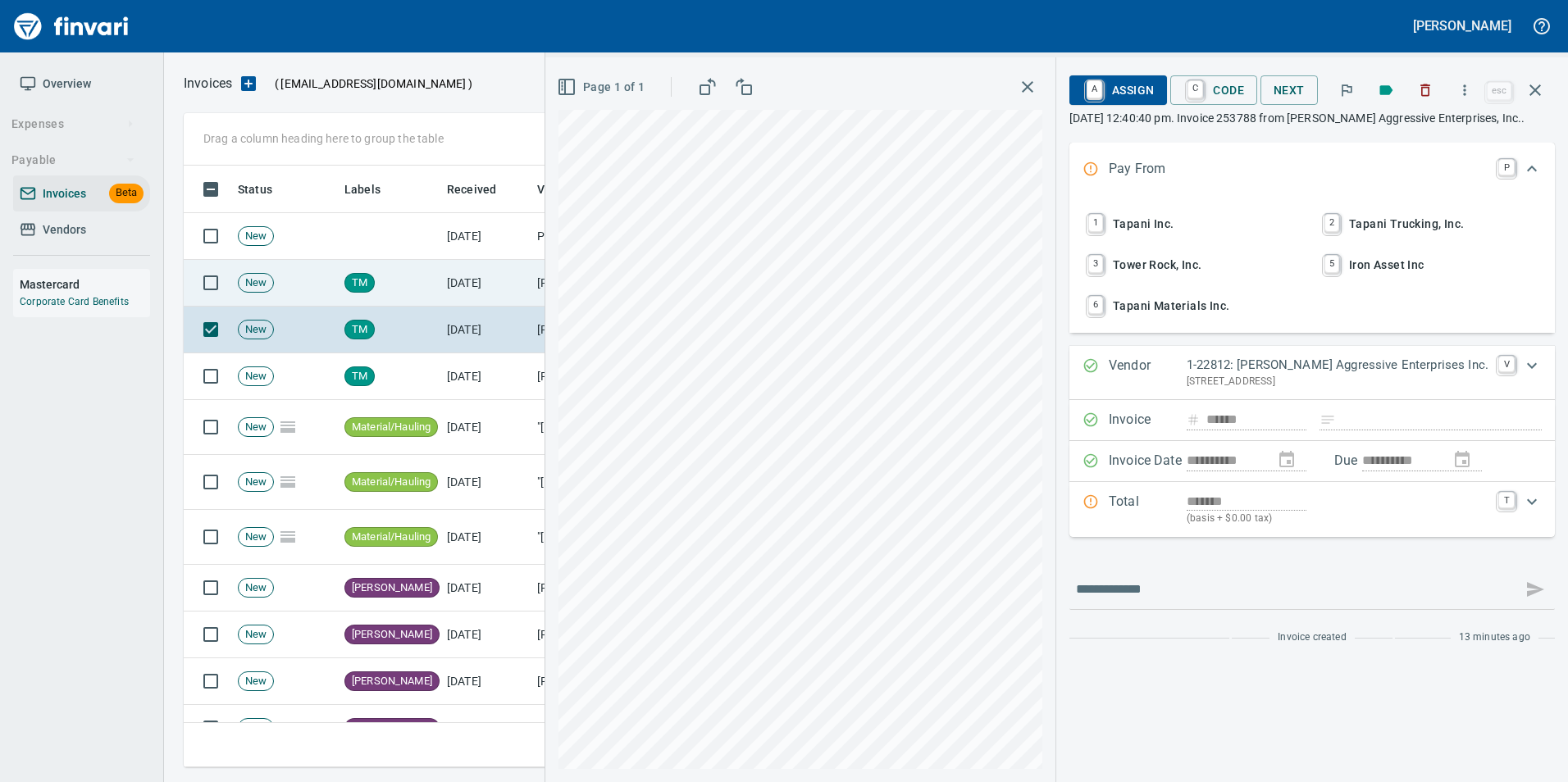
click at [424, 288] on td "TM" at bounding box center [389, 283] width 102 height 47
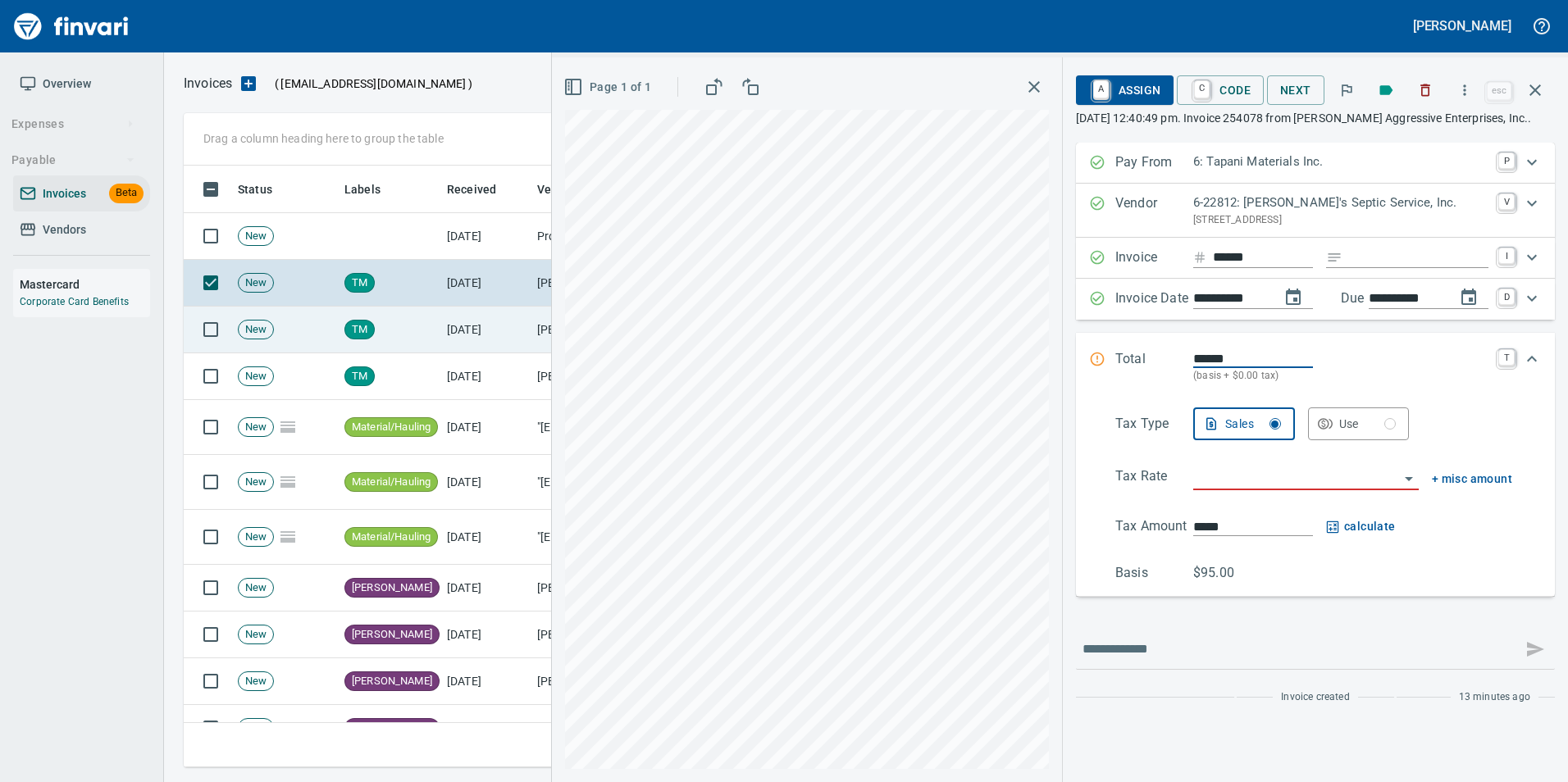
click at [424, 320] on td "TM" at bounding box center [389, 330] width 102 height 47
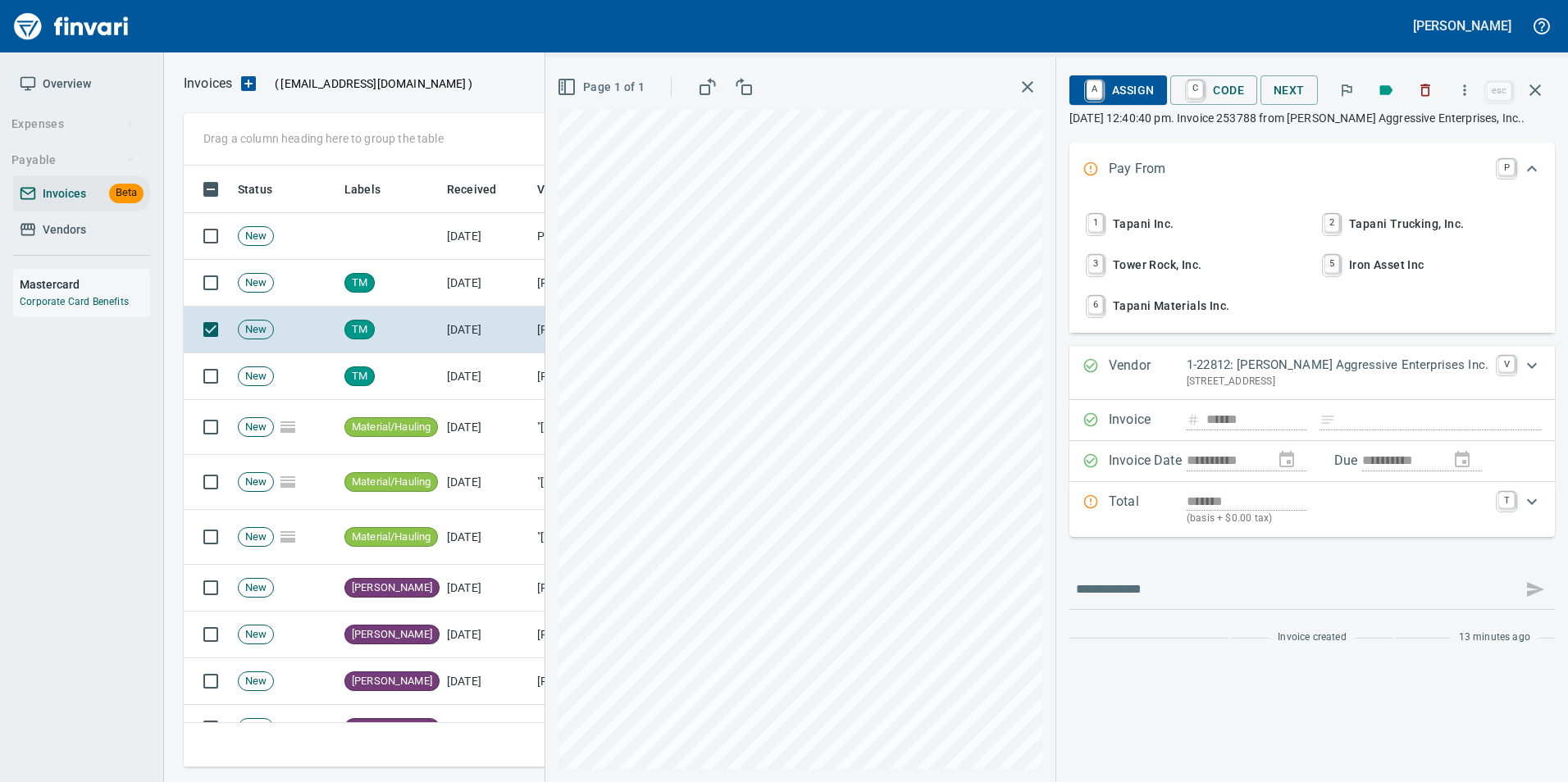
click at [1198, 320] on span "6 Tapani Materials Inc." at bounding box center [1194, 305] width 220 height 28
type input "**********"
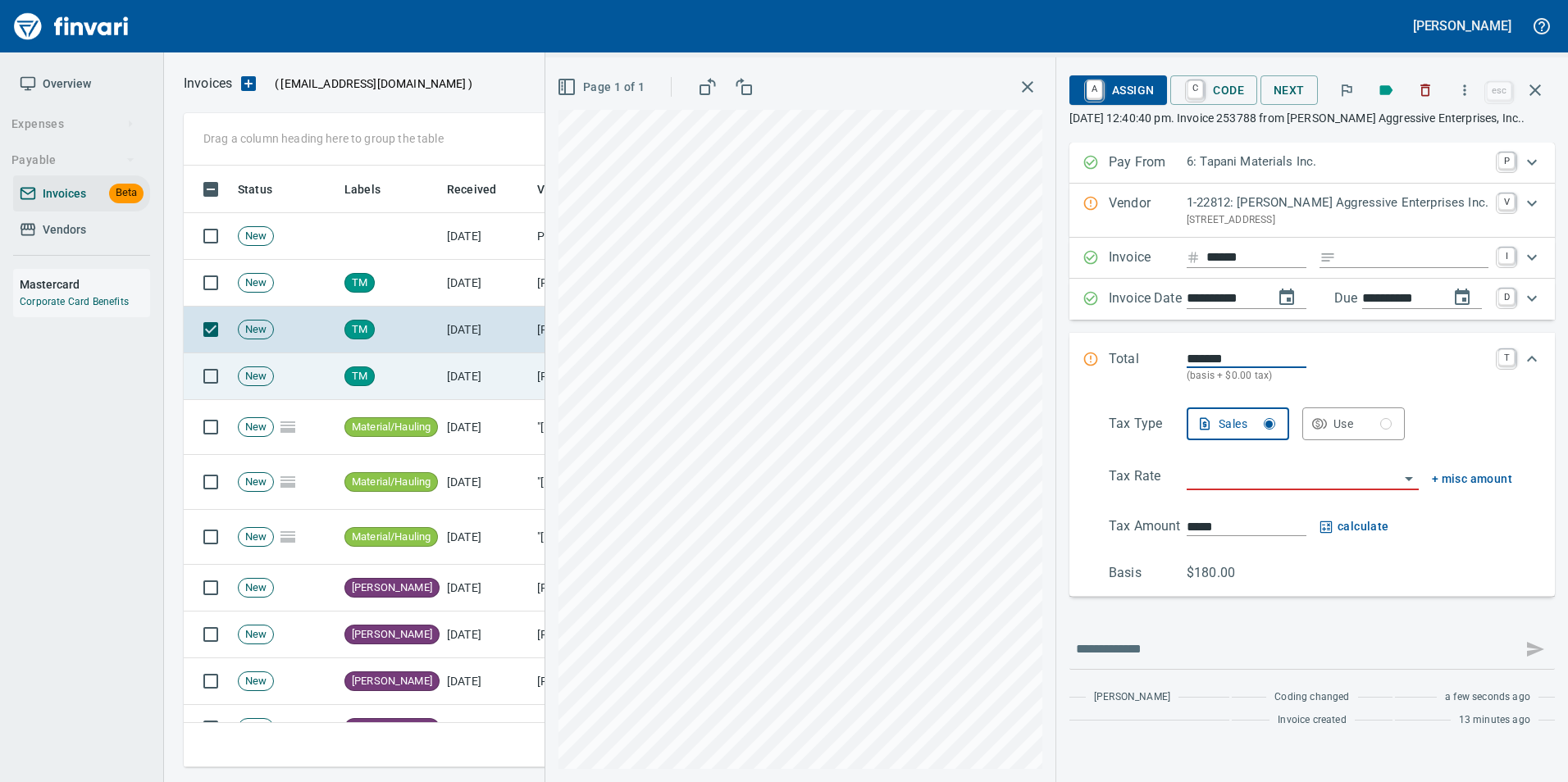
click at [434, 383] on td "TM" at bounding box center [389, 376] width 102 height 47
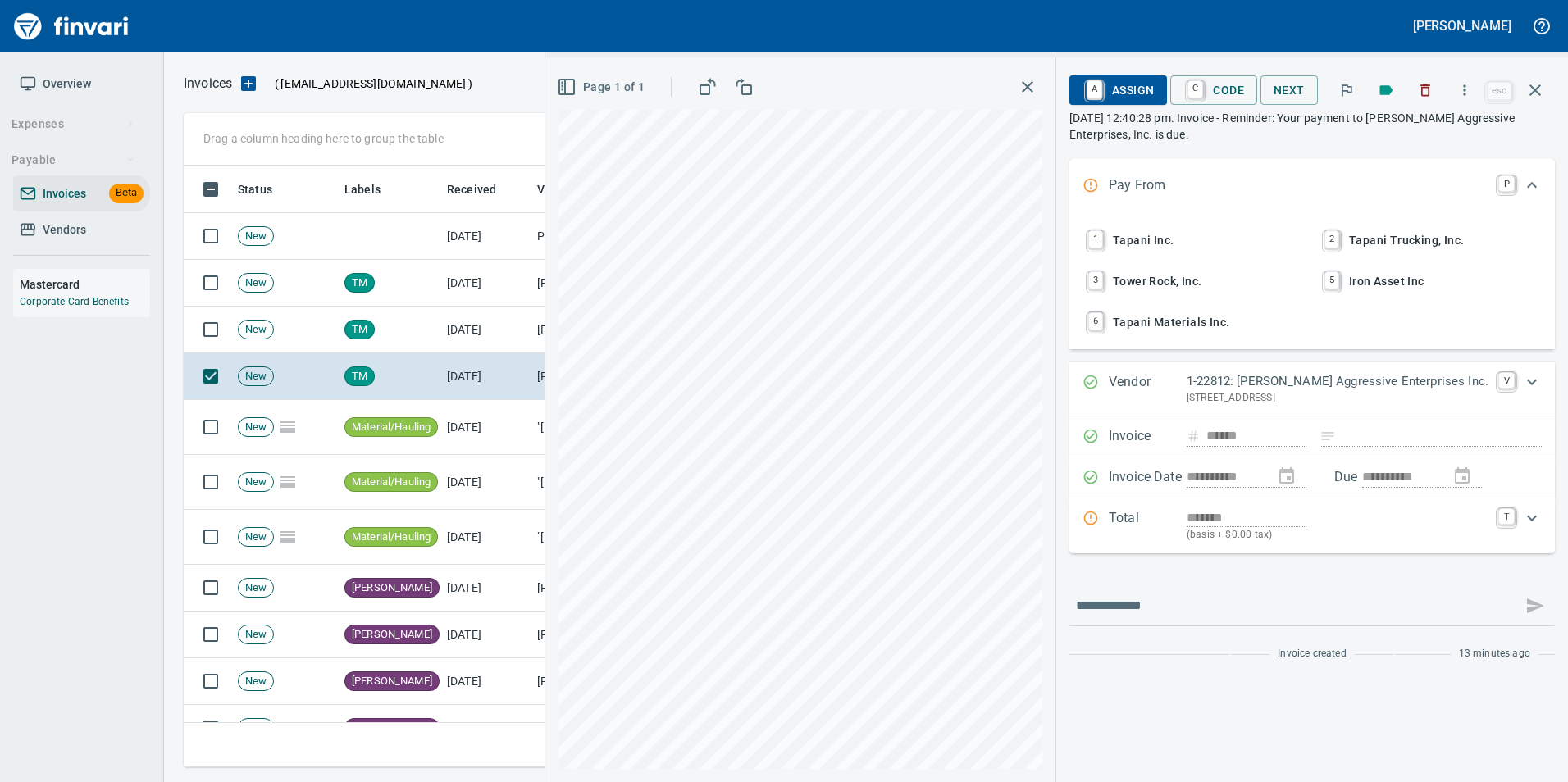
click at [1223, 323] on span "6 Tapani Materials Inc." at bounding box center [1194, 322] width 220 height 28
type input "**********"
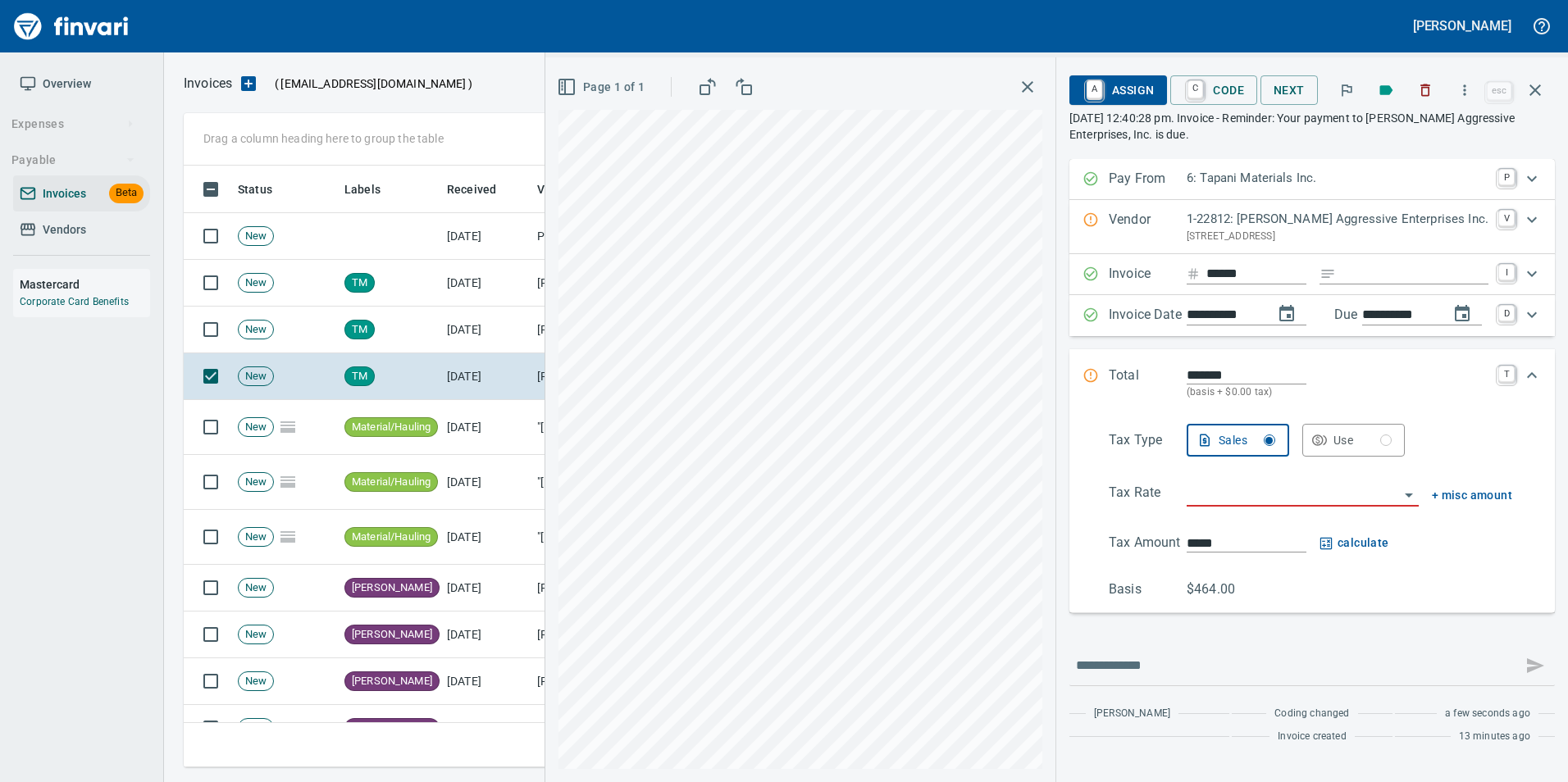
click at [1137, 230] on p "Vendor" at bounding box center [1147, 227] width 78 height 35
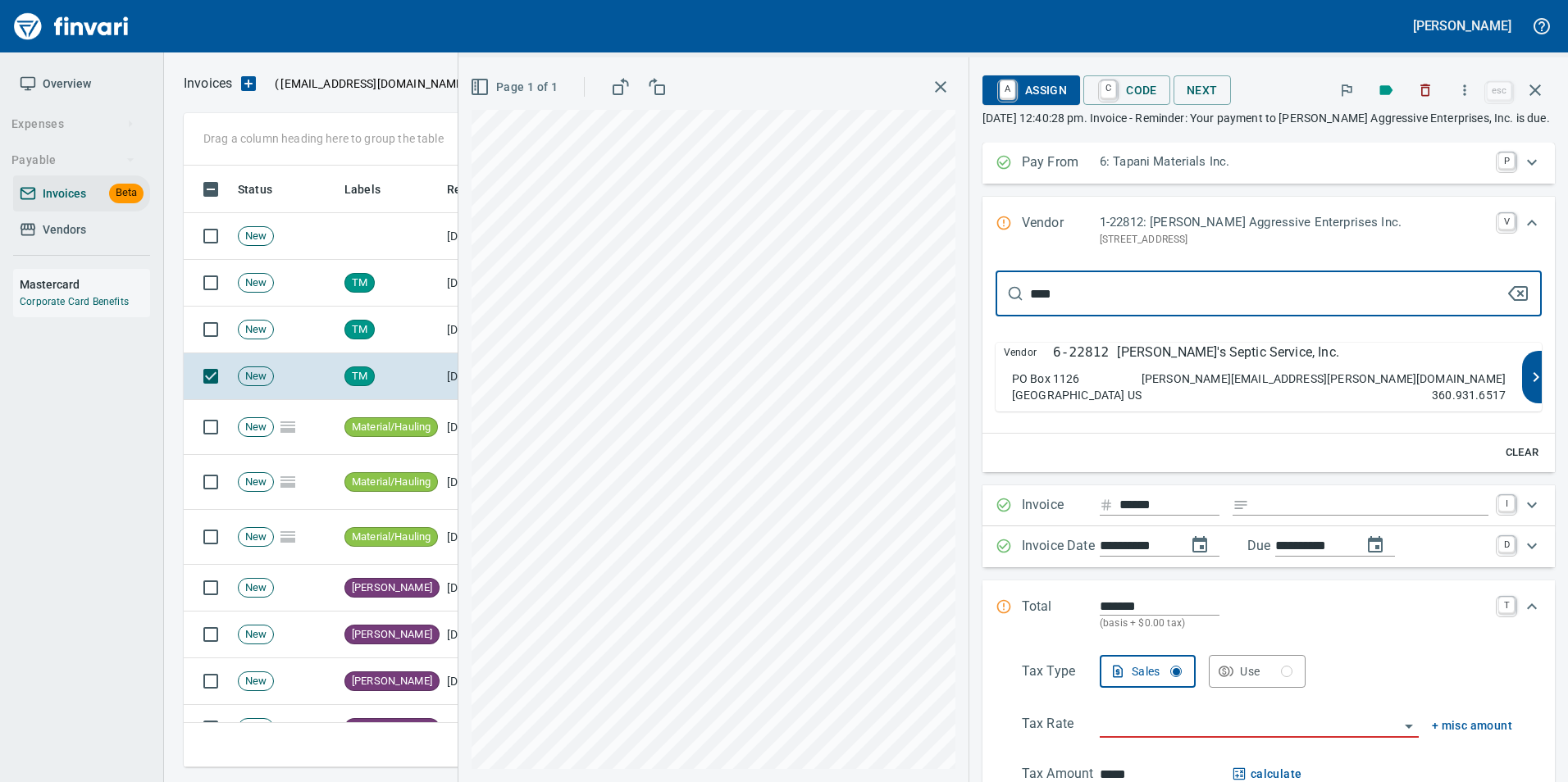
type input "****"
click at [1231, 380] on div "Vendor 6-22812 Brad's Septic Service, Inc. PO Box 1126 Battle Ground WA 98604 U…" at bounding box center [1258, 376] width 527 height 69
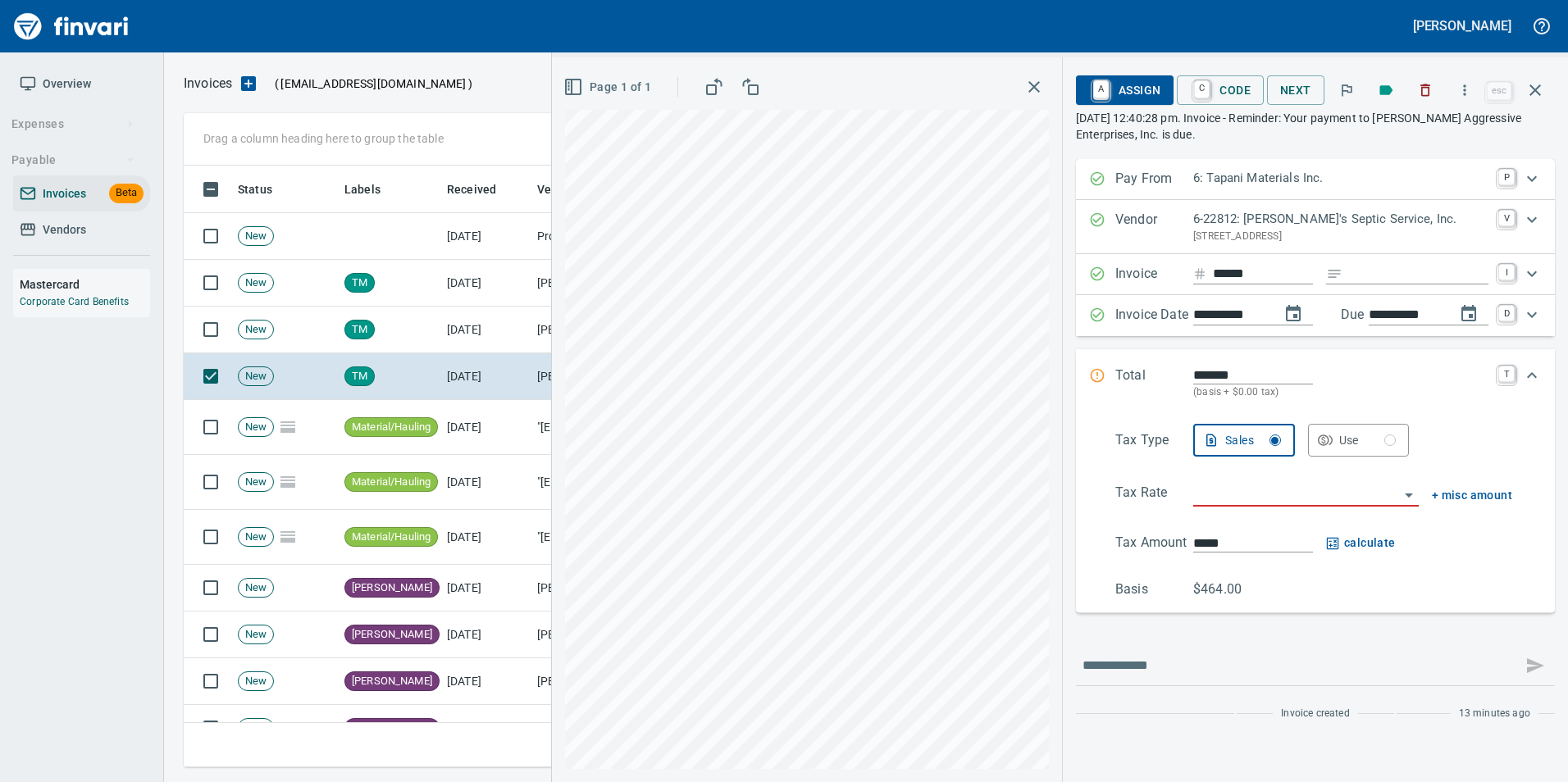
type input "**********"
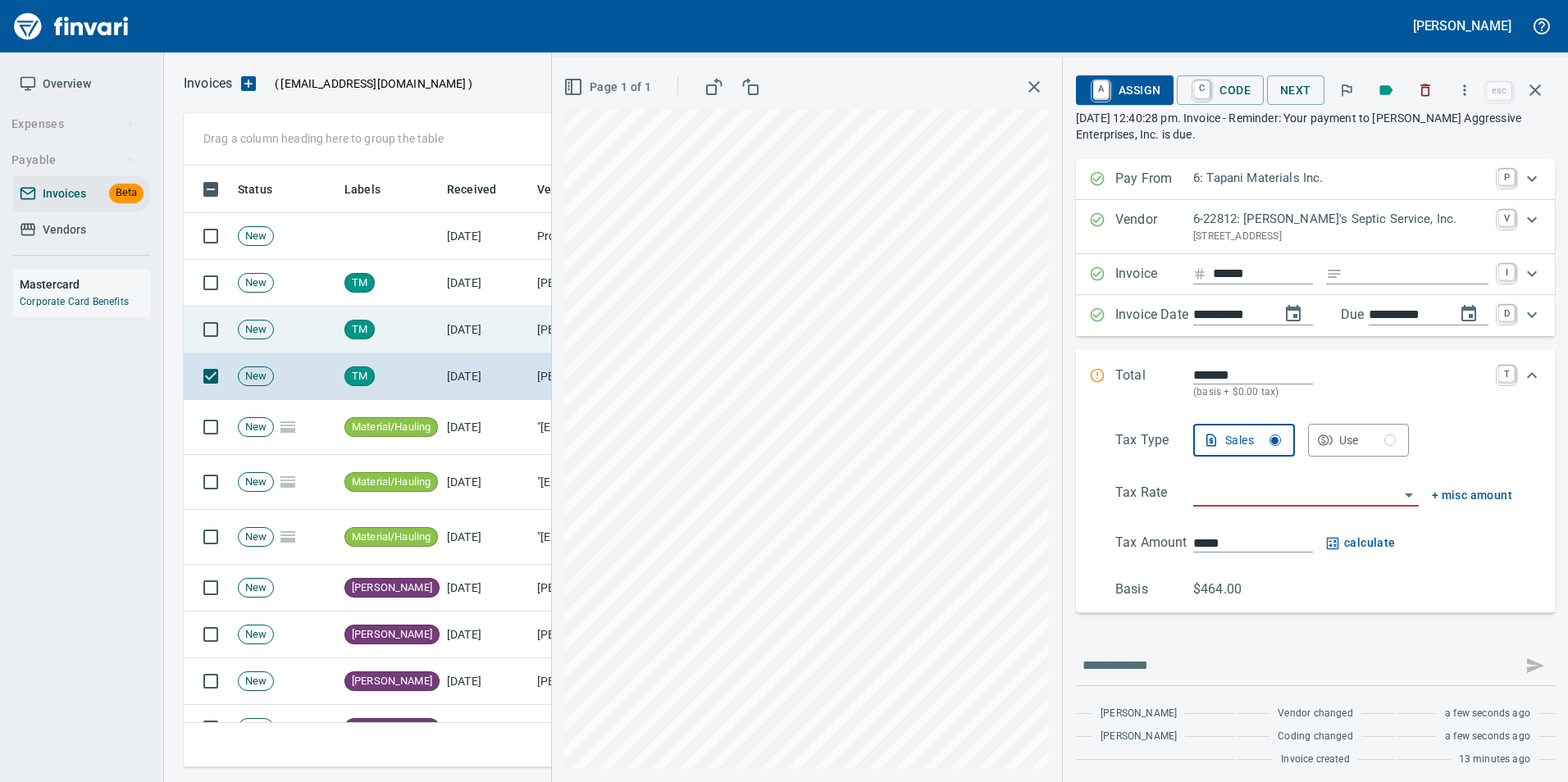
click at [467, 335] on td "[DATE]" at bounding box center [485, 330] width 90 height 47
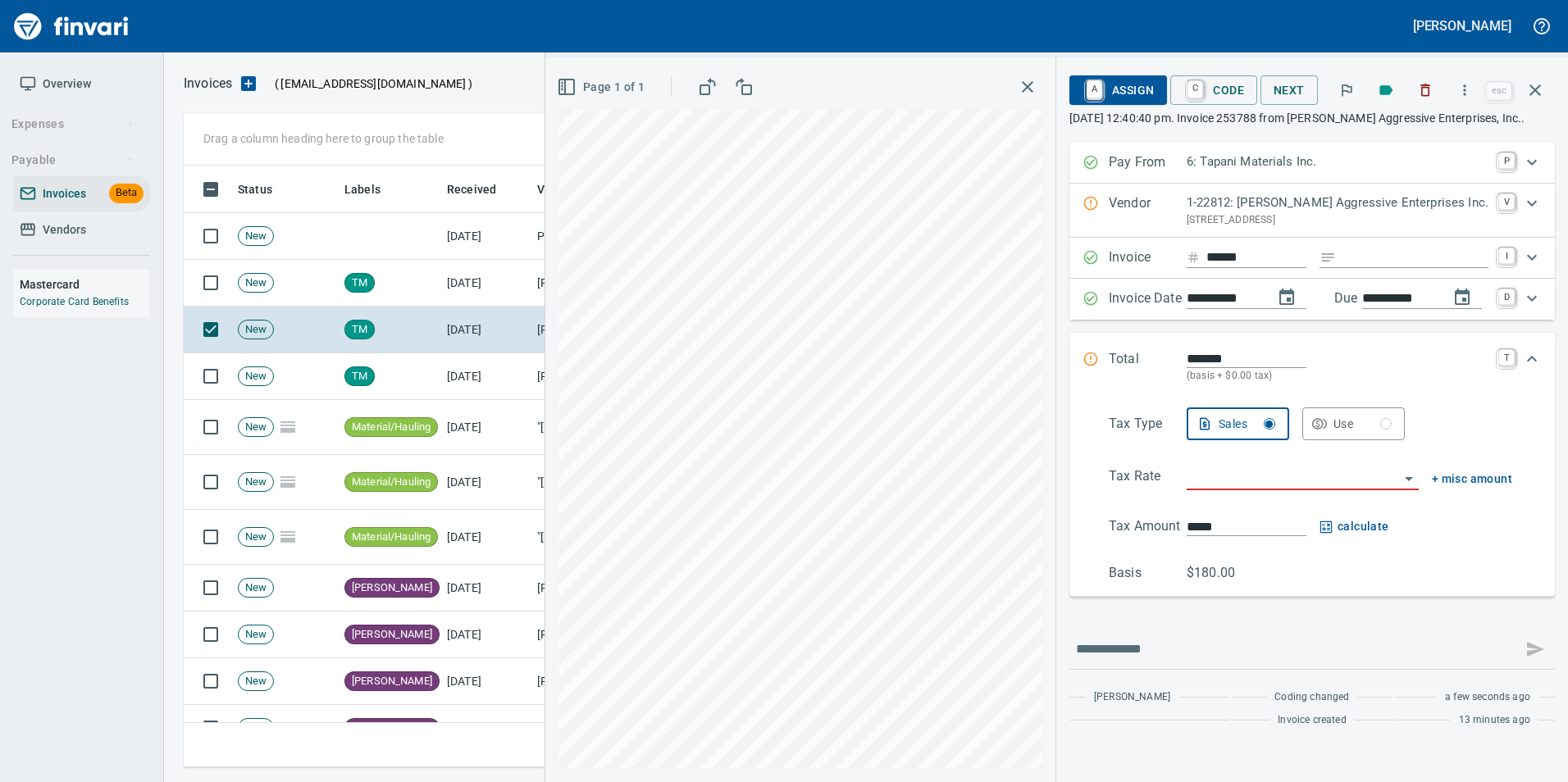
click at [1194, 229] on p "PO Box 1126, Battle Ground WA 98604 US" at bounding box center [1337, 221] width 302 height 16
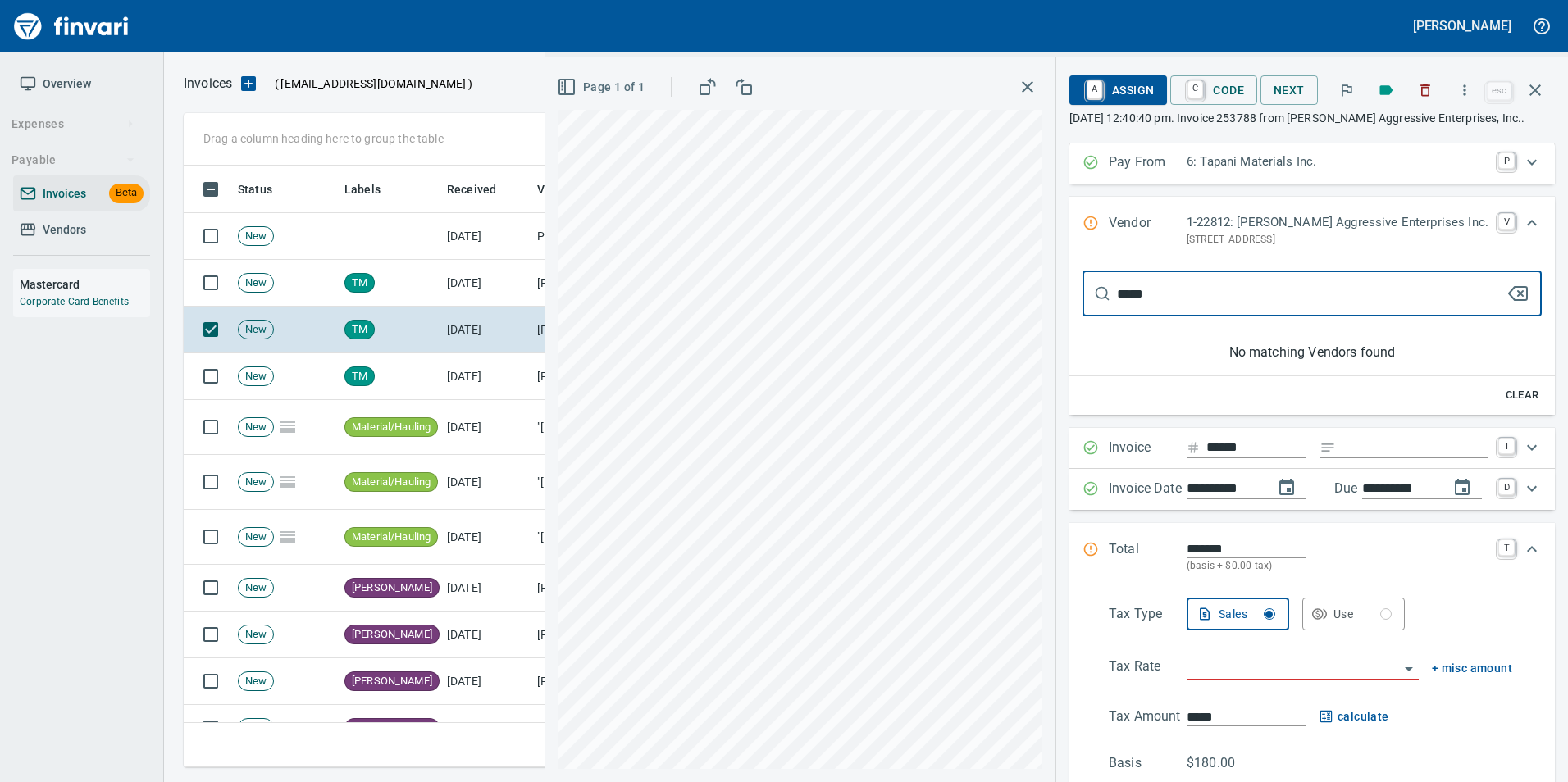
type input "****"
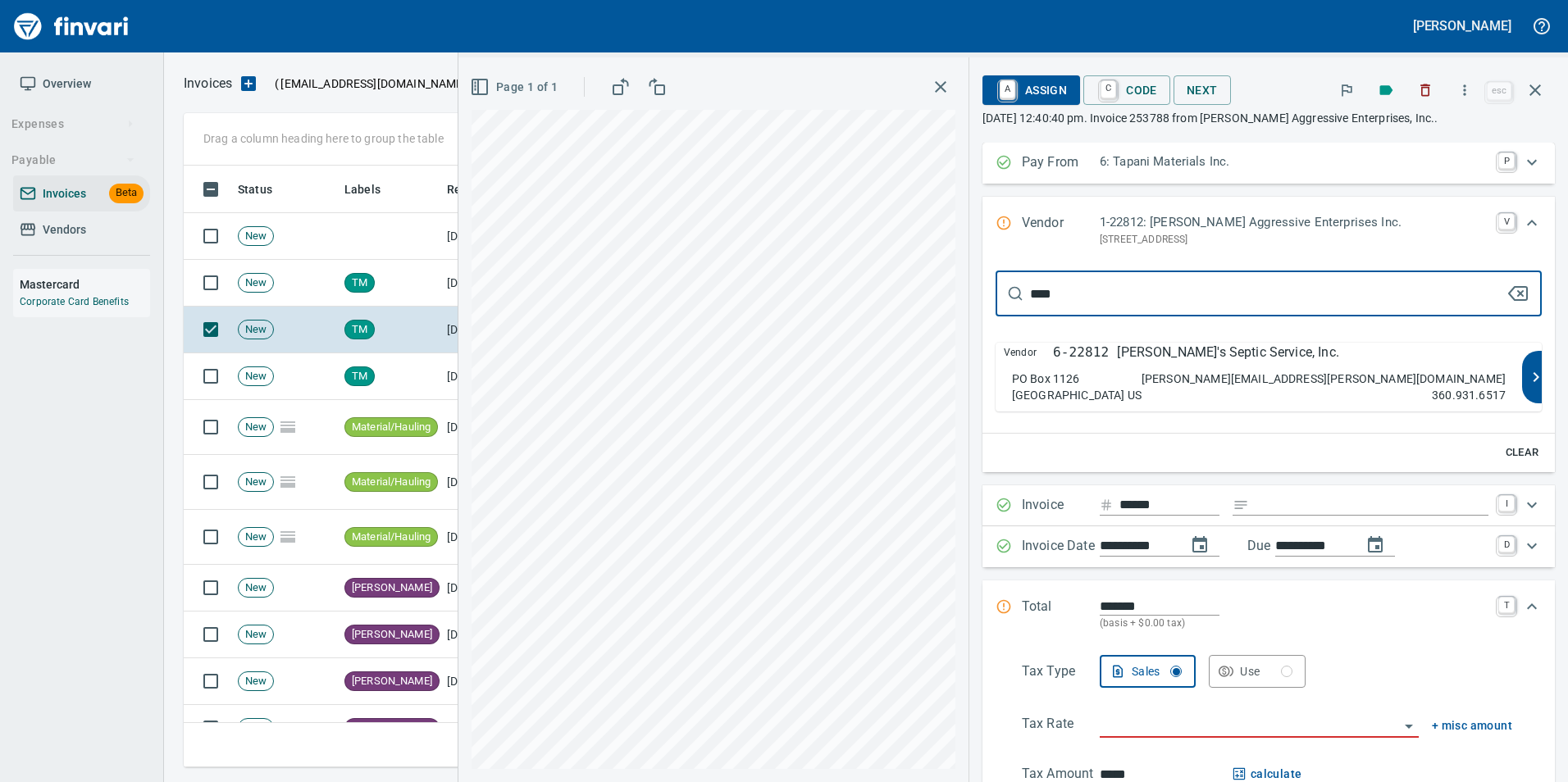
click at [1141, 378] on div "PO Box 1126 Battle Ground WA 98604 US" at bounding box center [1077, 387] width 130 height 33
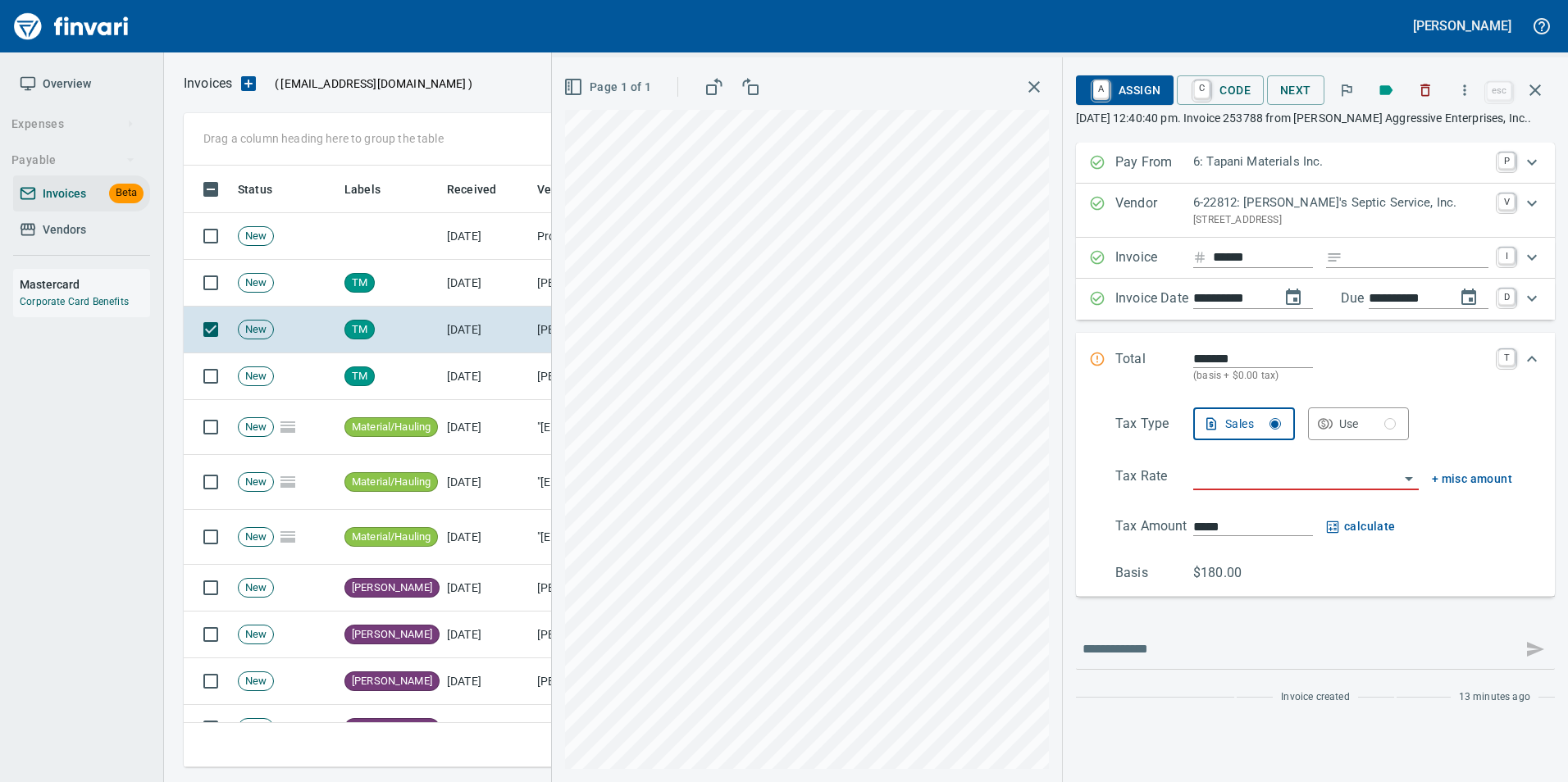
type input "**********"
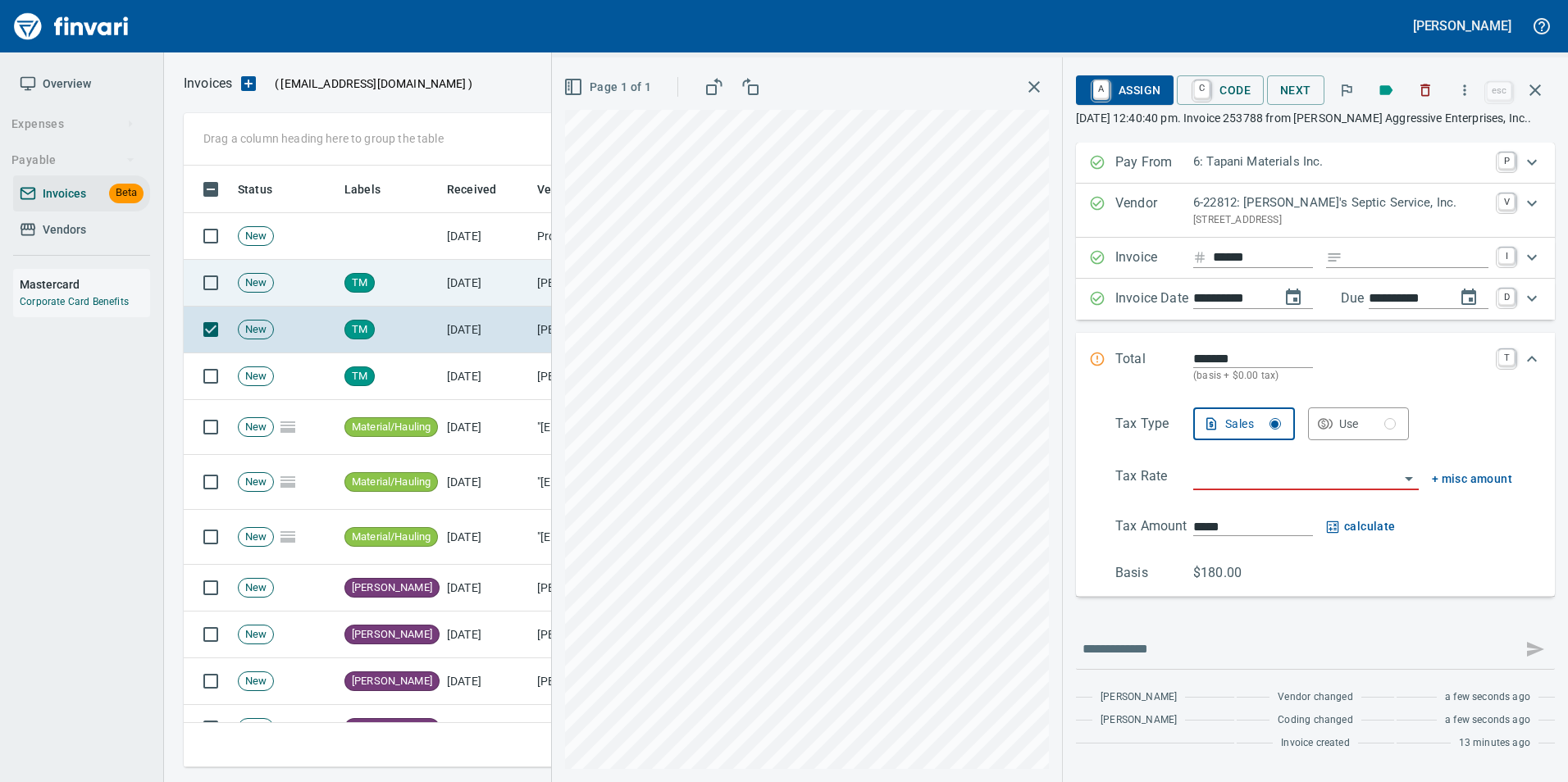
click at [487, 286] on td "[DATE]" at bounding box center [485, 283] width 90 height 47
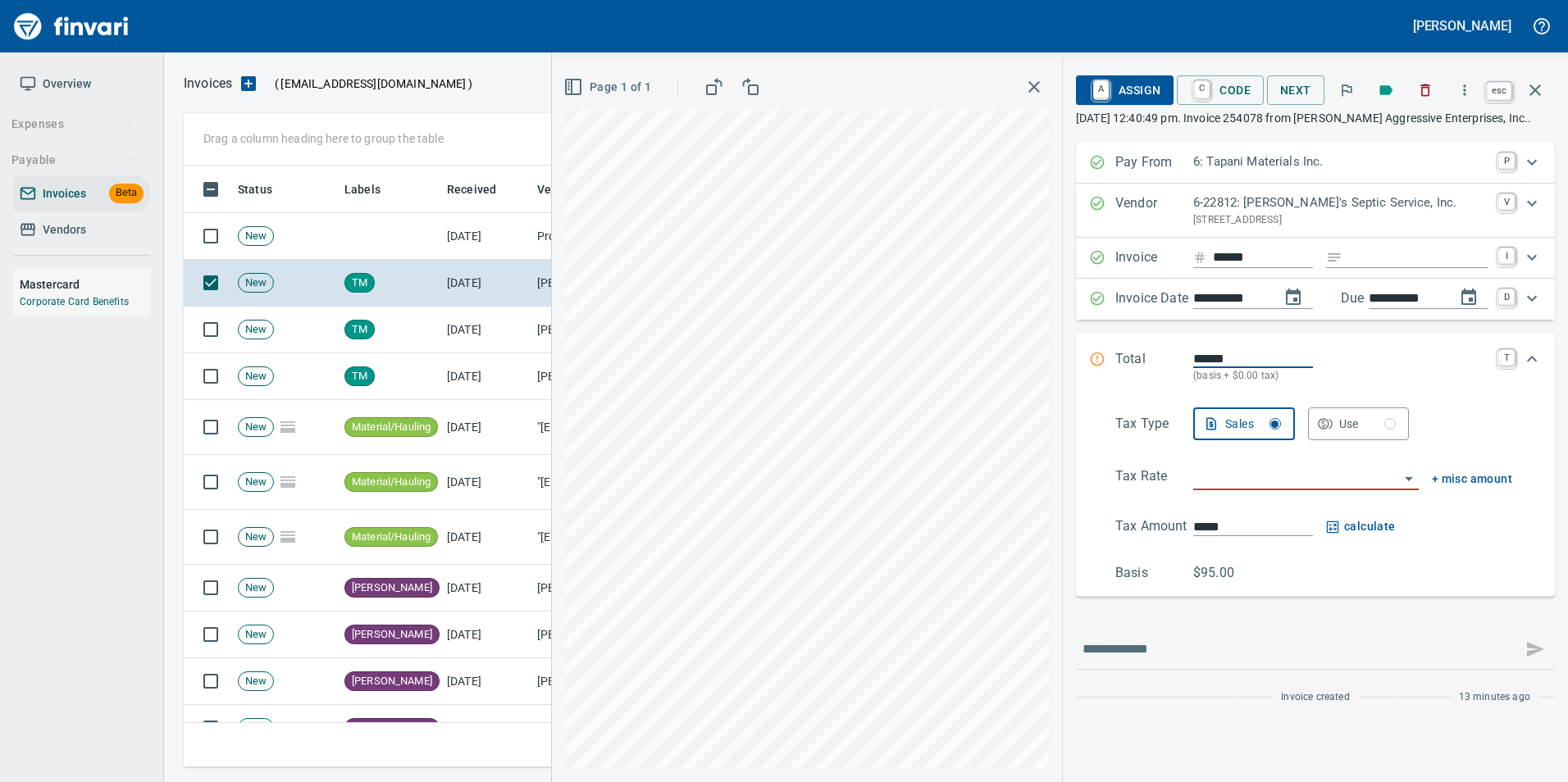
scroll to position [590, 1339]
click at [1545, 85] on button "button" at bounding box center [1535, 90] width 39 height 39
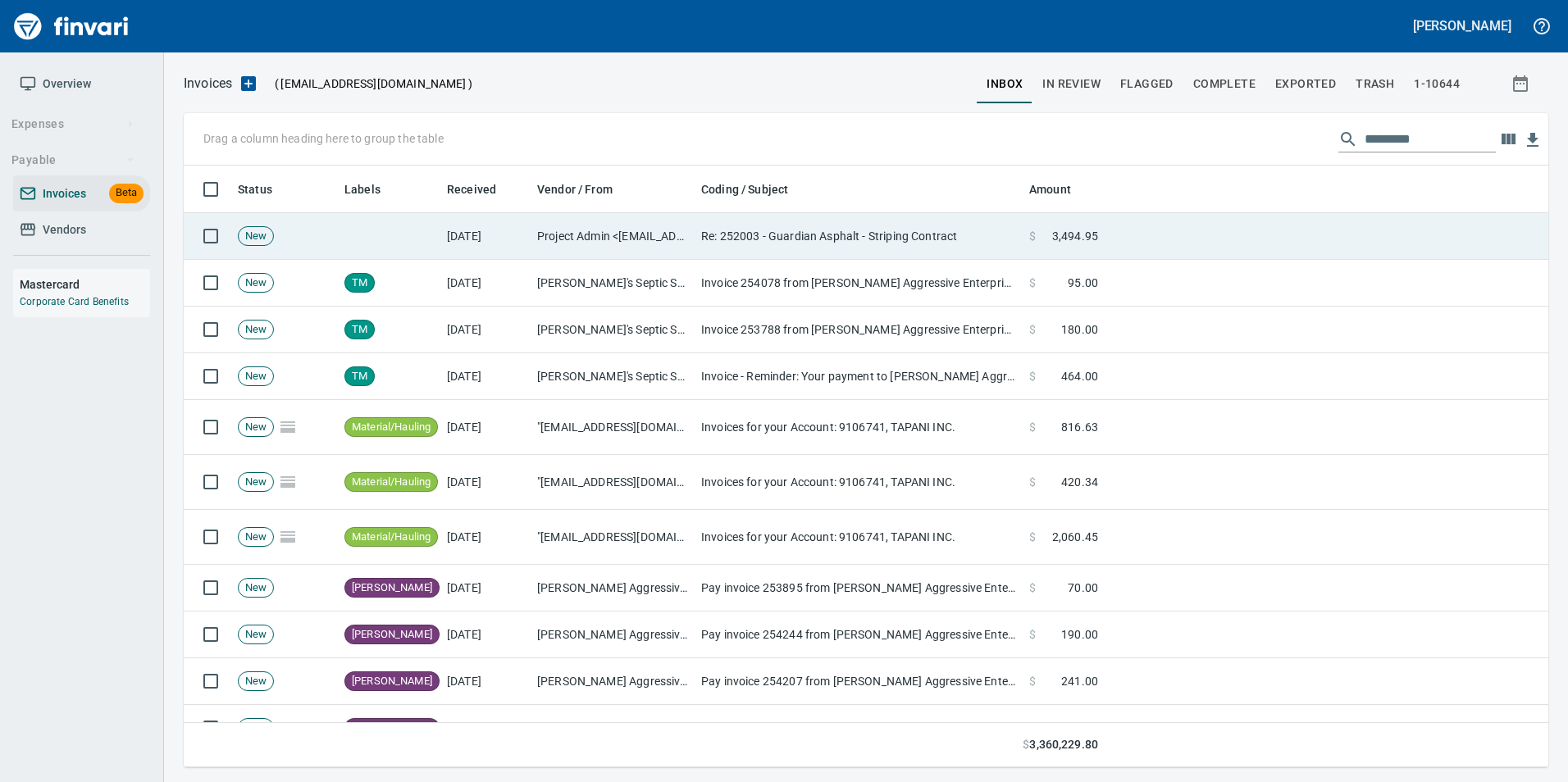
click at [504, 248] on td "[DATE]" at bounding box center [485, 237] width 90 height 47
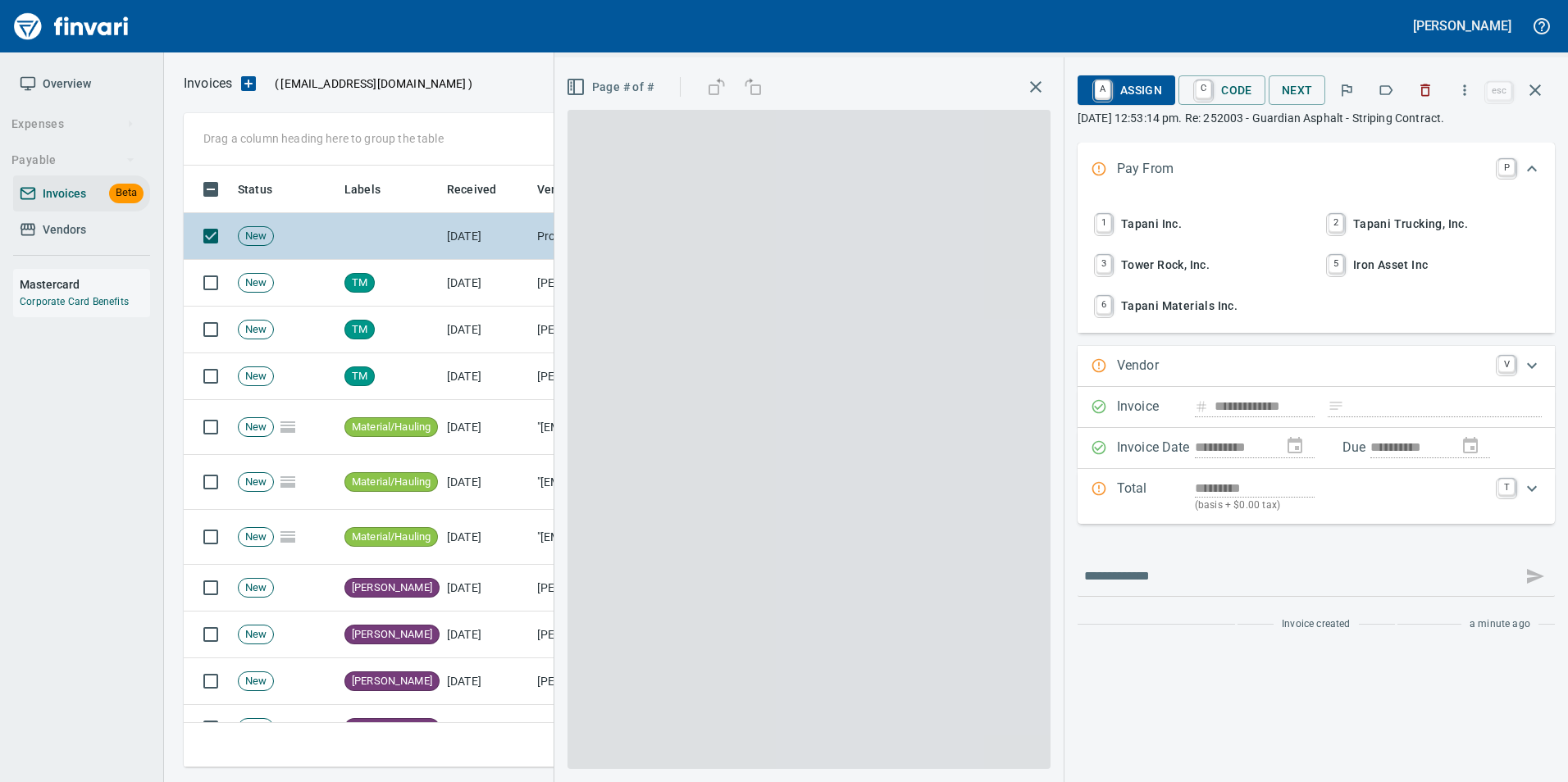
type input "**********"
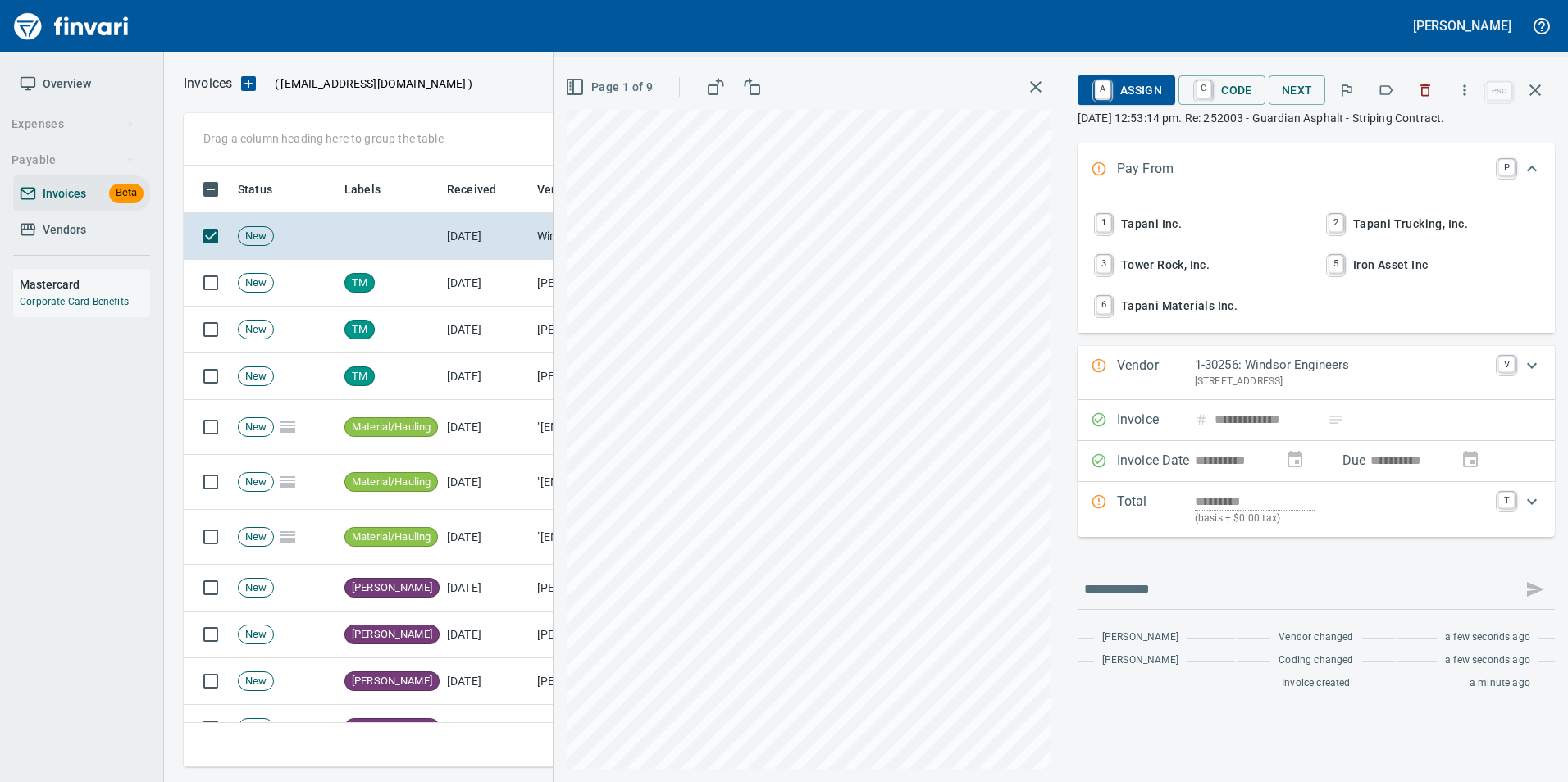
click at [1556, 88] on div "**********" at bounding box center [1316, 420] width 503 height 725
click at [1537, 93] on icon "button" at bounding box center [1534, 90] width 12 height 12
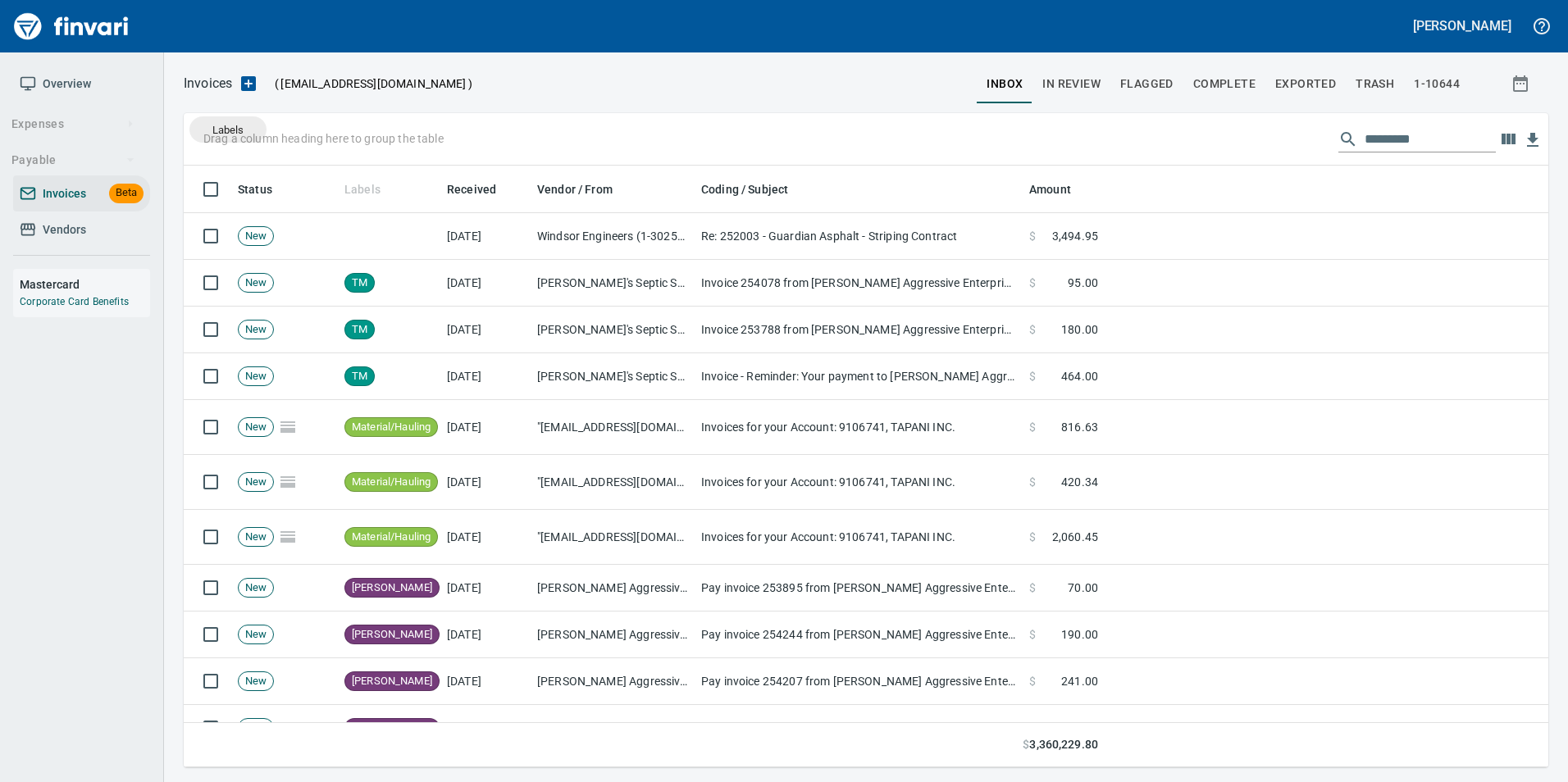
drag, startPoint x: 365, startPoint y: 183, endPoint x: 228, endPoint y: 130, distance: 146.9
click at [228, 130] on body "Gabee Homola Overview Expenses Payable Invoices Beta Vendors Mastercard Corpora…" at bounding box center [784, 391] width 1568 height 782
drag, startPoint x: 347, startPoint y: 186, endPoint x: 220, endPoint y: 145, distance: 133.5
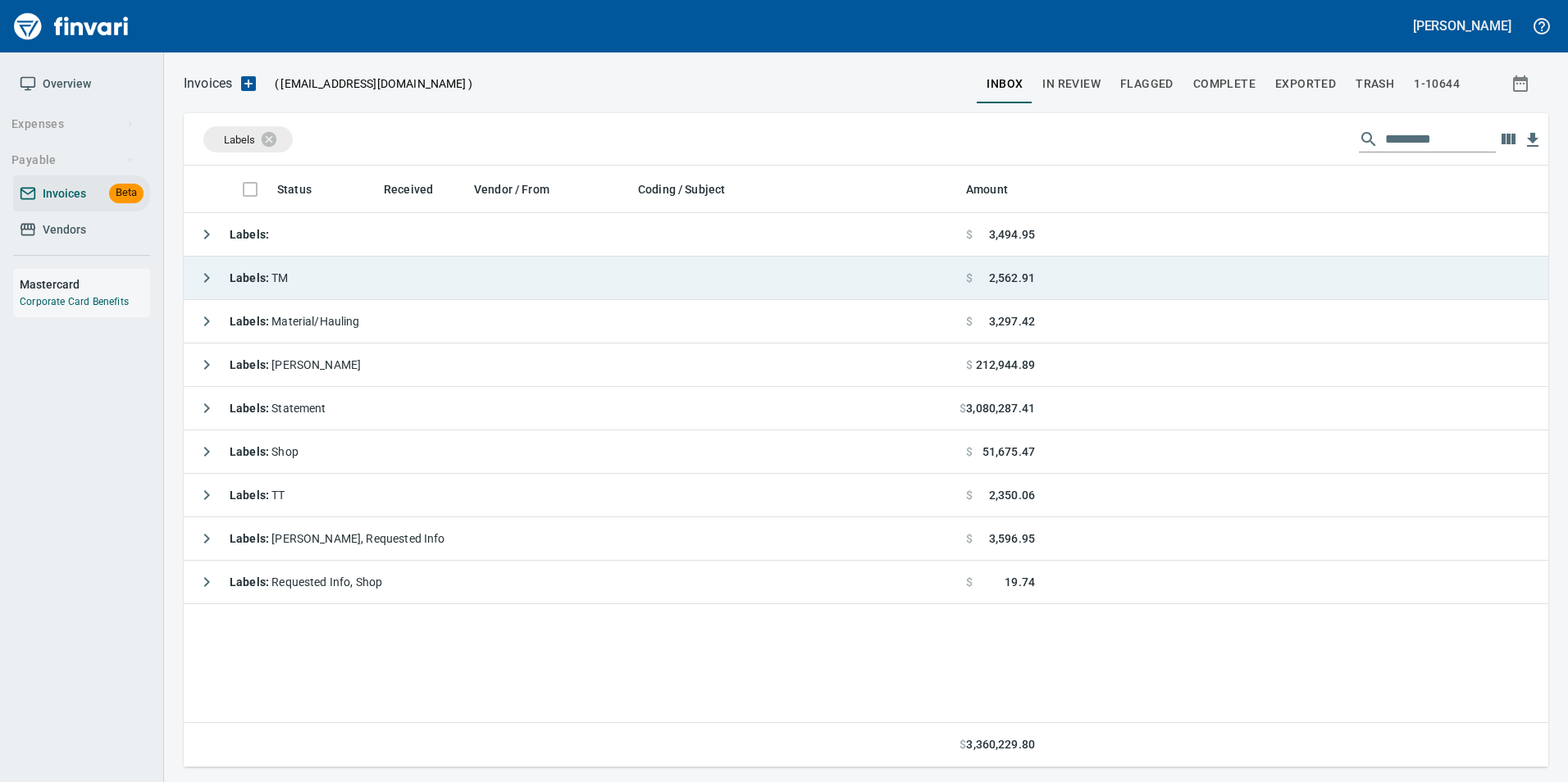
click at [200, 278] on icon "button" at bounding box center [206, 278] width 20 height 20
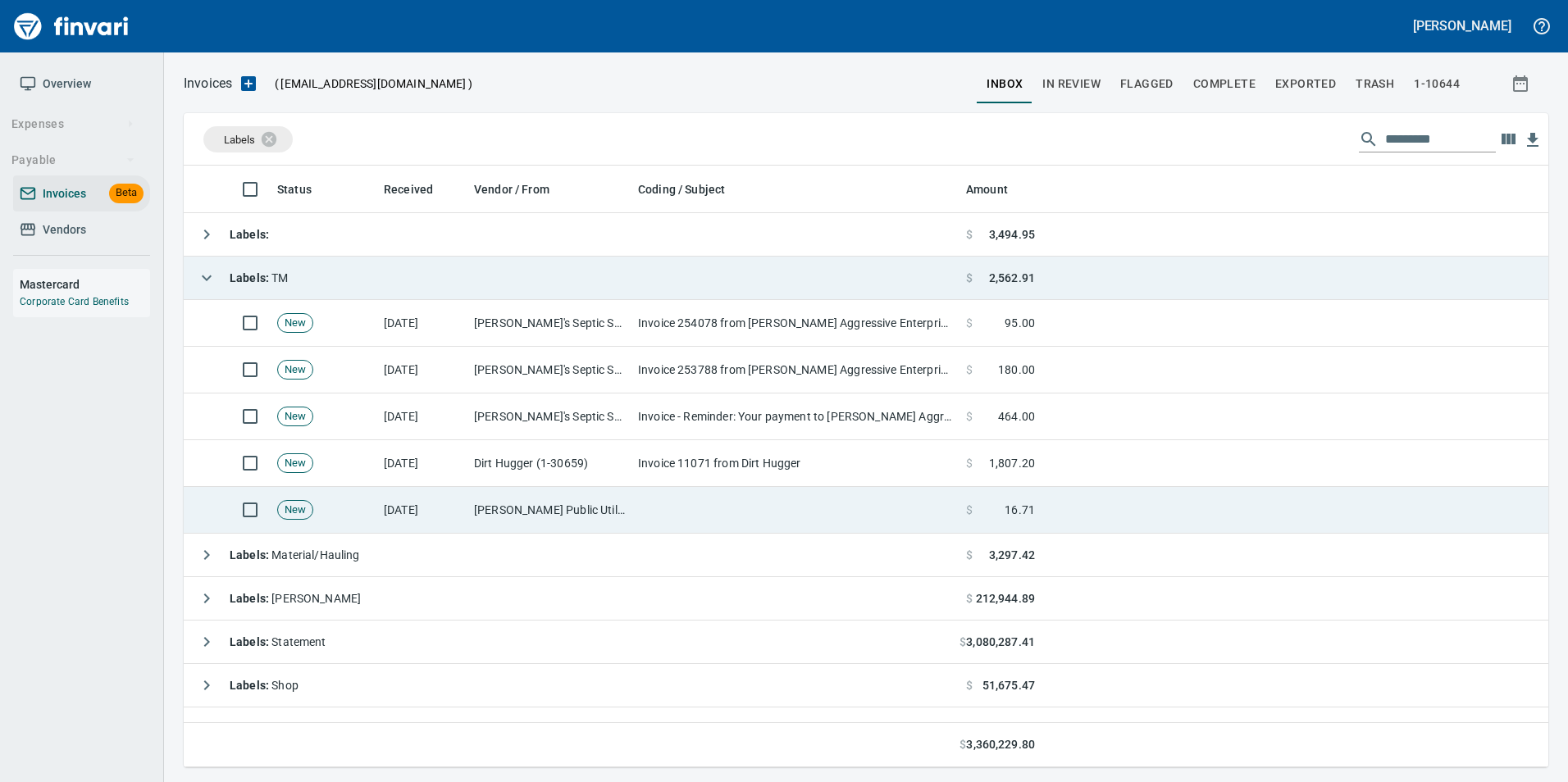
click at [598, 504] on td "[PERSON_NAME] Public Utilities (6-10204)" at bounding box center [549, 511] width 164 height 47
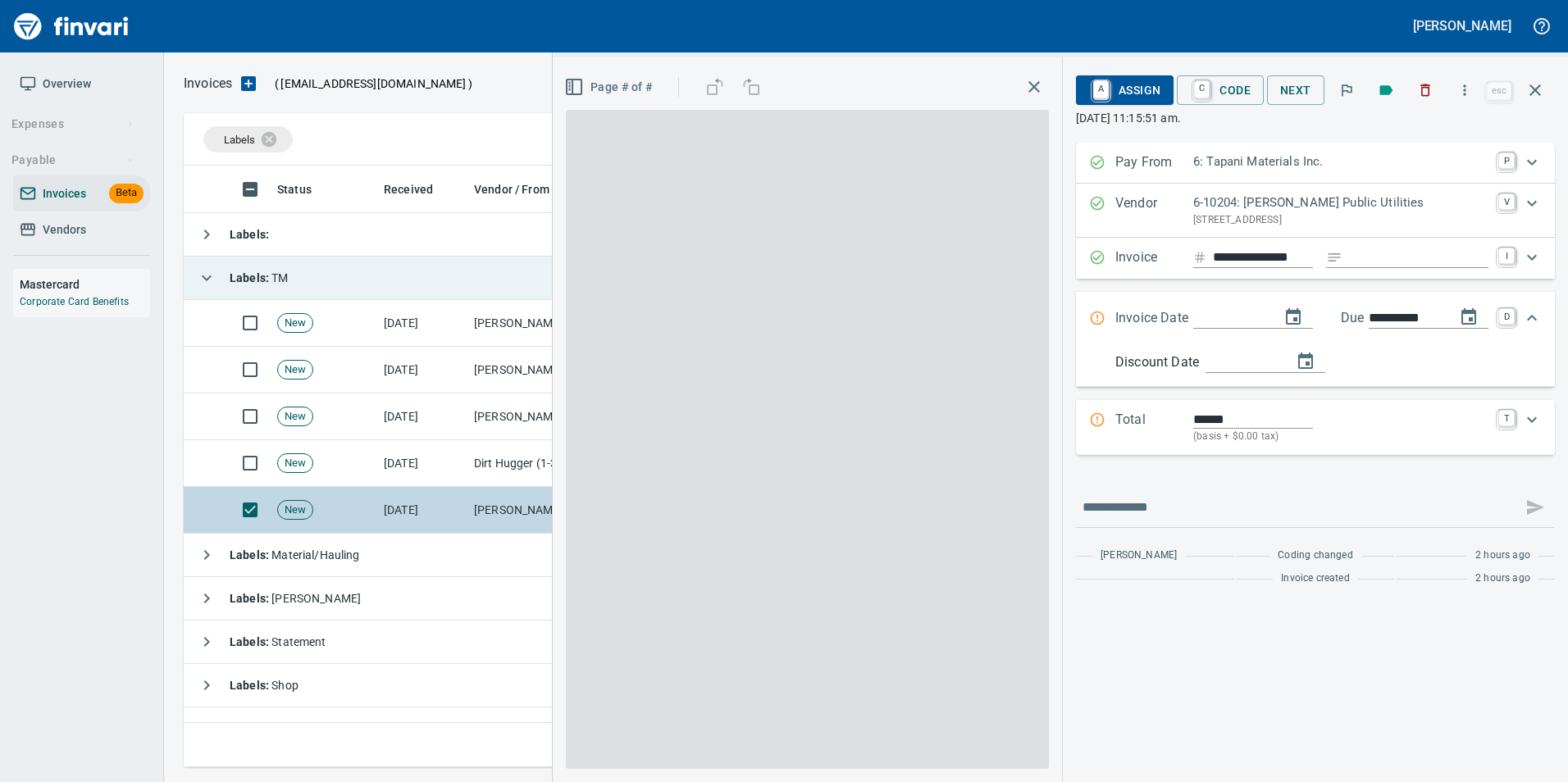
scroll to position [590, 1339]
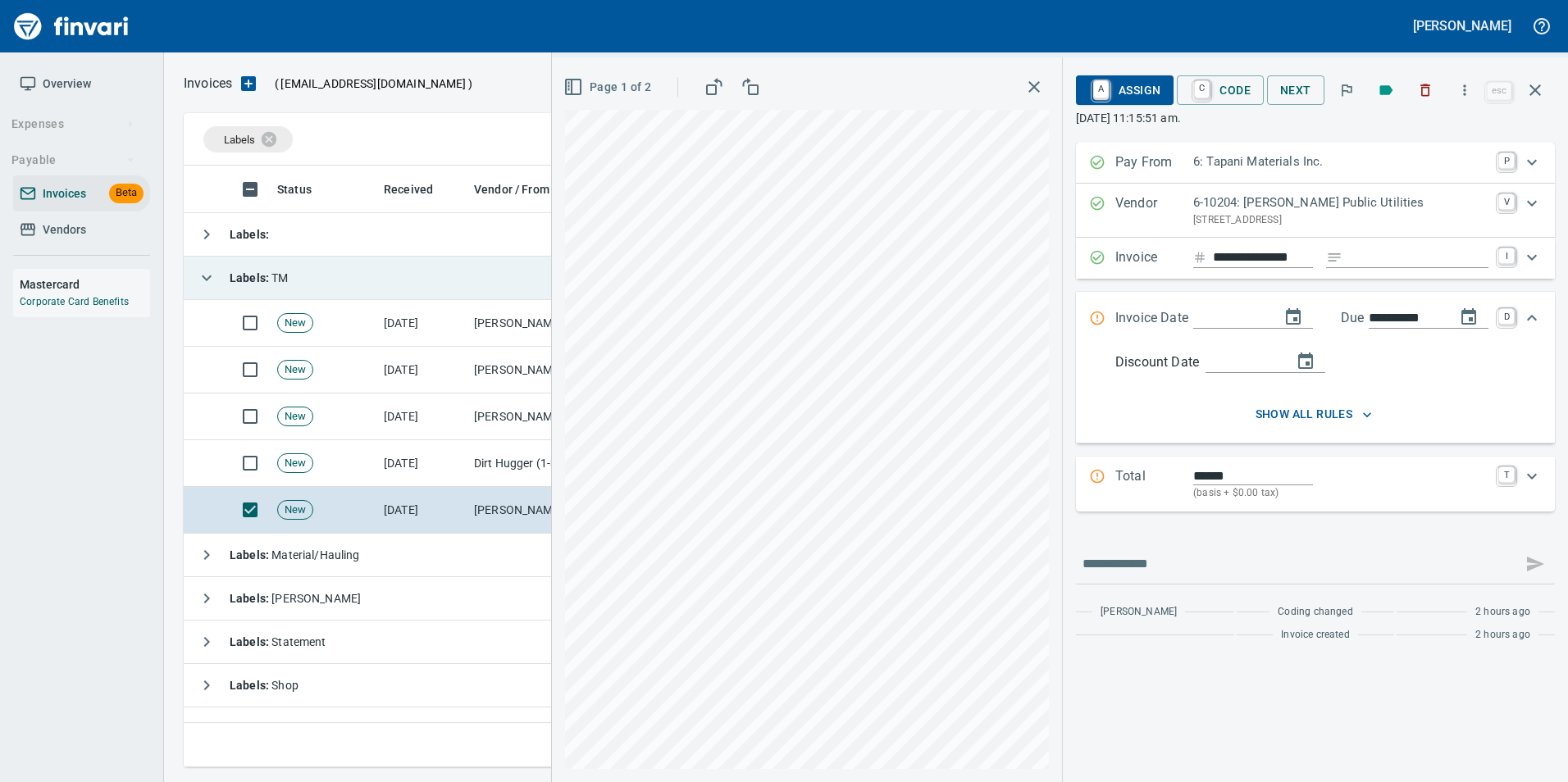
click at [1232, 310] on input "Expand" at bounding box center [1229, 318] width 74 height 20
type input "**********"
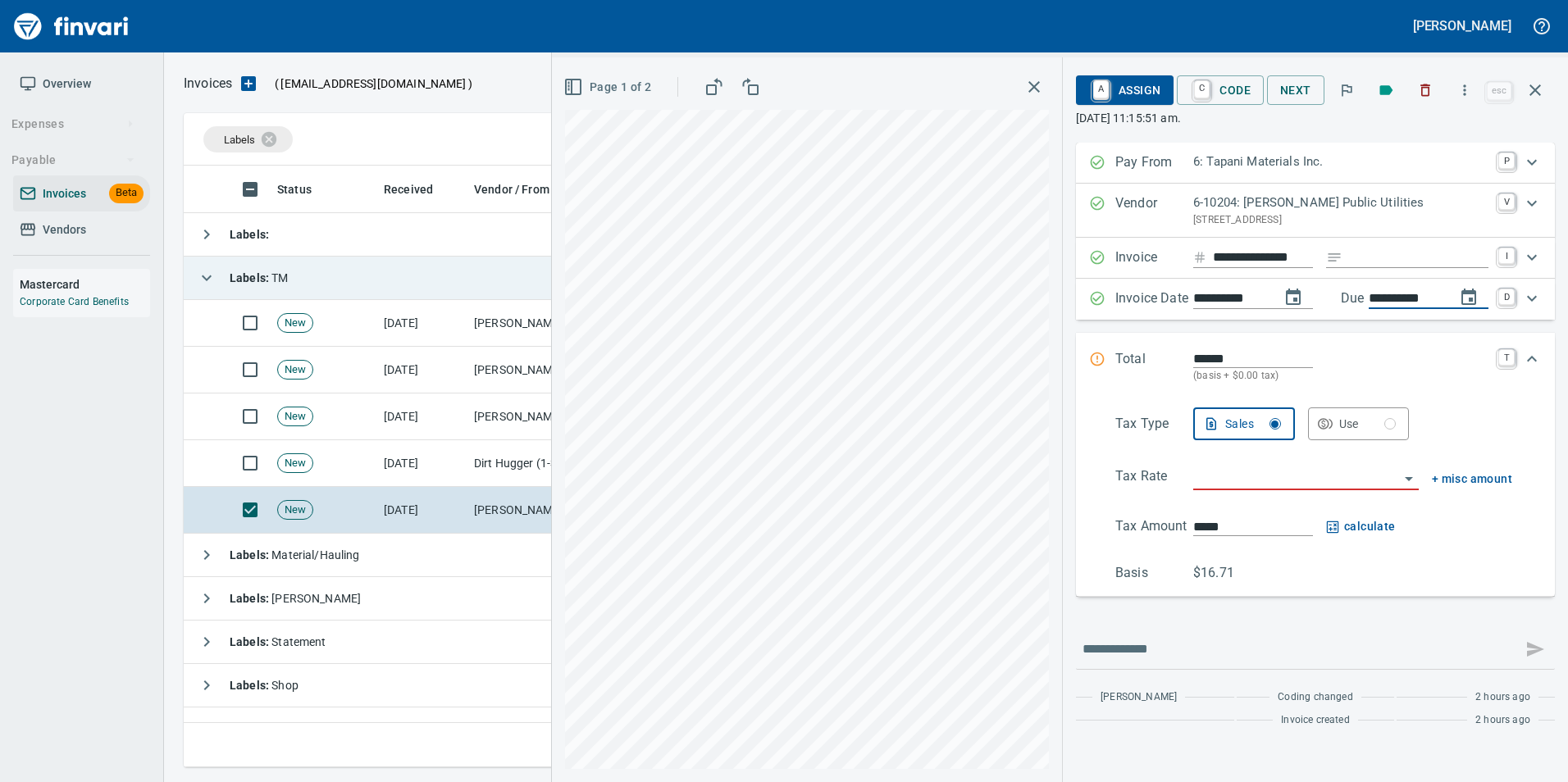
click at [1396, 299] on input "**********" at bounding box center [1405, 298] width 74 height 20
drag, startPoint x: 1378, startPoint y: 295, endPoint x: 1367, endPoint y: 300, distance: 12.1
click at [1369, 300] on input "**********" at bounding box center [1405, 298] width 74 height 20
drag, startPoint x: 1398, startPoint y: 299, endPoint x: 1385, endPoint y: 300, distance: 13.0
click at [1385, 300] on input "**********" at bounding box center [1405, 298] width 74 height 20
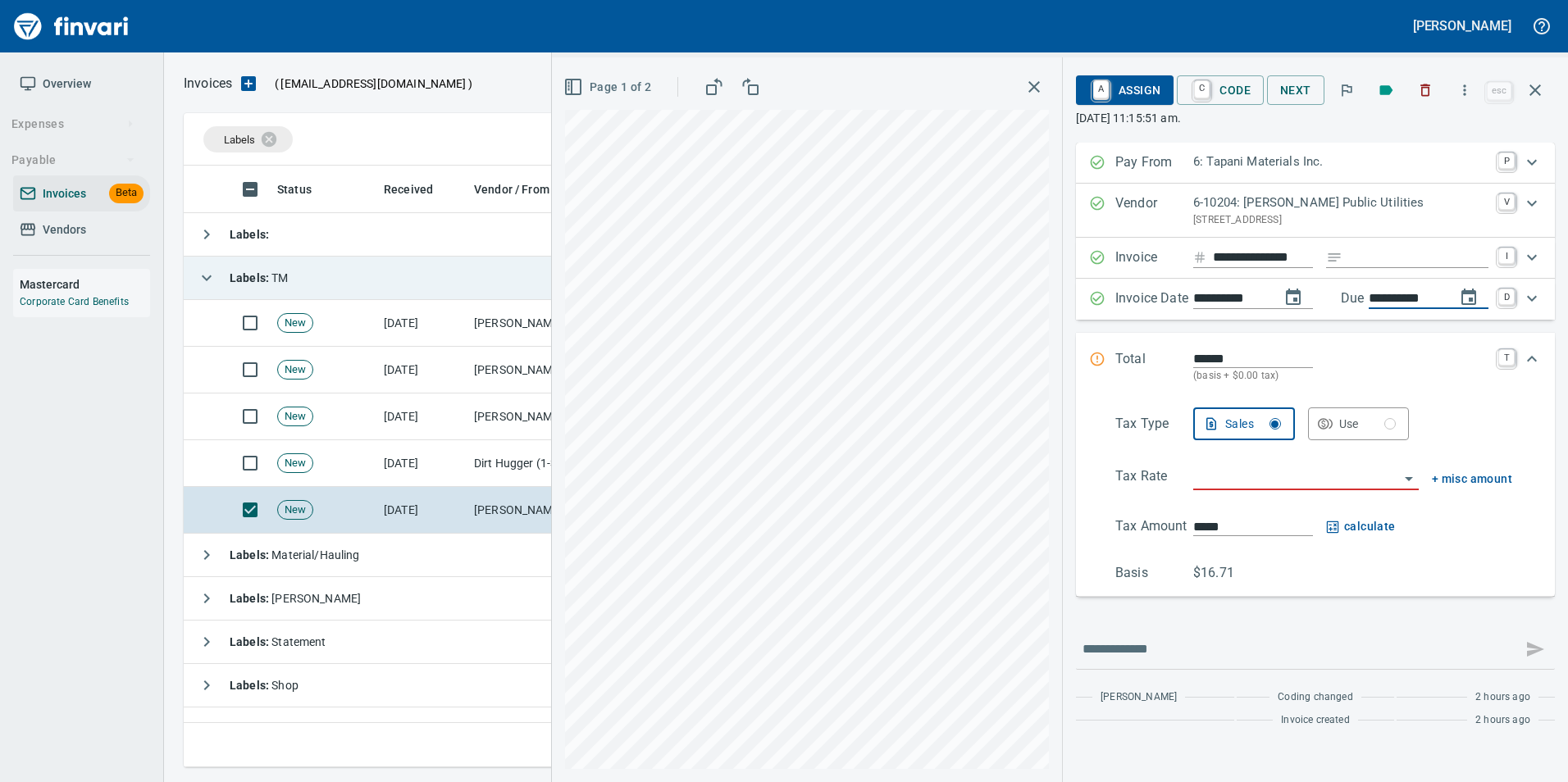
type input "**********"
click at [1335, 347] on div "Total ****** (basis + $0.00 tax) T" at bounding box center [1315, 367] width 478 height 69
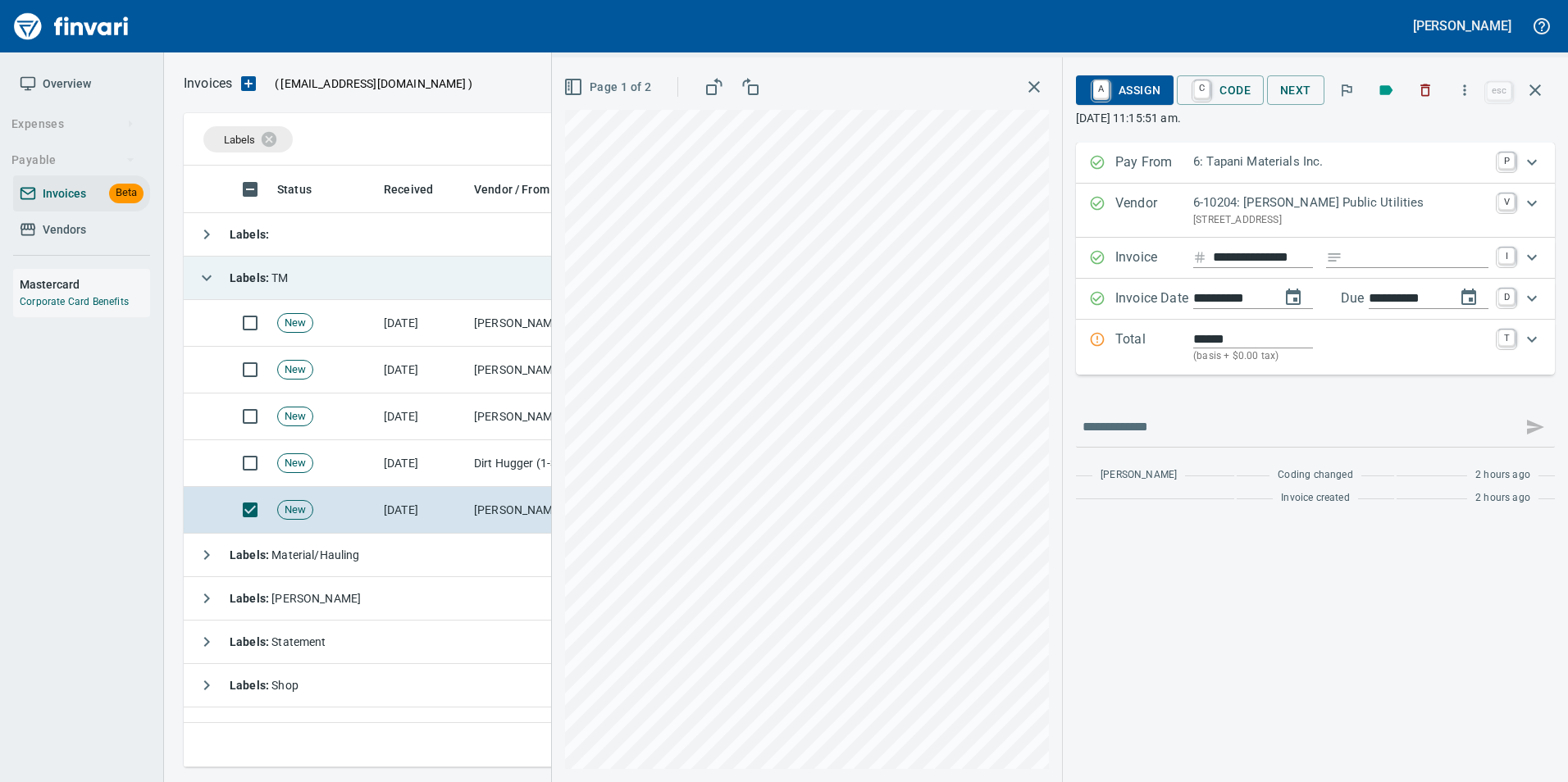
click at [1335, 348] on div "******" at bounding box center [1340, 339] width 295 height 19
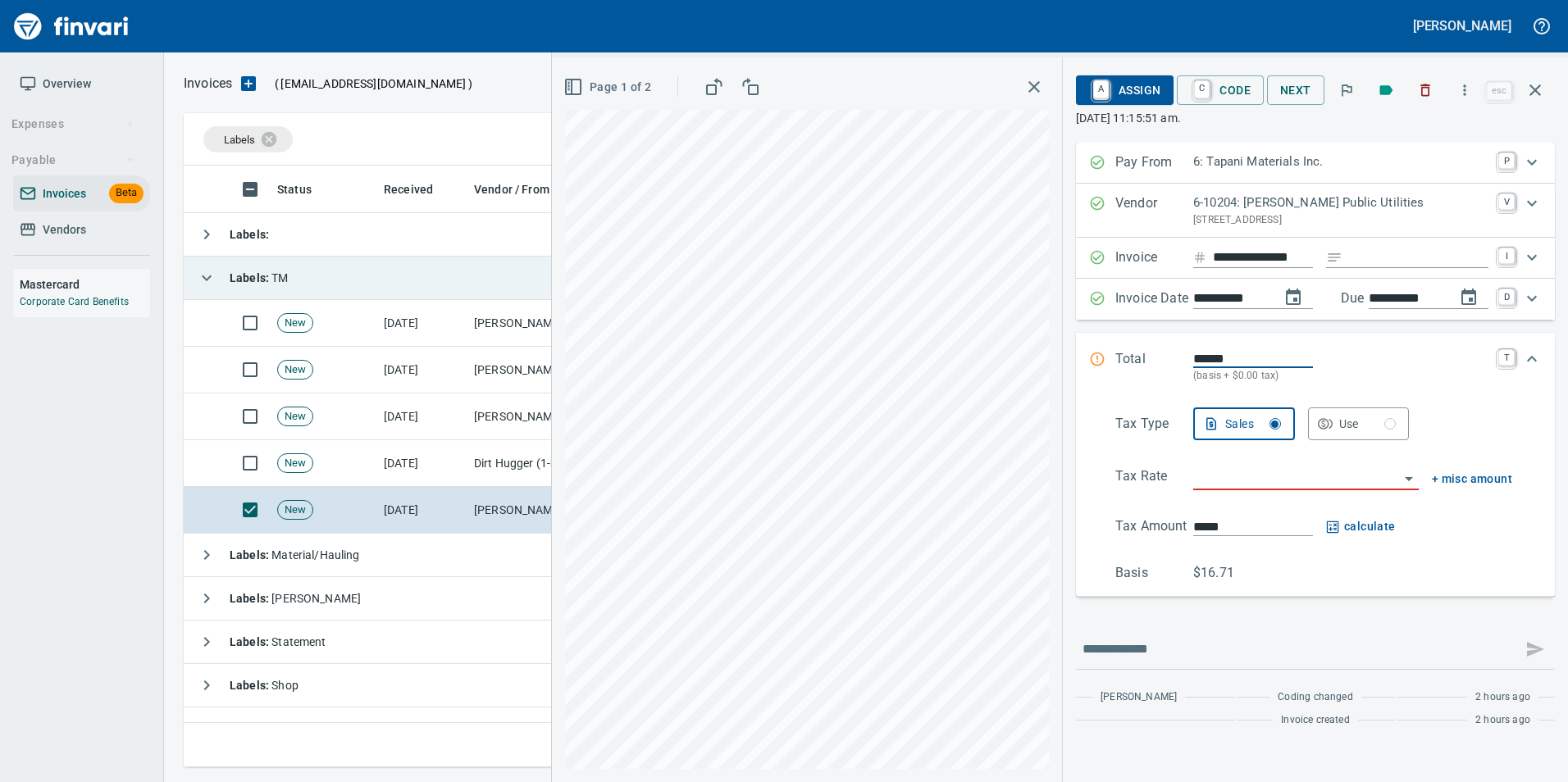
click at [1249, 483] on input "search" at bounding box center [1295, 479] width 205 height 23
type input "**********"
click at [1098, 358] on icon "Expand" at bounding box center [1098, 359] width 14 height 14
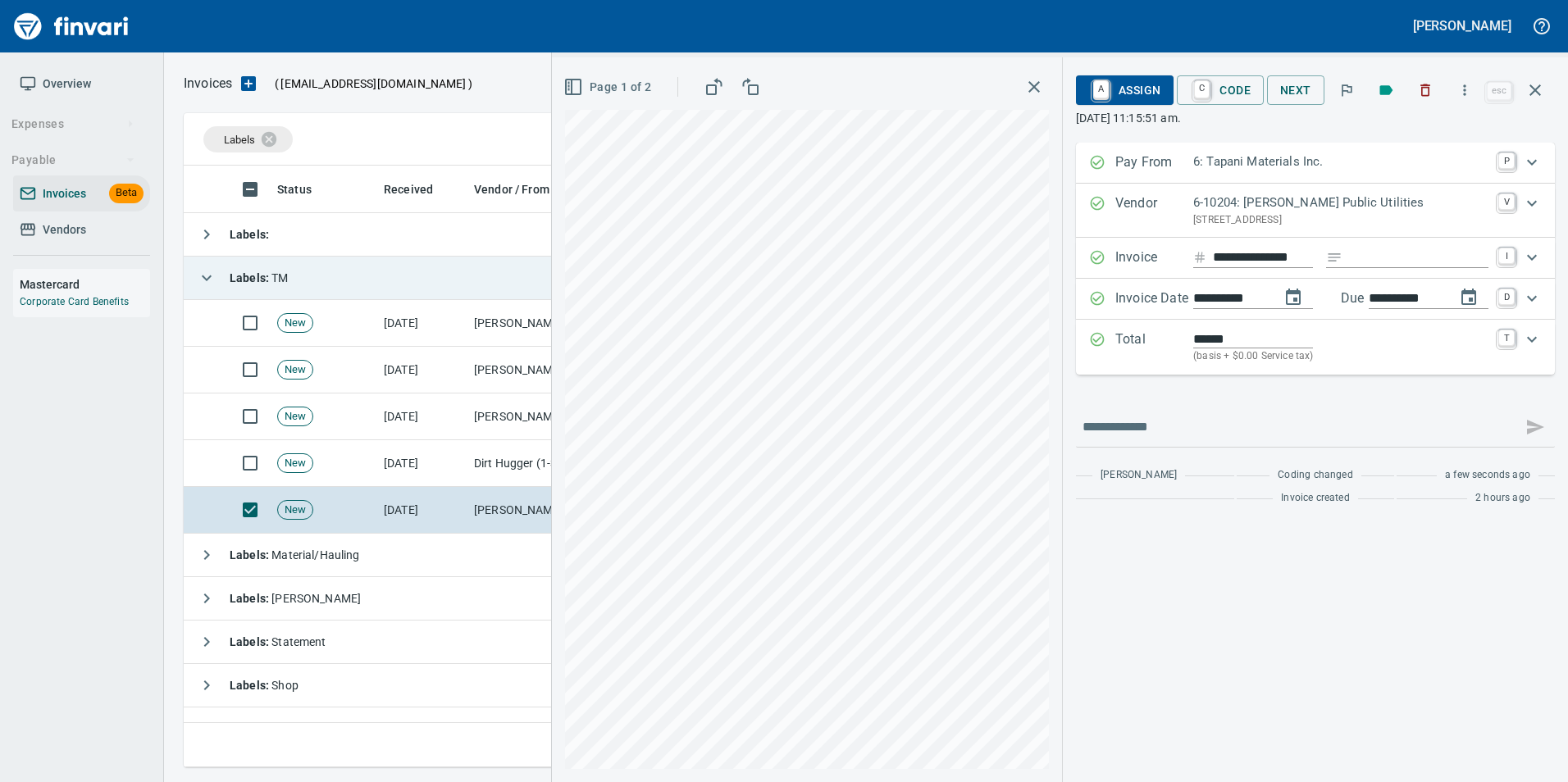
click at [1144, 90] on span "A Assign" at bounding box center [1124, 90] width 71 height 28
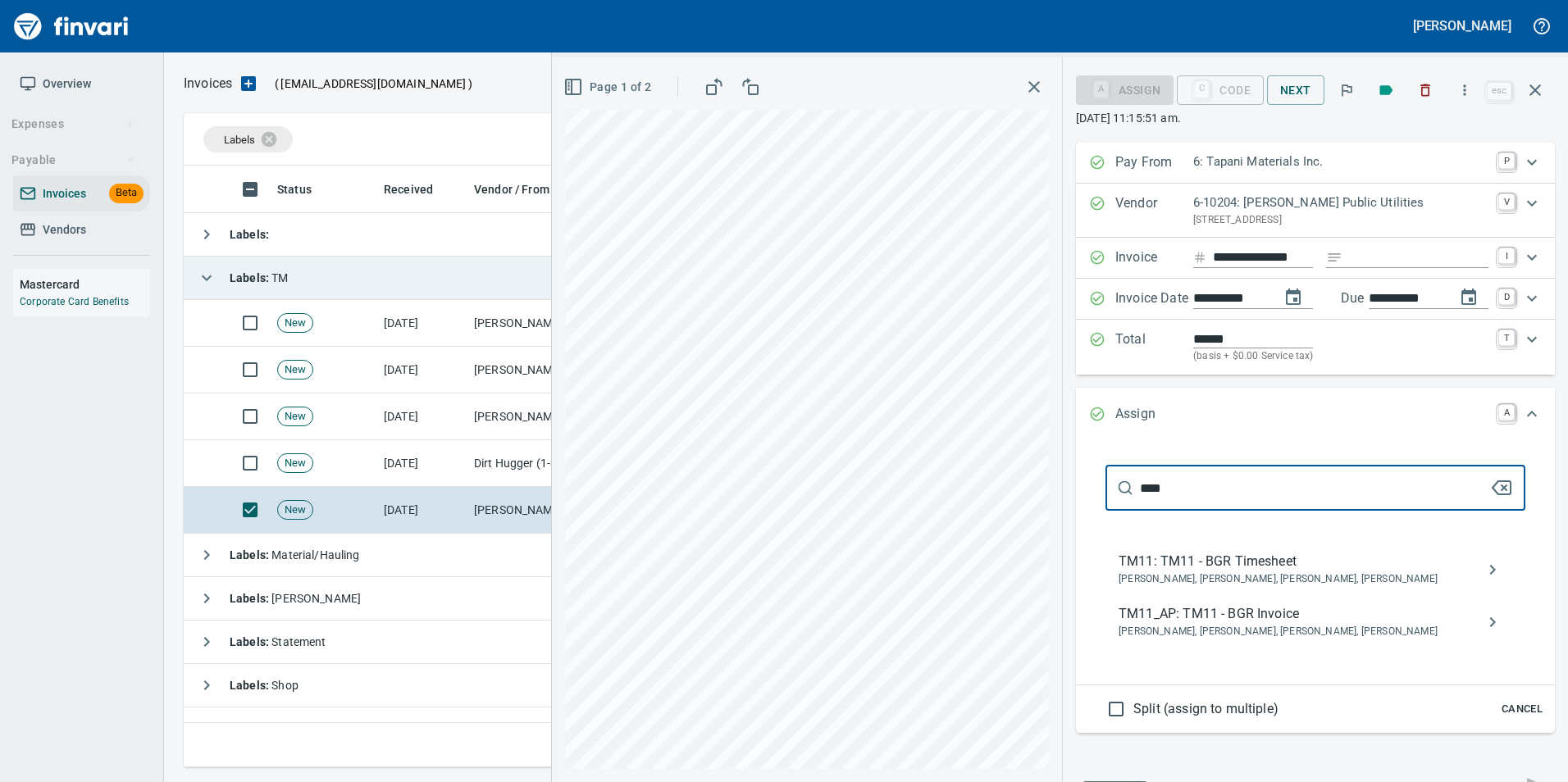
type input "****"
drag, startPoint x: 1275, startPoint y: 611, endPoint x: 1262, endPoint y: 600, distance: 17.0
click at [1274, 605] on span "TM11_AP: TM11 - BGR Invoice" at bounding box center [1301, 614] width 367 height 20
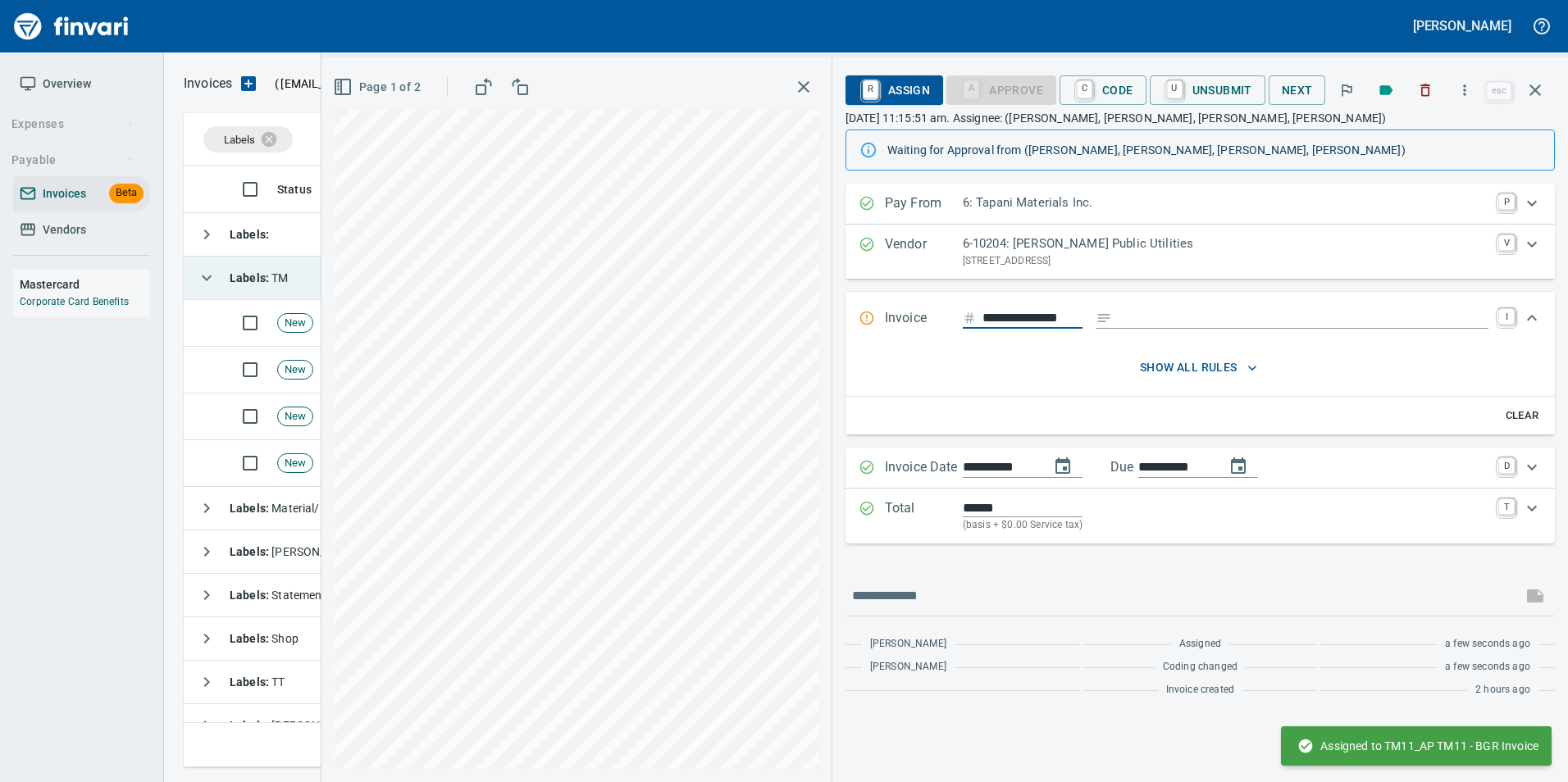
scroll to position [0, 1]
click at [1547, 90] on button "button" at bounding box center [1535, 90] width 39 height 39
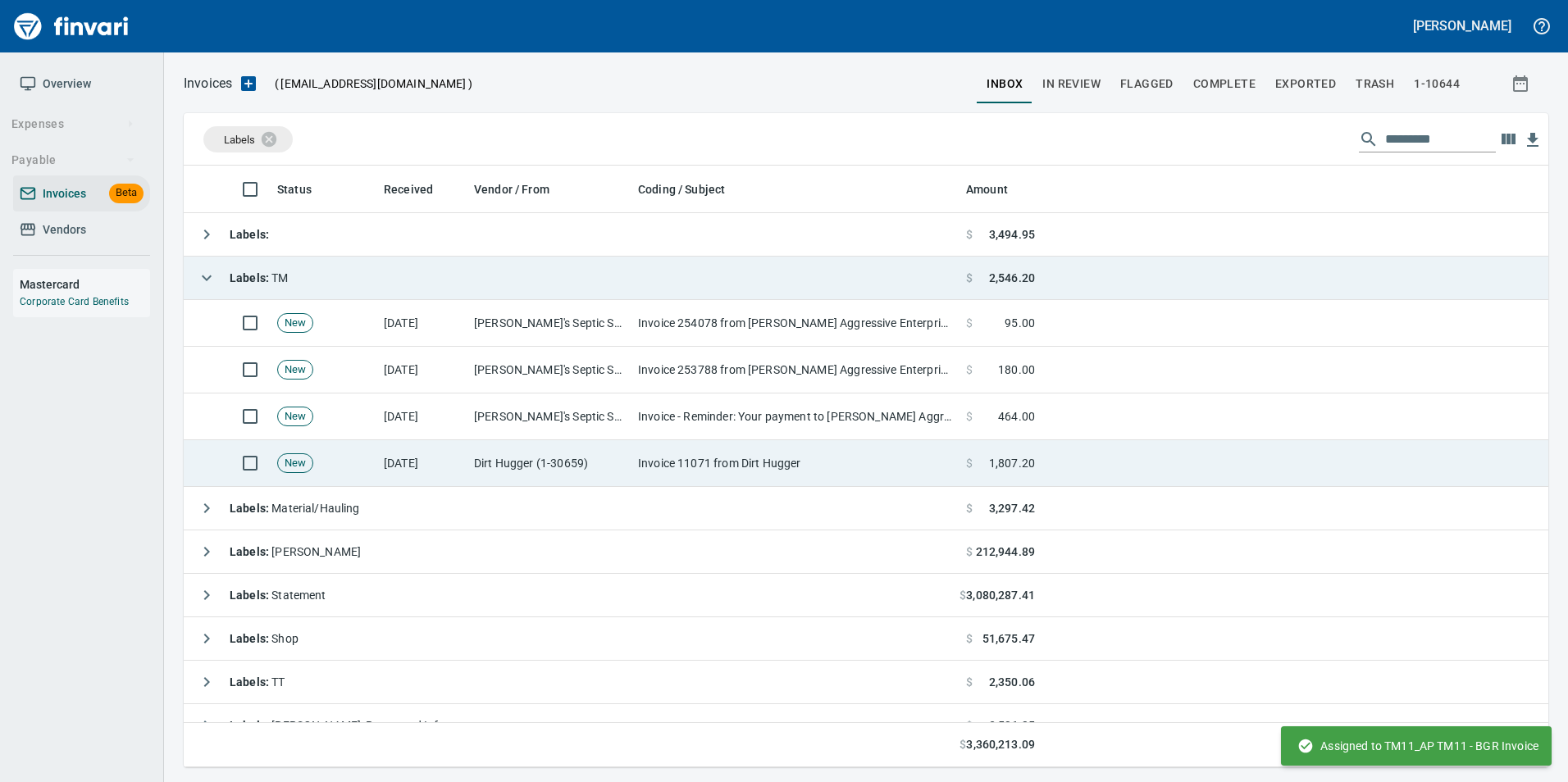
click at [907, 466] on td "Invoice 11071 from Dirt Hugger" at bounding box center [795, 464] width 328 height 47
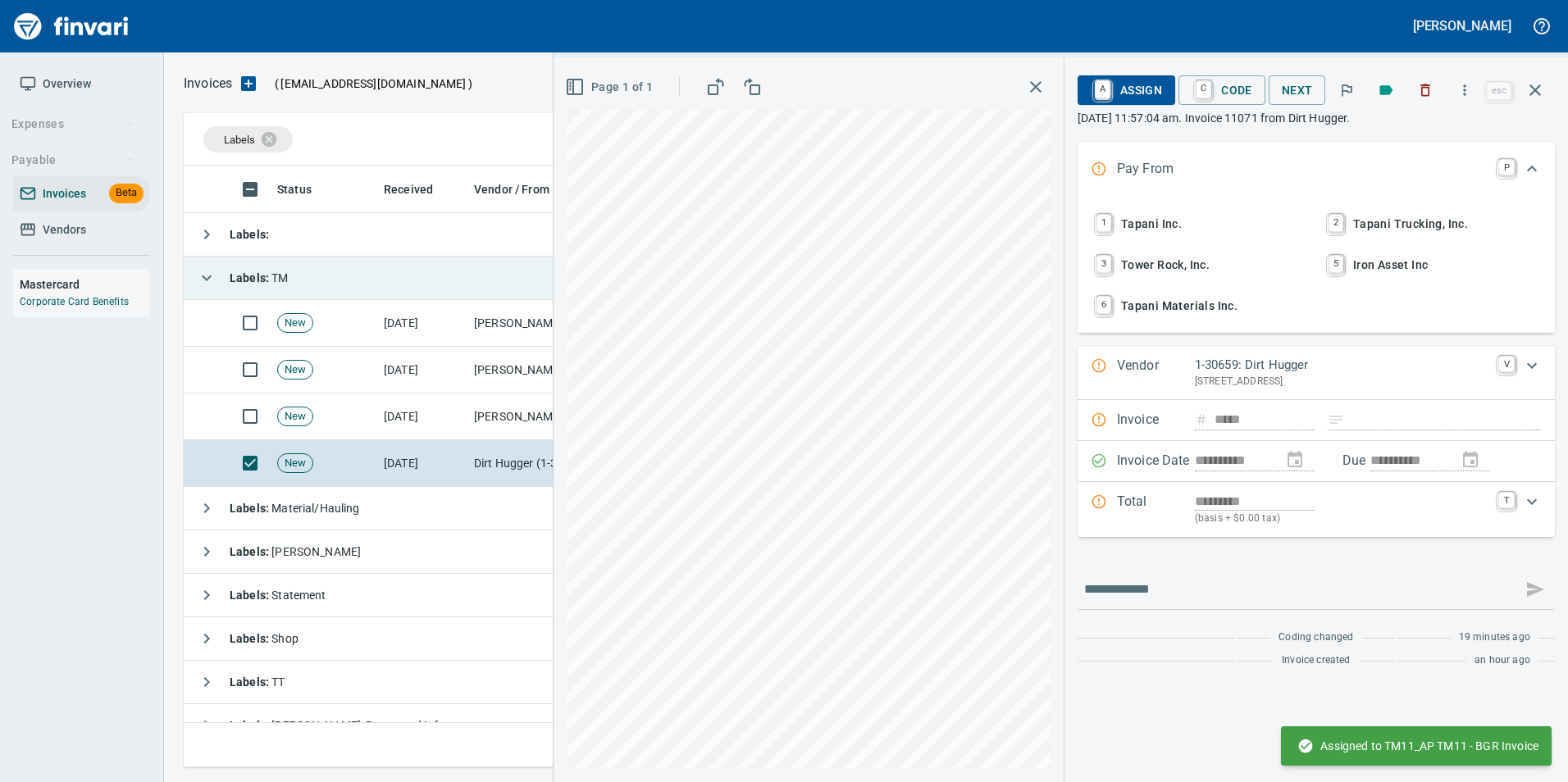
click at [1170, 301] on span "6 Tapani Materials Inc." at bounding box center [1200, 305] width 215 height 28
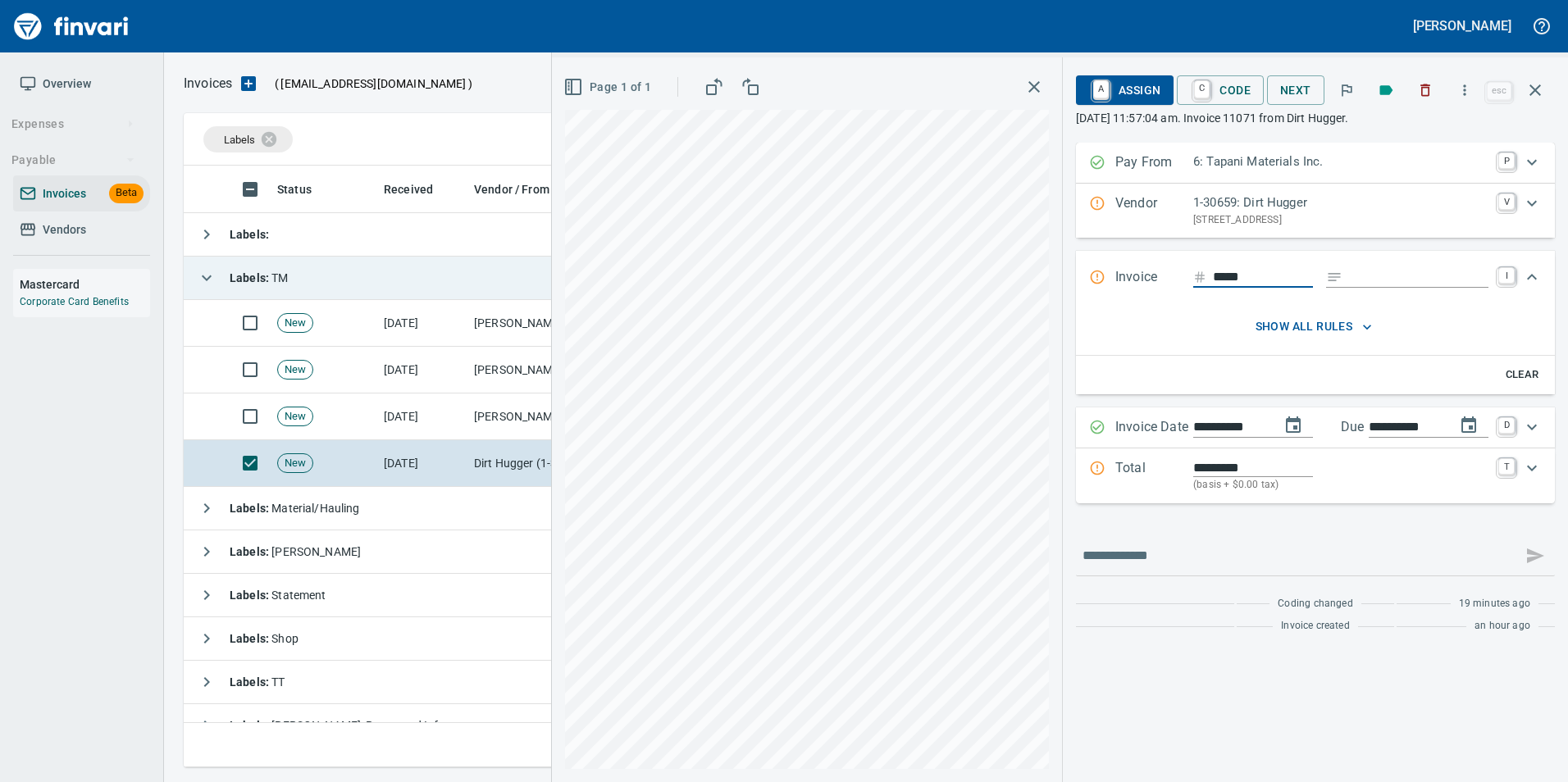
scroll to position [590, 1339]
click at [1186, 205] on p "Vendor" at bounding box center [1154, 211] width 78 height 35
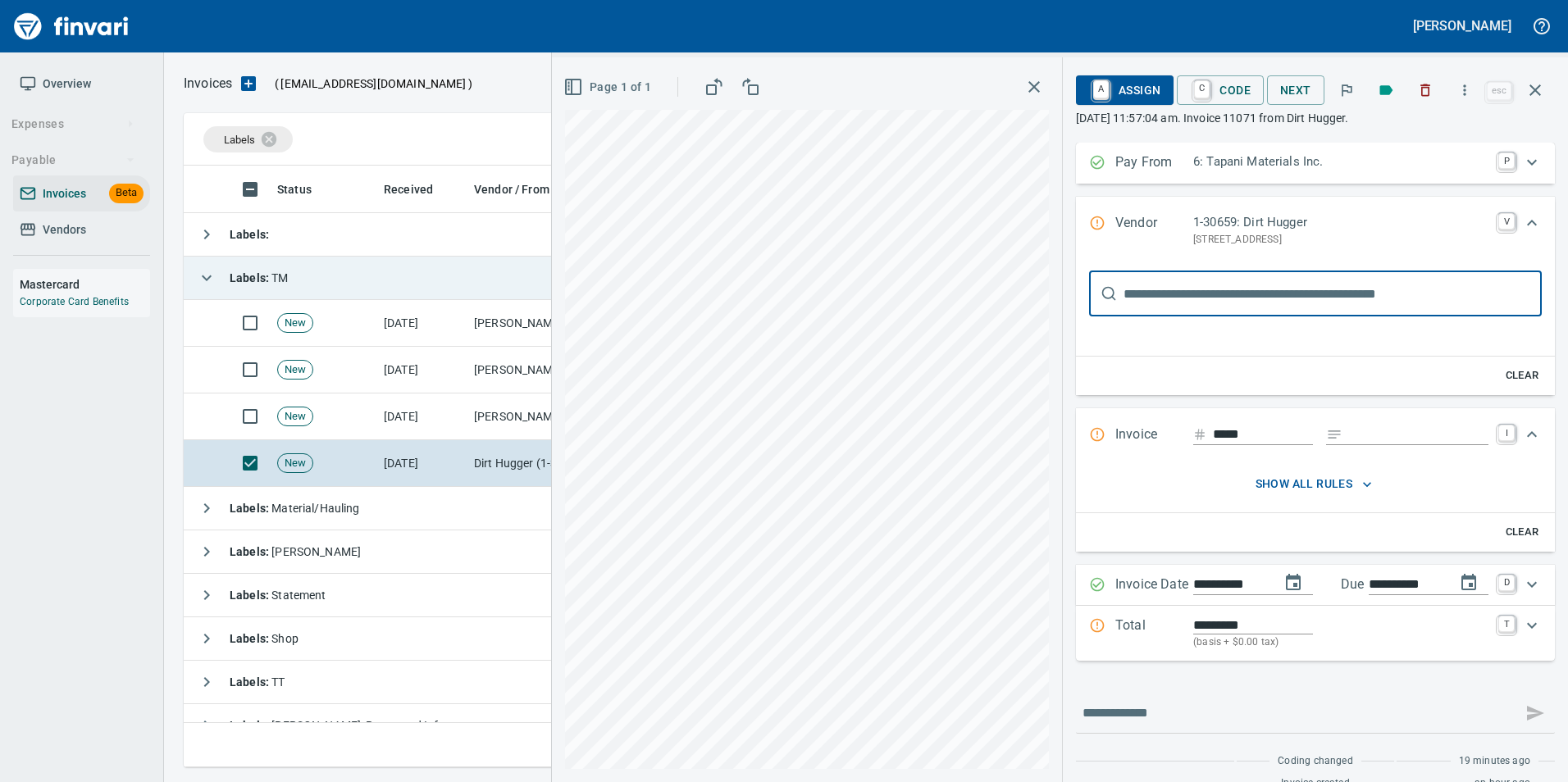
scroll to position [0, 0]
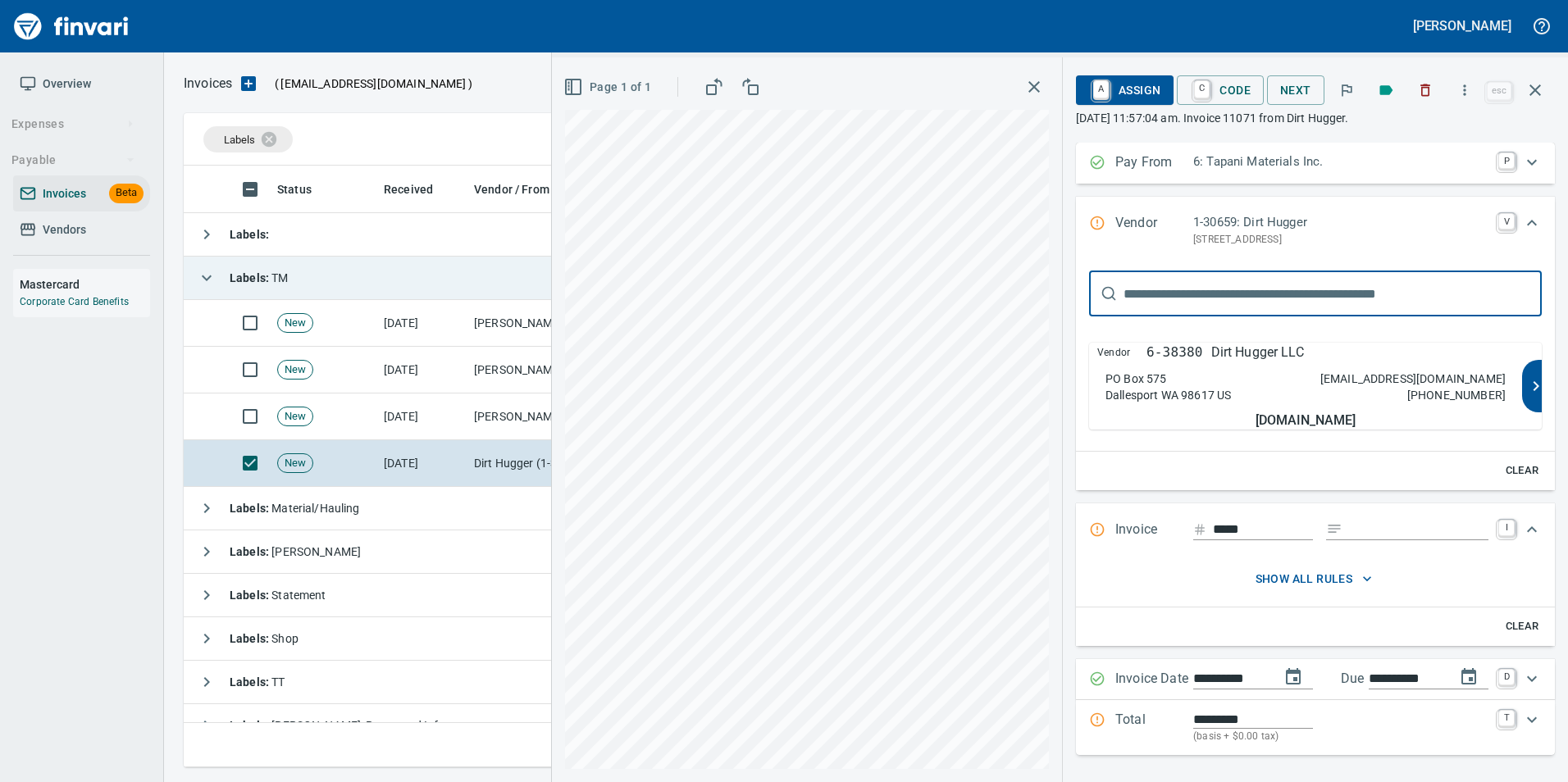
type input "****"
click at [1230, 354] on p "Dirt Hugger LLC" at bounding box center [1258, 352] width 92 height 20
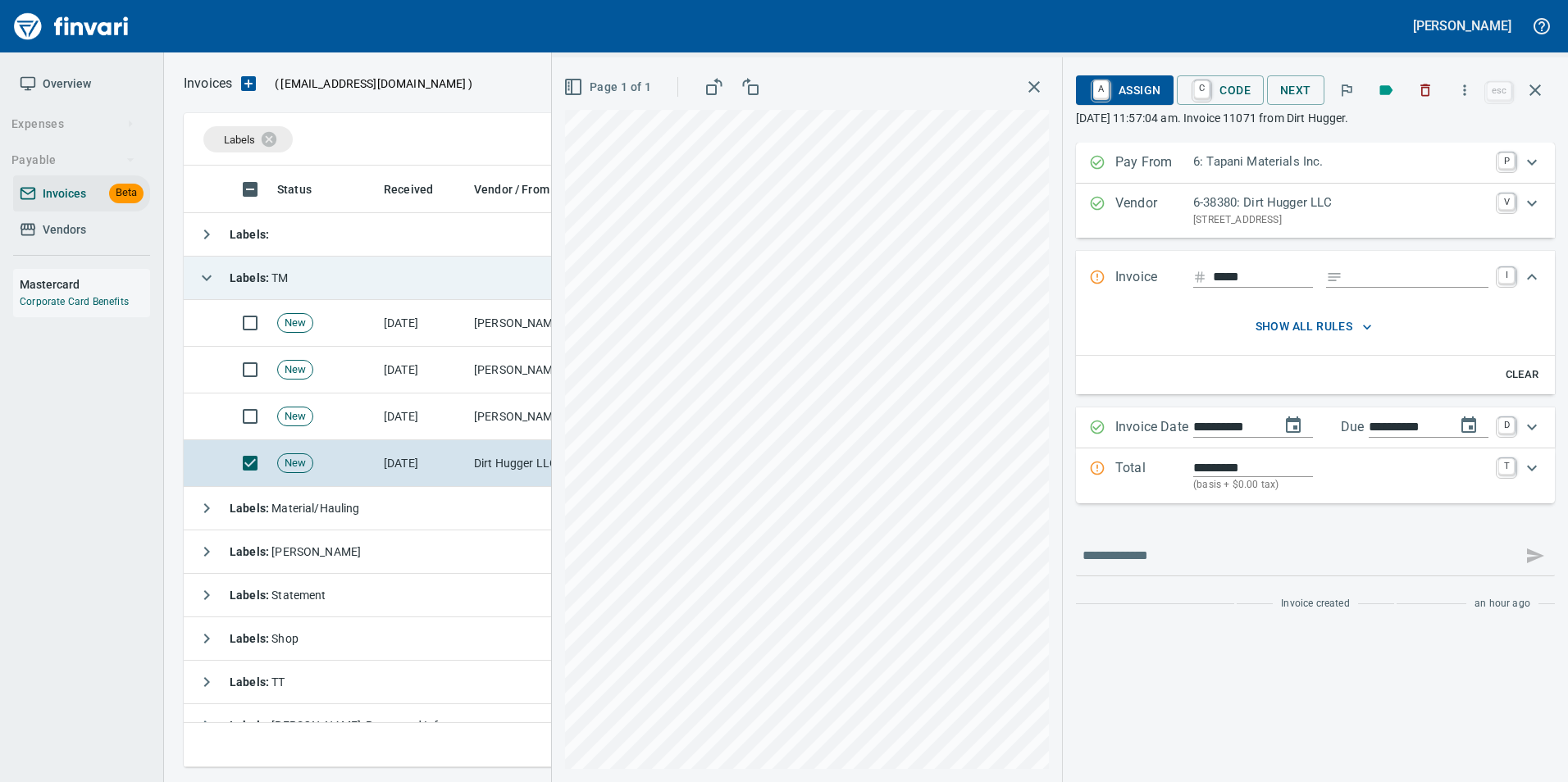
type input "**********"
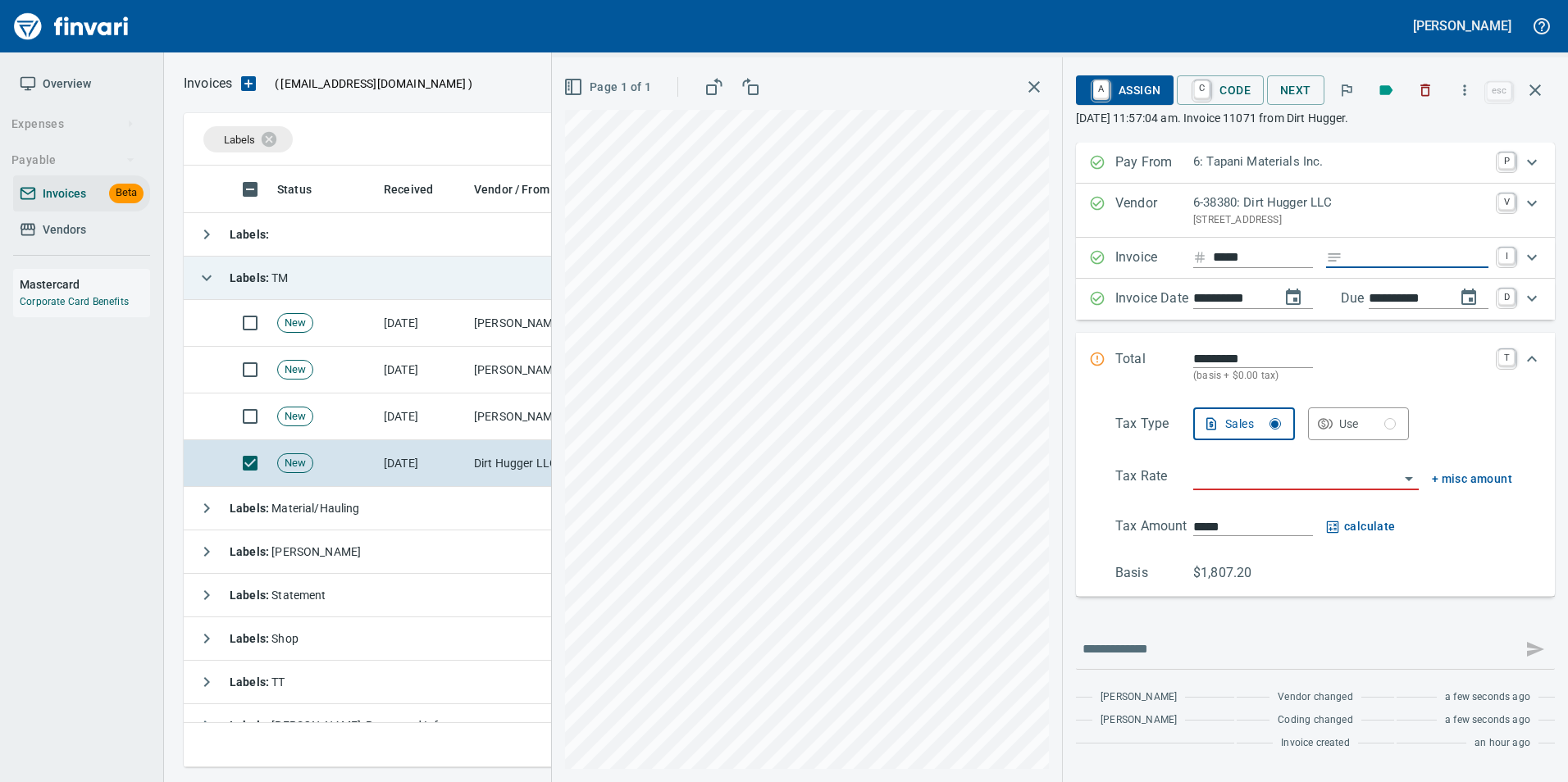
click at [1358, 253] on input "Expand" at bounding box center [1418, 257] width 140 height 20
click at [1222, 475] on input "search" at bounding box center [1295, 479] width 205 height 23
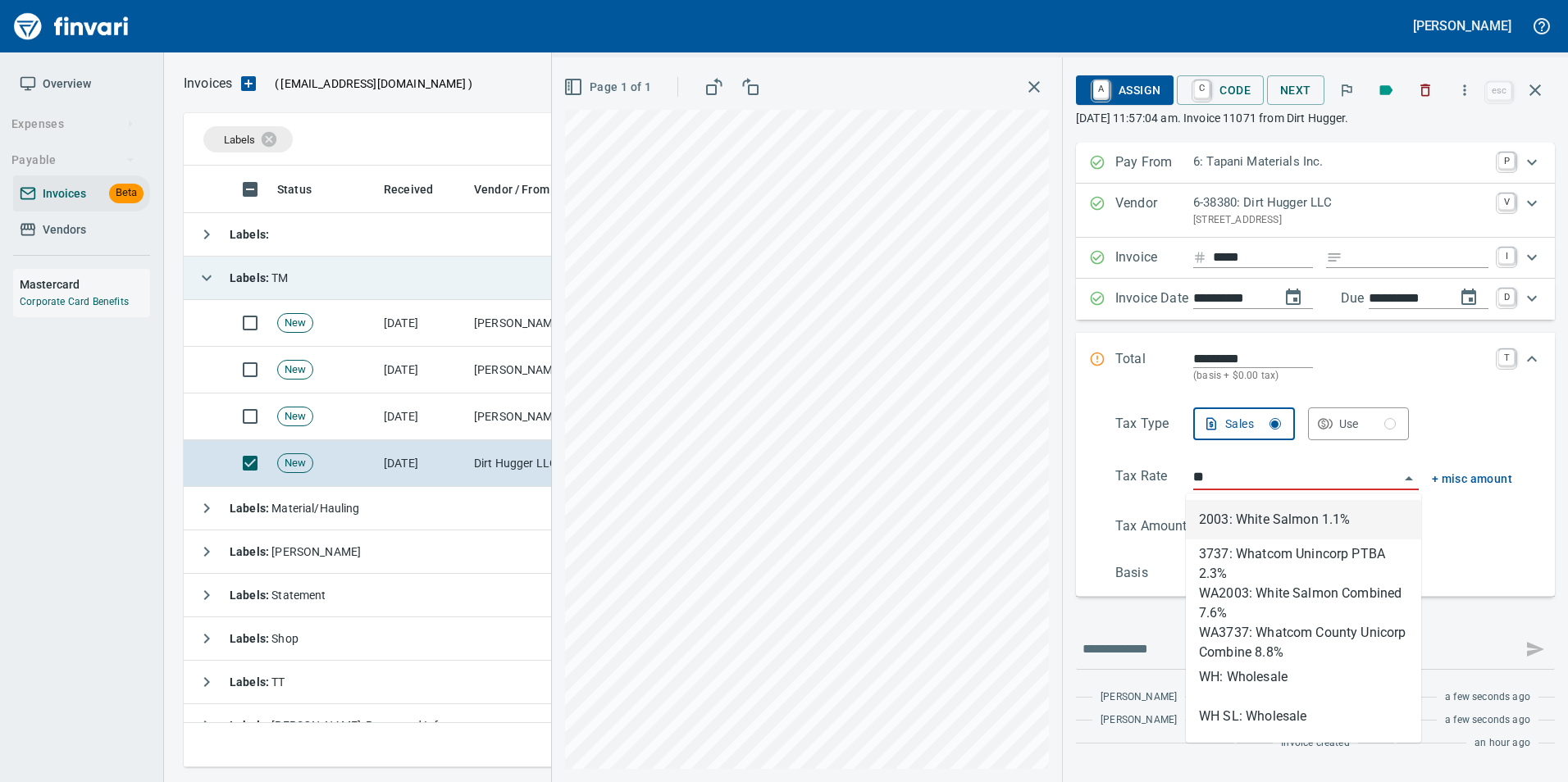
scroll to position [590, 1339]
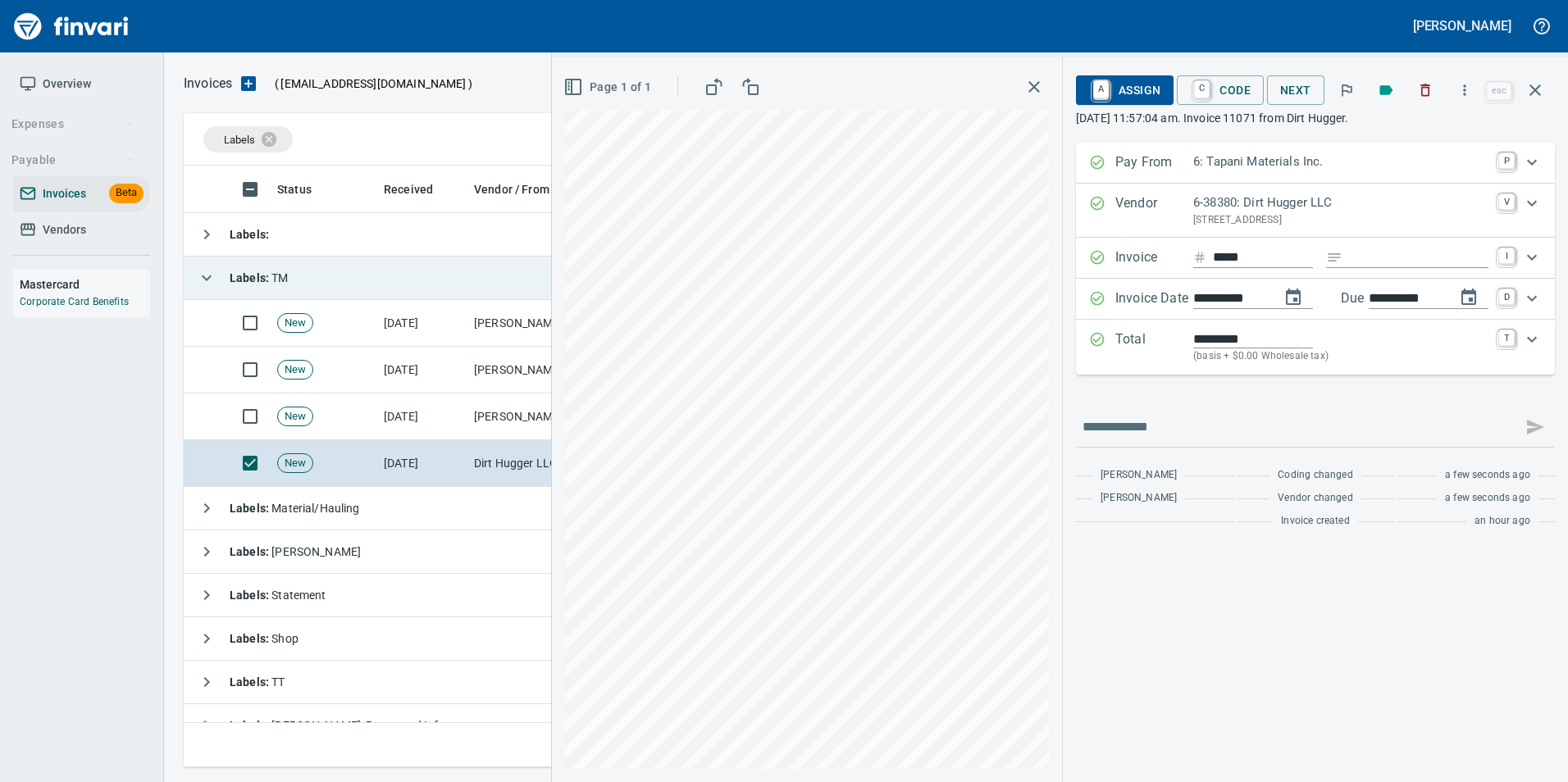
type input "**********"
click at [1111, 84] on span "A Assign" at bounding box center [1124, 90] width 71 height 28
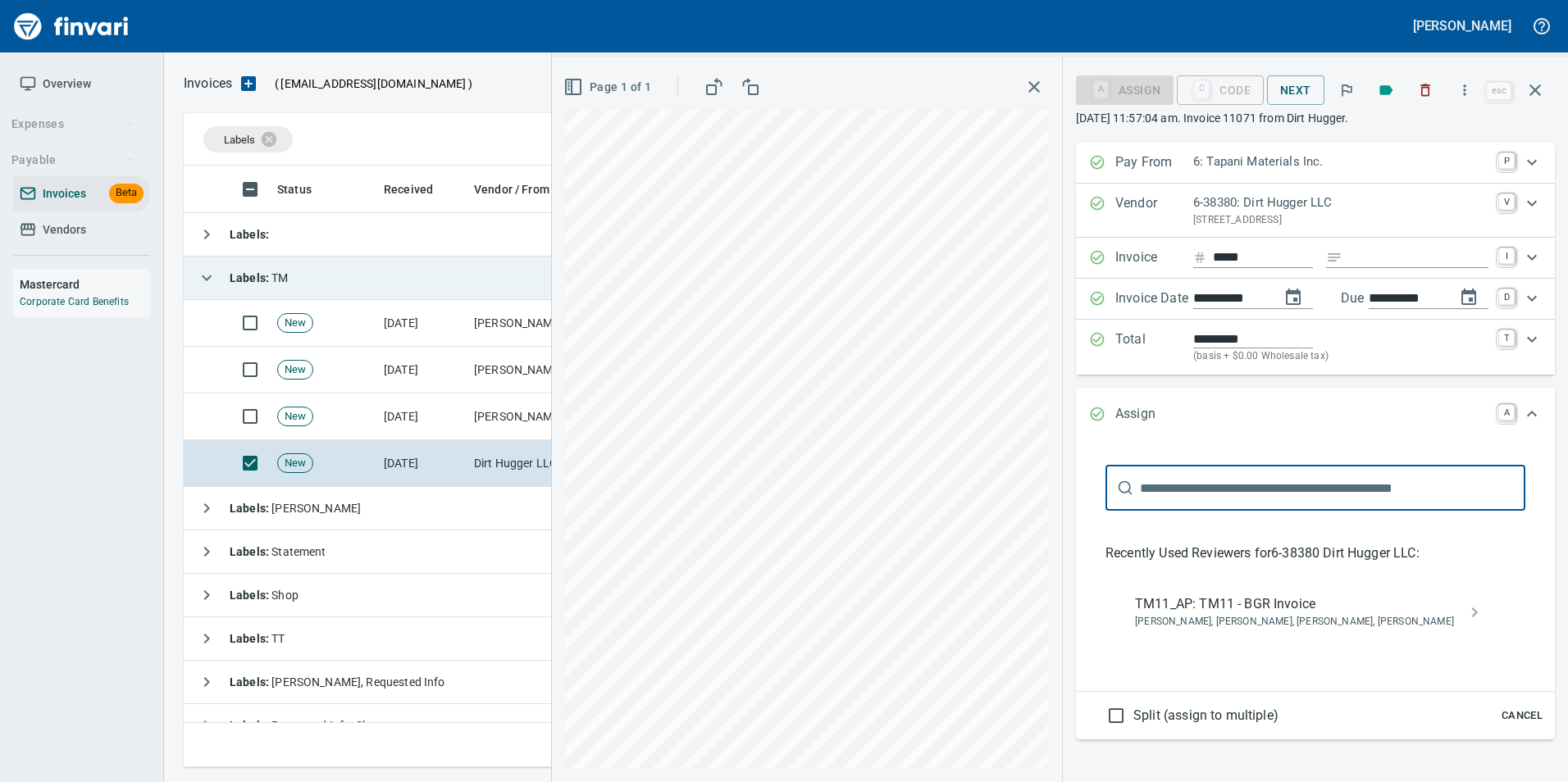
click at [1276, 607] on span "TM11_AP: TM11 - BGR Invoice" at bounding box center [1302, 604] width 334 height 20
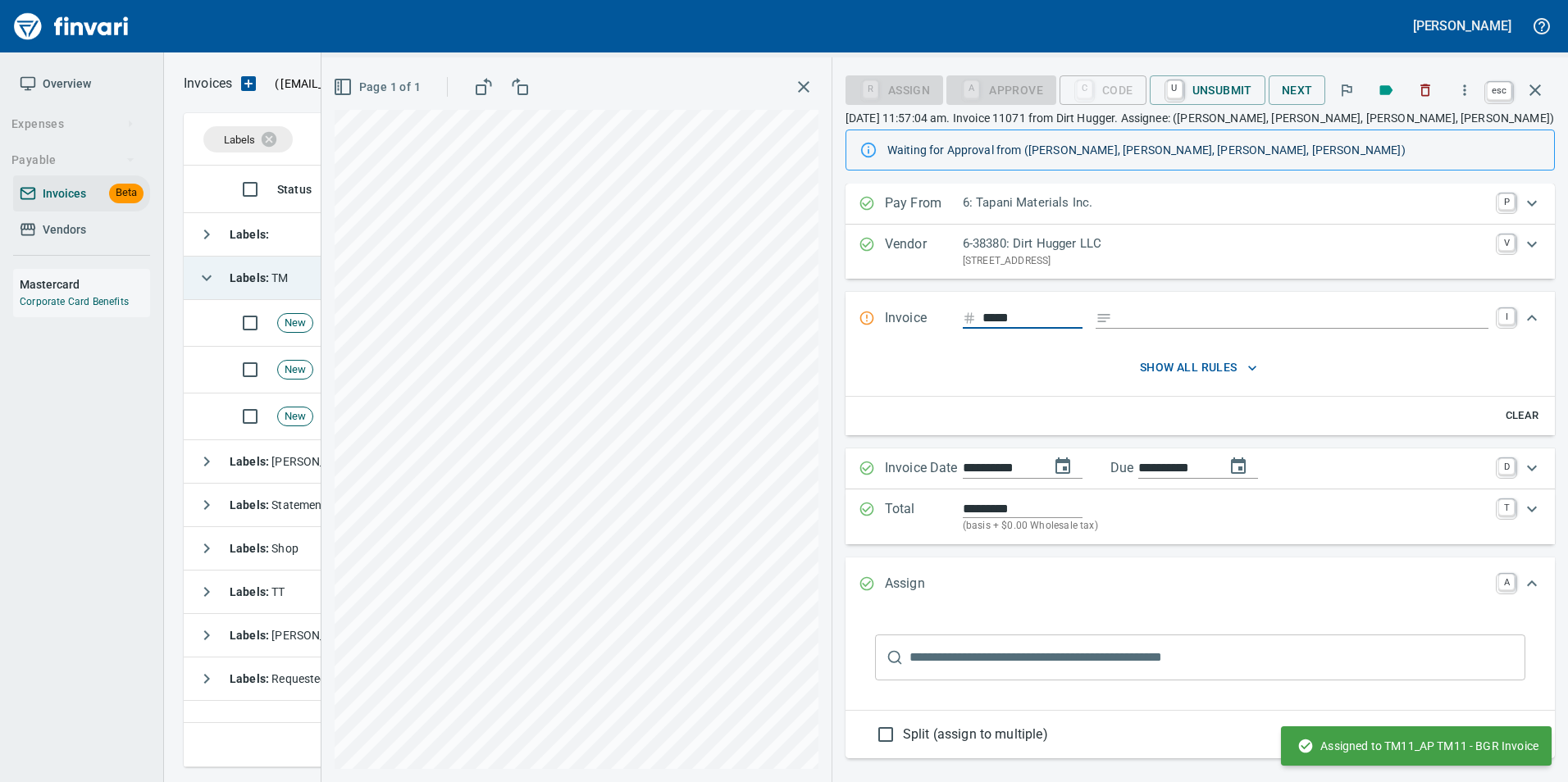
click at [1542, 85] on icon "button" at bounding box center [1535, 90] width 20 height 20
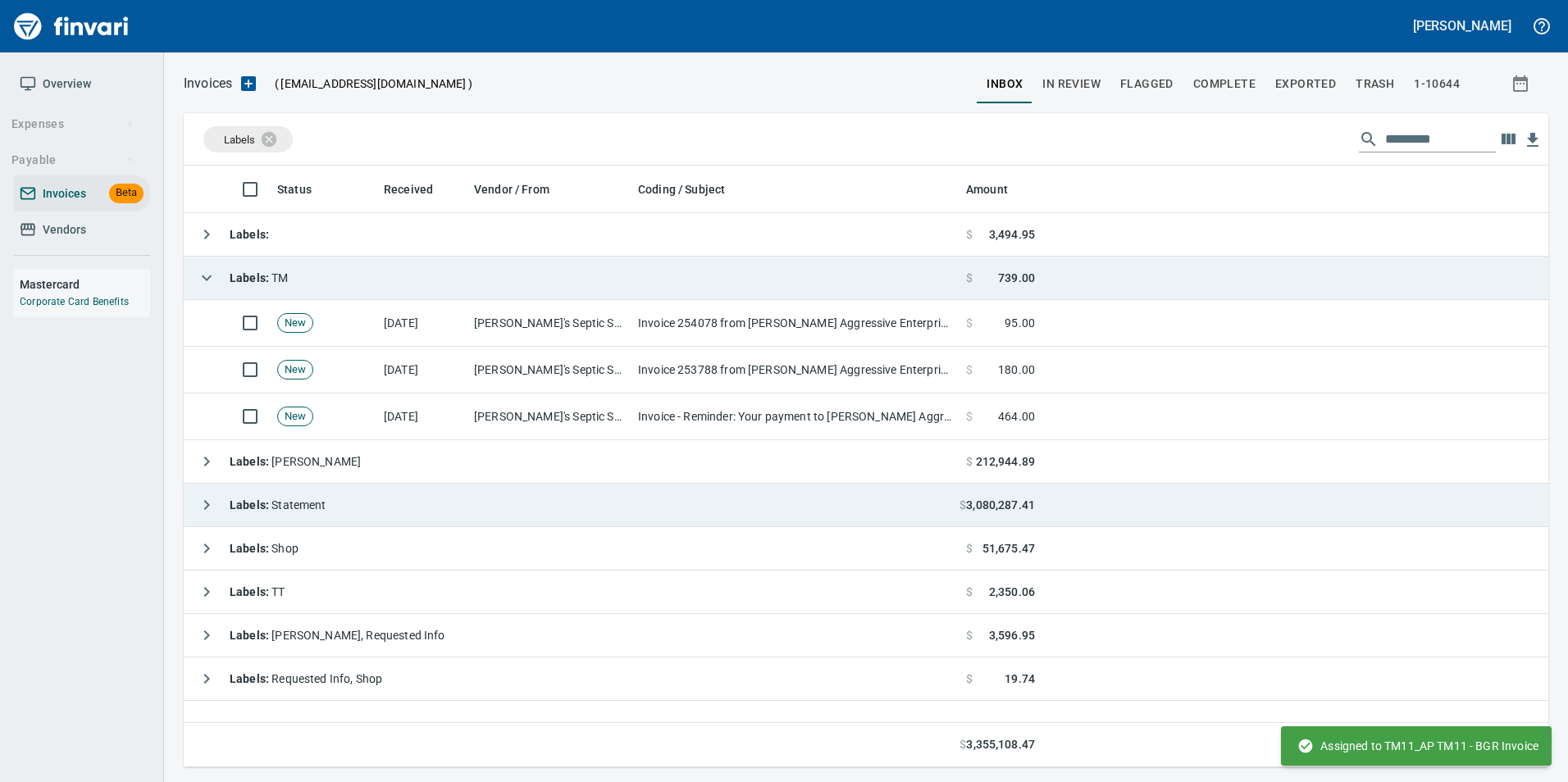
scroll to position [590, 1351]
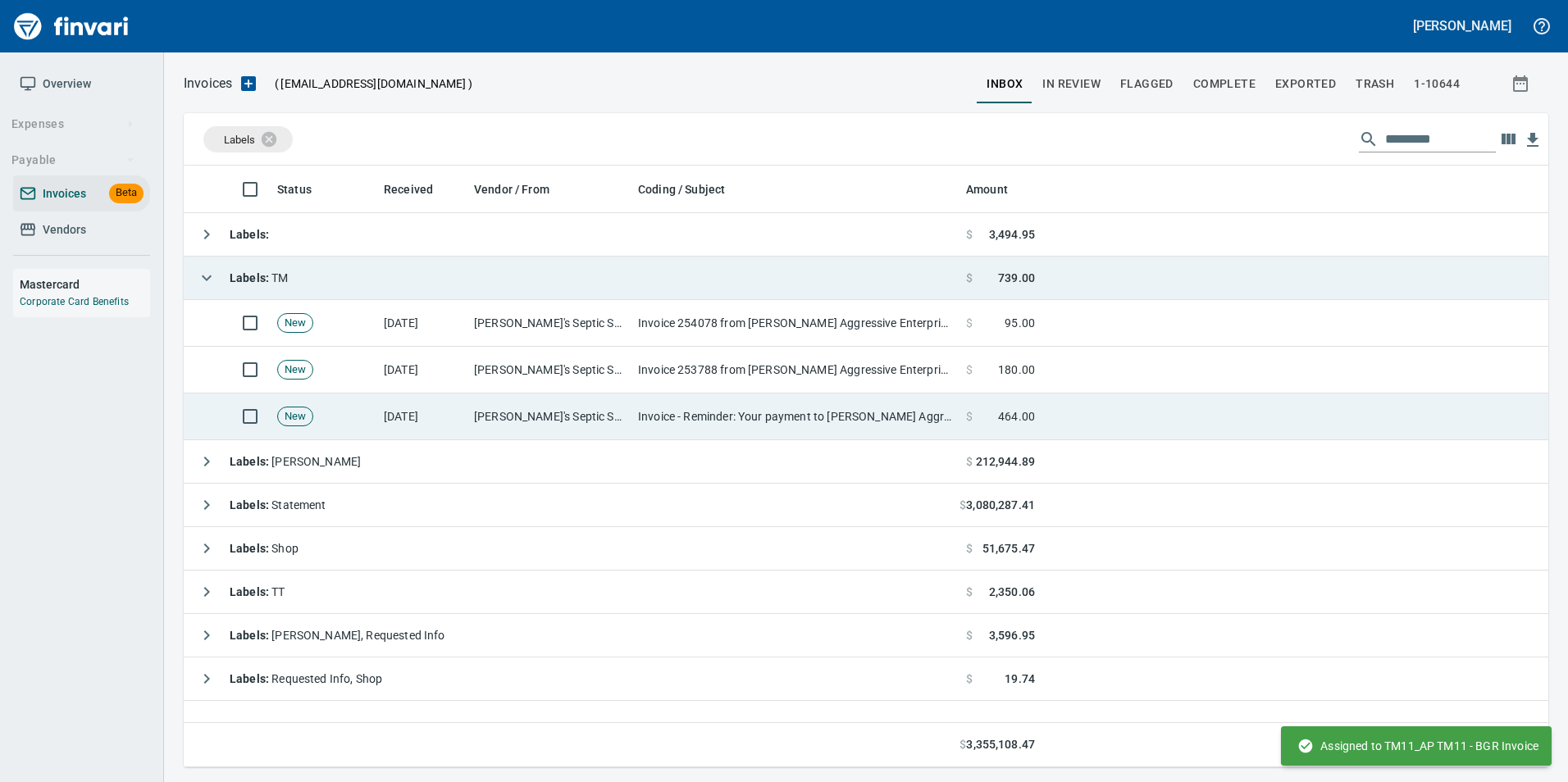
click at [837, 419] on td "Invoice - Reminder: Your payment to [PERSON_NAME] Aggressive Enterprises, Inc. …" at bounding box center [795, 416] width 328 height 47
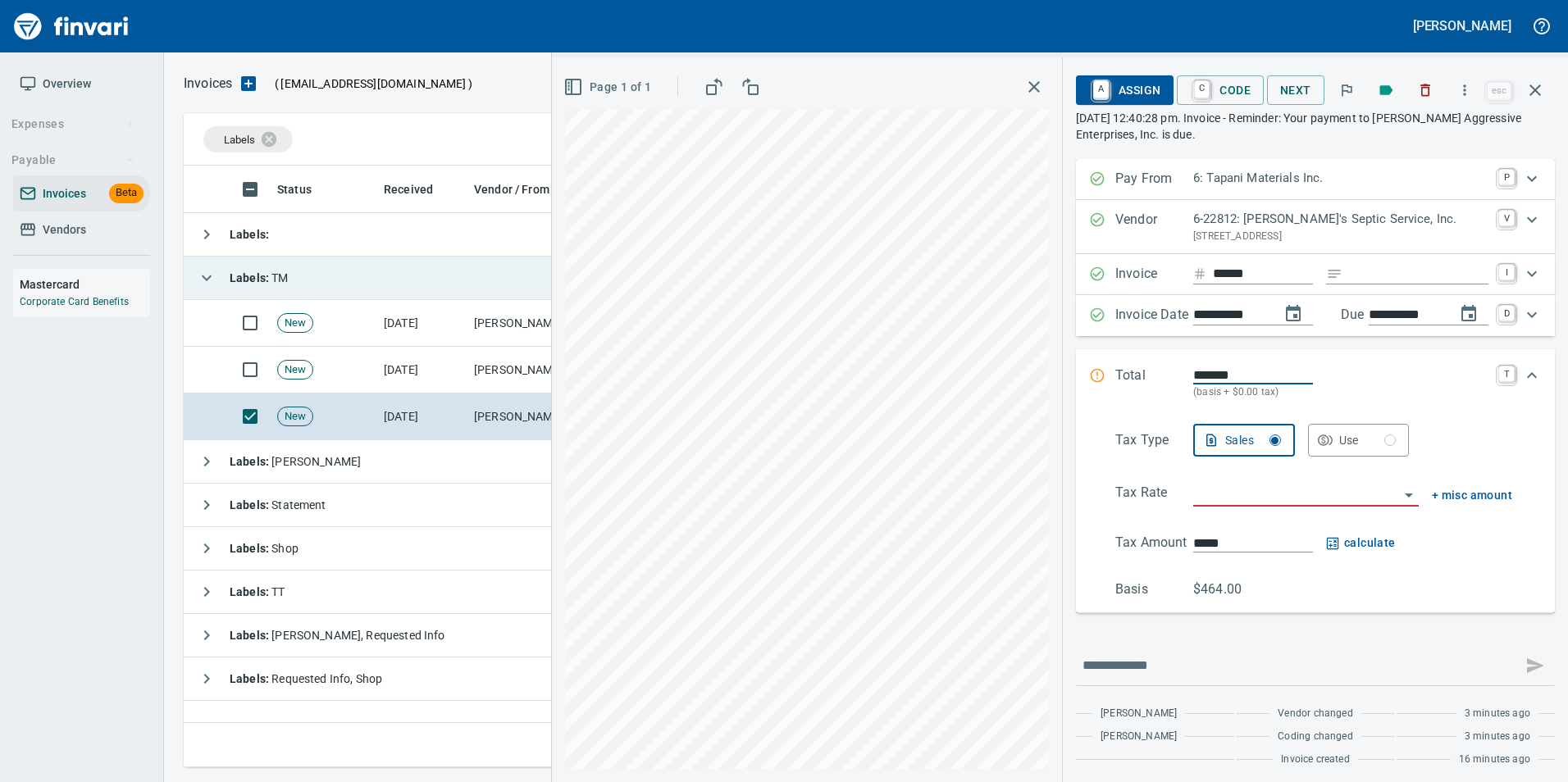
click at [1535, 92] on icon "button" at bounding box center [1535, 90] width 20 height 20
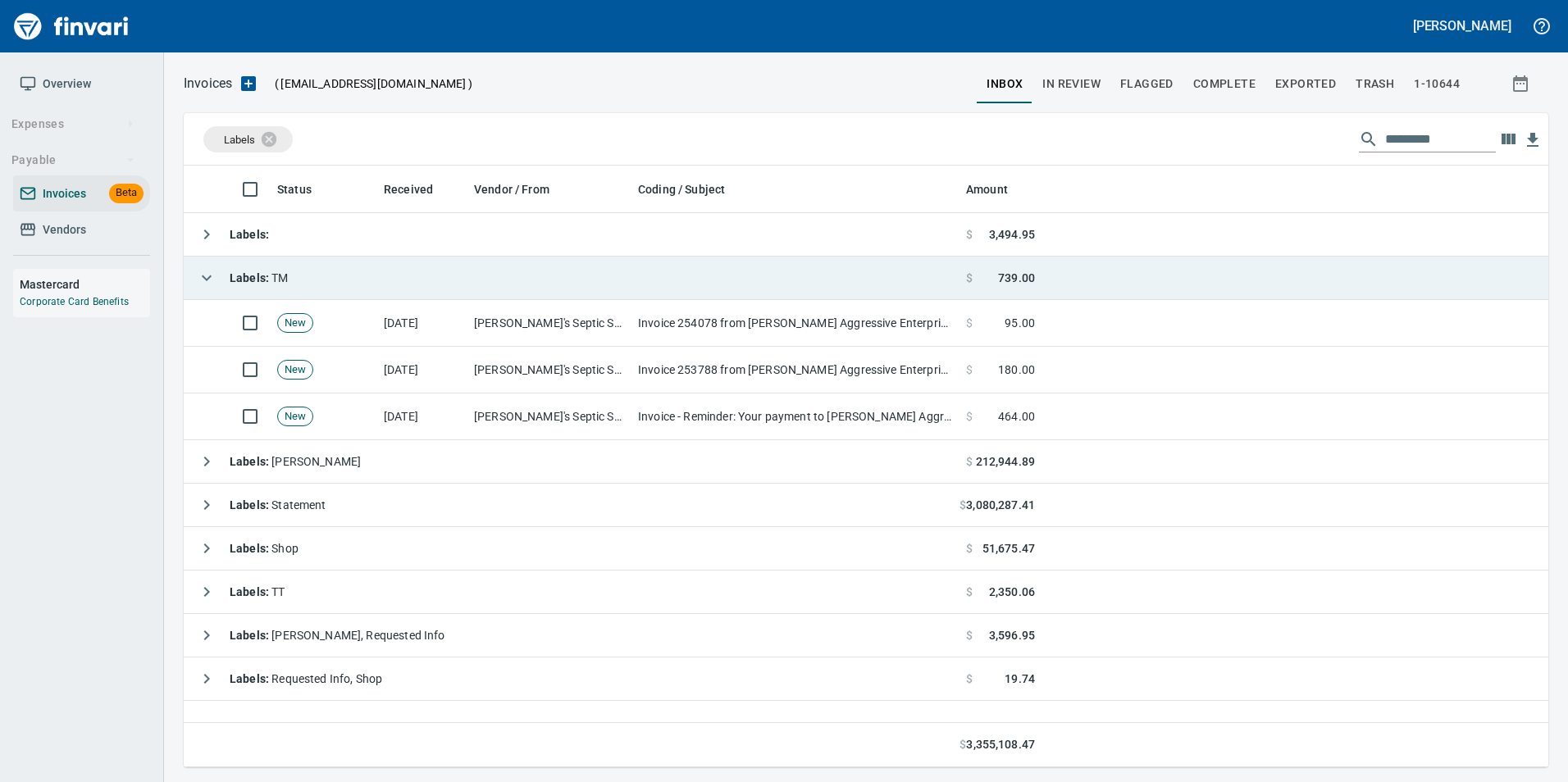
scroll to position [590, 1351]
click at [207, 275] on icon "button" at bounding box center [206, 278] width 20 height 20
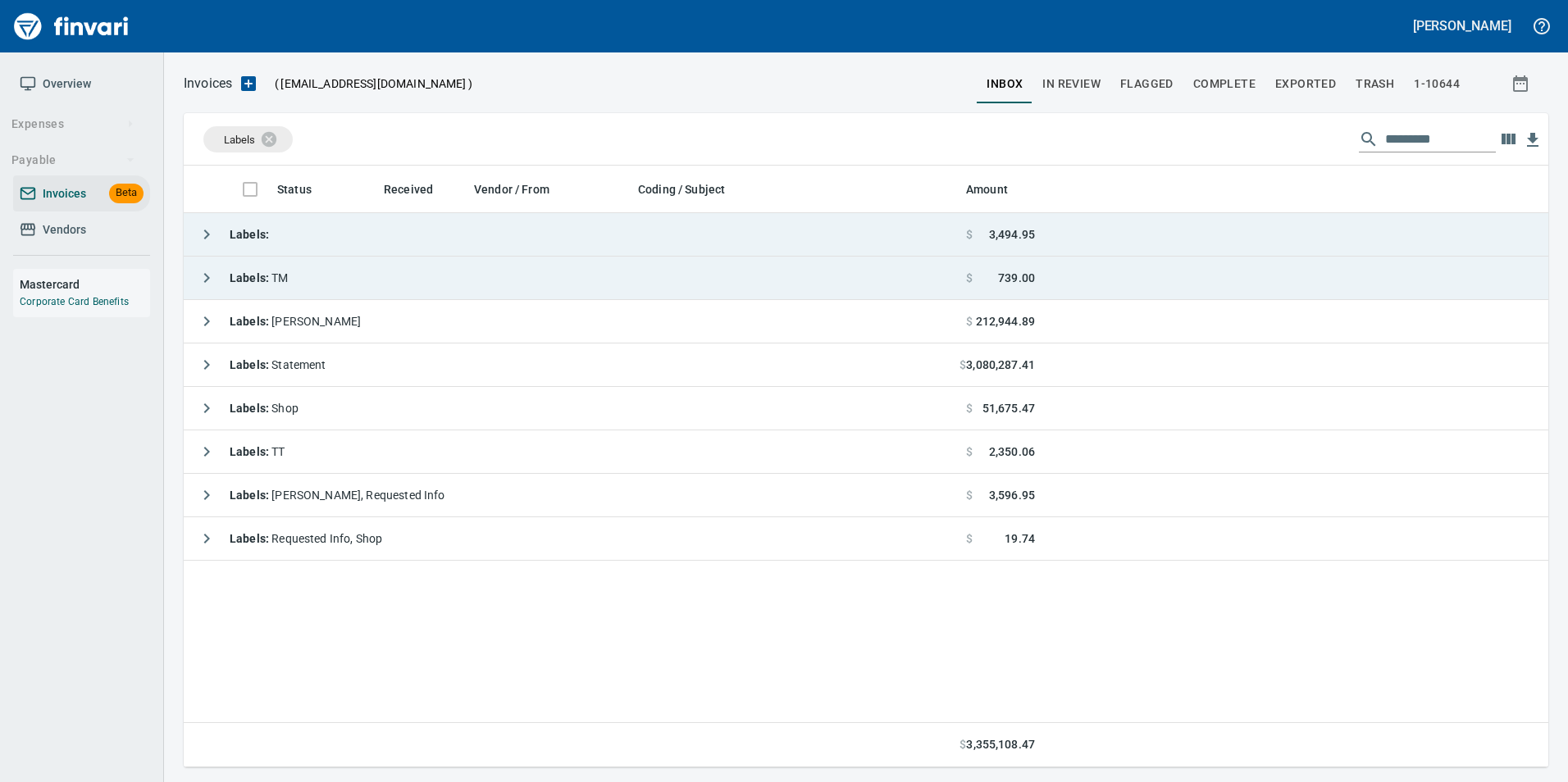
click at [210, 240] on icon "button" at bounding box center [206, 235] width 20 height 20
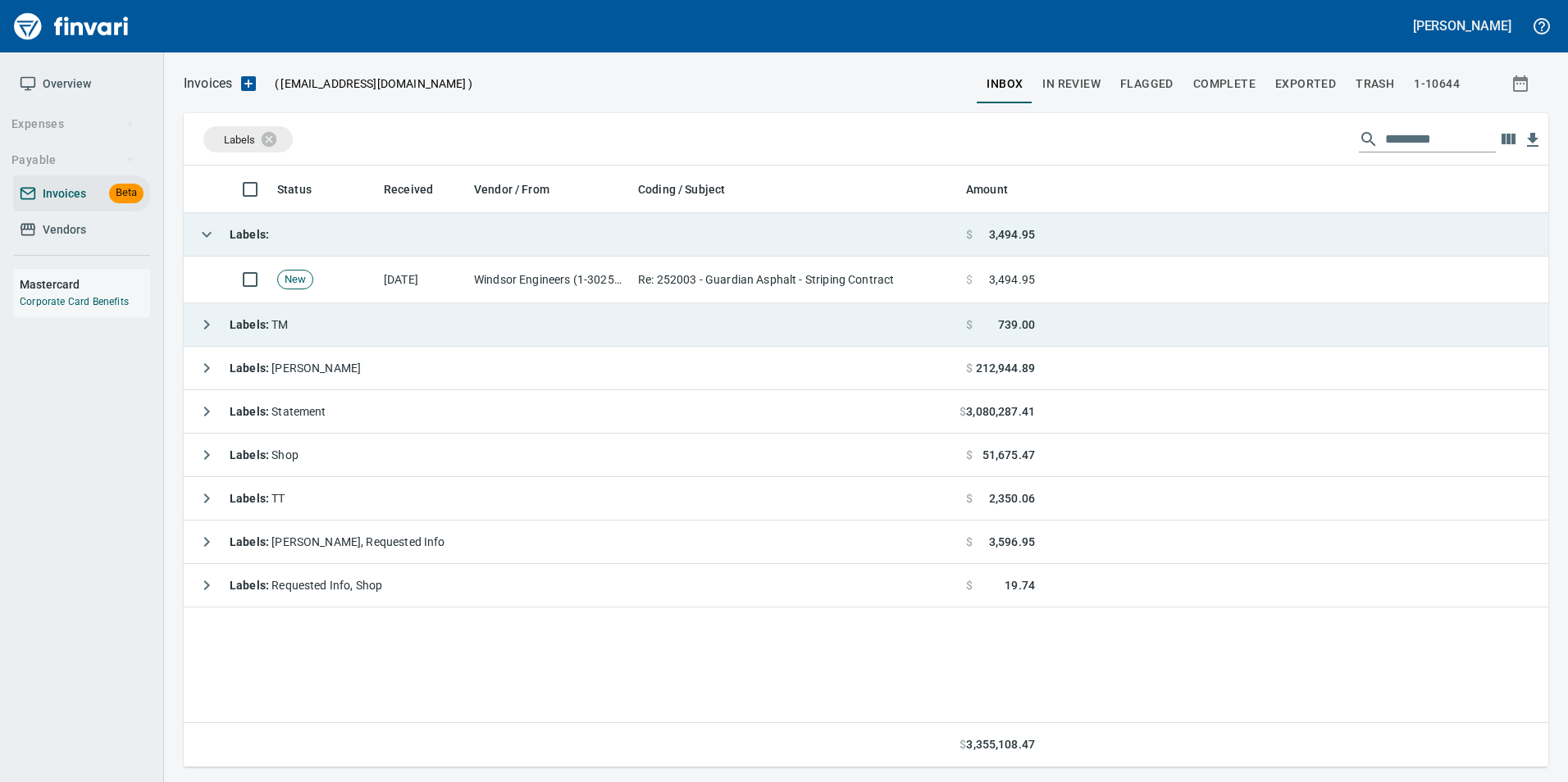
scroll to position [590, 1352]
click at [210, 240] on icon "button" at bounding box center [206, 235] width 20 height 20
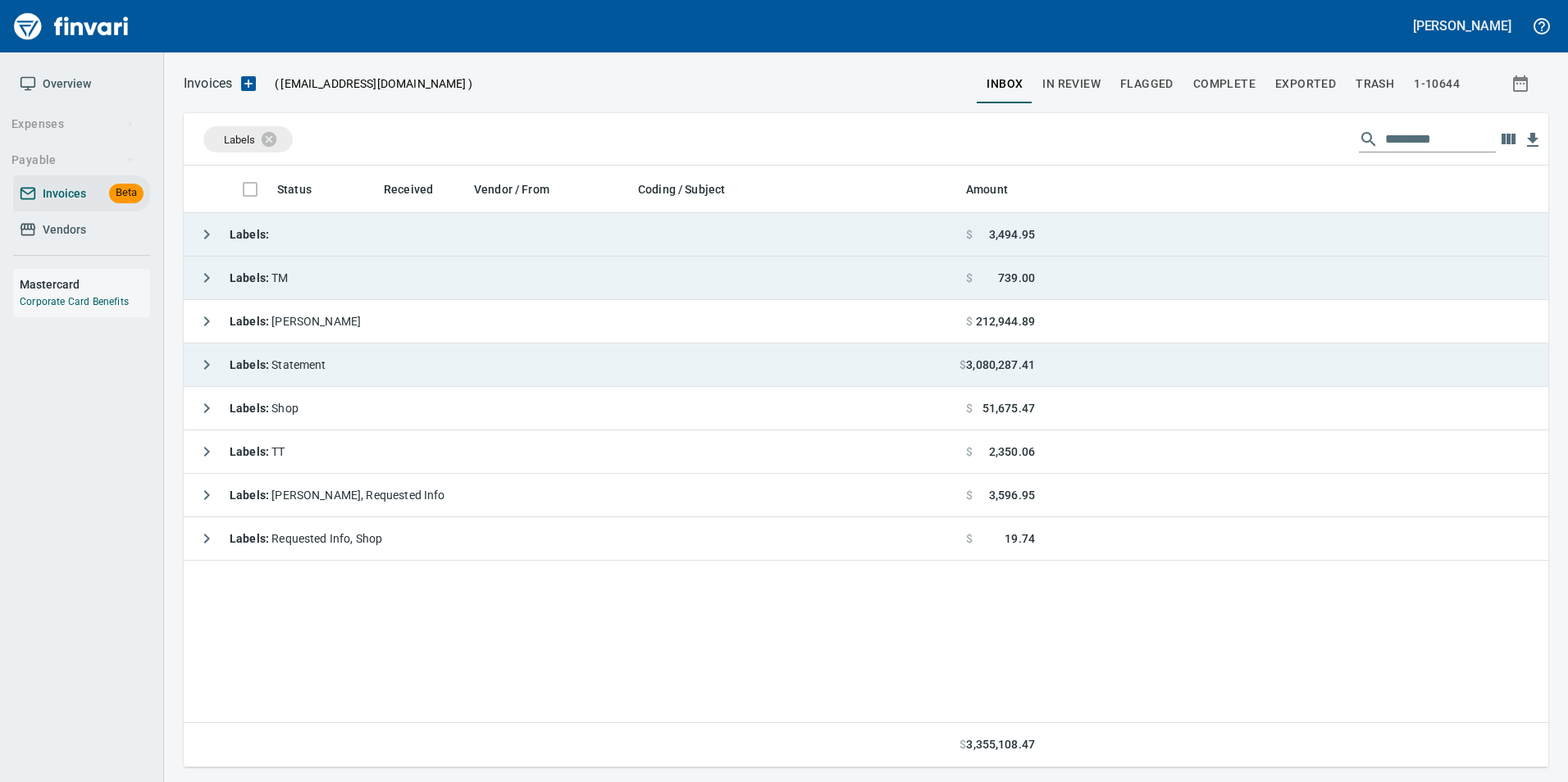
click at [205, 360] on icon "button" at bounding box center [207, 365] width 5 height 10
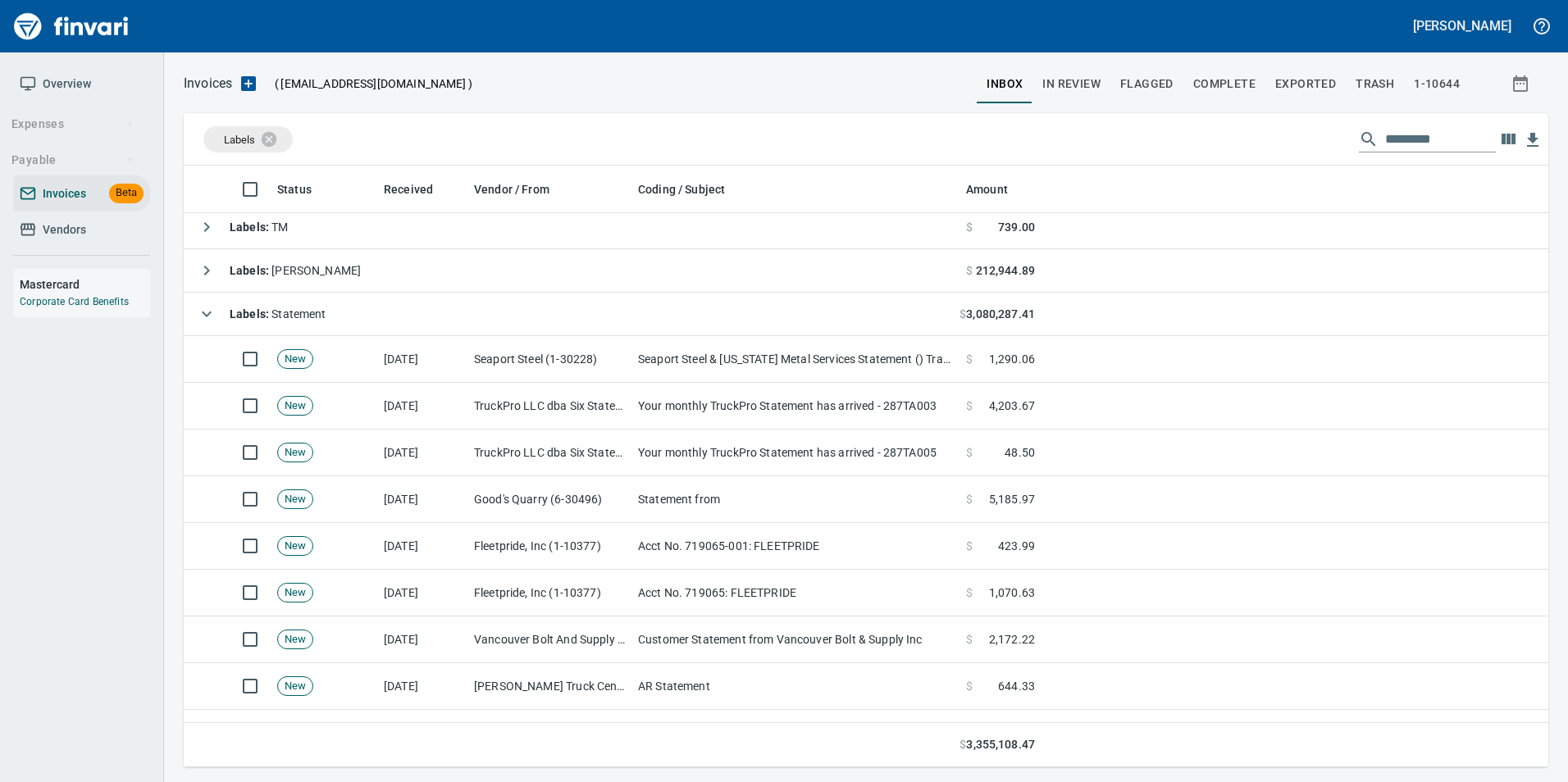
scroll to position [0, 0]
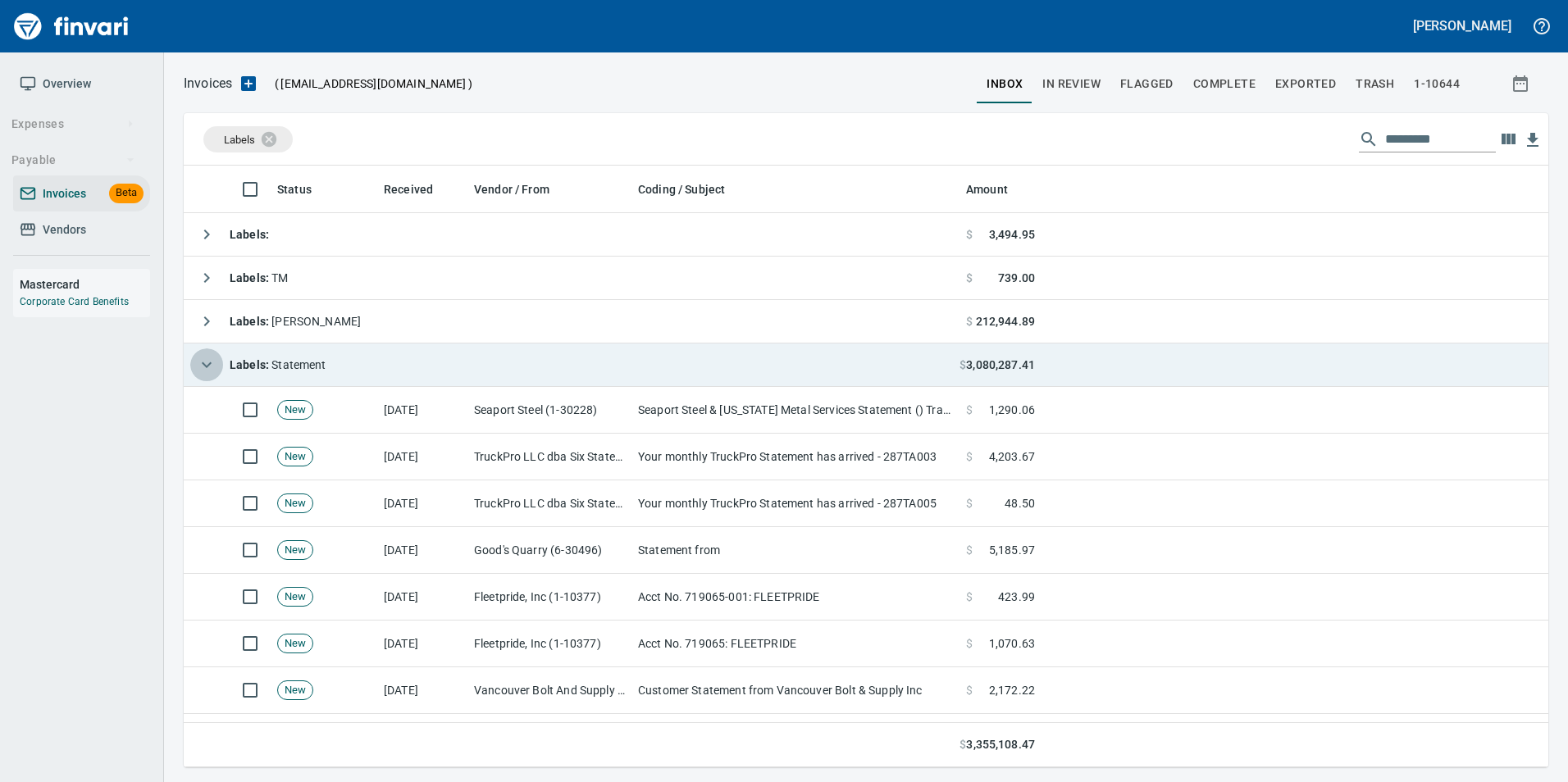
click at [215, 359] on icon "button" at bounding box center [206, 365] width 20 height 20
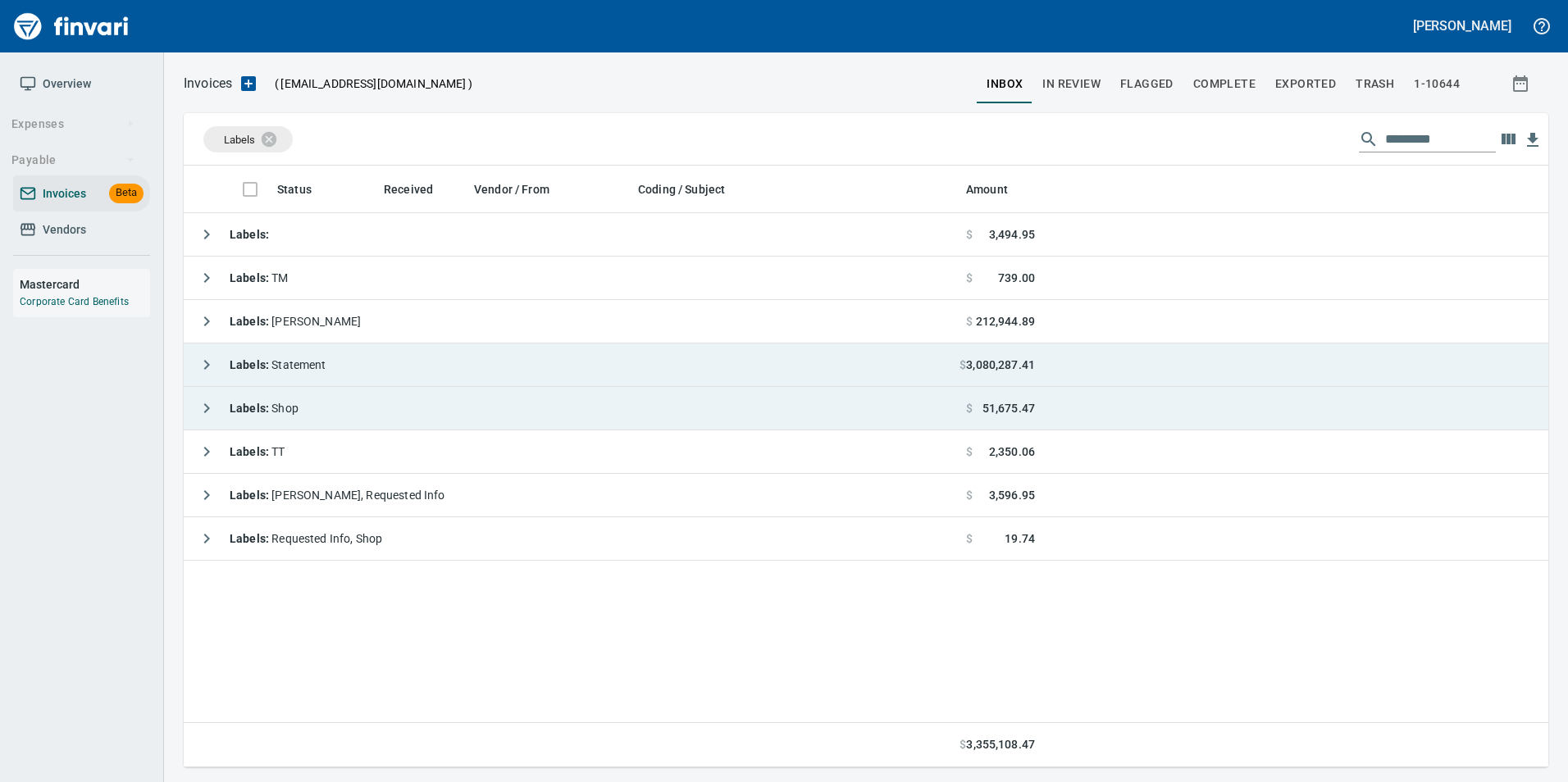
click at [205, 399] on icon "button" at bounding box center [206, 408] width 20 height 20
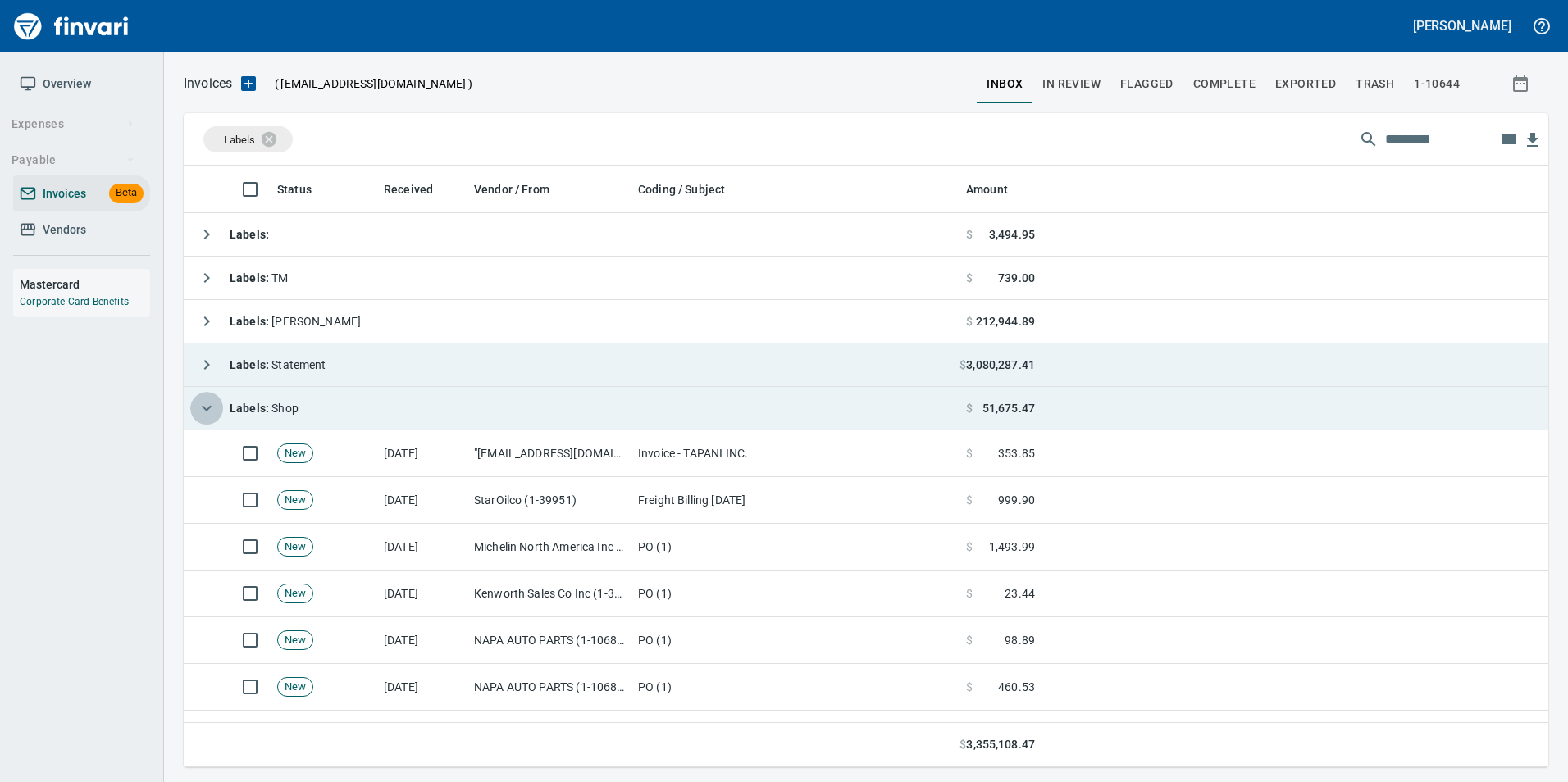
click at [200, 405] on icon "button" at bounding box center [206, 408] width 20 height 20
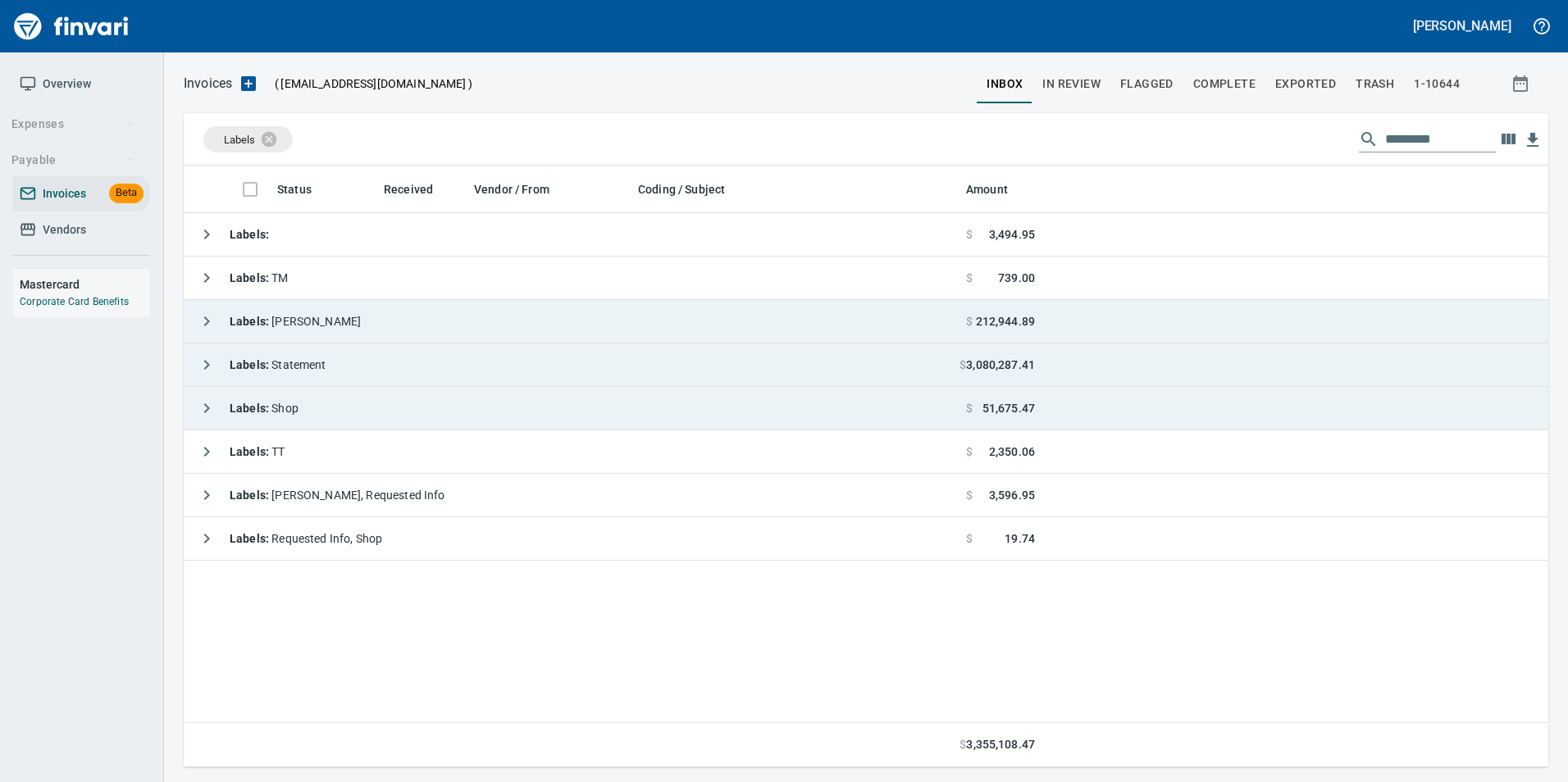
click at [209, 322] on icon "button" at bounding box center [206, 321] width 20 height 20
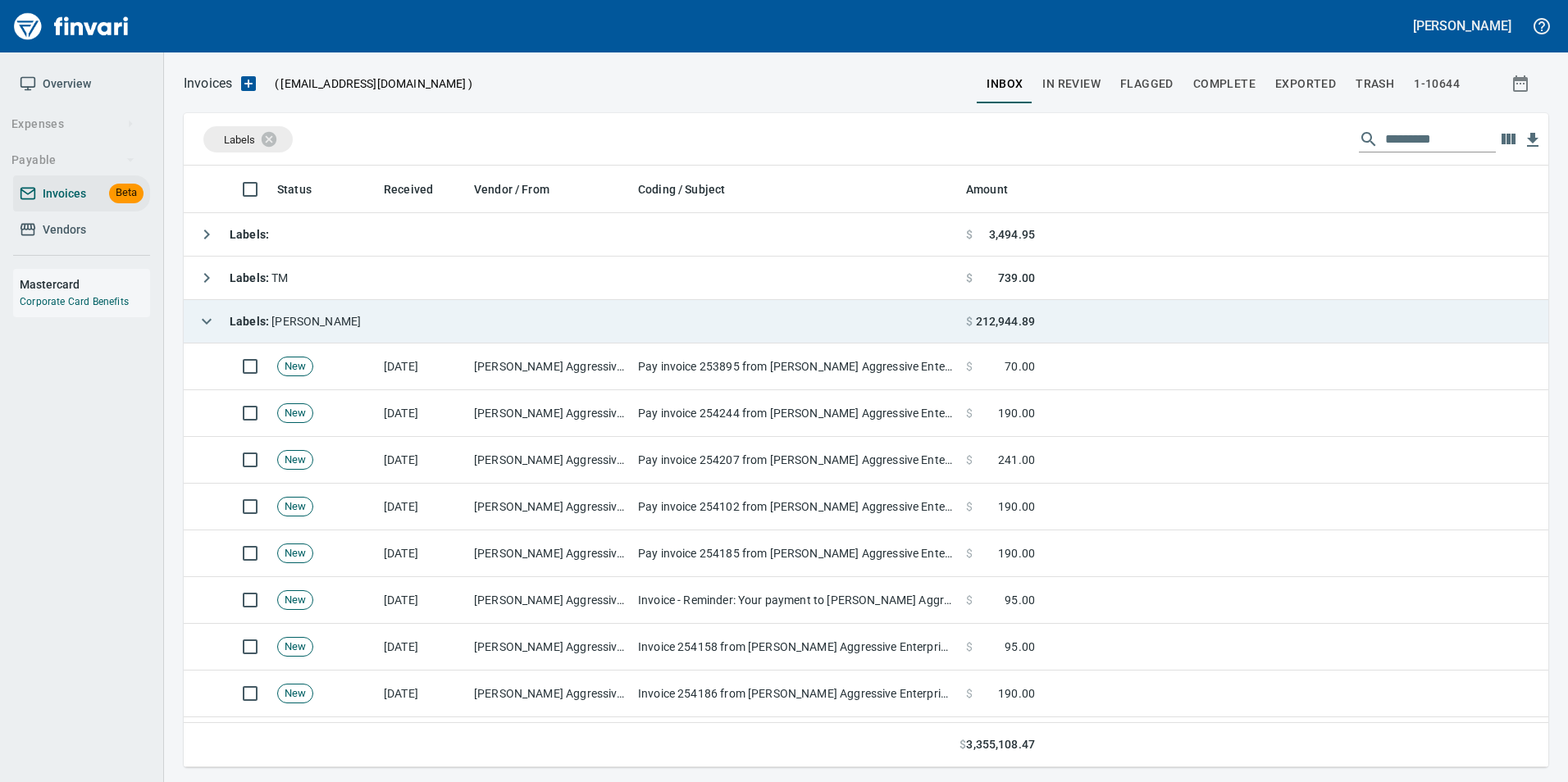
click at [199, 313] on icon "button" at bounding box center [206, 321] width 20 height 20
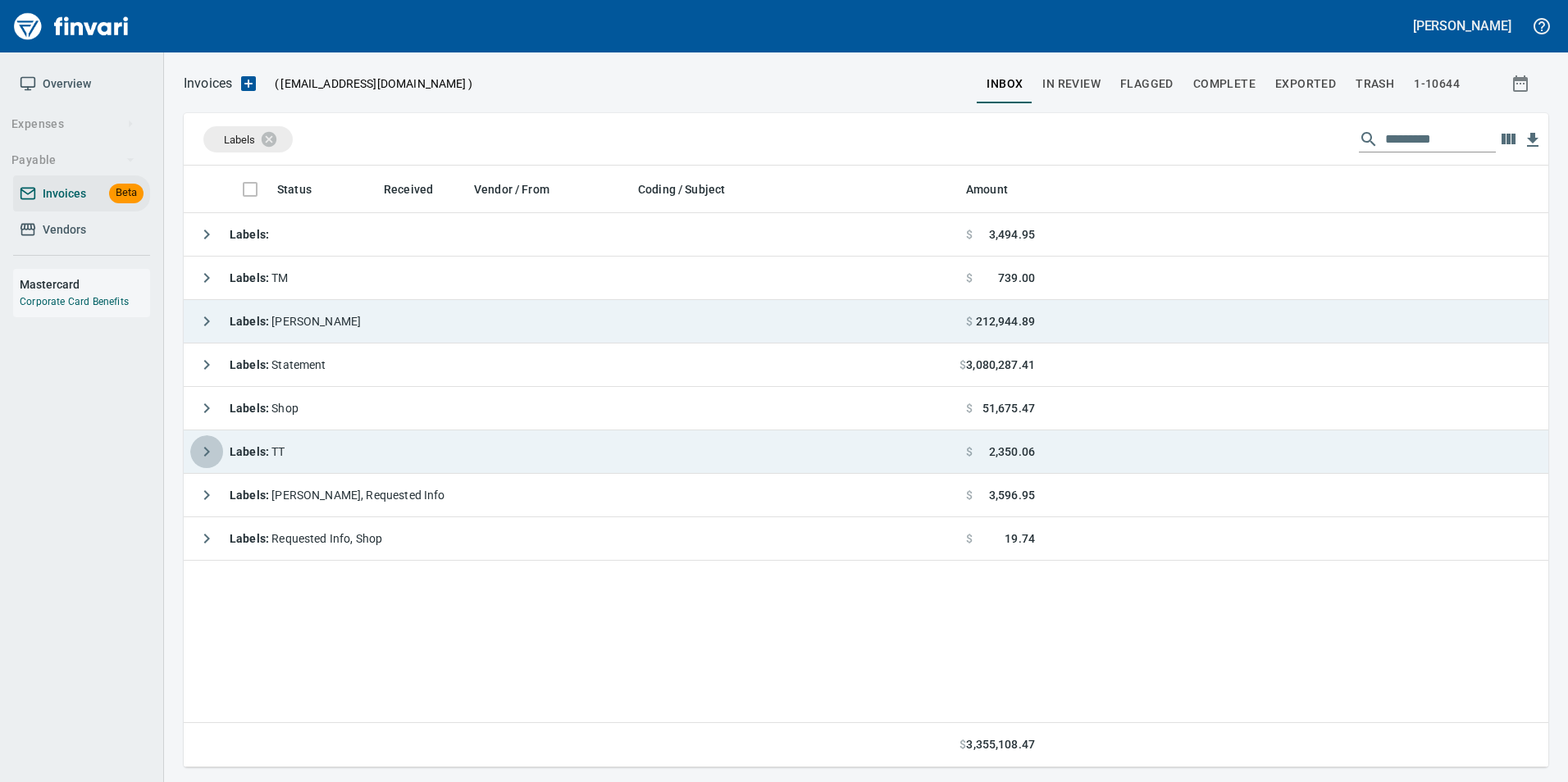
click at [205, 435] on button "button" at bounding box center [206, 451] width 33 height 33
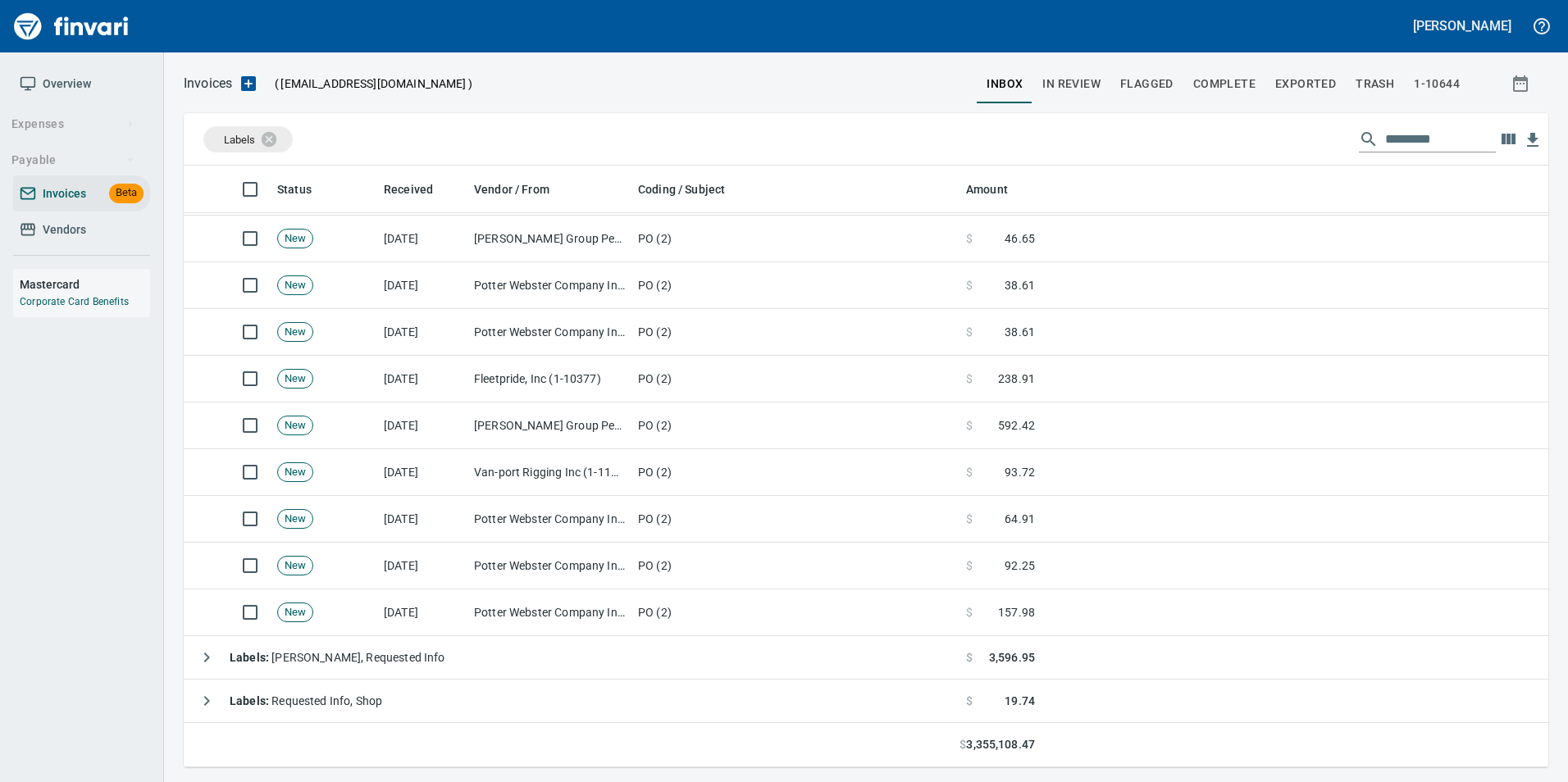
scroll to position [36, 0]
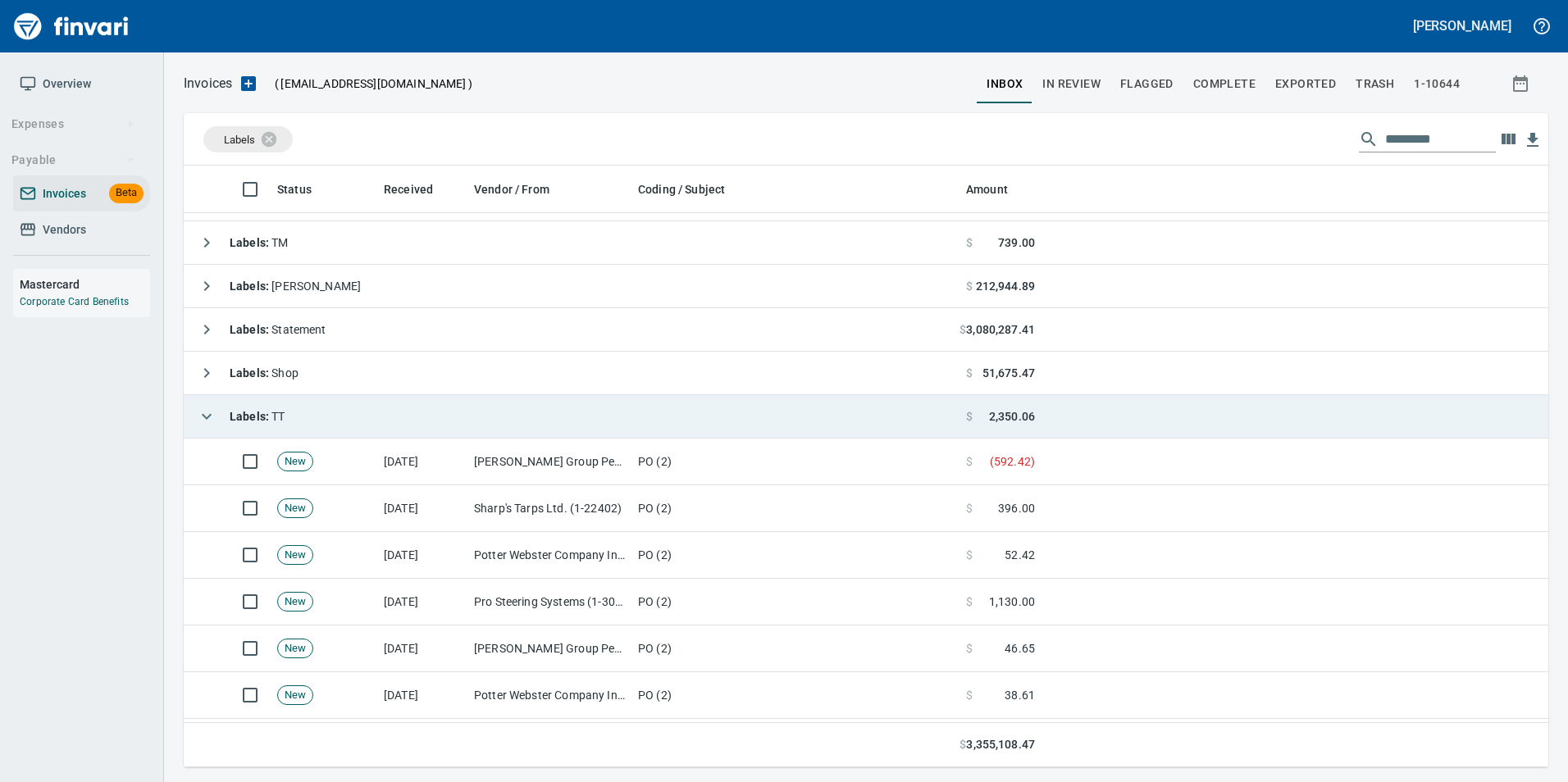
click at [212, 414] on icon "button" at bounding box center [206, 416] width 20 height 20
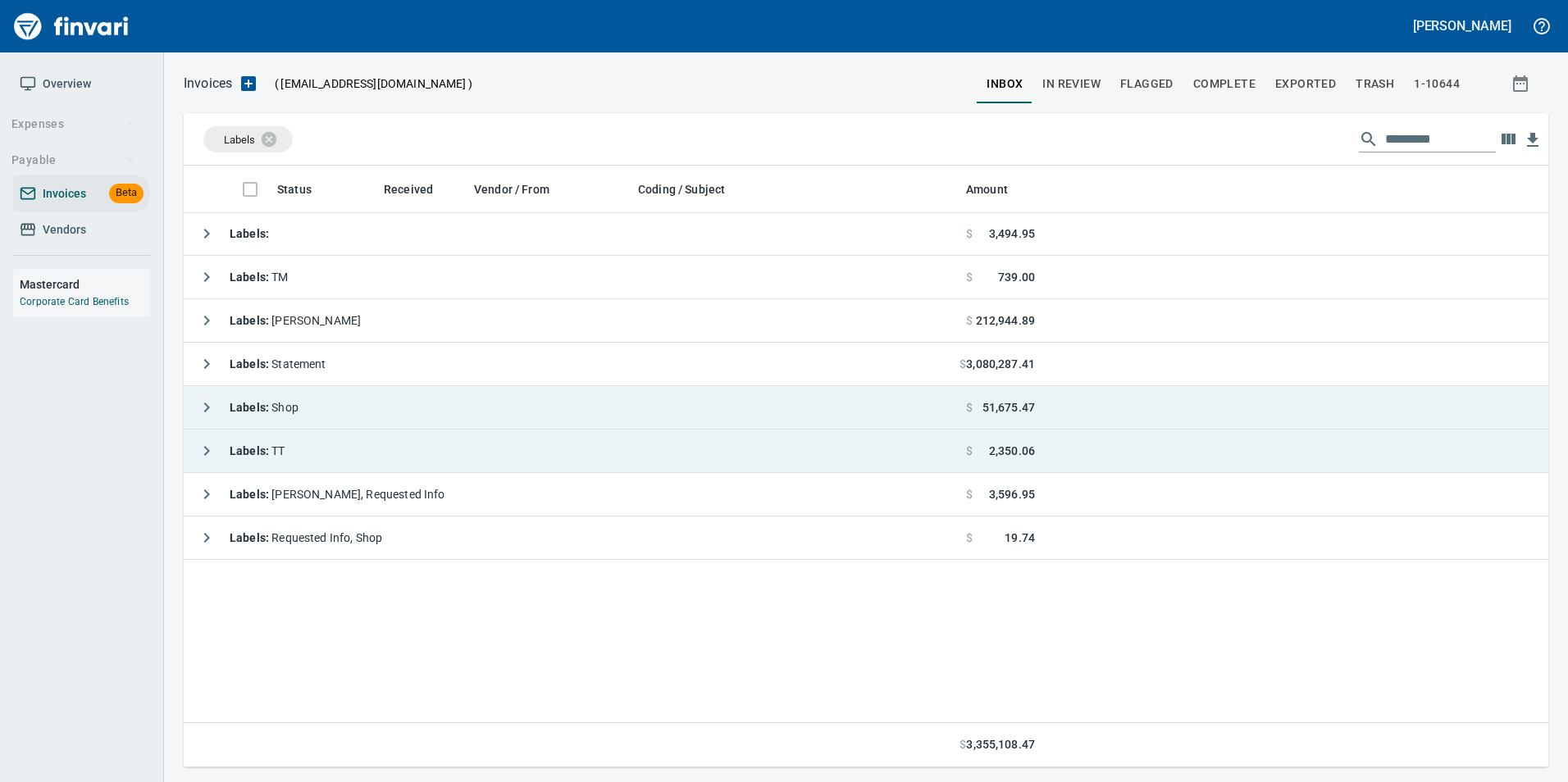
scroll to position [0, 0]
click at [198, 405] on icon "button" at bounding box center [206, 408] width 20 height 20
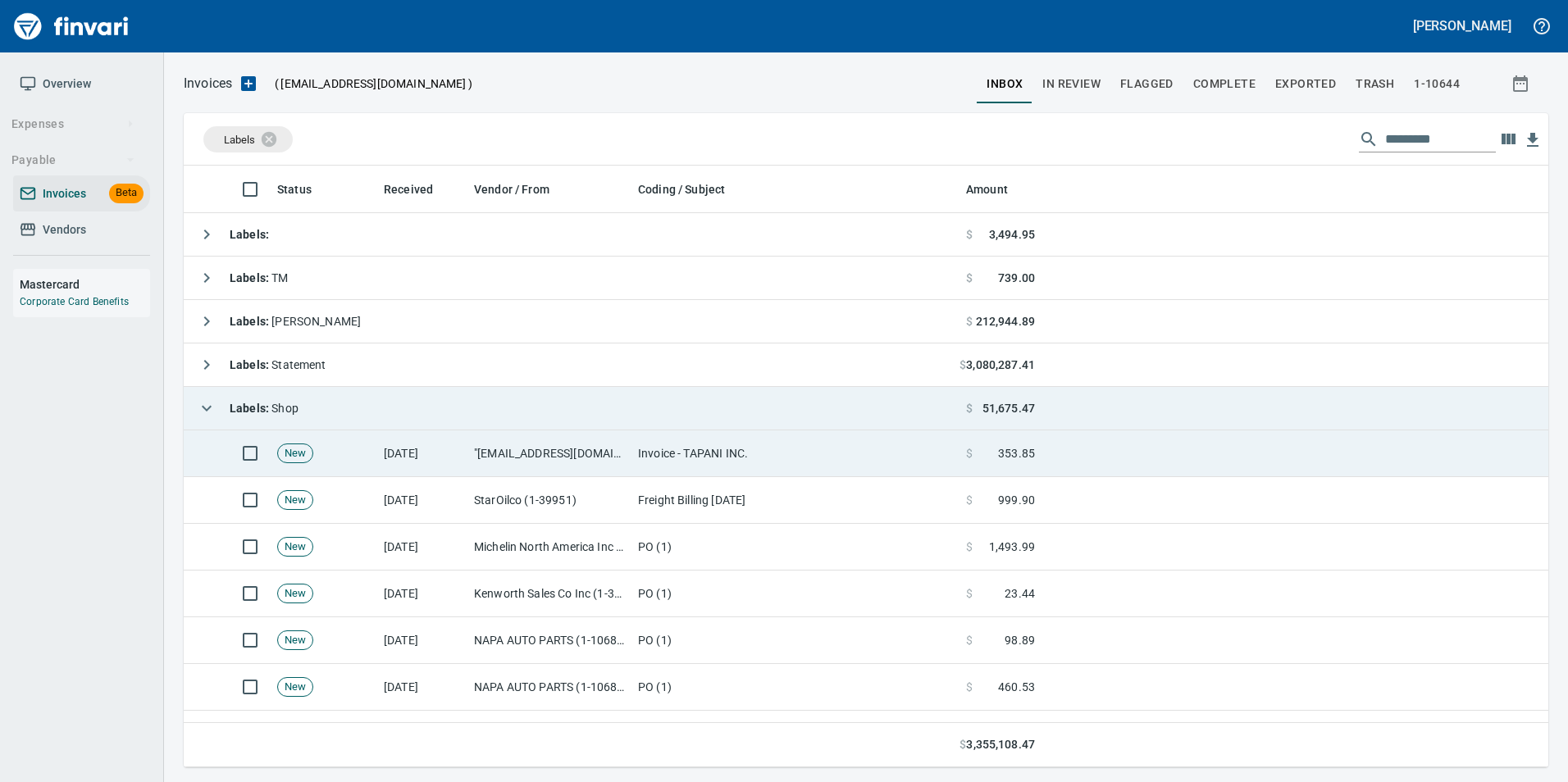
click at [743, 470] on td "Invoice - TAPANI INC." at bounding box center [795, 454] width 328 height 47
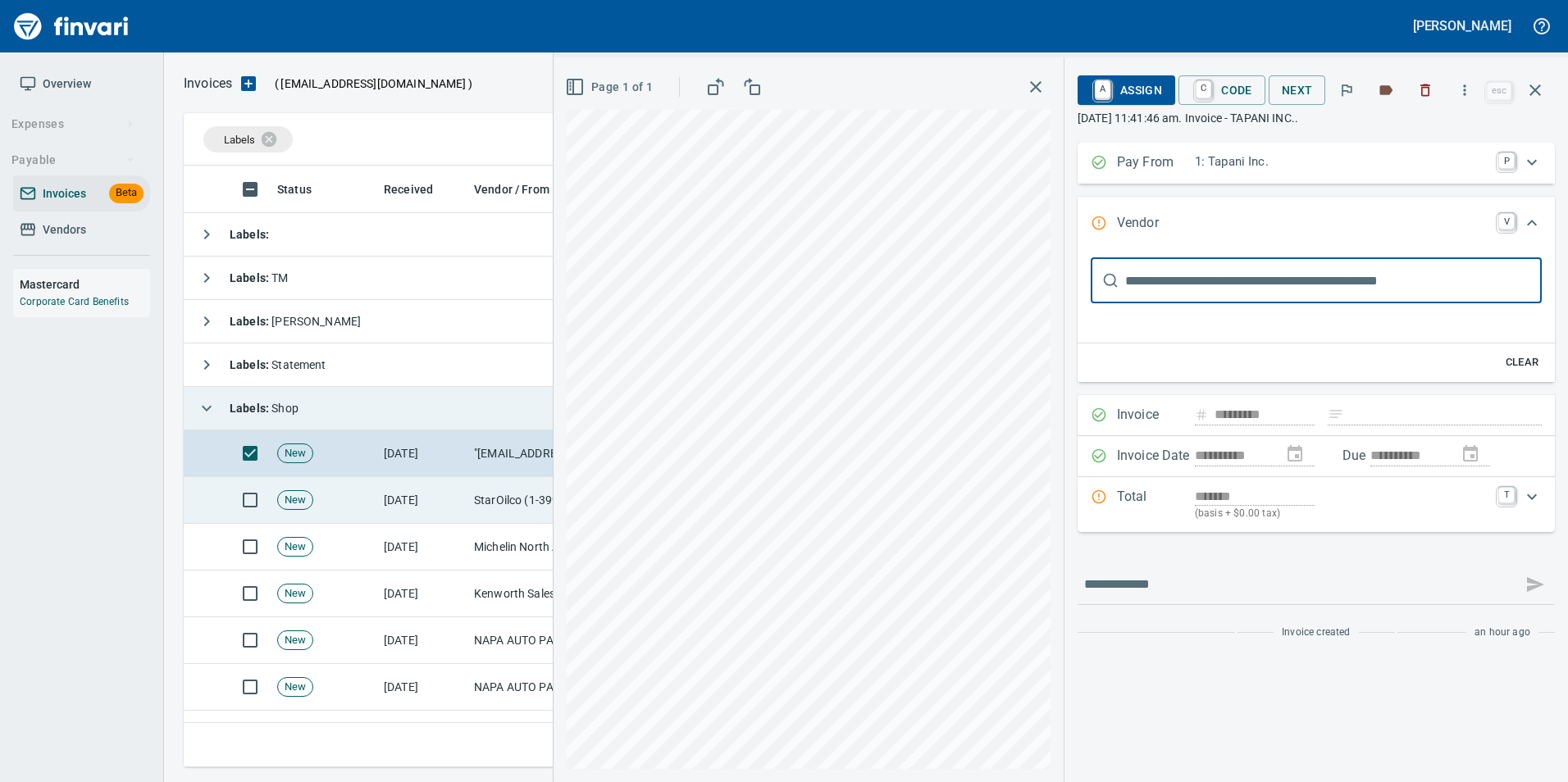
click at [431, 501] on td "[DATE]" at bounding box center [422, 501] width 90 height 47
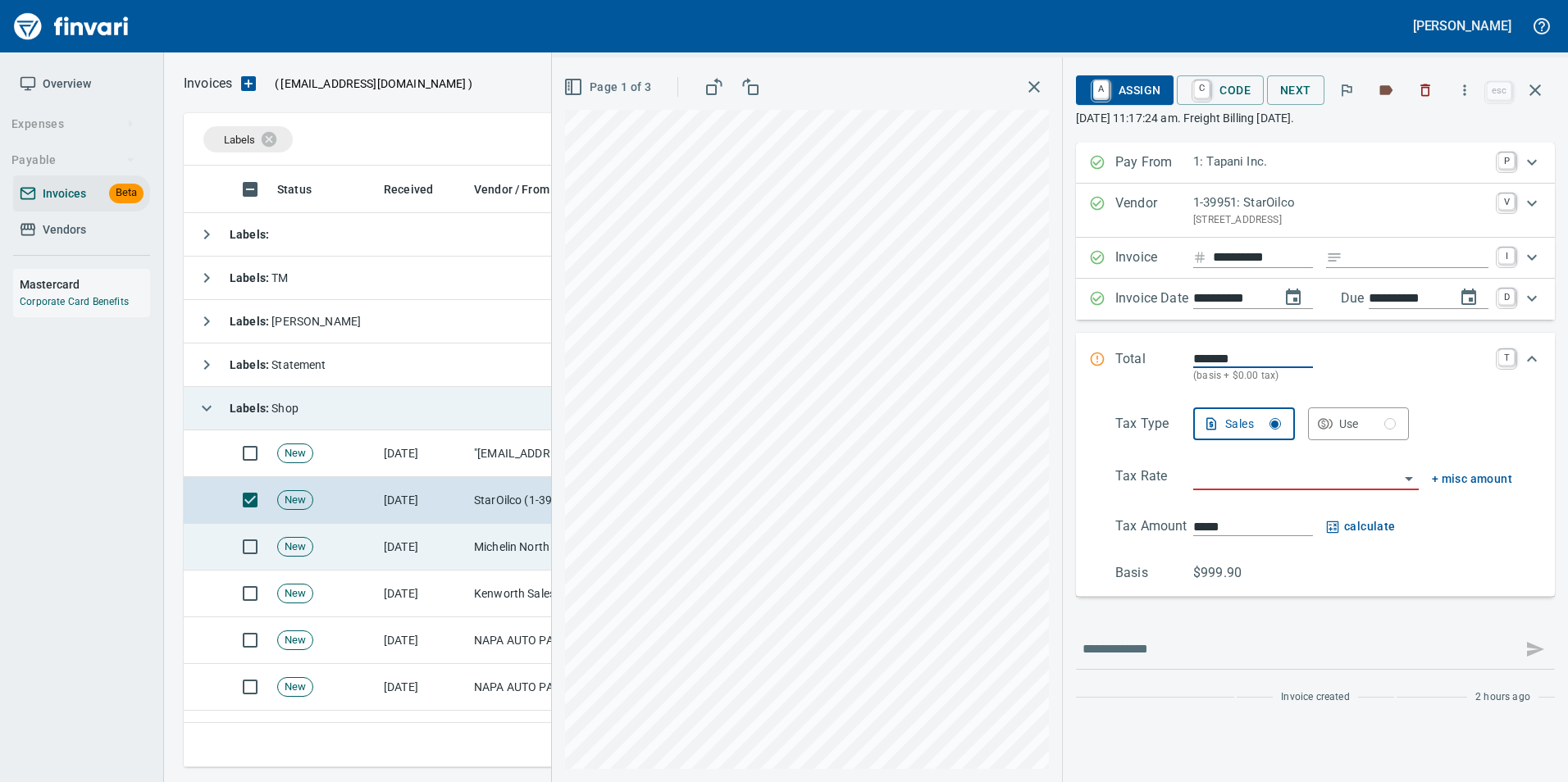
click at [414, 532] on td "[DATE]" at bounding box center [422, 547] width 90 height 47
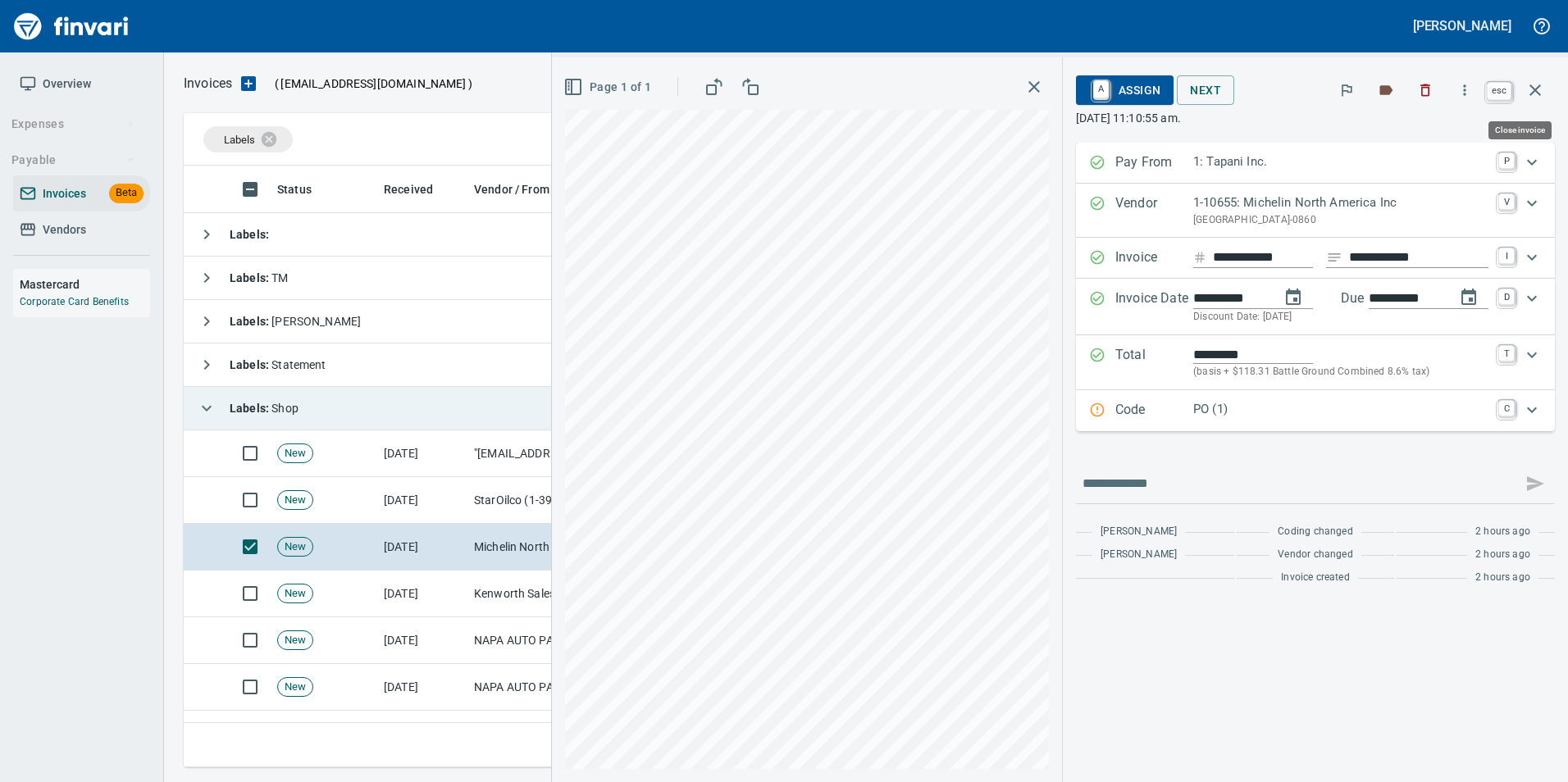
click at [1551, 95] on button "button" at bounding box center [1535, 90] width 39 height 39
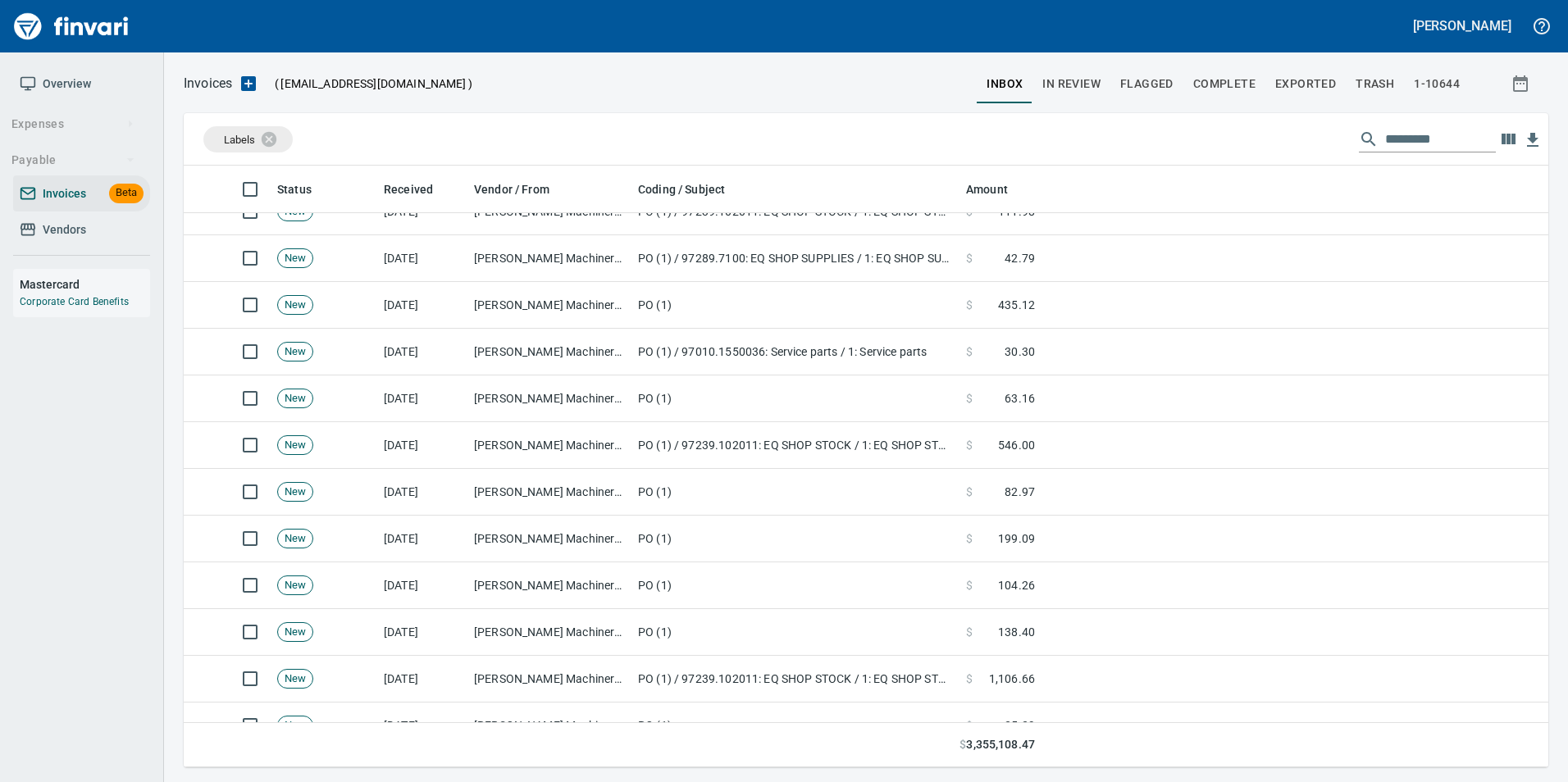
scroll to position [902, 0]
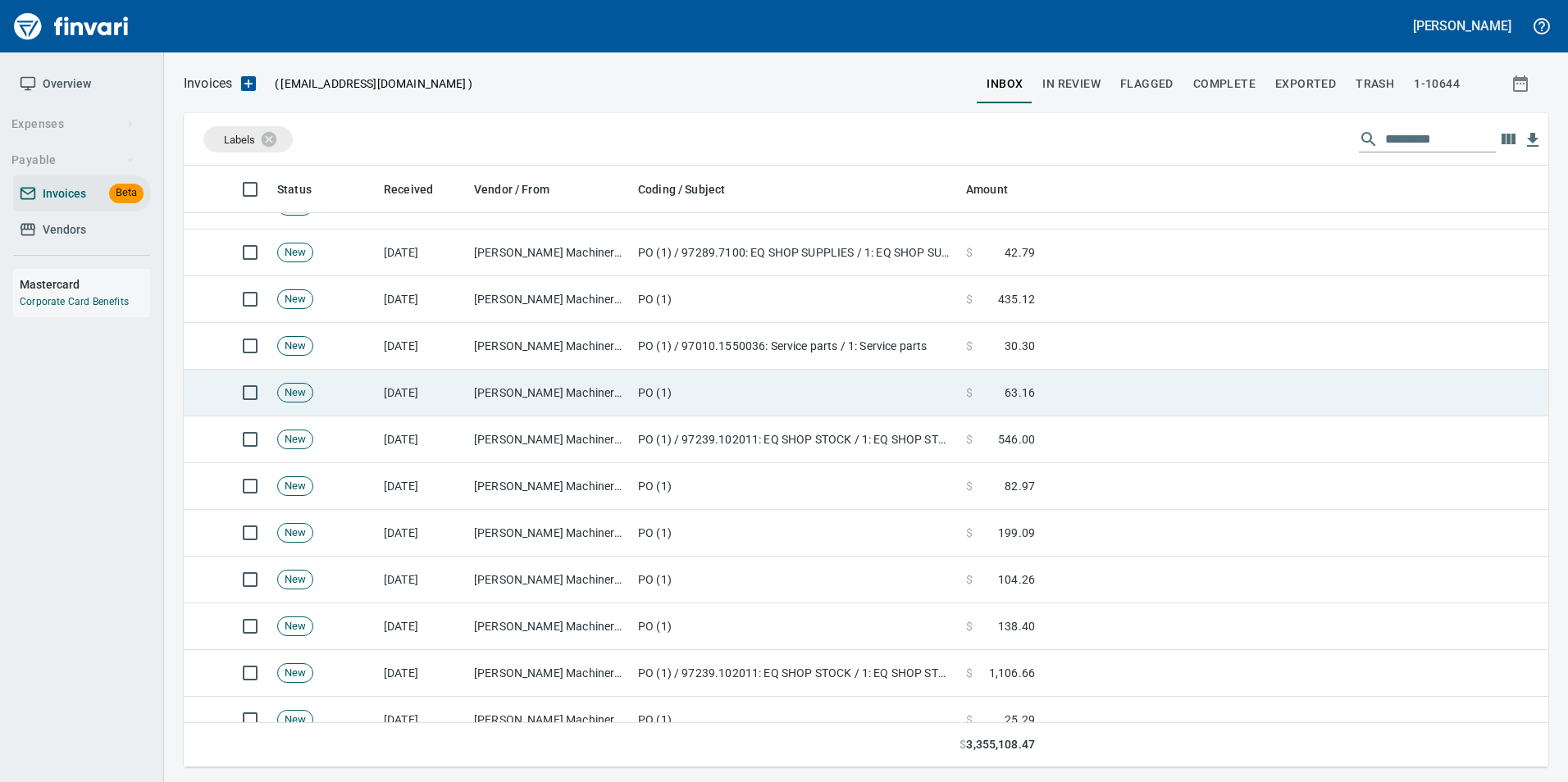
click at [354, 404] on td "New" at bounding box center [324, 393] width 107 height 47
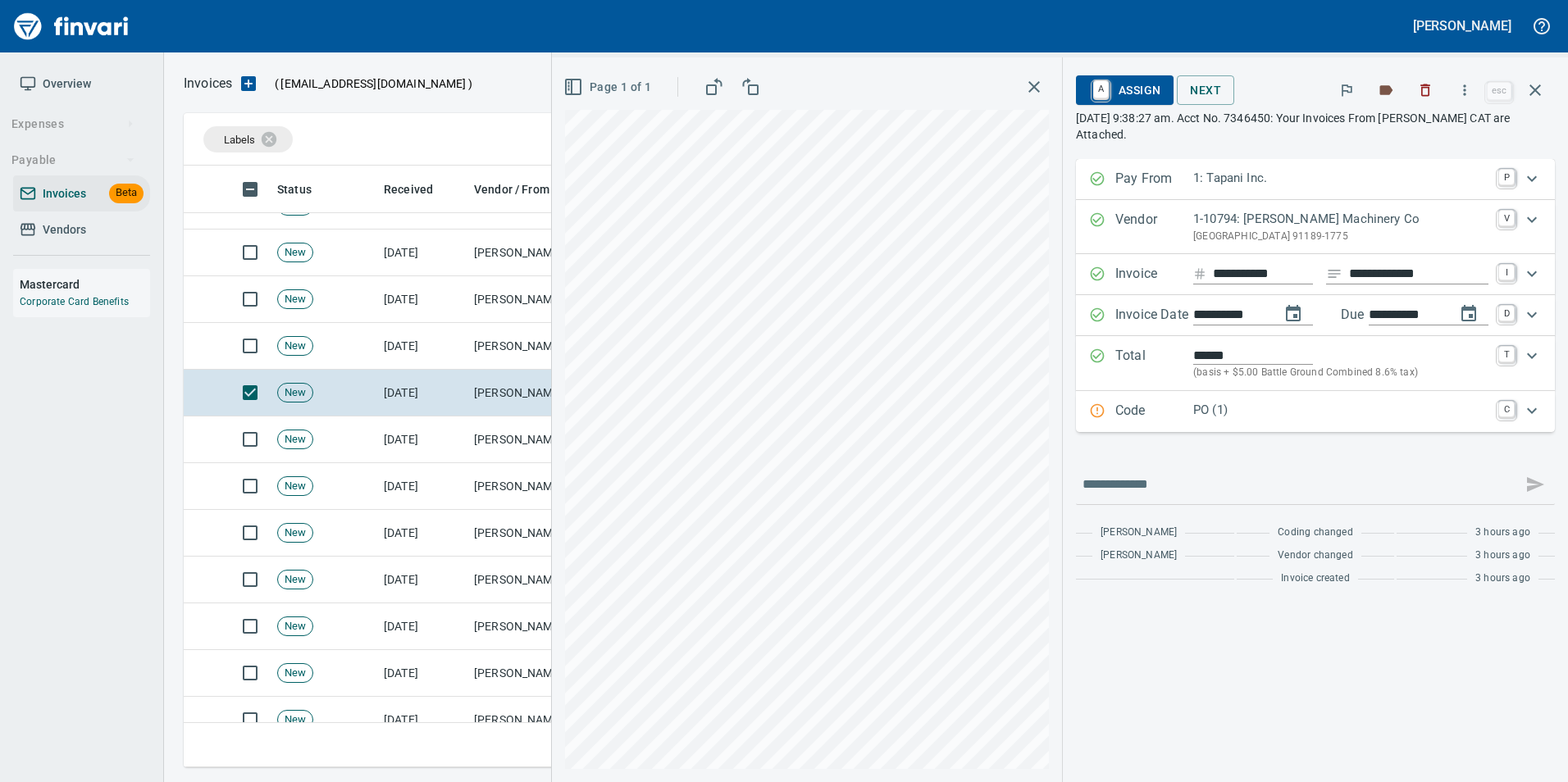
drag, startPoint x: 1173, startPoint y: 415, endPoint x: 1180, endPoint y: 488, distance: 73.3
click at [1173, 415] on p "Code" at bounding box center [1154, 412] width 78 height 21
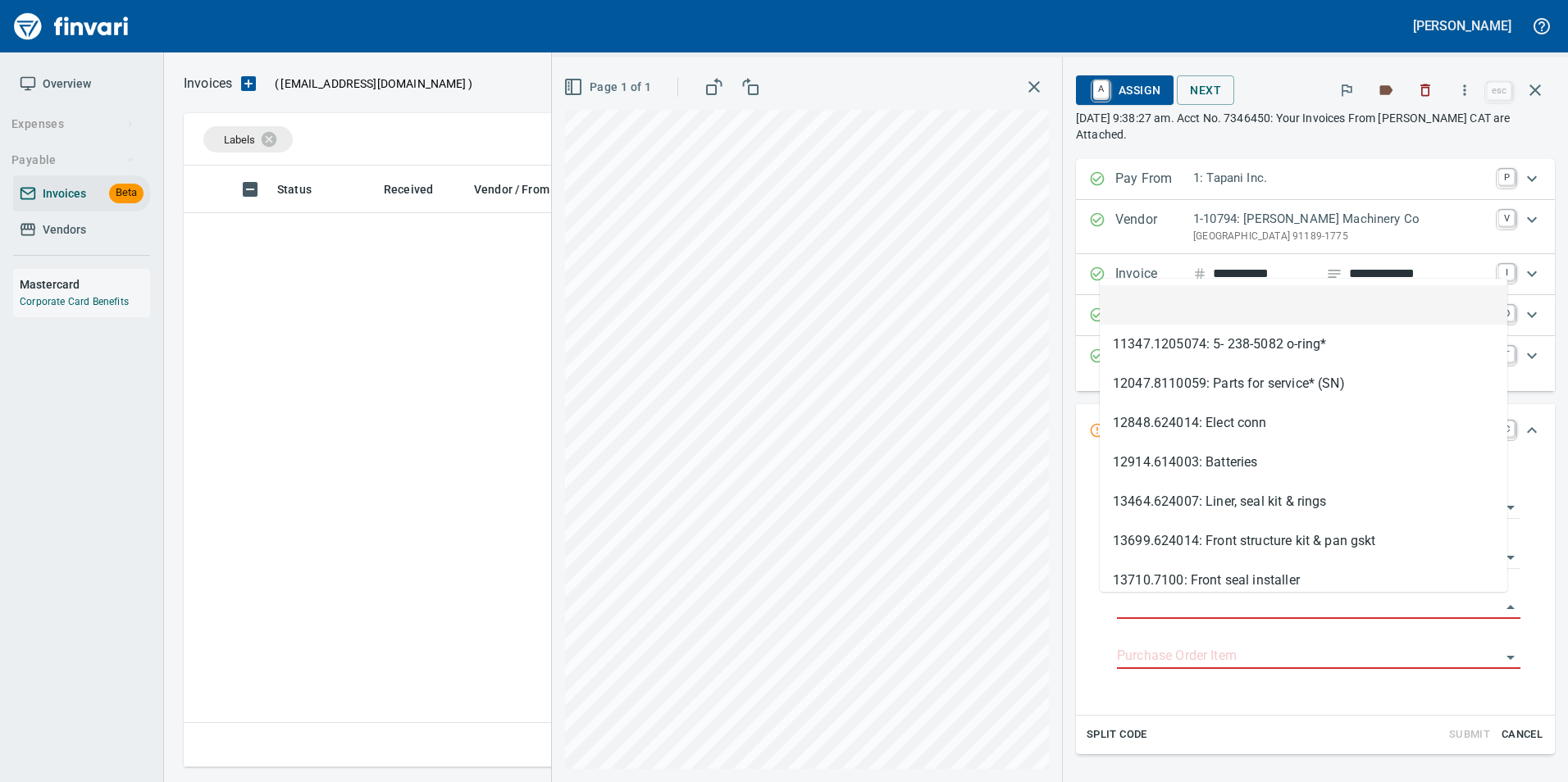
scroll to position [2, 2]
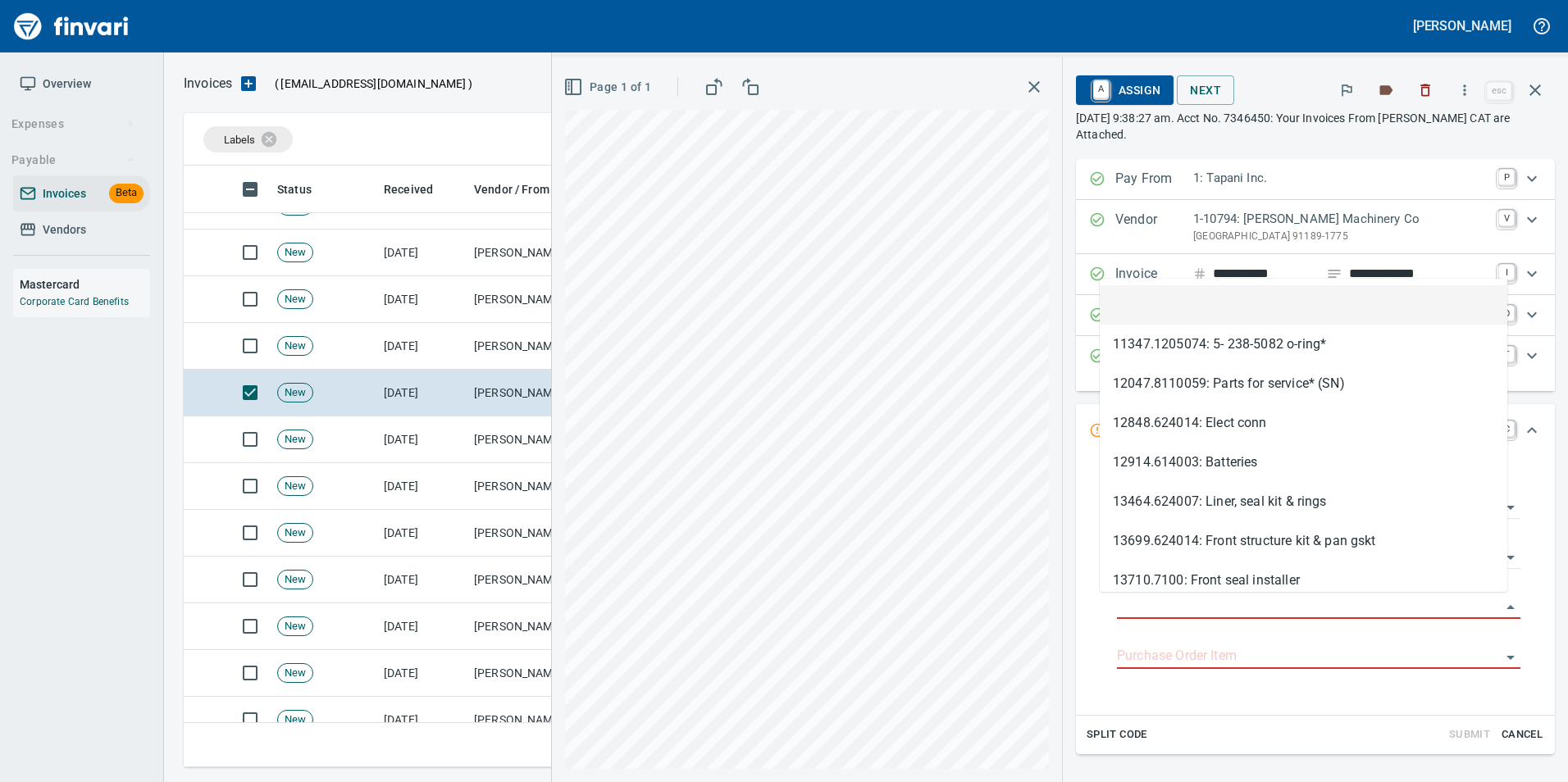
type input "**********"
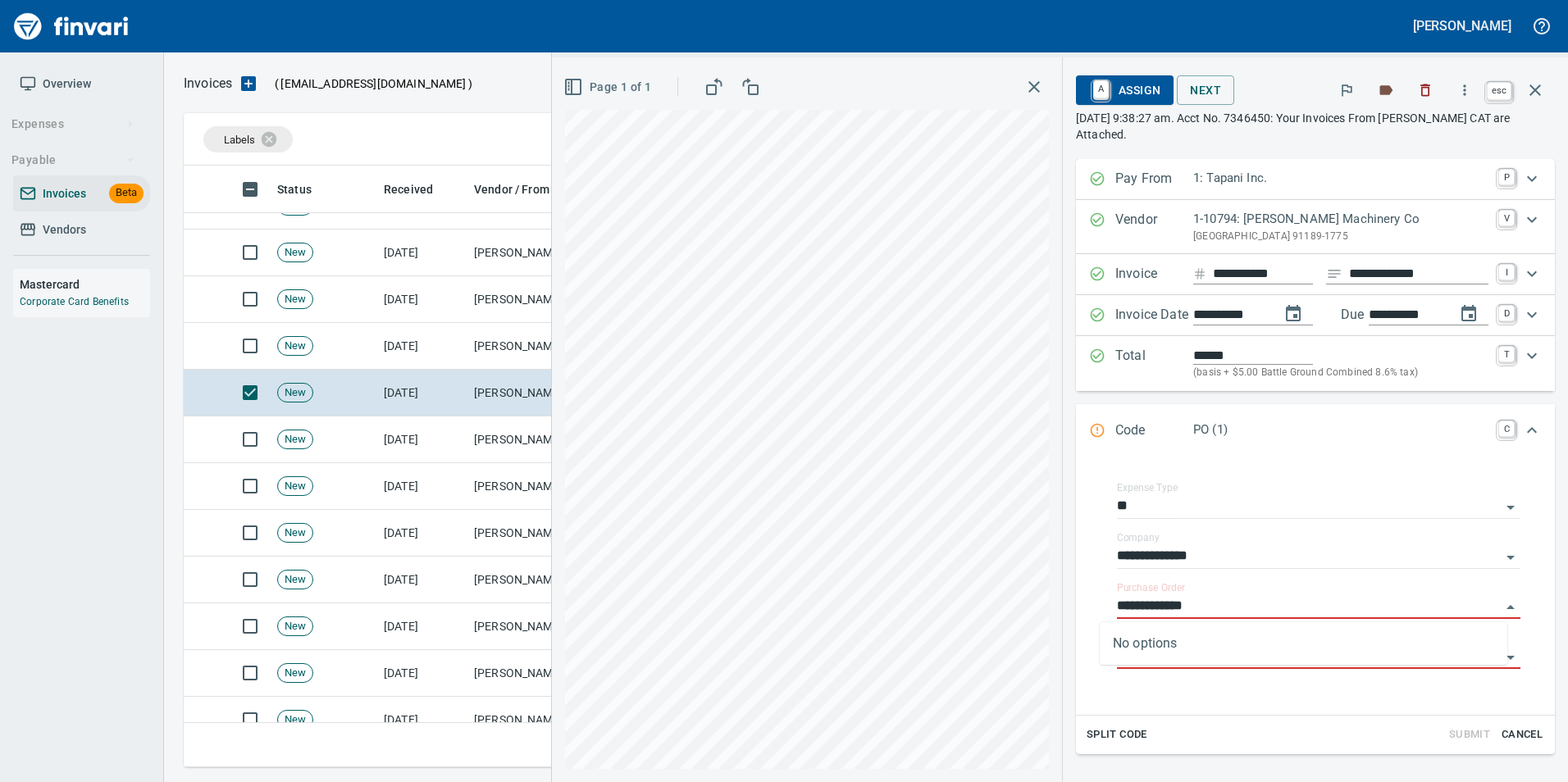
click at [1538, 90] on icon "button" at bounding box center [1535, 90] width 20 height 20
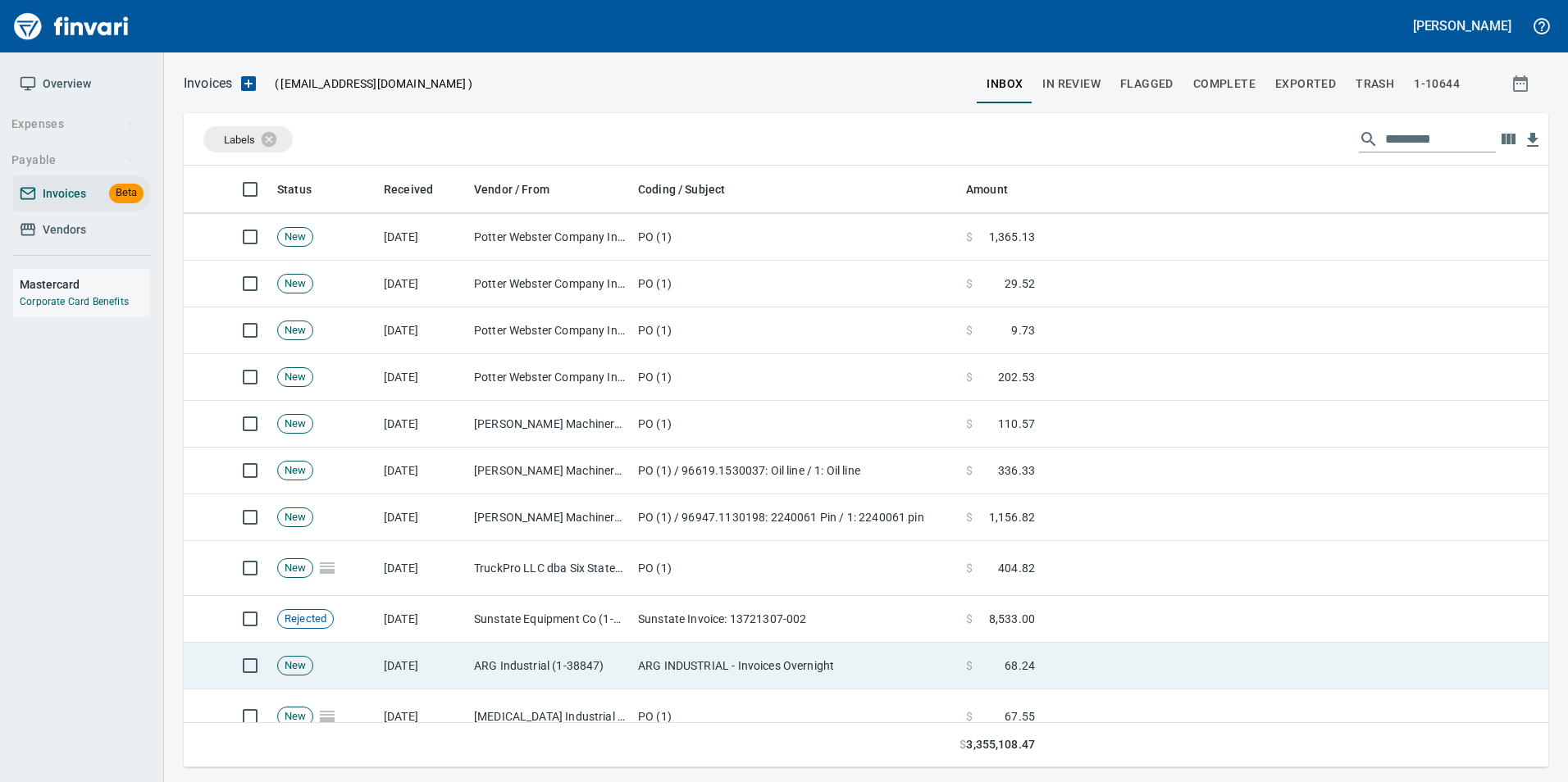
scroll to position [1558, 0]
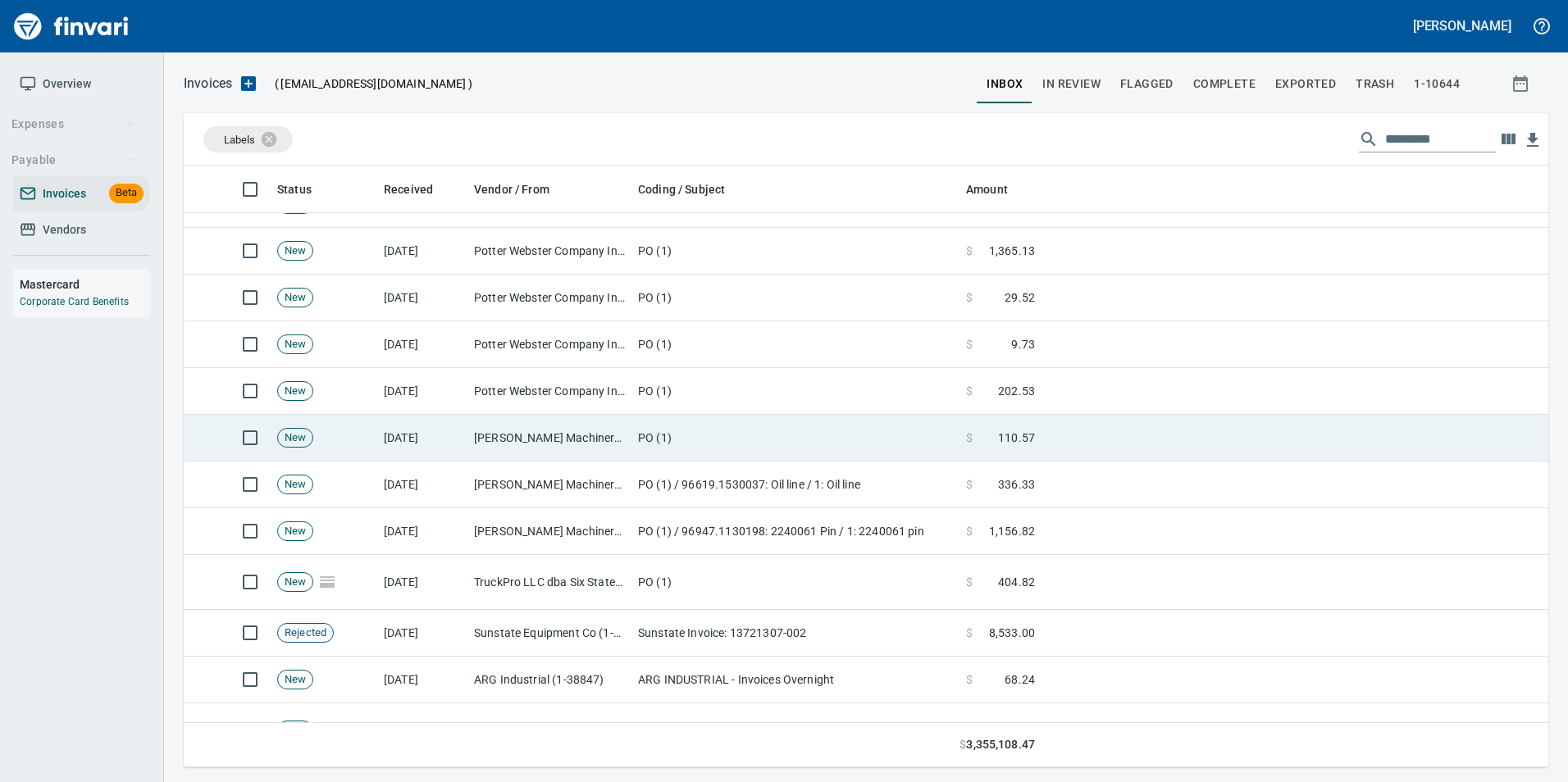
click at [586, 443] on td "[PERSON_NAME] Machinery Inc (1-10774)" at bounding box center [549, 438] width 164 height 47
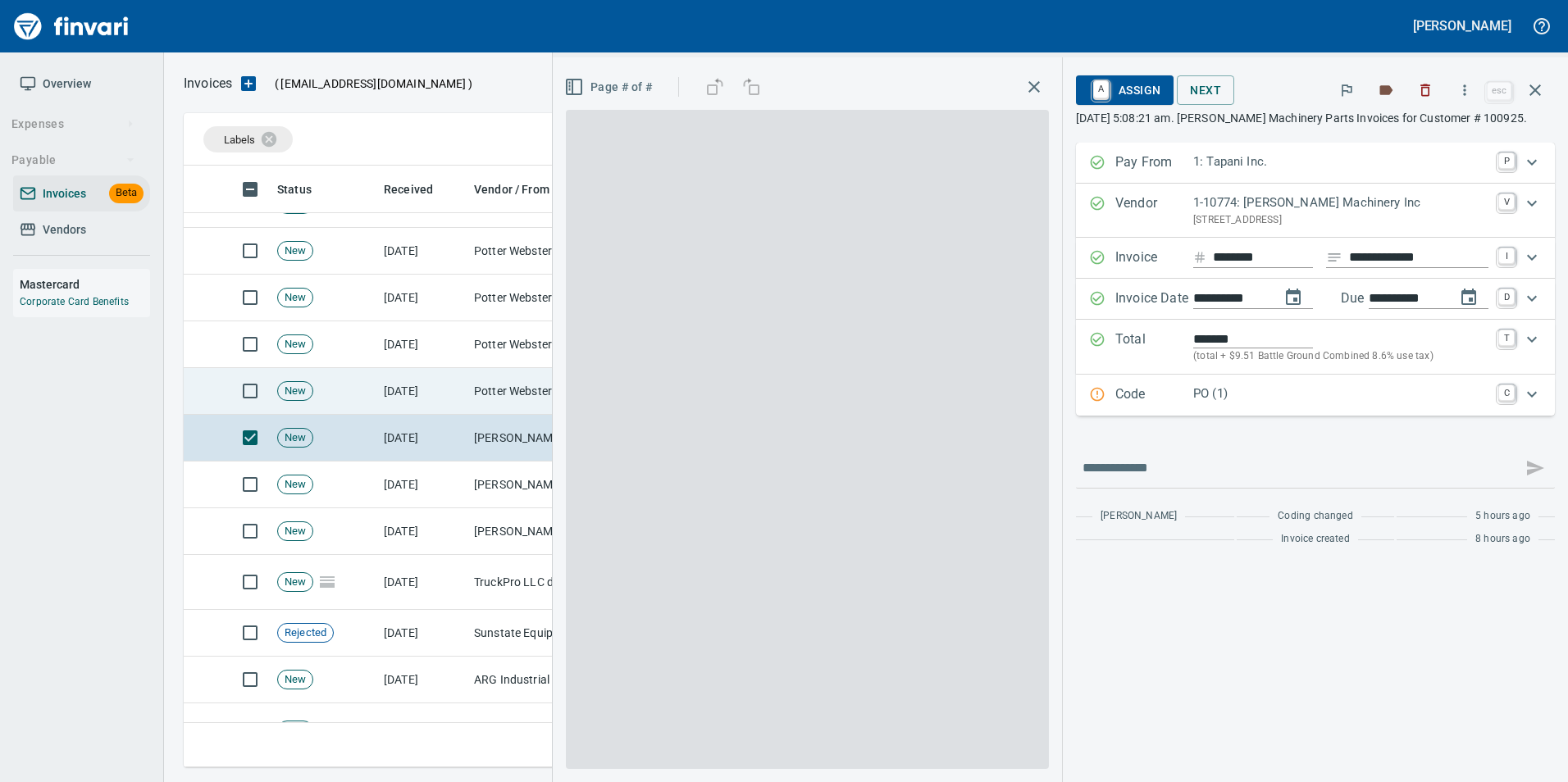
click at [500, 393] on td "Potter Webster Company Inc (1-10818)" at bounding box center [549, 391] width 164 height 47
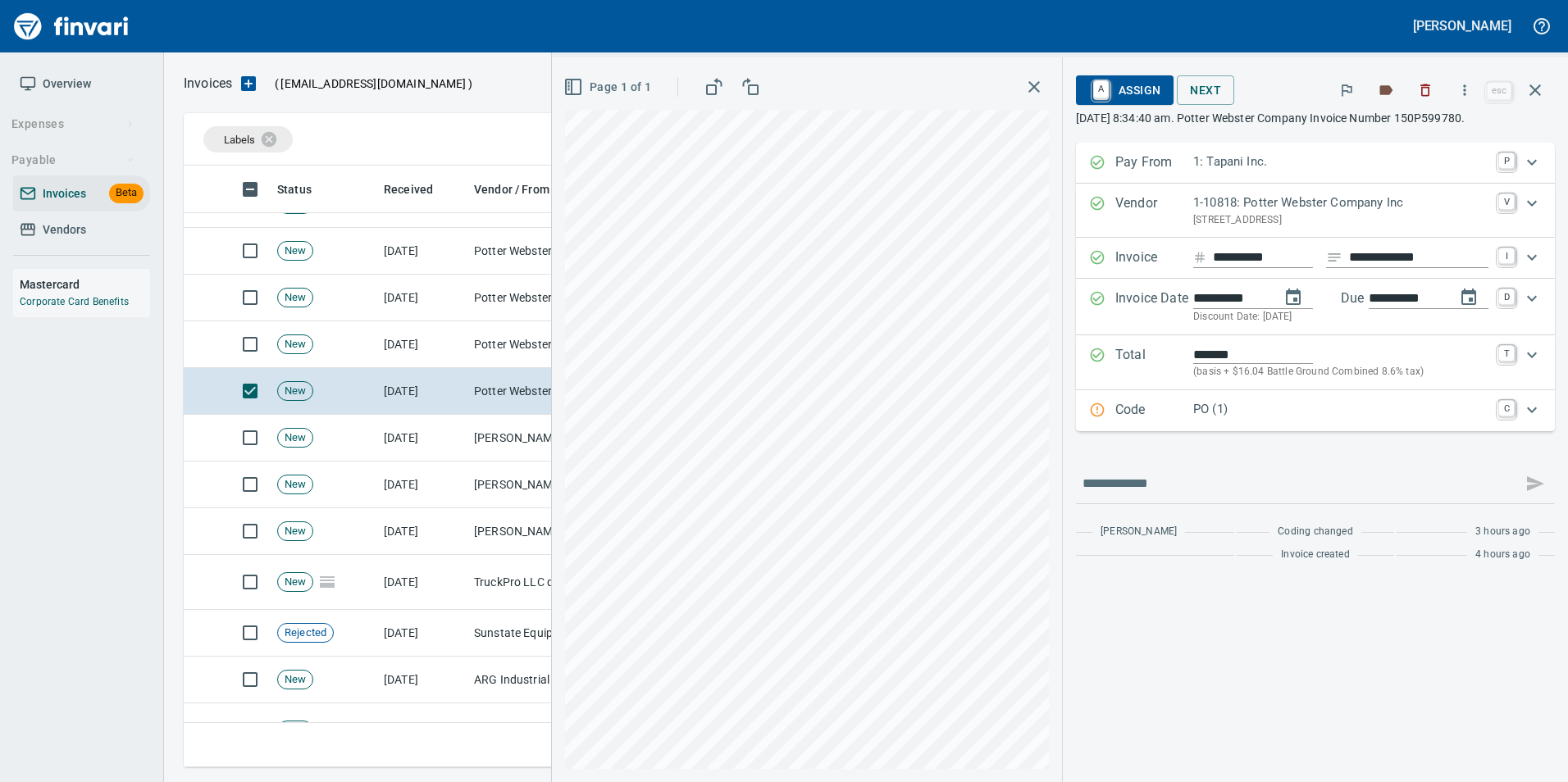
click at [1090, 406] on icon "Expand" at bounding box center [1098, 411] width 14 height 14
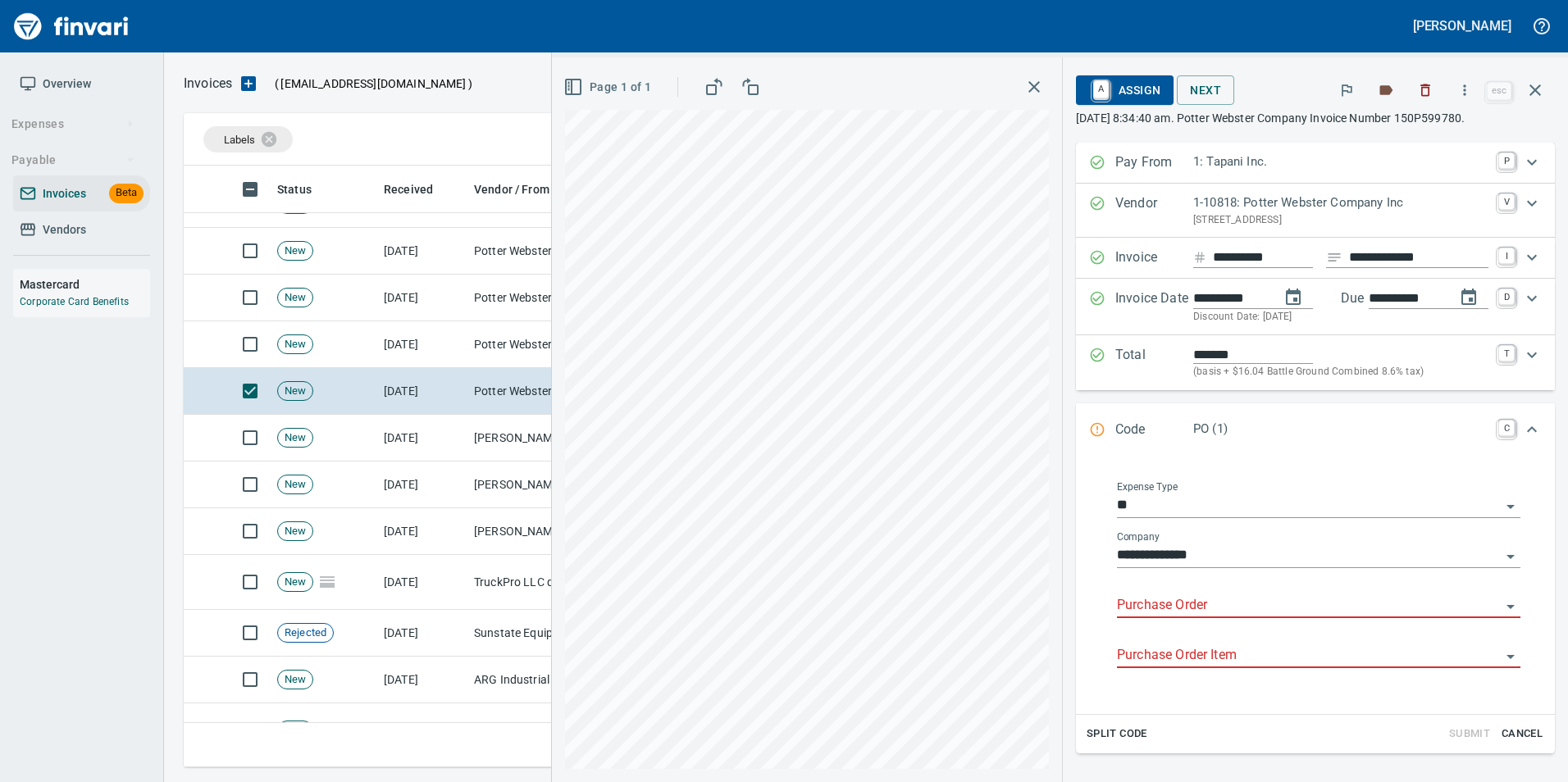
click at [1128, 589] on body "[PERSON_NAME] Overview Expenses Payable Invoices Beta Vendors Mastercard Corpor…" at bounding box center [784, 391] width 1568 height 782
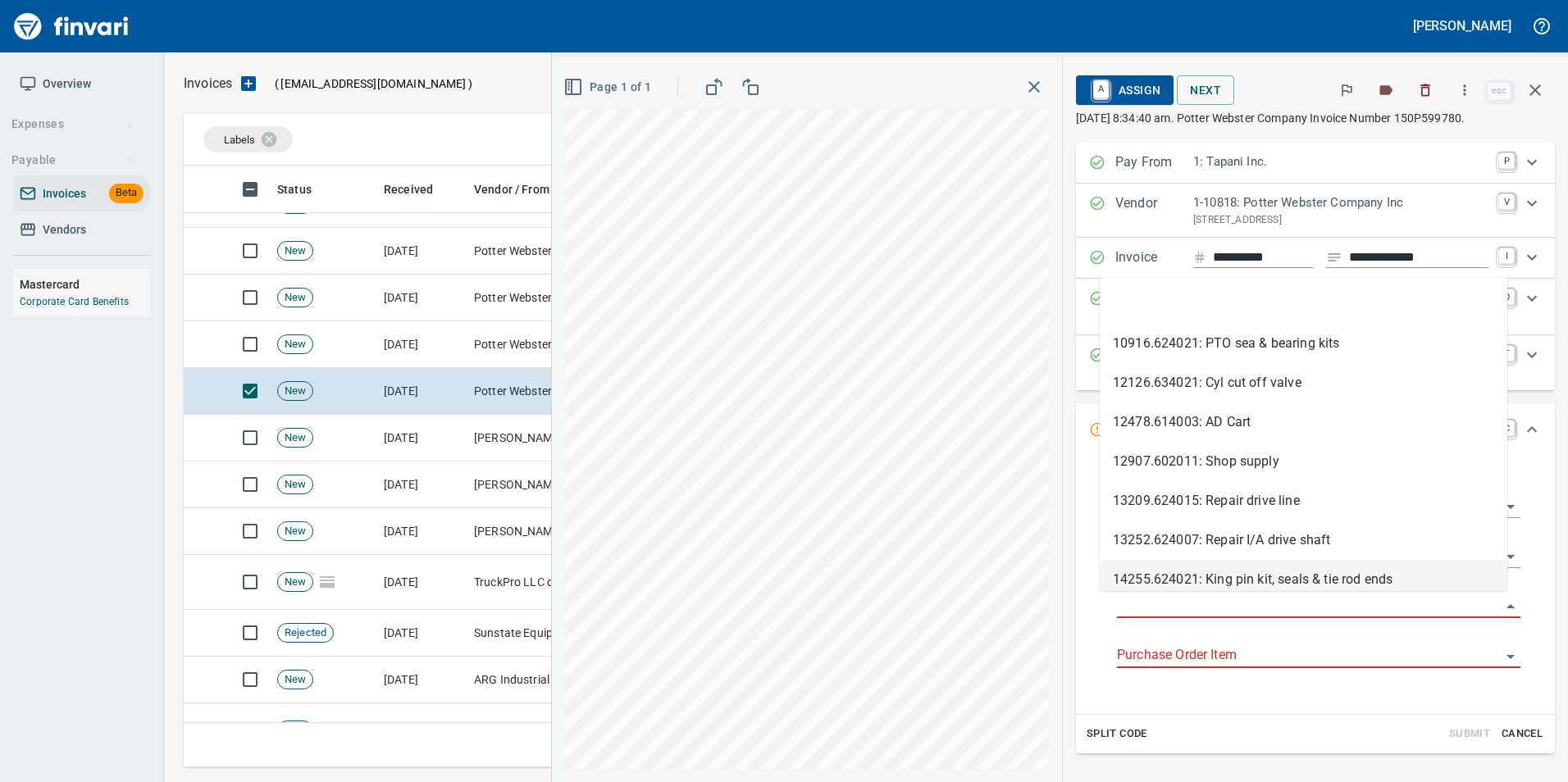
type input "**********"
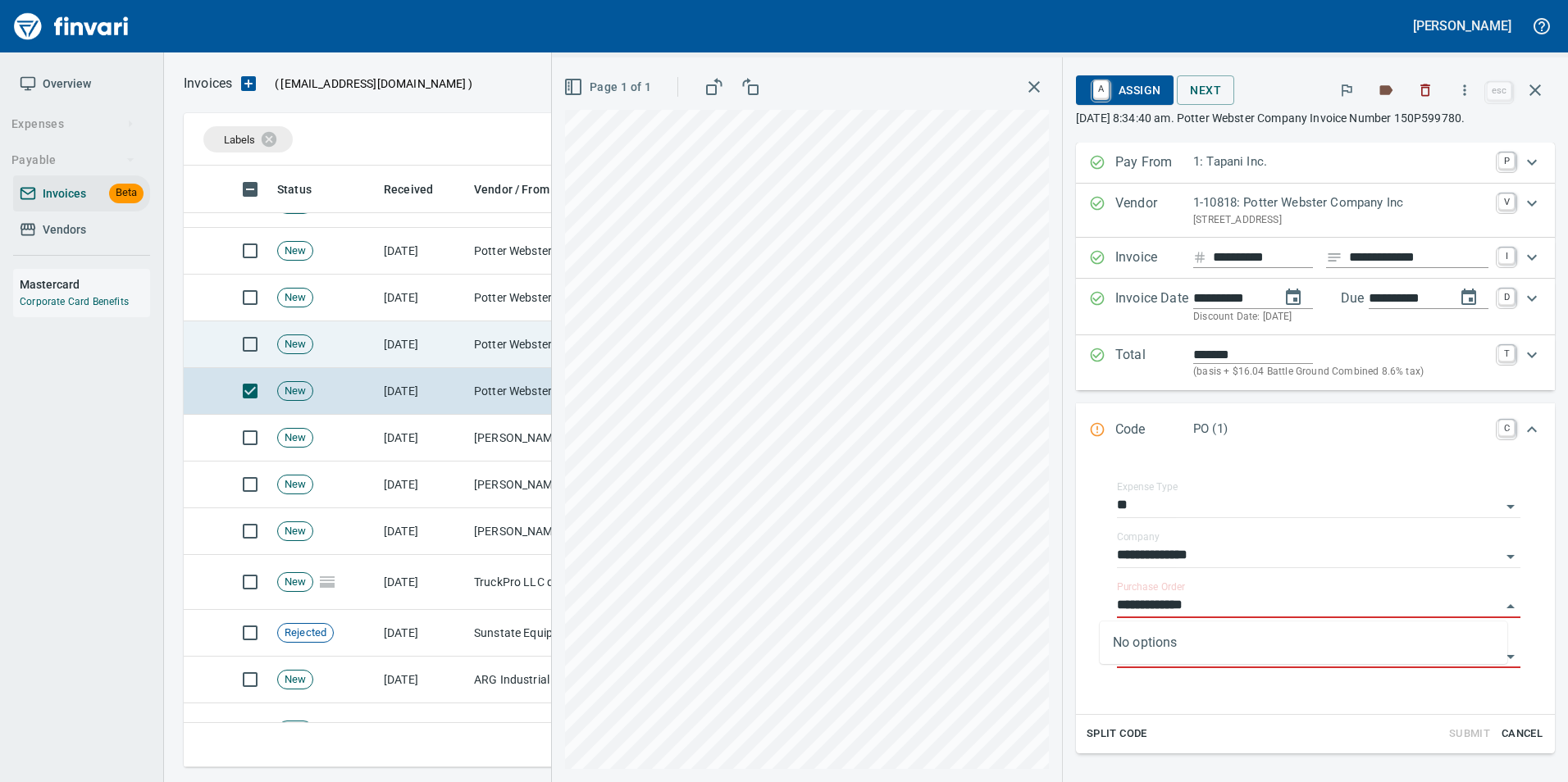
click at [454, 343] on td "[DATE]" at bounding box center [422, 344] width 90 height 47
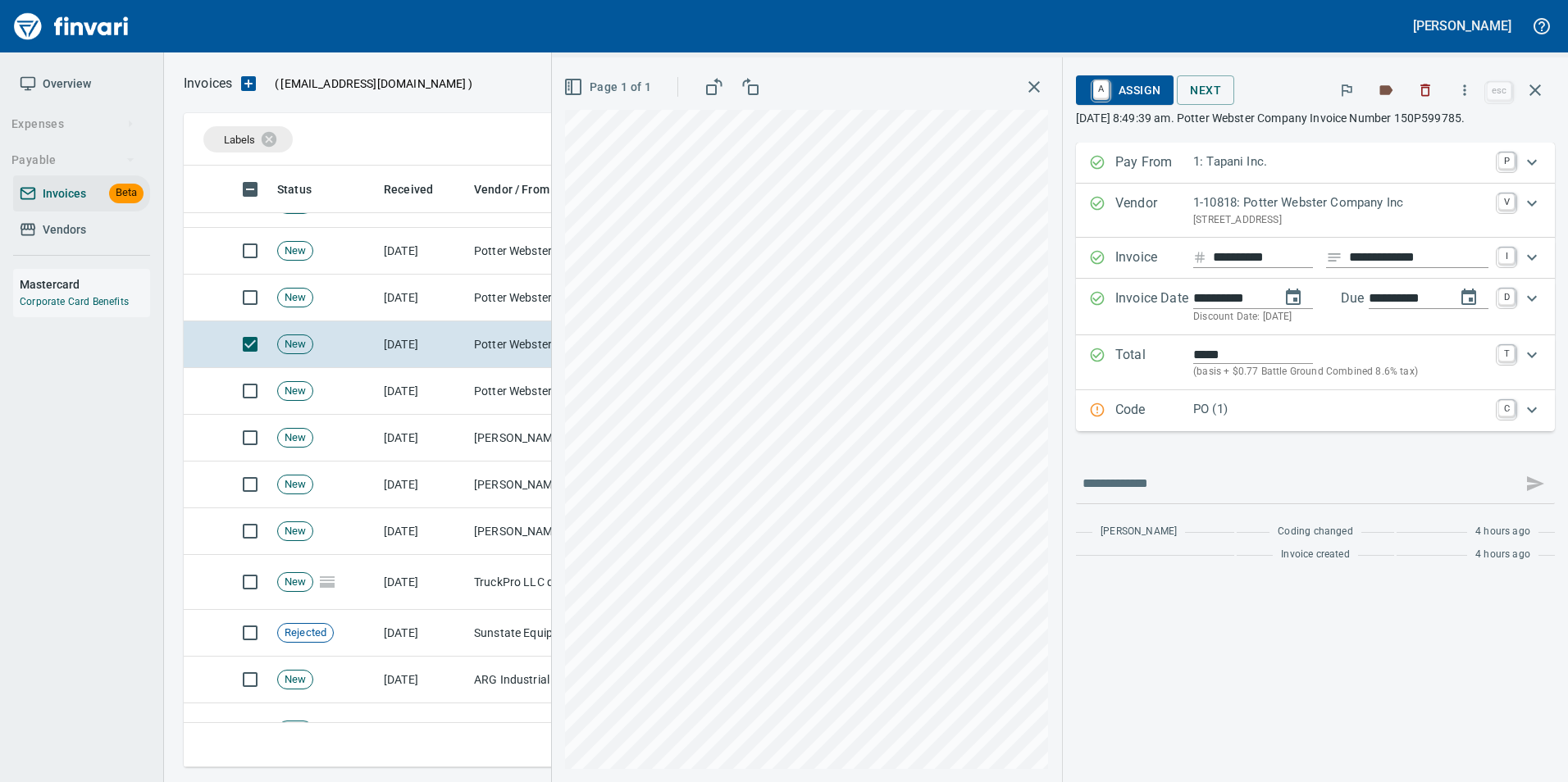
click at [1168, 402] on p "Code" at bounding box center [1154, 411] width 78 height 21
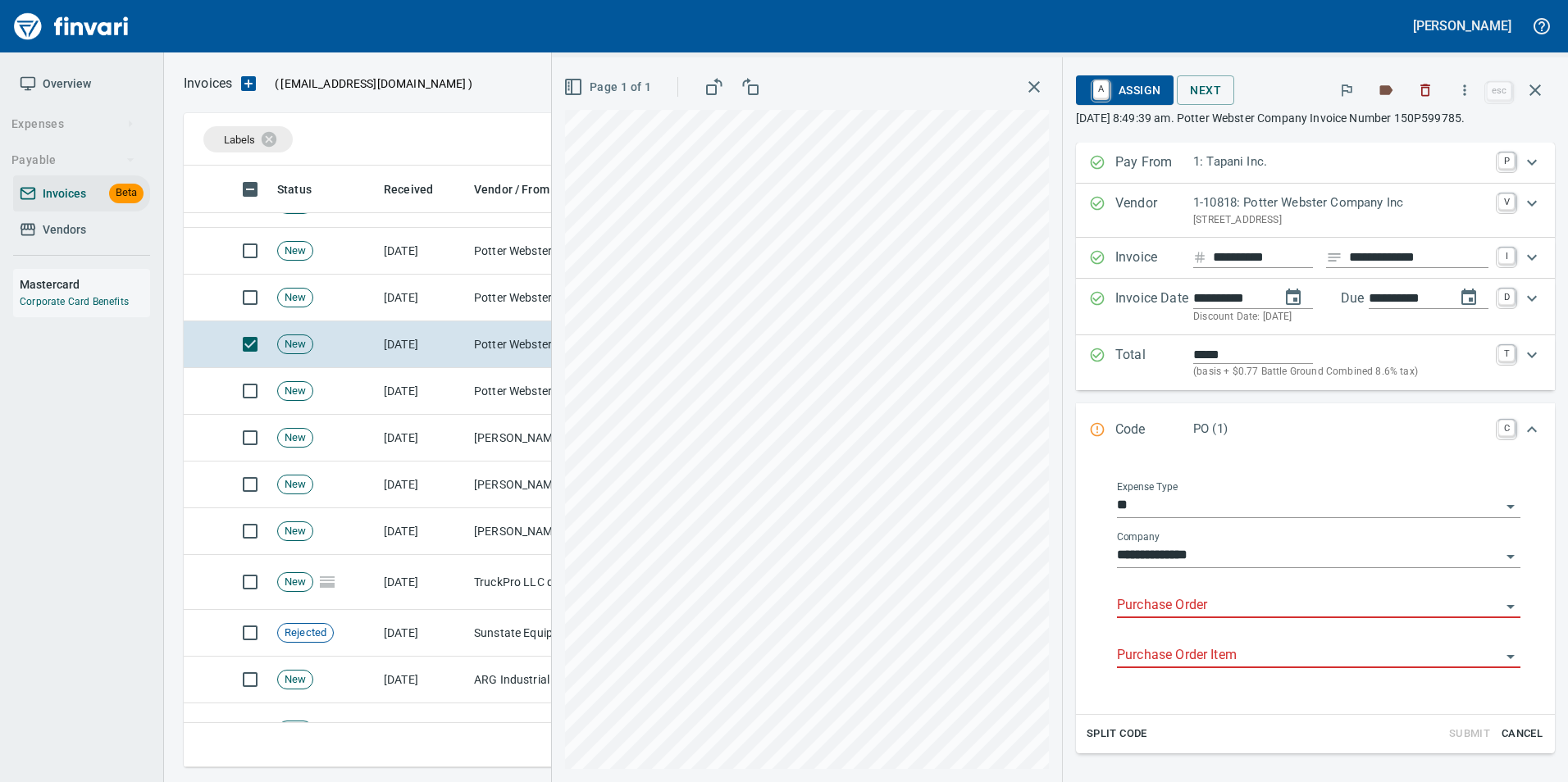
drag, startPoint x: 1123, startPoint y: 609, endPoint x: 1086, endPoint y: 593, distance: 40.3
click at [1123, 608] on input "Purchase Order" at bounding box center [1308, 606] width 383 height 23
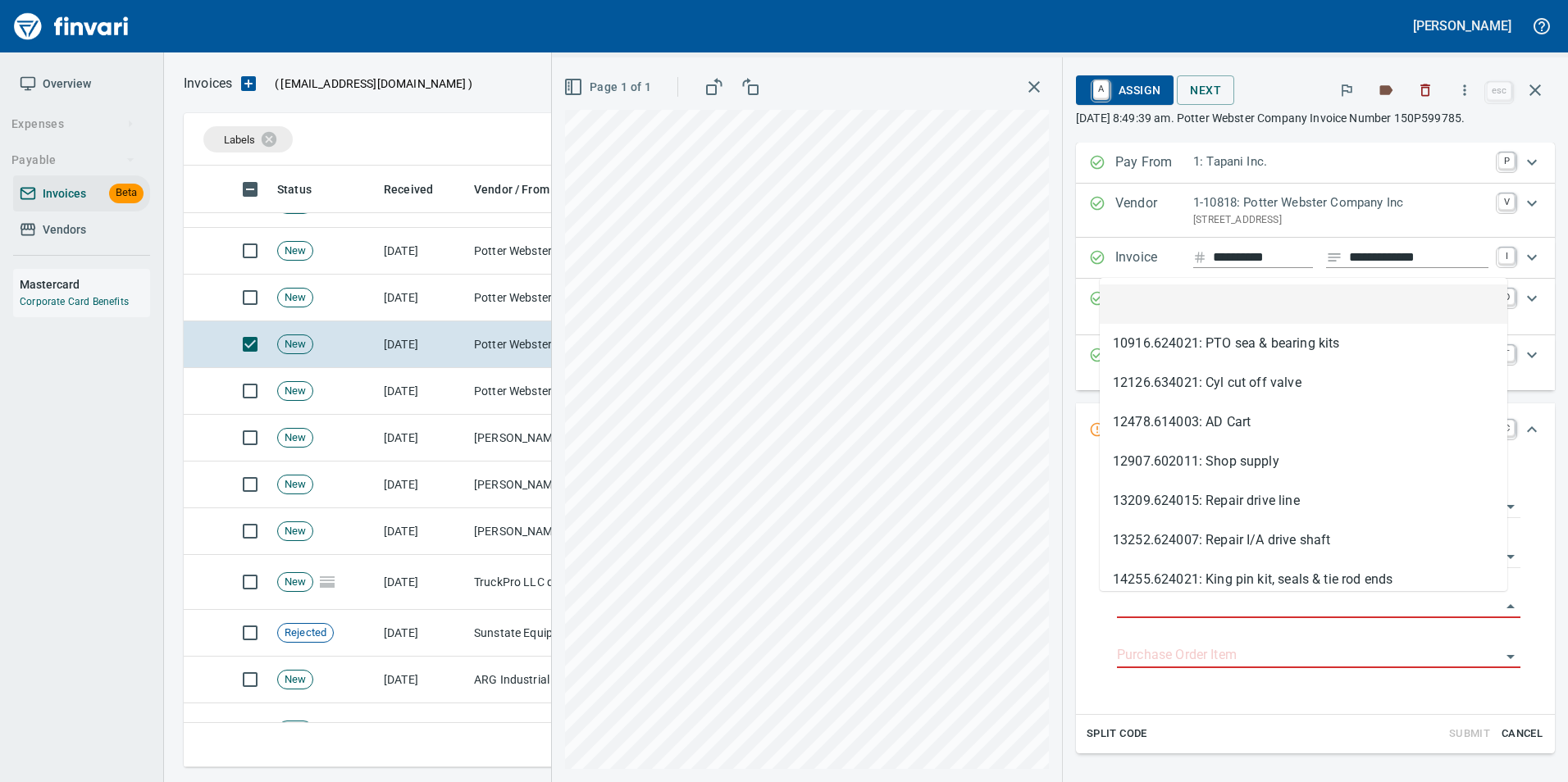
scroll to position [590, 1339]
type input "**********"
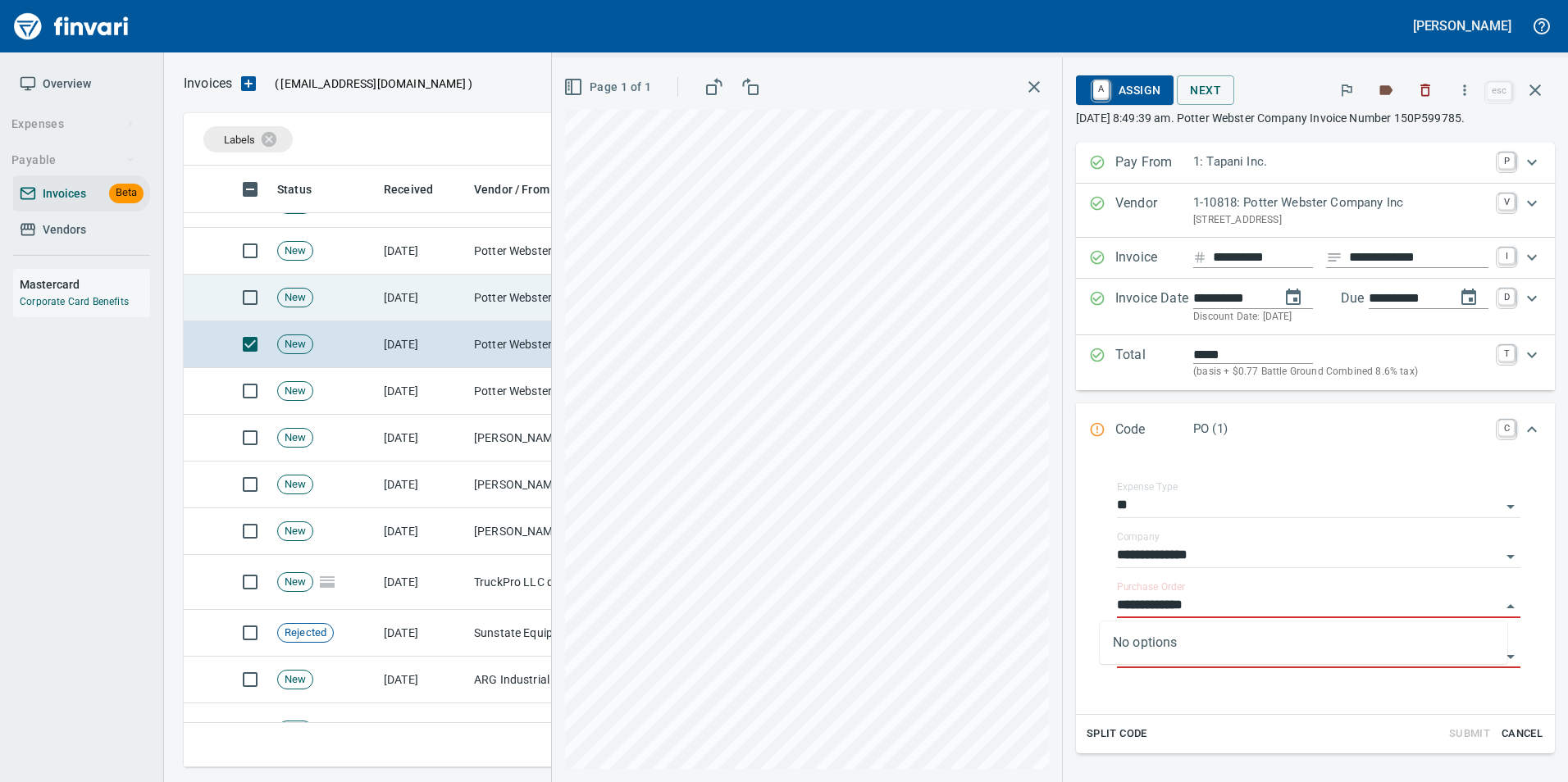
click at [500, 310] on td "Potter Webster Company Inc (1-10818)" at bounding box center [549, 298] width 164 height 47
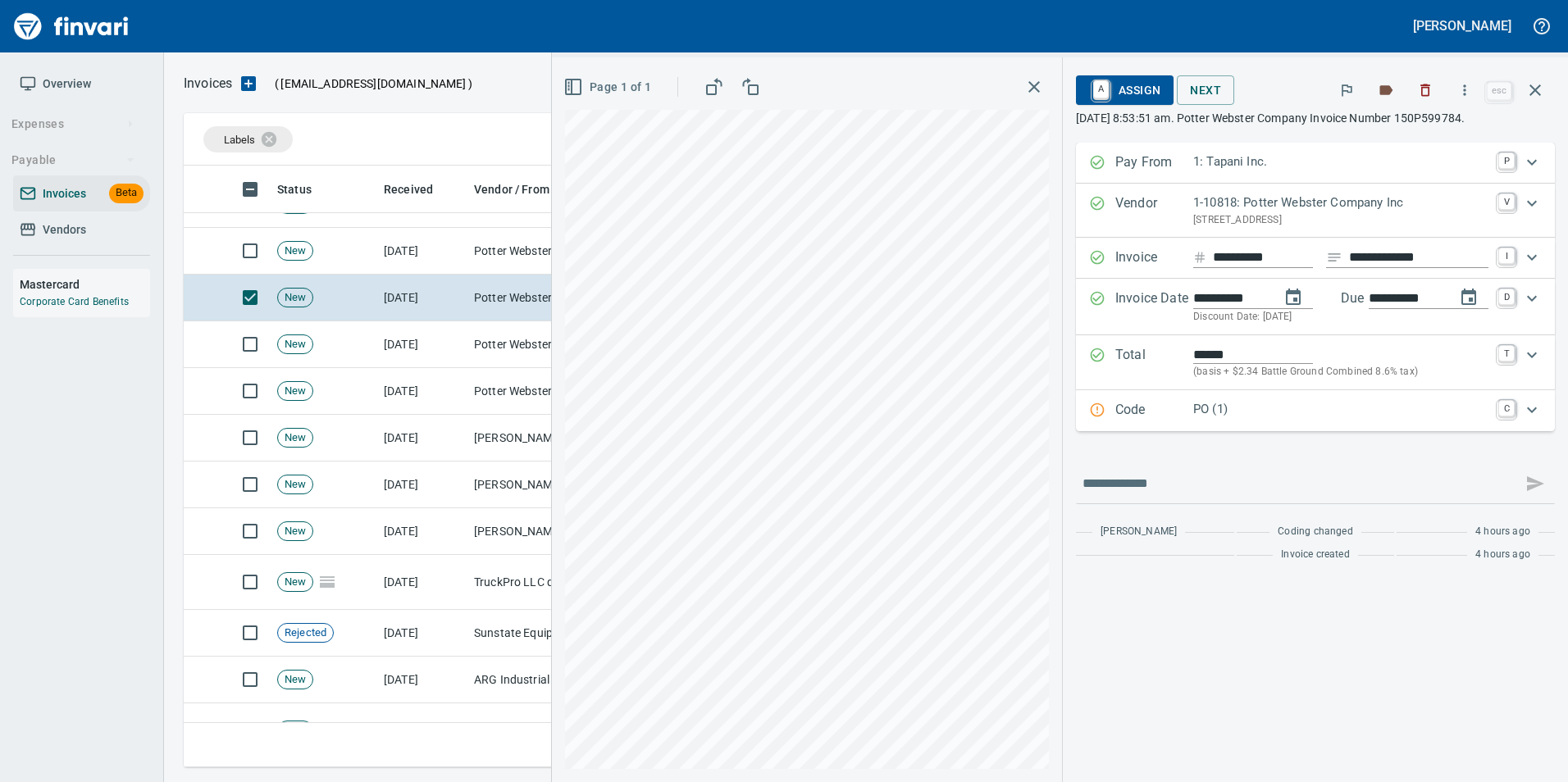
click at [1201, 415] on p "PO (1)" at bounding box center [1340, 409] width 295 height 19
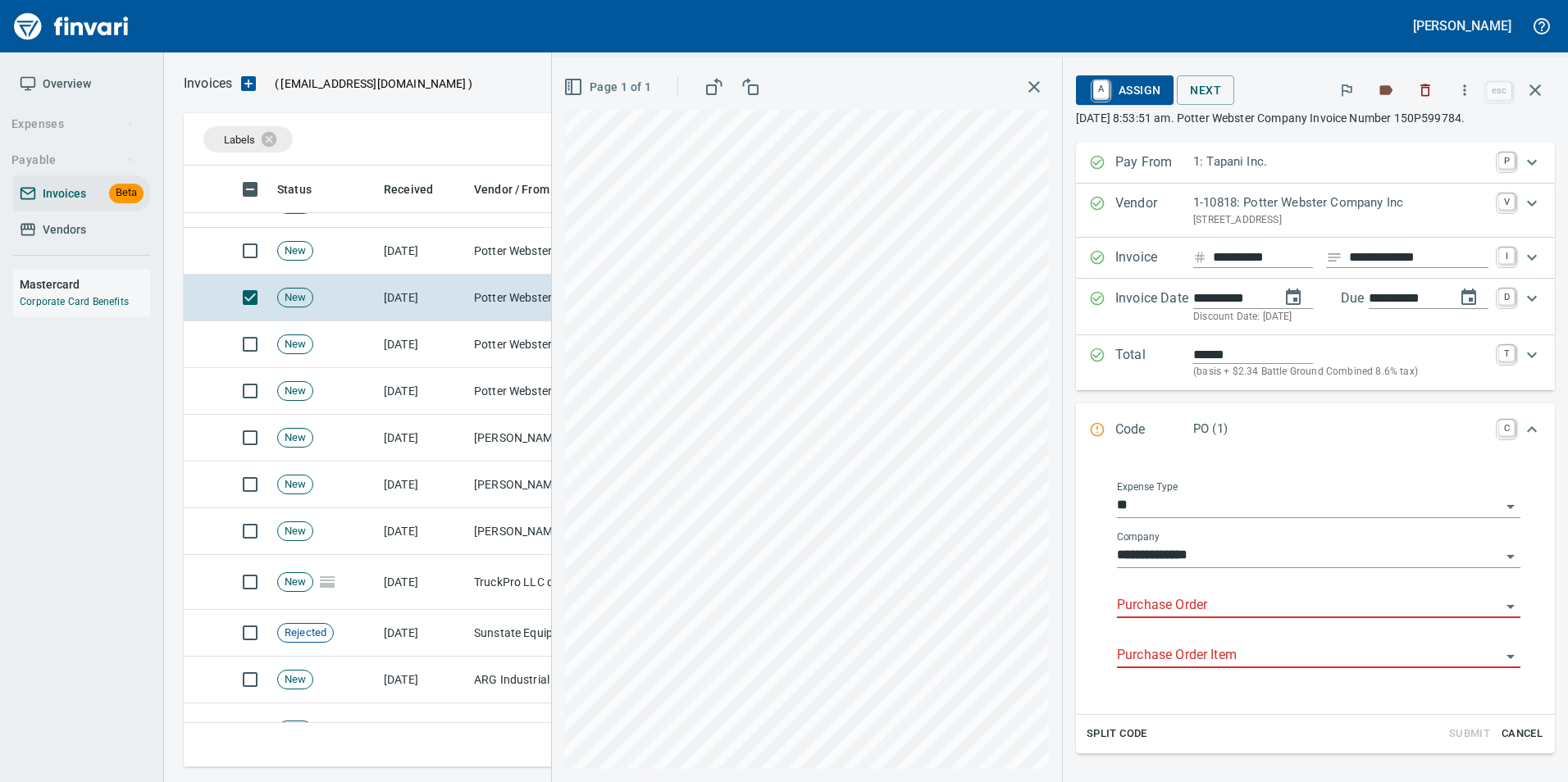
click at [1168, 601] on input "Purchase Order" at bounding box center [1308, 606] width 383 height 23
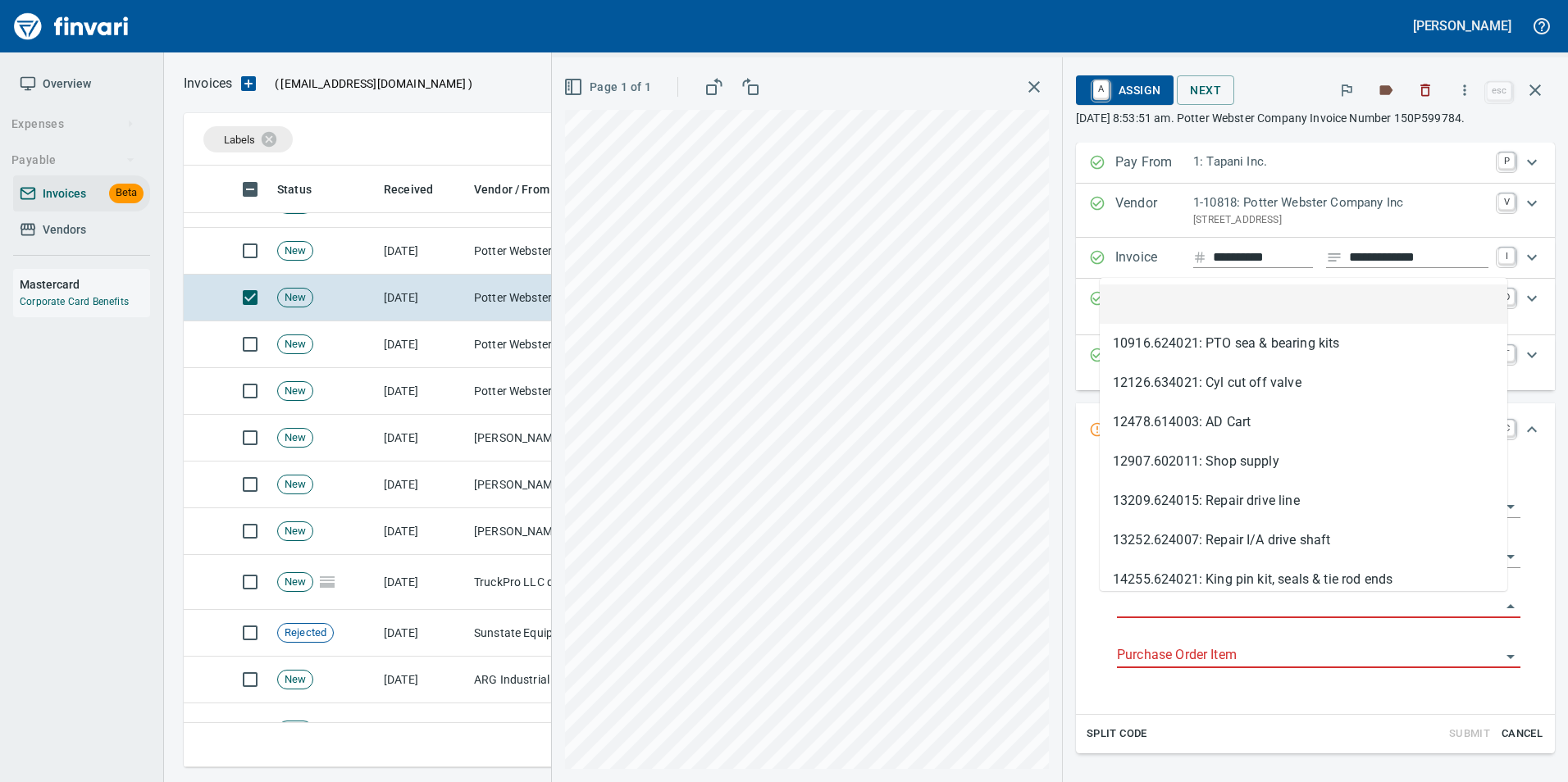
scroll to position [590, 1339]
type input "**********"
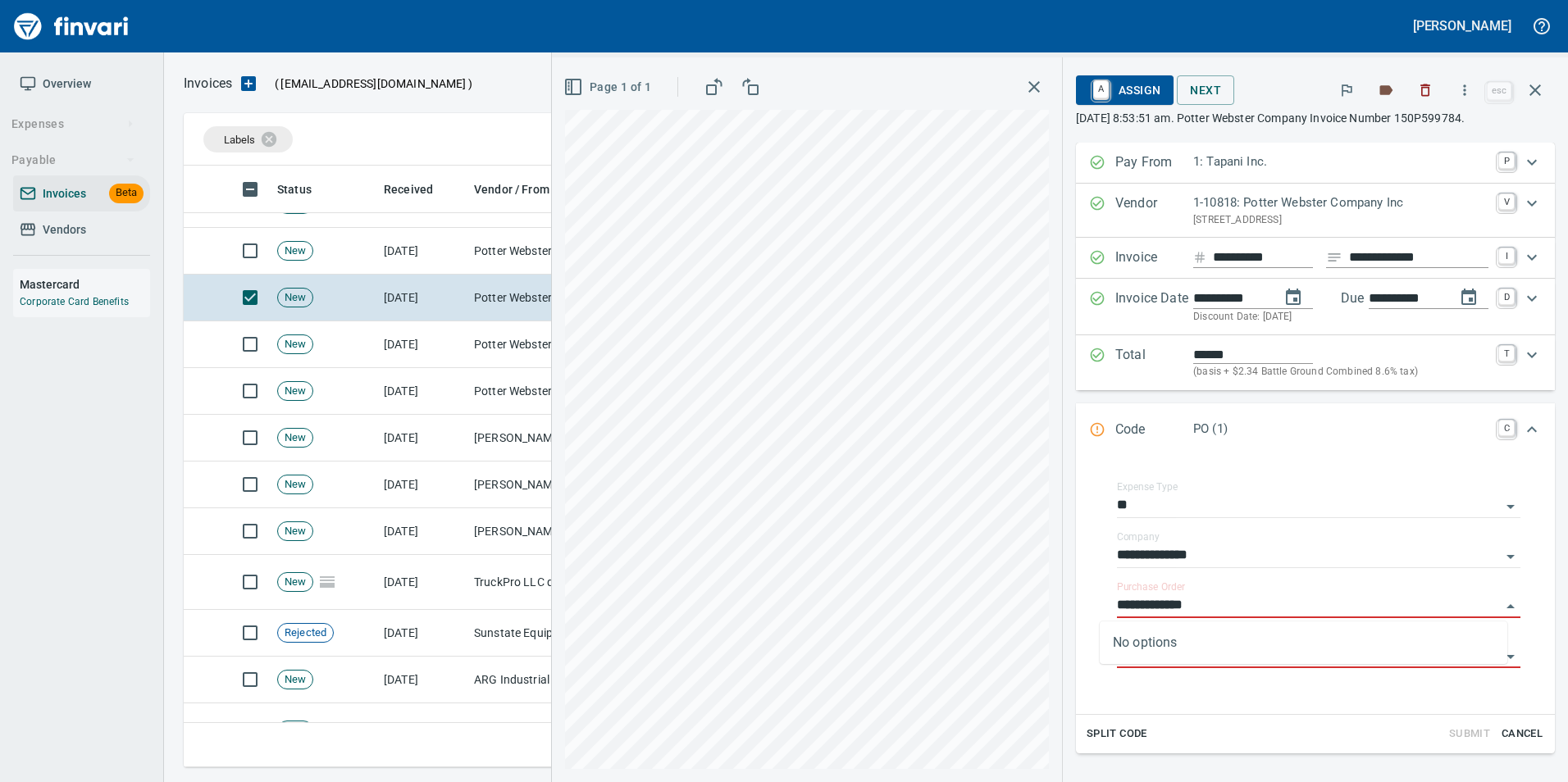
click at [1529, 98] on icon "button" at bounding box center [1535, 90] width 20 height 20
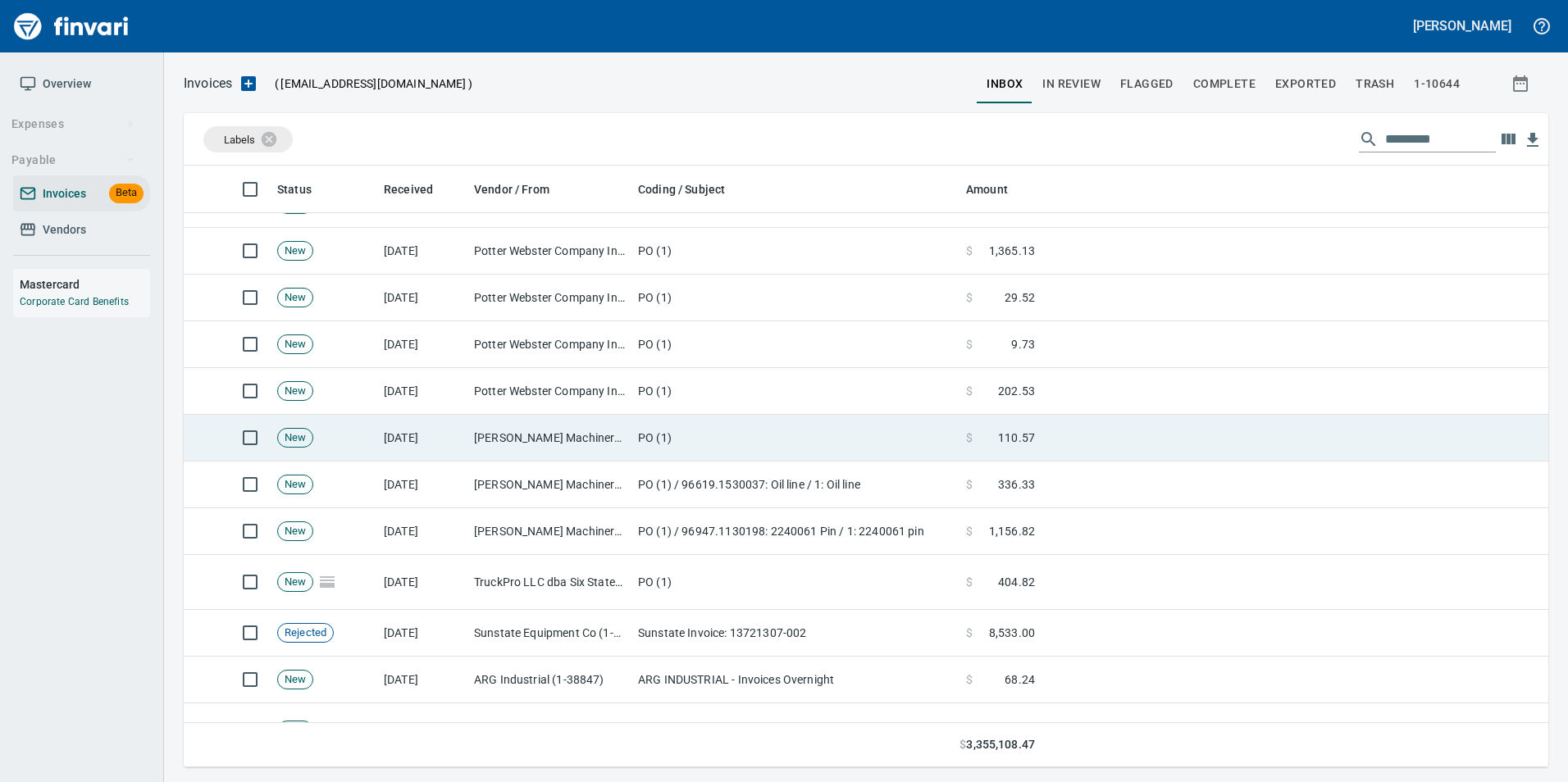
scroll to position [1641, 0]
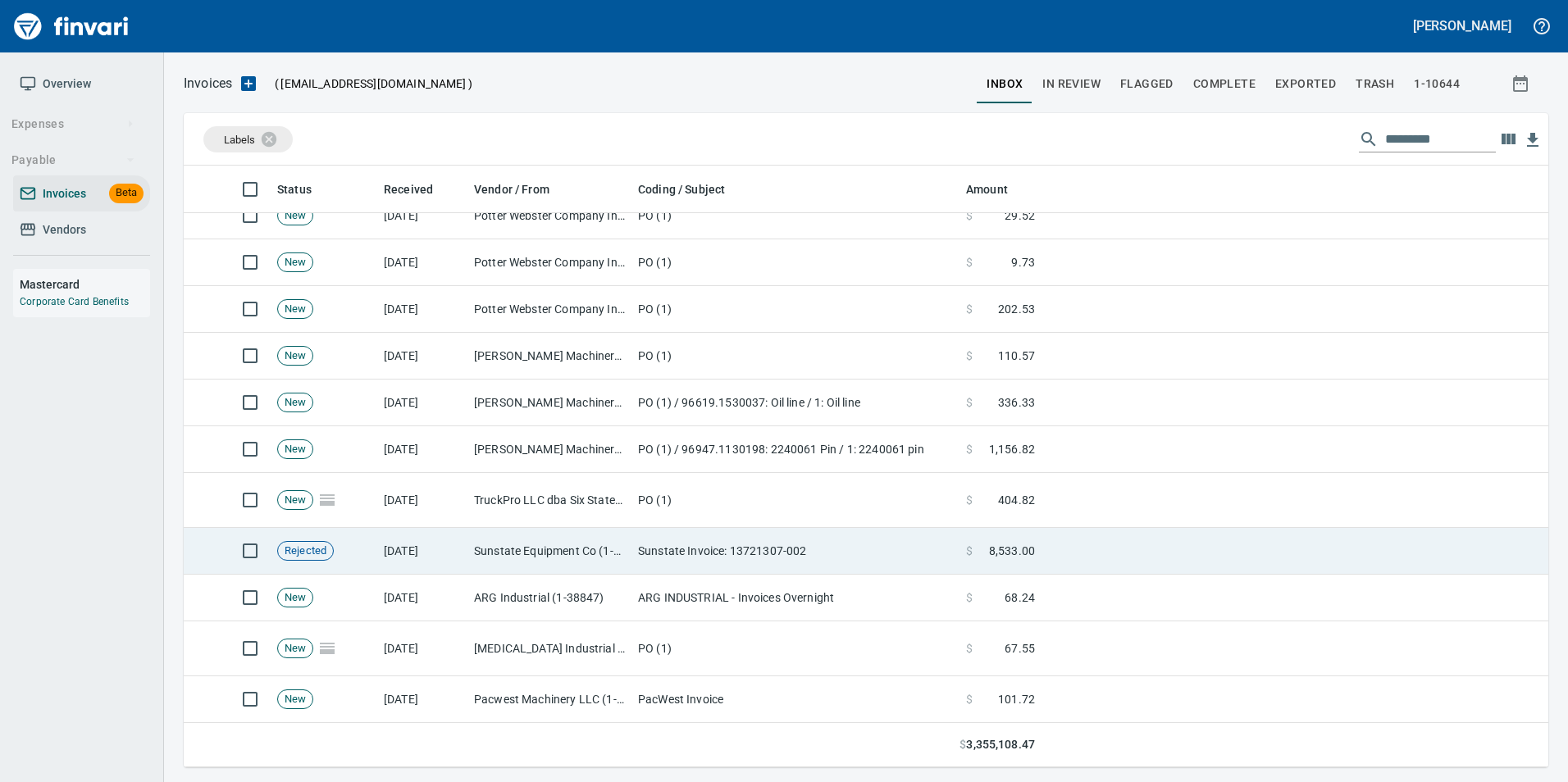
click at [607, 553] on td "Sunstate Equipment Co (1-30297)" at bounding box center [549, 552] width 164 height 47
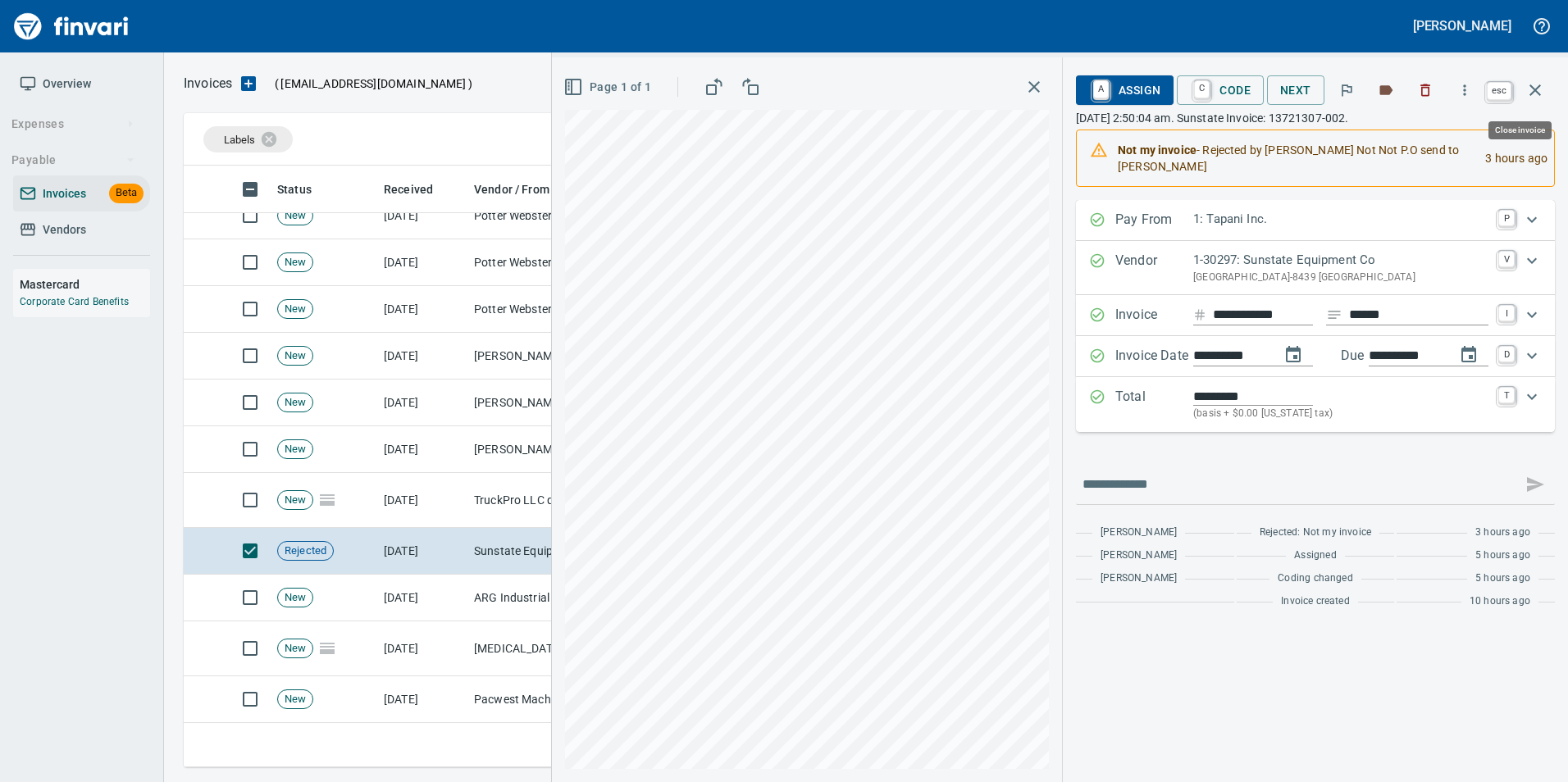
scroll to position [590, 1339]
click at [1541, 83] on icon "button" at bounding box center [1535, 90] width 20 height 20
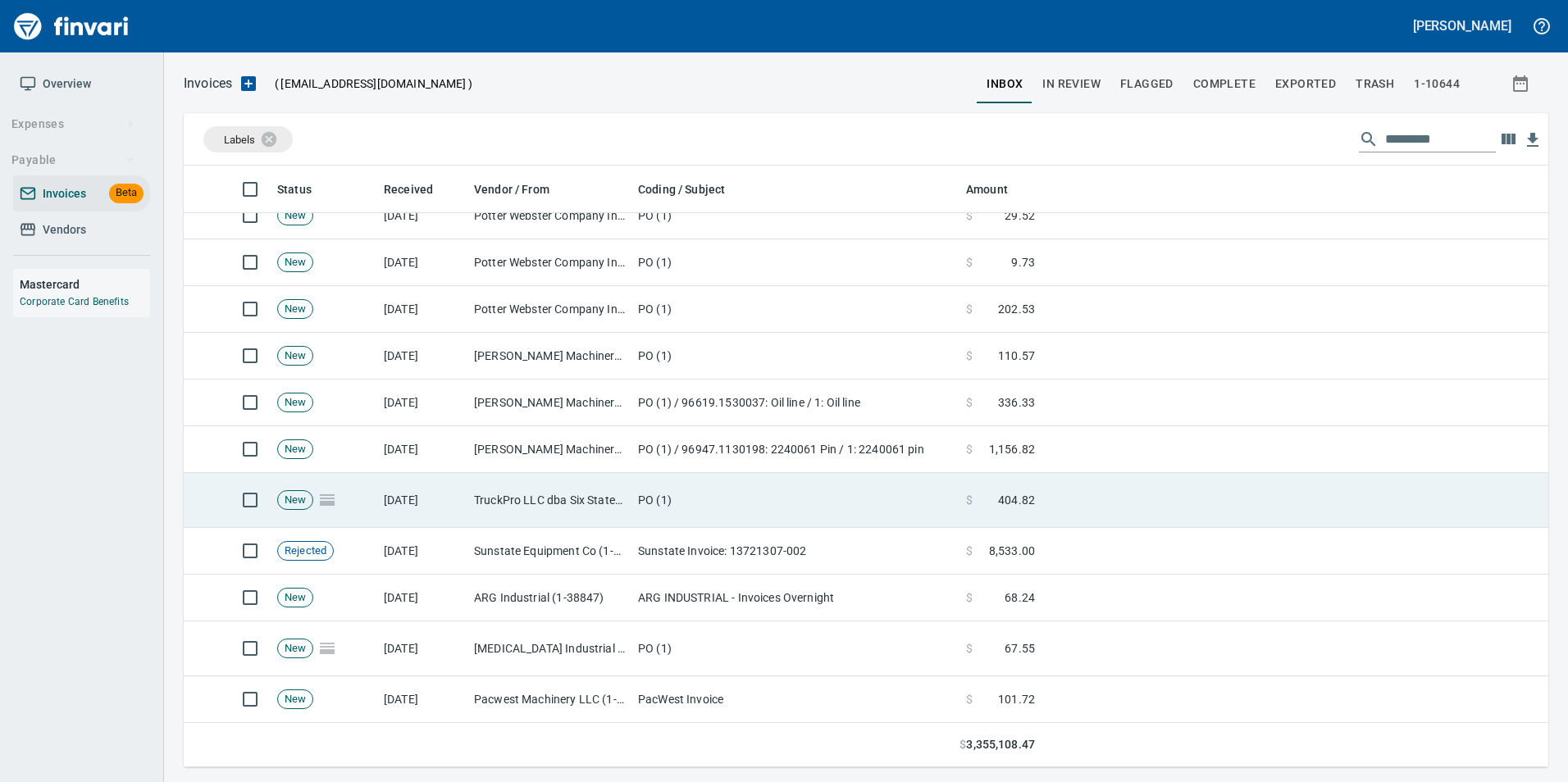
scroll to position [1722, 0]
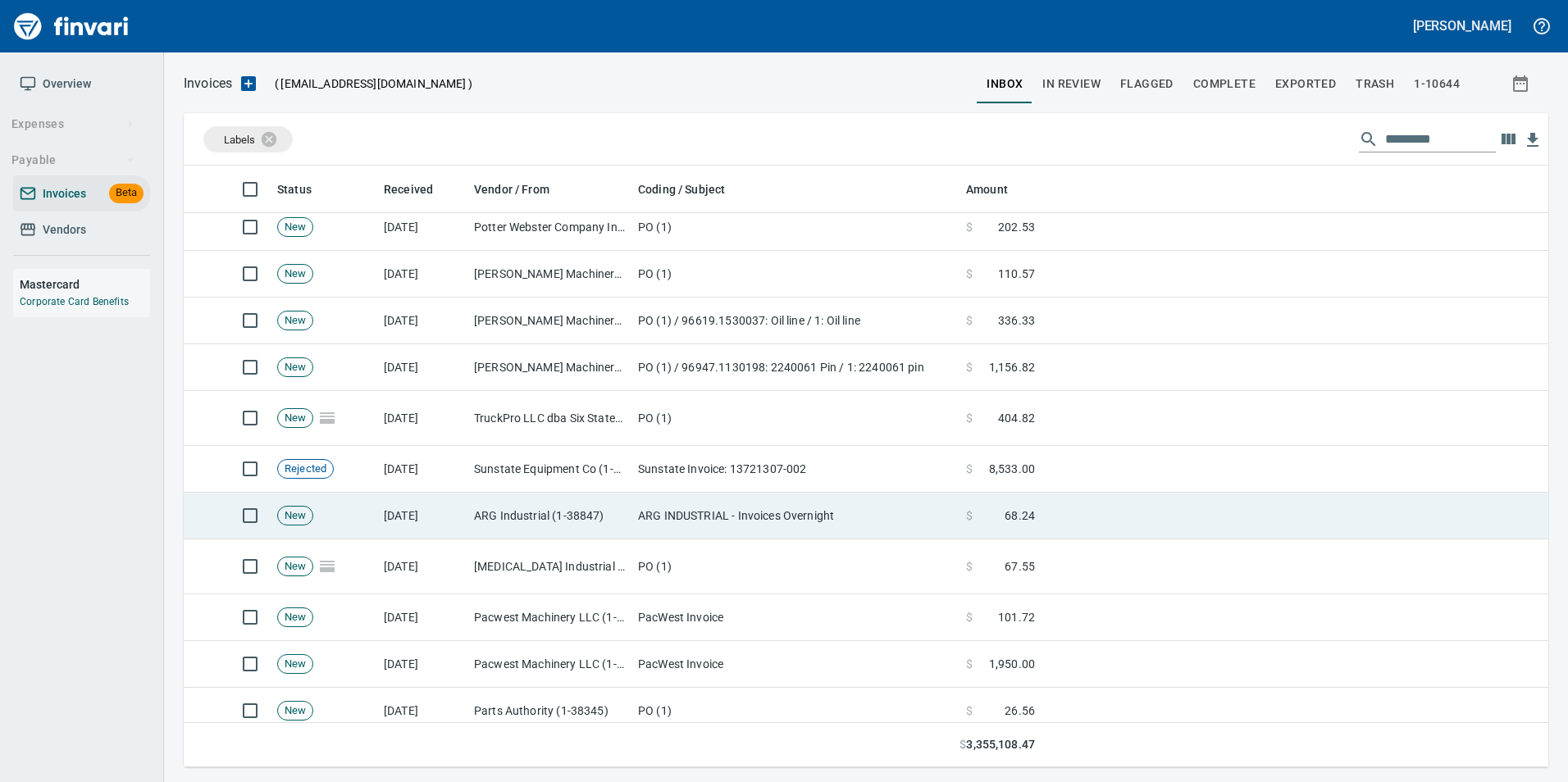
click at [840, 514] on td "ARG INDUSTRIAL - Invoices Overnight" at bounding box center [795, 516] width 328 height 47
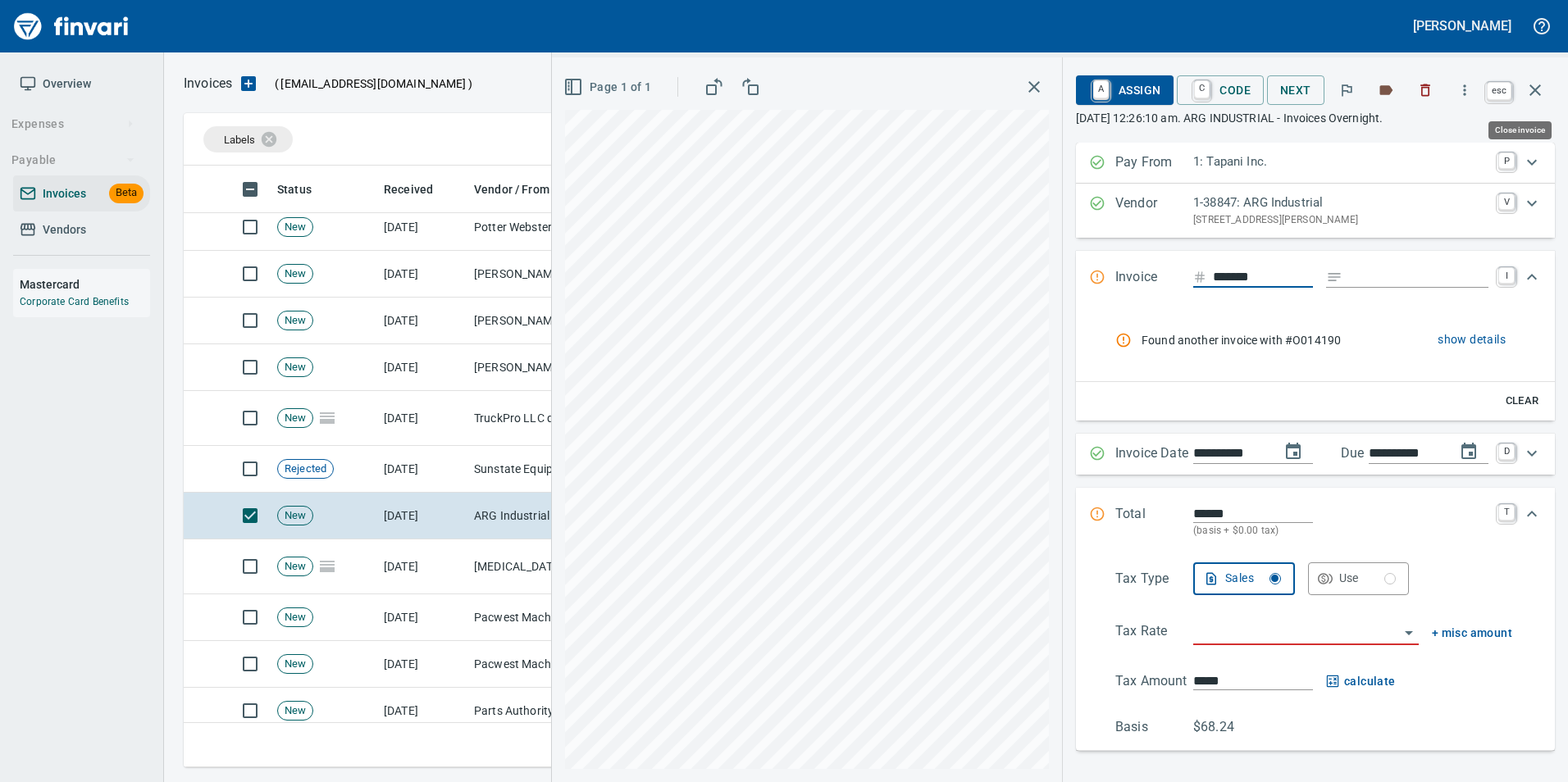
click at [1544, 89] on icon "button" at bounding box center [1535, 90] width 20 height 20
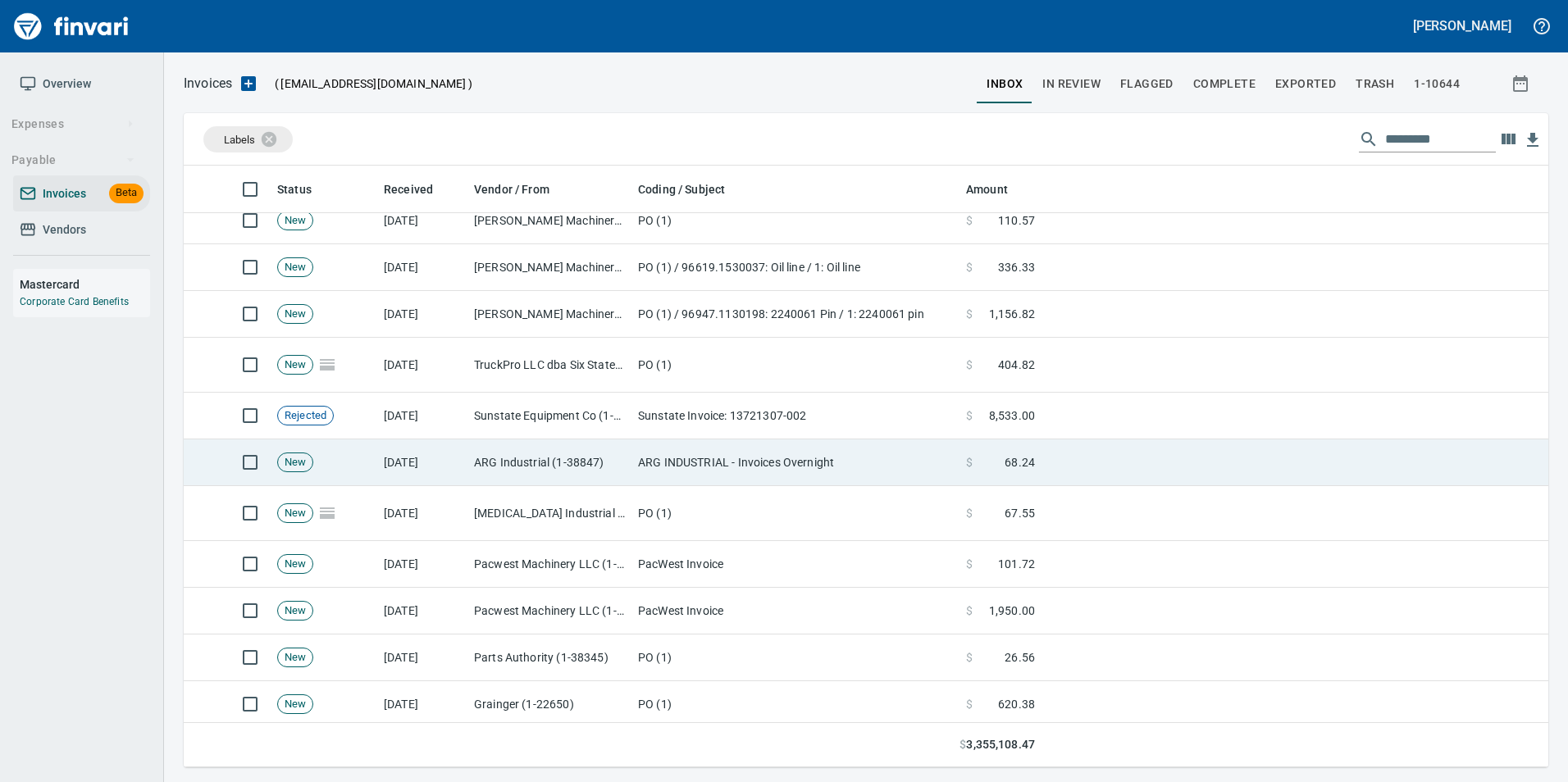
scroll to position [1804, 0]
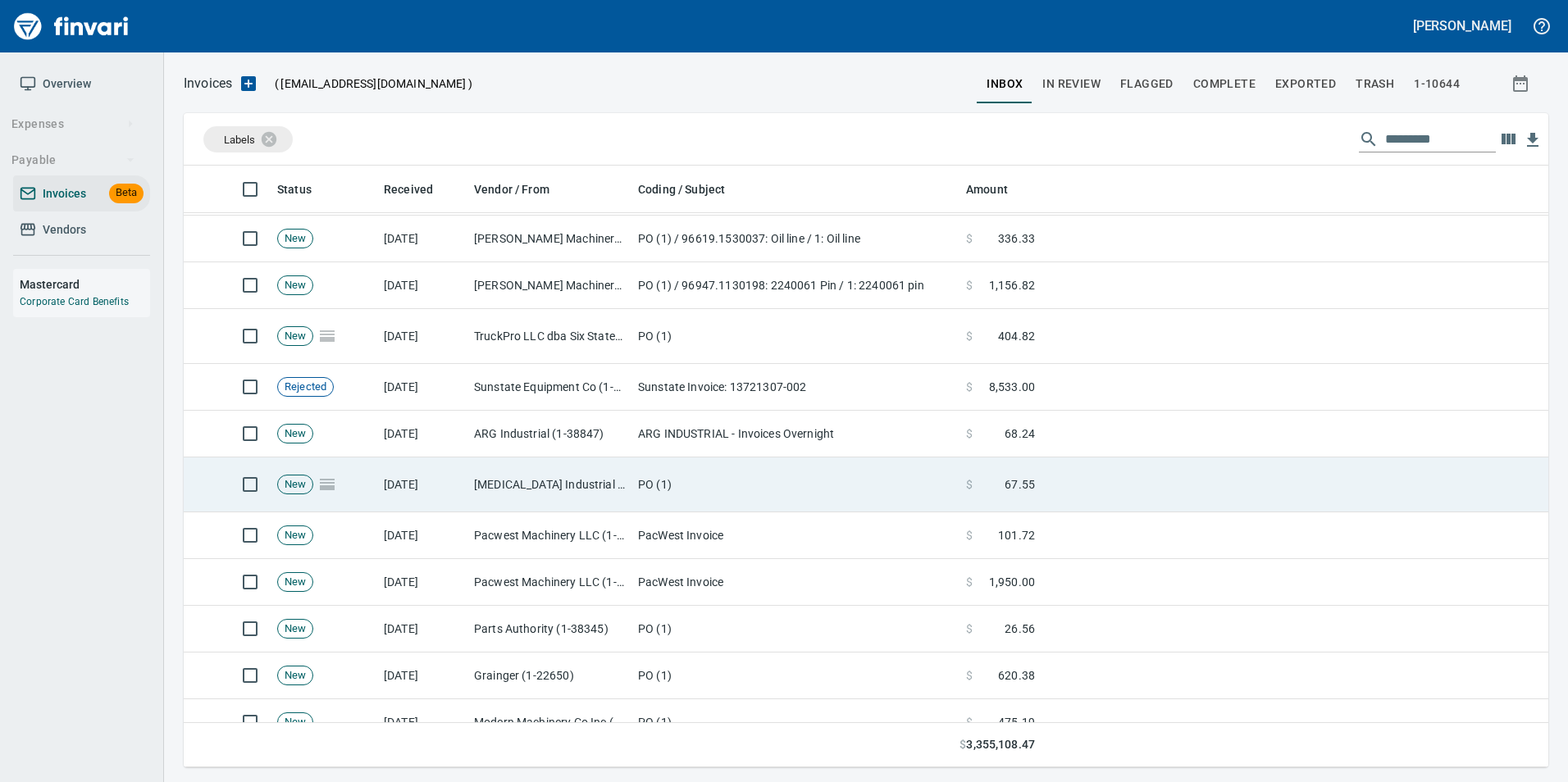
click at [602, 491] on td "Norco Industrial (1-30405)" at bounding box center [549, 485] width 164 height 55
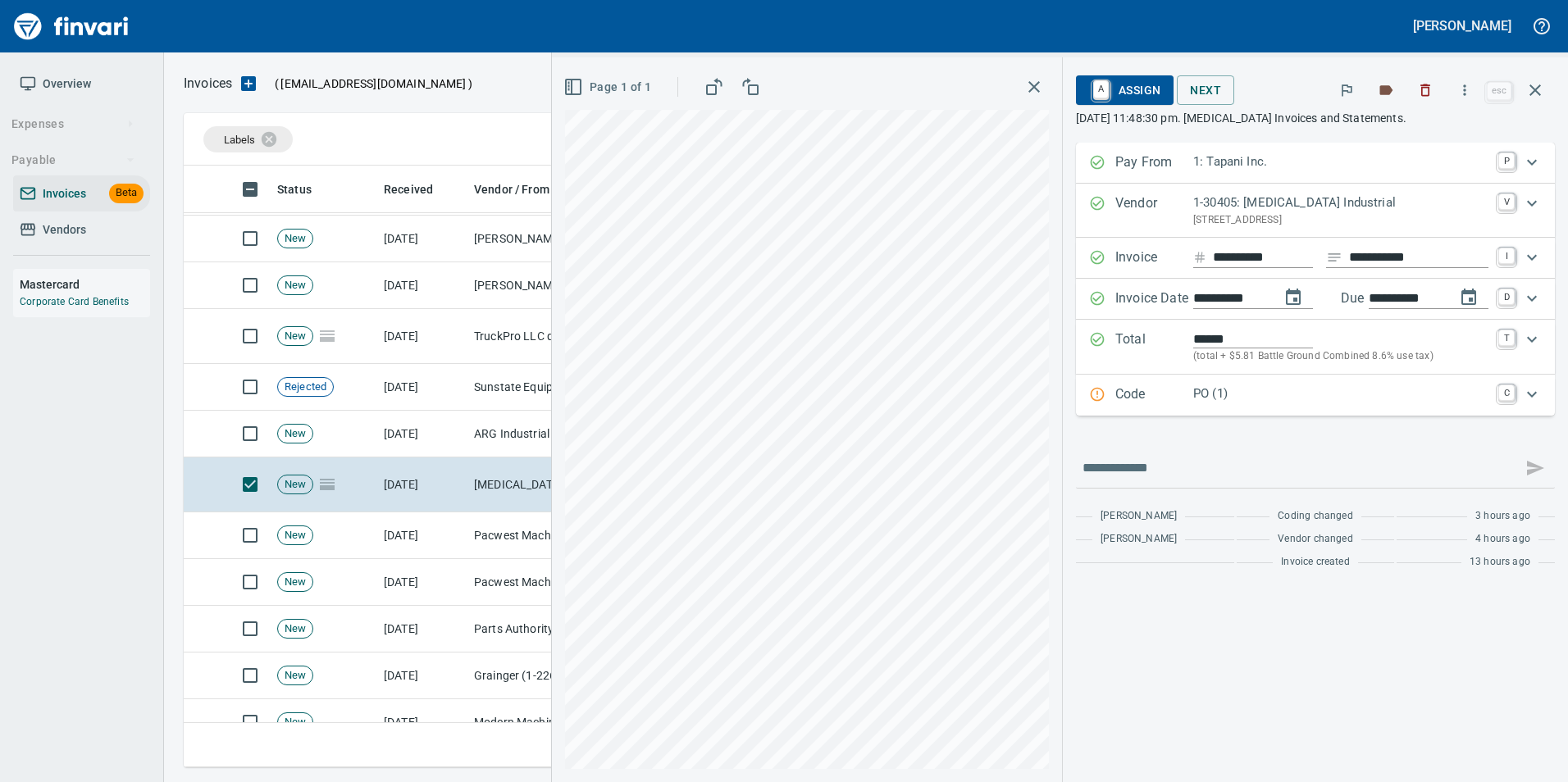
click at [1109, 403] on div "Code PO (1) C" at bounding box center [1300, 395] width 423 height 21
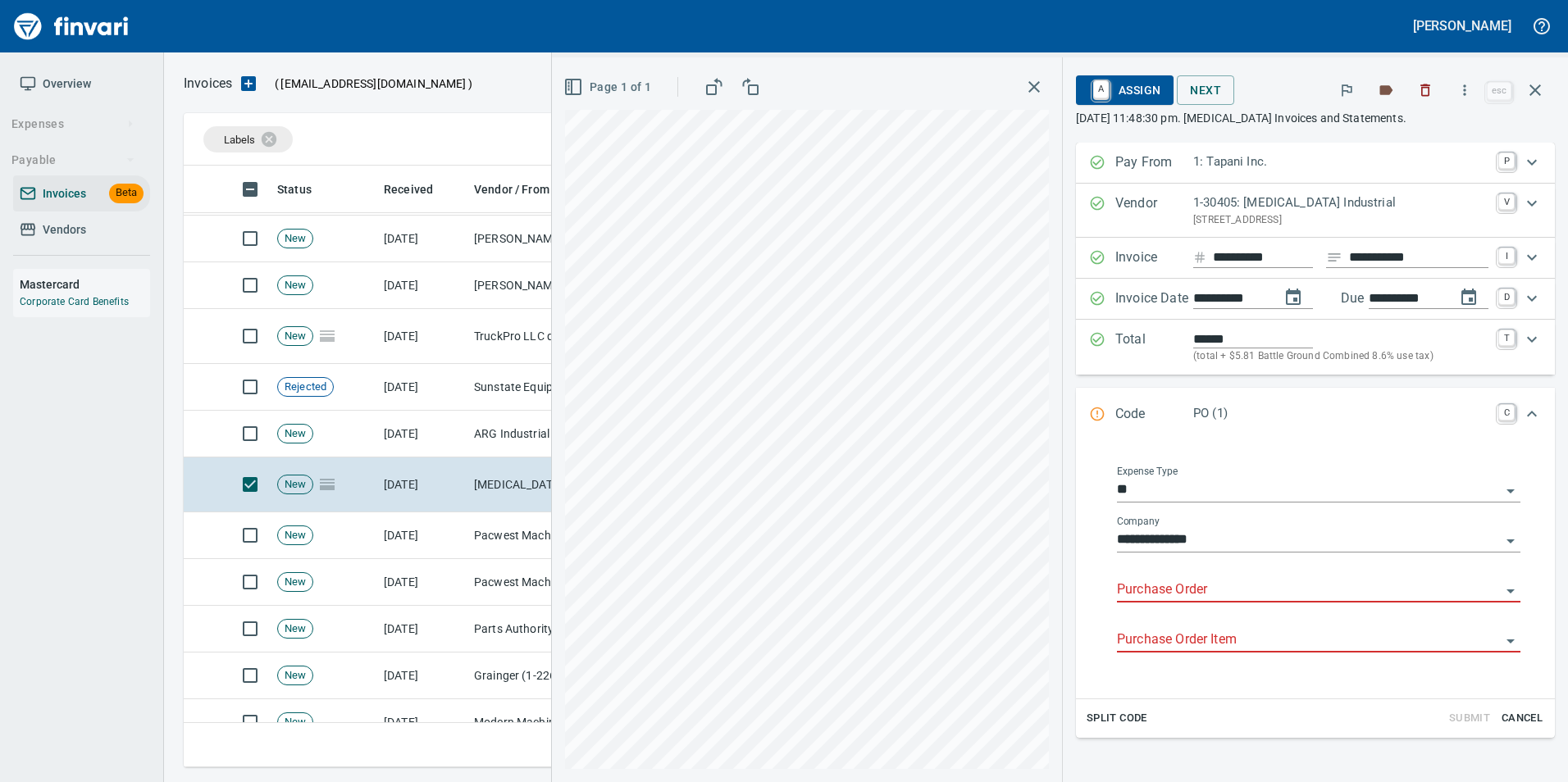
click at [1142, 586] on input "Purchase Order" at bounding box center [1308, 591] width 383 height 23
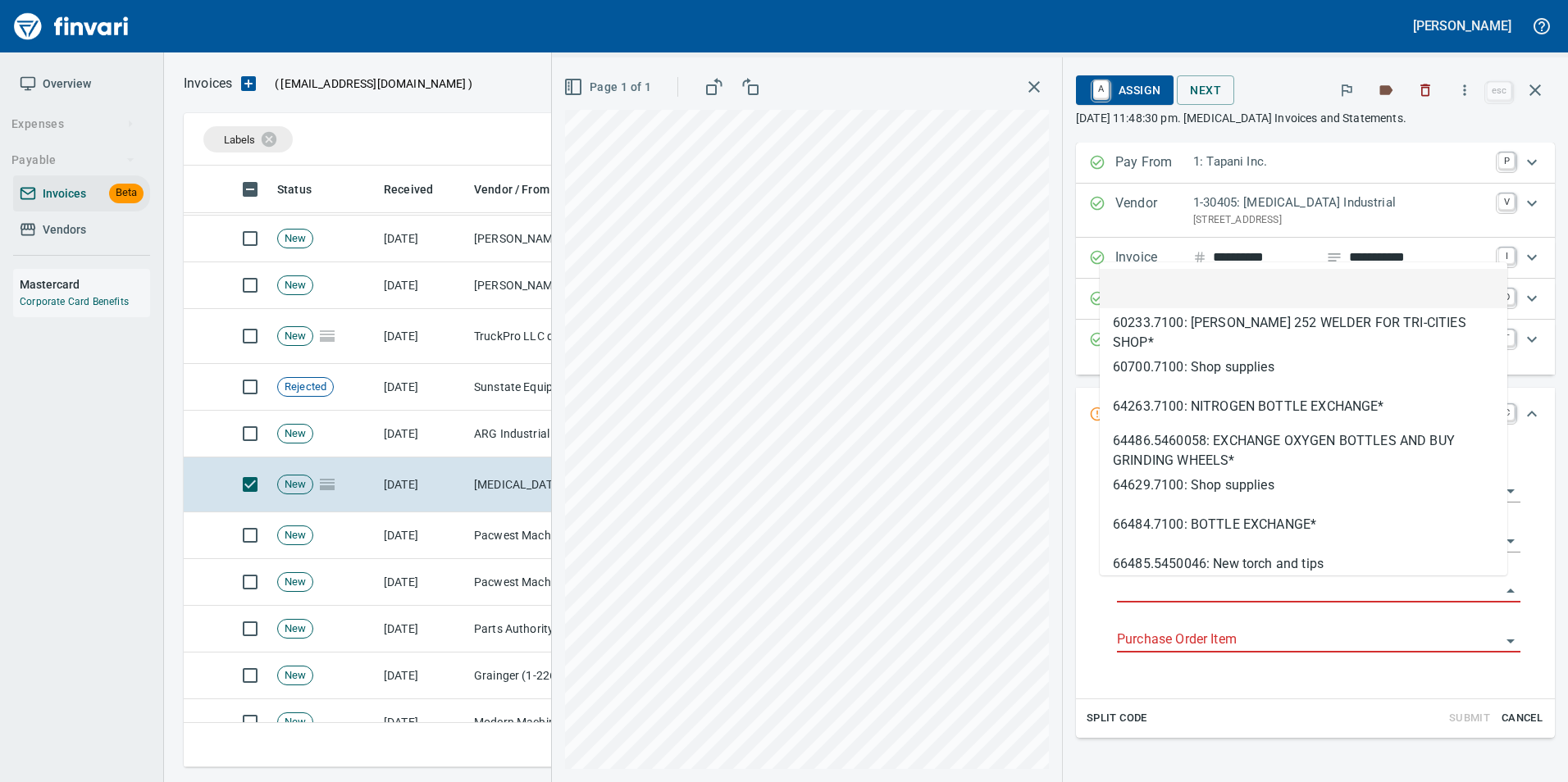
scroll to position [590, 1339]
type input "**********"
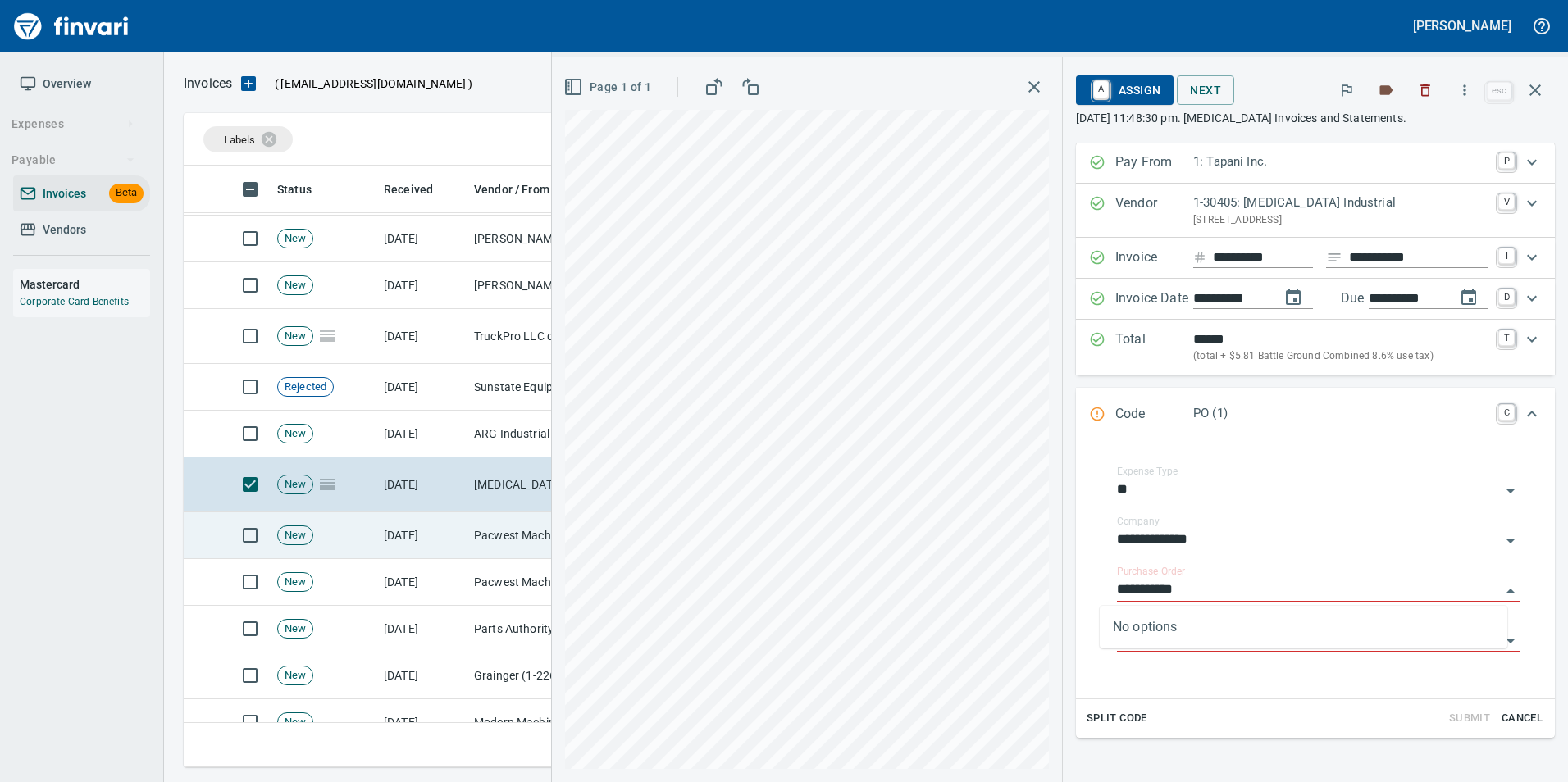
click at [470, 532] on td "Pacwest Machinery LLC (1-23156)" at bounding box center [549, 536] width 164 height 47
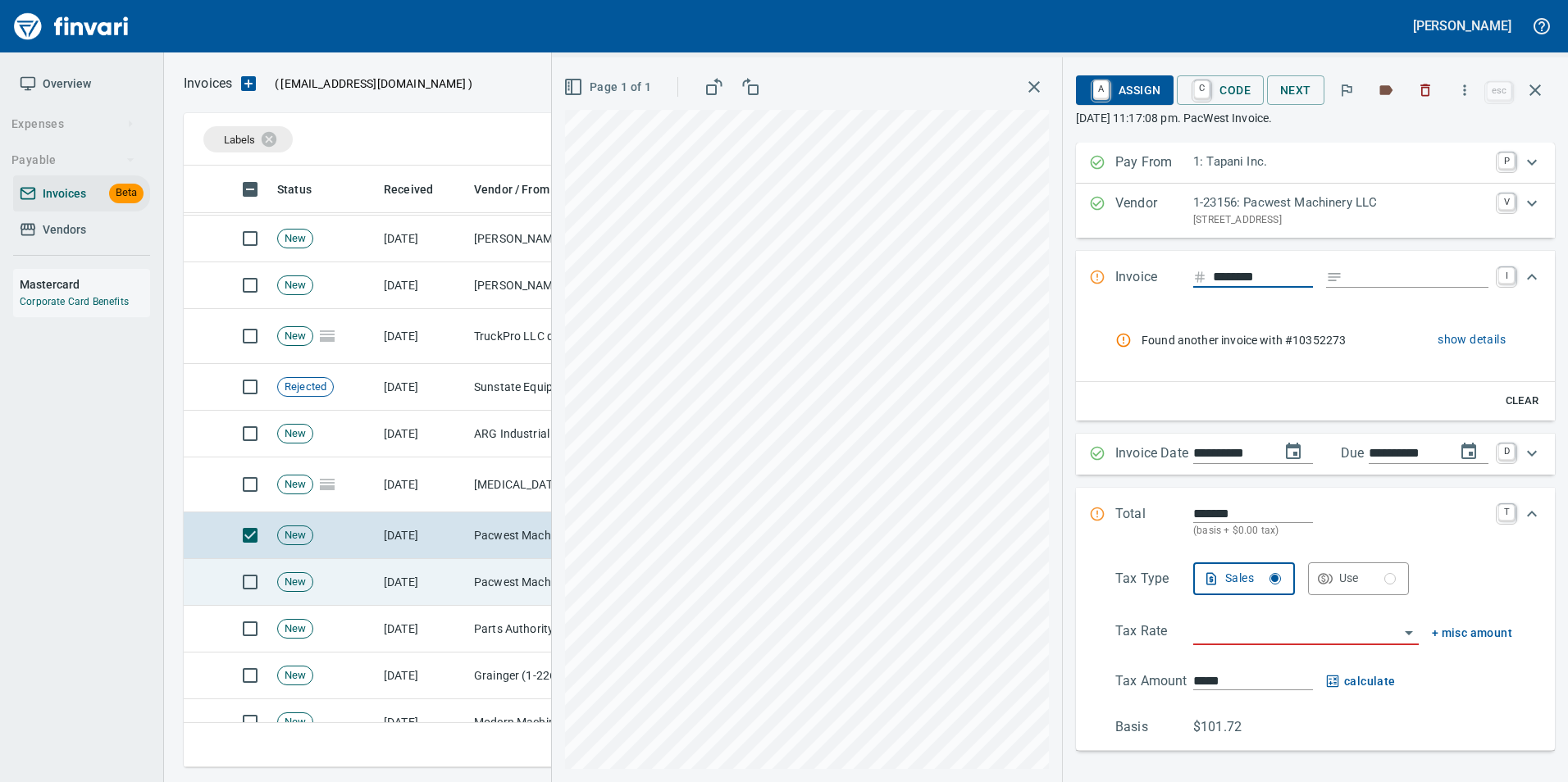
click at [411, 572] on td "[DATE]" at bounding box center [422, 583] width 90 height 47
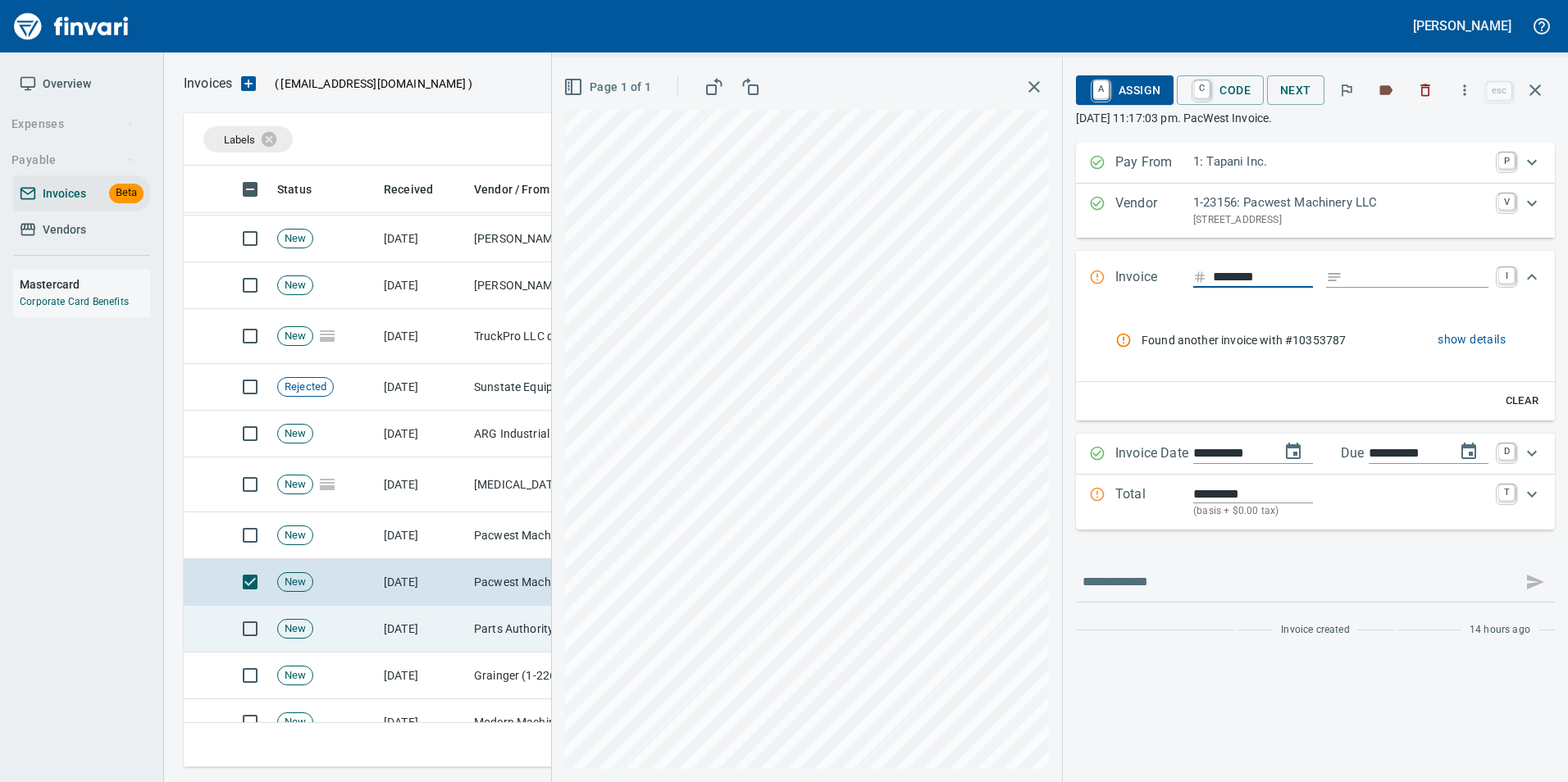
click at [423, 609] on td "[DATE]" at bounding box center [422, 629] width 90 height 47
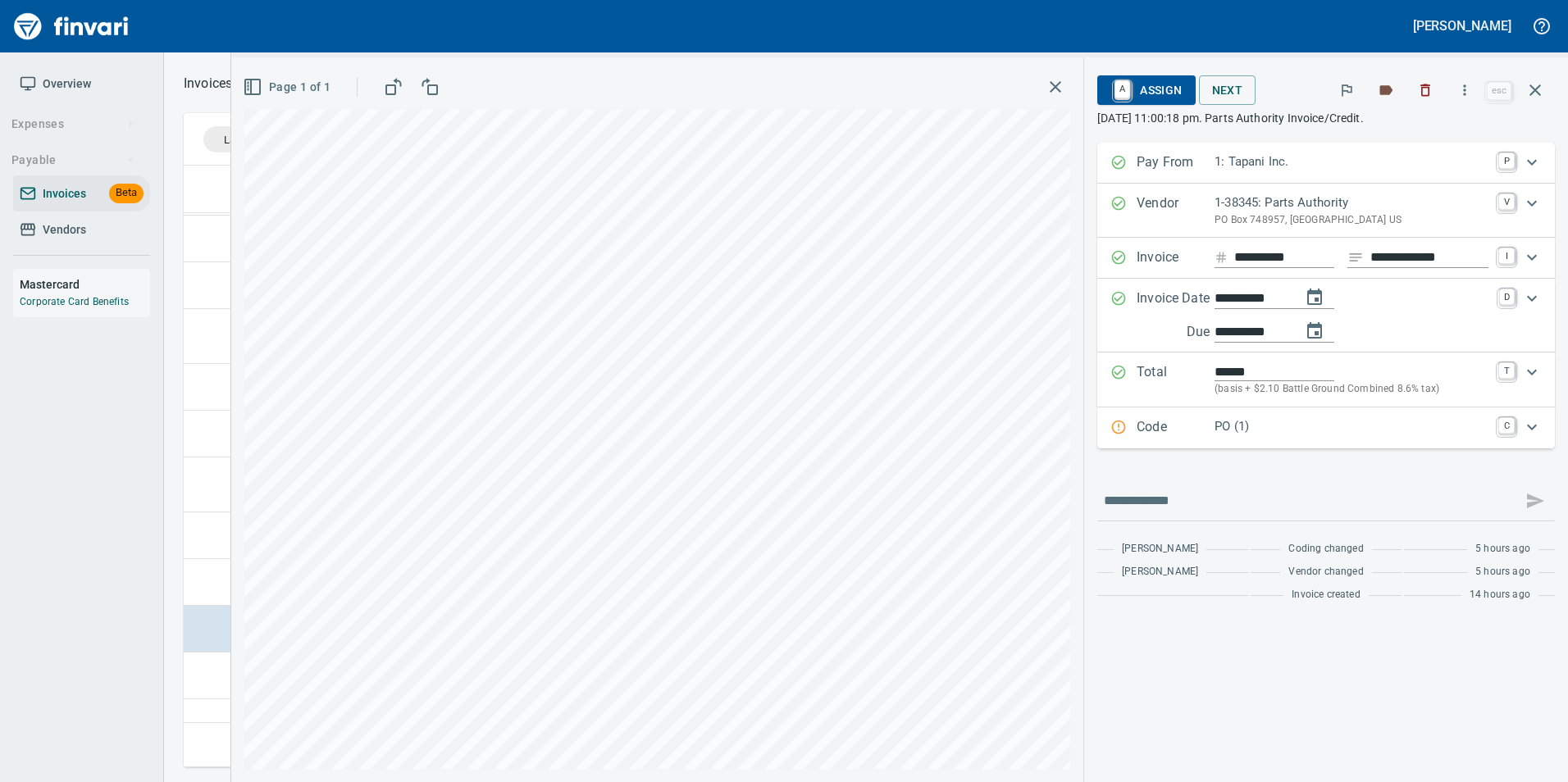
click at [1166, 439] on div "Code PO (1) C" at bounding box center [1325, 428] width 457 height 41
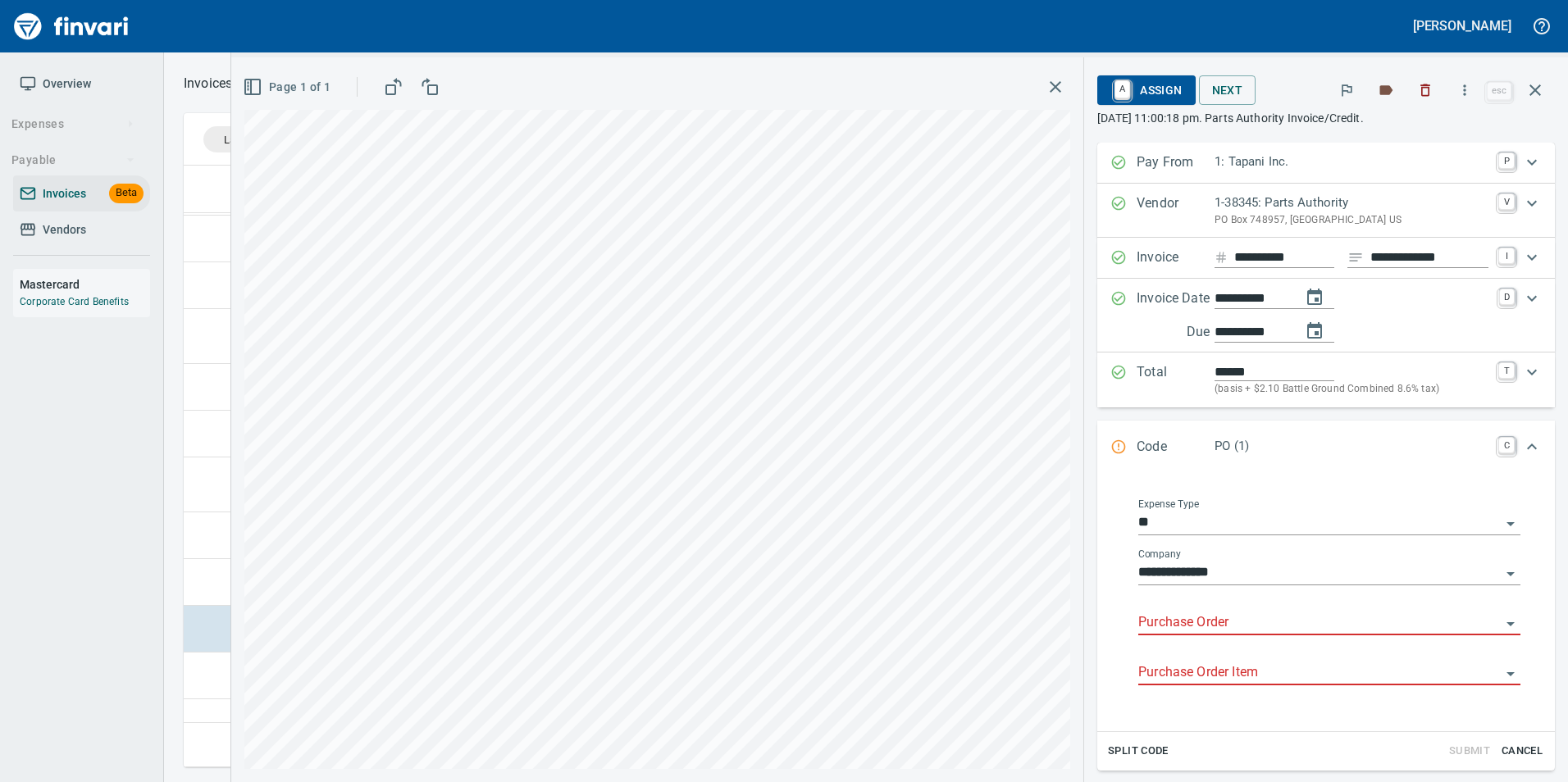
click at [1215, 624] on input "Purchase Order" at bounding box center [1318, 624] width 362 height 23
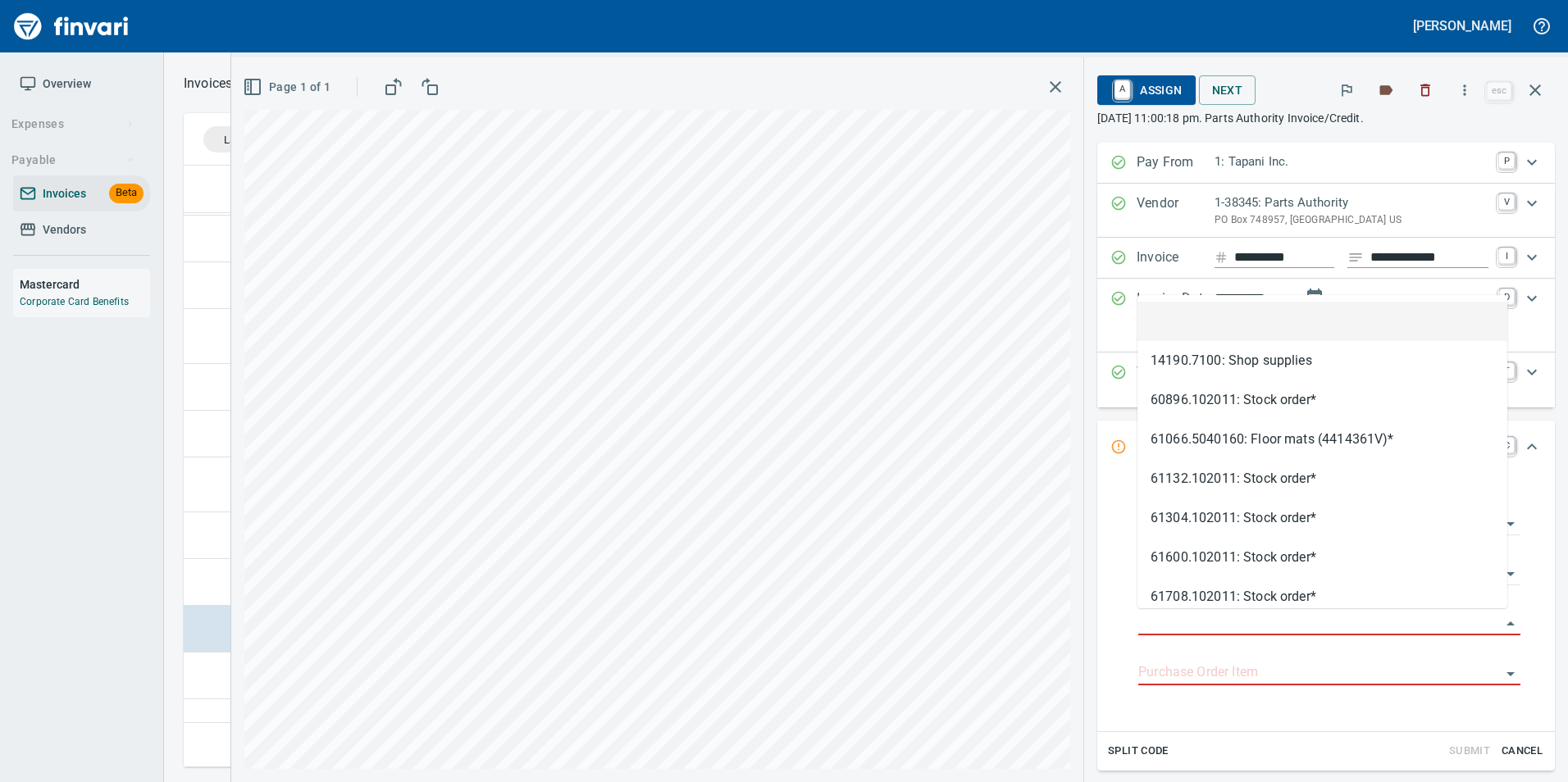
scroll to position [590, 1339]
type input "**********"
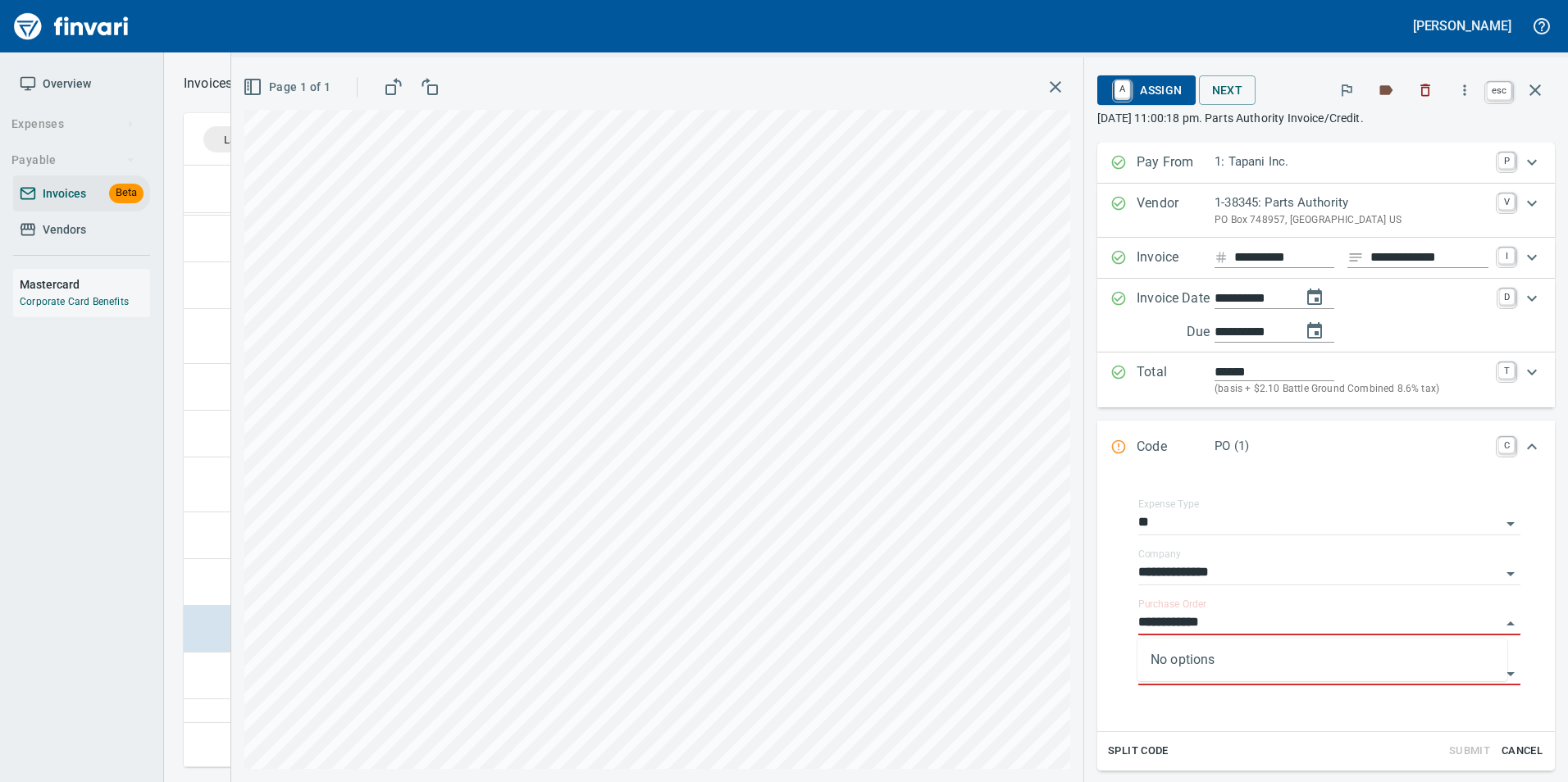
click at [1544, 93] on icon "button" at bounding box center [1535, 90] width 20 height 20
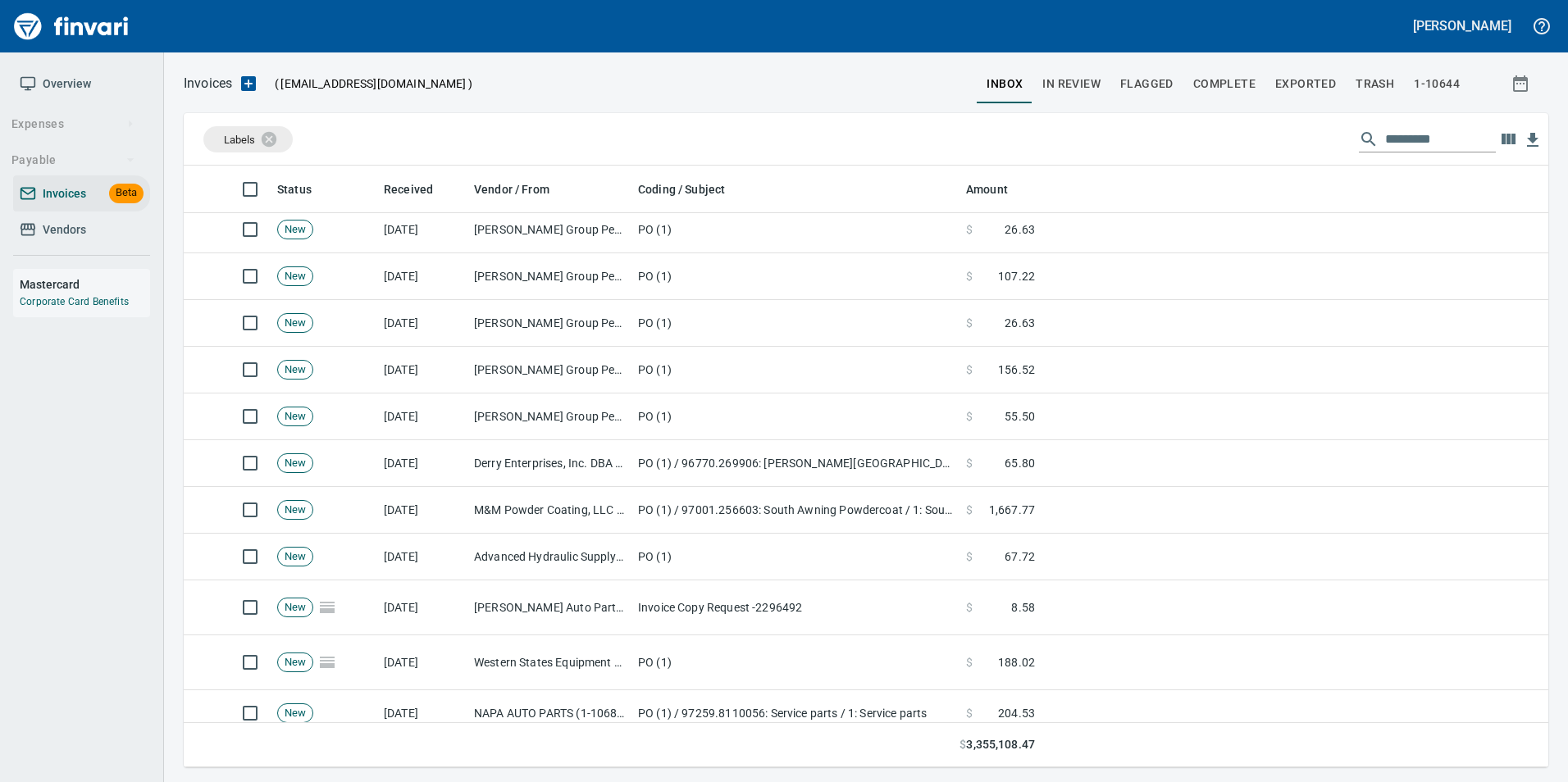
scroll to position [2460, 0]
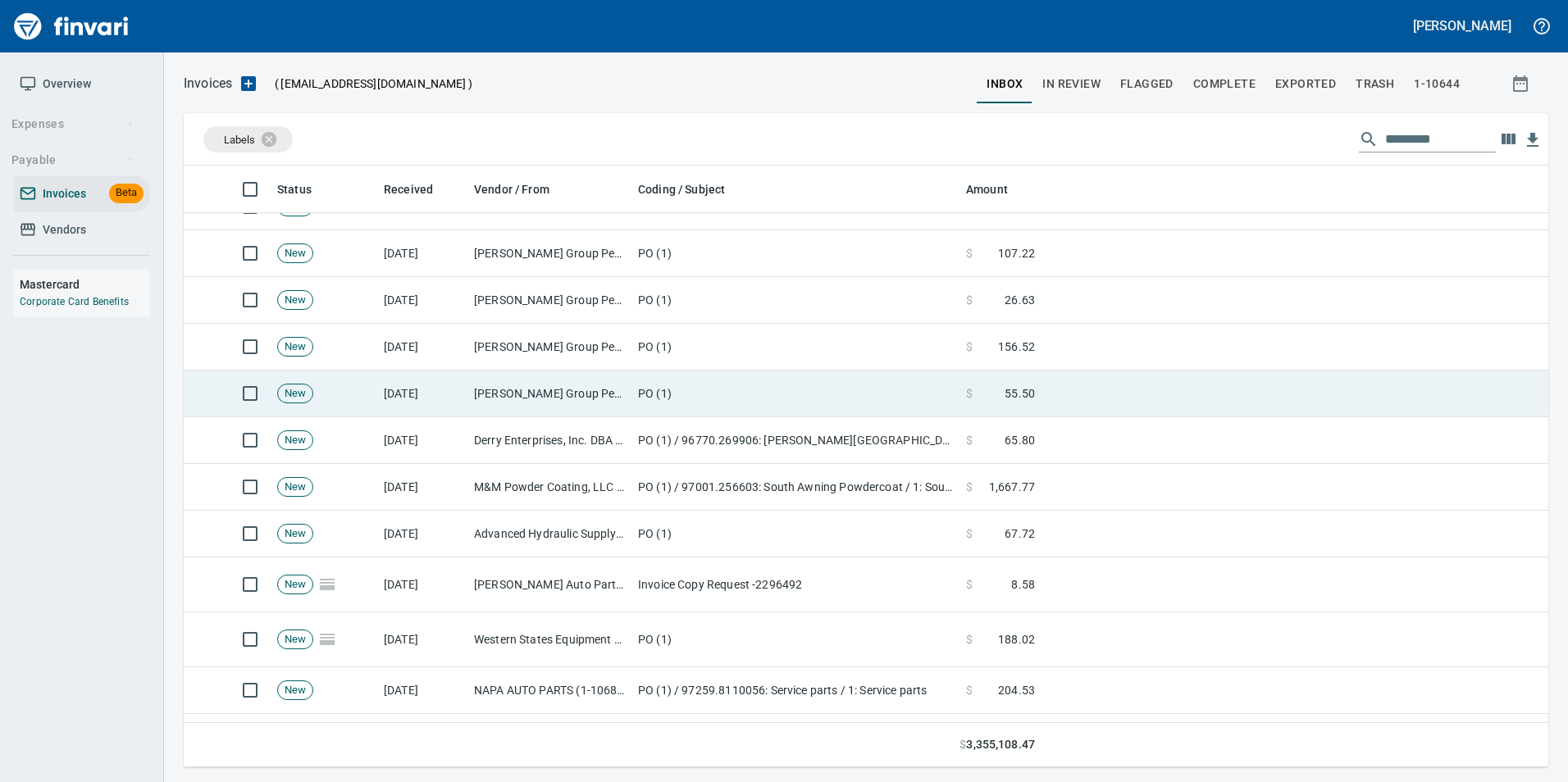
click at [661, 409] on td "PO (1)" at bounding box center [795, 394] width 328 height 47
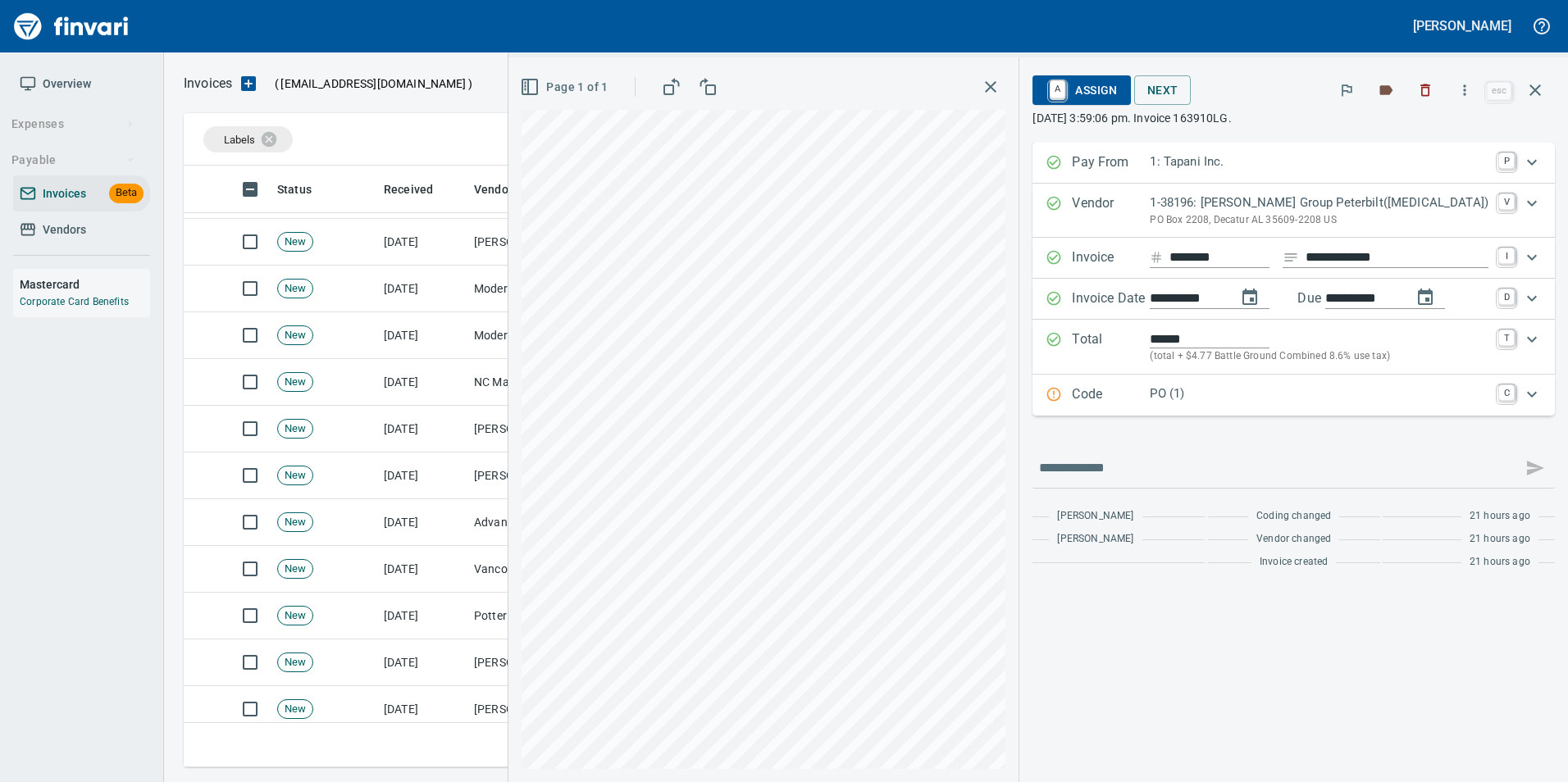
scroll to position [3937, 0]
click at [487, 482] on td "[PERSON_NAME] Group Peterbilt([MEDICAL_DATA]) (1-38196)" at bounding box center [549, 477] width 164 height 47
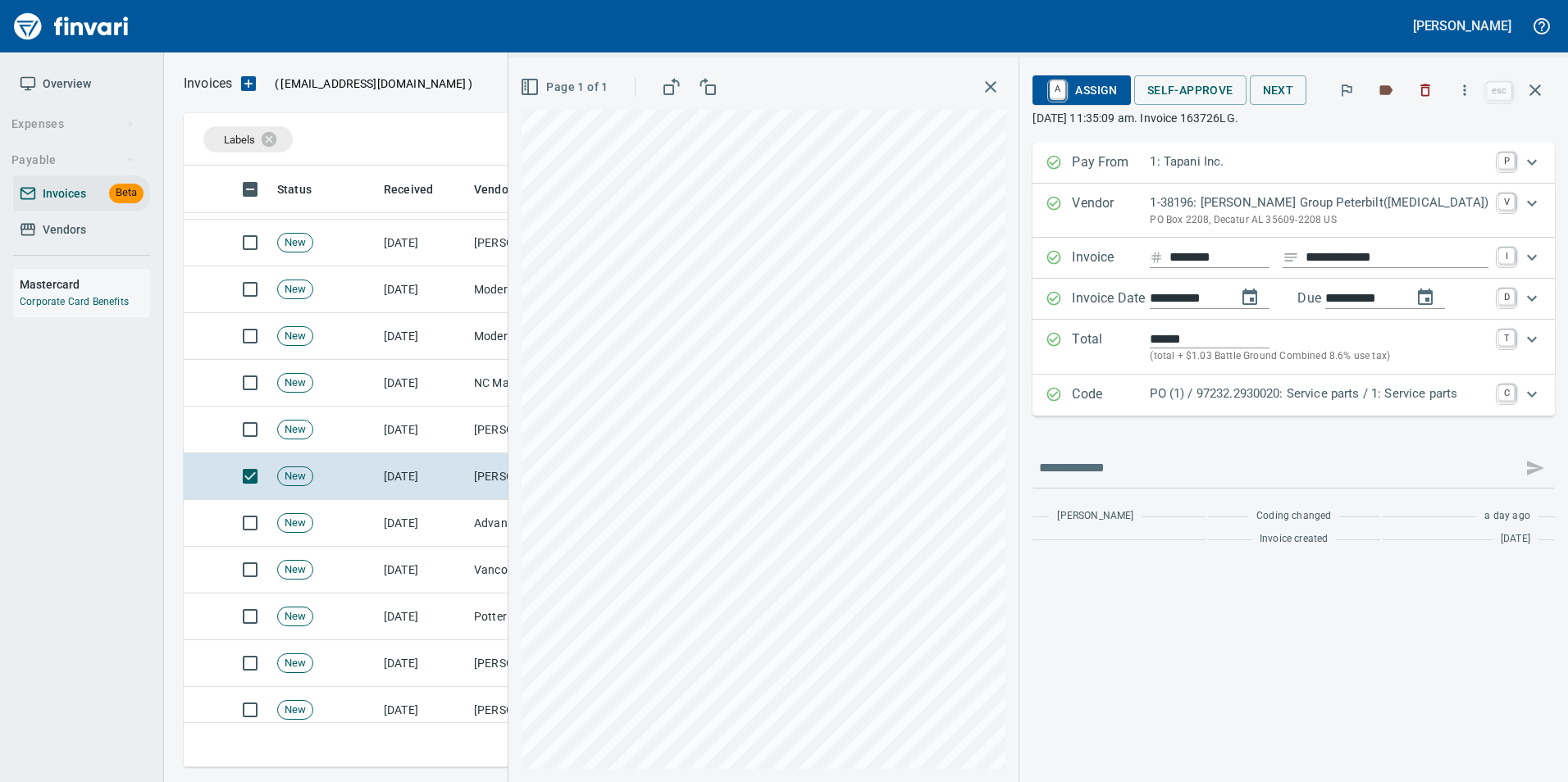
click at [1106, 400] on p "Code" at bounding box center [1111, 395] width 78 height 21
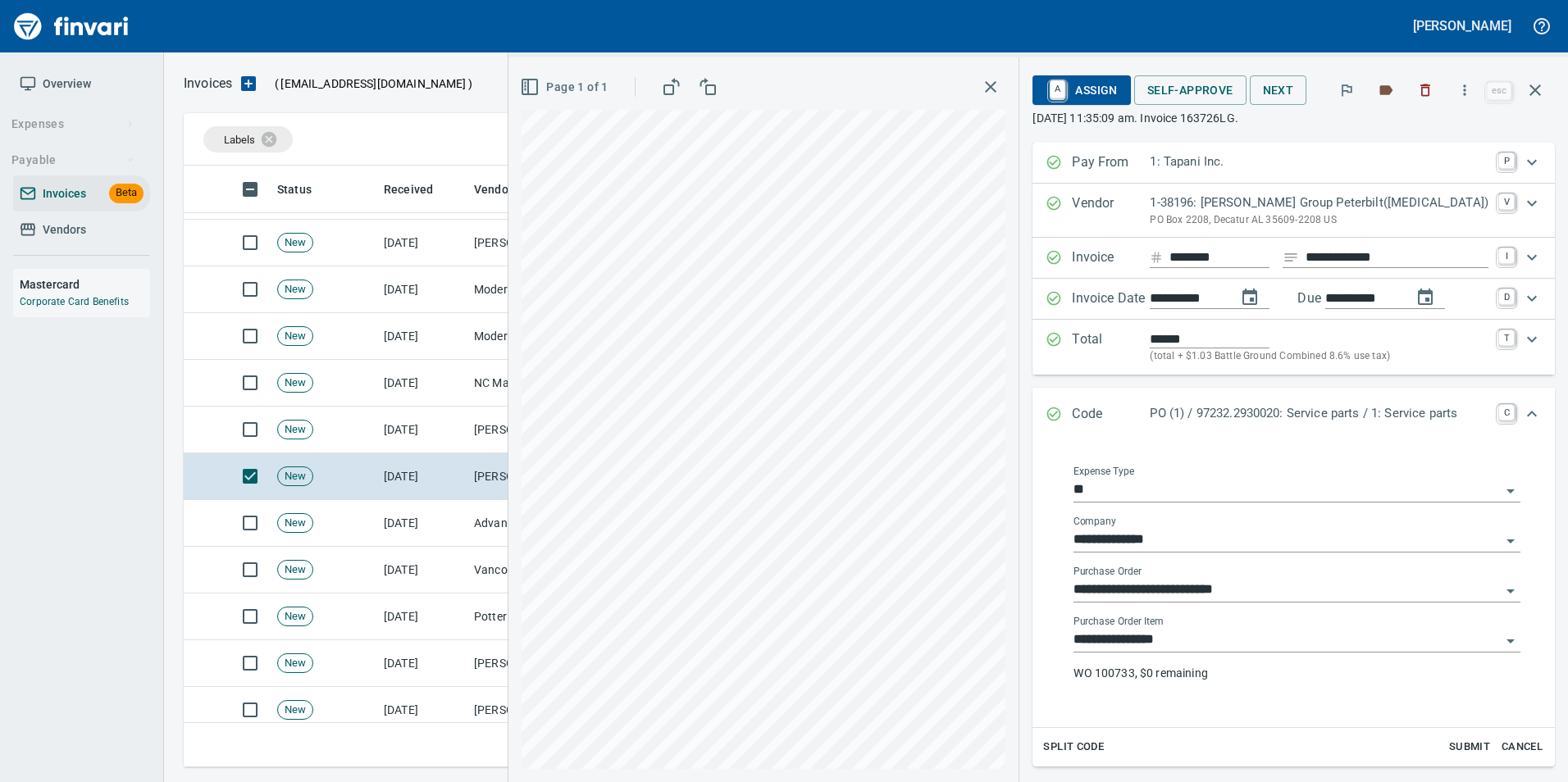
scroll to position [136, 0]
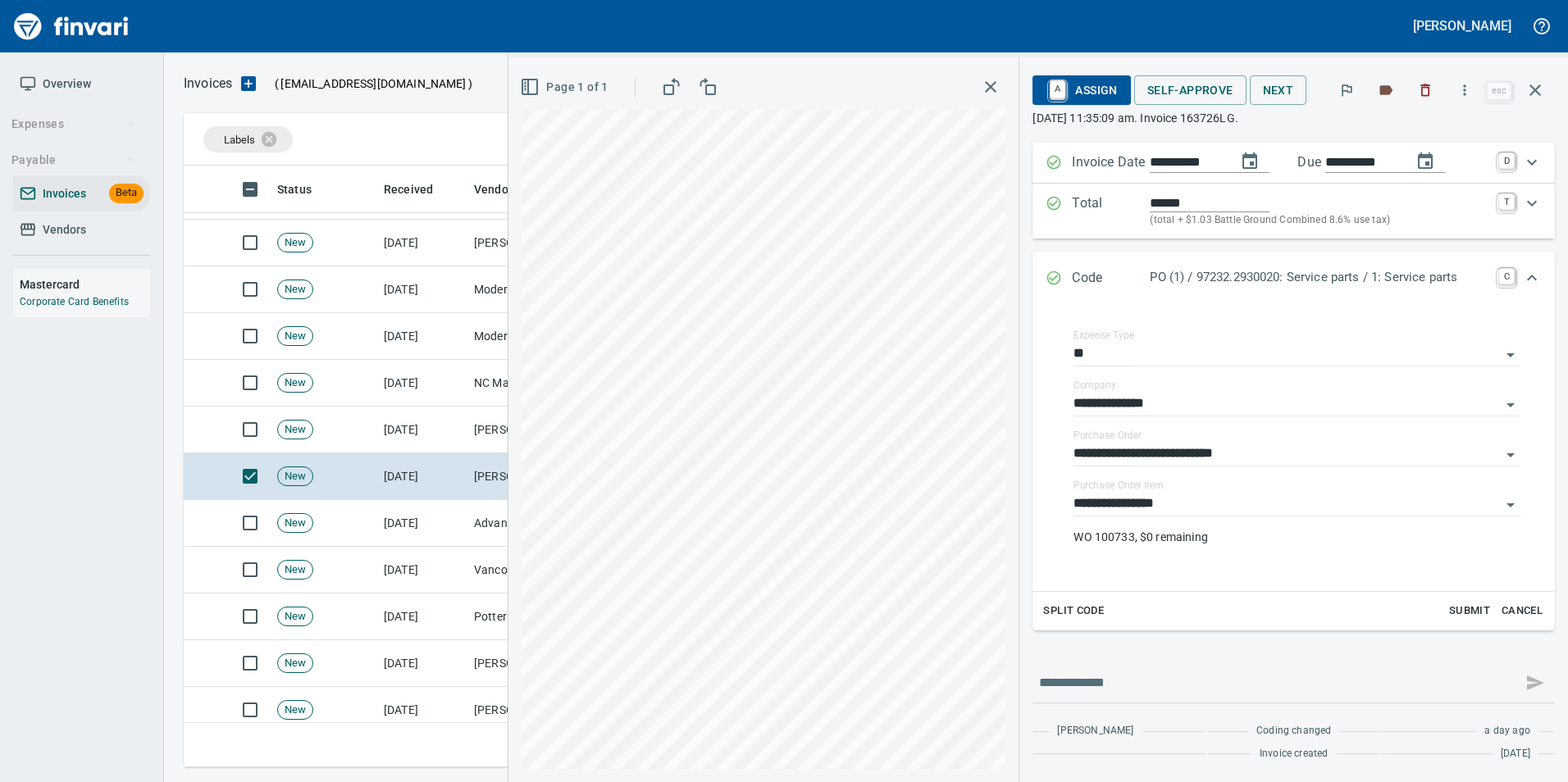
click at [1564, 77] on div "**********" at bounding box center [1293, 420] width 549 height 725
click at [1541, 89] on button "button" at bounding box center [1535, 90] width 39 height 39
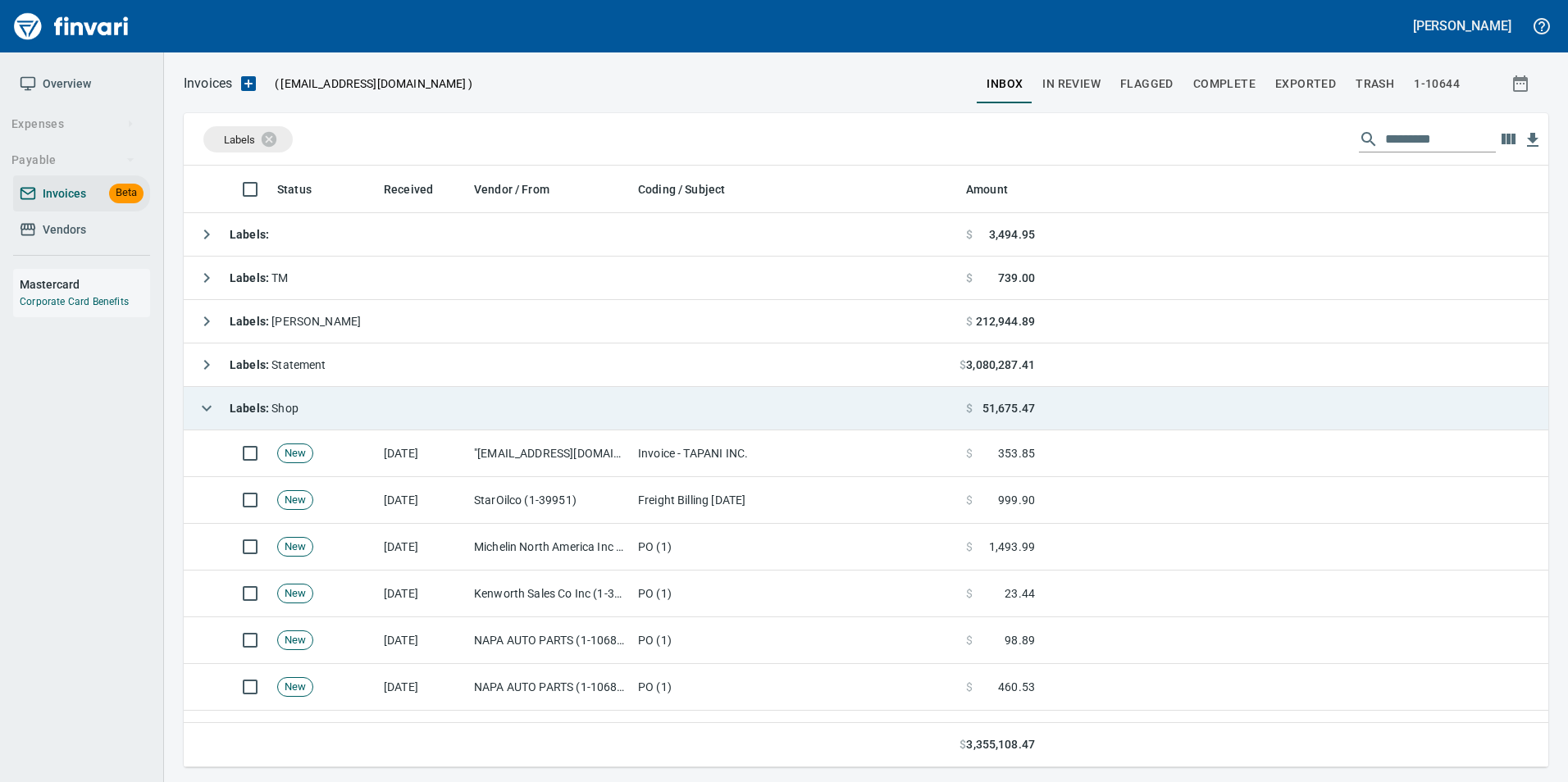
click at [215, 404] on icon "button" at bounding box center [206, 408] width 20 height 20
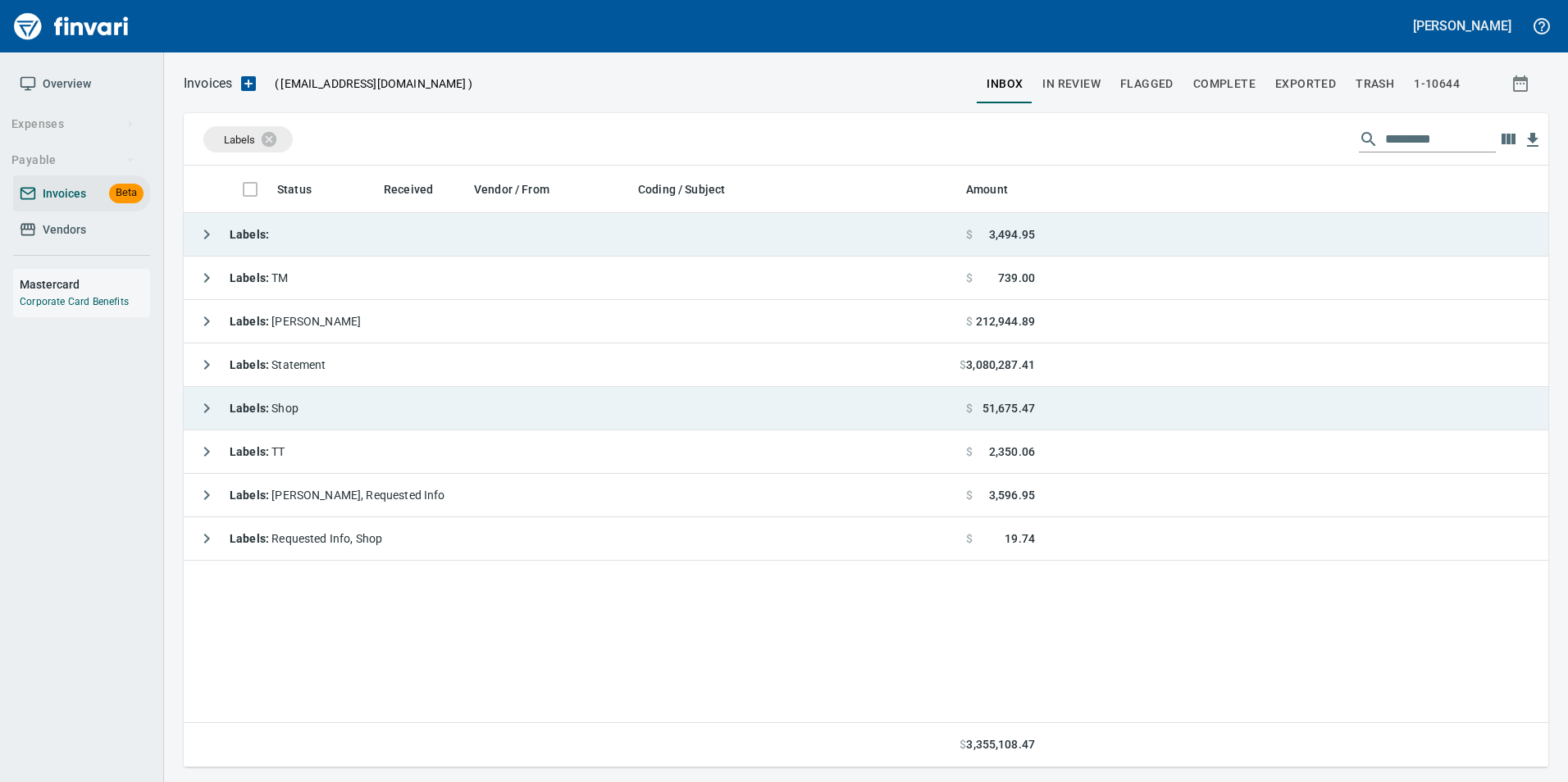
scroll to position [590, 1352]
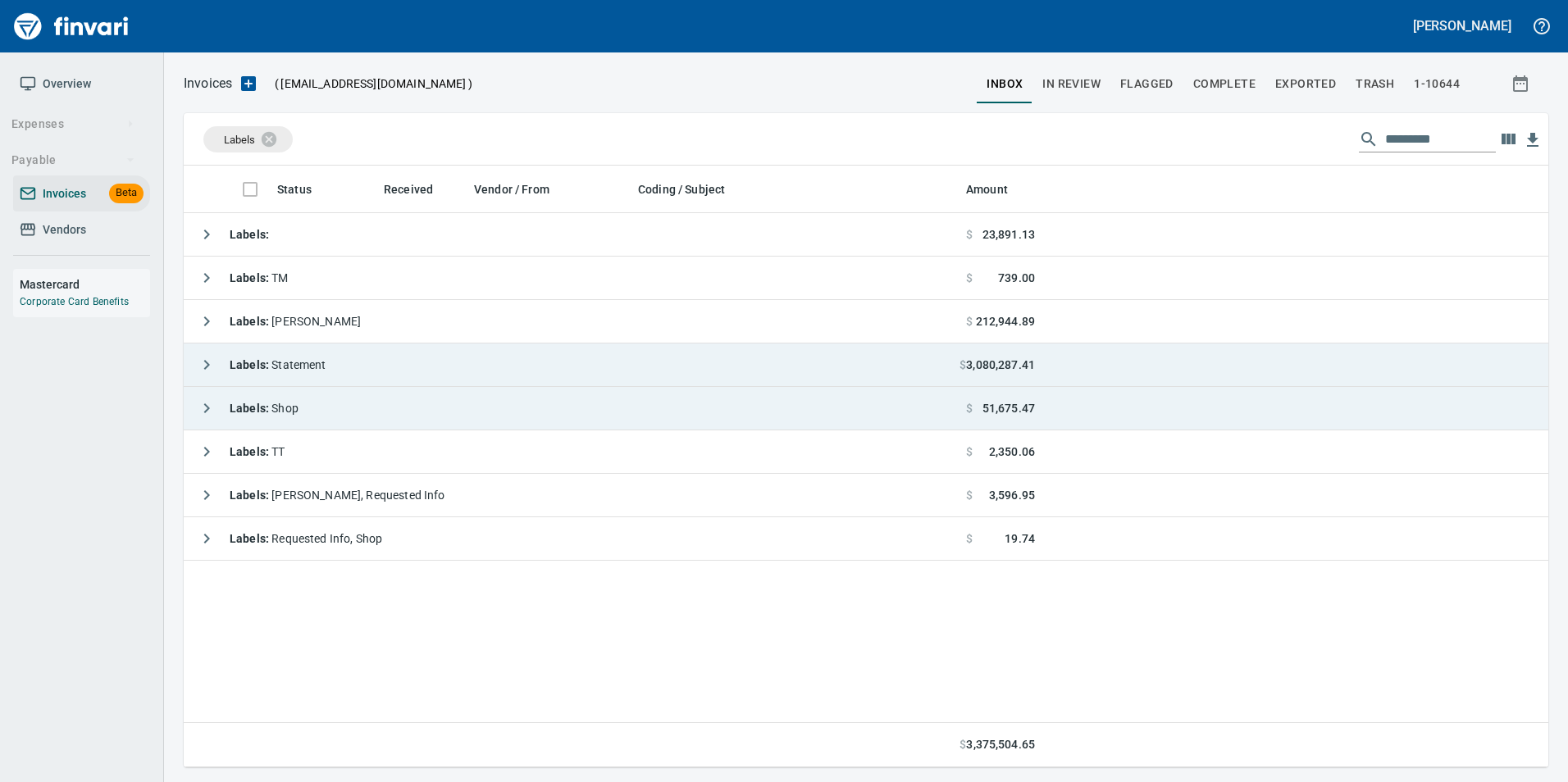
click at [205, 367] on icon "button" at bounding box center [206, 365] width 20 height 20
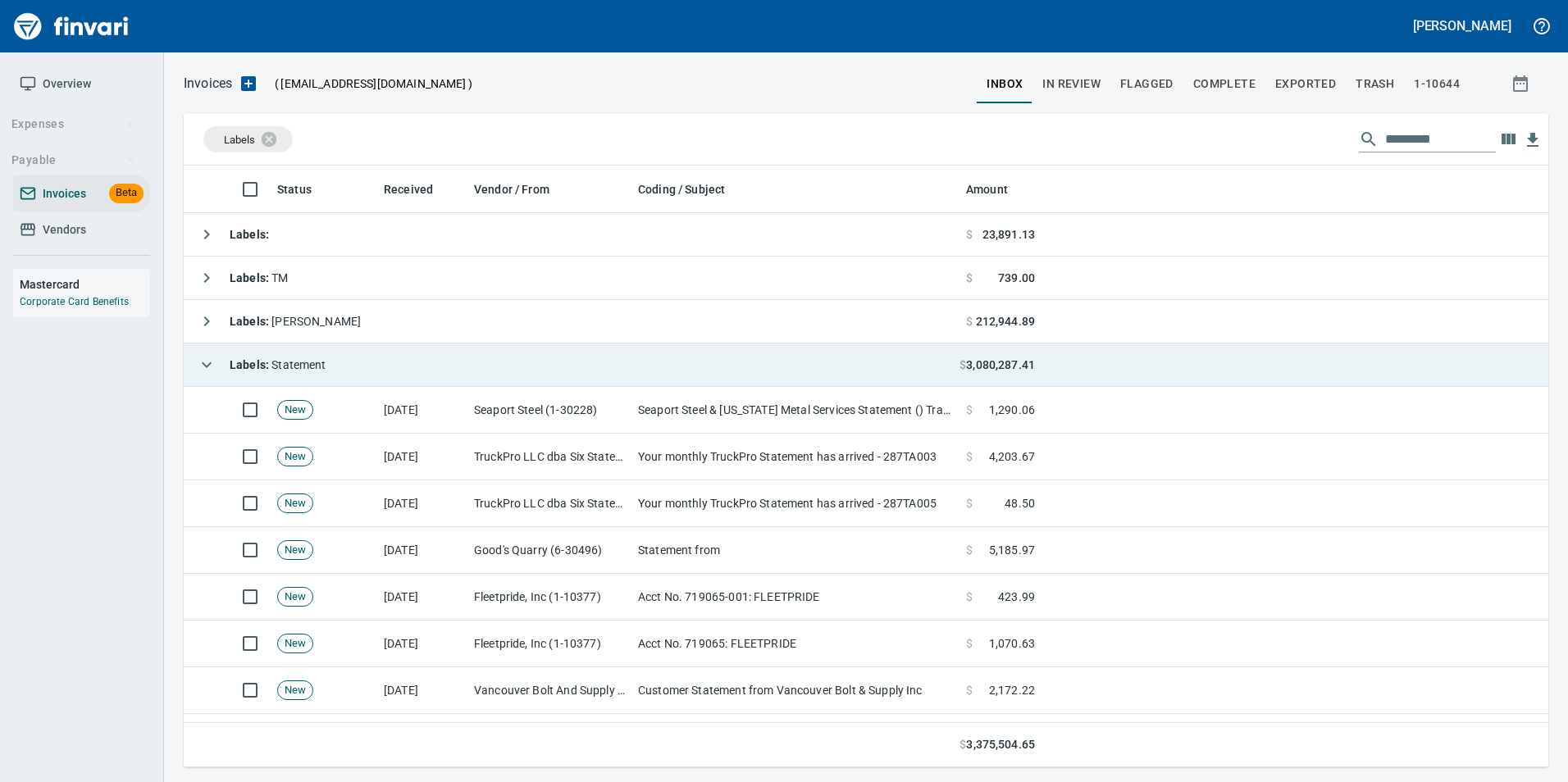
scroll to position [590, 1339]
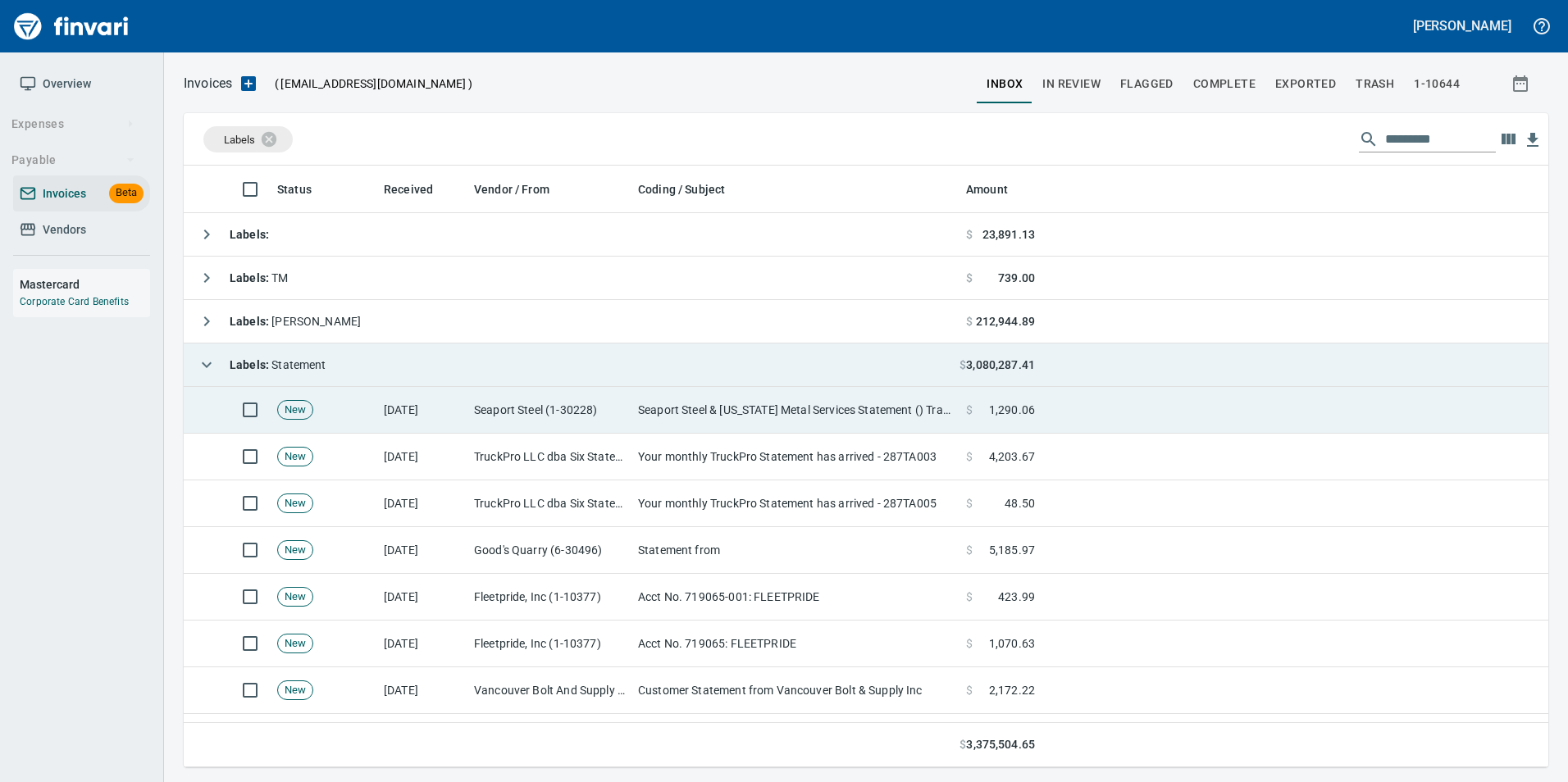
click at [578, 420] on td "Seaport Steel (1-30228)" at bounding box center [549, 410] width 164 height 47
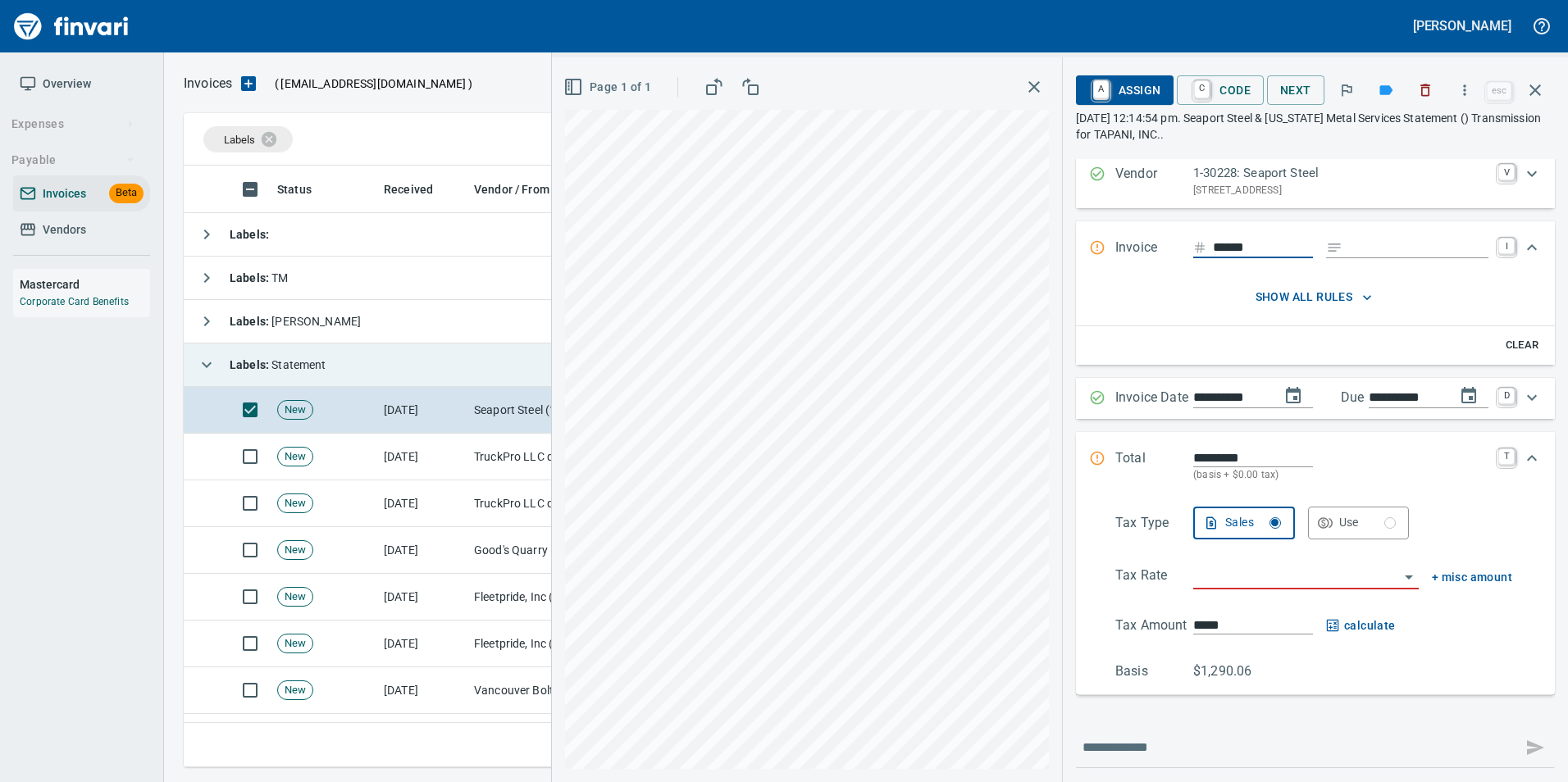
scroll to position [88, 0]
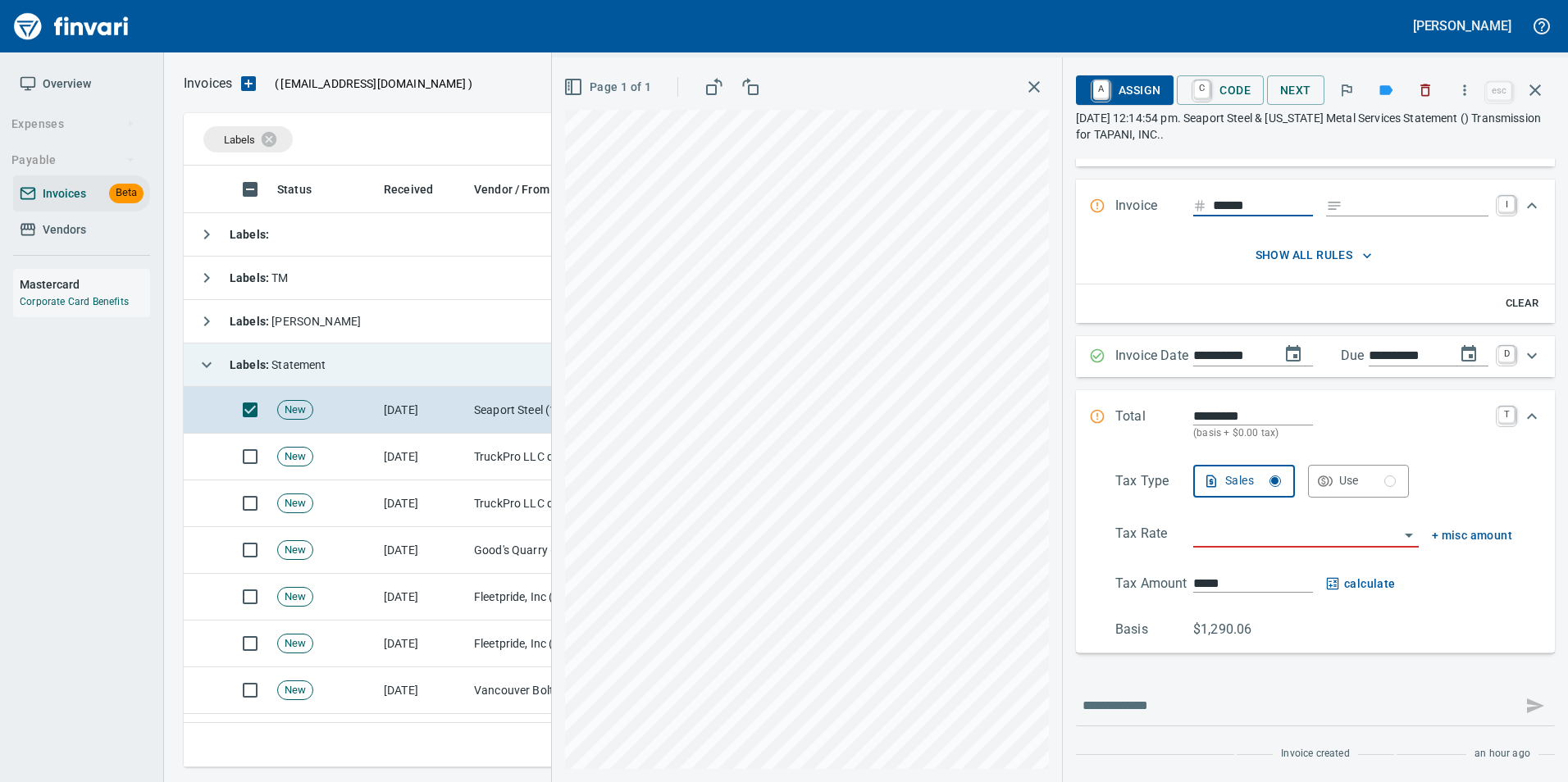
click at [1539, 89] on icon "button" at bounding box center [1535, 90] width 20 height 20
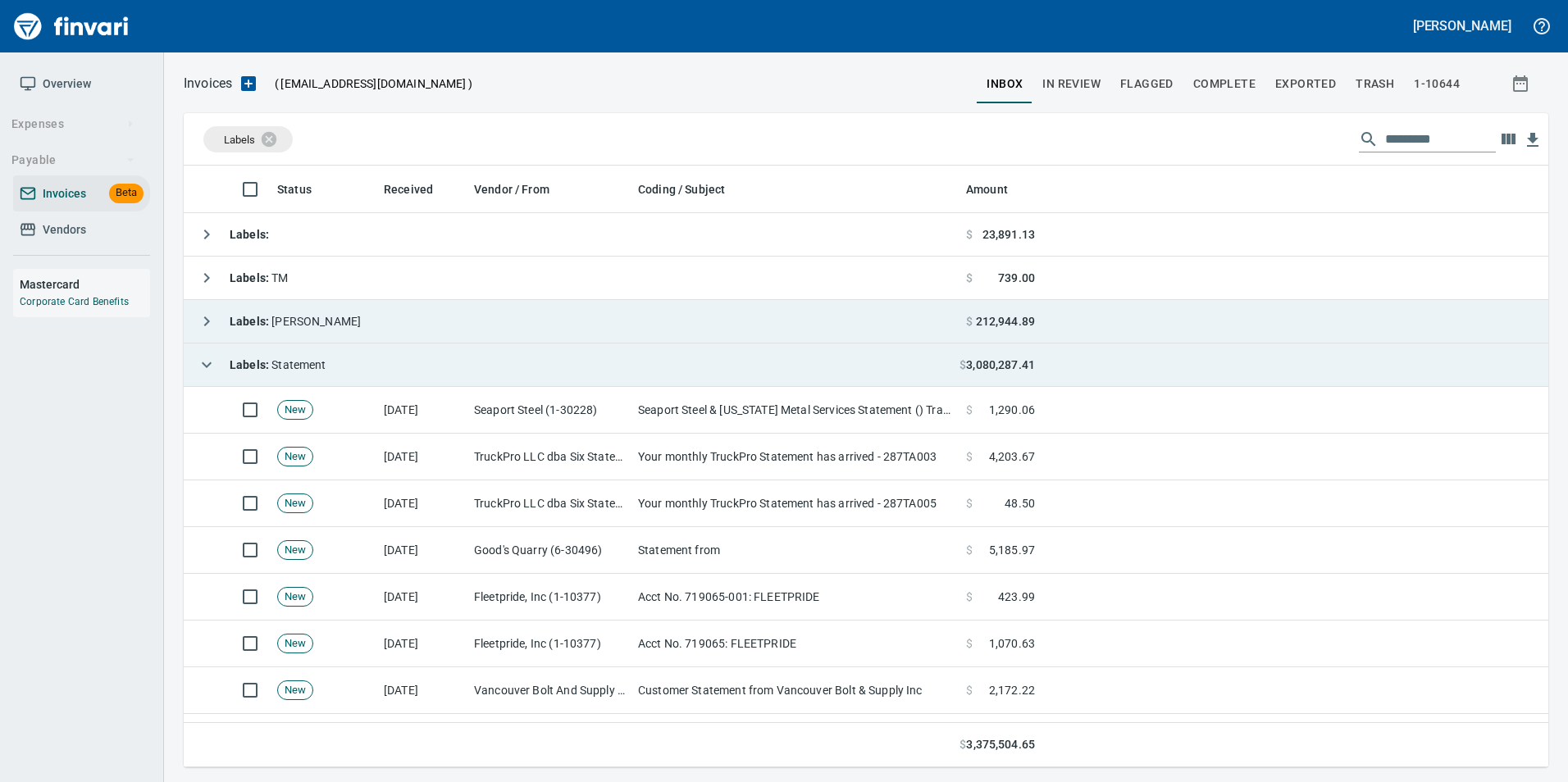
scroll to position [590, 1339]
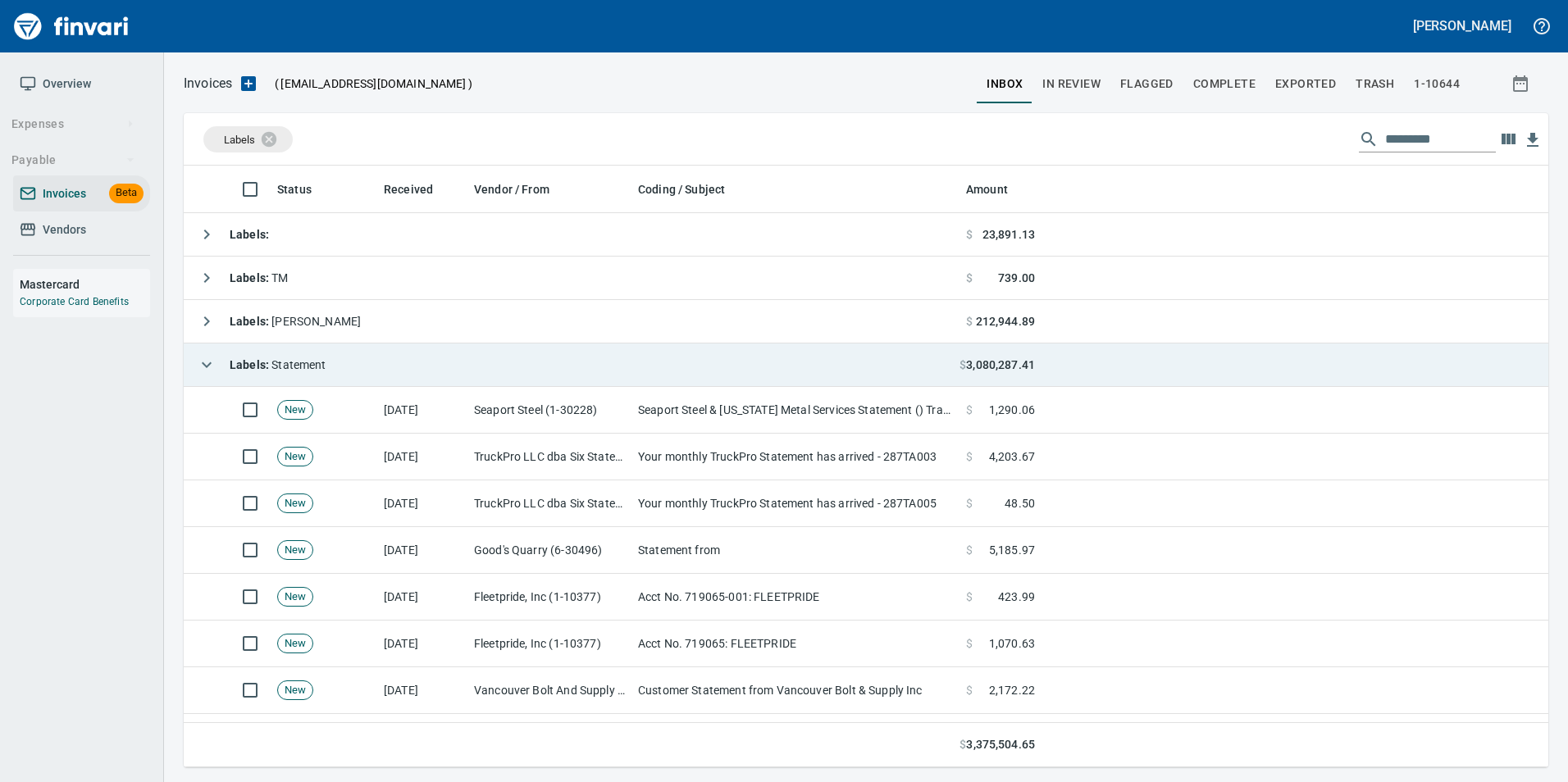
click at [215, 359] on icon "button" at bounding box center [206, 365] width 20 height 20
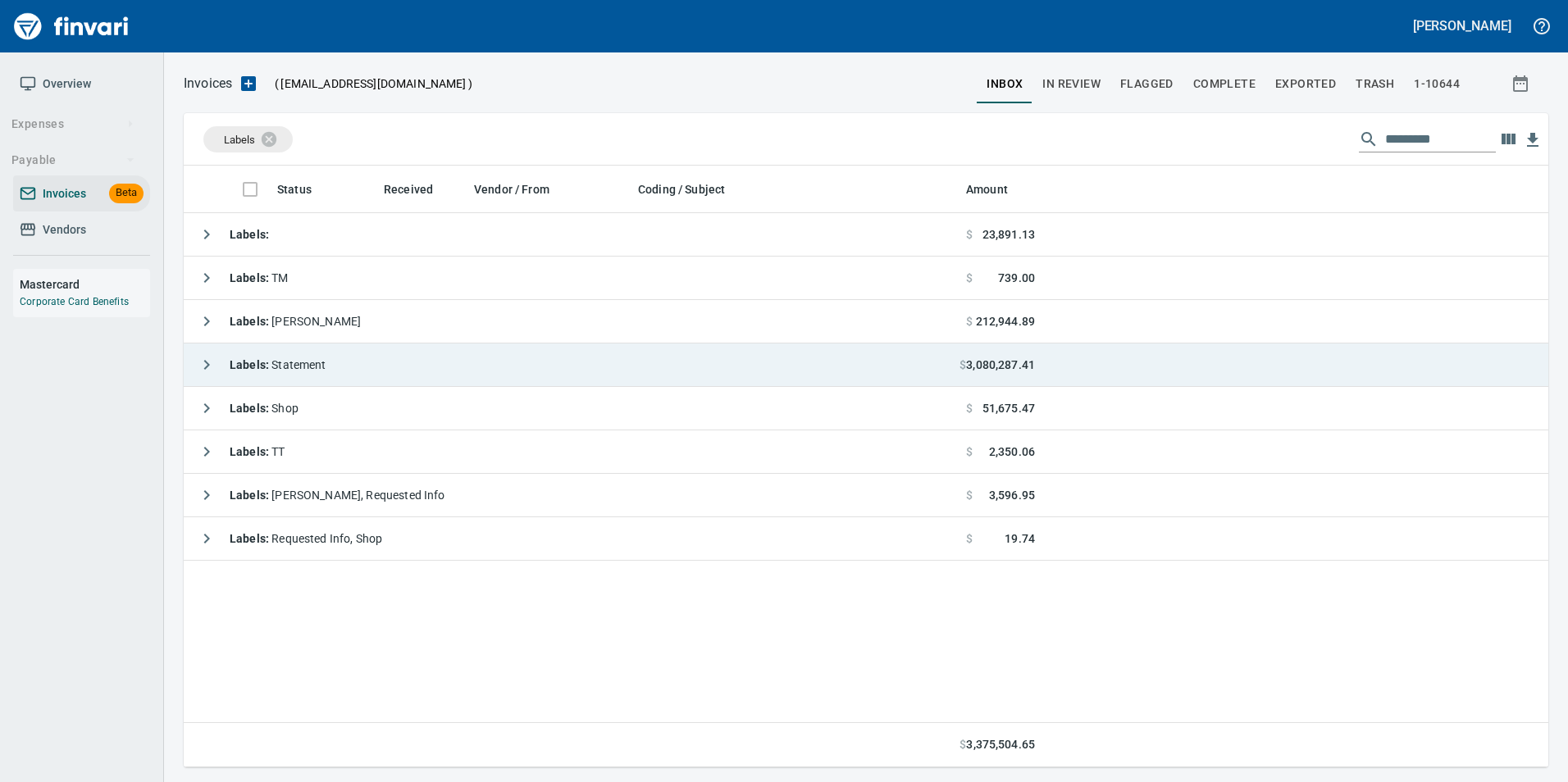
scroll to position [590, 1352]
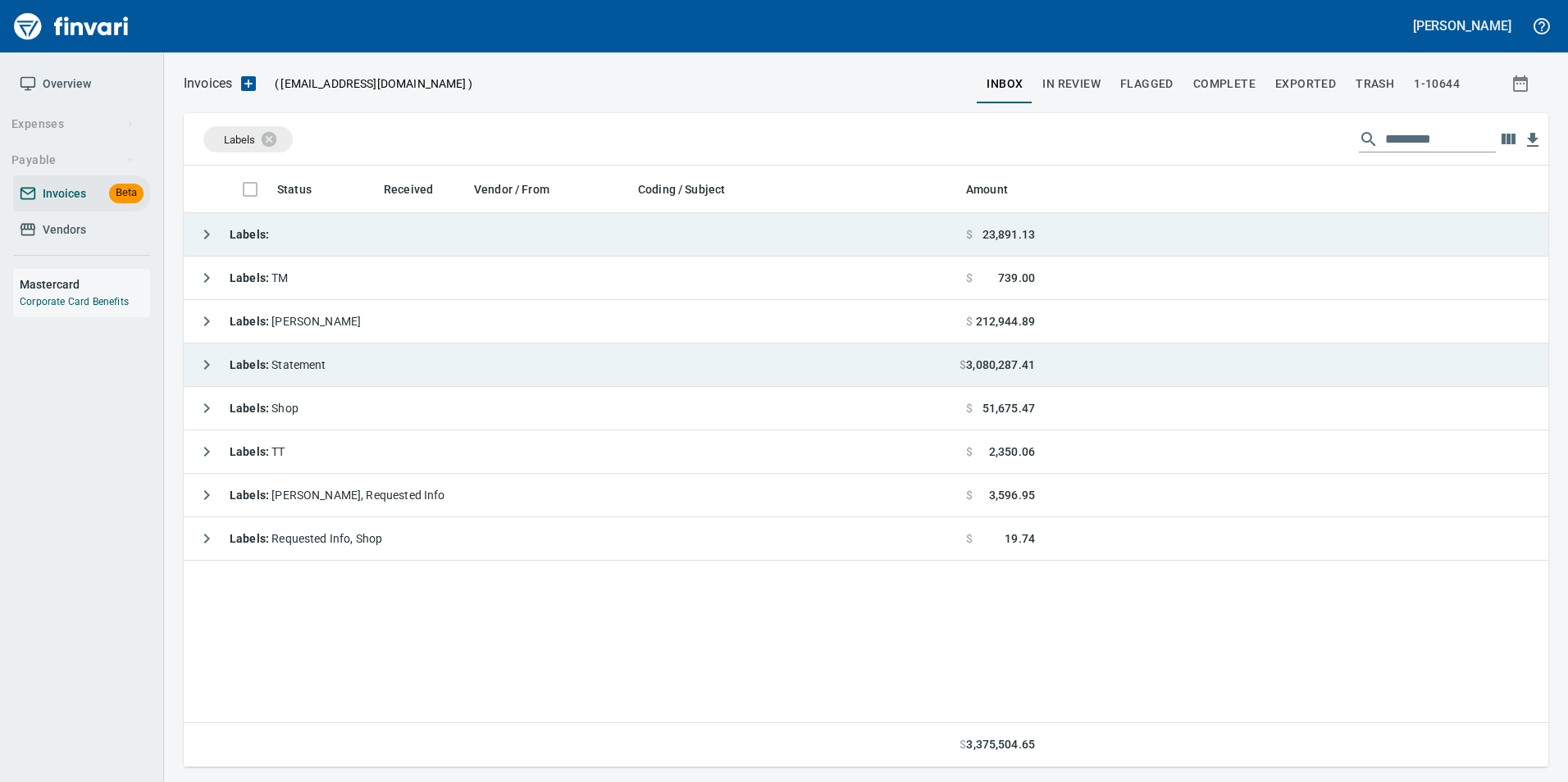
click at [205, 229] on icon "button" at bounding box center [206, 235] width 20 height 20
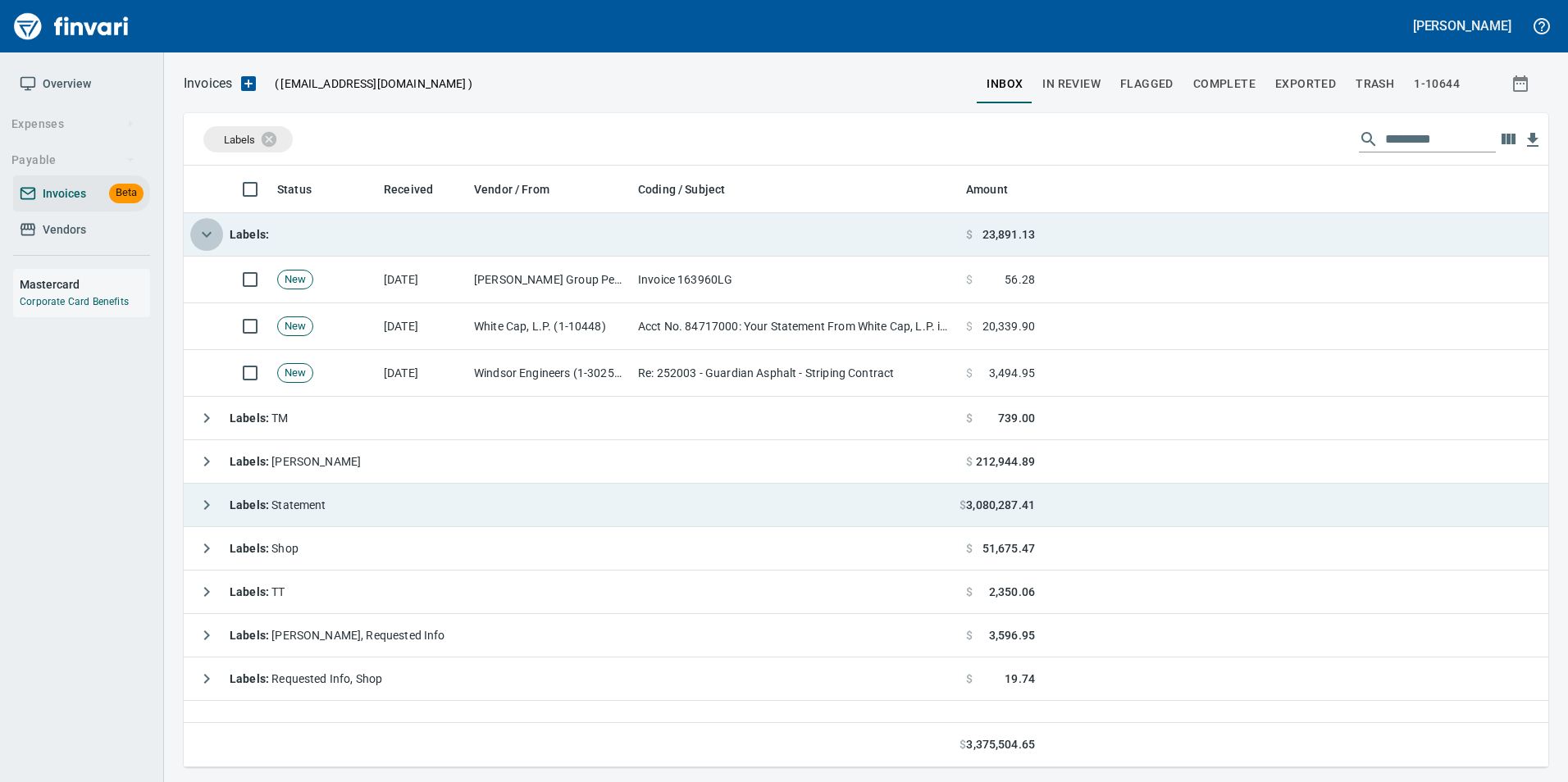
click at [205, 229] on icon "button" at bounding box center [206, 235] width 20 height 20
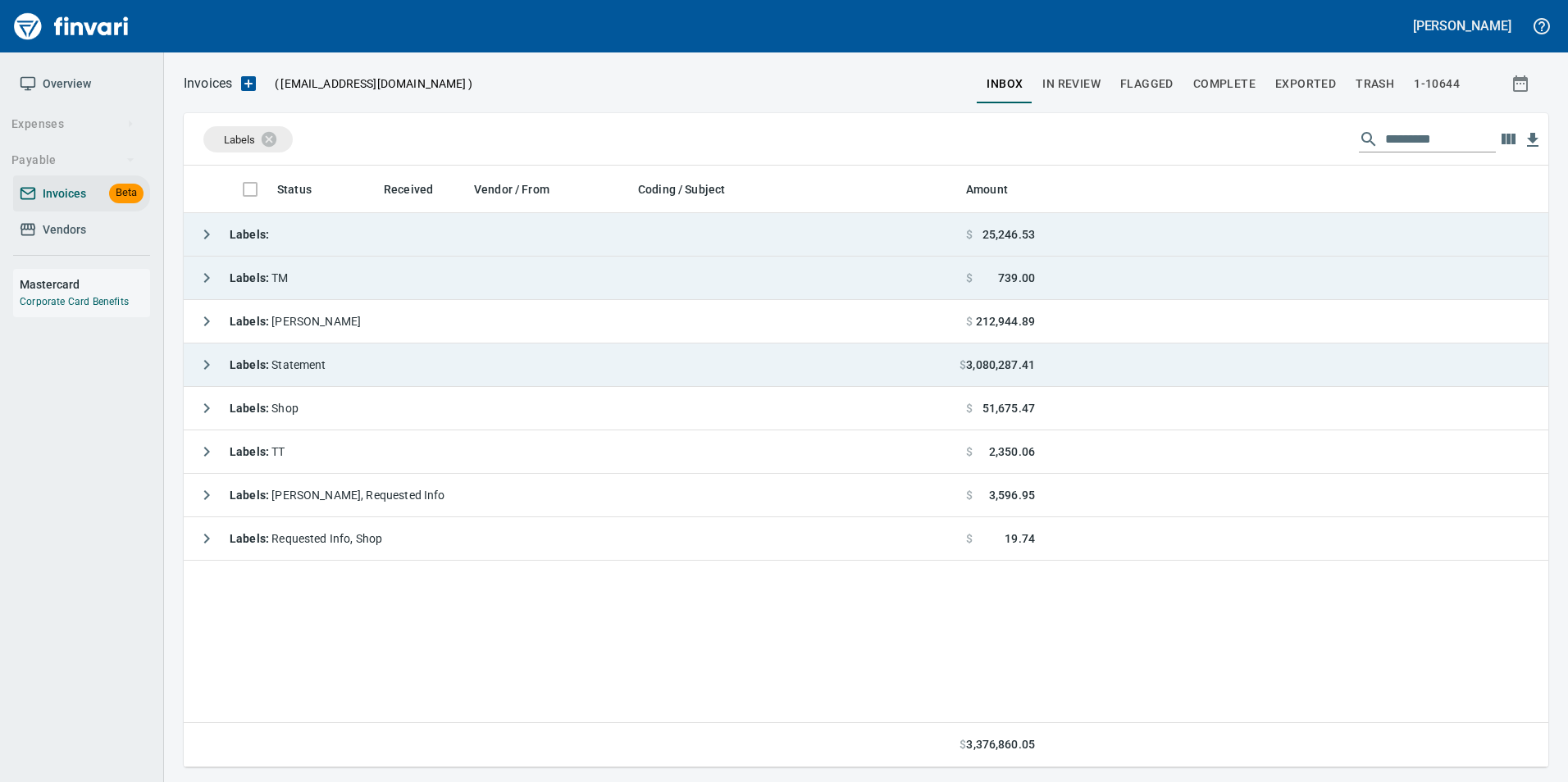
click at [215, 272] on icon "button" at bounding box center [206, 278] width 20 height 20
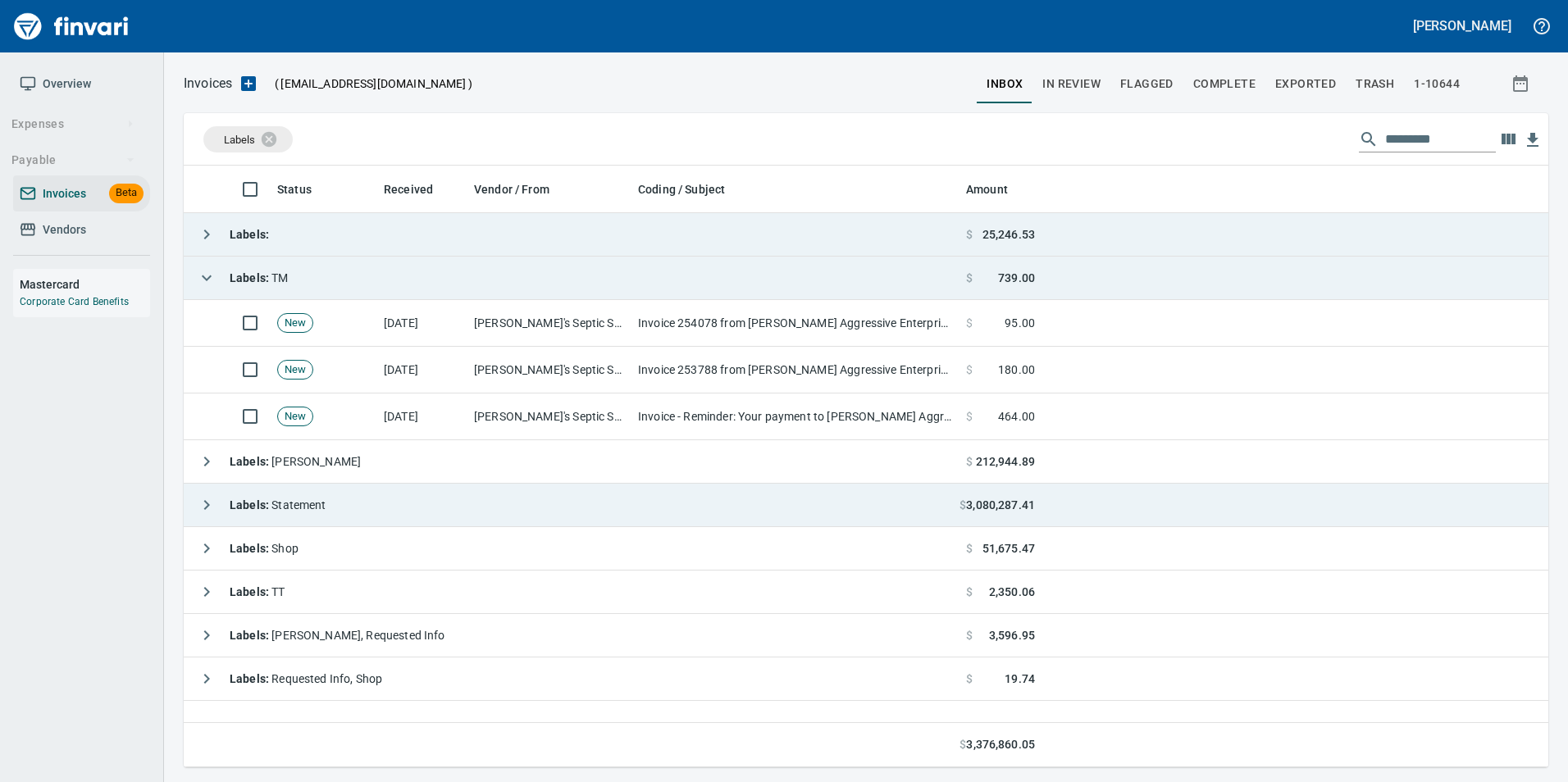
click at [215, 272] on icon "button" at bounding box center [206, 278] width 20 height 20
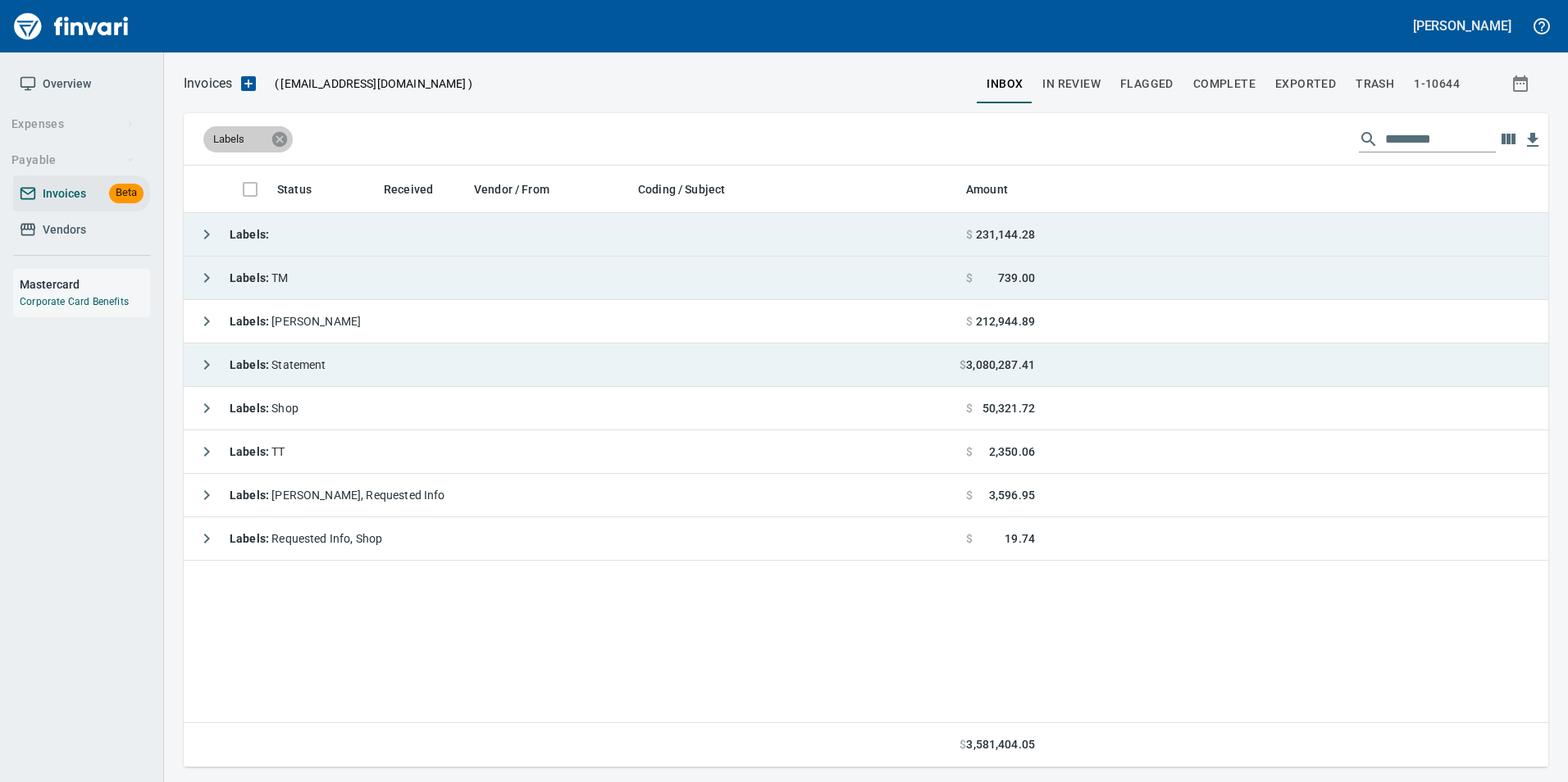
drag, startPoint x: 284, startPoint y: 134, endPoint x: 348, endPoint y: 151, distance: 66.2
click at [284, 133] on icon at bounding box center [279, 138] width 15 height 15
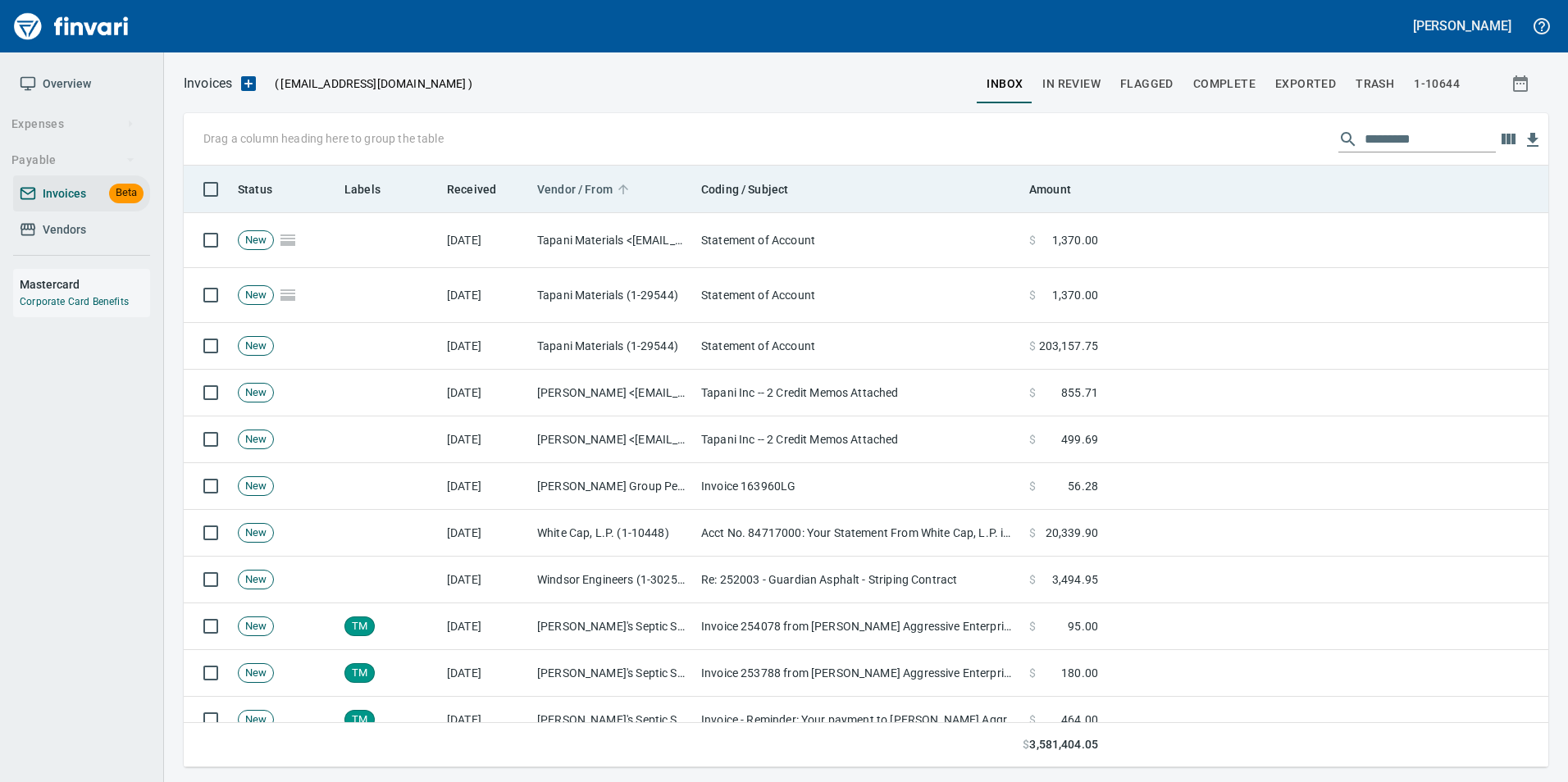
scroll to position [590, 1339]
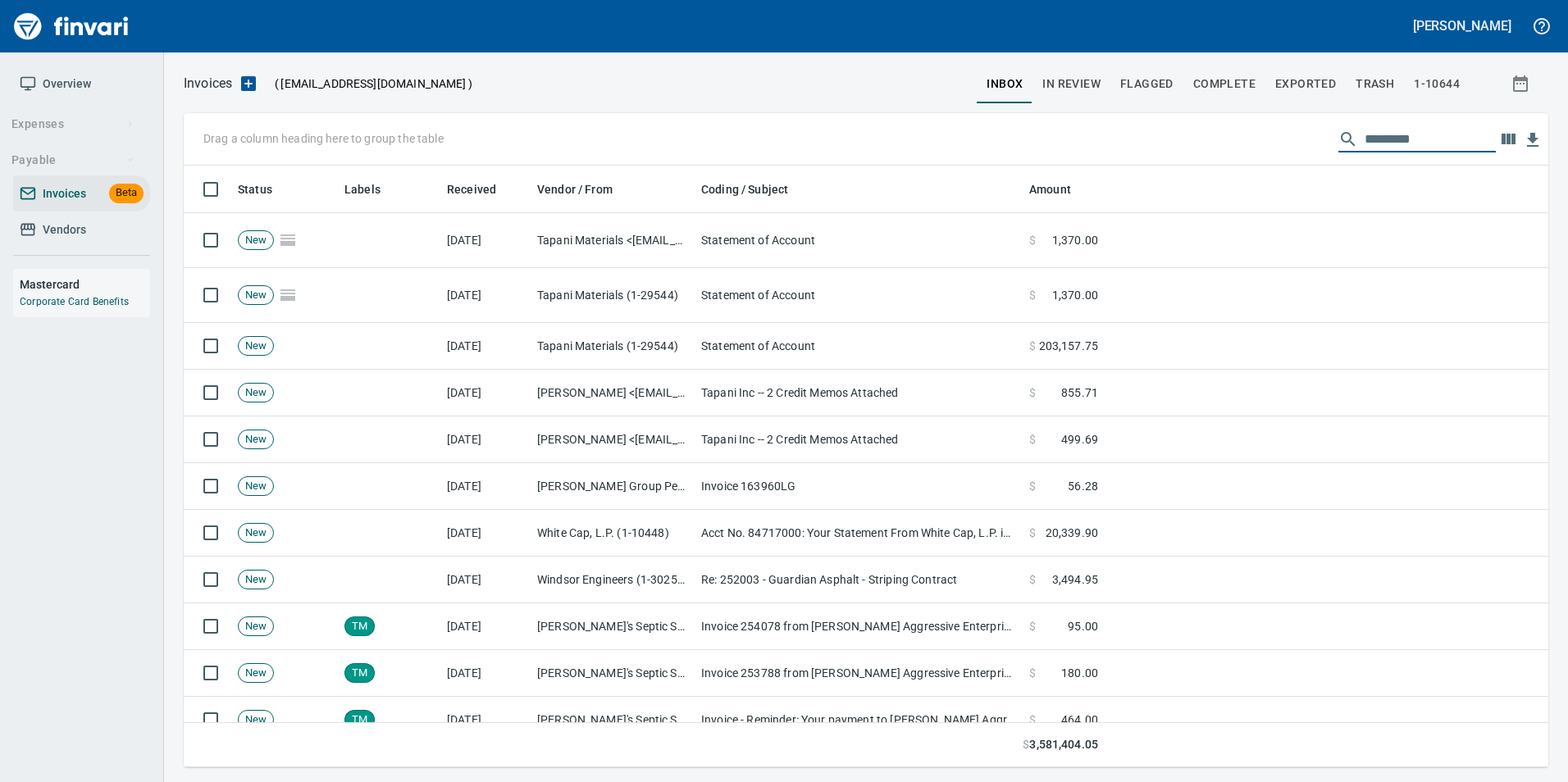
click at [1422, 131] on input "text" at bounding box center [1429, 139] width 131 height 26
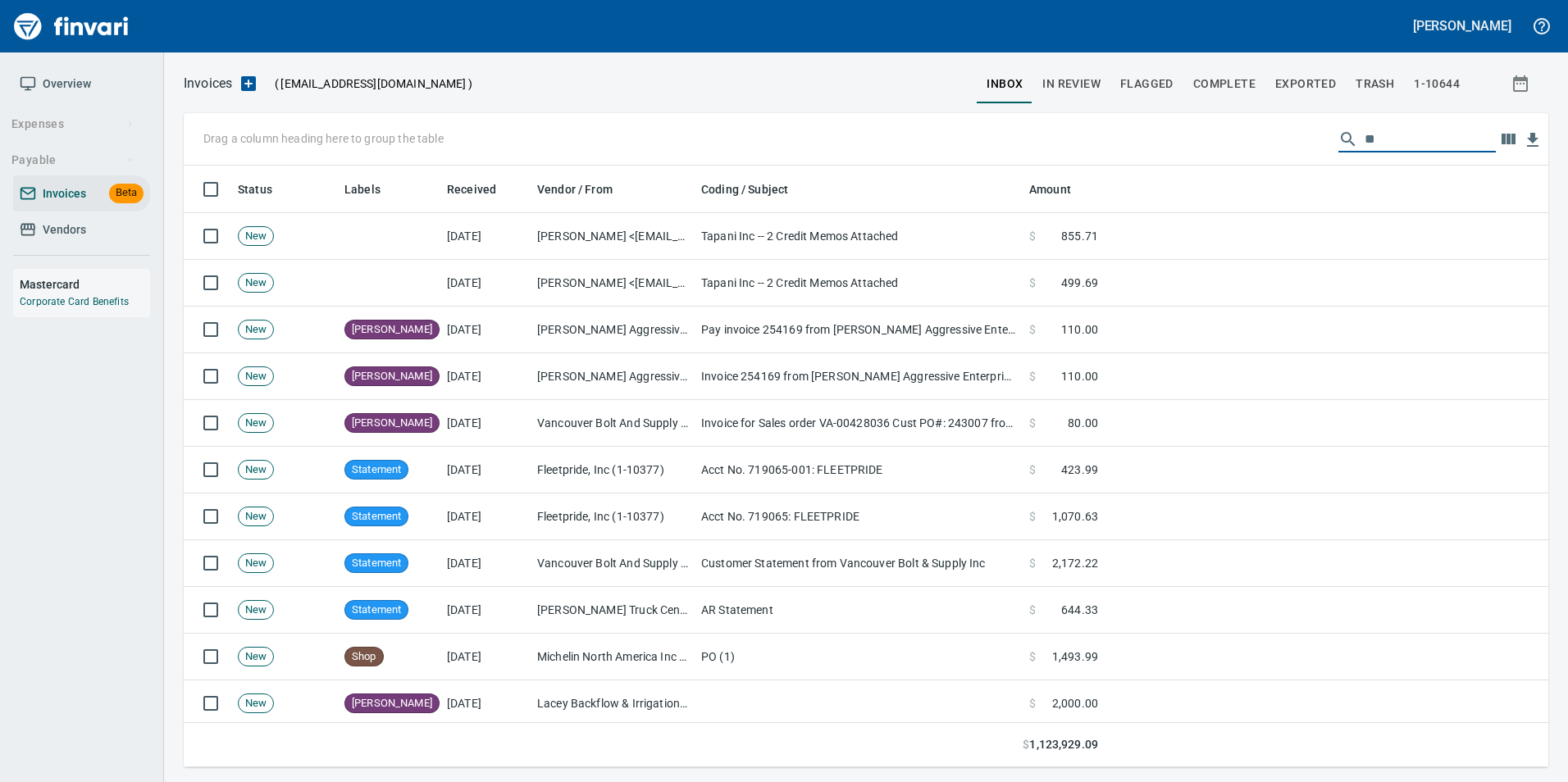
type input "*"
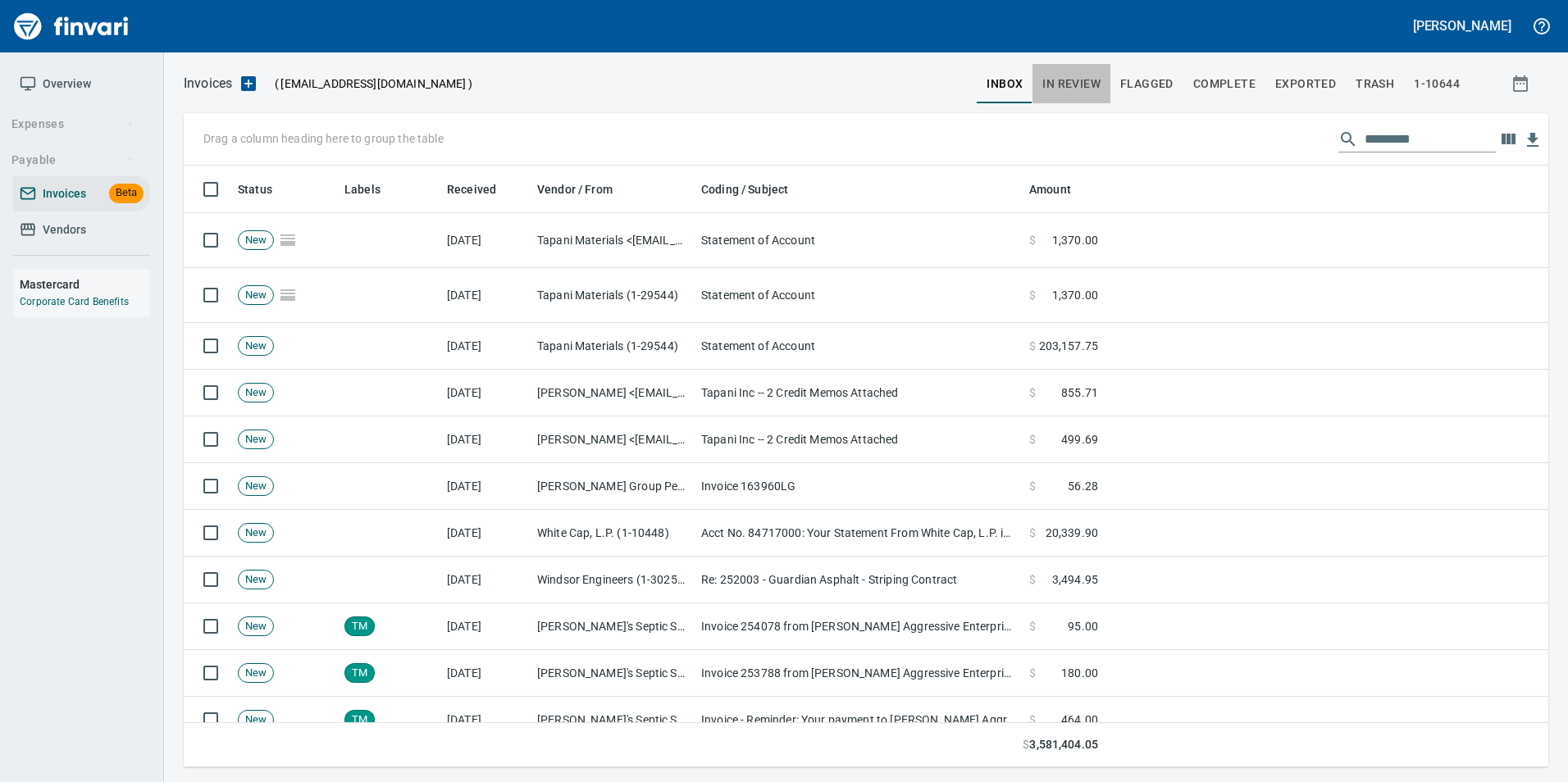
click at [1064, 74] on span "In Review" at bounding box center [1071, 84] width 58 height 20
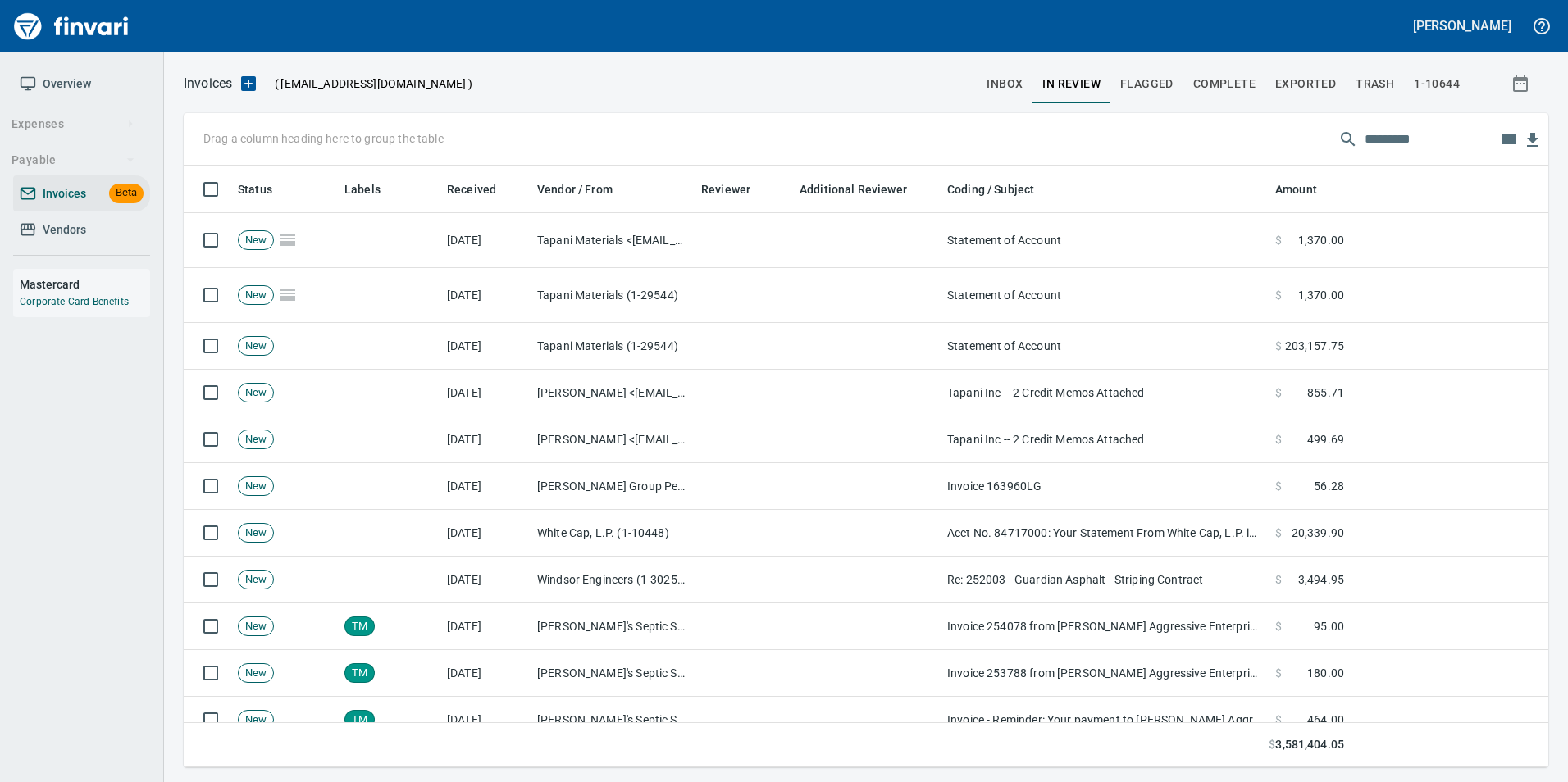
scroll to position [590, 1339]
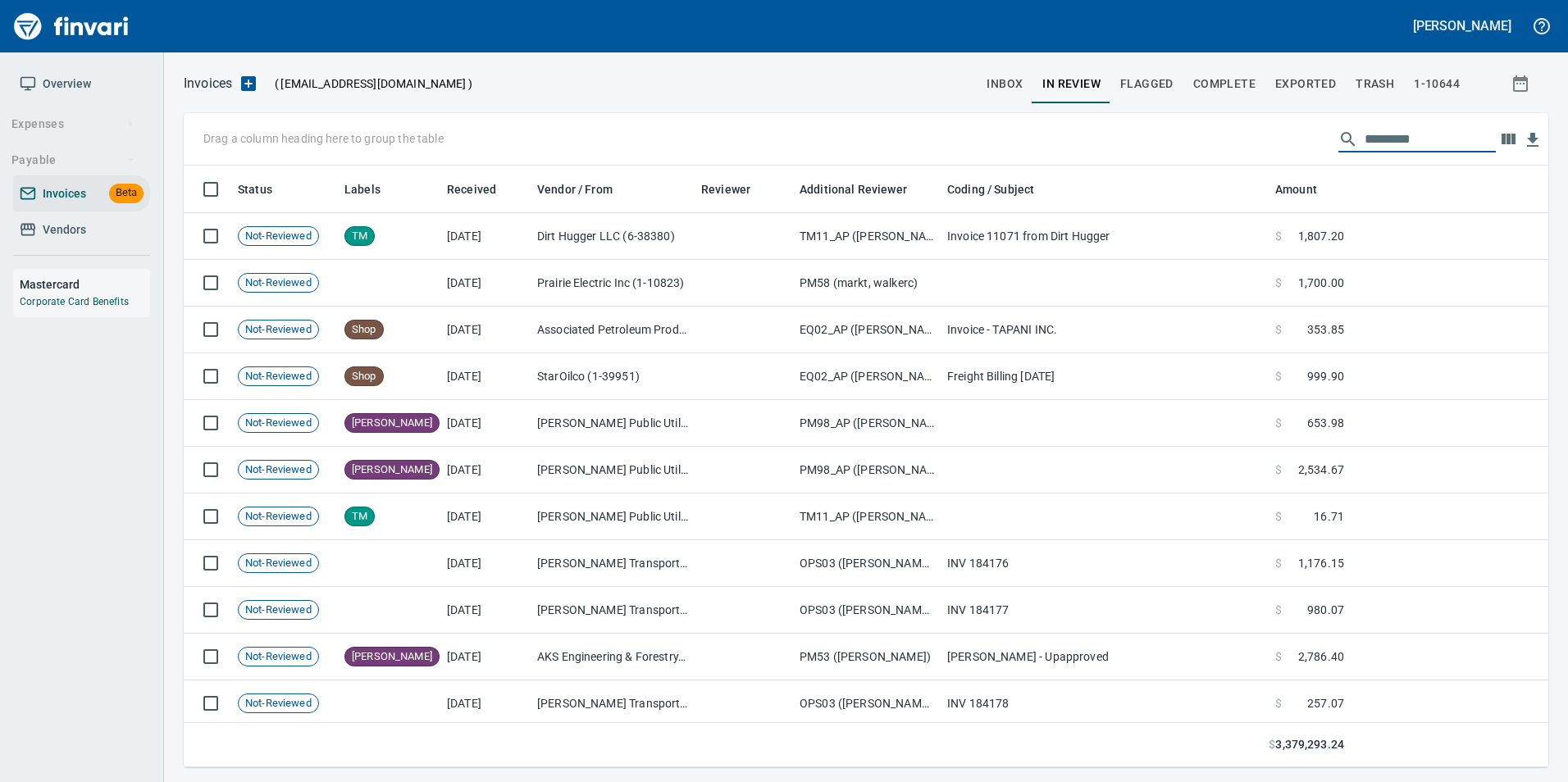
click at [1375, 141] on input "text" at bounding box center [1429, 139] width 131 height 26
type input "*"
click at [1304, 89] on span "Exported" at bounding box center [1305, 84] width 60 height 20
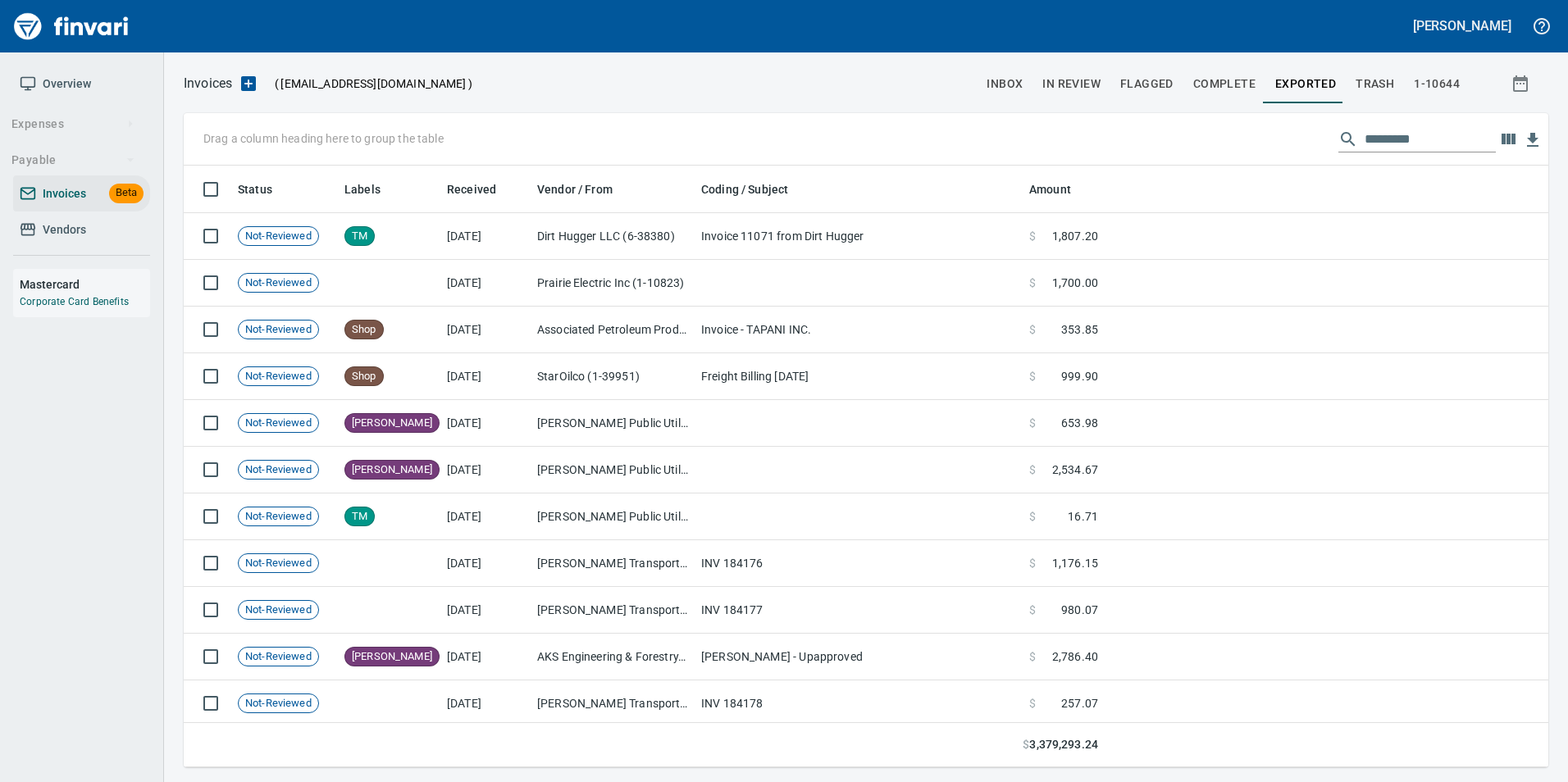
scroll to position [590, 1339]
click at [1230, 89] on span "Complete" at bounding box center [1224, 84] width 62 height 20
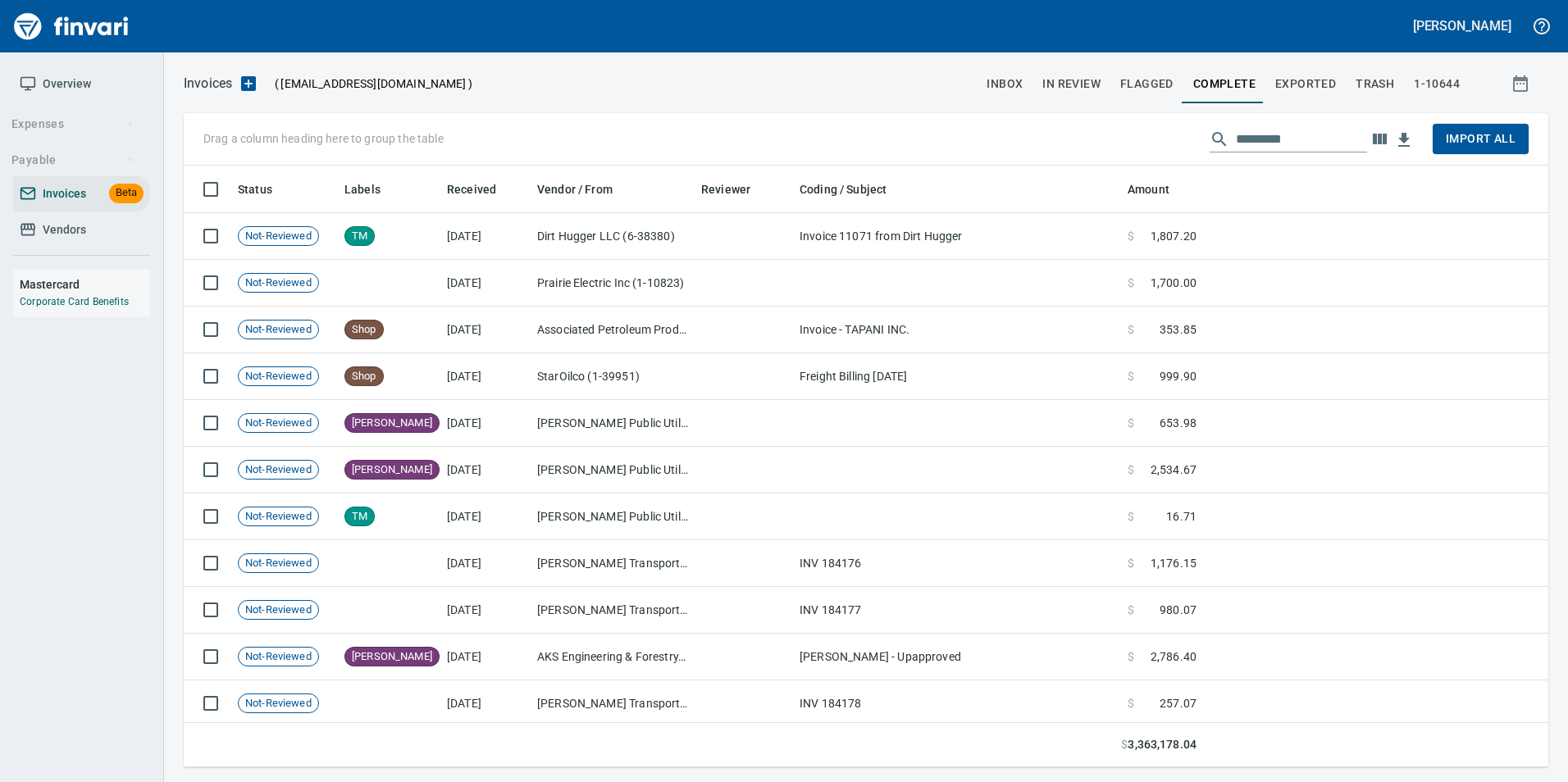
scroll to position [590, 1339]
click at [1230, 89] on span "Complete" at bounding box center [1224, 84] width 62 height 20
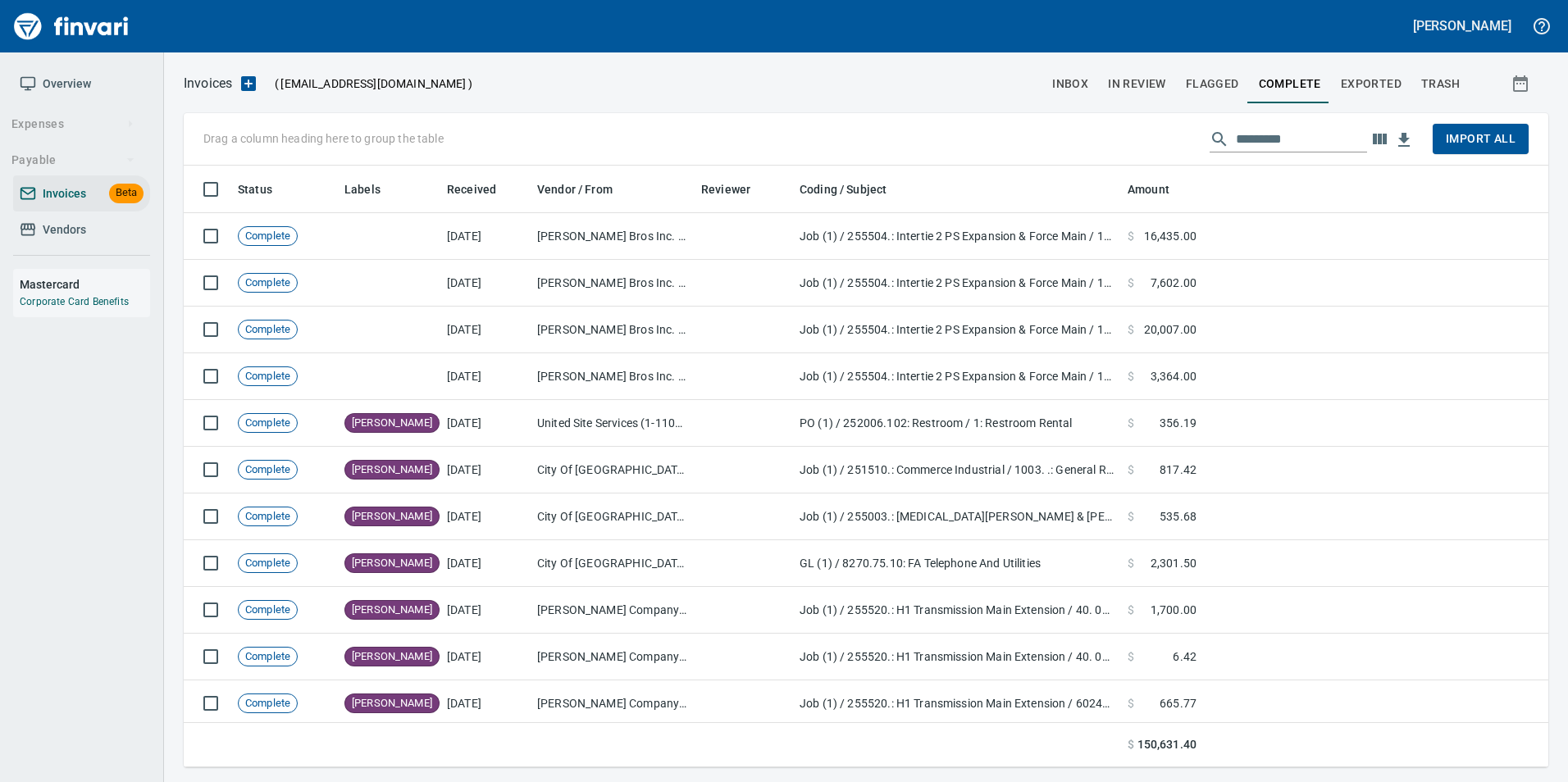
scroll to position [590, 1339]
click at [1259, 139] on input "text" at bounding box center [1300, 139] width 131 height 26
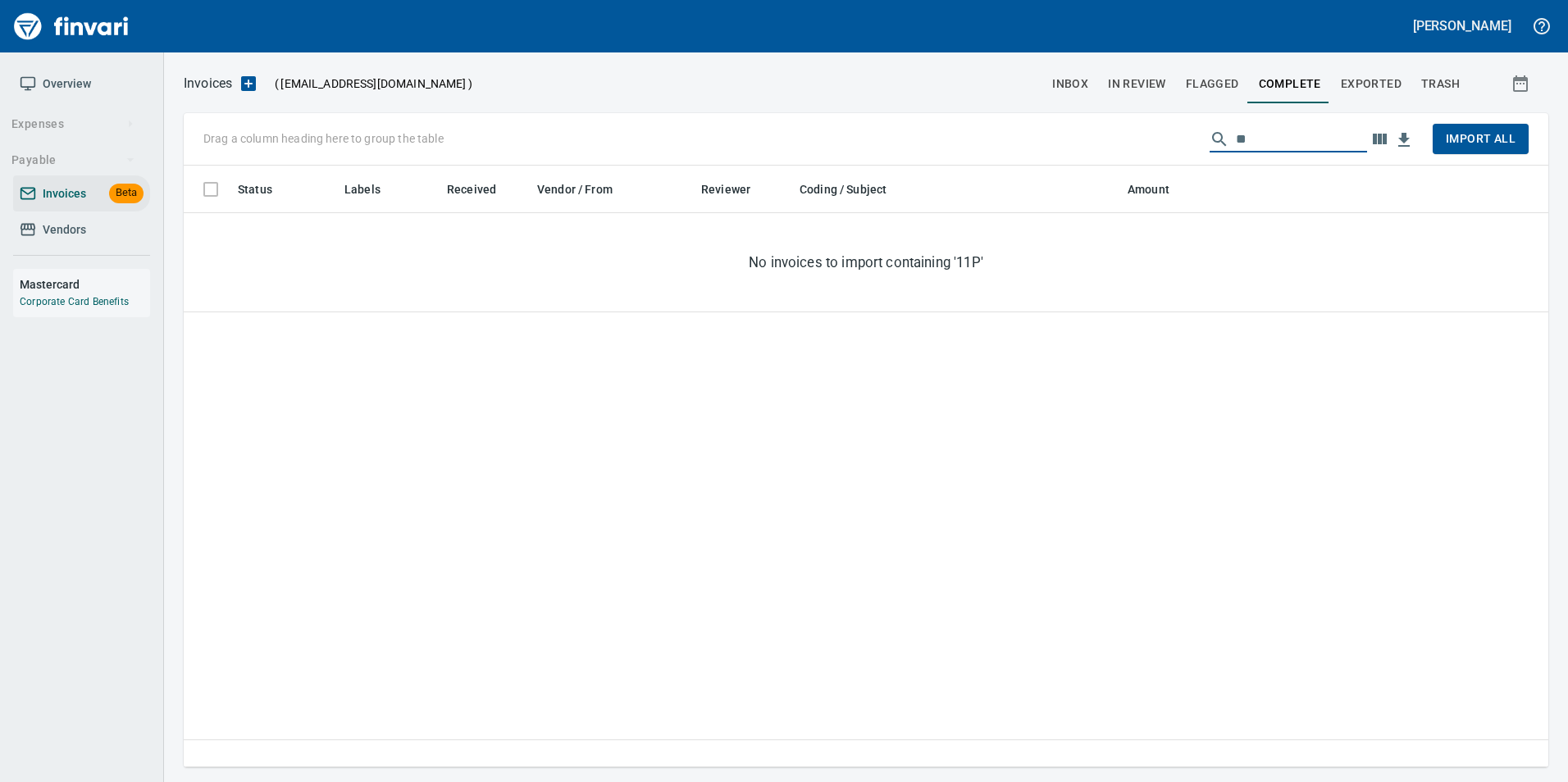
type input "*"
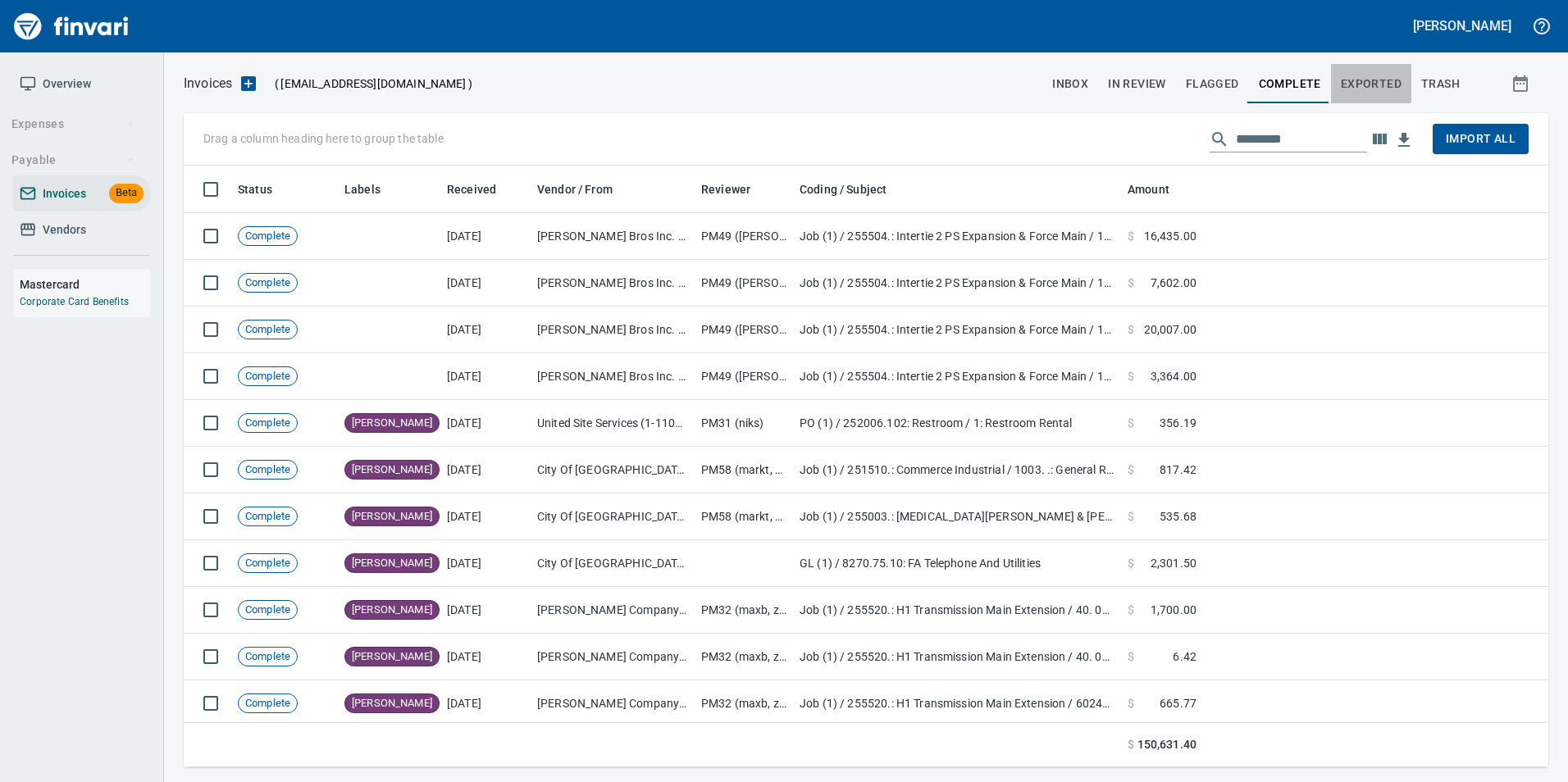
click at [1349, 77] on span "Exported" at bounding box center [1371, 84] width 60 height 20
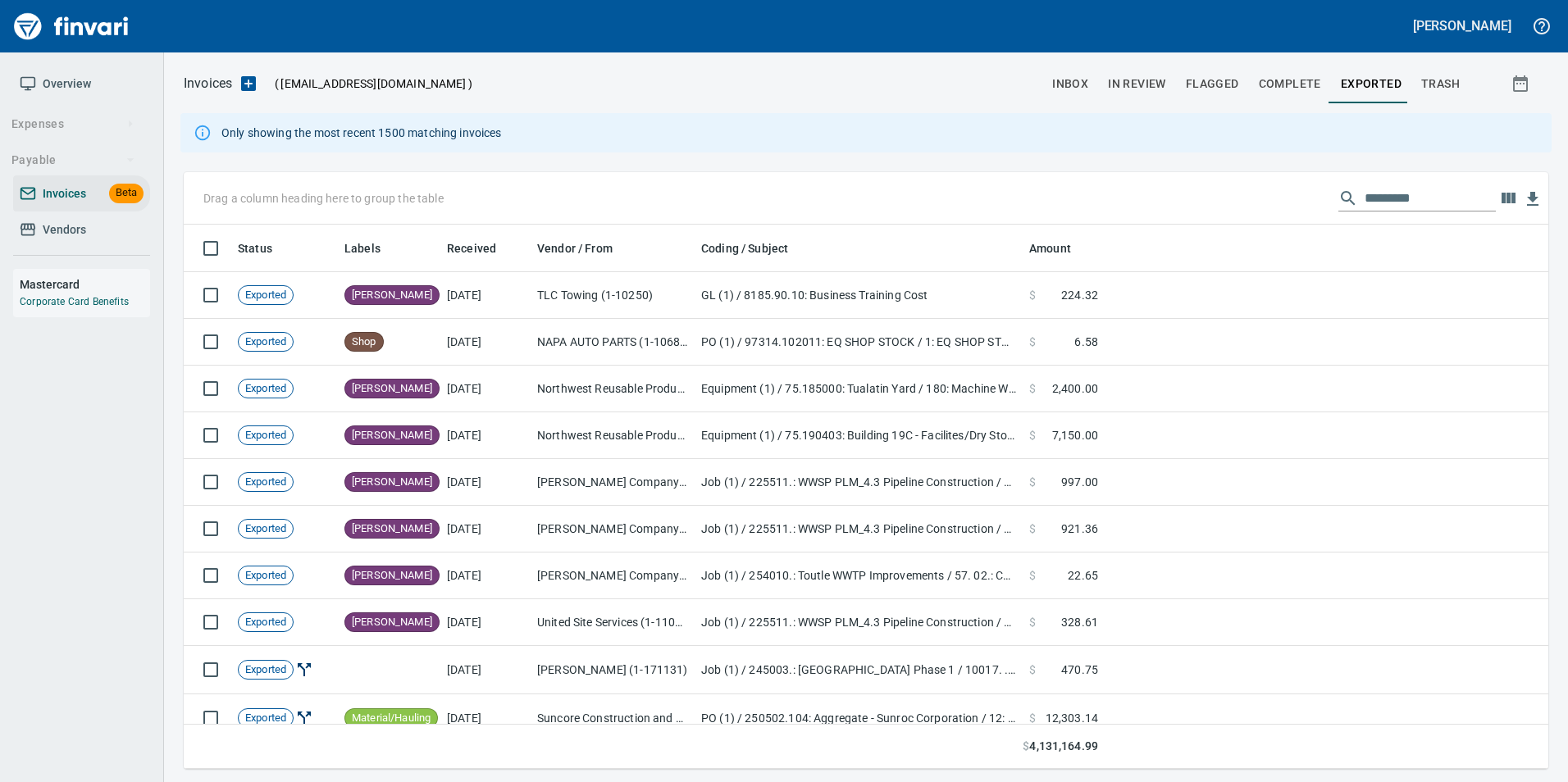
scroll to position [532, 1339]
drag, startPoint x: 1373, startPoint y: 88, endPoint x: 1363, endPoint y: 97, distance: 13.5
click at [1371, 88] on span "Exported" at bounding box center [1371, 84] width 60 height 20
click at [1389, 193] on input "text" at bounding box center [1429, 198] width 131 height 26
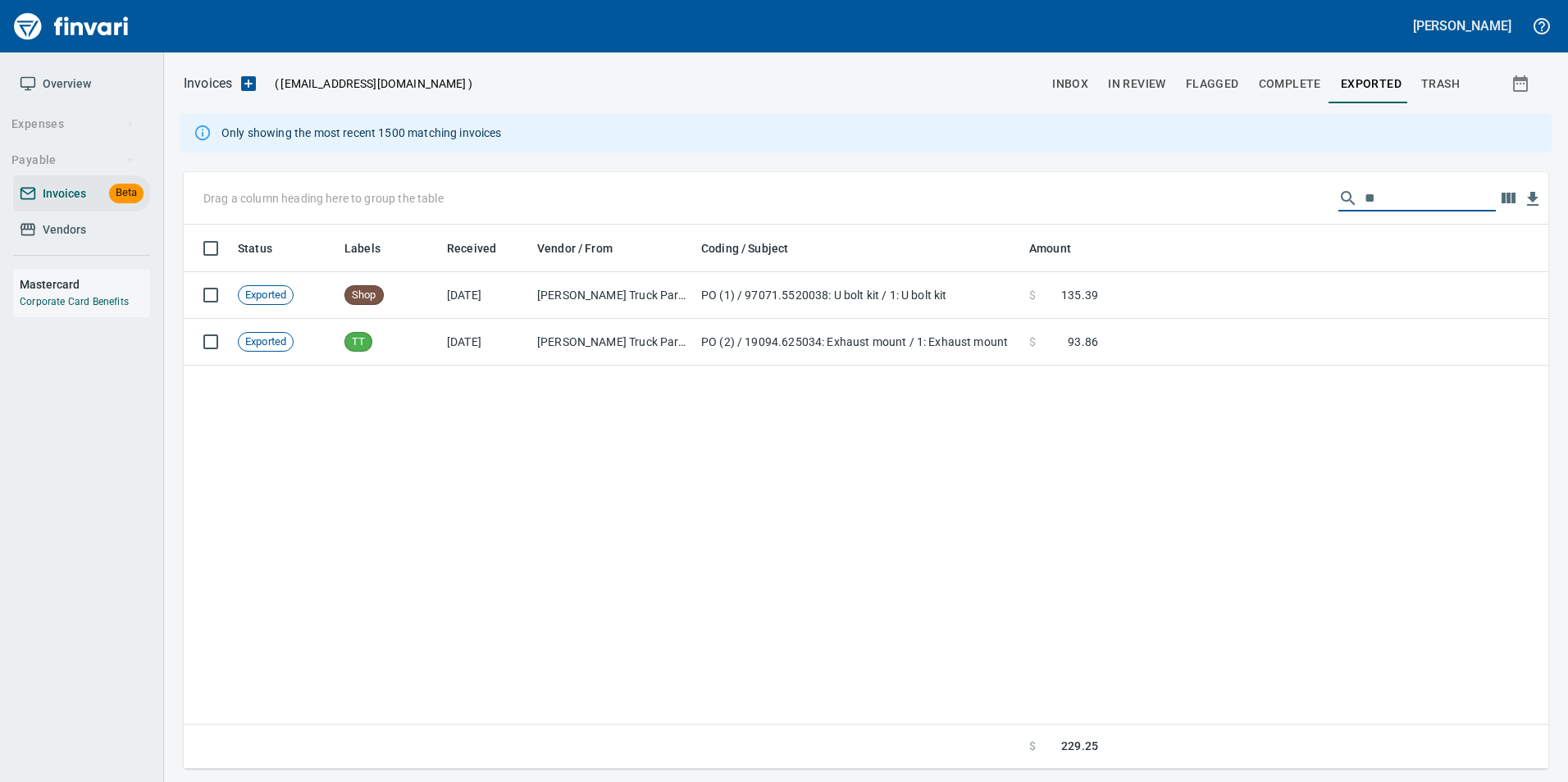
type input "*"
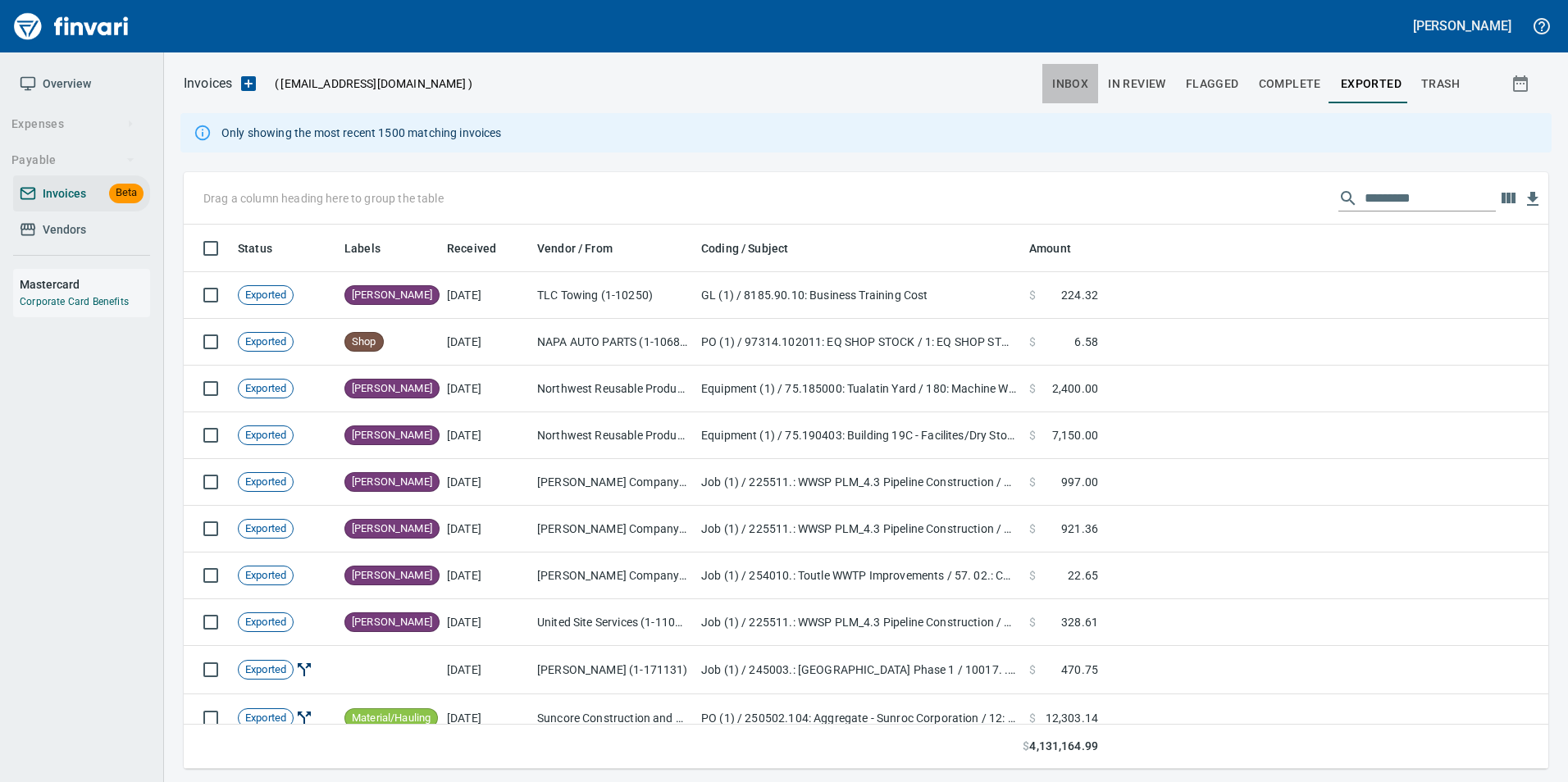
click at [1067, 89] on span "inbox" at bounding box center [1070, 84] width 36 height 20
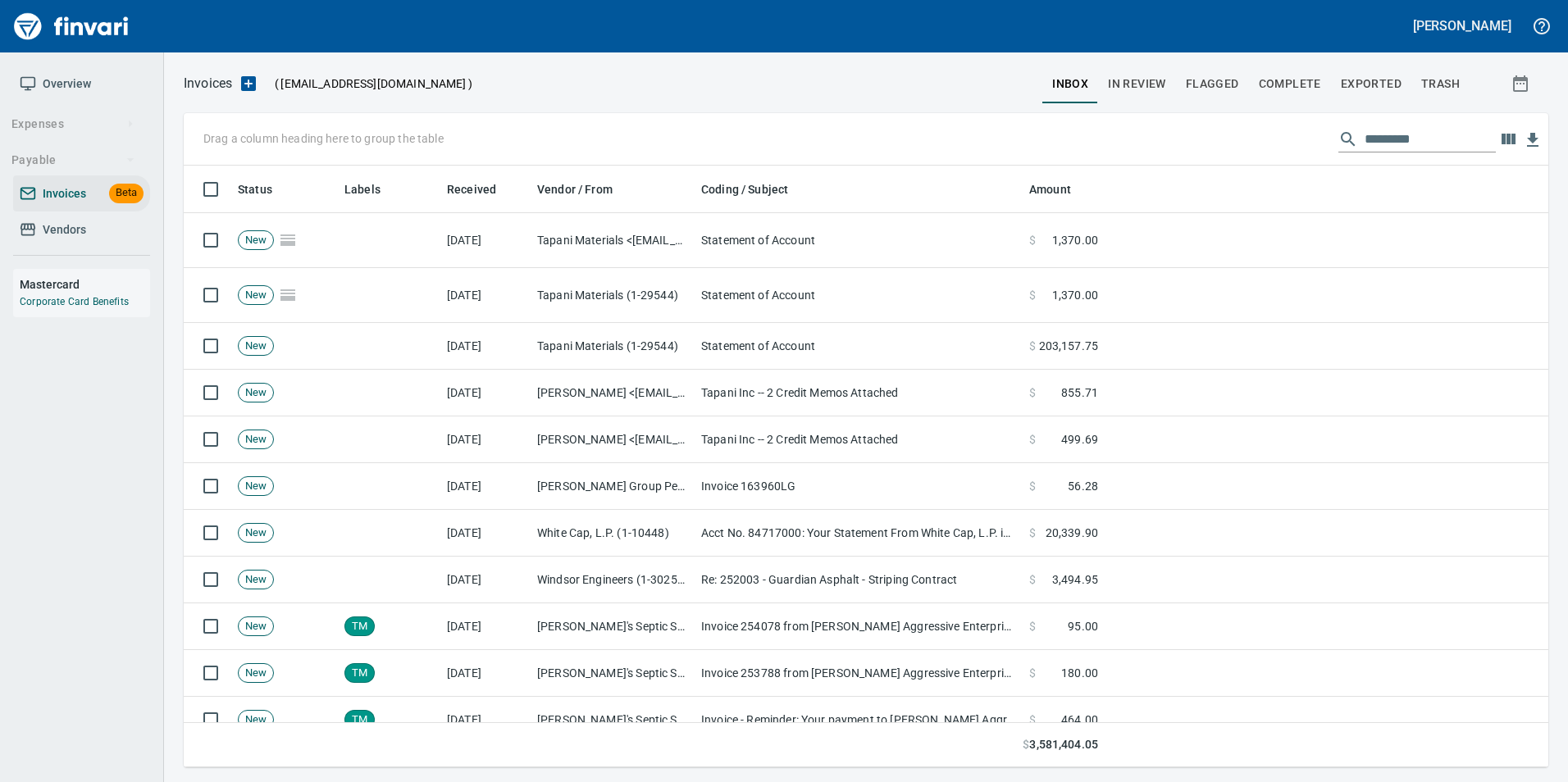
scroll to position [590, 1339]
click at [88, 231] on span "Vendors" at bounding box center [81, 230] width 124 height 20
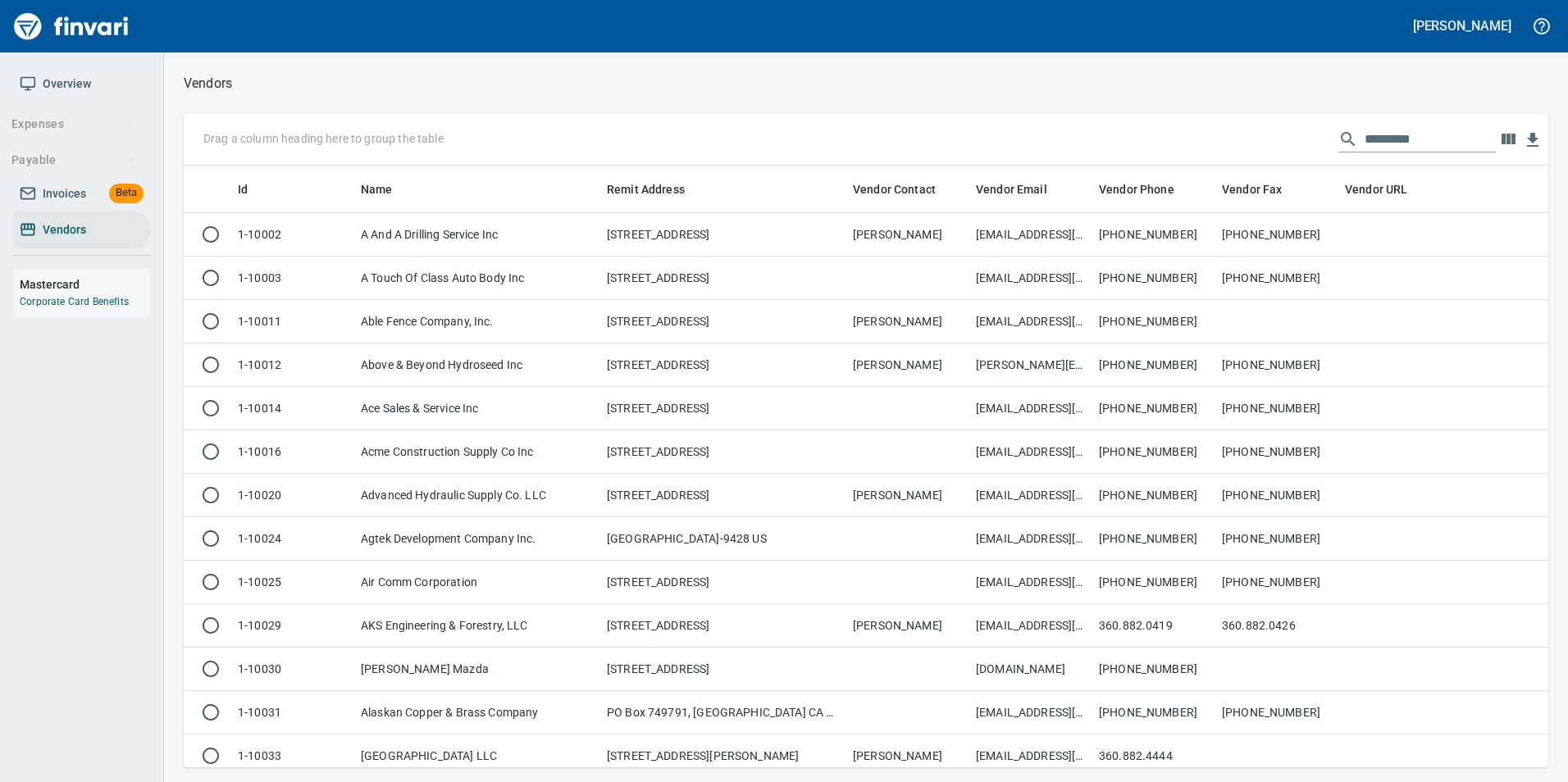
scroll to position [590, 1339]
click at [1380, 143] on input "text" at bounding box center [1429, 139] width 131 height 26
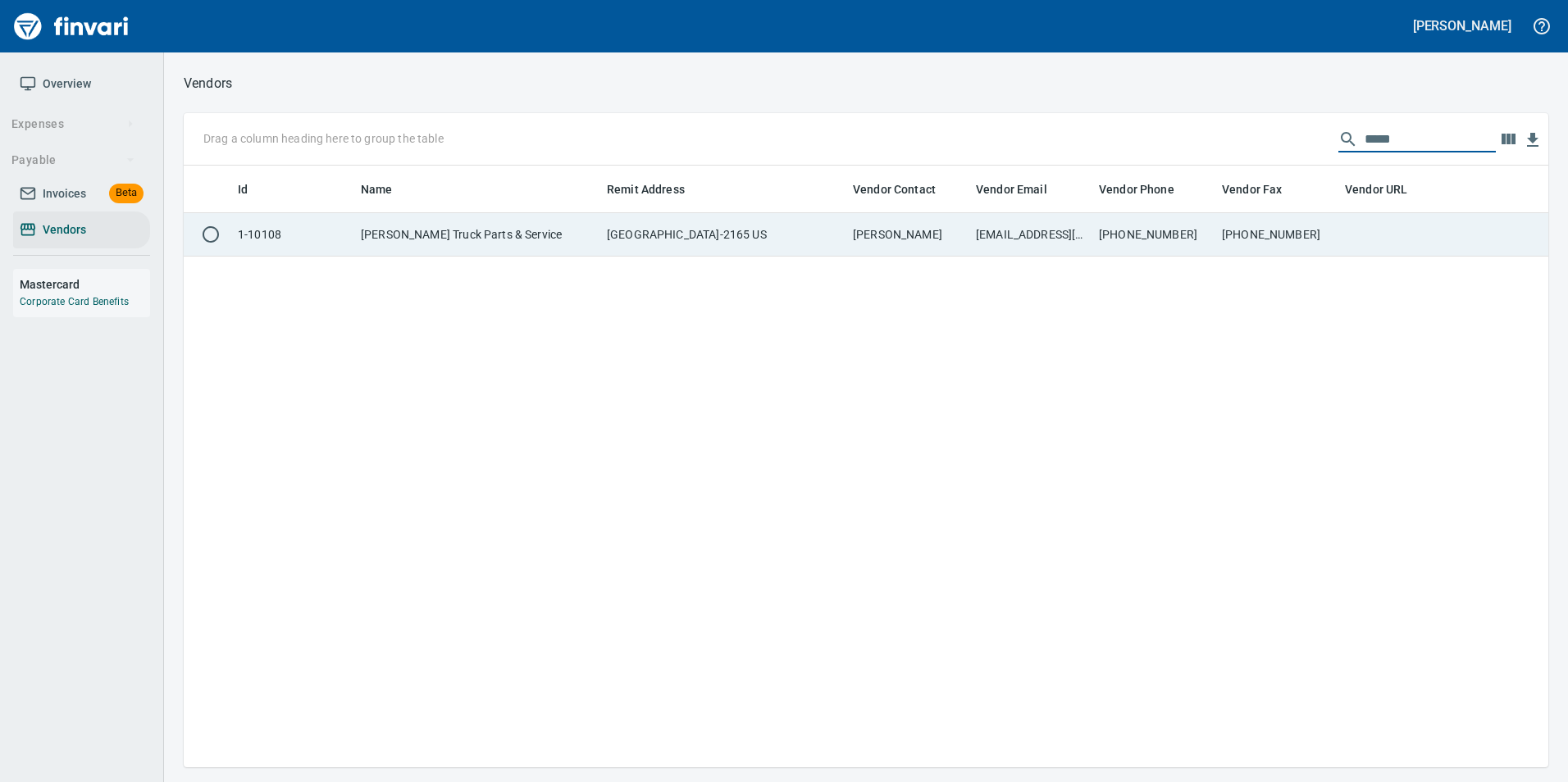
type input "*****"
click at [1313, 254] on td "[PHONE_NUMBER]" at bounding box center [1276, 235] width 123 height 44
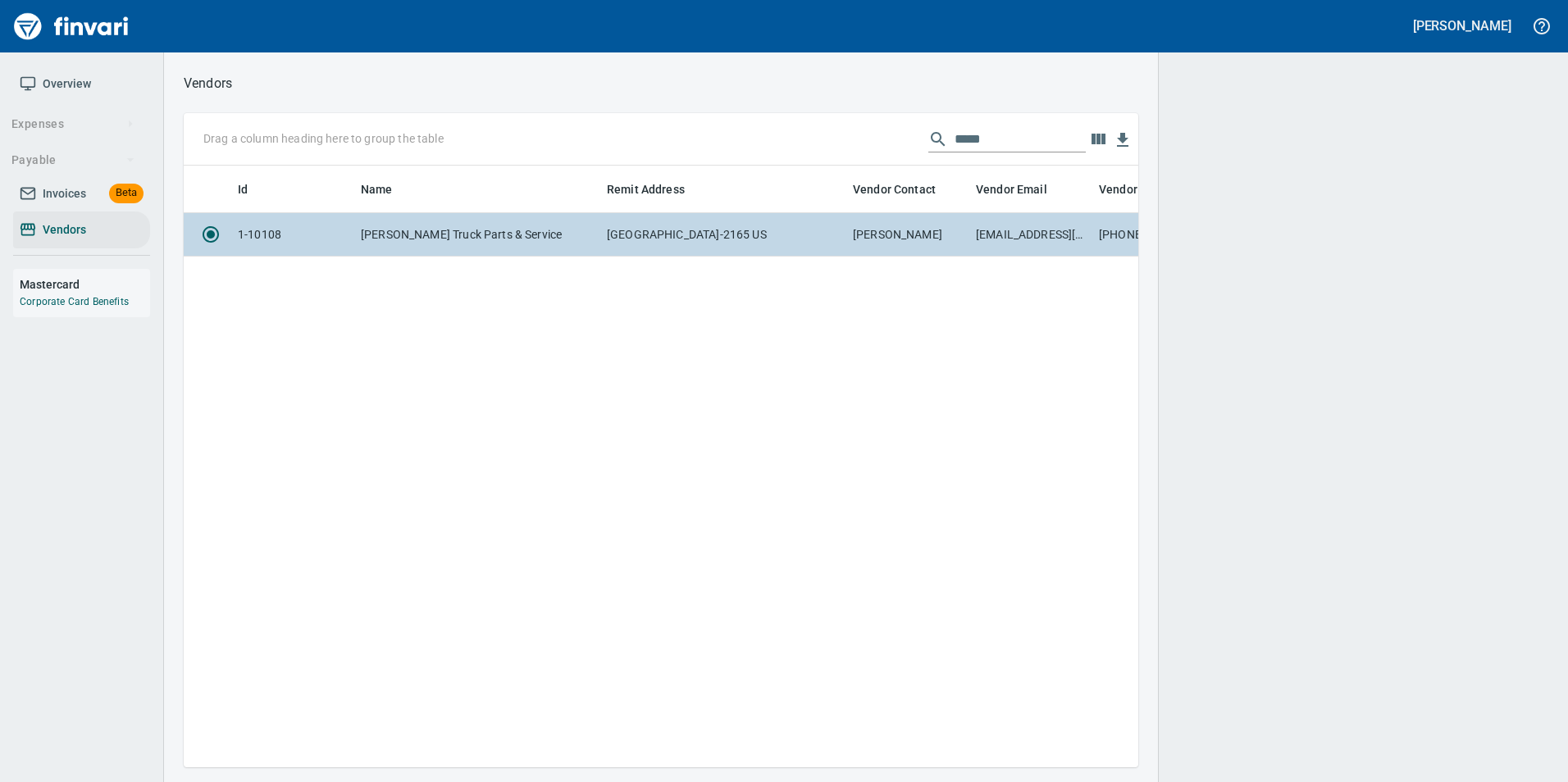
scroll to position [577, 942]
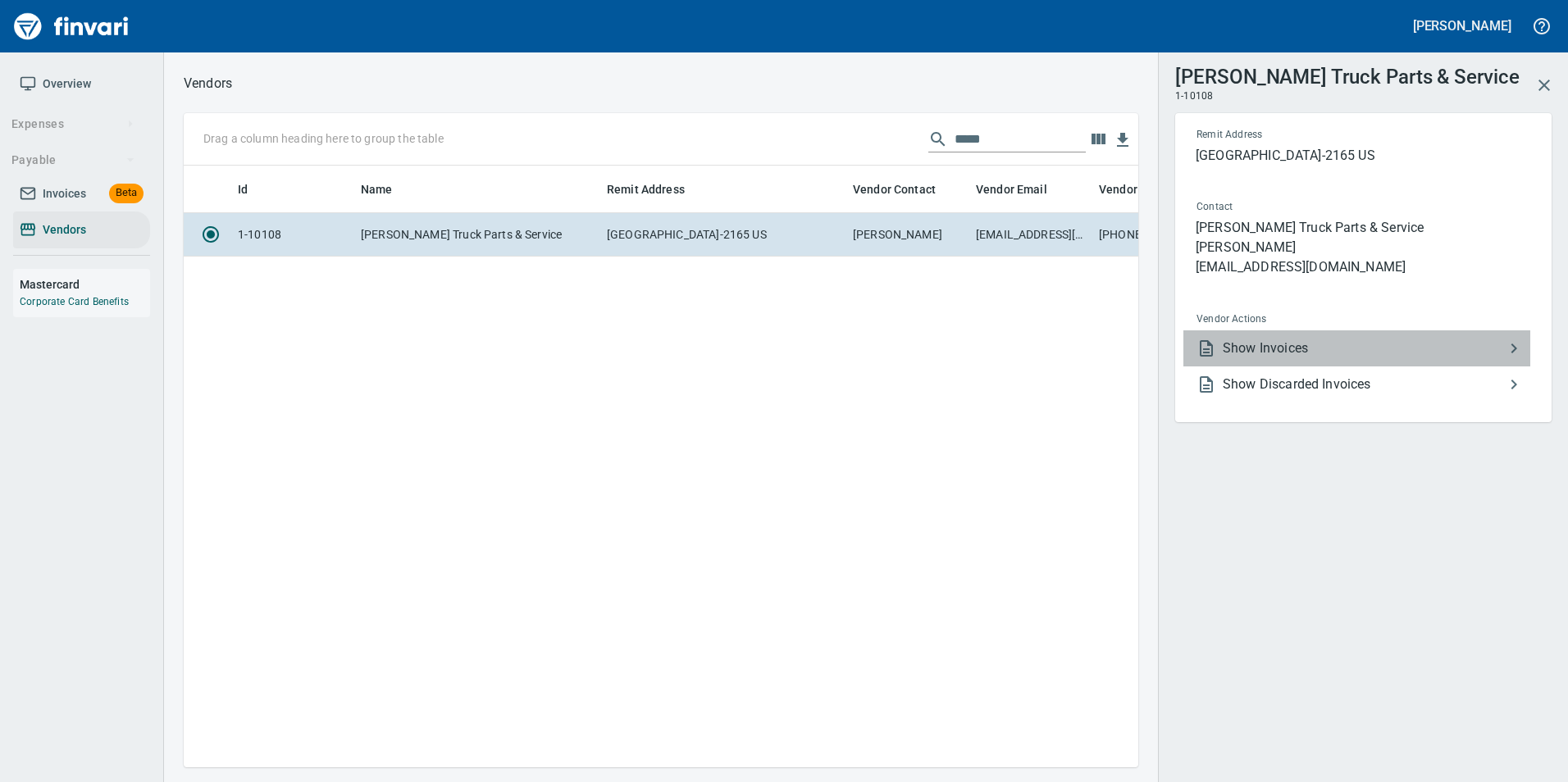
click at [1337, 347] on span "Show Invoices" at bounding box center [1363, 349] width 281 height 20
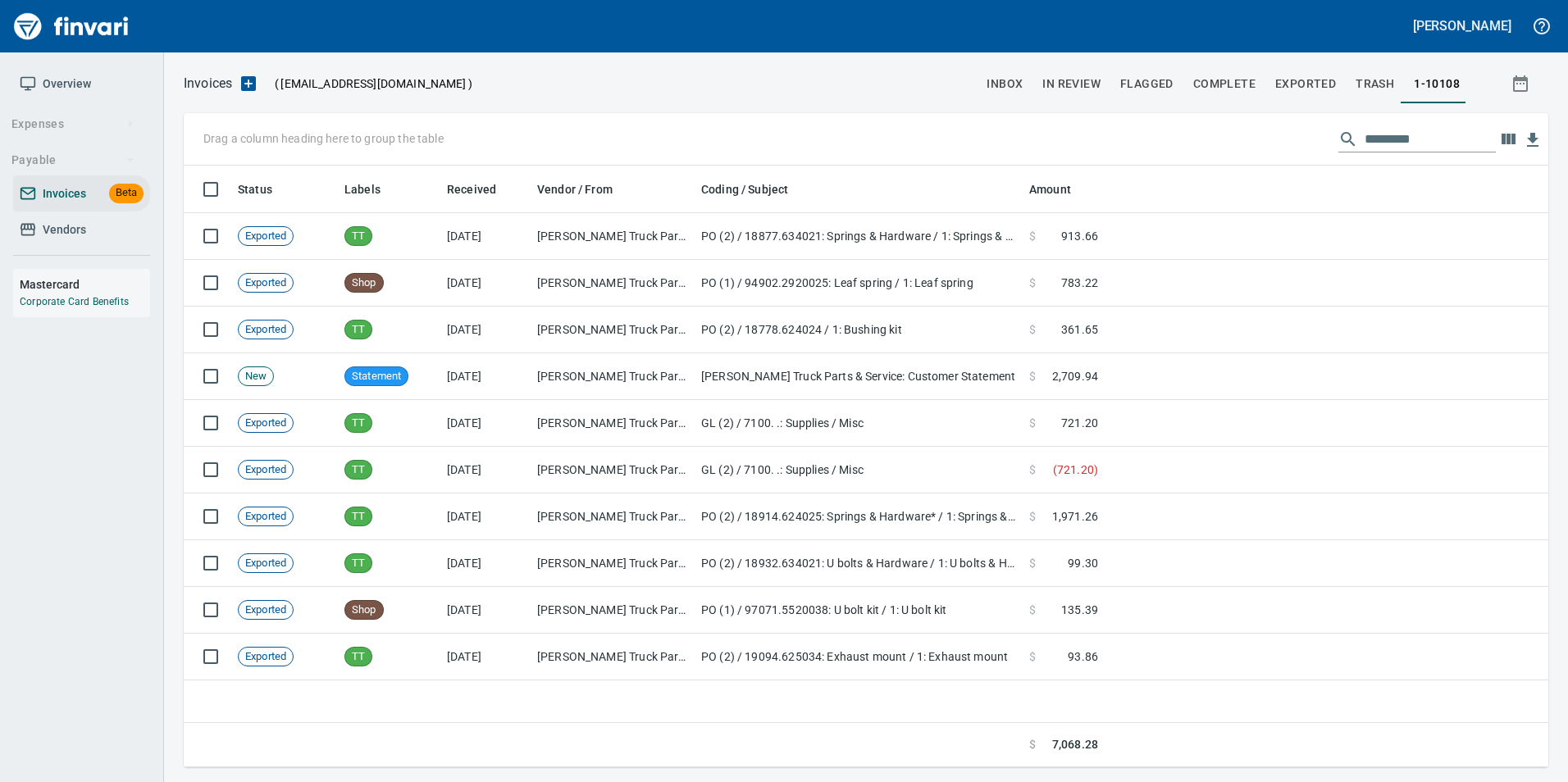
scroll to position [590, 1352]
click at [1403, 140] on input "text" at bounding box center [1429, 139] width 131 height 26
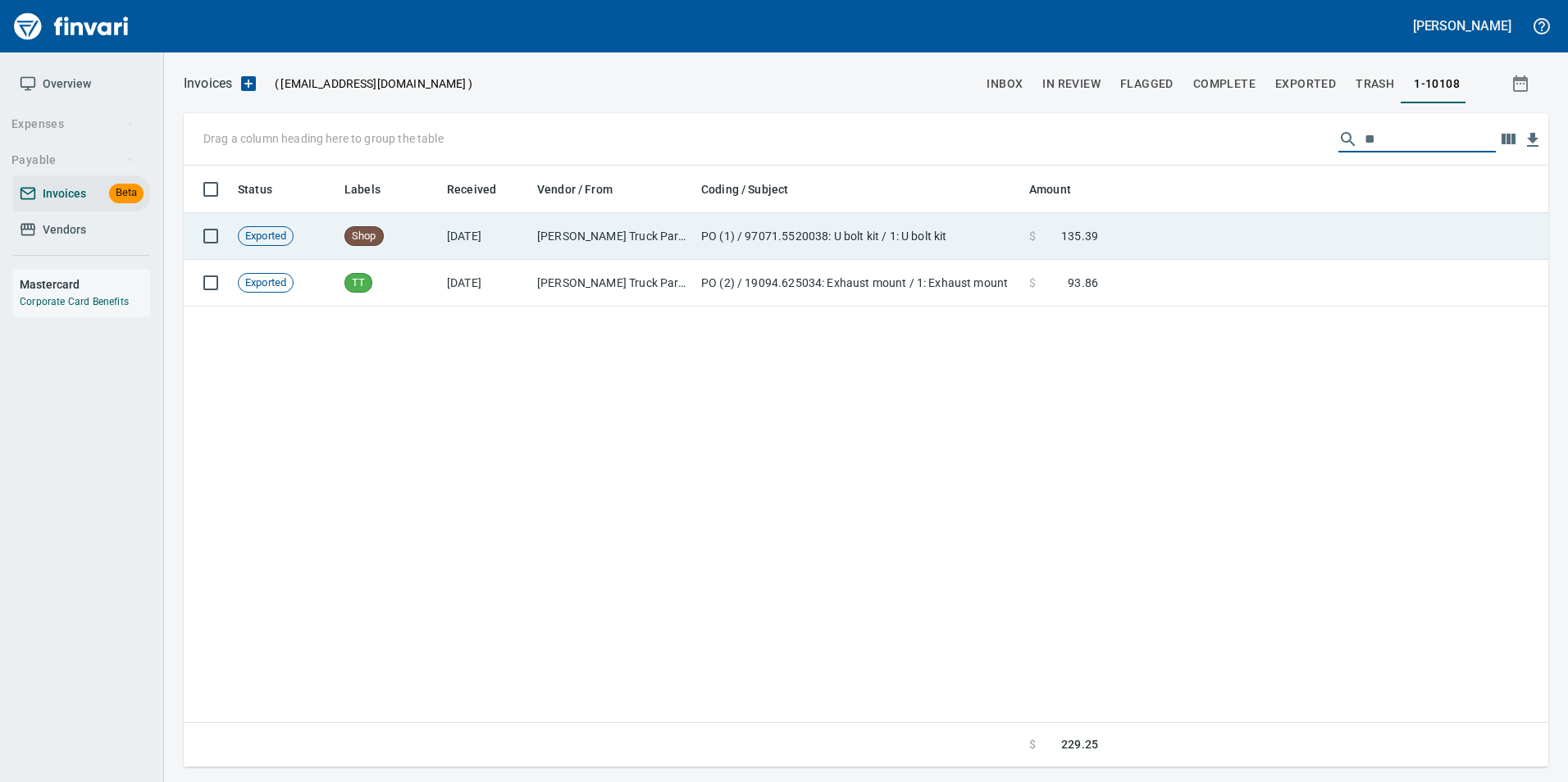
type input "*"
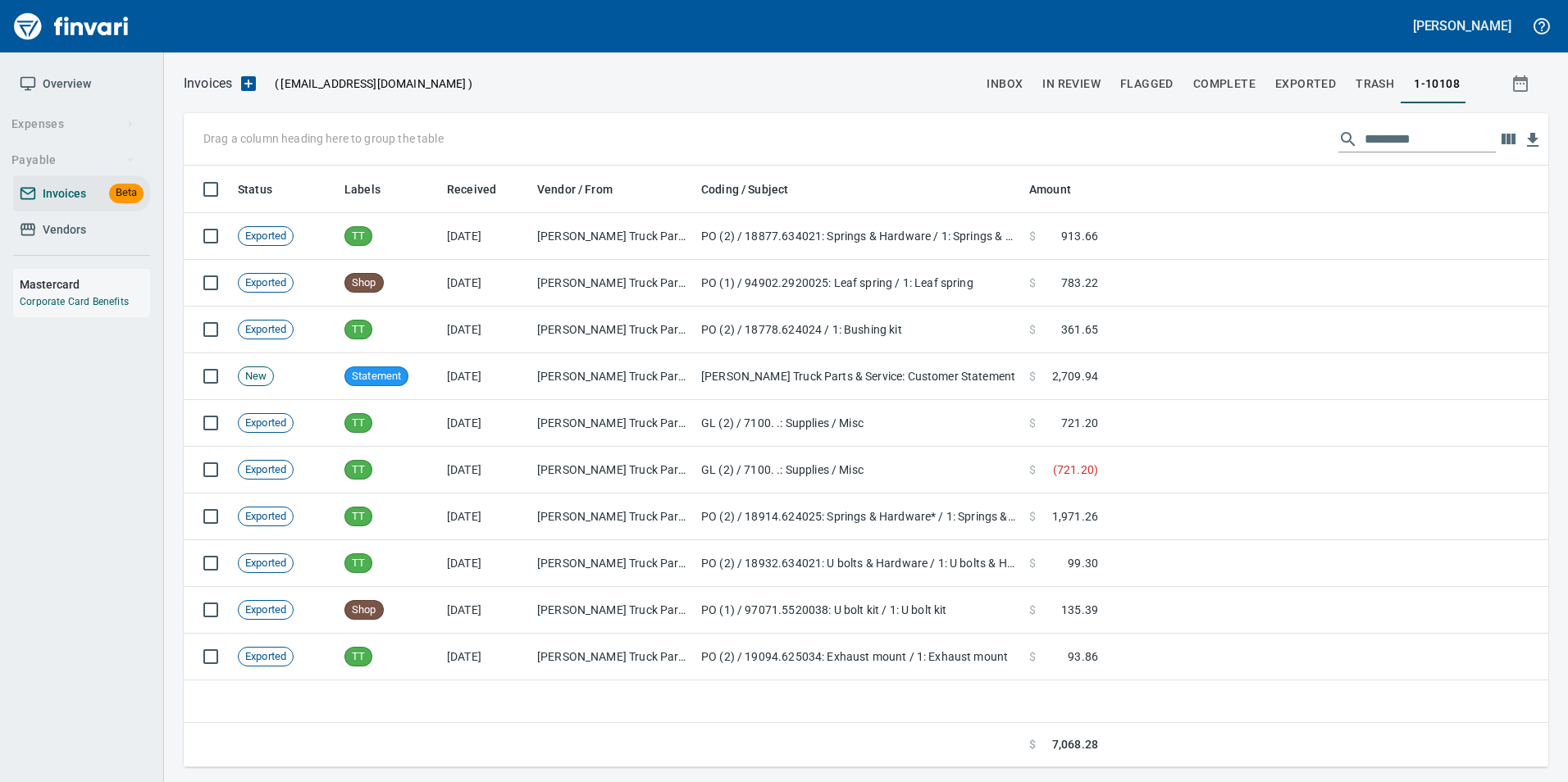
click at [55, 239] on span "Vendors" at bounding box center [64, 230] width 44 height 20
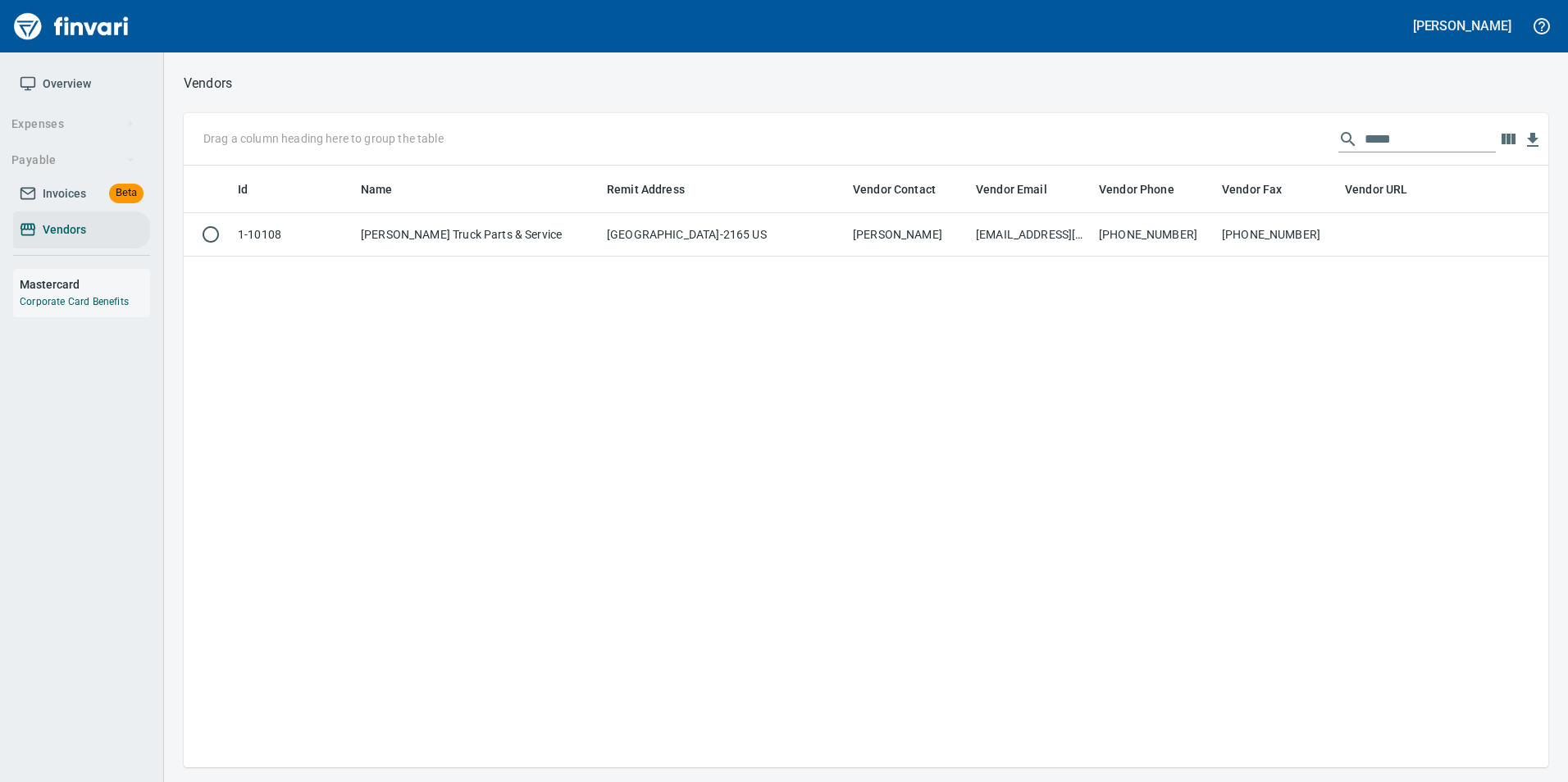
scroll to position [590, 1352]
click at [1436, 126] on input "*****" at bounding box center [1429, 139] width 131 height 26
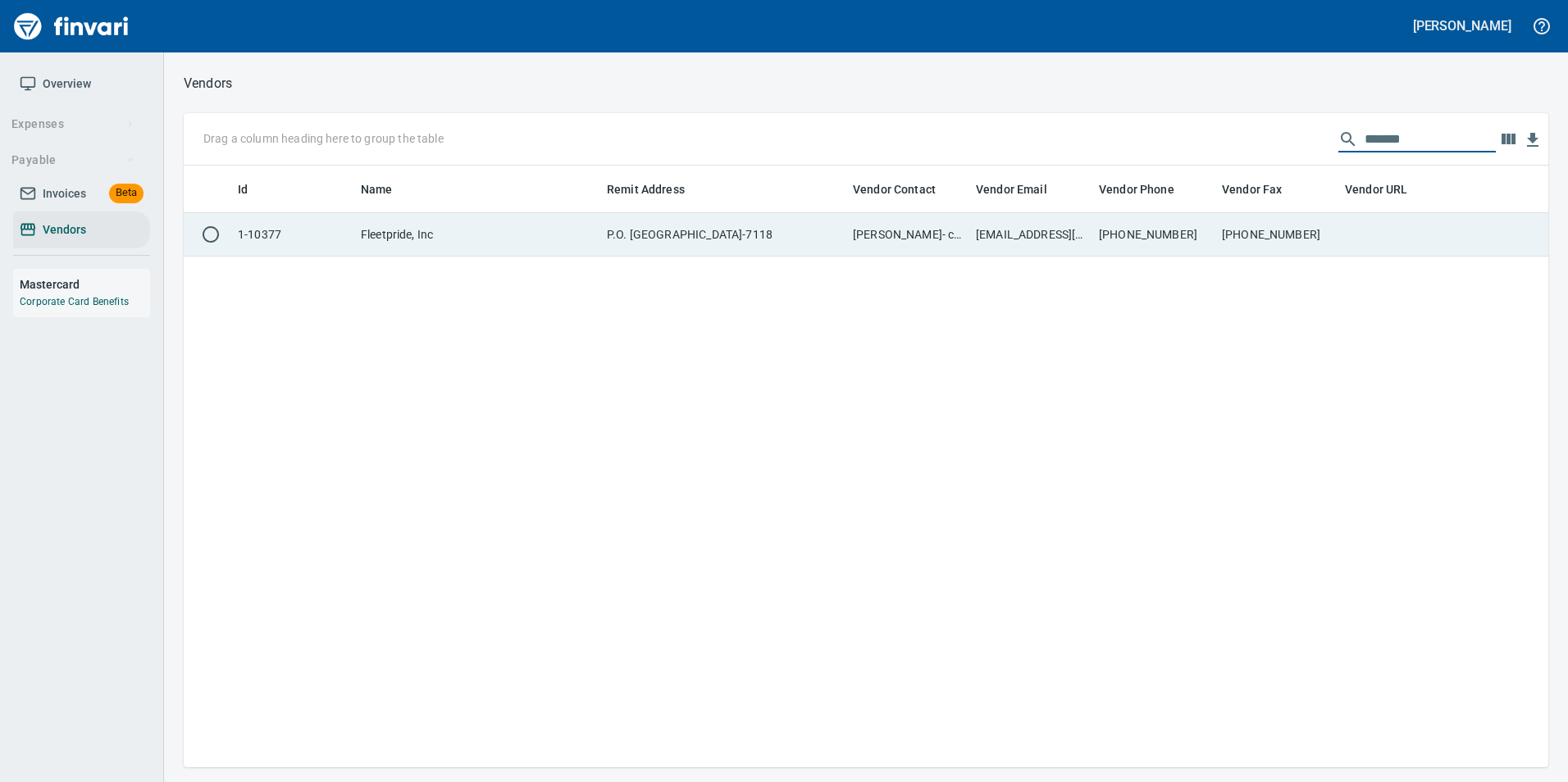
type input "*******"
click at [1389, 232] on td at bounding box center [1399, 235] width 123 height 44
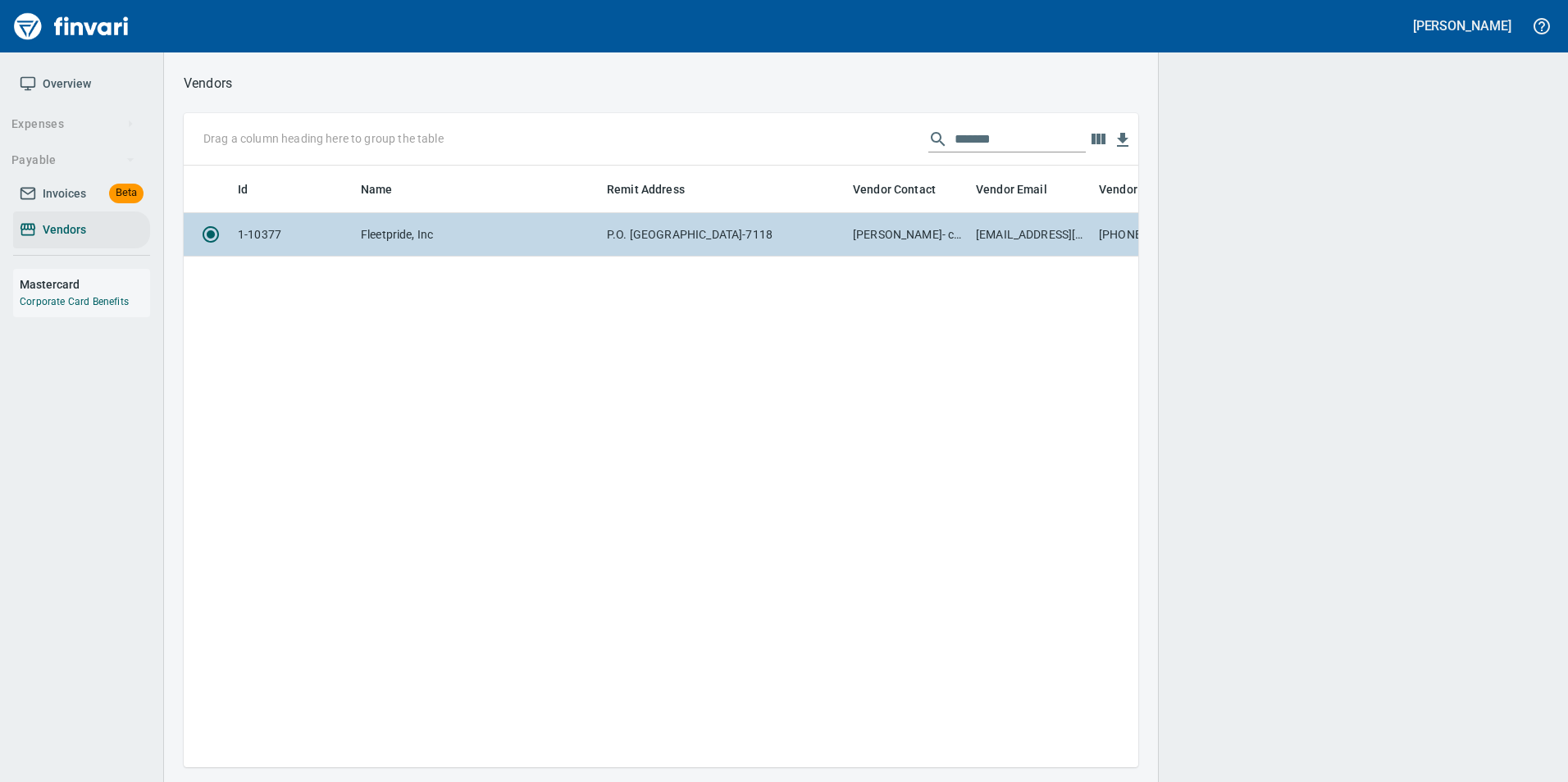
scroll to position [577, 942]
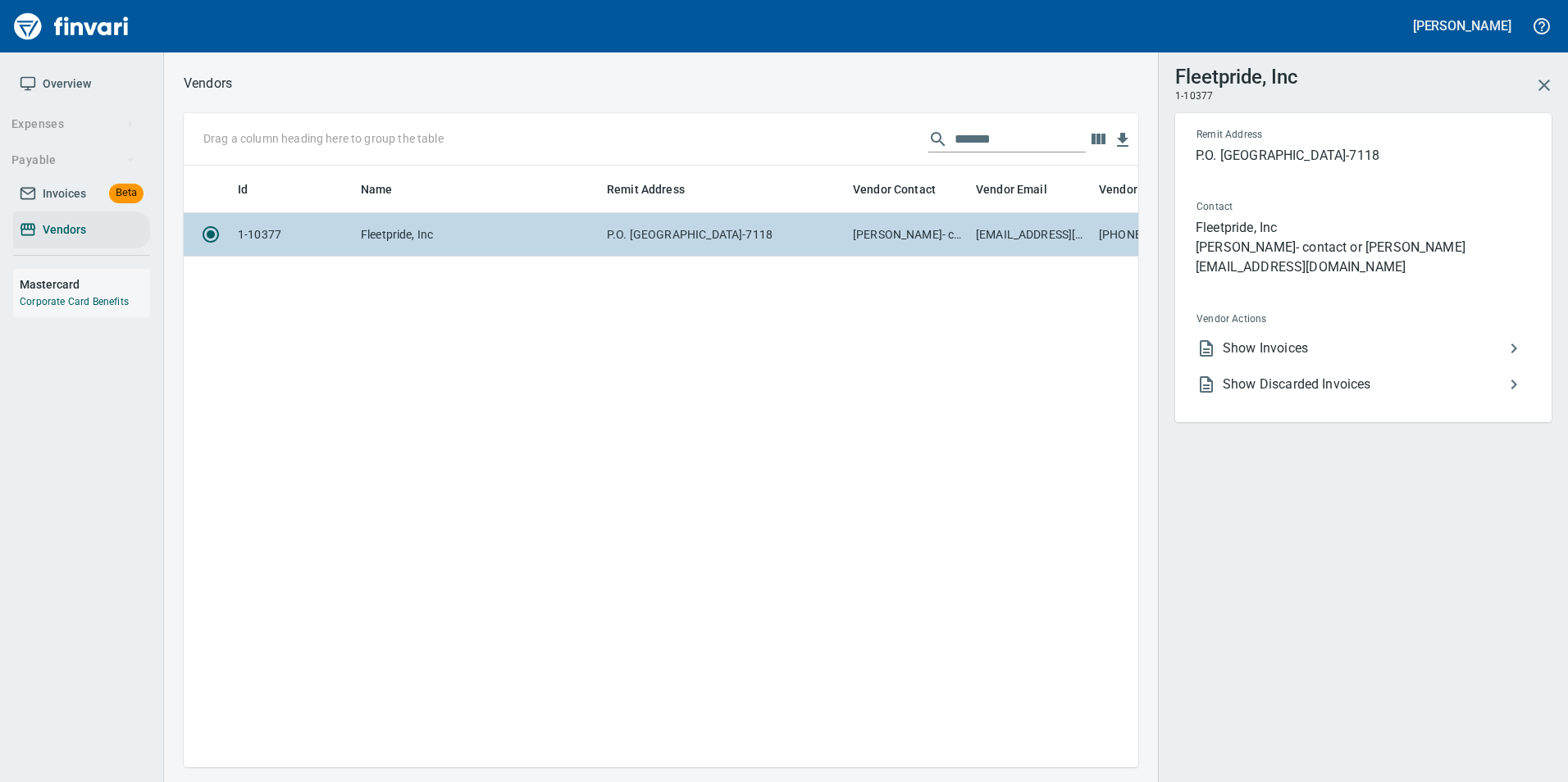
click at [1340, 339] on span "Show Invoices" at bounding box center [1363, 349] width 281 height 20
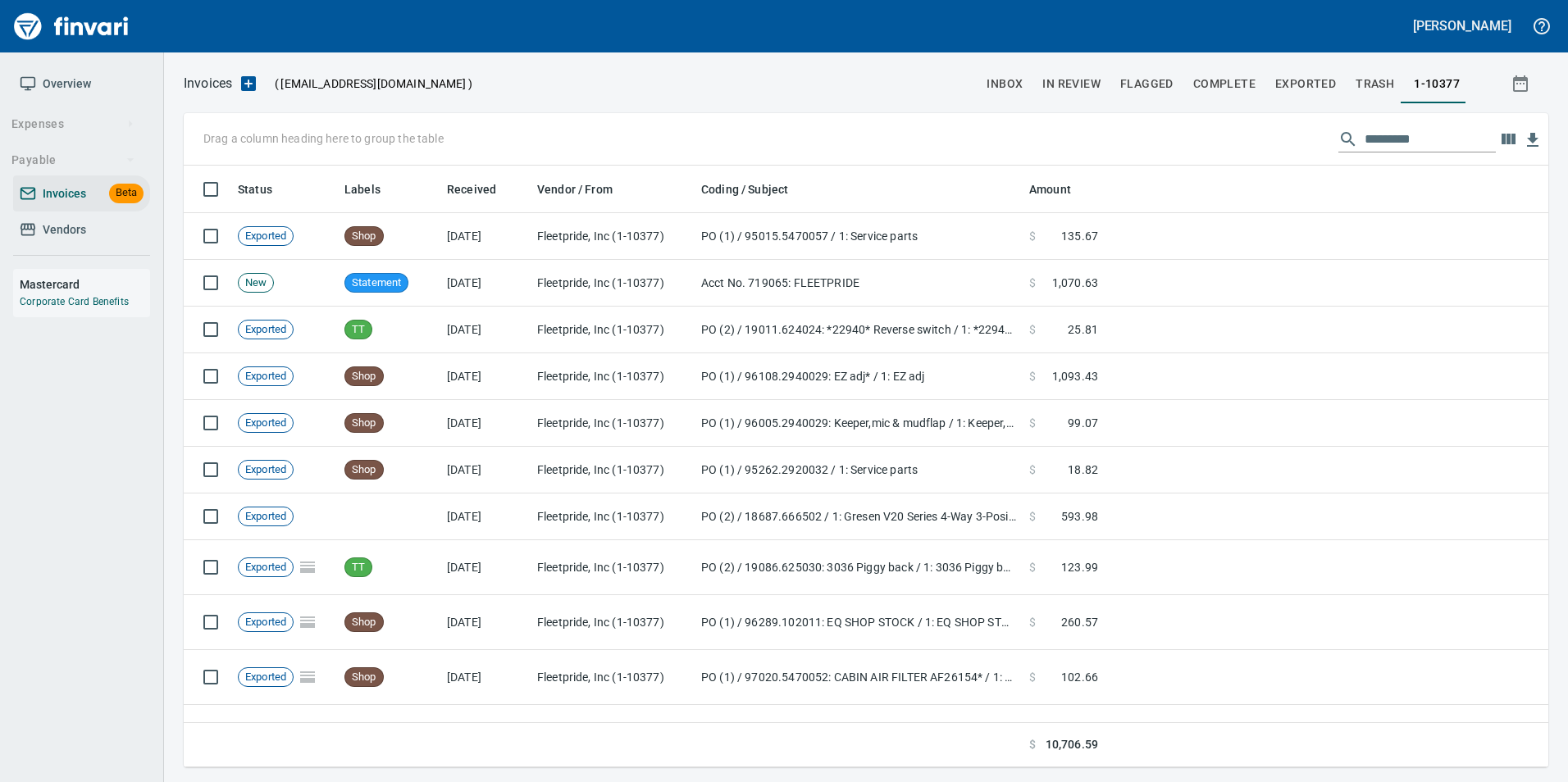
scroll to position [590, 1339]
click at [1397, 124] on div "Drag a column heading here to group the table" at bounding box center [865, 139] width 1364 height 52
click at [1398, 148] on input "text" at bounding box center [1429, 139] width 131 height 26
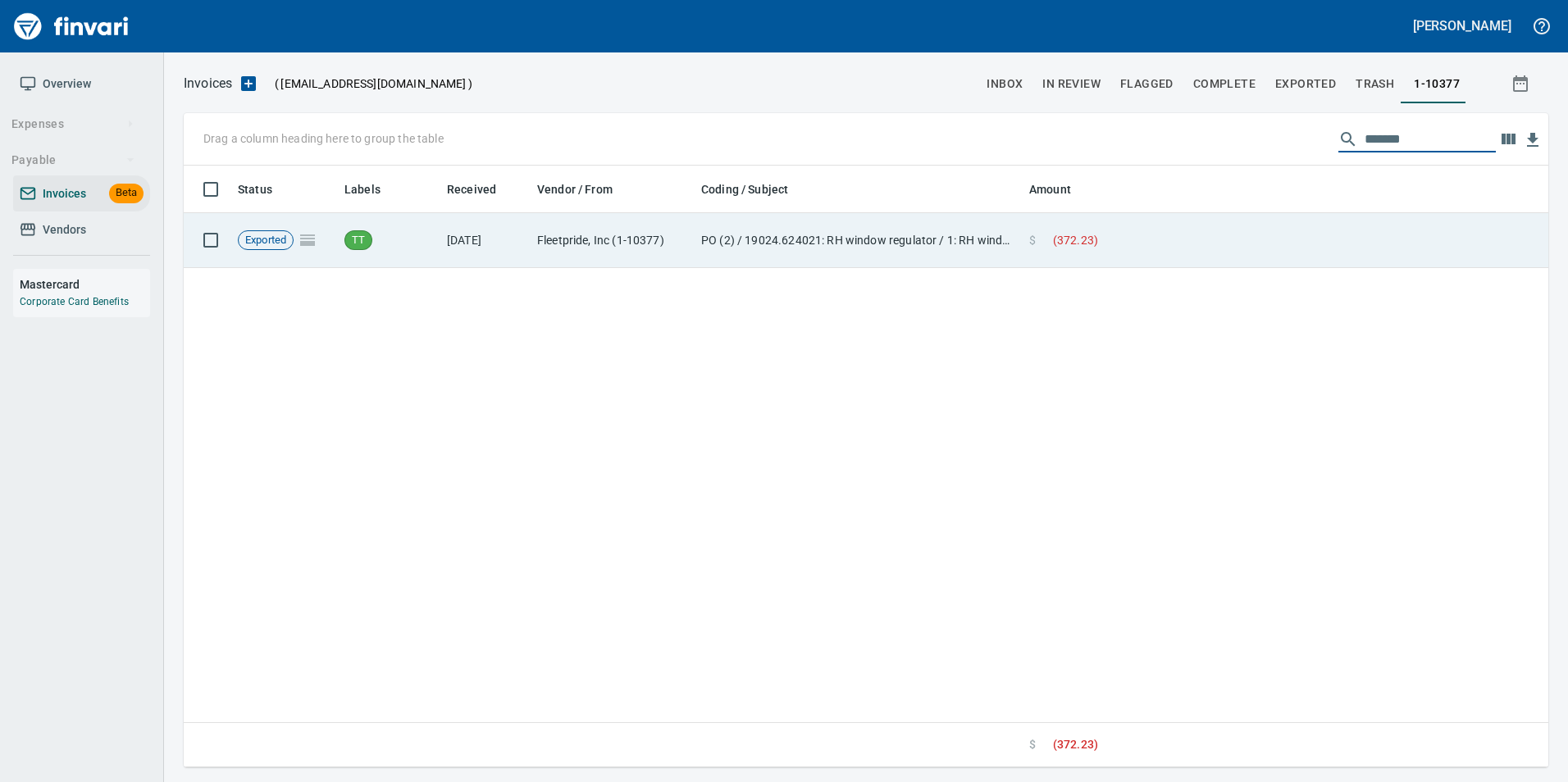
click at [1260, 234] on td at bounding box center [1326, 241] width 444 height 55
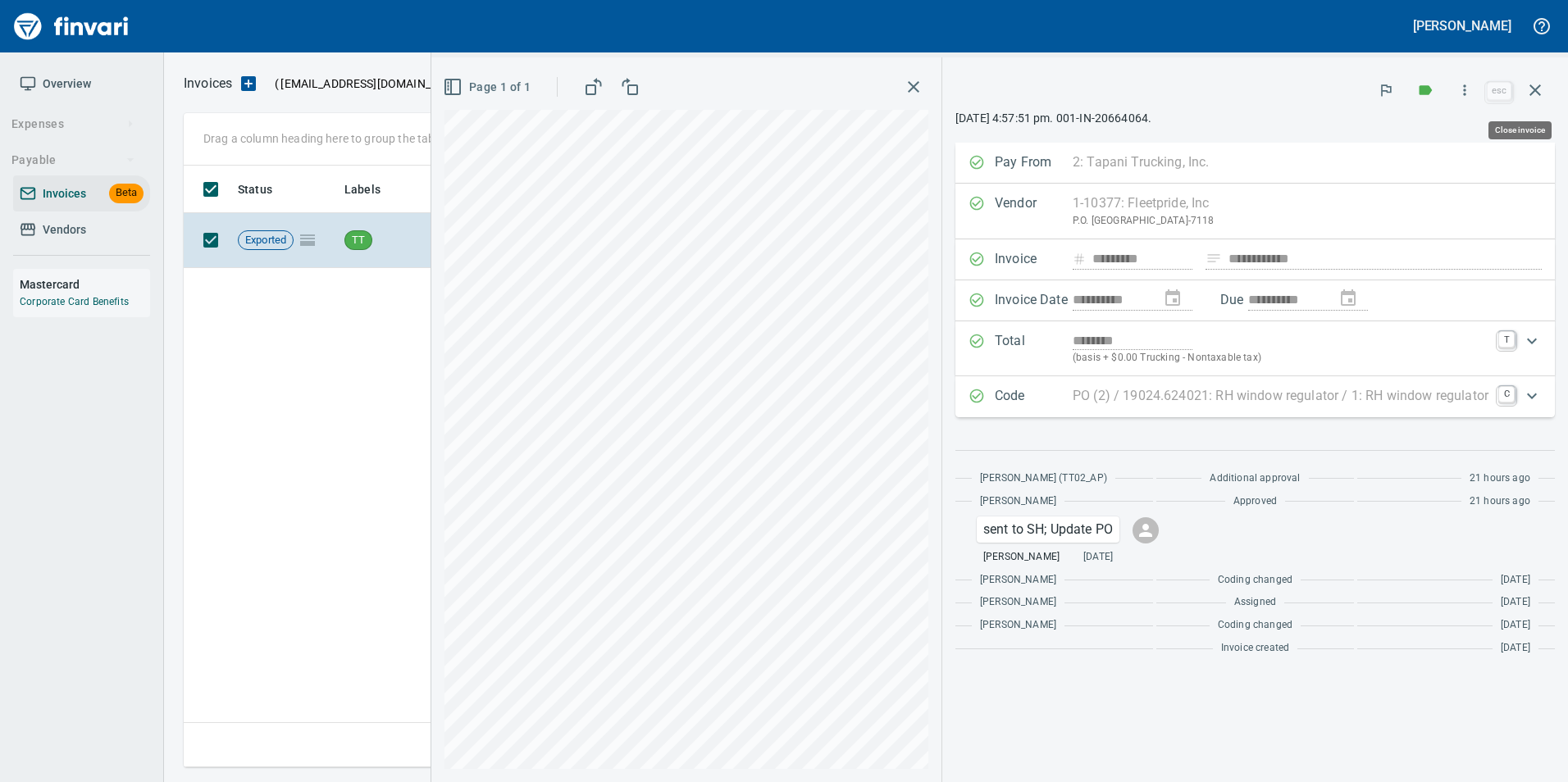
click at [1536, 90] on icon "button" at bounding box center [1534, 90] width 12 height 12
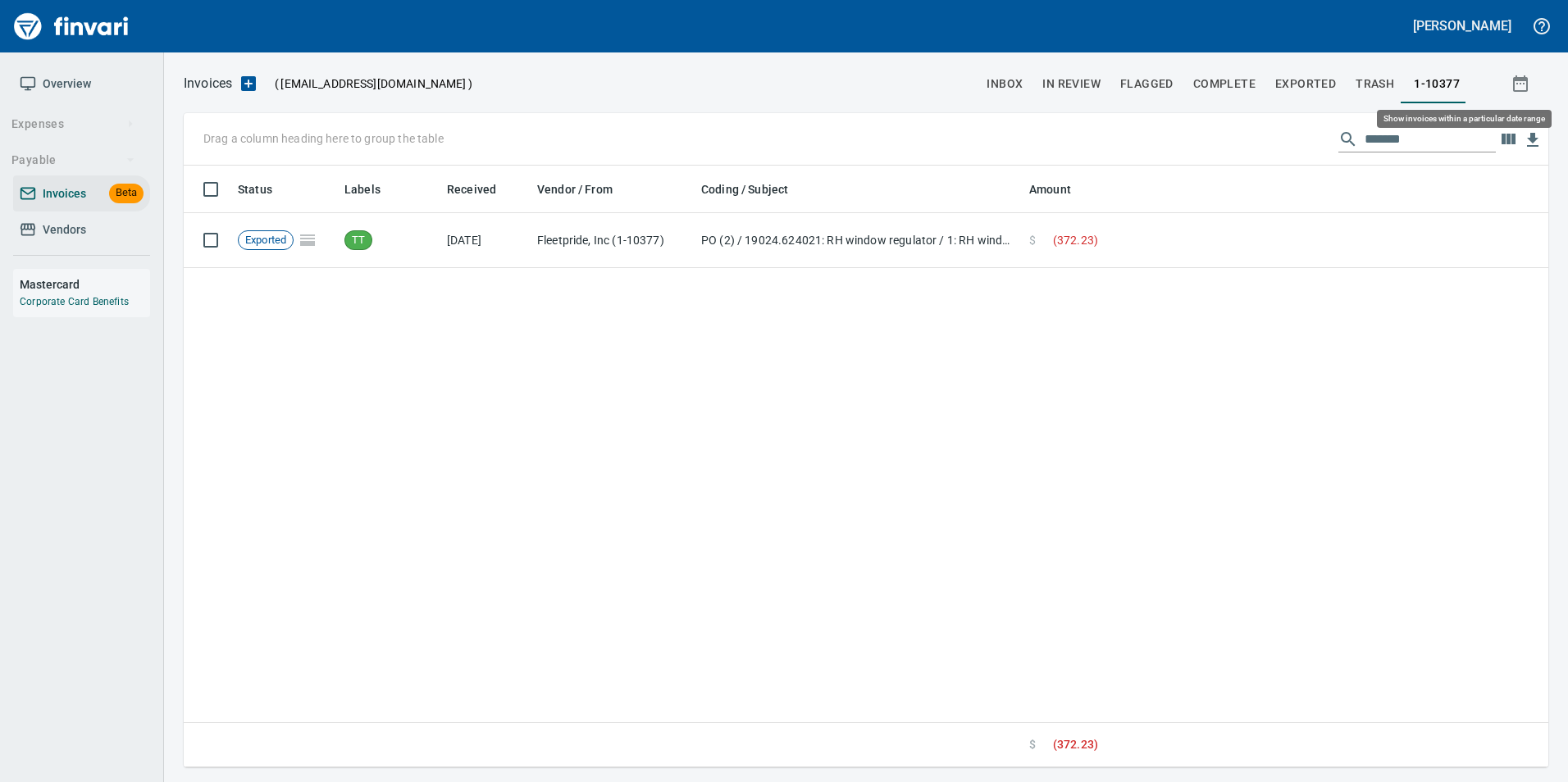
scroll to position [590, 1352]
click at [1387, 130] on input "*******" at bounding box center [1429, 139] width 131 height 26
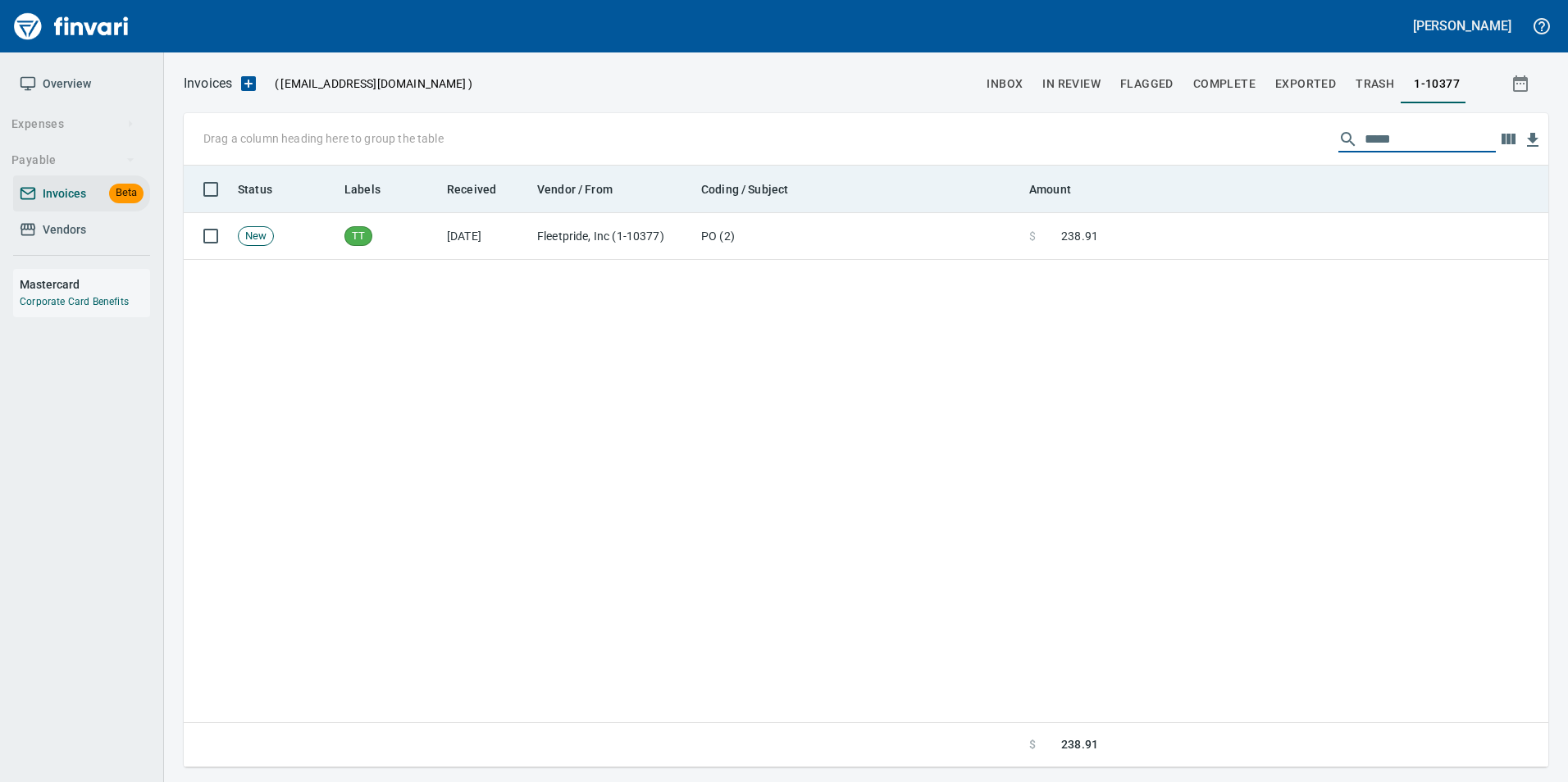
type input "*****"
click at [1326, 205] on th at bounding box center [1326, 189] width 444 height 47
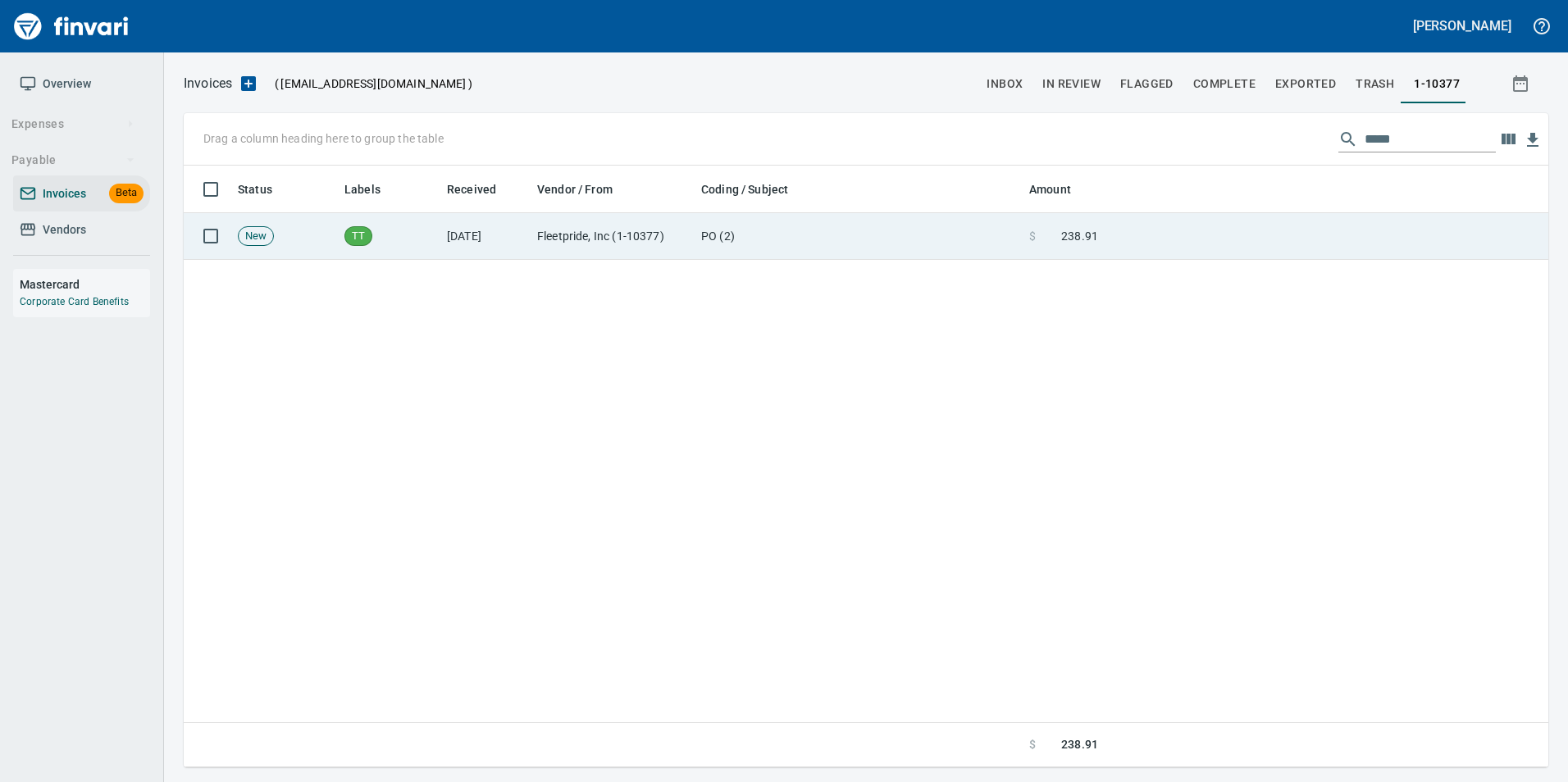
click at [1330, 226] on td at bounding box center [1326, 237] width 444 height 47
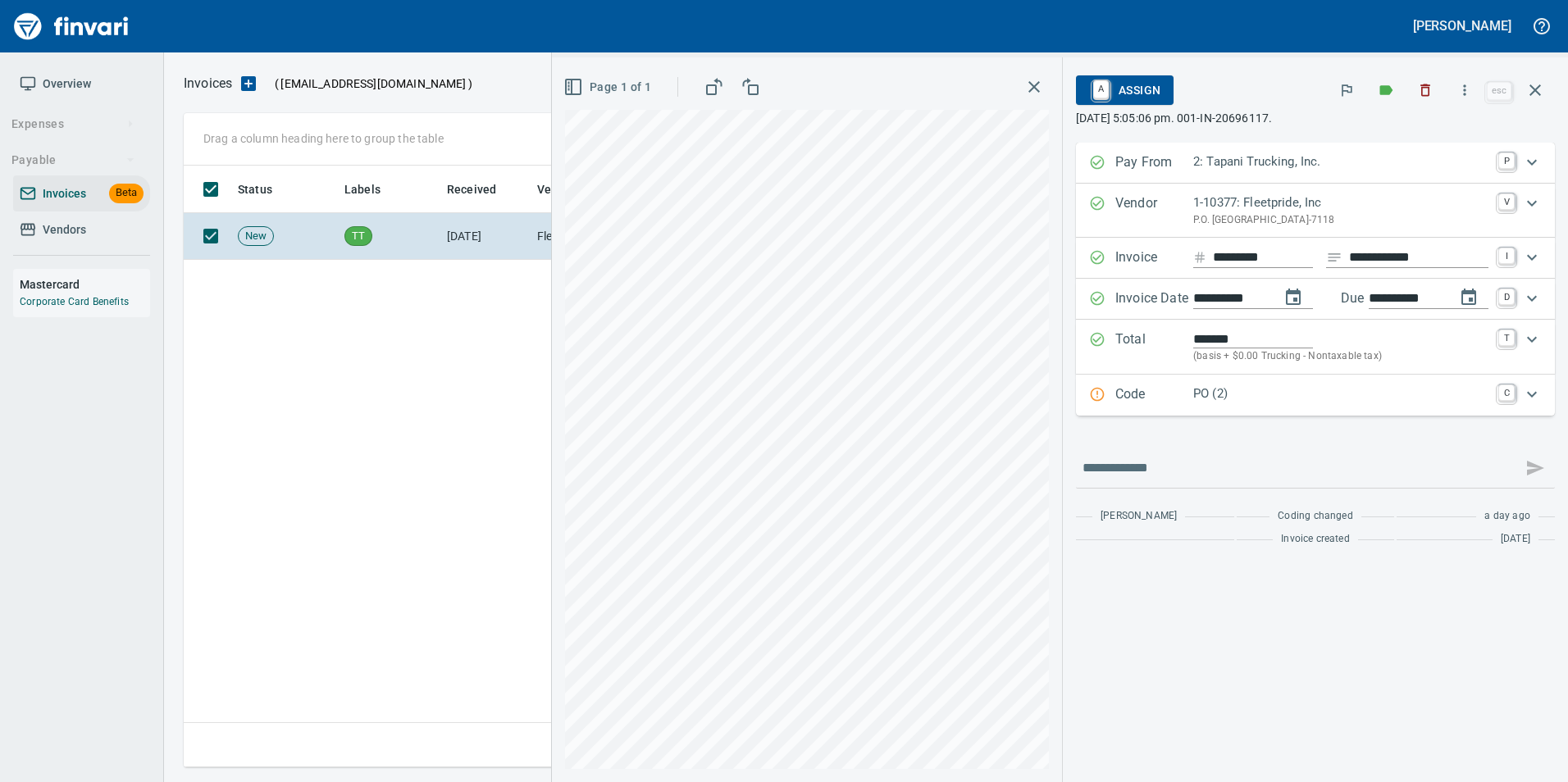
click at [1540, 88] on icon "button" at bounding box center [1535, 90] width 20 height 20
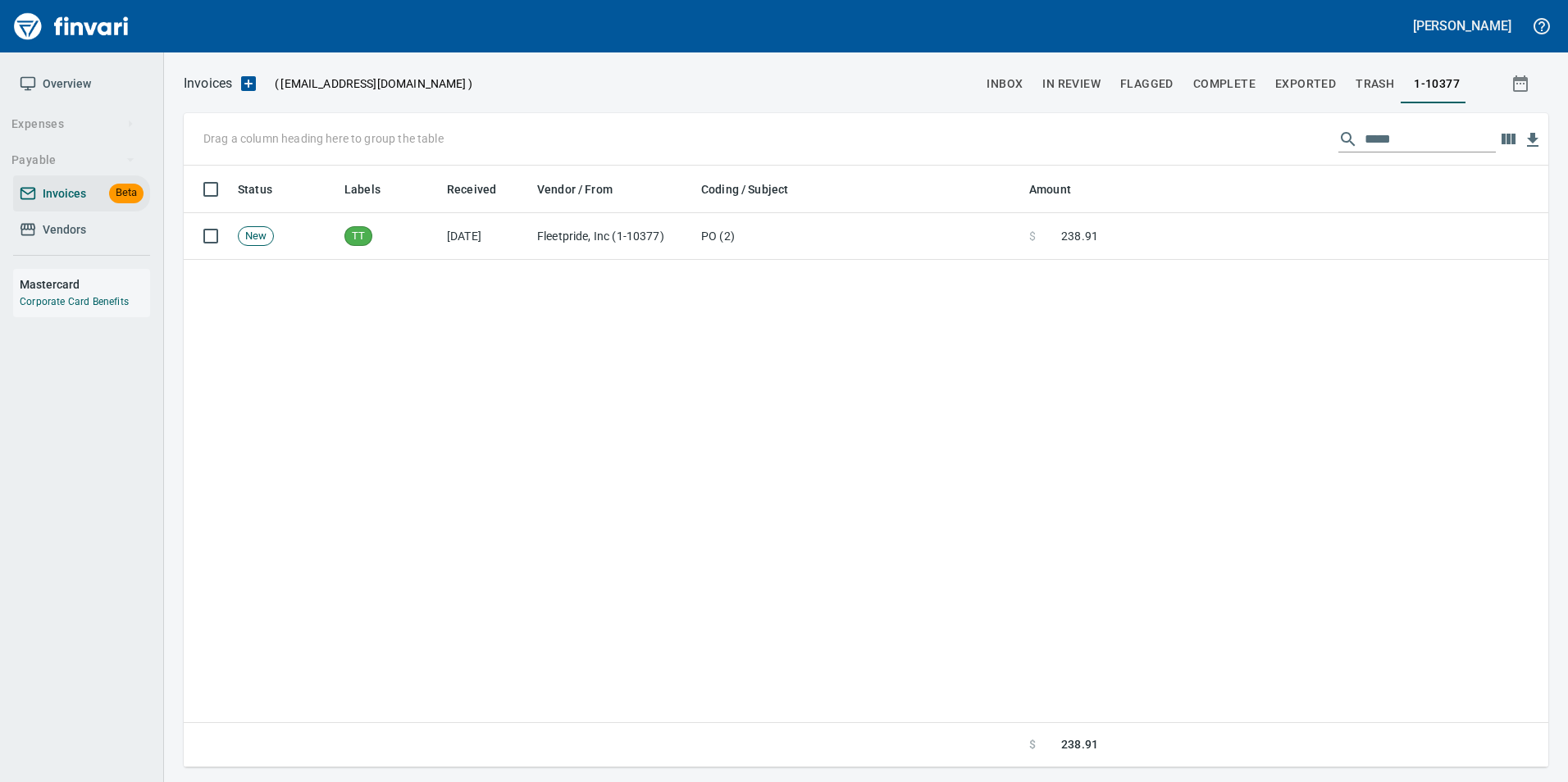
scroll to position [590, 1351]
click at [1427, 149] on input "*****" at bounding box center [1429, 139] width 131 height 26
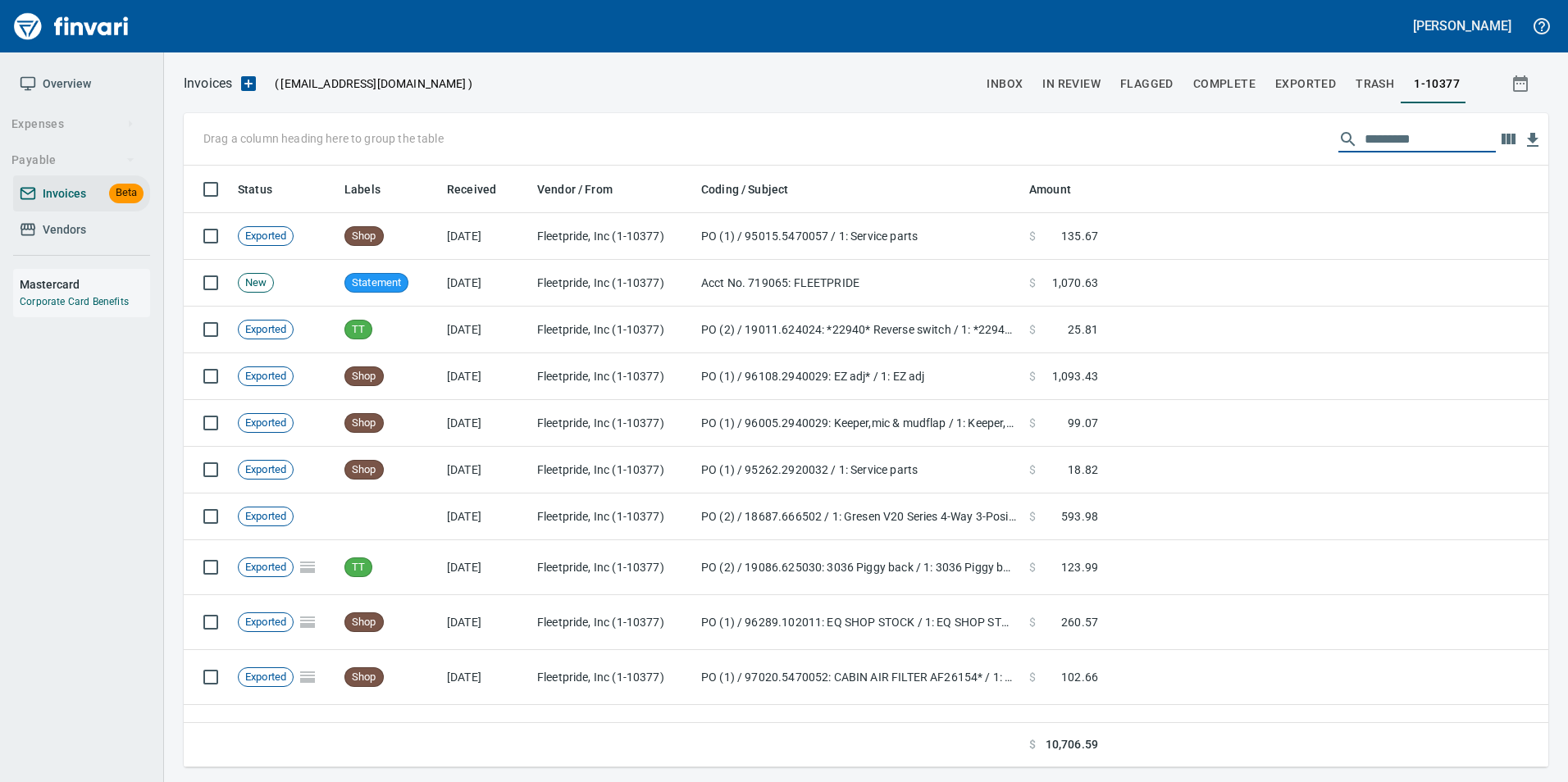
click at [1000, 82] on span "inbox" at bounding box center [1004, 84] width 36 height 20
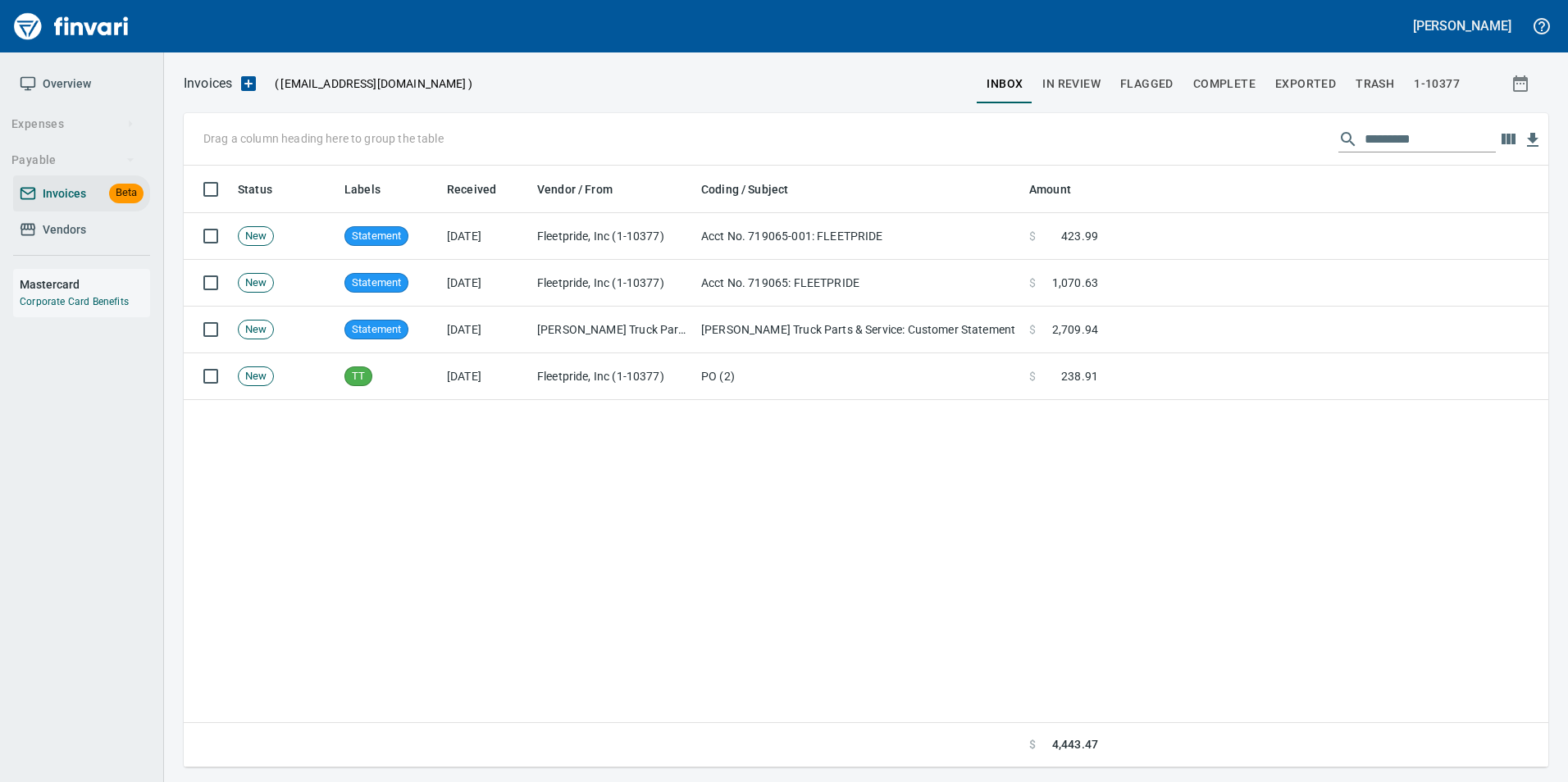
scroll to position [590, 1339]
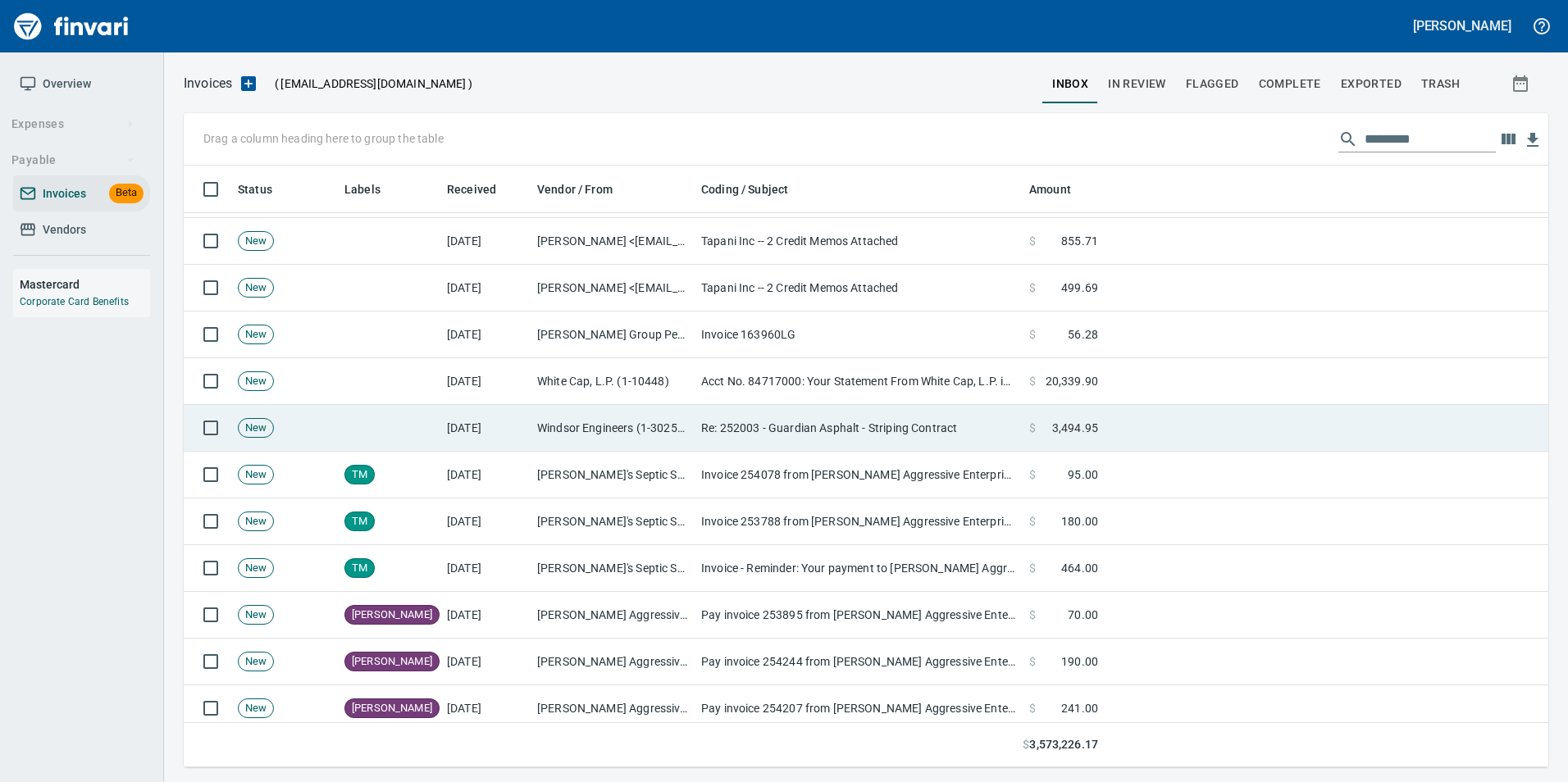
scroll to position [246, 0]
click at [744, 438] on td "Re: 252003 - Guardian Asphalt - Striping Contract" at bounding box center [858, 427] width 328 height 47
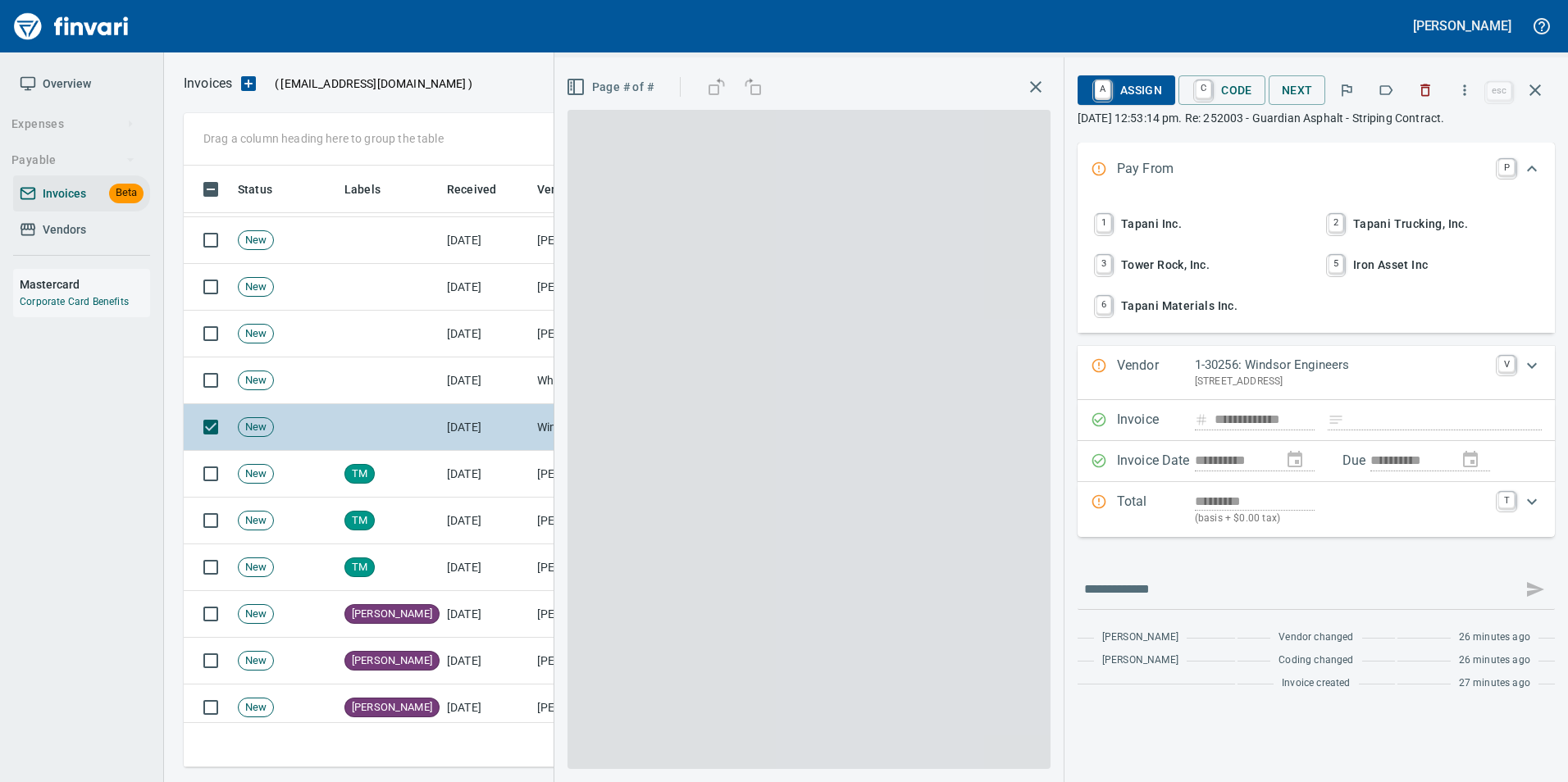
scroll to position [590, 1339]
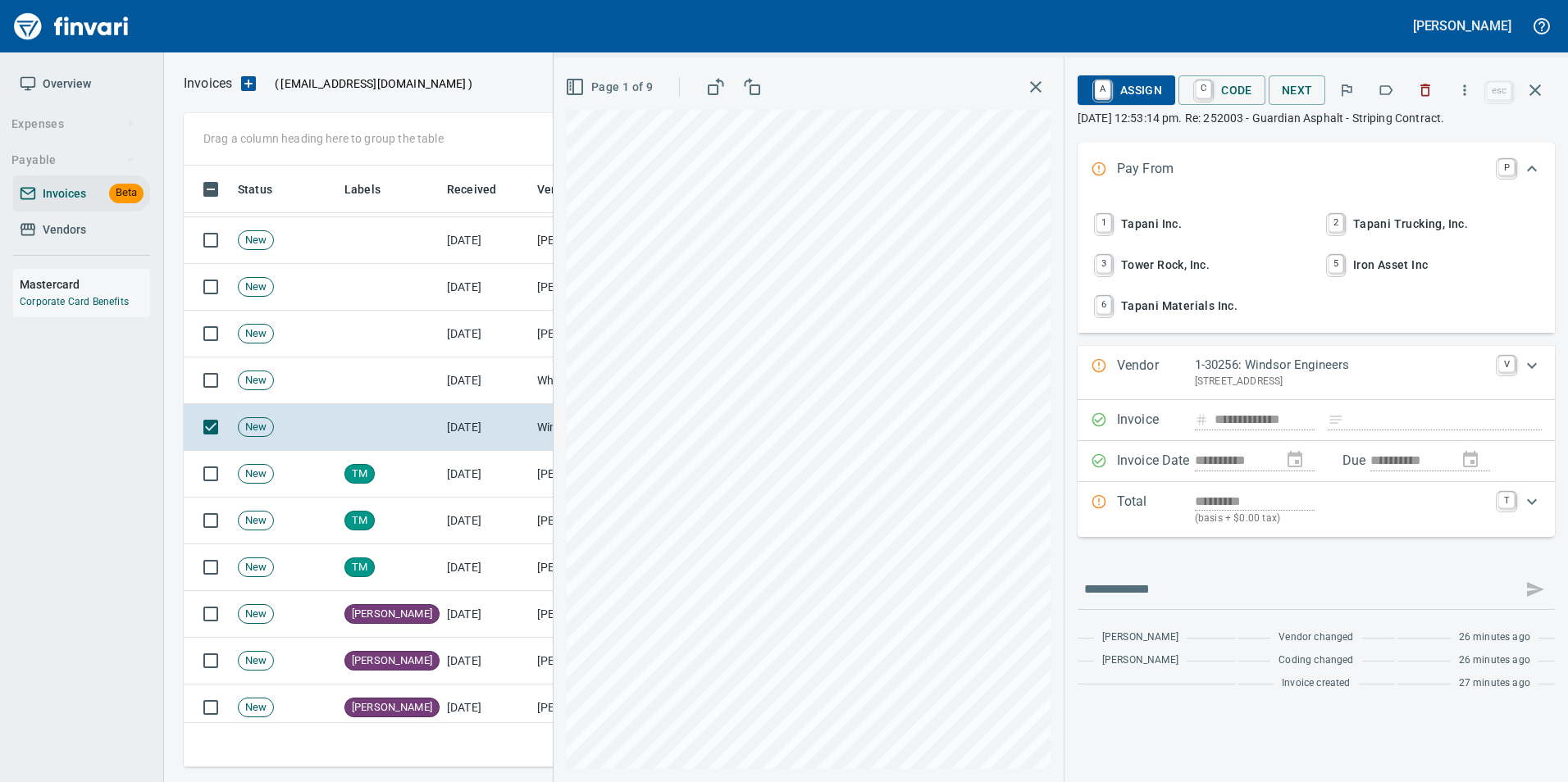
click at [1440, 93] on button "button" at bounding box center [1425, 90] width 36 height 36
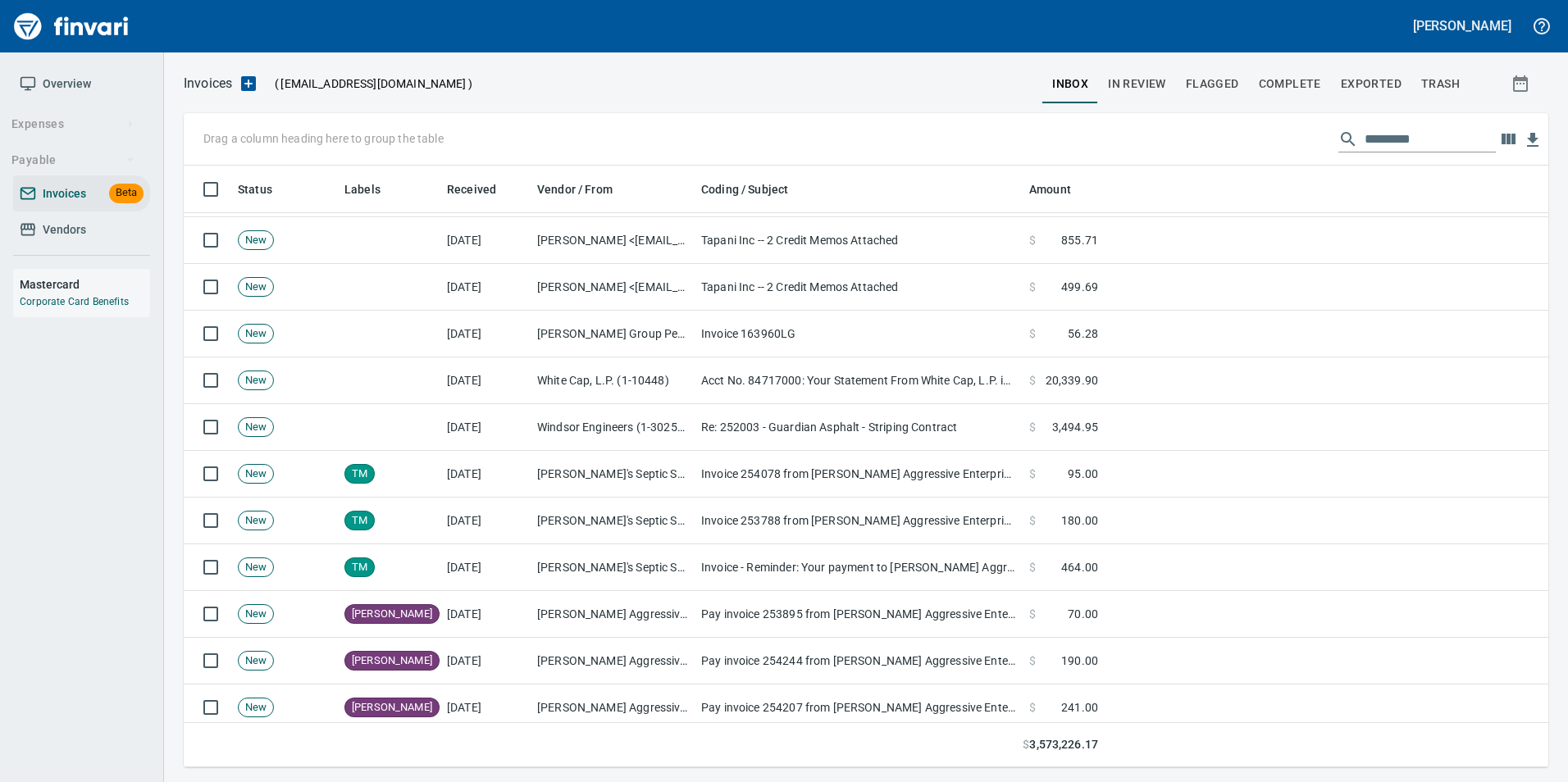
scroll to position [590, 1339]
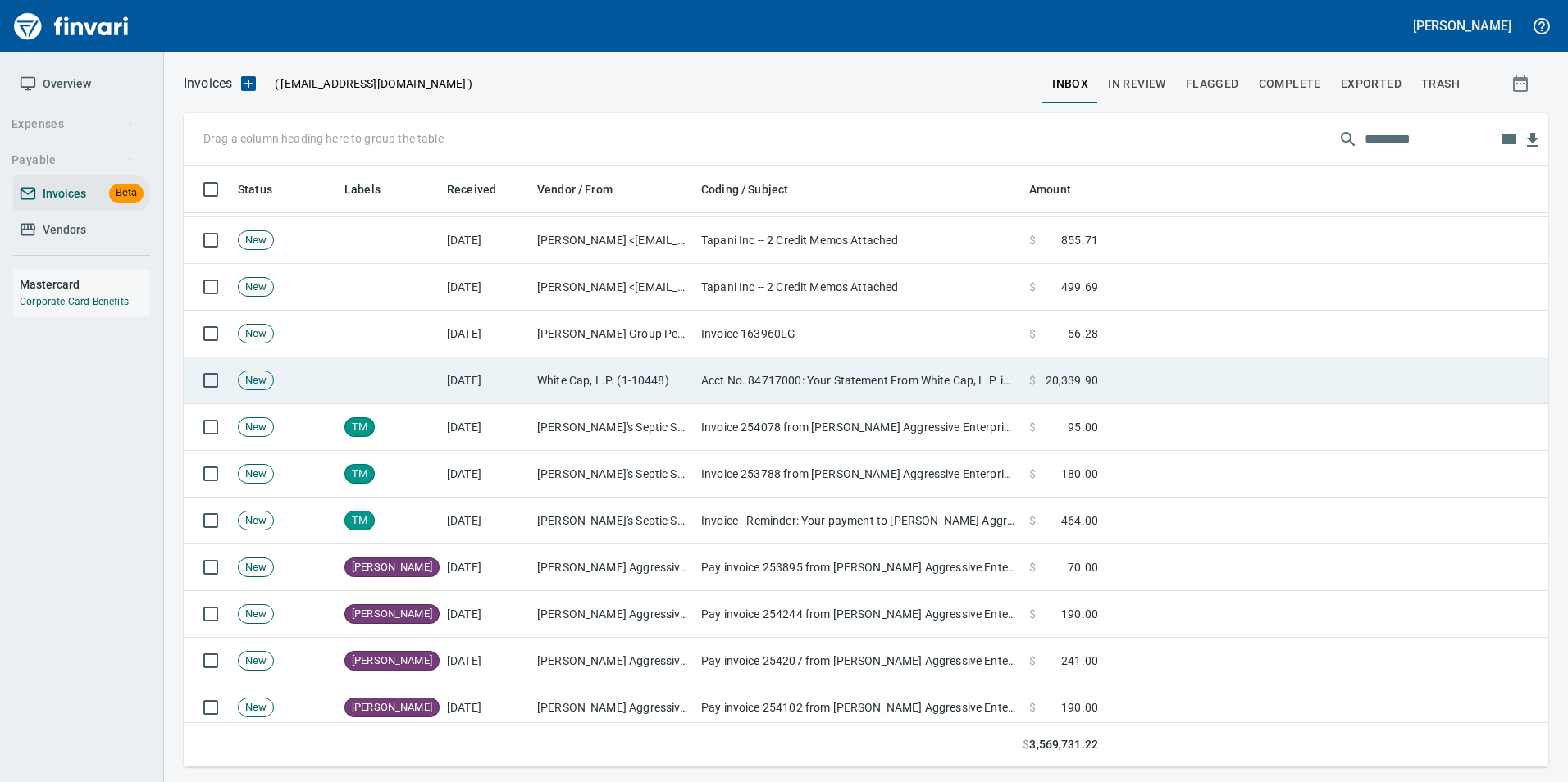
click at [634, 373] on td "White Cap, L.P. (1-10448)" at bounding box center [612, 381] width 164 height 47
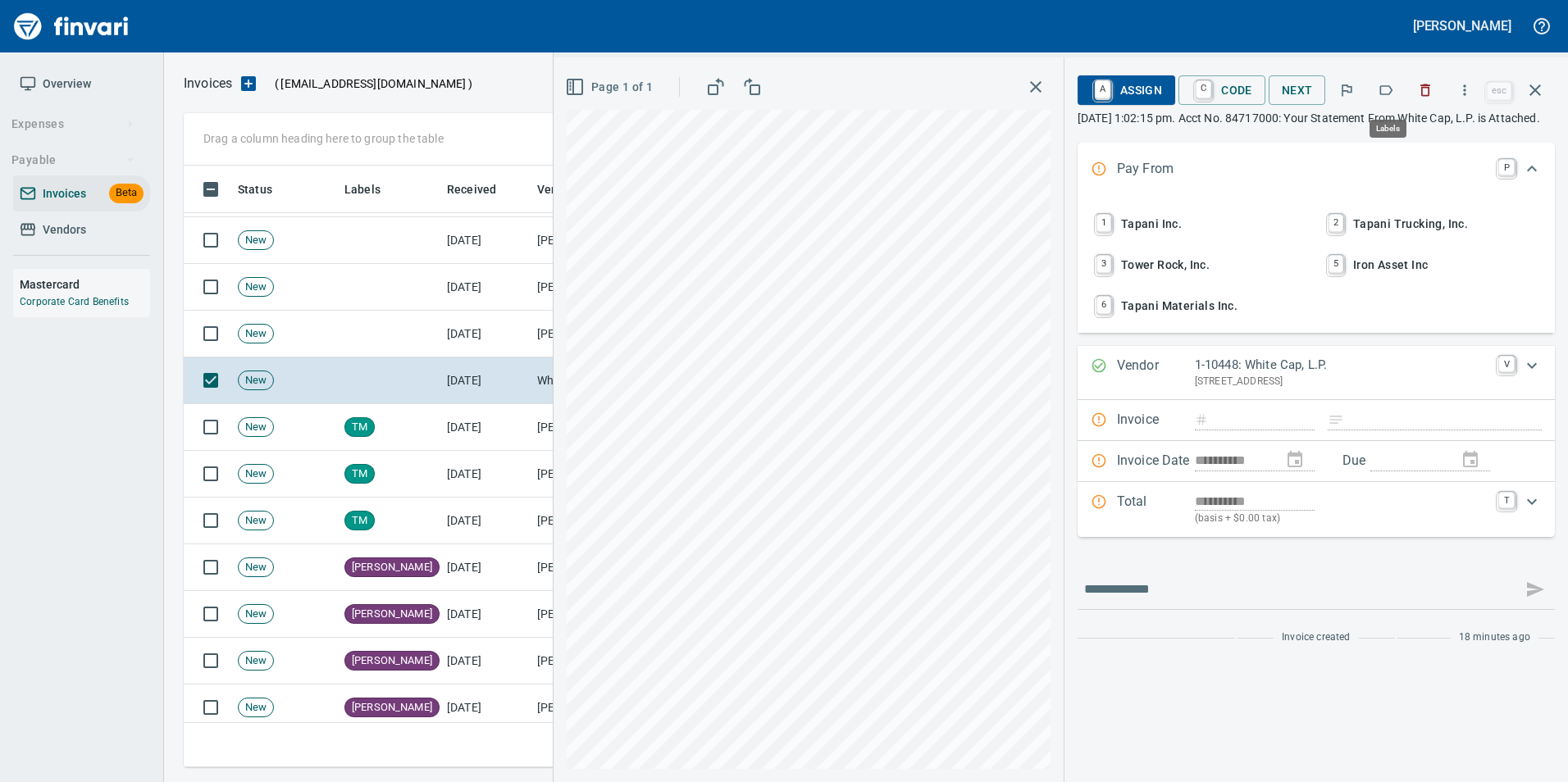
click at [1392, 83] on icon "button" at bounding box center [1386, 90] width 16 height 16
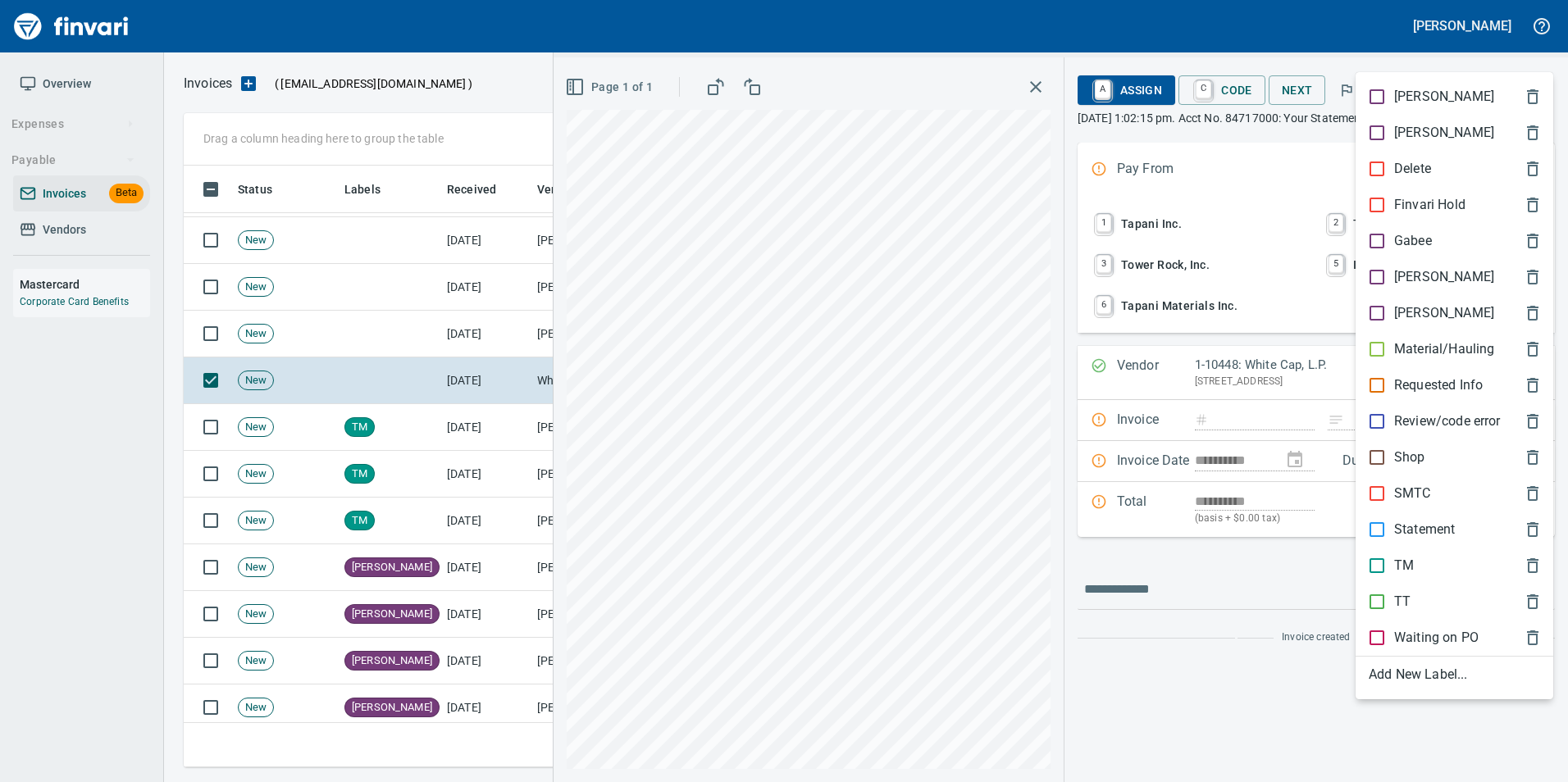
drag, startPoint x: 1424, startPoint y: 528, endPoint x: 1454, endPoint y: 391, distance: 140.2
click at [1423, 528] on p "Statement" at bounding box center [1424, 529] width 60 height 20
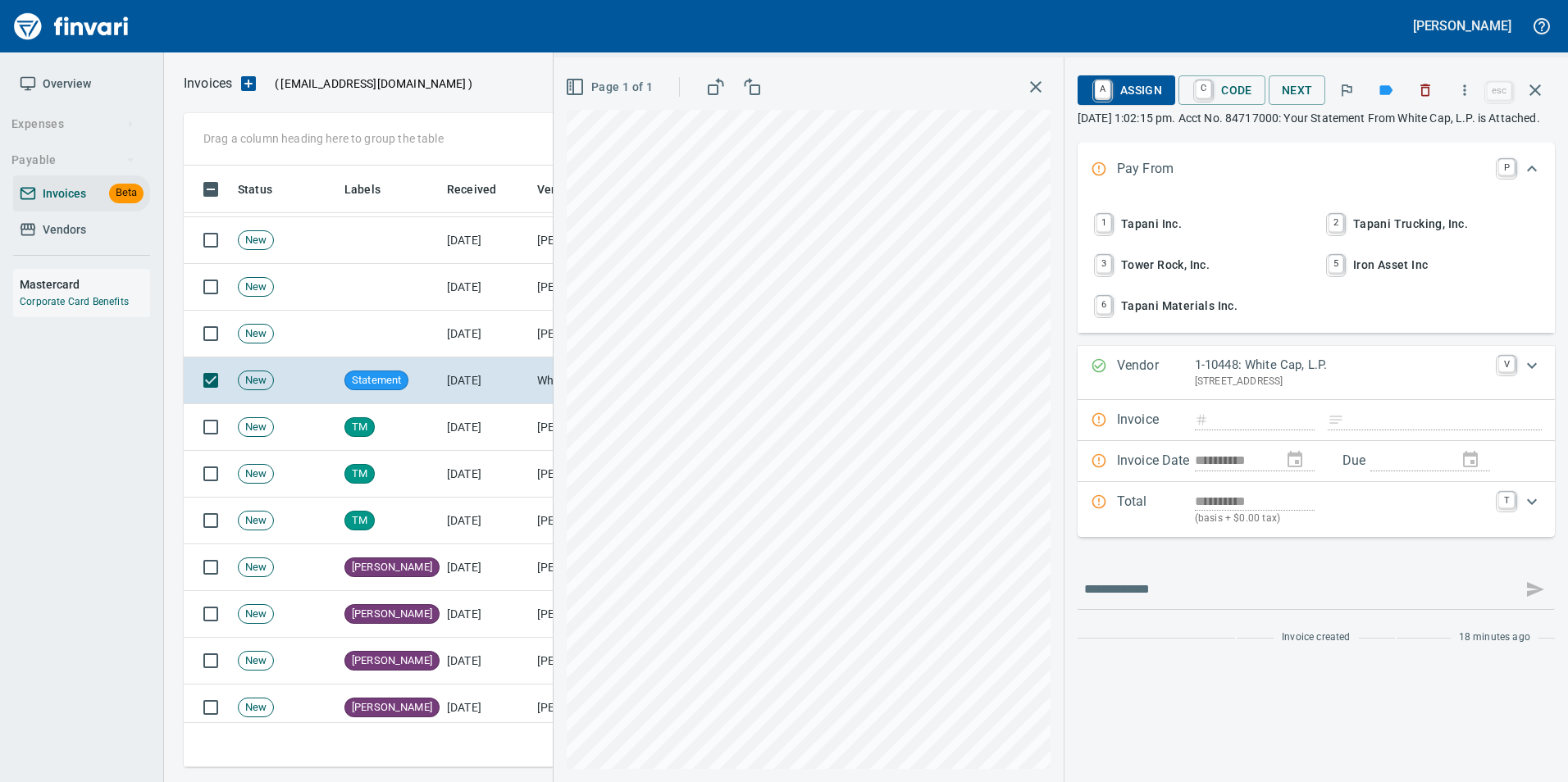
click at [1537, 95] on icon "button" at bounding box center [1535, 90] width 20 height 20
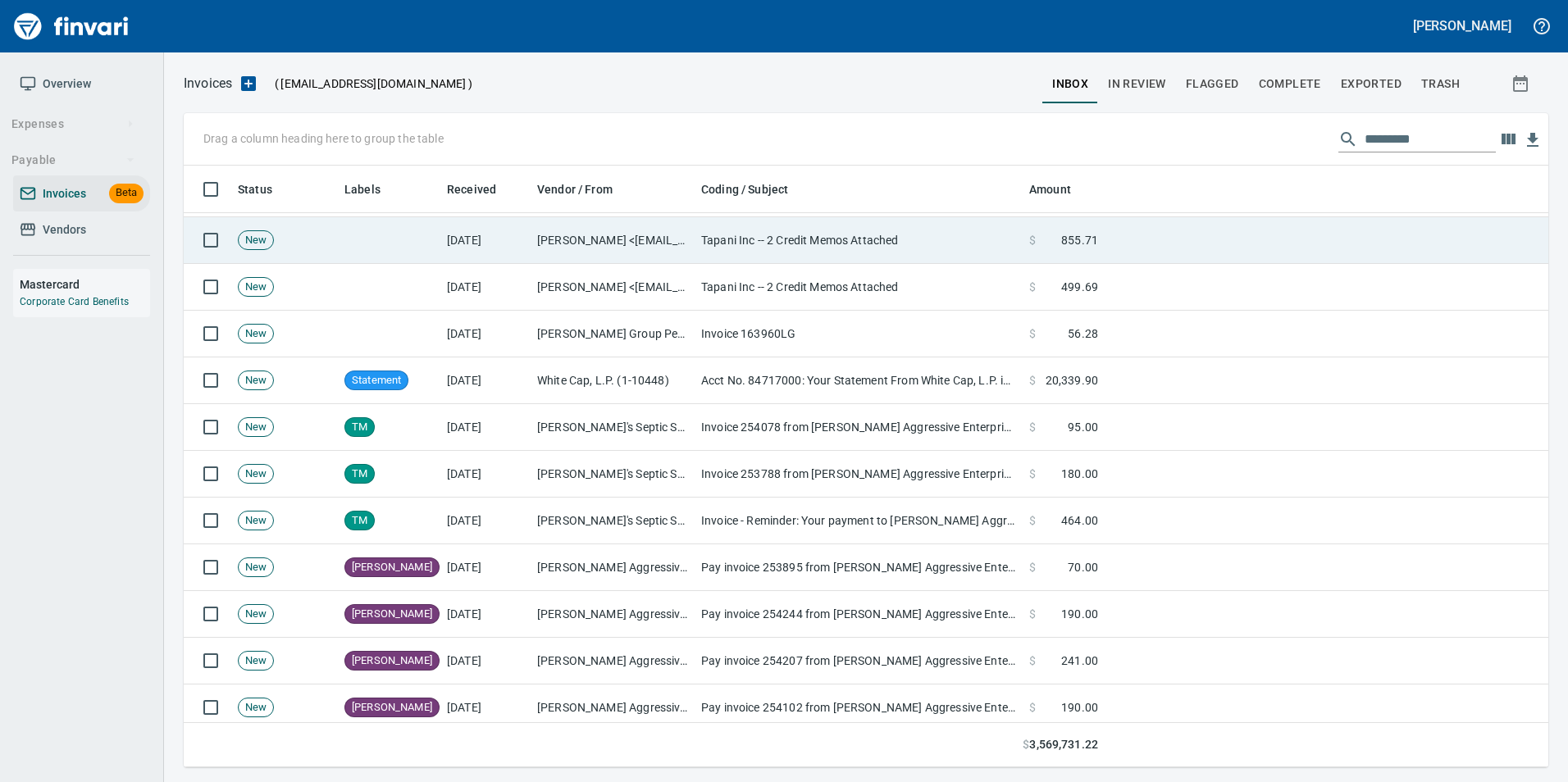
scroll to position [590, 1339]
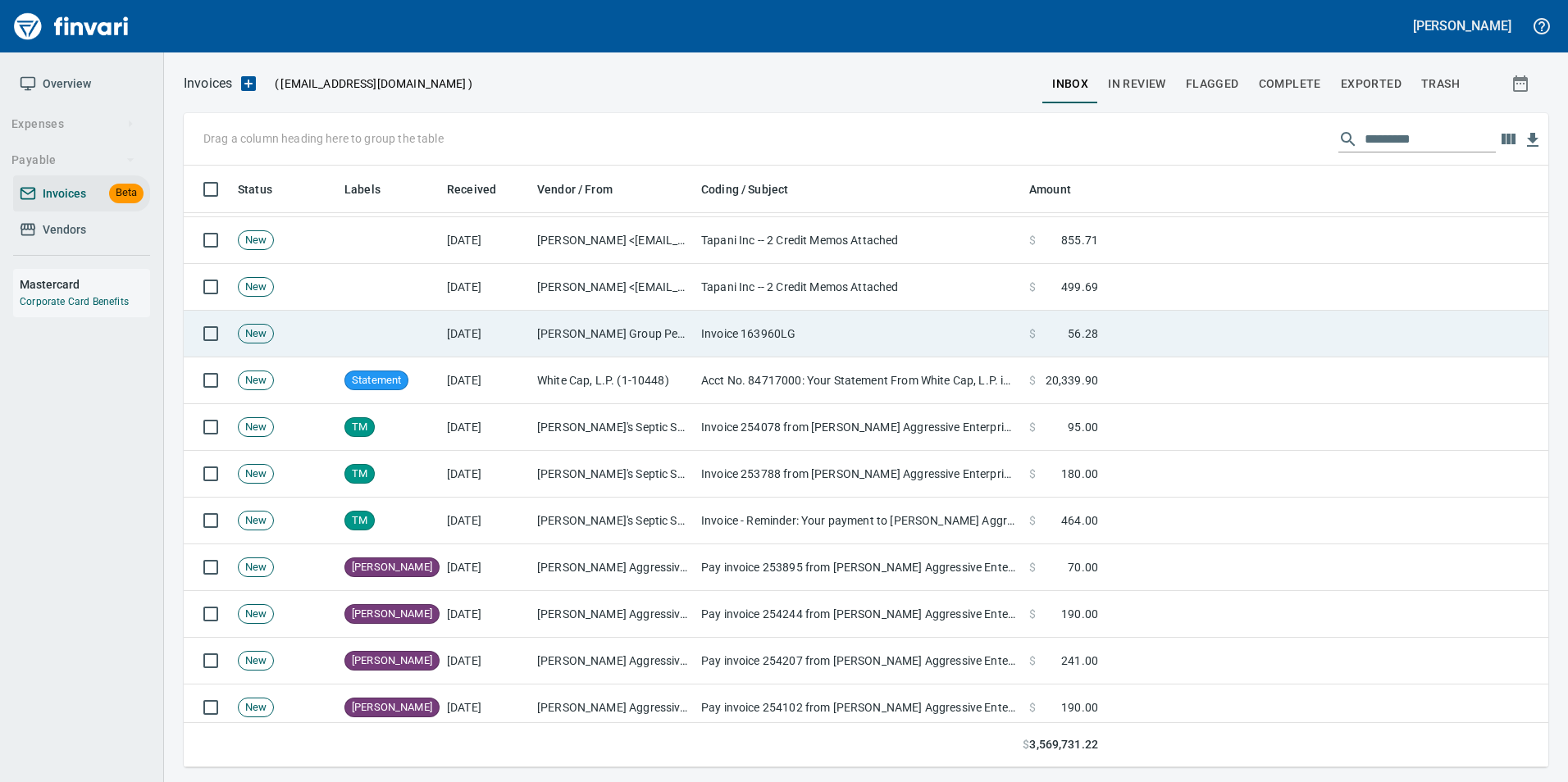
click at [675, 335] on td "[PERSON_NAME] Group Peterbilt([MEDICAL_DATA]) (1-38196)" at bounding box center [612, 334] width 164 height 47
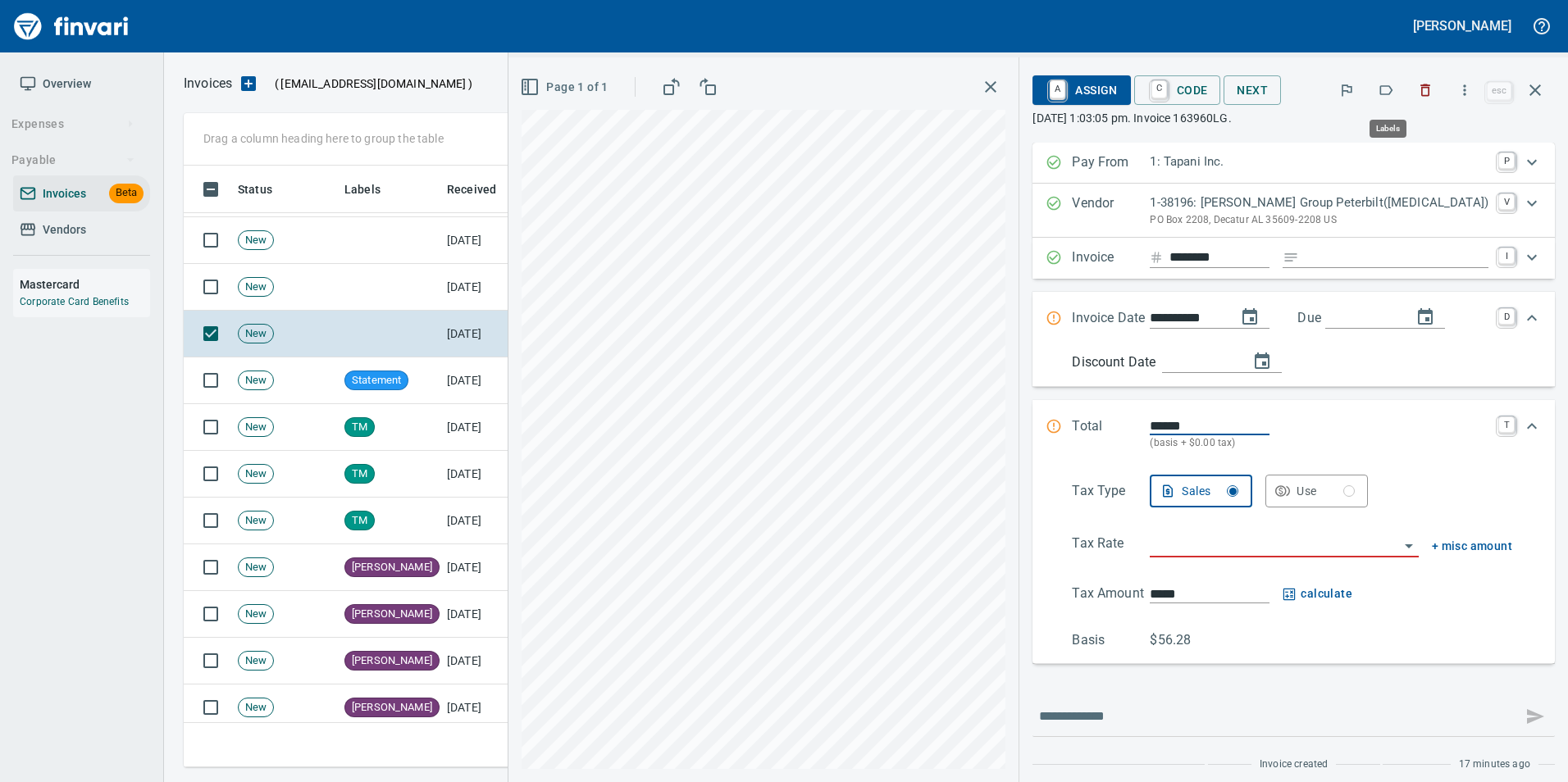
click at [1384, 93] on icon "button" at bounding box center [1386, 90] width 16 height 16
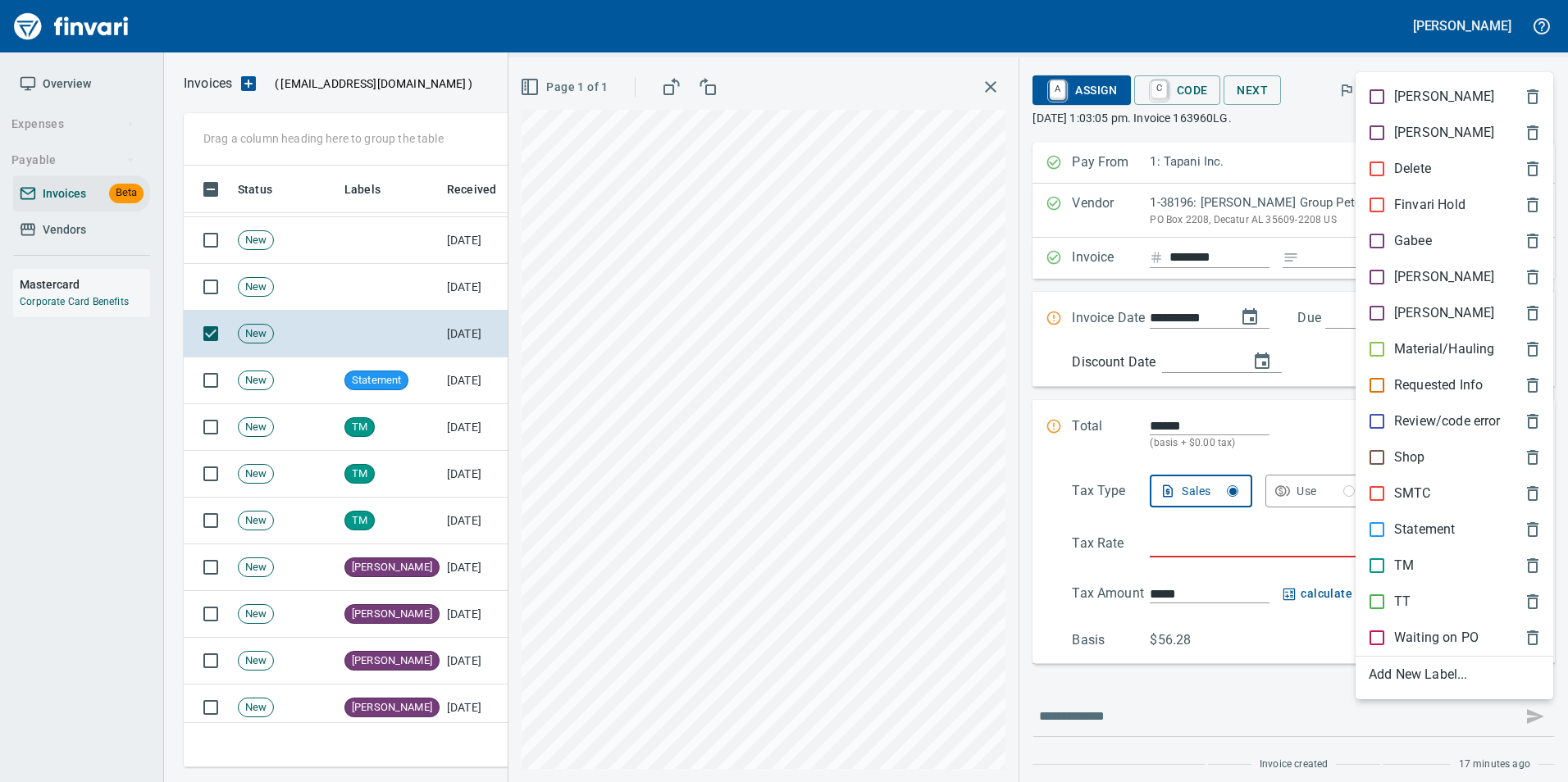
scroll to position [590, 1339]
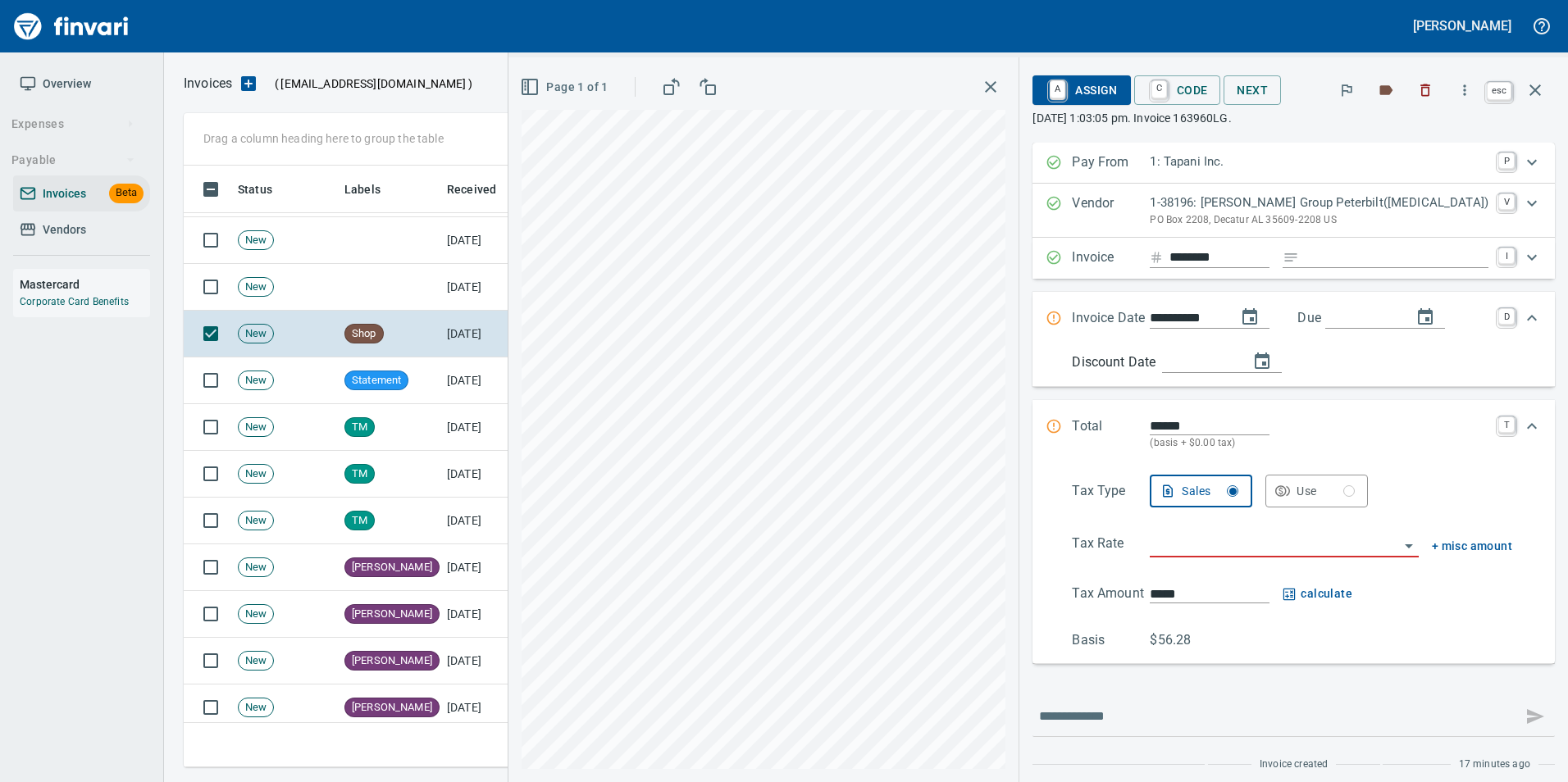
click at [1546, 88] on button "button" at bounding box center [1535, 90] width 39 height 39
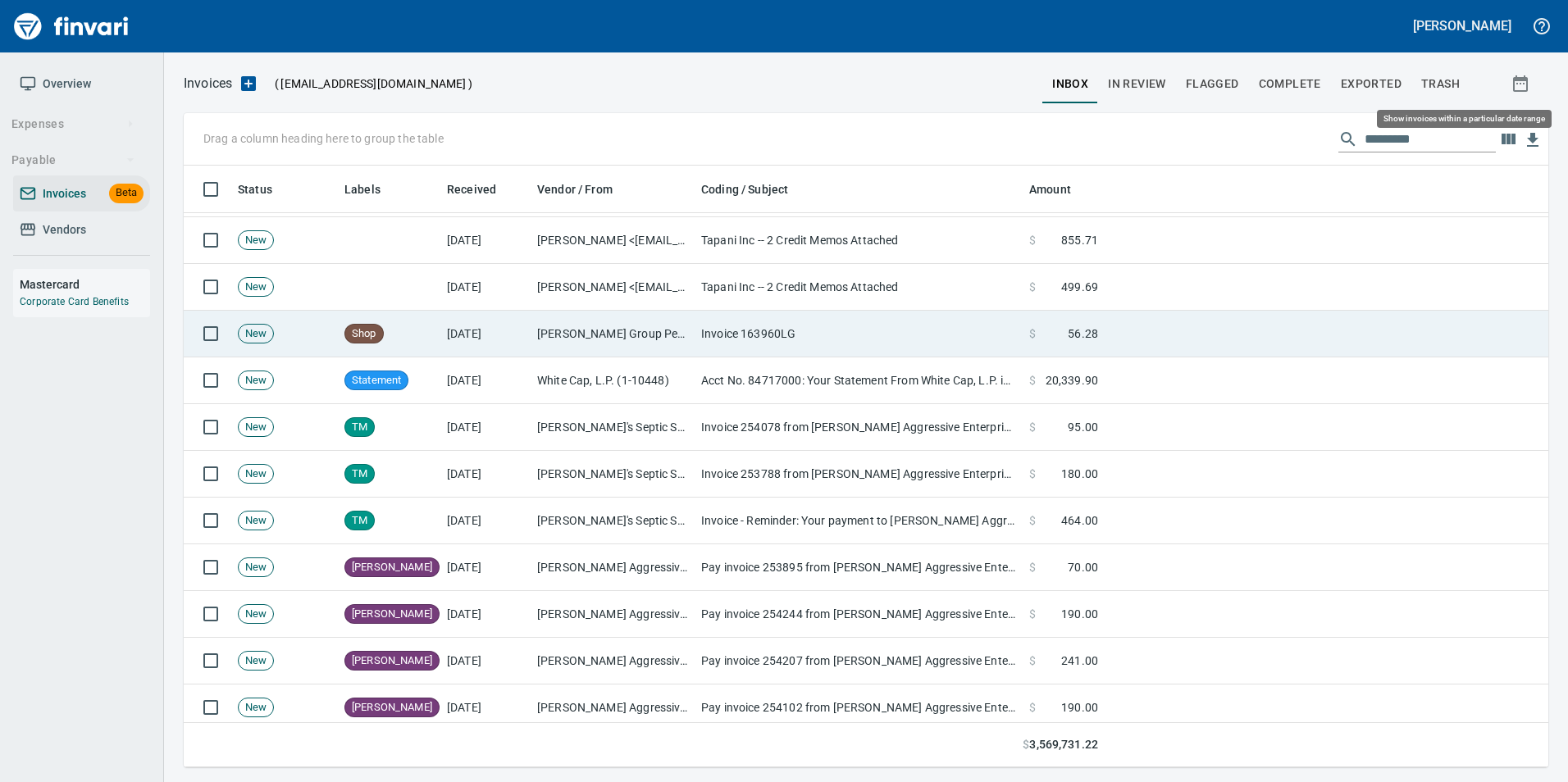
scroll to position [590, 1339]
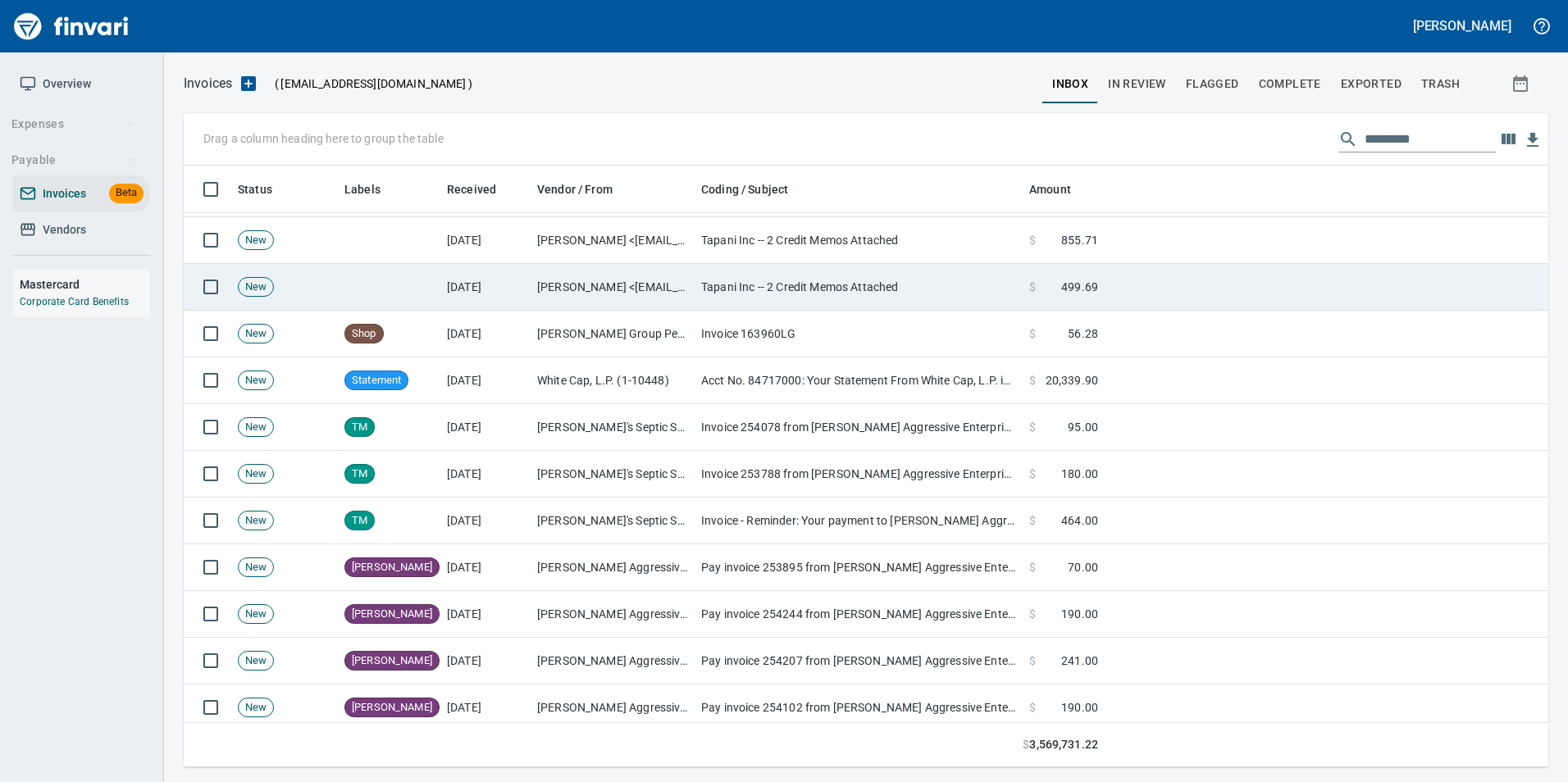
click at [655, 285] on td "[PERSON_NAME] <[EMAIL_ADDRESS][DOMAIN_NAME]>" at bounding box center [612, 287] width 164 height 47
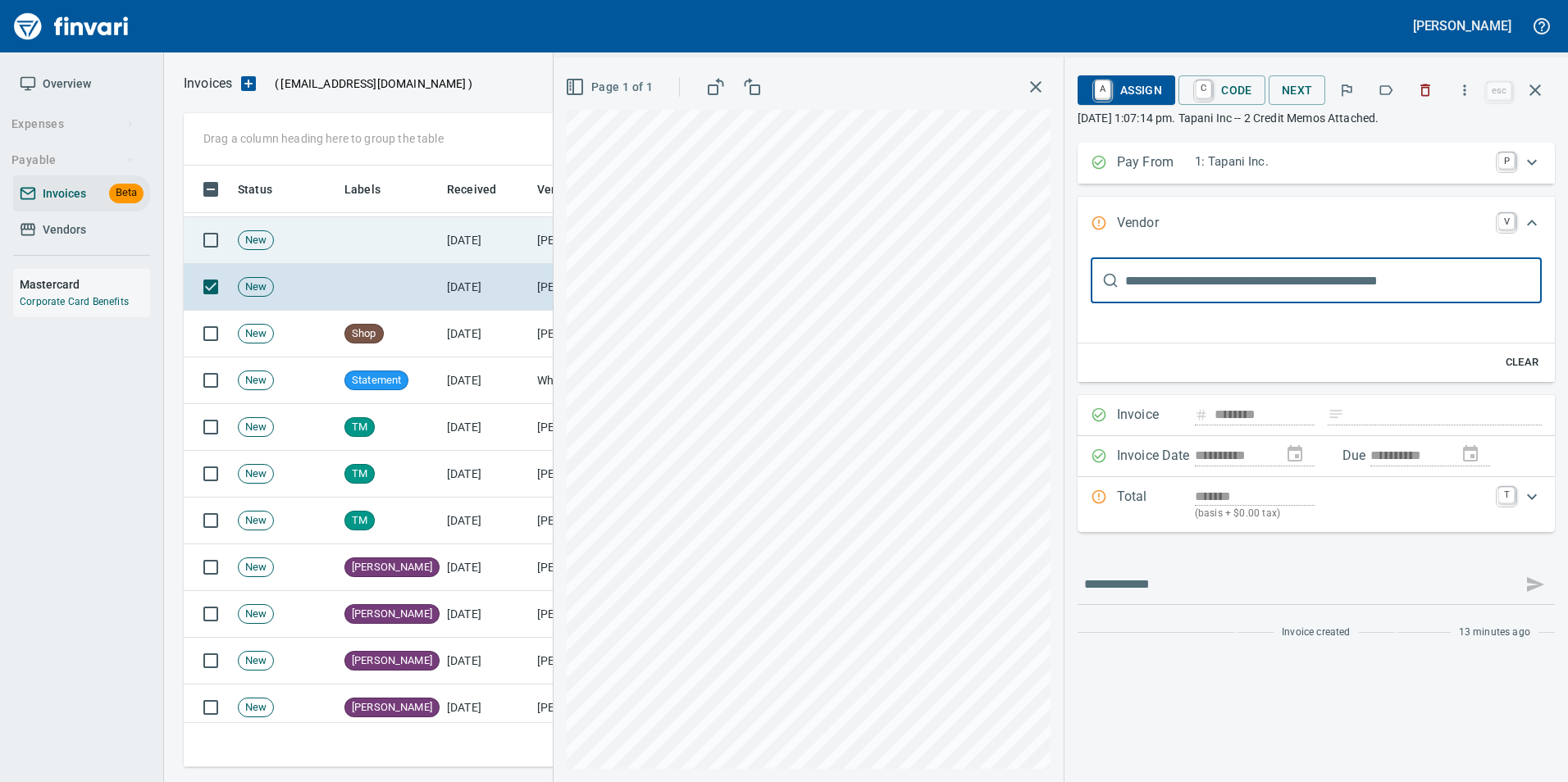
click at [532, 250] on td "[PERSON_NAME] <[EMAIL_ADDRESS][DOMAIN_NAME]>" at bounding box center [612, 240] width 164 height 47
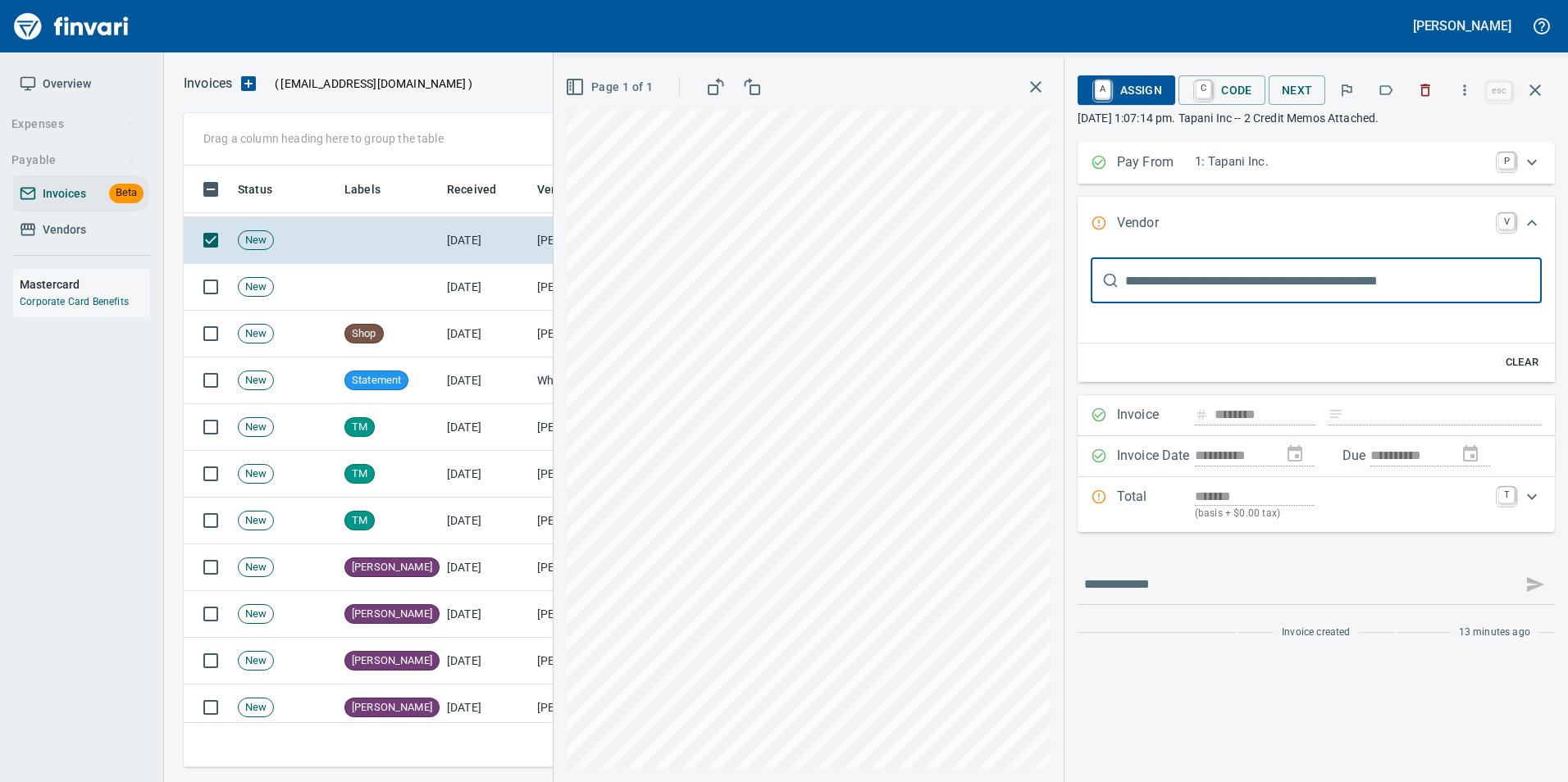
click at [1385, 89] on icon "button" at bounding box center [1386, 90] width 16 height 16
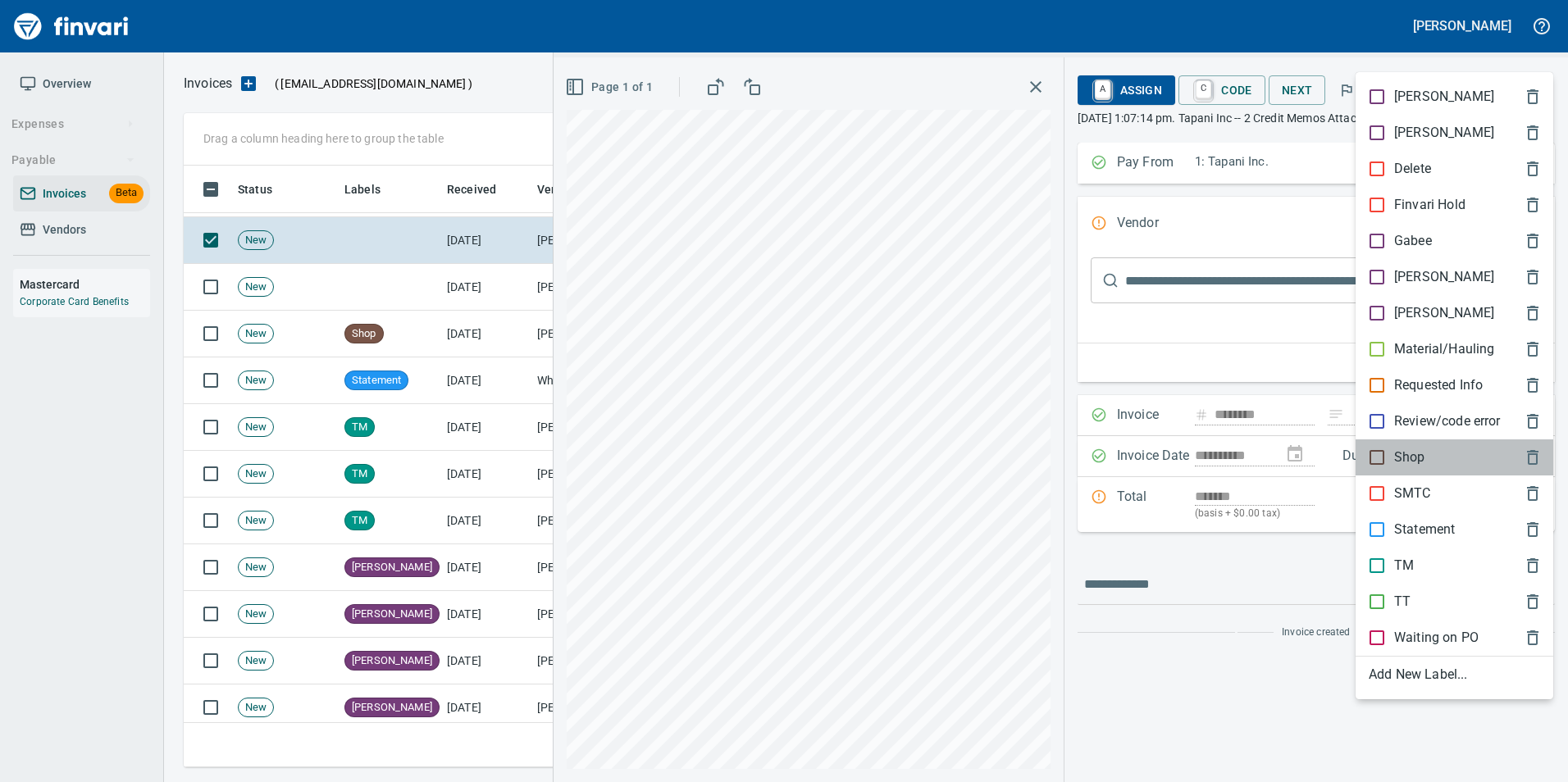
click at [1395, 454] on p "Shop" at bounding box center [1409, 457] width 31 height 20
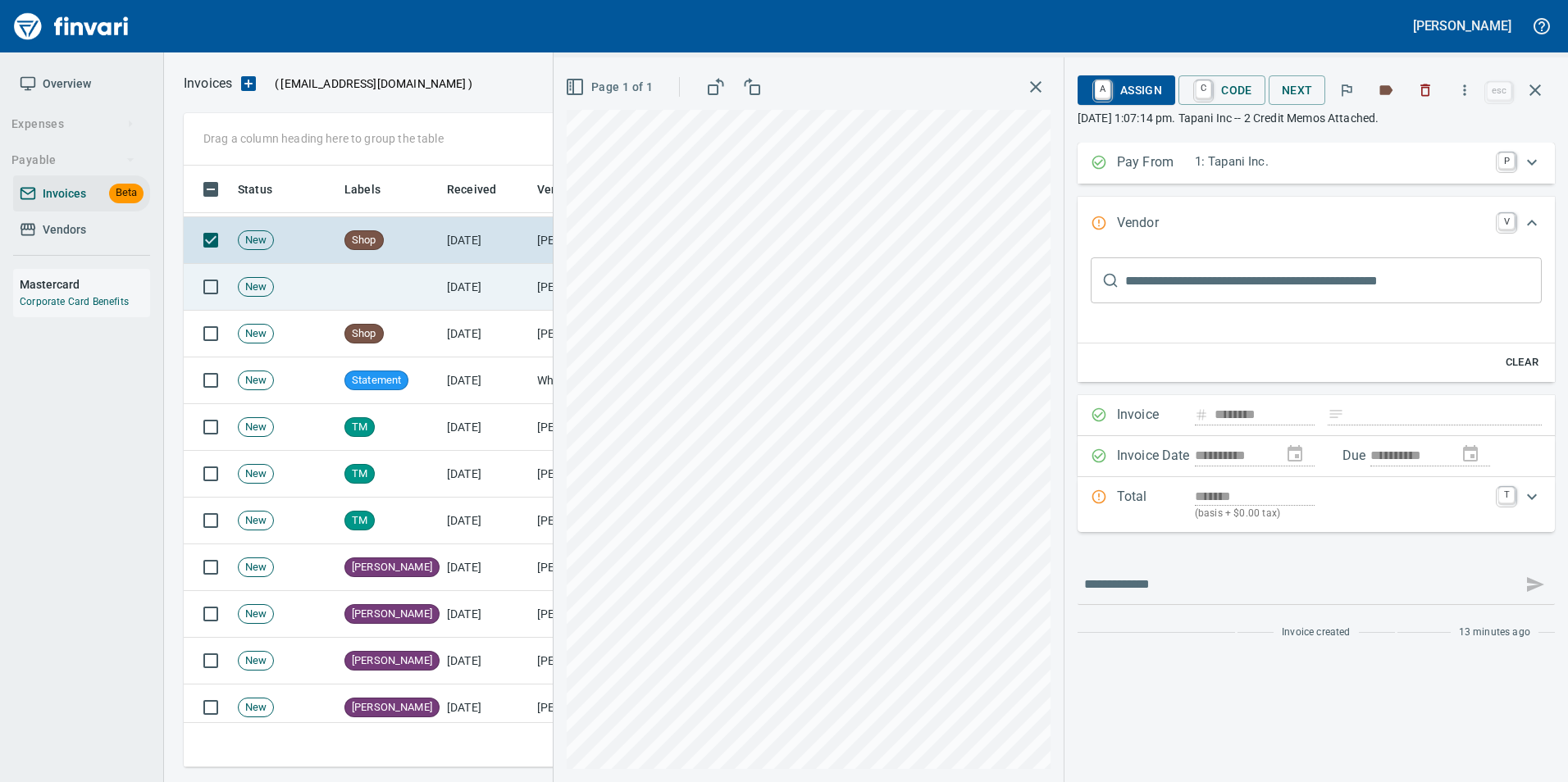
click at [548, 291] on td "[PERSON_NAME] <[EMAIL_ADDRESS][DOMAIN_NAME]>" at bounding box center [612, 287] width 164 height 47
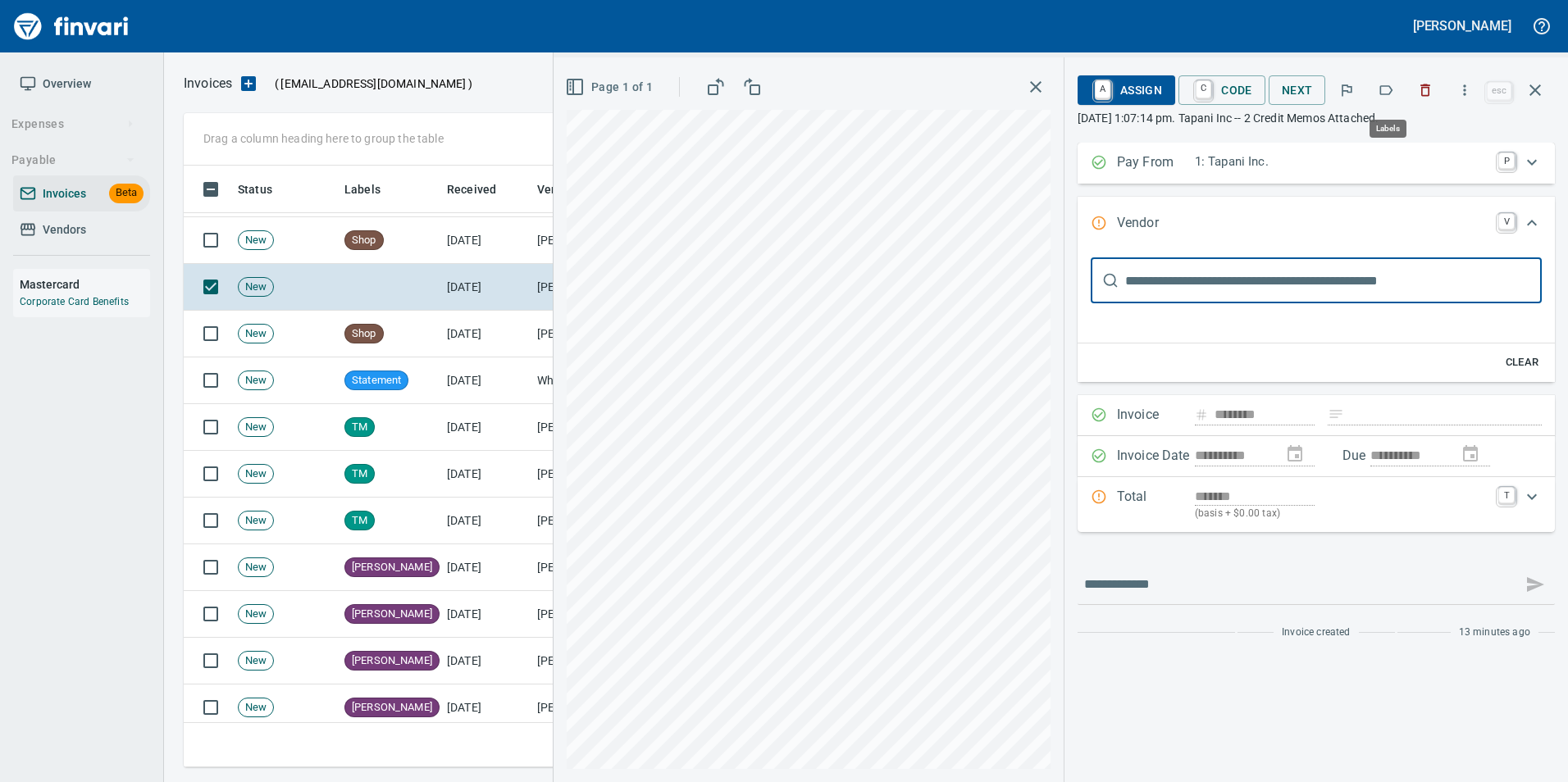
click at [1383, 91] on icon "button" at bounding box center [1386, 90] width 16 height 16
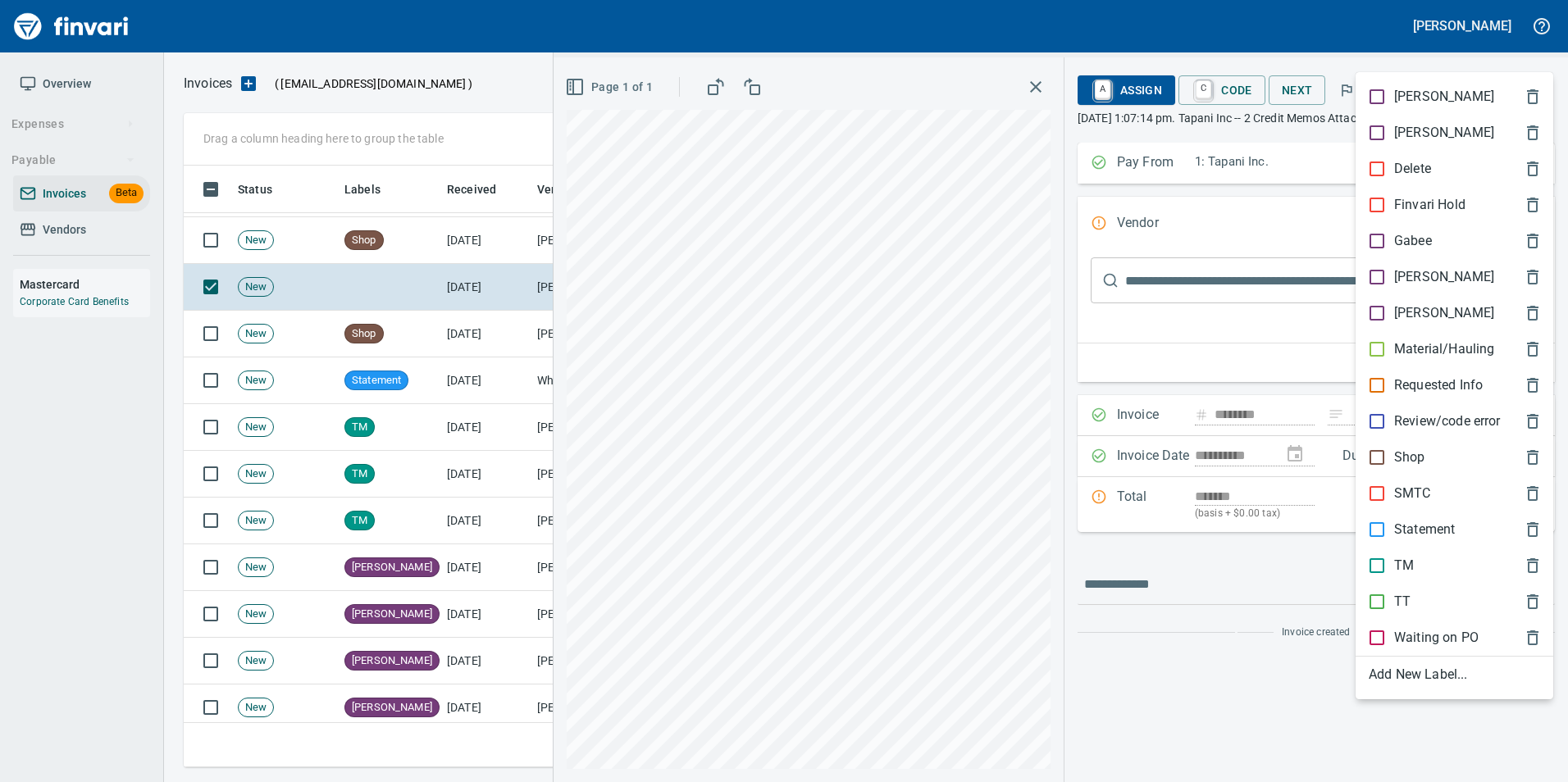
scroll to position [590, 1339]
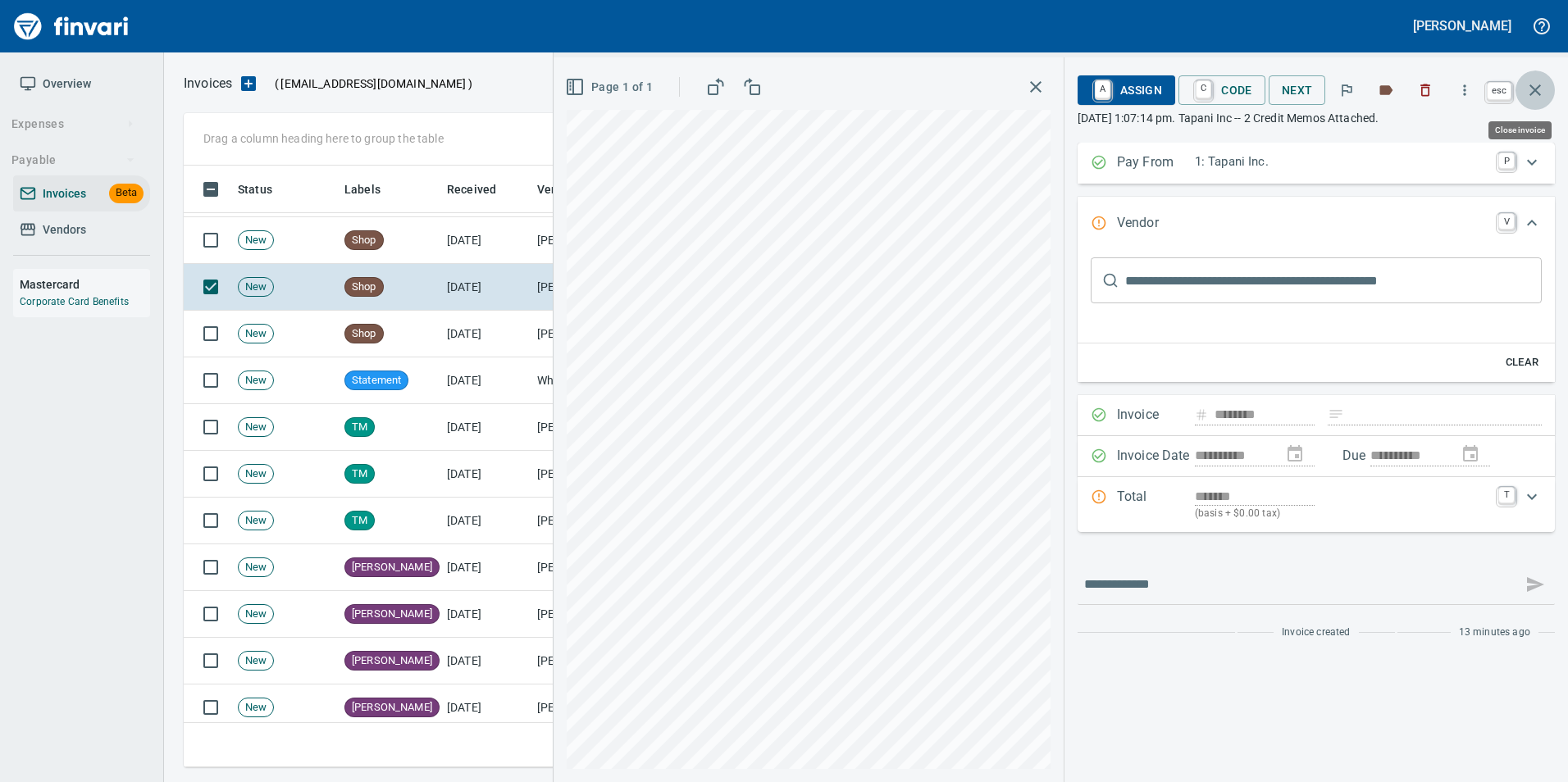
click at [1544, 92] on icon "button" at bounding box center [1535, 90] width 20 height 20
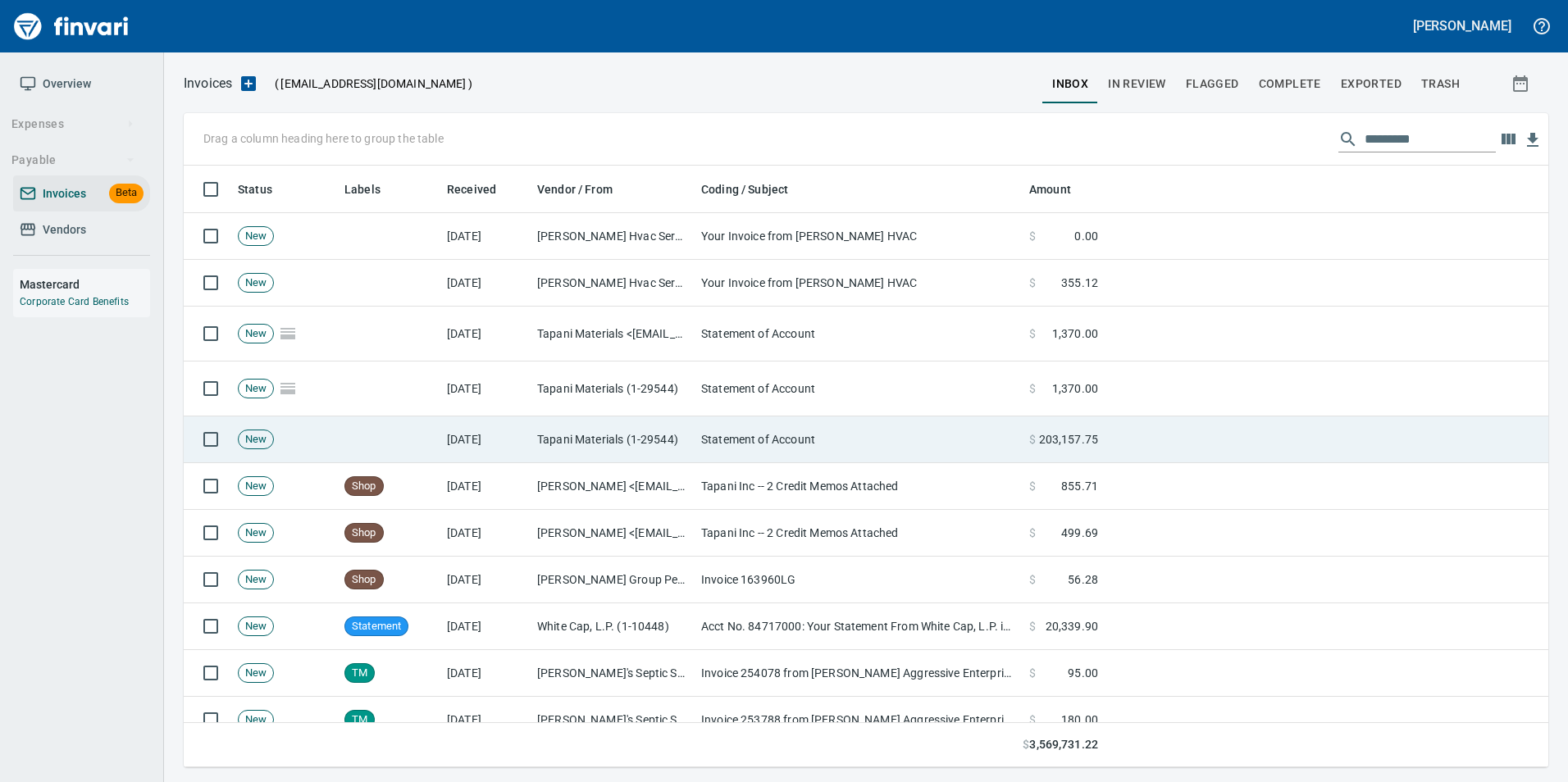
click at [497, 446] on td "[DATE]" at bounding box center [485, 439] width 90 height 47
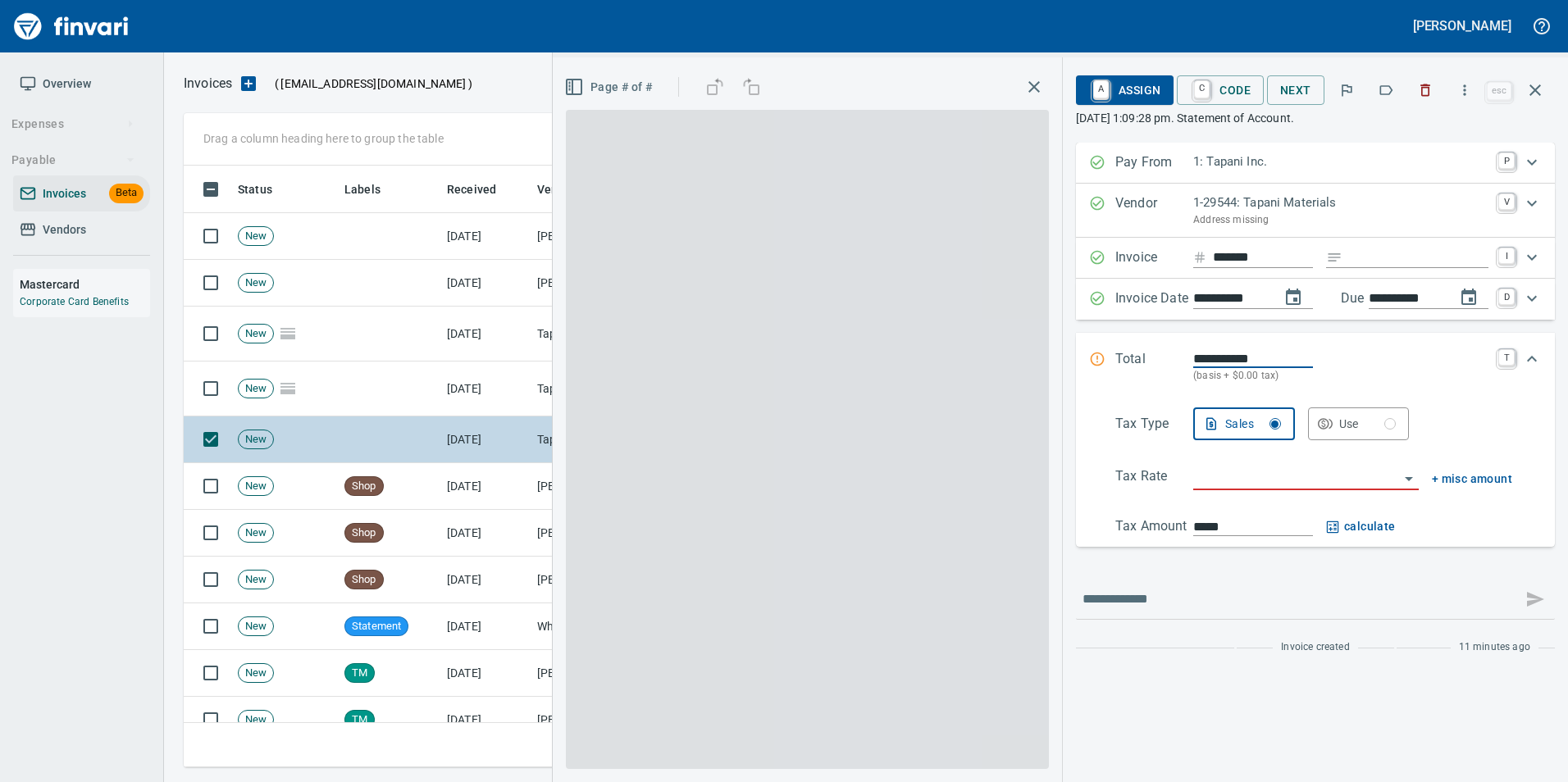
scroll to position [590, 1339]
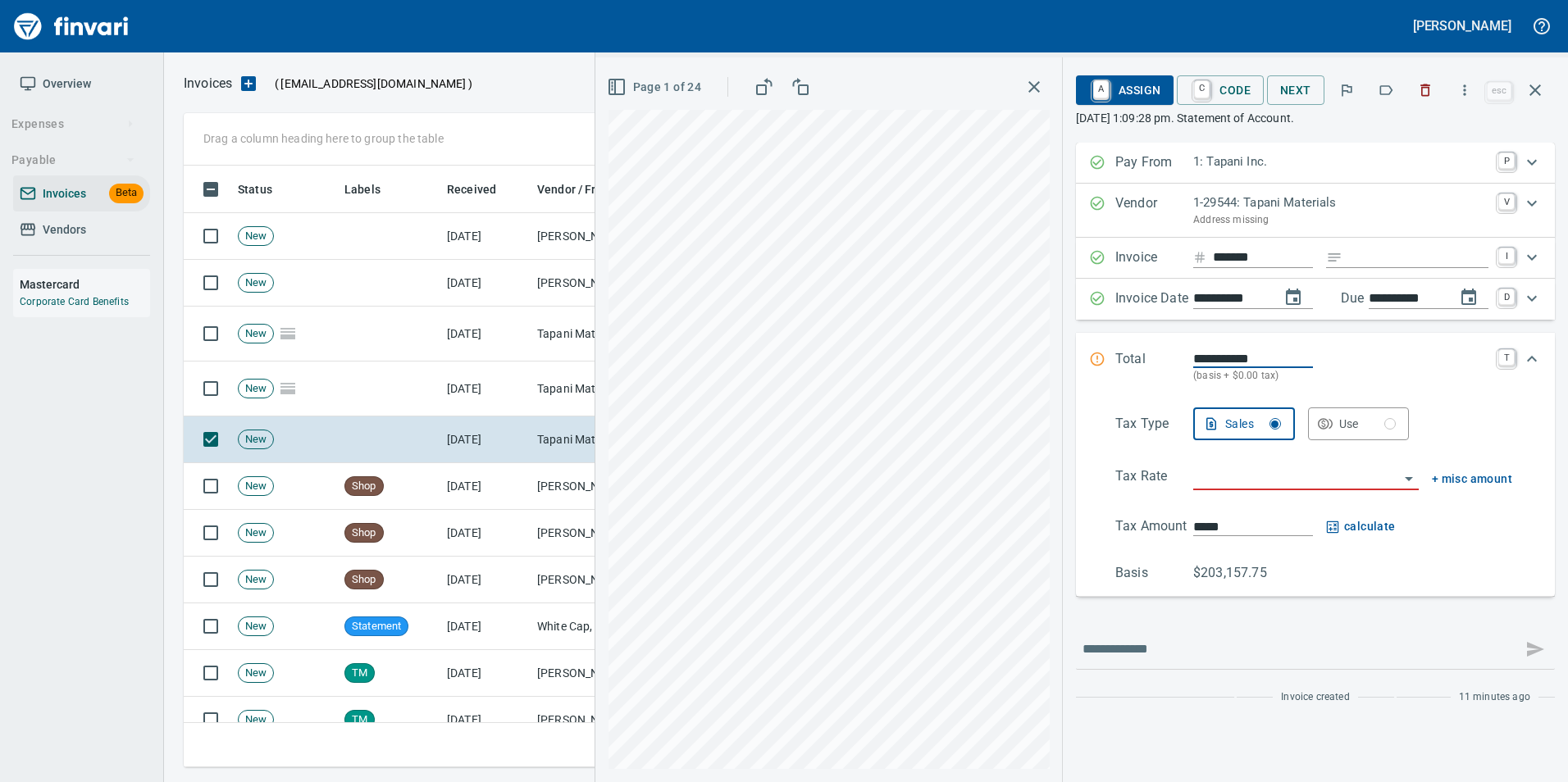
click at [663, 85] on span "Page 1 of 24" at bounding box center [655, 87] width 92 height 20
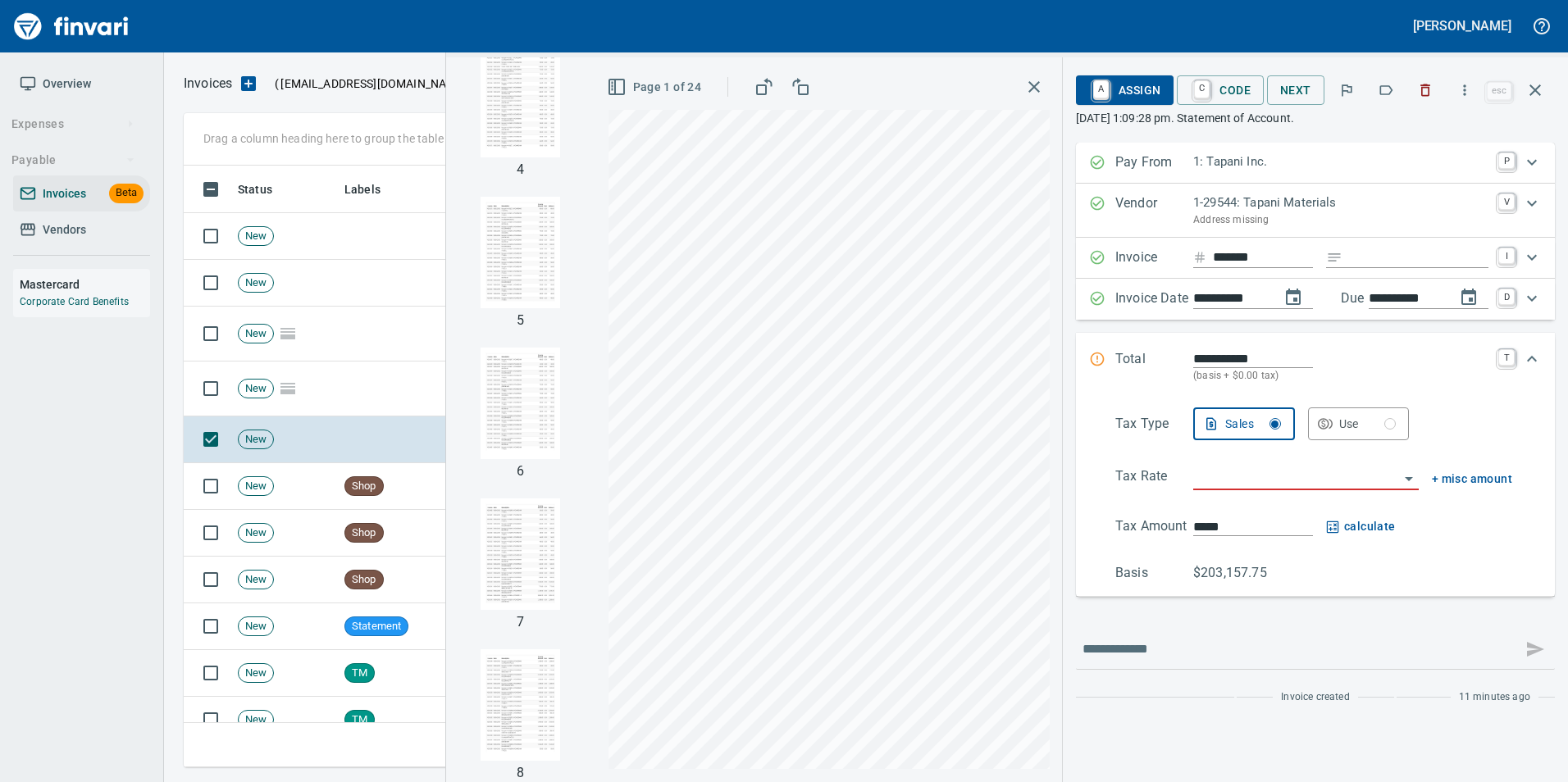
scroll to position [0, 0]
click at [540, 143] on img "button" at bounding box center [520, 140] width 111 height 111
click at [655, 98] on button "Page 1 of 24" at bounding box center [655, 87] width 105 height 30
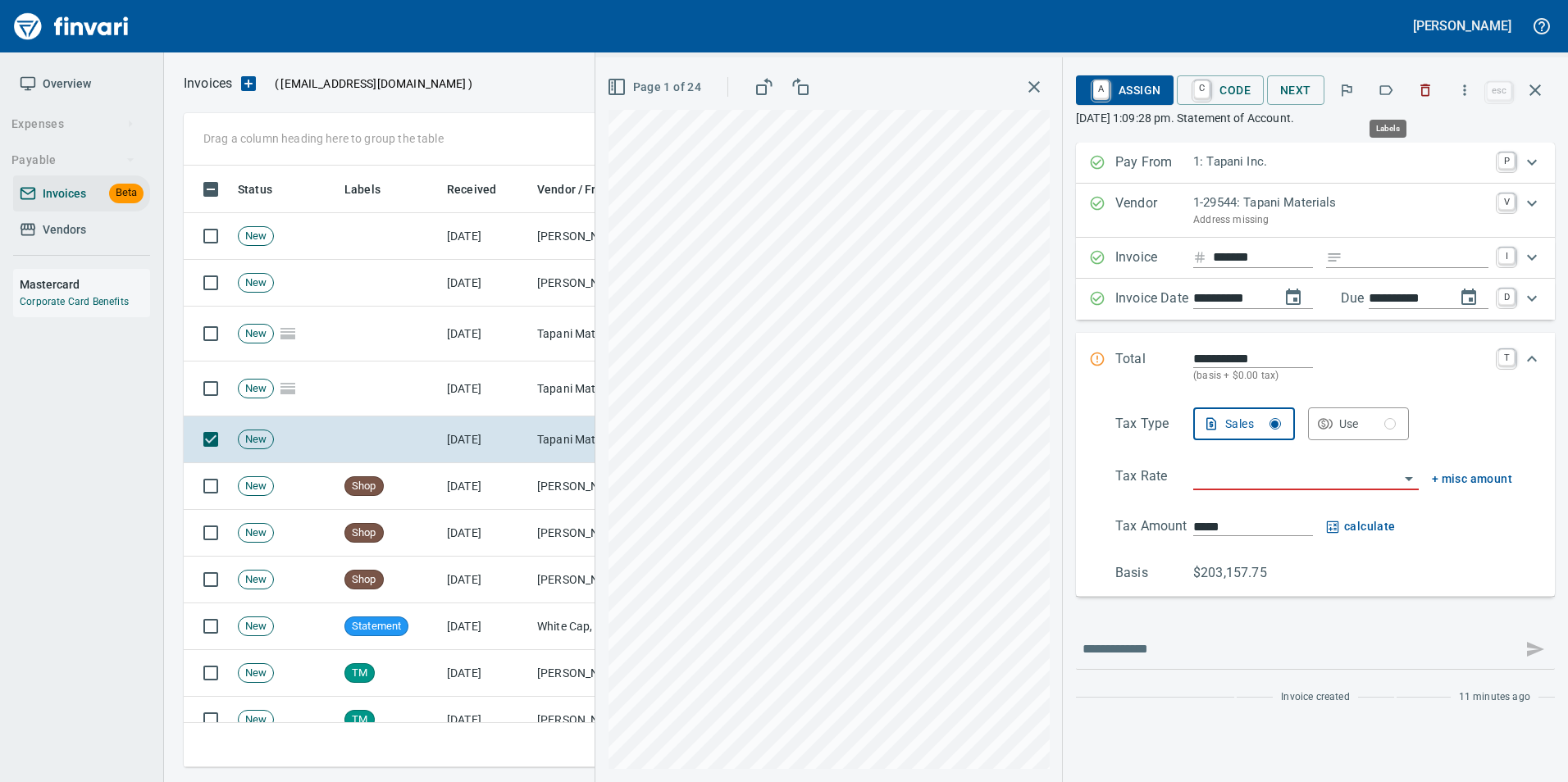
scroll to position [590, 1339]
click at [1381, 98] on button "button" at bounding box center [1386, 90] width 36 height 36
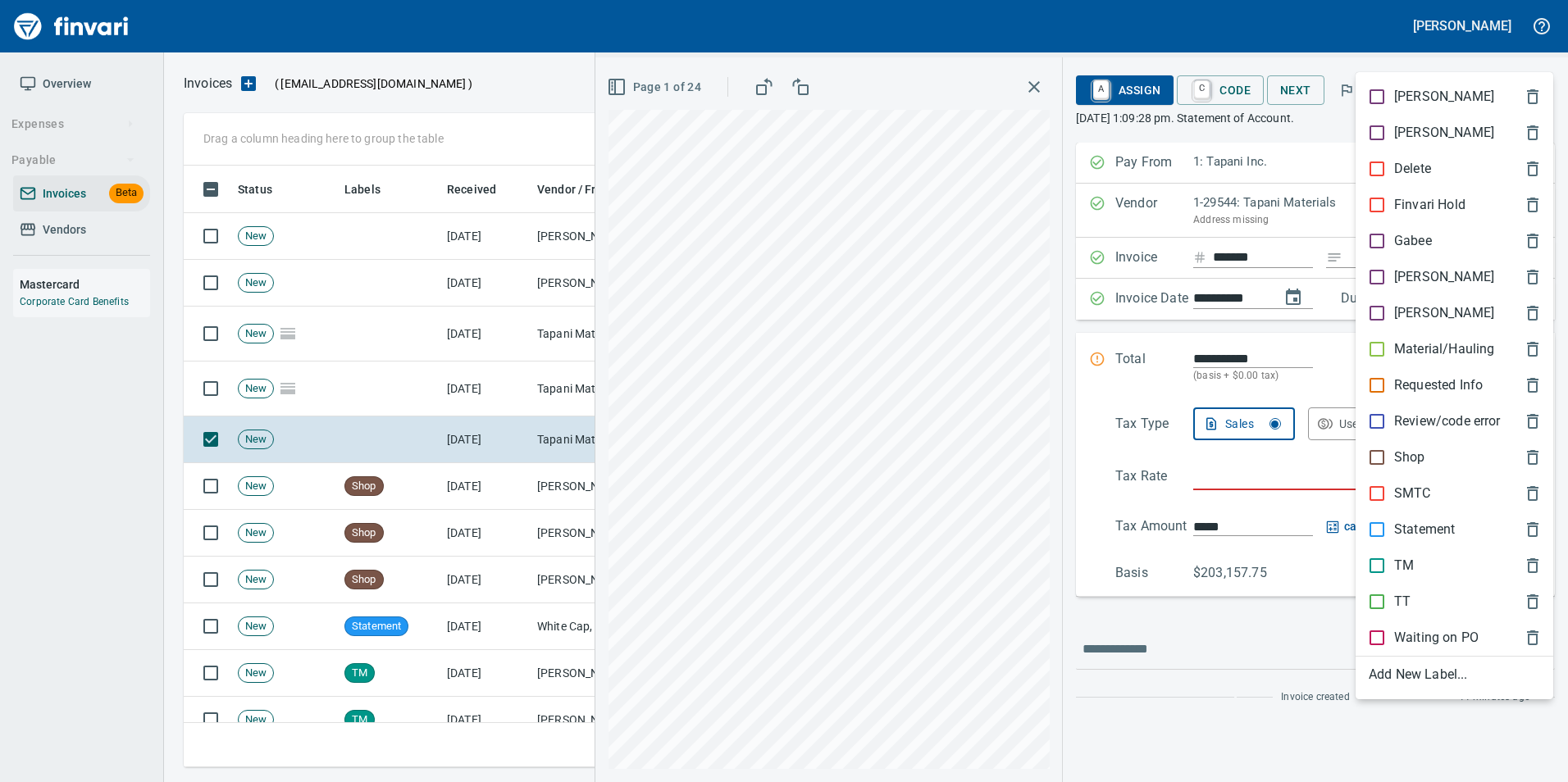
drag, startPoint x: 1440, startPoint y: 524, endPoint x: 1494, endPoint y: 73, distance: 454.2
click at [1439, 520] on div "Statement" at bounding box center [1454, 529] width 197 height 36
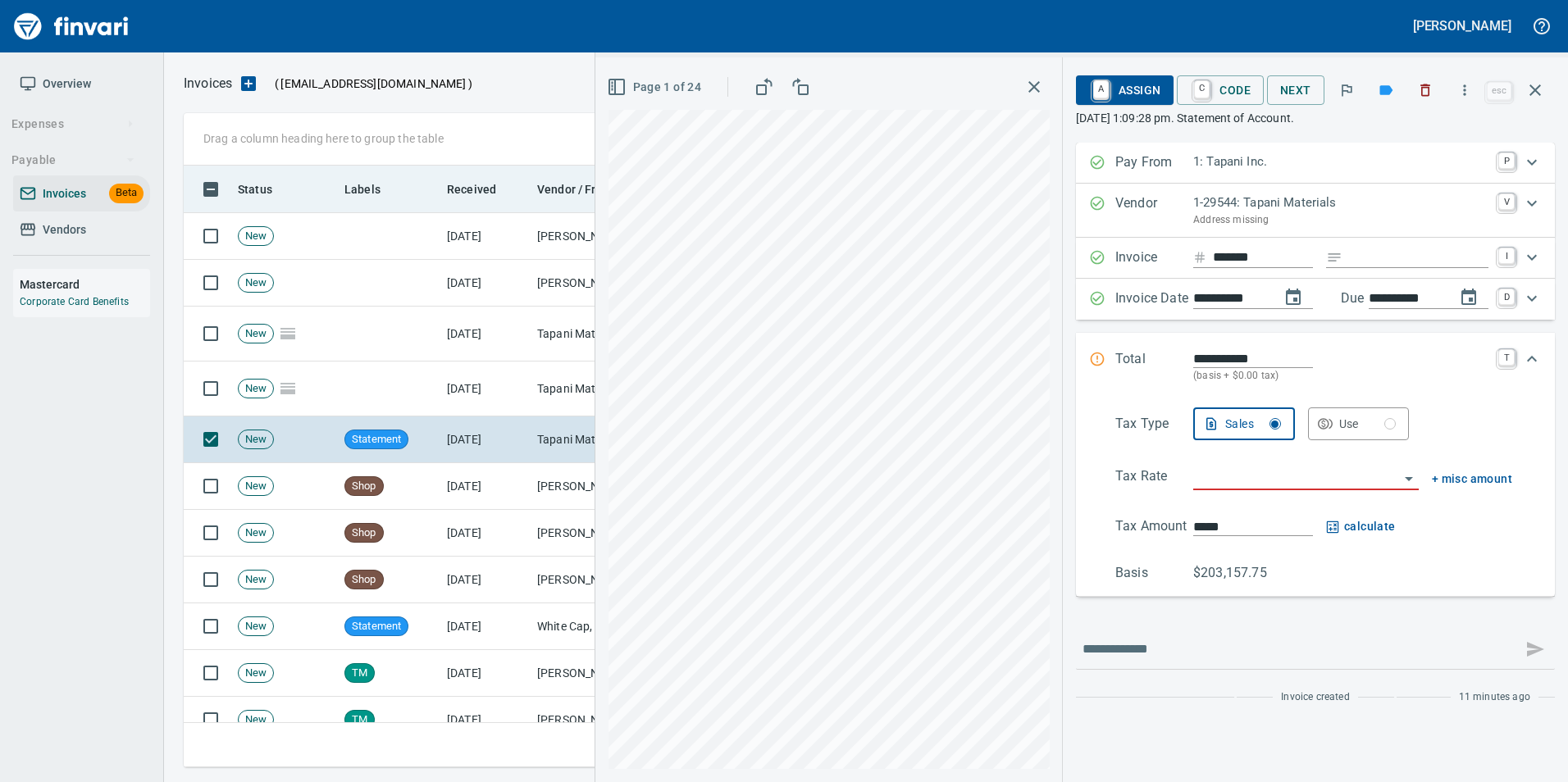
click at [1537, 93] on icon "button" at bounding box center [1534, 90] width 12 height 12
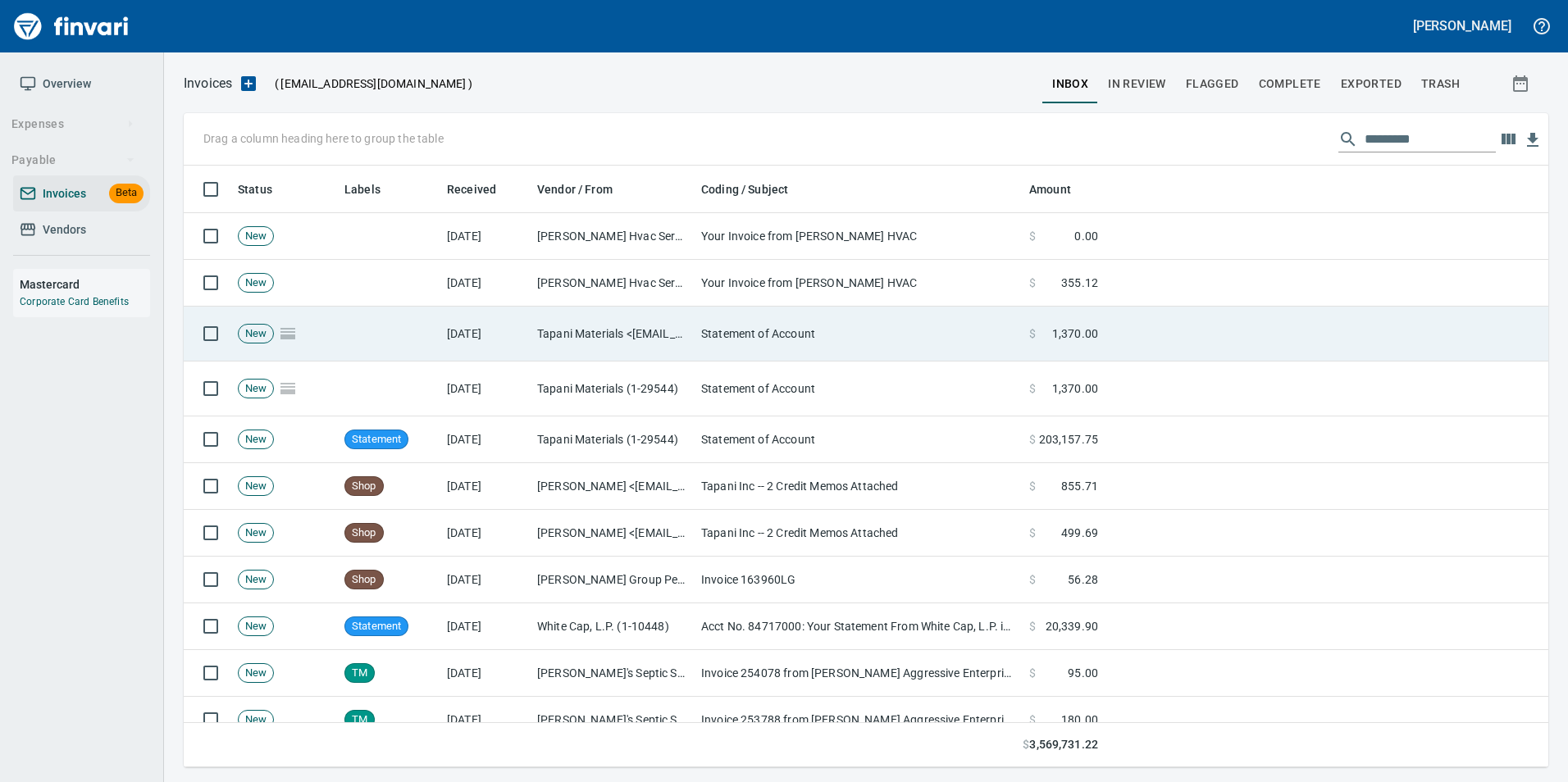
scroll to position [590, 1339]
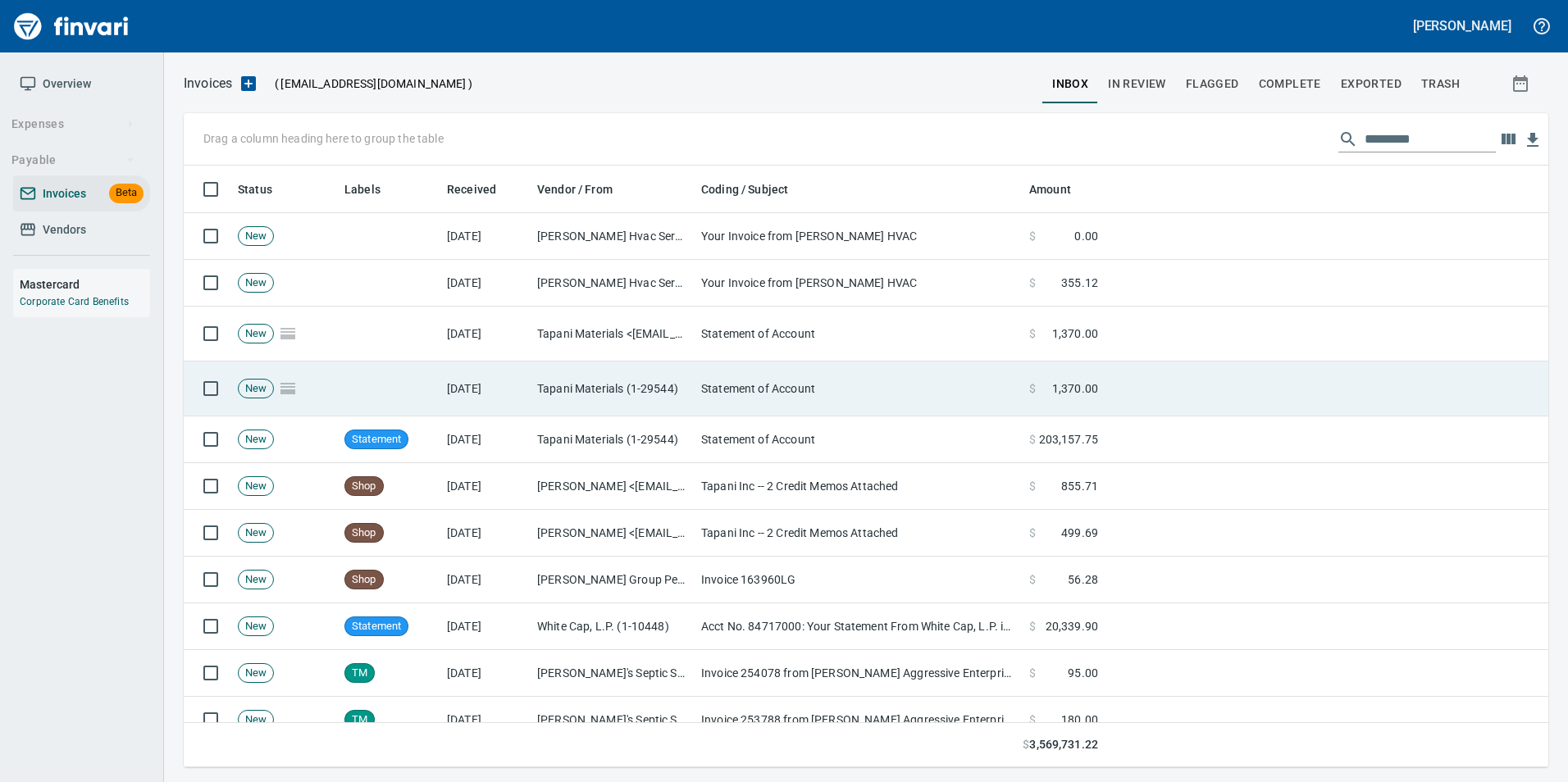
click at [677, 387] on td "Tapani Materials (1-29544)" at bounding box center [612, 390] width 164 height 55
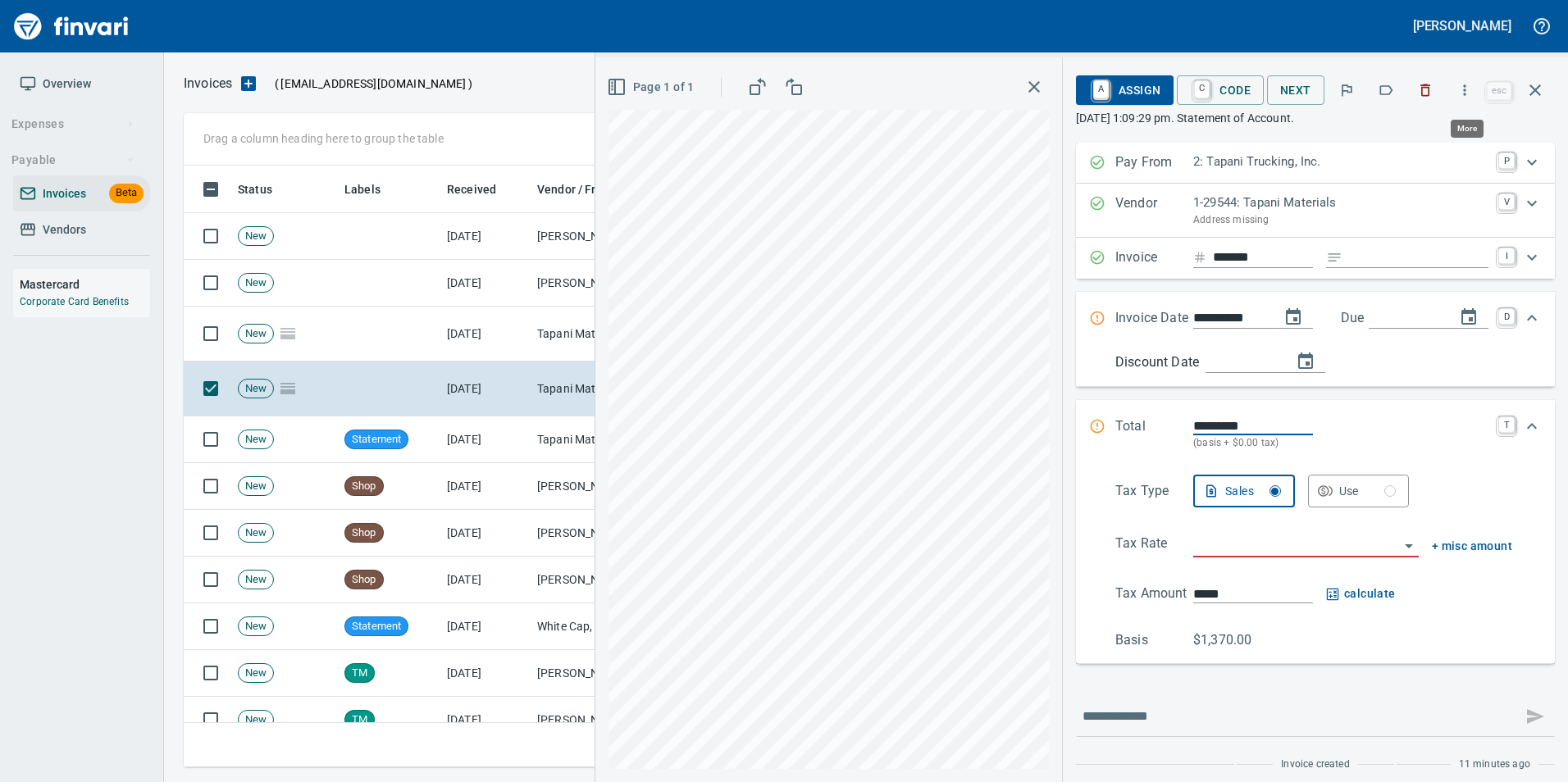
click at [1452, 97] on button "button" at bounding box center [1464, 90] width 36 height 36
click at [1423, 164] on span "Recombine" at bounding box center [1461, 173] width 157 height 20
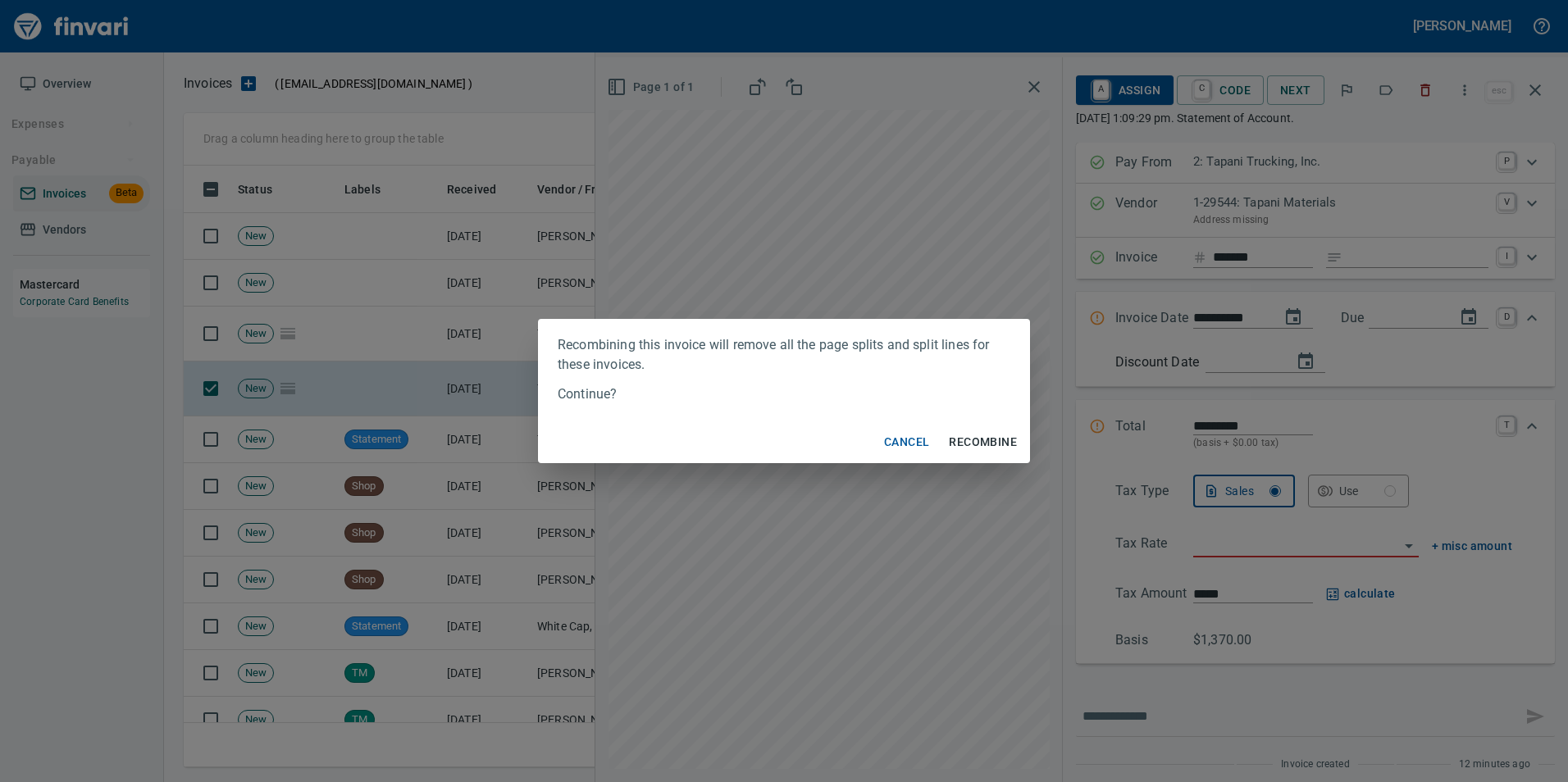
click at [987, 439] on span "Recombine" at bounding box center [983, 442] width 68 height 20
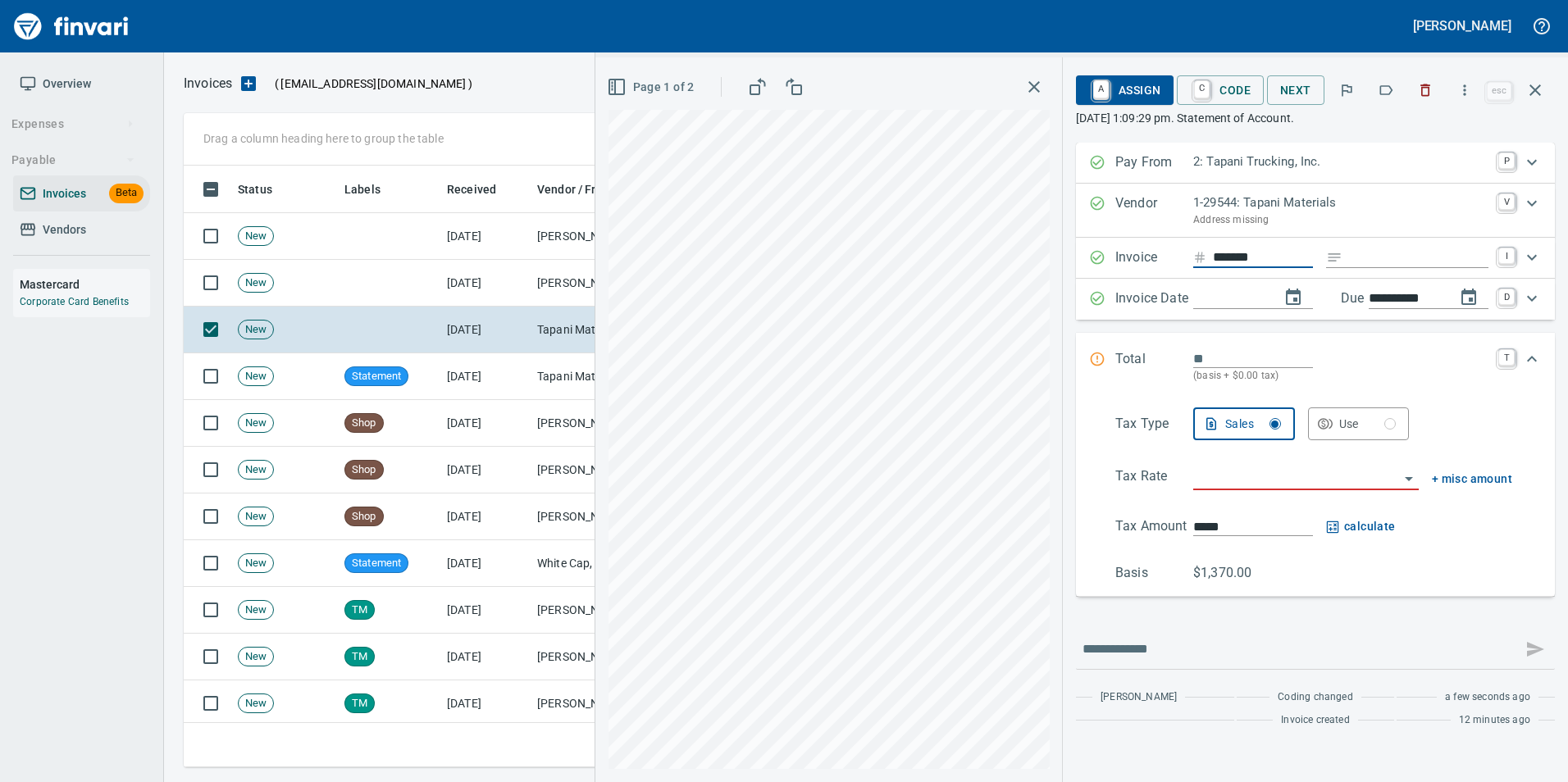
type input "**********"
type input "*********"
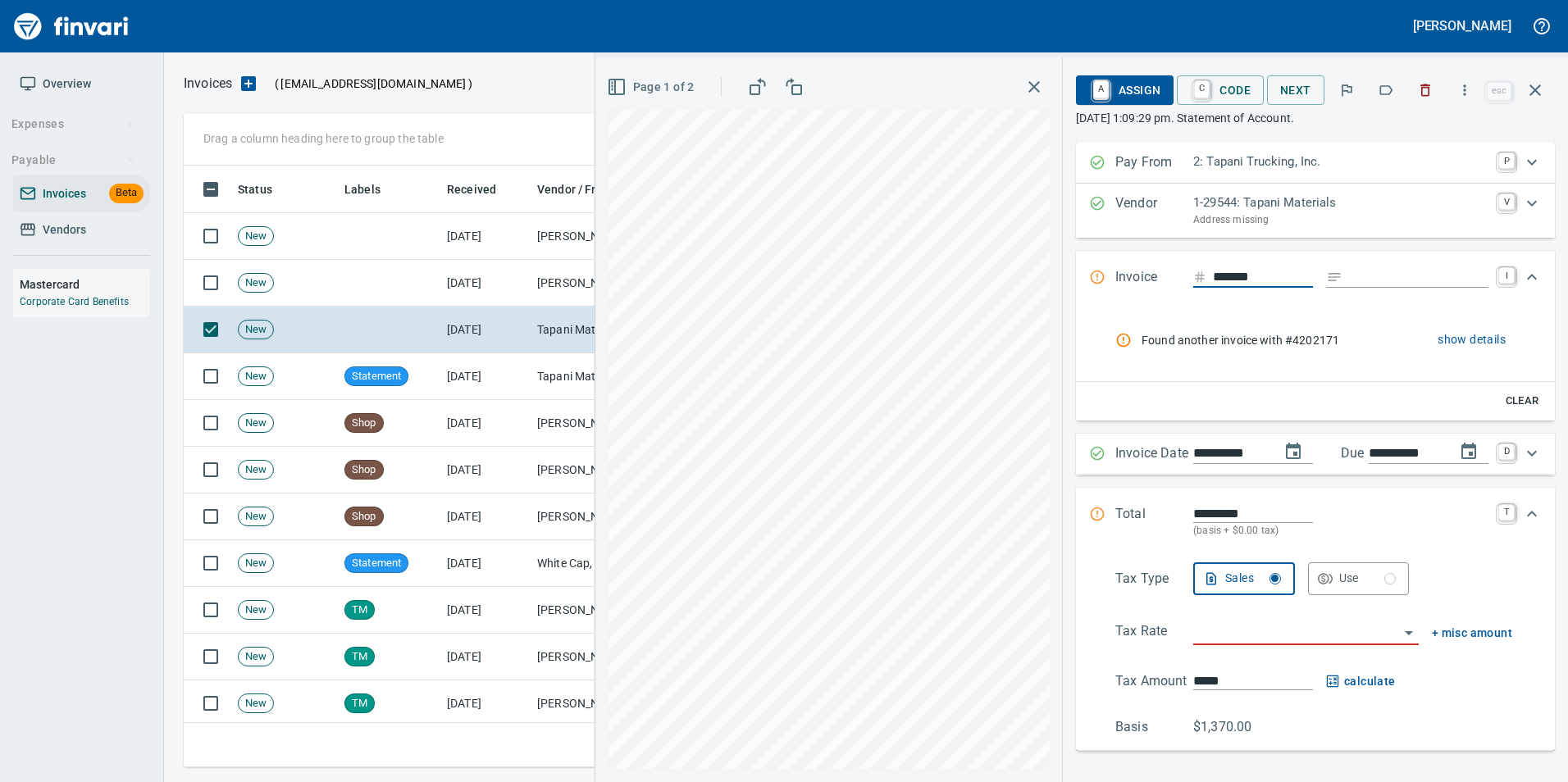
click at [666, 100] on button "Page 1 of 2" at bounding box center [652, 87] width 98 height 30
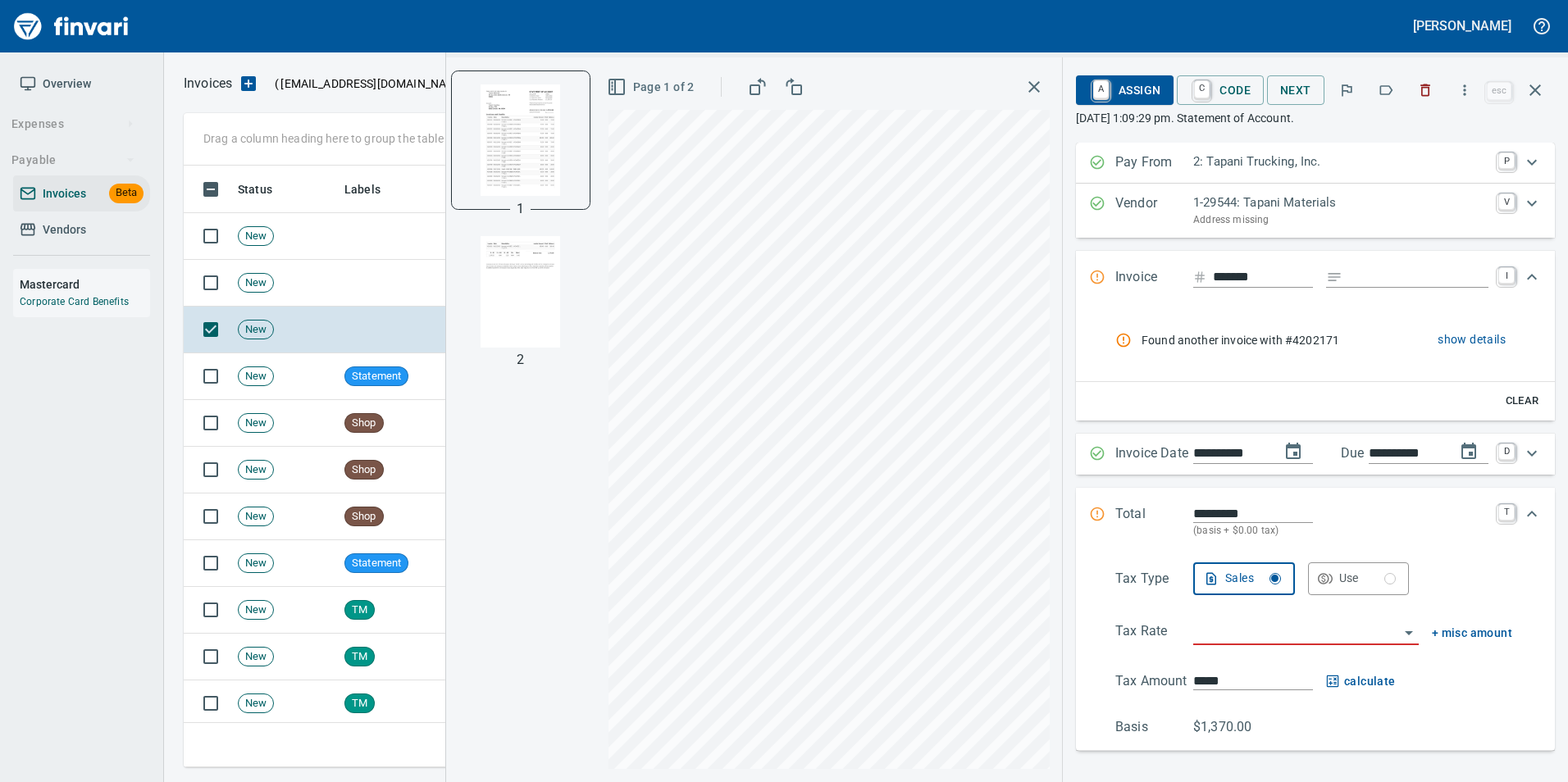
click at [512, 286] on img "button" at bounding box center [520, 291] width 111 height 111
click at [511, 158] on img "button" at bounding box center [520, 139] width 111 height 111
click at [1386, 91] on icon "button" at bounding box center [1386, 90] width 16 height 16
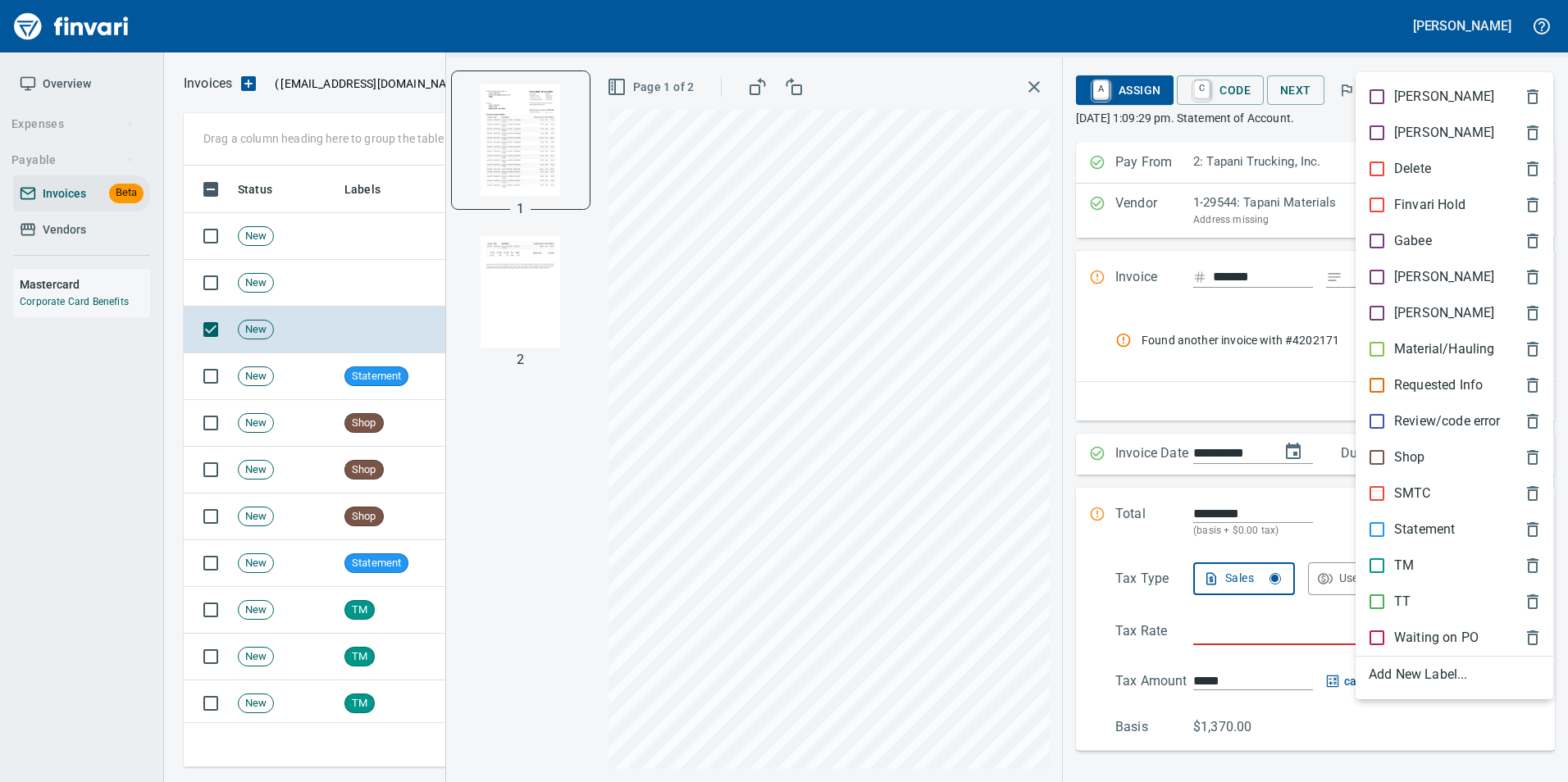
click at [1429, 527] on p "Statement" at bounding box center [1424, 529] width 60 height 20
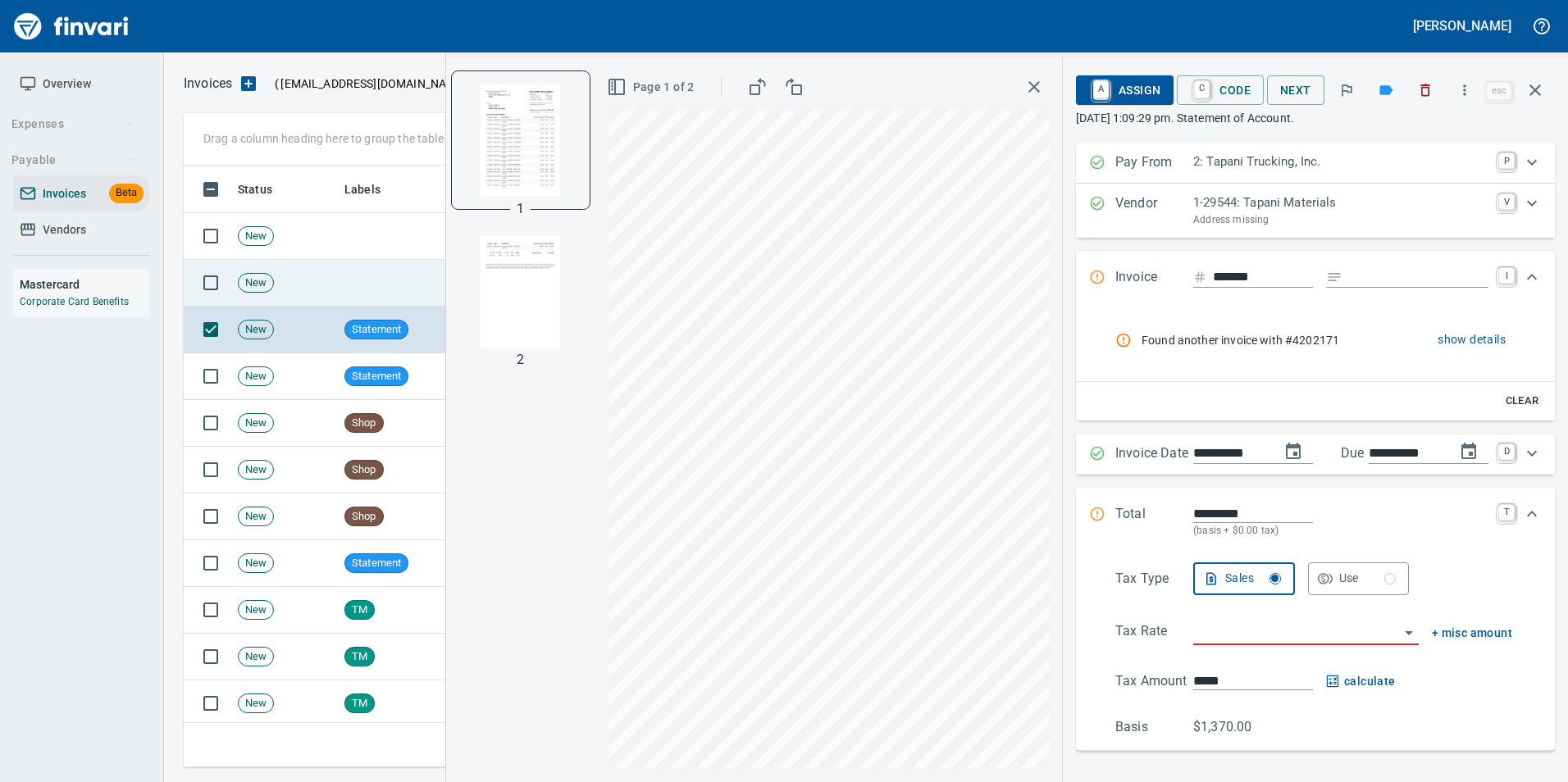
click at [1536, 100] on button "button" at bounding box center [1535, 90] width 39 height 39
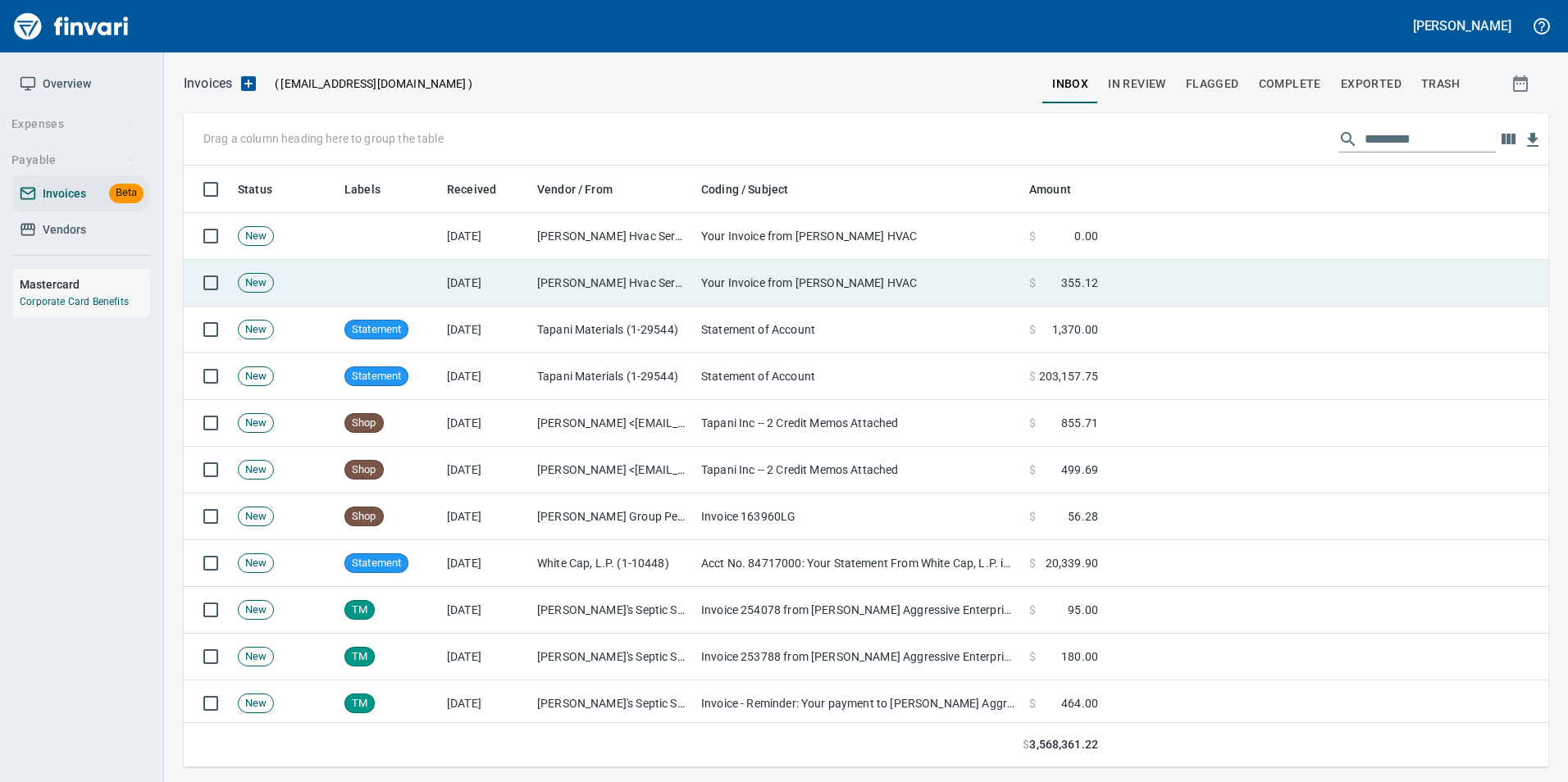
scroll to position [590, 1339]
click at [653, 296] on td "[PERSON_NAME] Hvac Services Inc (1-10453)" at bounding box center [612, 283] width 164 height 47
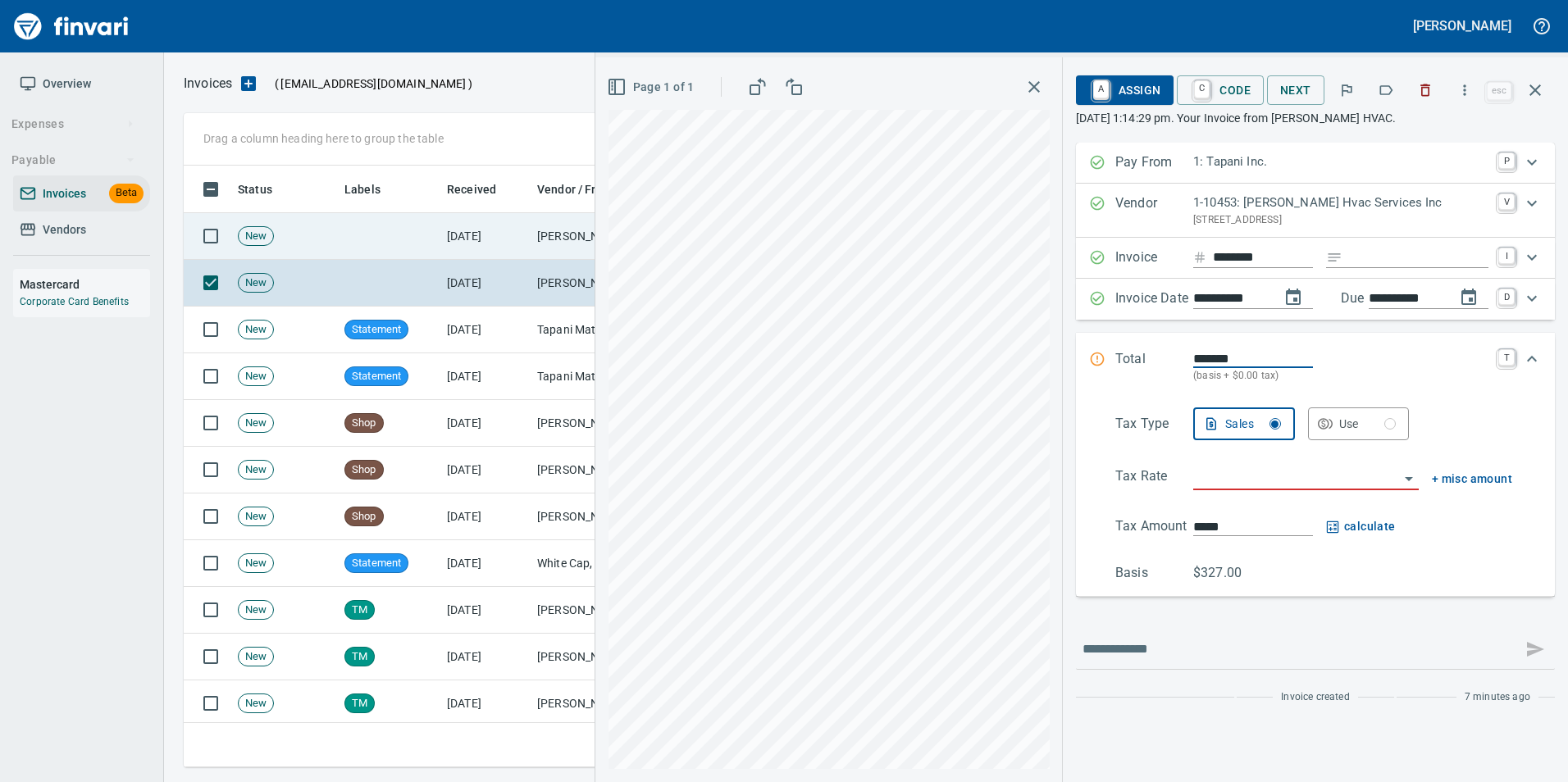
click at [1426, 100] on button "button" at bounding box center [1425, 90] width 36 height 36
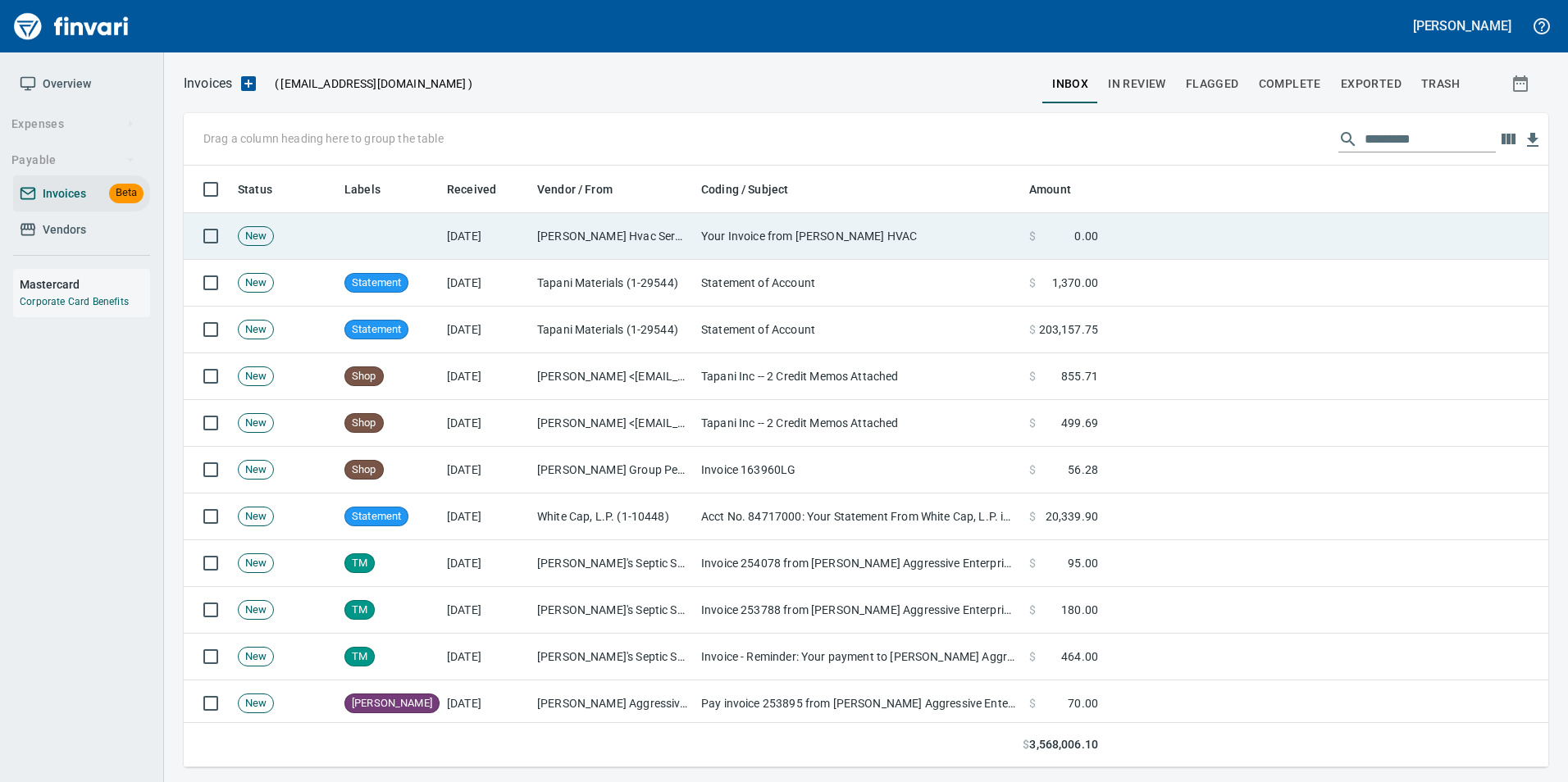
scroll to position [590, 1339]
click at [824, 236] on td "Your Invoice from [PERSON_NAME] HVAC" at bounding box center [858, 237] width 328 height 47
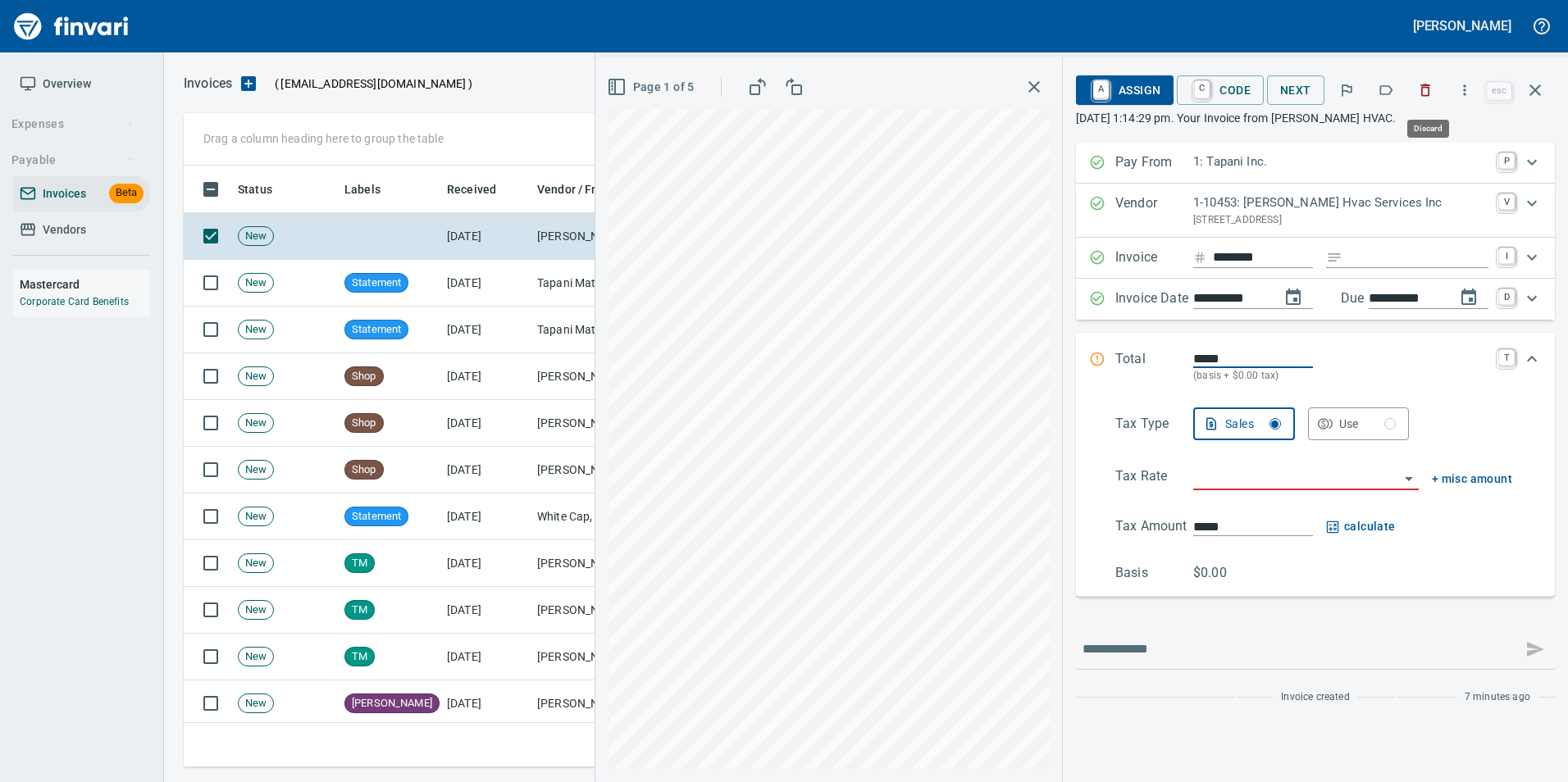
click at [1432, 89] on icon "button" at bounding box center [1425, 90] width 16 height 16
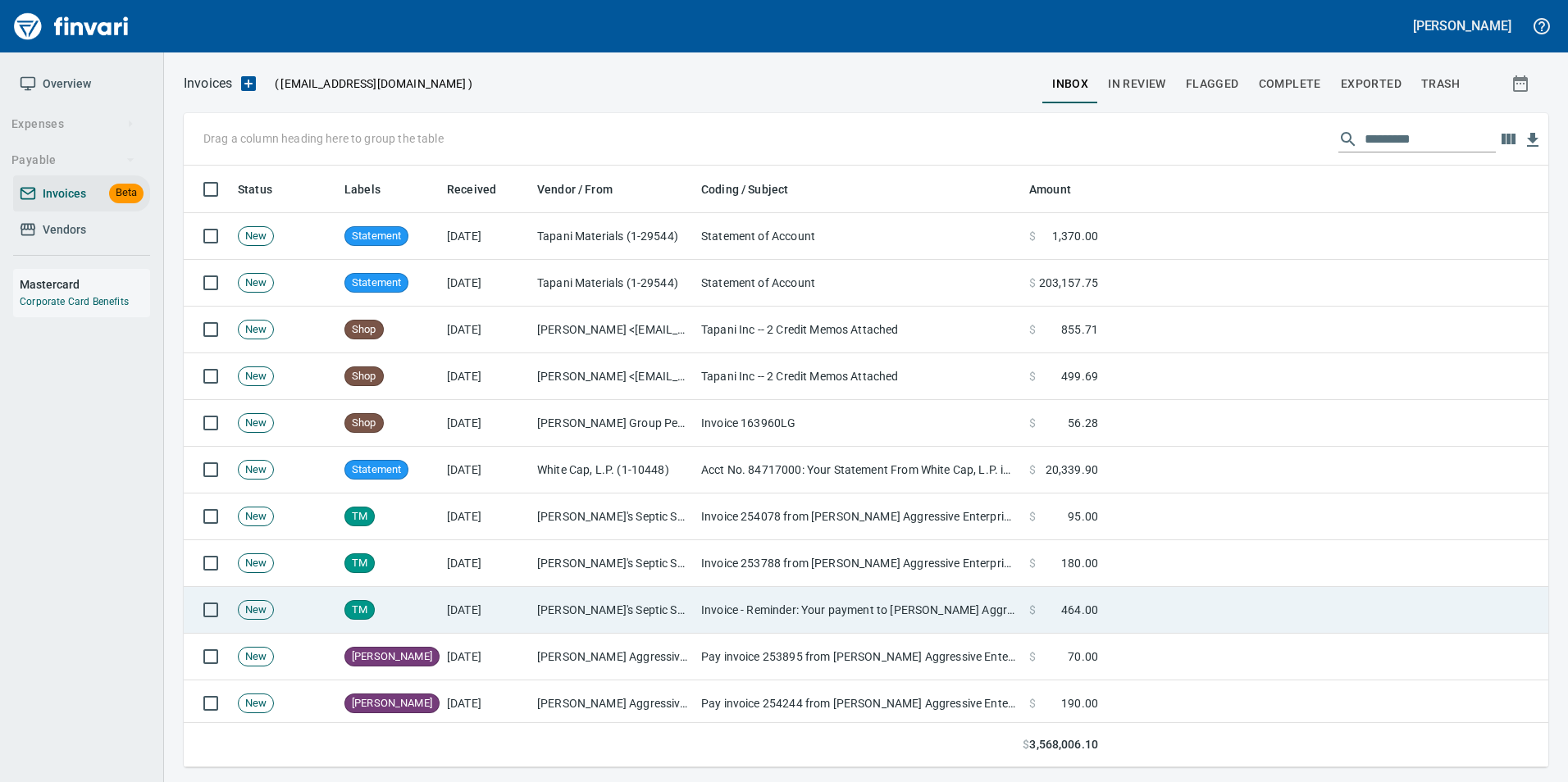
click at [636, 625] on td "[PERSON_NAME]'s Septic Service, Inc. (6-22812)" at bounding box center [612, 610] width 164 height 47
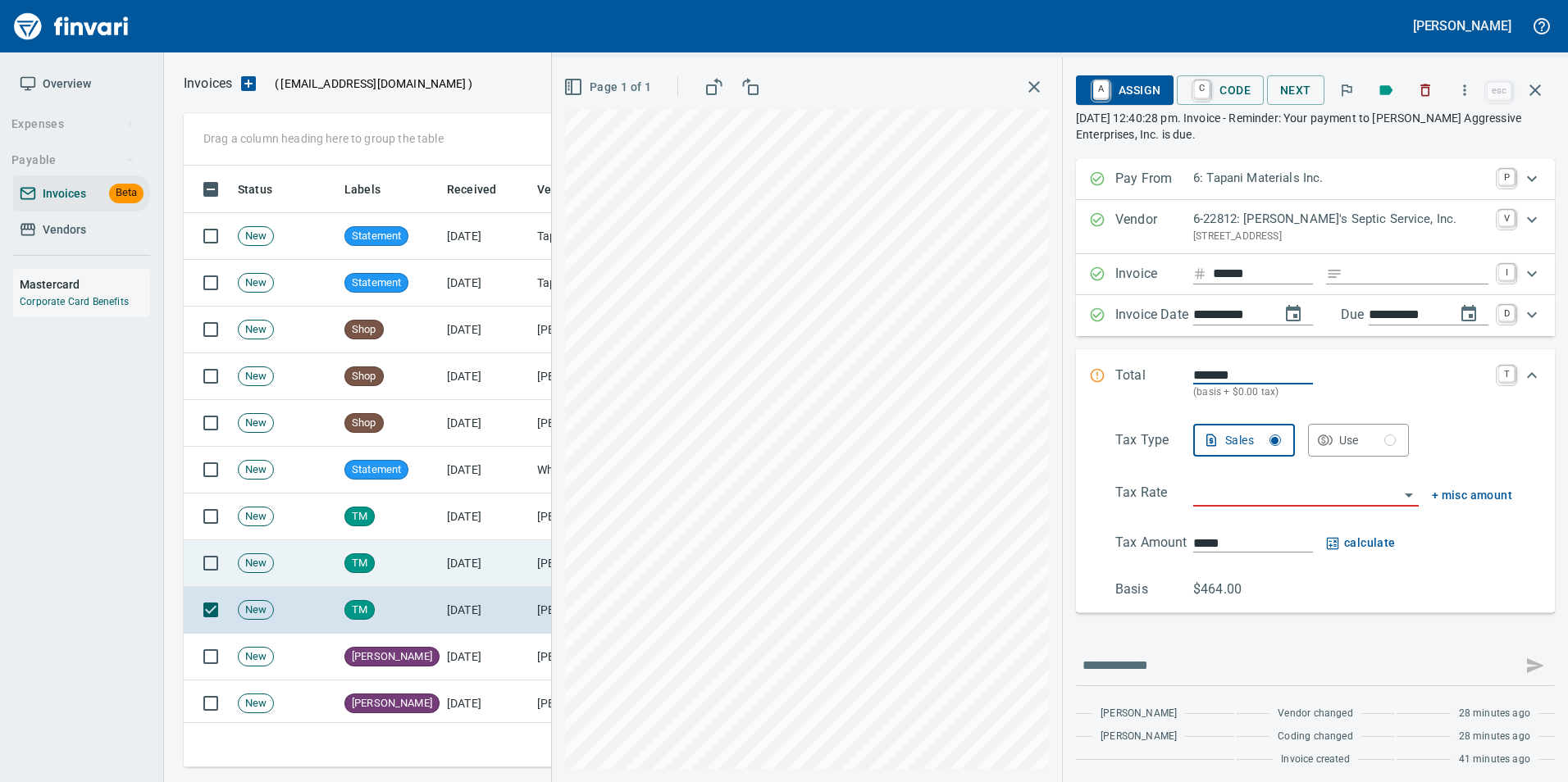
click at [517, 554] on td "[DATE]" at bounding box center [485, 563] width 90 height 47
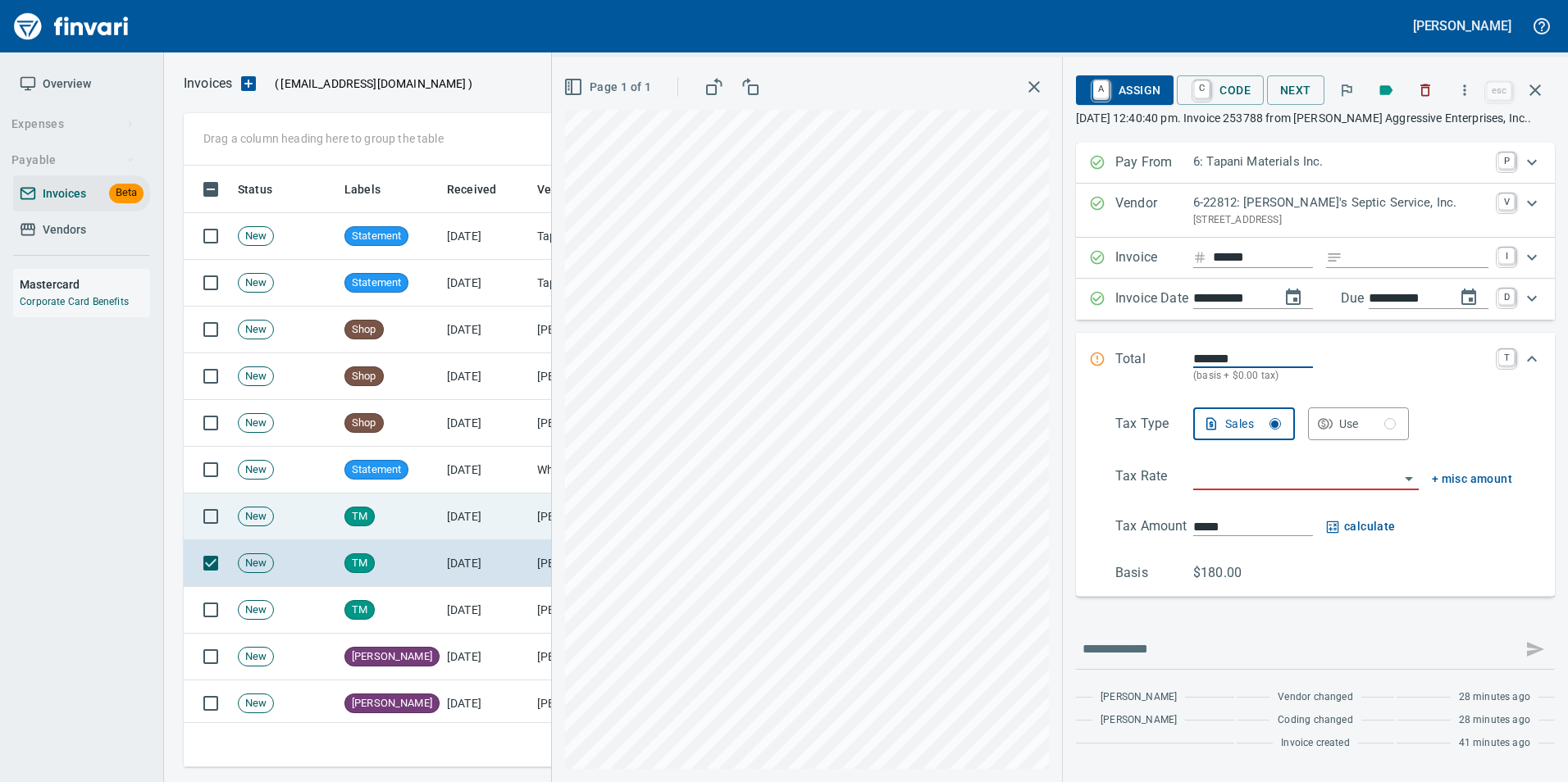
click at [483, 505] on td "[DATE]" at bounding box center [485, 517] width 90 height 47
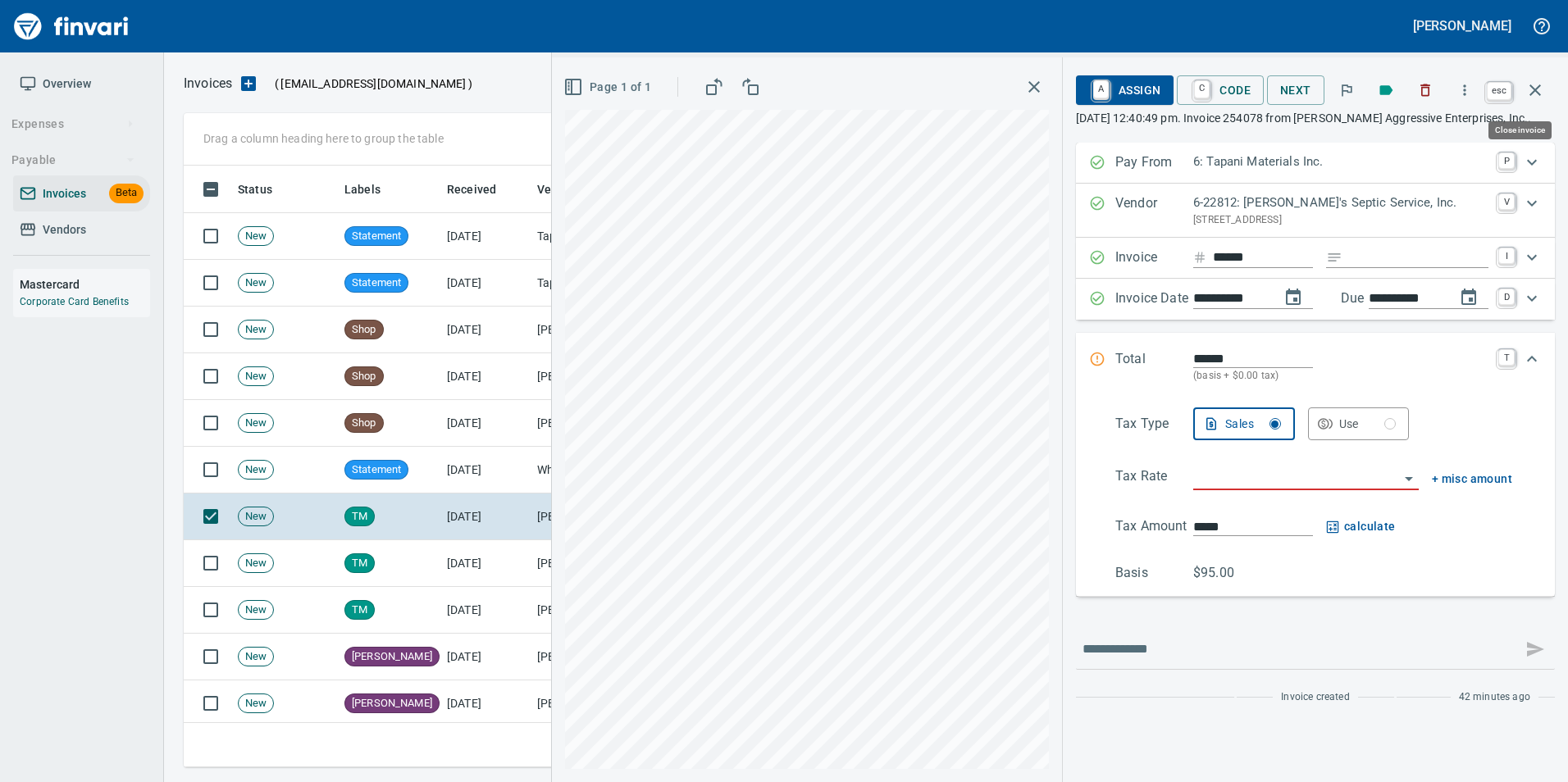
click at [1548, 95] on button "button" at bounding box center [1535, 90] width 39 height 39
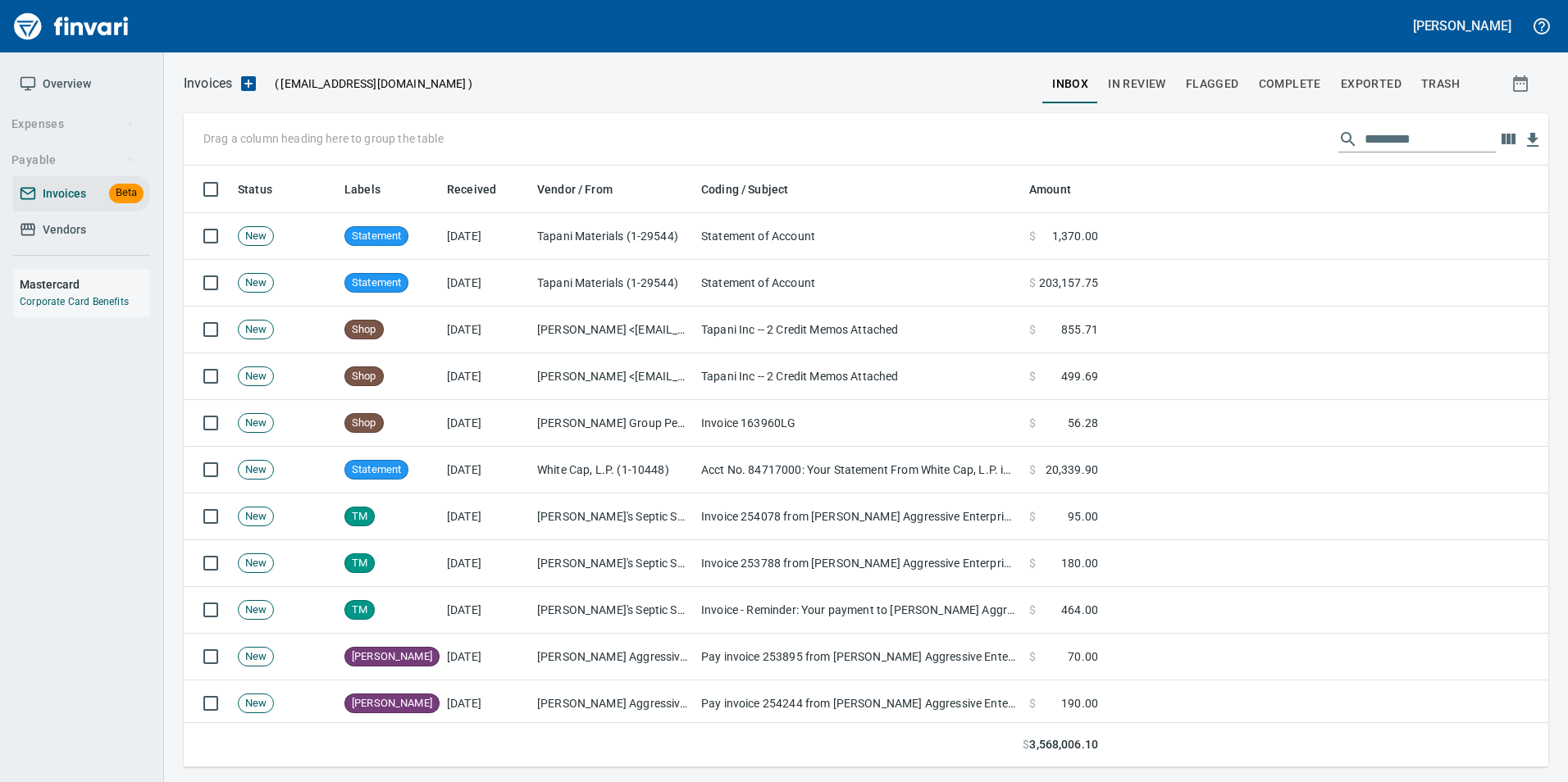
scroll to position [590, 1339]
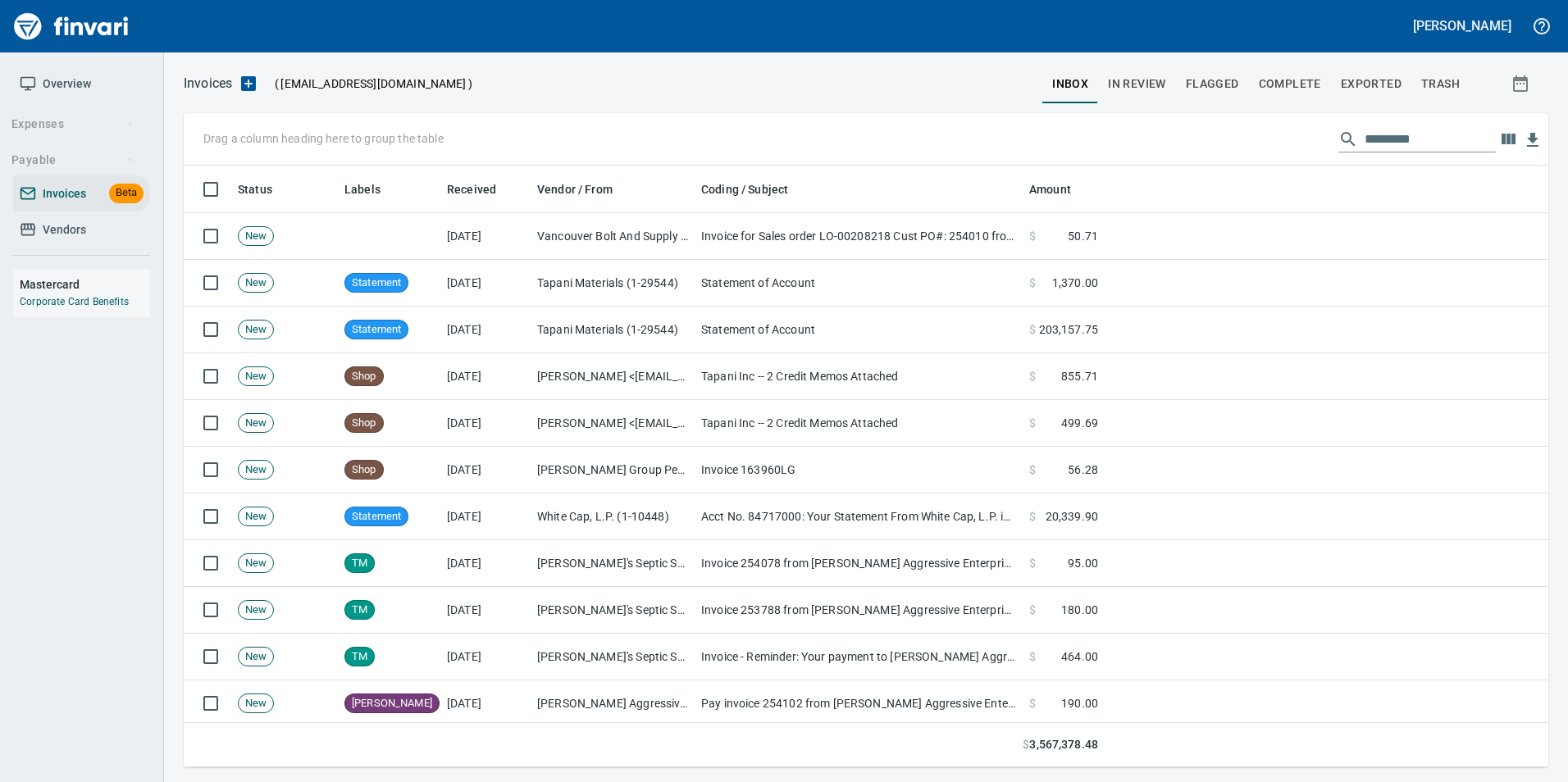
click at [51, 230] on span "Vendors" at bounding box center [64, 230] width 44 height 20
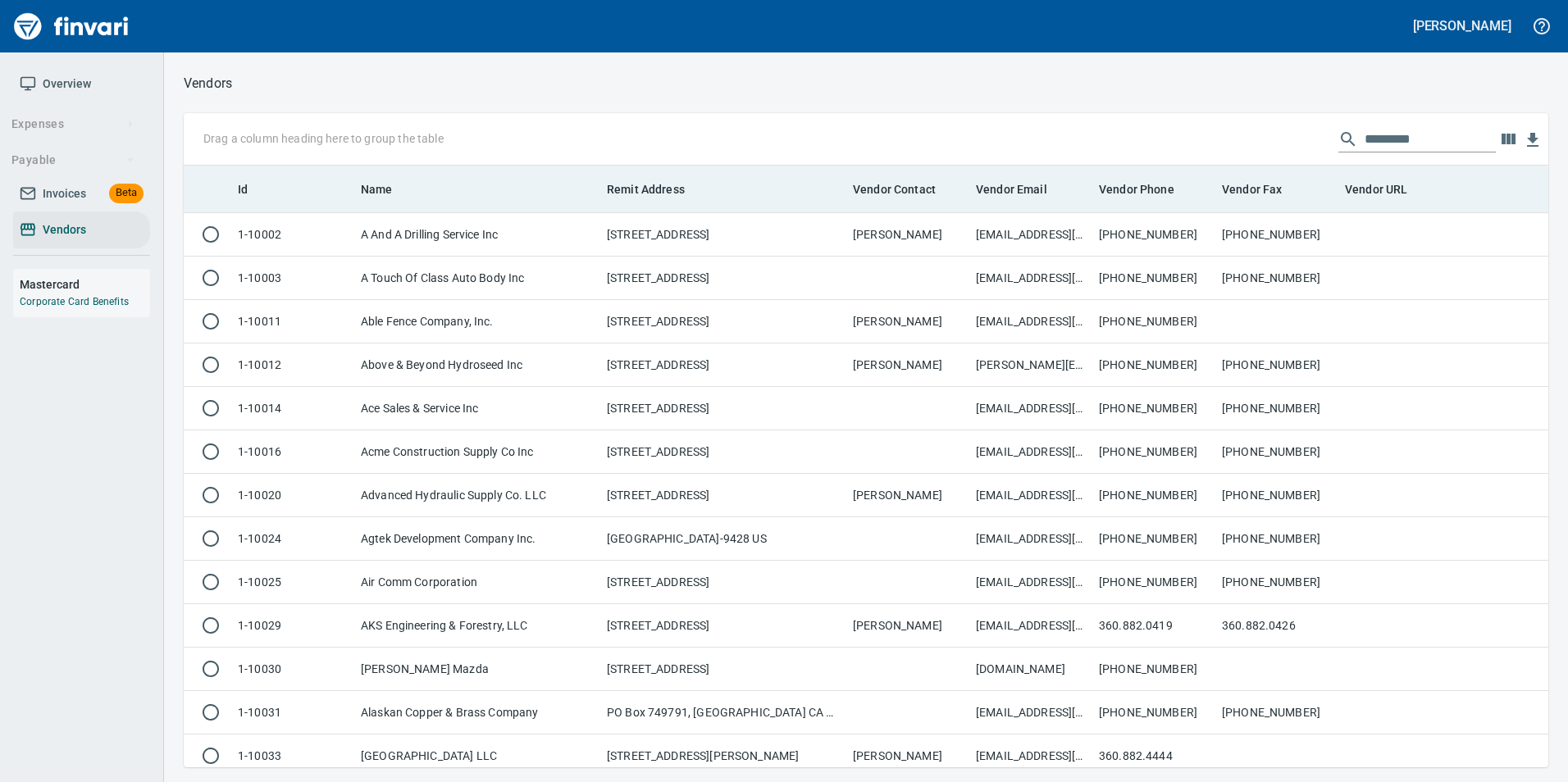
scroll to position [590, 1339]
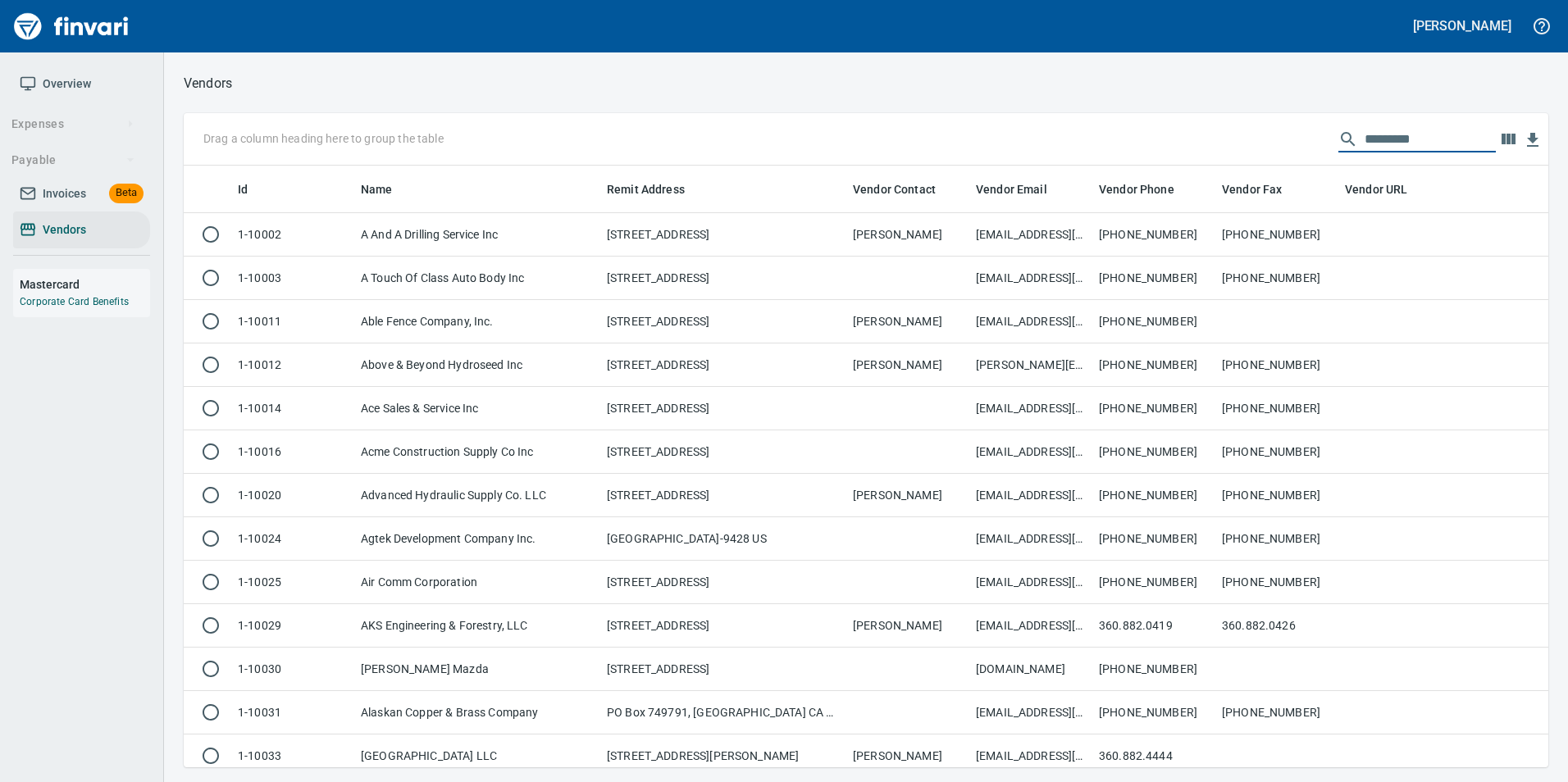
click at [1416, 131] on input "text" at bounding box center [1429, 139] width 131 height 26
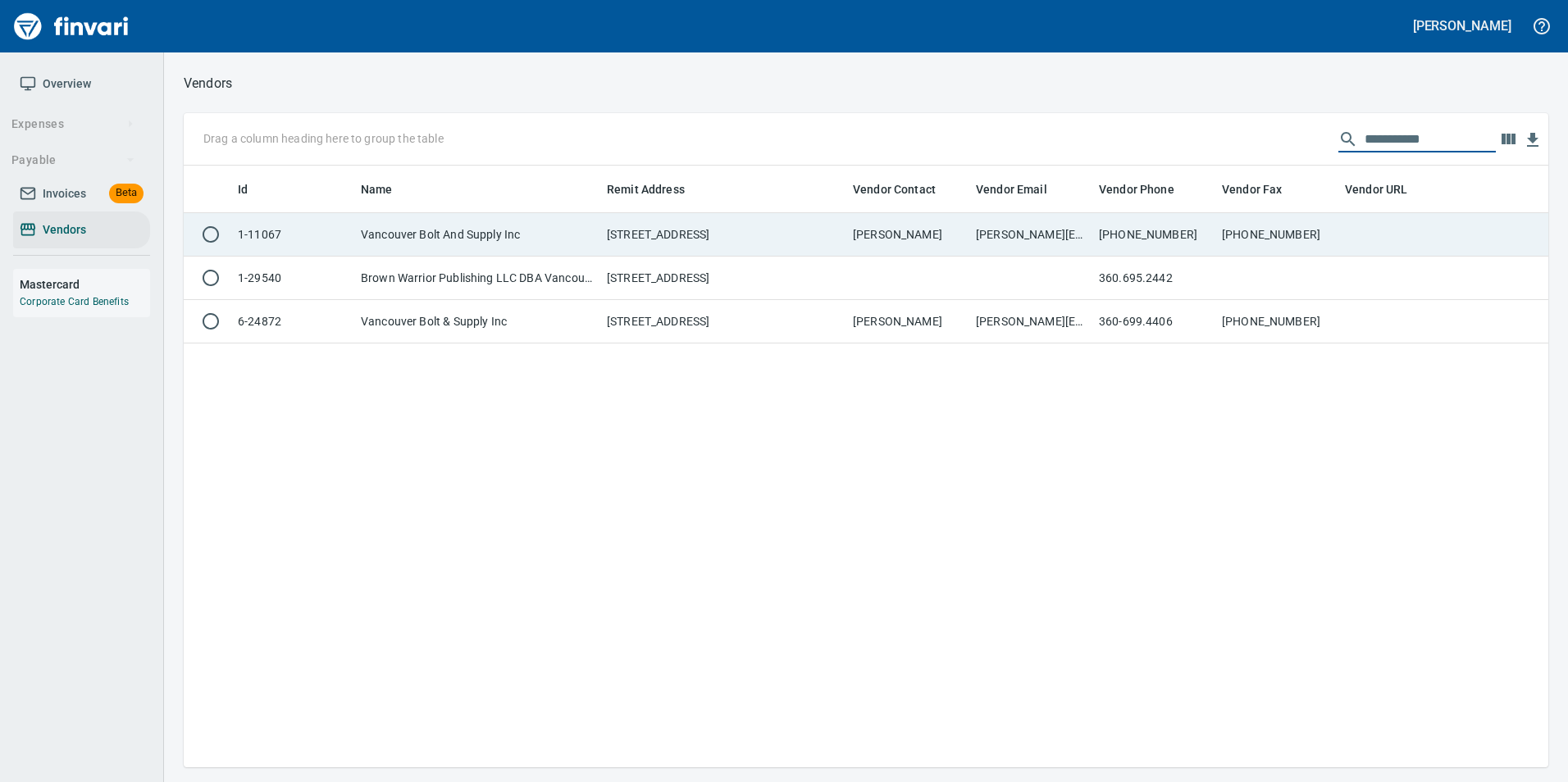
type input "**********"
click at [707, 224] on td "[STREET_ADDRESS]" at bounding box center [723, 235] width 246 height 44
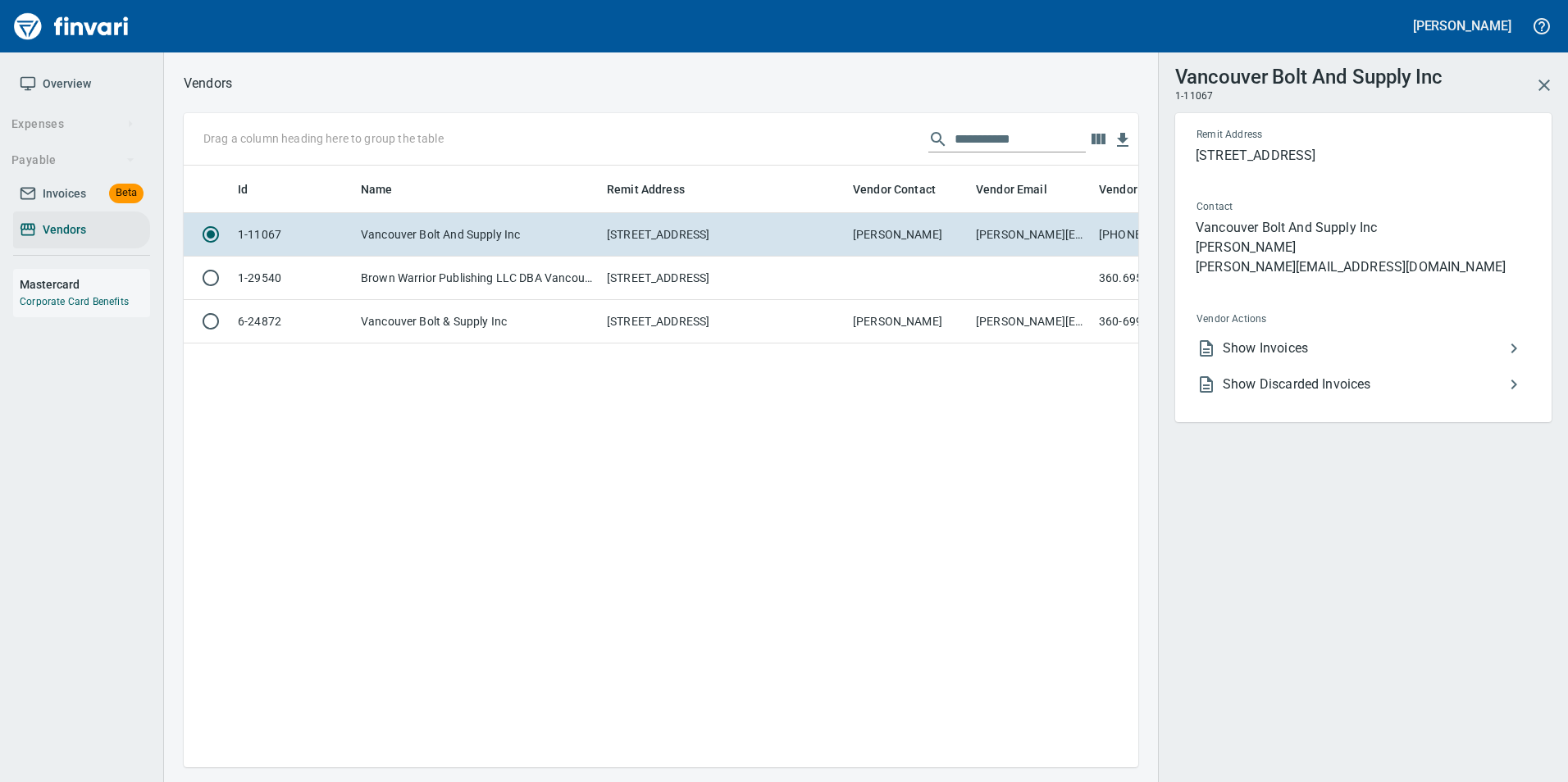
scroll to position [577, 942]
click at [1323, 343] on span "Show Invoices" at bounding box center [1363, 349] width 281 height 20
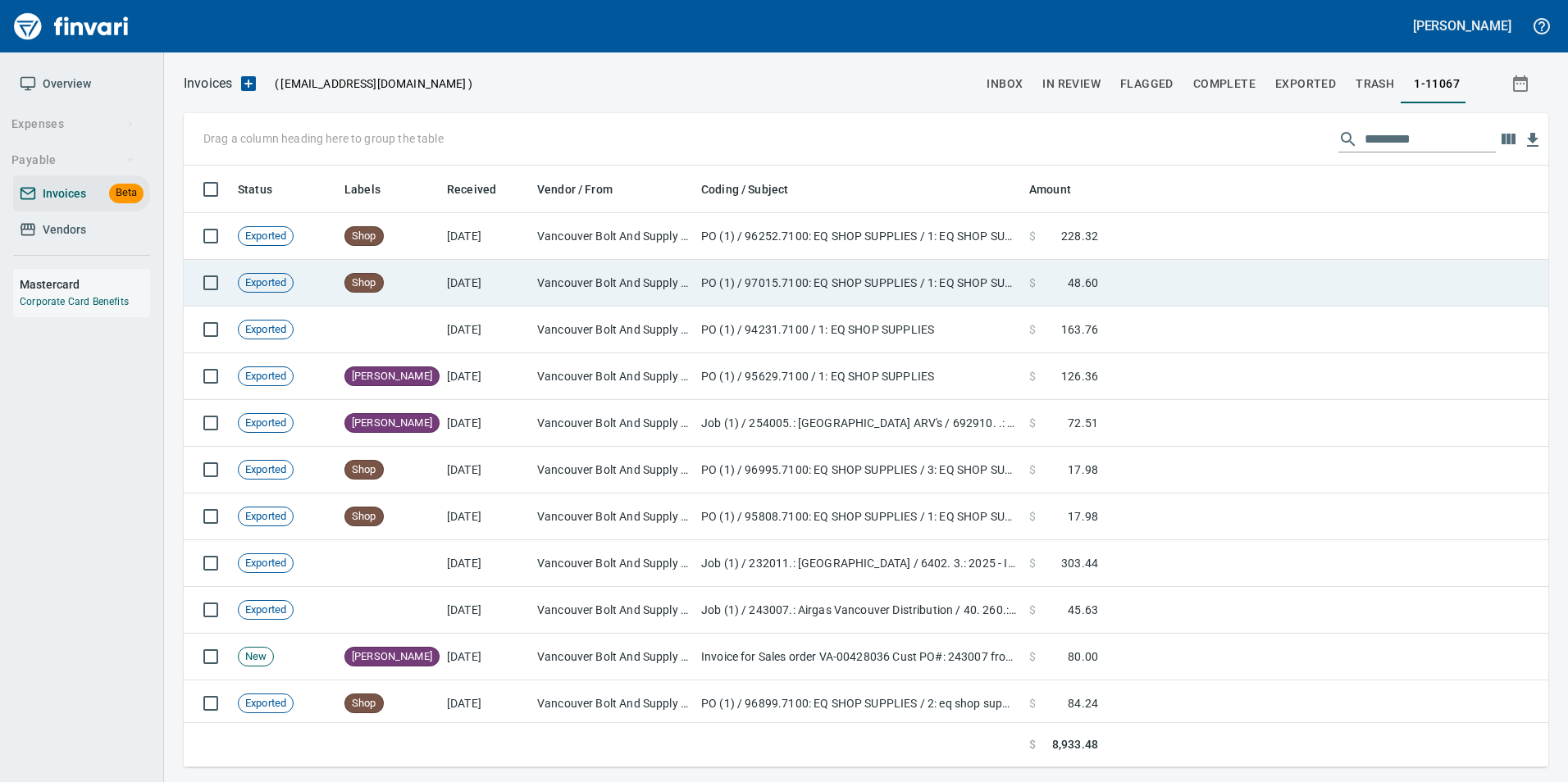
scroll to position [590, 1339]
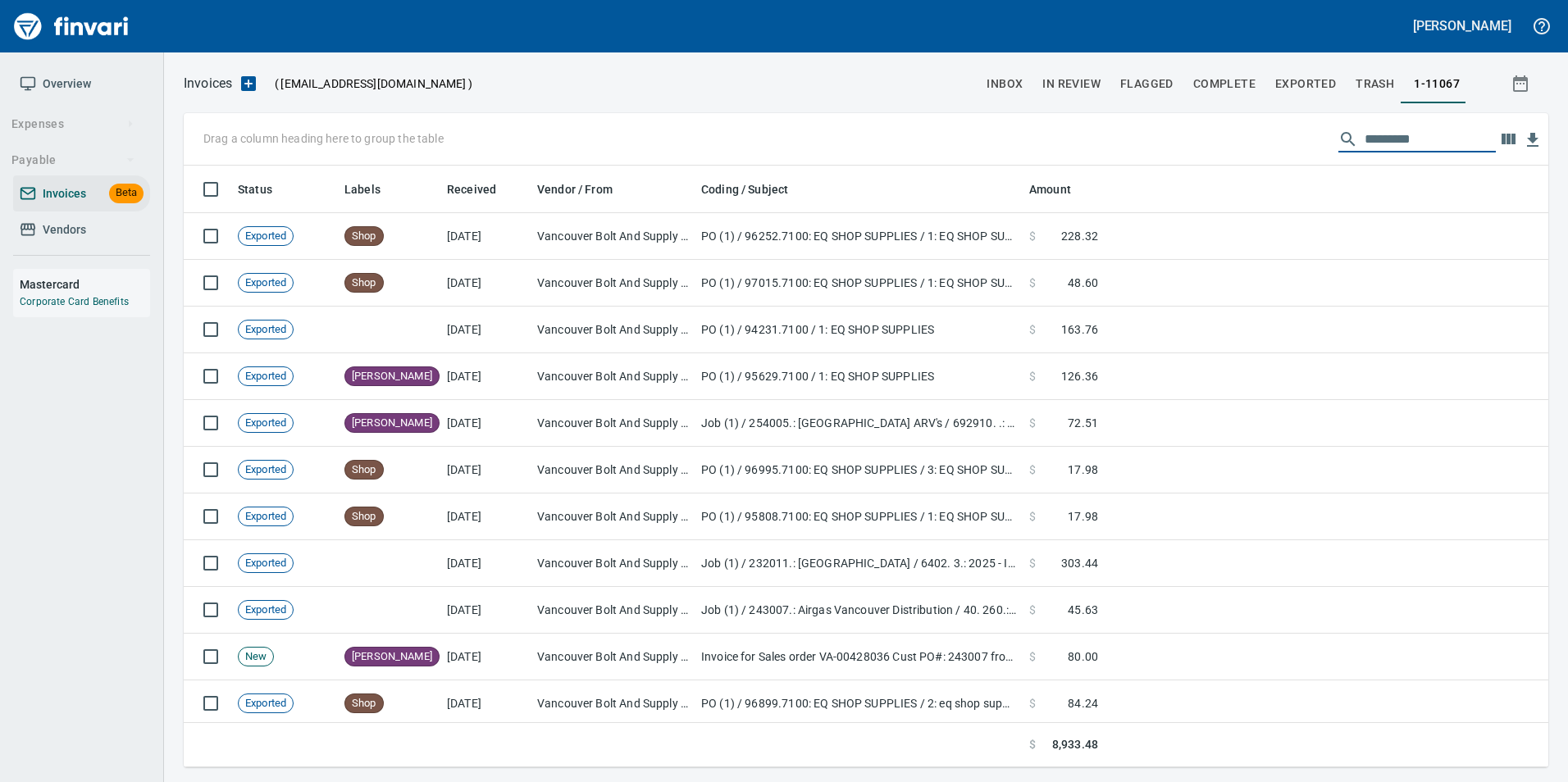
click at [1364, 135] on input "text" at bounding box center [1429, 139] width 131 height 26
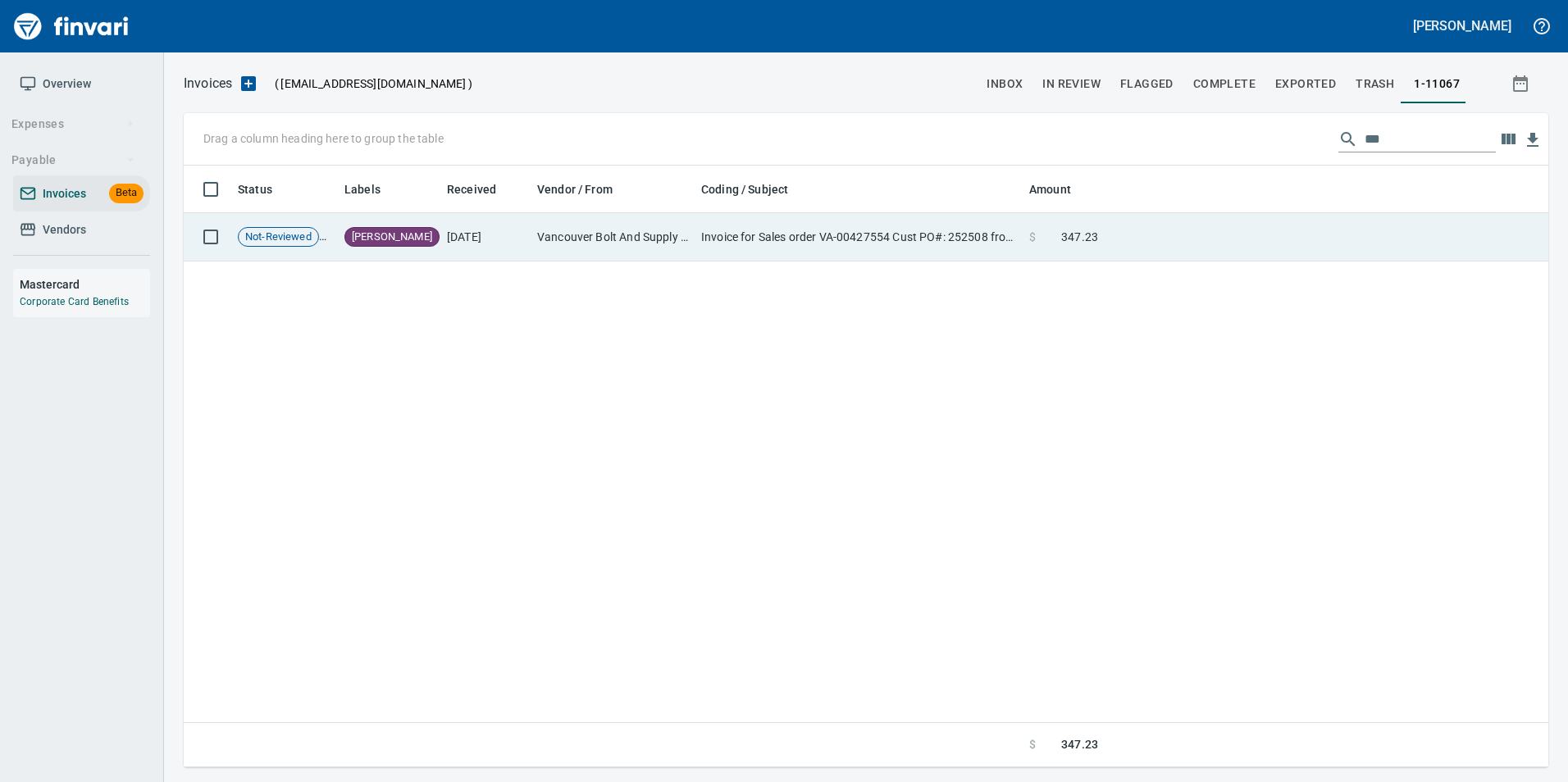
click at [1267, 230] on td at bounding box center [1326, 238] width 444 height 48
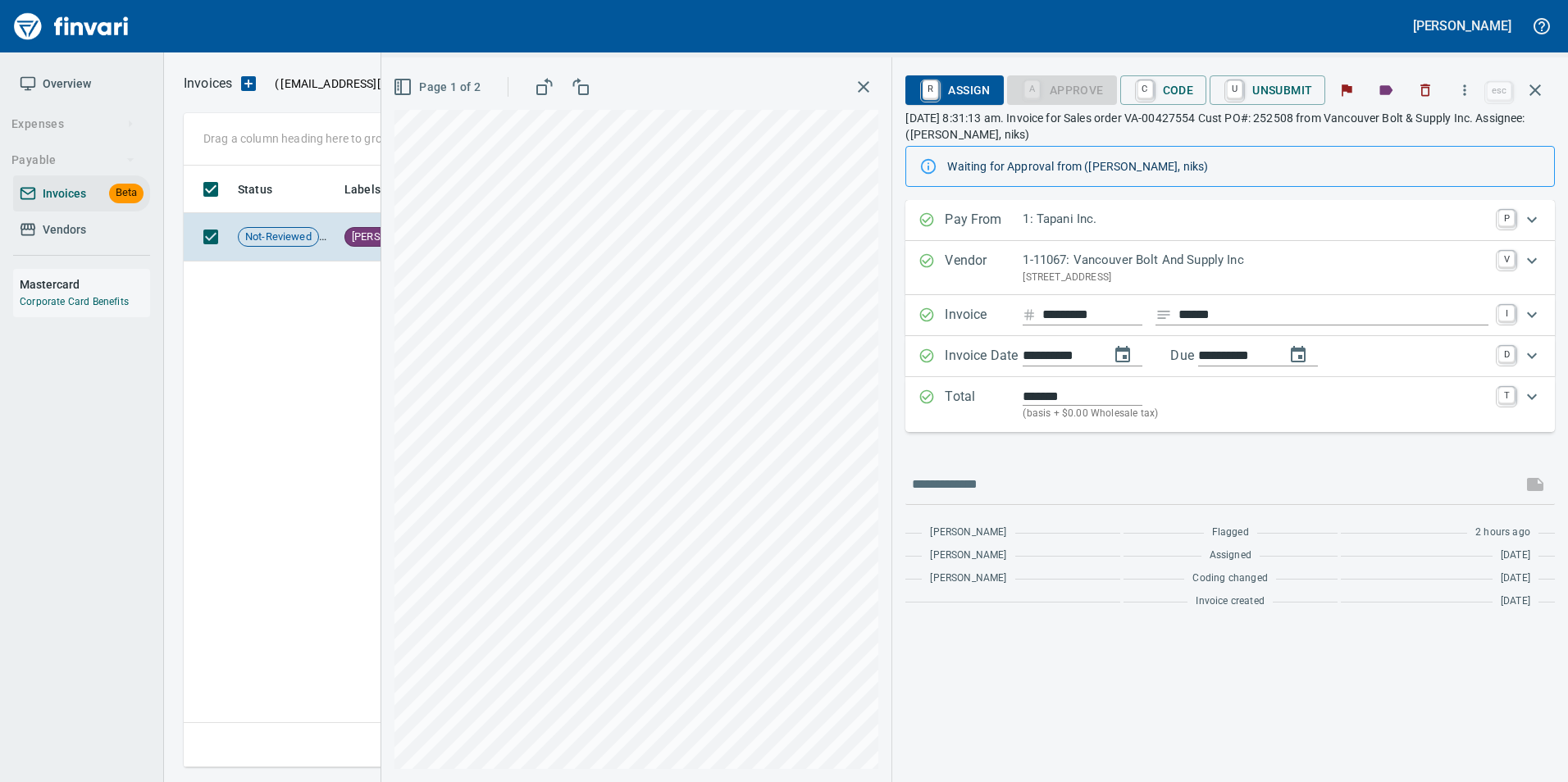
click at [1549, 81] on button "button" at bounding box center [1535, 90] width 39 height 39
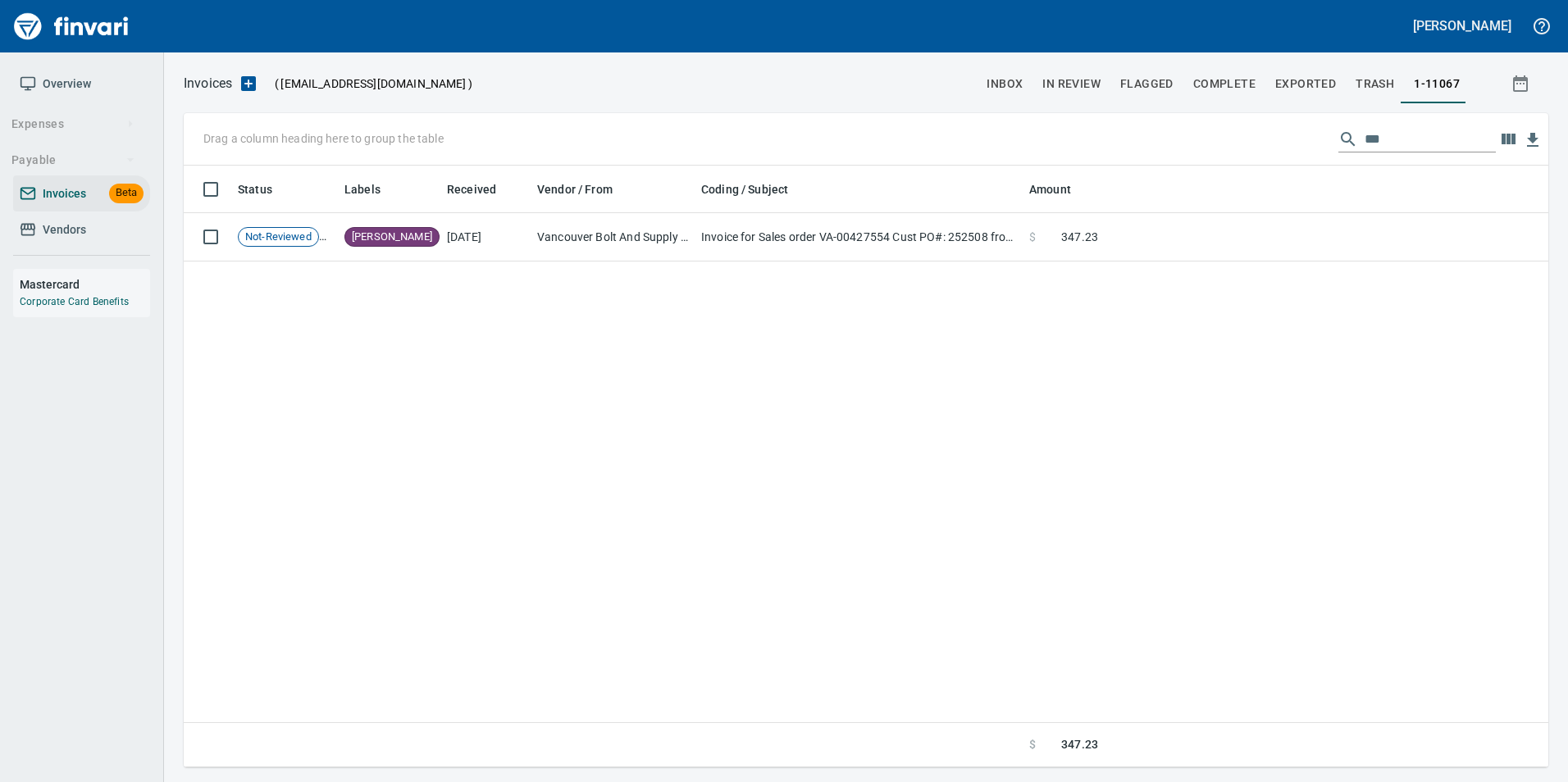
scroll to position [590, 1351]
click at [1424, 136] on input "***" at bounding box center [1429, 139] width 131 height 26
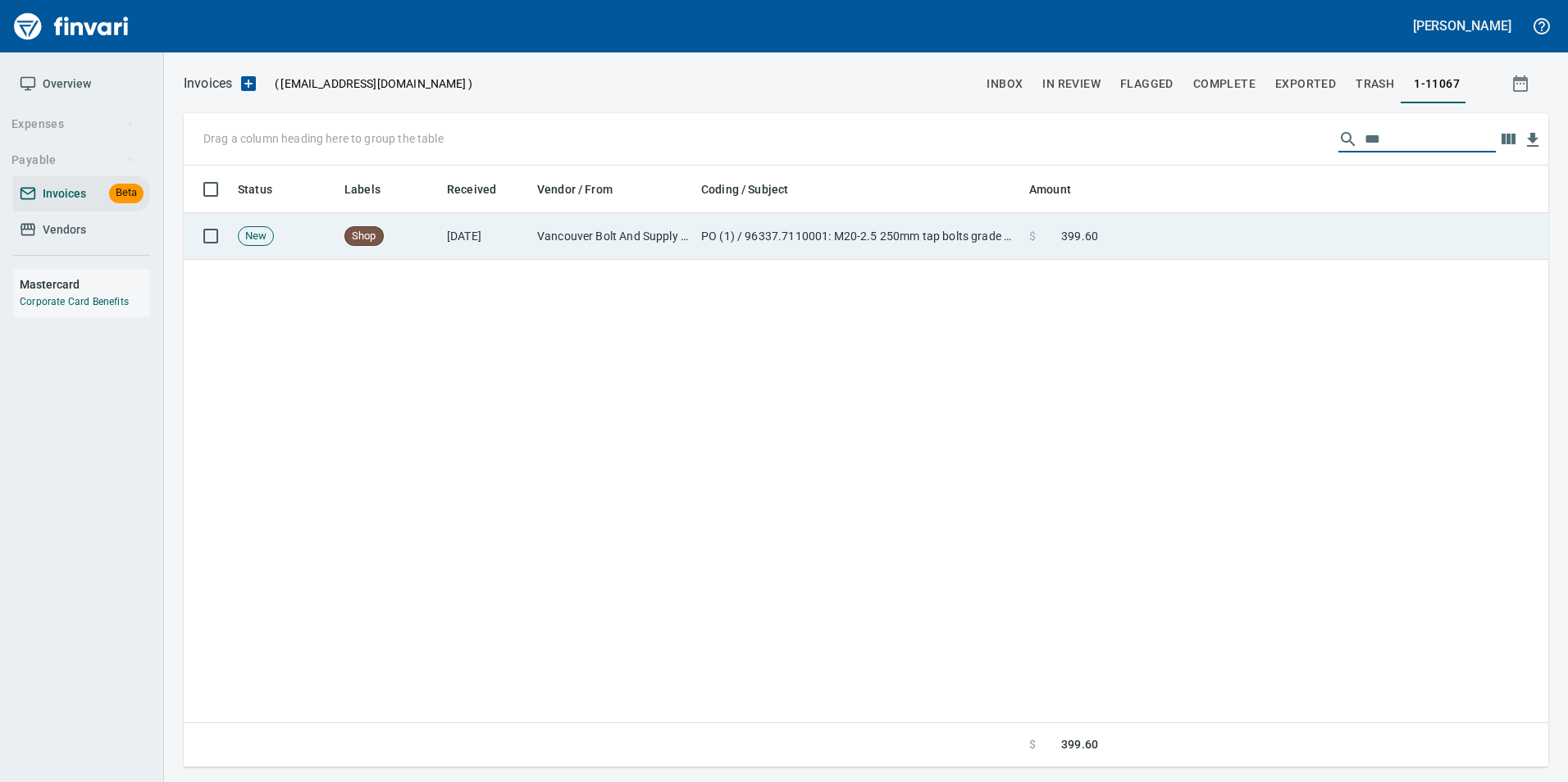
click at [1352, 221] on td at bounding box center [1326, 237] width 444 height 47
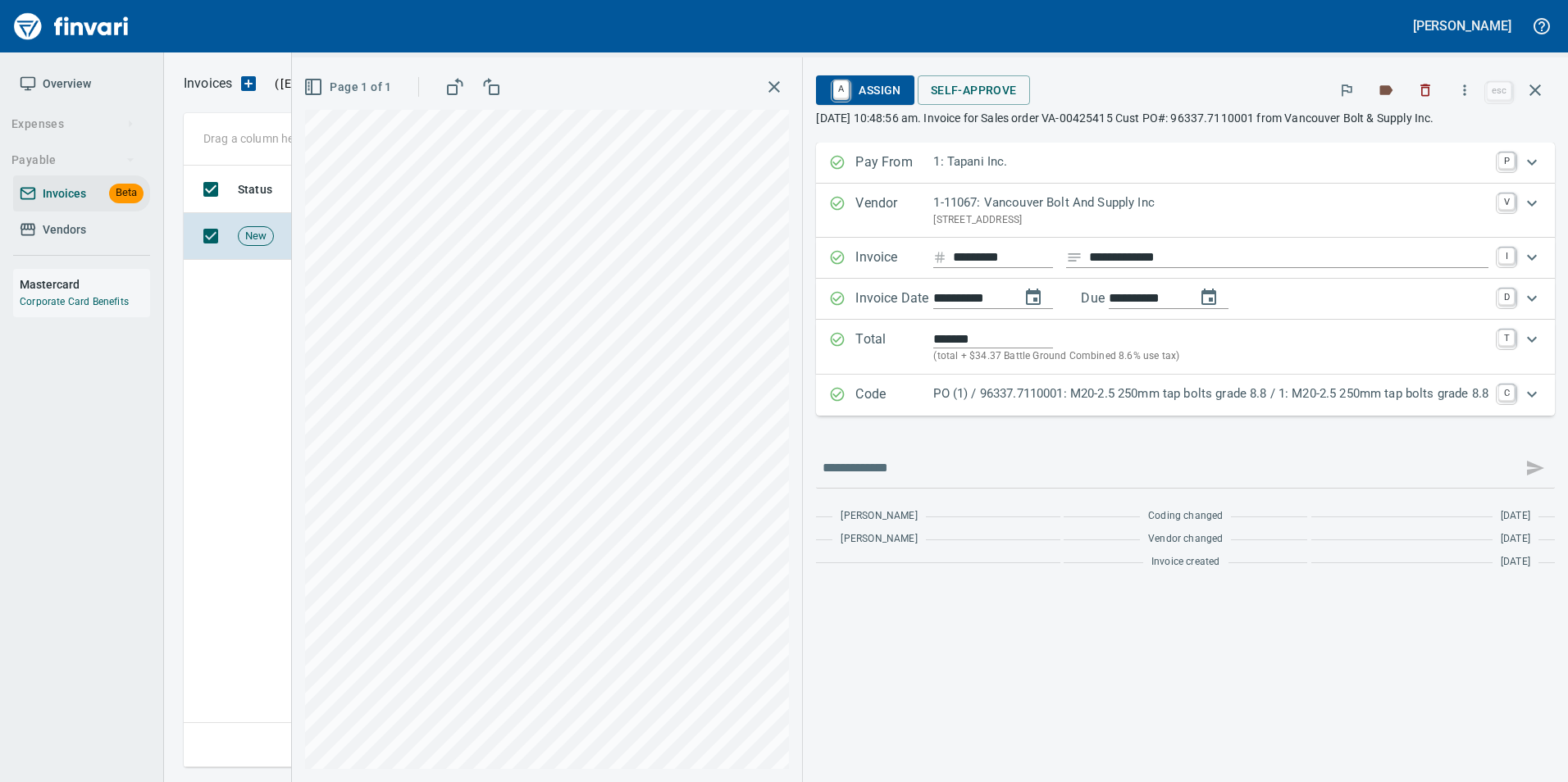
drag, startPoint x: 1110, startPoint y: 384, endPoint x: 1103, endPoint y: 392, distance: 10.6
click at [1110, 384] on p "PO (1) / 96337.7110001: M20-2.5 250mm tap bolts grade 8.8 / 1: M20-2.5 250mm ta…" at bounding box center [1210, 393] width 555 height 19
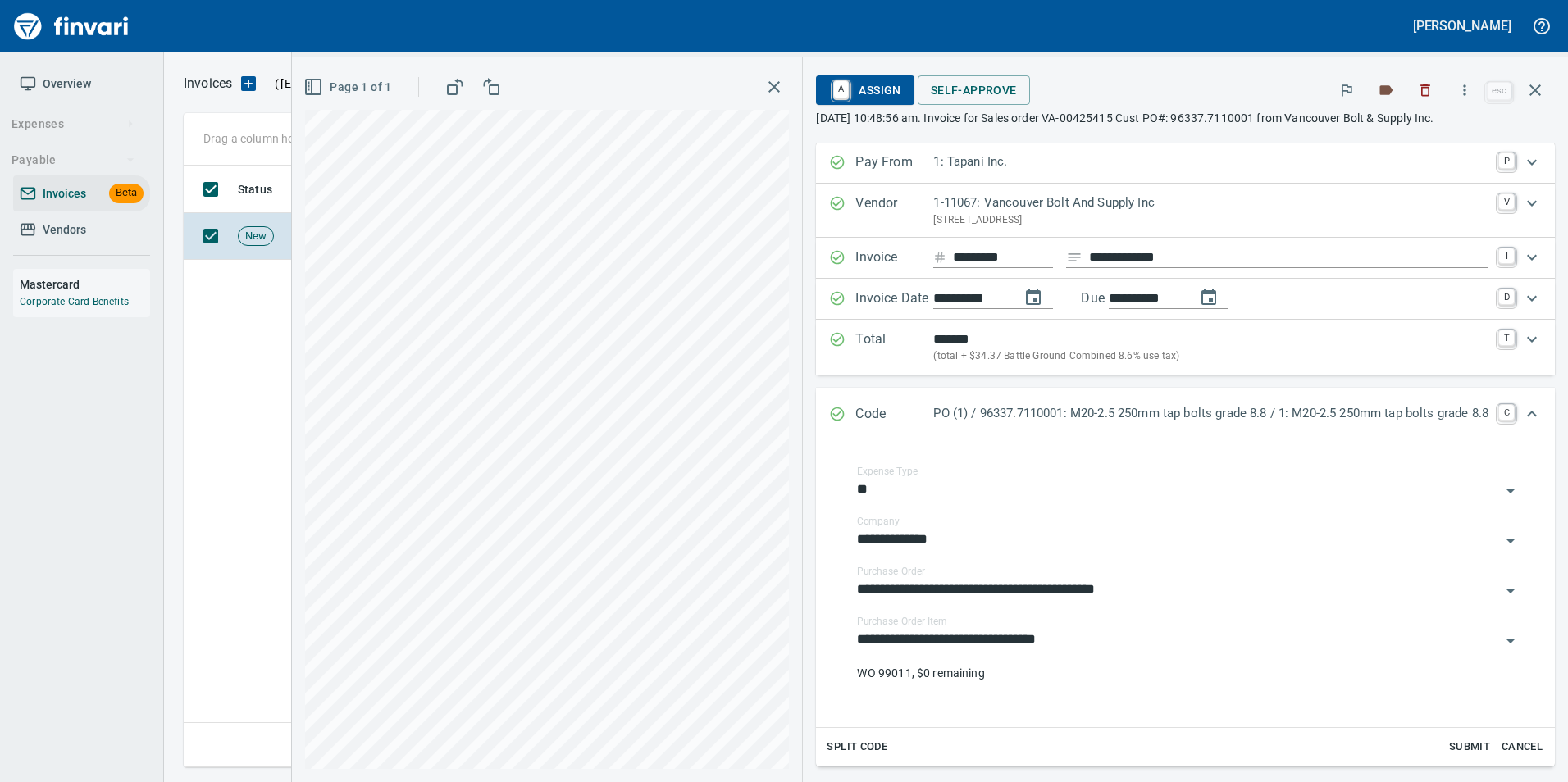
click at [1098, 395] on div "Code PO (1) / 96337.7110001: M20-2.5 250mm tap bolts grade 8.8 / 1: M20-2.5 250…" at bounding box center [1185, 415] width 739 height 54
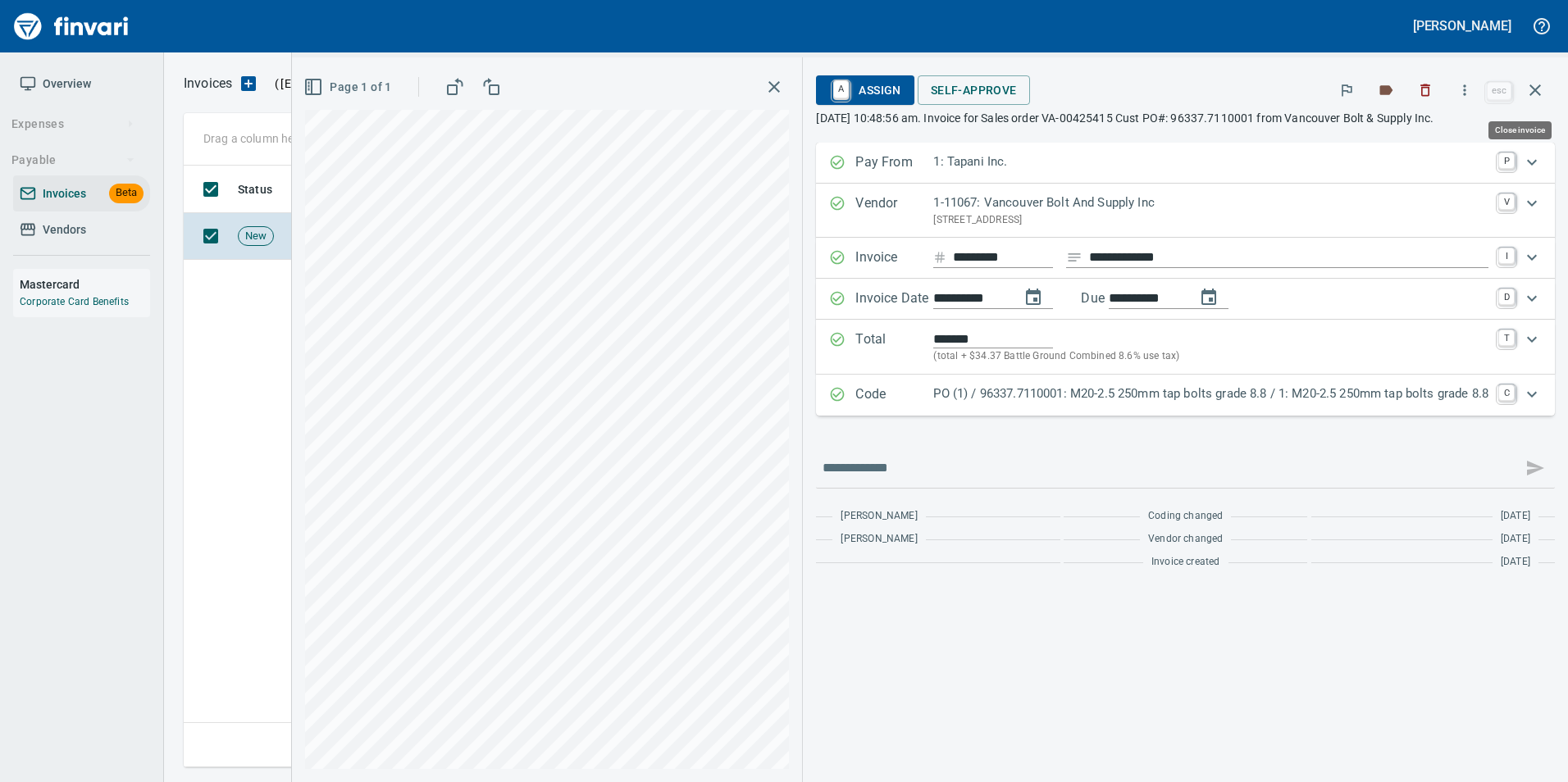
click at [1548, 80] on button "button" at bounding box center [1535, 90] width 39 height 39
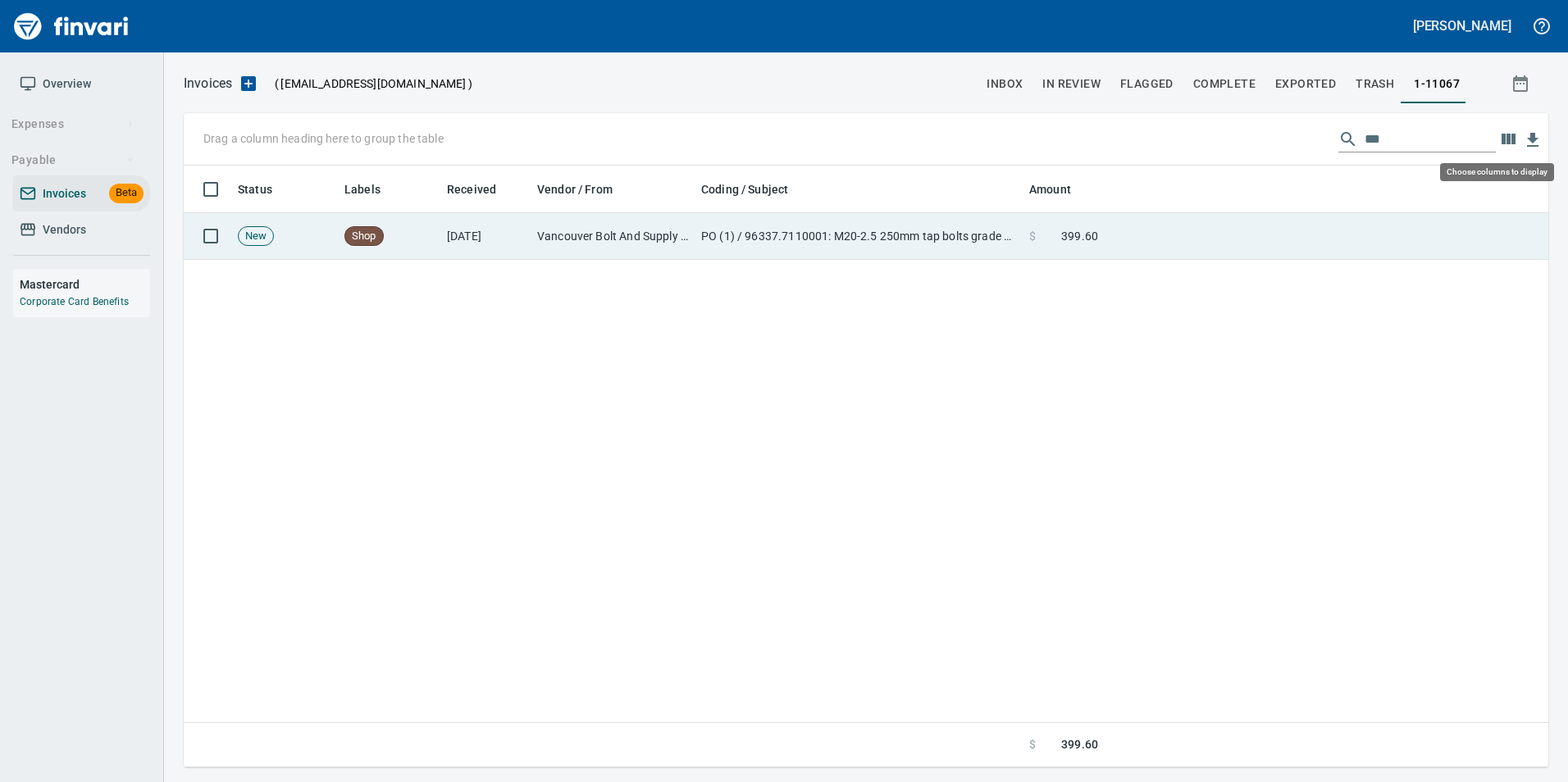
scroll to position [590, 1352]
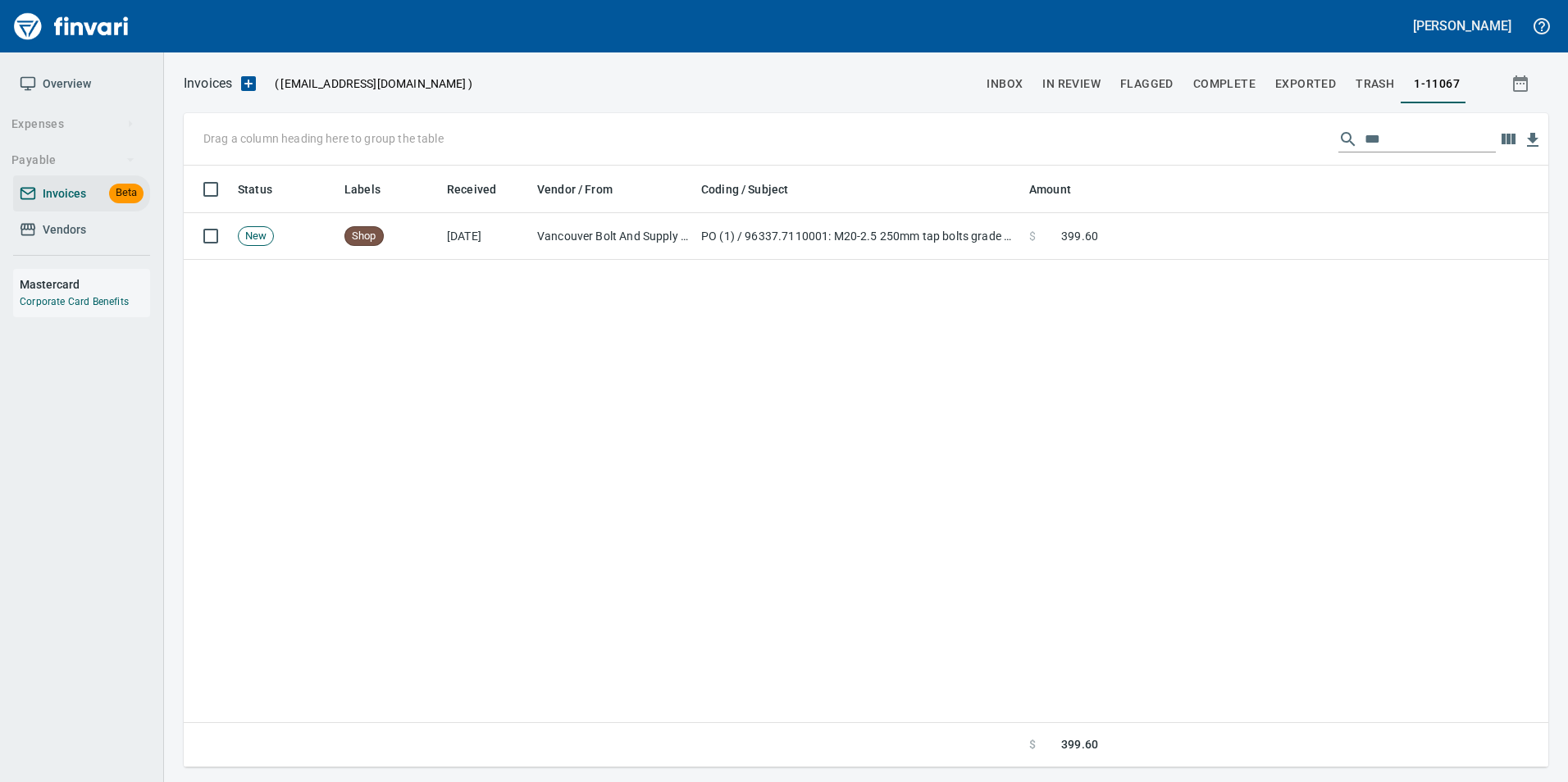
click at [1369, 133] on input "***" at bounding box center [1429, 139] width 131 height 26
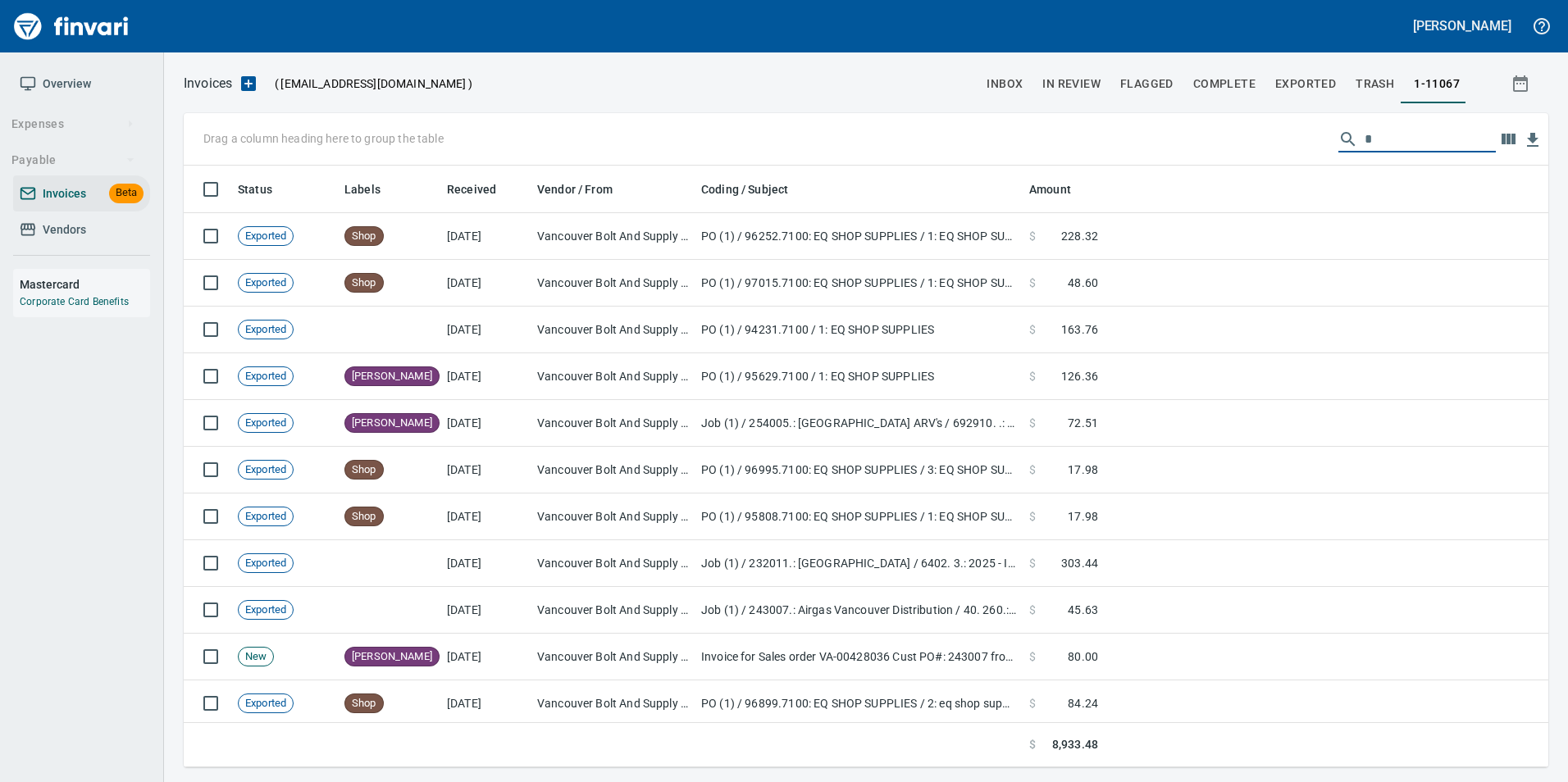
scroll to position [590, 1339]
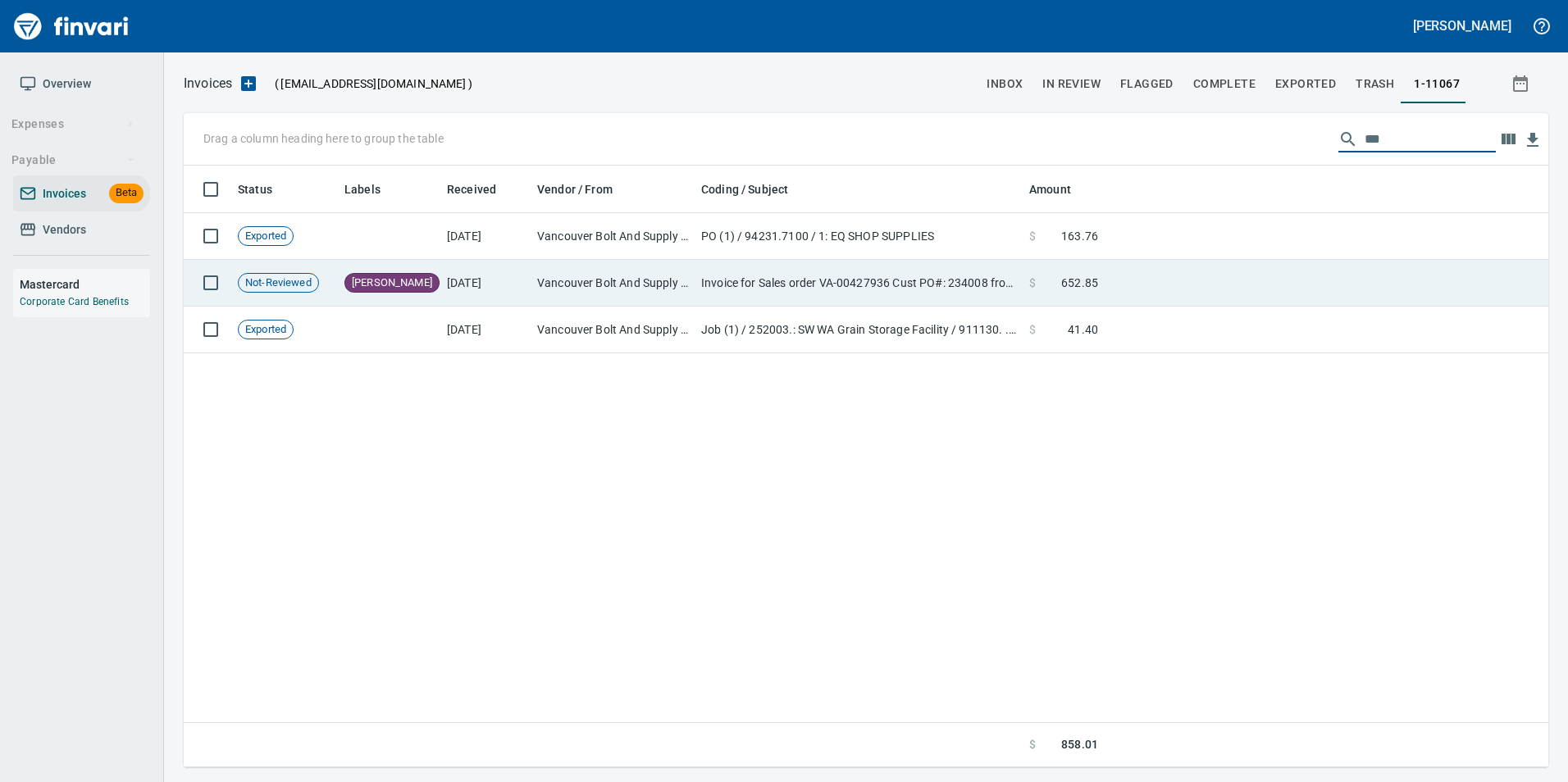
type input "***"
click at [1190, 278] on td at bounding box center [1326, 283] width 444 height 47
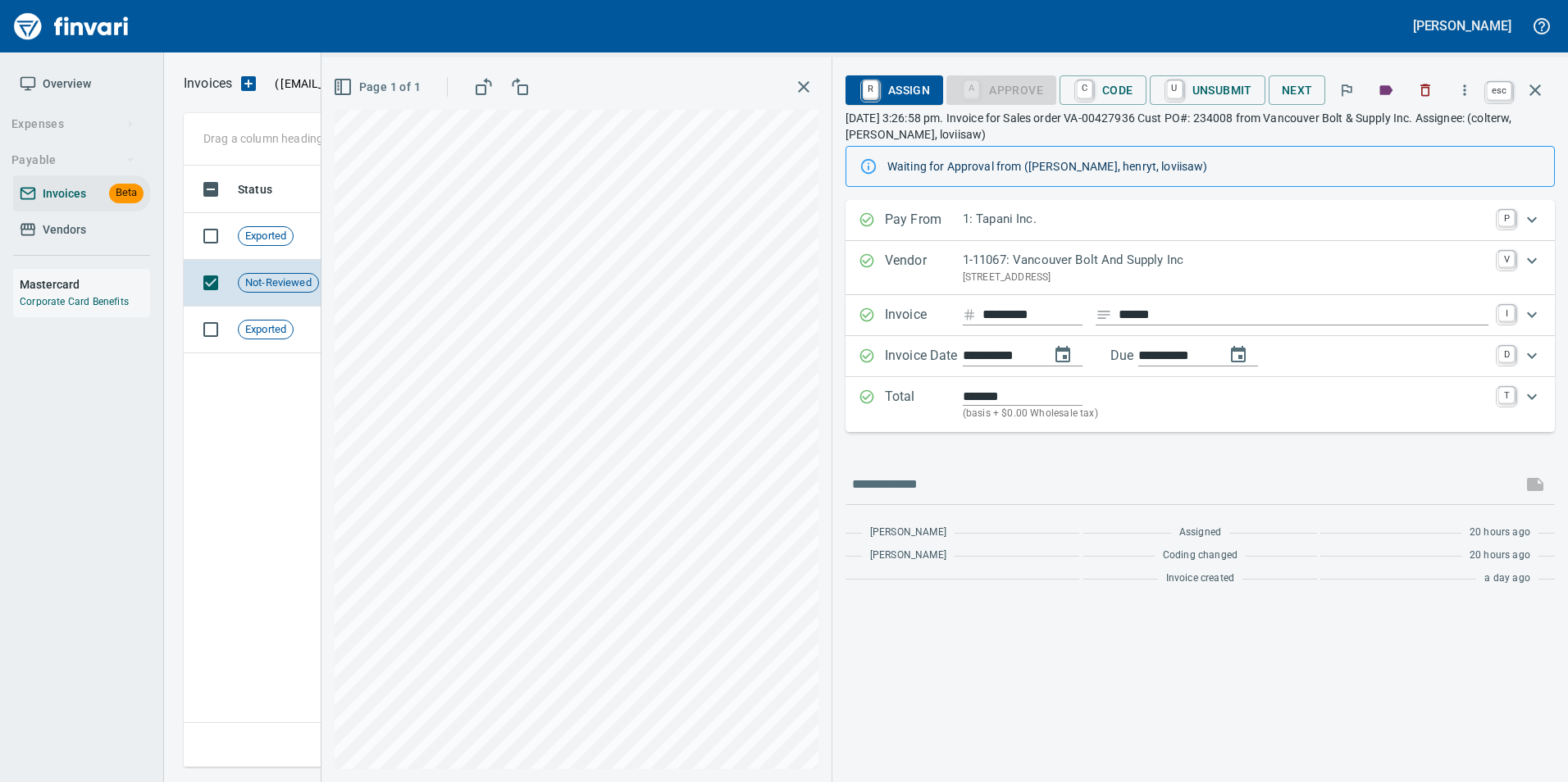
click at [1535, 100] on icon "button" at bounding box center [1535, 90] width 20 height 20
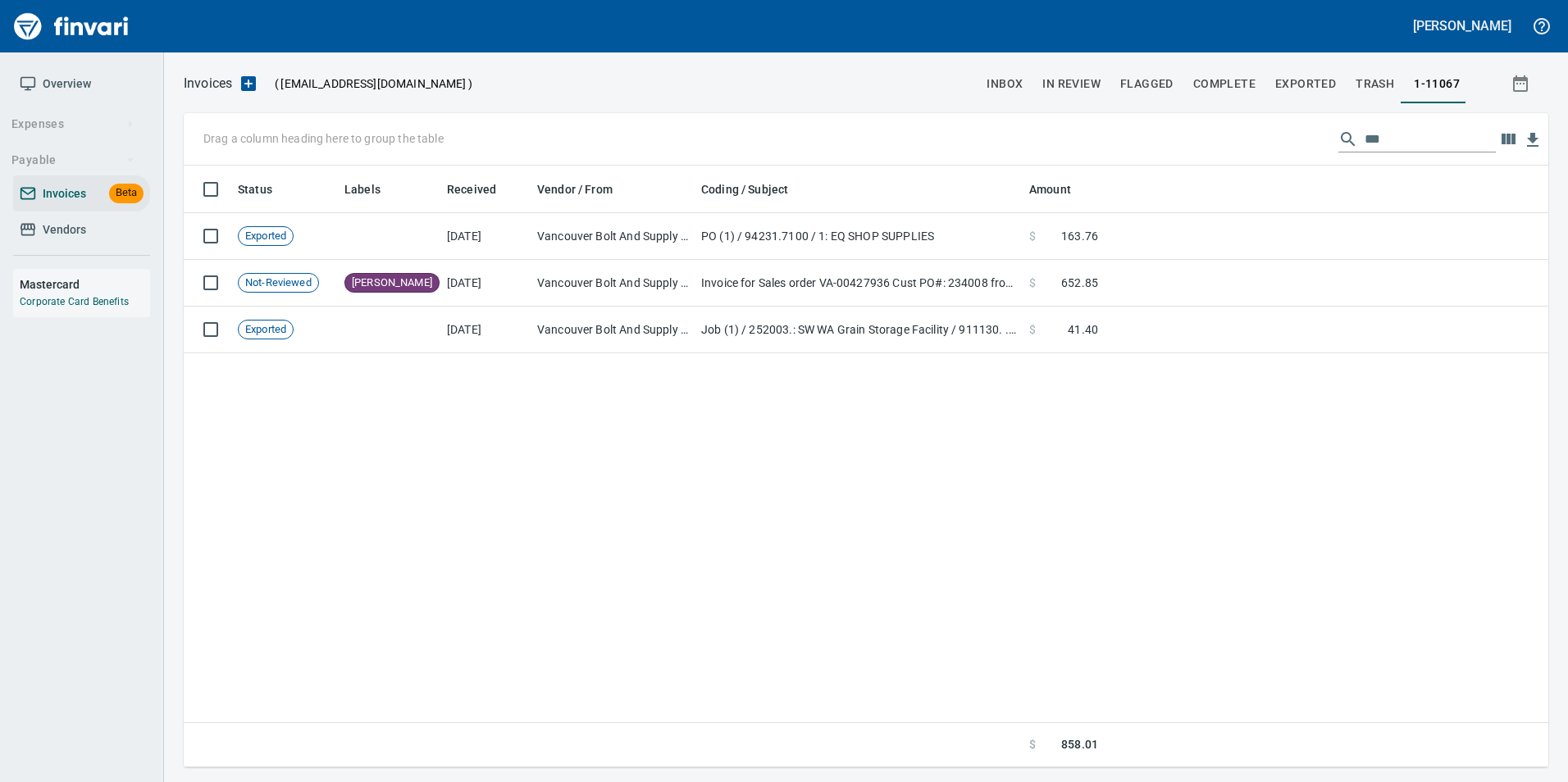
scroll to position [590, 1351]
click at [1403, 131] on input "***" at bounding box center [1429, 139] width 131 height 26
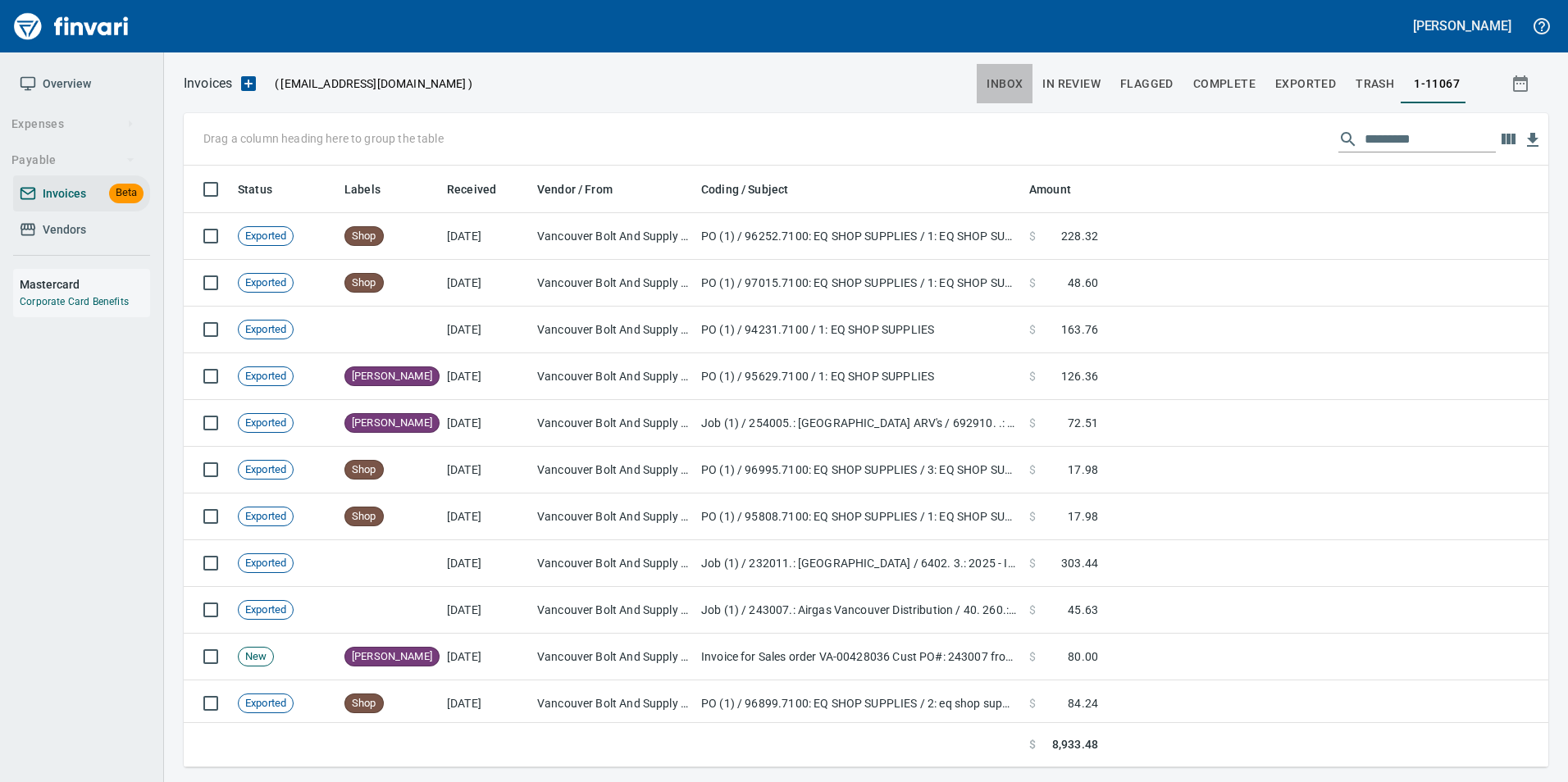
click at [1023, 69] on button "inbox" at bounding box center [1004, 84] width 56 height 39
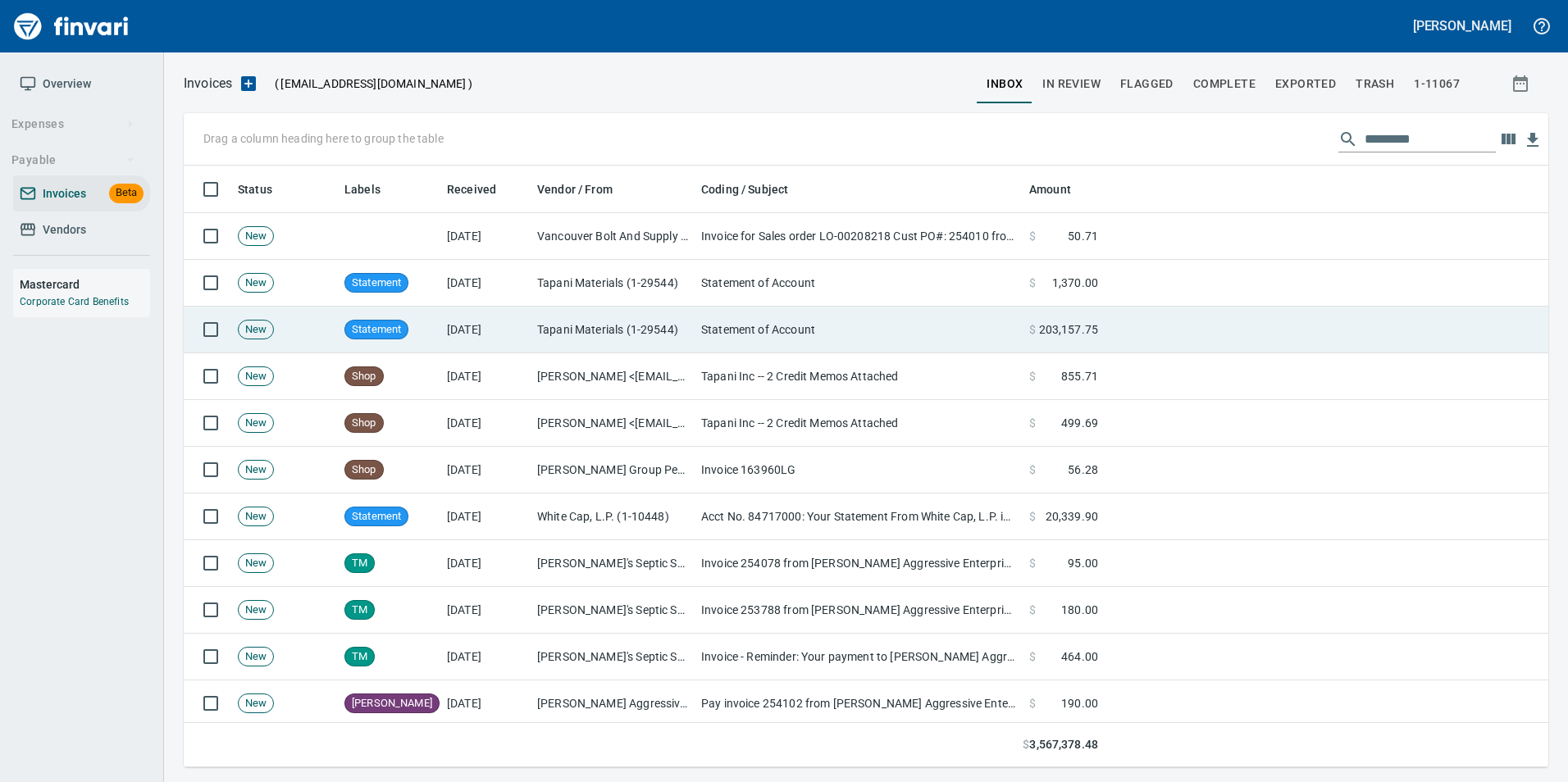
scroll to position [590, 1339]
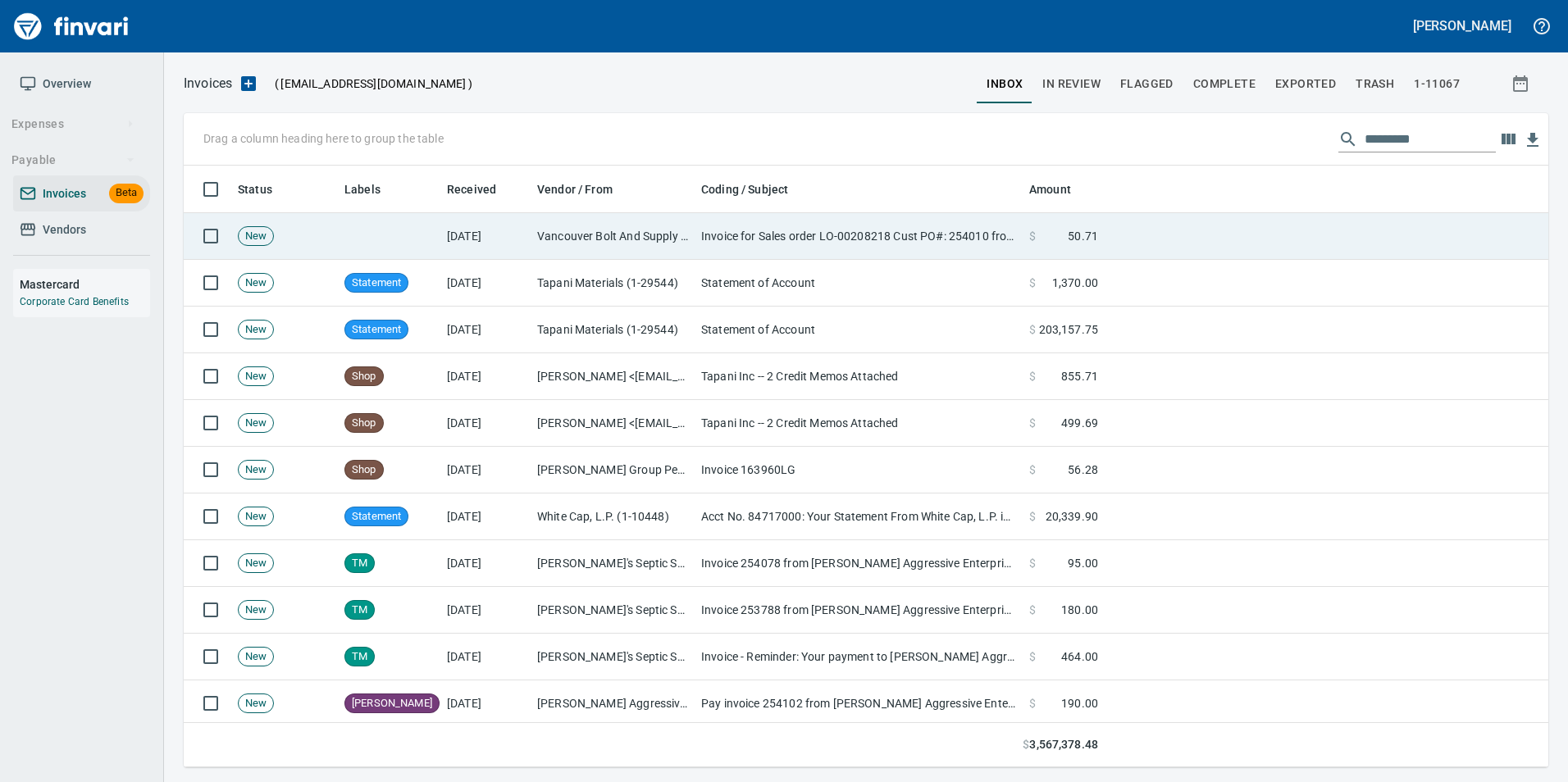
click at [531, 244] on td "Vancouver Bolt And Supply Inc (1-11067)" at bounding box center [612, 237] width 164 height 47
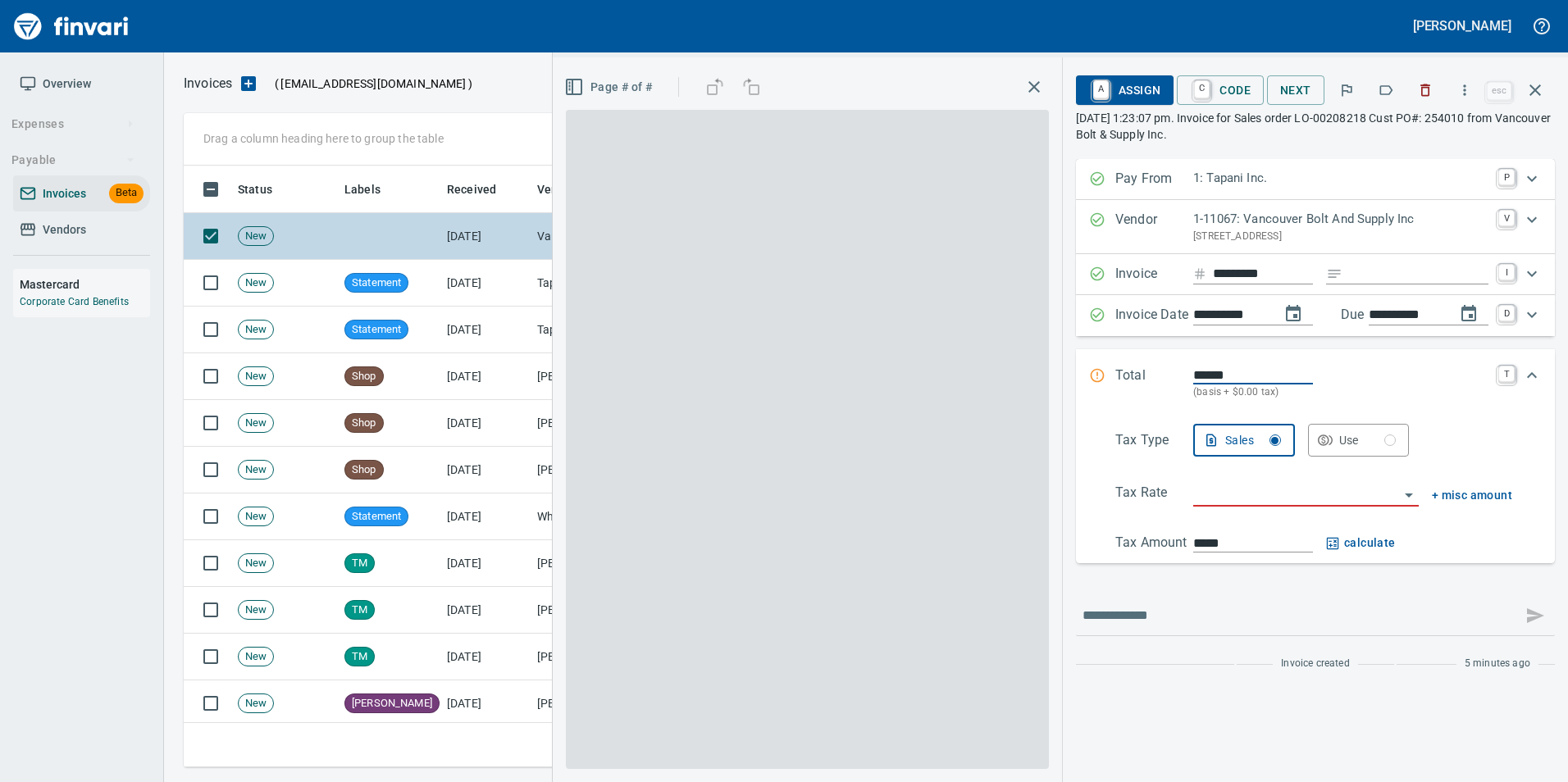
scroll to position [590, 1339]
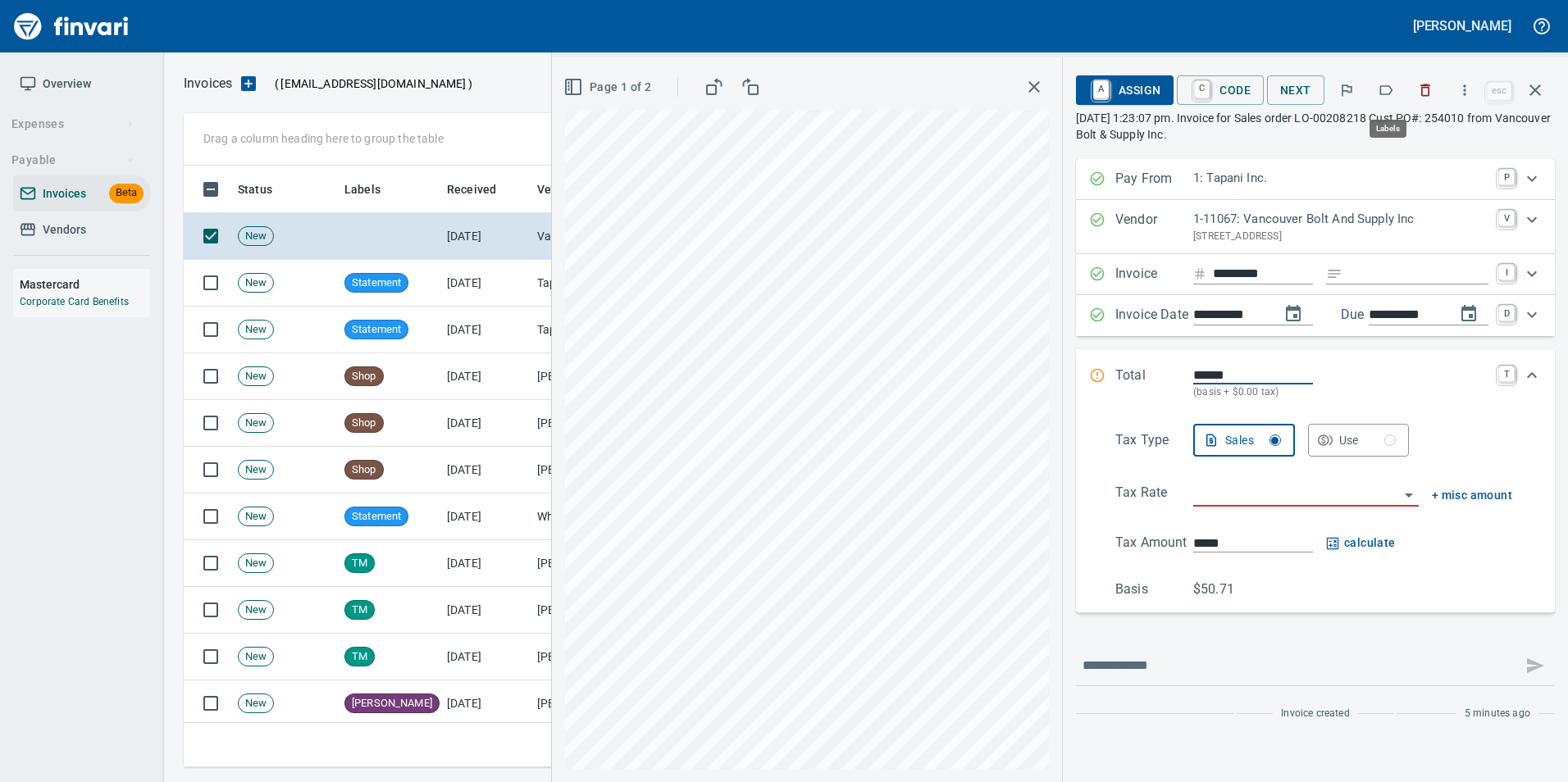
click at [1380, 88] on icon "button" at bounding box center [1386, 90] width 16 height 16
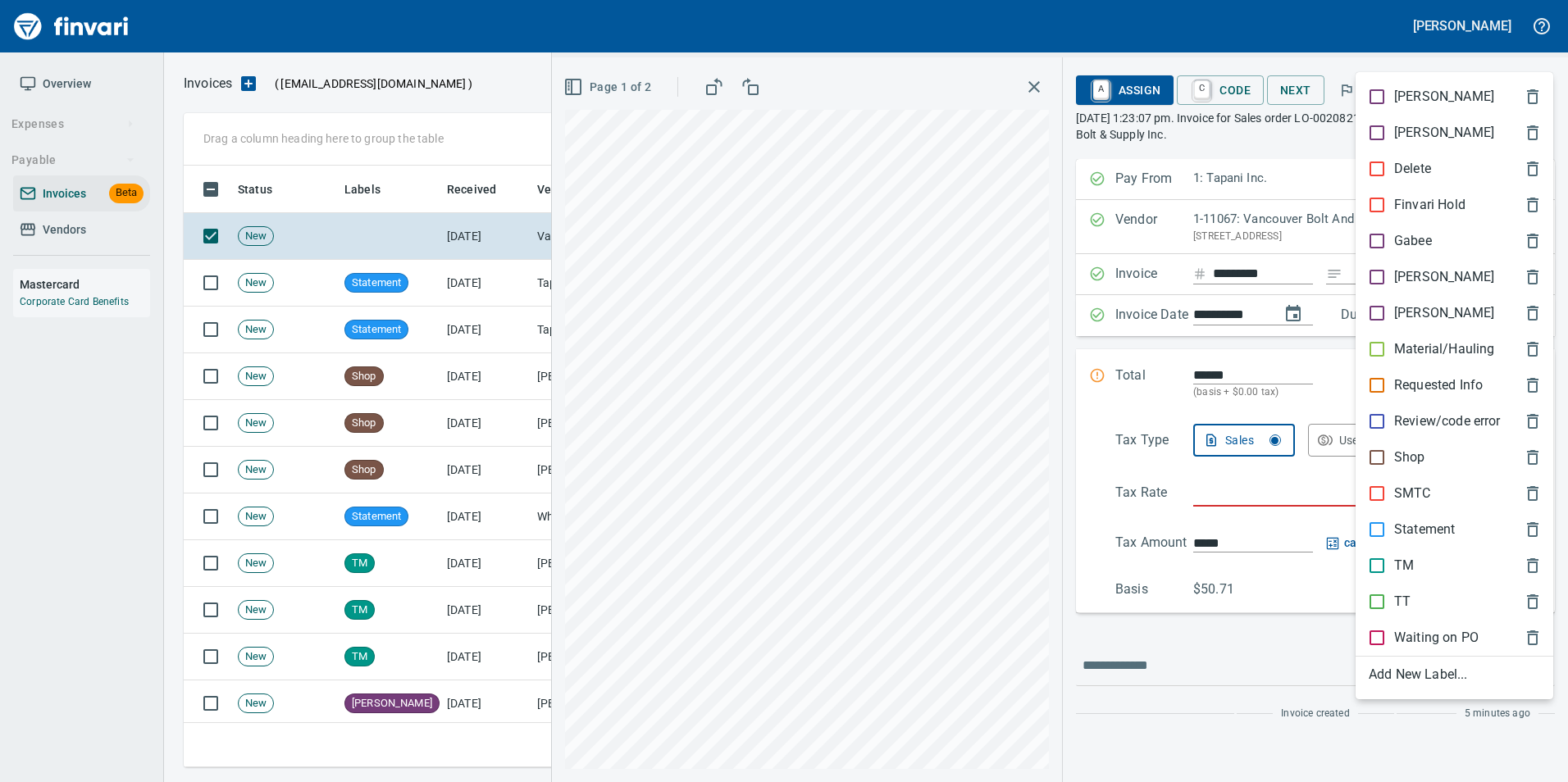
click at [1426, 276] on span "[PERSON_NAME]" at bounding box center [1441, 278] width 145 height 20
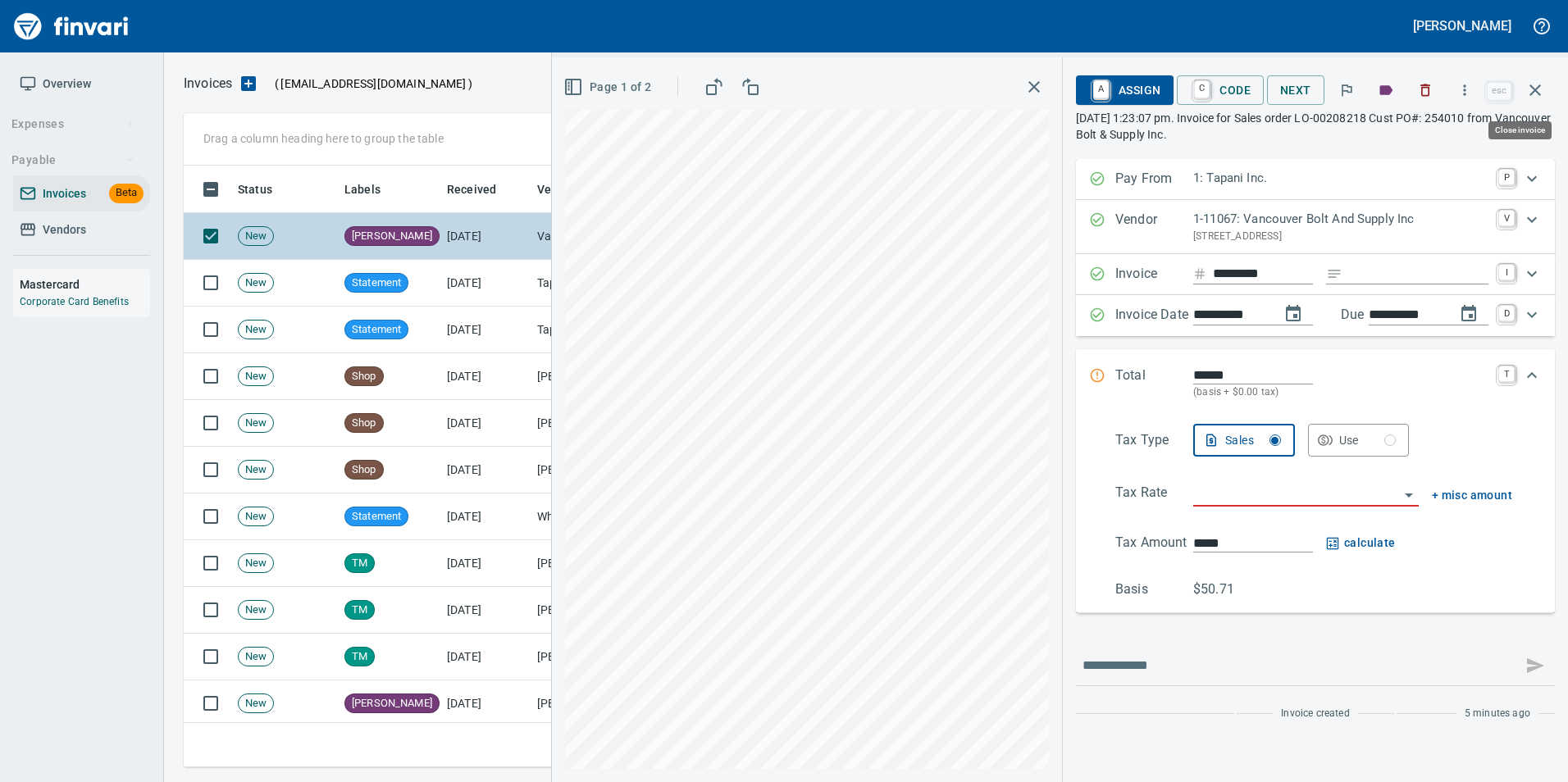
drag, startPoint x: 1537, startPoint y: 99, endPoint x: 1435, endPoint y: 230, distance: 166.0
click at [1532, 101] on button "button" at bounding box center [1535, 90] width 39 height 39
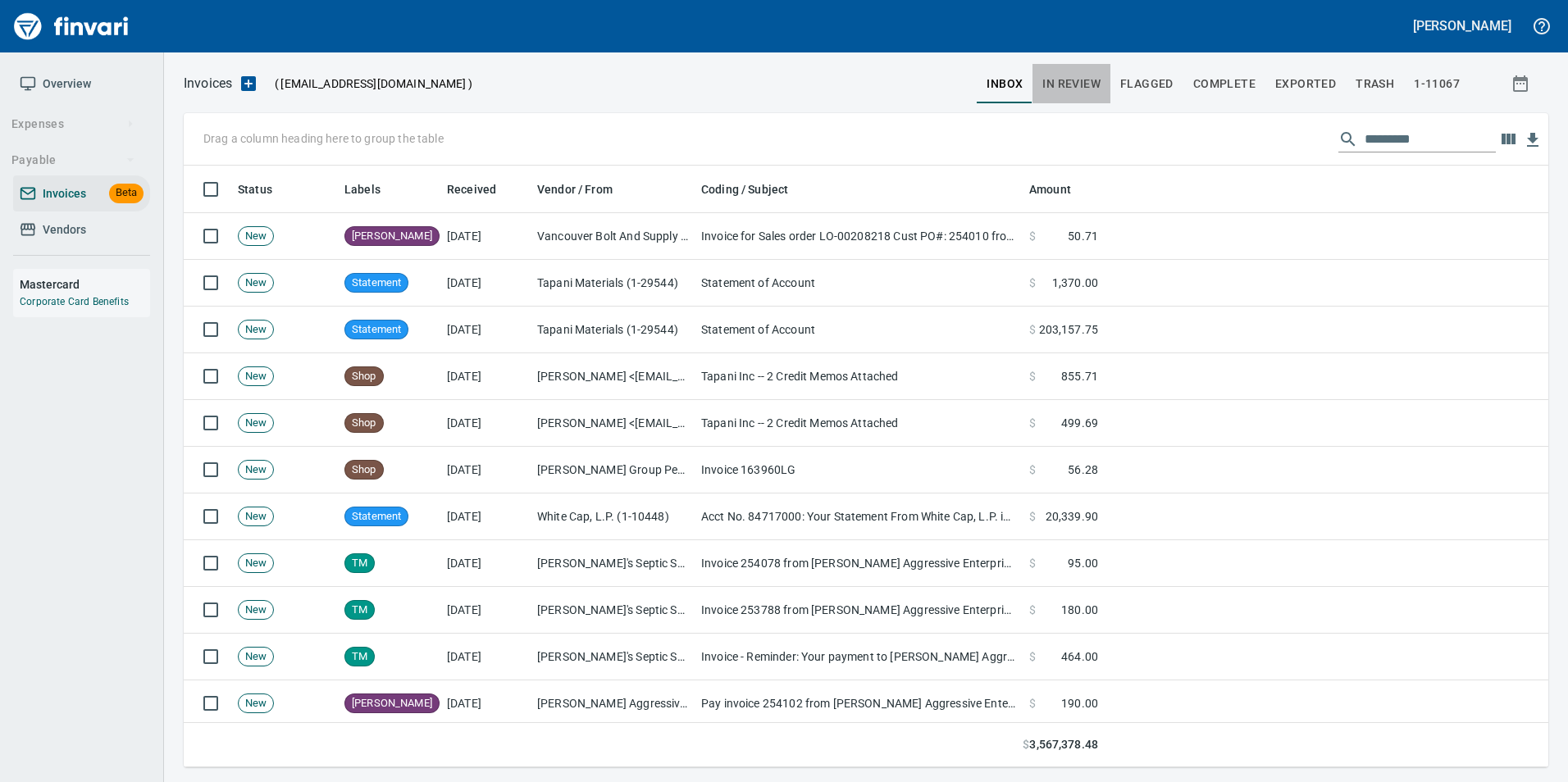
click at [1066, 90] on span "In Review" at bounding box center [1071, 84] width 58 height 20
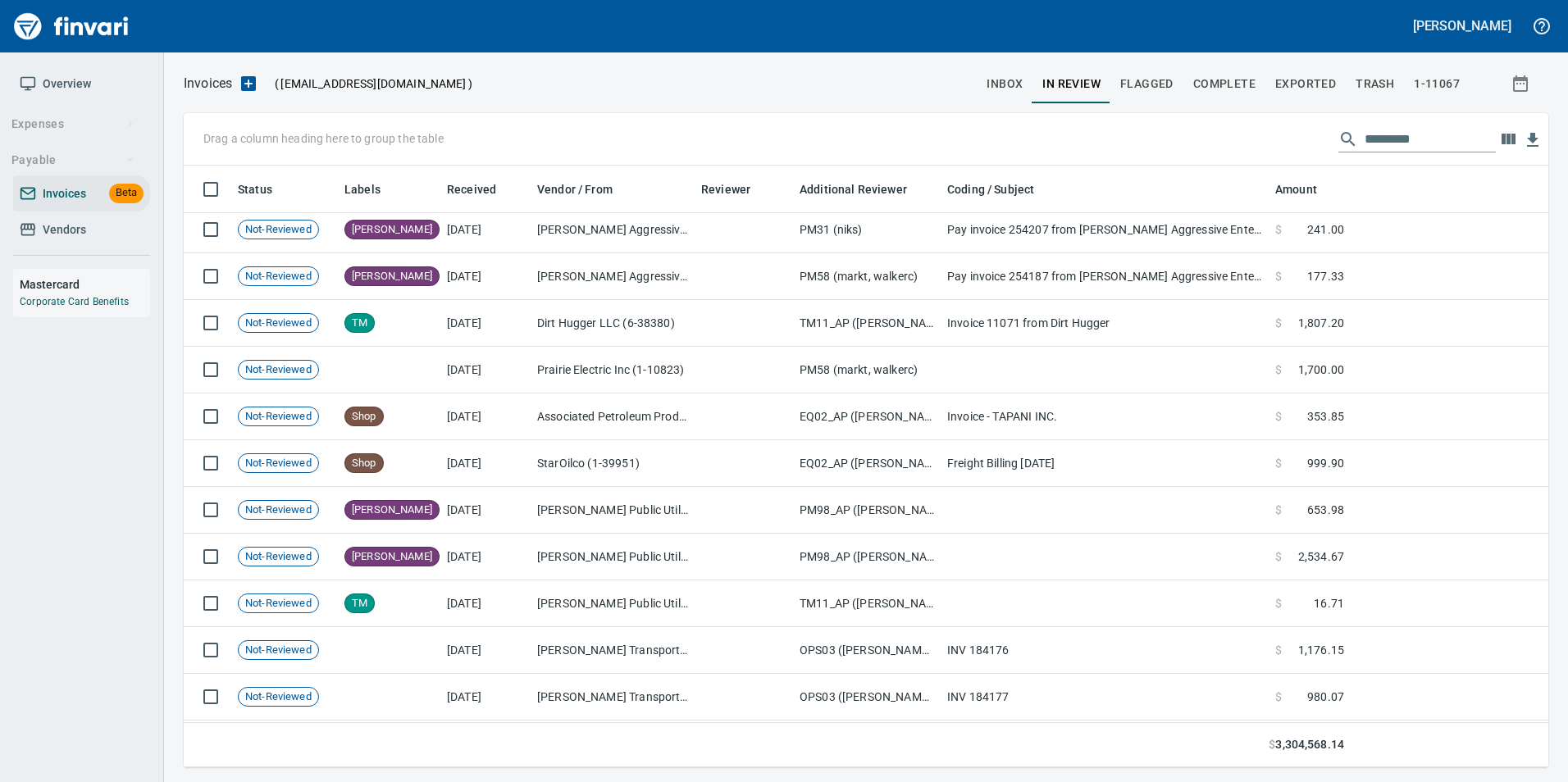
scroll to position [82, 0]
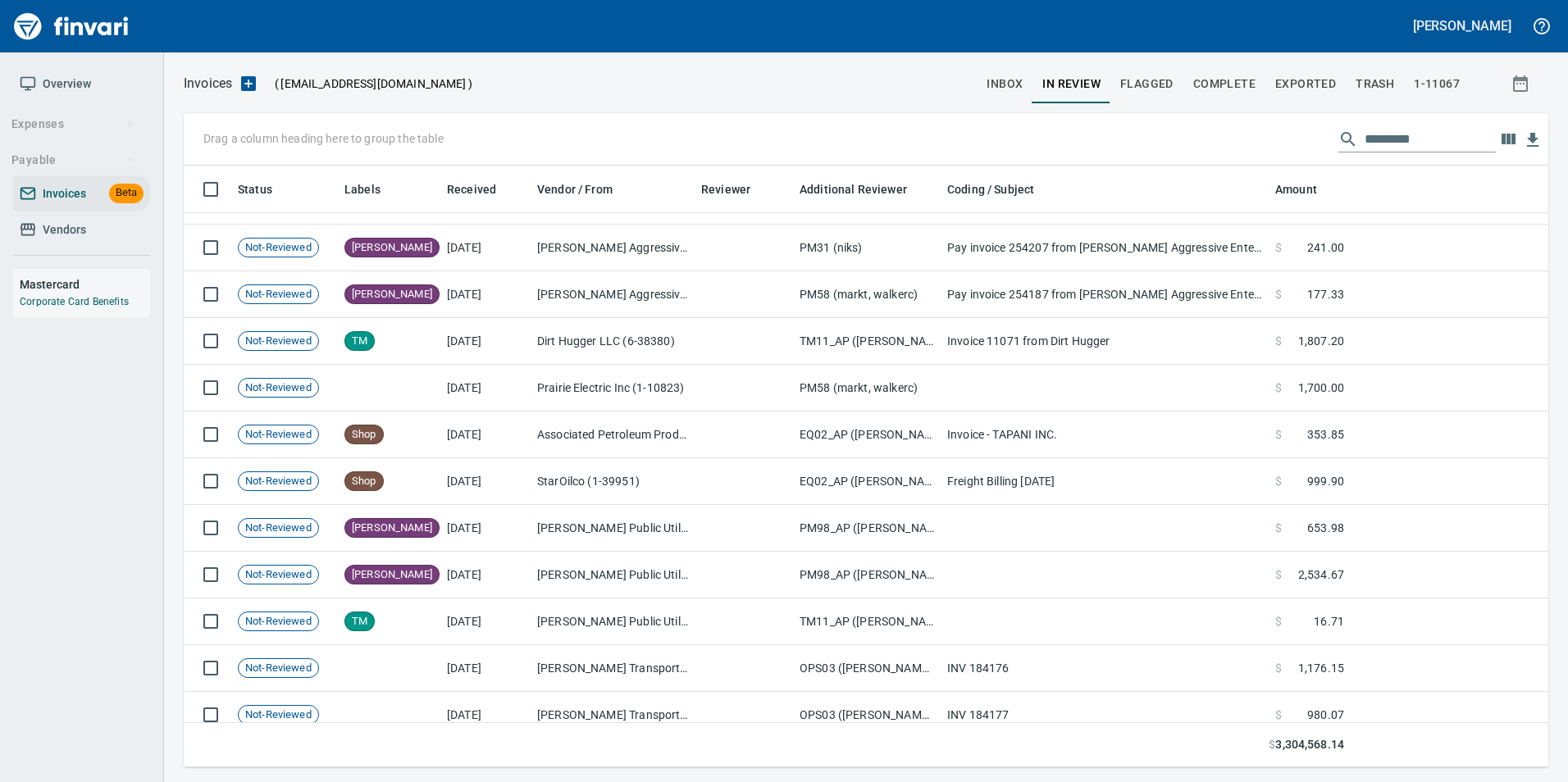
click at [1440, 131] on input "text" at bounding box center [1429, 139] width 131 height 26
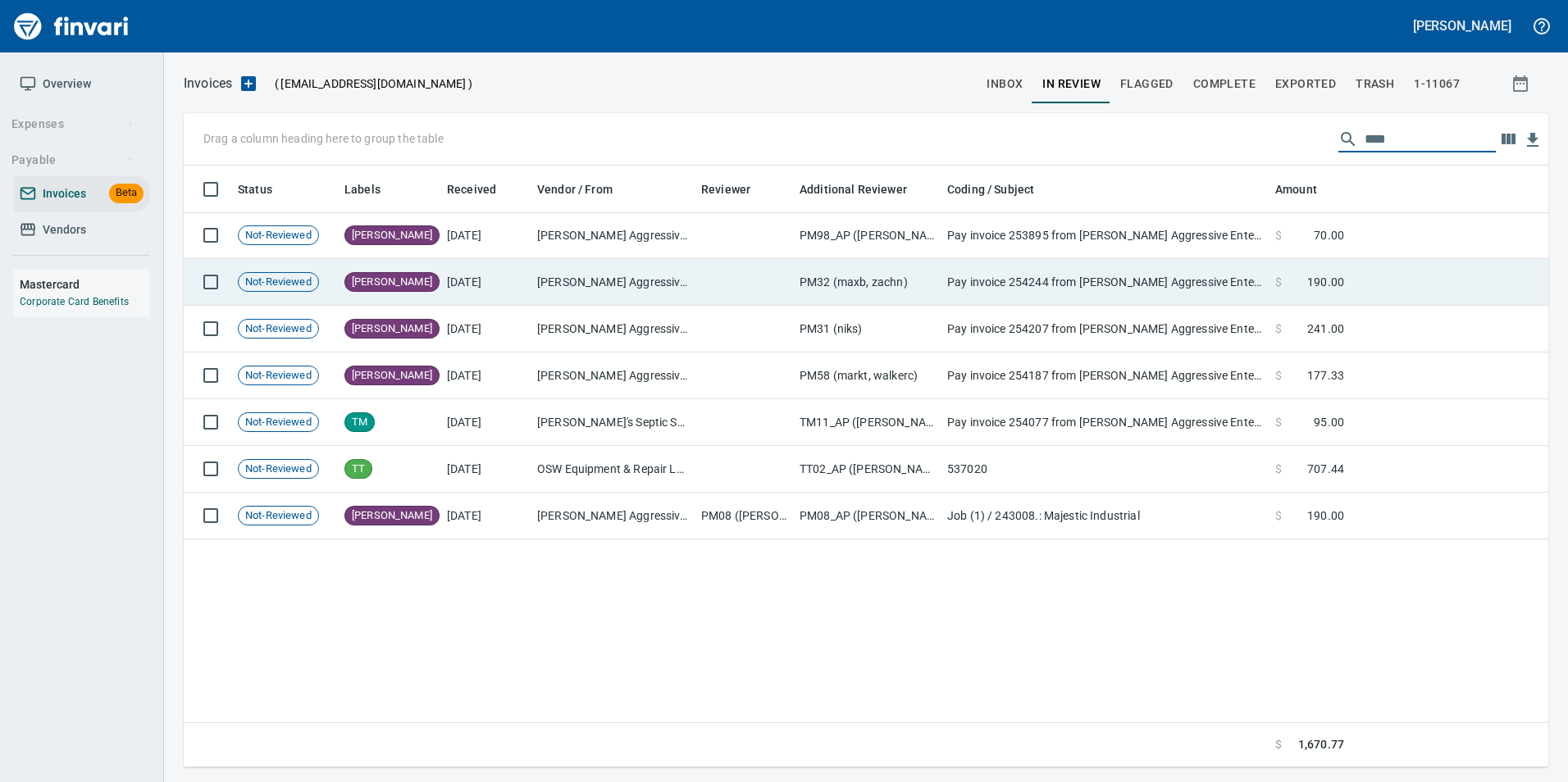
scroll to position [0, 0]
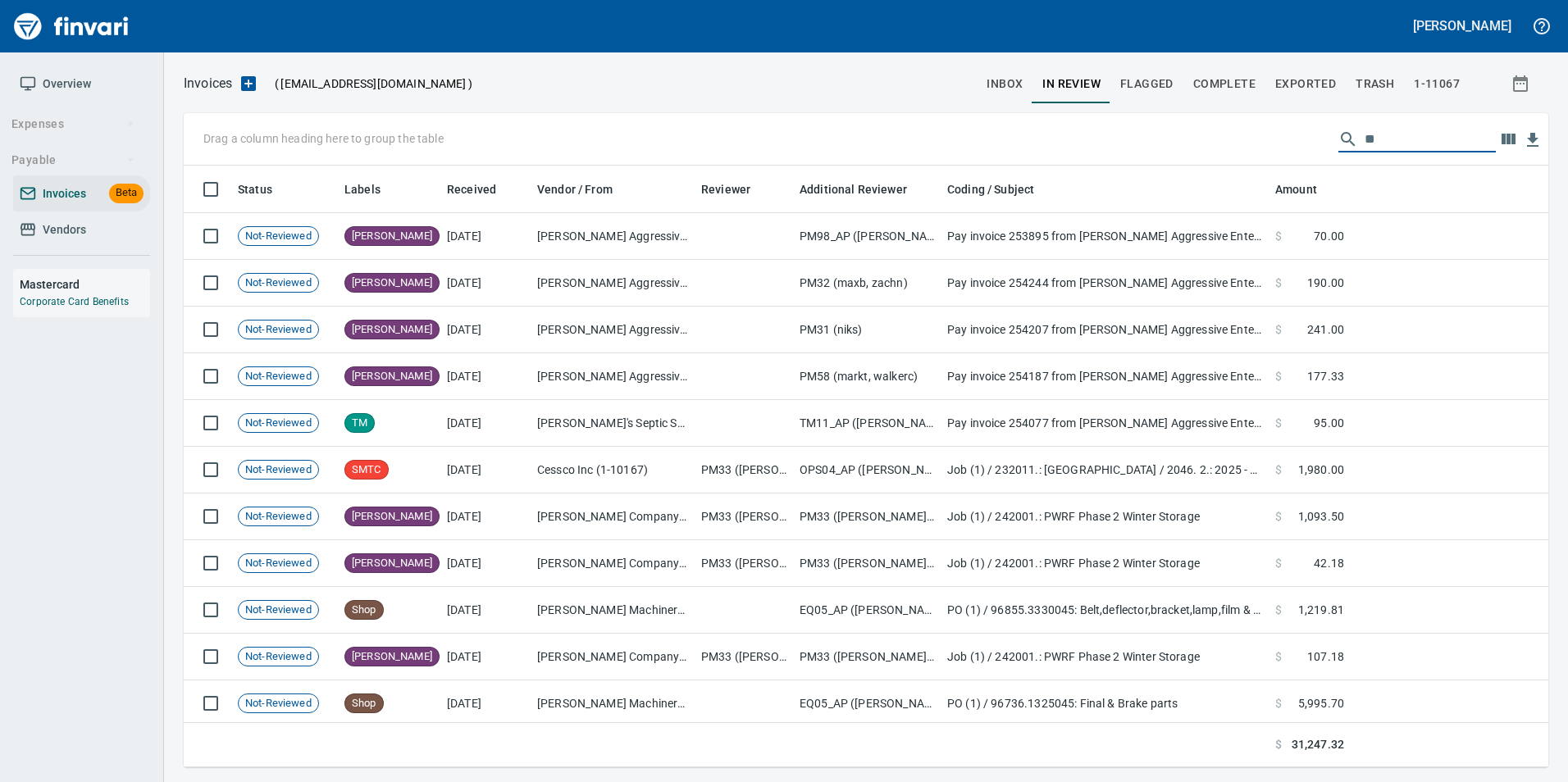
type input "*"
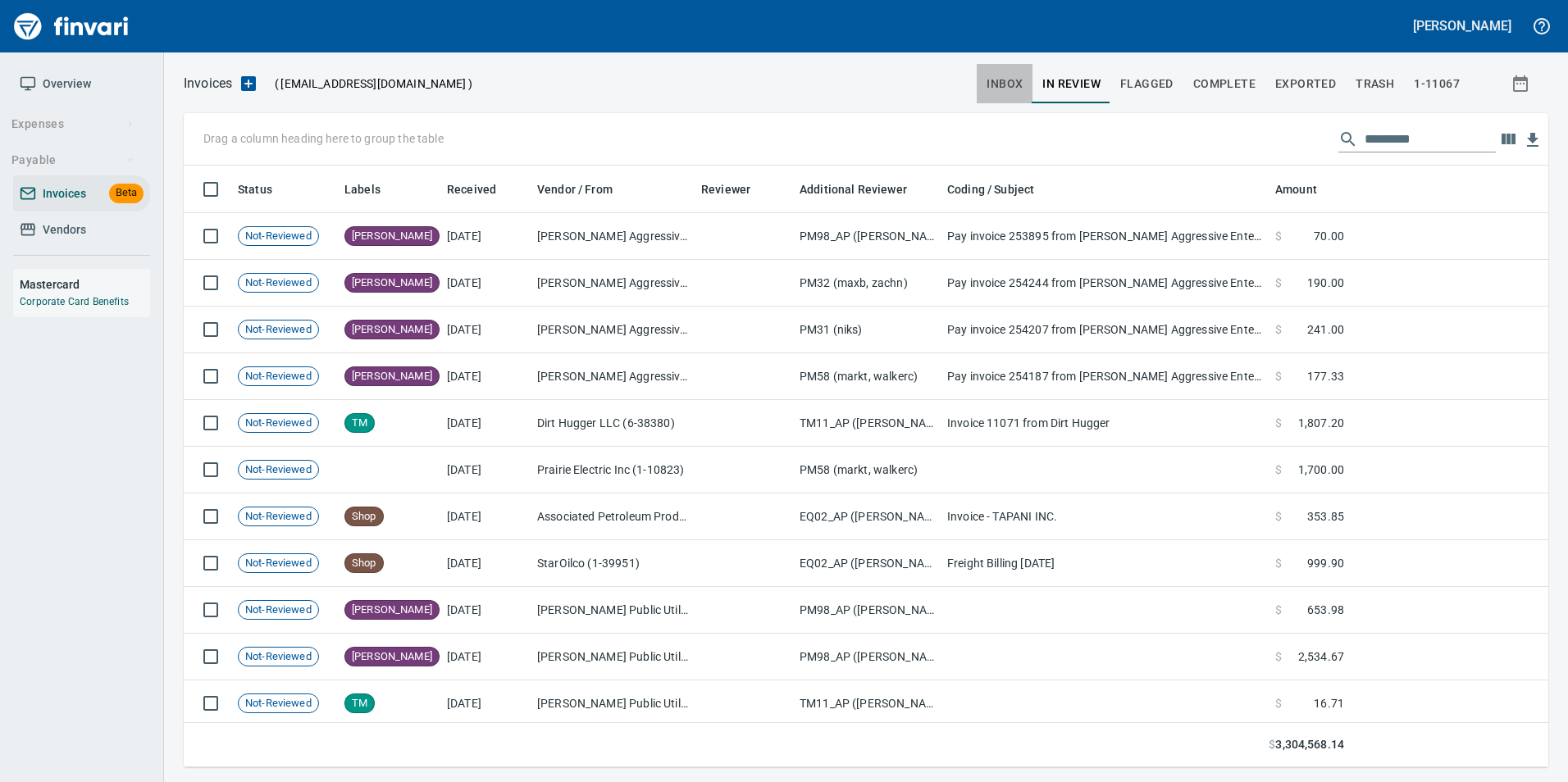
click at [1020, 78] on span "inbox" at bounding box center [1004, 84] width 36 height 20
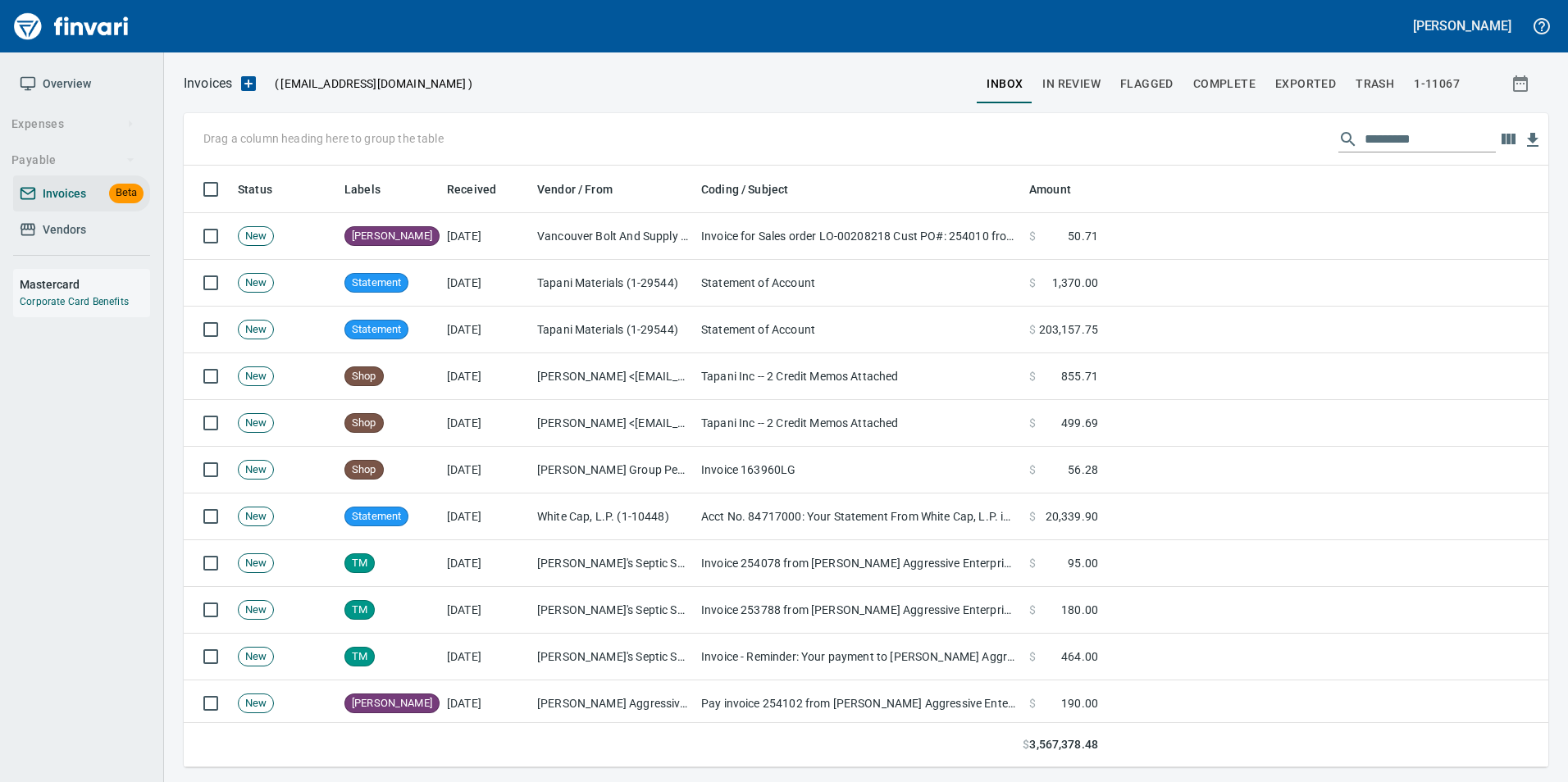
scroll to position [590, 1339]
click at [1381, 144] on input "text" at bounding box center [1429, 139] width 131 height 26
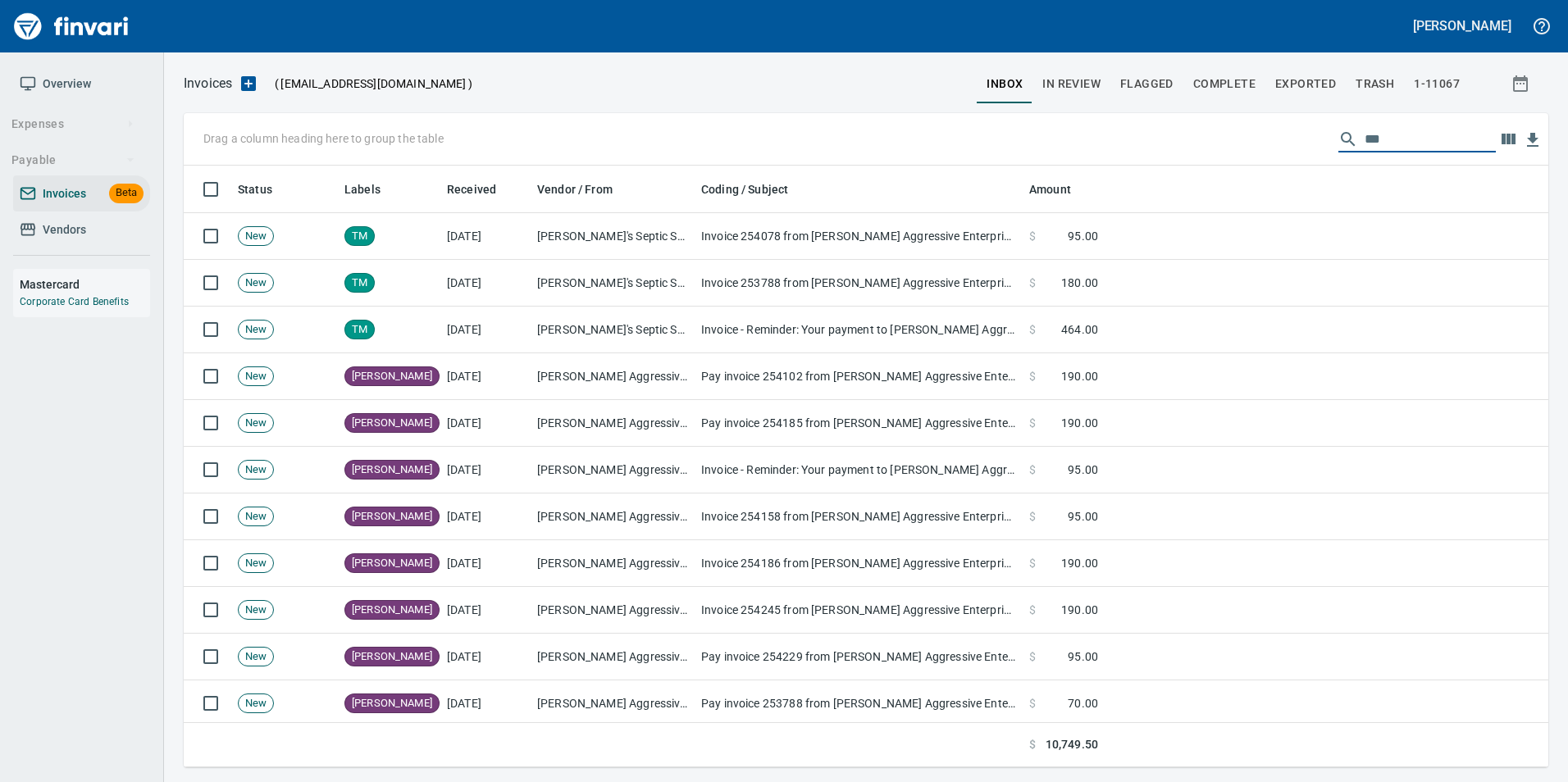
type input "****"
click at [1372, 141] on input "****" at bounding box center [1429, 139] width 131 height 26
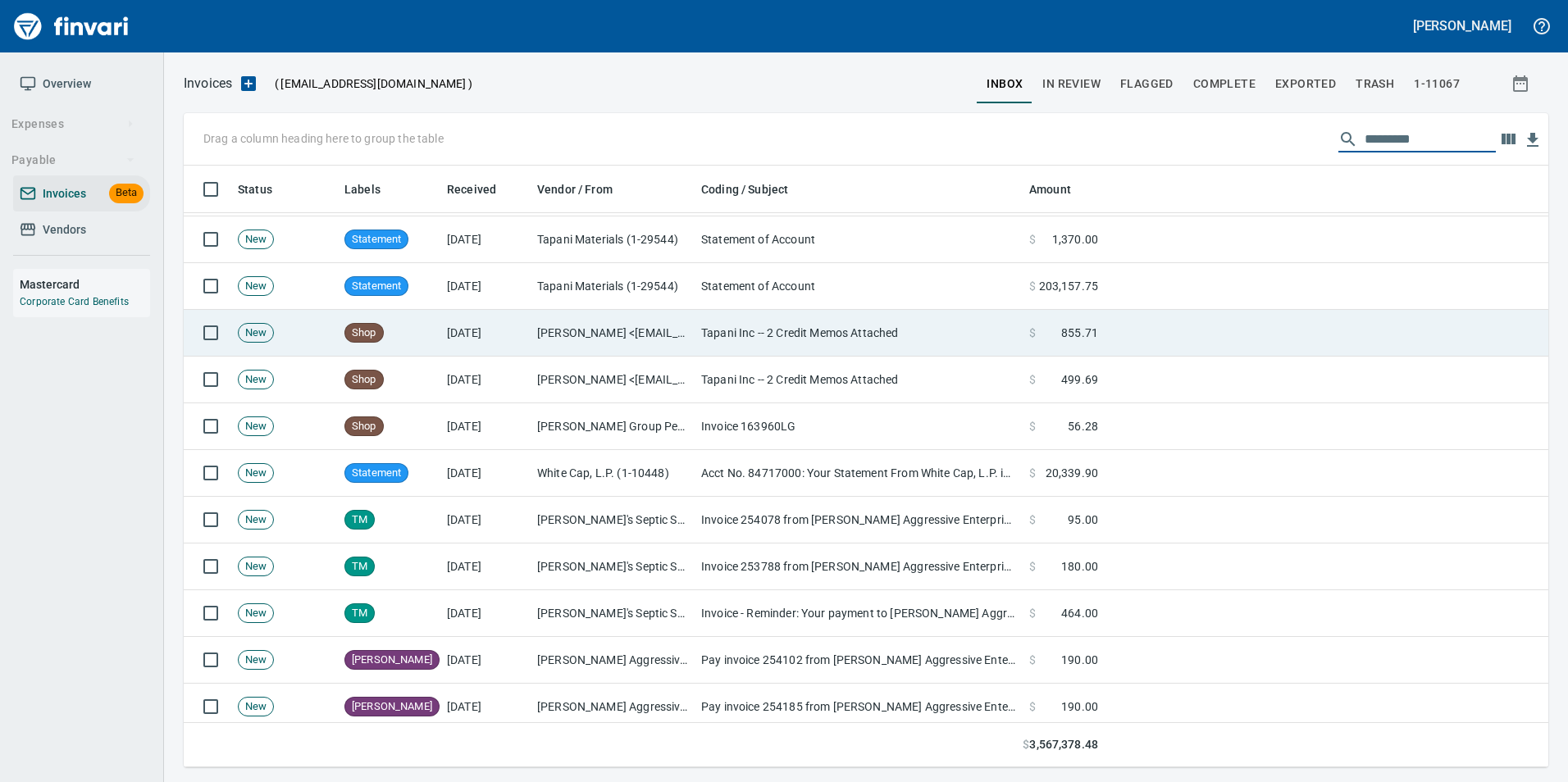
scroll to position [82, 0]
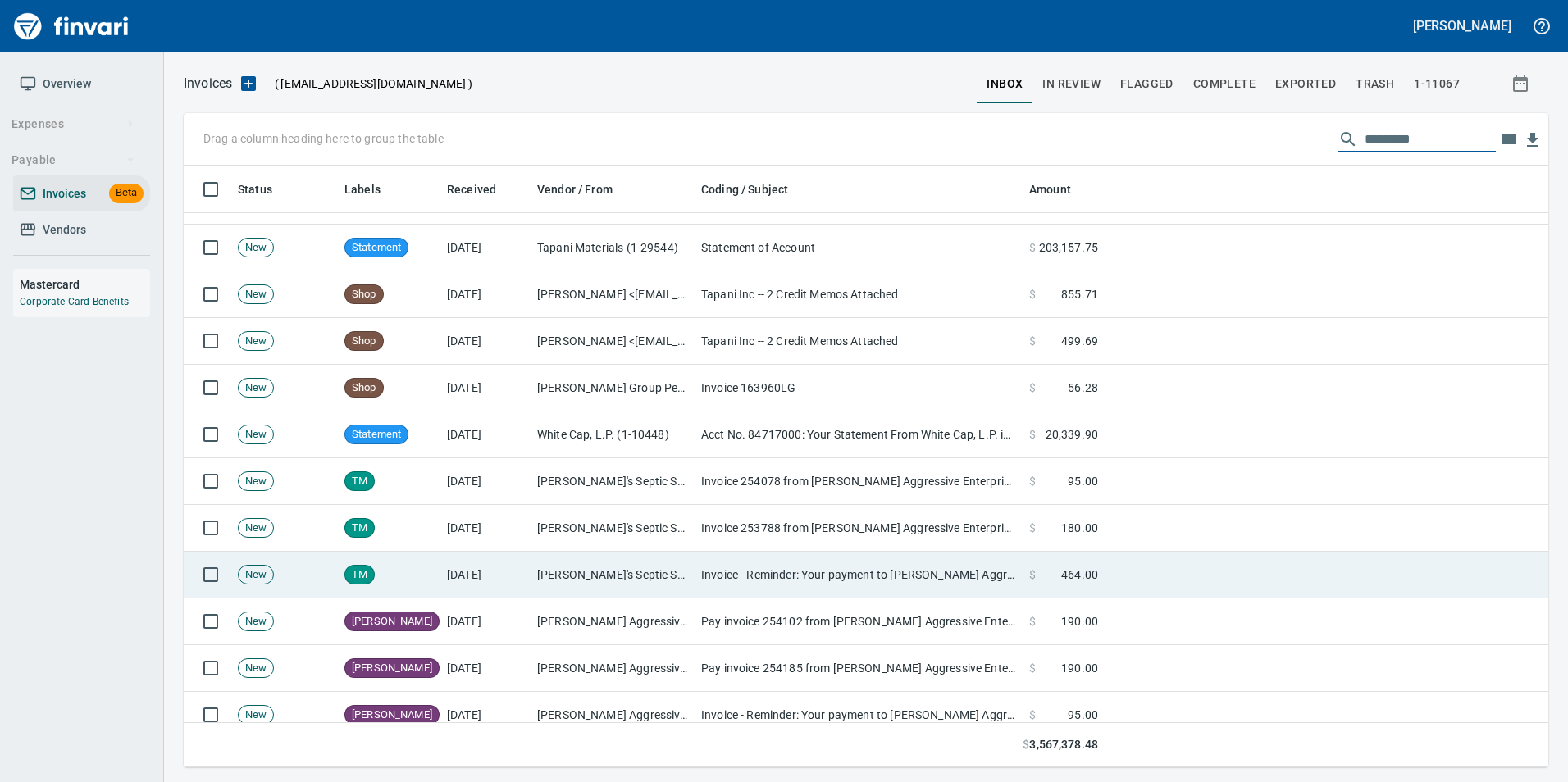
click at [1154, 566] on td at bounding box center [1326, 575] width 444 height 47
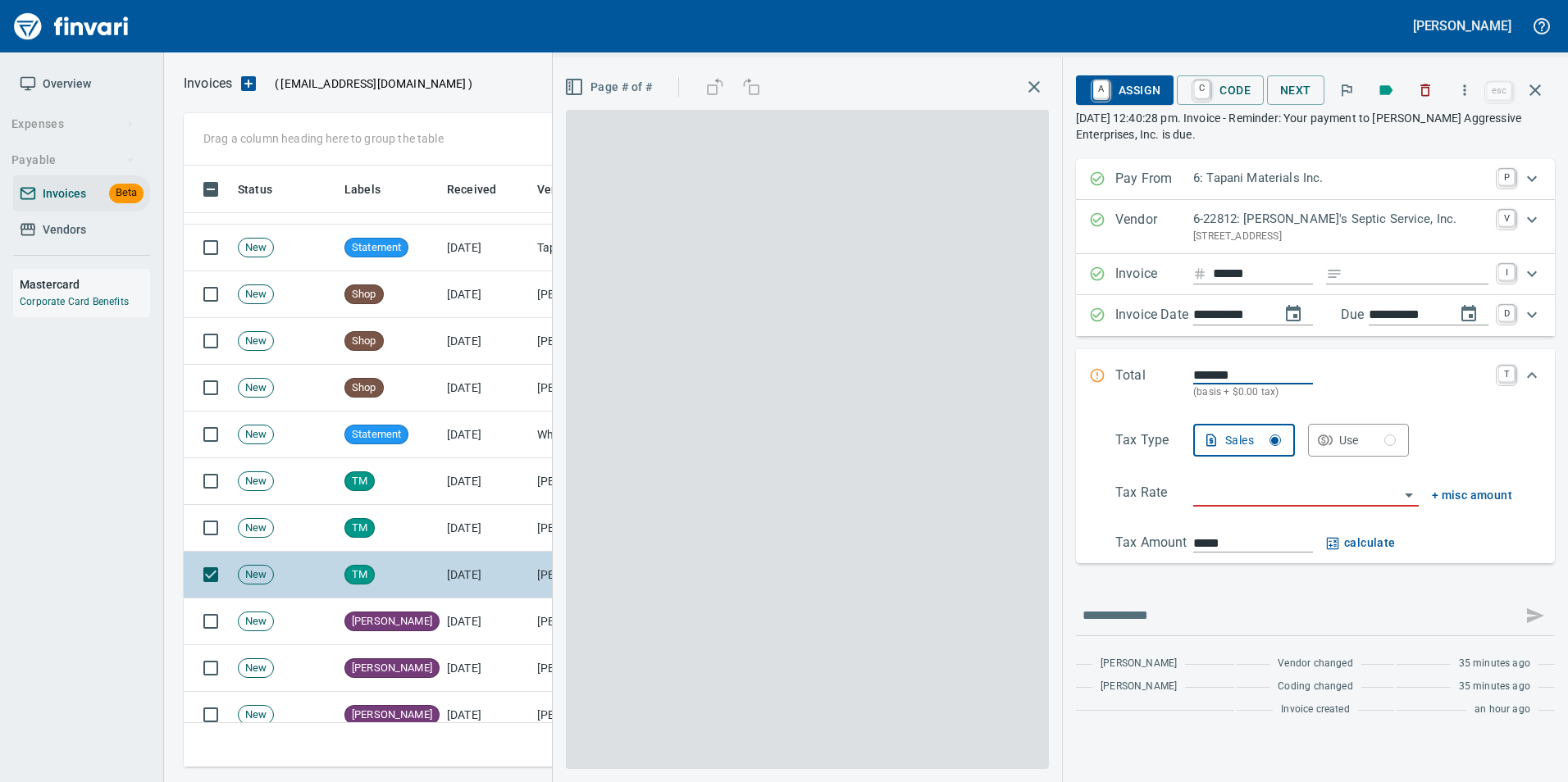
scroll to position [590, 1339]
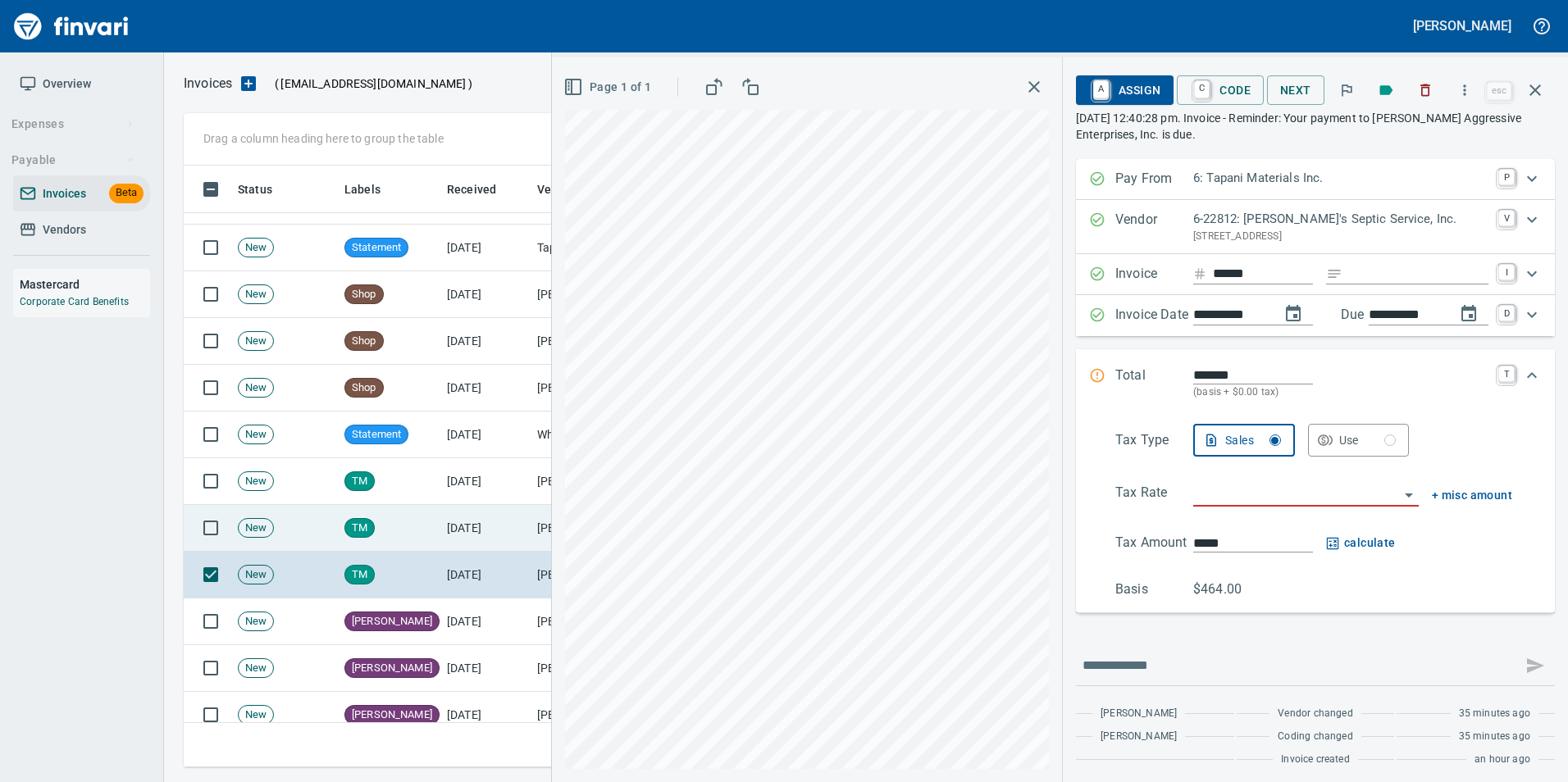
click at [471, 528] on td "[DATE]" at bounding box center [485, 528] width 90 height 47
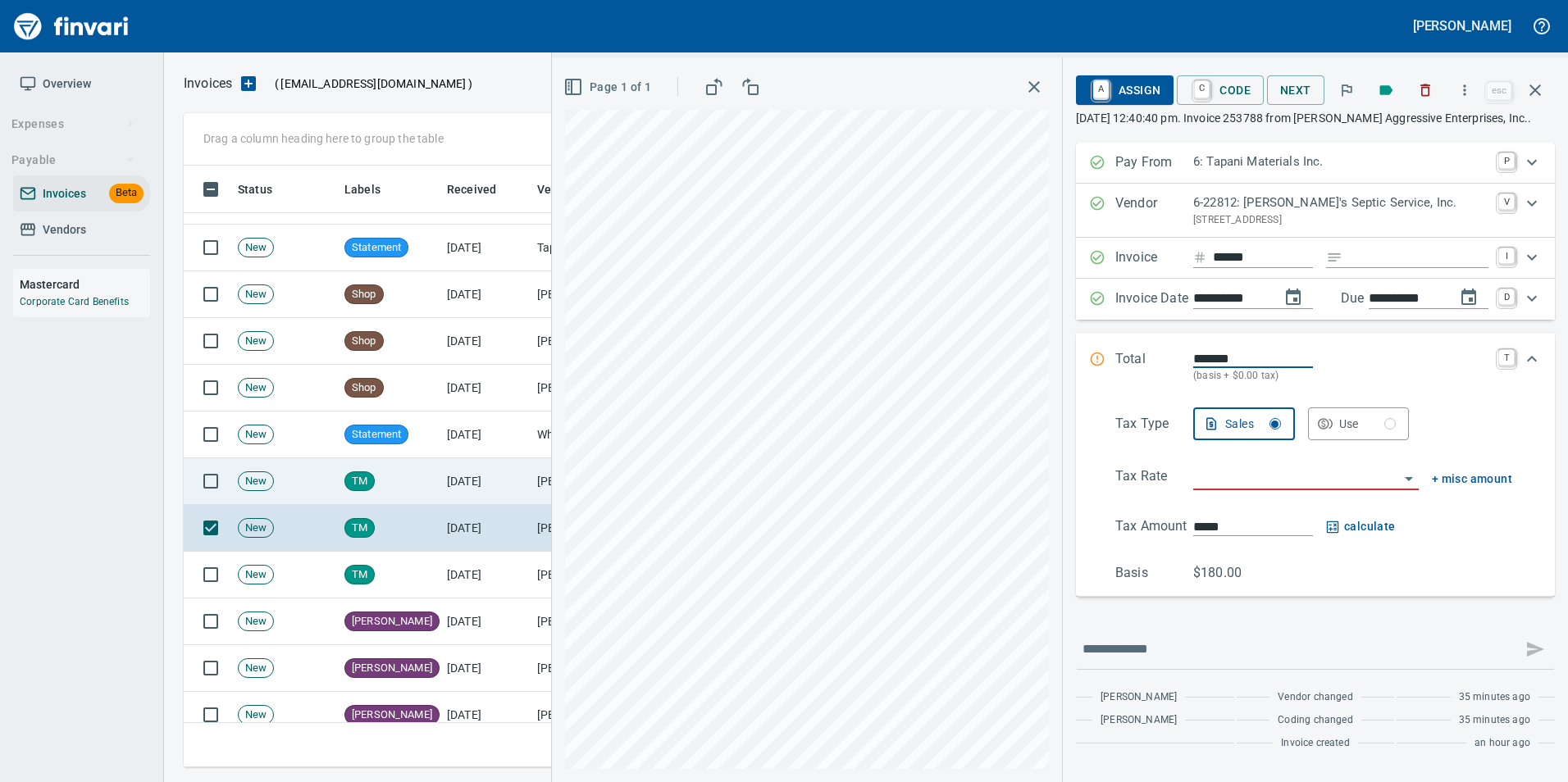
click at [451, 493] on td "[DATE]" at bounding box center [485, 481] width 90 height 47
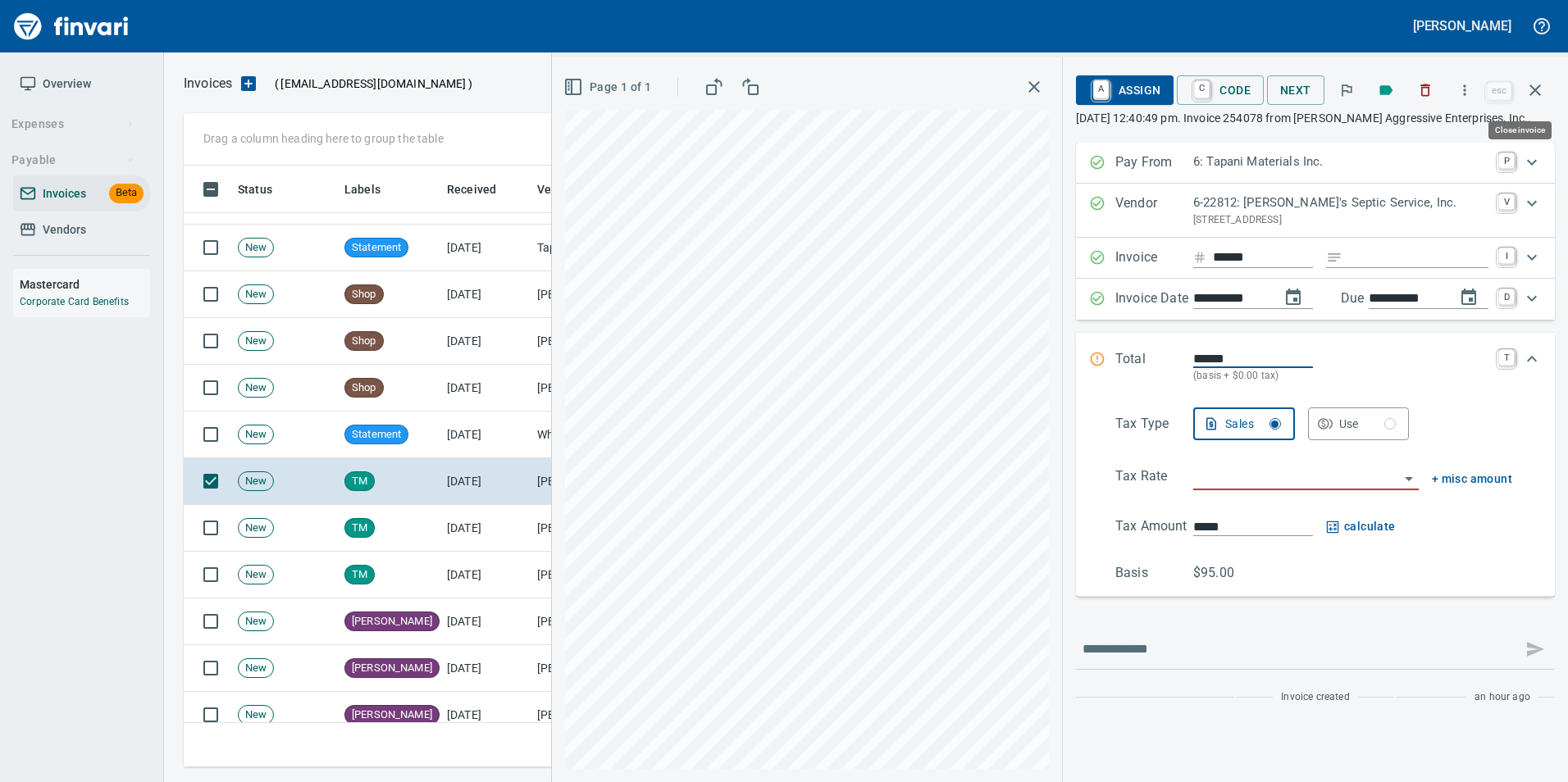
click at [1547, 85] on button "button" at bounding box center [1535, 90] width 39 height 39
